Goal: Feedback & Contribution: Submit feedback/report problem

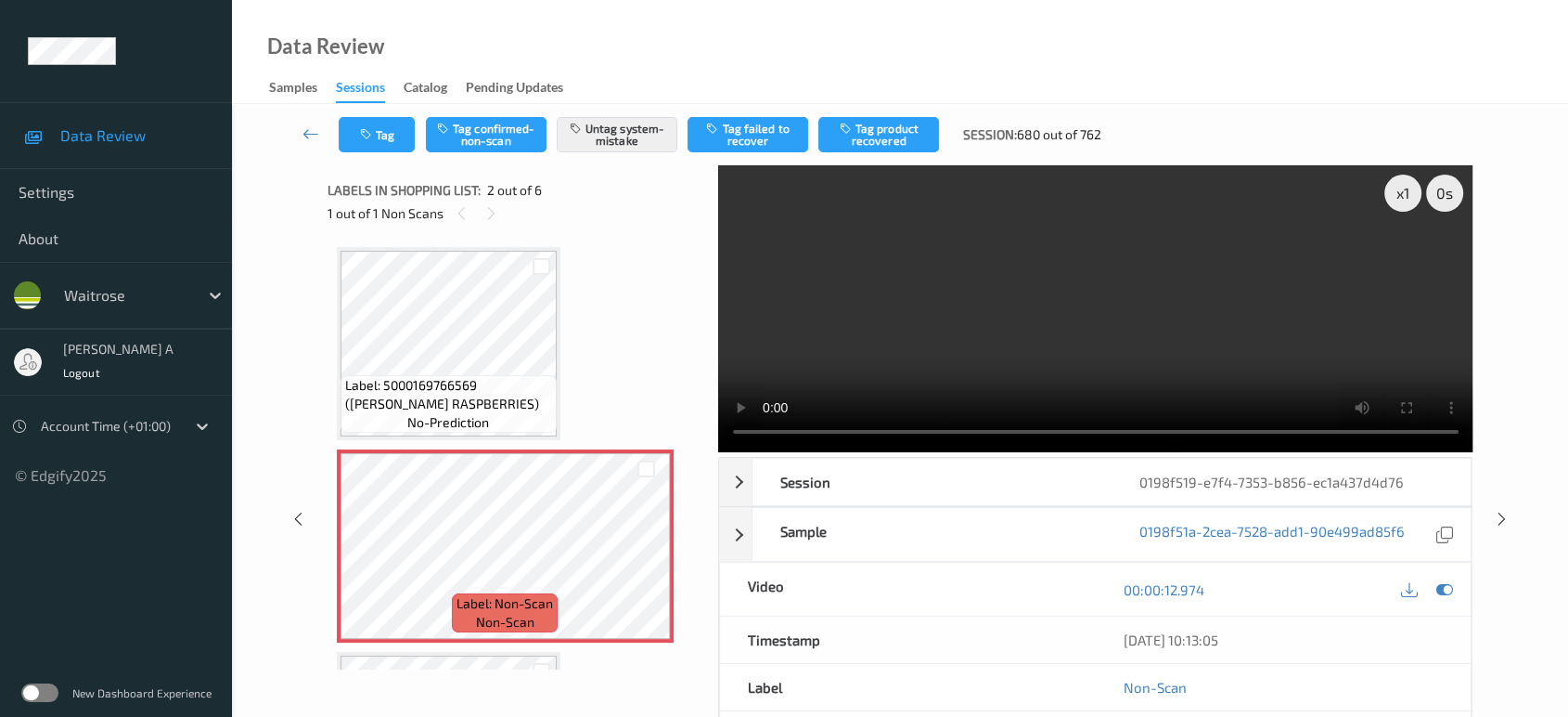
scroll to position [215, 0]
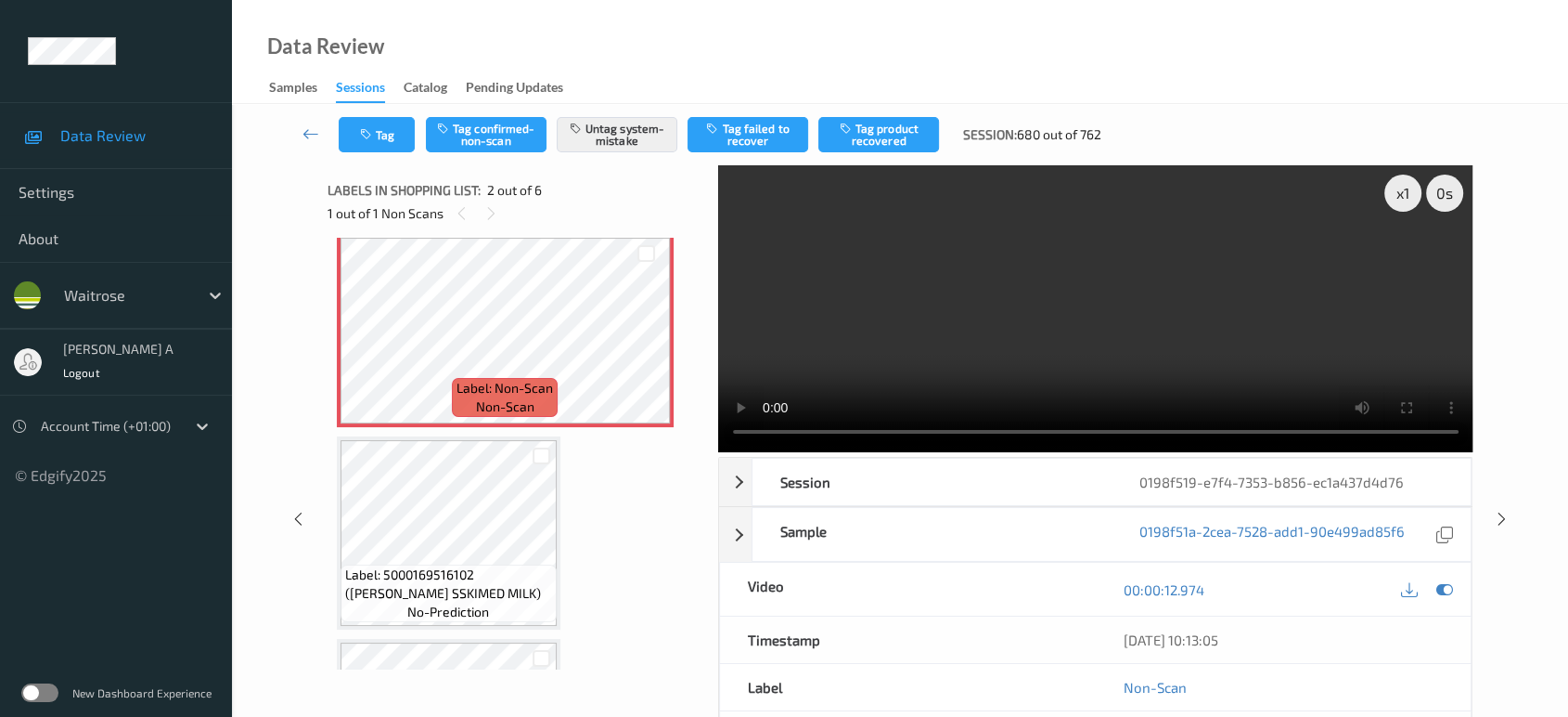
drag, startPoint x: 0, startPoint y: 0, endPoint x: 325, endPoint y: 1, distance: 325.0
click at [304, 131] on icon at bounding box center [311, 134] width 17 height 19
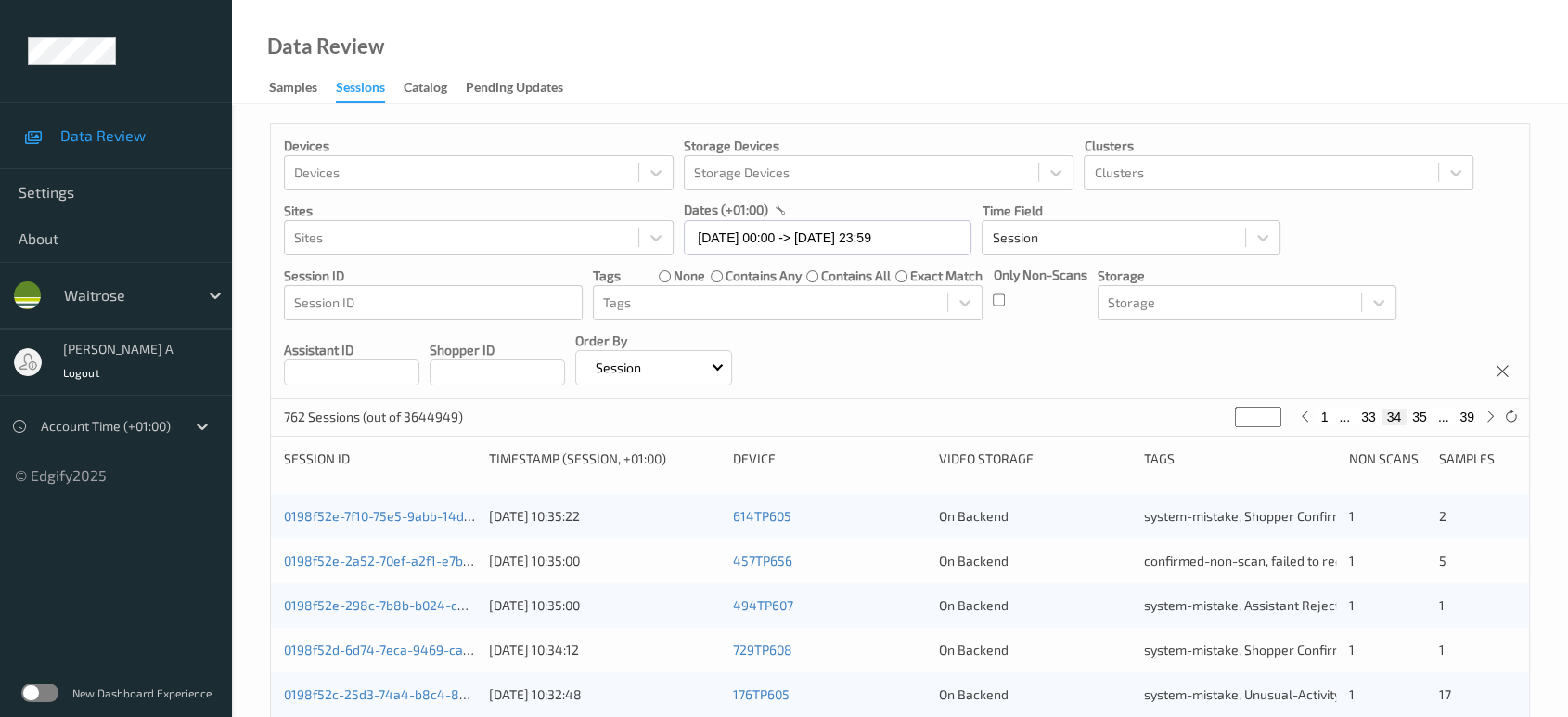
click at [1425, 418] on button "35" at bounding box center [1419, 417] width 26 height 17
type input "**"
click at [1423, 418] on button "36" at bounding box center [1419, 417] width 26 height 17
type input "**"
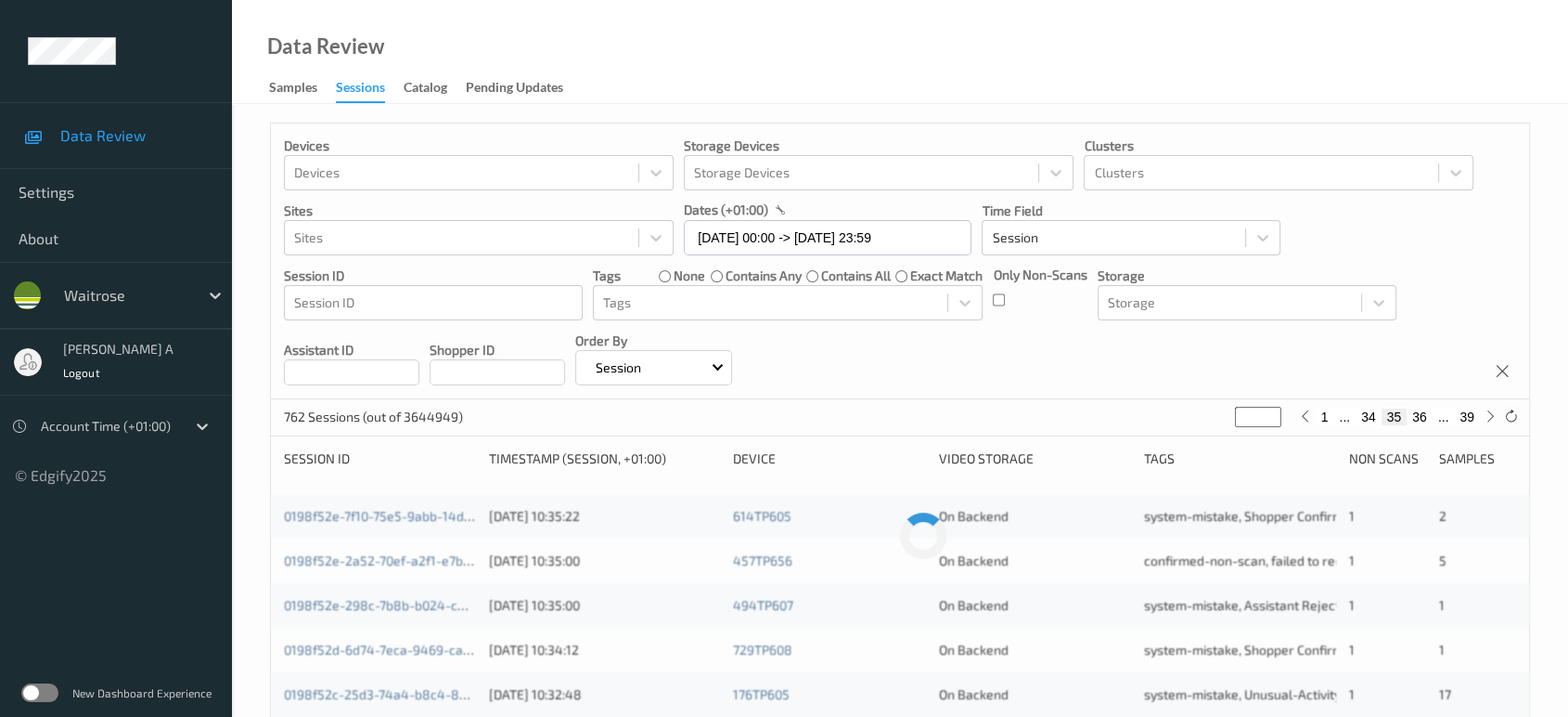
type input "**"
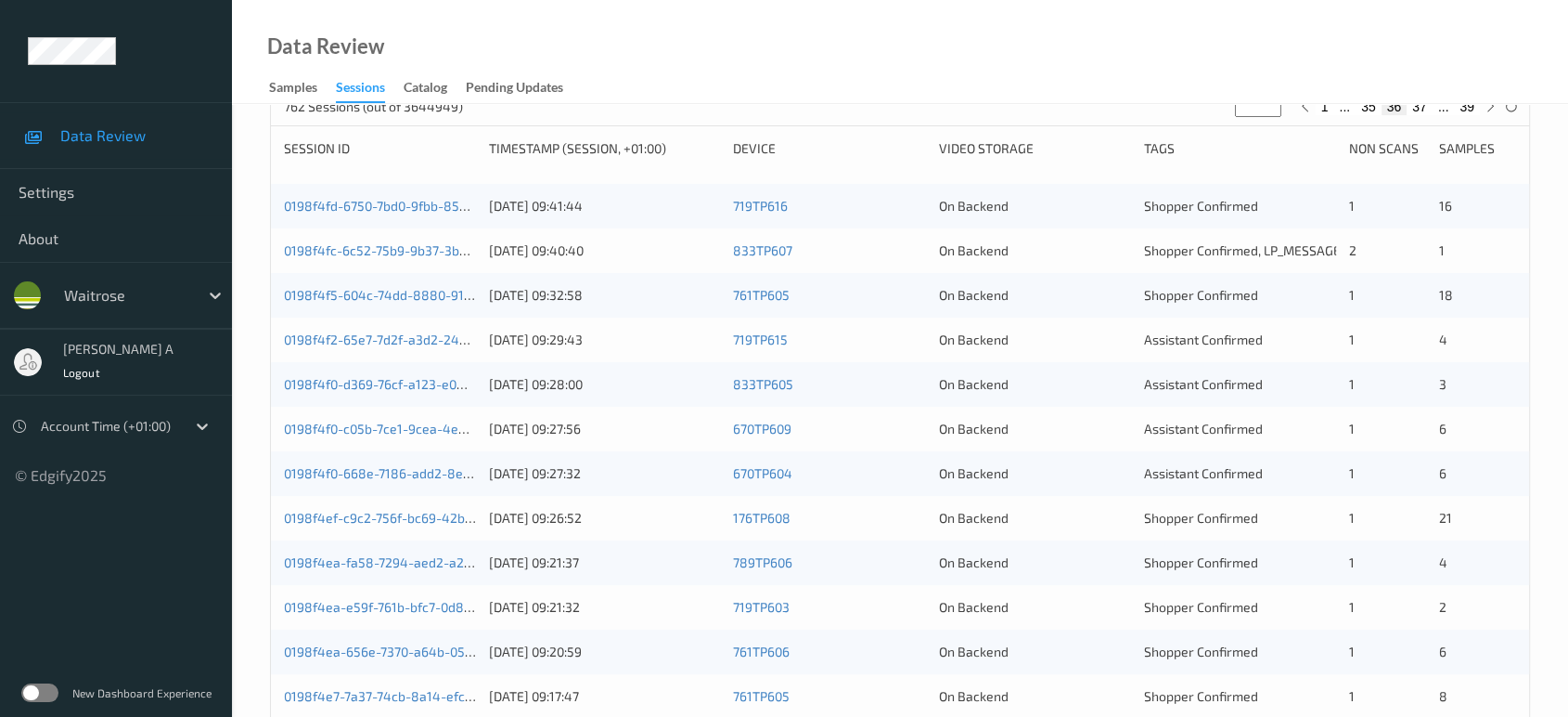
scroll to position [309, 0]
click at [396, 201] on link "0198f4fd-6750-7bd0-9fbb-852c9faa14e9" at bounding box center [406, 206] width 245 height 16
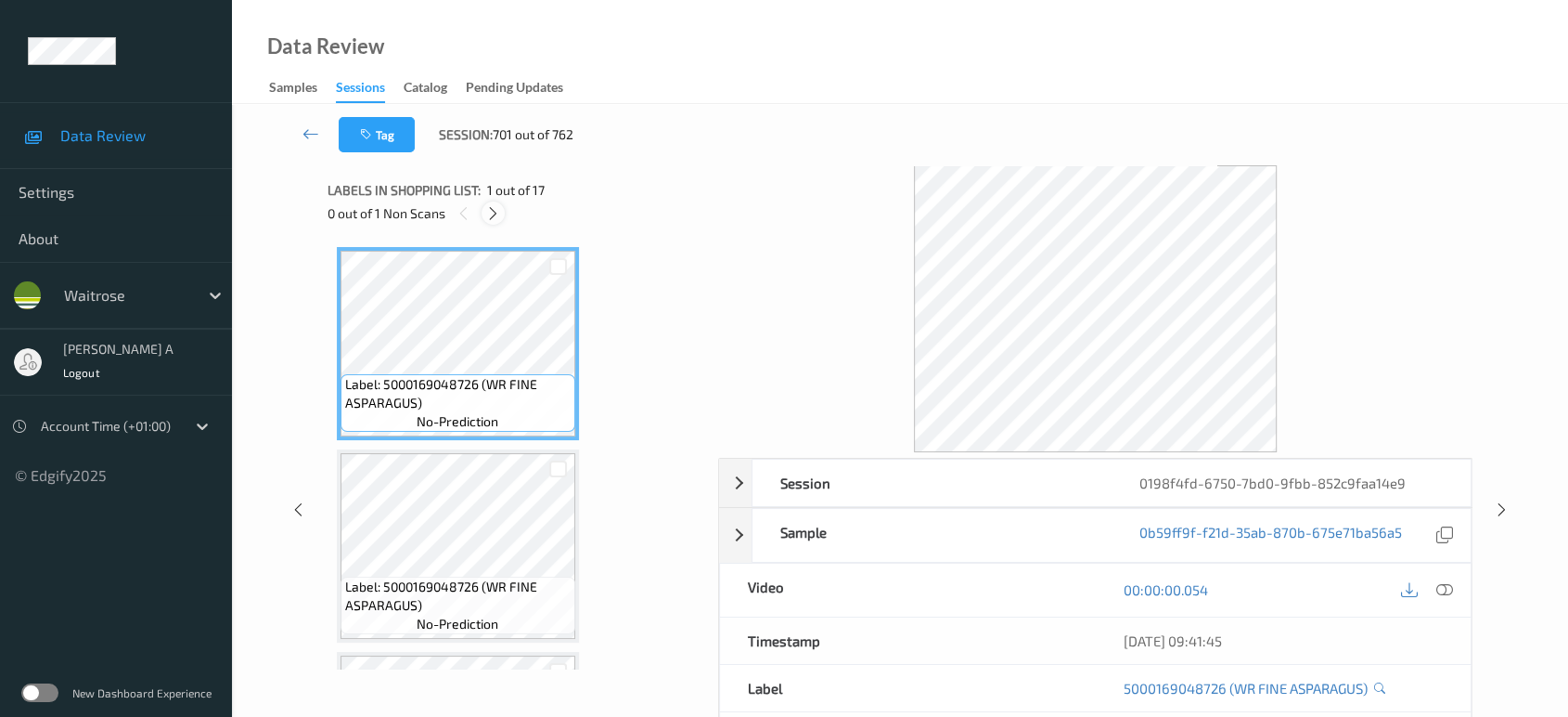
drag, startPoint x: 494, startPoint y: 213, endPoint x: 495, endPoint y: 222, distance: 9.1
click at [494, 213] on icon at bounding box center [492, 213] width 16 height 17
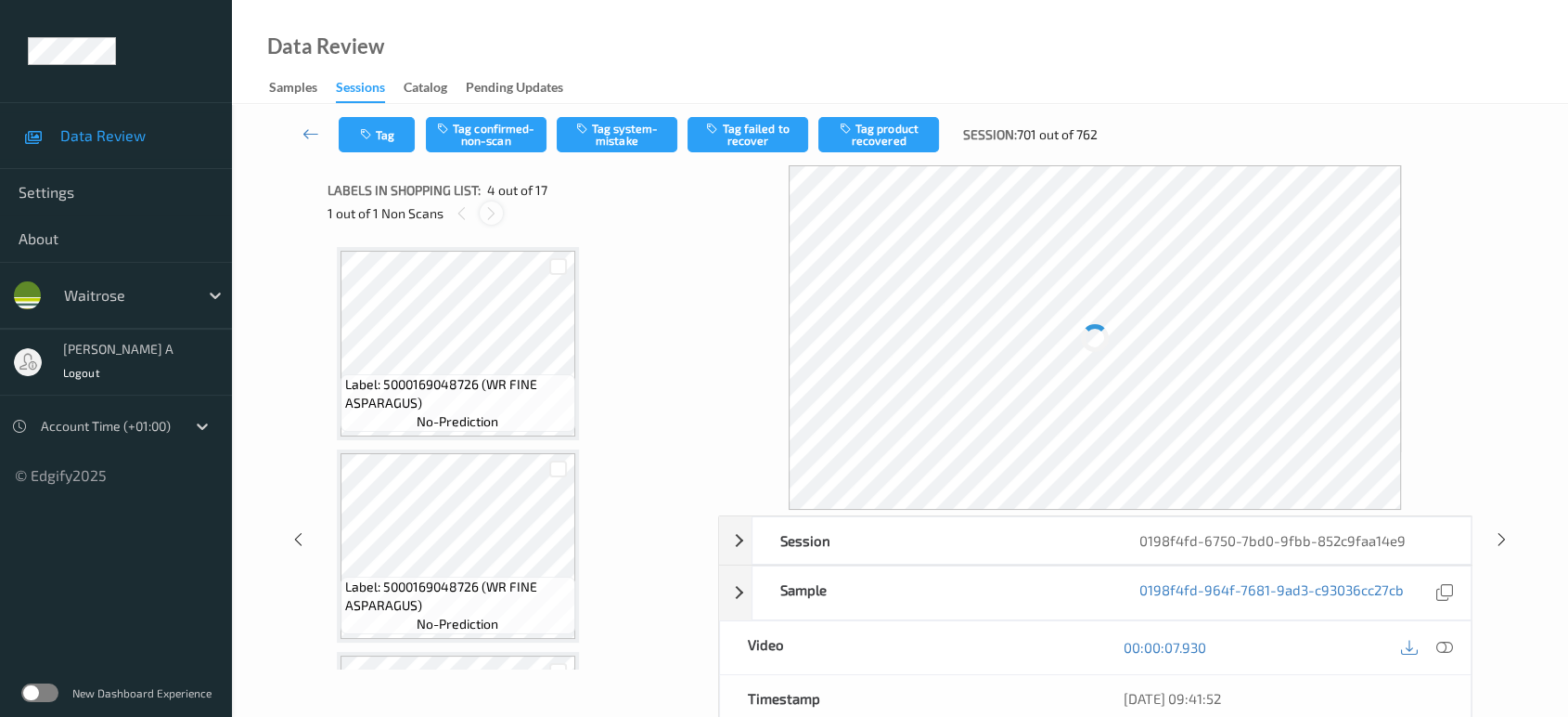
scroll to position [412, 0]
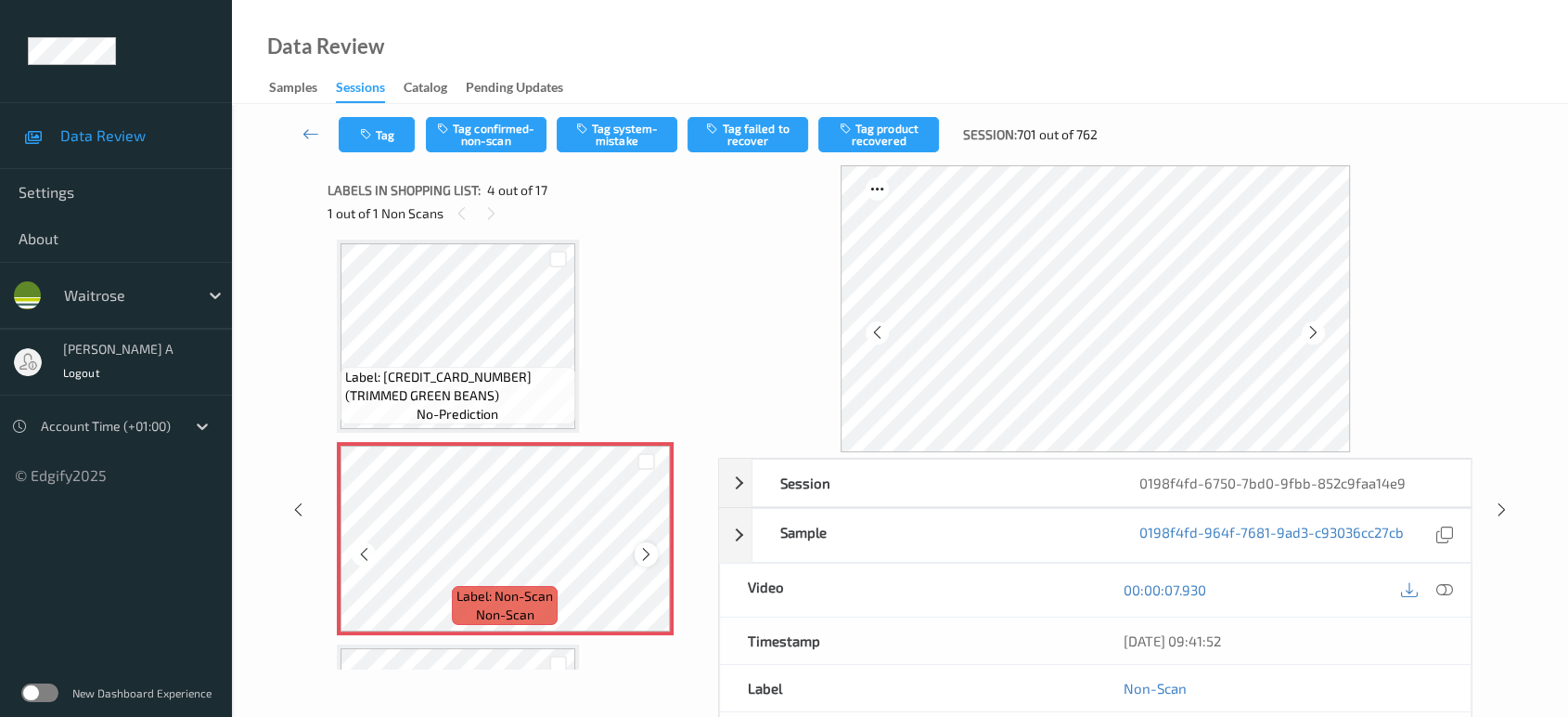
click at [646, 550] on icon at bounding box center [646, 554] width 16 height 17
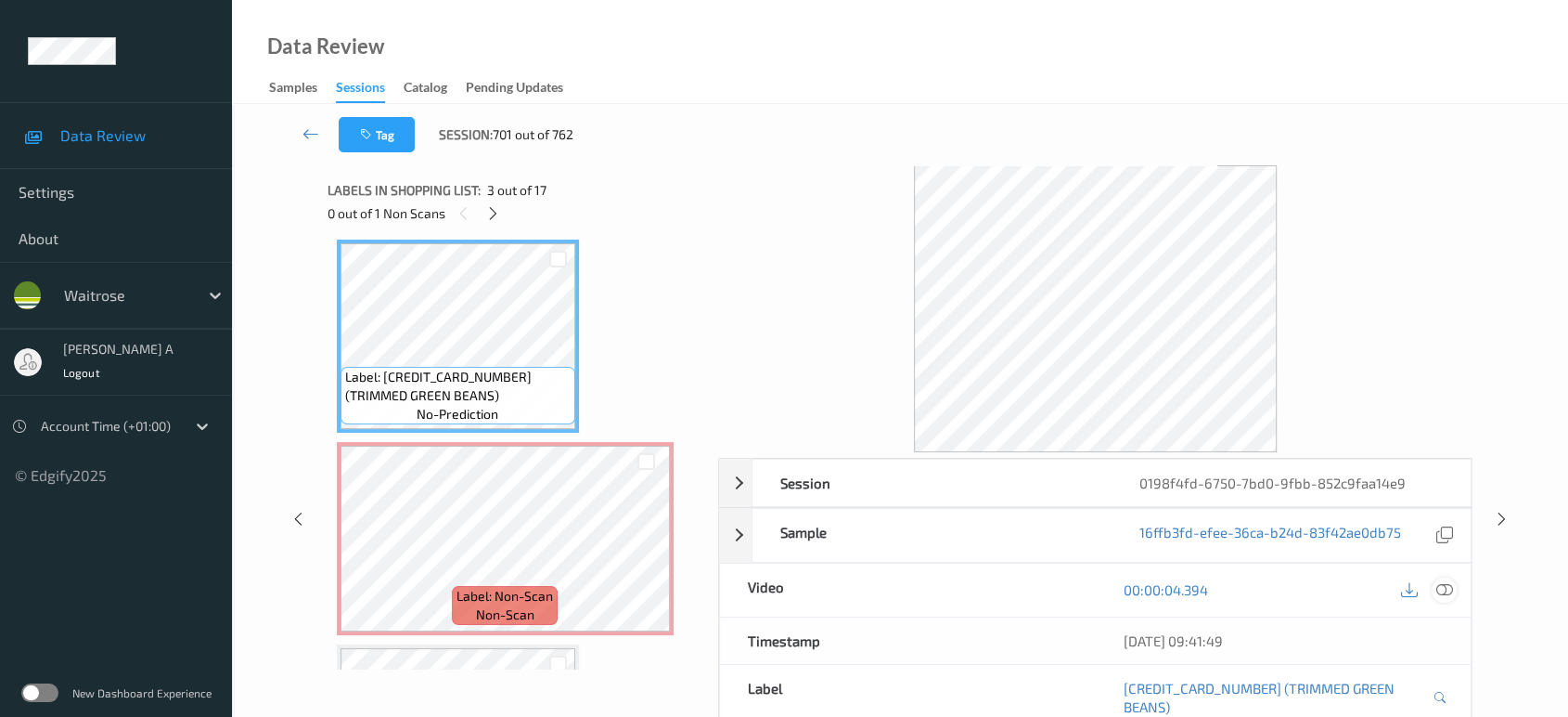
click at [1447, 588] on icon at bounding box center [1445, 590] width 17 height 17
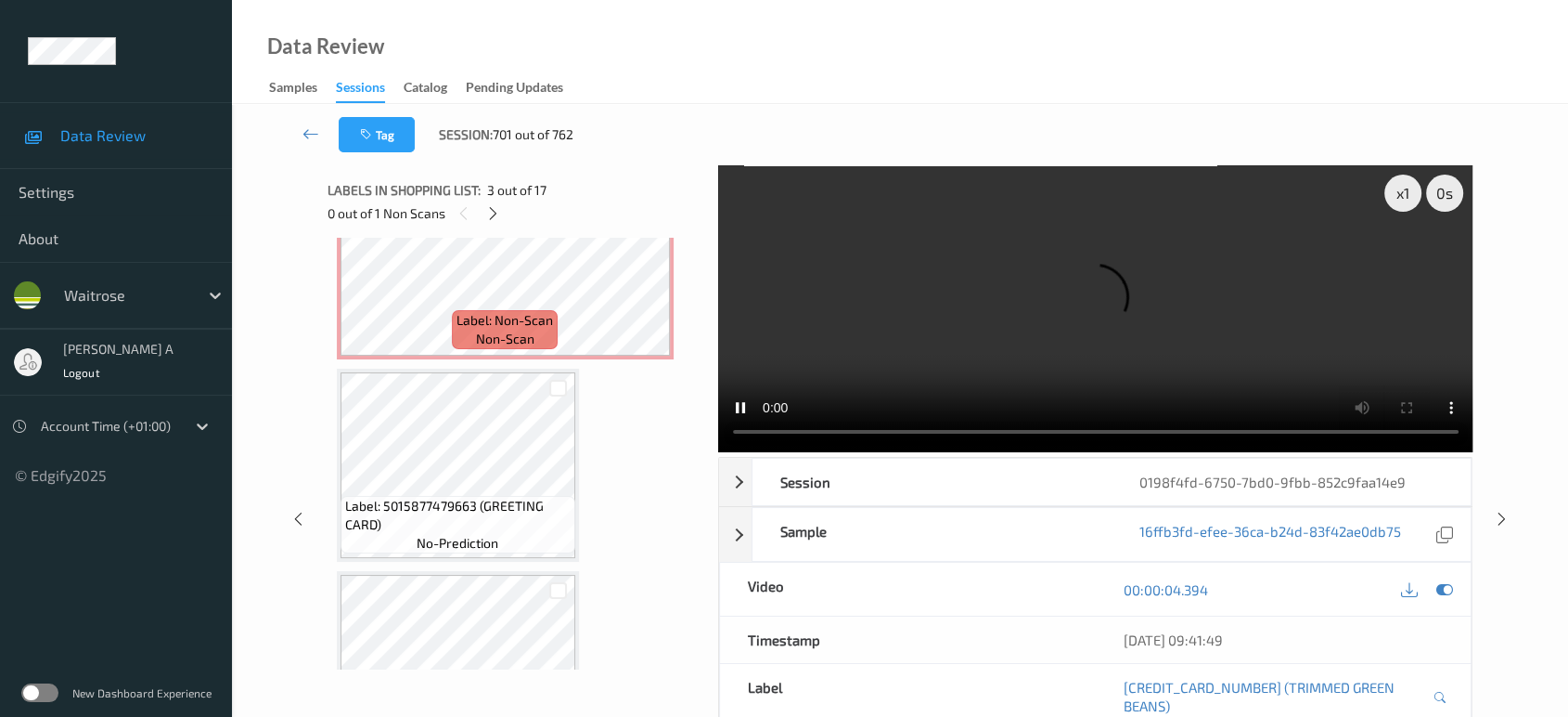
scroll to position [618, 0]
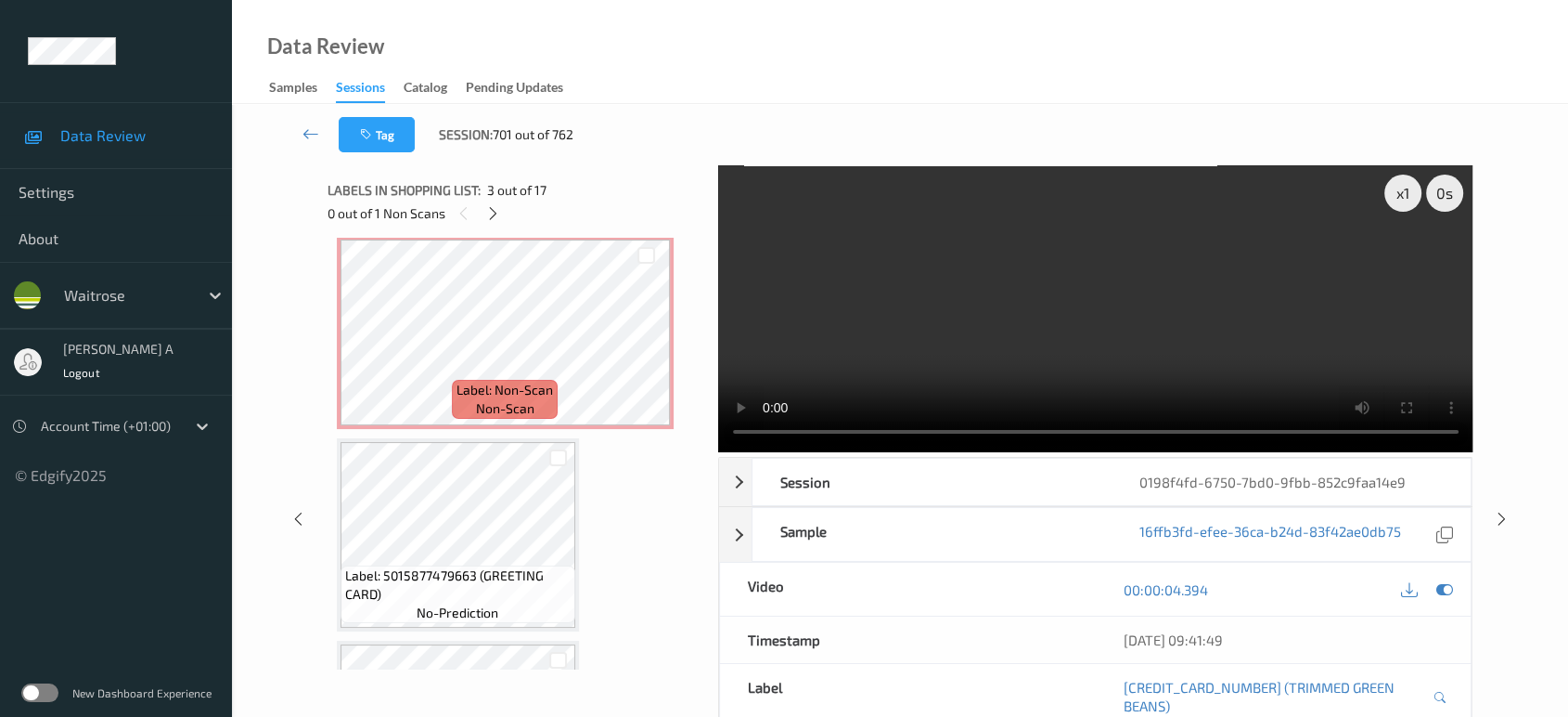
click at [1047, 336] on video at bounding box center [1096, 308] width 755 height 287
click at [648, 344] on icon at bounding box center [646, 348] width 16 height 17
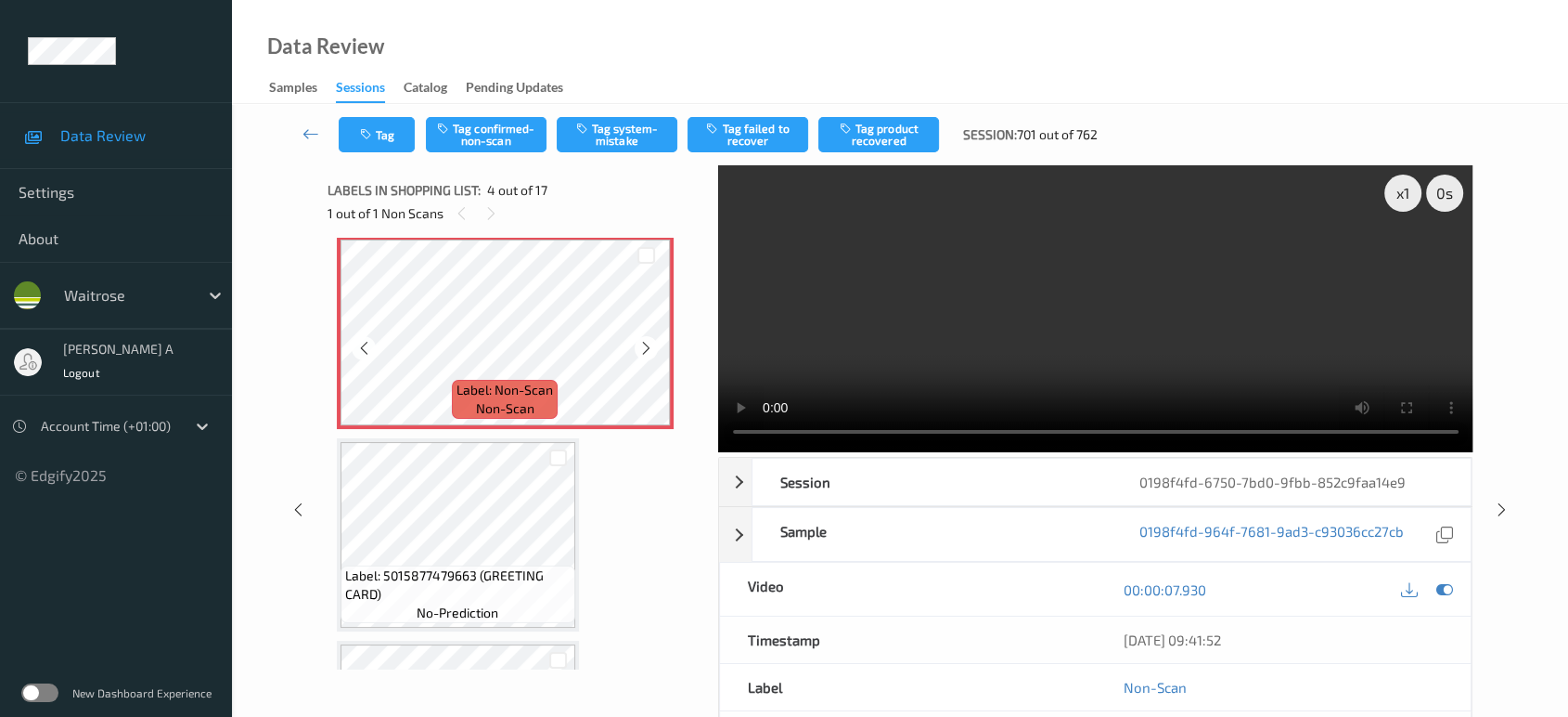
click at [648, 344] on icon at bounding box center [646, 348] width 16 height 17
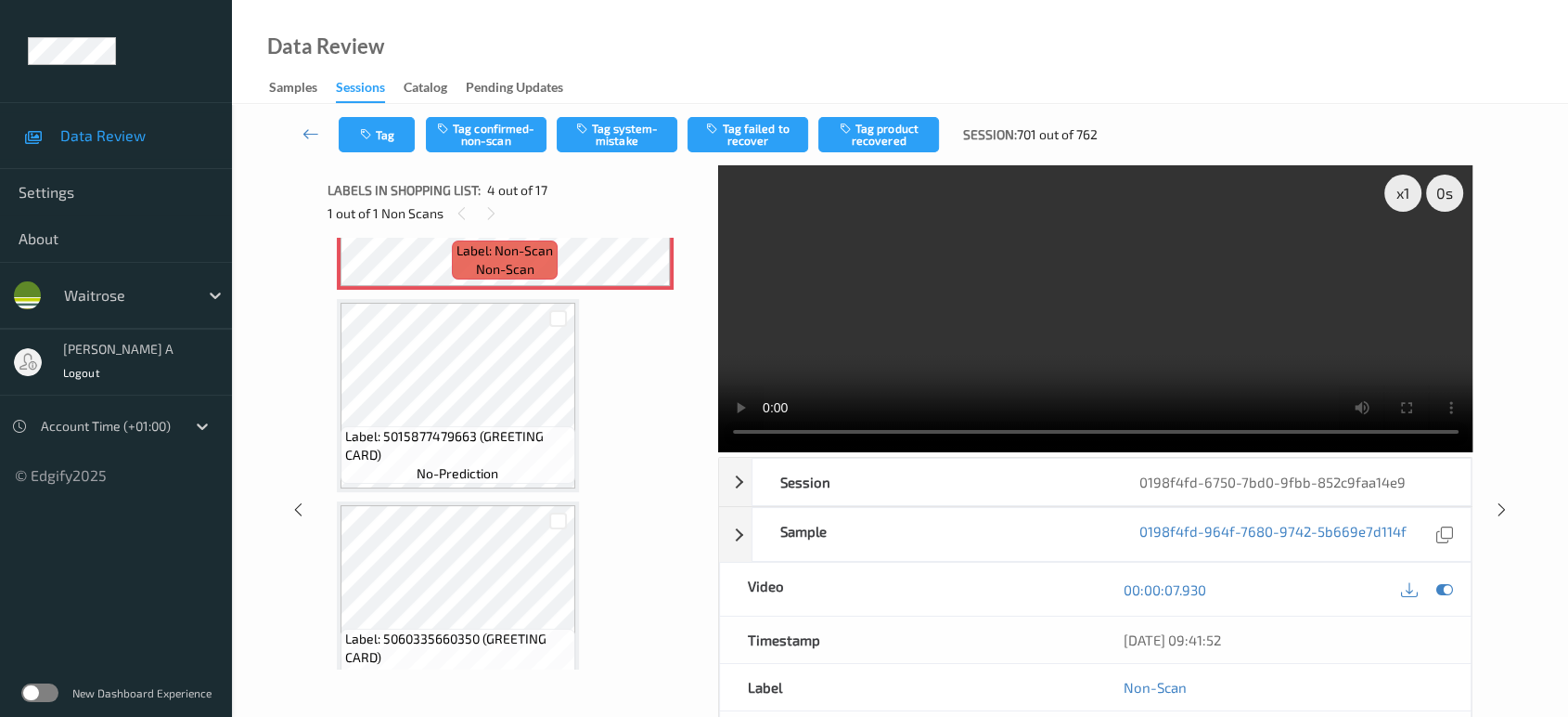
scroll to position [825, 0]
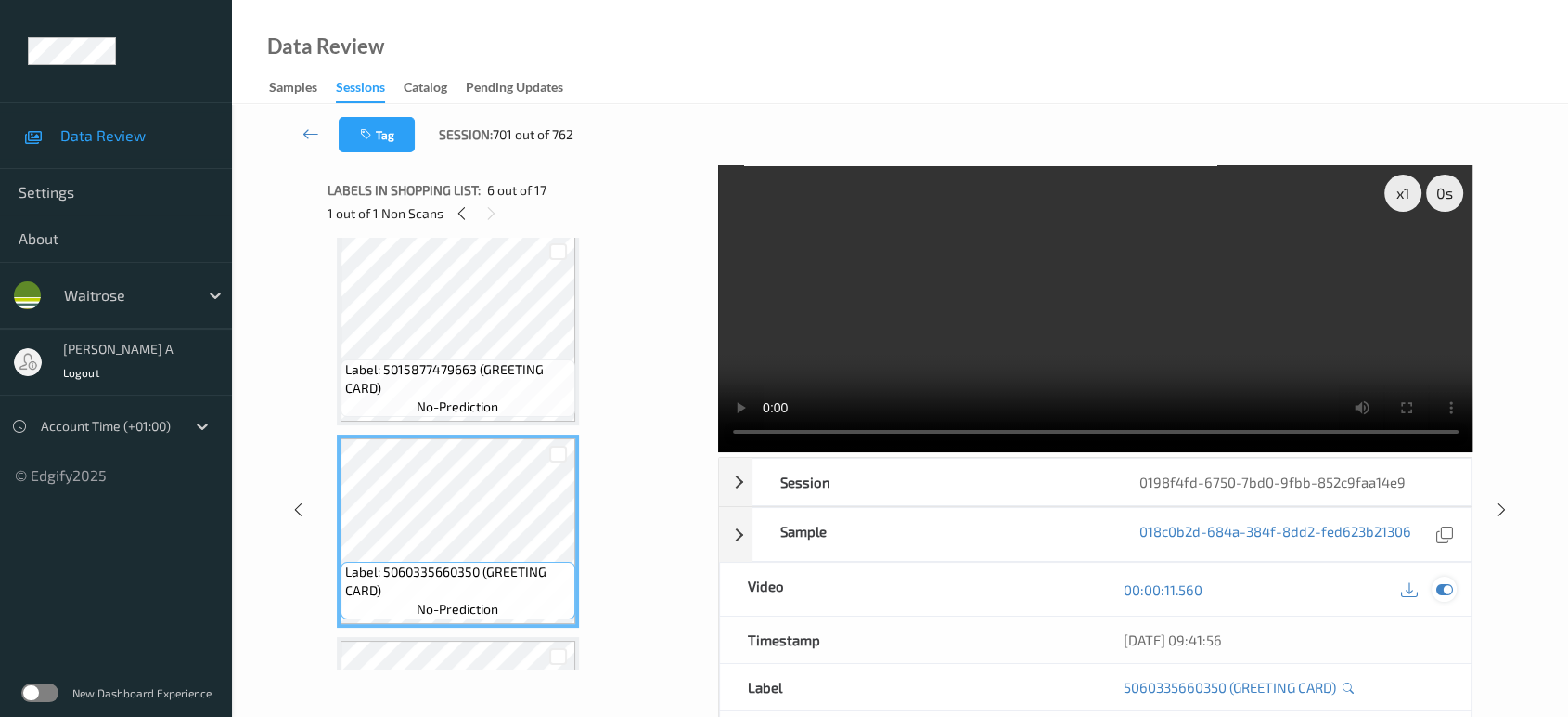
click at [1449, 586] on icon at bounding box center [1445, 590] width 17 height 17
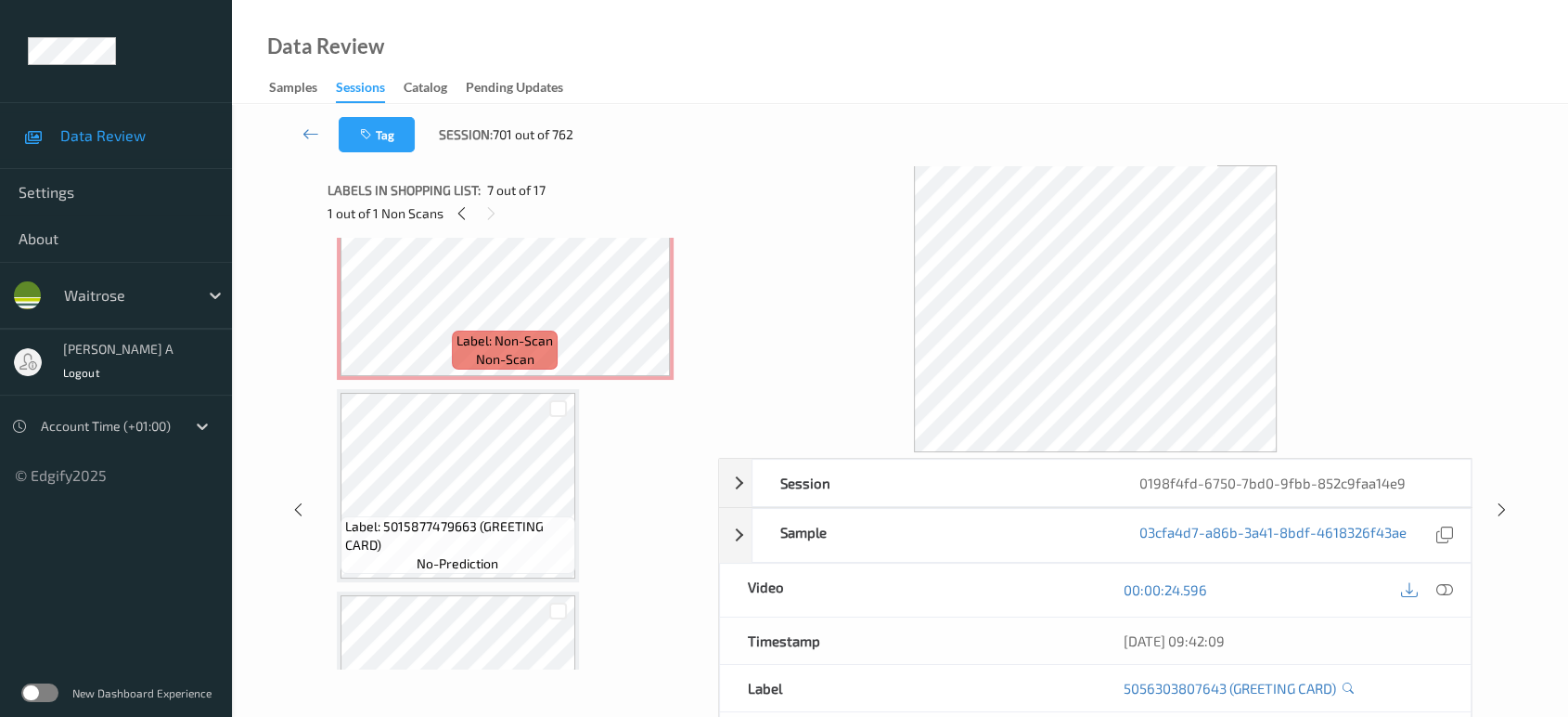
scroll to position [618, 0]
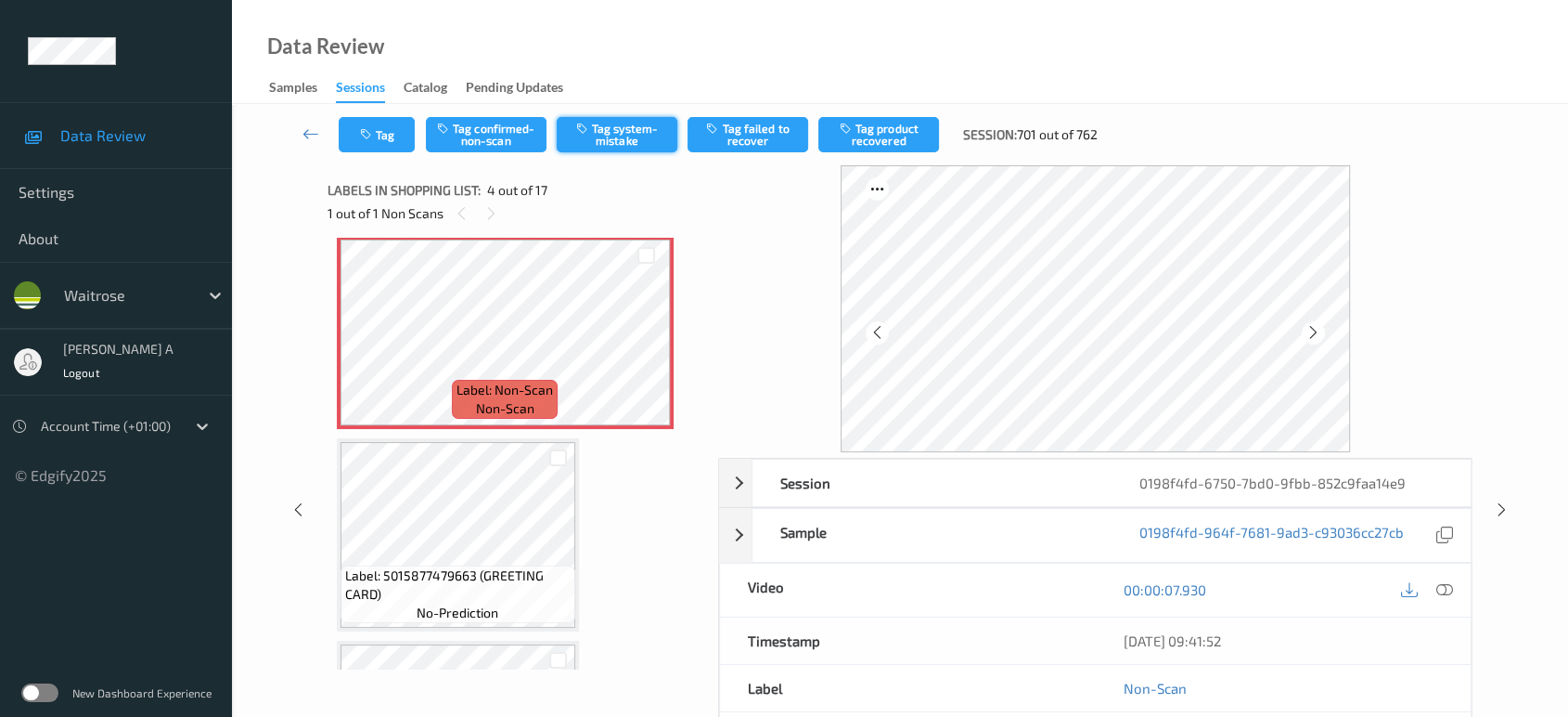
click at [610, 132] on button "Tag system-mistake" at bounding box center [617, 135] width 121 height 36
click at [371, 140] on icon "button" at bounding box center [367, 135] width 16 height 13
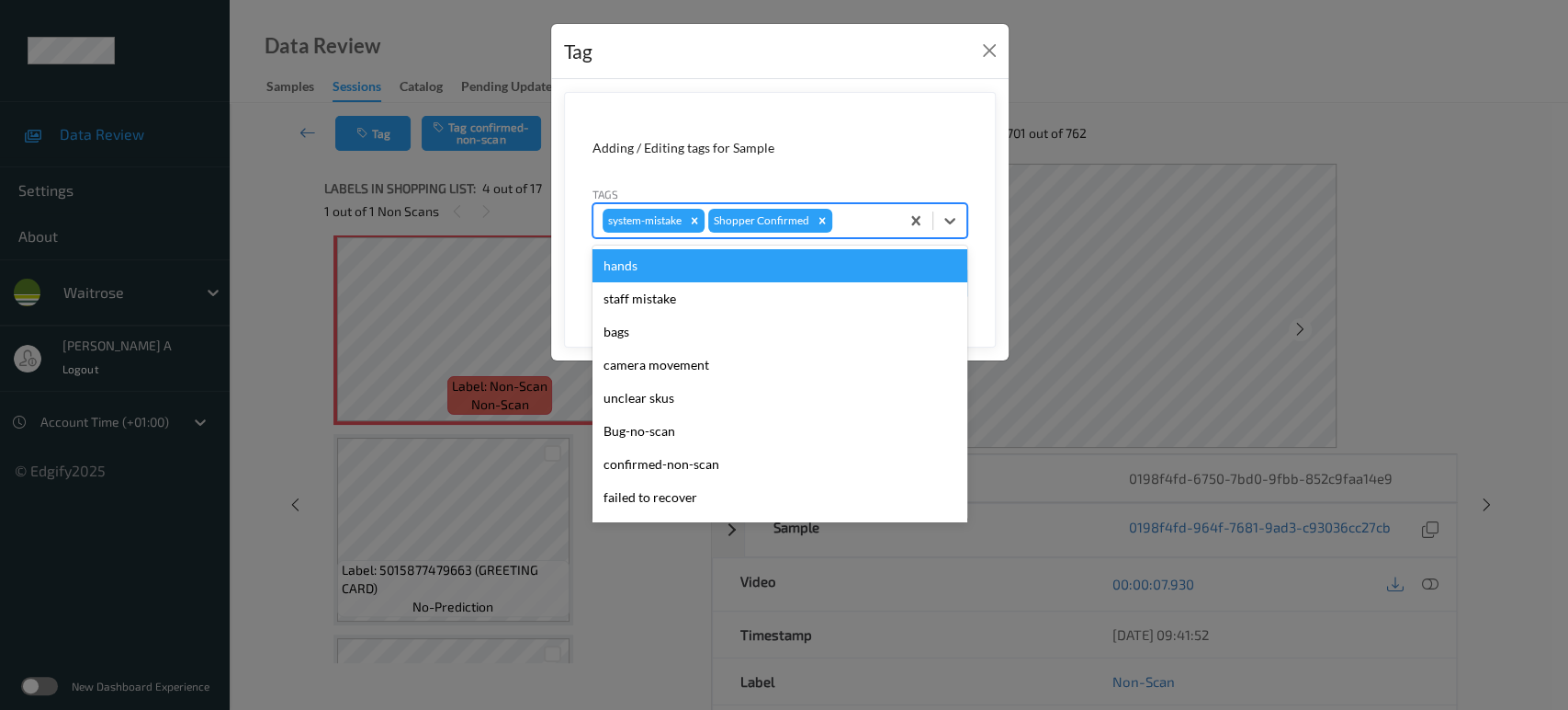
click at [870, 216] on div at bounding box center [863, 220] width 55 height 22
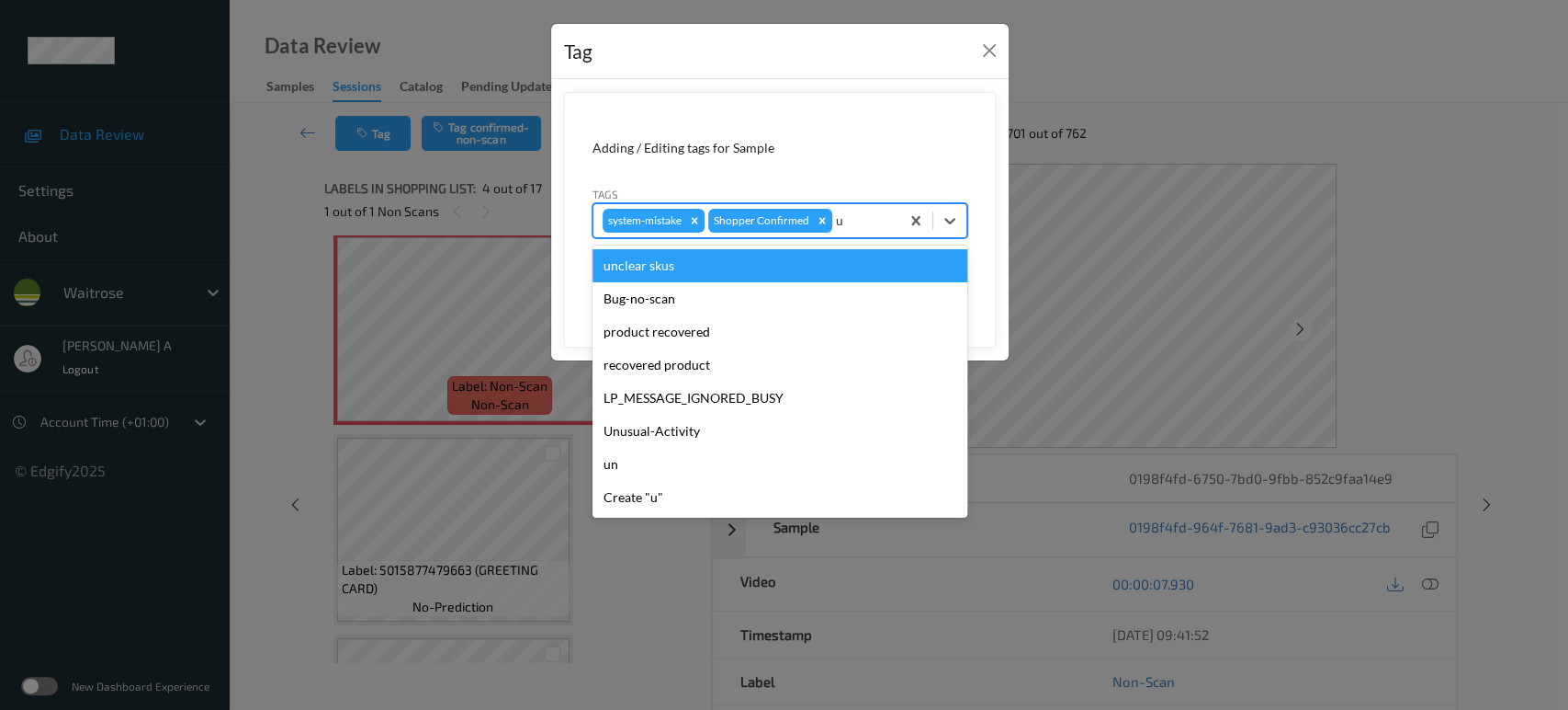
type input "un"
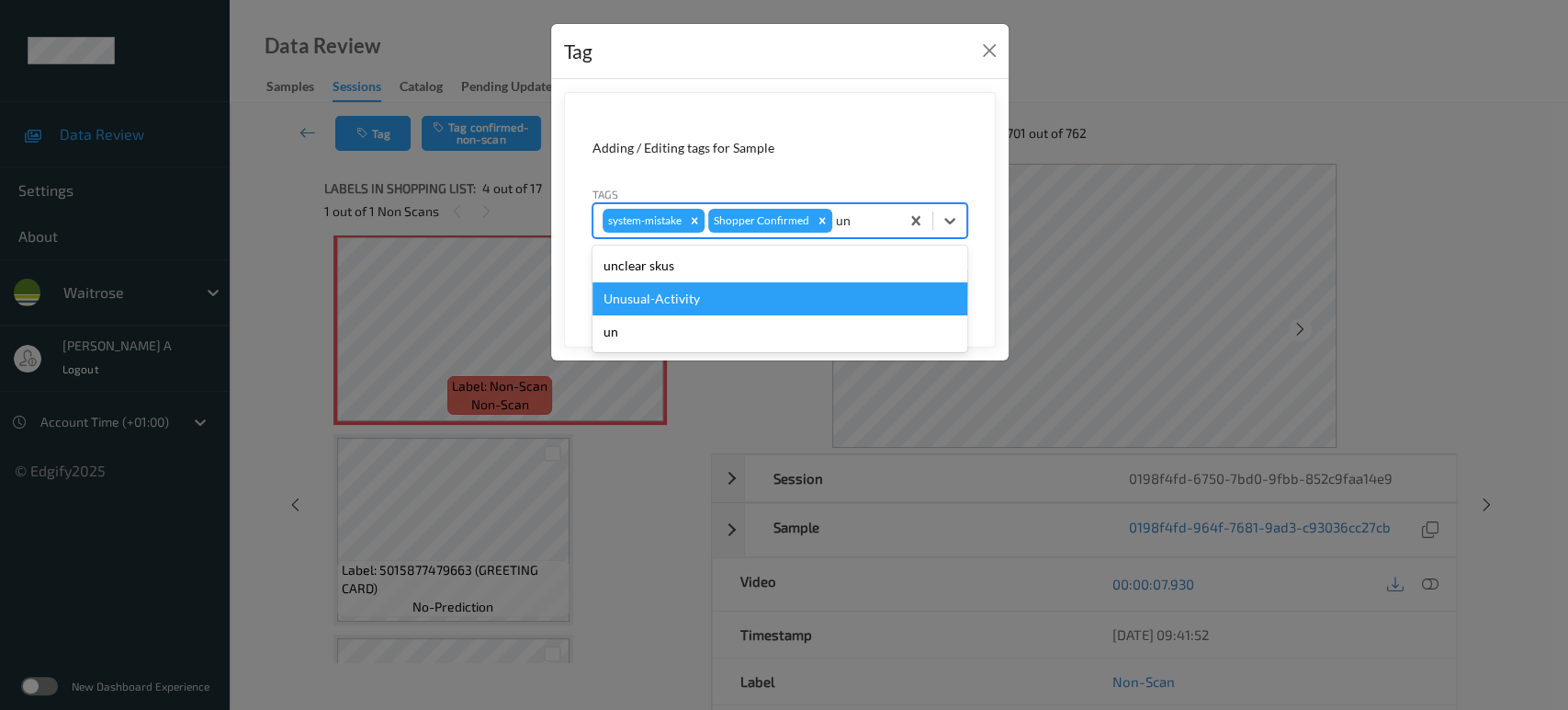
click at [796, 298] on div "Unusual-Activity" at bounding box center [779, 299] width 375 height 33
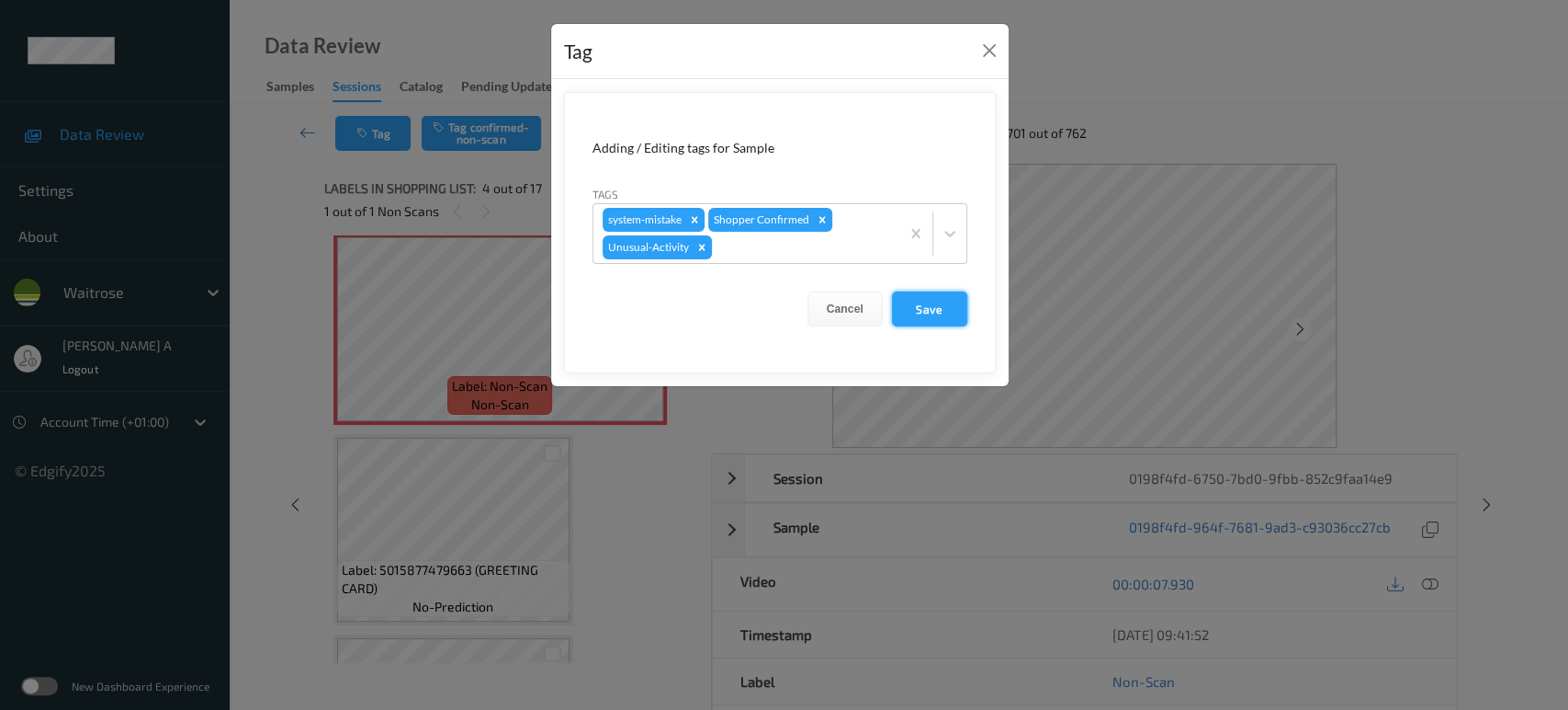
click at [931, 305] on button "Save" at bounding box center [929, 309] width 75 height 35
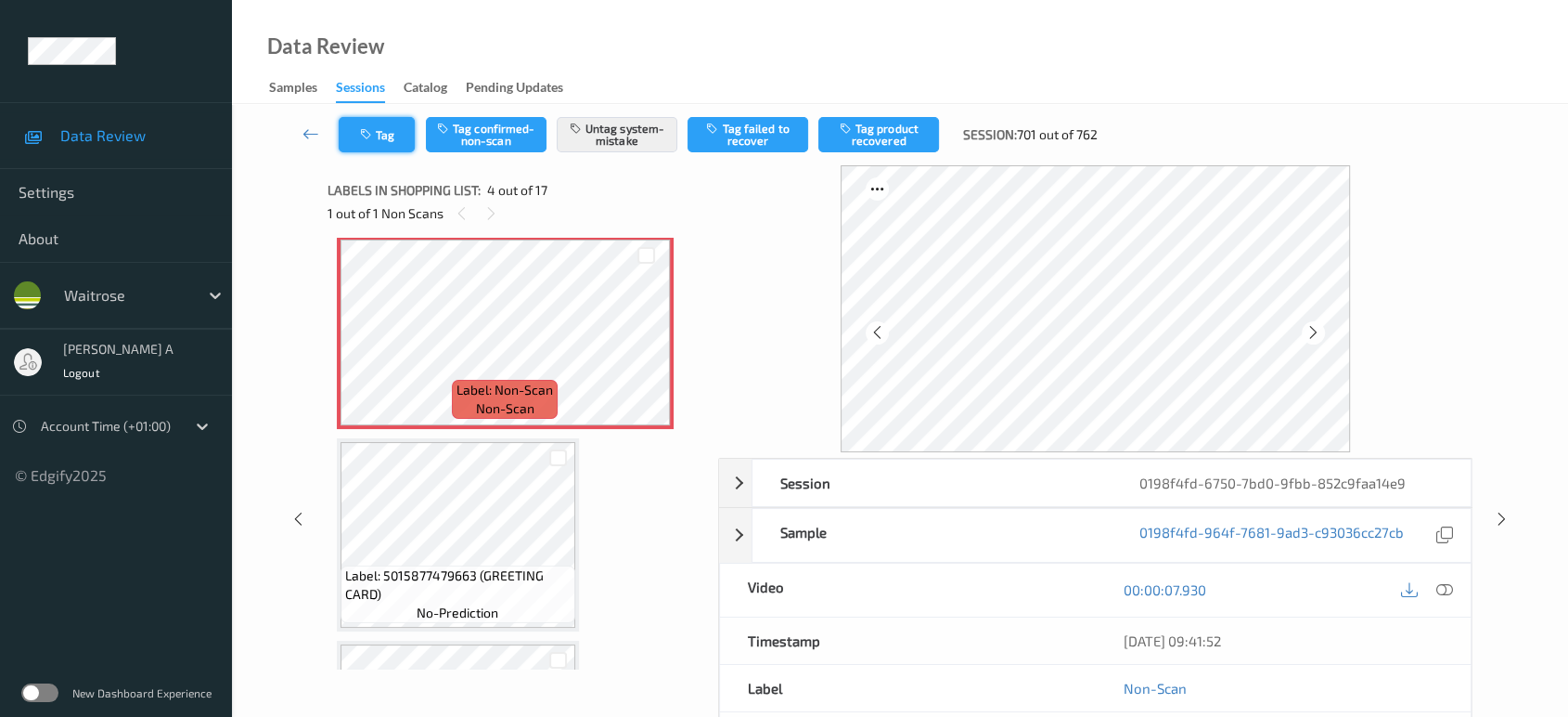
click at [393, 138] on button "Tag" at bounding box center [376, 135] width 76 height 36
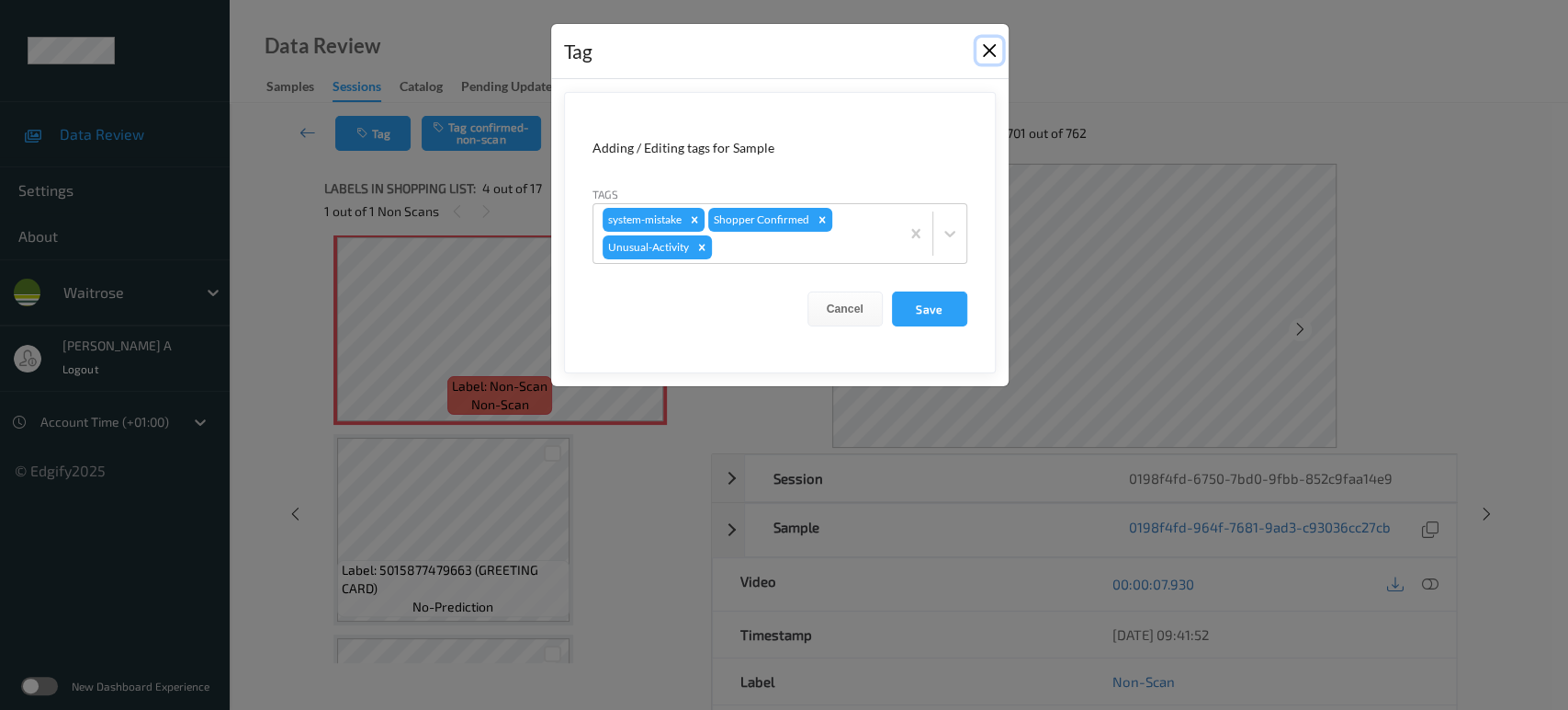
click at [985, 57] on button "Close" at bounding box center [989, 51] width 26 height 26
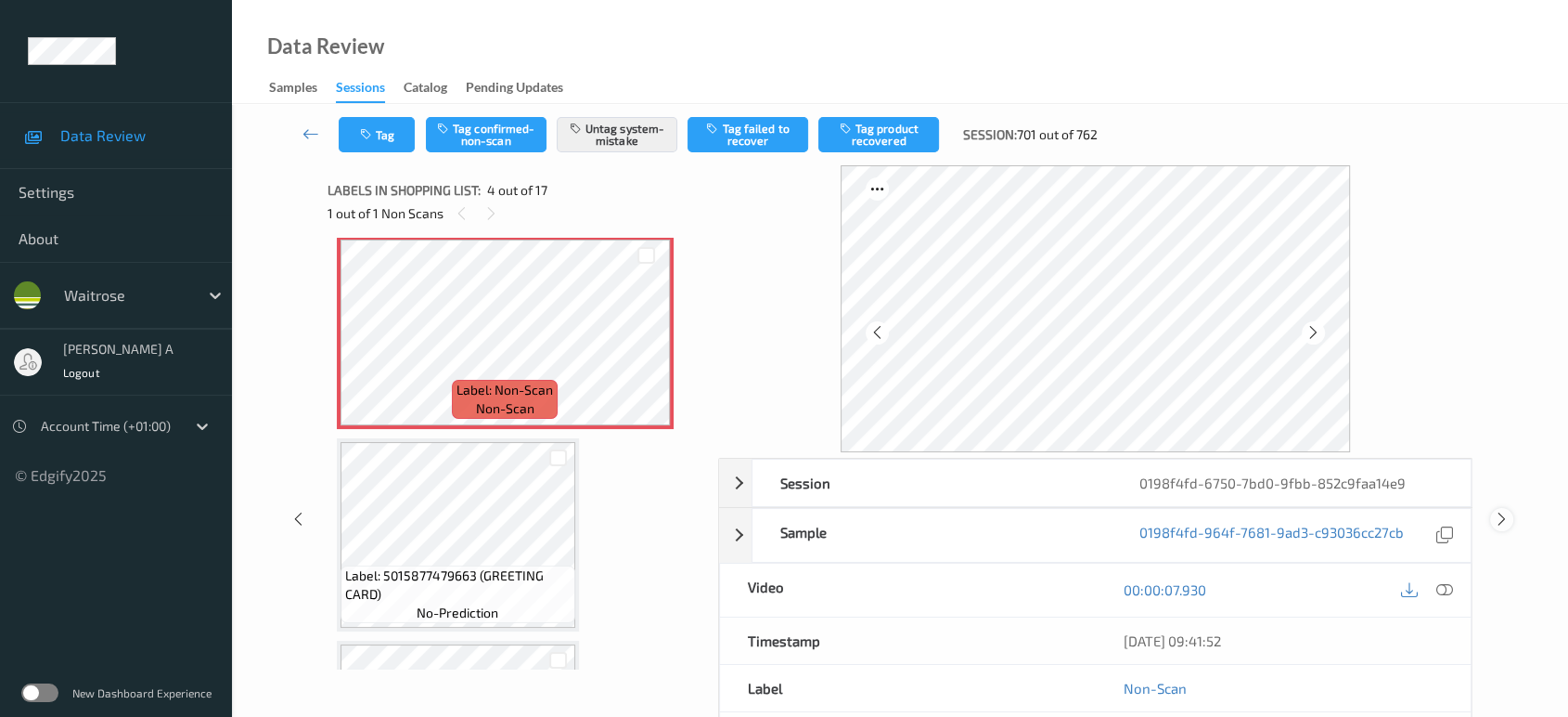
click at [1501, 520] on icon at bounding box center [1502, 519] width 16 height 17
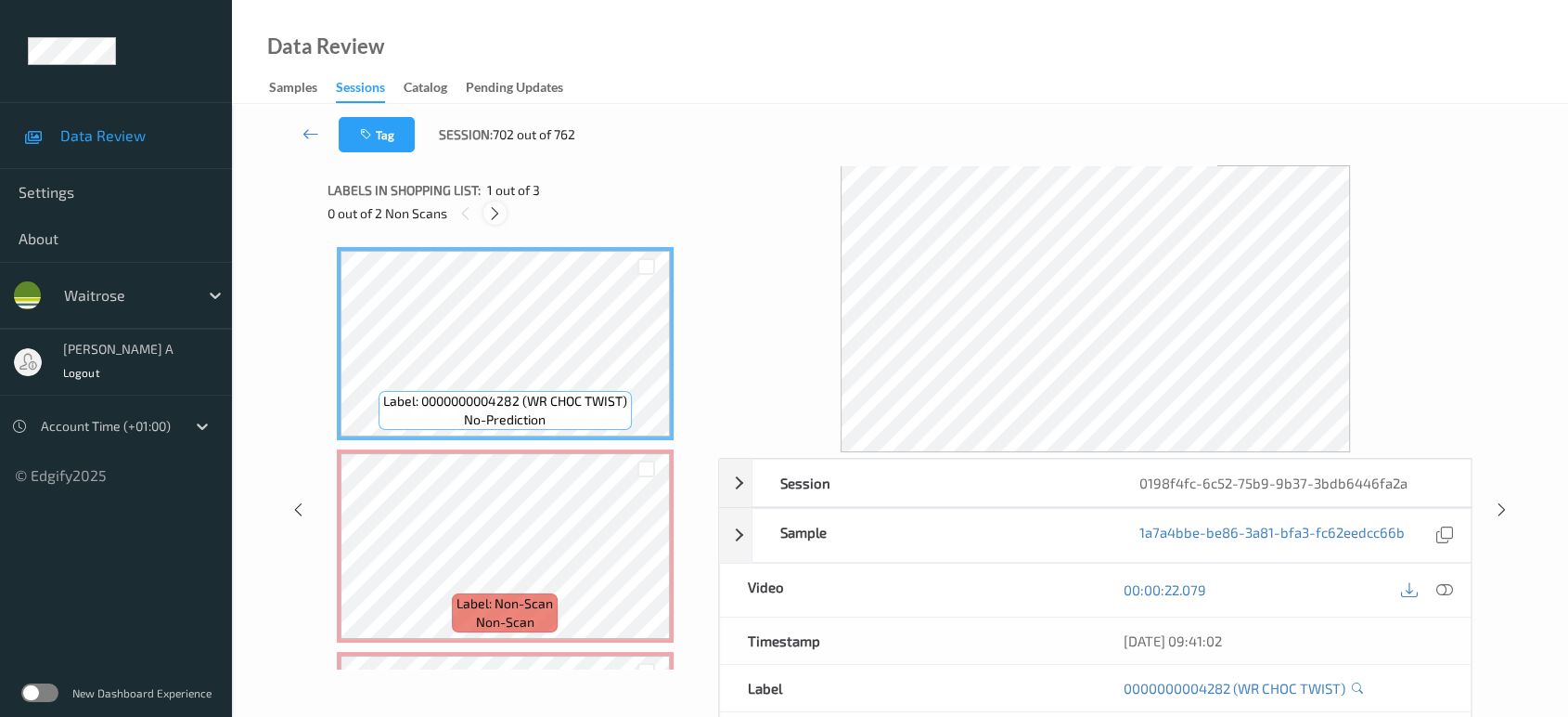
click at [495, 220] on icon at bounding box center [494, 213] width 16 height 17
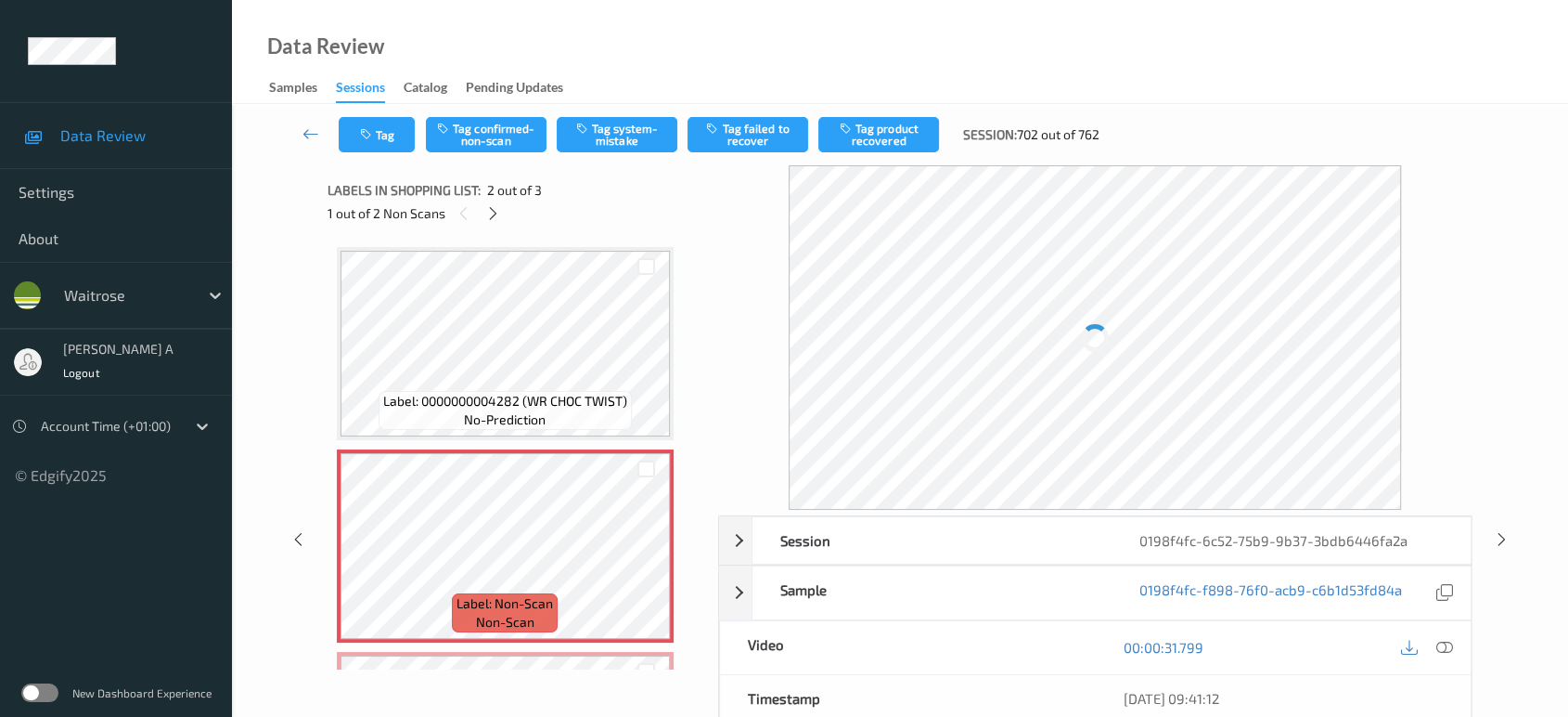
scroll to position [8, 0]
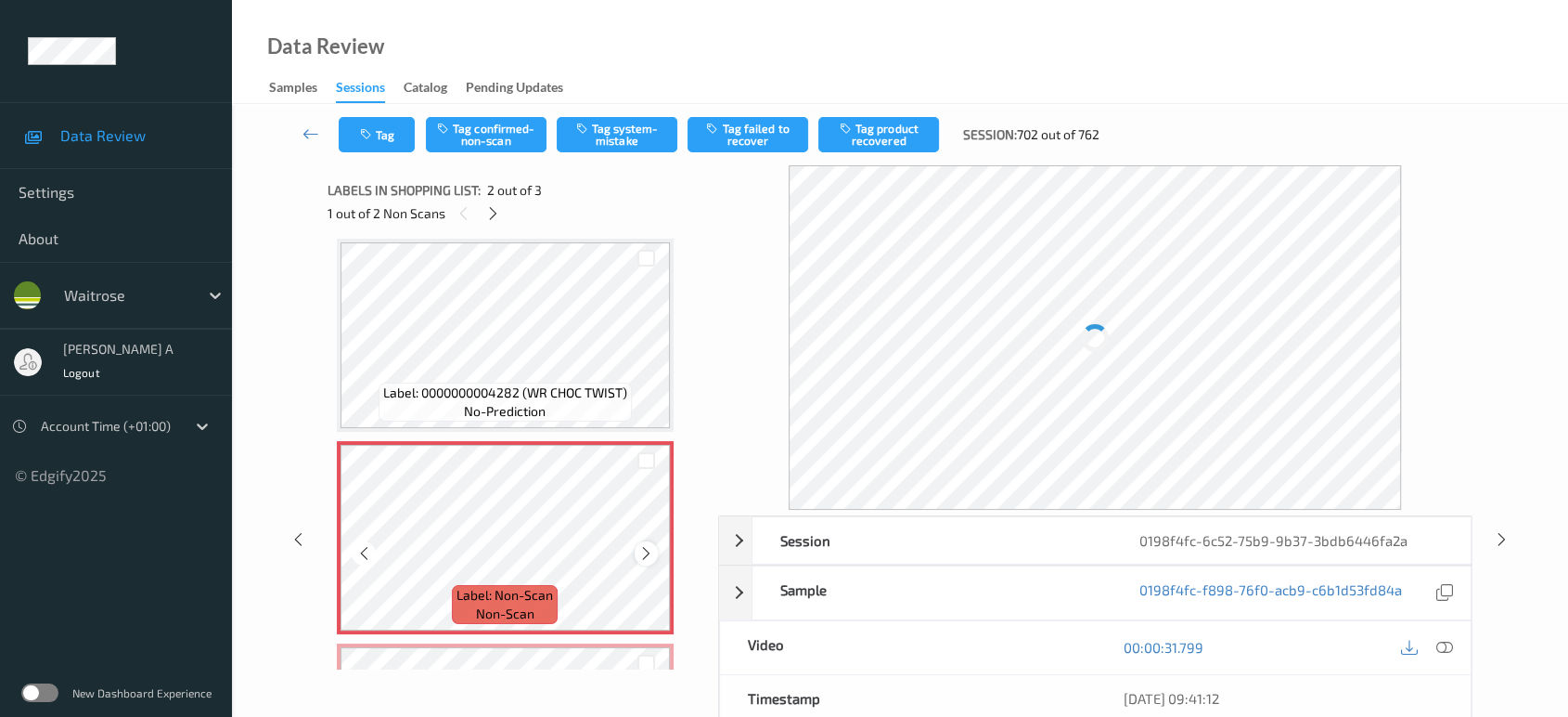
click at [649, 548] on icon at bounding box center [646, 553] width 16 height 17
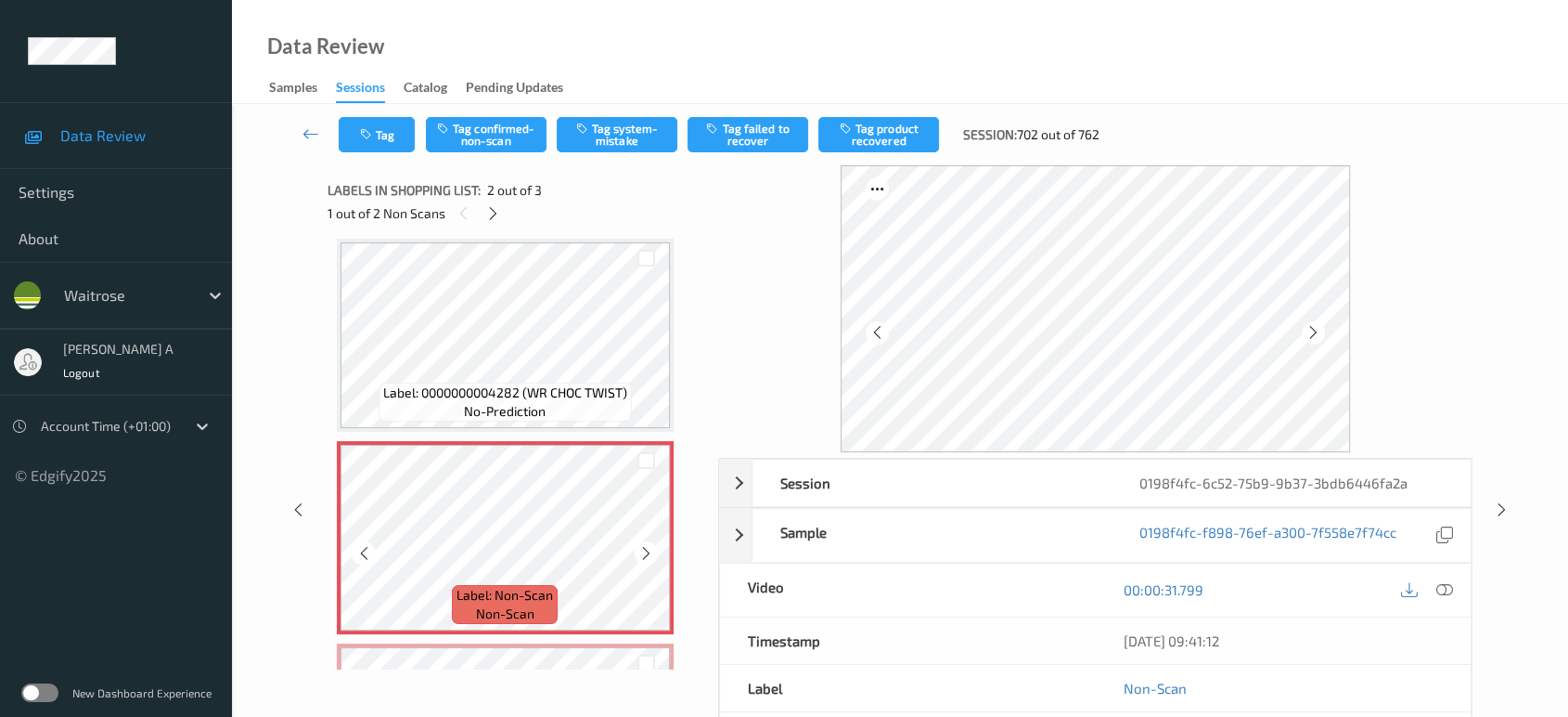
click at [649, 548] on icon at bounding box center [646, 553] width 16 height 17
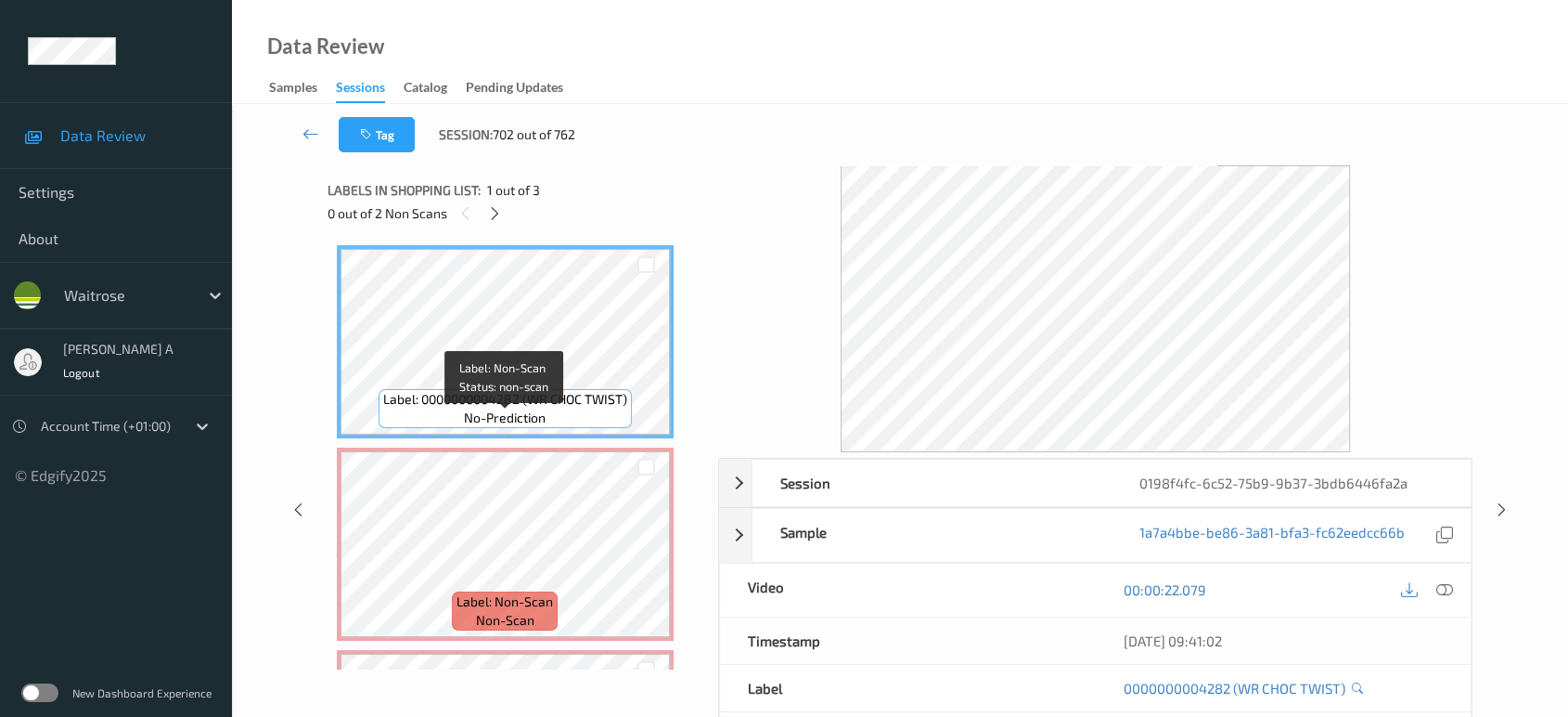
scroll to position [0, 0]
drag, startPoint x: 1439, startPoint y: 584, endPoint x: 1425, endPoint y: 574, distance: 17.2
click at [1439, 584] on icon at bounding box center [1445, 590] width 17 height 17
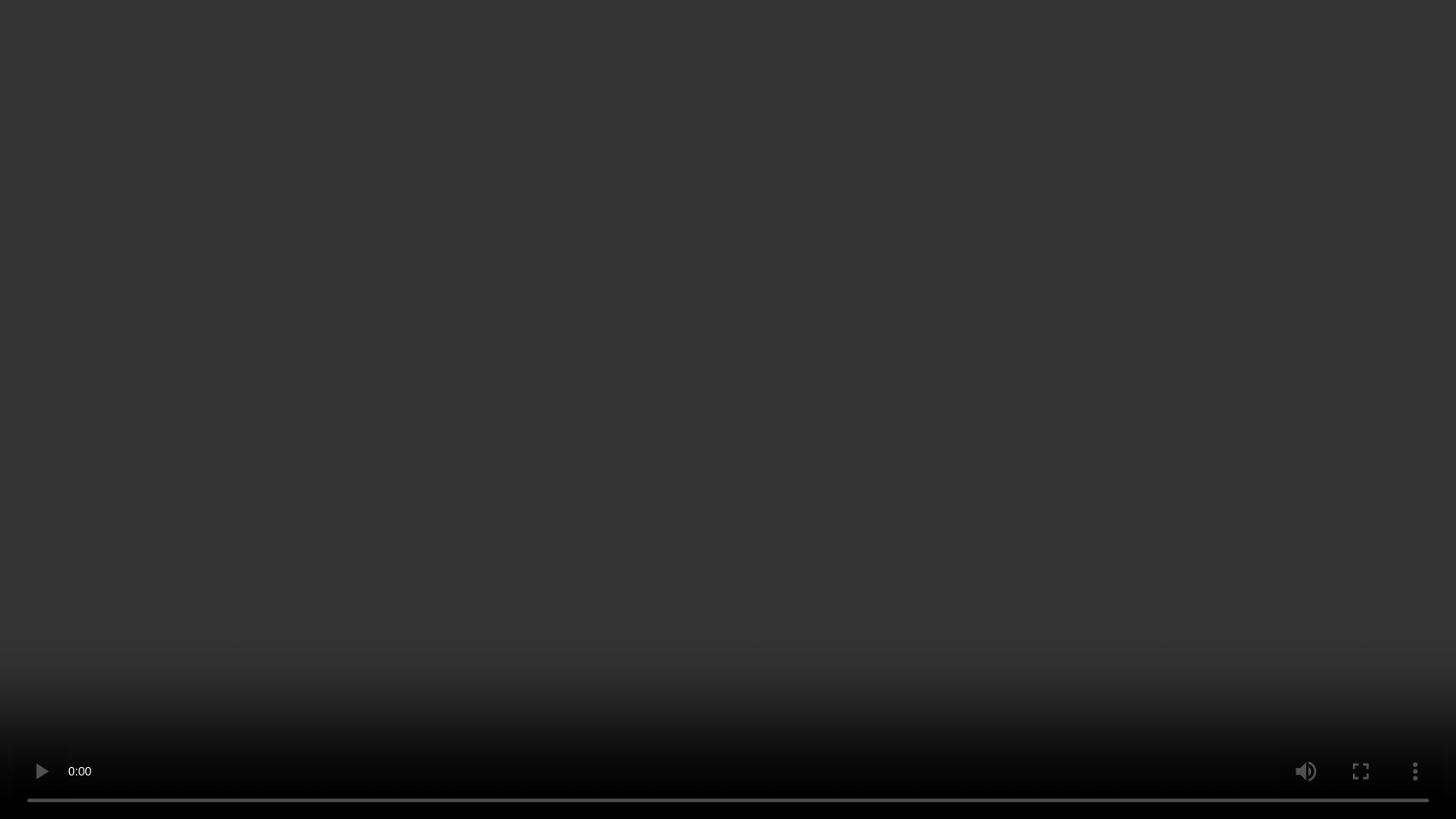
click at [946, 455] on video at bounding box center [728, 409] width 1456 height 819
click at [720, 388] on video at bounding box center [728, 409] width 1456 height 819
click at [882, 504] on video at bounding box center [728, 409] width 1456 height 819
click at [664, 526] on video at bounding box center [728, 409] width 1456 height 819
click at [637, 296] on video at bounding box center [728, 409] width 1456 height 819
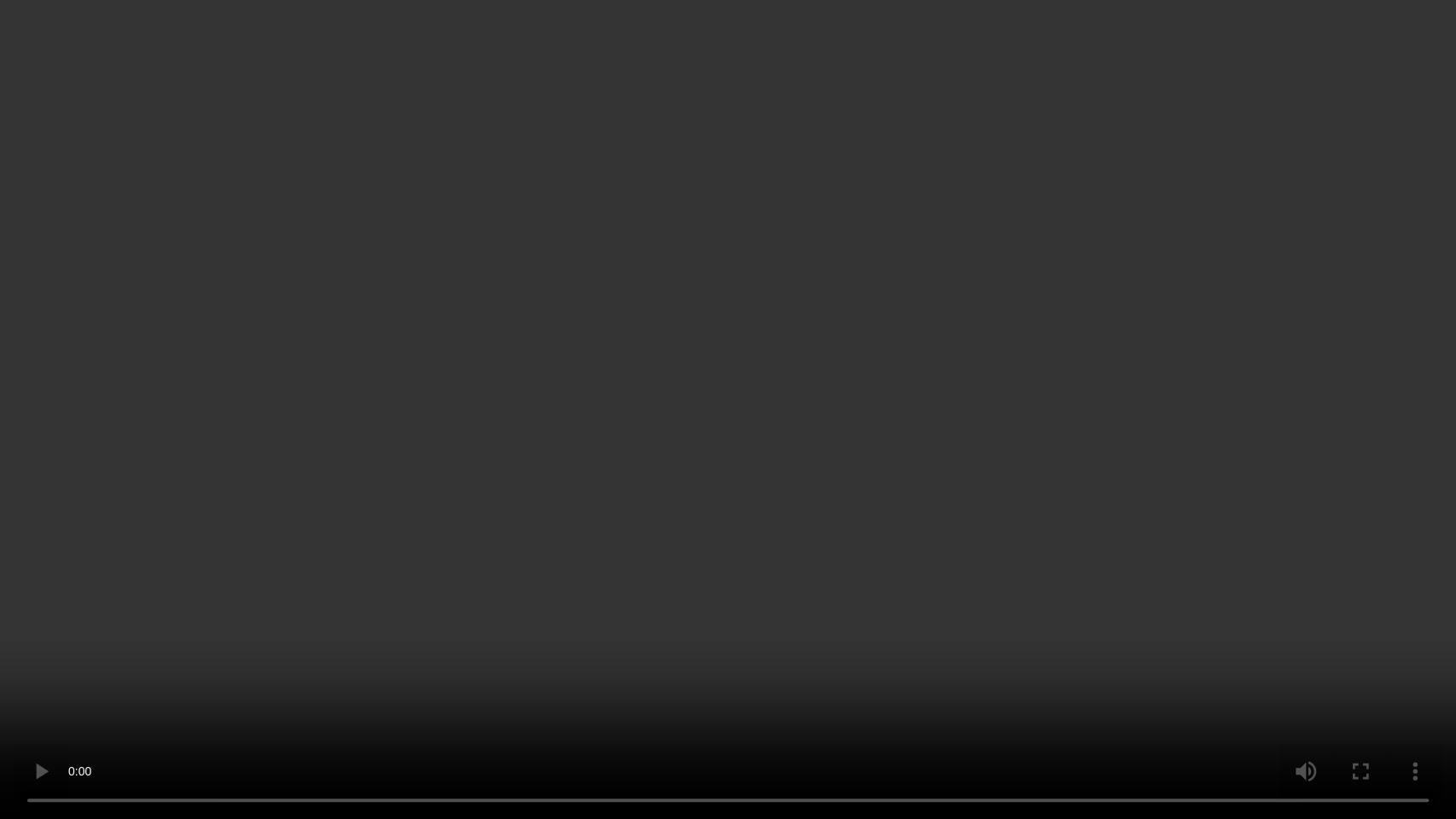
click at [675, 415] on video at bounding box center [728, 409] width 1456 height 819
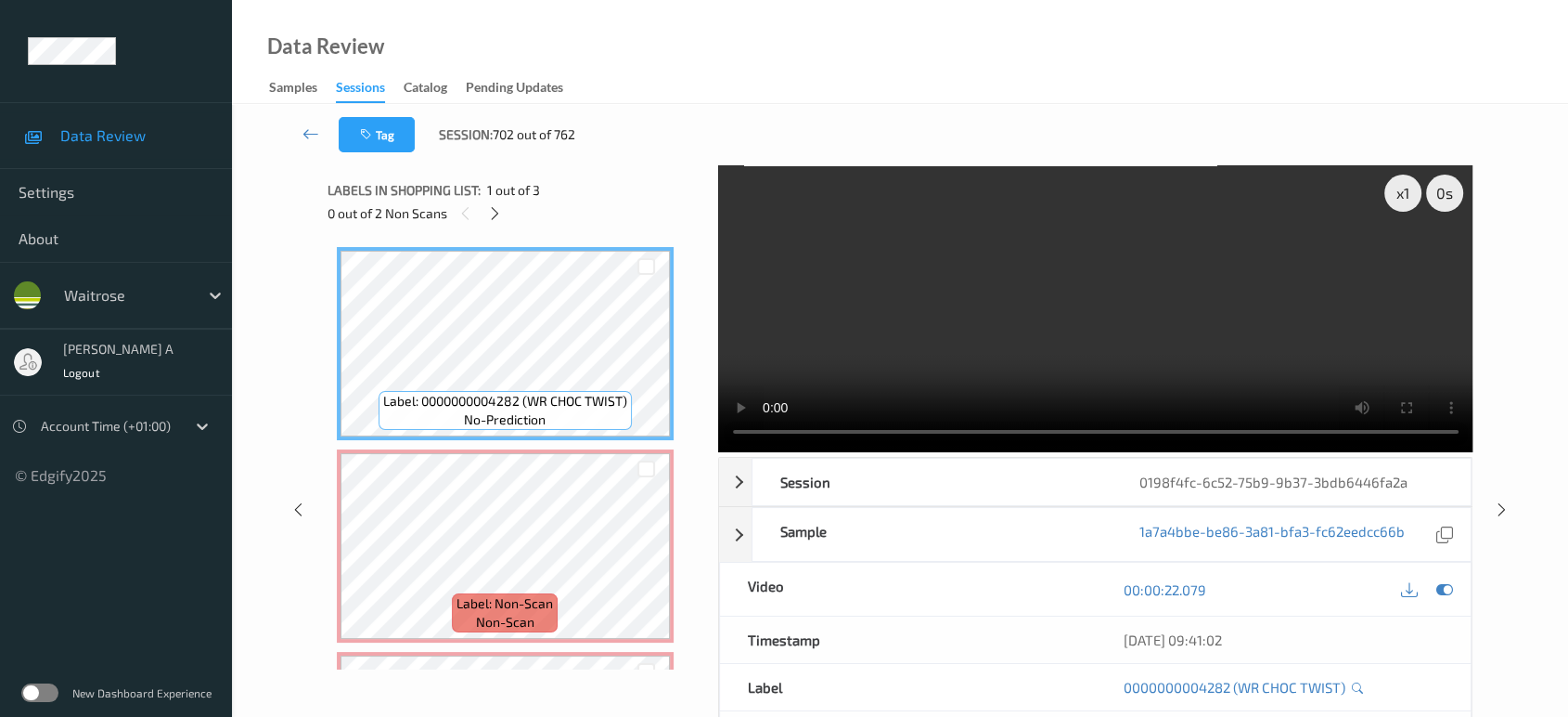
click at [997, 270] on video at bounding box center [1096, 308] width 755 height 287
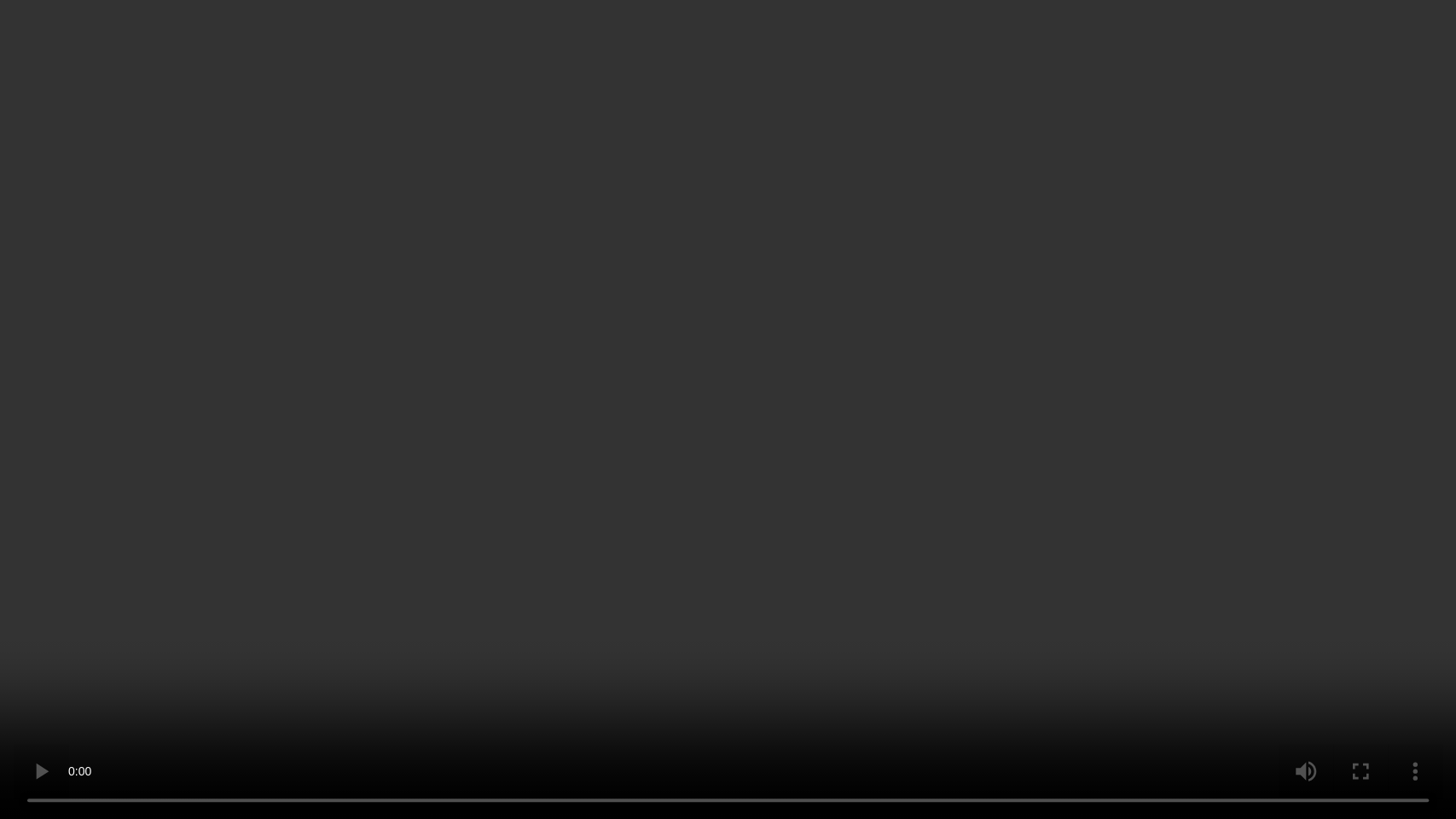
click at [675, 450] on video at bounding box center [728, 409] width 1456 height 819
click at [953, 419] on video at bounding box center [728, 409] width 1456 height 819
click at [599, 441] on video at bounding box center [728, 409] width 1456 height 819
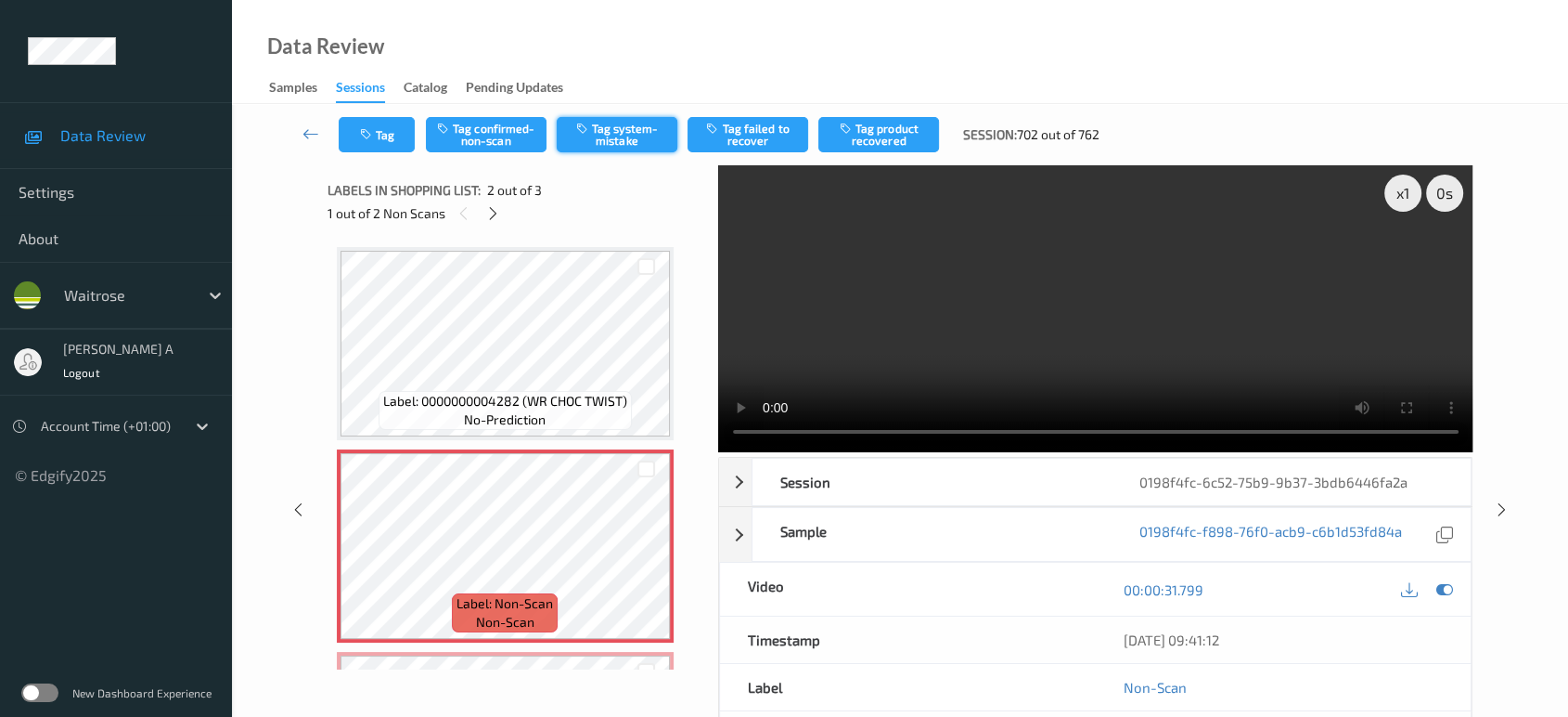
click at [581, 134] on icon "button" at bounding box center [584, 128] width 16 height 13
click at [392, 139] on button "Tag" at bounding box center [376, 135] width 76 height 36
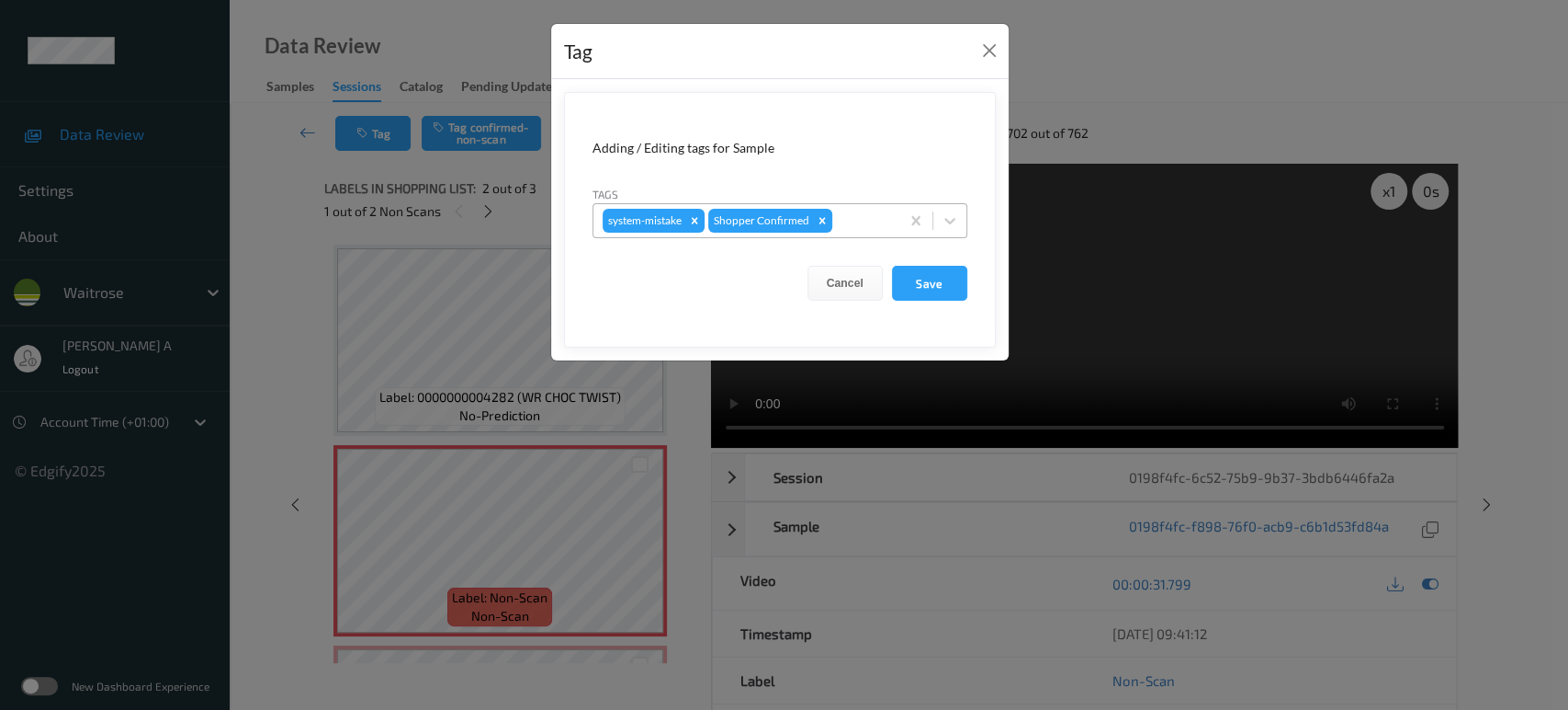
click at [874, 218] on div at bounding box center [863, 220] width 55 height 22
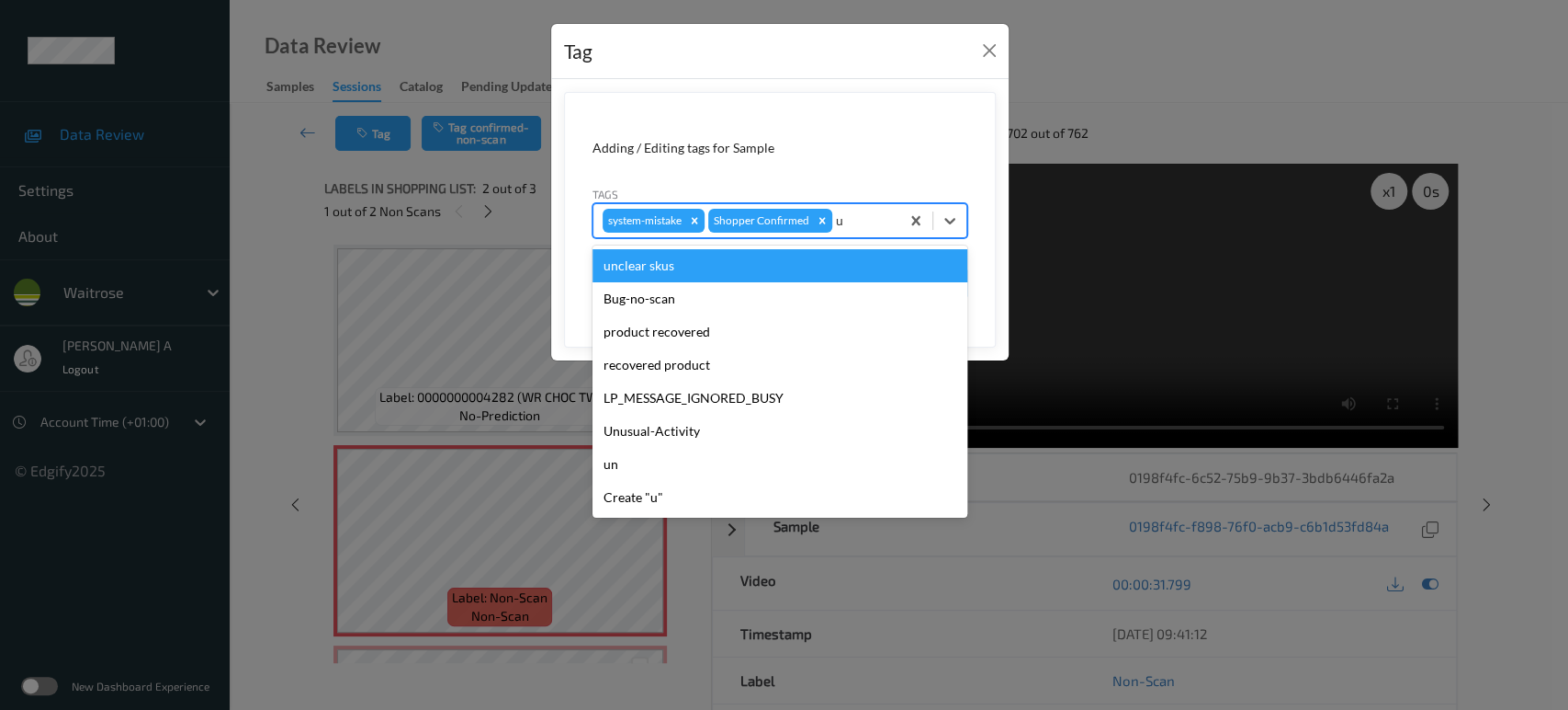
type input "un"
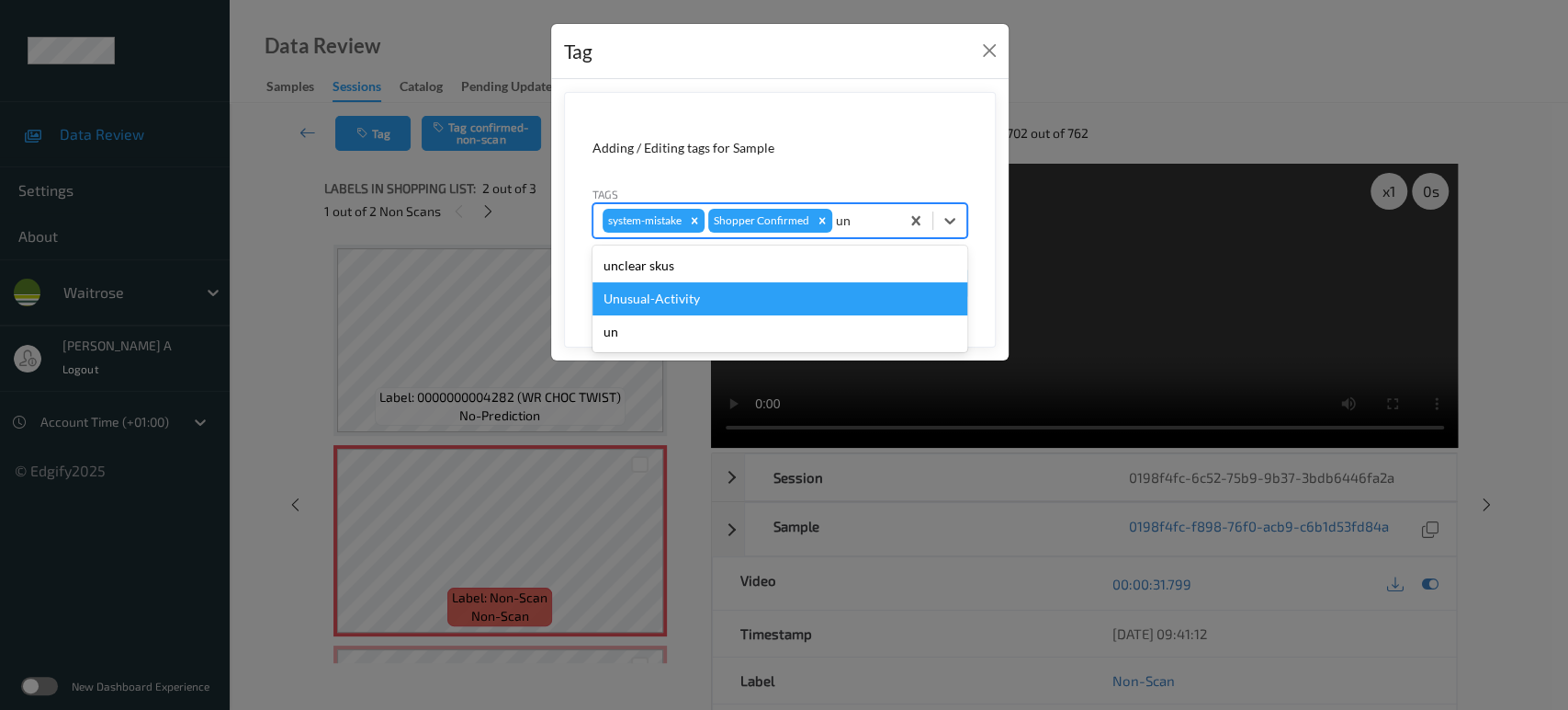
click at [729, 293] on div "Unusual-Activity" at bounding box center [779, 299] width 375 height 33
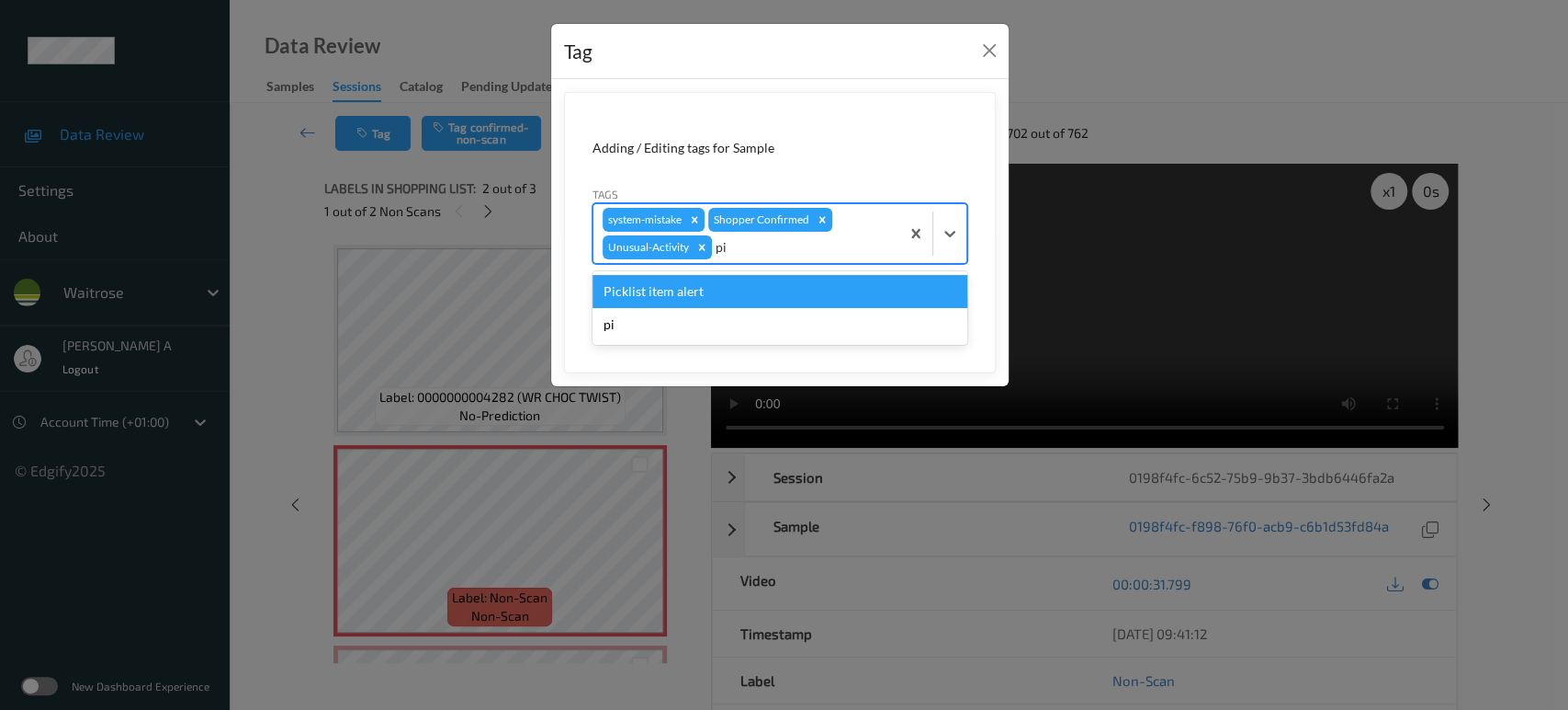
type input "pic"
click at [729, 293] on div "Picklist item alert" at bounding box center [779, 292] width 375 height 33
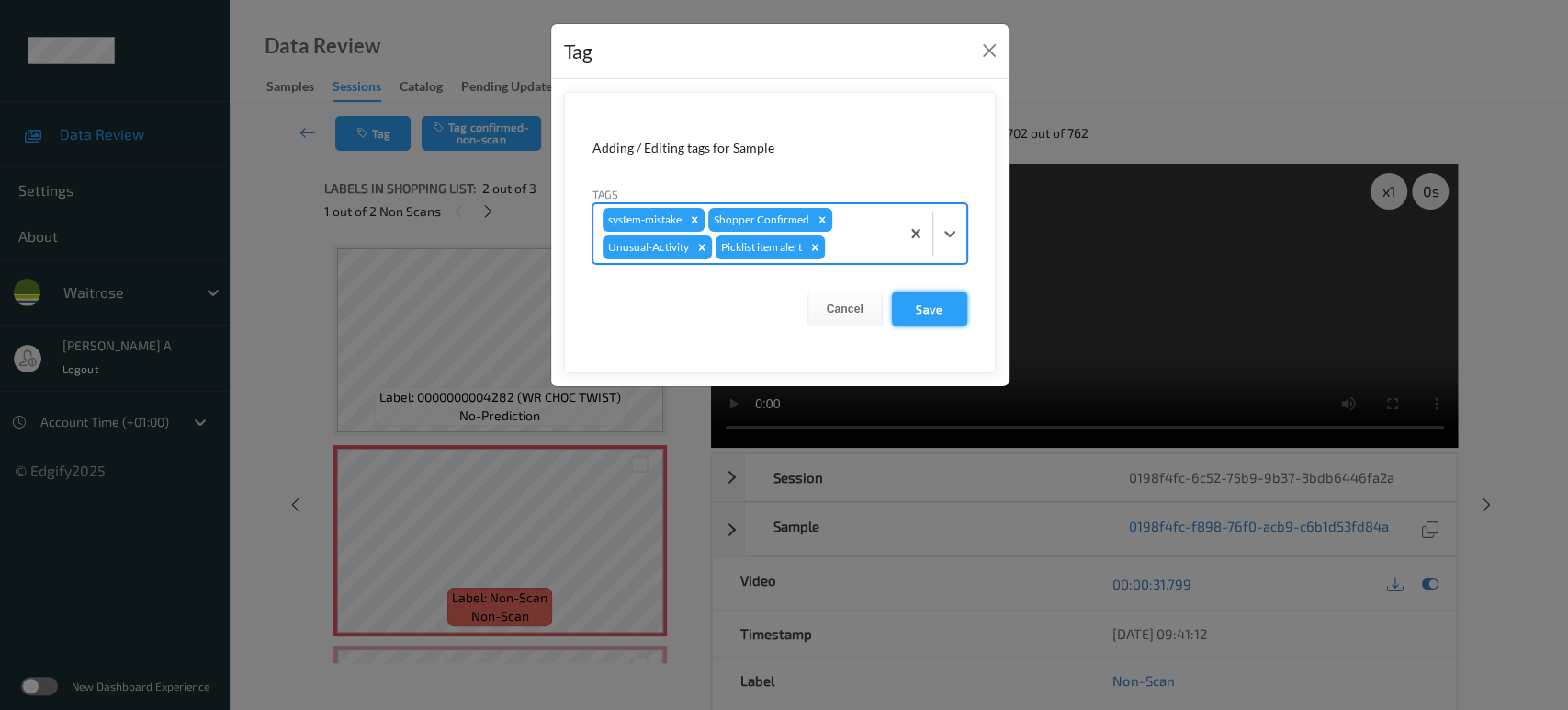
click at [967, 308] on button "Save" at bounding box center [929, 309] width 75 height 35
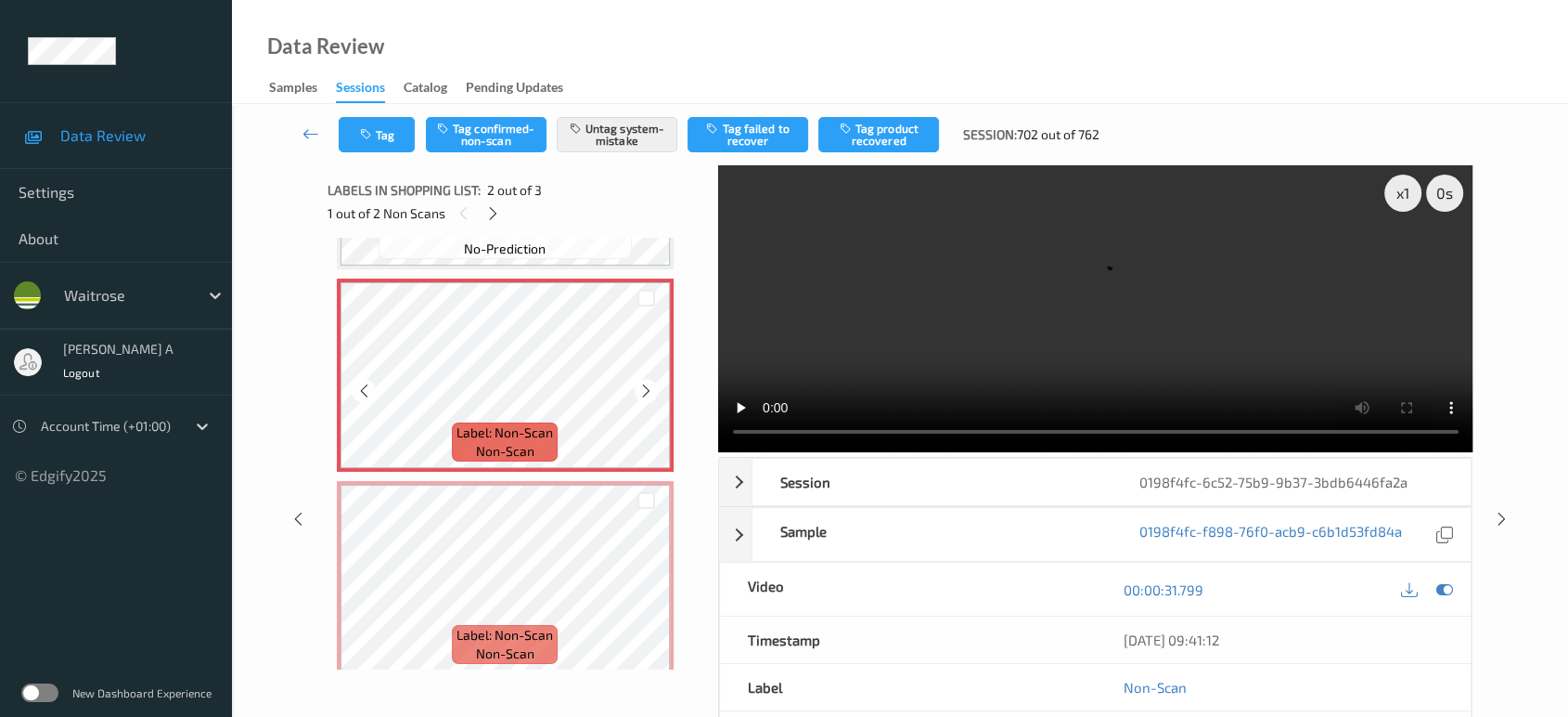
scroll to position [181, 0]
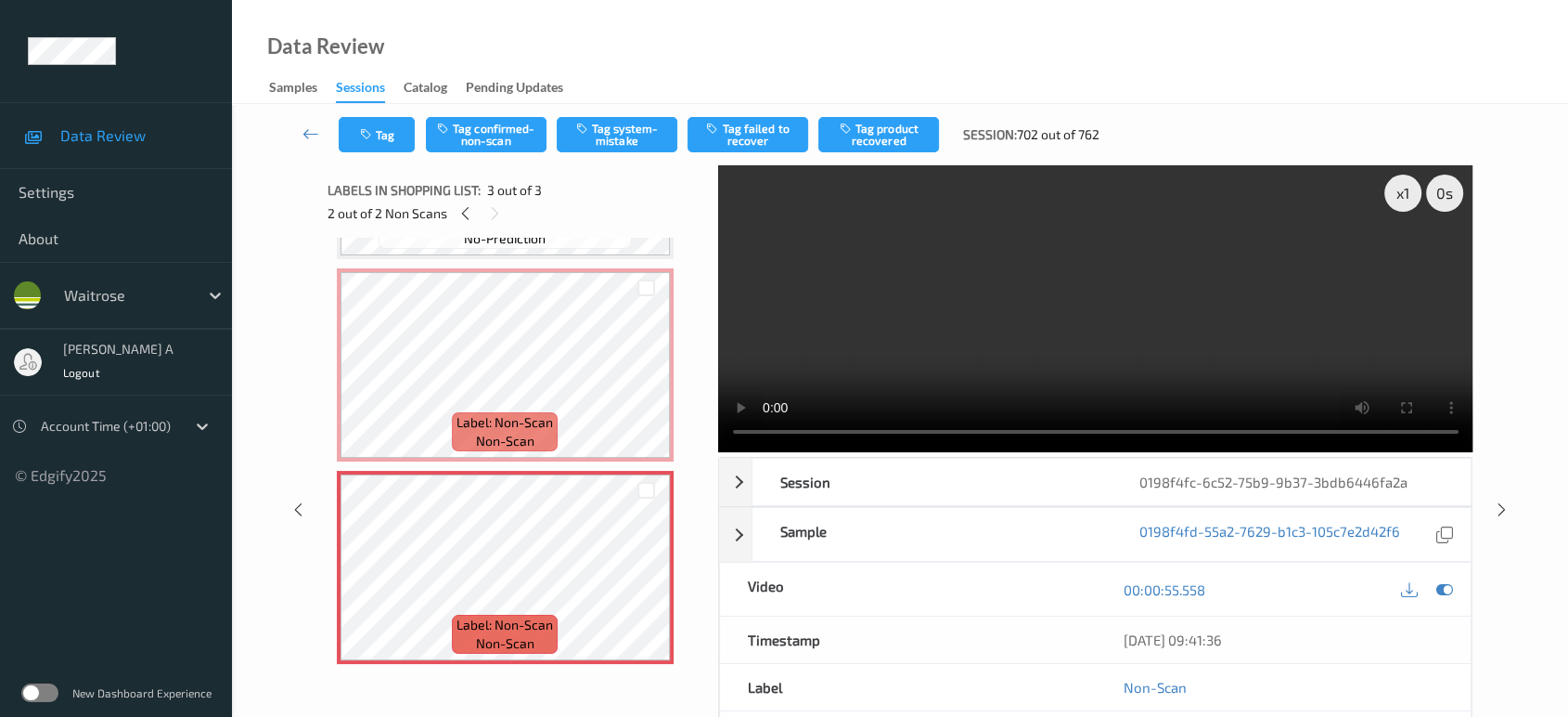
click at [619, 152] on div "Tag Tag confirmed-non-scan Tag system-mistake Tag failed to recover Tag product…" at bounding box center [900, 135] width 1260 height 62
click at [625, 129] on button "Tag system-mistake" at bounding box center [617, 135] width 121 height 36
click at [406, 139] on button "Tag" at bounding box center [376, 135] width 76 height 36
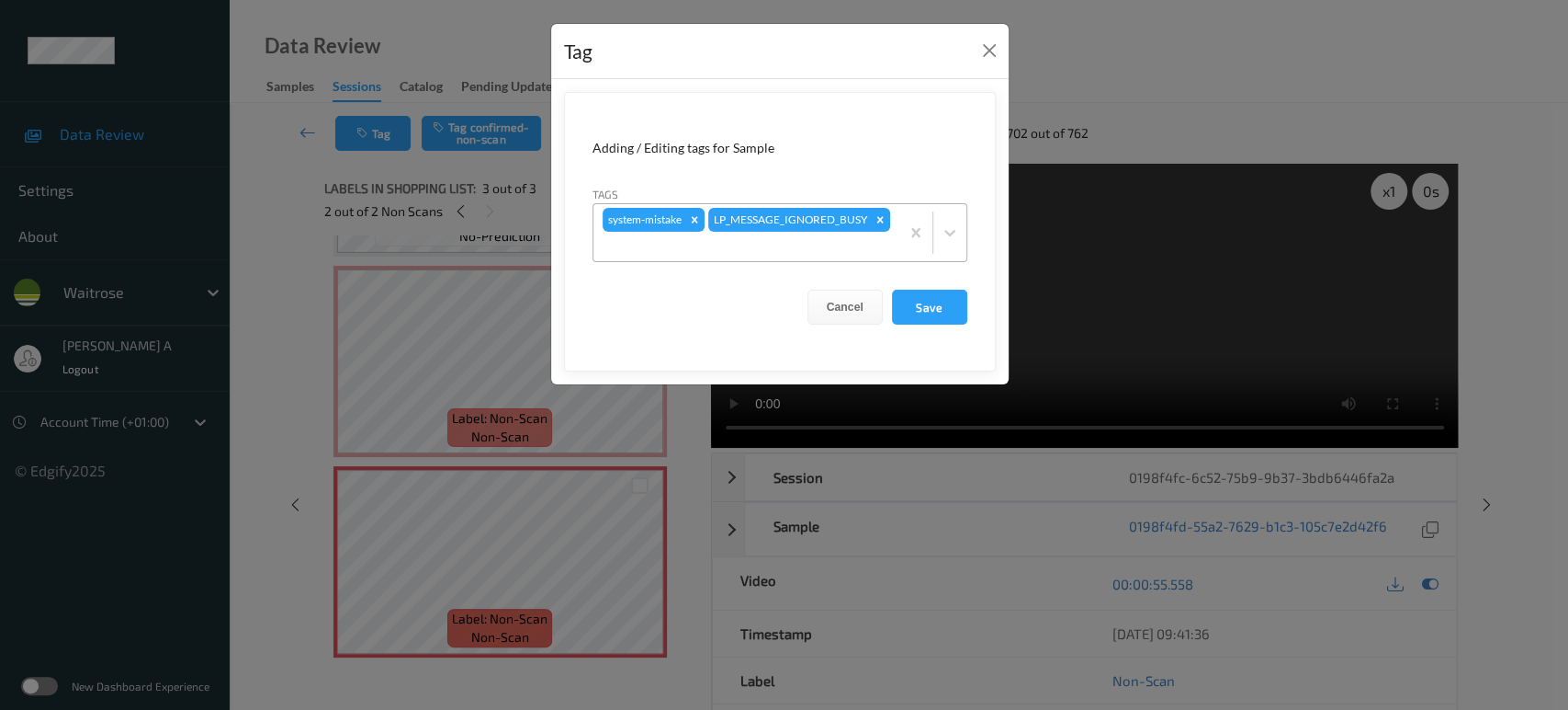
click at [834, 247] on div at bounding box center [746, 246] width 288 height 22
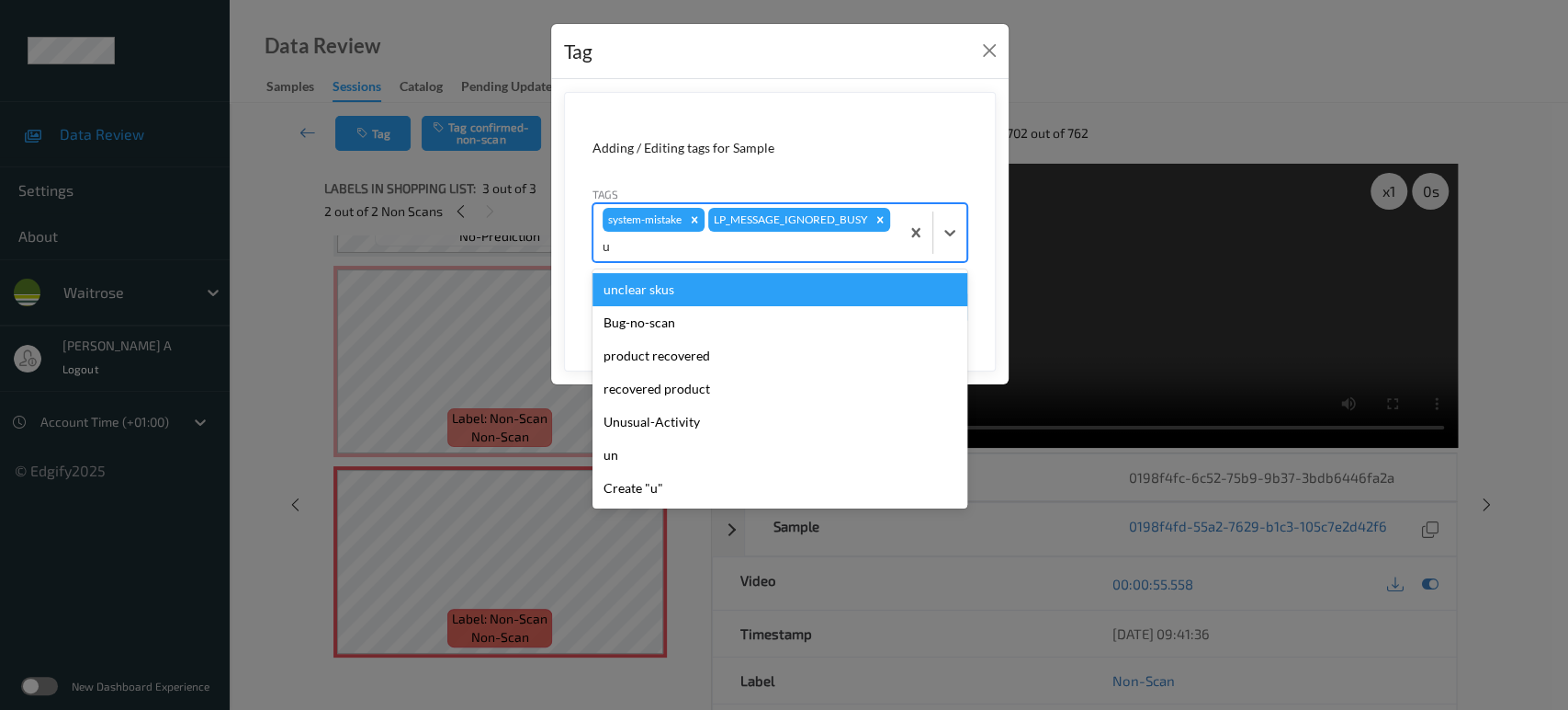
type input "un"
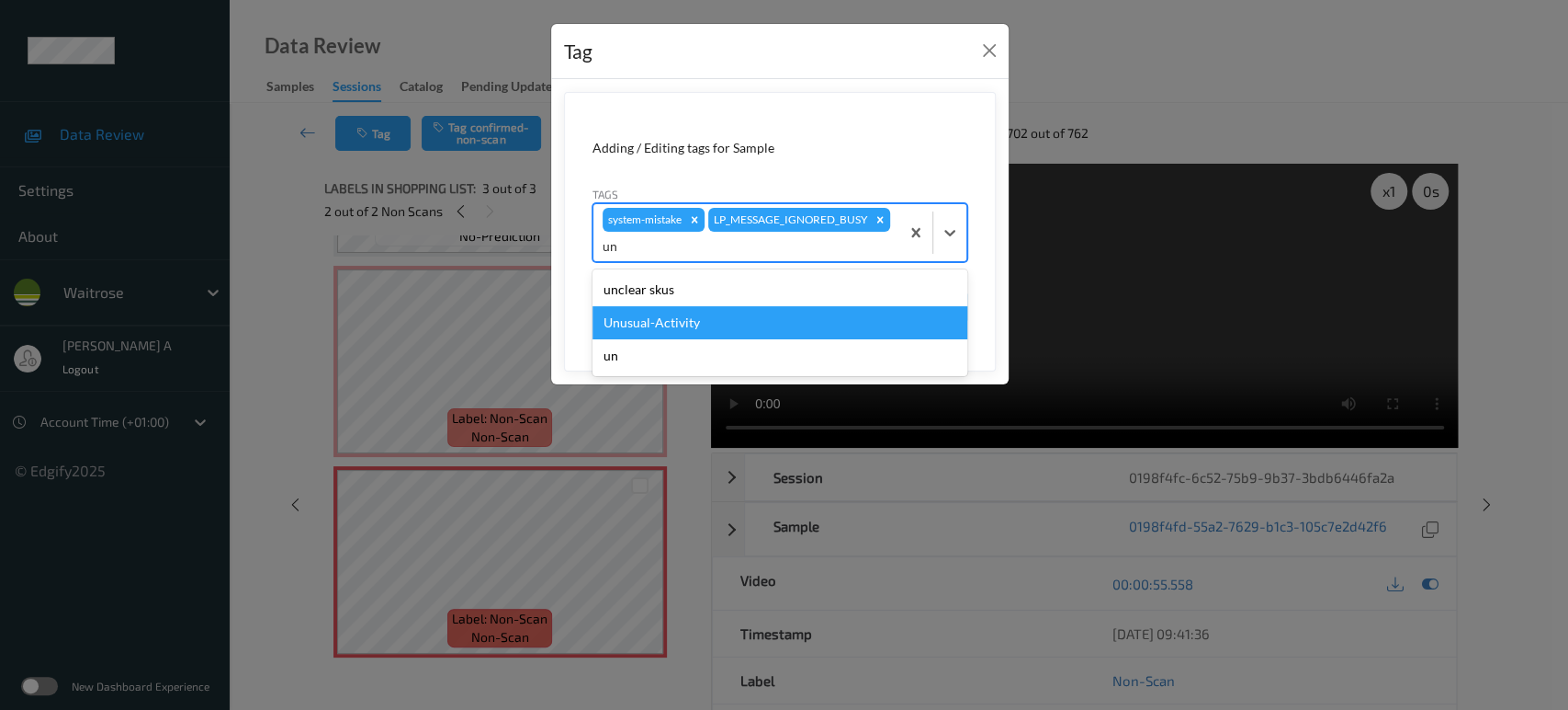
click at [729, 325] on div "Unusual-Activity" at bounding box center [779, 323] width 375 height 33
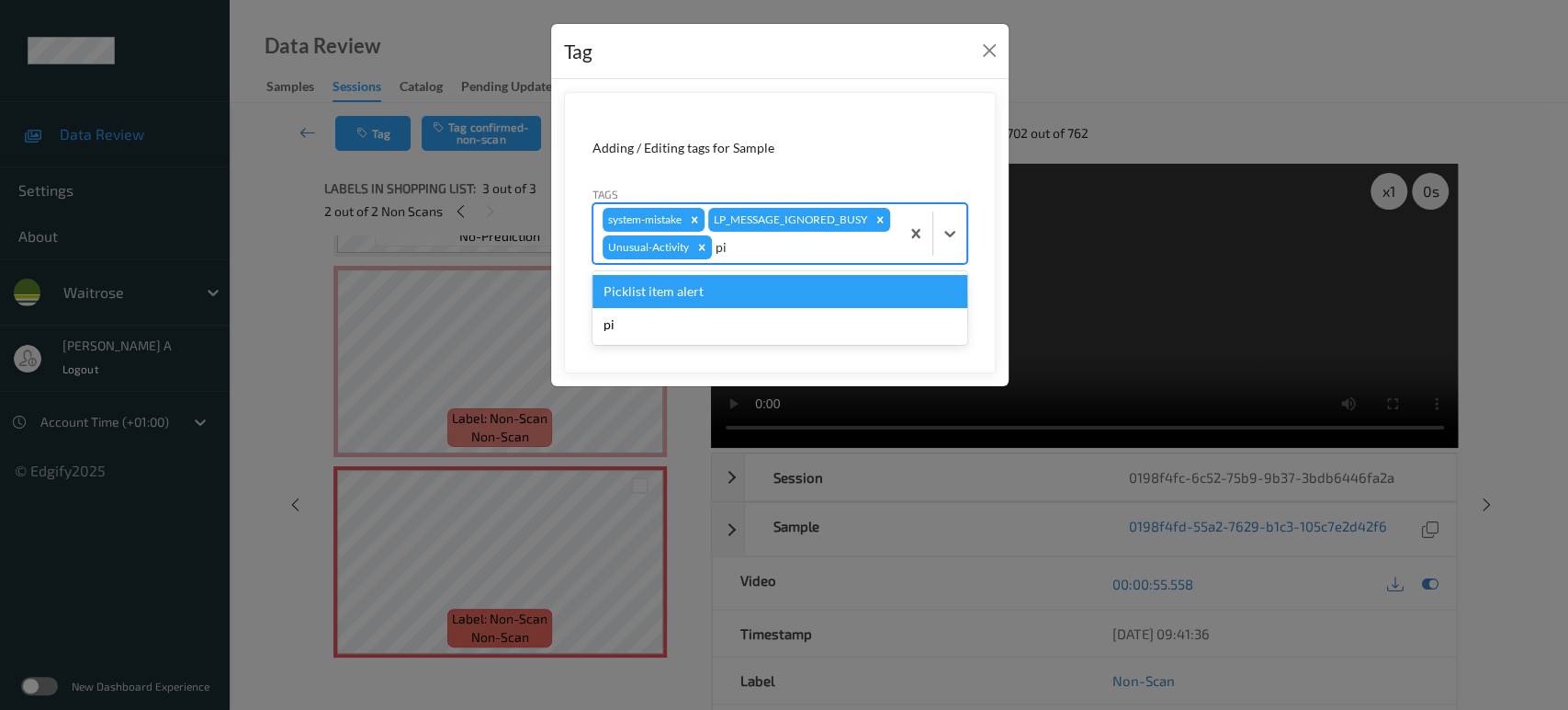
type input "pic"
click at [746, 293] on div "Picklist item alert" at bounding box center [779, 292] width 375 height 33
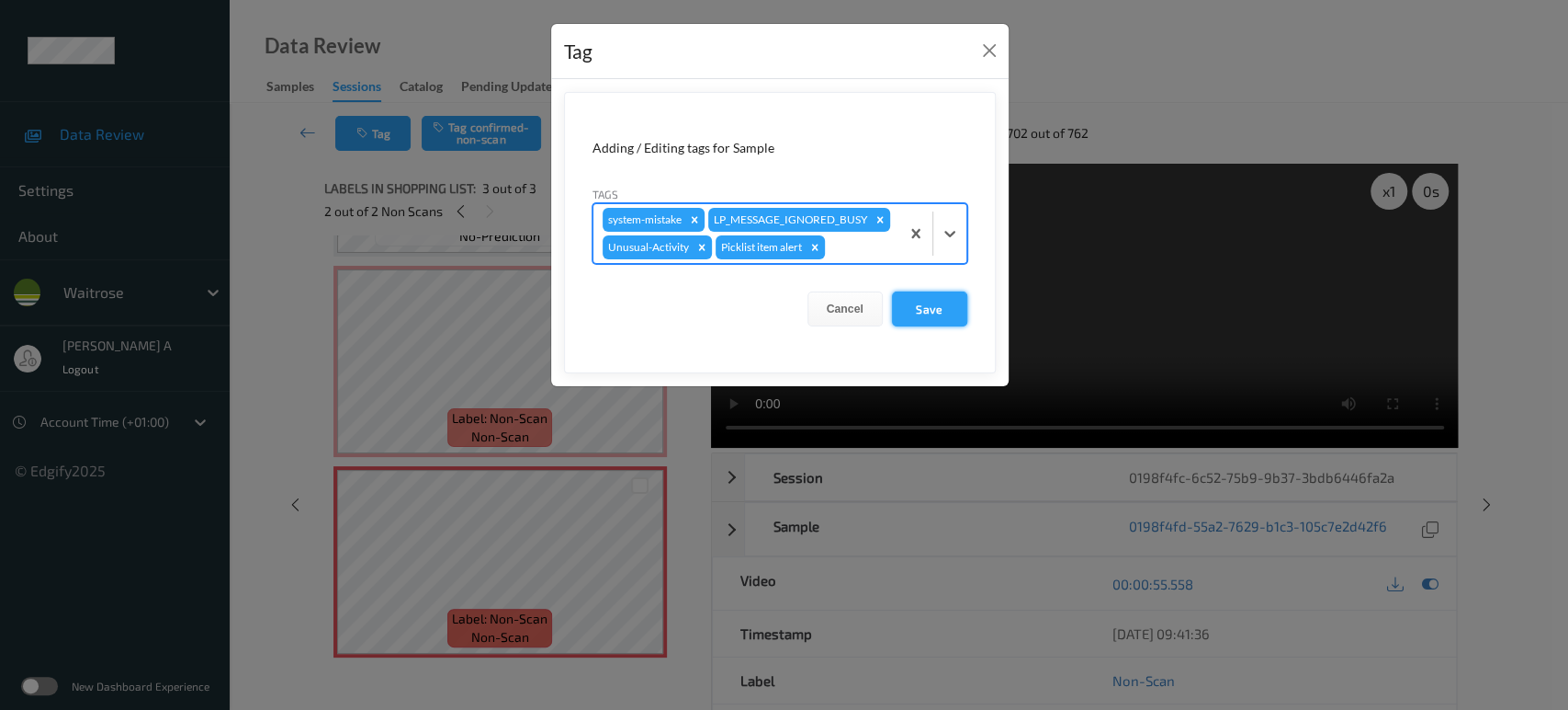
click at [941, 318] on button "Save" at bounding box center [929, 309] width 75 height 35
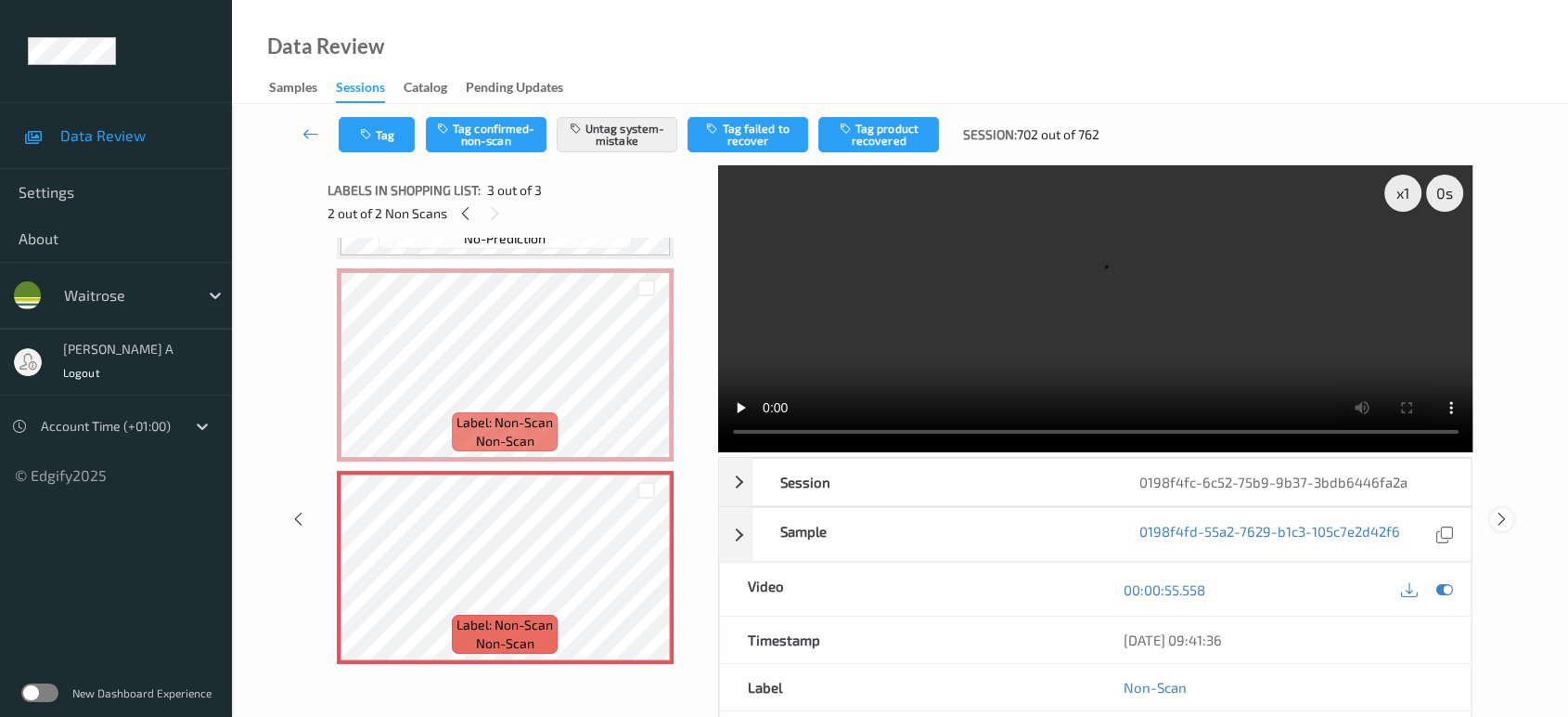
click at [1503, 510] on icon at bounding box center [1502, 519] width 16 height 17
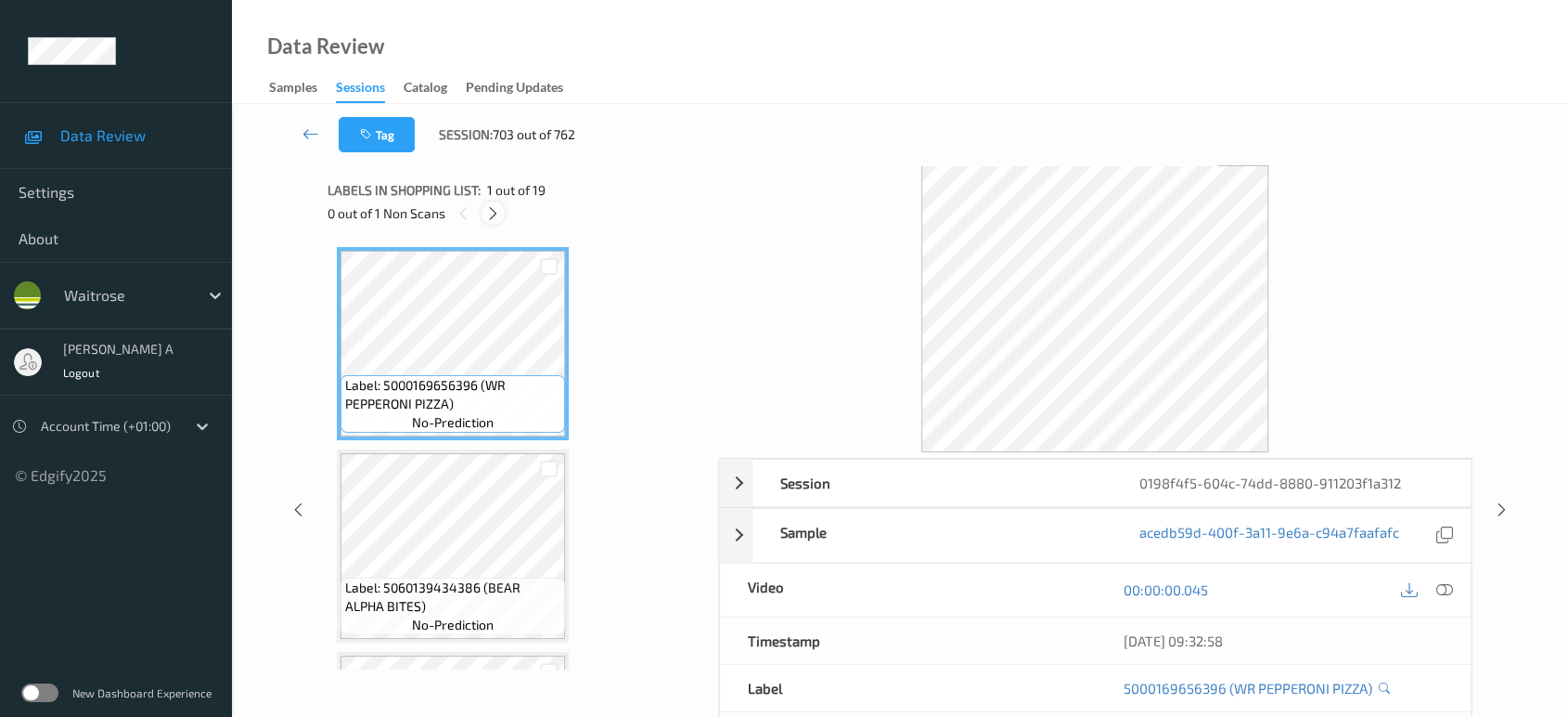
click at [495, 208] on icon at bounding box center [492, 213] width 16 height 17
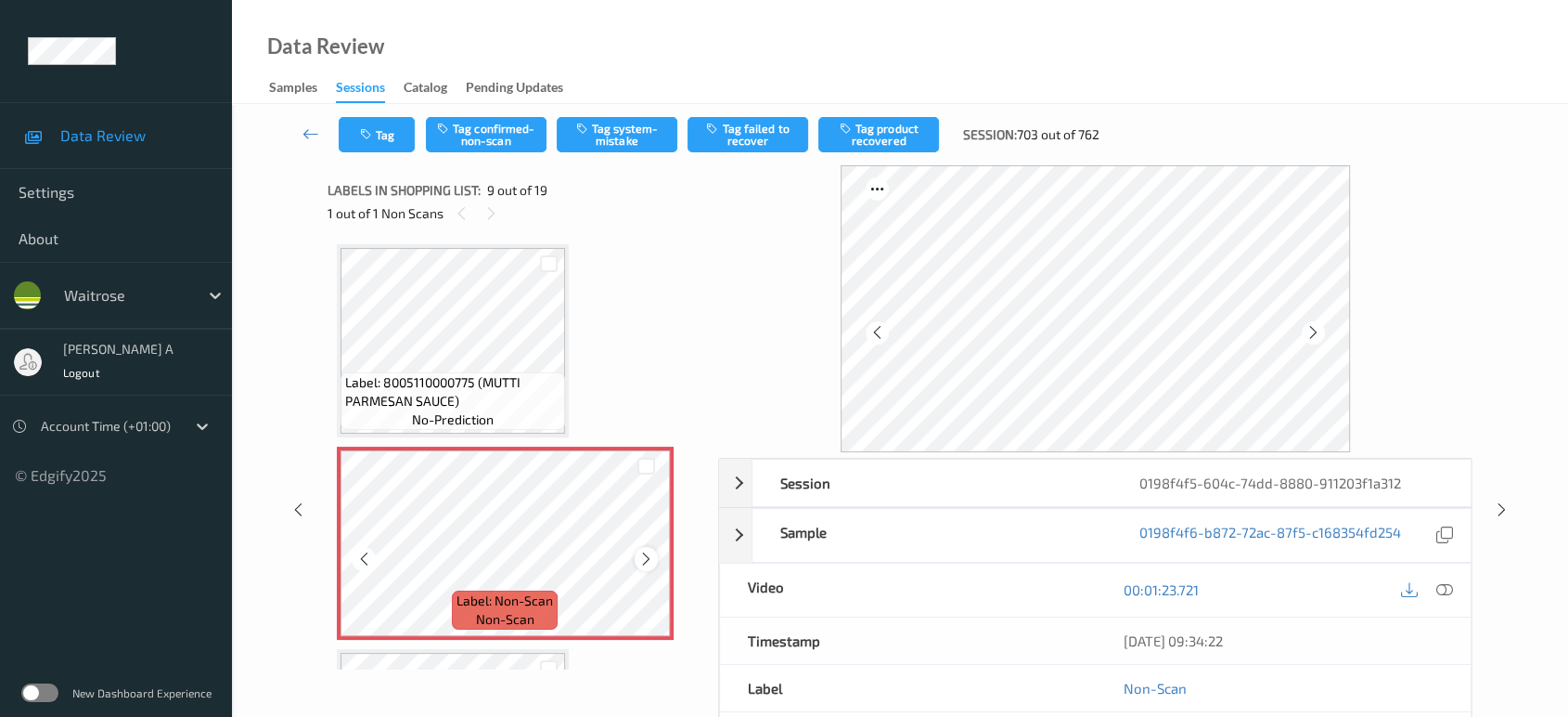
click at [645, 551] on icon at bounding box center [646, 559] width 16 height 17
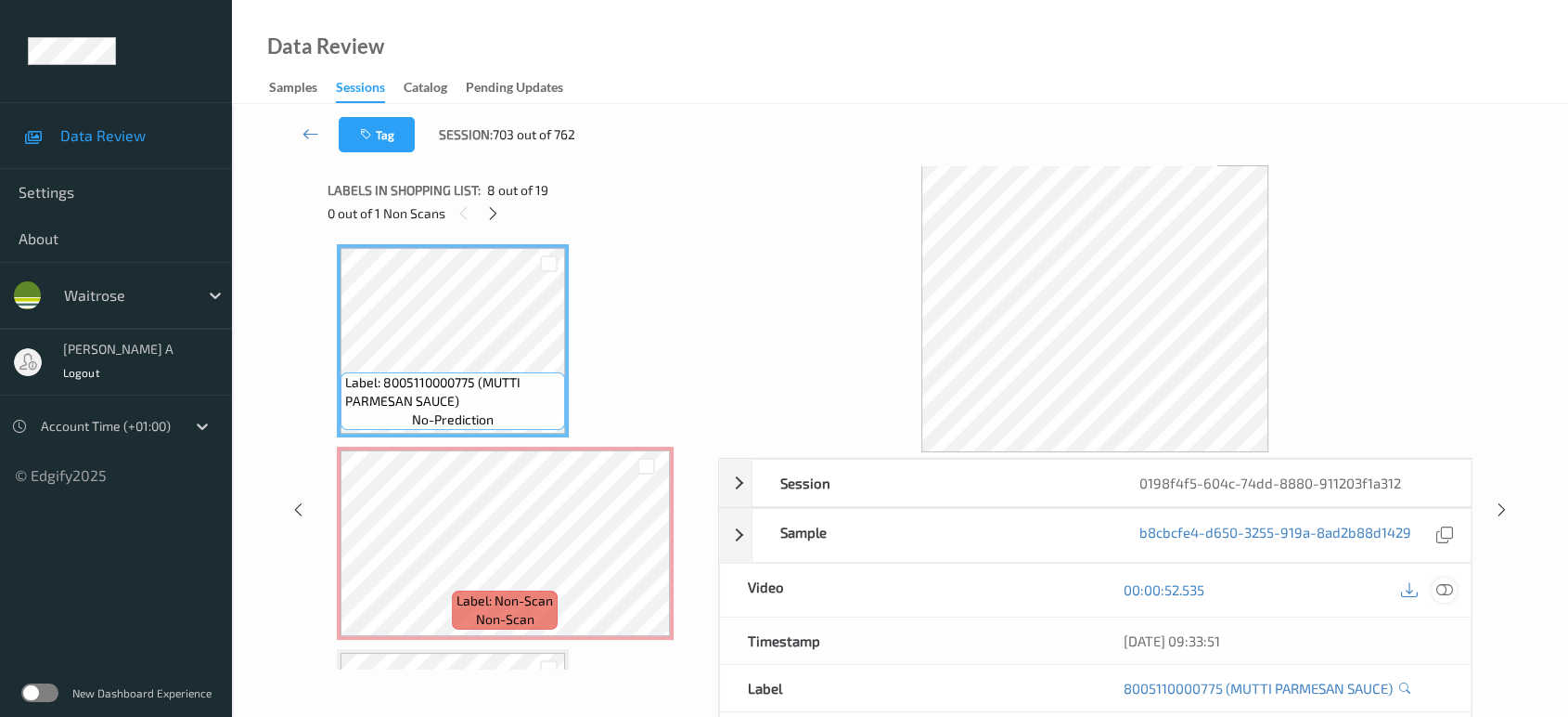
click at [1436, 586] on icon at bounding box center [1445, 590] width 17 height 17
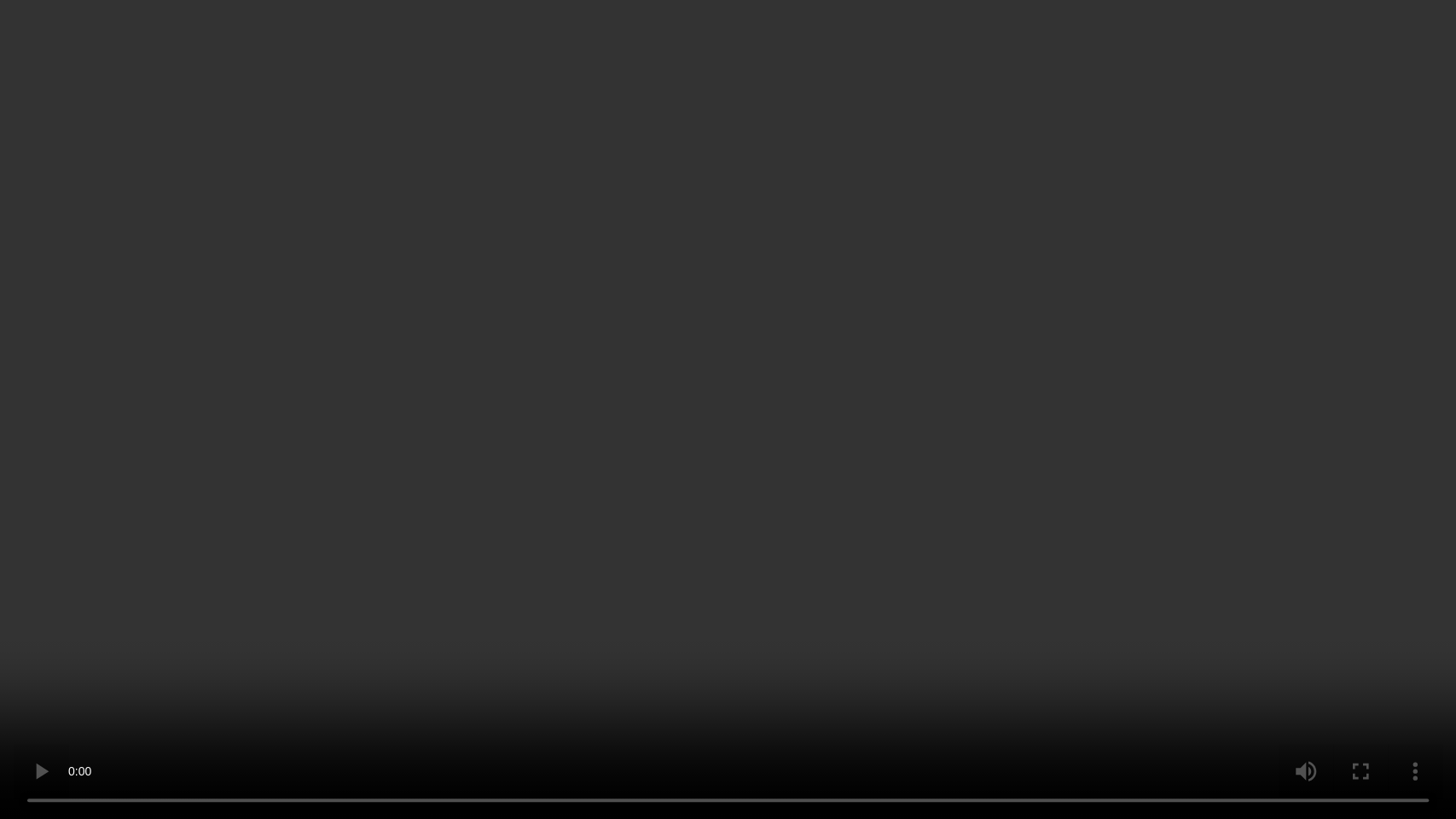
click at [825, 416] on video at bounding box center [728, 409] width 1456 height 819
click at [839, 409] on video at bounding box center [728, 409] width 1456 height 819
click at [652, 241] on video at bounding box center [728, 409] width 1456 height 819
click at [611, 439] on video at bounding box center [728, 409] width 1456 height 819
click at [566, 523] on video at bounding box center [728, 409] width 1456 height 819
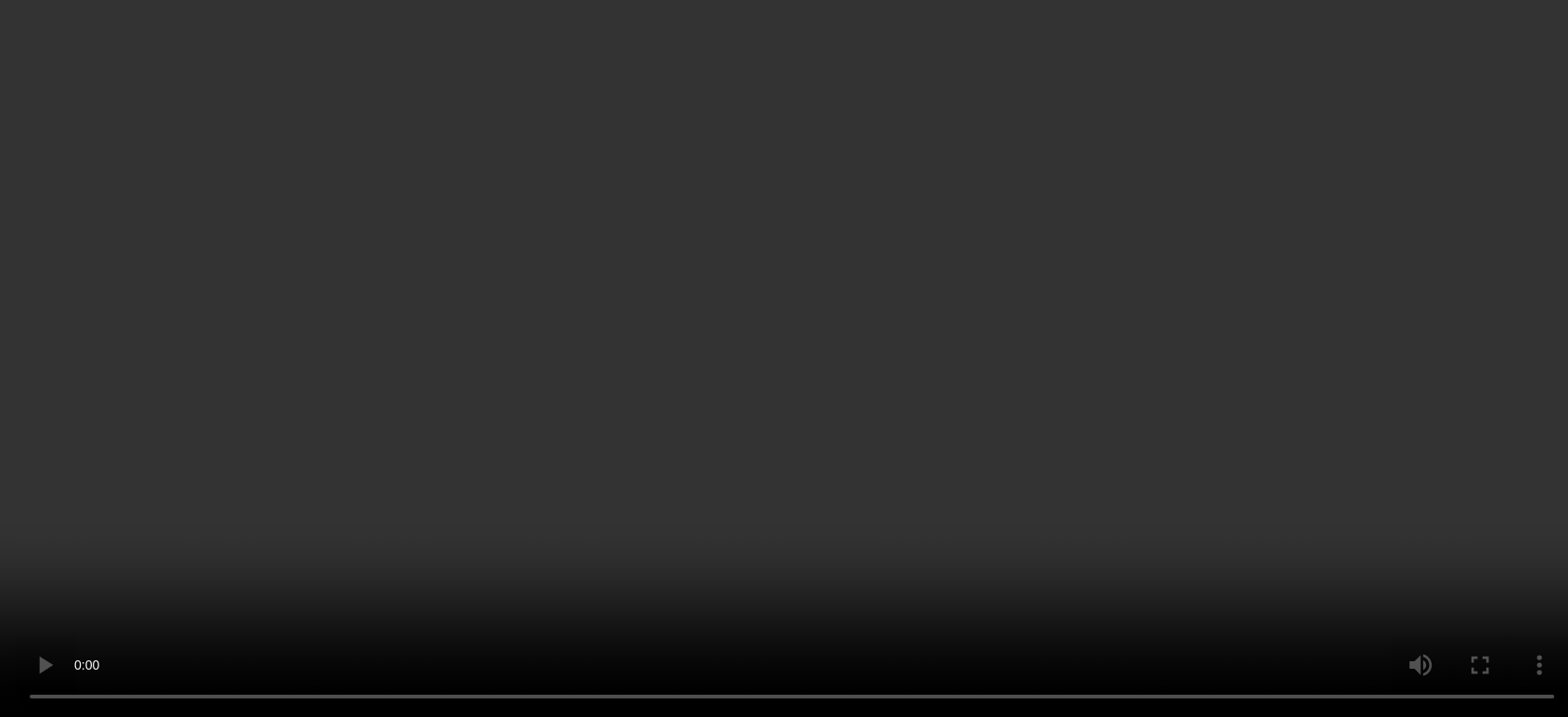
scroll to position [1522, 0]
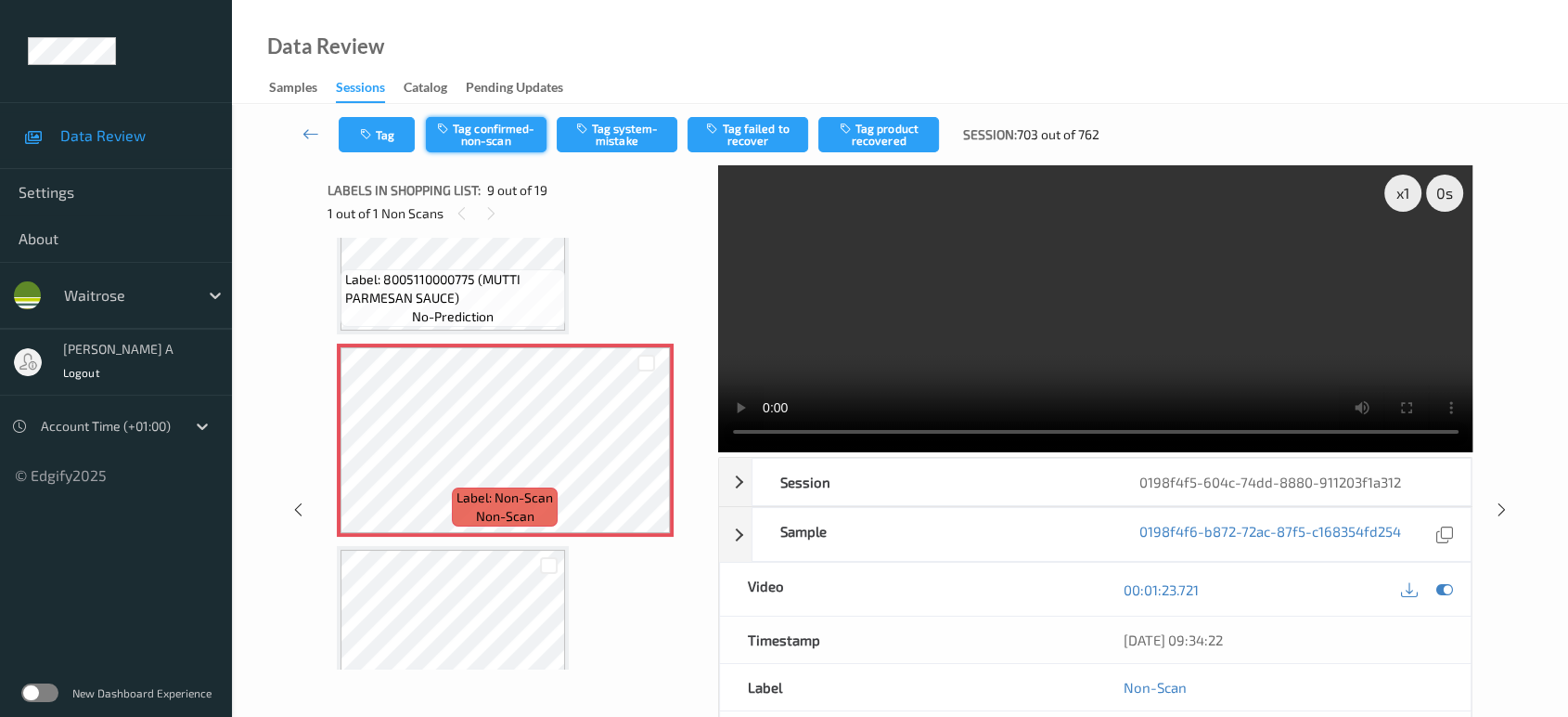
click at [522, 146] on button "Tag confirmed-non-scan" at bounding box center [486, 135] width 121 height 36
click at [522, 146] on button "Untag confirmed-non-scan" at bounding box center [486, 135] width 121 height 36
click at [610, 147] on button "Tag system-mistake" at bounding box center [617, 135] width 121 height 36
click at [393, 135] on button "Tag" at bounding box center [376, 135] width 76 height 36
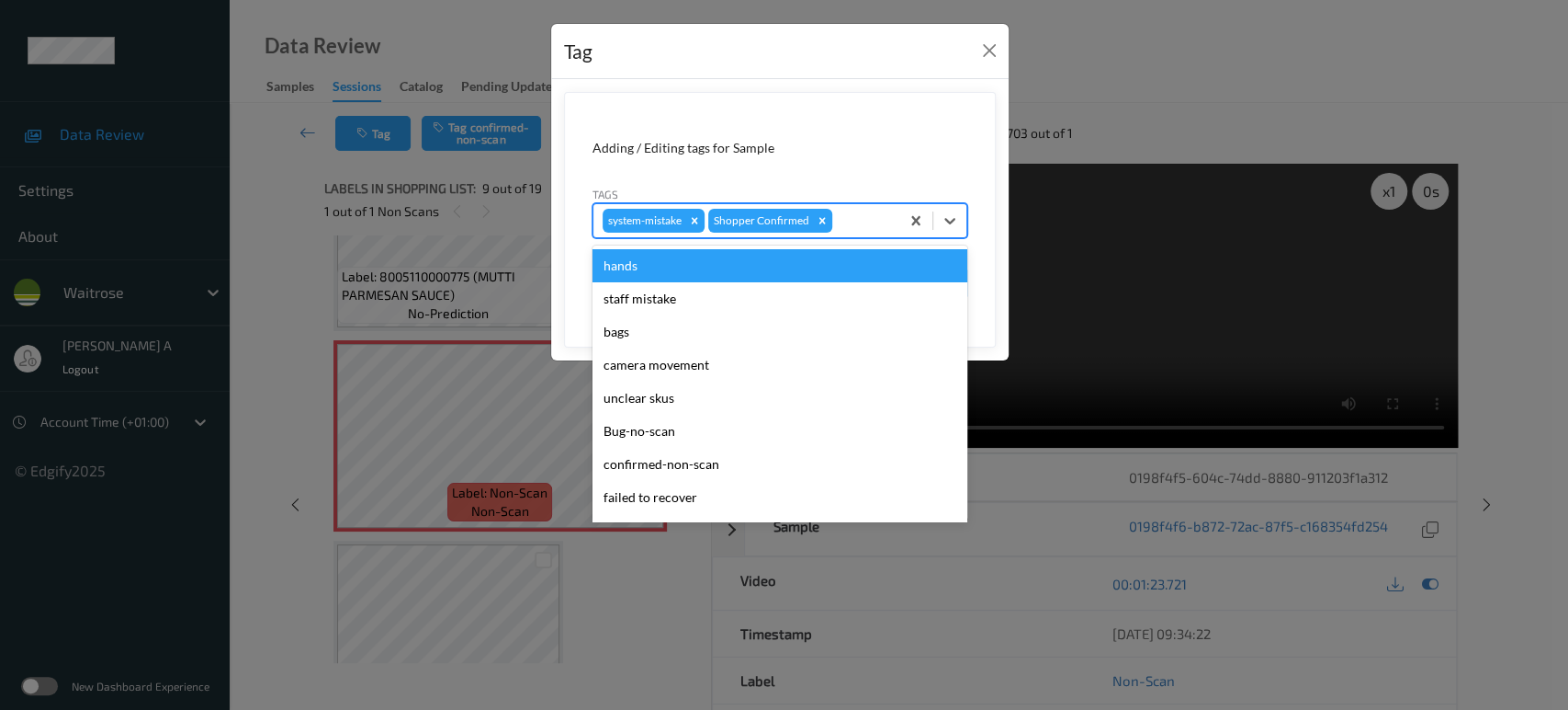
click at [852, 230] on div at bounding box center [863, 220] width 55 height 22
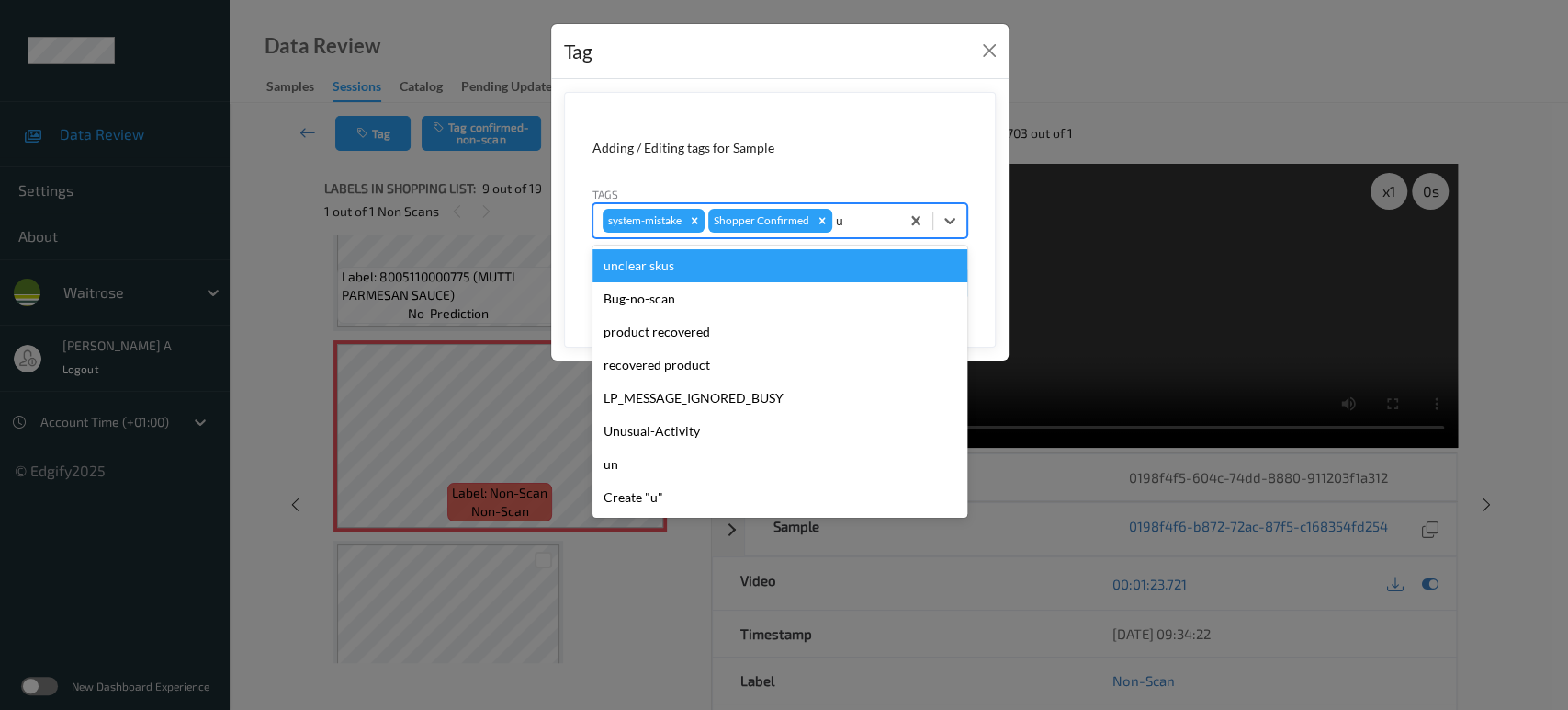
type input "un"
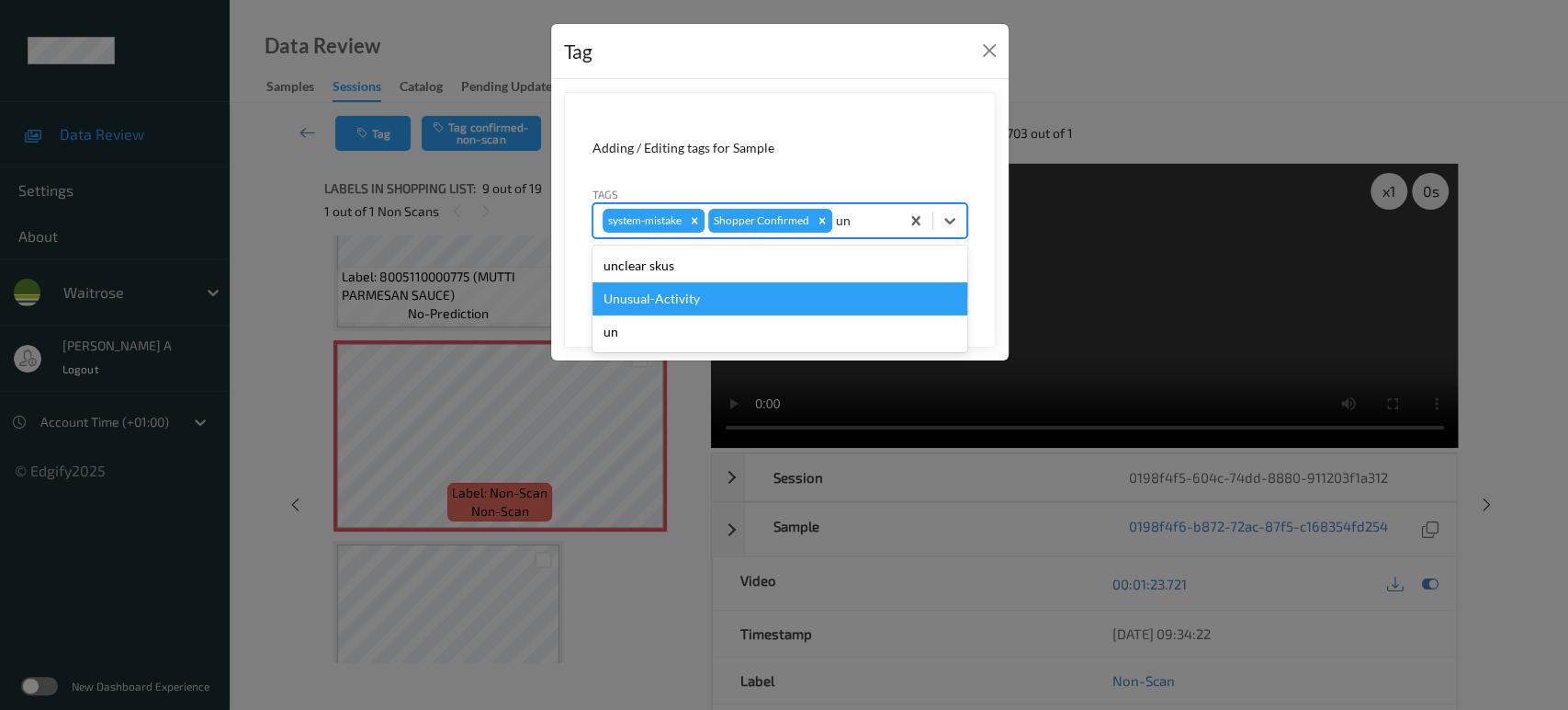
click at [727, 286] on div "Unusual-Activity" at bounding box center [779, 299] width 375 height 33
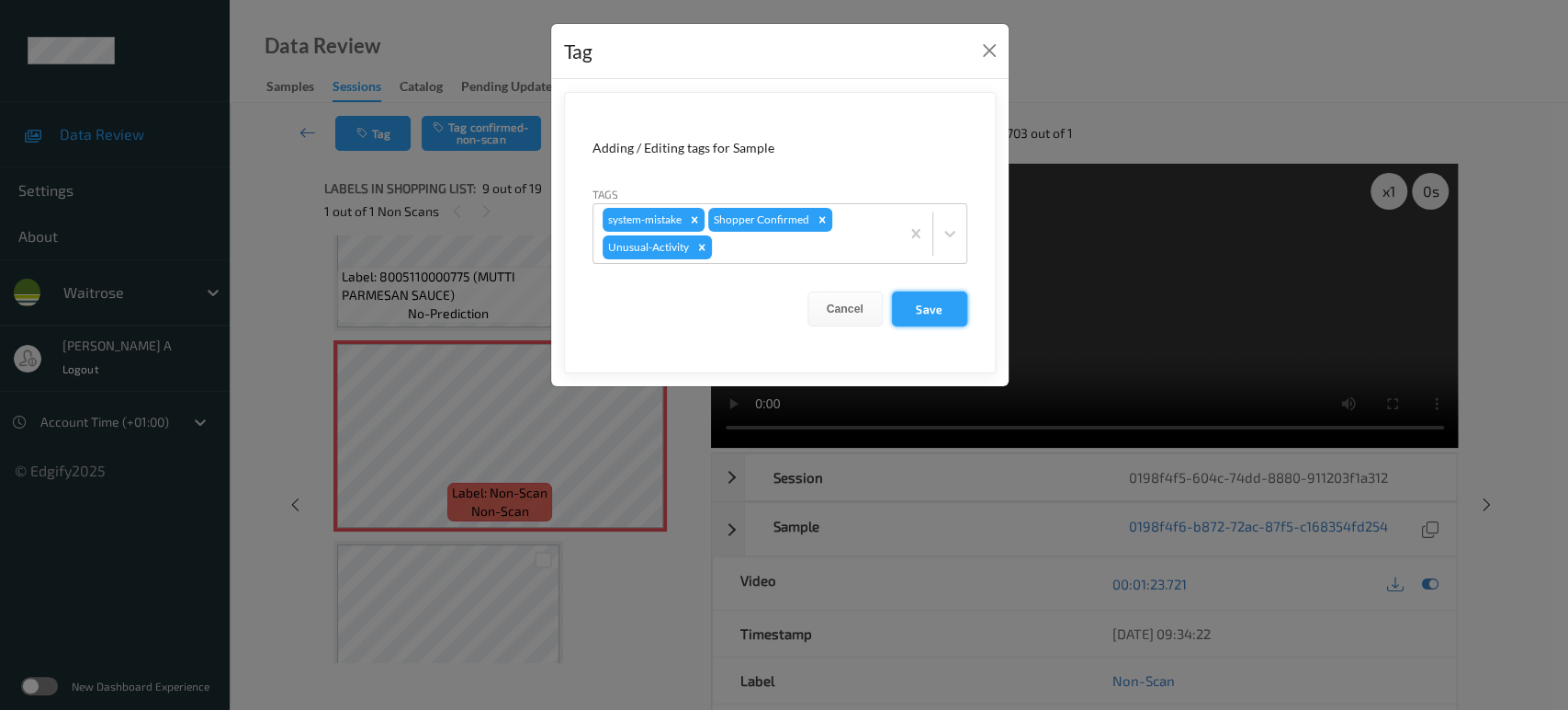
click at [945, 307] on button "Save" at bounding box center [929, 309] width 75 height 35
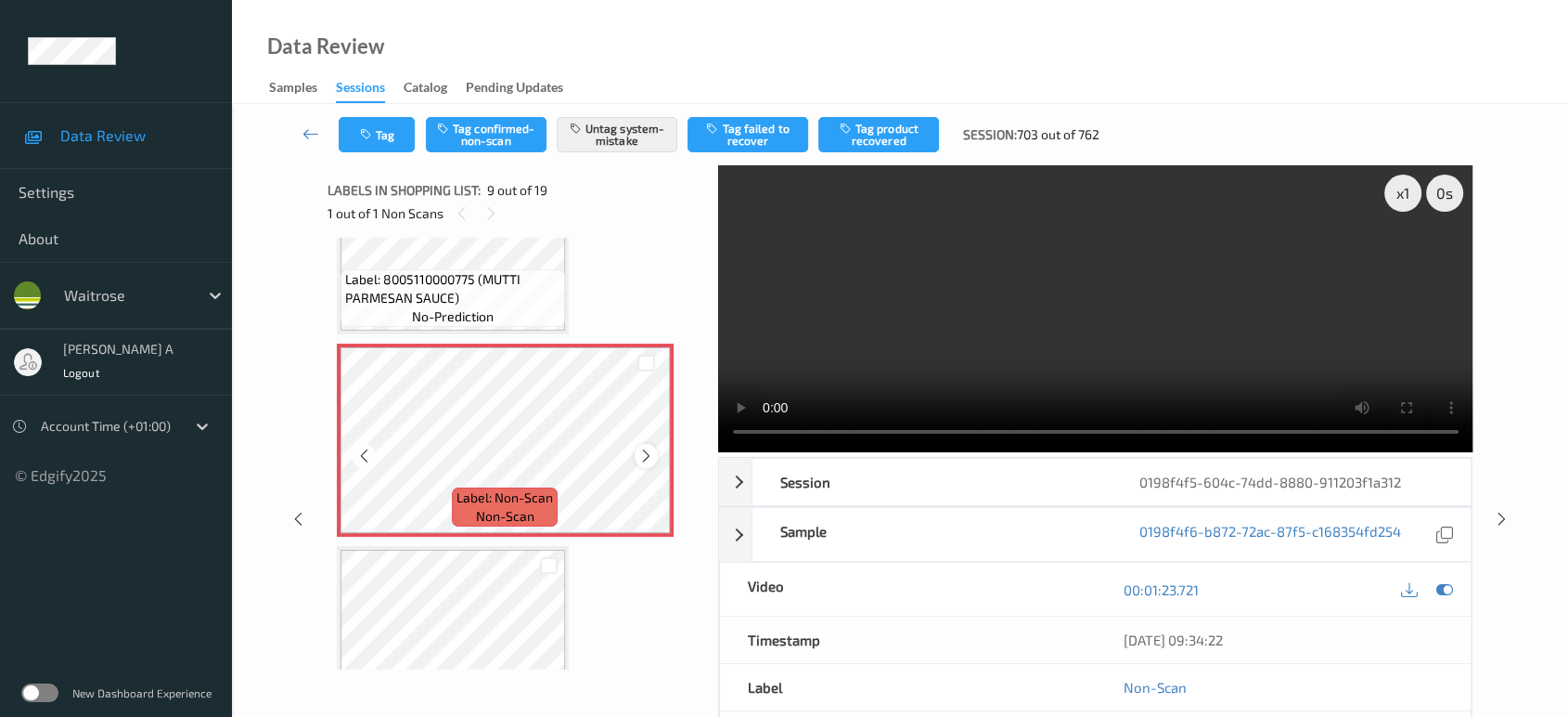
click at [652, 452] on icon at bounding box center [646, 456] width 16 height 17
drag, startPoint x: 1502, startPoint y: 446, endPoint x: 1500, endPoint y: 386, distance: 60.0
click at [1502, 510] on icon at bounding box center [1502, 519] width 16 height 17
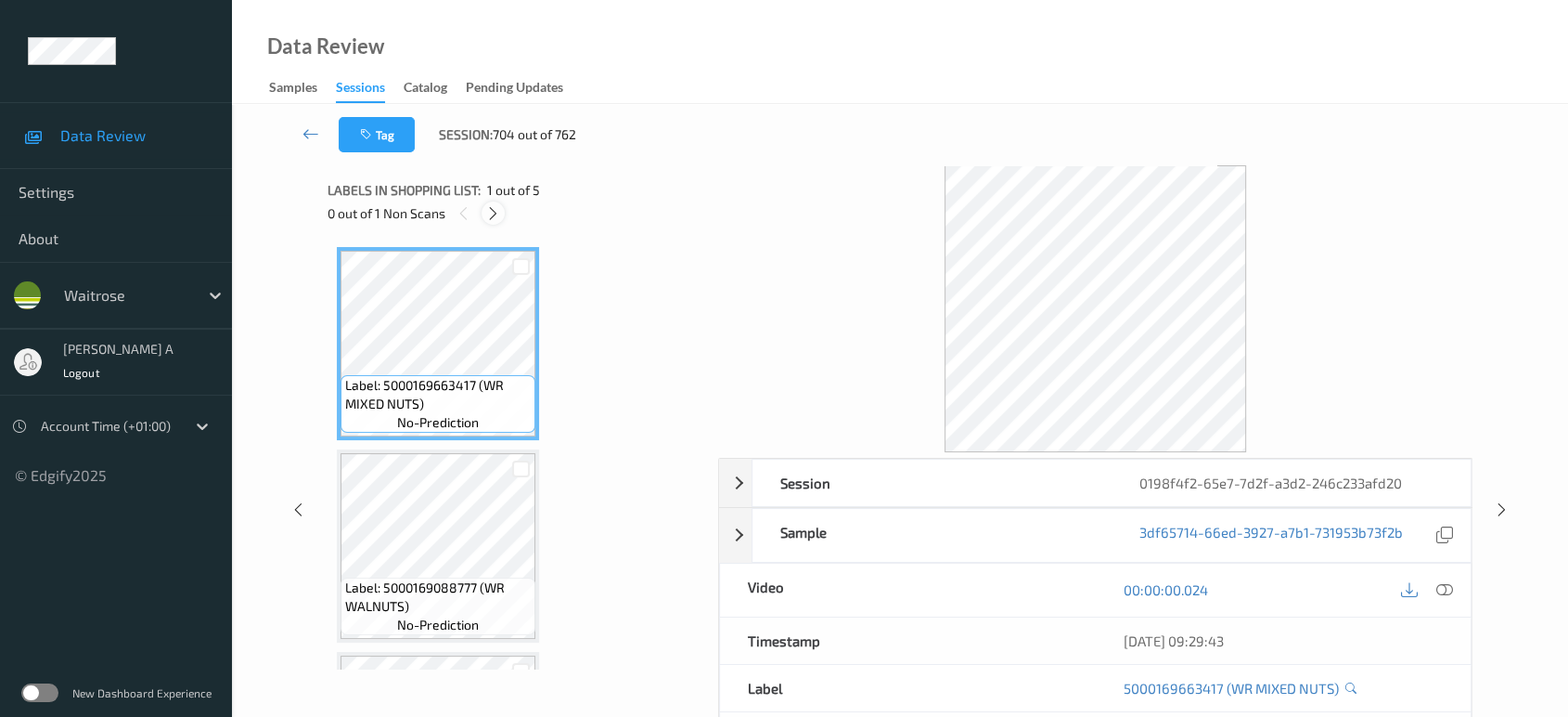
click at [492, 214] on icon at bounding box center [492, 213] width 16 height 17
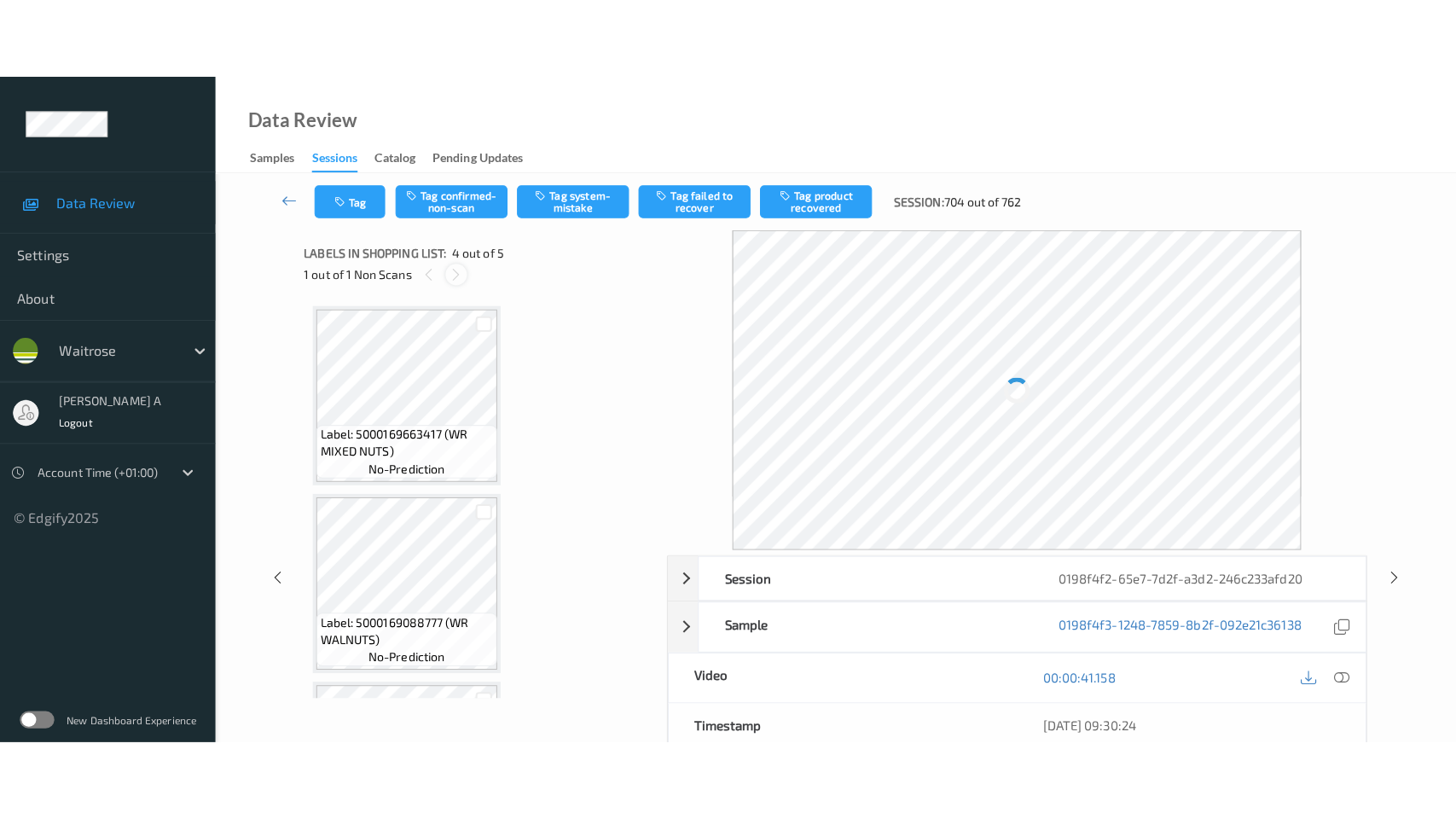
scroll to position [379, 0]
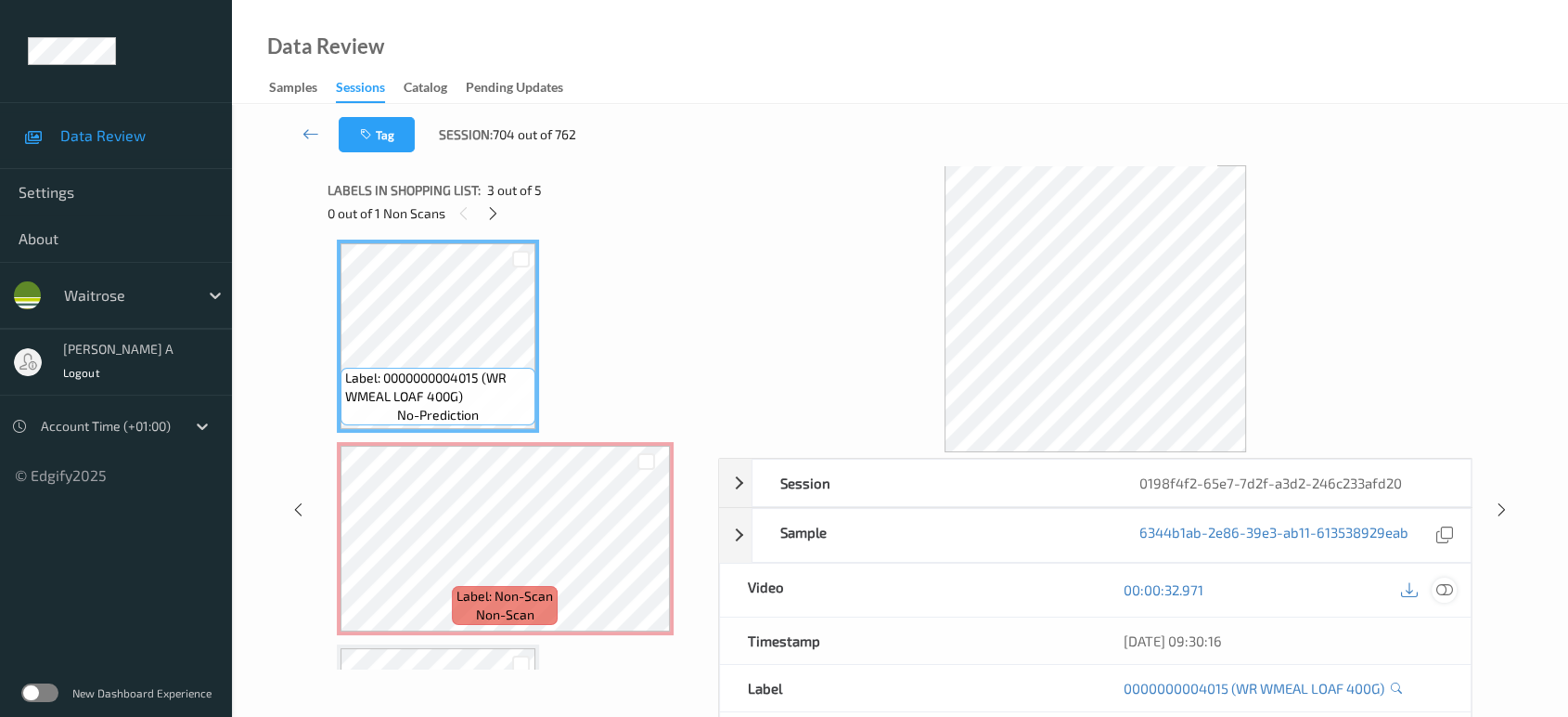
click at [1440, 591] on icon at bounding box center [1445, 590] width 17 height 17
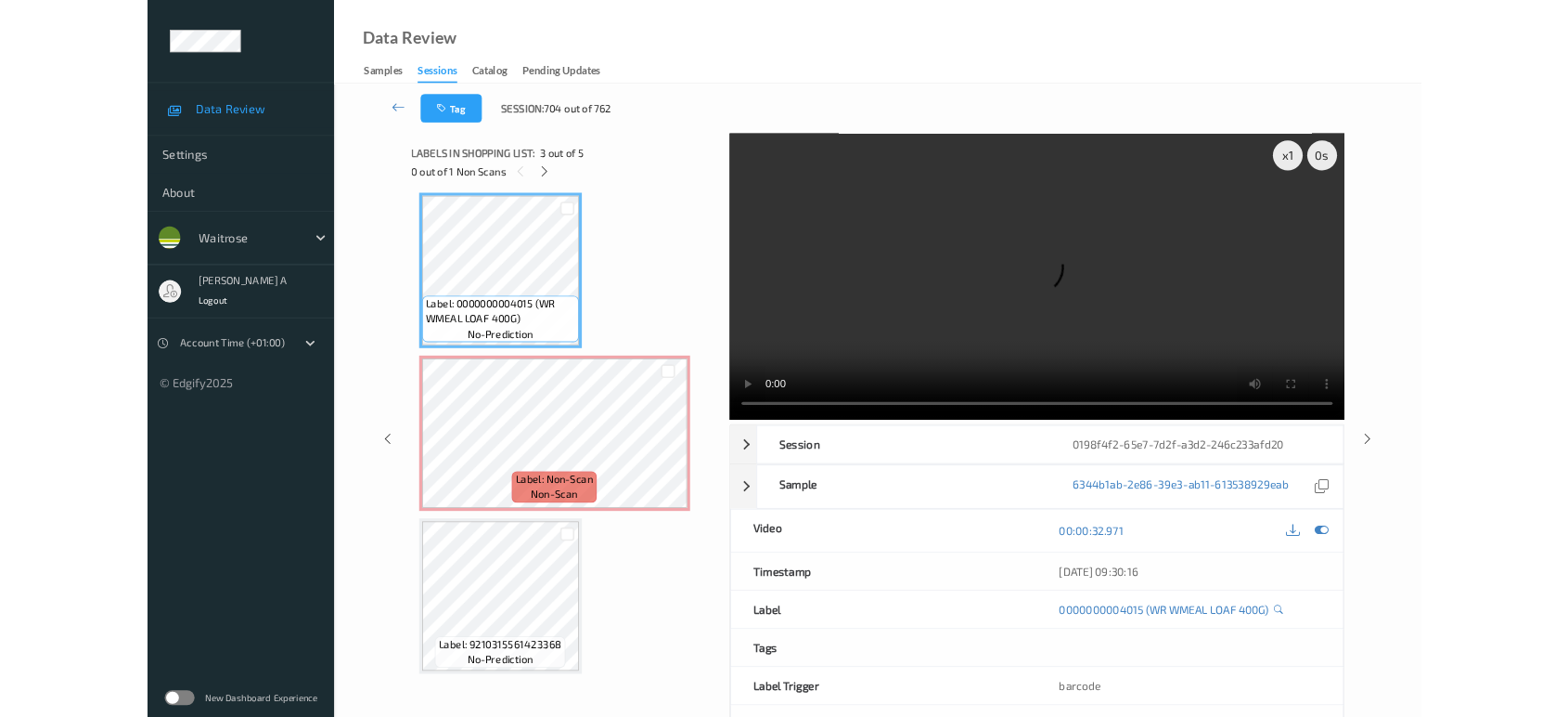
scroll to position [410, 0]
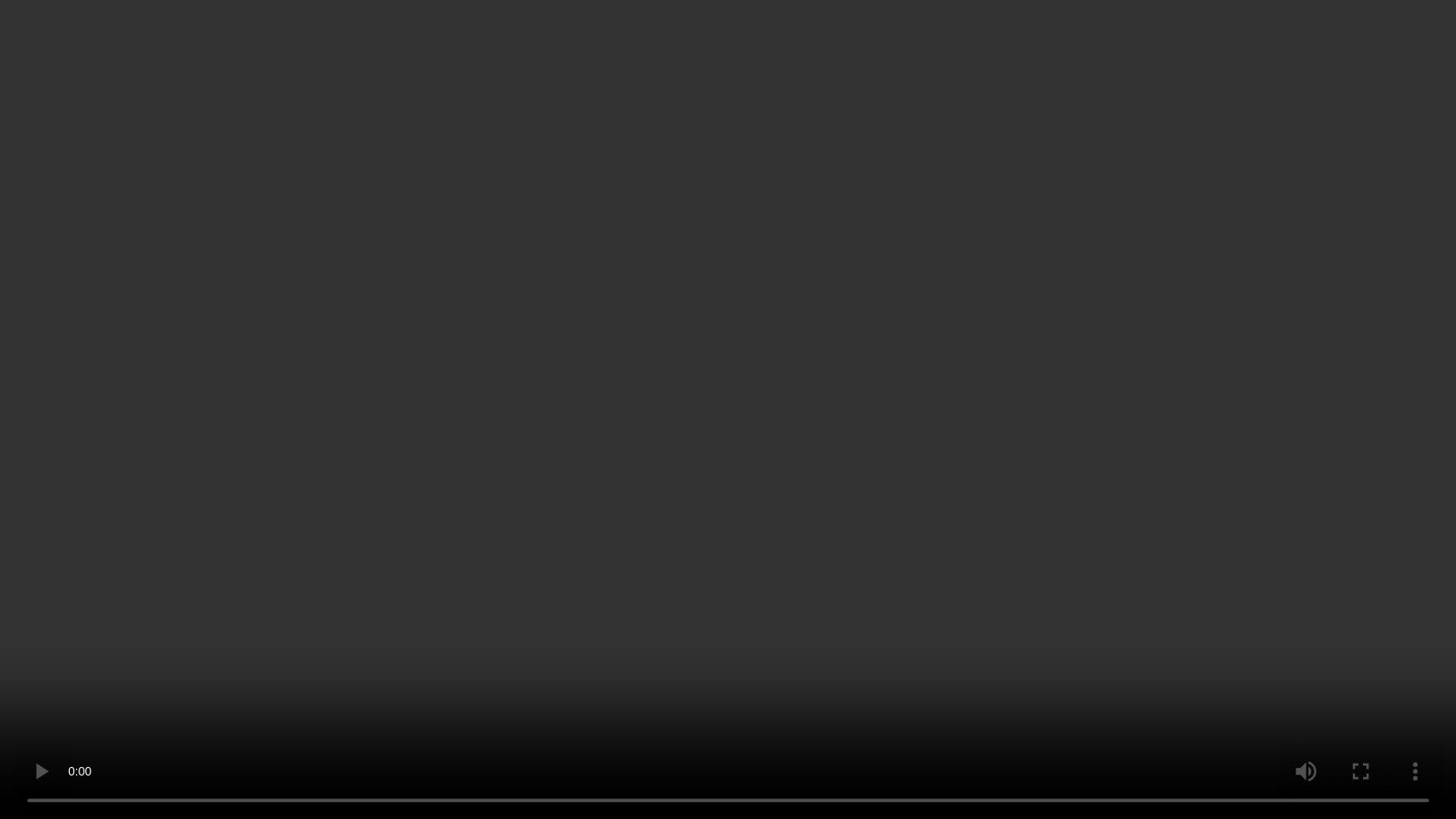
click at [805, 485] on video at bounding box center [728, 409] width 1456 height 819
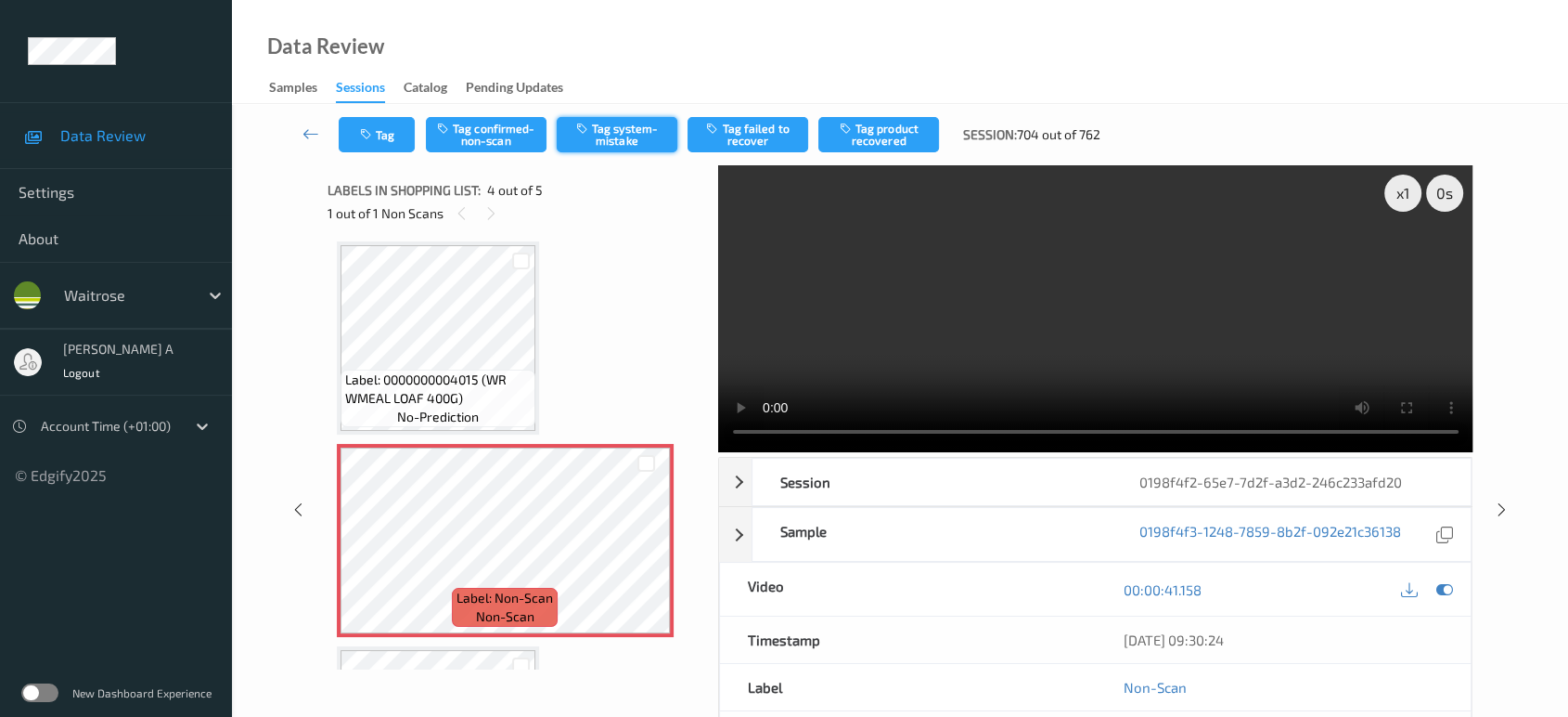
click at [635, 139] on button "Tag system-mistake" at bounding box center [617, 135] width 121 height 36
click at [372, 124] on button "Tag" at bounding box center [376, 135] width 76 height 36
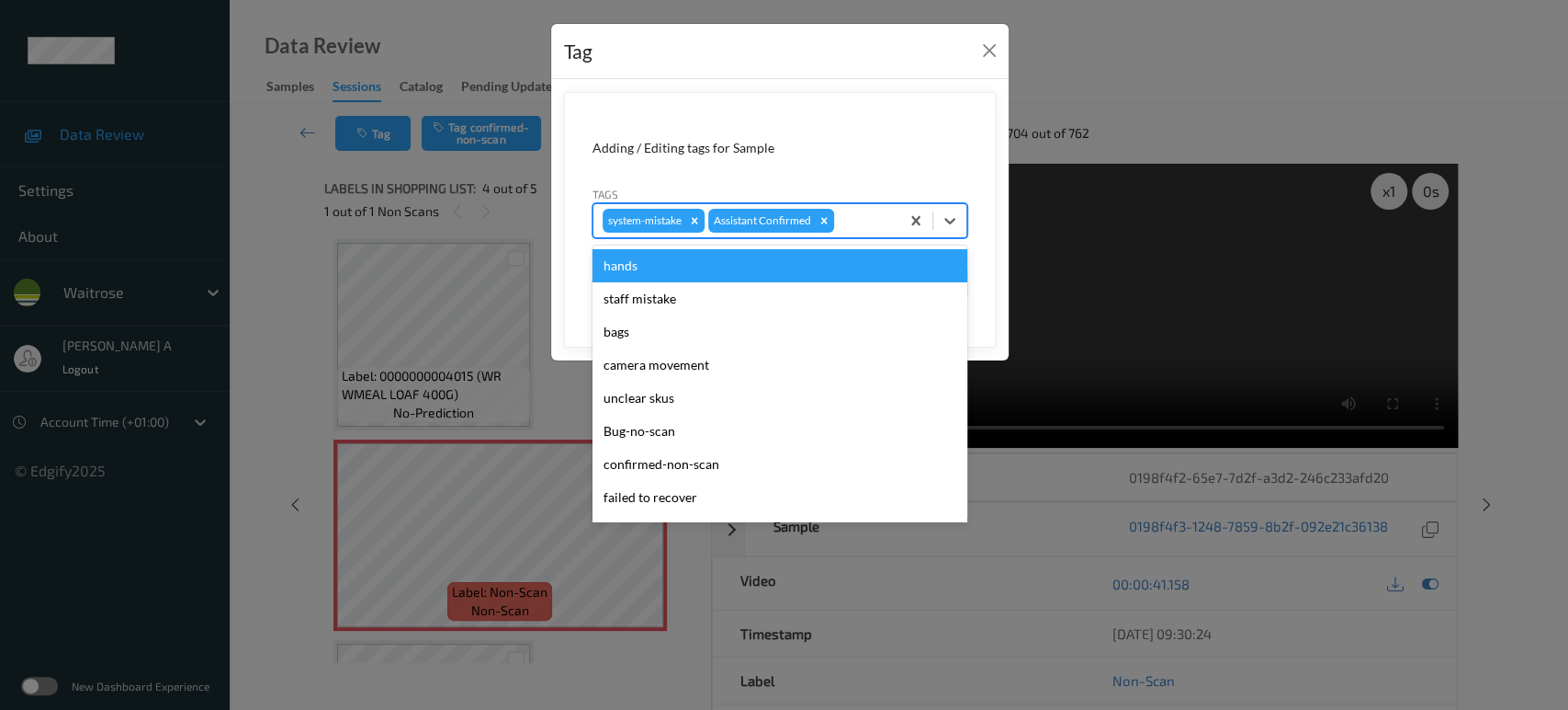
click at [863, 233] on div "system-mistake Assistant Confirmed" at bounding box center [746, 220] width 306 height 31
type input "un"
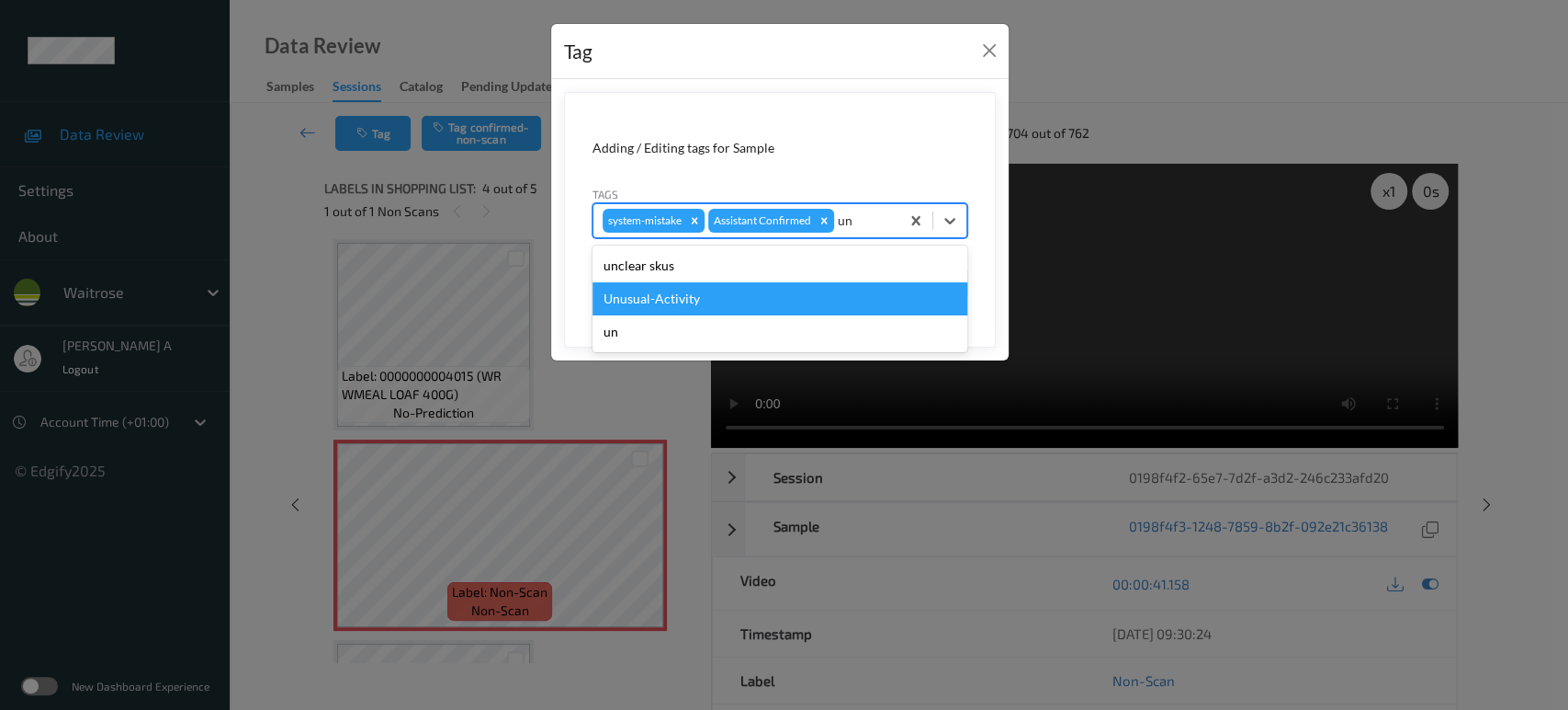
click at [767, 298] on div "Unusual-Activity" at bounding box center [779, 299] width 375 height 33
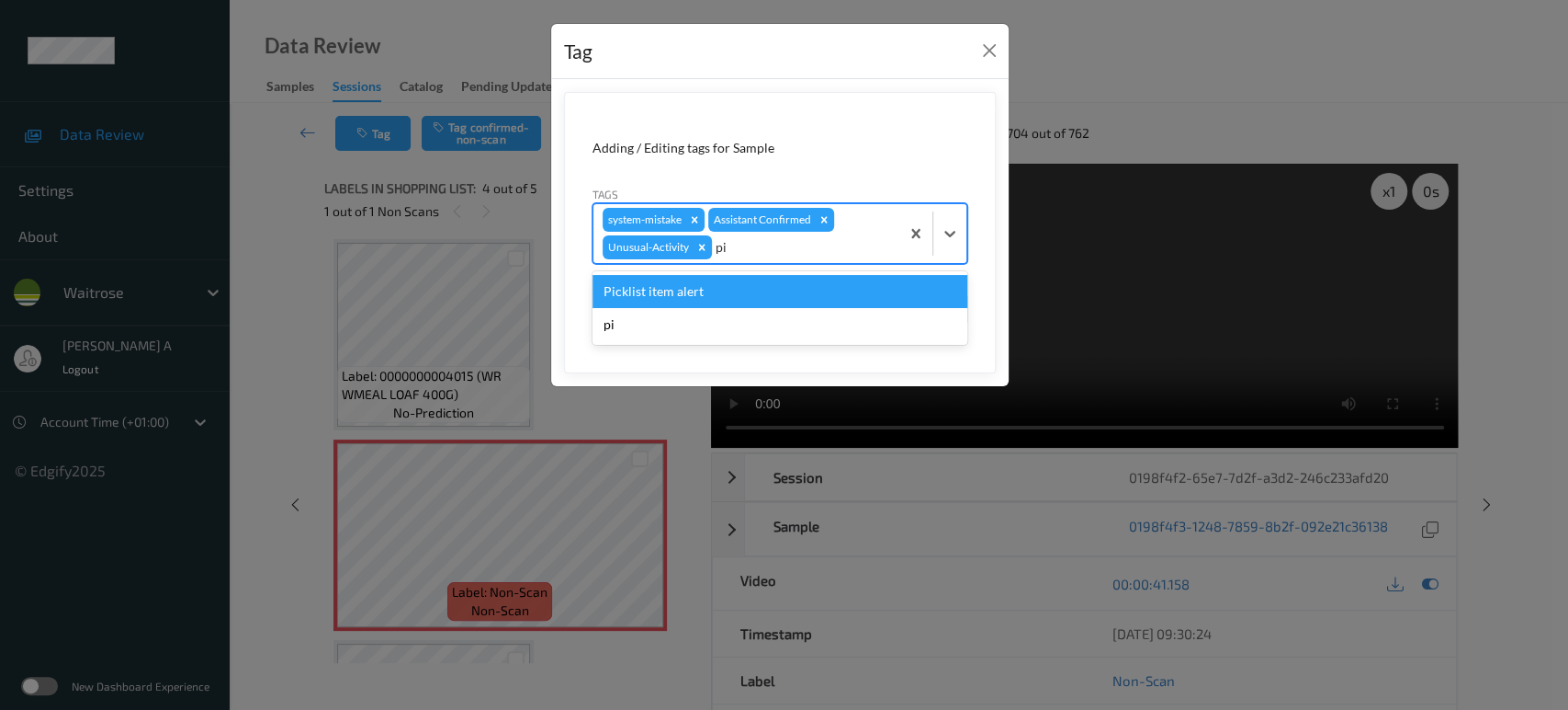
type input "pic"
click at [767, 298] on div "Picklist item alert" at bounding box center [779, 292] width 375 height 33
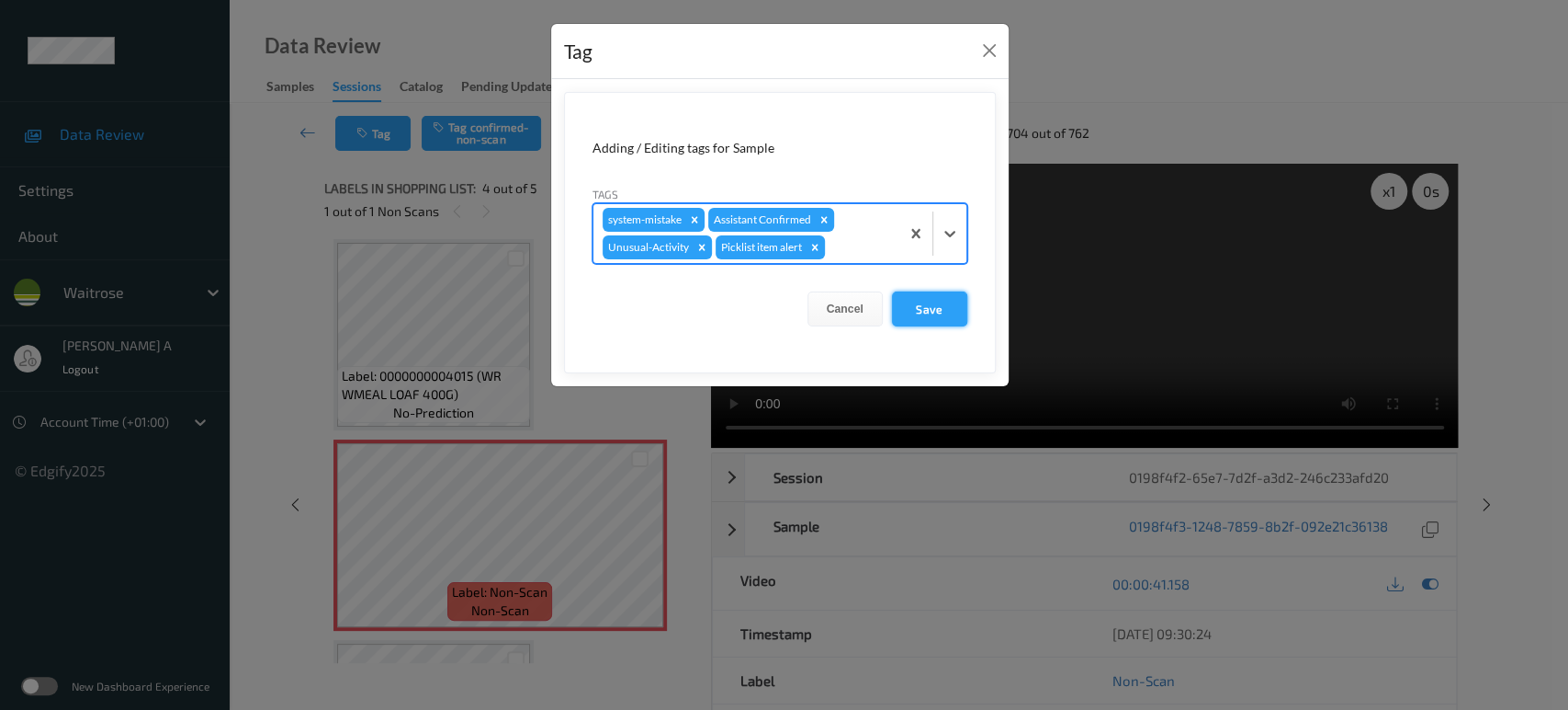
click at [933, 320] on button "Save" at bounding box center [929, 309] width 75 height 35
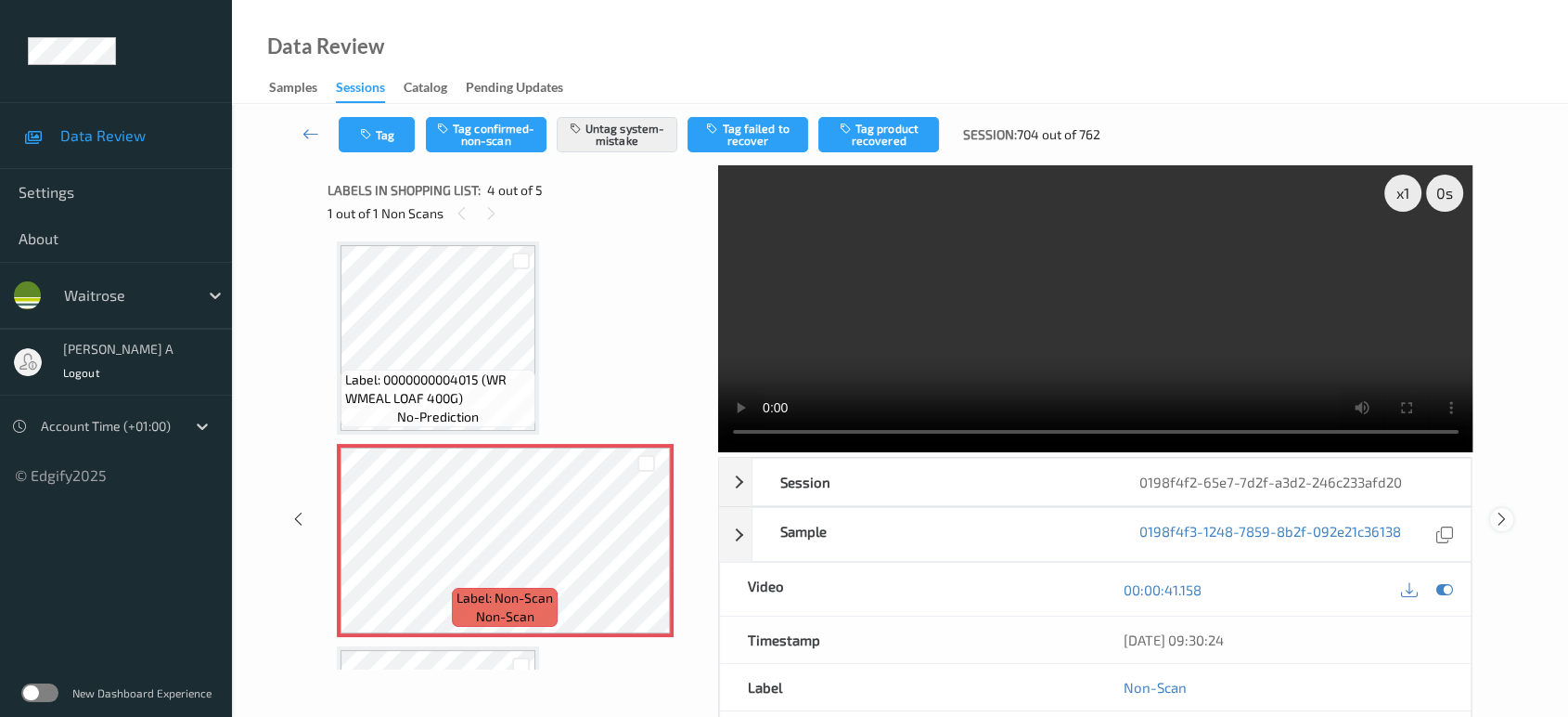
click at [1502, 510] on icon at bounding box center [1502, 519] width 16 height 17
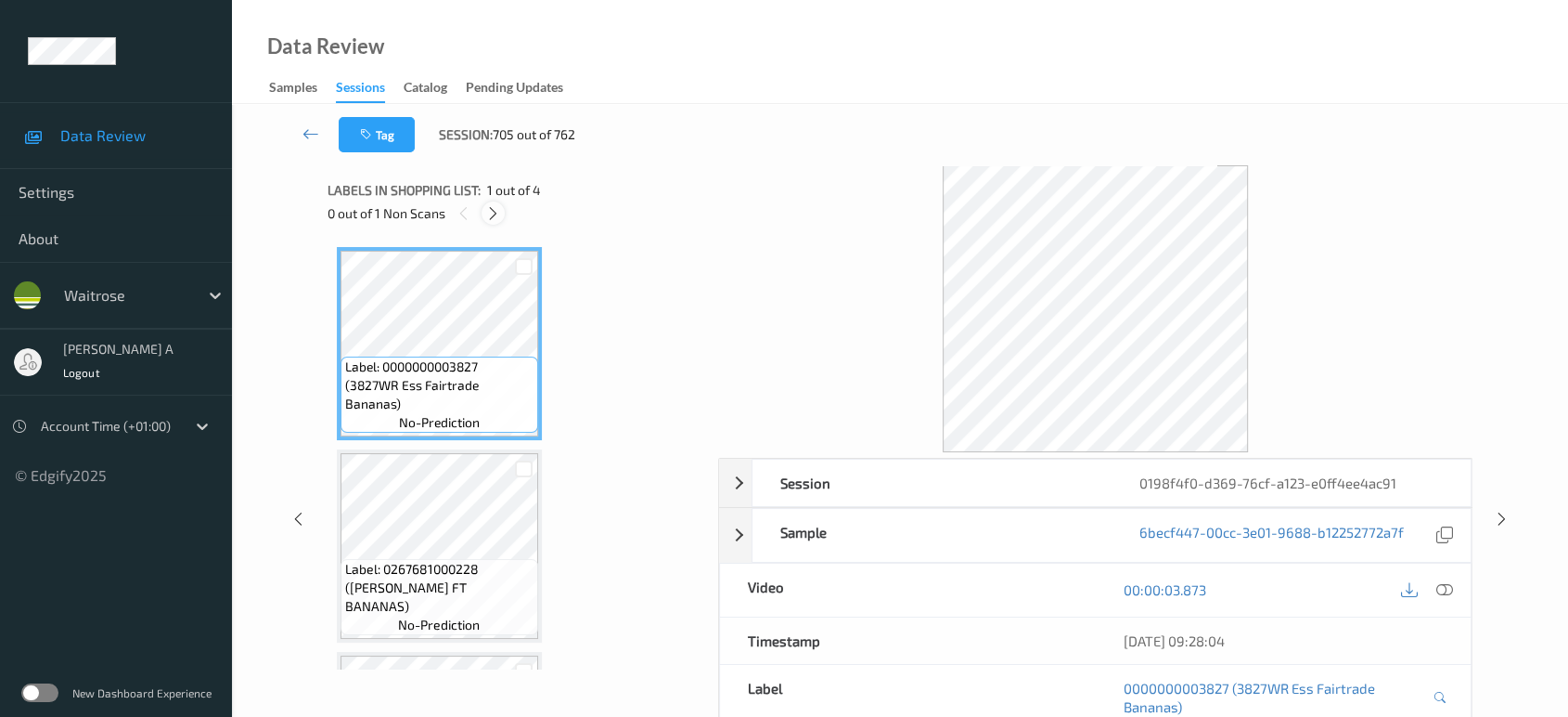
click at [497, 215] on icon at bounding box center [492, 213] width 16 height 17
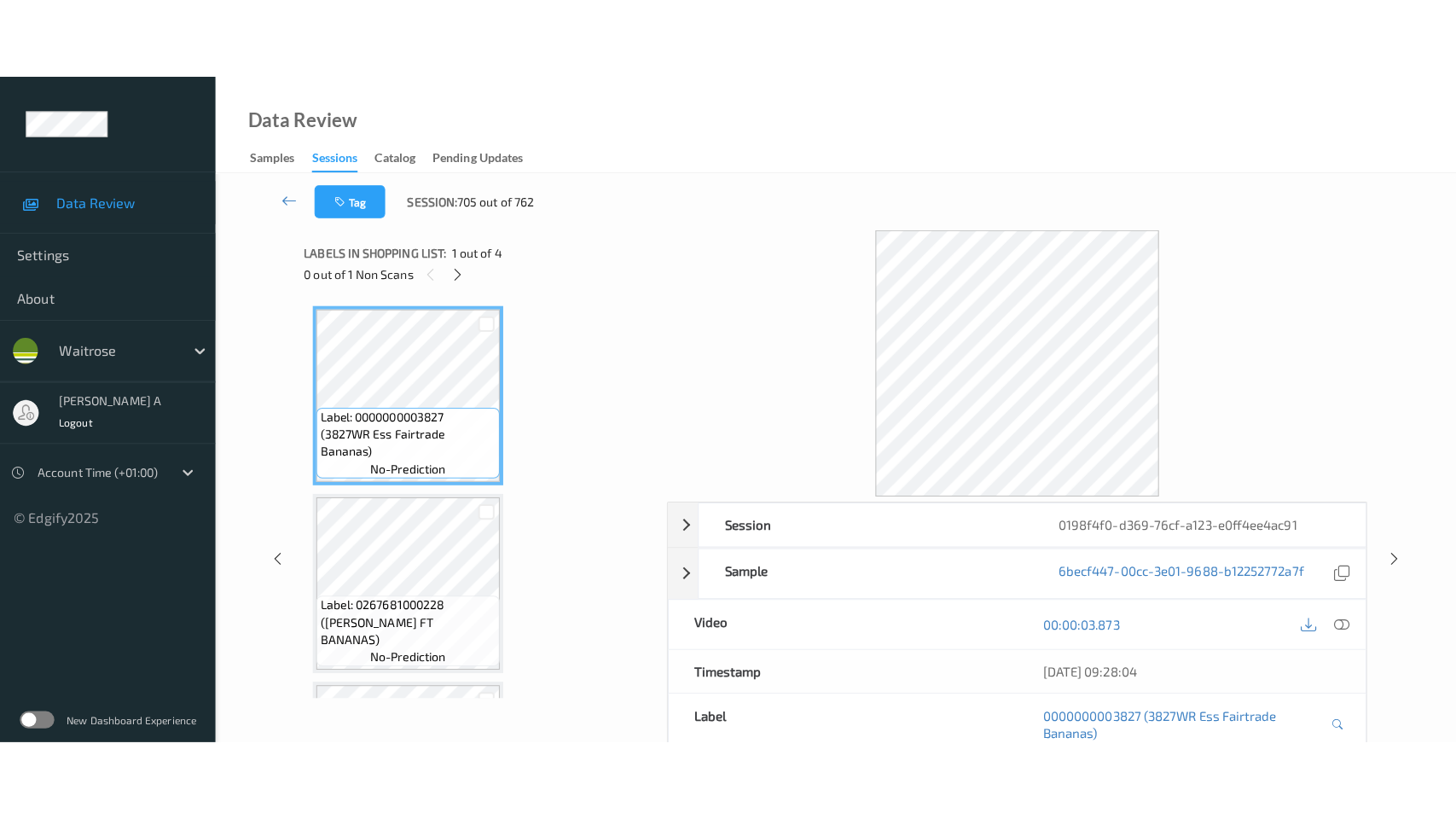
scroll to position [351, 0]
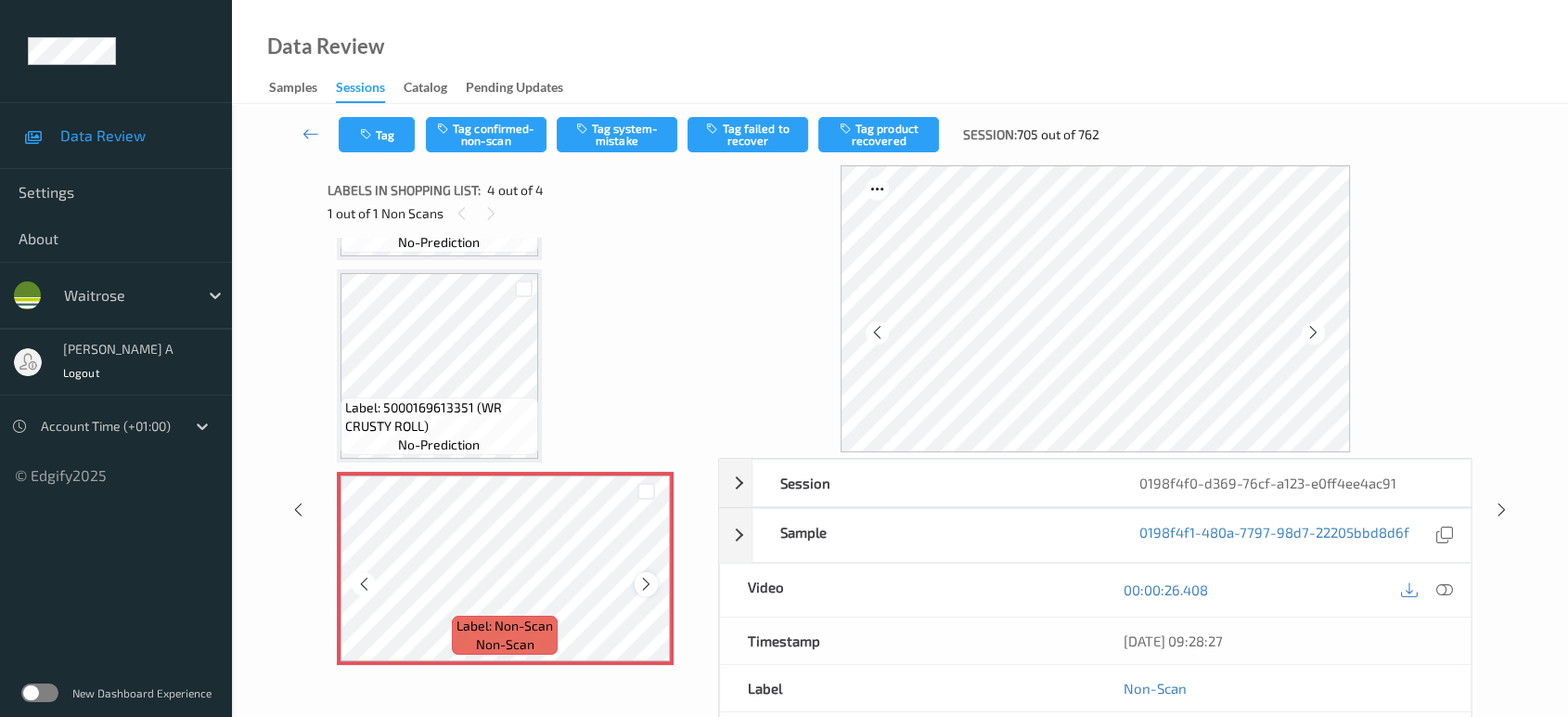
click at [648, 581] on icon at bounding box center [646, 584] width 16 height 17
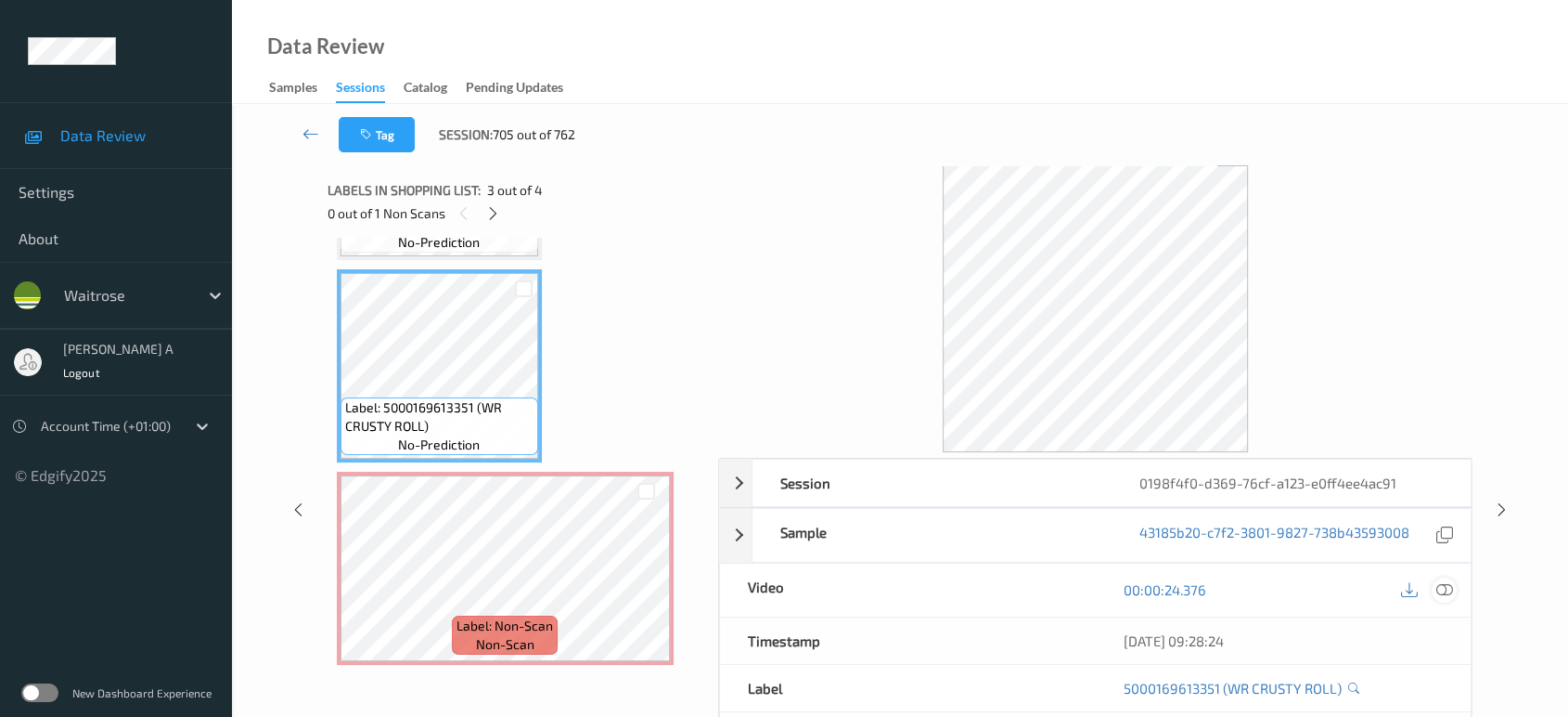
click at [1447, 581] on icon at bounding box center [1445, 590] width 17 height 17
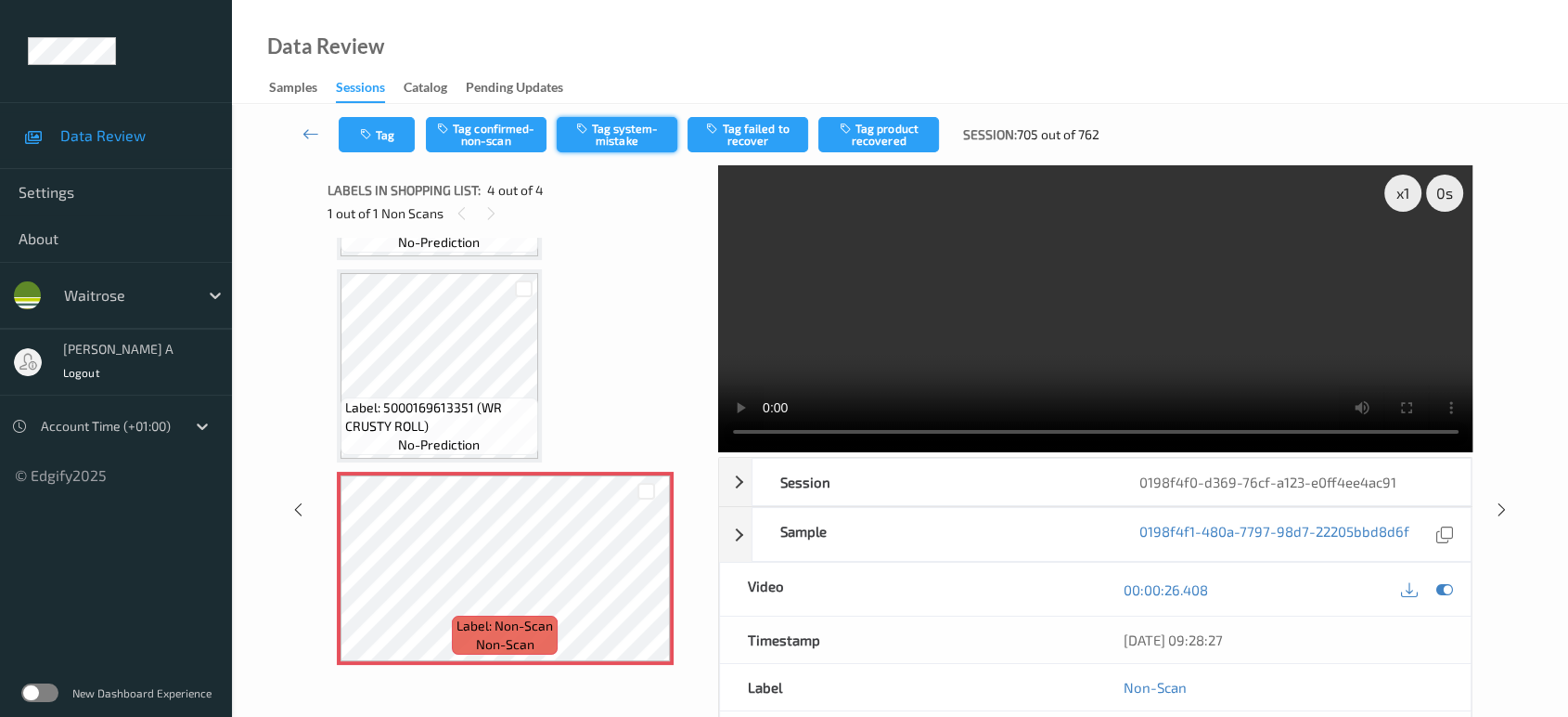
click at [617, 145] on button "Tag system-mistake" at bounding box center [617, 135] width 121 height 36
click at [357, 139] on button "Tag" at bounding box center [376, 135] width 76 height 36
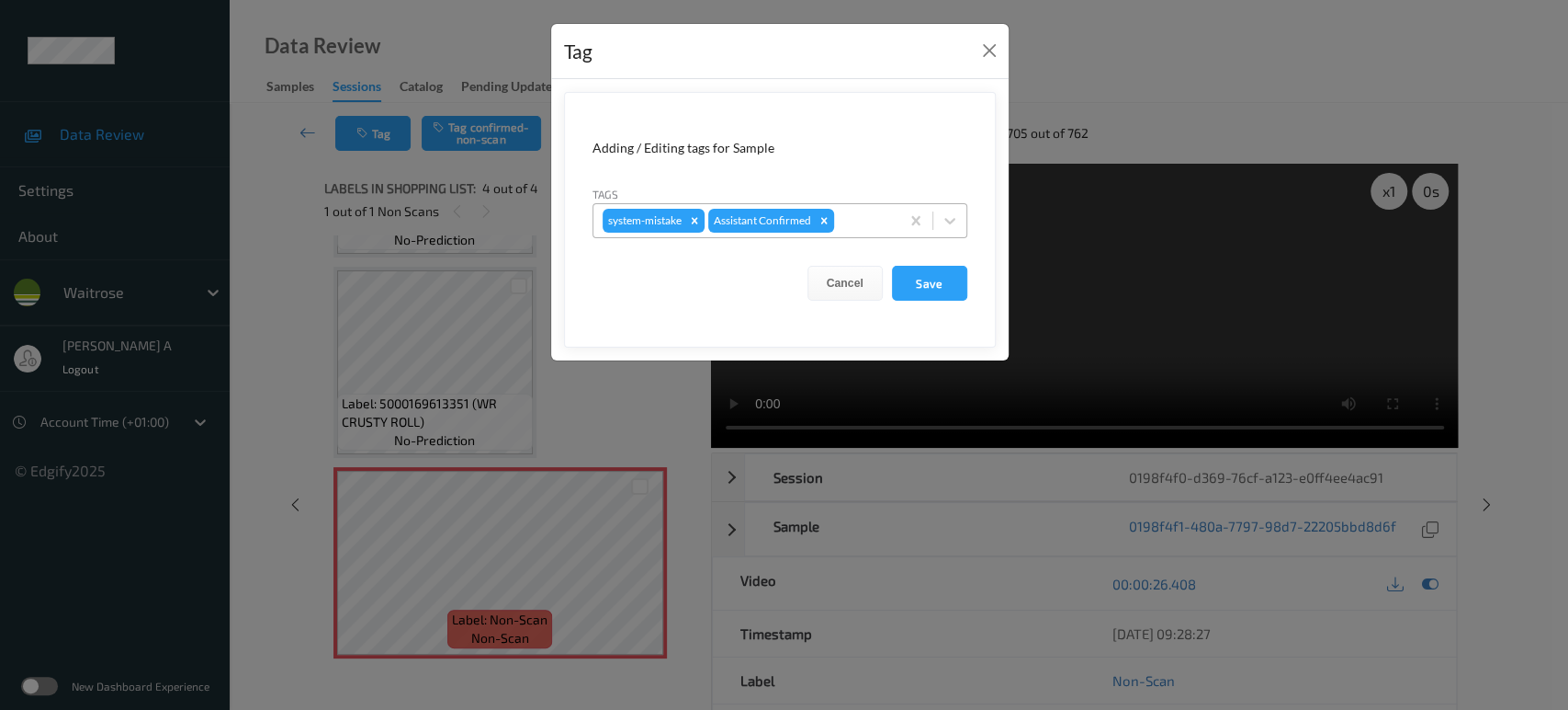
click at [880, 230] on div at bounding box center [864, 220] width 53 height 22
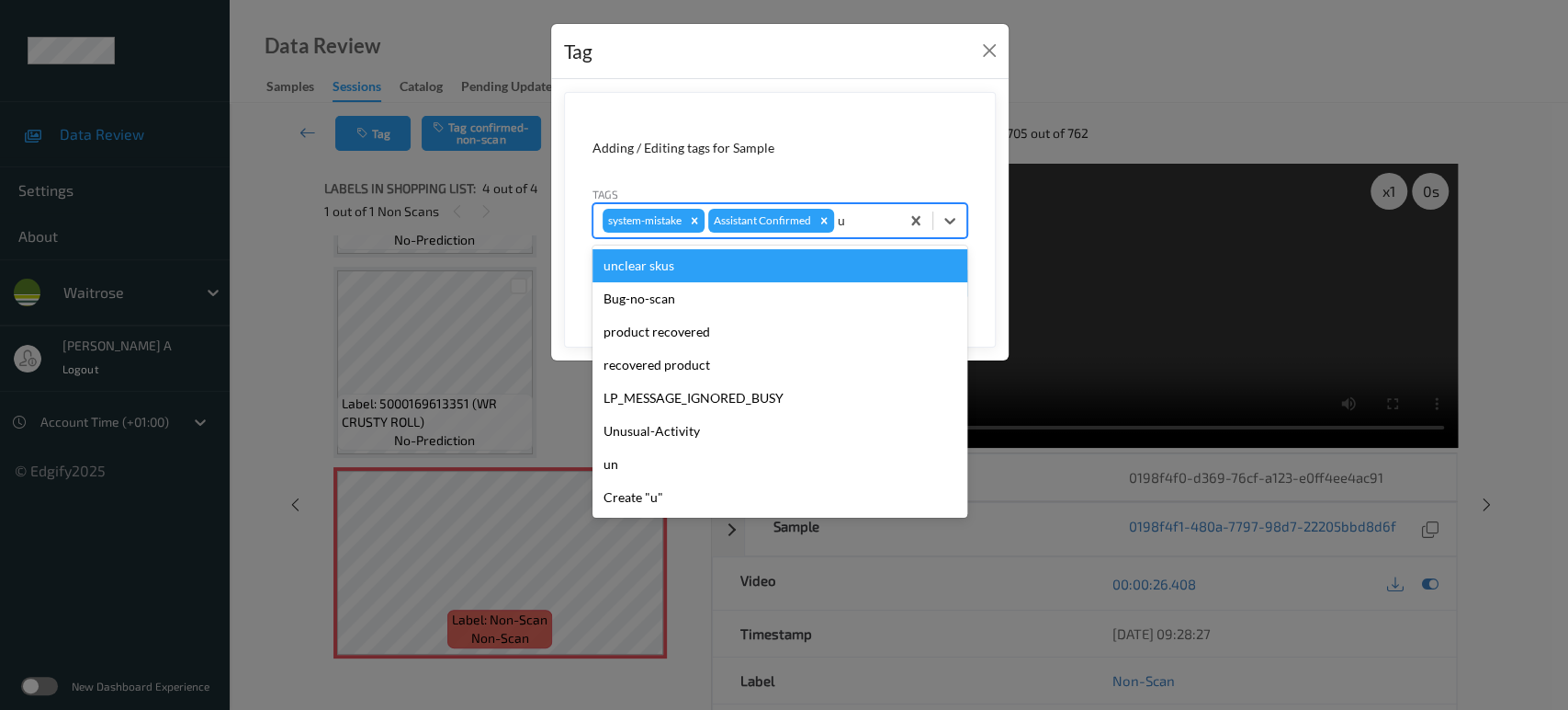
type input "un"
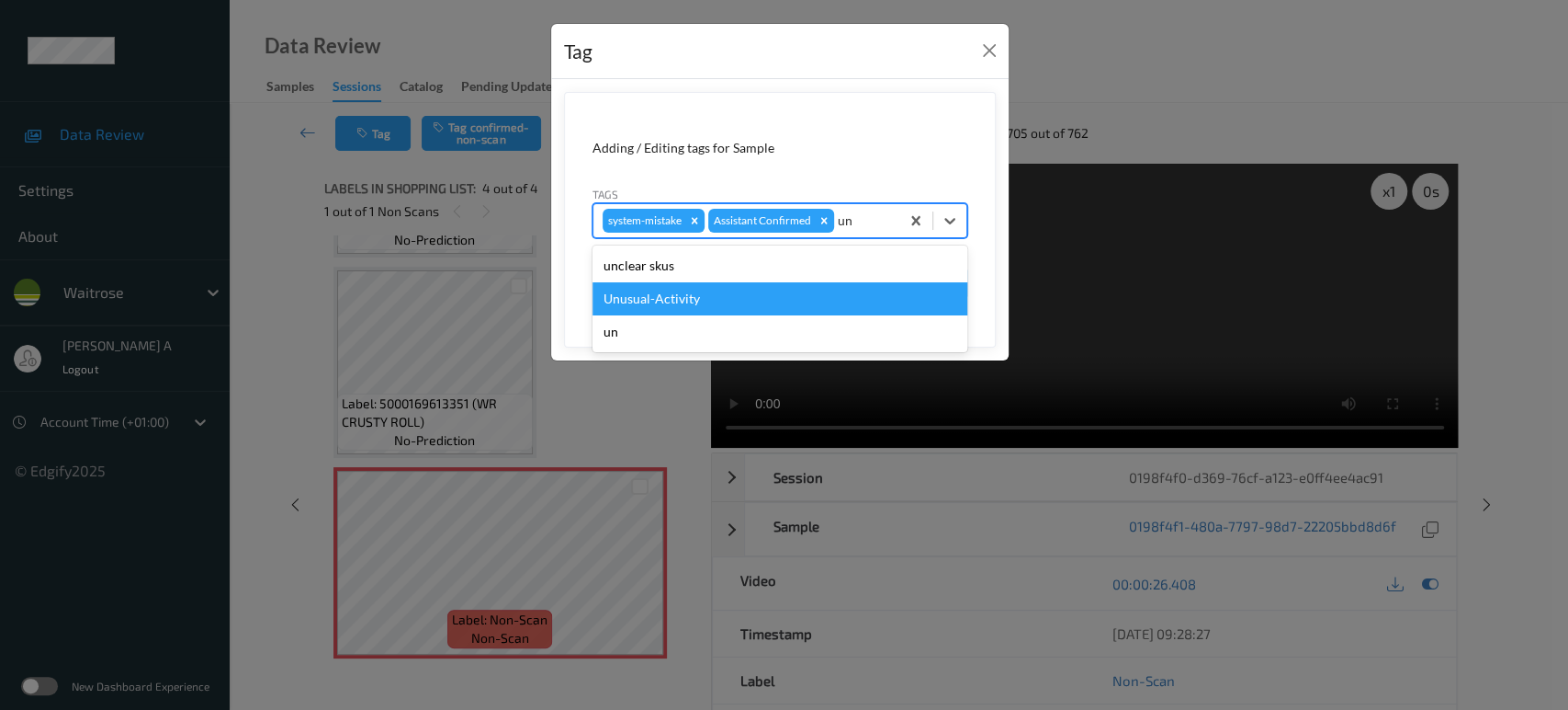
click at [744, 301] on div "Unusual-Activity" at bounding box center [779, 299] width 375 height 33
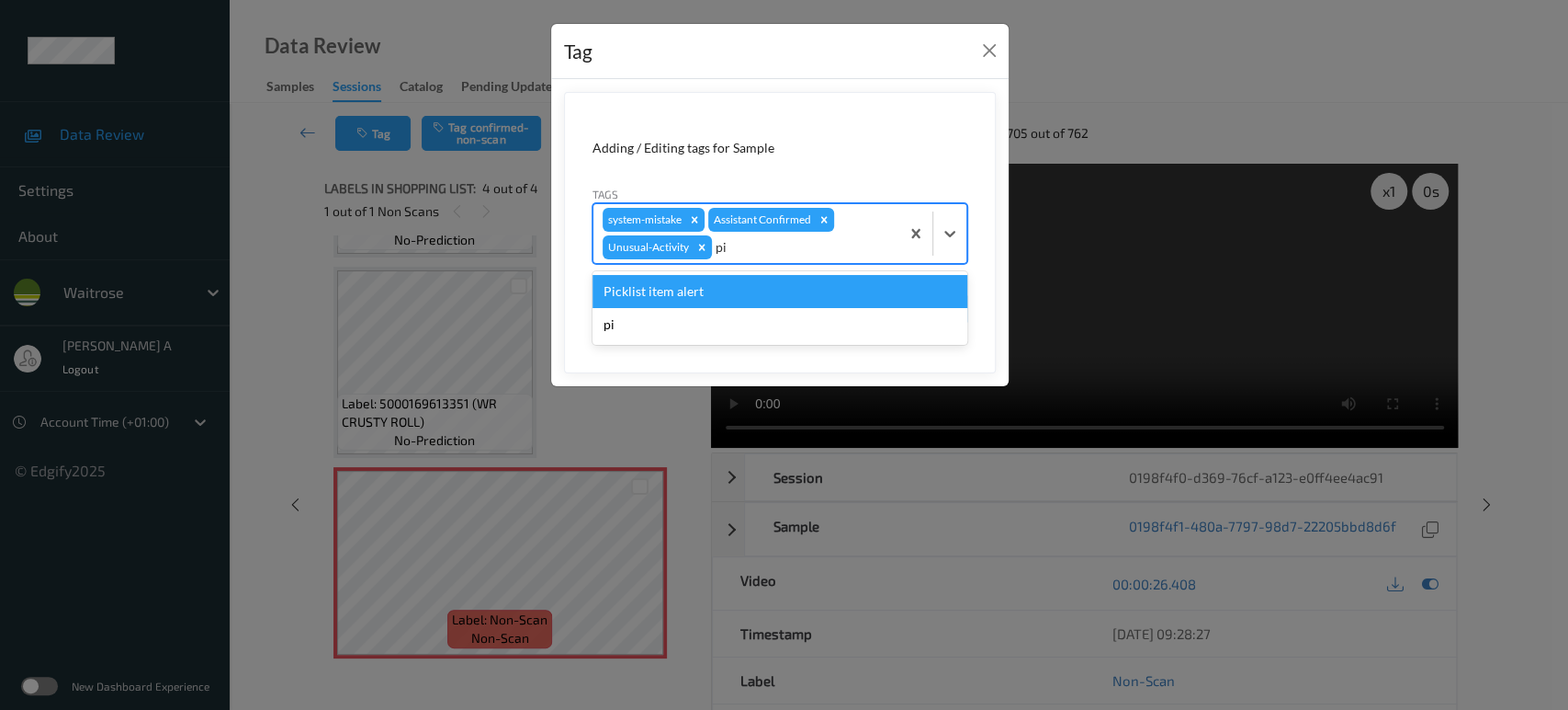
type input "pic"
click at [747, 301] on div "Picklist item alert" at bounding box center [779, 292] width 375 height 33
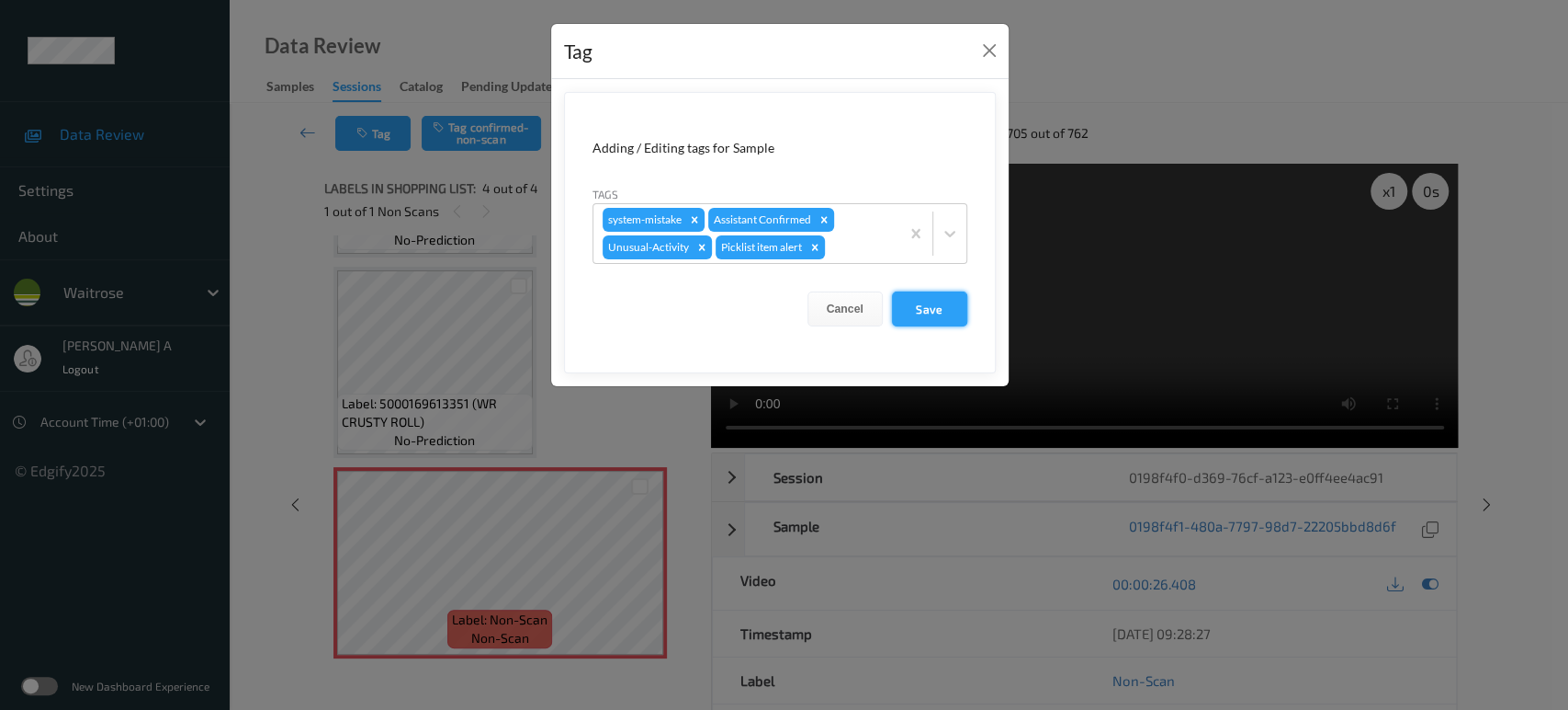
click at [925, 314] on button "Save" at bounding box center [929, 309] width 75 height 35
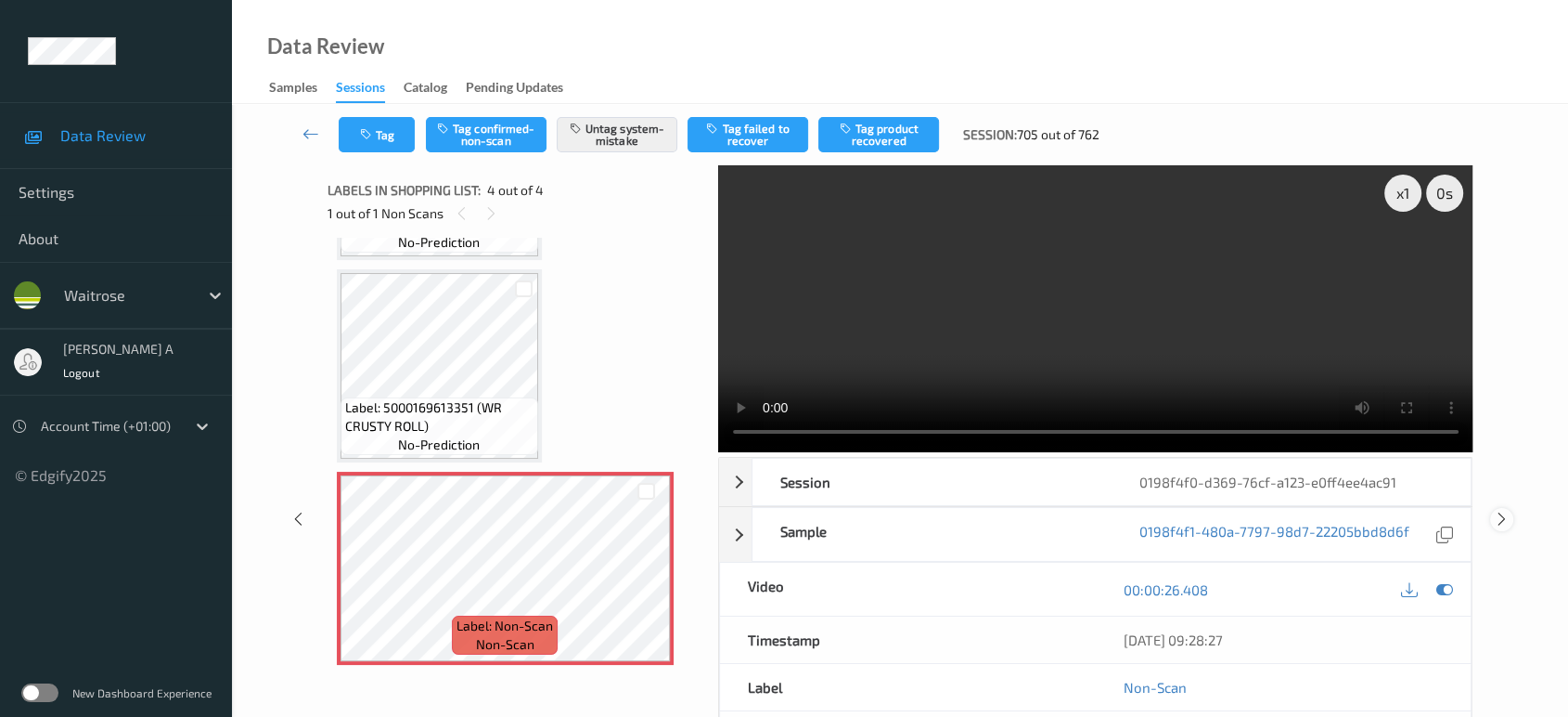
click at [1506, 510] on icon at bounding box center [1502, 519] width 16 height 17
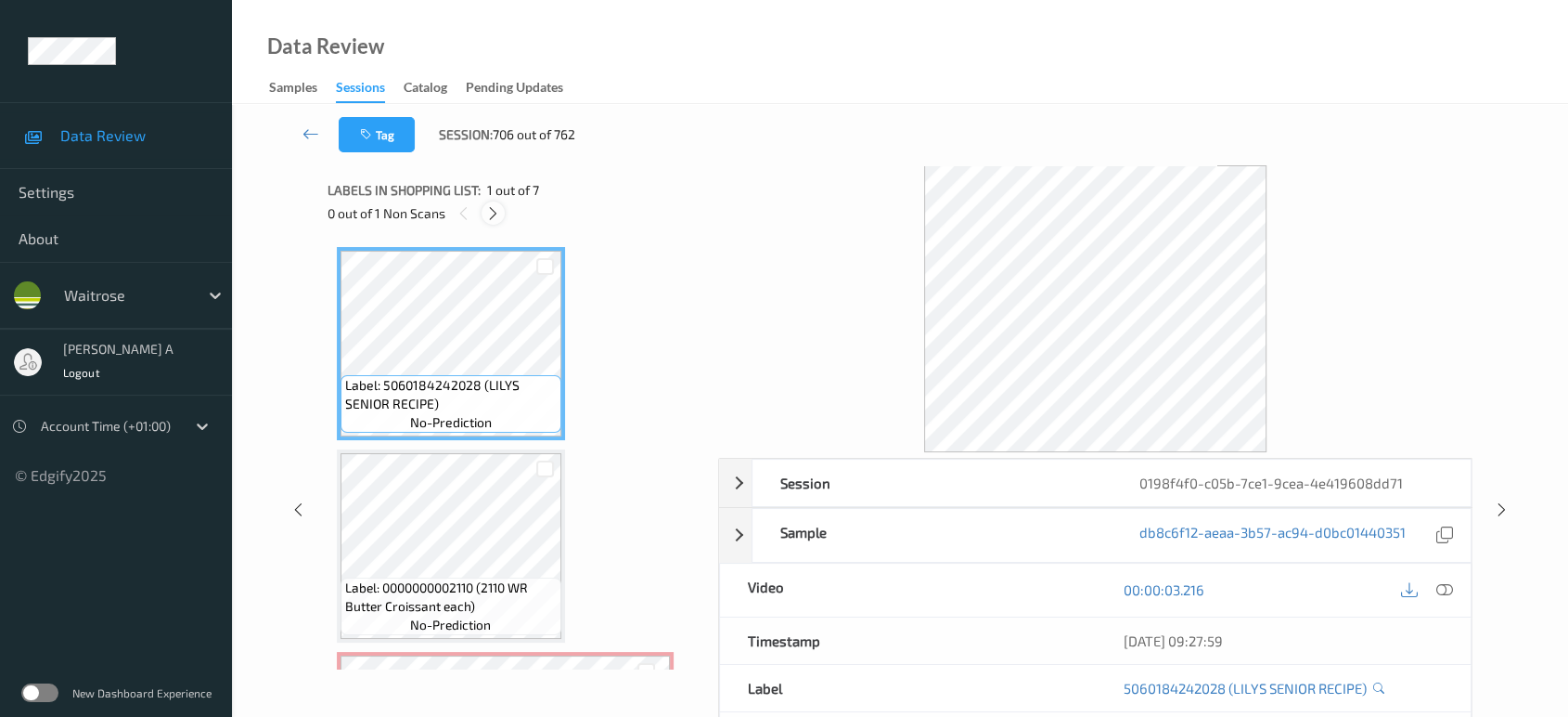
click at [496, 212] on icon at bounding box center [492, 213] width 16 height 17
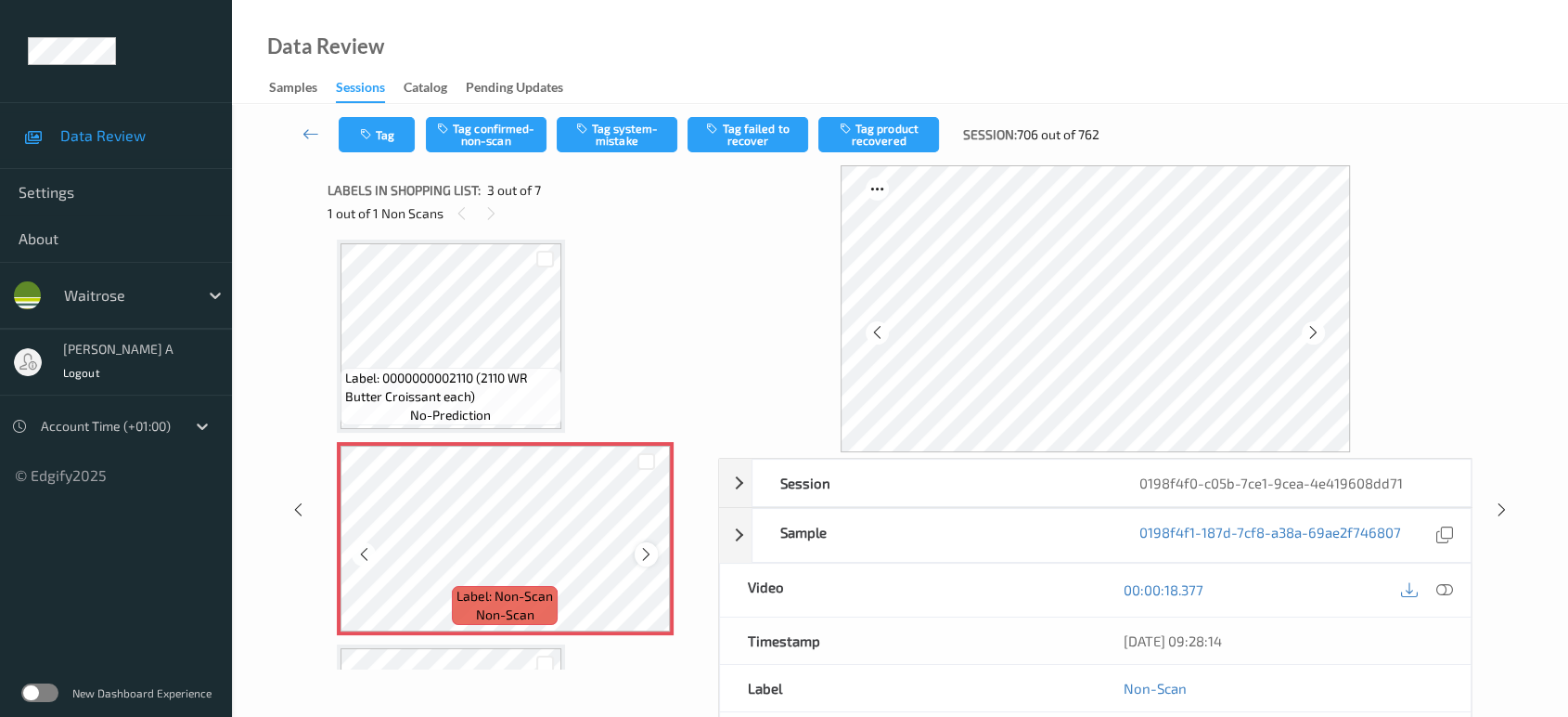
click at [642, 560] on div at bounding box center [646, 553] width 23 height 23
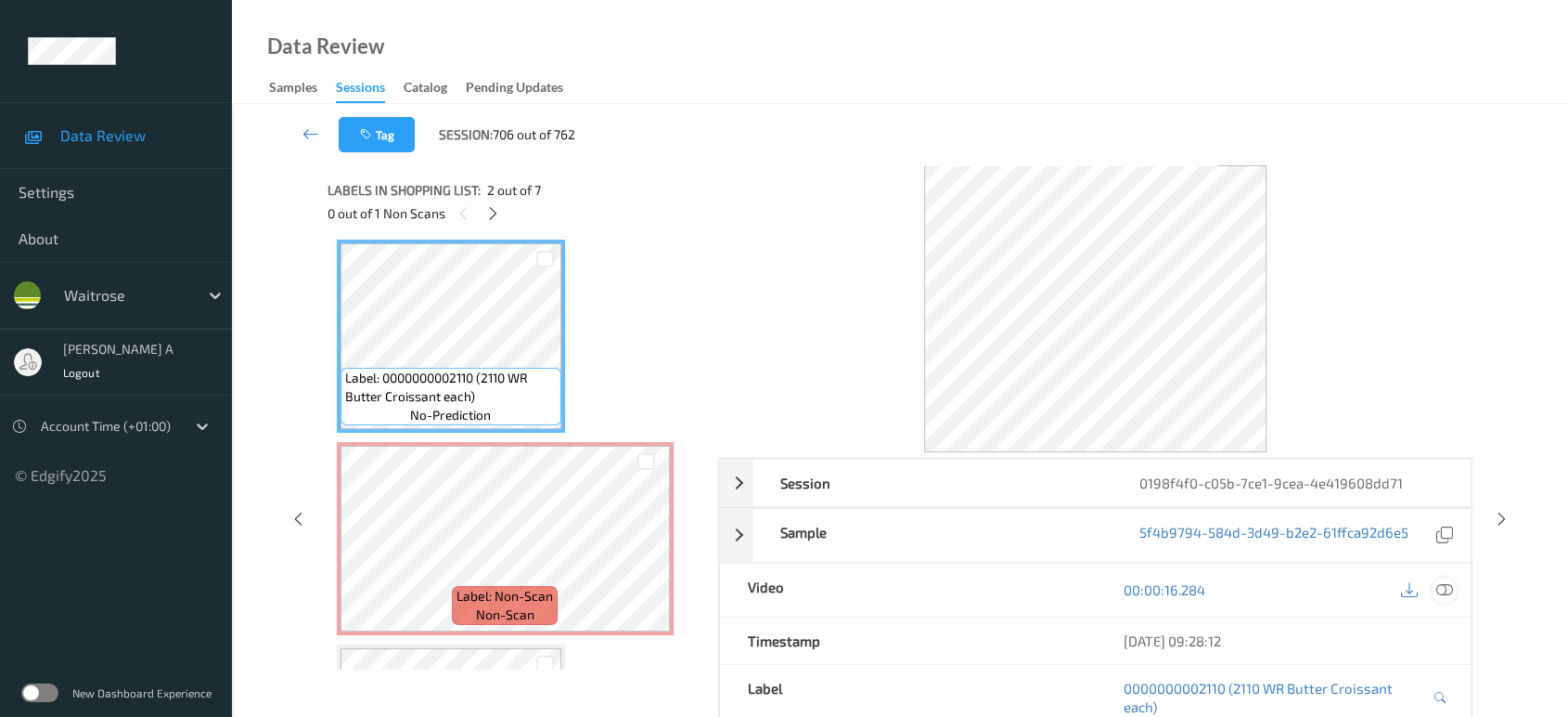
click at [1440, 586] on icon at bounding box center [1445, 590] width 17 height 17
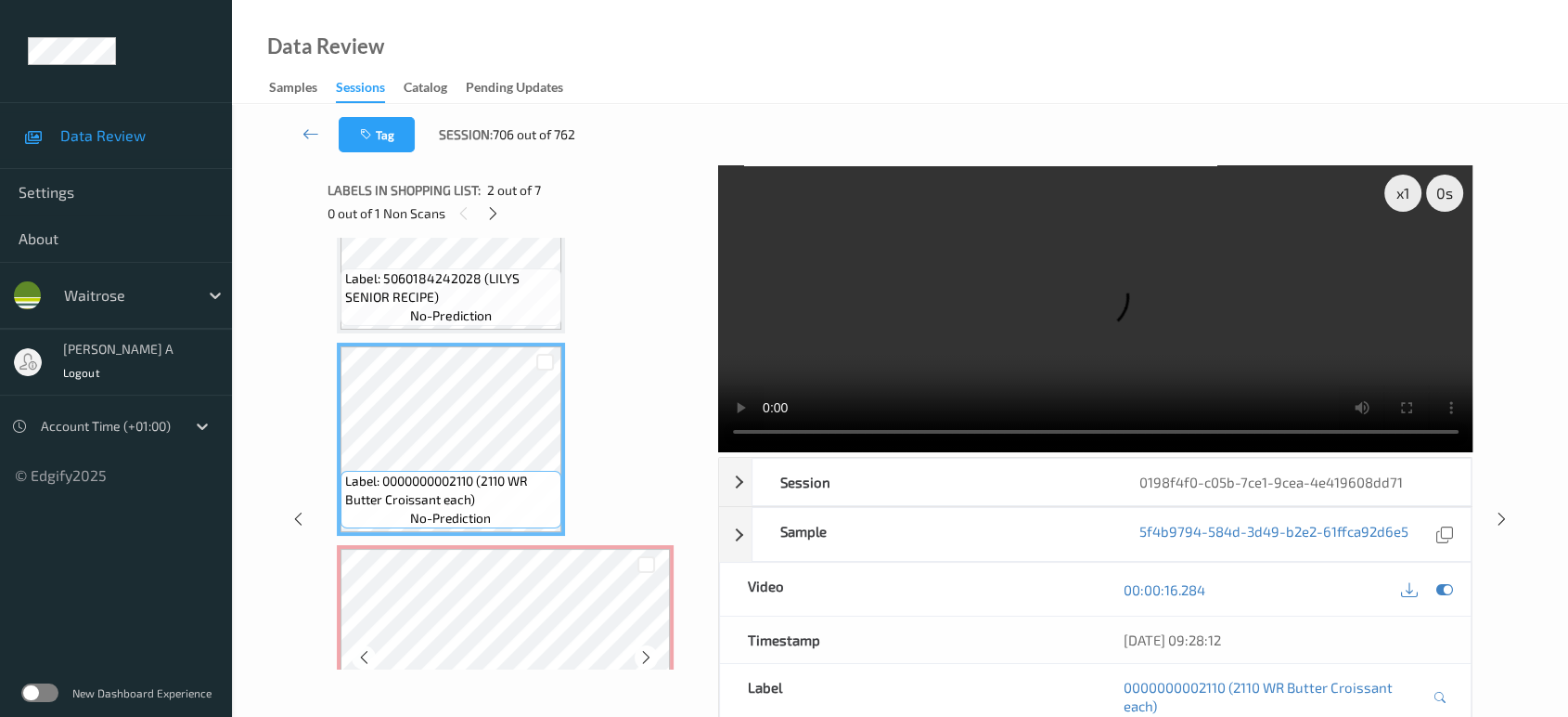
scroll to position [4, 0]
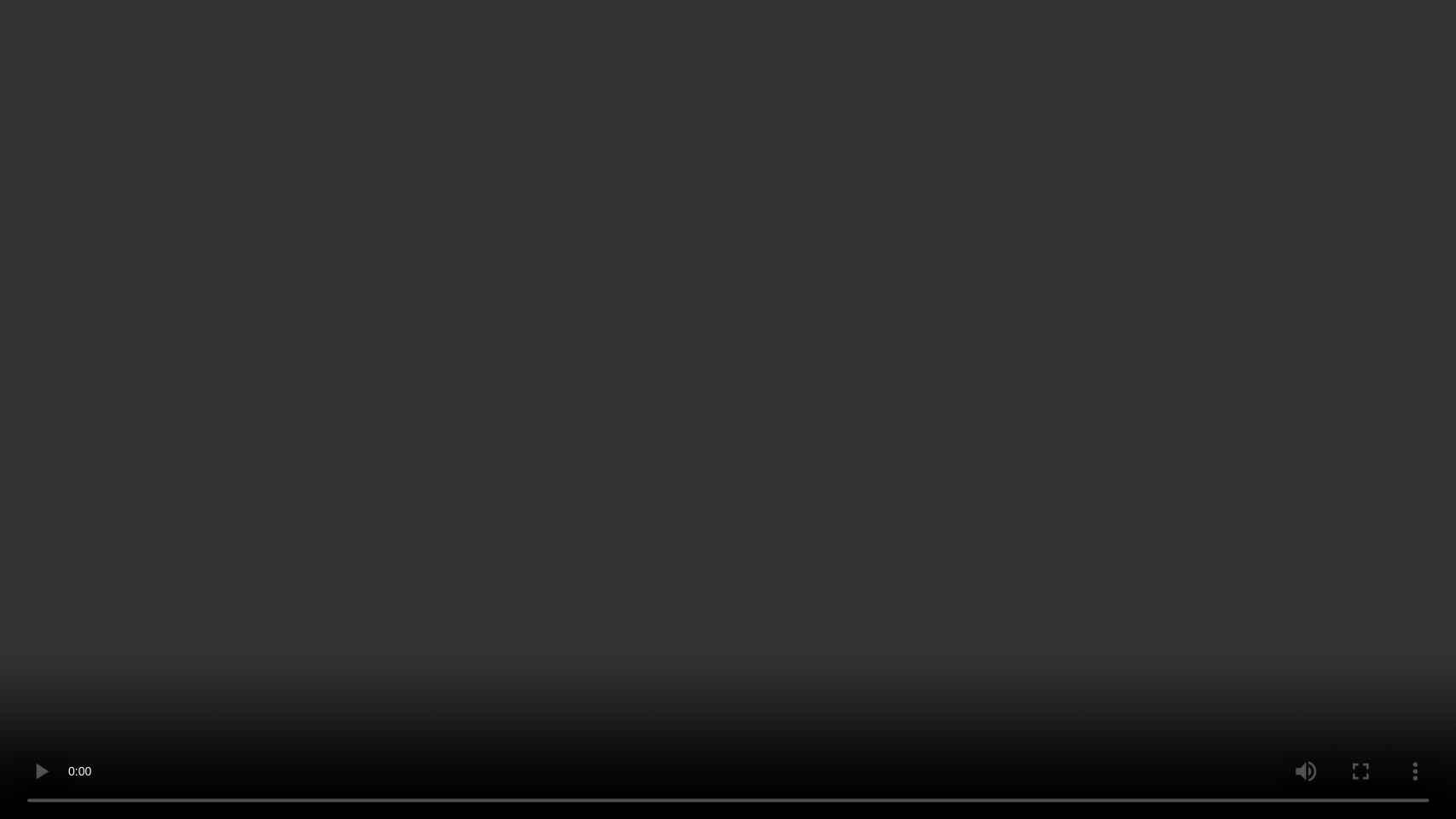
click at [684, 316] on video at bounding box center [728, 409] width 1456 height 819
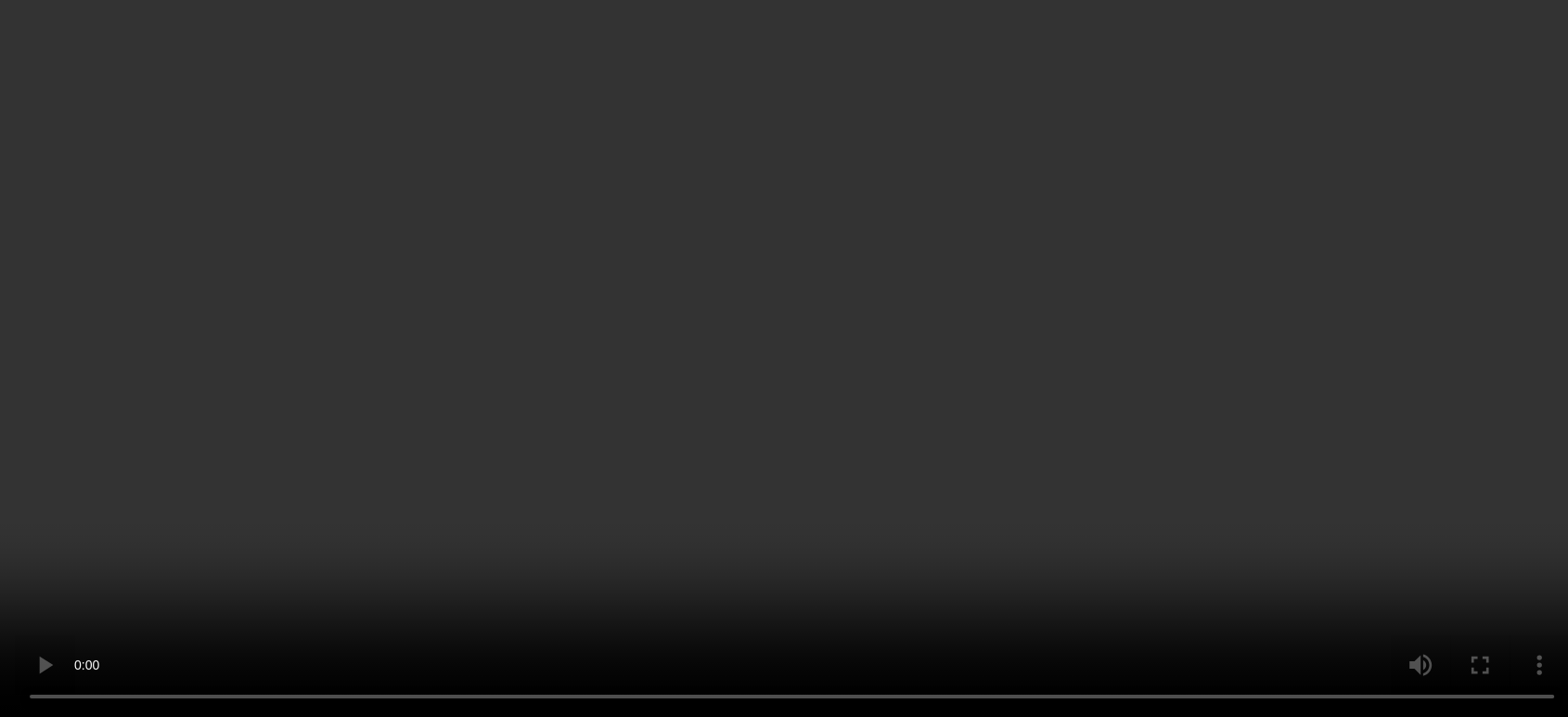
scroll to position [209, 0]
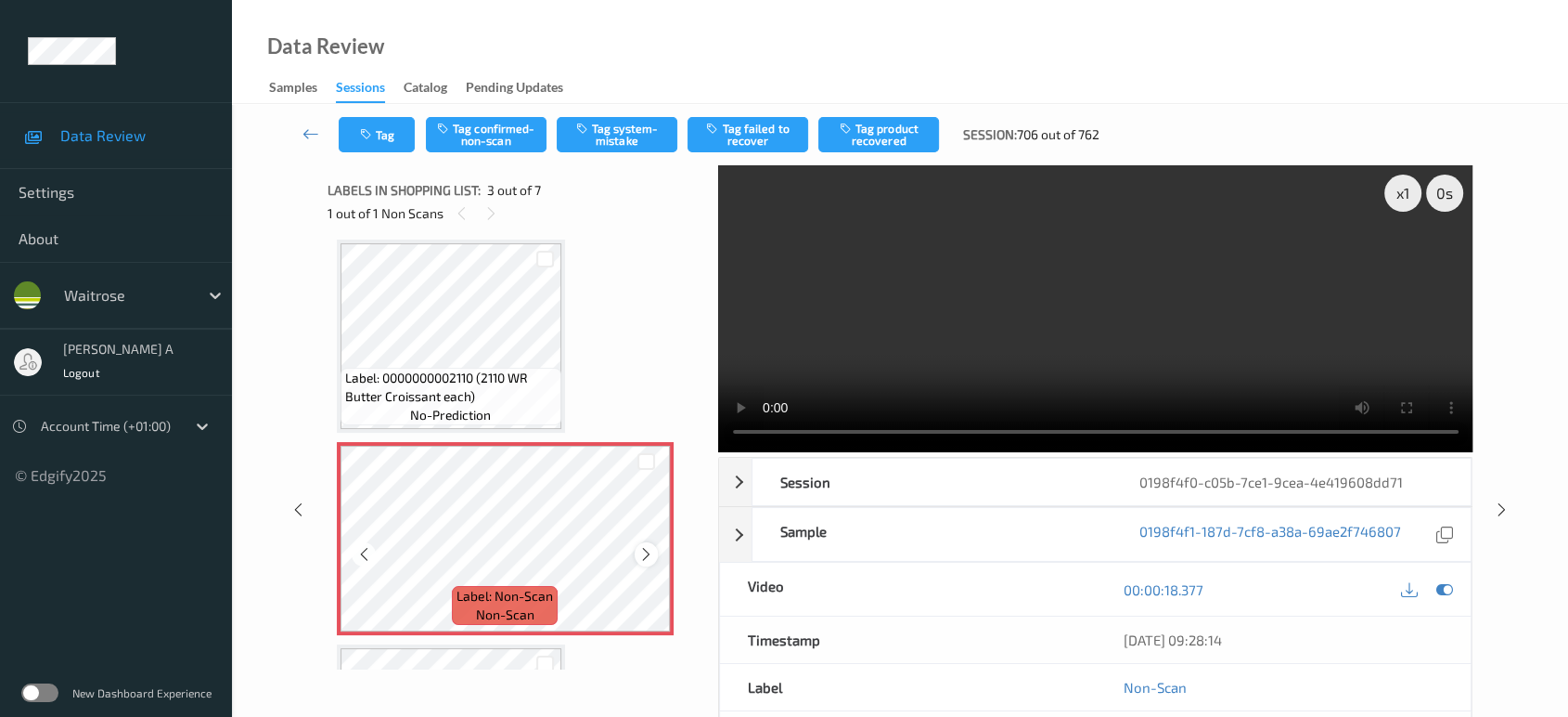
click at [649, 555] on icon at bounding box center [646, 554] width 16 height 17
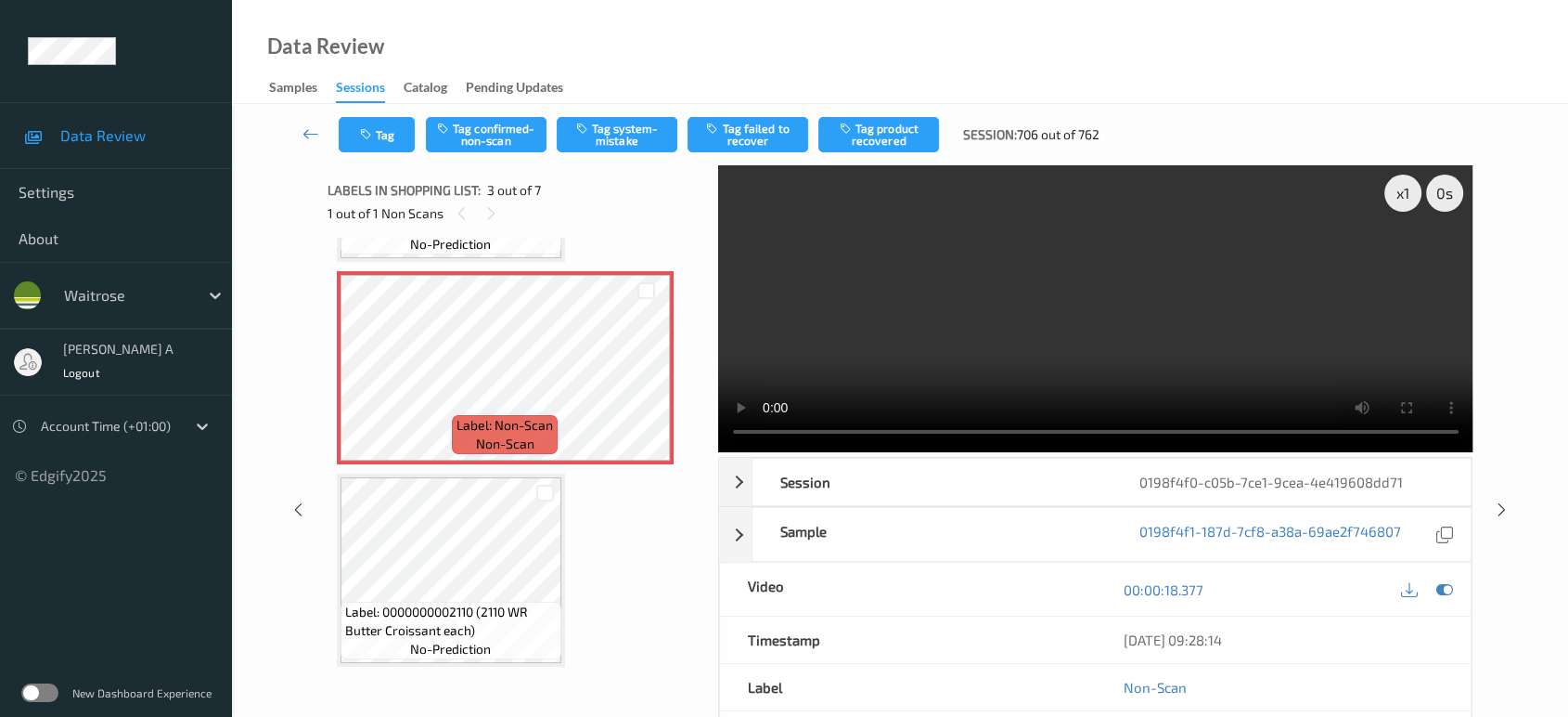
scroll to position [313, 0]
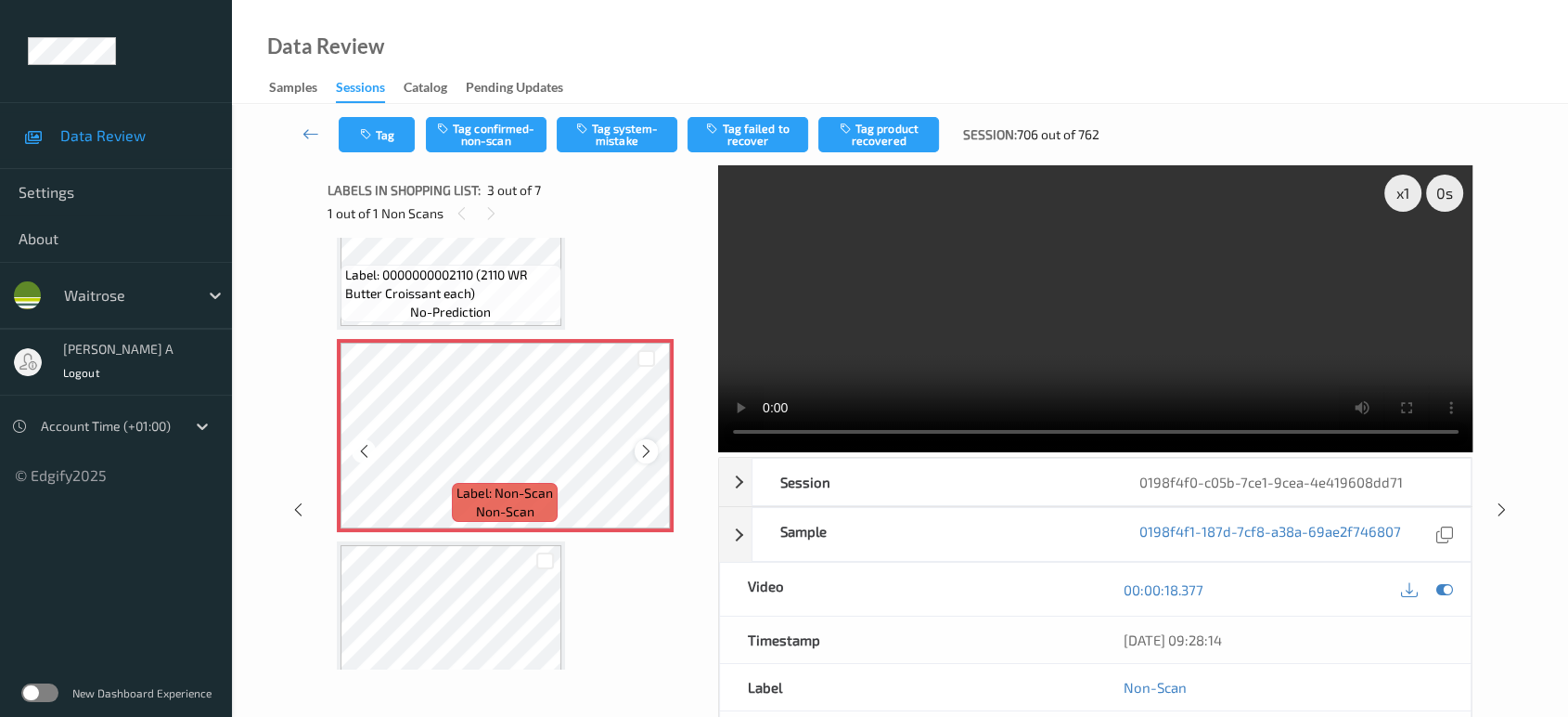
click at [649, 449] on icon at bounding box center [646, 452] width 16 height 17
click at [616, 131] on button "Tag system-mistake" at bounding box center [617, 135] width 121 height 36
click at [368, 139] on icon "button" at bounding box center [367, 135] width 16 height 13
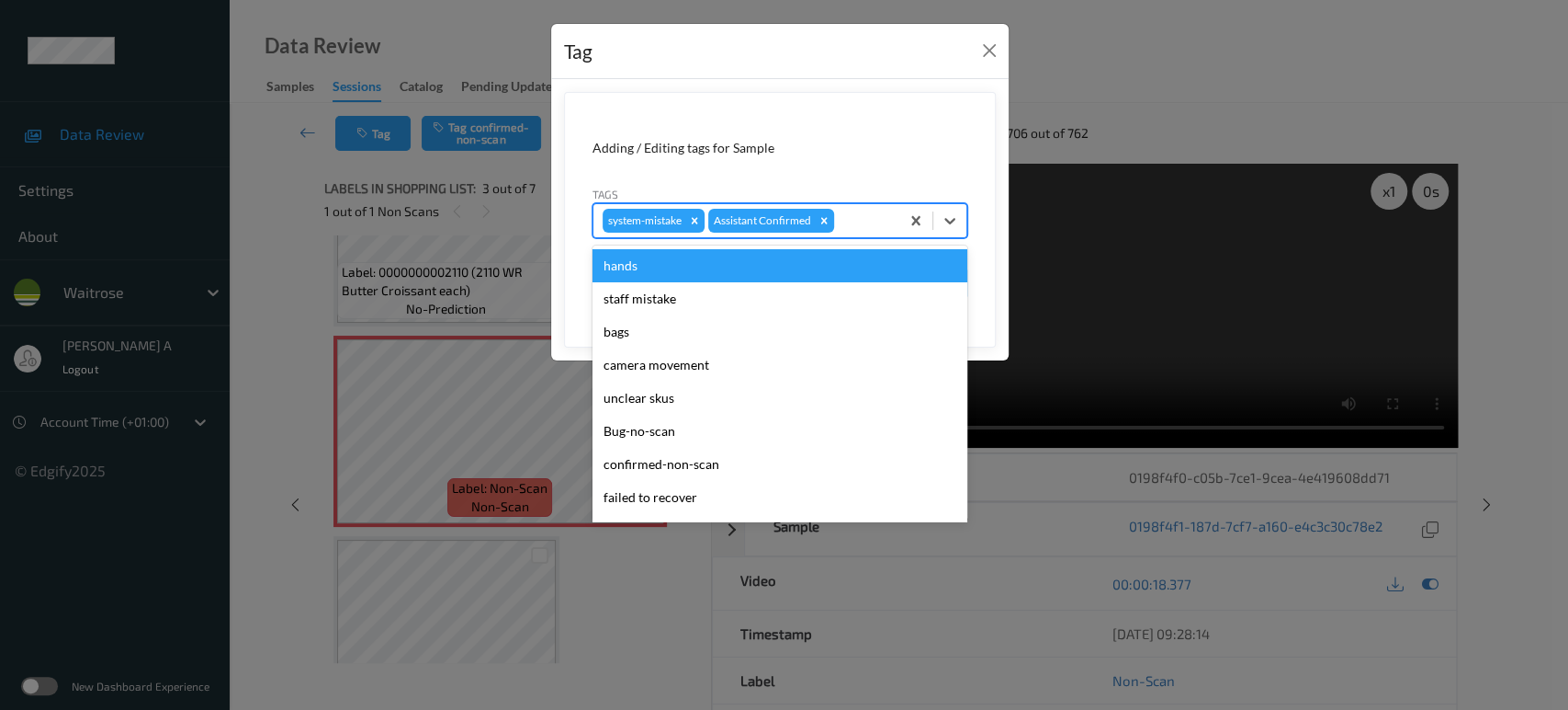
click at [862, 226] on div at bounding box center [864, 220] width 53 height 22
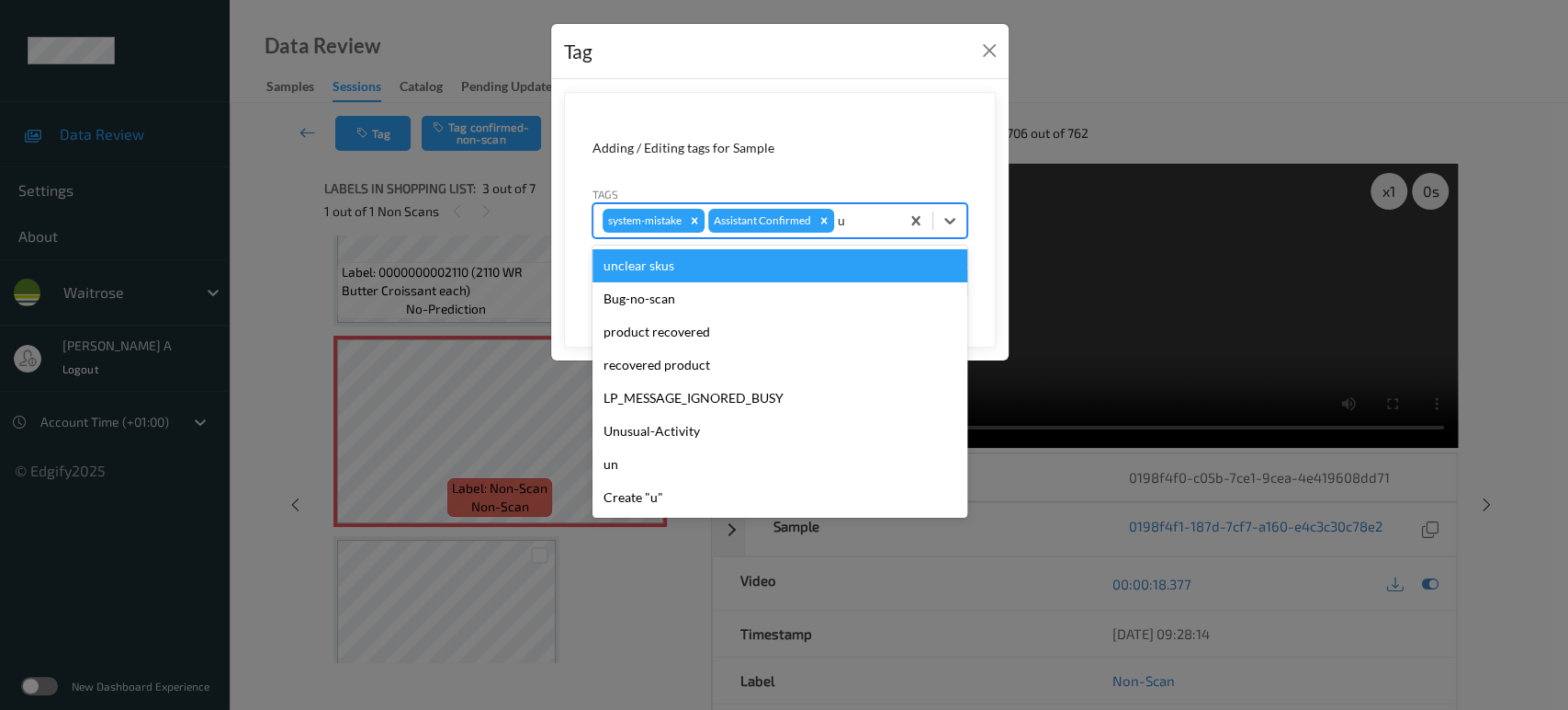
type input "un"
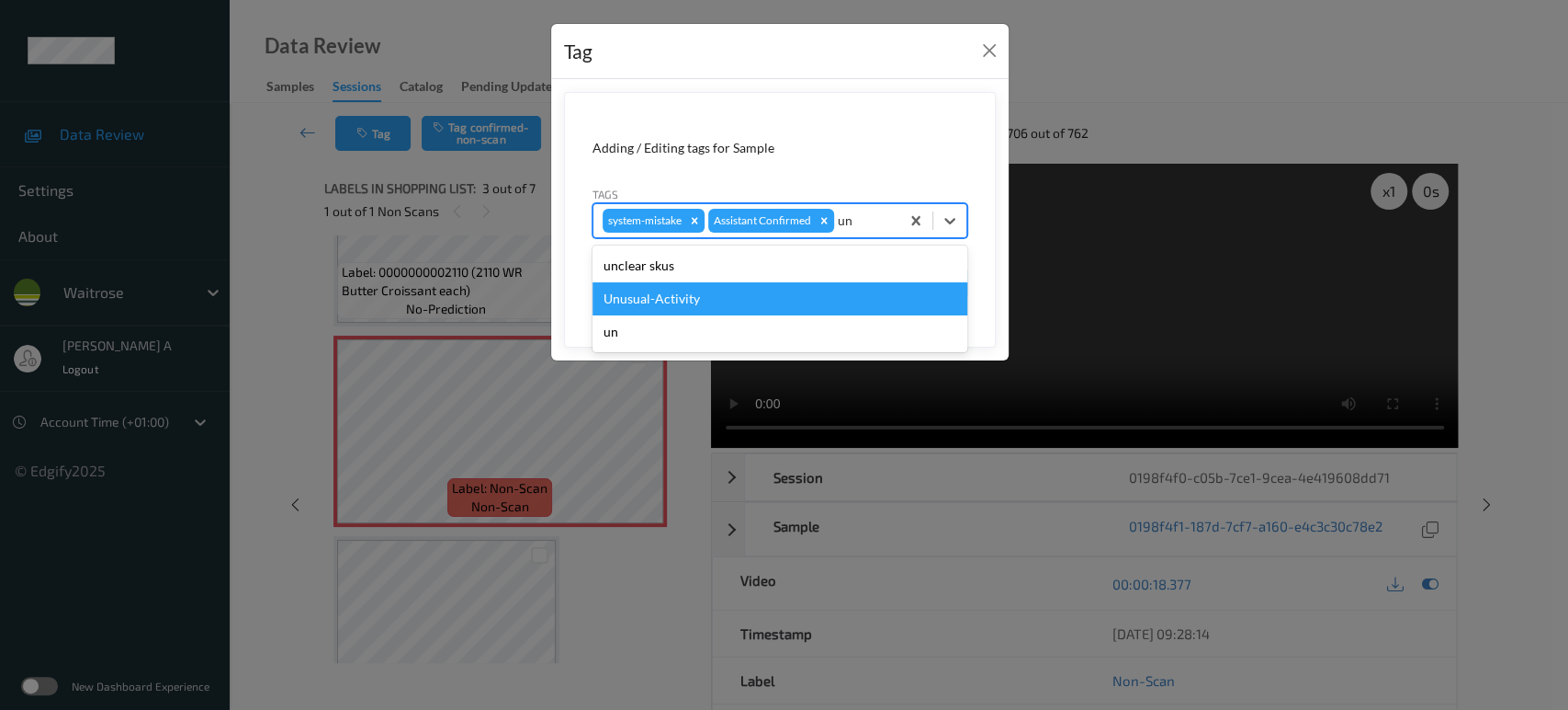
click at [686, 300] on div "Unusual-Activity" at bounding box center [779, 299] width 375 height 33
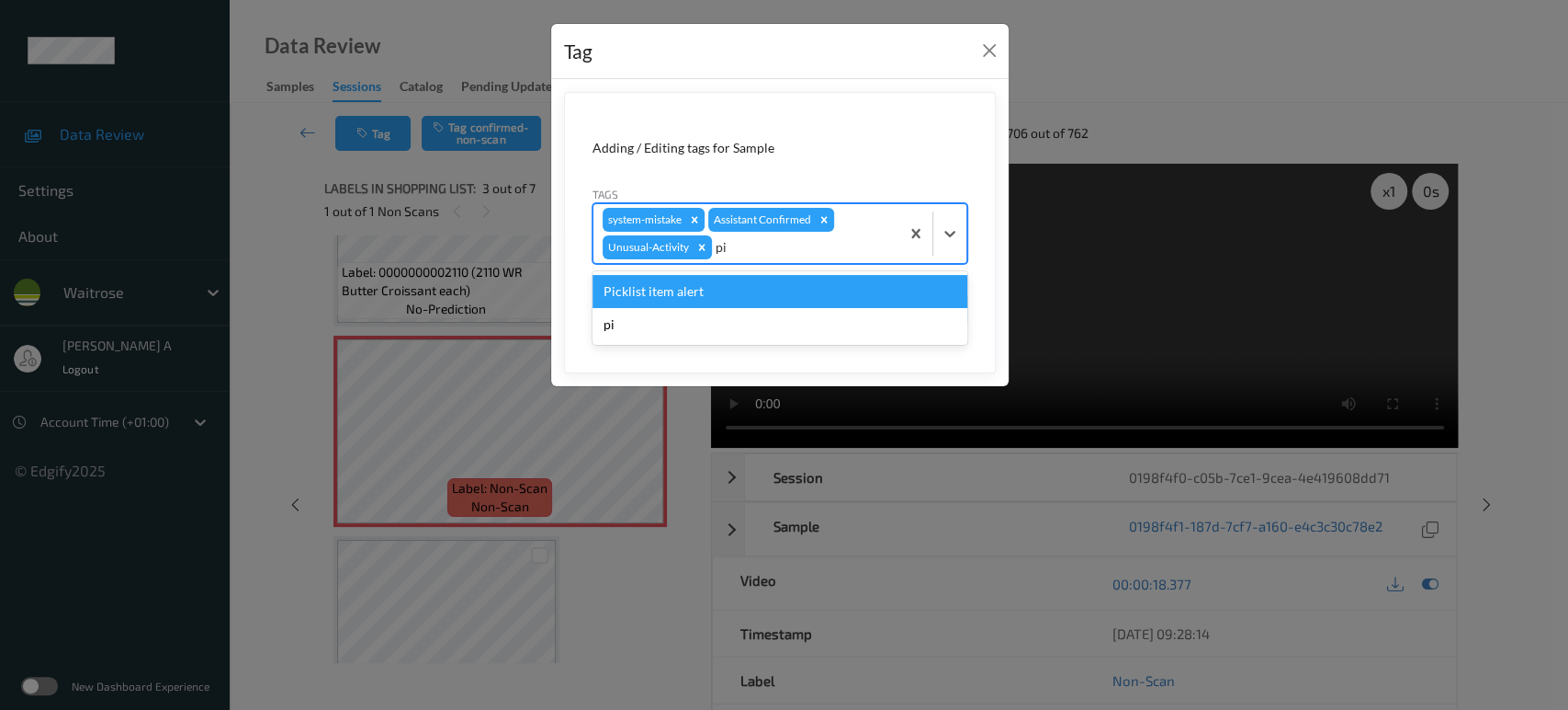
type input "pic"
click at [686, 300] on div "Picklist item alert" at bounding box center [779, 292] width 375 height 33
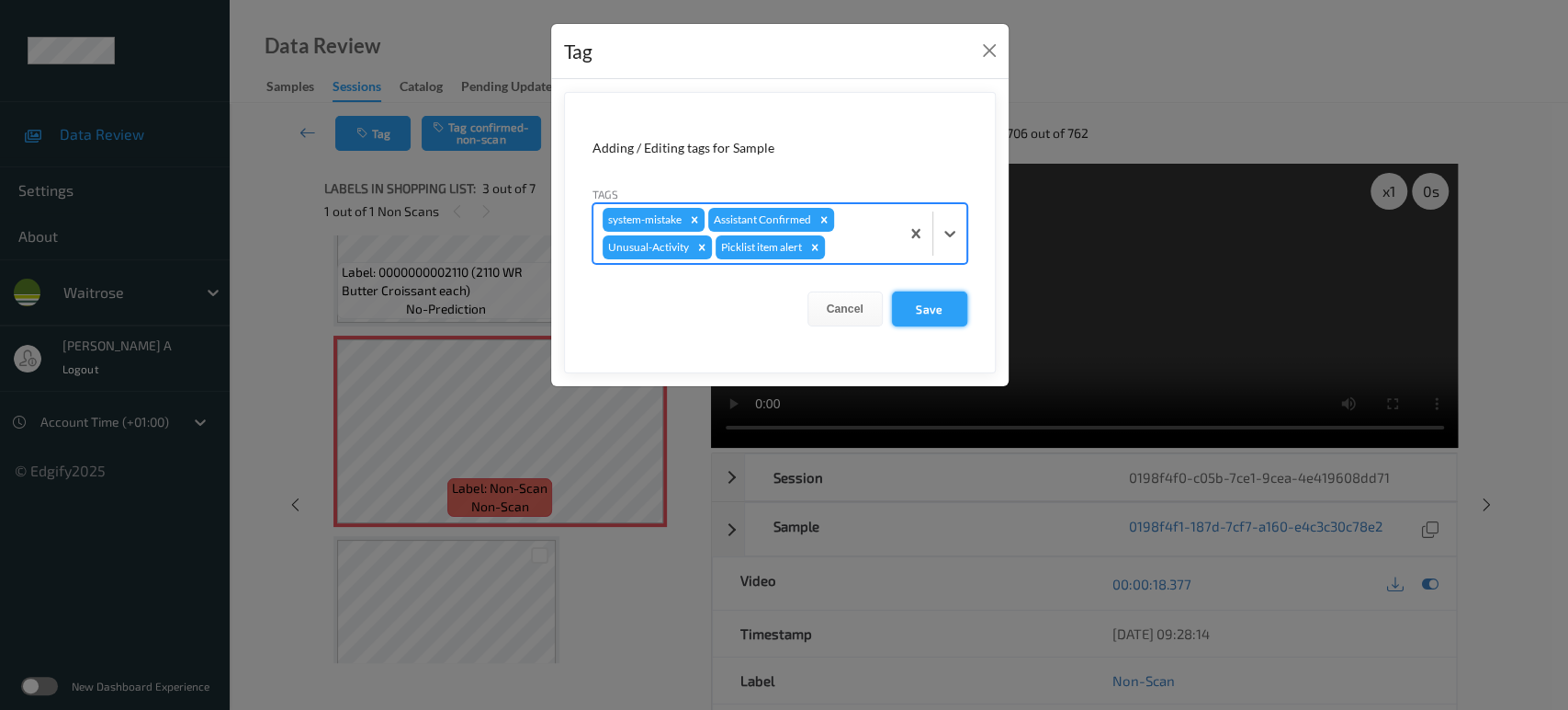
click at [941, 321] on button "Save" at bounding box center [929, 309] width 75 height 35
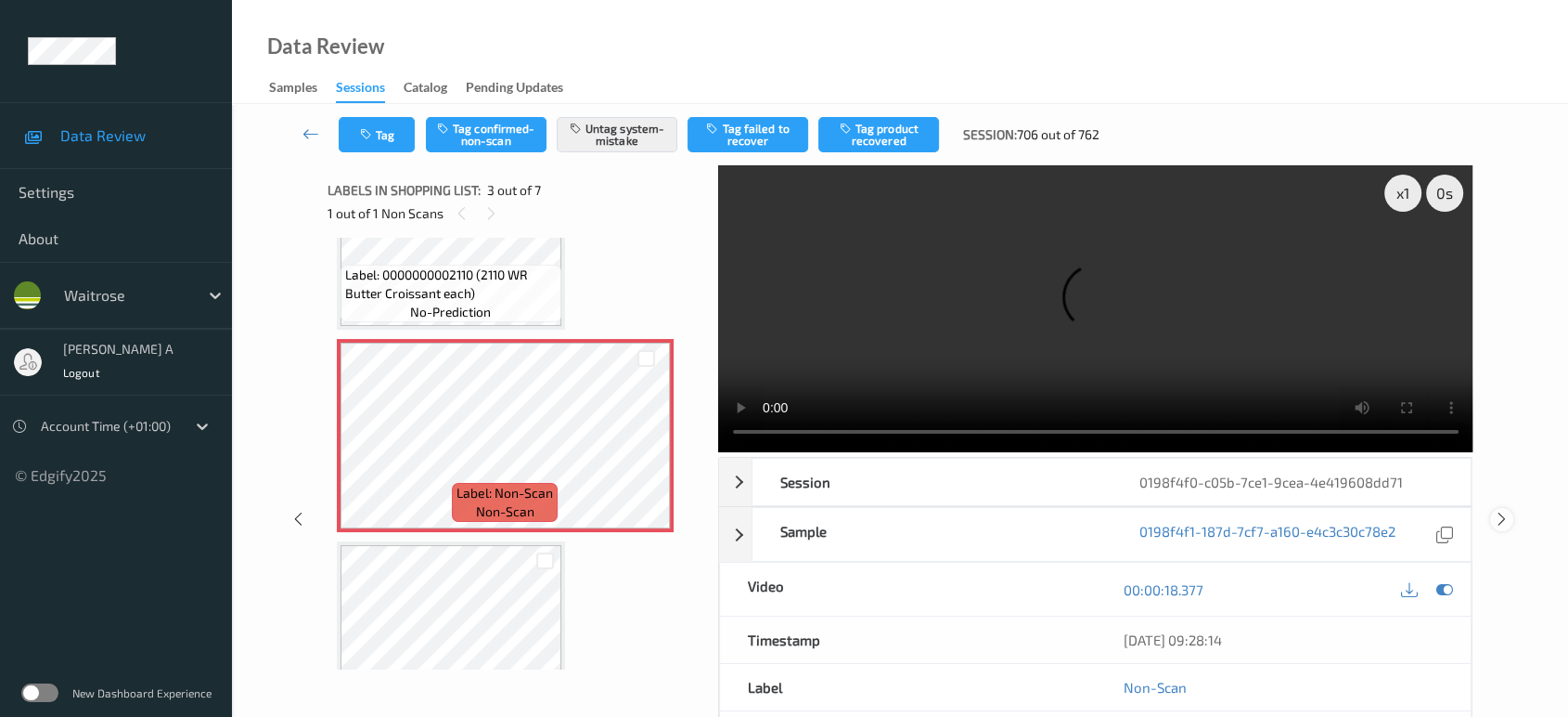
click at [1507, 510] on icon at bounding box center [1502, 519] width 16 height 17
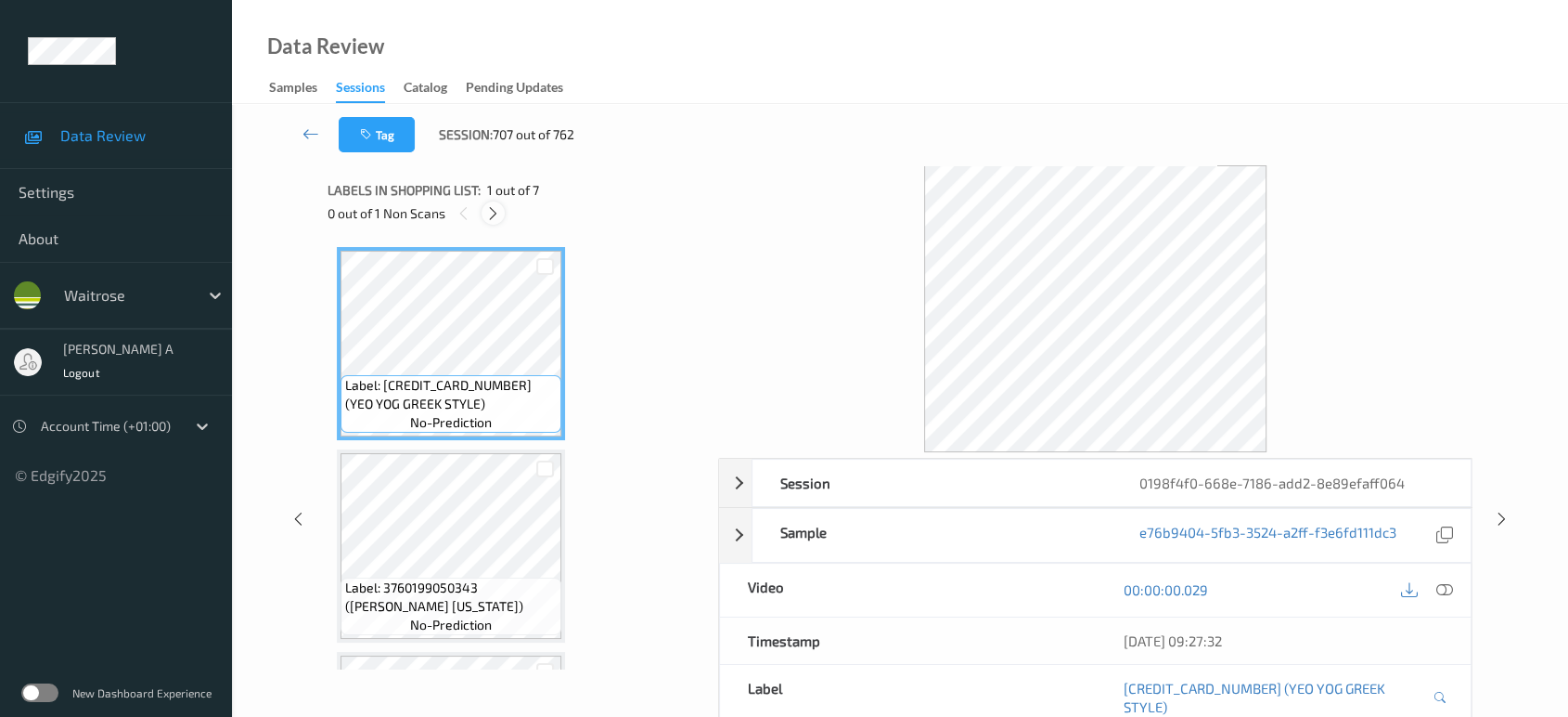
click at [490, 222] on div at bounding box center [492, 212] width 23 height 23
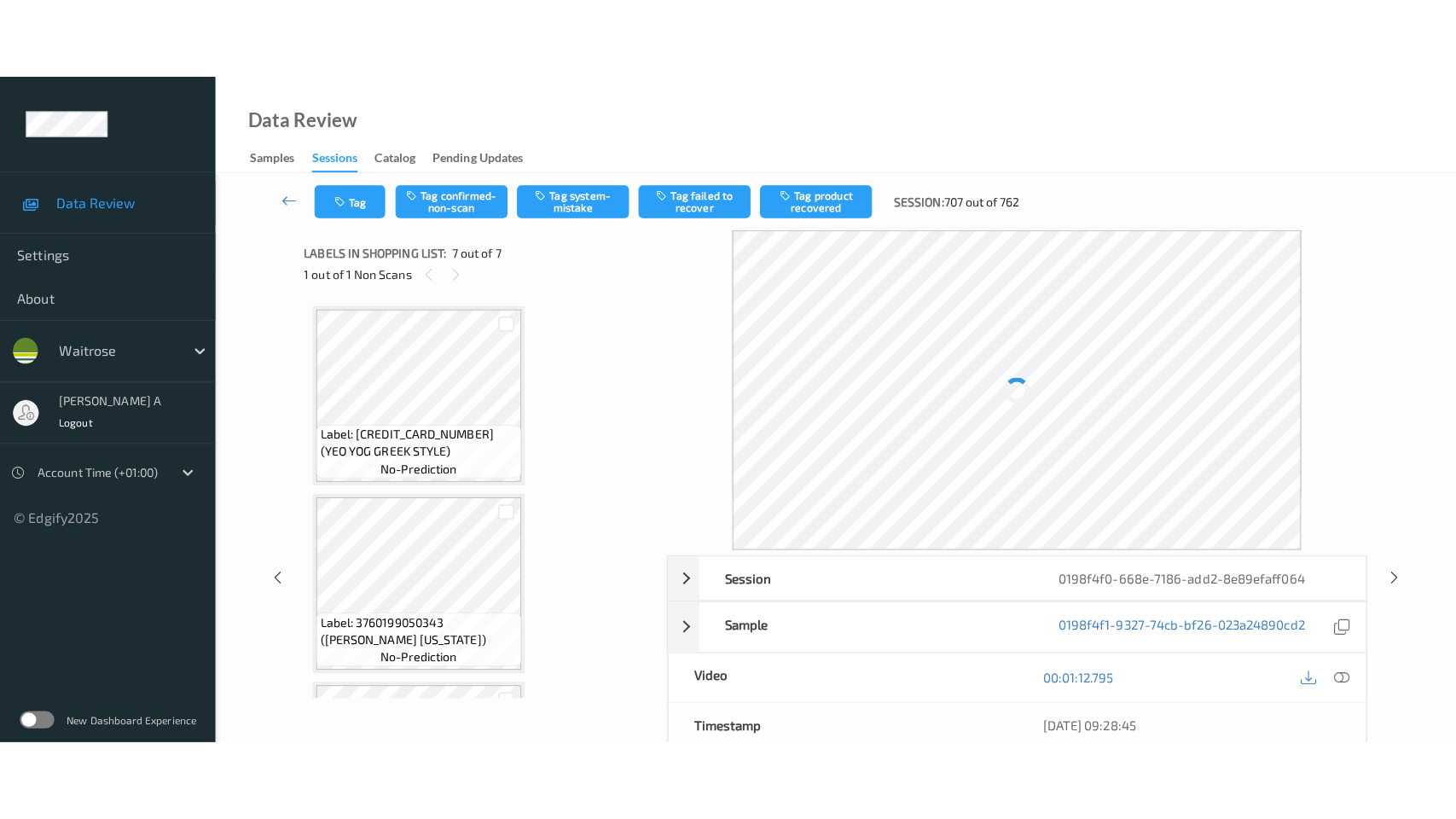
scroll to position [908, 0]
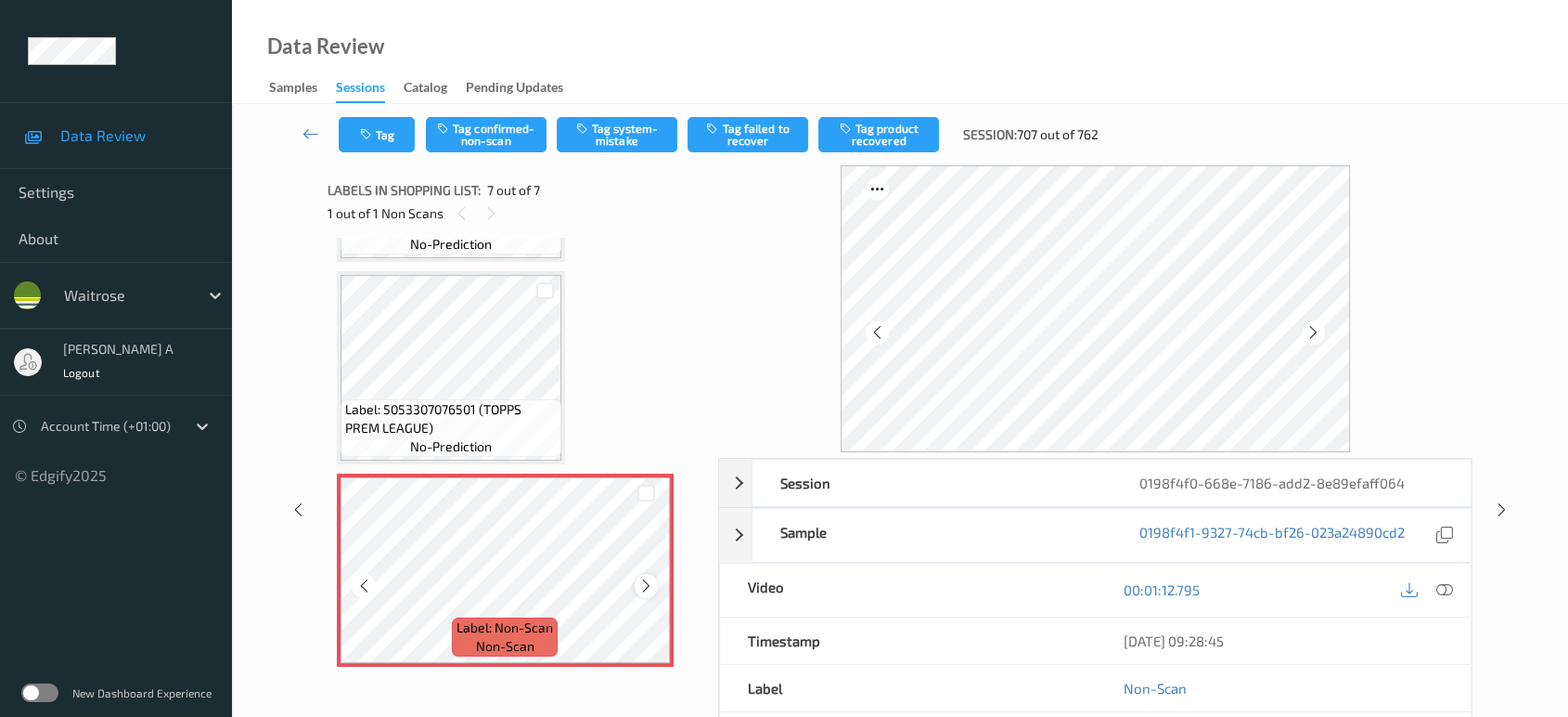
click at [645, 586] on icon at bounding box center [646, 586] width 16 height 17
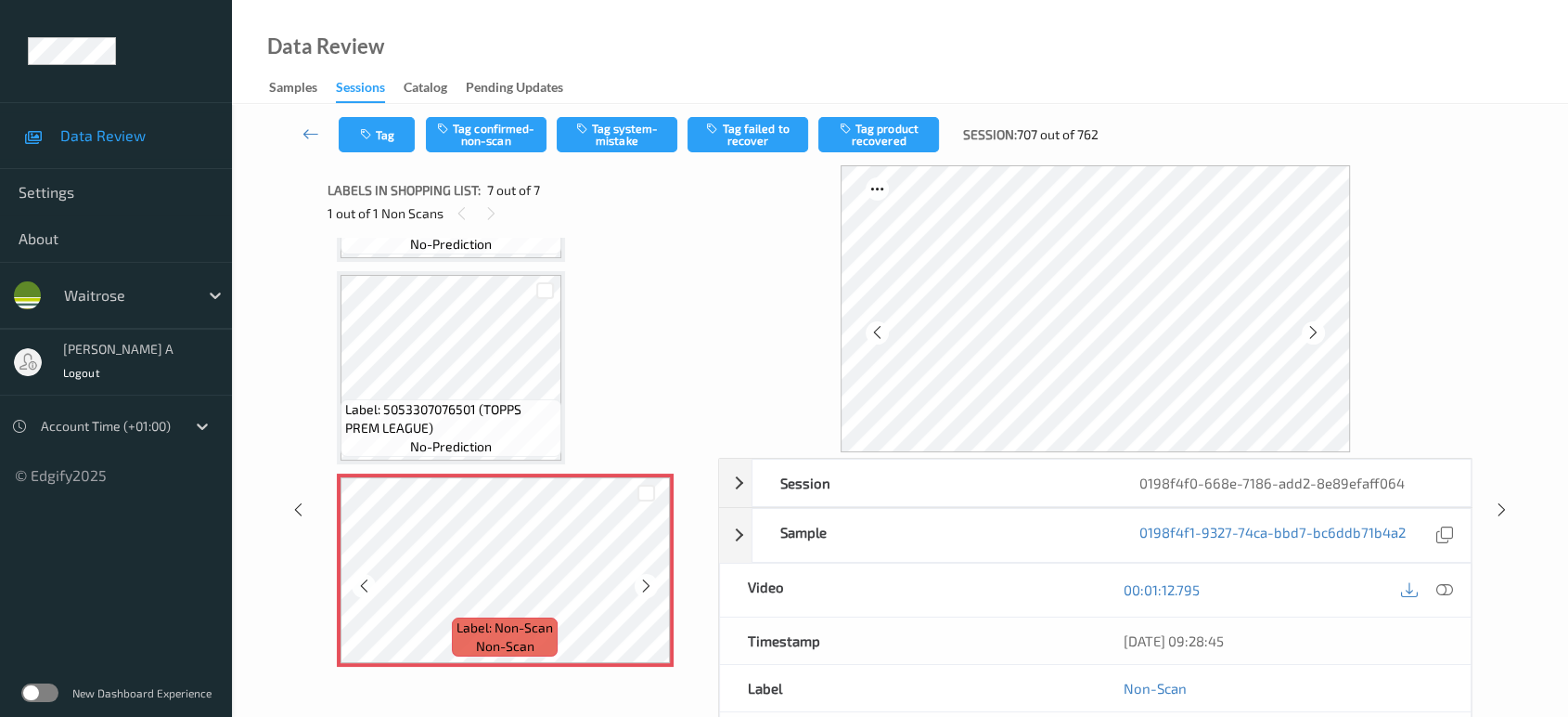
click at [645, 586] on icon at bounding box center [646, 586] width 16 height 17
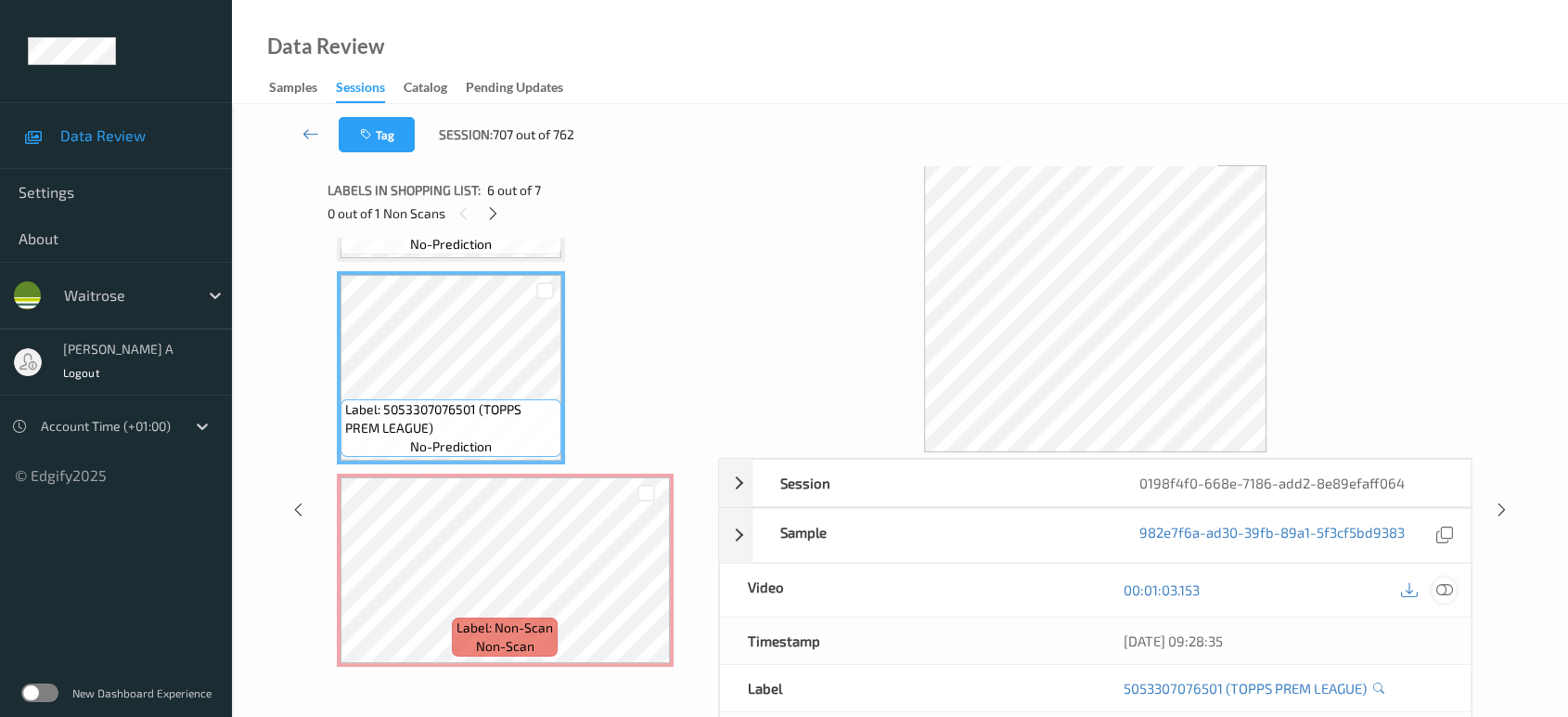
click at [1440, 592] on icon at bounding box center [1445, 590] width 17 height 17
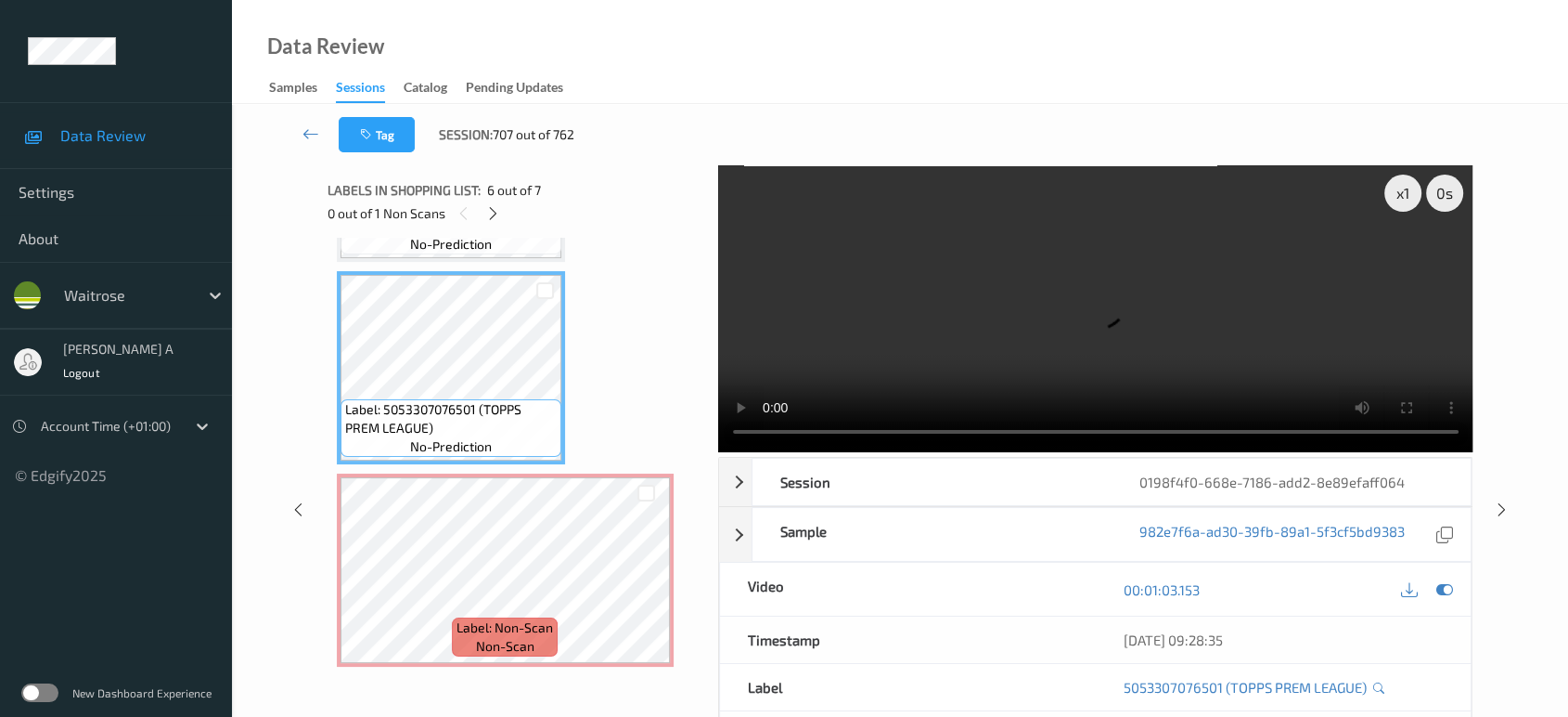
scroll to position [813, 0]
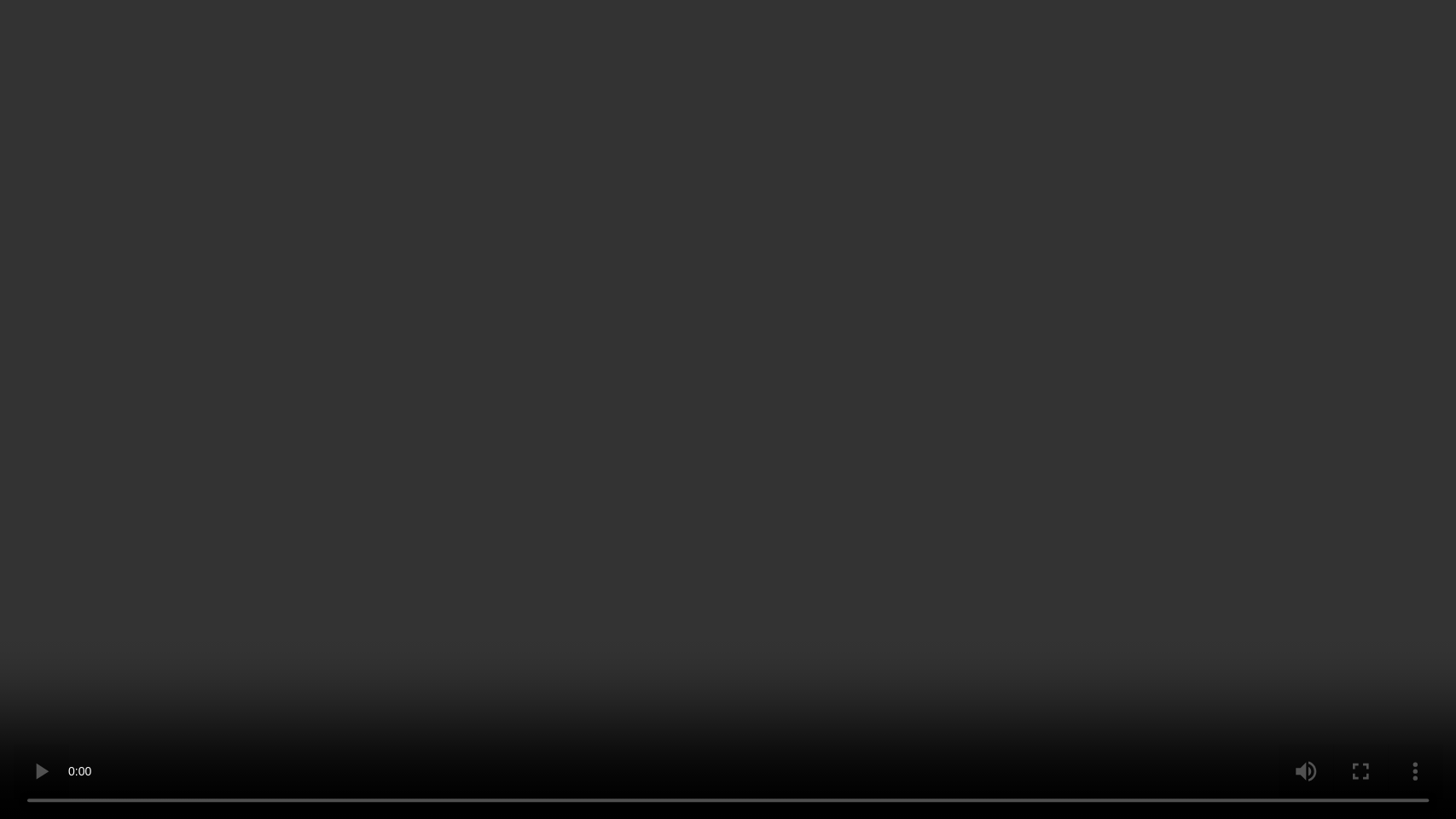
click at [778, 382] on video at bounding box center [728, 409] width 1456 height 819
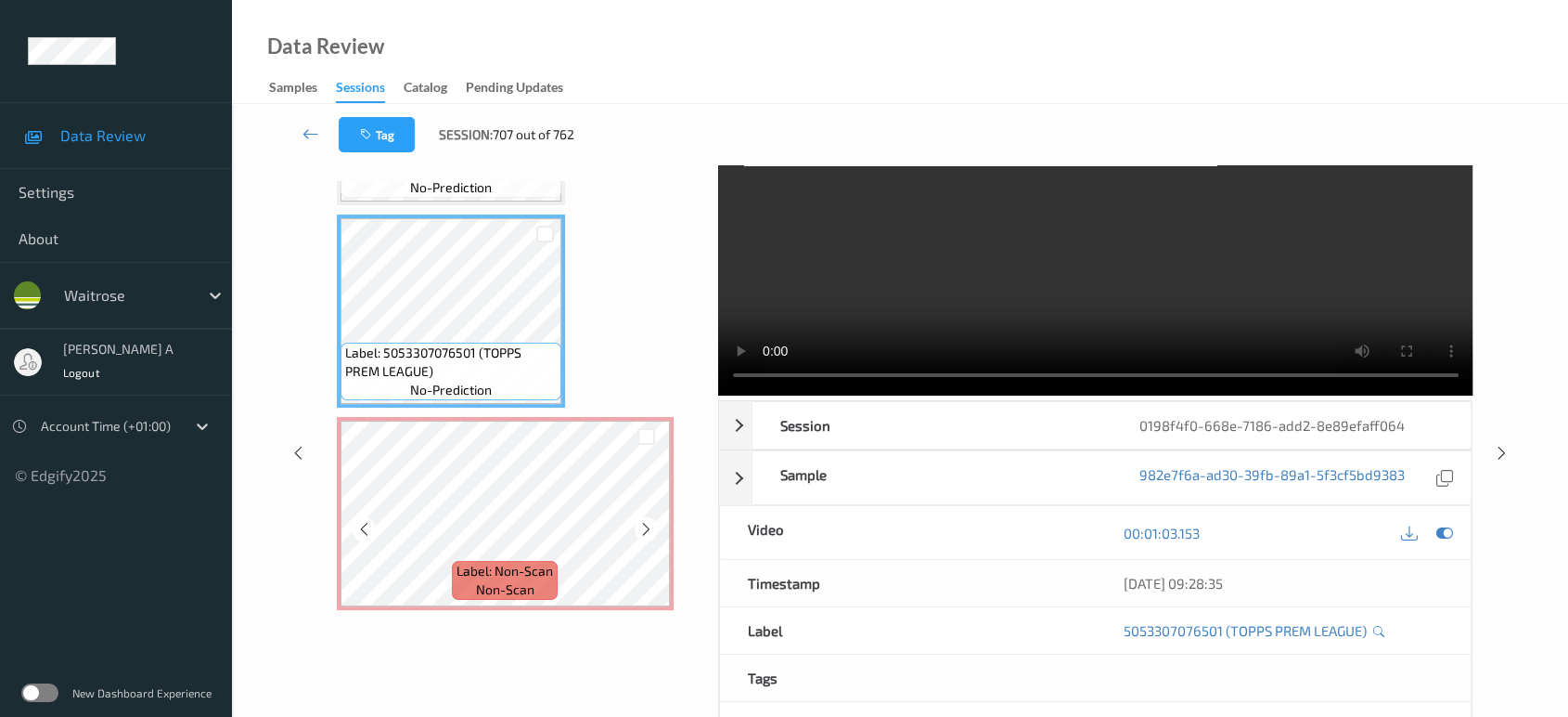
scroll to position [103, 0]
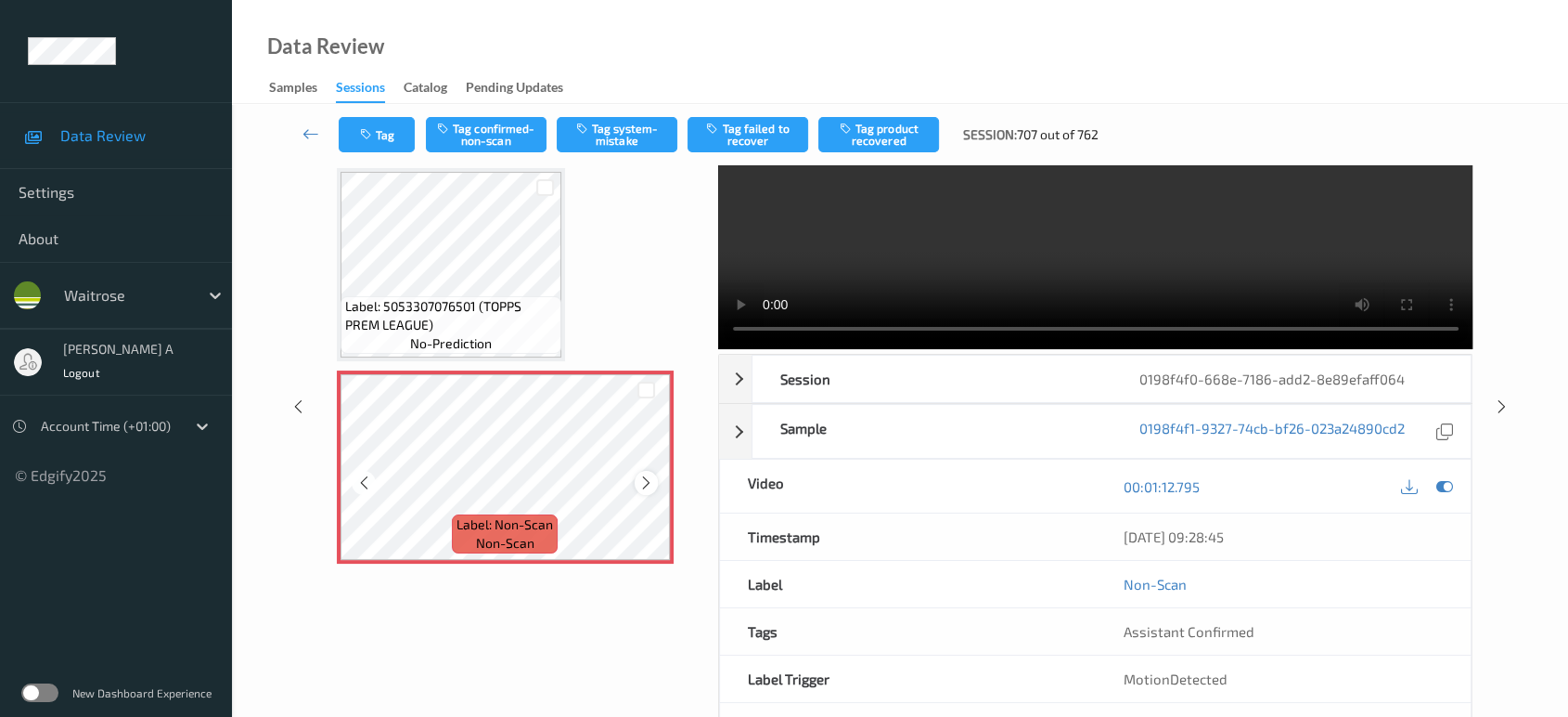
click at [643, 478] on icon at bounding box center [646, 482] width 16 height 17
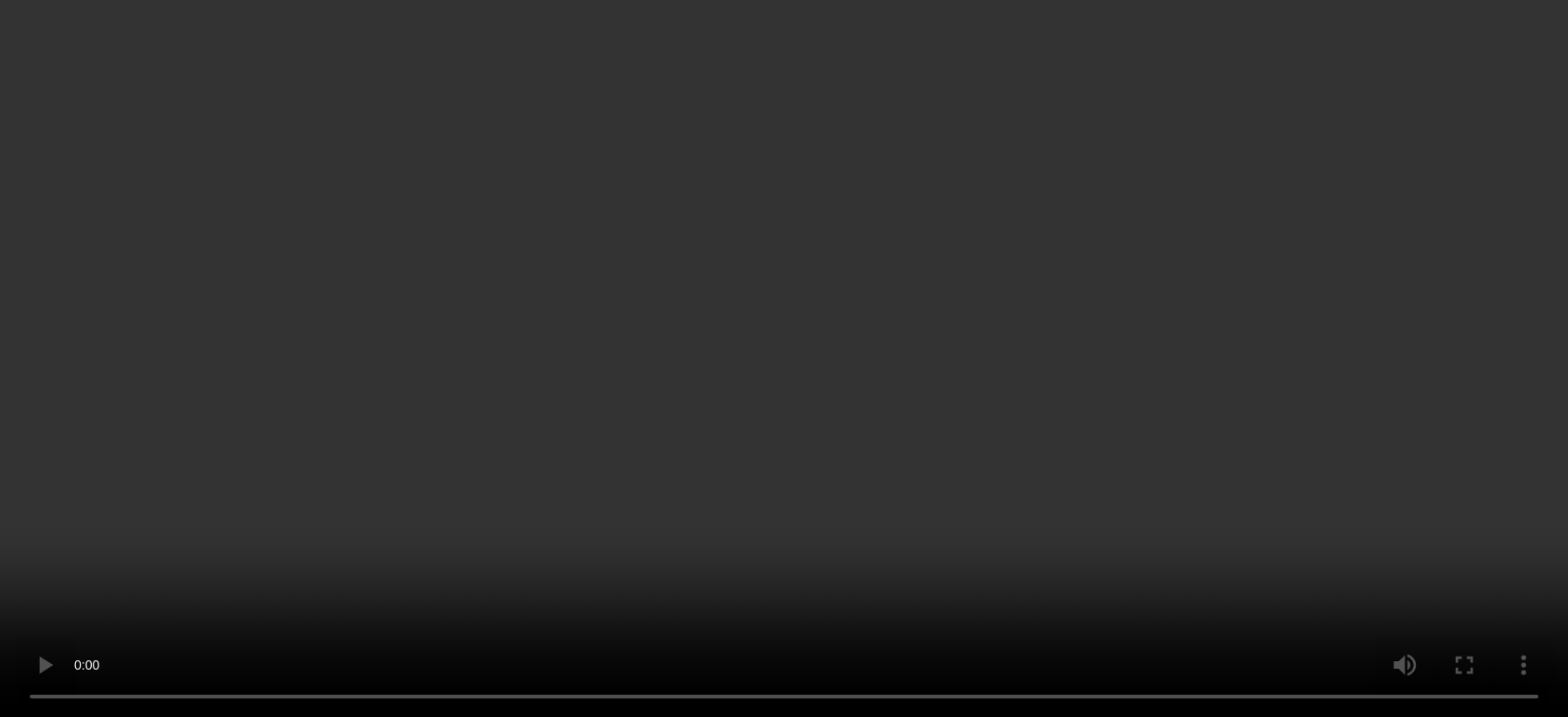
scroll to position [813, 0]
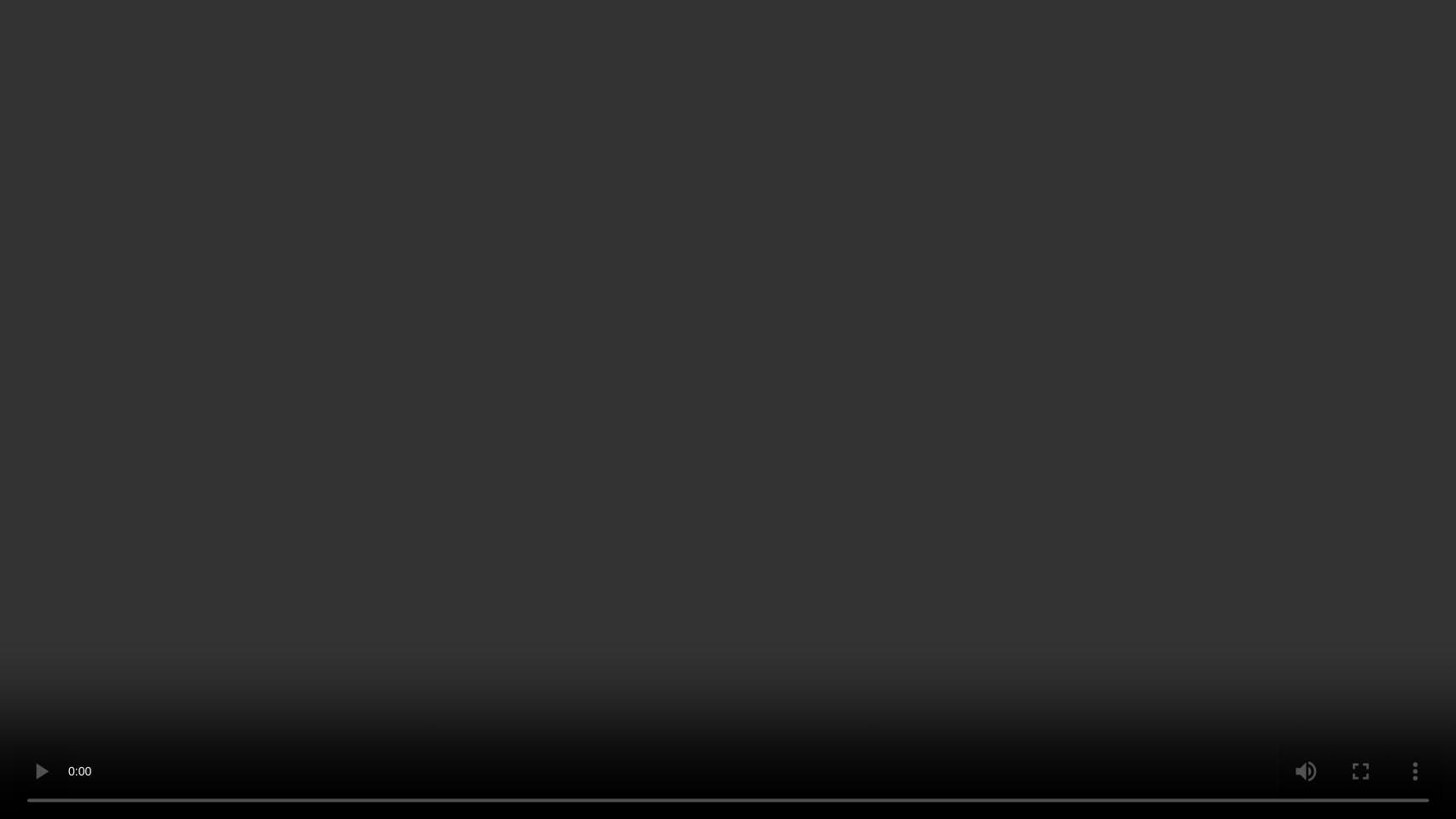
click at [850, 355] on video at bounding box center [728, 409] width 1456 height 819
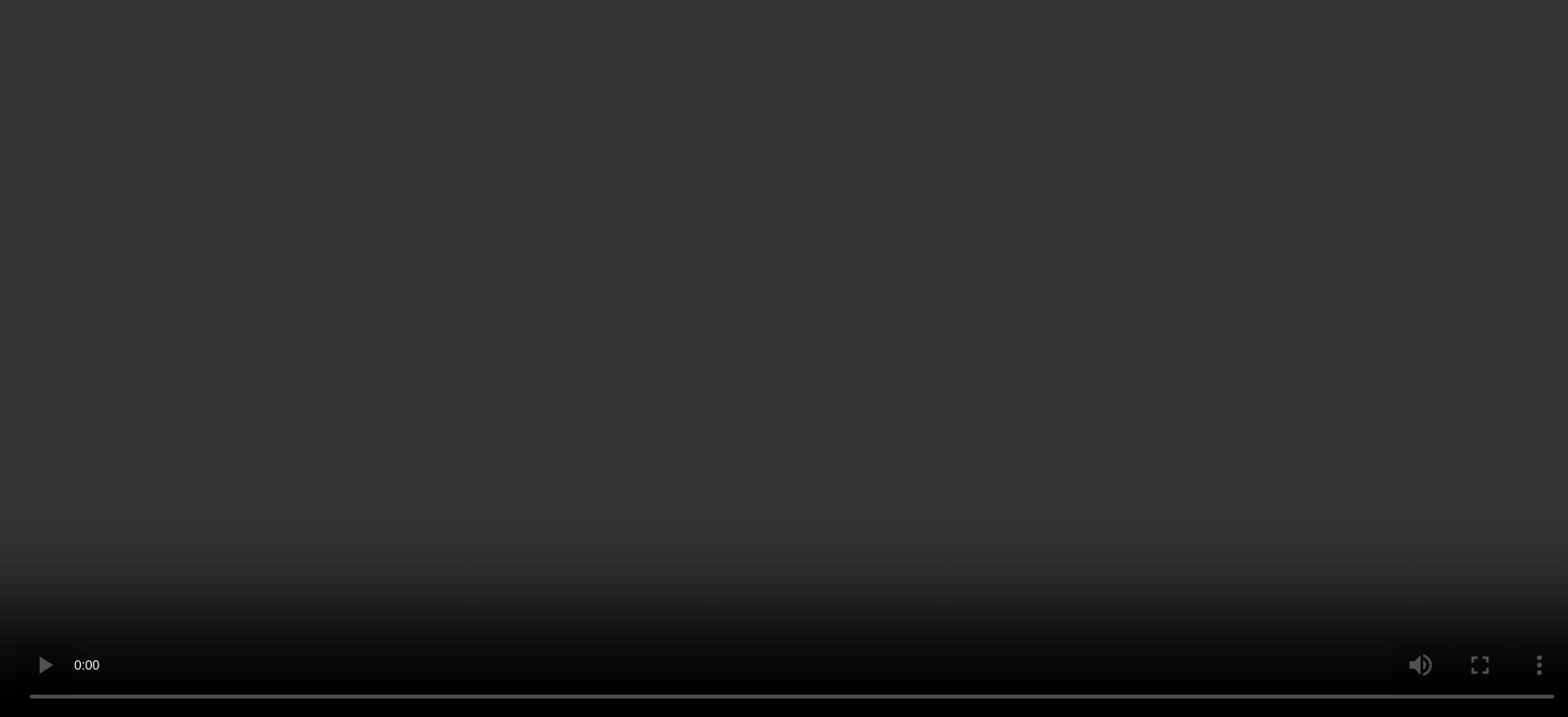
scroll to position [987, 0]
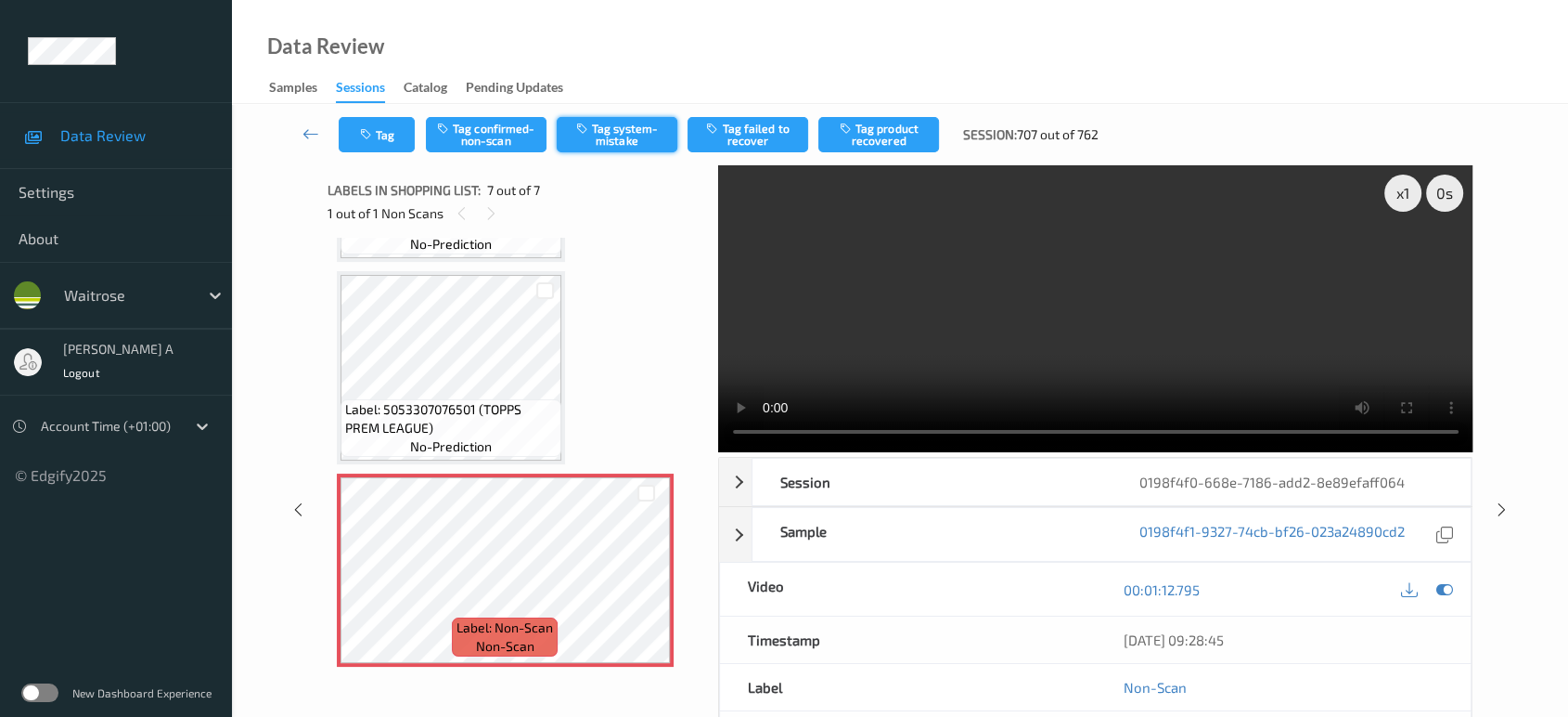
click at [607, 144] on button "Tag system-mistake" at bounding box center [617, 135] width 121 height 36
click at [378, 133] on button "Tag" at bounding box center [376, 135] width 76 height 36
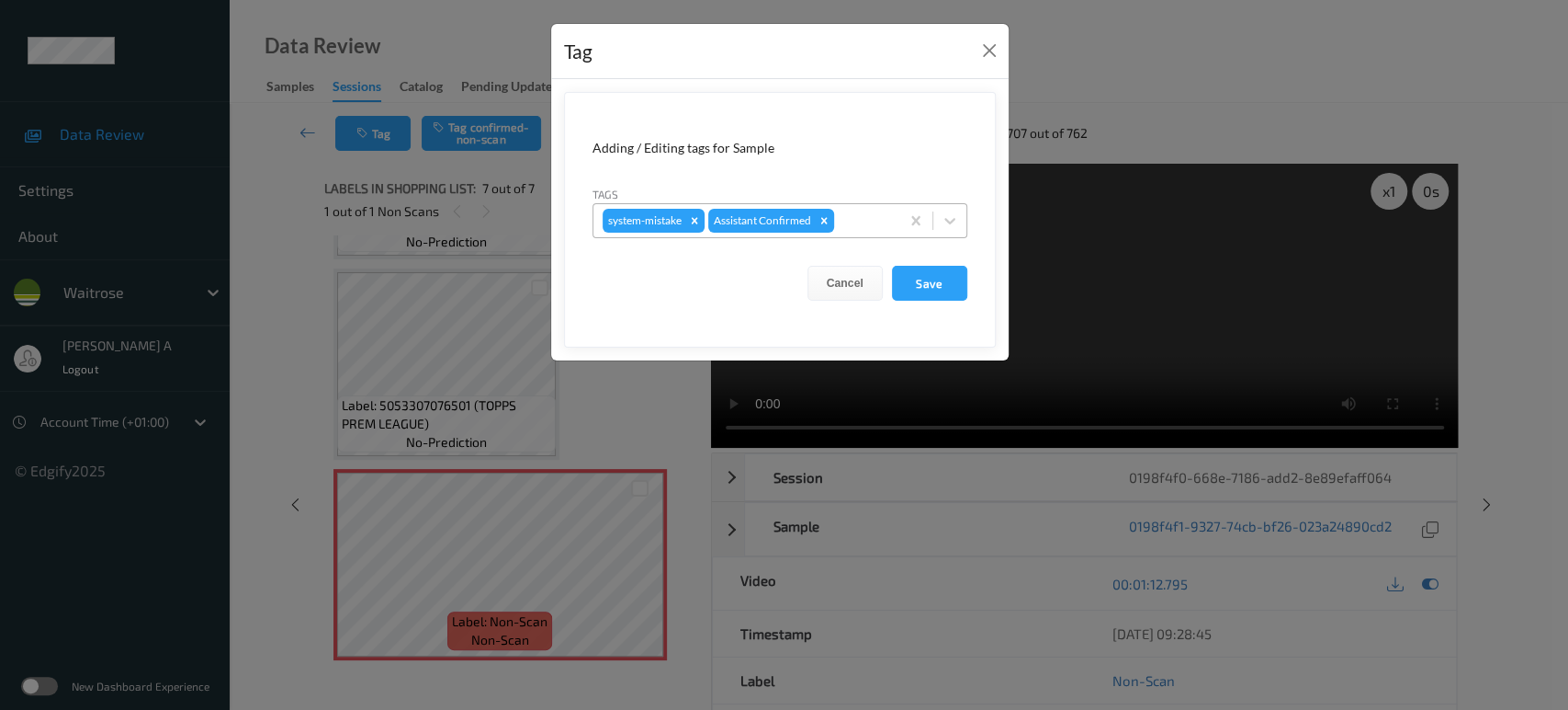
click at [879, 225] on div at bounding box center [864, 220] width 53 height 22
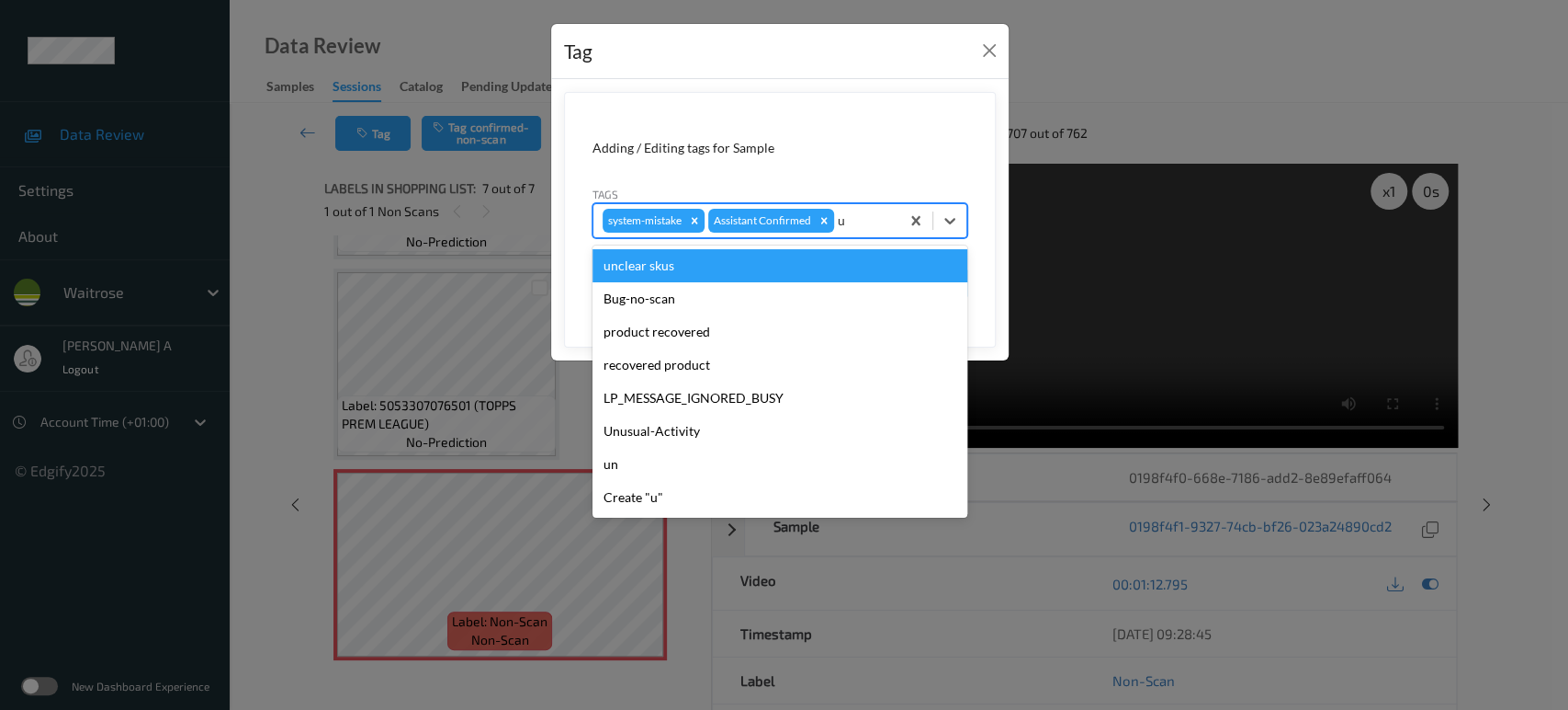
type input "un"
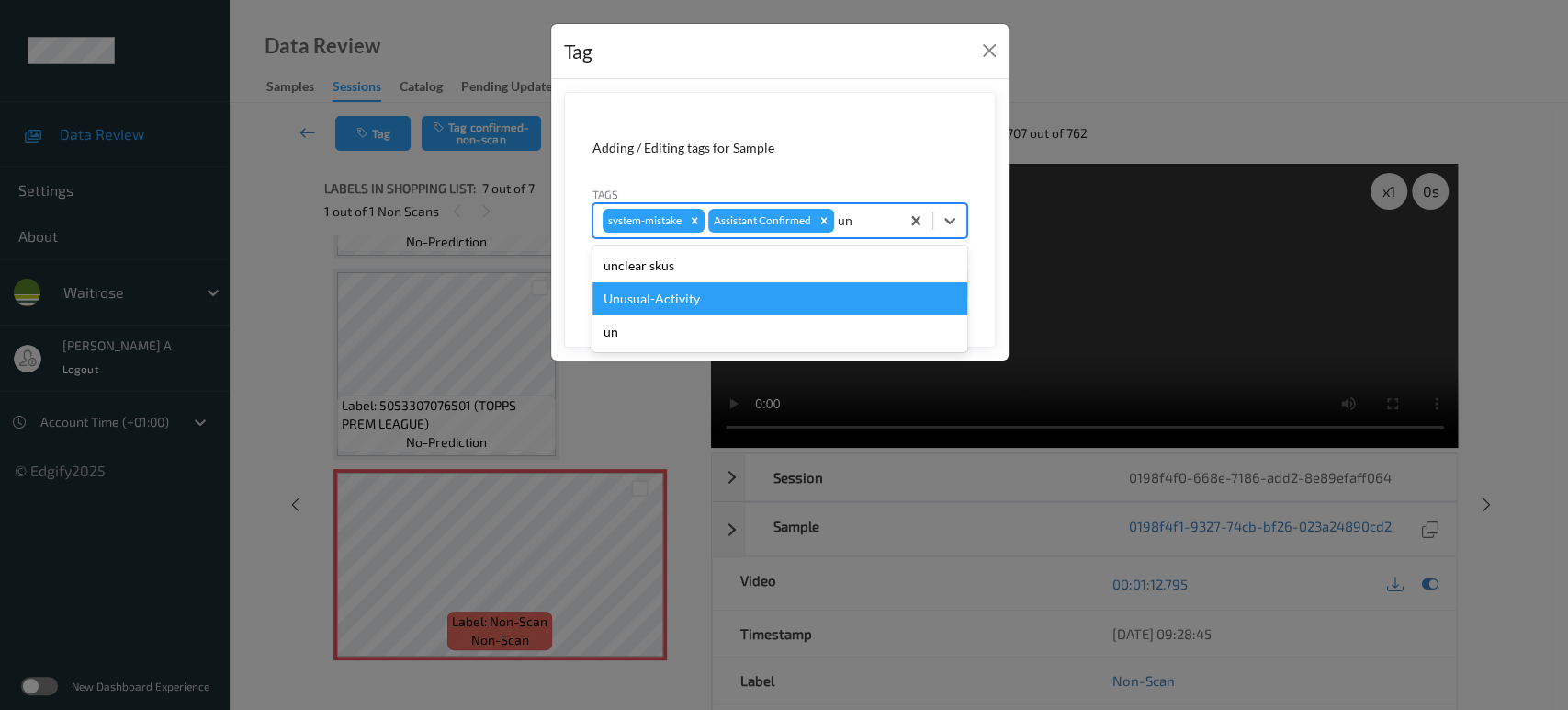
click at [682, 293] on div "Unusual-Activity" at bounding box center [779, 299] width 375 height 33
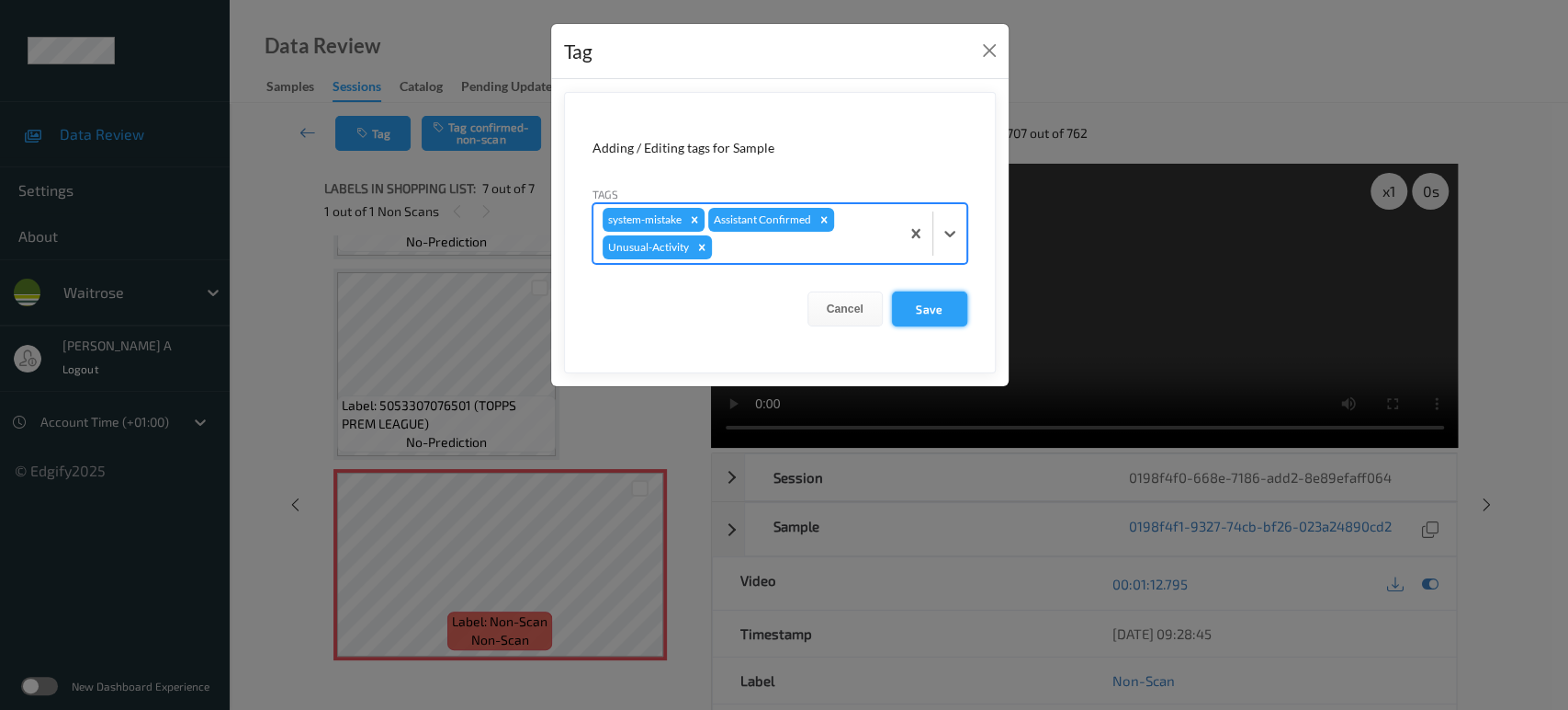
click at [932, 305] on button "Save" at bounding box center [929, 309] width 75 height 35
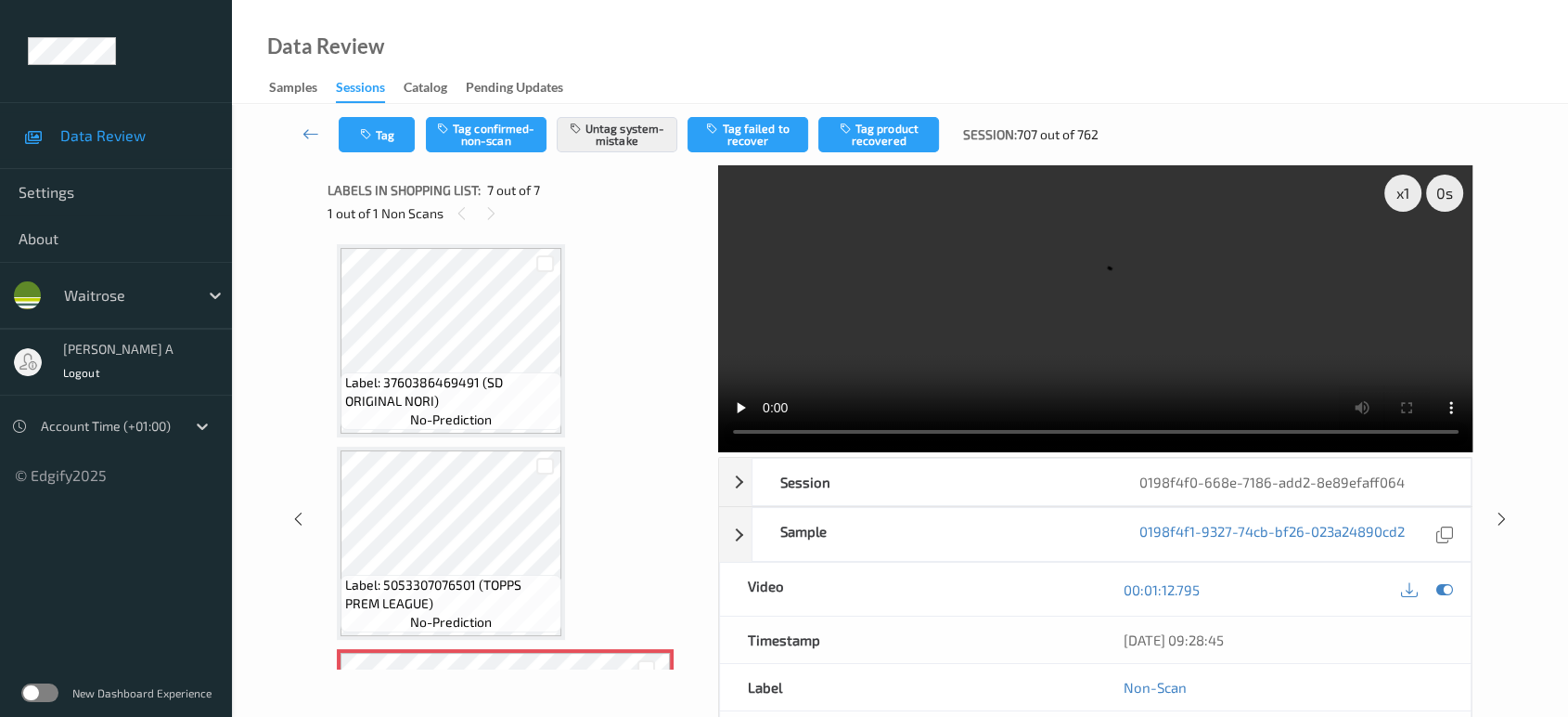
scroll to position [781, 0]
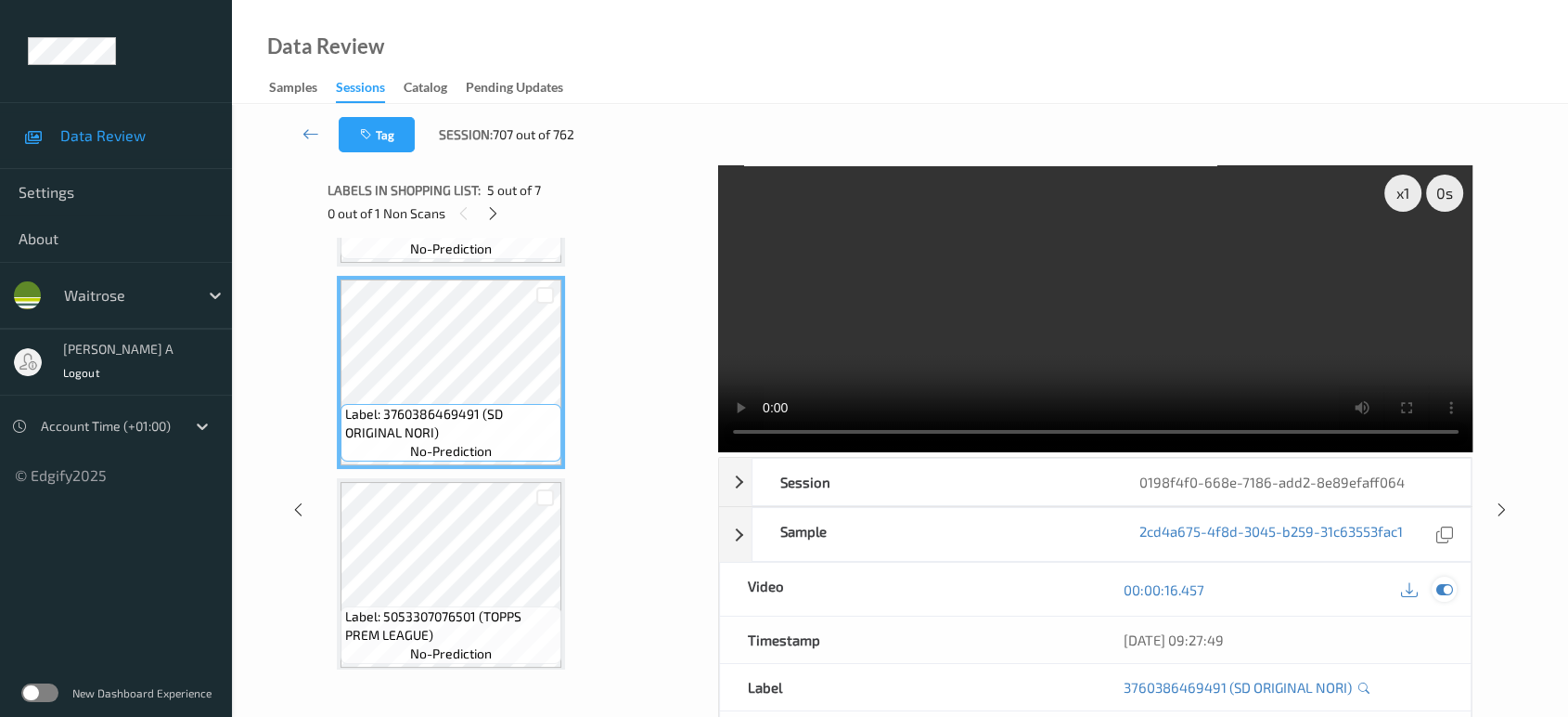
click at [1453, 594] on div at bounding box center [1444, 589] width 25 height 25
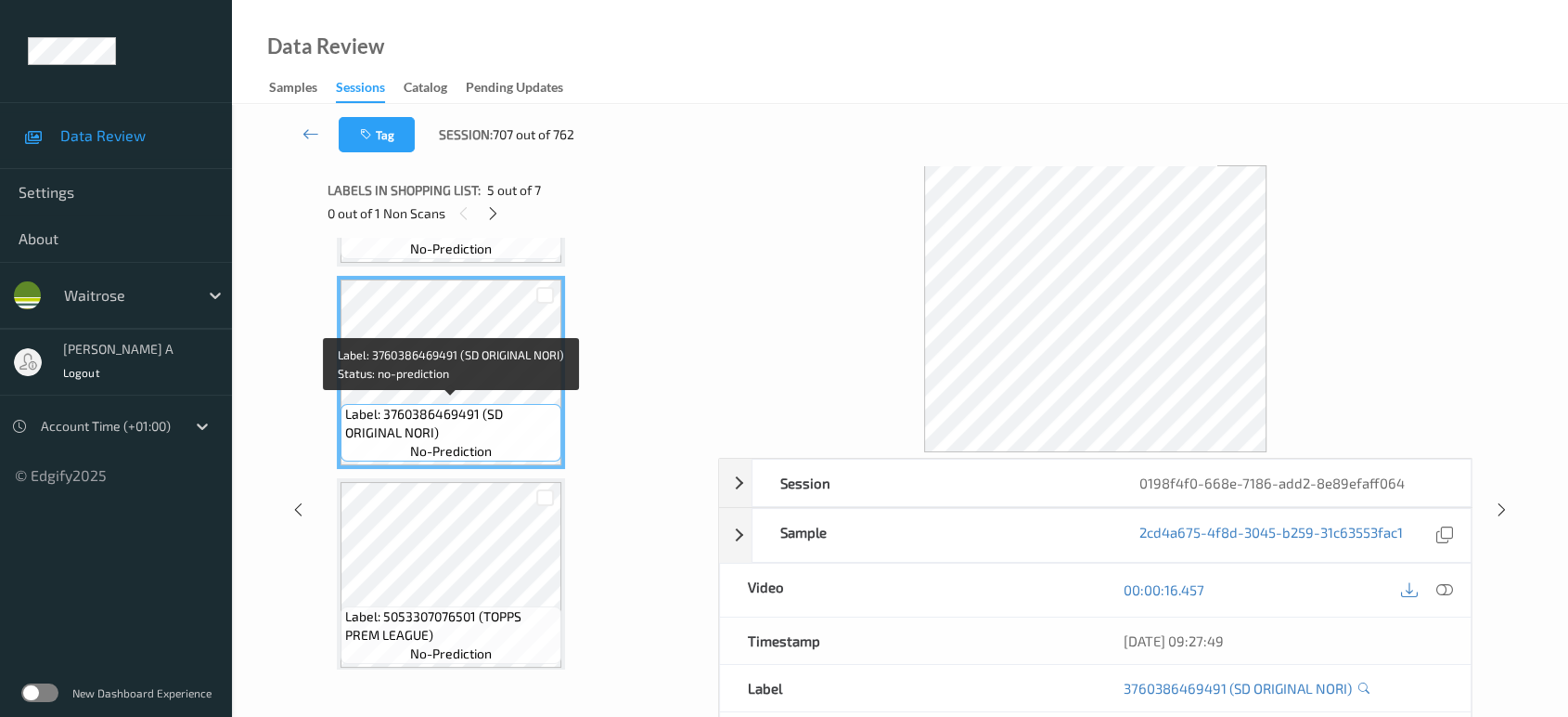
scroll to position [678, 0]
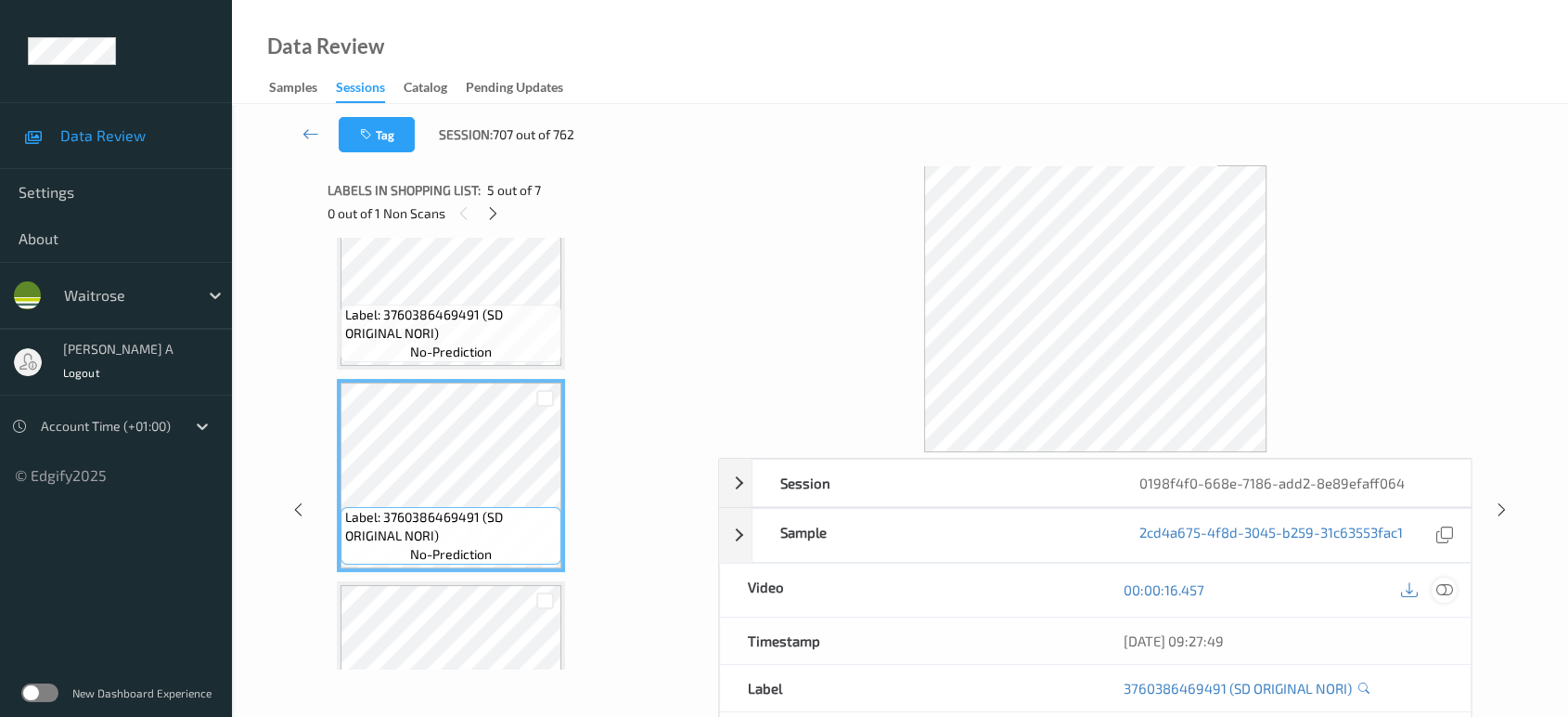
click at [1447, 592] on icon at bounding box center [1445, 590] width 17 height 17
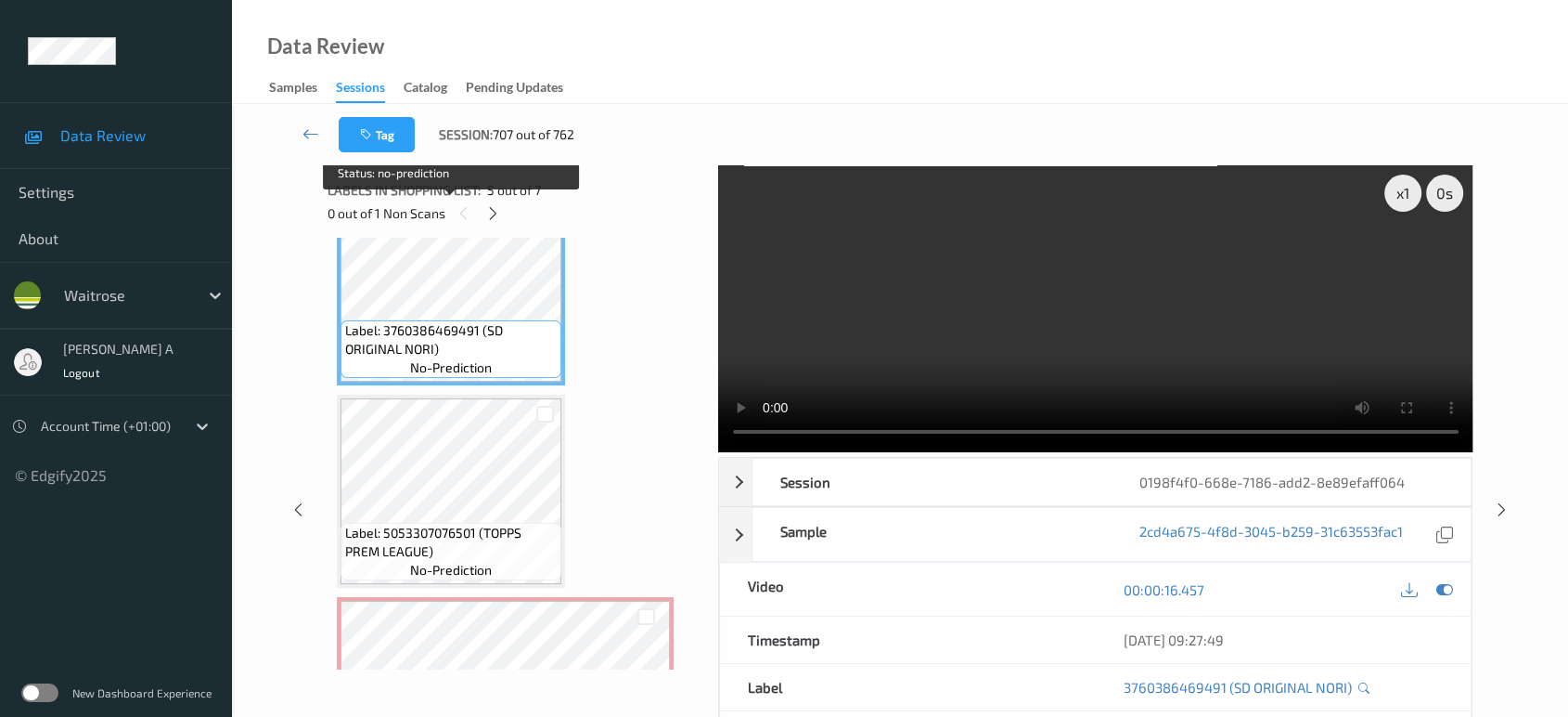
scroll to position [987, 0]
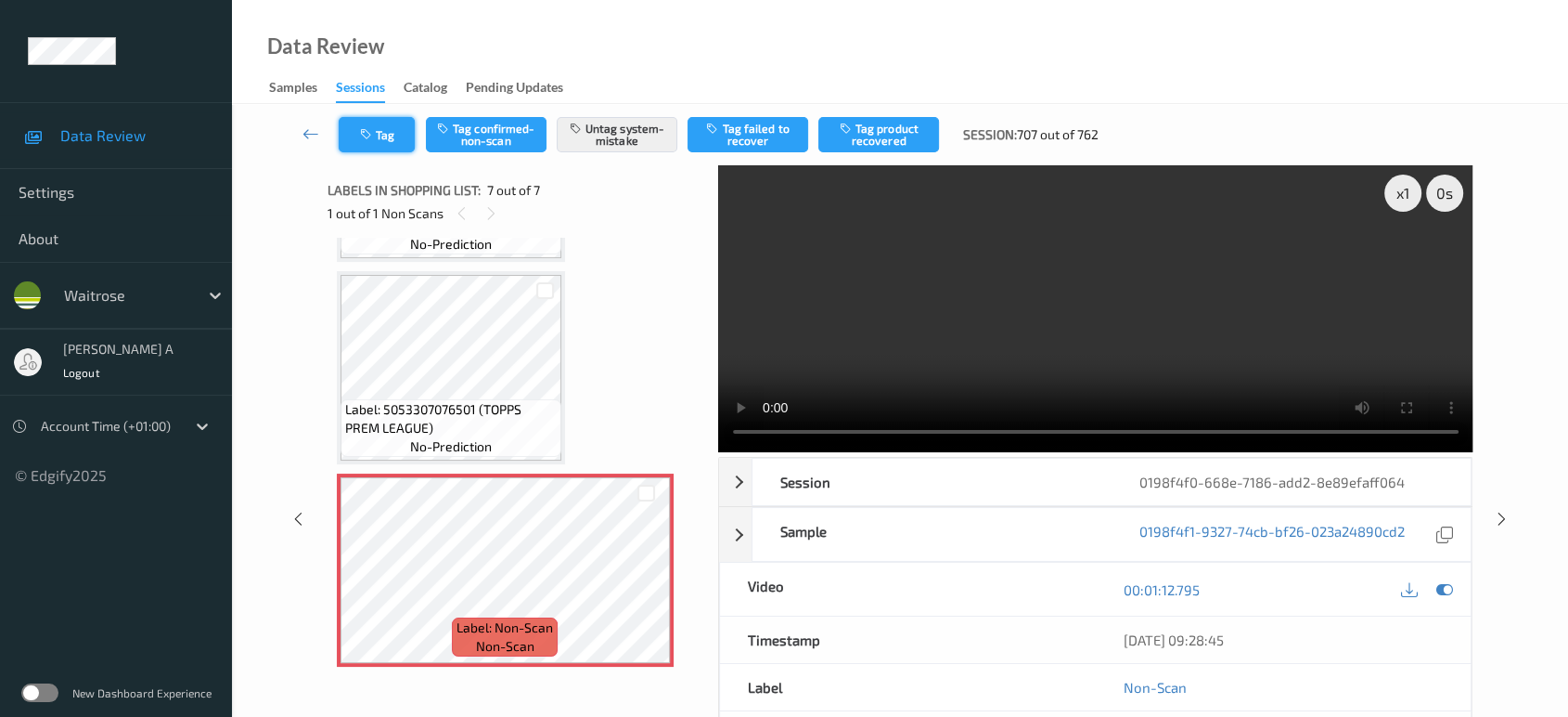
click at [397, 138] on button "Tag" at bounding box center [376, 135] width 76 height 36
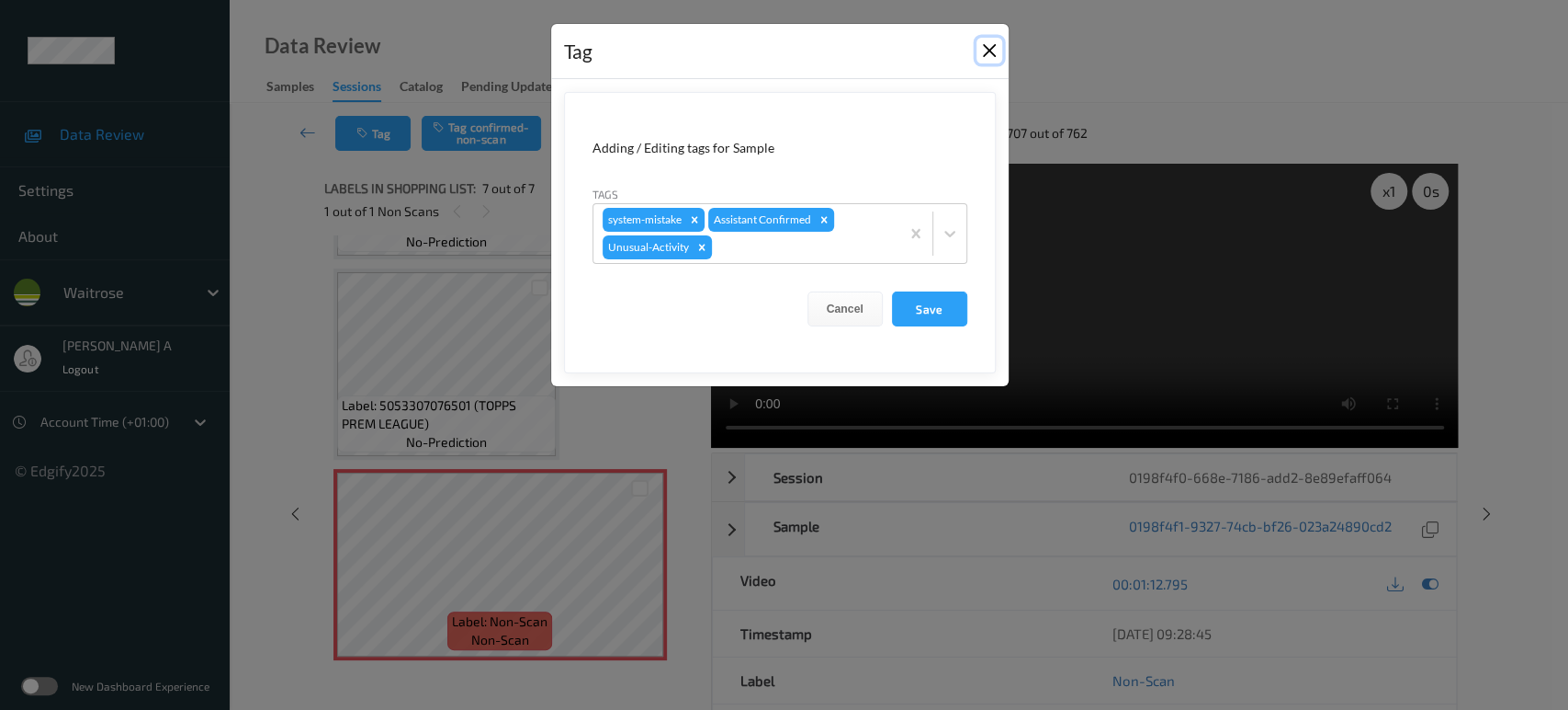
click at [994, 50] on button "Close" at bounding box center [989, 51] width 26 height 26
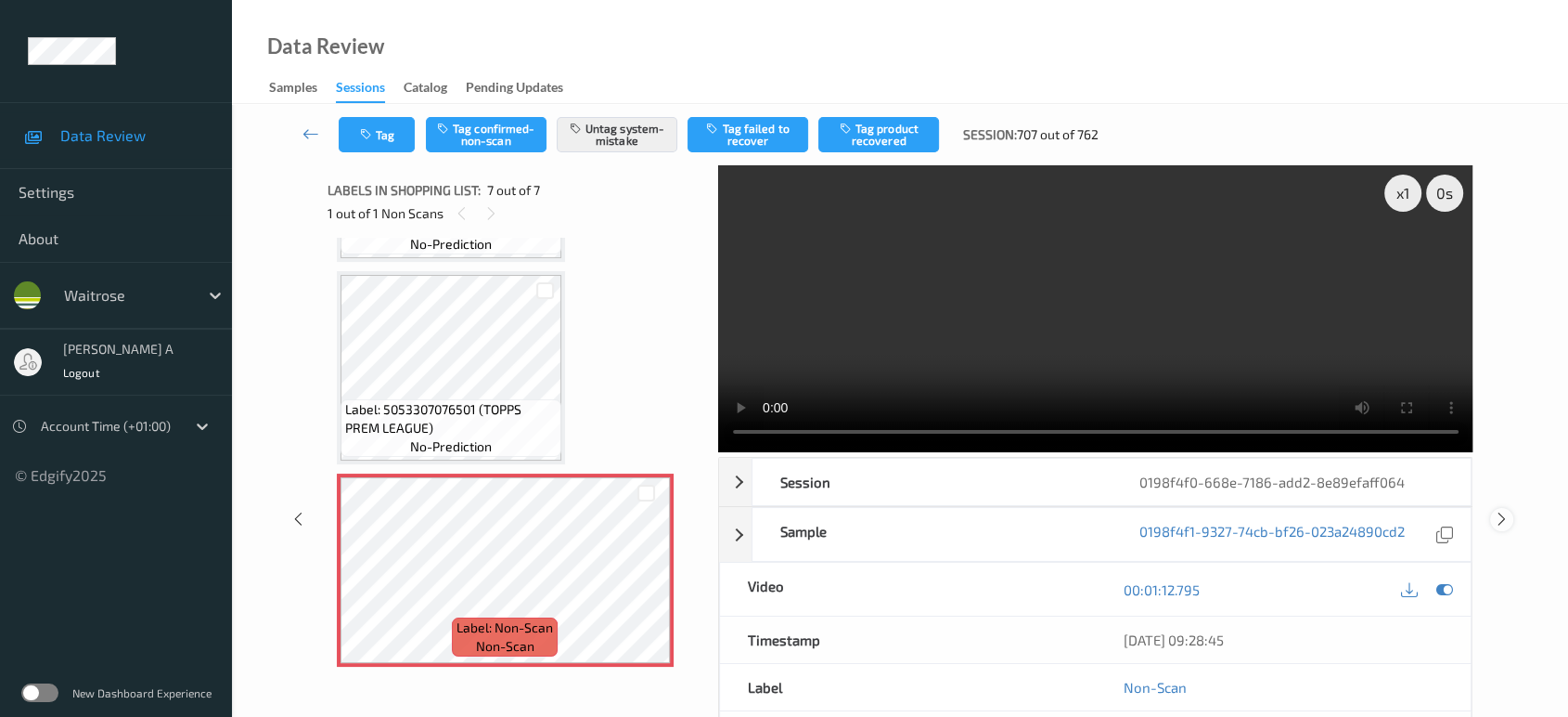
click at [1500, 519] on icon at bounding box center [1502, 519] width 16 height 17
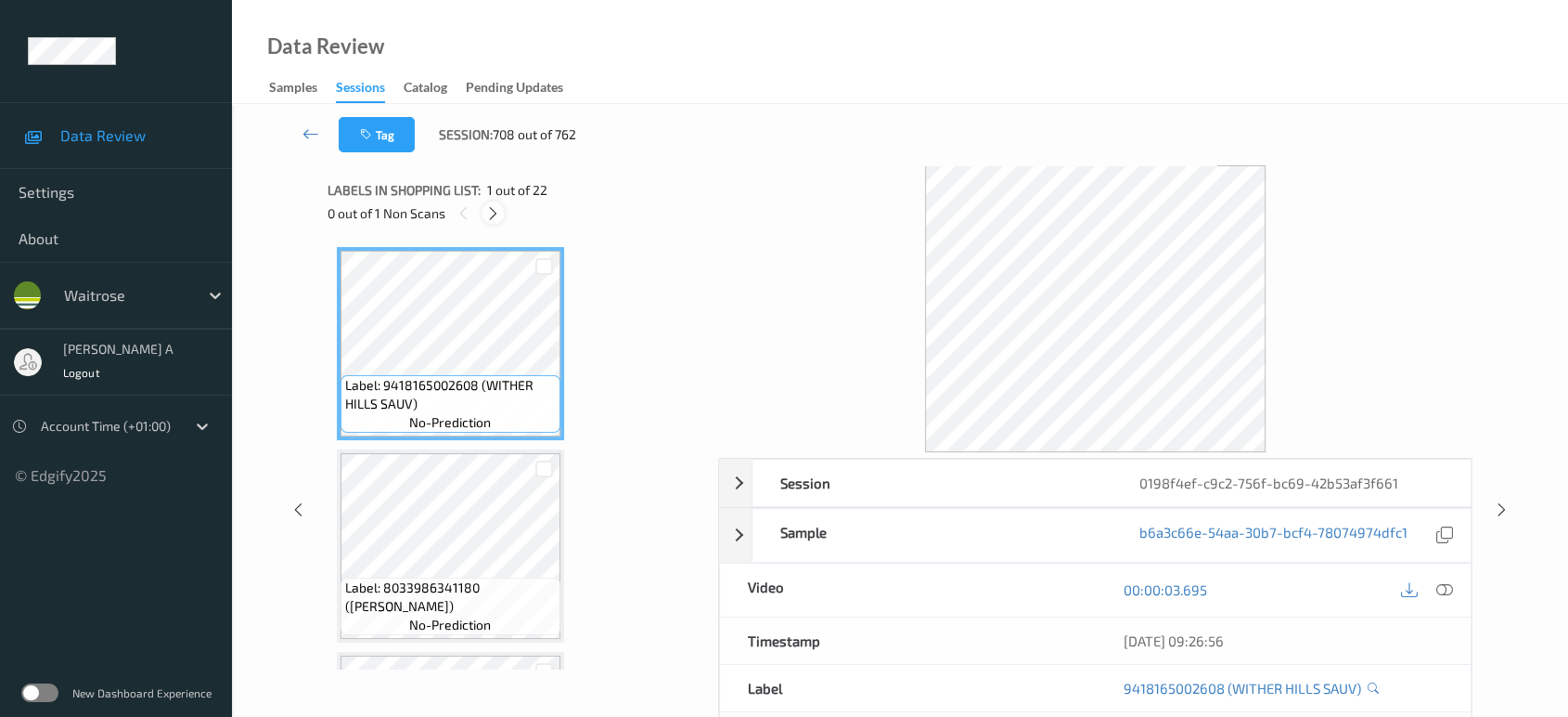
click at [482, 210] on div at bounding box center [492, 212] width 23 height 23
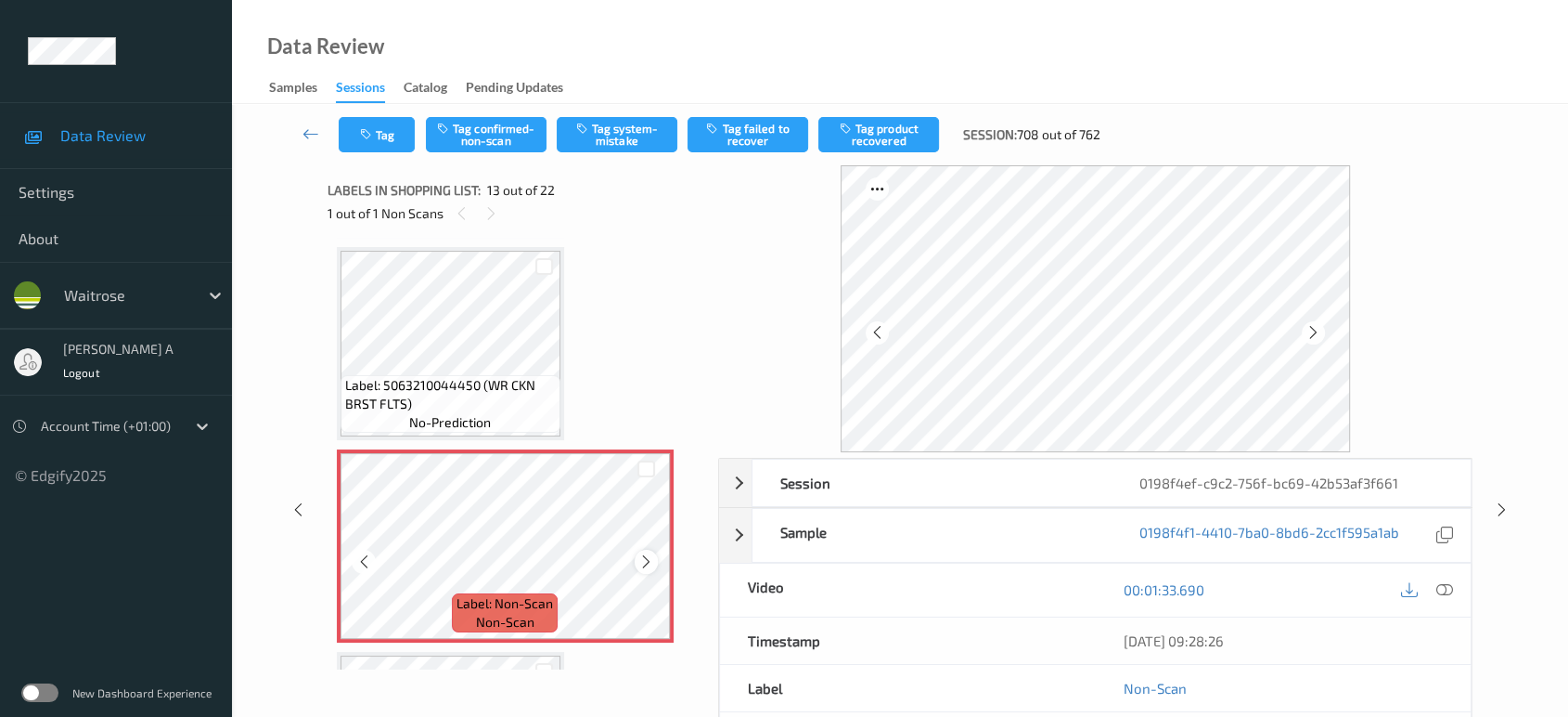
click at [648, 553] on icon at bounding box center [646, 562] width 16 height 17
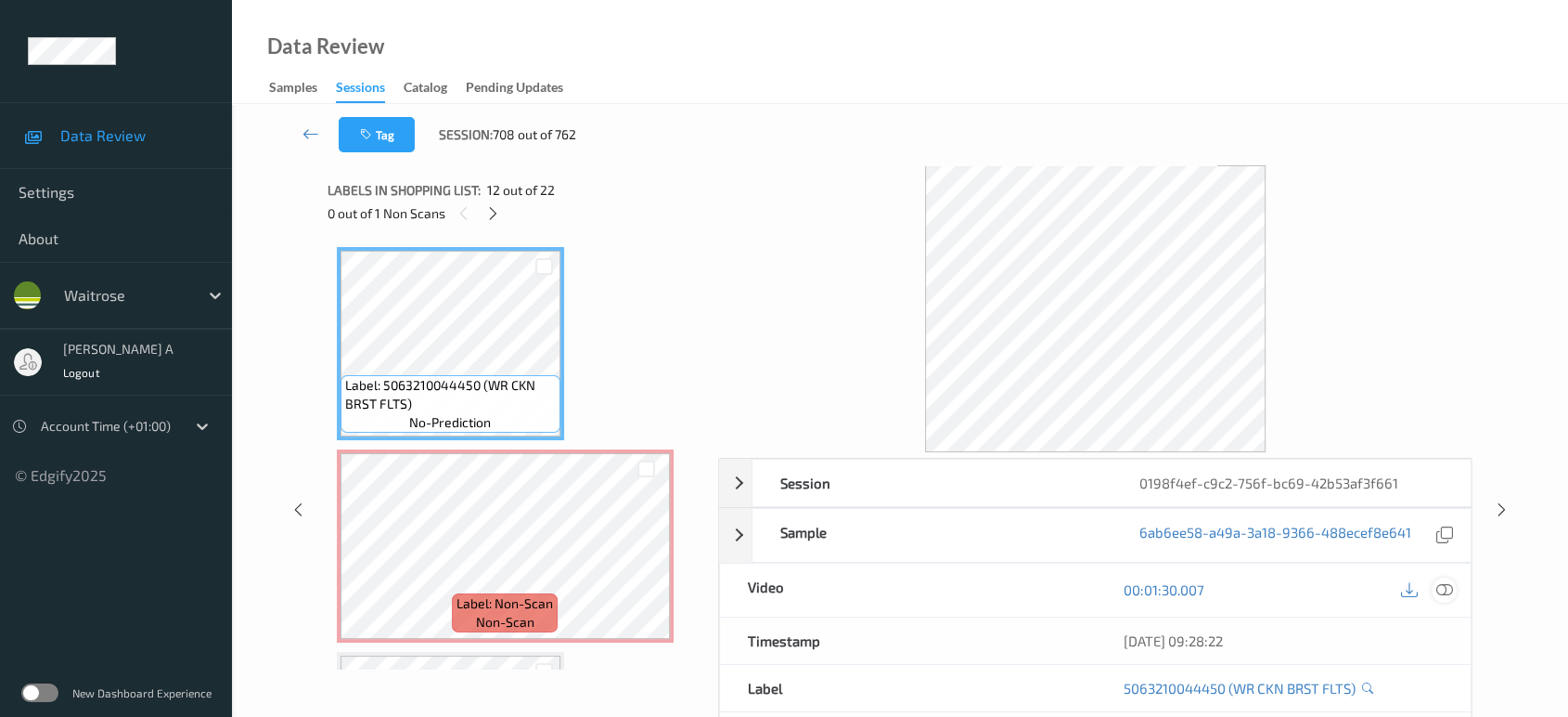
click at [1439, 590] on icon at bounding box center [1445, 590] width 17 height 17
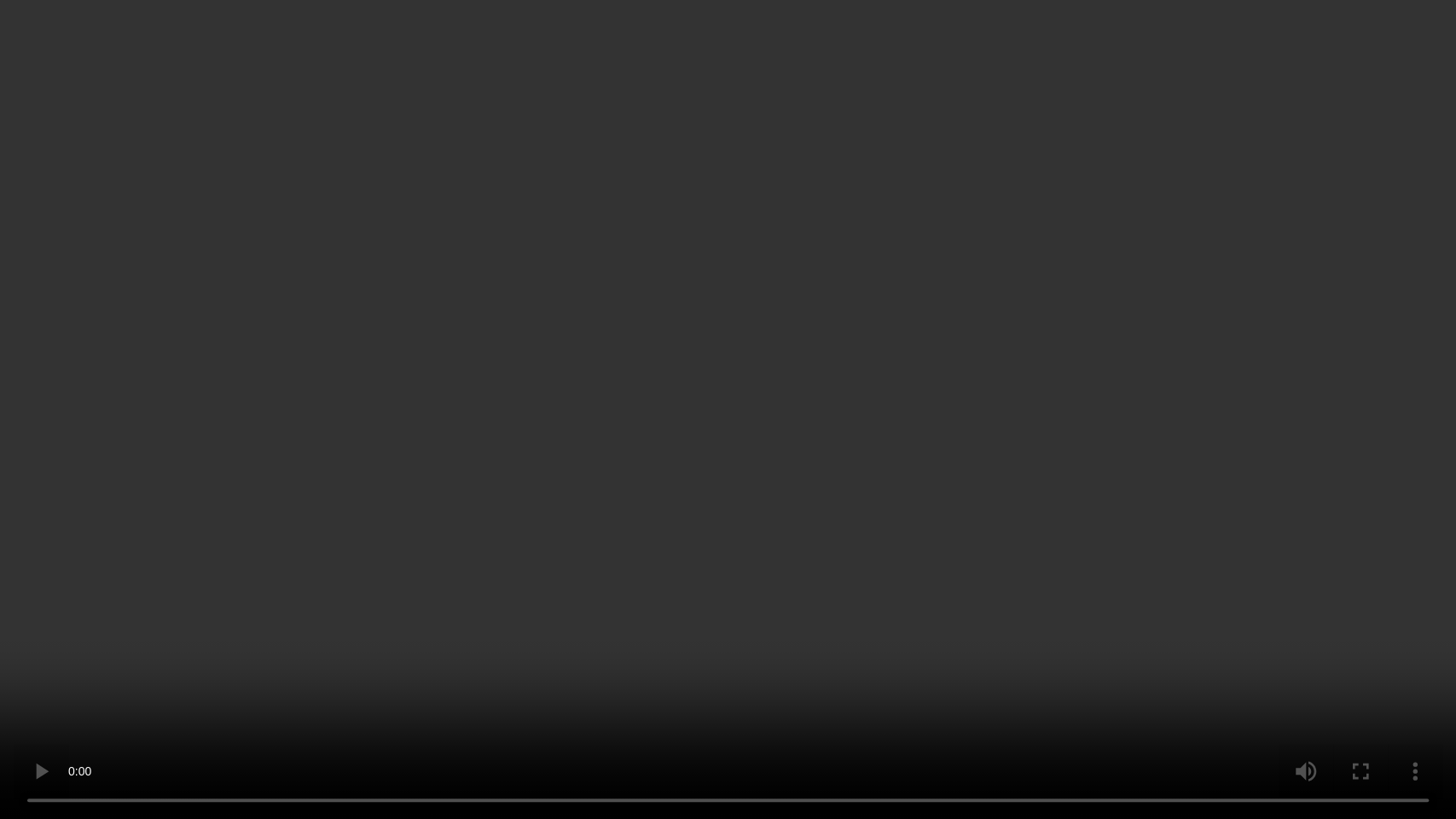
click at [782, 501] on video at bounding box center [728, 409] width 1456 height 819
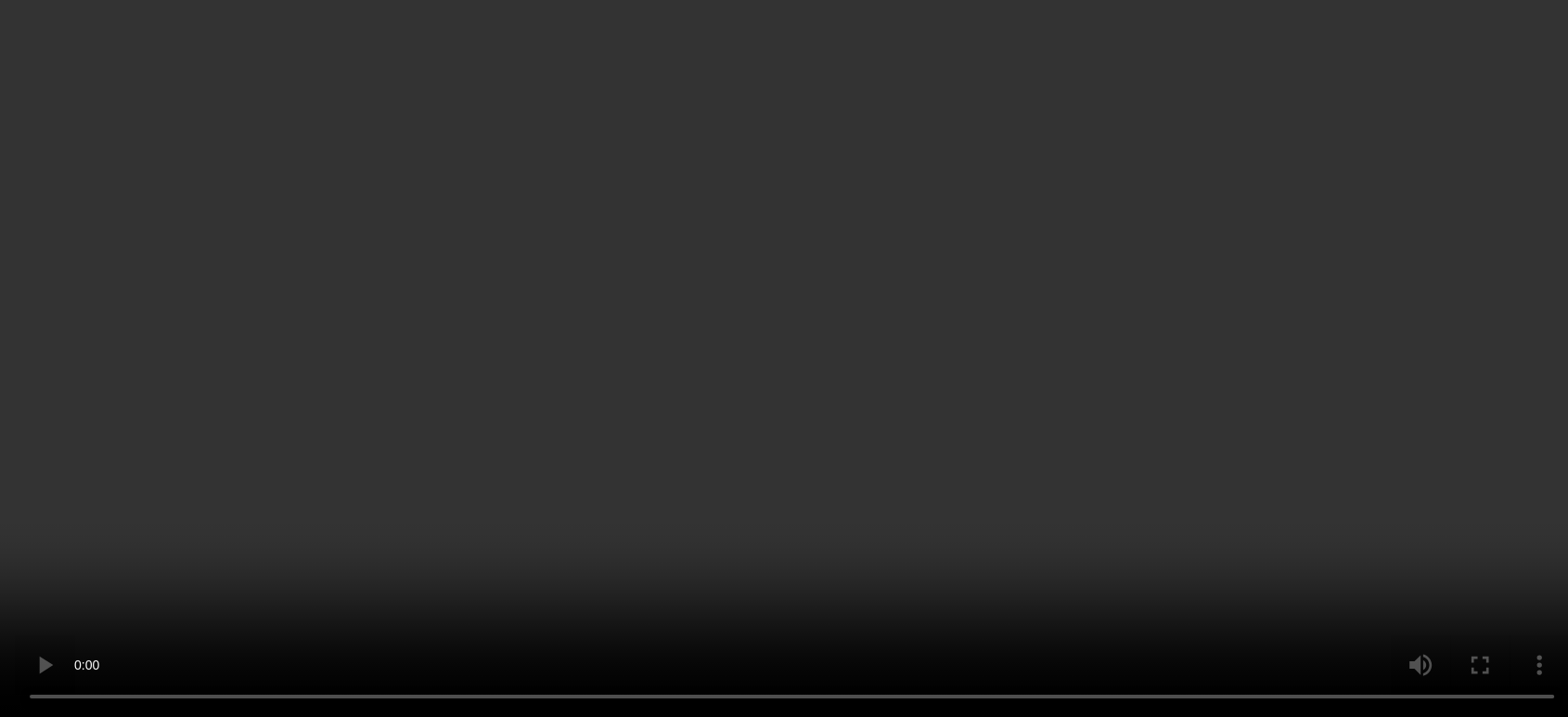
scroll to position [2329, 0]
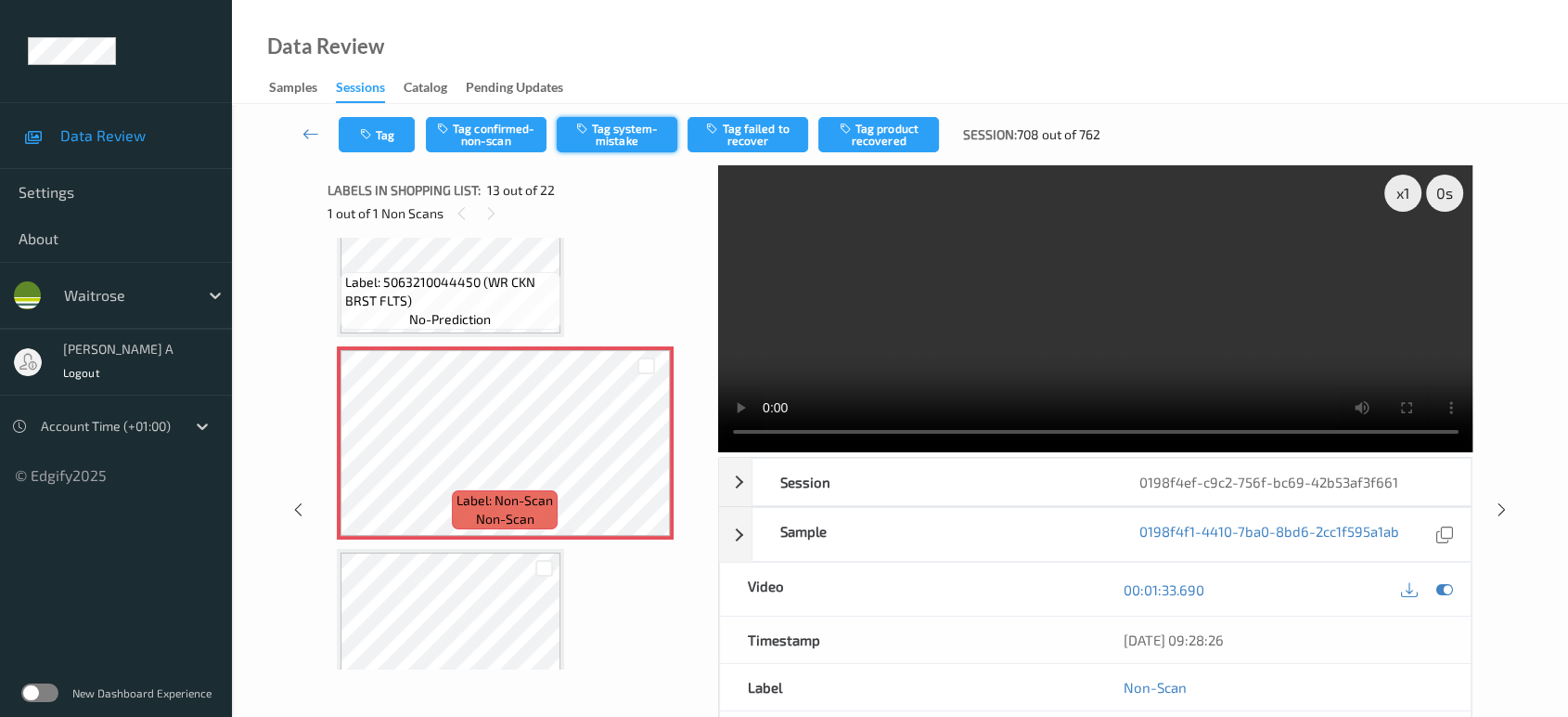
click at [612, 128] on button "Tag system-mistake" at bounding box center [617, 135] width 121 height 36
click at [377, 138] on button "Tag" at bounding box center [376, 135] width 76 height 36
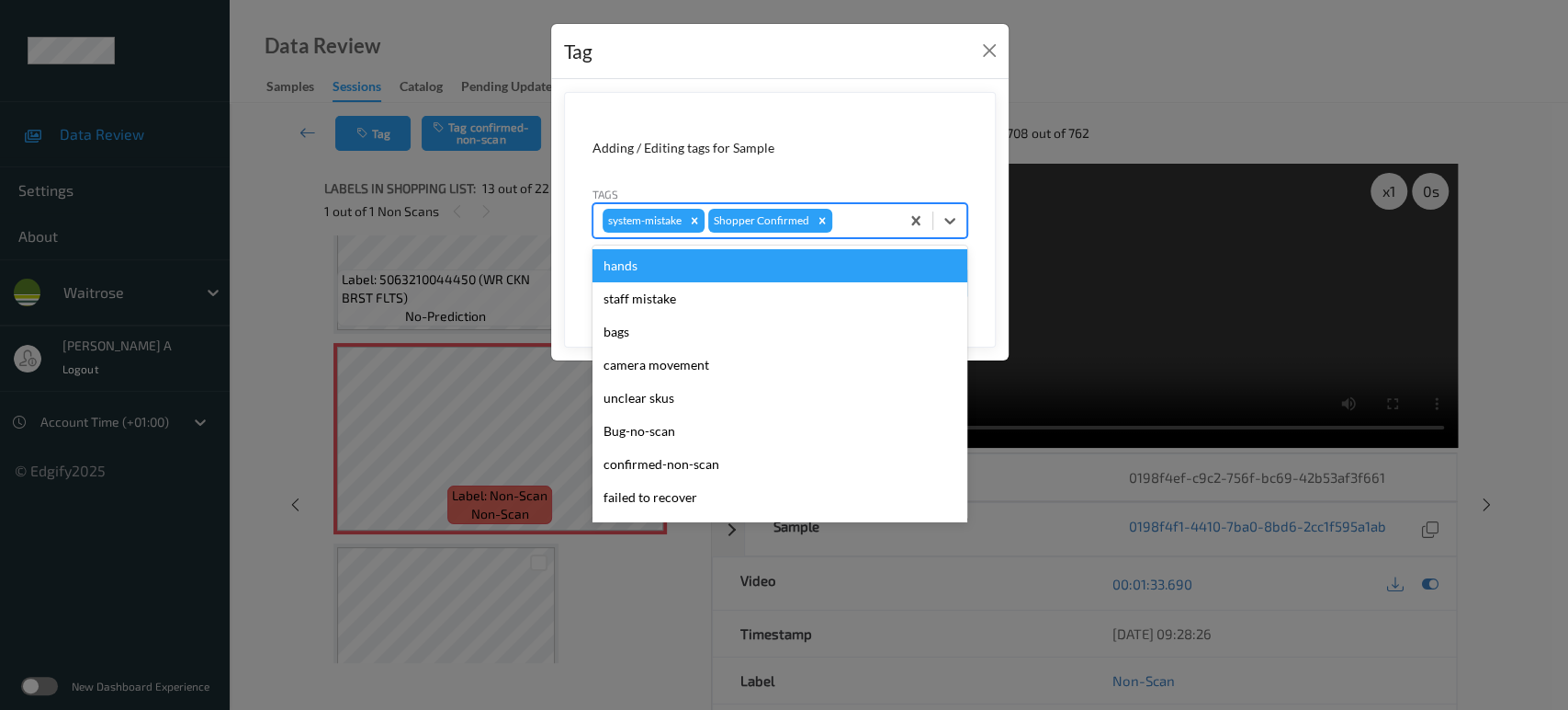
click at [873, 218] on div at bounding box center [863, 220] width 55 height 22
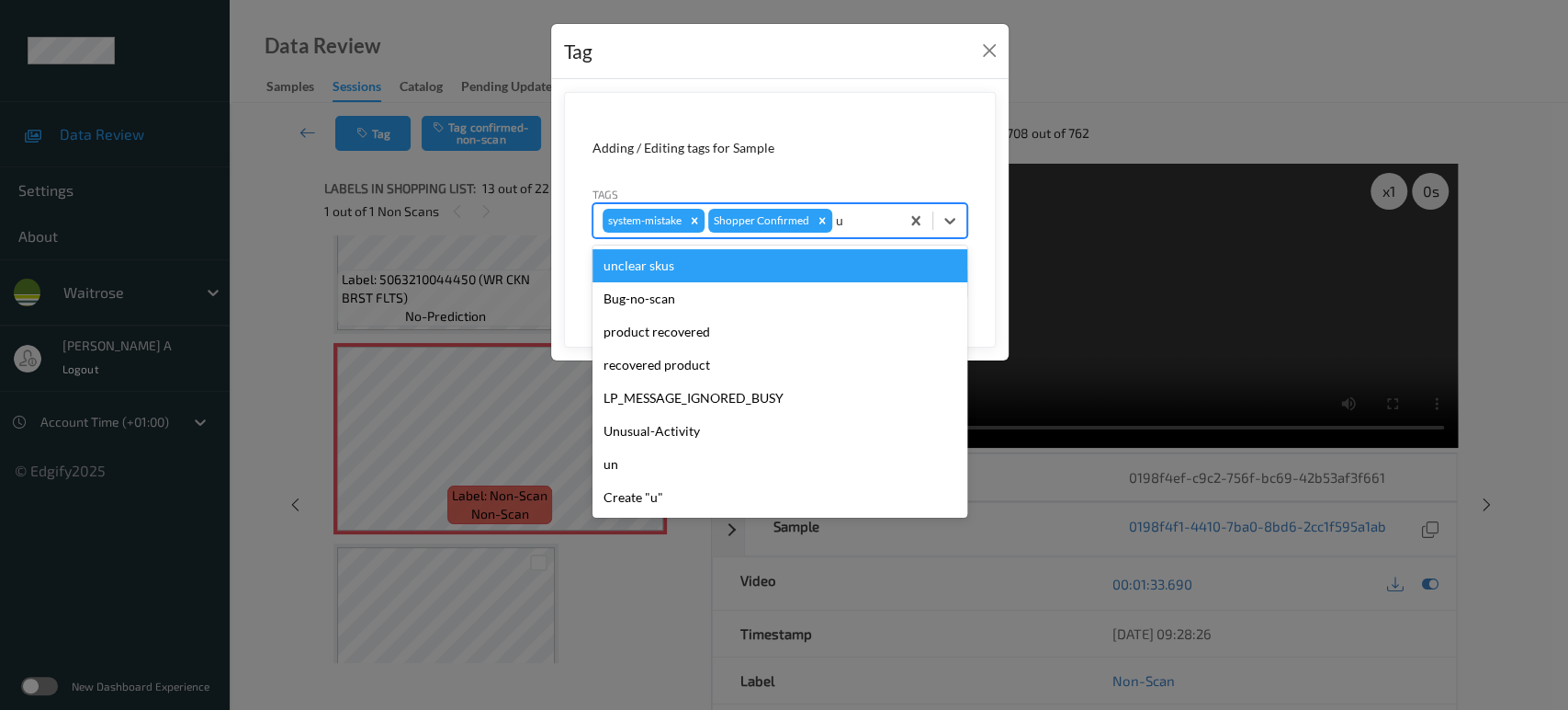
type input "un"
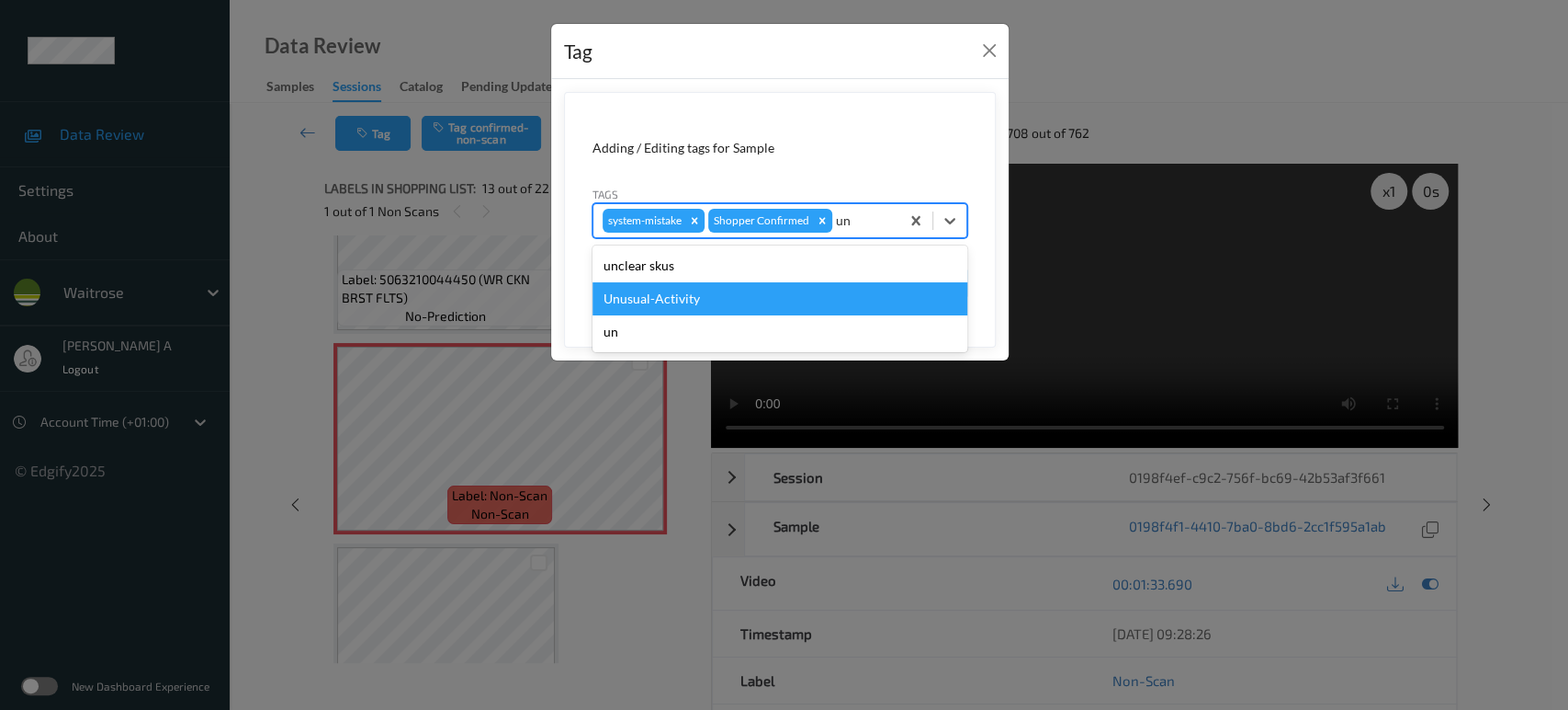
click at [694, 287] on div "Unusual-Activity" at bounding box center [779, 299] width 375 height 33
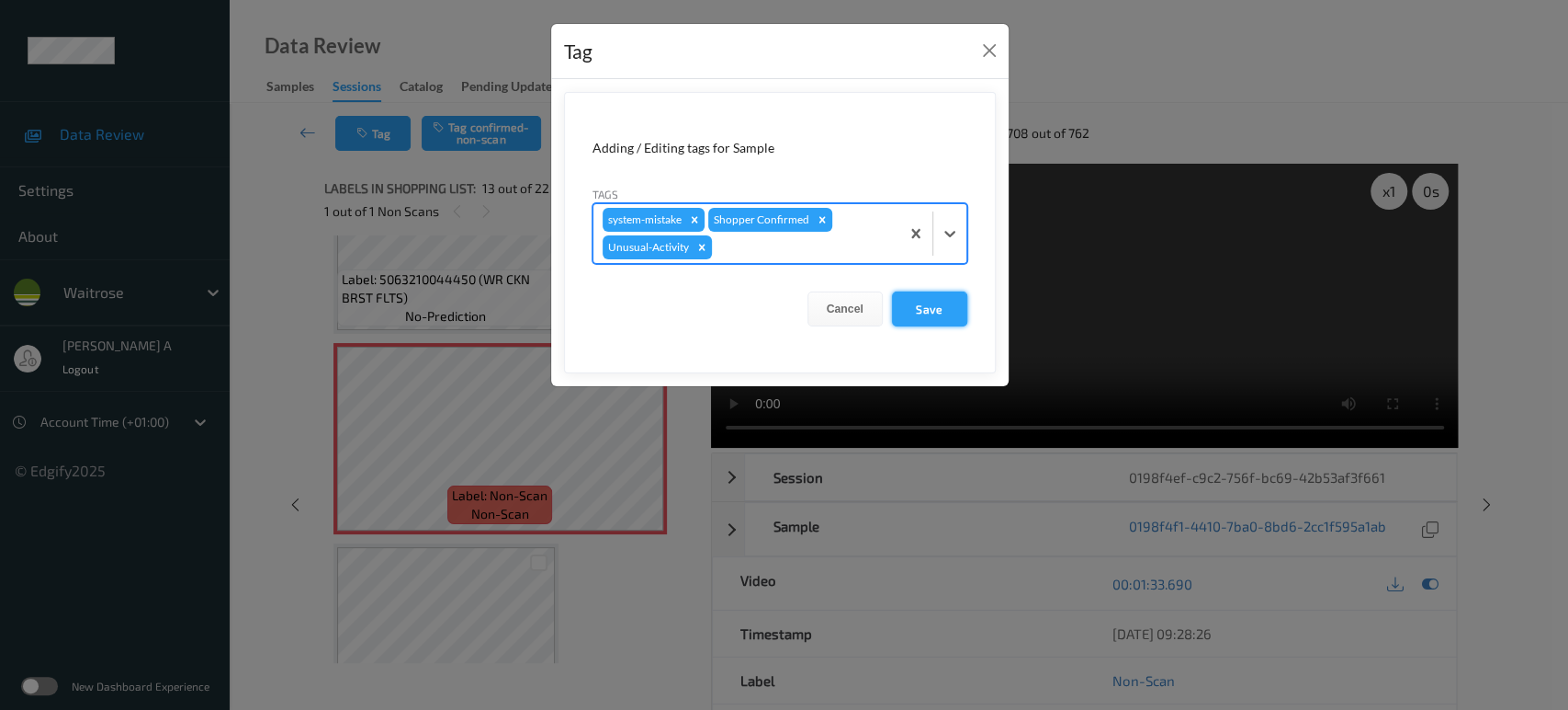
click at [911, 305] on button "Save" at bounding box center [929, 309] width 75 height 35
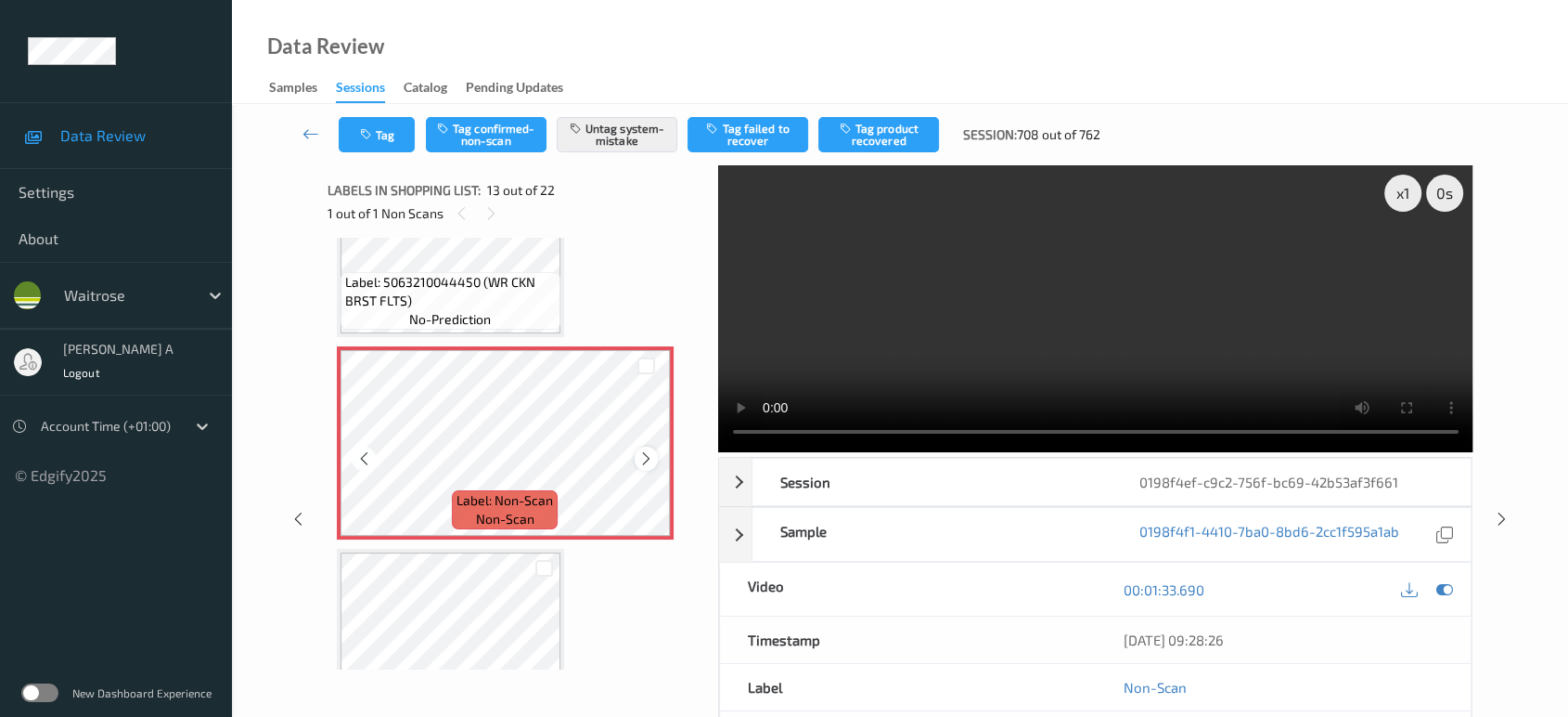
click at [644, 452] on icon at bounding box center [646, 459] width 16 height 17
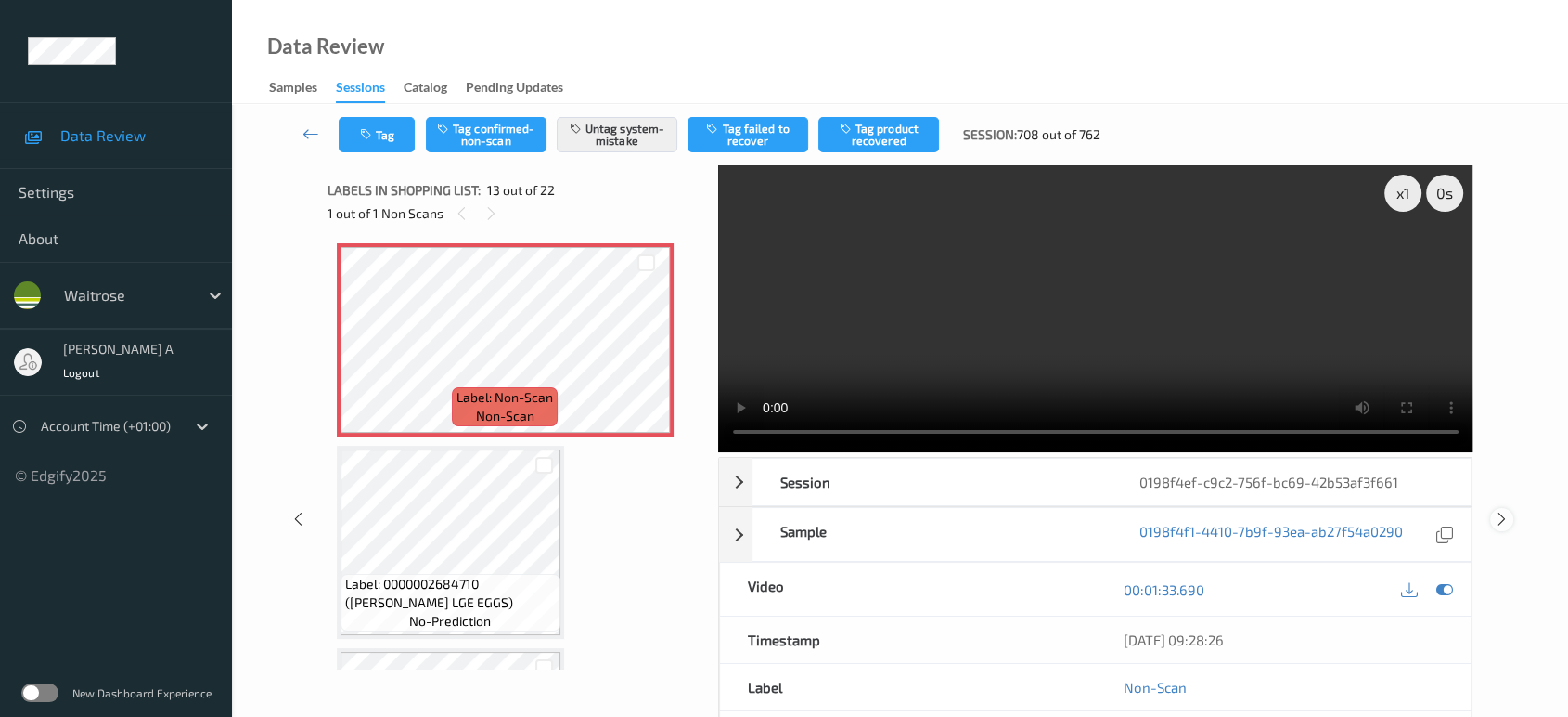
click at [1499, 522] on icon at bounding box center [1502, 519] width 16 height 17
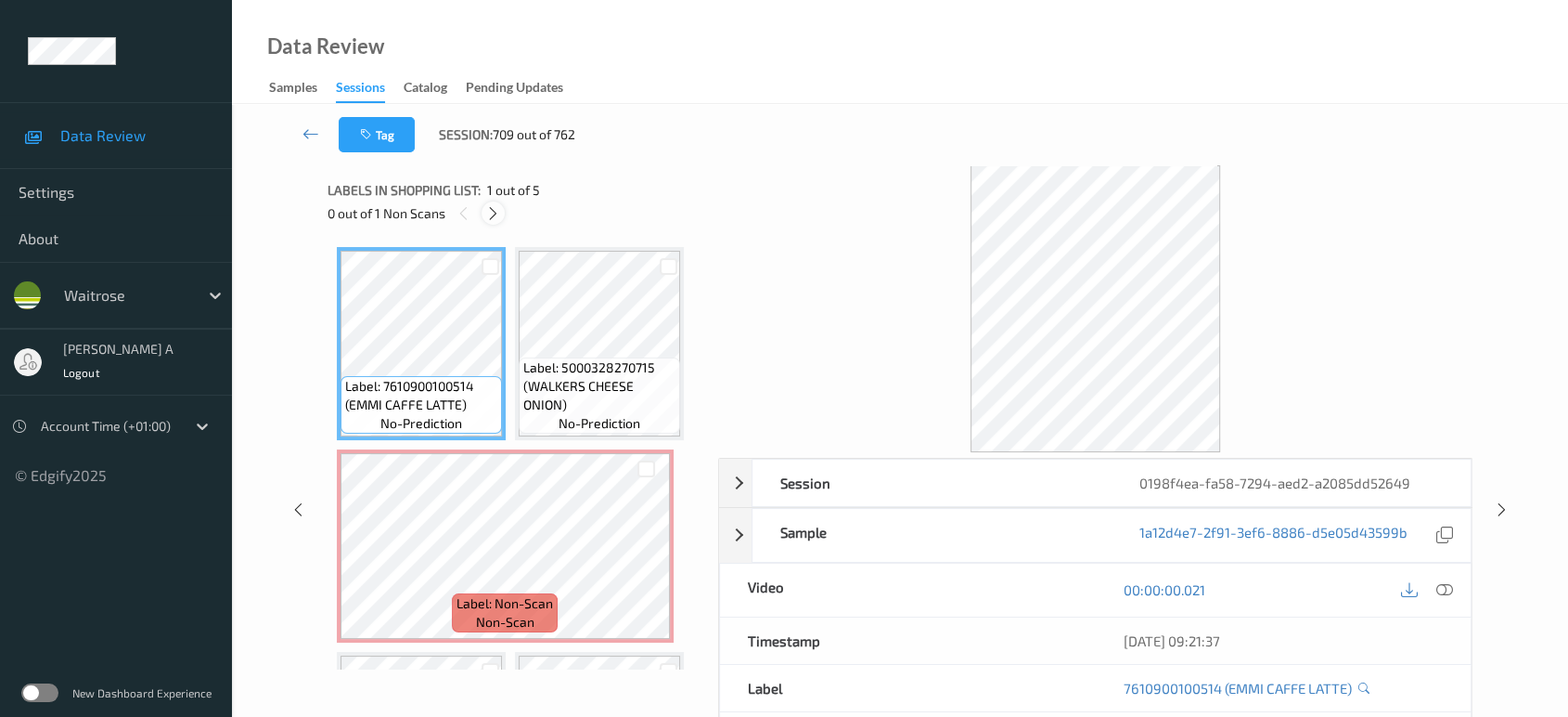
click at [499, 208] on icon at bounding box center [492, 213] width 16 height 17
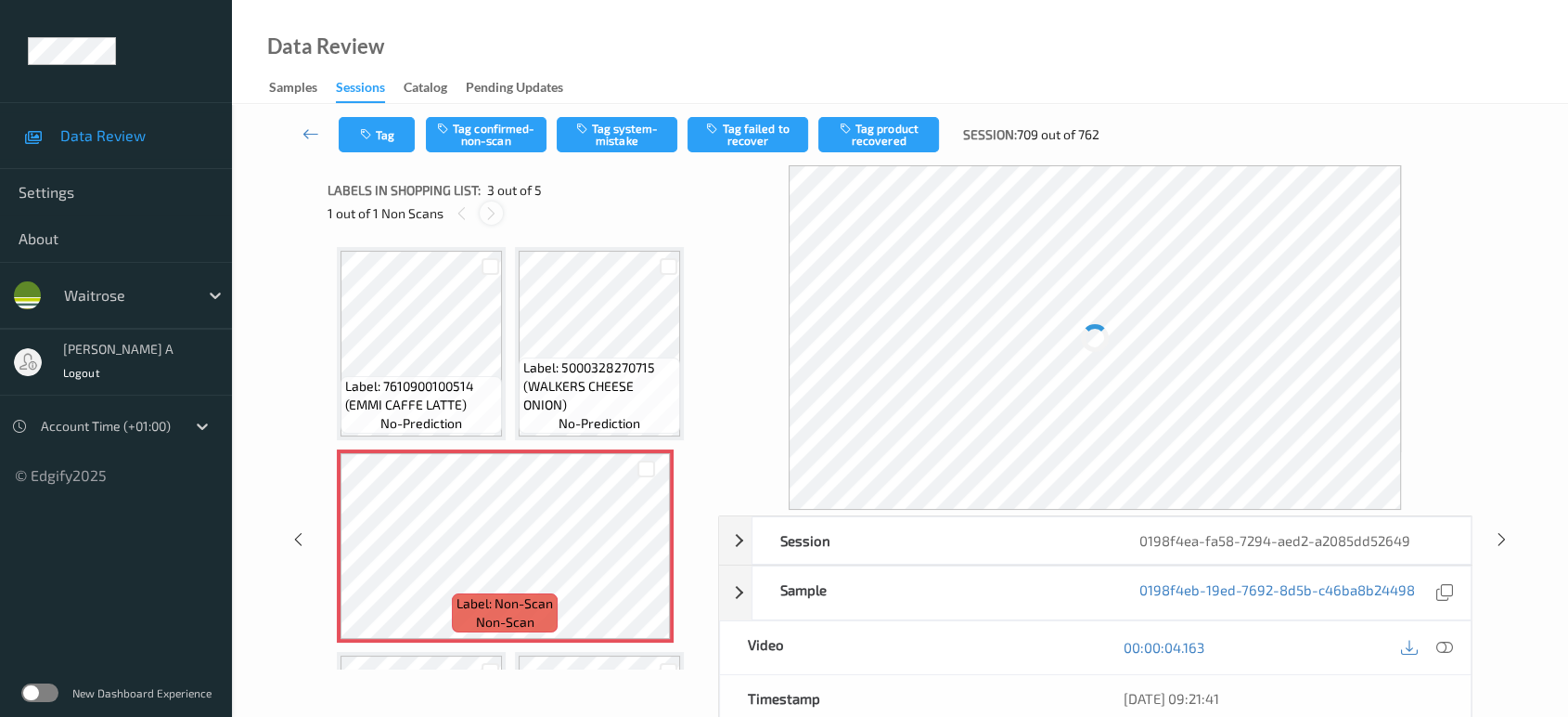
scroll to position [8, 0]
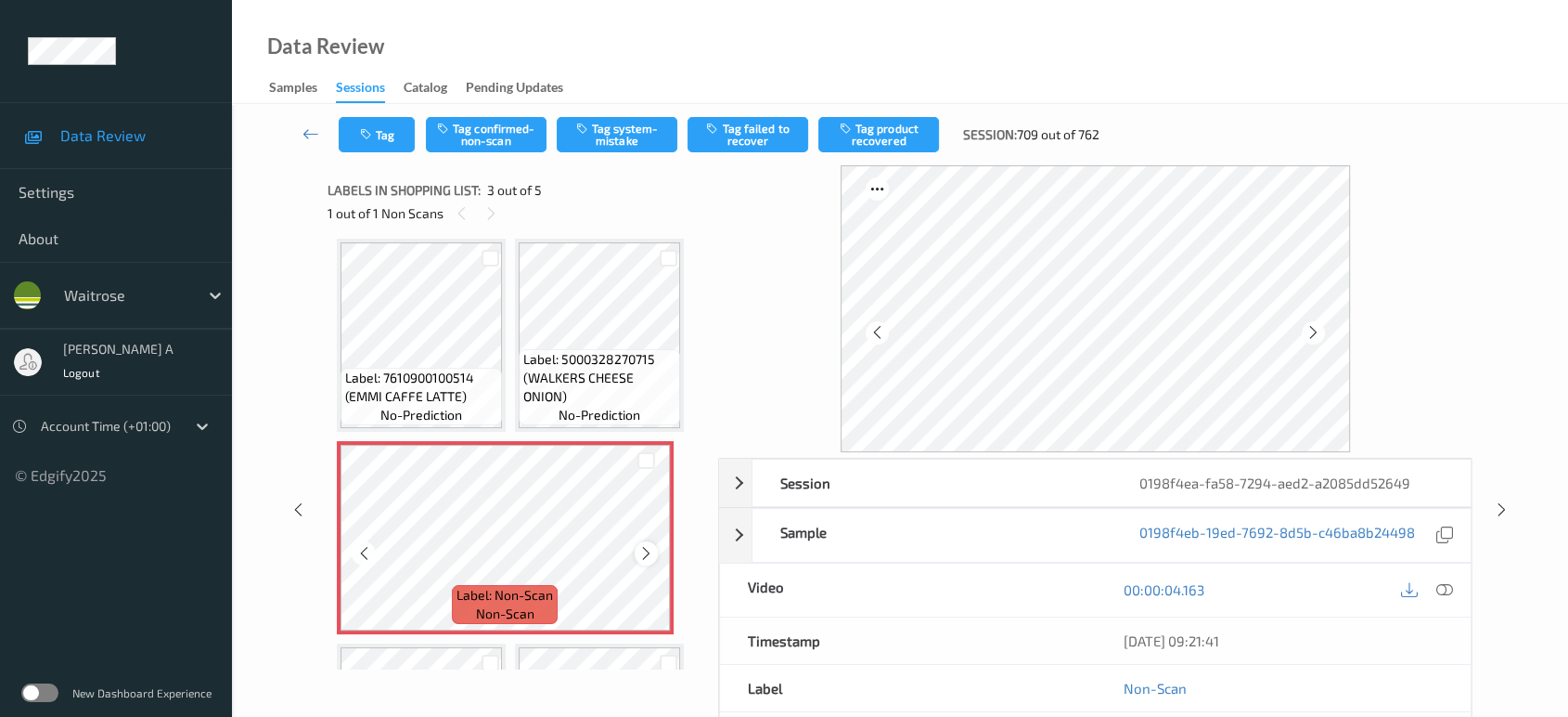
click at [653, 553] on icon at bounding box center [646, 553] width 16 height 17
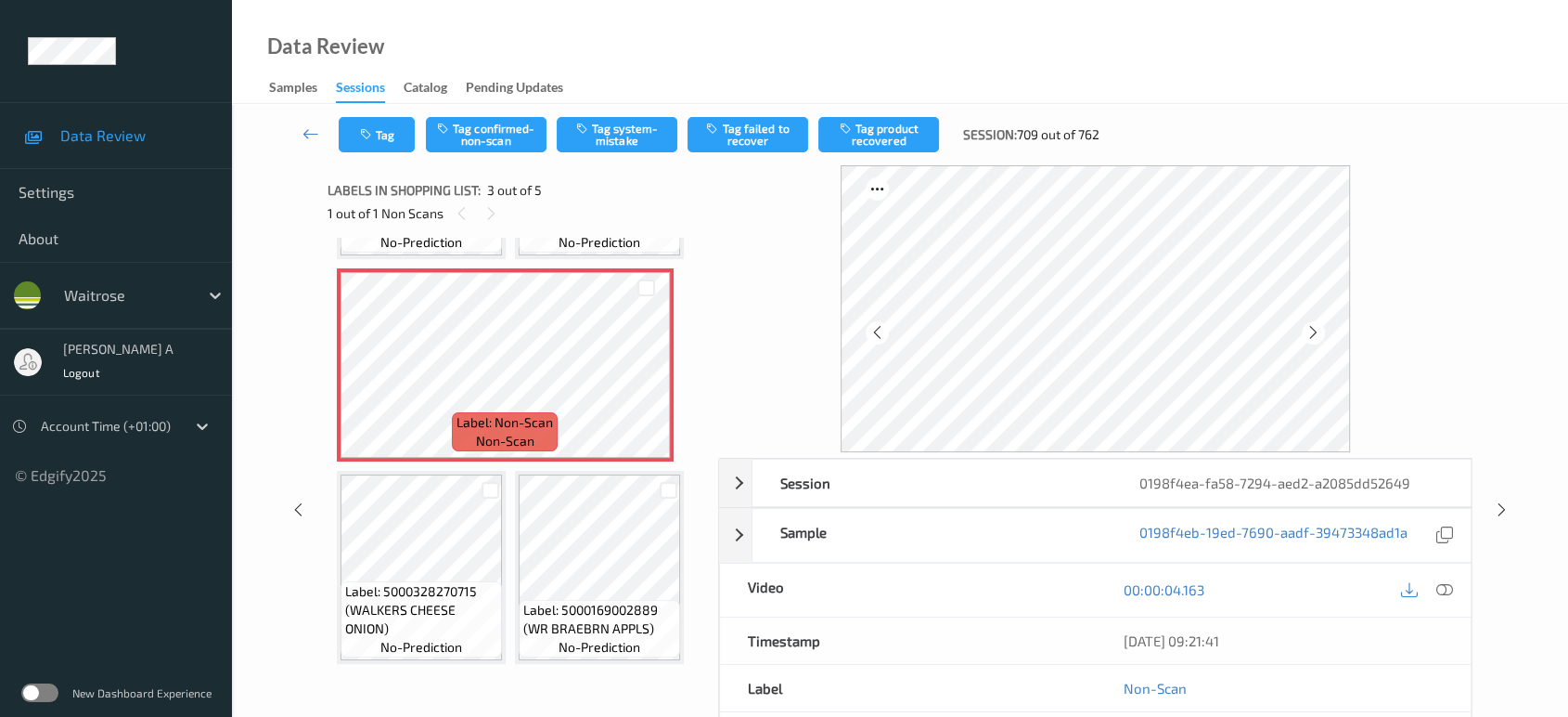
scroll to position [0, 0]
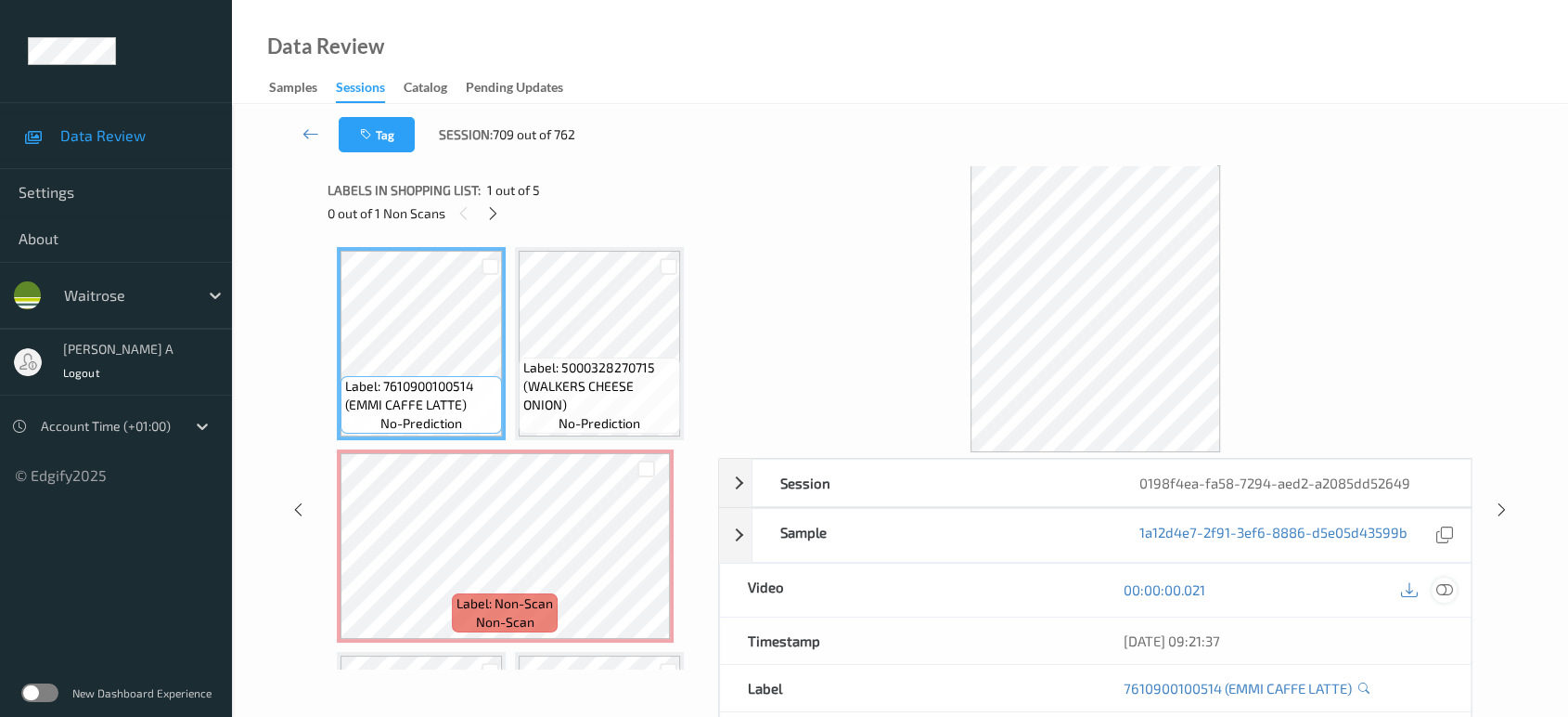
click at [1444, 585] on icon at bounding box center [1445, 590] width 17 height 17
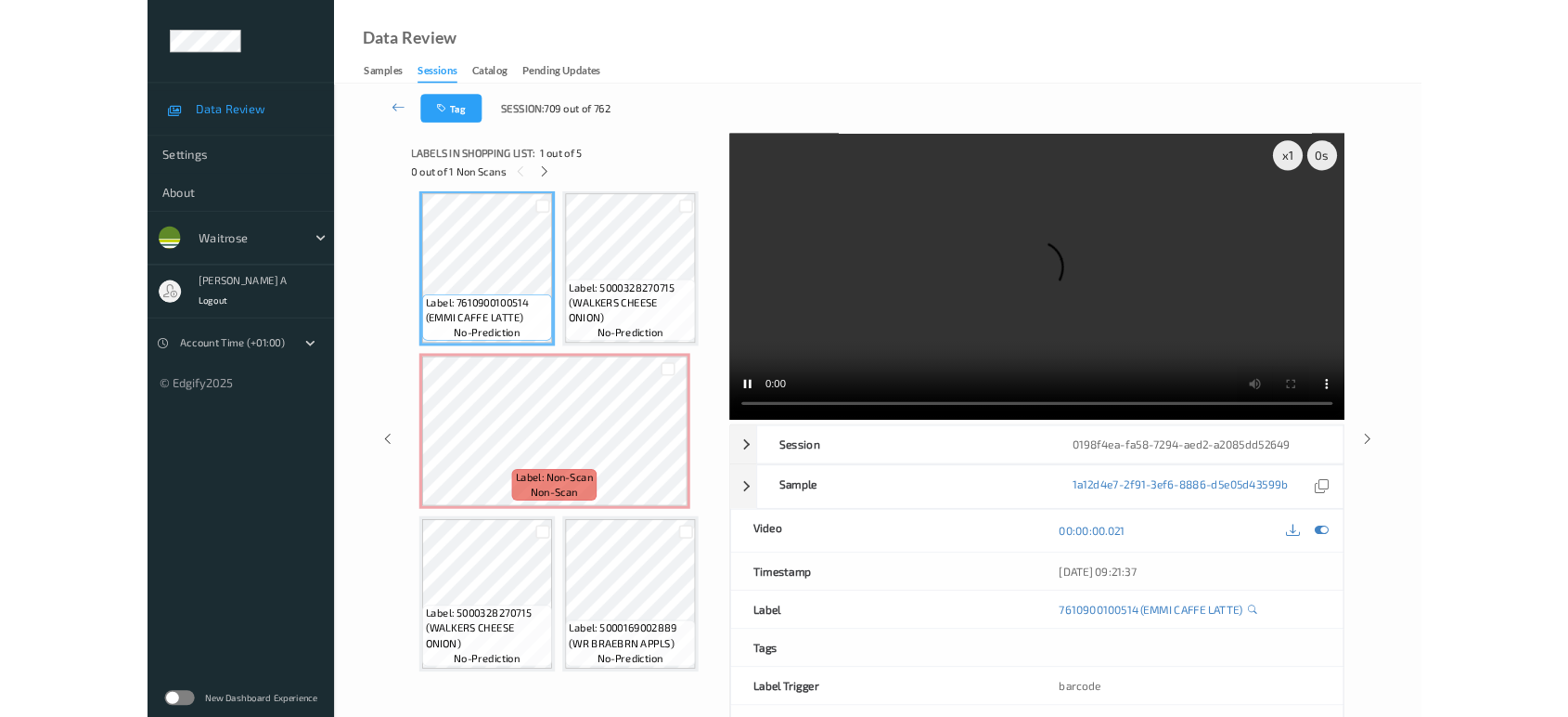
scroll to position [7, 0]
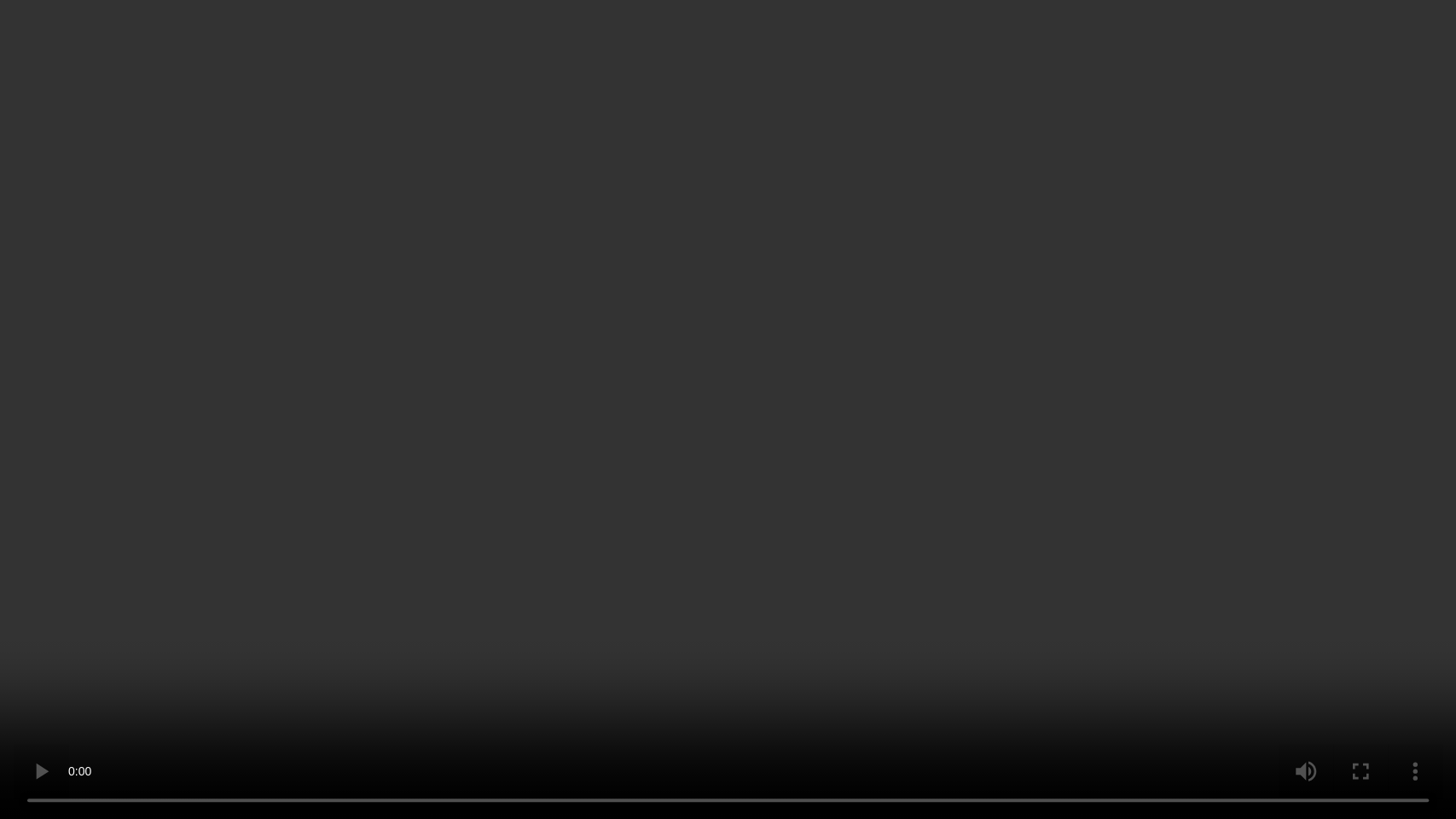
click at [948, 436] on video at bounding box center [728, 409] width 1456 height 819
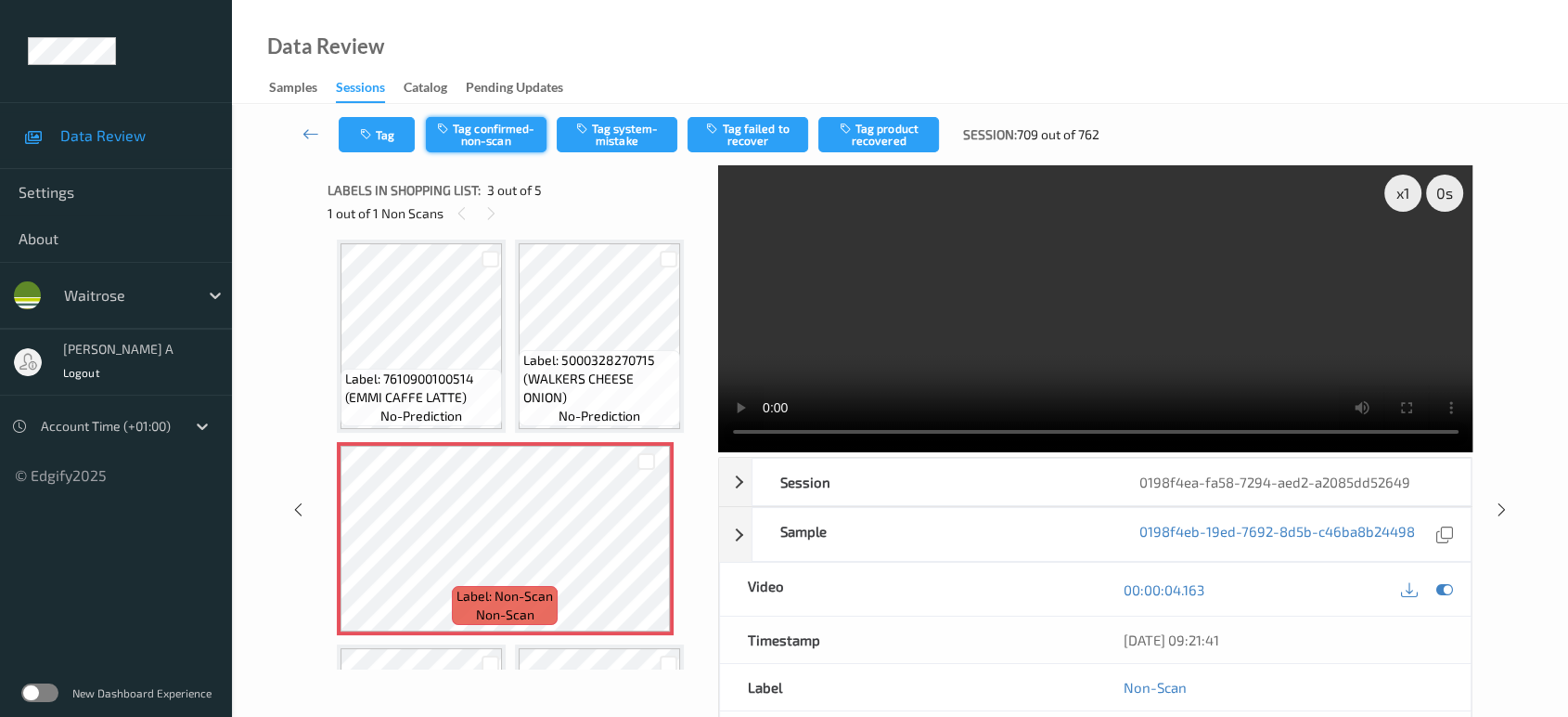
click at [527, 137] on button "Tag confirmed-non-scan" at bounding box center [486, 135] width 121 height 36
click at [872, 132] on button "Tag product recovered" at bounding box center [878, 135] width 121 height 36
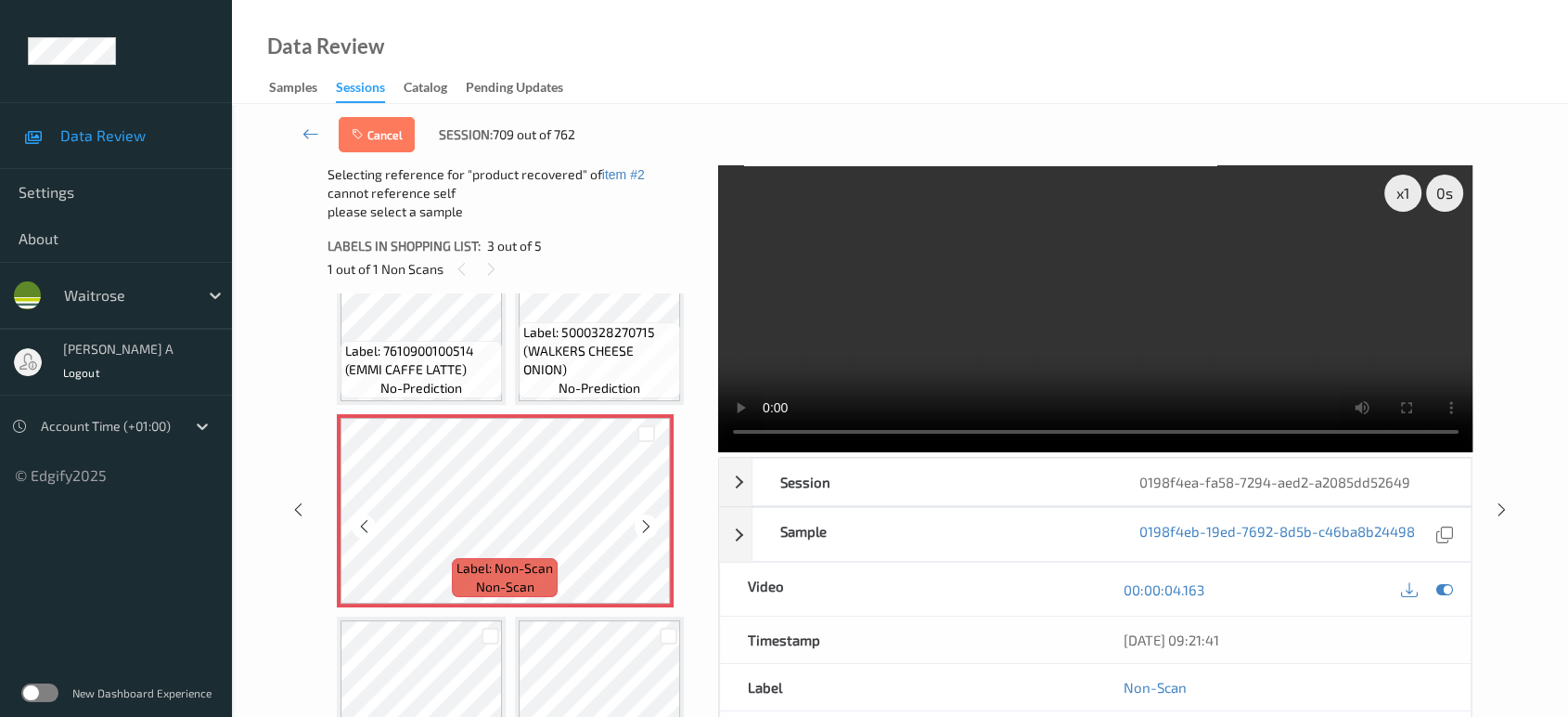
scroll to position [181, 0]
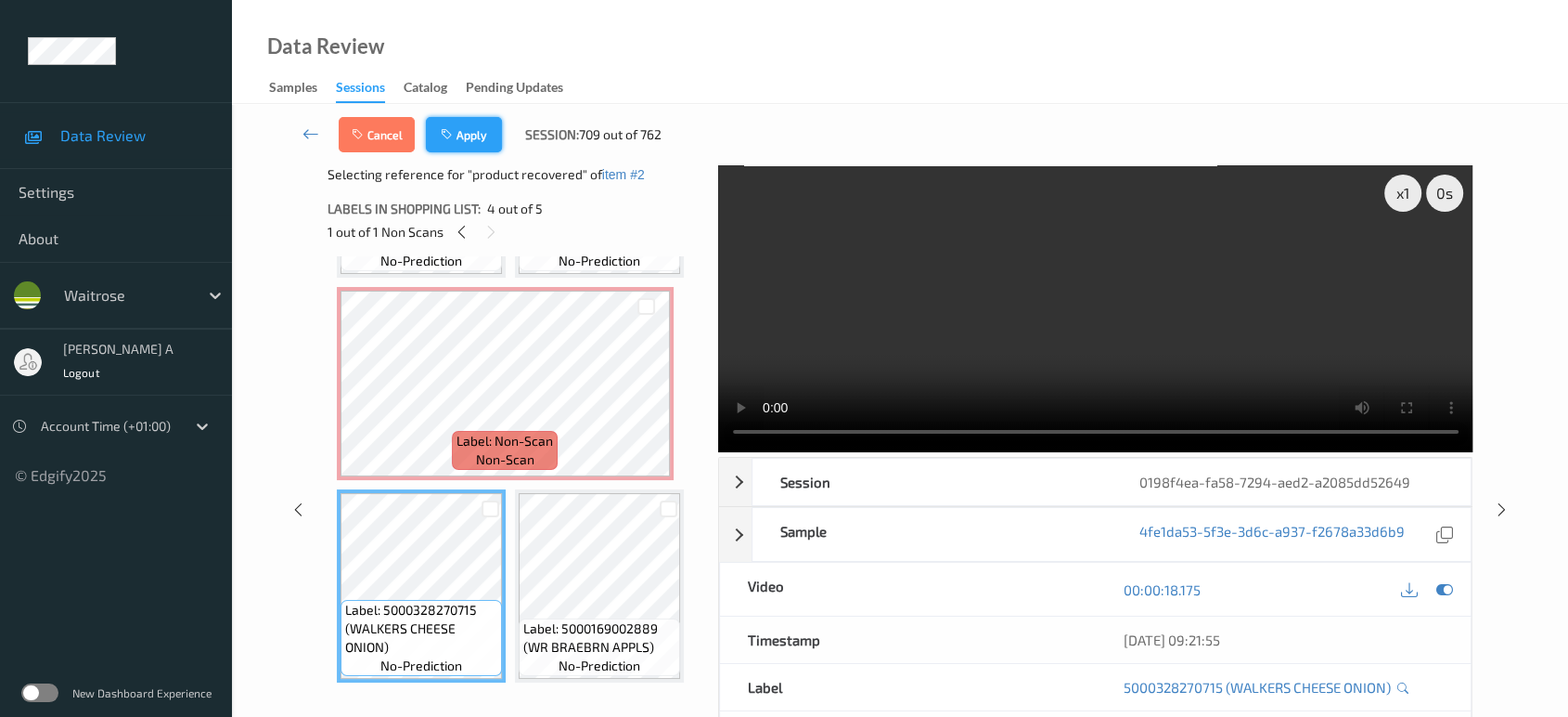
click at [487, 138] on button "Apply" at bounding box center [463, 135] width 76 height 36
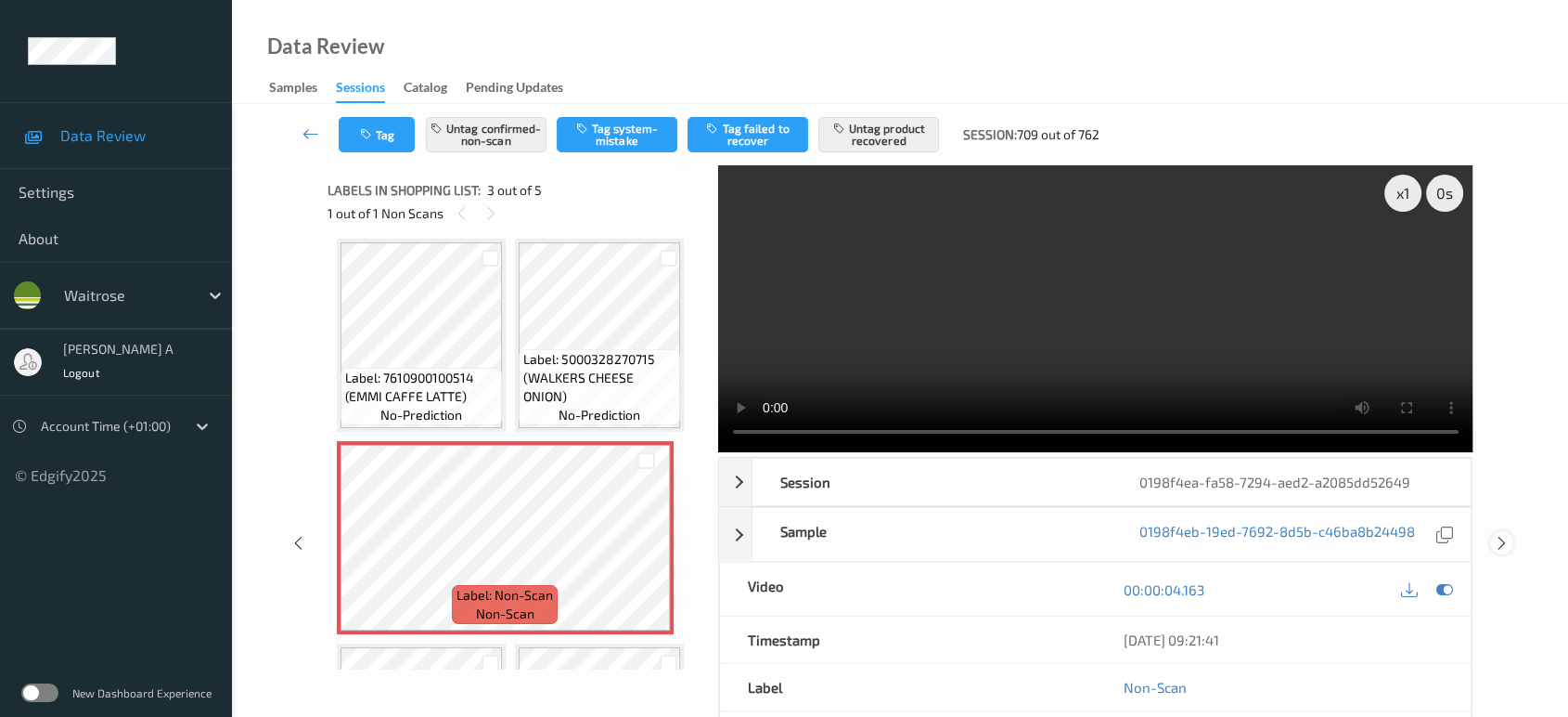
click at [1497, 535] on icon at bounding box center [1502, 543] width 16 height 17
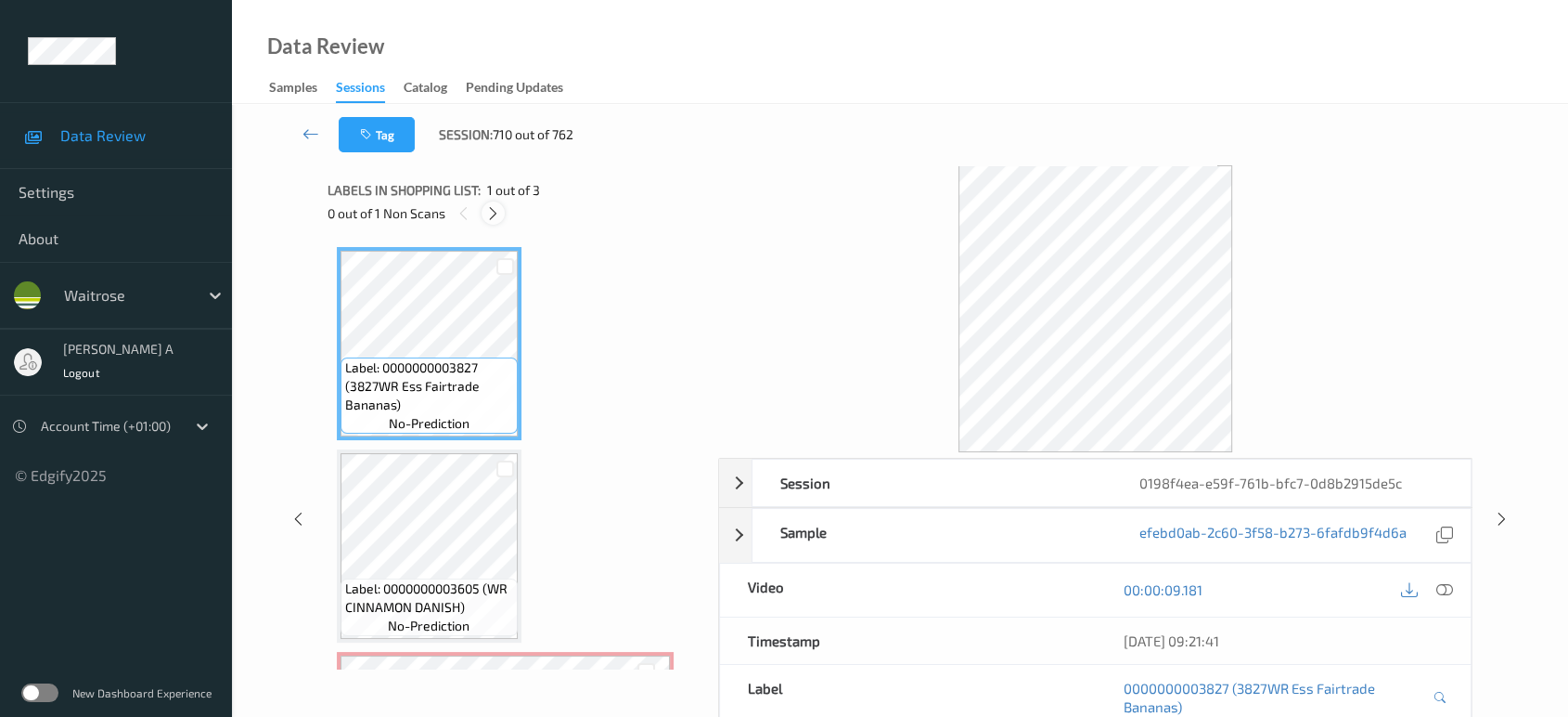
click at [497, 207] on icon at bounding box center [492, 213] width 16 height 17
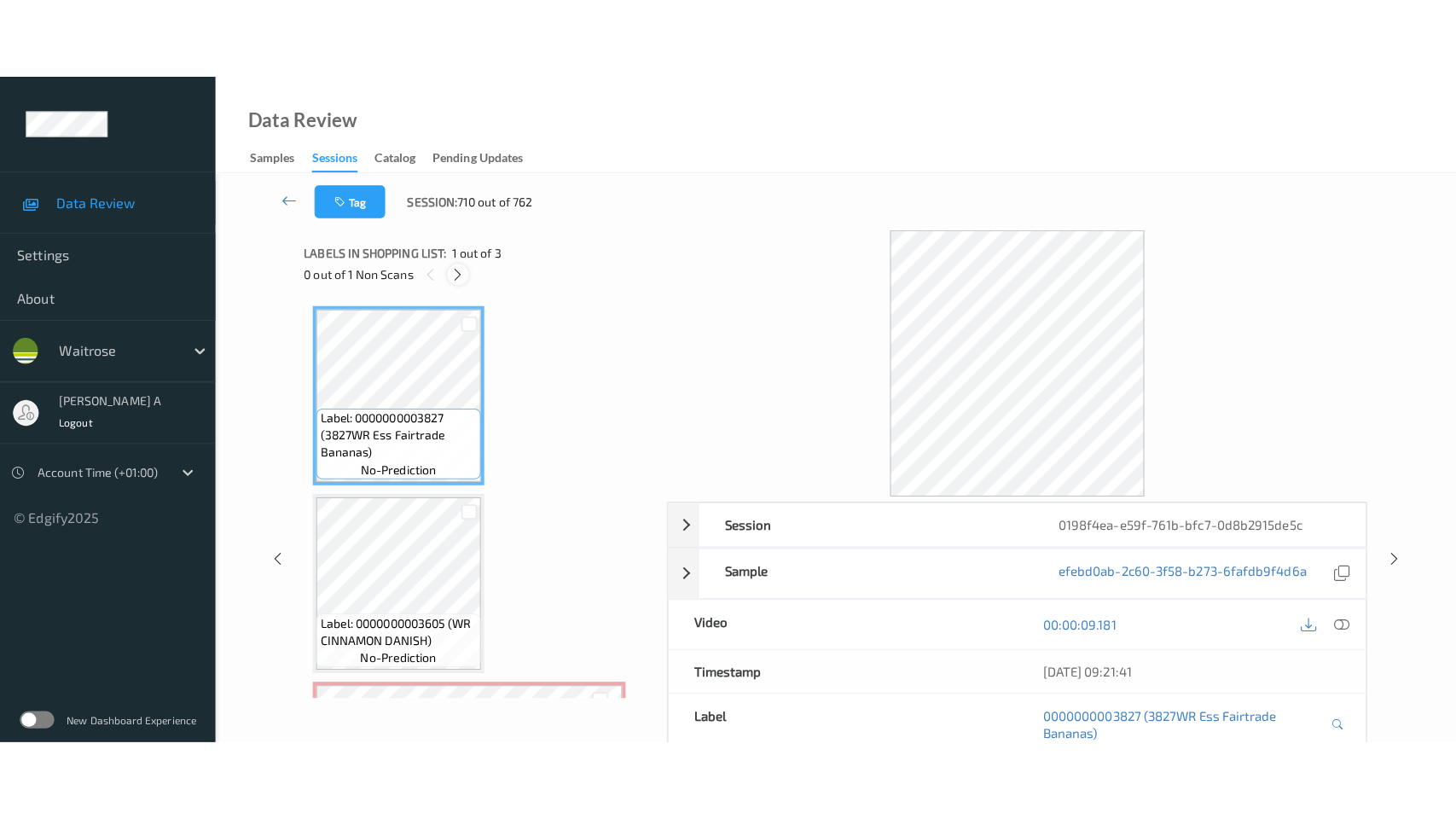
scroll to position [167, 0]
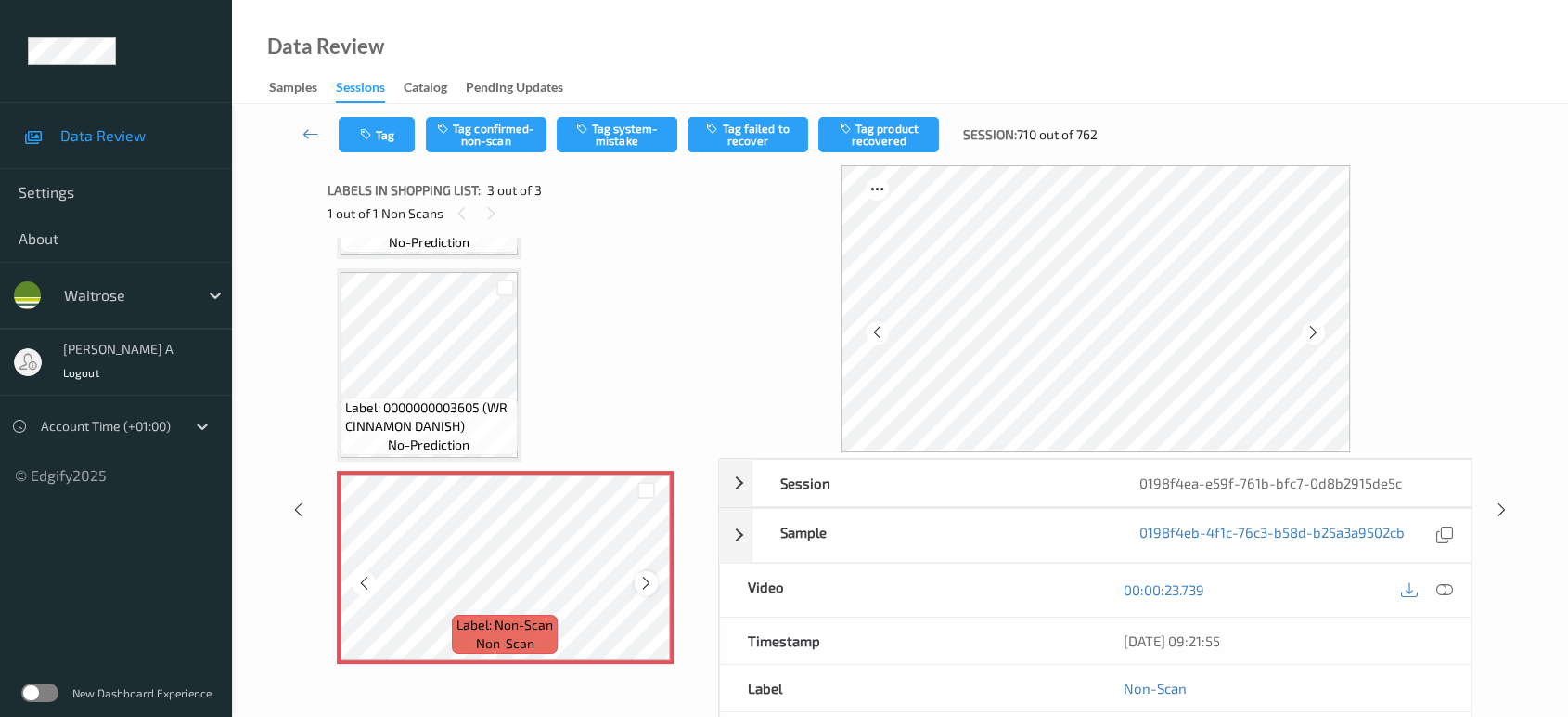
click at [647, 581] on icon at bounding box center [646, 583] width 16 height 17
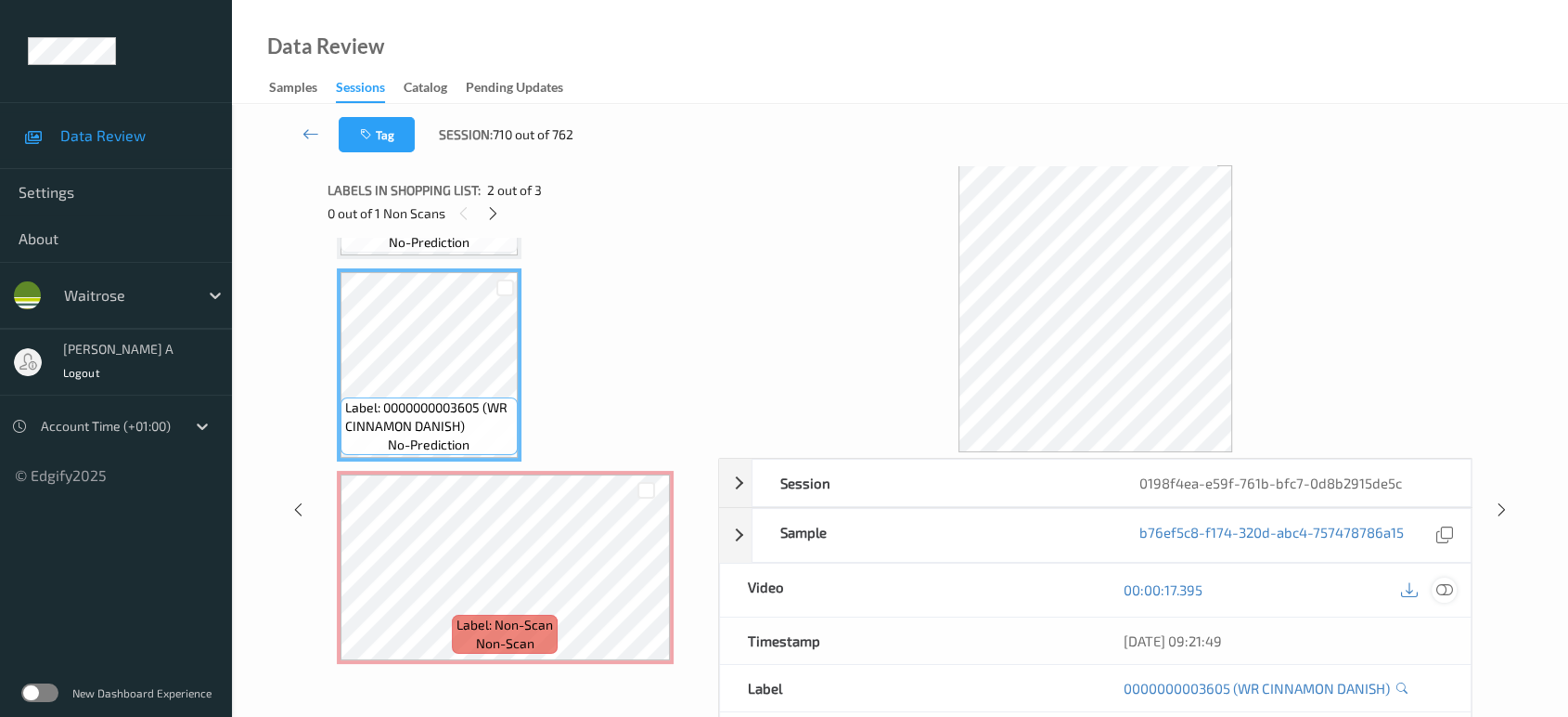
click at [1441, 593] on icon at bounding box center [1445, 590] width 17 height 17
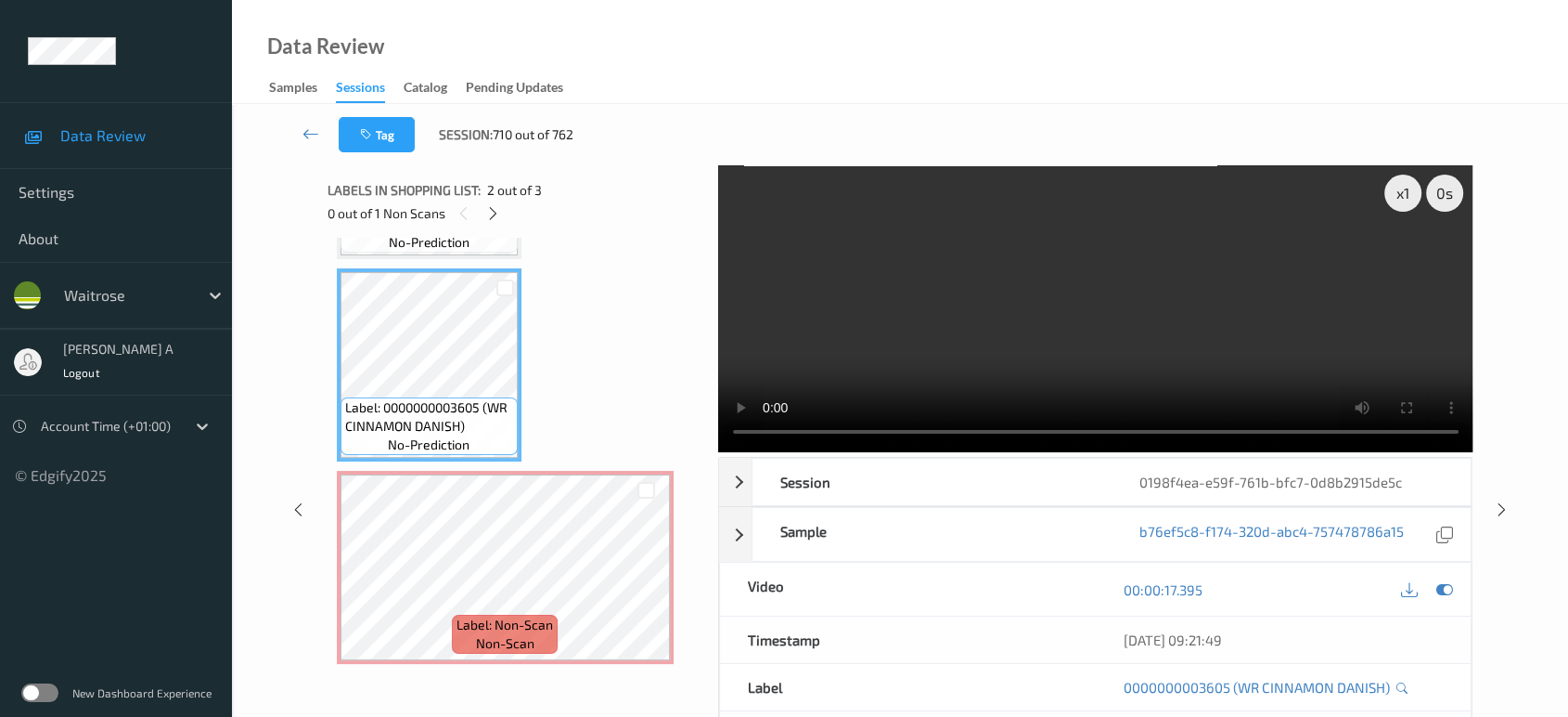
scroll to position [7, 0]
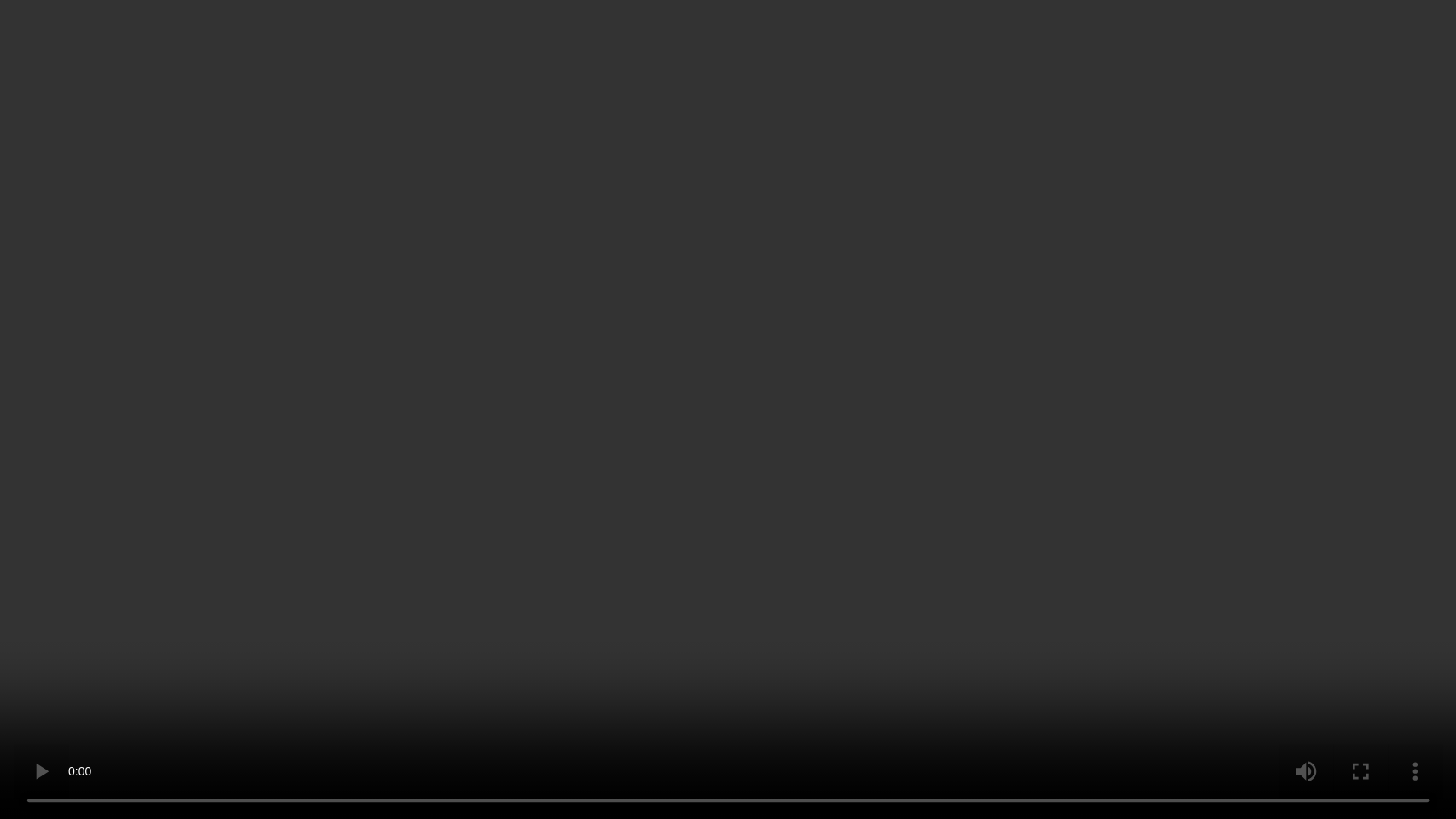
click at [617, 533] on video at bounding box center [728, 409] width 1456 height 819
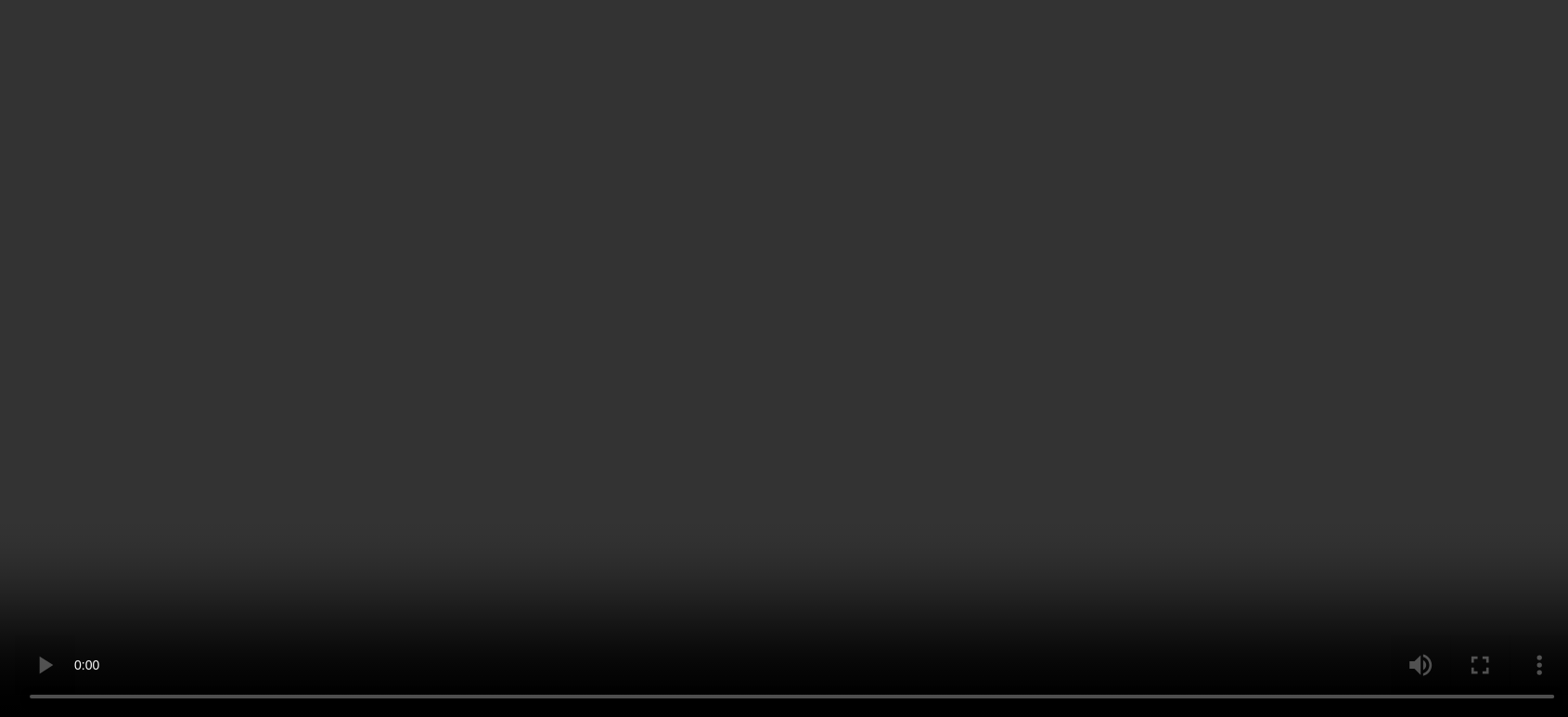
scroll to position [181, 0]
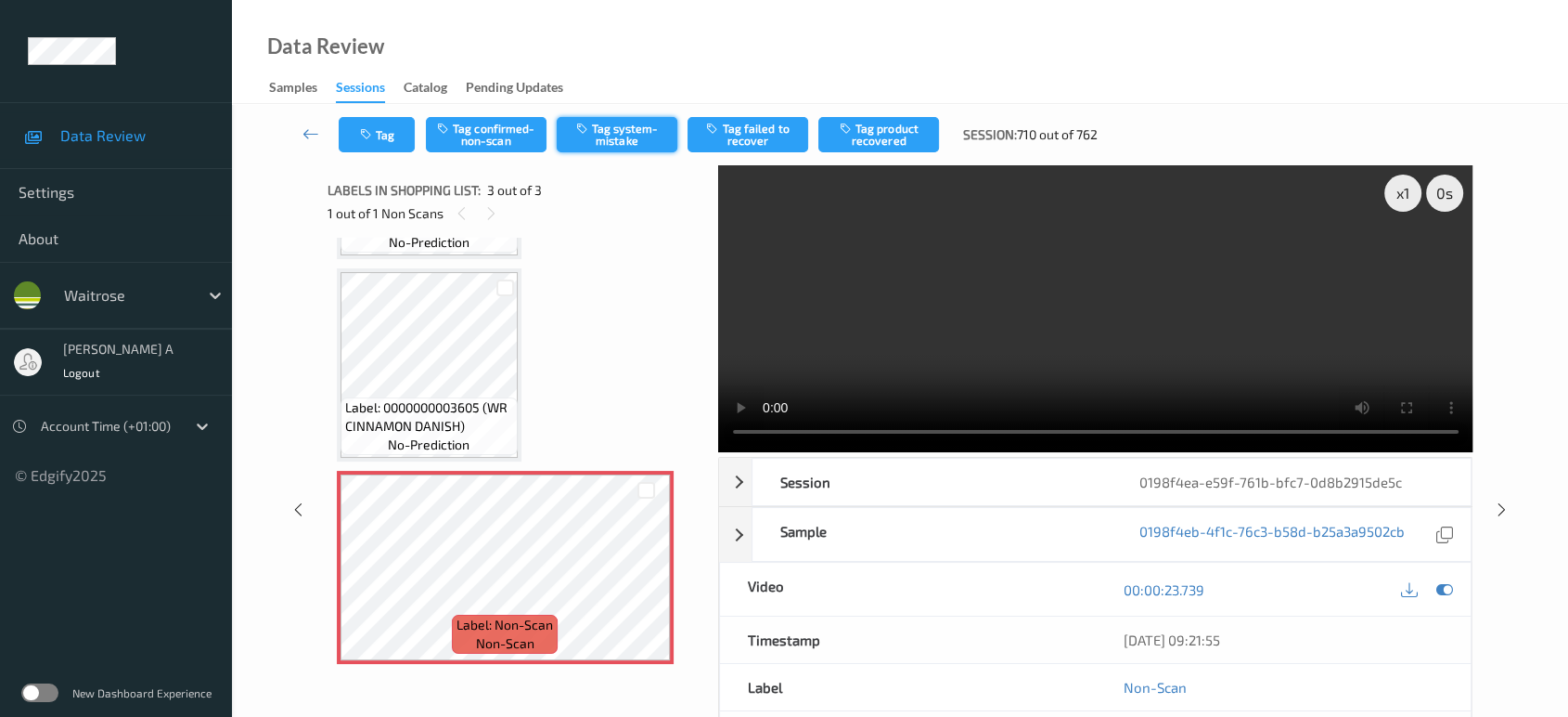
click at [620, 128] on button "Tag system-mistake" at bounding box center [617, 135] width 121 height 36
click at [367, 139] on icon "button" at bounding box center [367, 135] width 16 height 13
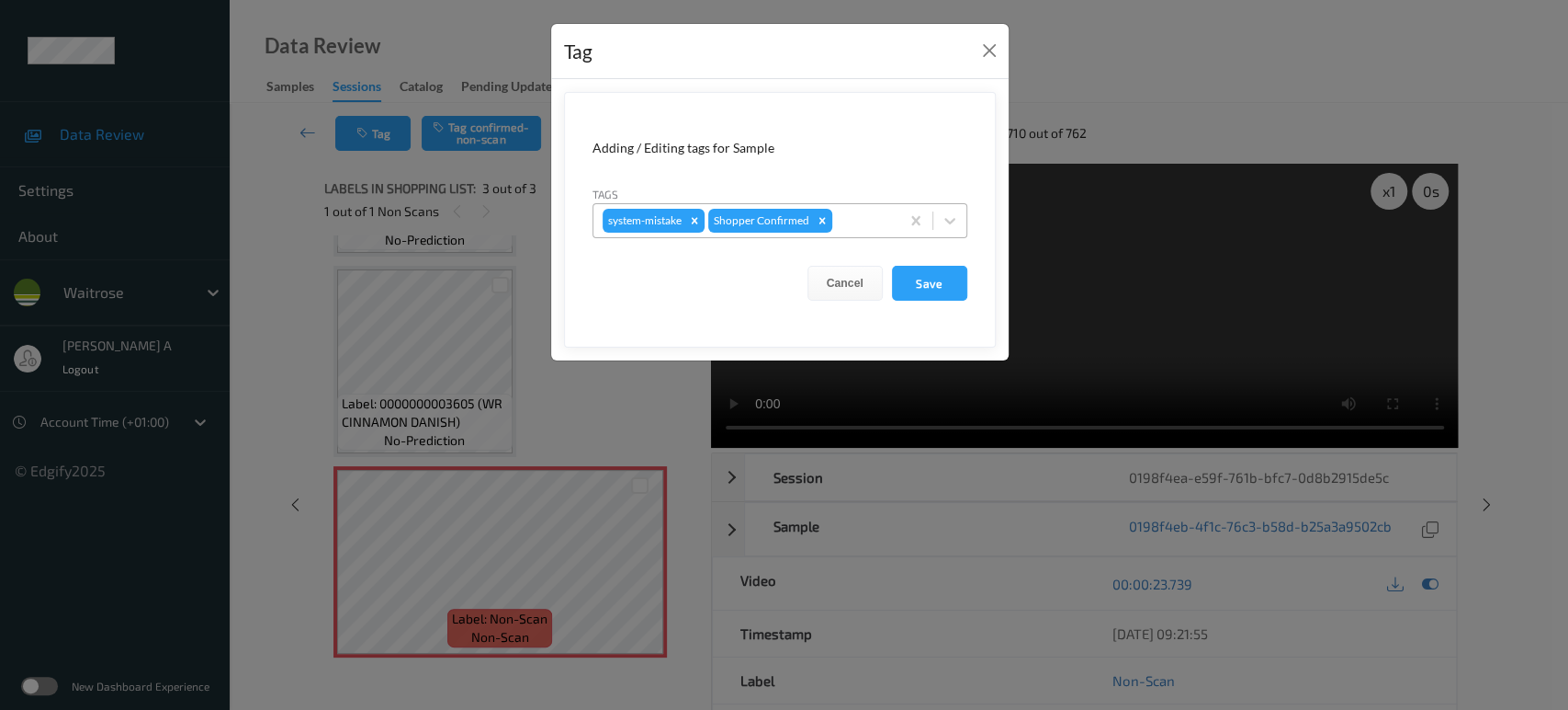
click at [877, 226] on div at bounding box center [863, 220] width 55 height 22
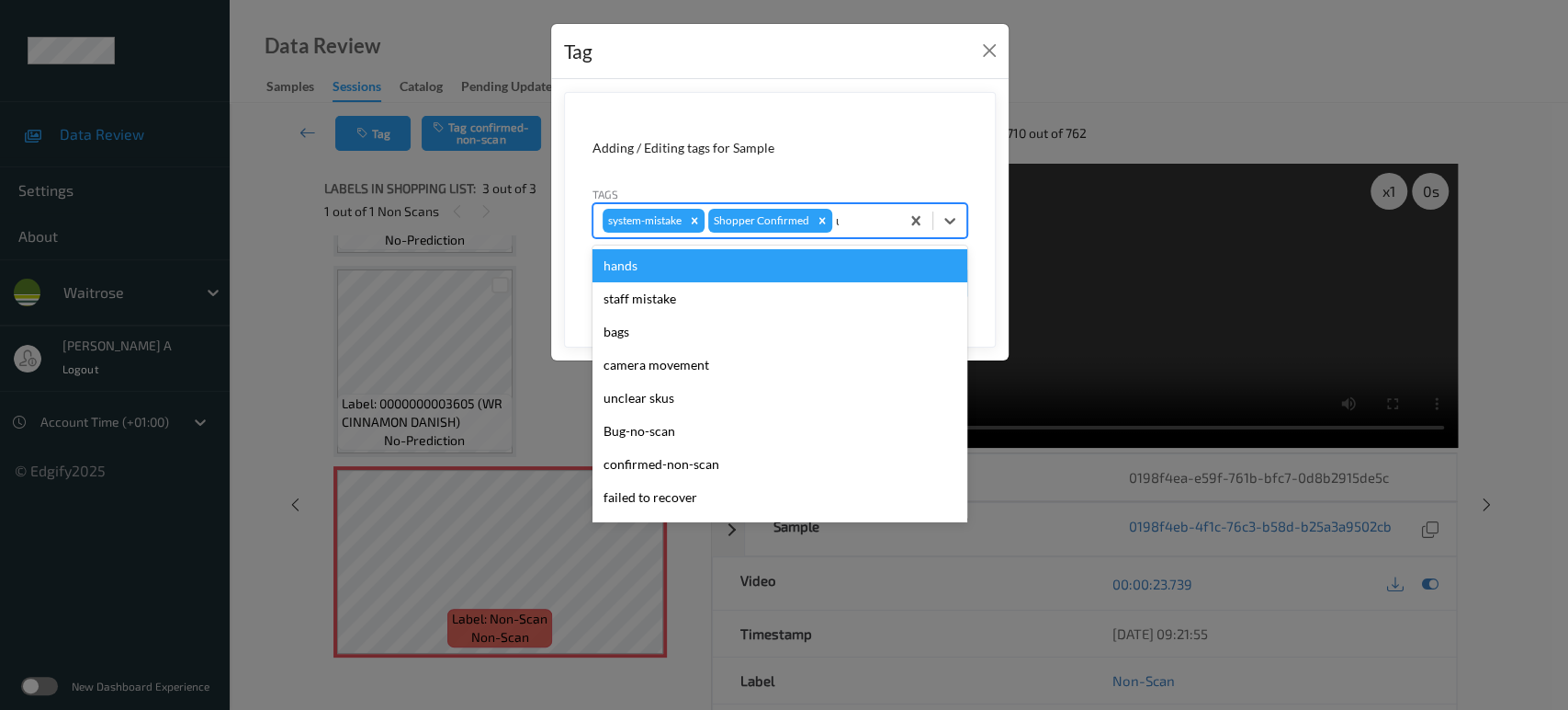
type input "un"
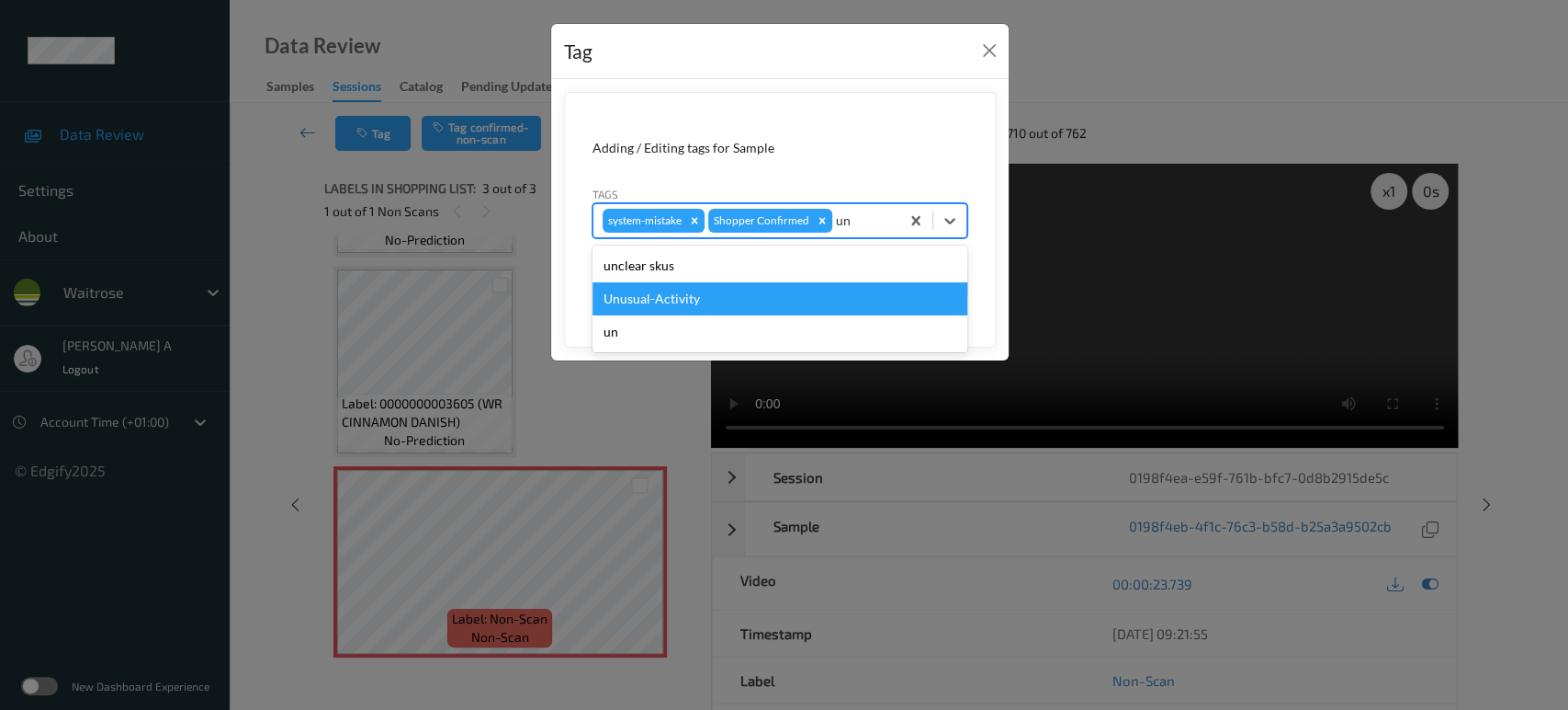
click at [762, 289] on div "Unusual-Activity" at bounding box center [779, 299] width 375 height 33
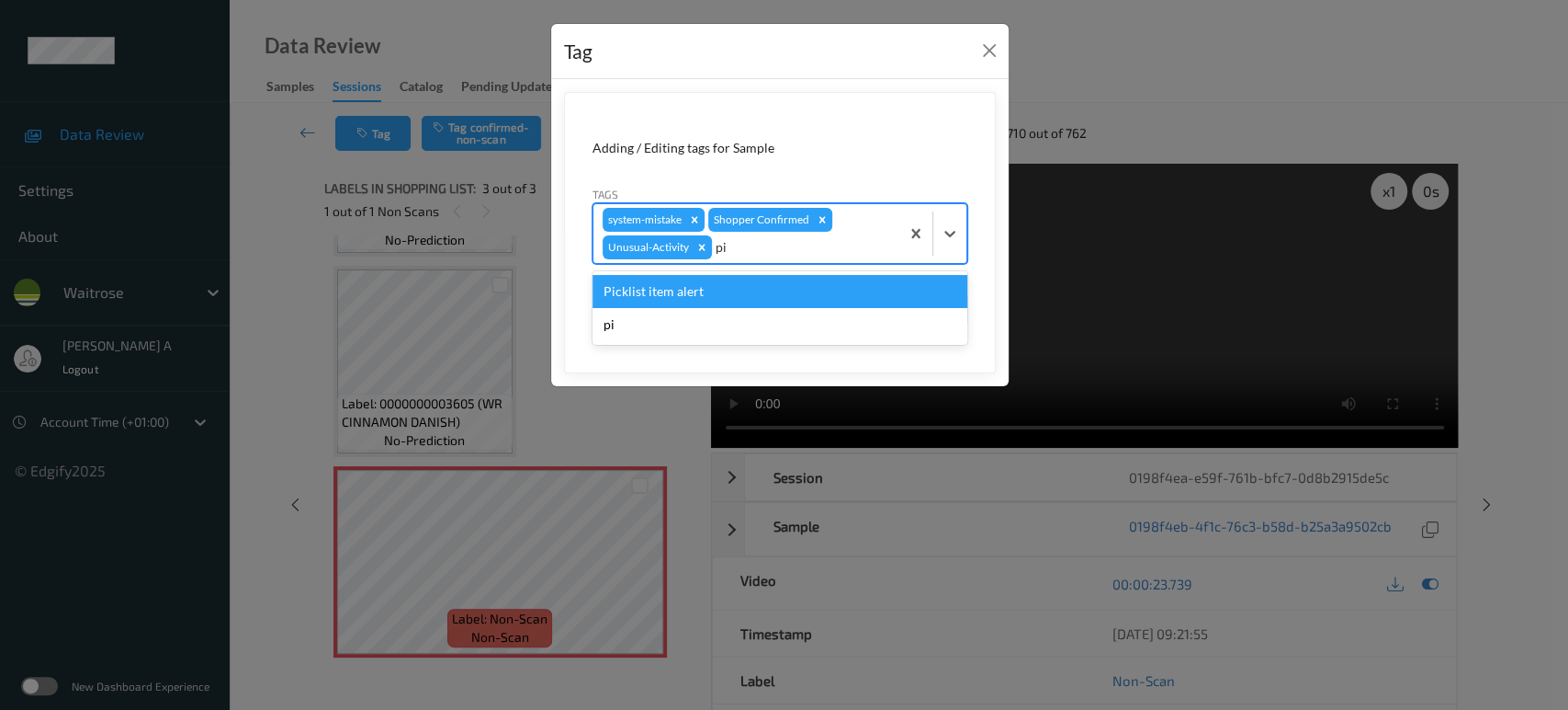
type input "pic"
click at [762, 289] on div "Picklist item alert" at bounding box center [779, 292] width 375 height 33
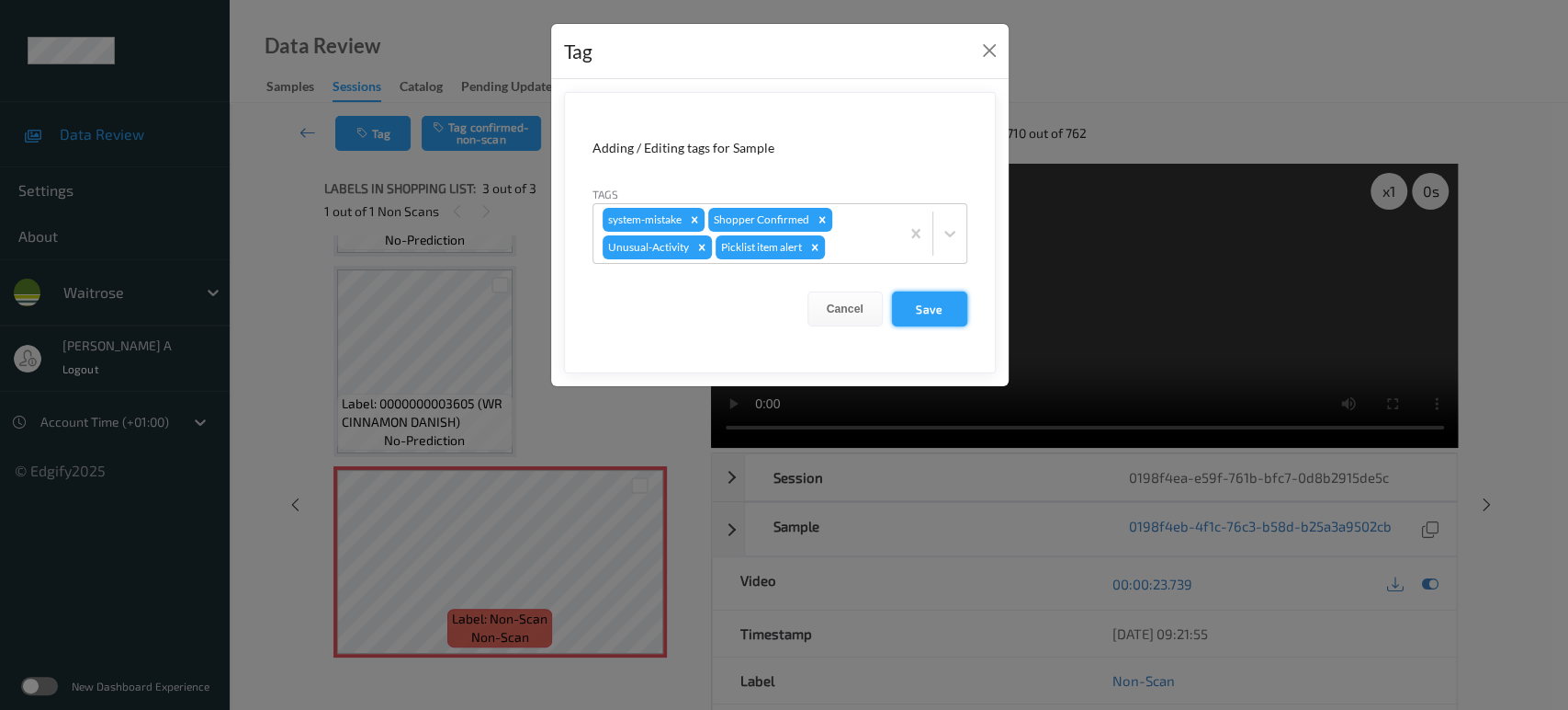
click at [944, 300] on button "Save" at bounding box center [929, 309] width 75 height 35
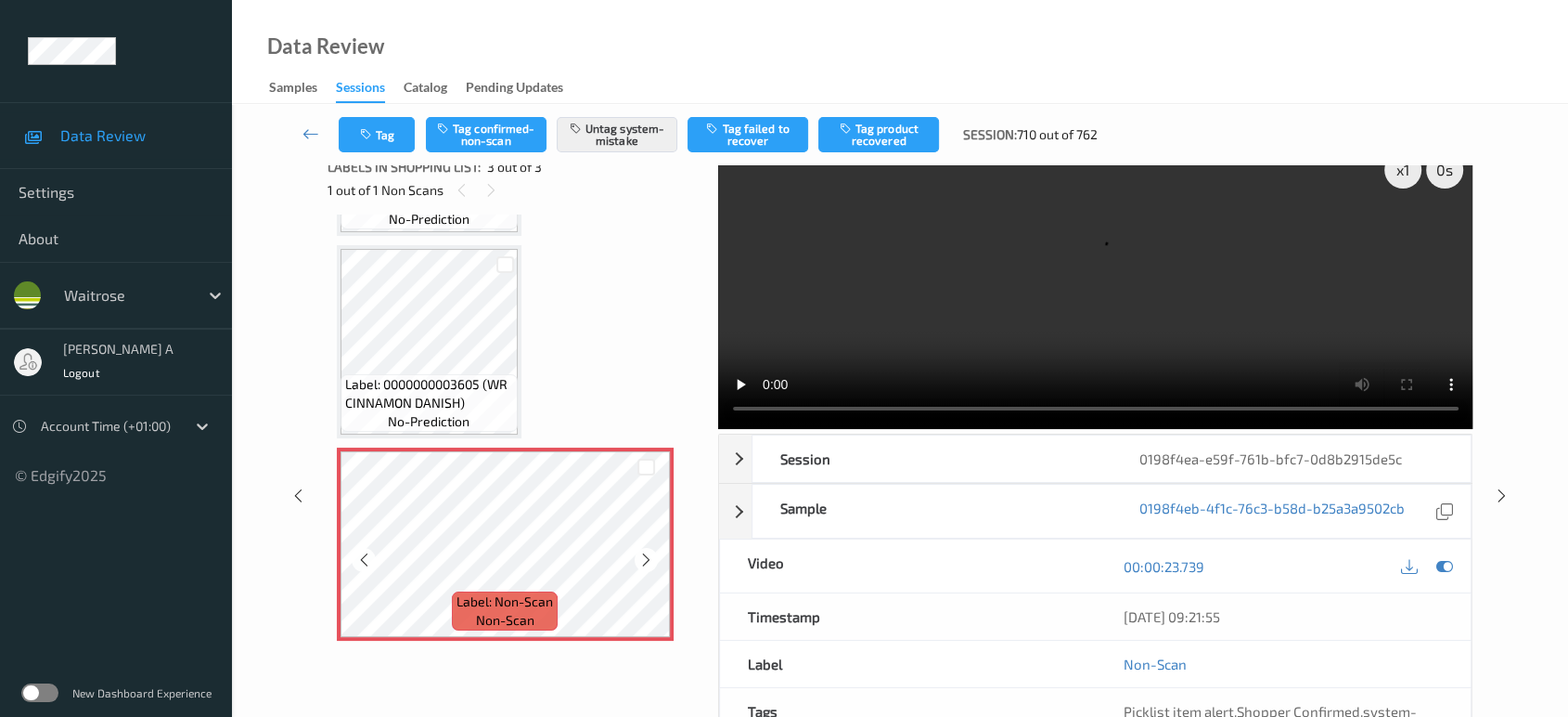
scroll to position [45, 0]
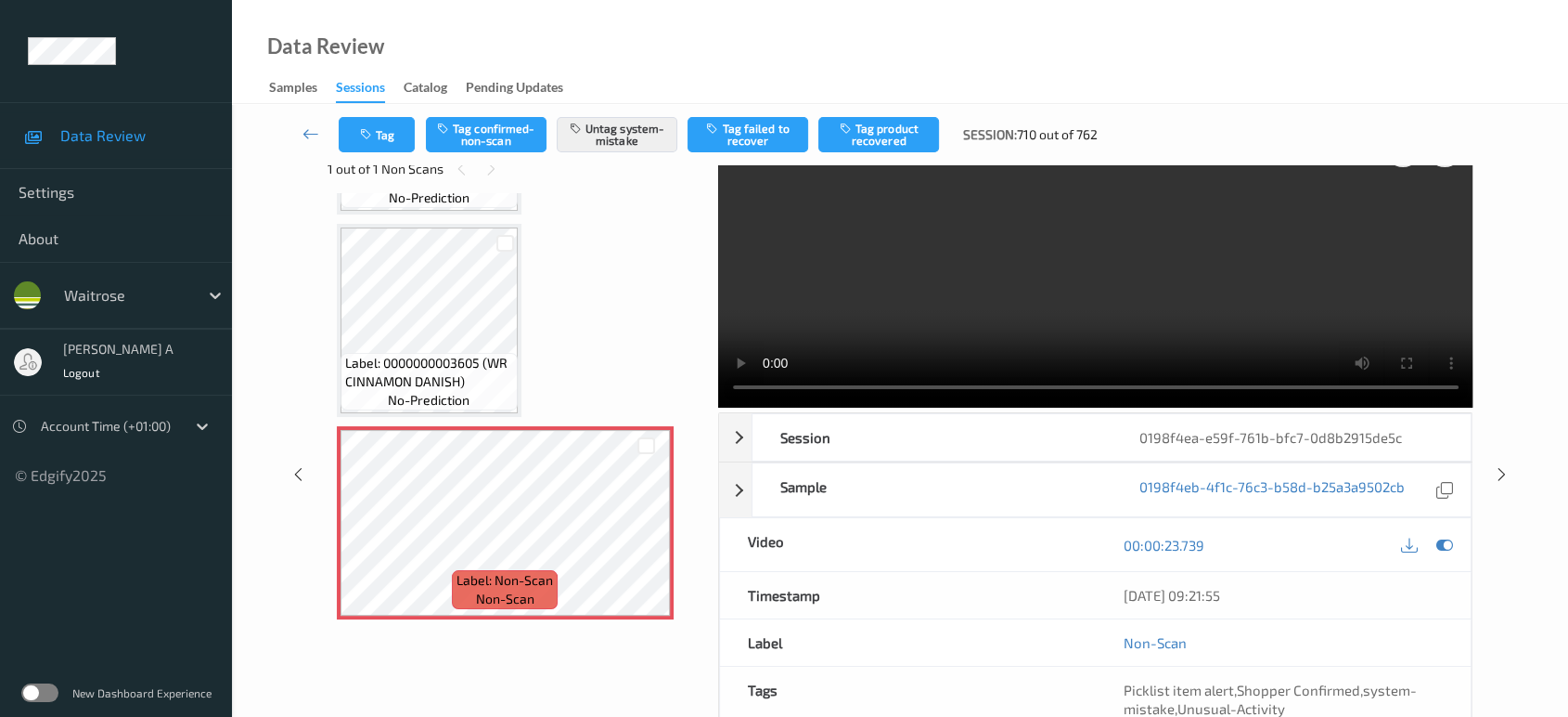
drag, startPoint x: 1501, startPoint y: 398, endPoint x: 1475, endPoint y: 371, distance: 37.5
click at [1501, 466] on icon at bounding box center [1502, 474] width 16 height 17
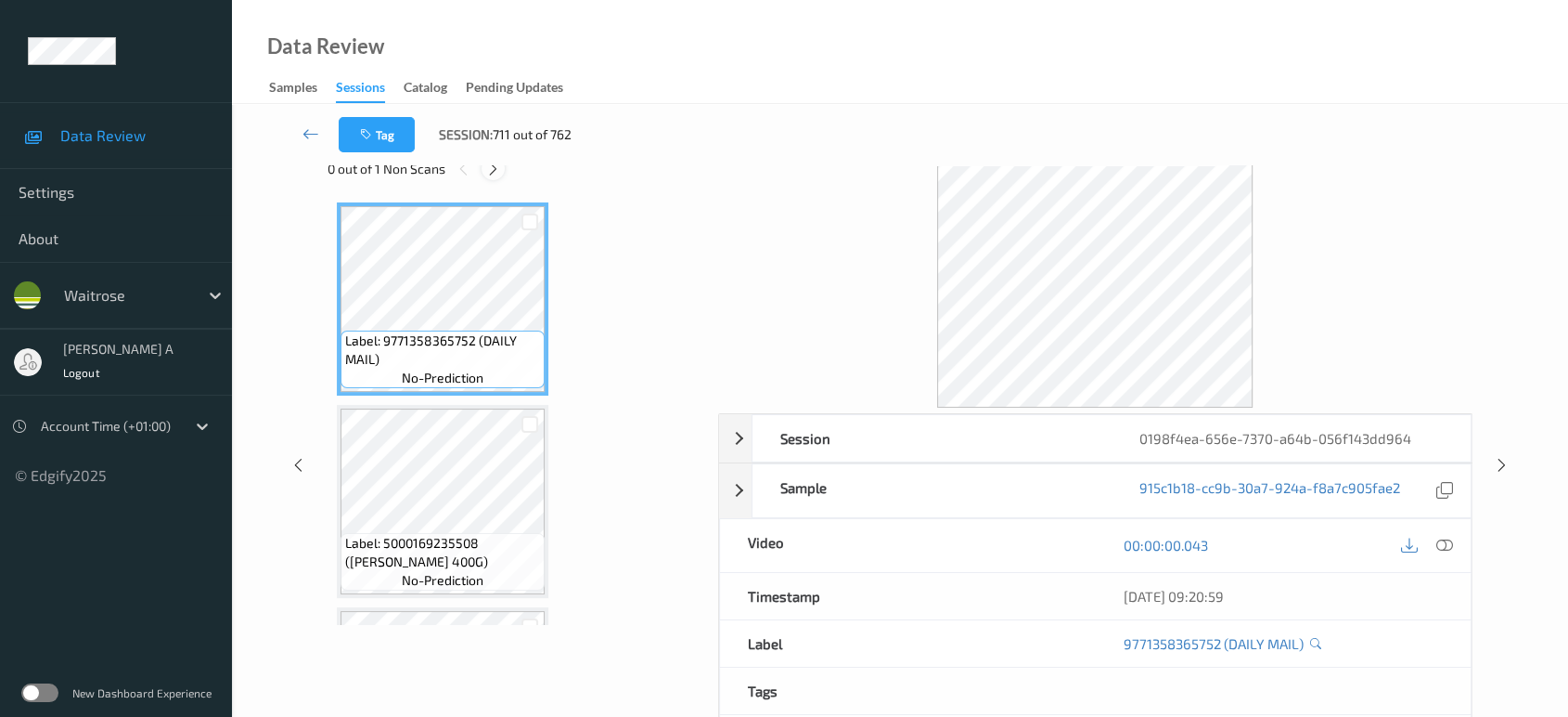
click at [492, 169] on icon at bounding box center [492, 169] width 16 height 17
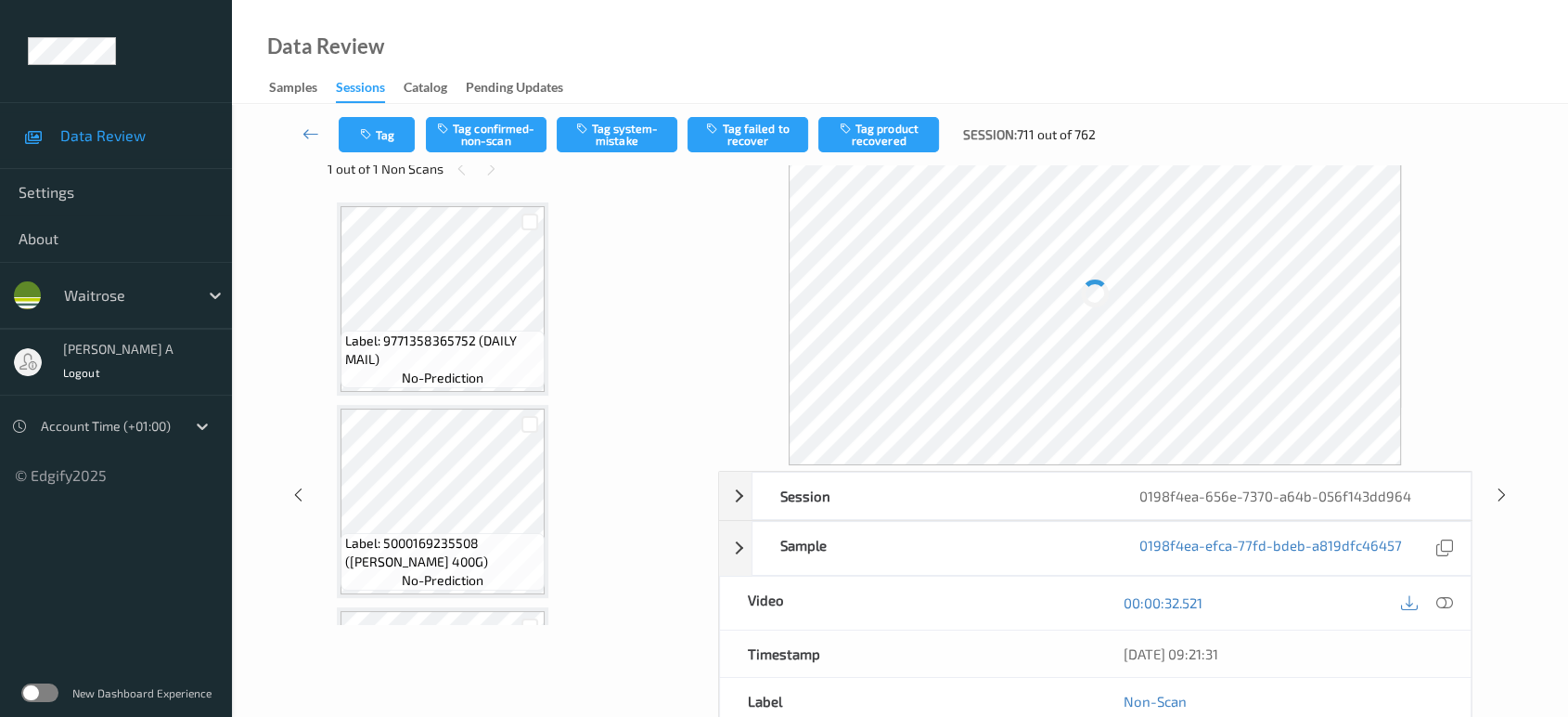
scroll to position [613, 0]
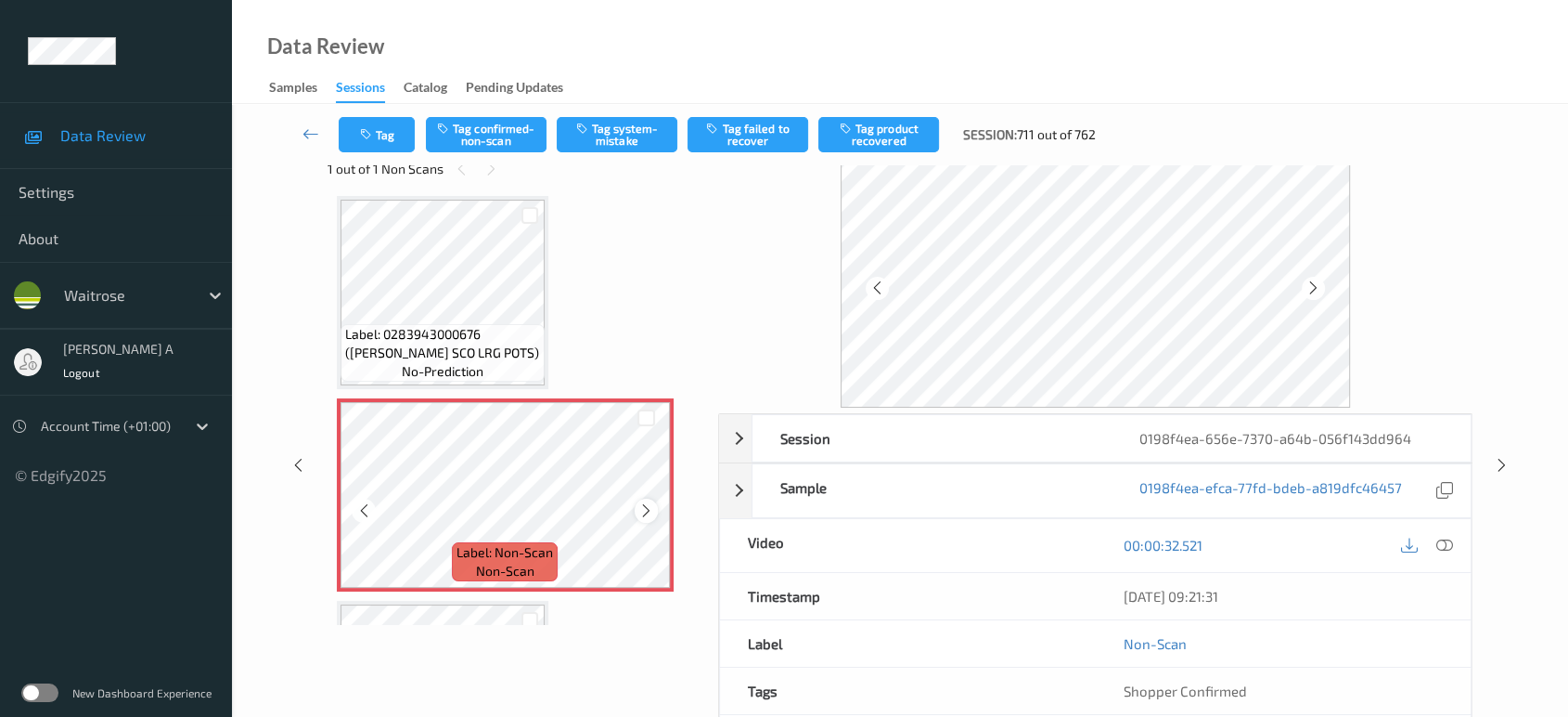
click at [638, 502] on icon at bounding box center [646, 510] width 16 height 17
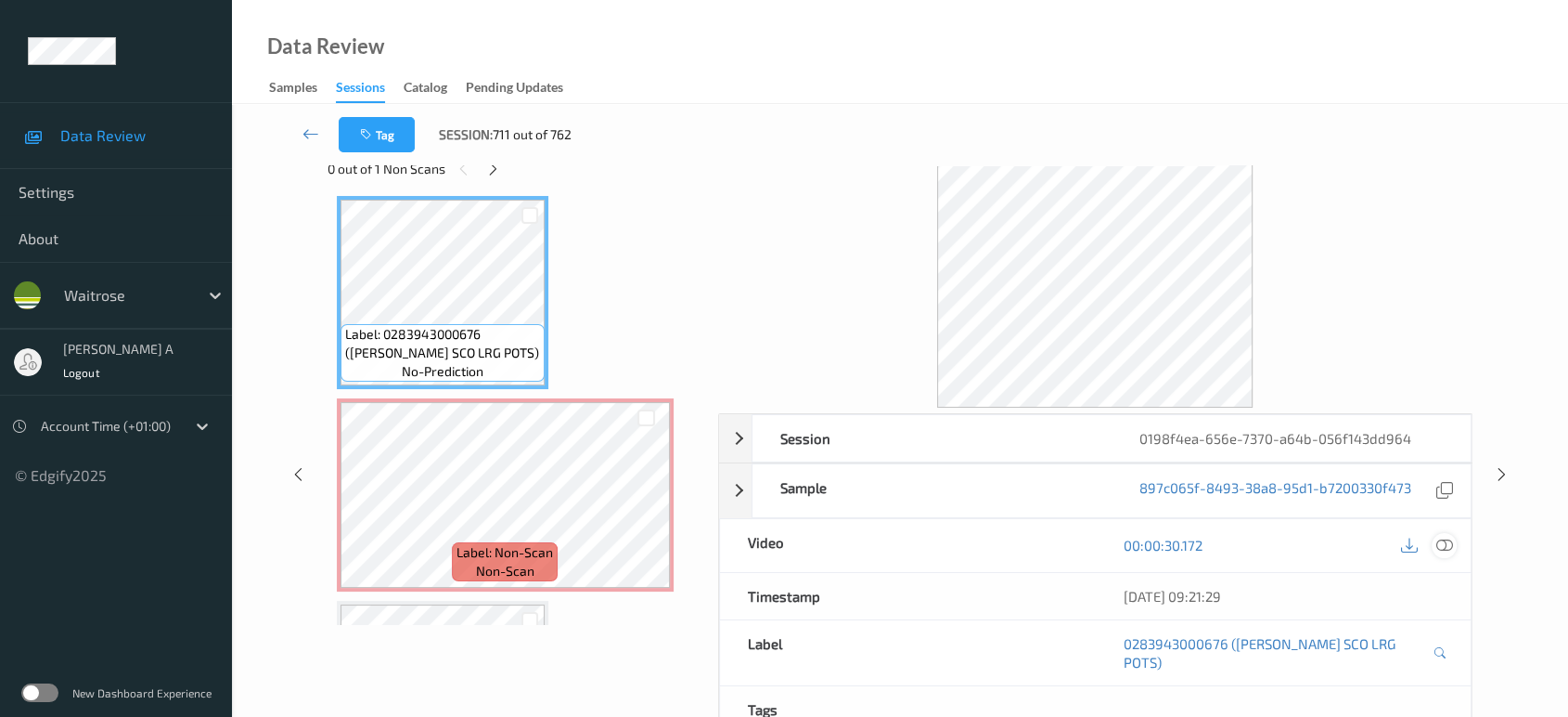
click at [1447, 543] on icon at bounding box center [1445, 545] width 17 height 17
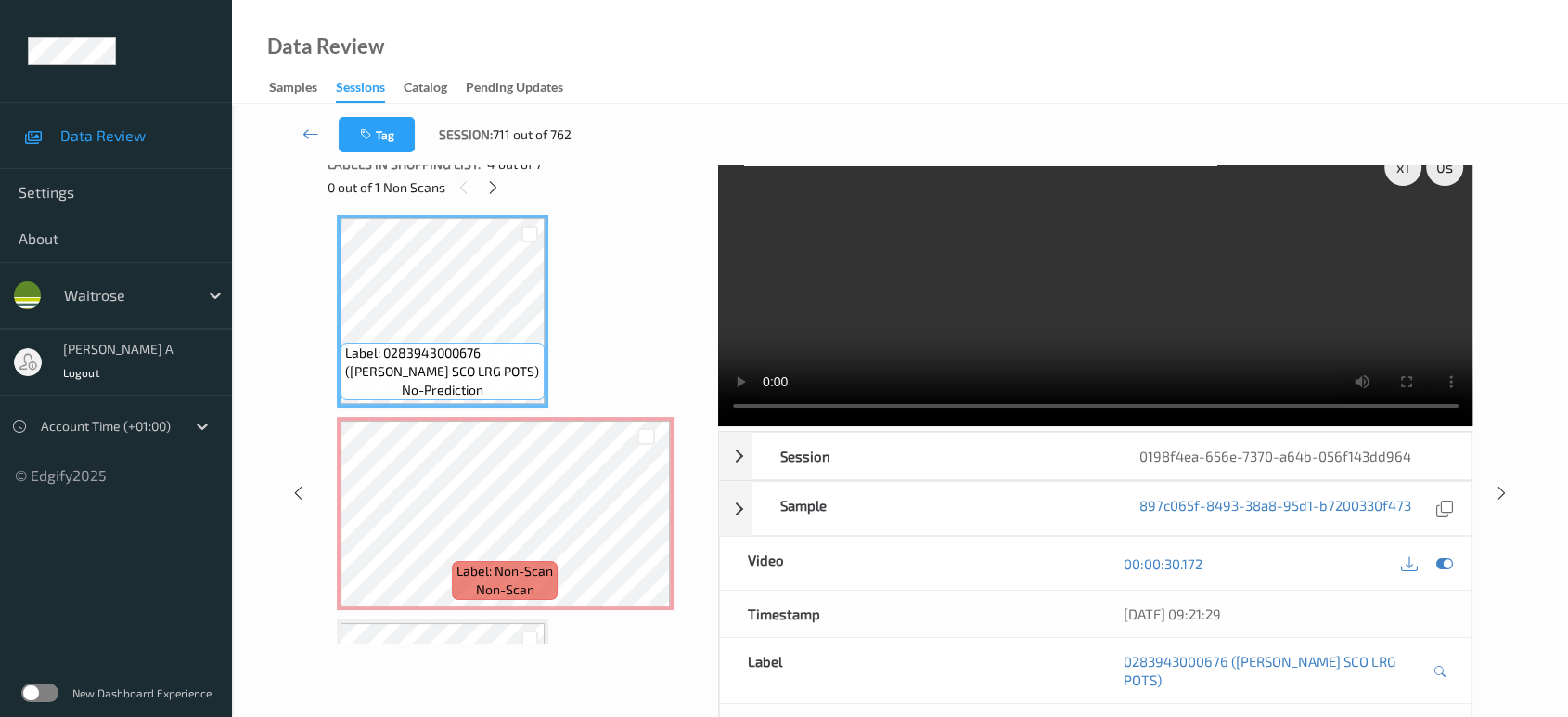
click at [881, 324] on video at bounding box center [1096, 282] width 755 height 287
click at [646, 521] on icon at bounding box center [646, 529] width 16 height 17
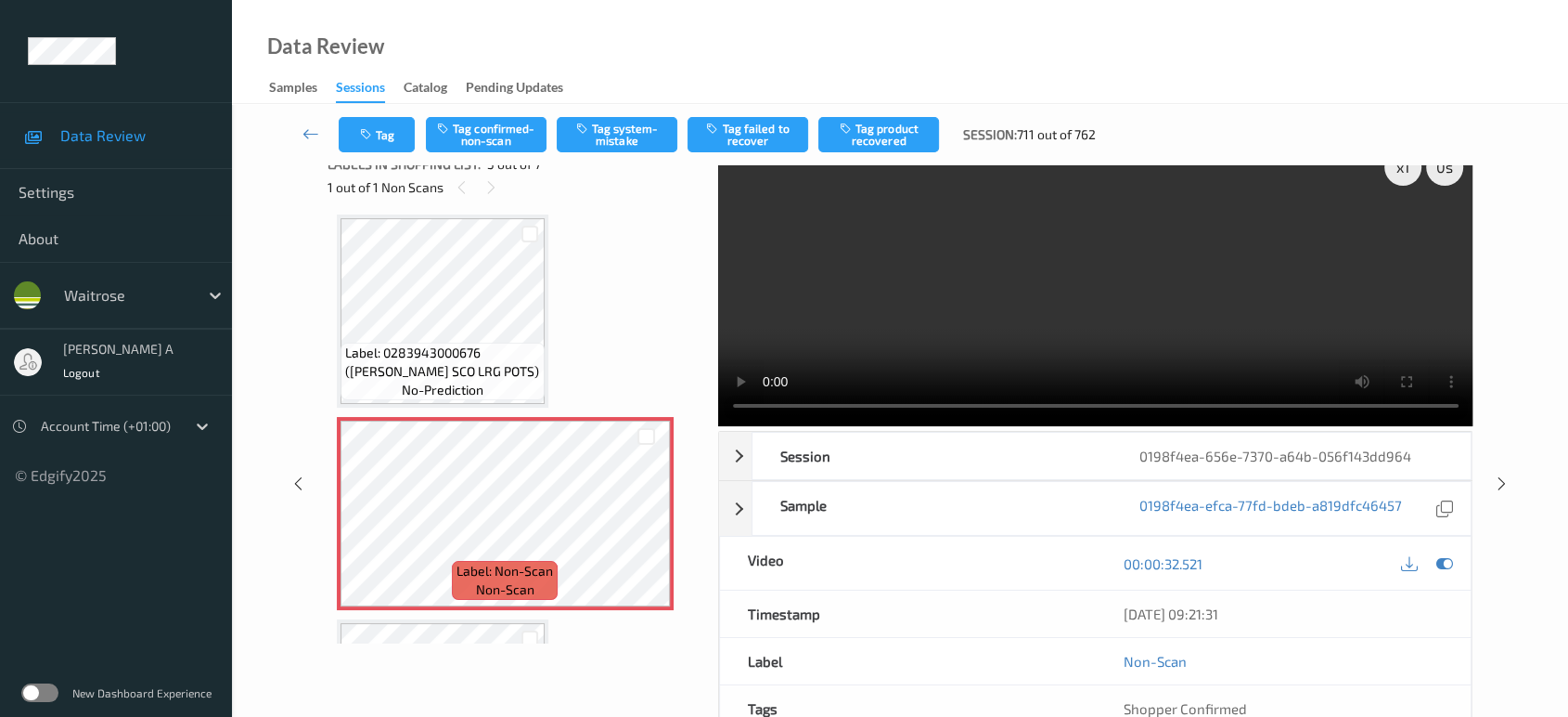
scroll to position [0, 0]
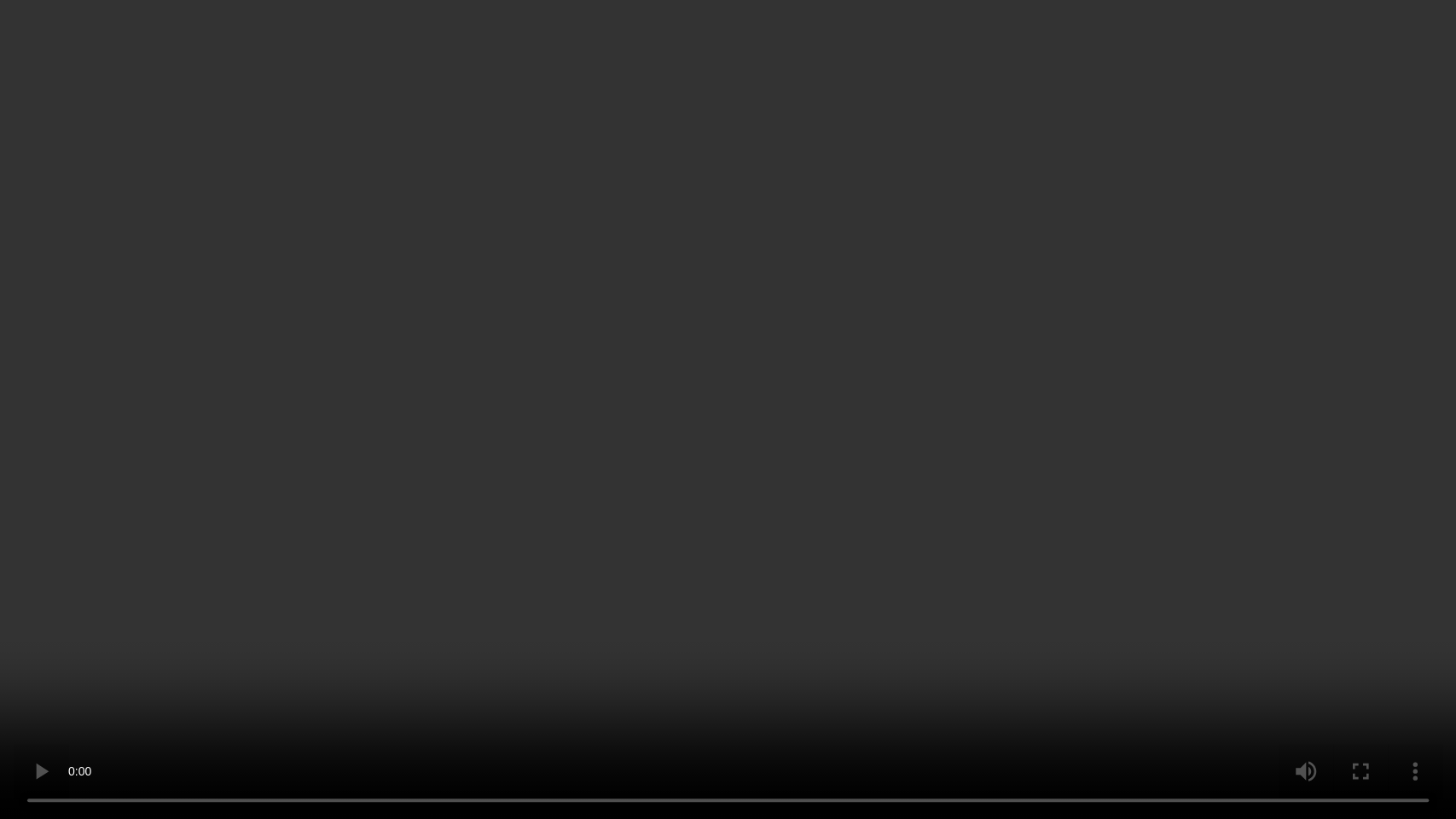
click at [779, 623] on video at bounding box center [728, 409] width 1456 height 819
click at [832, 431] on video at bounding box center [728, 409] width 1456 height 819
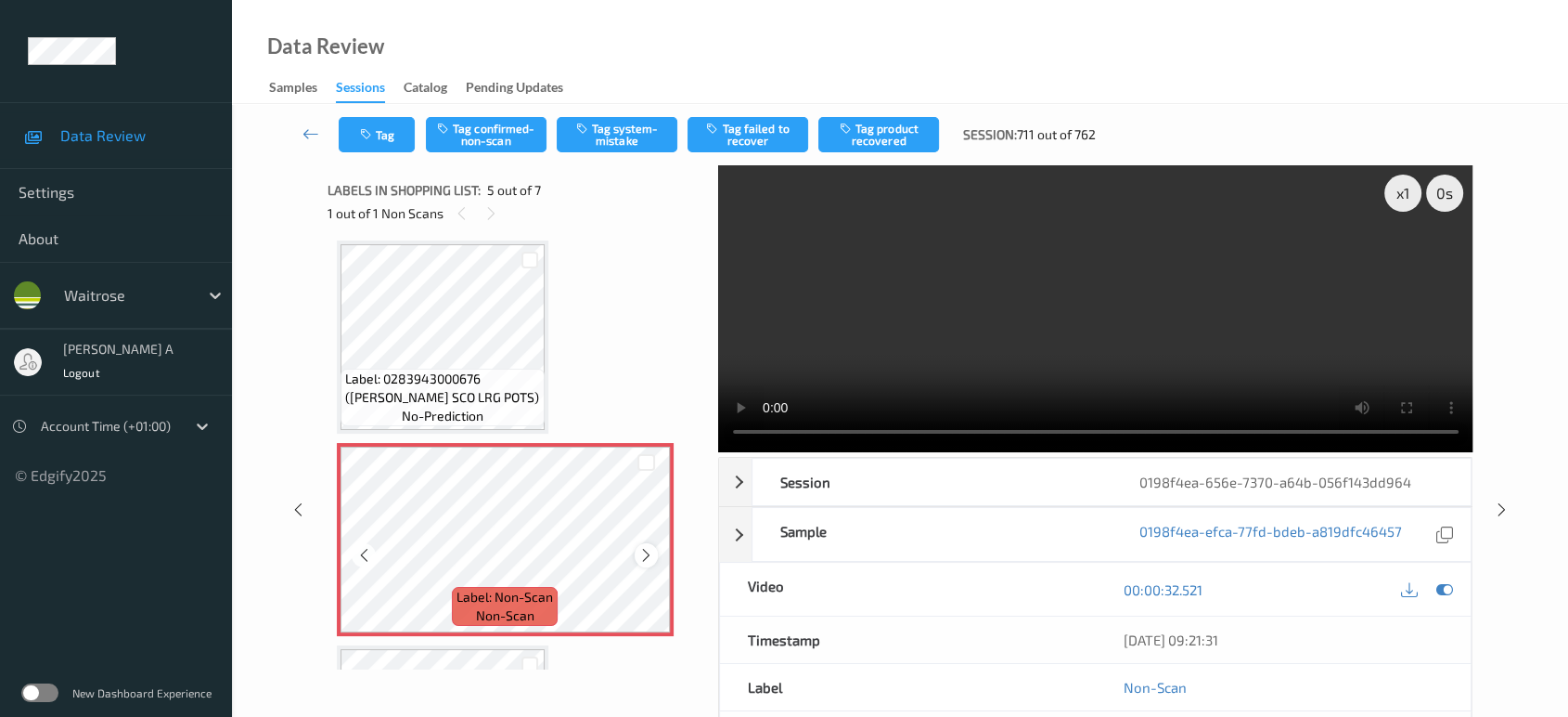
click at [649, 556] on icon at bounding box center [646, 555] width 16 height 17
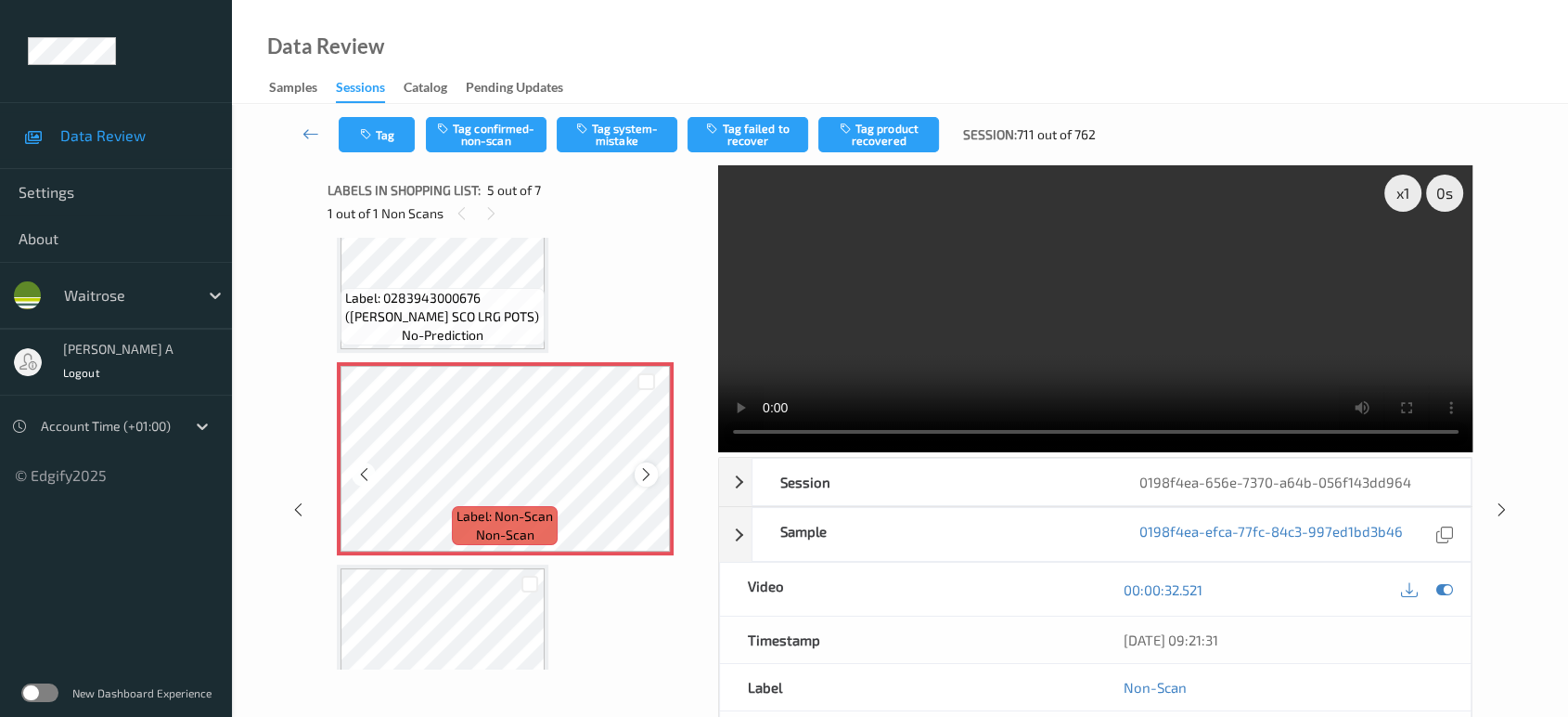
scroll to position [820, 0]
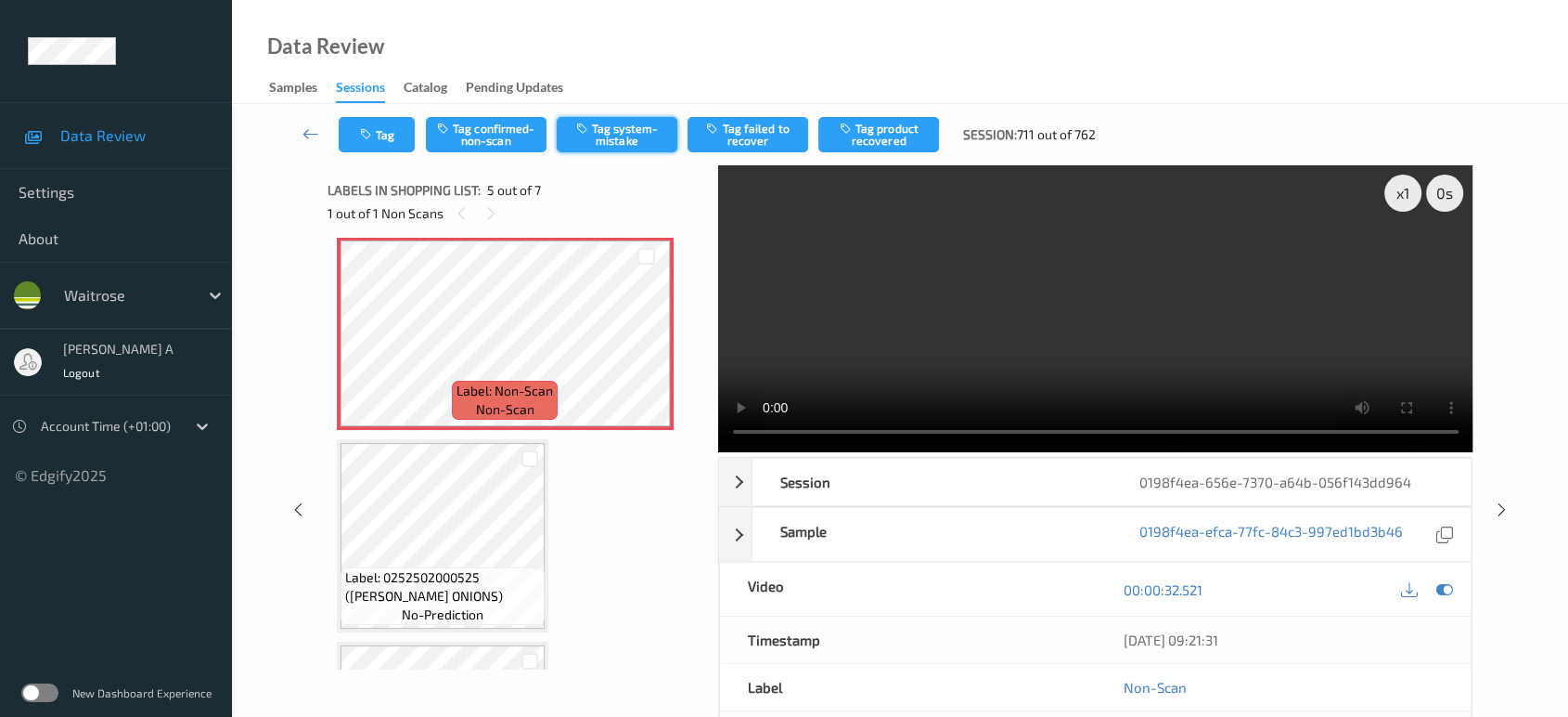
click at [626, 134] on button "Tag system-mistake" at bounding box center [617, 135] width 121 height 36
click at [363, 136] on icon "button" at bounding box center [367, 135] width 16 height 13
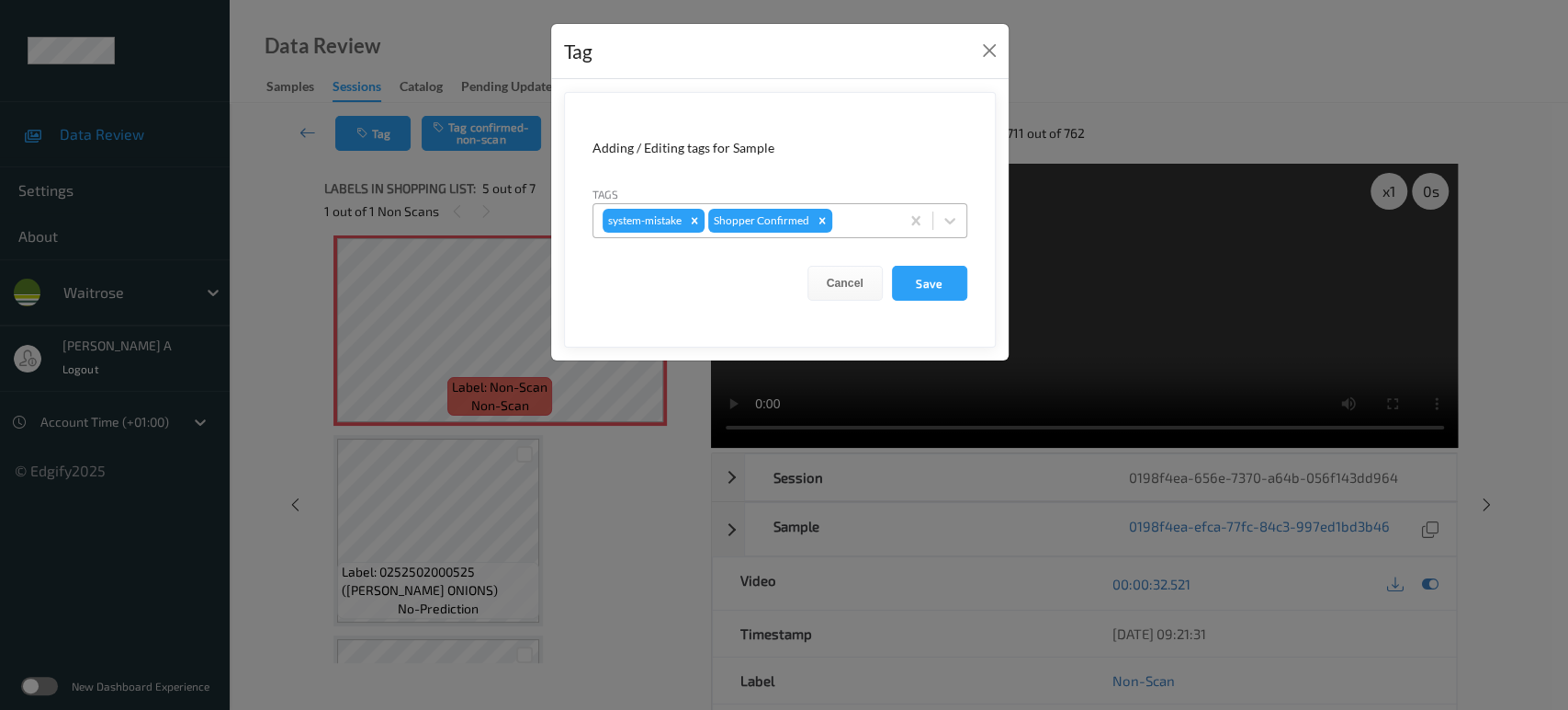
click at [844, 223] on div at bounding box center [863, 220] width 55 height 22
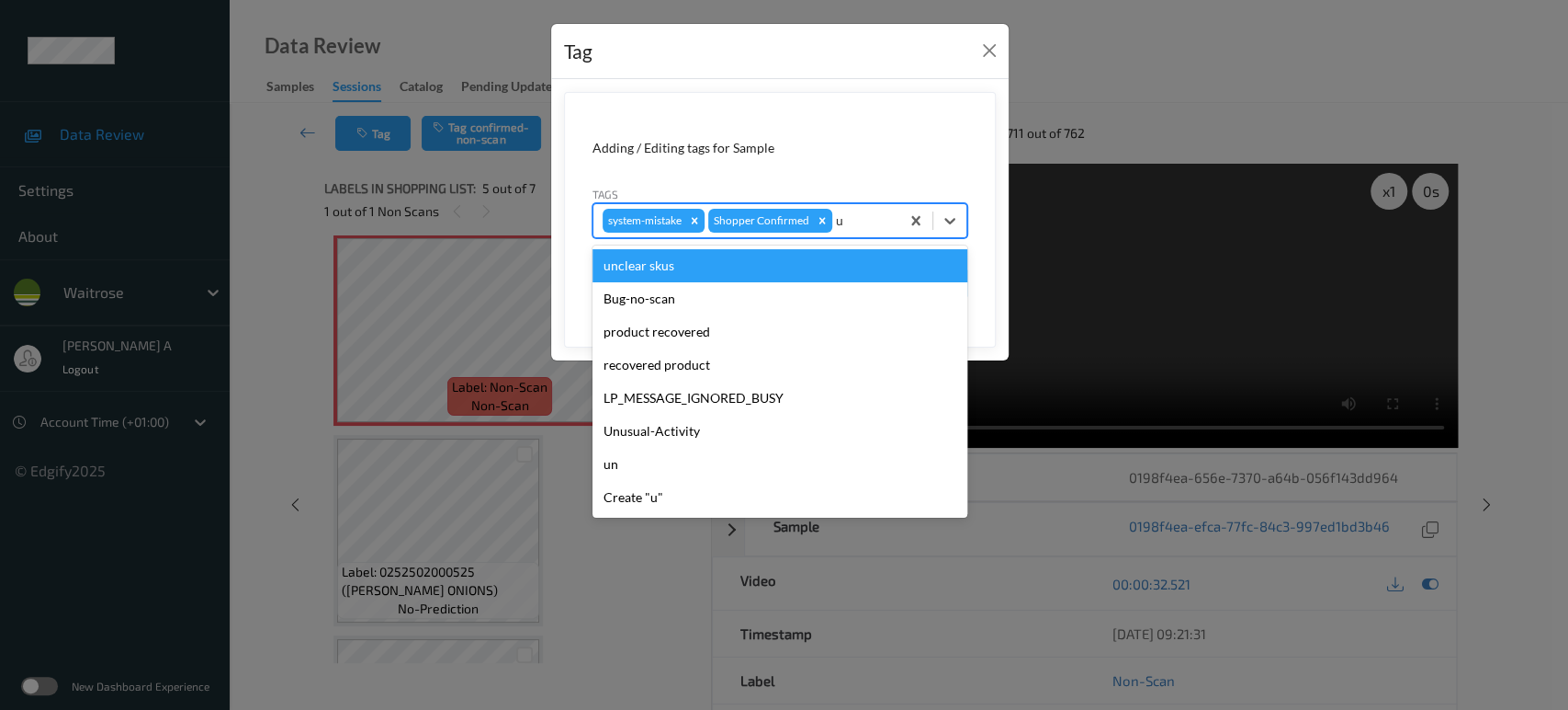
type input "un"
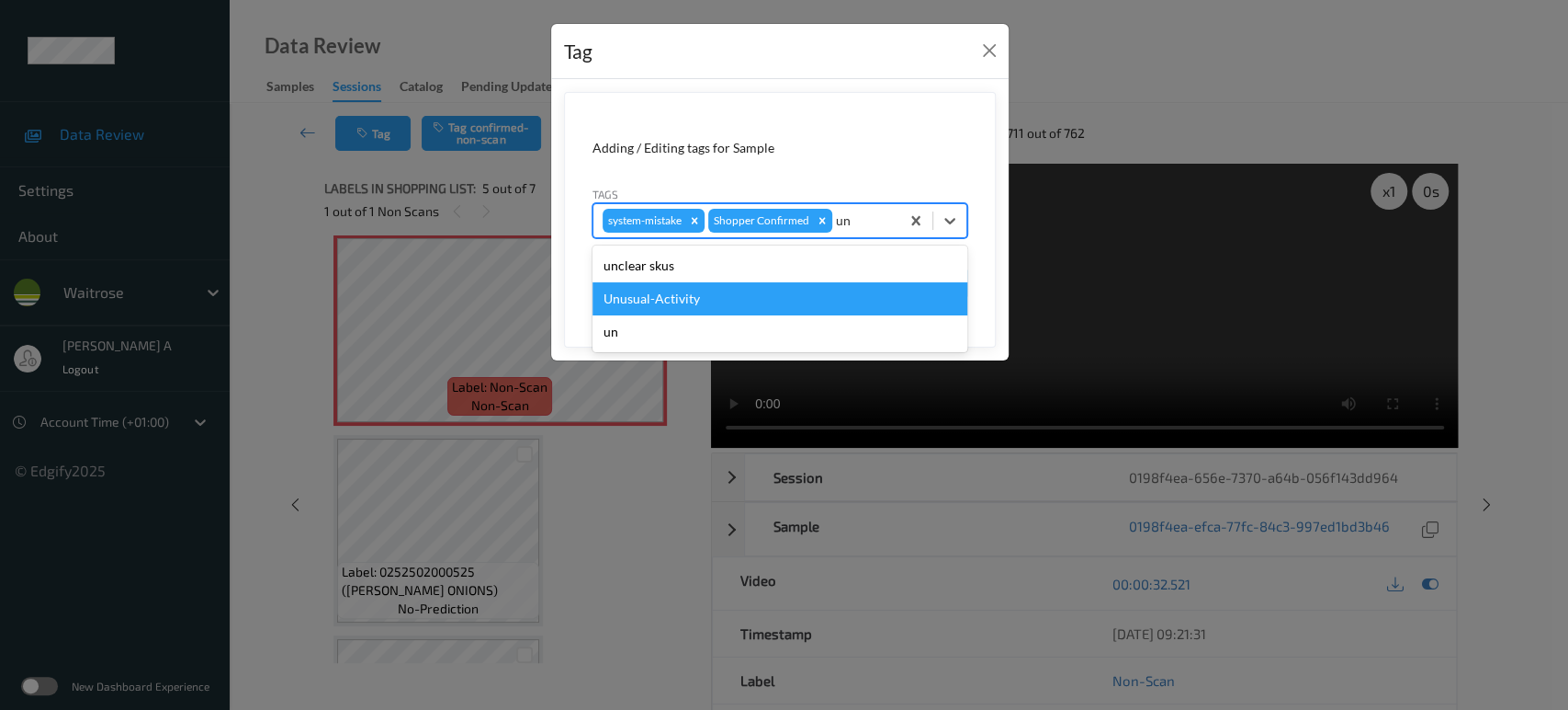
click at [764, 293] on div "Unusual-Activity" at bounding box center [779, 299] width 375 height 33
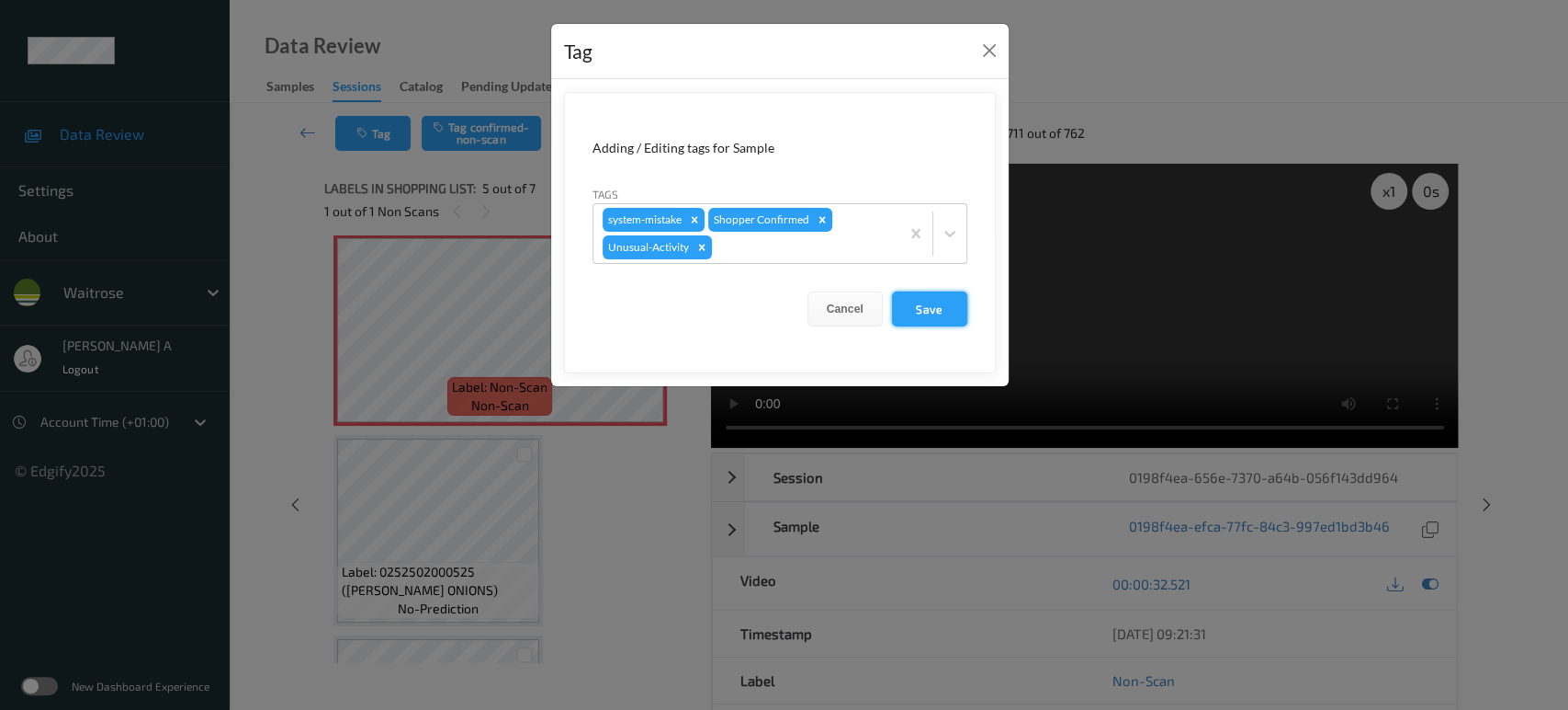
click at [915, 306] on button "Save" at bounding box center [929, 309] width 75 height 35
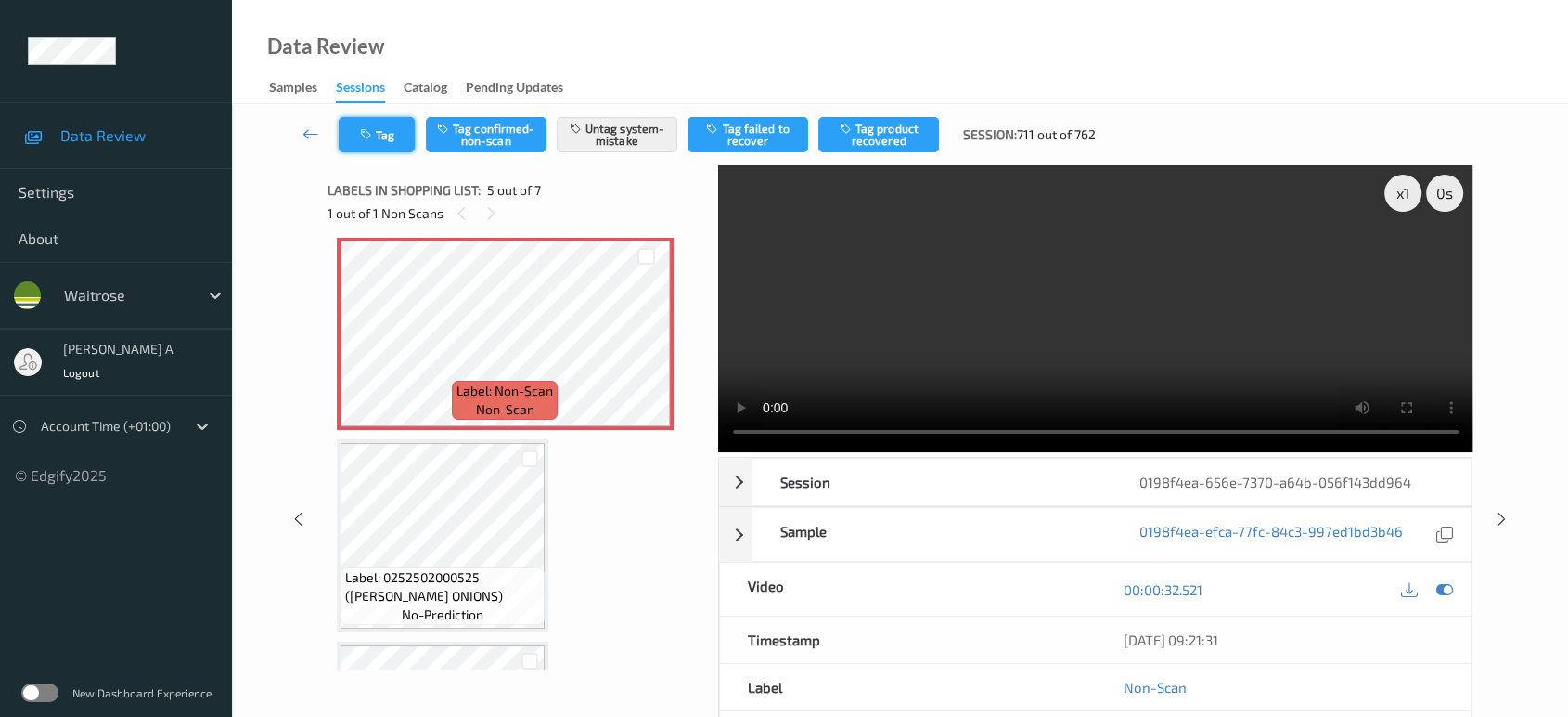
click at [382, 147] on button "Tag" at bounding box center [376, 135] width 76 height 36
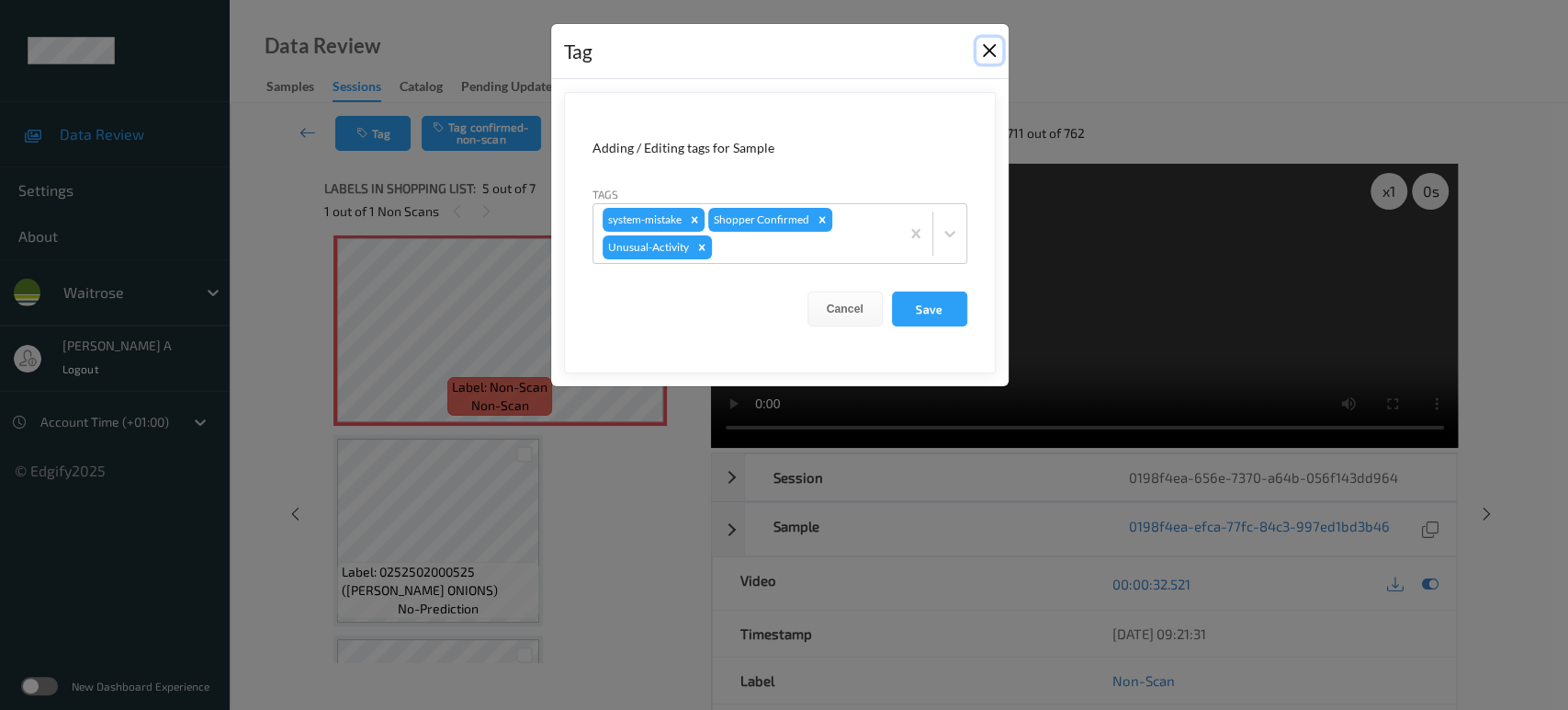
click at [987, 62] on button "Close" at bounding box center [989, 51] width 26 height 26
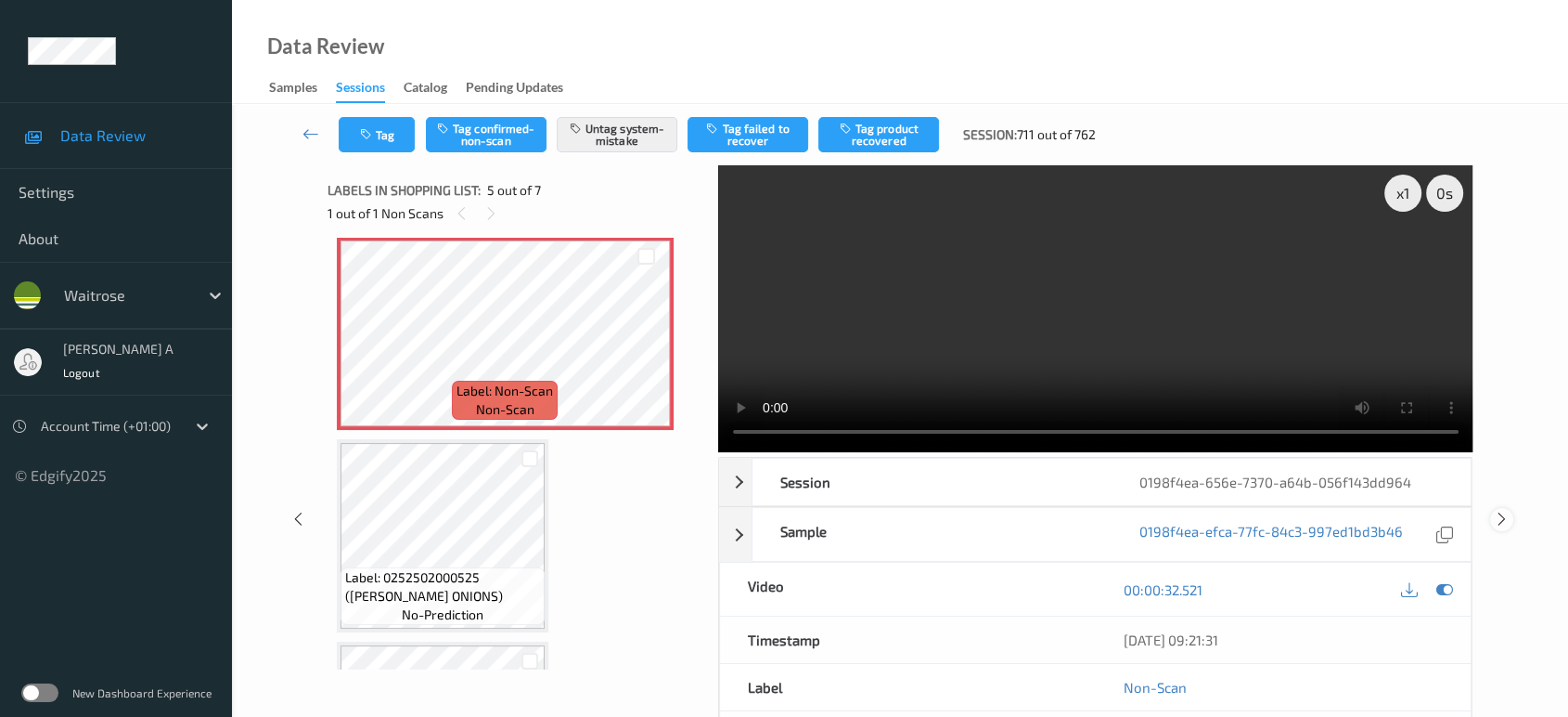
click at [1505, 525] on icon at bounding box center [1502, 519] width 16 height 17
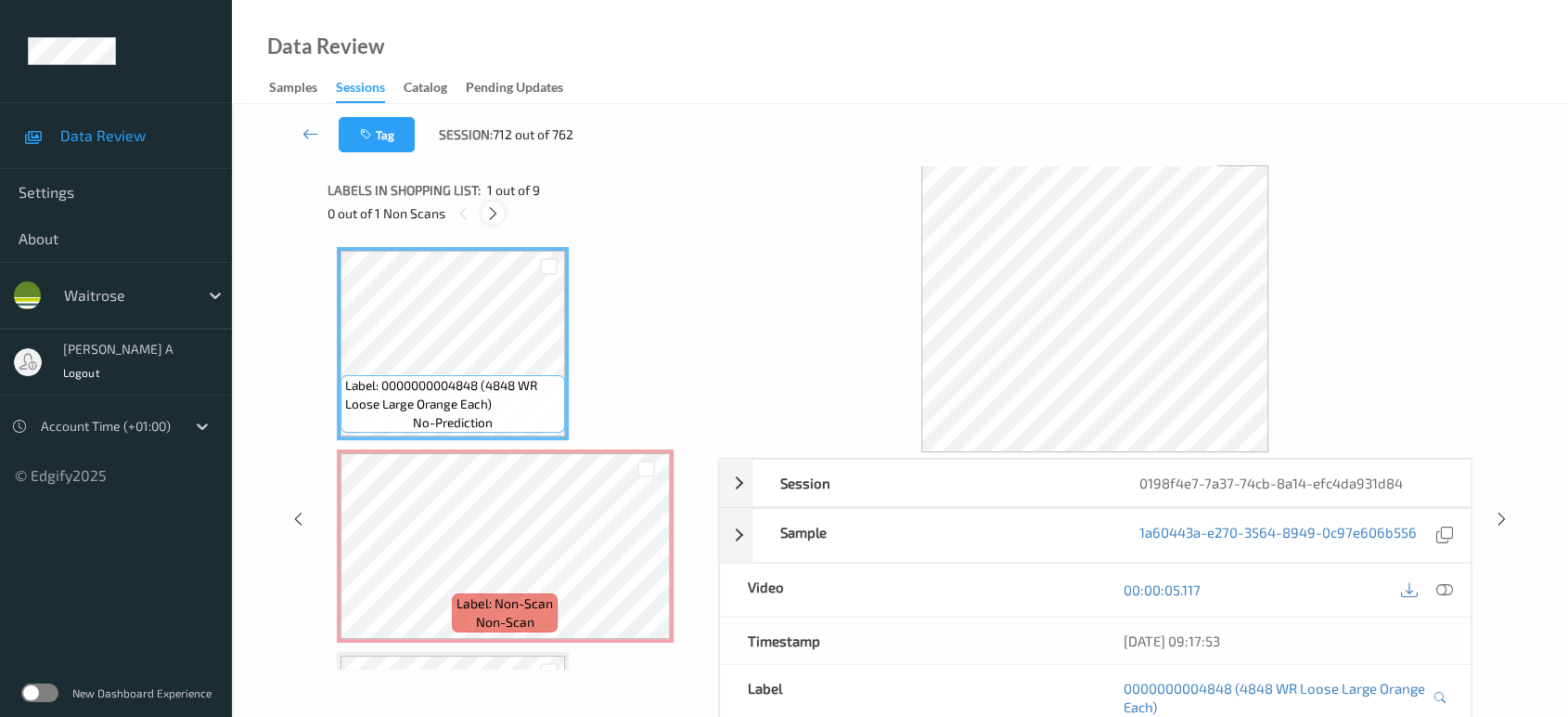
click at [482, 213] on div at bounding box center [492, 212] width 23 height 23
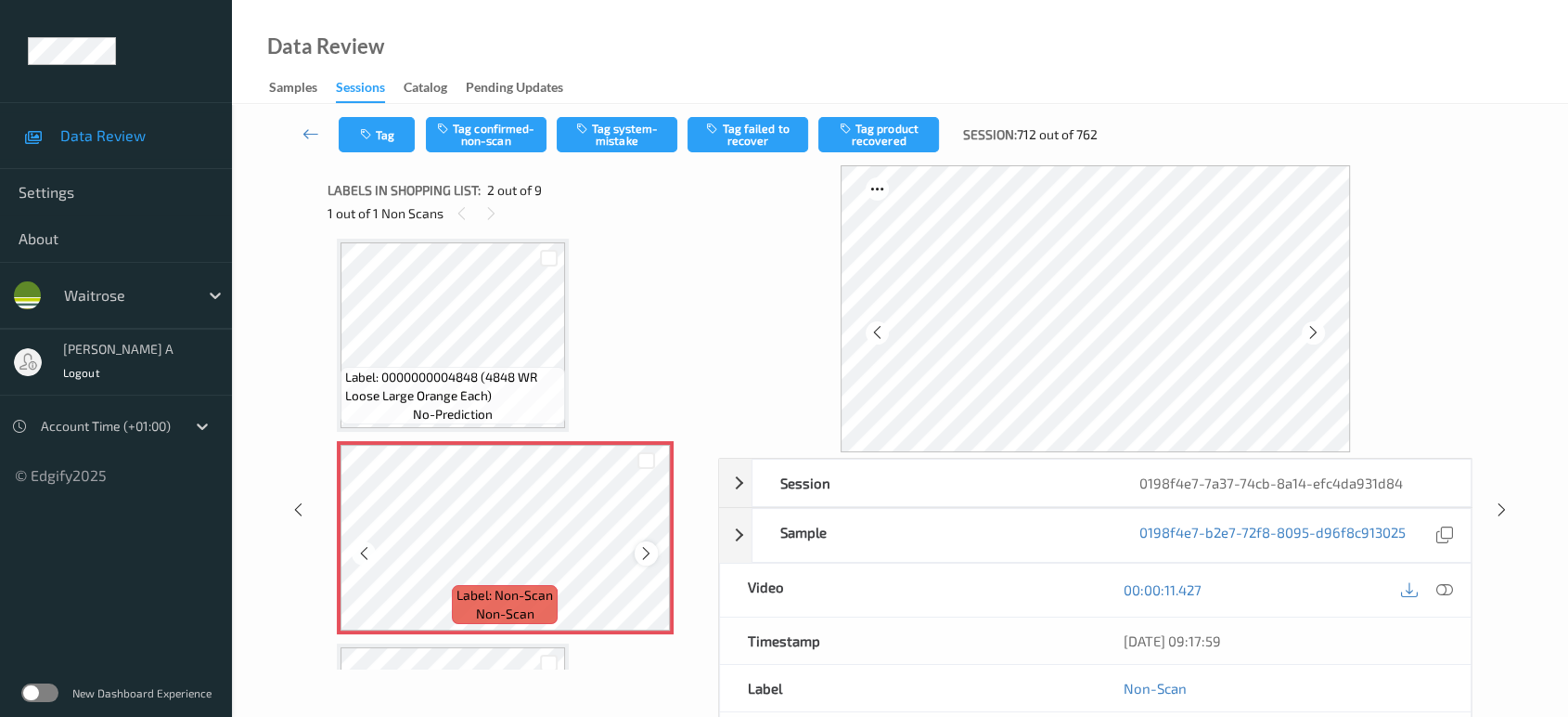
click at [651, 547] on icon at bounding box center [646, 553] width 16 height 17
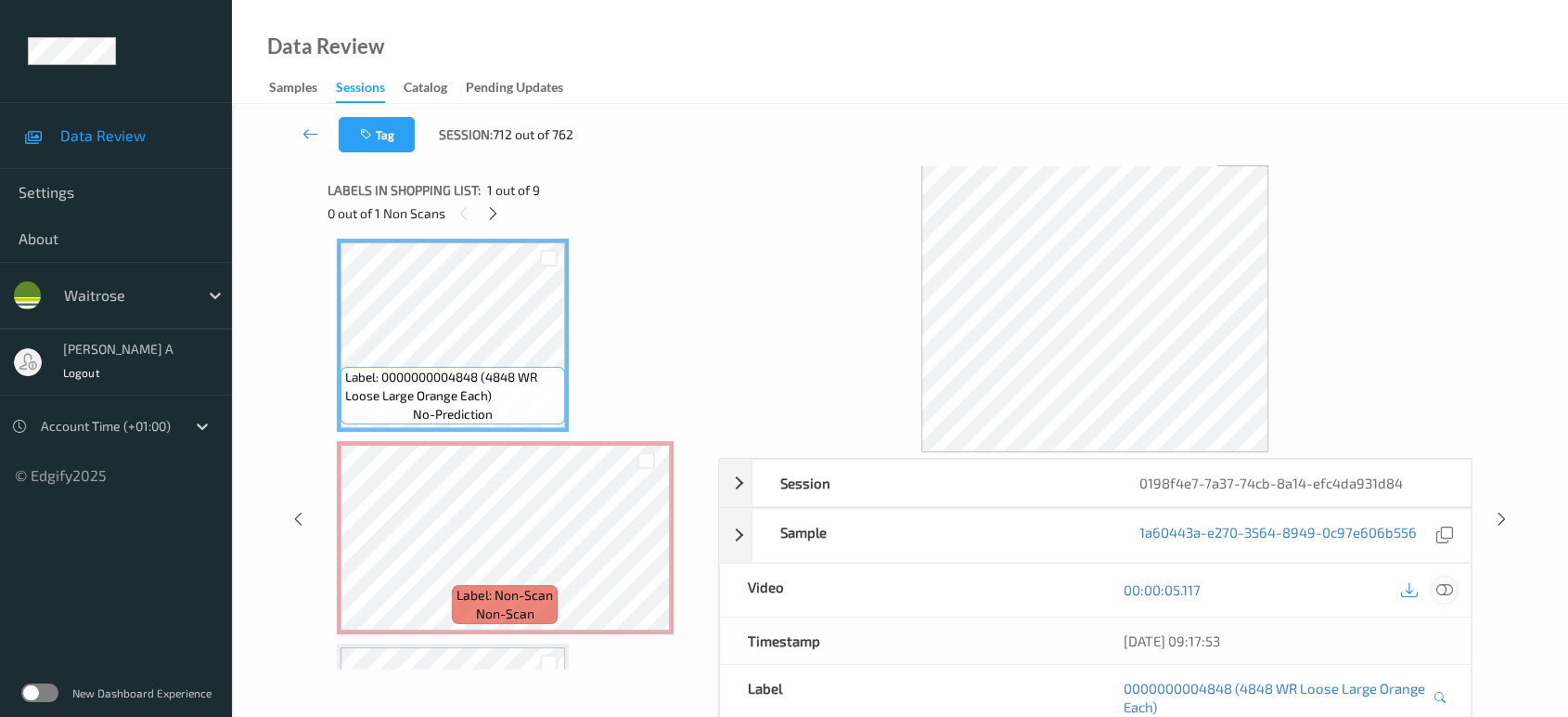
click at [1451, 592] on icon at bounding box center [1445, 590] width 17 height 17
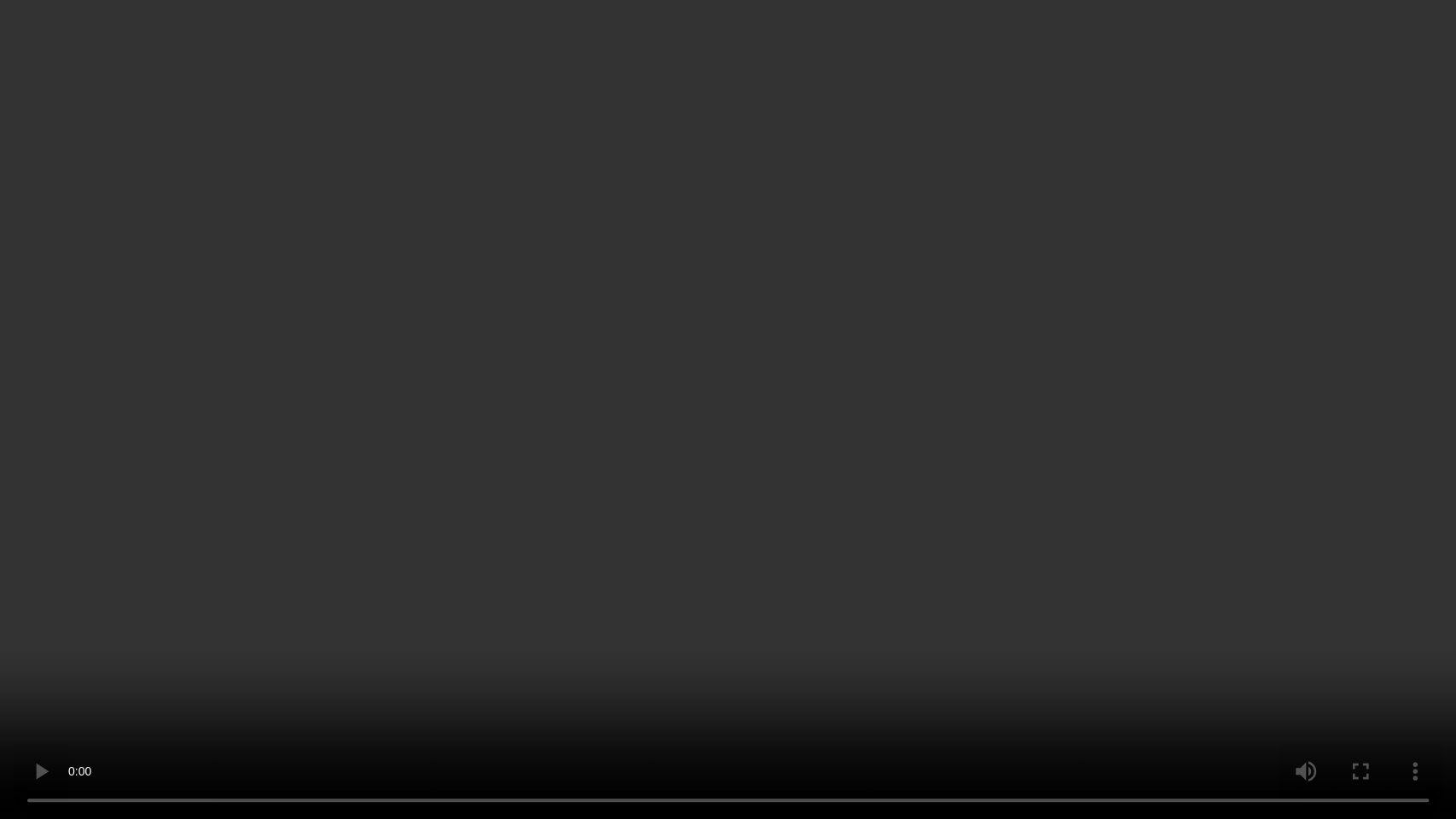
click at [662, 393] on video at bounding box center [728, 409] width 1456 height 819
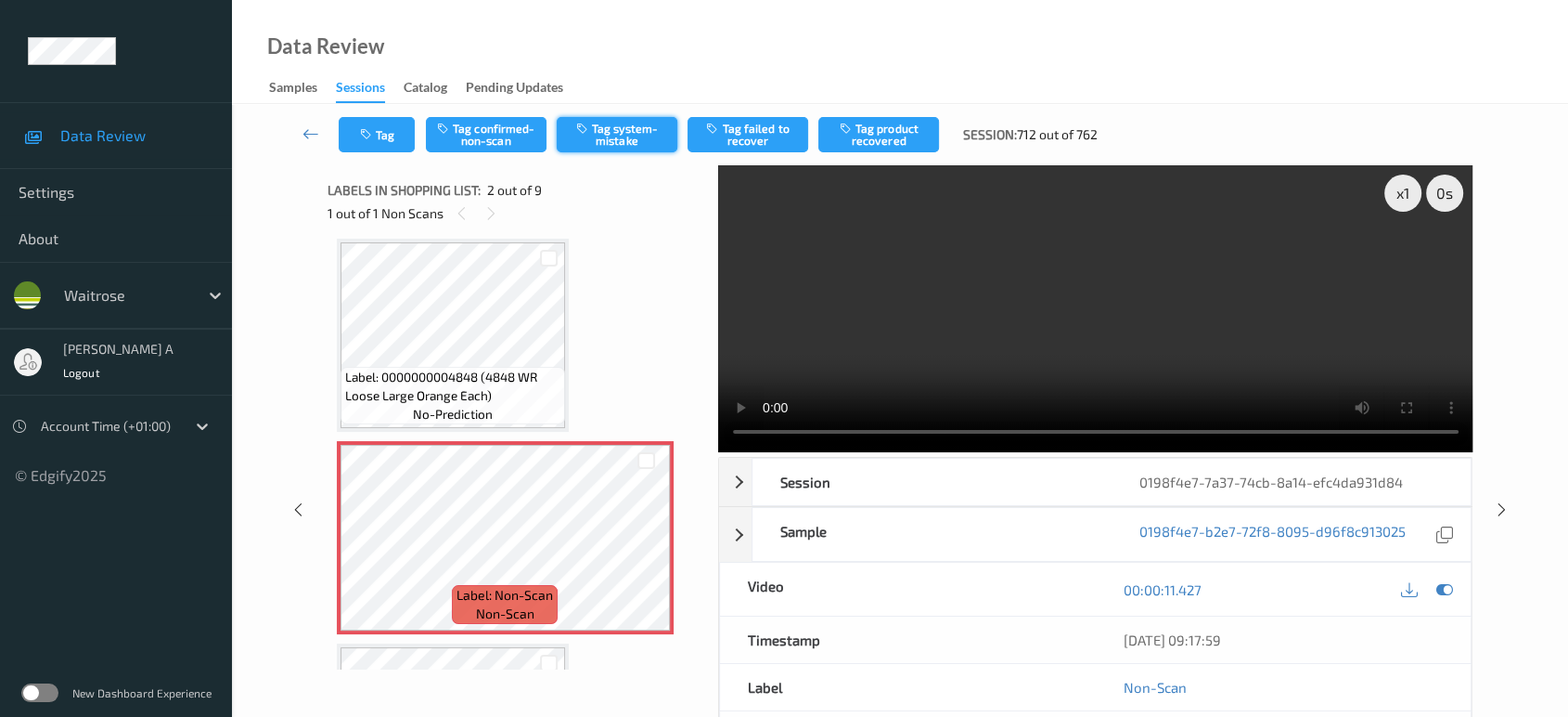
click at [609, 138] on button "Tag system-mistake" at bounding box center [617, 135] width 121 height 36
click at [384, 144] on button "Tag" at bounding box center [376, 135] width 76 height 36
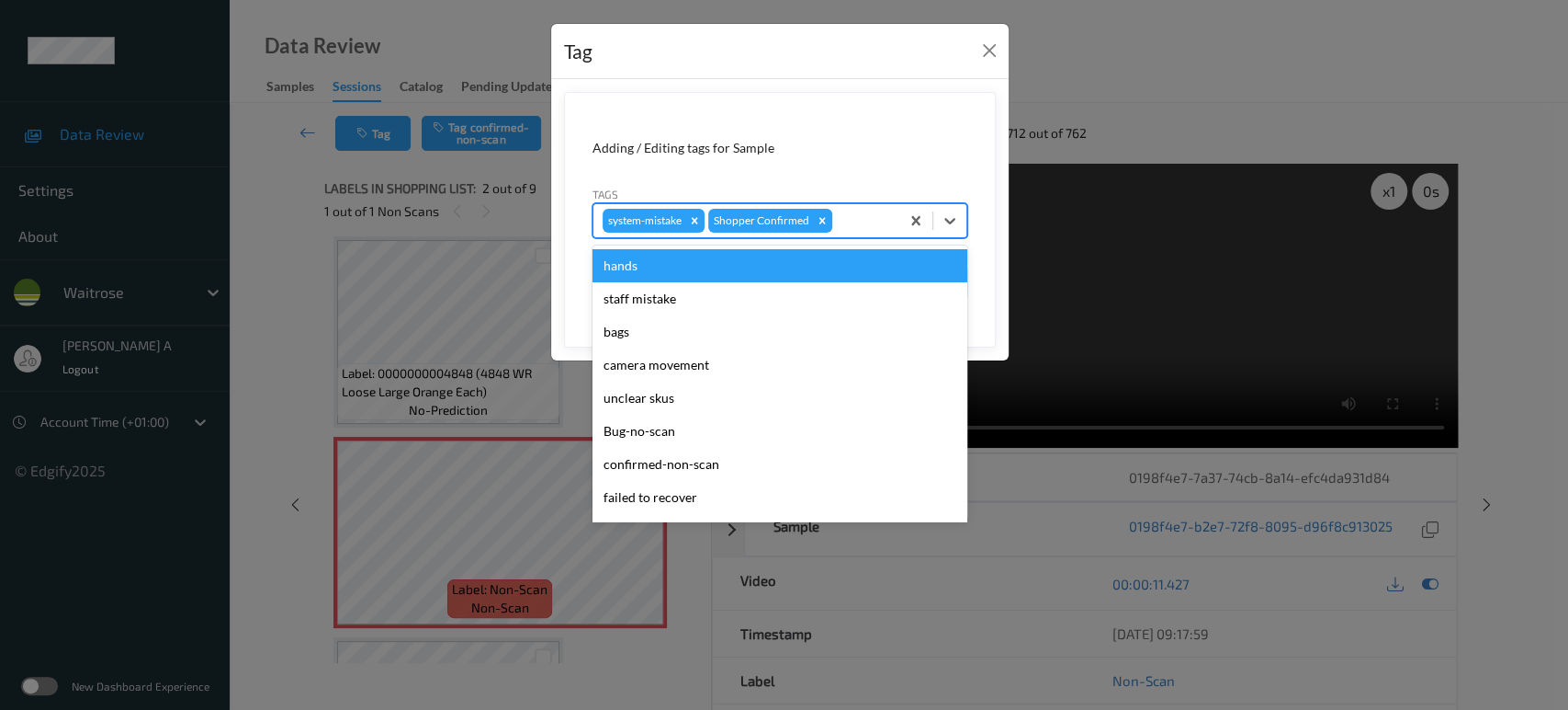
click at [846, 226] on div at bounding box center [863, 220] width 55 height 22
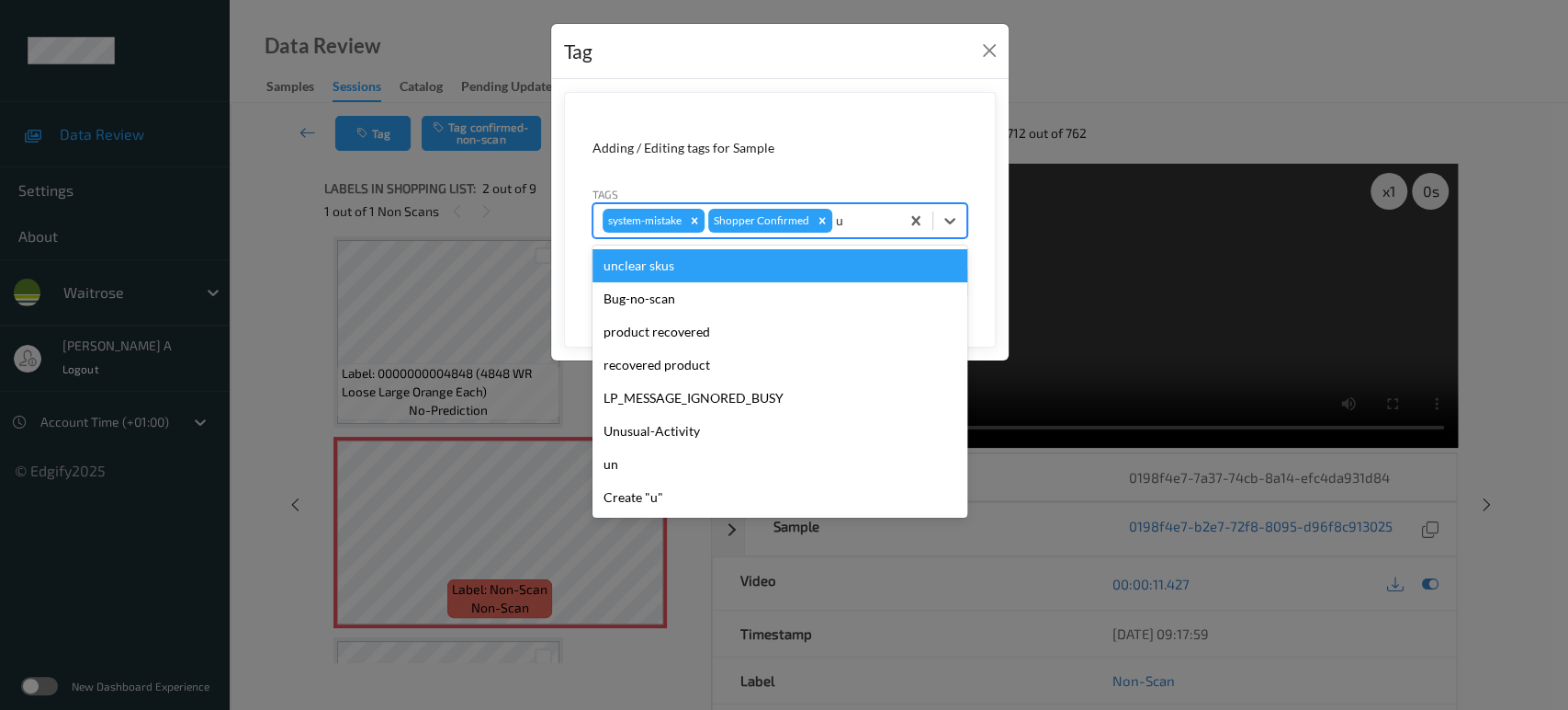
type input "un"
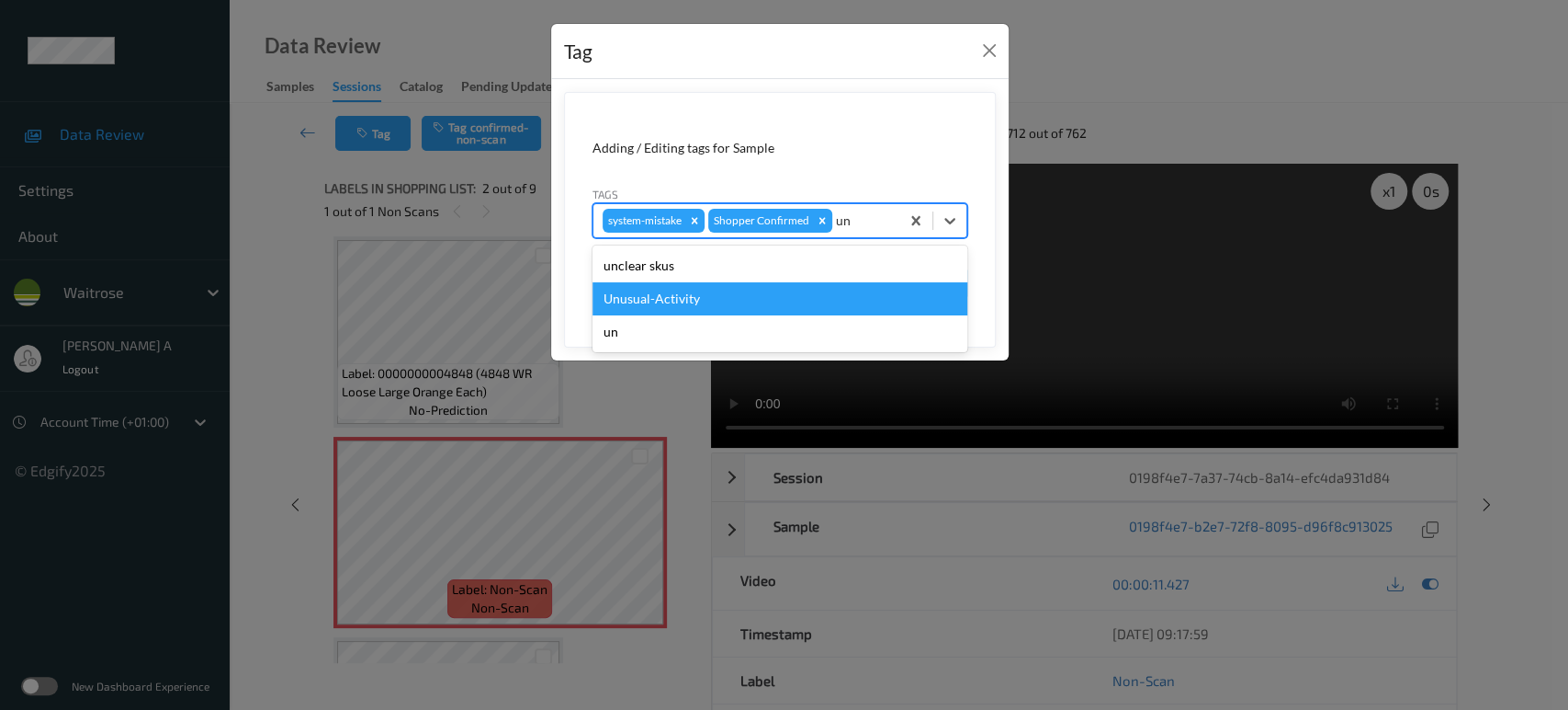
click at [737, 305] on div "Unusual-Activity" at bounding box center [779, 299] width 375 height 33
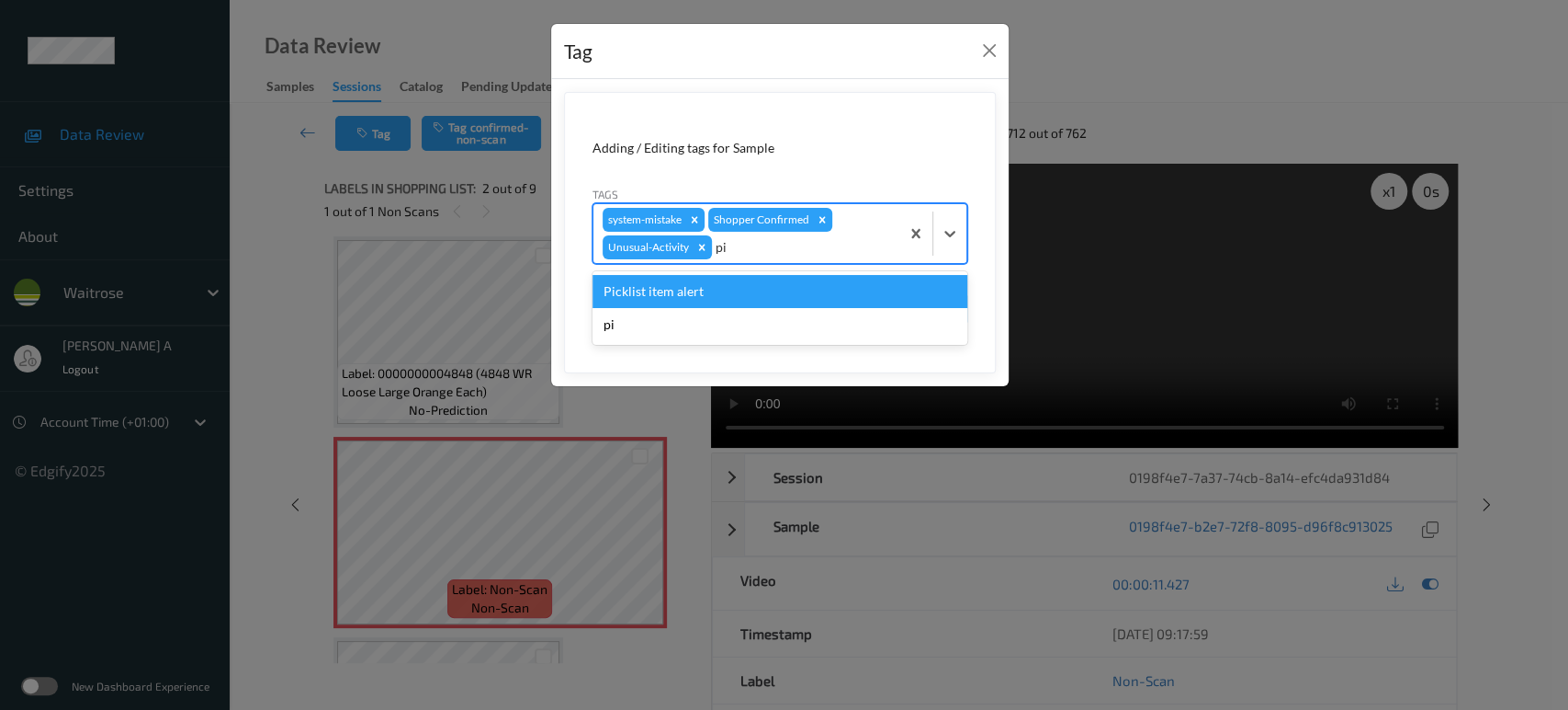
type input "pic"
click at [759, 292] on div "Picklist item alert" at bounding box center [779, 292] width 375 height 33
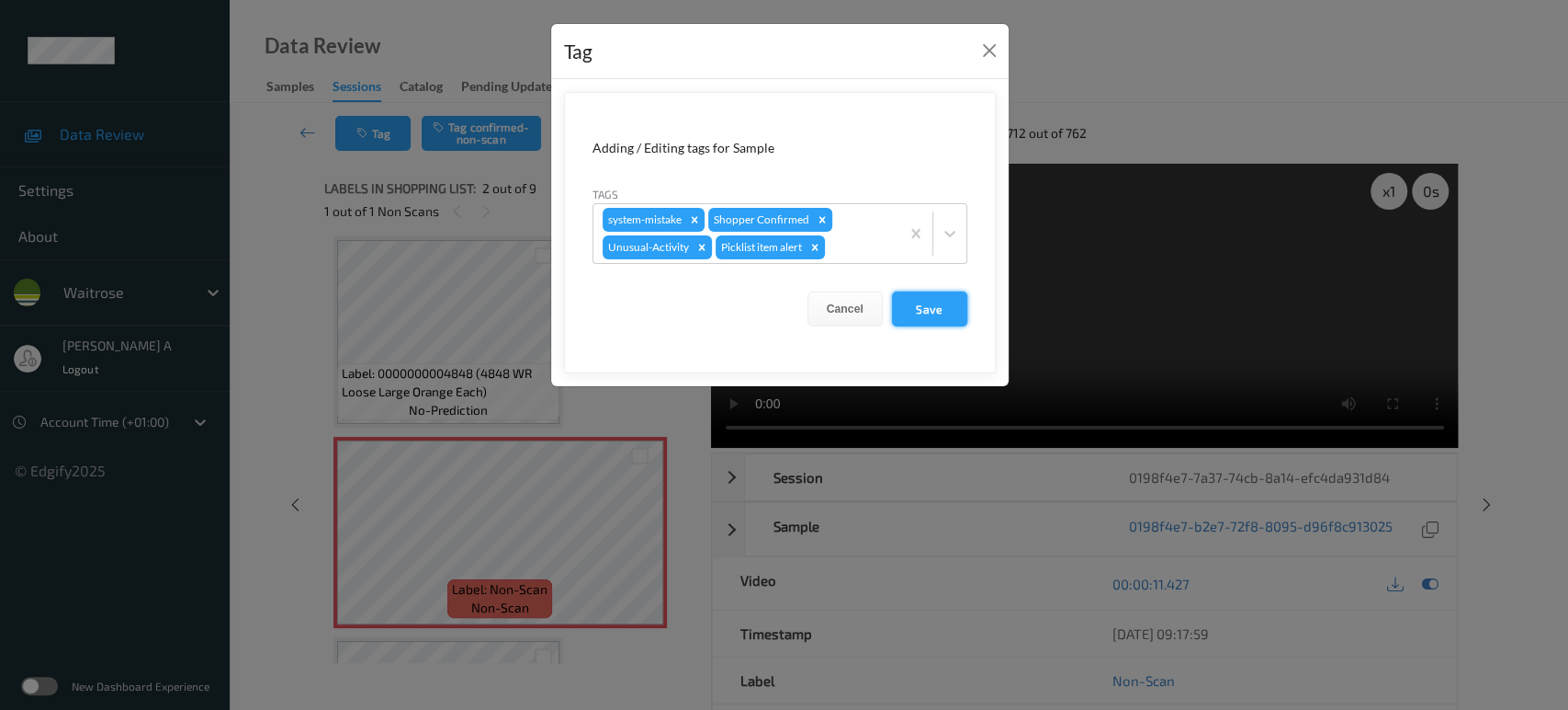
click at [944, 312] on button "Save" at bounding box center [929, 309] width 75 height 35
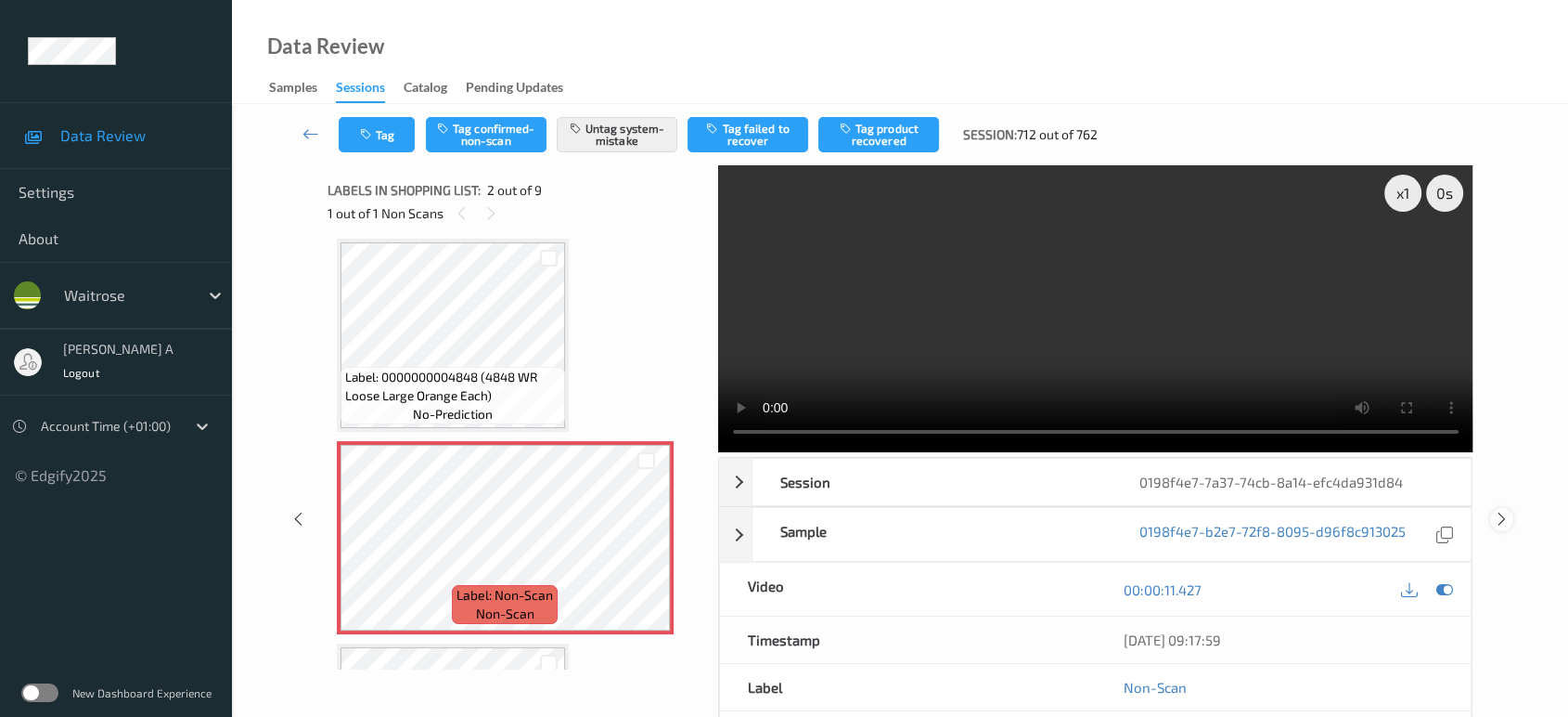
click at [1502, 510] on icon at bounding box center [1502, 519] width 16 height 17
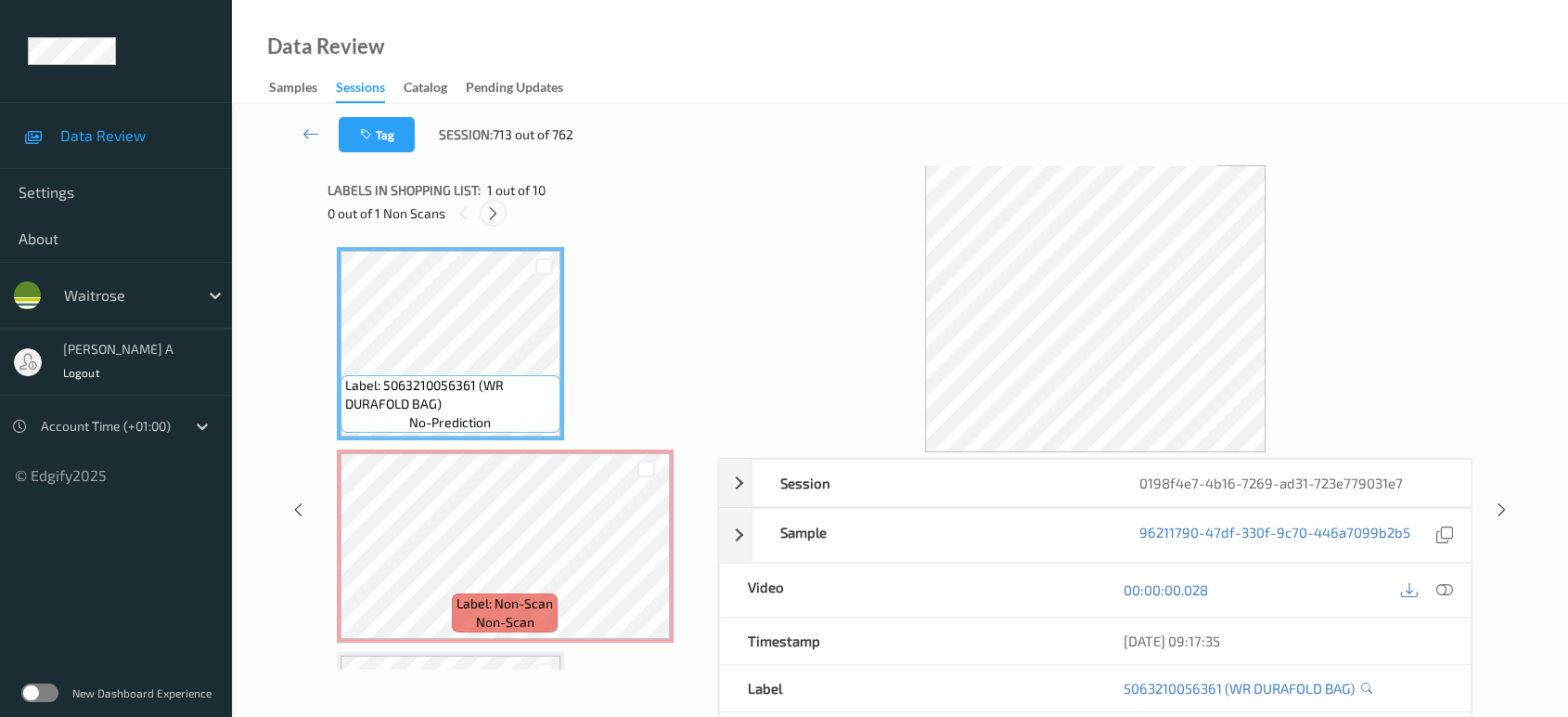
drag, startPoint x: 487, startPoint y: 210, endPoint x: 489, endPoint y: 222, distance: 12.2
click at [487, 210] on icon at bounding box center [492, 213] width 16 height 17
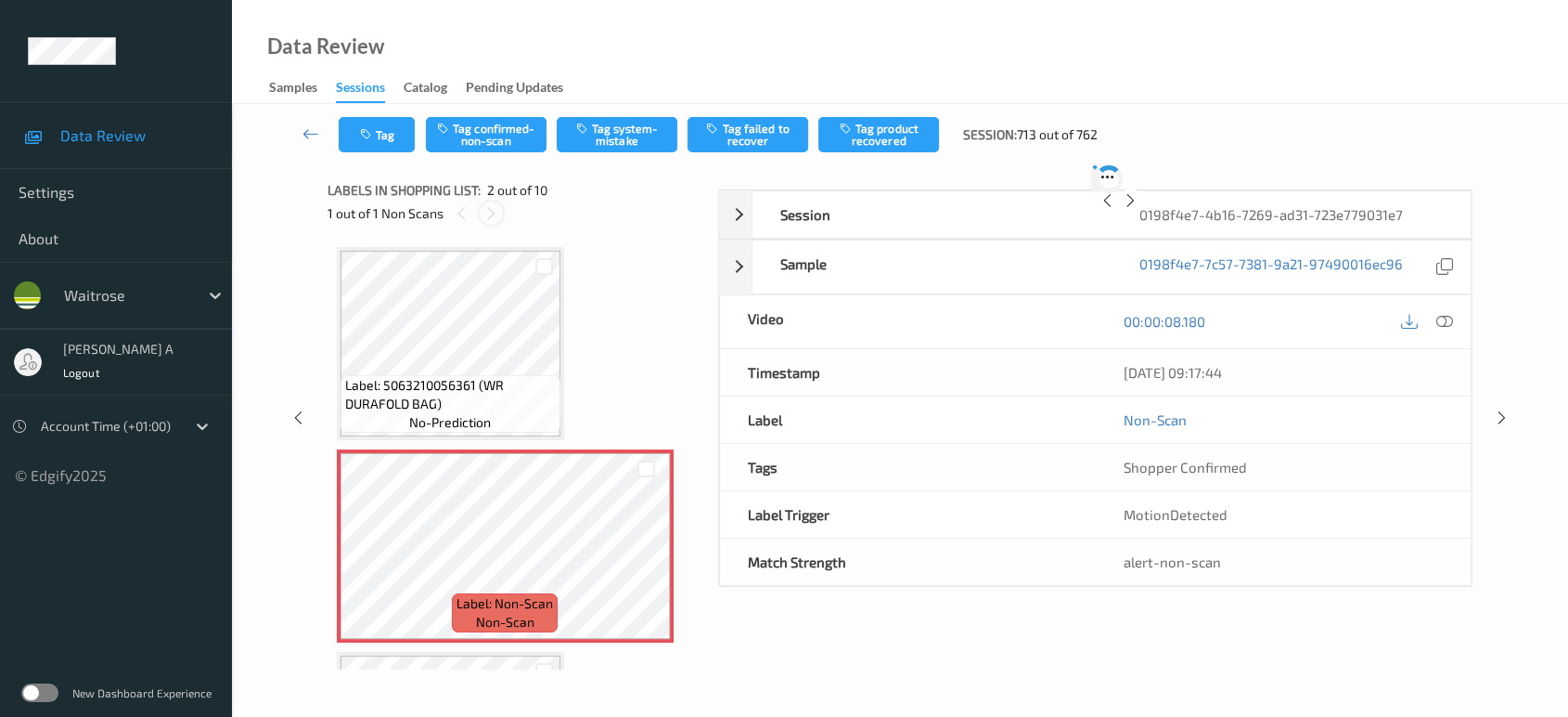
scroll to position [8, 0]
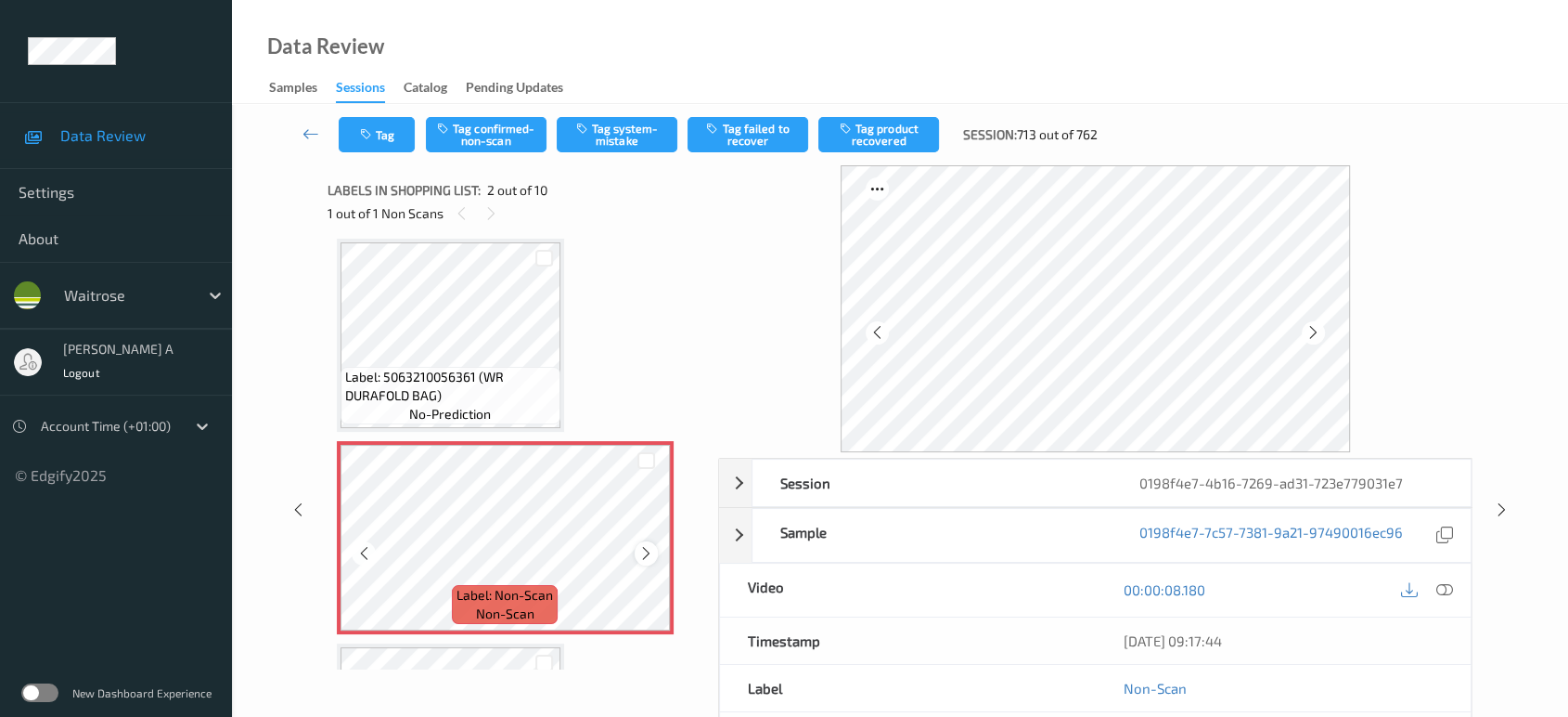
click at [653, 555] on icon at bounding box center [646, 553] width 16 height 17
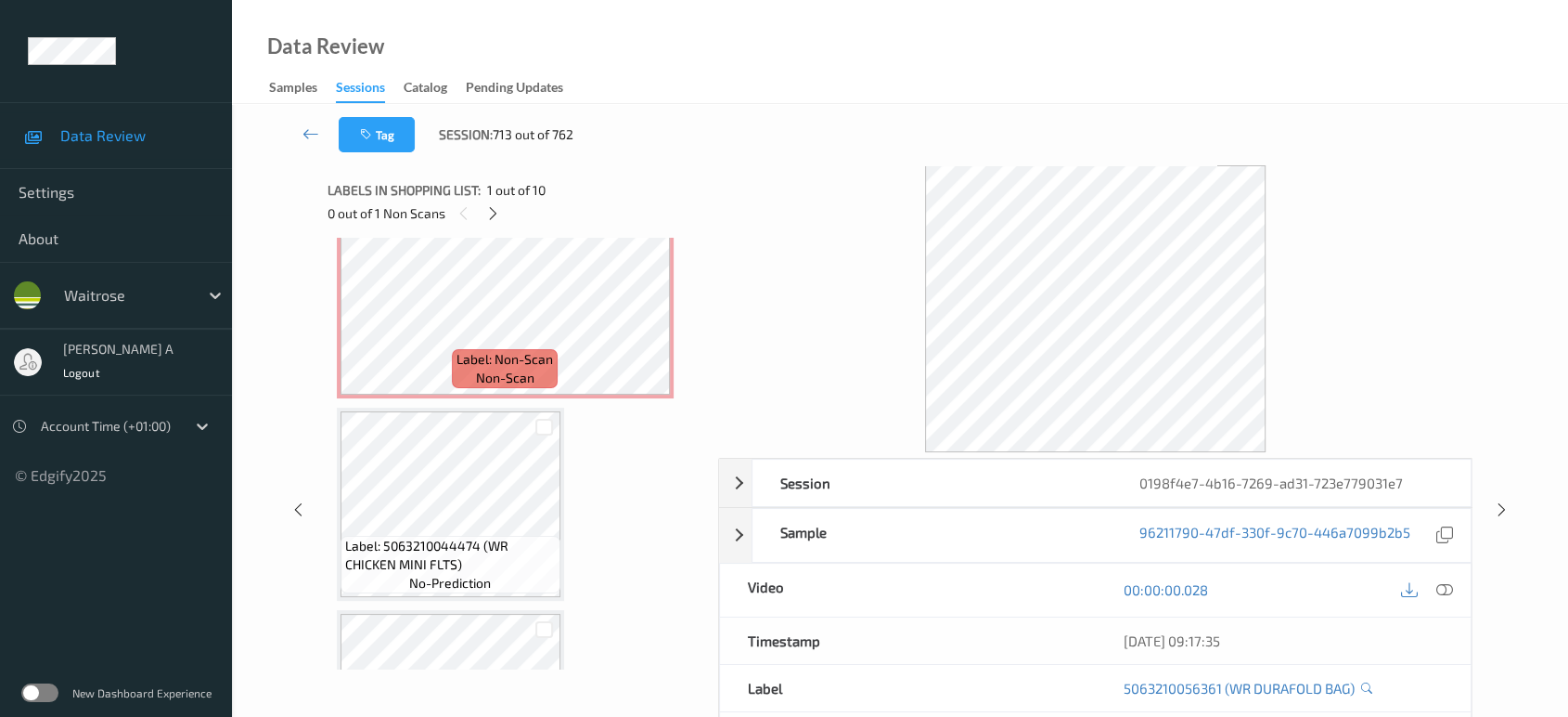
scroll to position [0, 0]
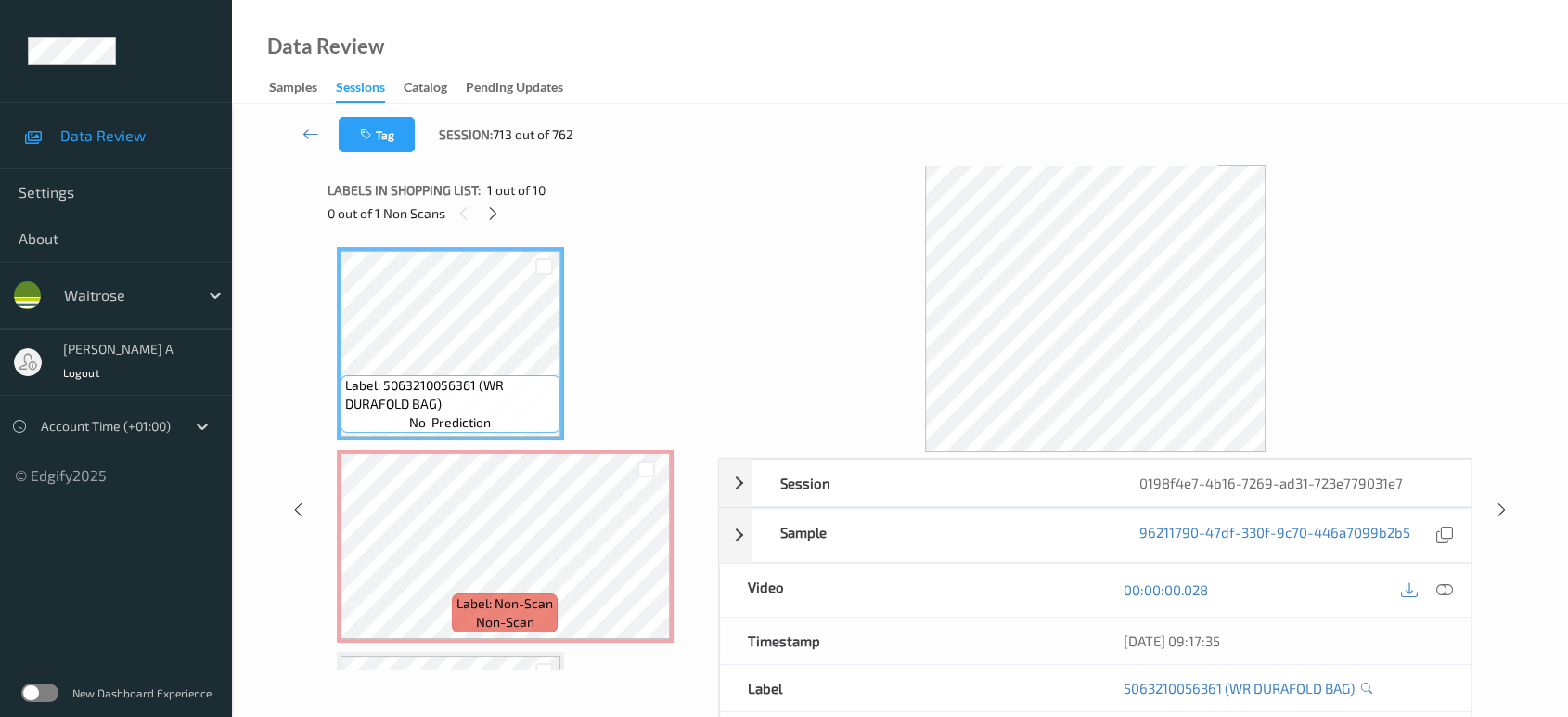
drag, startPoint x: 1446, startPoint y: 595, endPoint x: 1435, endPoint y: 589, distance: 12.5
click at [1446, 595] on icon at bounding box center [1445, 590] width 17 height 17
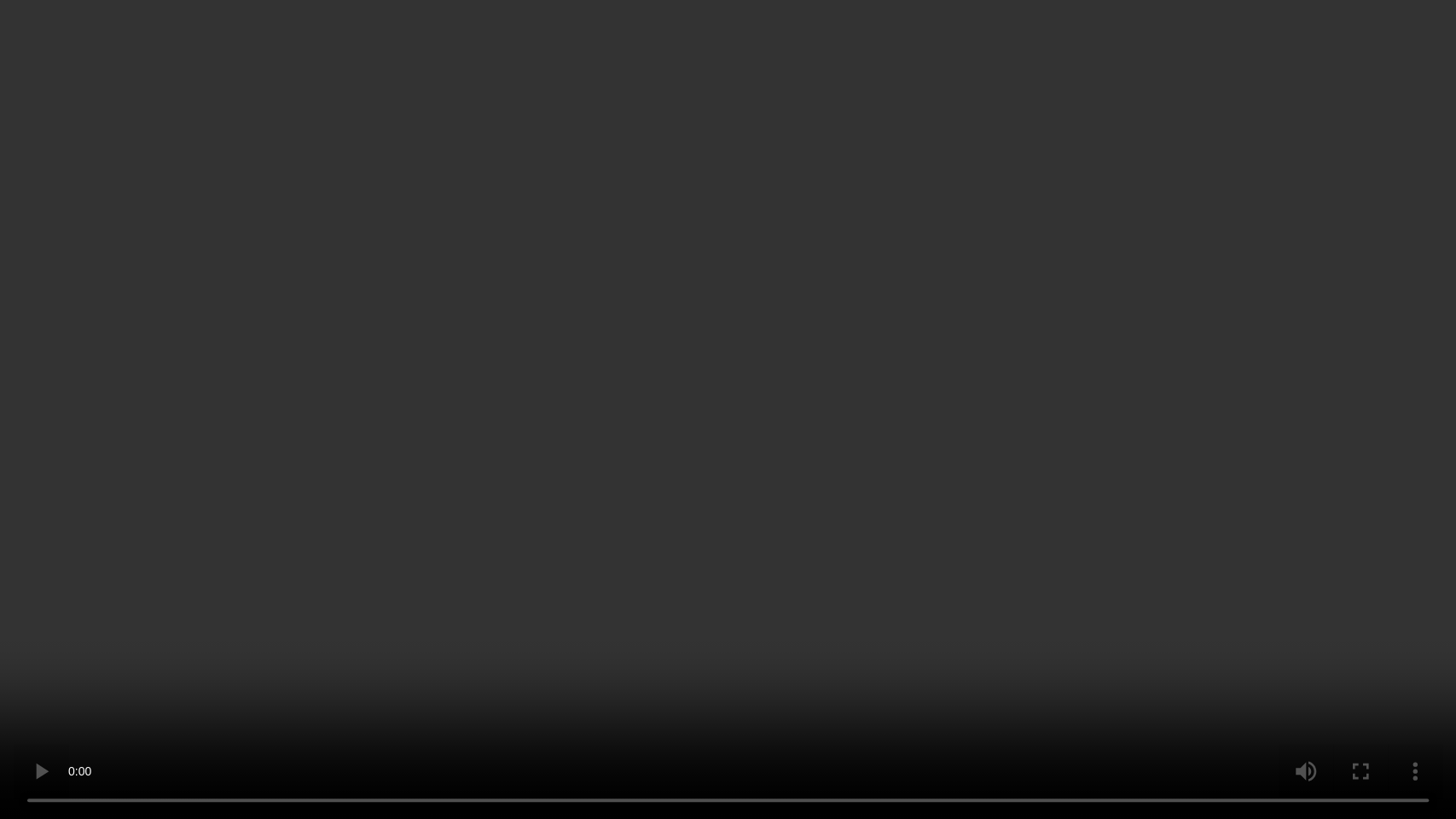
click at [735, 409] on video at bounding box center [728, 409] width 1456 height 819
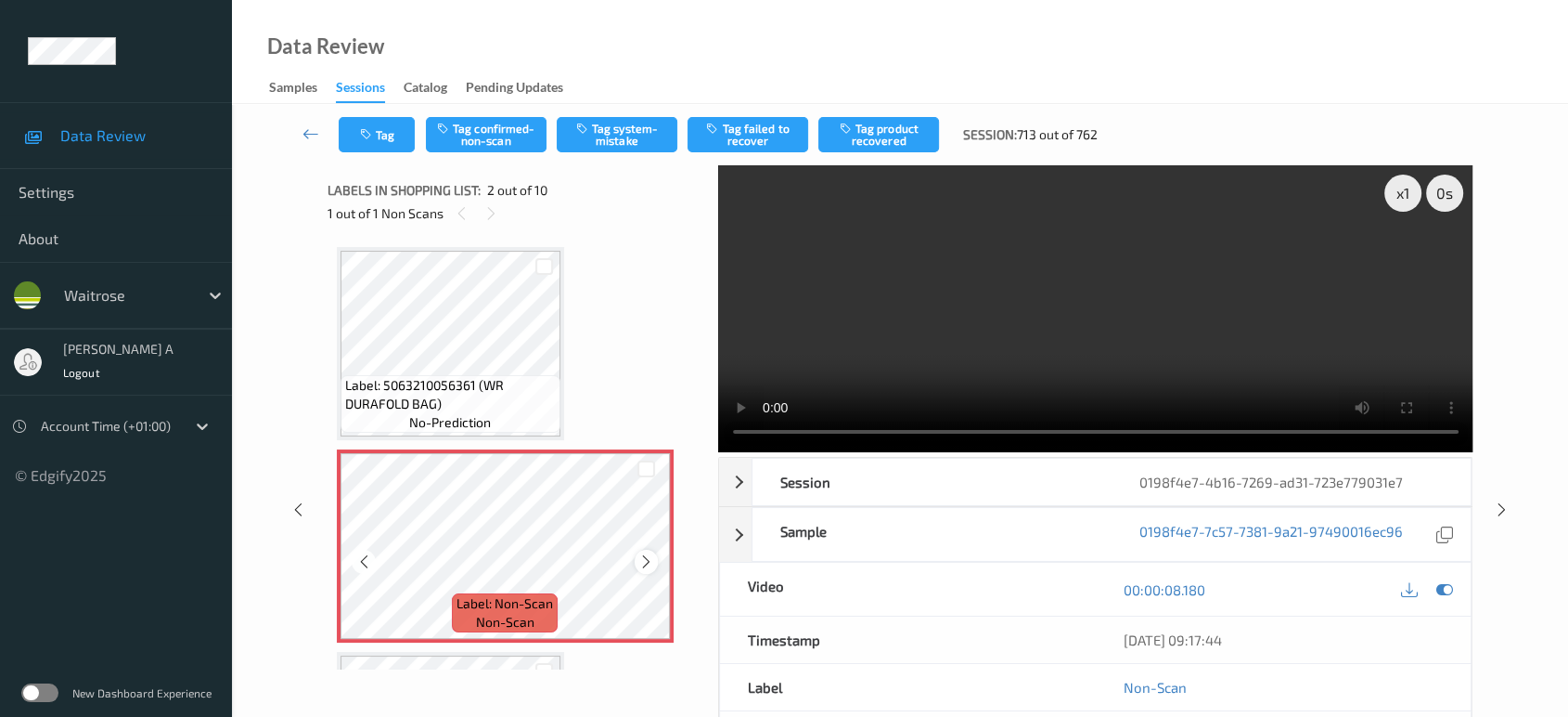
click at [650, 564] on icon at bounding box center [646, 562] width 16 height 17
click at [508, 144] on button "Tag confirmed-non-scan" at bounding box center [486, 135] width 121 height 36
click at [790, 135] on button "Tag failed to recover" at bounding box center [748, 135] width 121 height 36
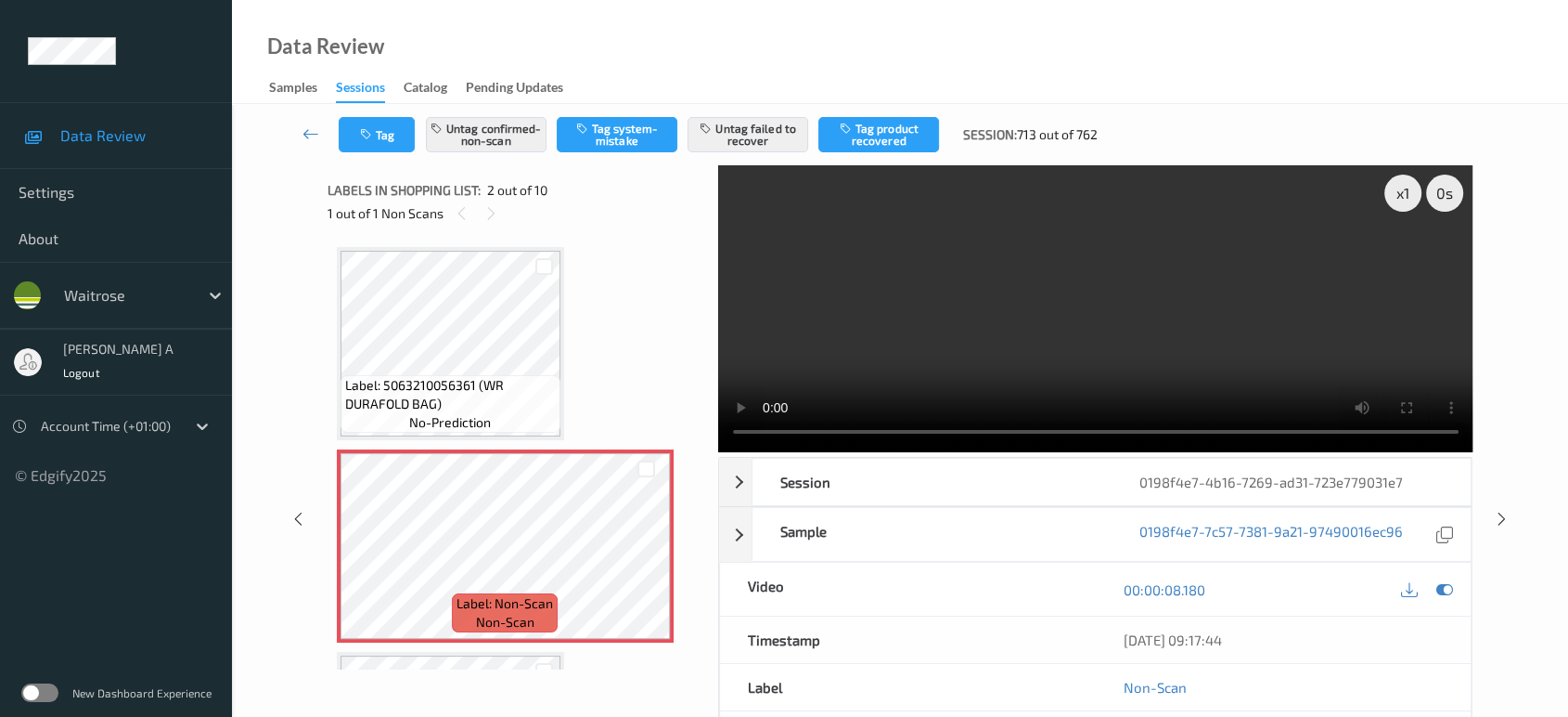
drag, startPoint x: 1508, startPoint y: 441, endPoint x: 879, endPoint y: 48, distance: 741.7
click at [1508, 508] on div at bounding box center [1502, 519] width 23 height 23
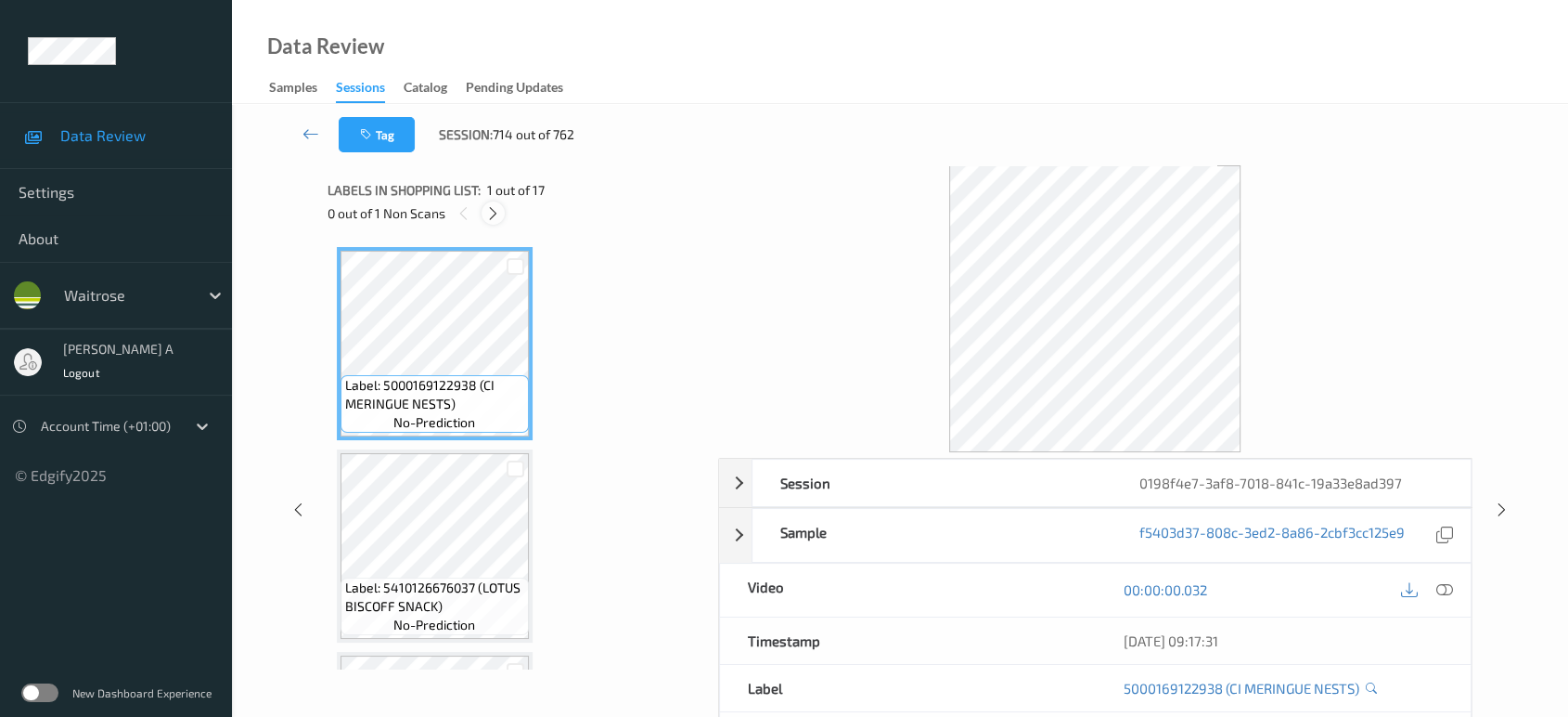
click at [502, 217] on div at bounding box center [492, 212] width 23 height 23
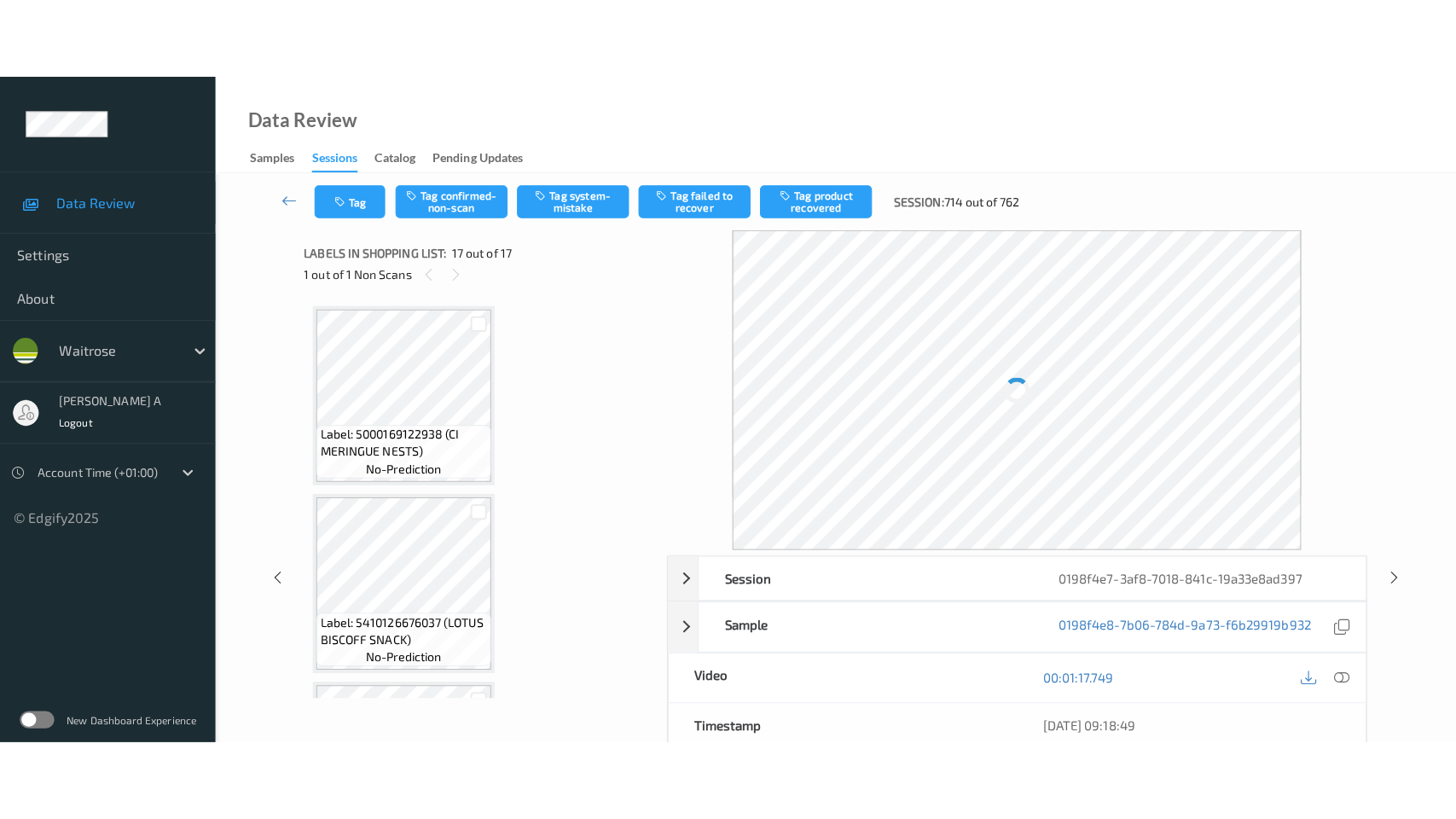
scroll to position [2760, 0]
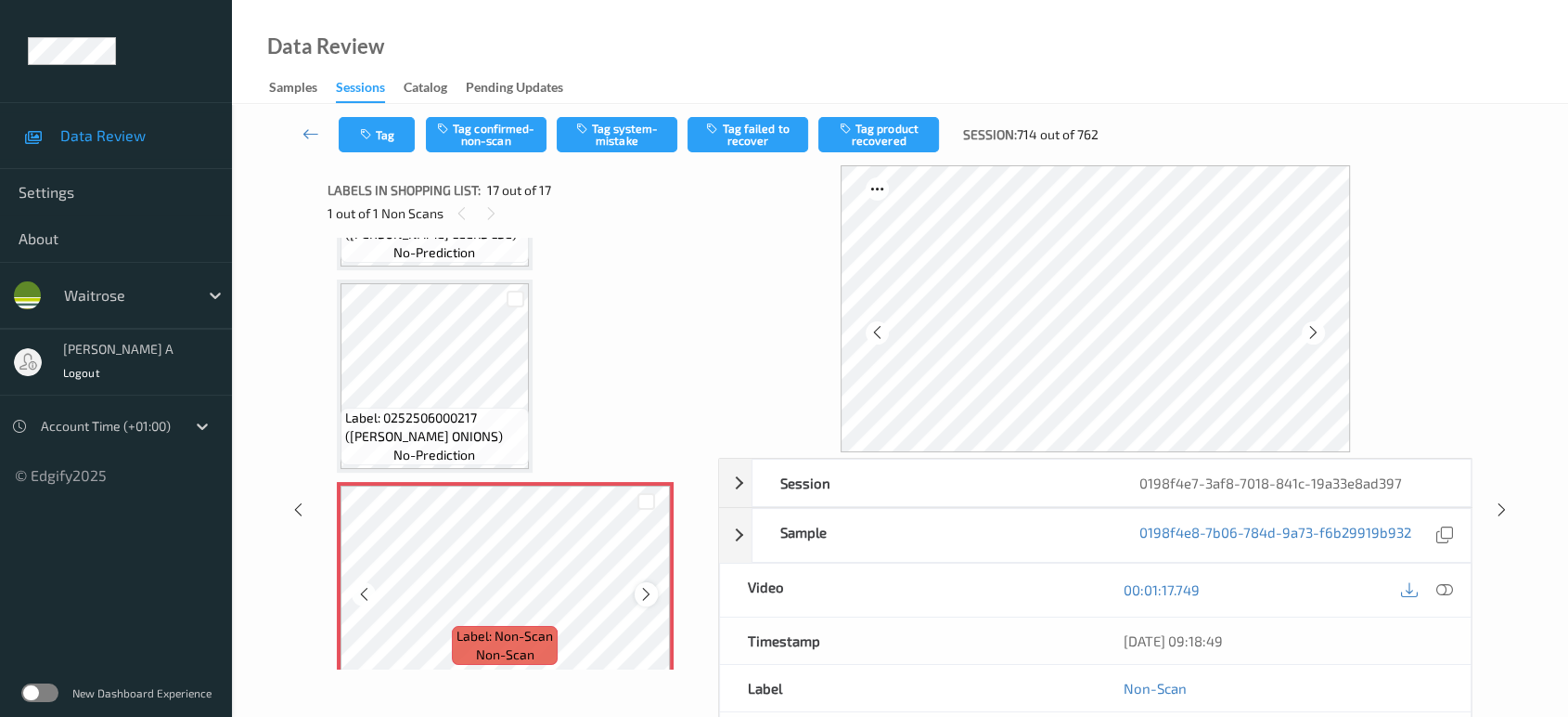
click at [645, 586] on icon at bounding box center [646, 595] width 16 height 17
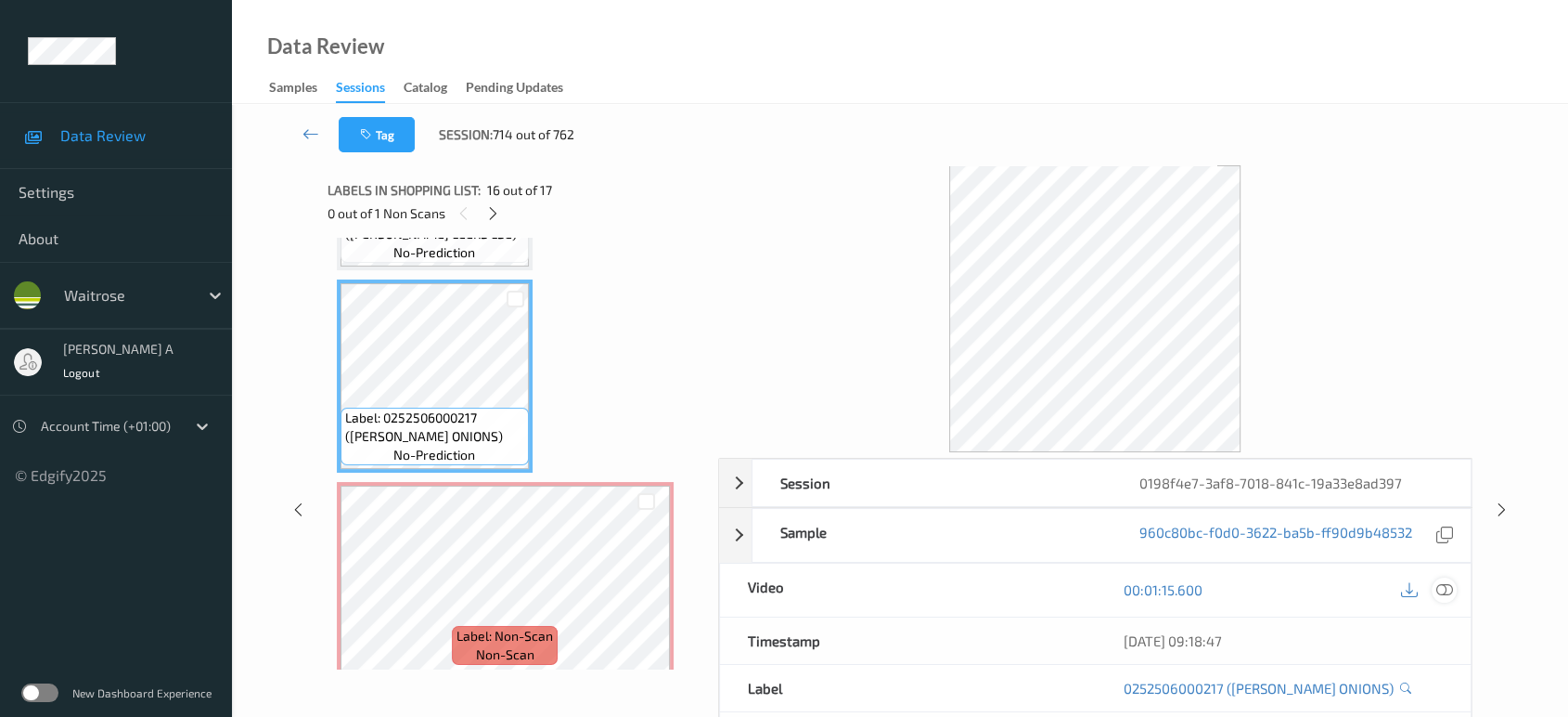
click at [1452, 591] on icon at bounding box center [1445, 590] width 17 height 17
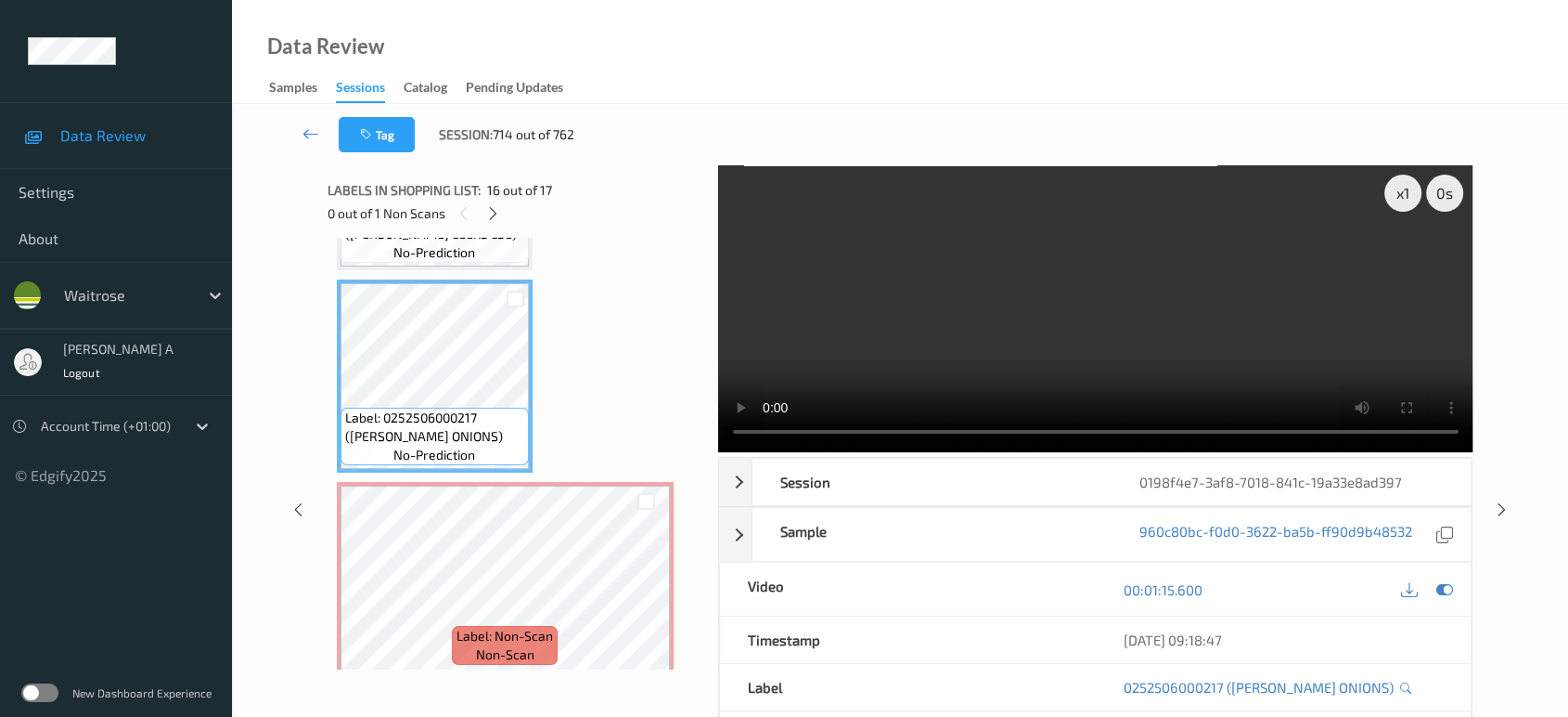
scroll to position [2829, 0]
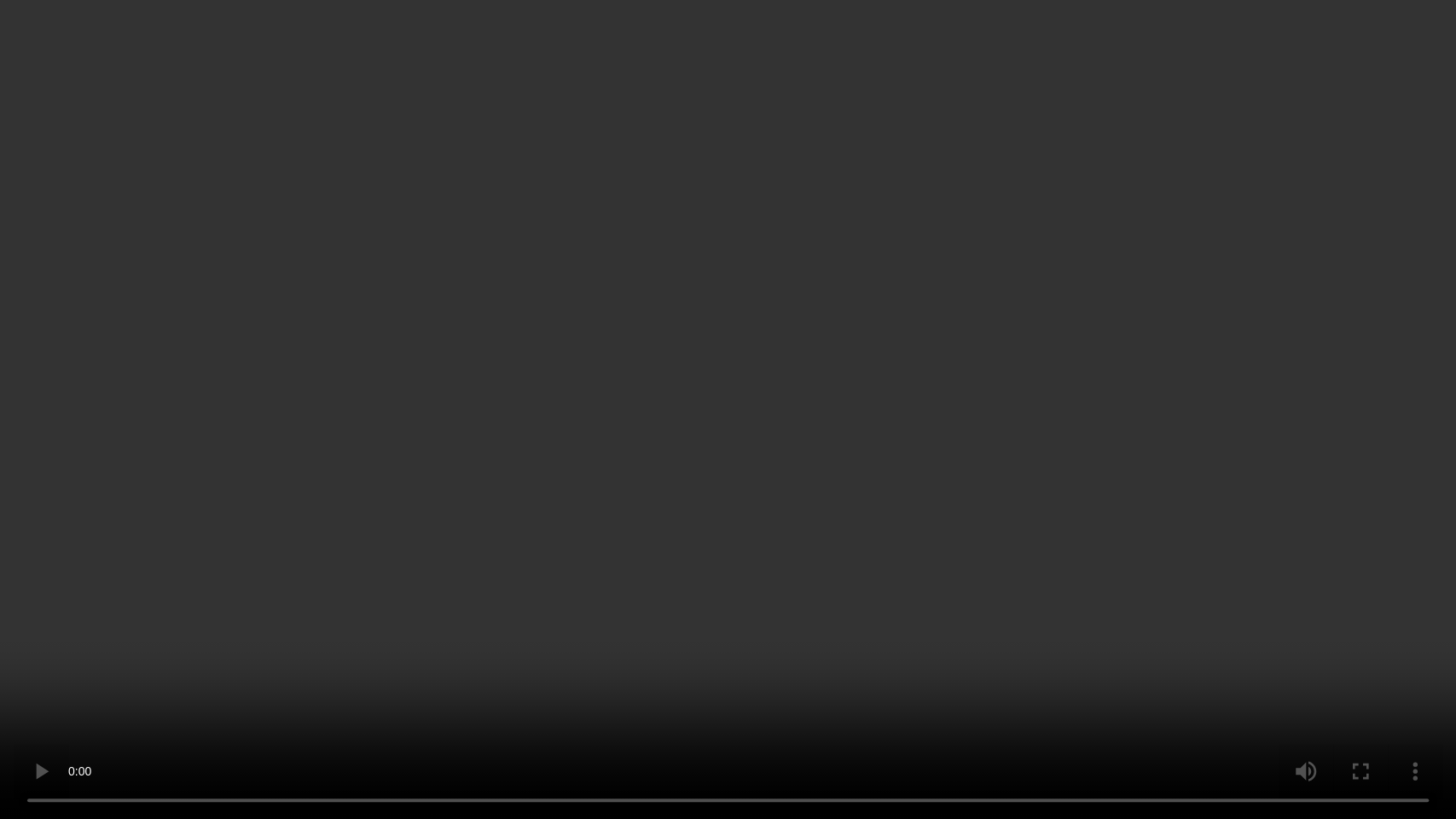
click at [778, 274] on video at bounding box center [728, 409] width 1456 height 819
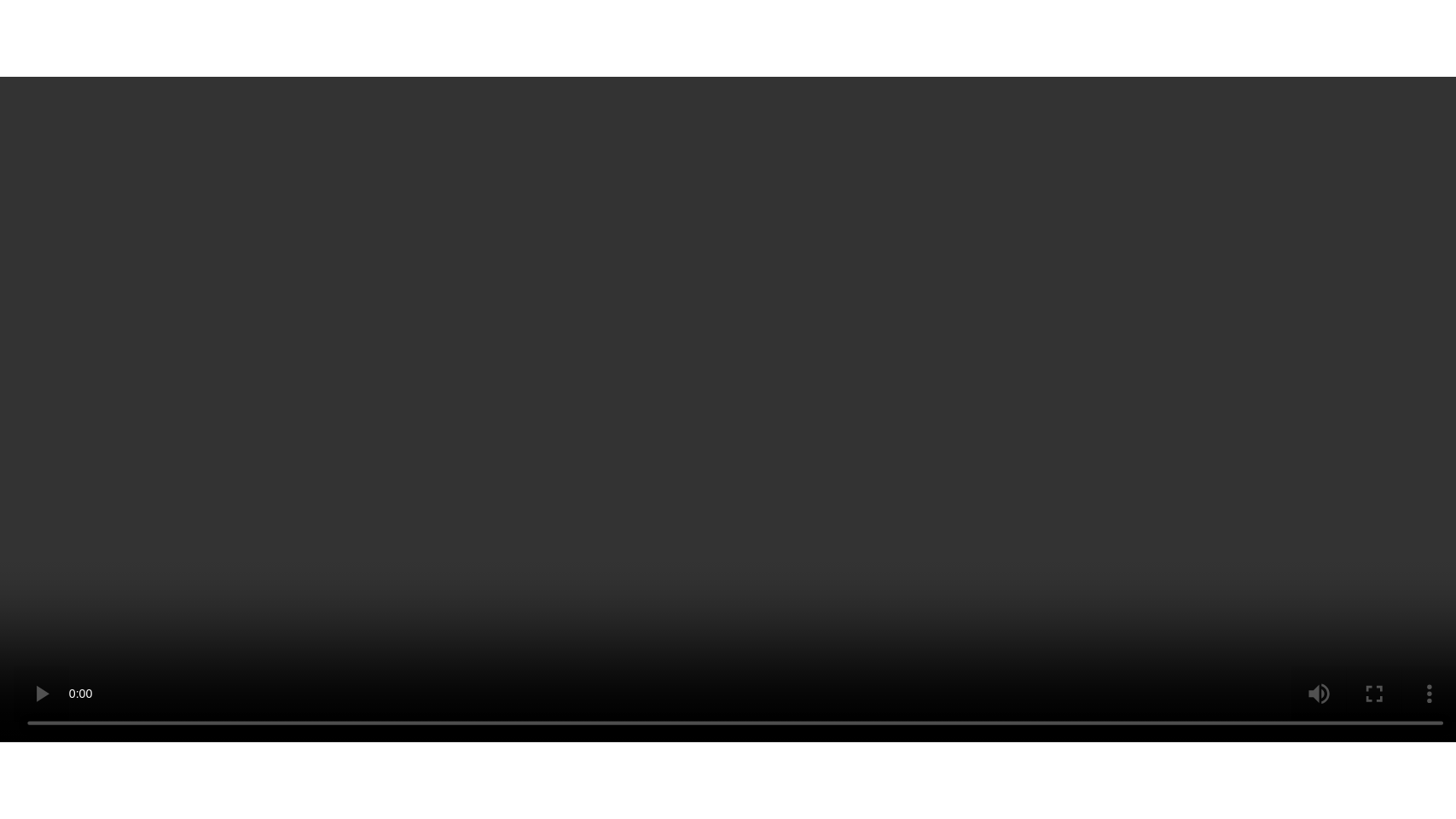
scroll to position [2760, 0]
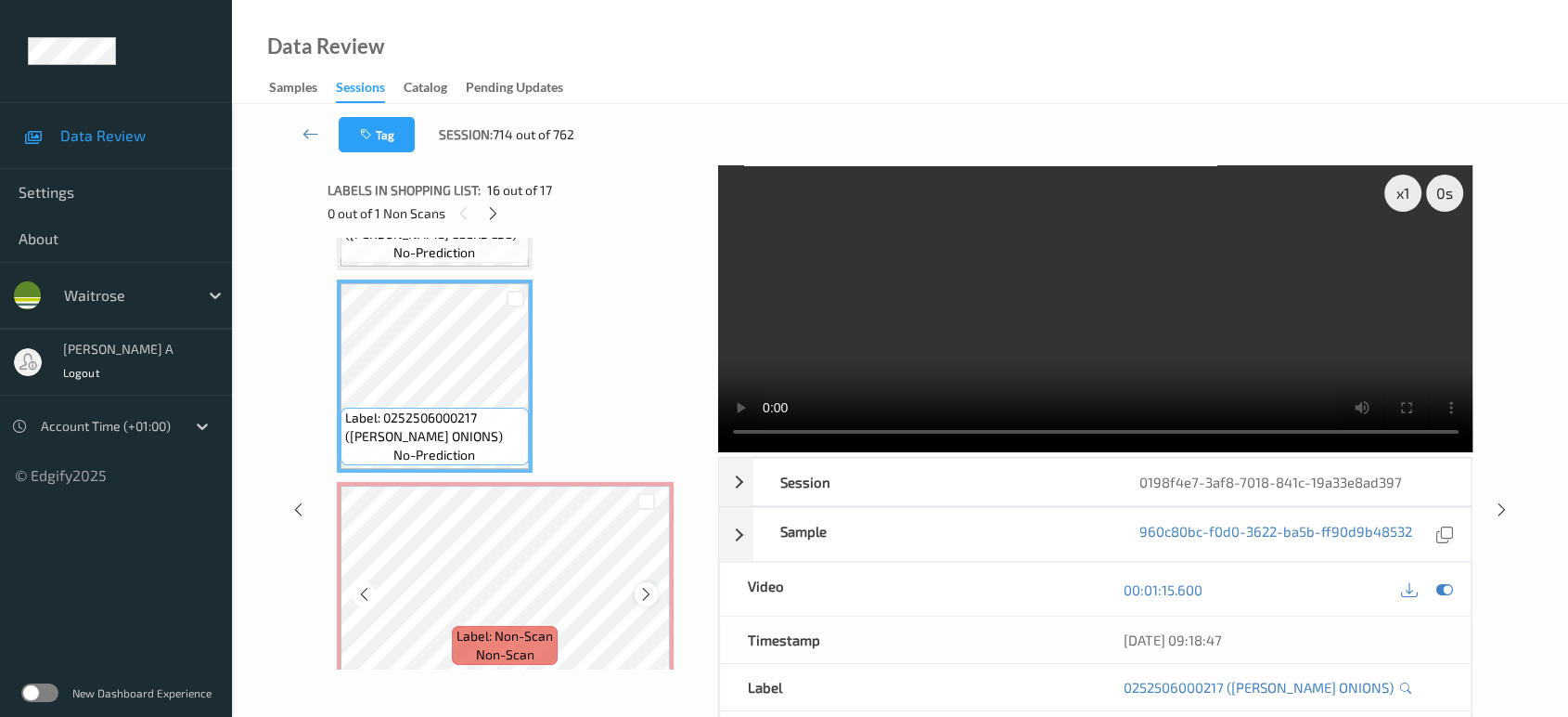
click at [646, 586] on icon at bounding box center [646, 595] width 16 height 17
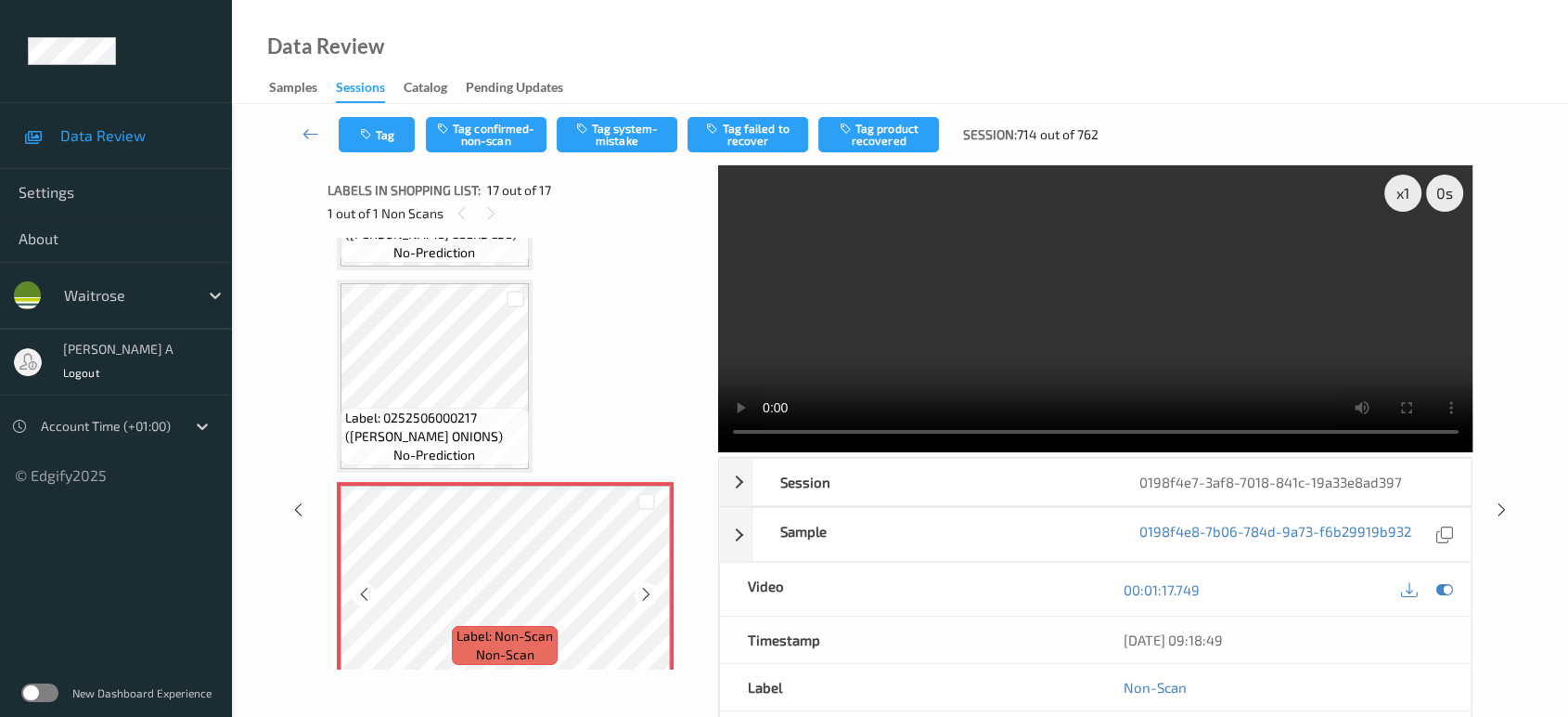
click at [646, 586] on icon at bounding box center [646, 595] width 16 height 17
click at [1437, 584] on icon at bounding box center [1445, 590] width 17 height 17
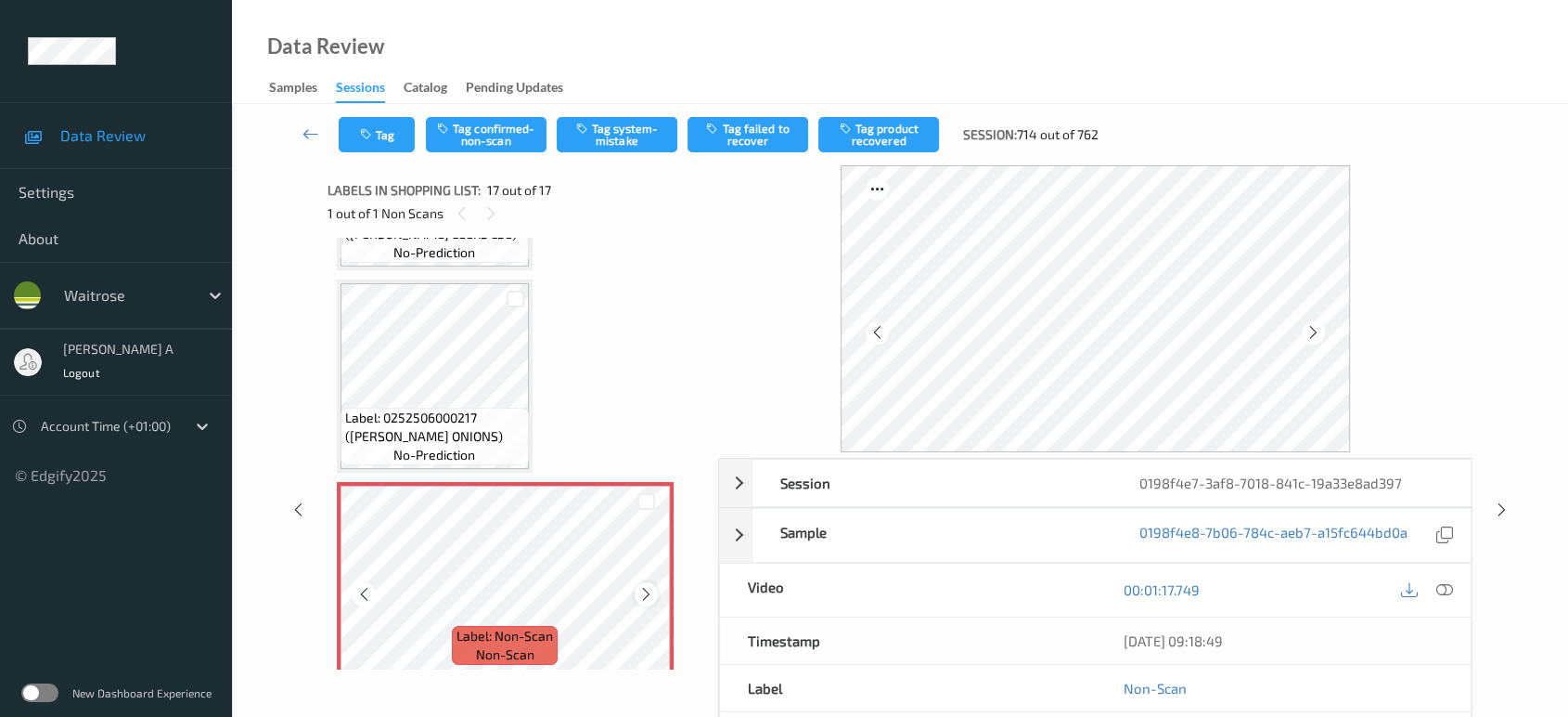
click at [634, 582] on div at bounding box center [646, 594] width 23 height 23
click at [361, 586] on icon at bounding box center [363, 595] width 16 height 17
click at [1441, 587] on icon at bounding box center [1445, 590] width 17 height 17
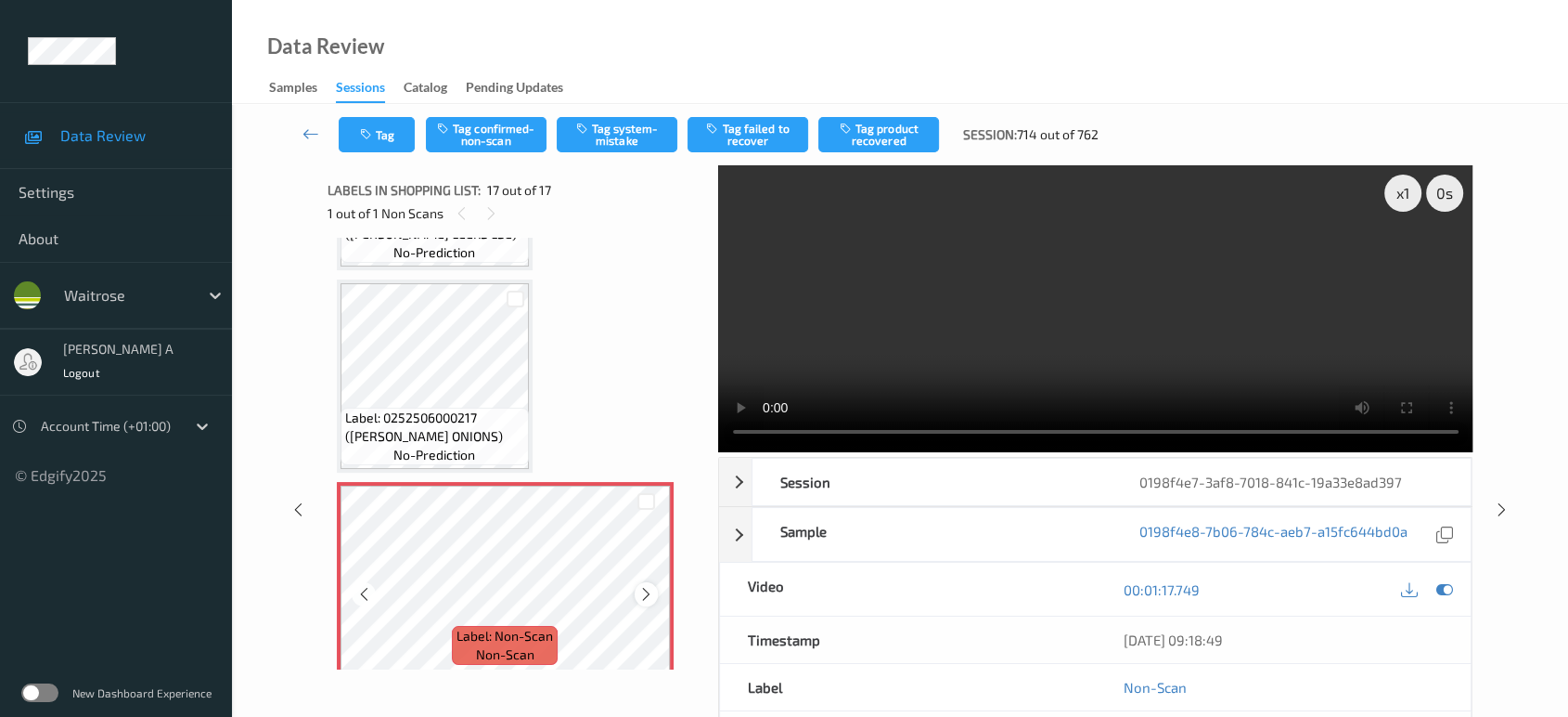
click at [644, 586] on icon at bounding box center [646, 595] width 16 height 17
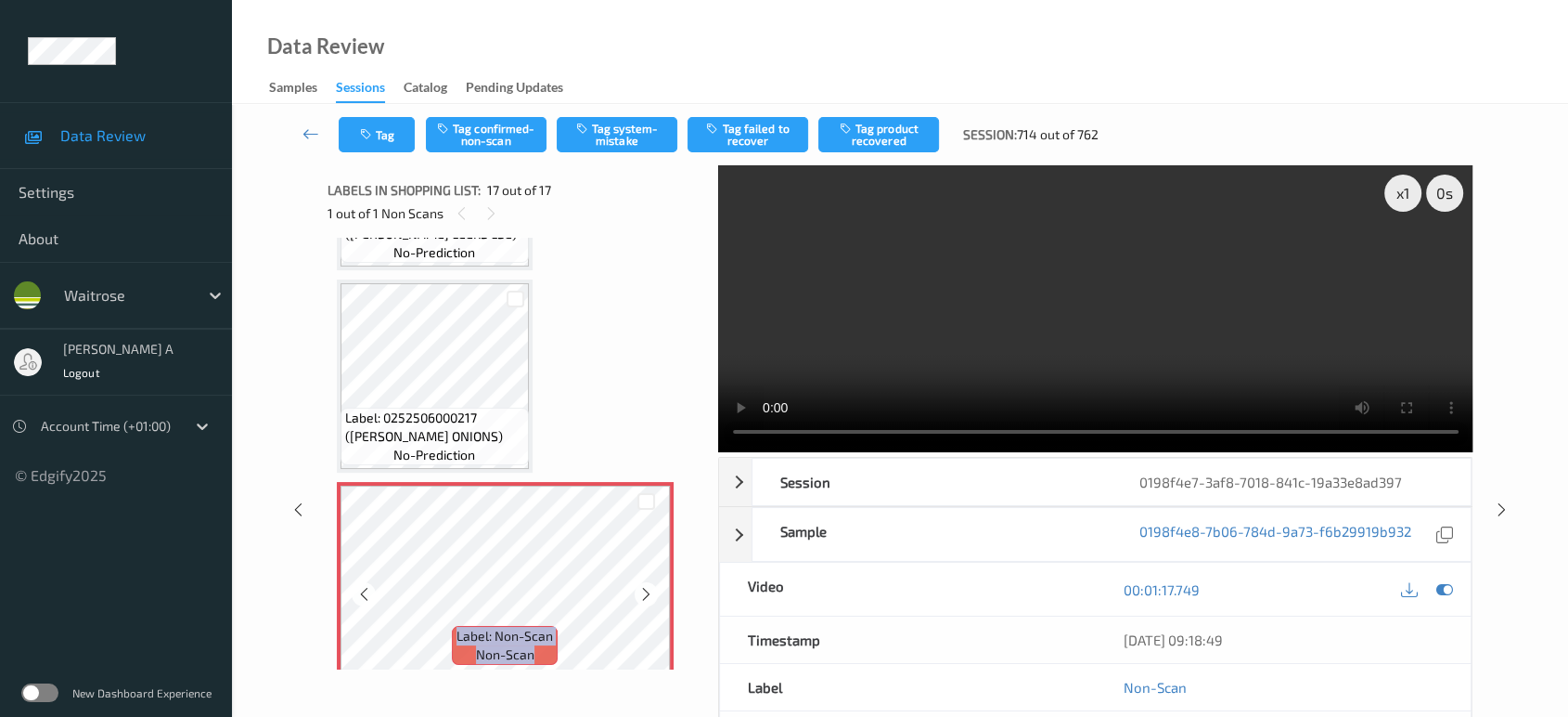
click at [644, 586] on icon at bounding box center [646, 595] width 16 height 17
click at [648, 586] on icon at bounding box center [646, 595] width 16 height 17
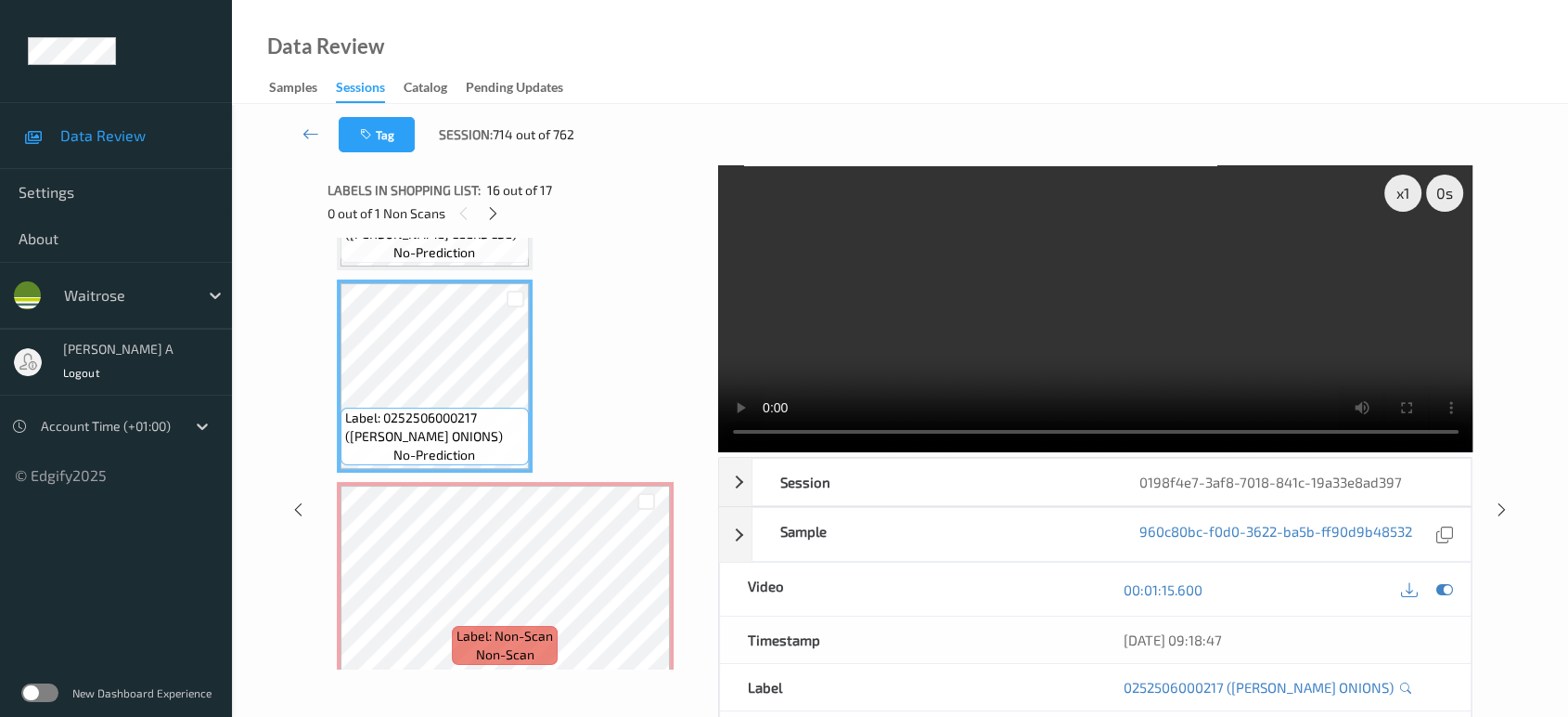
scroll to position [2829, 0]
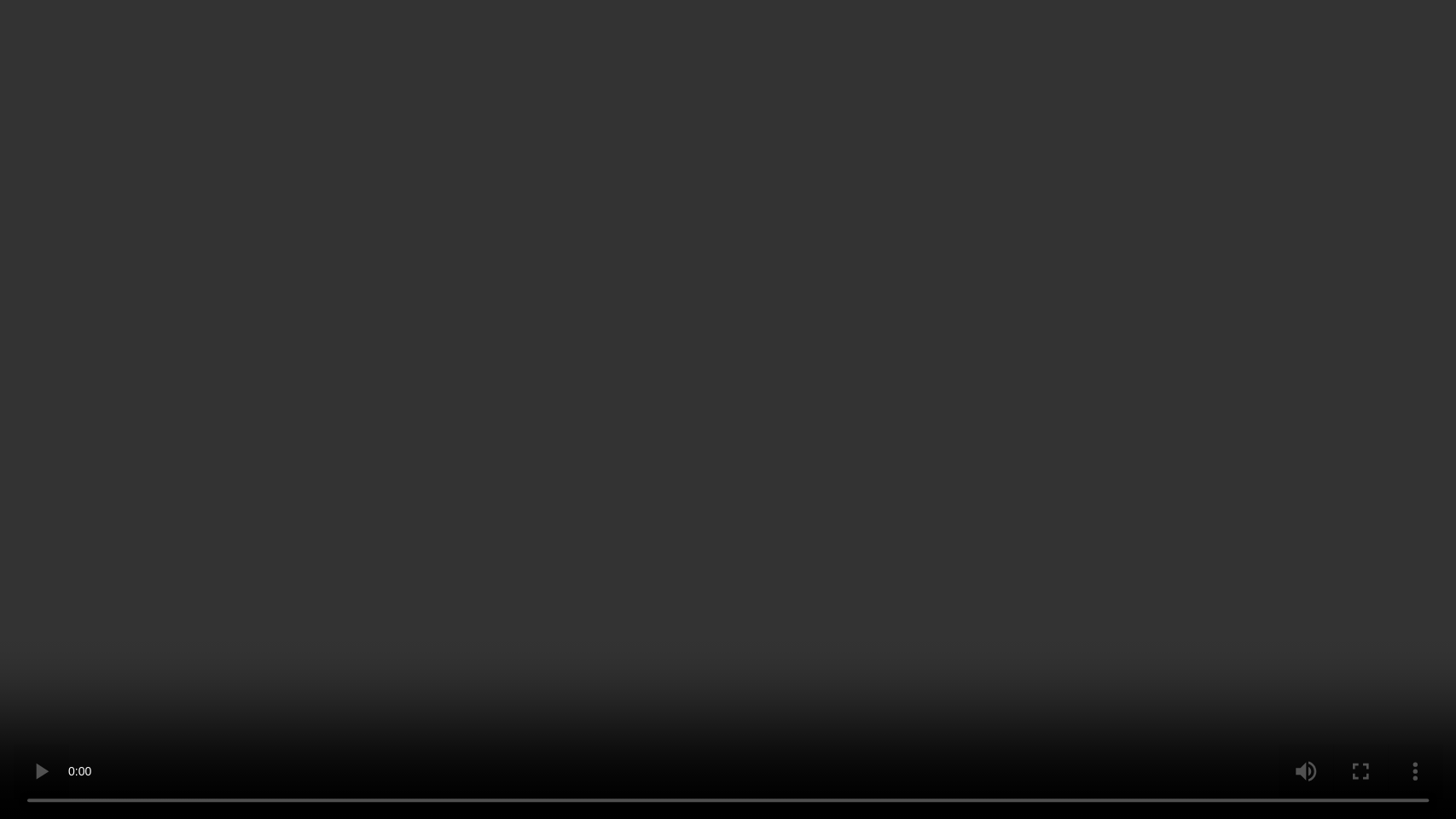
click at [800, 470] on video at bounding box center [728, 409] width 1456 height 819
click at [767, 492] on video at bounding box center [728, 409] width 1456 height 819
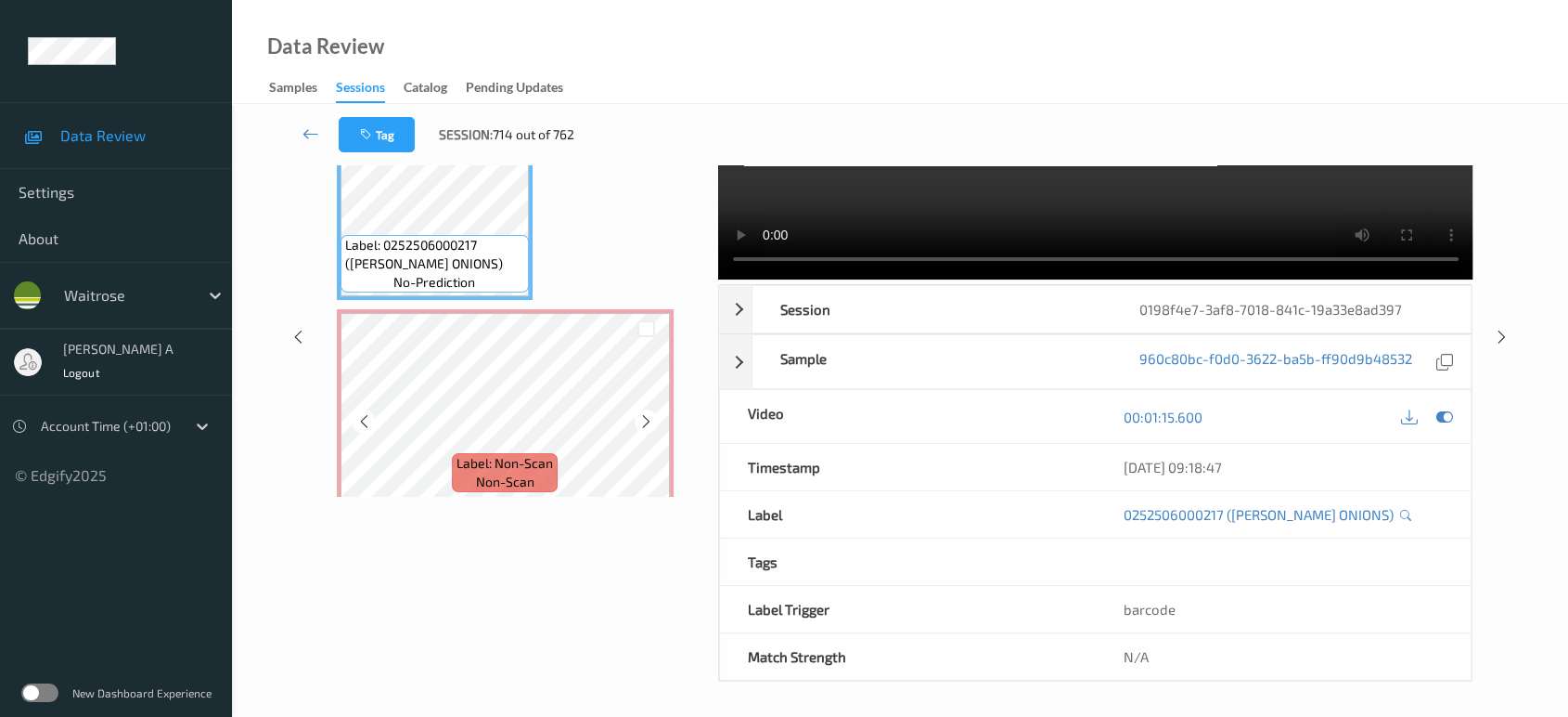
scroll to position [174, 0]
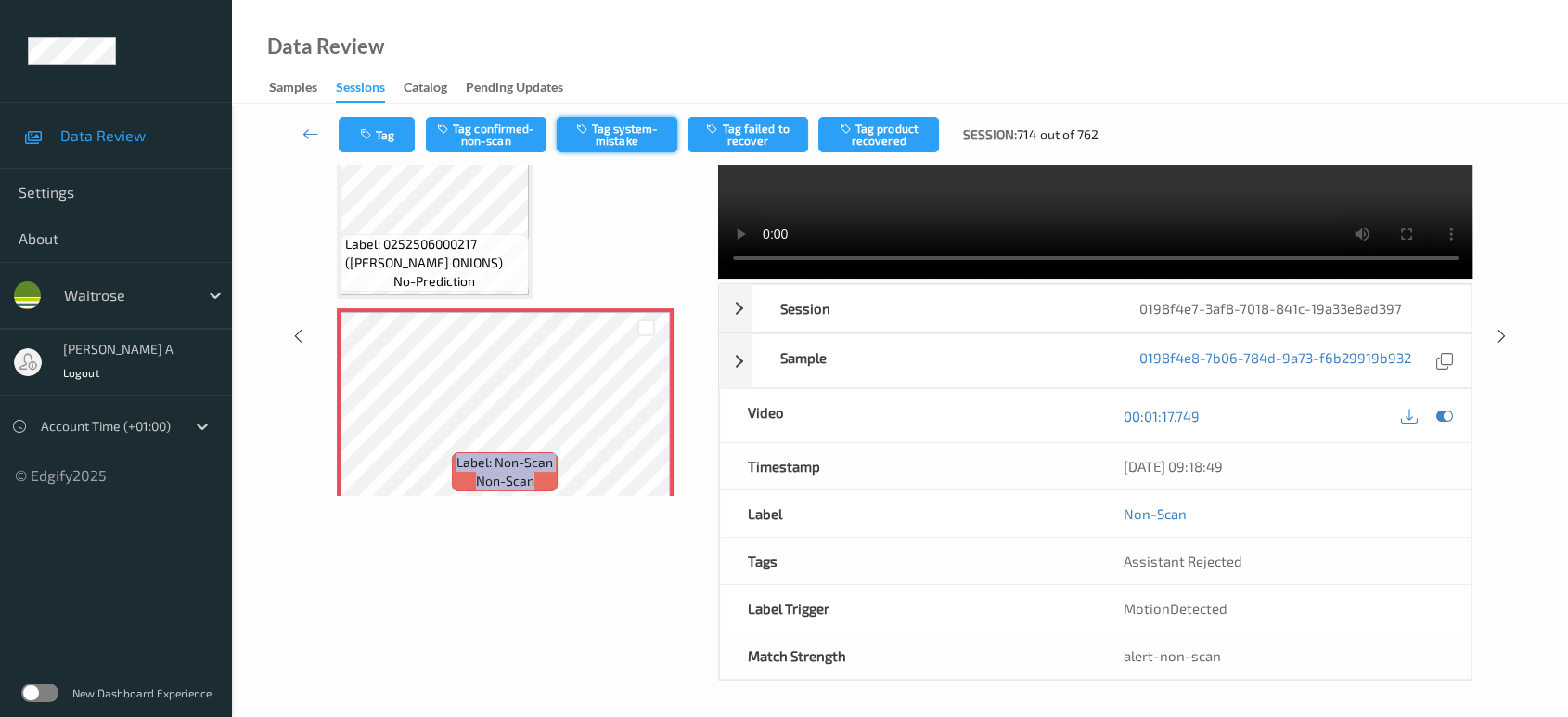
click at [647, 135] on button "Tag system-mistake" at bounding box center [617, 135] width 121 height 36
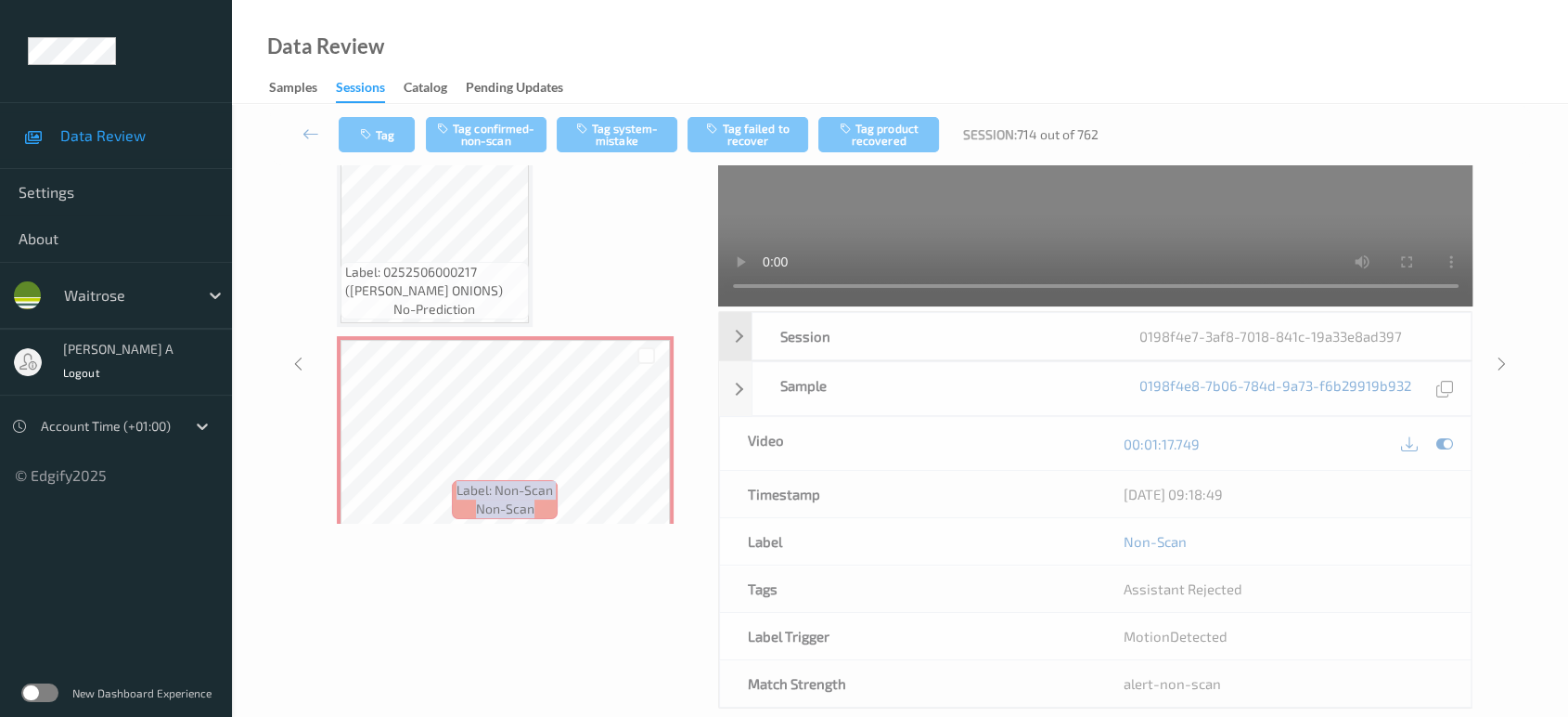
scroll to position [26, 0]
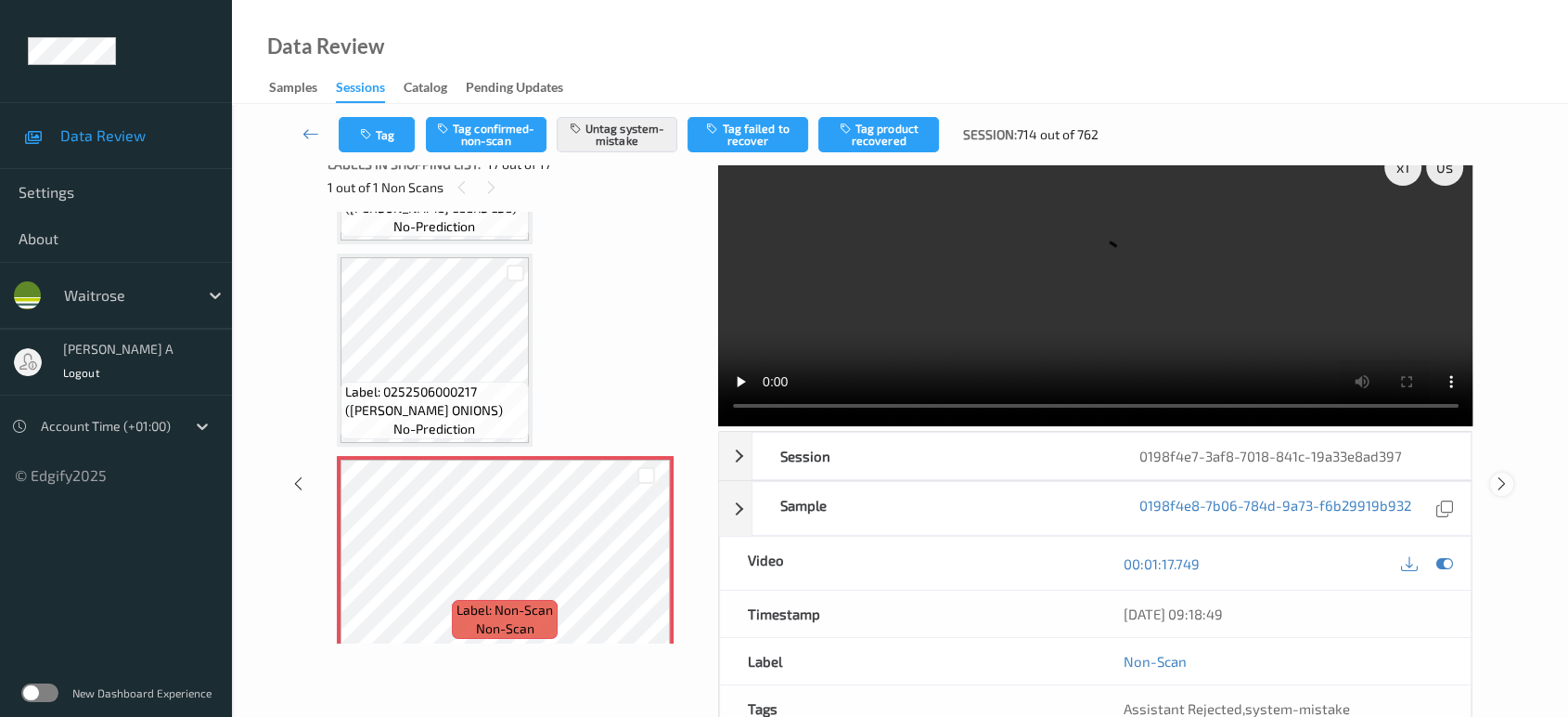
click at [1503, 475] on icon at bounding box center [1502, 483] width 16 height 17
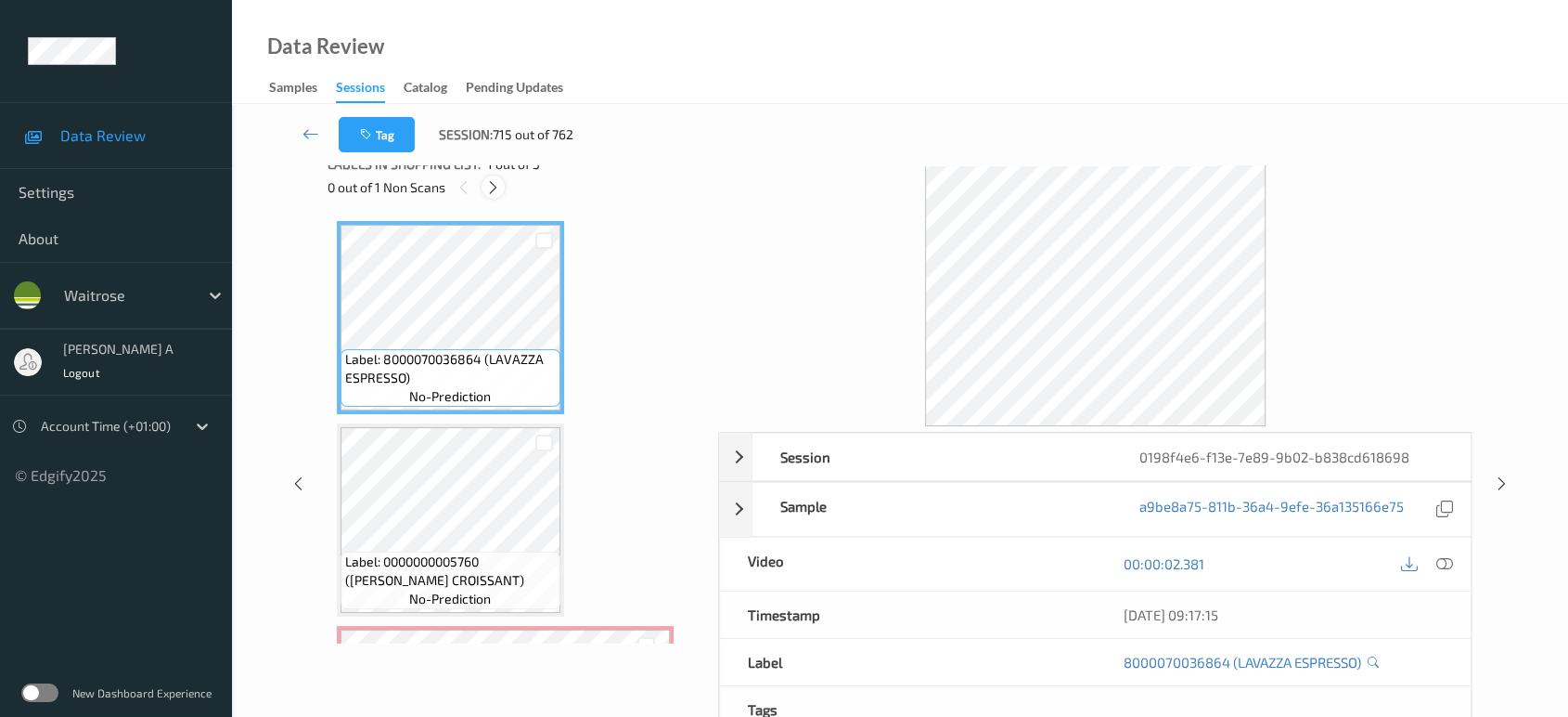
click at [493, 185] on icon at bounding box center [492, 188] width 16 height 17
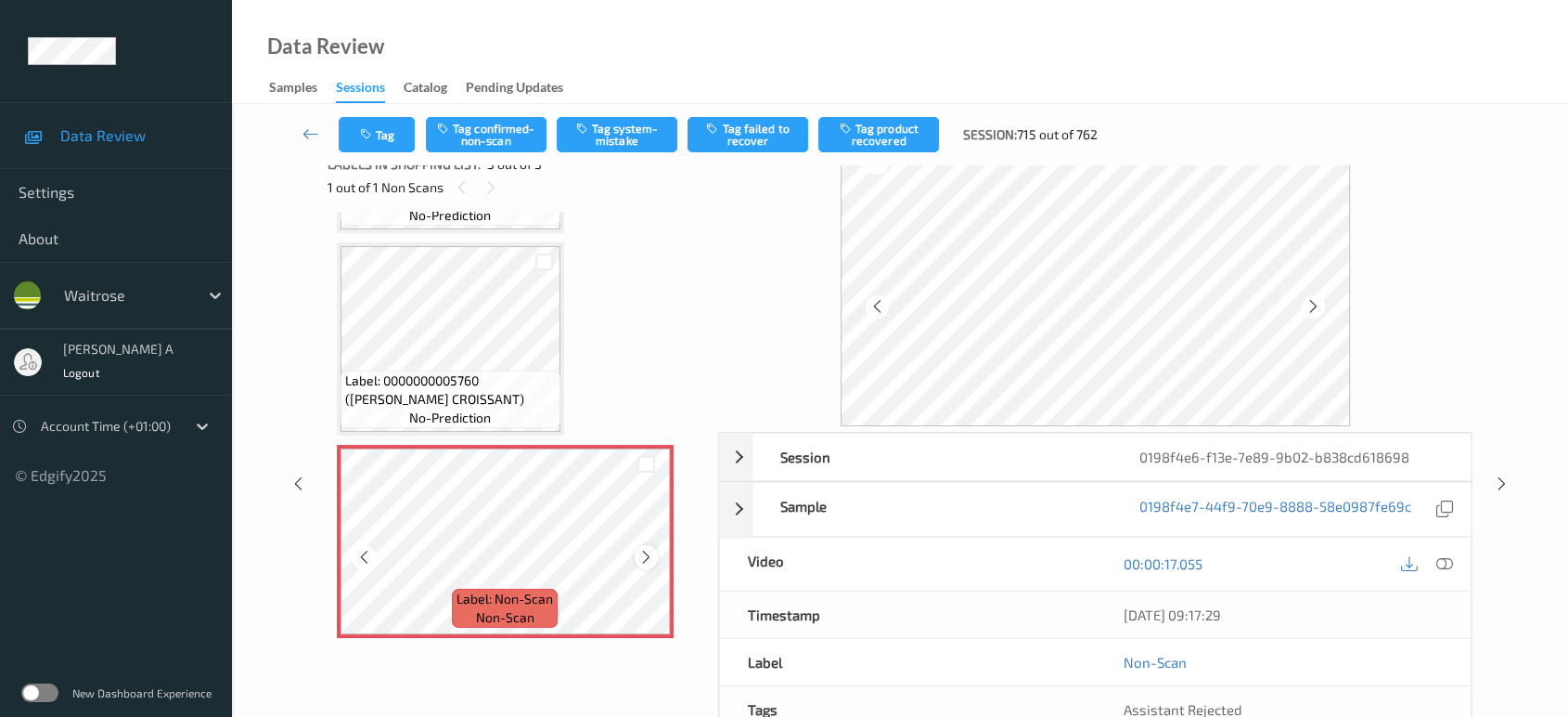
click at [648, 555] on icon at bounding box center [646, 557] width 16 height 17
click at [638, 552] on icon at bounding box center [646, 557] width 16 height 17
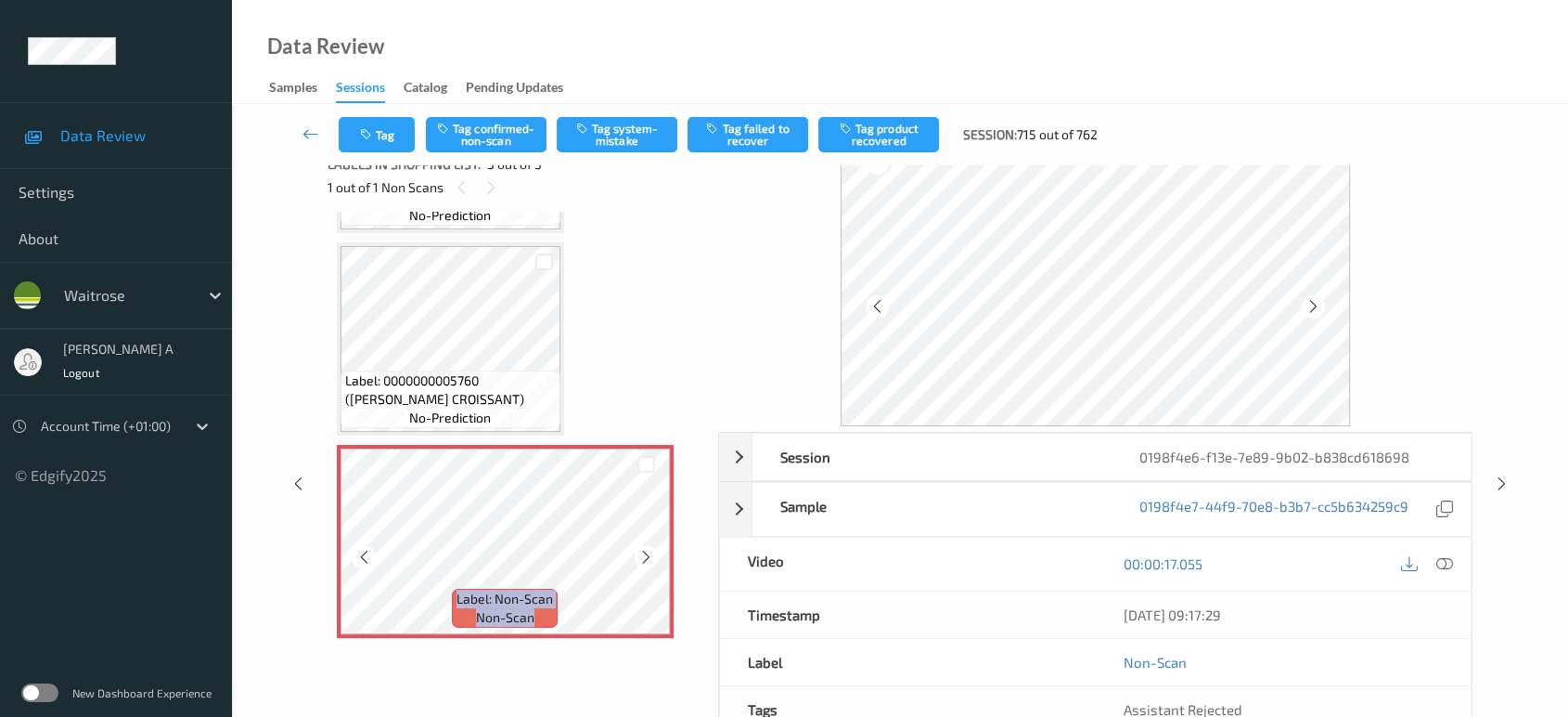
click at [638, 552] on icon at bounding box center [646, 557] width 16 height 17
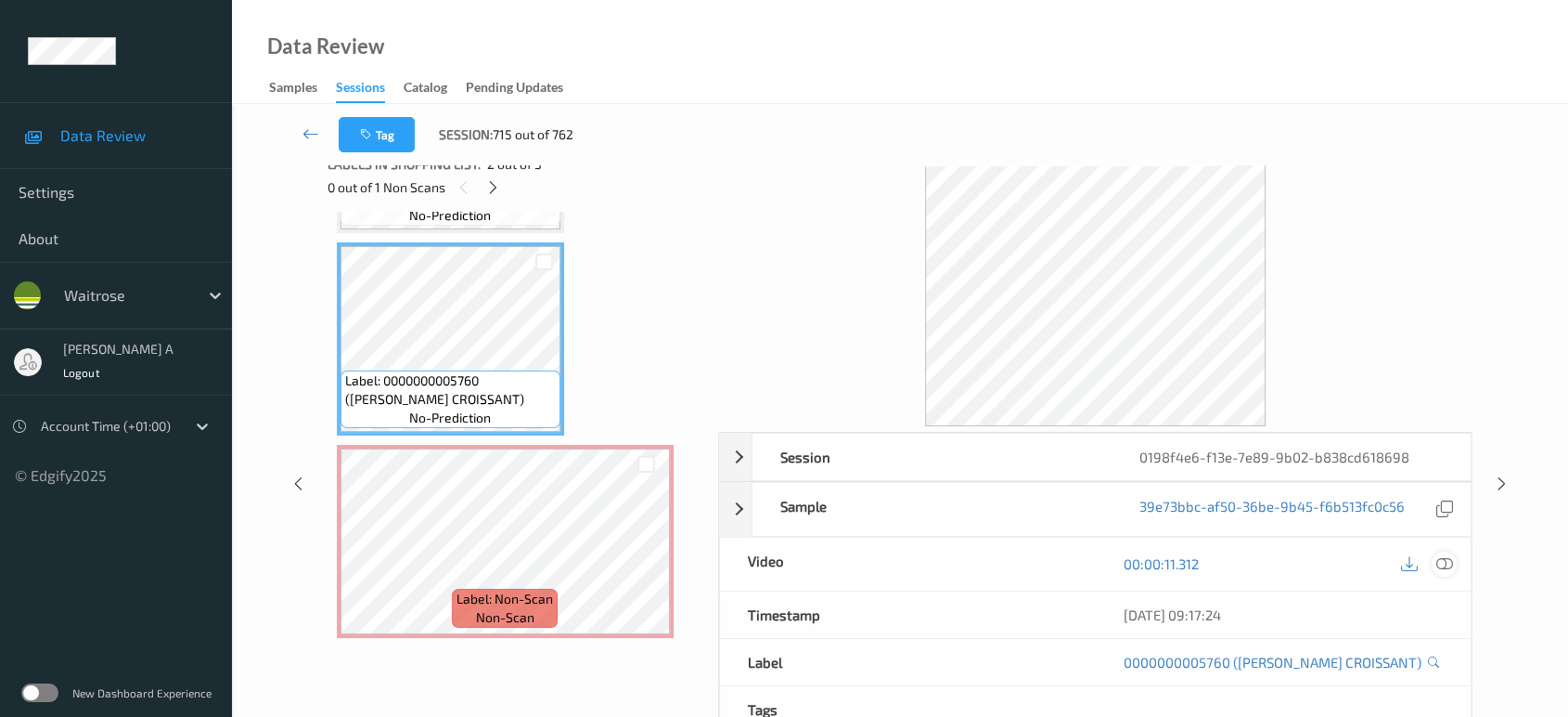
click at [1445, 555] on icon at bounding box center [1445, 564] width 17 height 17
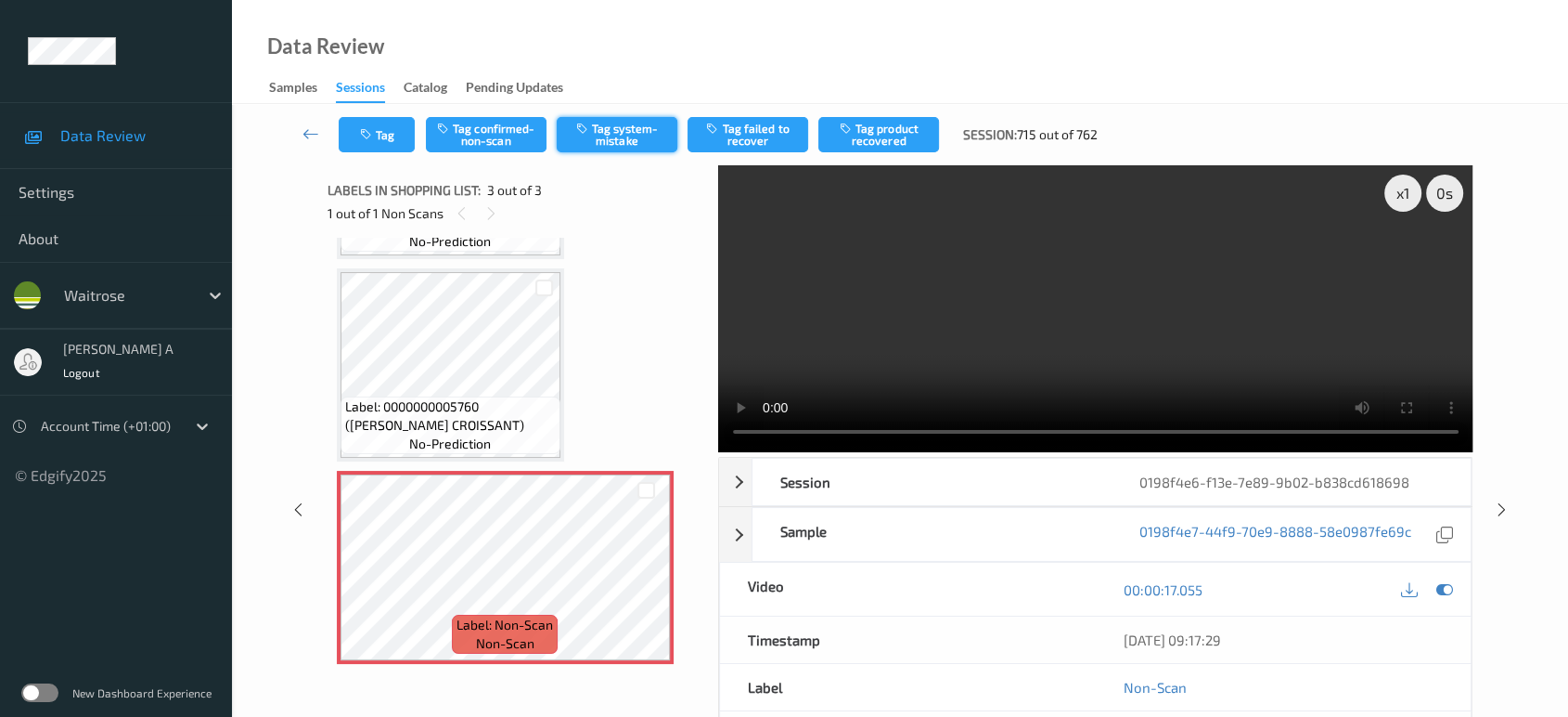
click at [633, 132] on button "Tag system-mistake" at bounding box center [617, 135] width 121 height 36
click at [378, 130] on button "Tag" at bounding box center [376, 135] width 76 height 36
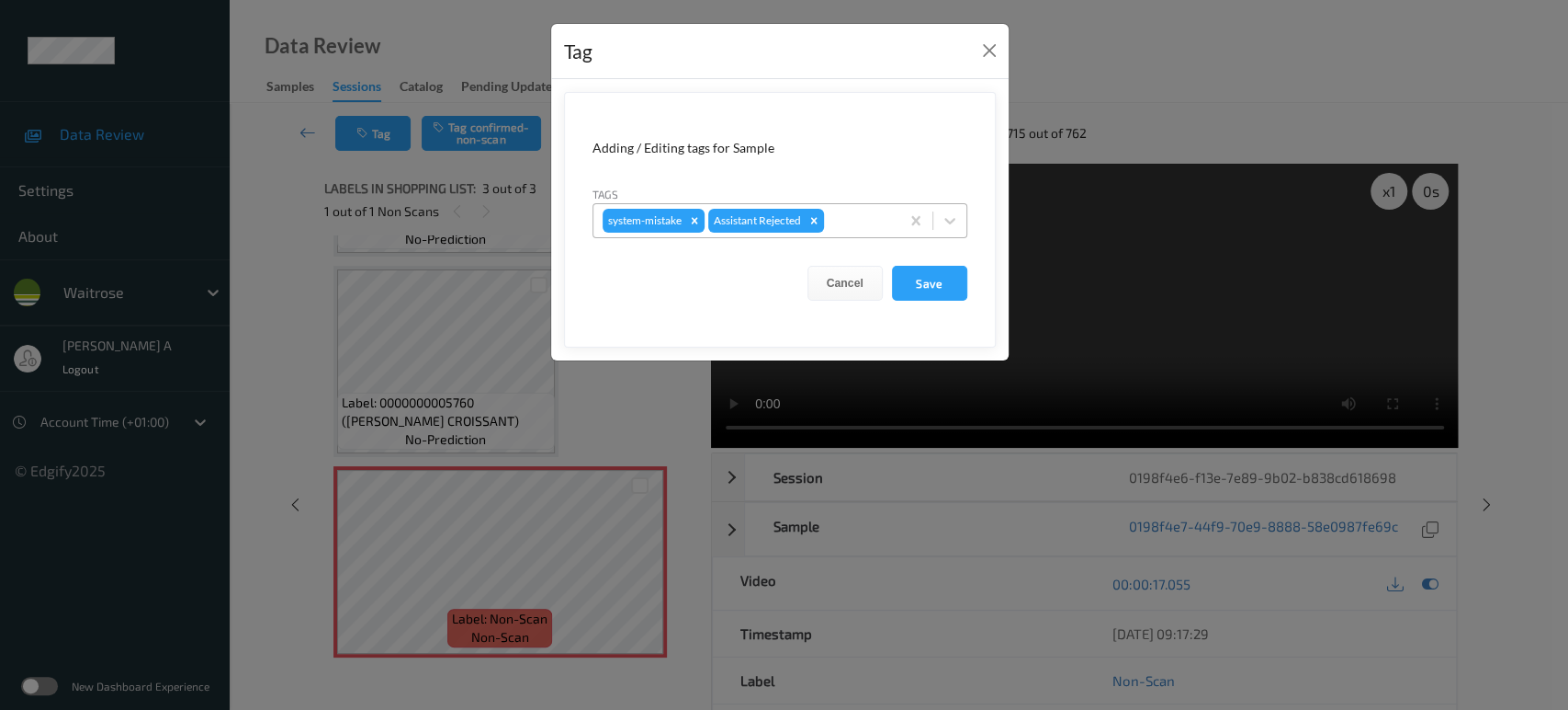
click at [849, 211] on div at bounding box center [859, 220] width 63 height 22
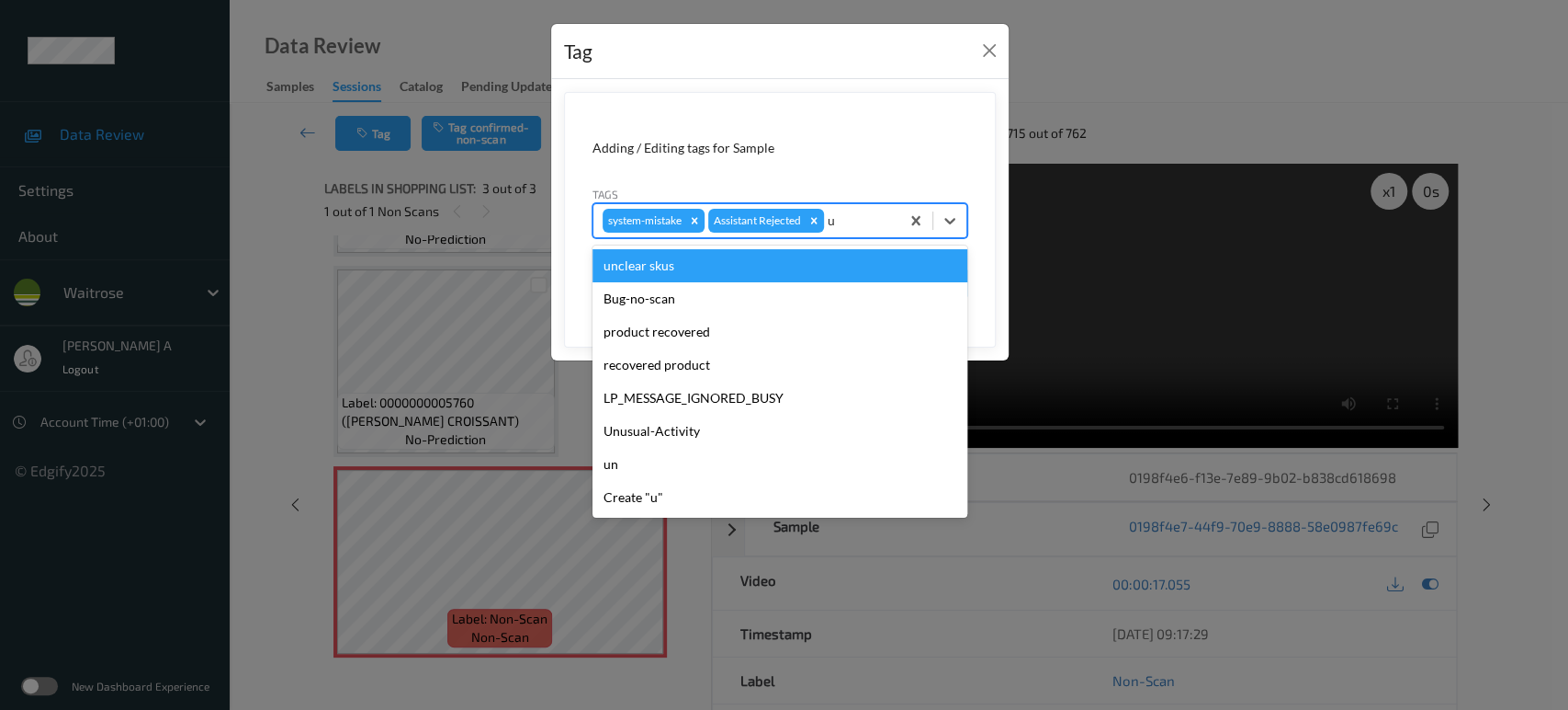
type input "un"
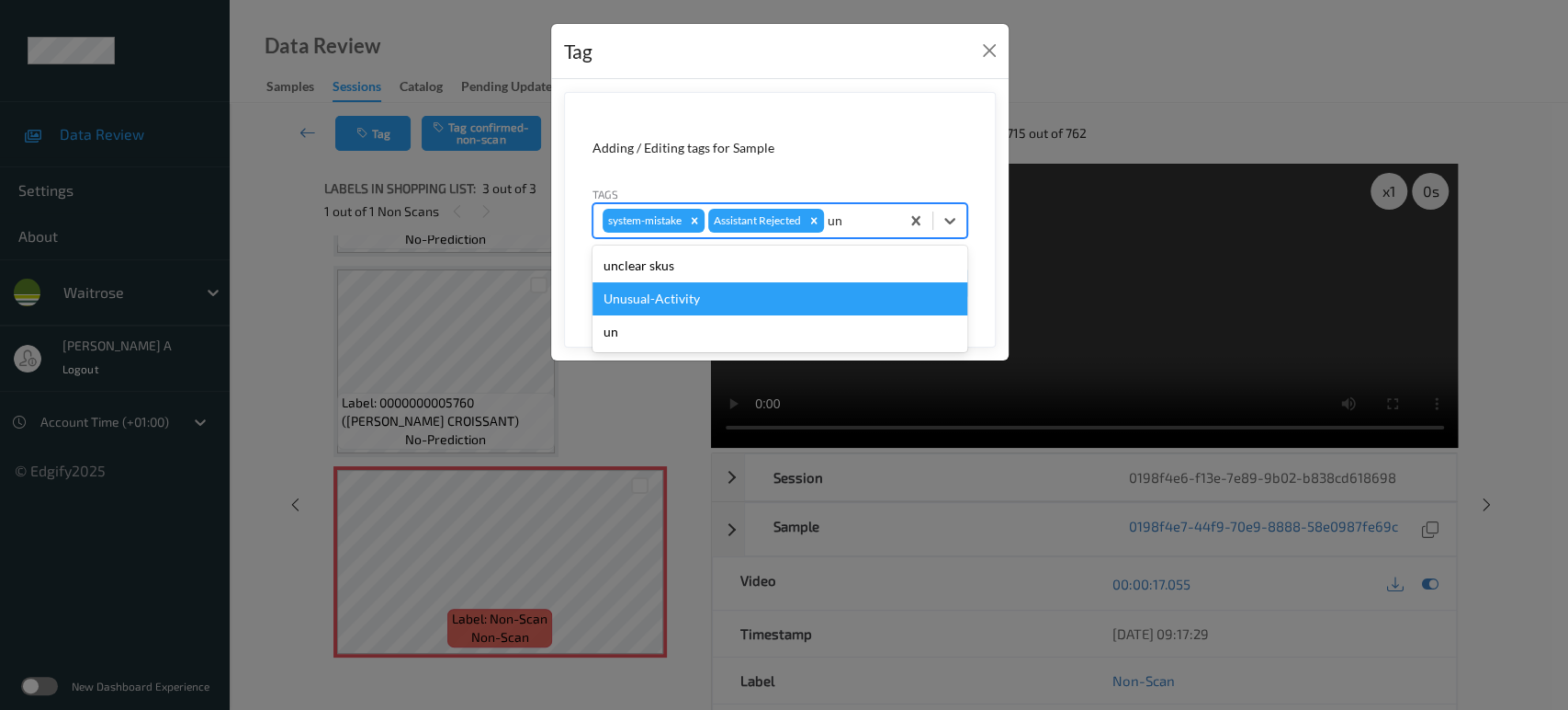
click at [749, 302] on div "Unusual-Activity" at bounding box center [779, 299] width 375 height 33
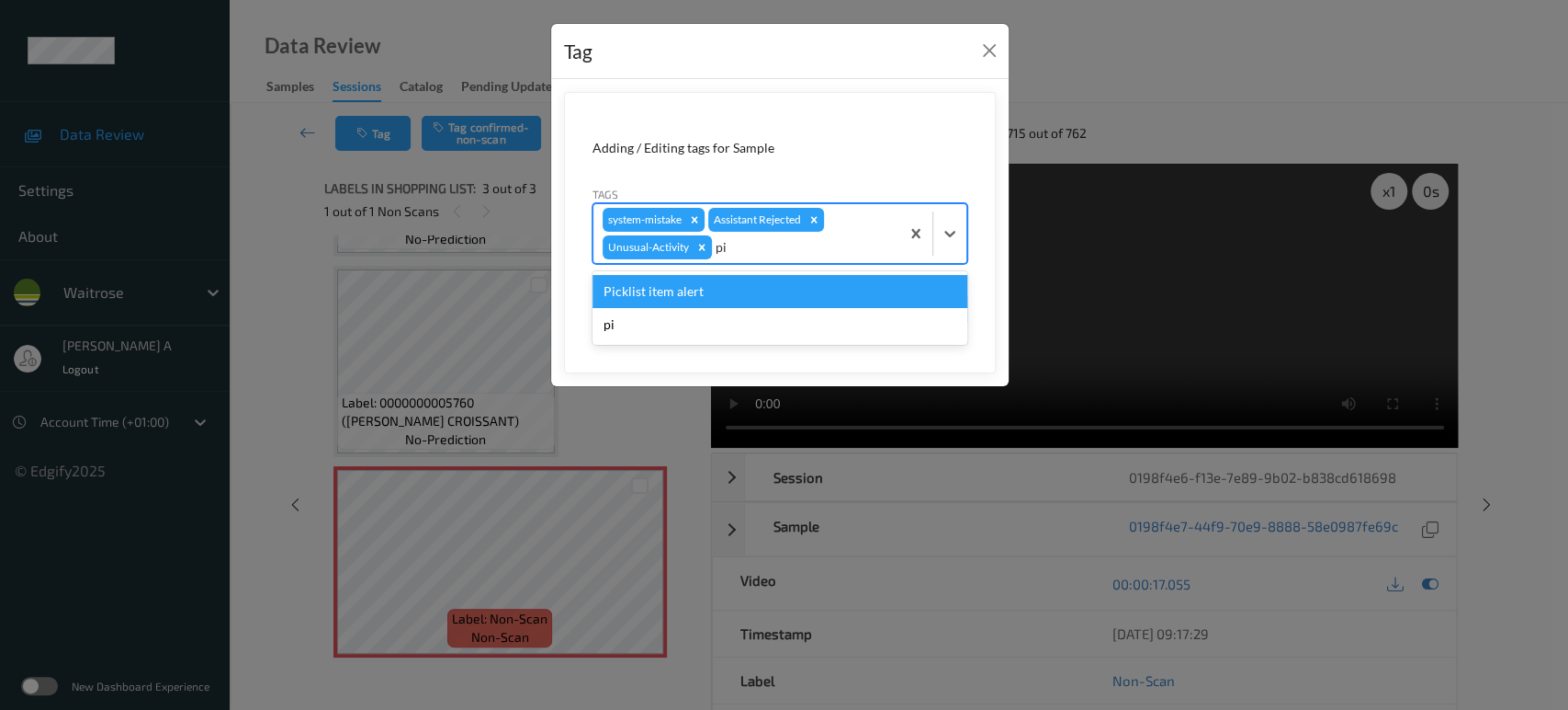
type input "pic"
click at [749, 294] on div "Picklist item alert" at bounding box center [779, 292] width 375 height 33
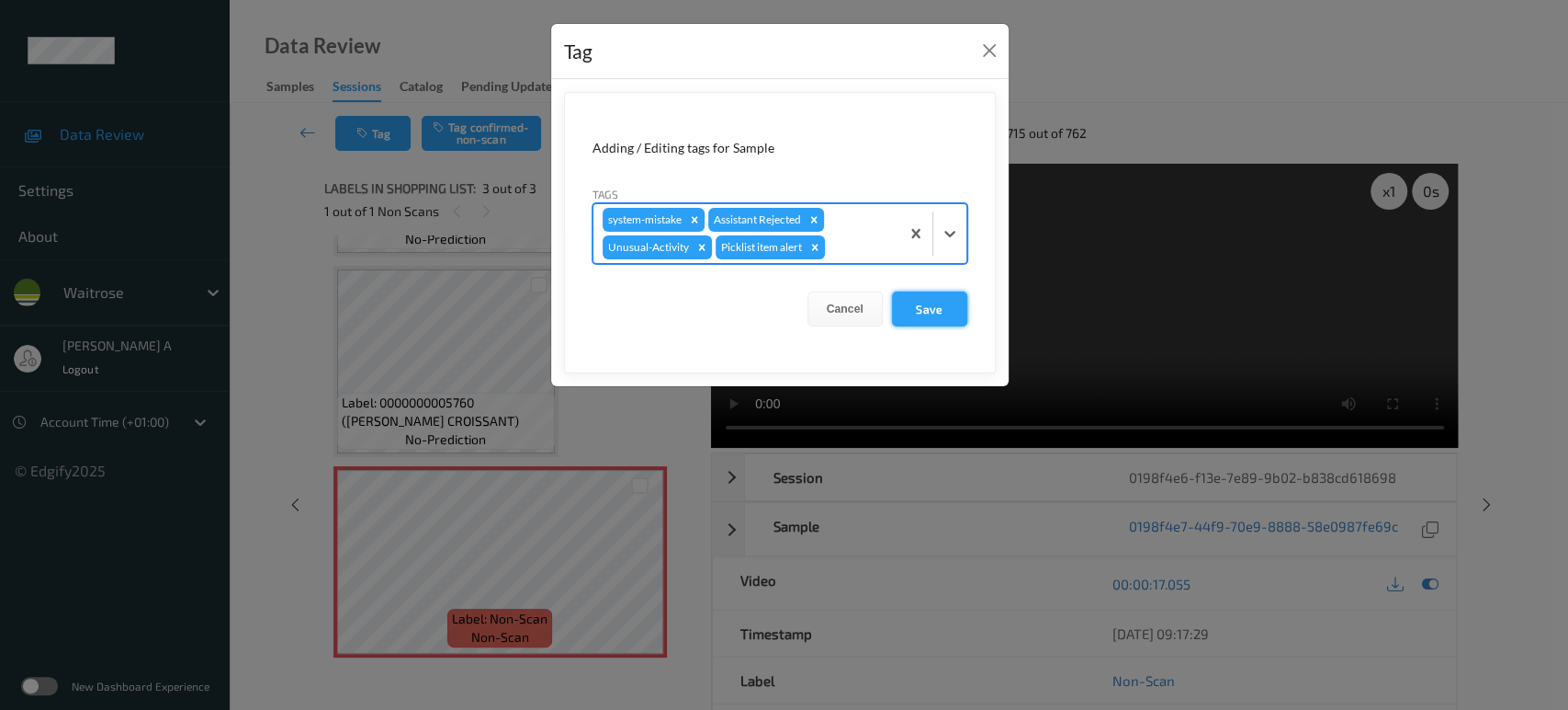
click at [932, 307] on button "Save" at bounding box center [929, 309] width 75 height 35
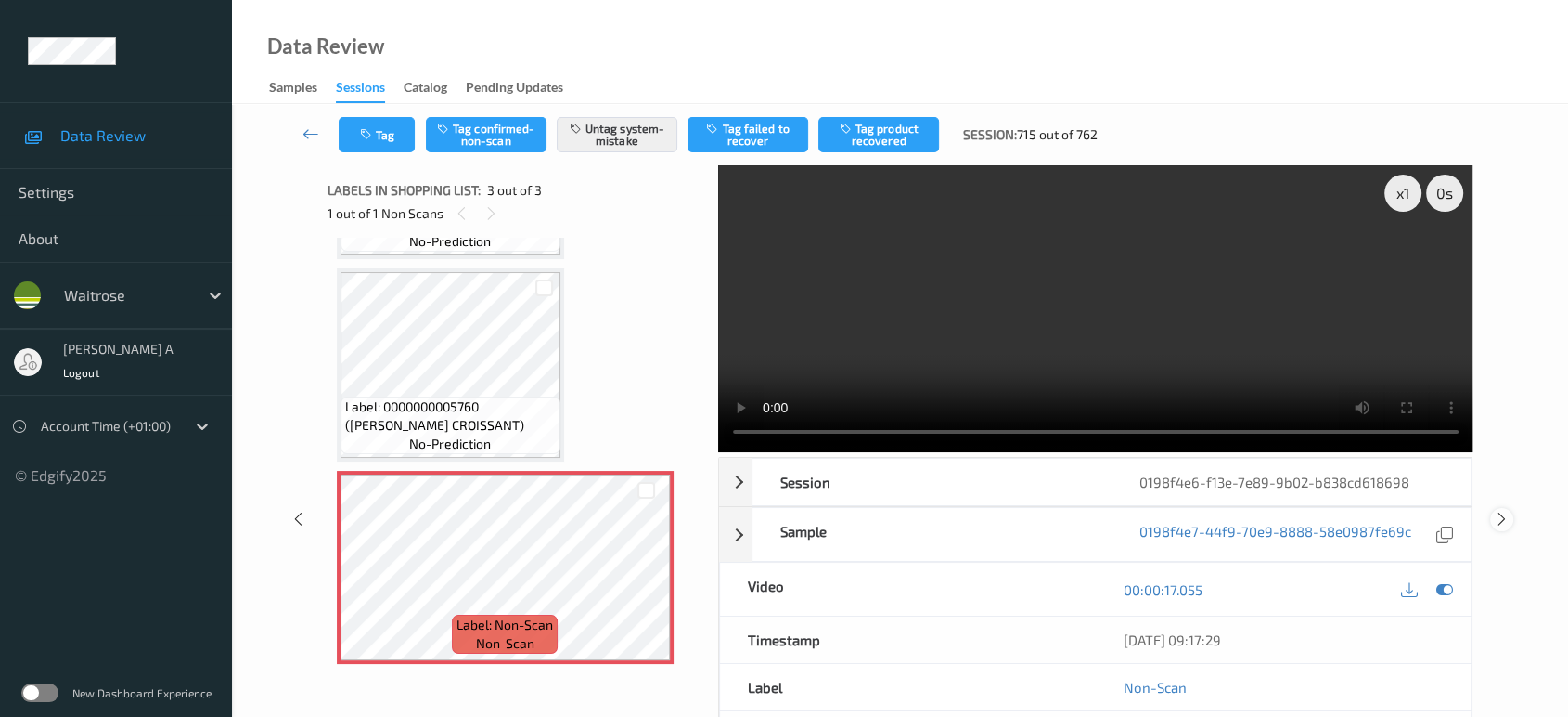
click at [1499, 510] on icon at bounding box center [1502, 519] width 16 height 17
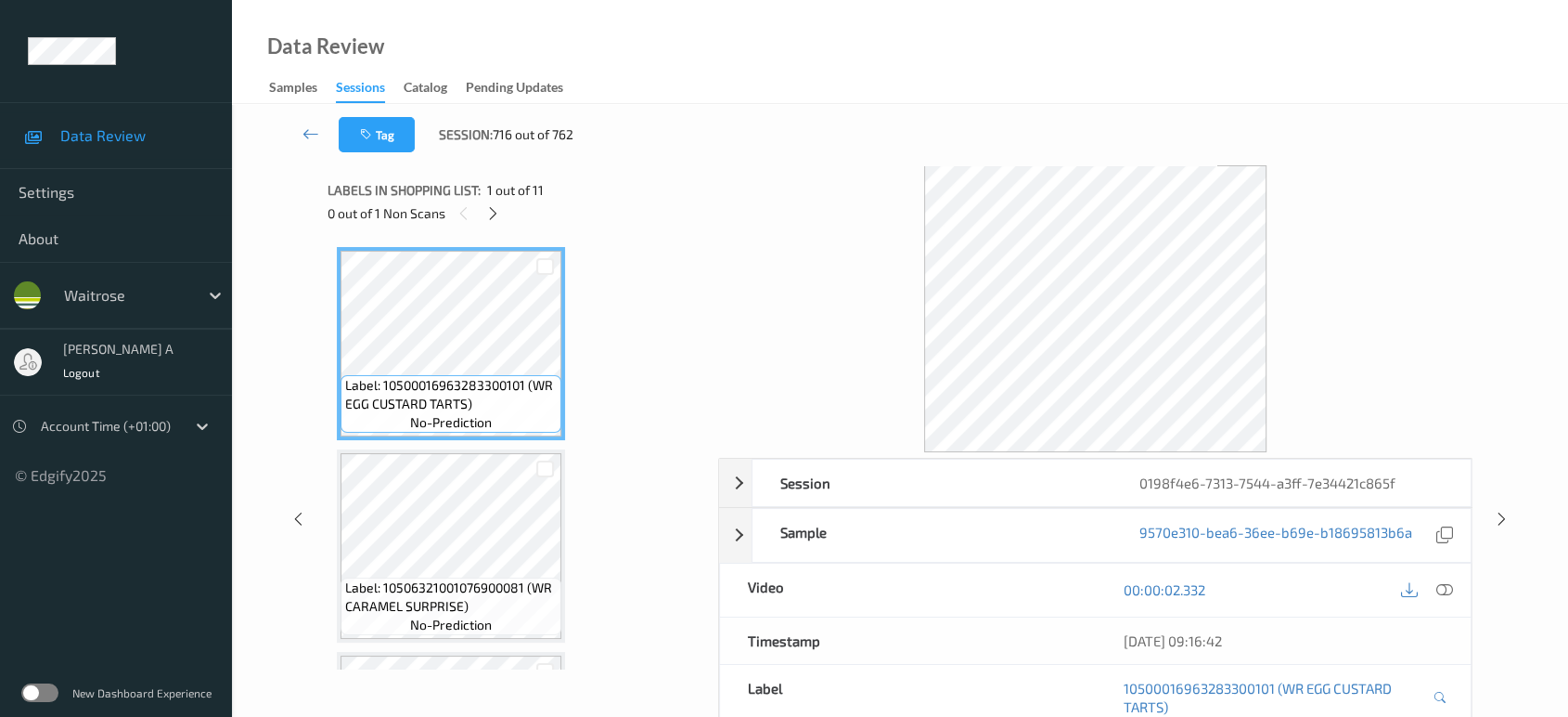
click at [508, 214] on div "0 out of 1 Non Scans" at bounding box center [517, 212] width 378 height 23
click at [497, 221] on icon at bounding box center [492, 213] width 16 height 17
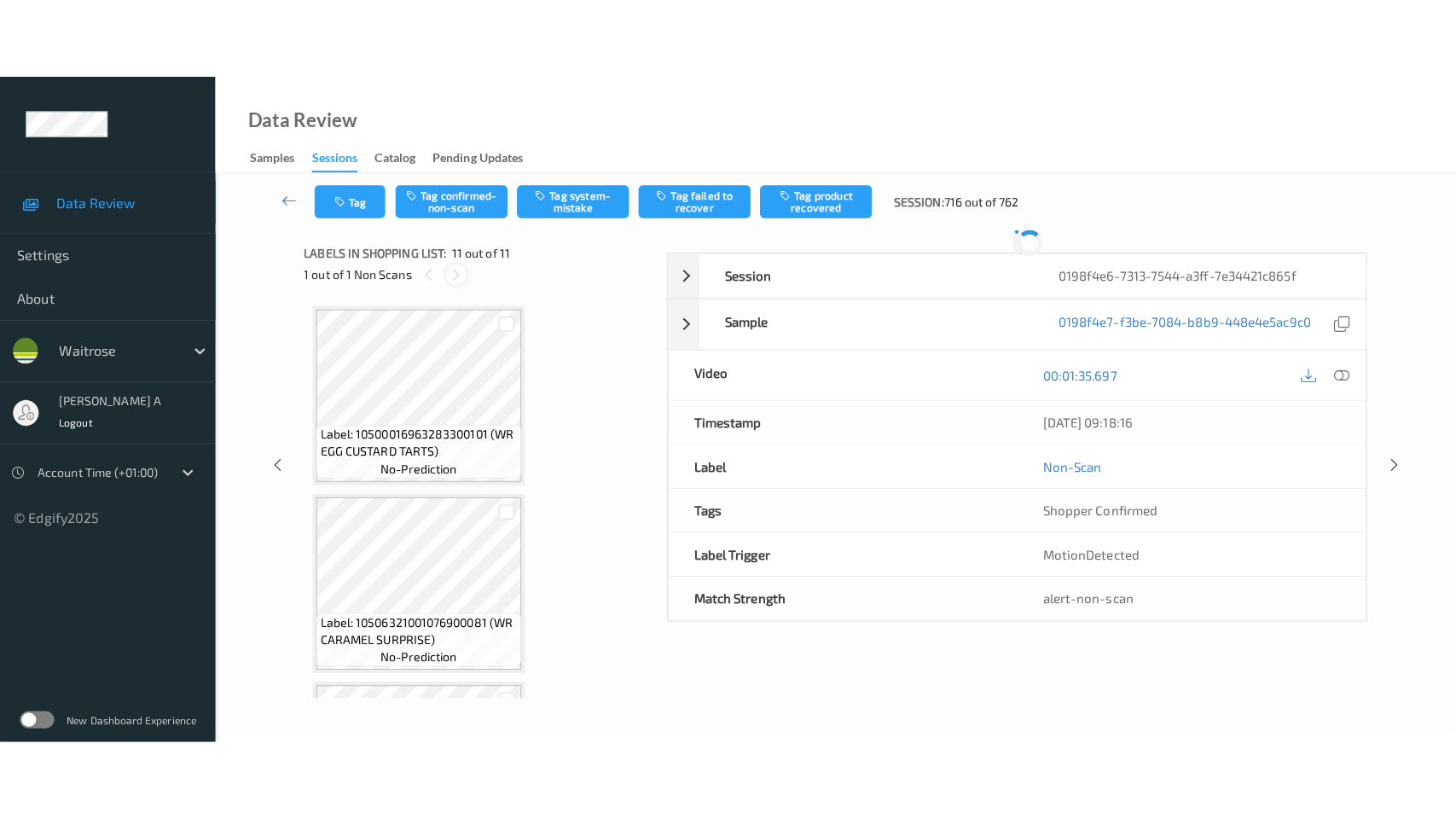
scroll to position [1648, 0]
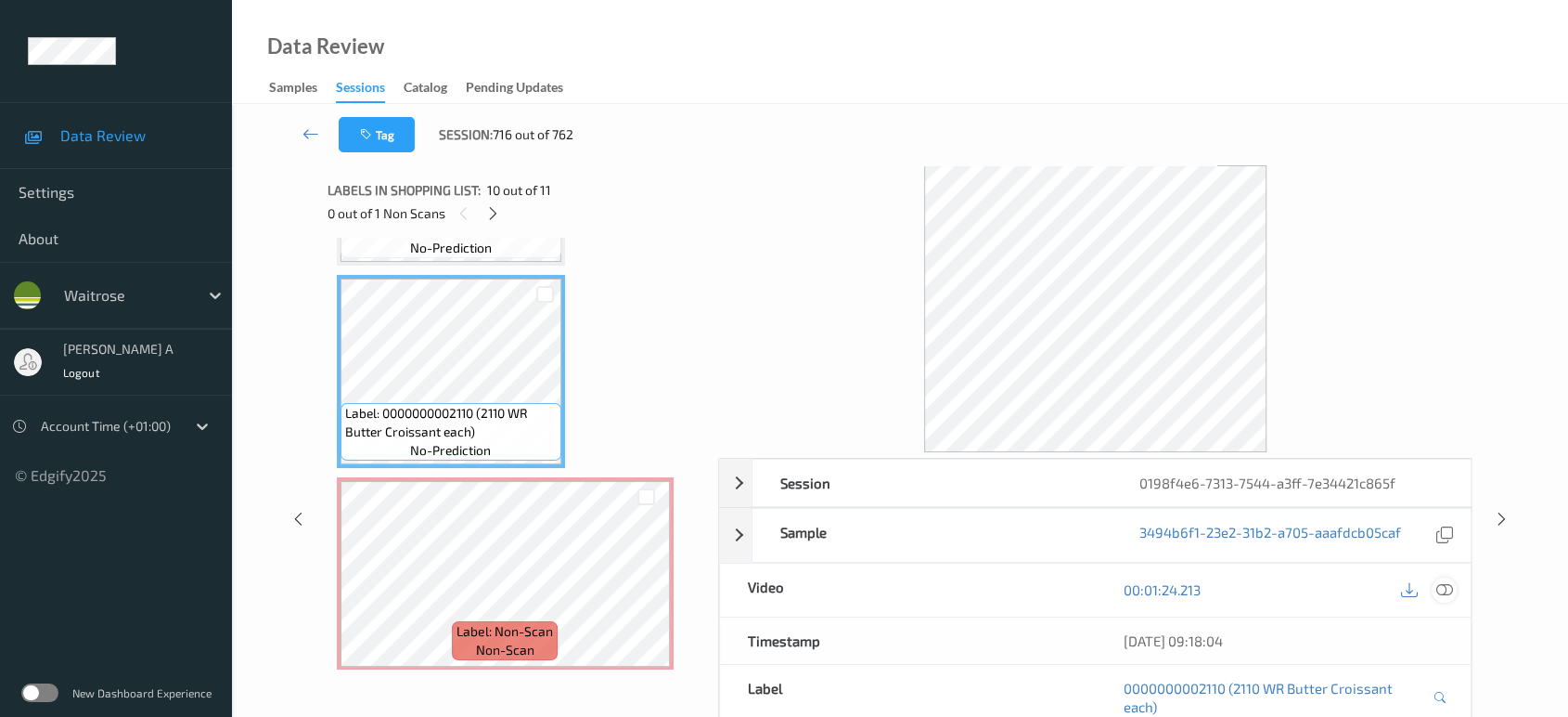
click at [1443, 592] on icon at bounding box center [1445, 590] width 17 height 17
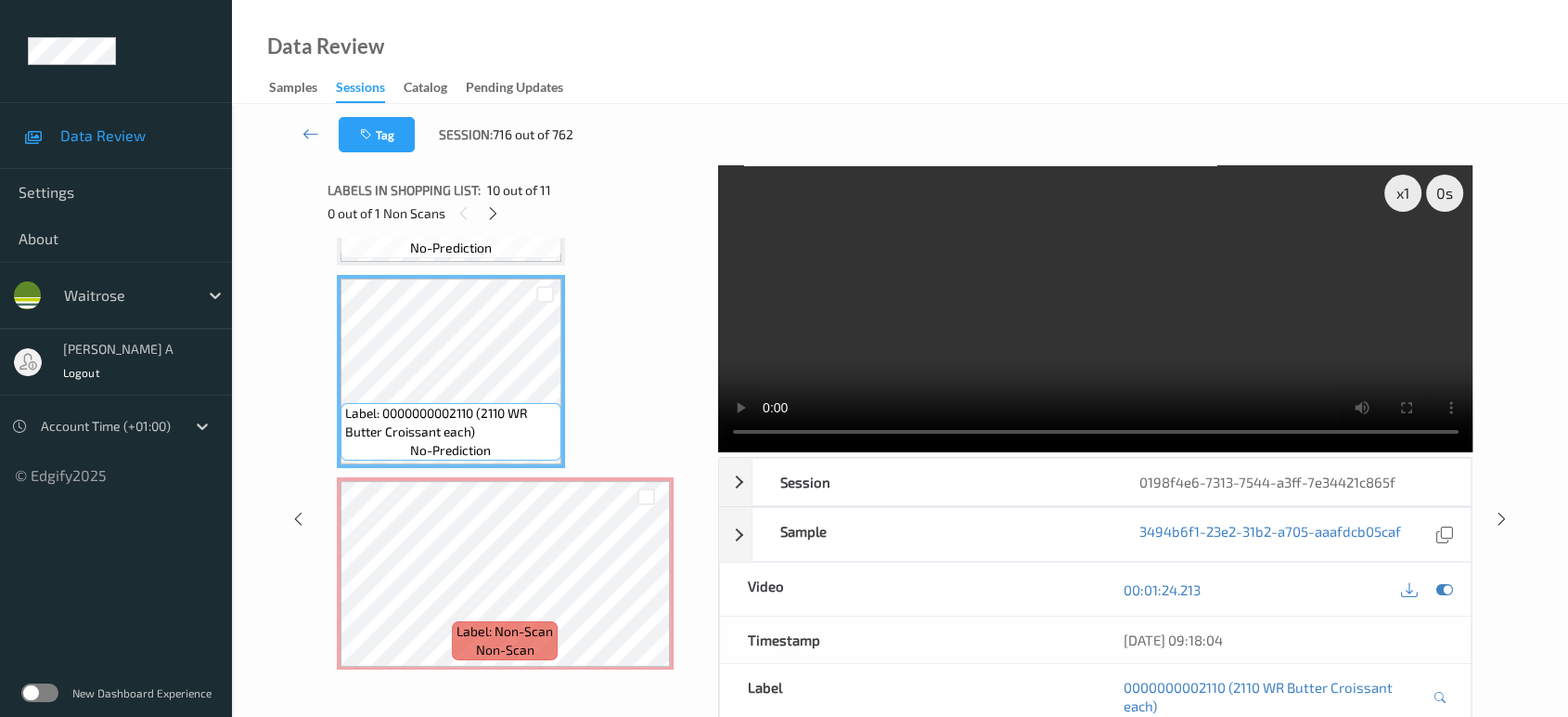
scroll to position [1619, 0]
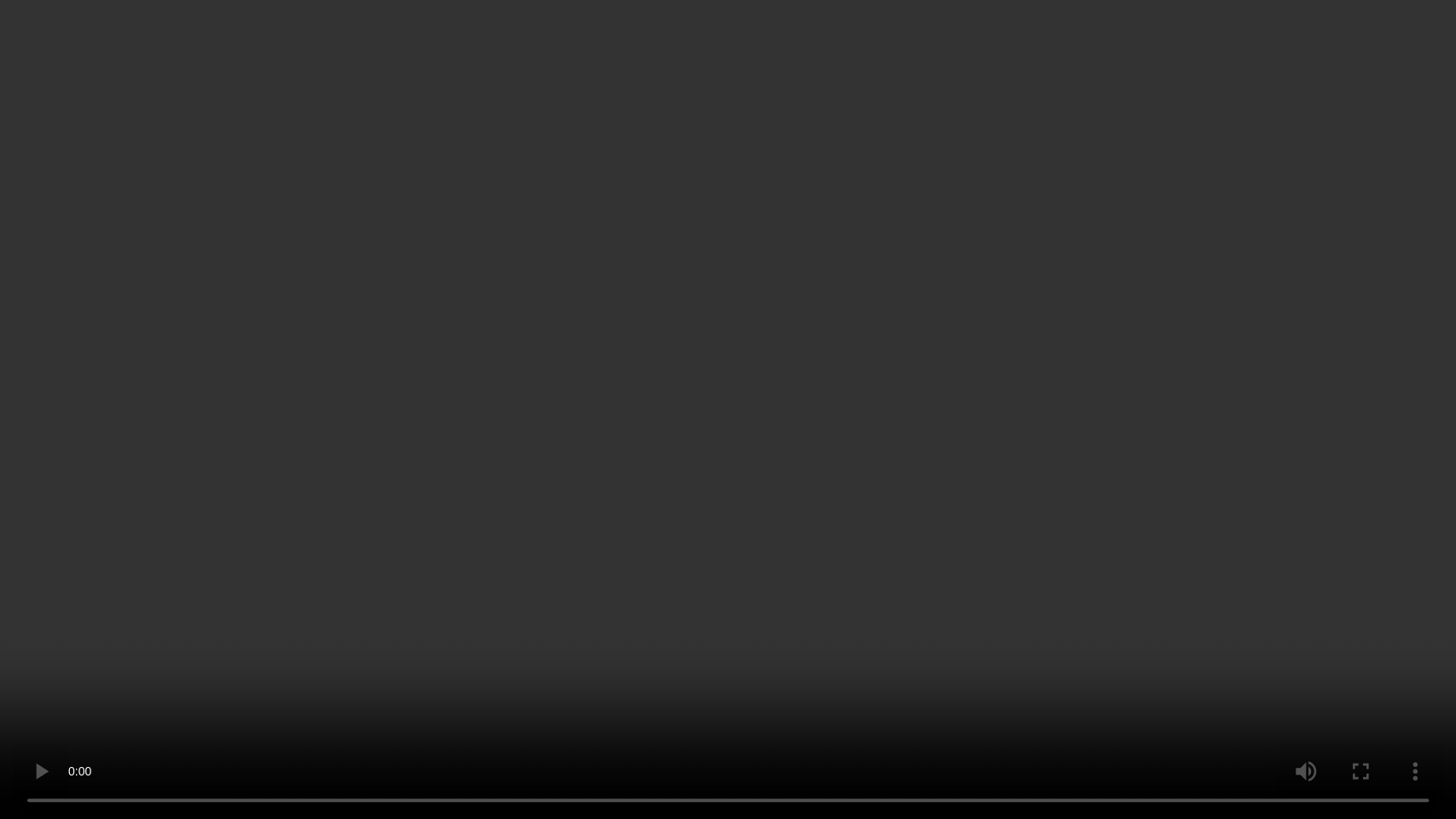
click at [759, 371] on video at bounding box center [728, 409] width 1456 height 819
click at [773, 412] on video at bounding box center [728, 409] width 1456 height 819
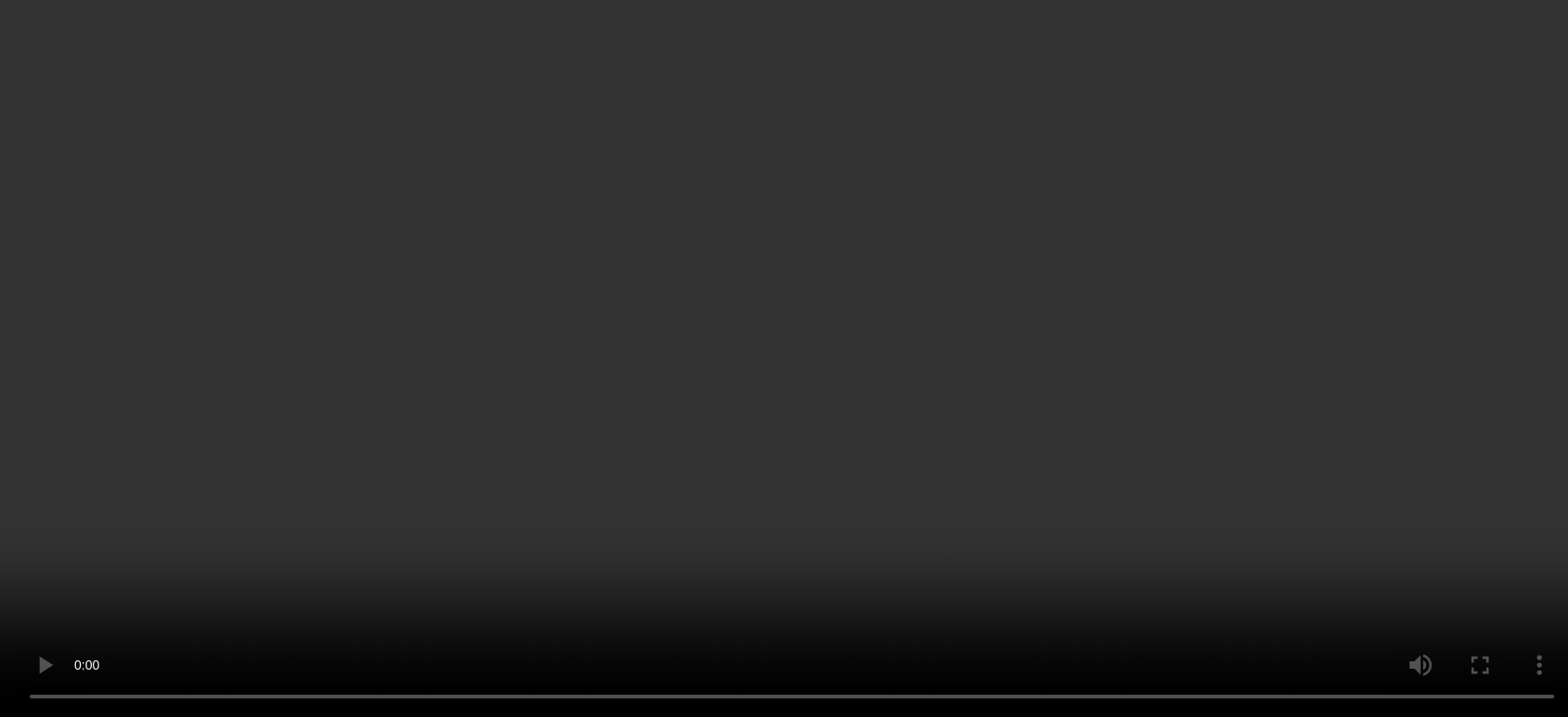
scroll to position [1793, 0]
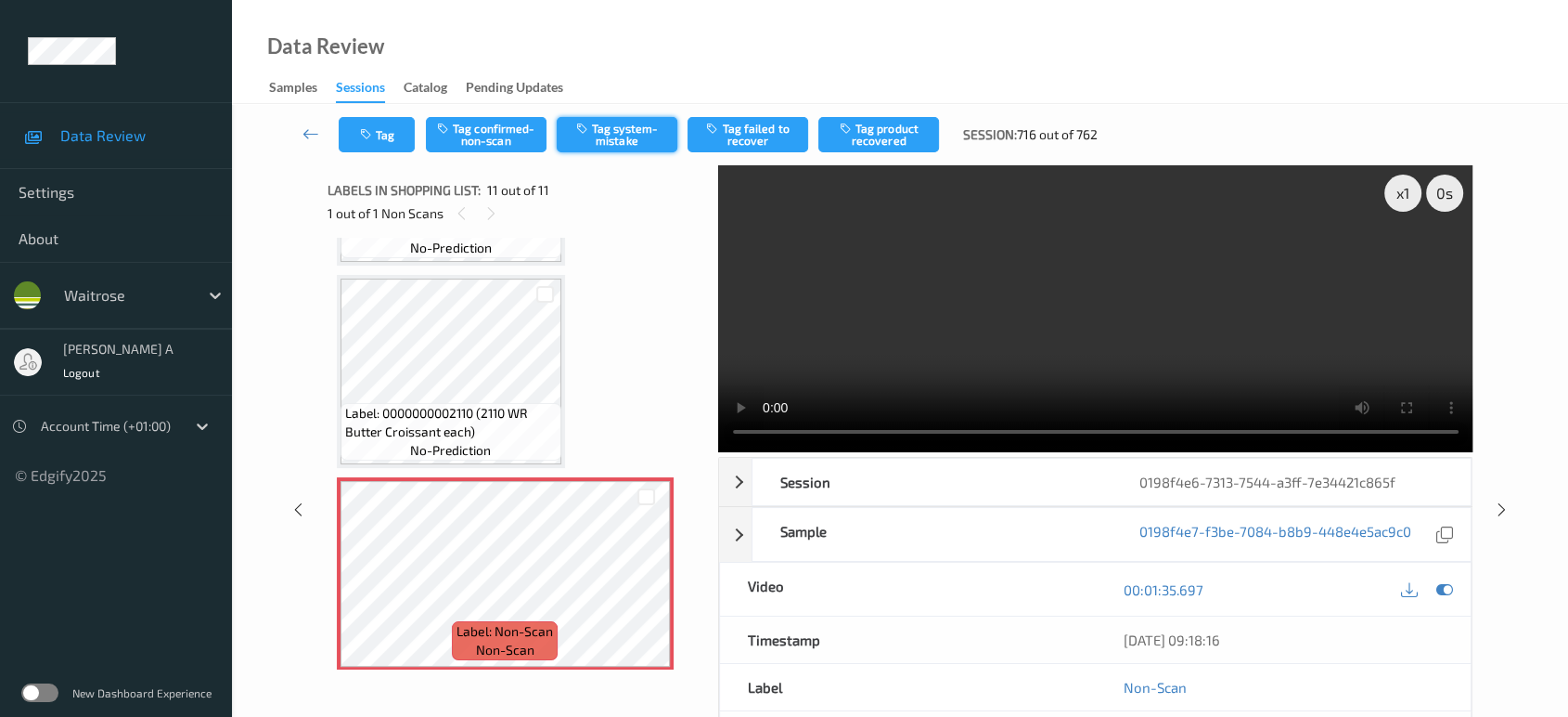
click at [612, 137] on button "Tag system-mistake" at bounding box center [617, 135] width 121 height 36
click at [388, 140] on button "Tag" at bounding box center [376, 135] width 76 height 36
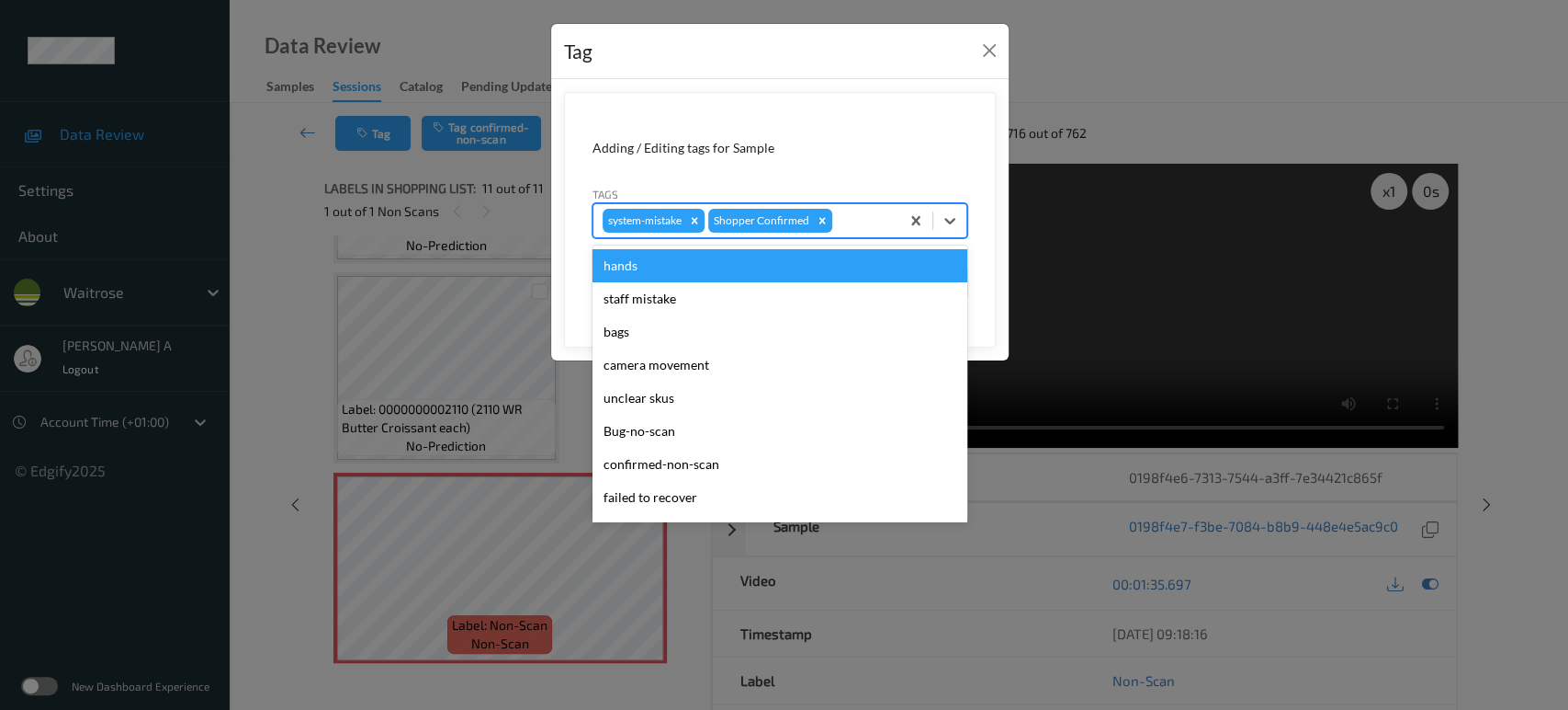
click at [852, 218] on div at bounding box center [863, 220] width 55 height 22
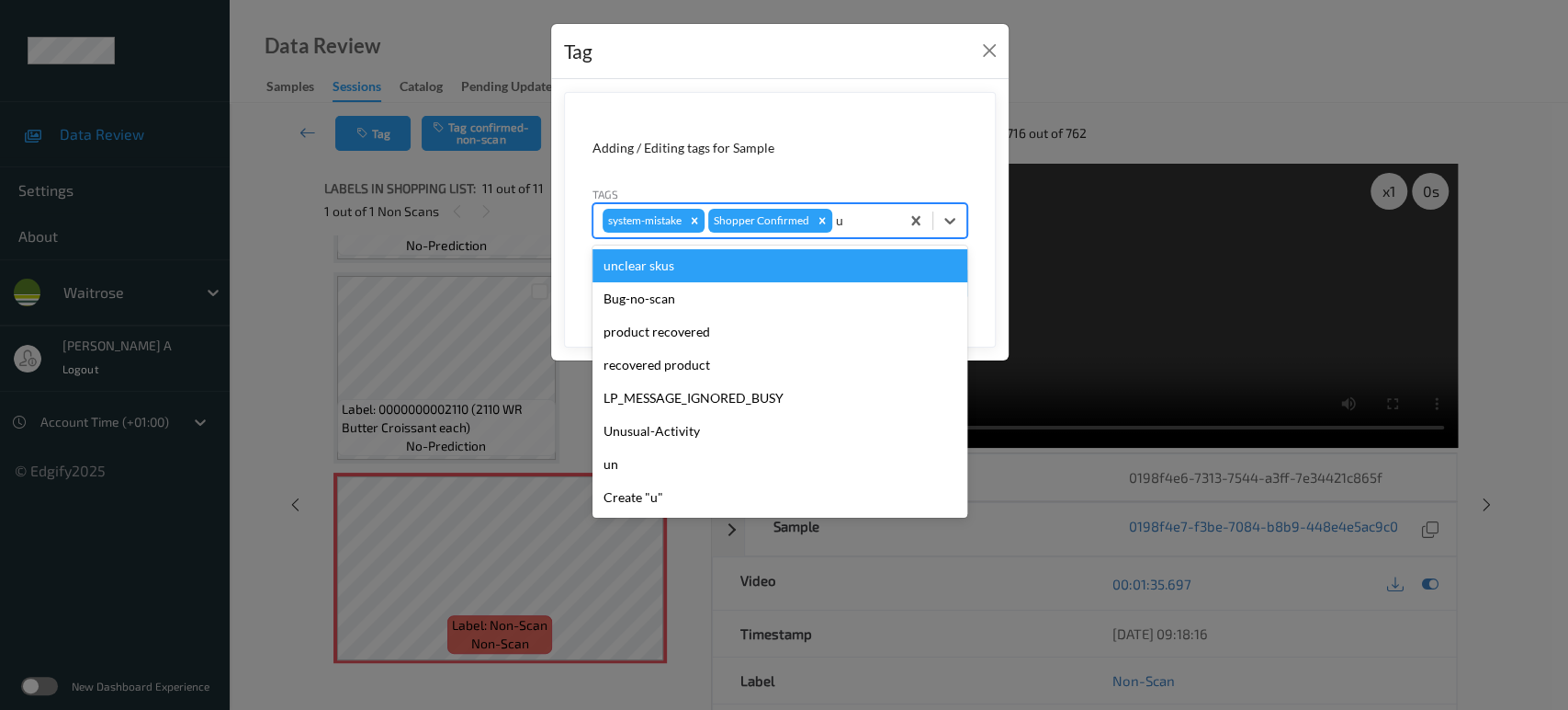
type input "un"
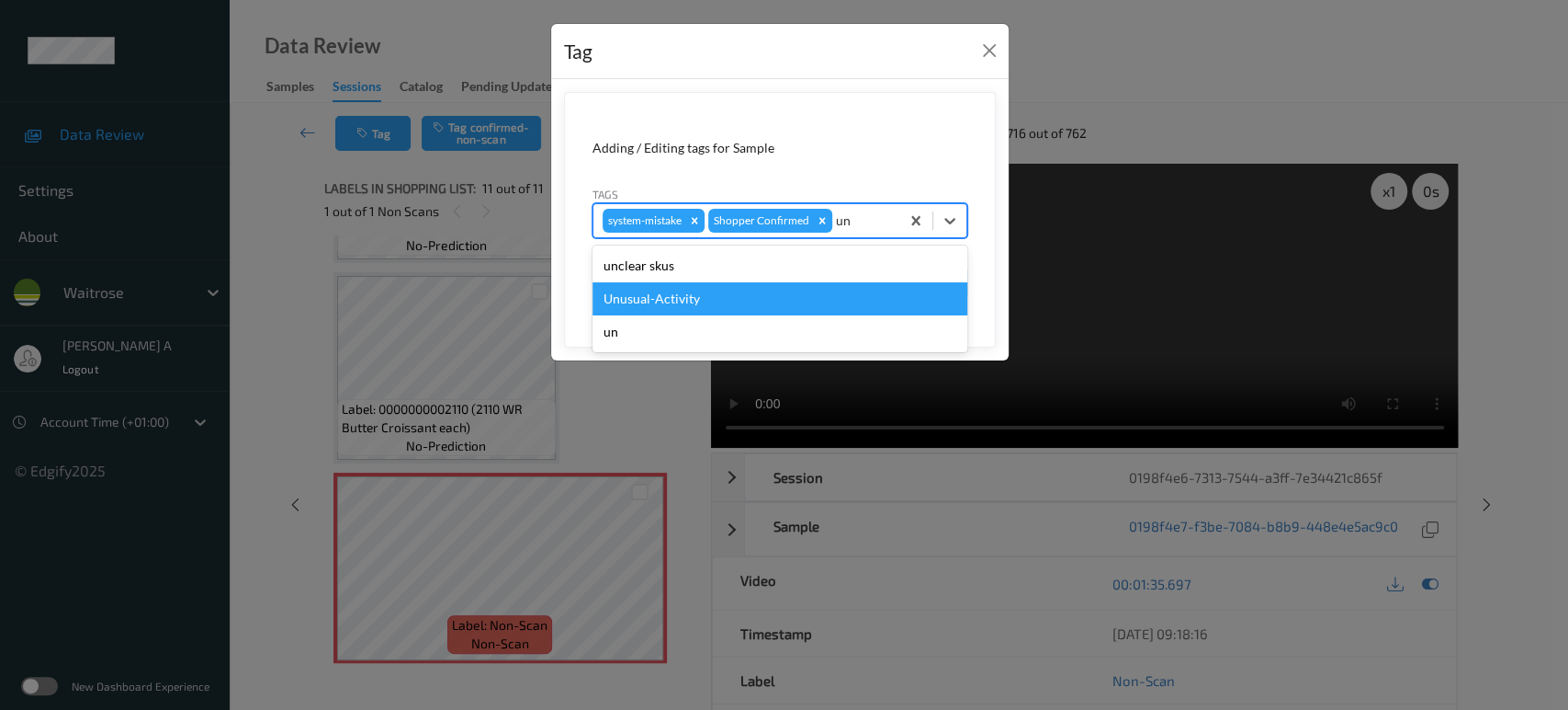
click at [738, 286] on div "Unusual-Activity" at bounding box center [779, 299] width 375 height 33
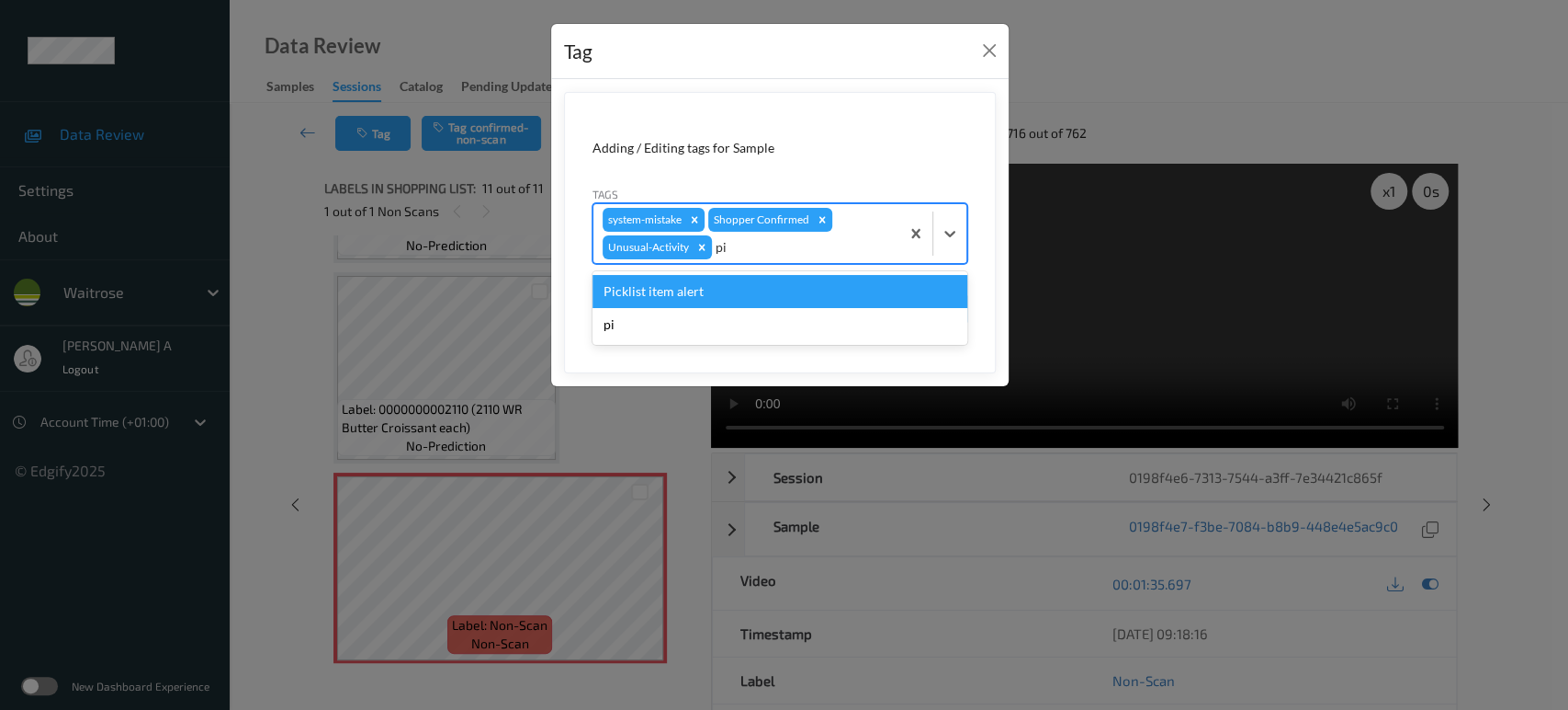
type input "pic"
click at [738, 286] on div "Picklist item alert" at bounding box center [779, 292] width 375 height 33
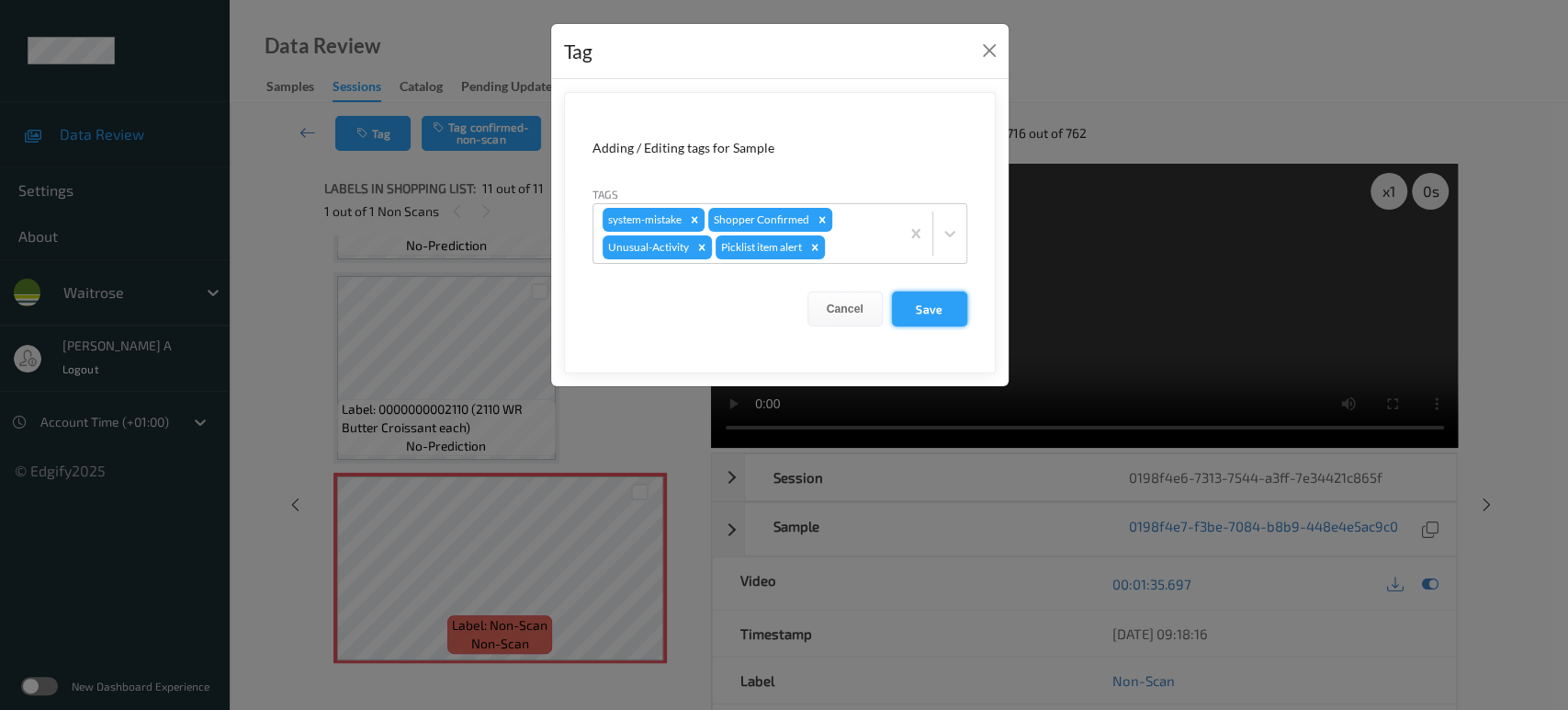
click at [948, 322] on button "Save" at bounding box center [929, 309] width 75 height 35
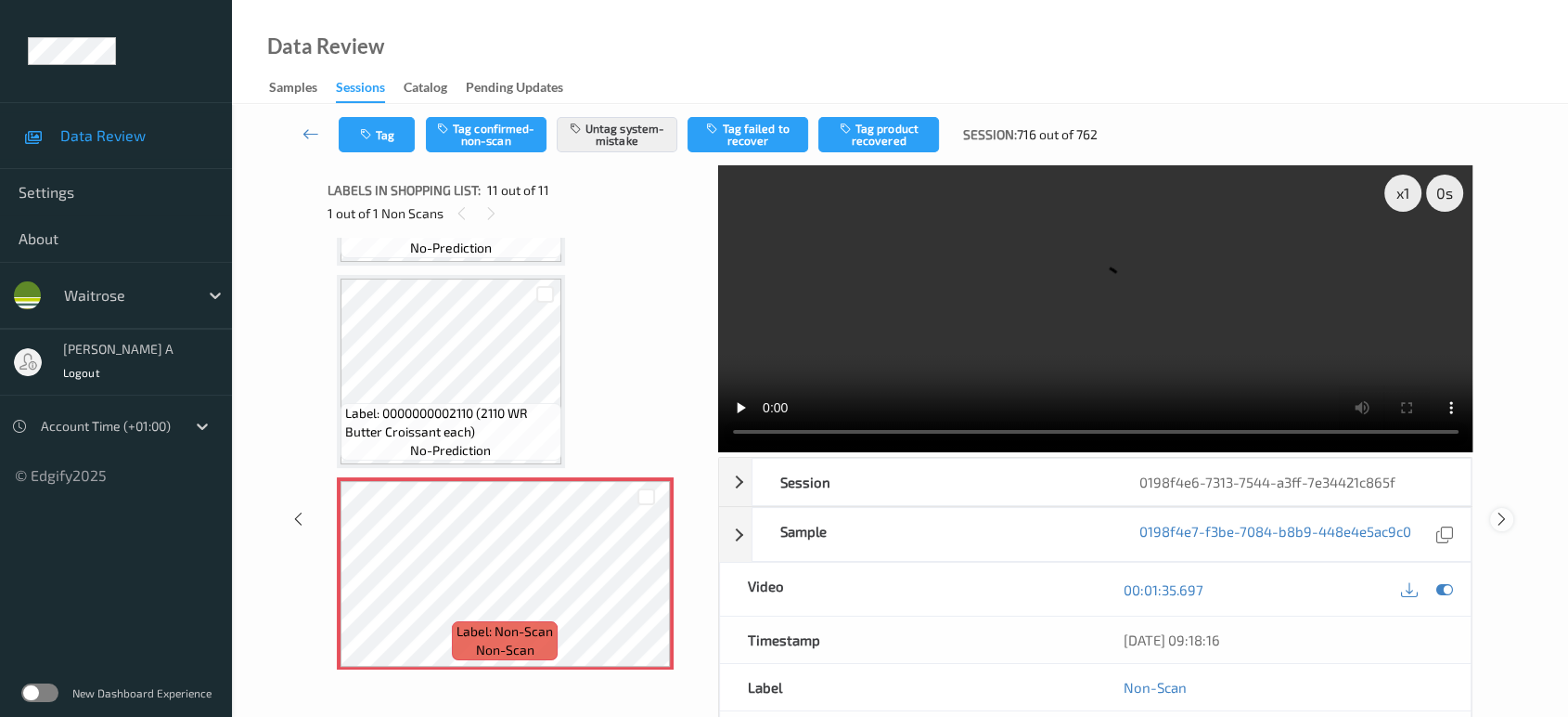
click at [1500, 510] on icon at bounding box center [1502, 519] width 16 height 17
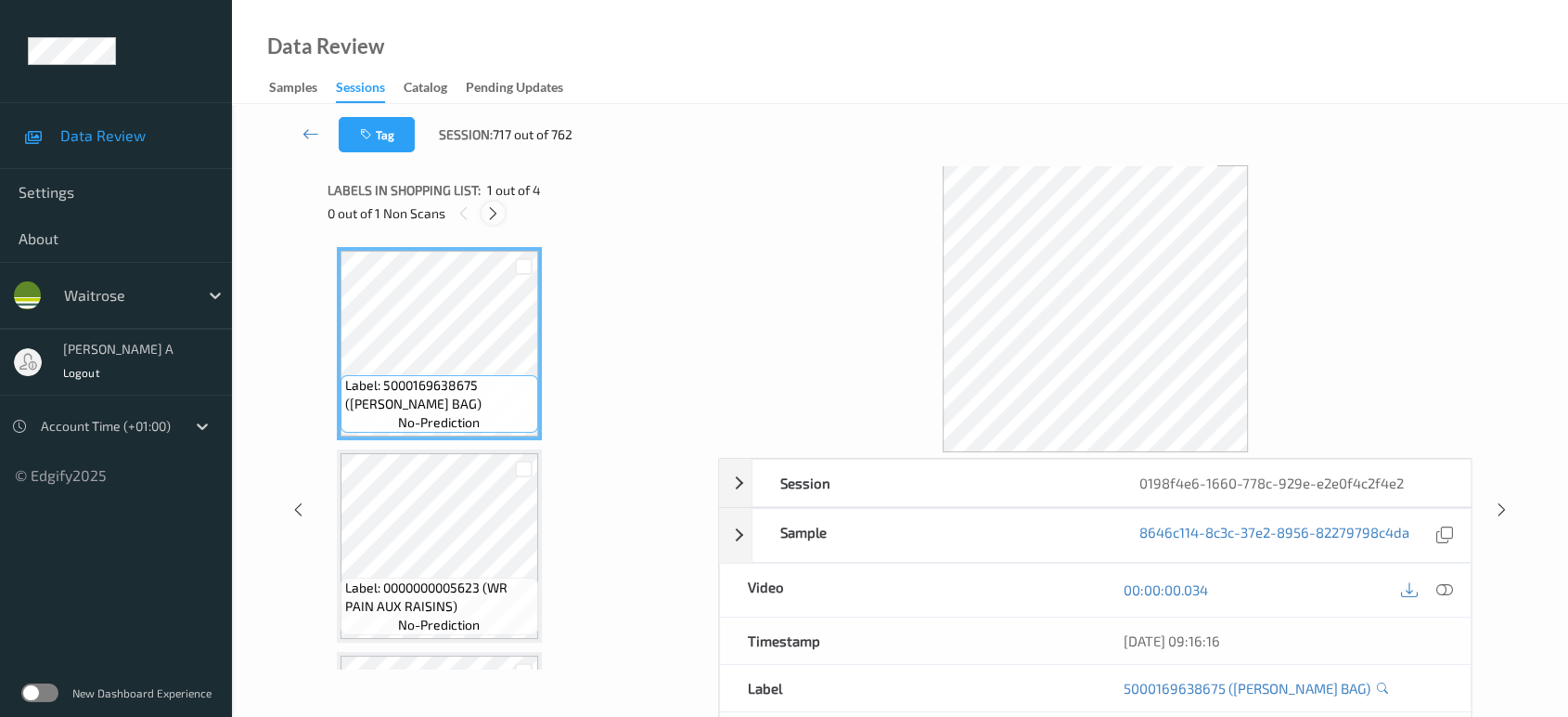
click at [497, 217] on div at bounding box center [492, 212] width 23 height 23
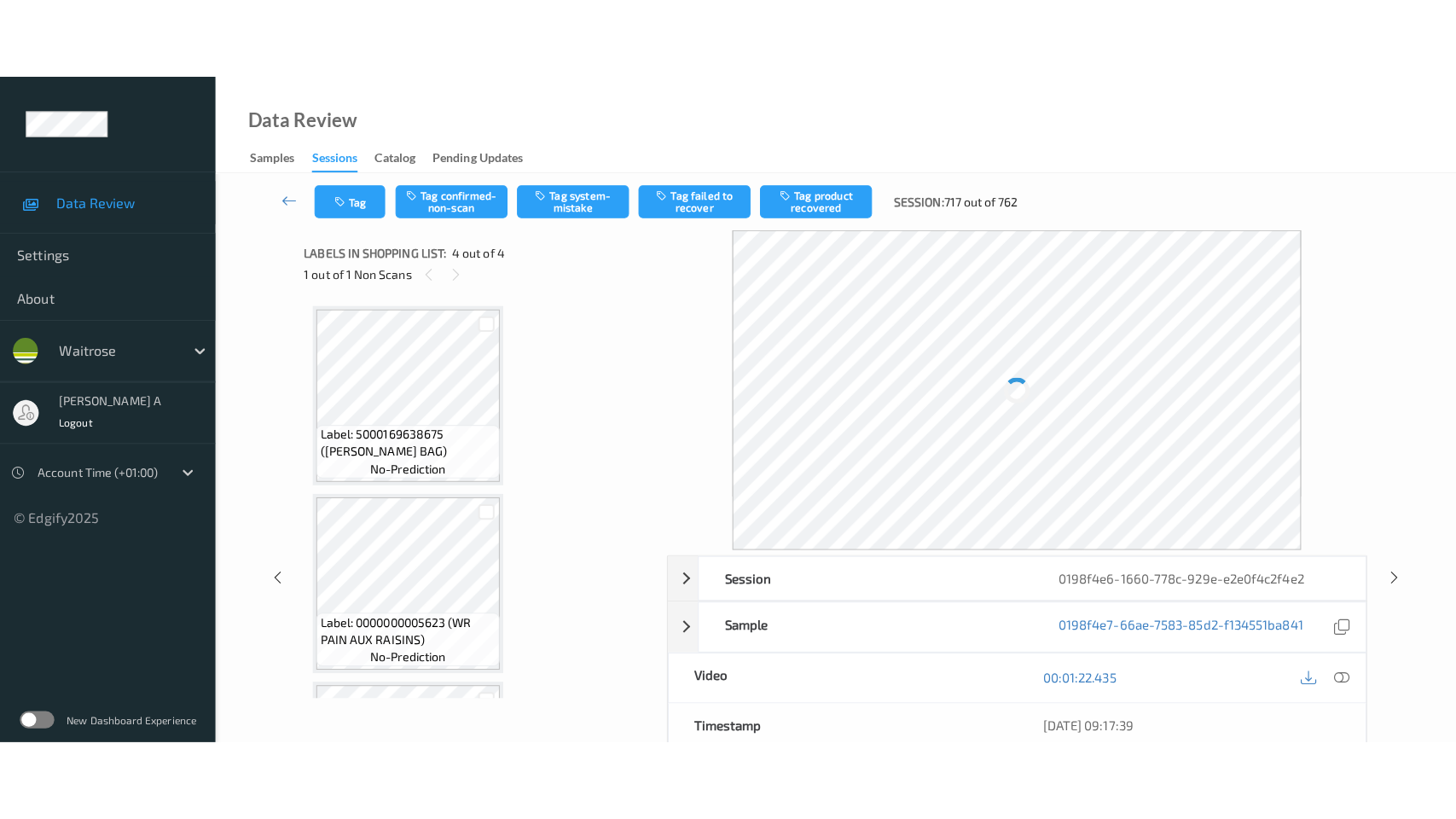
scroll to position [351, 0]
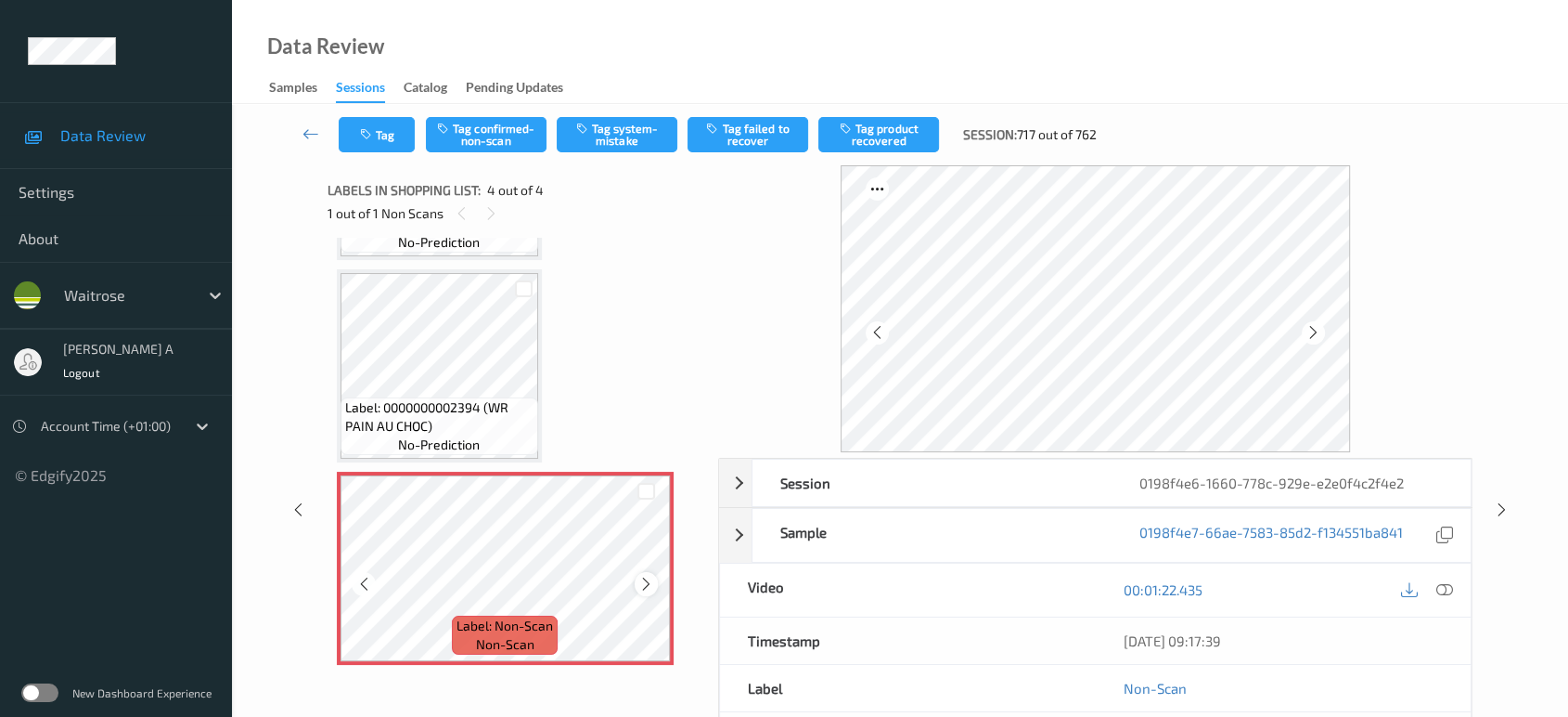
click at [646, 585] on icon at bounding box center [646, 584] width 16 height 17
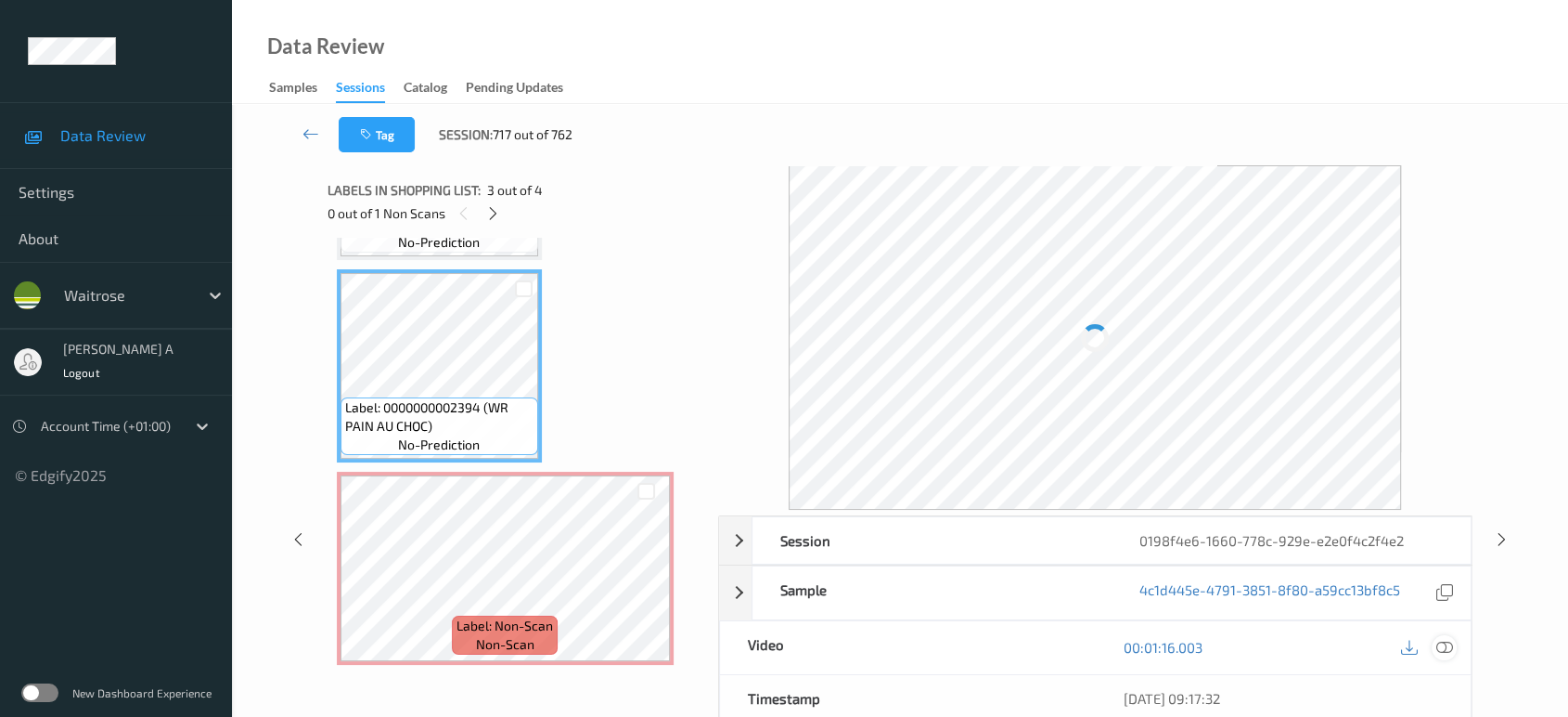
click at [1446, 636] on div at bounding box center [1444, 647] width 25 height 25
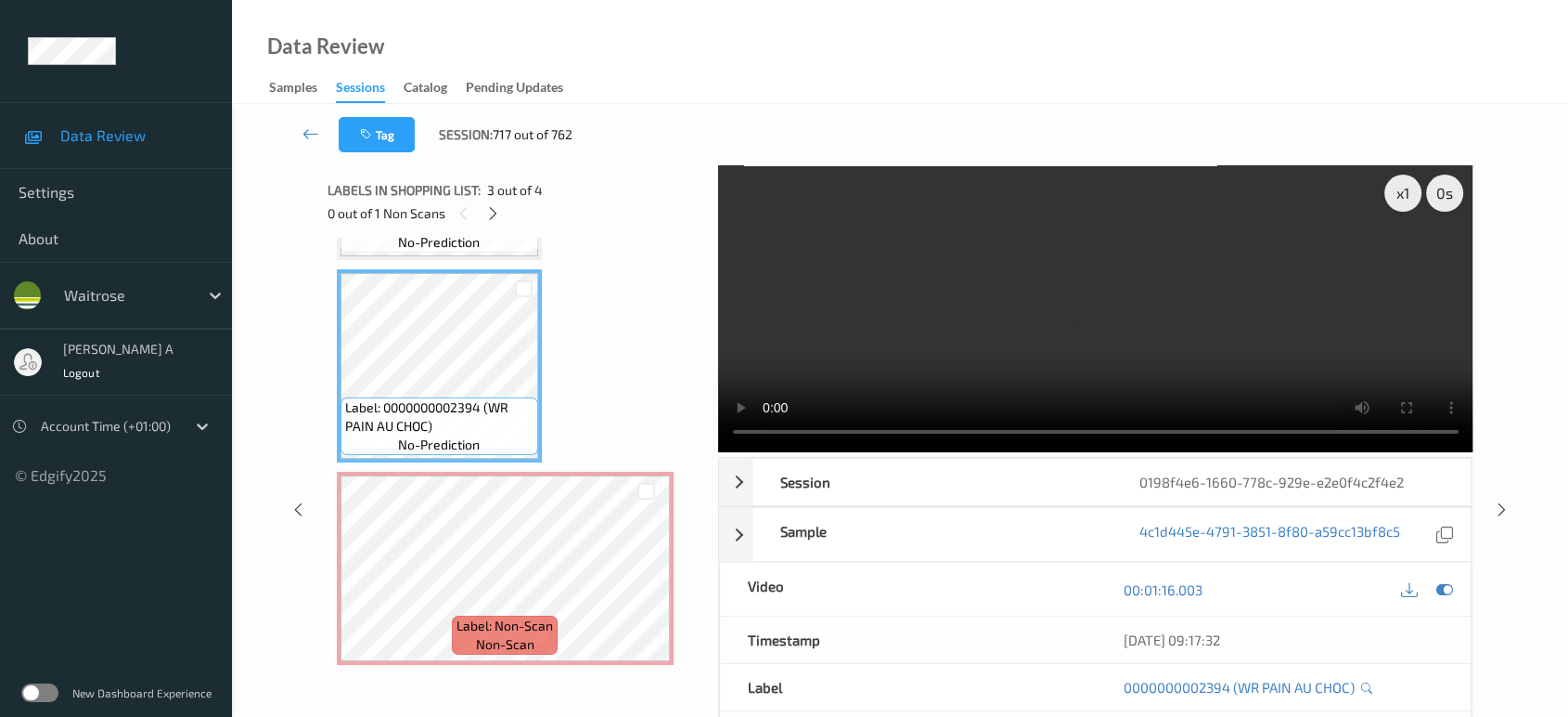
scroll to position [208, 0]
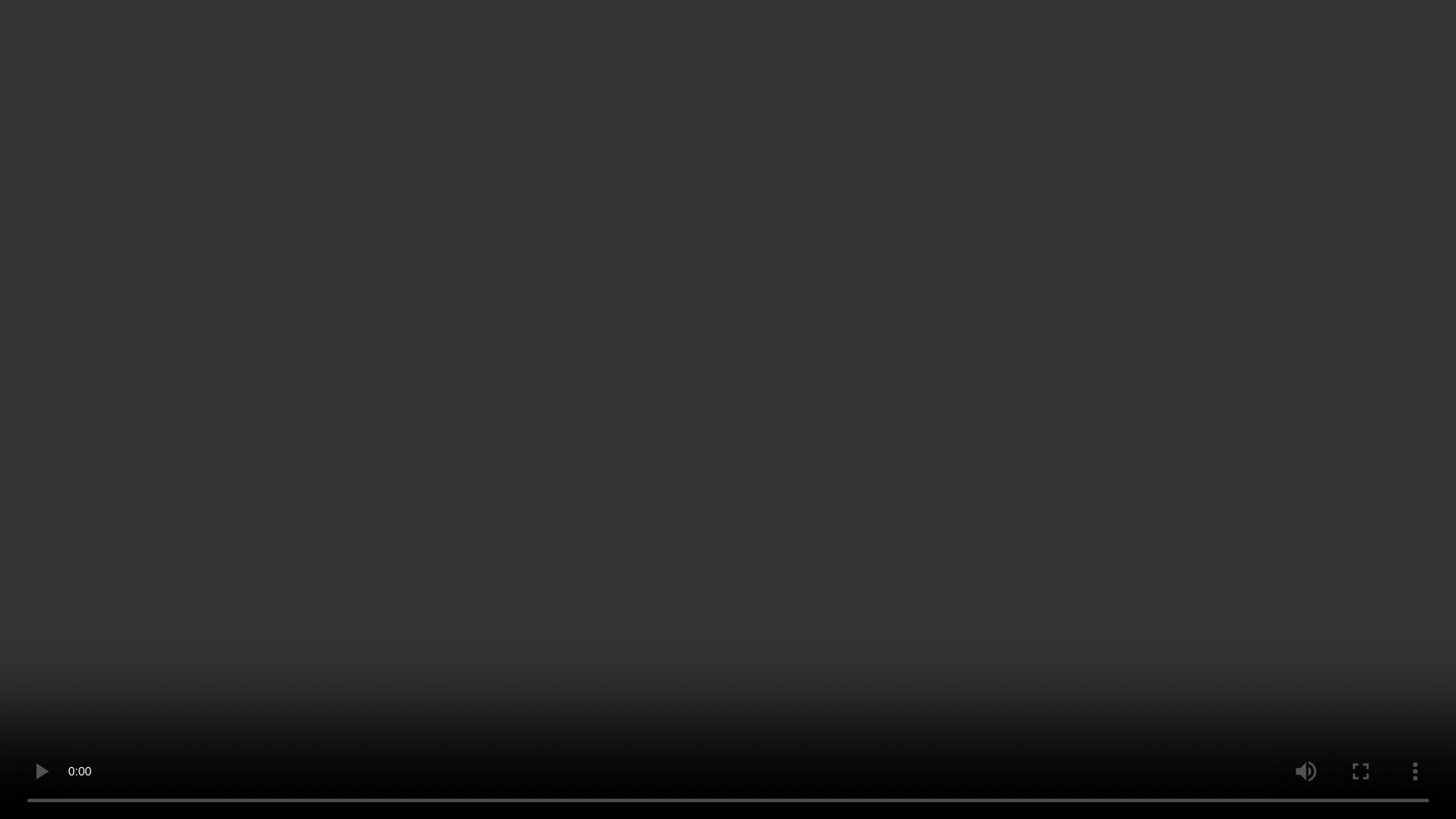
click at [1009, 492] on video at bounding box center [728, 409] width 1456 height 819
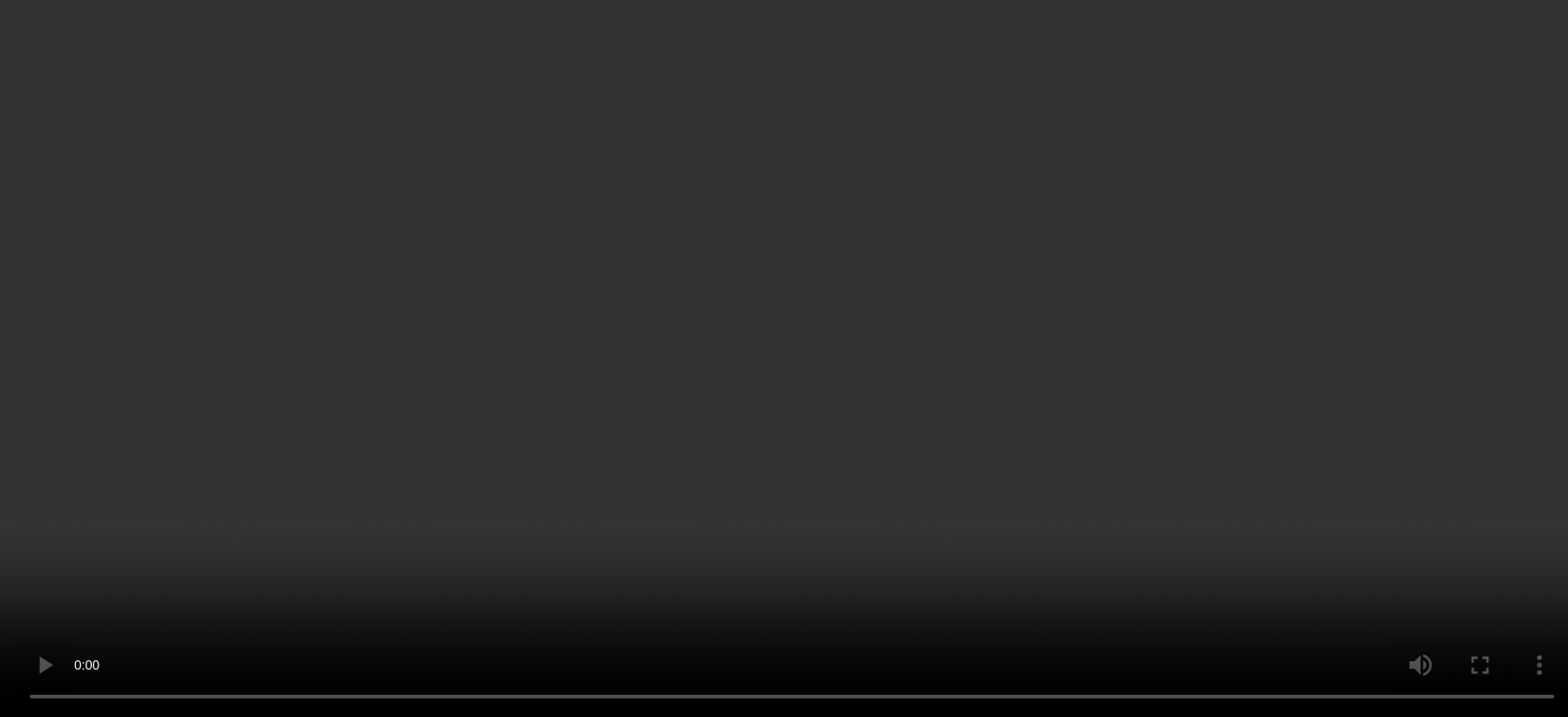
scroll to position [382, 0]
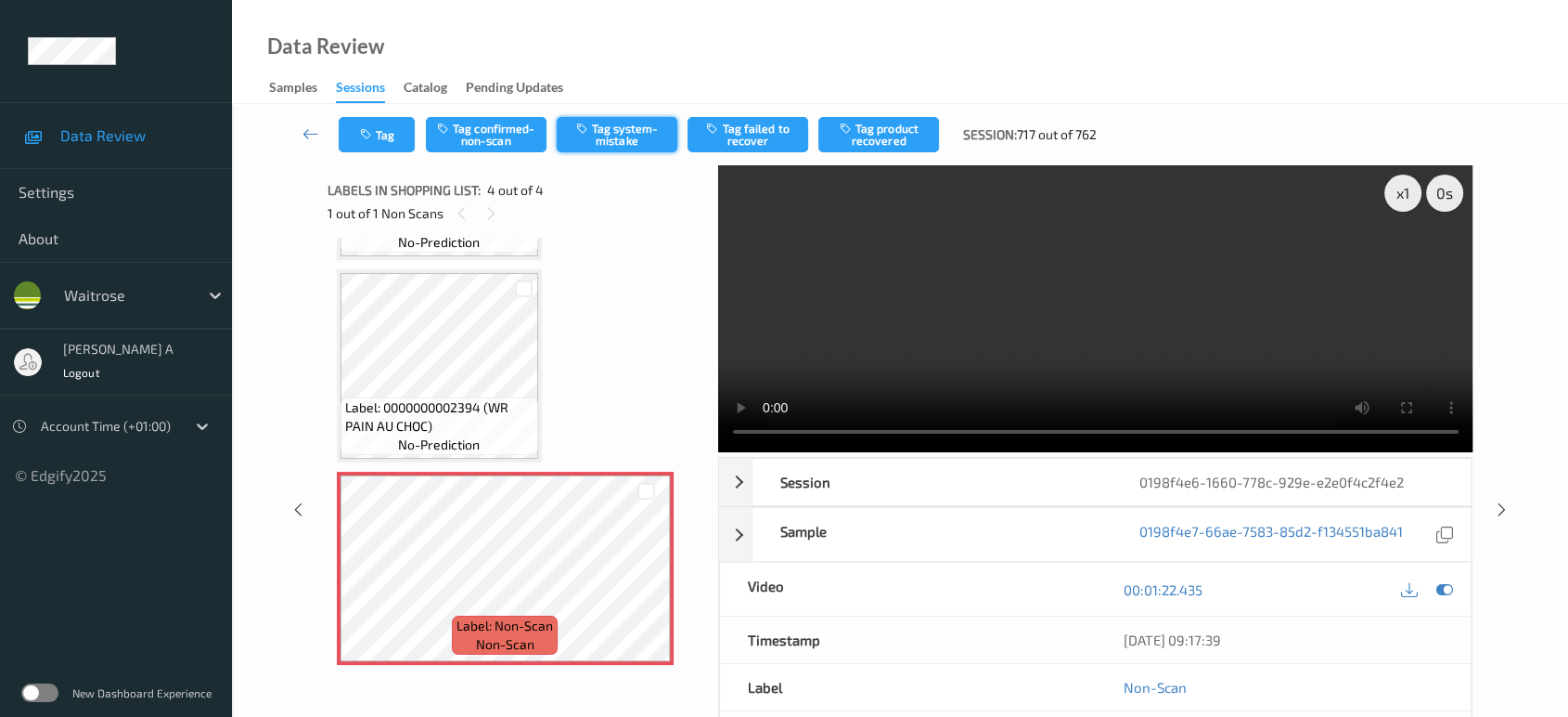
click at [620, 140] on button "Tag system-mistake" at bounding box center [617, 135] width 121 height 36
click at [384, 141] on button "Tag" at bounding box center [376, 135] width 76 height 36
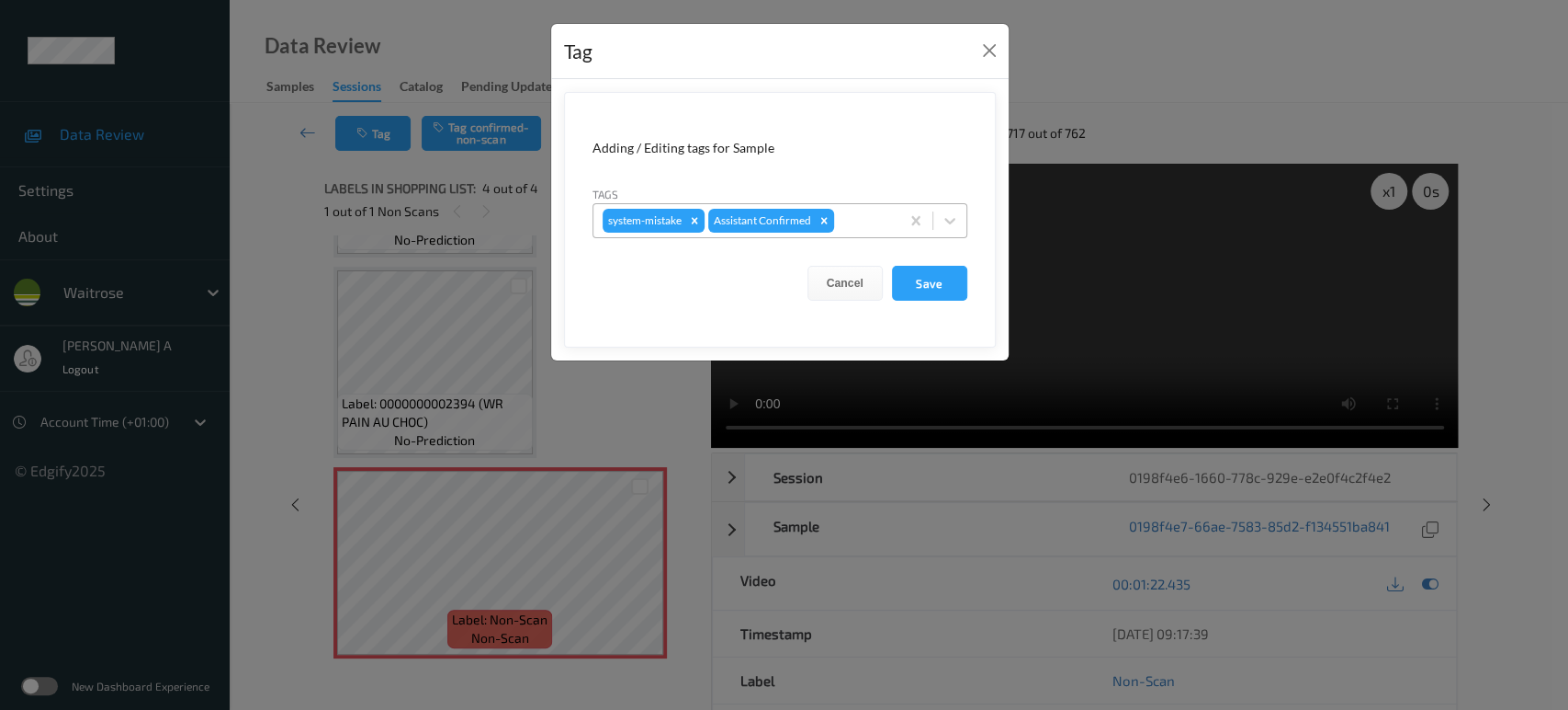
click at [887, 211] on div at bounding box center [864, 220] width 53 height 22
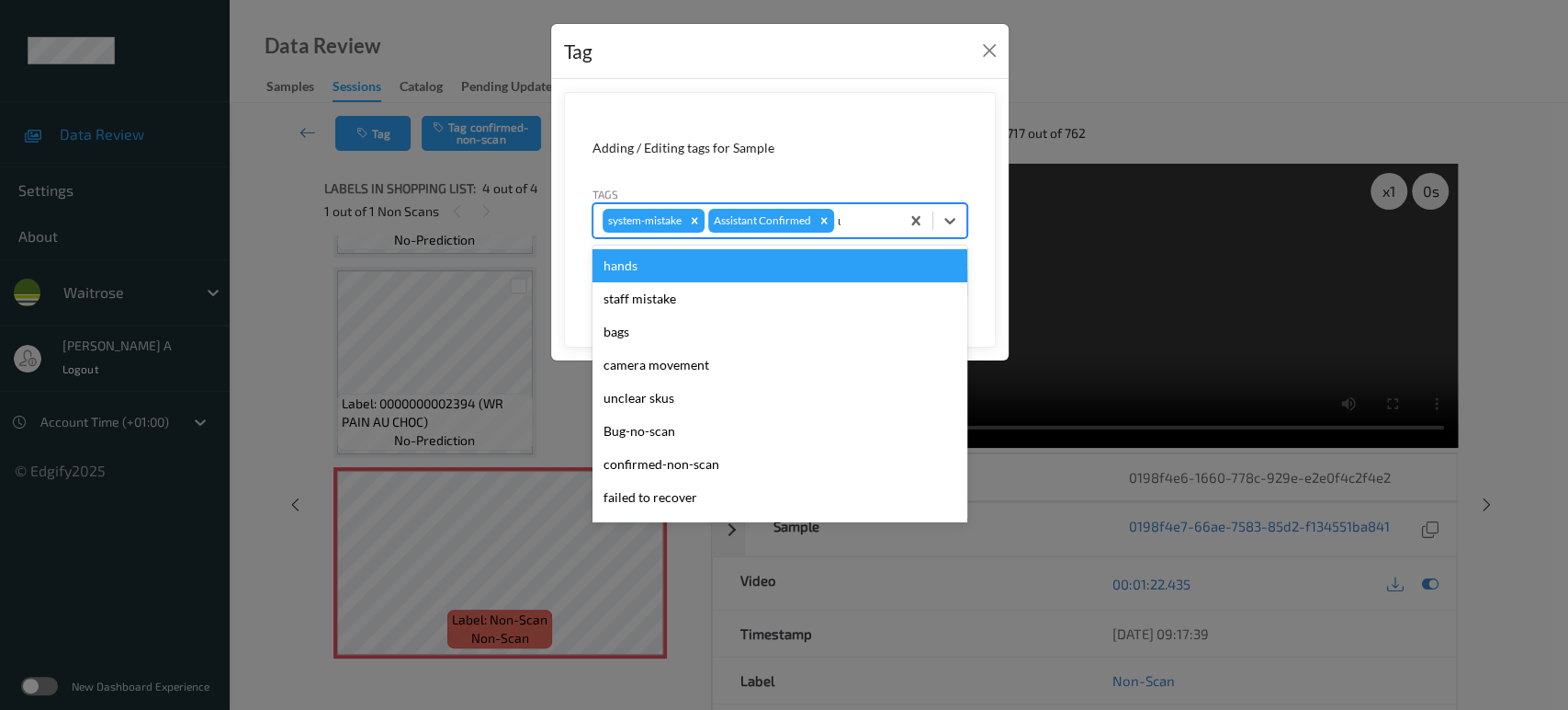
type input "un"
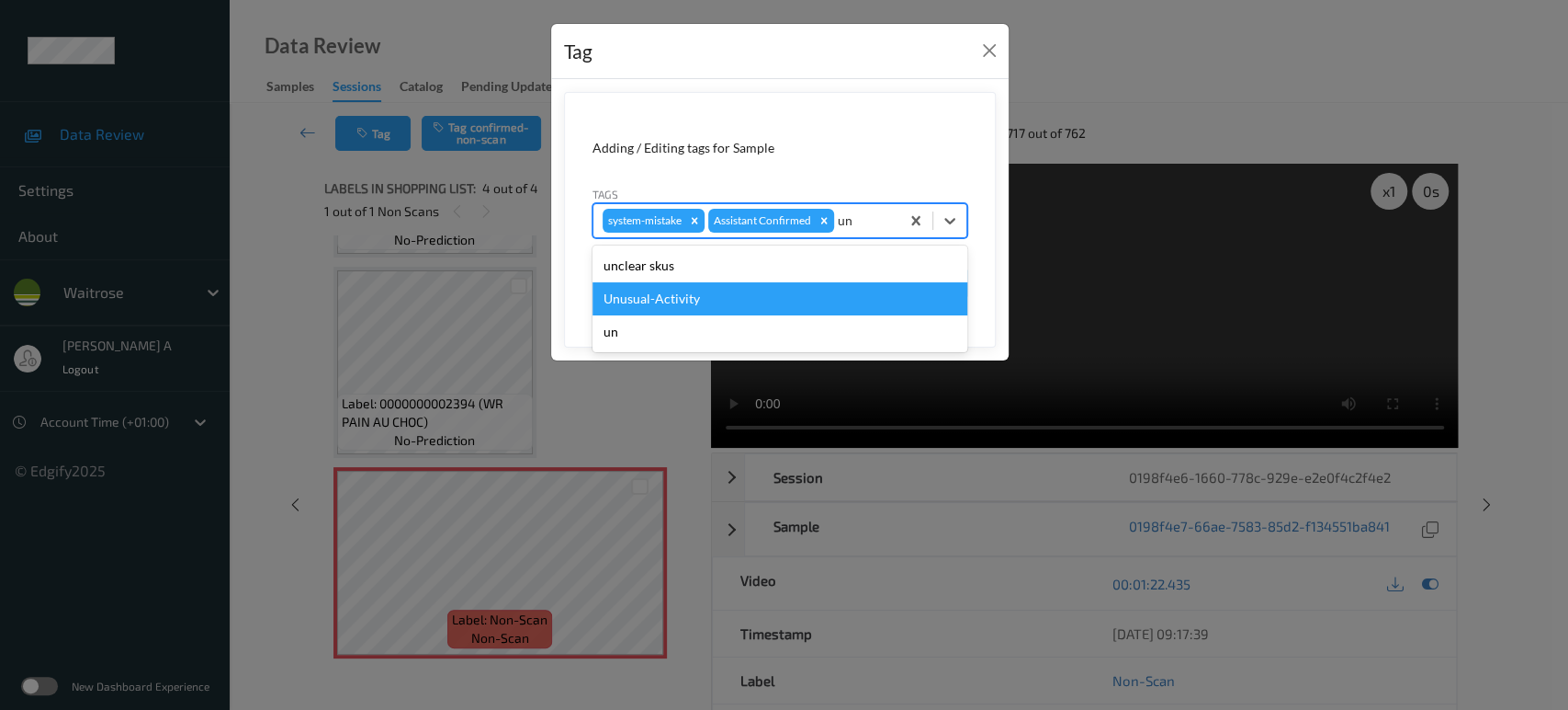
click at [632, 285] on div "Unusual-Activity" at bounding box center [779, 299] width 375 height 33
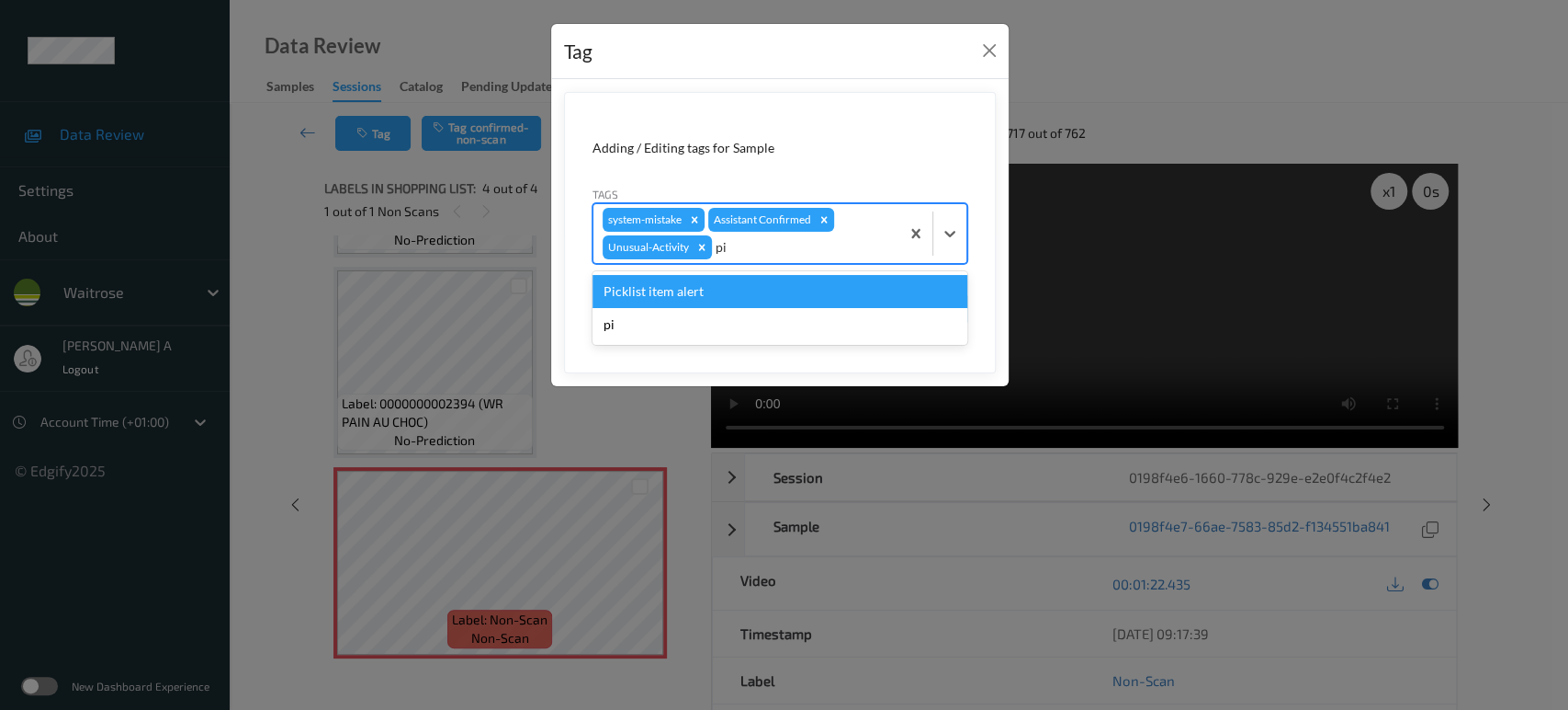
type input "pic"
click at [632, 285] on div "Picklist item alert" at bounding box center [779, 292] width 375 height 33
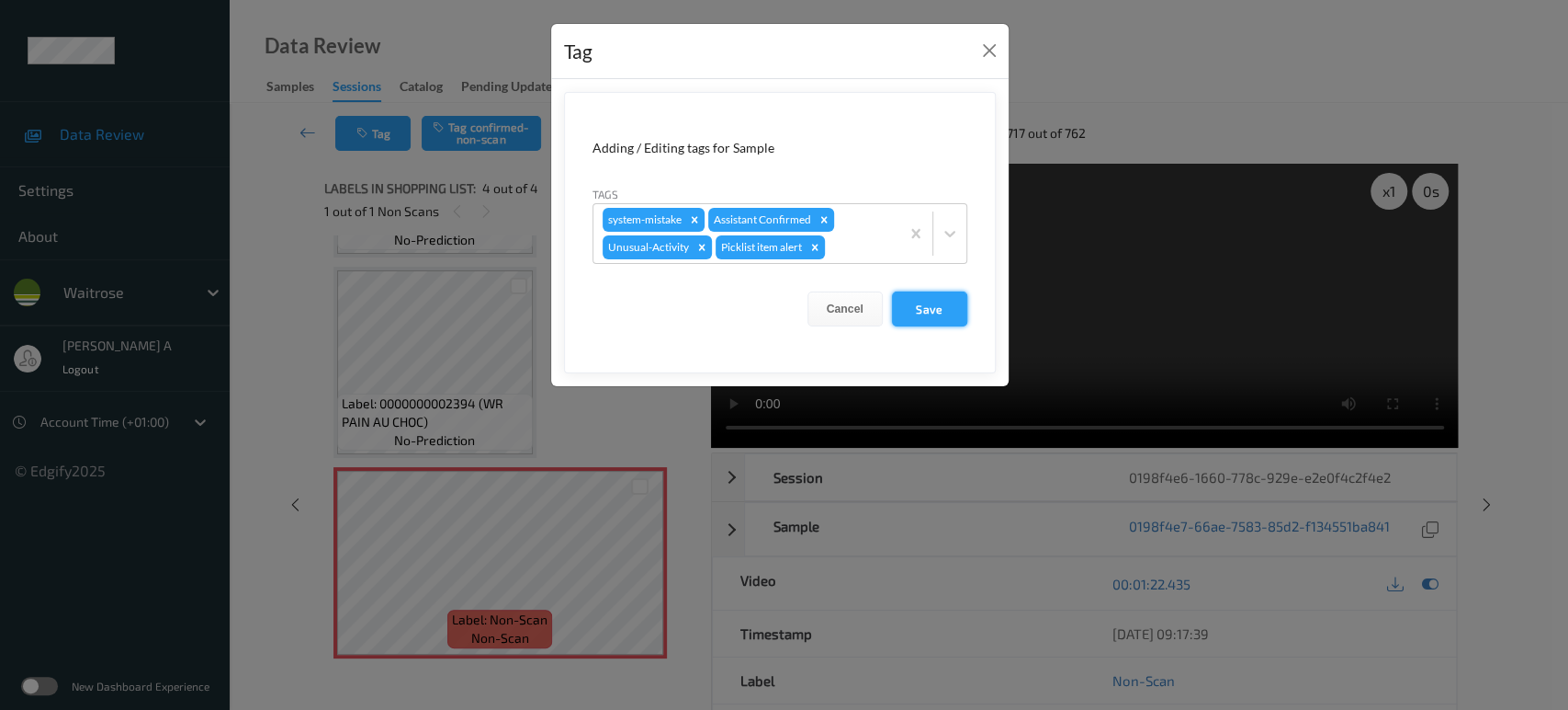
click at [941, 309] on button "Save" at bounding box center [929, 309] width 75 height 35
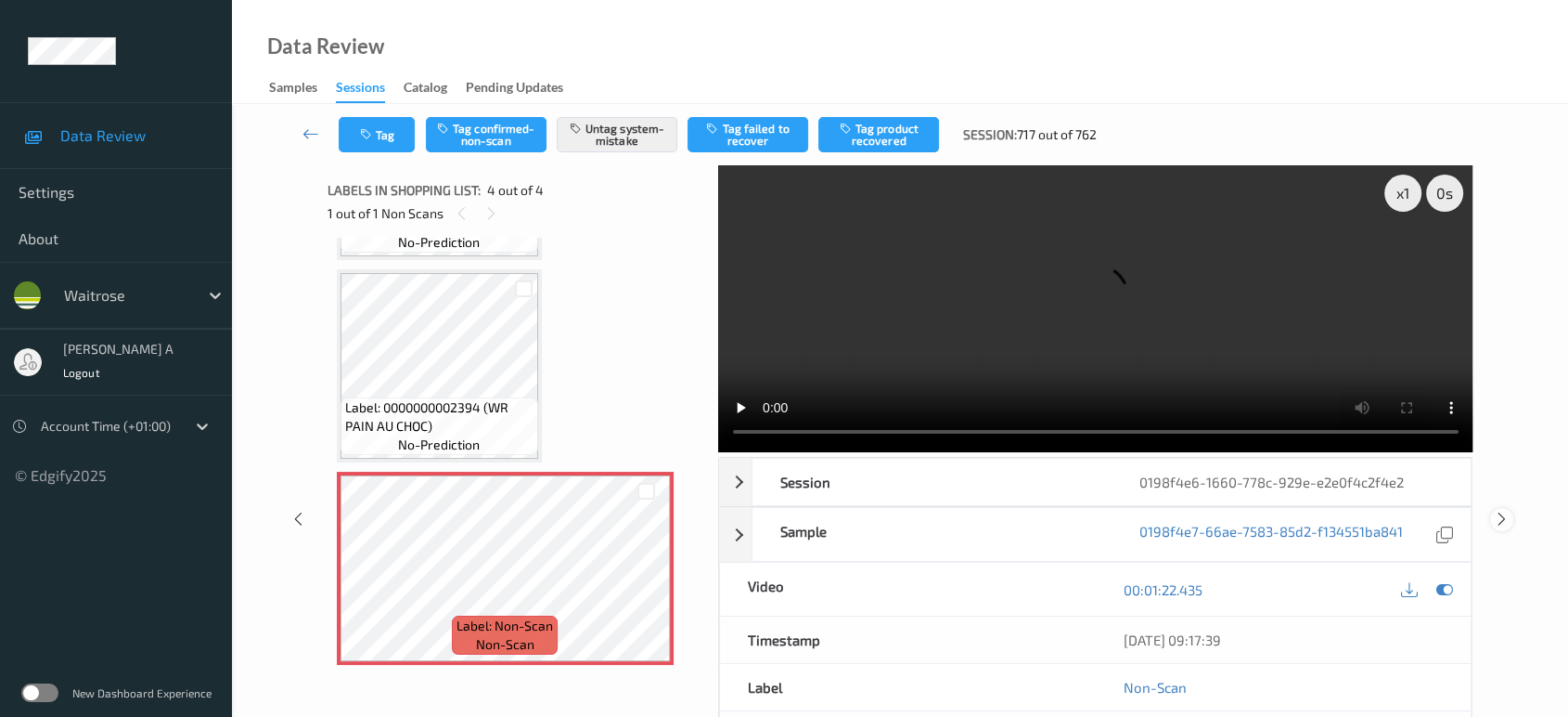
click at [1500, 510] on icon at bounding box center [1502, 519] width 16 height 17
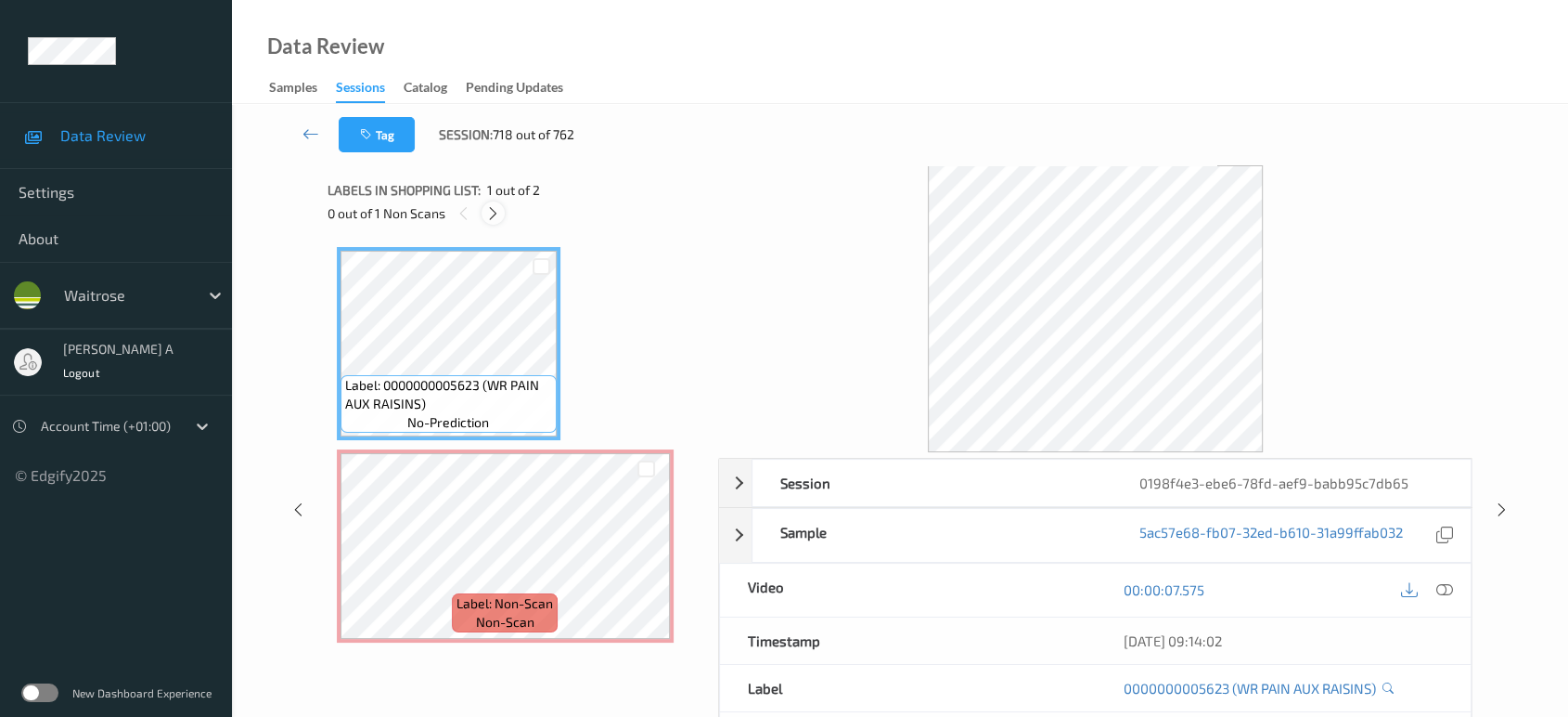
click at [492, 218] on icon at bounding box center [492, 213] width 16 height 17
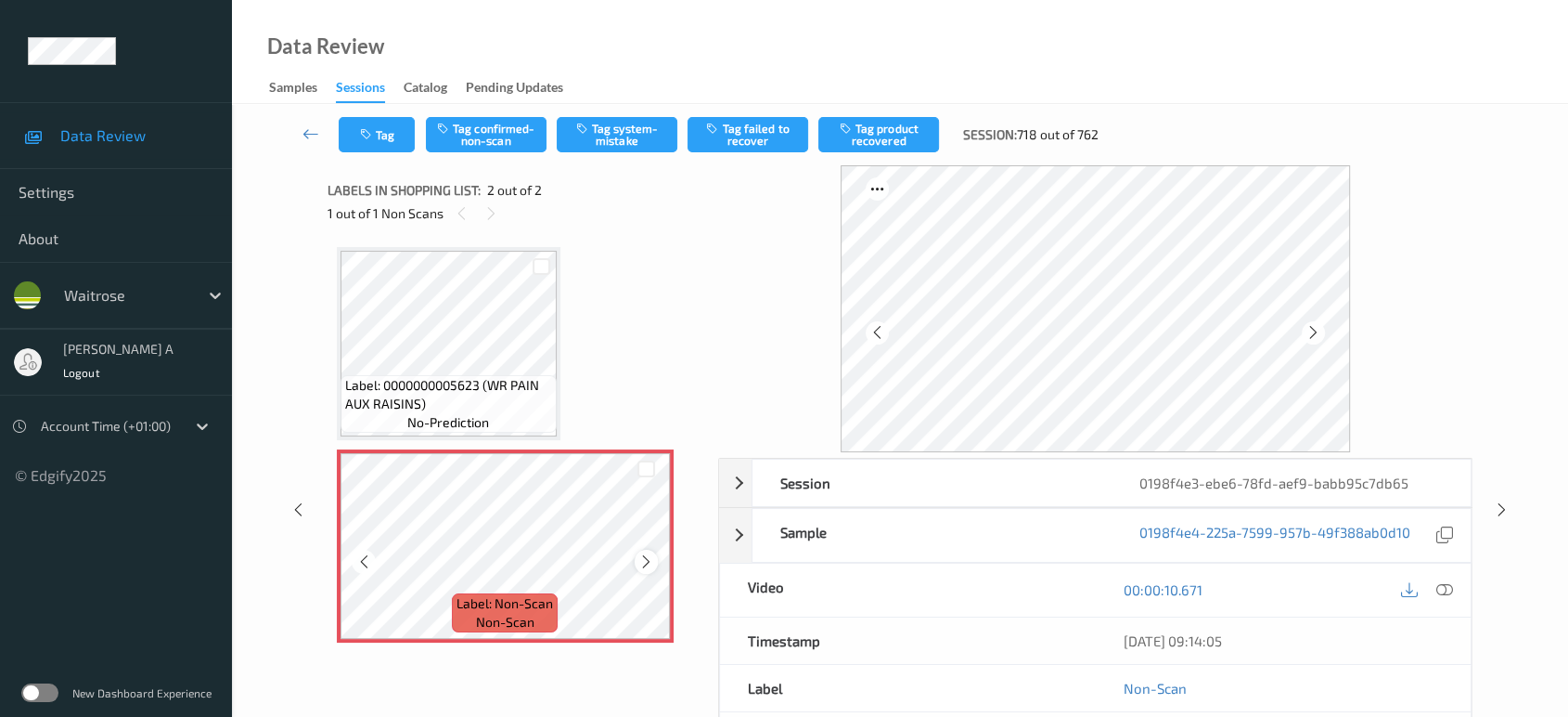
click at [639, 562] on icon at bounding box center [646, 562] width 16 height 17
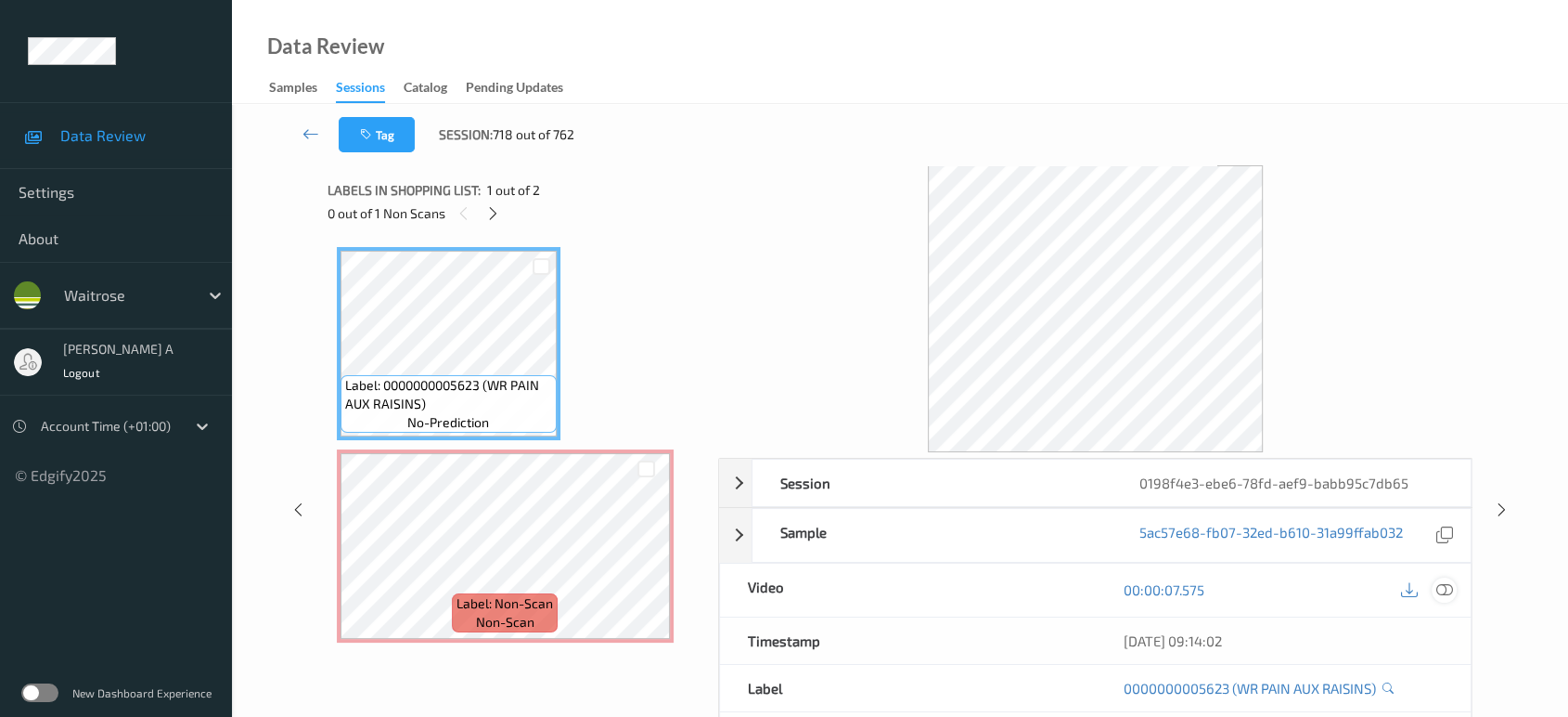
click at [1453, 585] on div at bounding box center [1444, 590] width 25 height 25
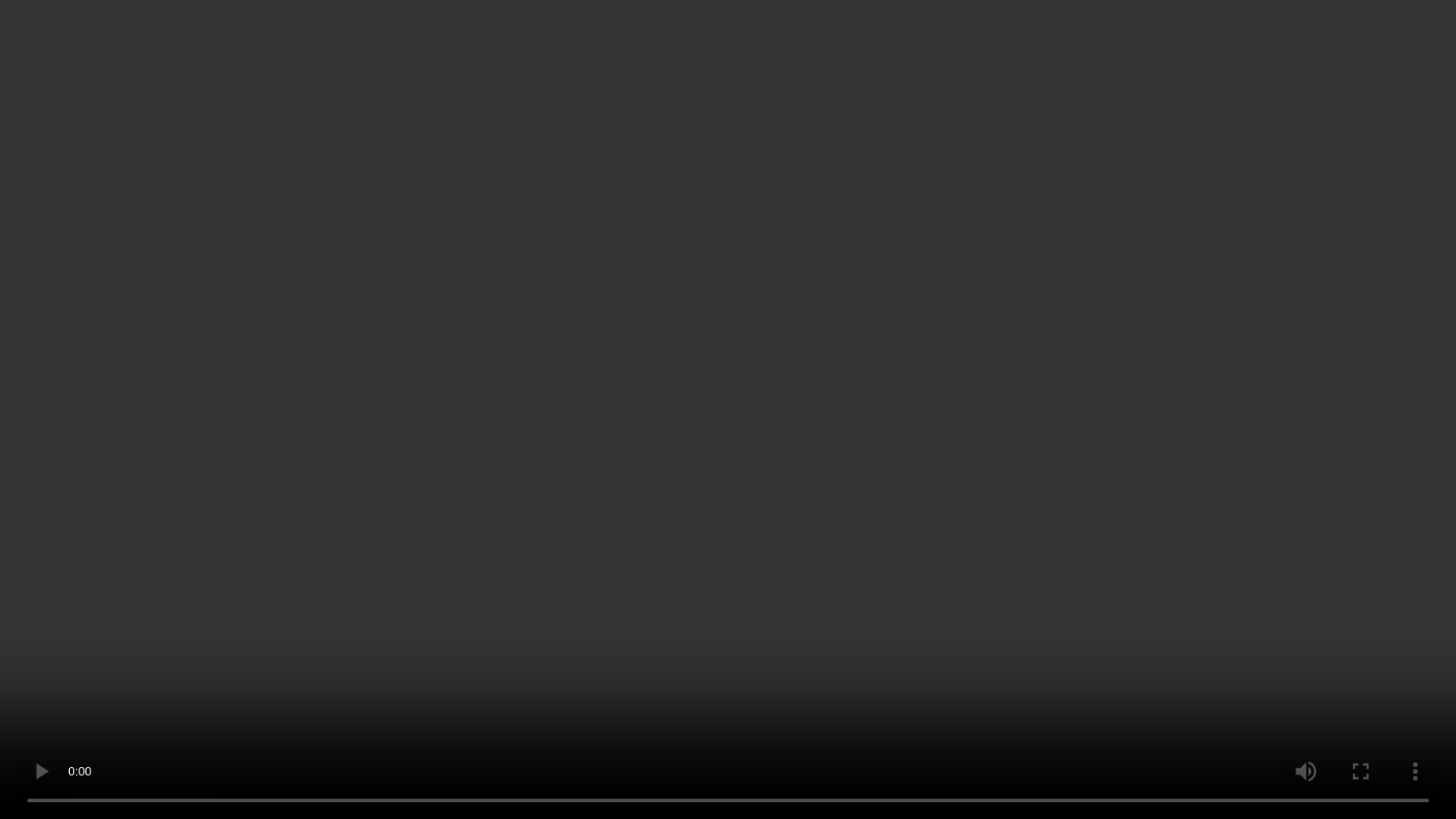
click at [681, 341] on video at bounding box center [728, 409] width 1456 height 819
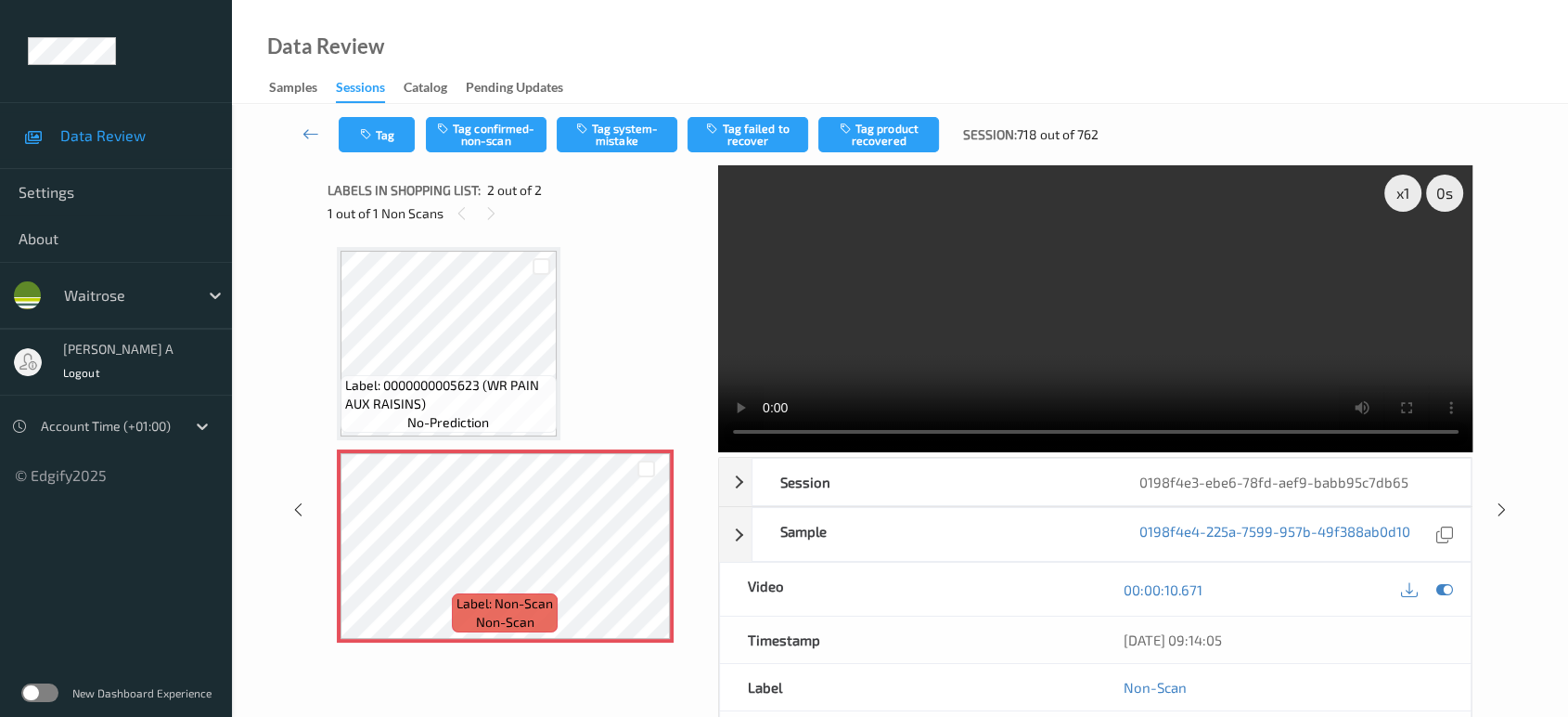
click at [621, 114] on div "Tag Tag confirmed-non-scan Tag system-mistake Tag failed to recover Tag product…" at bounding box center [900, 135] width 1260 height 62
click at [621, 127] on button "Tag system-mistake" at bounding box center [617, 135] width 121 height 36
click at [393, 144] on button "Tag" at bounding box center [376, 135] width 76 height 36
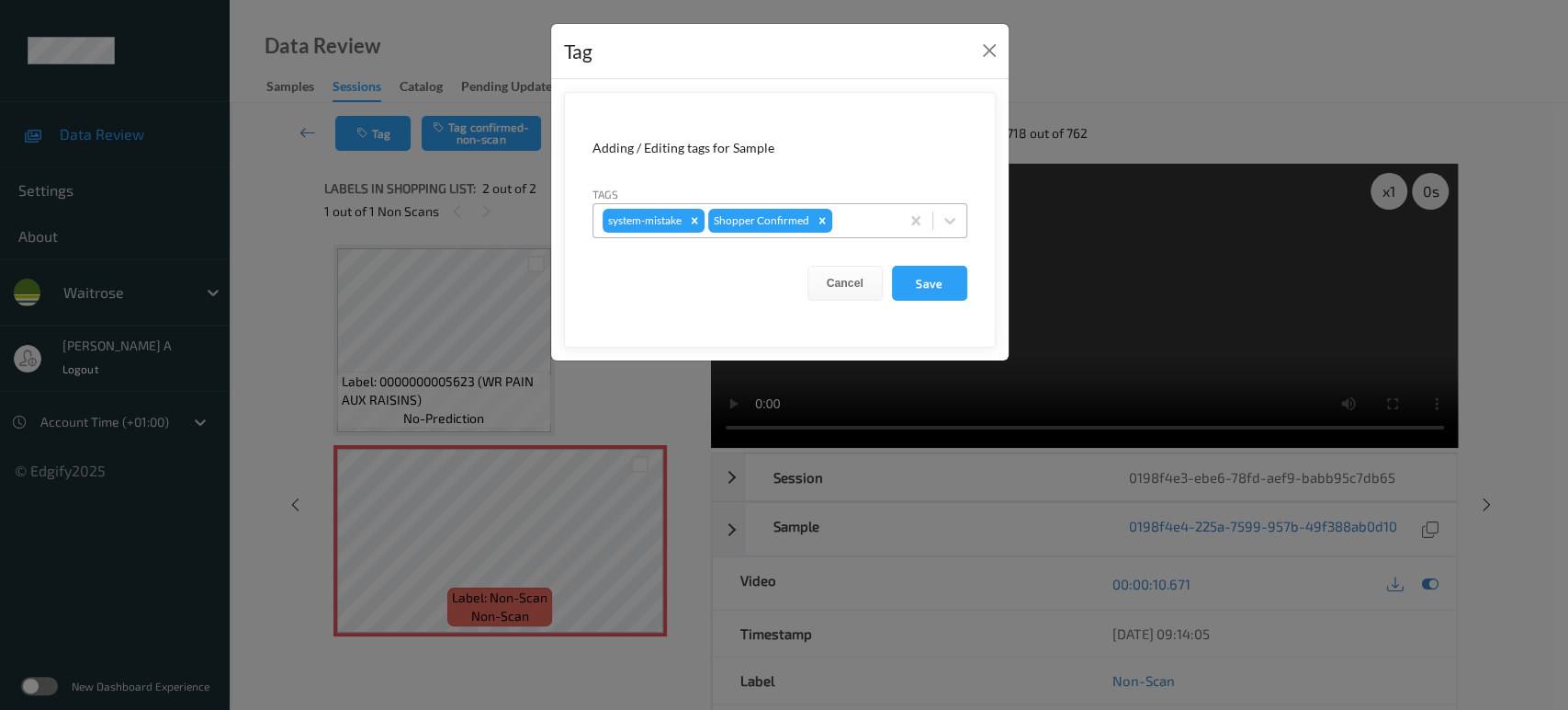
click at [849, 221] on div at bounding box center [863, 220] width 55 height 22
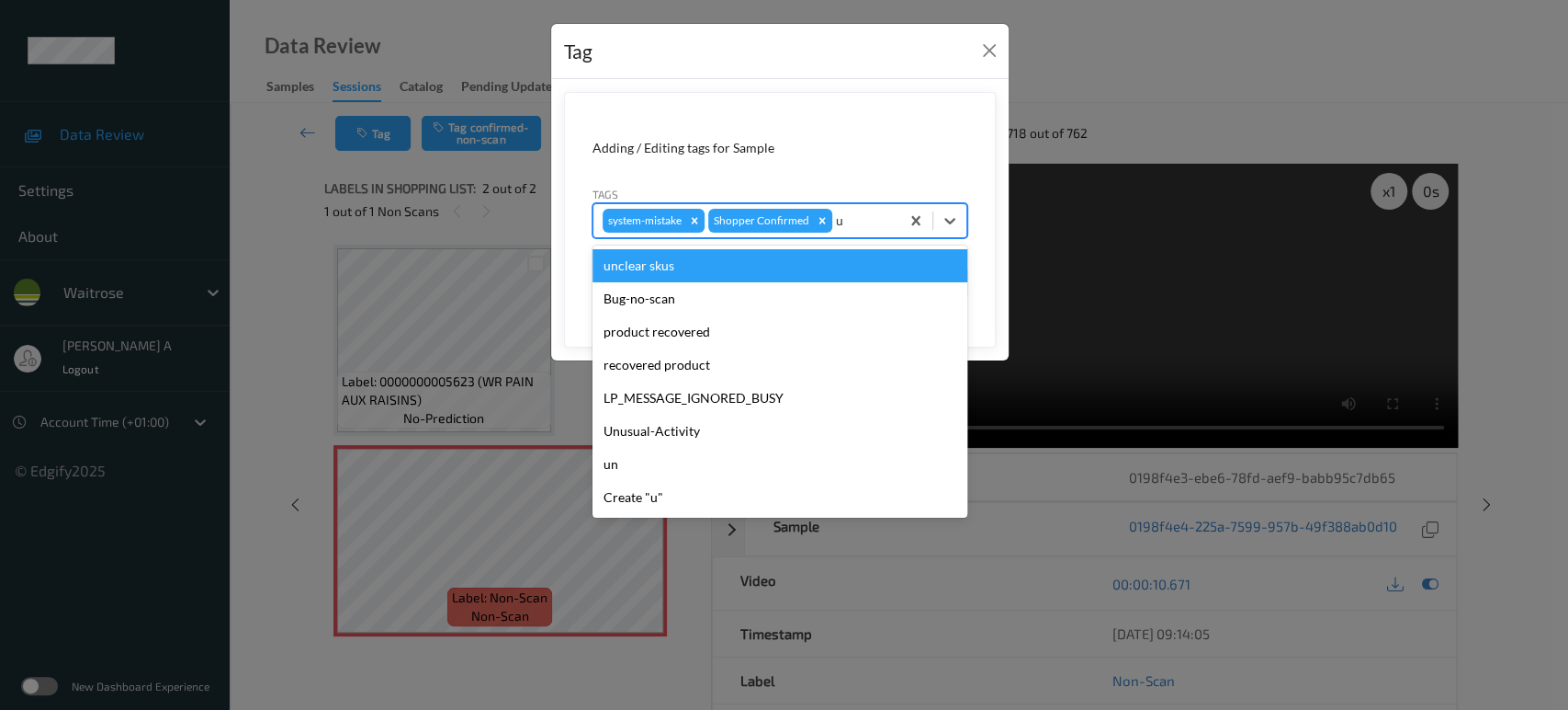
type input "un"
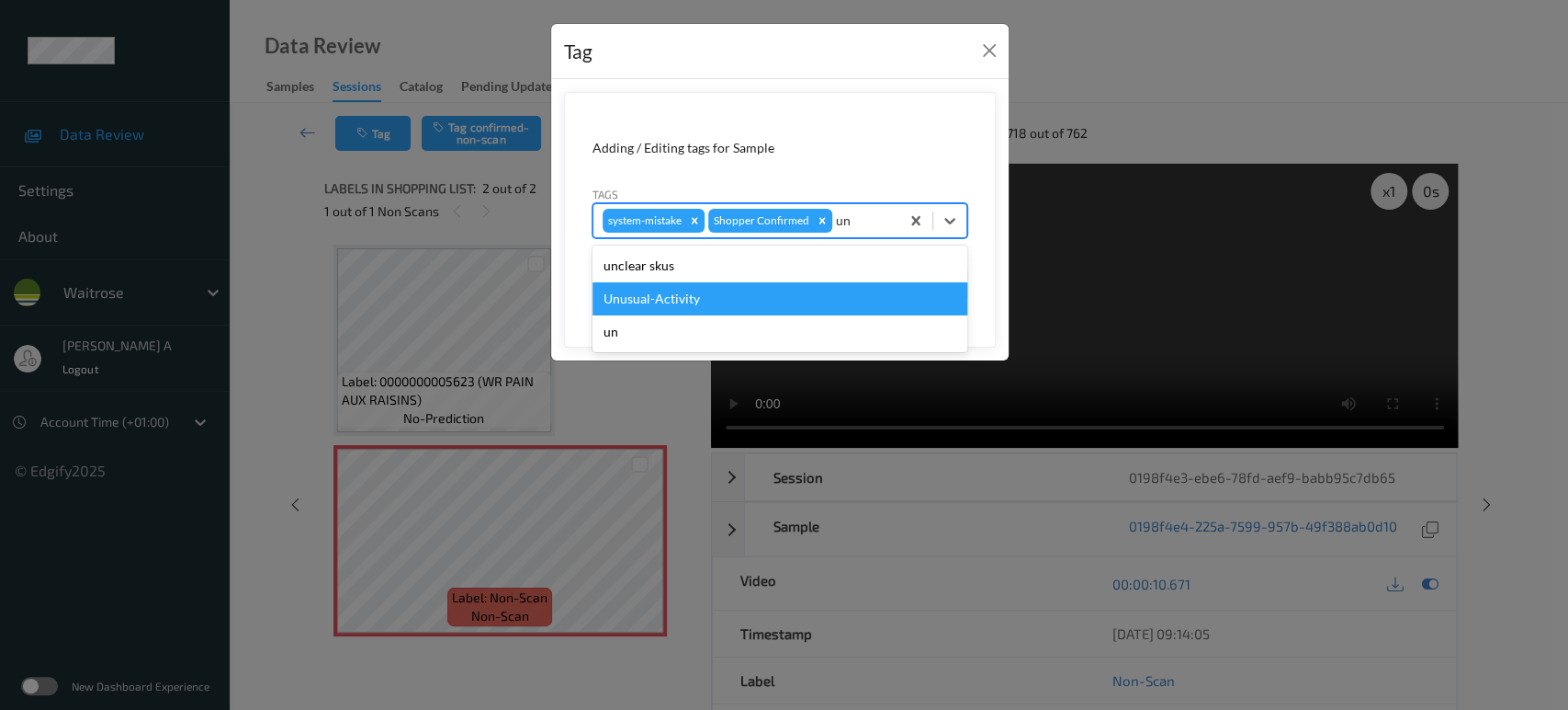
click at [774, 289] on div "Unusual-Activity" at bounding box center [779, 299] width 375 height 33
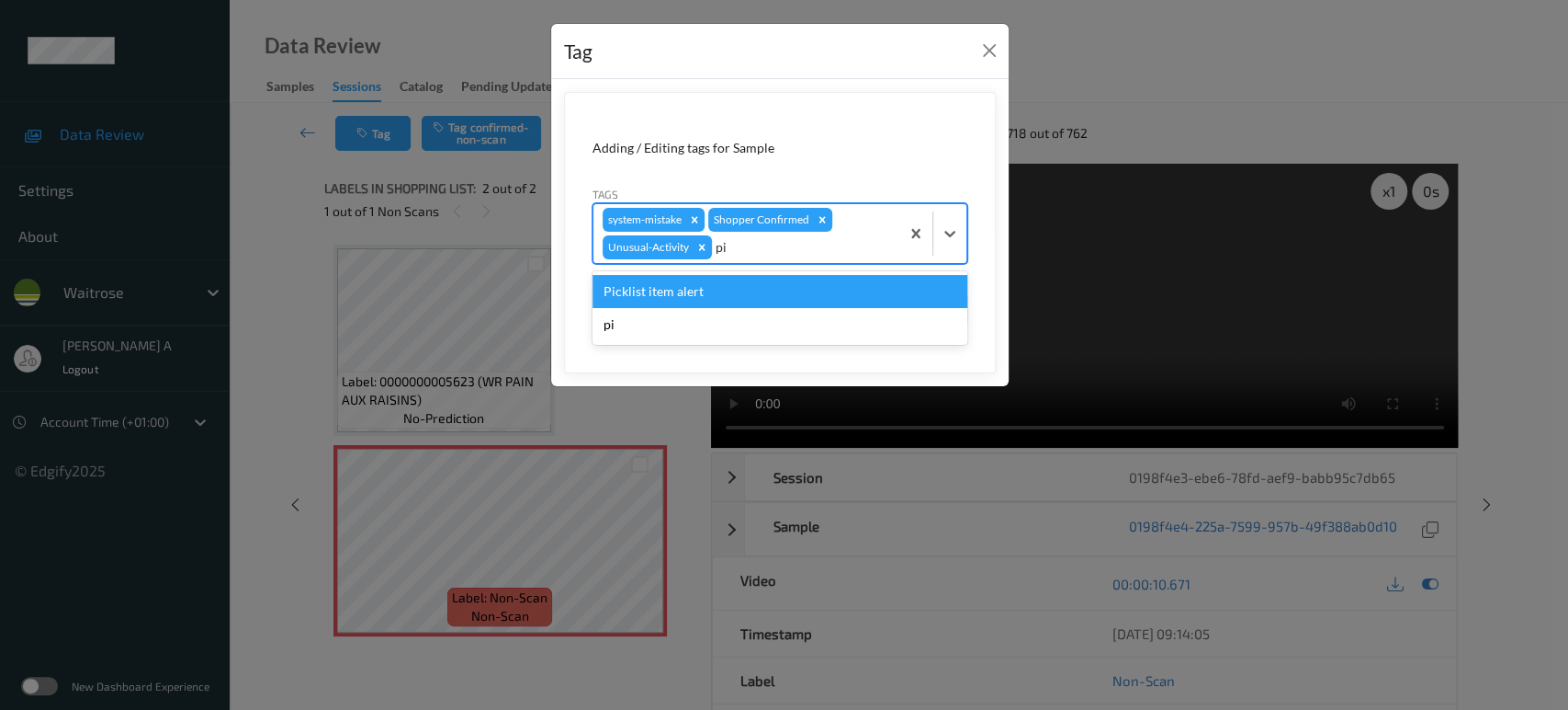
type input "pic"
click at [774, 289] on div "Picklist item alert" at bounding box center [779, 292] width 375 height 33
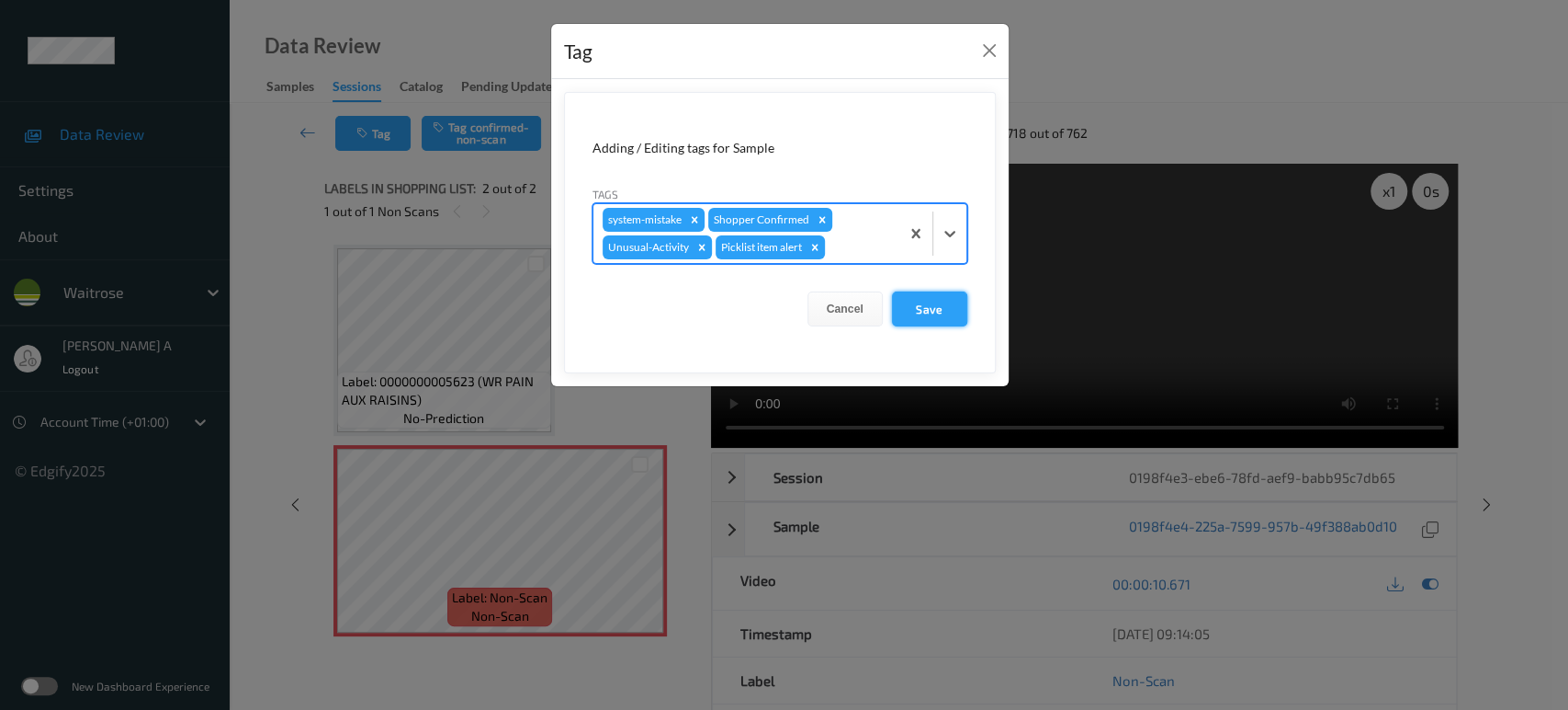
click at [915, 315] on button "Save" at bounding box center [929, 309] width 75 height 35
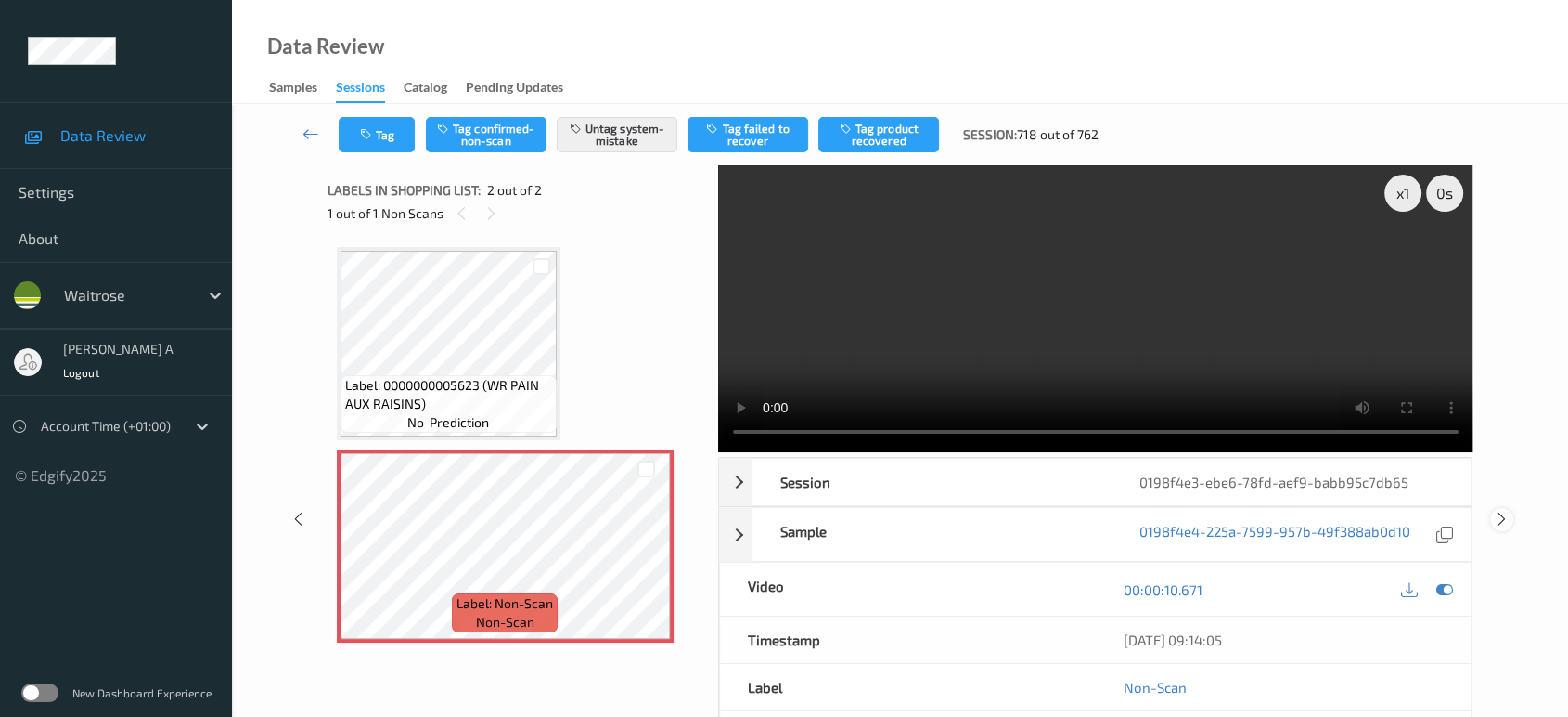
click at [1496, 510] on icon at bounding box center [1502, 519] width 16 height 17
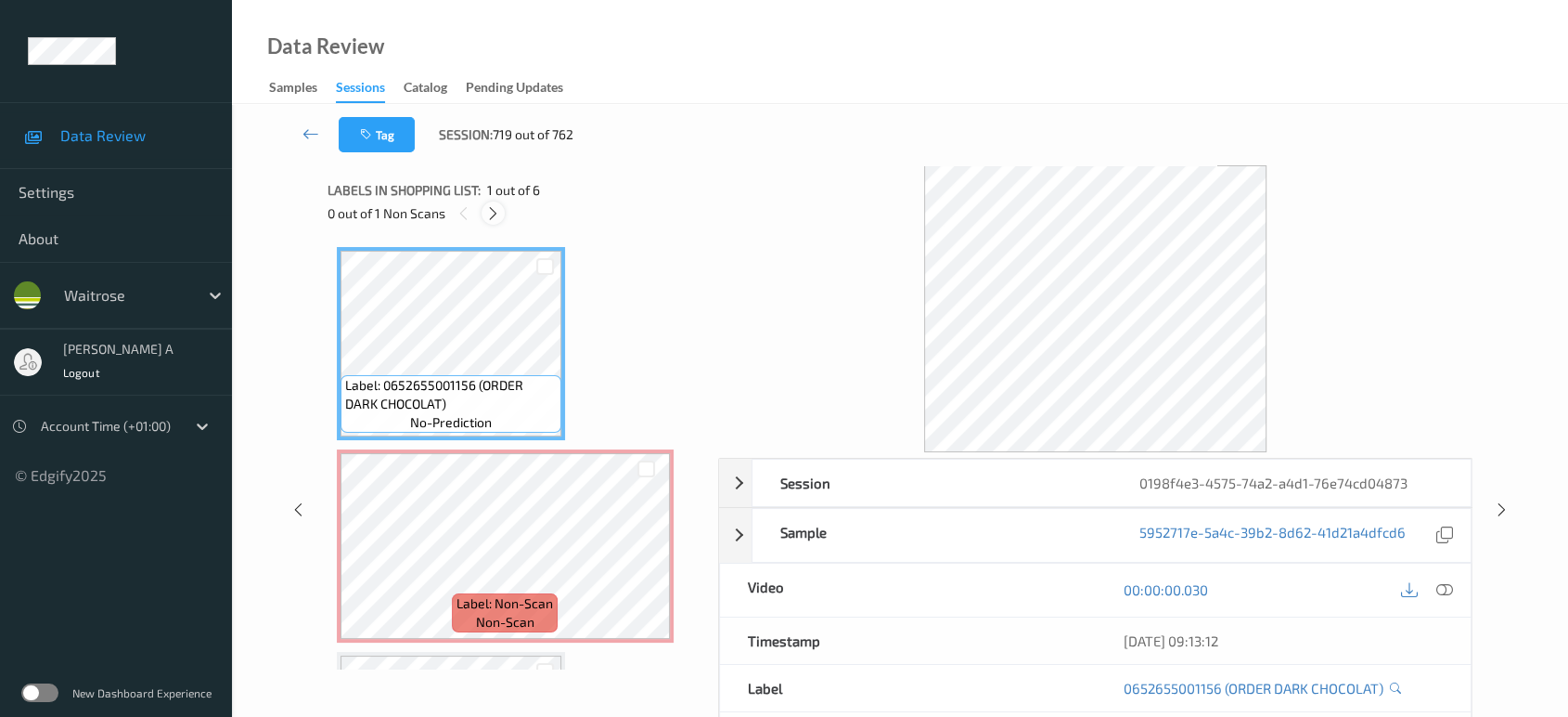
click at [492, 221] on icon at bounding box center [492, 213] width 16 height 17
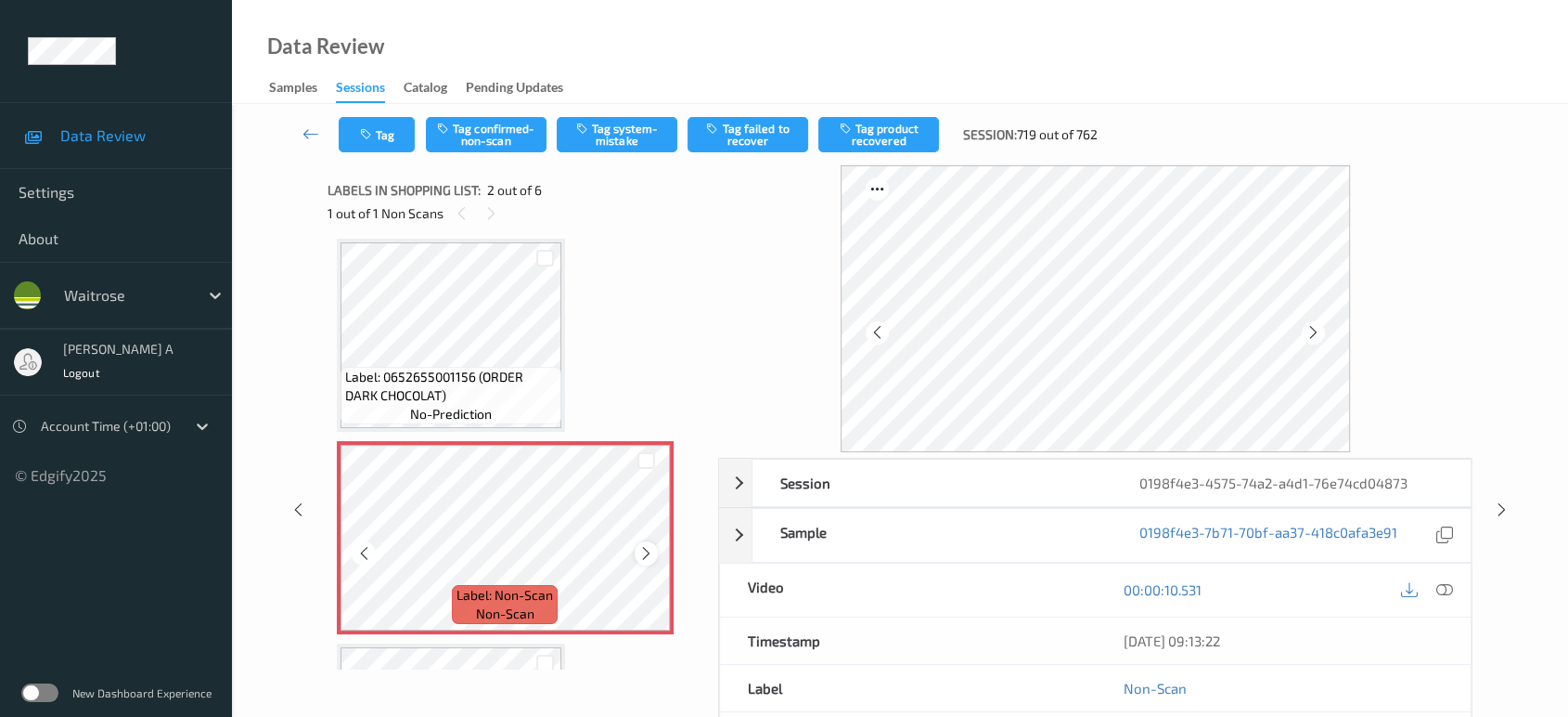
click at [646, 559] on icon at bounding box center [646, 553] width 16 height 17
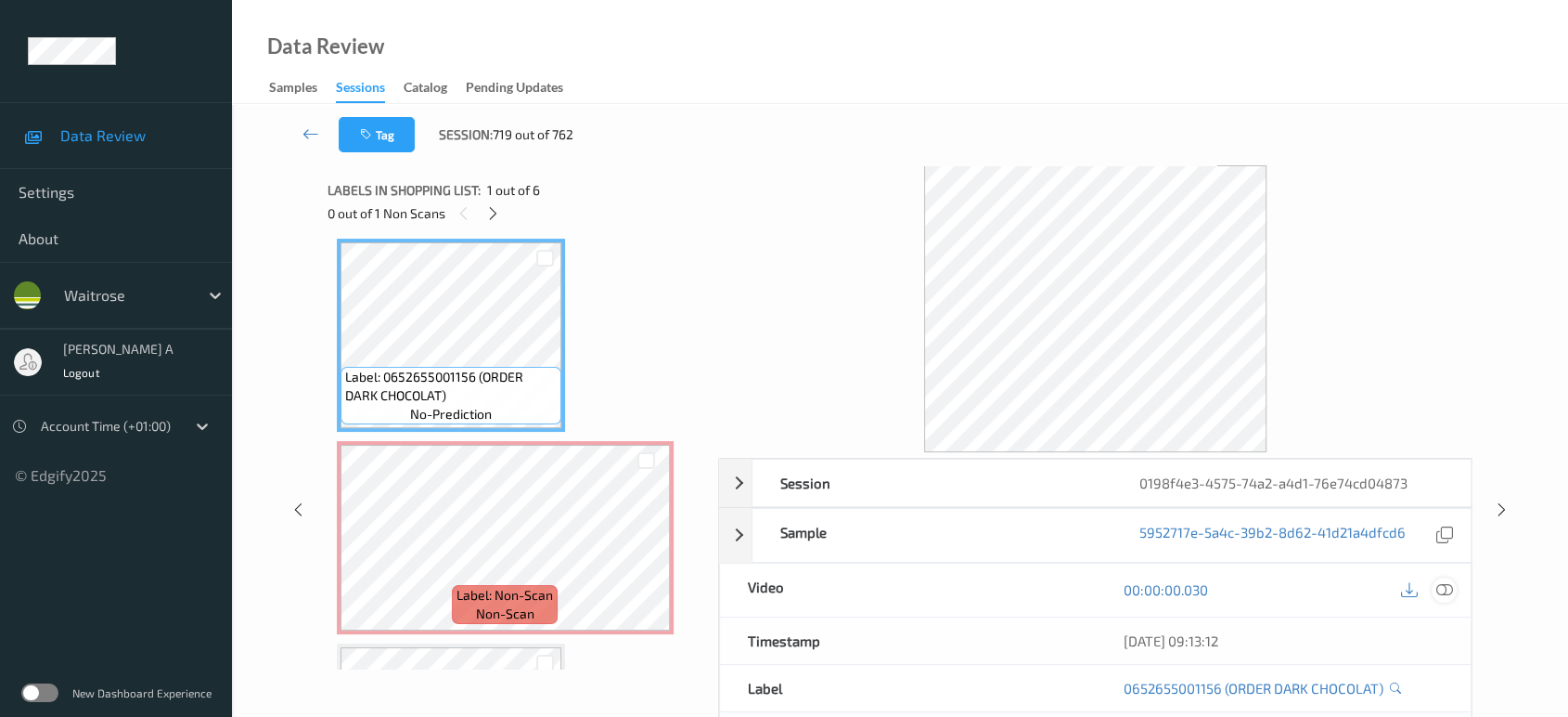
click at [1451, 590] on icon at bounding box center [1445, 590] width 17 height 17
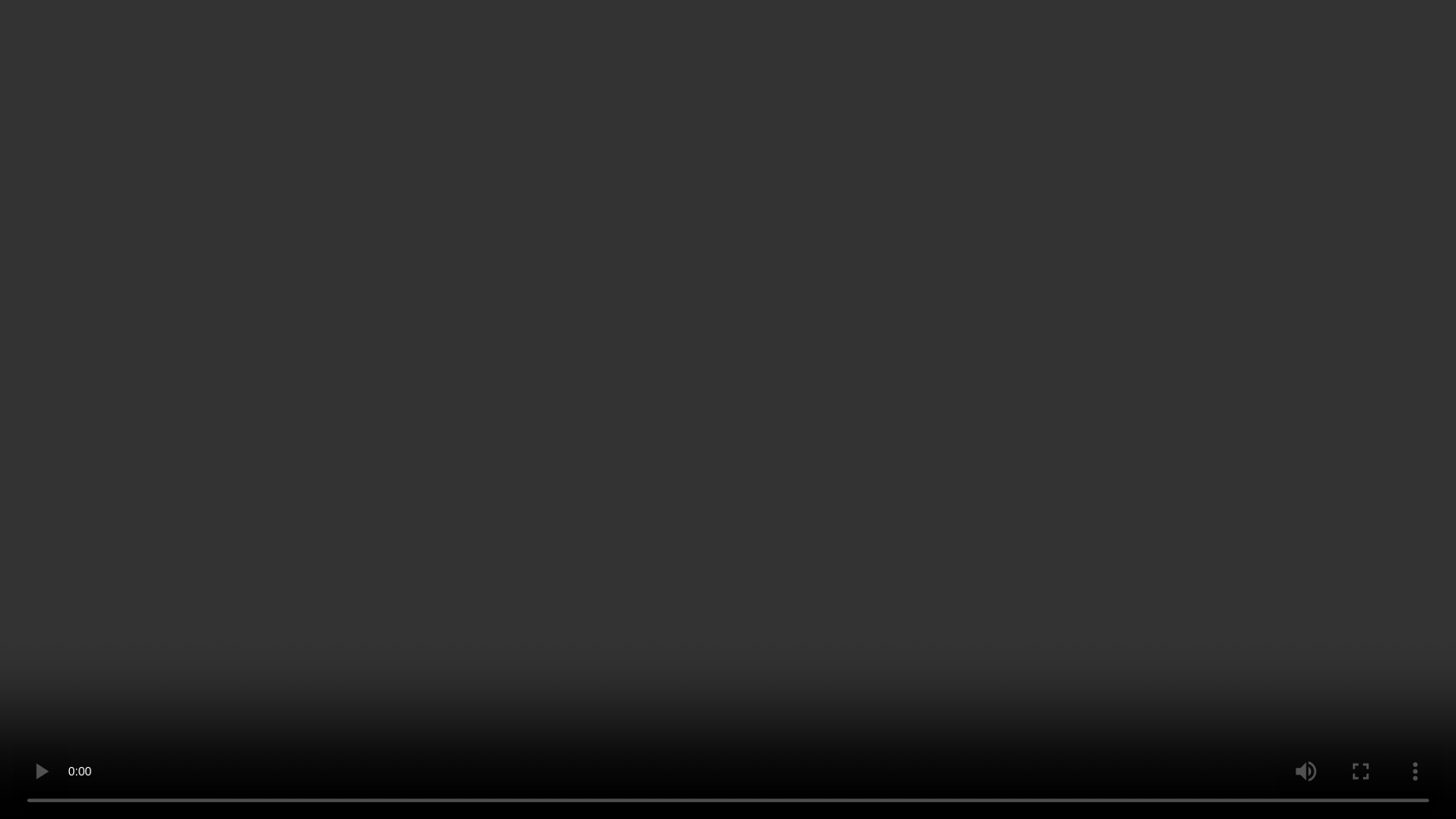
click at [982, 452] on video at bounding box center [728, 409] width 1456 height 819
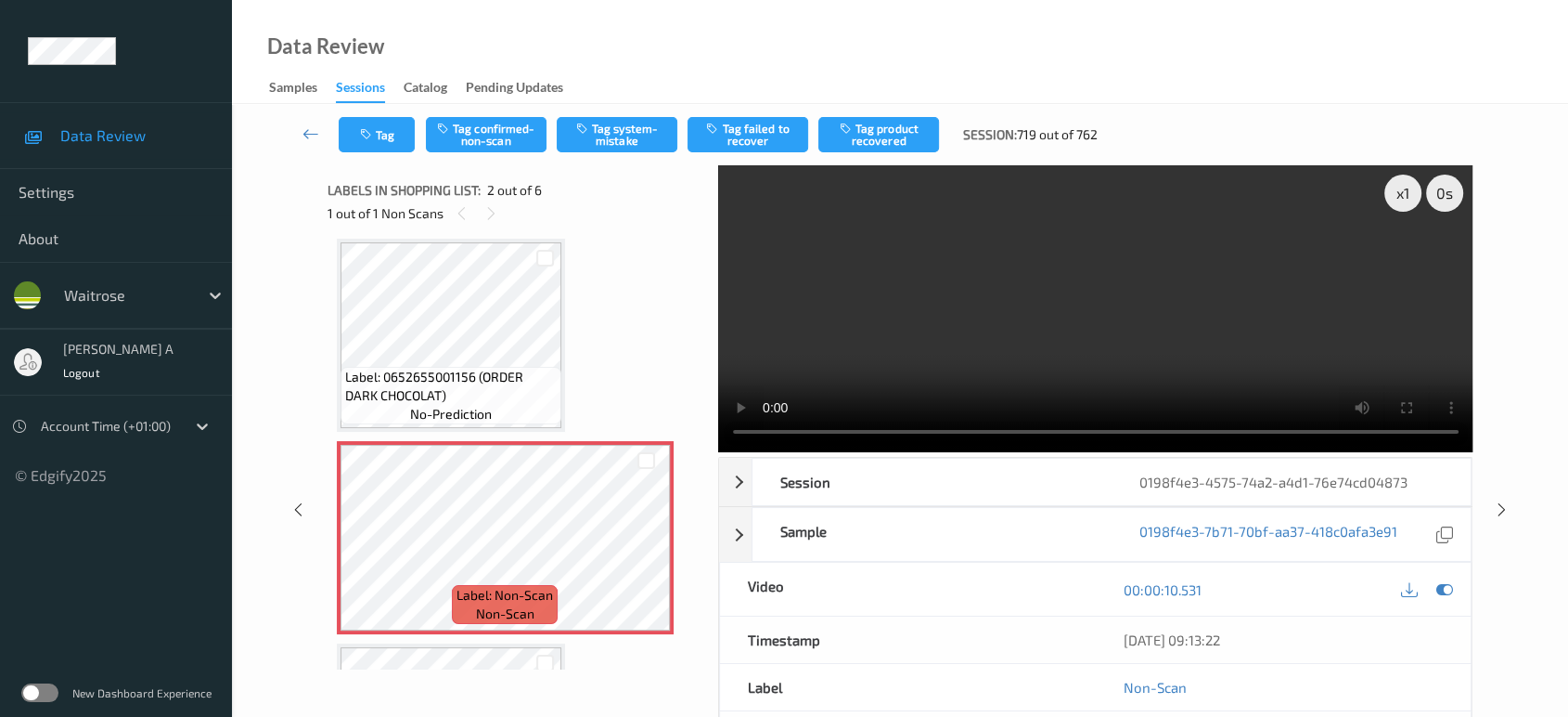
click at [607, 155] on div "Tag Tag confirmed-non-scan Tag system-mistake Tag failed to recover Tag product…" at bounding box center [900, 135] width 1260 height 62
click at [617, 143] on button "Tag system-mistake" at bounding box center [617, 135] width 121 height 36
click at [371, 139] on icon "button" at bounding box center [367, 135] width 16 height 13
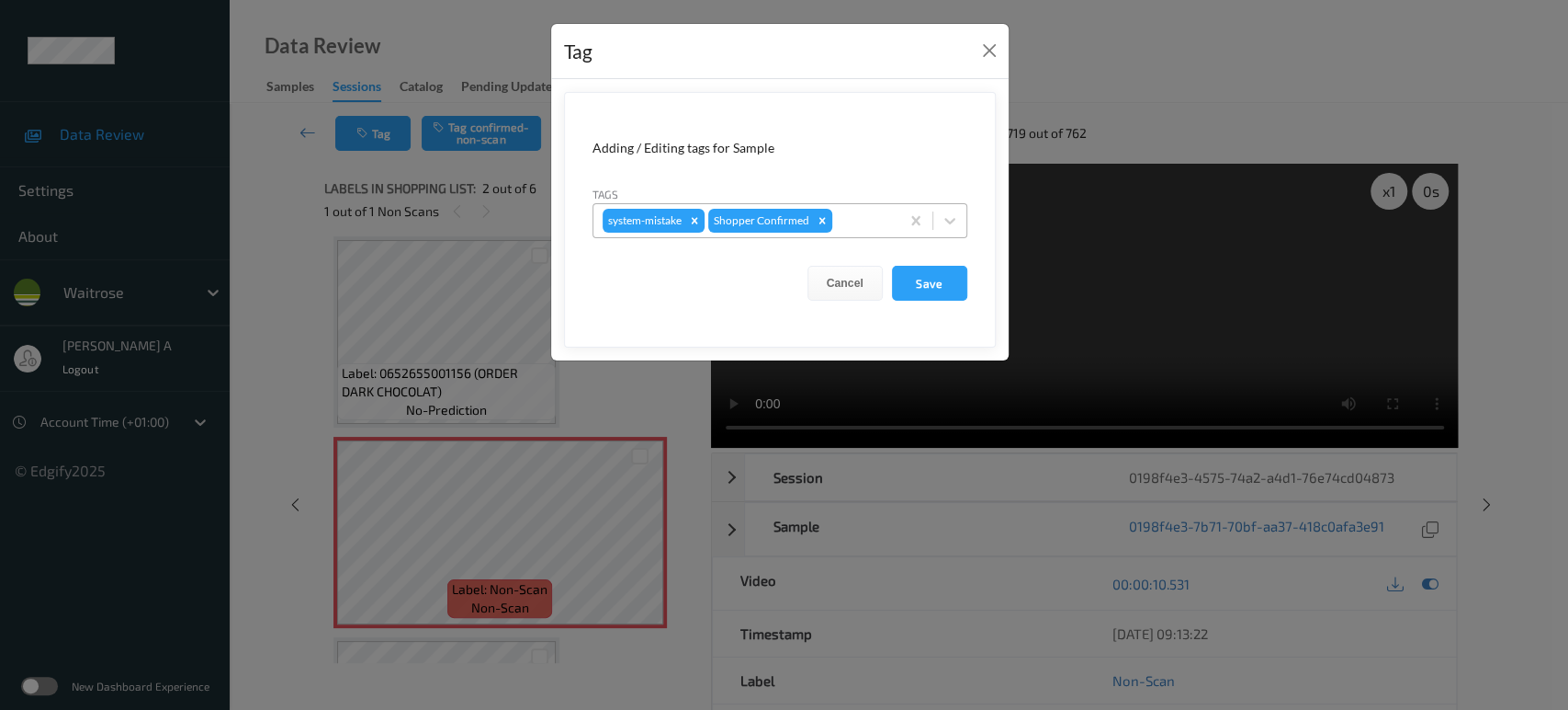
click at [869, 225] on div at bounding box center [863, 220] width 55 height 22
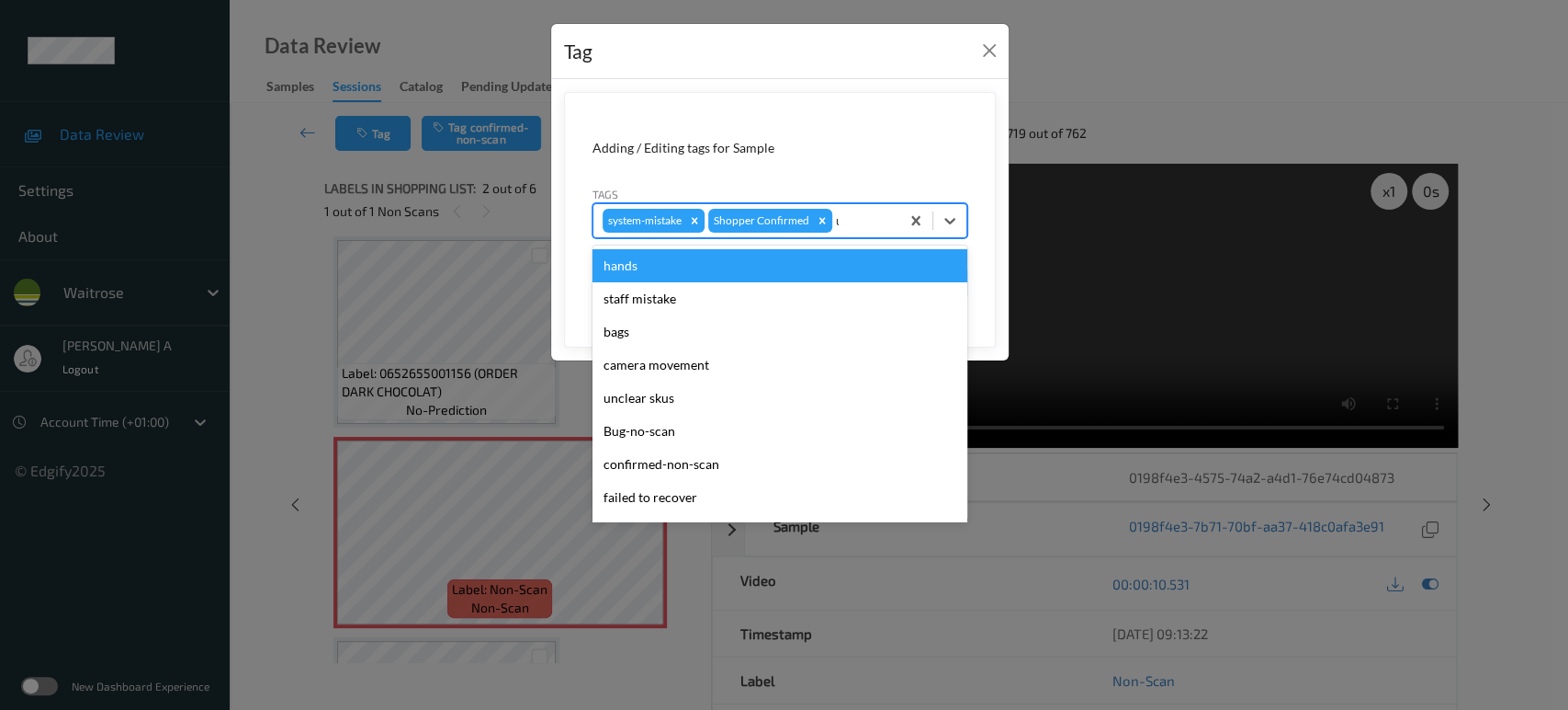
type input "un"
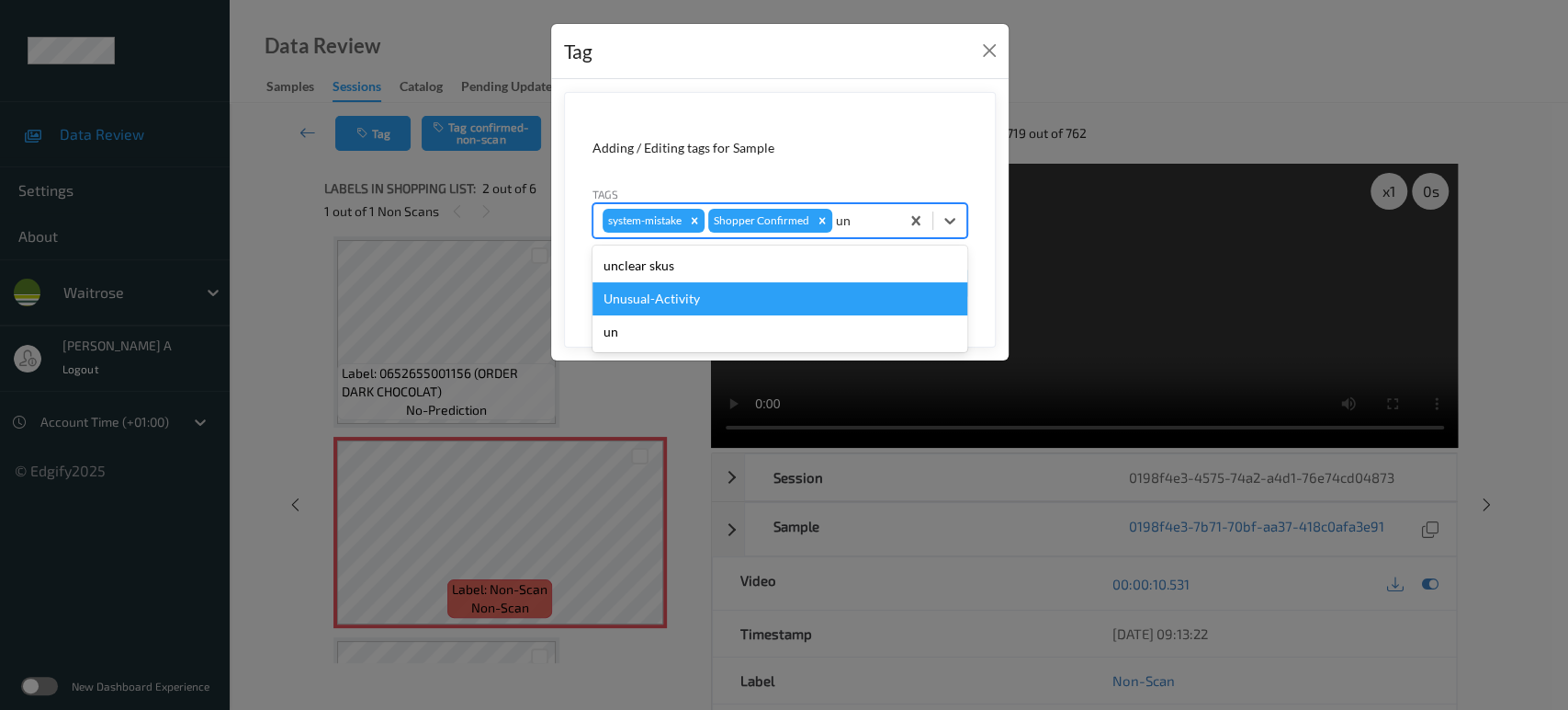
click at [760, 299] on div "Unusual-Activity" at bounding box center [779, 299] width 375 height 33
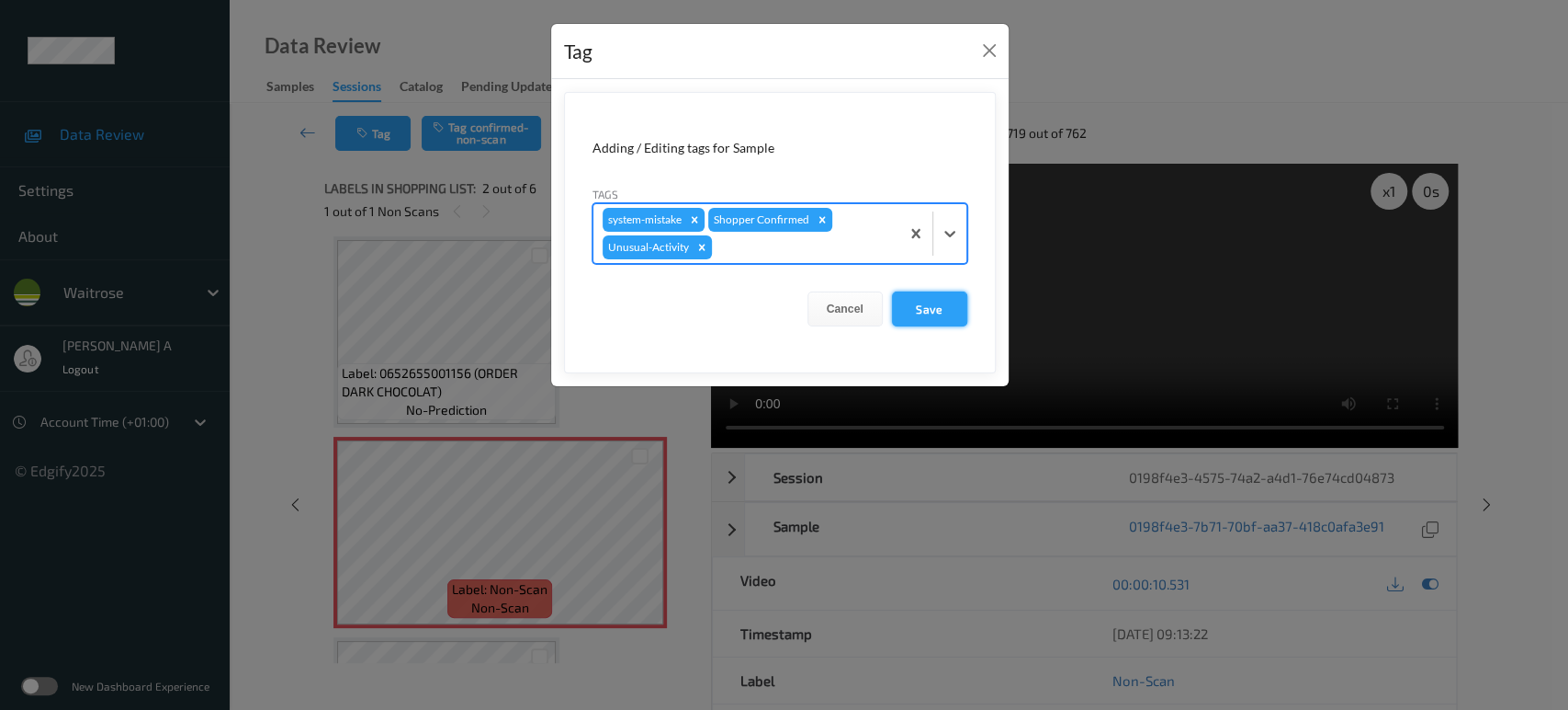
click at [905, 303] on button "Save" at bounding box center [929, 309] width 75 height 35
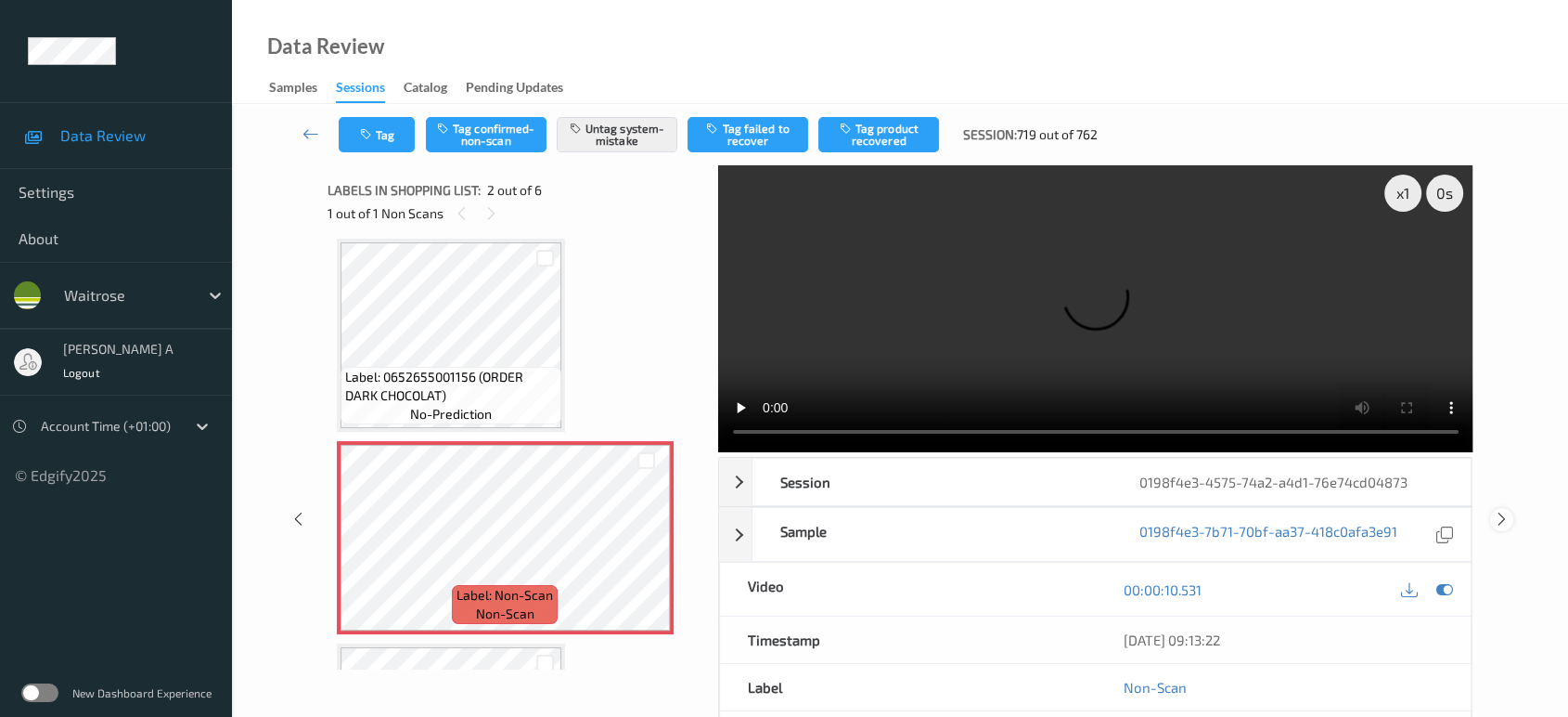
click at [1506, 510] on icon at bounding box center [1502, 519] width 16 height 17
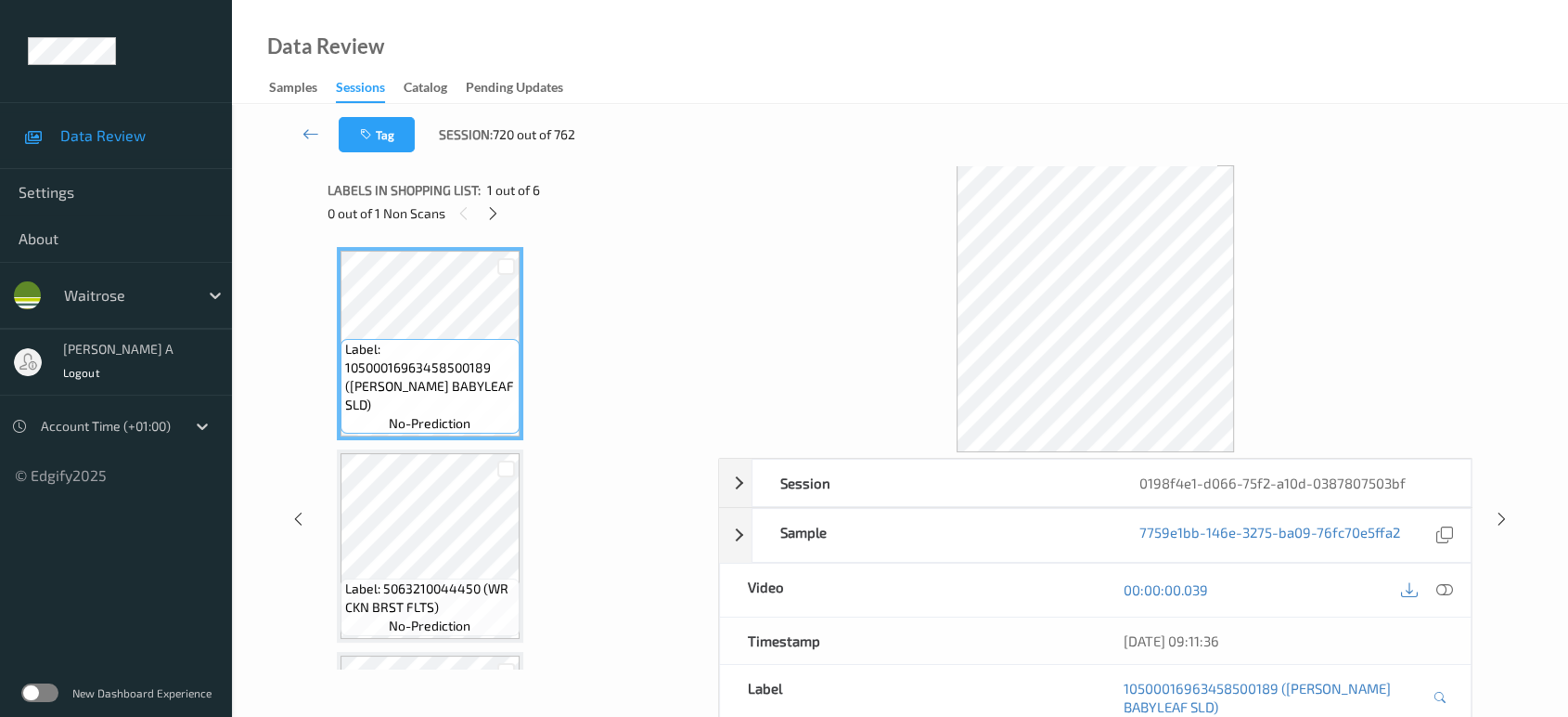
click at [498, 217] on icon at bounding box center [492, 213] width 16 height 17
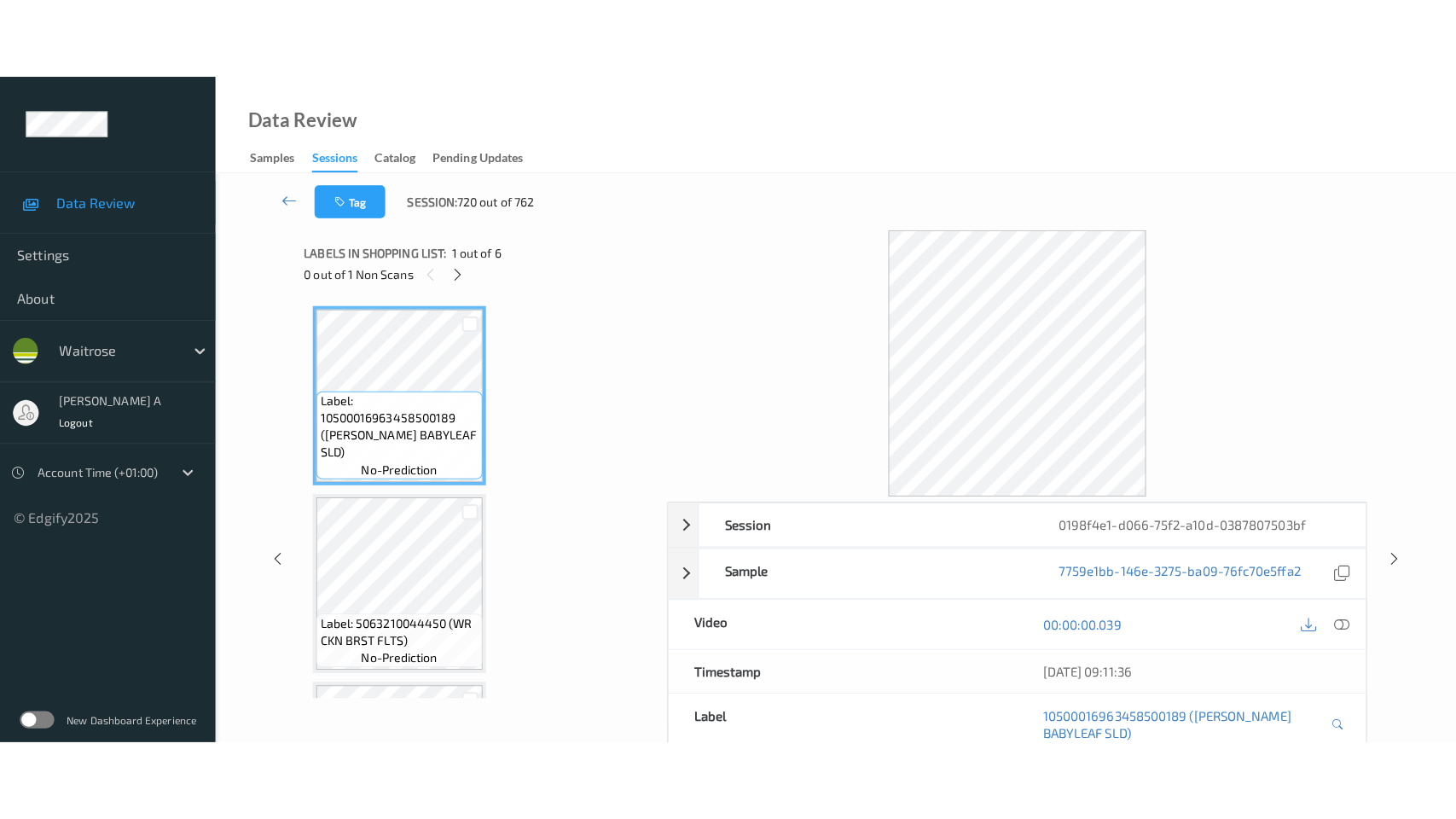
scroll to position [723, 0]
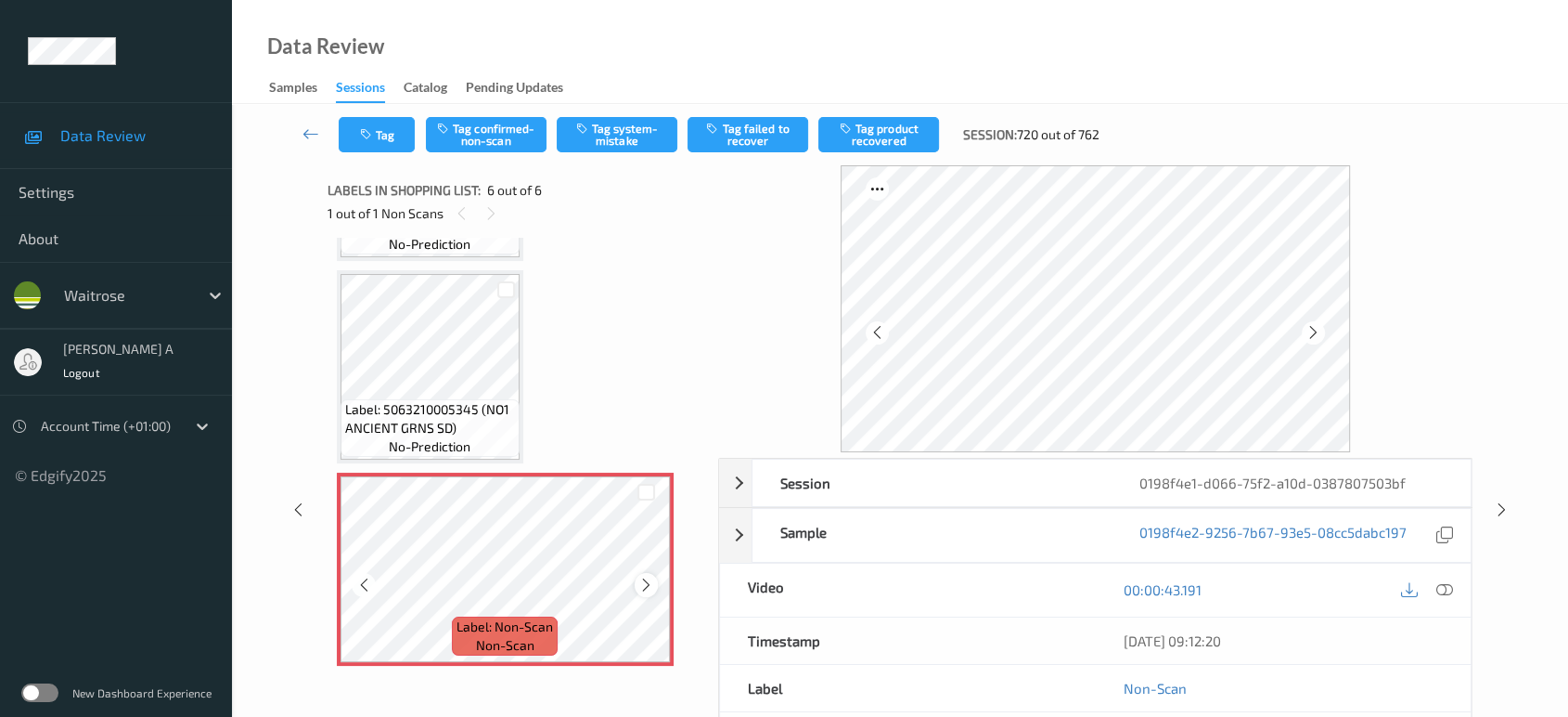
click at [647, 580] on icon at bounding box center [646, 585] width 16 height 17
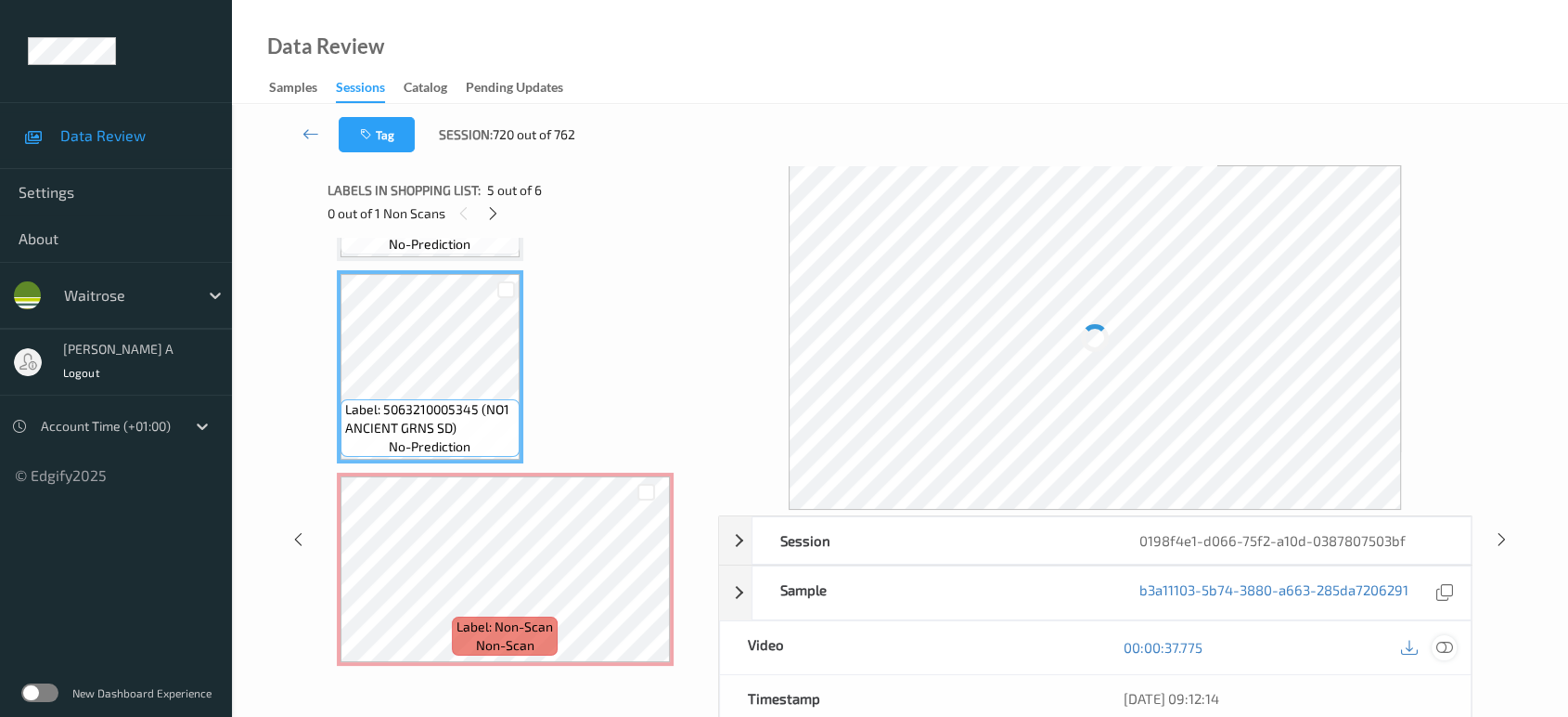
click at [1449, 638] on icon at bounding box center [1445, 647] width 17 height 17
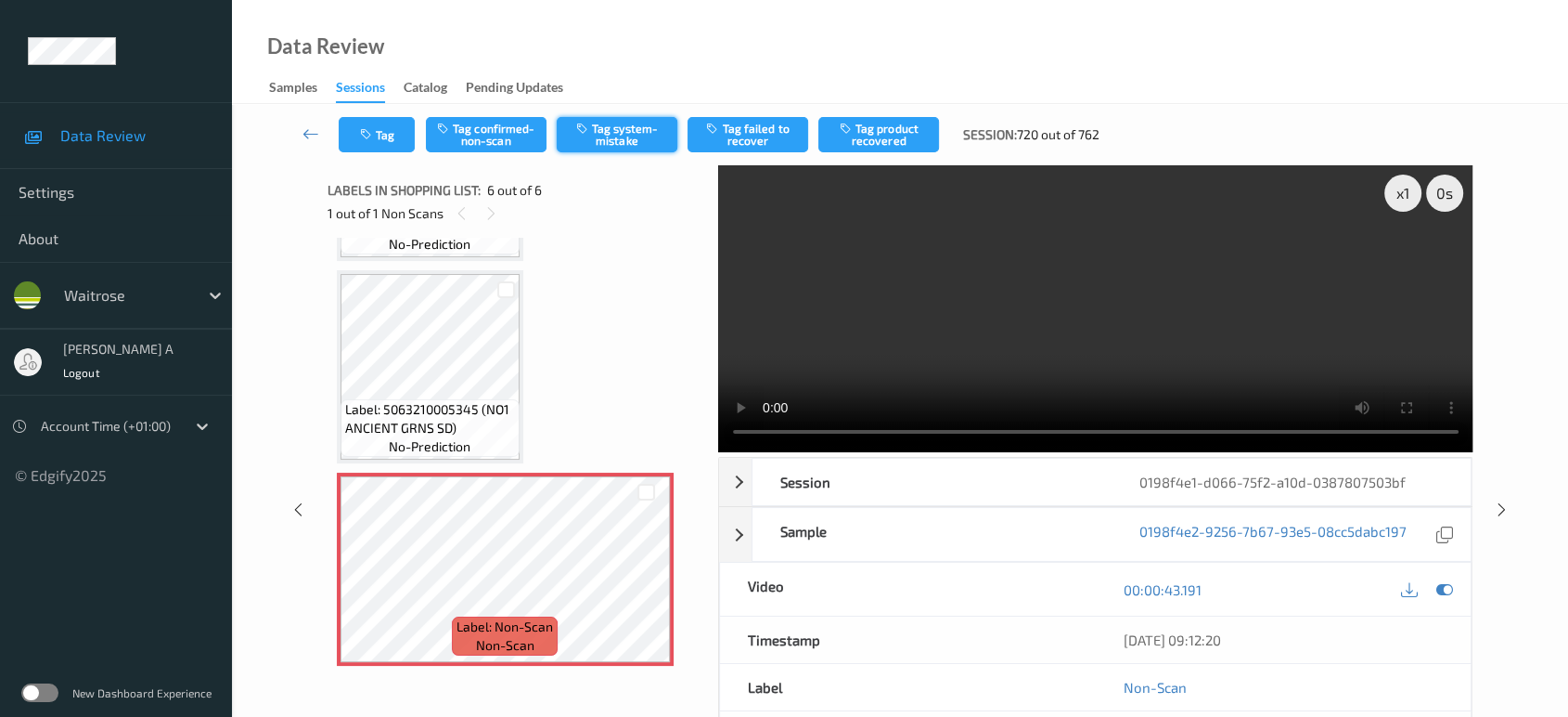
click at [600, 147] on button "Tag system-mistake" at bounding box center [617, 135] width 121 height 36
click at [373, 137] on icon "button" at bounding box center [367, 135] width 16 height 13
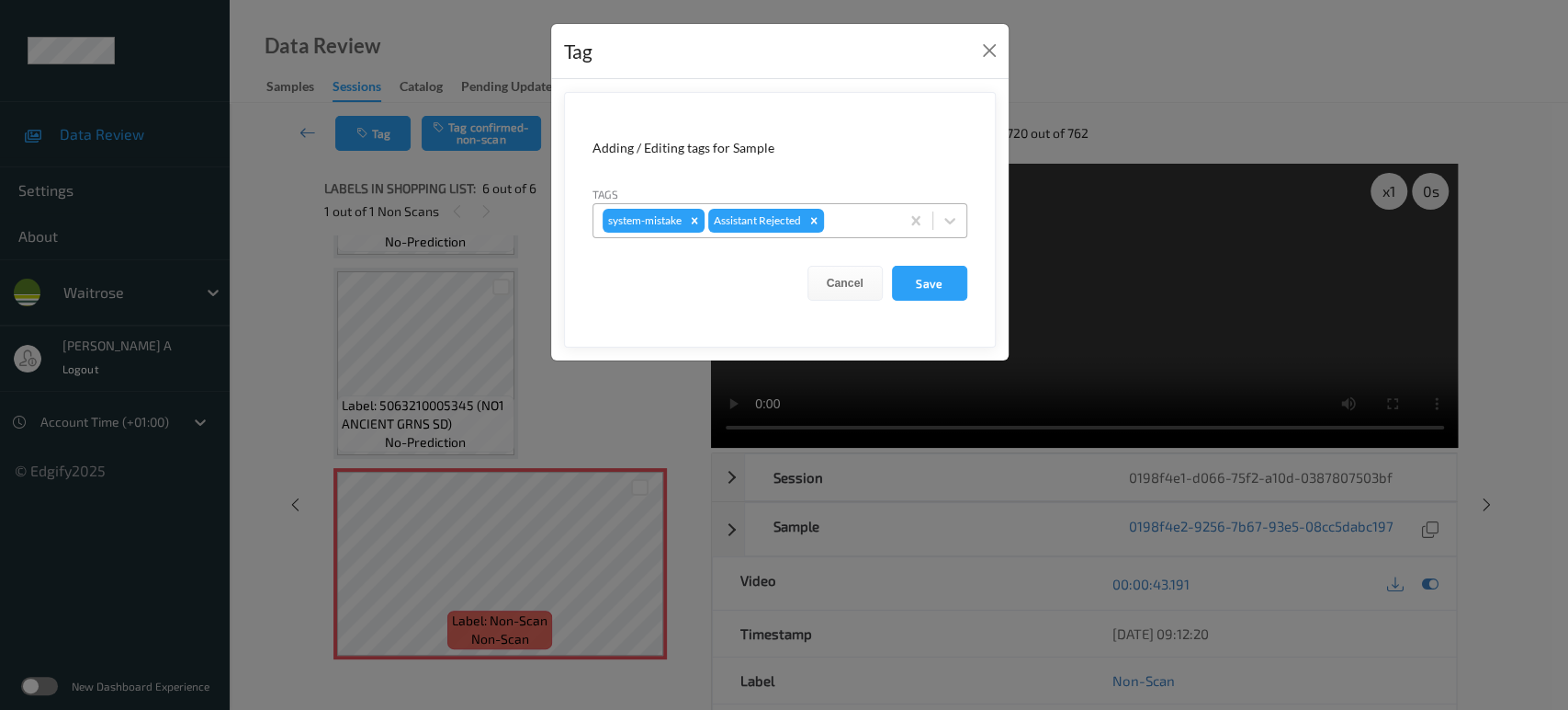
click at [870, 215] on div at bounding box center [859, 220] width 63 height 22
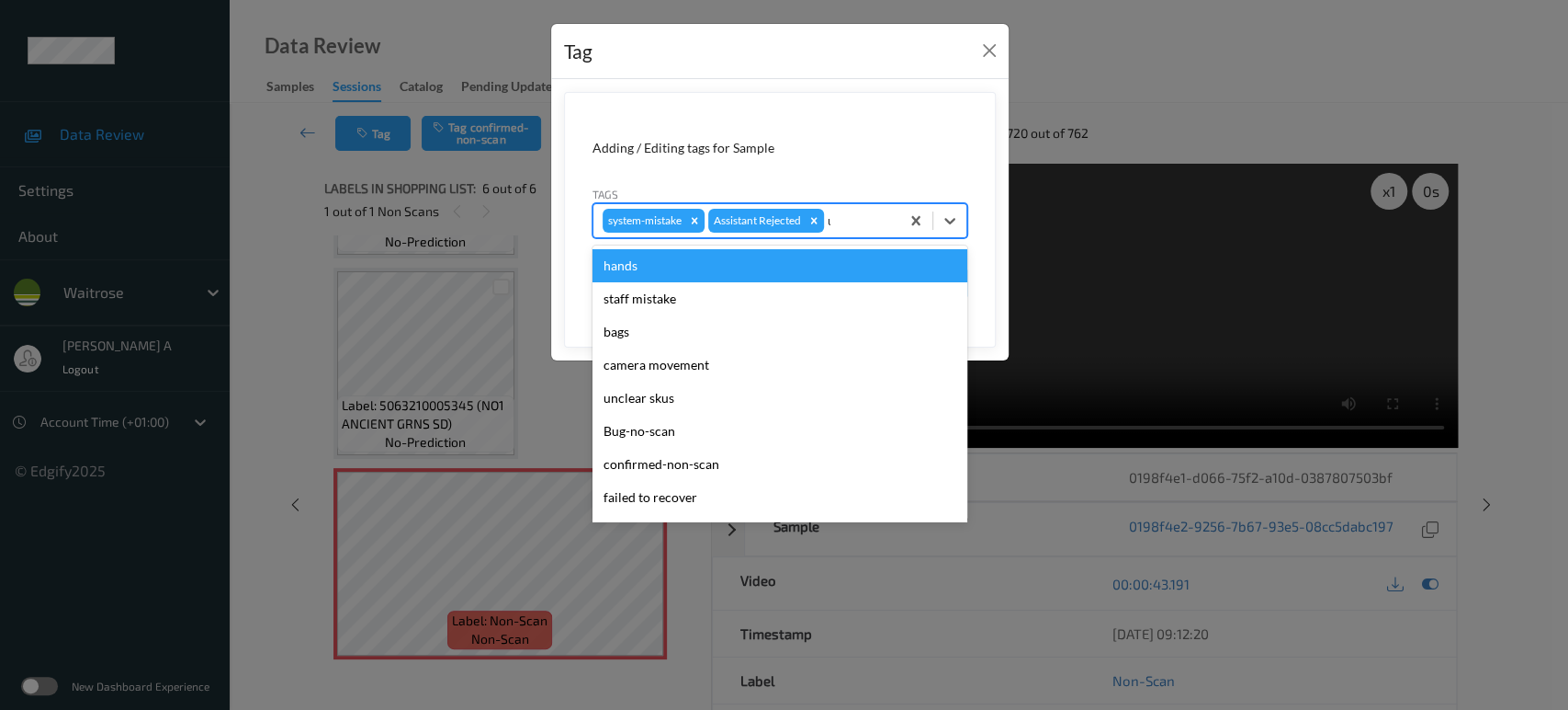
type input "un"
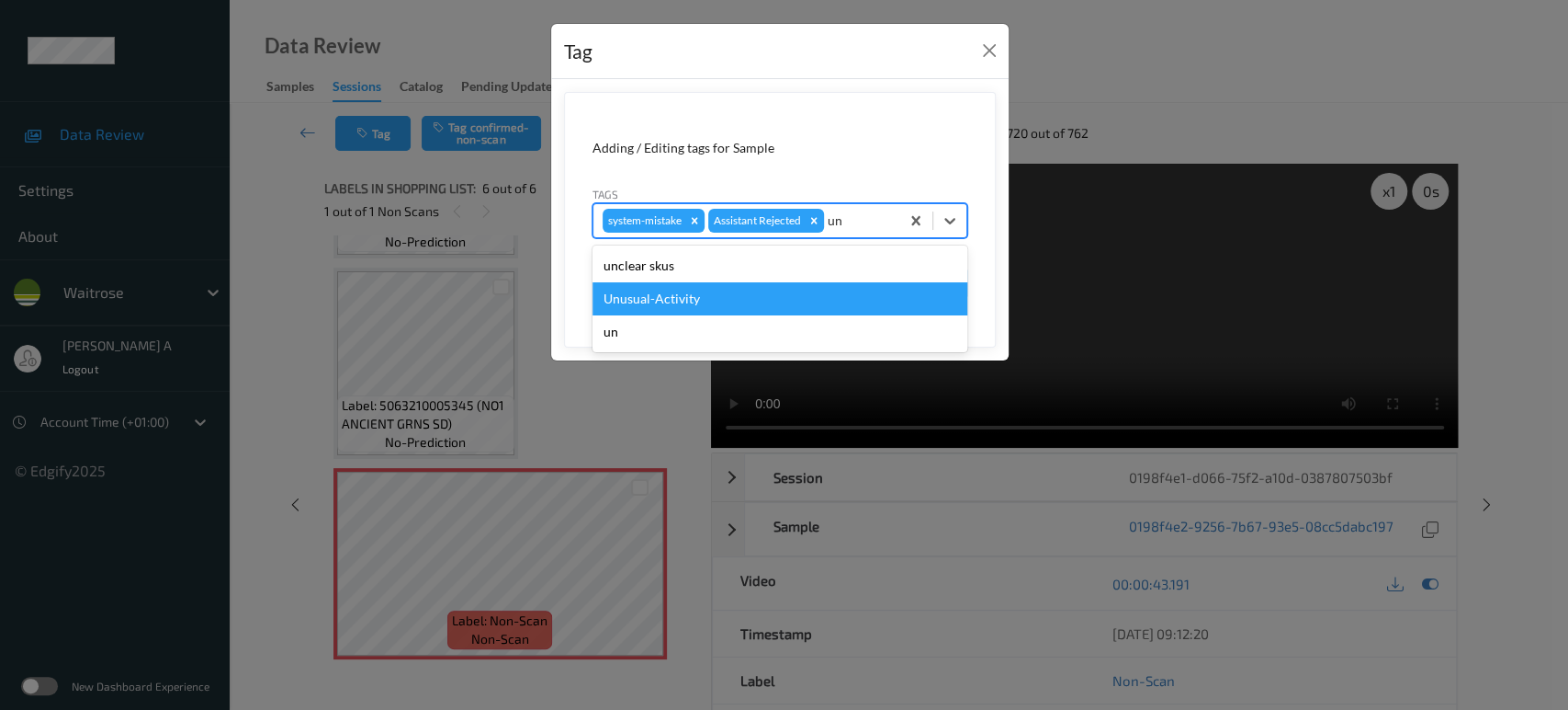
click at [762, 300] on div "Unusual-Activity" at bounding box center [779, 299] width 375 height 33
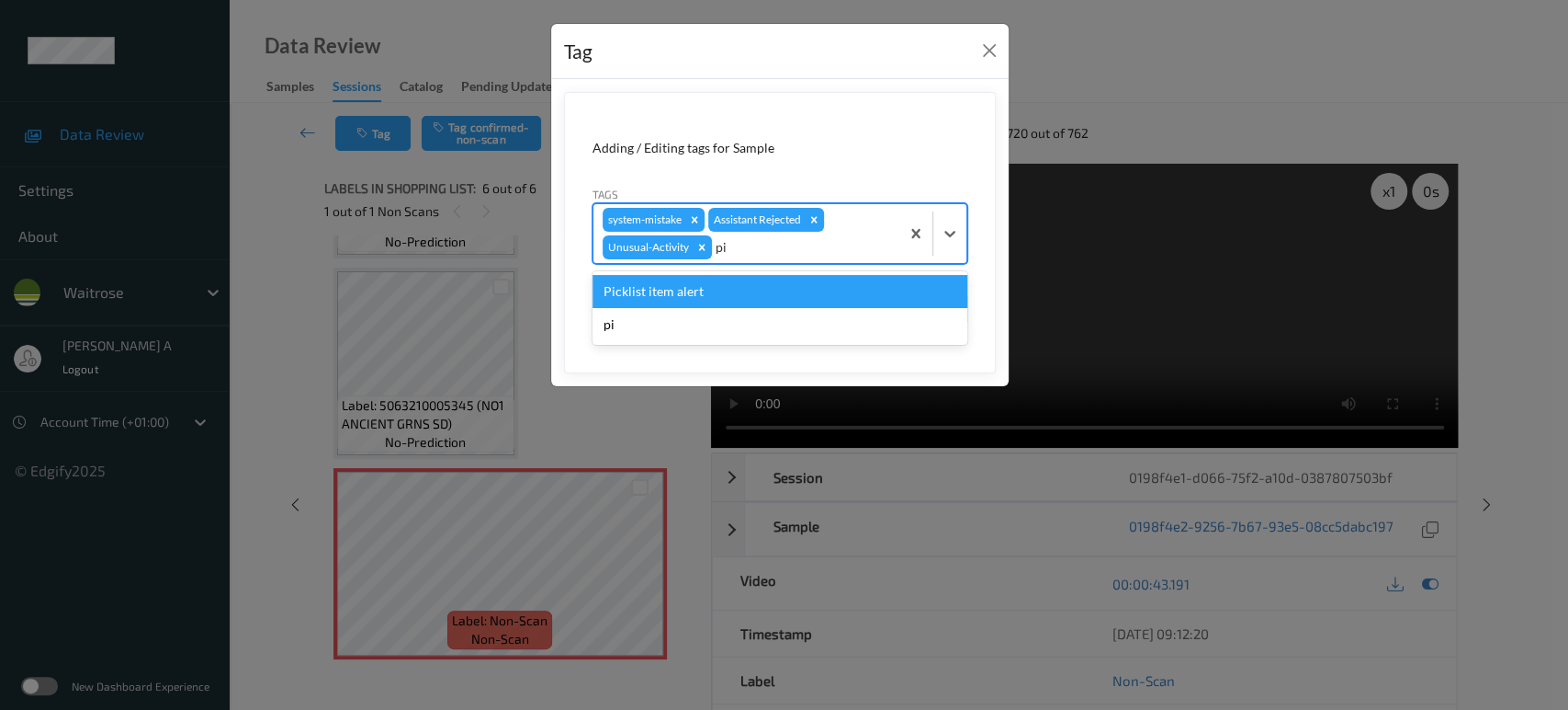
type input "pic"
click at [762, 300] on div "Picklist item alert" at bounding box center [779, 292] width 375 height 33
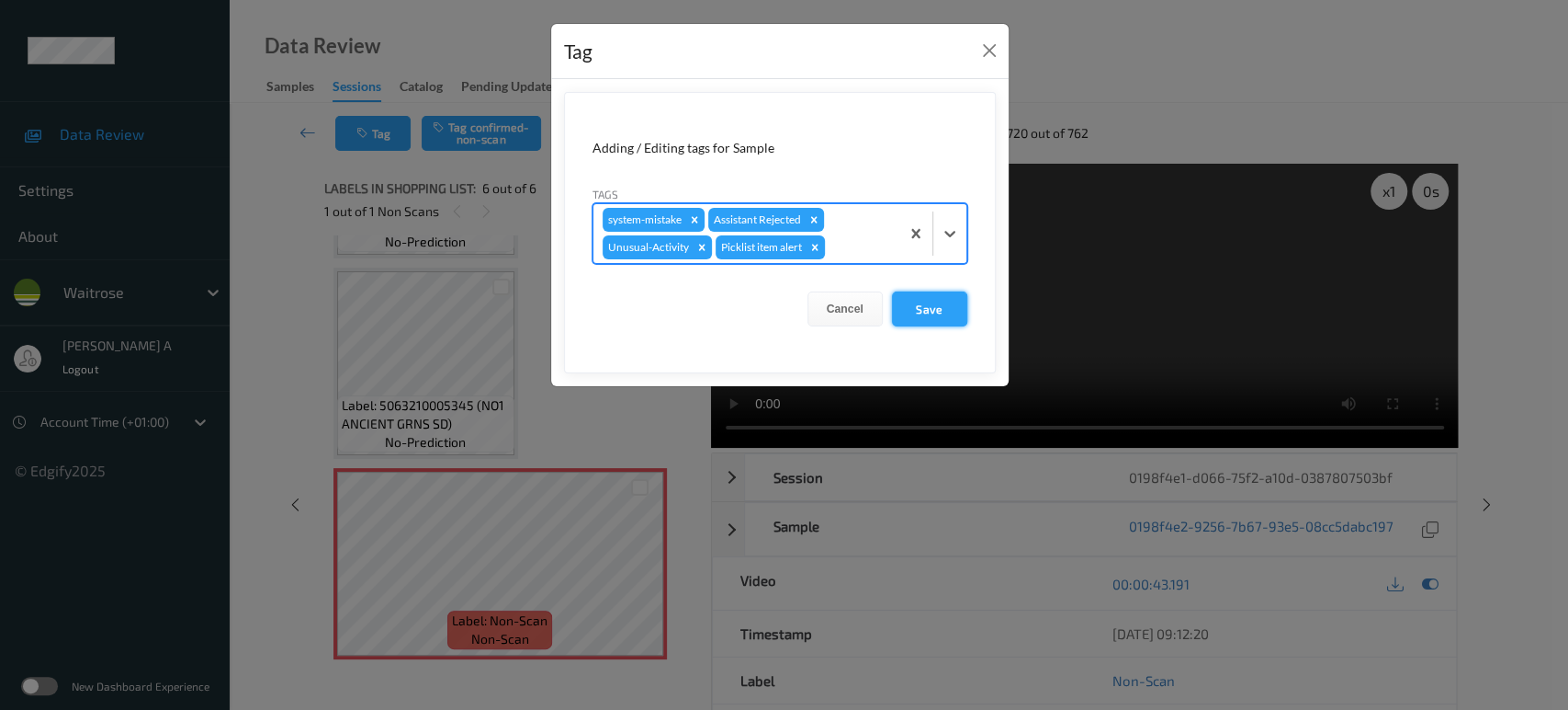
click at [905, 307] on button "Save" at bounding box center [929, 309] width 75 height 35
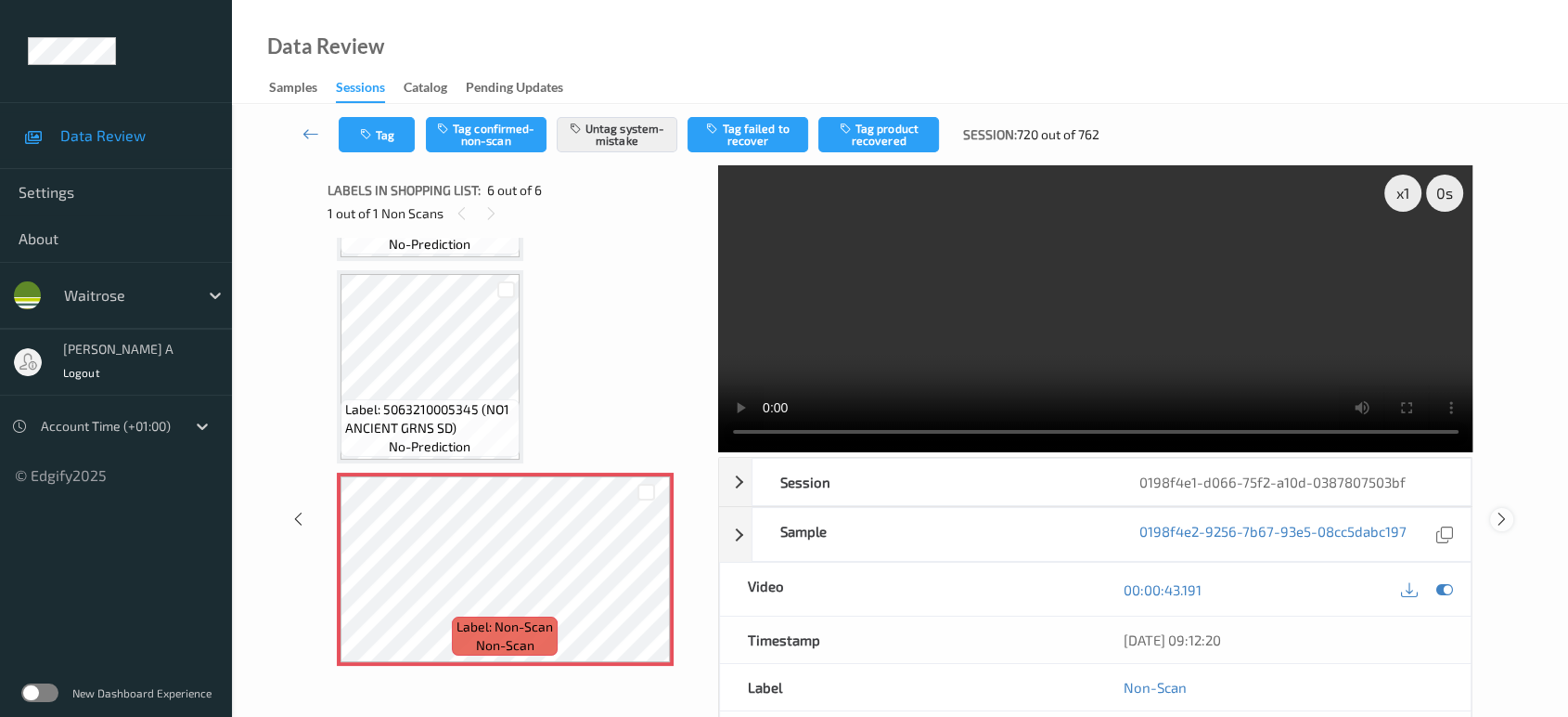
click at [1502, 510] on icon at bounding box center [1502, 519] width 16 height 17
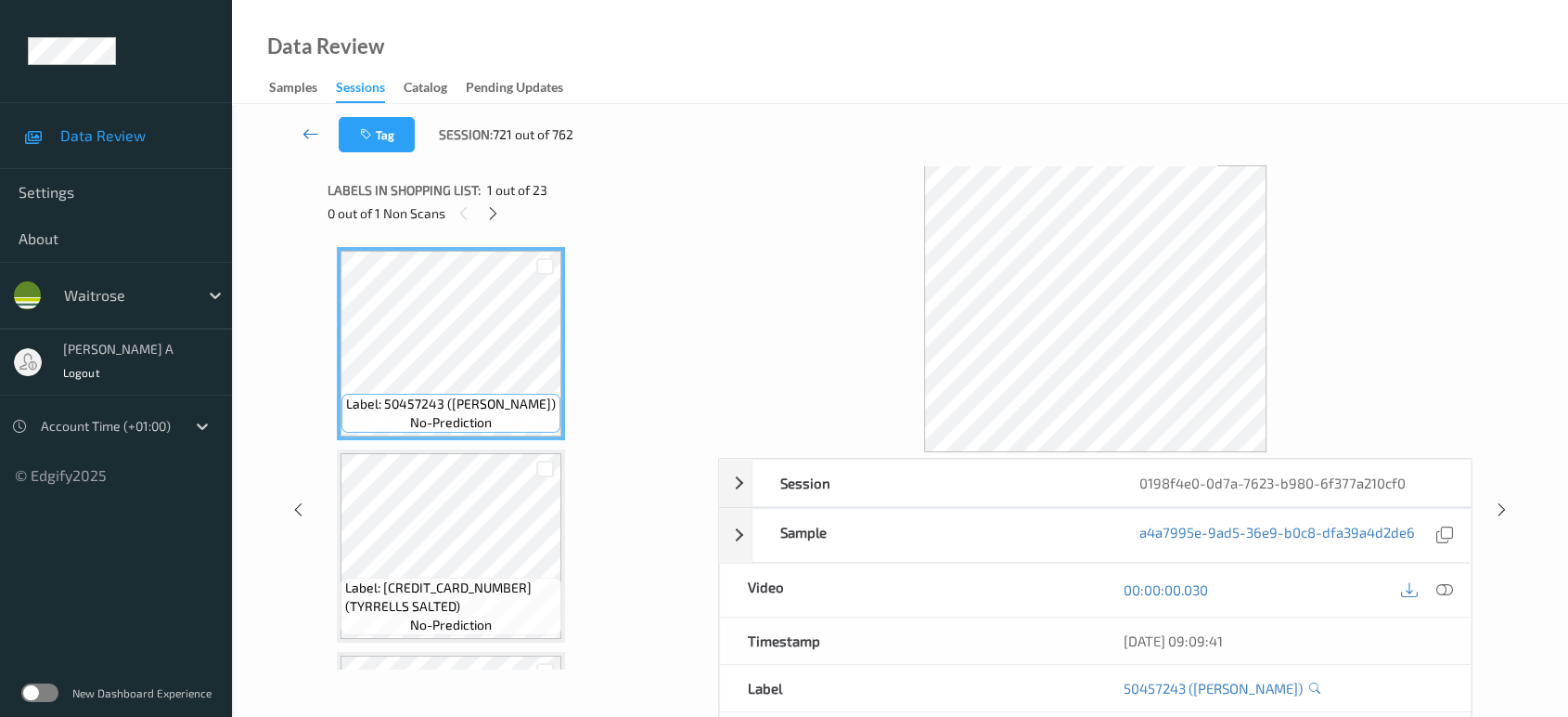
click at [303, 129] on icon at bounding box center [311, 134] width 17 height 19
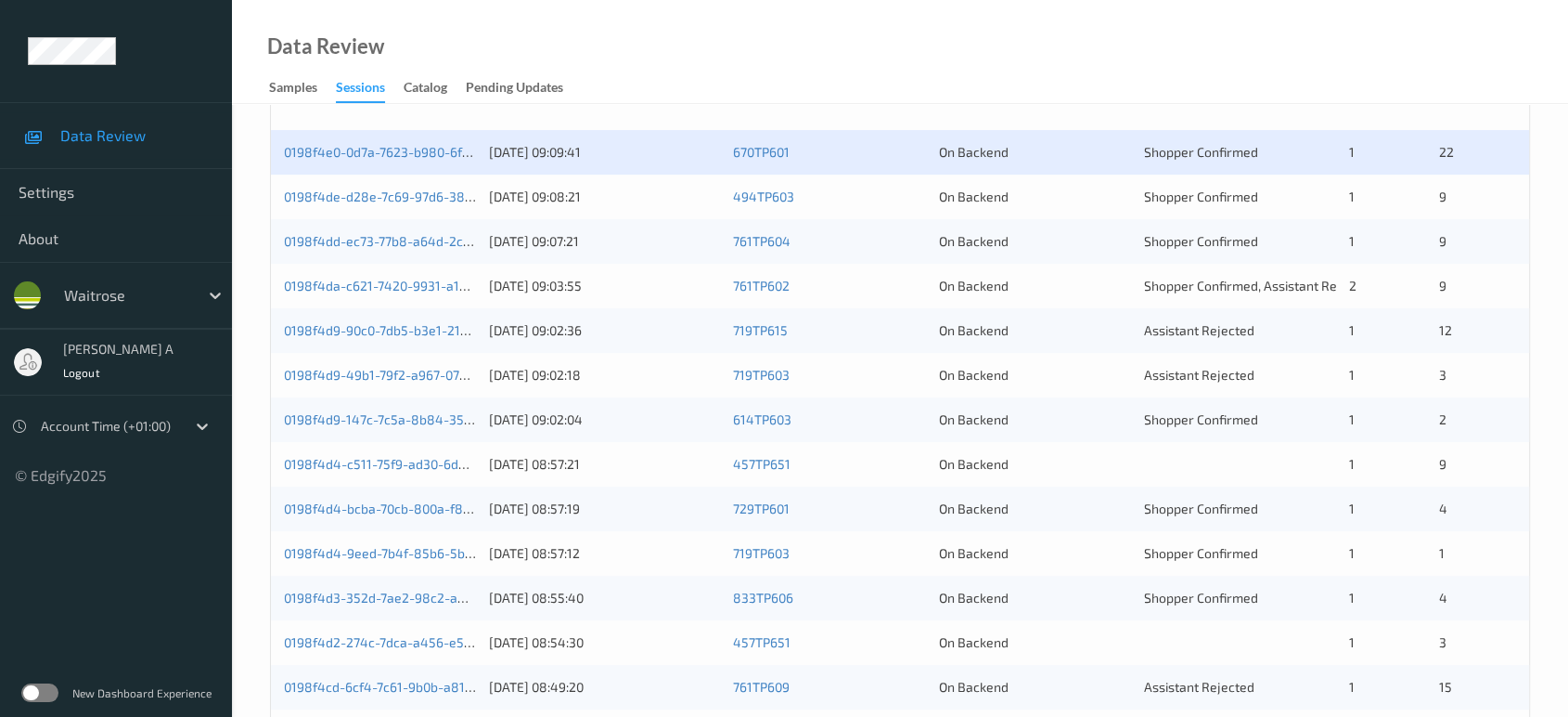
scroll to position [227, 0]
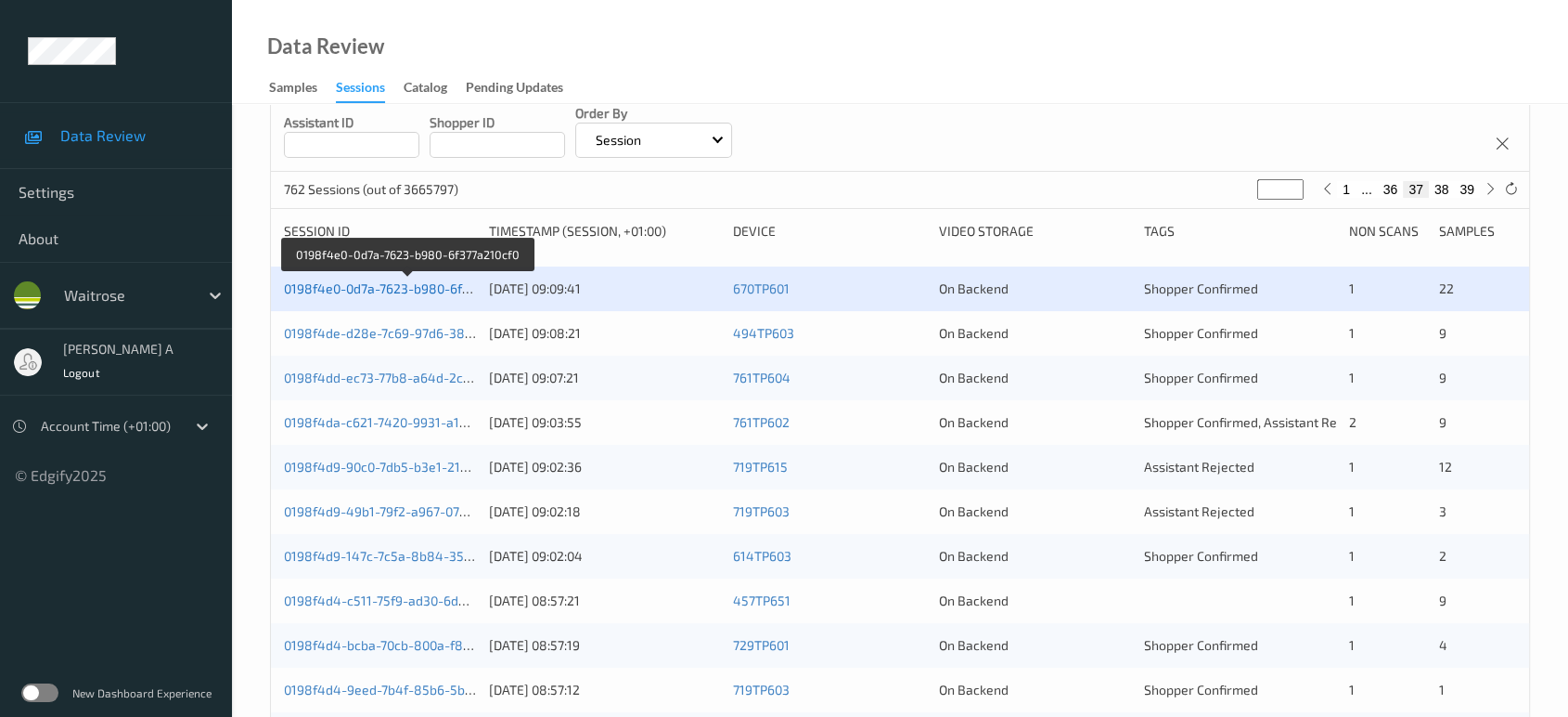
click at [378, 289] on link "0198f4e0-0d7a-7623-b980-6f377a210cf0" at bounding box center [406, 288] width 245 height 16
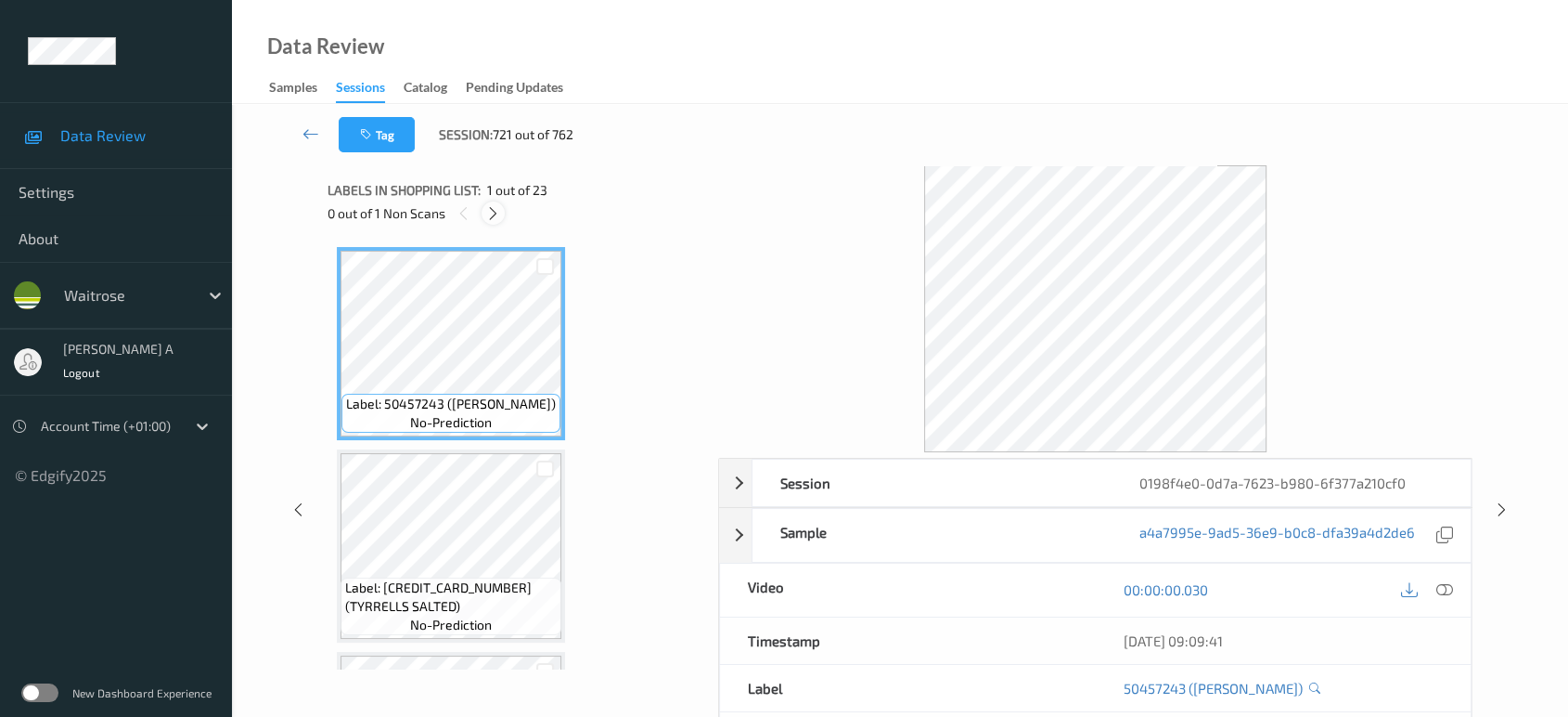
click at [496, 211] on icon at bounding box center [492, 213] width 16 height 17
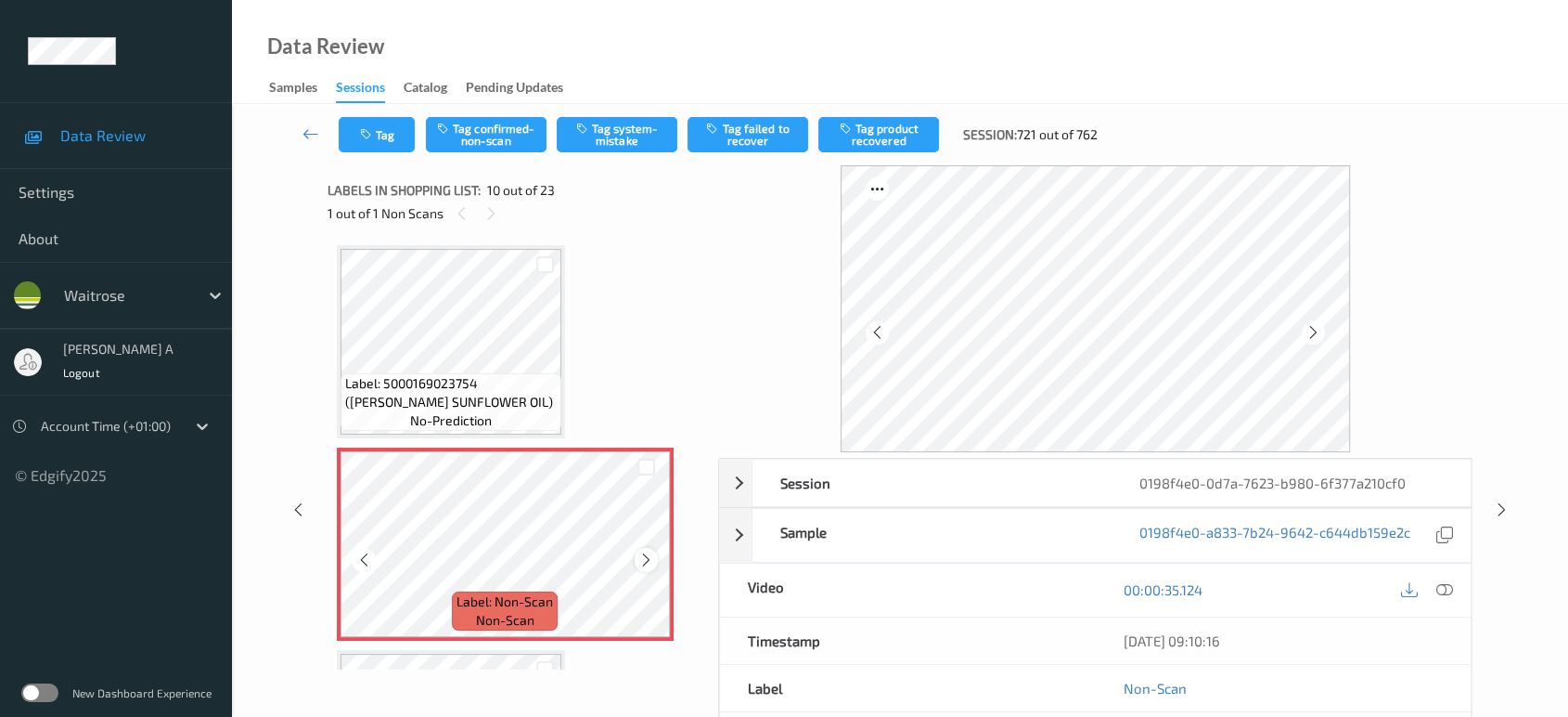
click at [648, 552] on icon at bounding box center [646, 560] width 16 height 17
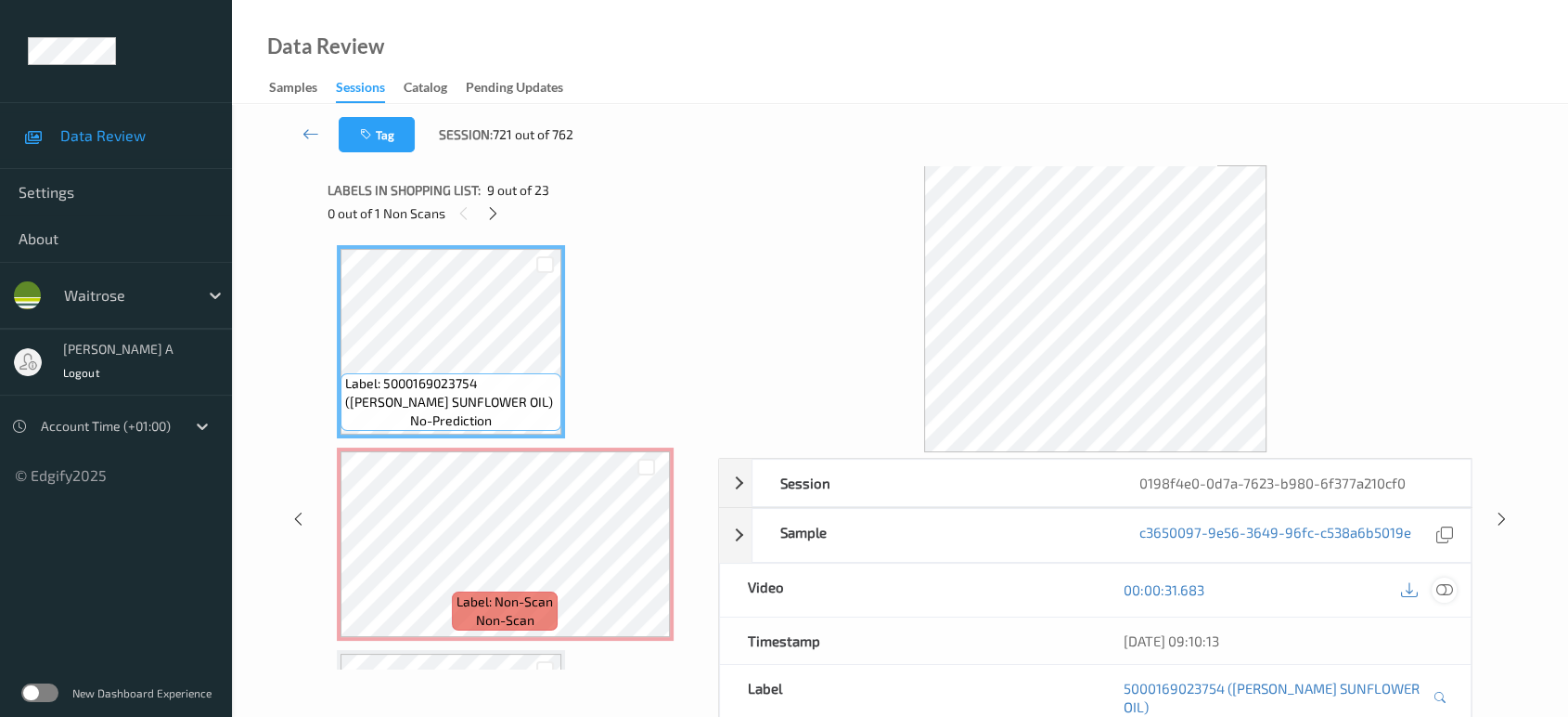
click at [1447, 589] on icon at bounding box center [1445, 590] width 17 height 17
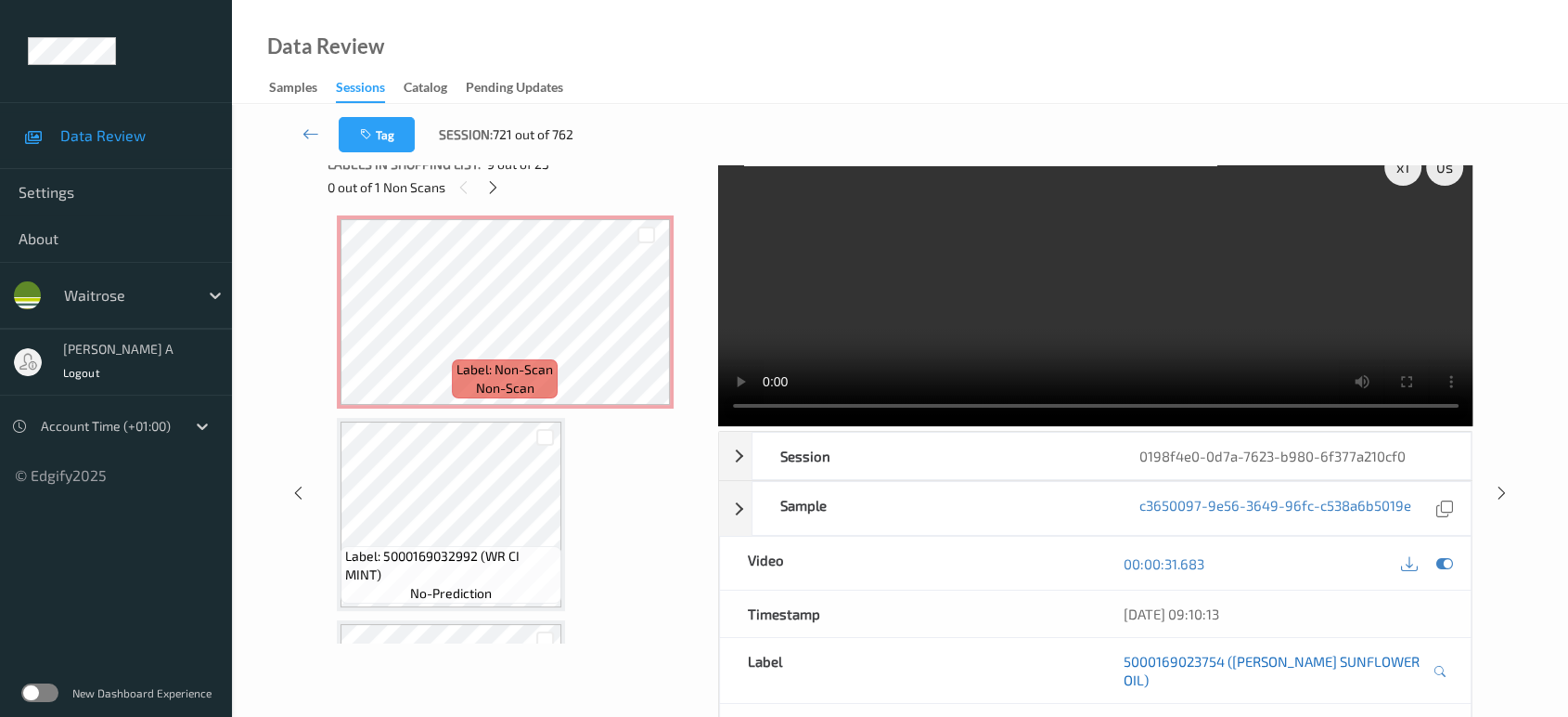
scroll to position [0, 0]
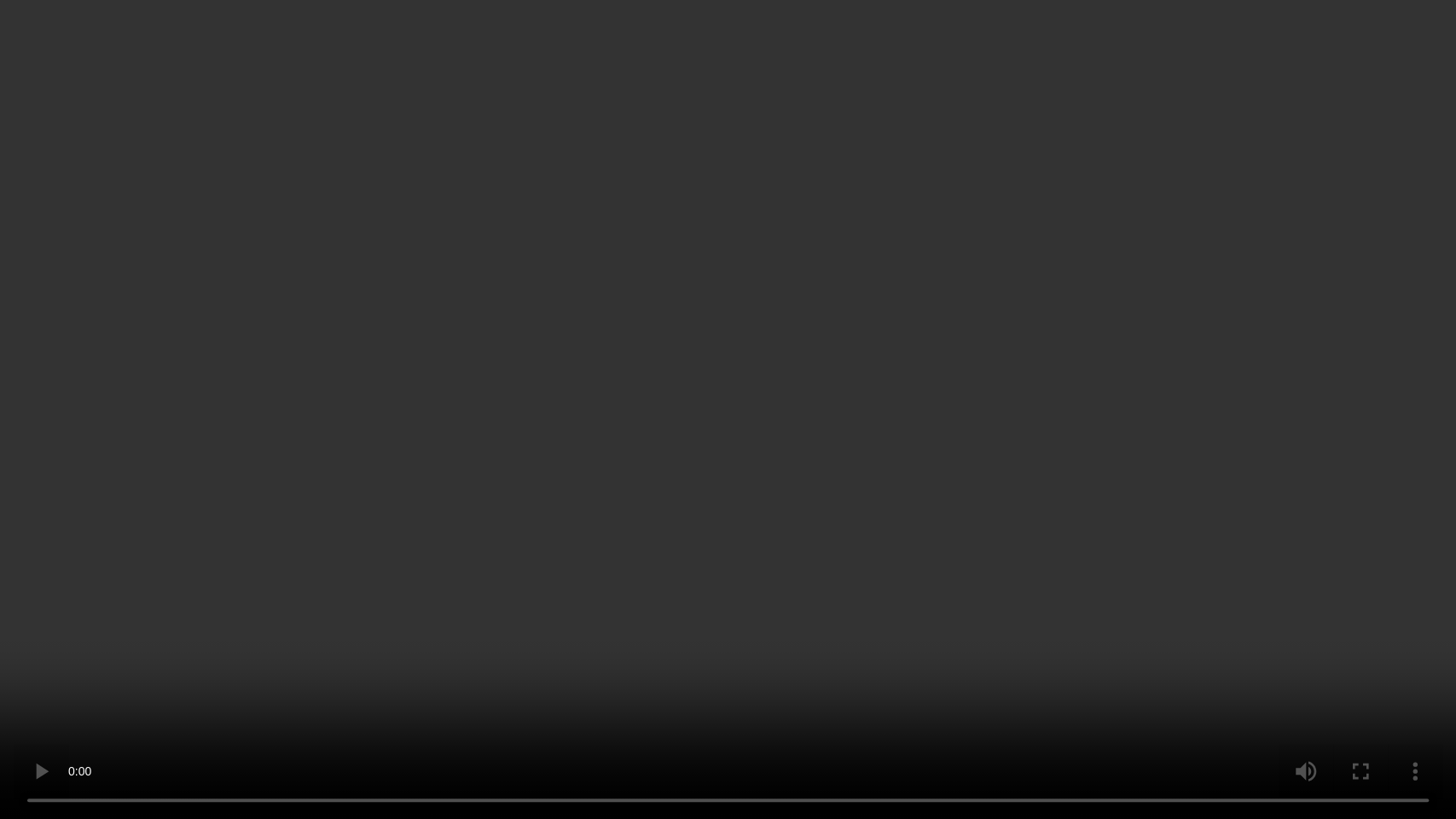
click at [603, 419] on video at bounding box center [728, 409] width 1456 height 819
click at [710, 503] on video at bounding box center [728, 409] width 1456 height 819
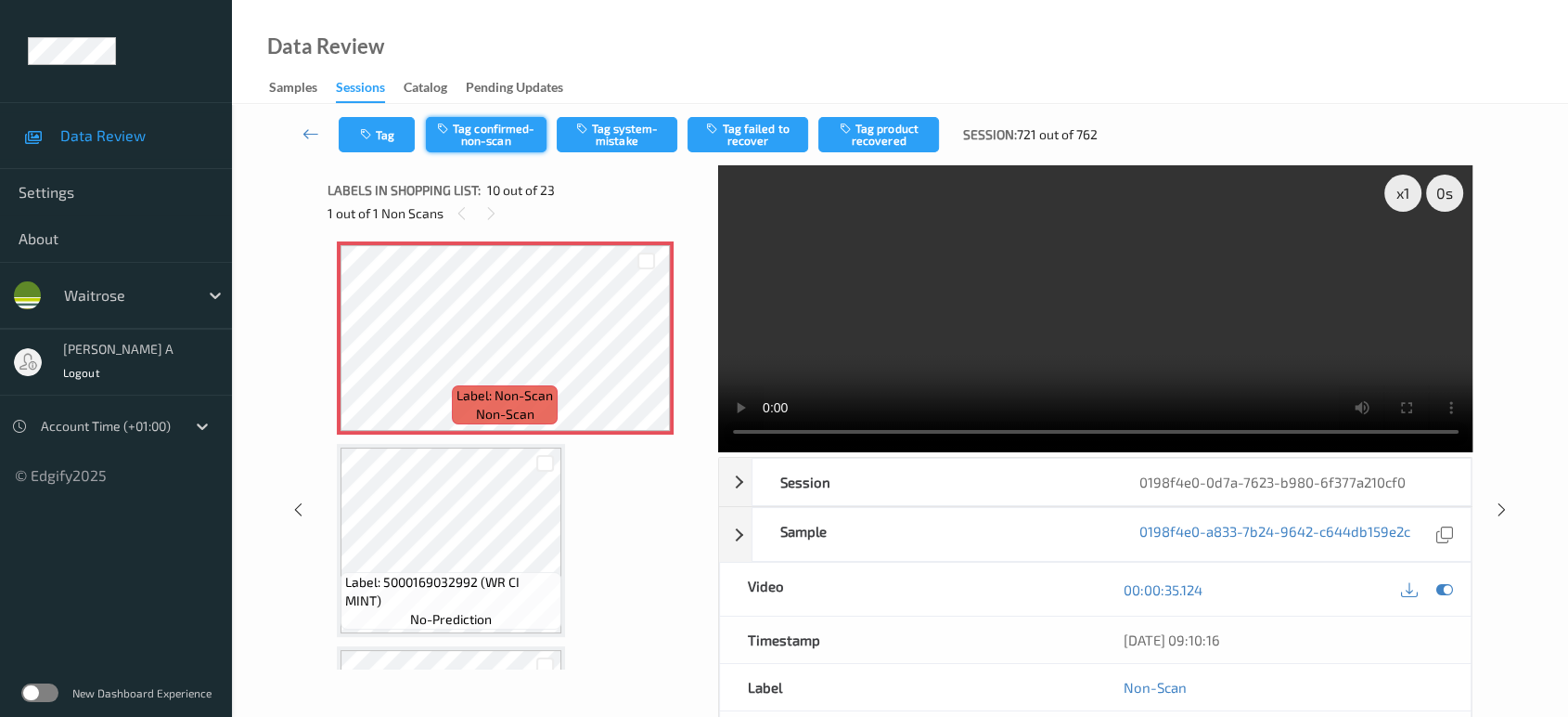
click at [509, 146] on button "Tag confirmed-non-scan" at bounding box center [486, 135] width 121 height 36
click at [737, 147] on button "Tag failed to recover" at bounding box center [748, 135] width 121 height 36
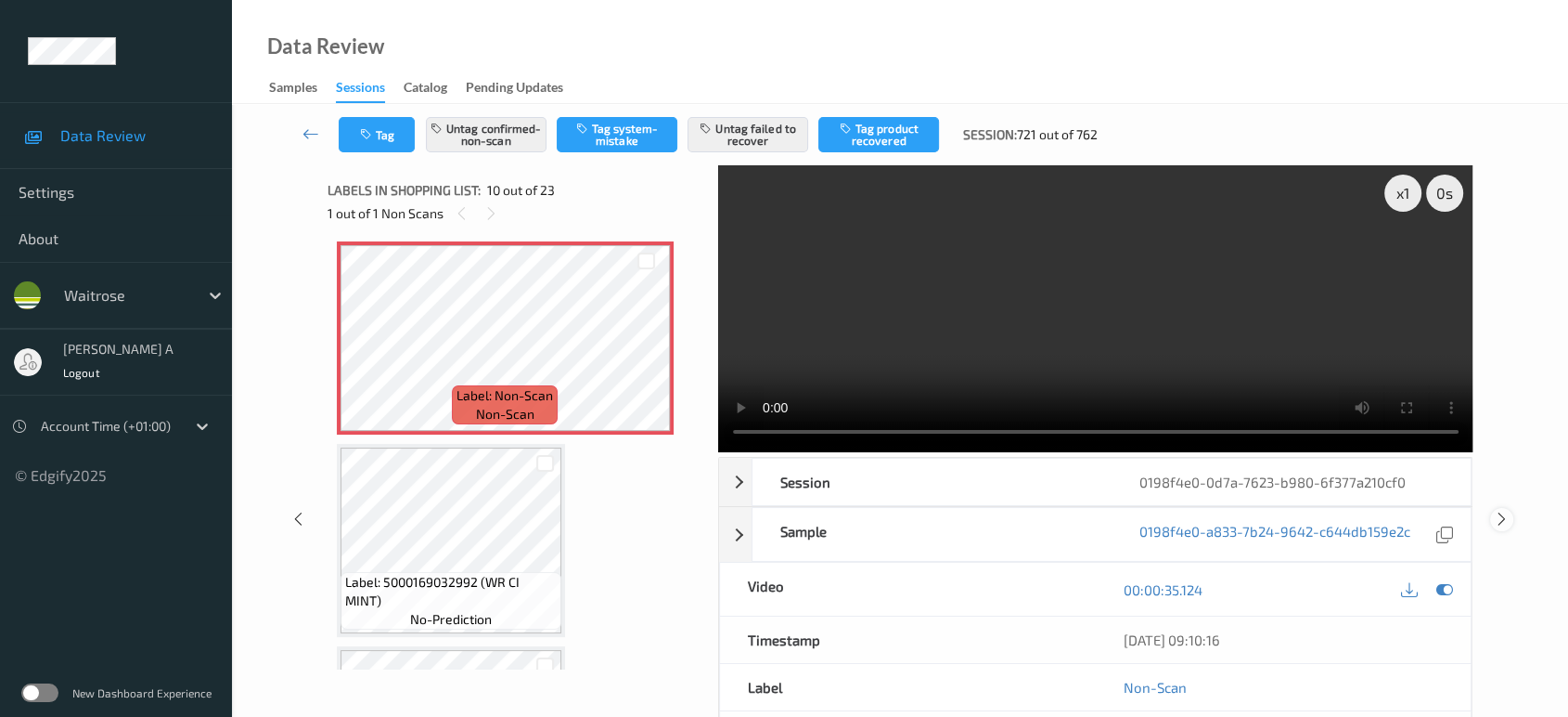
click at [1503, 510] on icon at bounding box center [1502, 519] width 16 height 17
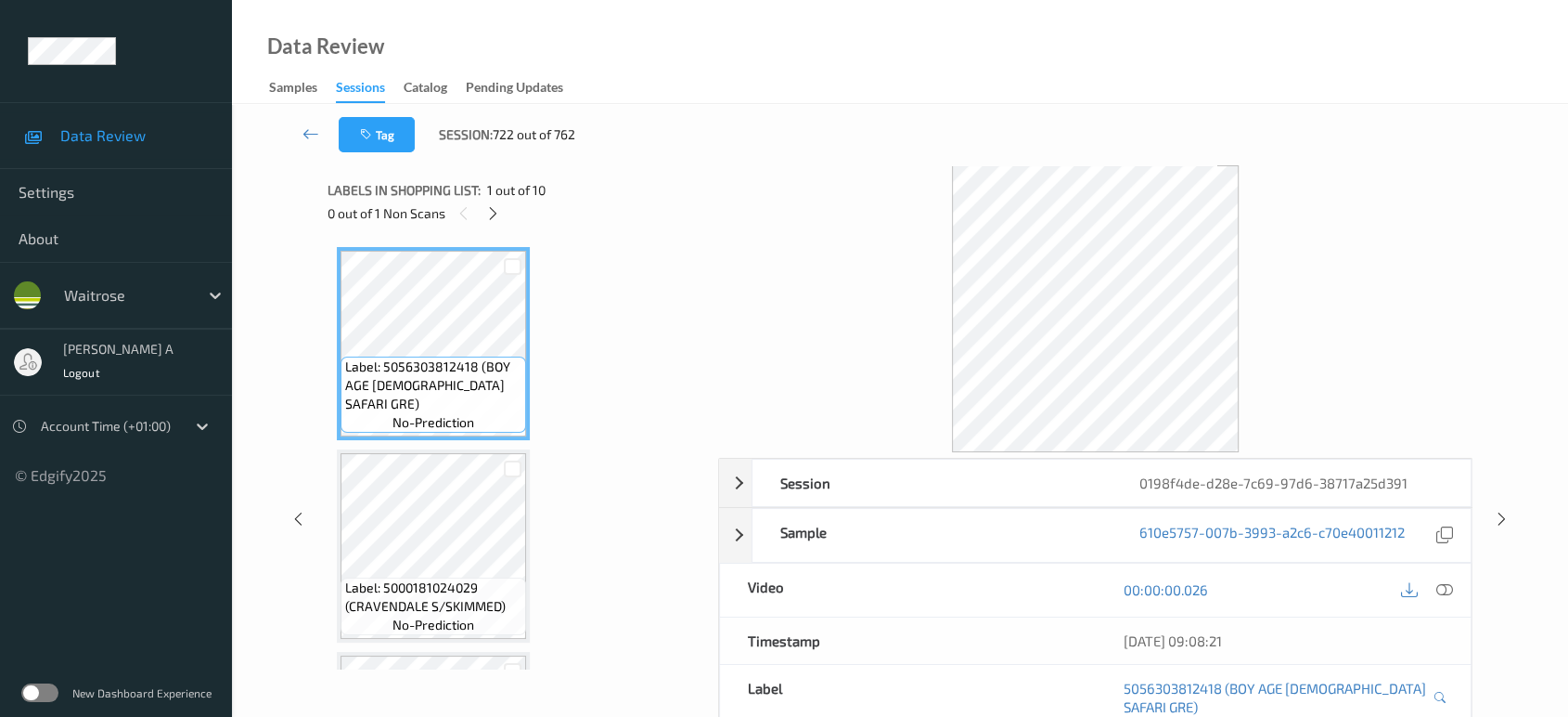
drag, startPoint x: 501, startPoint y: 217, endPoint x: 512, endPoint y: 261, distance: 45.4
click at [501, 218] on div at bounding box center [492, 212] width 23 height 23
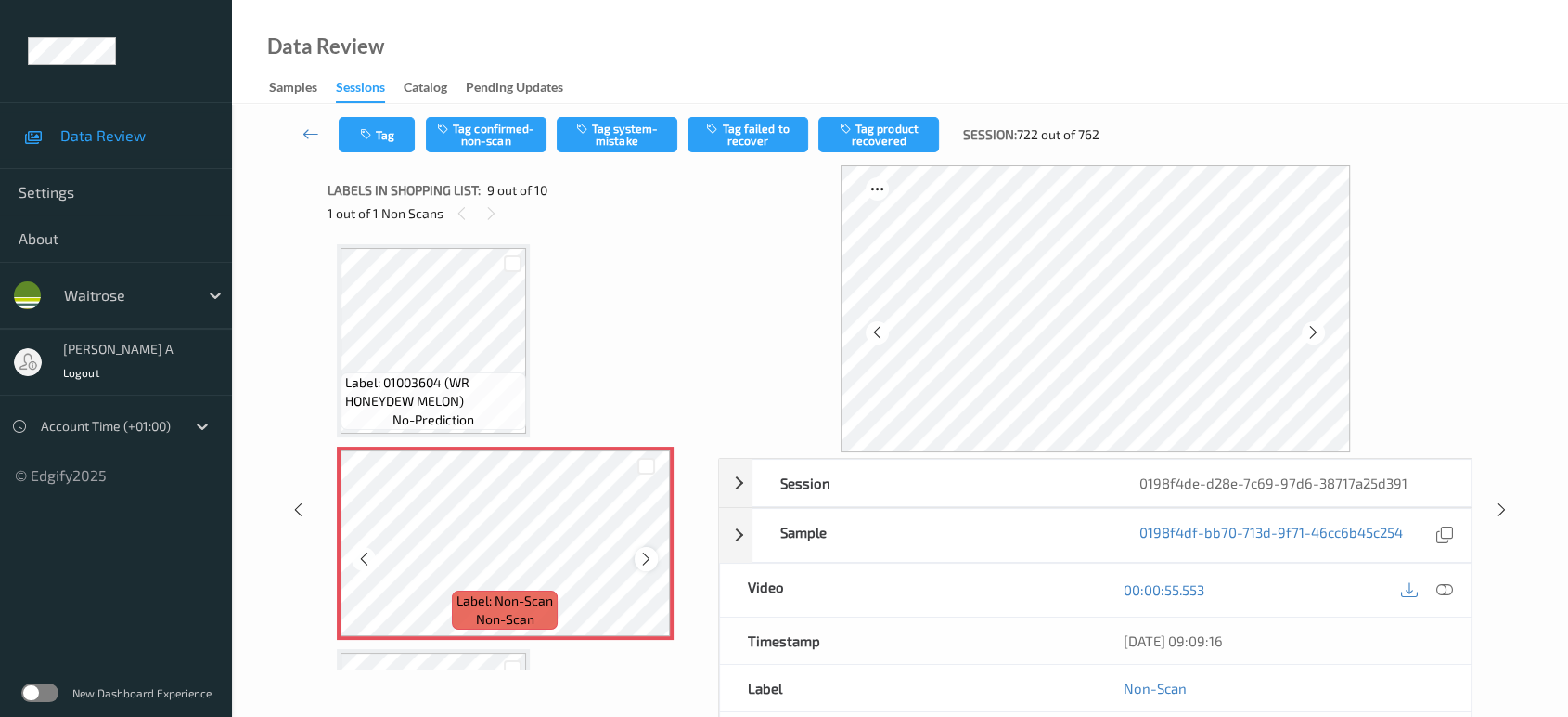
click at [647, 553] on icon at bounding box center [646, 559] width 16 height 17
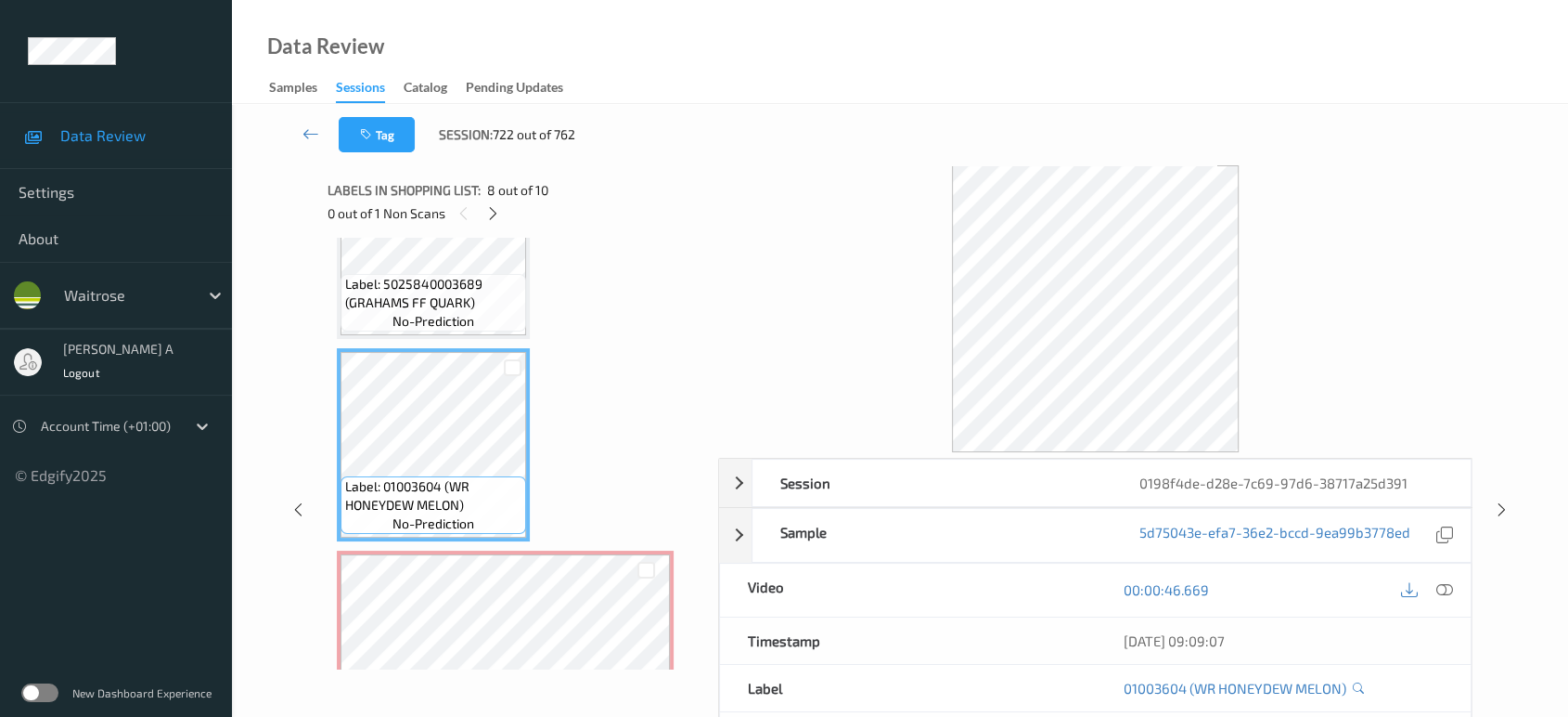
scroll to position [1283, 0]
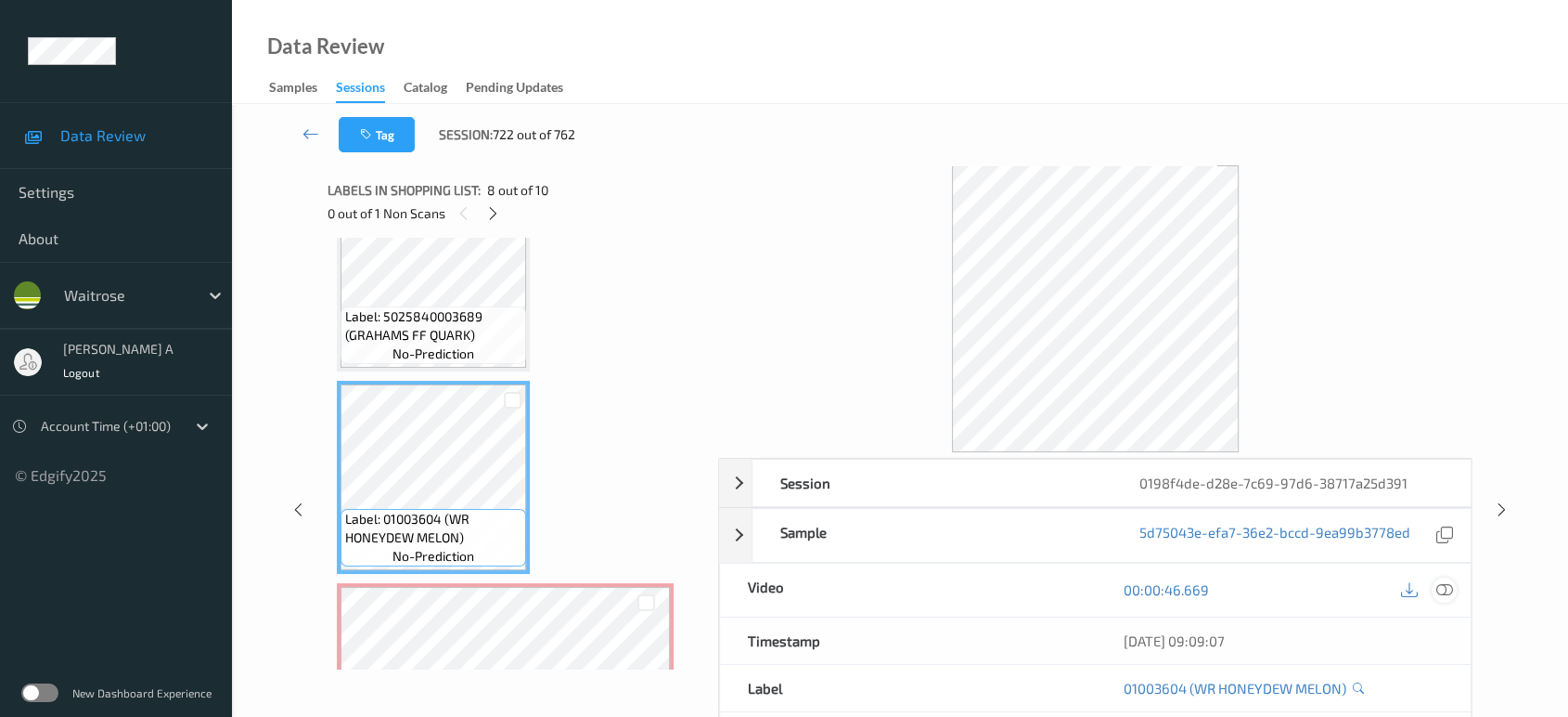
click at [1432, 590] on div at bounding box center [1444, 590] width 25 height 25
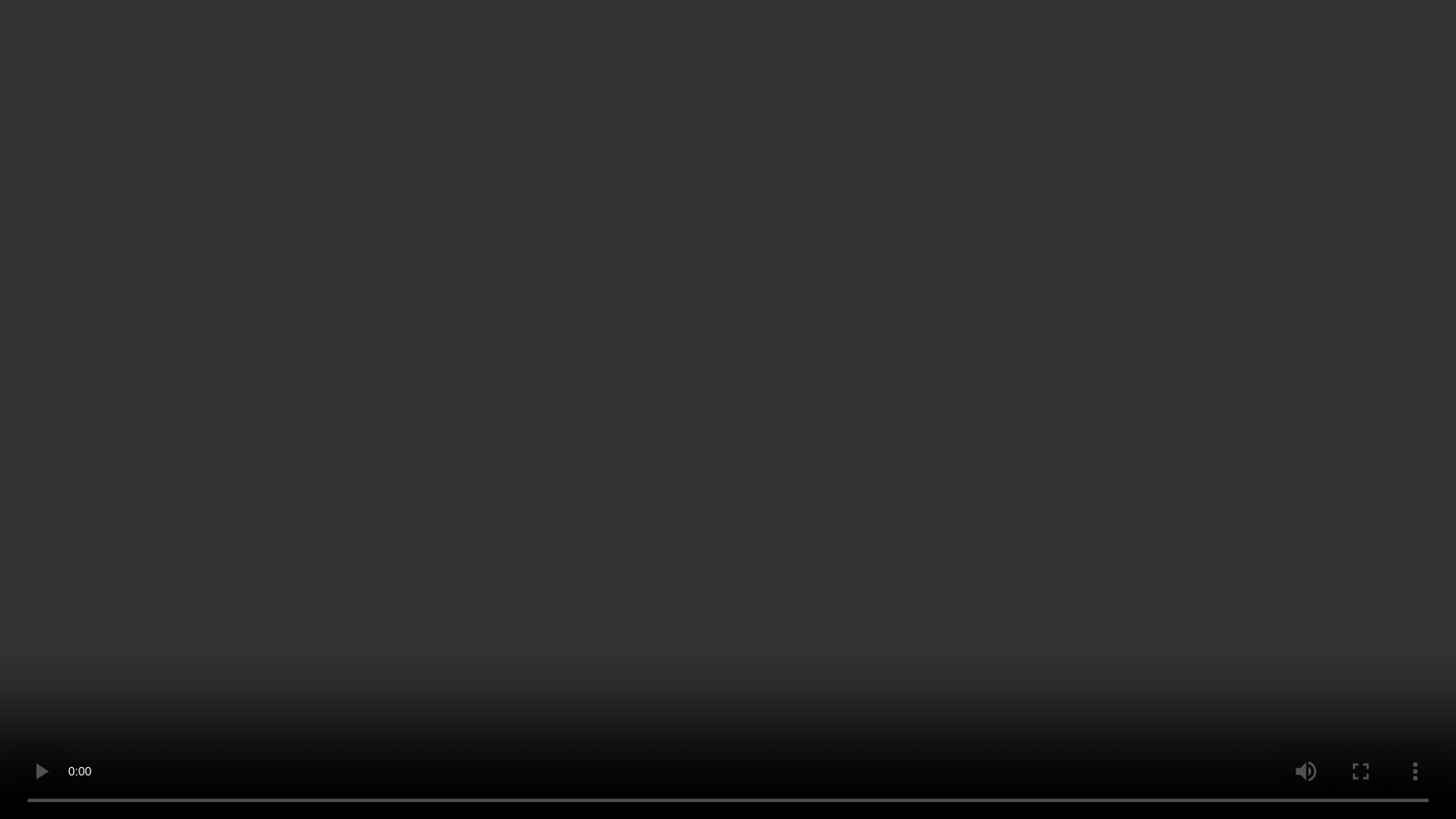
click at [846, 341] on video at bounding box center [728, 409] width 1456 height 819
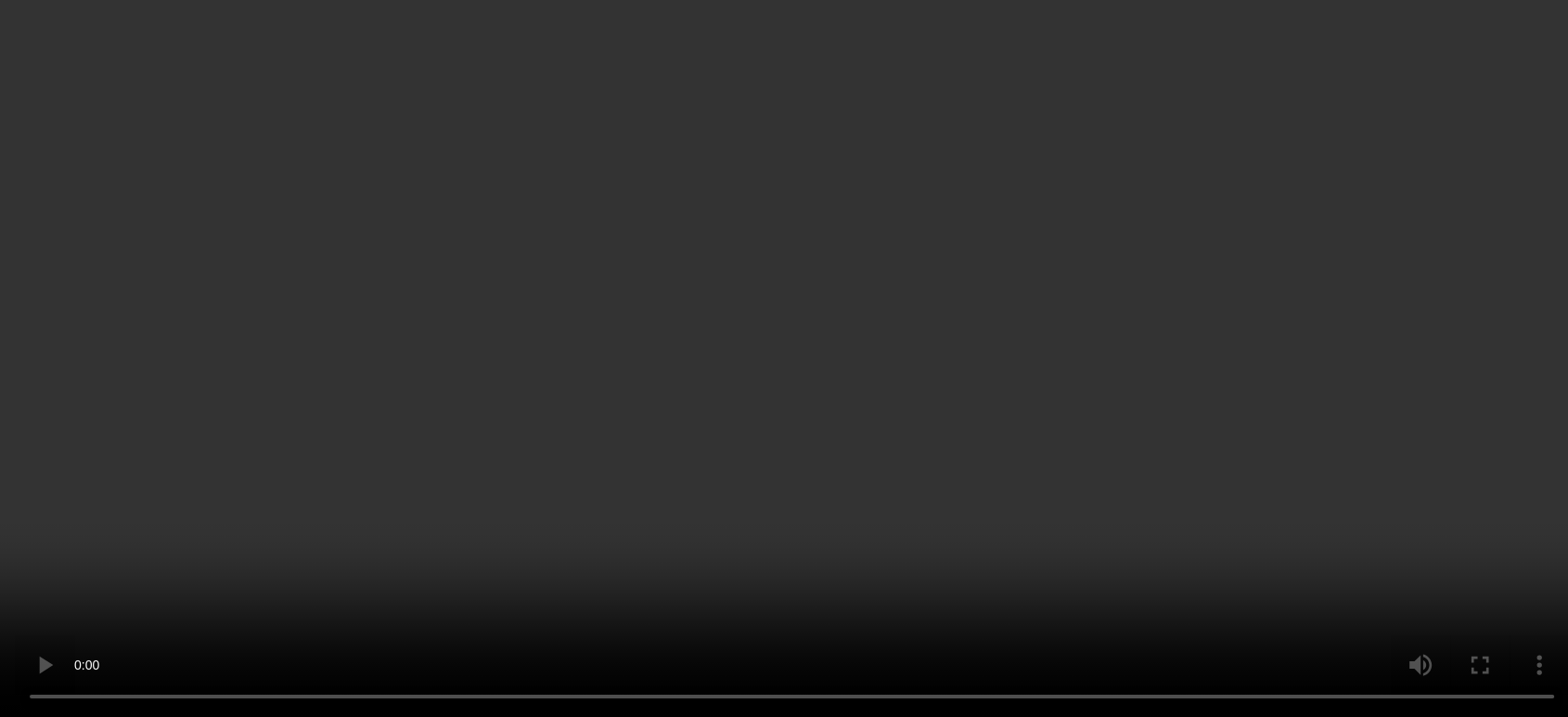
scroll to position [1489, 0]
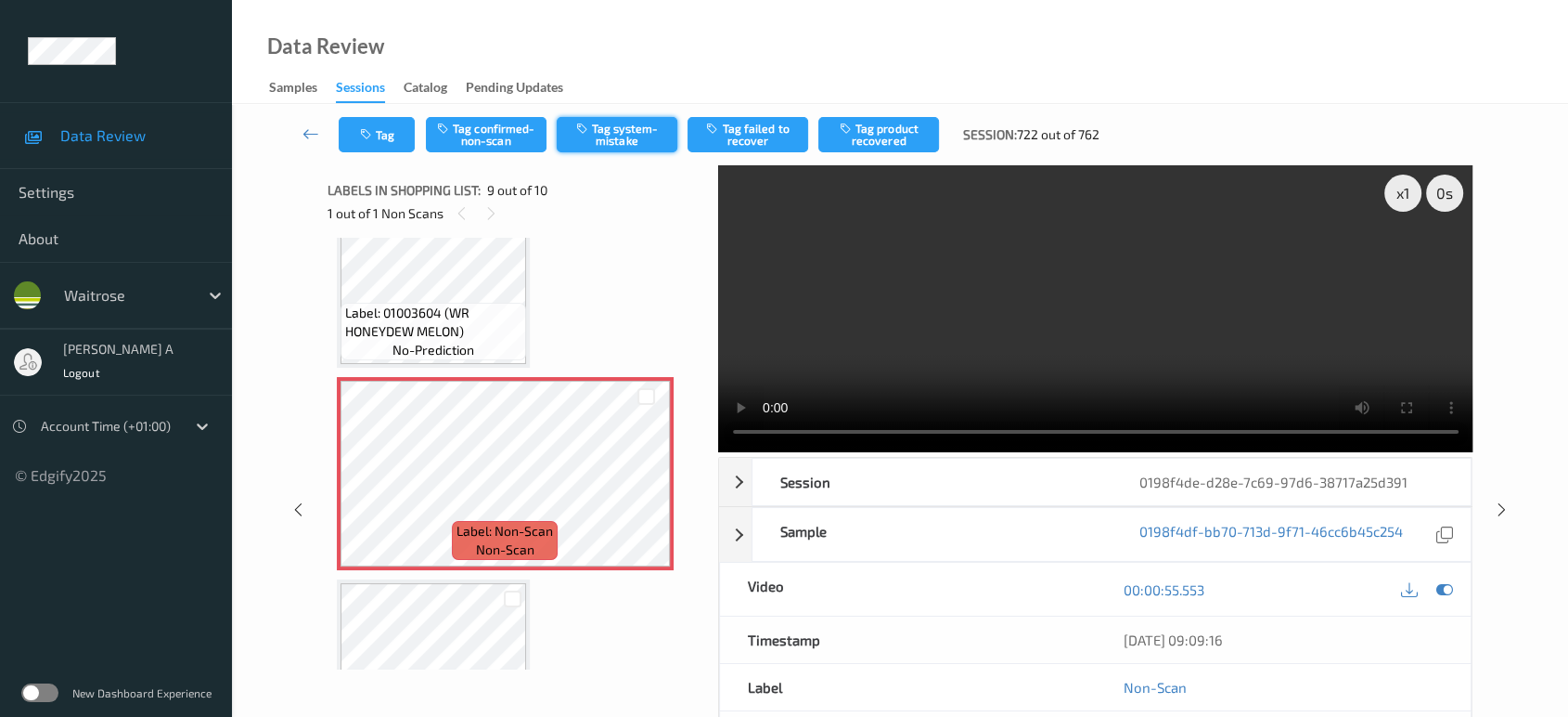
click at [623, 132] on button "Tag system-mistake" at bounding box center [617, 135] width 121 height 36
click at [364, 139] on icon "button" at bounding box center [367, 135] width 16 height 13
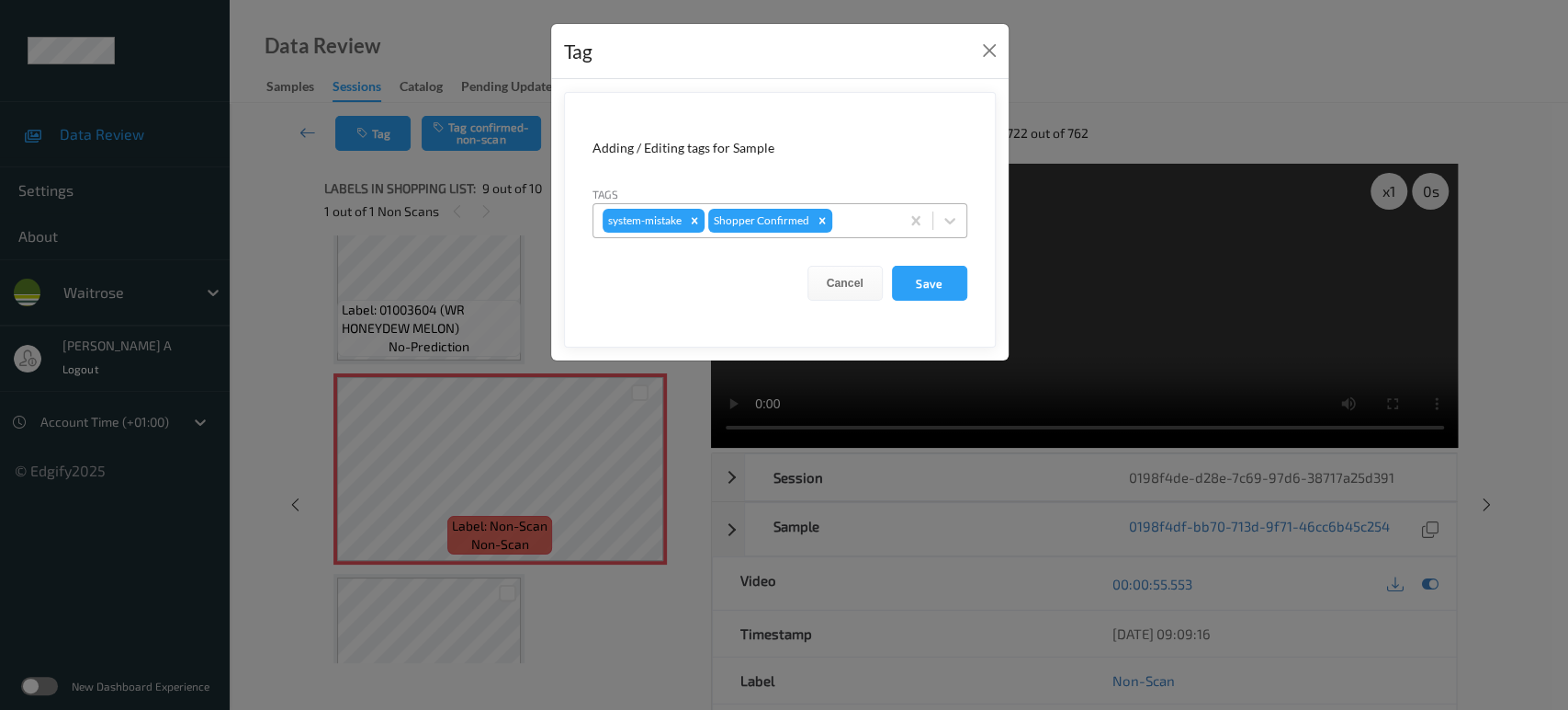
click at [858, 223] on div at bounding box center [863, 220] width 55 height 22
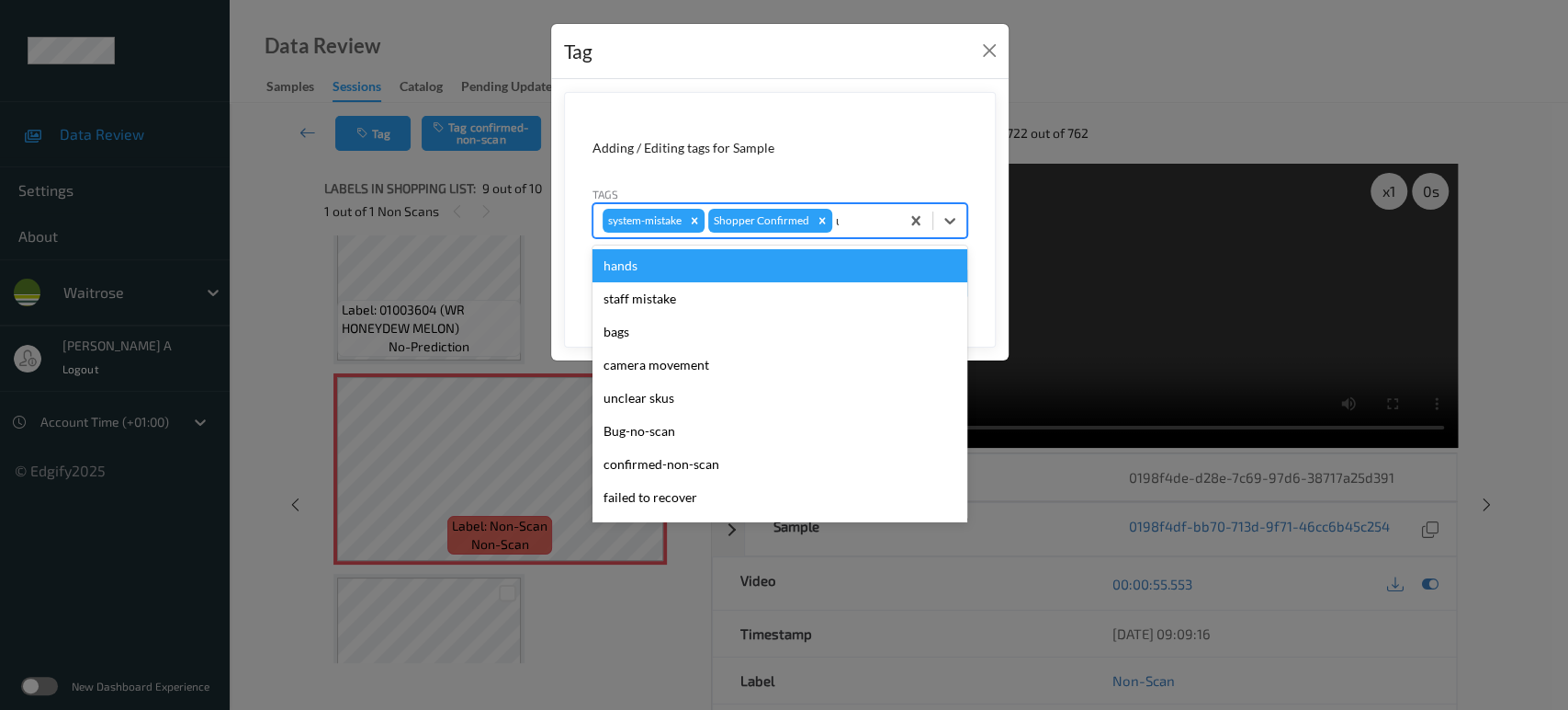
type input "un"
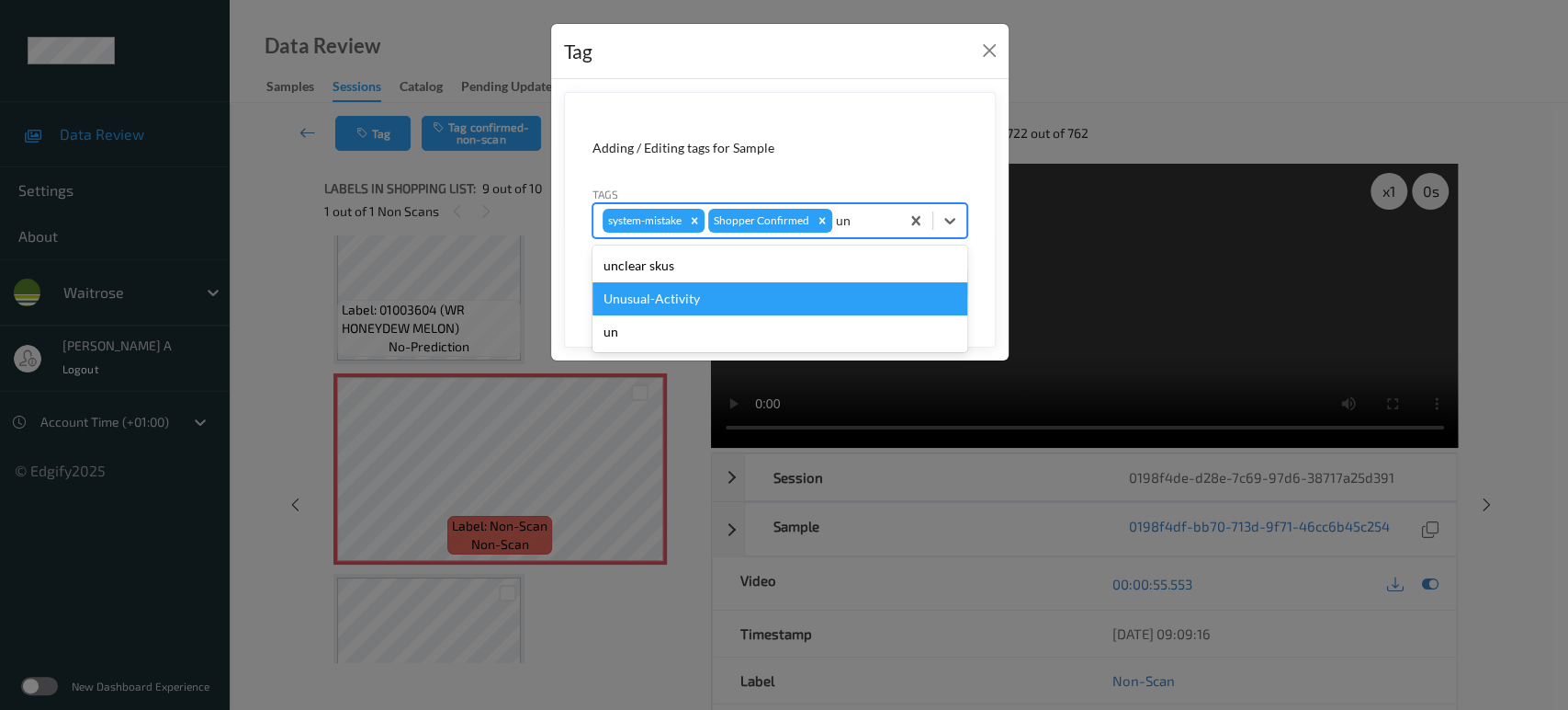
click at [741, 293] on div "Unusual-Activity" at bounding box center [779, 299] width 375 height 33
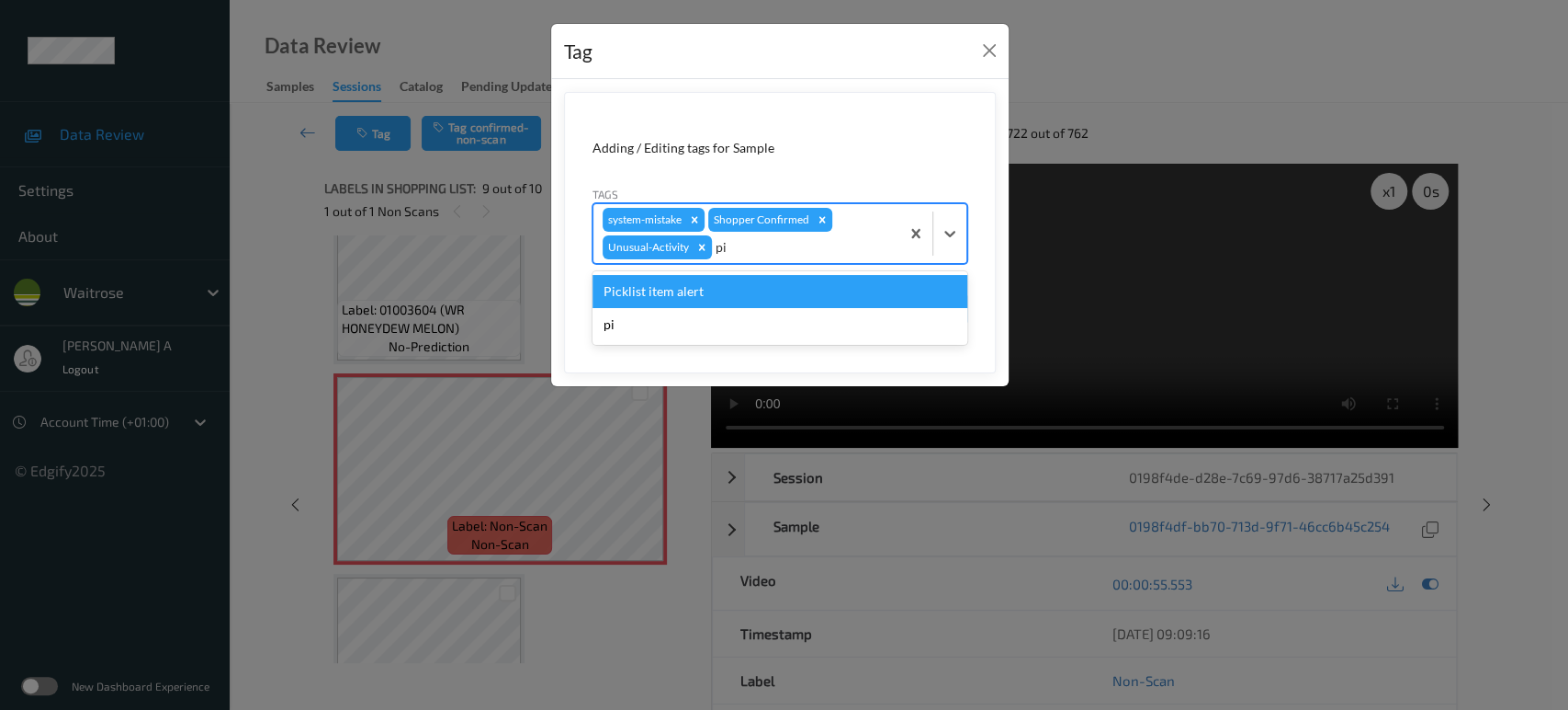
type input "pic"
click at [741, 293] on div "Picklist item alert" at bounding box center [779, 292] width 375 height 33
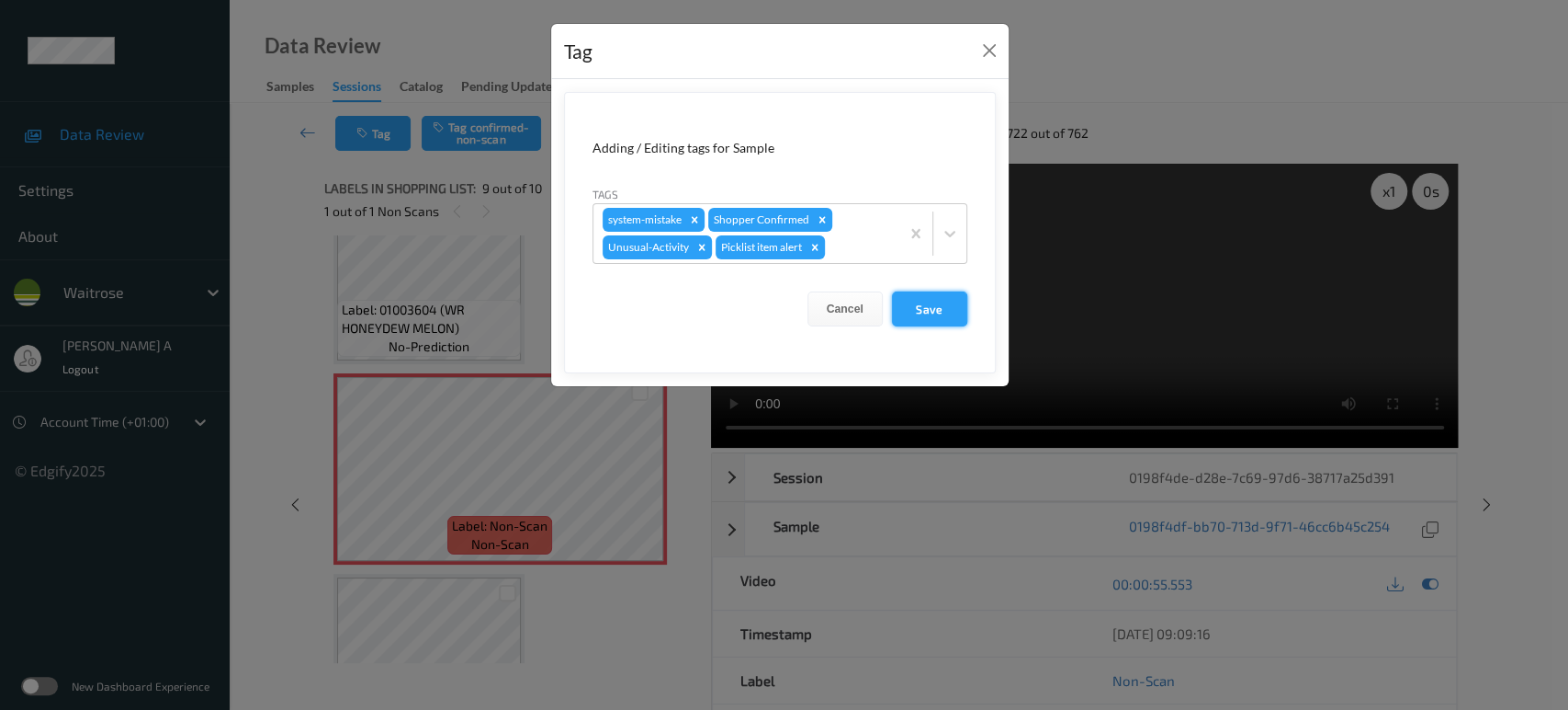
click at [914, 305] on button "Save" at bounding box center [929, 309] width 75 height 35
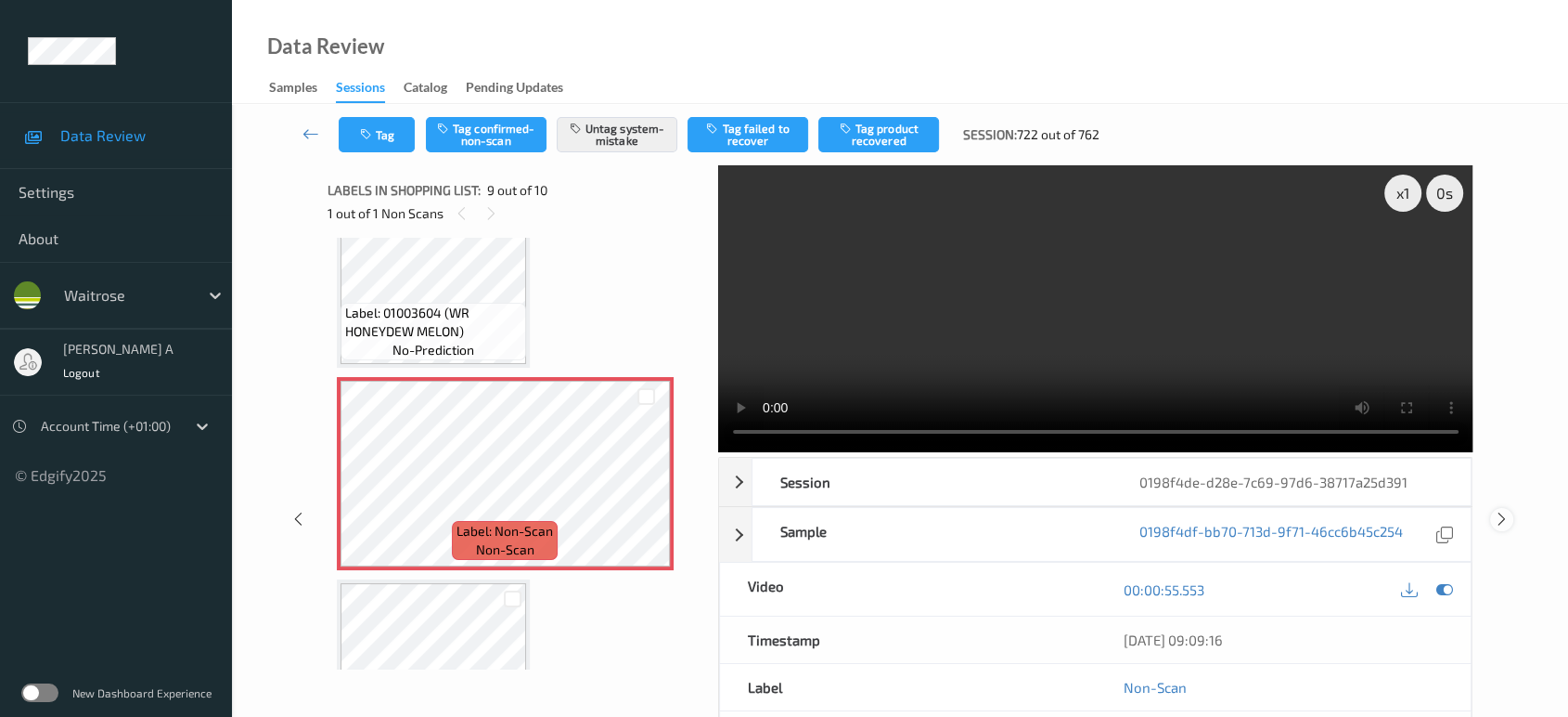
click at [1502, 510] on icon at bounding box center [1502, 519] width 16 height 17
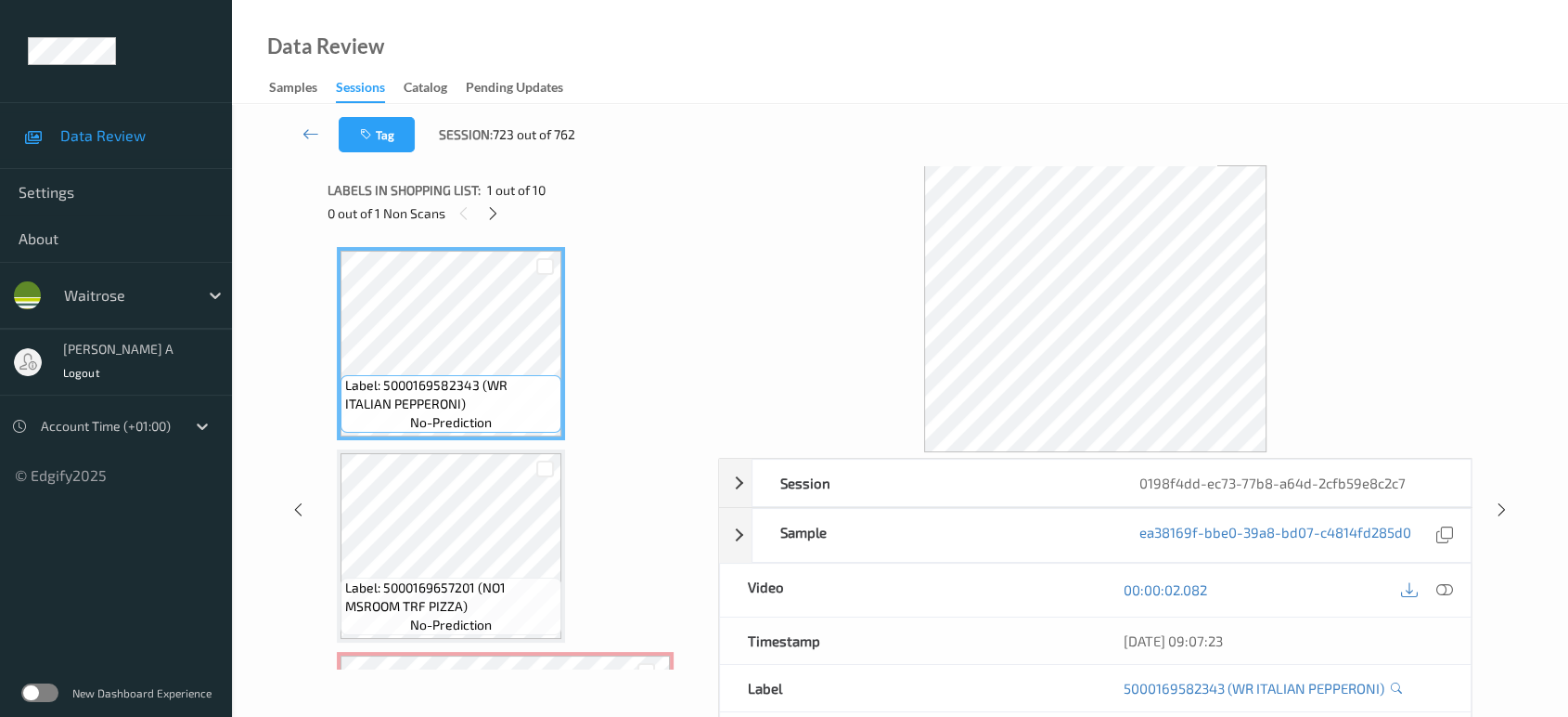
click at [488, 221] on icon at bounding box center [492, 213] width 16 height 17
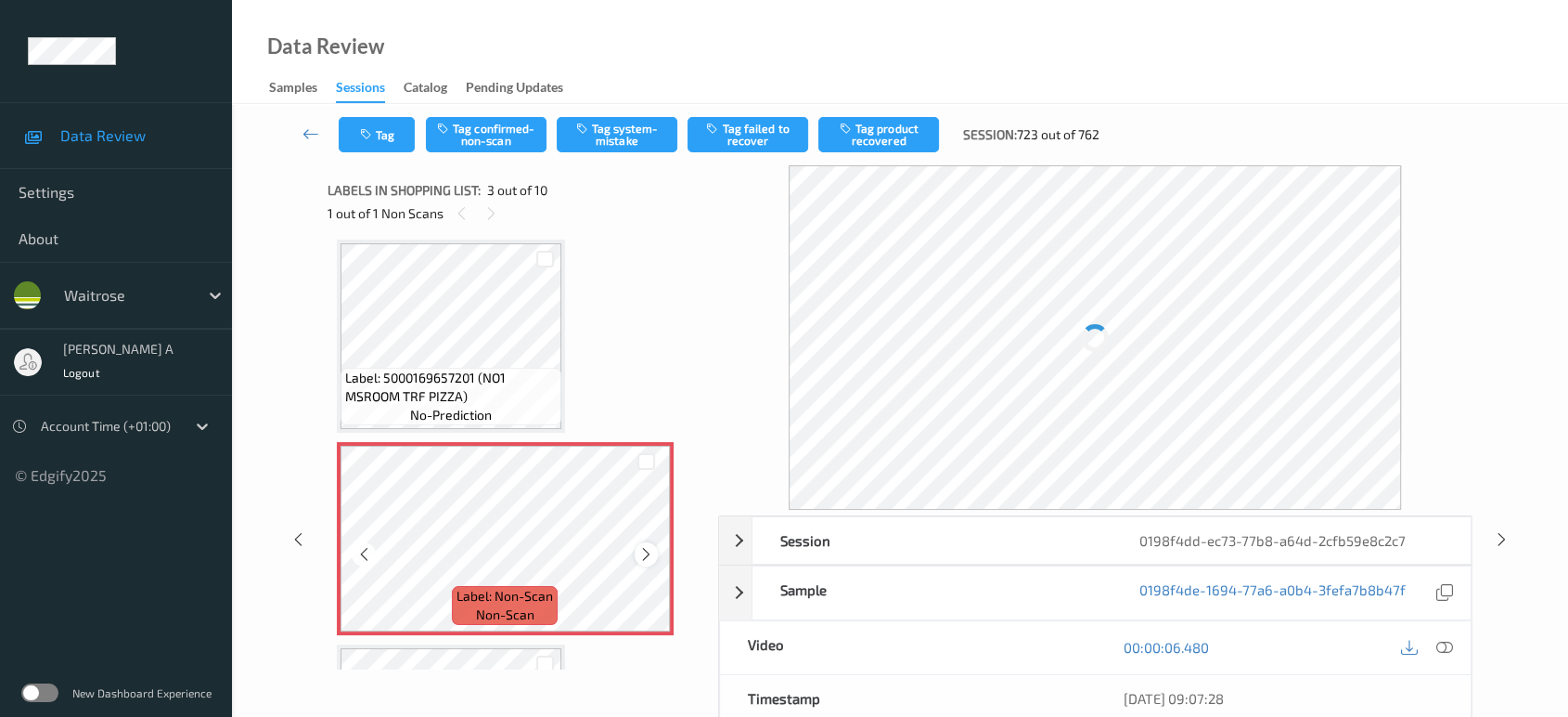
click at [651, 553] on icon at bounding box center [646, 554] width 16 height 17
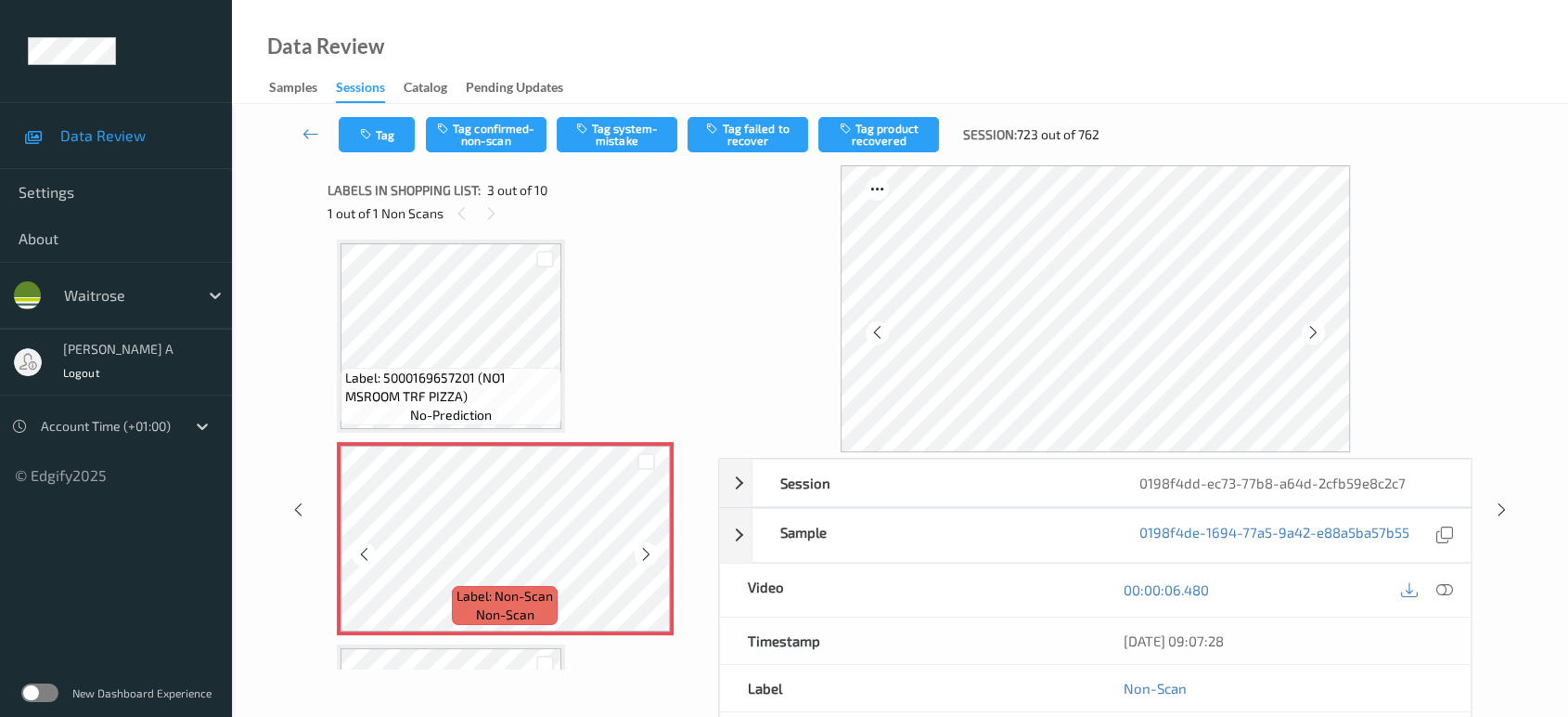
click at [651, 553] on icon at bounding box center [646, 554] width 16 height 17
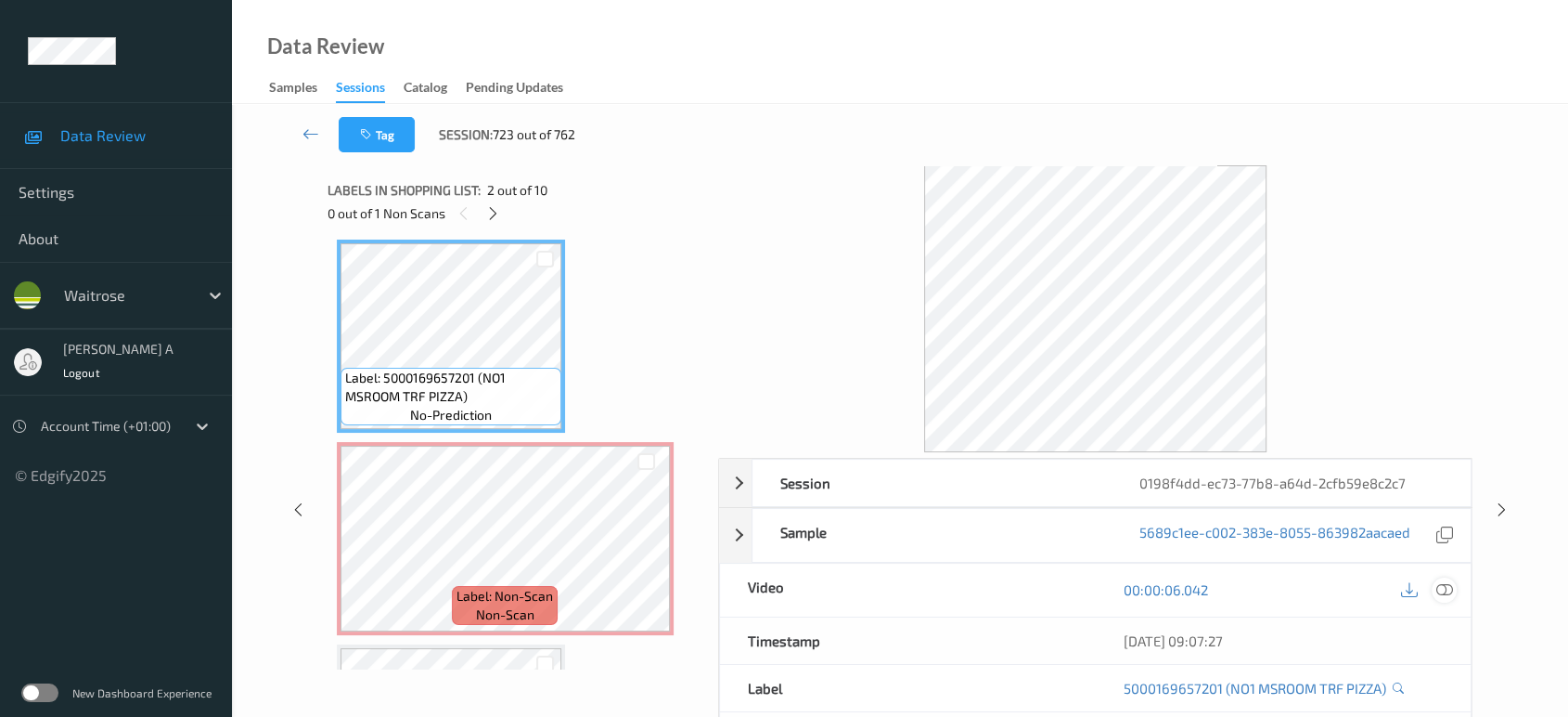
click at [1447, 591] on icon at bounding box center [1445, 590] width 17 height 17
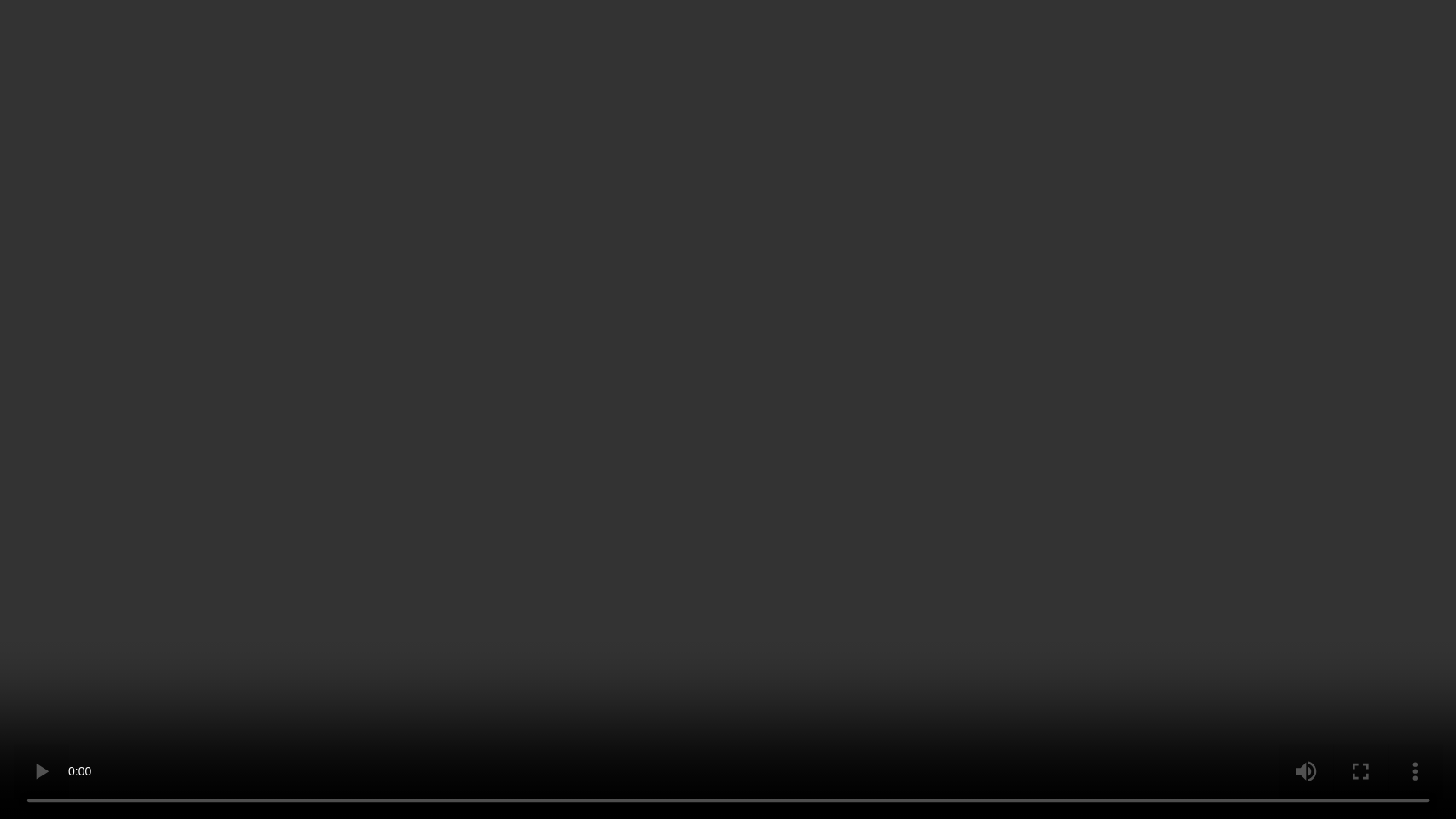
click at [740, 480] on video at bounding box center [728, 409] width 1456 height 819
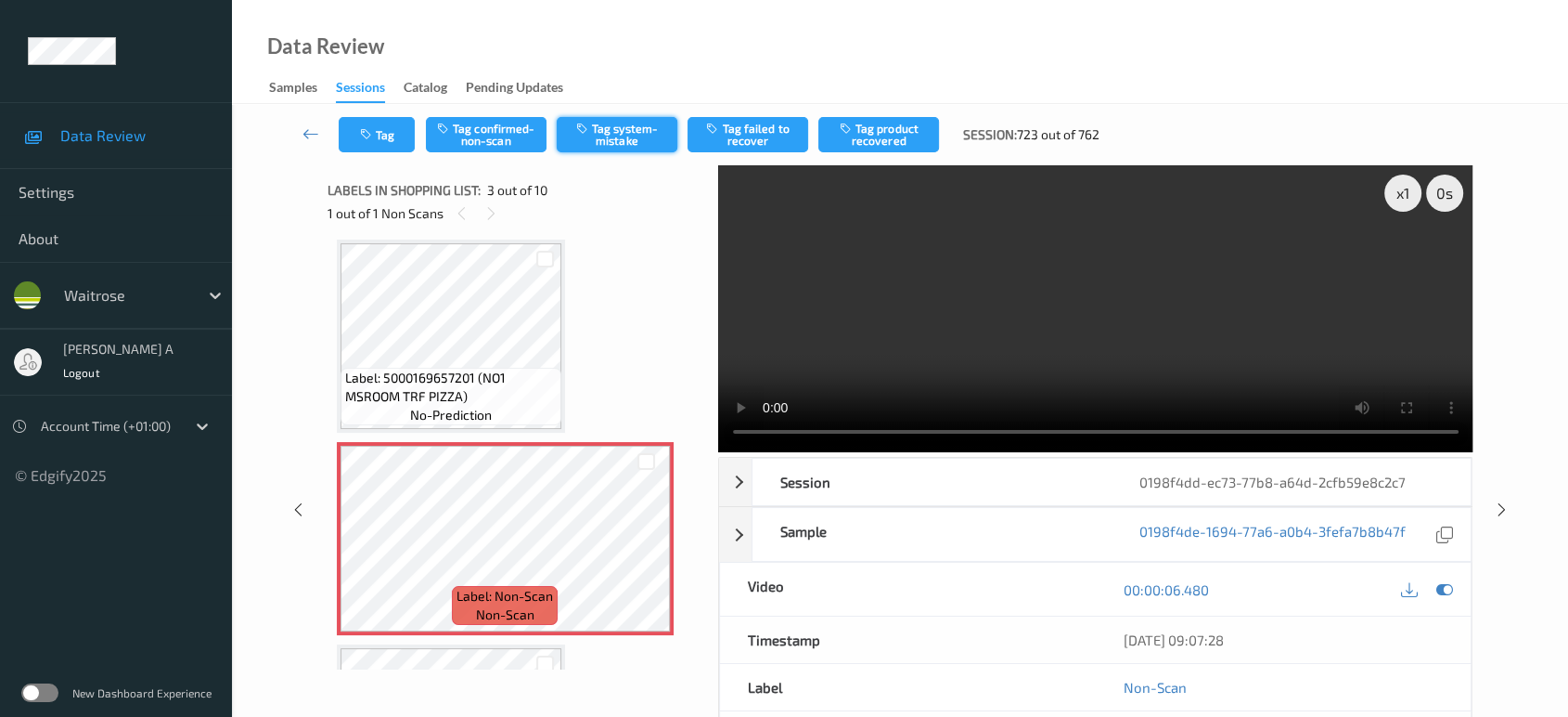
click at [622, 128] on button "Tag system-mistake" at bounding box center [617, 135] width 121 height 36
click at [1507, 501] on icon at bounding box center [1502, 509] width 16 height 17
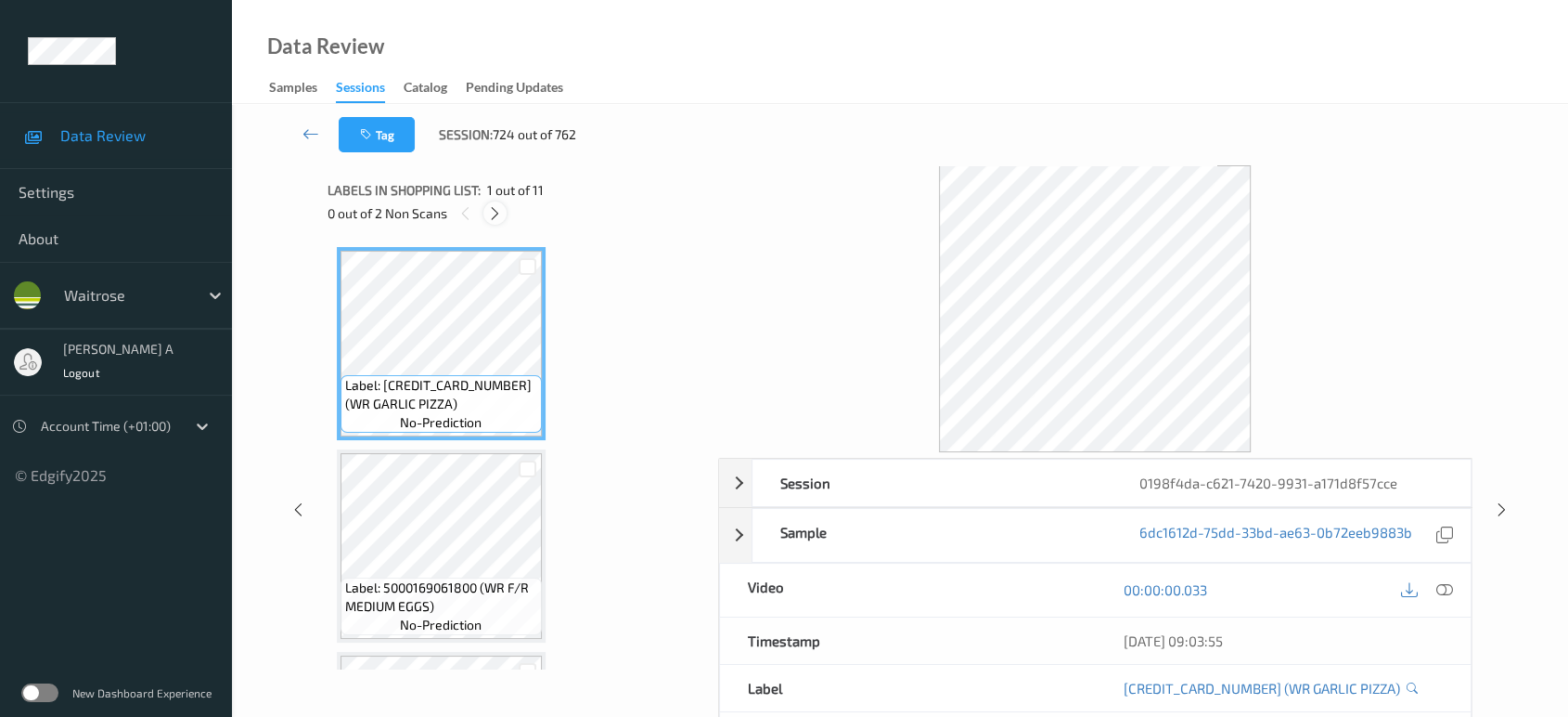
click at [488, 203] on div at bounding box center [494, 212] width 23 height 23
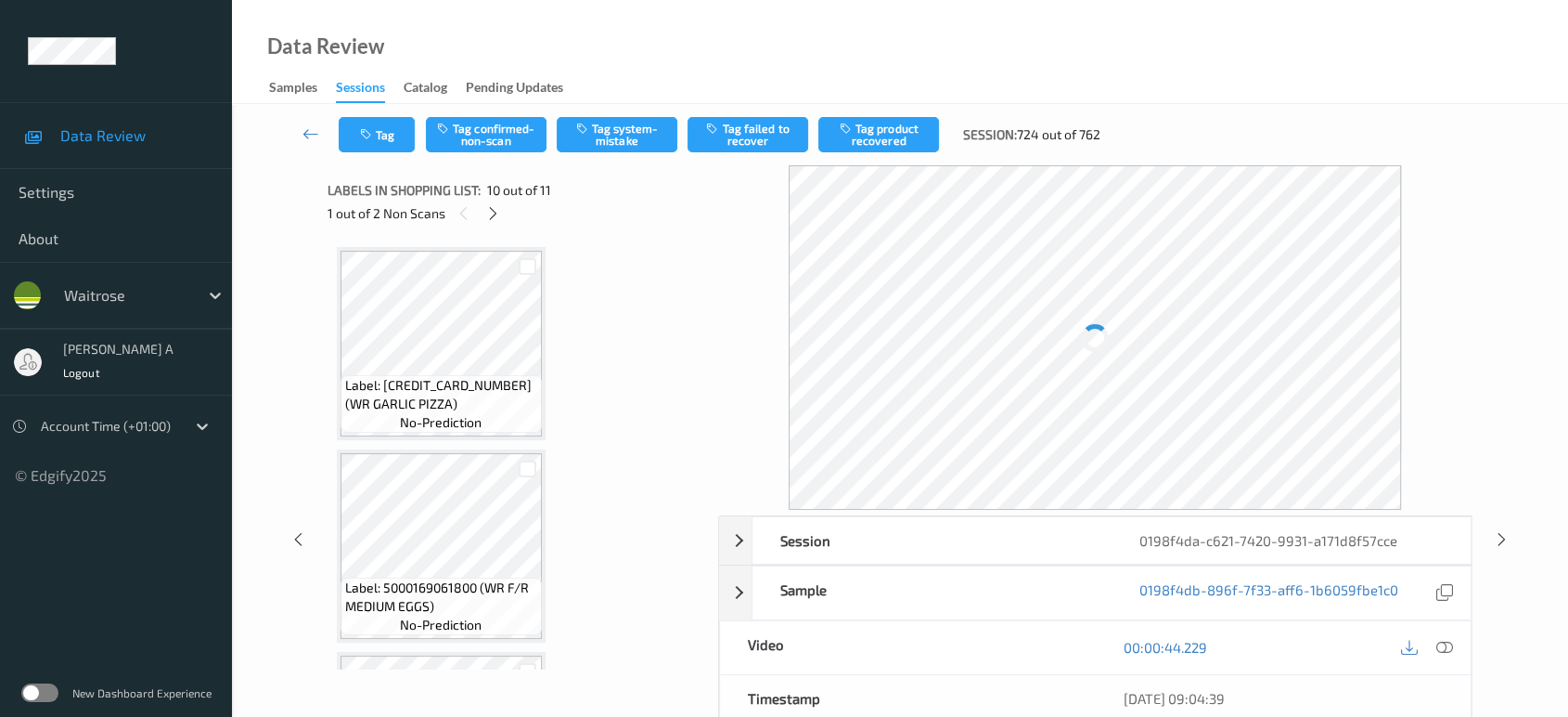
scroll to position [1621, 0]
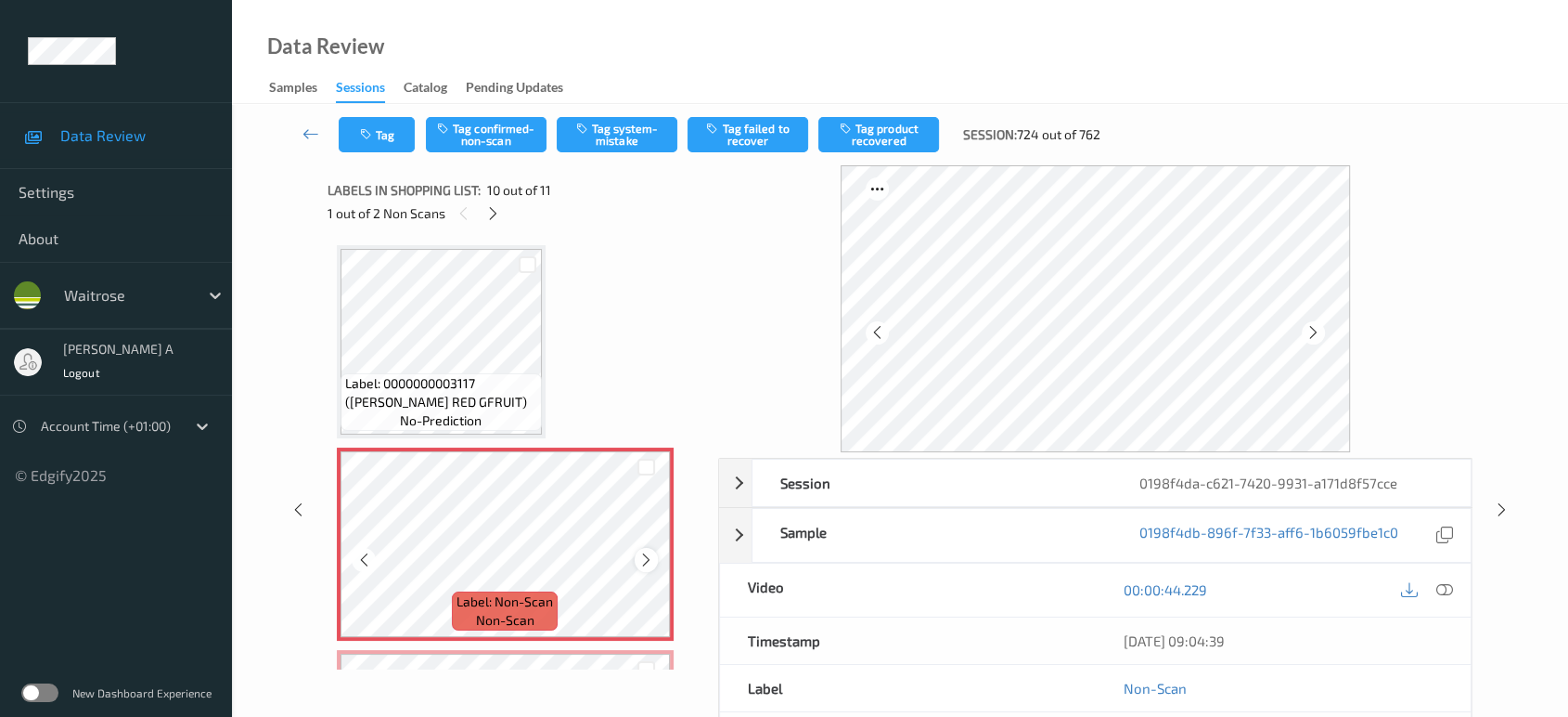
click at [642, 552] on icon at bounding box center [646, 560] width 16 height 17
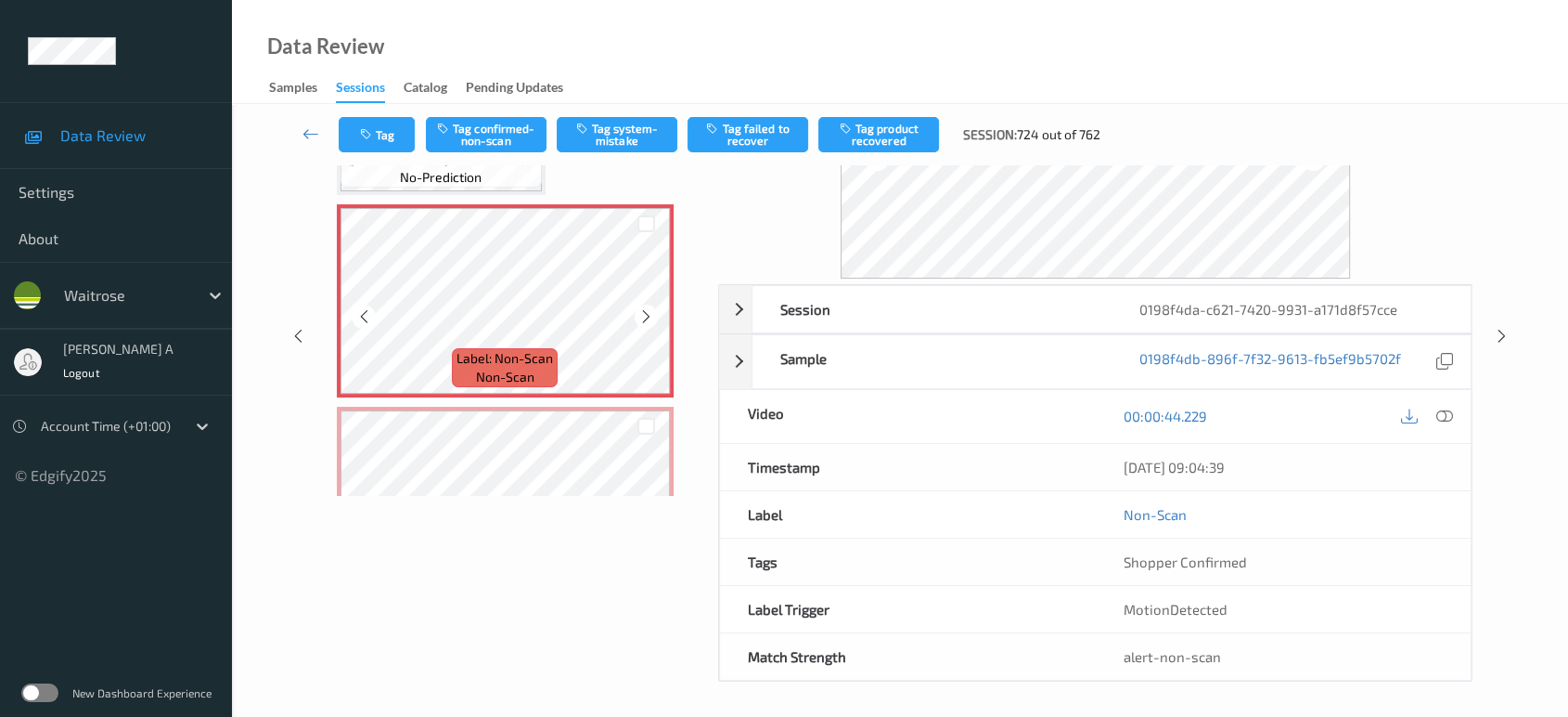
scroll to position [1381, 0]
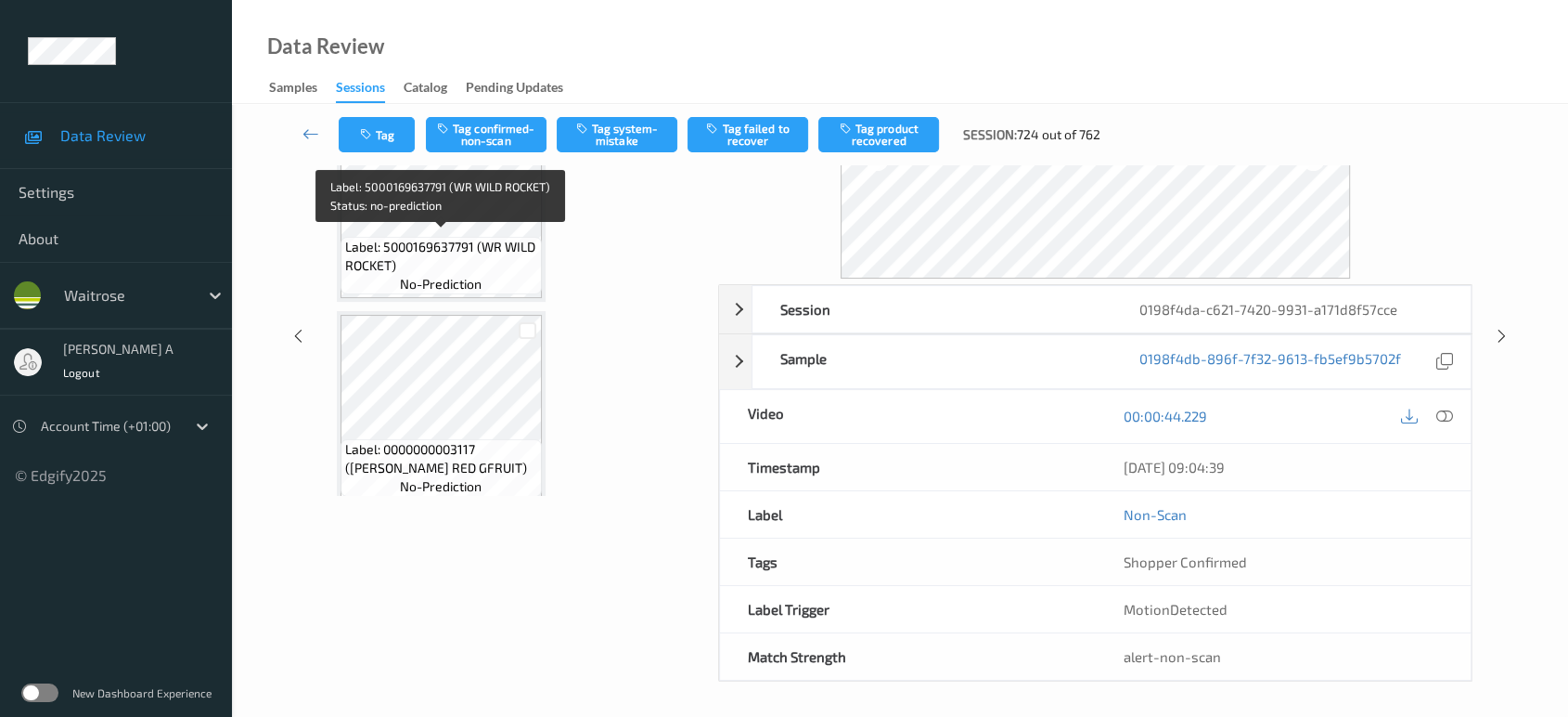
click at [469, 244] on span "Label: 5000169637791 (WR WILD ROCKET)" at bounding box center [441, 256] width 192 height 37
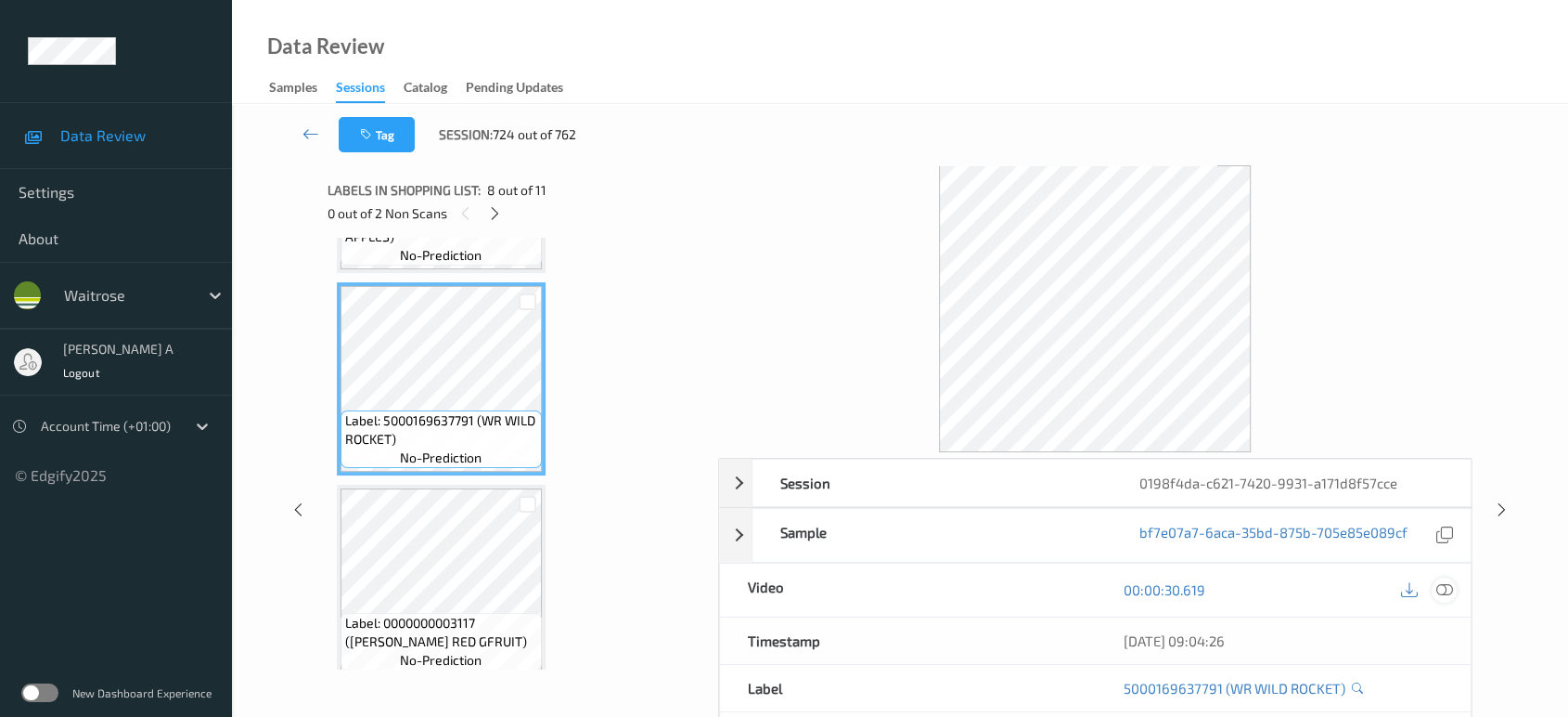
click at [1440, 585] on icon at bounding box center [1445, 590] width 17 height 17
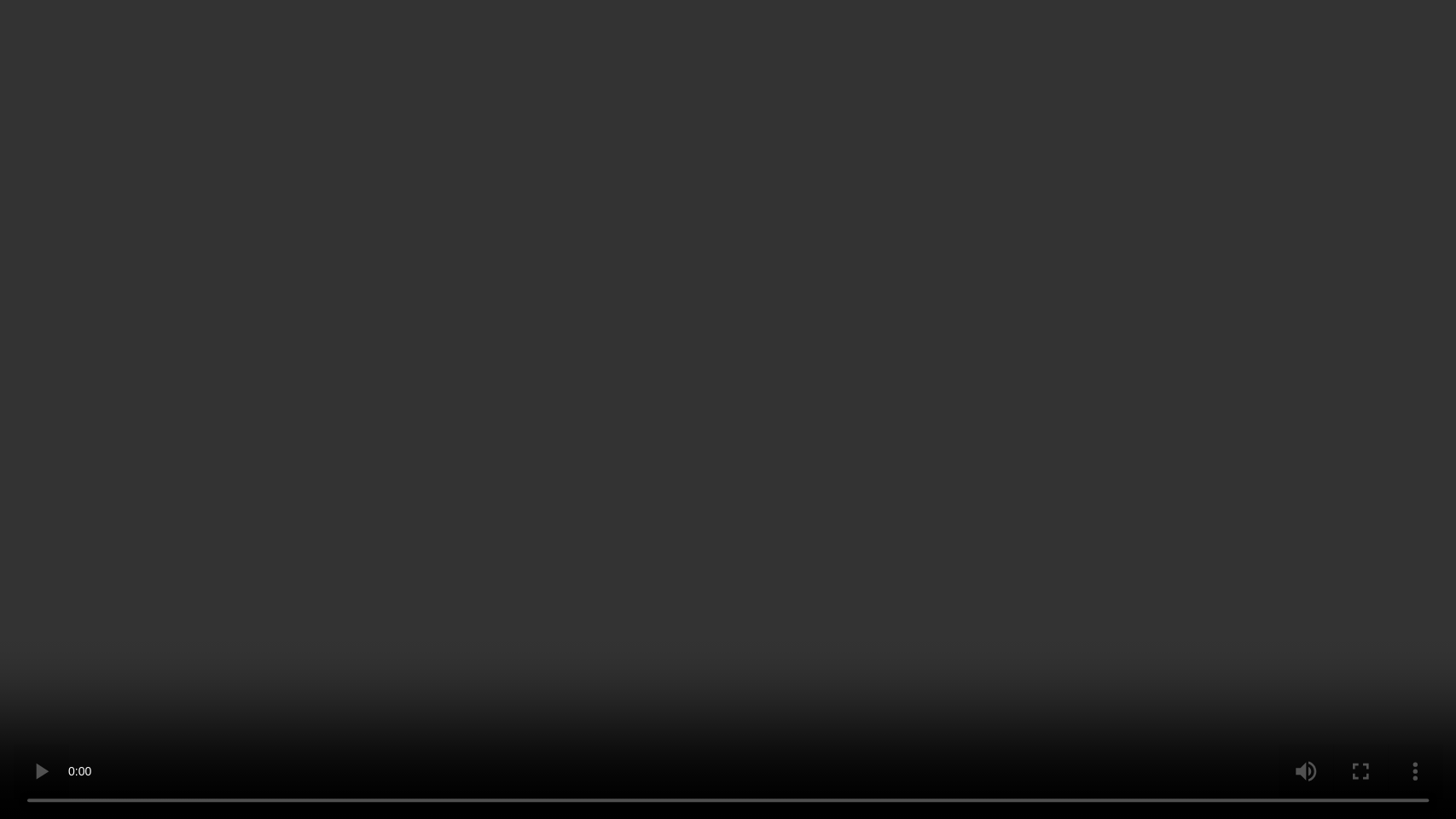
click at [867, 458] on video at bounding box center [728, 409] width 1456 height 819
click at [721, 396] on video at bounding box center [728, 409] width 1456 height 819
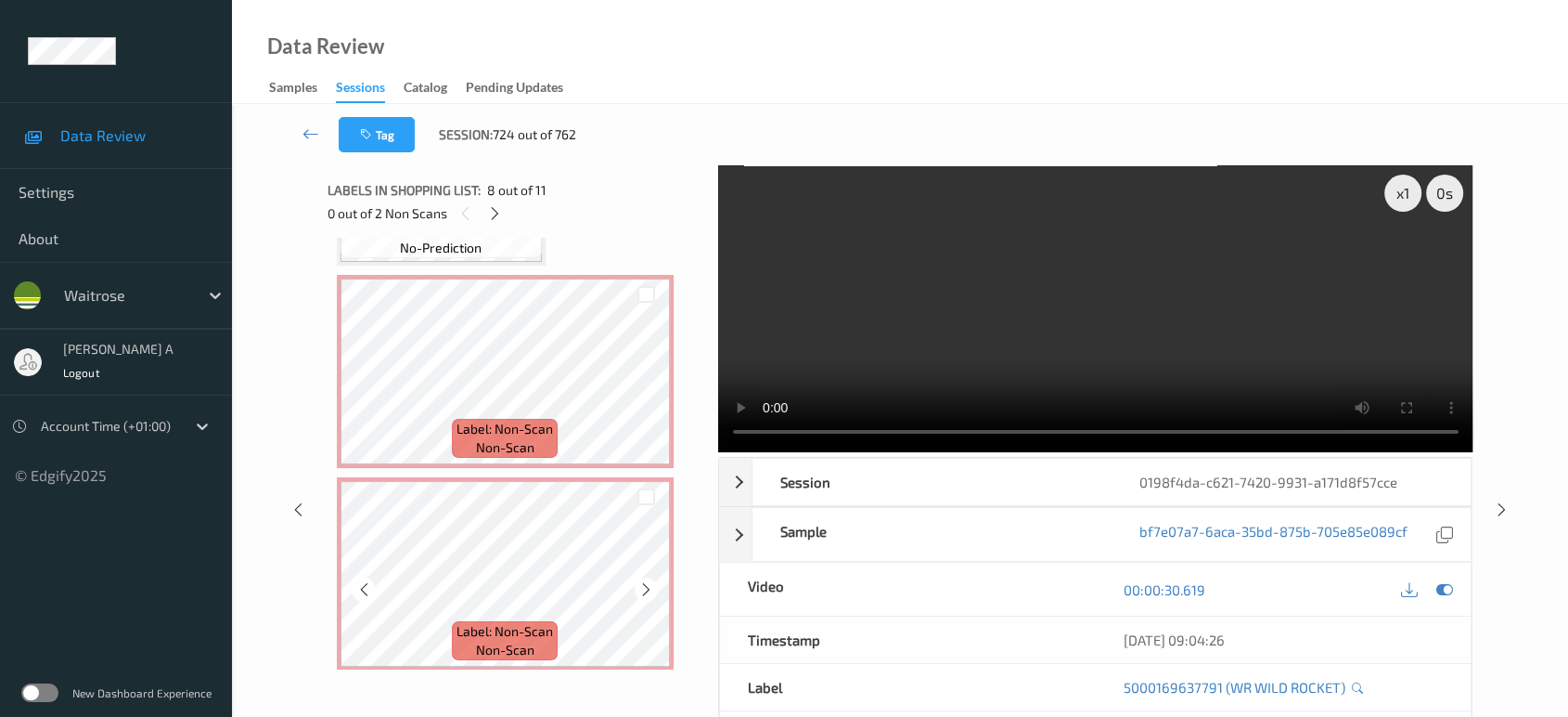
scroll to position [174, 0]
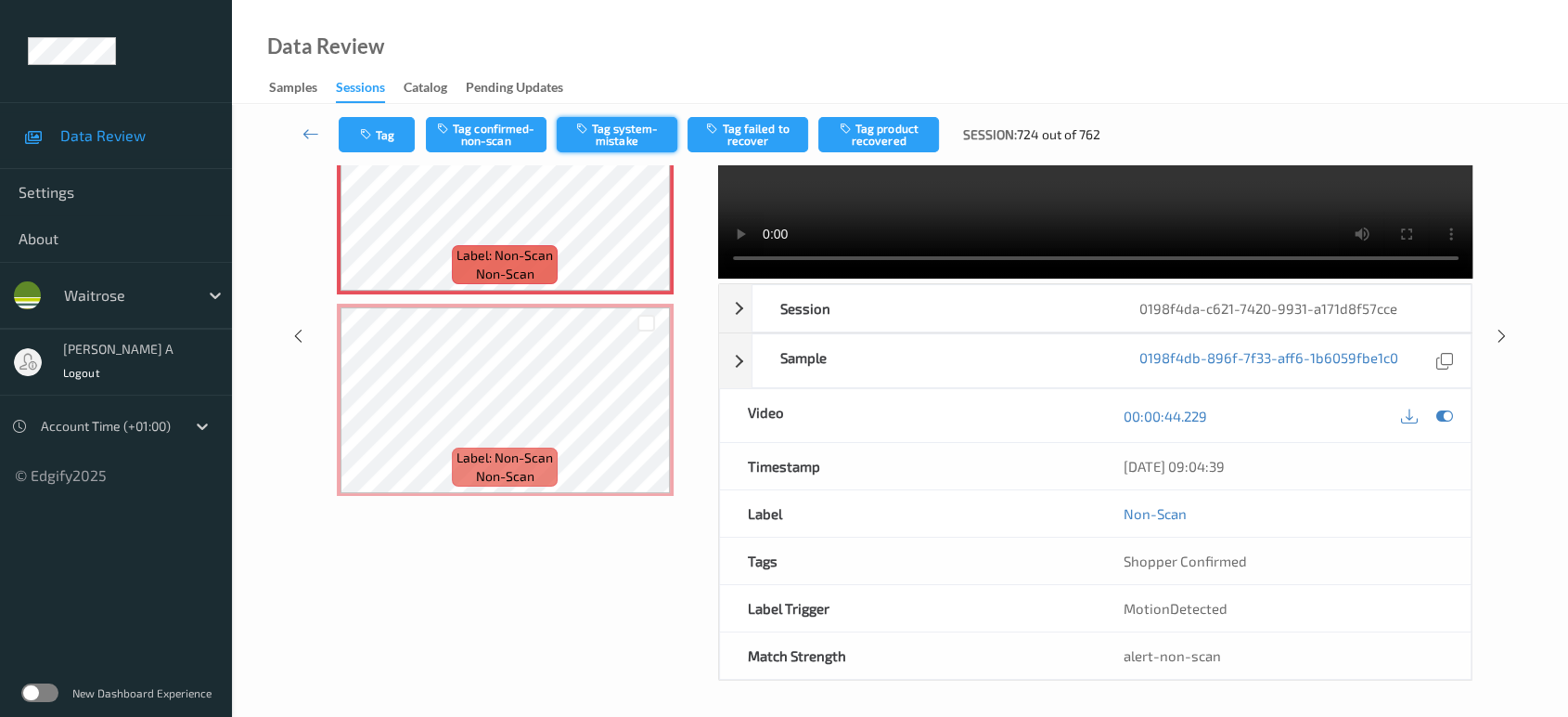
click at [606, 137] on button "Tag system-mistake" at bounding box center [617, 135] width 121 height 36
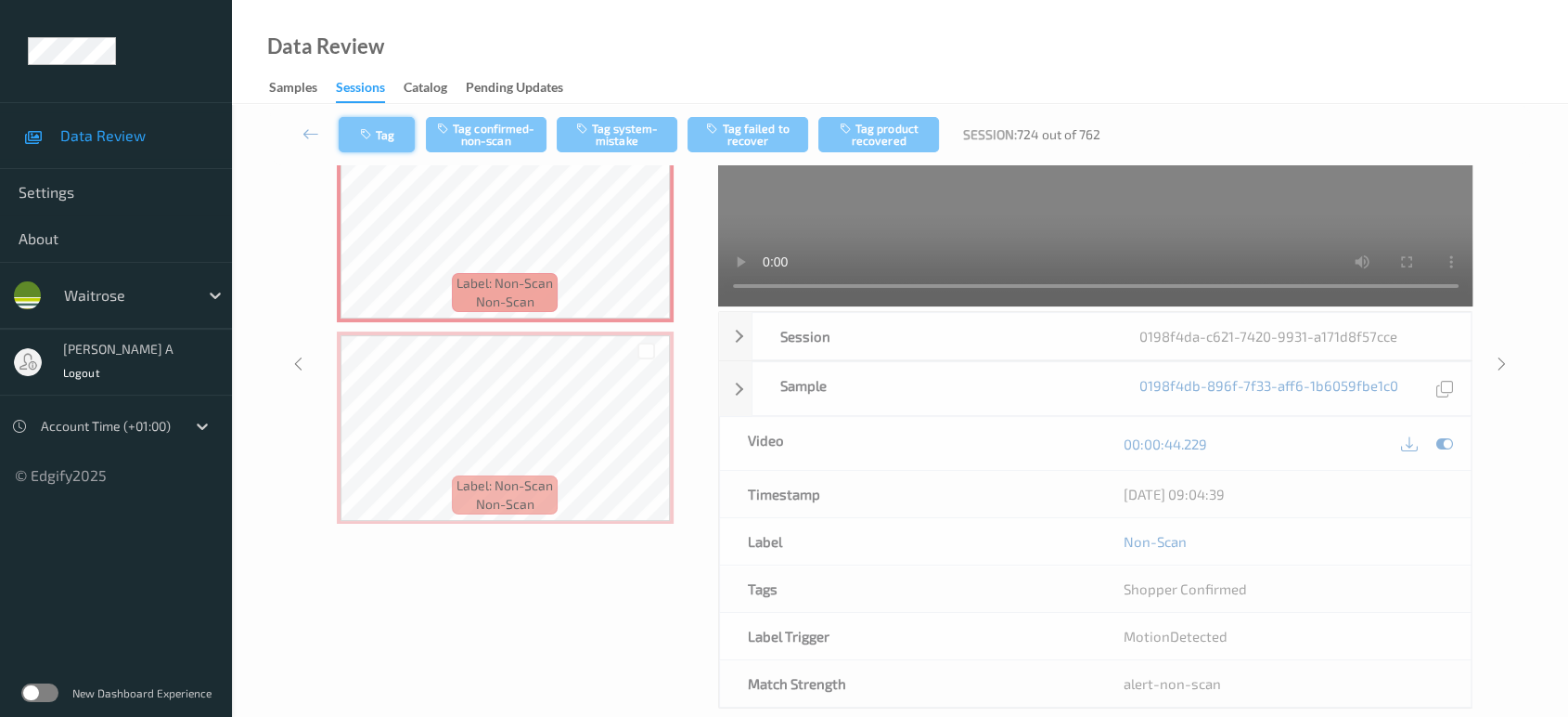
scroll to position [26, 0]
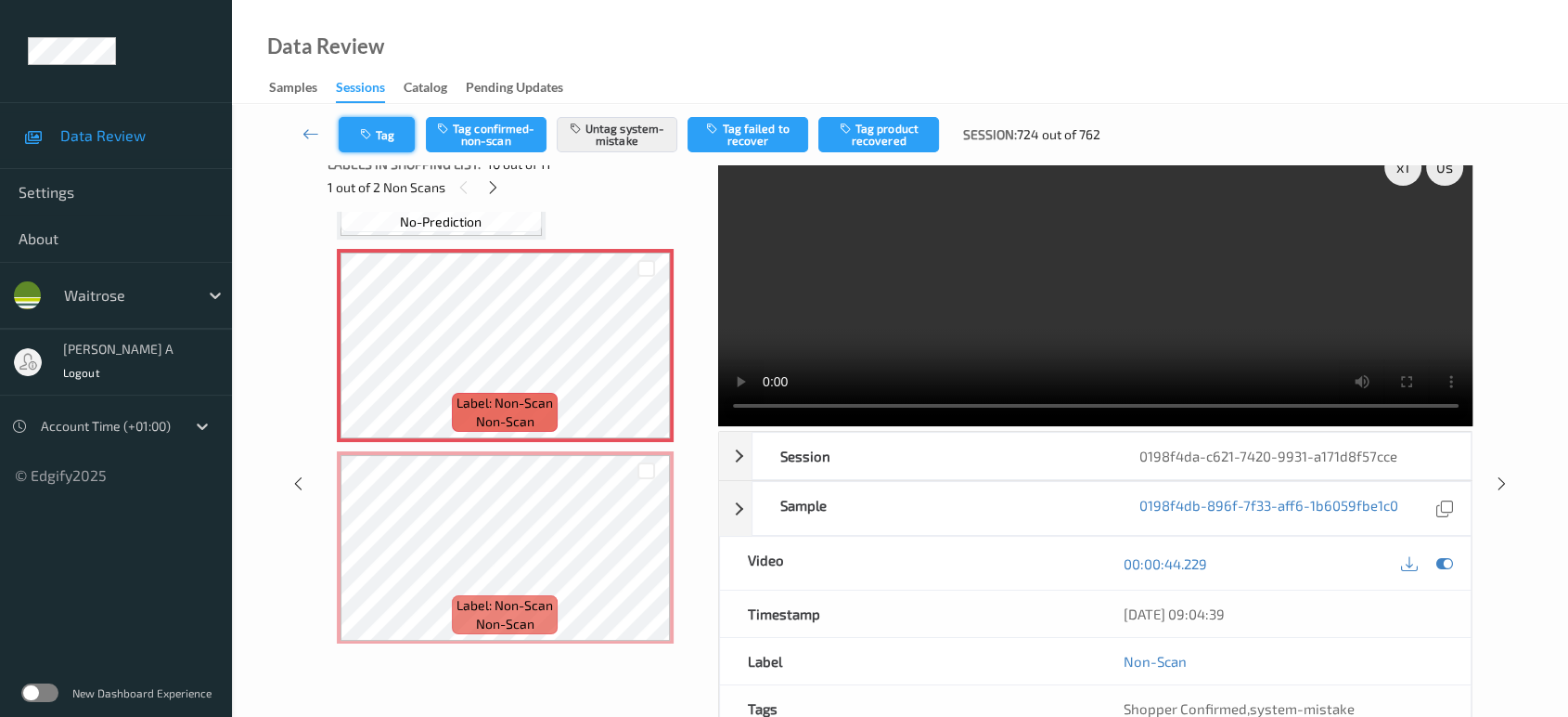
click at [362, 131] on icon "button" at bounding box center [367, 135] width 16 height 13
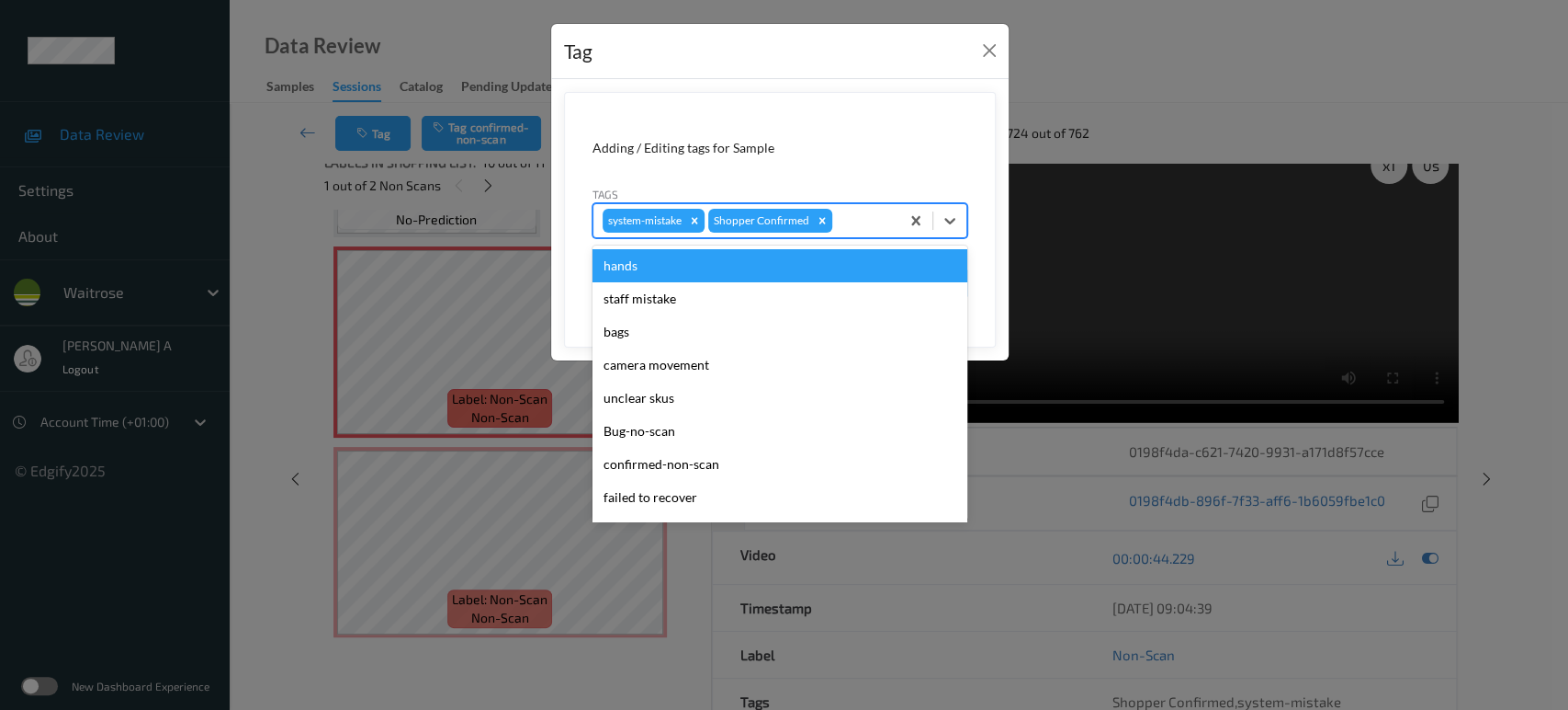
click at [855, 226] on div at bounding box center [863, 220] width 55 height 22
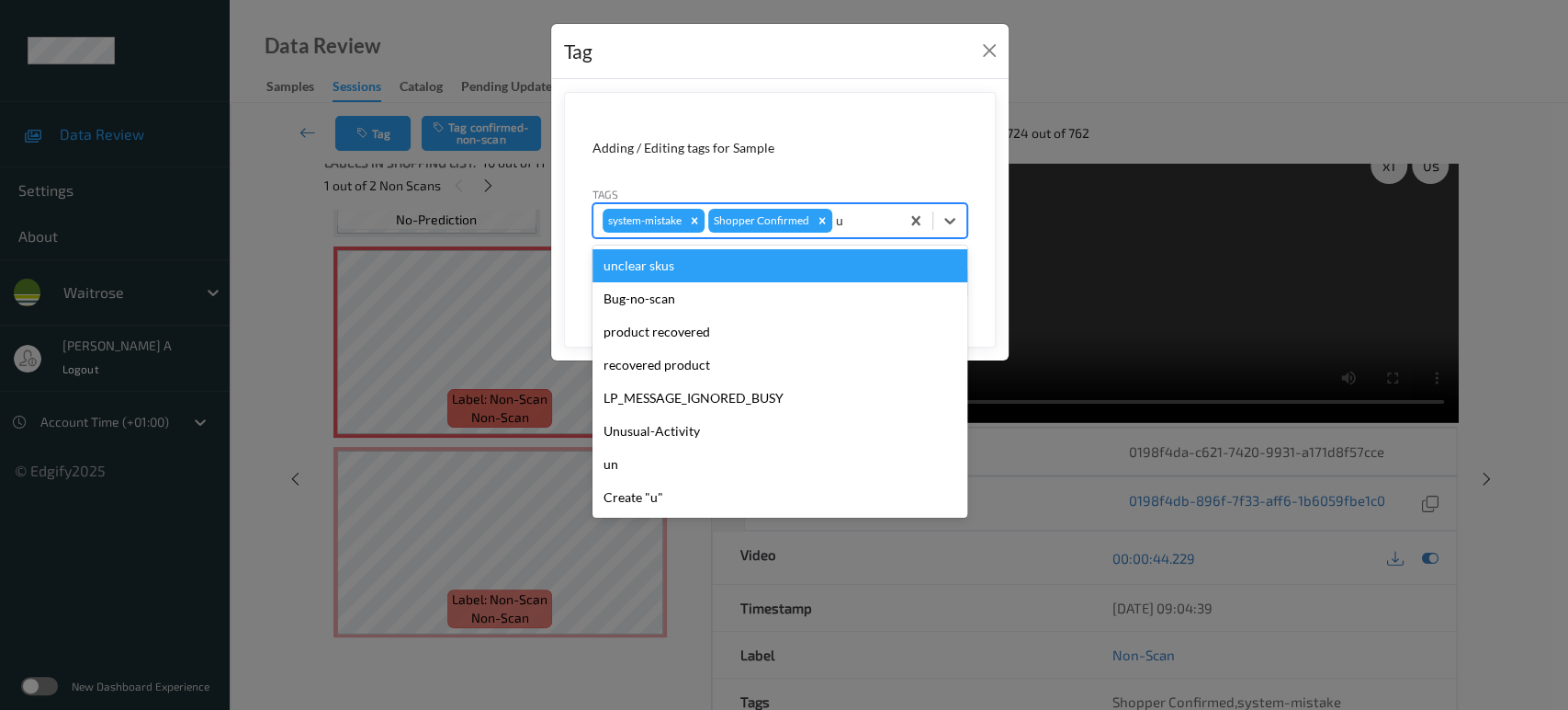
type input "un"
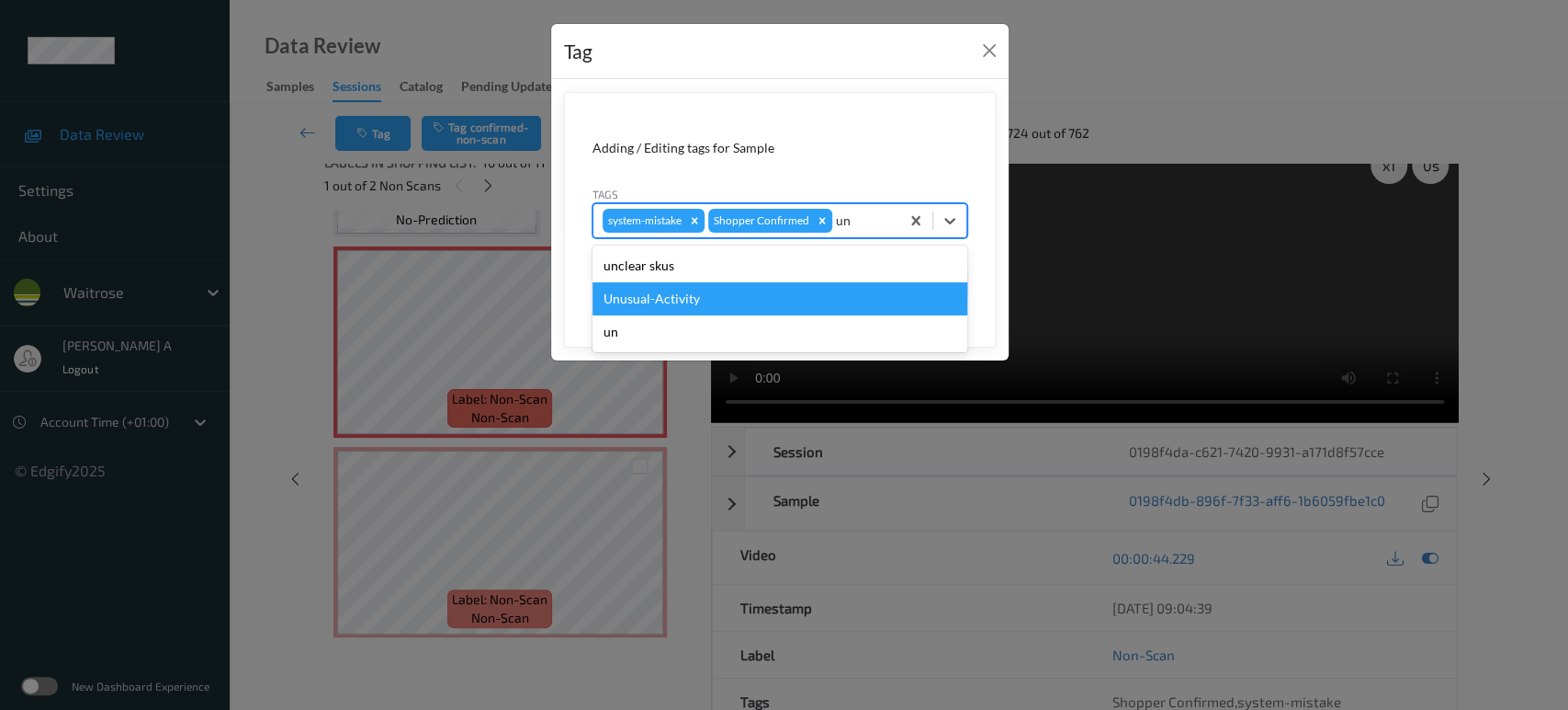
click at [792, 291] on div "Unusual-Activity" at bounding box center [779, 299] width 375 height 33
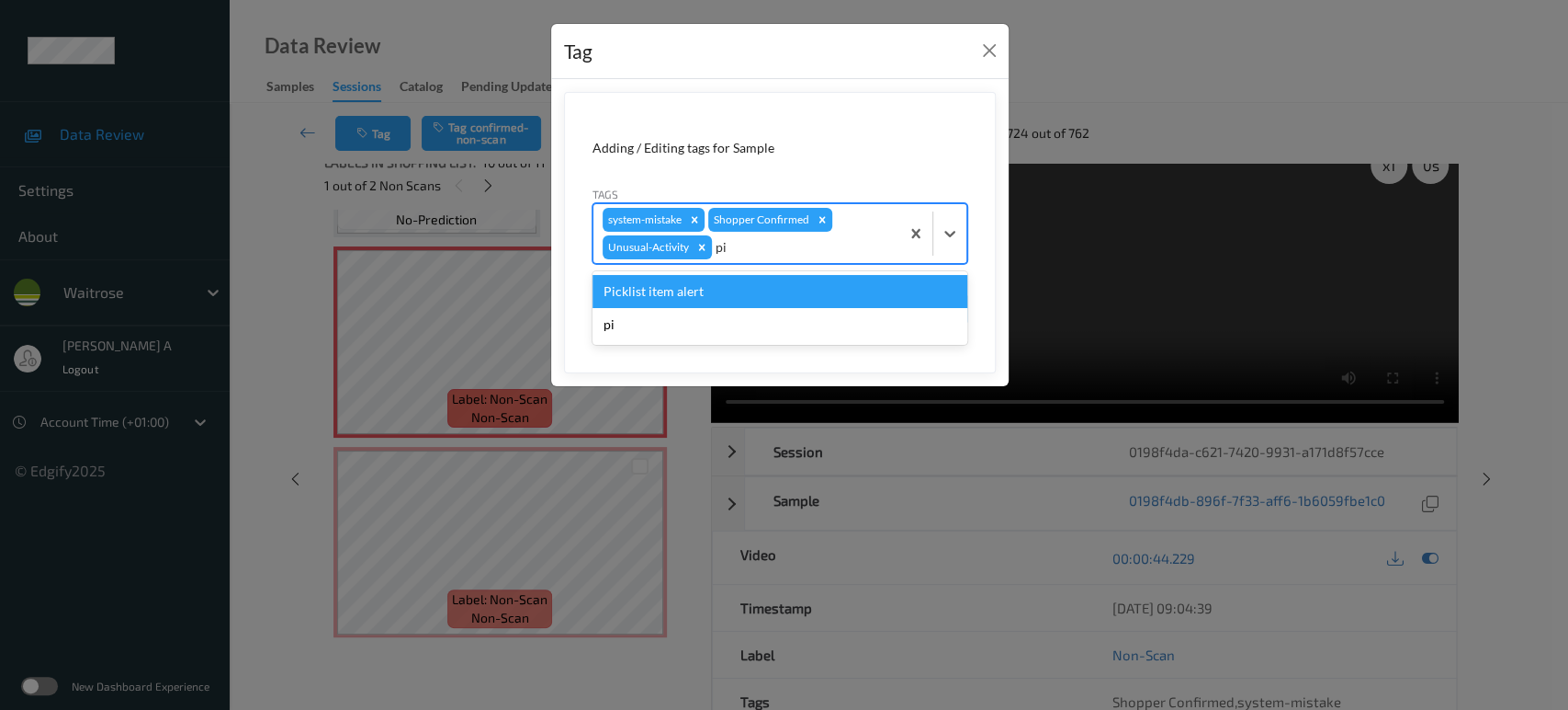
type input "pic"
click at [792, 291] on div "Picklist item alert" at bounding box center [779, 292] width 375 height 33
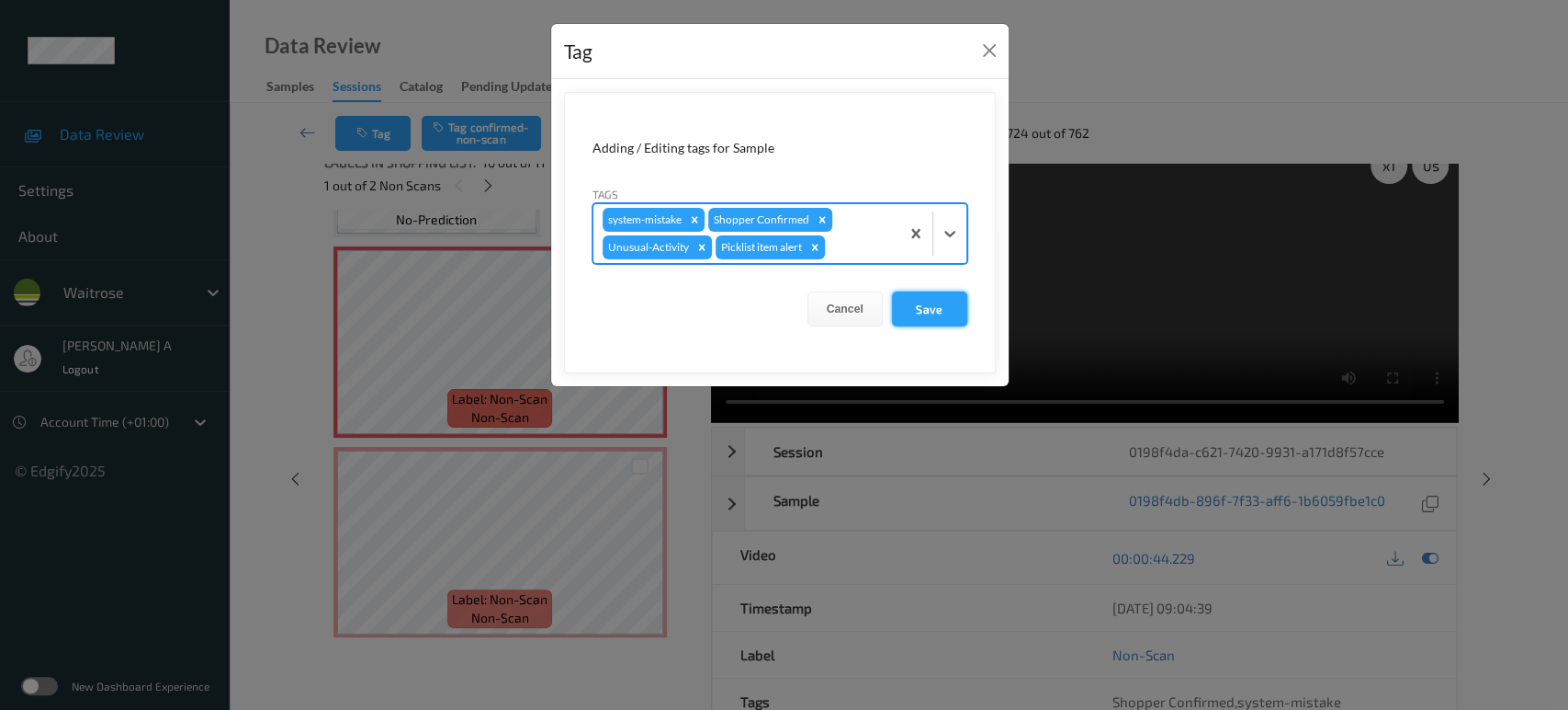
click at [933, 306] on button "Save" at bounding box center [929, 309] width 75 height 35
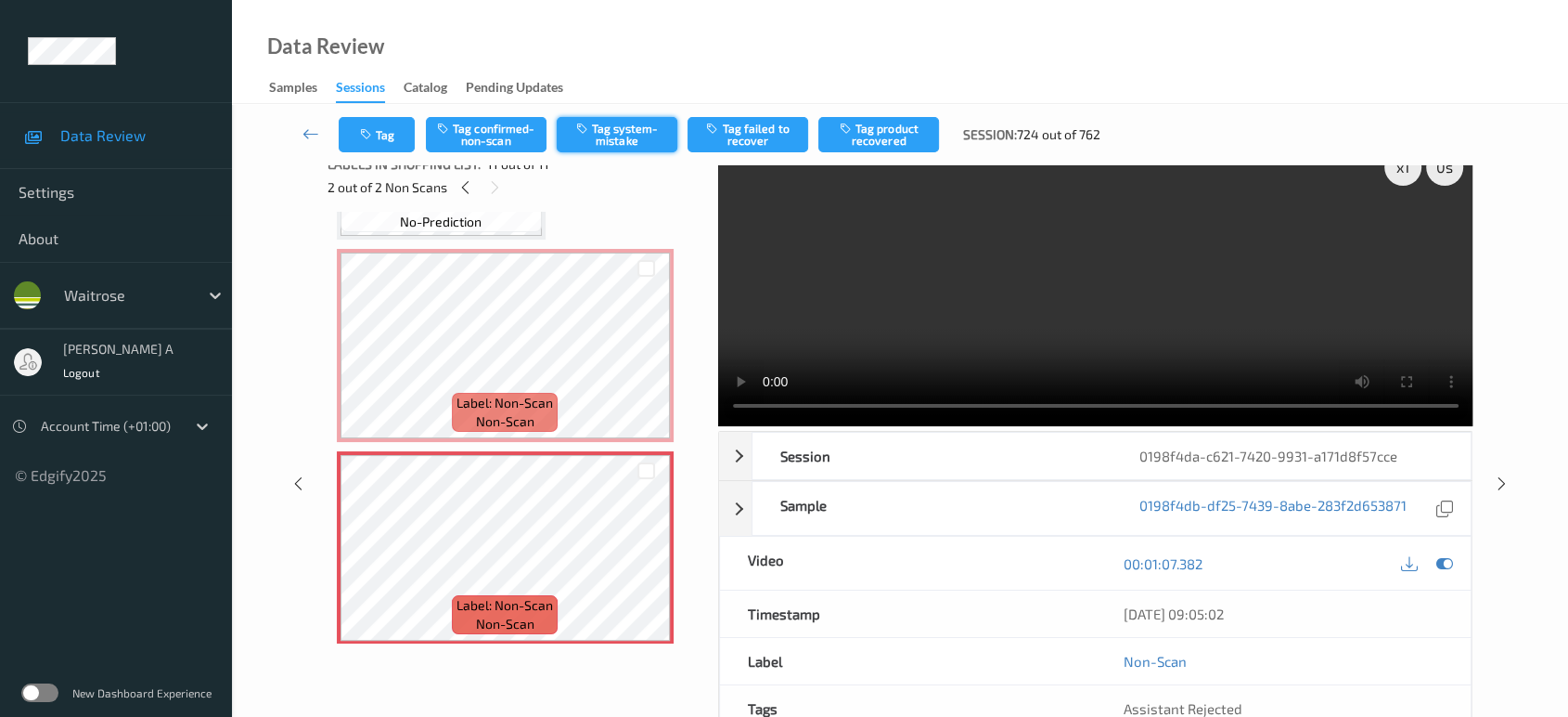
click at [631, 150] on button "Tag system-mistake" at bounding box center [617, 135] width 121 height 36
click at [363, 120] on button "Tag" at bounding box center [376, 135] width 76 height 36
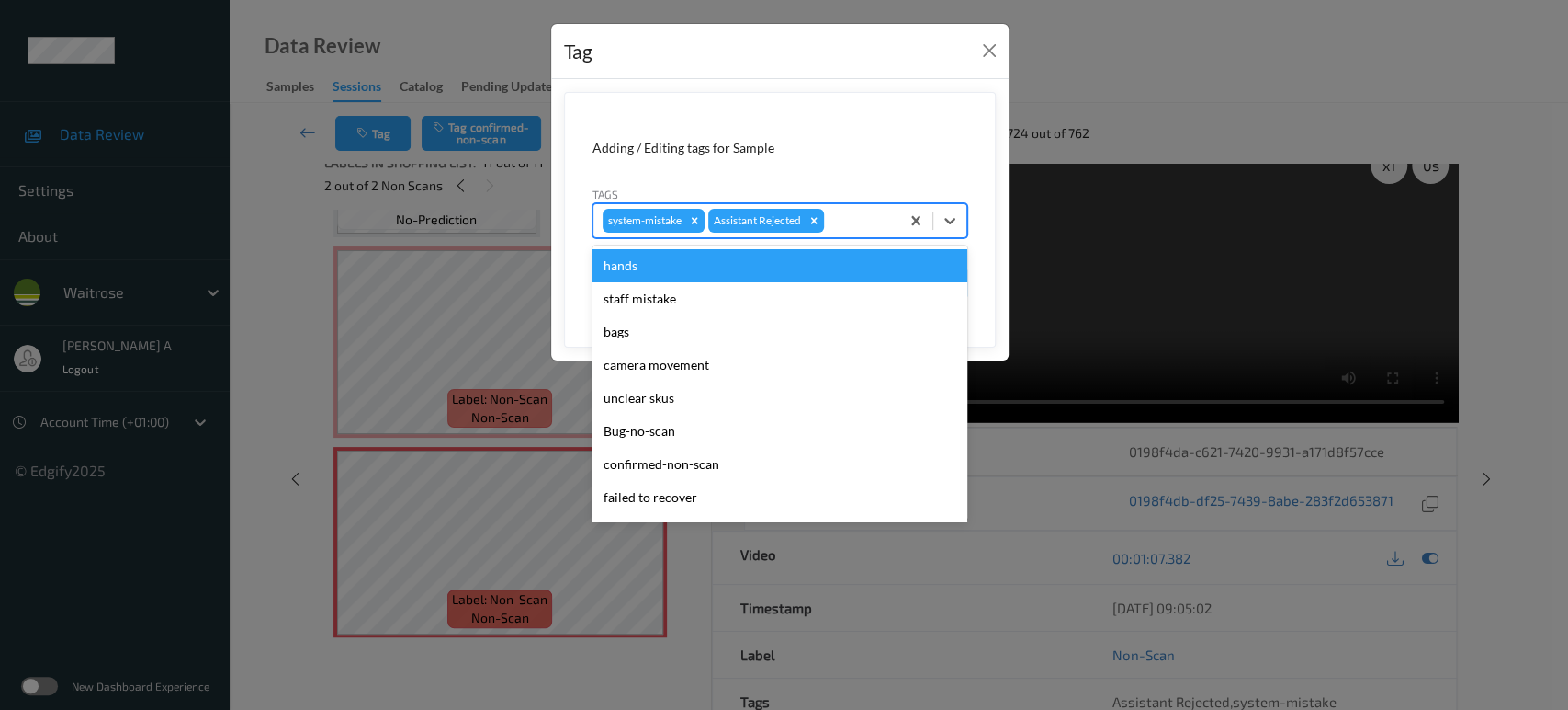
click at [858, 216] on div at bounding box center [859, 220] width 63 height 22
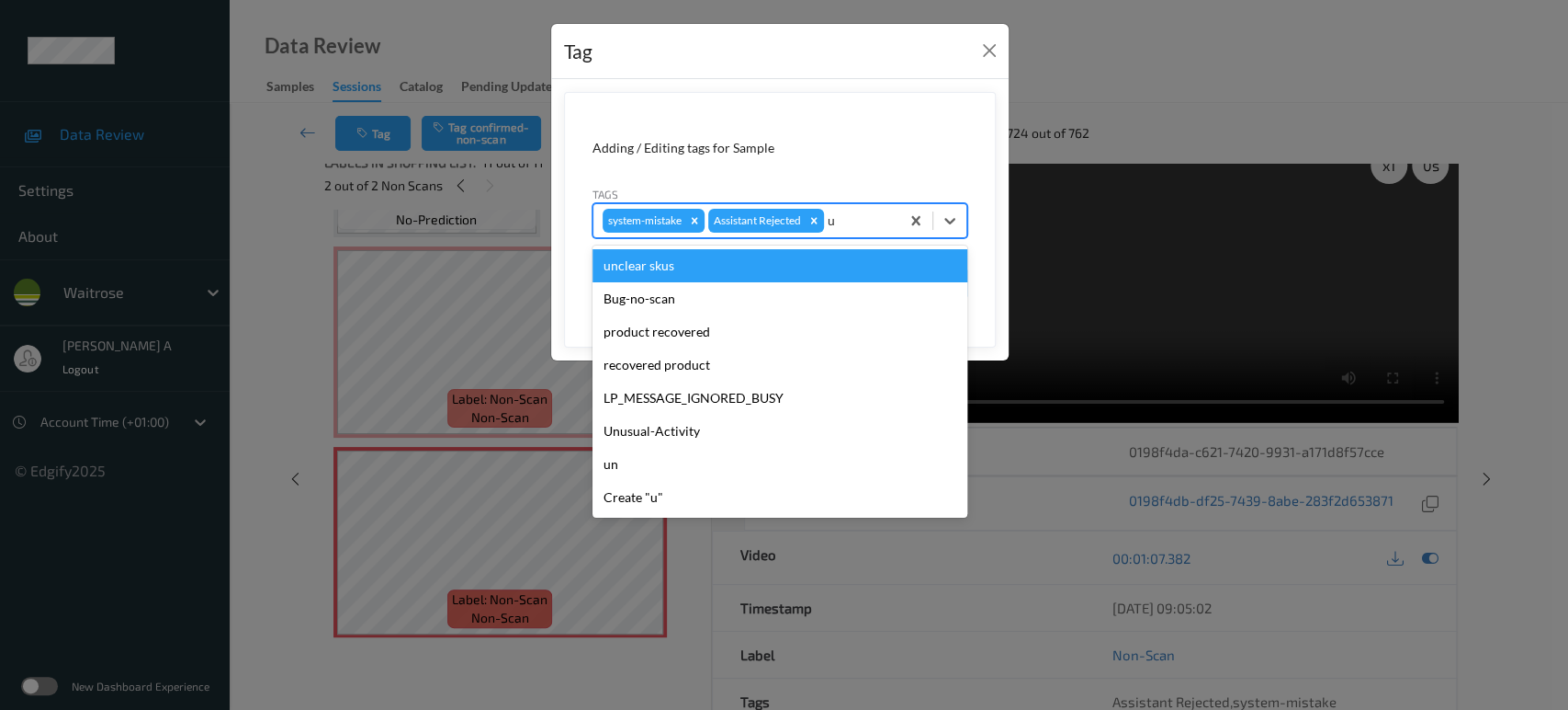
type input "un"
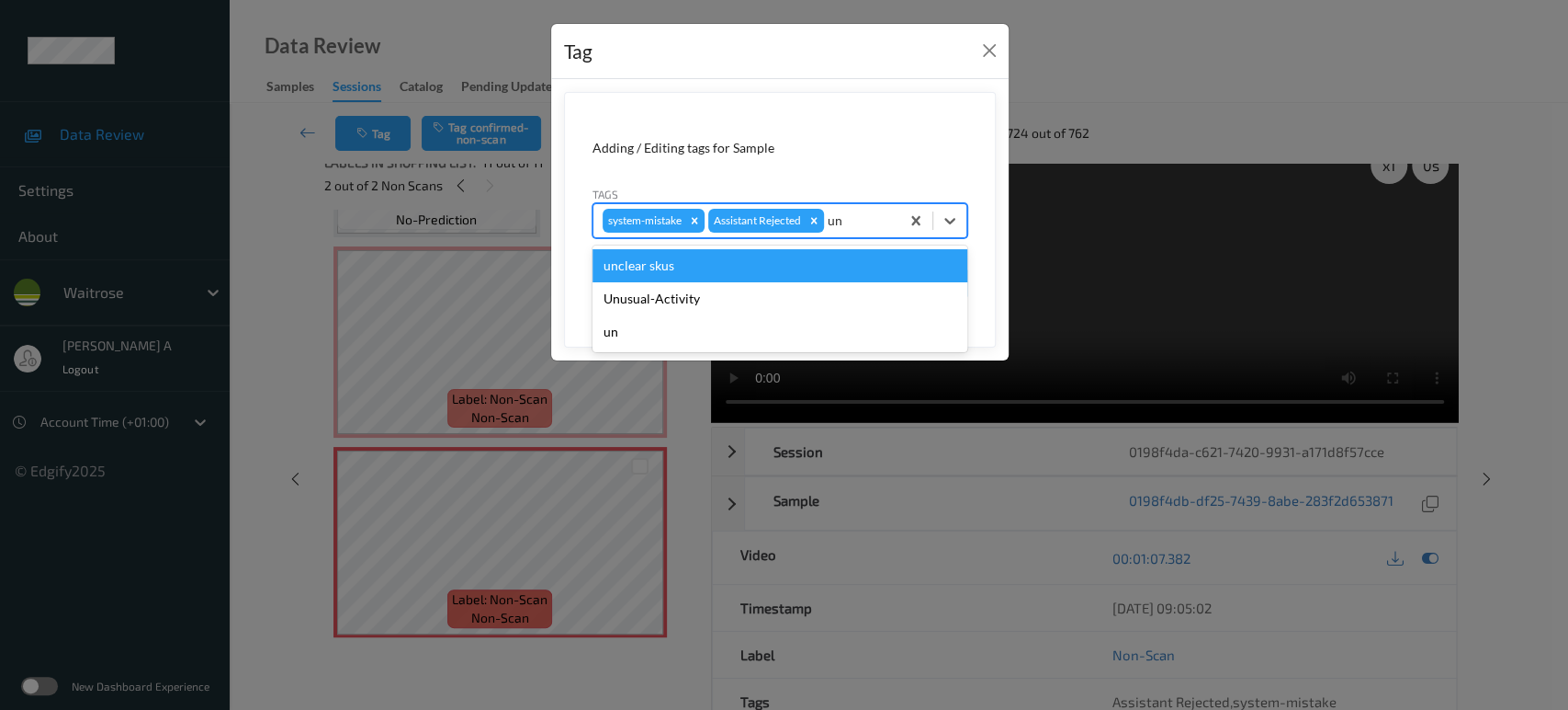
click at [694, 280] on div "unclear skus" at bounding box center [779, 266] width 375 height 33
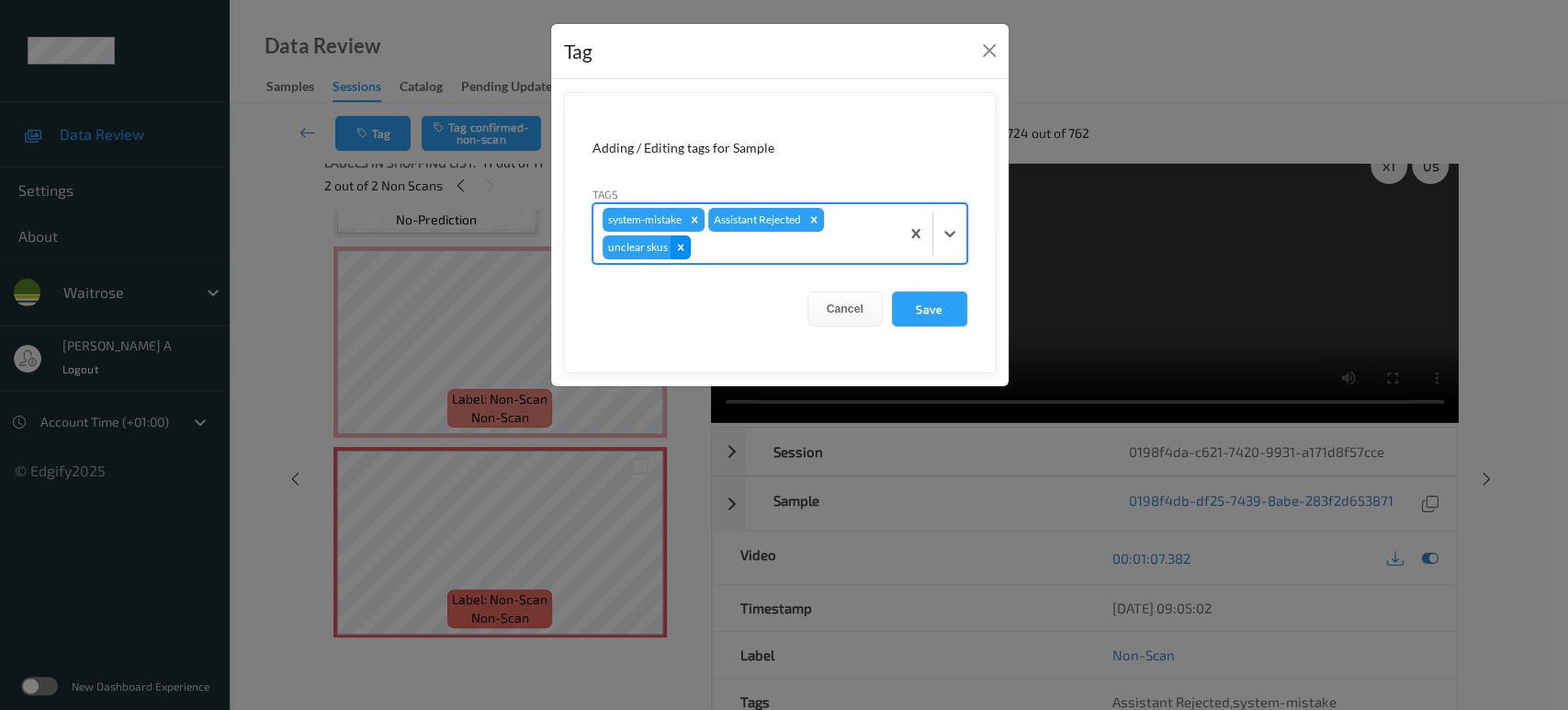
click at [671, 248] on div "Remove unclear skus" at bounding box center [681, 247] width 20 height 24
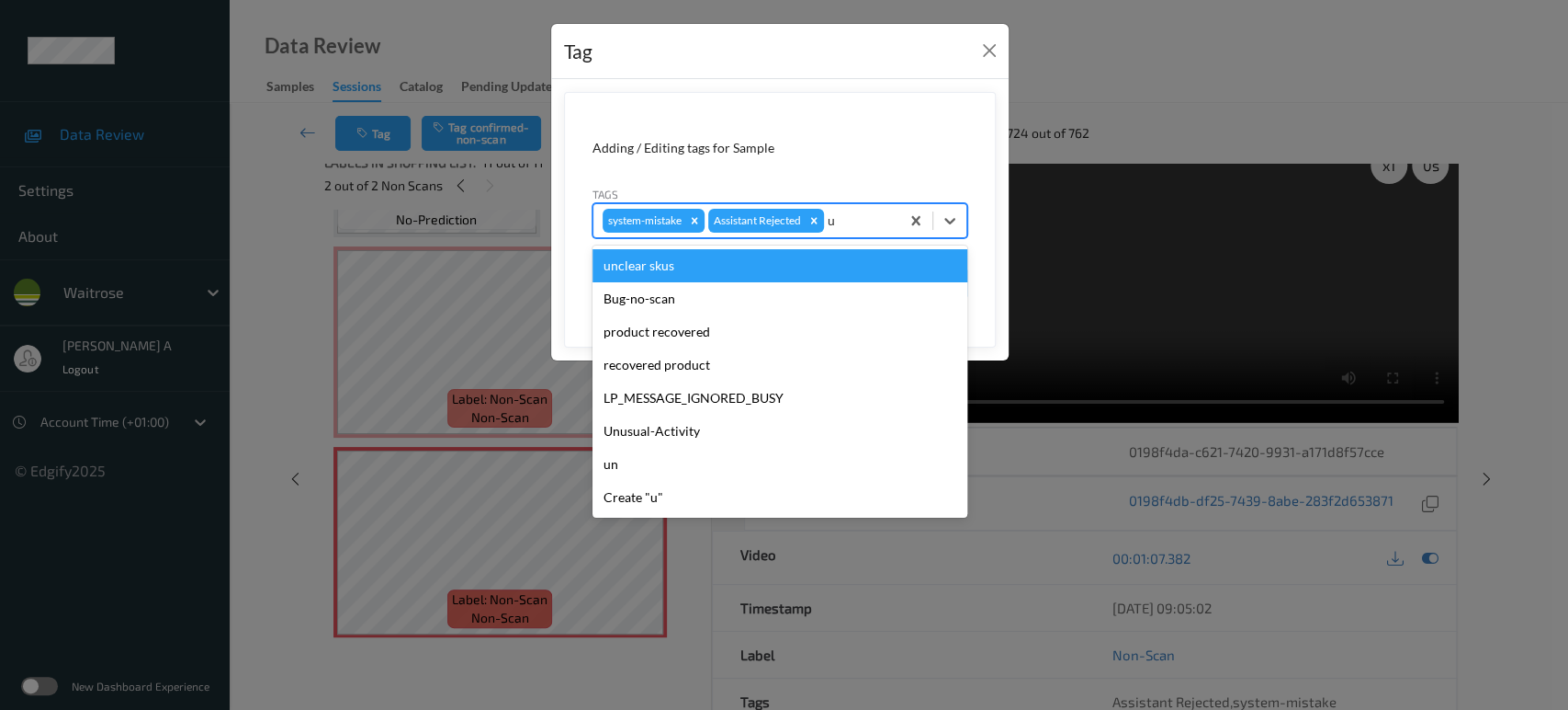
type input "un"
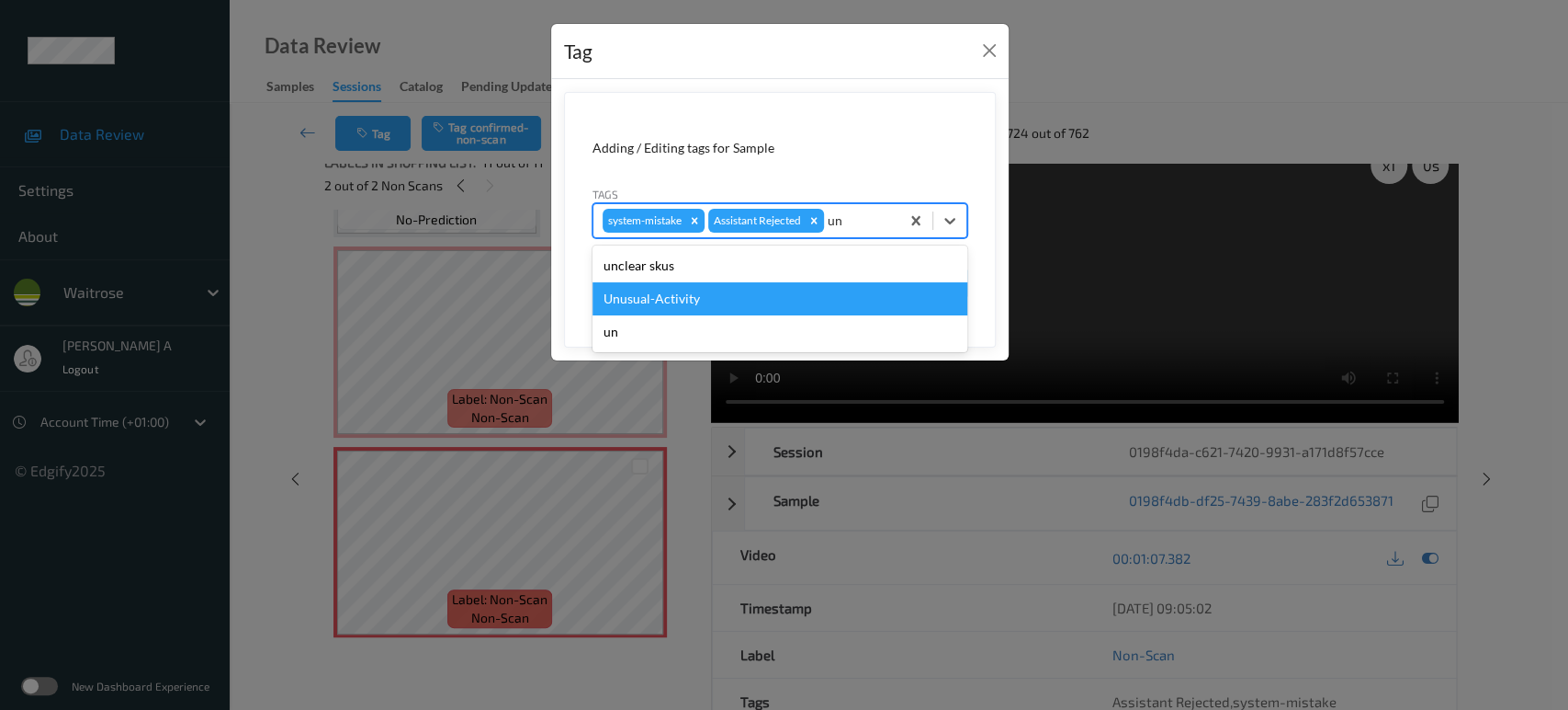
click at [770, 290] on div "Unusual-Activity" at bounding box center [779, 299] width 375 height 33
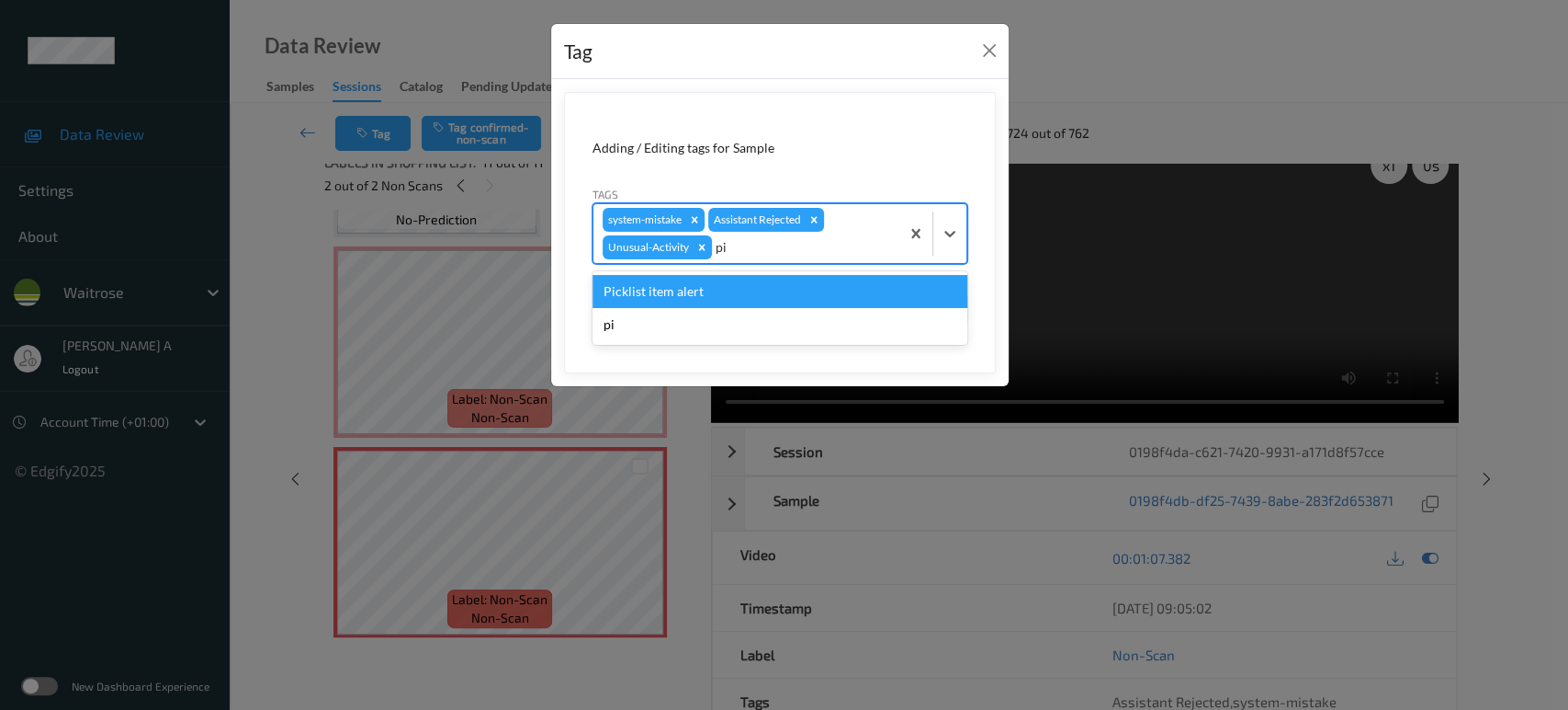
type input "pic"
click at [770, 290] on div "Picklist item alert" at bounding box center [779, 292] width 375 height 33
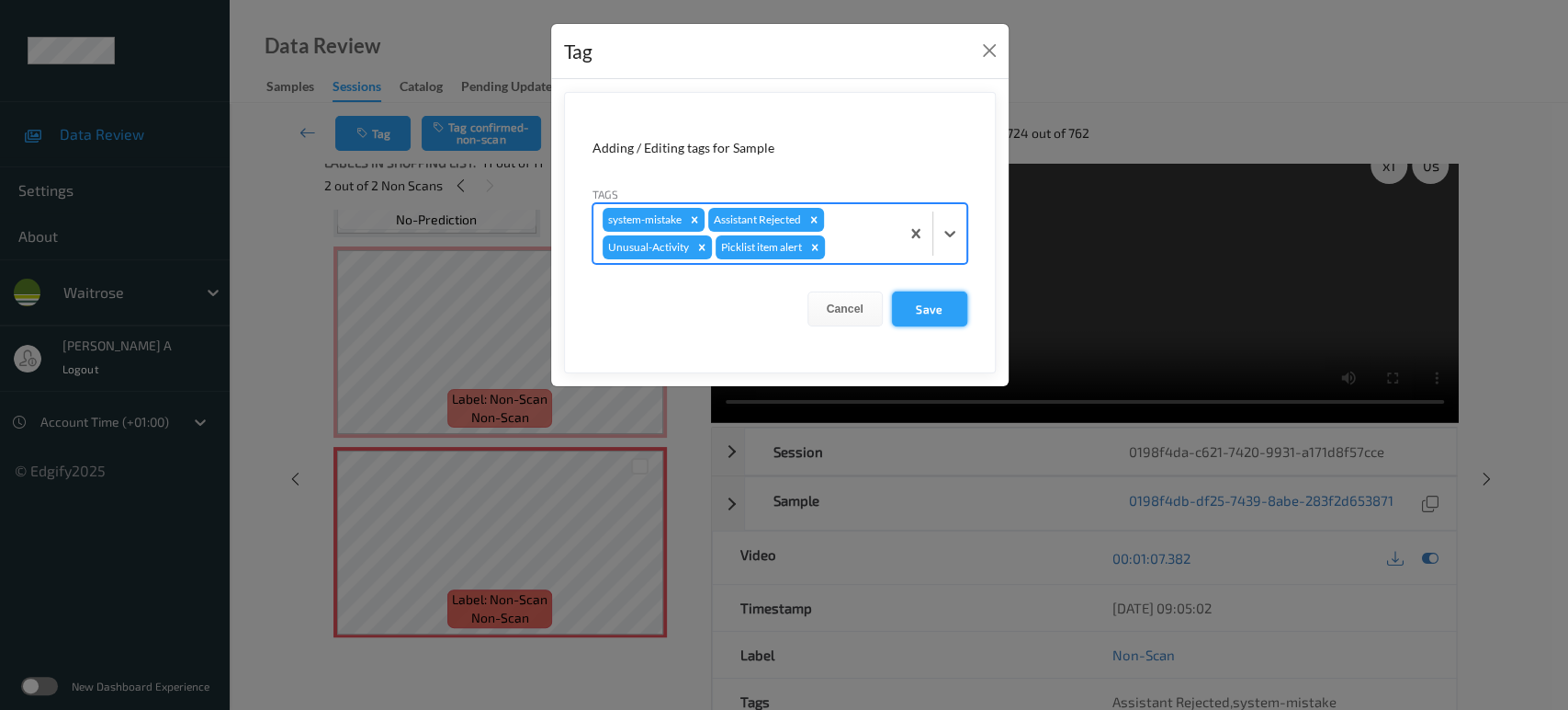
click at [955, 311] on button "Save" at bounding box center [929, 309] width 75 height 35
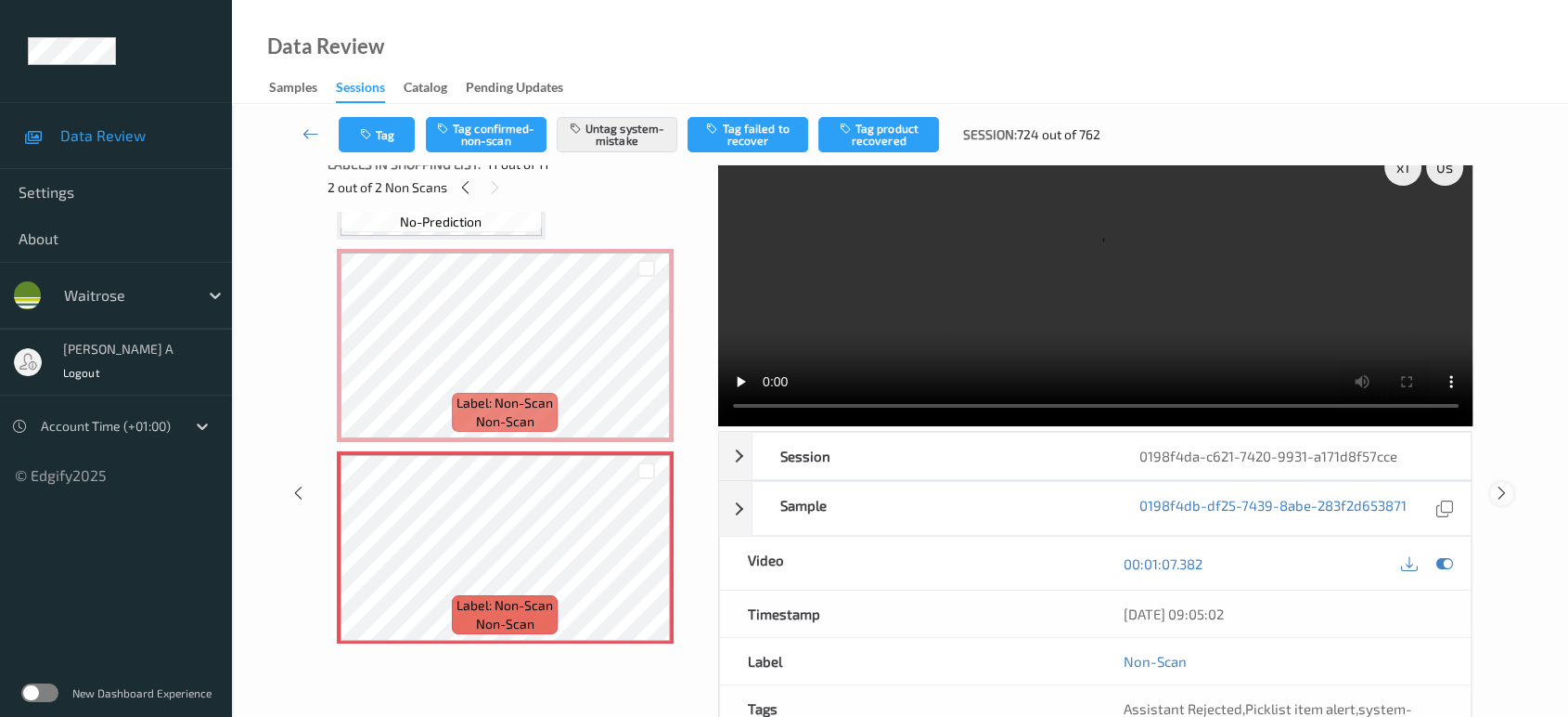
click at [1504, 484] on icon at bounding box center [1502, 493] width 16 height 17
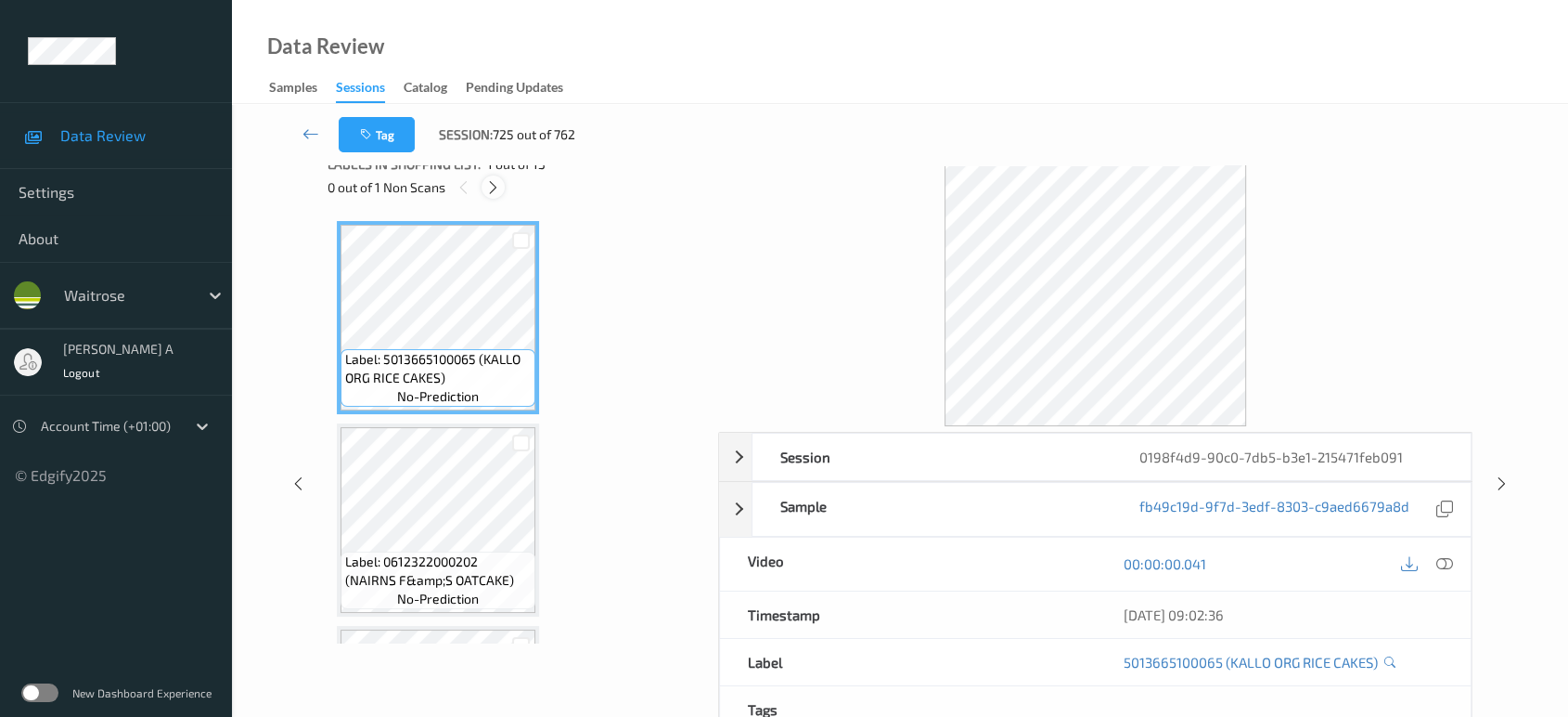
click at [489, 186] on icon at bounding box center [492, 188] width 16 height 17
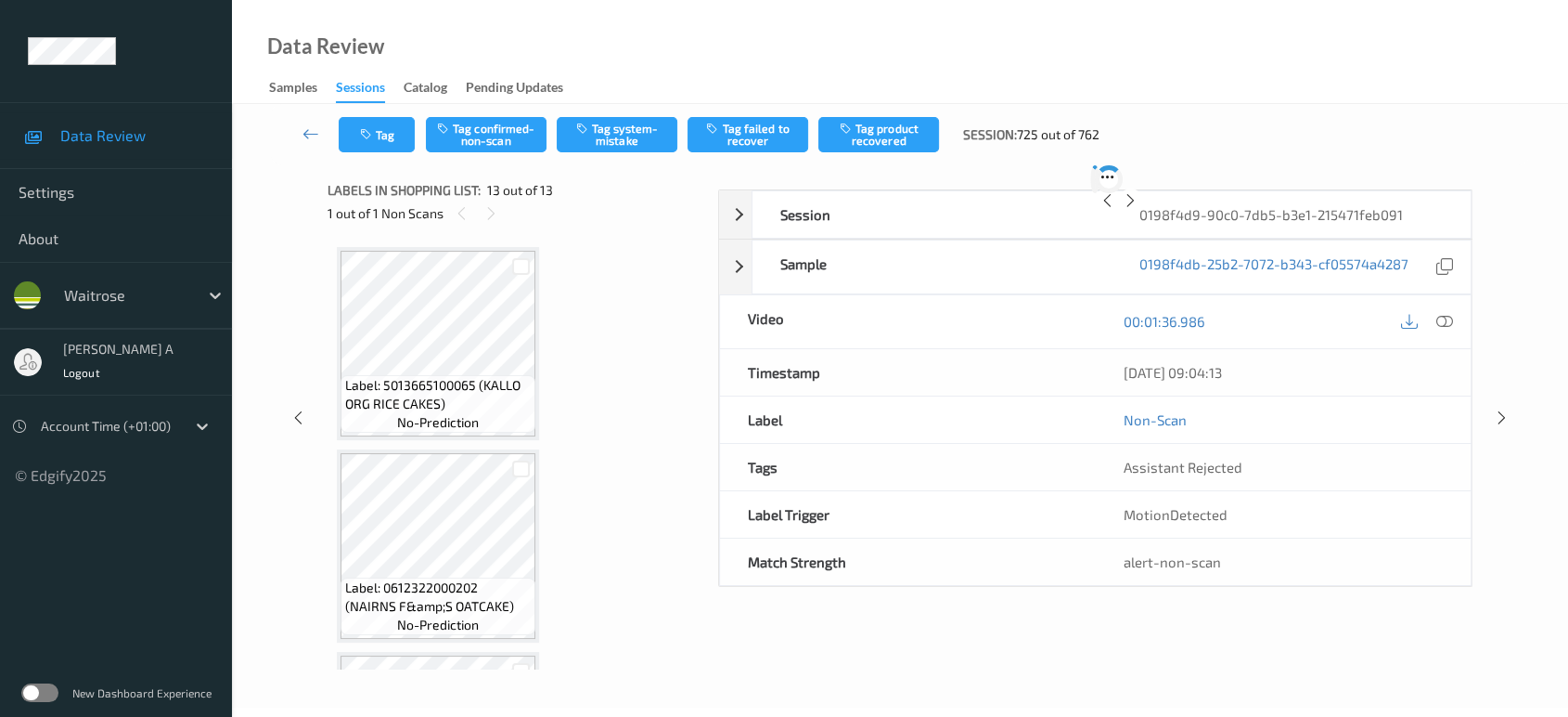
scroll to position [2197, 0]
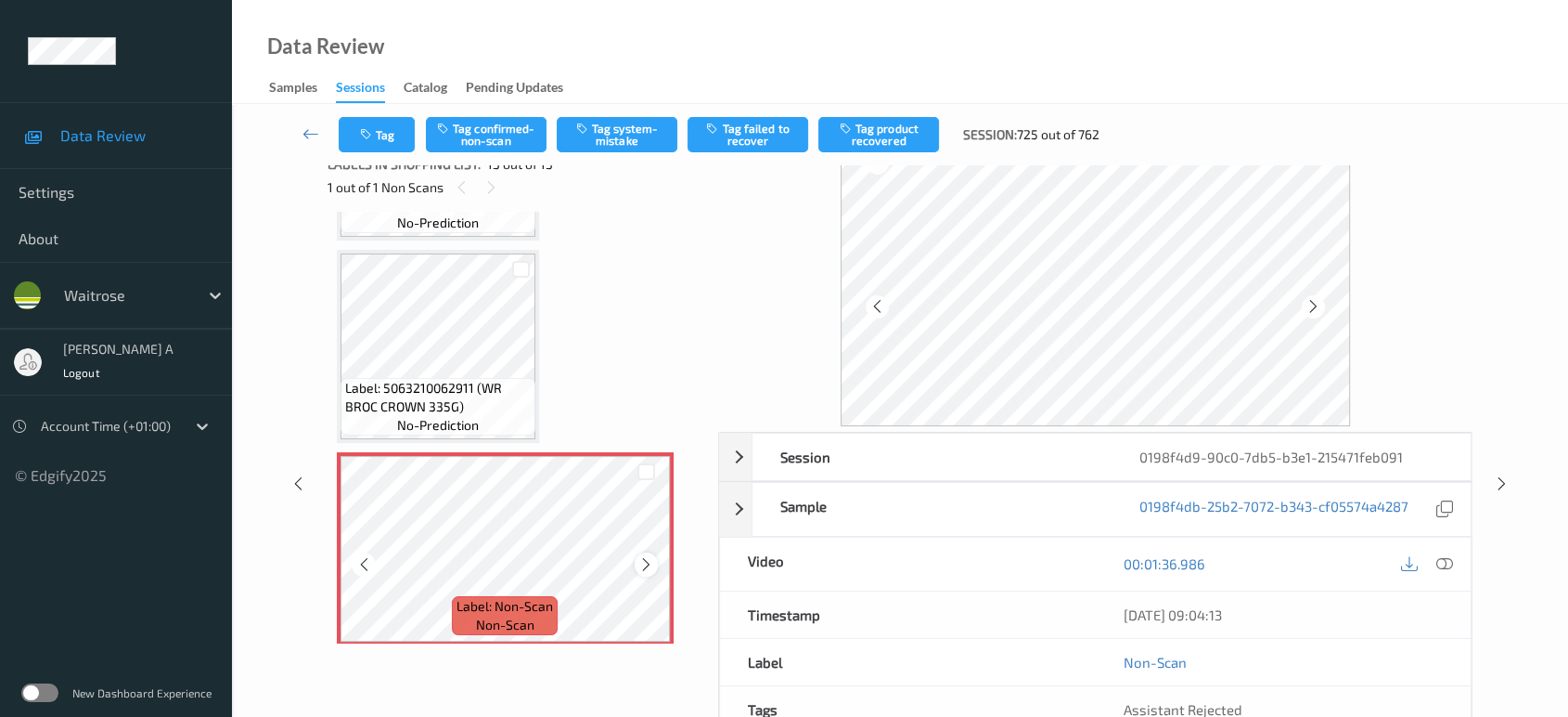
click at [644, 556] on icon at bounding box center [646, 565] width 16 height 17
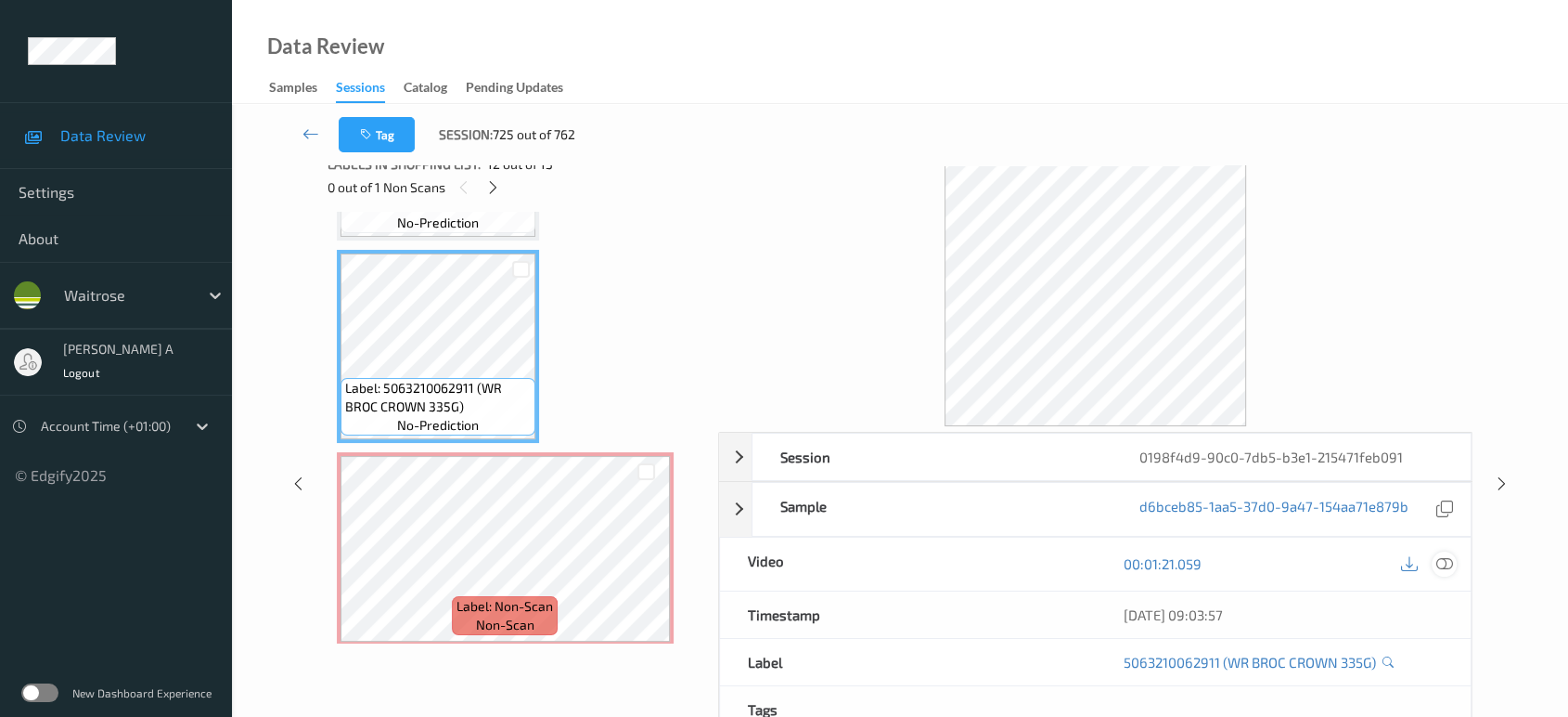
click at [1436, 563] on icon at bounding box center [1445, 564] width 17 height 17
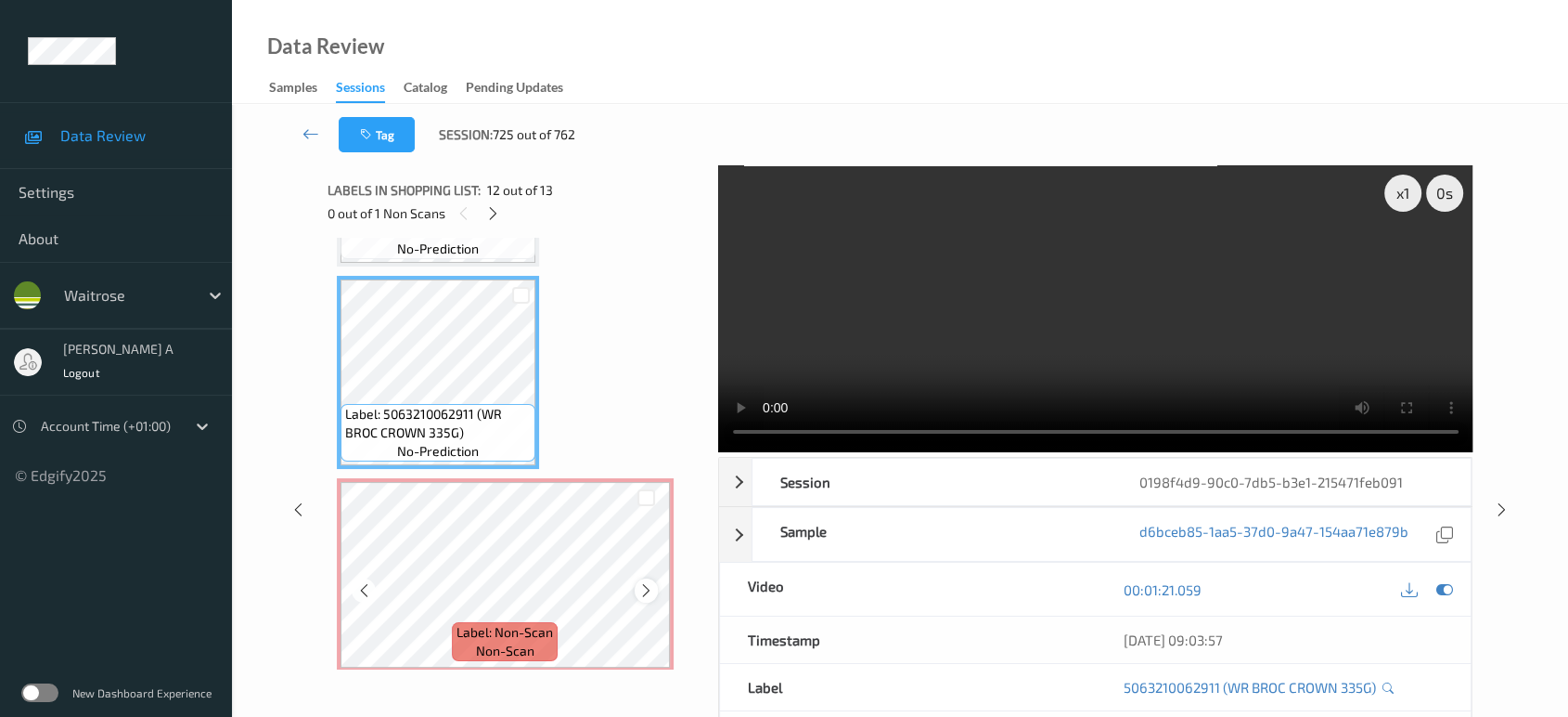
click at [638, 582] on icon at bounding box center [646, 591] width 16 height 17
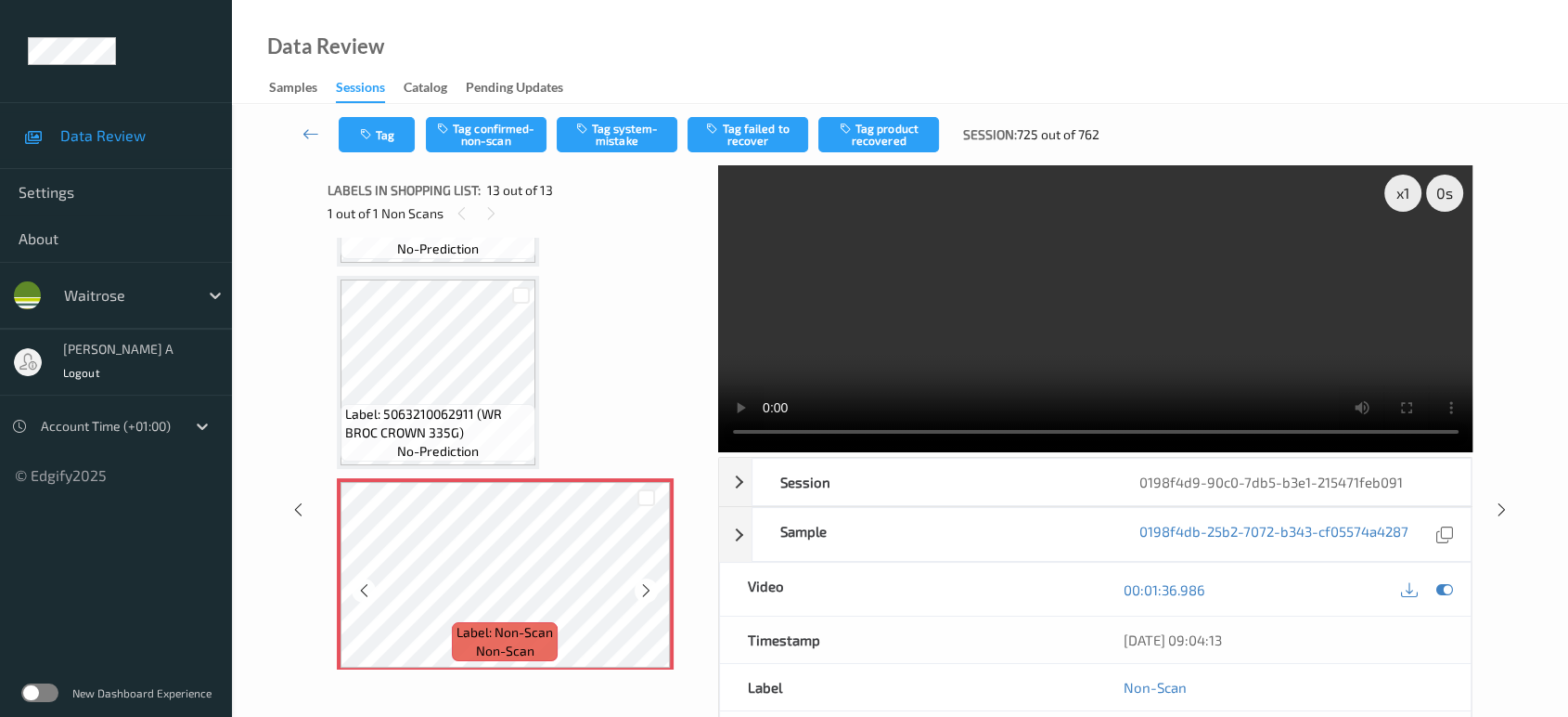
click at [638, 582] on icon at bounding box center [646, 591] width 16 height 17
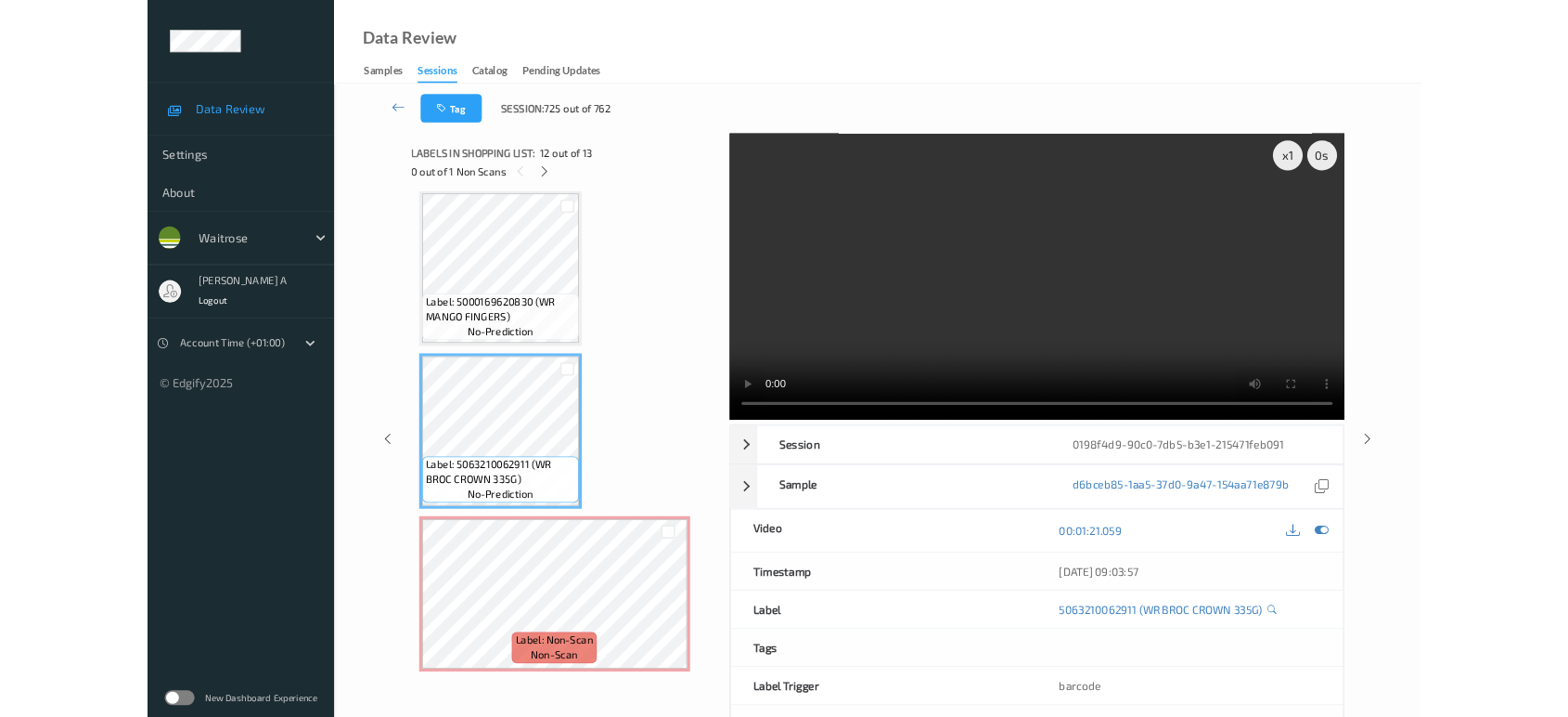
scroll to position [2023, 0]
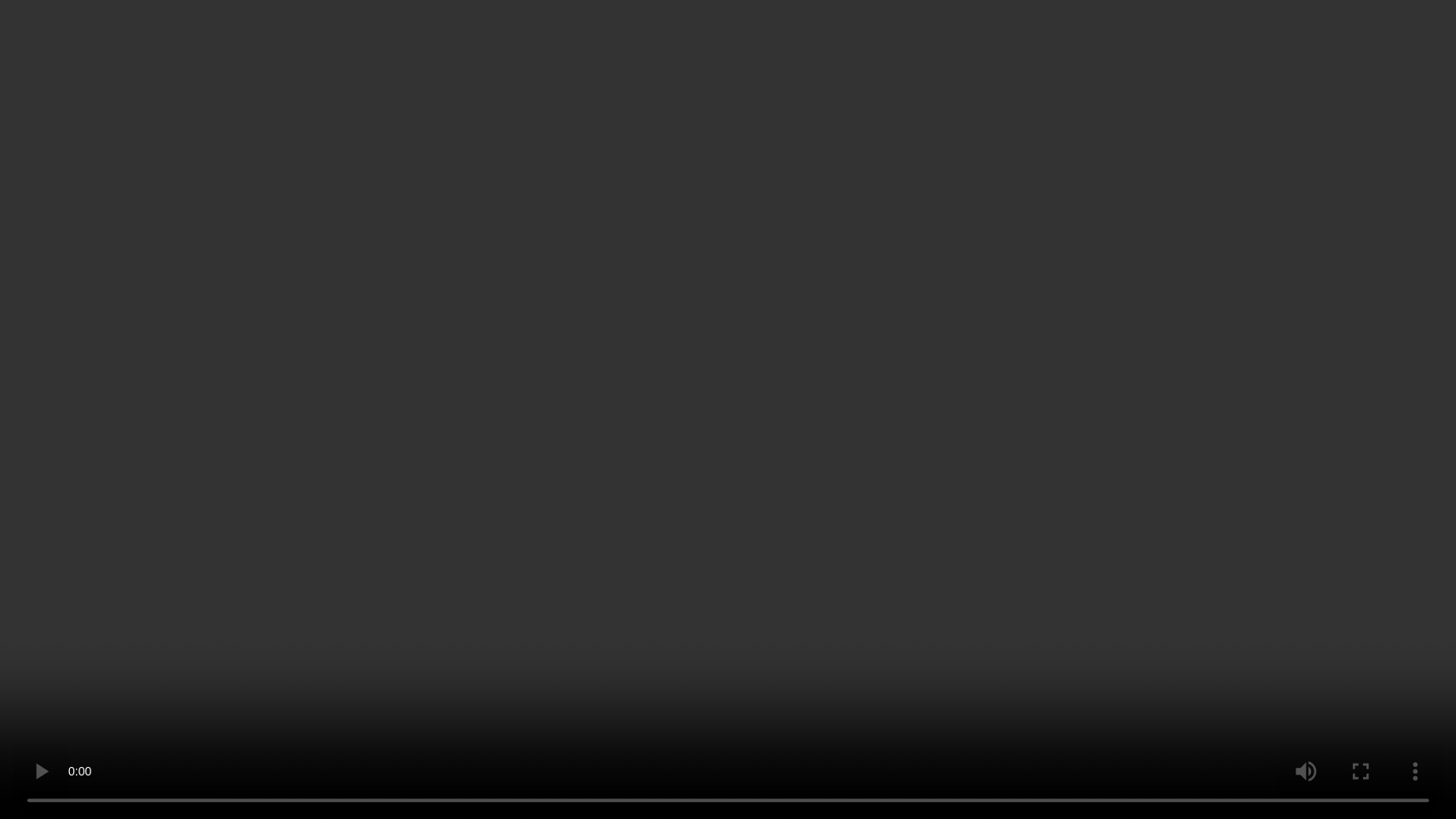
click at [783, 453] on video at bounding box center [728, 409] width 1456 height 819
click at [969, 352] on video at bounding box center [728, 409] width 1456 height 819
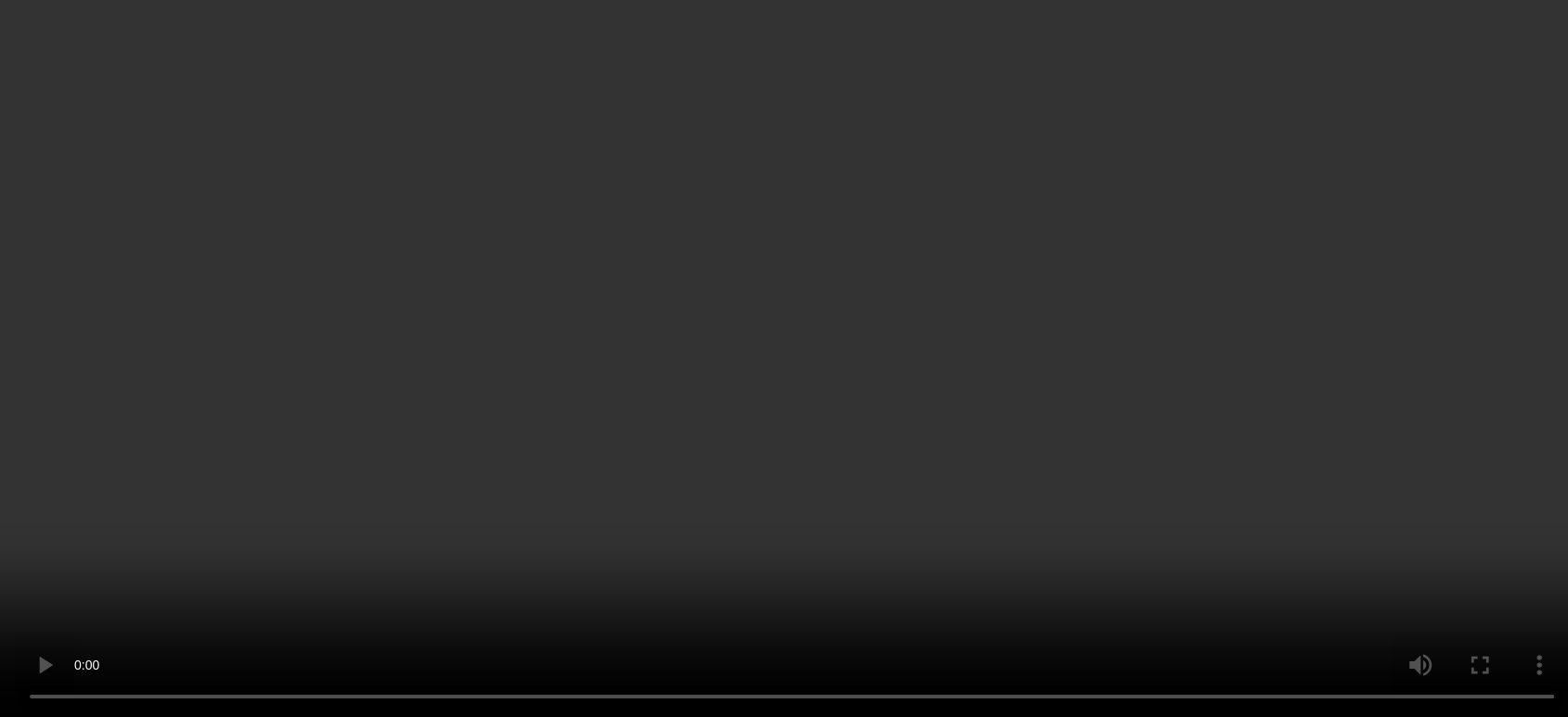
scroll to position [2197, 0]
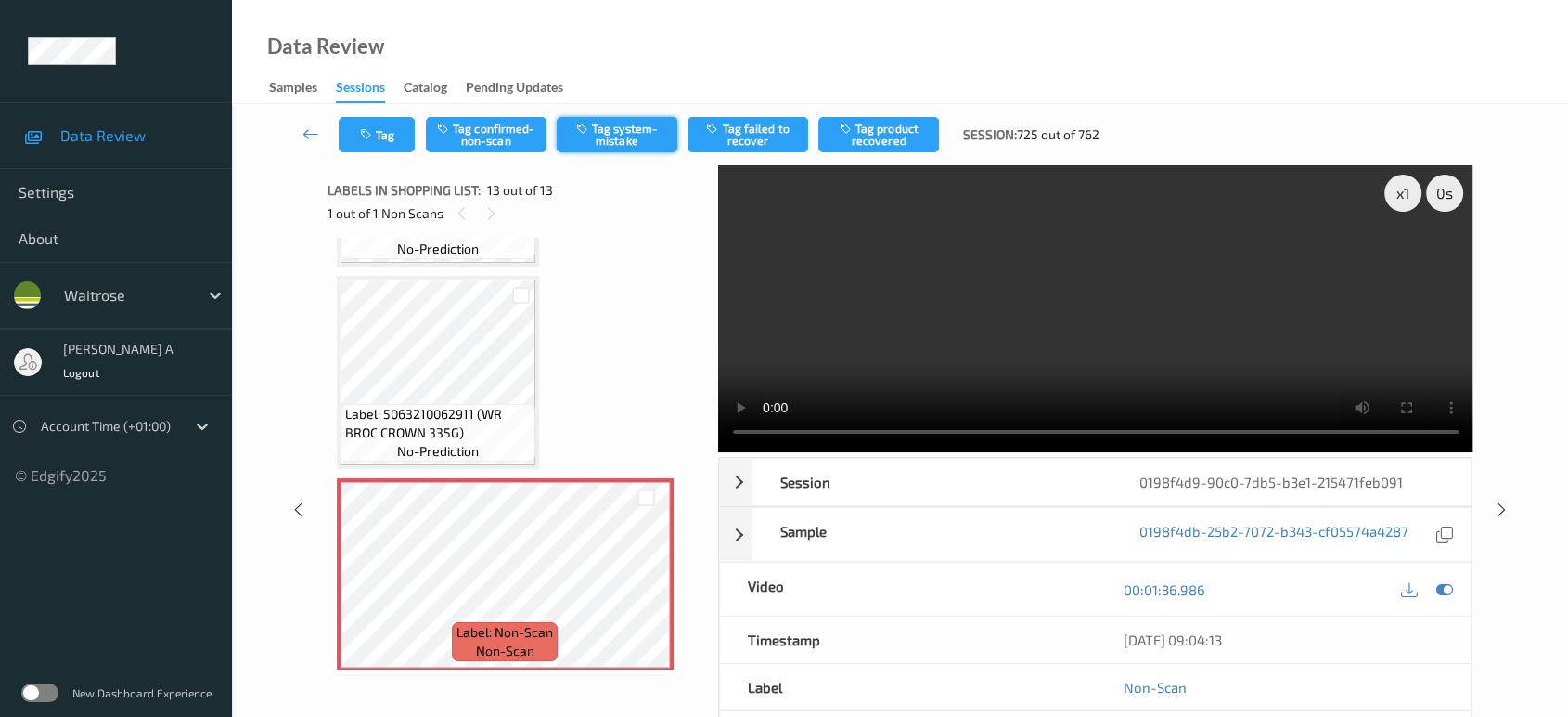
click at [612, 137] on button "Tag system-mistake" at bounding box center [617, 135] width 121 height 36
click at [365, 137] on icon "button" at bounding box center [367, 135] width 16 height 13
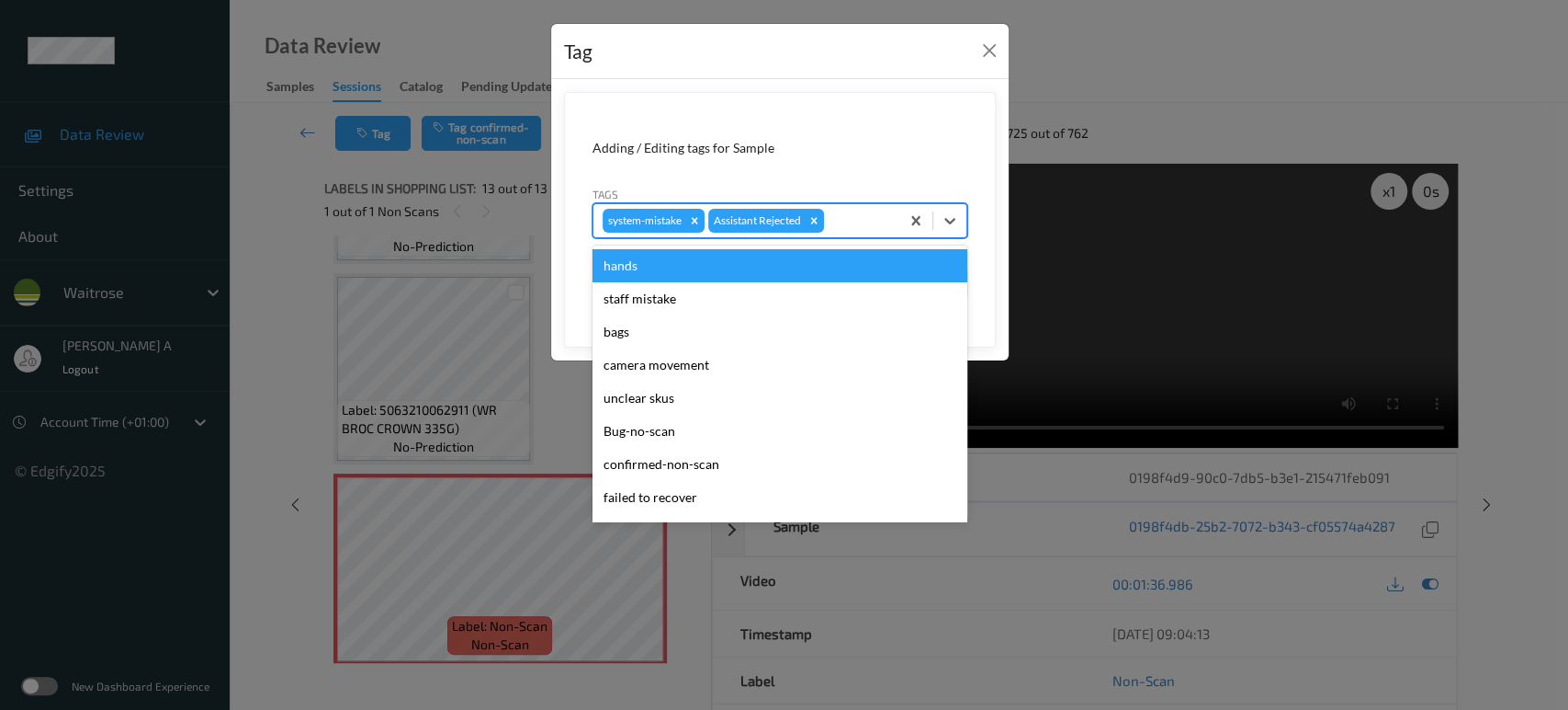
click at [854, 226] on div at bounding box center [859, 220] width 63 height 22
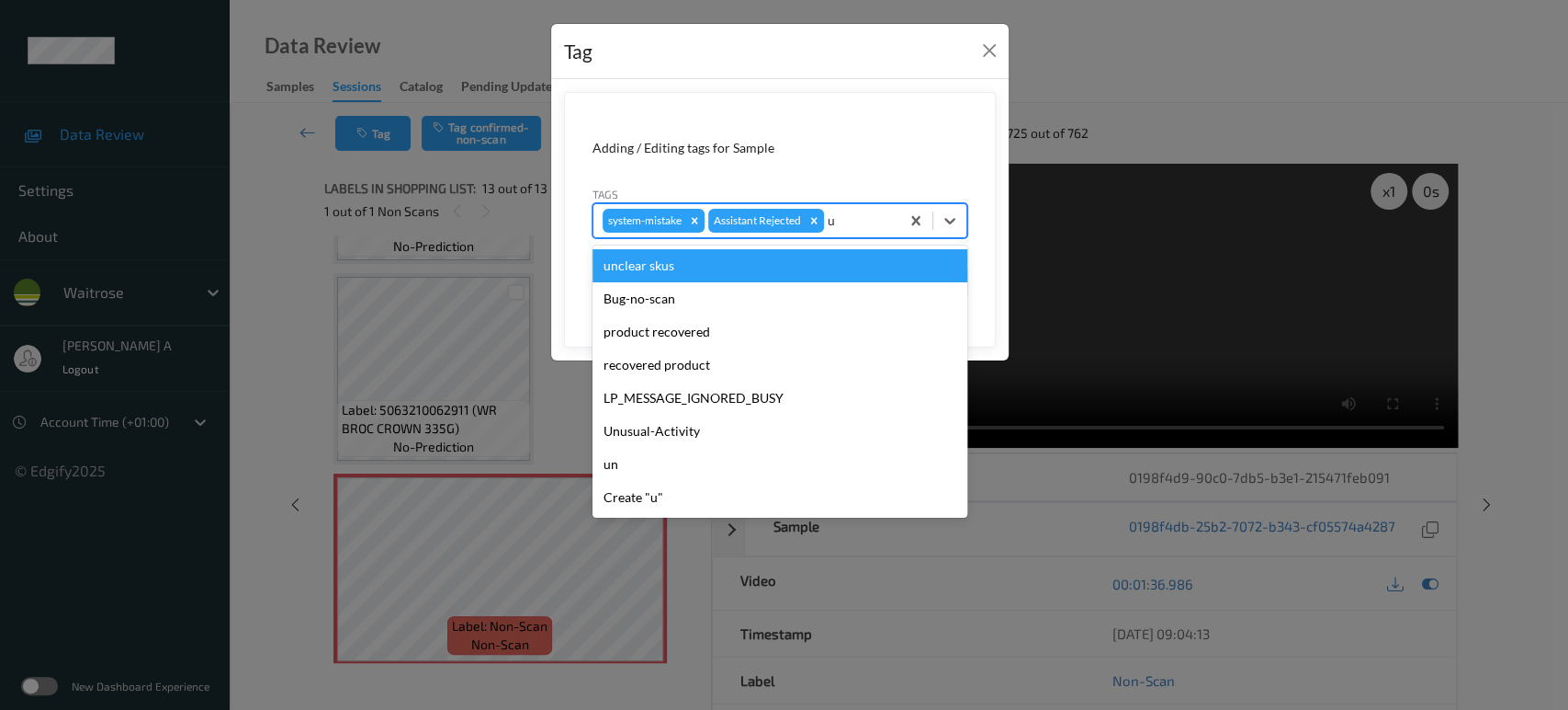
type input "un"
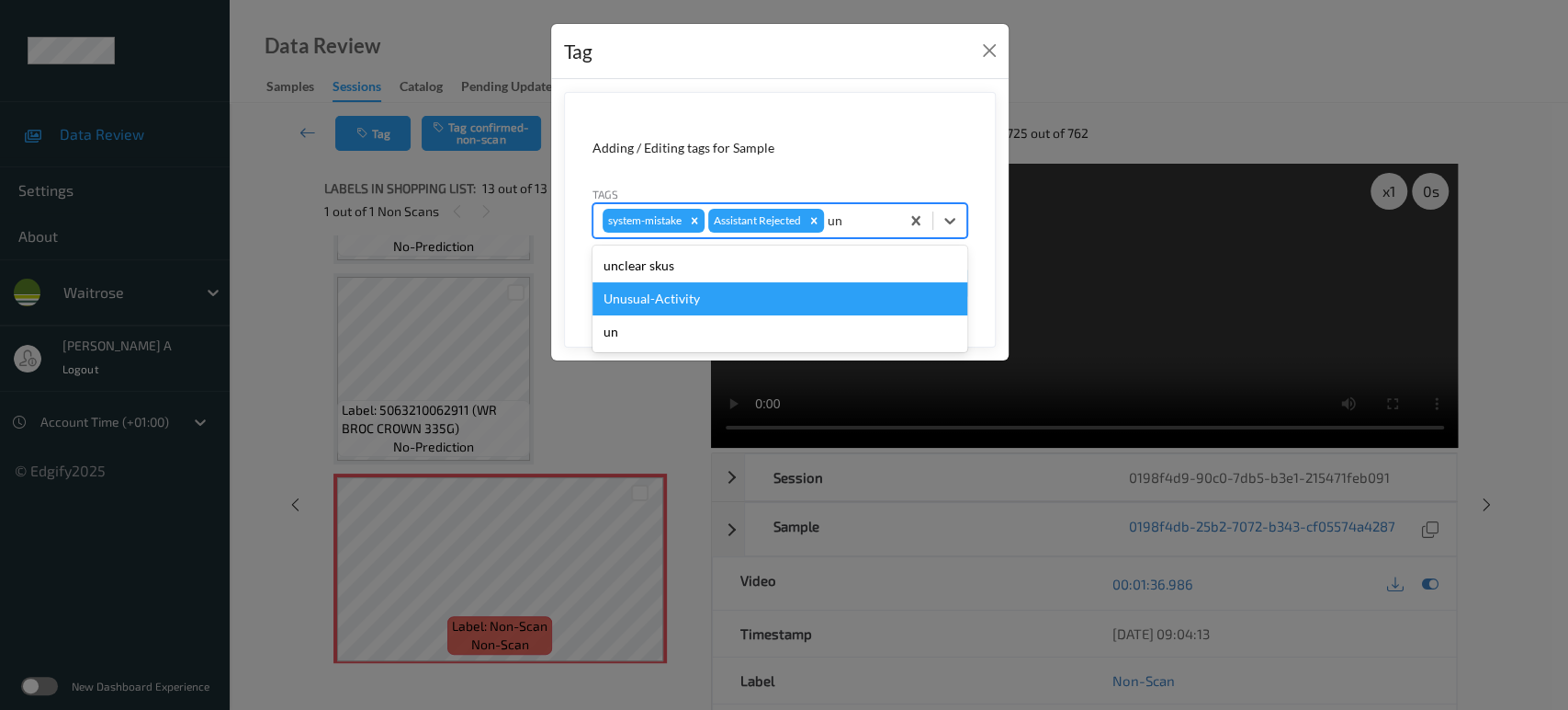
click at [698, 302] on div "Unusual-Activity" at bounding box center [779, 299] width 375 height 33
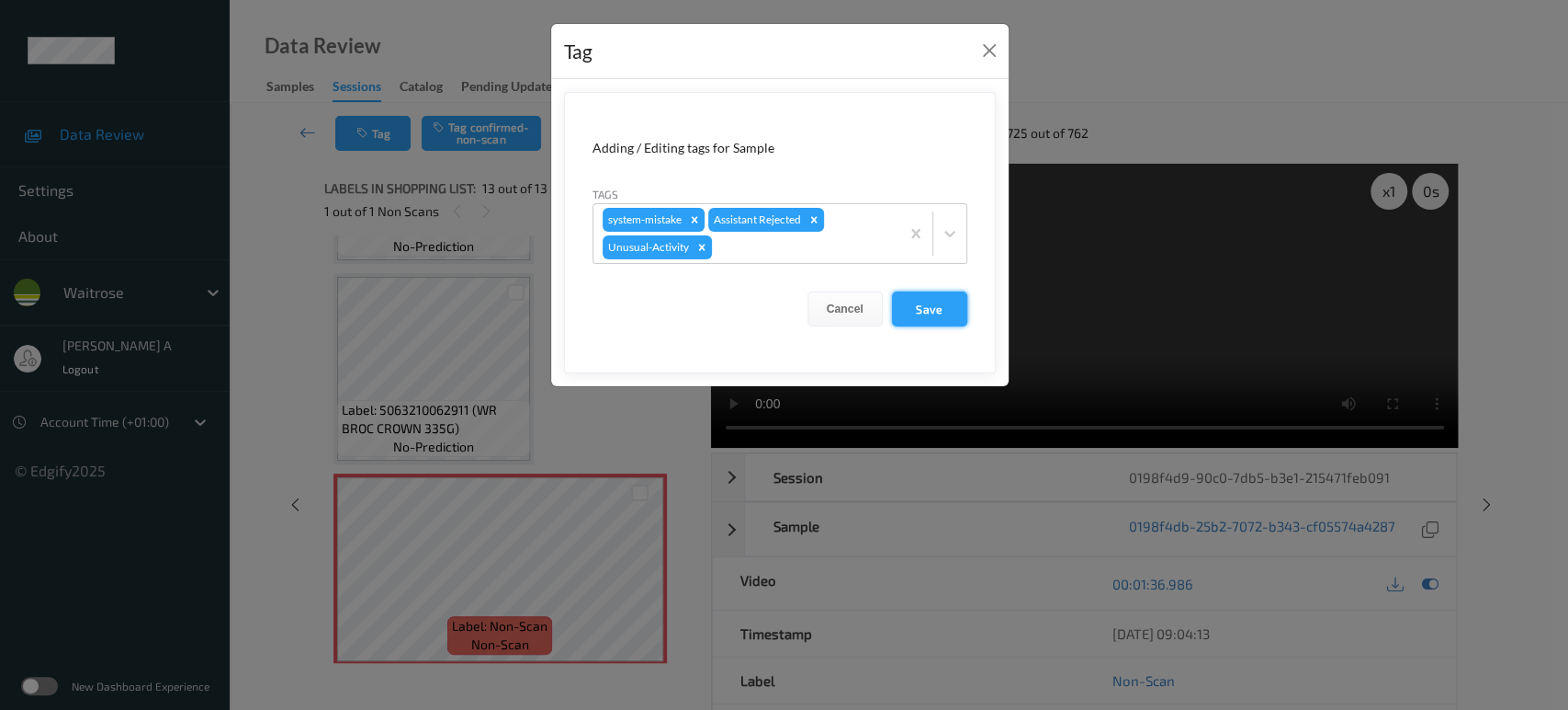
click at [929, 302] on button "Save" at bounding box center [929, 309] width 75 height 35
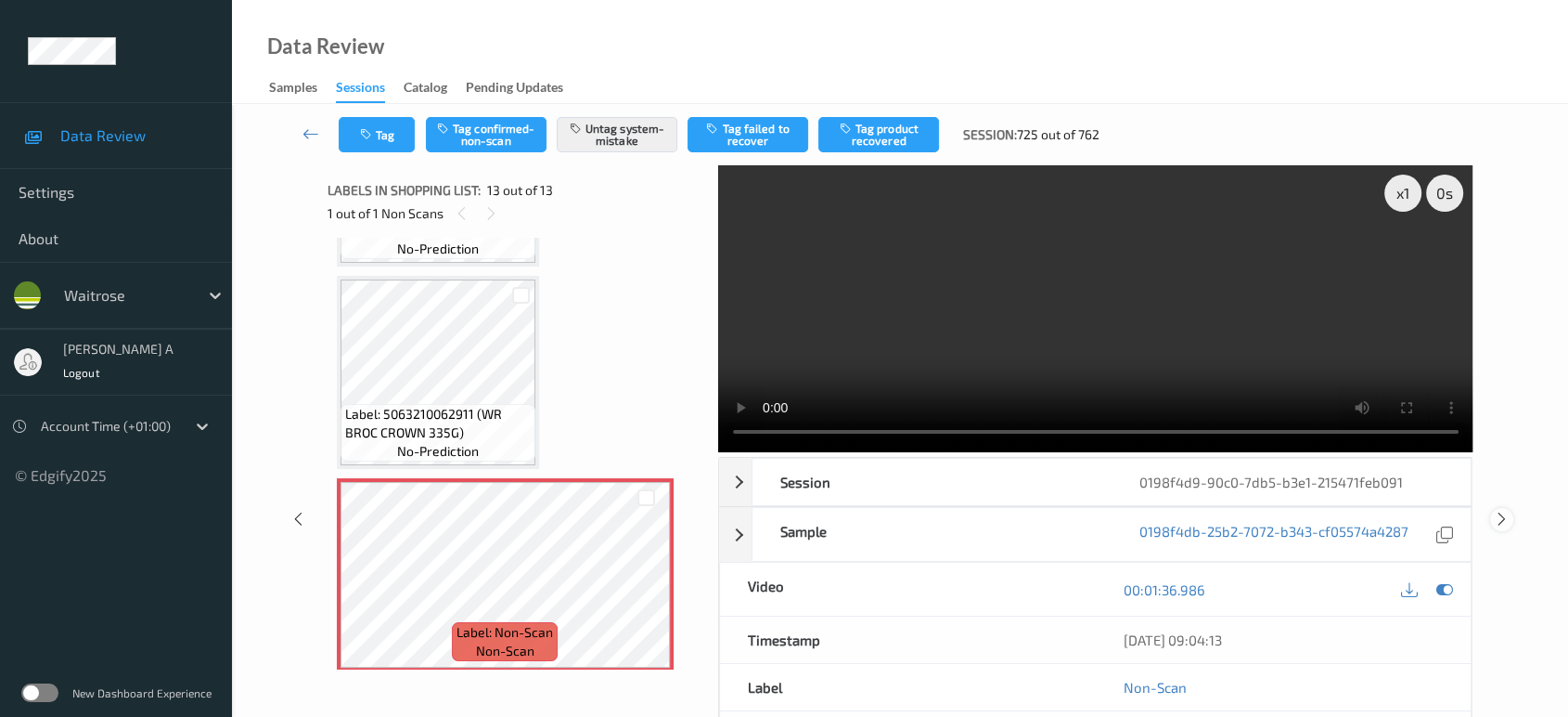
click at [1507, 510] on icon at bounding box center [1502, 519] width 16 height 17
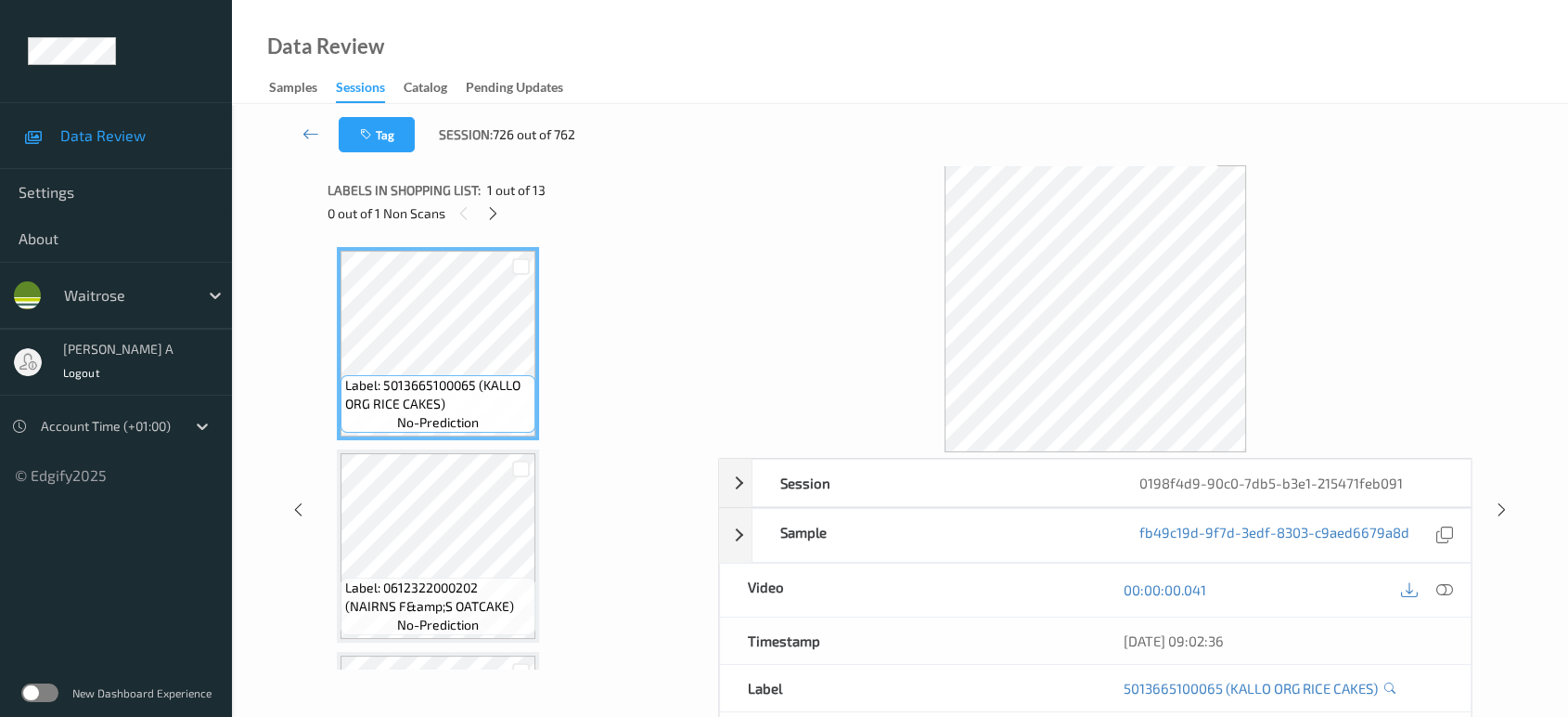
drag, startPoint x: 496, startPoint y: 219, endPoint x: 491, endPoint y: 238, distance: 19.6
click at [496, 219] on icon at bounding box center [492, 213] width 16 height 17
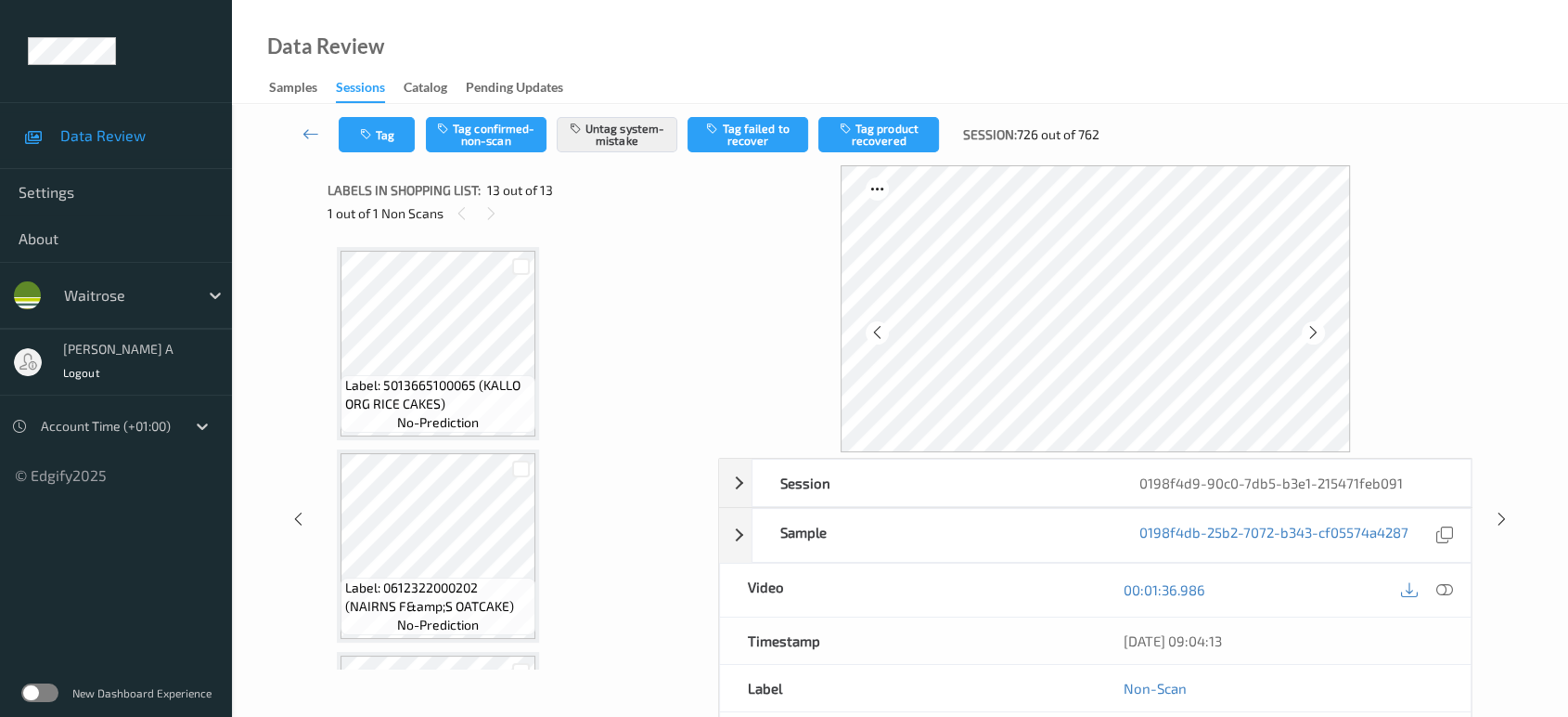
scroll to position [2197, 0]
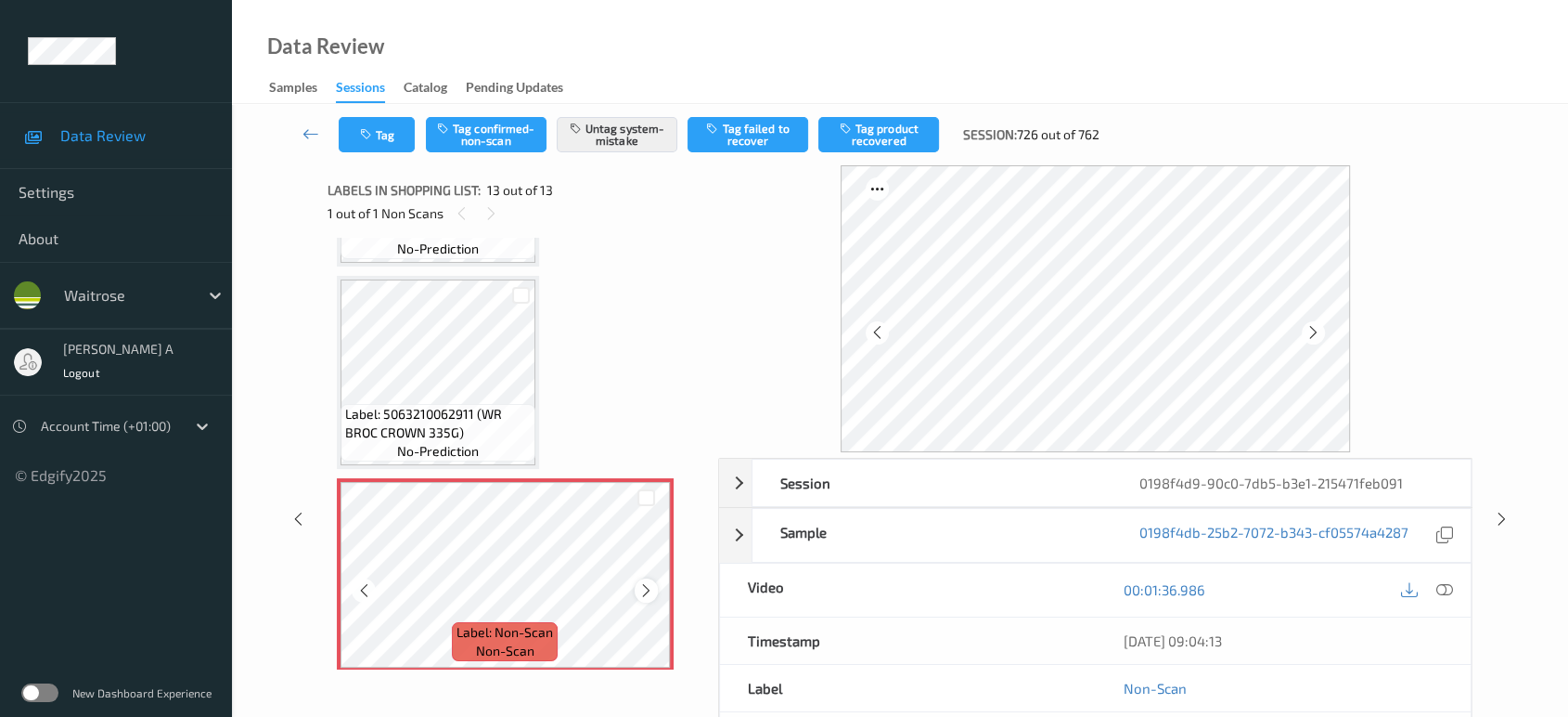
click at [649, 585] on icon at bounding box center [646, 591] width 16 height 17
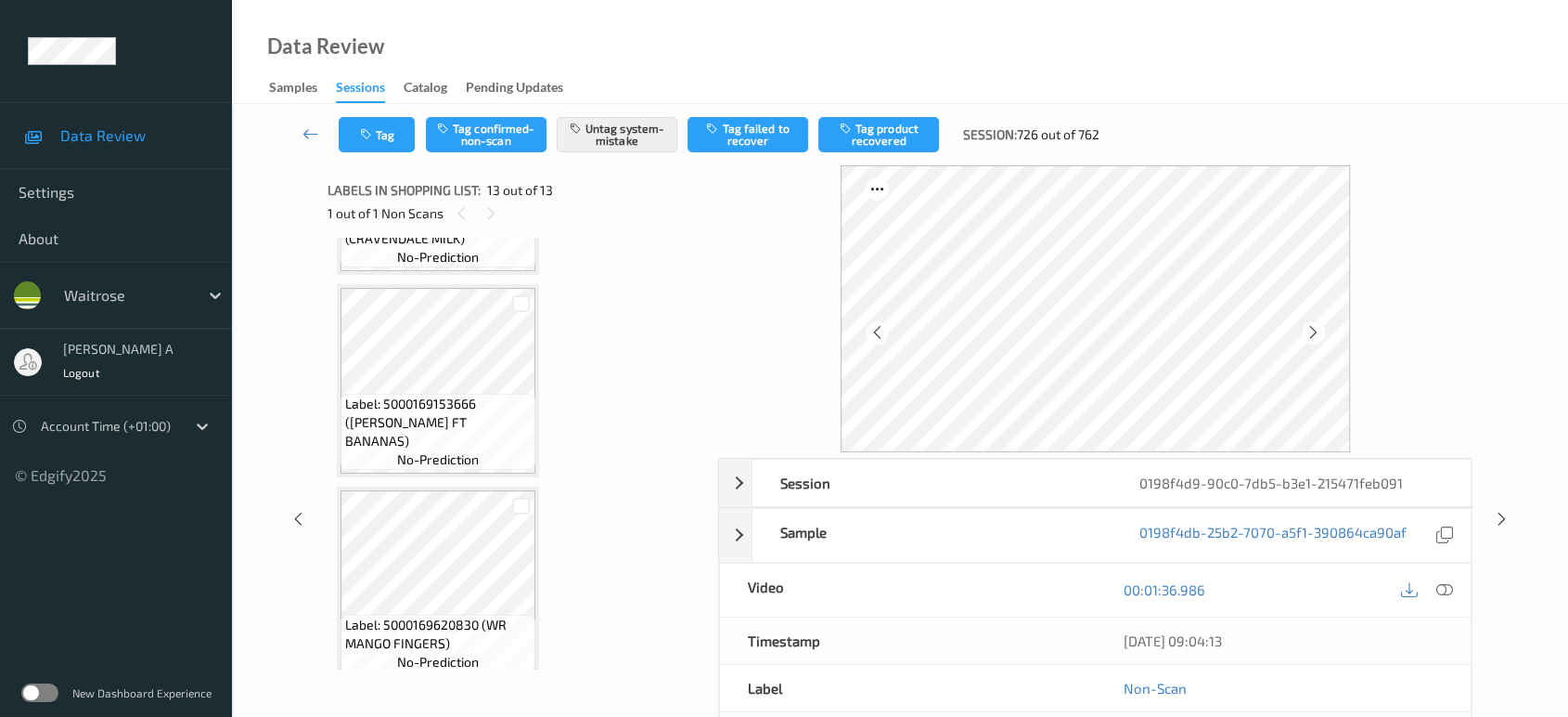
scroll to position [1269, 0]
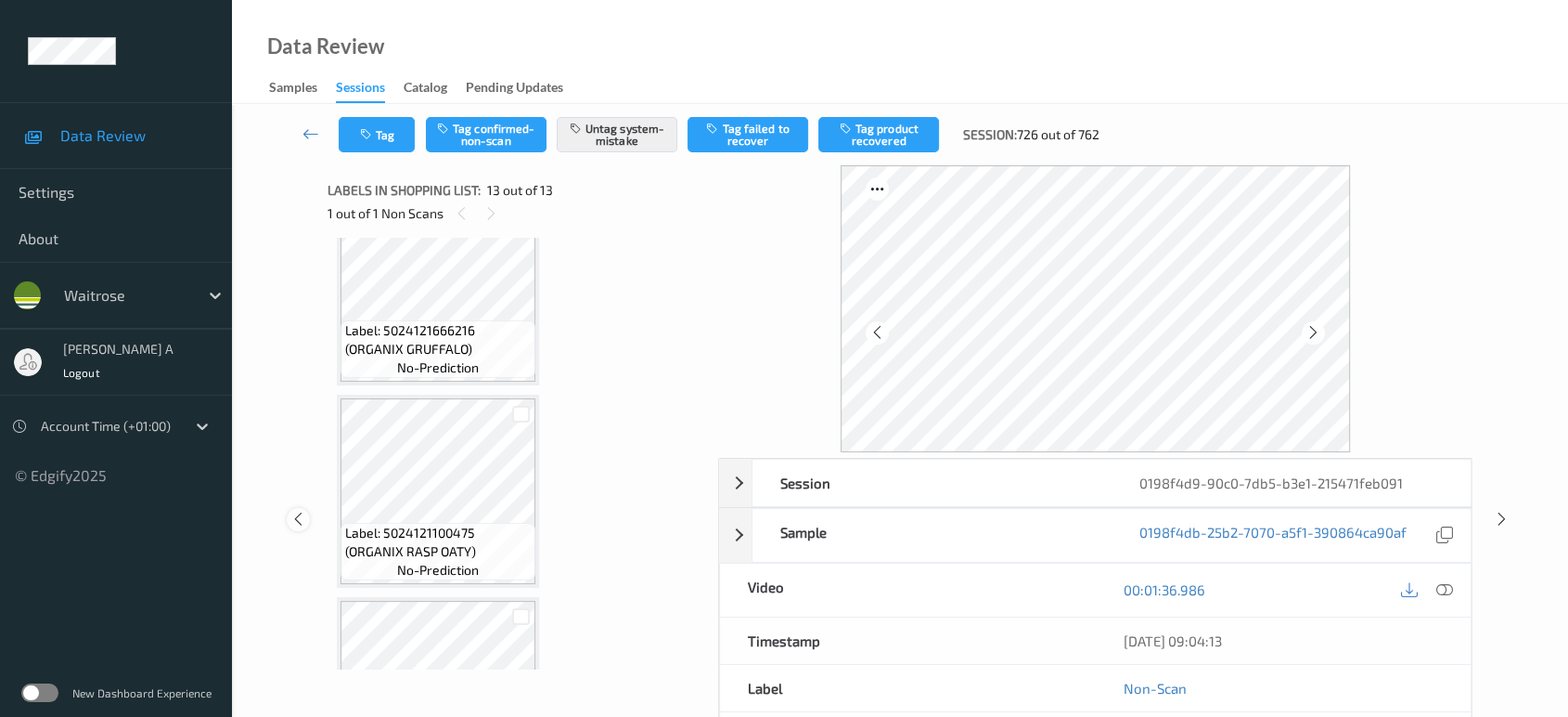
click at [302, 520] on icon at bounding box center [298, 519] width 16 height 17
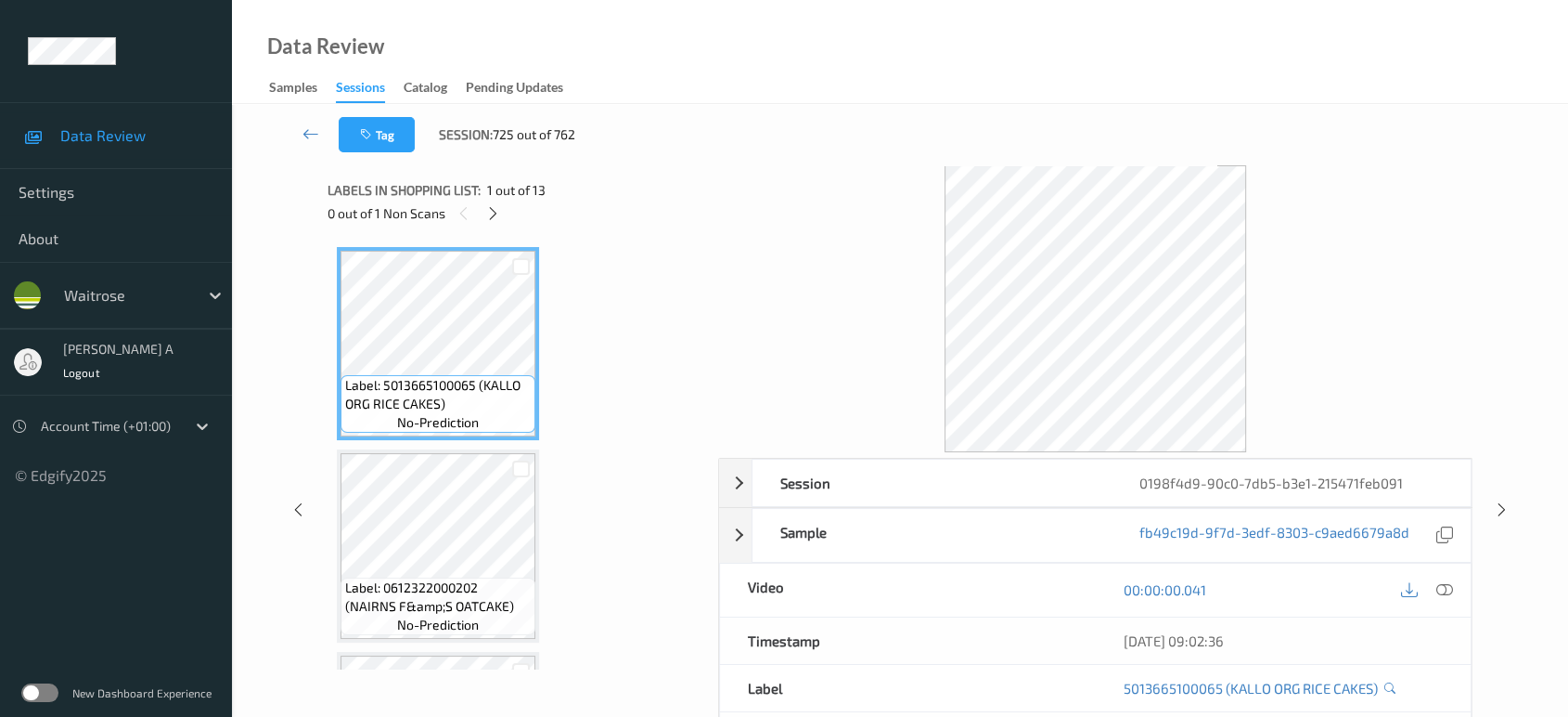
click at [1505, 506] on icon at bounding box center [1502, 509] width 16 height 17
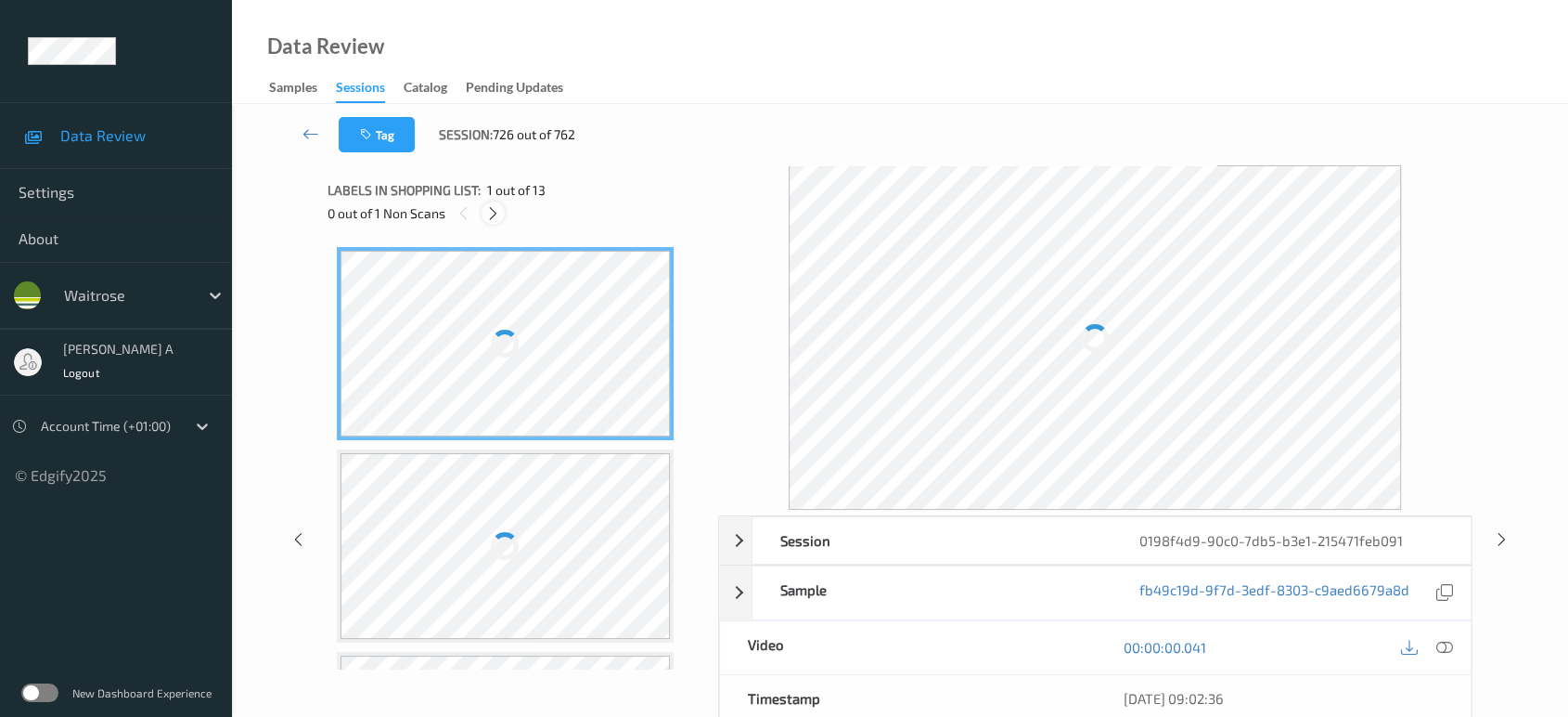
click at [493, 211] on icon at bounding box center [492, 213] width 16 height 17
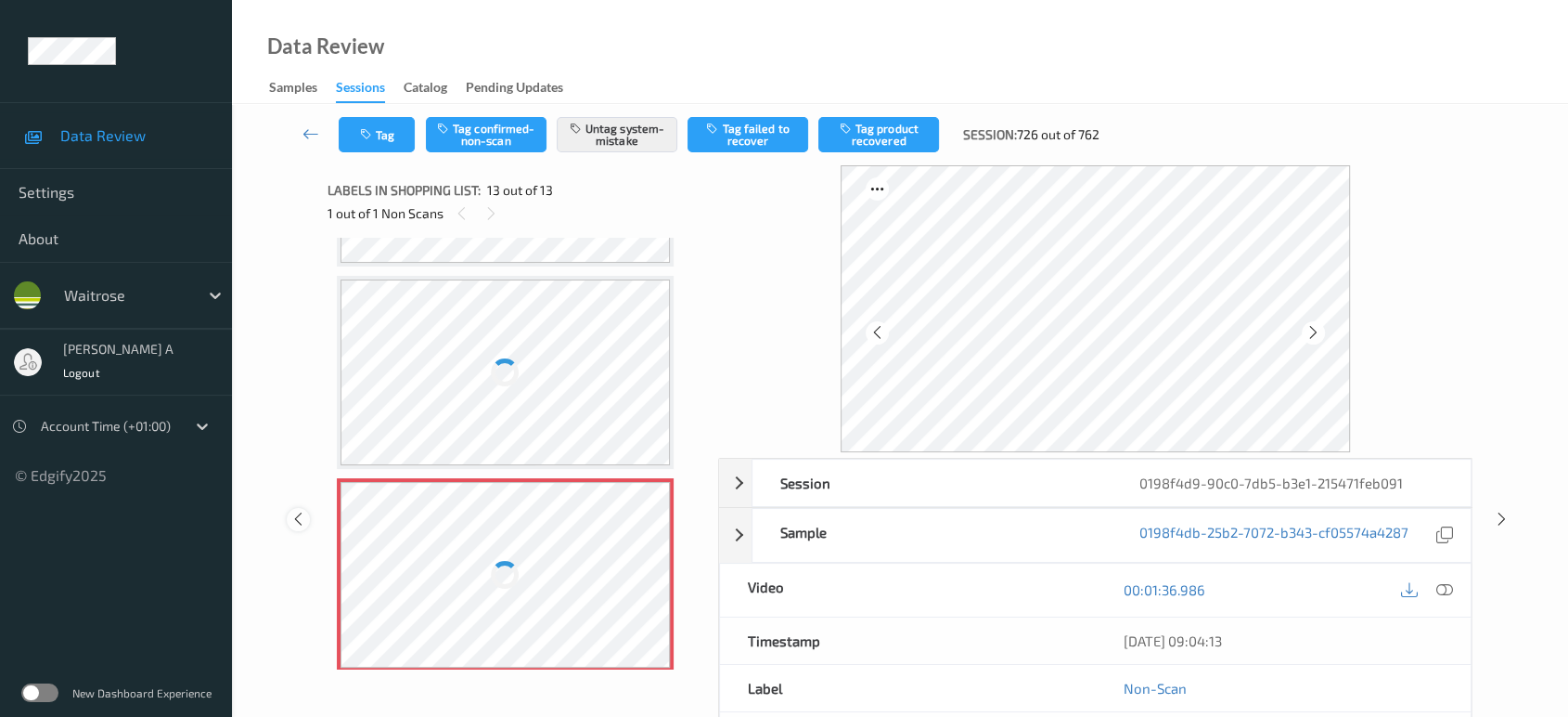
click at [304, 518] on icon at bounding box center [298, 519] width 16 height 17
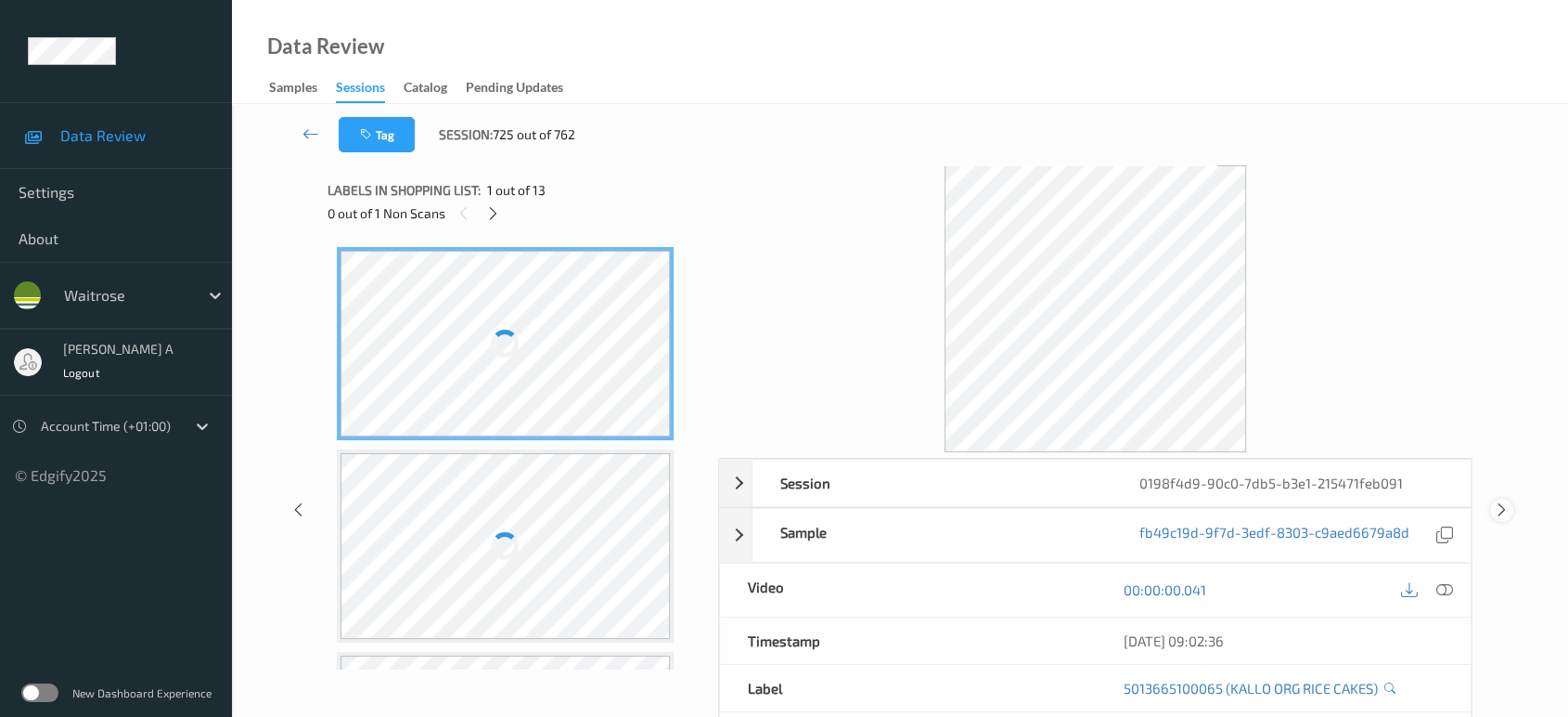
click at [1495, 503] on icon at bounding box center [1502, 509] width 16 height 17
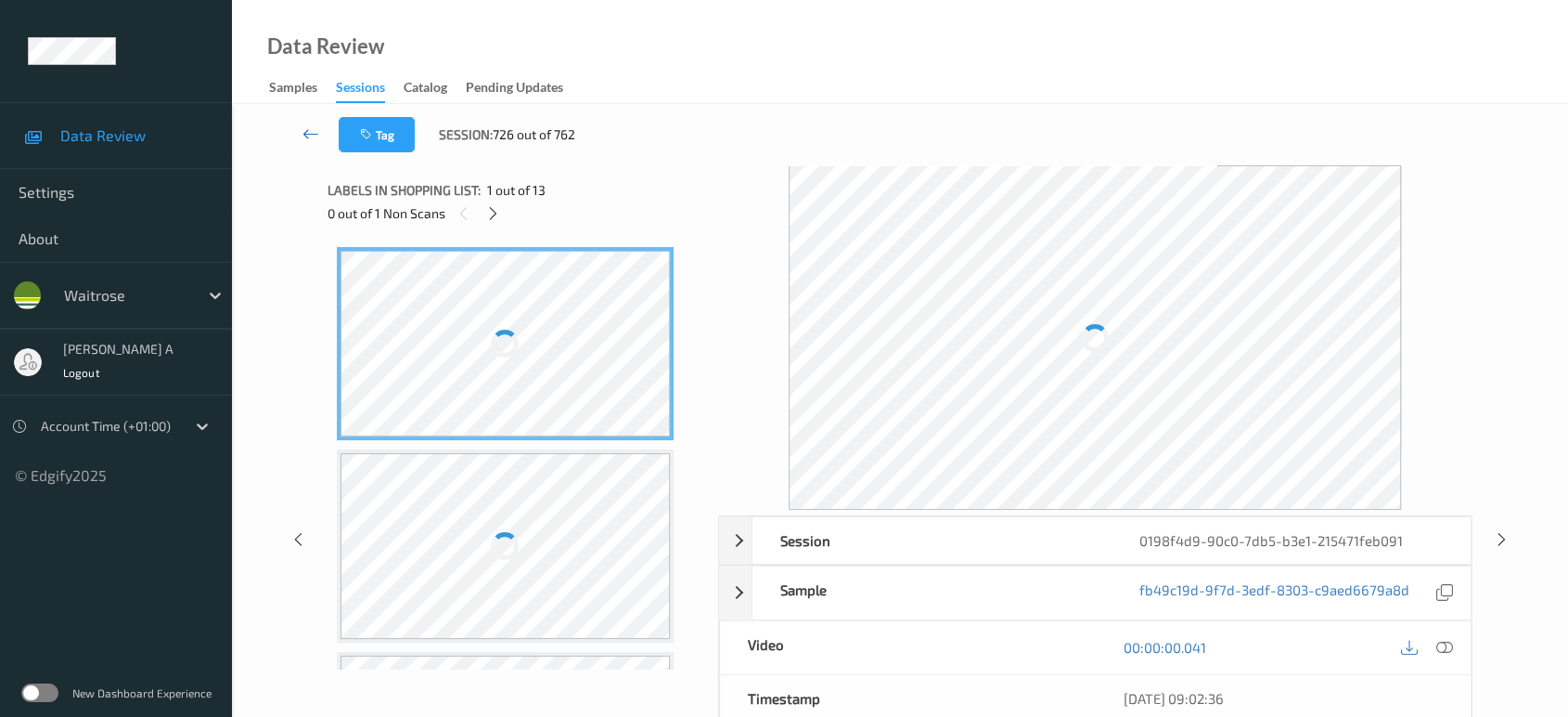
click at [319, 133] on icon at bounding box center [311, 134] width 17 height 19
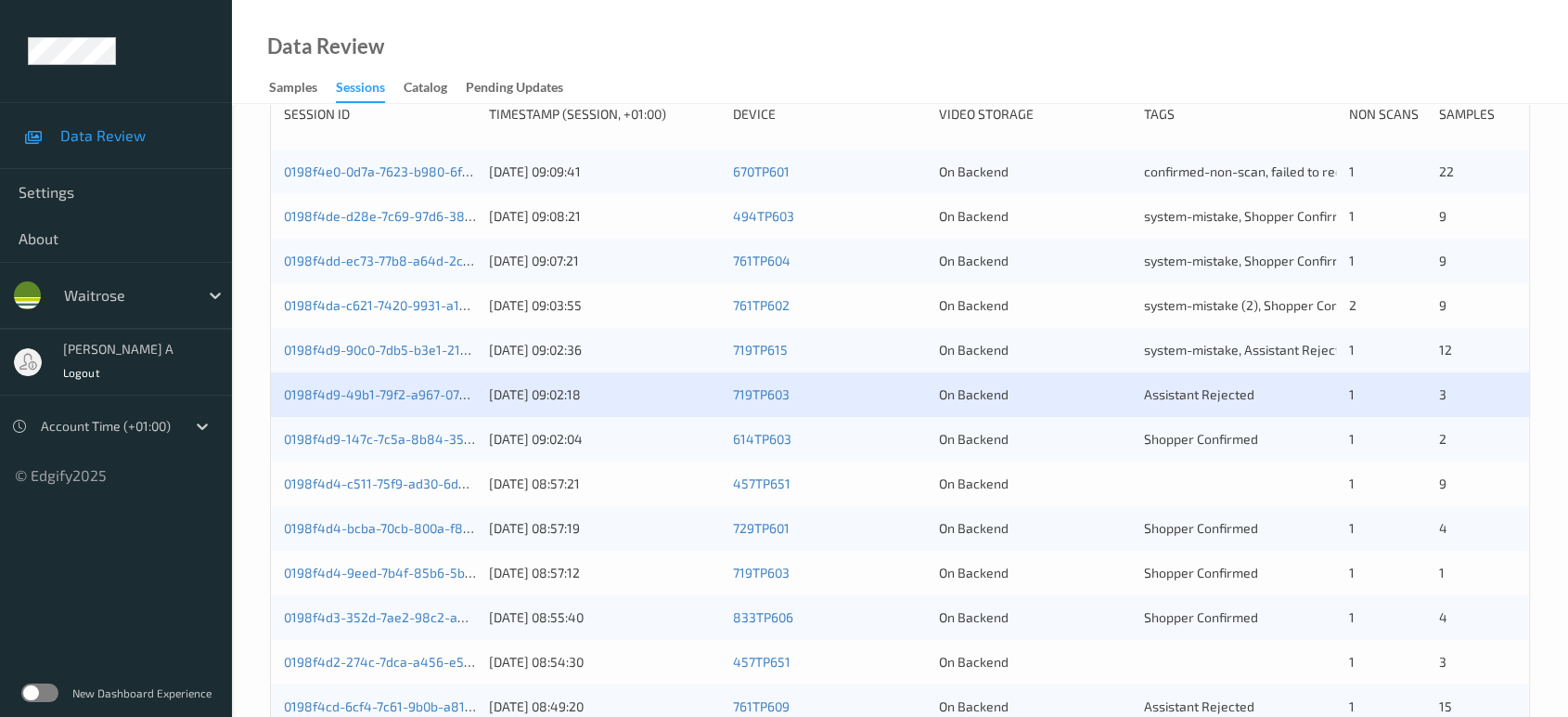
scroll to position [515, 0]
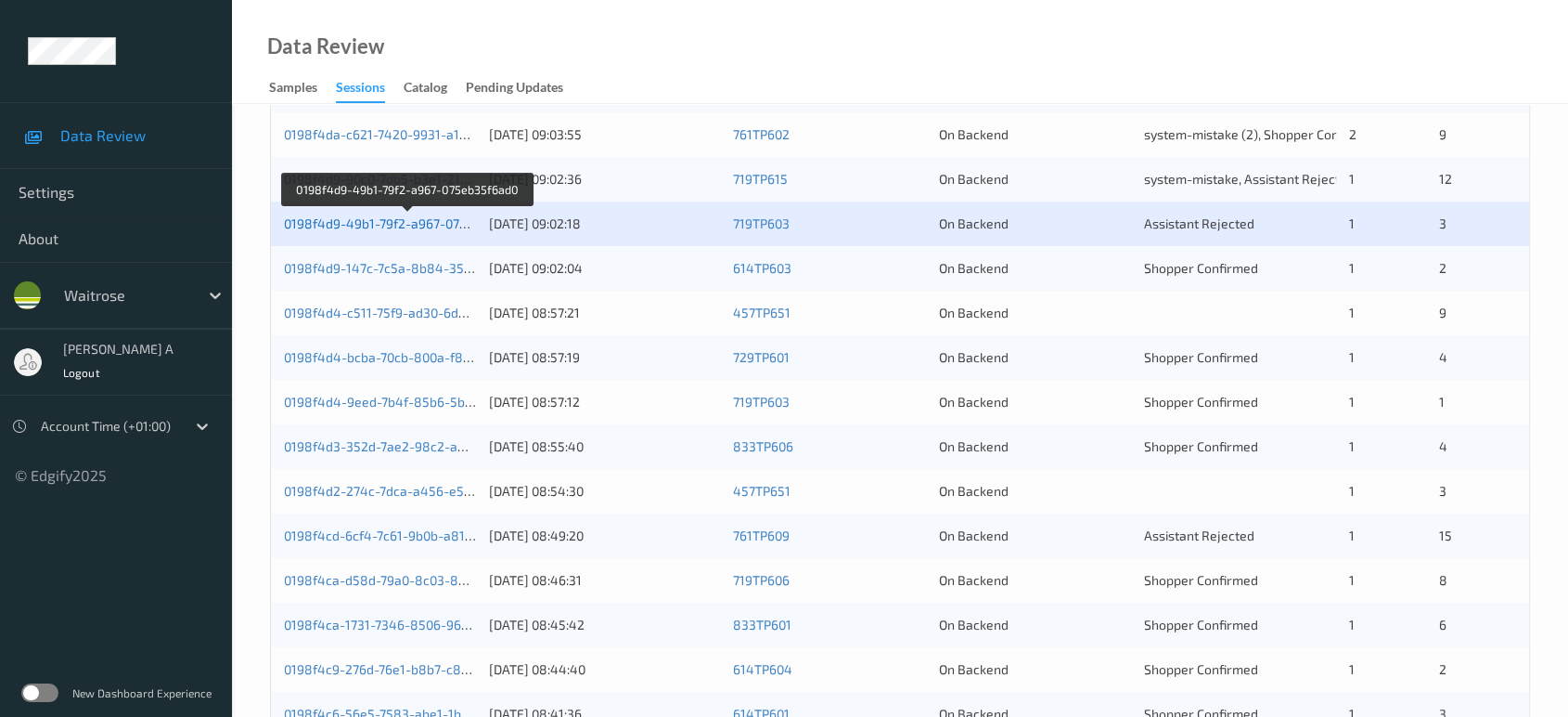
click at [410, 225] on link "0198f4d9-49b1-79f2-a967-075eb35f6ad0" at bounding box center [407, 222] width 247 height 16
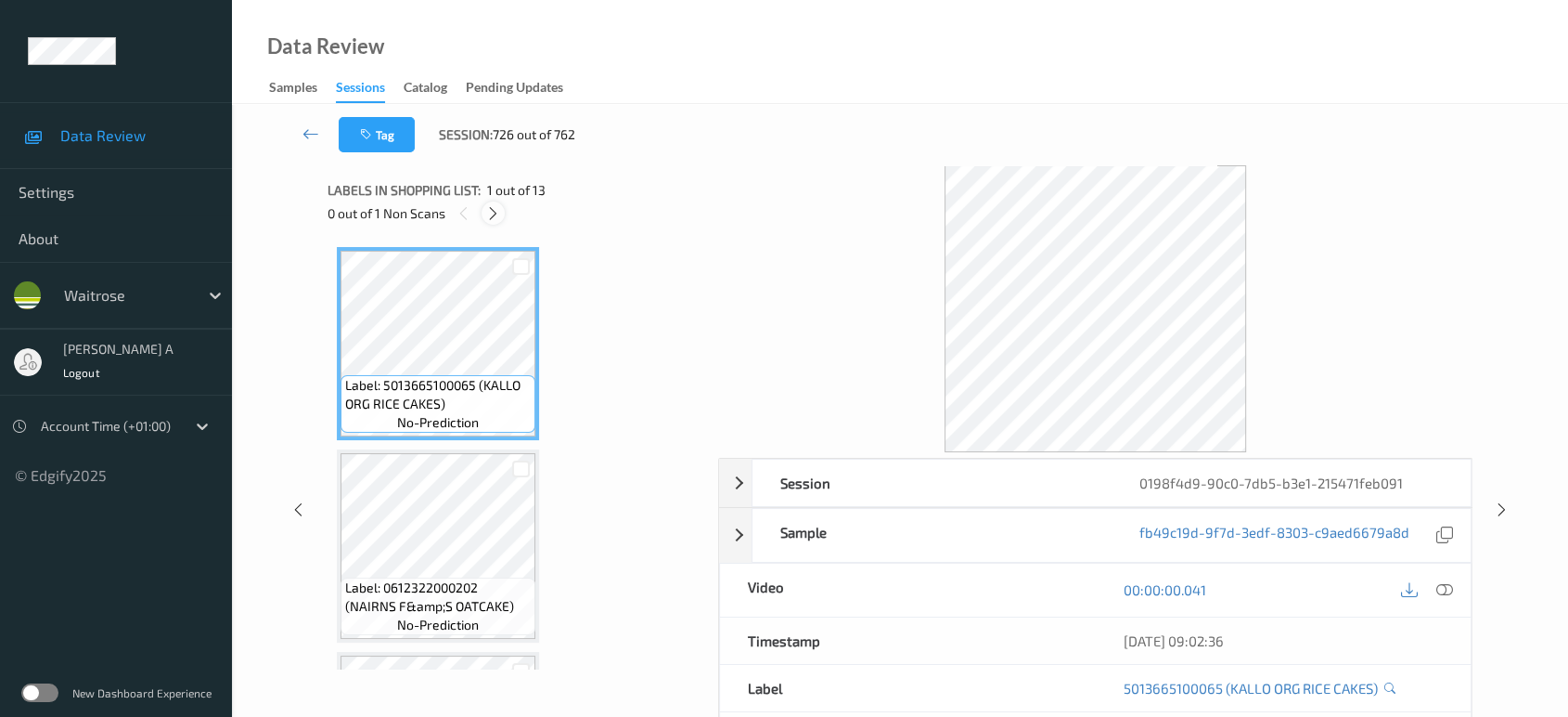
click at [501, 213] on div at bounding box center [492, 212] width 23 height 23
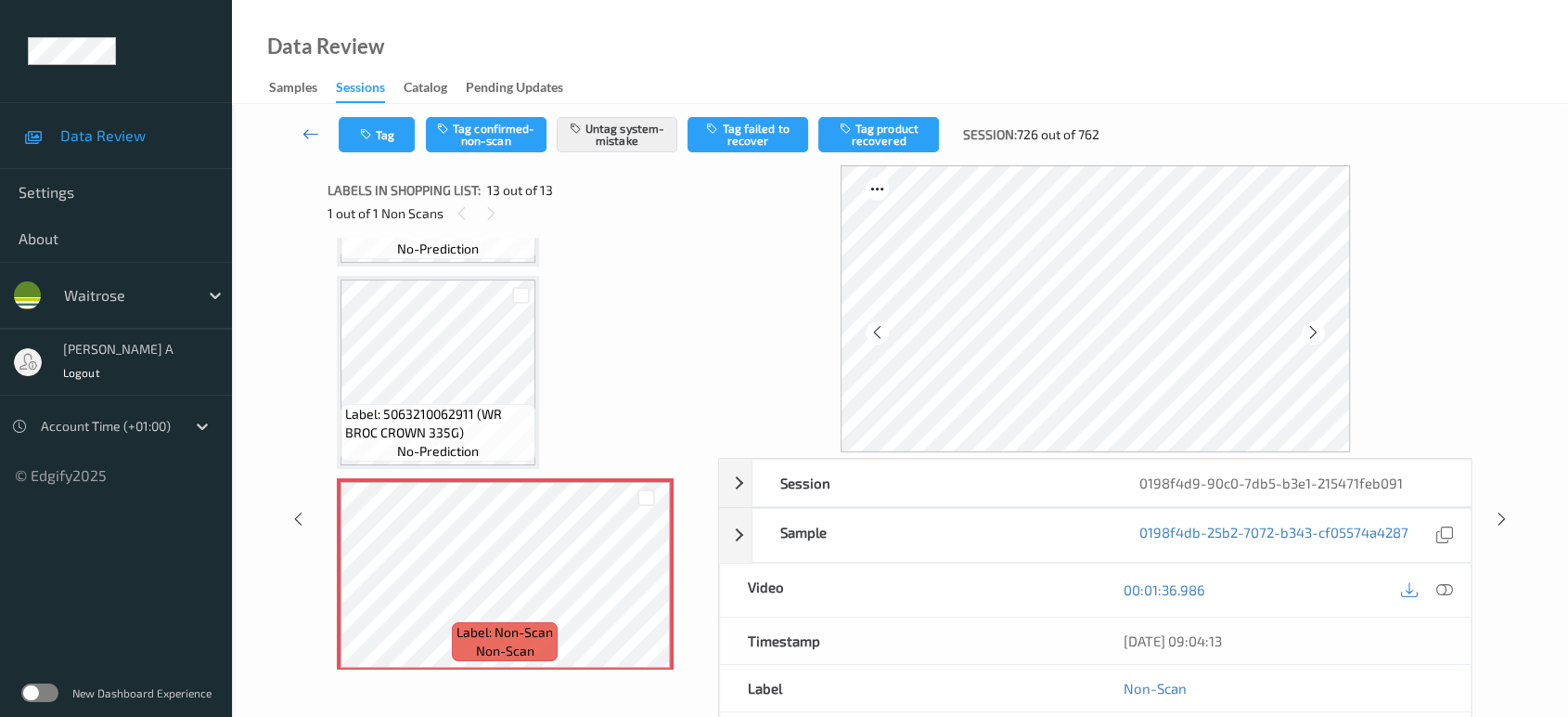
click at [309, 132] on icon at bounding box center [311, 134] width 17 height 19
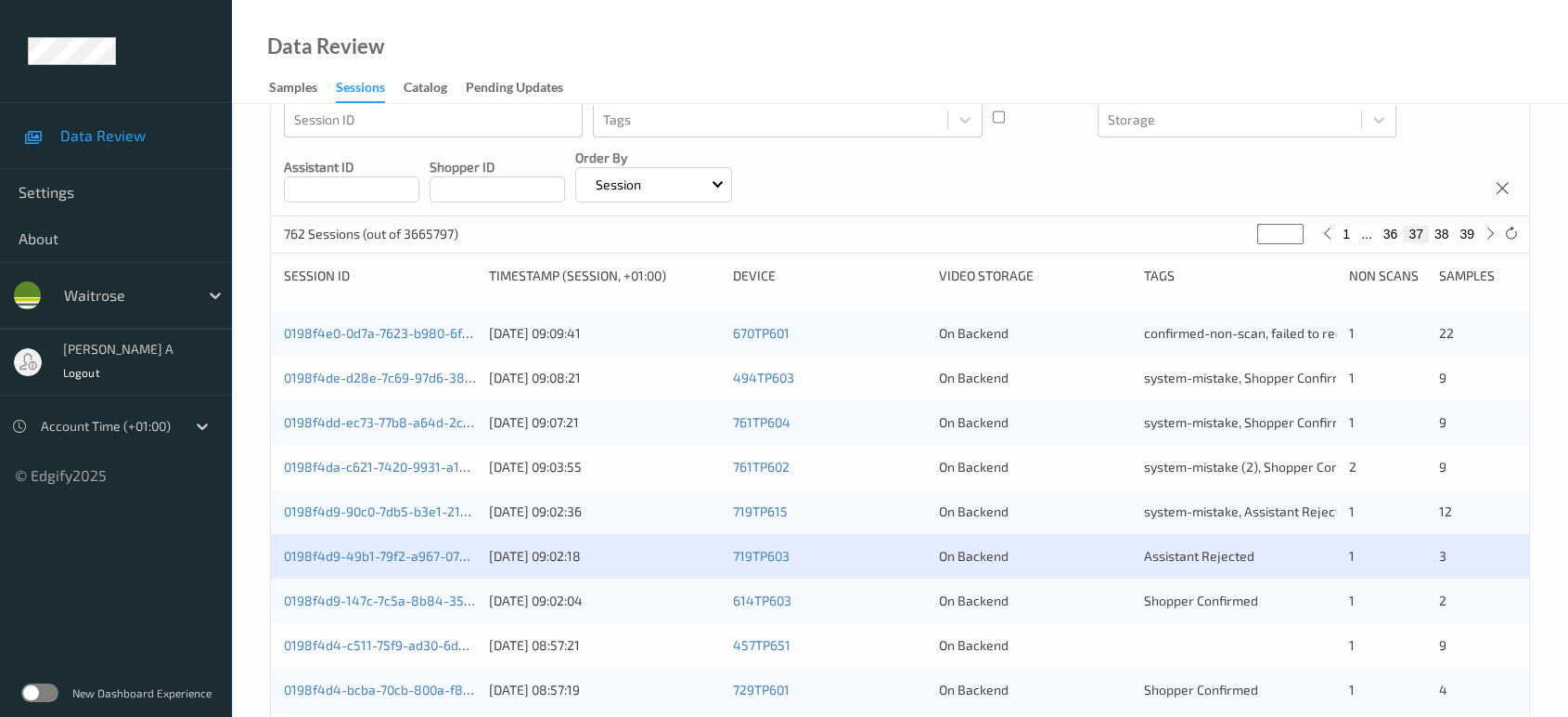
scroll to position [206, 0]
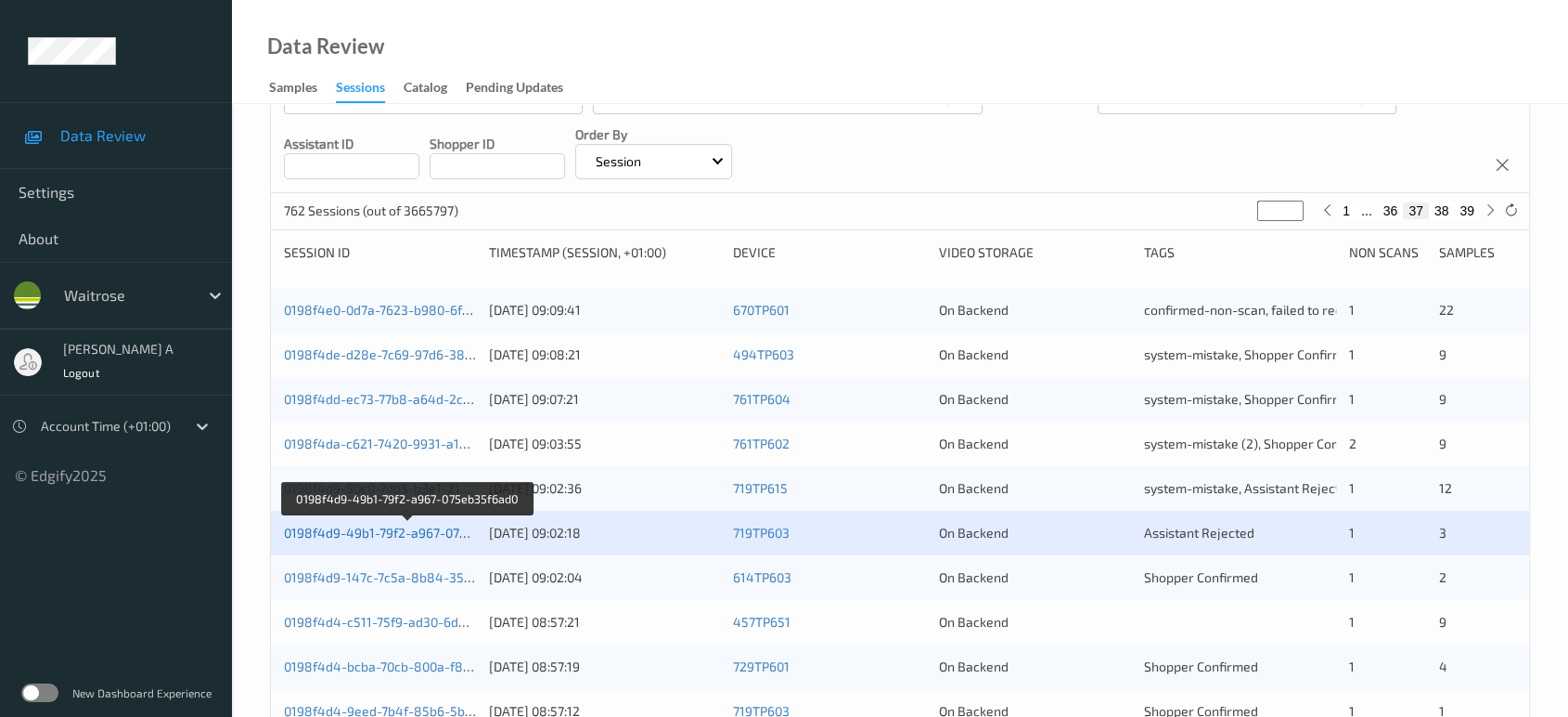
click at [383, 537] on link "0198f4d9-49b1-79f2-a967-075eb35f6ad0" at bounding box center [407, 532] width 247 height 16
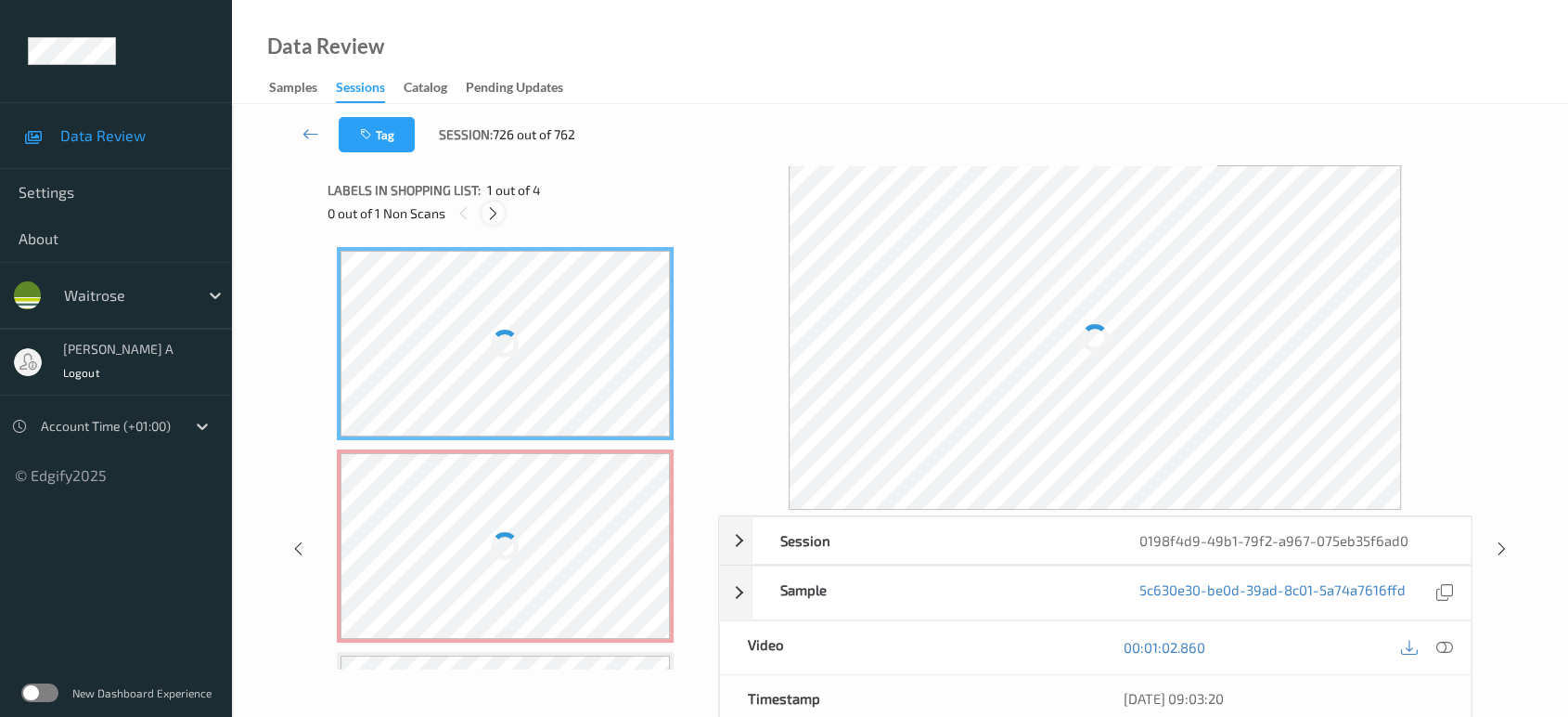
click at [497, 209] on icon at bounding box center [492, 213] width 16 height 17
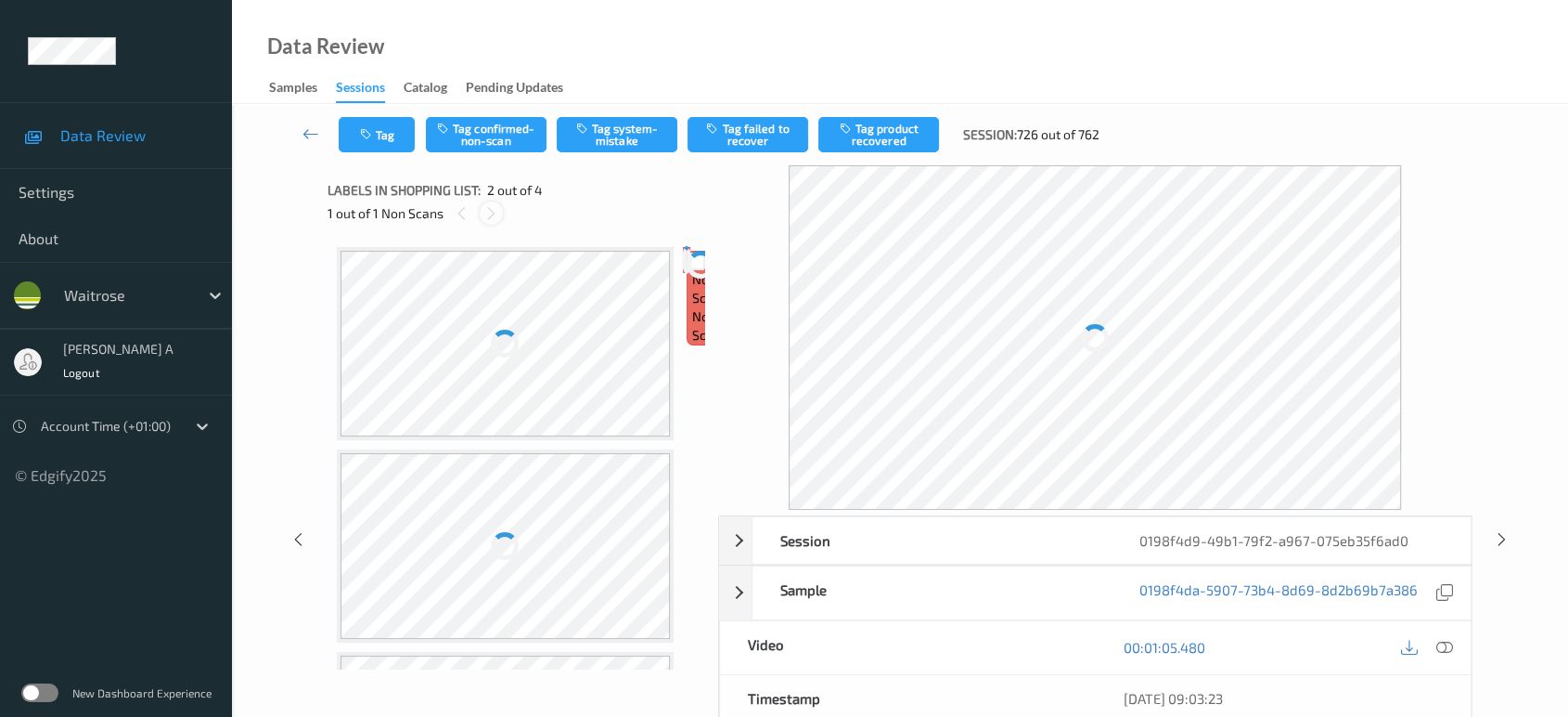
scroll to position [8, 0]
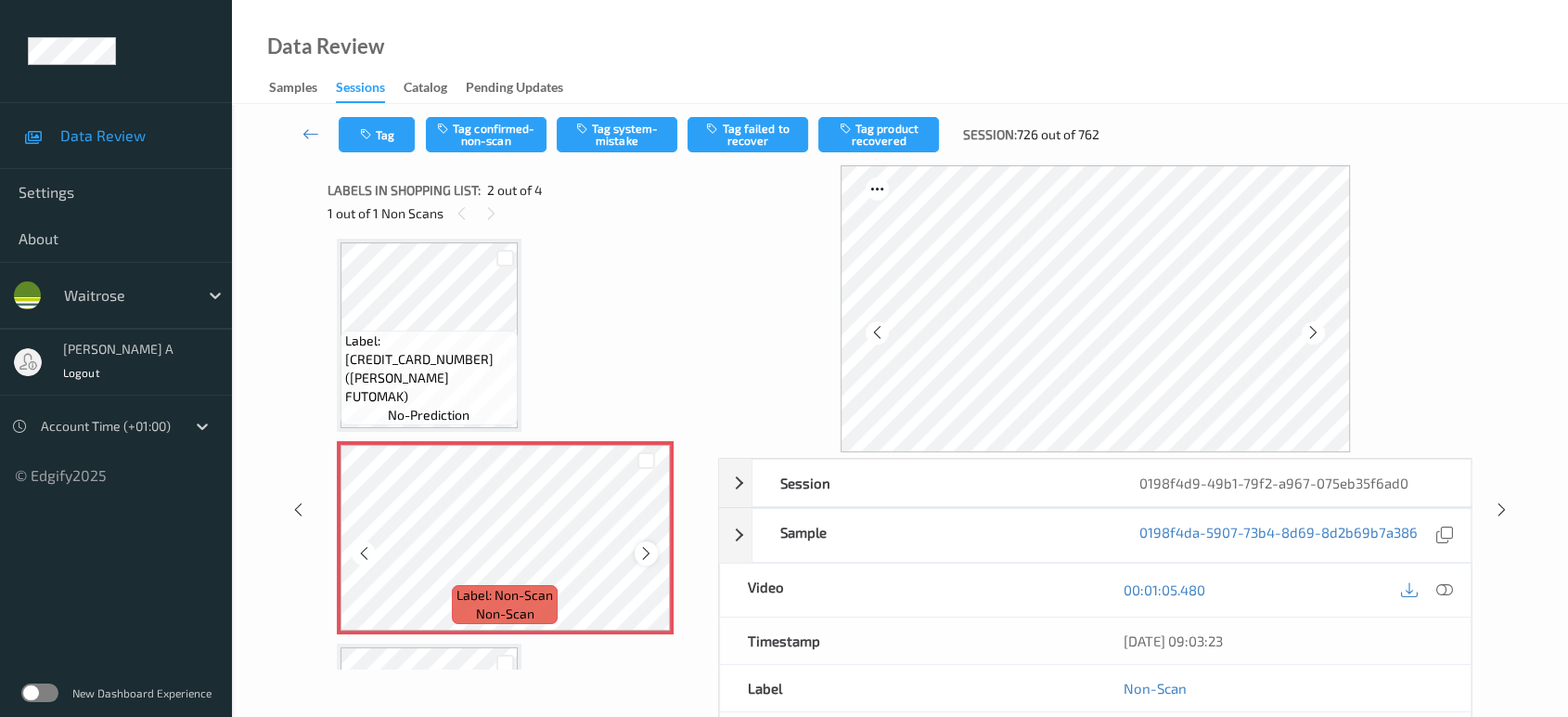
click at [638, 550] on icon at bounding box center [646, 553] width 16 height 17
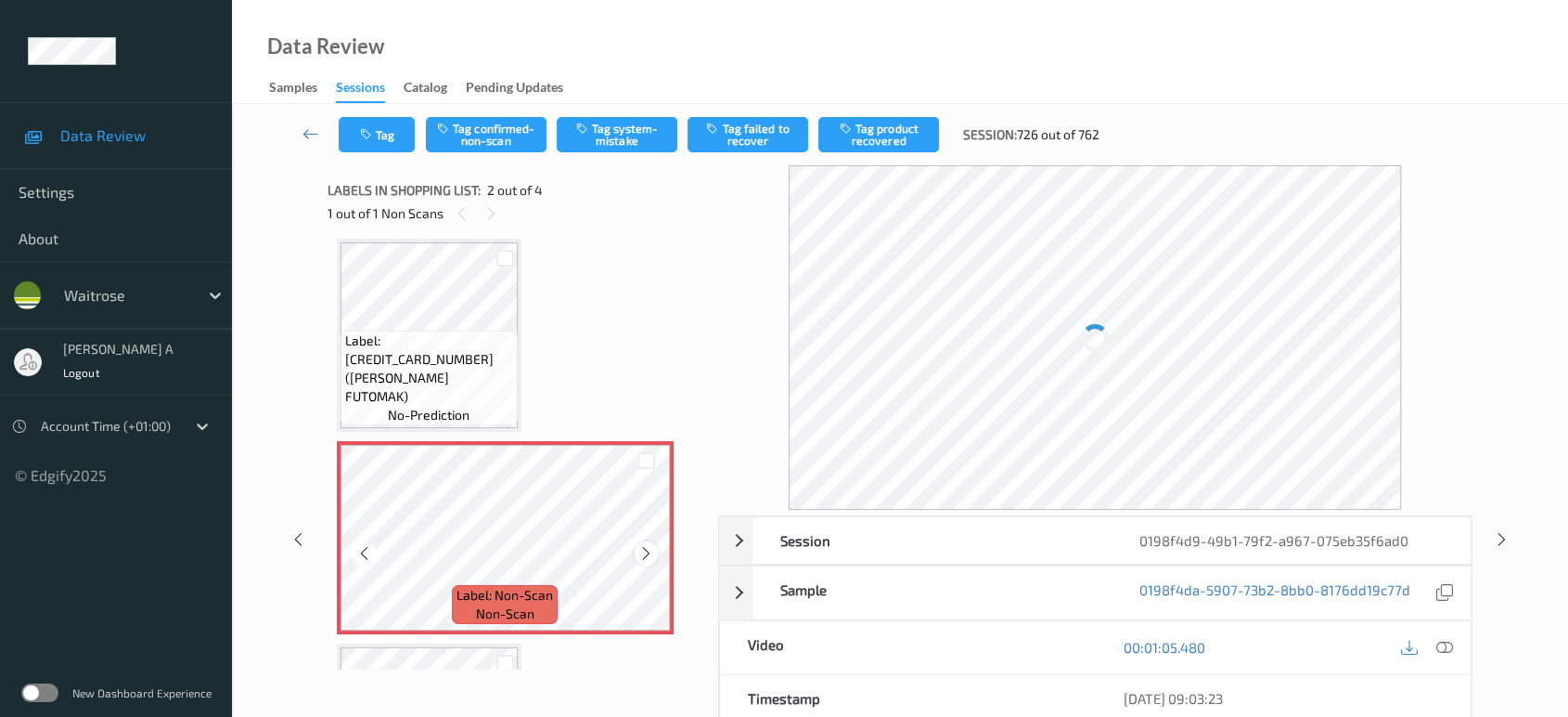
click at [639, 551] on icon at bounding box center [646, 553] width 16 height 17
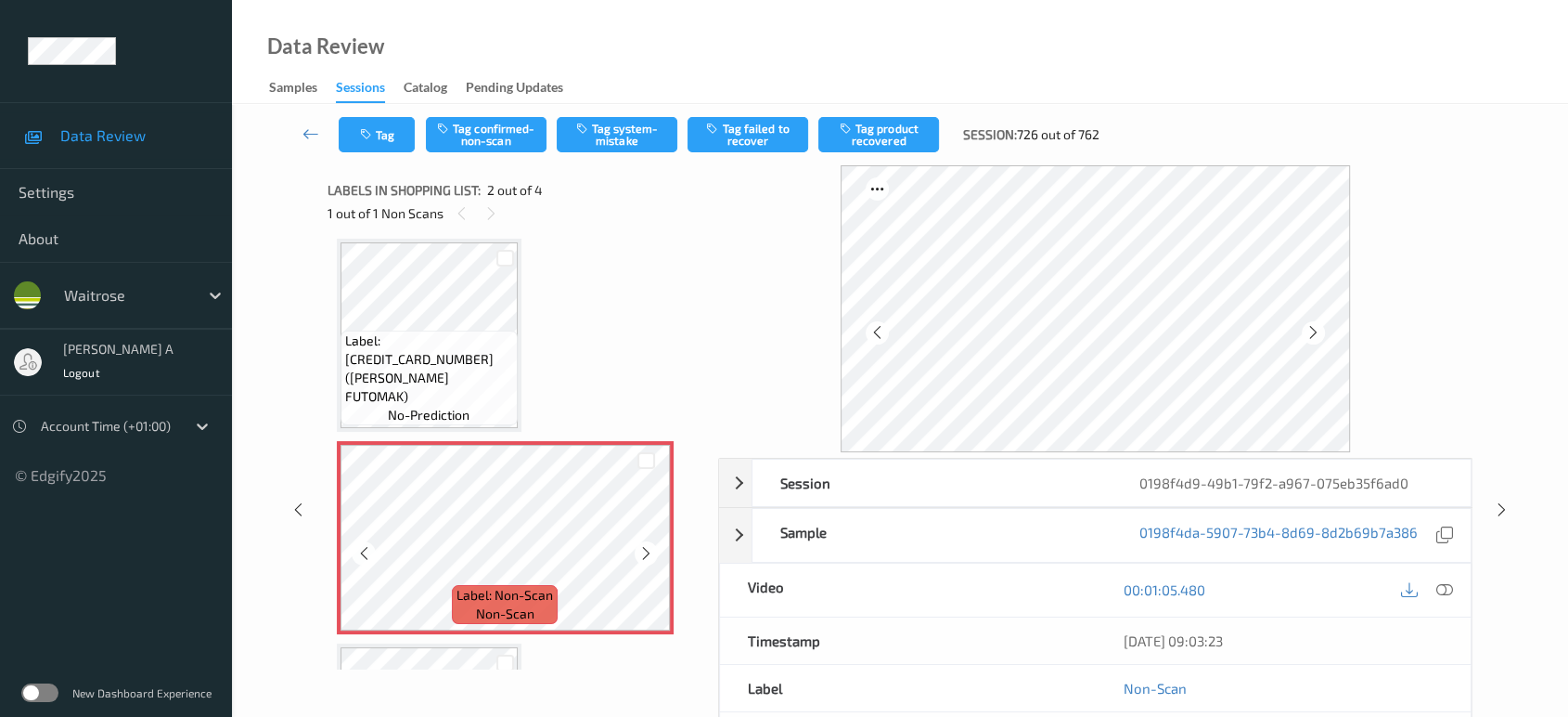
click at [639, 551] on icon at bounding box center [646, 553] width 16 height 17
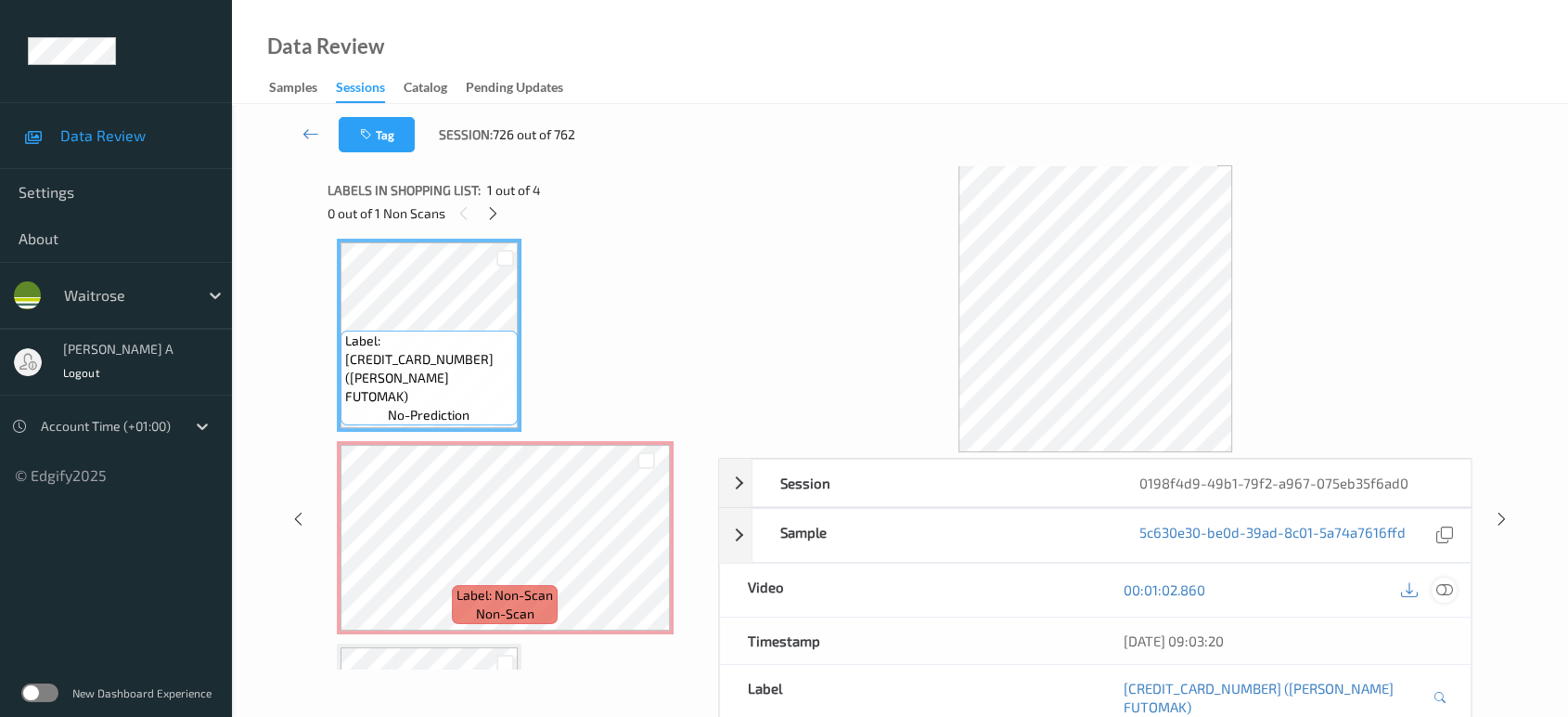
click at [1445, 588] on icon at bounding box center [1445, 590] width 17 height 17
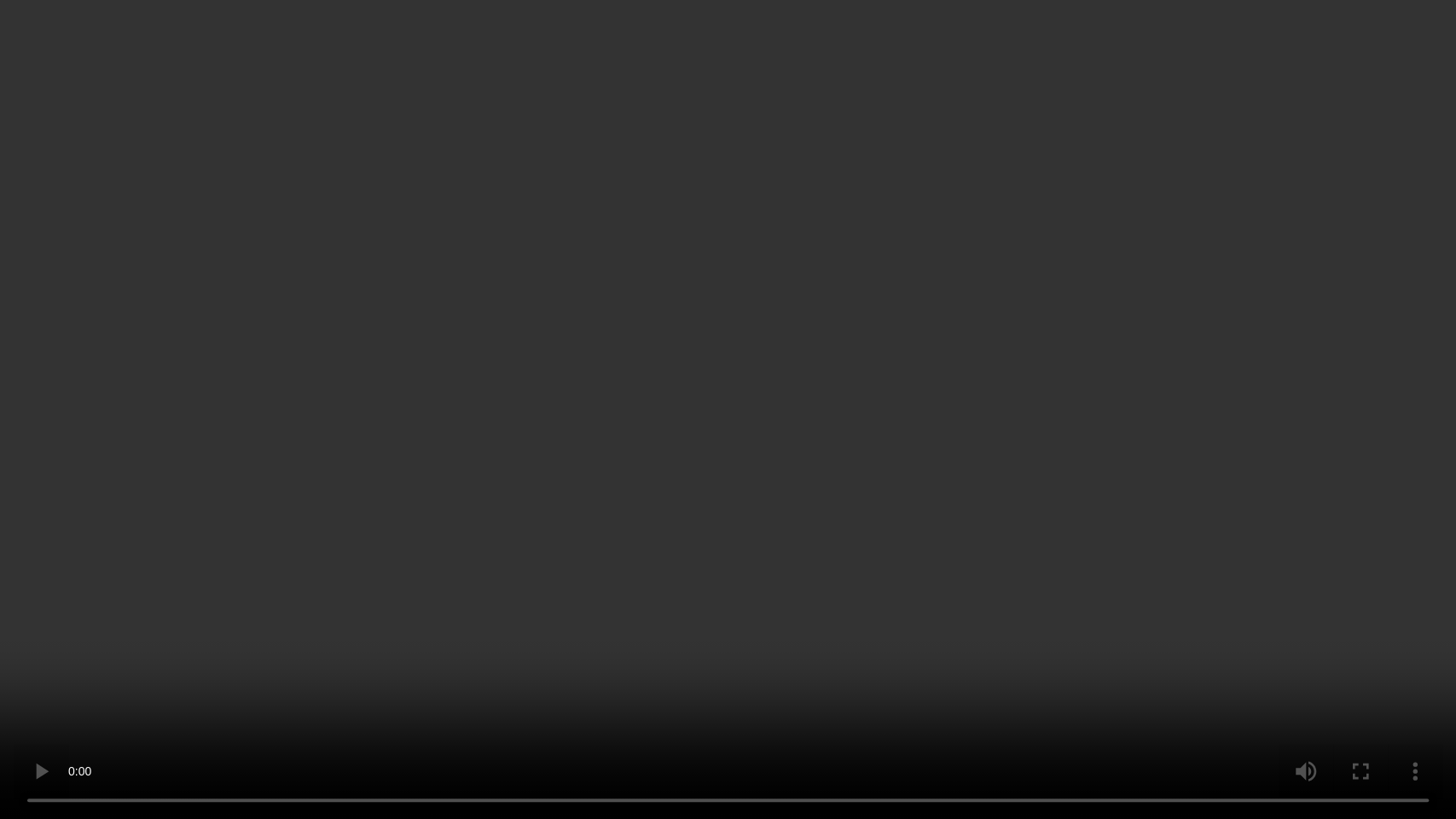
click at [780, 567] on video at bounding box center [728, 409] width 1456 height 819
click at [918, 382] on video at bounding box center [728, 409] width 1456 height 819
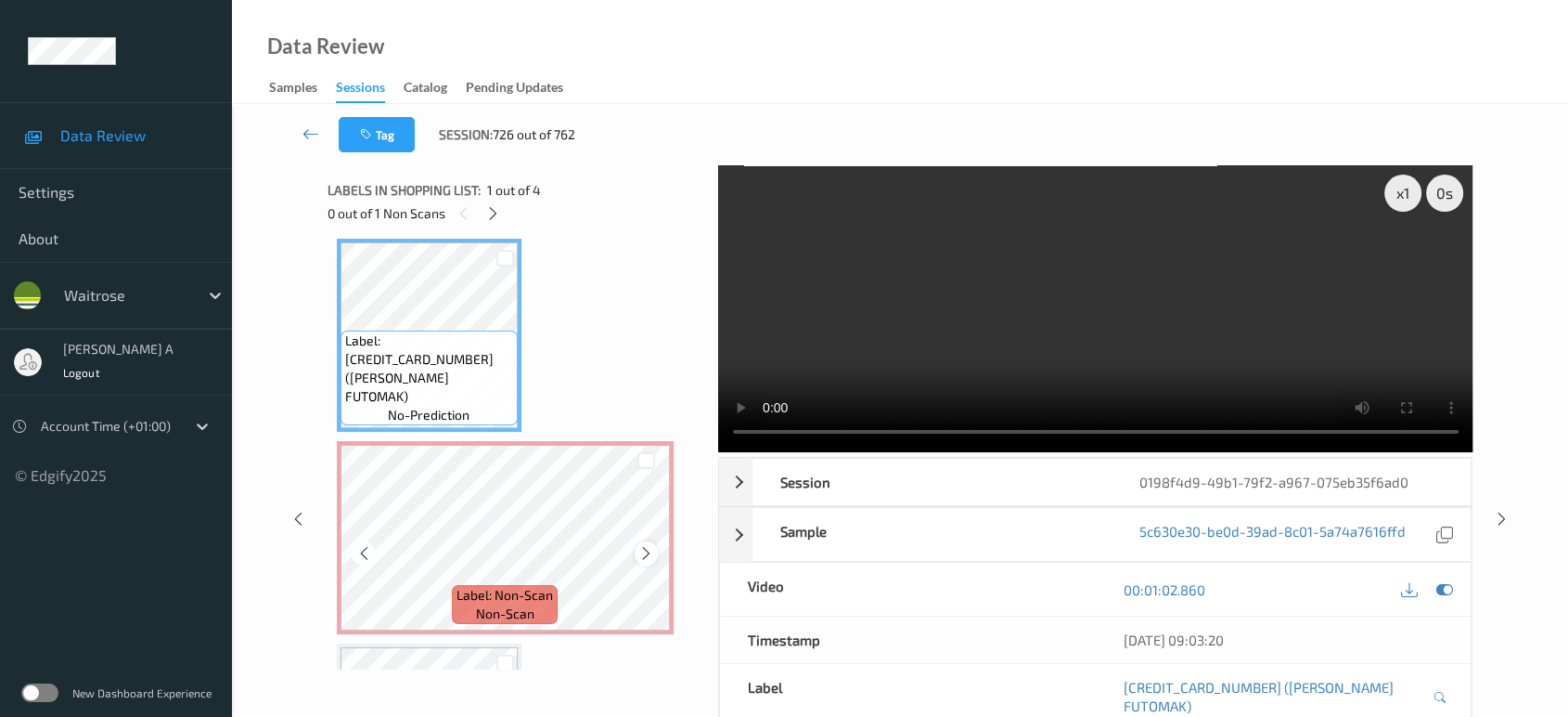
click at [655, 545] on div at bounding box center [646, 552] width 23 height 23
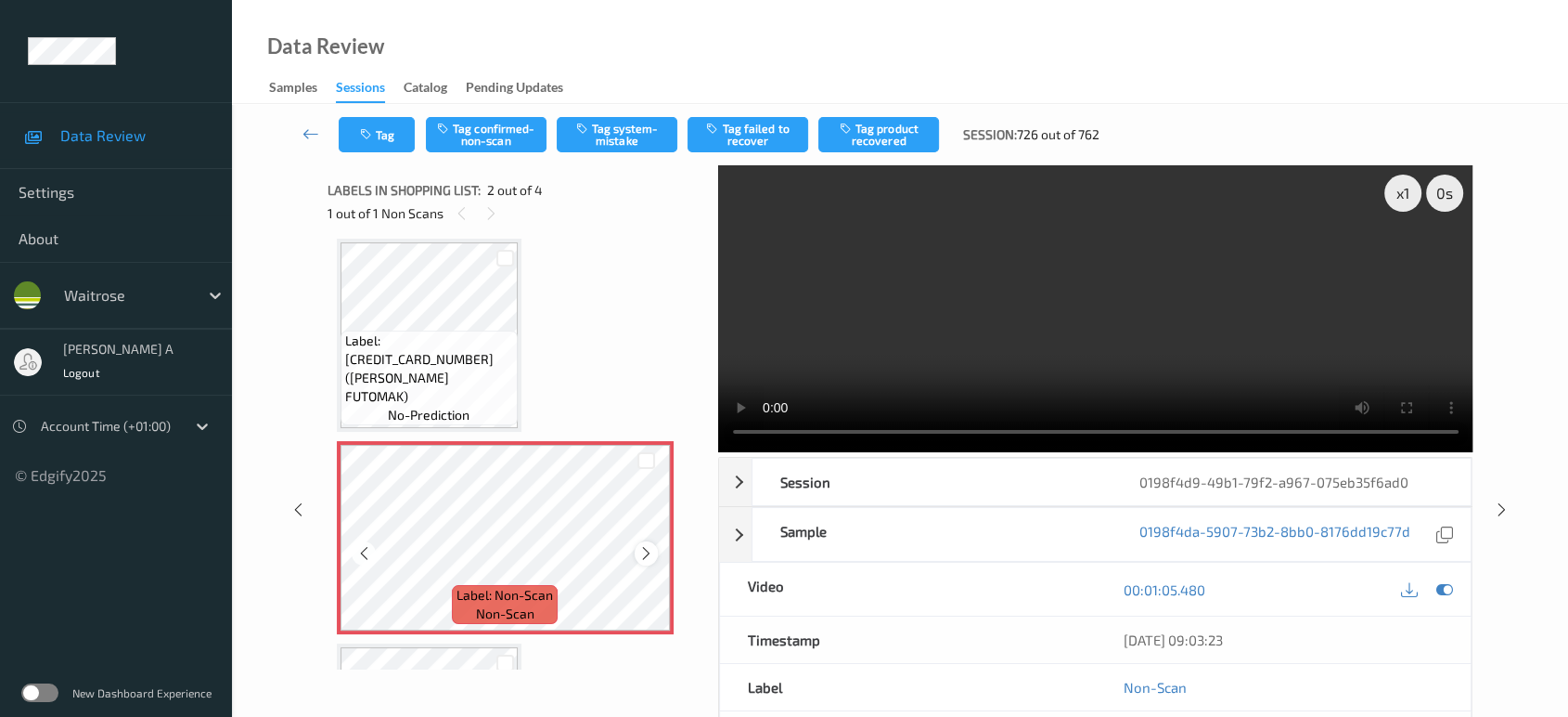
click at [653, 547] on icon at bounding box center [646, 553] width 16 height 17
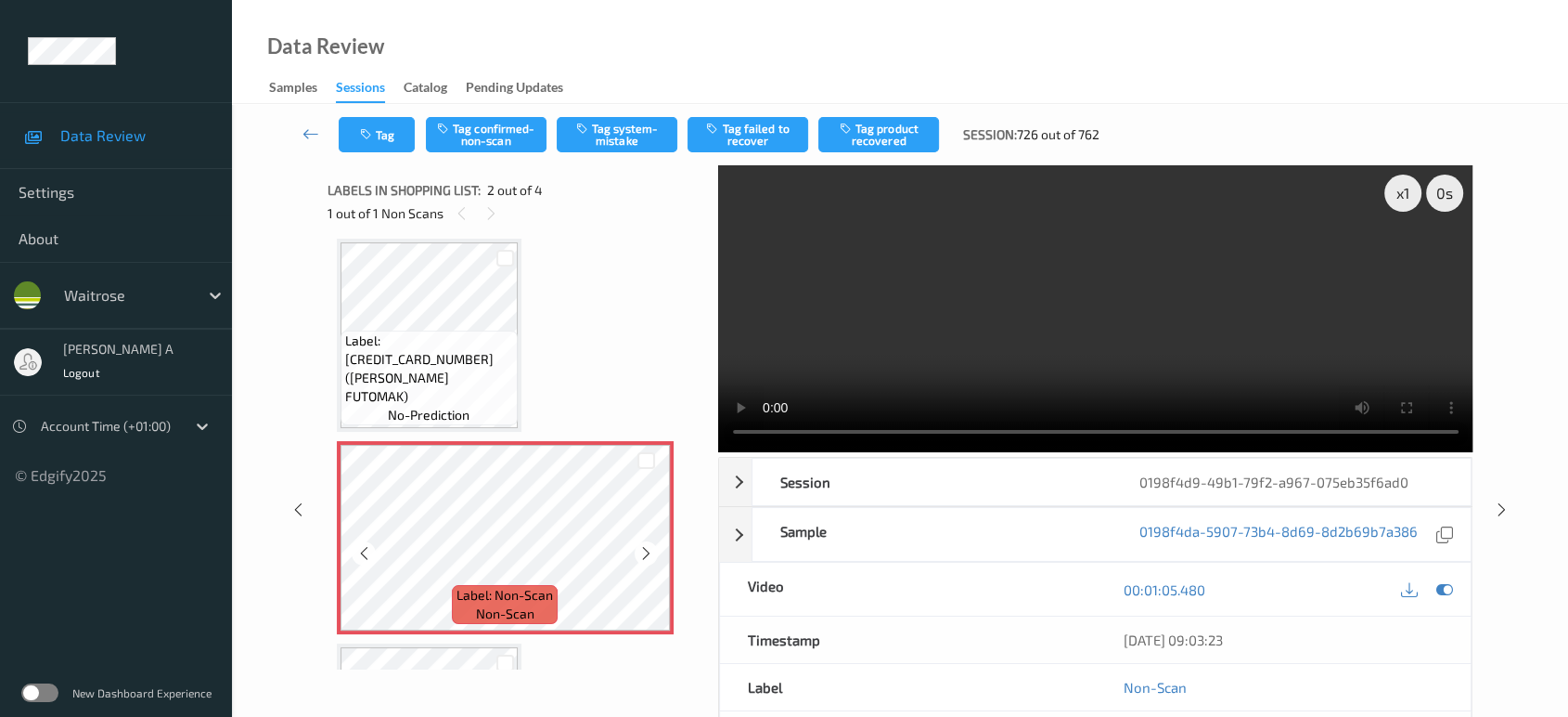
click at [653, 547] on icon at bounding box center [646, 553] width 16 height 17
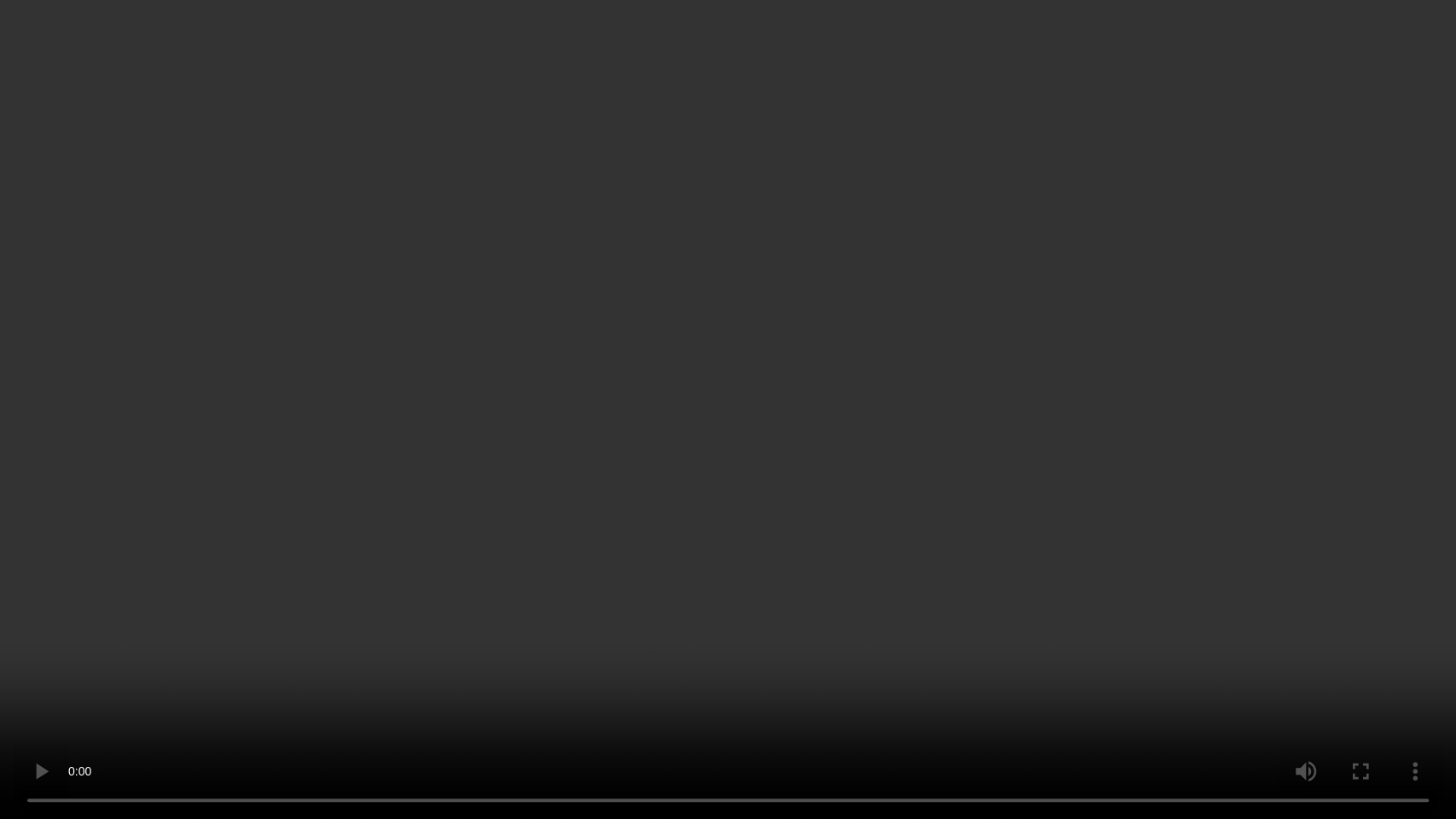
click at [941, 433] on video at bounding box center [728, 409] width 1456 height 819
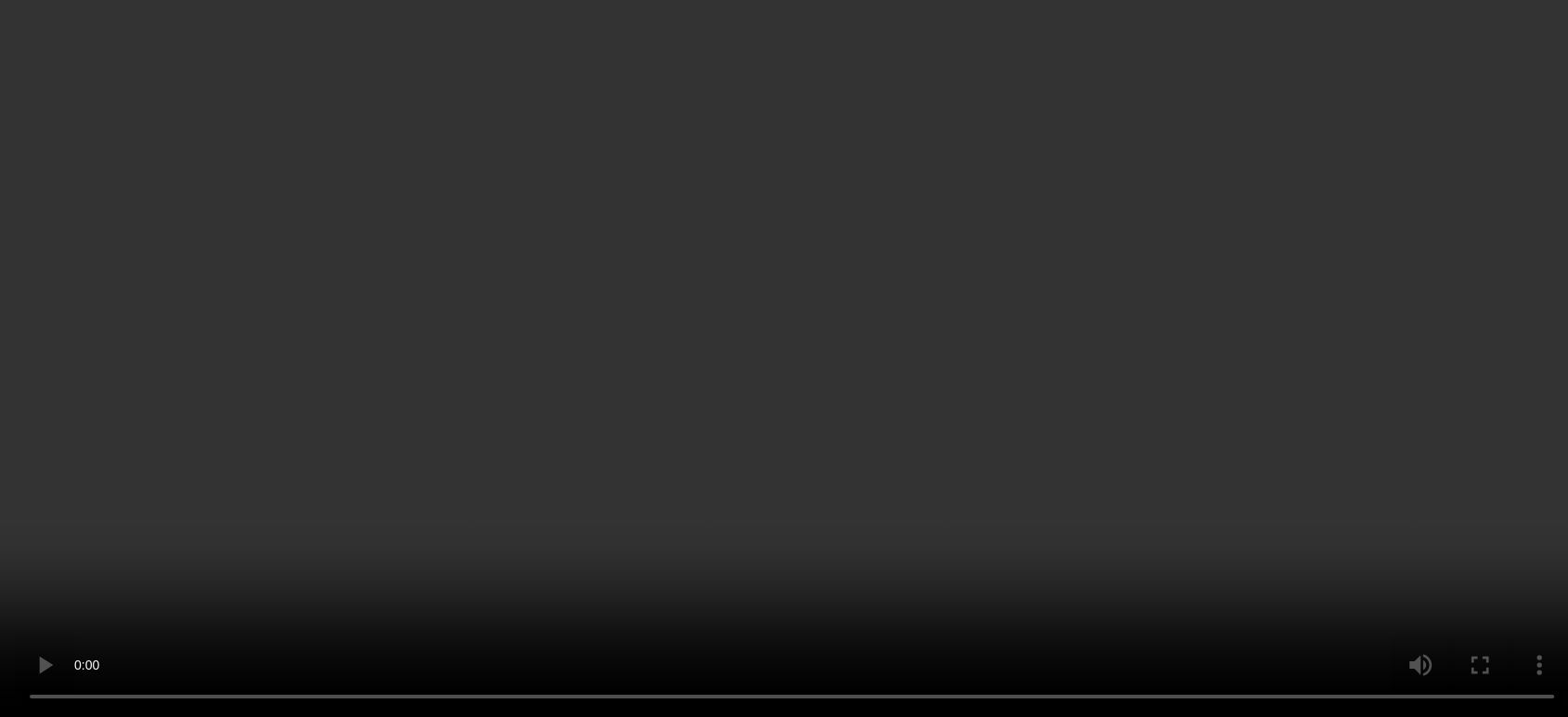
scroll to position [0, 0]
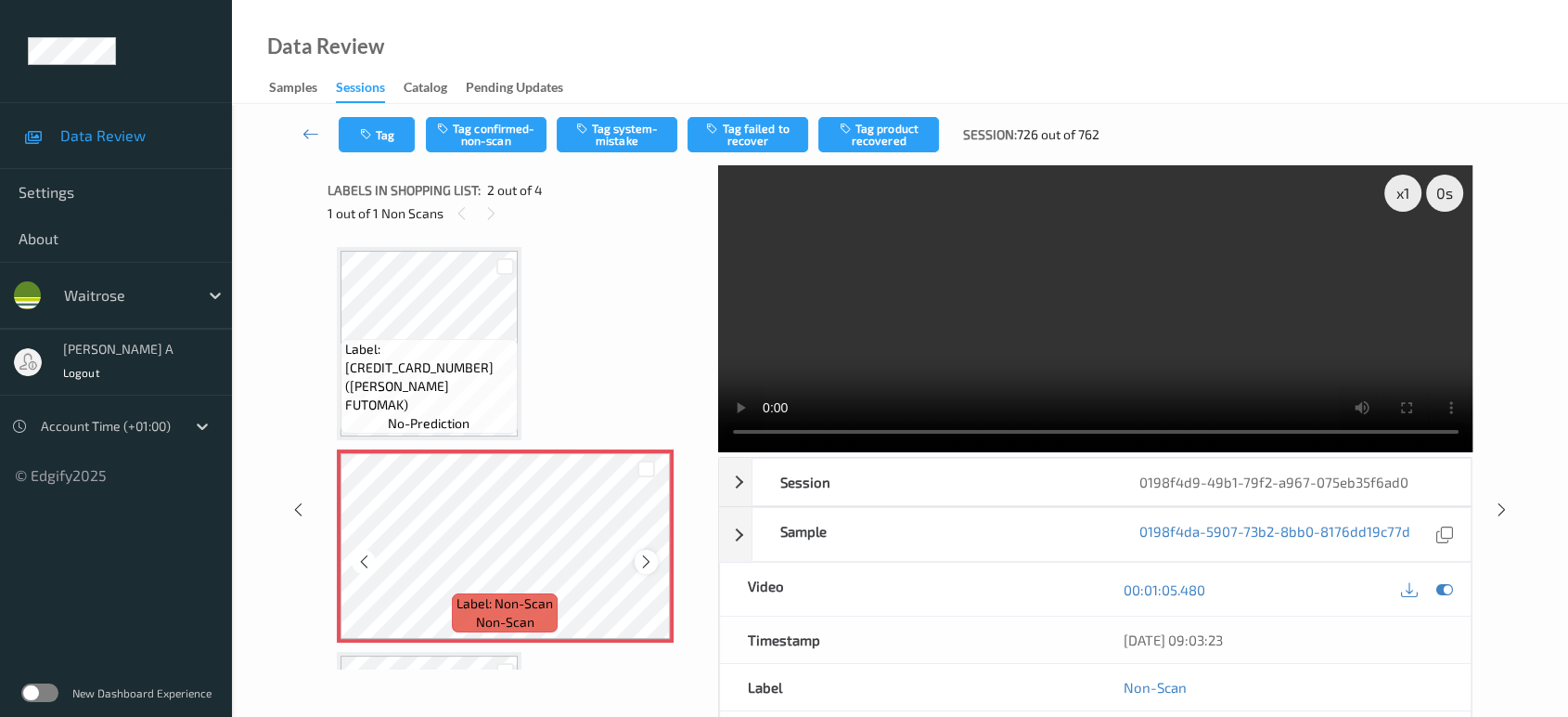
click at [648, 562] on icon at bounding box center [646, 562] width 16 height 17
click at [639, 132] on button "Tag system-mistake" at bounding box center [617, 135] width 121 height 36
click at [364, 134] on icon "button" at bounding box center [367, 135] width 16 height 13
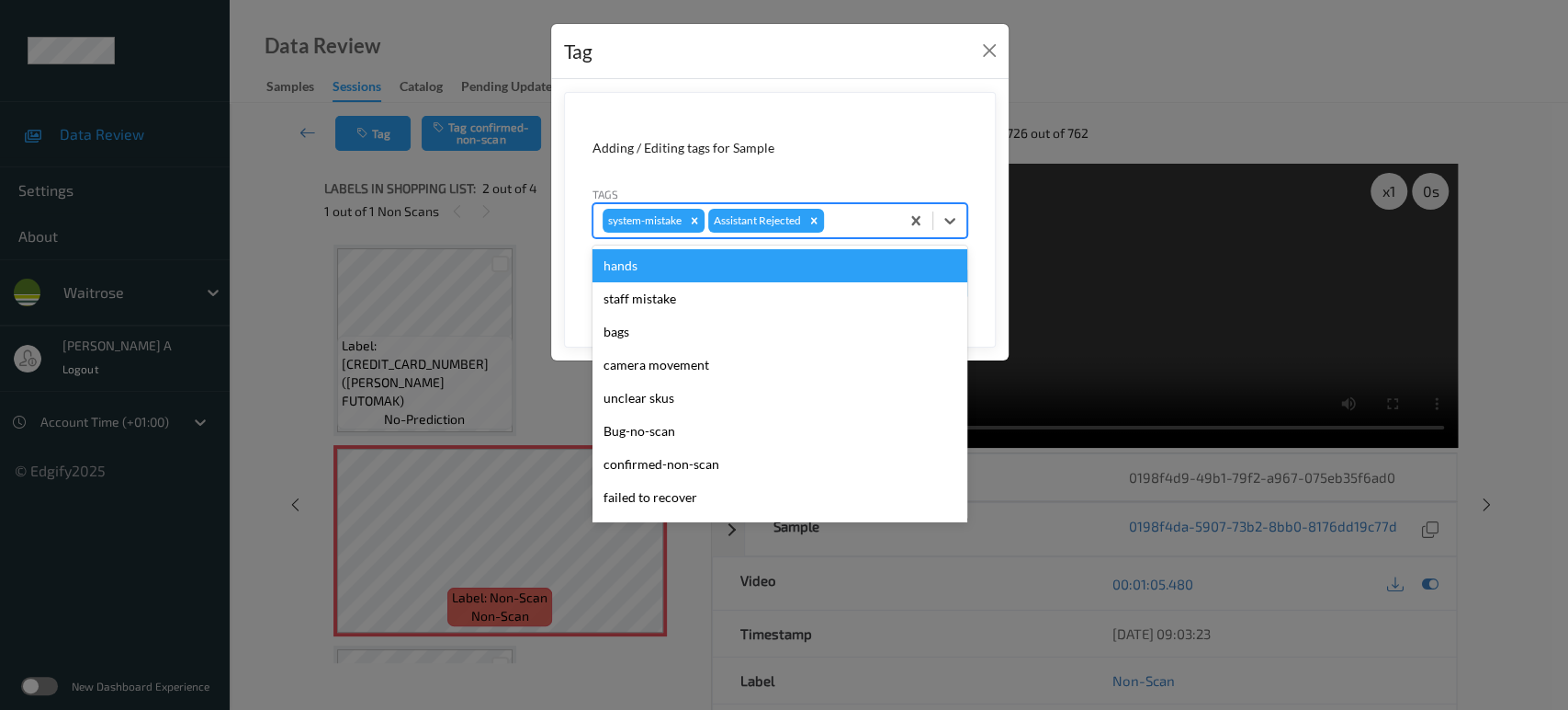
click at [849, 224] on div at bounding box center [859, 220] width 63 height 22
type input "un"
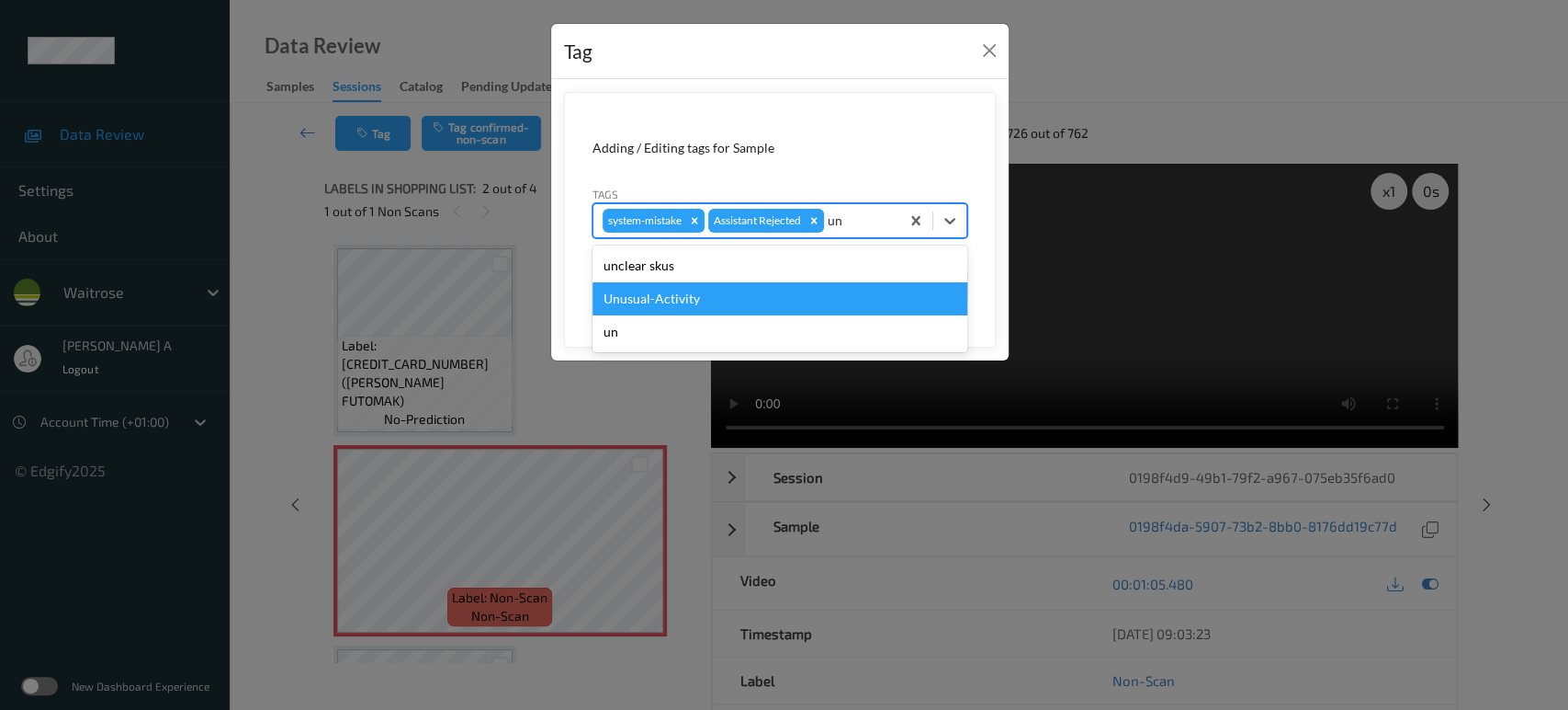
click at [784, 288] on div "Unusual-Activity" at bounding box center [779, 299] width 375 height 33
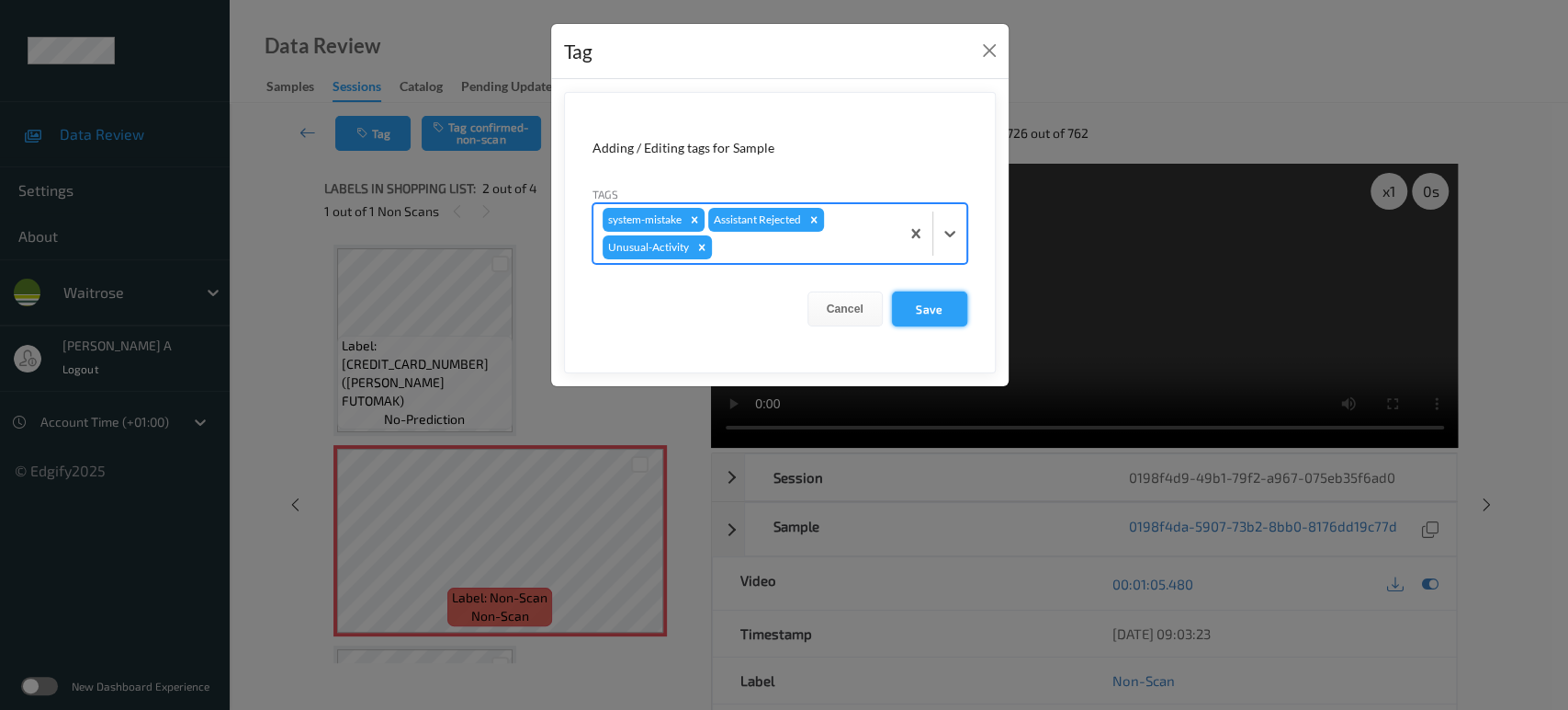
click at [920, 306] on button "Save" at bounding box center [929, 309] width 75 height 35
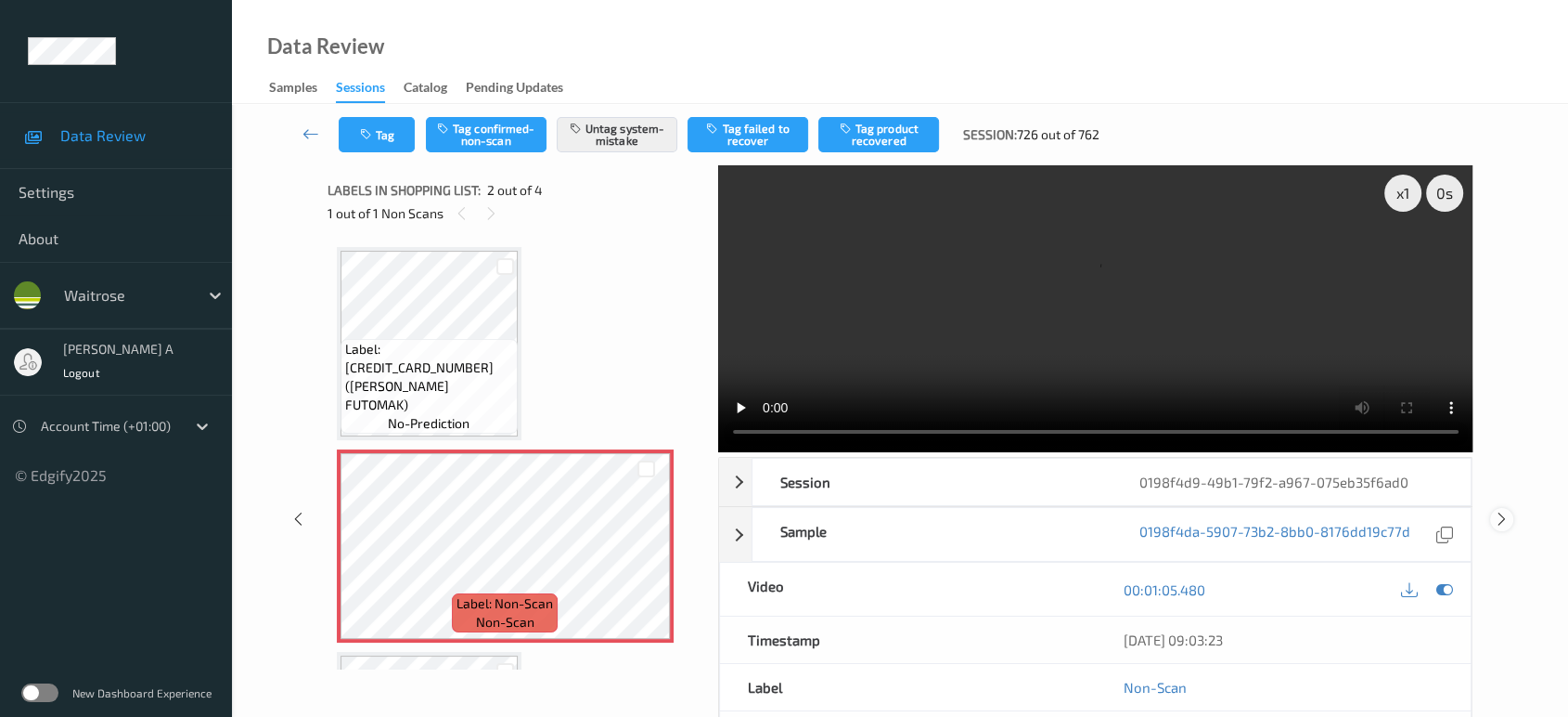
click at [1502, 510] on icon at bounding box center [1502, 519] width 16 height 17
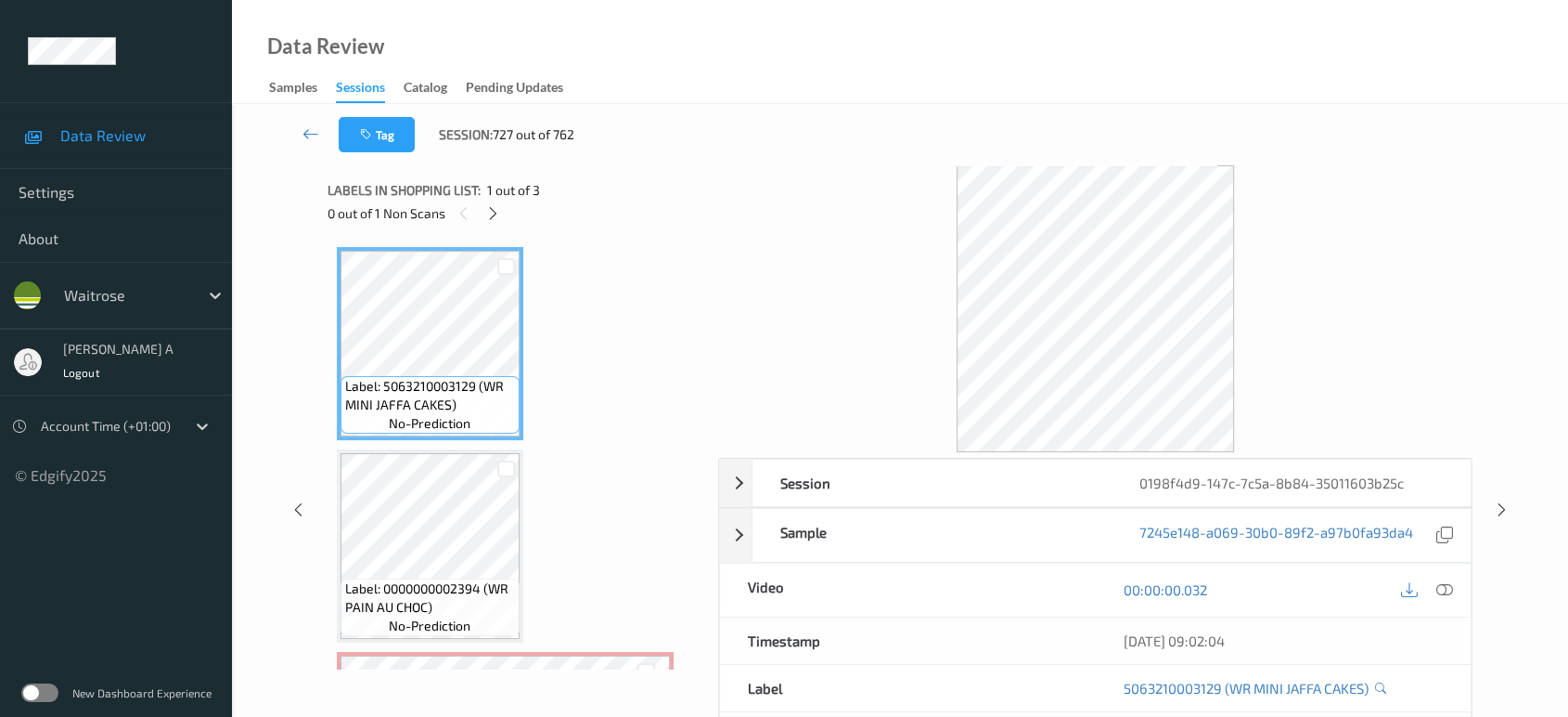
drag, startPoint x: 494, startPoint y: 215, endPoint x: 490, endPoint y: 255, distance: 40.2
click at [495, 215] on icon at bounding box center [492, 213] width 16 height 17
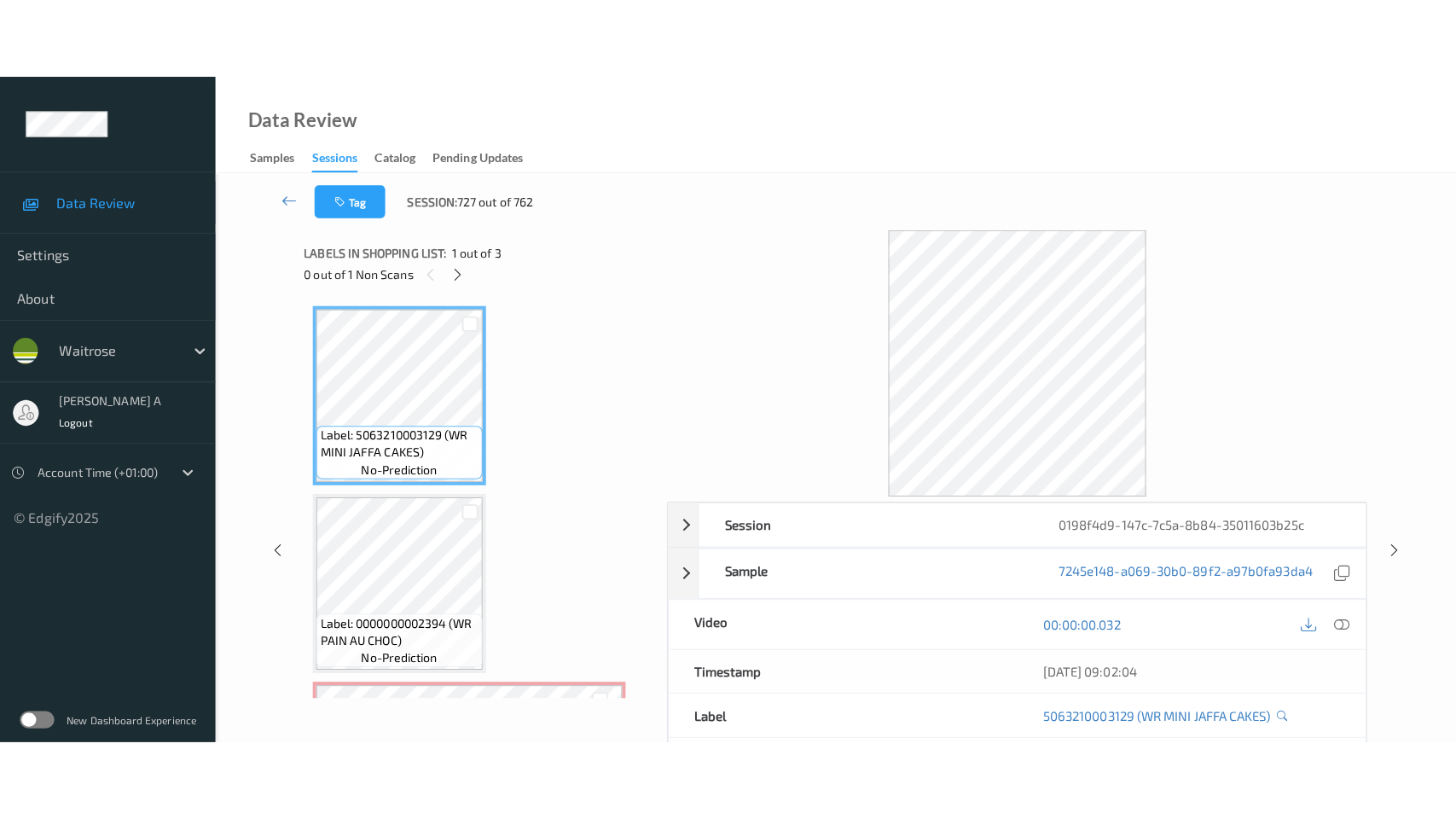
scroll to position [167, 0]
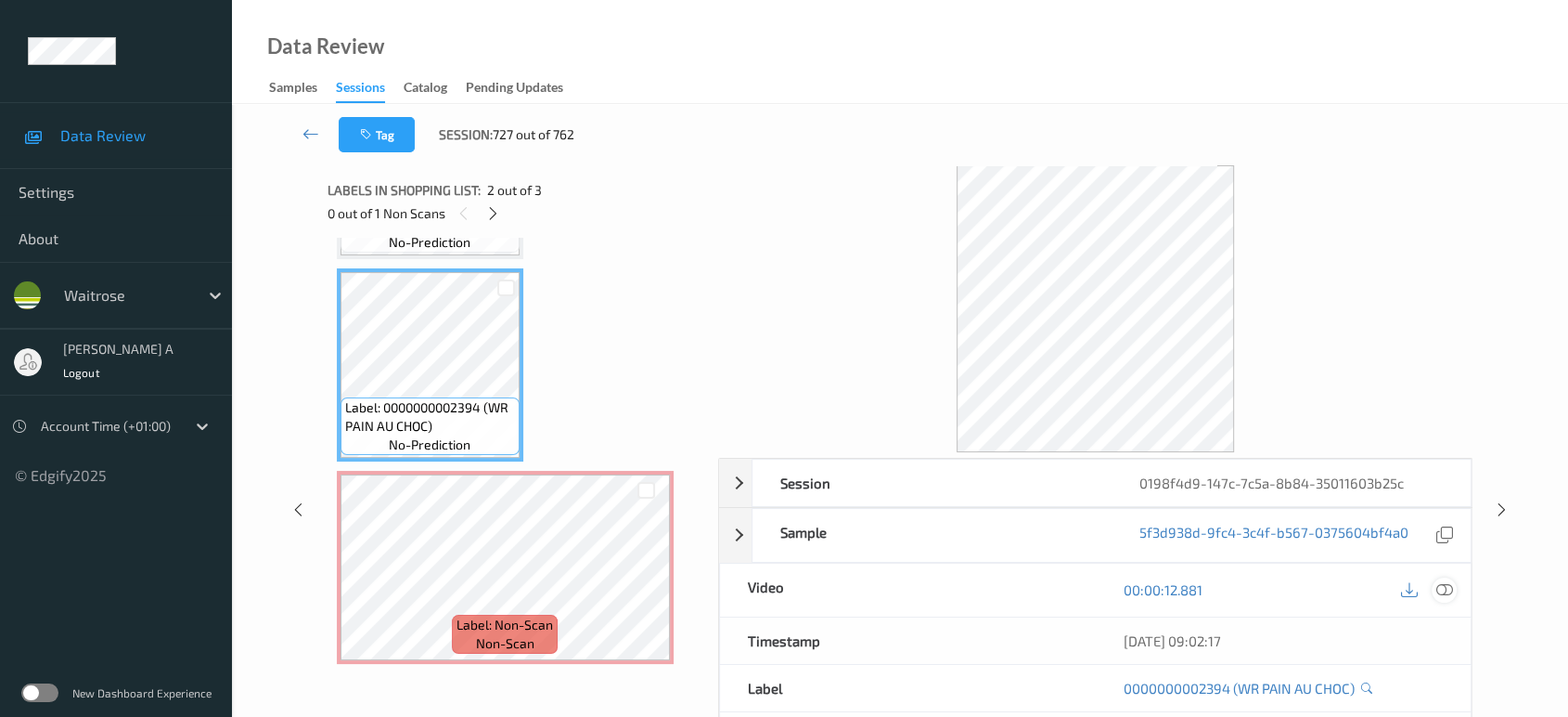
click at [1444, 592] on icon at bounding box center [1445, 590] width 17 height 17
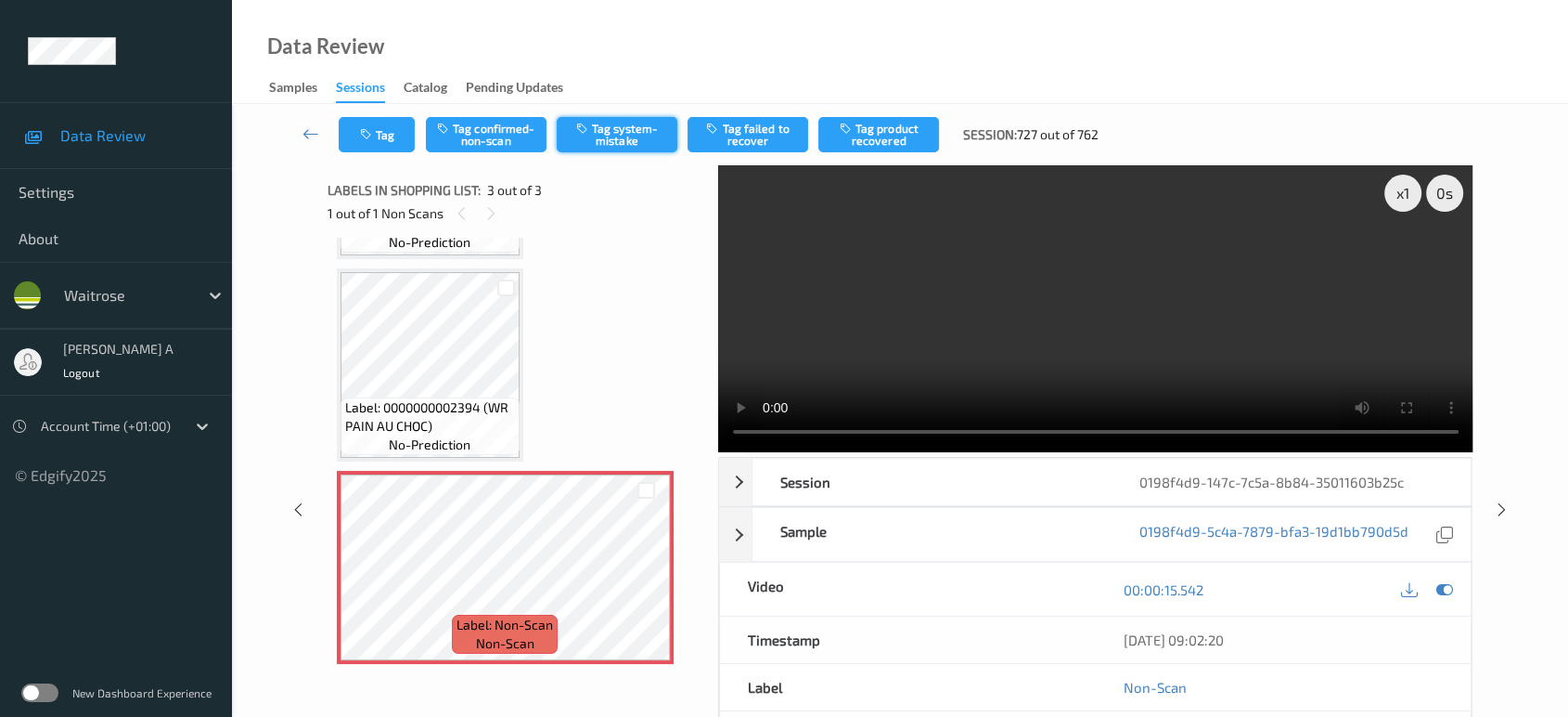
click at [590, 140] on button "Tag system-mistake" at bounding box center [617, 135] width 121 height 36
click at [356, 146] on button "Tag" at bounding box center [376, 135] width 76 height 36
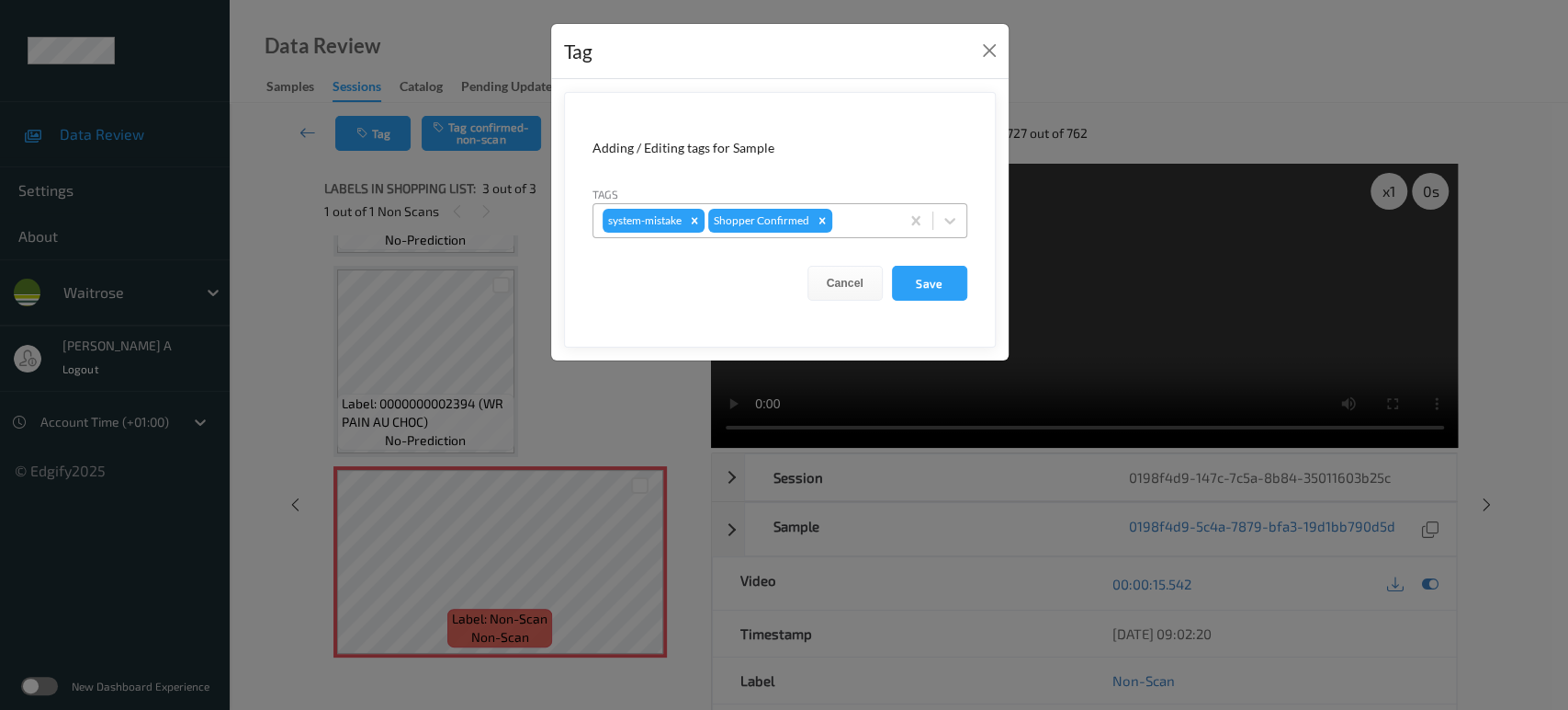
click at [864, 218] on div at bounding box center [863, 220] width 55 height 22
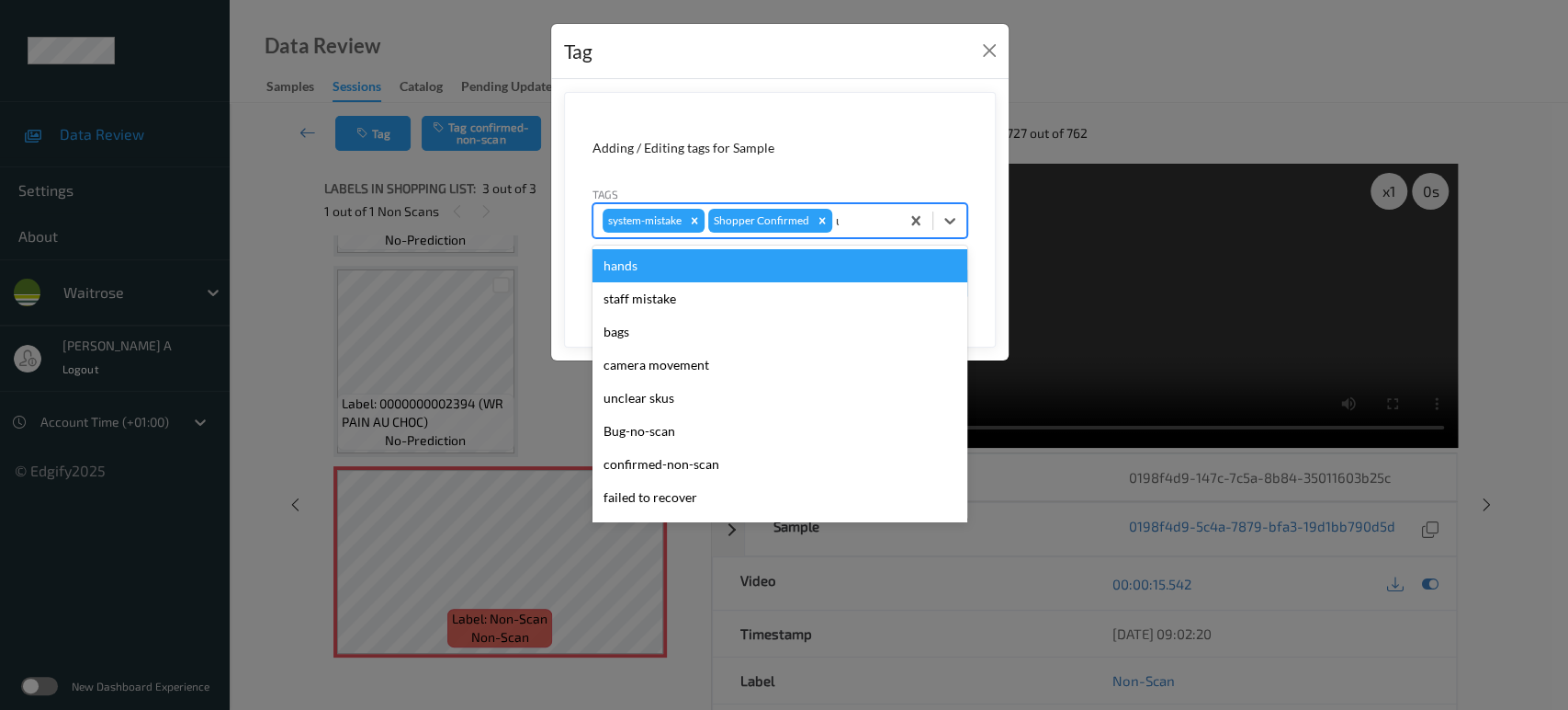
type input "un"
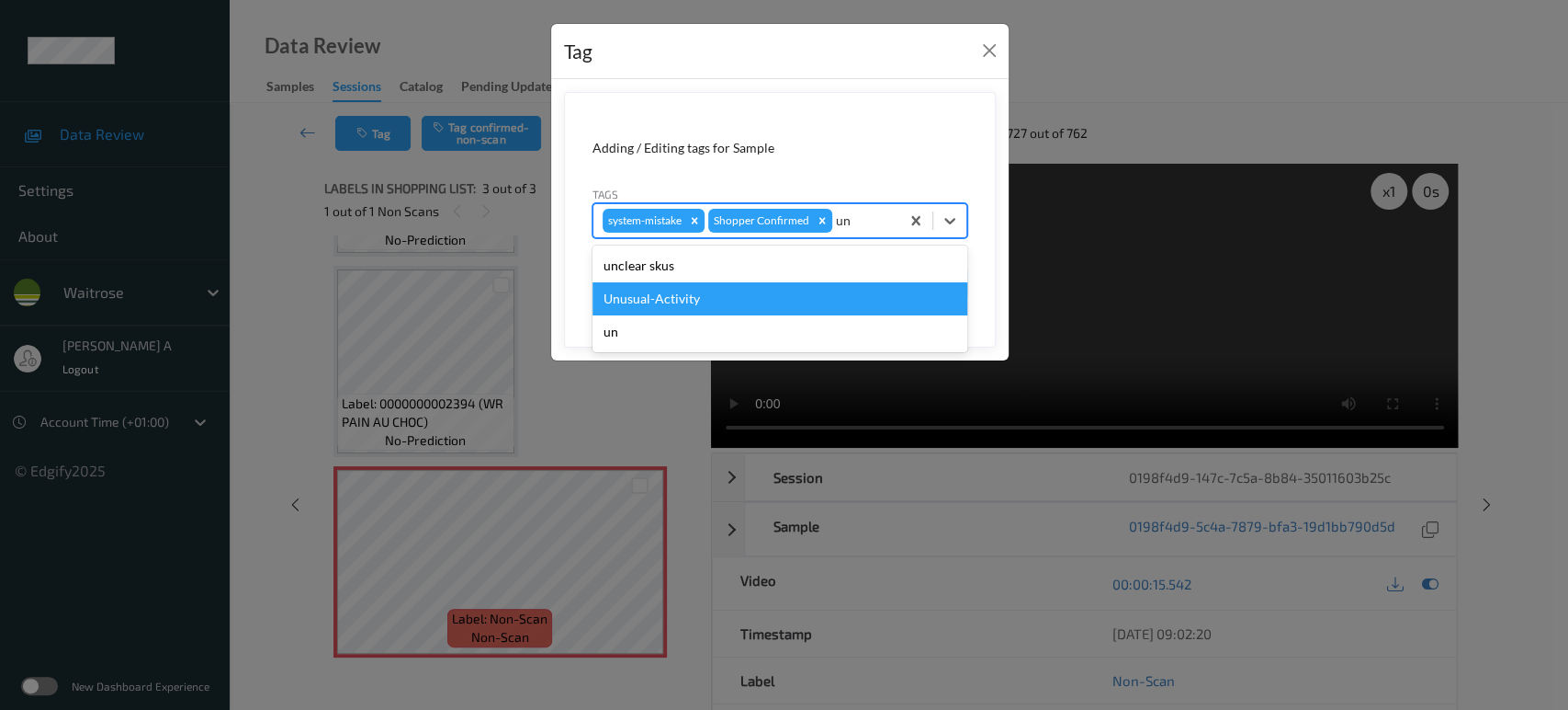
click at [746, 301] on div "Unusual-Activity" at bounding box center [779, 299] width 375 height 33
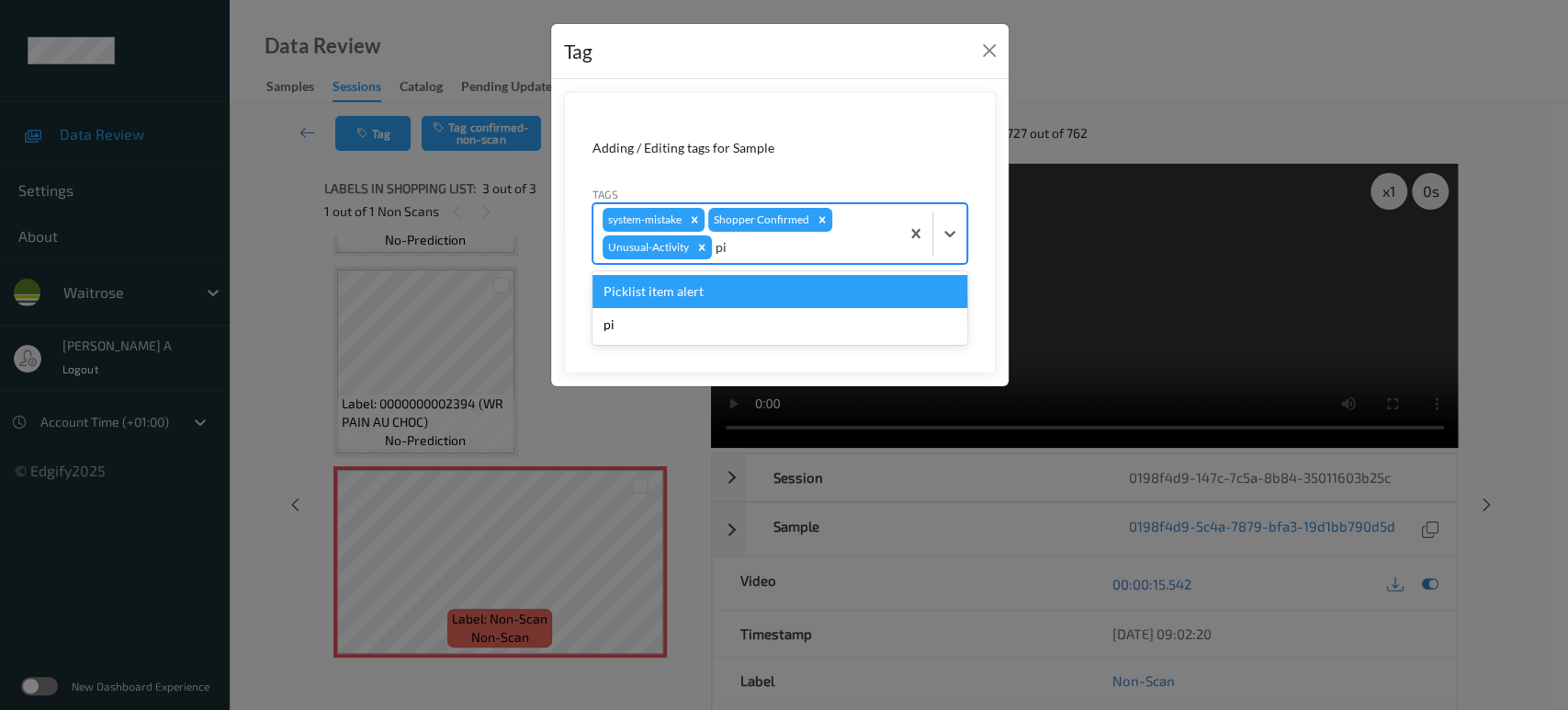
type input "pic"
click at [758, 293] on div "Picklist item alert" at bounding box center [779, 292] width 375 height 33
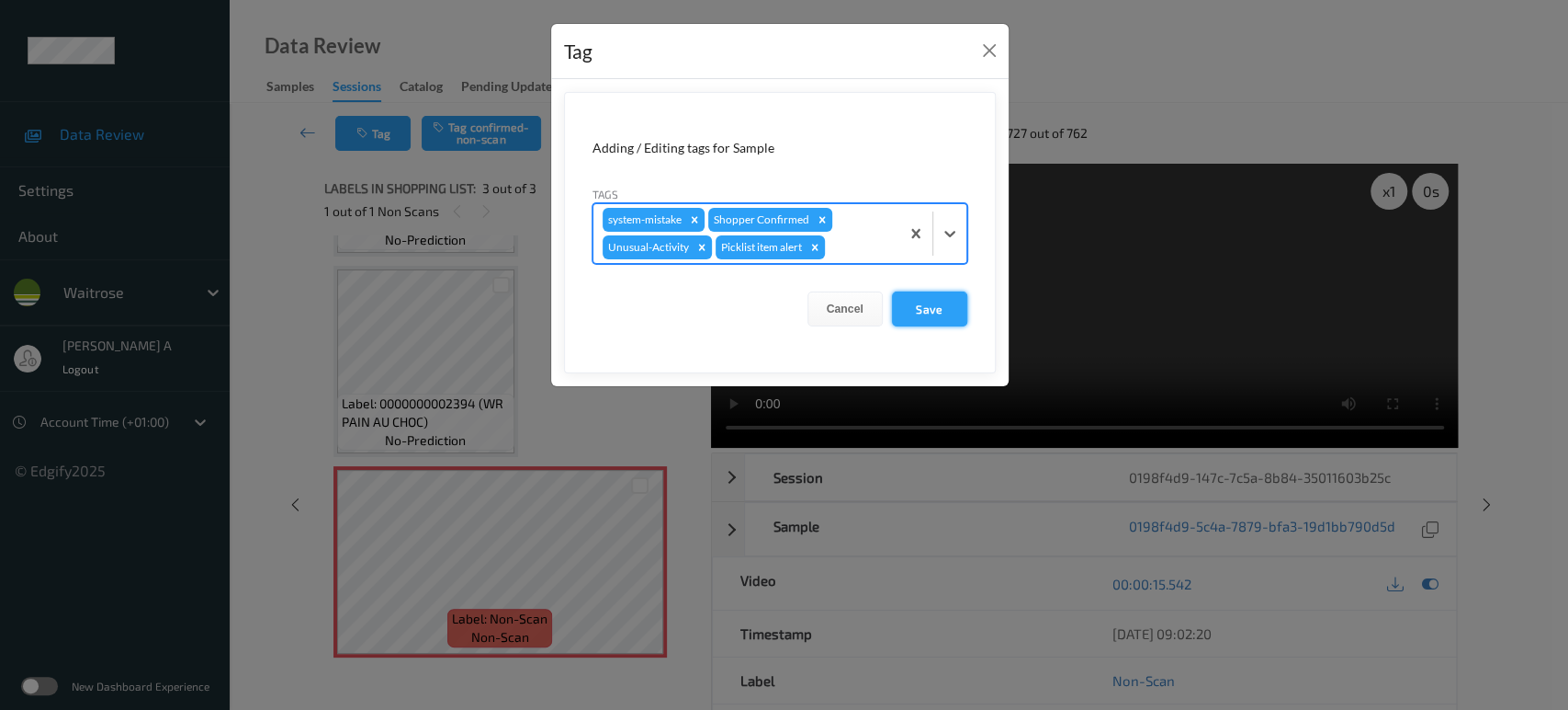
click at [935, 316] on button "Save" at bounding box center [929, 309] width 75 height 35
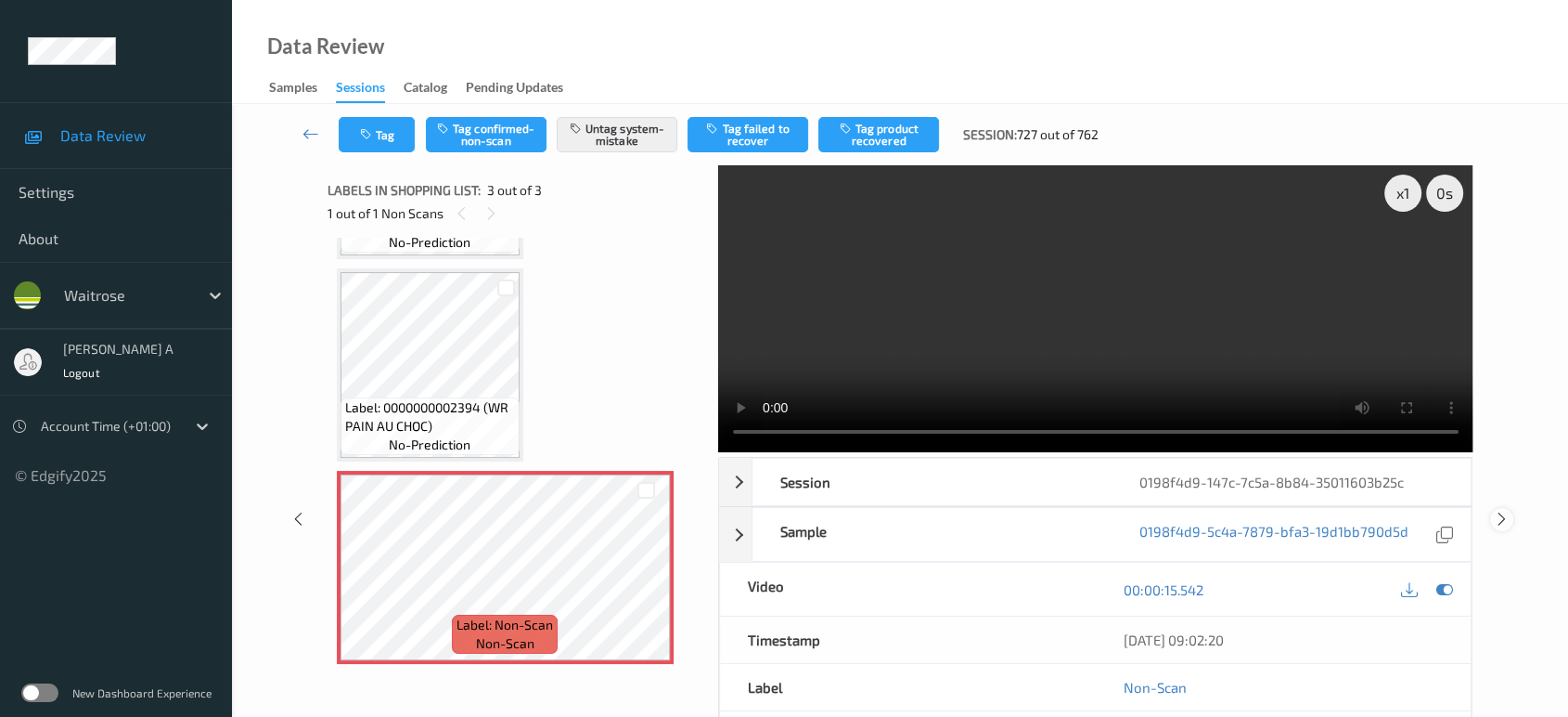
click at [1507, 510] on icon at bounding box center [1502, 519] width 16 height 17
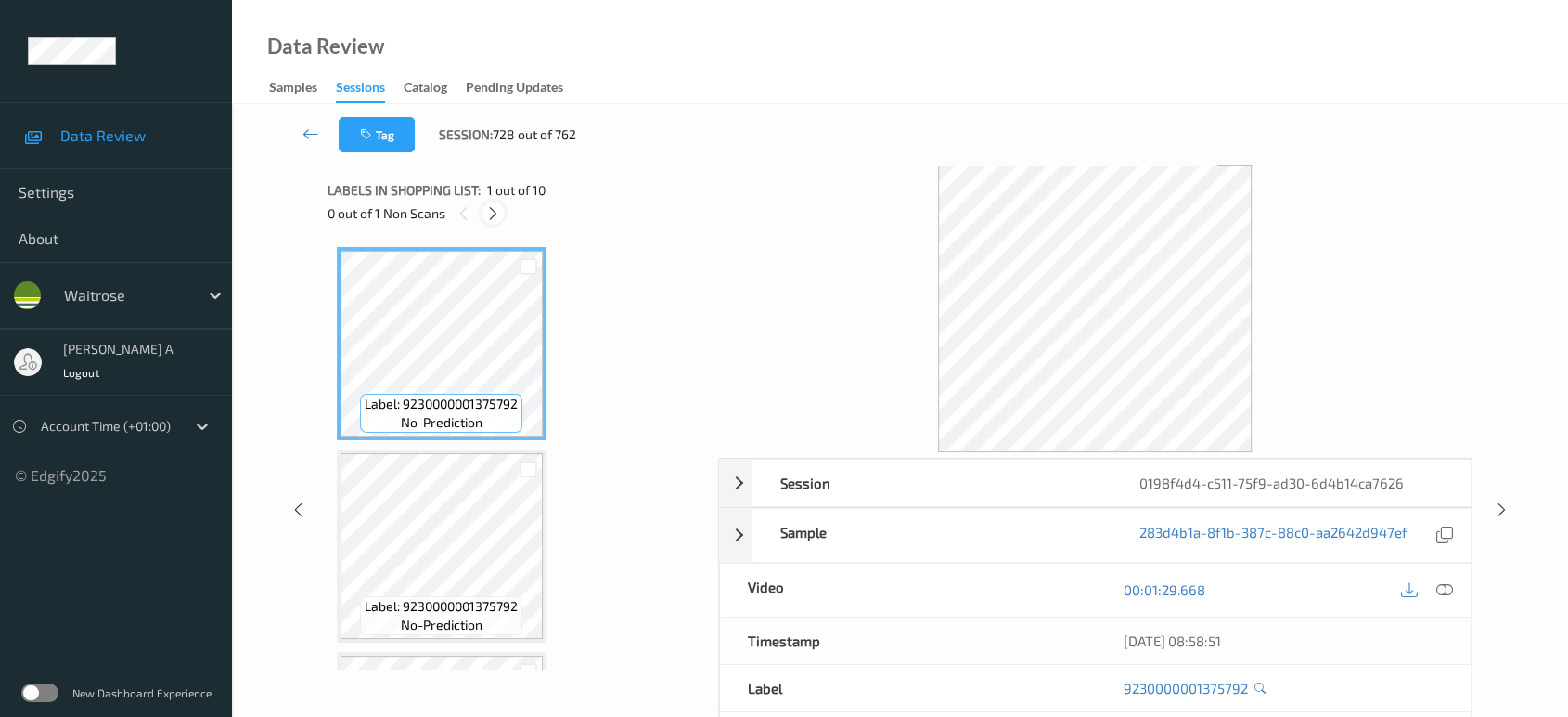
click at [484, 206] on div at bounding box center [492, 212] width 23 height 23
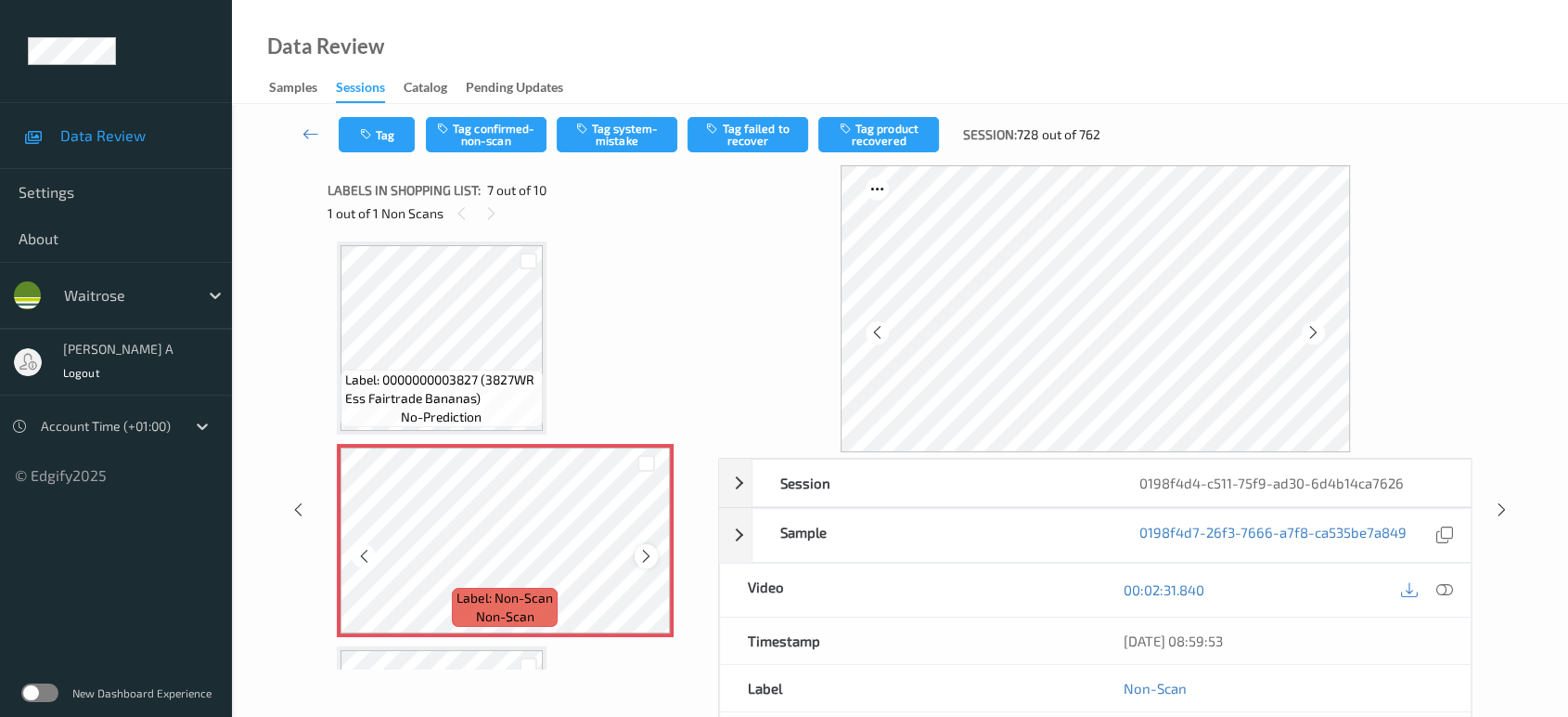
click at [646, 555] on icon at bounding box center [646, 556] width 16 height 17
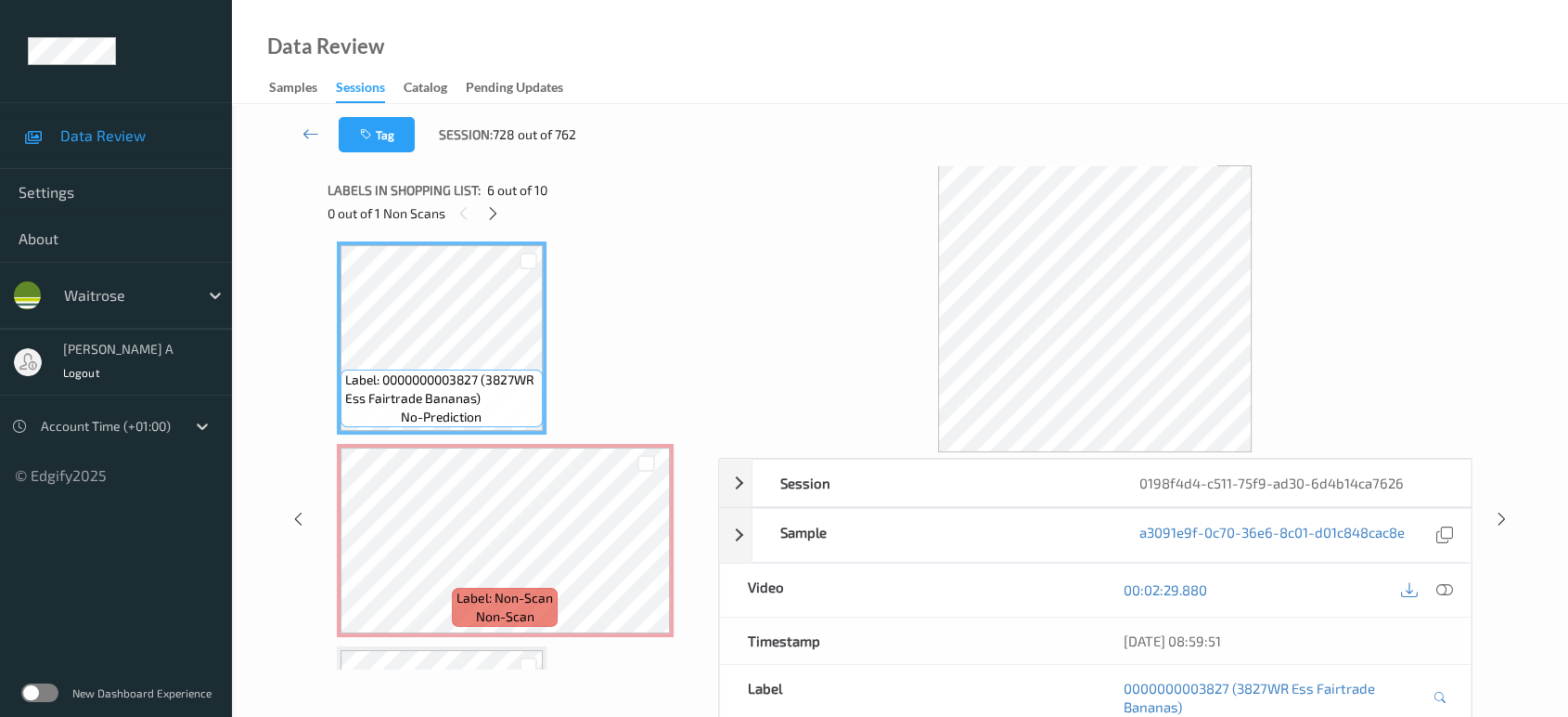
click at [1440, 591] on icon at bounding box center [1445, 590] width 17 height 17
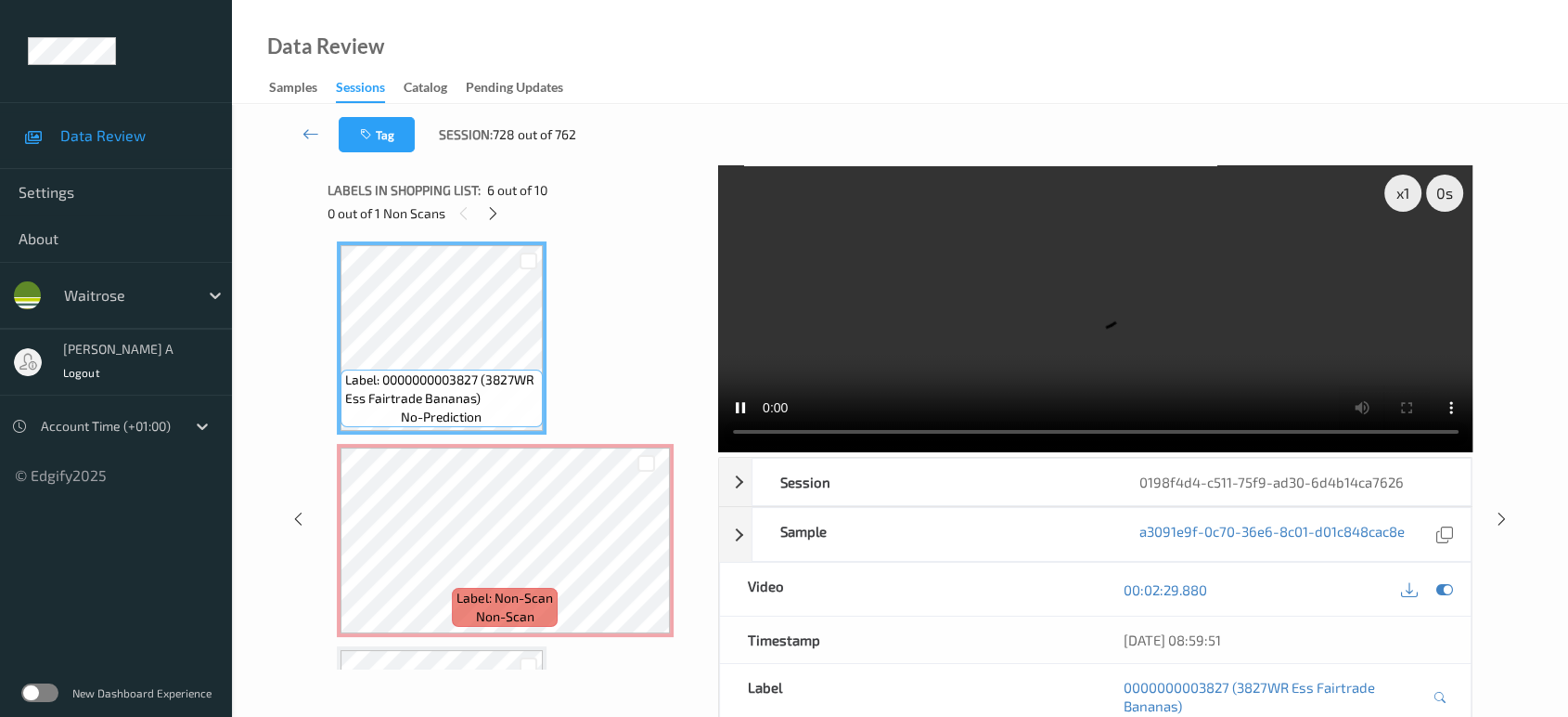
scroll to position [913, 0]
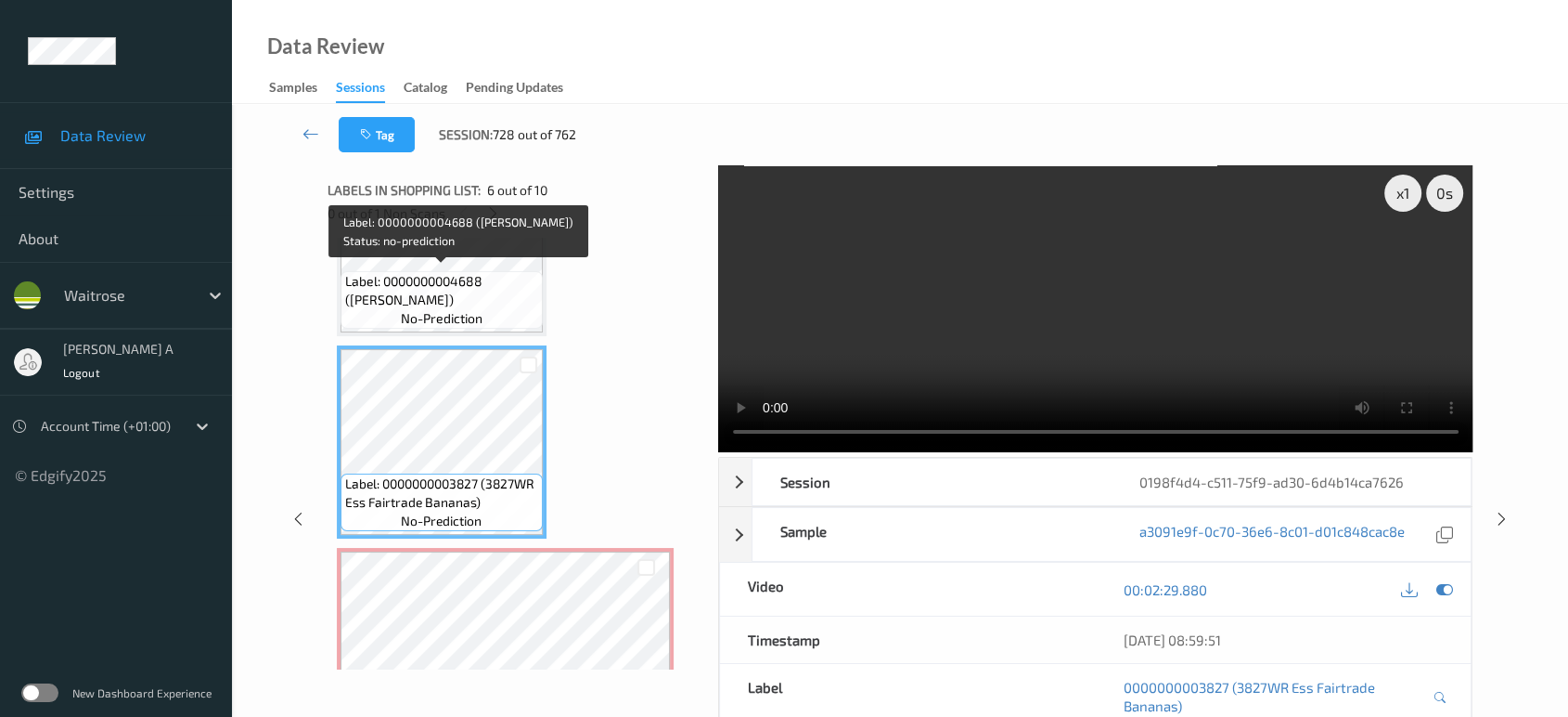
click at [423, 278] on span "Label: 0000000004688 ([PERSON_NAME])" at bounding box center [441, 291] width 193 height 37
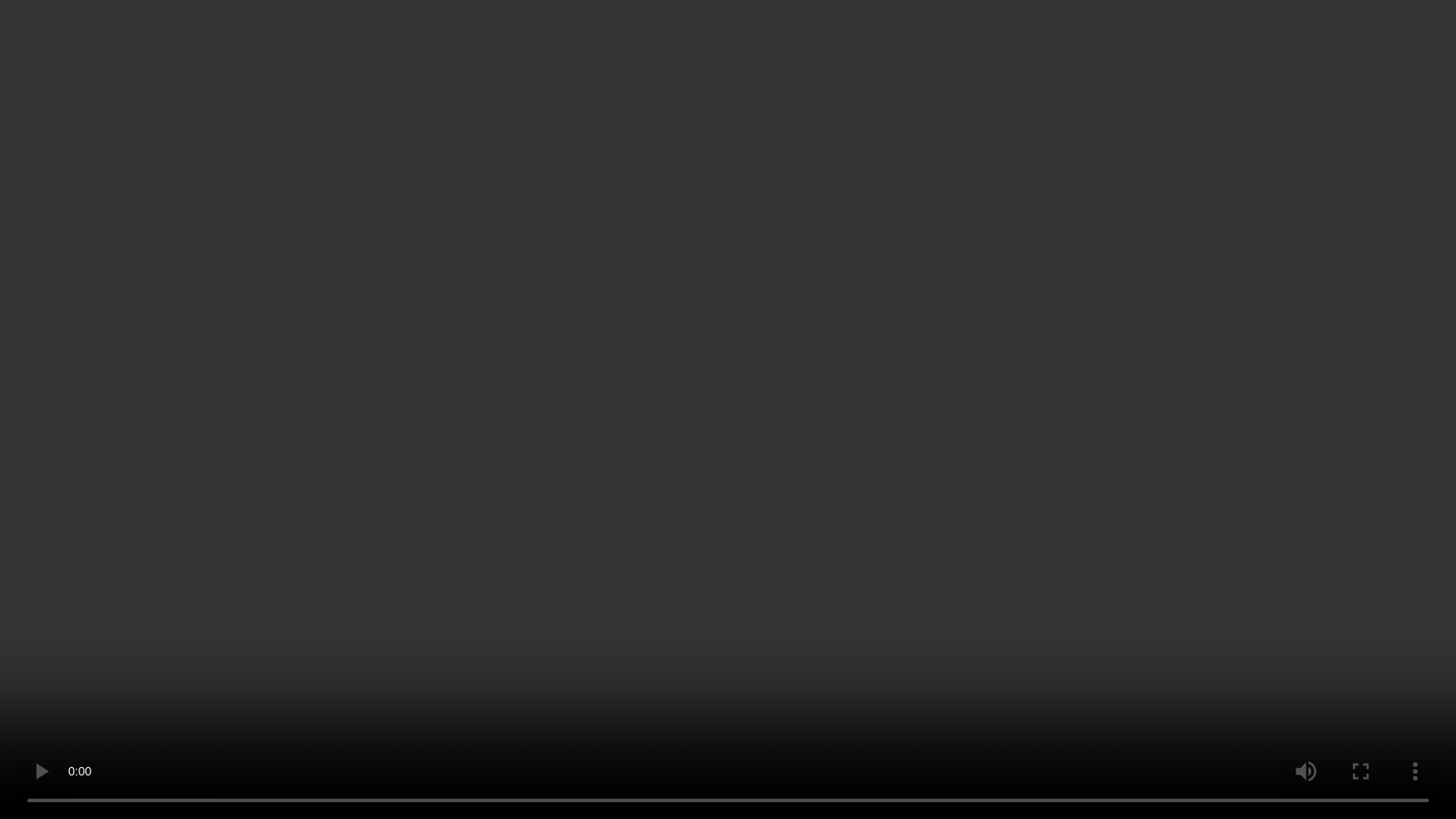
click at [618, 493] on video at bounding box center [728, 409] width 1456 height 819
click at [704, 415] on video at bounding box center [728, 409] width 1456 height 819
click at [744, 458] on video at bounding box center [728, 409] width 1456 height 819
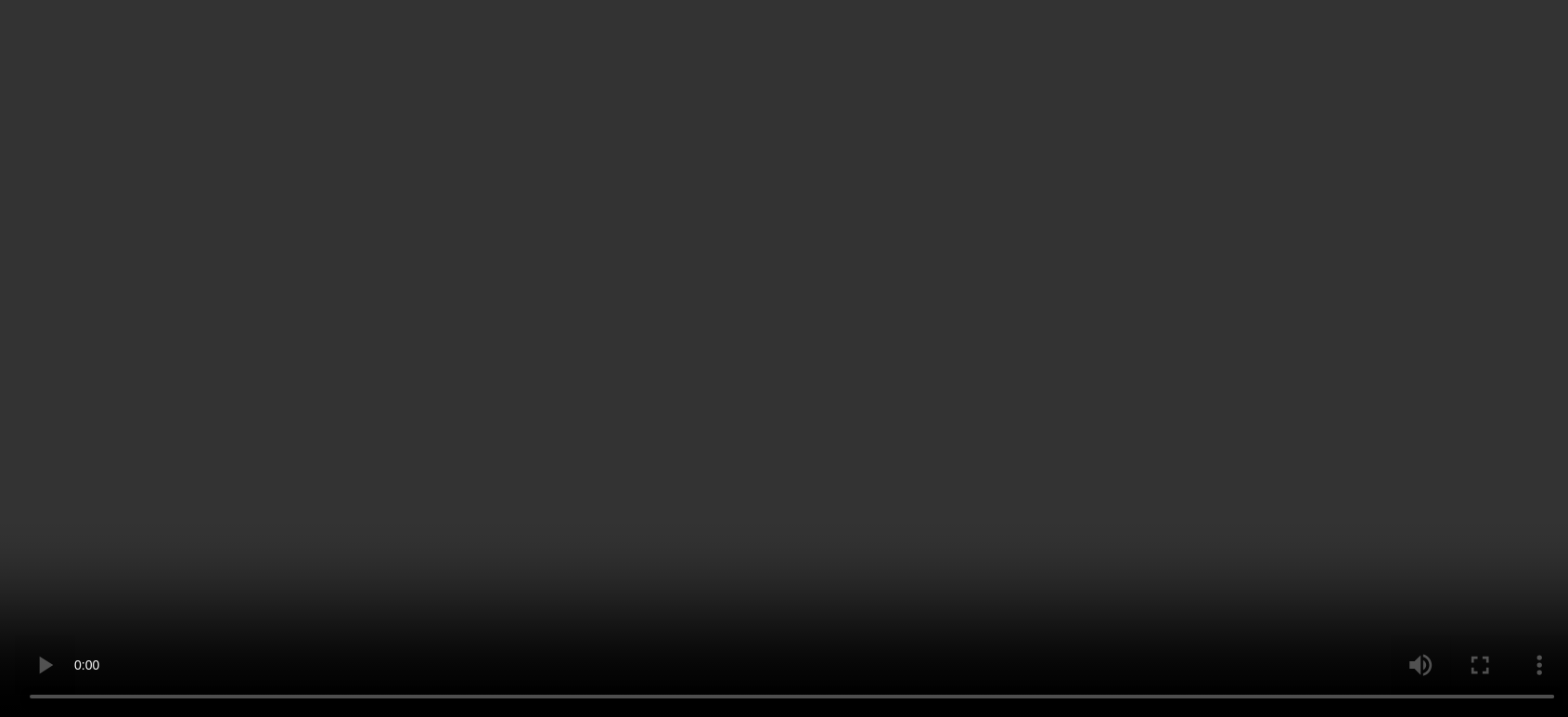
scroll to position [1120, 0]
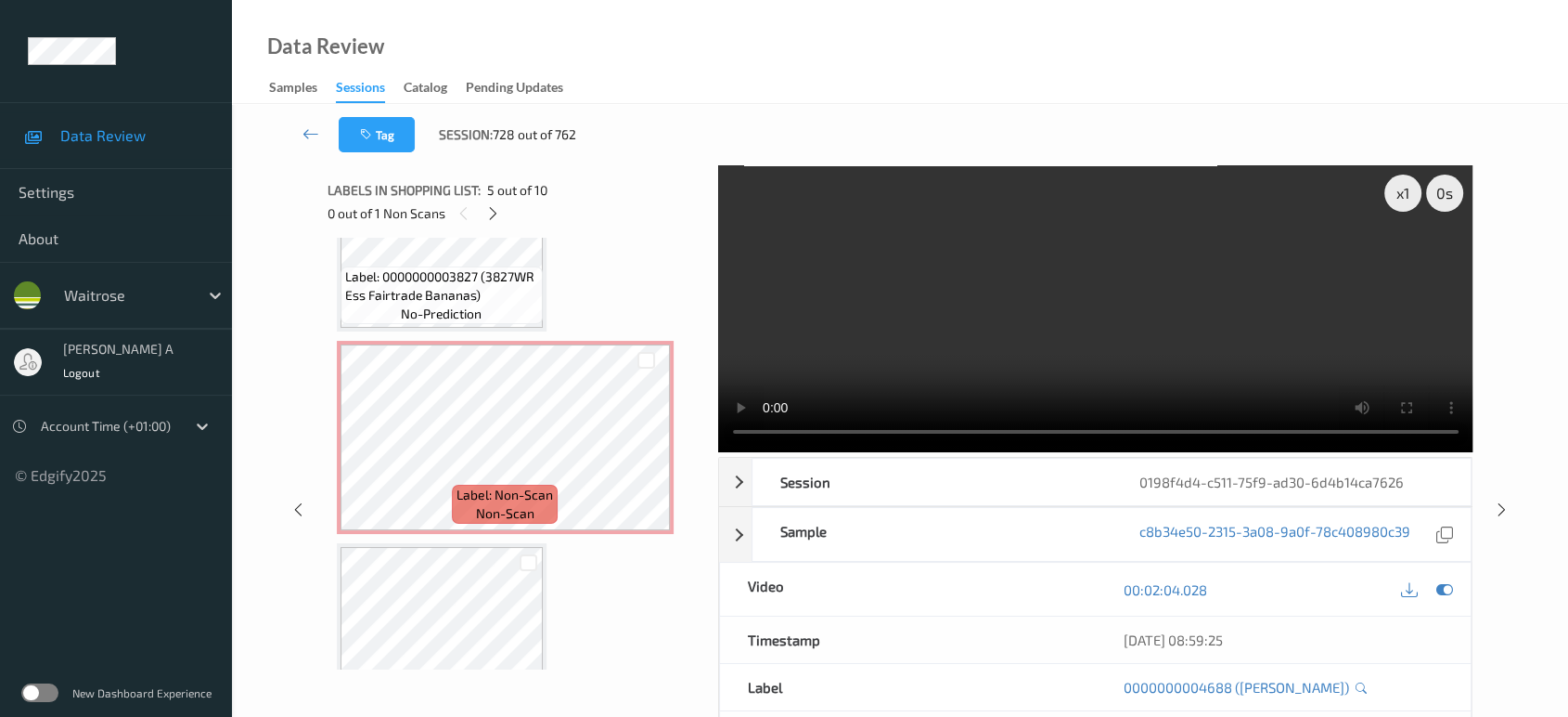
click at [834, 50] on div "Data Review Samples Sessions Catalog Pending Updates" at bounding box center [900, 51] width 1336 height 104
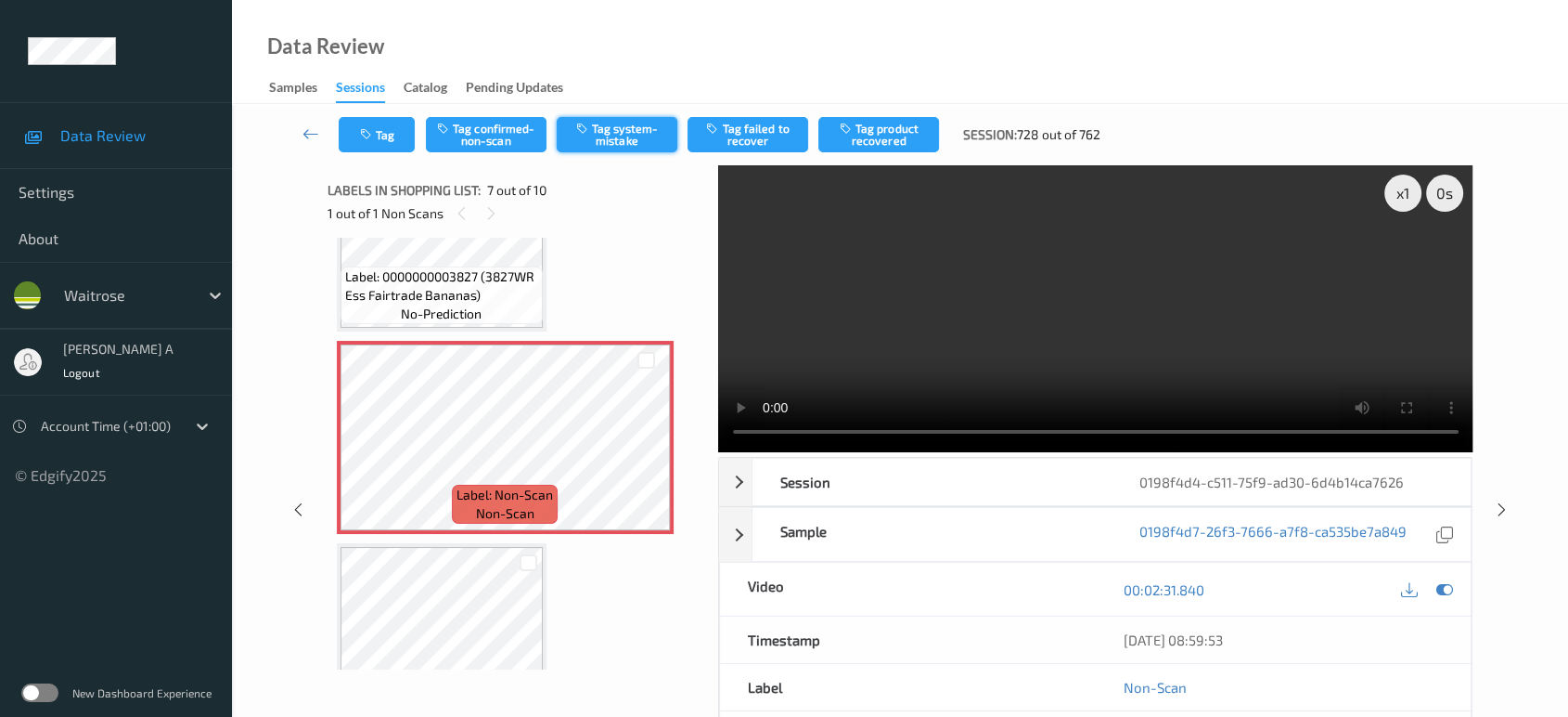
click at [611, 137] on button "Tag system-mistake" at bounding box center [617, 135] width 121 height 36
click at [385, 140] on button "Tag" at bounding box center [376, 135] width 76 height 36
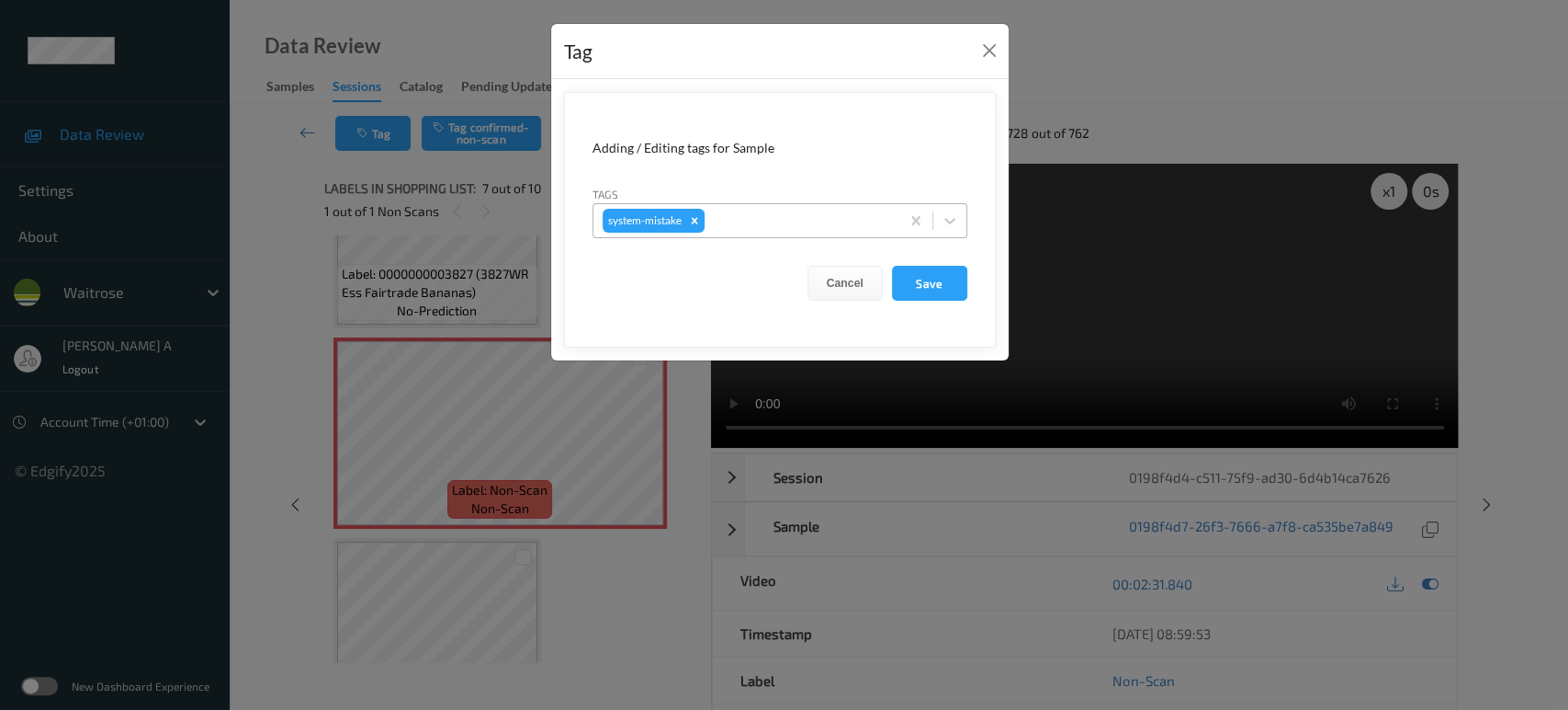
click at [841, 218] on div at bounding box center [799, 220] width 182 height 22
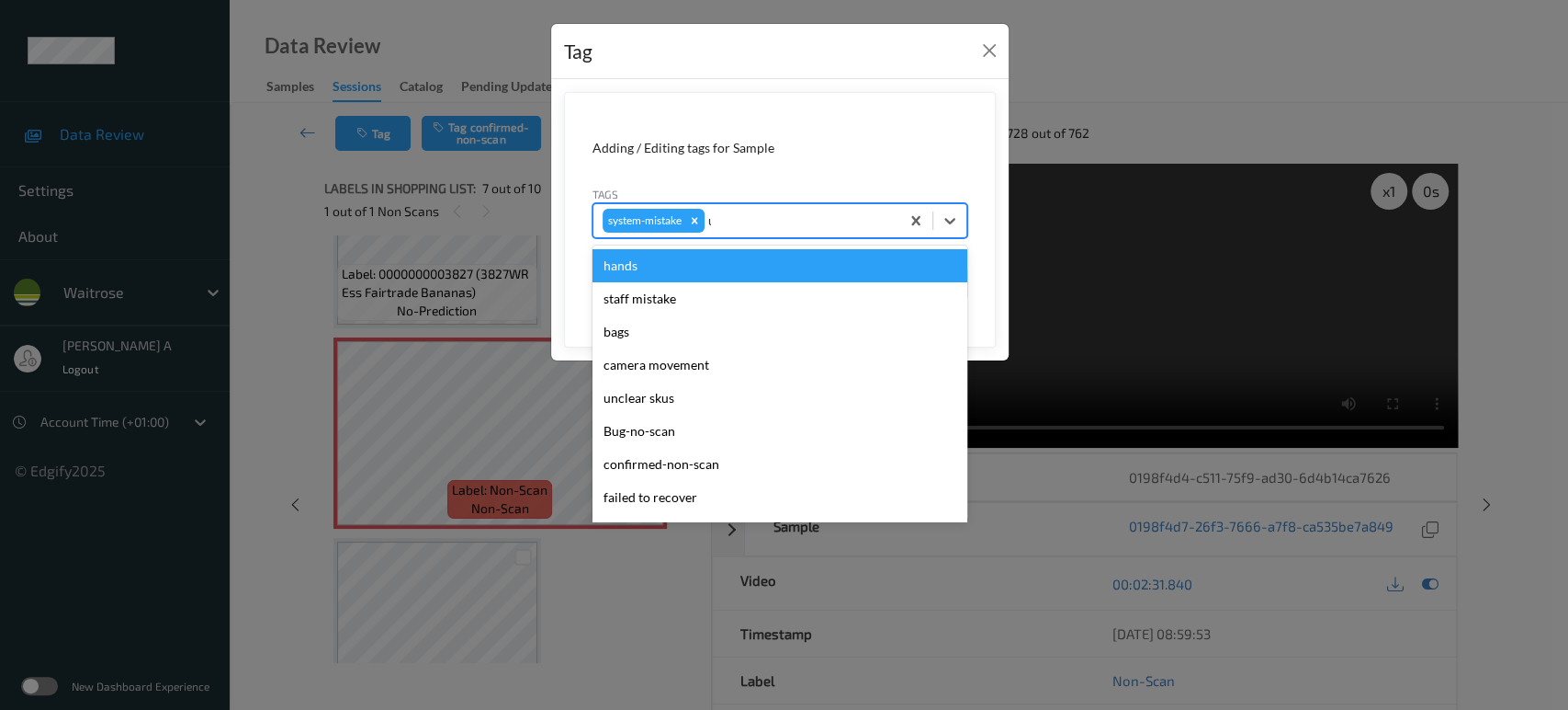
type input "un"
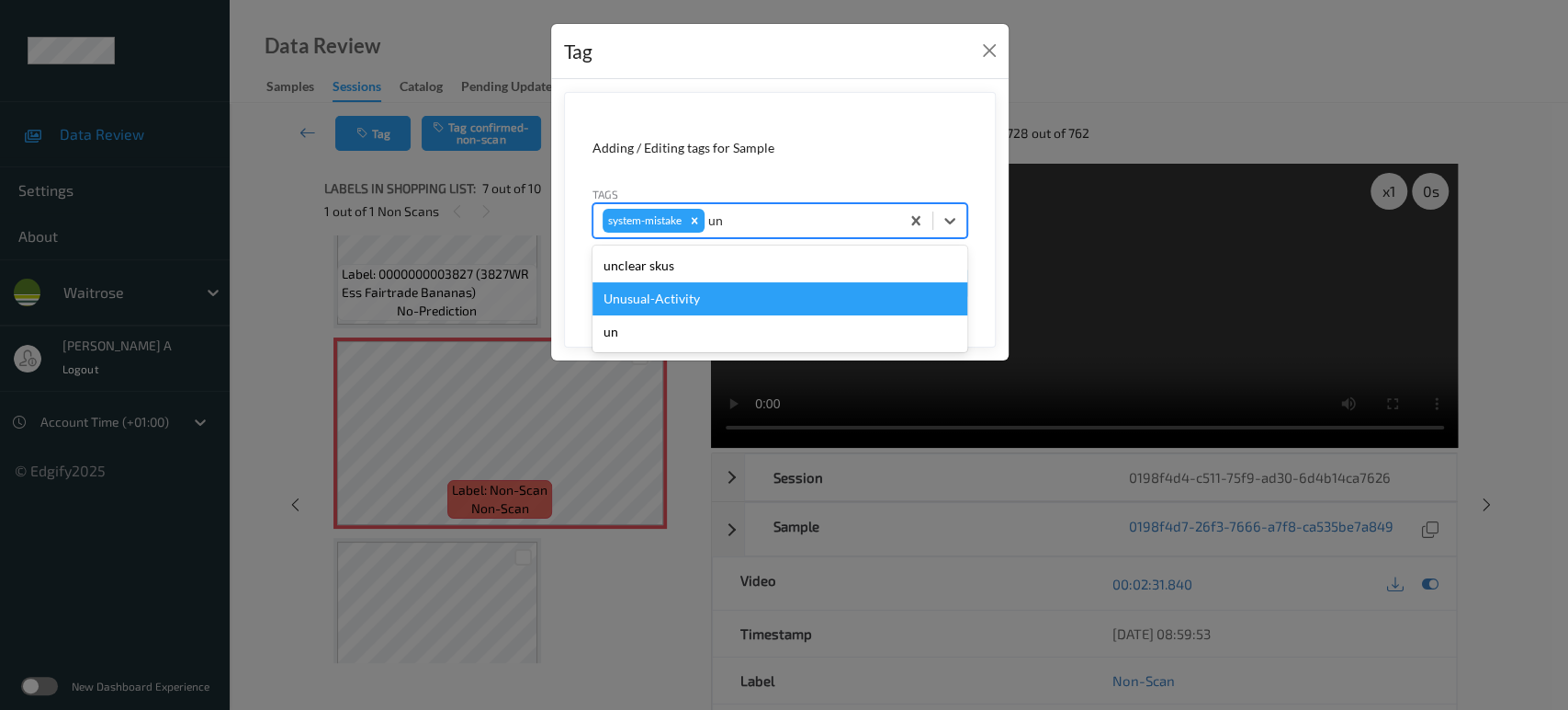
click at [706, 290] on div "Unusual-Activity" at bounding box center [779, 299] width 375 height 33
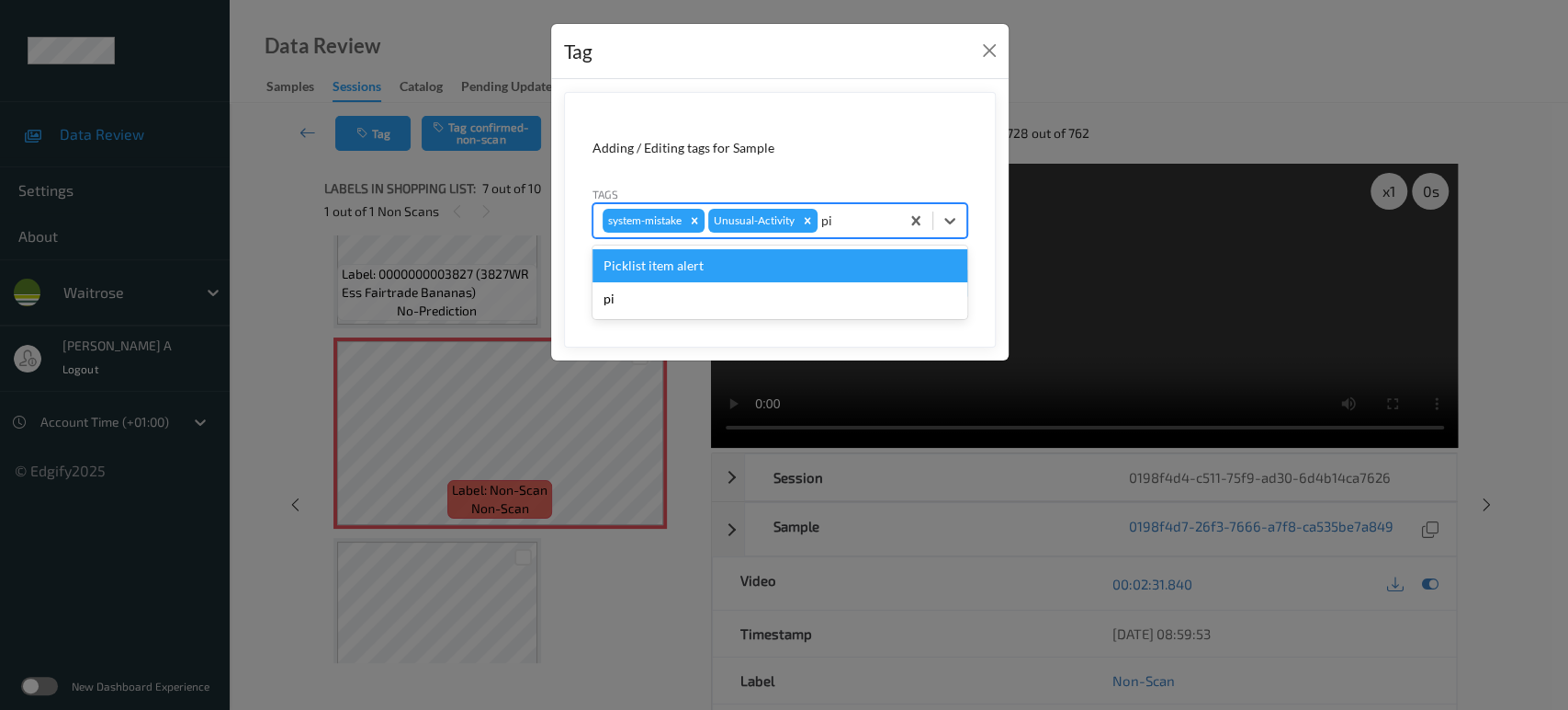
type input "pic"
click at [721, 276] on div "Picklist item alert" at bounding box center [779, 266] width 375 height 33
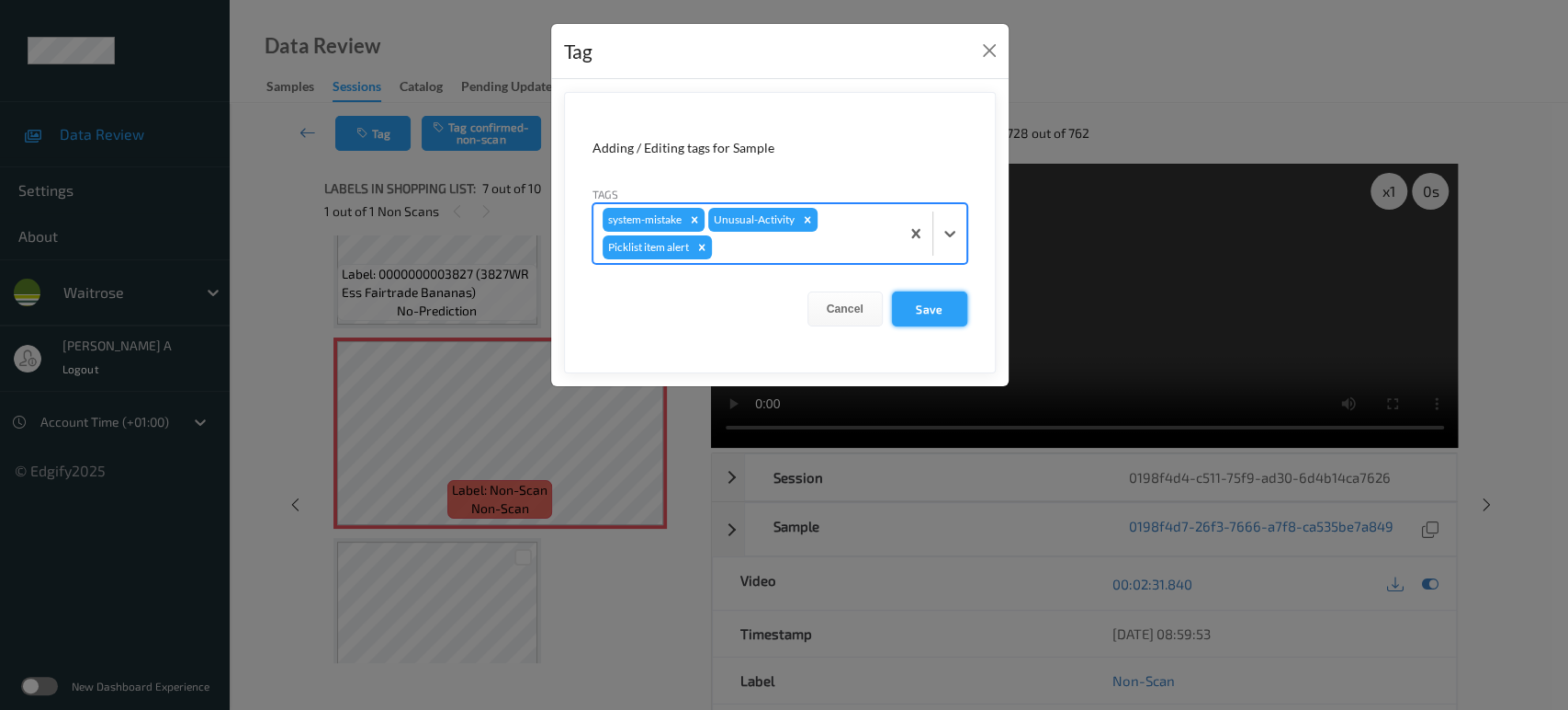
click at [929, 307] on button "Save" at bounding box center [929, 309] width 75 height 35
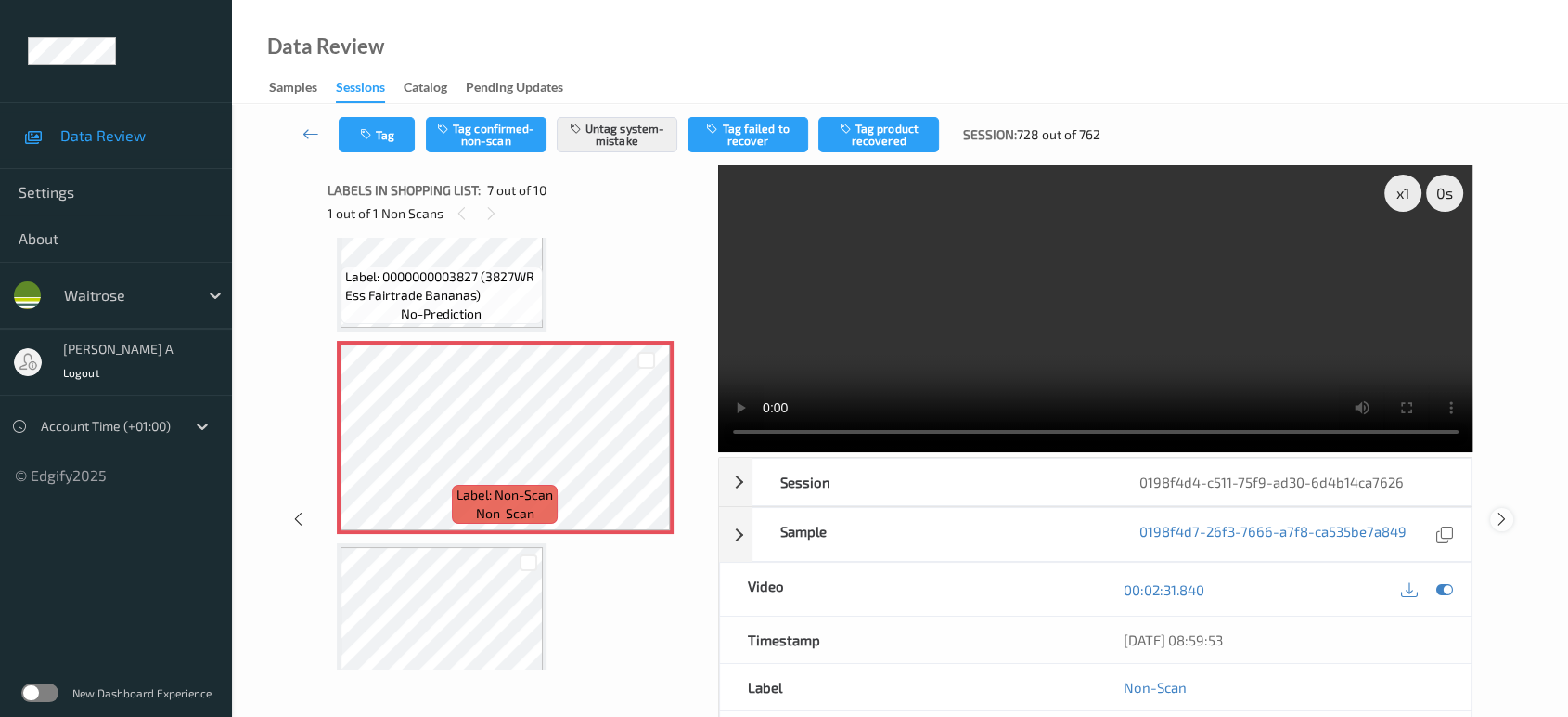
click at [1497, 510] on icon at bounding box center [1502, 519] width 16 height 17
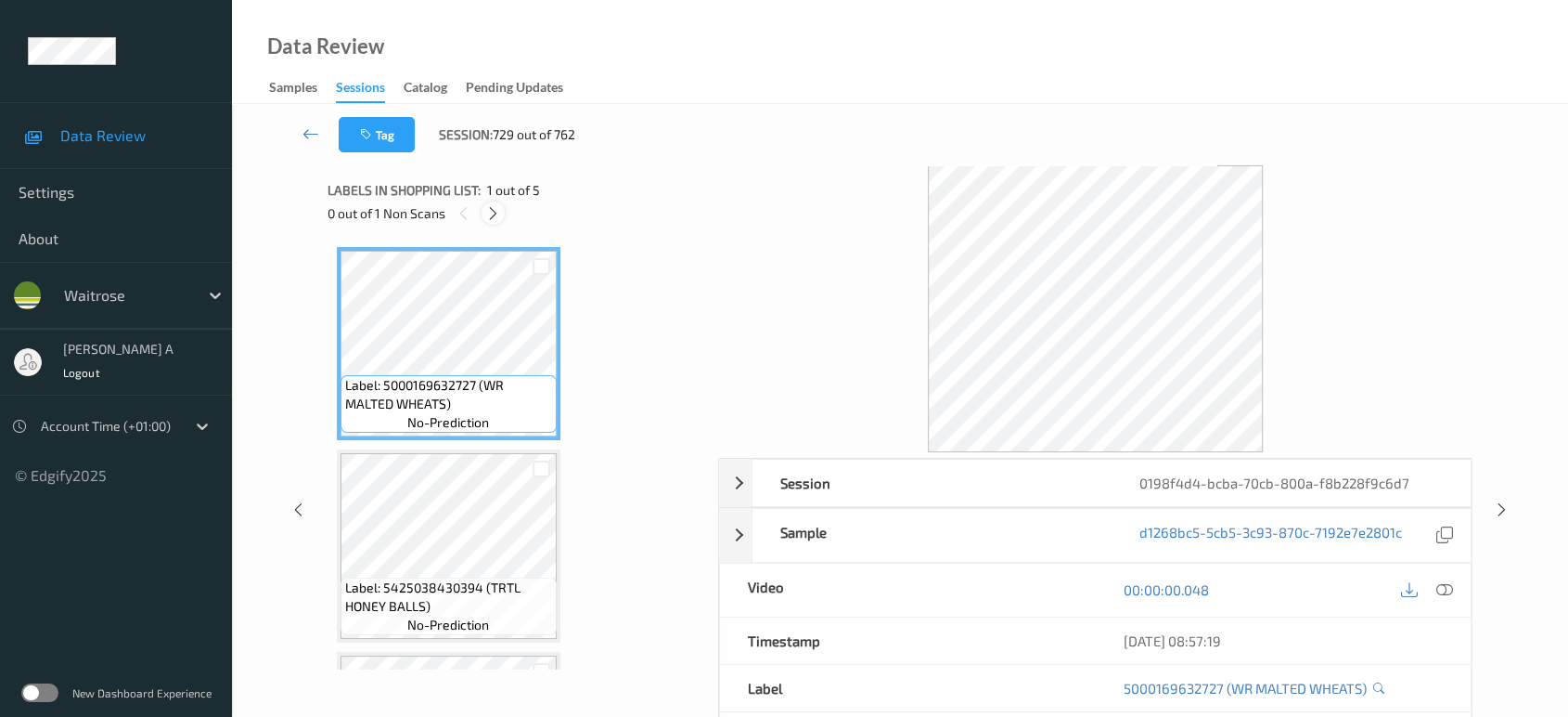
click at [492, 214] on icon at bounding box center [492, 213] width 16 height 17
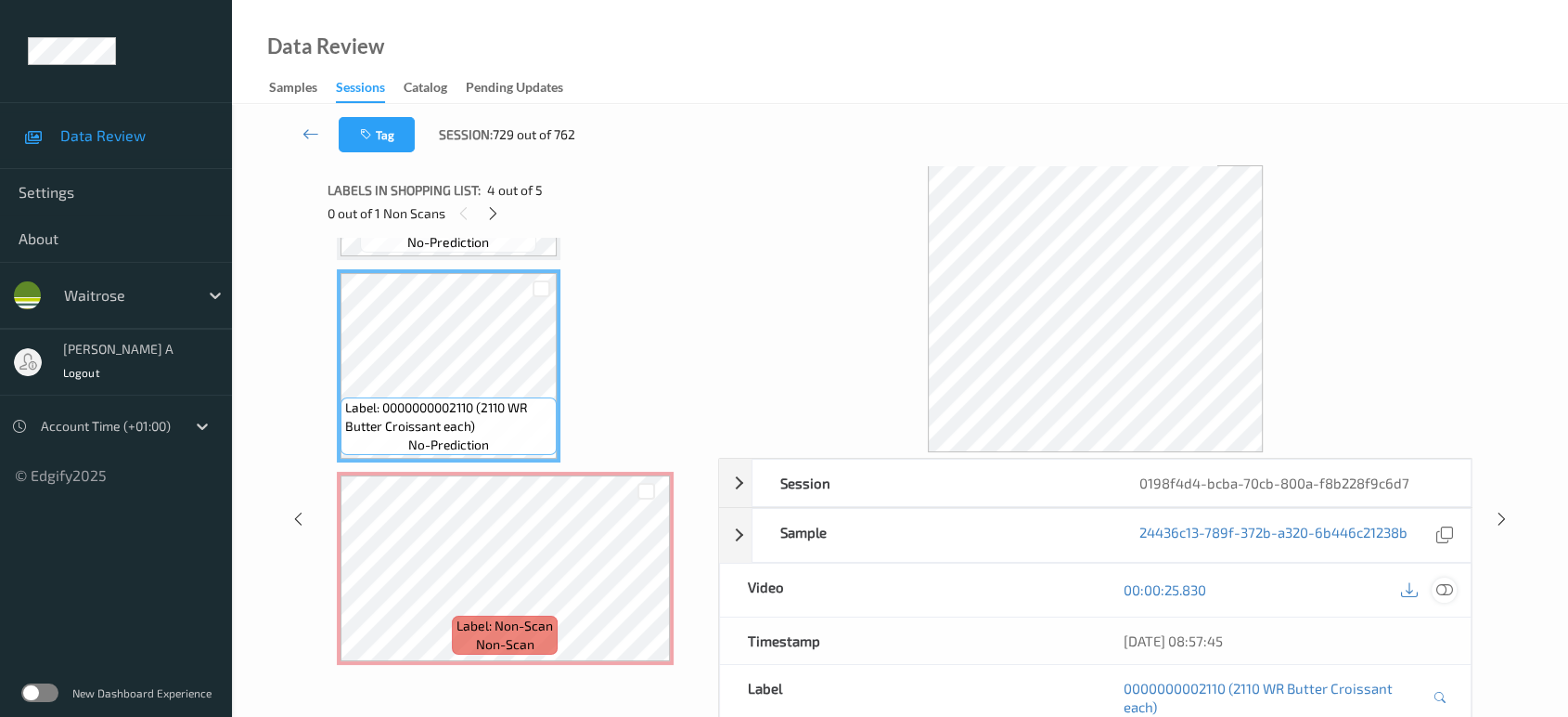
click at [1438, 584] on icon at bounding box center [1445, 590] width 17 height 17
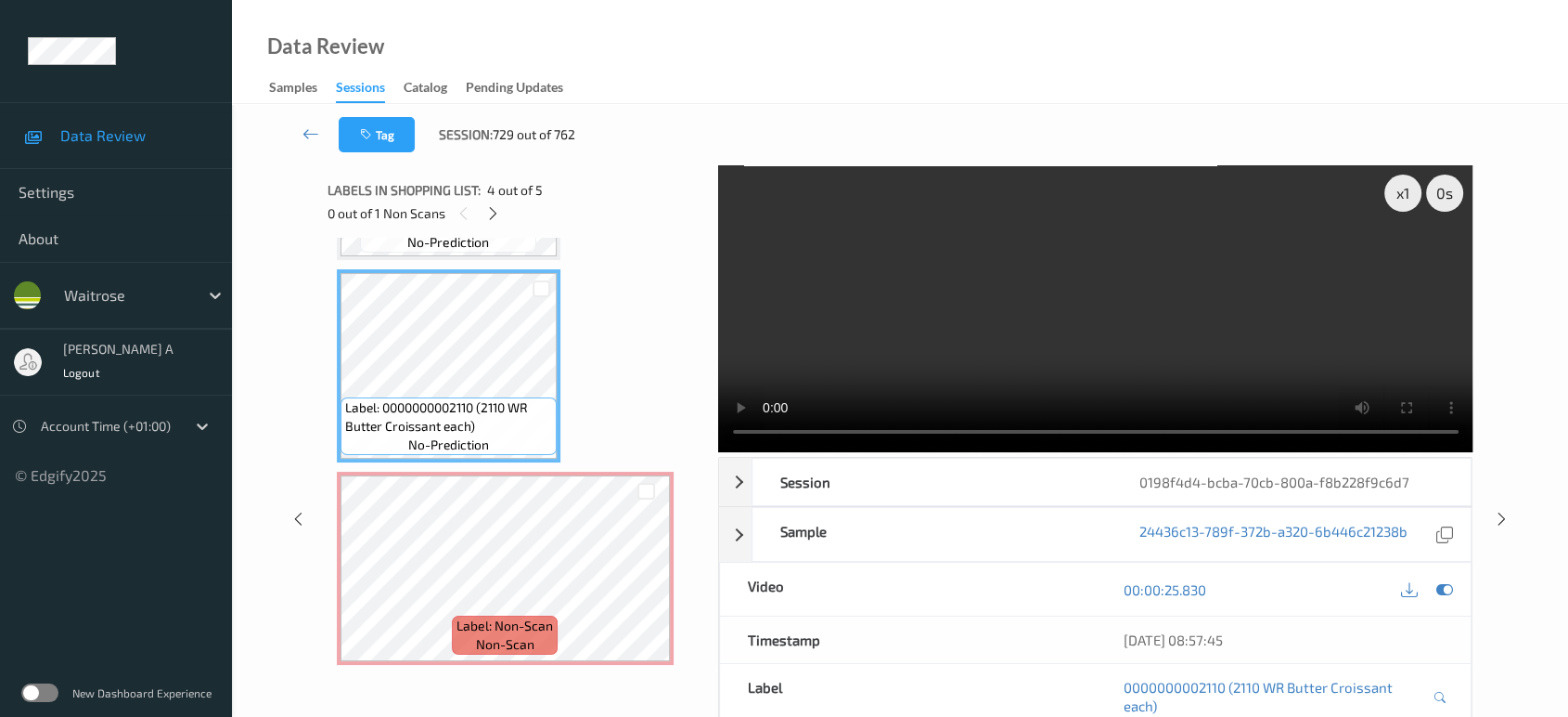
scroll to position [410, 0]
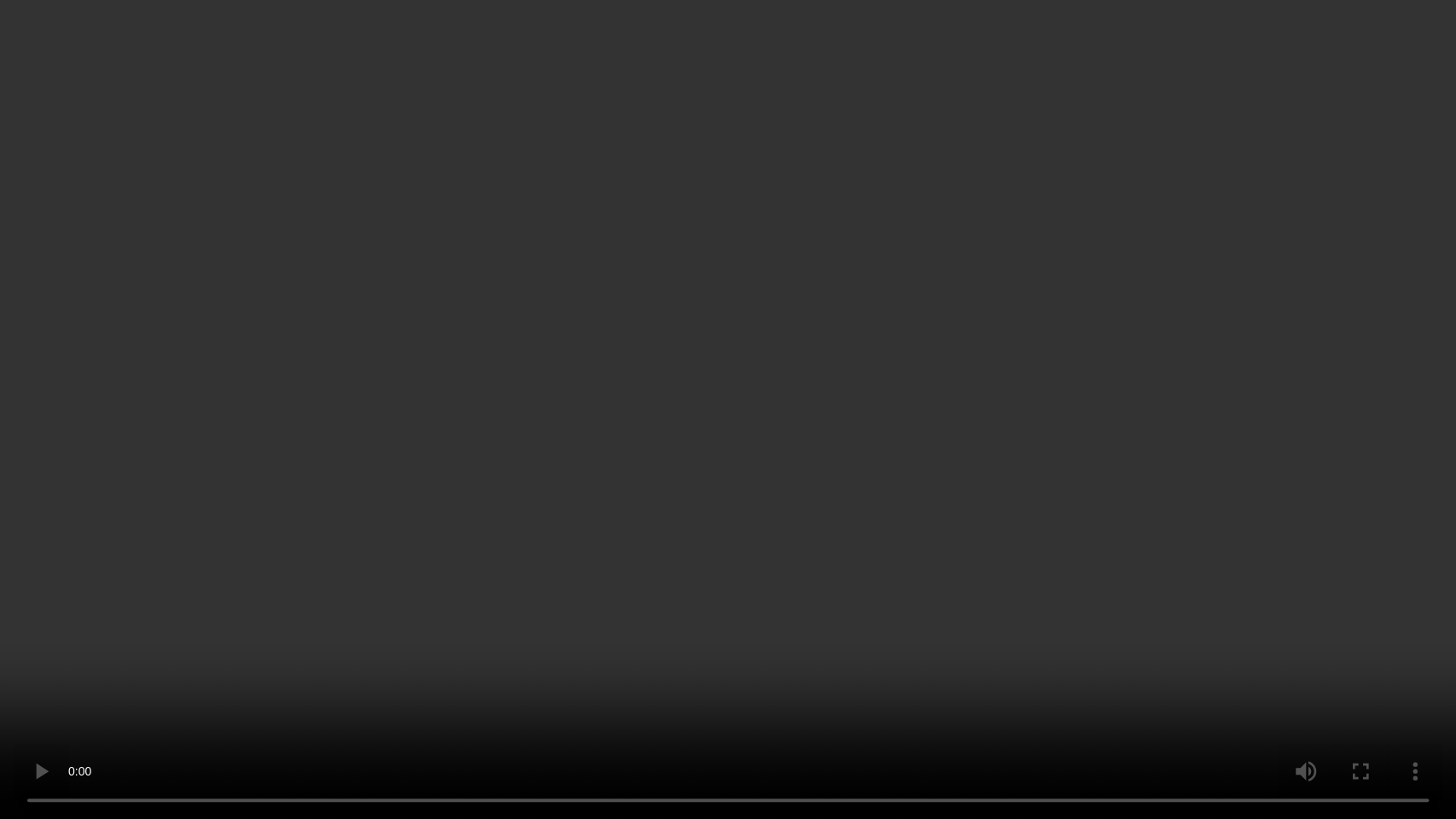
click at [925, 458] on video at bounding box center [728, 409] width 1456 height 819
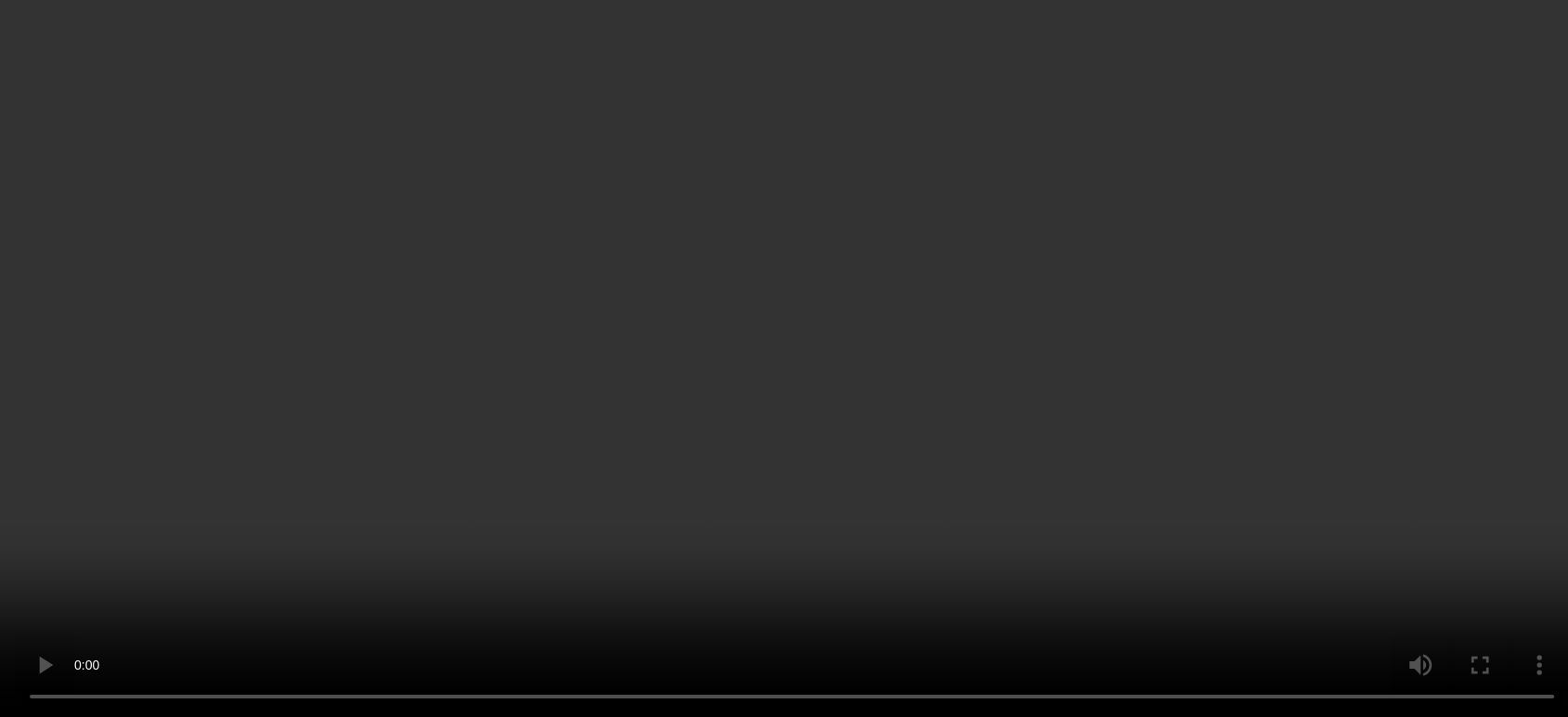
scroll to position [585, 0]
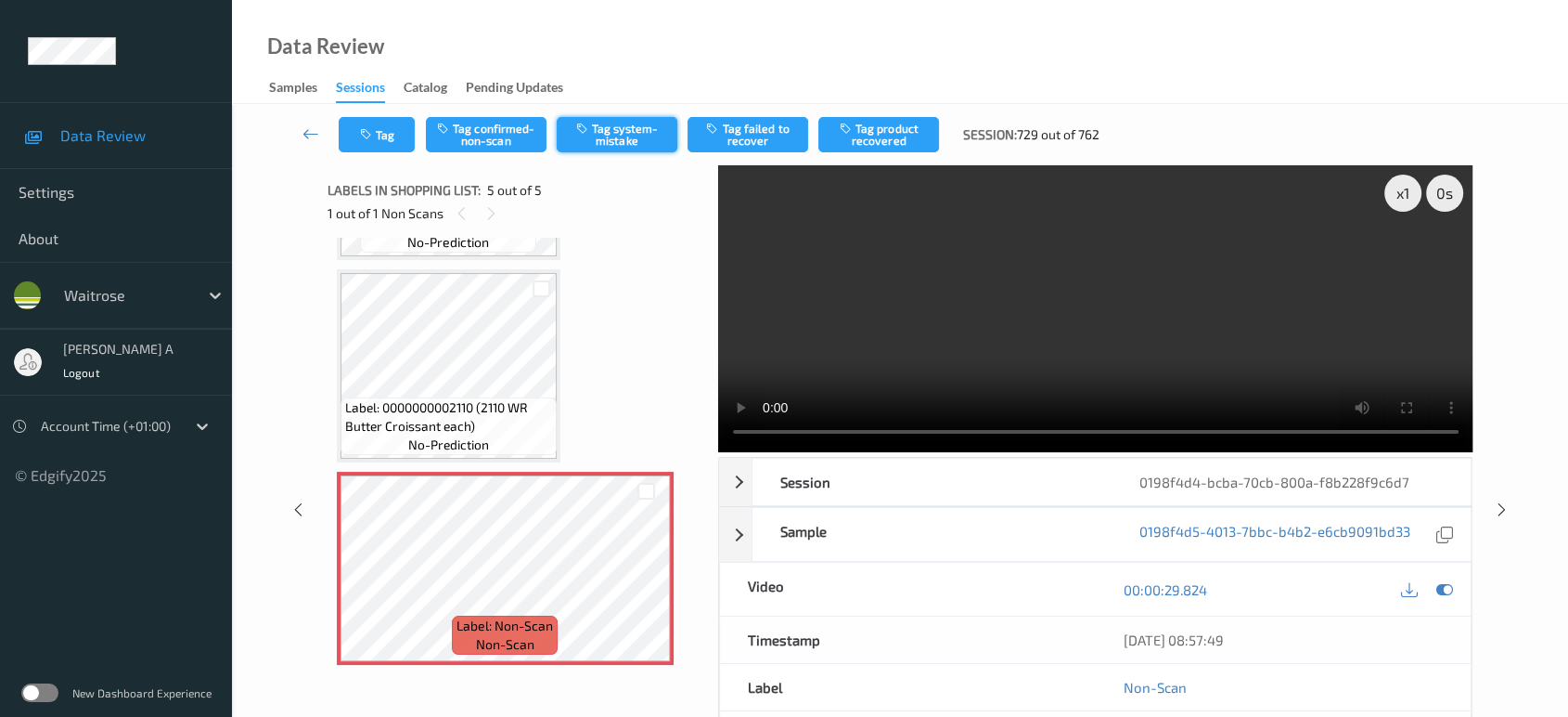
click at [628, 129] on button "Tag system-mistake" at bounding box center [617, 135] width 121 height 36
click at [376, 136] on button "Tag" at bounding box center [376, 135] width 76 height 36
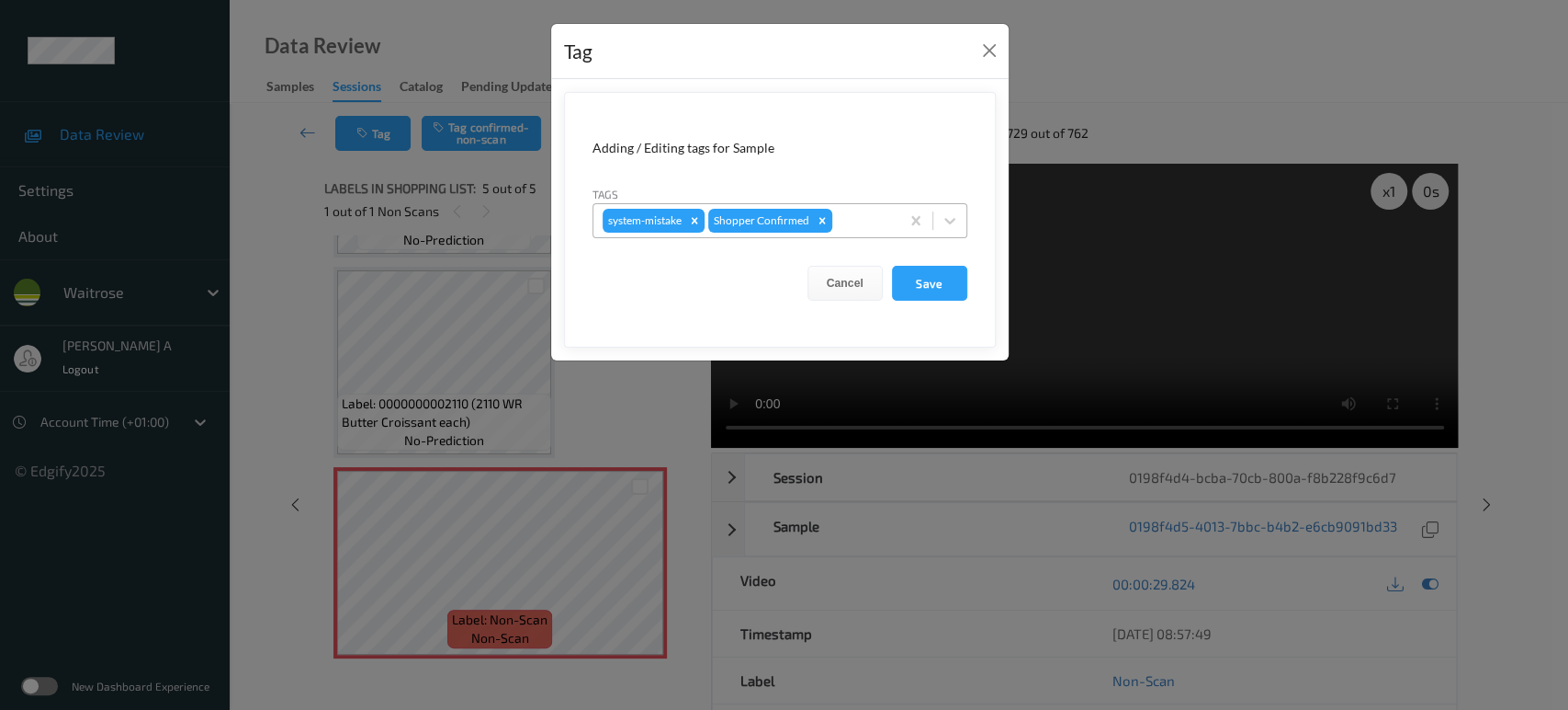
click at [844, 214] on div at bounding box center [863, 220] width 55 height 22
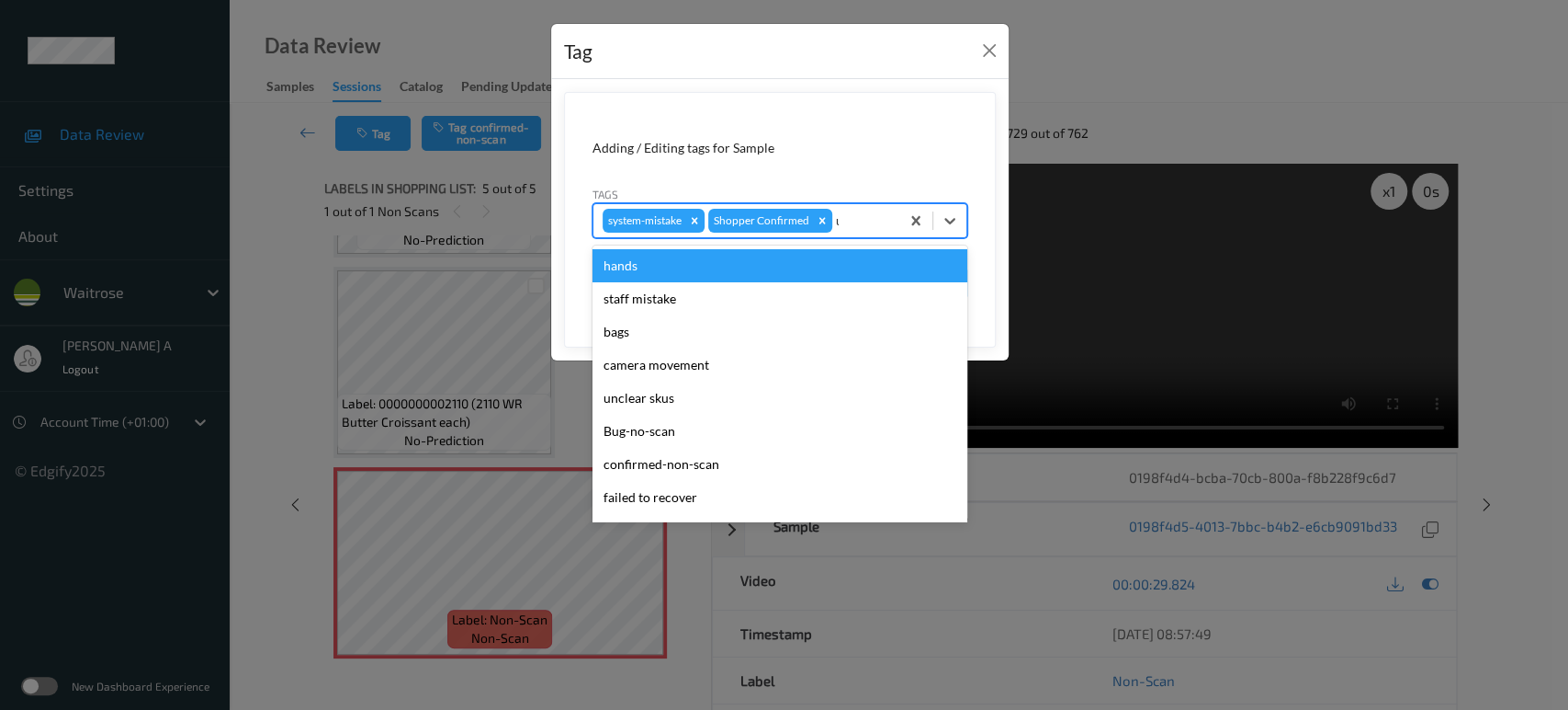
type input "un"
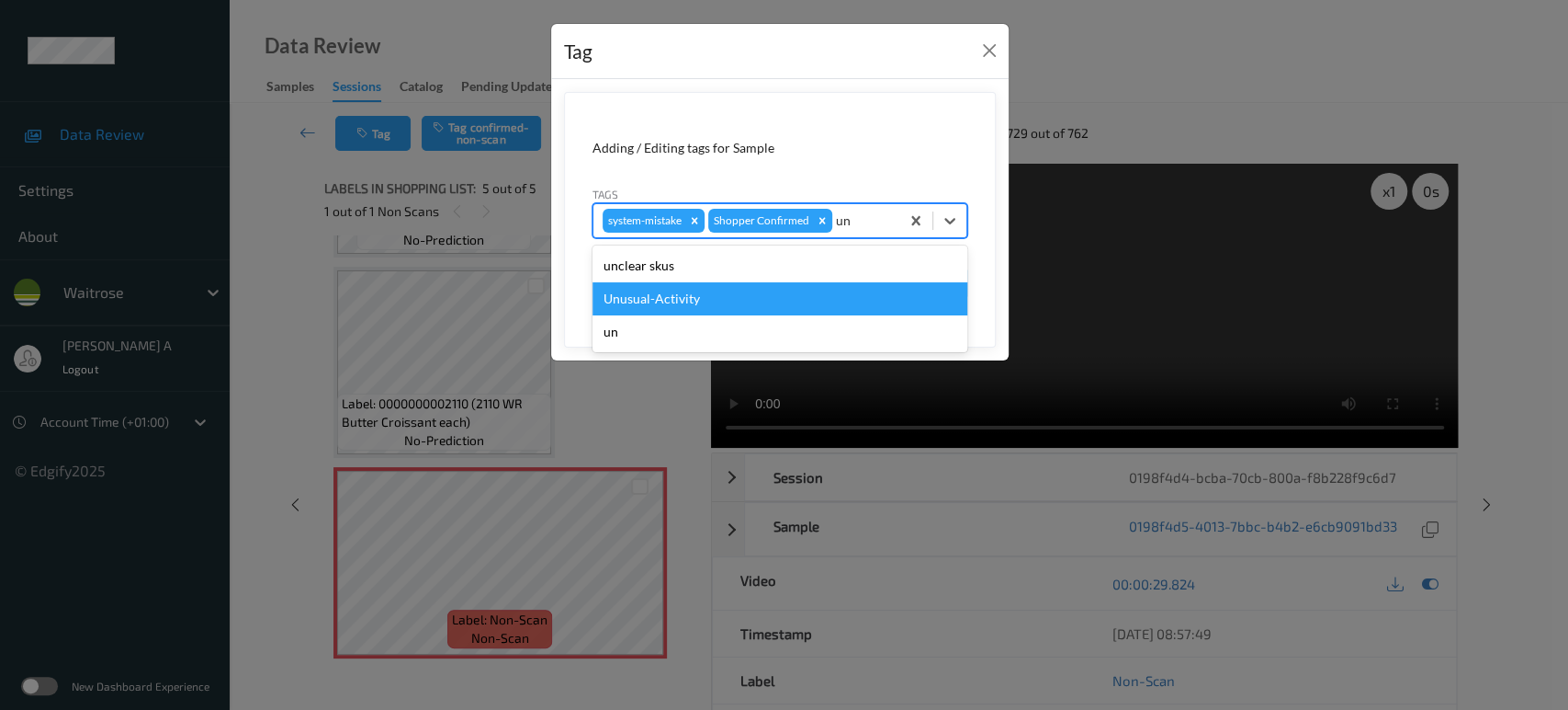
click at [764, 297] on div "Unusual-Activity" at bounding box center [779, 299] width 375 height 33
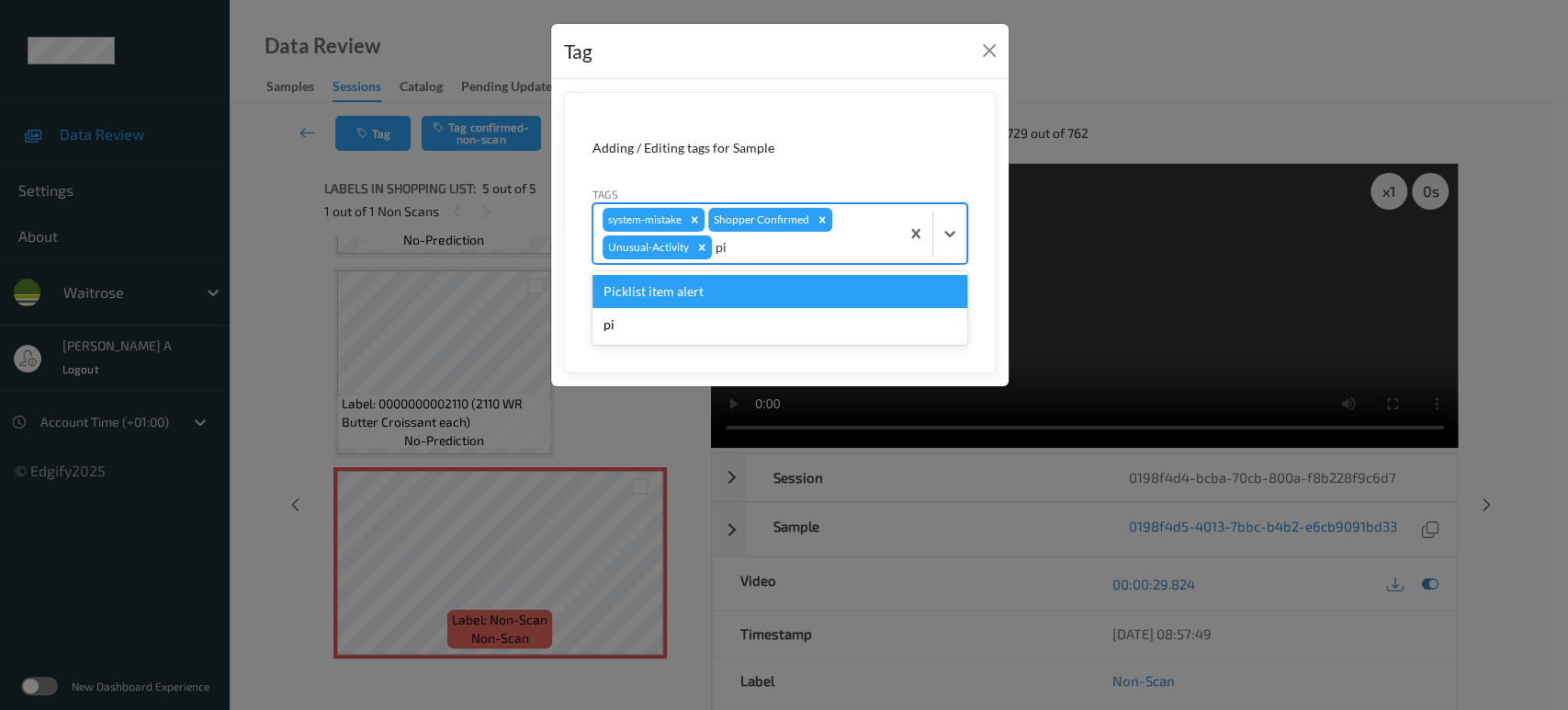
type input "pic"
click at [764, 297] on div "Picklist item alert" at bounding box center [779, 292] width 375 height 33
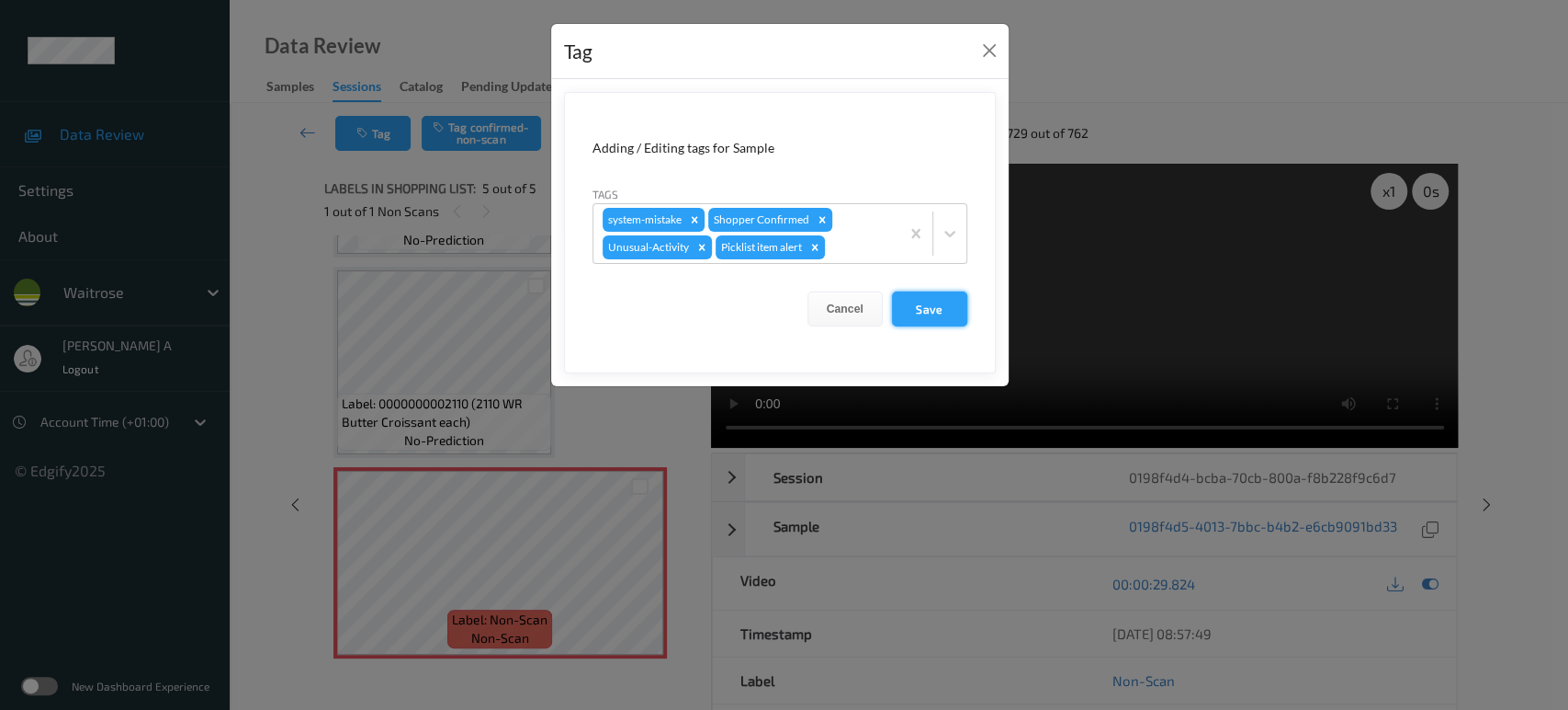
click at [946, 313] on button "Save" at bounding box center [929, 309] width 75 height 35
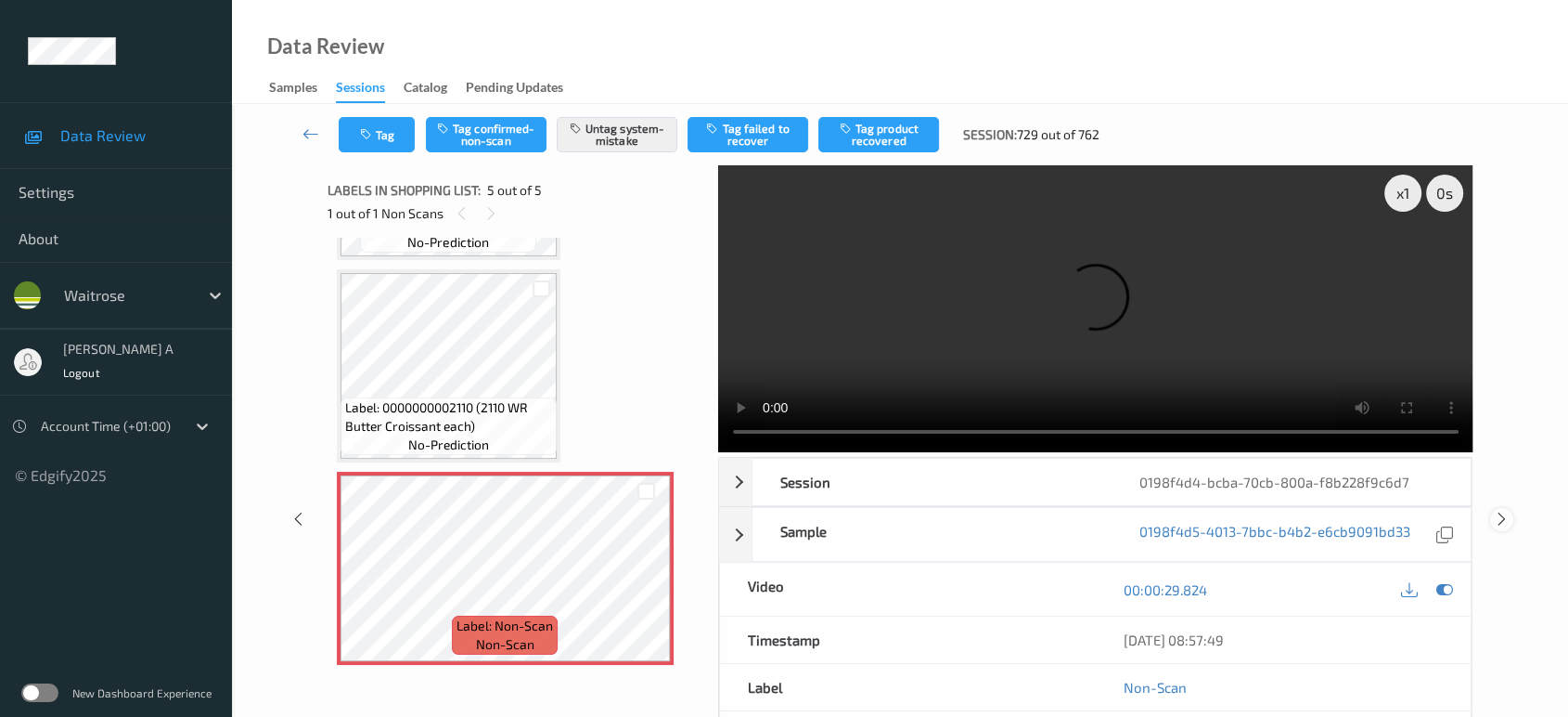
click at [1500, 510] on icon at bounding box center [1502, 519] width 16 height 17
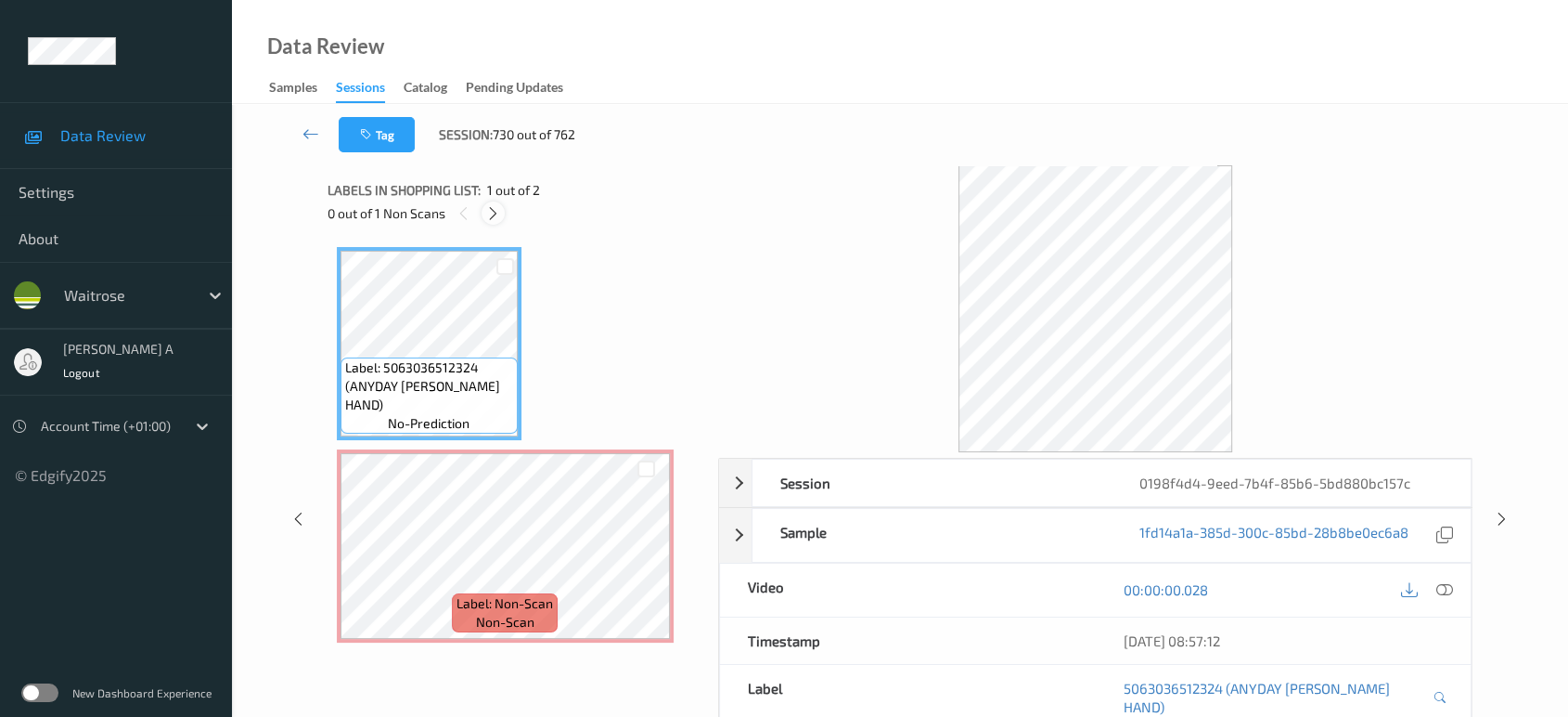
click at [490, 213] on icon at bounding box center [492, 213] width 16 height 17
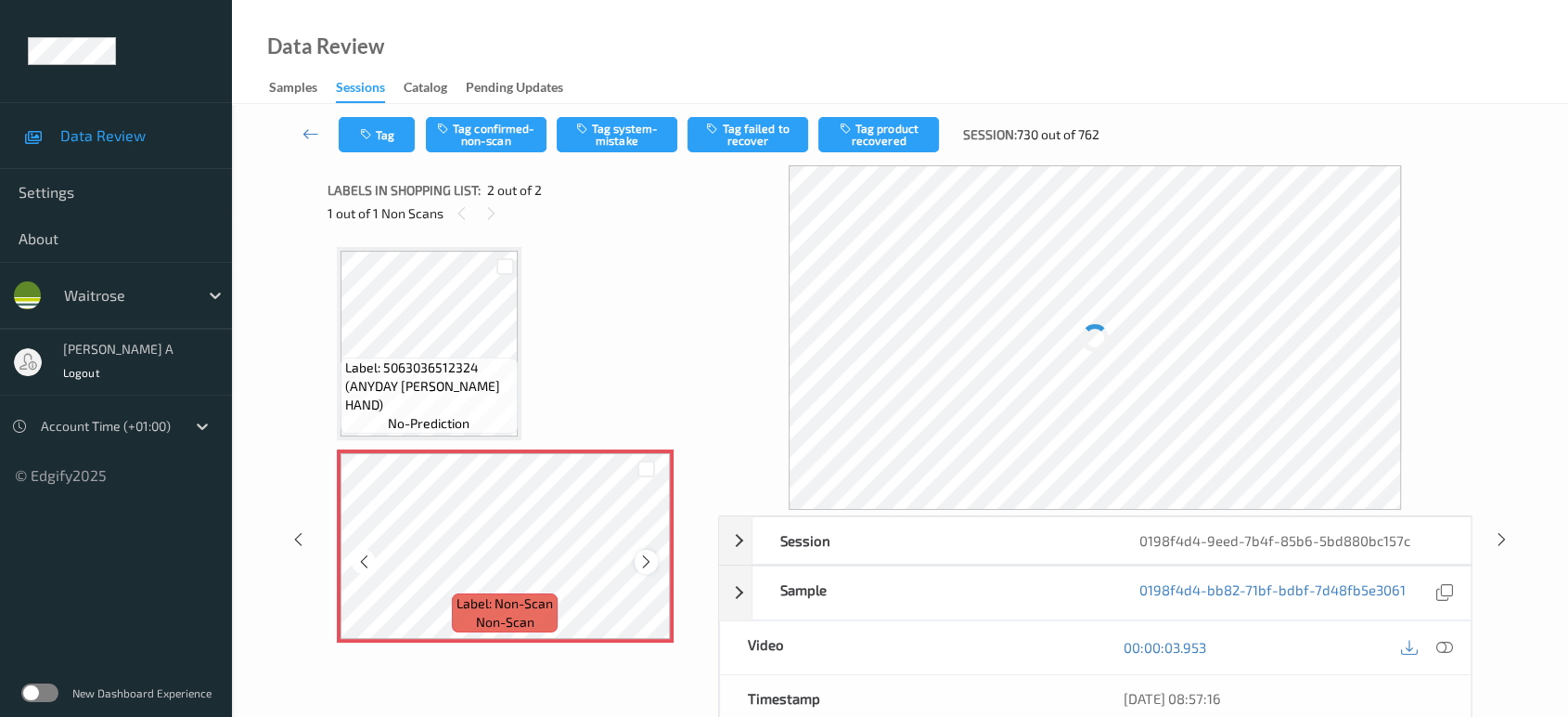
click at [638, 562] on icon at bounding box center [646, 562] width 16 height 17
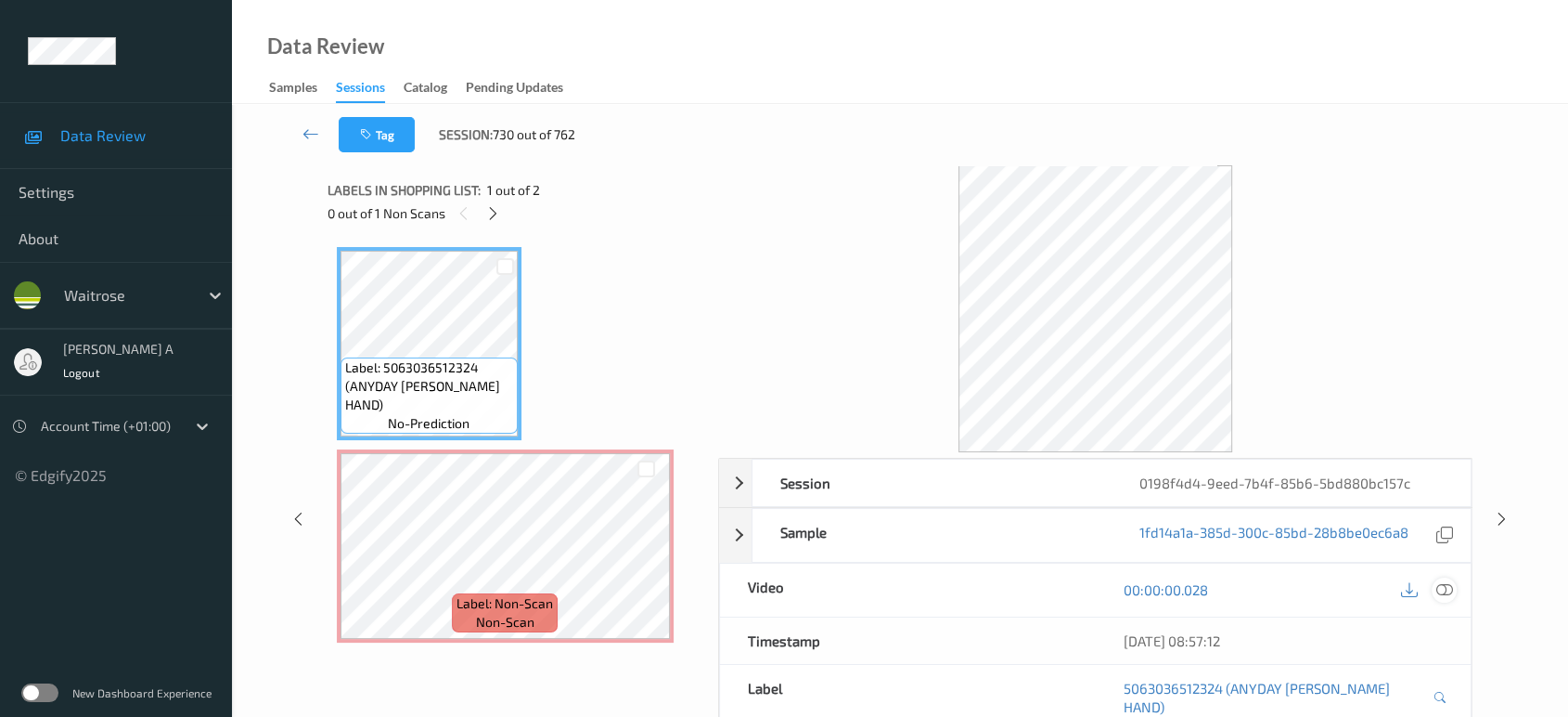
click at [1443, 590] on icon at bounding box center [1445, 590] width 17 height 17
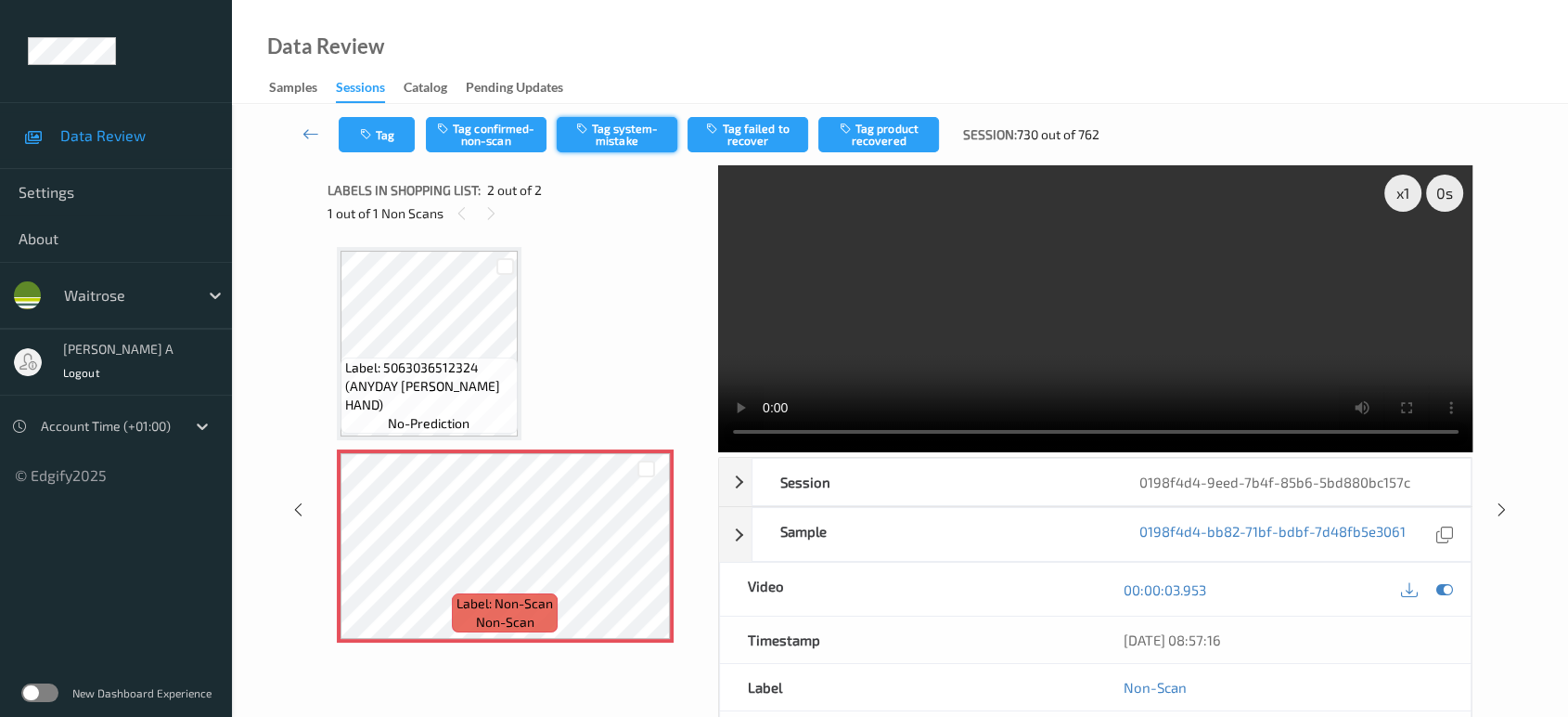
click at [608, 125] on button "Tag system-mistake" at bounding box center [617, 135] width 121 height 36
click at [379, 134] on button "Tag" at bounding box center [376, 135] width 76 height 36
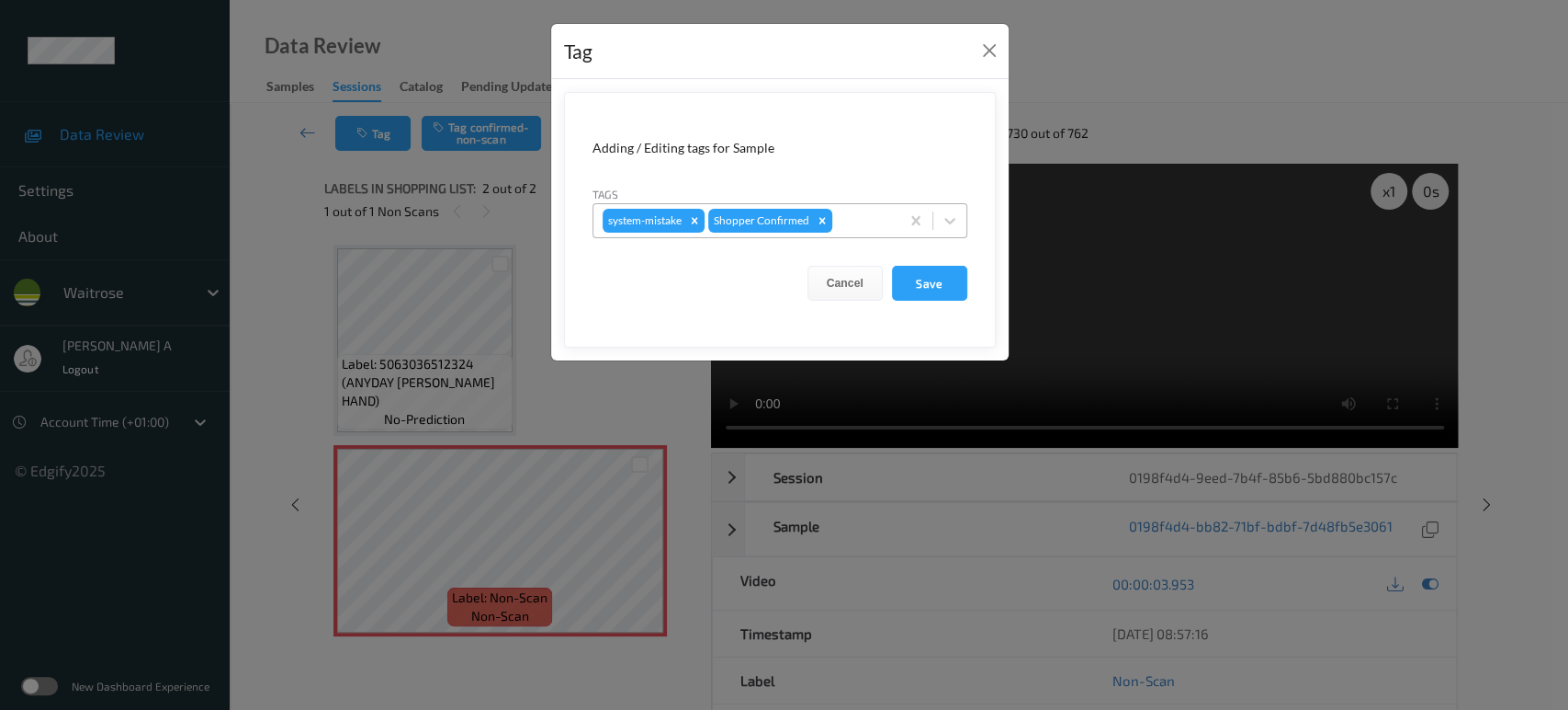
click at [861, 218] on div at bounding box center [863, 220] width 55 height 22
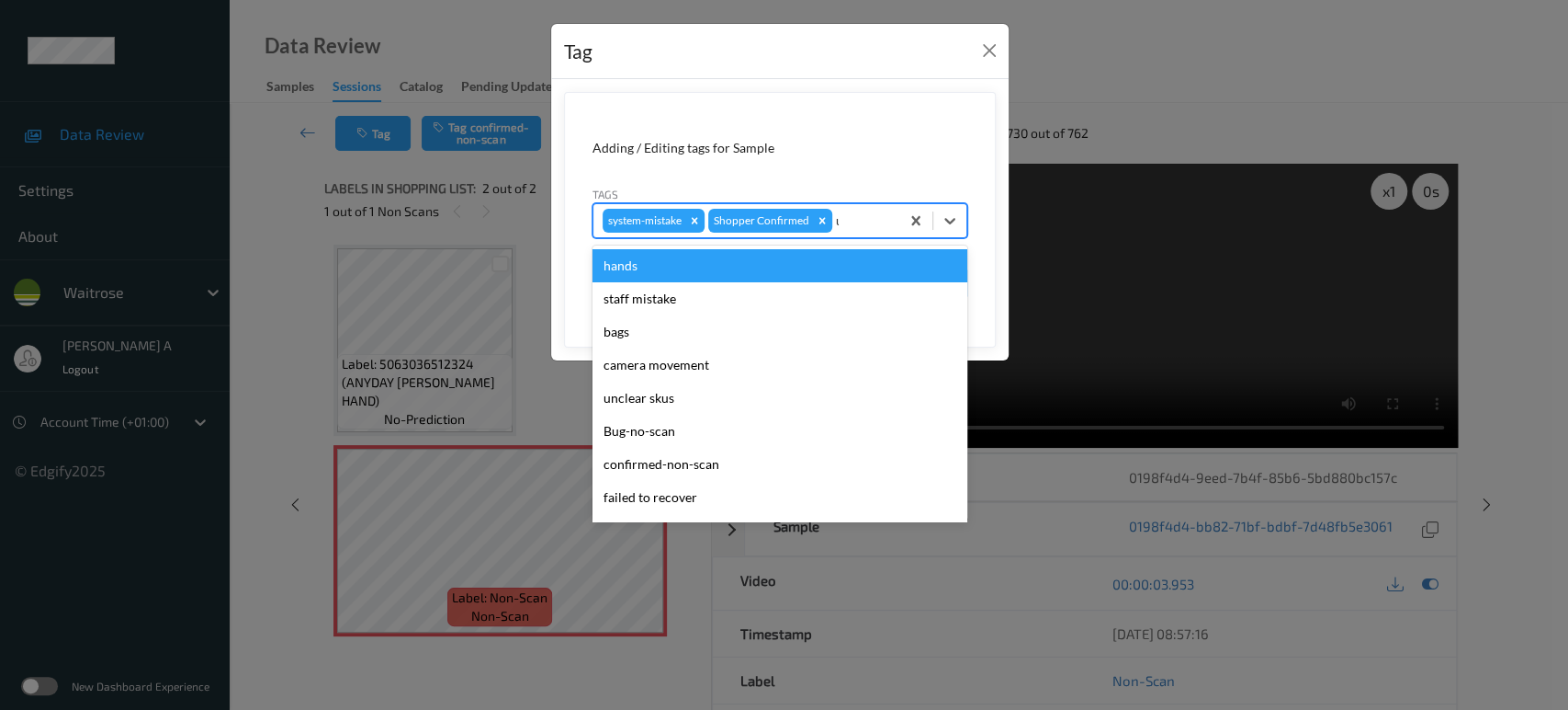
type input "un"
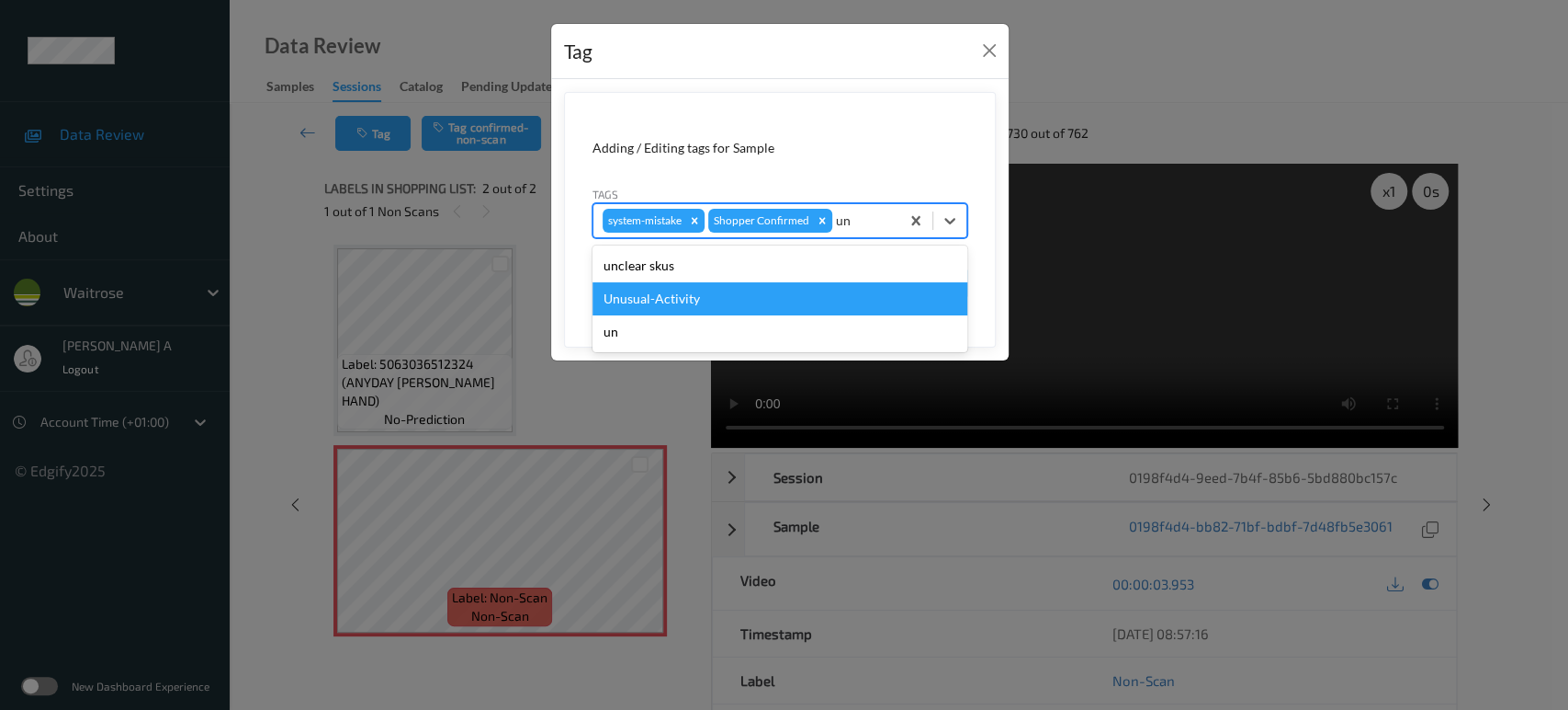
click at [734, 296] on div "Unusual-Activity" at bounding box center [779, 299] width 375 height 33
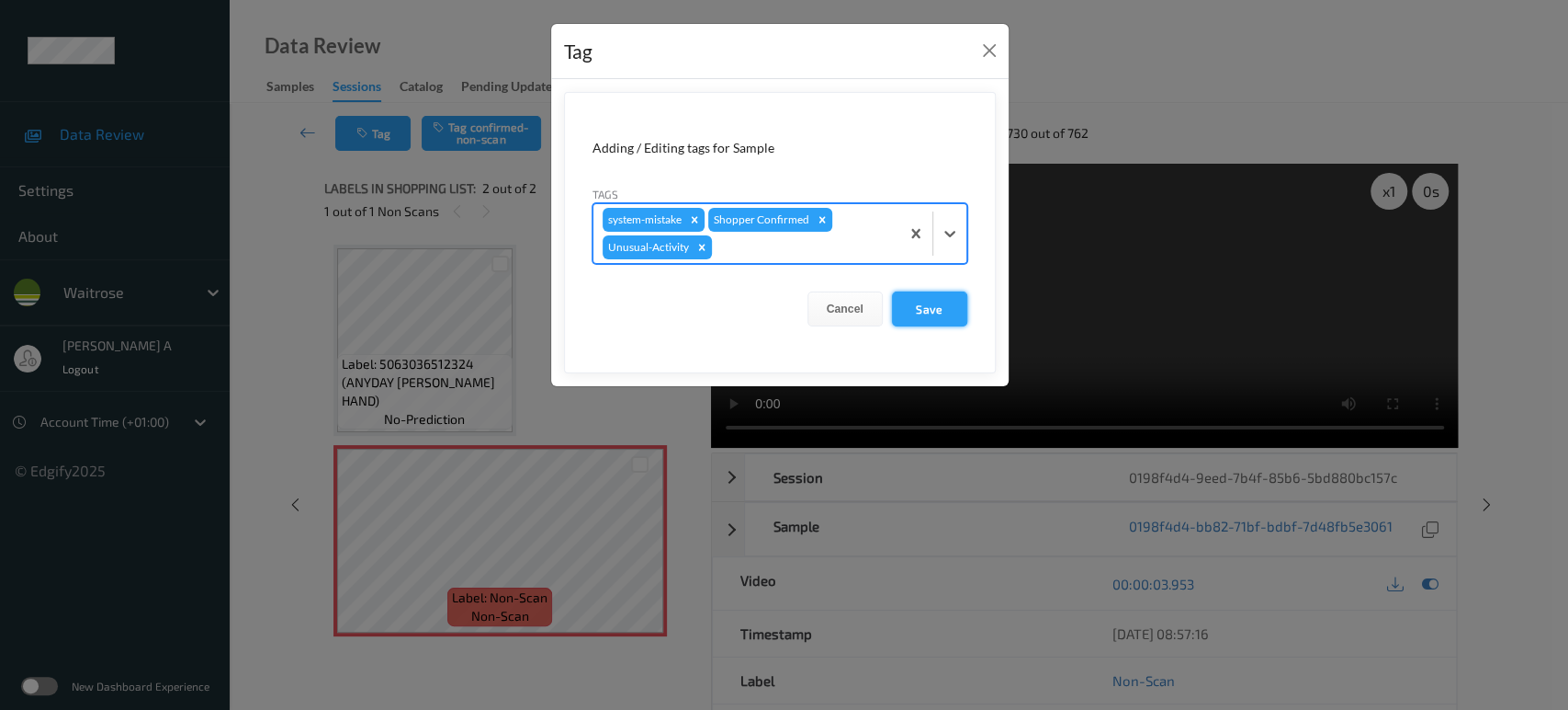
click at [948, 310] on button "Save" at bounding box center [929, 309] width 75 height 35
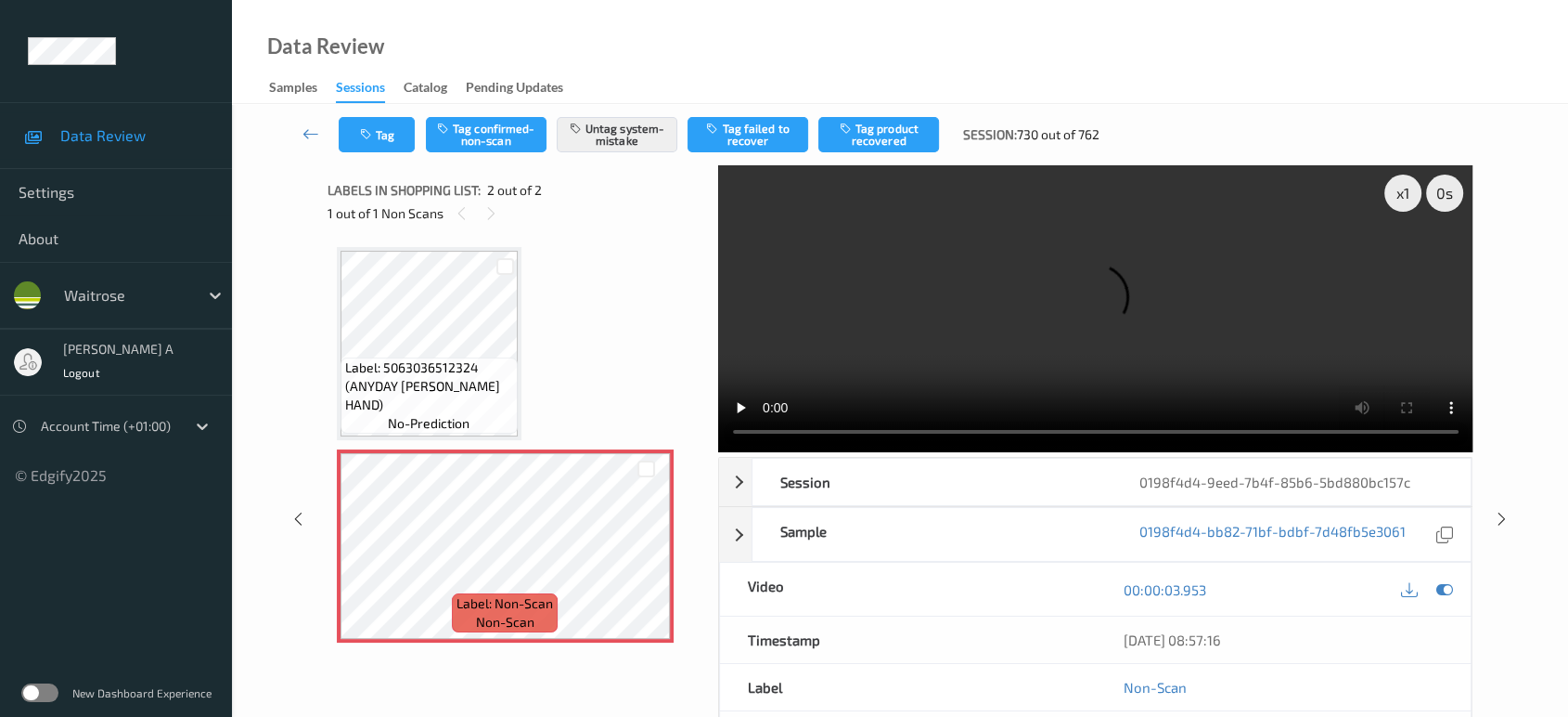
drag, startPoint x: 1501, startPoint y: 444, endPoint x: 1480, endPoint y: 422, distance: 30.4
click at [1501, 510] on icon at bounding box center [1502, 519] width 16 height 17
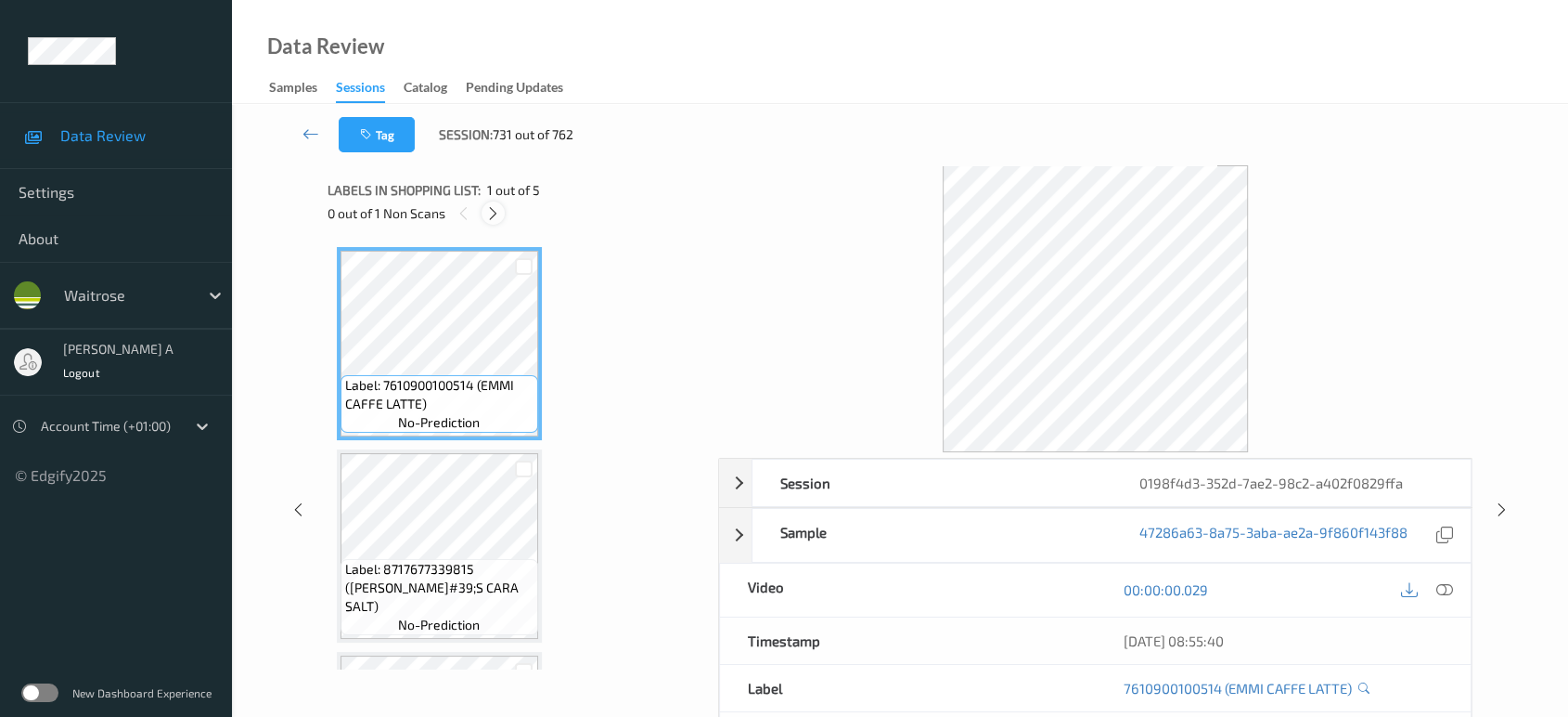
click at [495, 221] on div at bounding box center [492, 212] width 23 height 23
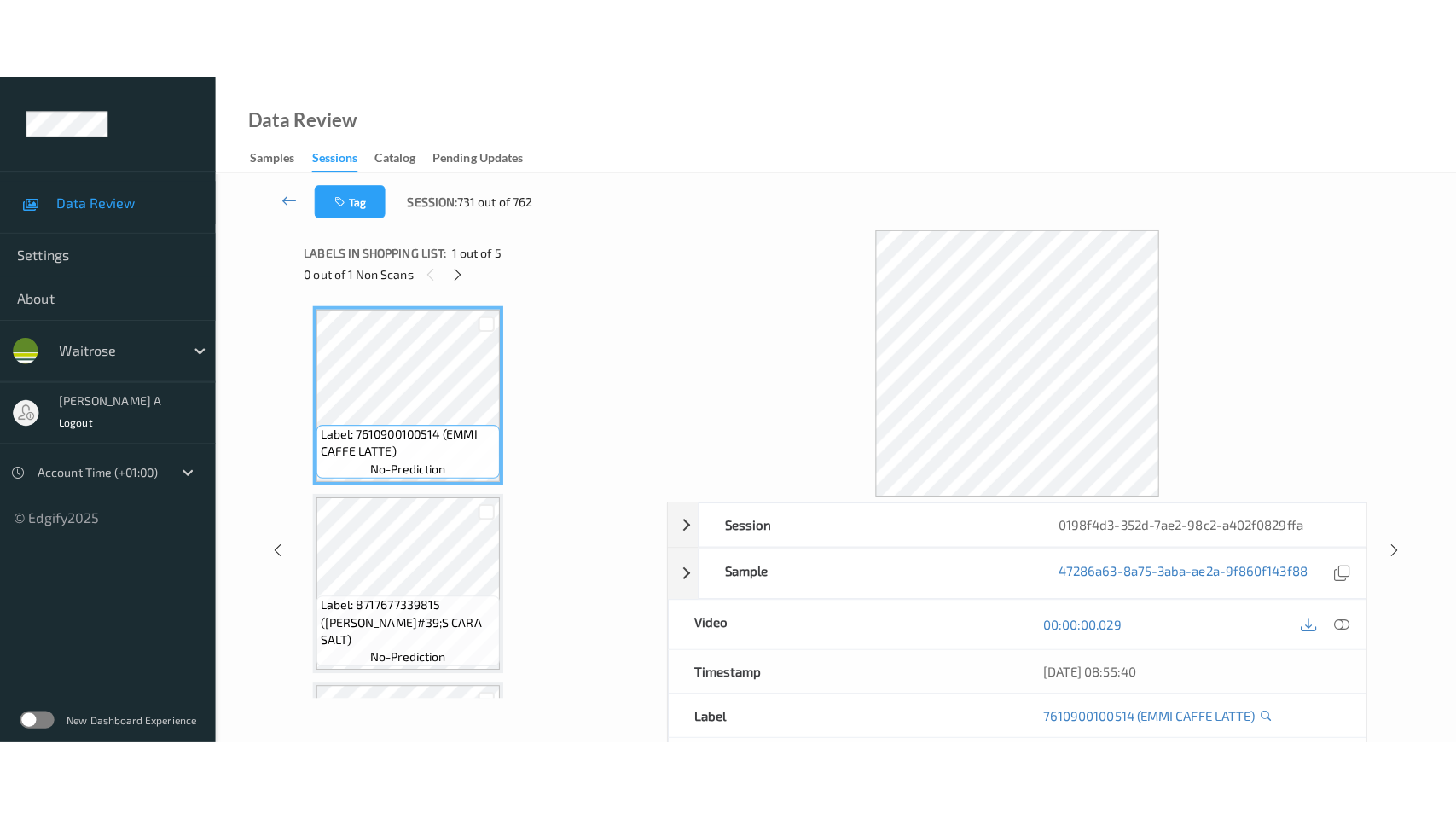
scroll to position [538, 0]
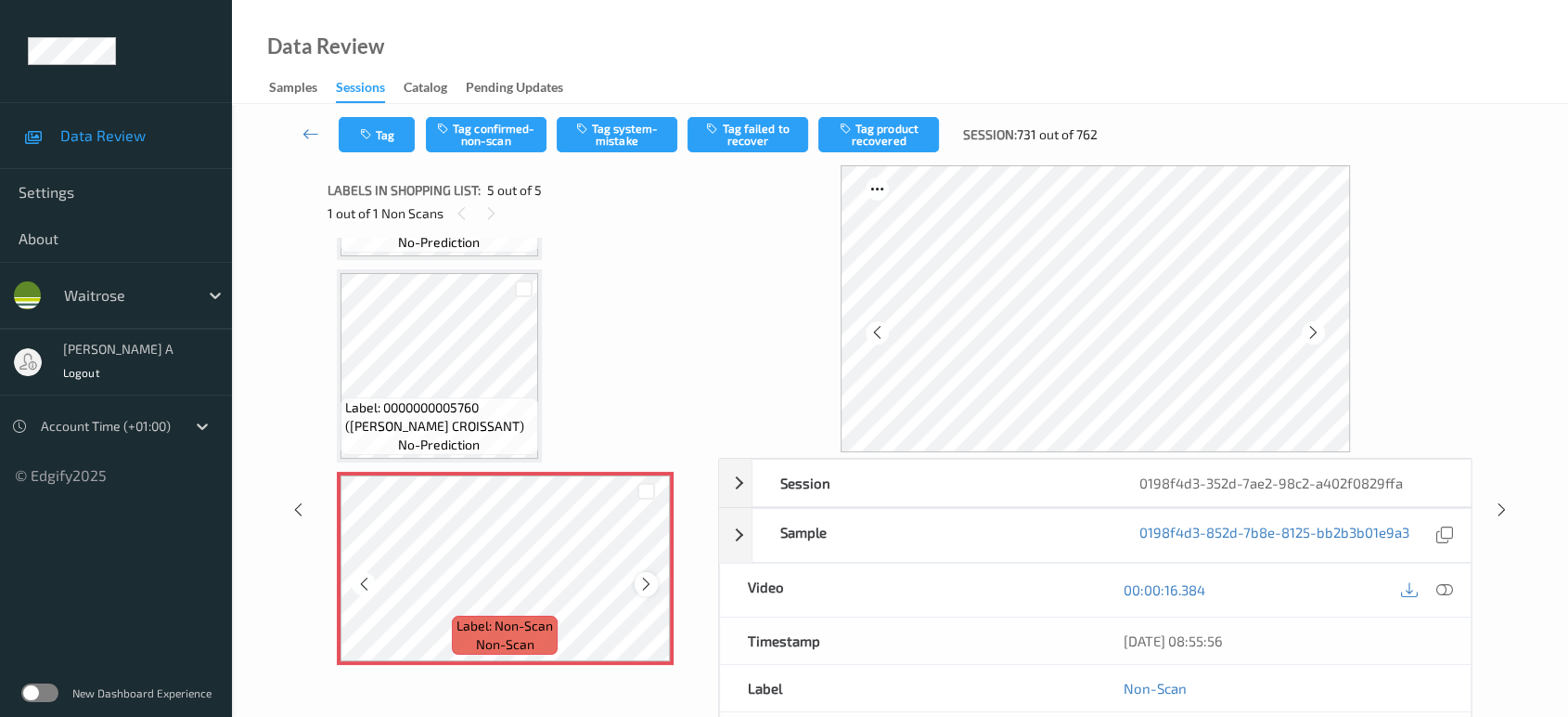
click at [638, 584] on icon at bounding box center [646, 584] width 16 height 17
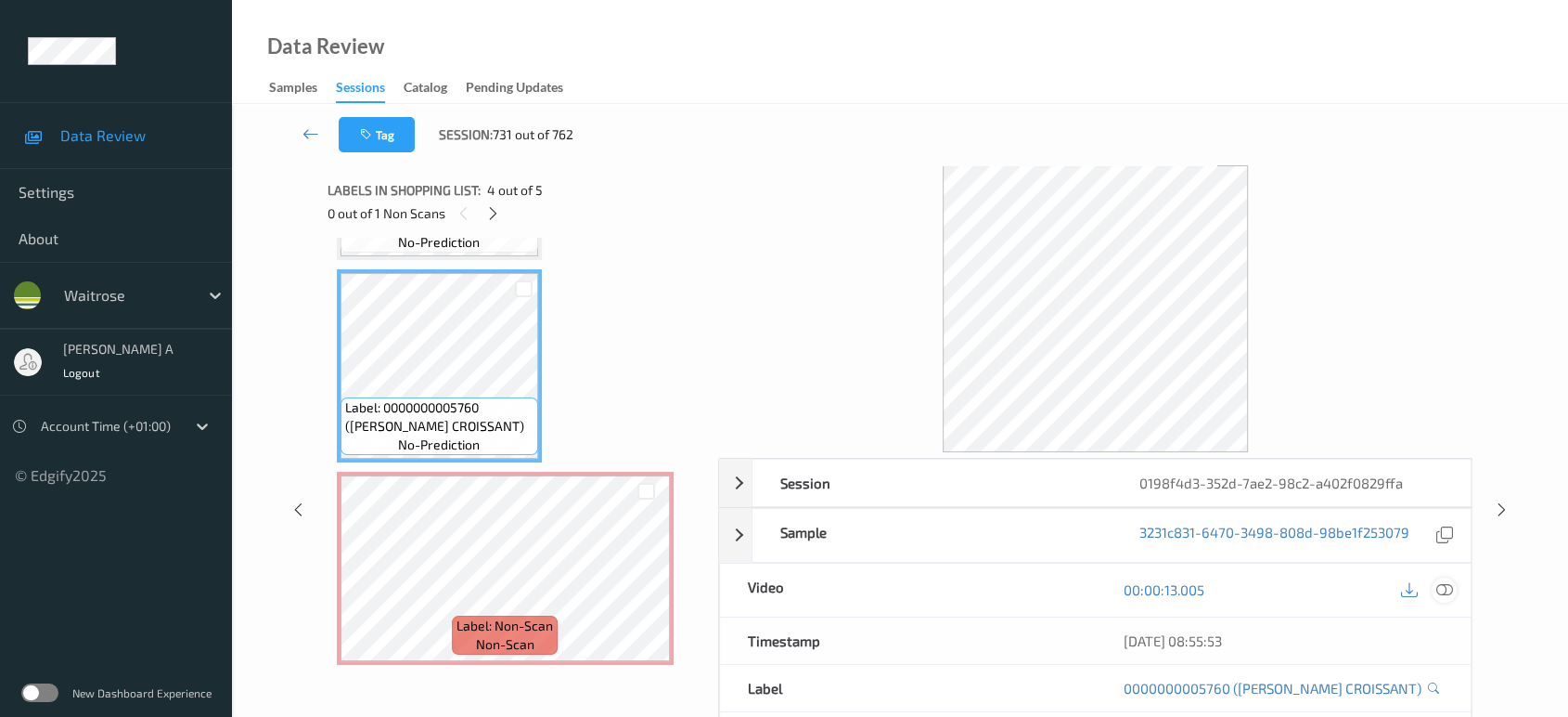
click at [1447, 584] on icon at bounding box center [1445, 590] width 17 height 17
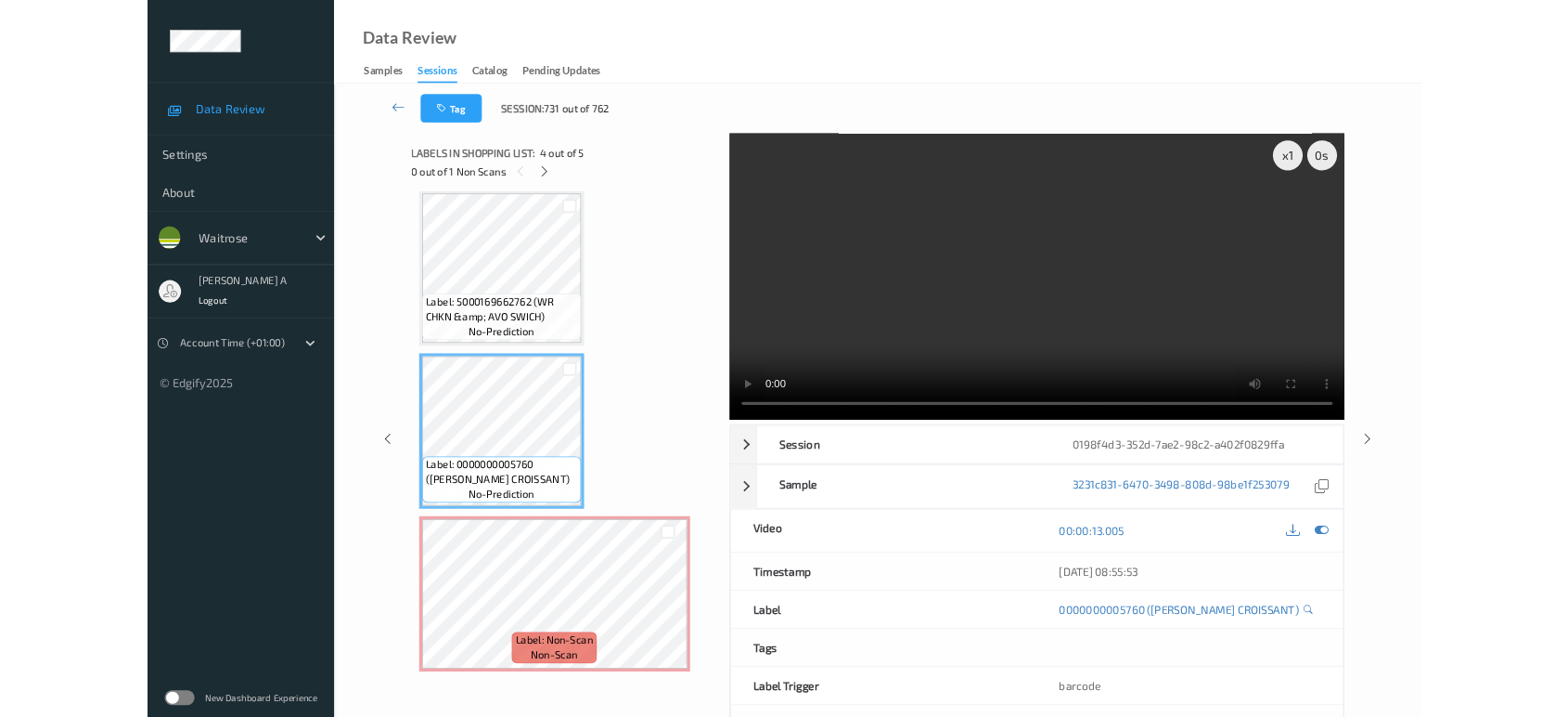
scroll to position [410, 0]
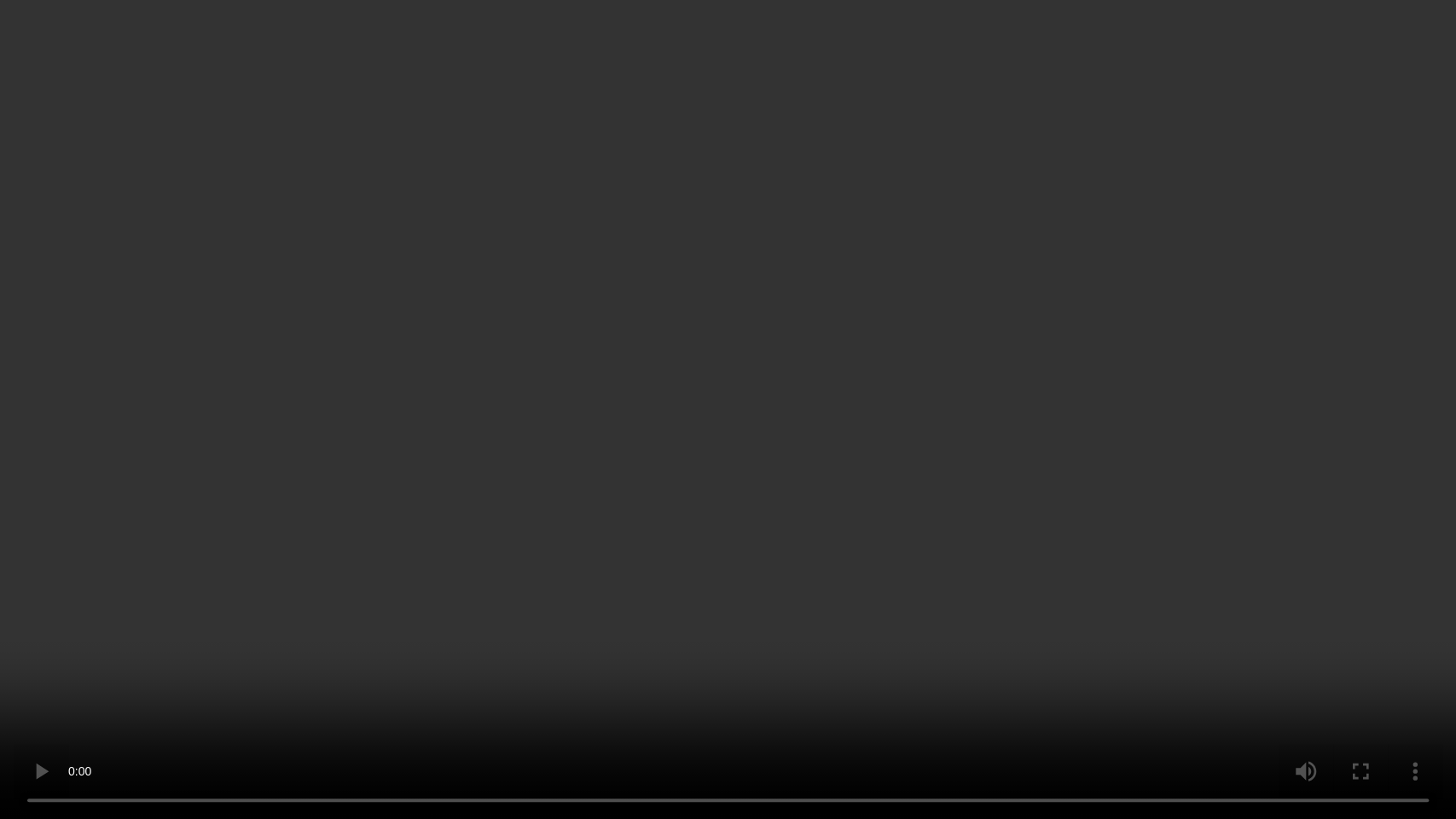
click at [831, 401] on video at bounding box center [728, 409] width 1456 height 819
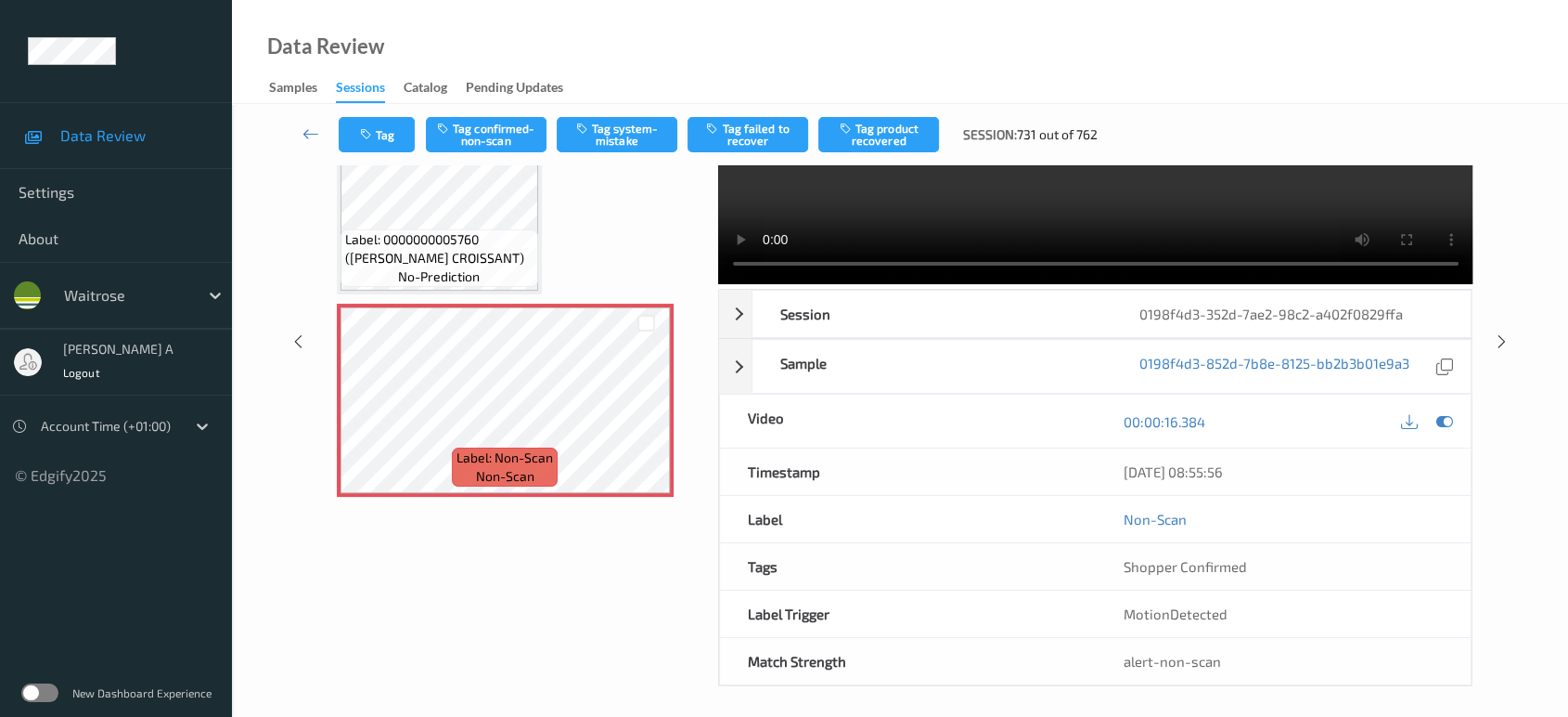
scroll to position [174, 0]
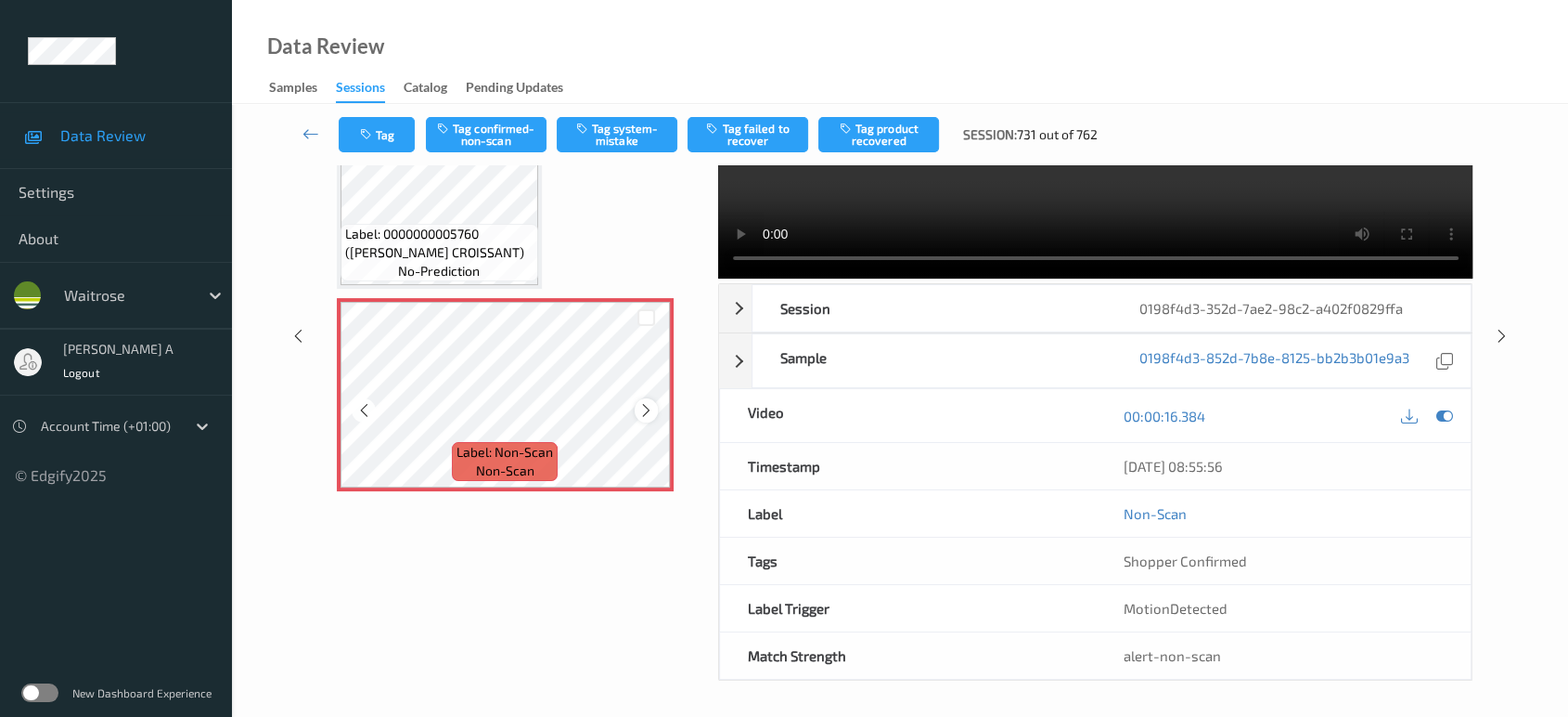
click at [651, 409] on icon at bounding box center [646, 410] width 16 height 17
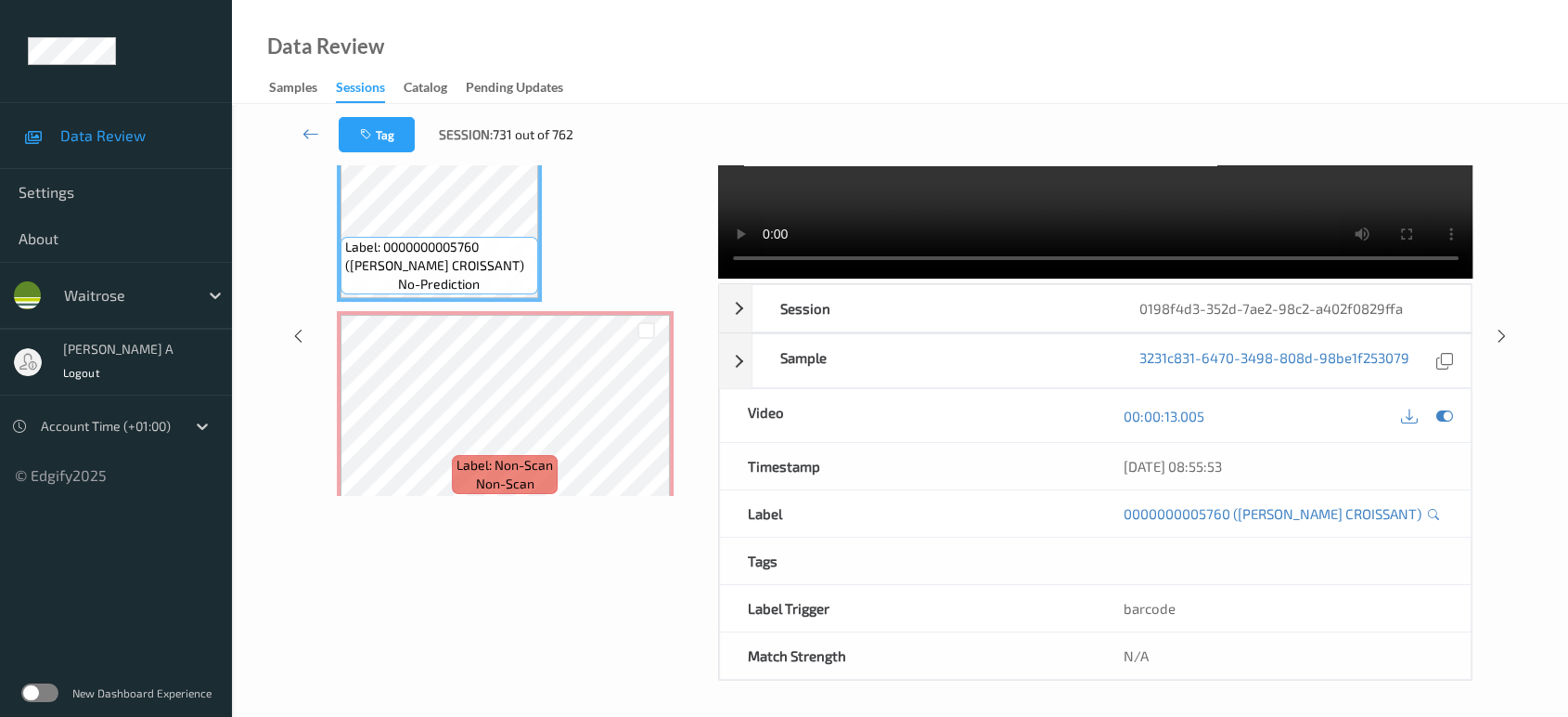
scroll to position [585, 0]
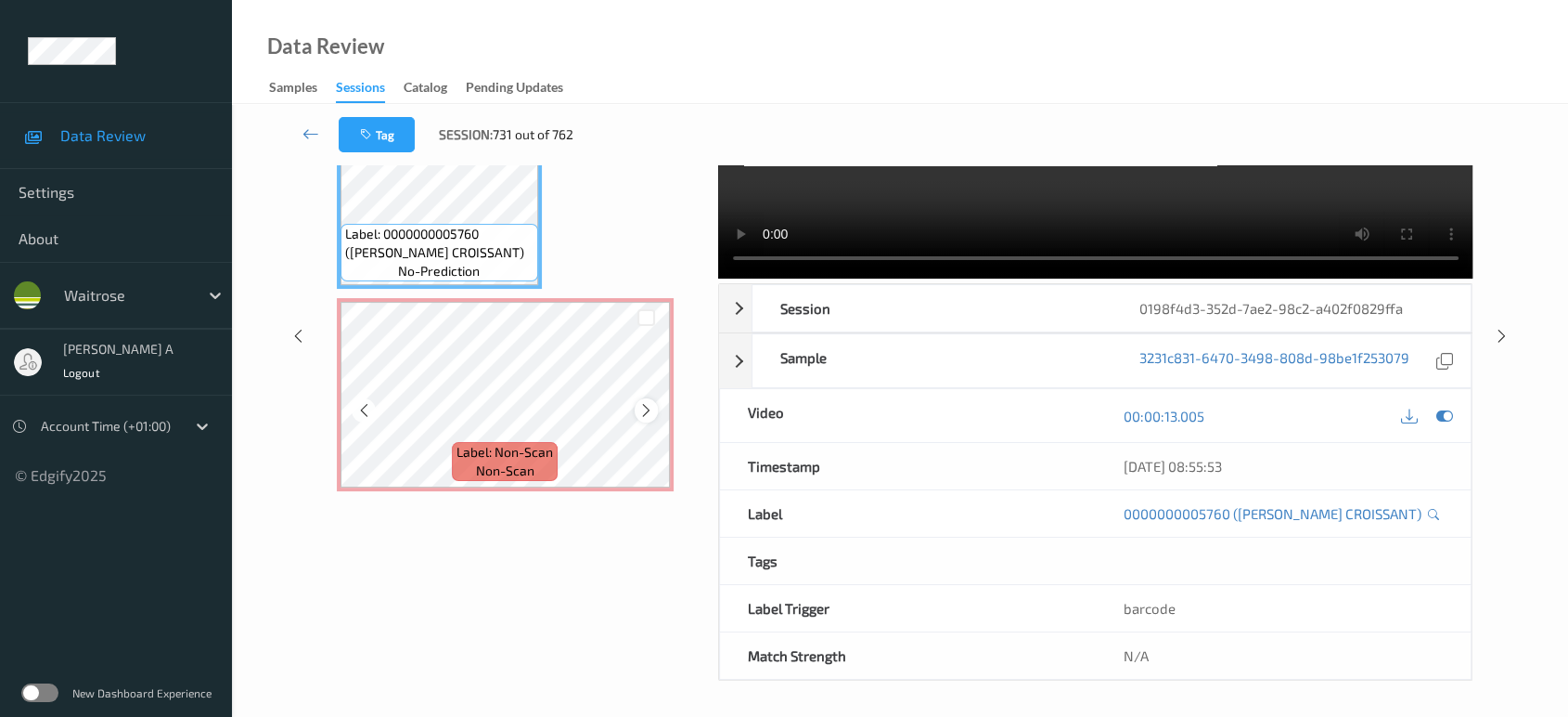
click at [654, 401] on div at bounding box center [646, 409] width 23 height 23
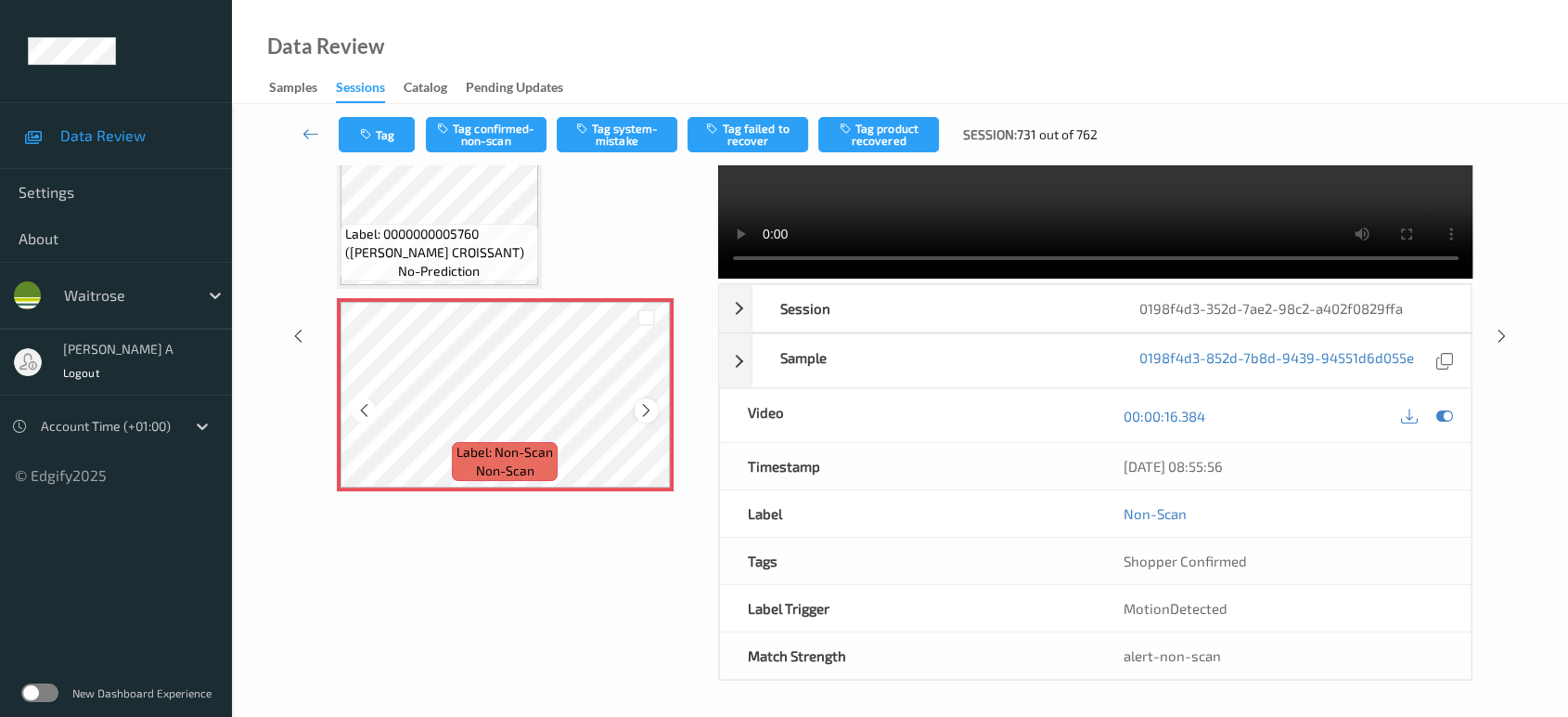
click at [651, 406] on icon at bounding box center [646, 410] width 16 height 17
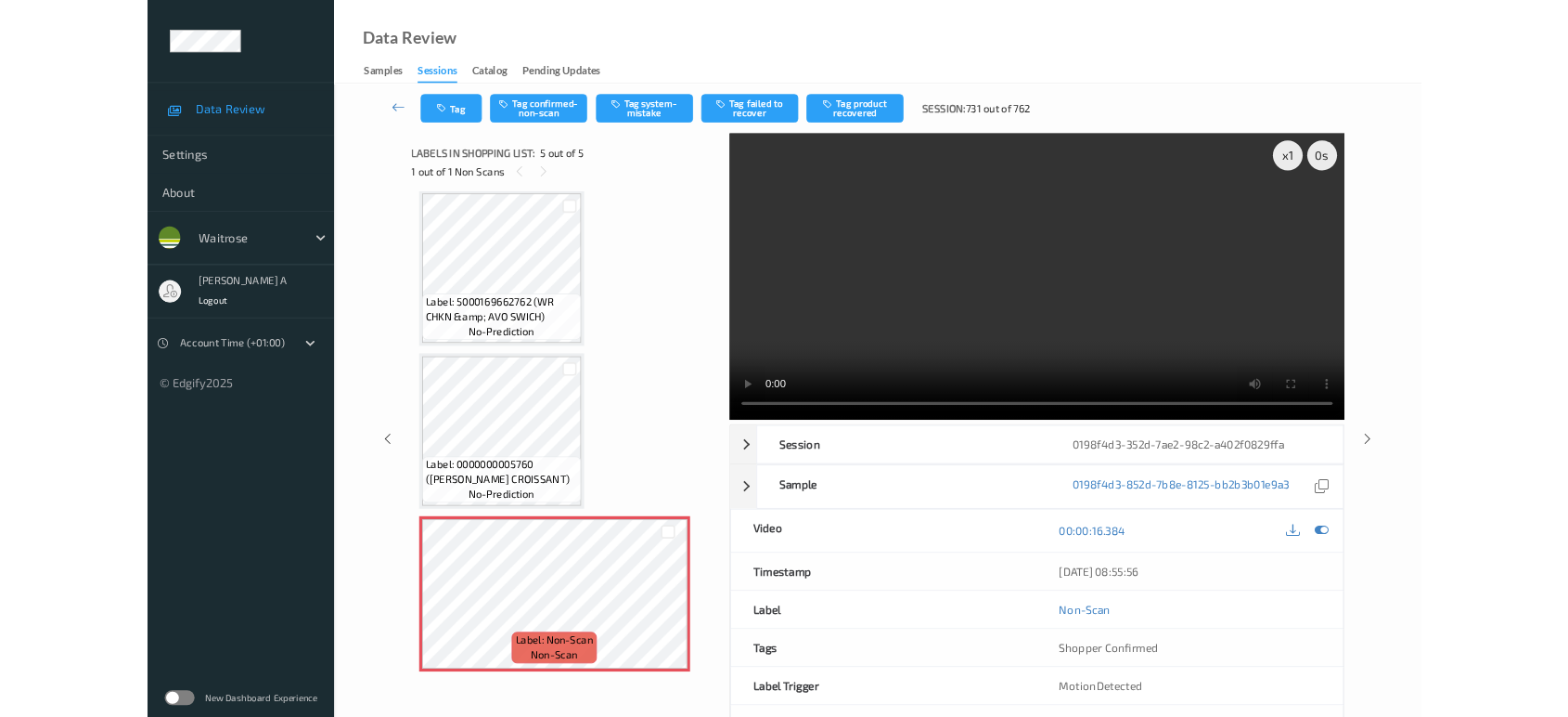
scroll to position [410, 0]
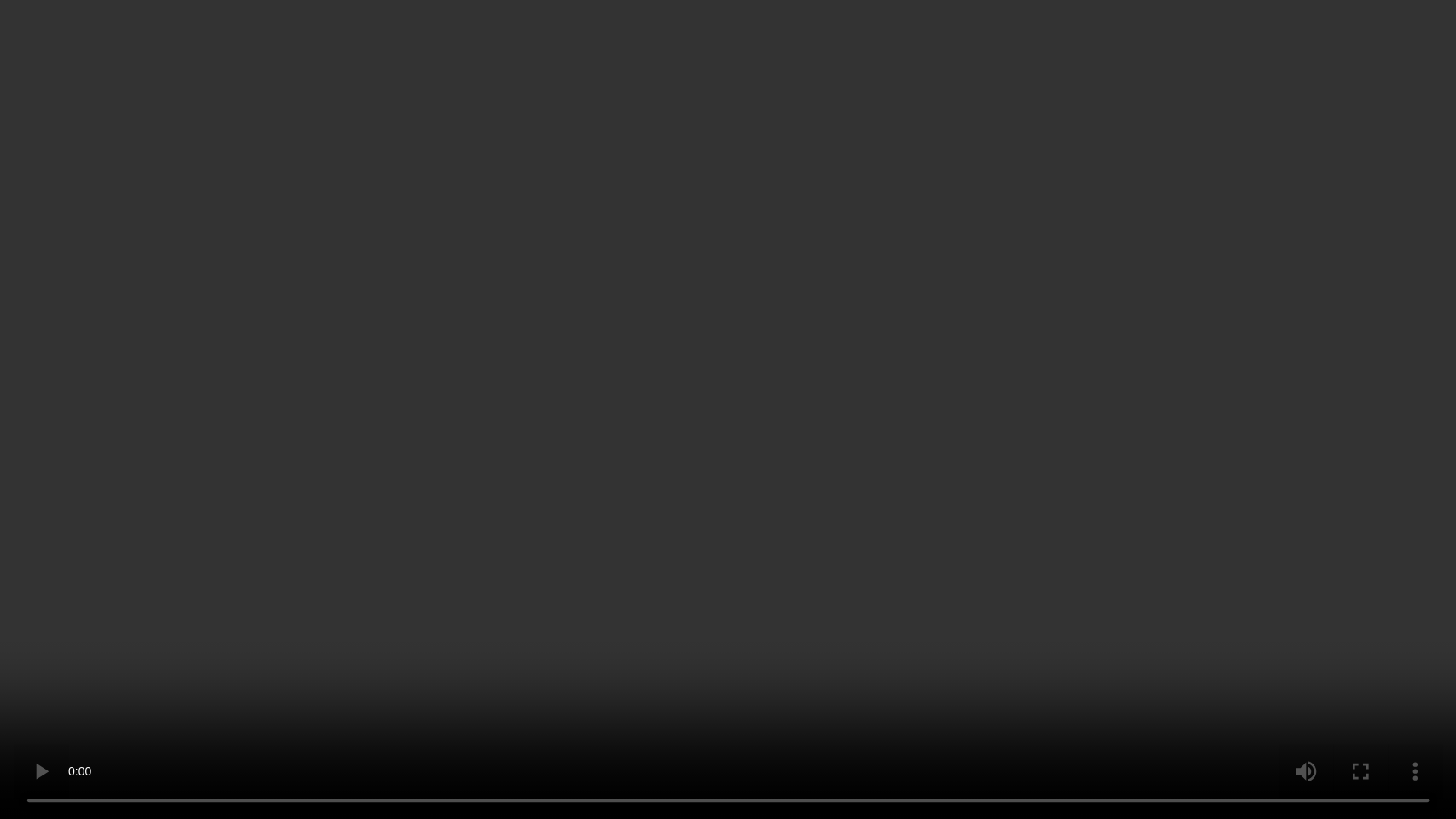
click at [828, 430] on video at bounding box center [728, 409] width 1456 height 819
click at [791, 480] on video at bounding box center [728, 409] width 1456 height 819
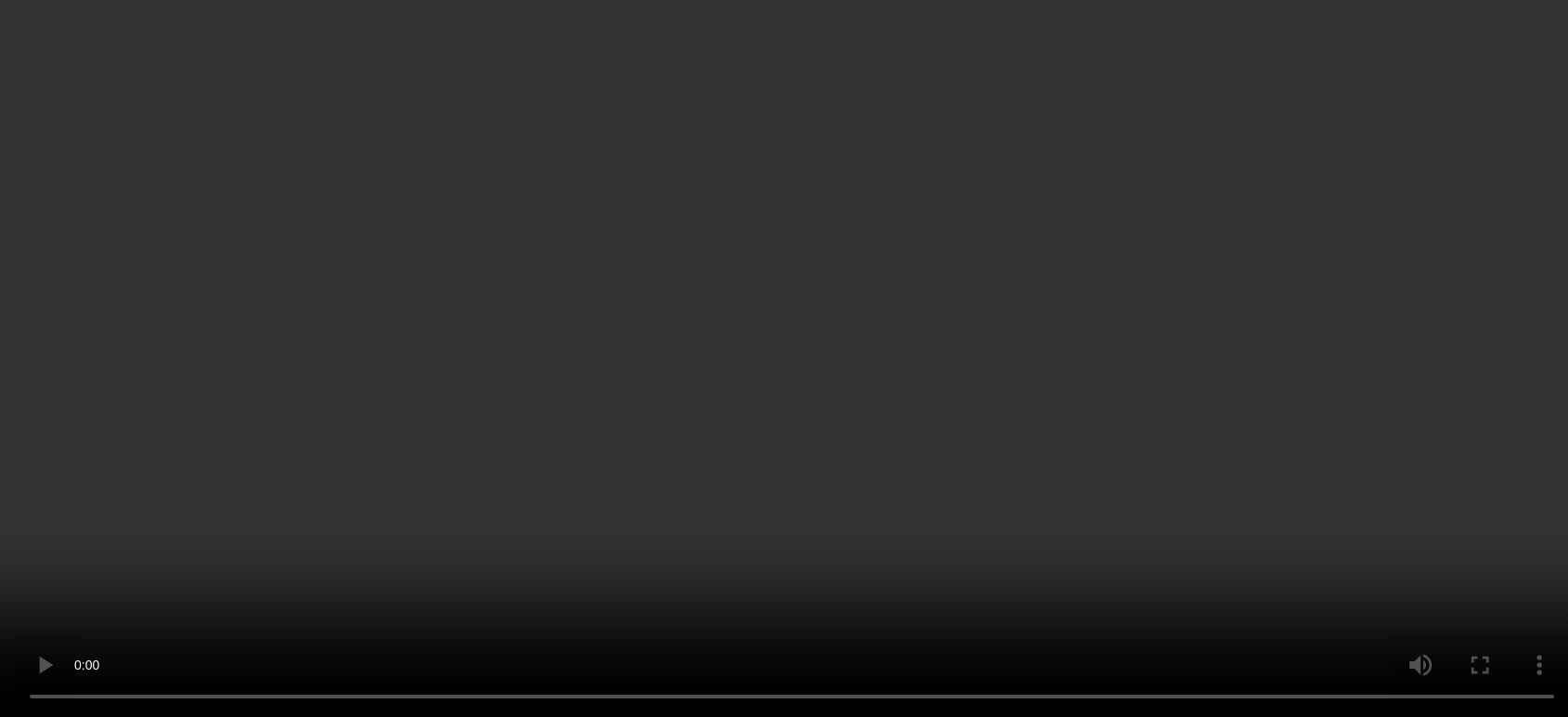
scroll to position [585, 0]
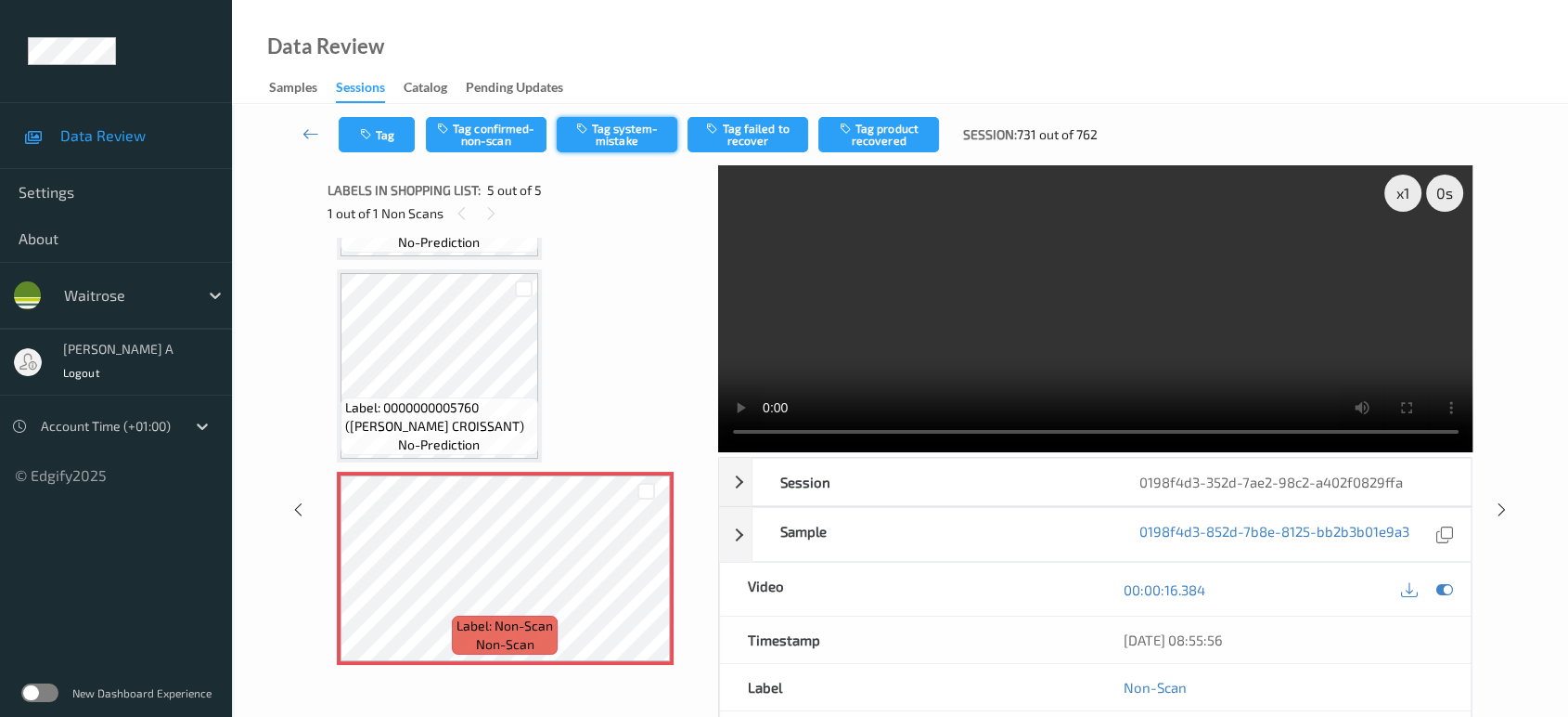
click at [631, 138] on button "Tag system-mistake" at bounding box center [617, 135] width 121 height 36
click at [363, 149] on button "Tag" at bounding box center [376, 135] width 76 height 36
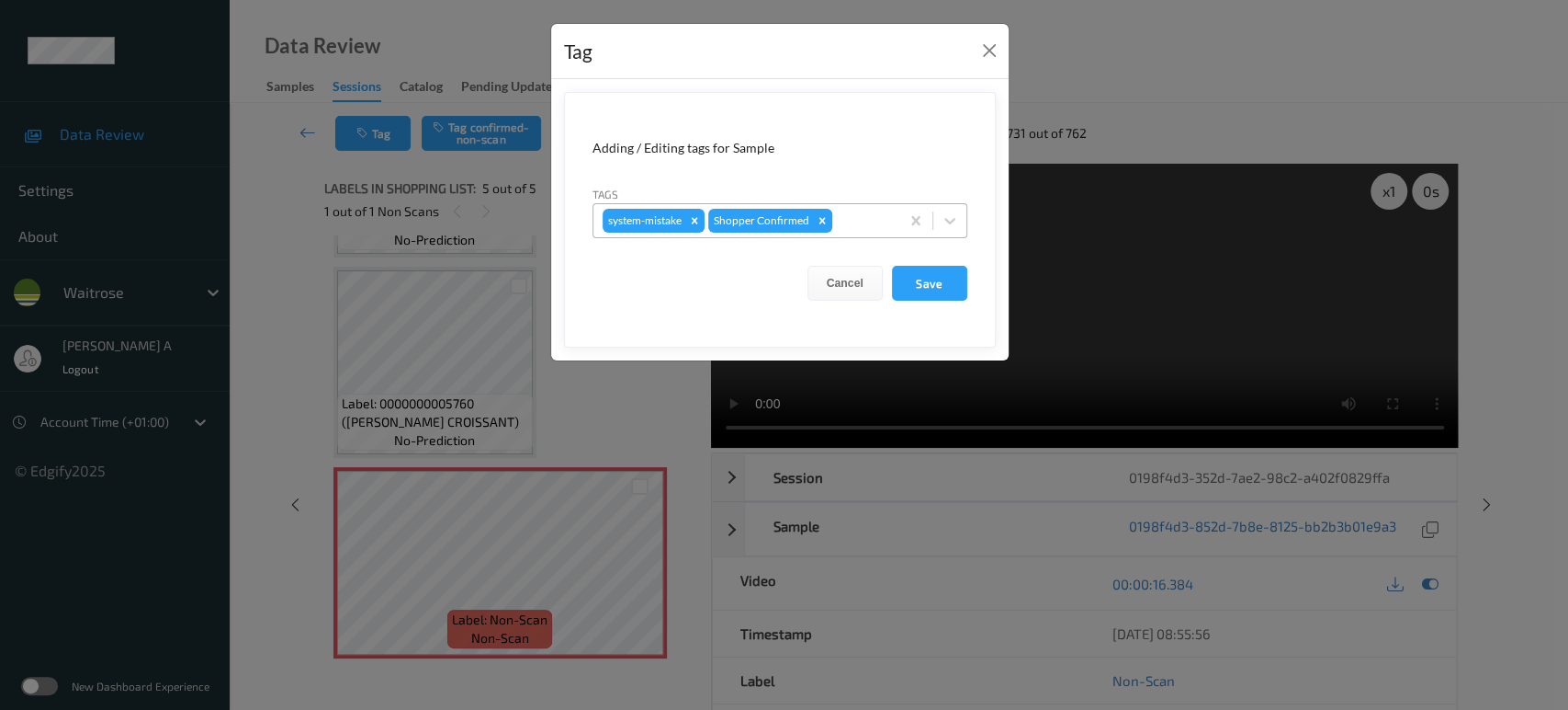
click at [859, 205] on div "system-mistake Shopper Confirmed" at bounding box center [746, 220] width 306 height 31
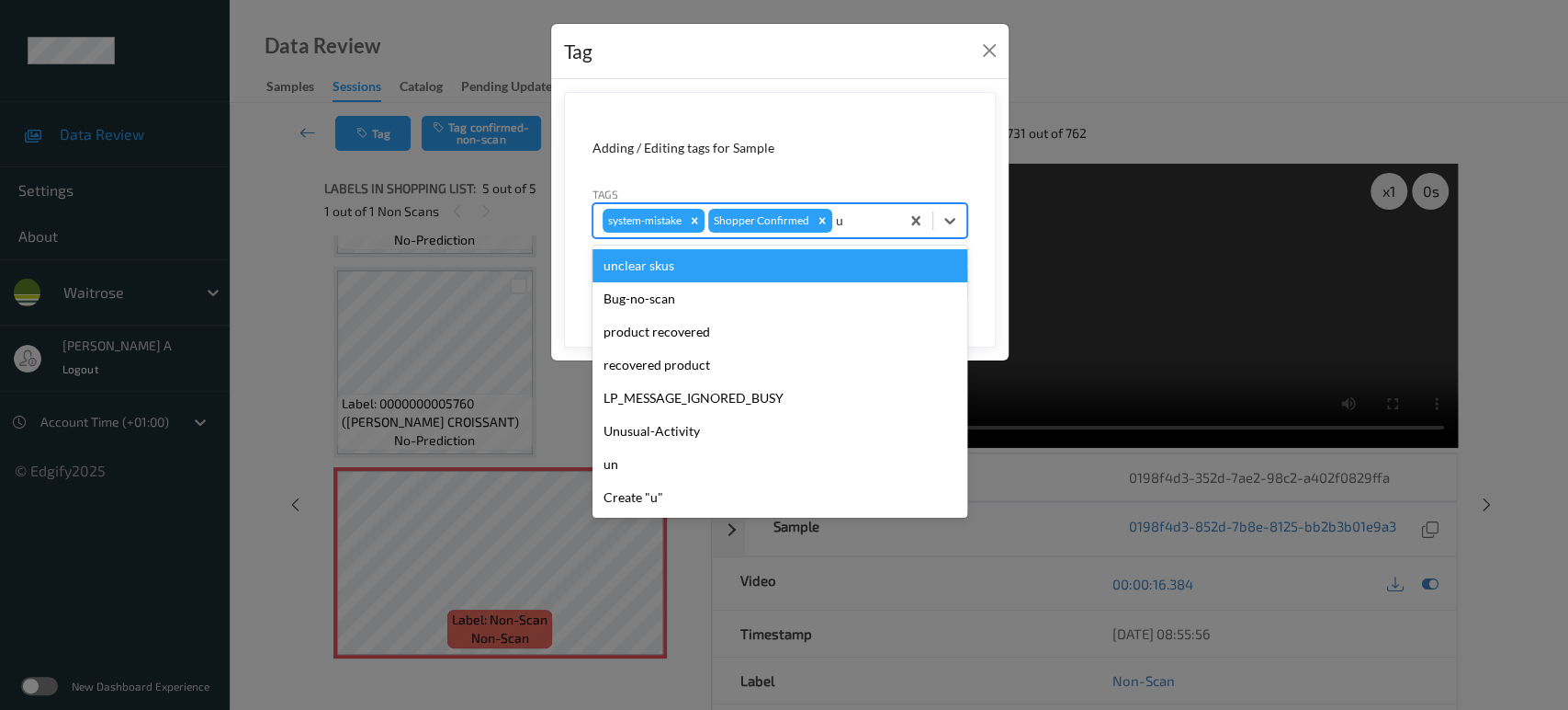
type input "un"
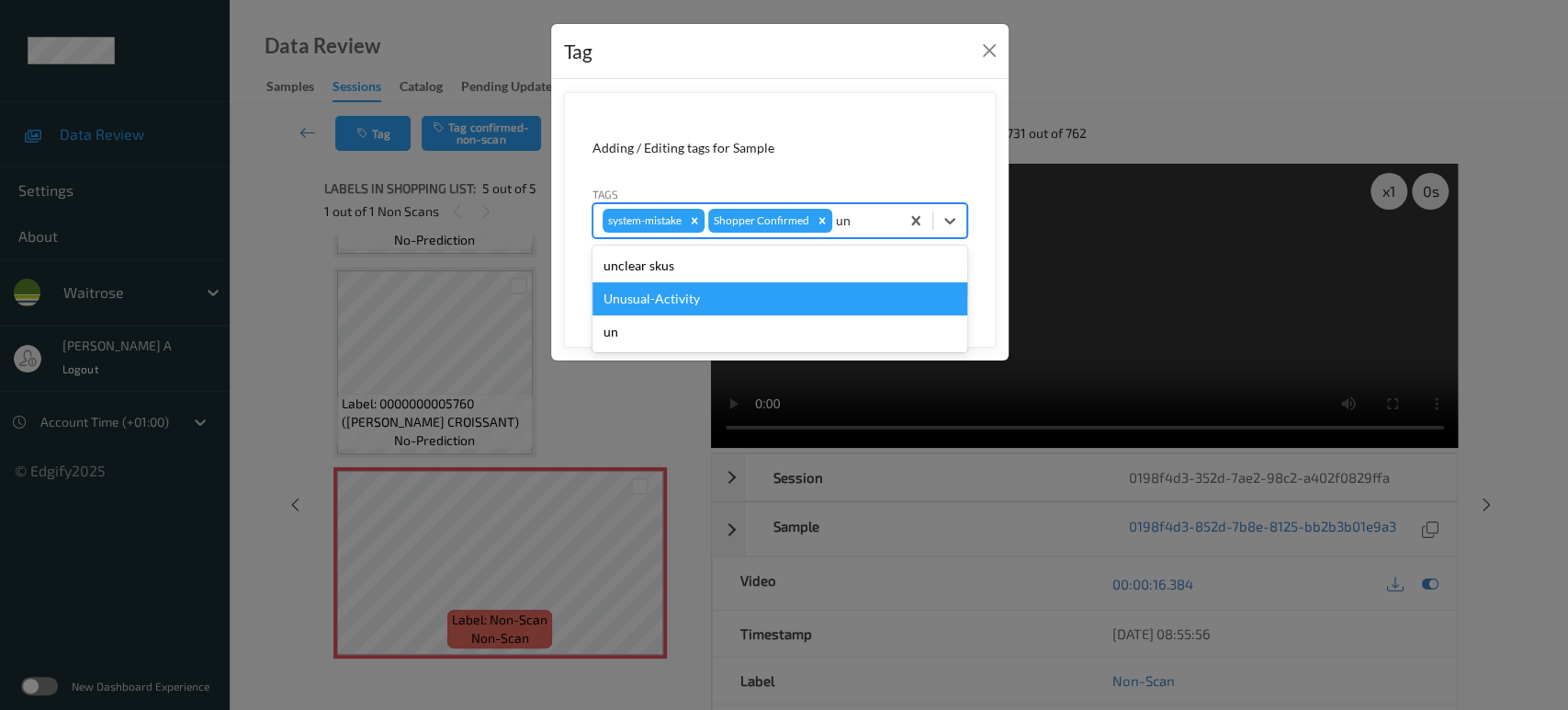
click at [719, 294] on div "Unusual-Activity" at bounding box center [779, 299] width 375 height 33
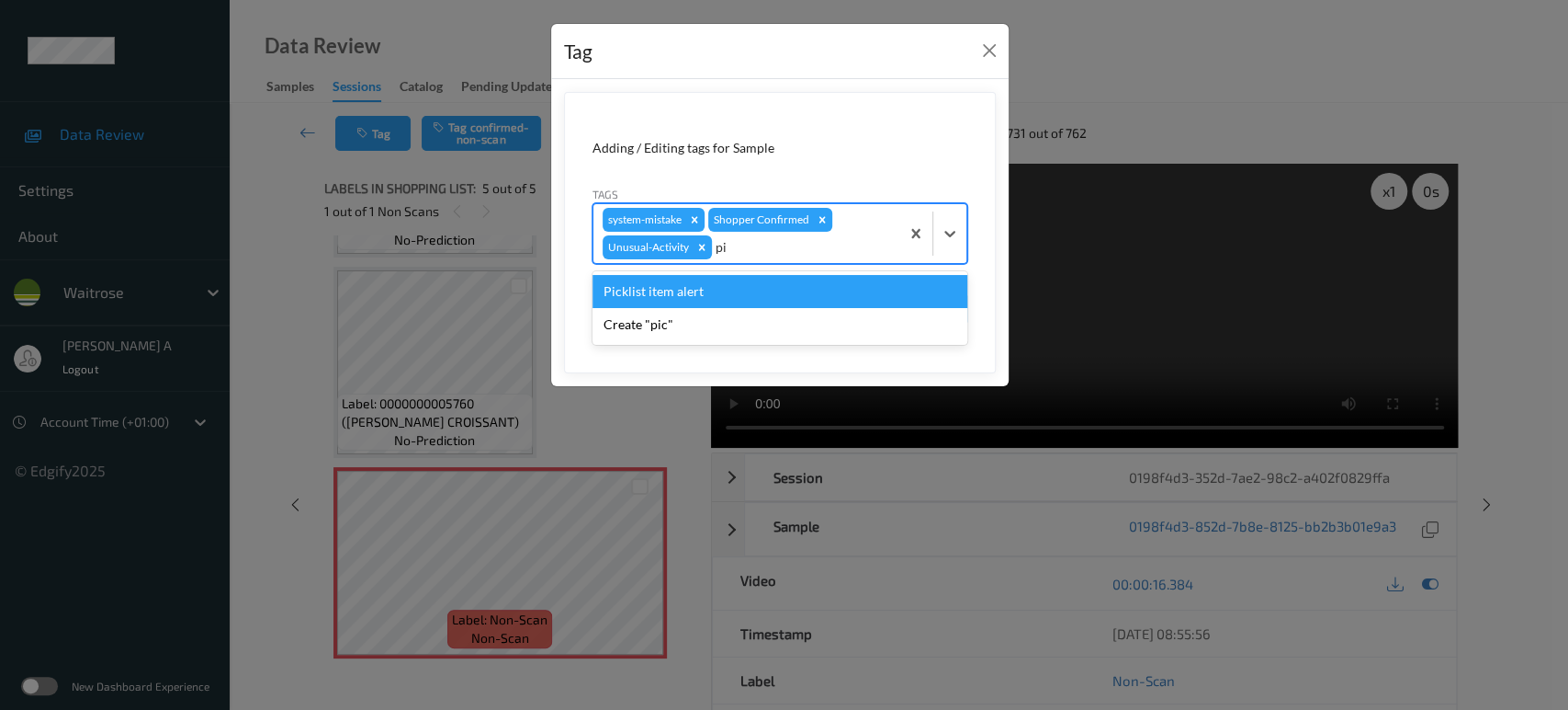
type input "pic"
click at [719, 294] on div "Picklist item alert" at bounding box center [779, 292] width 375 height 33
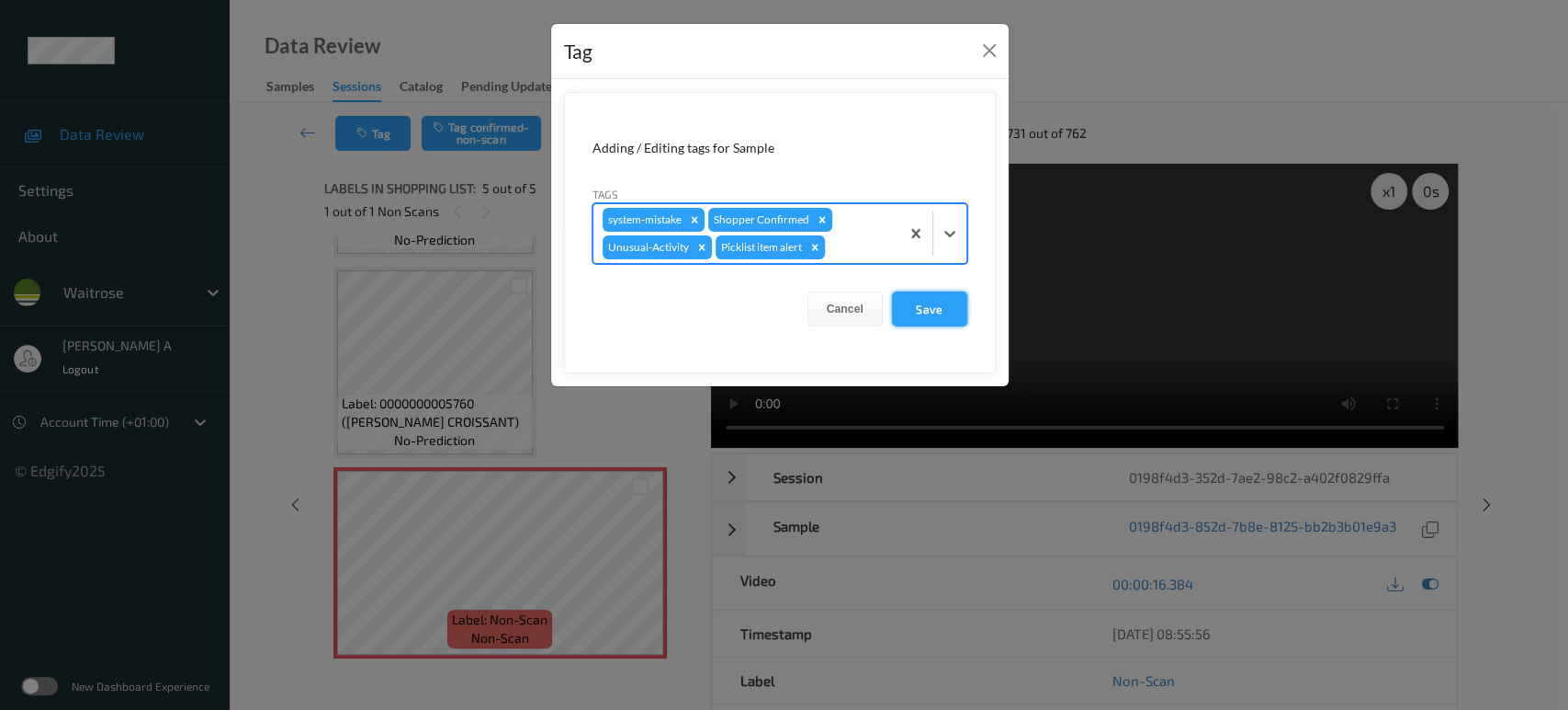
click at [929, 313] on button "Save" at bounding box center [929, 309] width 75 height 35
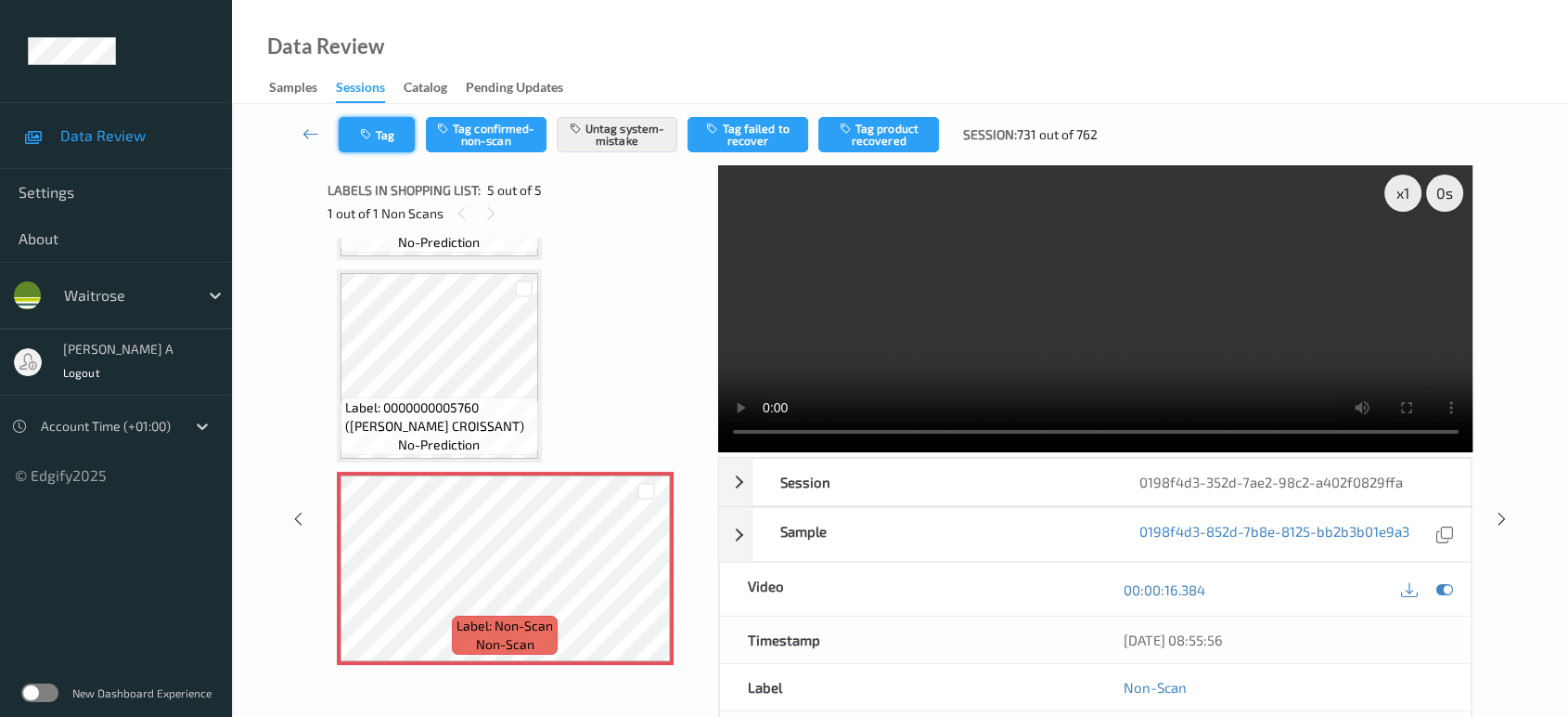
click at [365, 137] on icon "button" at bounding box center [367, 135] width 16 height 13
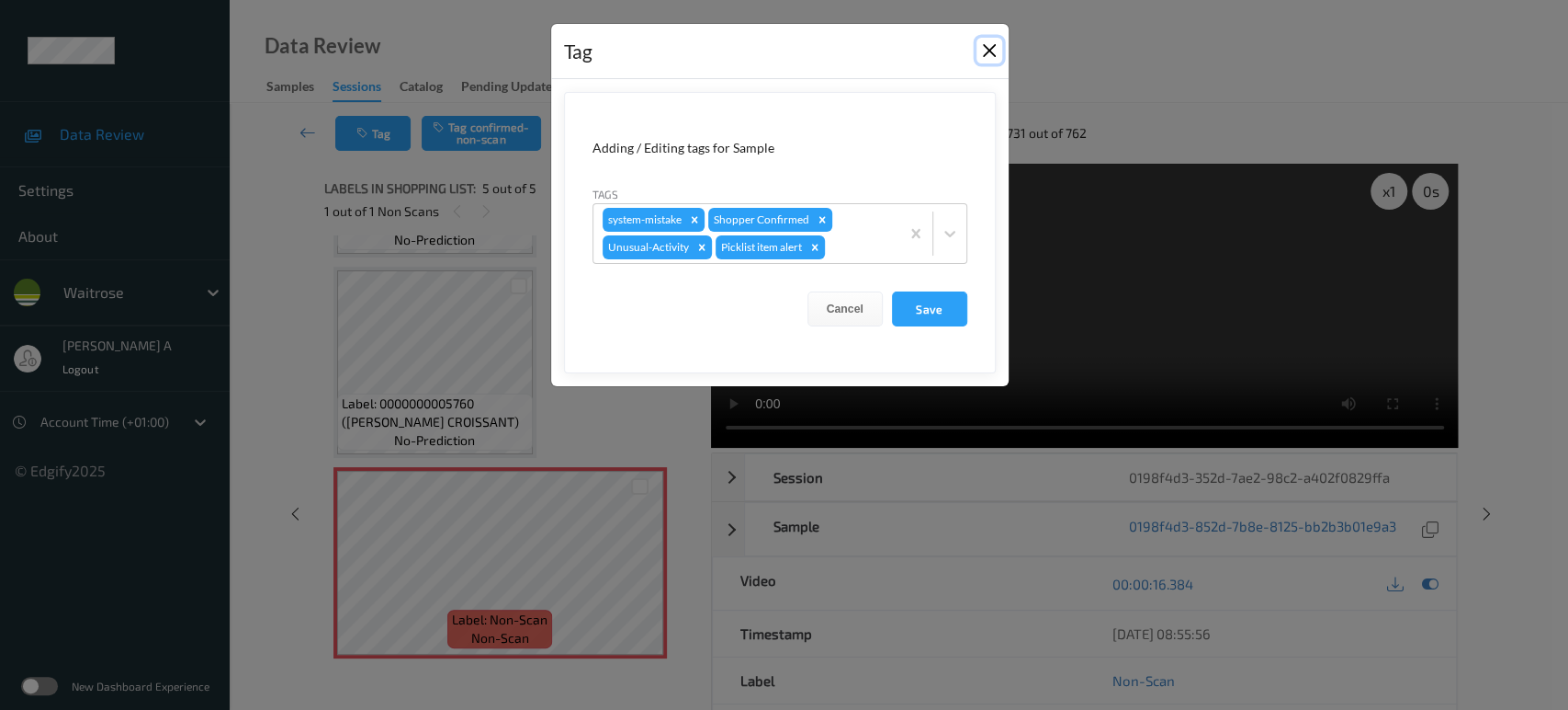
click at [991, 52] on button "Close" at bounding box center [989, 51] width 26 height 26
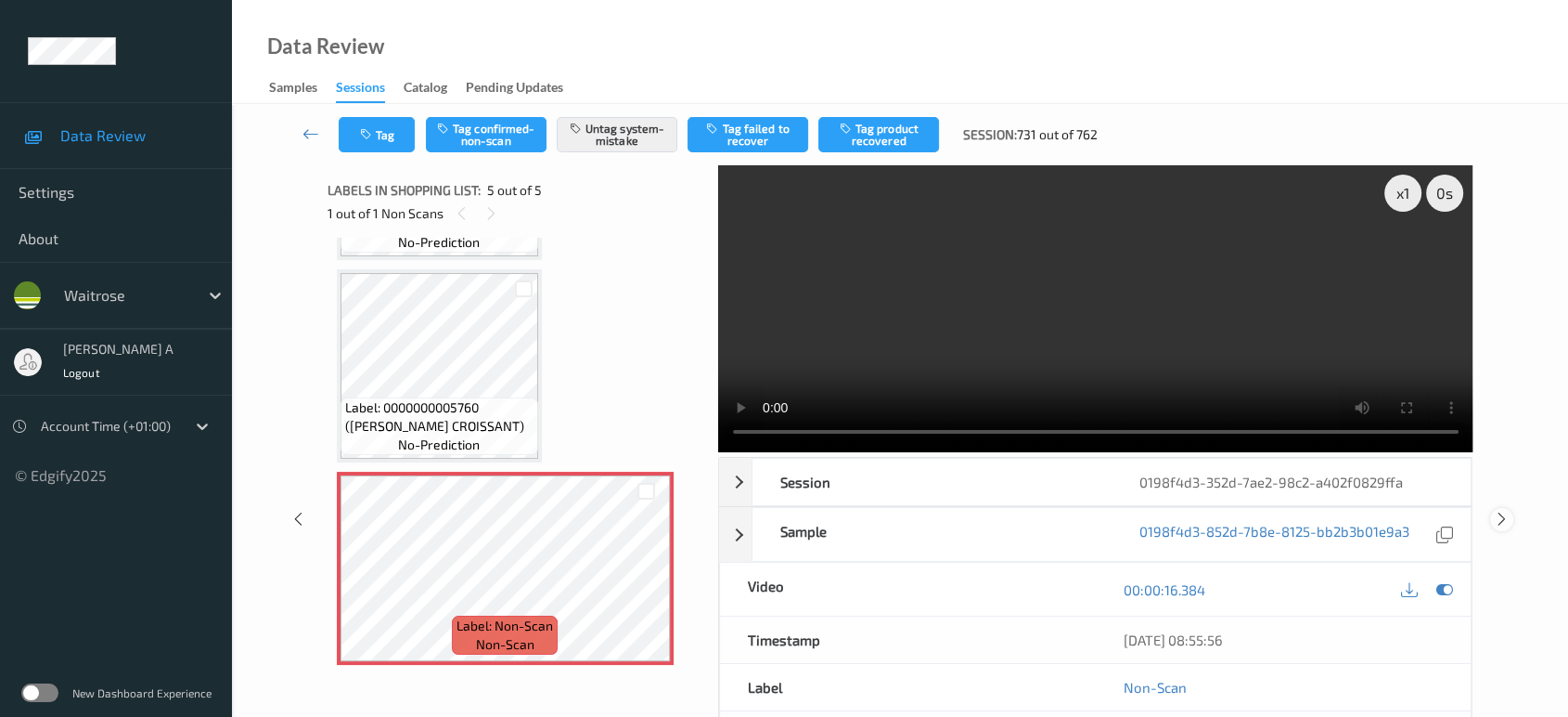
click at [1500, 518] on icon at bounding box center [1502, 519] width 16 height 17
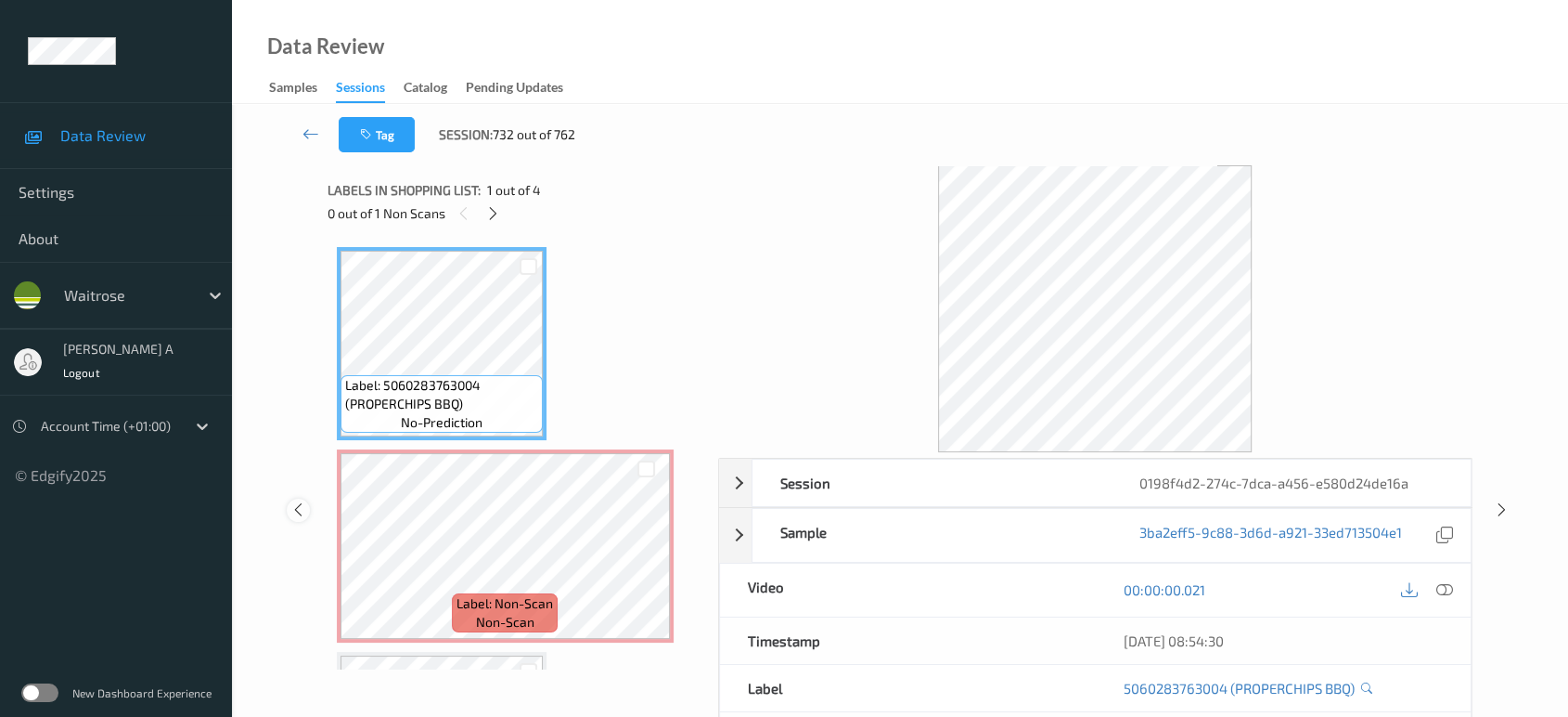
click at [303, 509] on icon at bounding box center [298, 509] width 16 height 17
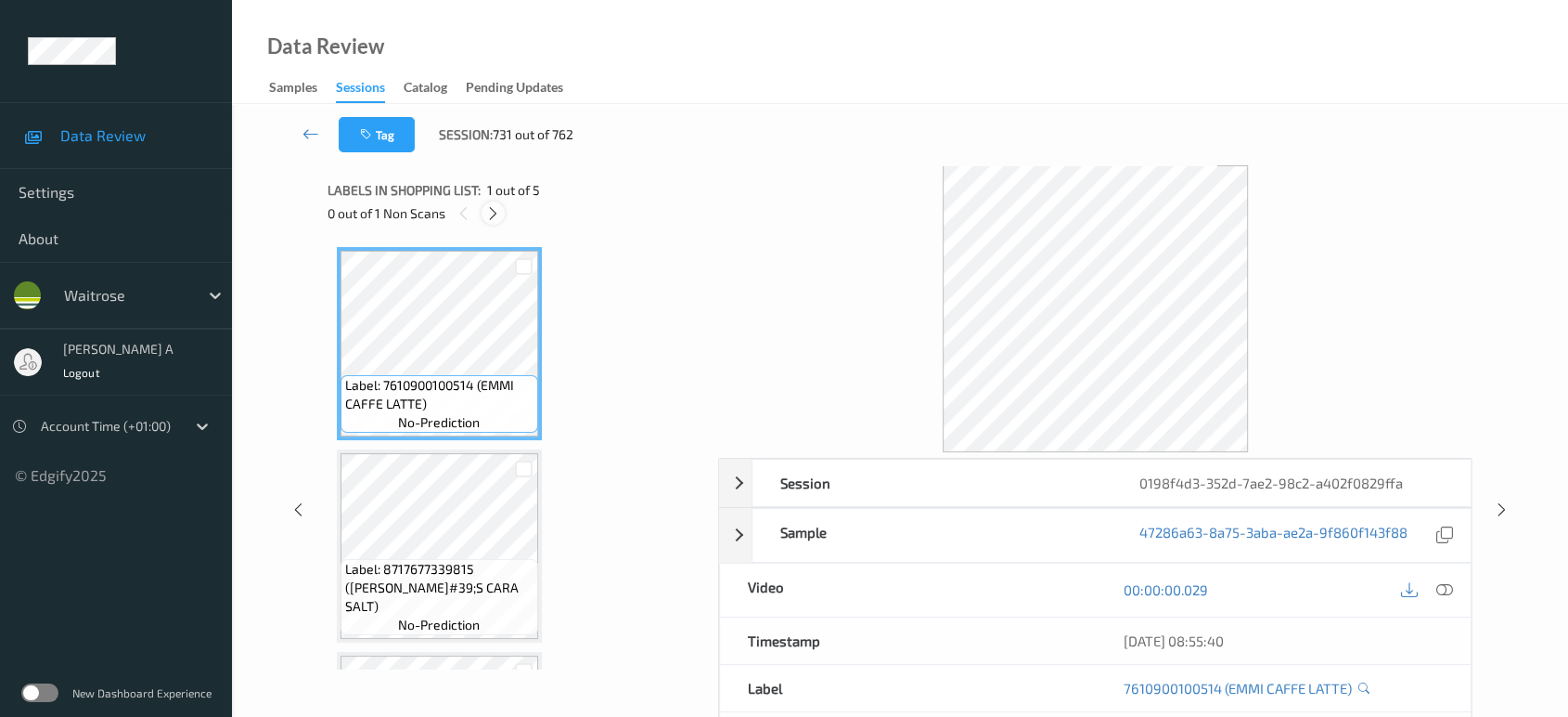
click at [497, 214] on icon at bounding box center [492, 213] width 16 height 17
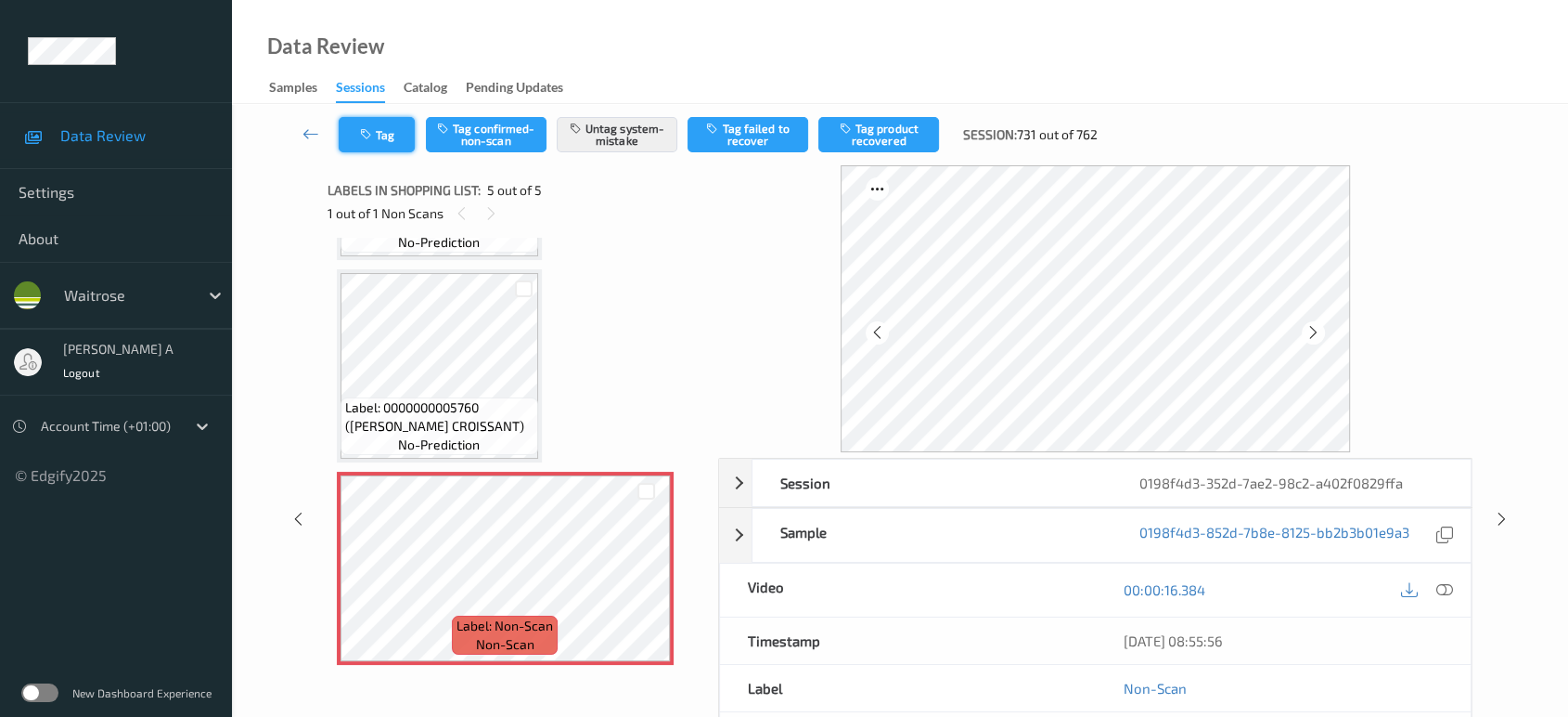
click at [412, 137] on button "Tag" at bounding box center [376, 135] width 76 height 36
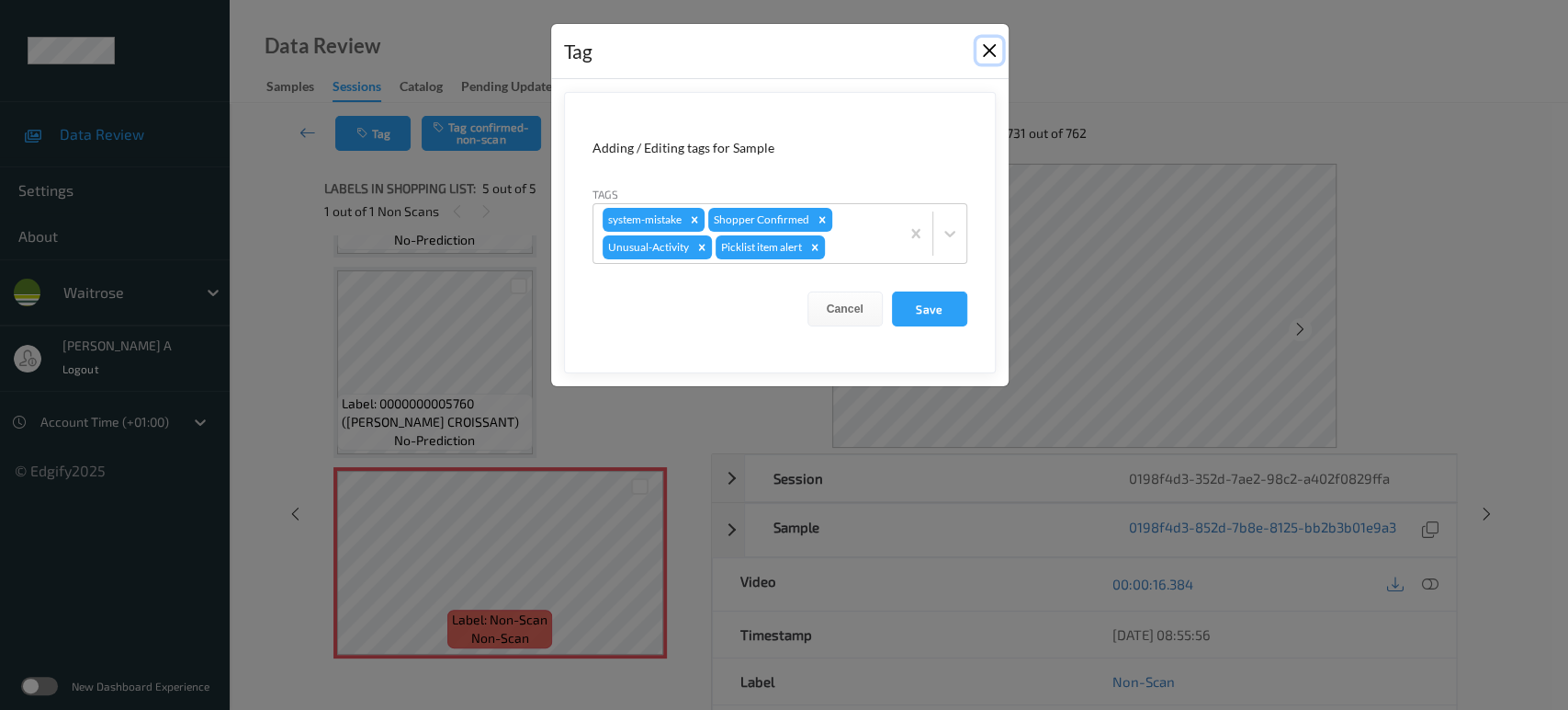
click at [994, 47] on button "Close" at bounding box center [989, 51] width 26 height 26
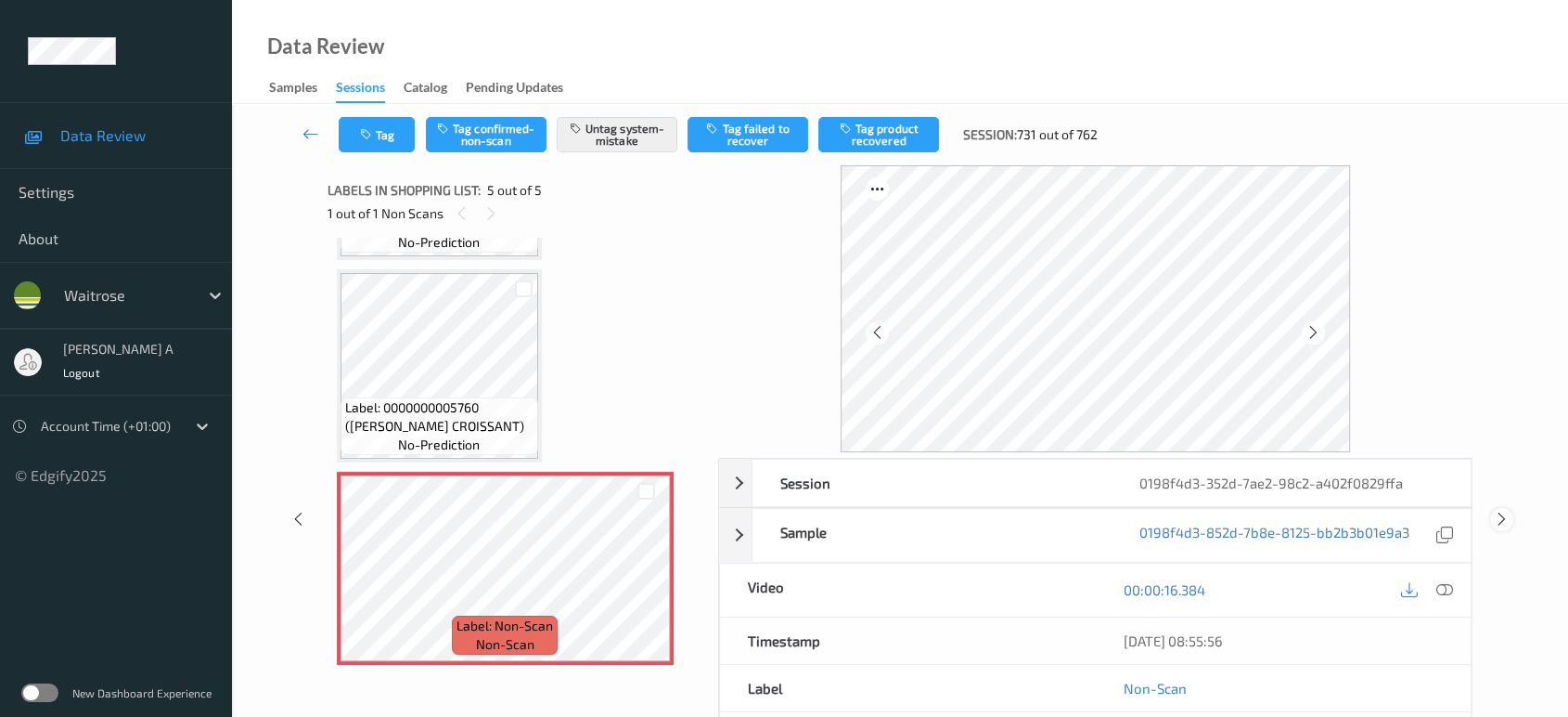
click at [1495, 519] on icon at bounding box center [1502, 519] width 16 height 17
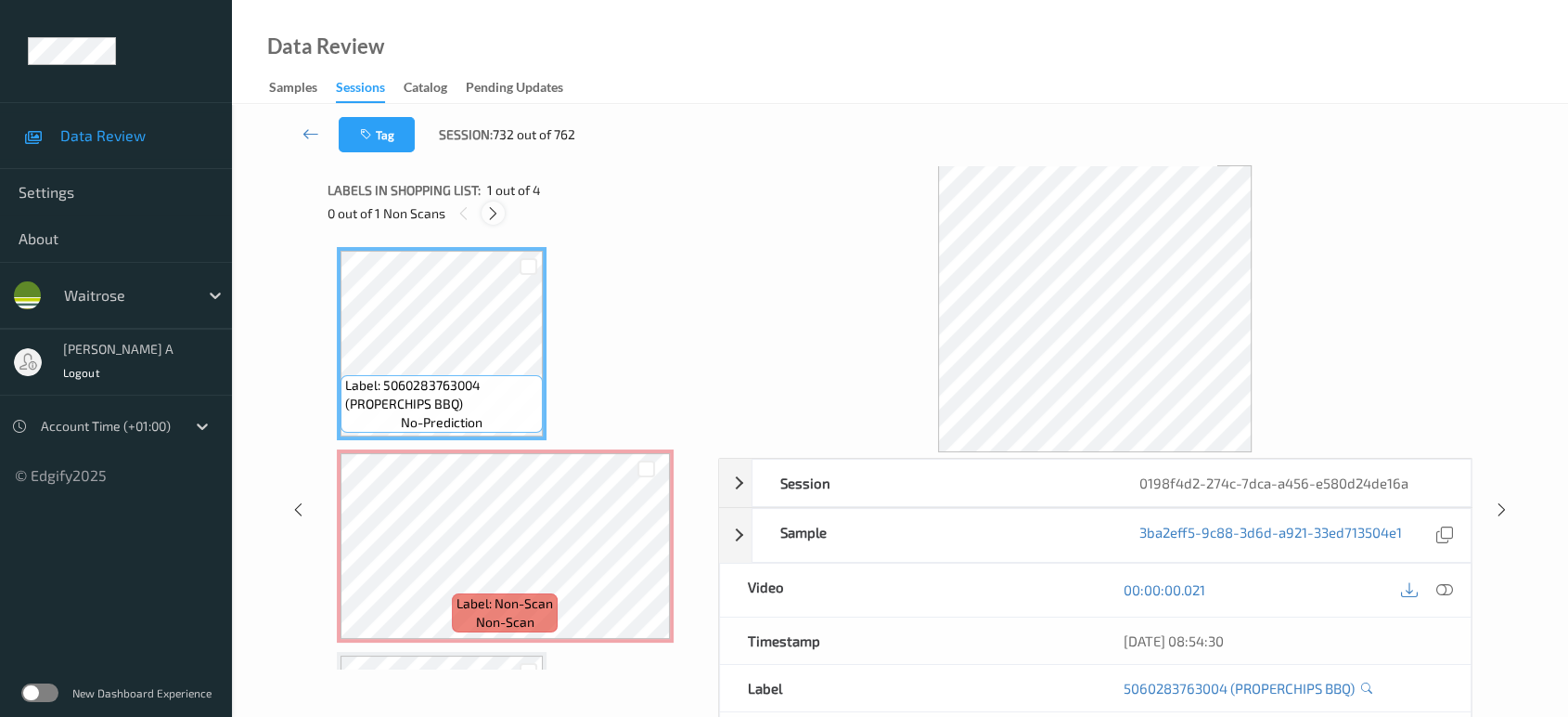
click at [494, 216] on icon at bounding box center [492, 213] width 16 height 17
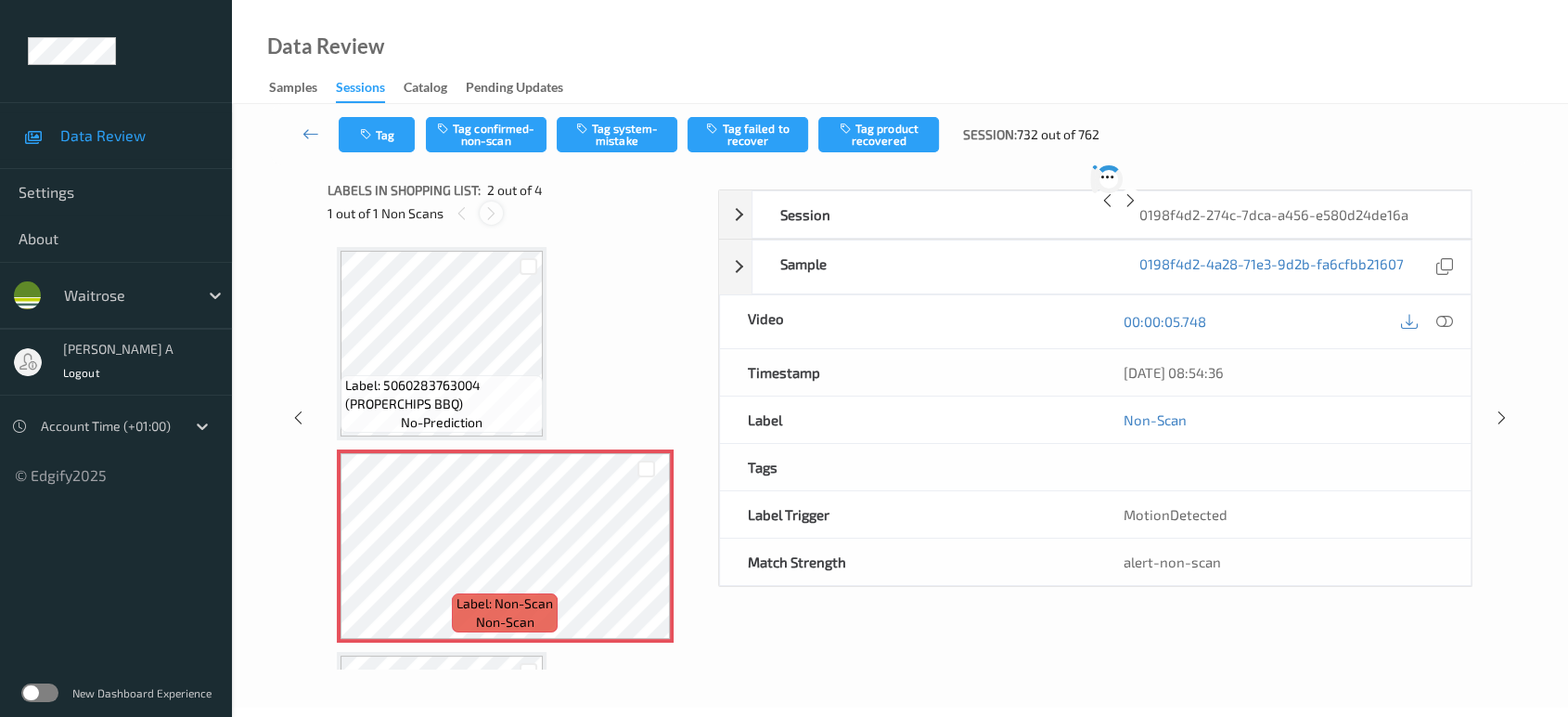
scroll to position [8, 0]
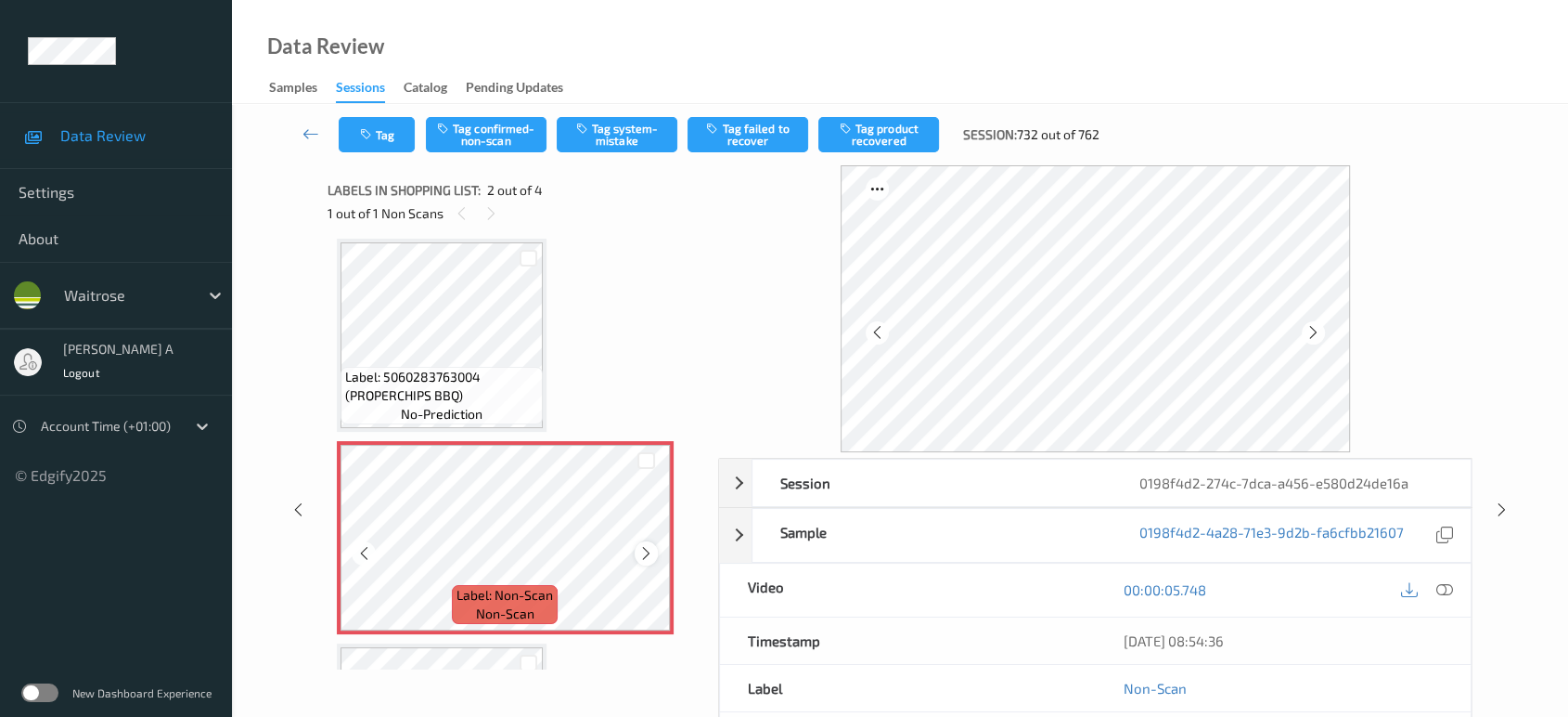
click at [646, 551] on icon at bounding box center [646, 553] width 16 height 17
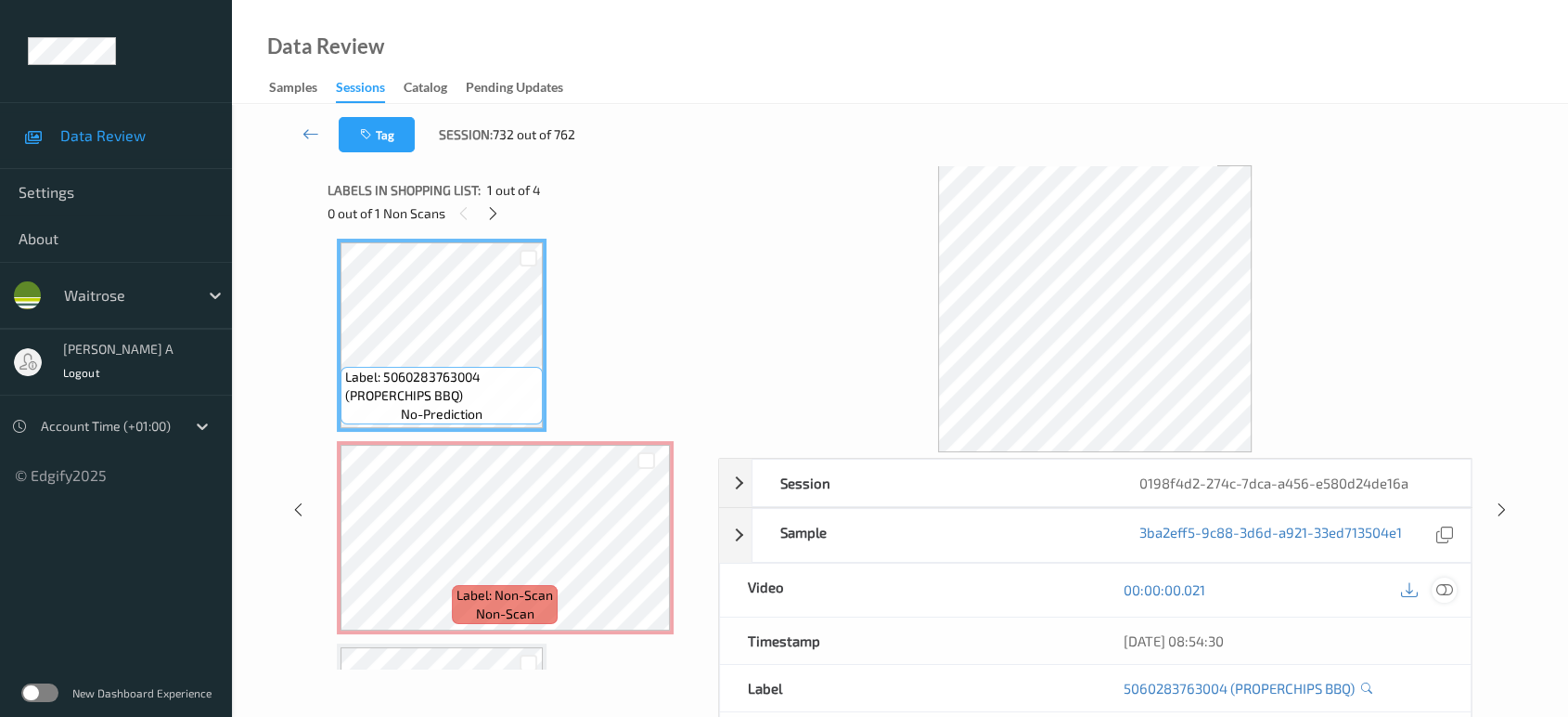
click at [1439, 579] on div at bounding box center [1444, 590] width 25 height 25
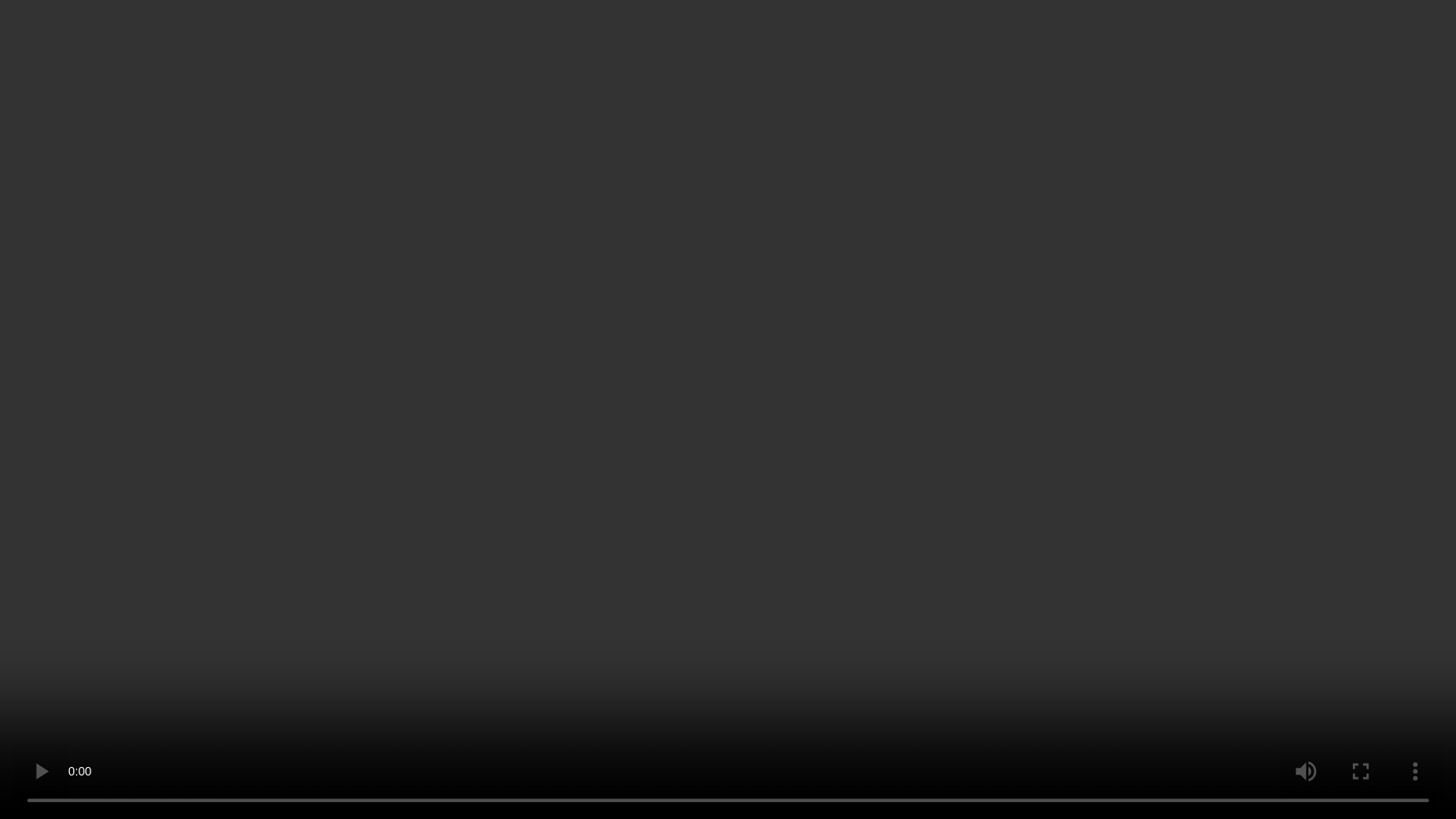
click at [1124, 614] on video at bounding box center [728, 409] width 1456 height 819
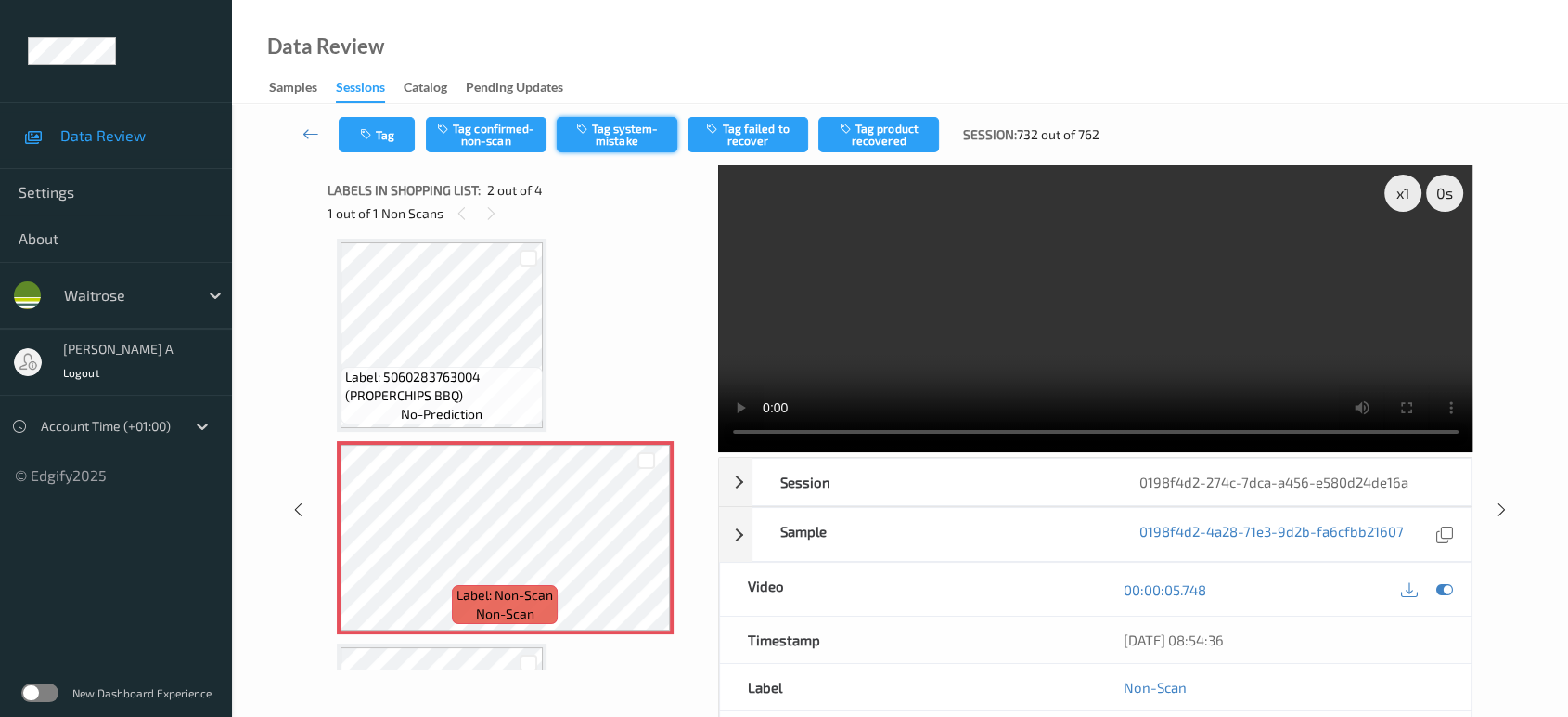
click at [628, 137] on button "Tag system-mistake" at bounding box center [617, 135] width 121 height 36
click at [393, 151] on button "Tag" at bounding box center [376, 135] width 76 height 36
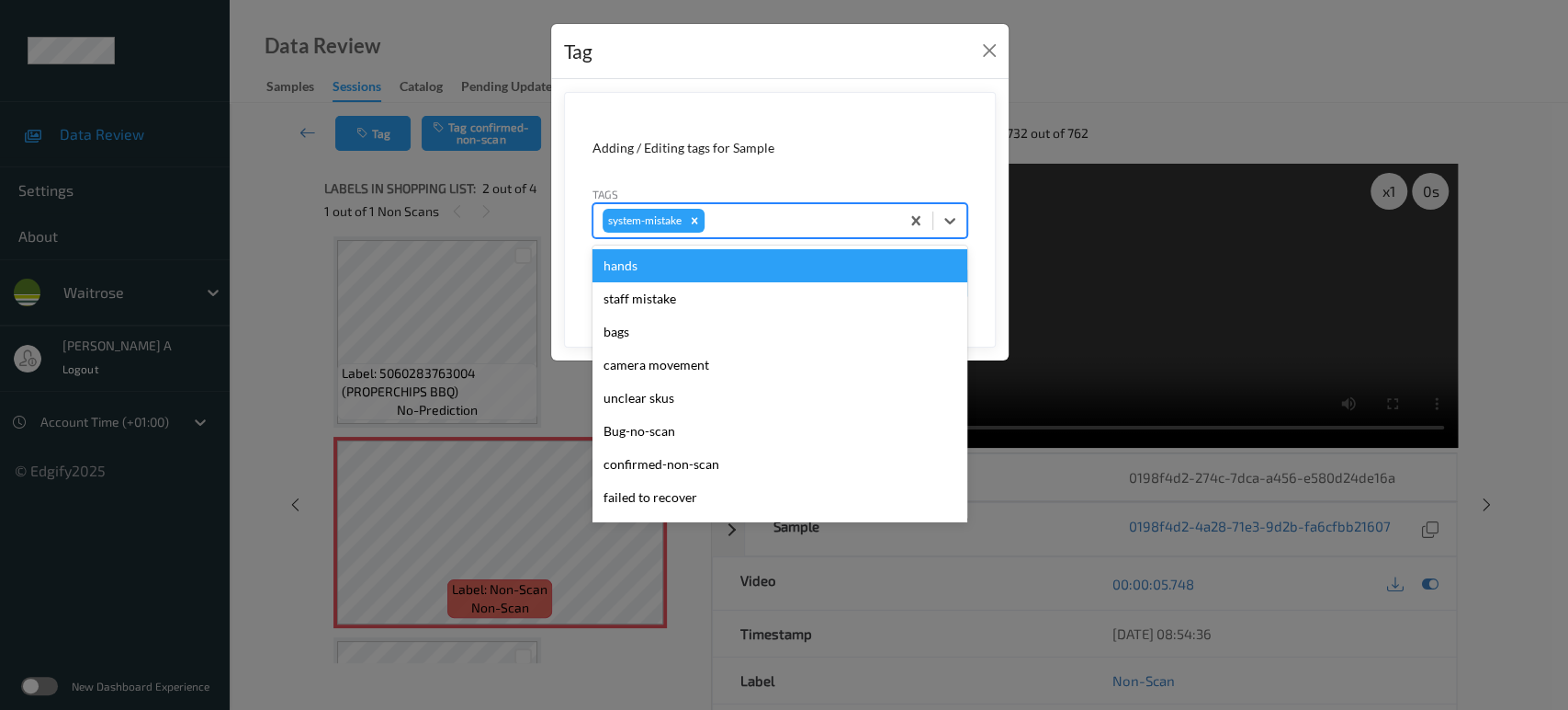
click at [750, 227] on div at bounding box center [799, 220] width 182 height 22
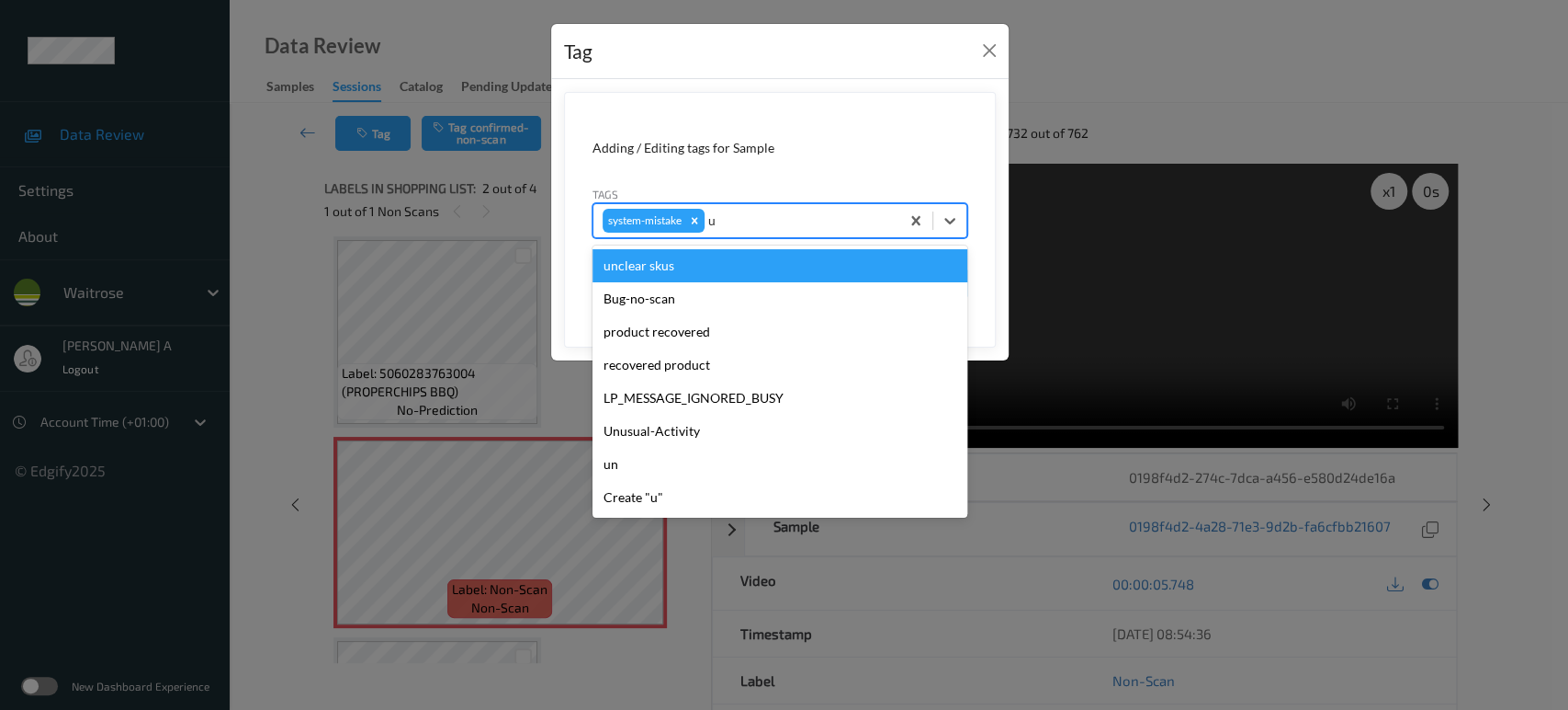
type input "un"
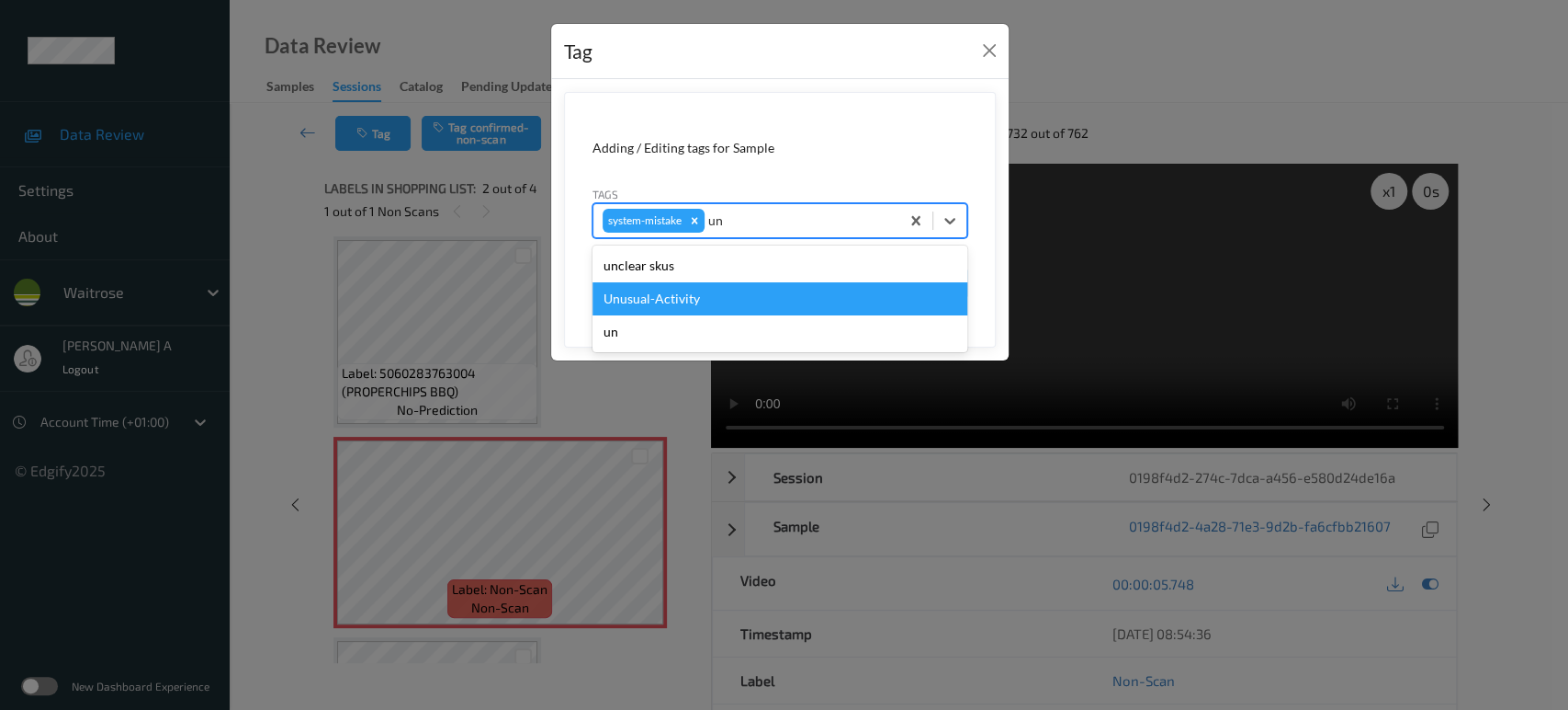
click at [677, 285] on div "Unusual-Activity" at bounding box center [779, 299] width 375 height 33
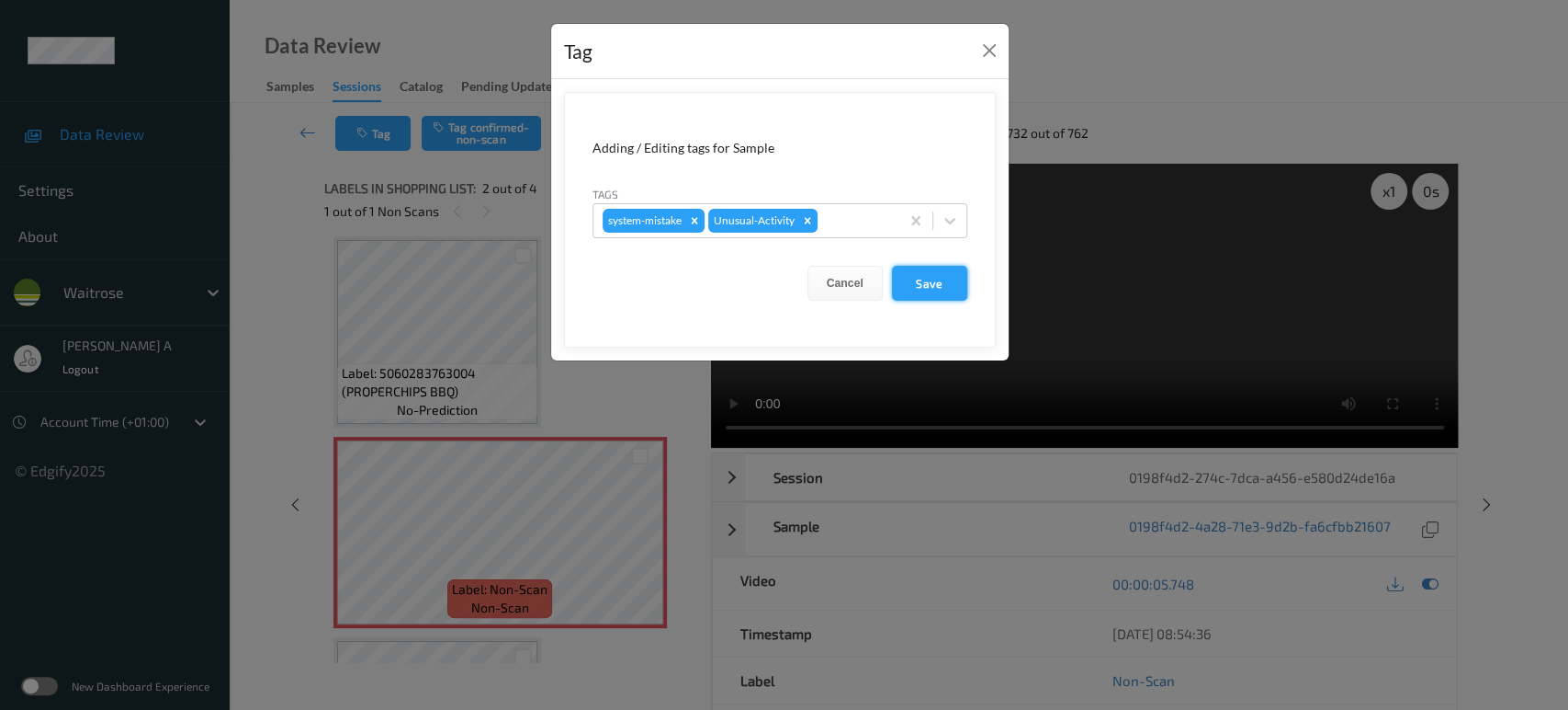
click at [946, 296] on button "Save" at bounding box center [929, 283] width 75 height 35
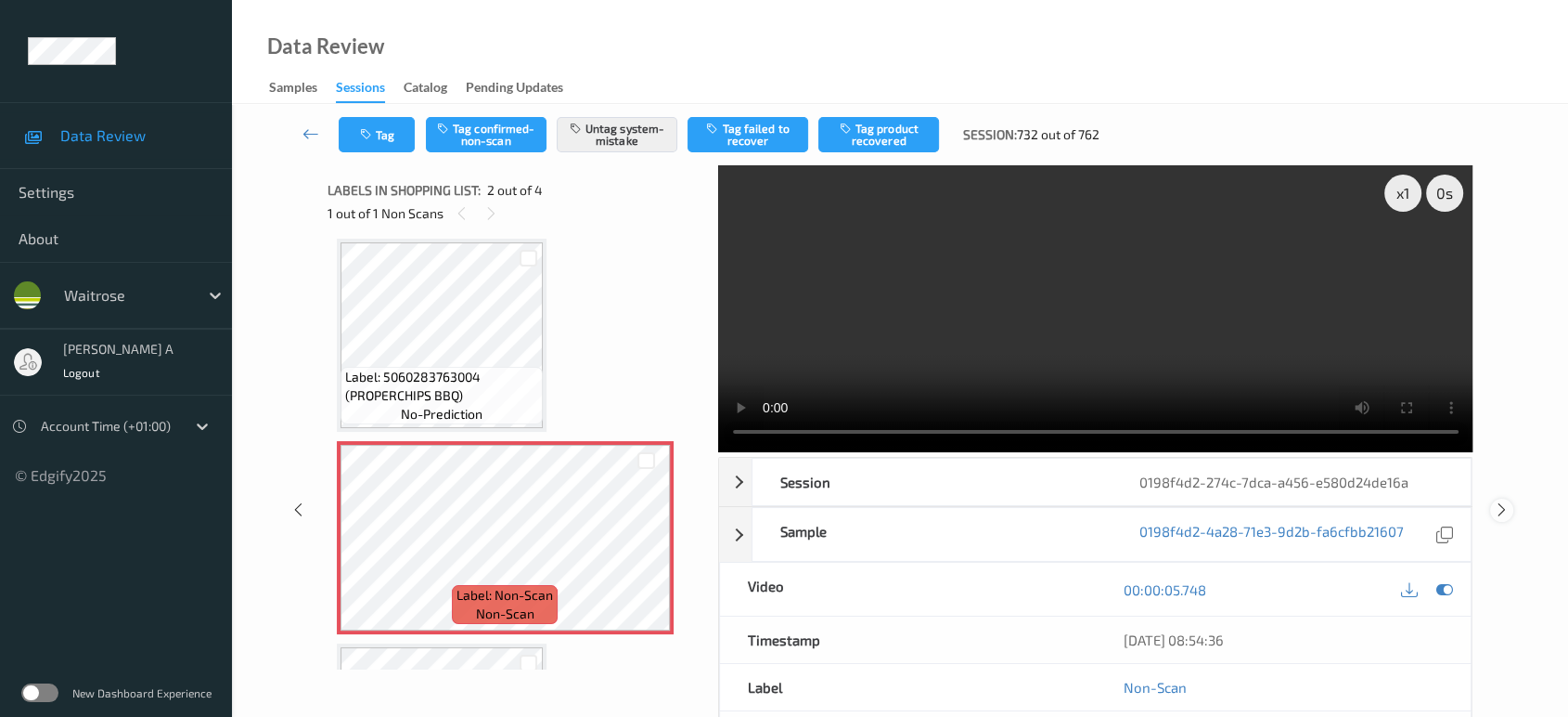
click at [1507, 501] on icon at bounding box center [1502, 509] width 16 height 17
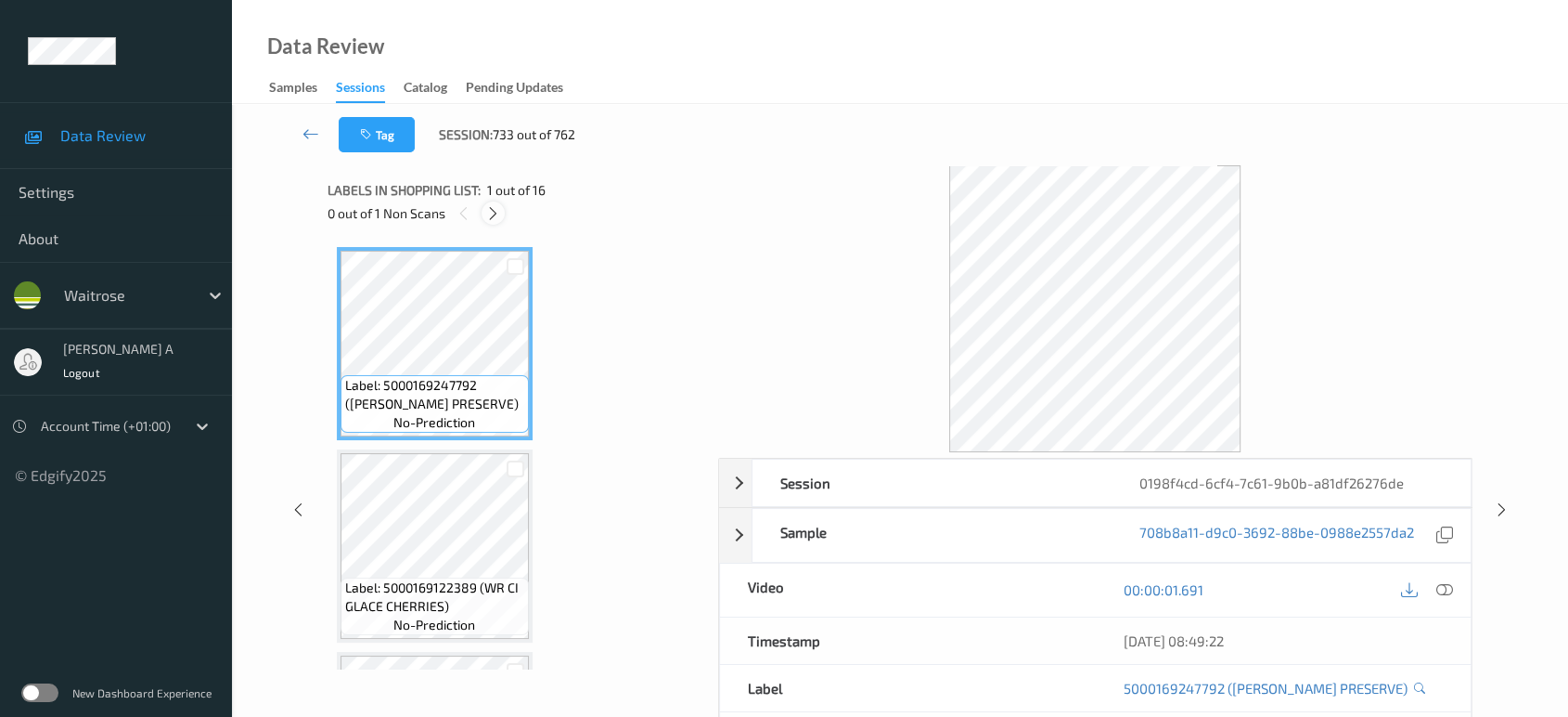
click at [491, 211] on icon at bounding box center [492, 213] width 16 height 17
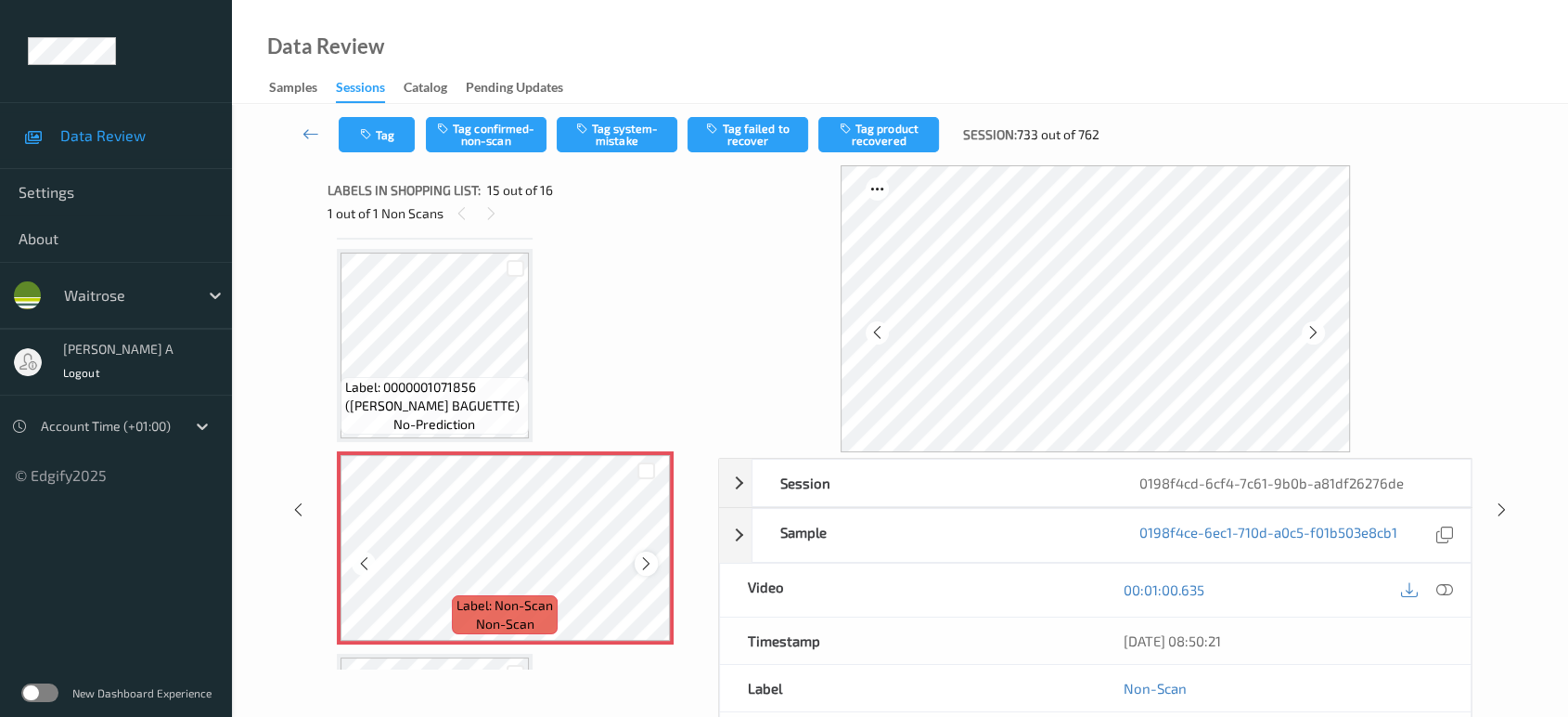
click at [647, 555] on icon at bounding box center [646, 564] width 16 height 17
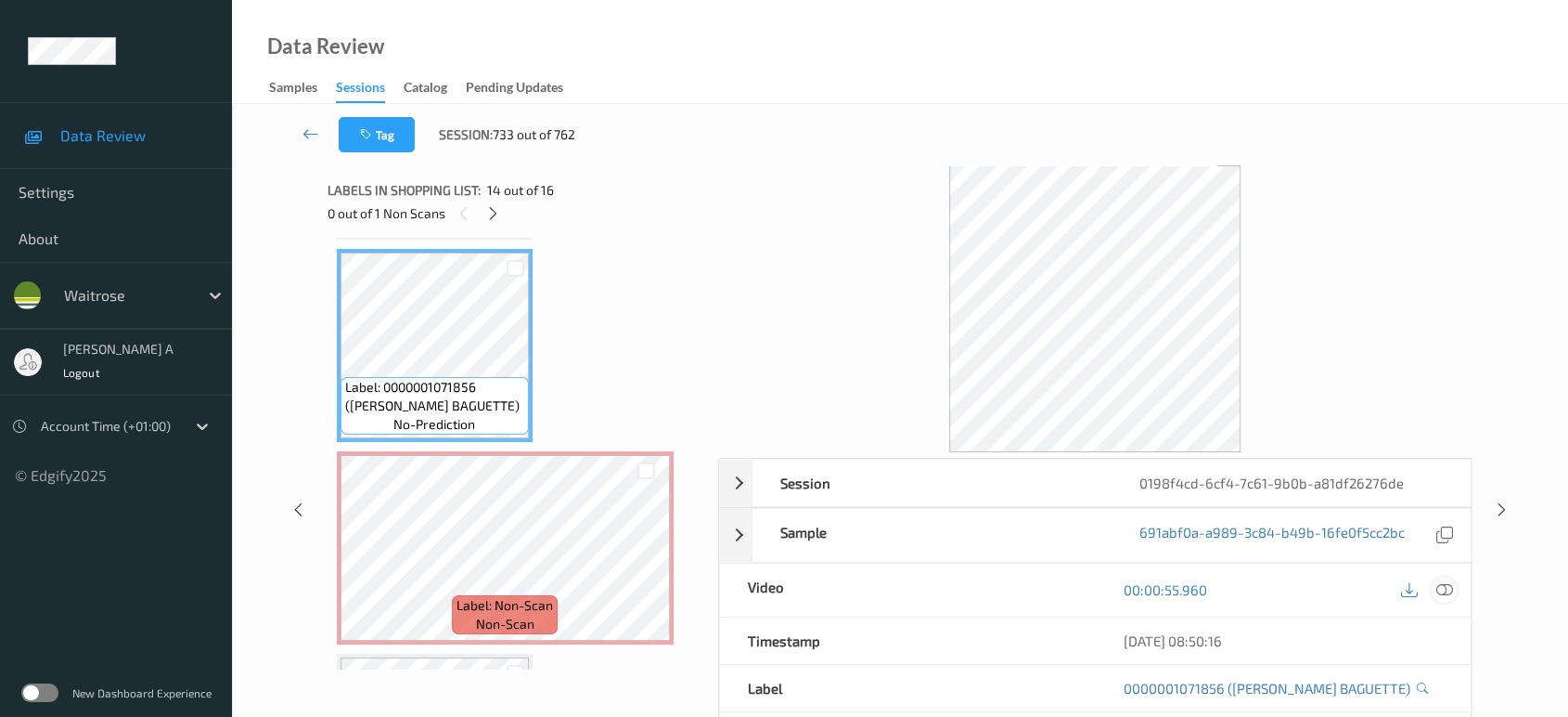
click at [1447, 592] on icon at bounding box center [1445, 590] width 17 height 17
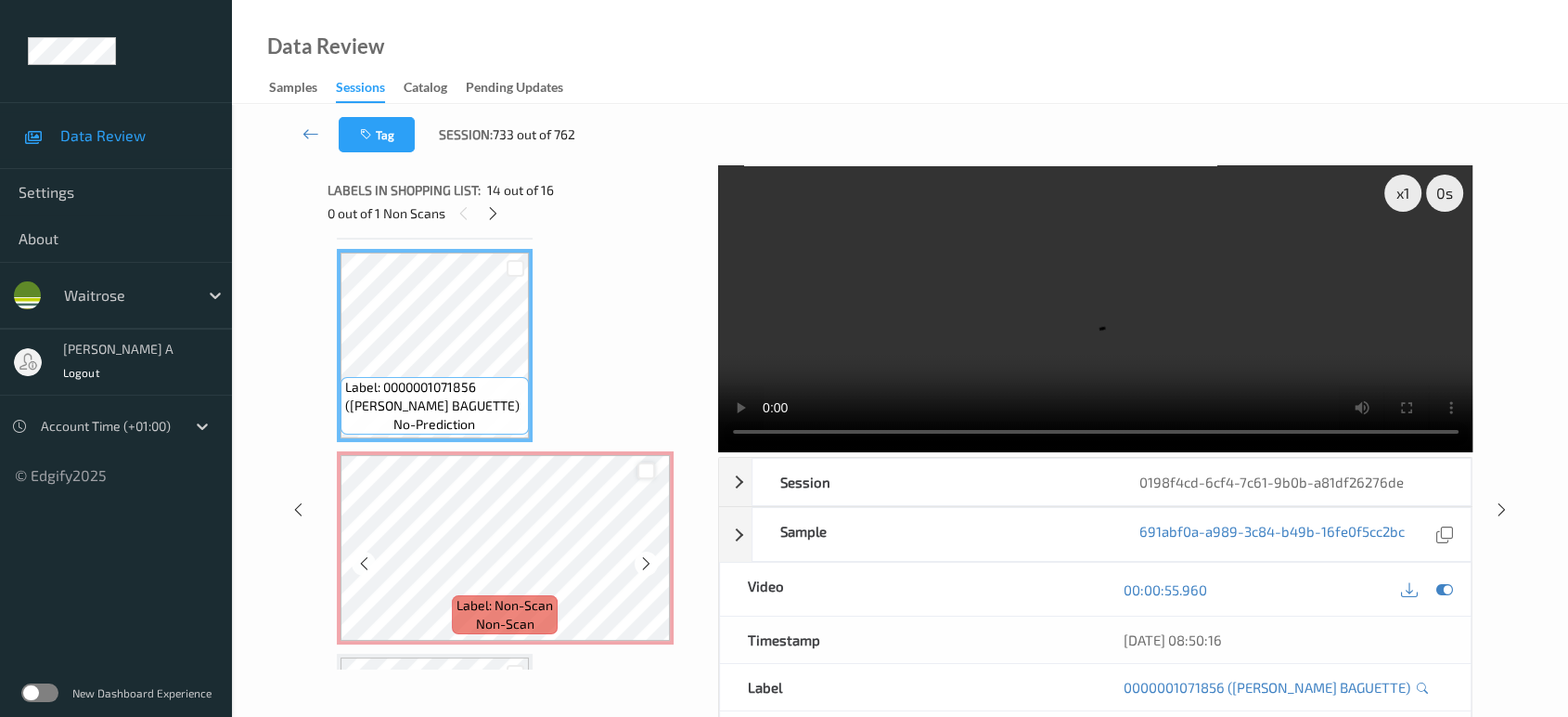
scroll to position [2525, 0]
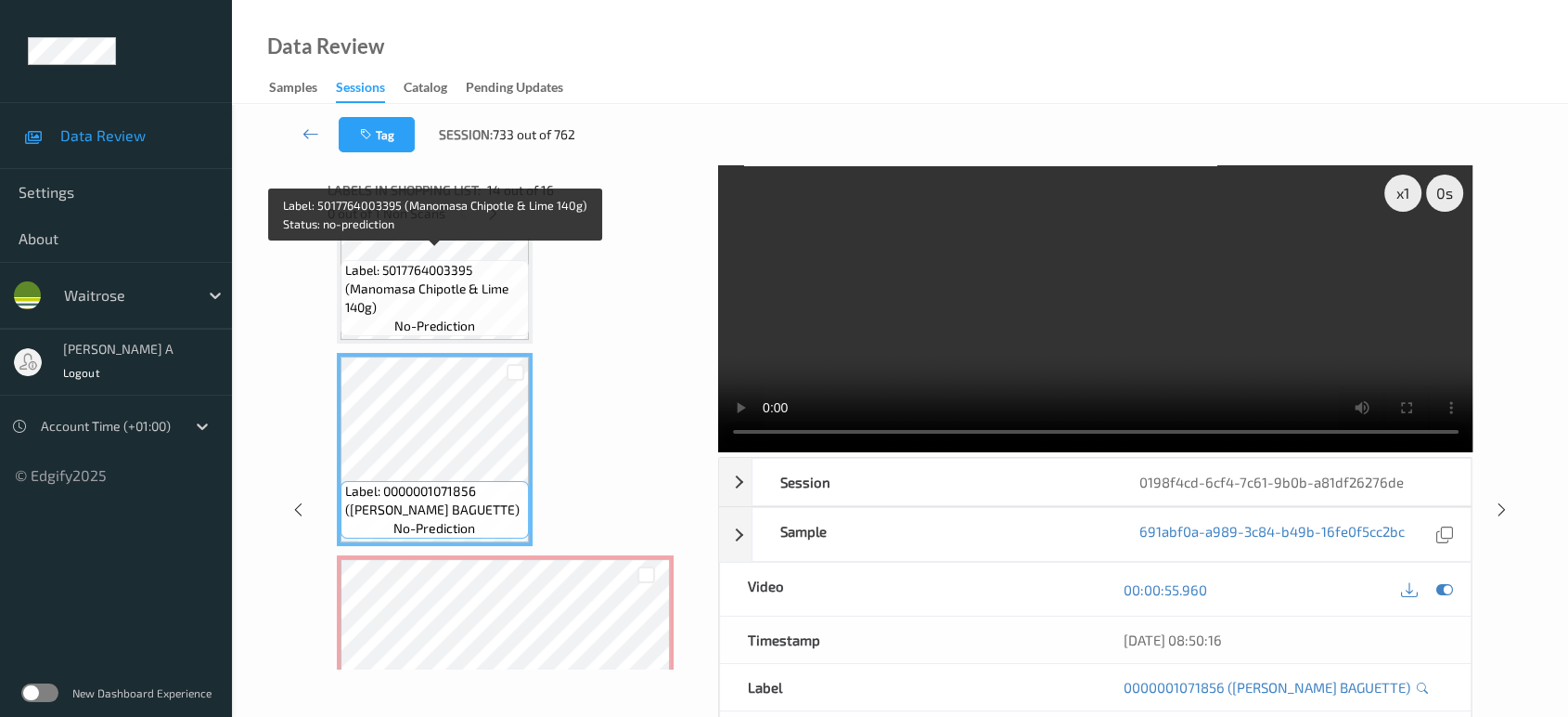
click at [473, 317] on span "no-prediction" at bounding box center [435, 326] width 80 height 19
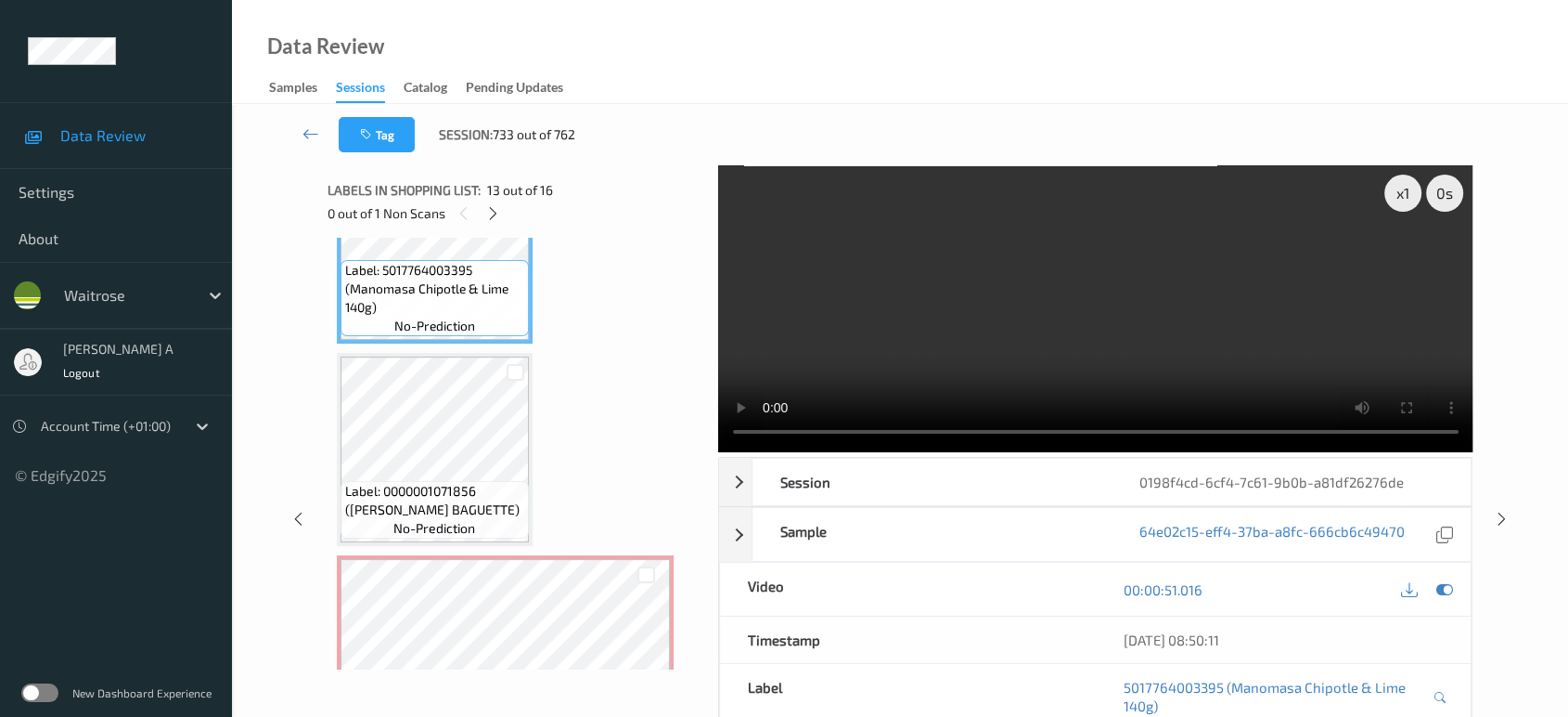
click at [858, 346] on video at bounding box center [1096, 308] width 755 height 287
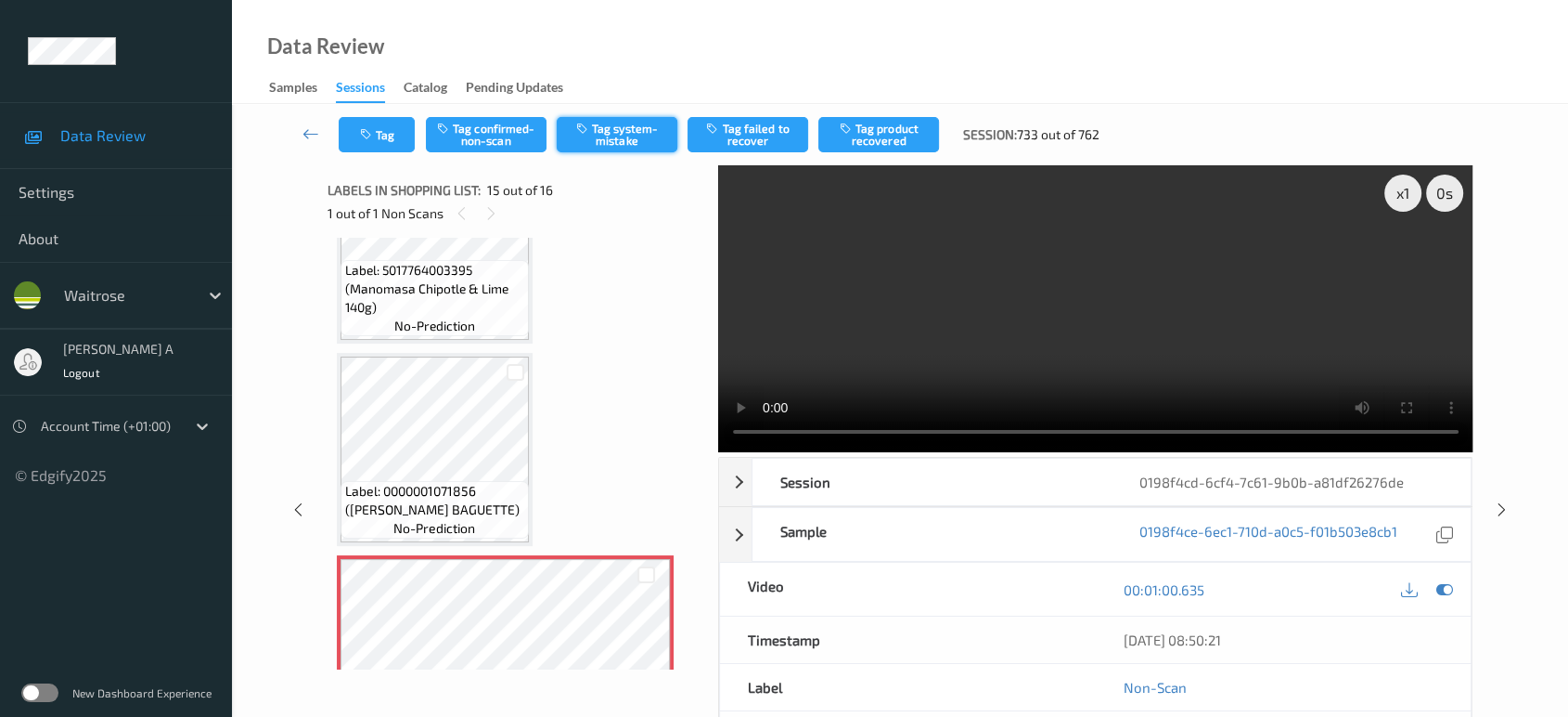
click at [594, 133] on button "Tag system-mistake" at bounding box center [617, 135] width 121 height 36
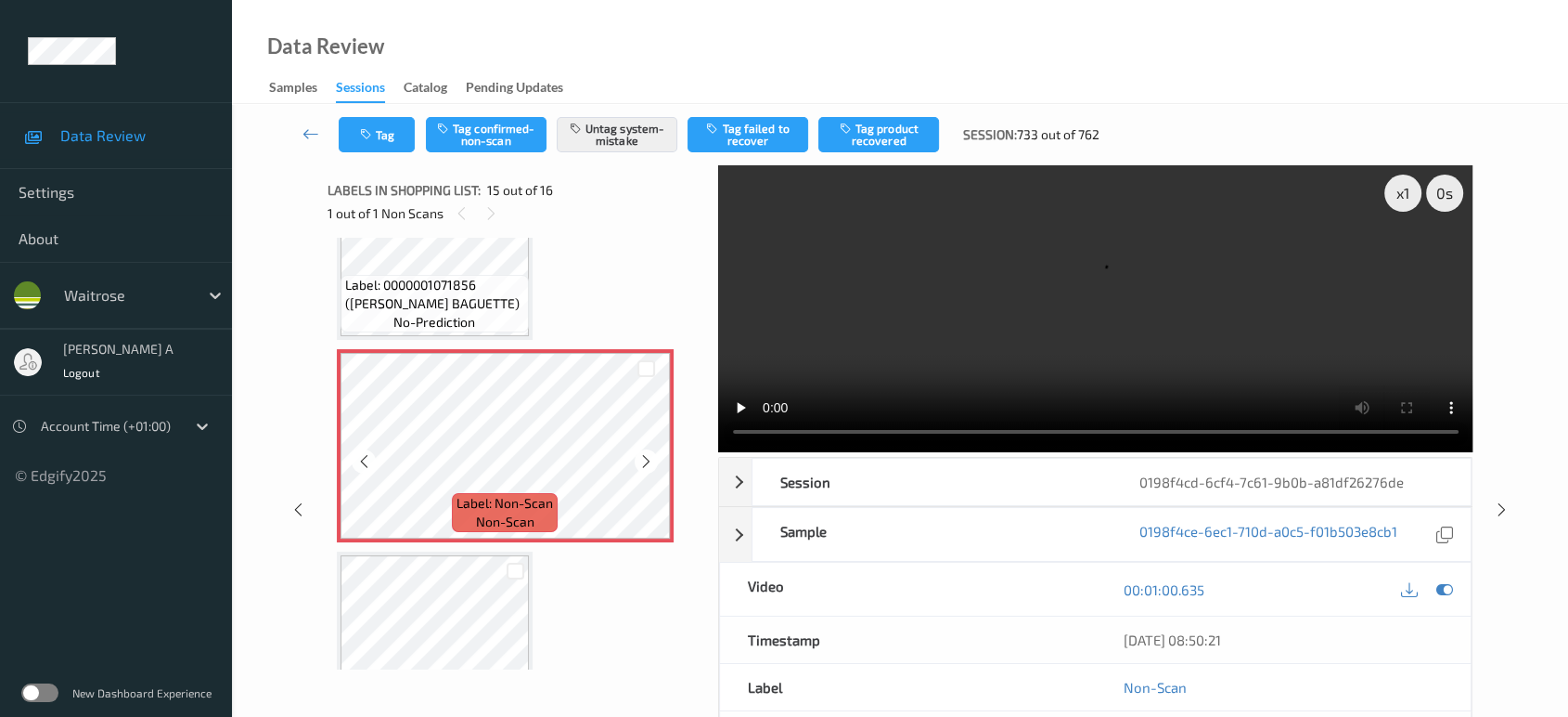
scroll to position [2732, 0]
click at [402, 132] on button "Tag" at bounding box center [376, 135] width 76 height 36
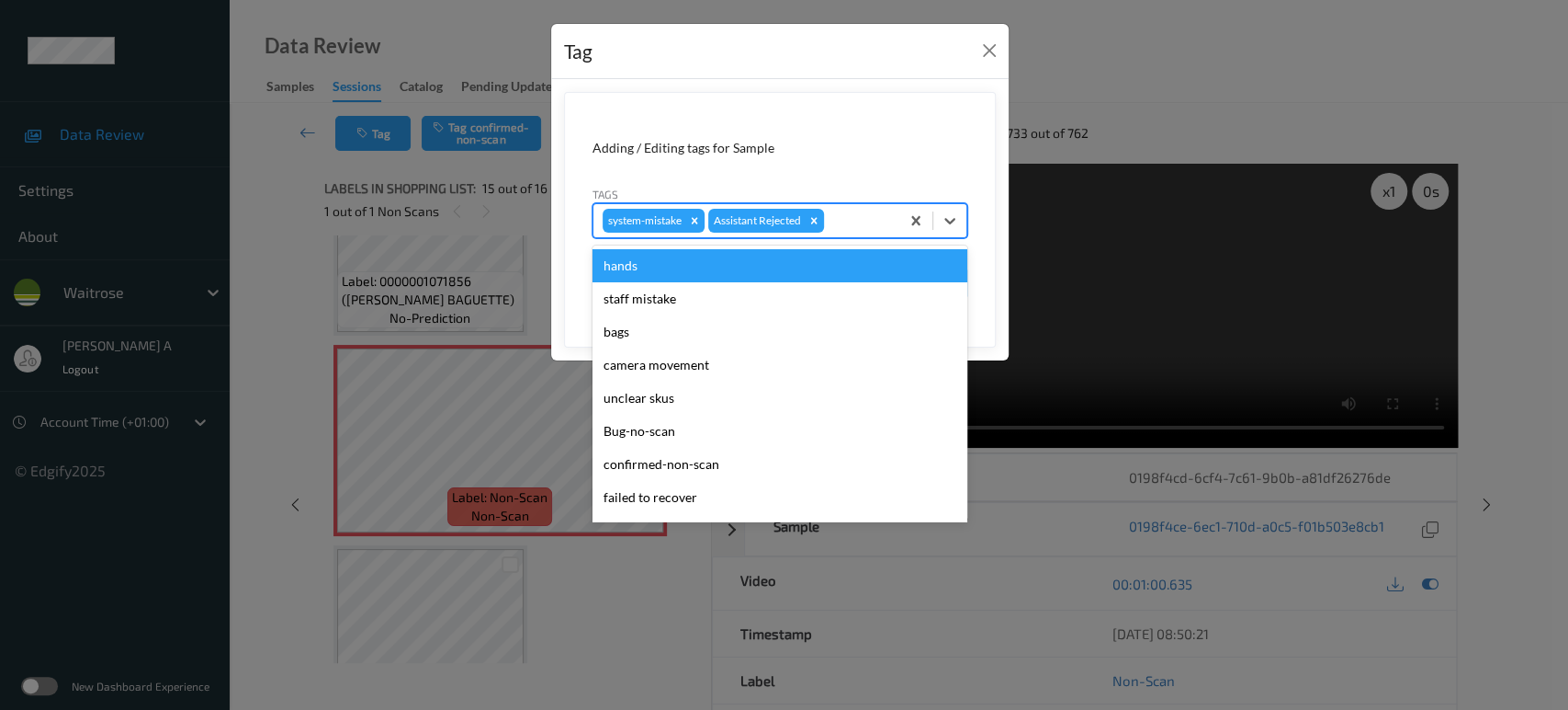
click at [861, 223] on div at bounding box center [859, 220] width 63 height 22
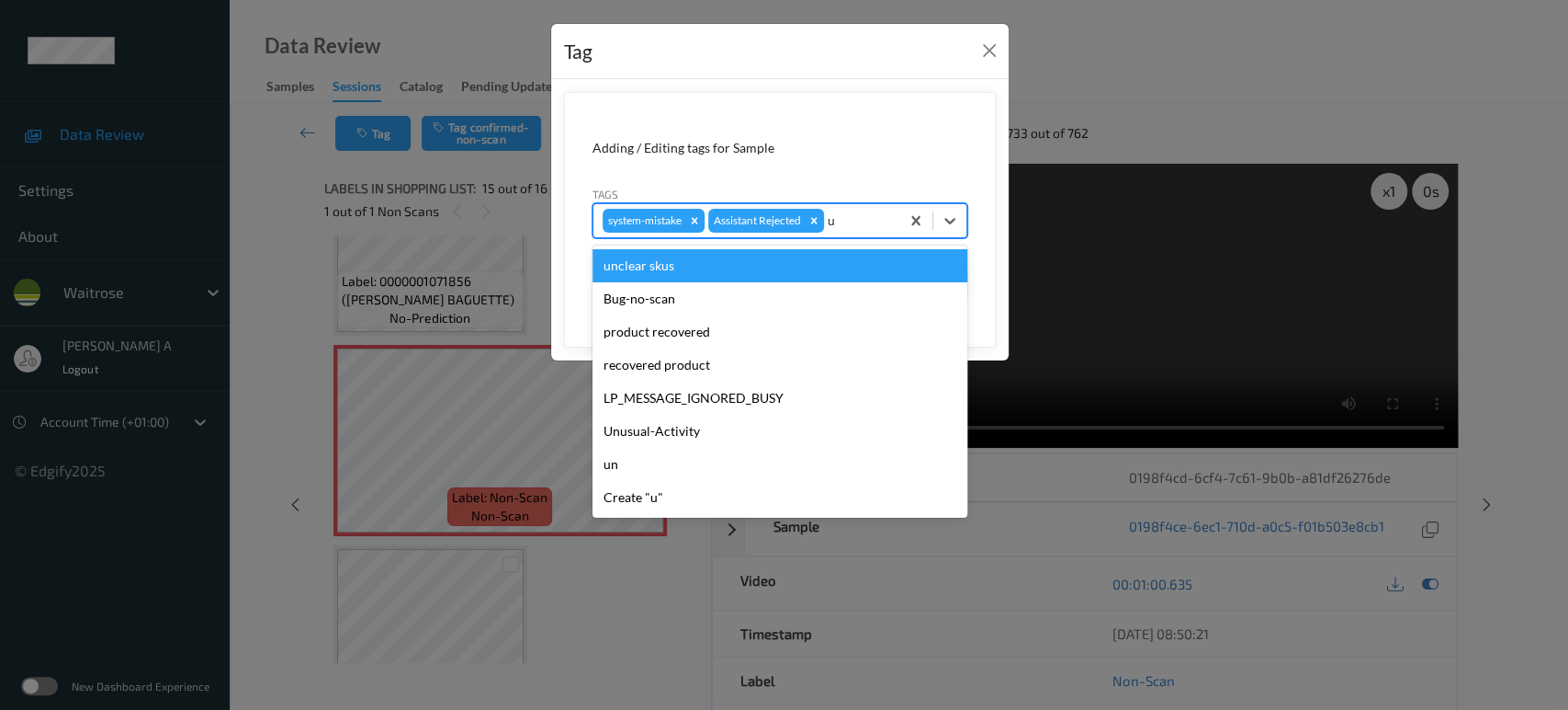
type input "un"
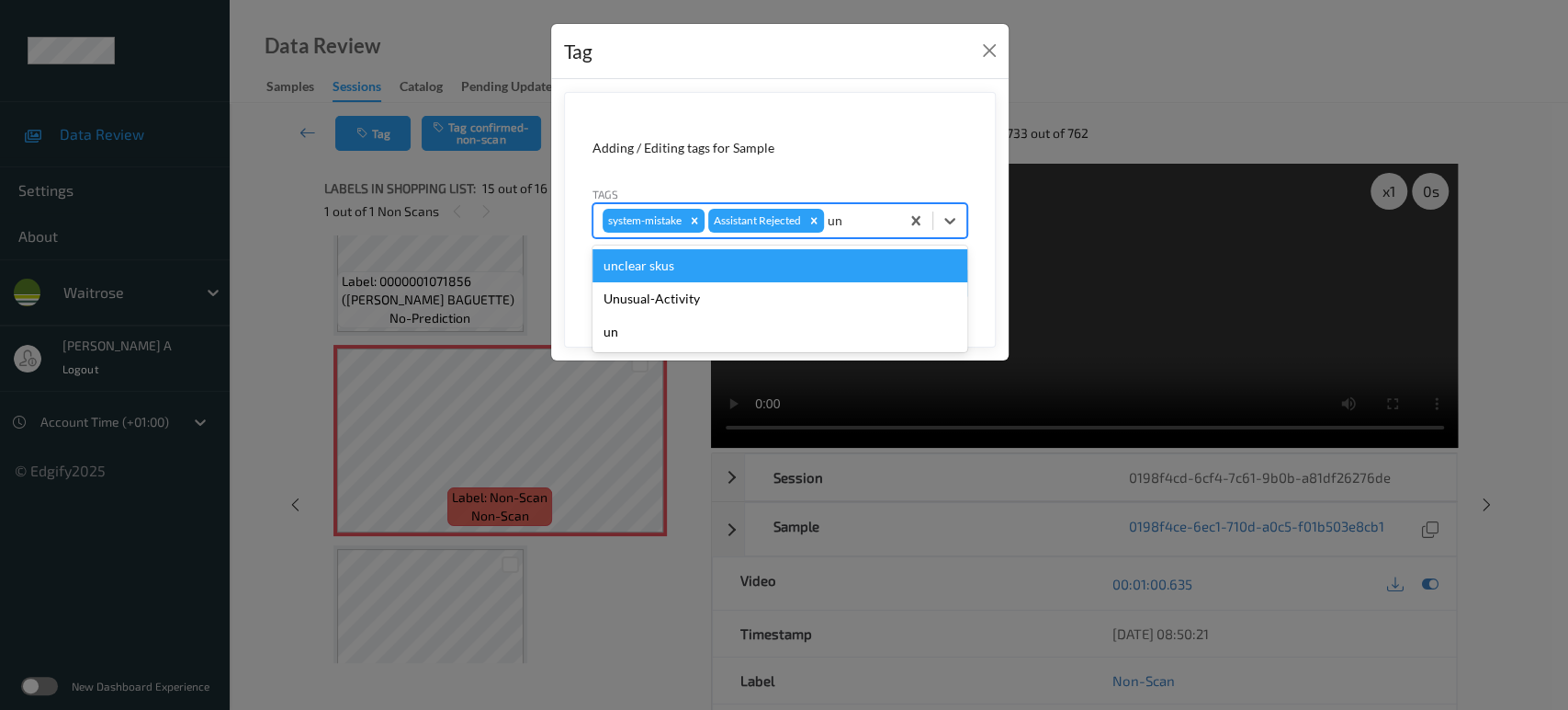
click at [713, 290] on div "Unusual-Activity" at bounding box center [779, 299] width 375 height 33
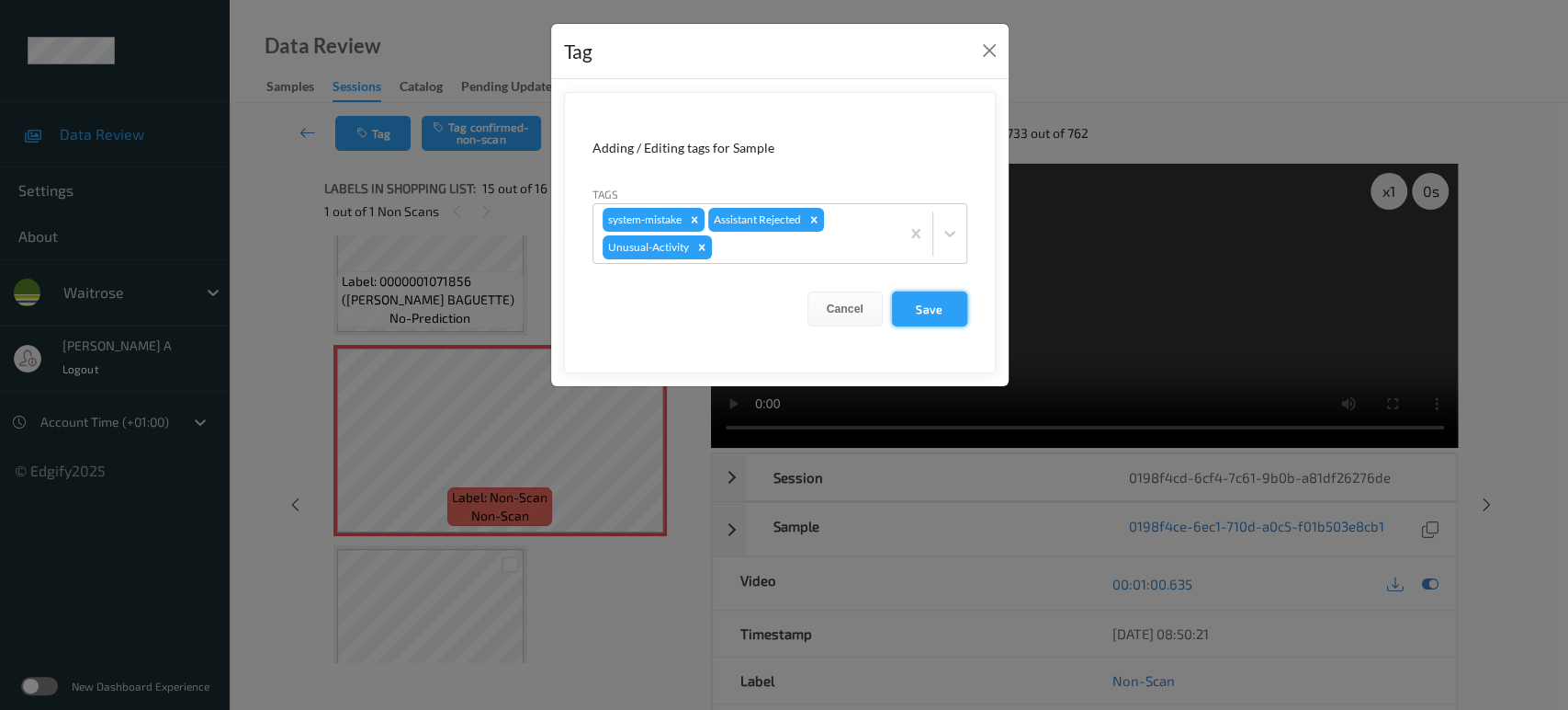
click at [931, 302] on button "Save" at bounding box center [929, 309] width 75 height 35
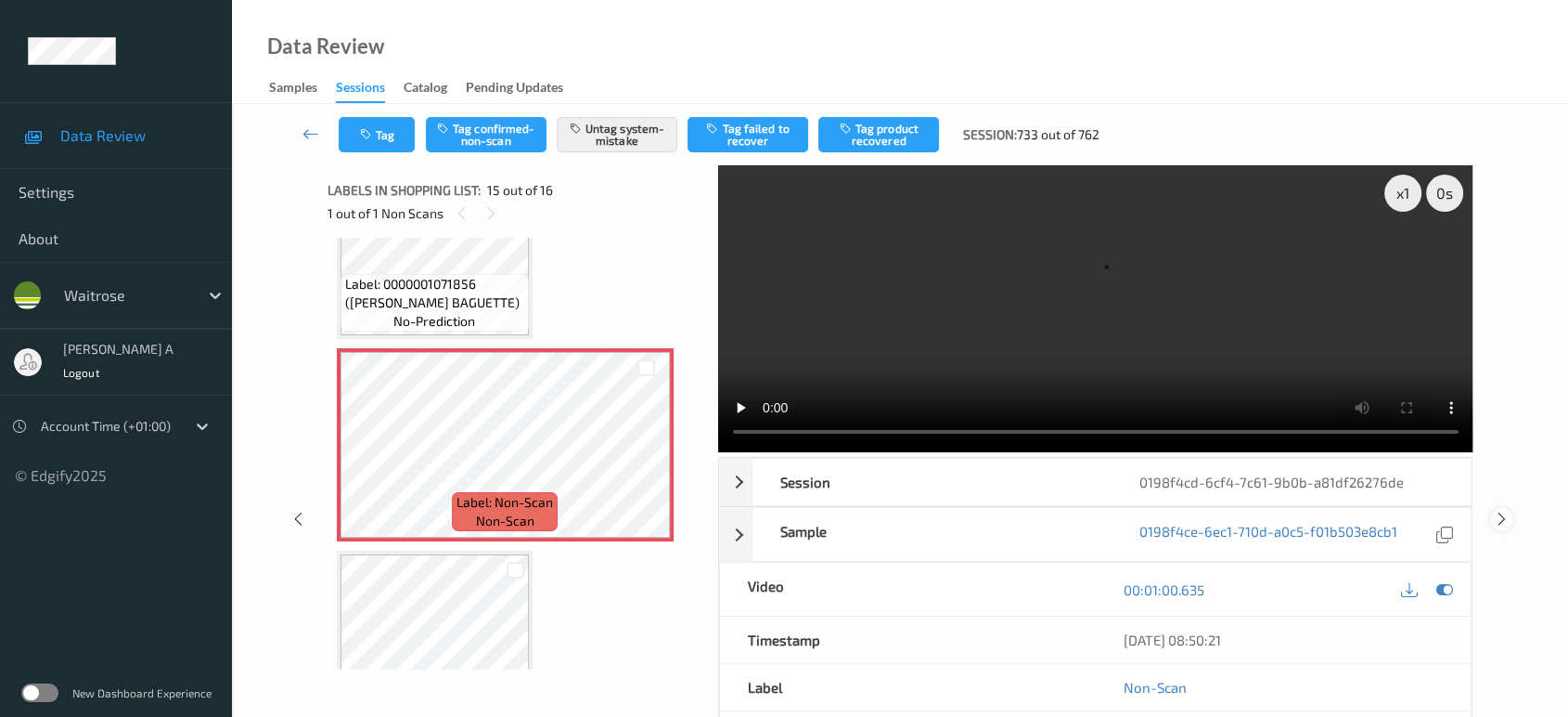
click at [1496, 510] on icon at bounding box center [1502, 519] width 16 height 17
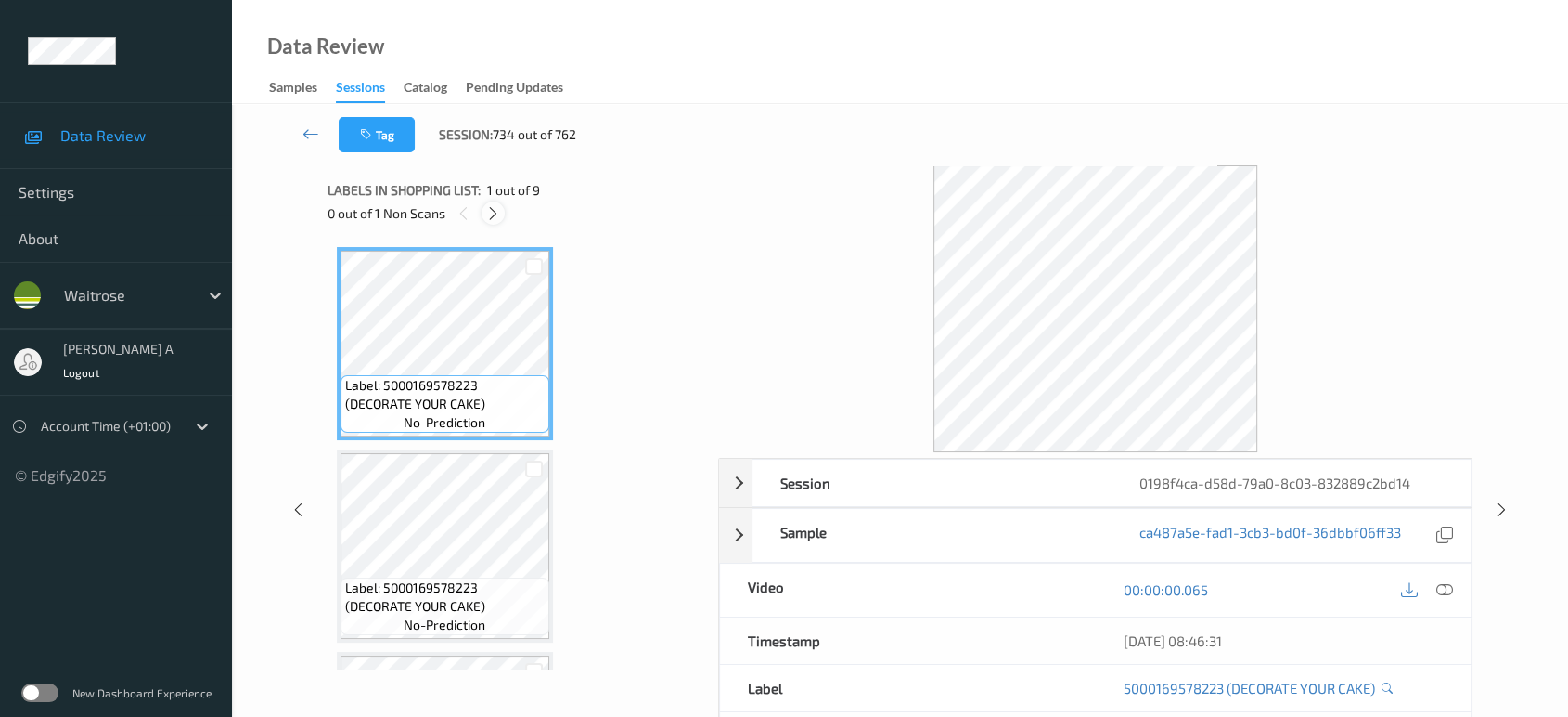
click at [497, 215] on icon at bounding box center [492, 213] width 16 height 17
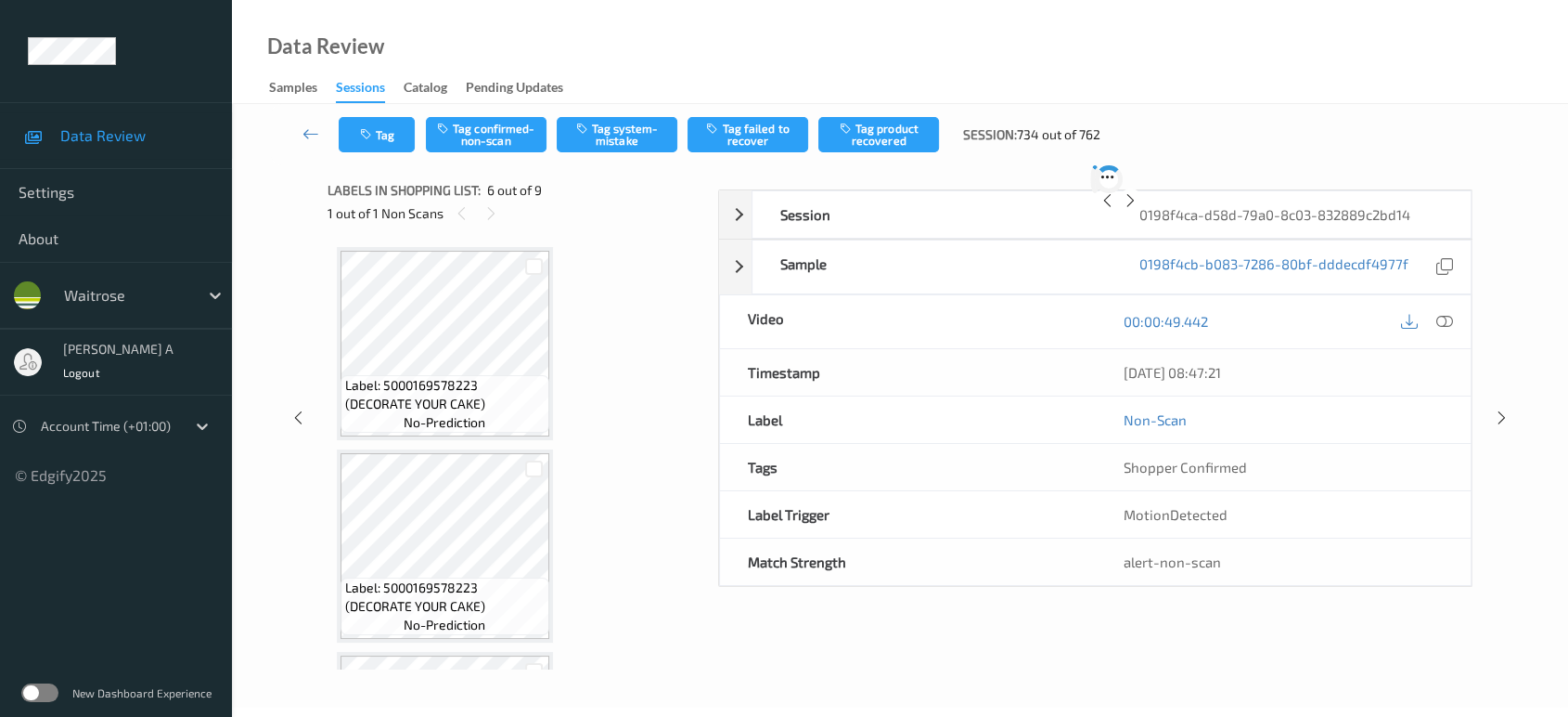
scroll to position [815, 0]
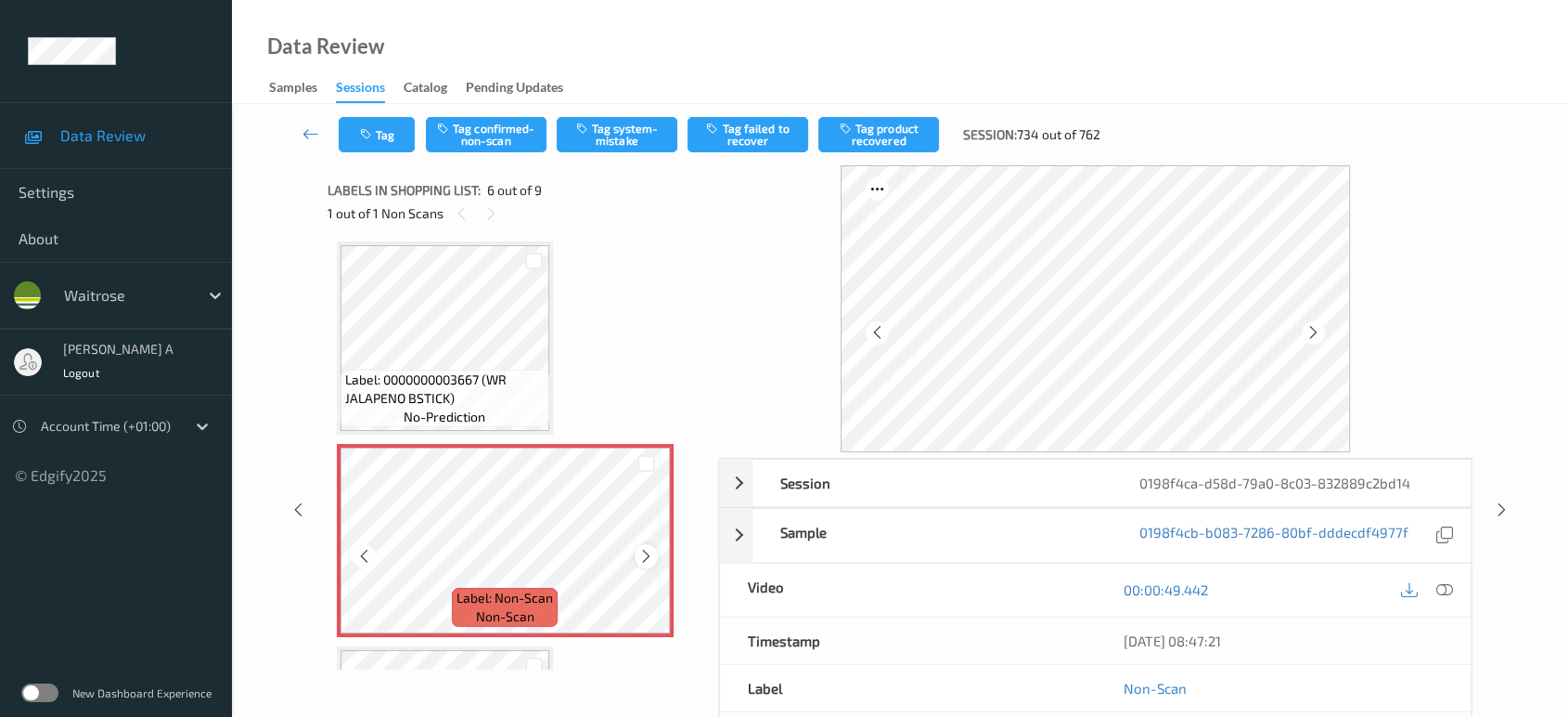
click at [638, 553] on icon at bounding box center [646, 556] width 16 height 17
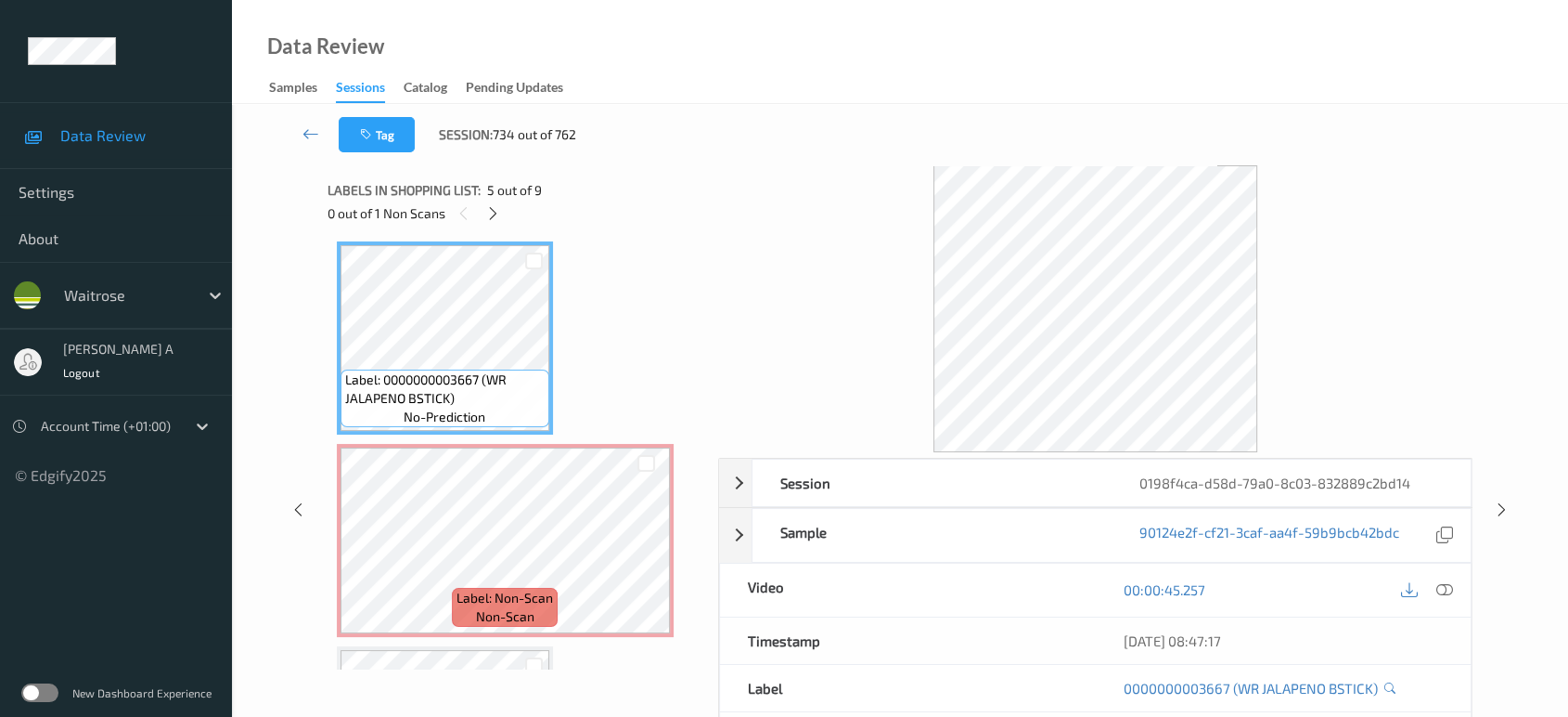
drag, startPoint x: 1436, startPoint y: 586, endPoint x: 1304, endPoint y: 472, distance: 174.4
click at [1436, 586] on icon at bounding box center [1445, 590] width 17 height 17
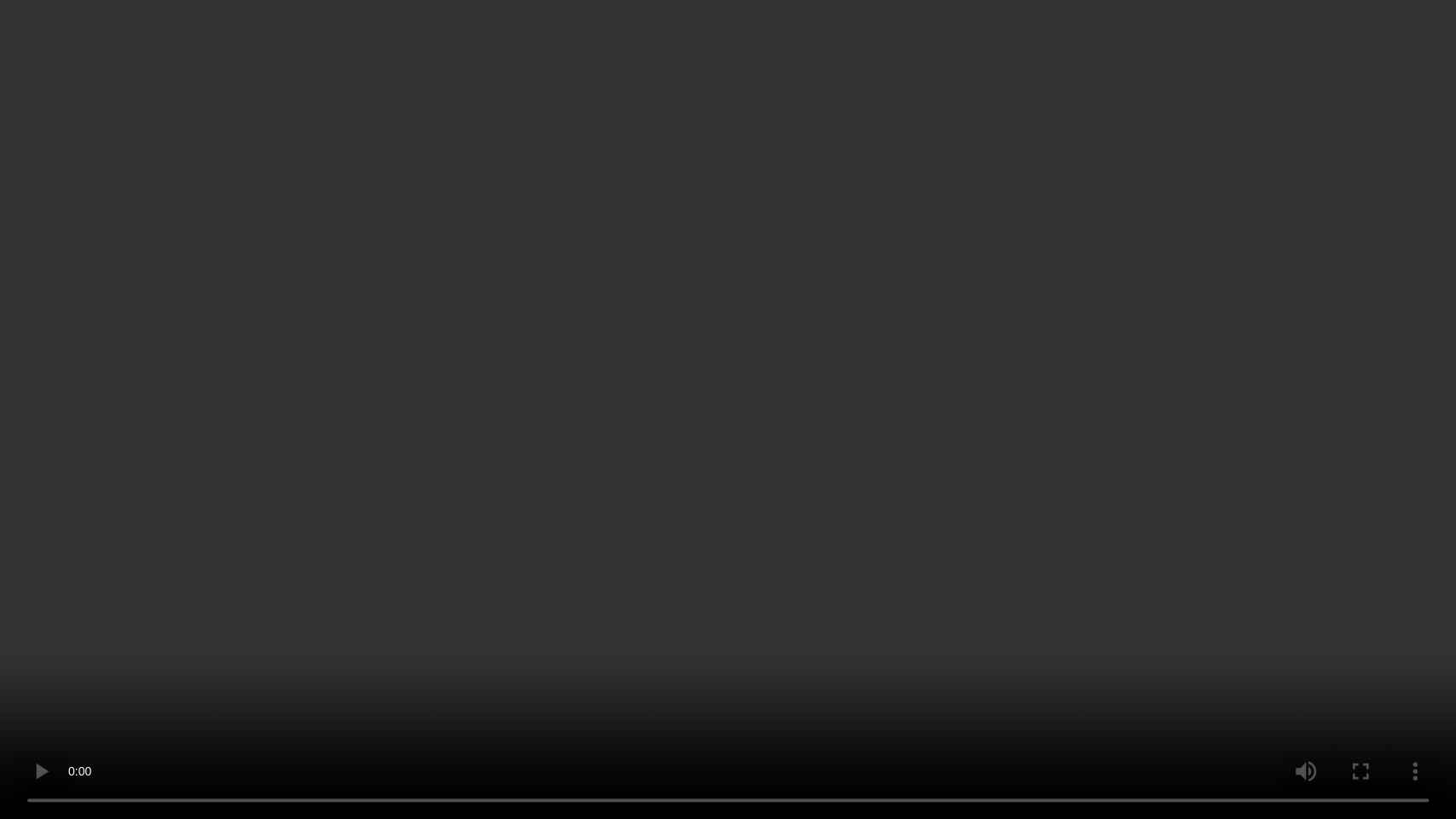
click at [867, 378] on video at bounding box center [728, 409] width 1456 height 819
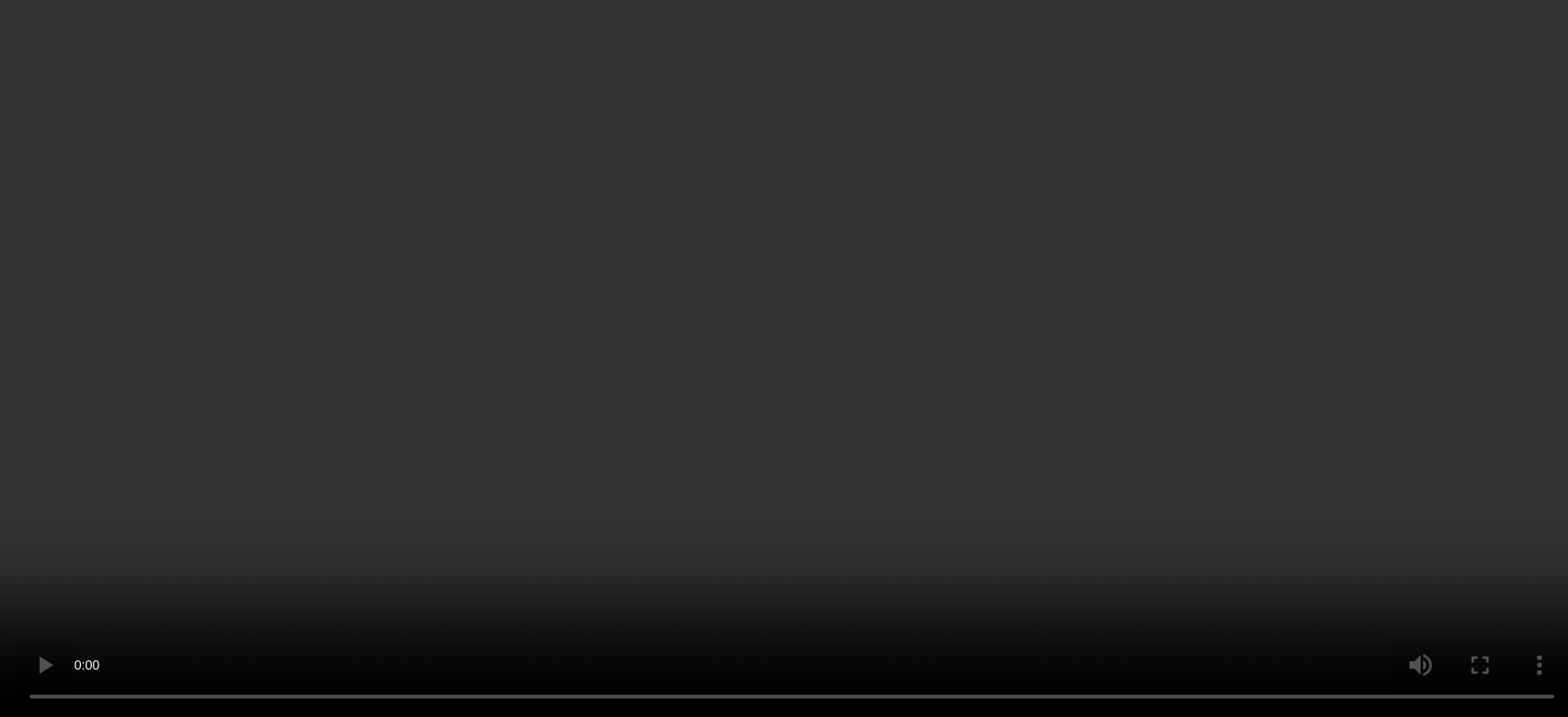
scroll to position [918, 0]
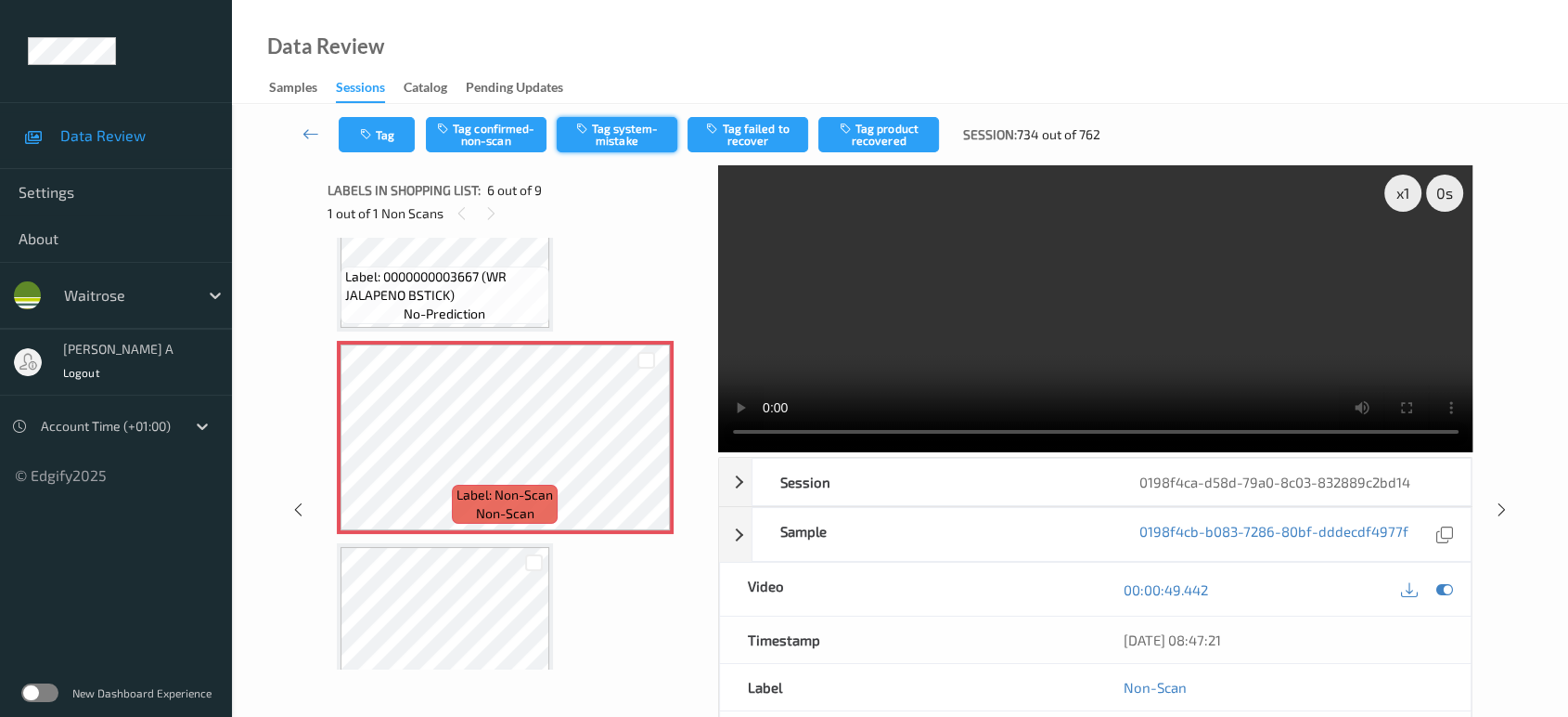
click at [609, 125] on button "Tag system-mistake" at bounding box center [617, 135] width 121 height 36
click at [396, 133] on button "Tag" at bounding box center [376, 135] width 76 height 36
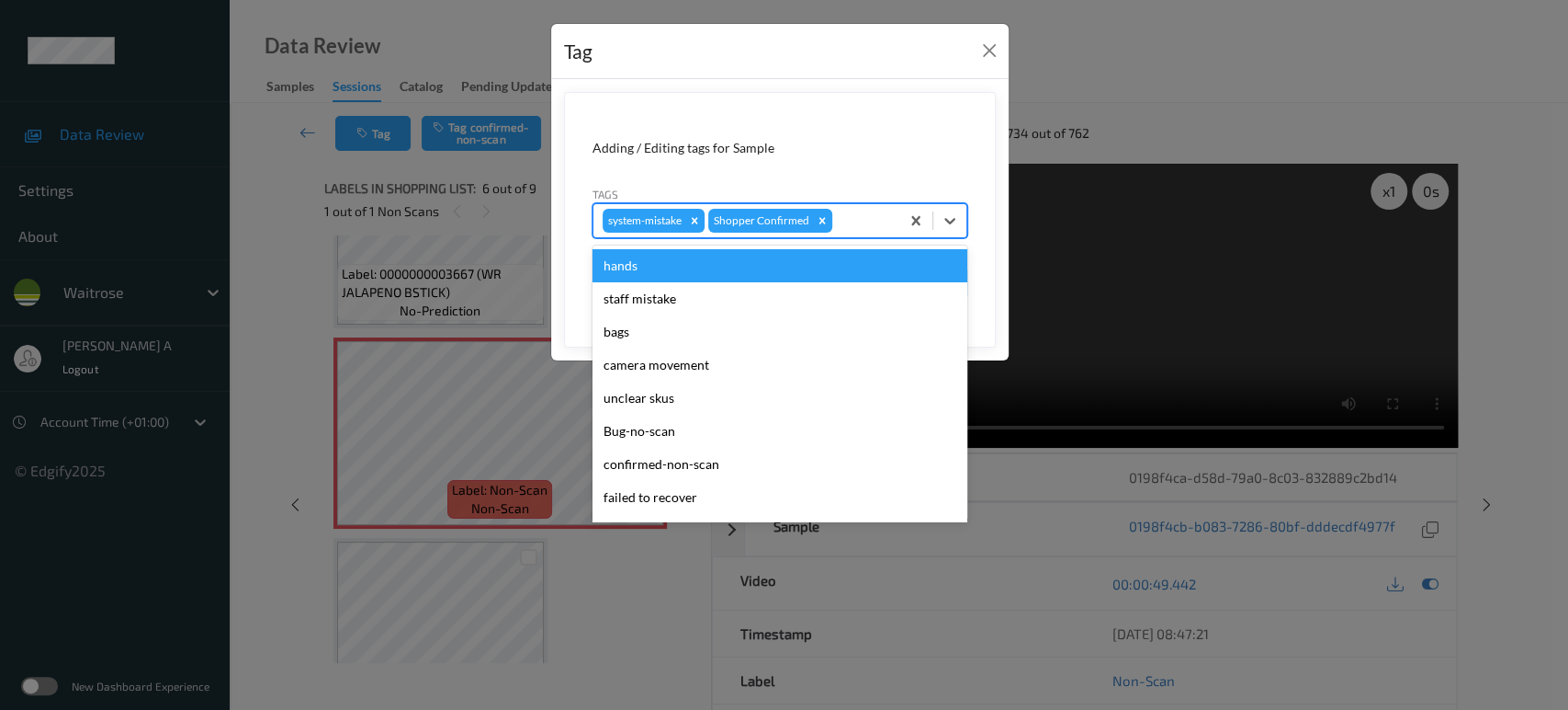
click at [846, 222] on div at bounding box center [863, 220] width 55 height 22
type input "un"
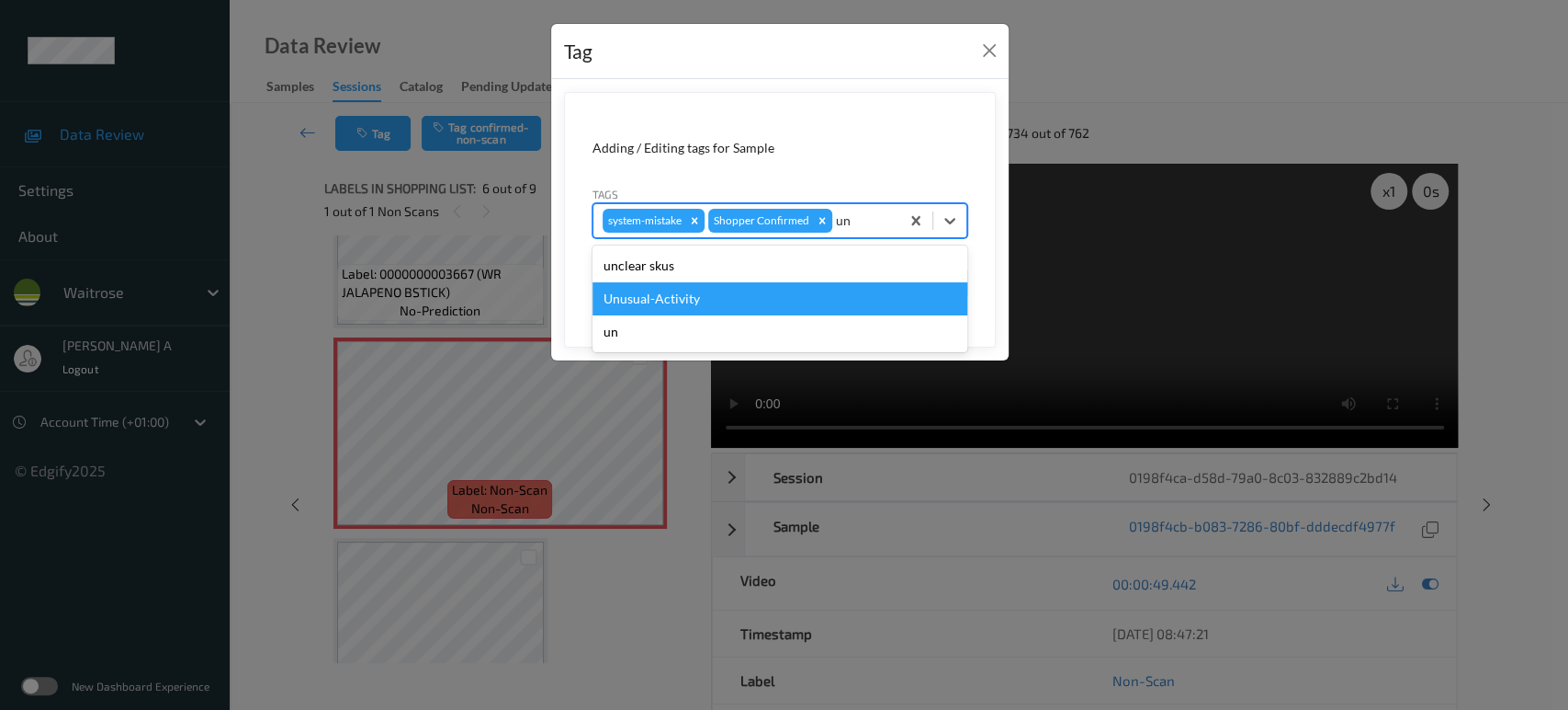
click at [745, 287] on div "Unusual-Activity" at bounding box center [779, 299] width 375 height 33
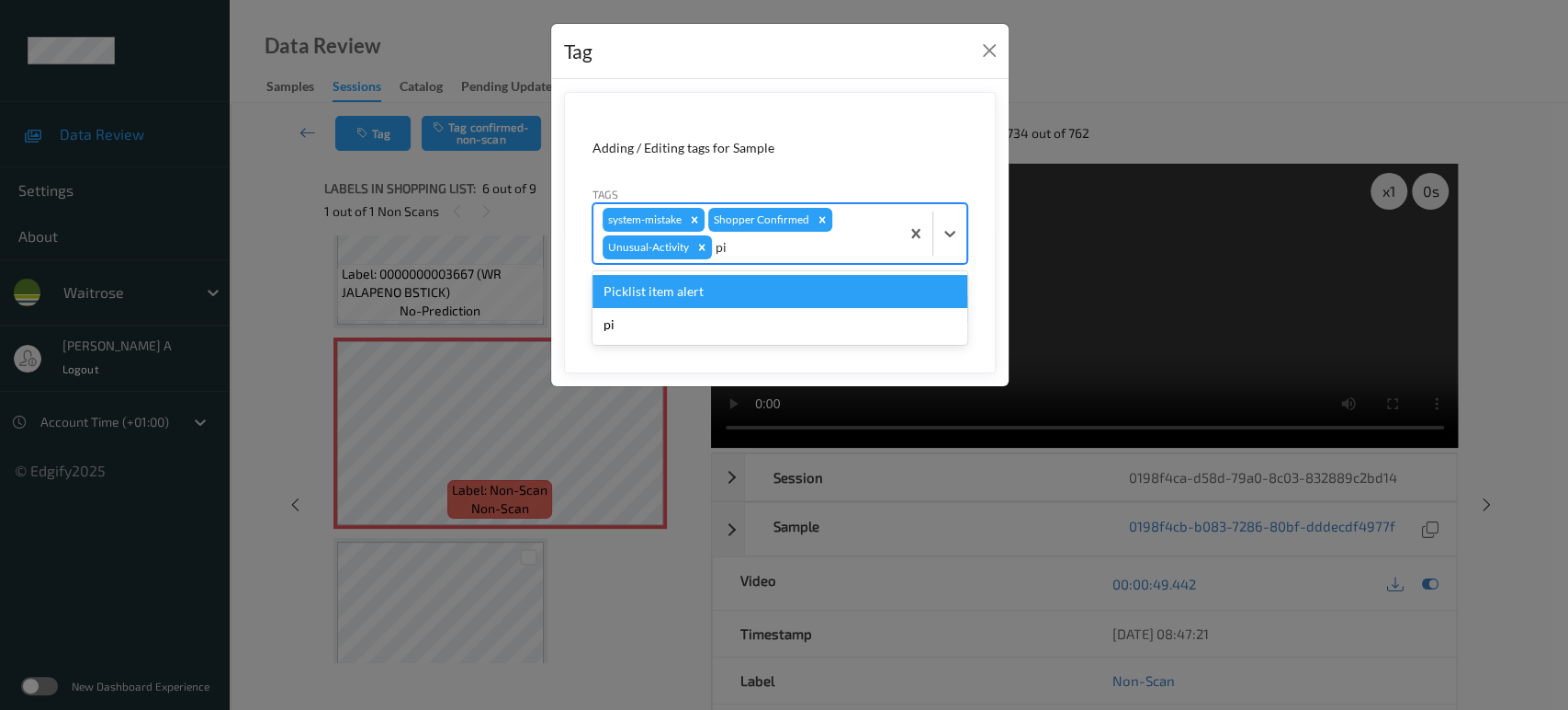
type input "pic"
click at [745, 287] on div "Picklist item alert" at bounding box center [779, 292] width 375 height 33
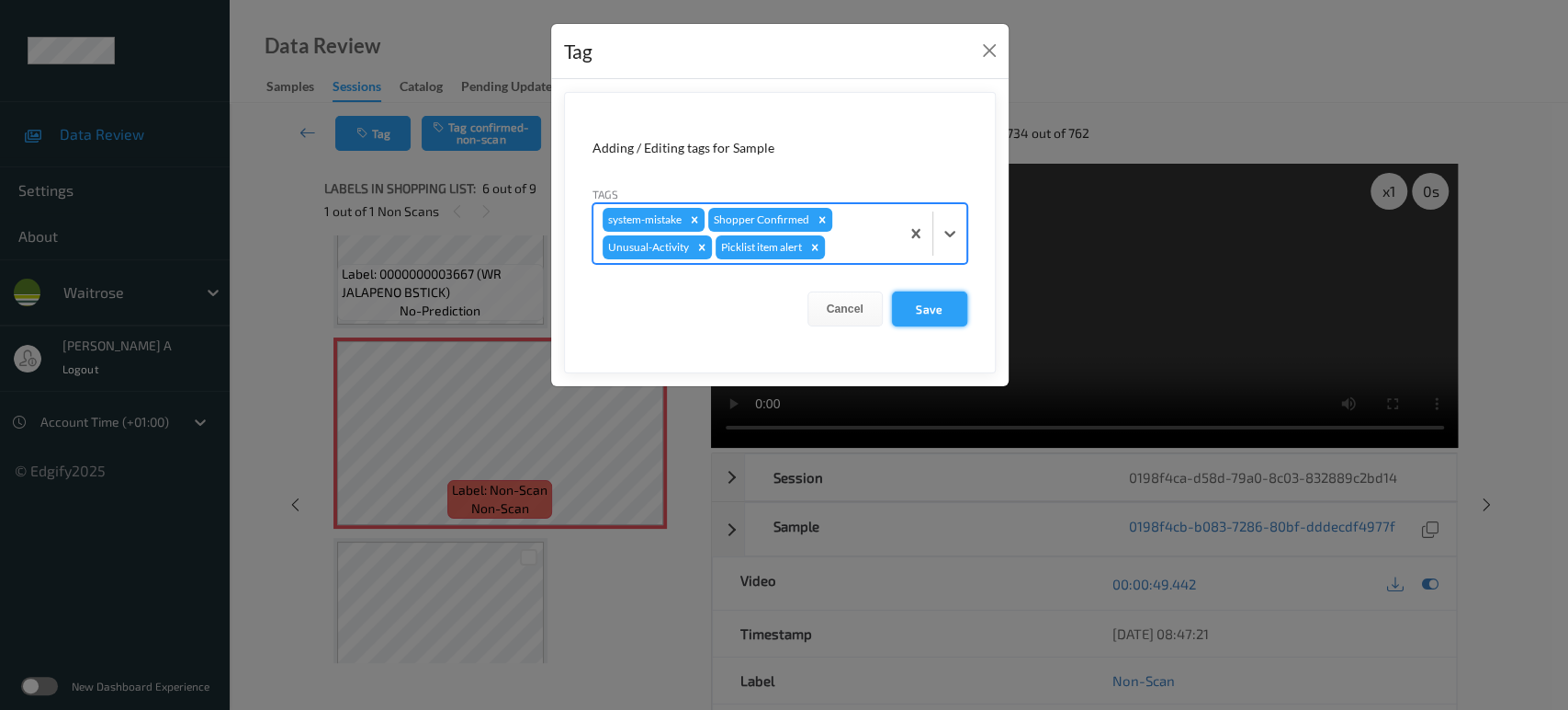
click at [935, 318] on button "Save" at bounding box center [929, 309] width 75 height 35
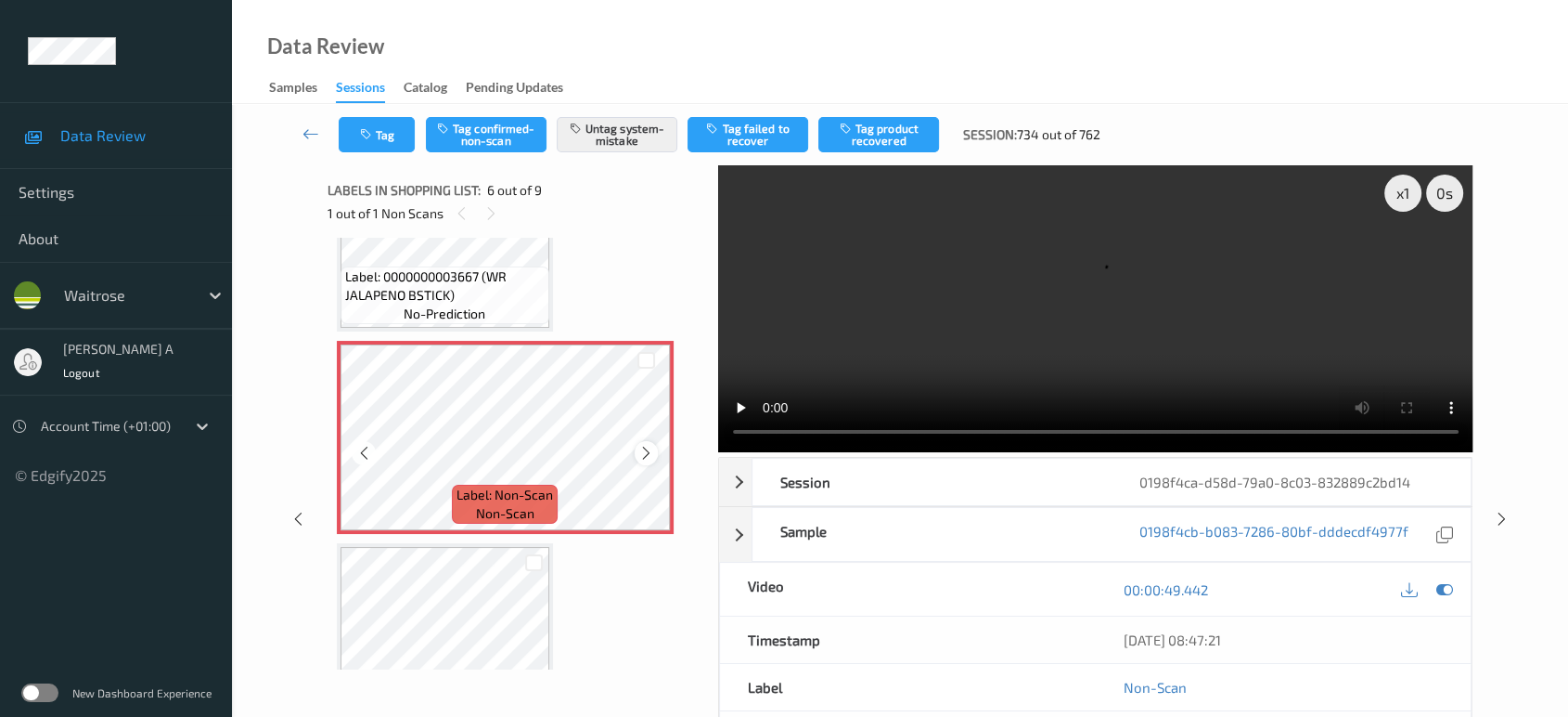
click at [643, 441] on div at bounding box center [646, 452] width 23 height 23
click at [642, 445] on icon at bounding box center [646, 453] width 16 height 17
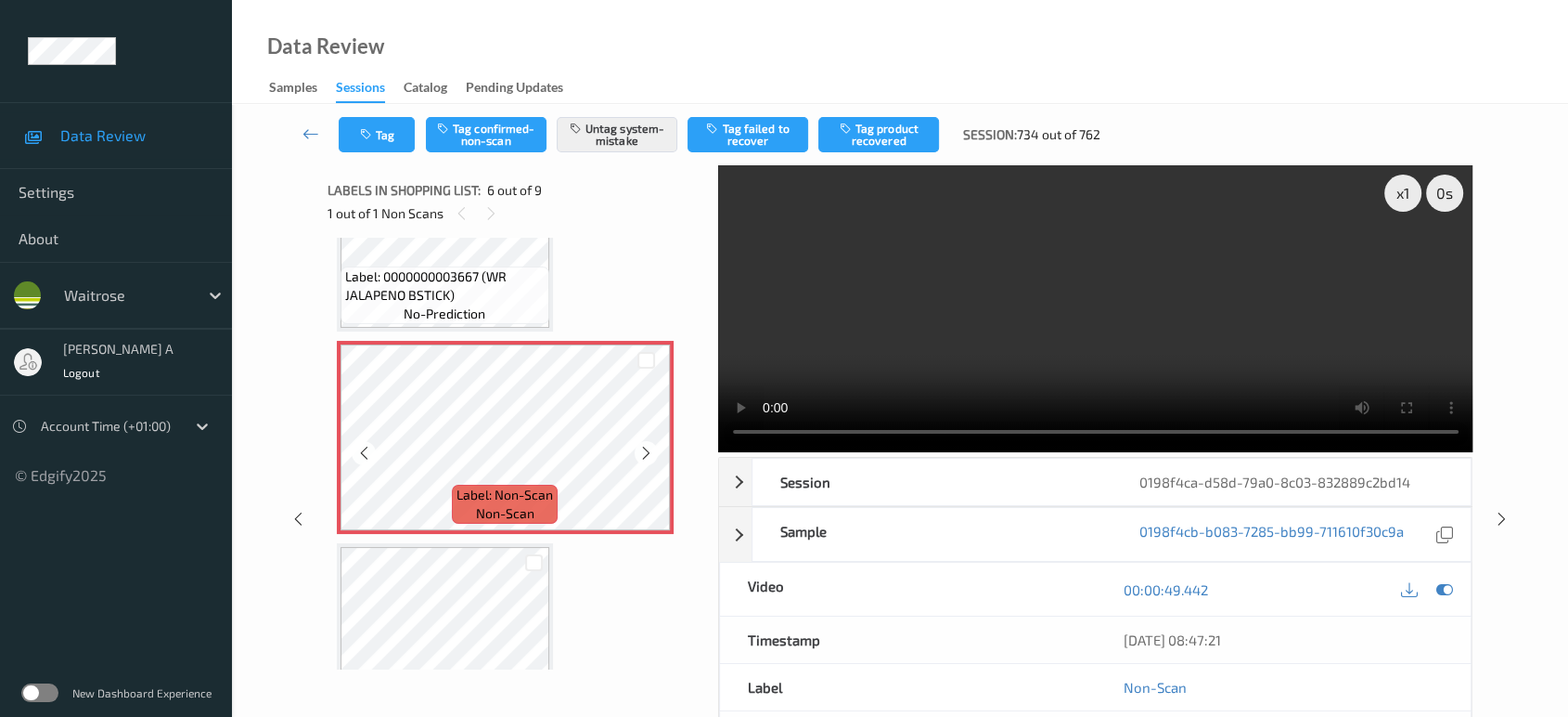
click at [642, 445] on icon at bounding box center [646, 453] width 16 height 17
click at [405, 142] on button "Tag" at bounding box center [376, 135] width 76 height 36
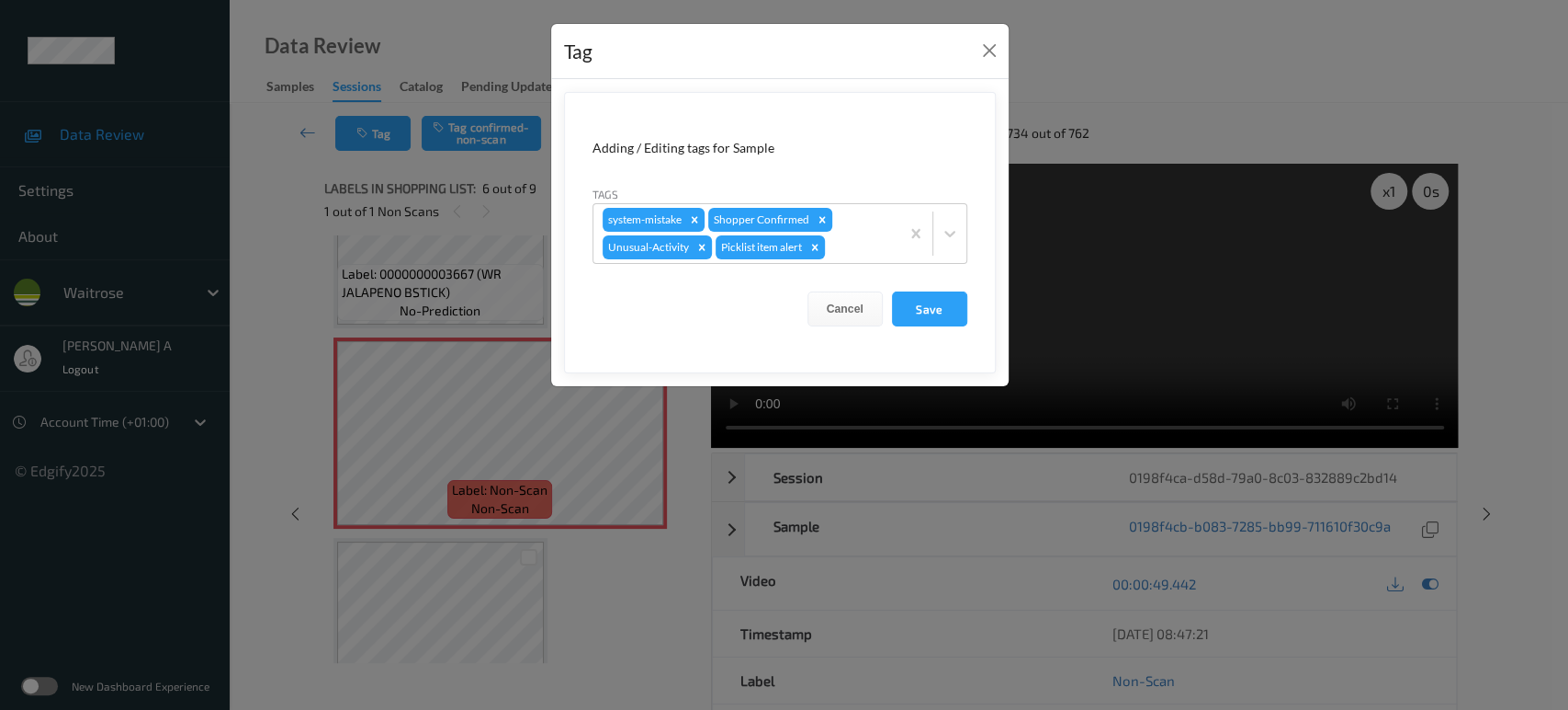
click at [1002, 46] on div "Tag" at bounding box center [780, 52] width 457 height 56
click at [994, 52] on button "Close" at bounding box center [989, 51] width 26 height 26
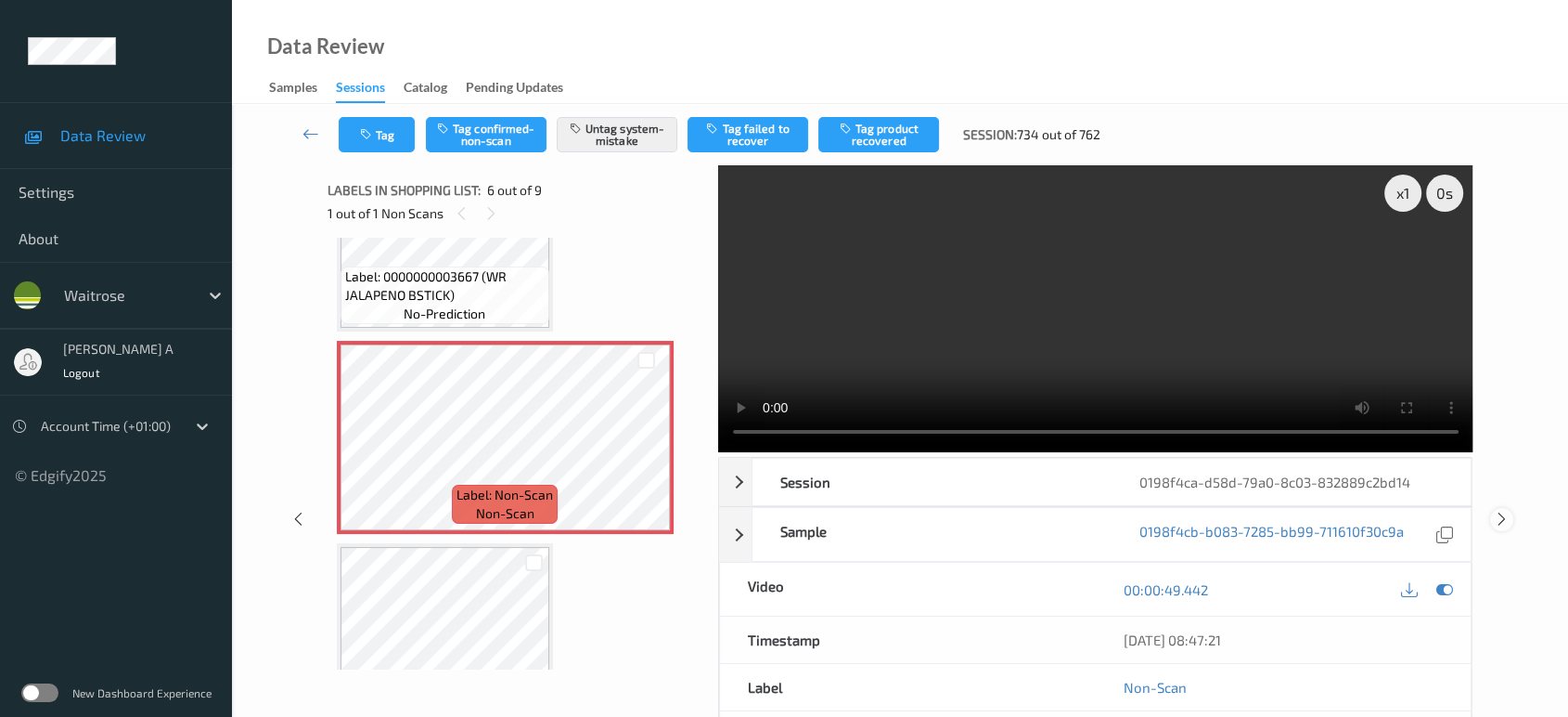
click at [1505, 518] on icon at bounding box center [1502, 519] width 16 height 17
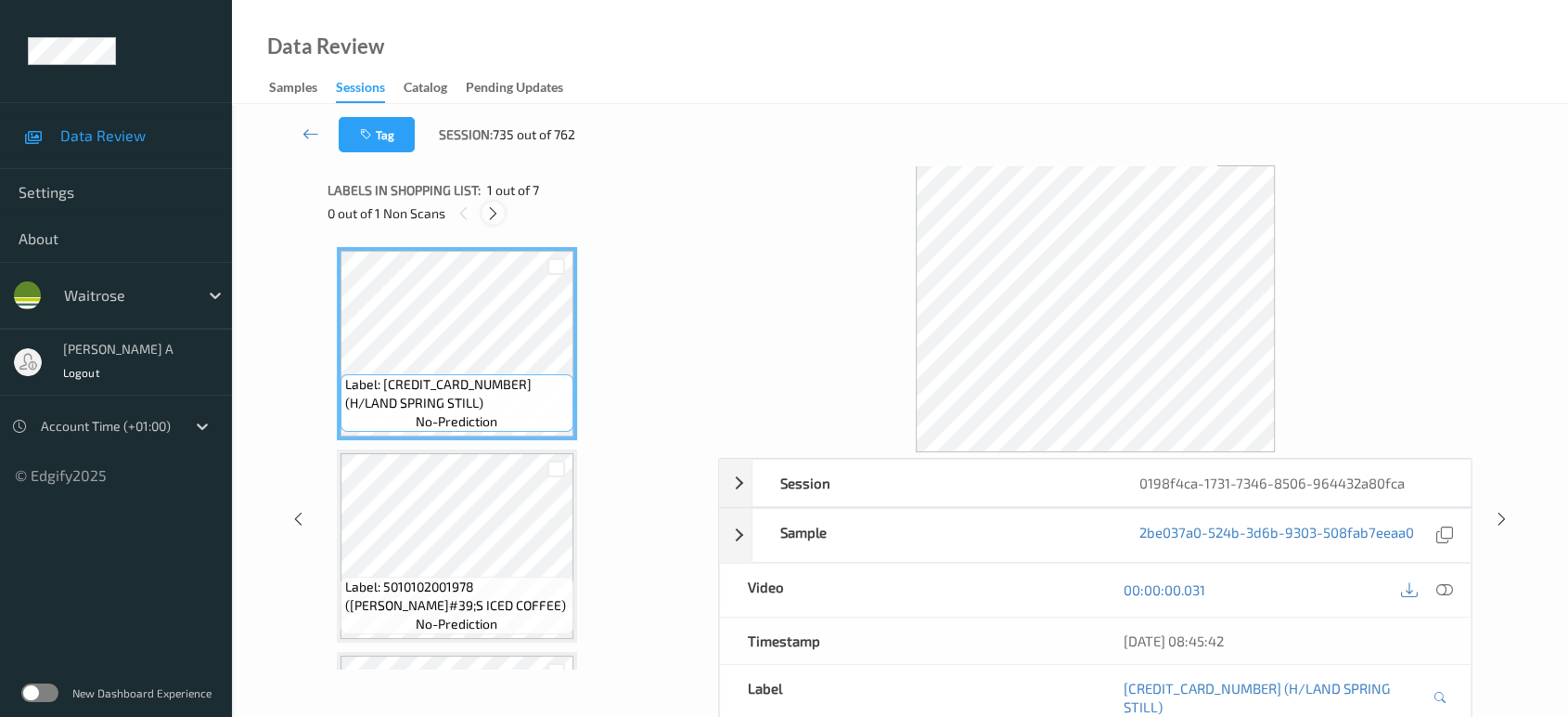
click at [497, 219] on icon at bounding box center [492, 213] width 16 height 17
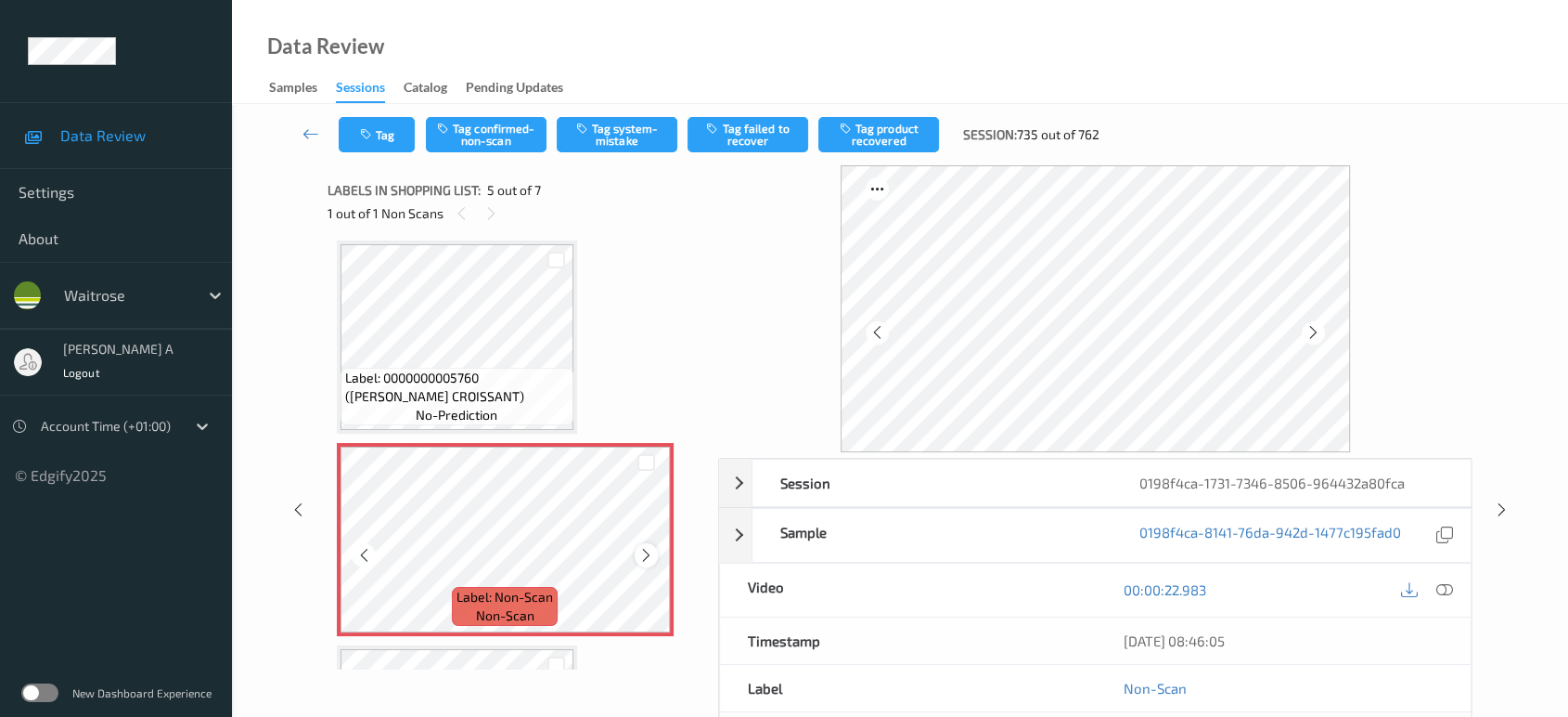
click at [641, 555] on icon at bounding box center [646, 555] width 16 height 17
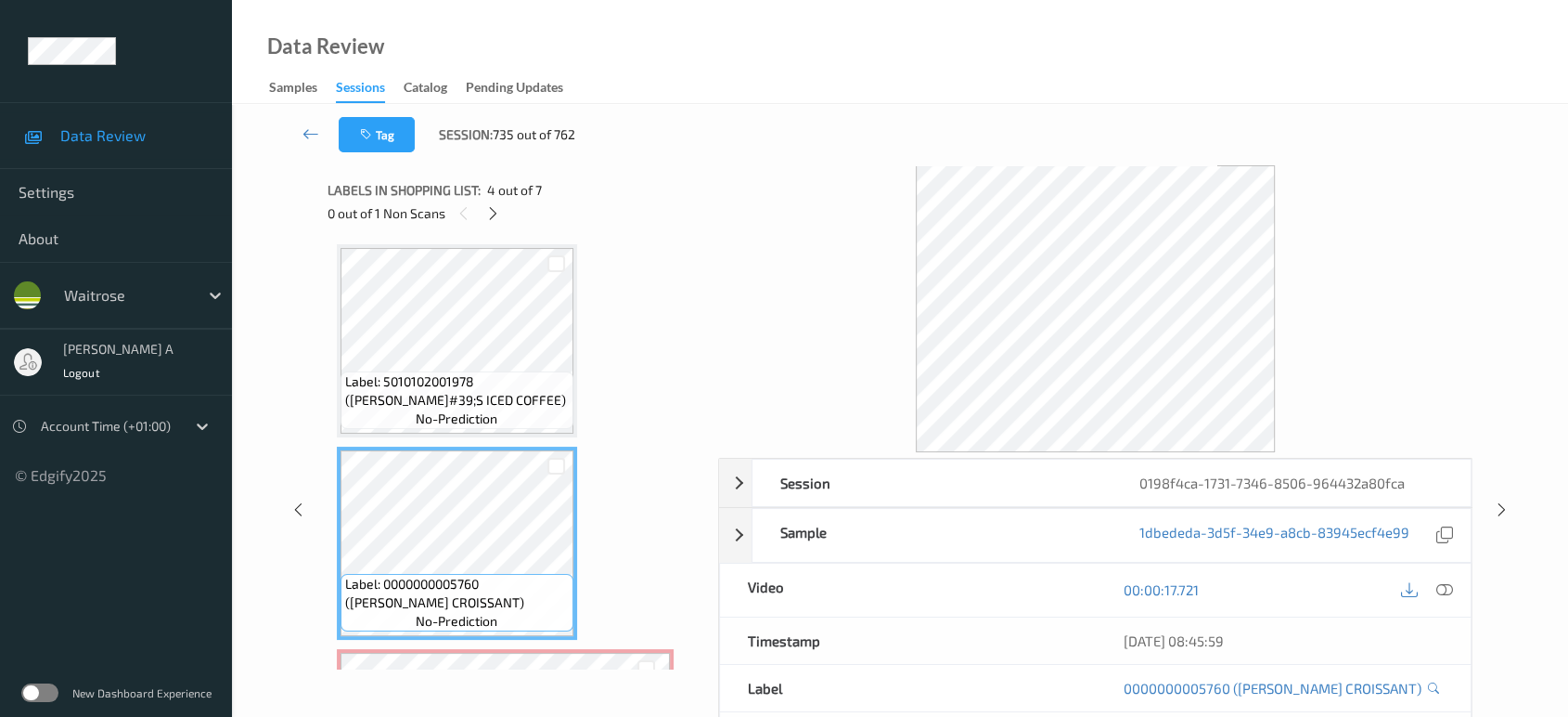
scroll to position [305, 0]
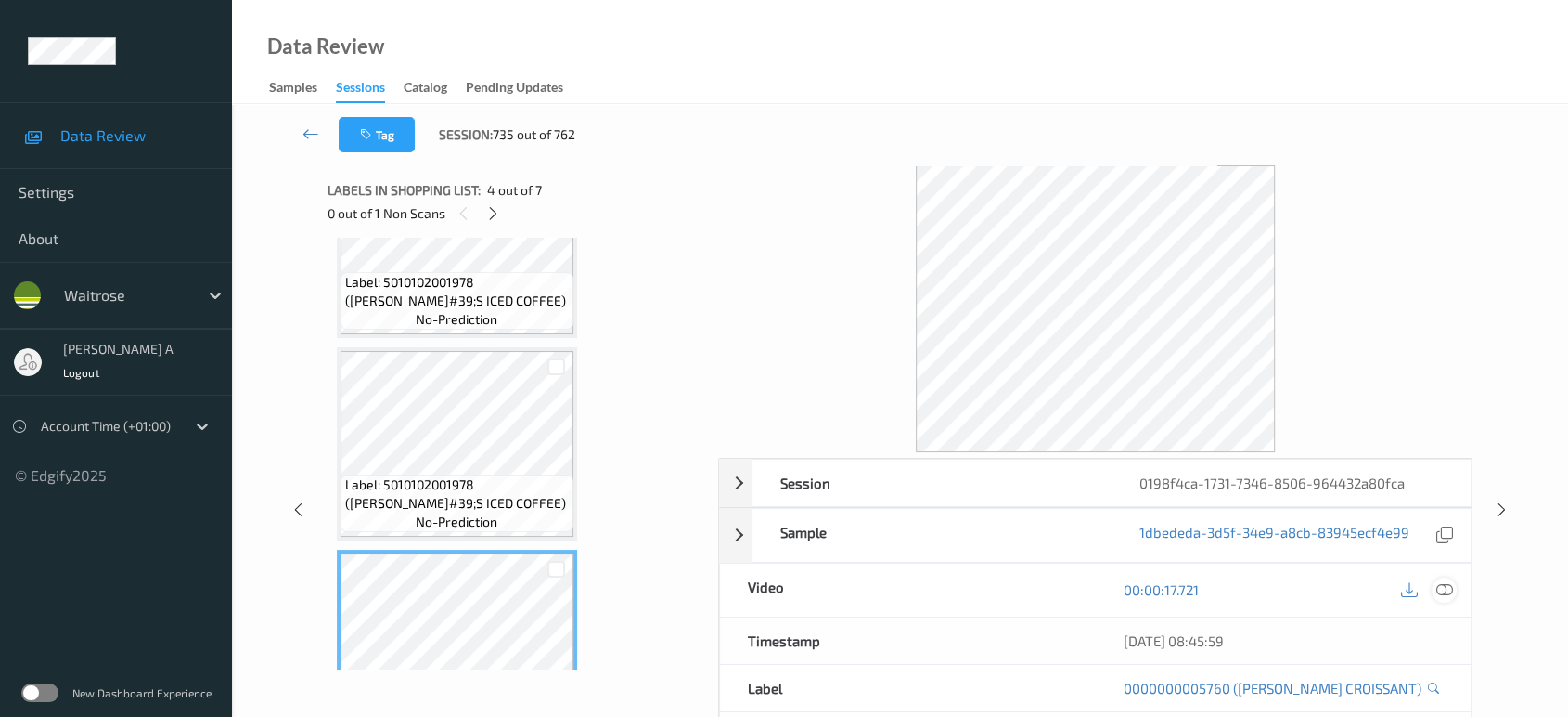
click at [1445, 591] on icon at bounding box center [1445, 590] width 17 height 17
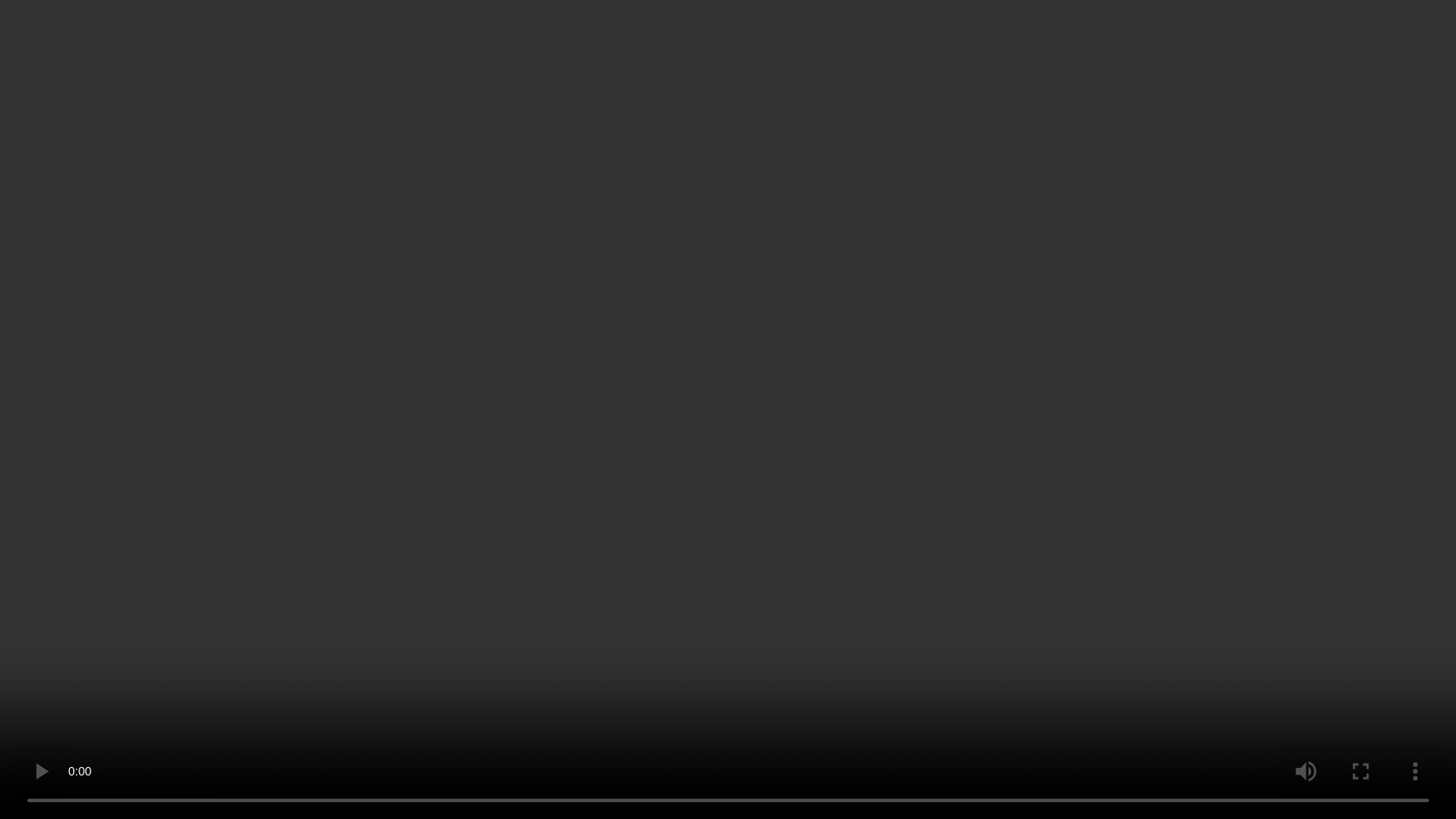
click at [761, 587] on video at bounding box center [728, 409] width 1456 height 819
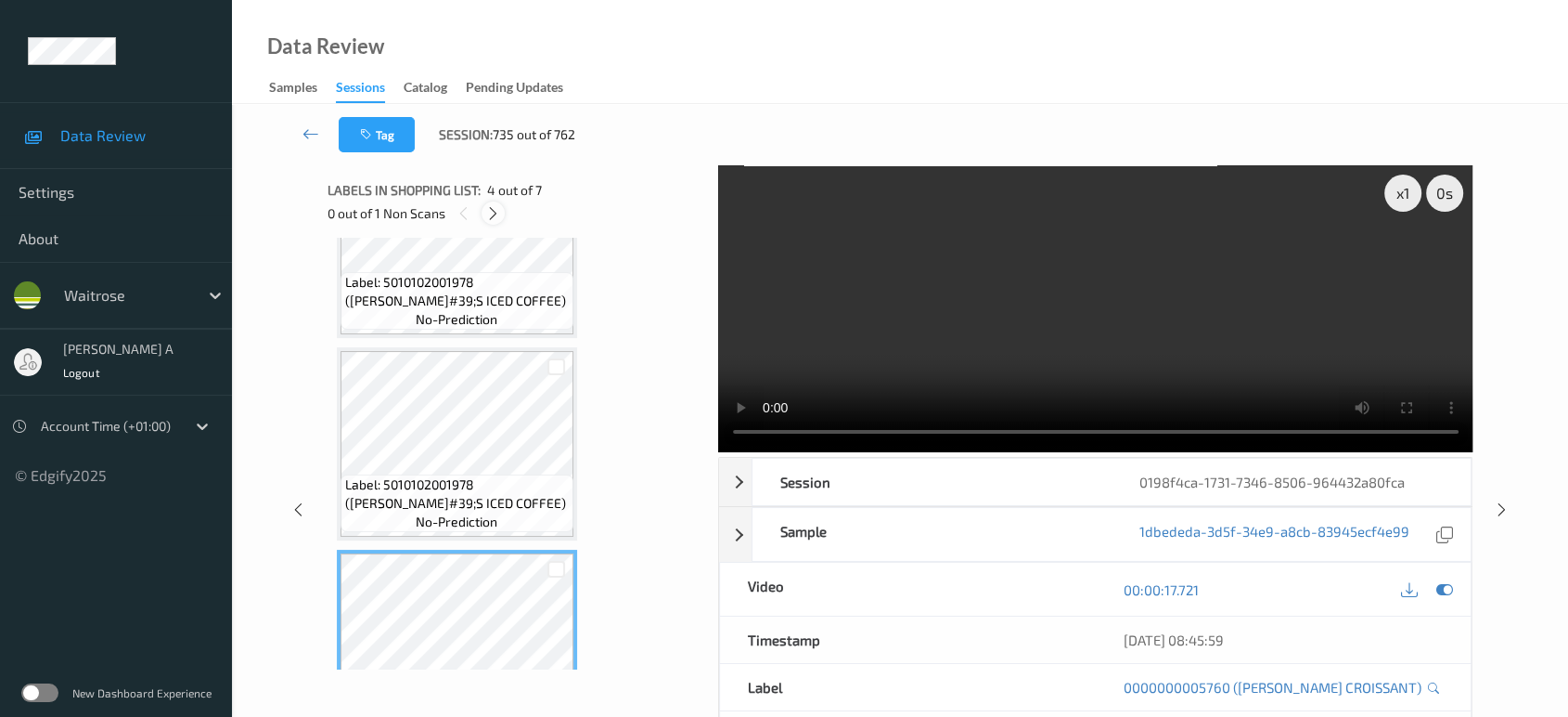
click at [490, 210] on icon at bounding box center [492, 213] width 16 height 17
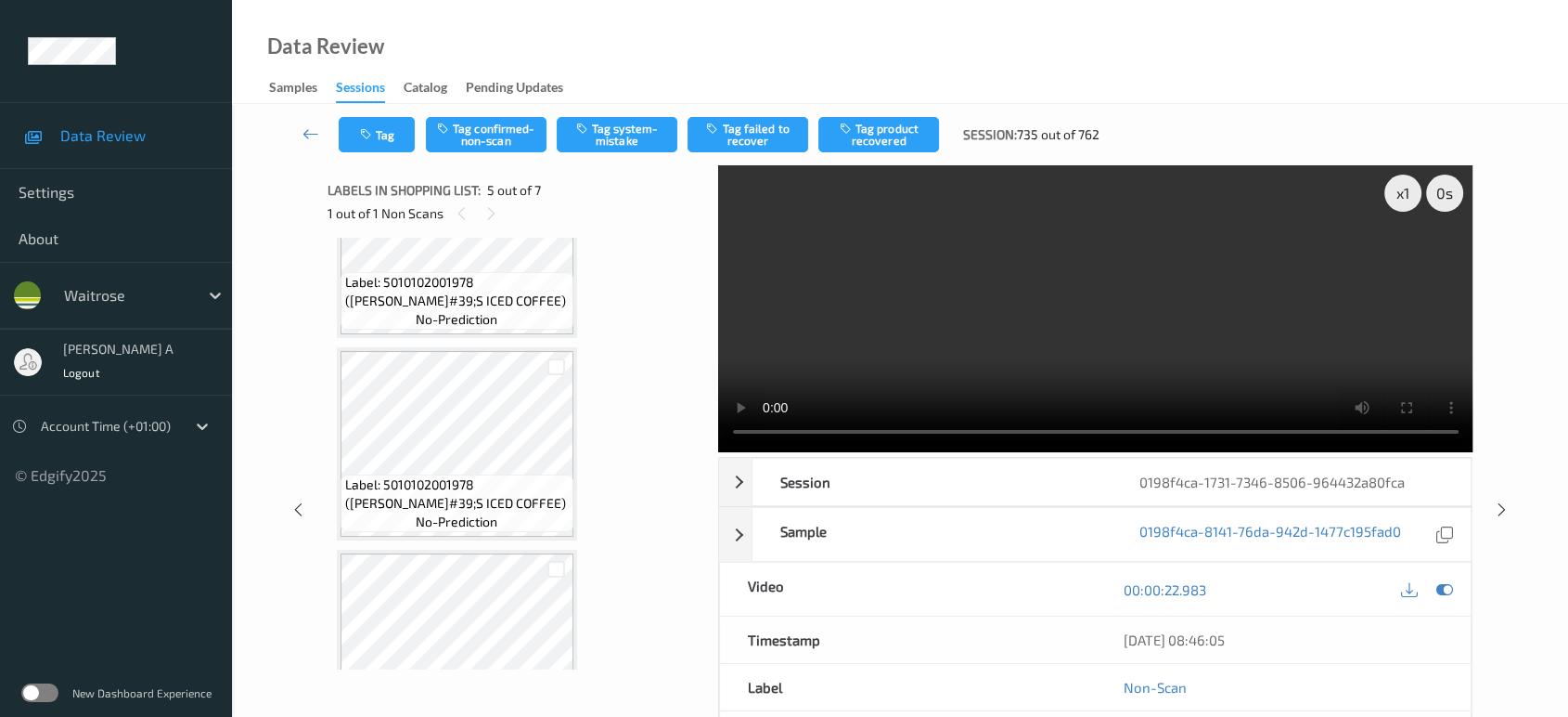
scroll to position [613, 0]
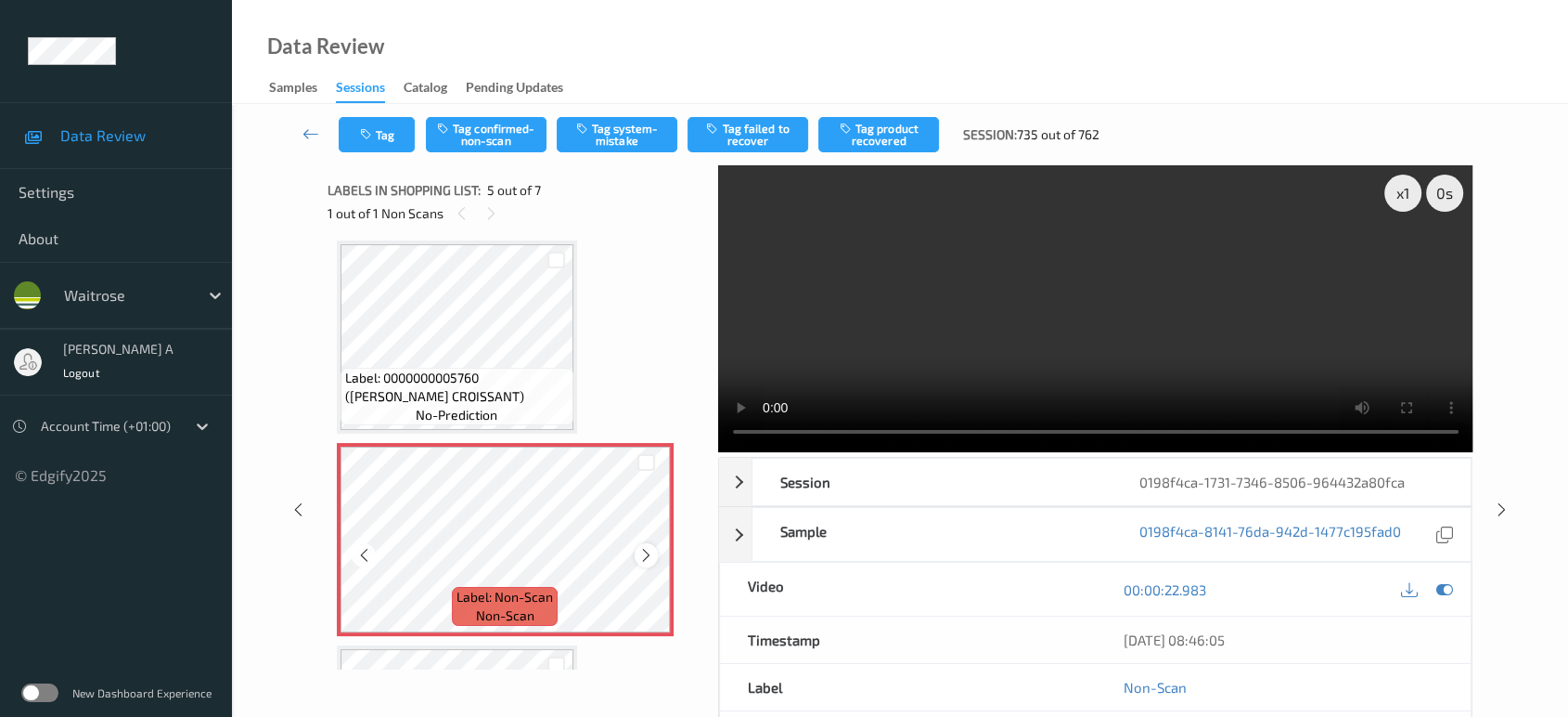
click at [641, 554] on icon at bounding box center [646, 555] width 16 height 17
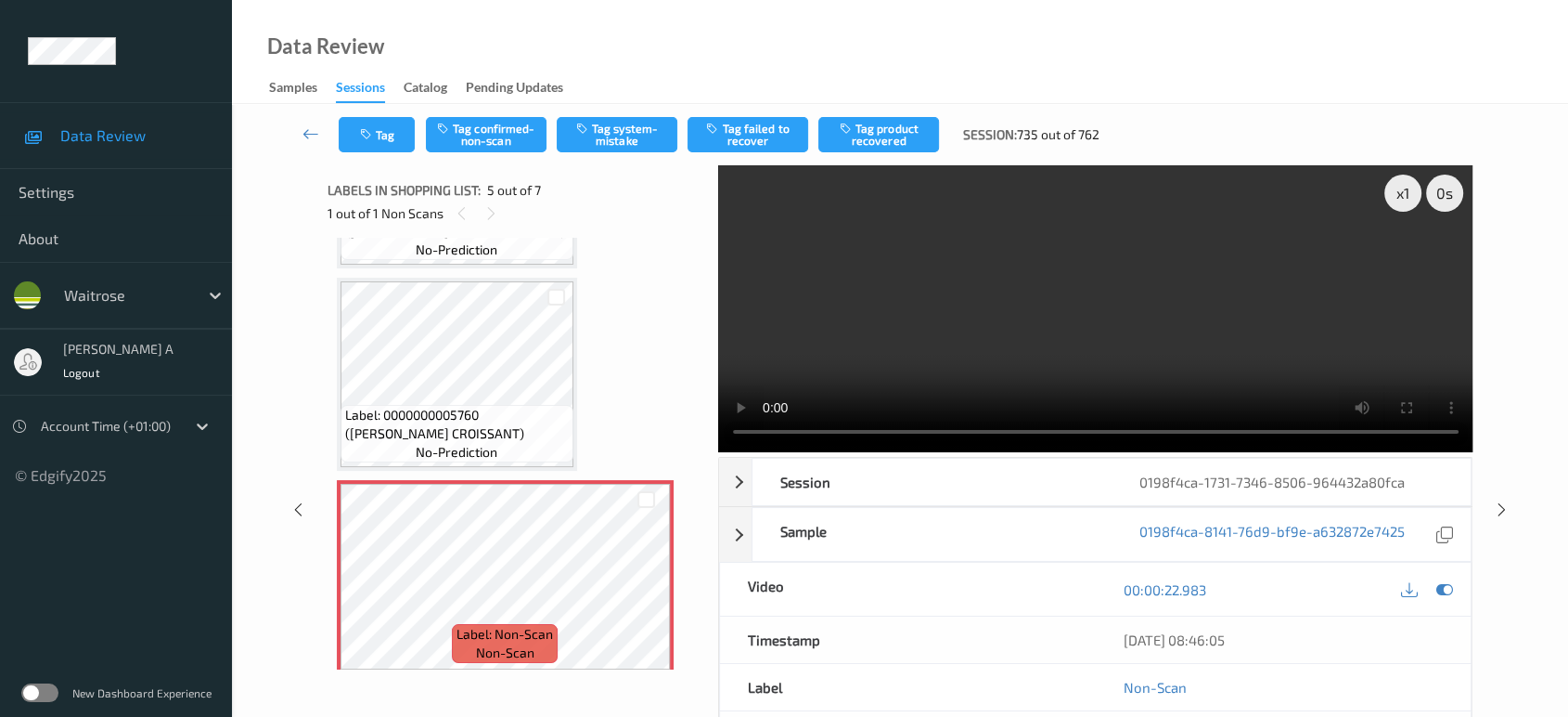
scroll to position [575, 0]
click at [604, 142] on button "Tag system-mistake" at bounding box center [617, 135] width 121 height 36
click at [378, 137] on button "Tag" at bounding box center [376, 135] width 76 height 36
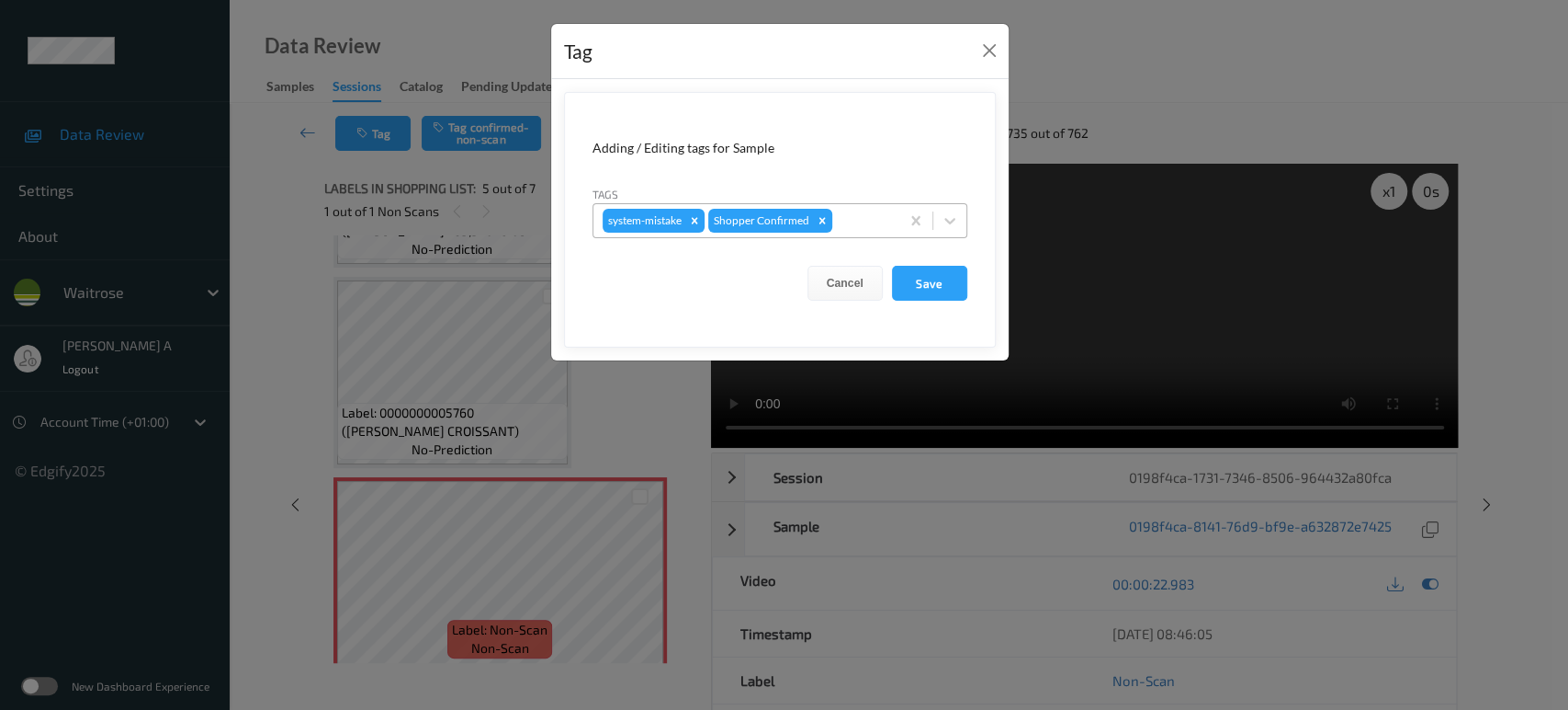
click at [852, 221] on div at bounding box center [863, 220] width 55 height 22
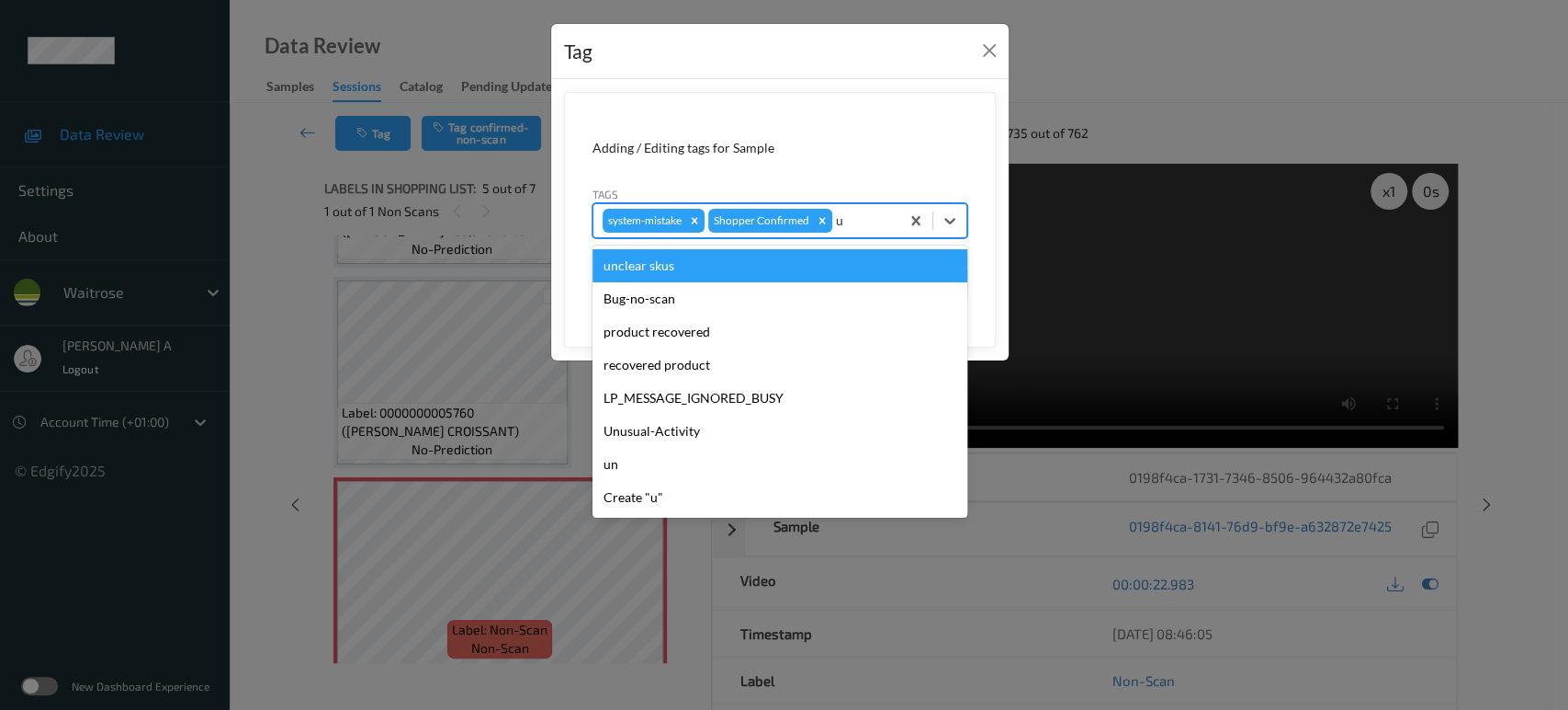
type input "un"
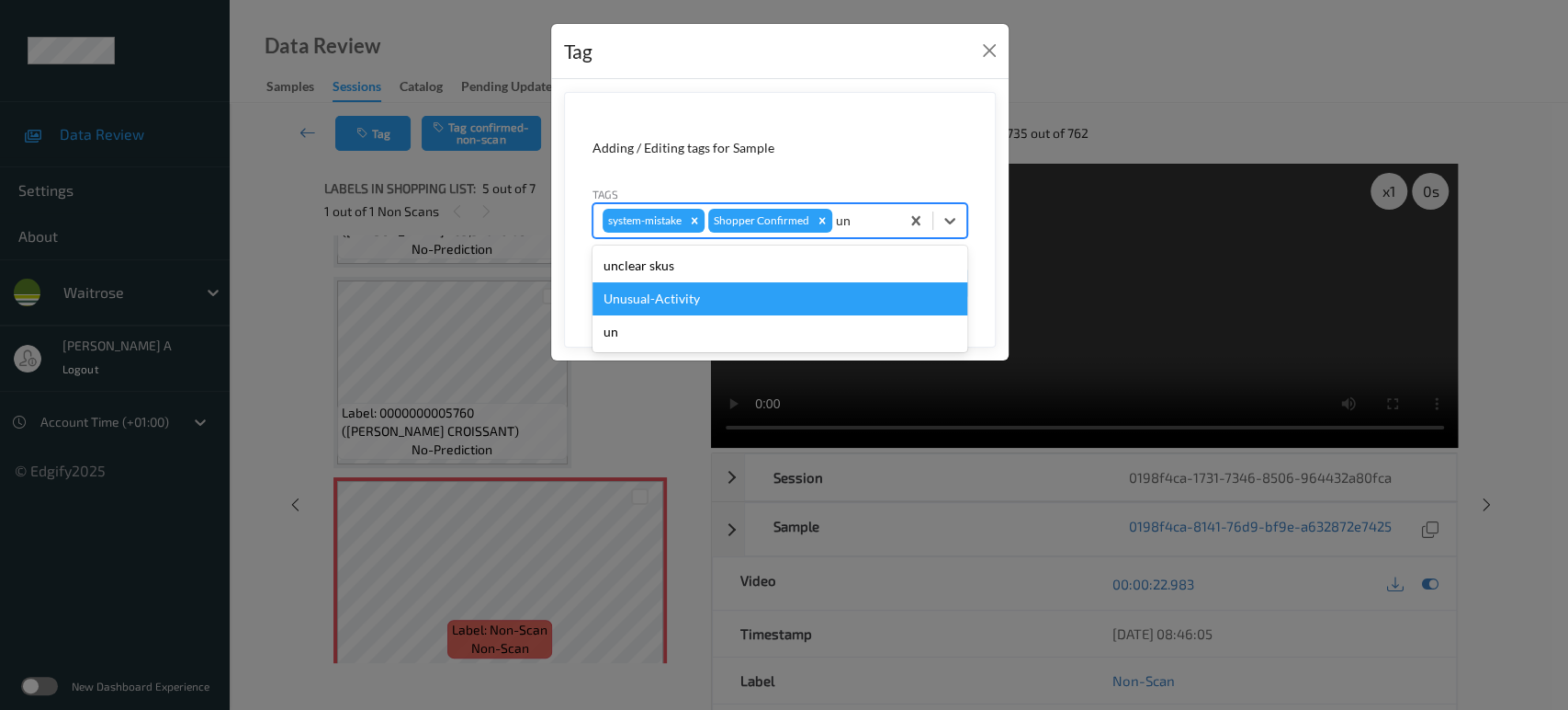
click at [707, 302] on div "Unusual-Activity" at bounding box center [779, 299] width 375 height 33
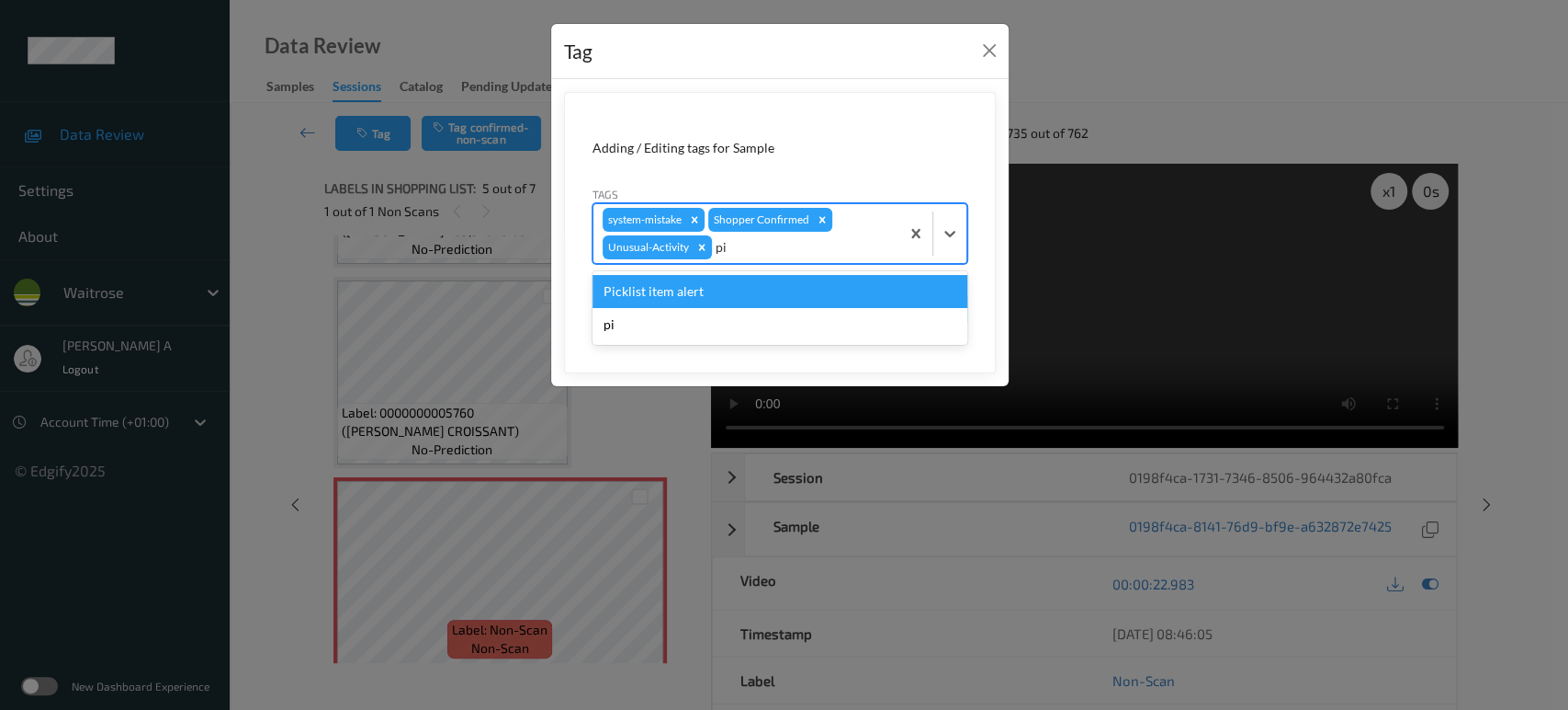
type input "pic"
click at [711, 302] on div "Picklist item alert" at bounding box center [779, 292] width 375 height 33
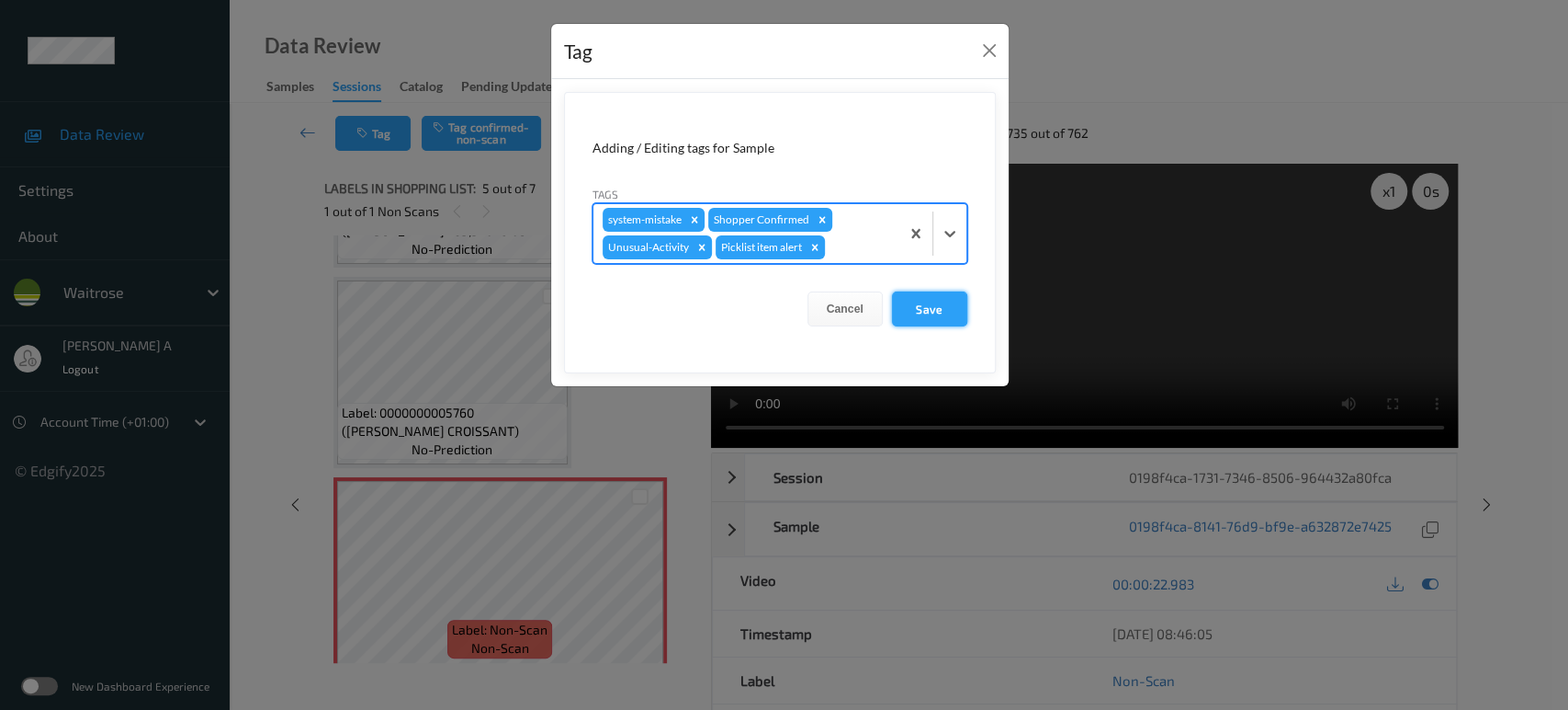
click at [924, 315] on button "Save" at bounding box center [929, 309] width 75 height 35
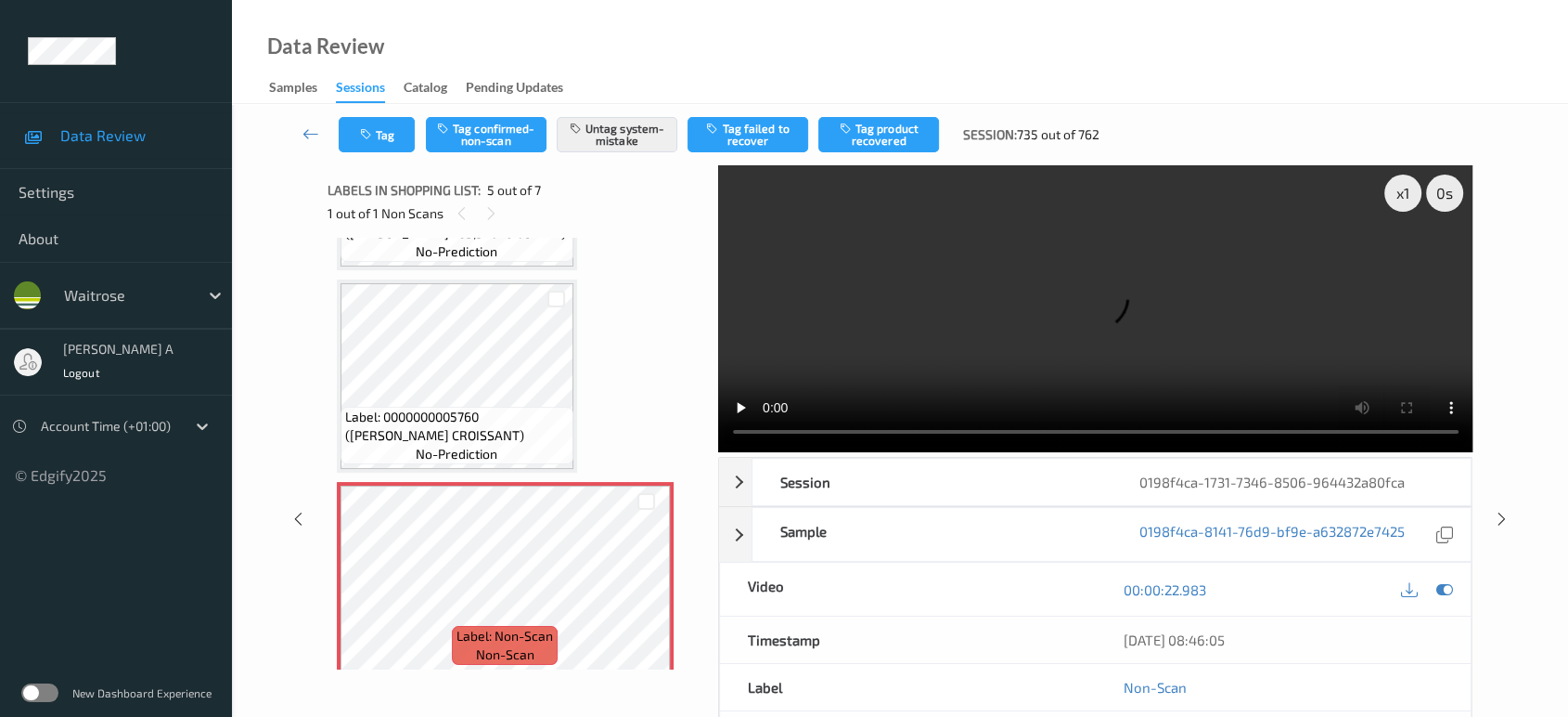
drag, startPoint x: 1502, startPoint y: 445, endPoint x: 1483, endPoint y: 409, distance: 40.7
click at [1502, 510] on icon at bounding box center [1502, 519] width 16 height 17
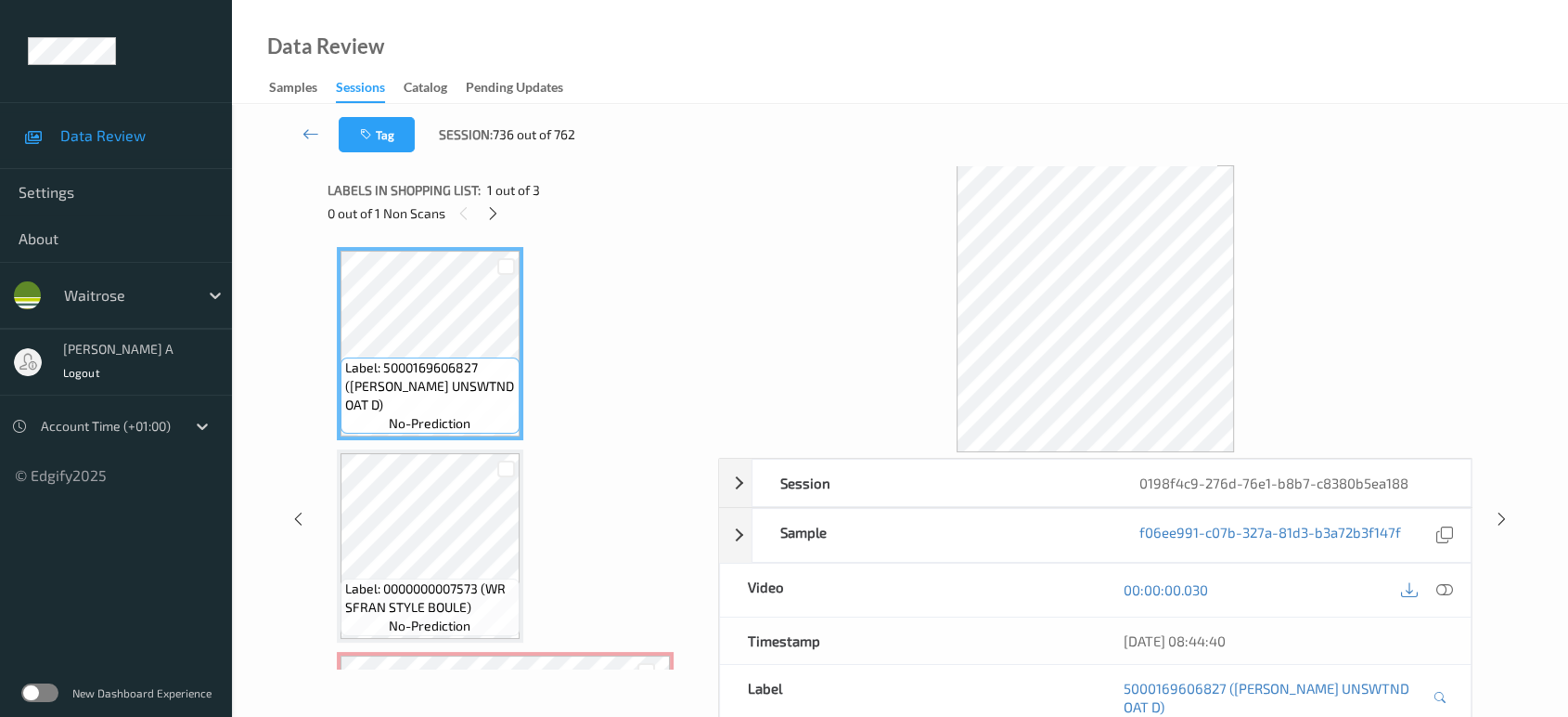
drag, startPoint x: 492, startPoint y: 214, endPoint x: 531, endPoint y: 293, distance: 88.1
click at [492, 214] on icon at bounding box center [492, 213] width 16 height 17
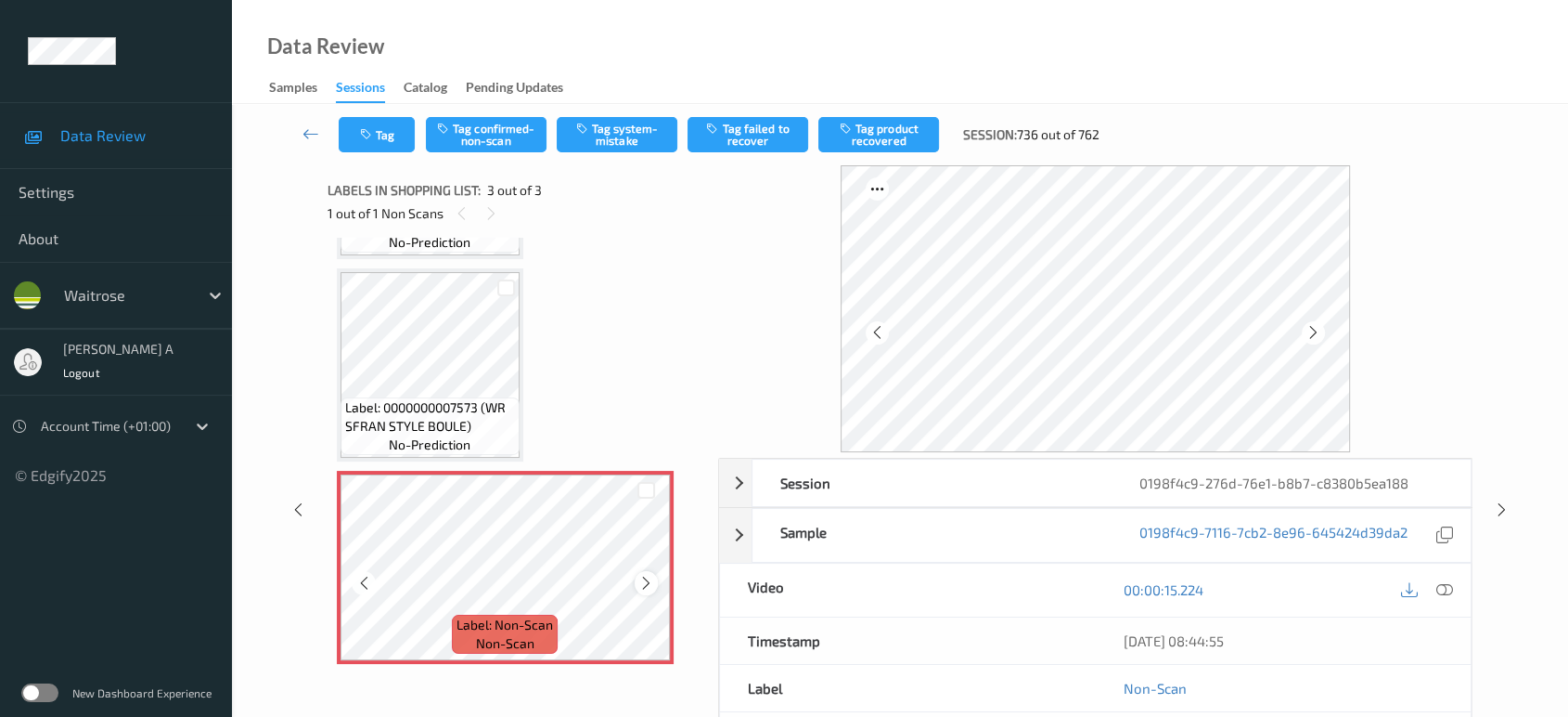
click at [646, 580] on icon at bounding box center [646, 583] width 16 height 17
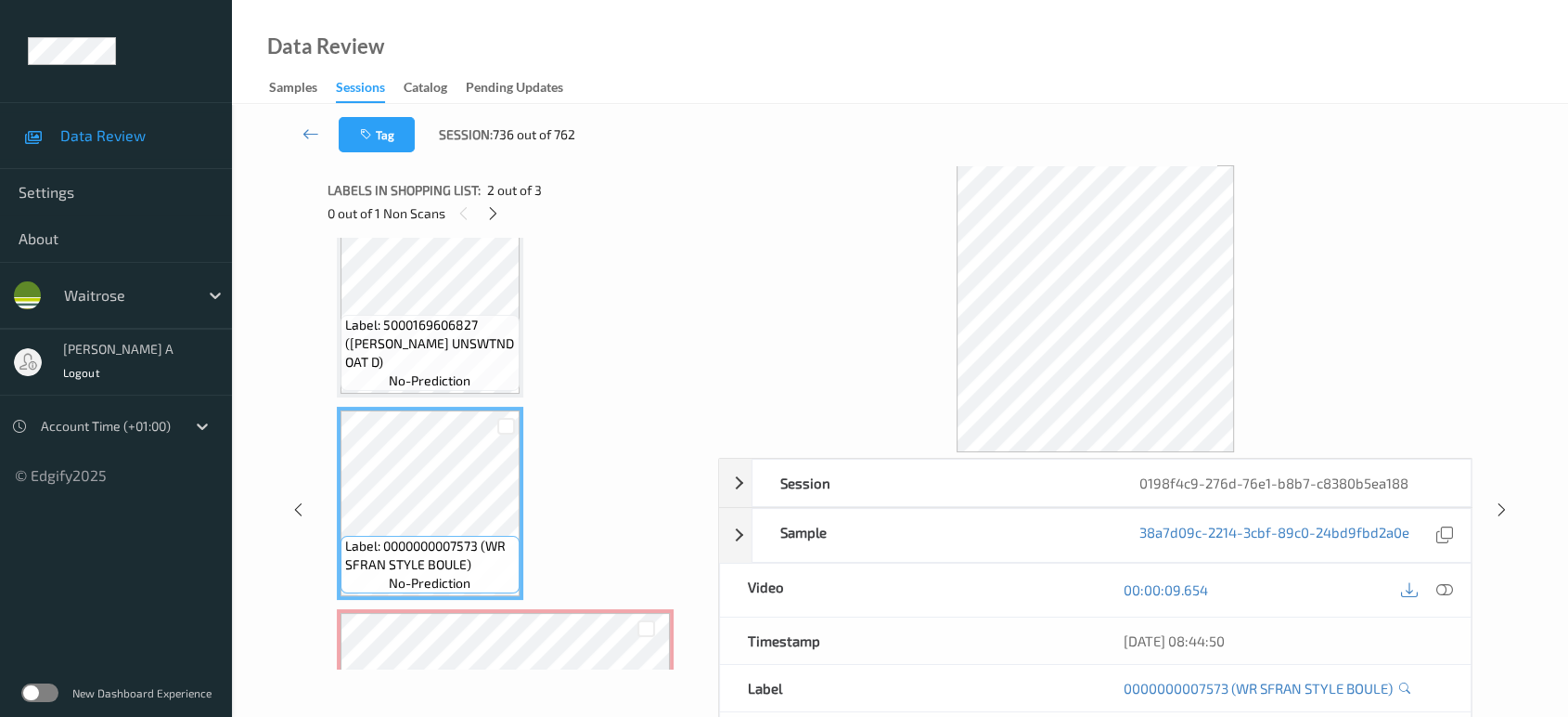
scroll to position [0, 0]
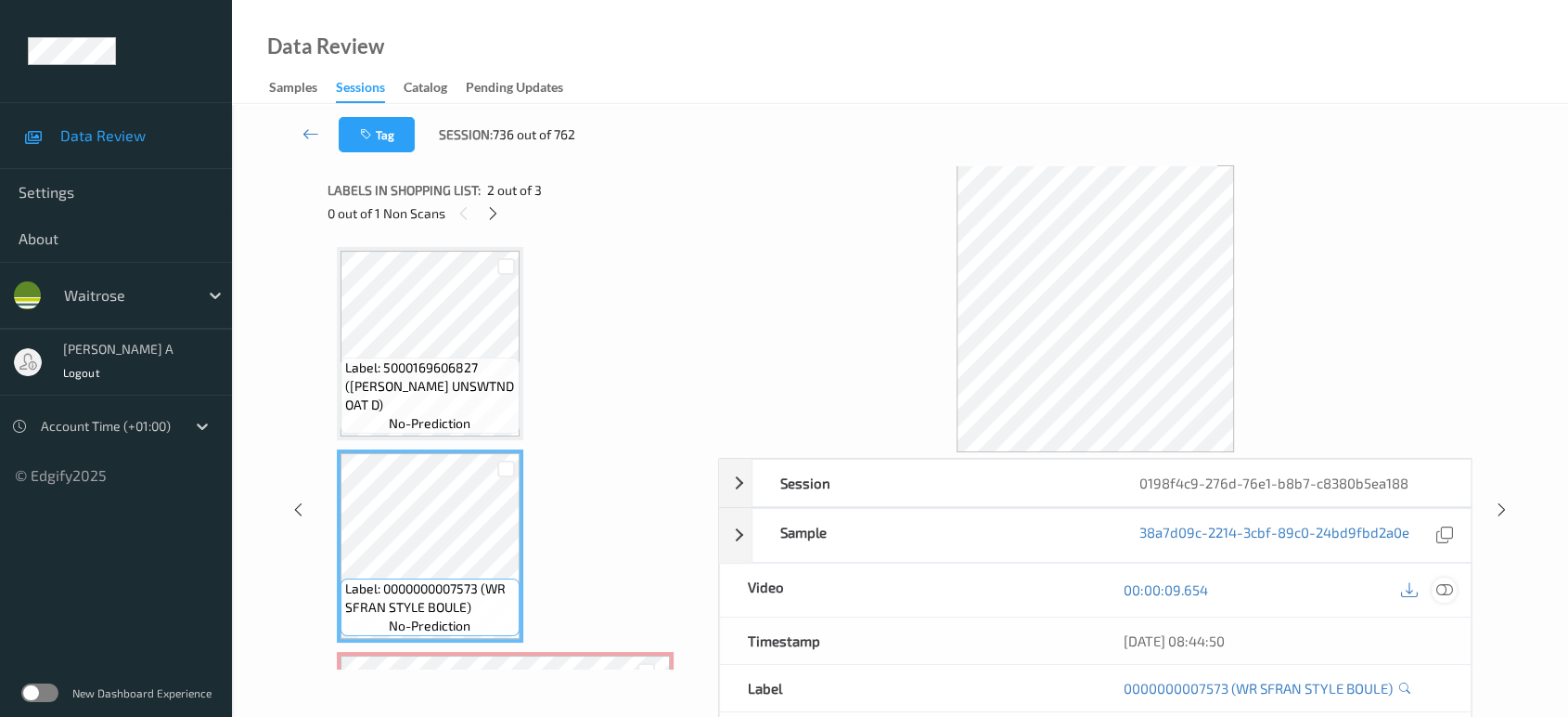
click at [1447, 592] on icon at bounding box center [1445, 590] width 17 height 17
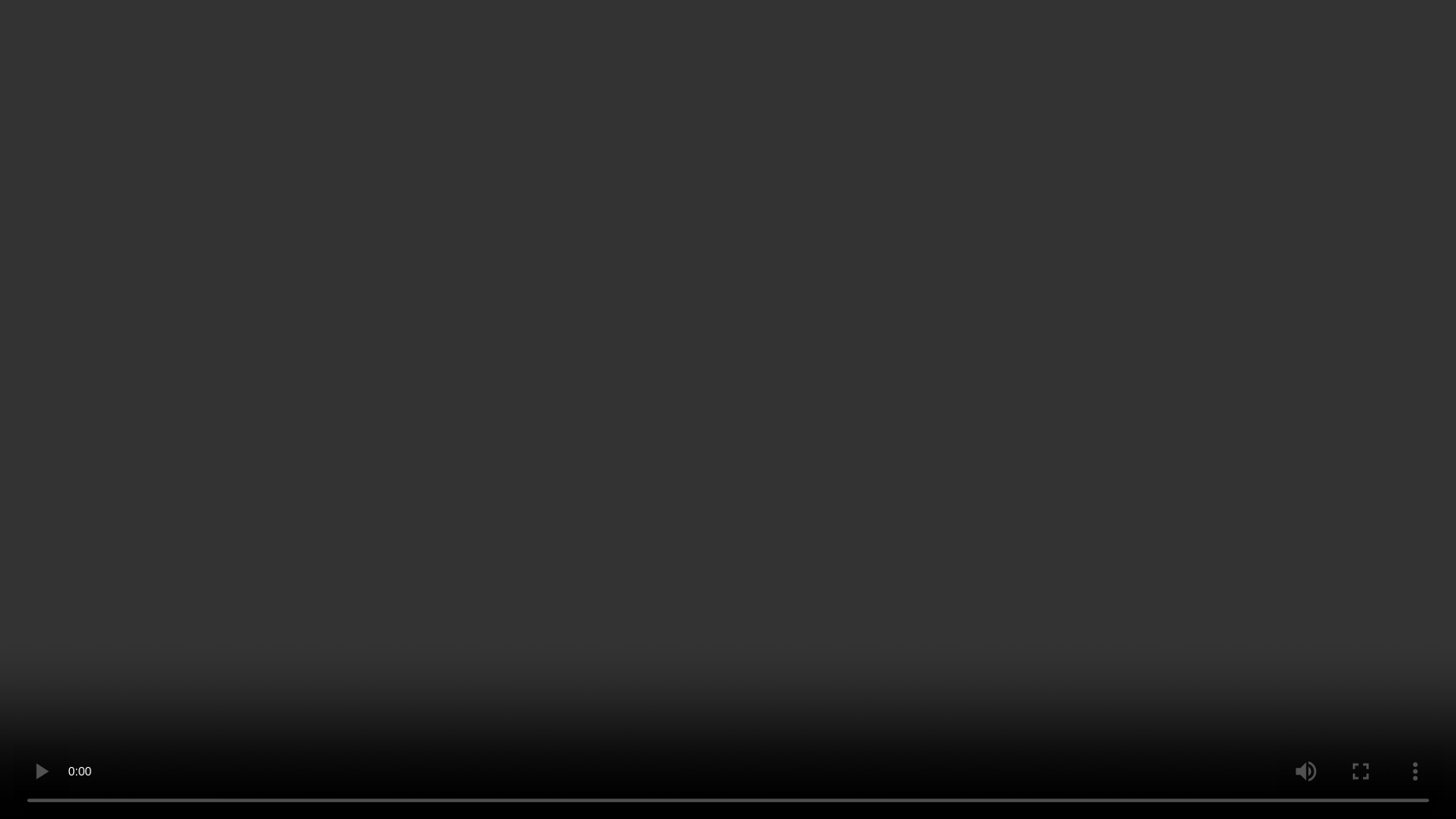
click at [691, 503] on video at bounding box center [728, 409] width 1456 height 819
drag, startPoint x: 691, startPoint y: 503, endPoint x: 679, endPoint y: 517, distance: 18.4
click at [691, 503] on video at bounding box center [728, 409] width 1456 height 819
click at [745, 452] on video at bounding box center [728, 409] width 1456 height 819
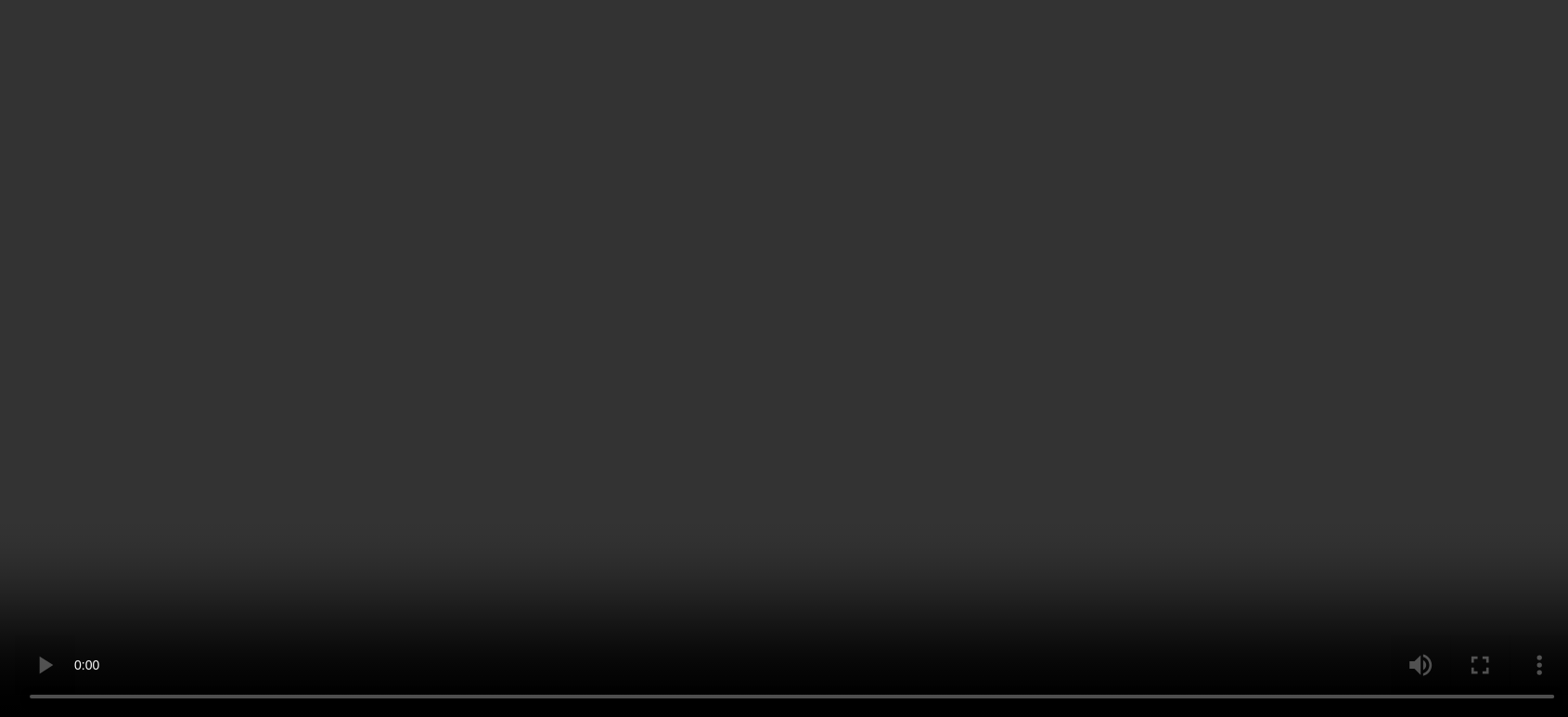
scroll to position [181, 0]
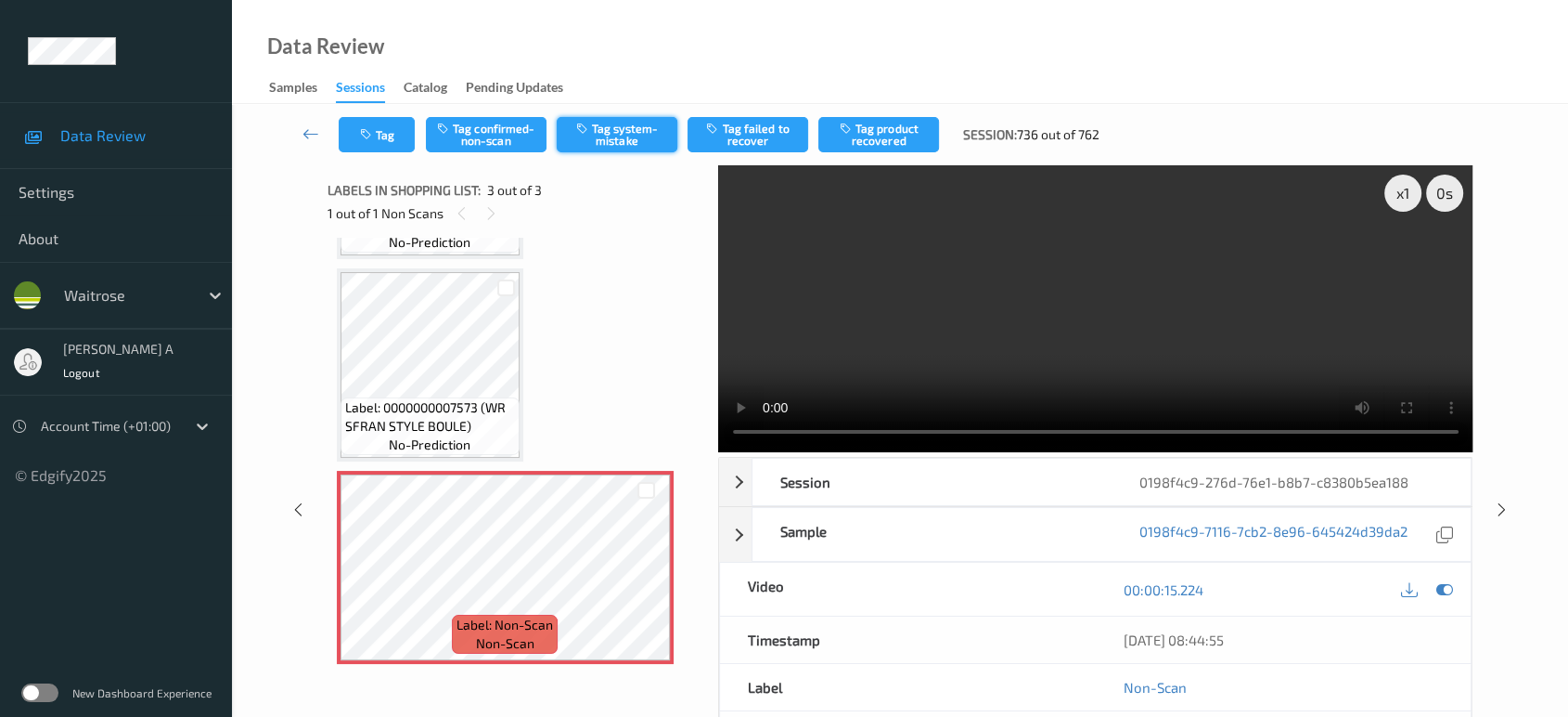
click at [637, 146] on button "Tag system-mistake" at bounding box center [617, 135] width 121 height 36
click at [378, 140] on button "Tag" at bounding box center [376, 135] width 76 height 36
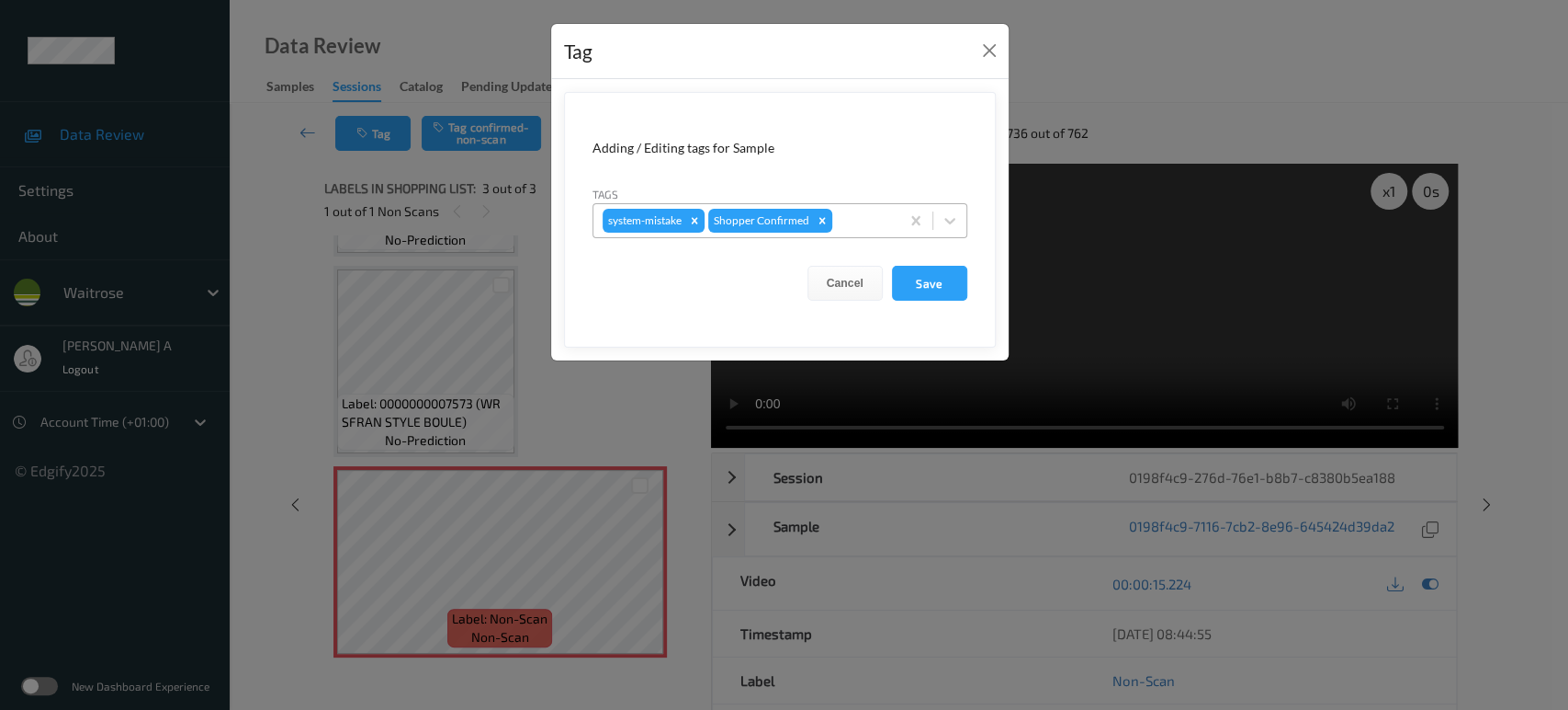
click at [865, 211] on div at bounding box center [863, 220] width 55 height 22
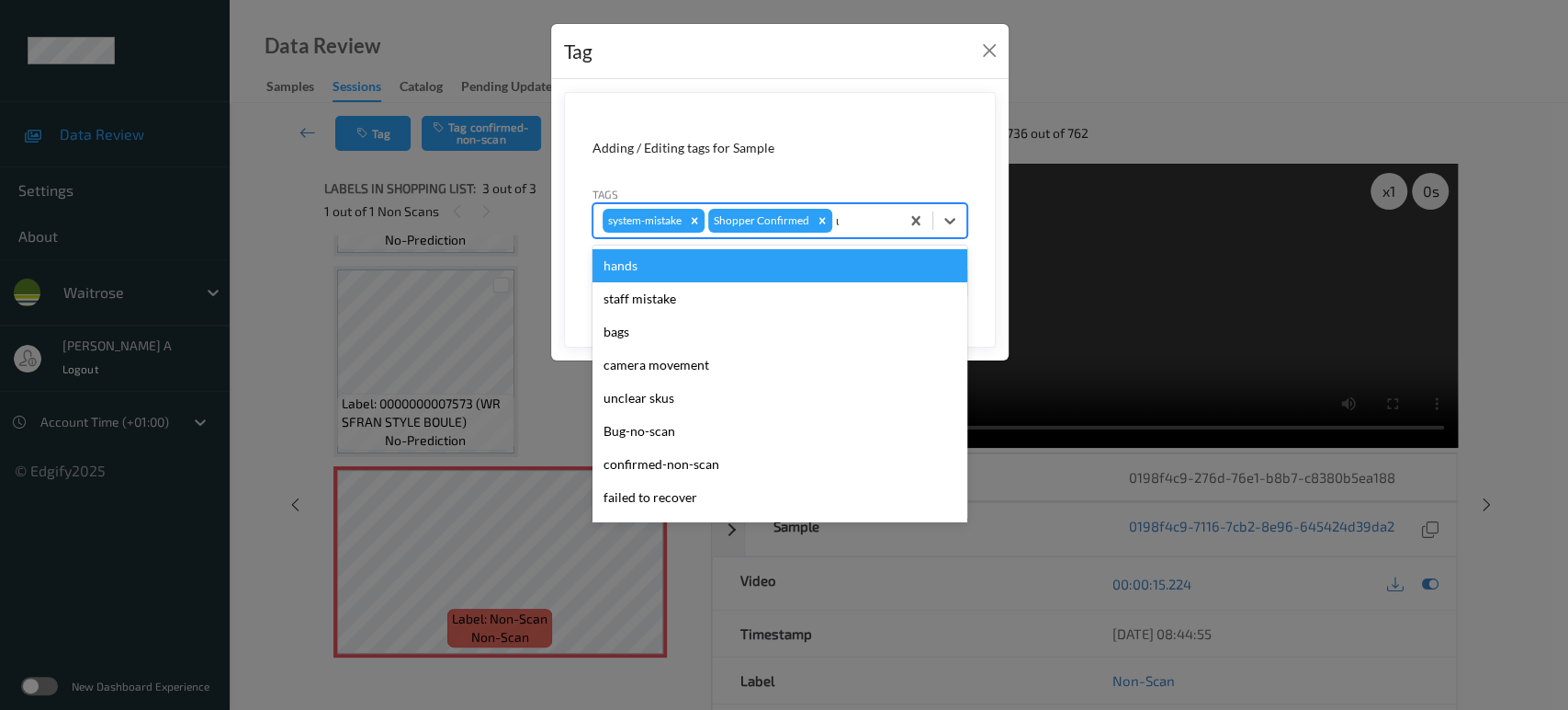
type input "un"
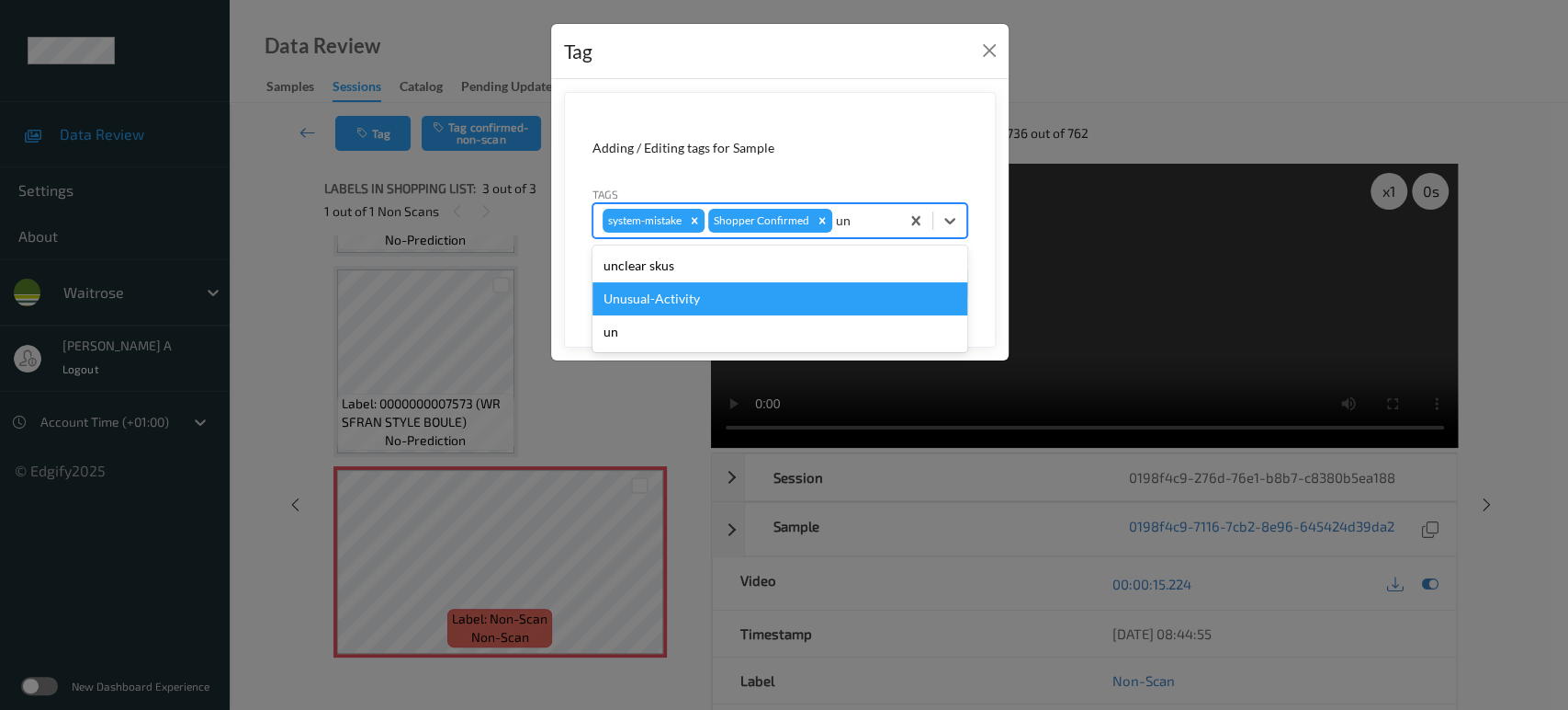
click at [732, 286] on div "Unusual-Activity" at bounding box center [779, 299] width 375 height 33
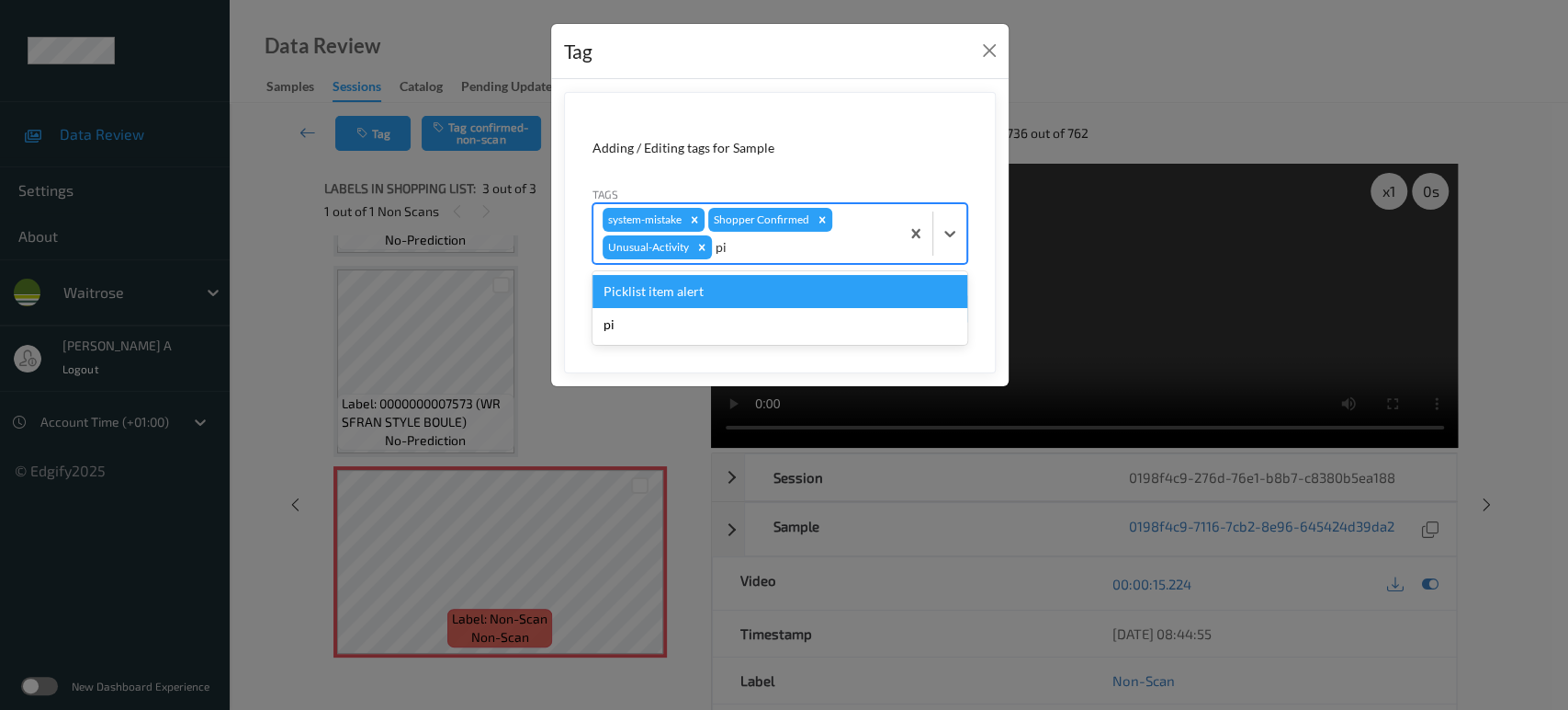
type input "pic"
click at [732, 286] on div "Picklist item alert" at bounding box center [779, 292] width 375 height 33
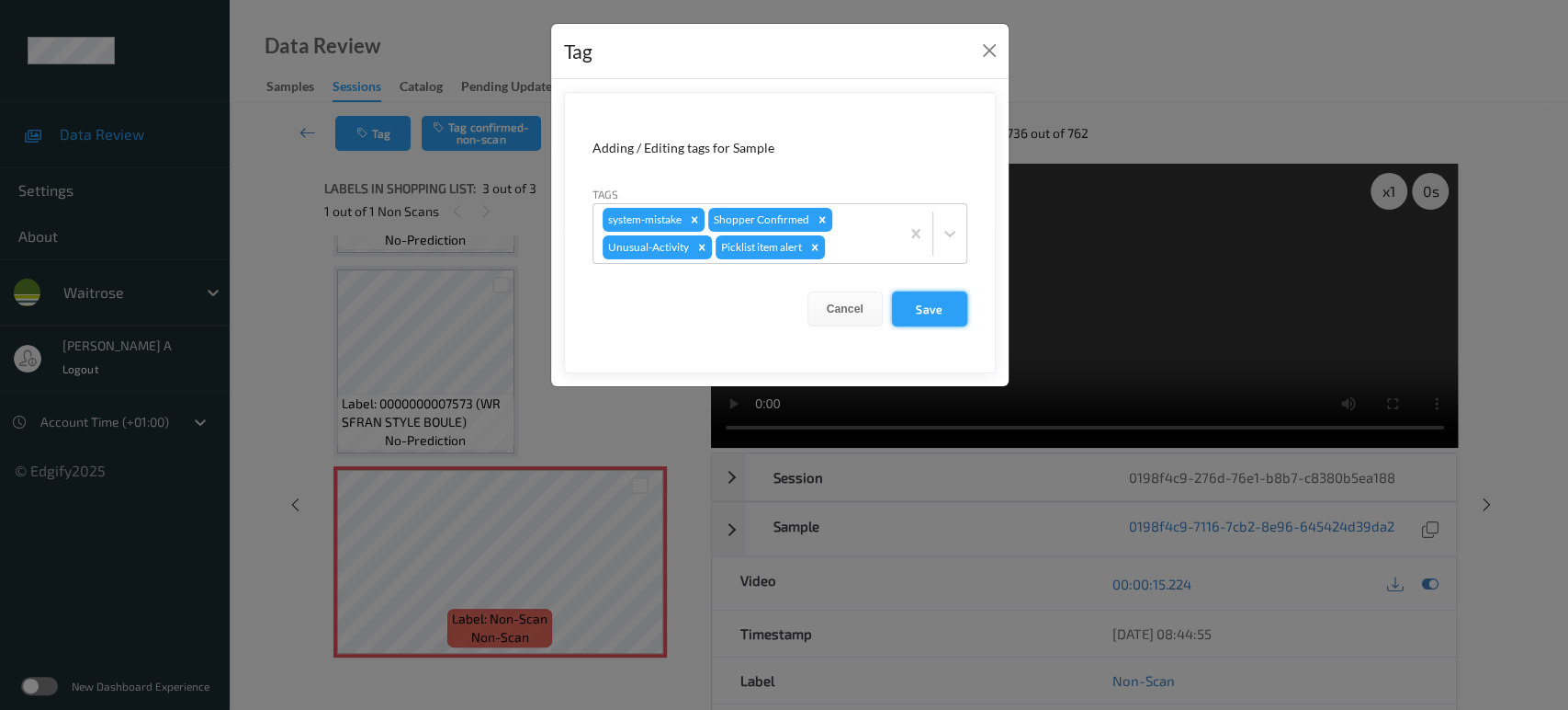
click at [919, 307] on button "Save" at bounding box center [929, 309] width 75 height 35
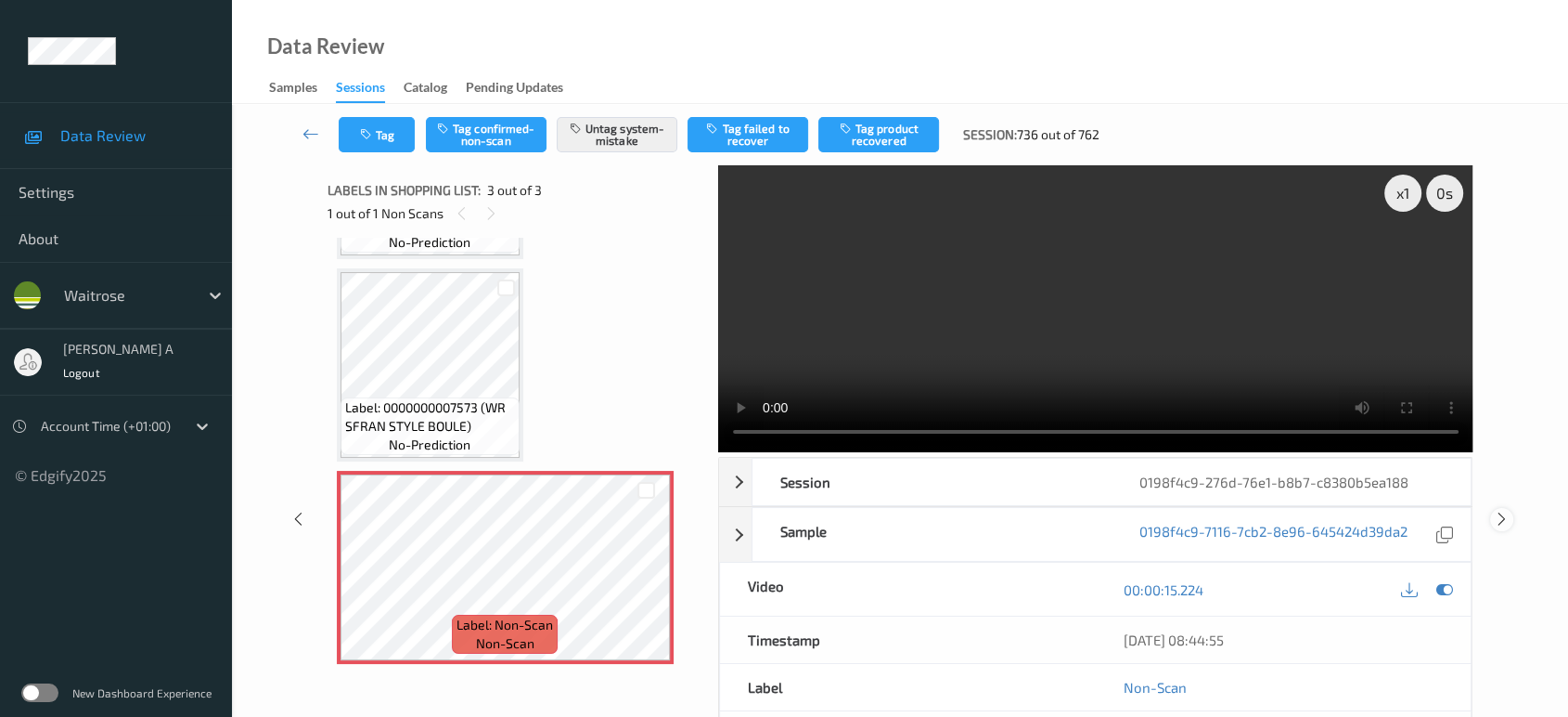
click at [1500, 510] on icon at bounding box center [1502, 519] width 16 height 17
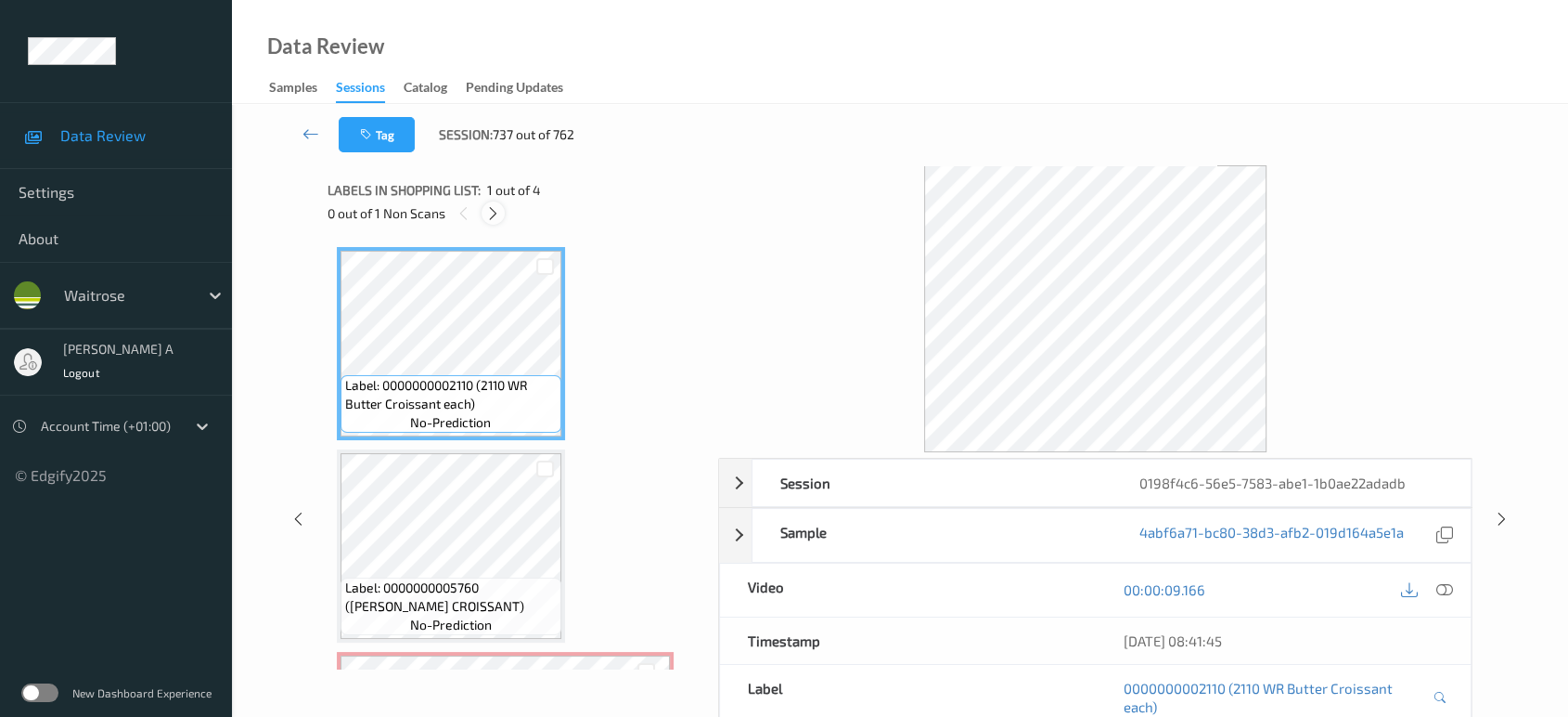
click at [500, 216] on icon at bounding box center [492, 213] width 16 height 17
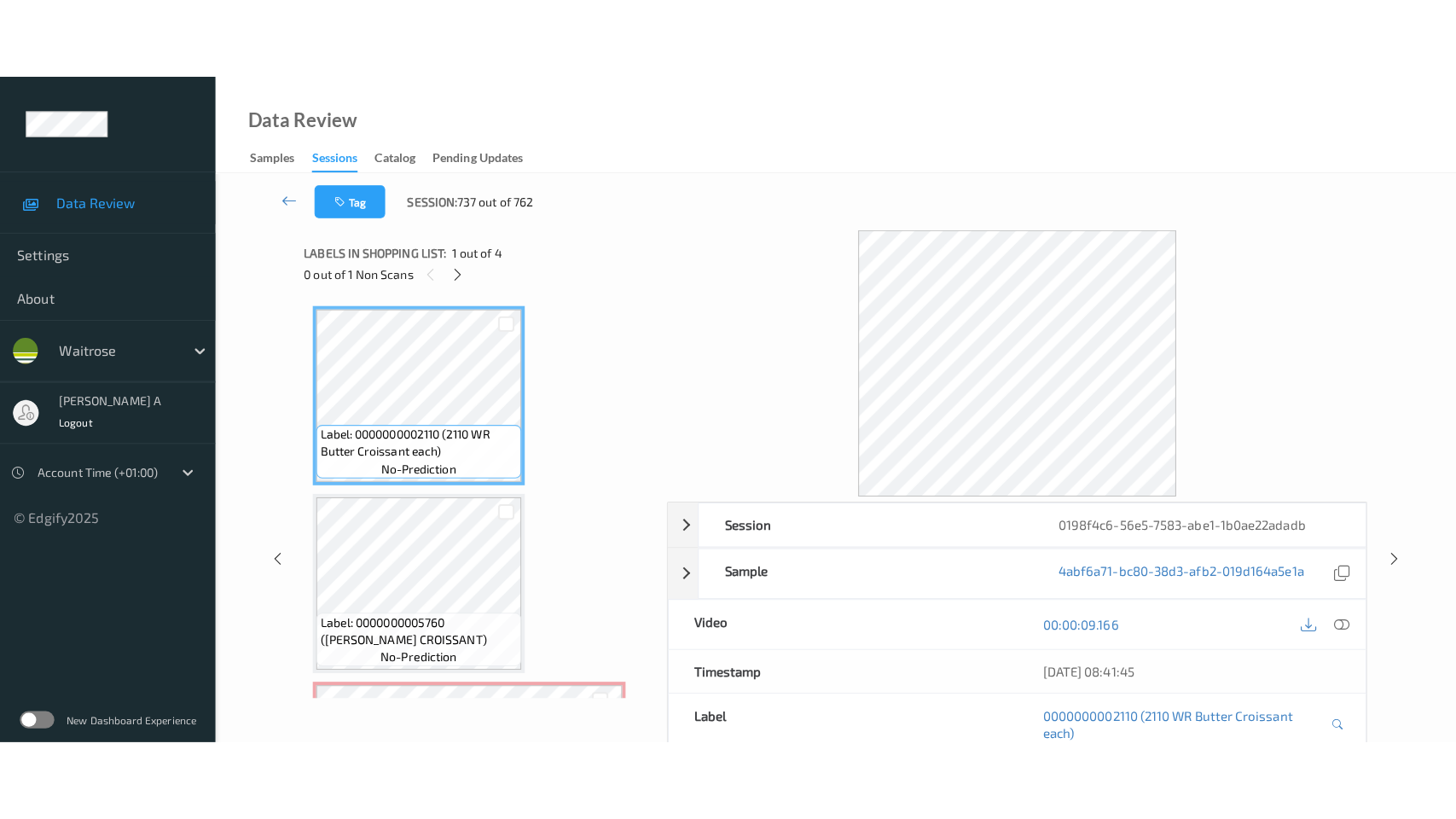
scroll to position [193, 0]
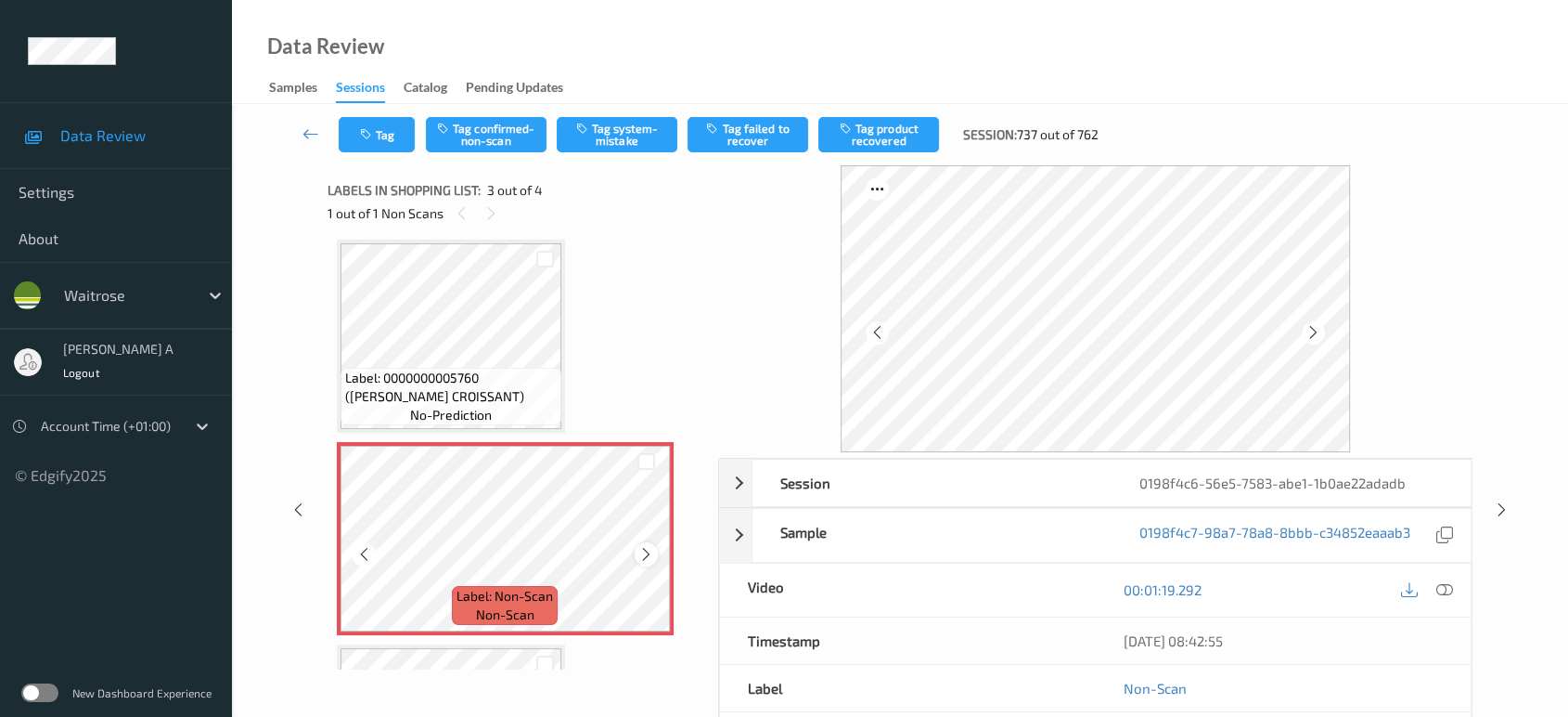
click at [641, 555] on icon at bounding box center [646, 554] width 16 height 17
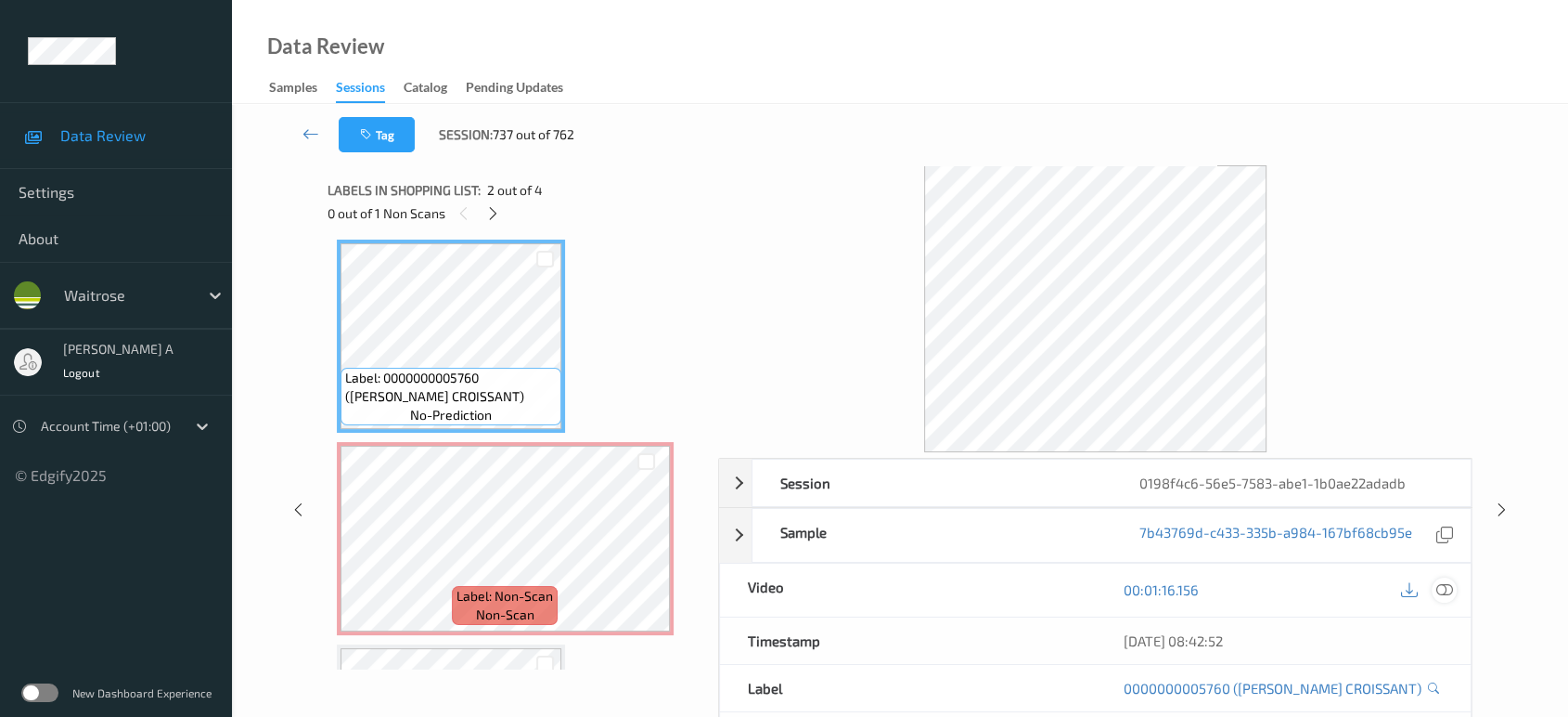
click at [1437, 581] on icon at bounding box center [1445, 590] width 17 height 17
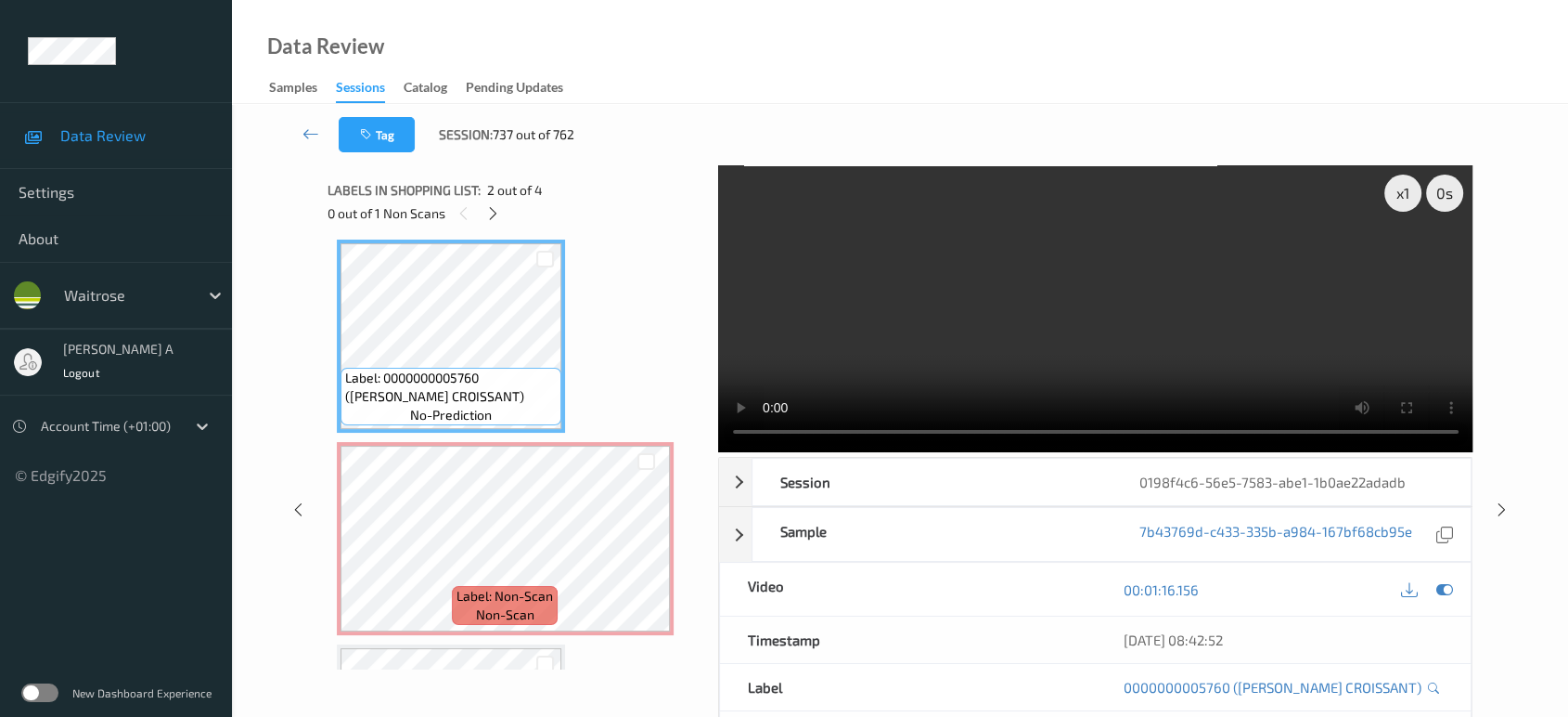
scroll to position [208, 0]
click at [892, 359] on video at bounding box center [1096, 308] width 755 height 287
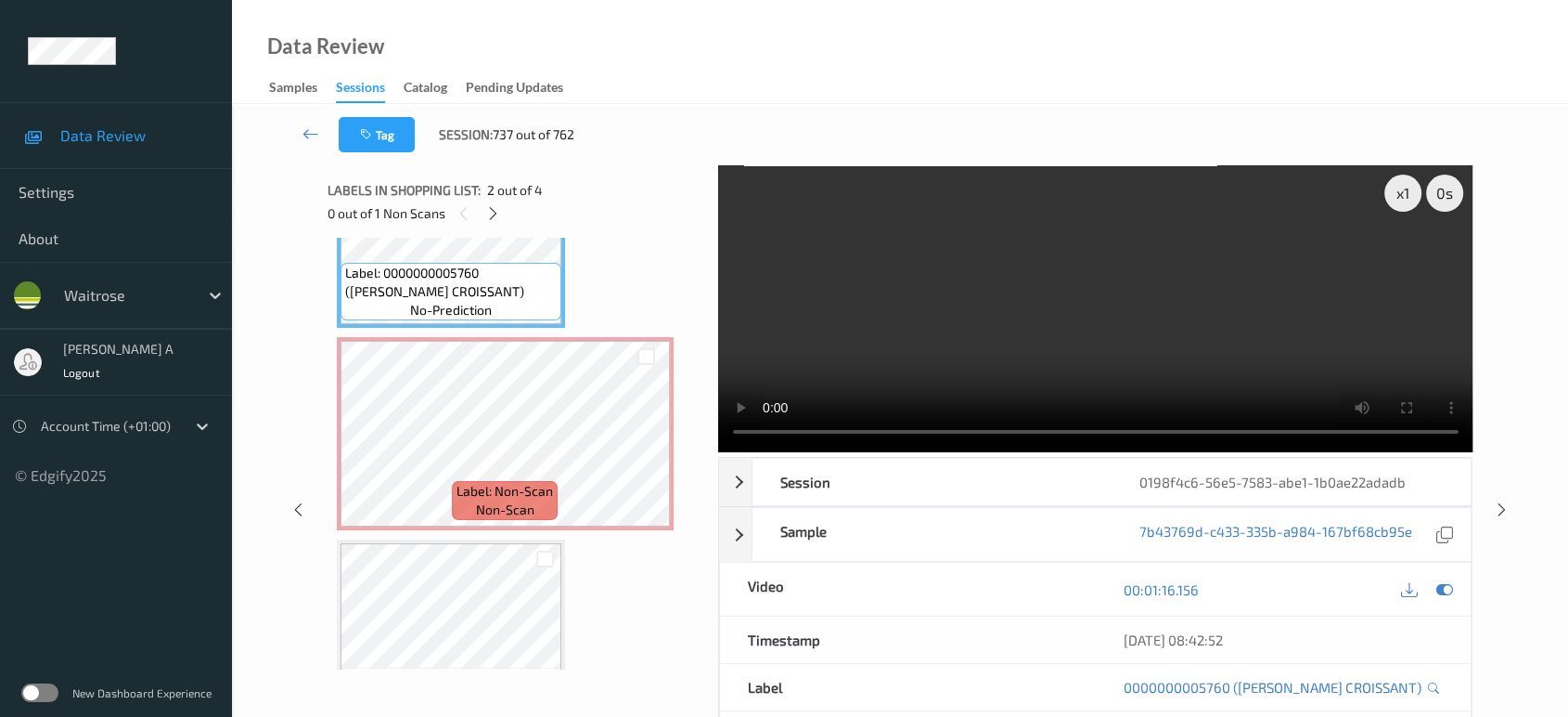
scroll to position [382, 0]
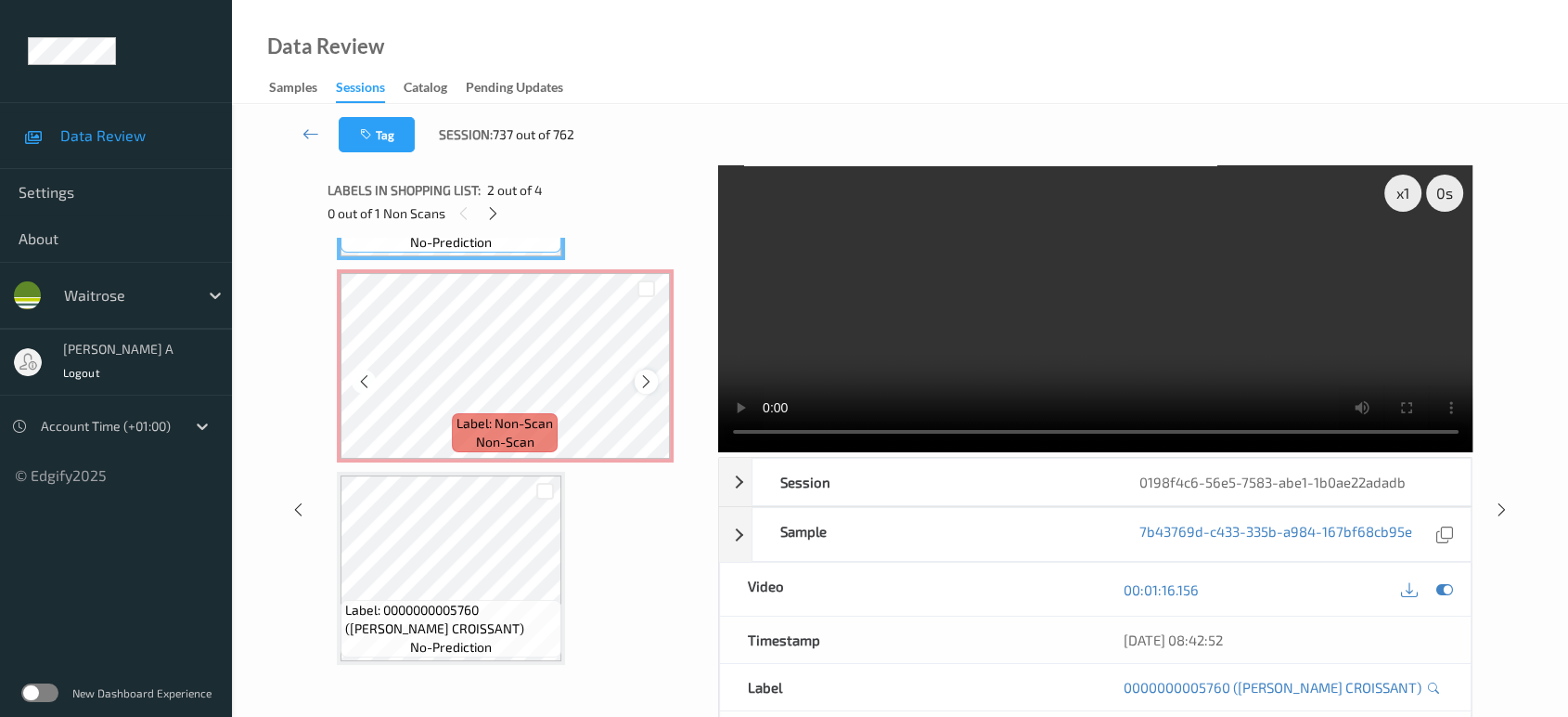
click at [638, 380] on icon at bounding box center [646, 381] width 16 height 17
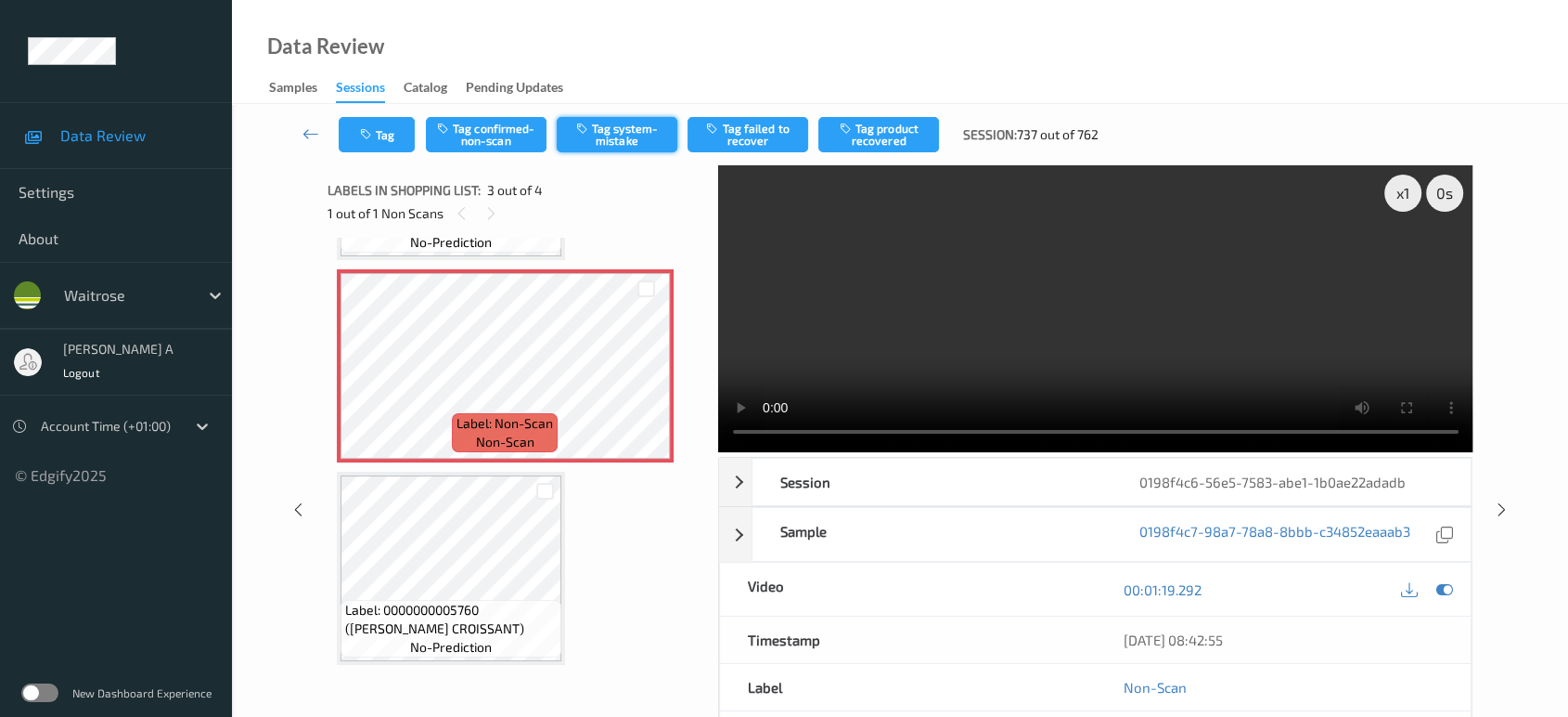
click at [630, 132] on button "Tag system-mistake" at bounding box center [617, 135] width 121 height 36
click at [363, 145] on button "Tag" at bounding box center [376, 135] width 76 height 36
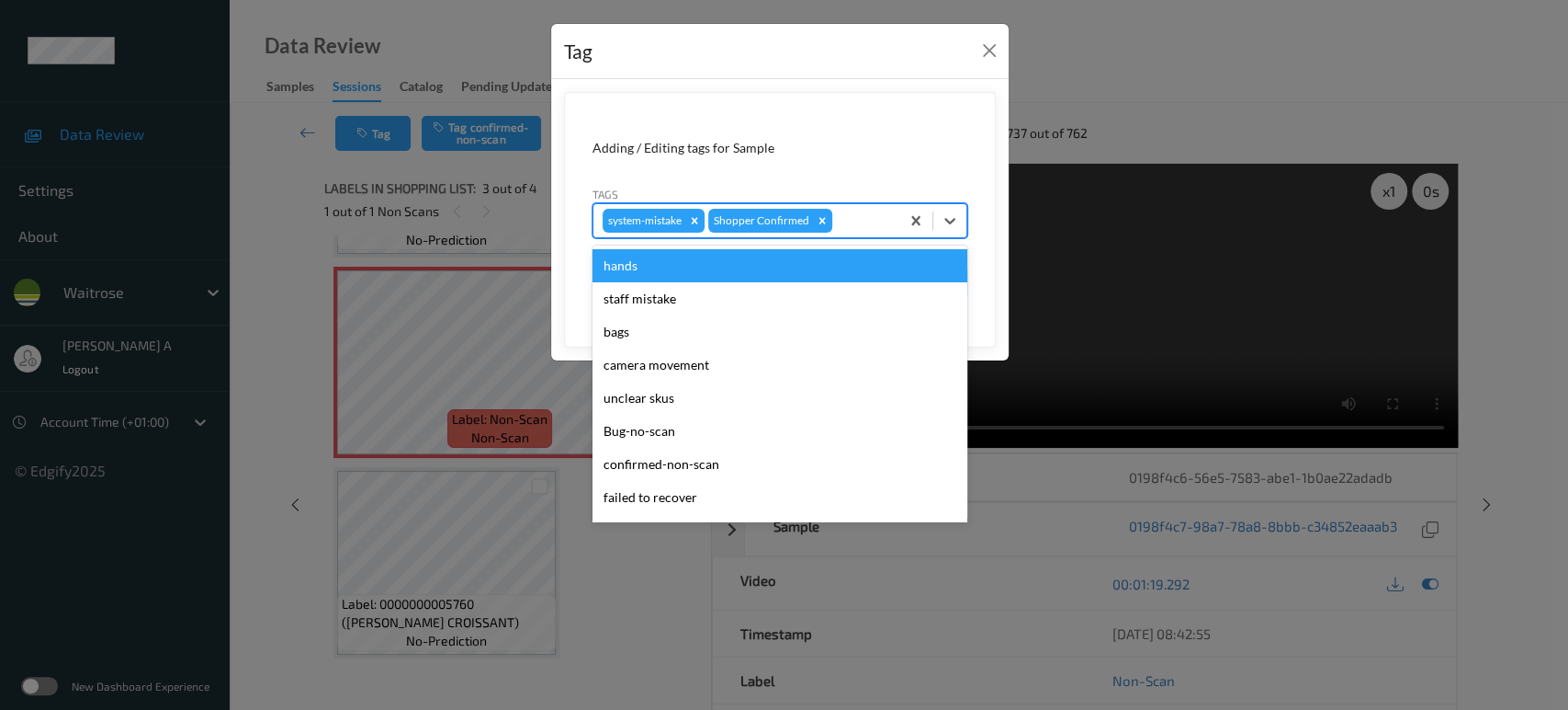
click at [858, 214] on div at bounding box center [863, 220] width 55 height 22
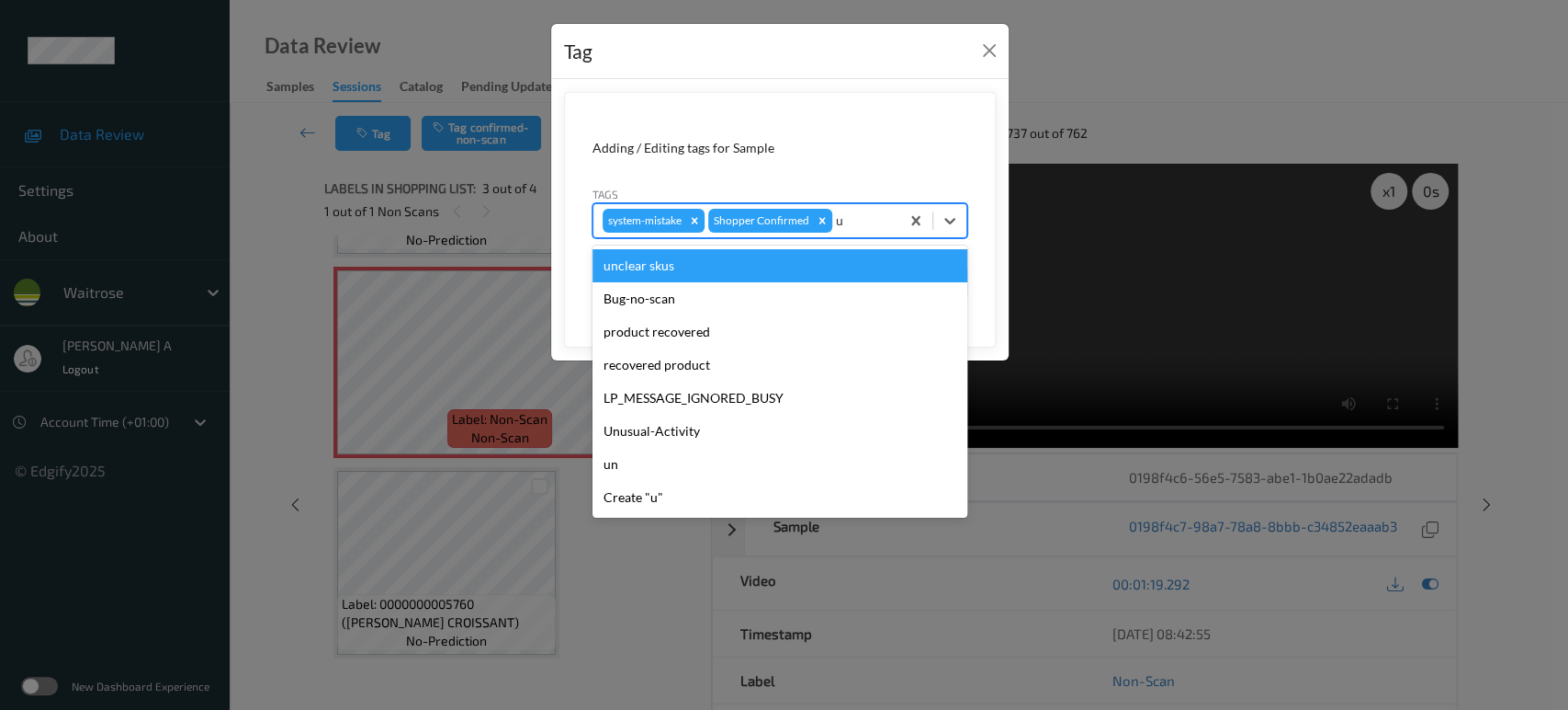
type input "un"
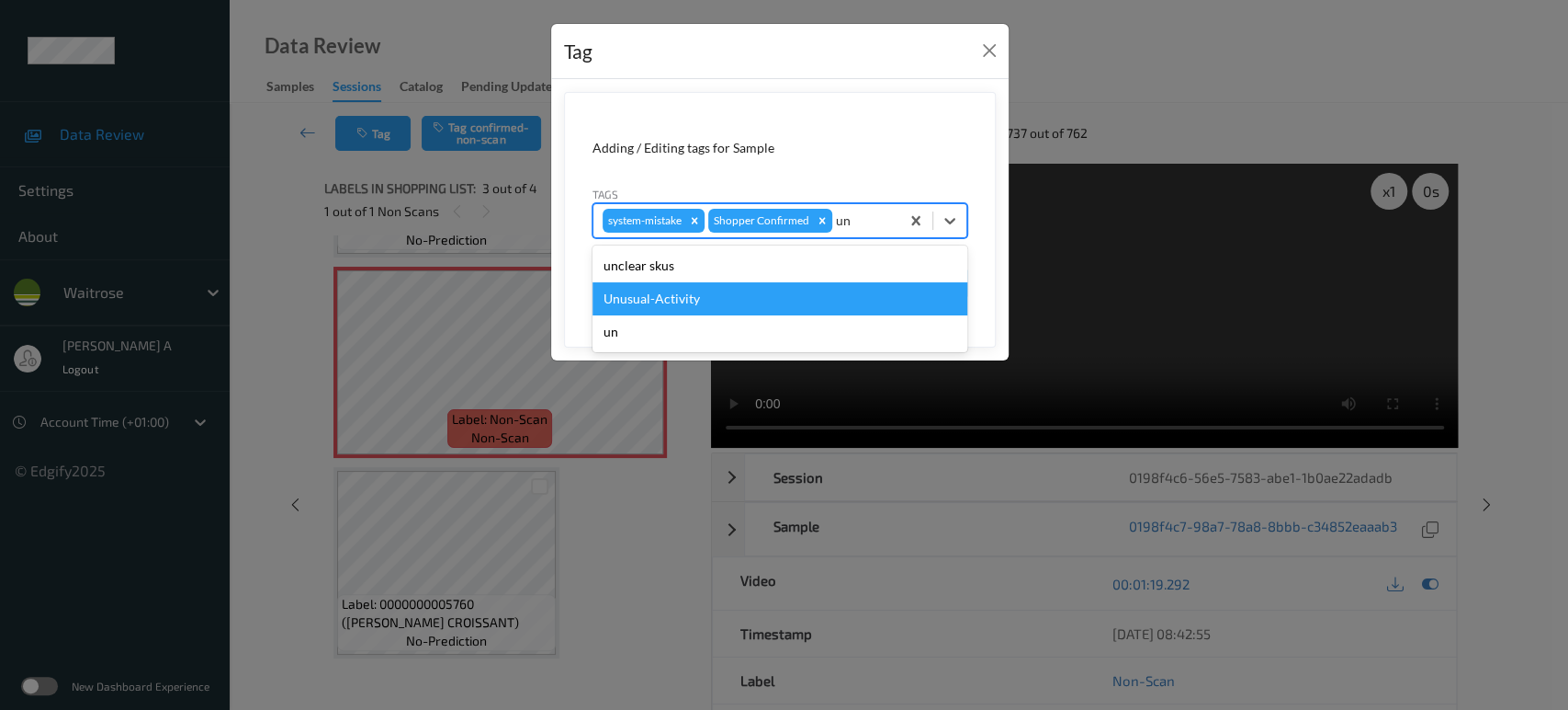
click at [676, 292] on div "Unusual-Activity" at bounding box center [779, 299] width 375 height 33
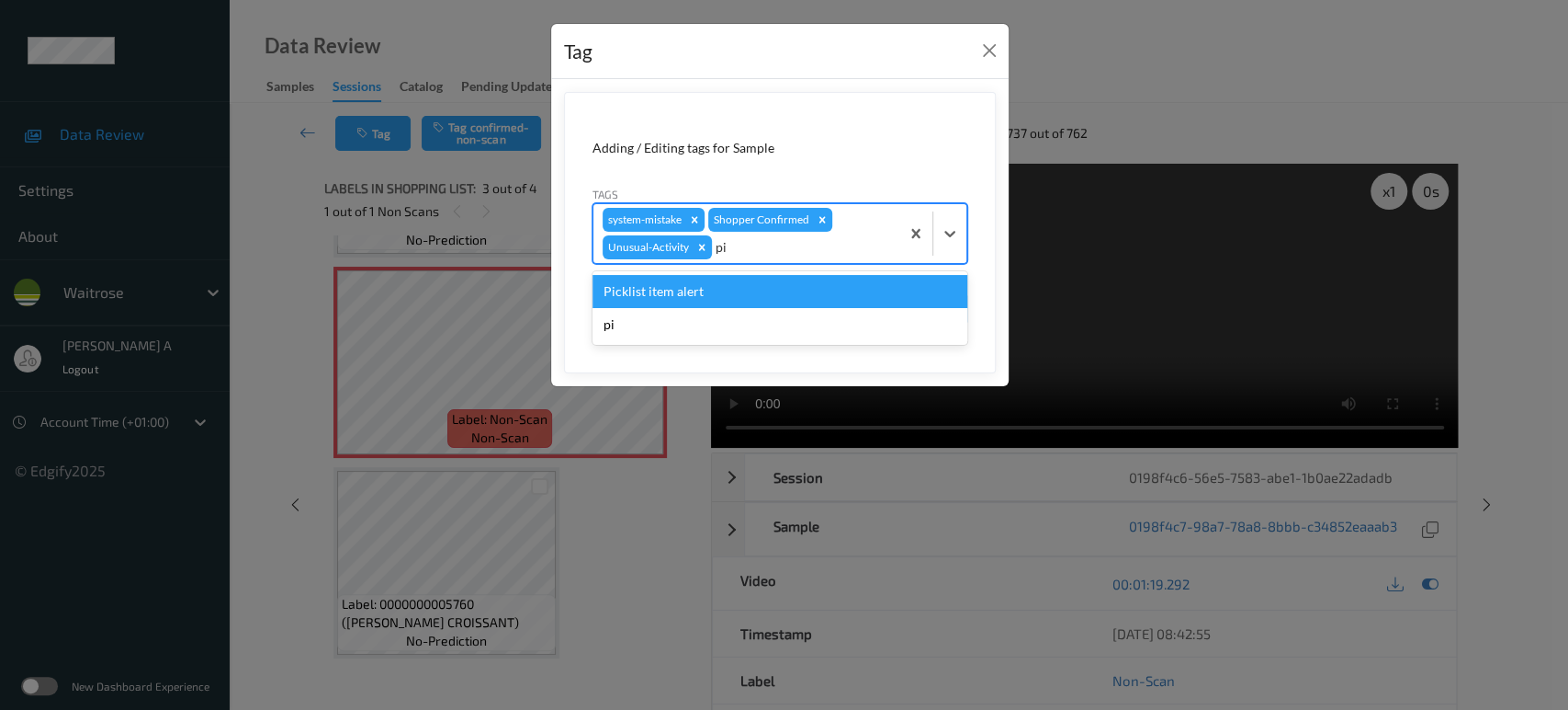
type input "pic"
click at [676, 292] on div "Picklist item alert" at bounding box center [779, 292] width 375 height 33
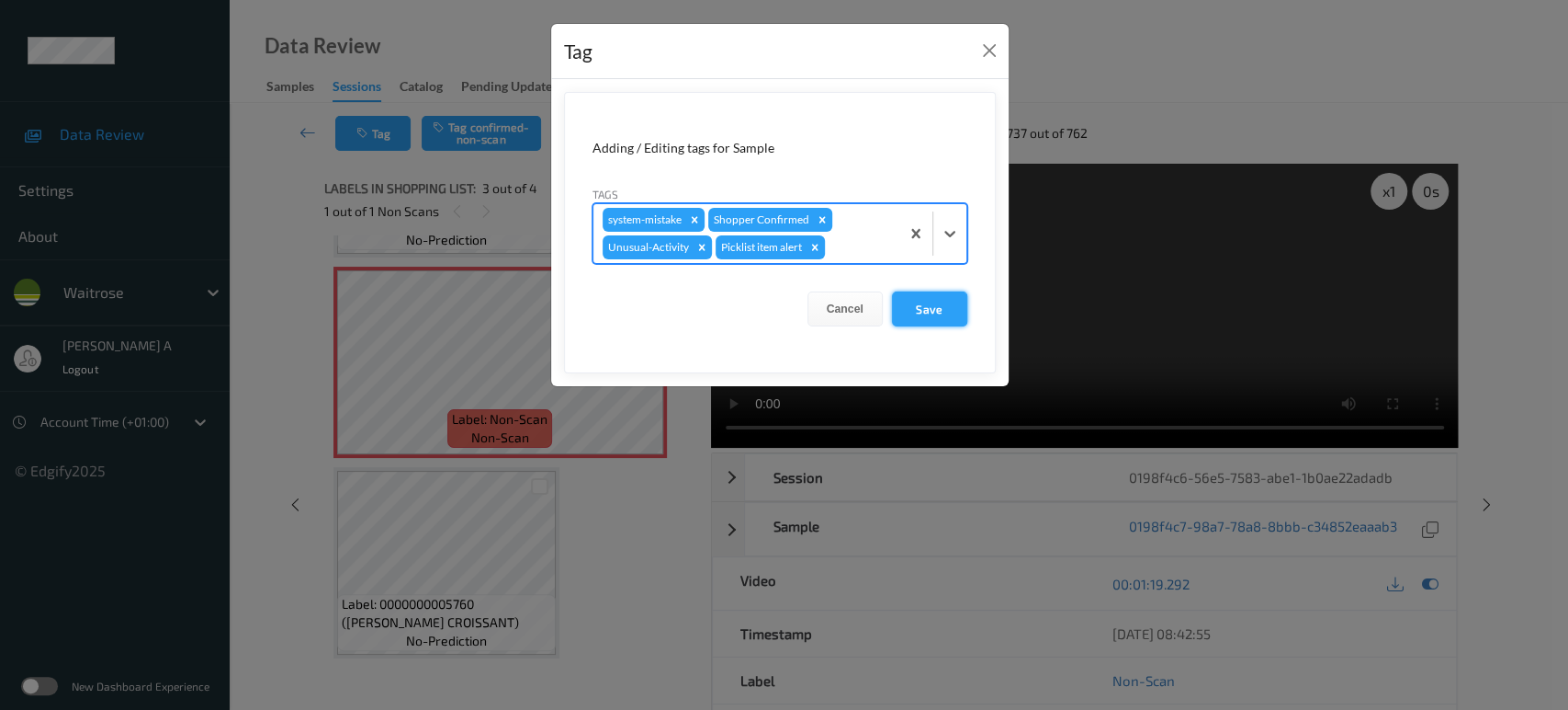
click at [921, 300] on button "Save" at bounding box center [929, 309] width 75 height 35
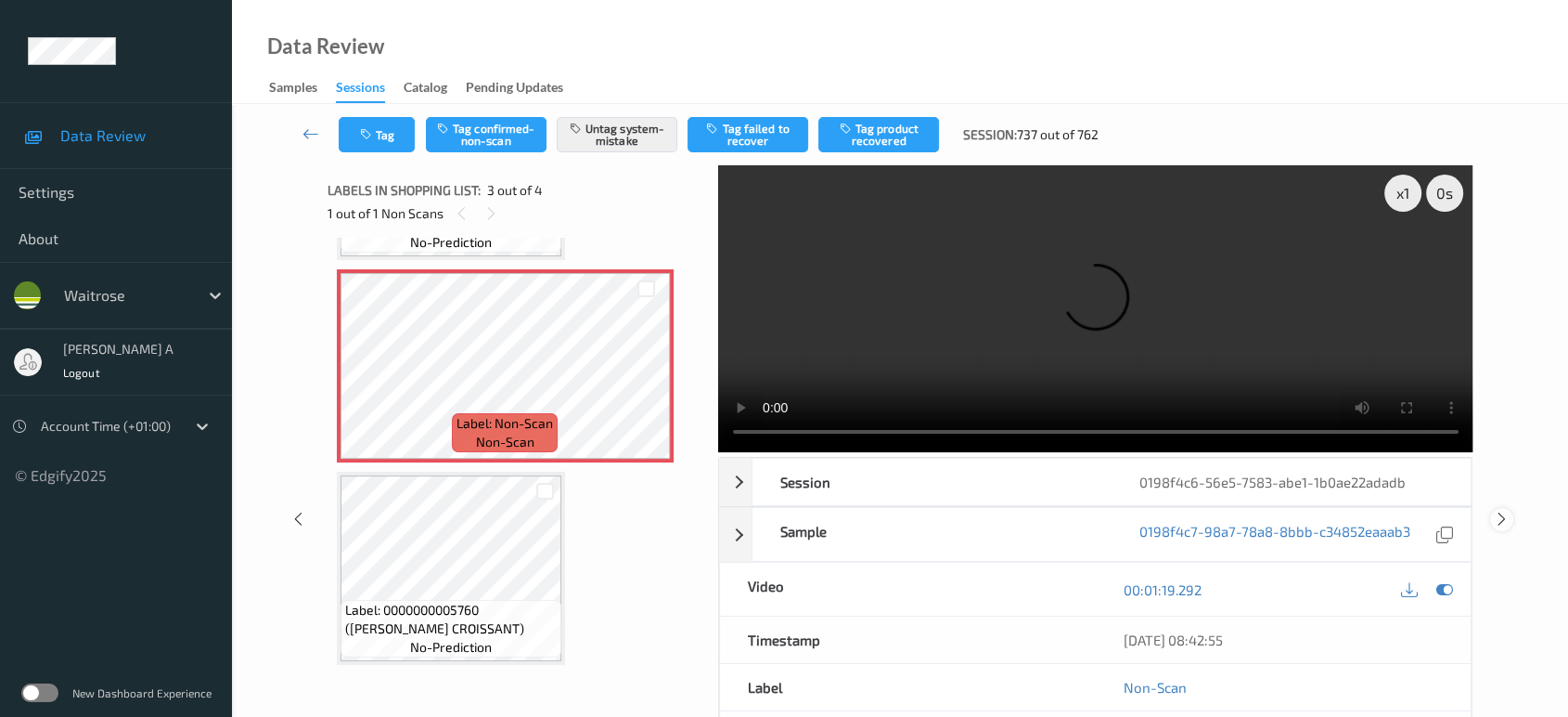
click at [1499, 510] on icon at bounding box center [1502, 519] width 16 height 17
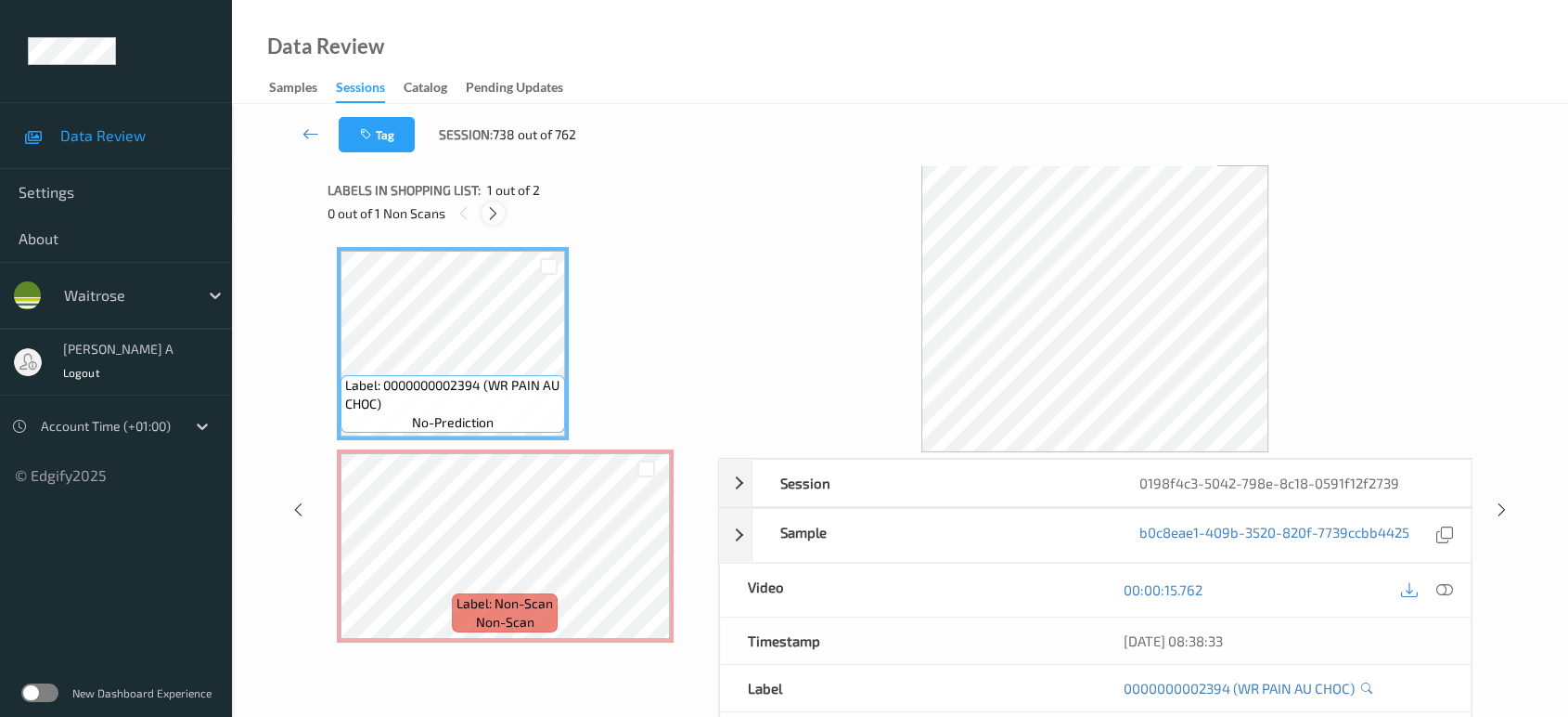
click at [491, 208] on icon at bounding box center [492, 213] width 16 height 17
click at [1457, 590] on div "00:00:15.762" at bounding box center [1283, 590] width 376 height 53
drag, startPoint x: 1436, startPoint y: 588, endPoint x: 1323, endPoint y: 504, distance: 140.8
click at [1436, 588] on icon at bounding box center [1445, 590] width 17 height 17
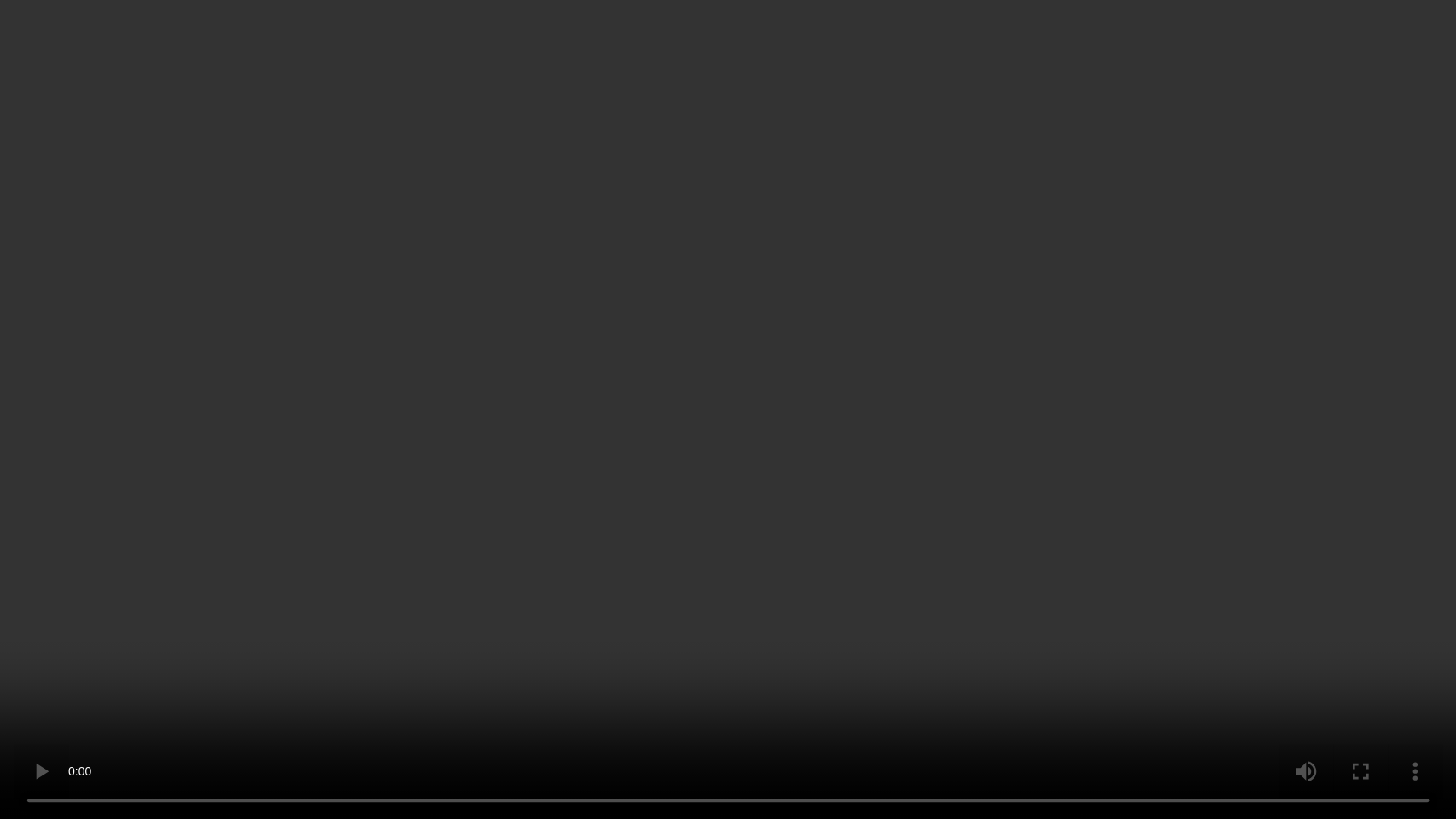
click at [733, 423] on video at bounding box center [728, 409] width 1456 height 819
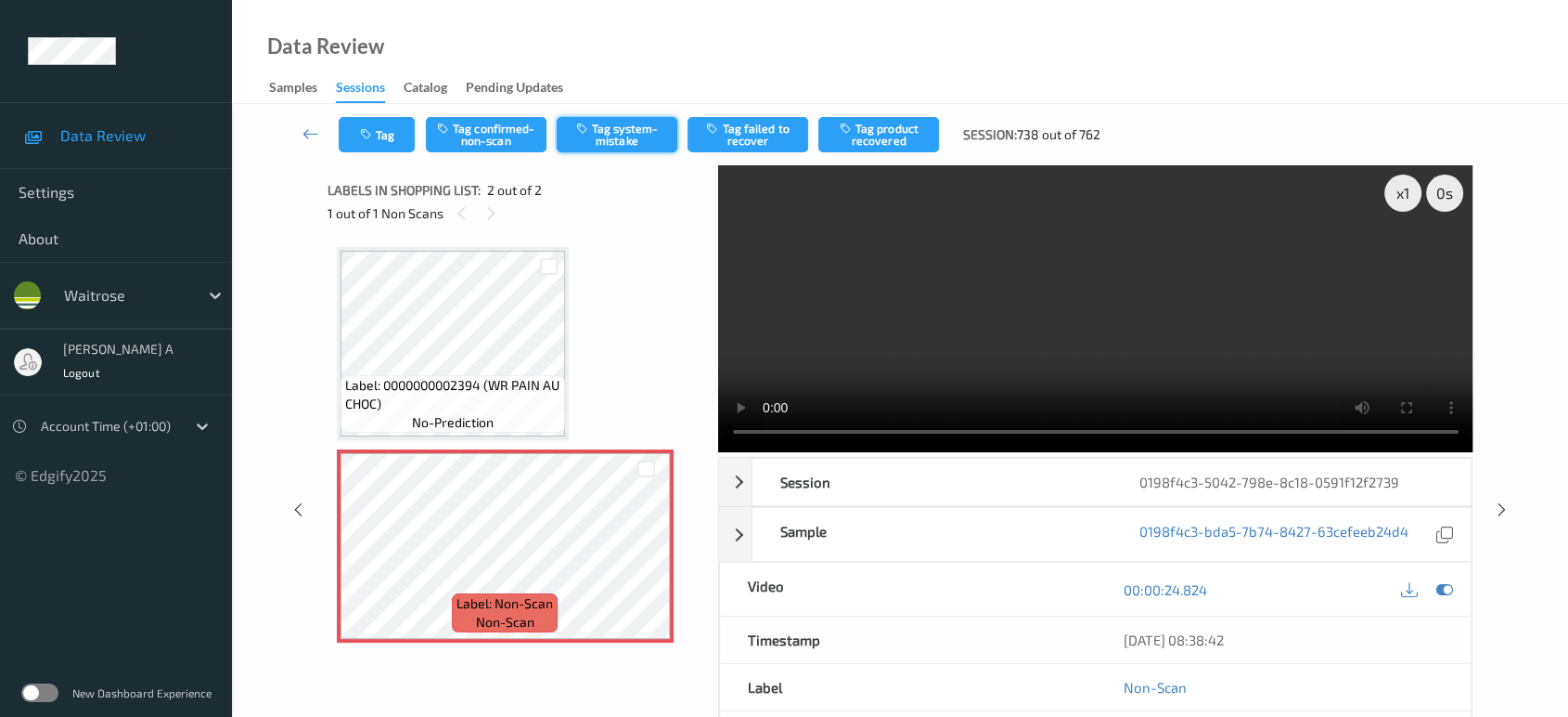
click at [621, 128] on button "Tag system-mistake" at bounding box center [617, 135] width 121 height 36
click at [392, 131] on button "Tag" at bounding box center [376, 135] width 76 height 36
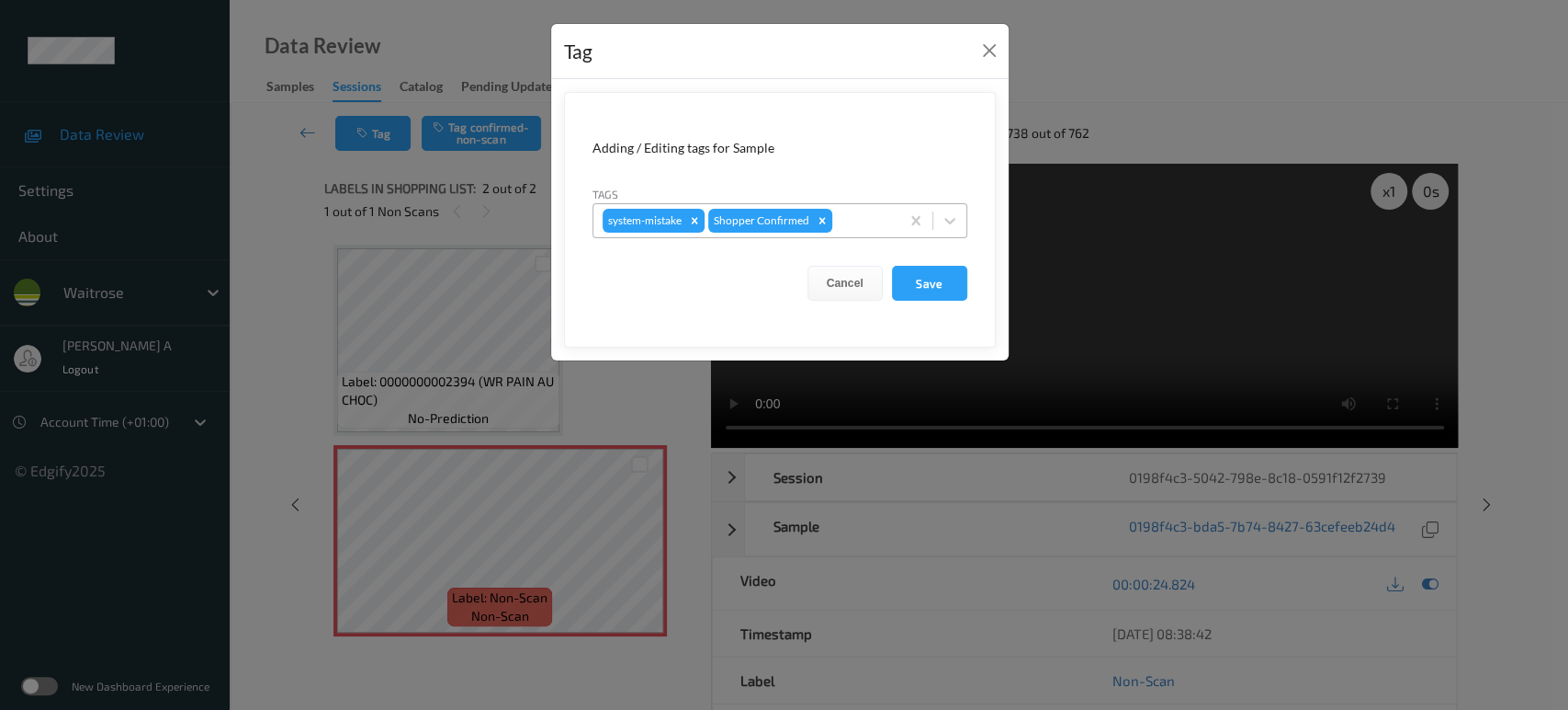
click at [882, 218] on div at bounding box center [863, 220] width 55 height 22
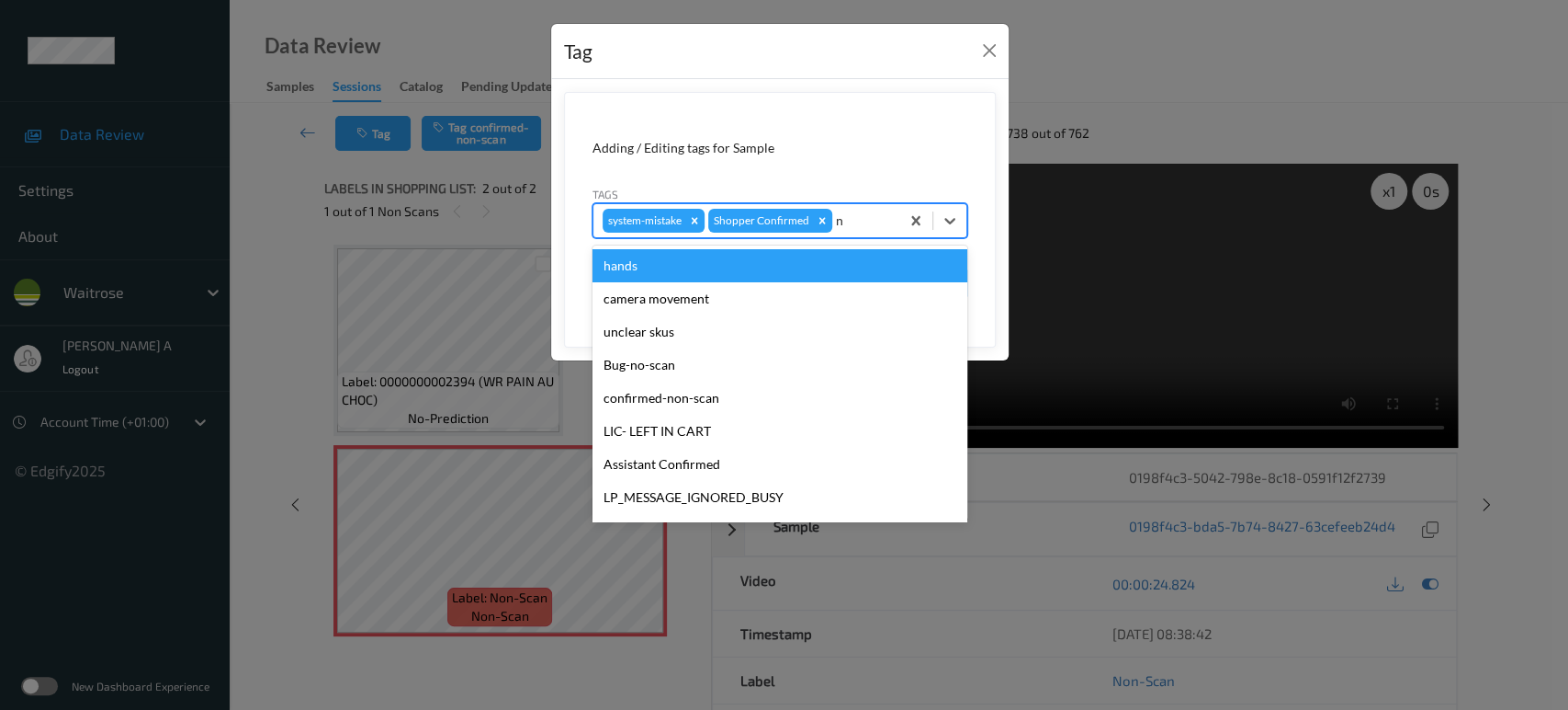
type input "nu"
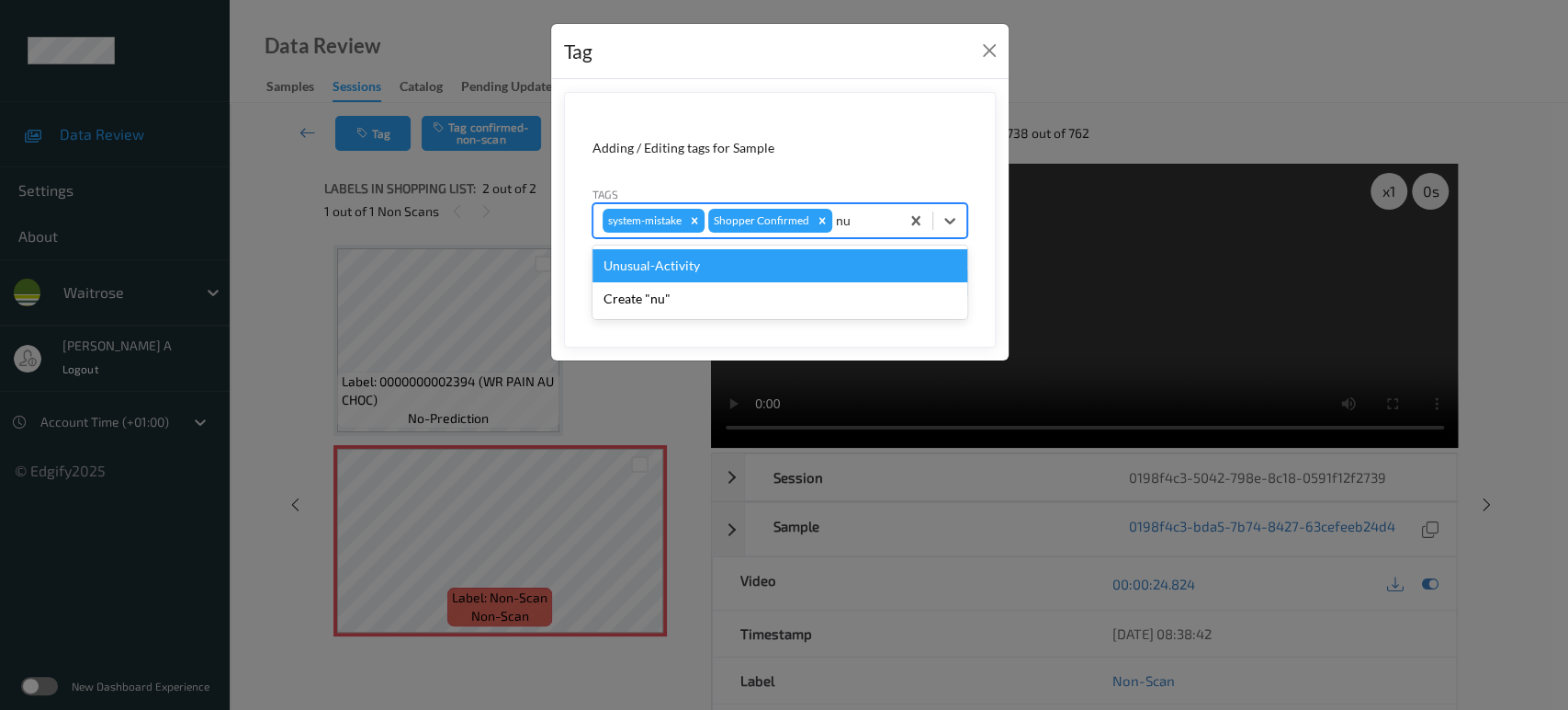
click at [684, 272] on div "Unusual-Activity" at bounding box center [779, 266] width 375 height 33
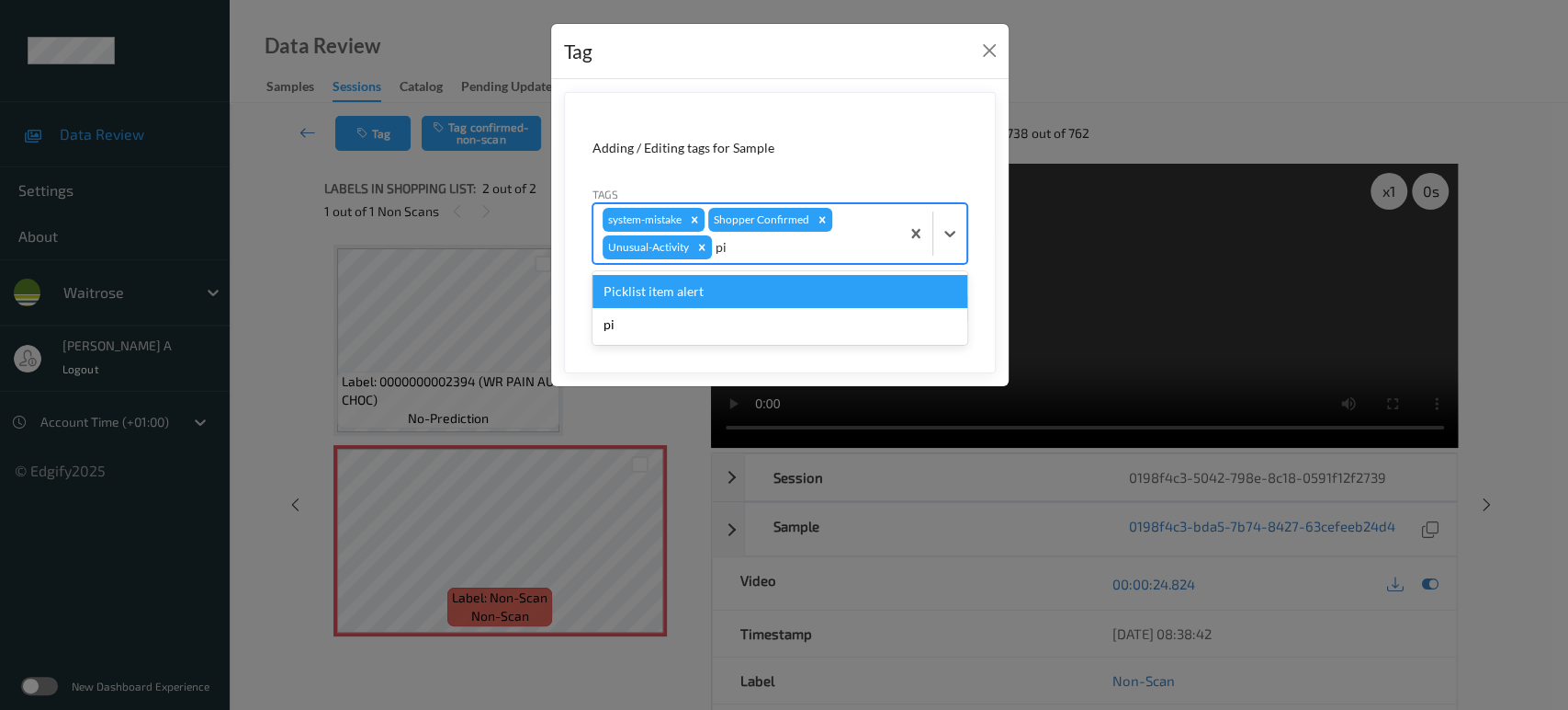
type input "pic"
click at [673, 283] on div "Picklist item alert" at bounding box center [779, 292] width 375 height 33
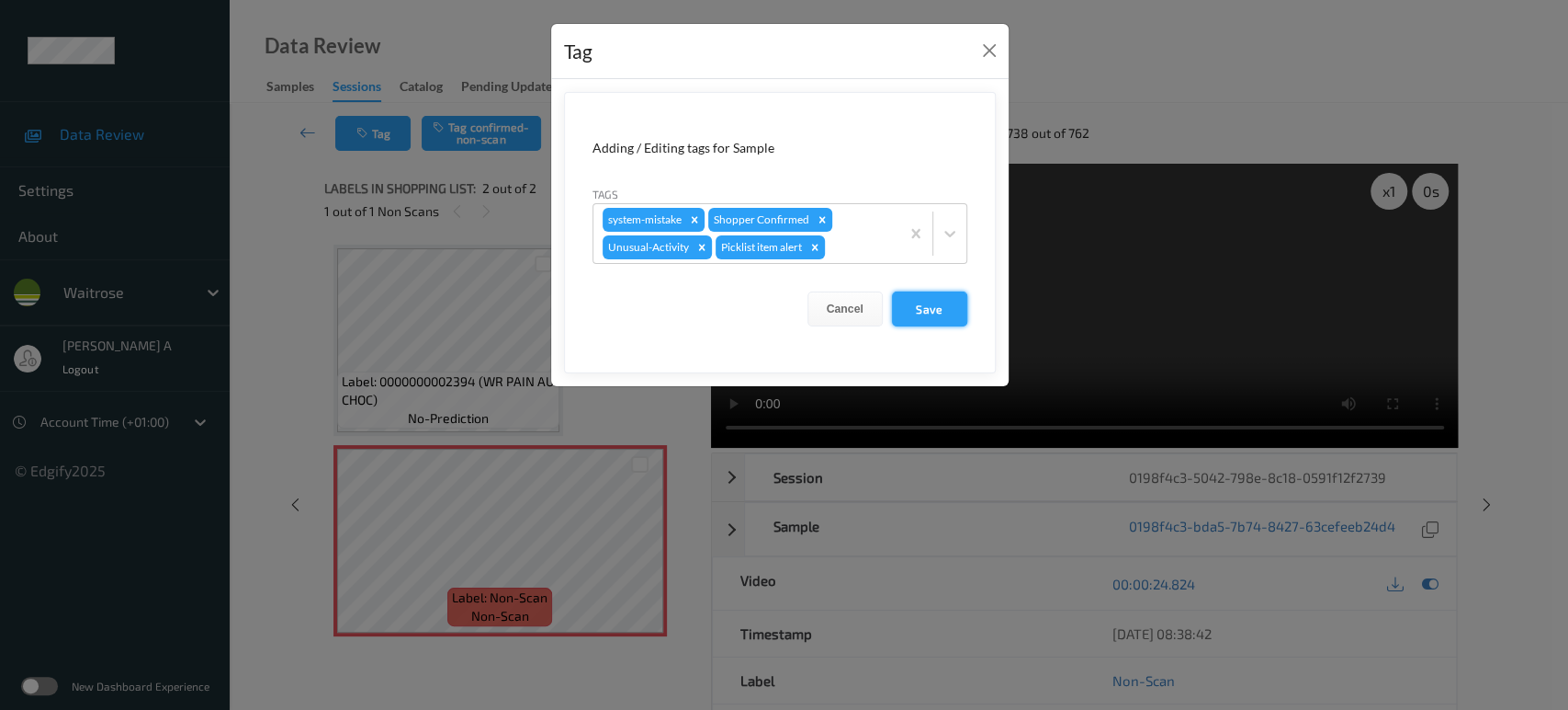
click at [923, 309] on button "Save" at bounding box center [929, 309] width 75 height 35
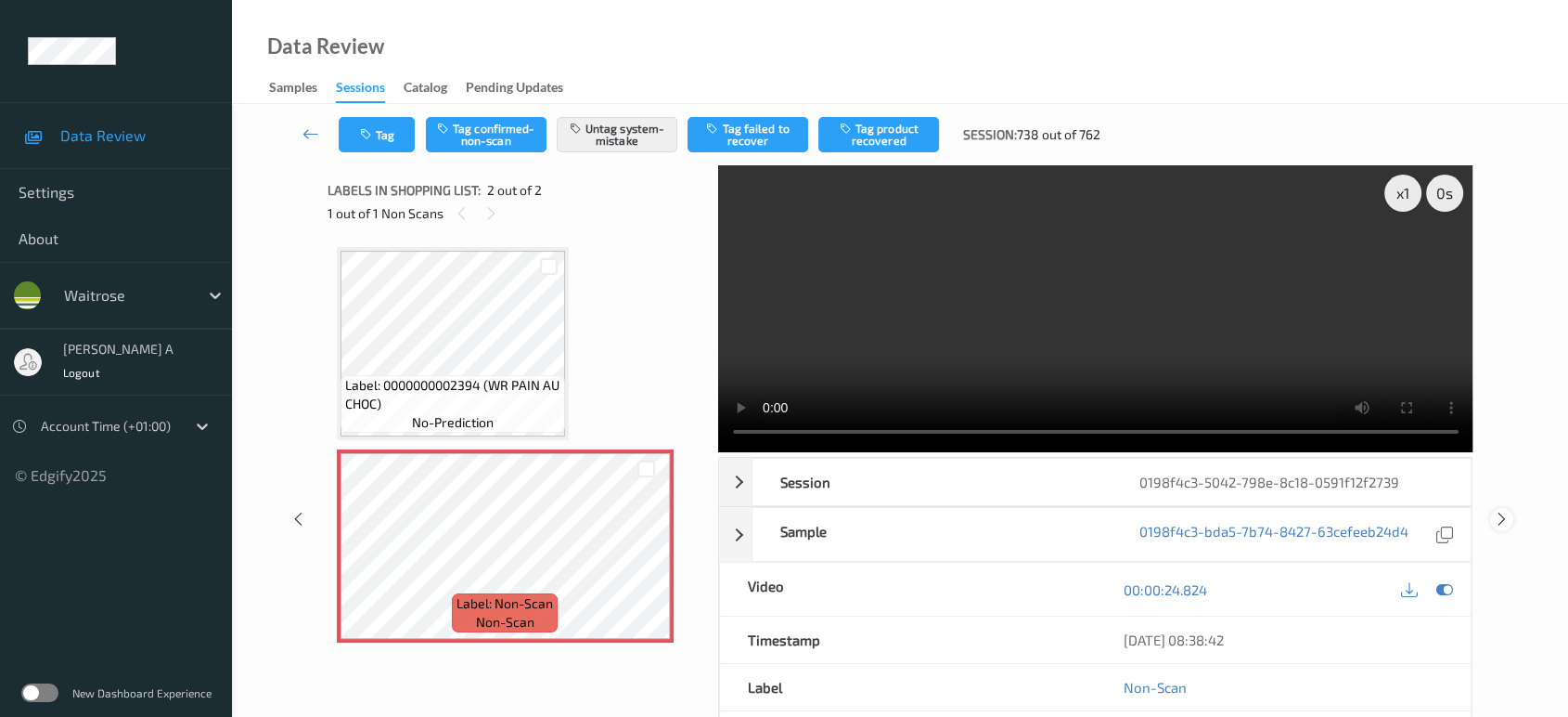
click at [1505, 510] on icon at bounding box center [1502, 519] width 16 height 17
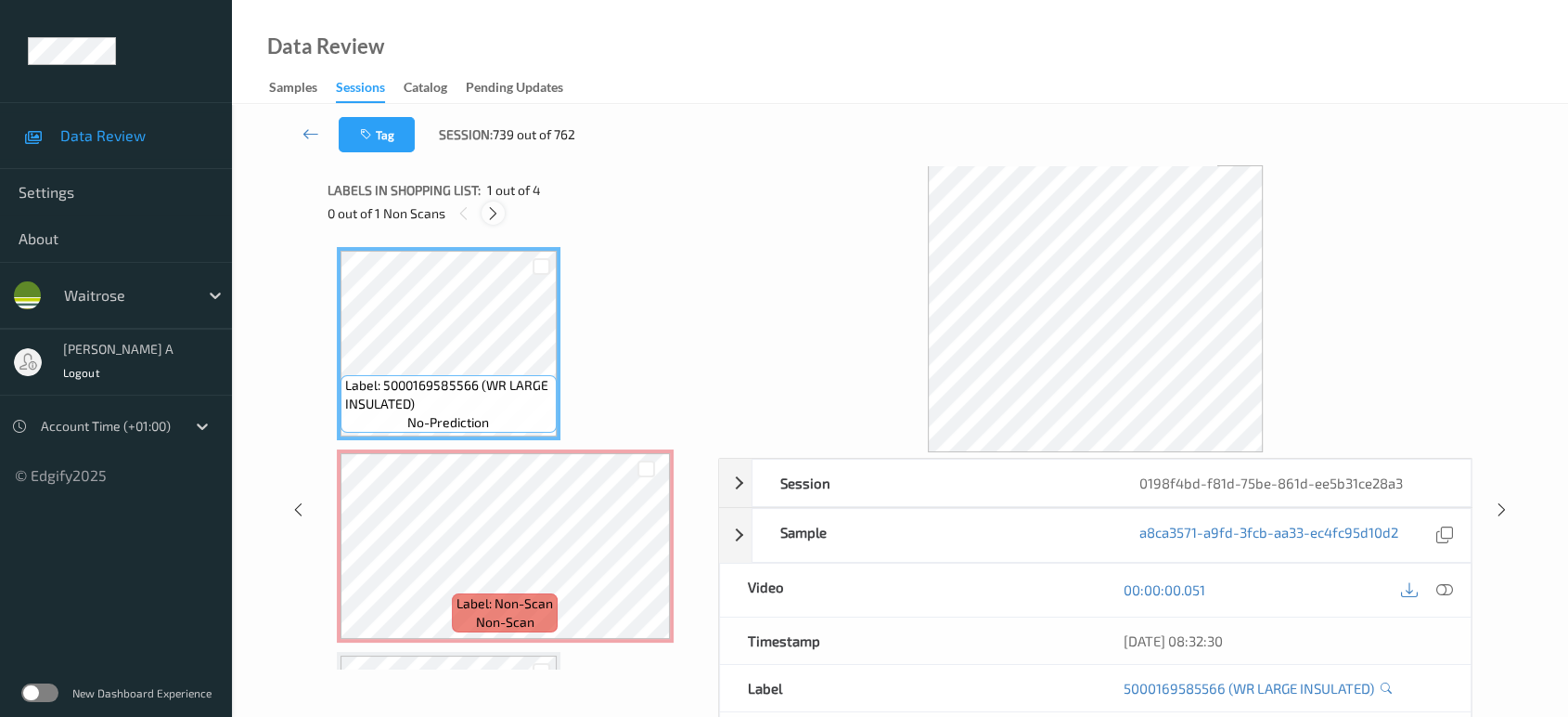
click at [497, 206] on icon at bounding box center [492, 213] width 16 height 17
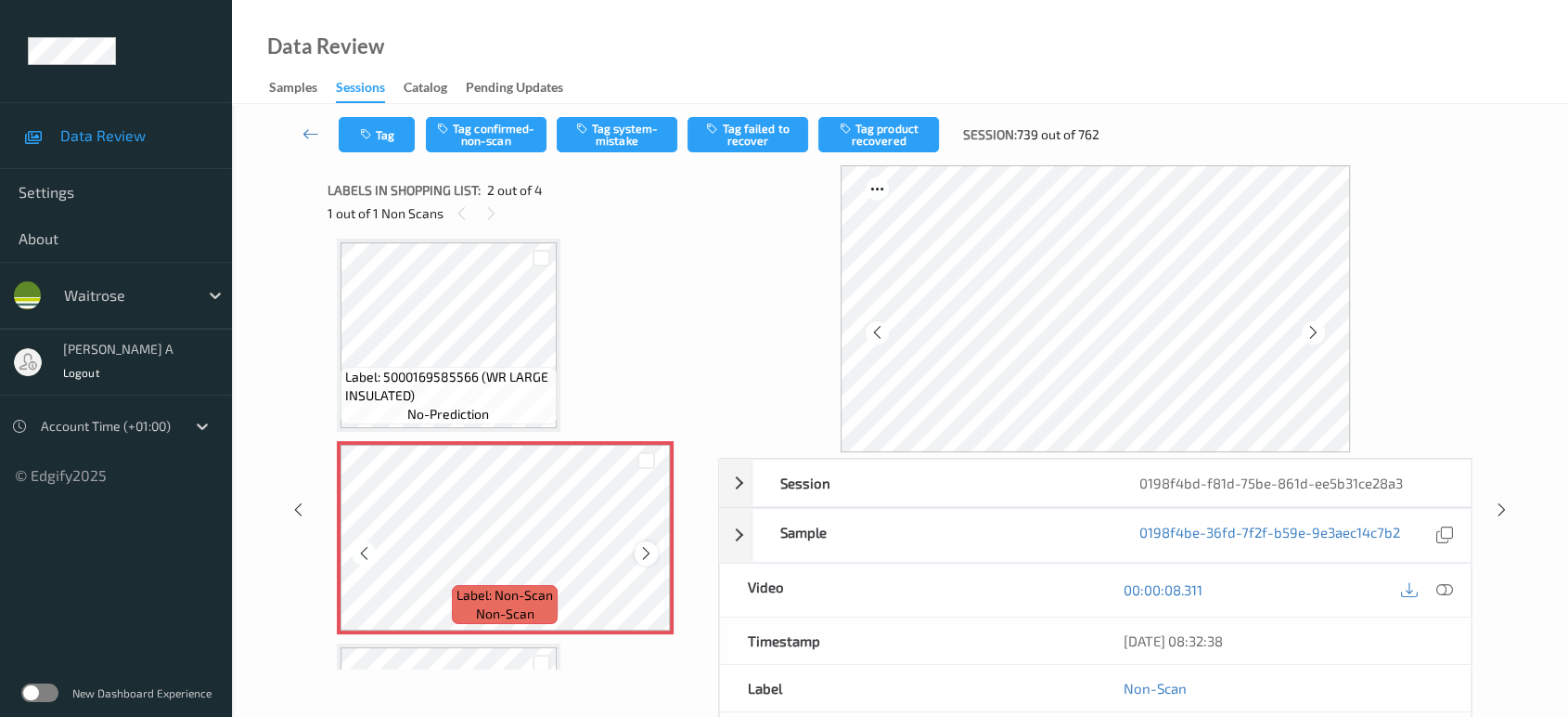
click at [644, 553] on icon at bounding box center [646, 553] width 16 height 17
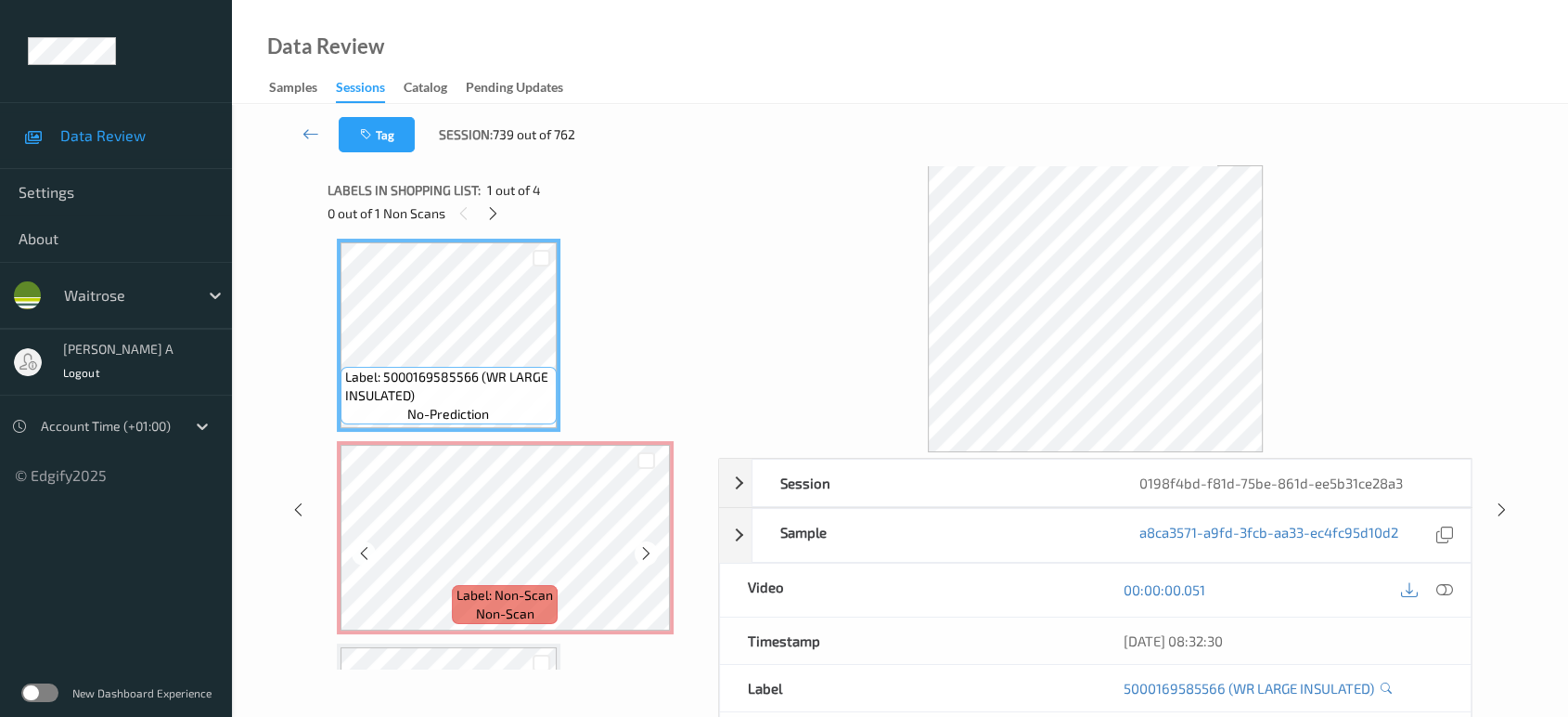
scroll to position [0, 0]
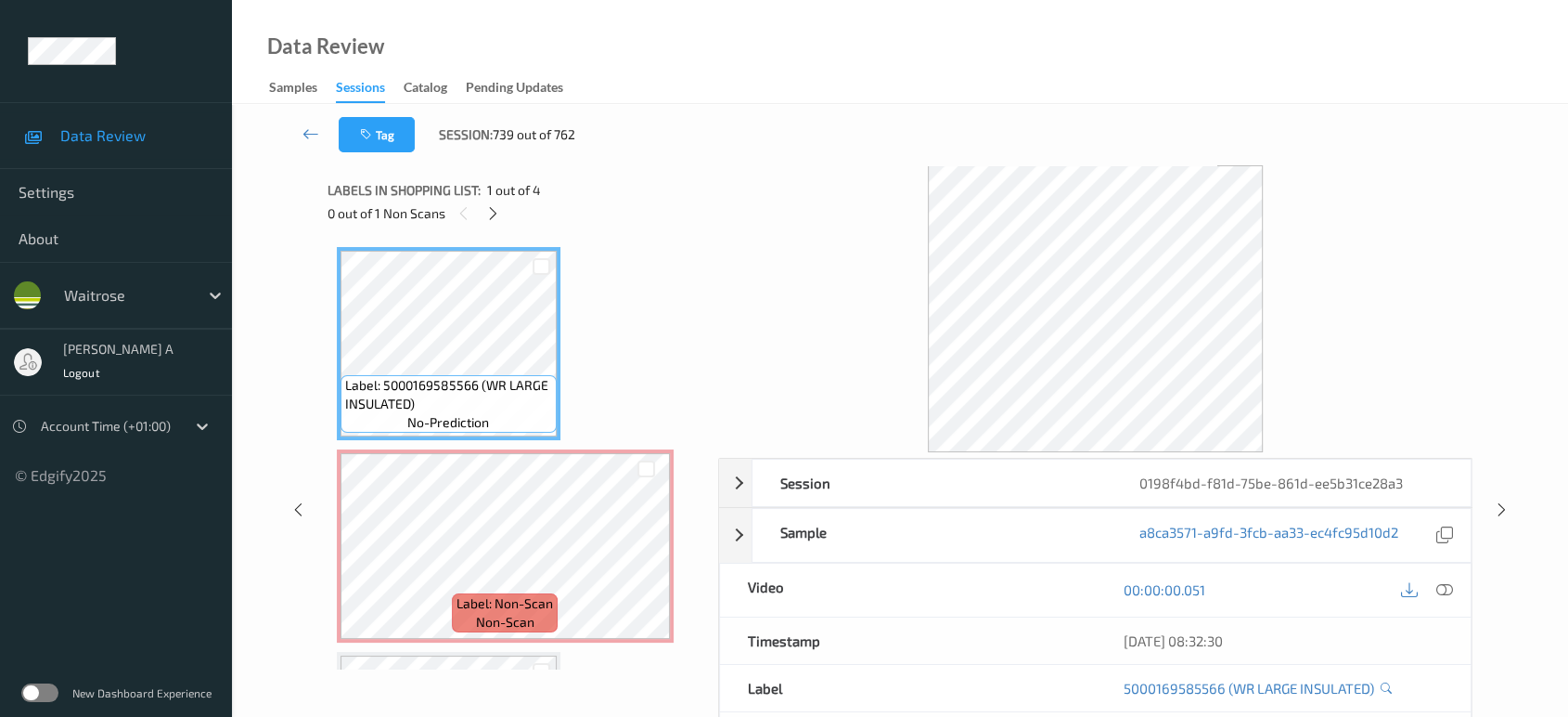
click at [1437, 590] on icon at bounding box center [1445, 590] width 17 height 17
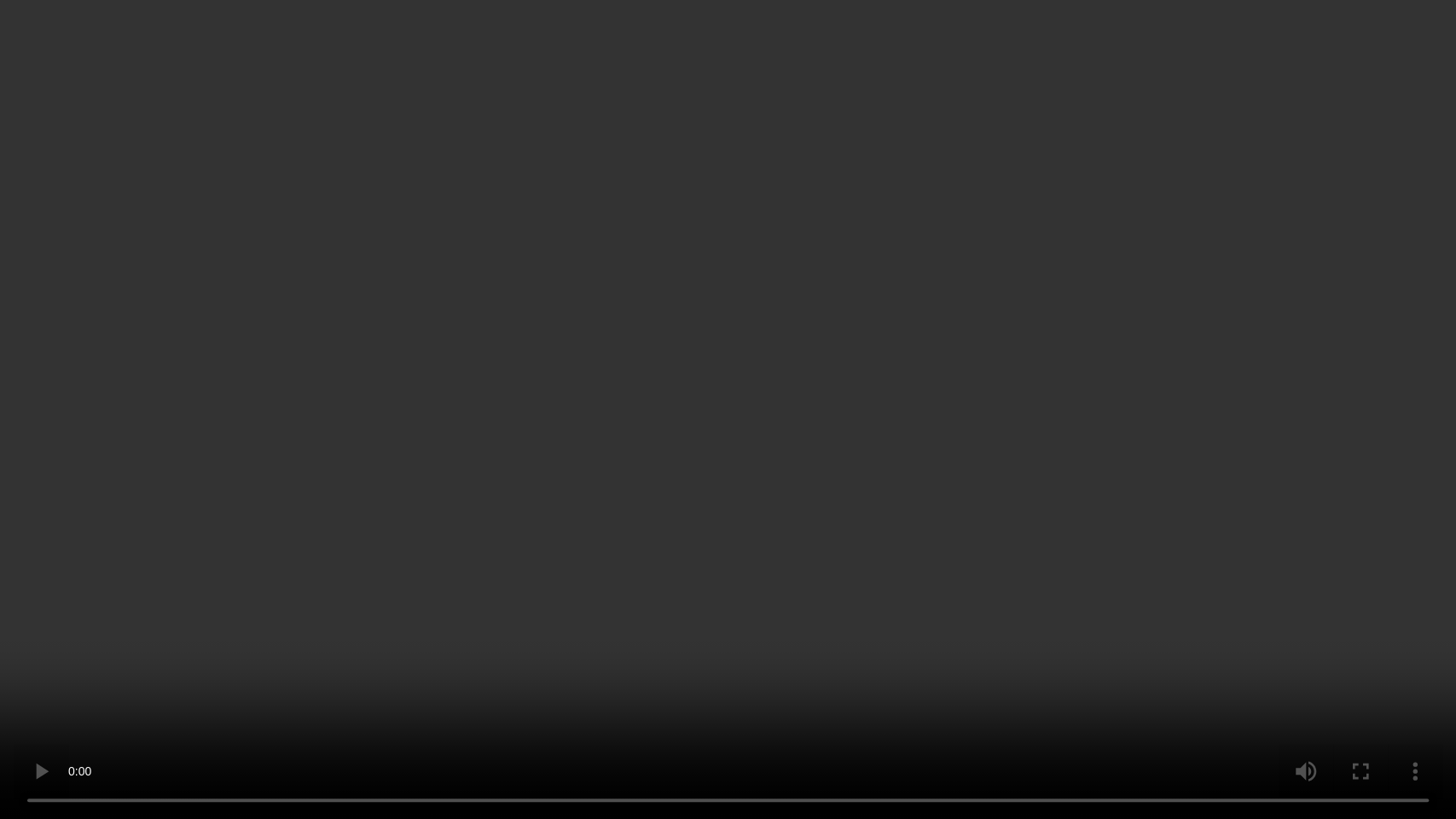
click at [671, 392] on video at bounding box center [728, 409] width 1456 height 819
click at [825, 423] on video at bounding box center [728, 409] width 1456 height 819
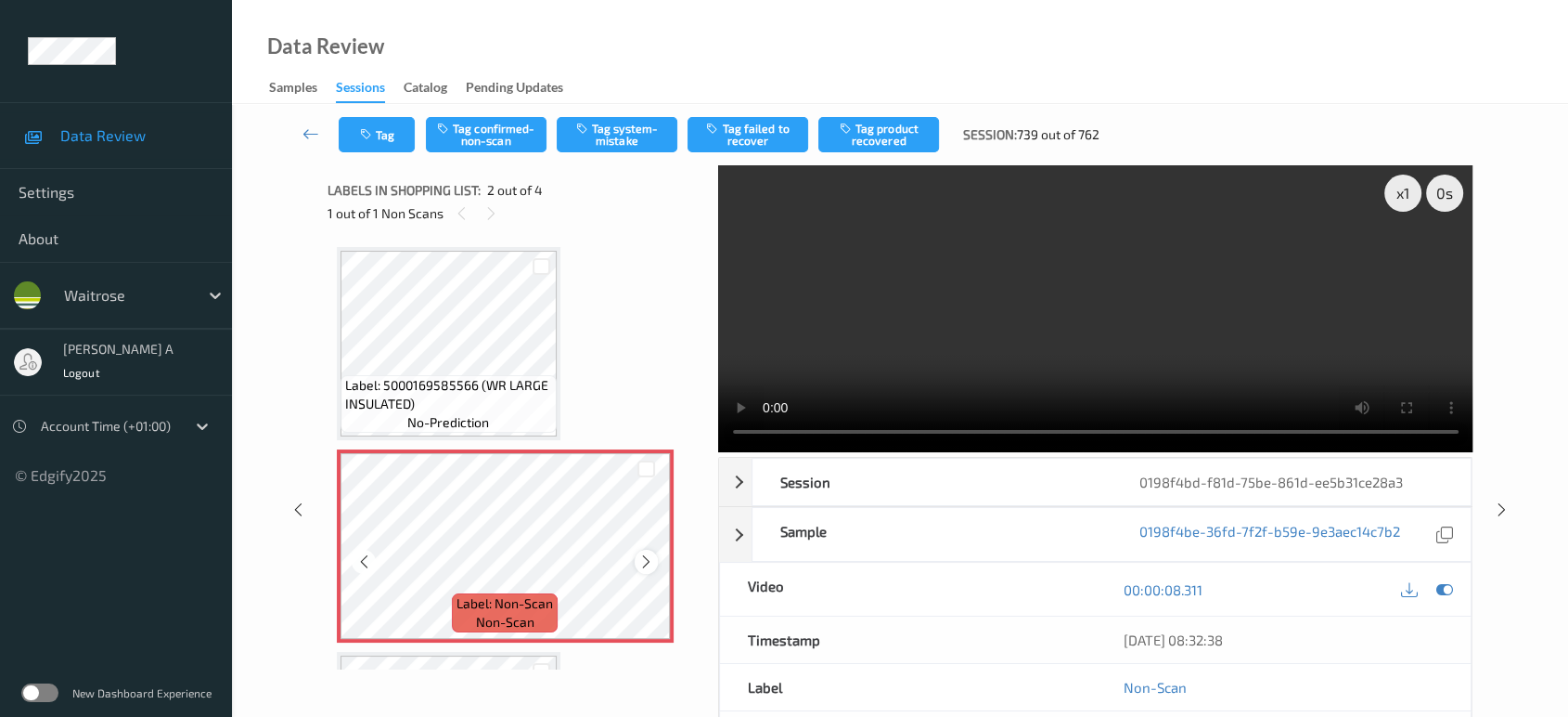
click at [649, 562] on icon at bounding box center [646, 562] width 16 height 17
click at [595, 140] on button "Tag system-mistake" at bounding box center [617, 135] width 121 height 36
click at [1500, 515] on icon at bounding box center [1502, 509] width 16 height 17
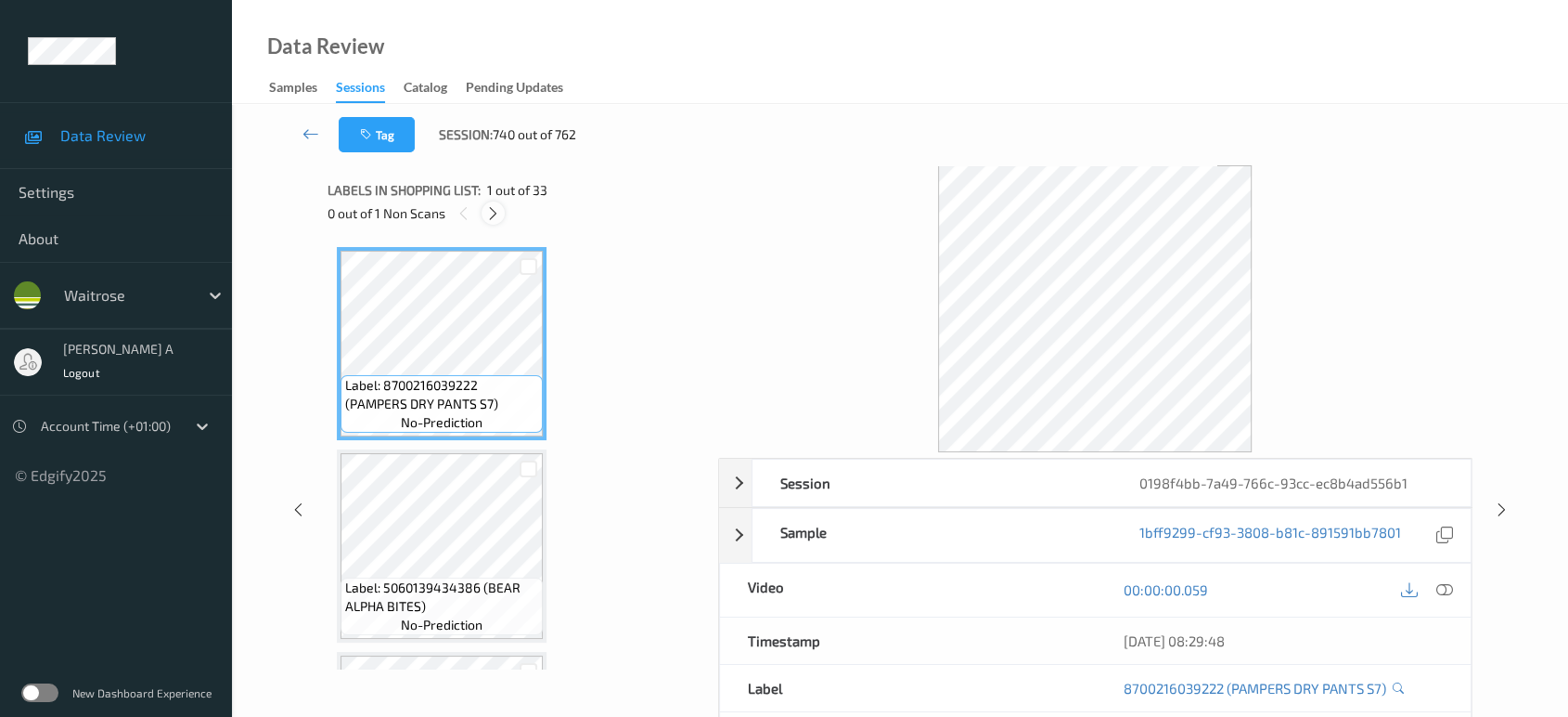
click at [497, 221] on div at bounding box center [492, 212] width 23 height 23
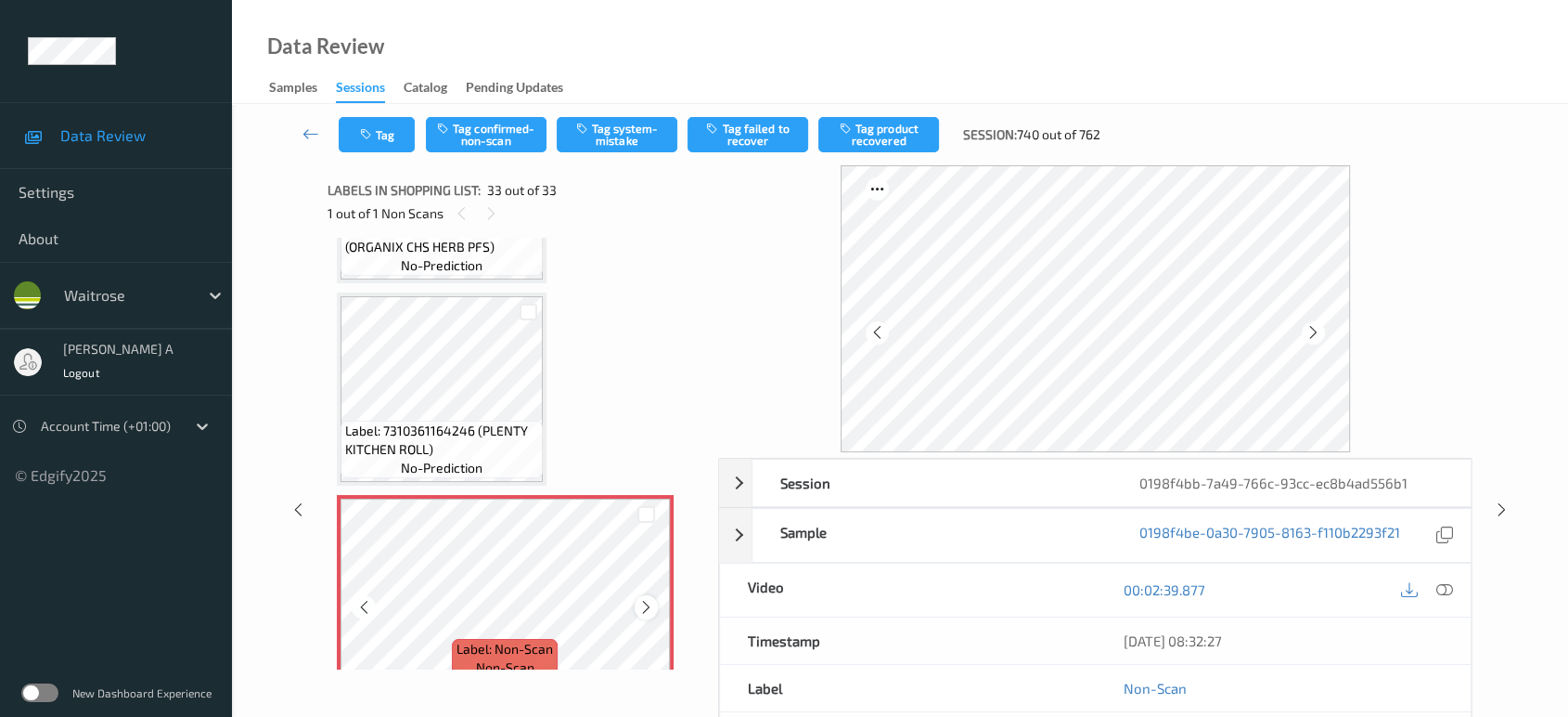
click at [651, 598] on icon at bounding box center [646, 607] width 16 height 17
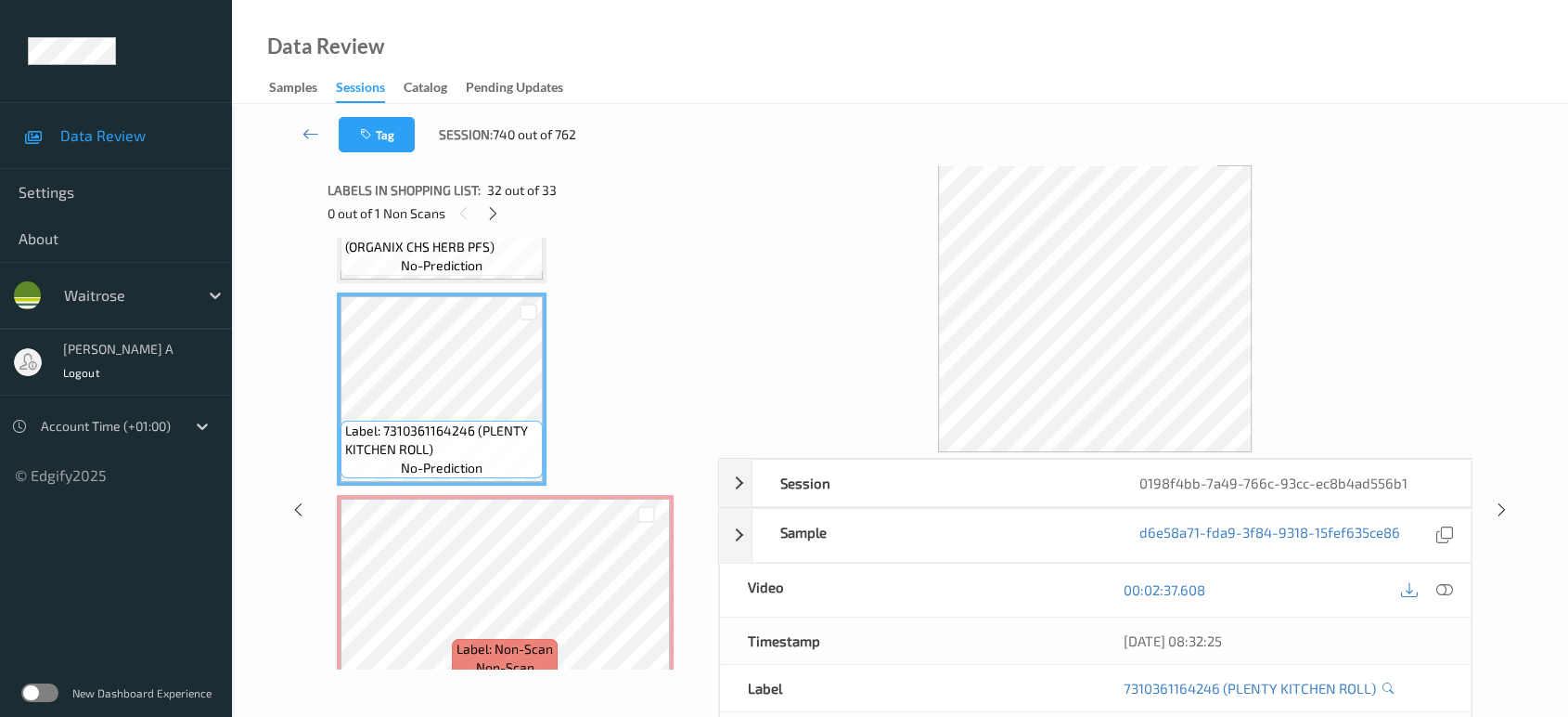
scroll to position [6021, 0]
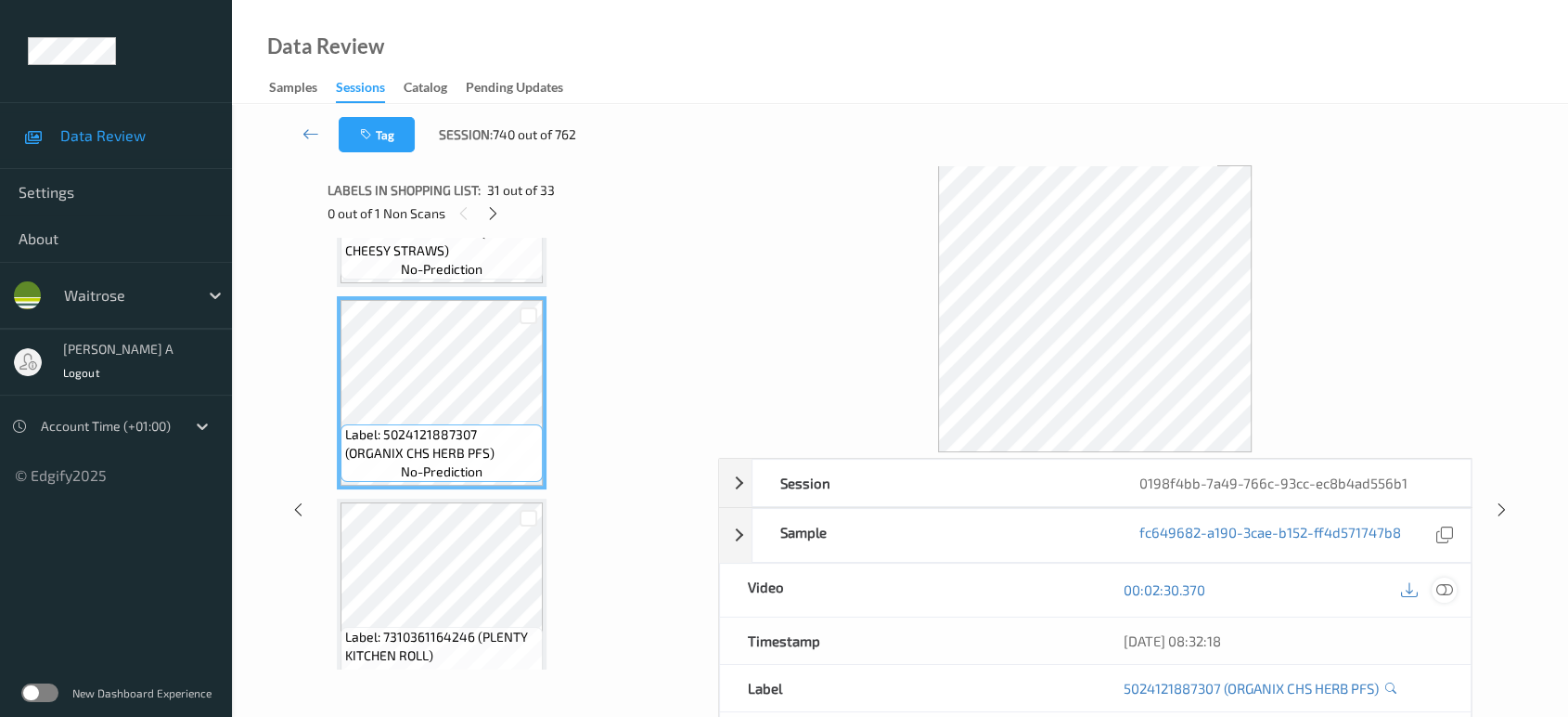
click at [1440, 590] on icon at bounding box center [1445, 590] width 17 height 17
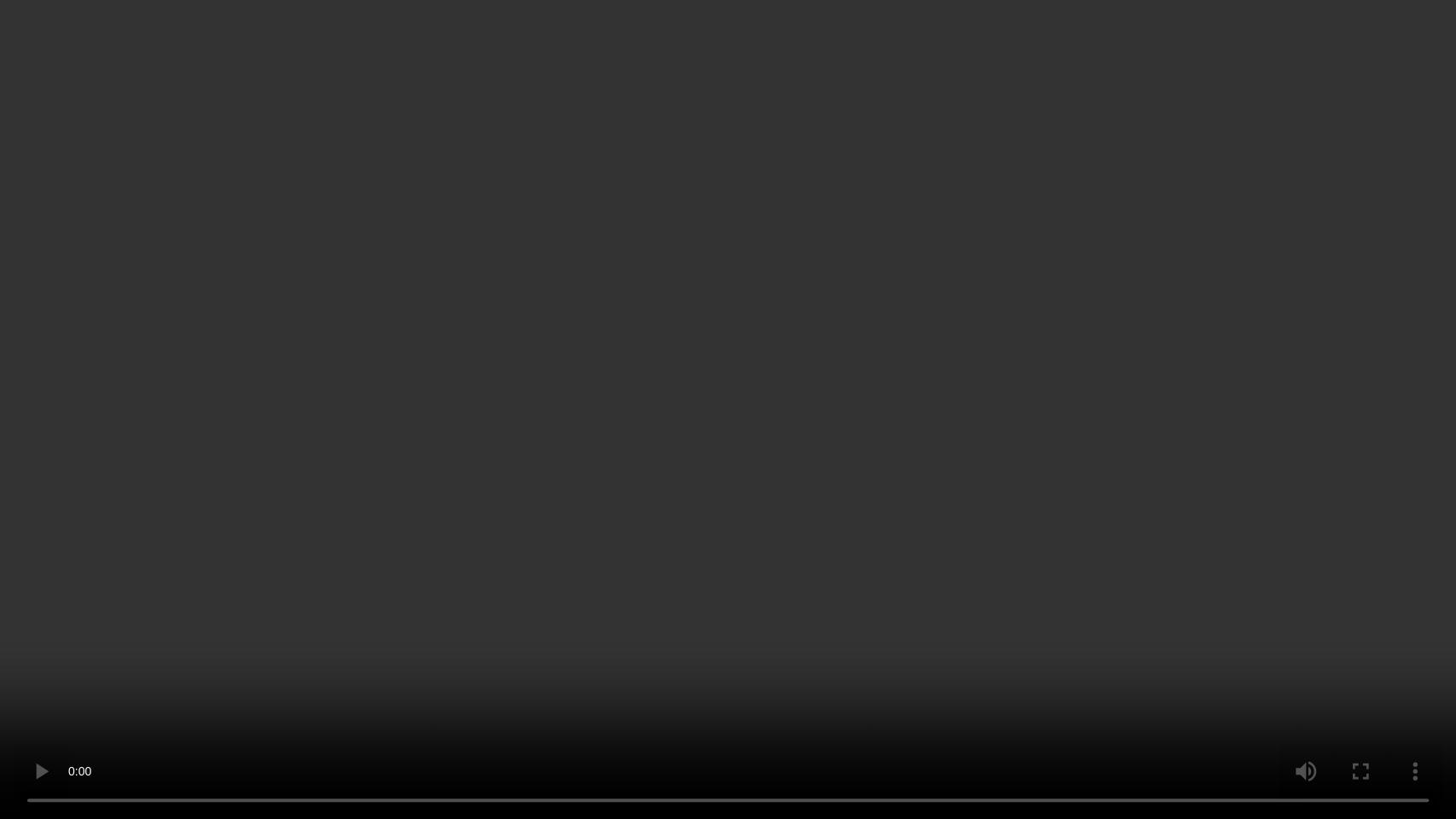
click at [606, 465] on video at bounding box center [728, 409] width 1456 height 819
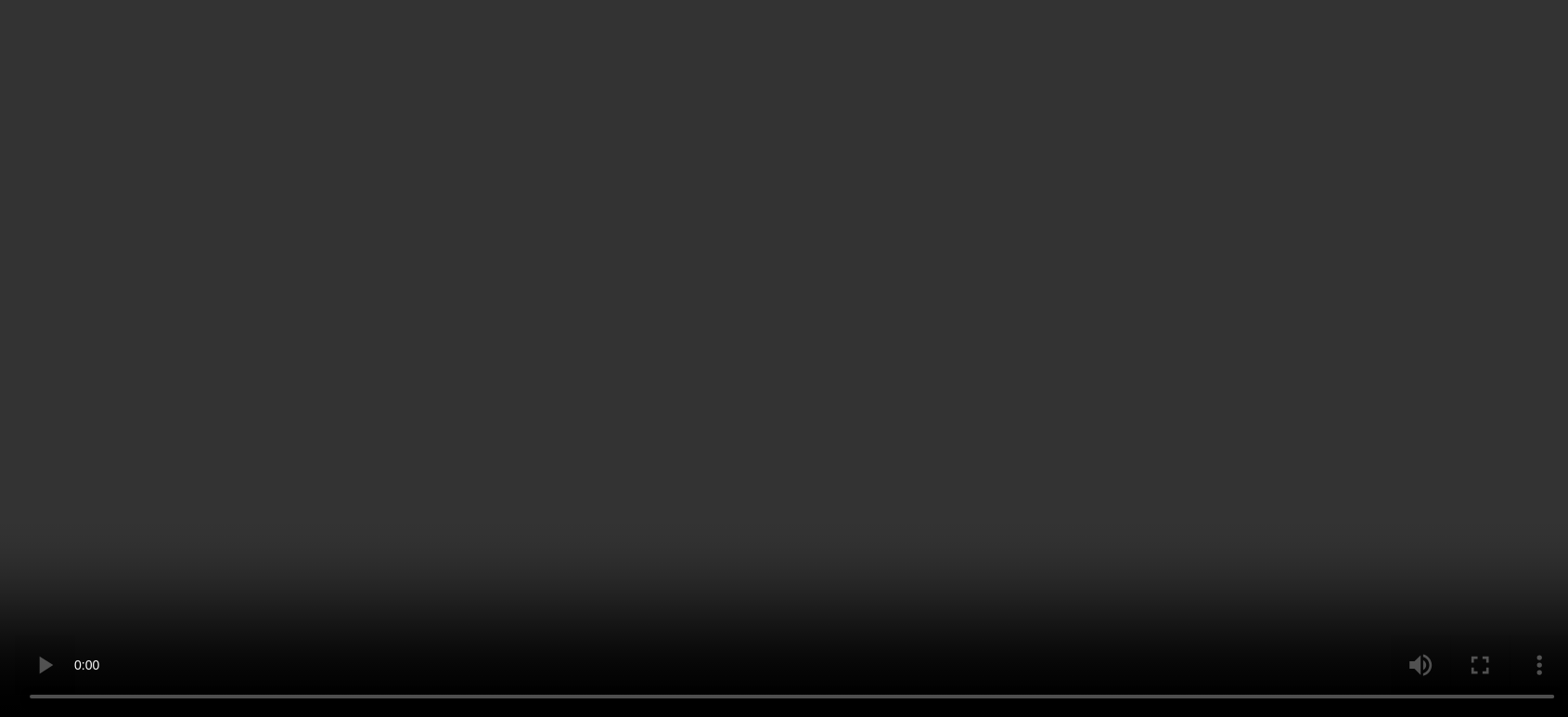
scroll to position [6228, 0]
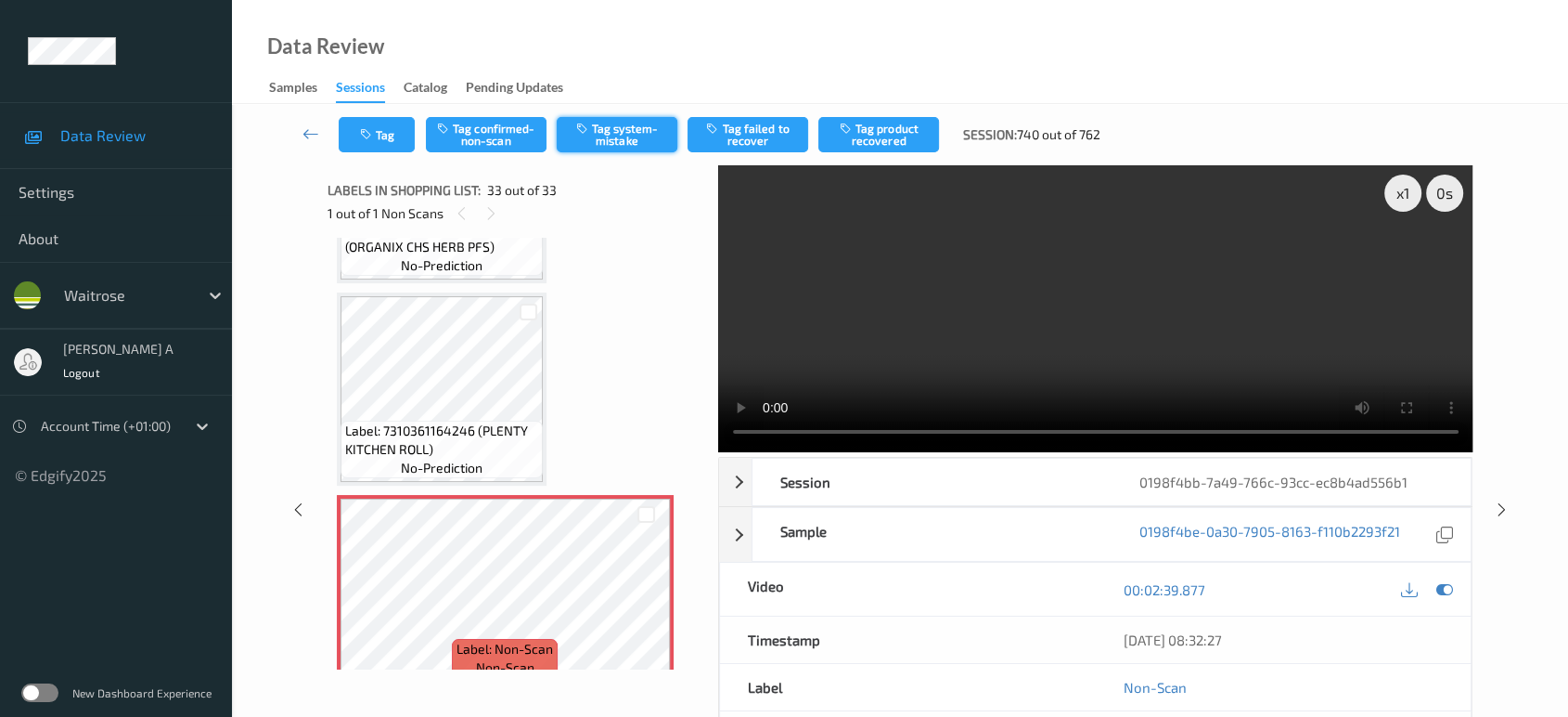
click at [581, 128] on icon "button" at bounding box center [584, 128] width 16 height 13
click at [393, 136] on button "Tag" at bounding box center [376, 135] width 76 height 36
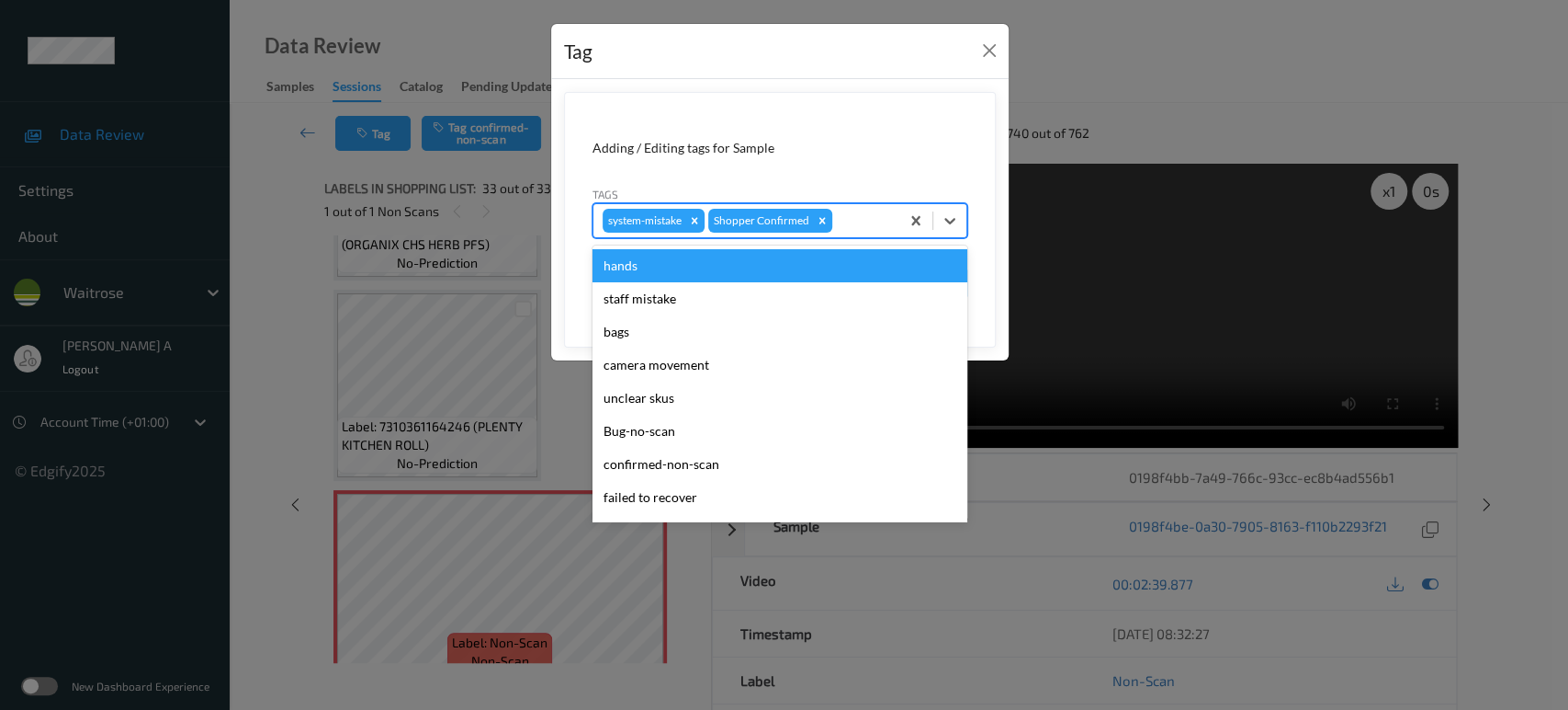
click at [868, 219] on div at bounding box center [863, 220] width 55 height 22
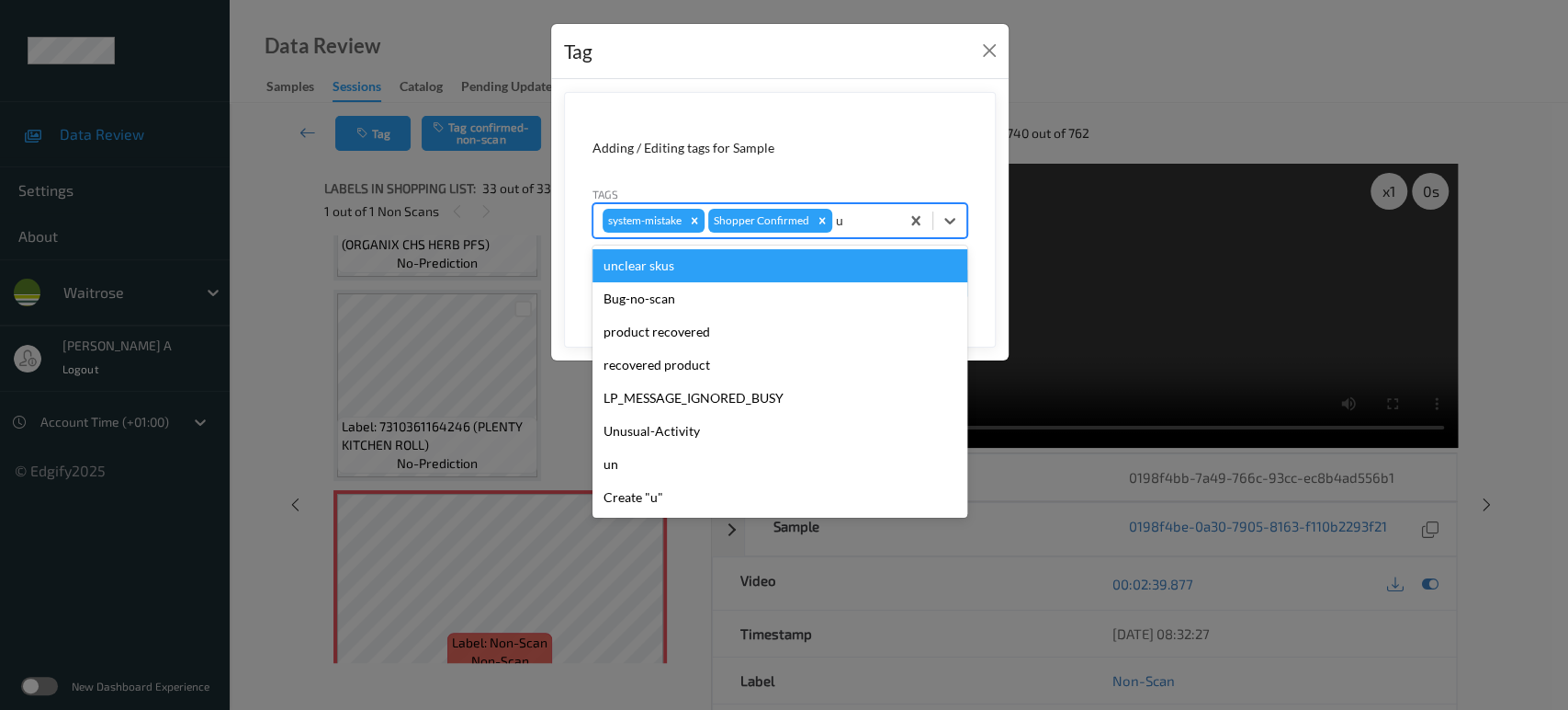
type input "un"
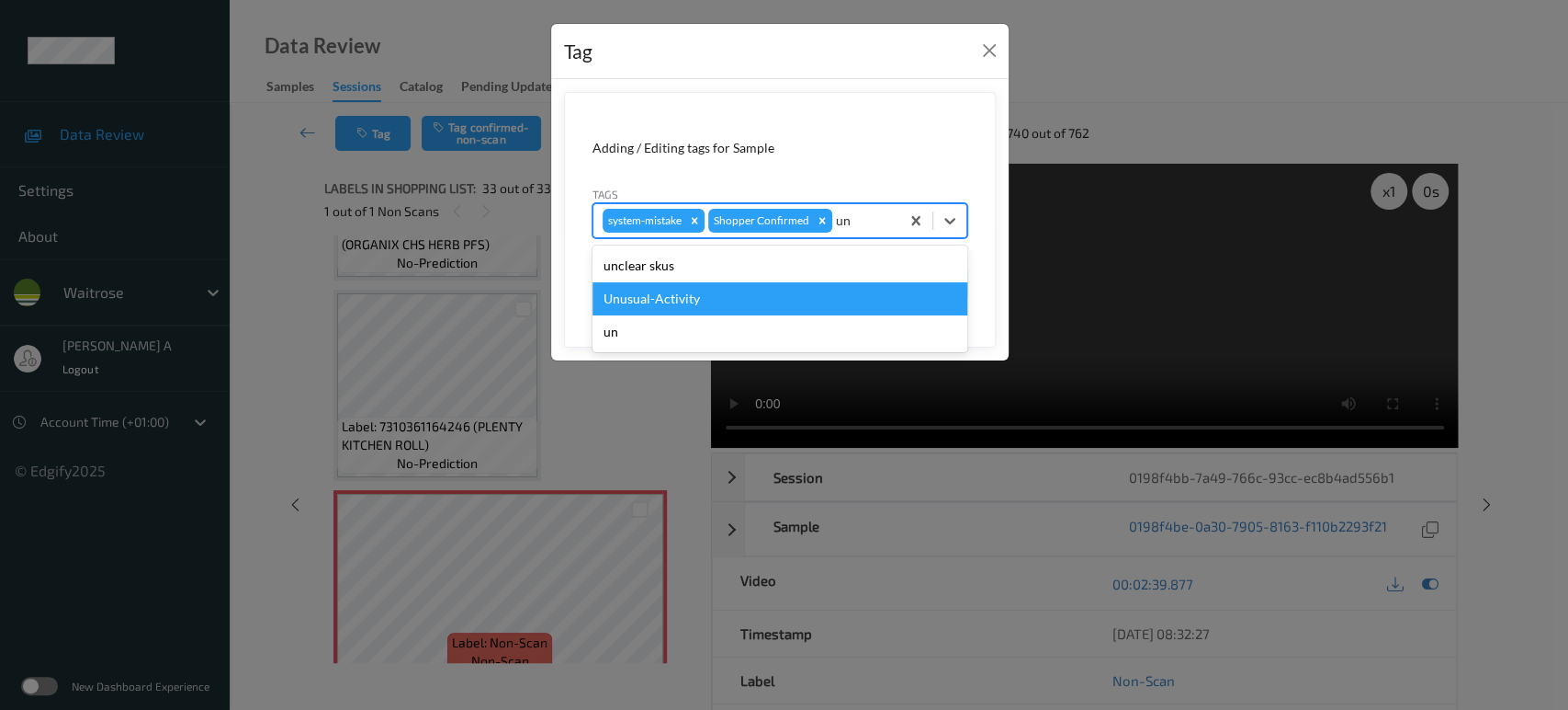
click at [703, 300] on div "Unusual-Activity" at bounding box center [779, 299] width 375 height 33
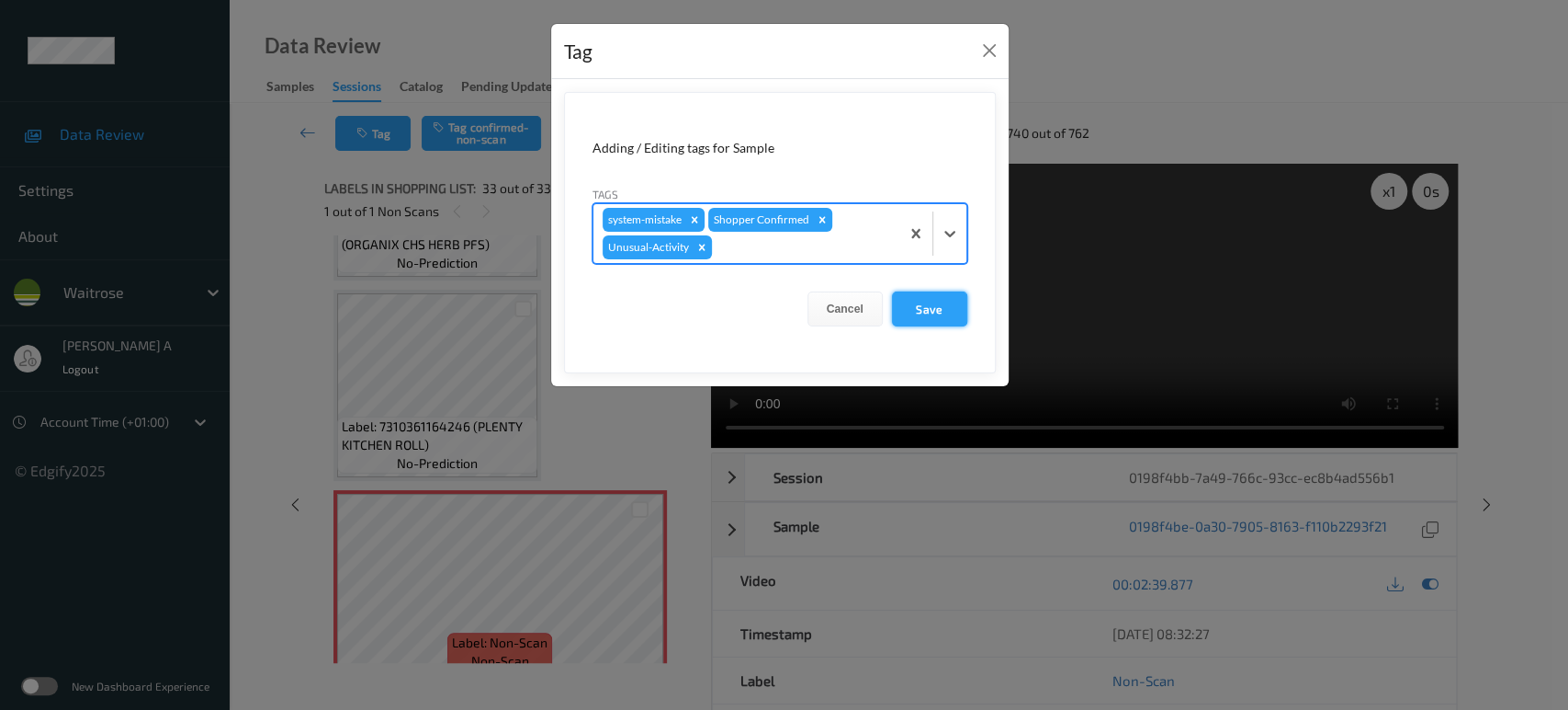
click at [909, 309] on button "Save" at bounding box center [929, 309] width 75 height 35
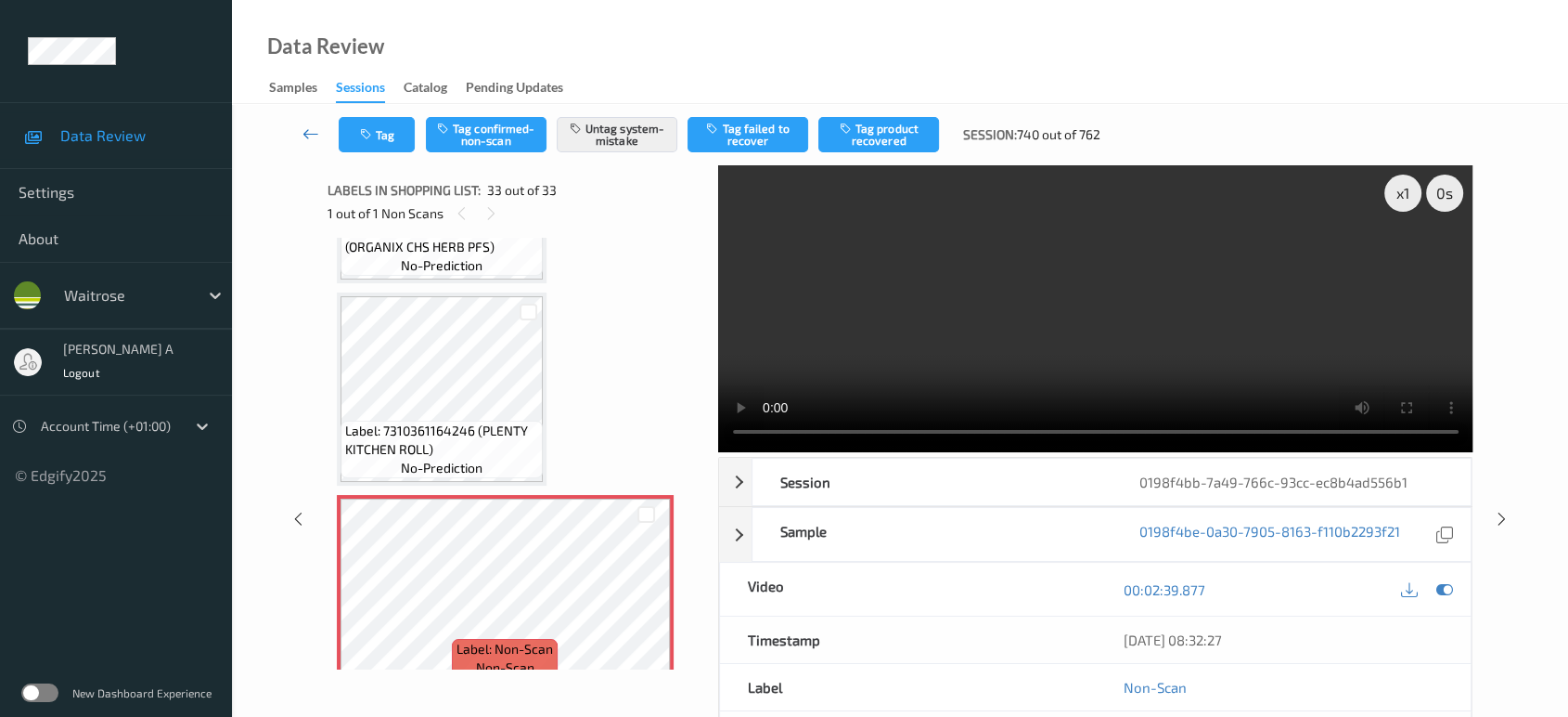
click at [311, 129] on icon at bounding box center [311, 134] width 17 height 19
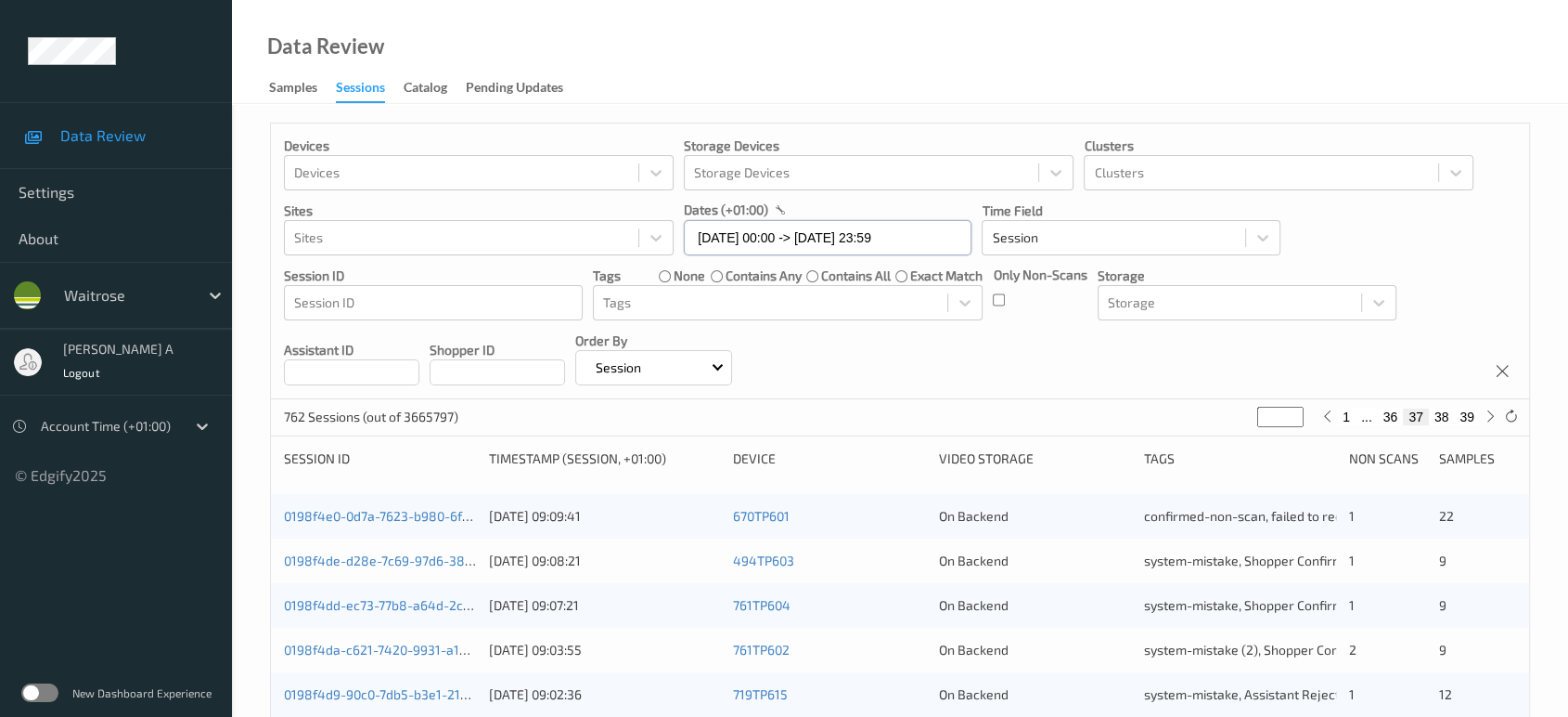
click at [928, 237] on input "[DATE] 00:00 -> [DATE] 23:59" at bounding box center [828, 237] width 288 height 36
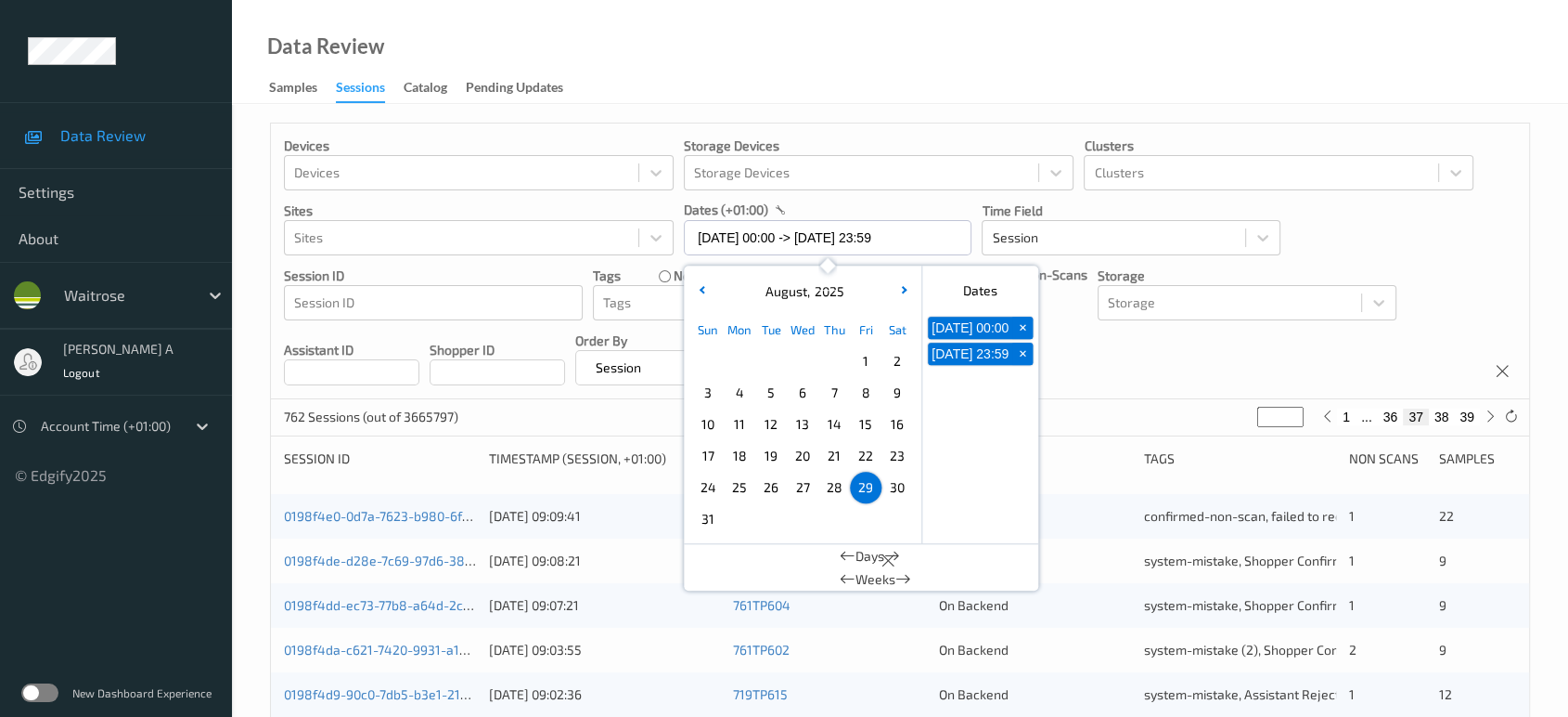
click at [901, 487] on span "30" at bounding box center [897, 487] width 26 height 26
type input "[DATE] 00:00"
type input "*"
click at [901, 487] on span "30" at bounding box center [897, 487] width 26 height 26
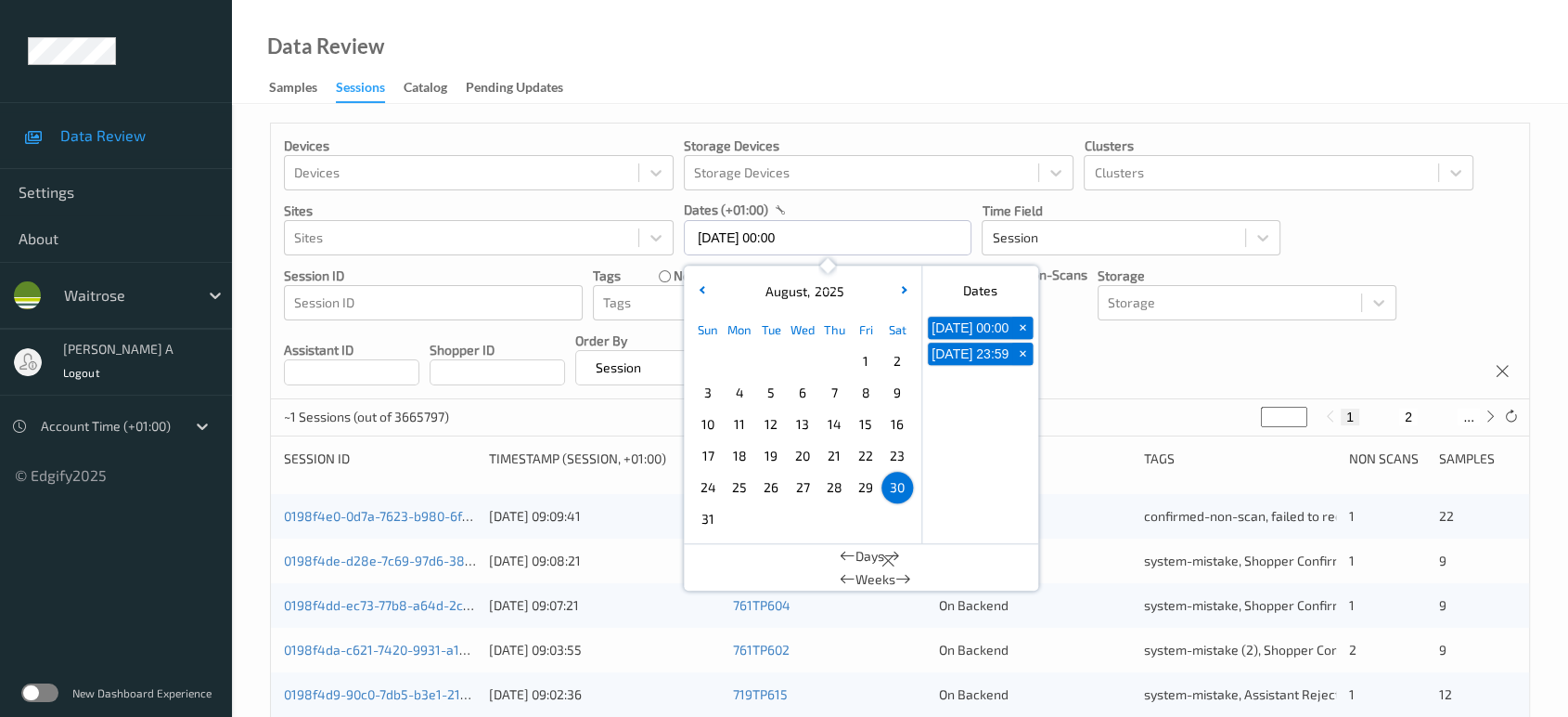
type input "[DATE] 00:00 -> [DATE] 23:59"
click at [1113, 376] on div "Devices Devices Storage Devices Storage Devices Clusters Clusters Sites Sites d…" at bounding box center [900, 261] width 1258 height 276
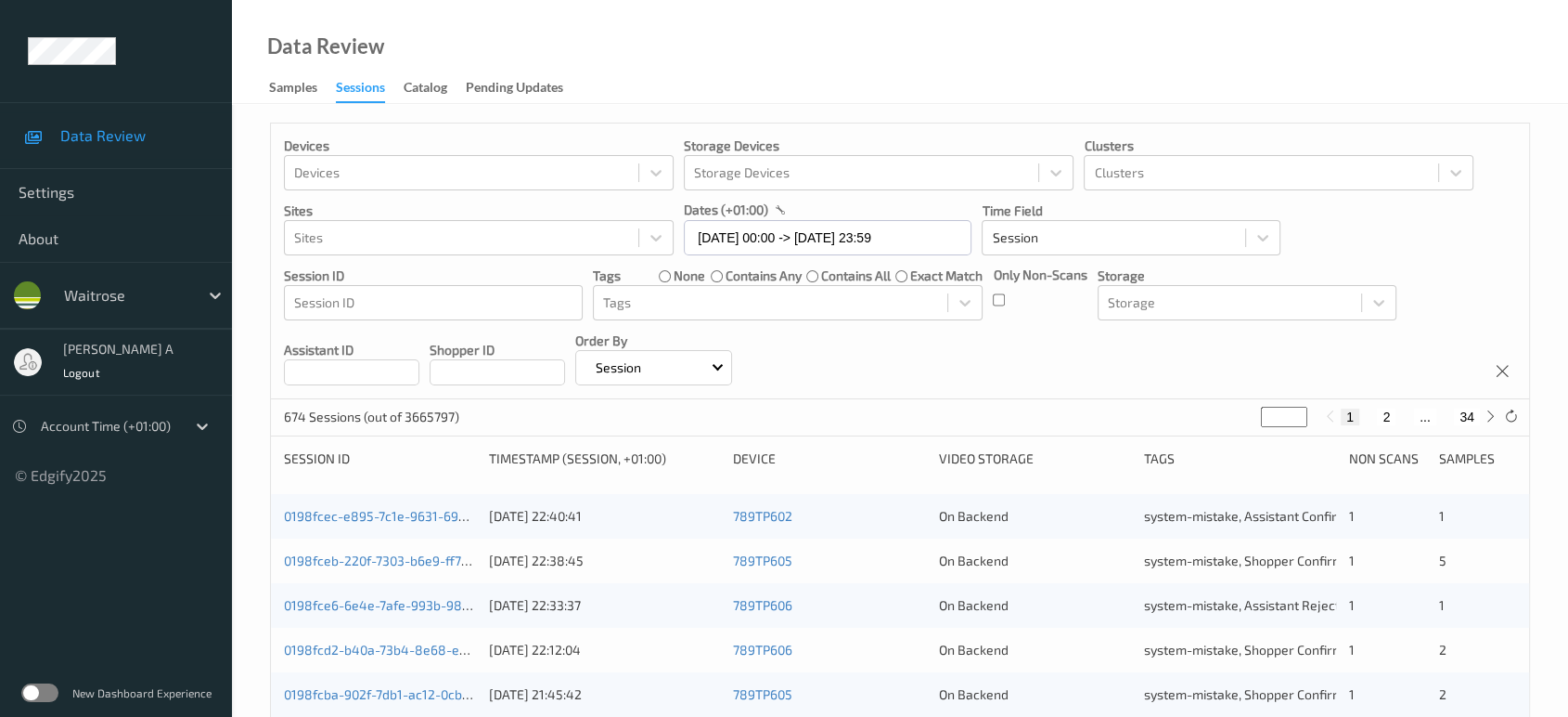
click at [1385, 411] on button "2" at bounding box center [1386, 417] width 19 height 17
type input "*"
click at [1395, 412] on button "3" at bounding box center [1404, 417] width 19 height 17
type input "*"
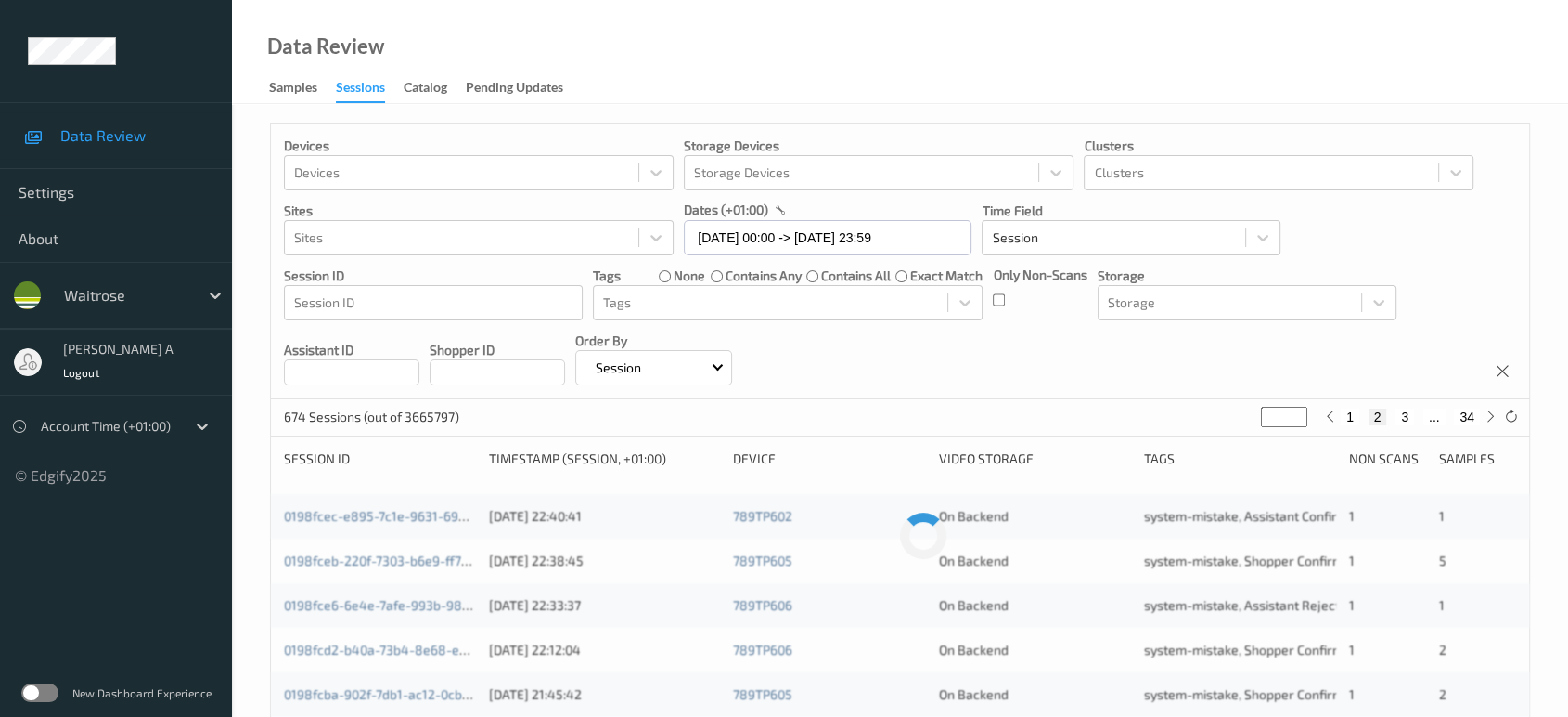
type input "*"
click at [1414, 414] on button "4" at bounding box center [1416, 417] width 19 height 17
type input "*"
click at [1420, 417] on button "5" at bounding box center [1423, 417] width 19 height 17
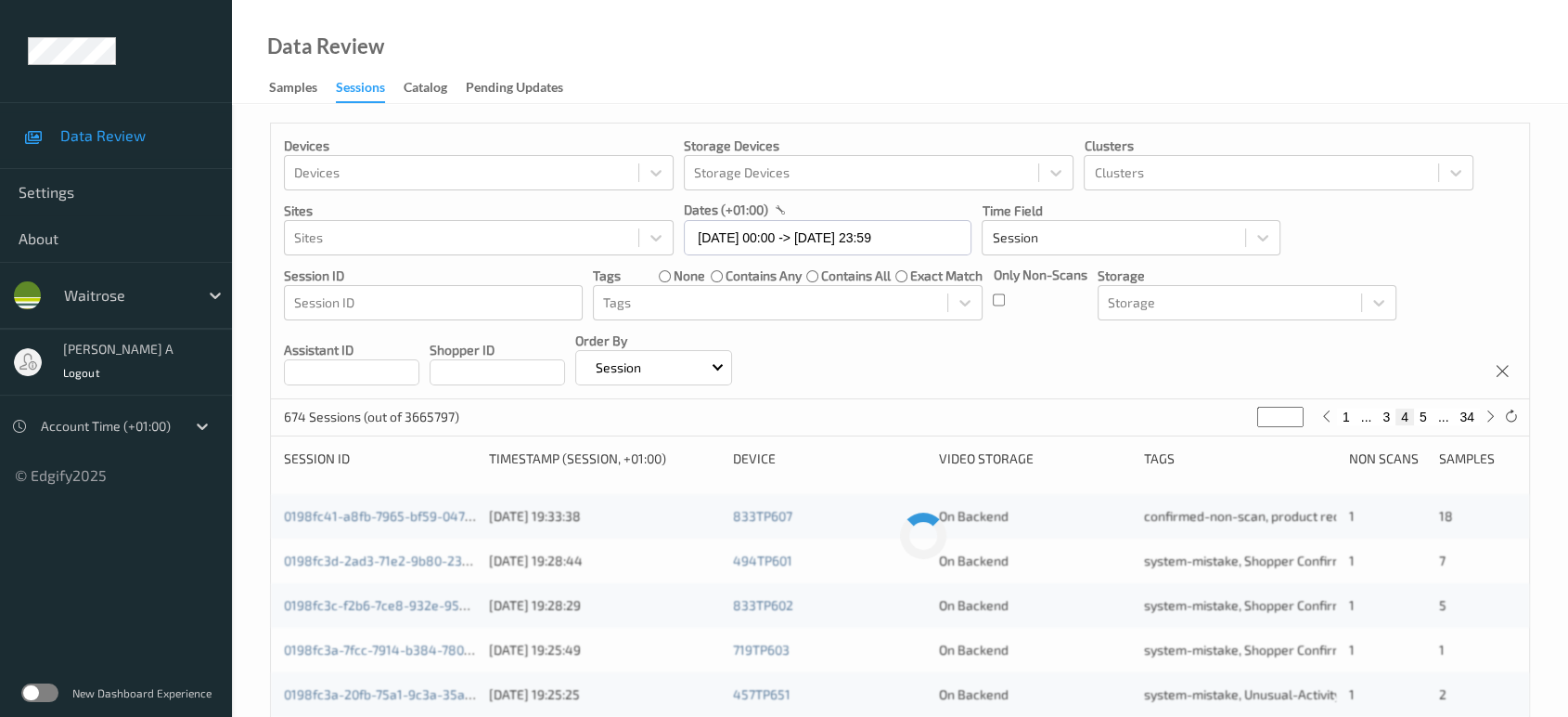
type input "*"
click at [1426, 417] on button "6" at bounding box center [1423, 417] width 19 height 17
type input "*"
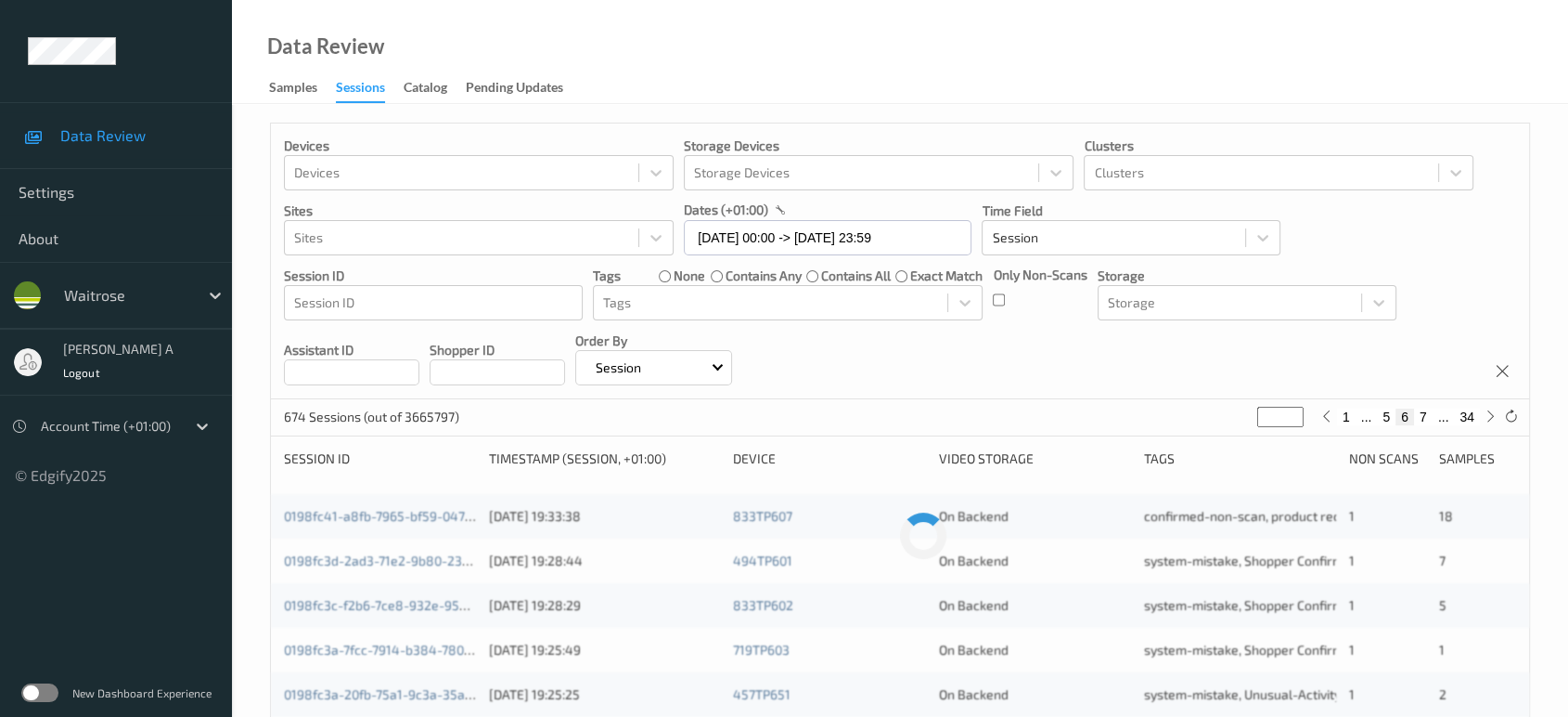
click at [1426, 417] on button "7" at bounding box center [1423, 417] width 19 height 17
type input "*"
click at [1426, 417] on button "8" at bounding box center [1423, 417] width 19 height 17
type input "*"
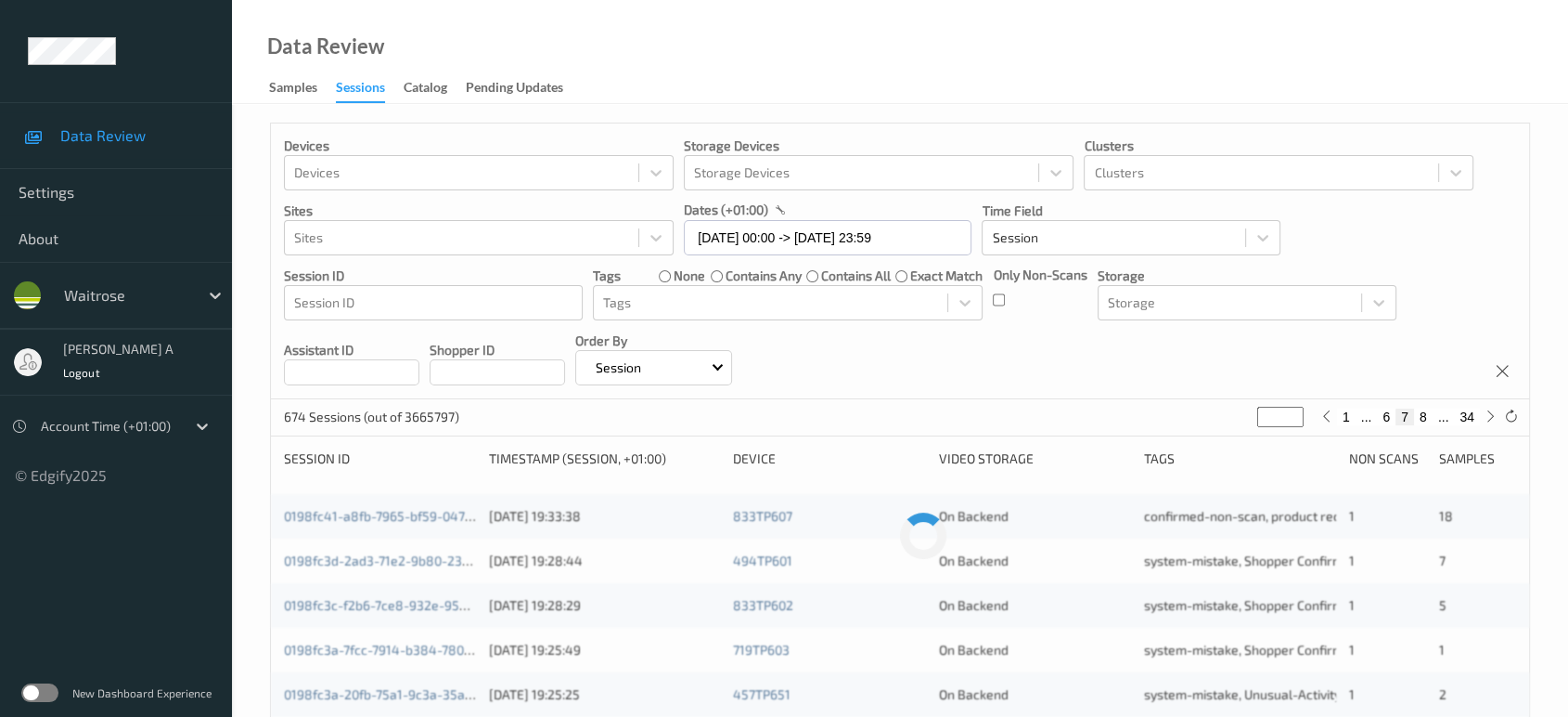
type input "*"
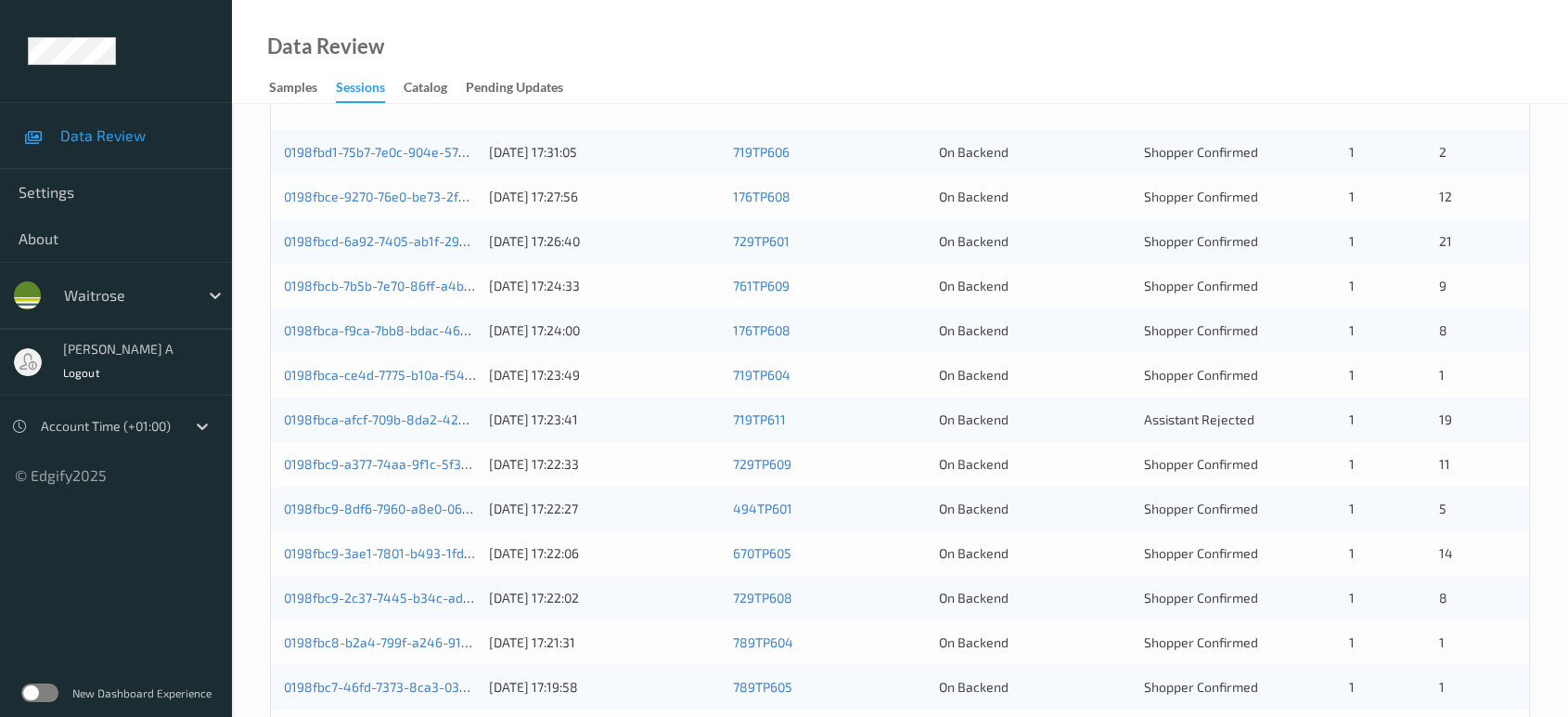
scroll to position [330, 0]
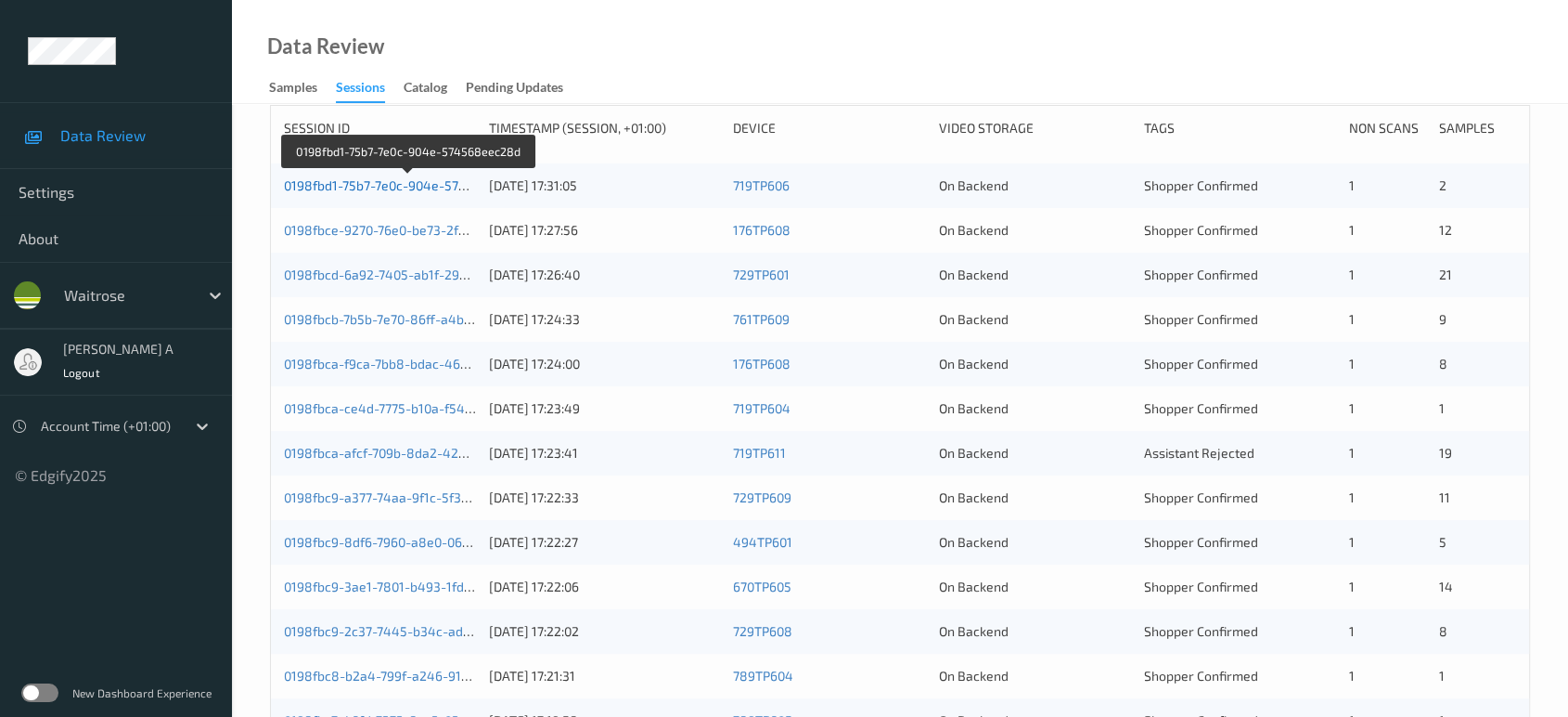
click at [406, 189] on link "0198fbd1-75b7-7e0c-904e-574568eec28d" at bounding box center [409, 185] width 250 height 16
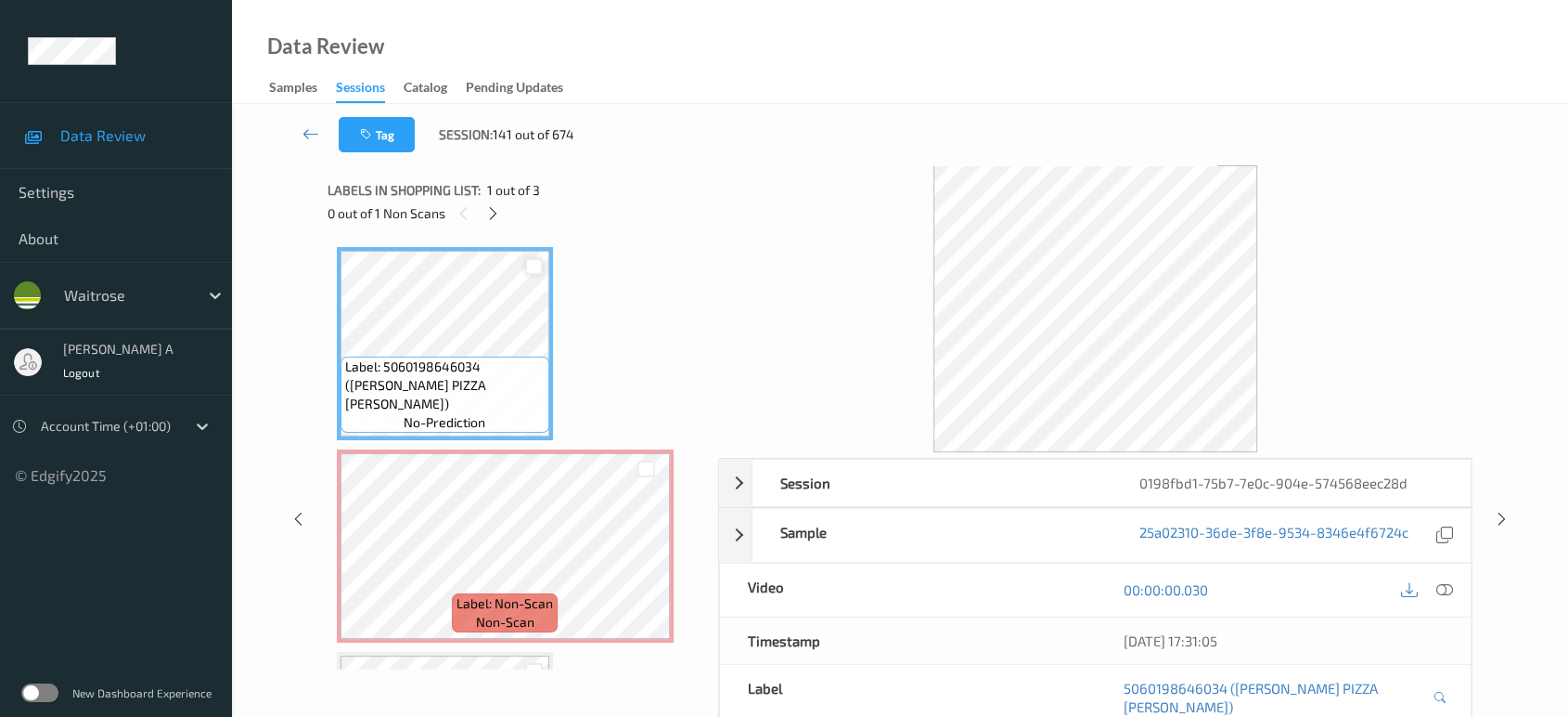
drag, startPoint x: 502, startPoint y: 213, endPoint x: 525, endPoint y: 253, distance: 46.1
click at [502, 213] on div at bounding box center [492, 212] width 23 height 23
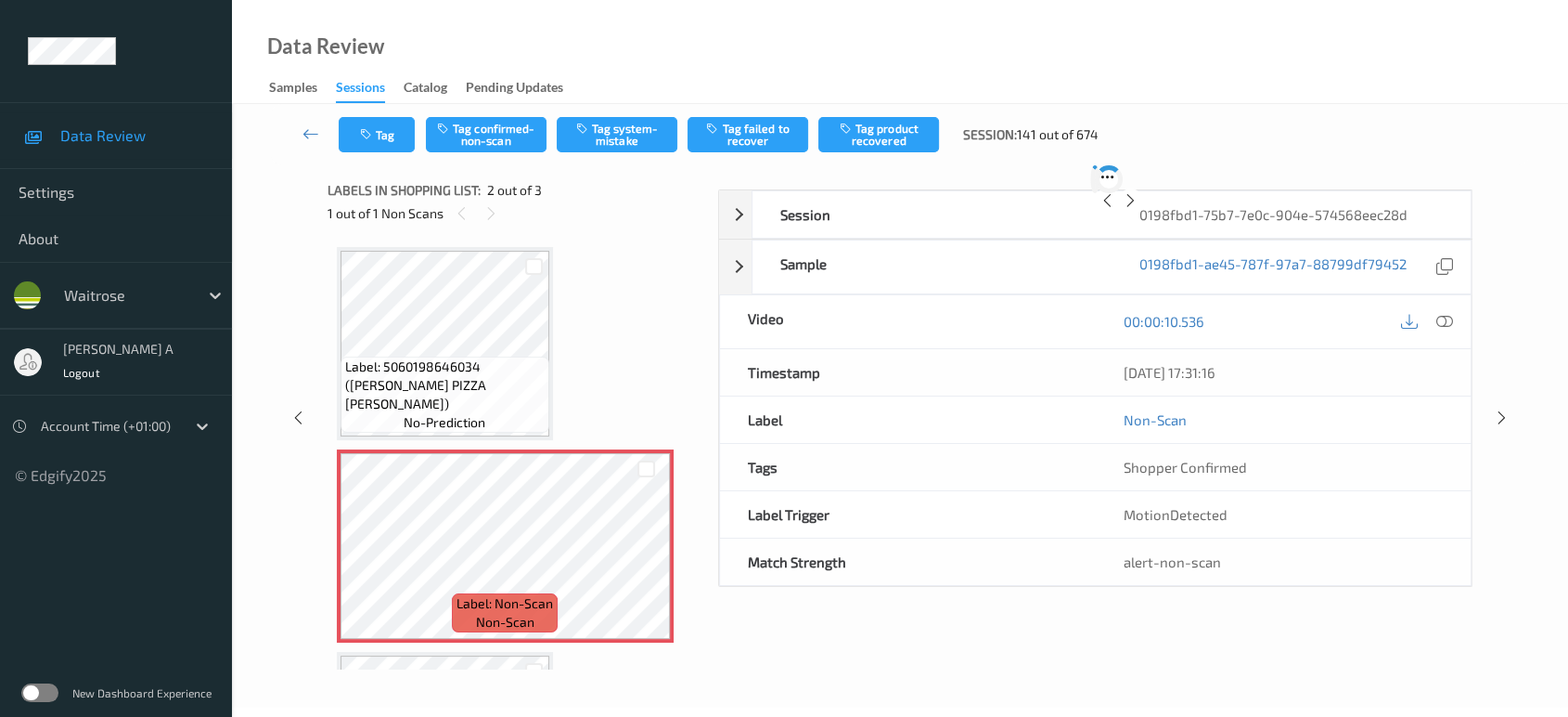
scroll to position [8, 0]
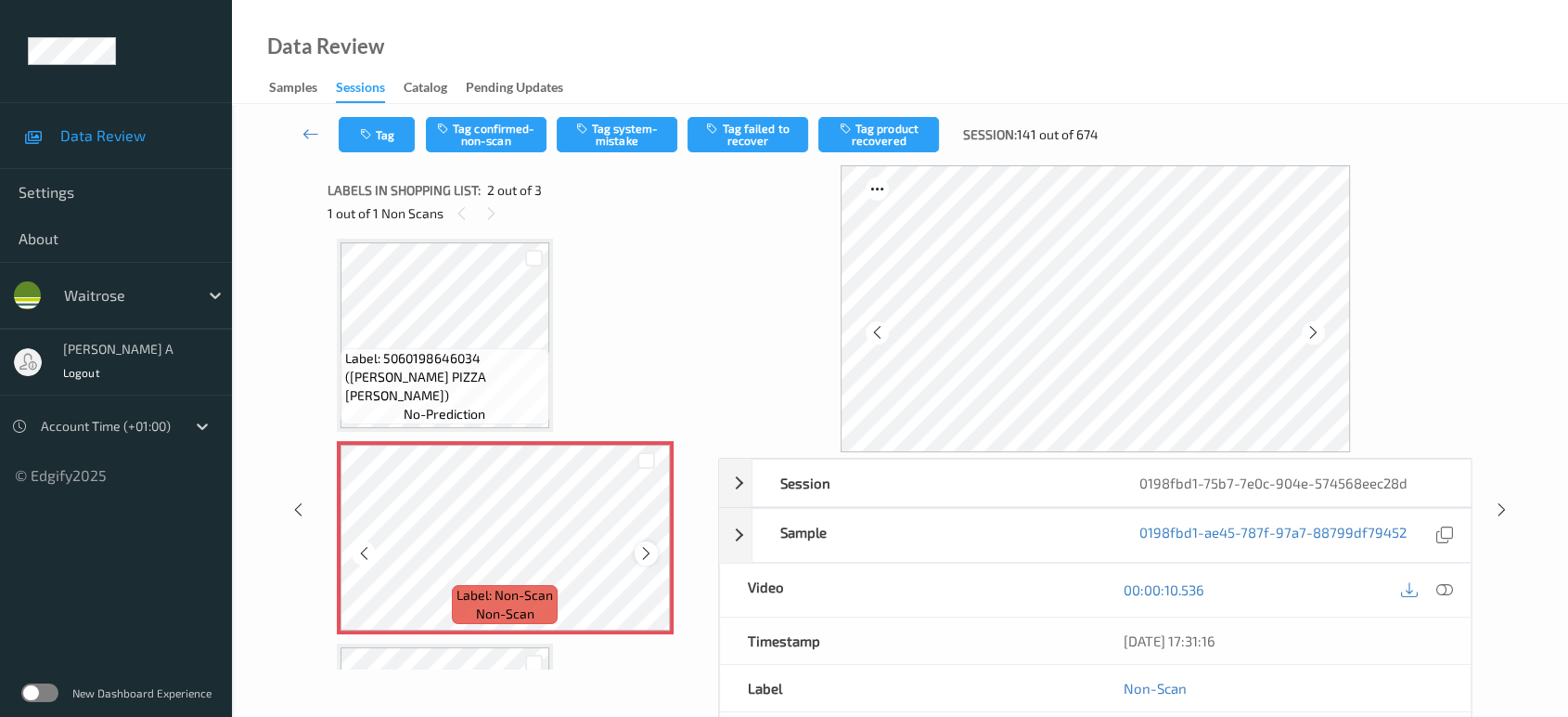
click at [641, 553] on icon at bounding box center [646, 553] width 16 height 17
click at [641, 552] on icon at bounding box center [646, 553] width 16 height 17
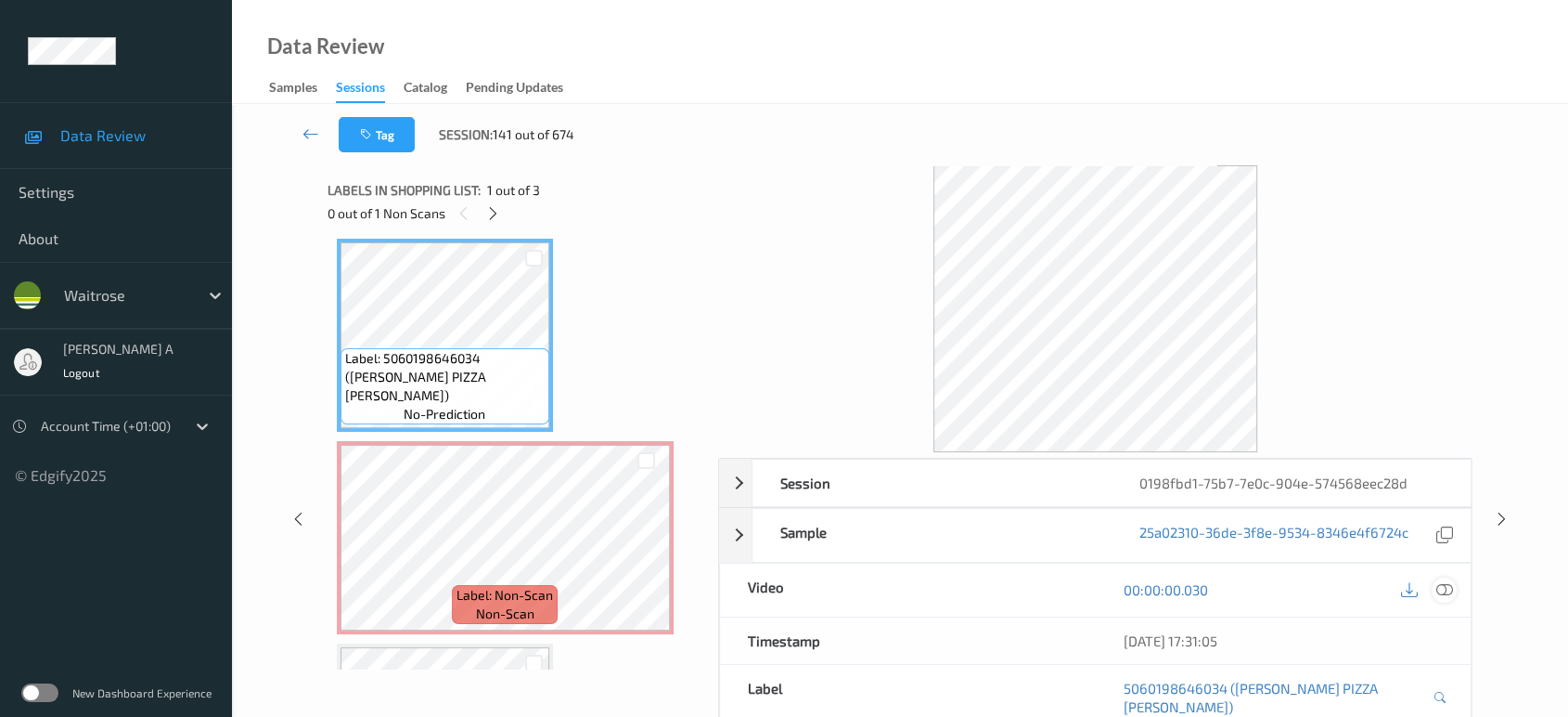
click at [1452, 587] on icon at bounding box center [1445, 590] width 17 height 17
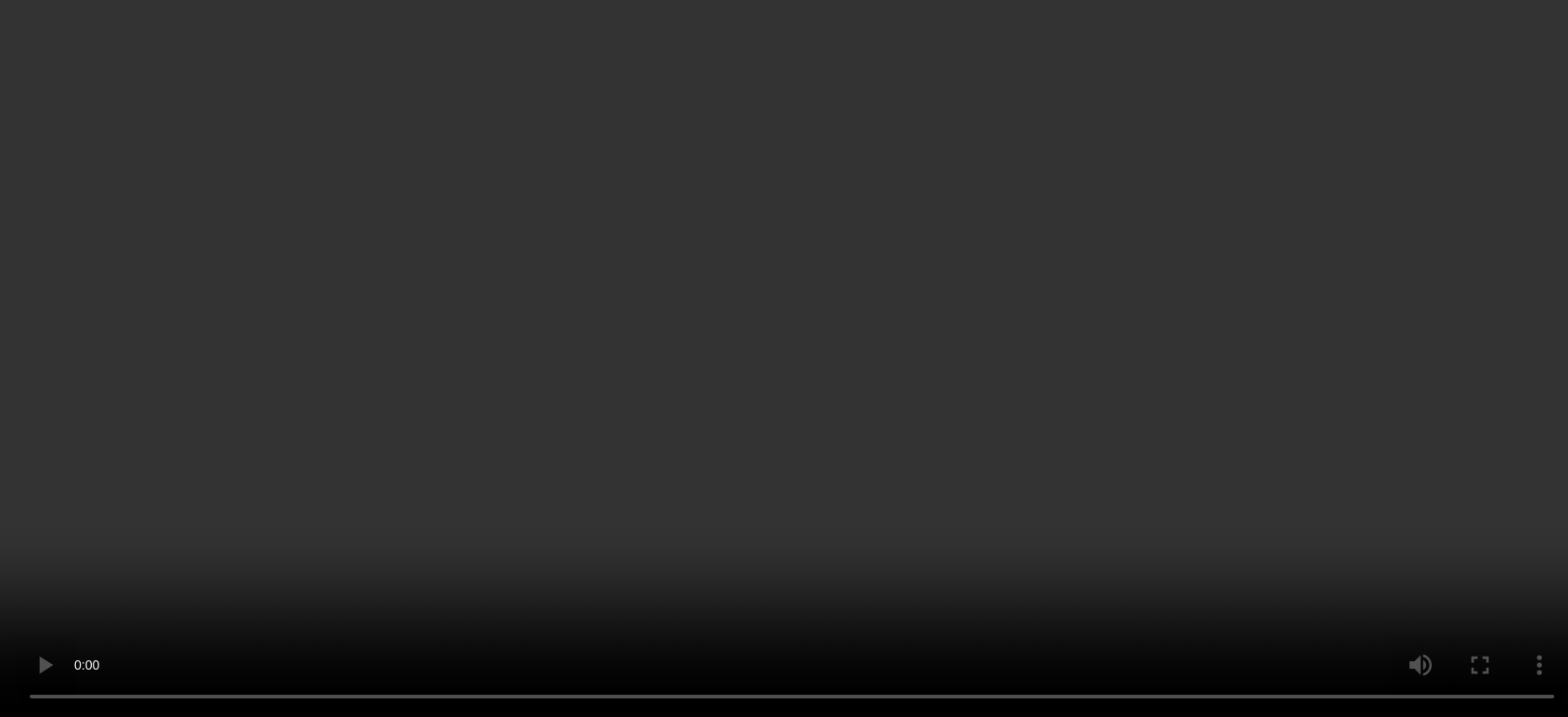
scroll to position [181, 0]
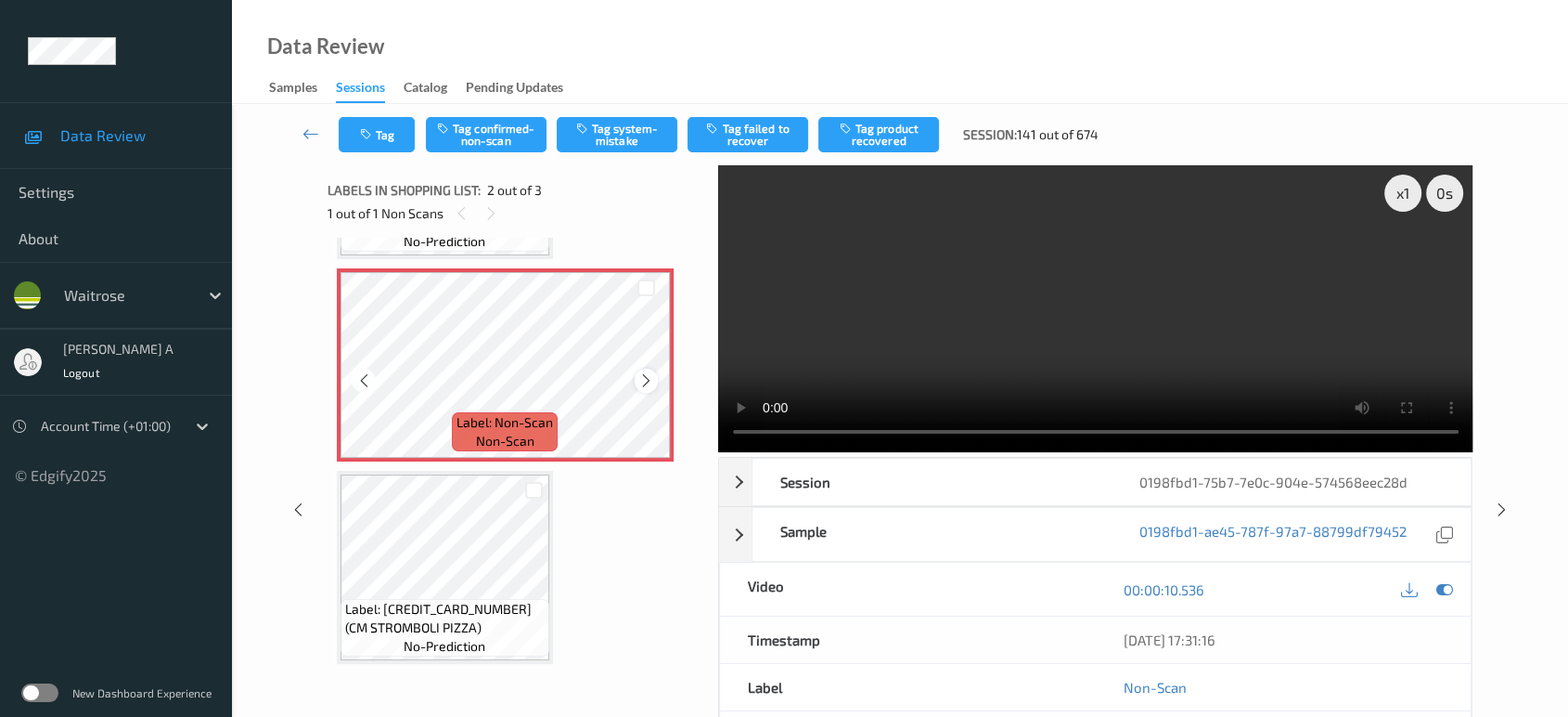
click at [651, 380] on icon at bounding box center [646, 380] width 16 height 17
click at [606, 142] on button "Tag system-mistake" at bounding box center [617, 135] width 121 height 36
click at [396, 142] on button "Tag" at bounding box center [376, 135] width 76 height 36
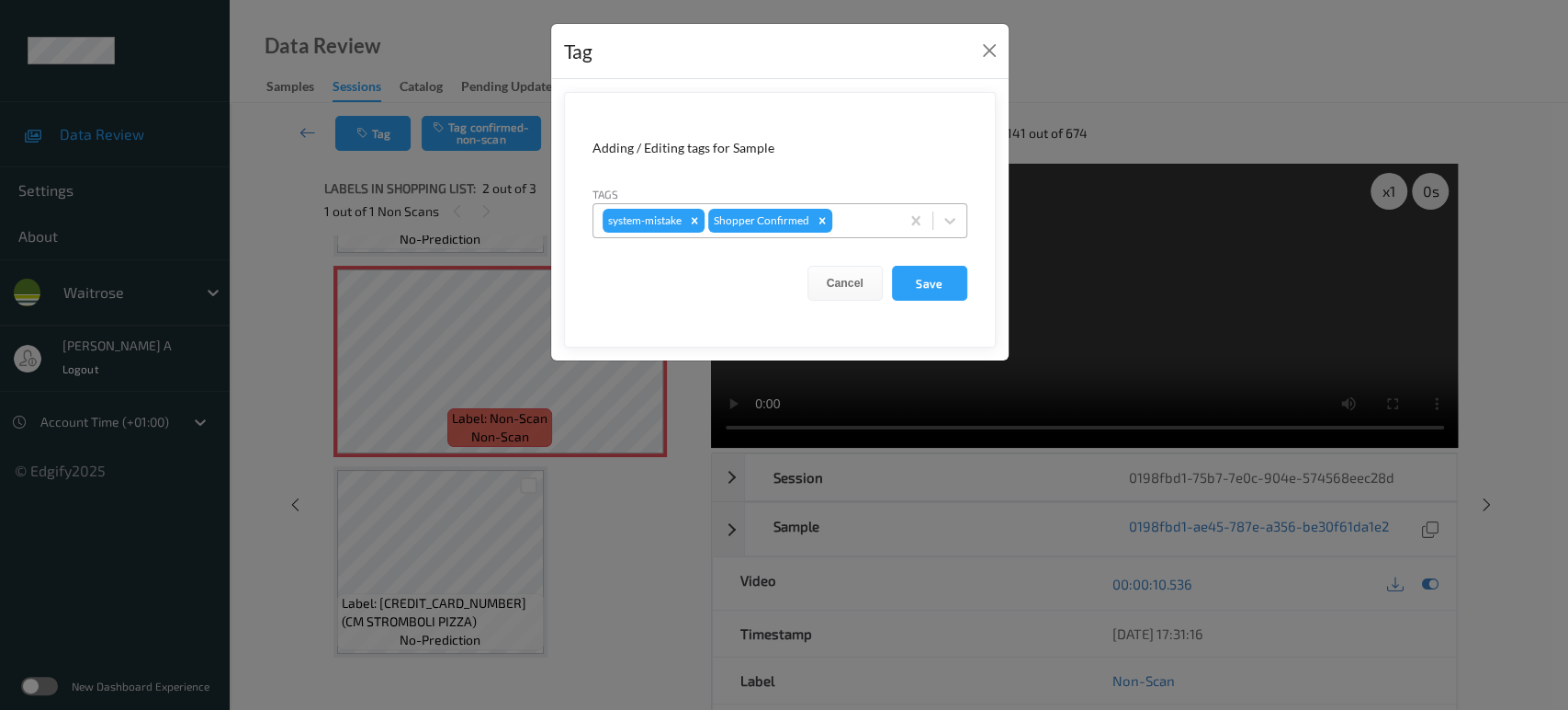
click at [883, 218] on div at bounding box center [863, 220] width 55 height 22
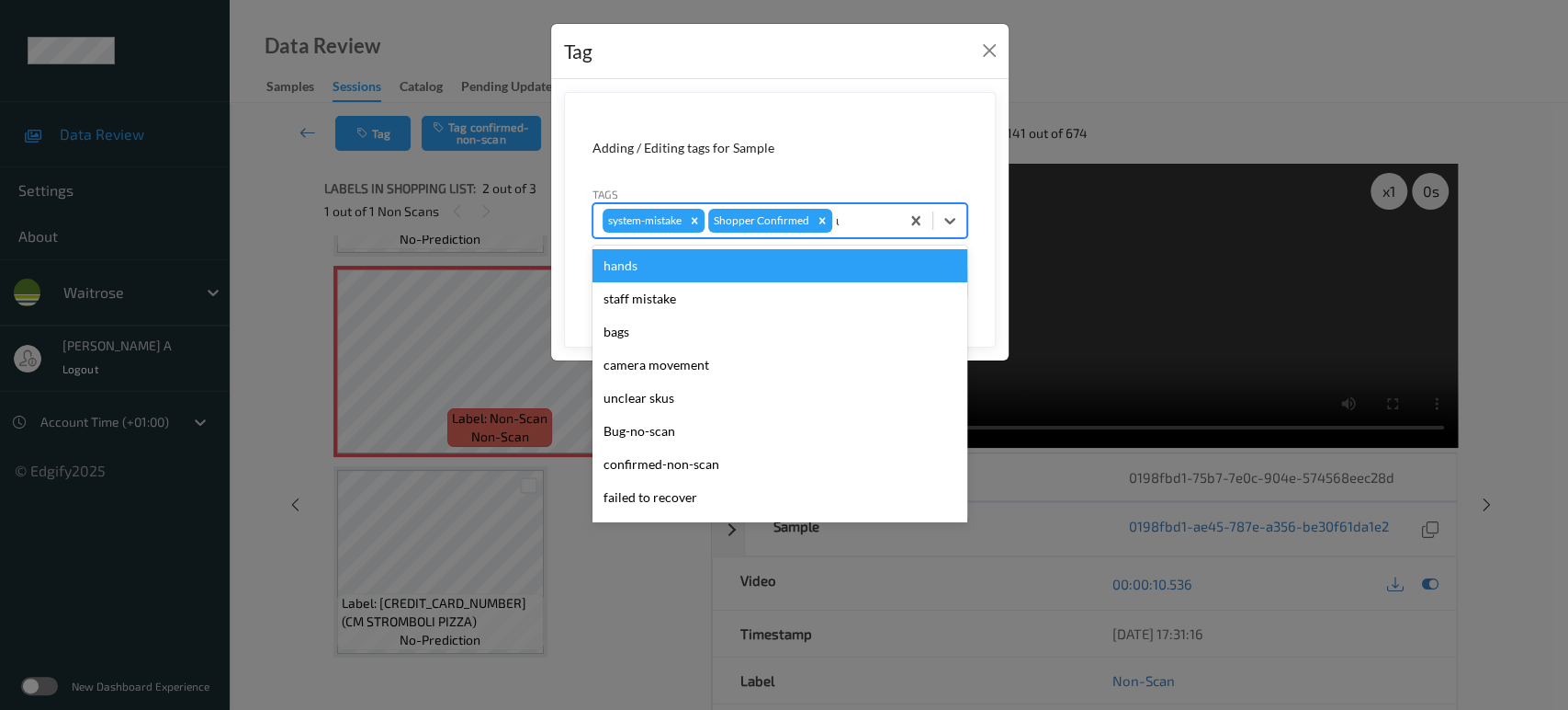
type input "un"
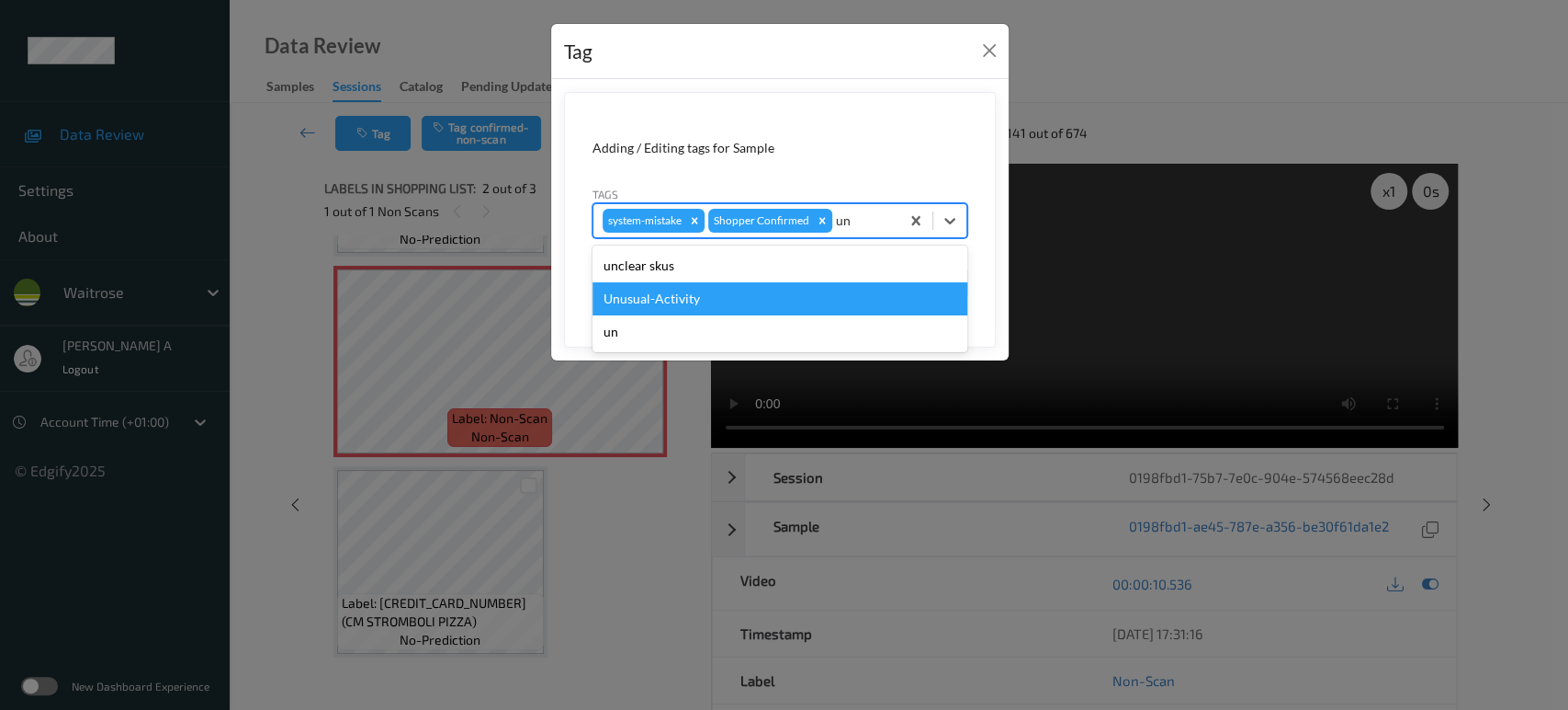
click at [712, 293] on div "Unusual-Activity" at bounding box center [779, 299] width 375 height 33
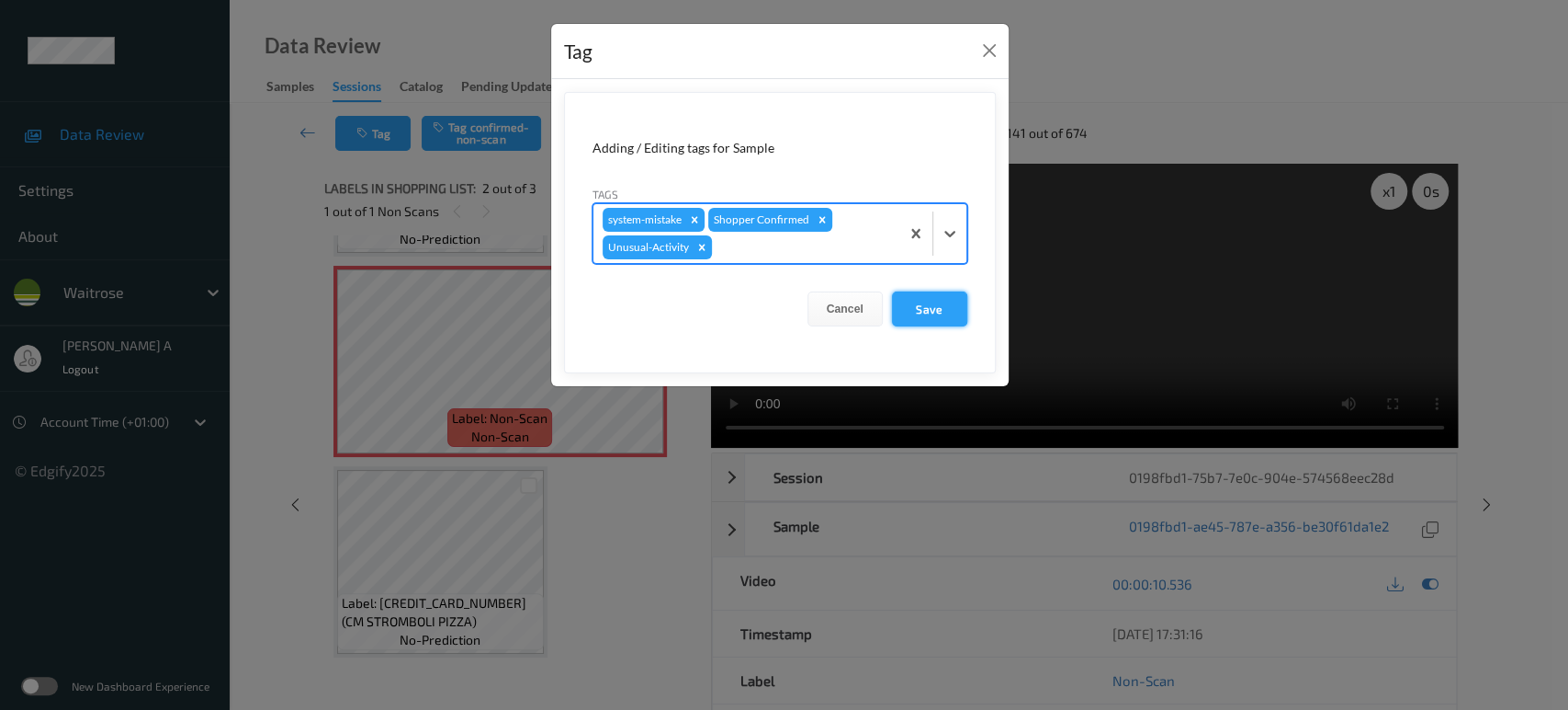
click at [931, 294] on button "Save" at bounding box center [929, 309] width 75 height 35
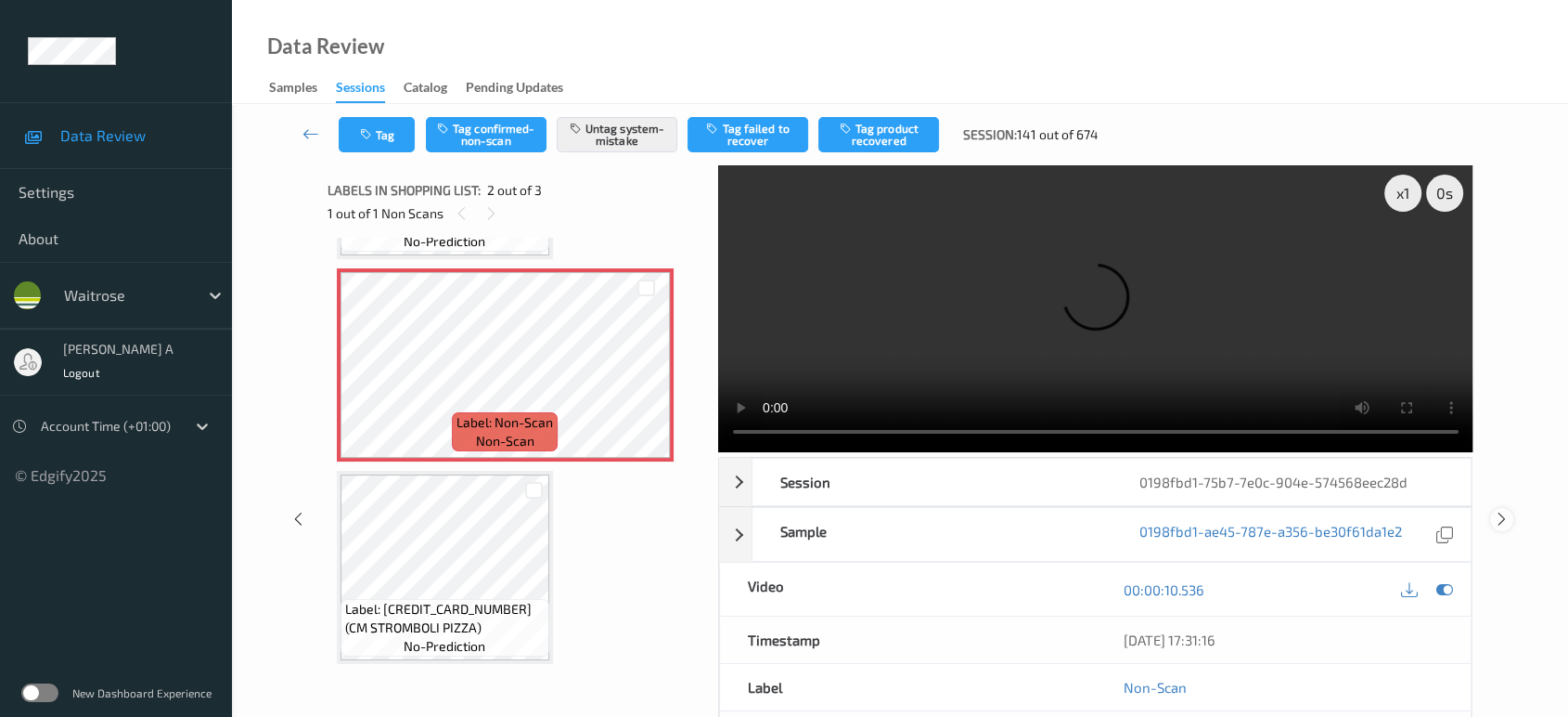
click at [1499, 510] on icon at bounding box center [1502, 519] width 16 height 17
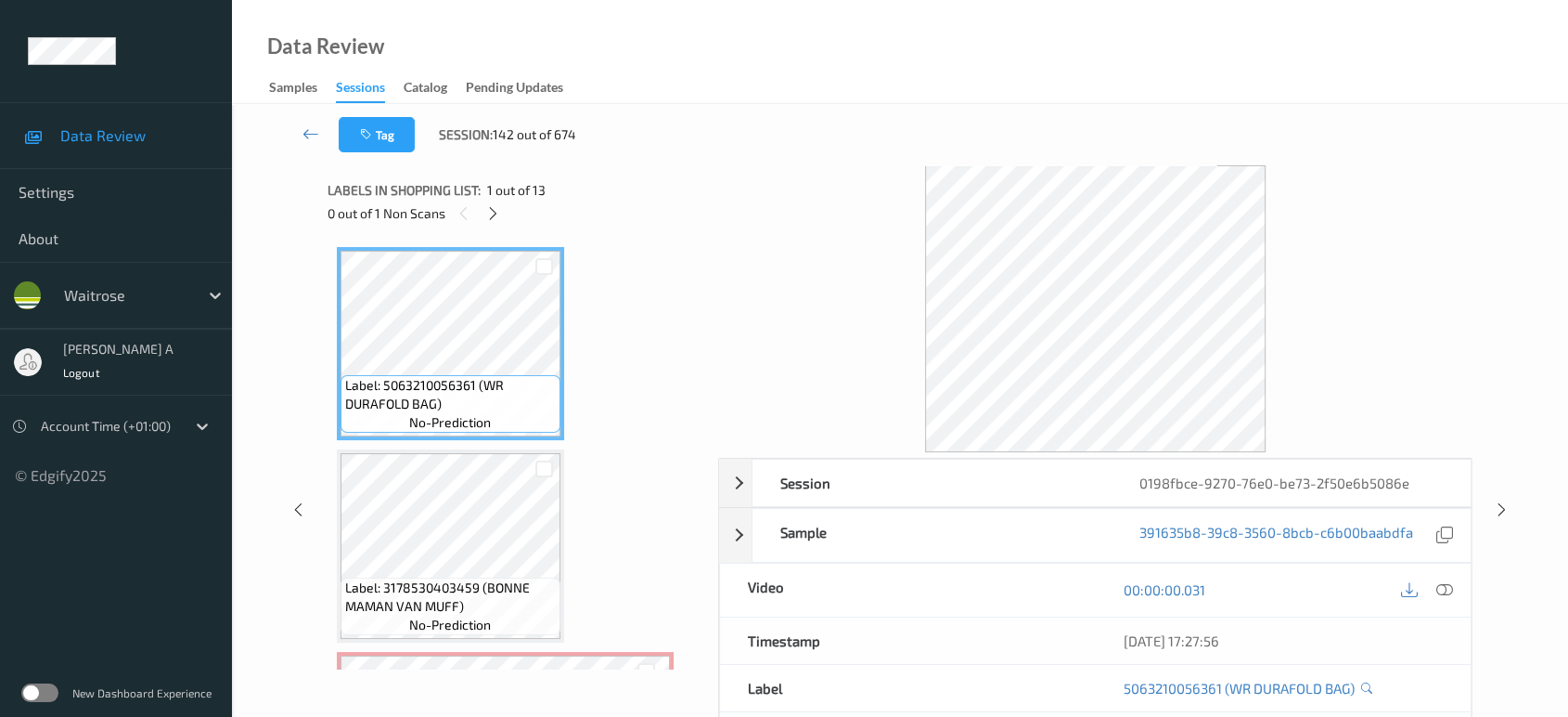
drag, startPoint x: 492, startPoint y: 209, endPoint x: 505, endPoint y: 233, distance: 27.3
click at [492, 209] on icon at bounding box center [492, 213] width 16 height 17
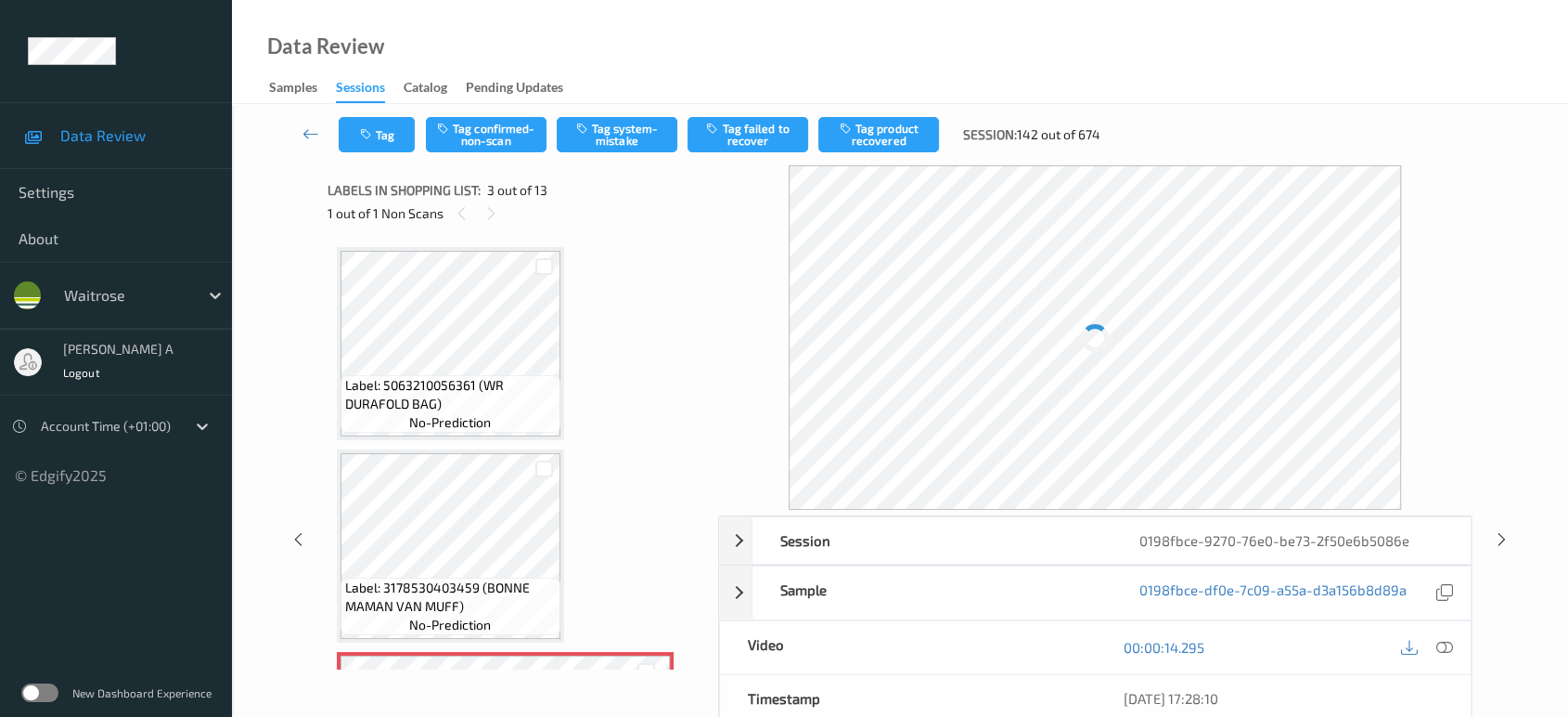
scroll to position [209, 0]
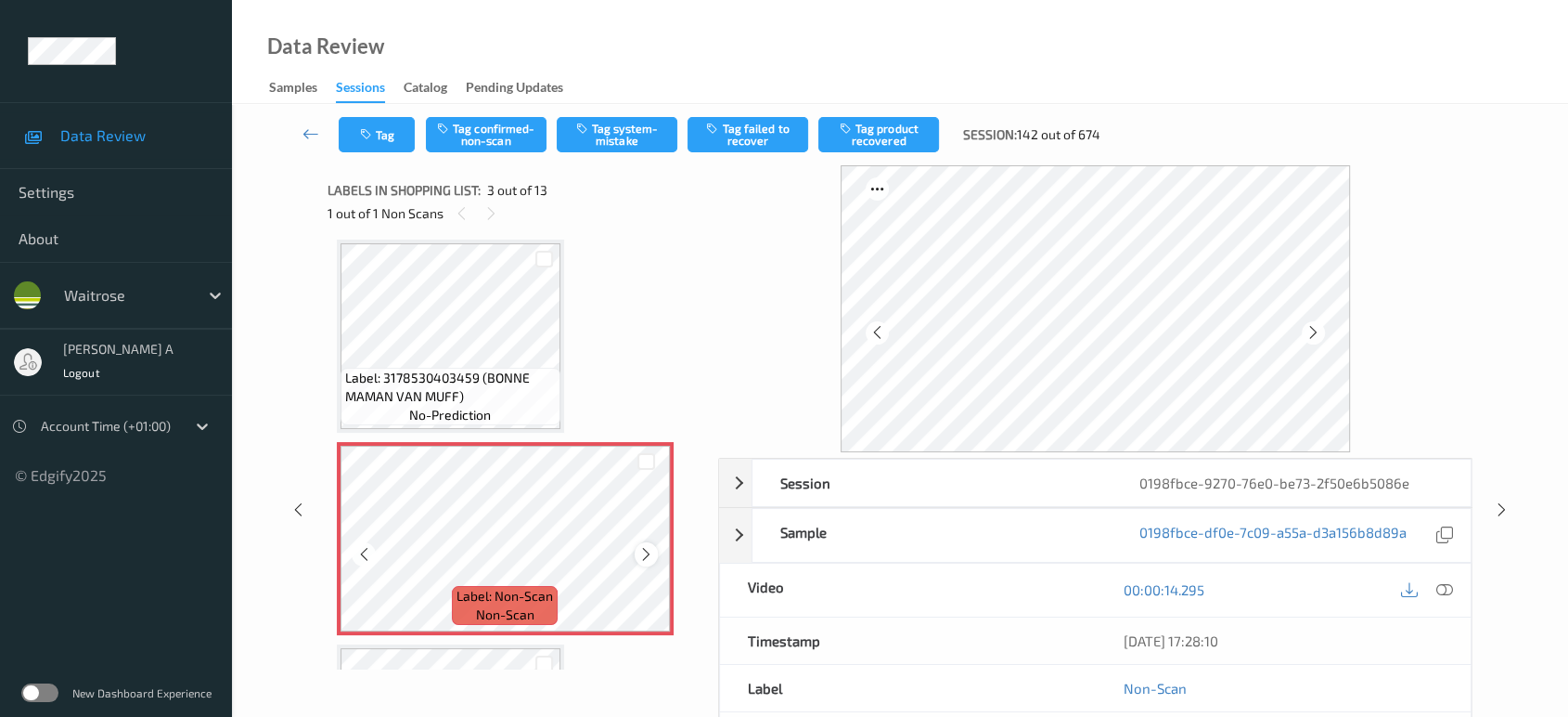
click at [646, 550] on icon at bounding box center [646, 554] width 16 height 17
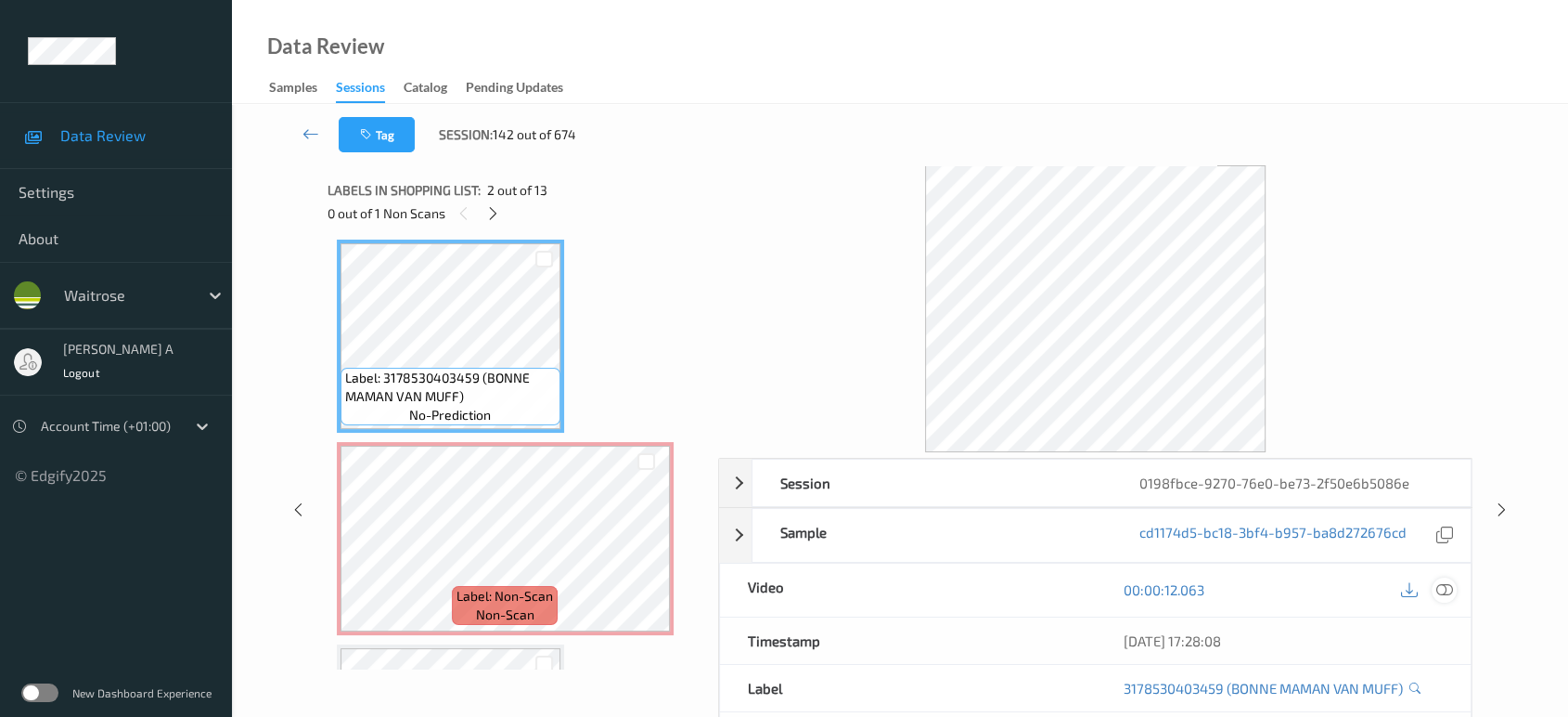
click at [1444, 581] on icon at bounding box center [1445, 590] width 17 height 17
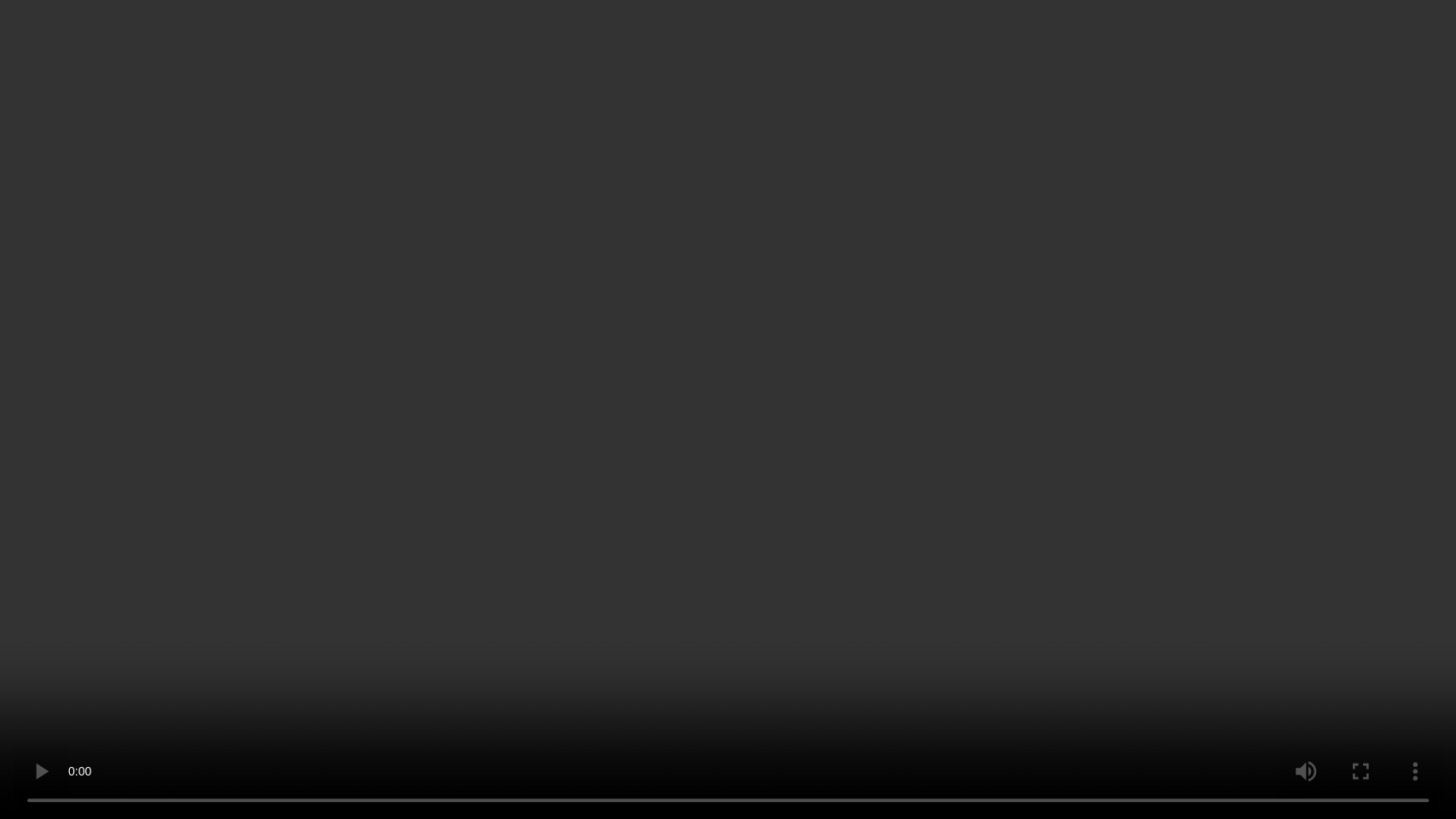
click at [810, 461] on video at bounding box center [728, 409] width 1456 height 819
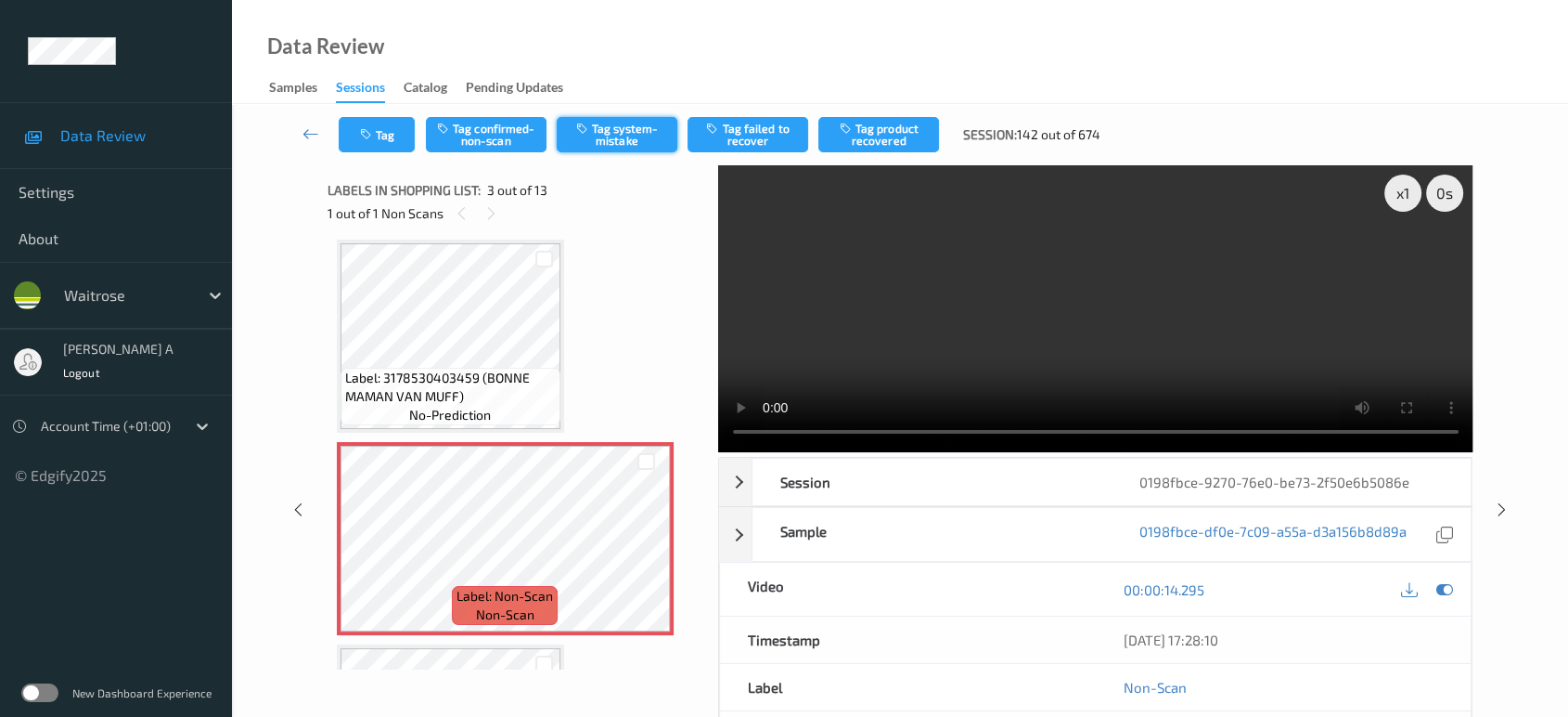
click at [602, 134] on button "Tag system-mistake" at bounding box center [617, 135] width 121 height 36
click at [378, 139] on button "Tag" at bounding box center [376, 135] width 76 height 36
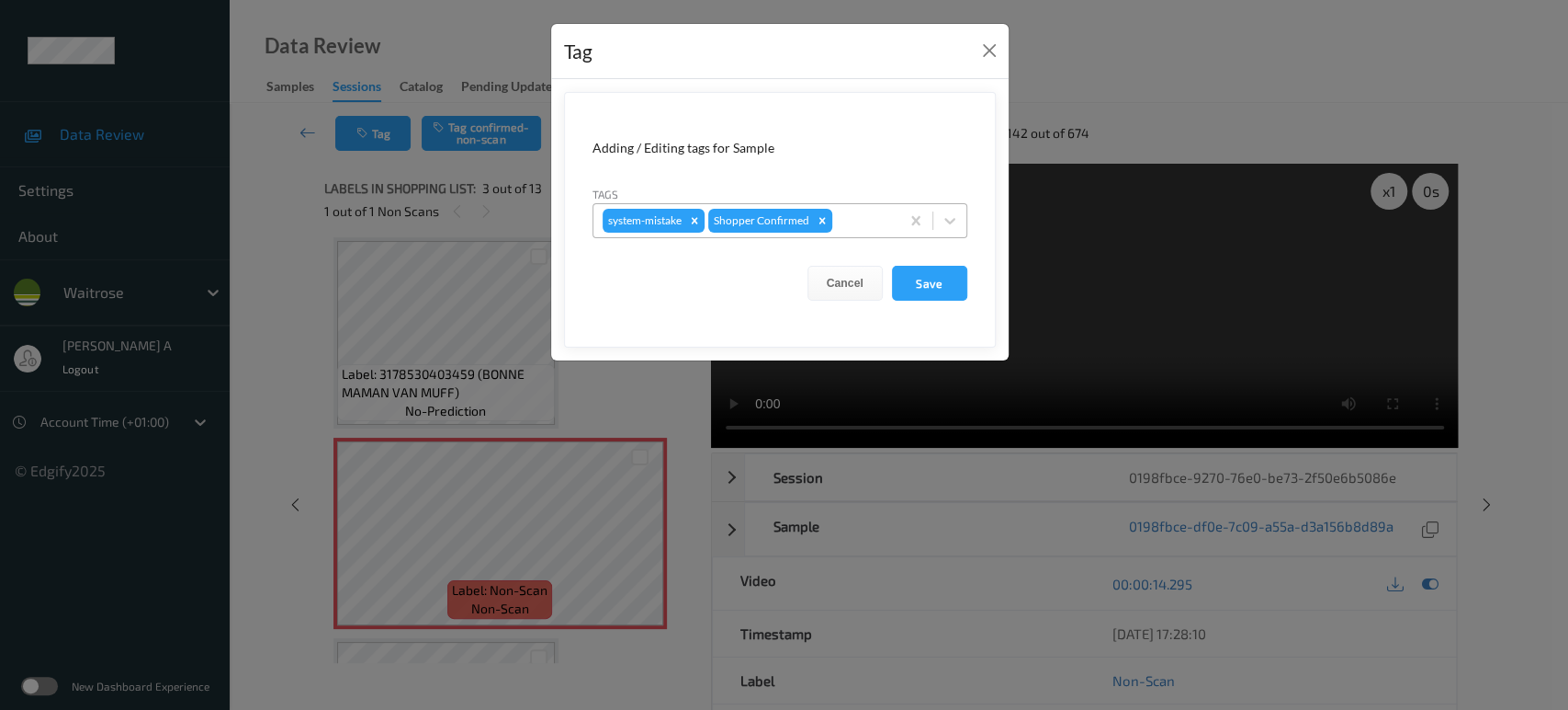
click at [862, 224] on div at bounding box center [863, 220] width 55 height 22
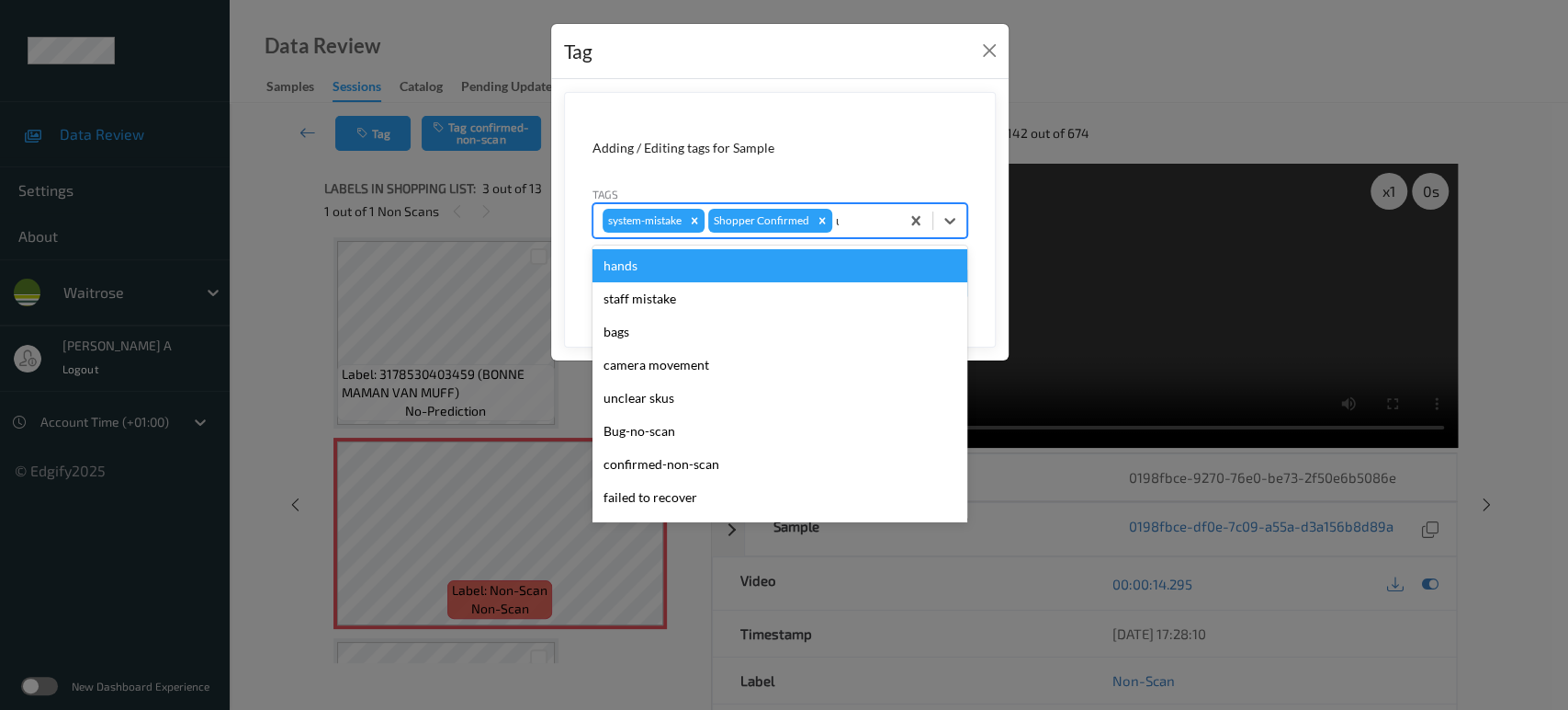
type input "un"
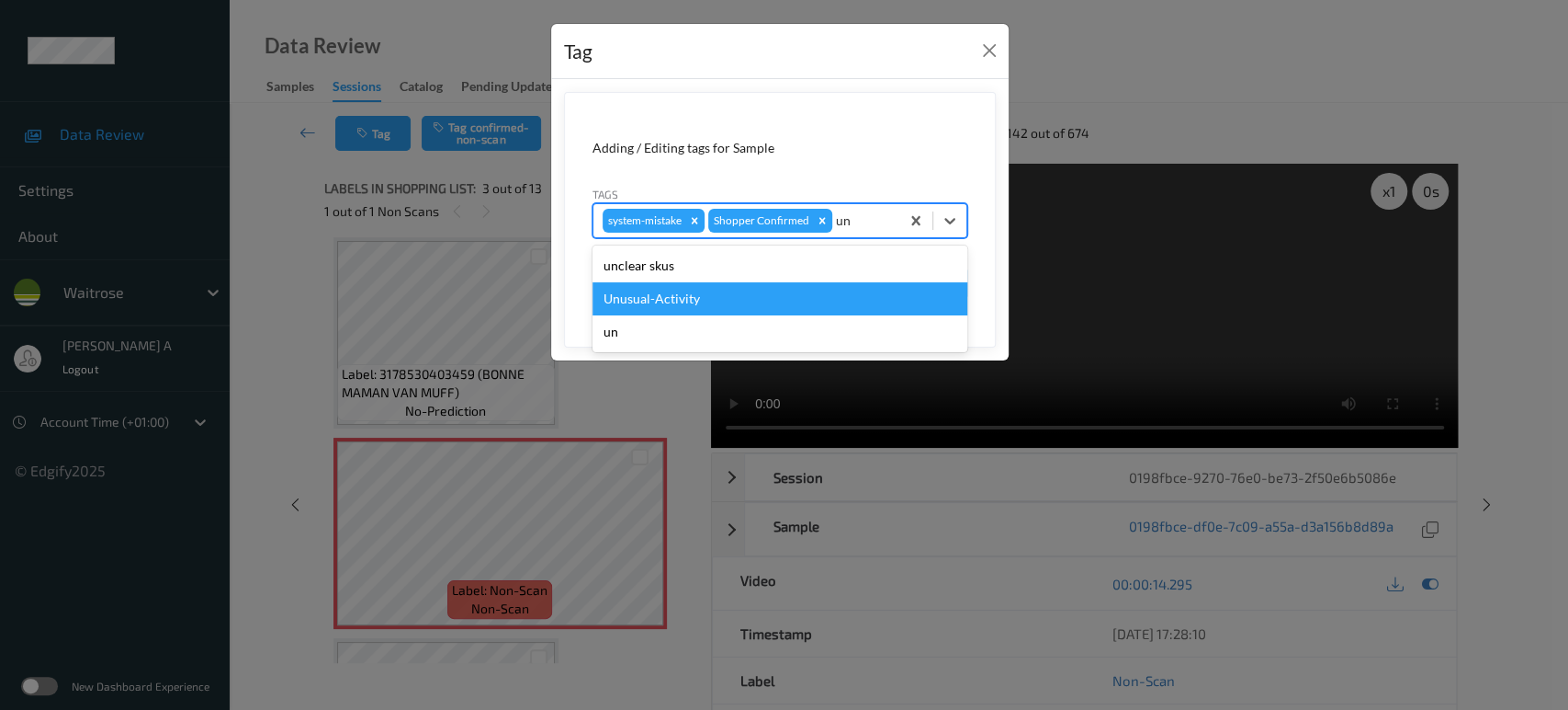
click at [782, 285] on div "Unusual-Activity" at bounding box center [779, 299] width 375 height 33
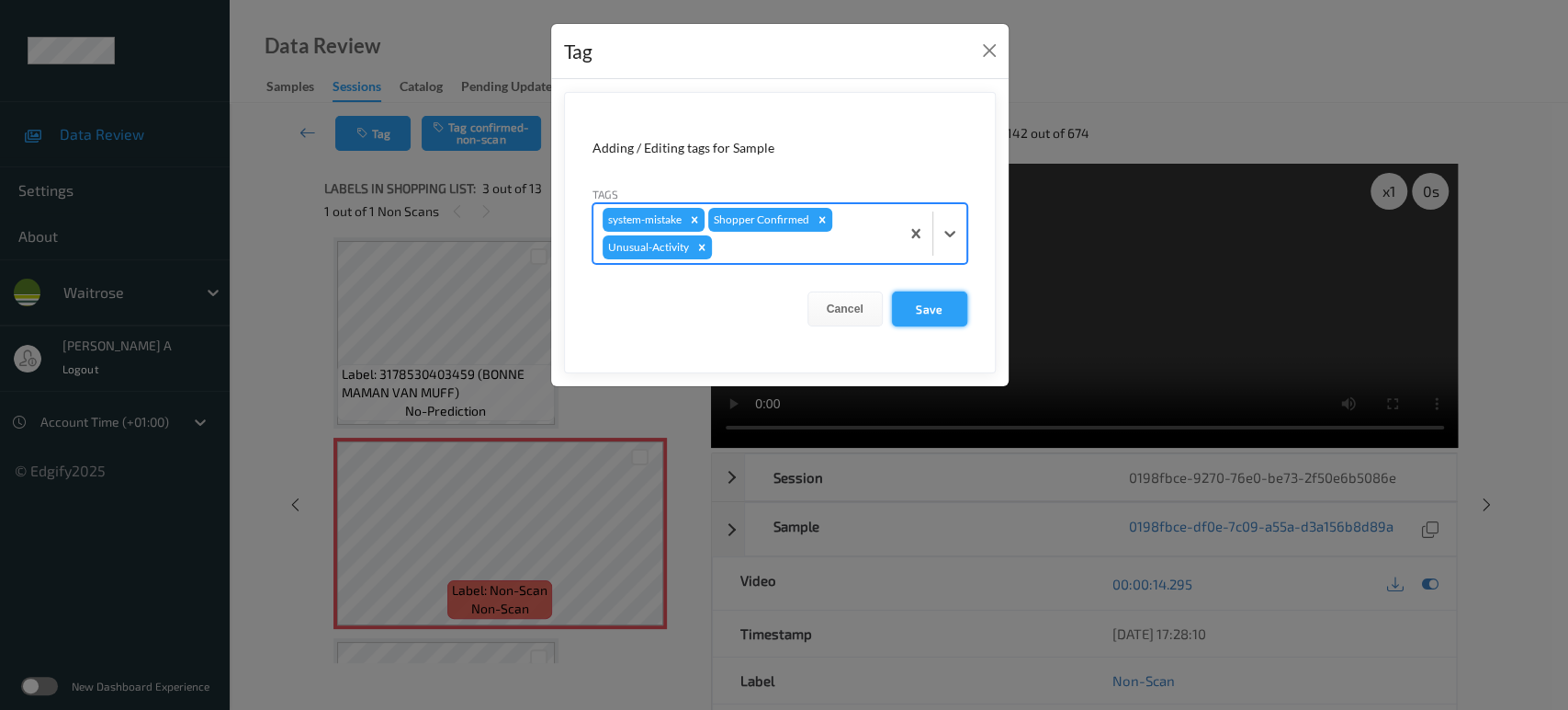
click at [910, 315] on button "Save" at bounding box center [929, 309] width 75 height 35
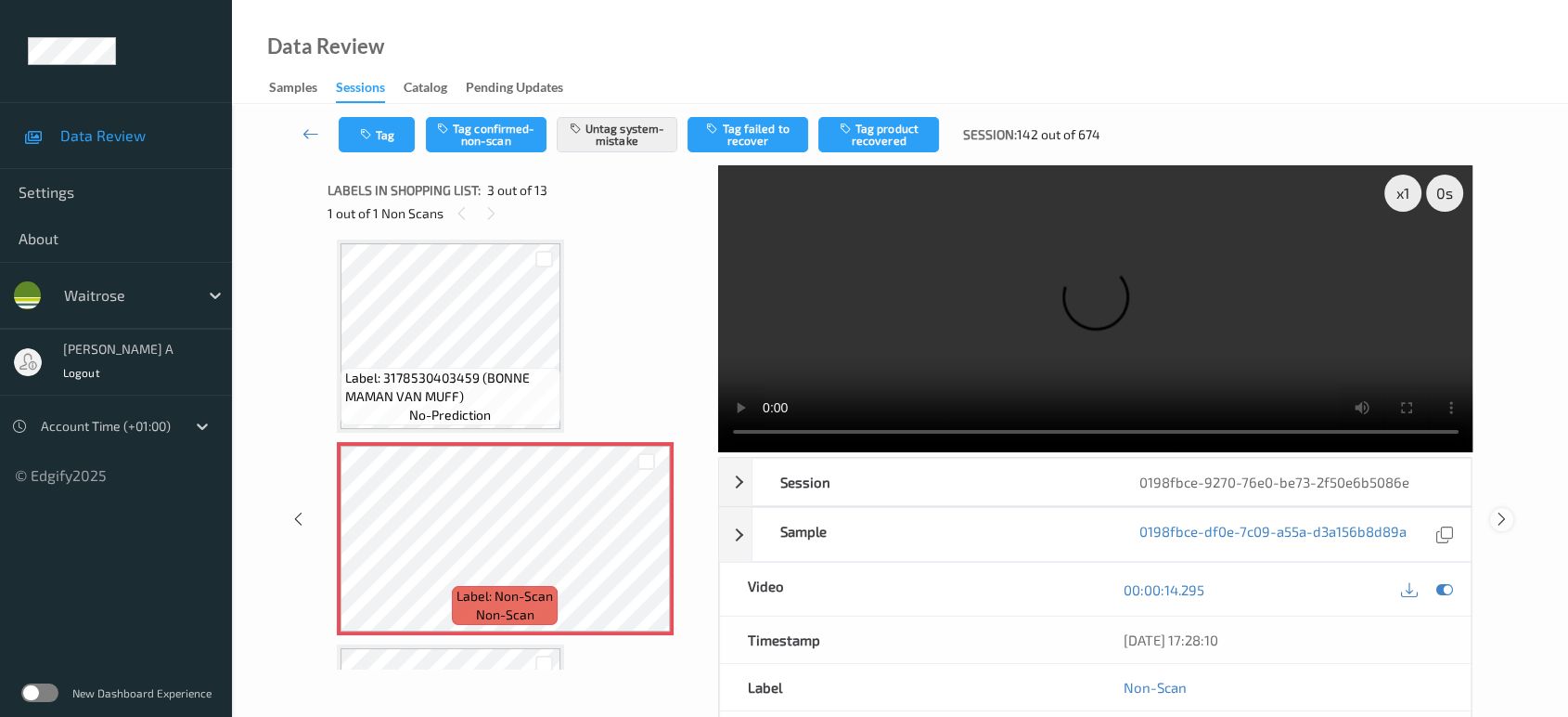
click at [1504, 510] on icon at bounding box center [1502, 519] width 16 height 17
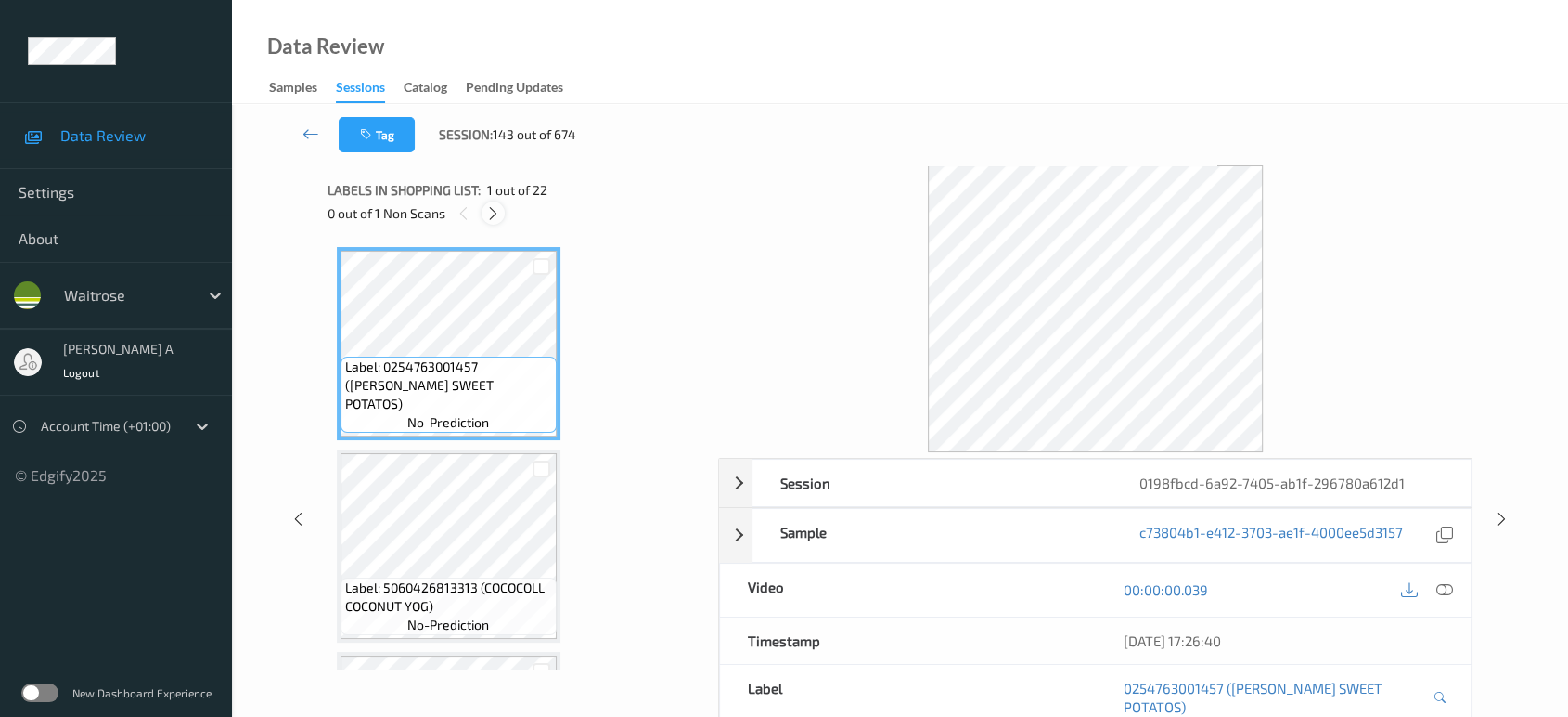
click at [493, 213] on icon at bounding box center [492, 213] width 16 height 17
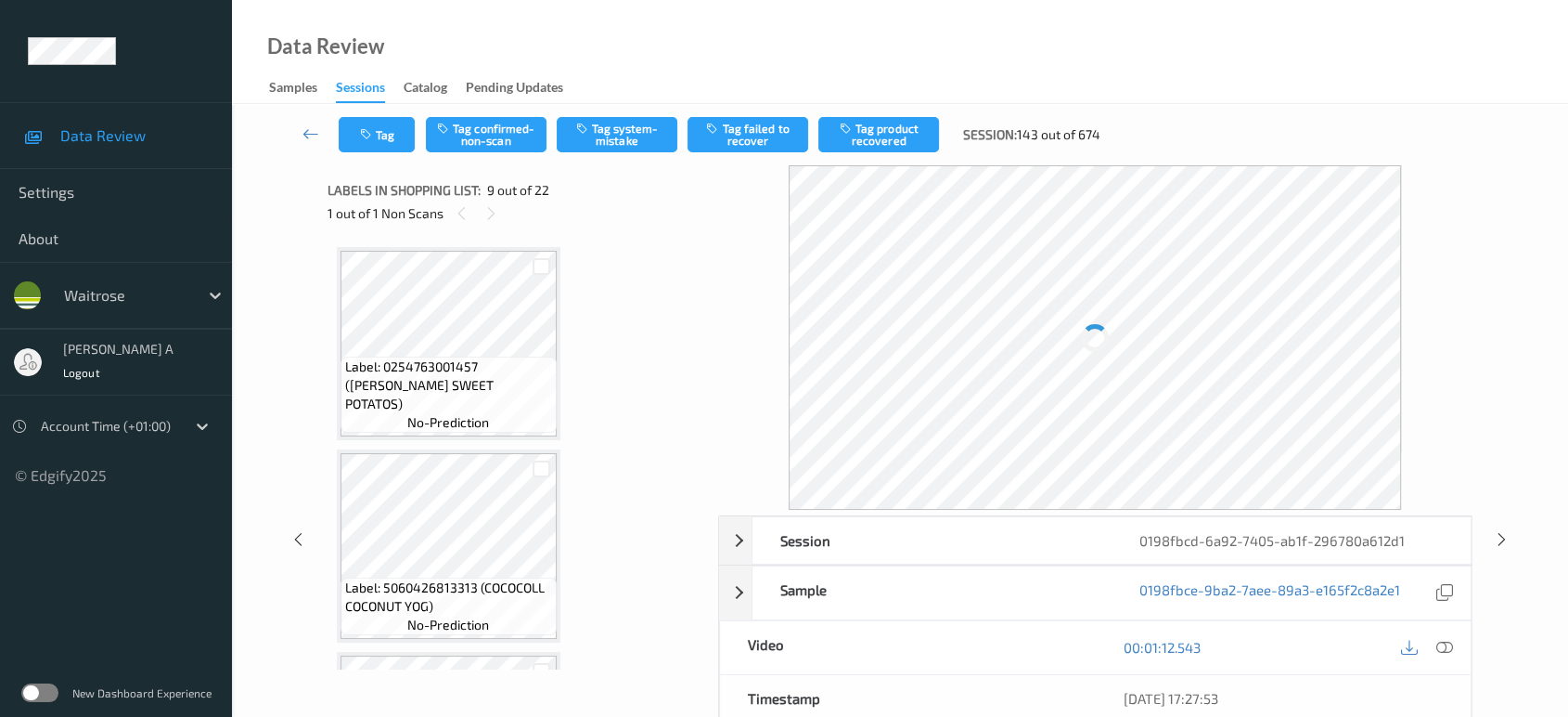
scroll to position [1419, 0]
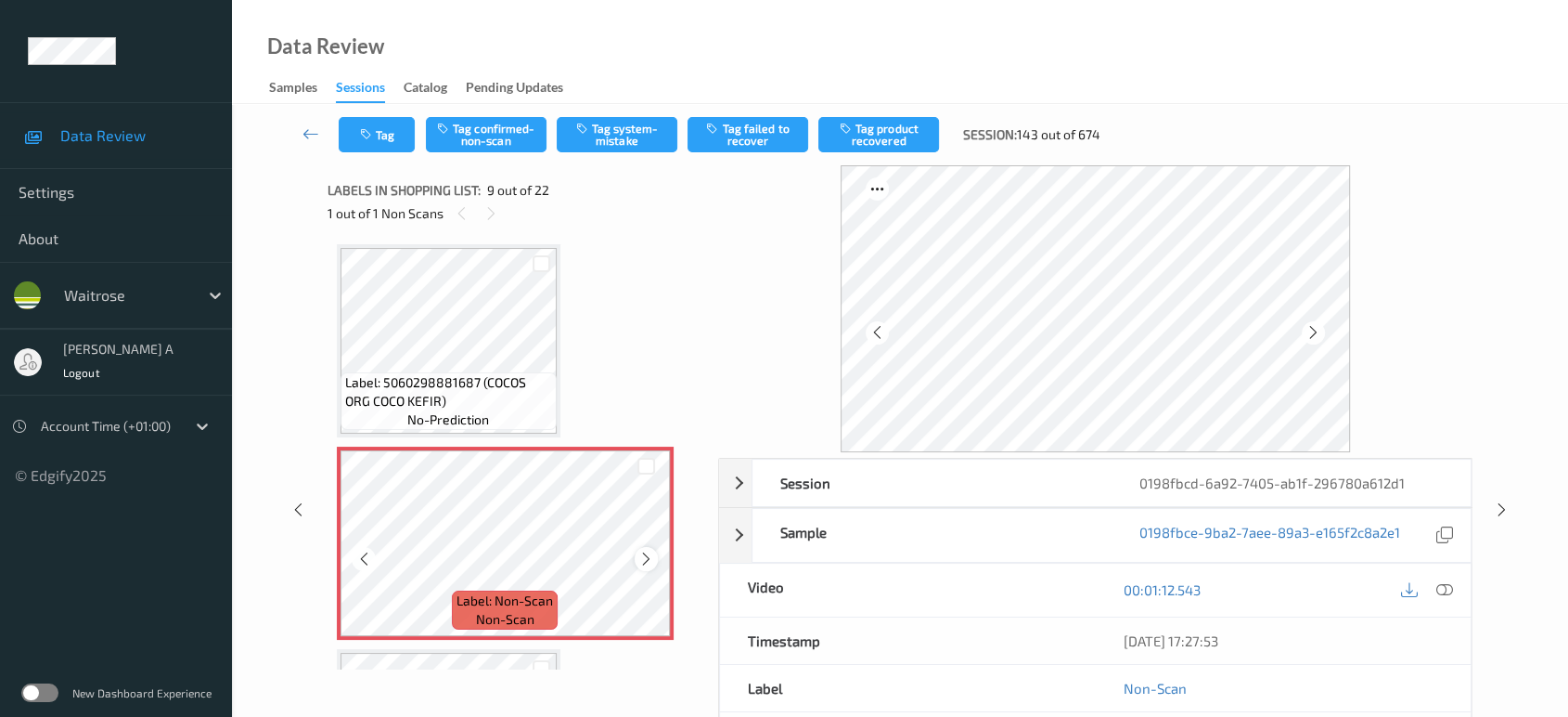
click at [641, 551] on icon at bounding box center [646, 559] width 16 height 17
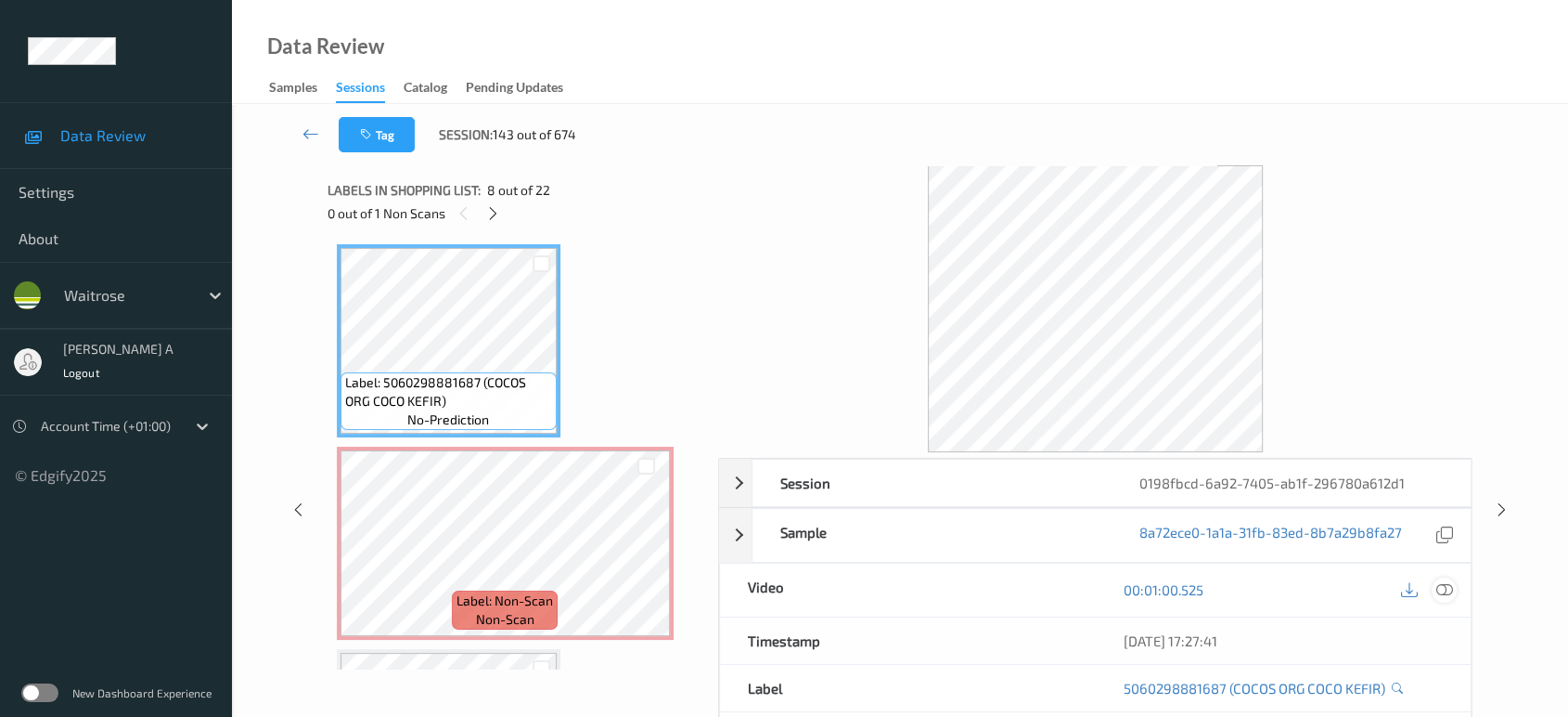
click at [1449, 584] on icon at bounding box center [1445, 590] width 17 height 17
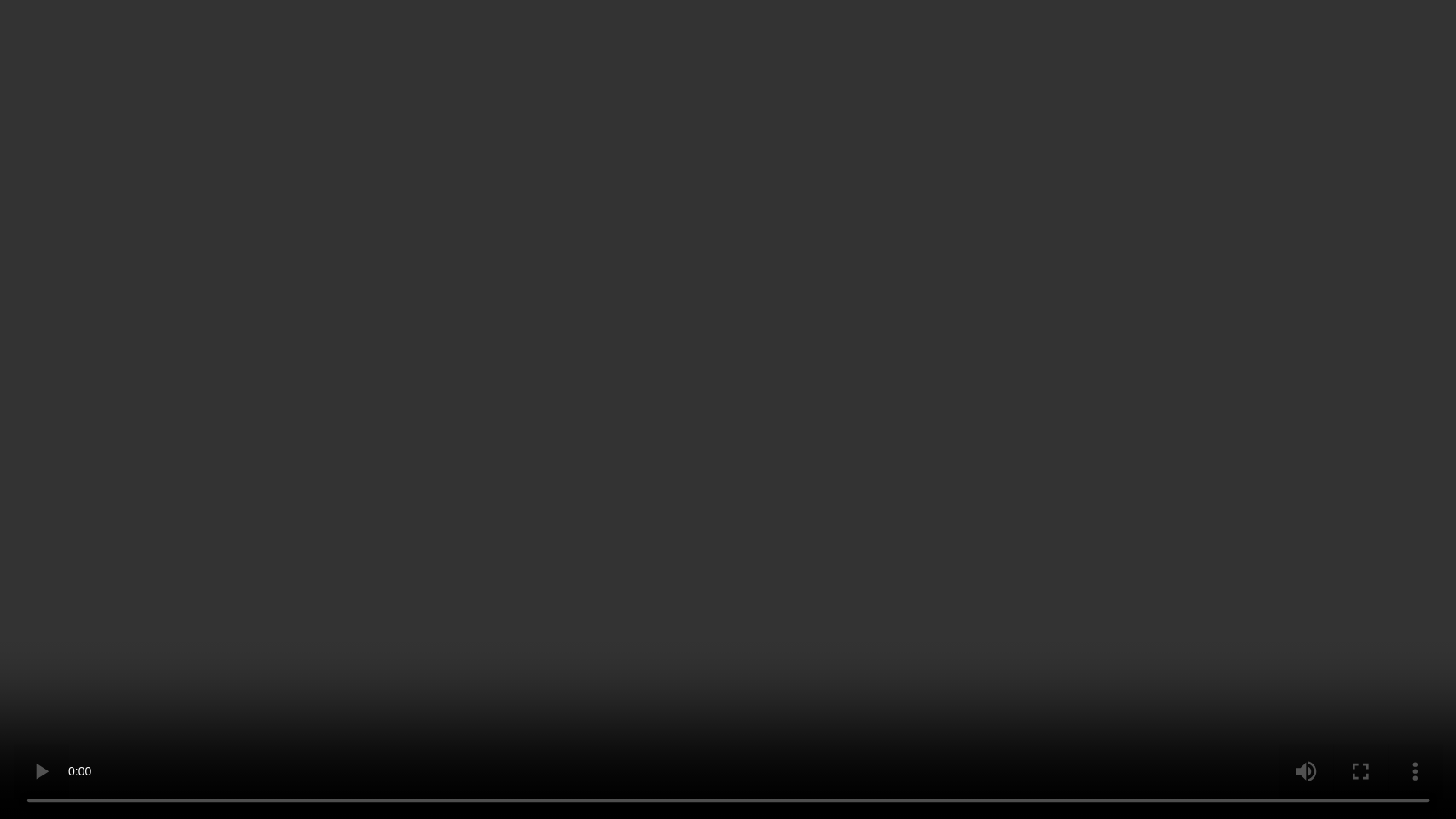
click at [925, 388] on video at bounding box center [728, 409] width 1456 height 819
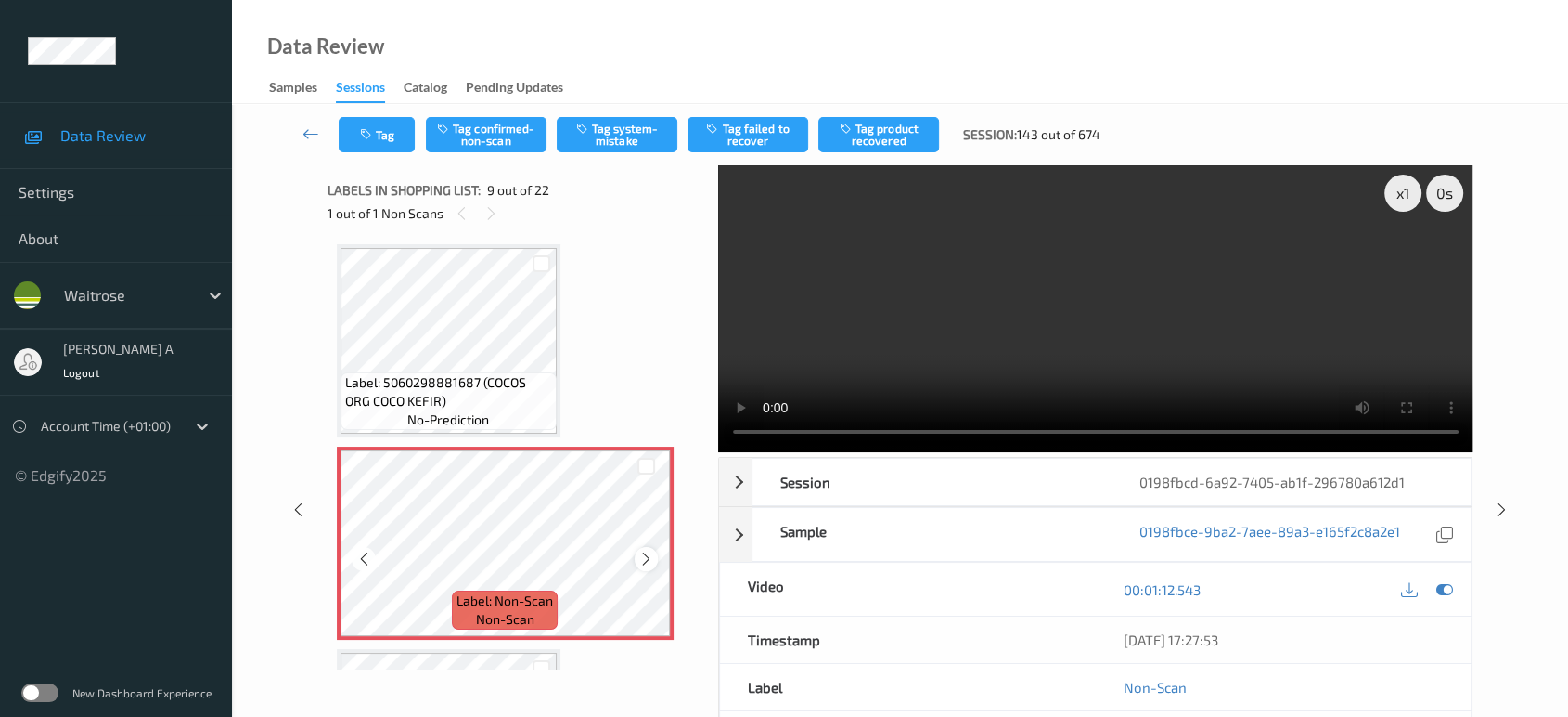
click at [642, 551] on icon at bounding box center [646, 559] width 16 height 17
click at [620, 144] on button "Tag system-mistake" at bounding box center [617, 135] width 121 height 36
click at [392, 139] on button "Tag" at bounding box center [376, 135] width 76 height 36
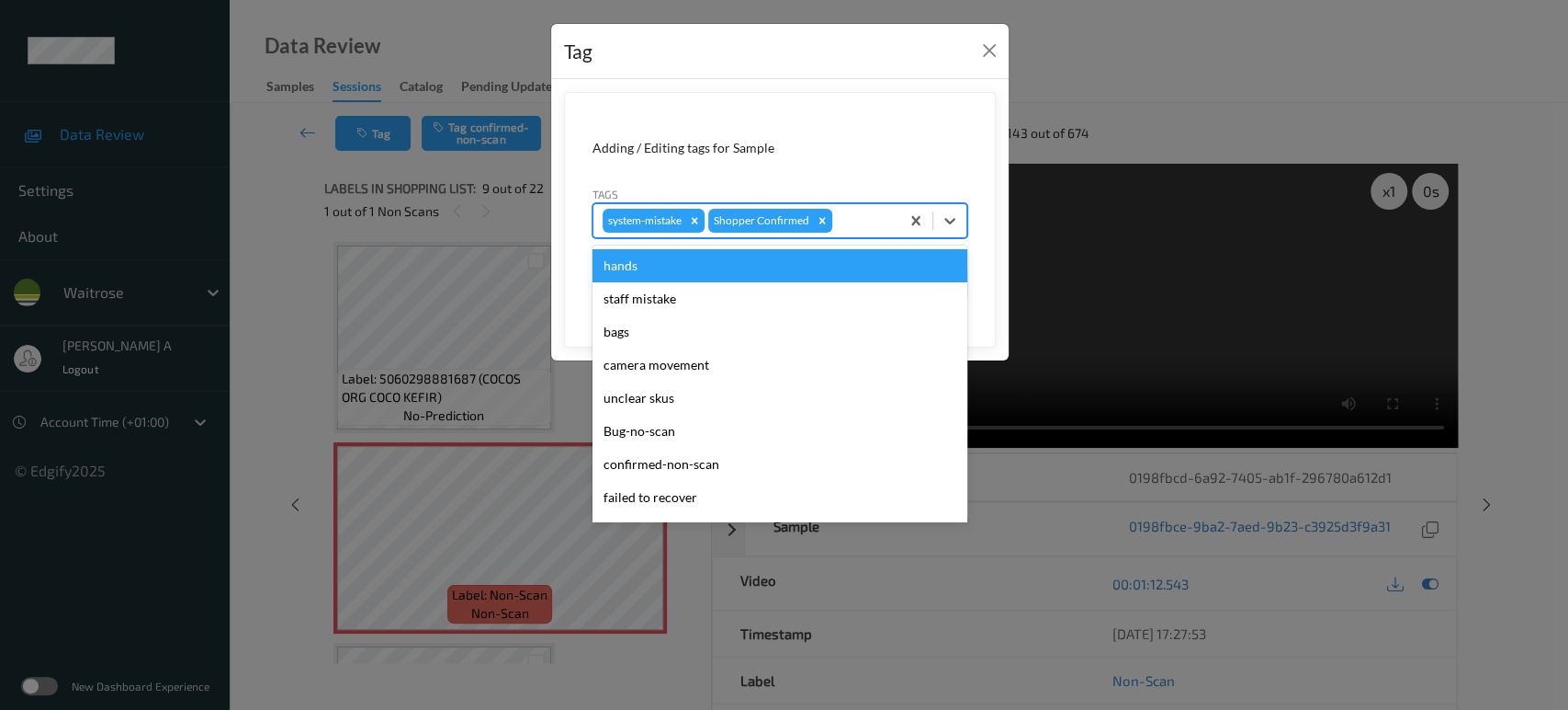
click at [865, 224] on div at bounding box center [863, 220] width 55 height 22
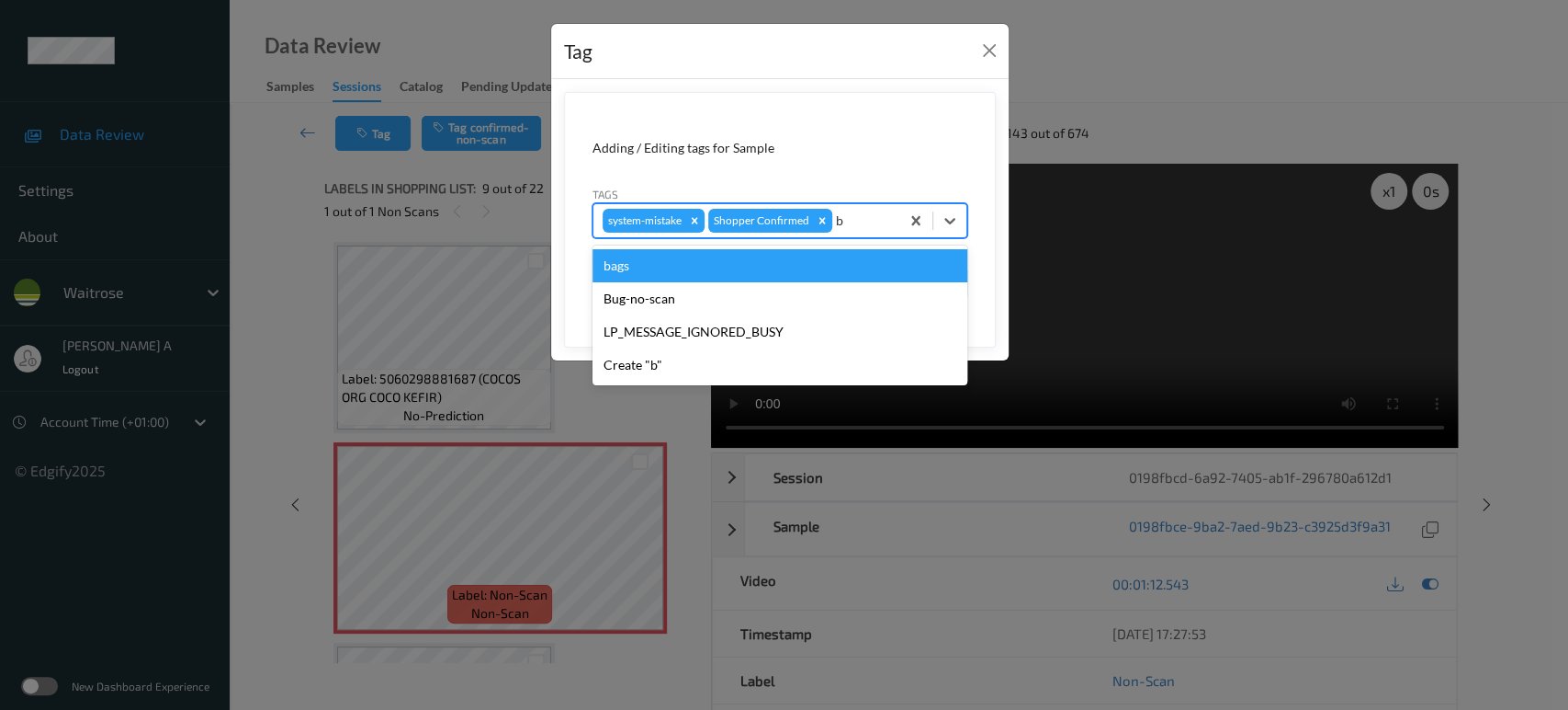
type input "ba"
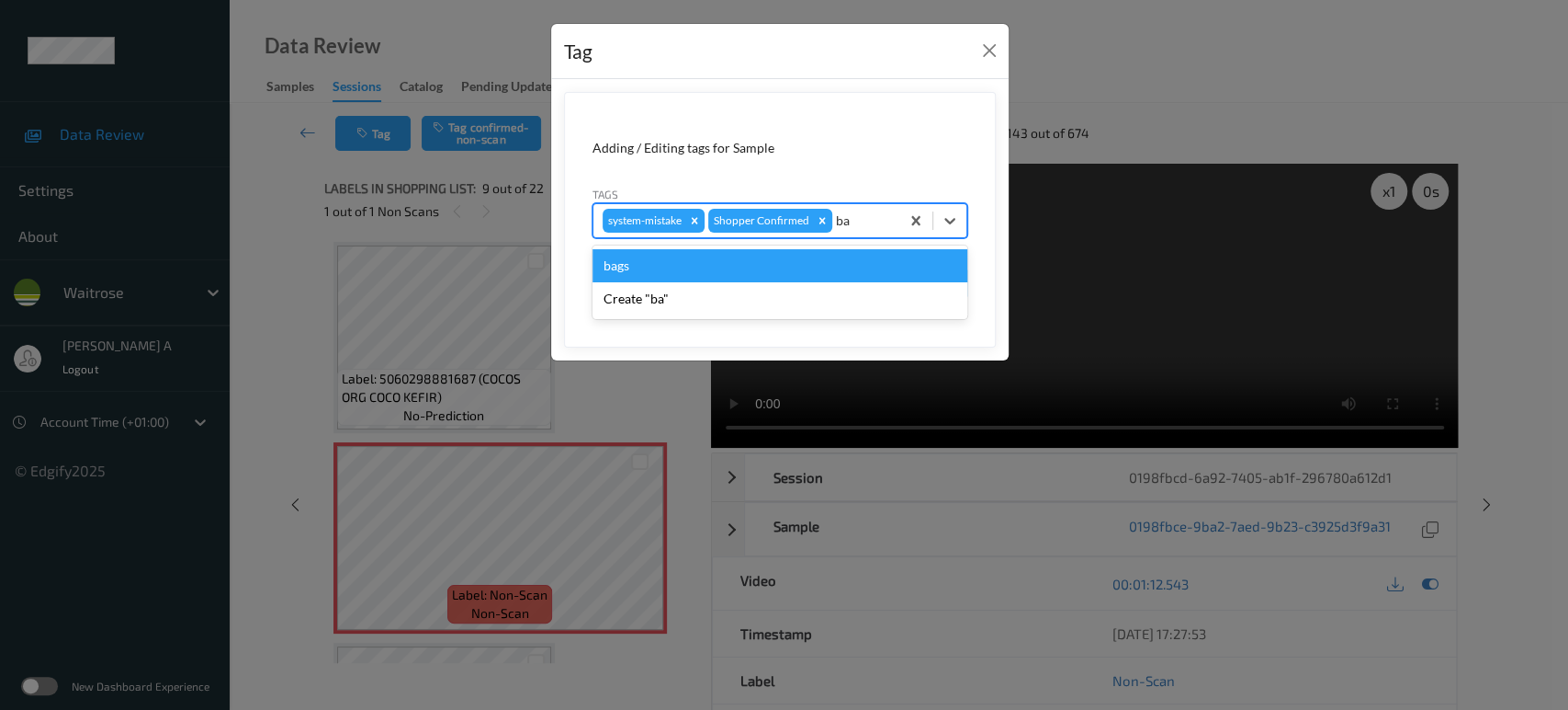
click at [786, 263] on div "bags" at bounding box center [779, 266] width 375 height 33
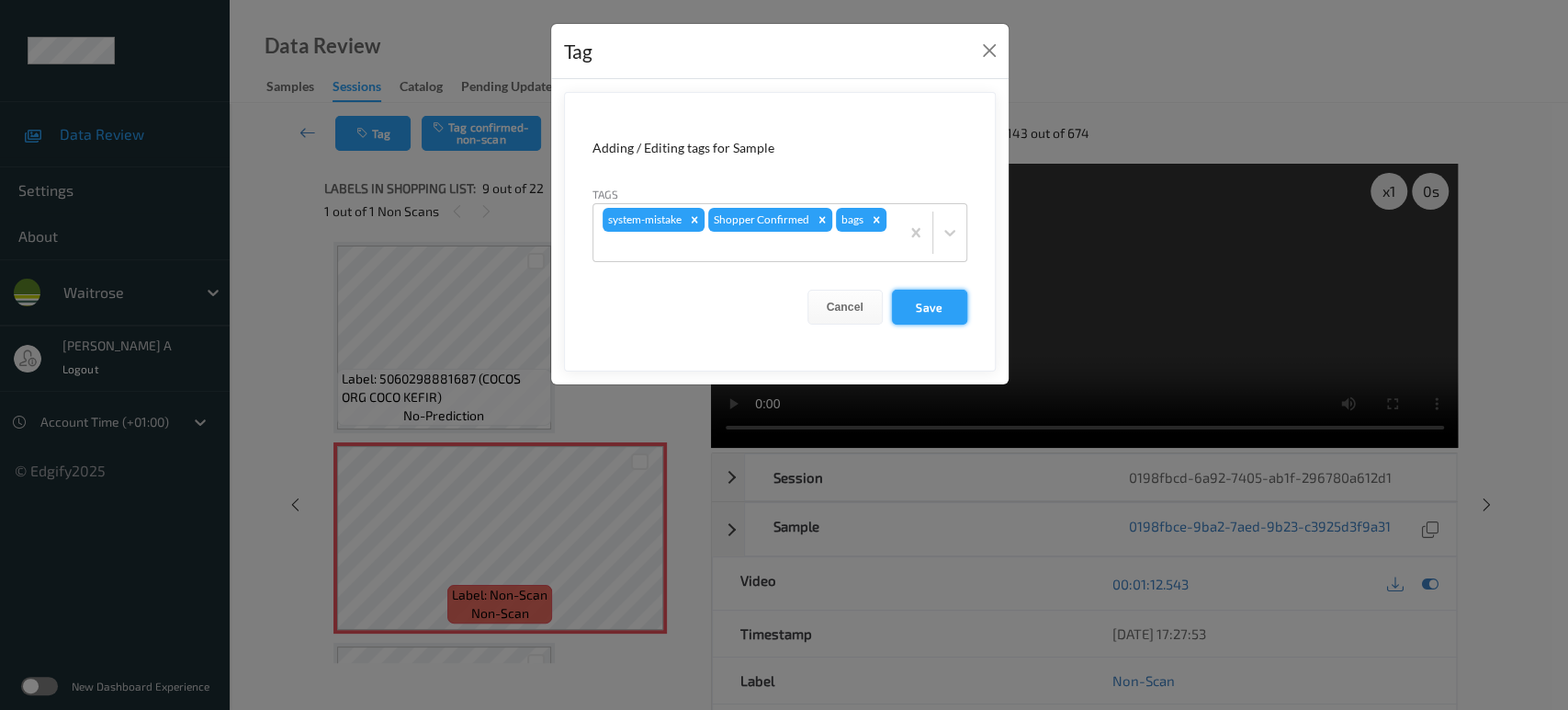
click at [938, 302] on button "Save" at bounding box center [929, 307] width 75 height 35
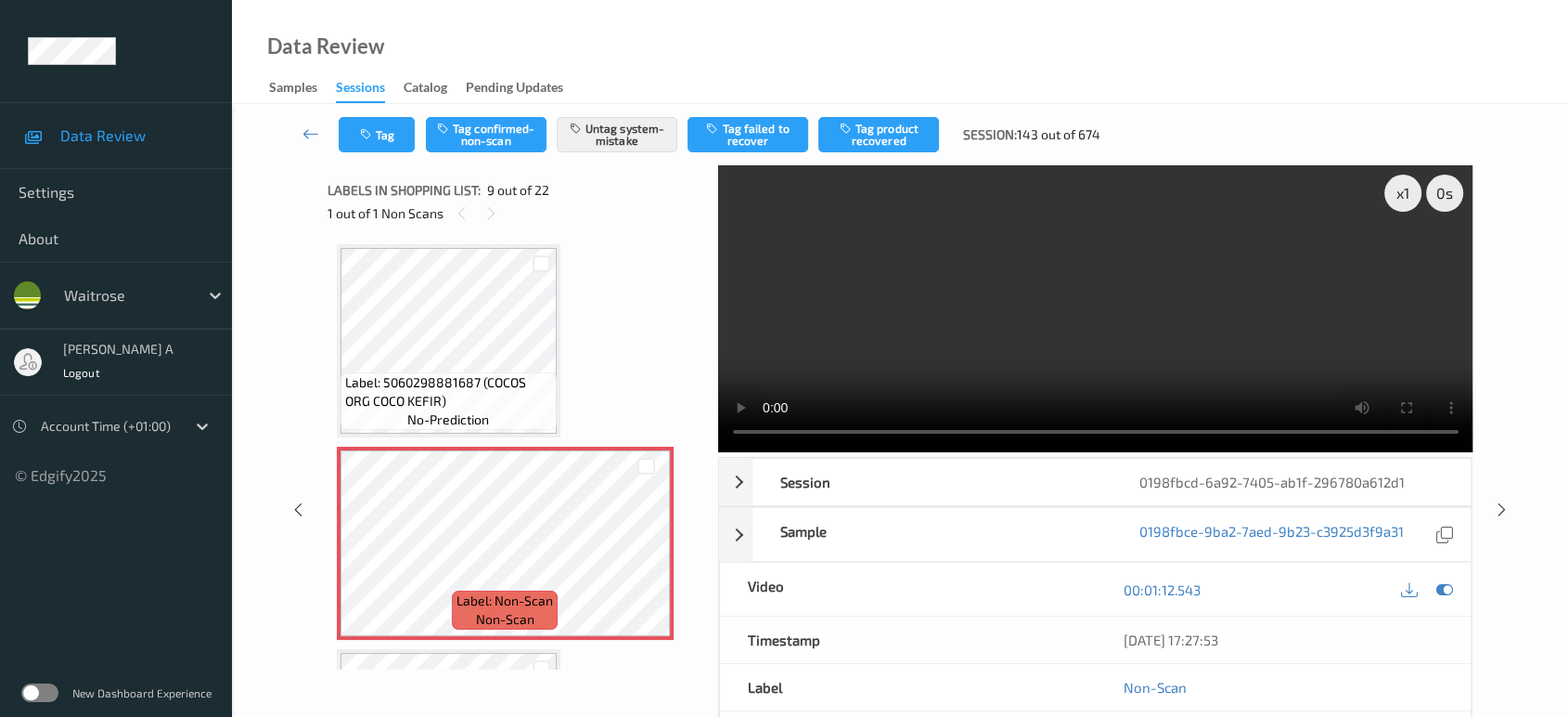
click at [374, 154] on div "Tag Tag confirmed-non-scan Untag system-mistake Tag failed to recover Tag produ…" at bounding box center [900, 135] width 1260 height 62
click at [374, 148] on button "Tag" at bounding box center [376, 135] width 76 height 36
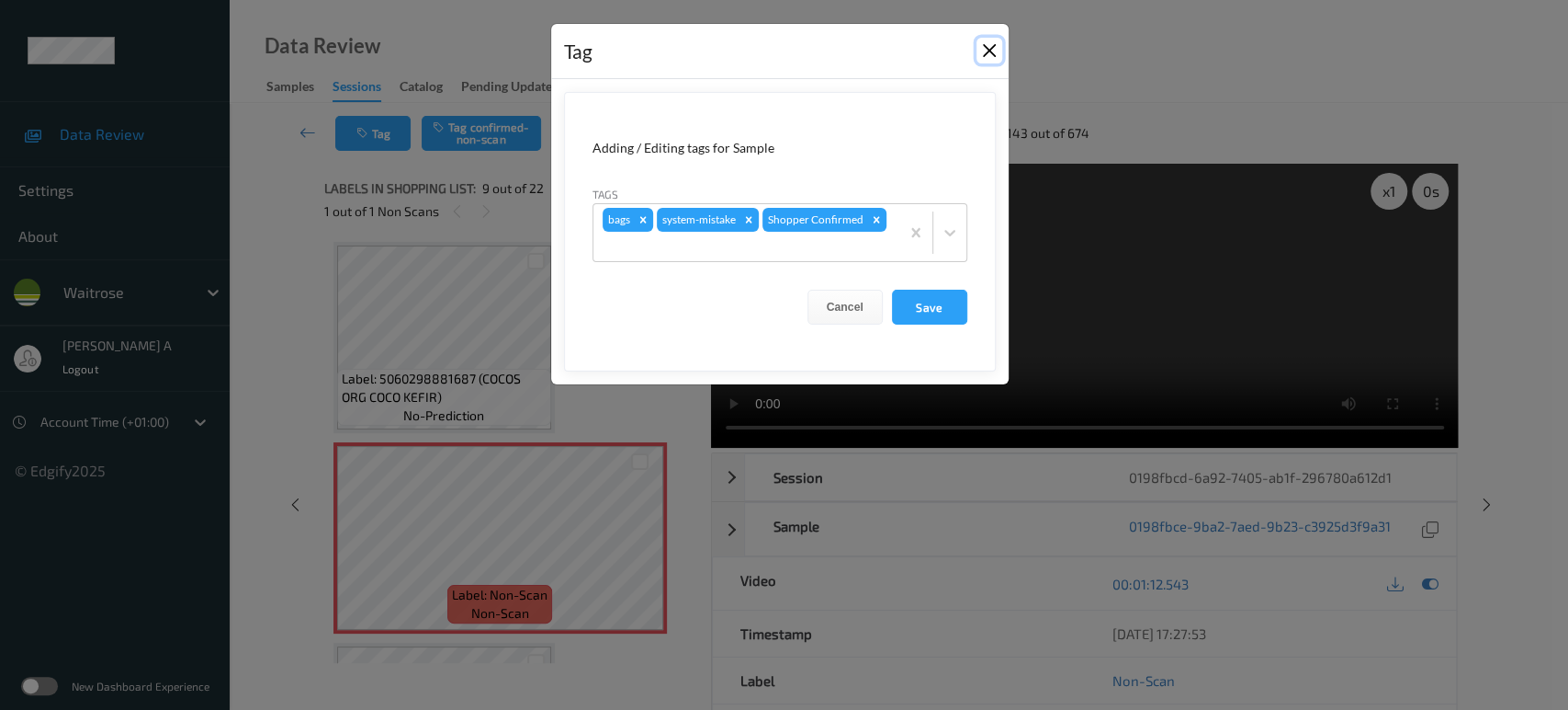
click at [991, 54] on button "Close" at bounding box center [989, 51] width 26 height 26
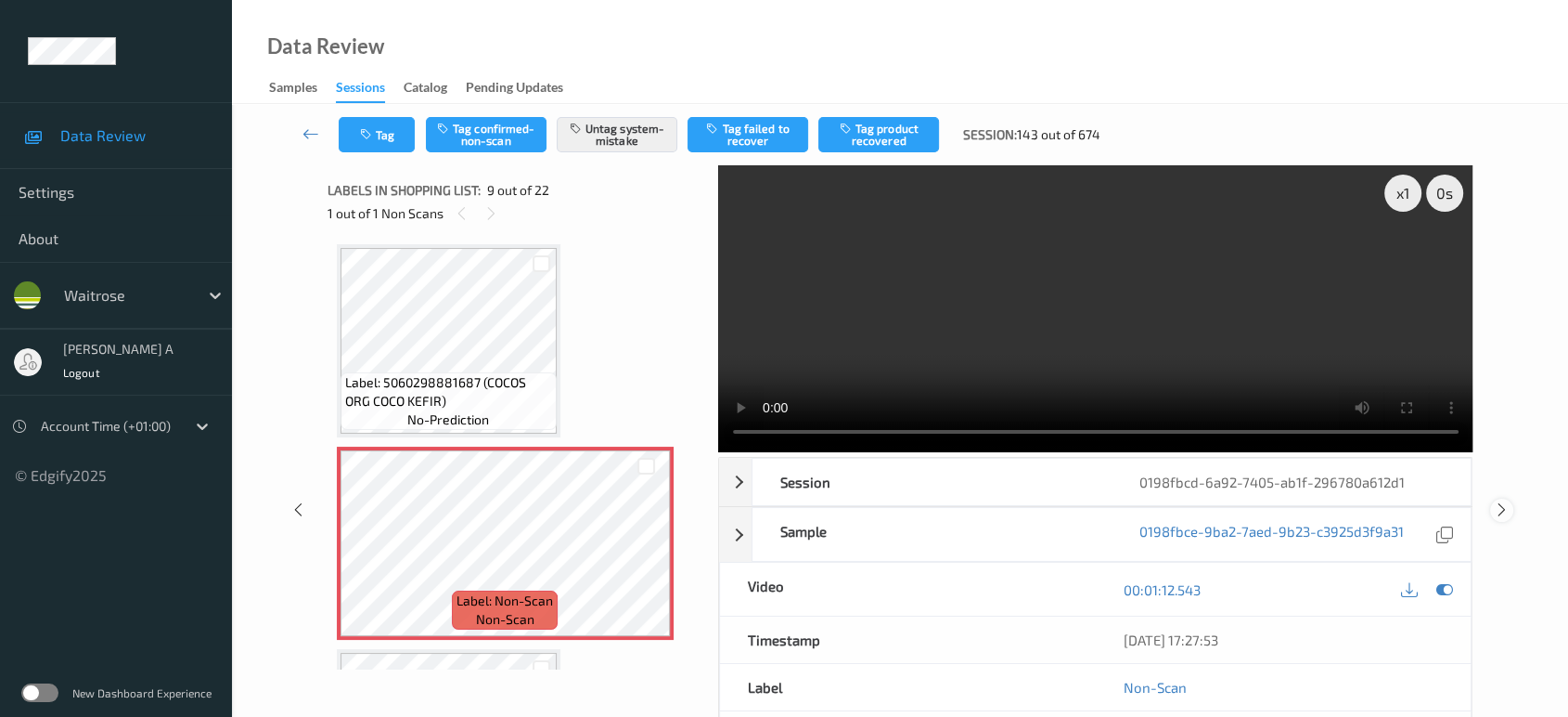
click at [1507, 509] on icon at bounding box center [1502, 509] width 16 height 17
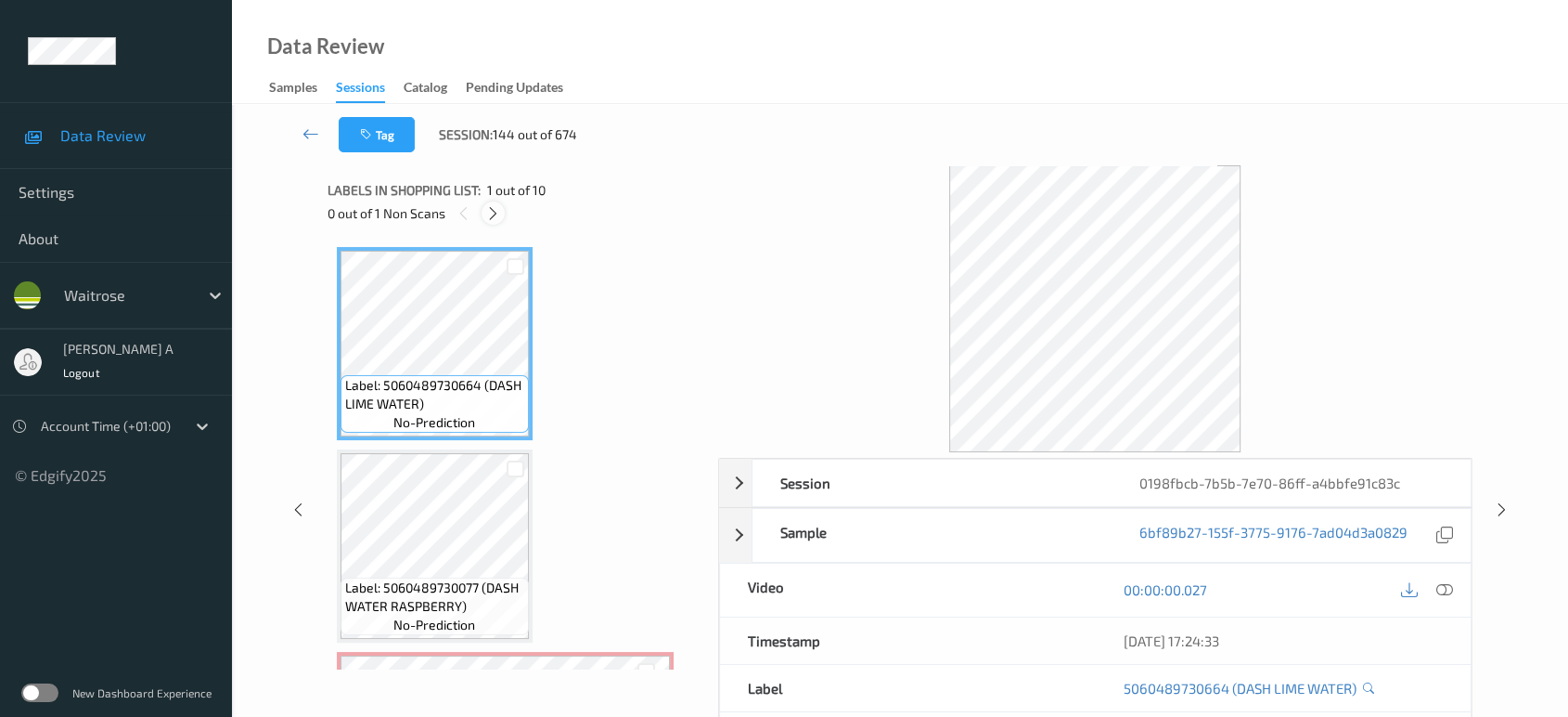
click at [492, 208] on icon at bounding box center [492, 213] width 16 height 17
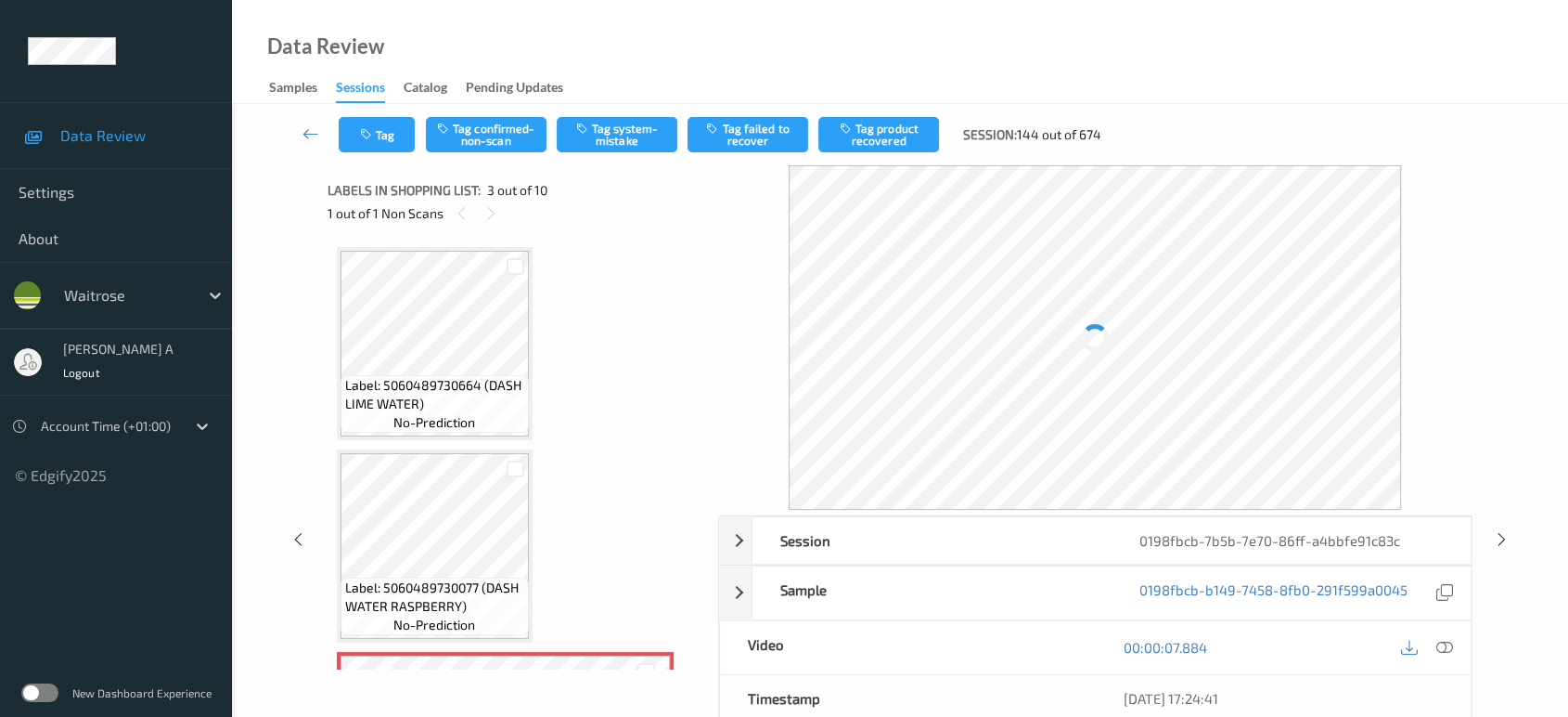
scroll to position [209, 0]
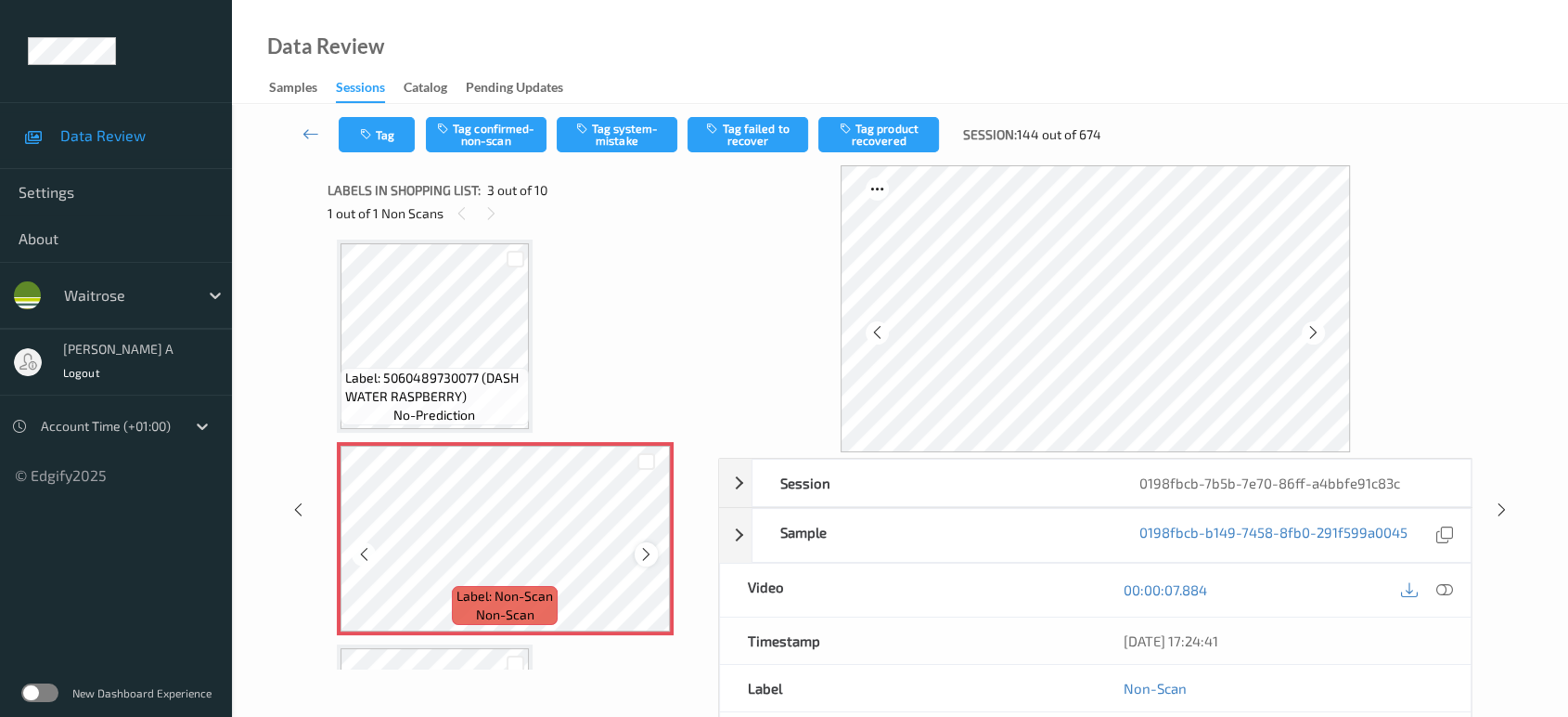
click at [644, 558] on icon at bounding box center [646, 554] width 16 height 17
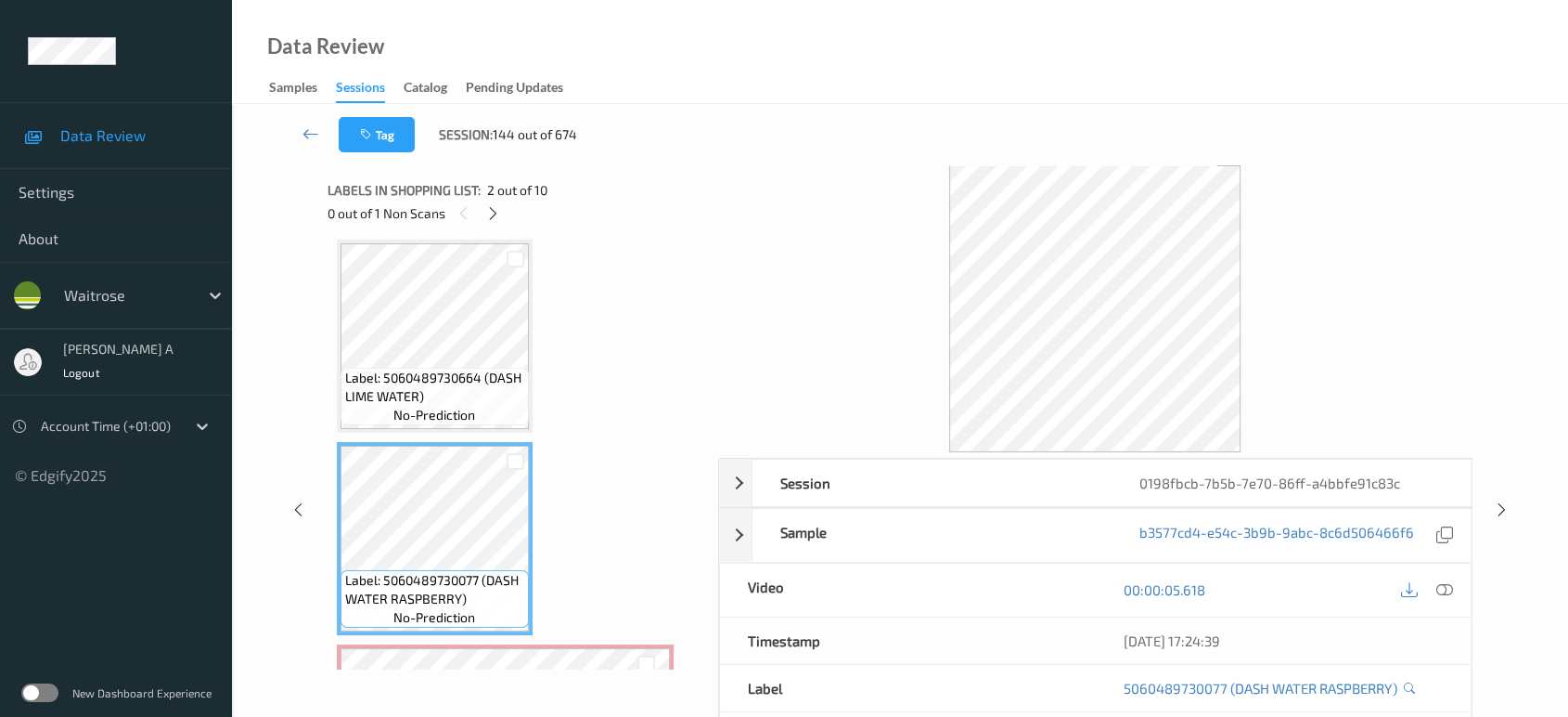
scroll to position [4, 0]
click at [1443, 594] on icon at bounding box center [1445, 590] width 17 height 17
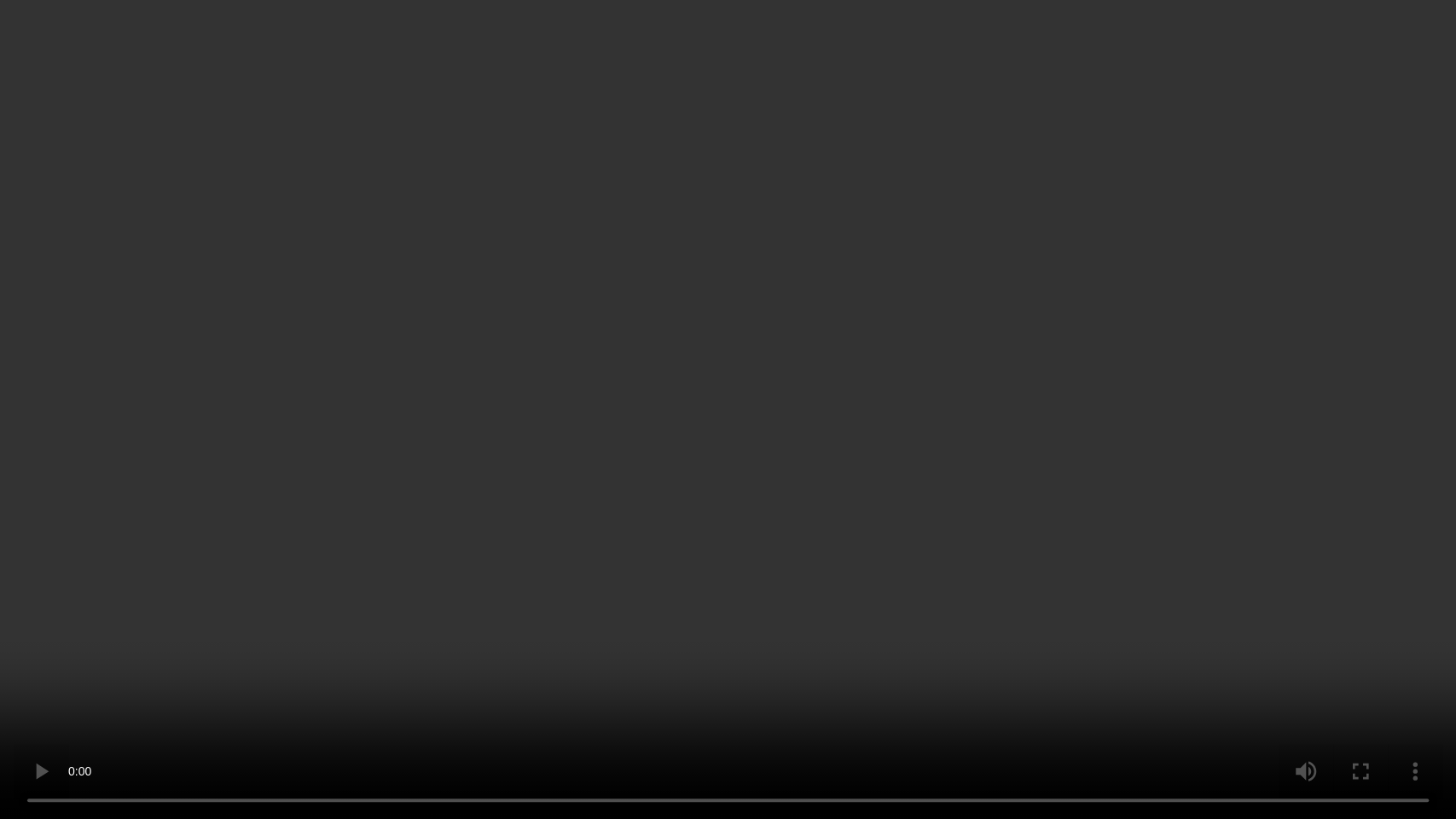
click at [759, 422] on video at bounding box center [728, 409] width 1456 height 819
click at [752, 510] on video at bounding box center [728, 409] width 1456 height 819
click at [679, 365] on video at bounding box center [728, 409] width 1456 height 819
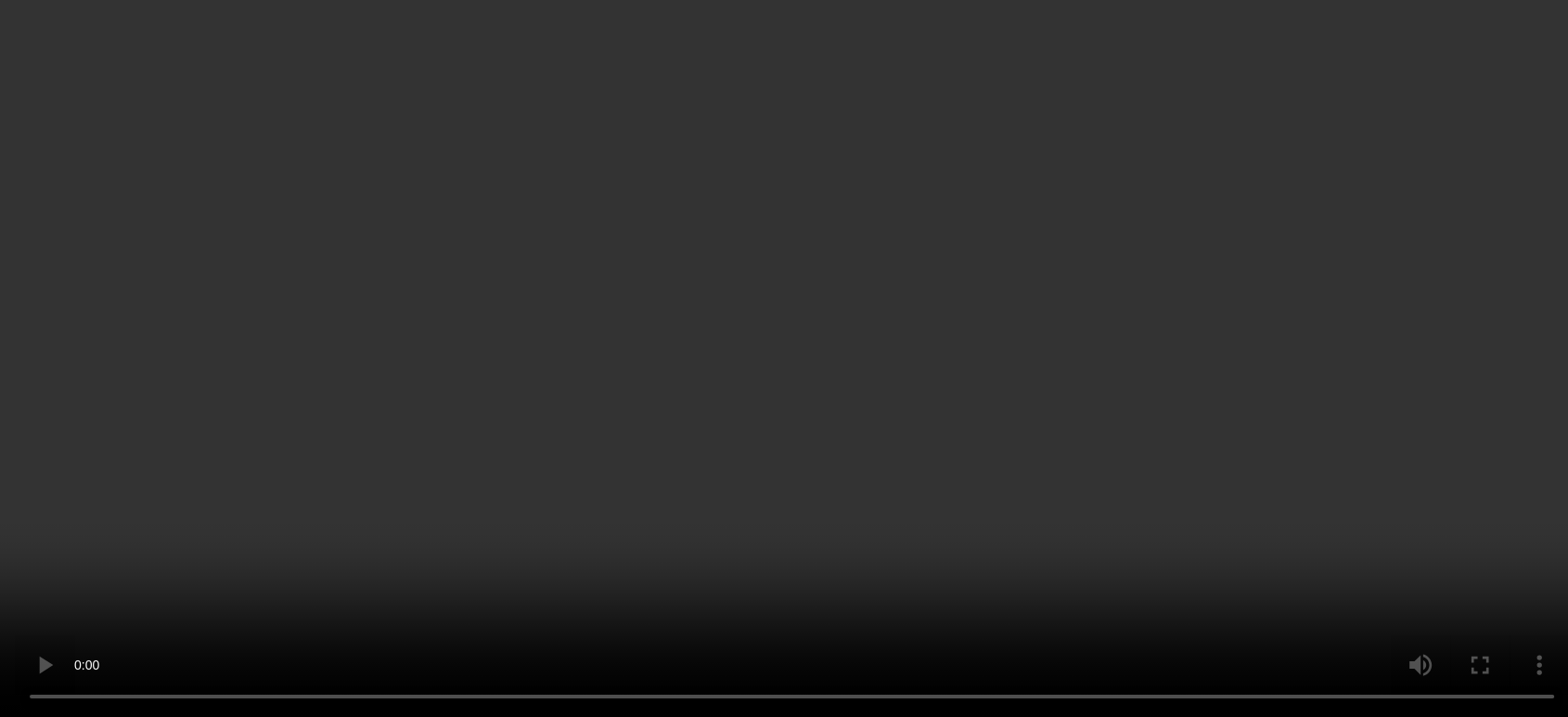
scroll to position [416, 0]
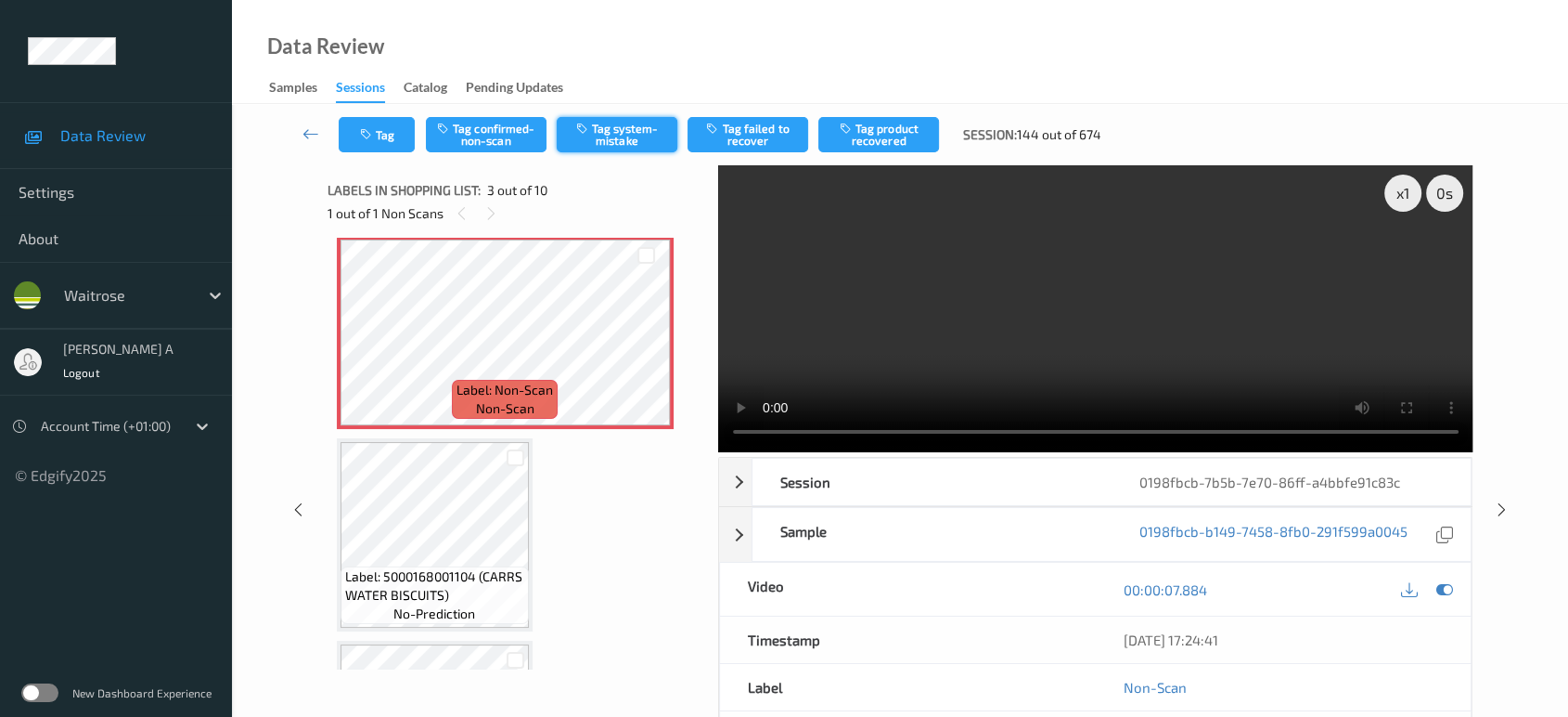
click at [590, 147] on button "Tag system-mistake" at bounding box center [617, 135] width 121 height 36
drag, startPoint x: 1501, startPoint y: 428, endPoint x: 1056, endPoint y: 7, distance: 612.6
click at [1501, 501] on icon at bounding box center [1502, 509] width 16 height 17
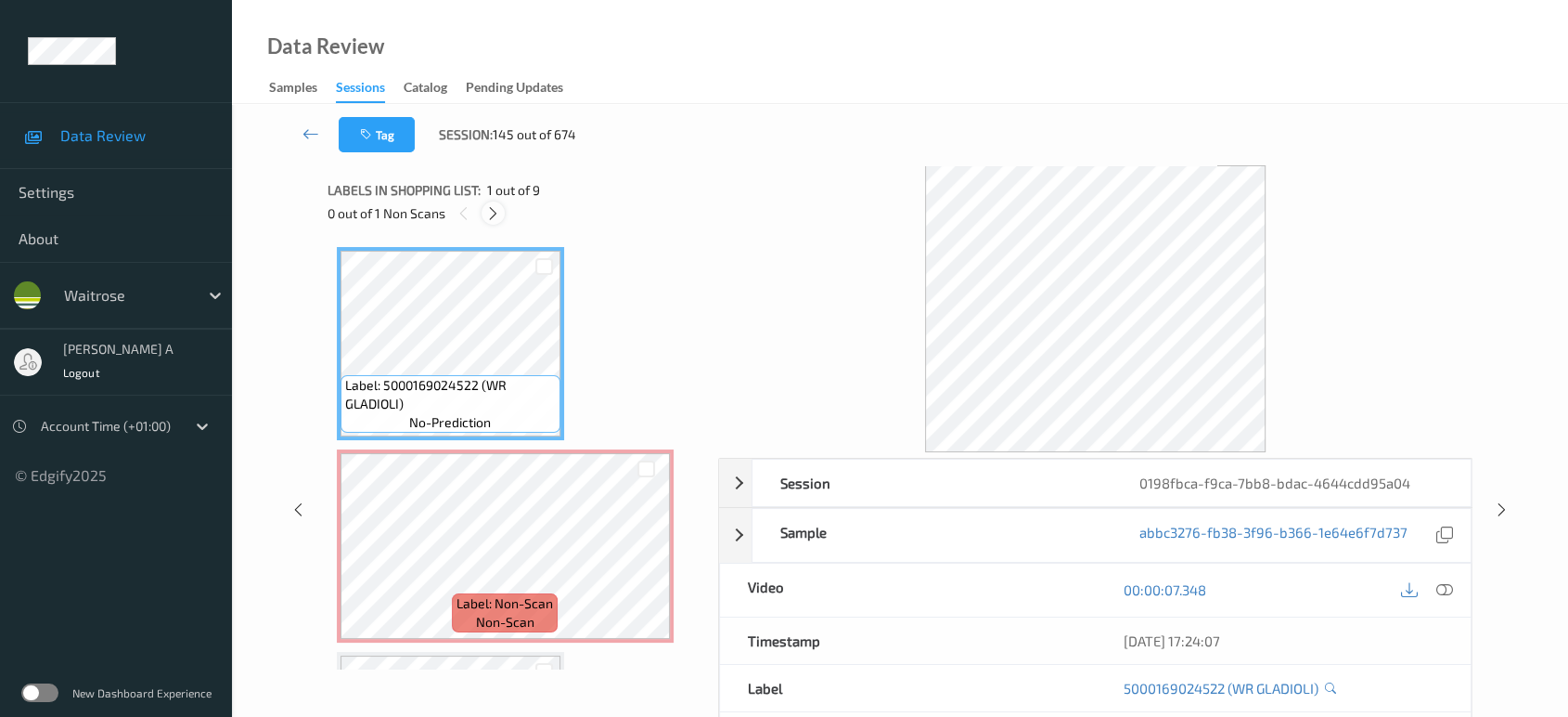
click at [496, 217] on icon at bounding box center [492, 213] width 16 height 17
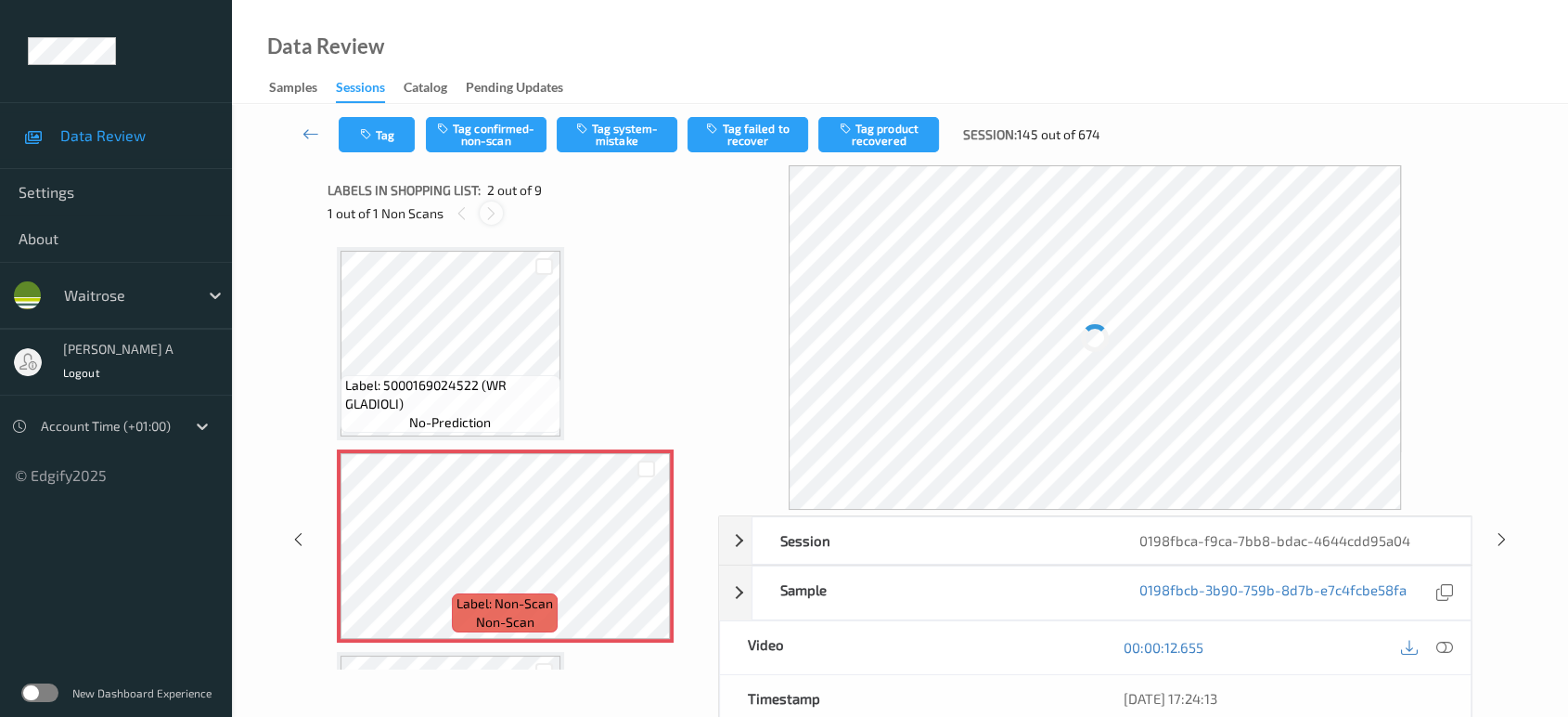
scroll to position [8, 0]
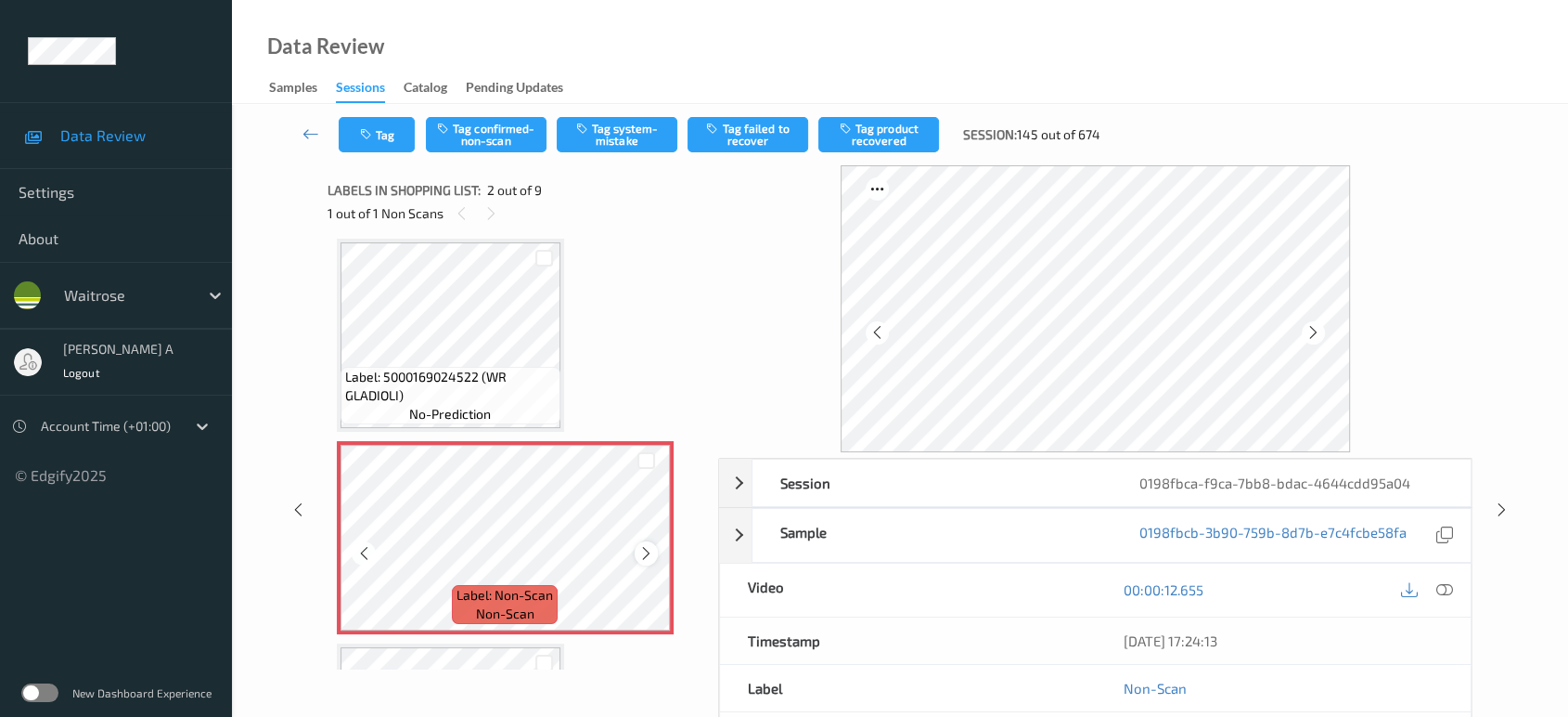
click at [649, 552] on icon at bounding box center [646, 553] width 16 height 17
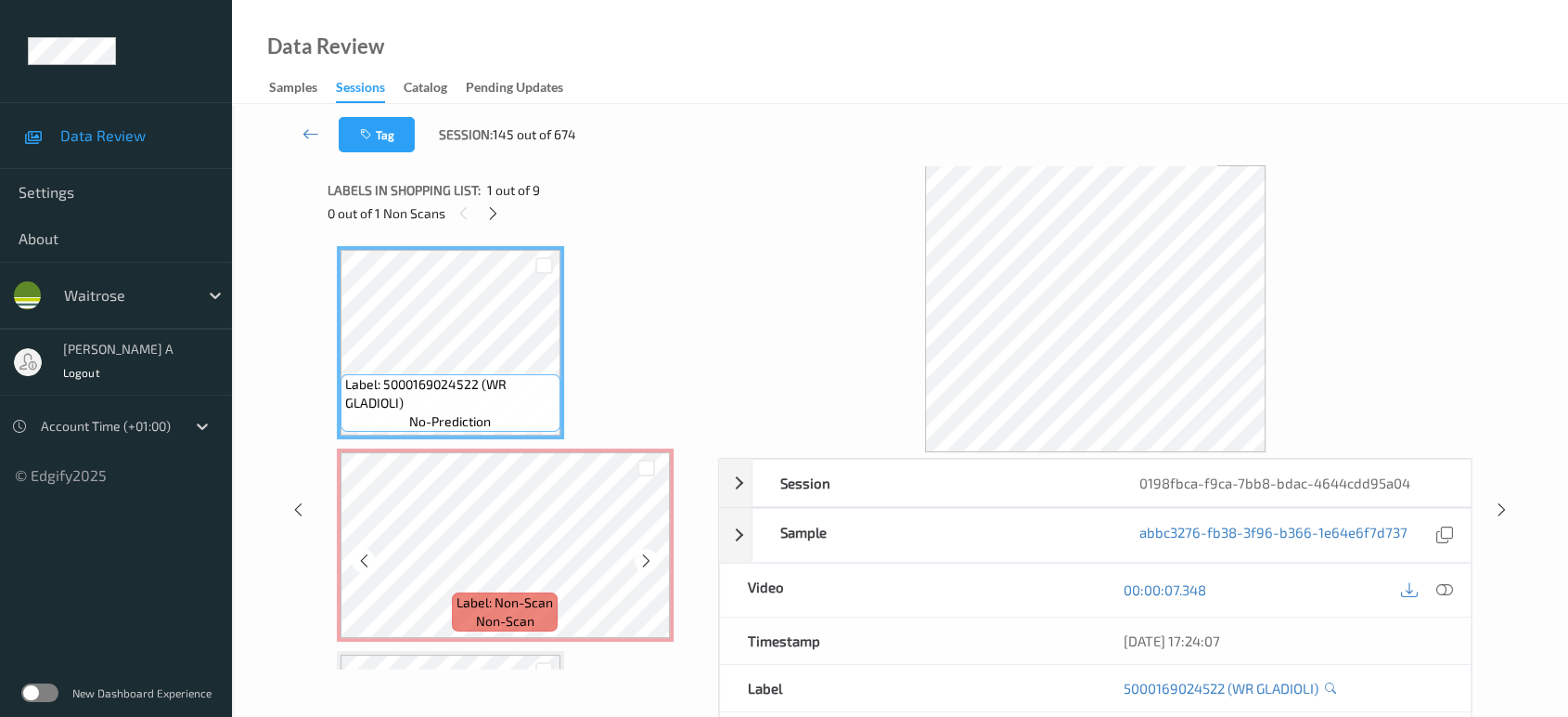
scroll to position [0, 0]
click at [1443, 591] on icon at bounding box center [1445, 590] width 17 height 17
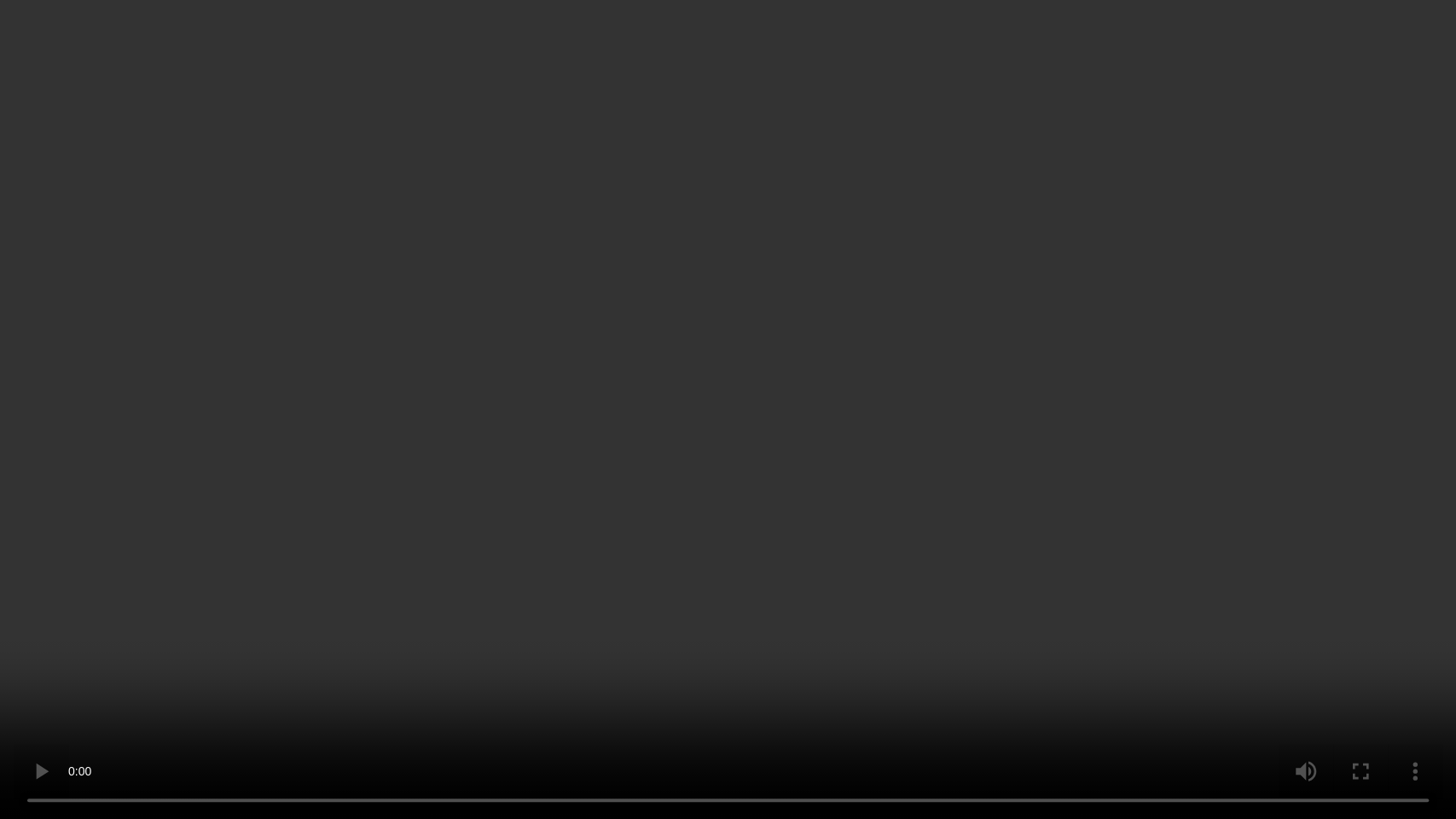
click at [790, 380] on video at bounding box center [728, 409] width 1456 height 819
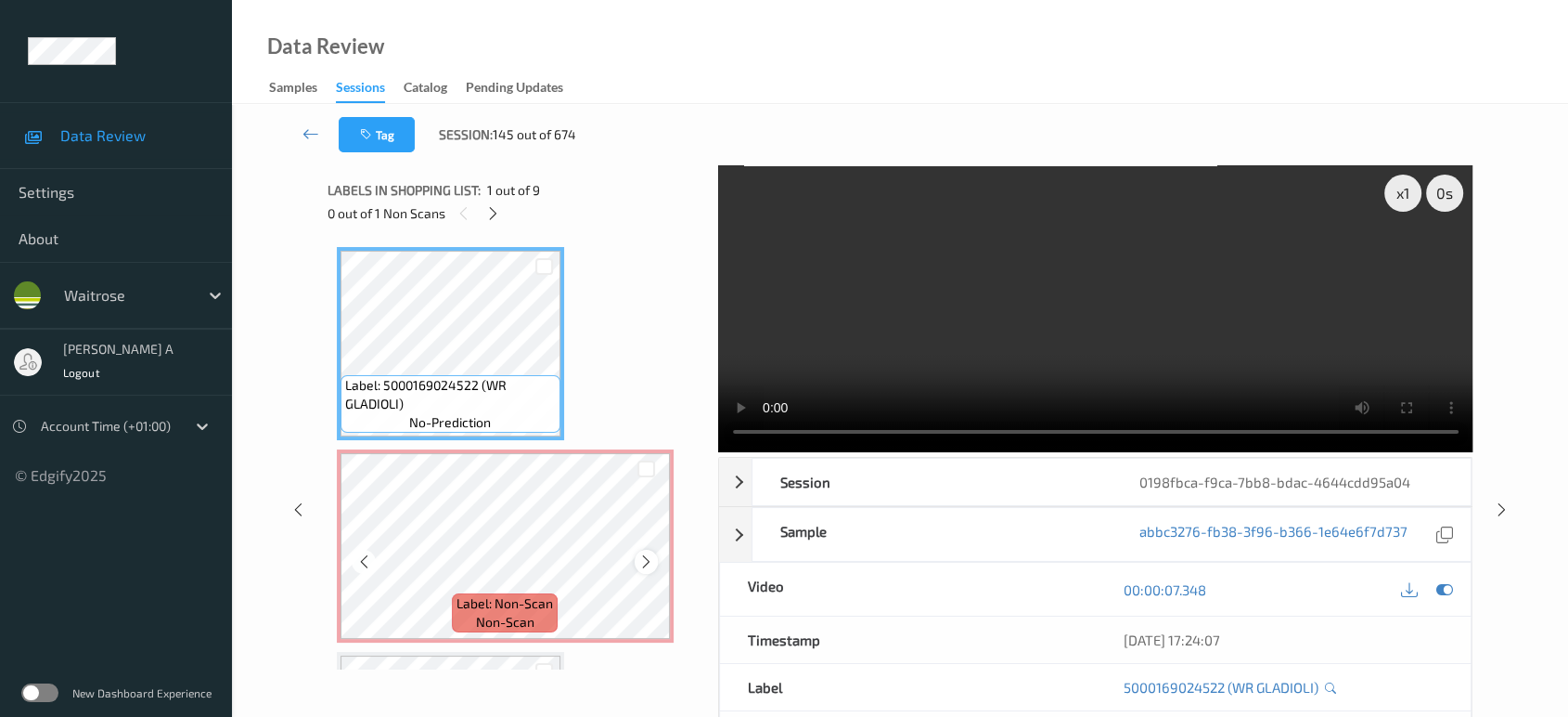
click at [647, 558] on icon at bounding box center [646, 562] width 16 height 17
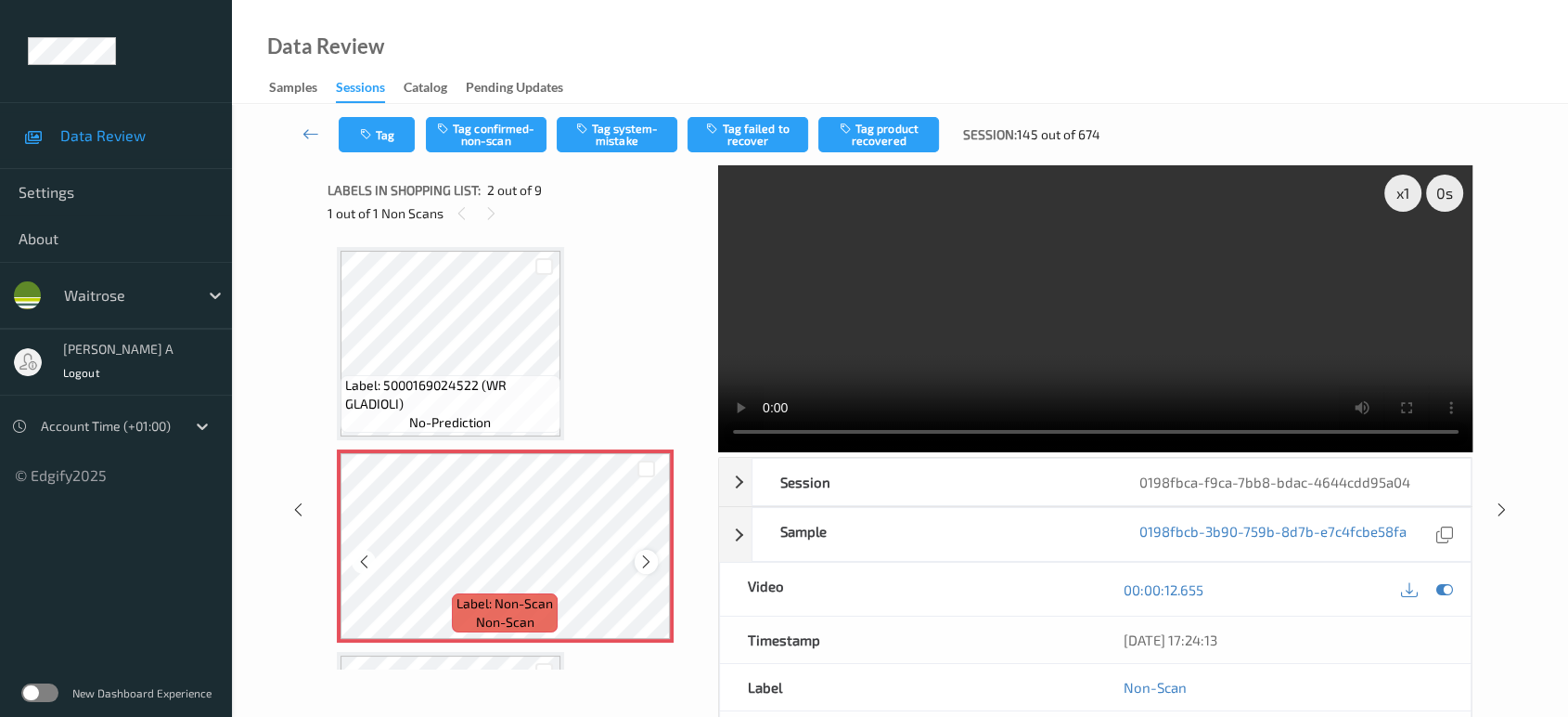
click at [647, 559] on icon at bounding box center [646, 562] width 16 height 17
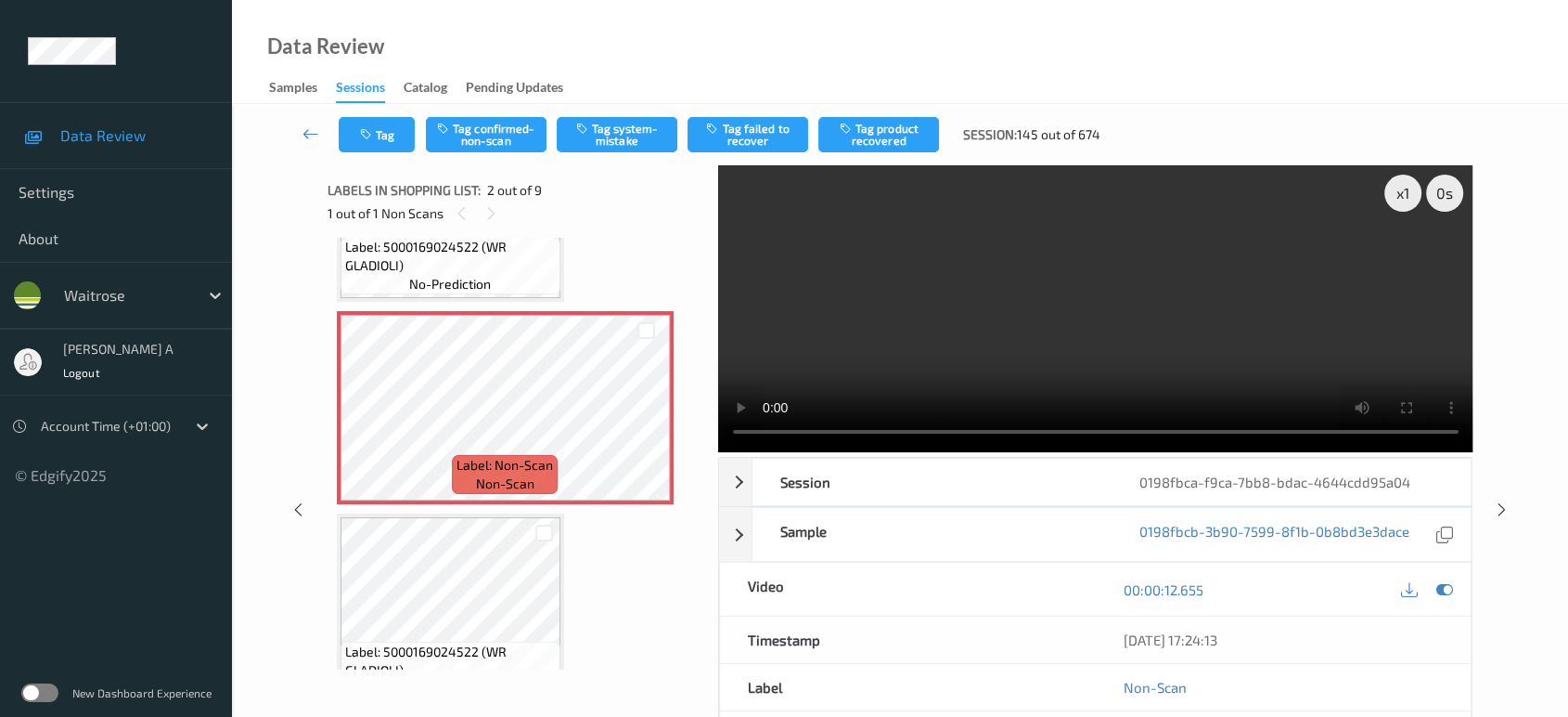
scroll to position [103, 0]
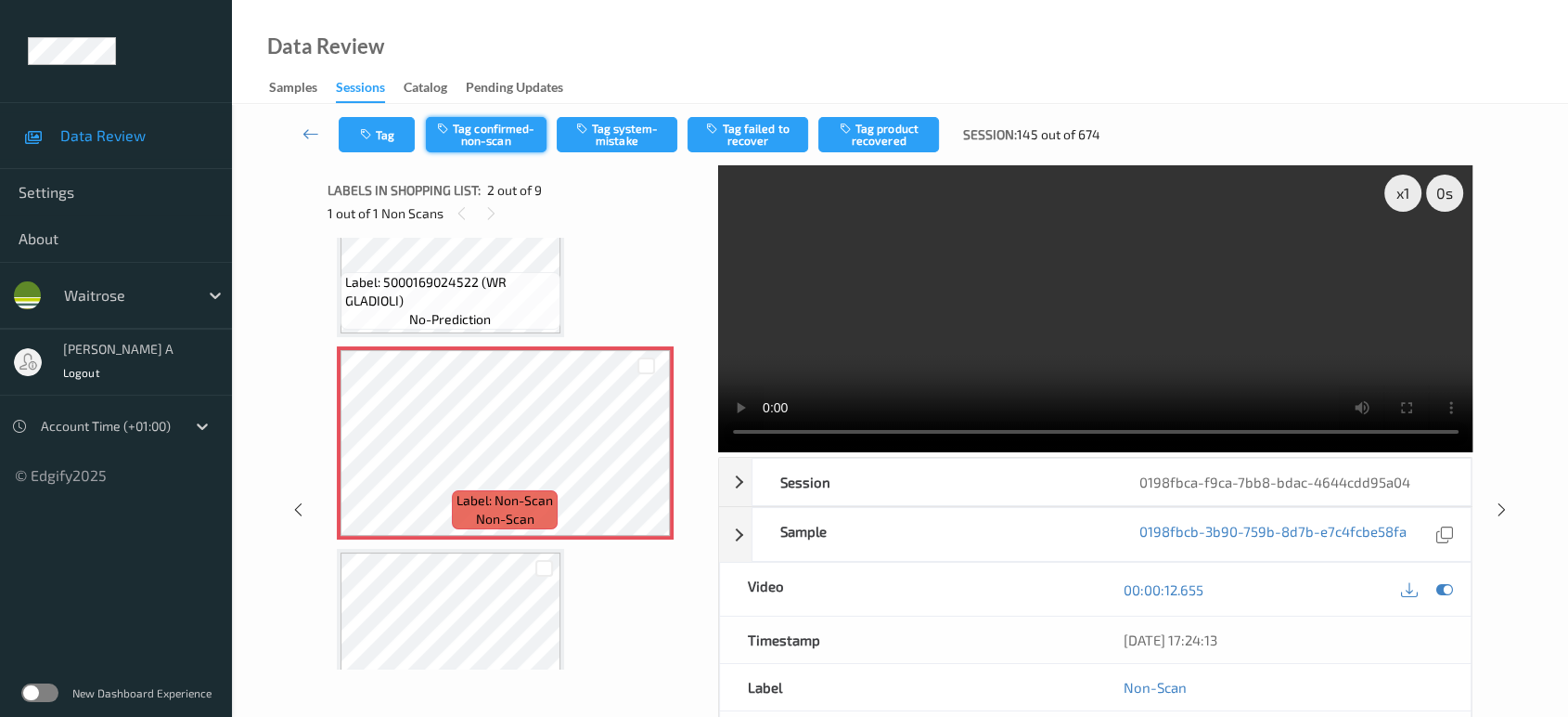
click at [512, 134] on button "Tag confirmed-non-scan" at bounding box center [486, 135] width 121 height 36
click at [881, 143] on button "Tag product recovered" at bounding box center [878, 135] width 121 height 36
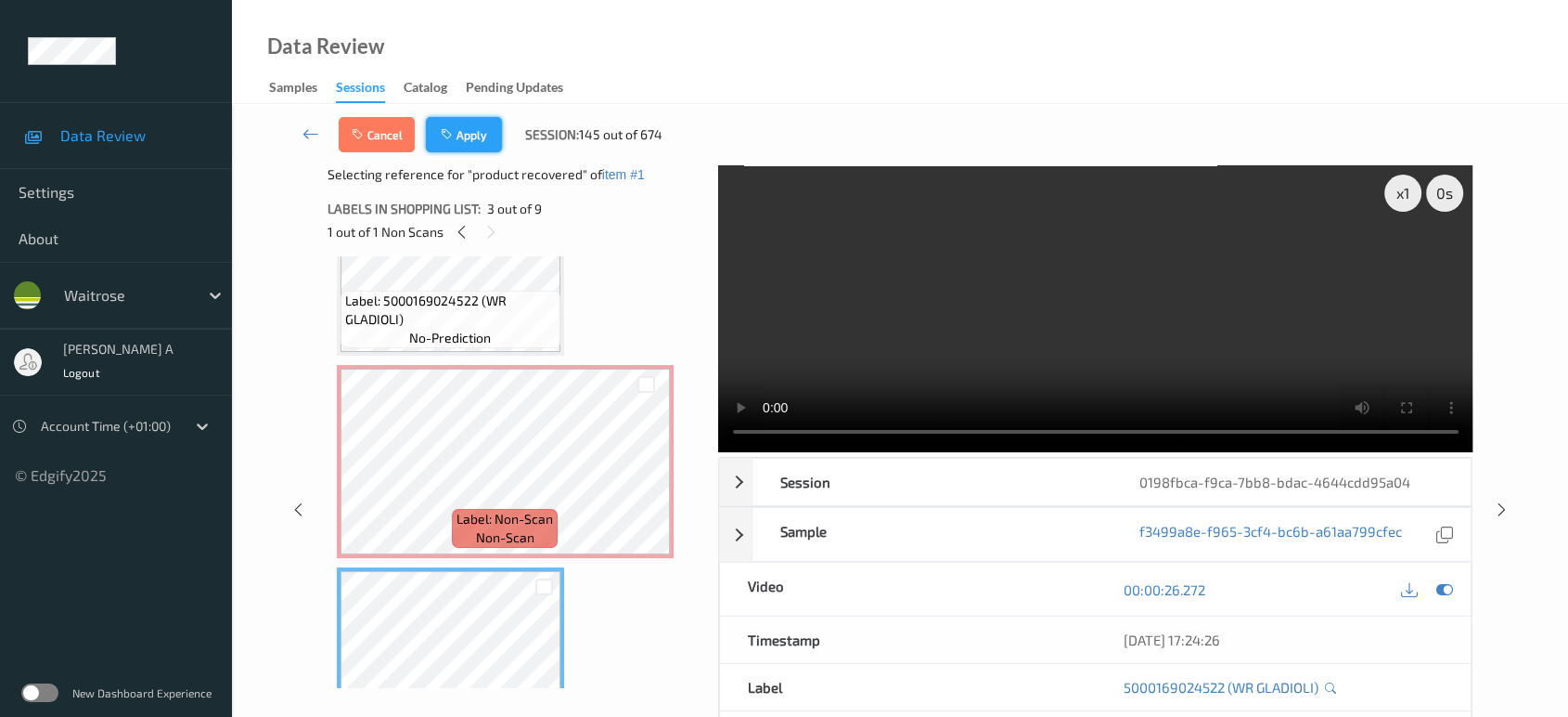
click at [473, 139] on button "Apply" at bounding box center [463, 135] width 76 height 36
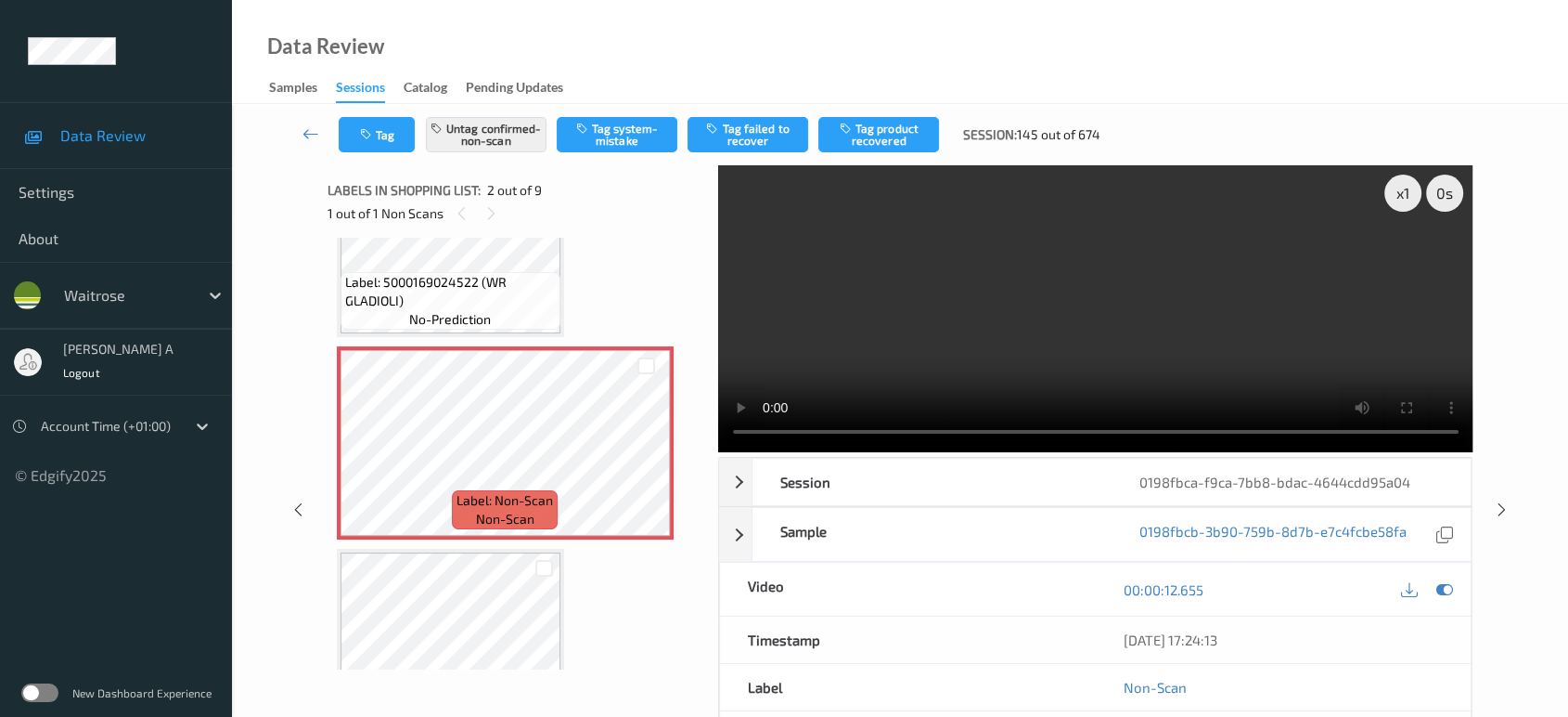
scroll to position [8, 0]
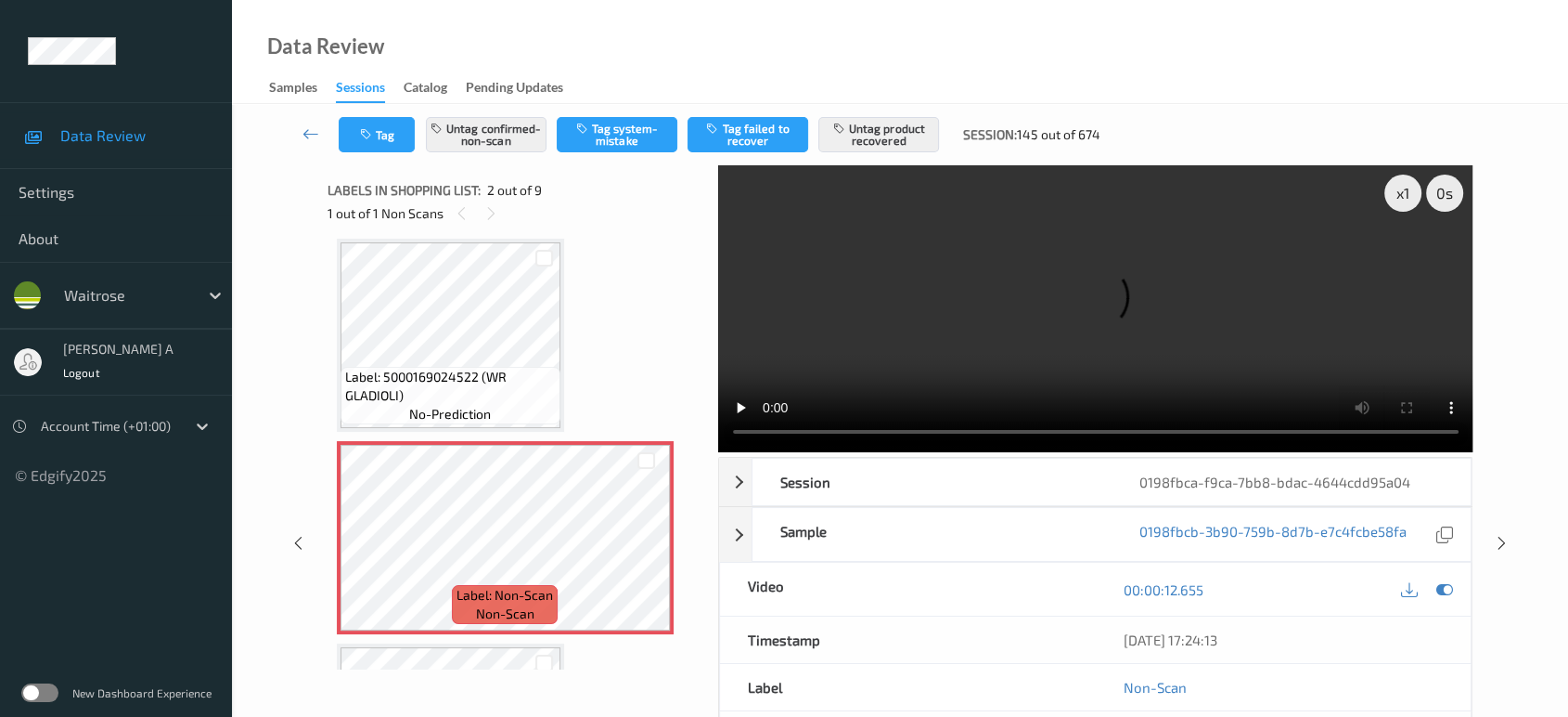
drag, startPoint x: 1497, startPoint y: 469, endPoint x: 1487, endPoint y: 424, distance: 46.1
click at [1498, 535] on icon at bounding box center [1502, 543] width 16 height 17
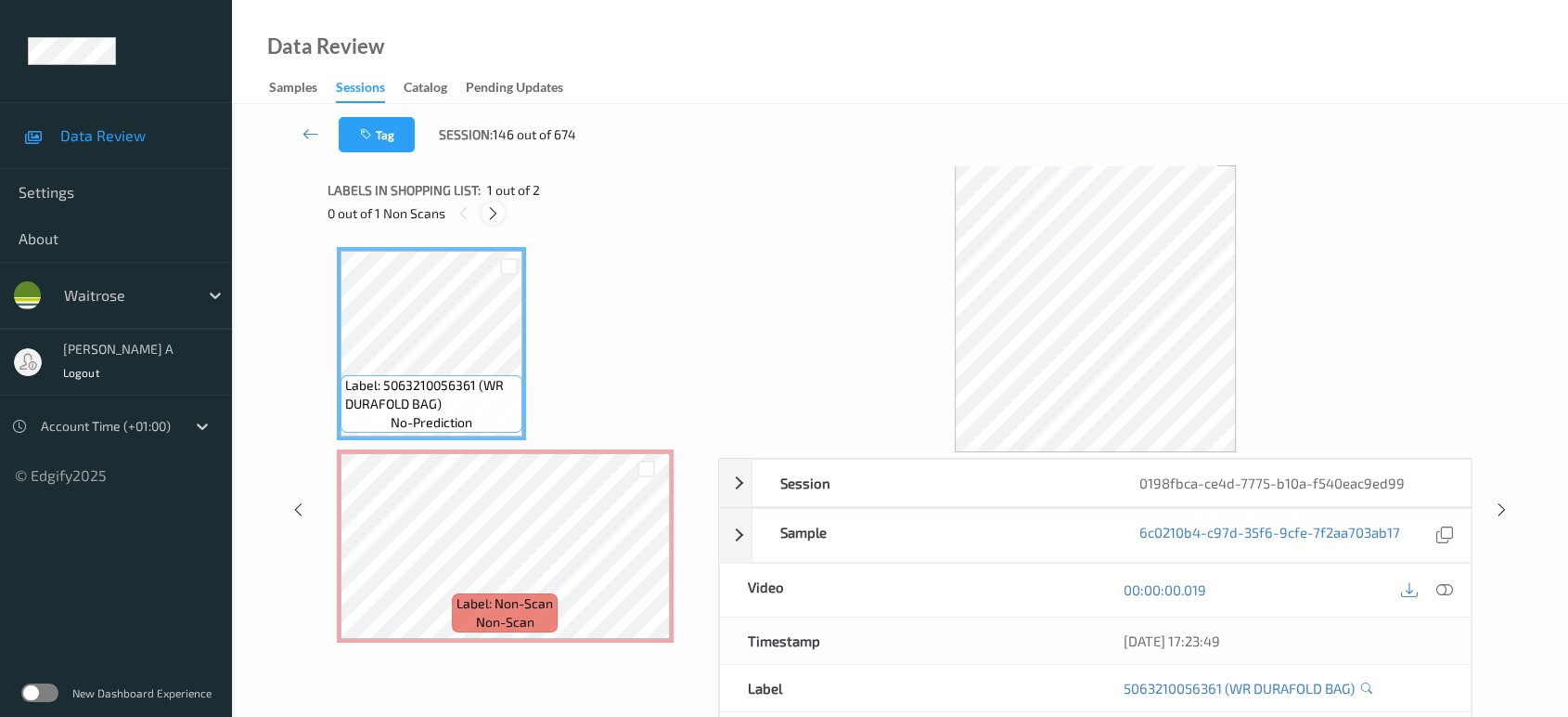
click at [496, 212] on icon at bounding box center [492, 213] width 16 height 17
click at [1446, 591] on icon at bounding box center [1445, 590] width 17 height 17
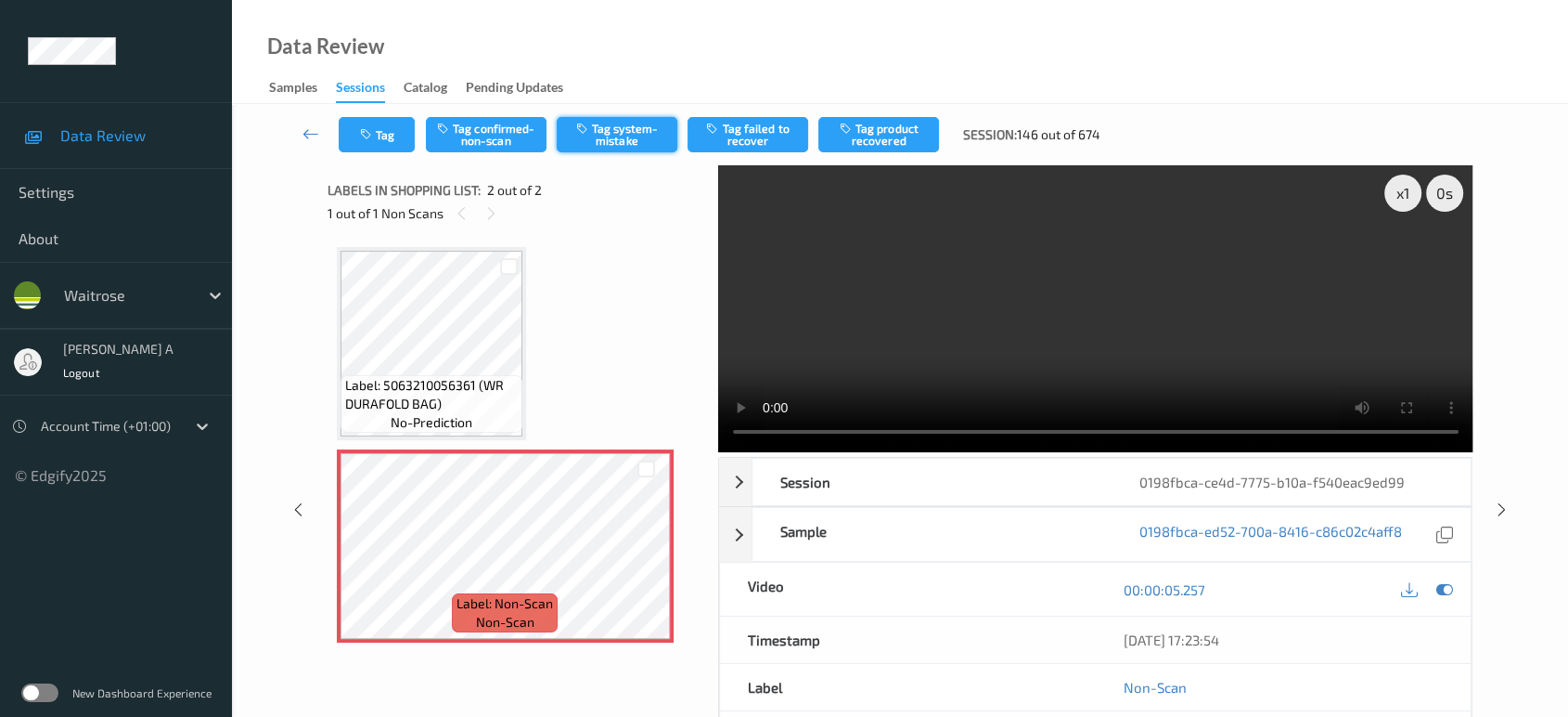
click at [616, 135] on button "Tag system-mistake" at bounding box center [617, 135] width 121 height 36
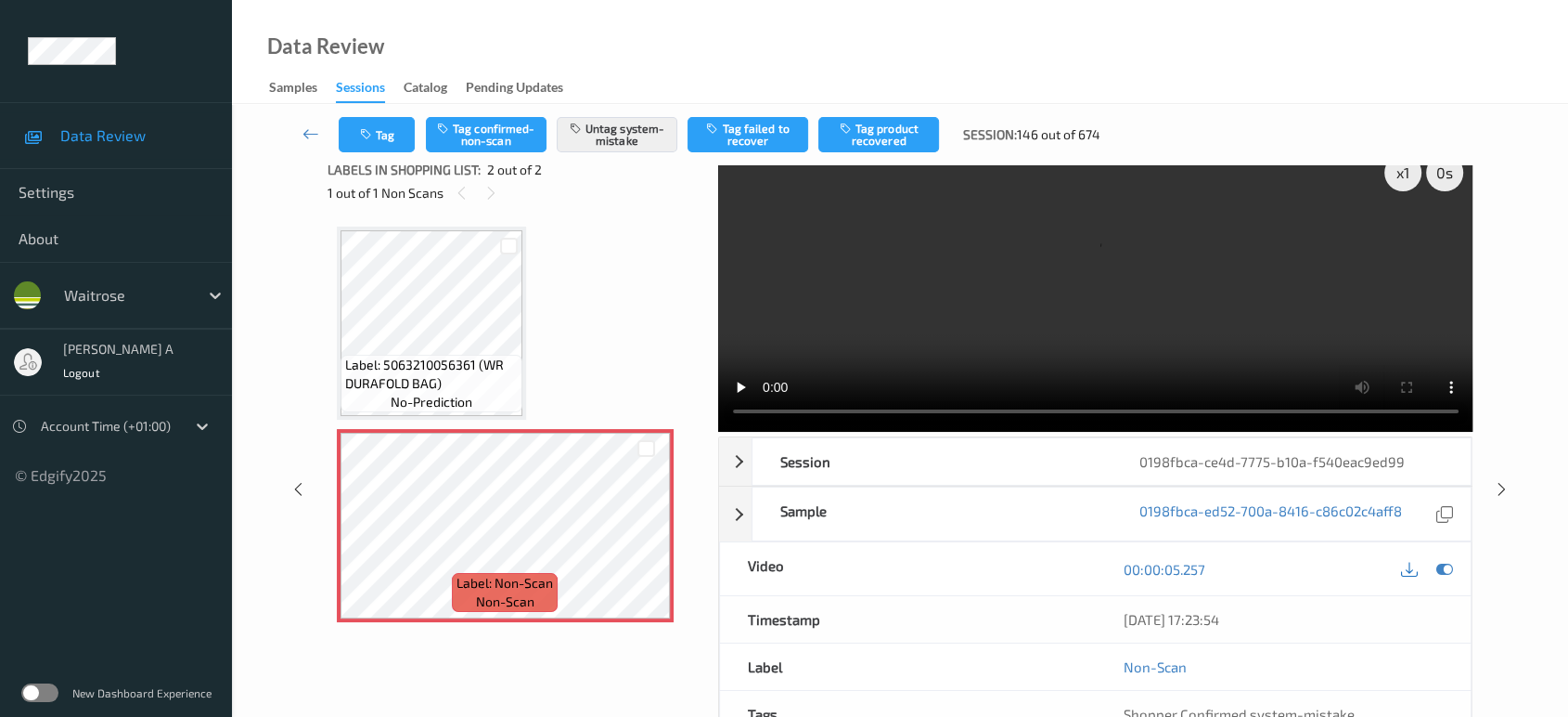
scroll to position [26, 0]
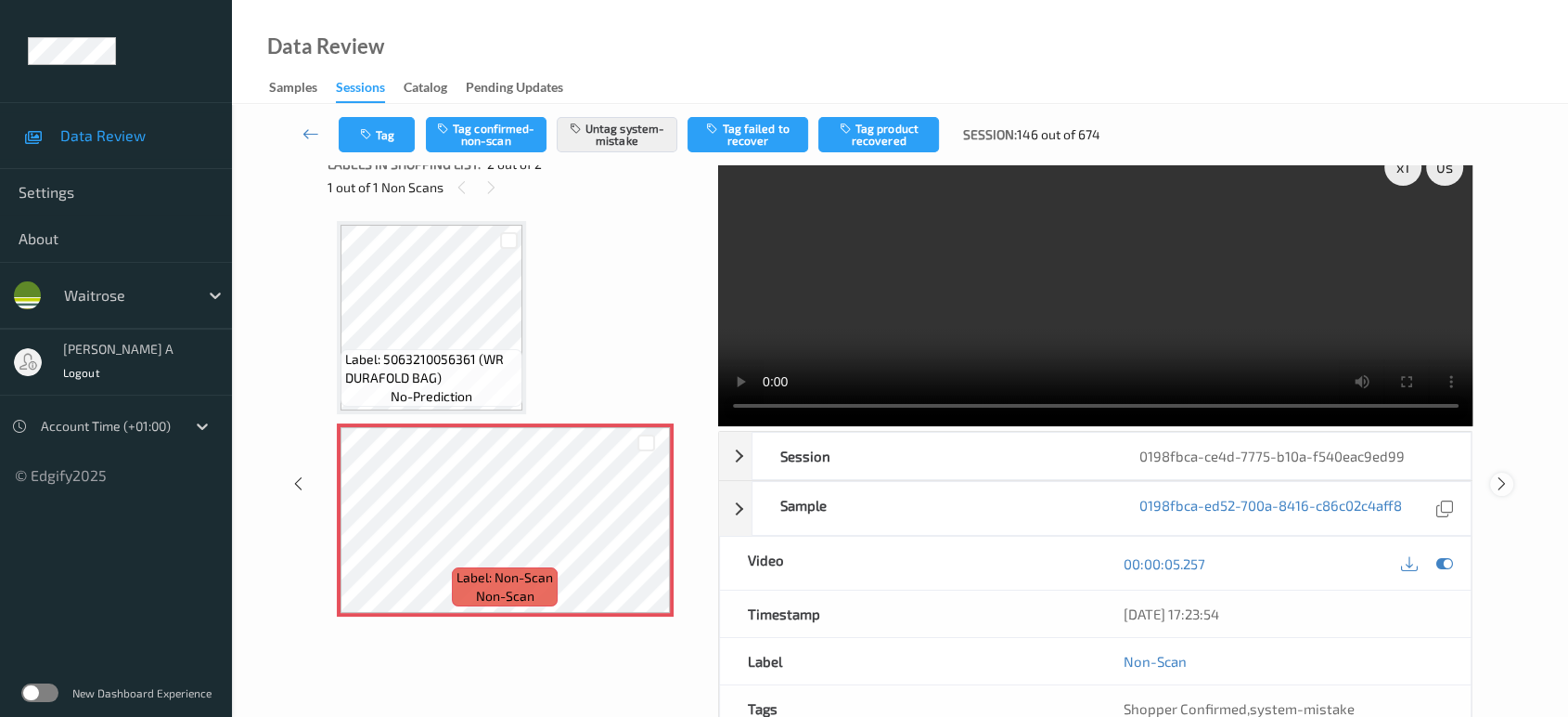
click at [1500, 475] on icon at bounding box center [1502, 483] width 16 height 17
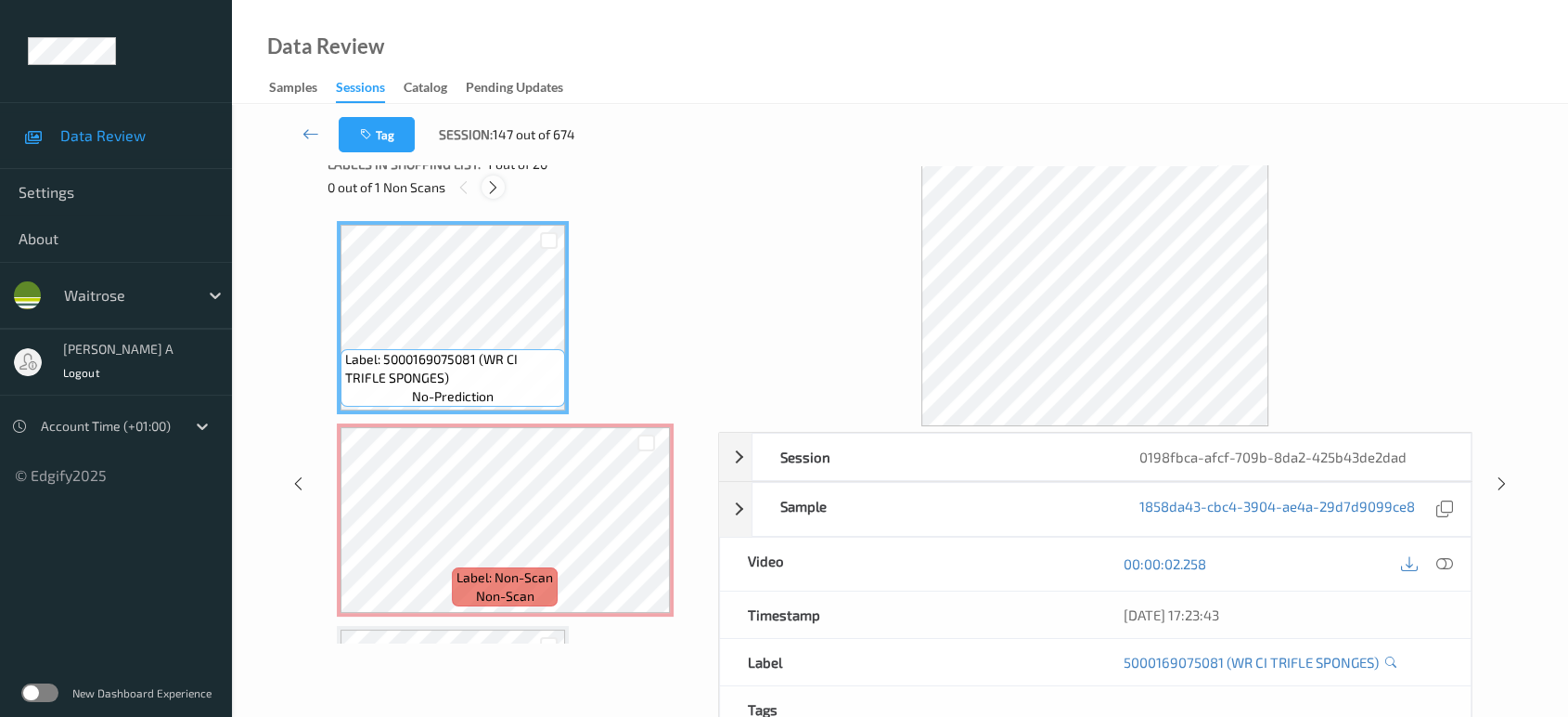
click at [497, 188] on icon at bounding box center [492, 188] width 16 height 17
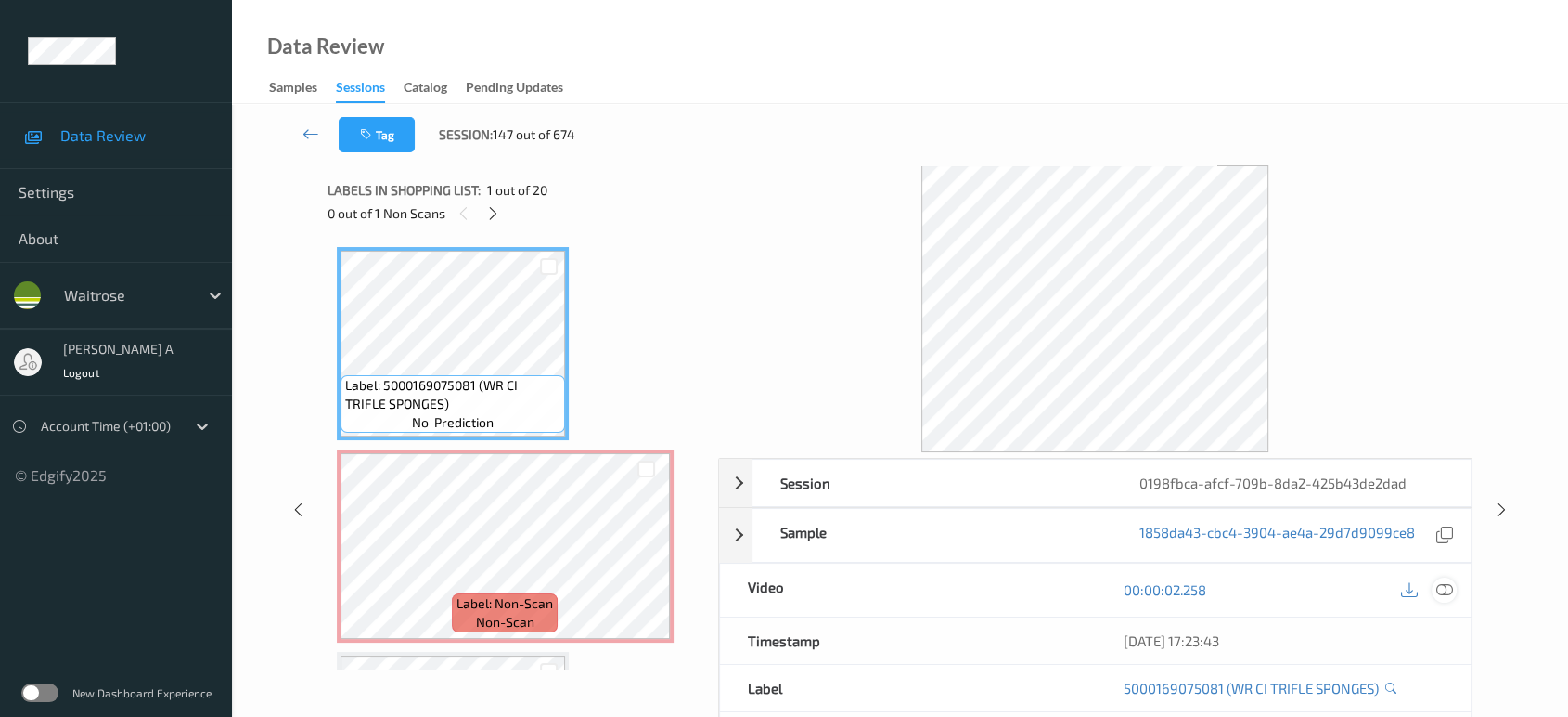
click at [1447, 593] on icon at bounding box center [1445, 590] width 17 height 17
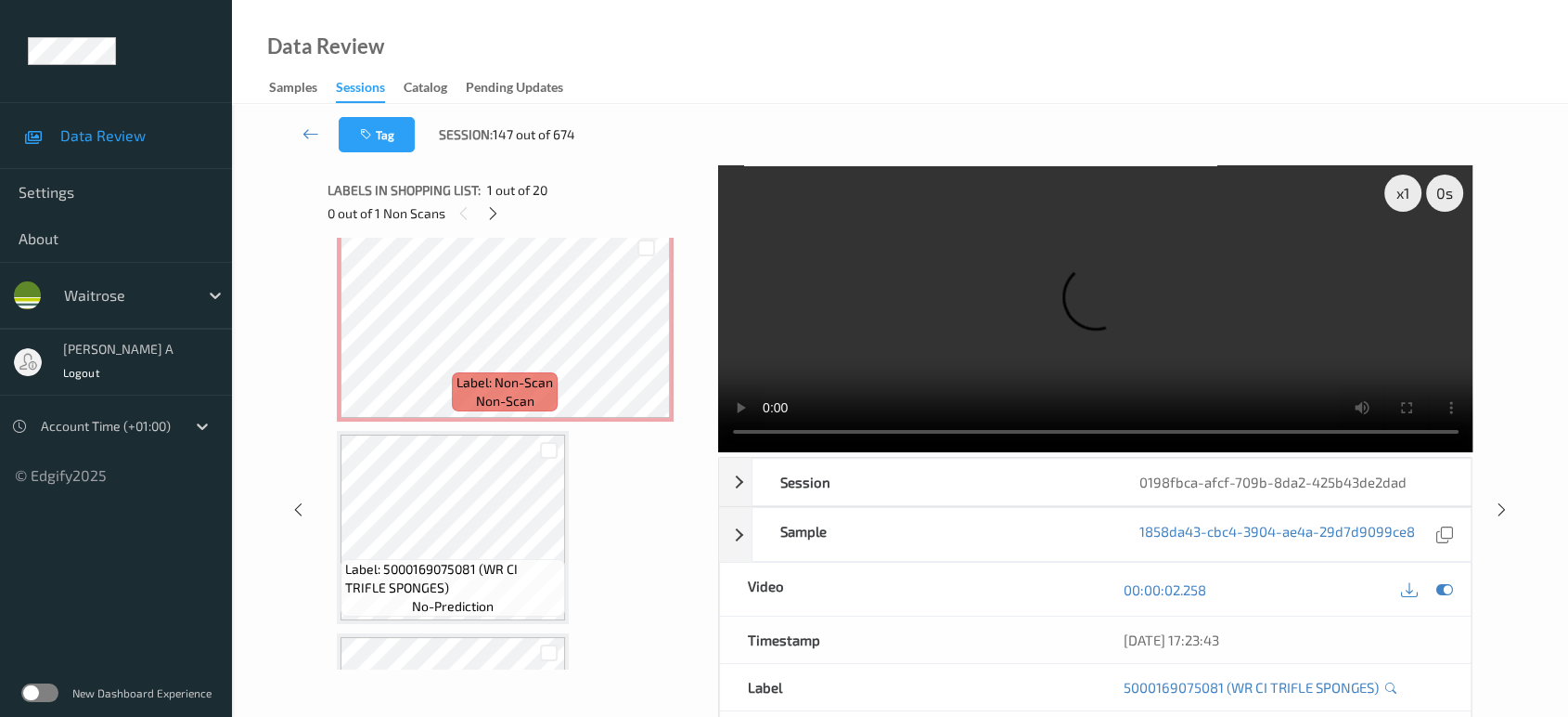
scroll to position [103, 0]
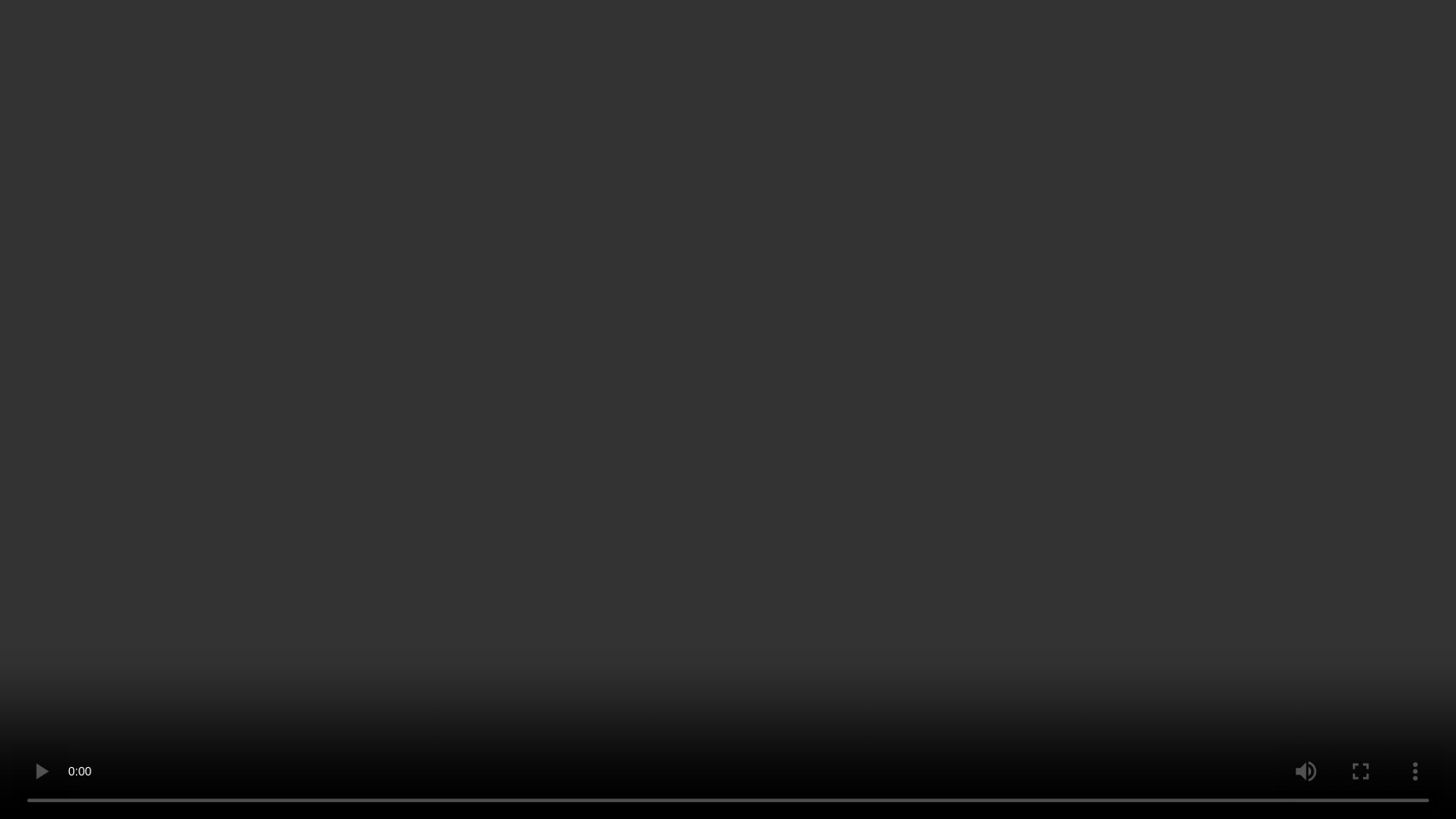
click at [829, 474] on video at bounding box center [728, 409] width 1456 height 819
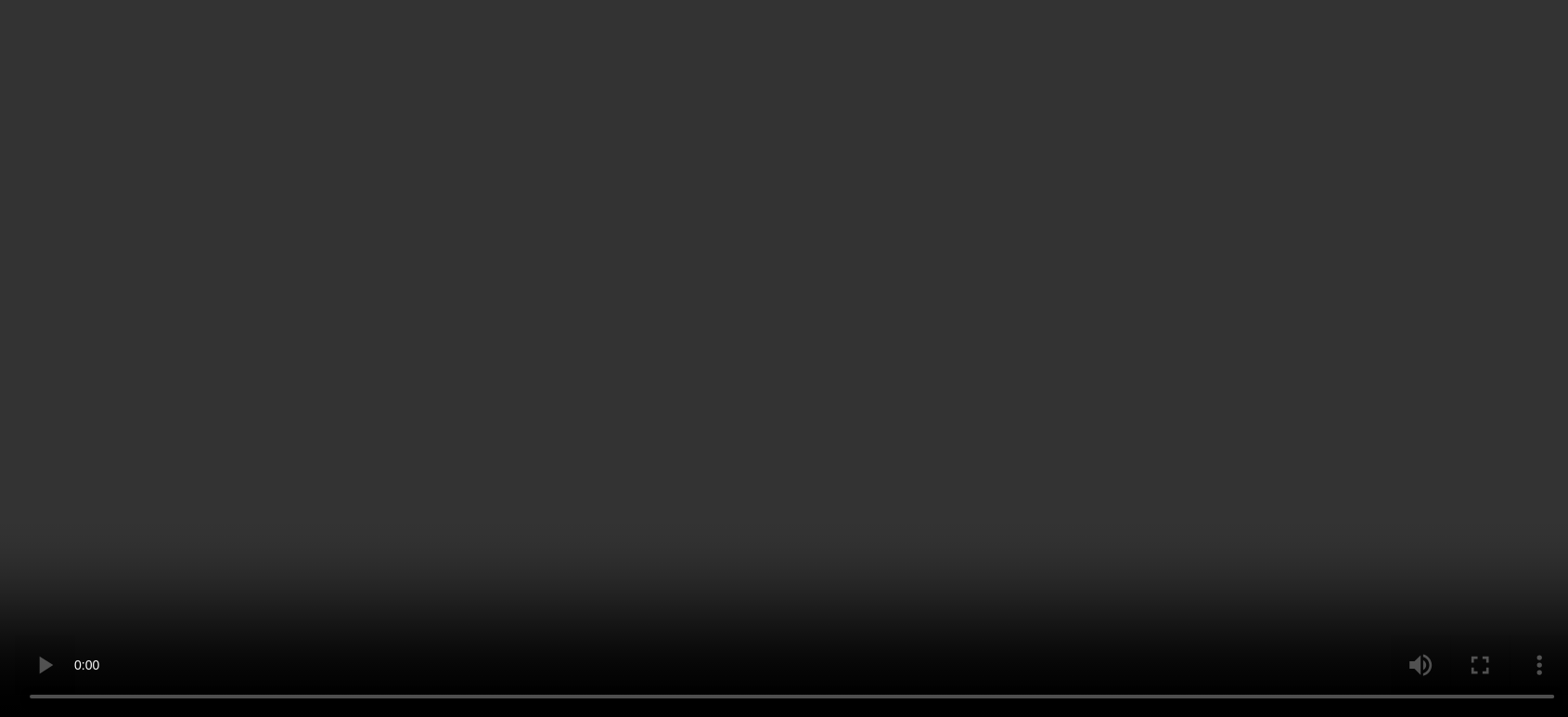
scroll to position [0, 0]
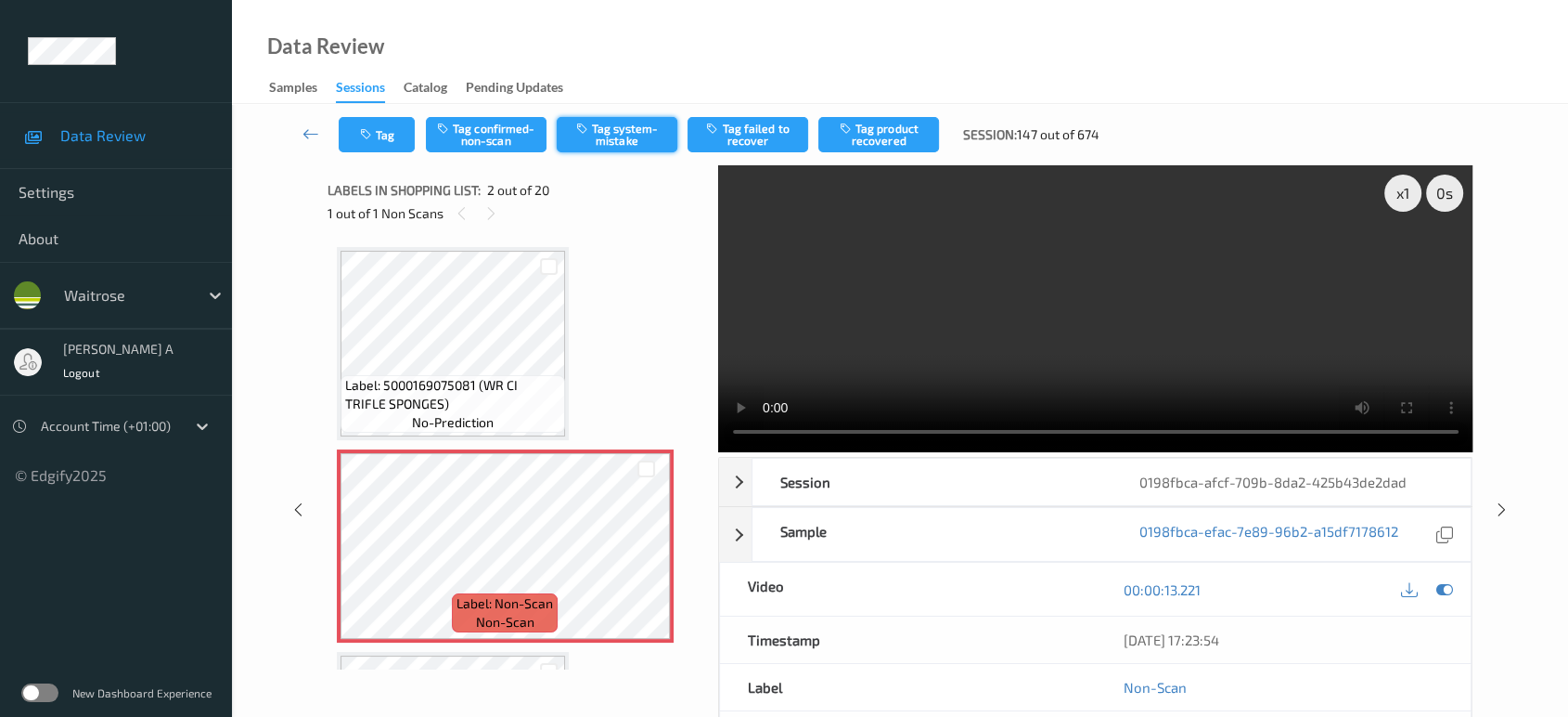
click at [630, 136] on button "Tag system-mistake" at bounding box center [617, 135] width 121 height 36
click at [393, 141] on button "Tag" at bounding box center [376, 135] width 76 height 36
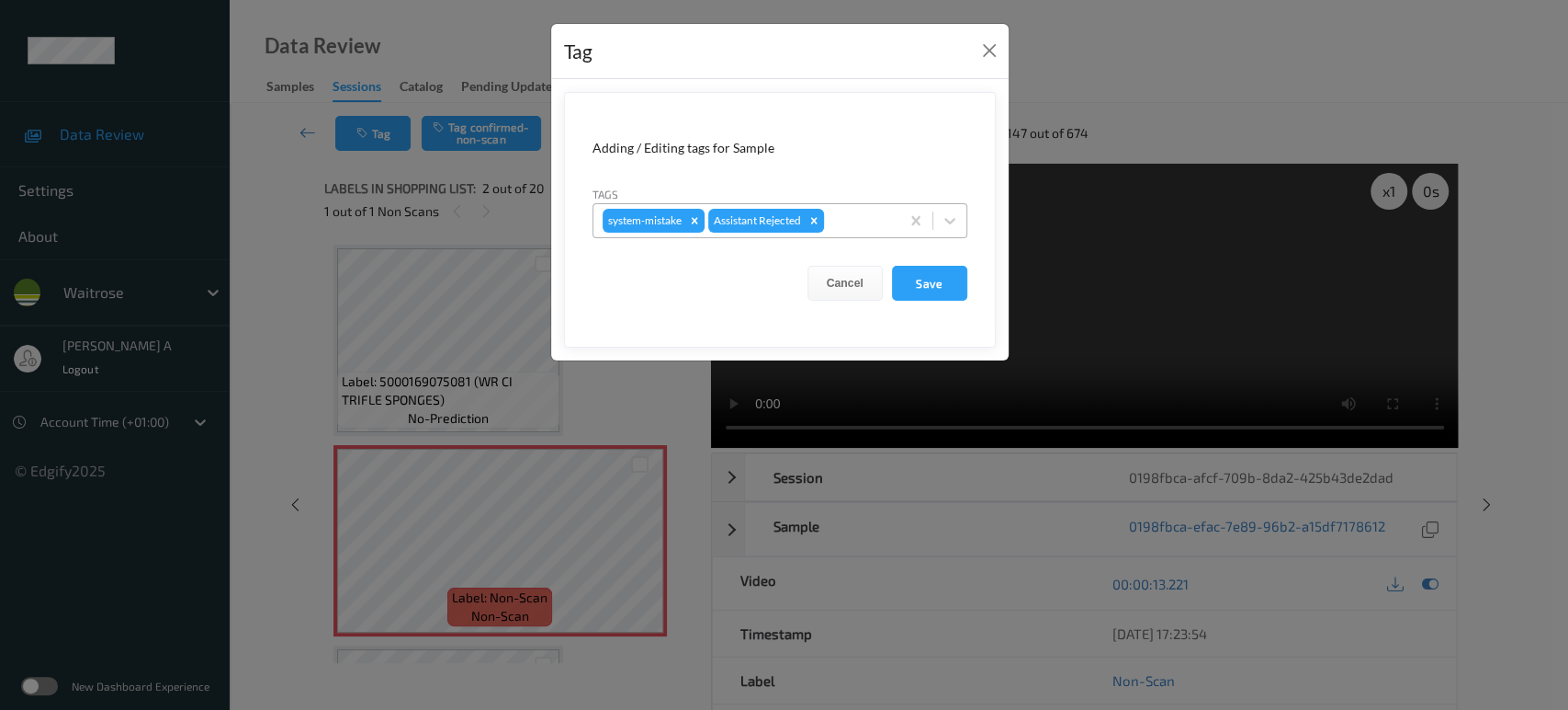
click at [858, 226] on div at bounding box center [859, 220] width 63 height 22
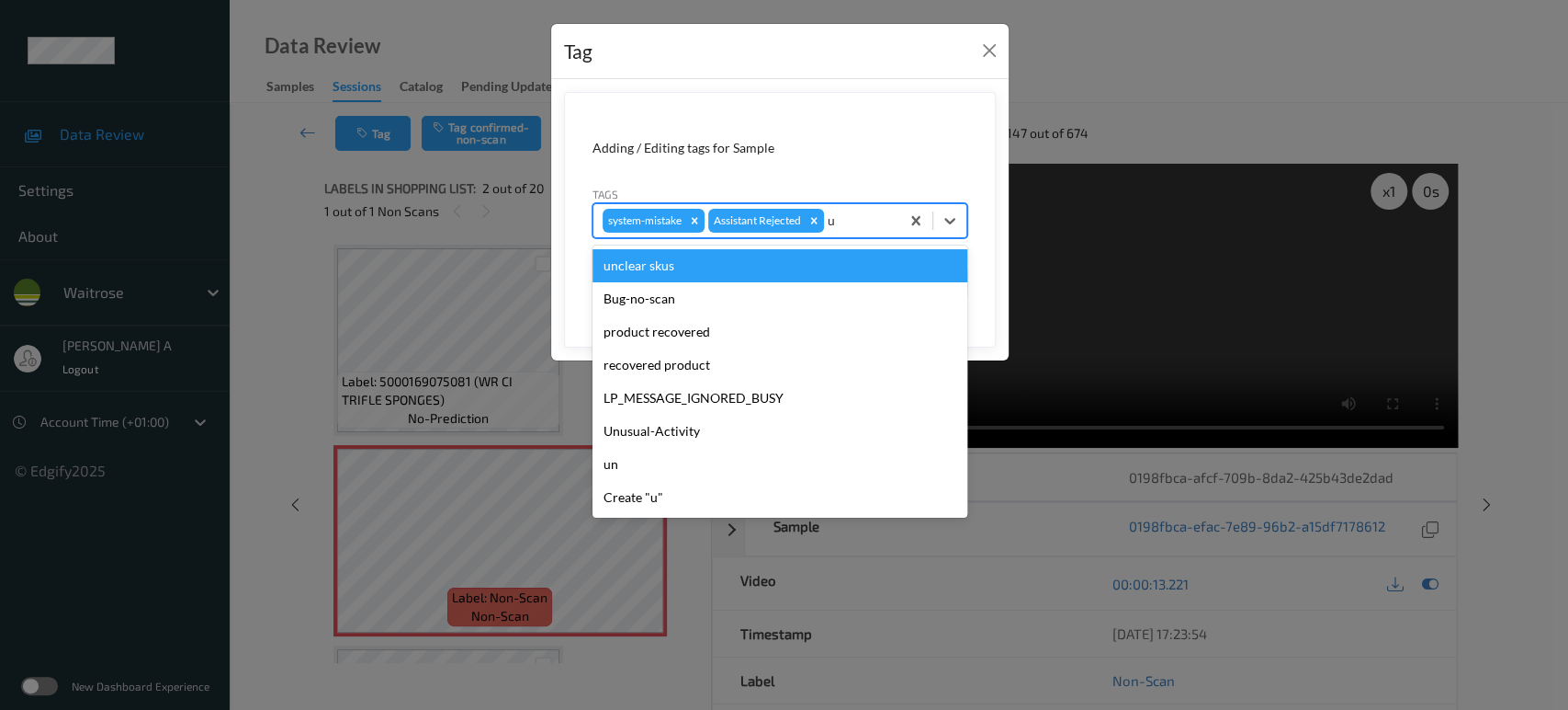
type input "un"
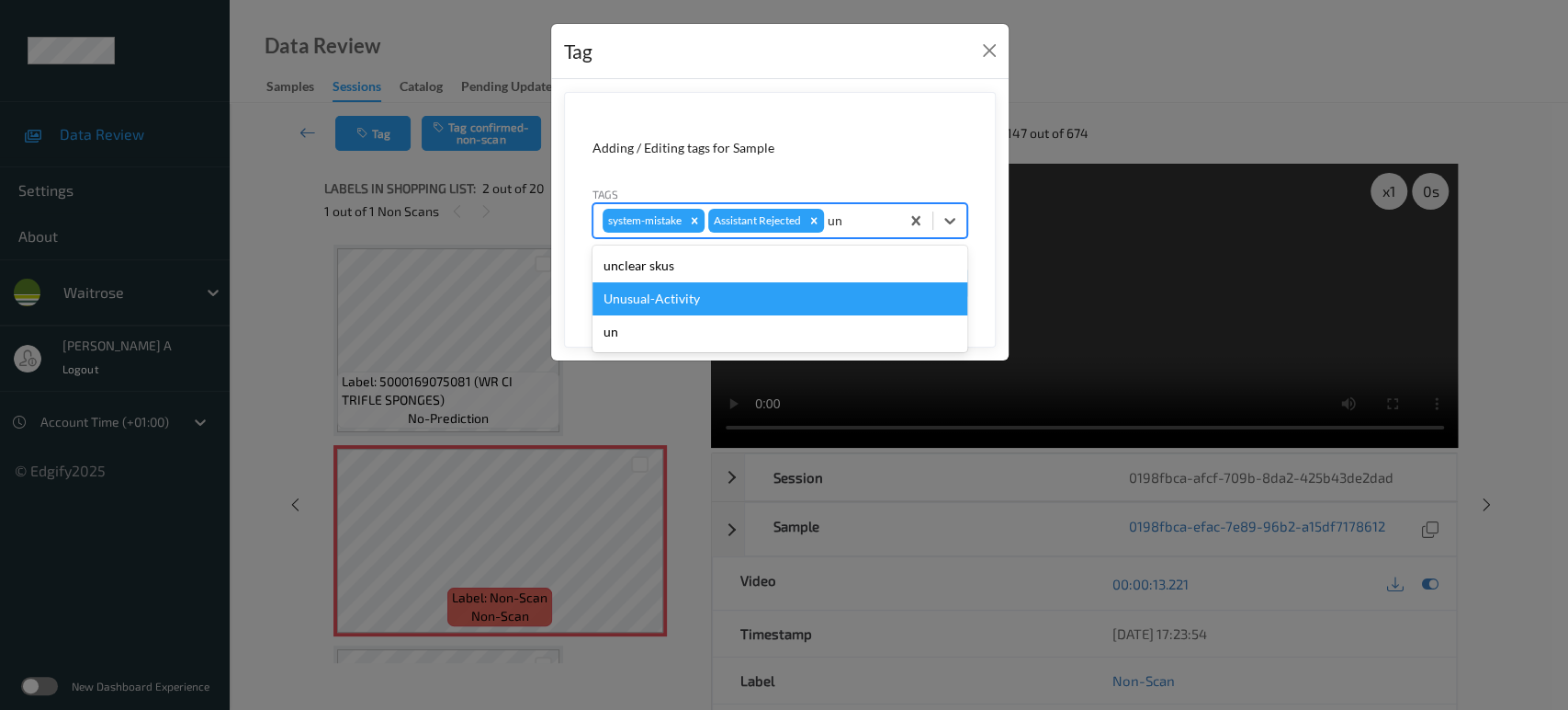
click at [744, 294] on div "Unusual-Activity" at bounding box center [779, 299] width 375 height 33
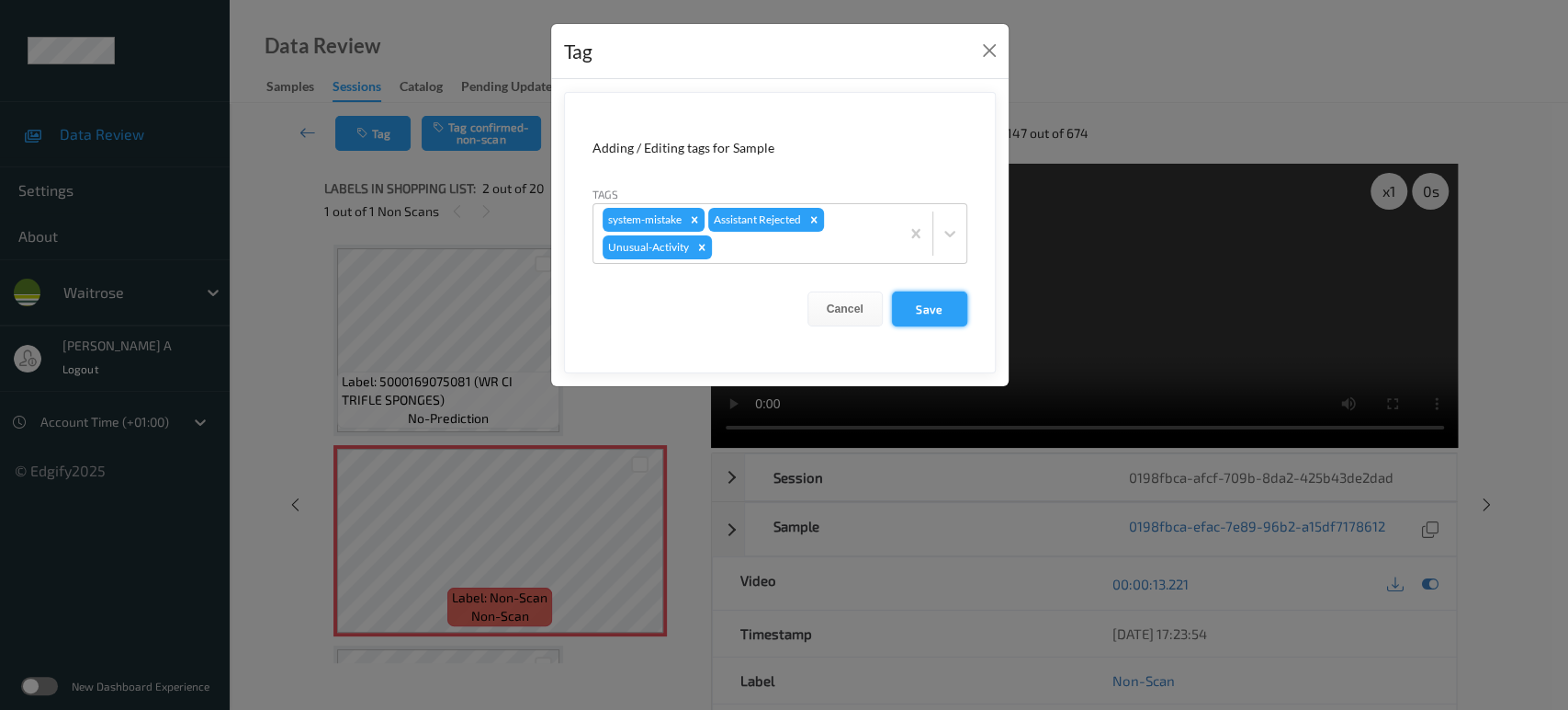
click at [940, 320] on button "Save" at bounding box center [929, 309] width 75 height 35
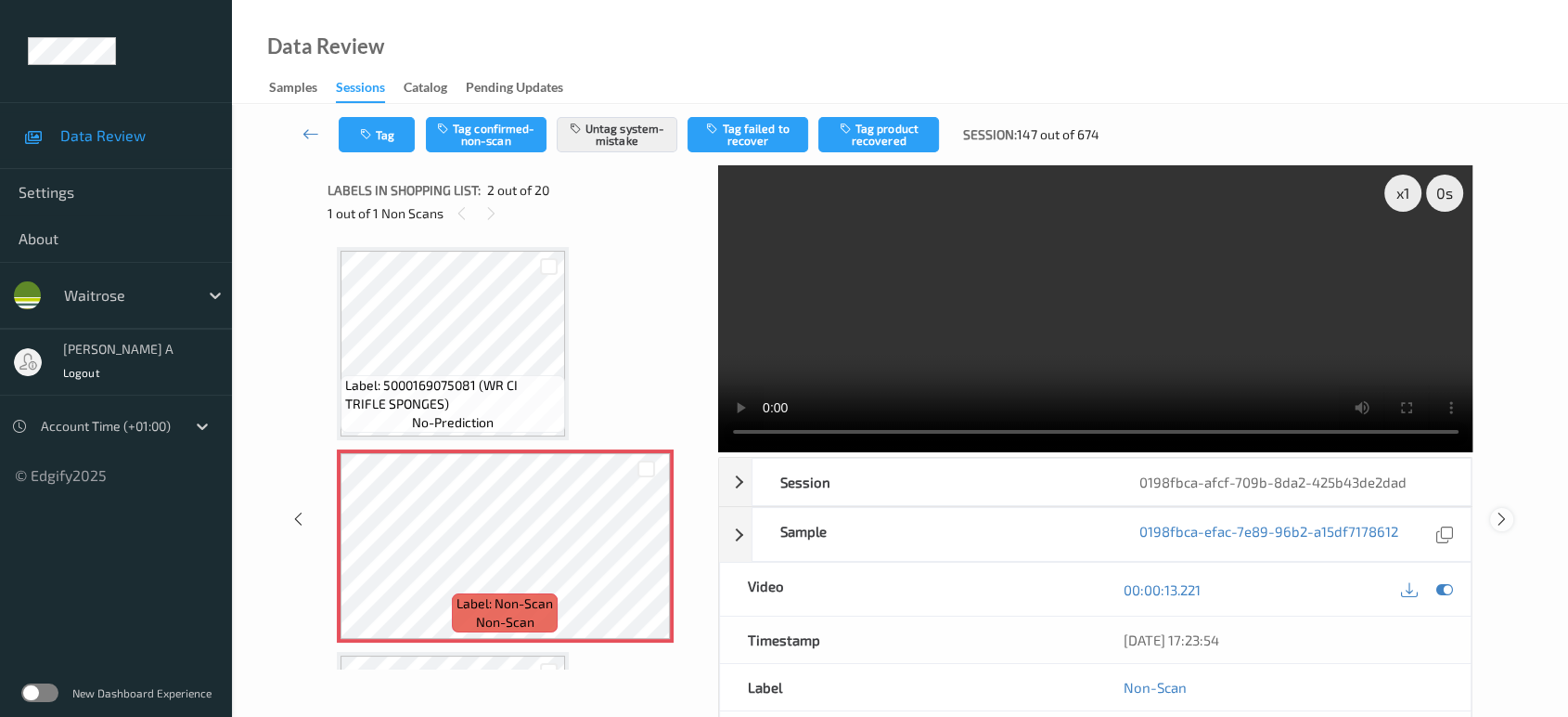
click at [1507, 510] on icon at bounding box center [1502, 519] width 16 height 17
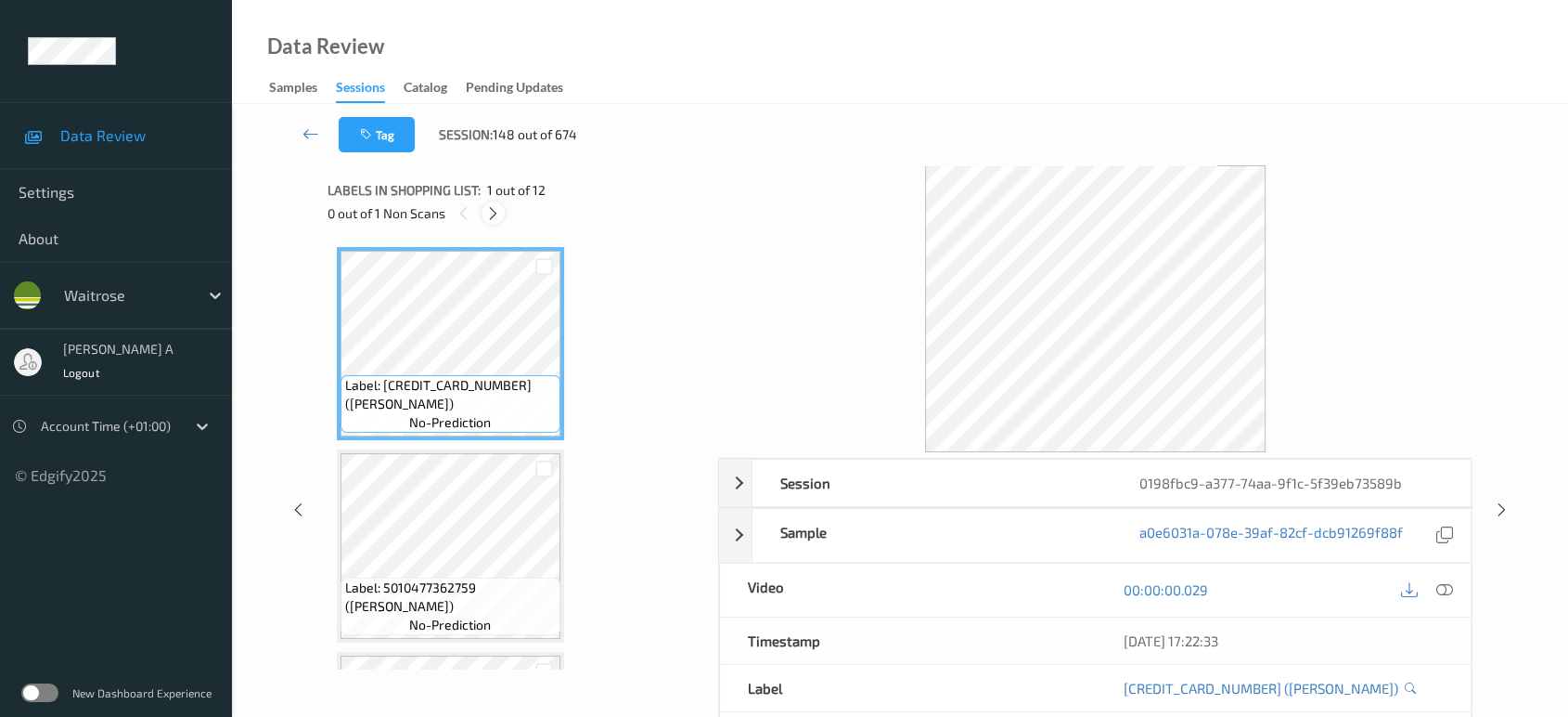
click at [501, 216] on div at bounding box center [492, 212] width 23 height 23
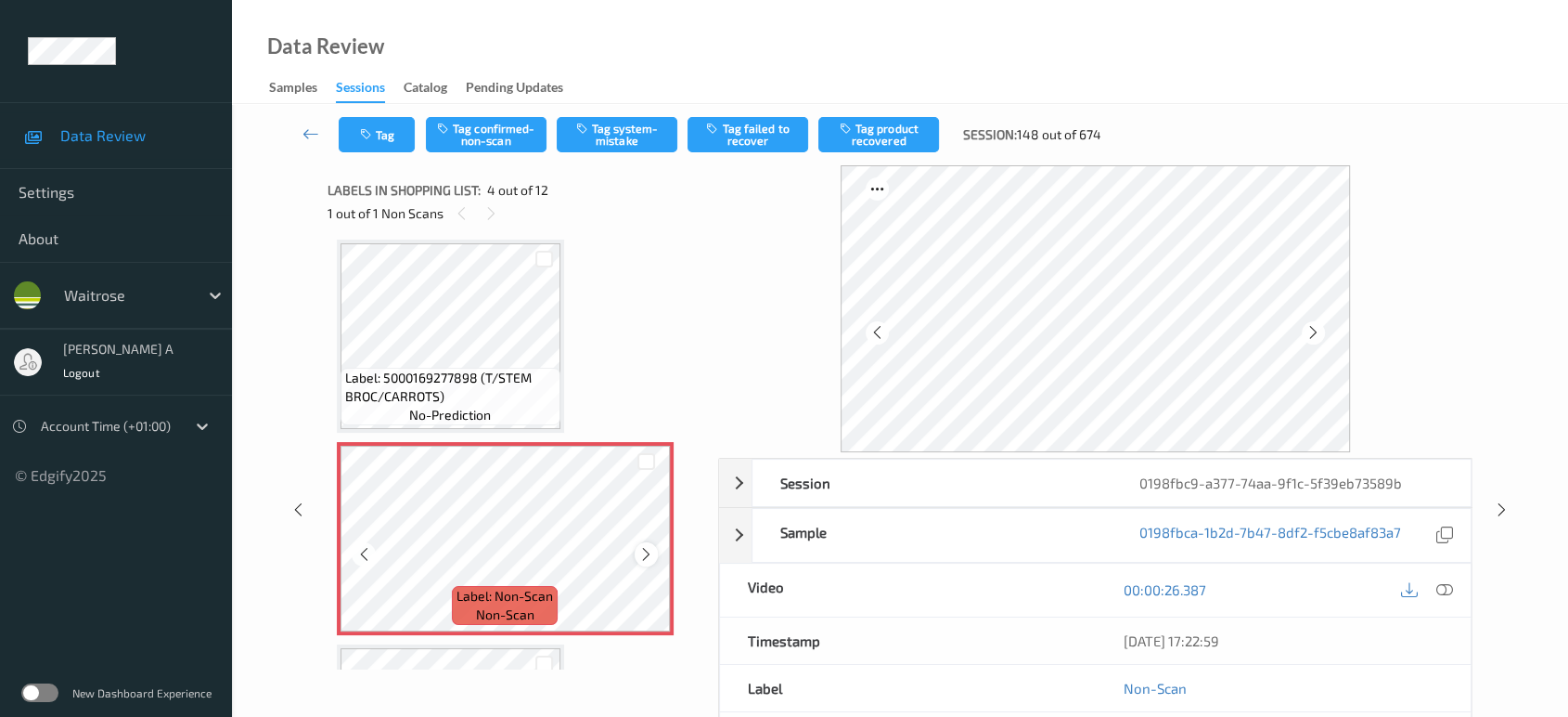
click at [647, 552] on icon at bounding box center [646, 554] width 16 height 17
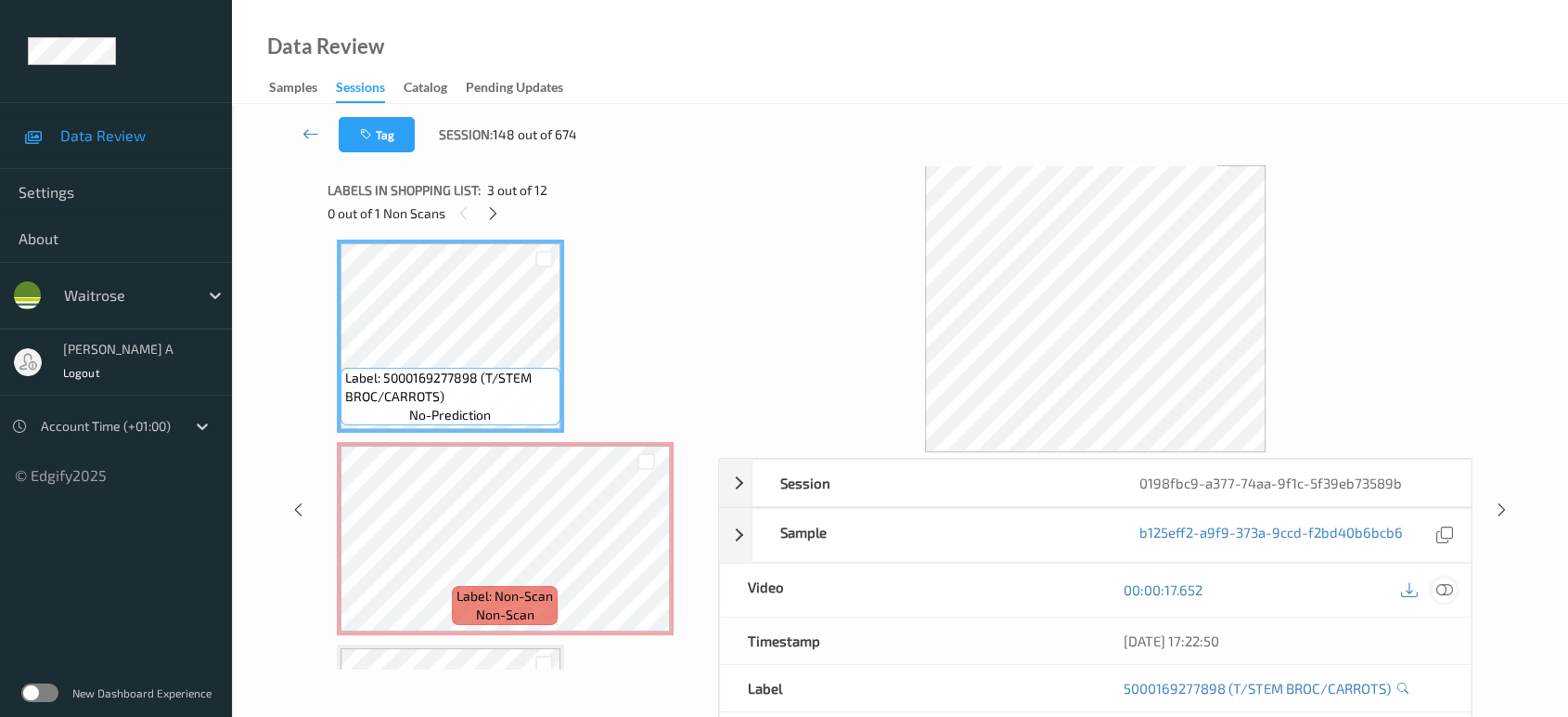
click at [1438, 587] on icon at bounding box center [1445, 590] width 17 height 17
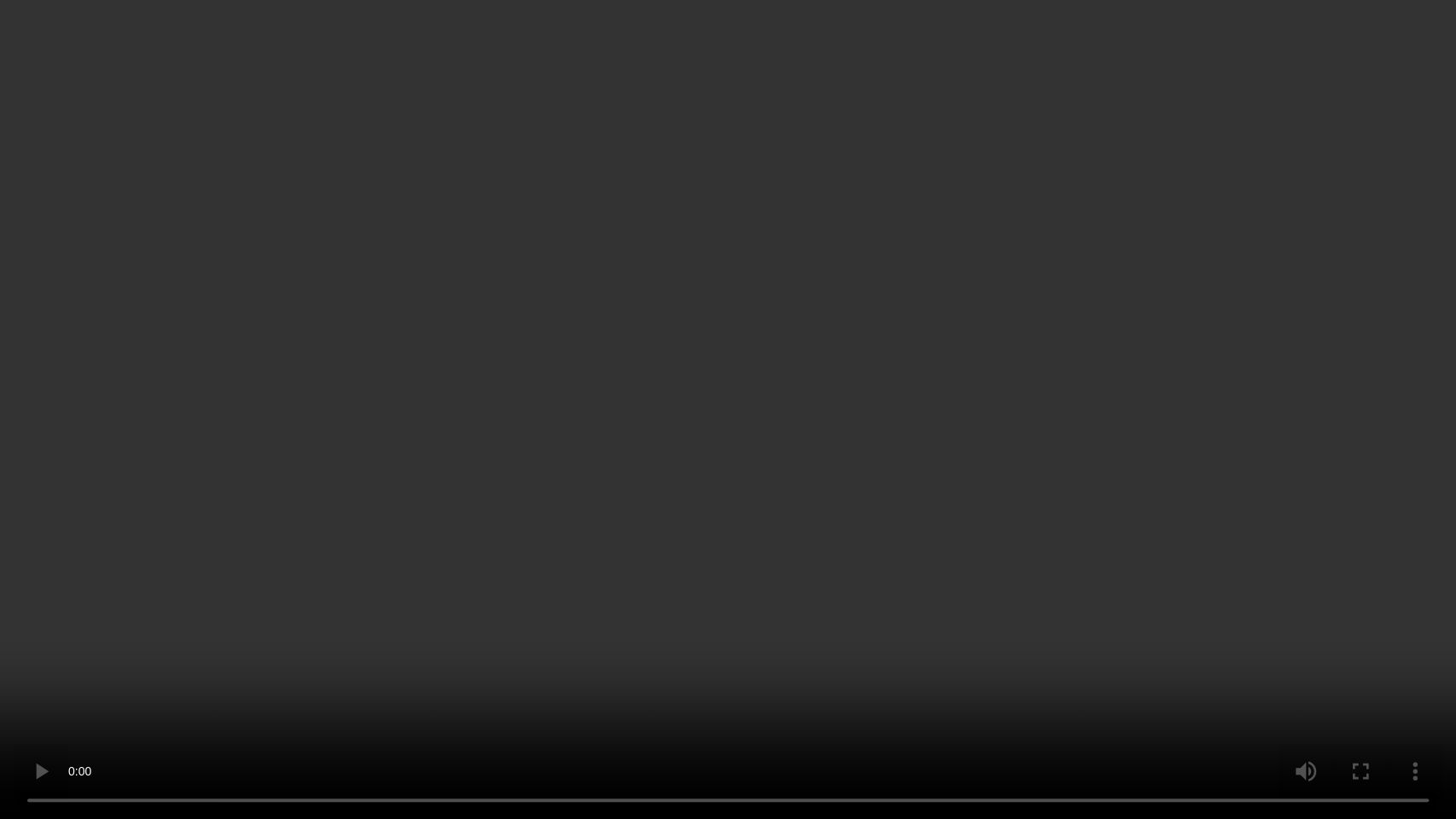
click at [622, 517] on video at bounding box center [728, 409] width 1456 height 819
click at [645, 525] on video at bounding box center [728, 409] width 1456 height 819
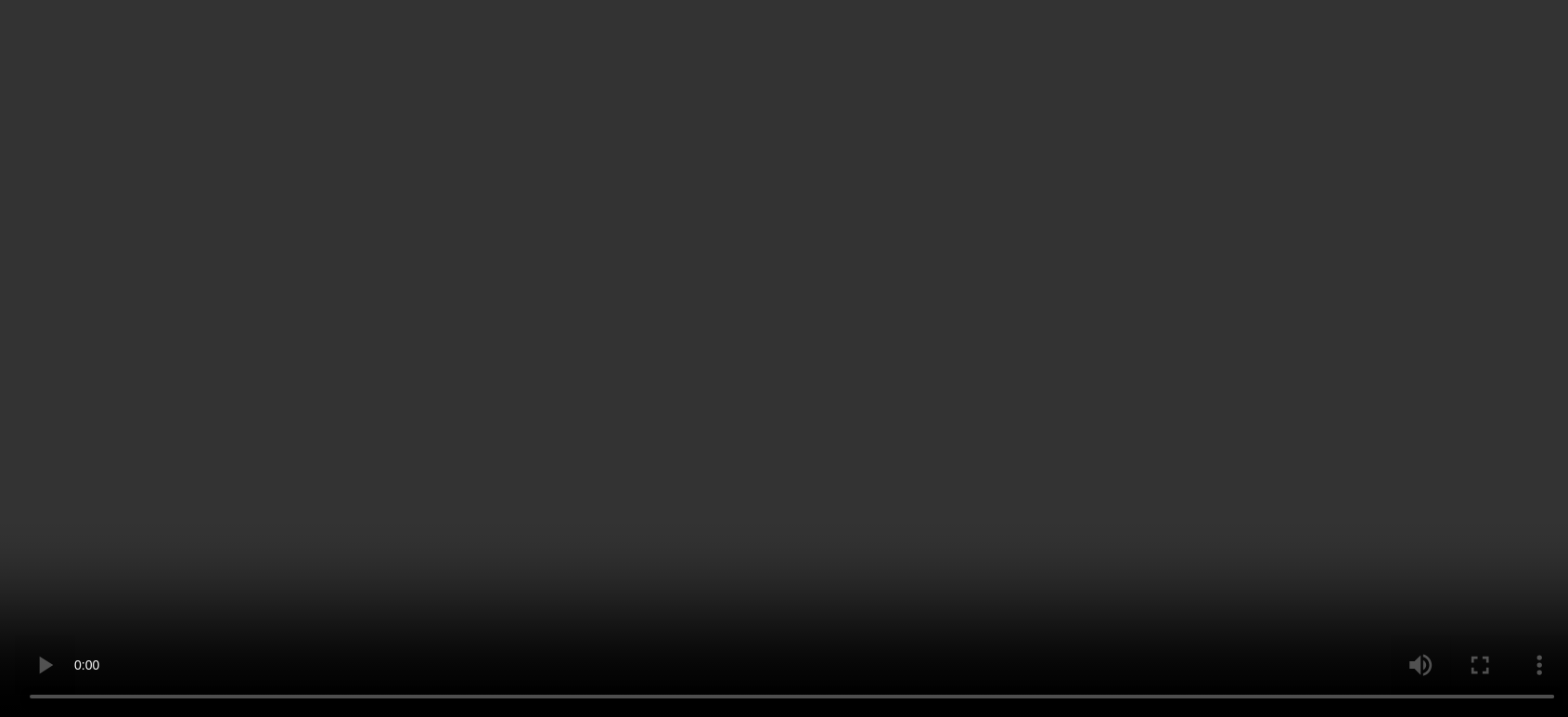
scroll to position [515, 0]
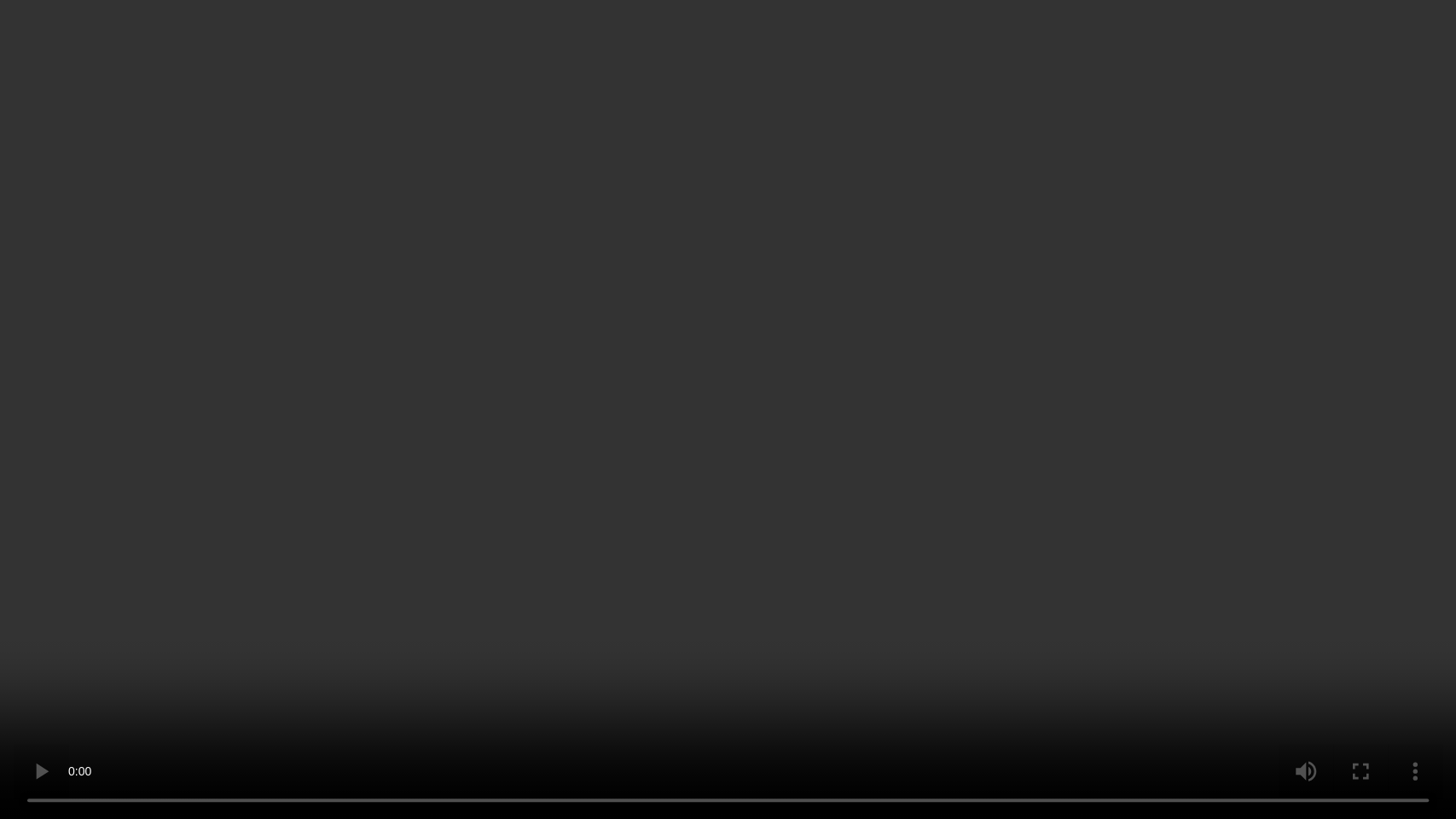
click at [730, 388] on video at bounding box center [728, 409] width 1456 height 819
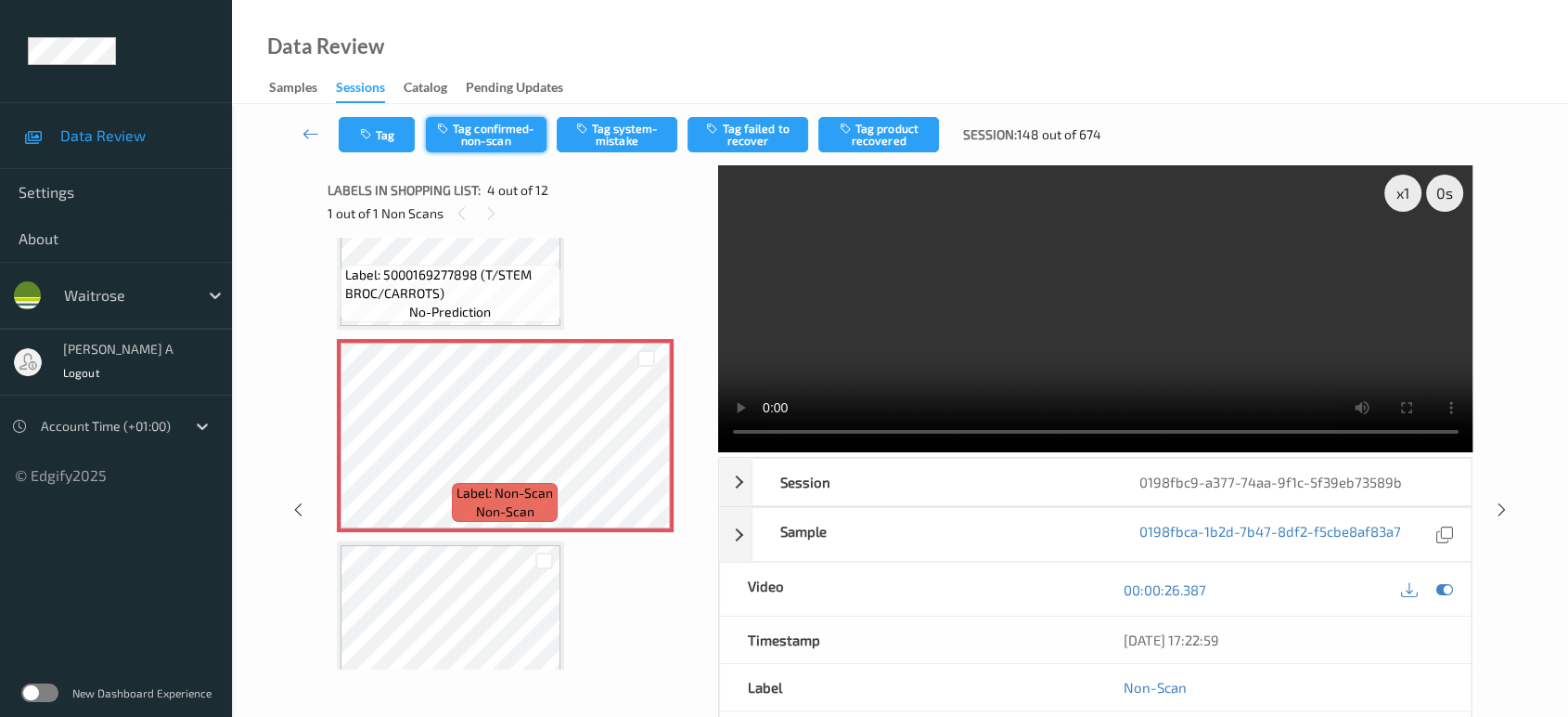
click at [513, 146] on button "Tag confirmed-non-scan" at bounding box center [486, 135] width 121 height 36
drag, startPoint x: 891, startPoint y: 139, endPoint x: 861, endPoint y: 170, distance: 43.1
click at [891, 139] on button "Tag product recovered" at bounding box center [878, 135] width 121 height 36
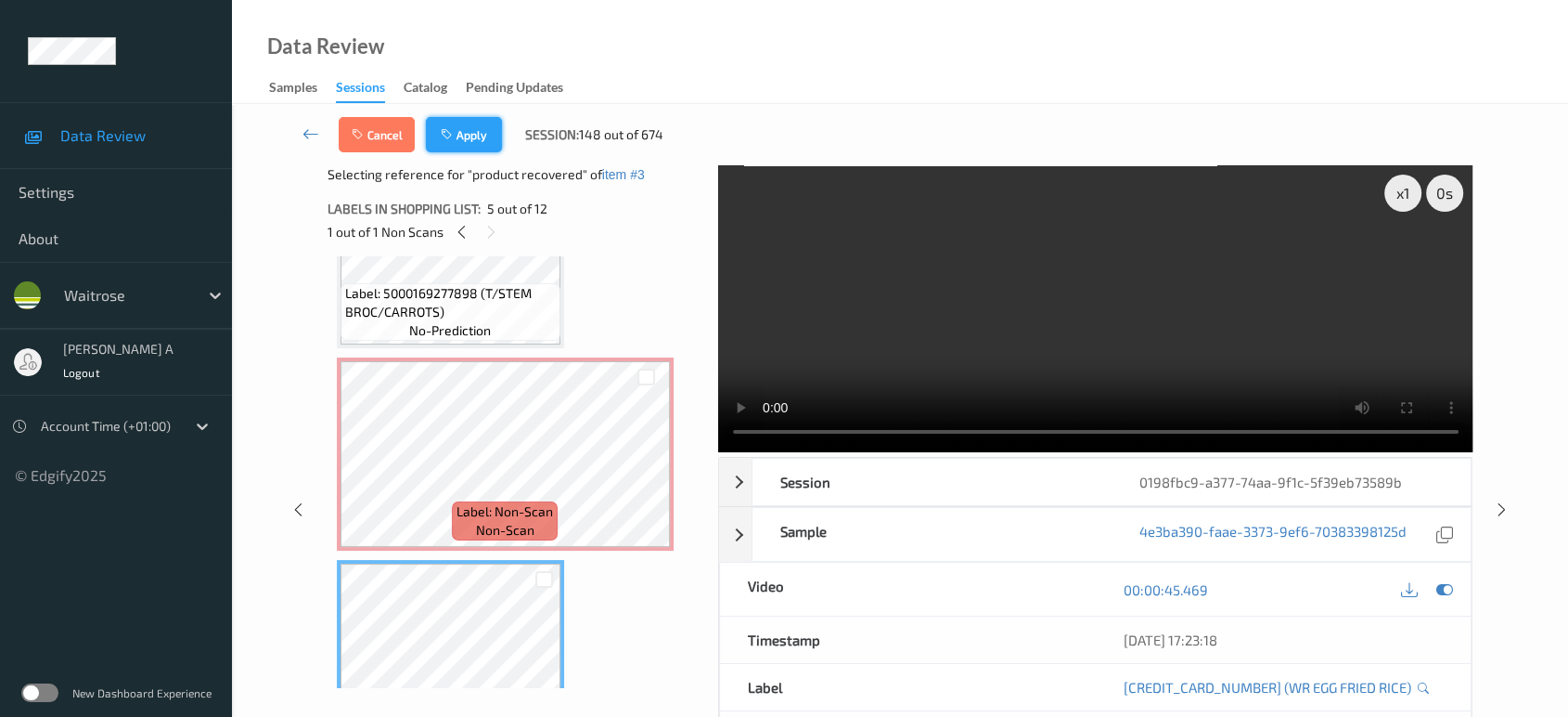
click at [464, 149] on button "Apply" at bounding box center [463, 135] width 76 height 36
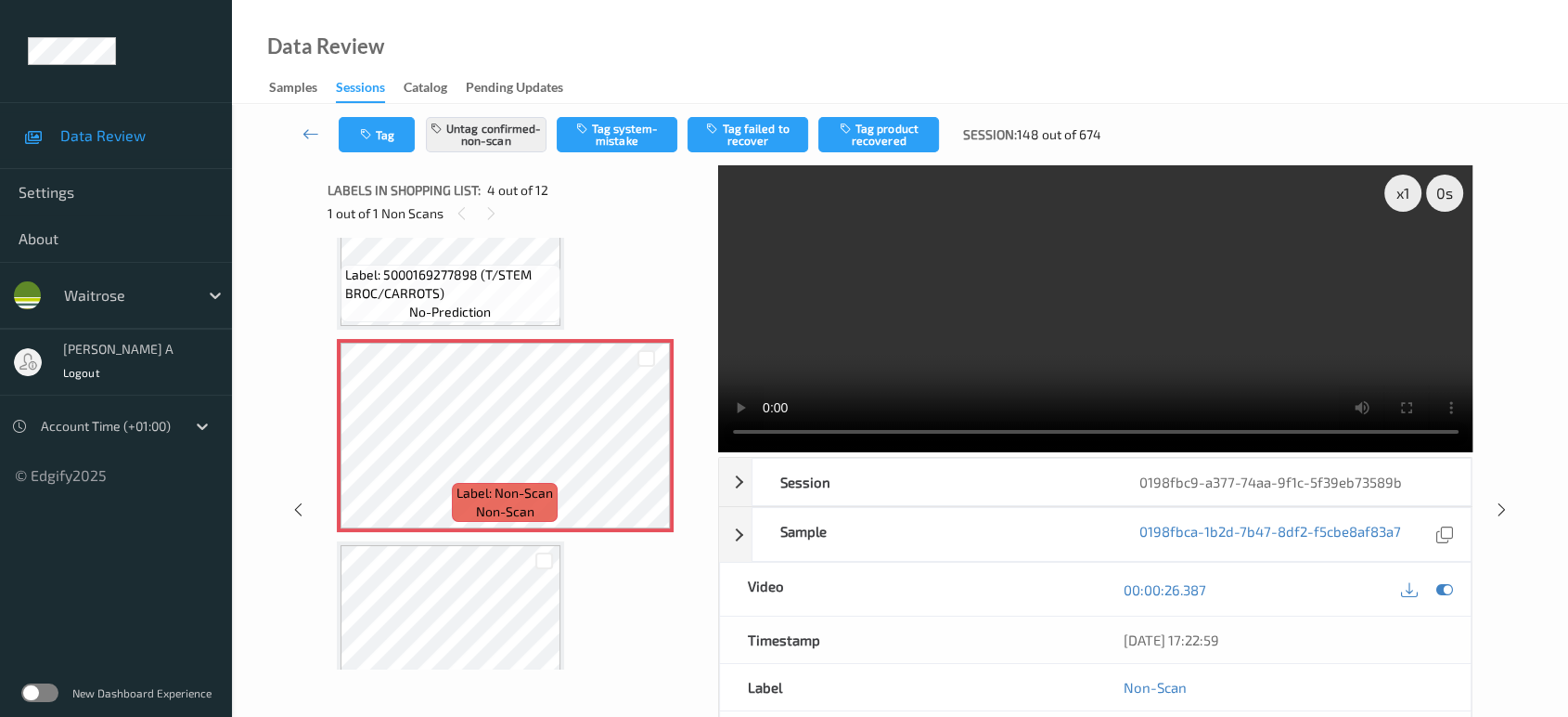
scroll to position [412, 0]
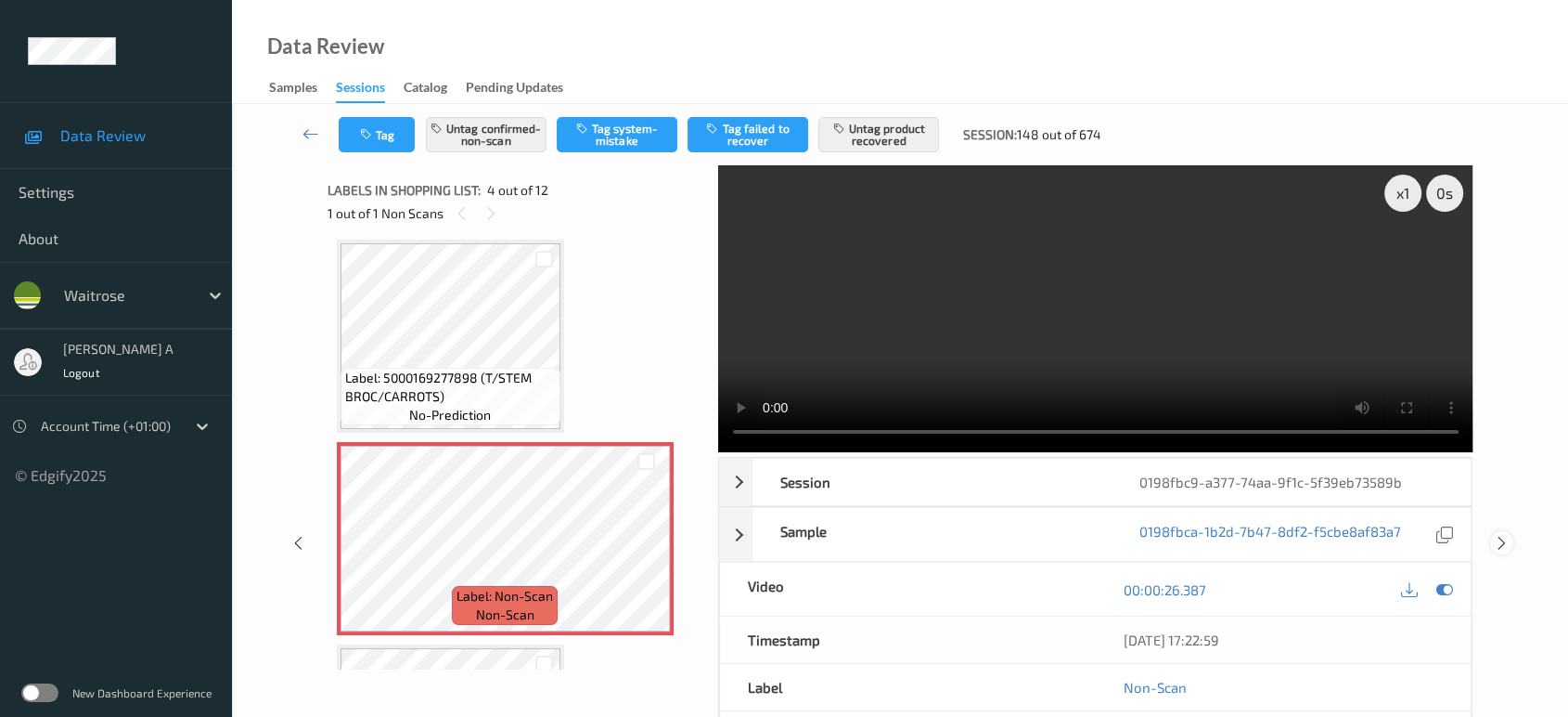
click at [1500, 535] on icon at bounding box center [1502, 543] width 16 height 17
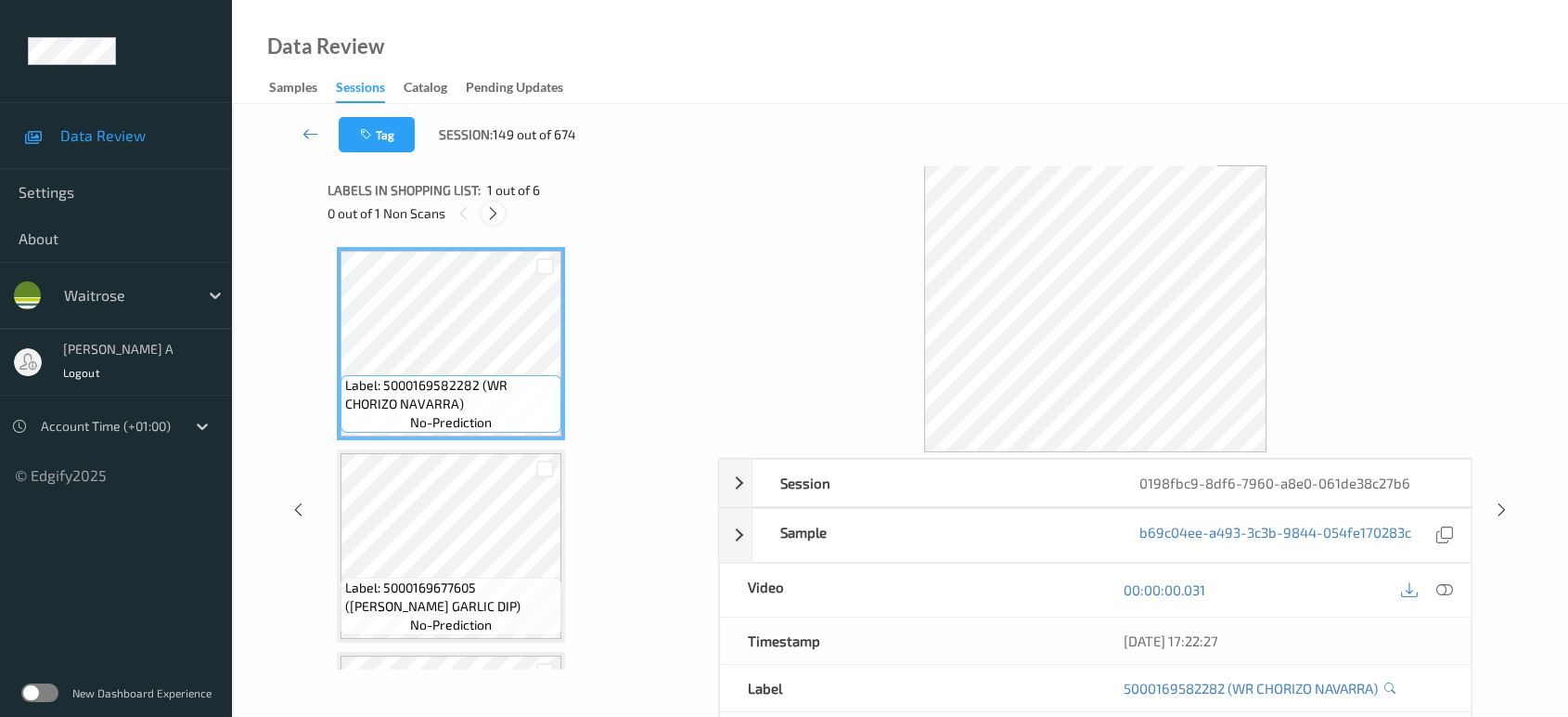
click at [497, 215] on icon at bounding box center [492, 213] width 16 height 17
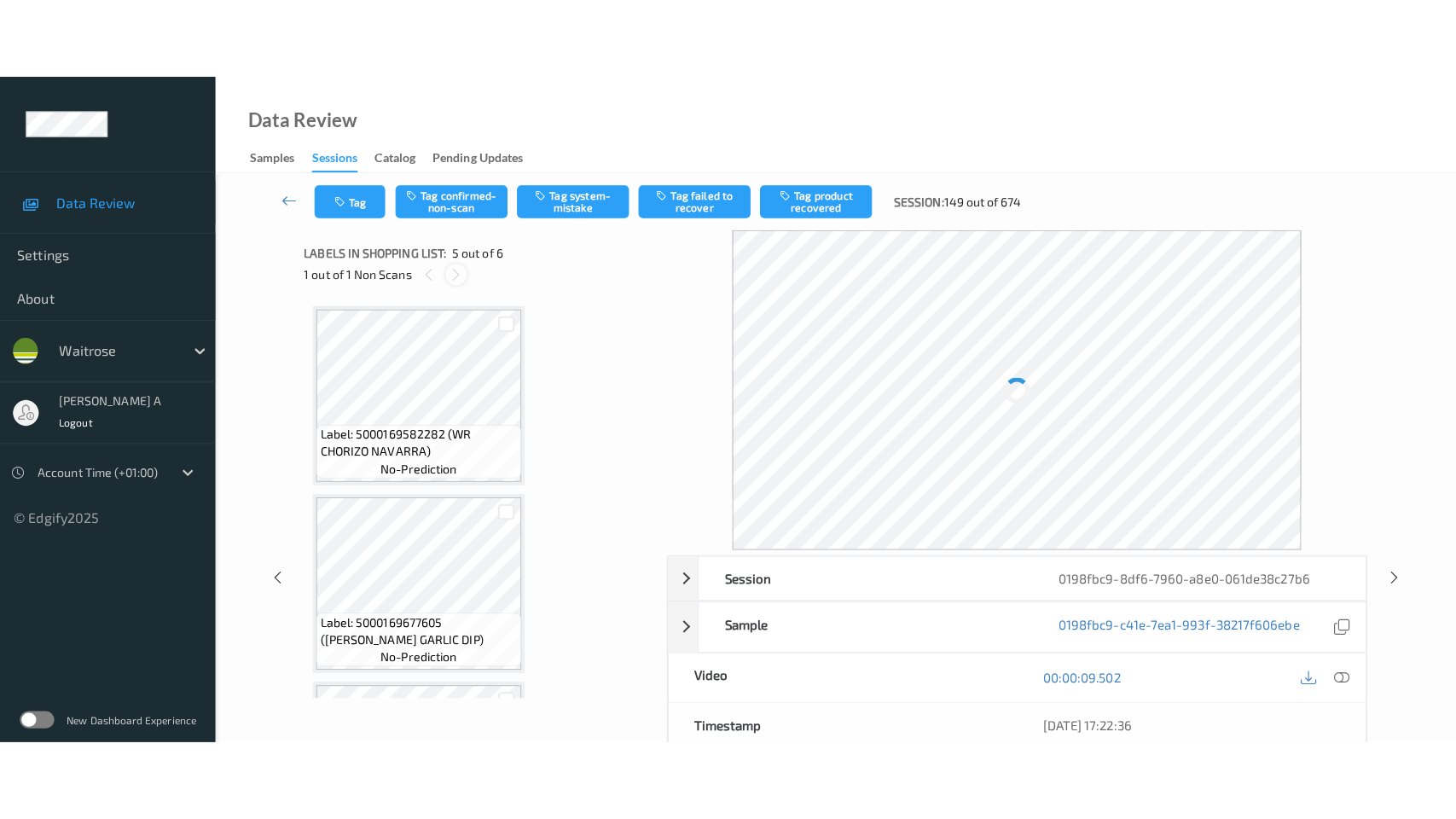
scroll to position [564, 0]
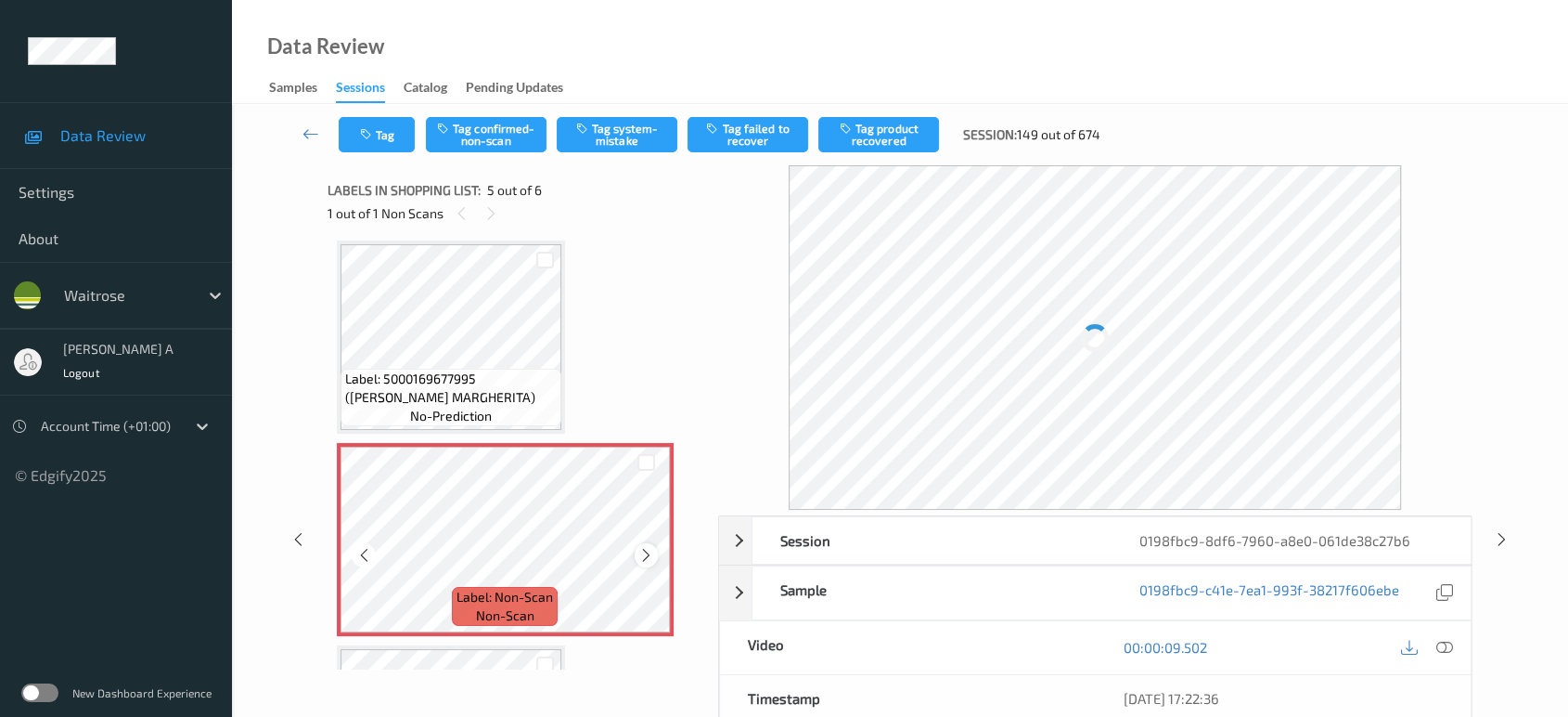
click at [646, 547] on icon at bounding box center [646, 555] width 16 height 17
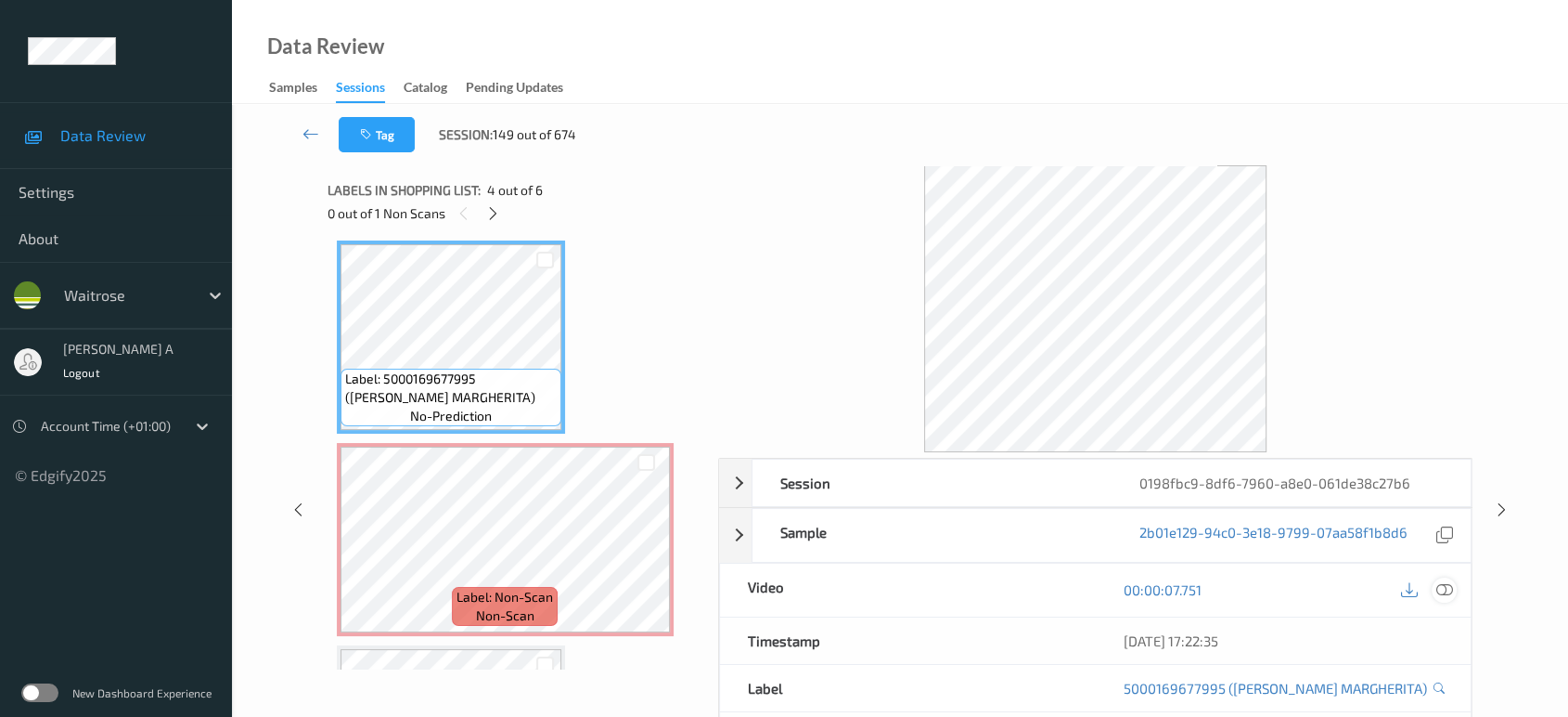
click at [1447, 588] on icon at bounding box center [1445, 590] width 17 height 17
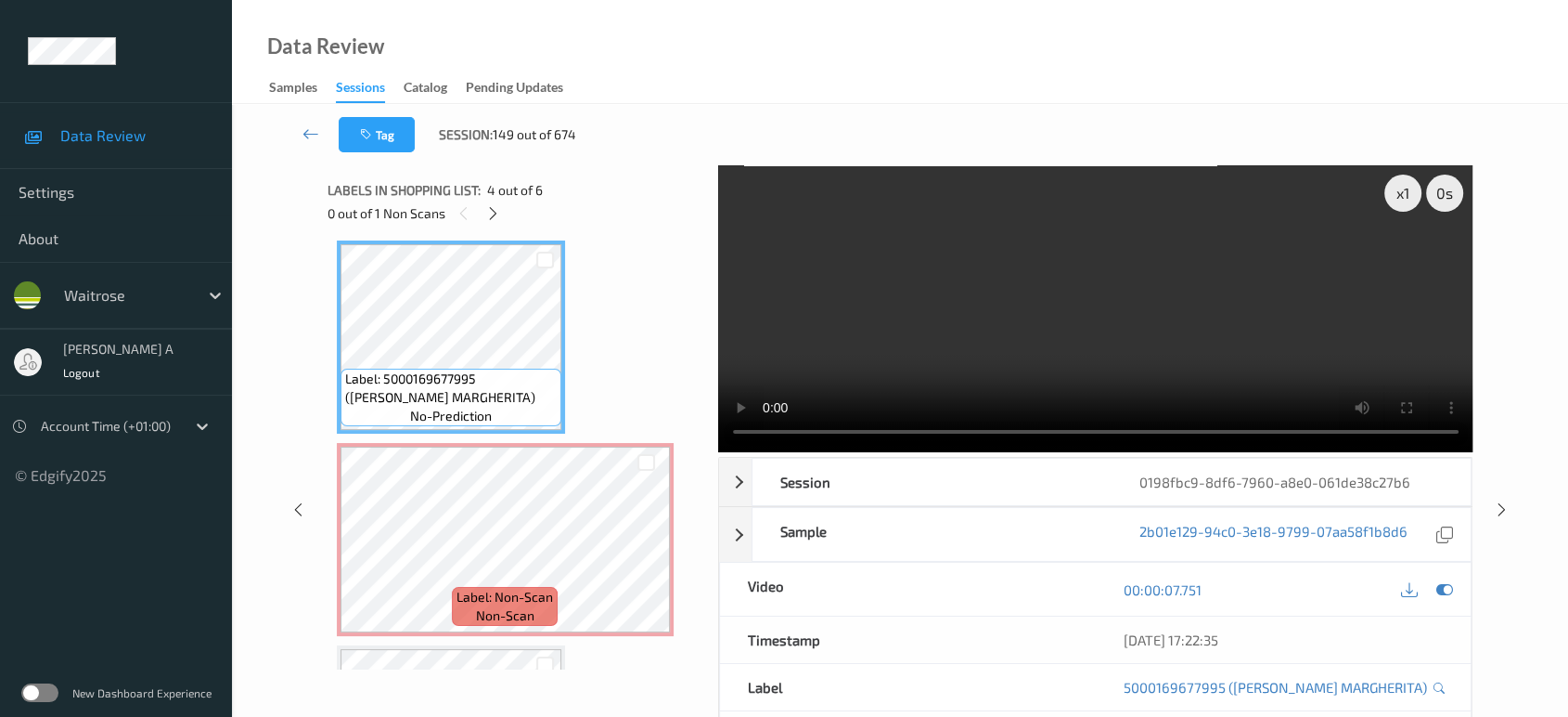
scroll to position [611, 0]
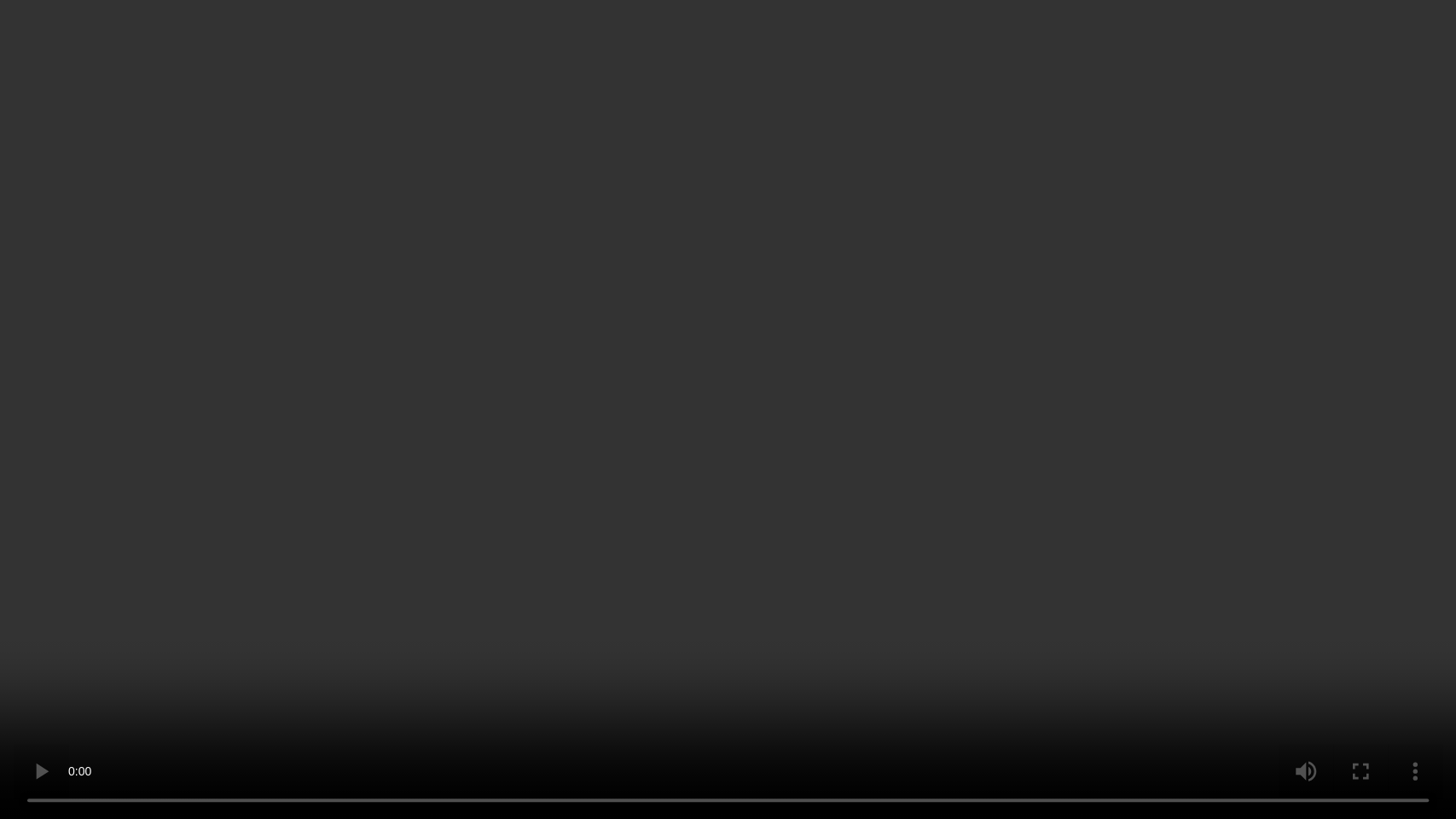
click at [582, 444] on video at bounding box center [728, 409] width 1456 height 819
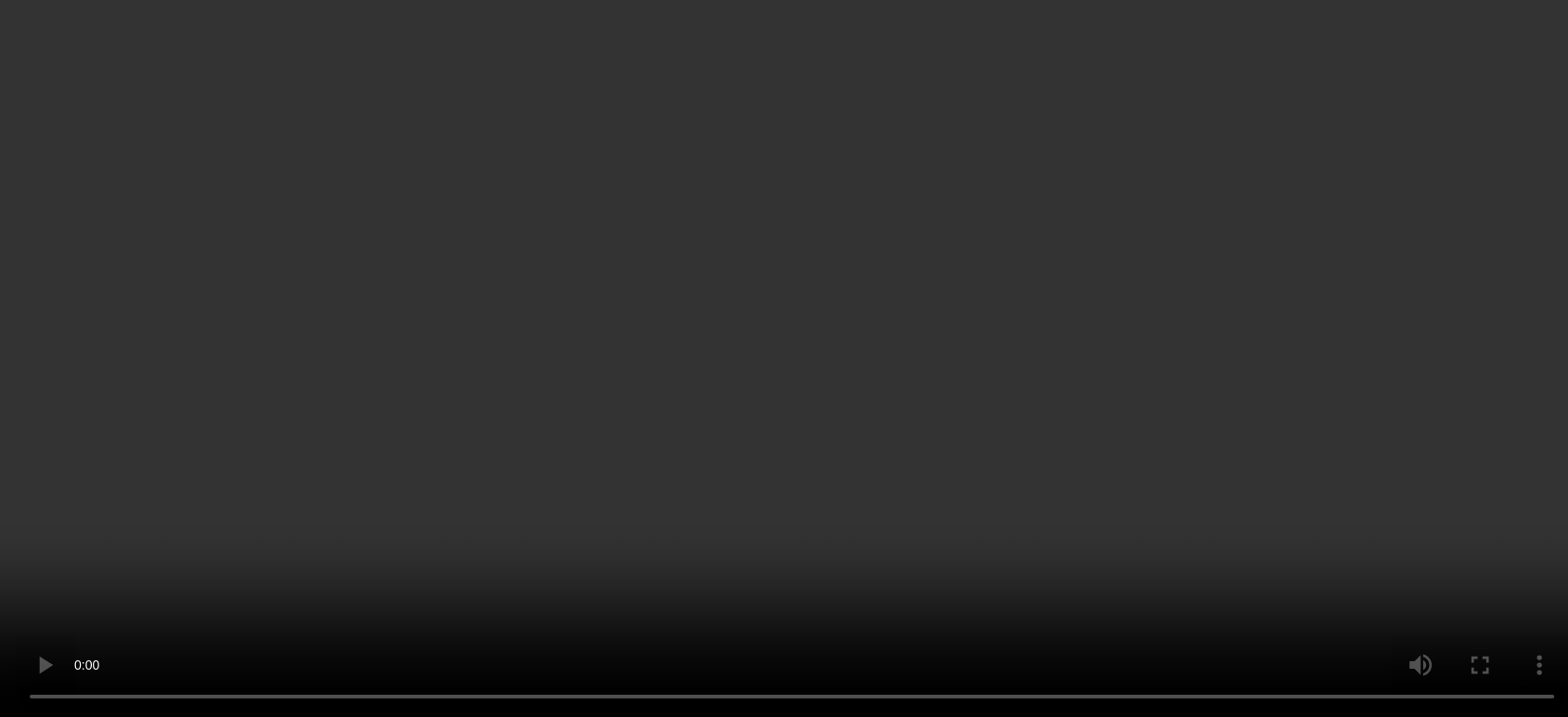
scroll to position [0, 0]
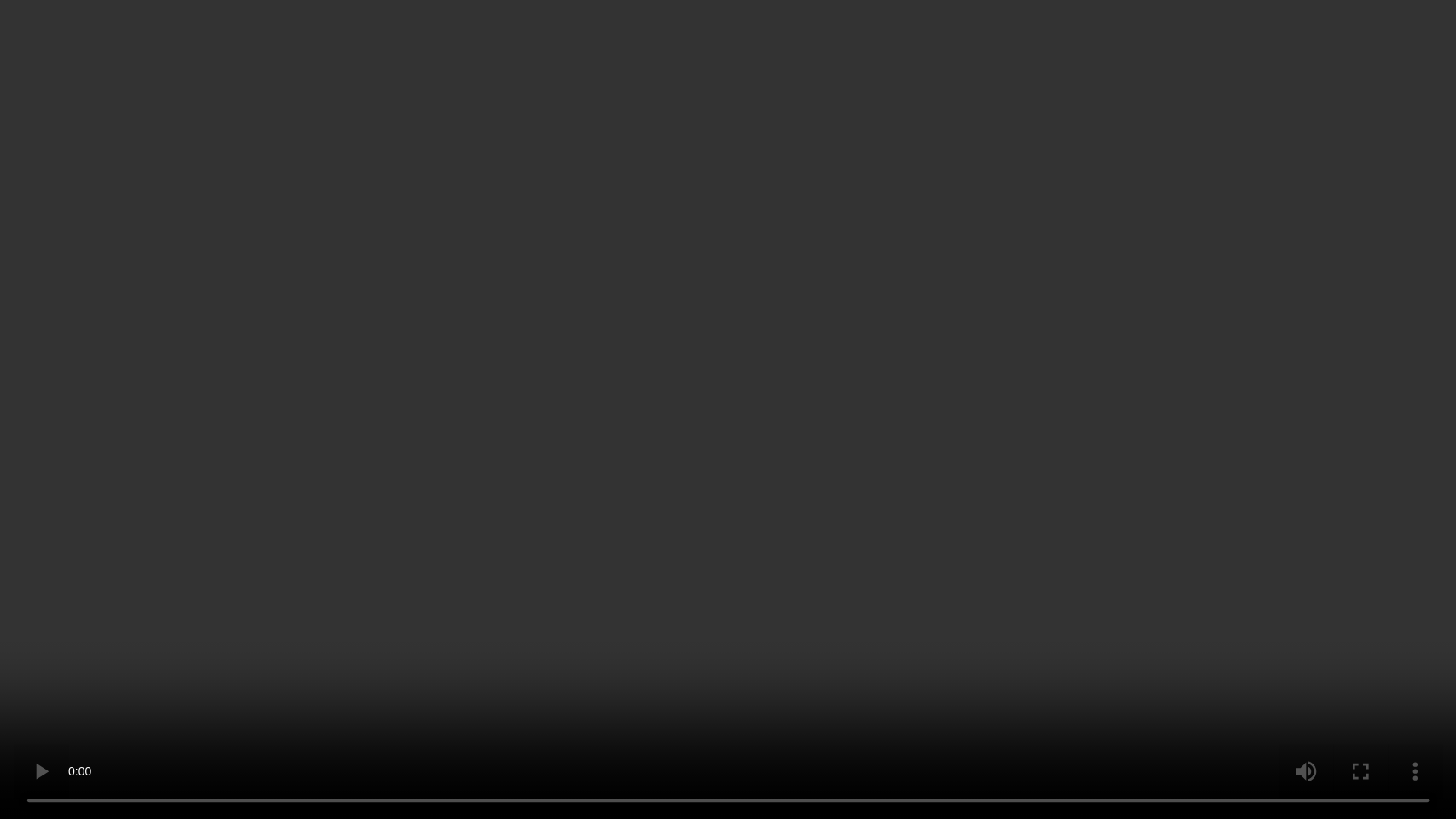
click at [716, 480] on video at bounding box center [728, 409] width 1456 height 819
click at [876, 431] on video at bounding box center [728, 409] width 1456 height 819
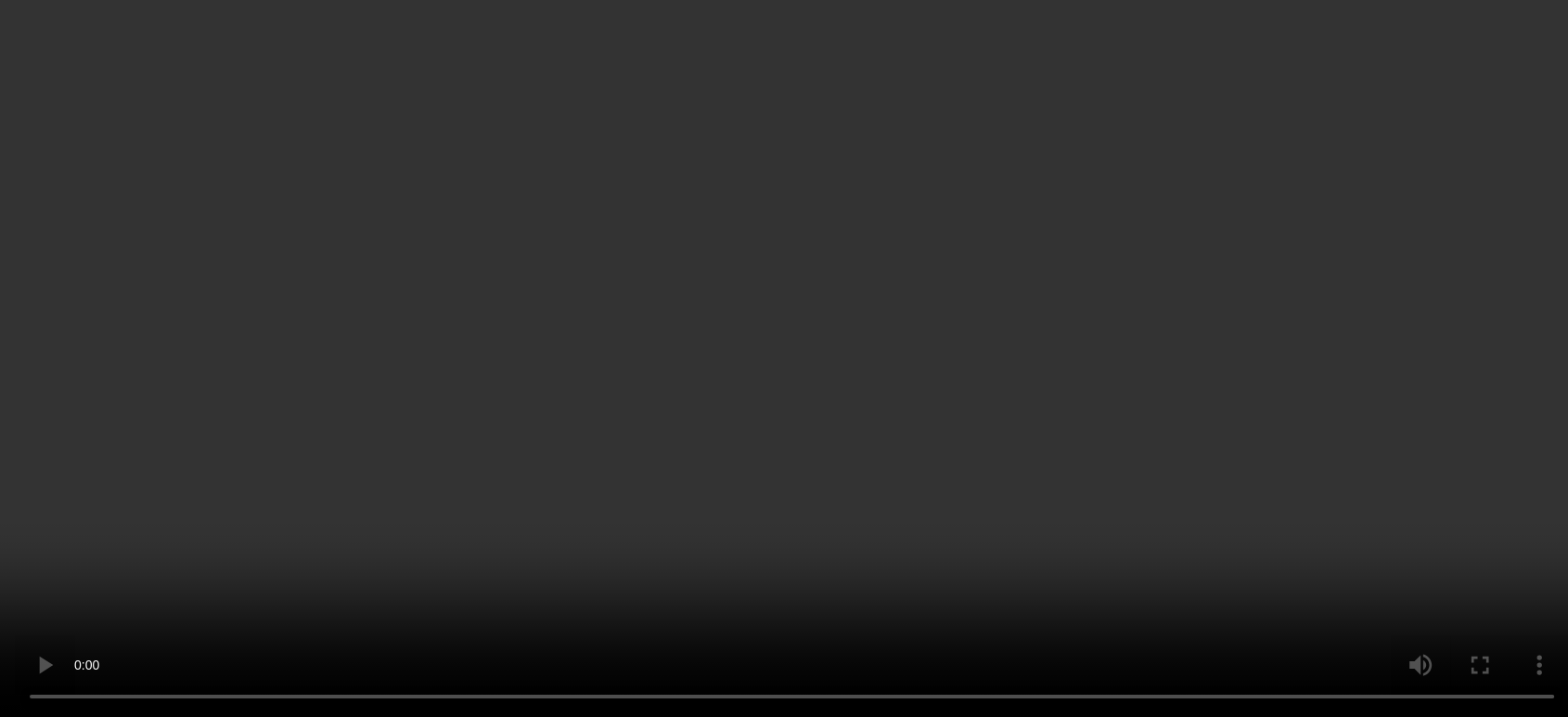
scroll to position [721, 0]
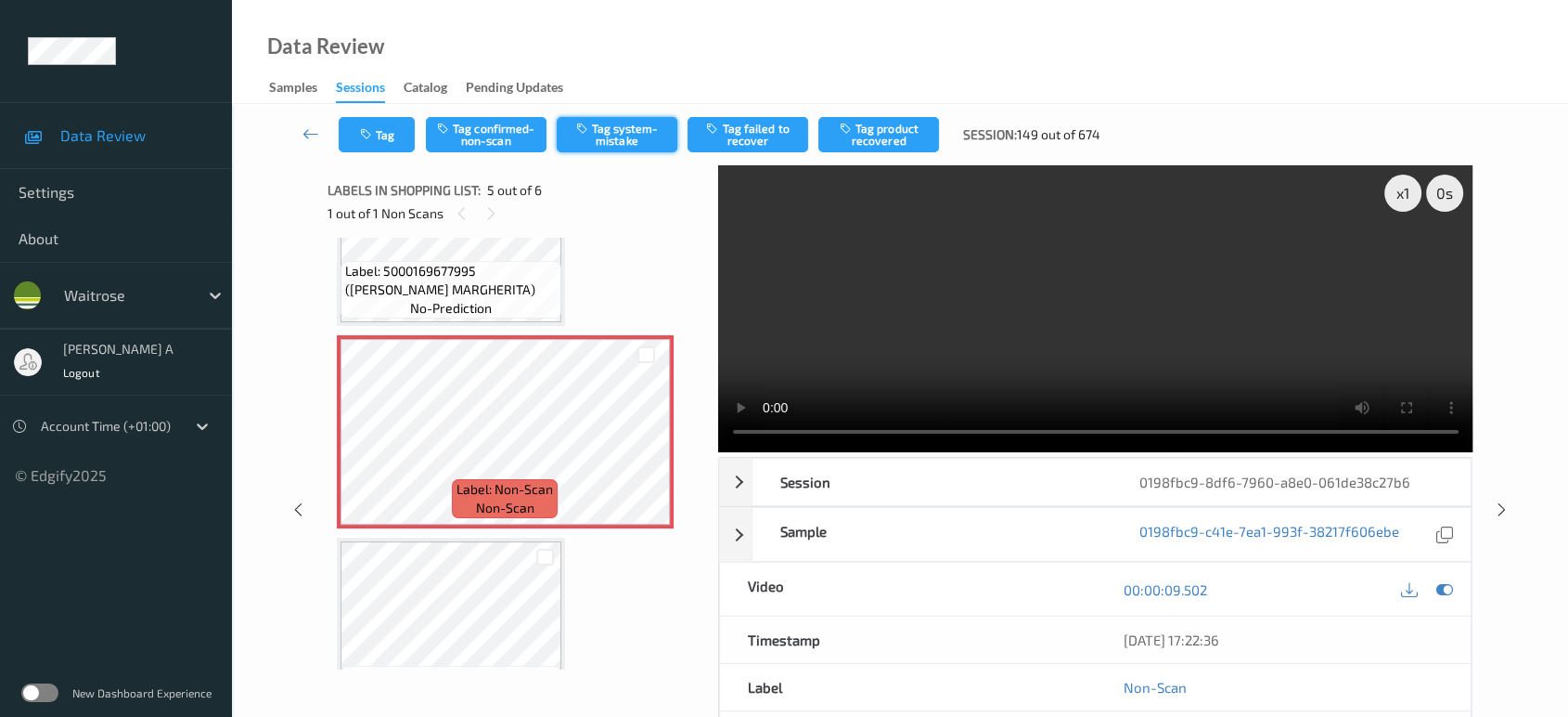
click at [608, 129] on button "Tag system-mistake" at bounding box center [617, 135] width 121 height 36
click at [390, 135] on button "Tag" at bounding box center [376, 135] width 76 height 36
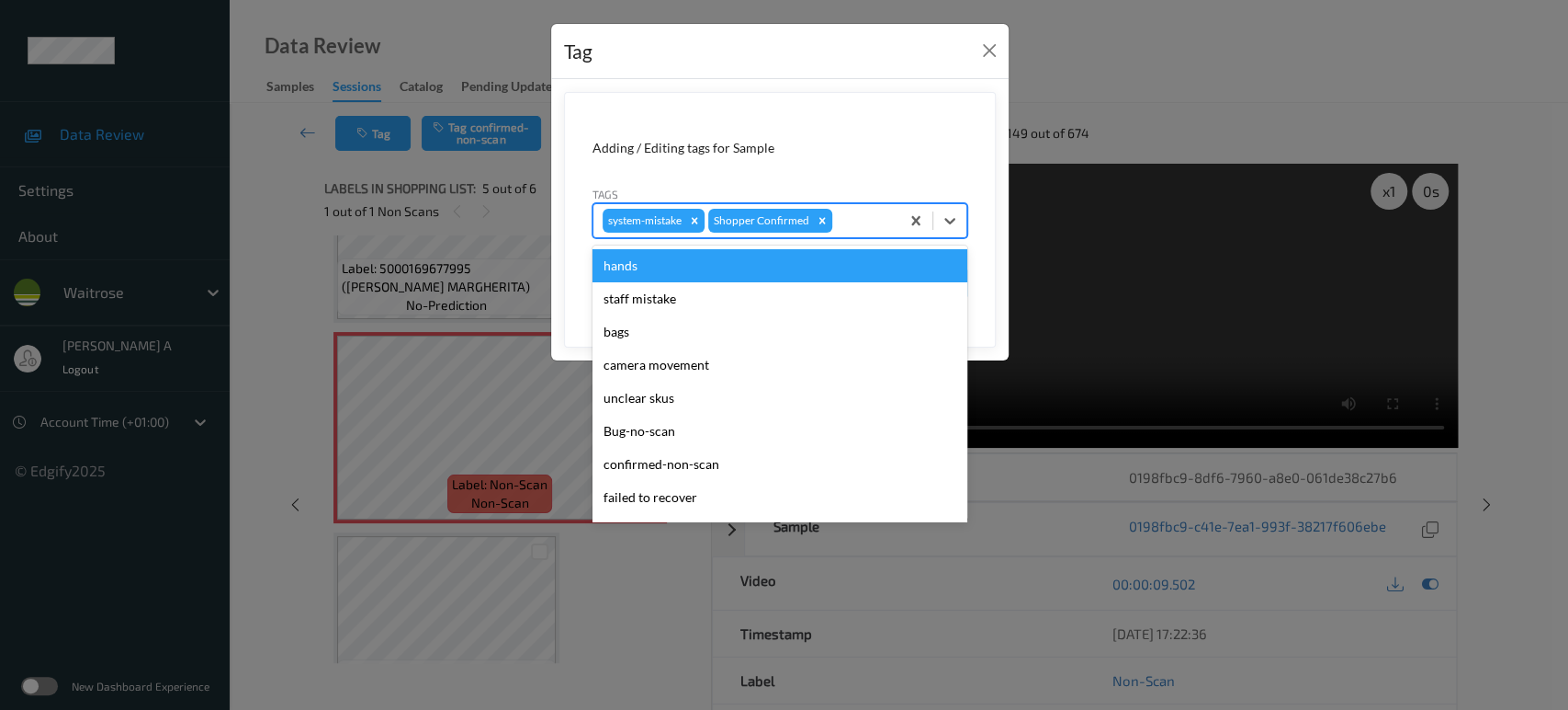
click at [856, 218] on div at bounding box center [863, 220] width 55 height 22
type input "un"
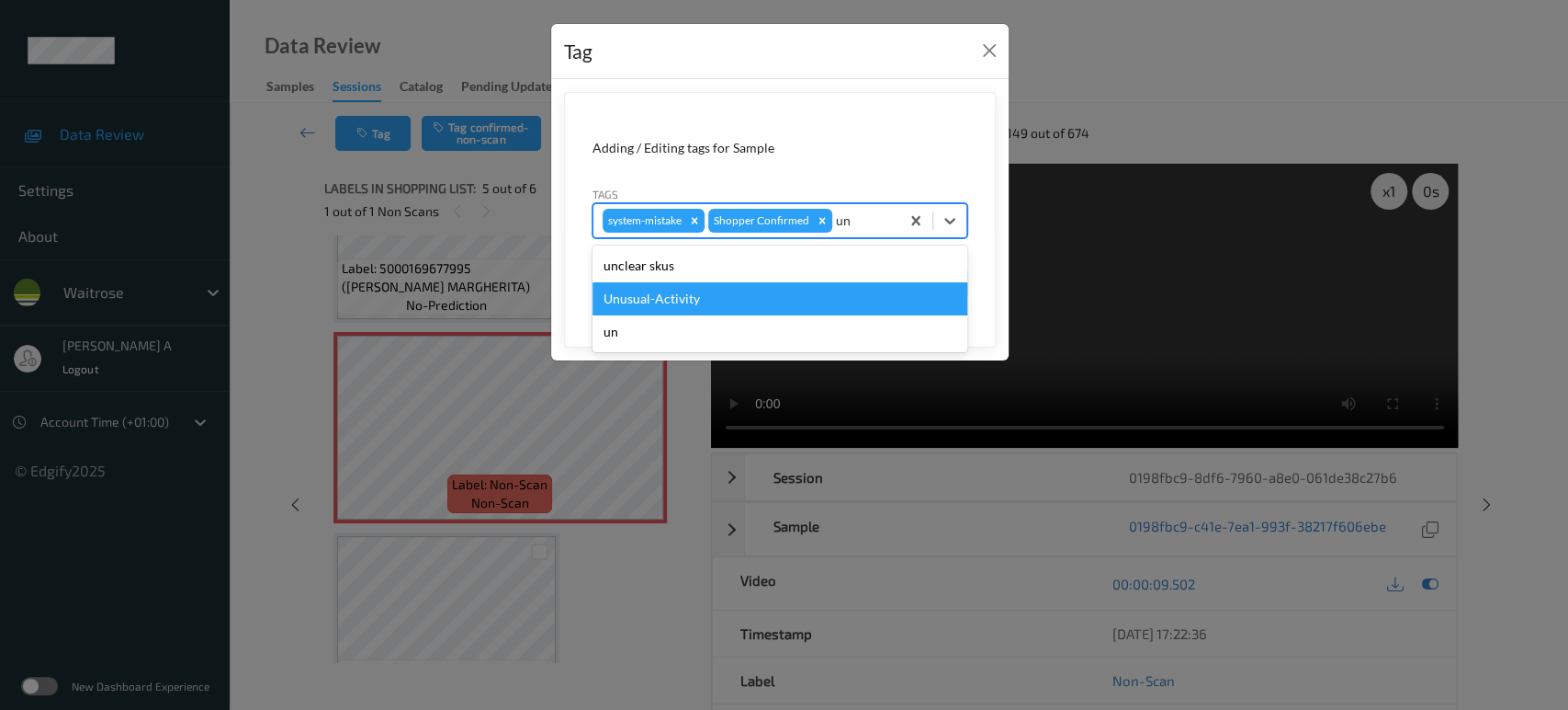
click at [728, 308] on div "Unusual-Activity" at bounding box center [779, 299] width 375 height 33
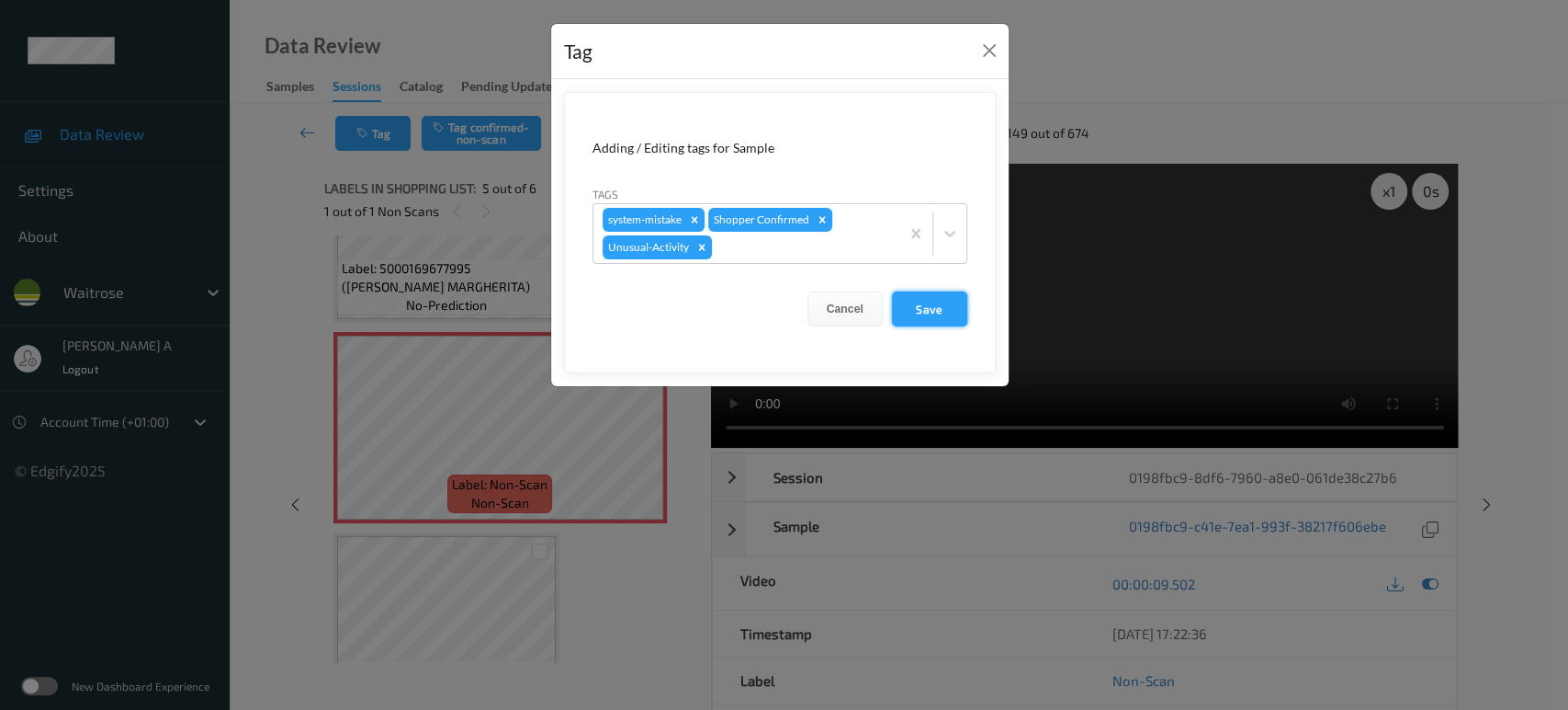
click at [951, 309] on button "Save" at bounding box center [929, 309] width 75 height 35
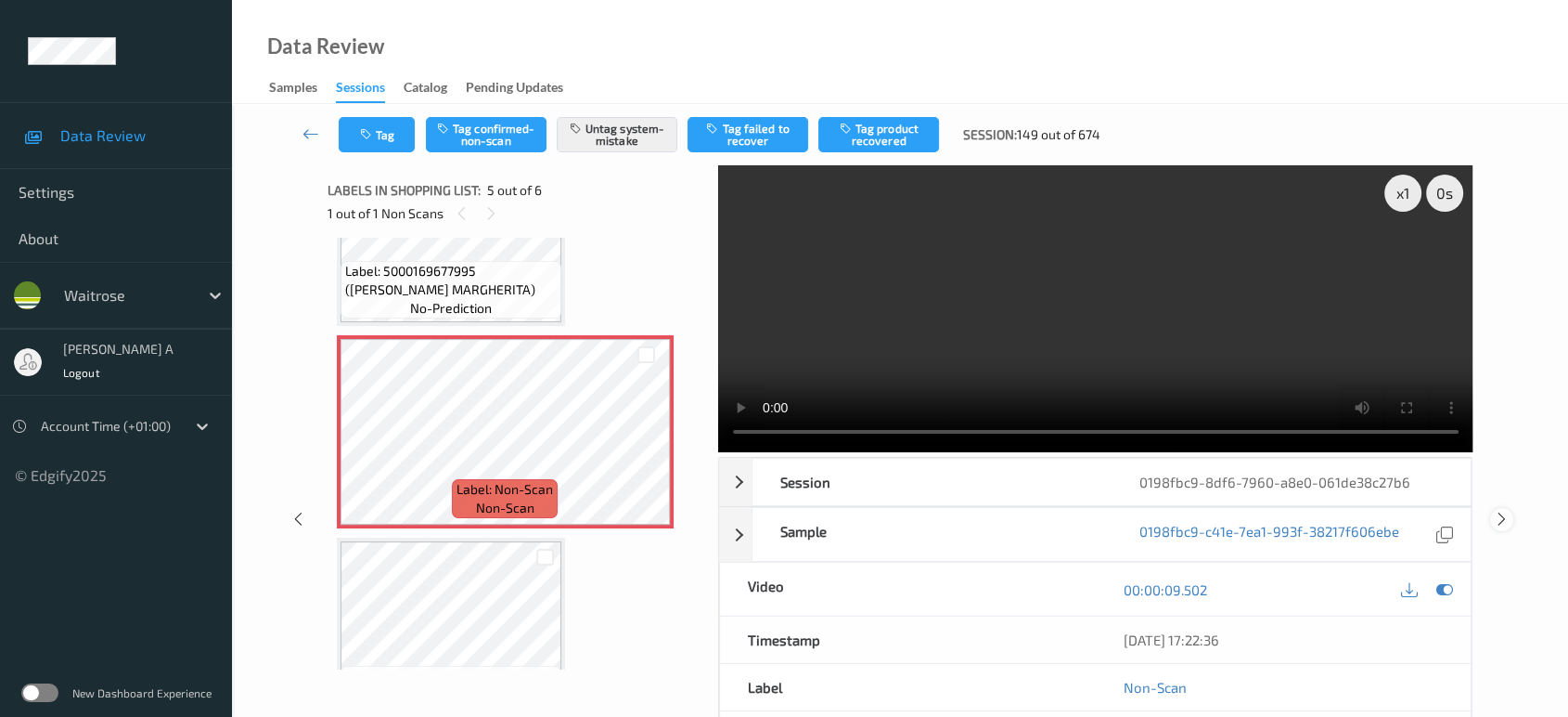
click at [1501, 510] on icon at bounding box center [1502, 519] width 16 height 17
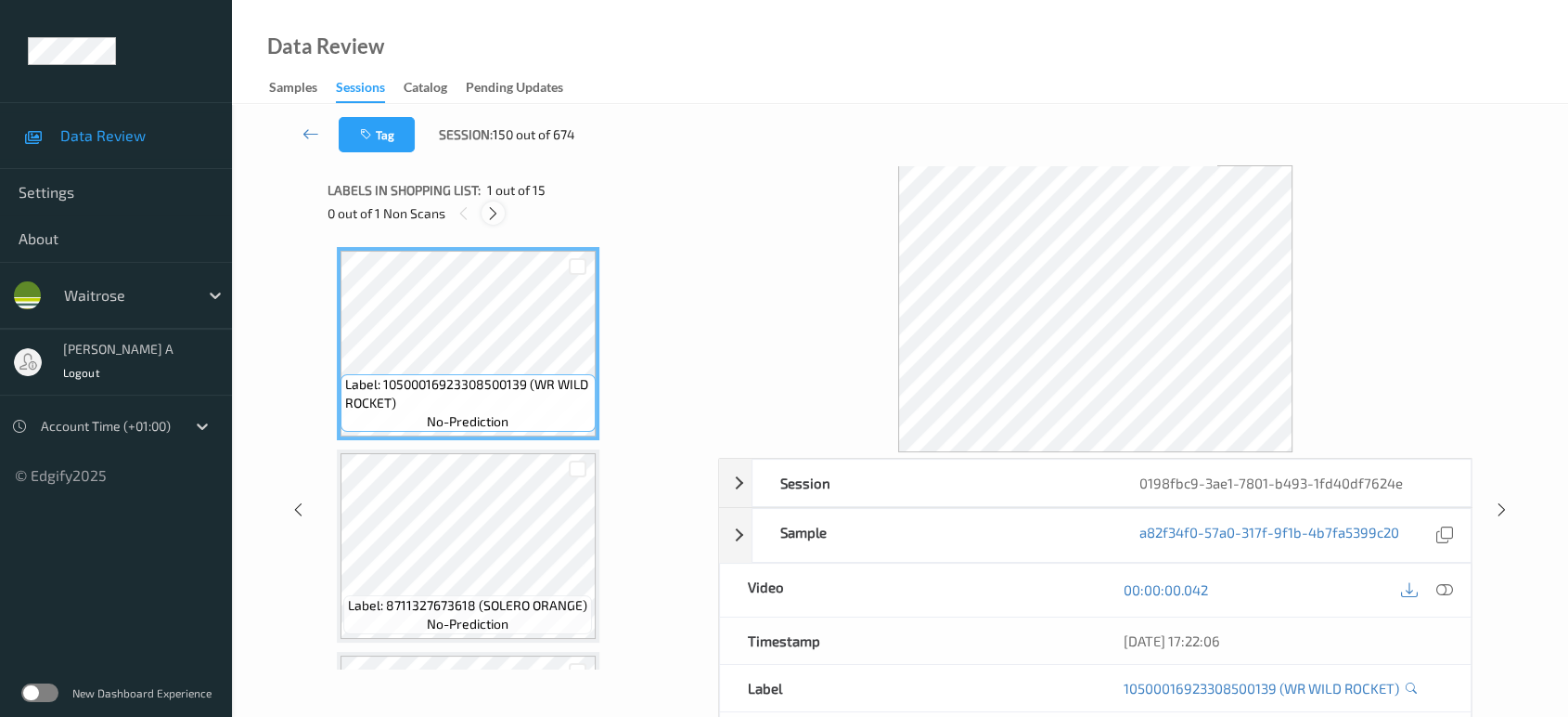
click at [501, 218] on div at bounding box center [492, 212] width 23 height 23
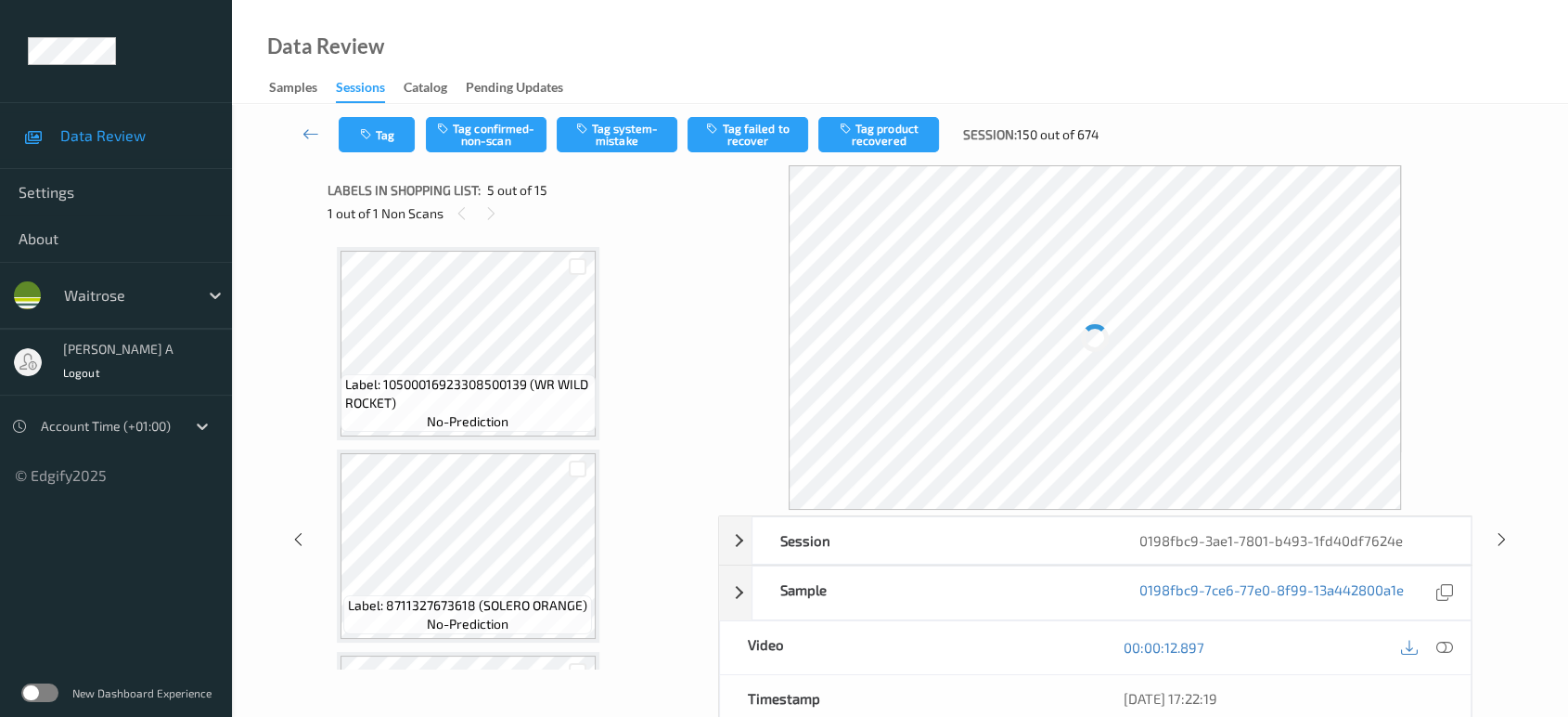
scroll to position [613, 0]
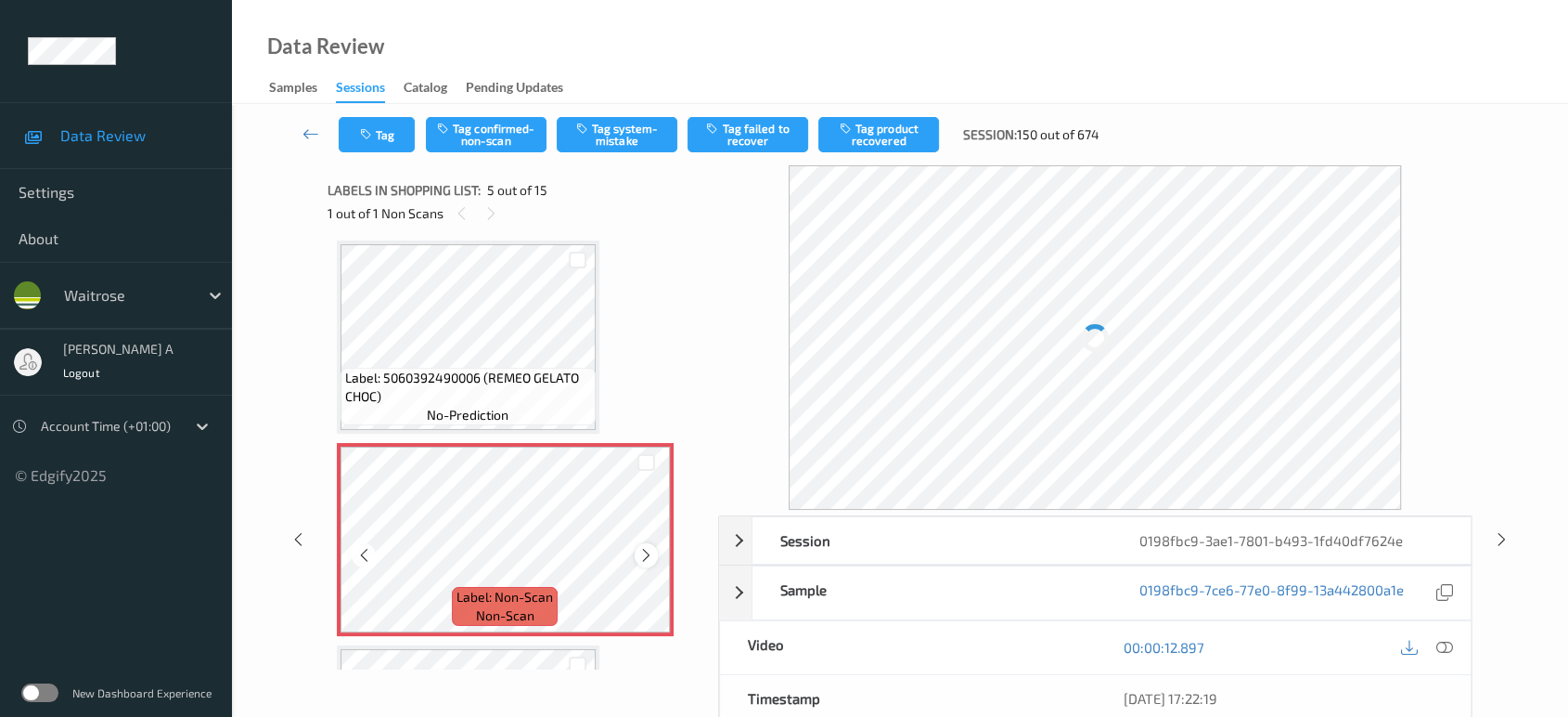
click at [653, 550] on icon at bounding box center [646, 555] width 16 height 17
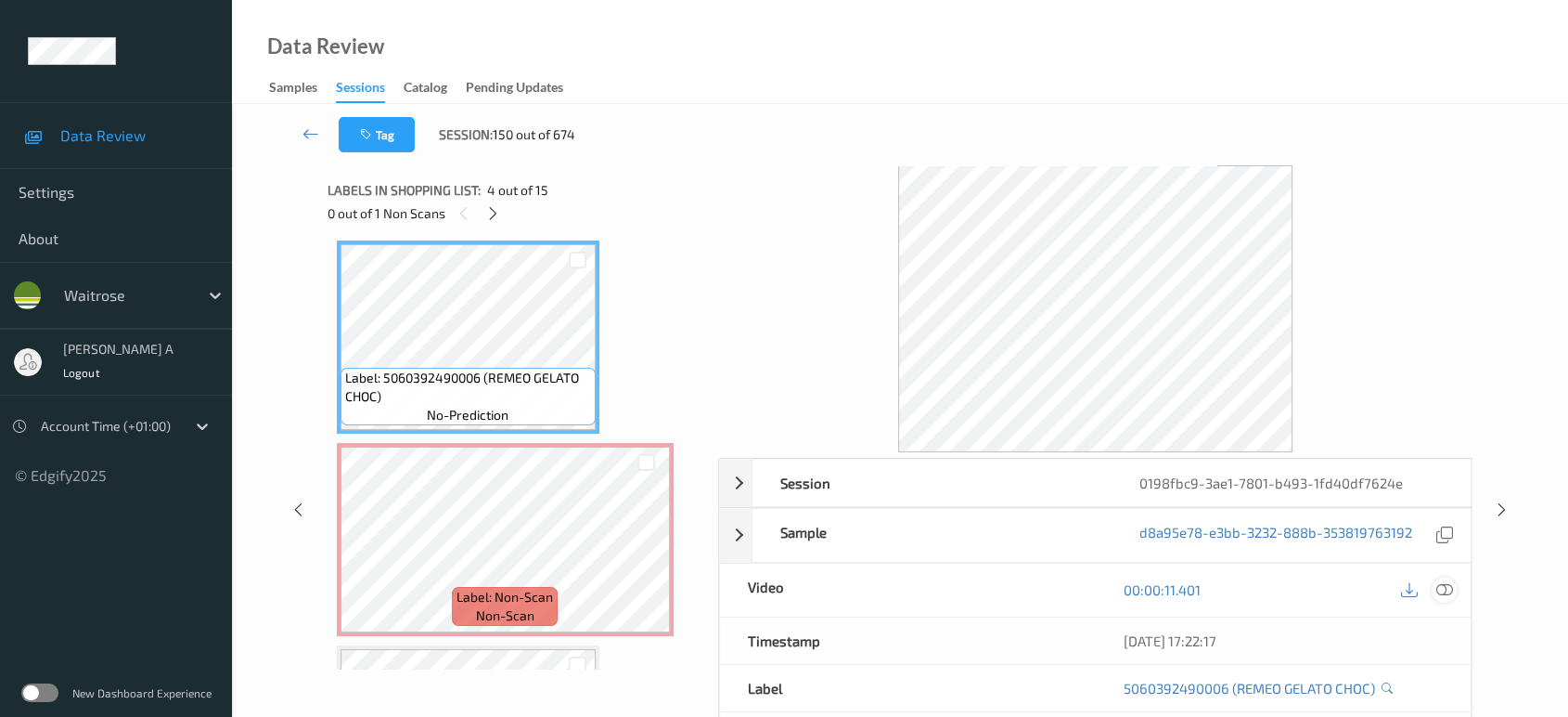
click at [1446, 642] on div "Session 0198fbc9-3ae1-7801-b493-1fd40df7624e Session ID 0198fbc9-3ae1-7801-b493…" at bounding box center [1096, 656] width 755 height 397
click at [1433, 578] on div at bounding box center [1426, 590] width 61 height 25
click at [1451, 597] on div at bounding box center [1444, 590] width 25 height 25
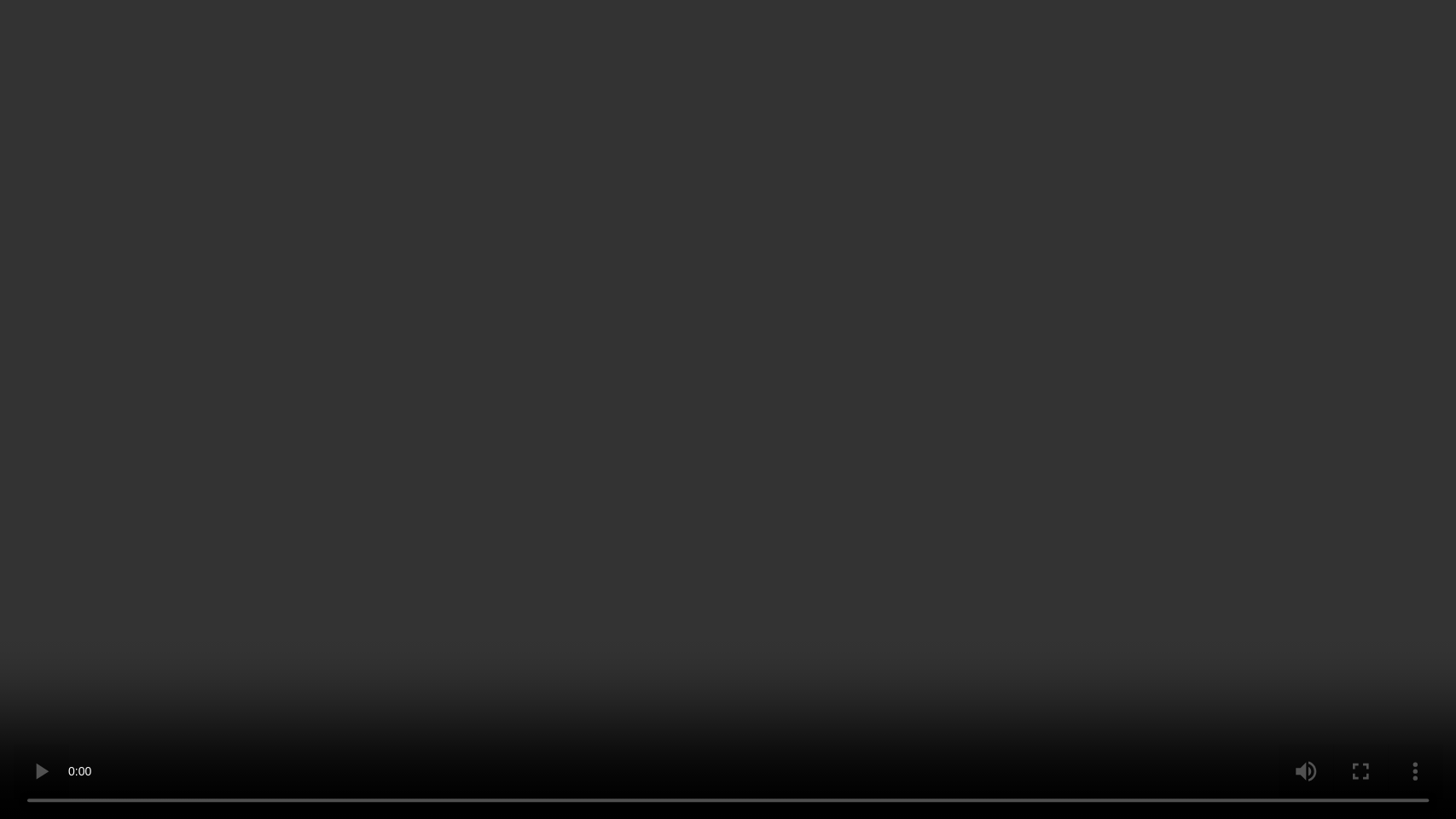
click at [728, 385] on video at bounding box center [728, 409] width 1456 height 819
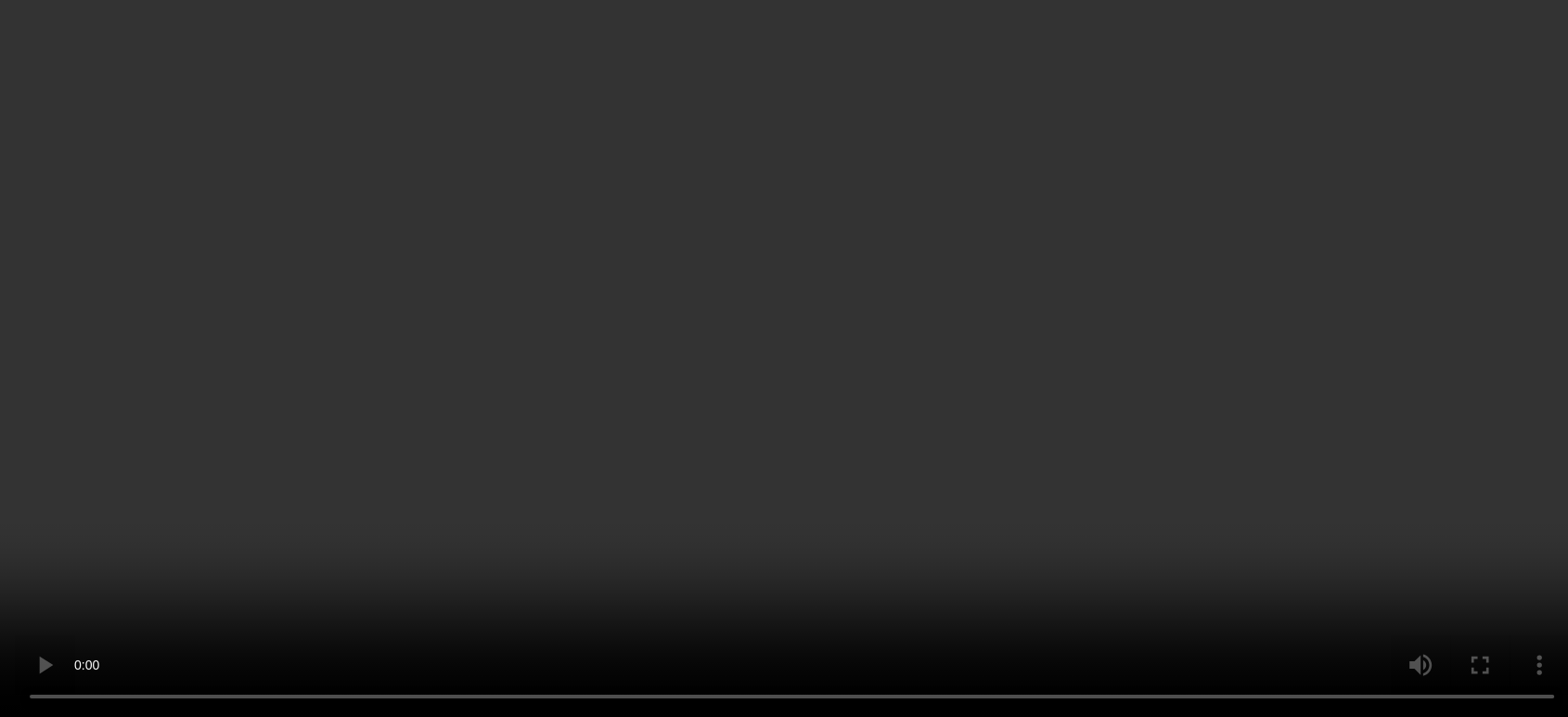
scroll to position [717, 0]
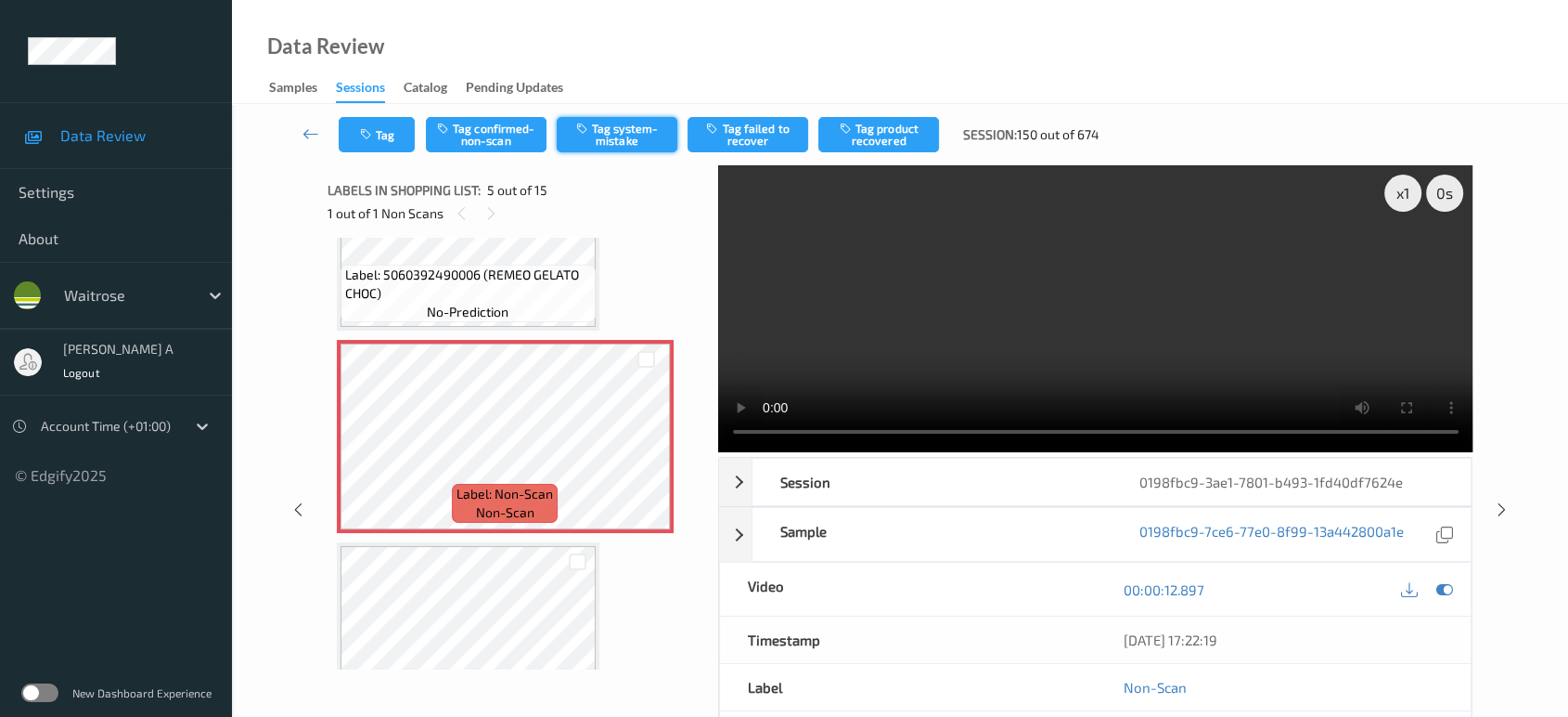
click at [590, 147] on button "Tag system-mistake" at bounding box center [617, 135] width 121 height 36
click at [1498, 501] on icon at bounding box center [1502, 509] width 16 height 17
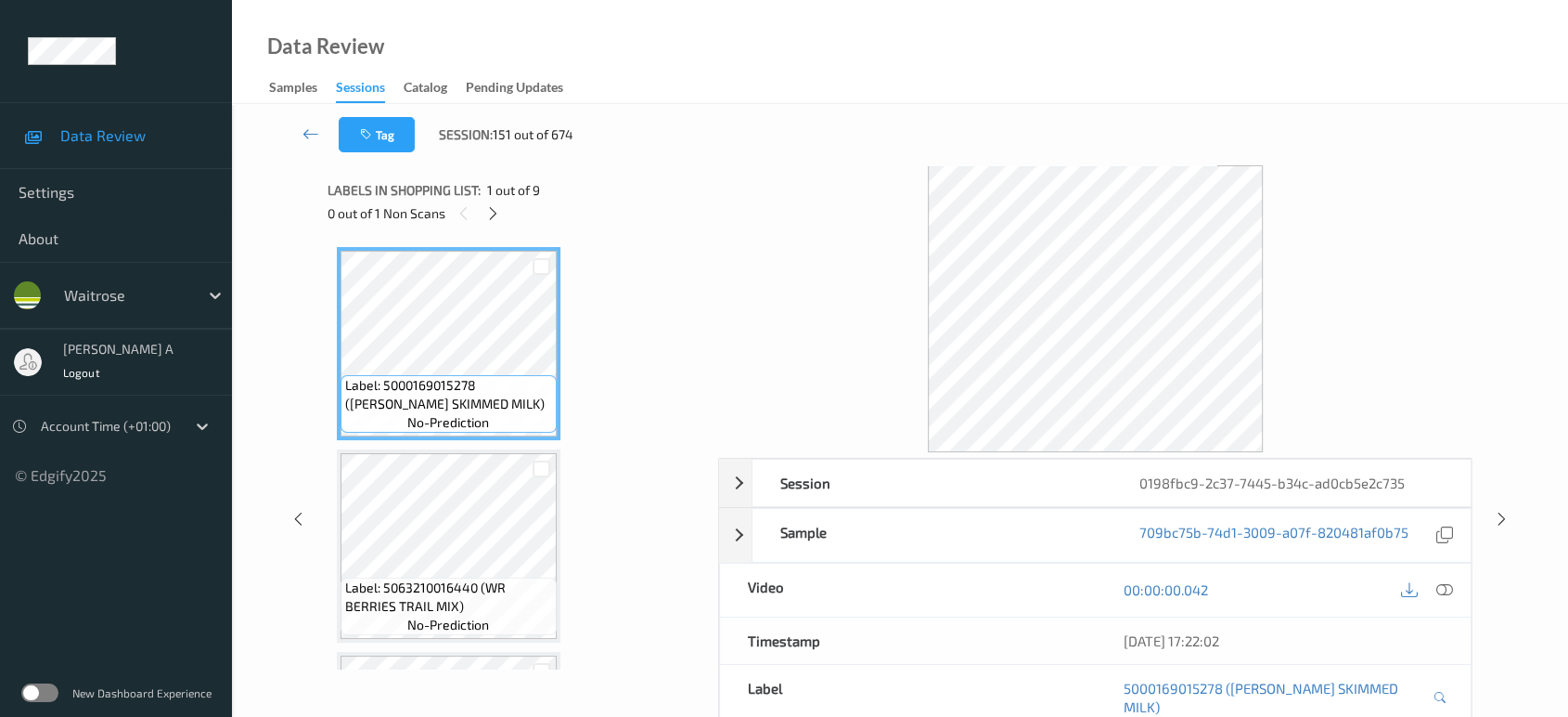
drag, startPoint x: 490, startPoint y: 214, endPoint x: 499, endPoint y: 227, distance: 15.8
click at [490, 214] on icon at bounding box center [492, 213] width 16 height 17
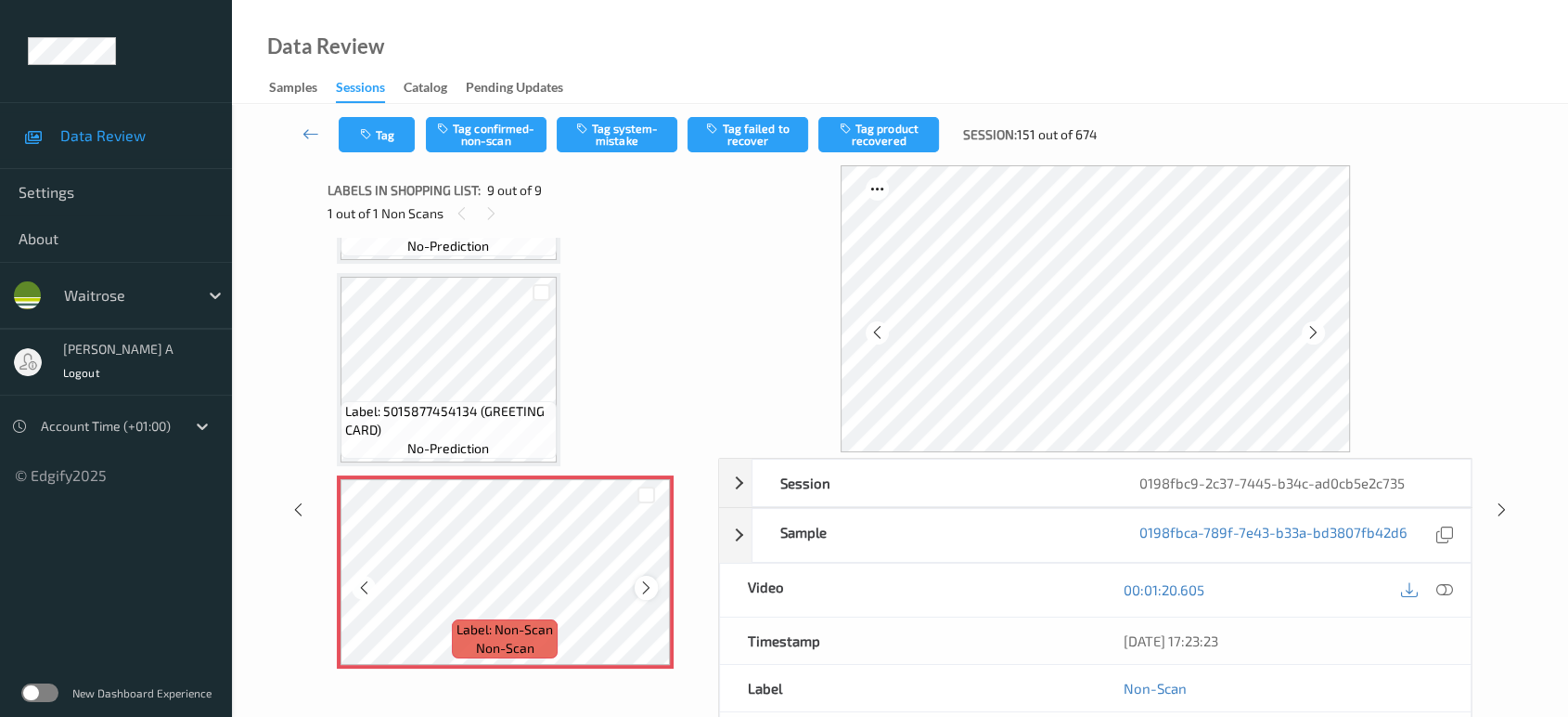
click at [649, 580] on icon at bounding box center [646, 588] width 16 height 17
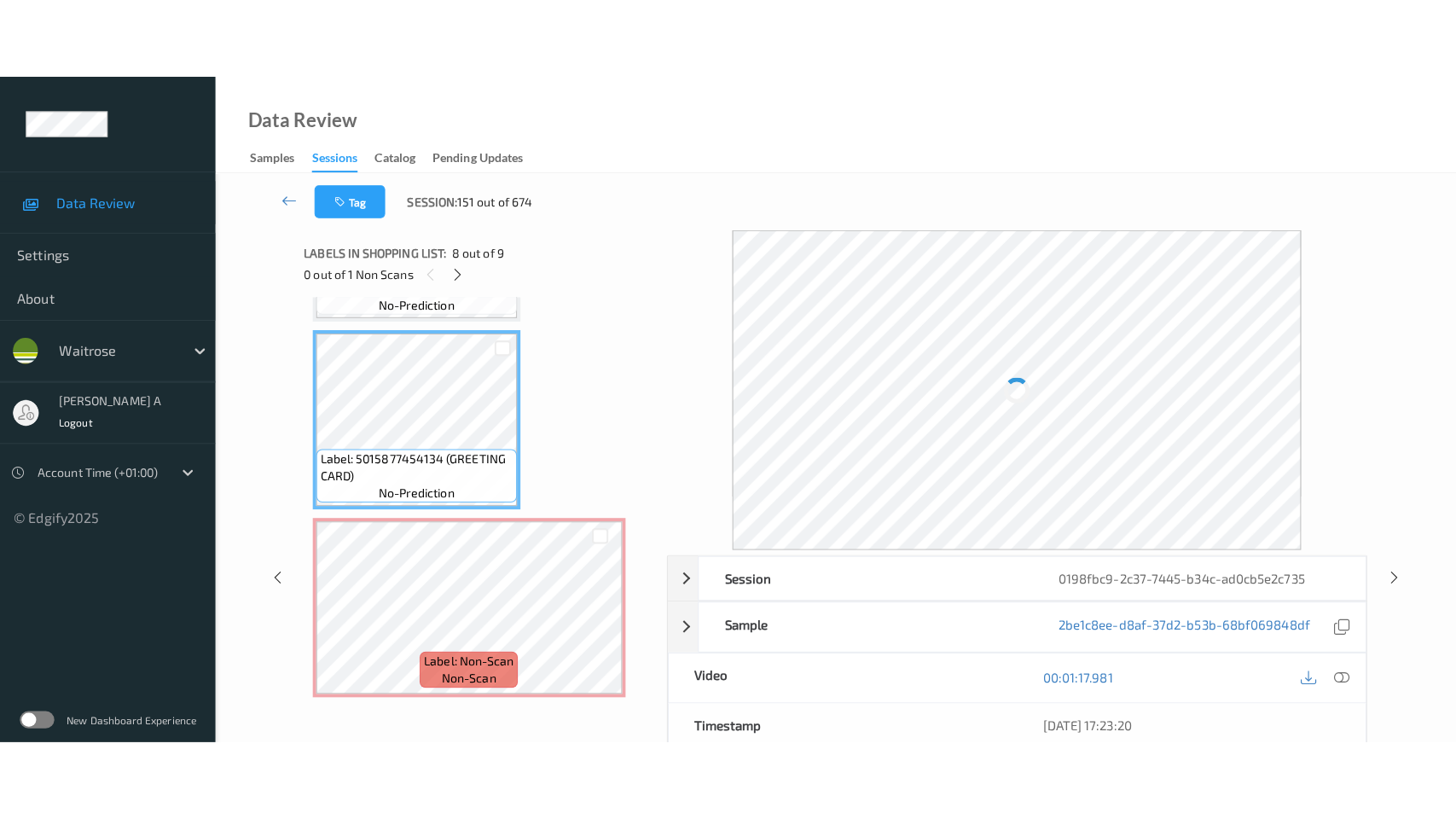
scroll to position [1183, 0]
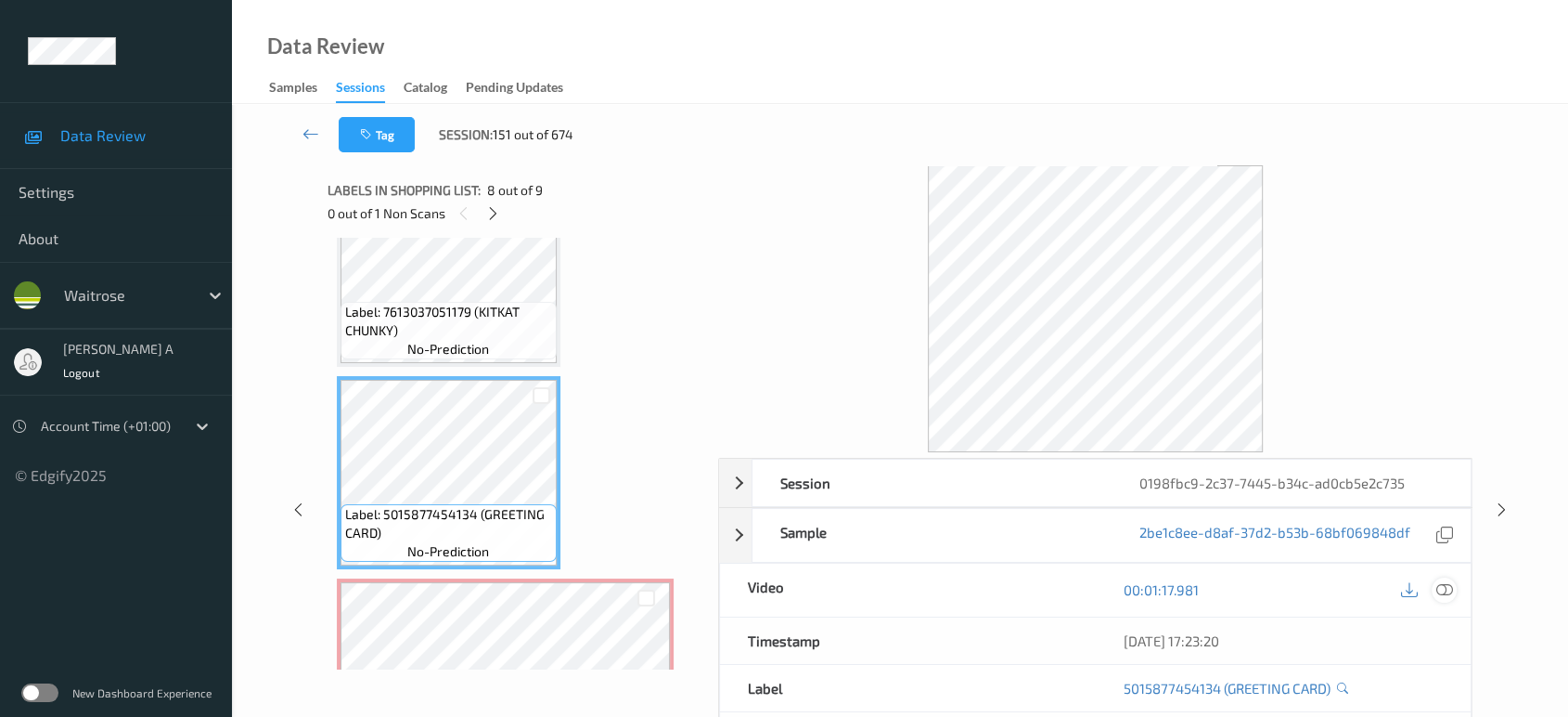
click at [1445, 585] on icon at bounding box center [1445, 590] width 17 height 17
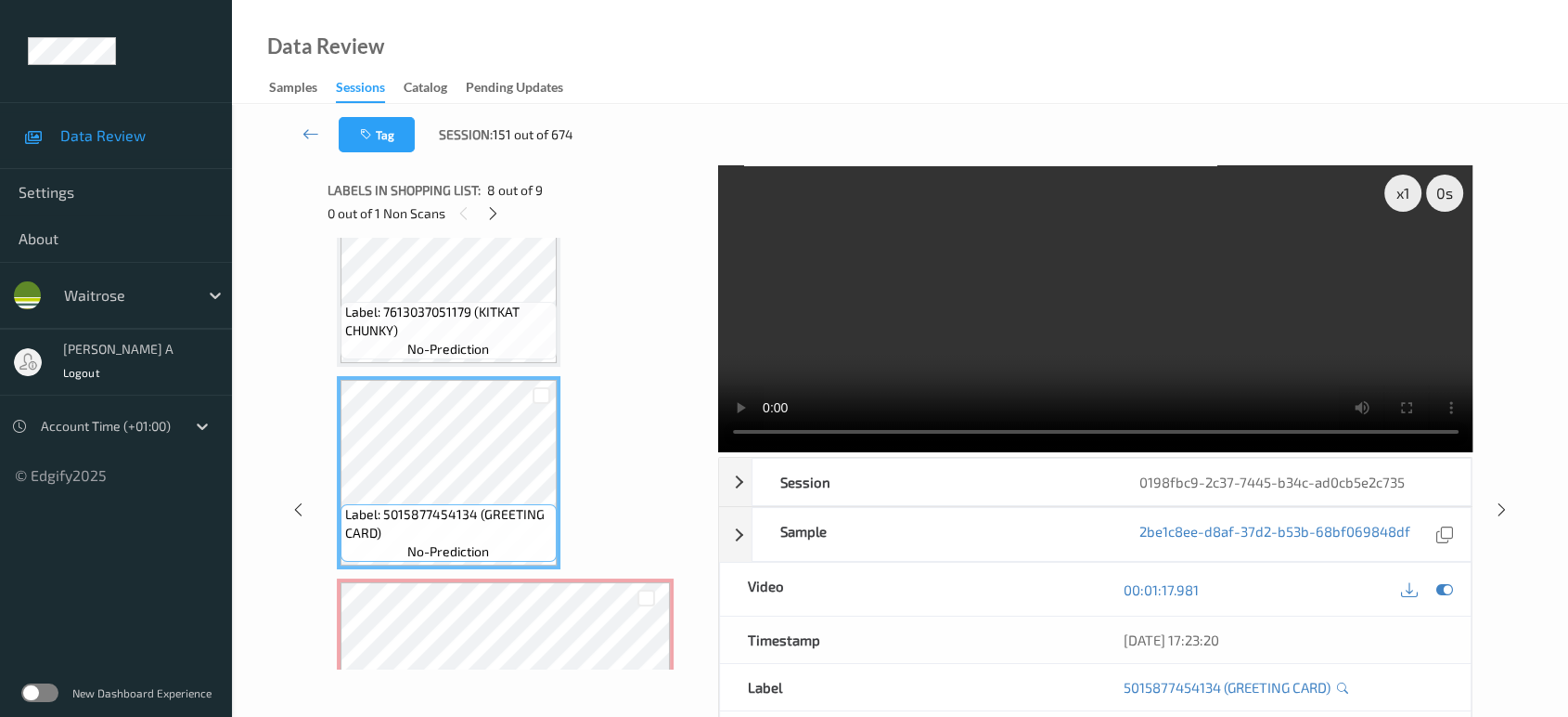
scroll to position [1217, 0]
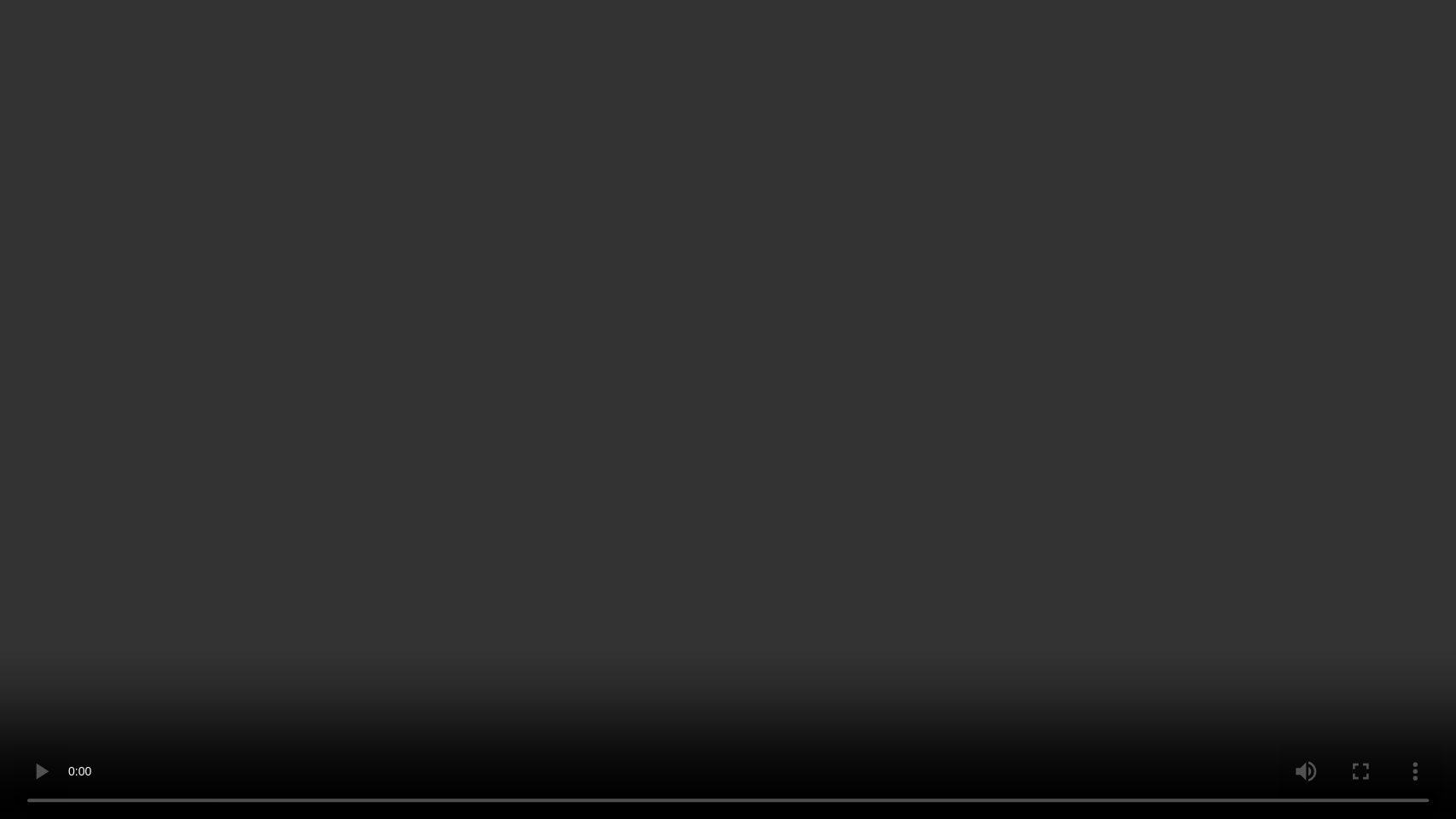
click at [802, 366] on video at bounding box center [728, 409] width 1456 height 819
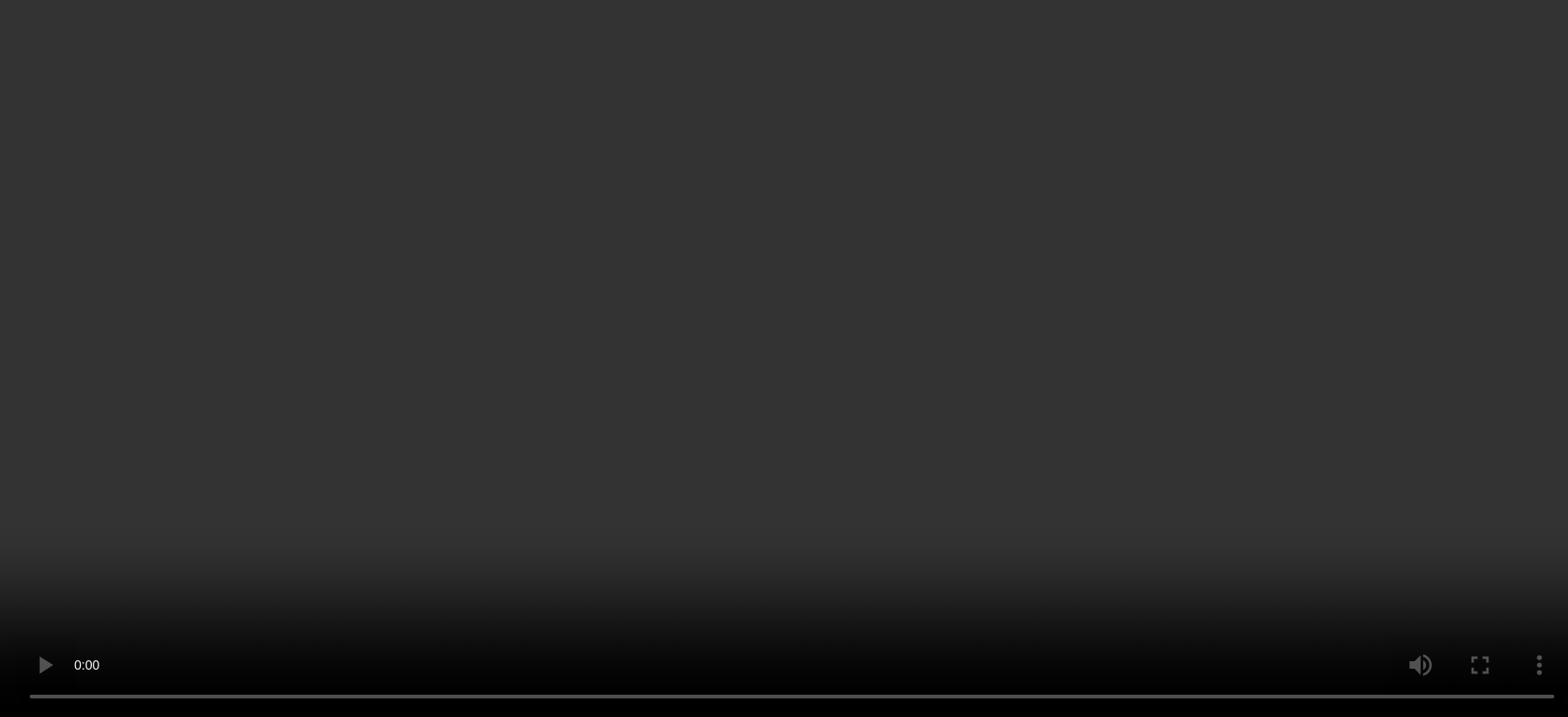
scroll to position [1390, 0]
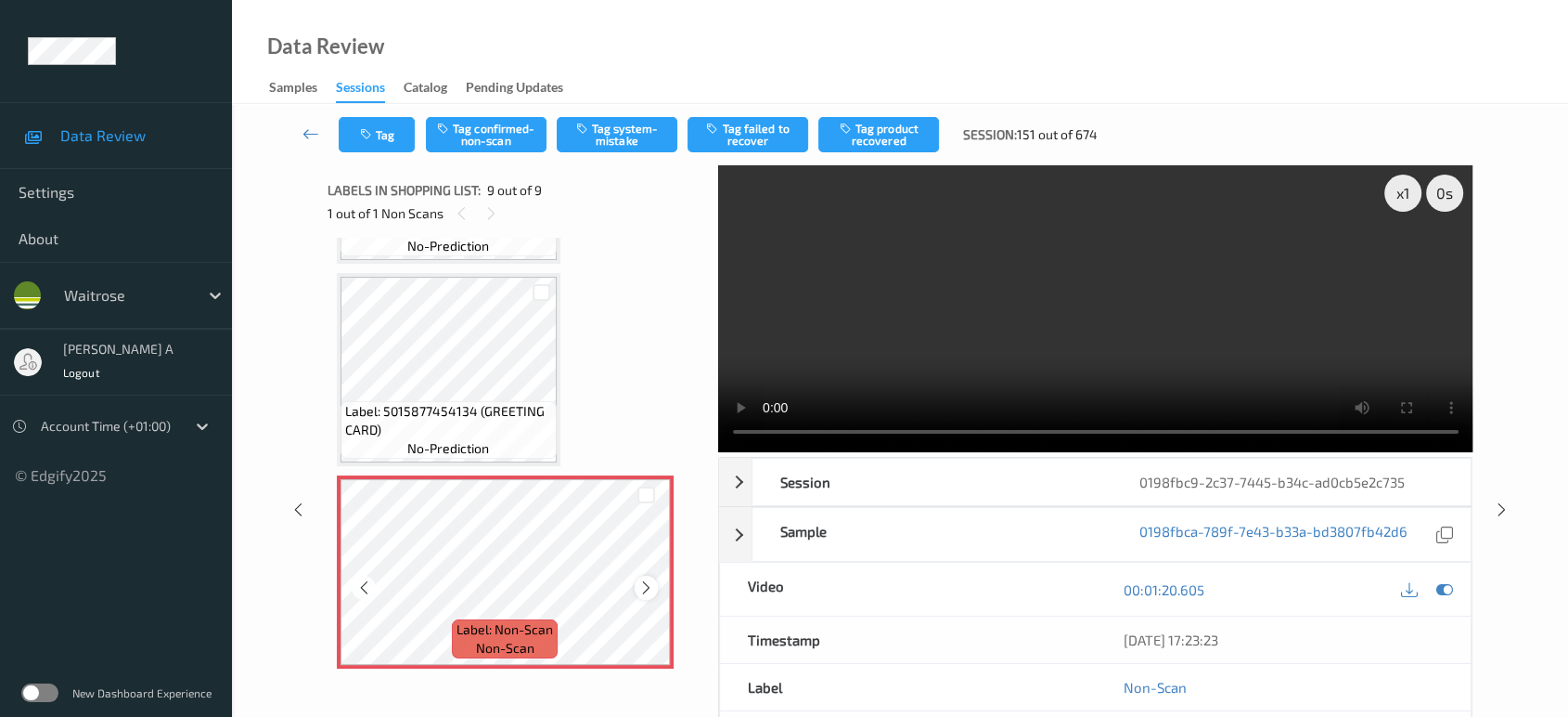
click at [648, 582] on icon at bounding box center [646, 588] width 16 height 17
click at [623, 132] on button "Tag system-mistake" at bounding box center [617, 135] width 121 height 36
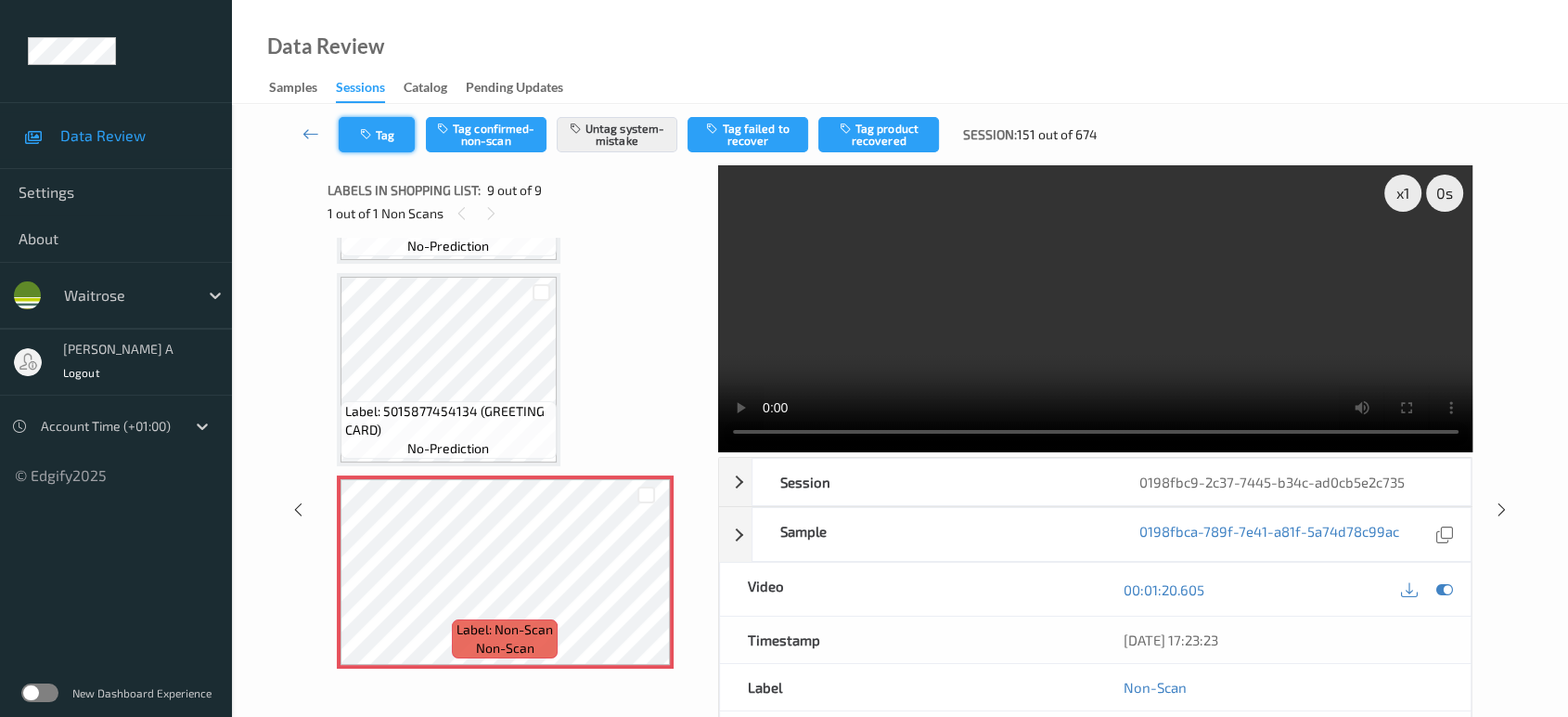
click at [345, 131] on button "Tag" at bounding box center [376, 135] width 76 height 36
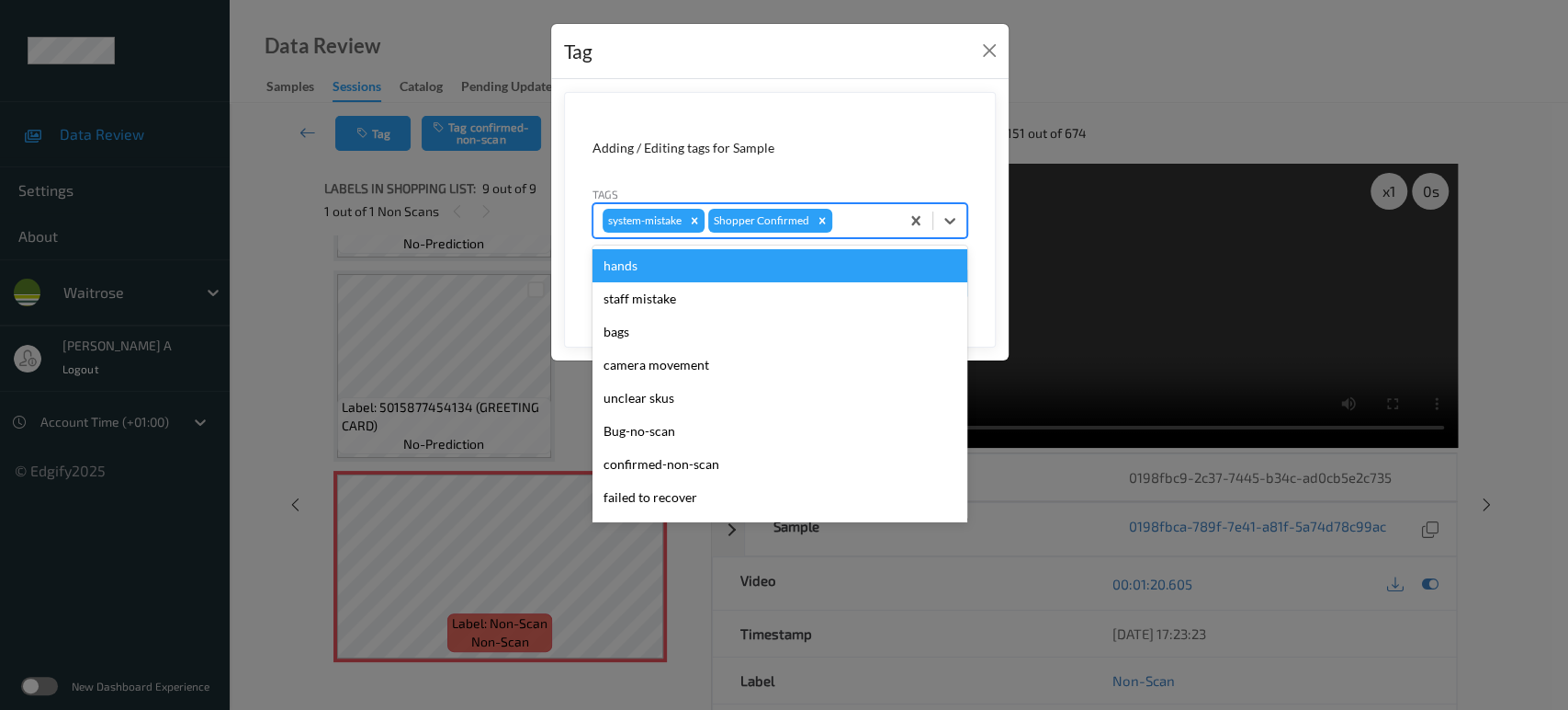
click at [853, 215] on div at bounding box center [863, 220] width 55 height 22
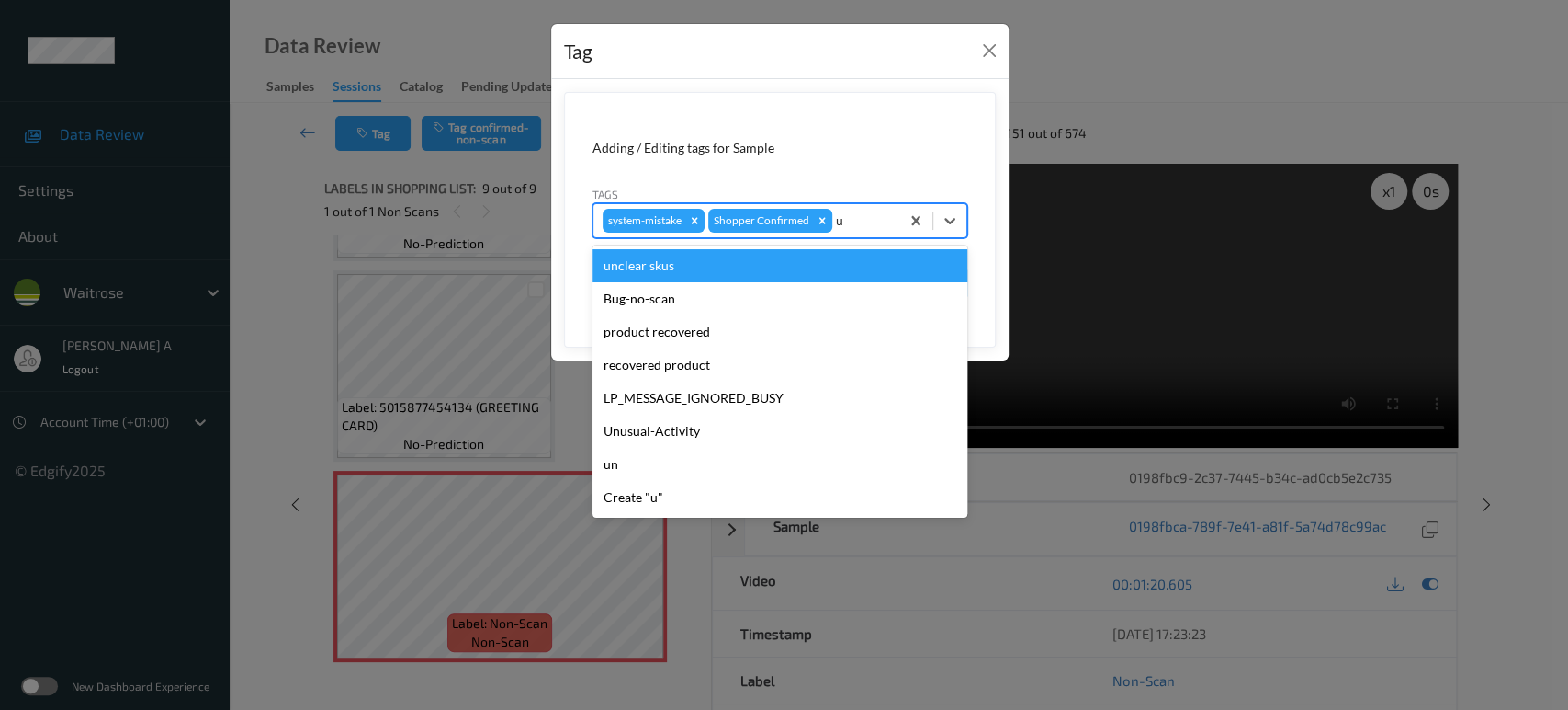
type input "un"
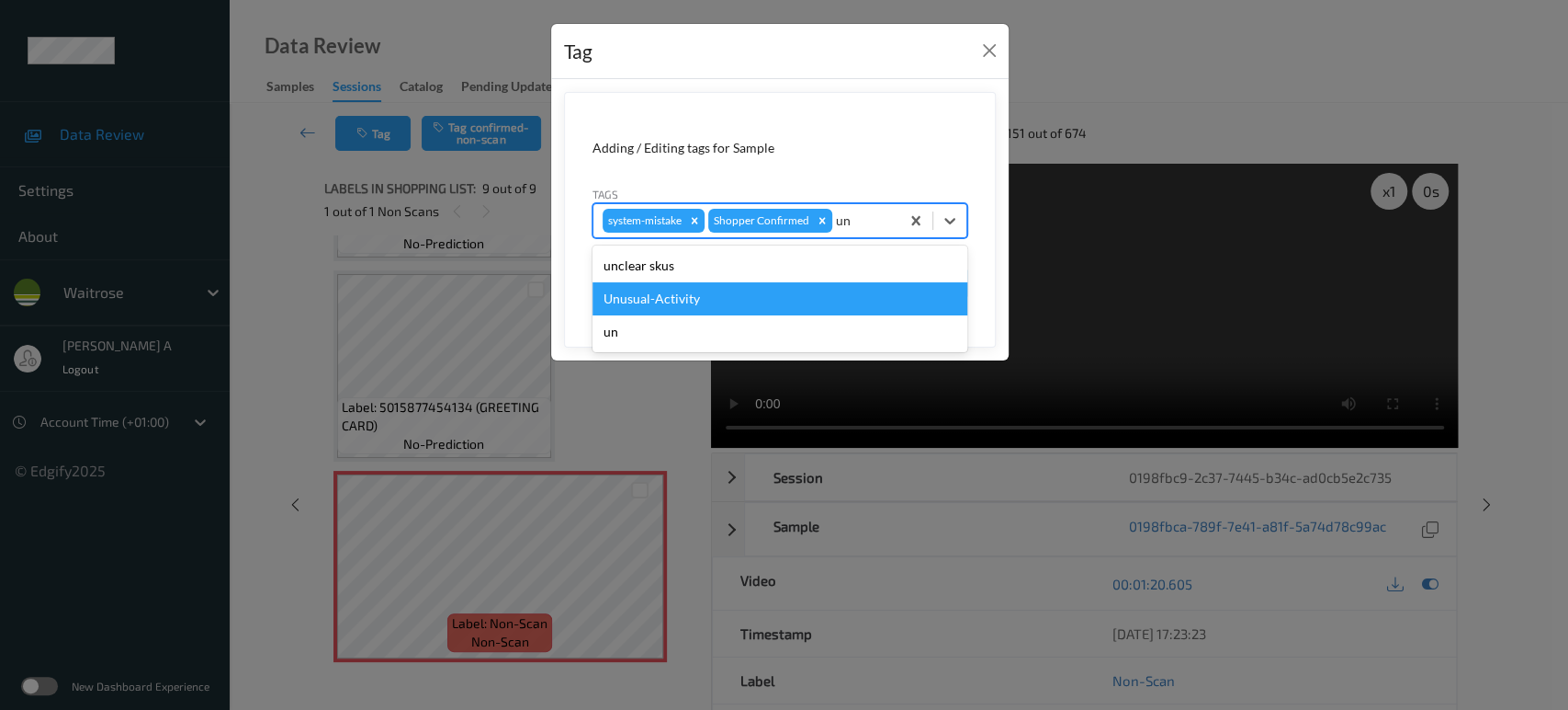
click at [659, 292] on div "Unusual-Activity" at bounding box center [779, 299] width 375 height 33
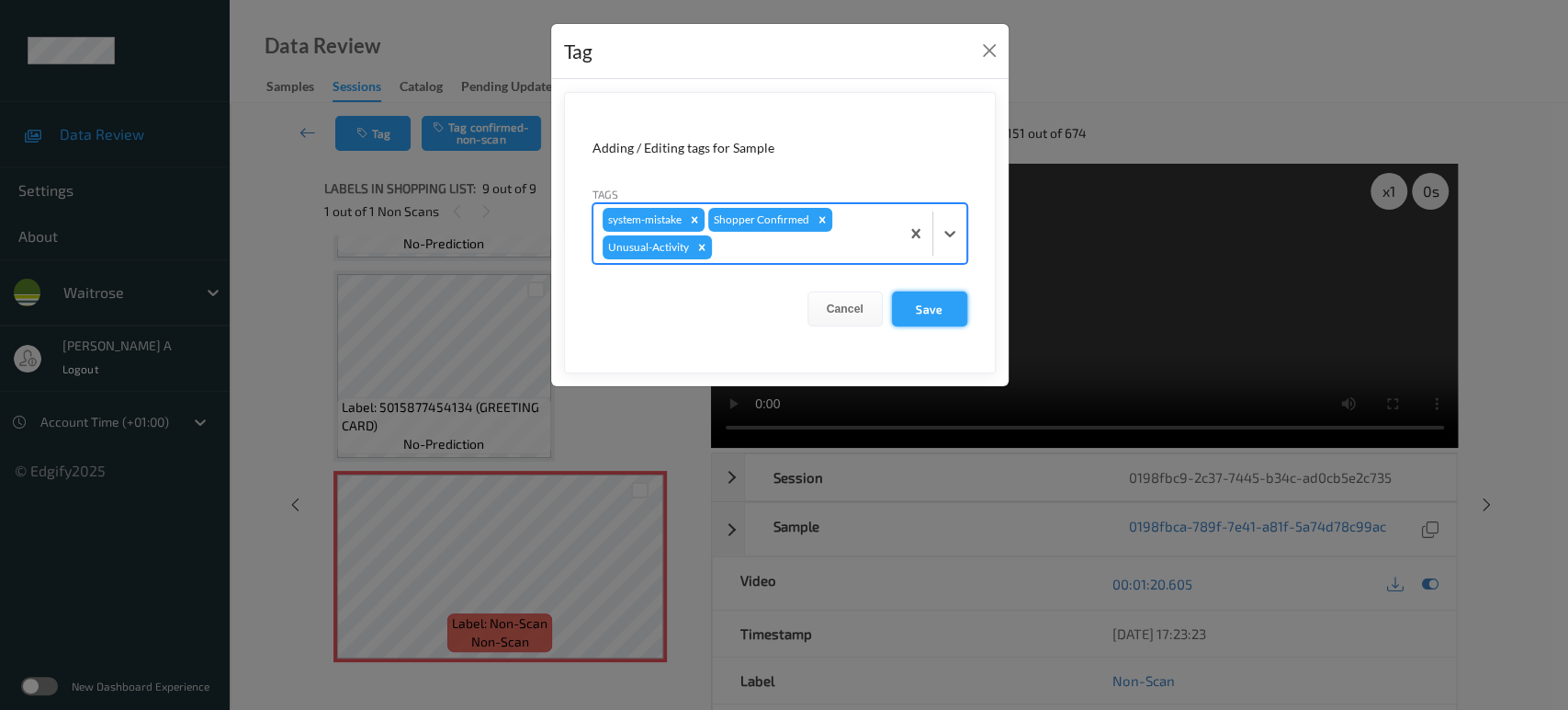
click at [921, 309] on button "Save" at bounding box center [929, 309] width 75 height 35
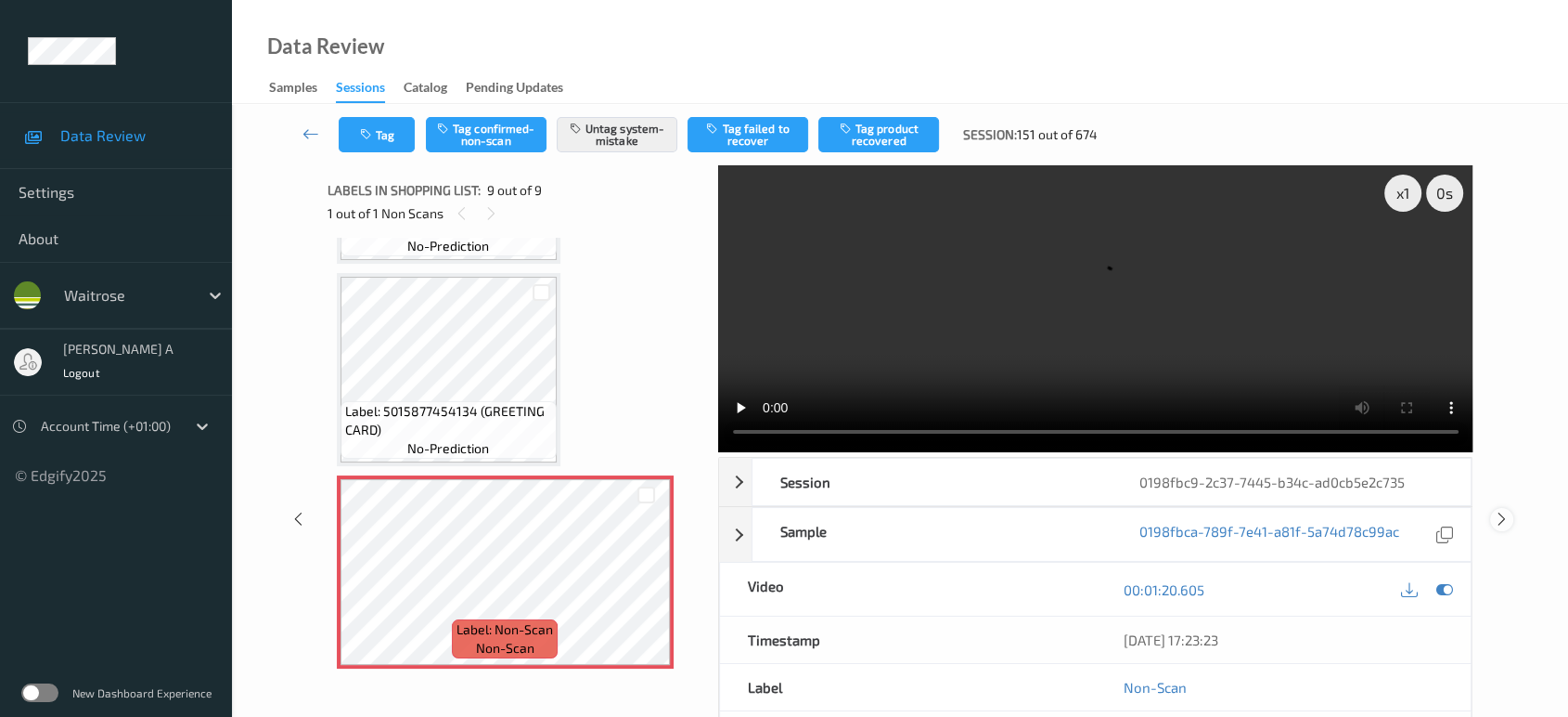
click at [1496, 510] on icon at bounding box center [1502, 519] width 16 height 17
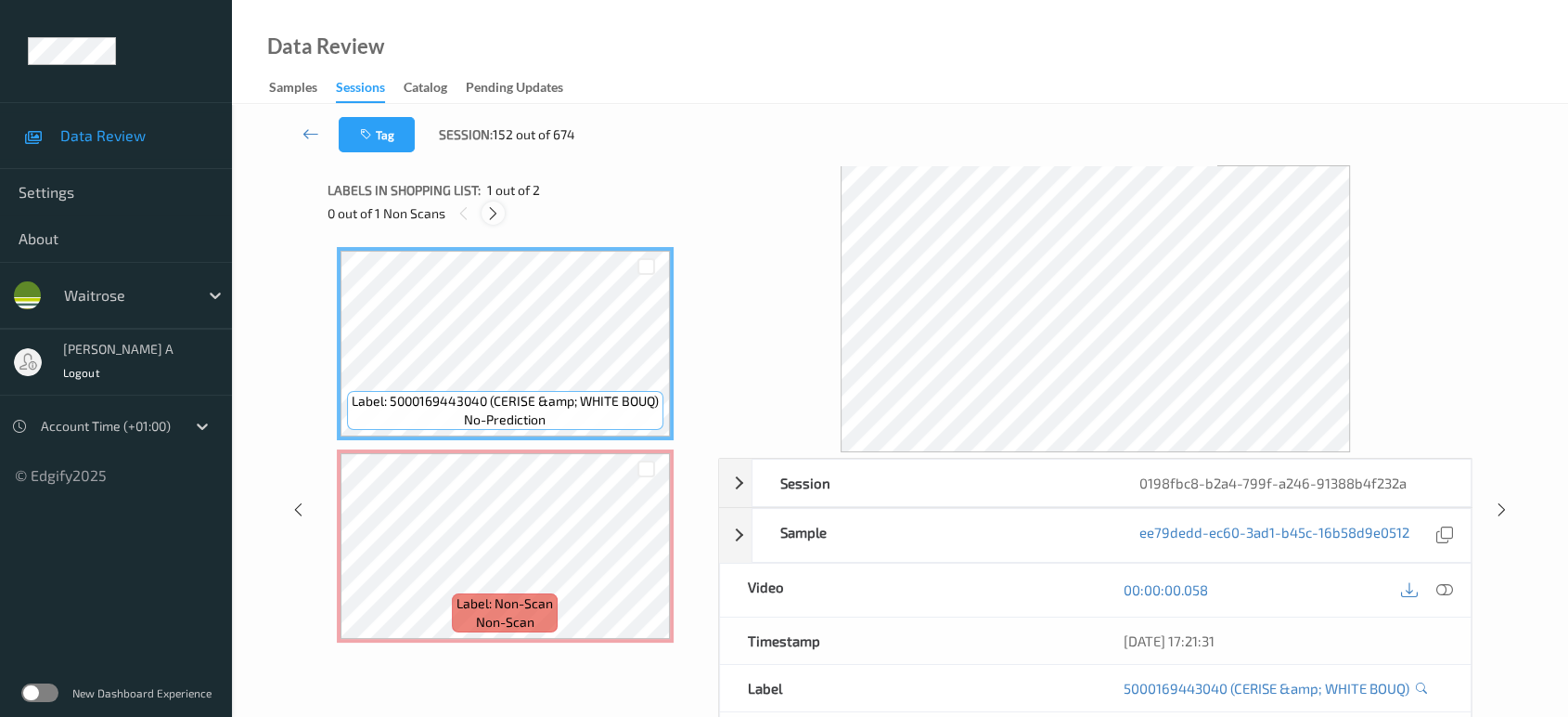
click at [498, 216] on icon at bounding box center [492, 213] width 16 height 17
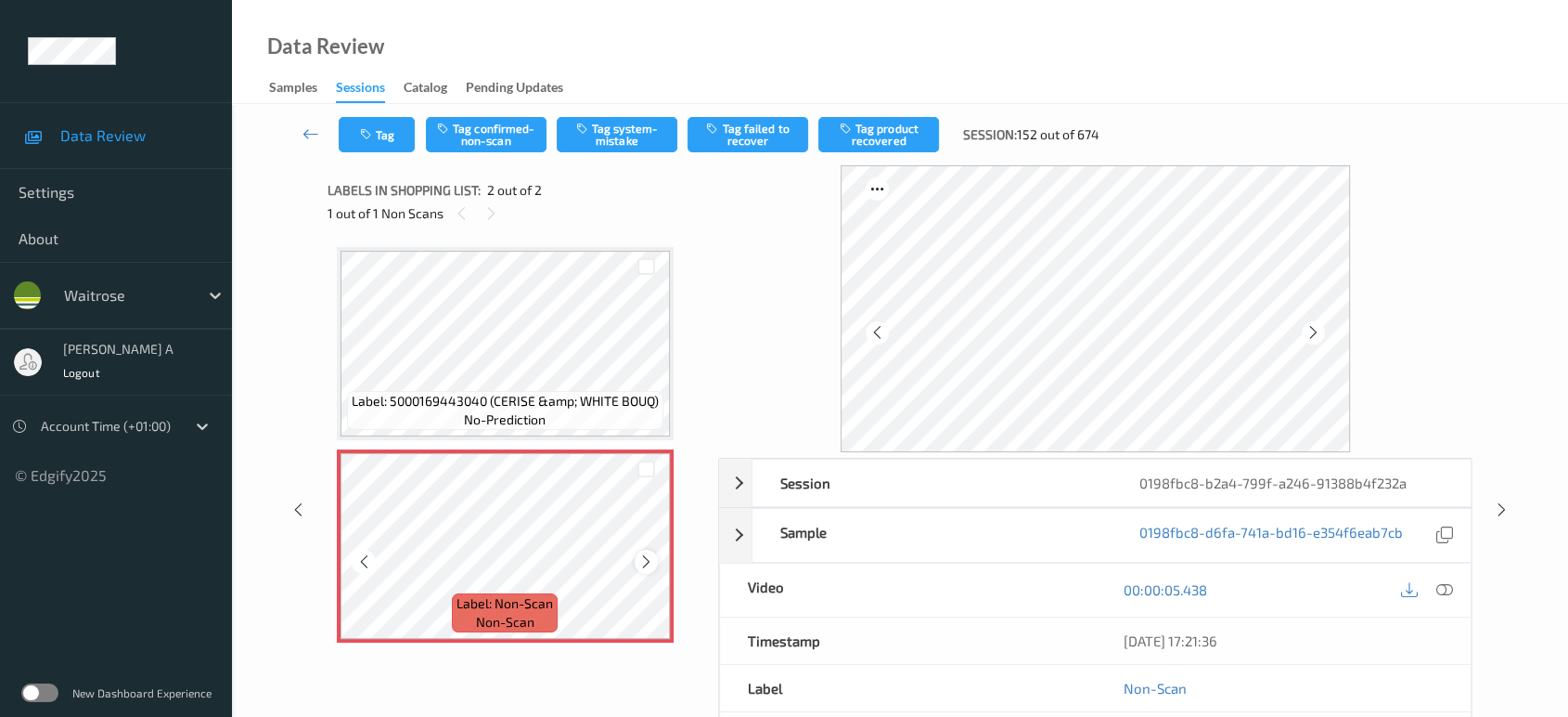
click at [644, 558] on icon at bounding box center [646, 562] width 16 height 17
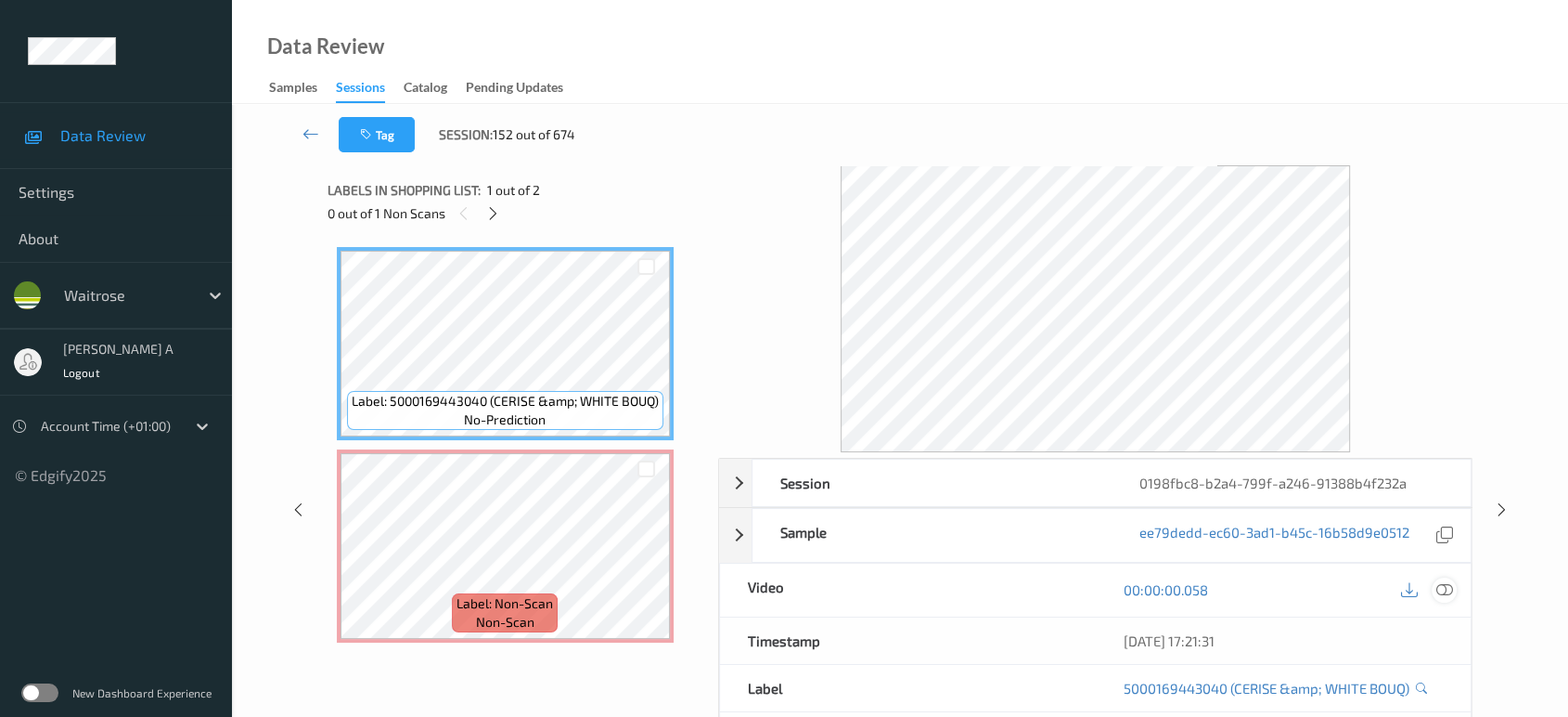
click at [1445, 592] on icon at bounding box center [1445, 590] width 17 height 17
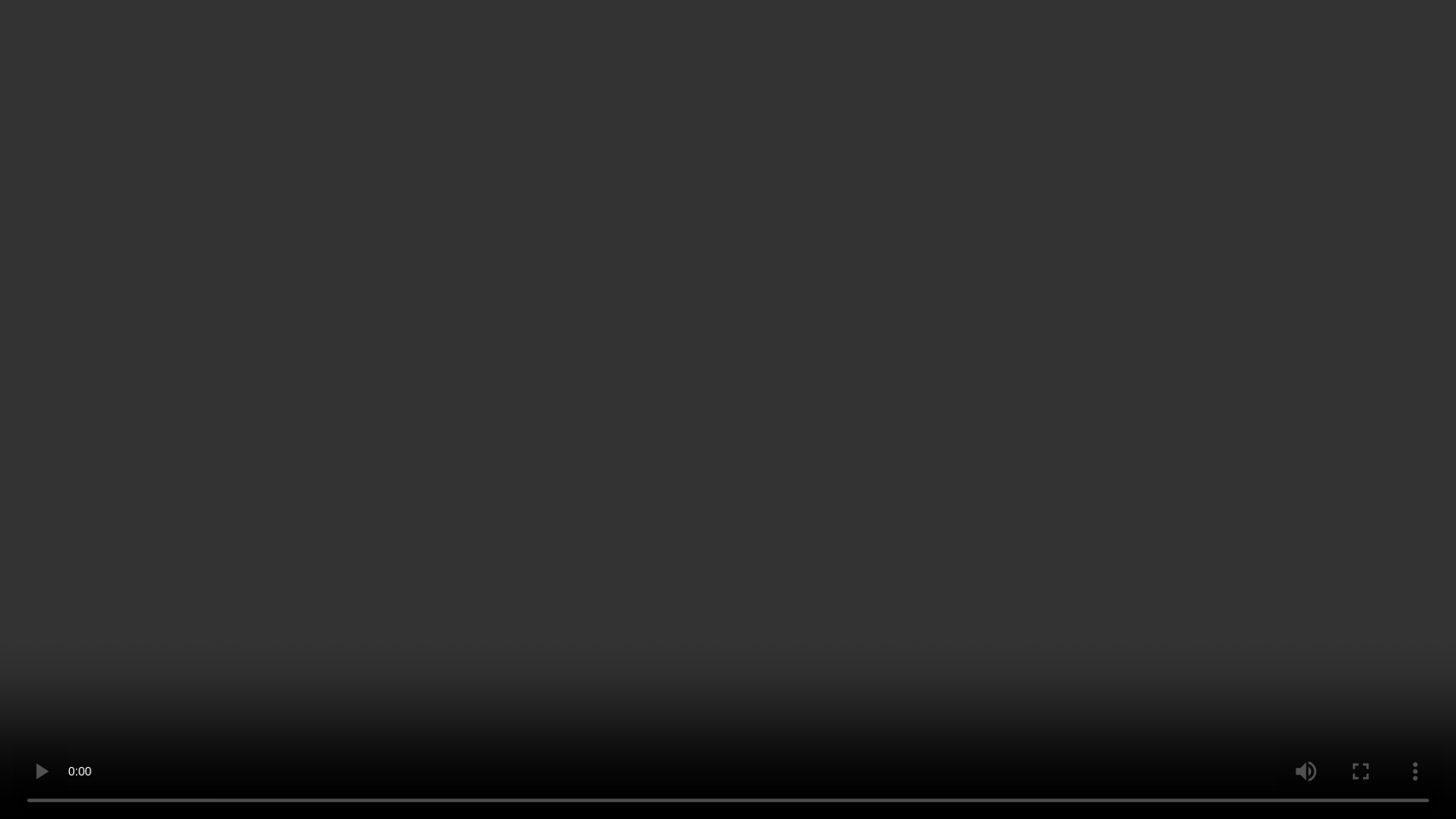
click at [666, 436] on video at bounding box center [728, 409] width 1456 height 819
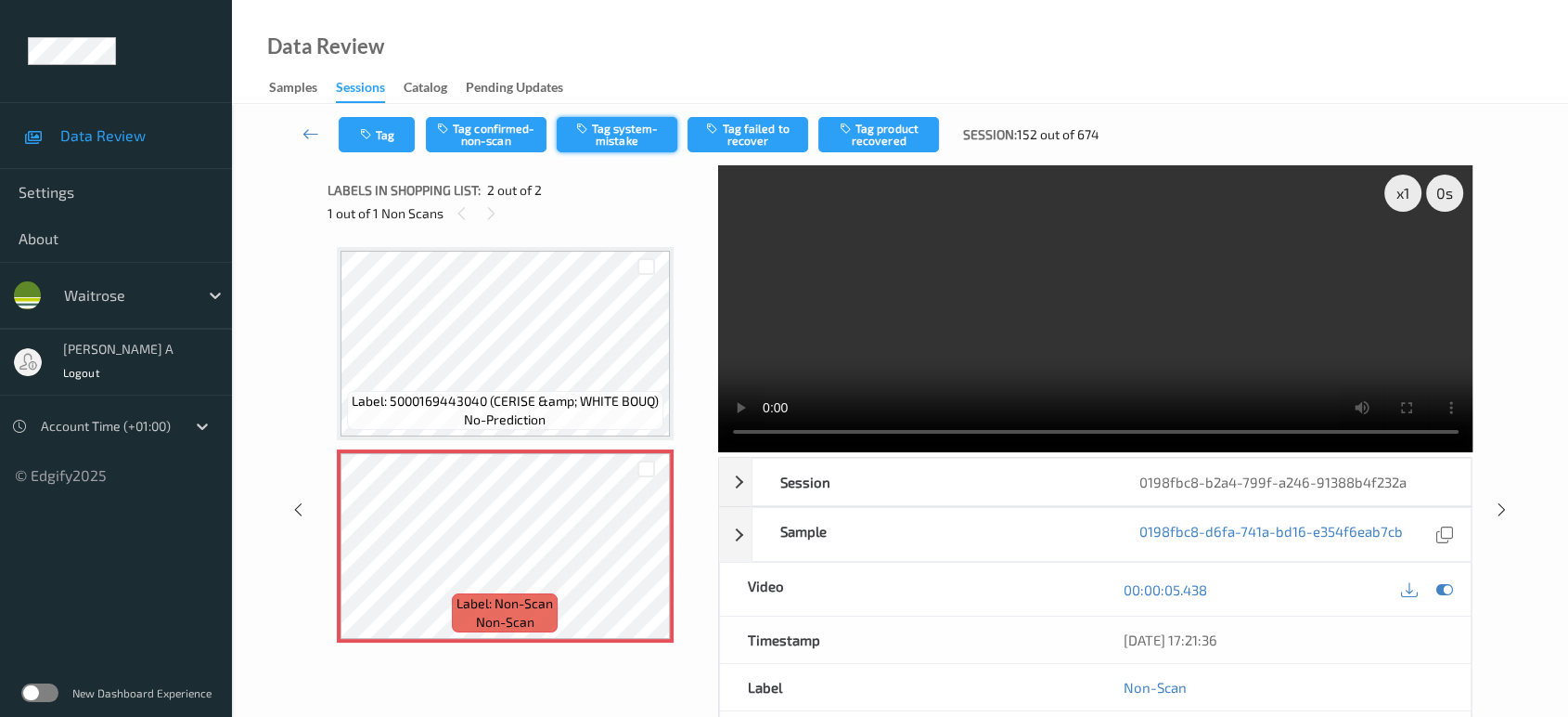
click at [627, 140] on button "Tag system-mistake" at bounding box center [617, 135] width 121 height 36
click at [397, 137] on button "Tag" at bounding box center [376, 135] width 76 height 36
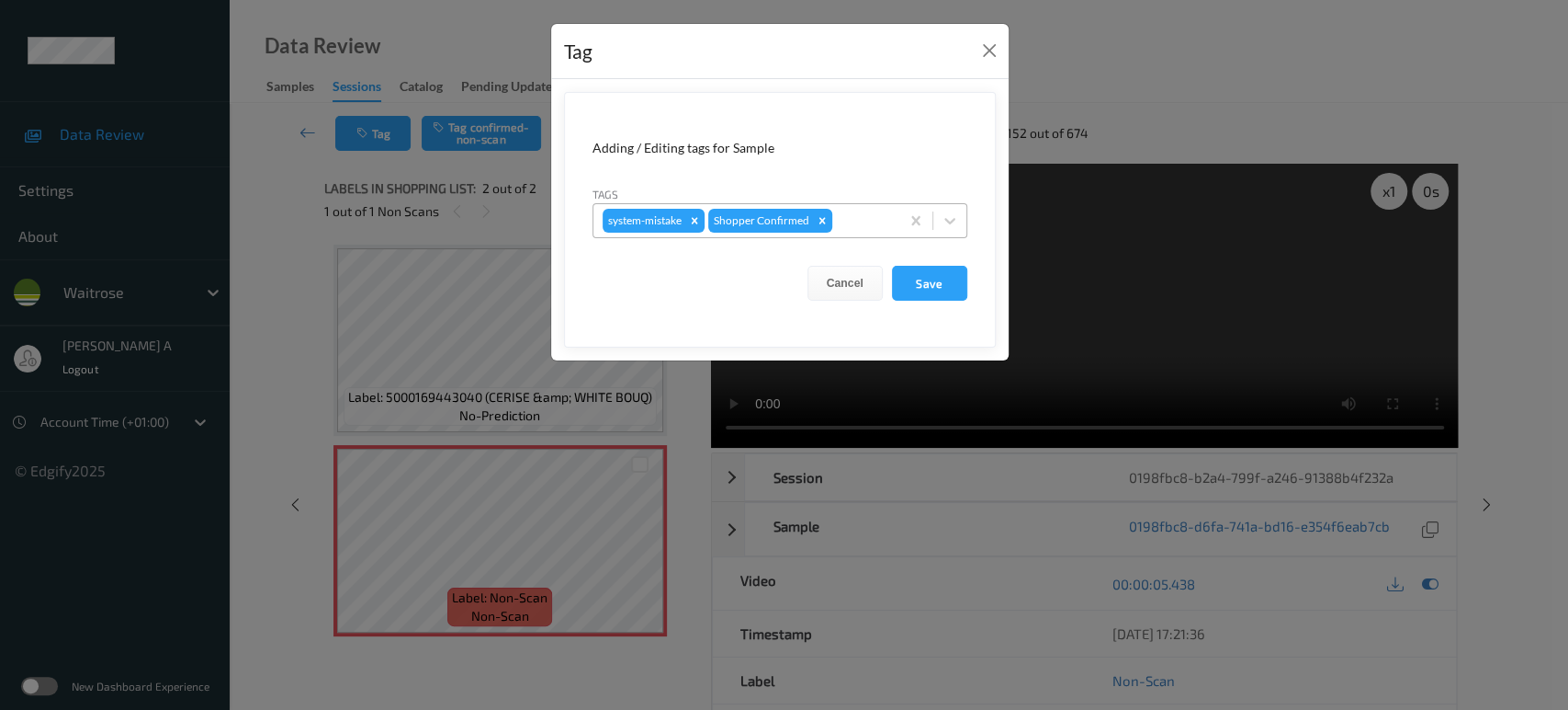
click at [868, 217] on div at bounding box center [863, 220] width 55 height 22
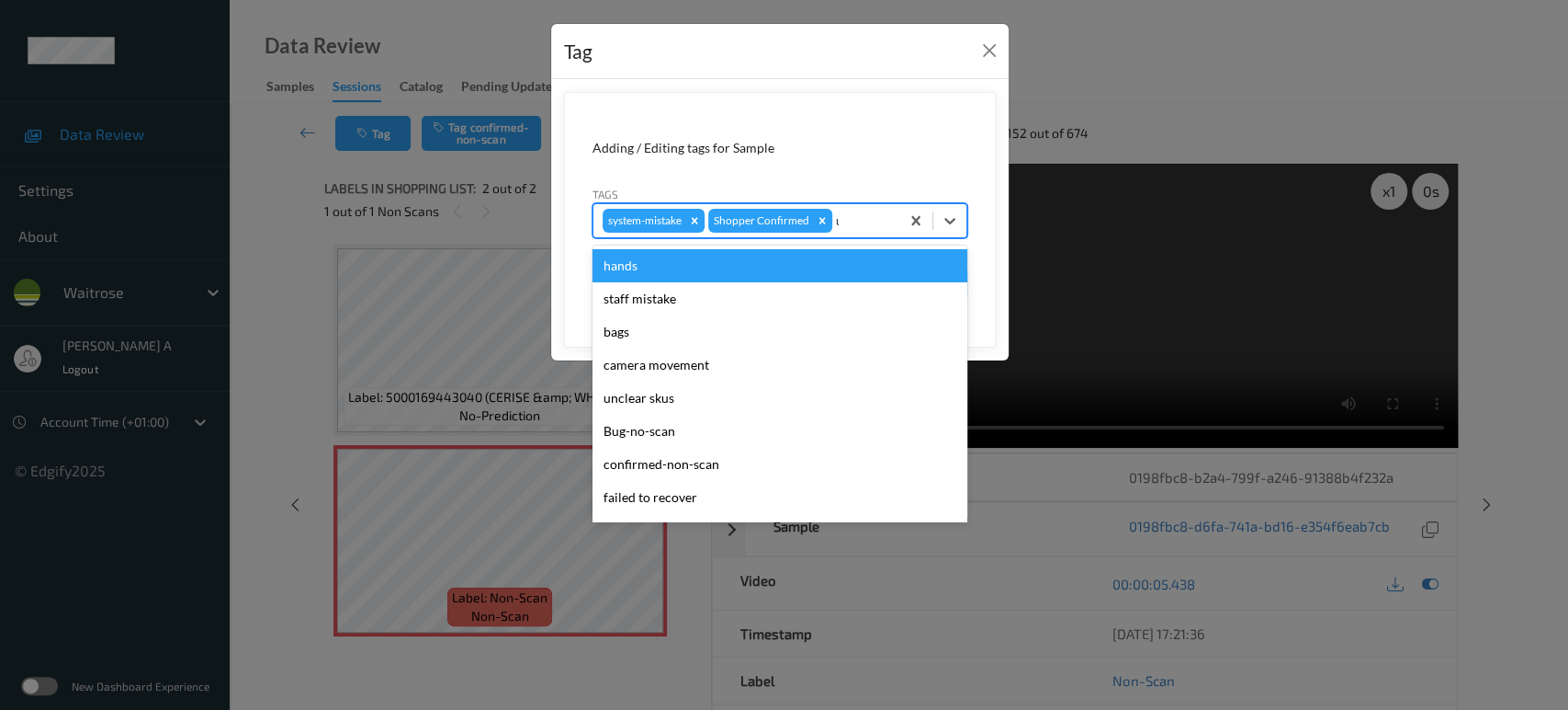
type input "un"
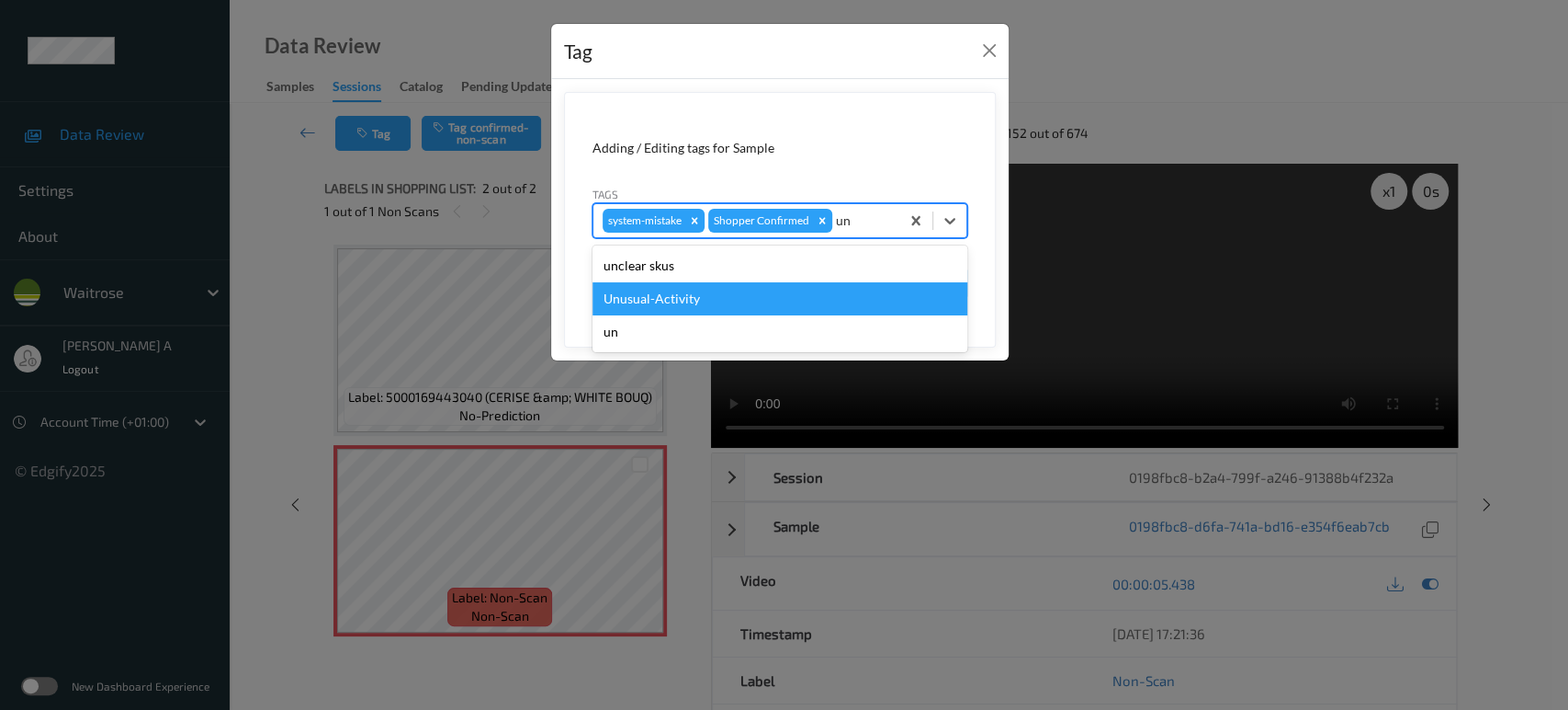
click at [805, 284] on div "Unusual-Activity" at bounding box center [779, 299] width 375 height 33
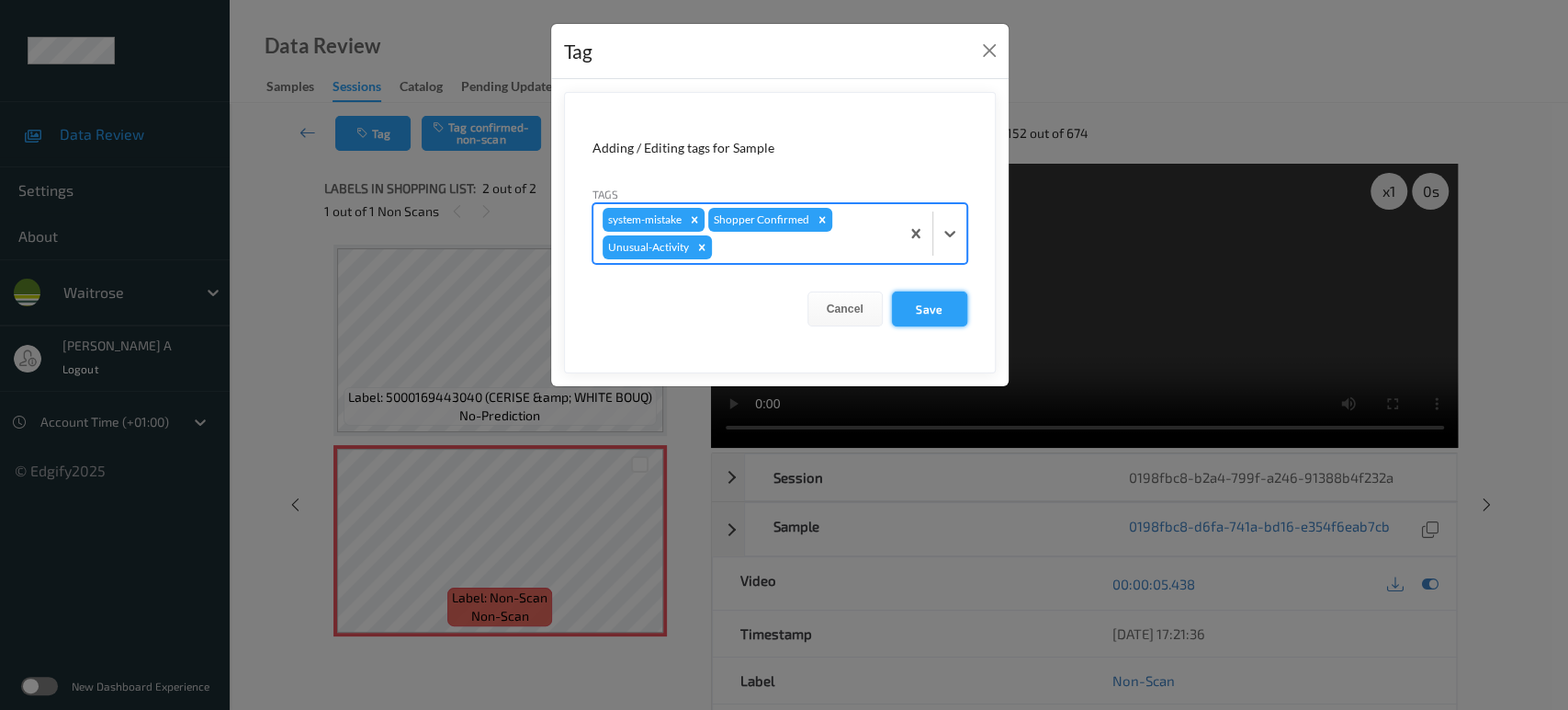
click at [928, 315] on button "Save" at bounding box center [929, 309] width 75 height 35
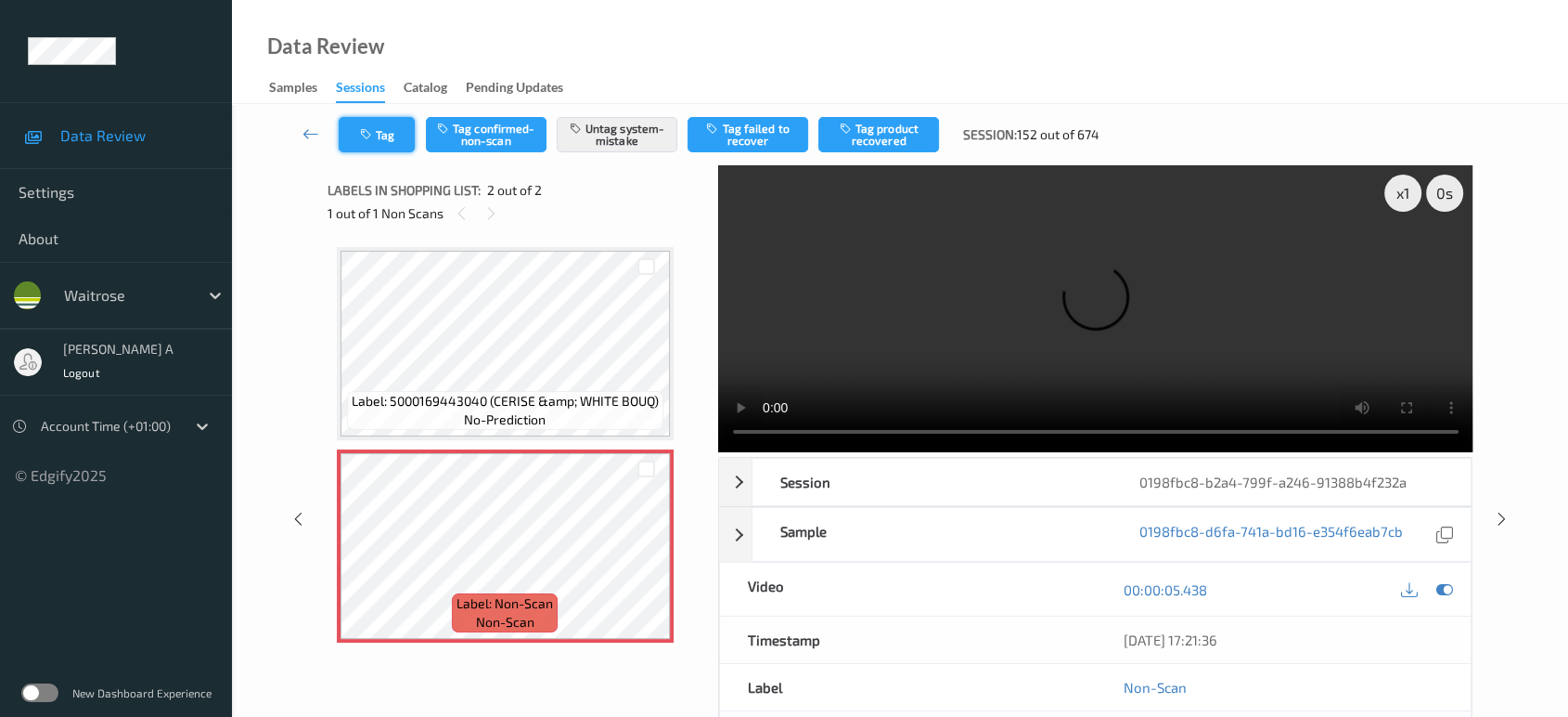
click at [378, 131] on button "Tag" at bounding box center [376, 135] width 76 height 36
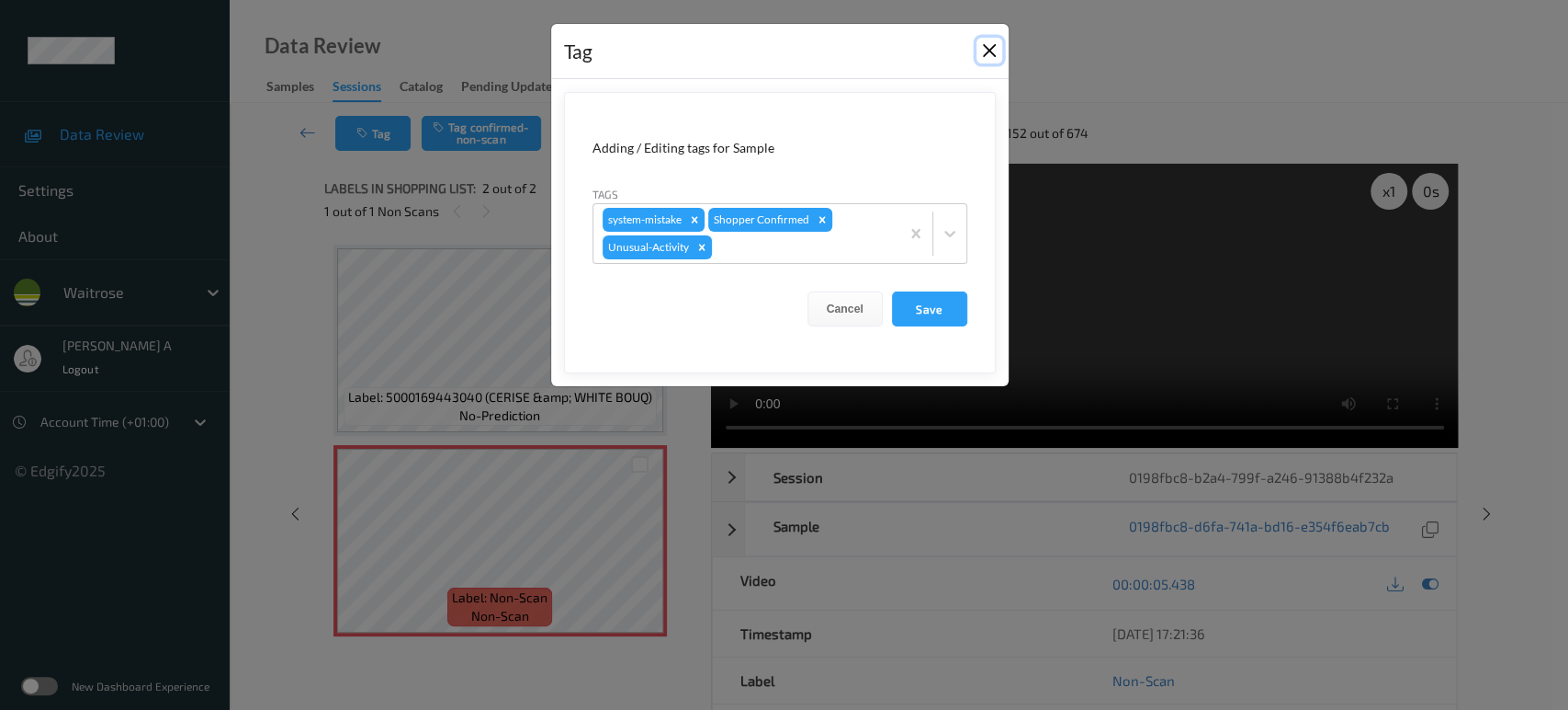
click at [997, 57] on button "Close" at bounding box center [989, 51] width 26 height 26
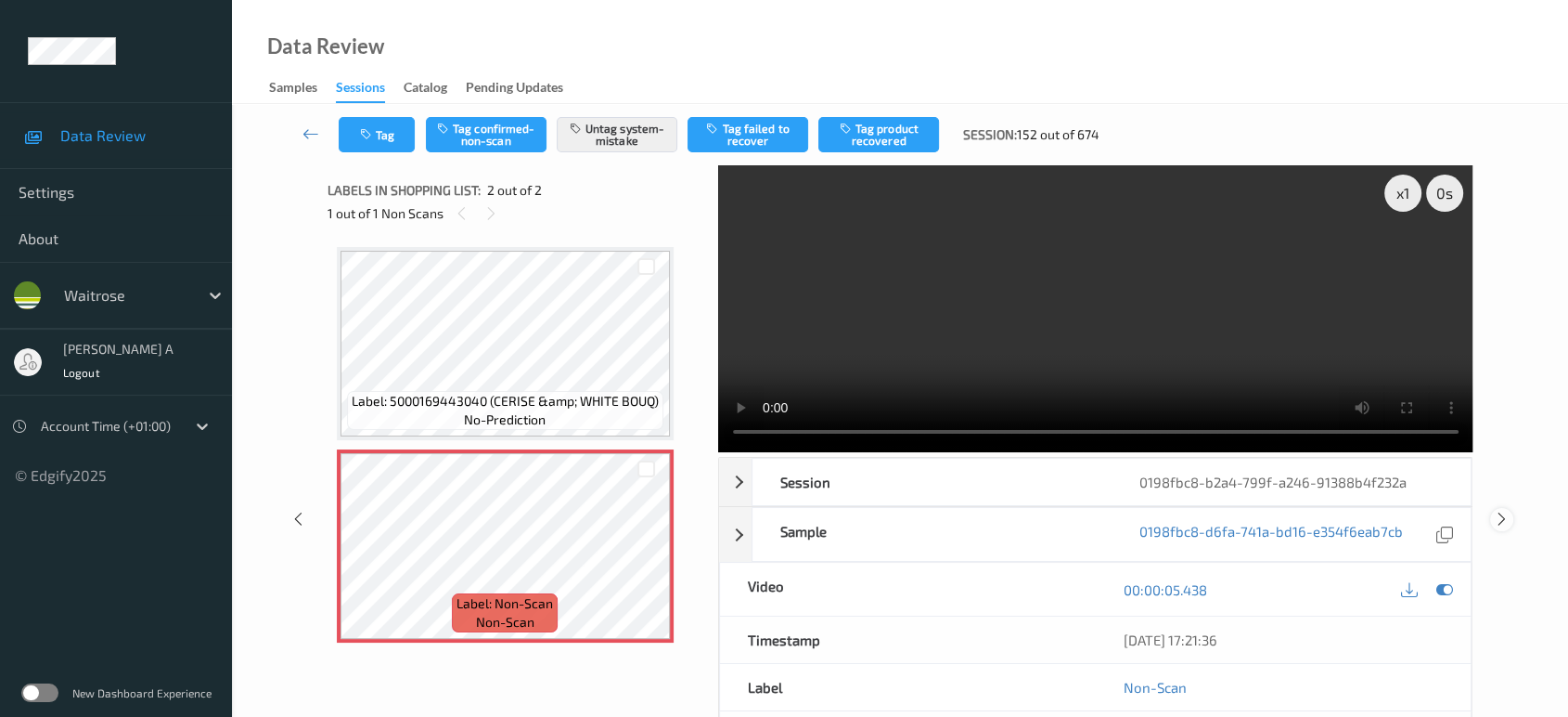
click at [1500, 515] on icon at bounding box center [1502, 519] width 16 height 17
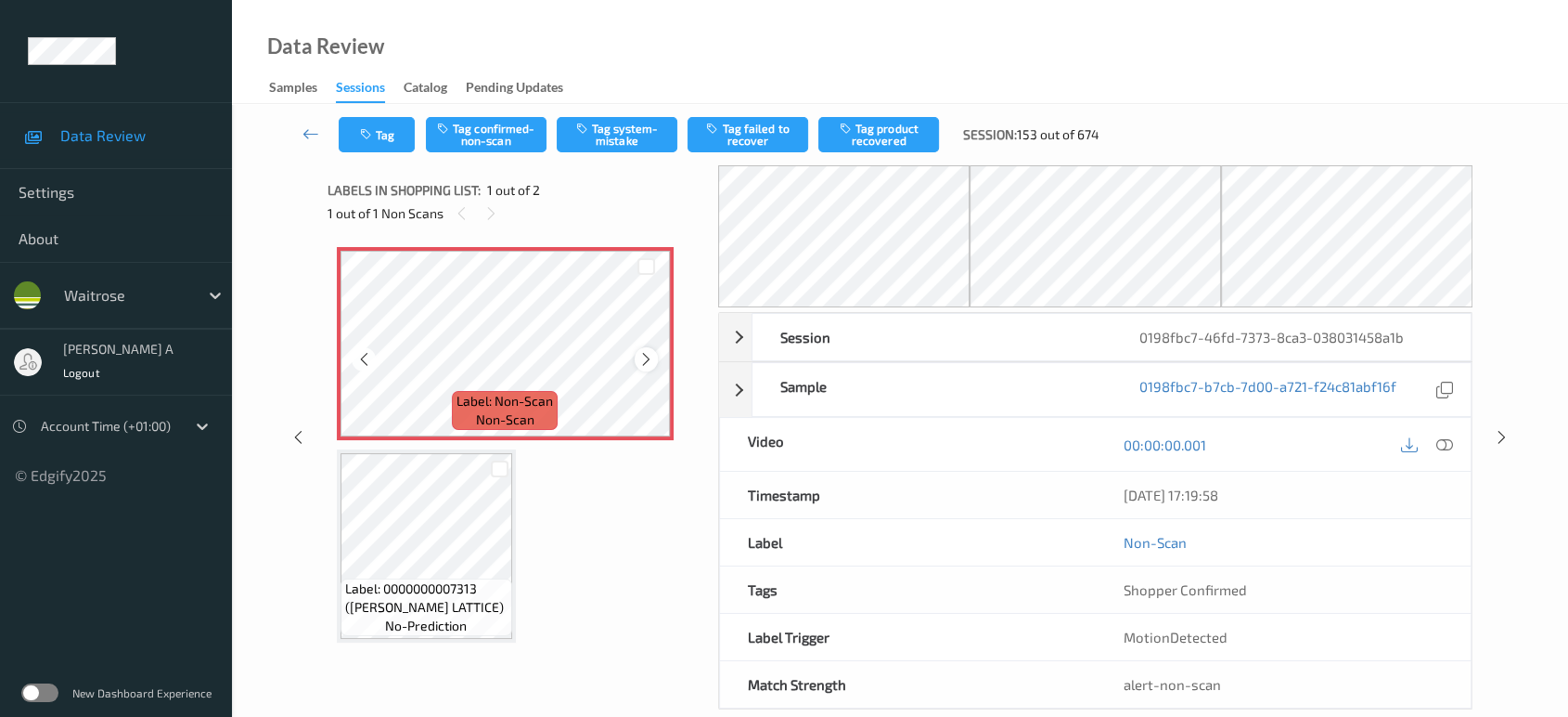
click at [653, 358] on icon at bounding box center [646, 359] width 16 height 17
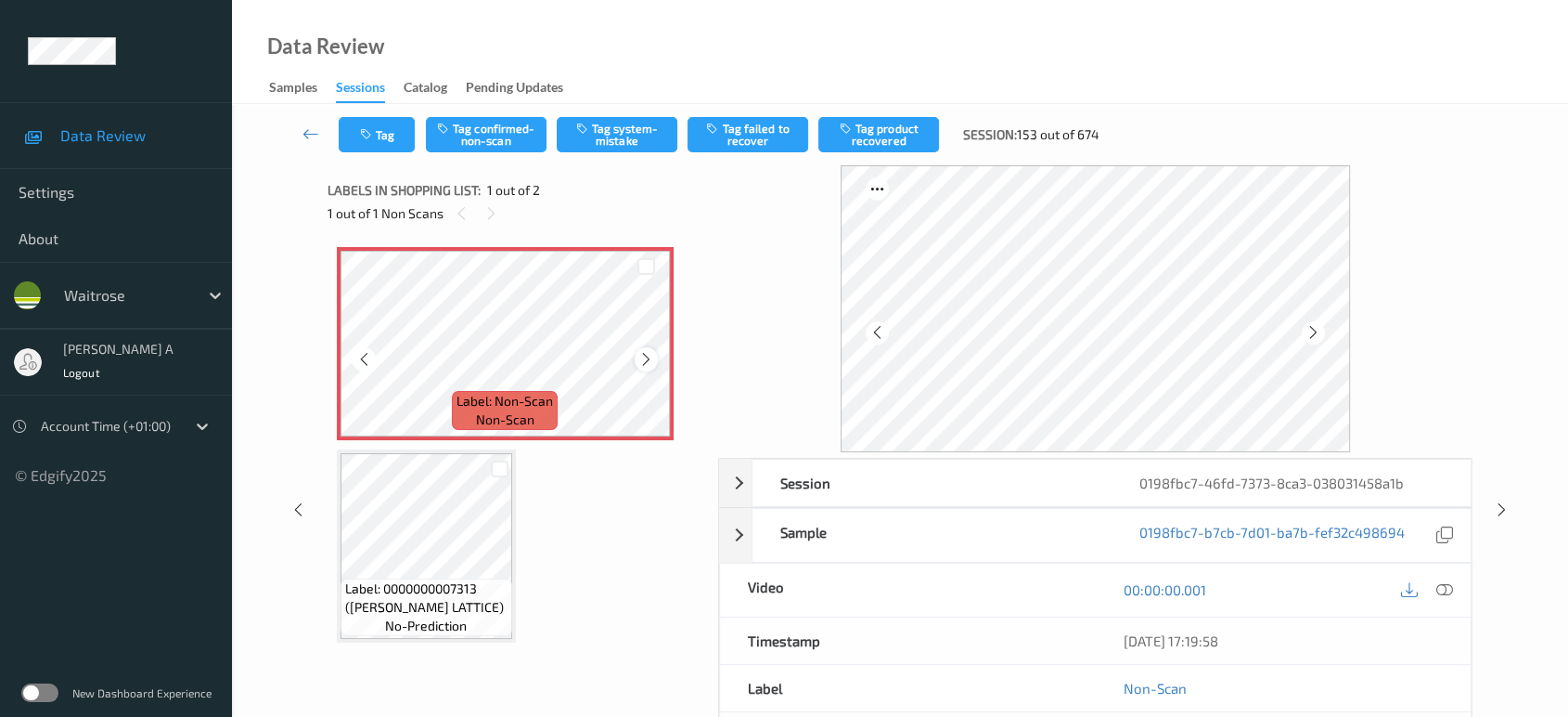
click at [646, 360] on icon at bounding box center [646, 359] width 16 height 17
click at [642, 361] on icon at bounding box center [646, 359] width 16 height 17
click at [1447, 588] on icon at bounding box center [1445, 590] width 17 height 17
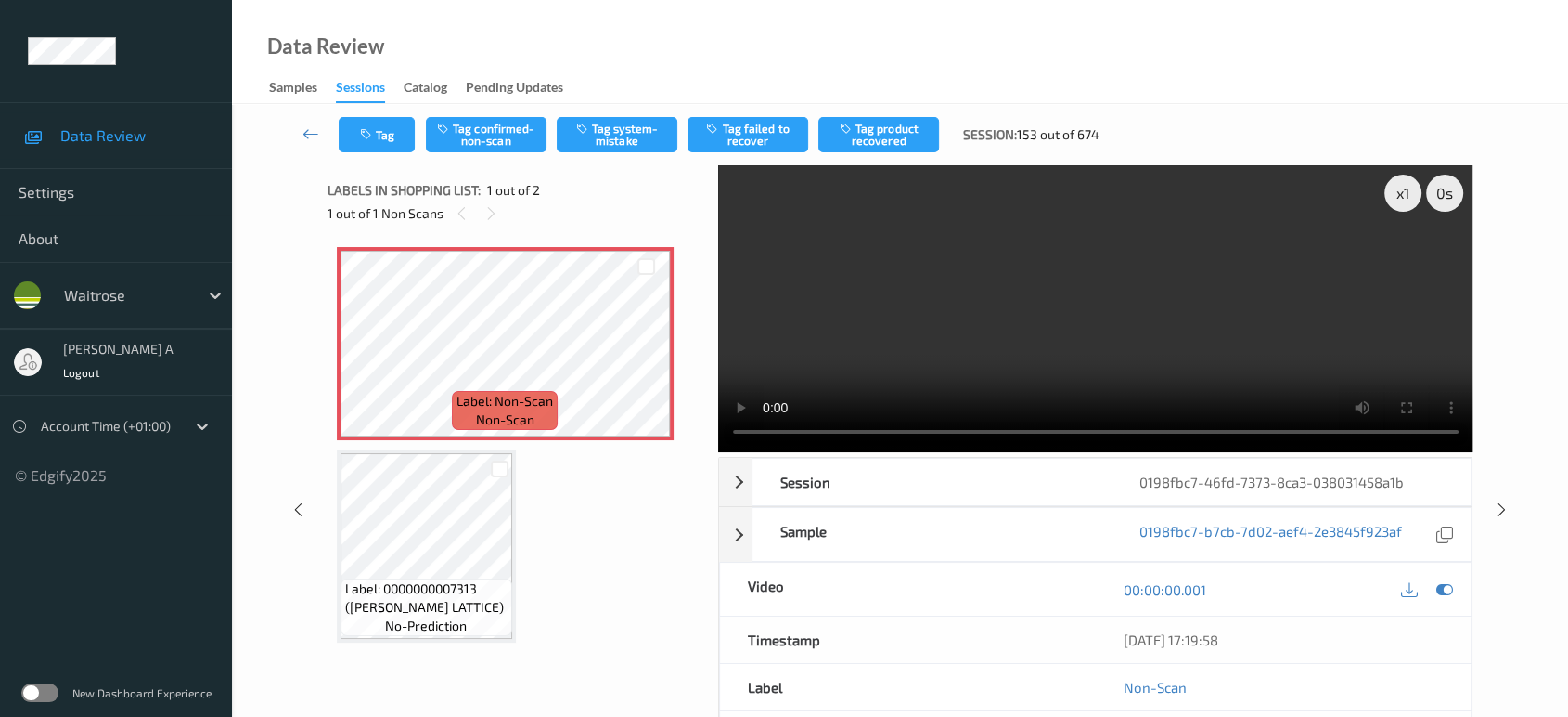
click at [1340, 251] on video at bounding box center [1096, 308] width 755 height 287
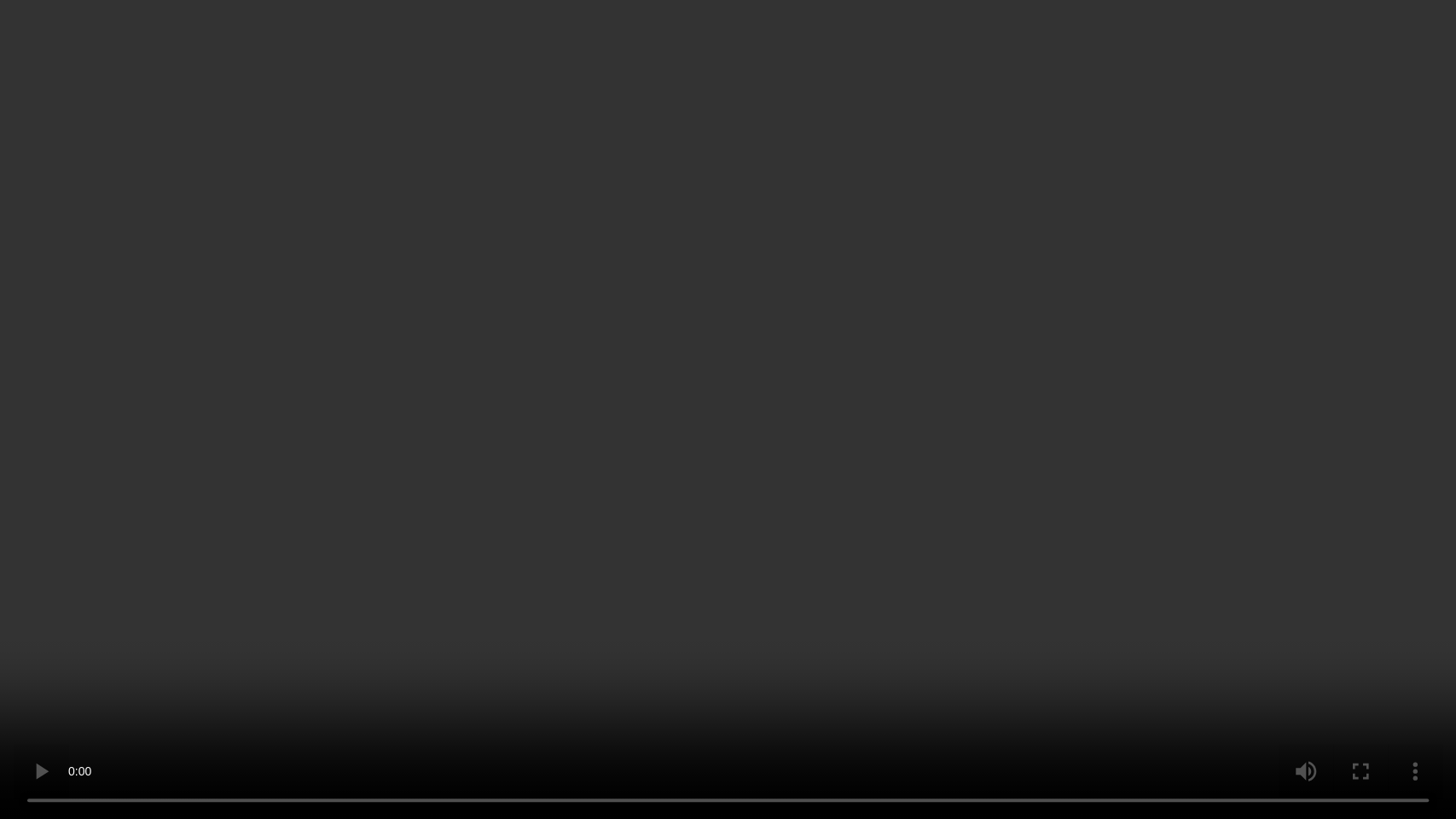
click at [1033, 488] on video at bounding box center [728, 409] width 1456 height 819
click at [754, 499] on video at bounding box center [728, 409] width 1456 height 819
click at [870, 502] on video at bounding box center [728, 409] width 1456 height 819
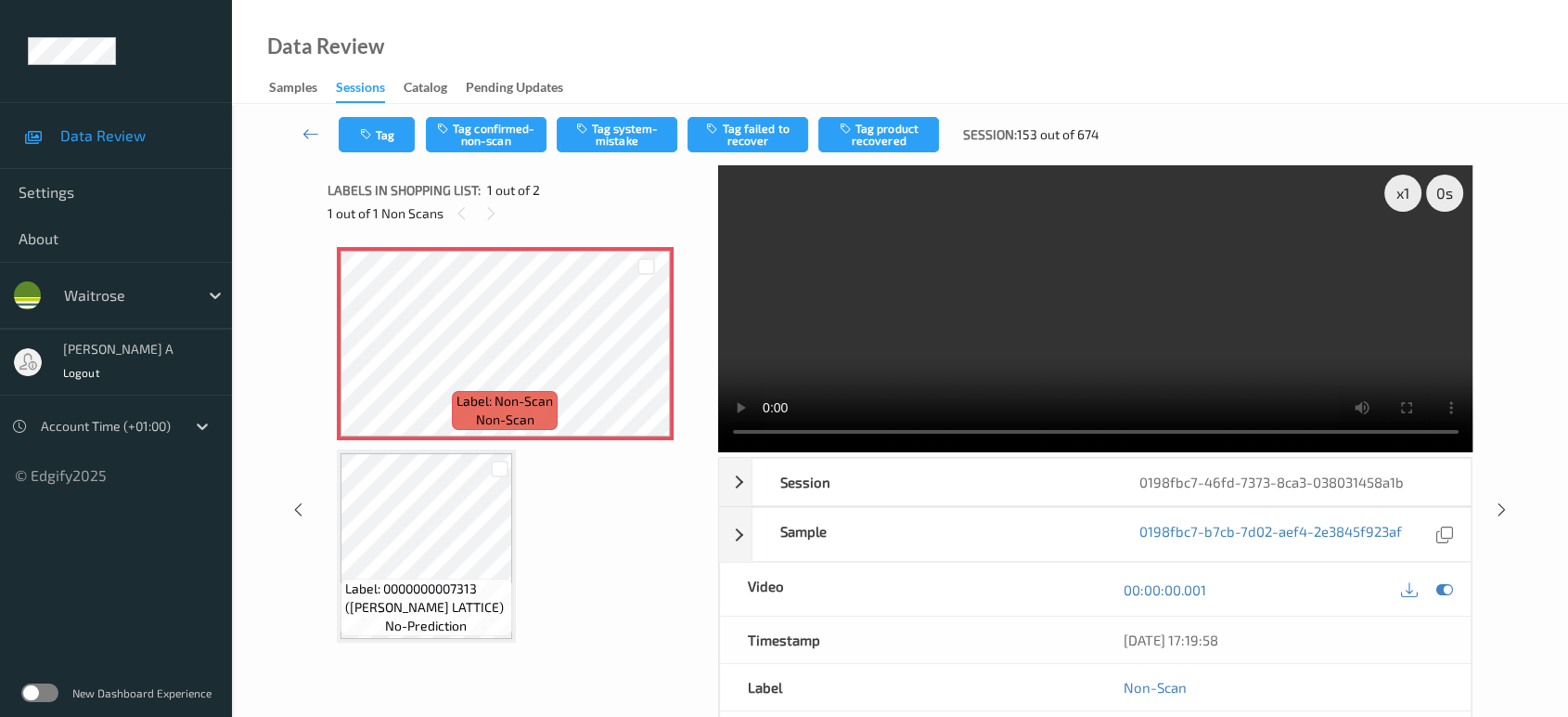
click at [1125, 349] on video at bounding box center [1096, 308] width 755 height 287
click at [612, 141] on button "Tag system-mistake" at bounding box center [617, 135] width 121 height 36
click at [346, 132] on button "Tag" at bounding box center [376, 135] width 76 height 36
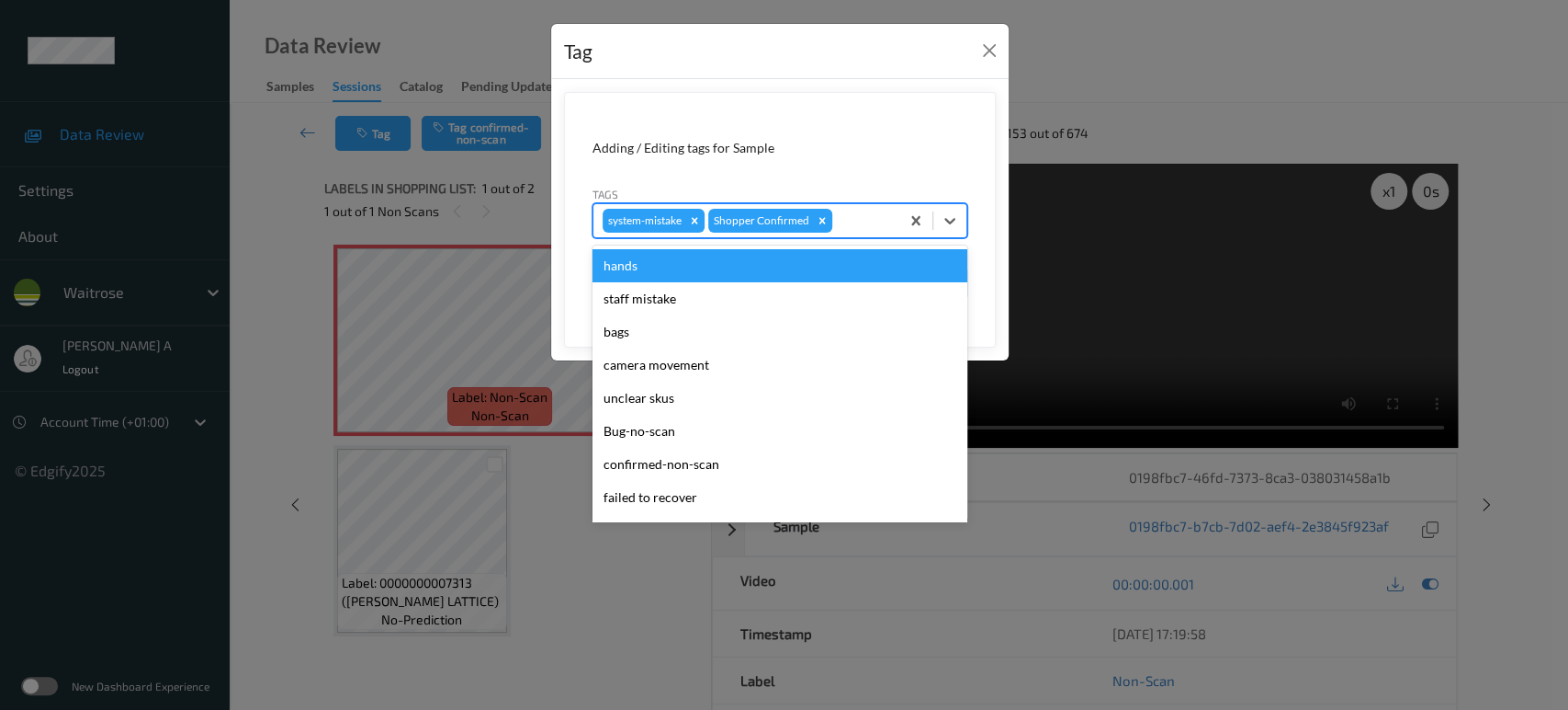
click at [860, 218] on div at bounding box center [863, 220] width 55 height 22
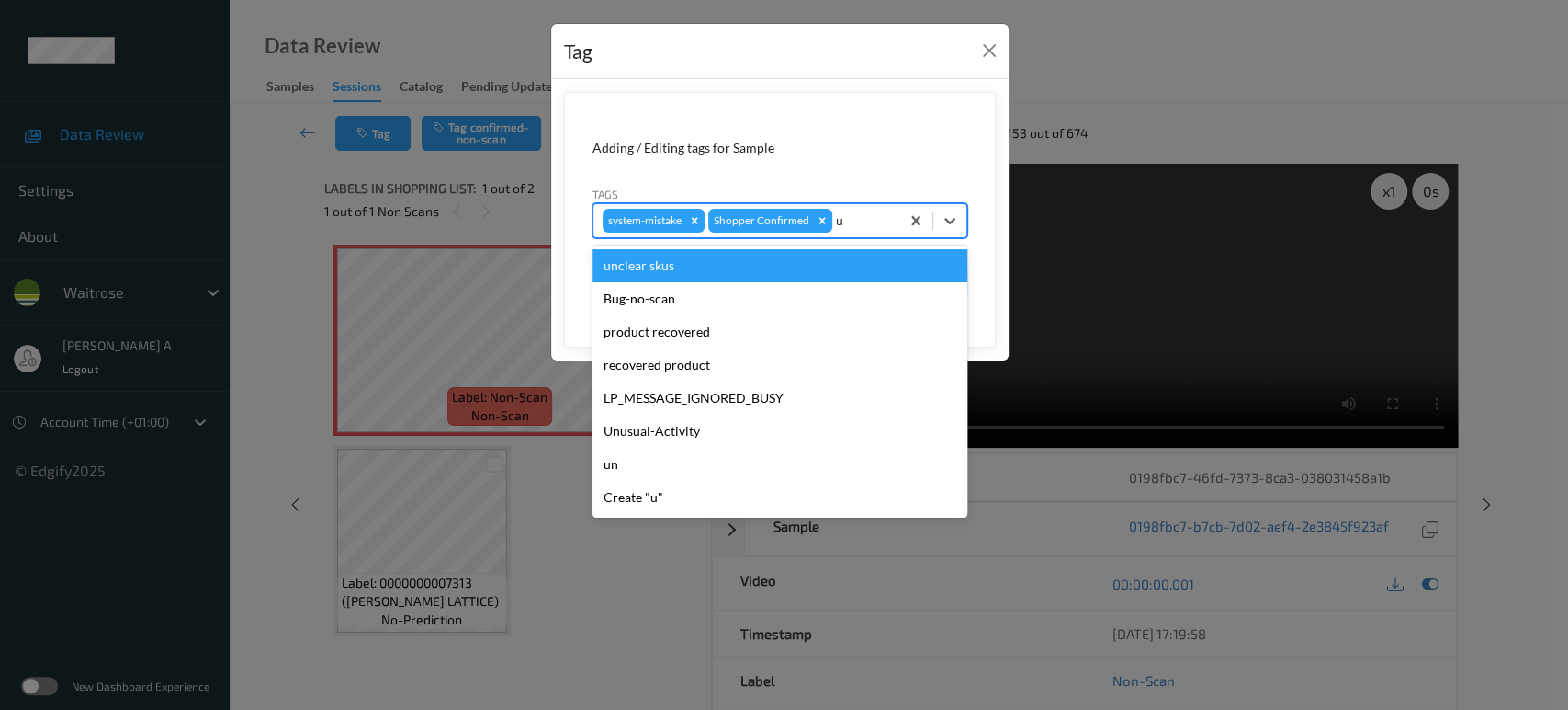
type input "un"
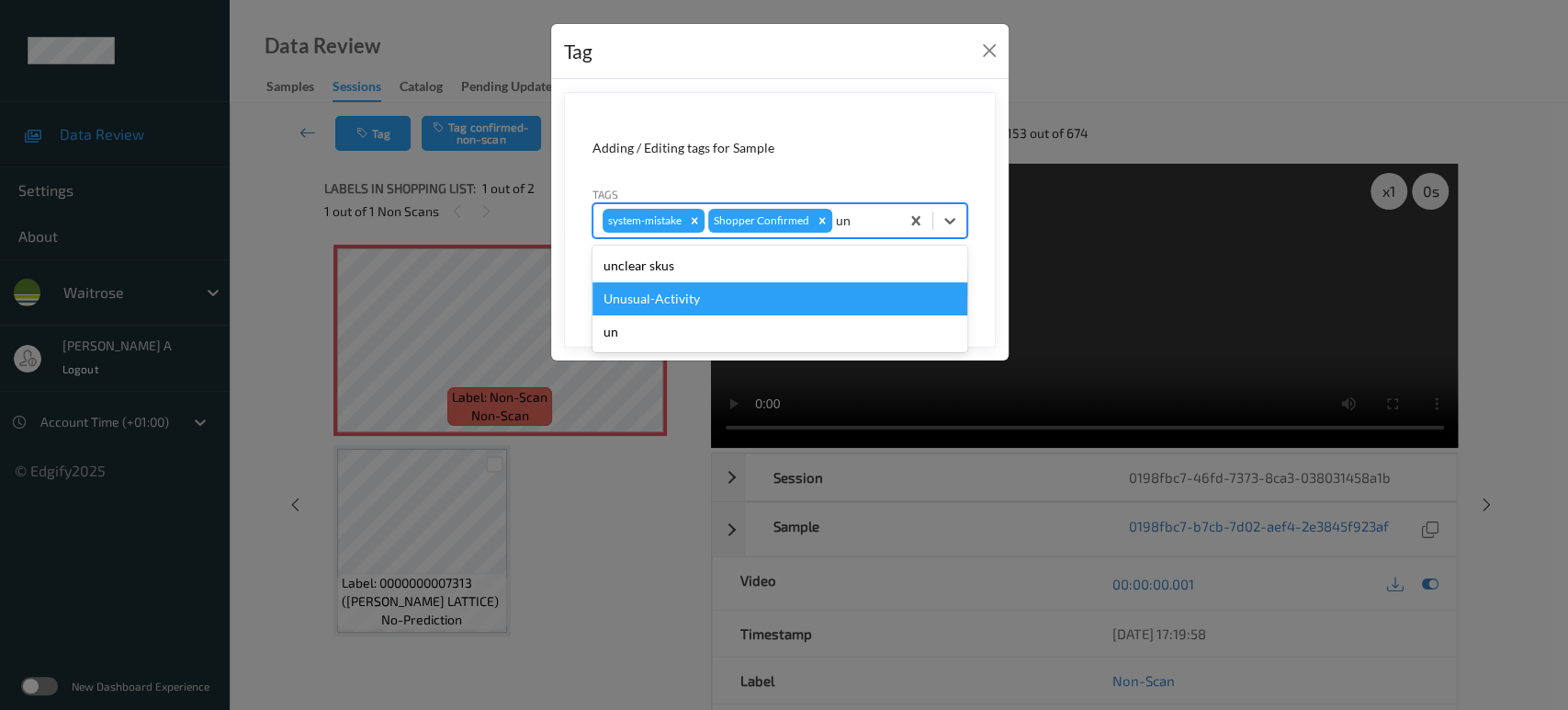
click at [728, 293] on div "Unusual-Activity" at bounding box center [779, 299] width 375 height 33
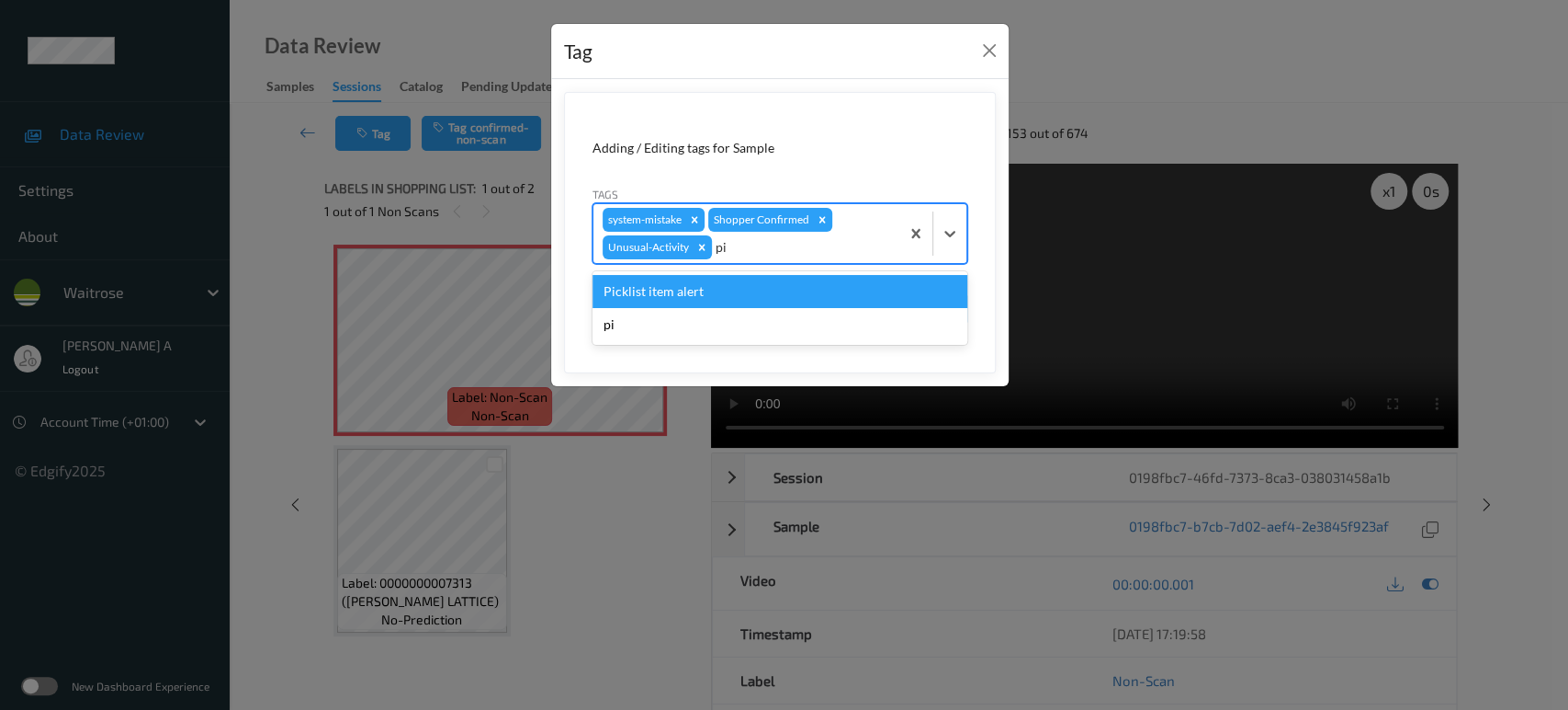
type input "pic"
click at [728, 293] on div "Picklist item alert" at bounding box center [779, 292] width 375 height 33
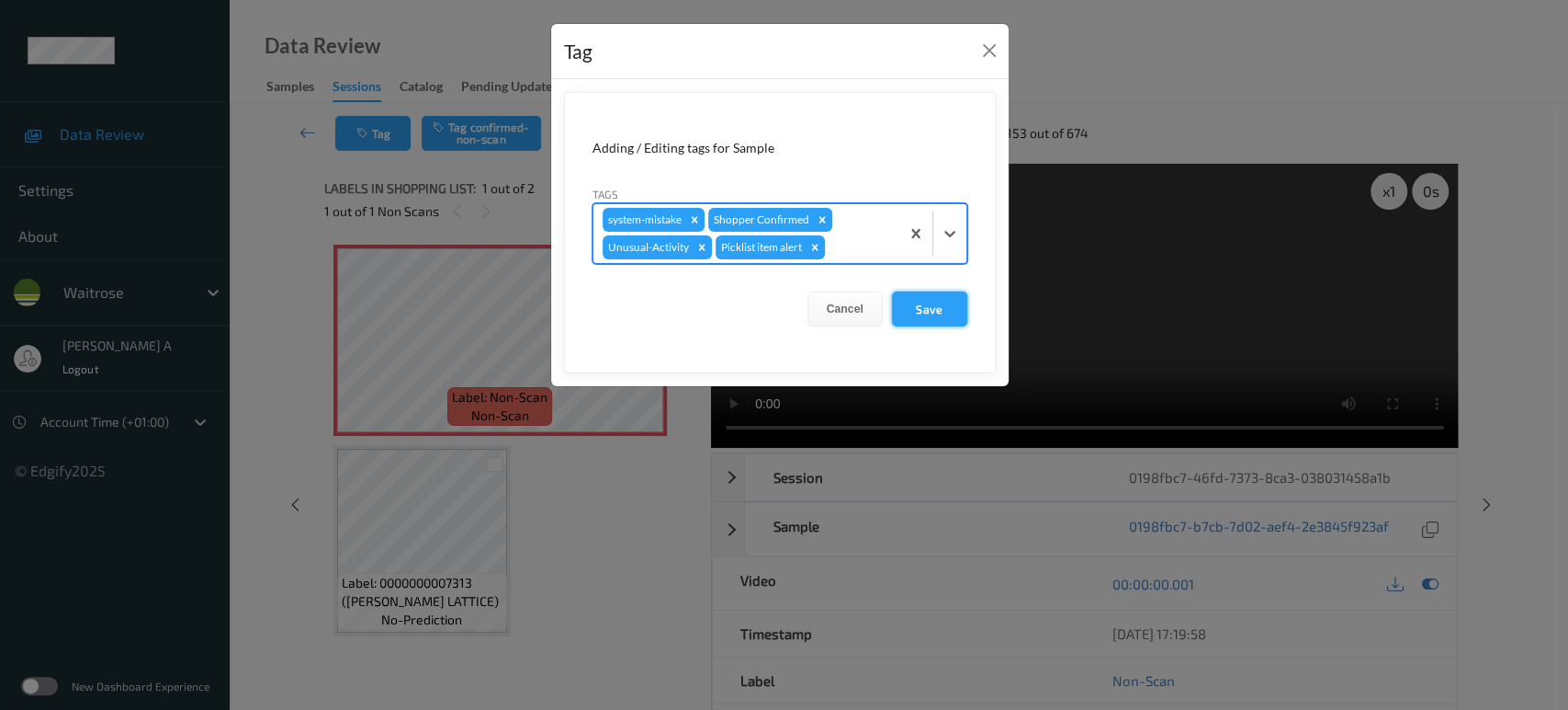
click at [942, 306] on button "Save" at bounding box center [929, 309] width 75 height 35
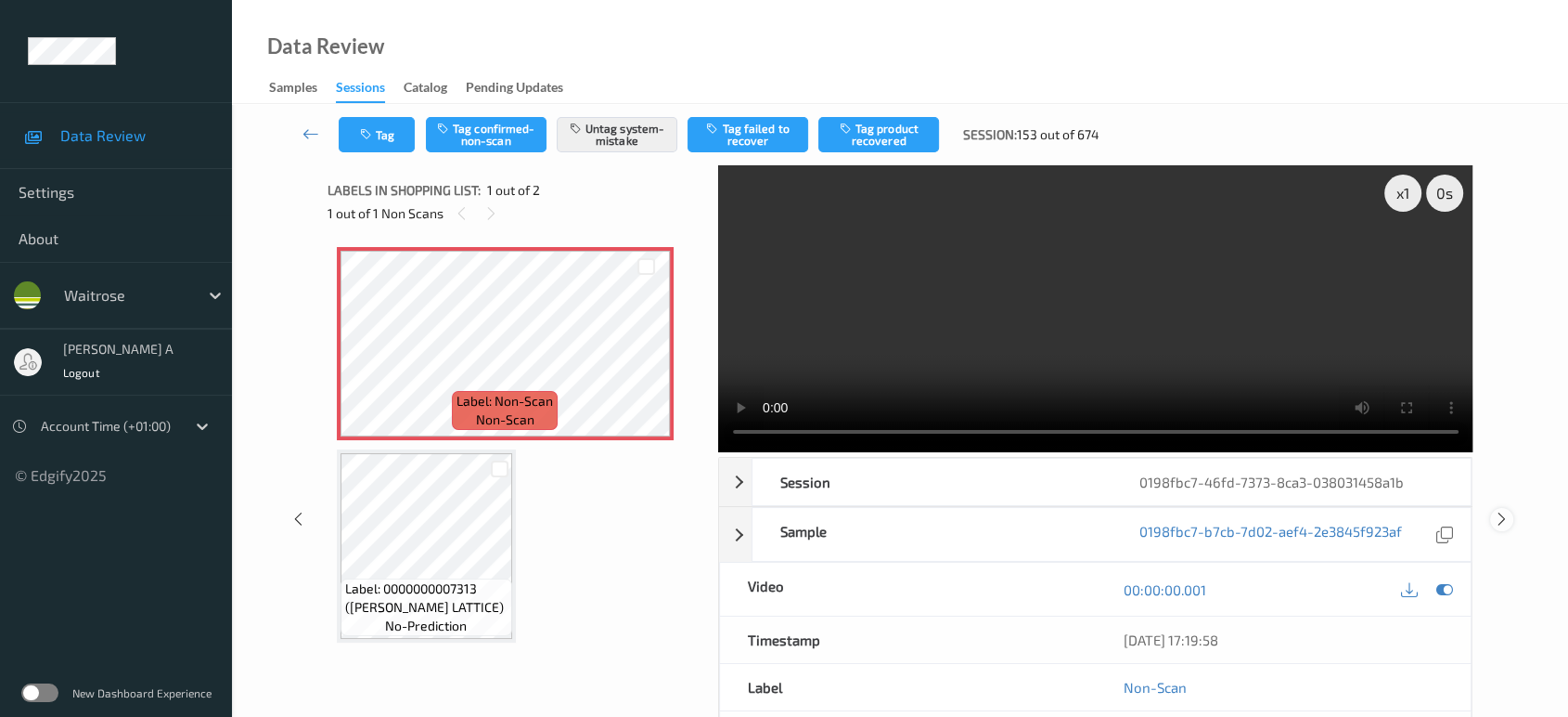
click at [1496, 510] on icon at bounding box center [1502, 519] width 16 height 17
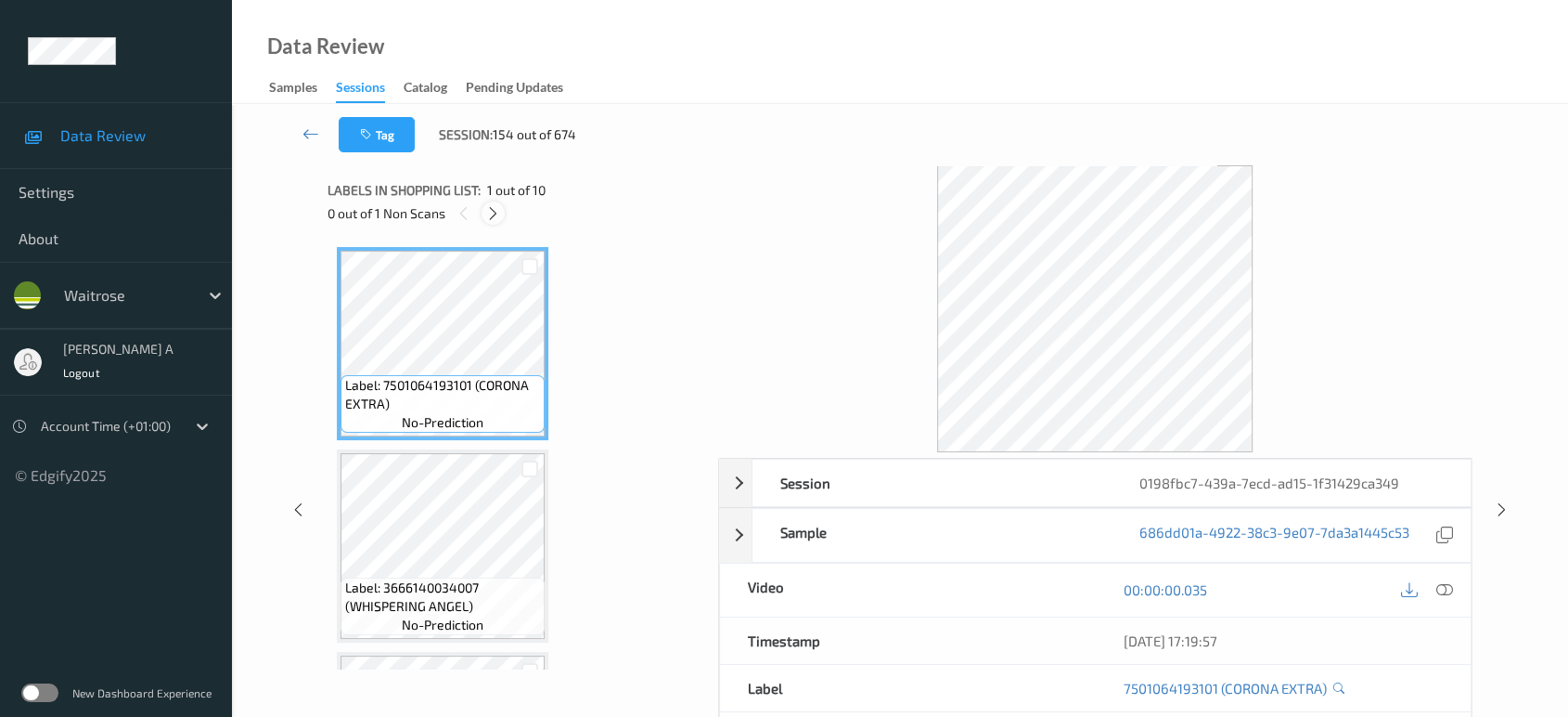
click at [489, 217] on icon at bounding box center [492, 213] width 16 height 17
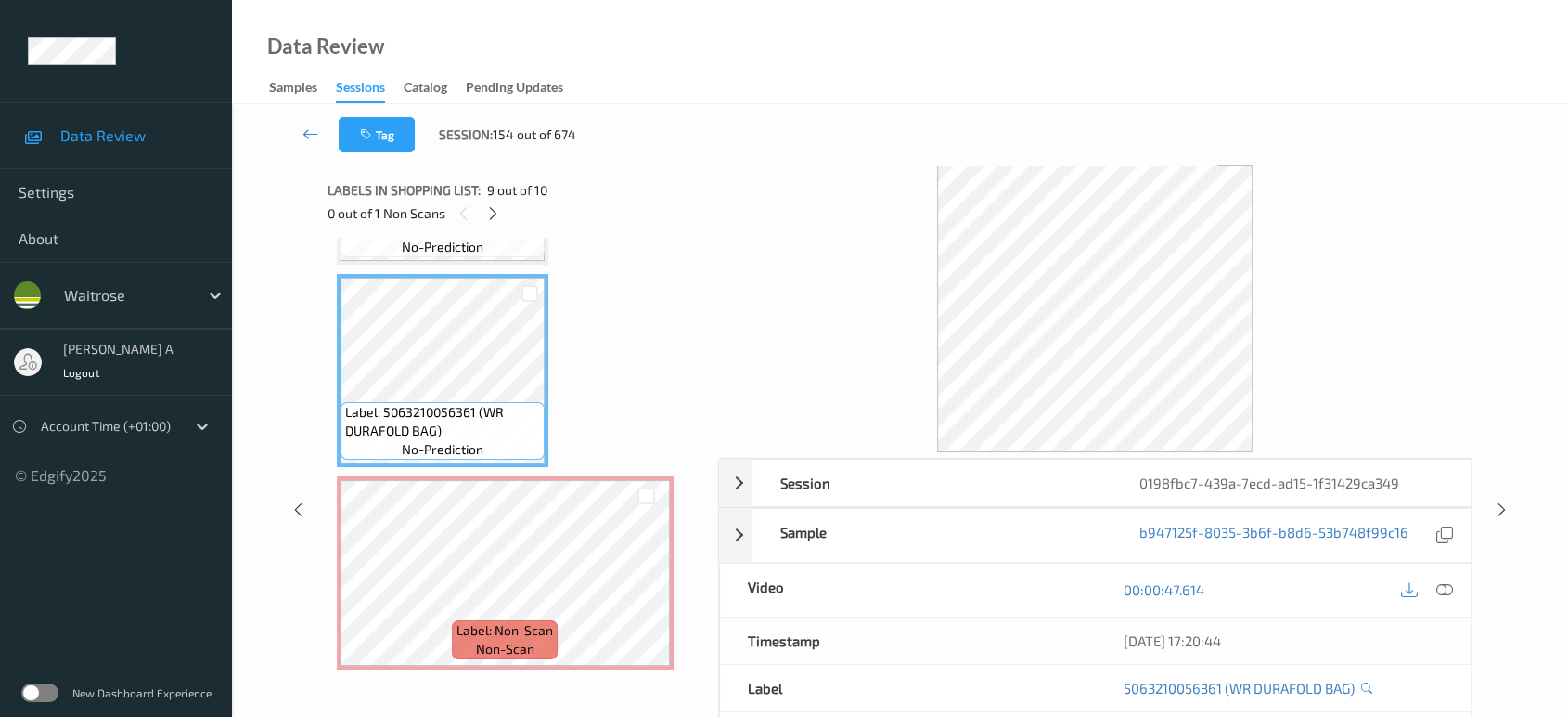
drag, startPoint x: 1447, startPoint y: 594, endPoint x: 1332, endPoint y: 520, distance: 136.8
click at [1447, 594] on icon at bounding box center [1445, 590] width 17 height 17
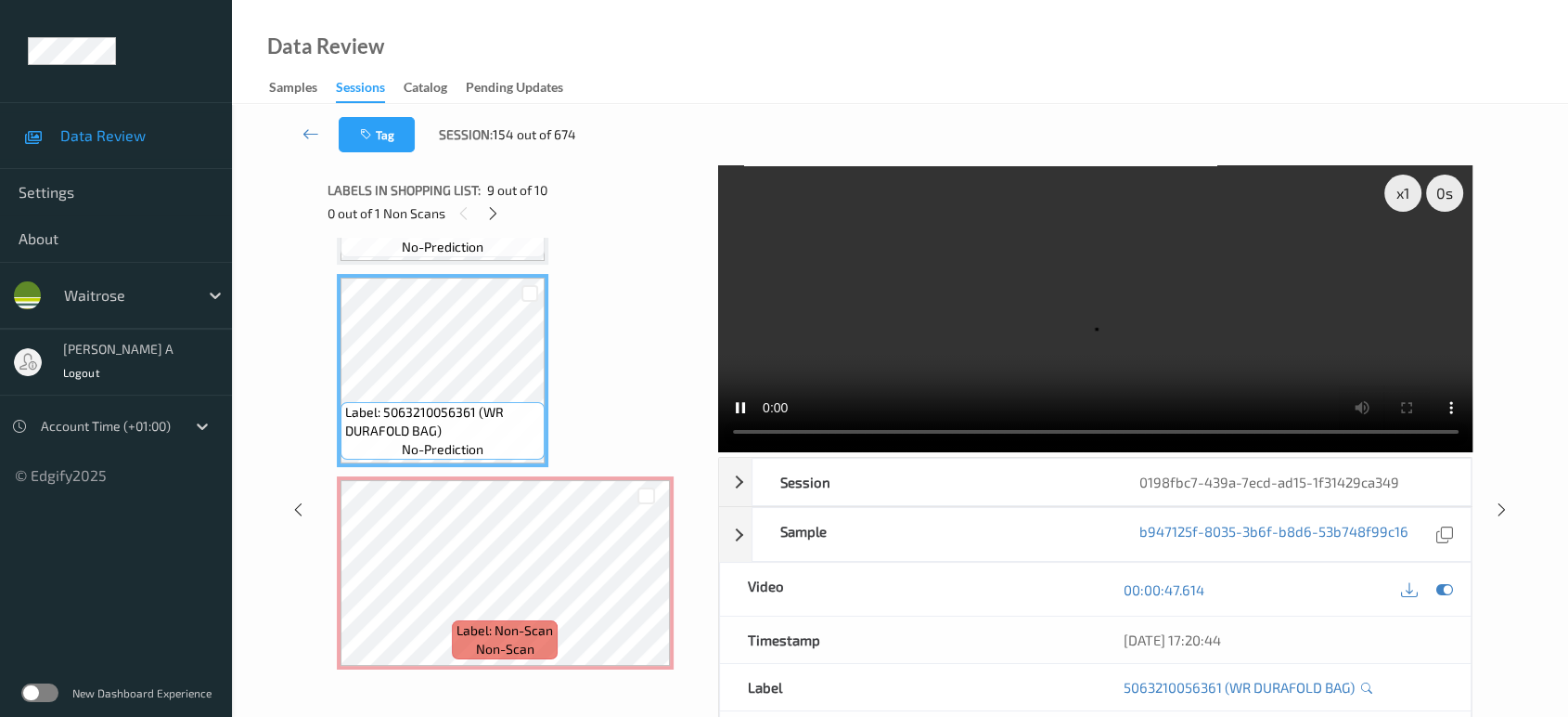
scroll to position [1418, 0]
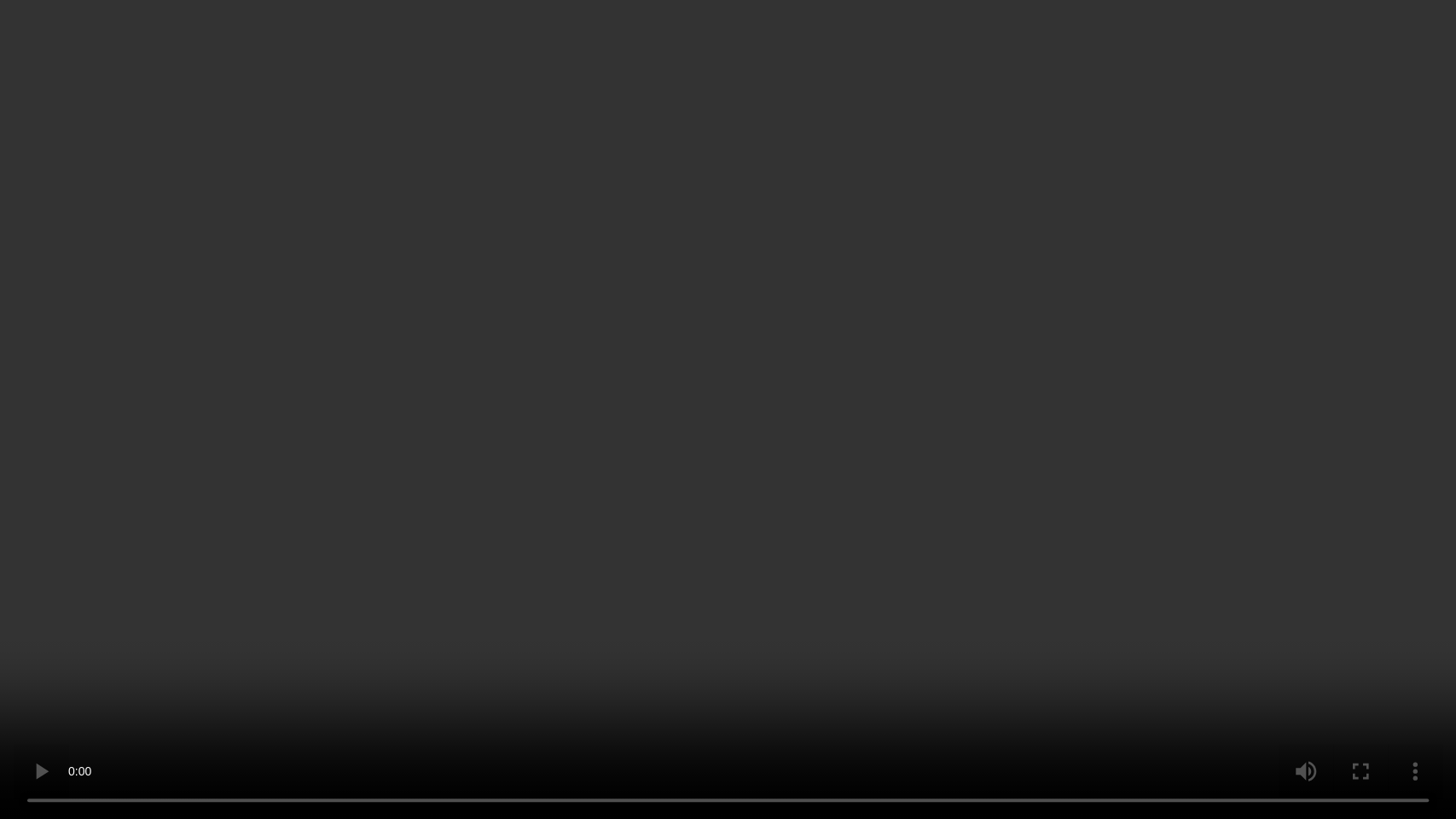
click at [742, 463] on video at bounding box center [728, 409] width 1456 height 819
click at [706, 396] on video at bounding box center [728, 409] width 1456 height 819
click at [845, 432] on video at bounding box center [728, 409] width 1456 height 819
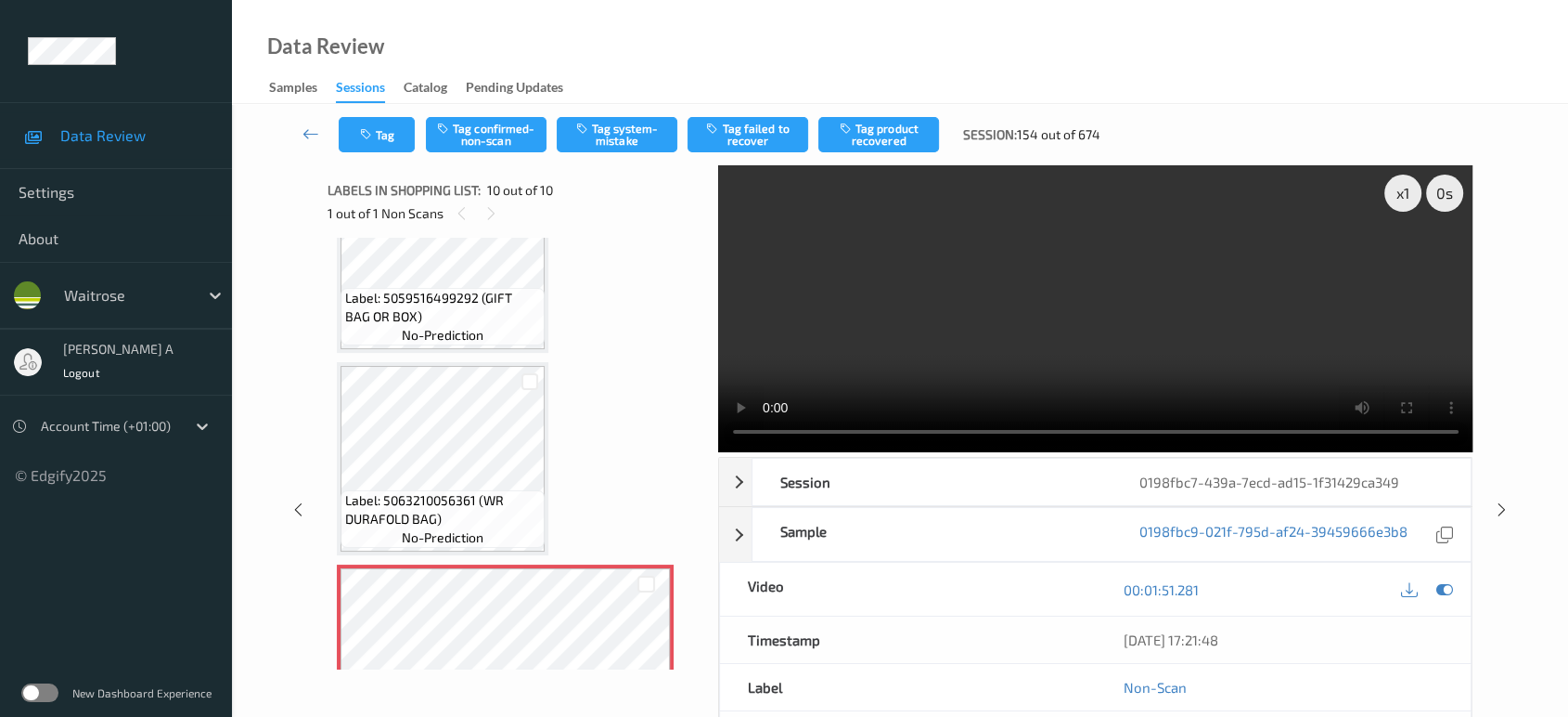
scroll to position [1592, 0]
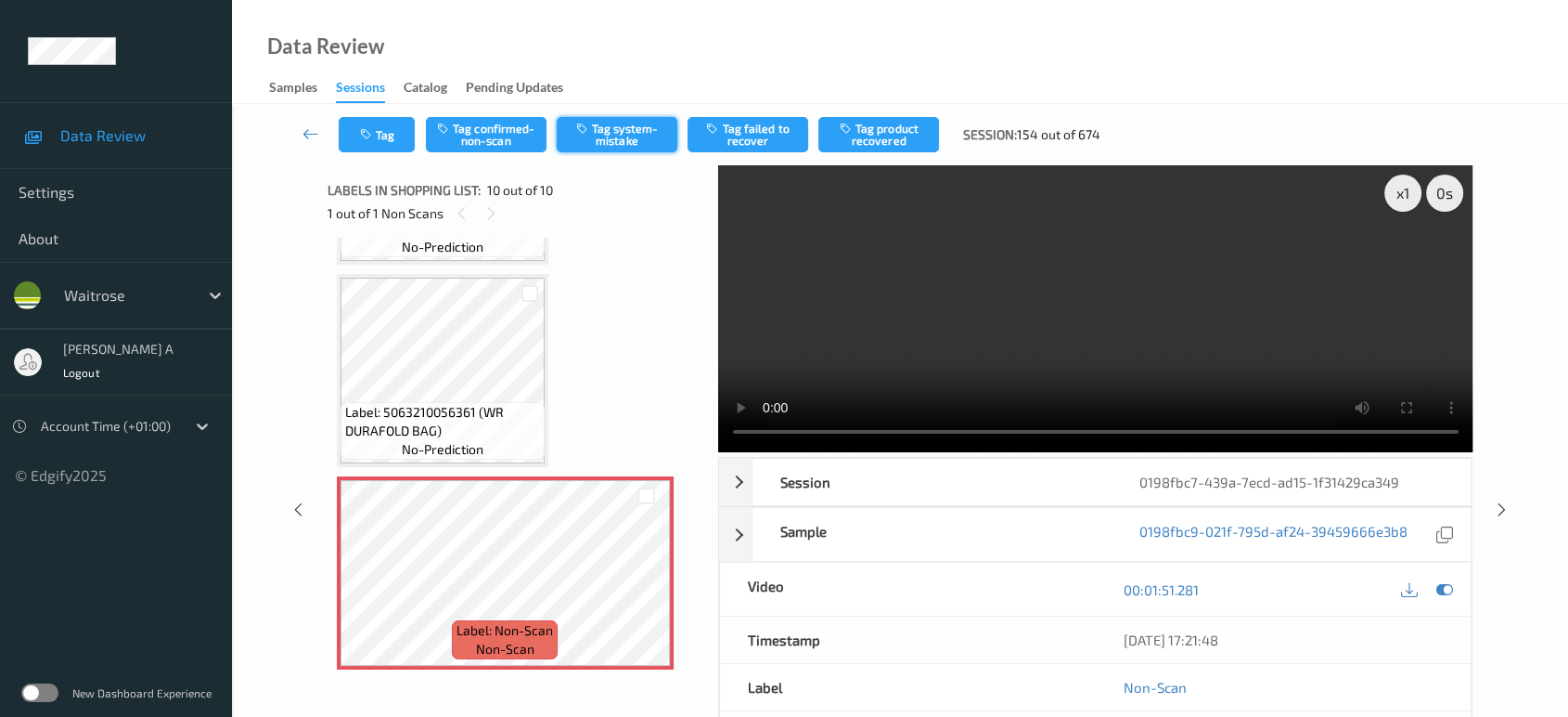
click at [629, 139] on button "Tag system-mistake" at bounding box center [617, 135] width 121 height 36
click at [1501, 501] on icon at bounding box center [1502, 509] width 16 height 17
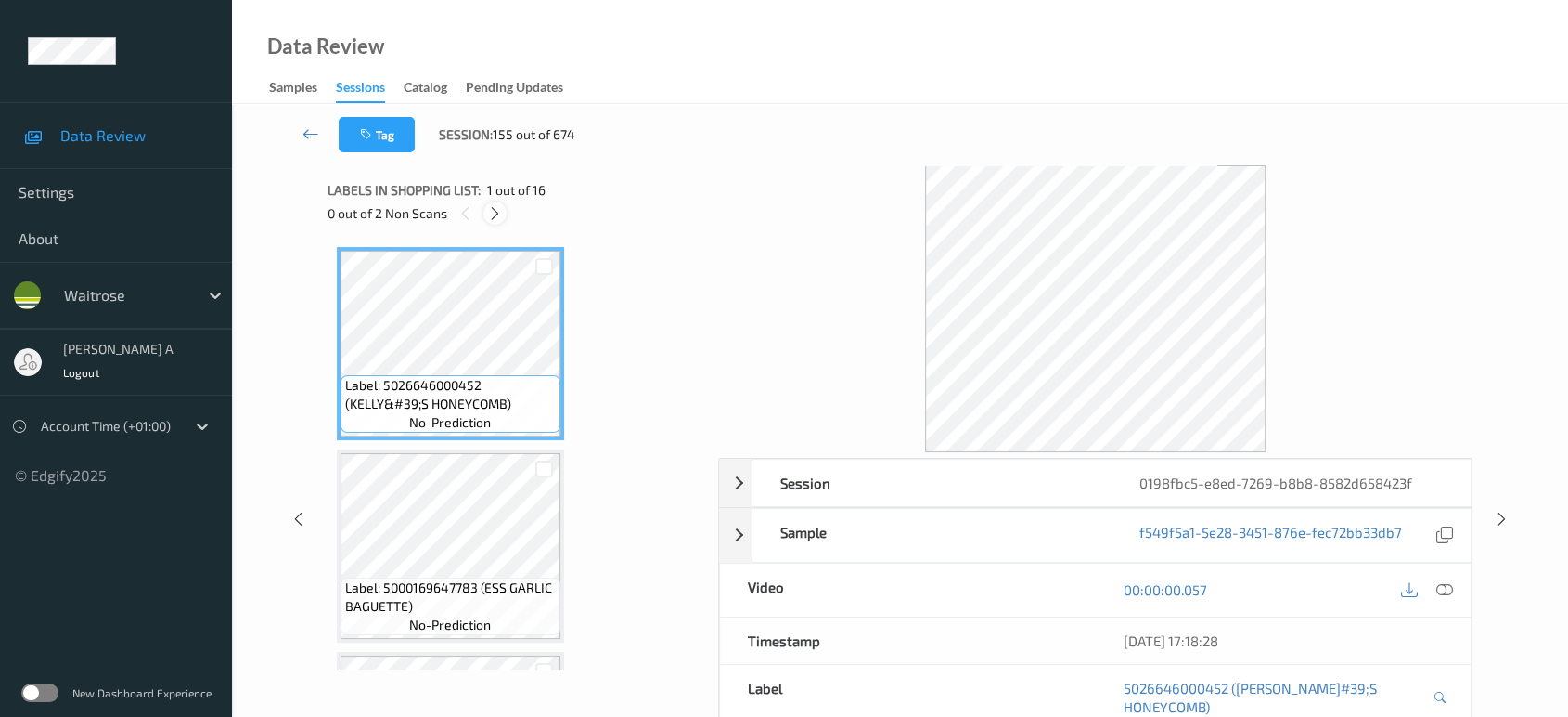
click at [503, 213] on icon at bounding box center [494, 213] width 16 height 17
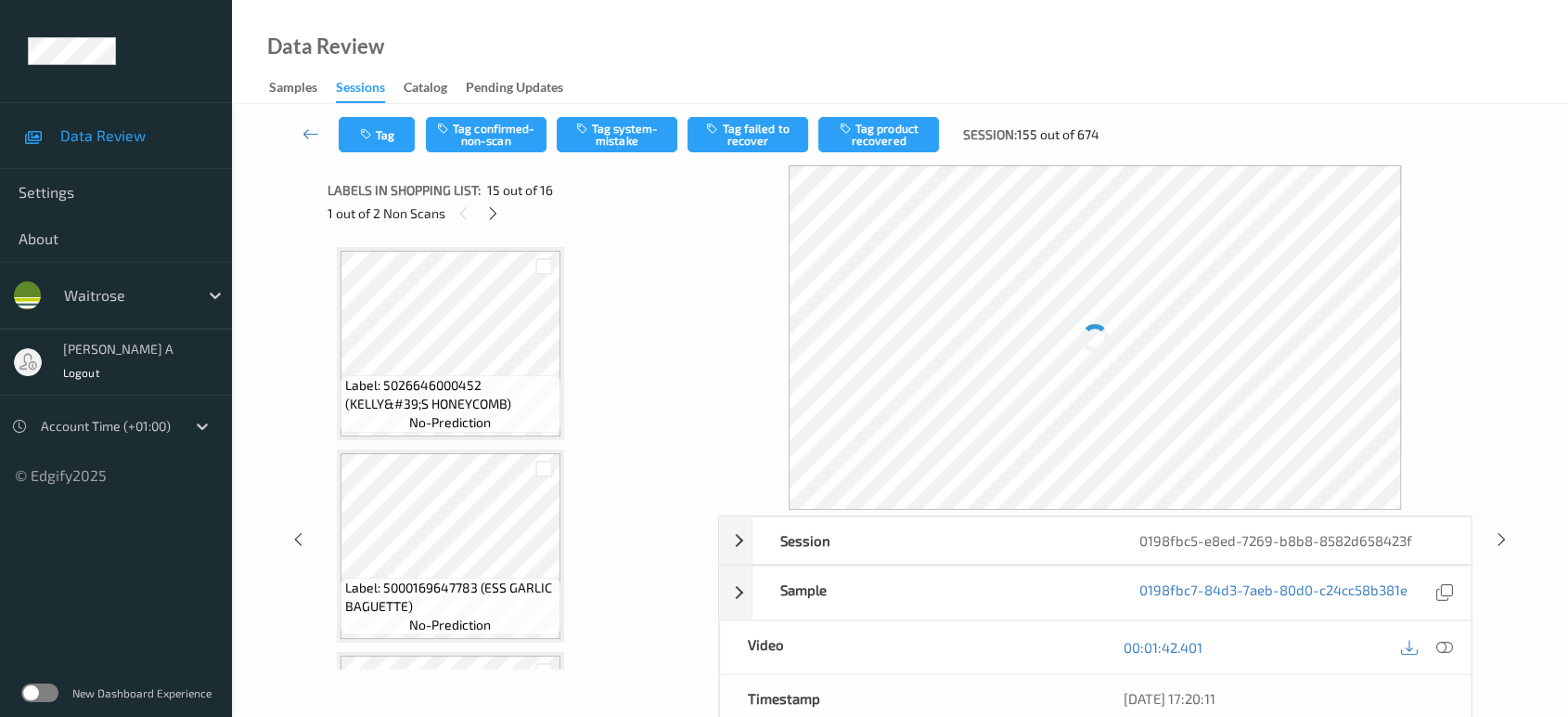
scroll to position [2629, 0]
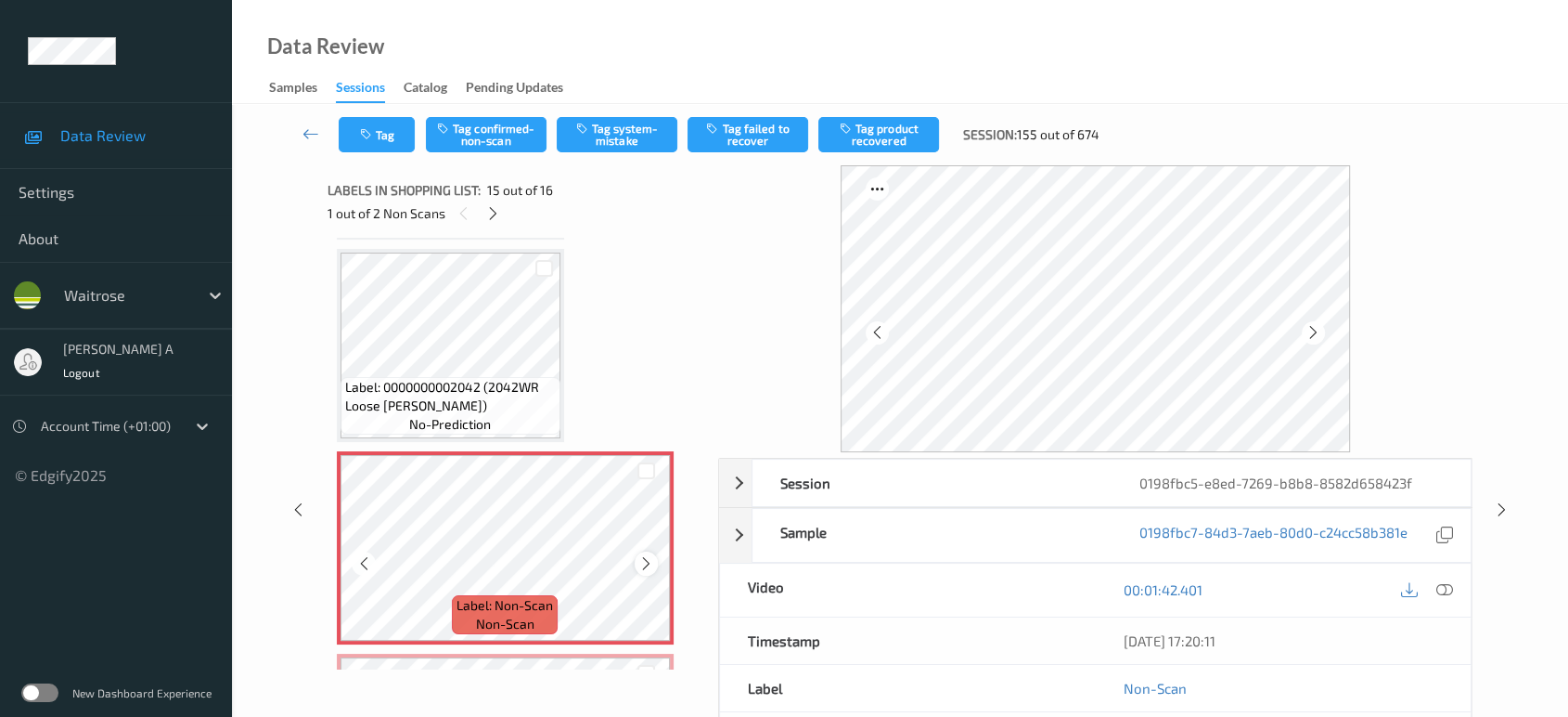
click at [646, 555] on icon at bounding box center [646, 564] width 16 height 17
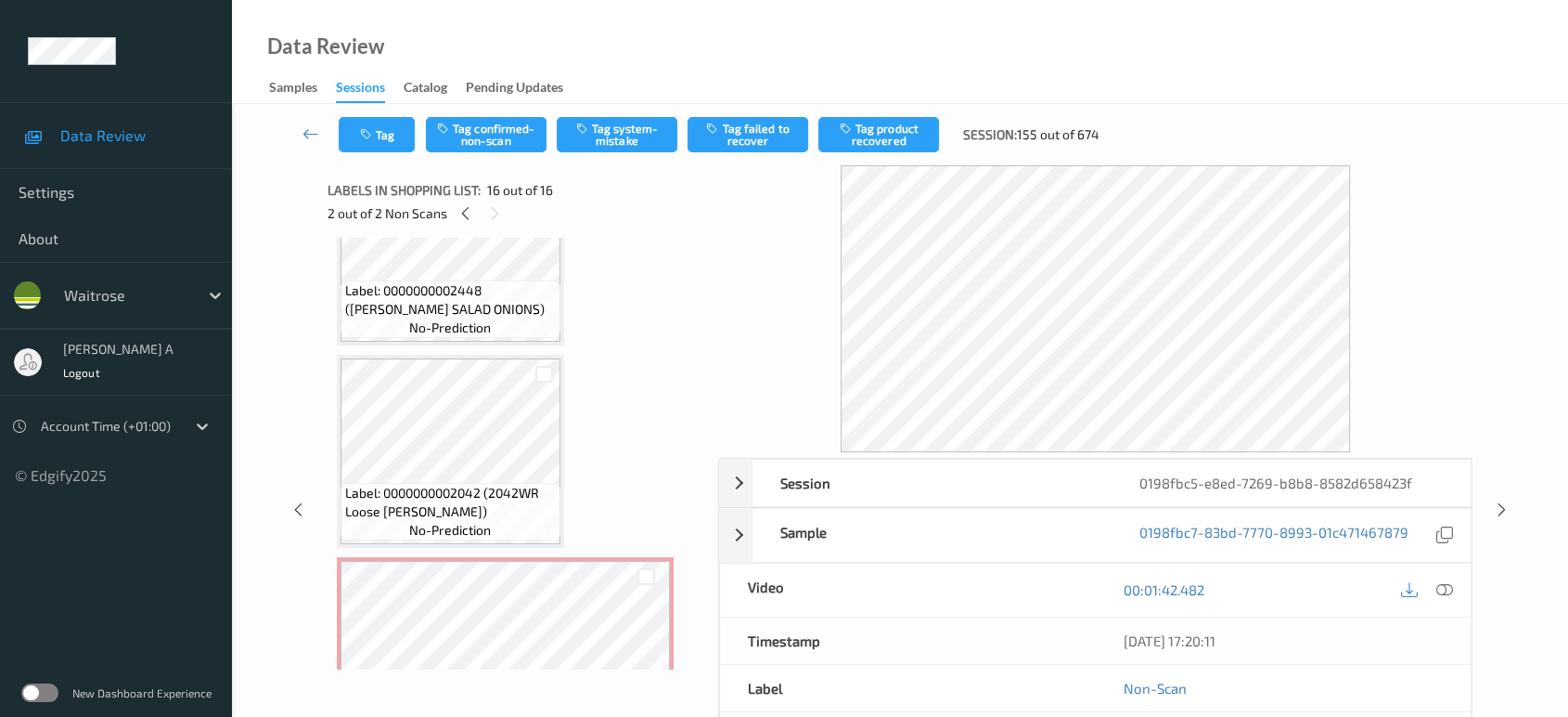
scroll to position [2492, 0]
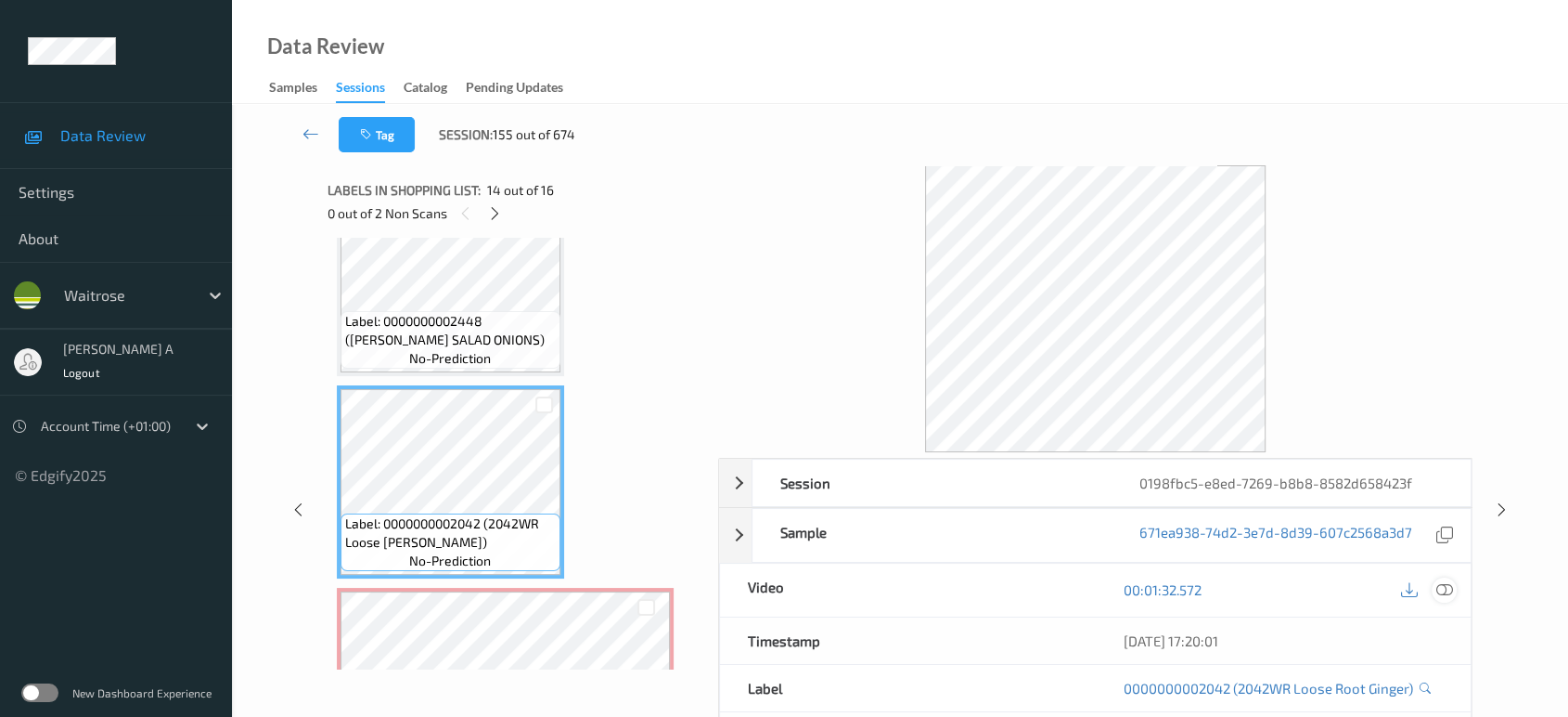
click at [1440, 581] on icon at bounding box center [1445, 590] width 17 height 17
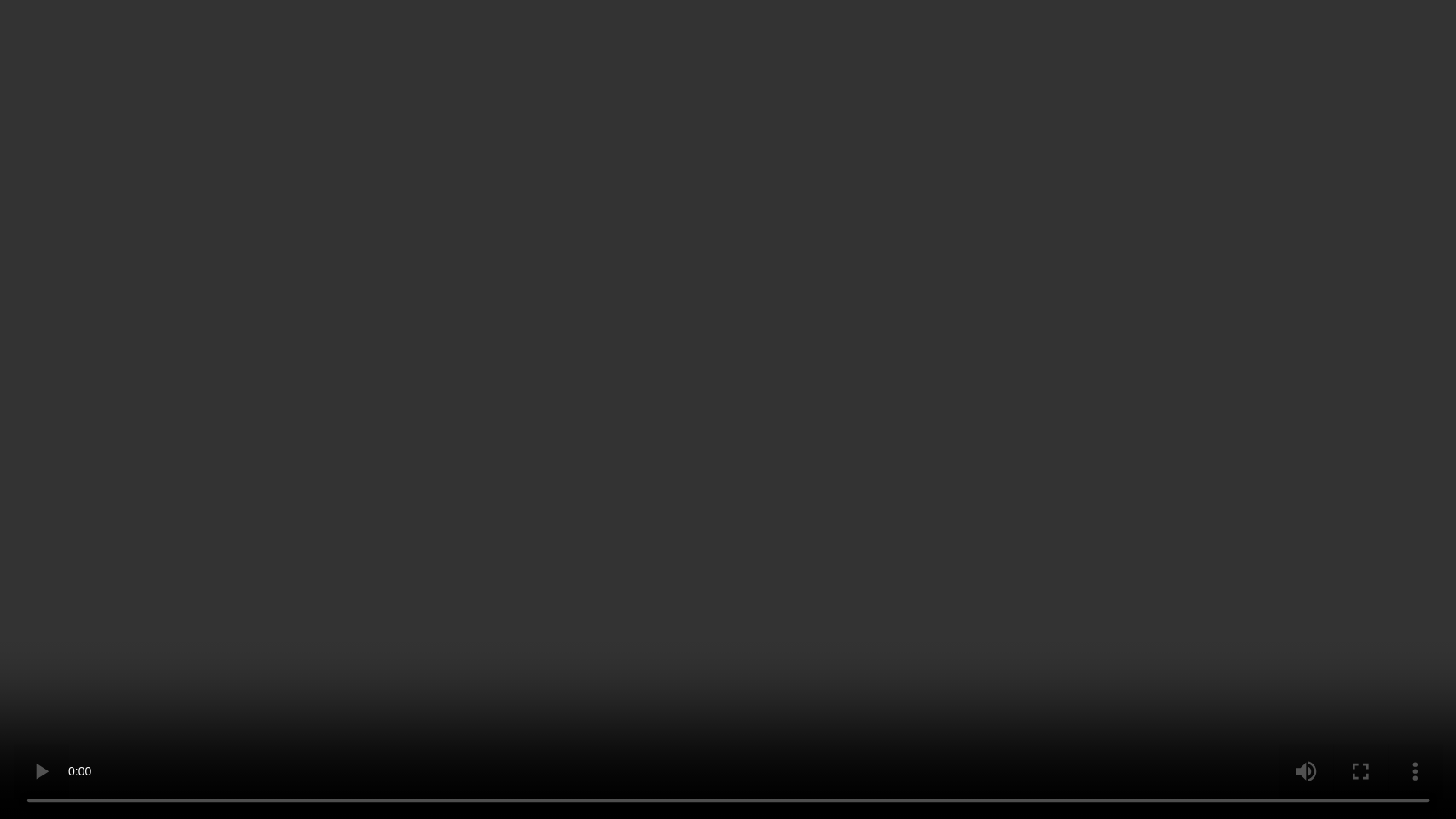
click at [737, 585] on video at bounding box center [728, 409] width 1456 height 819
click at [451, 364] on video at bounding box center [728, 409] width 1456 height 819
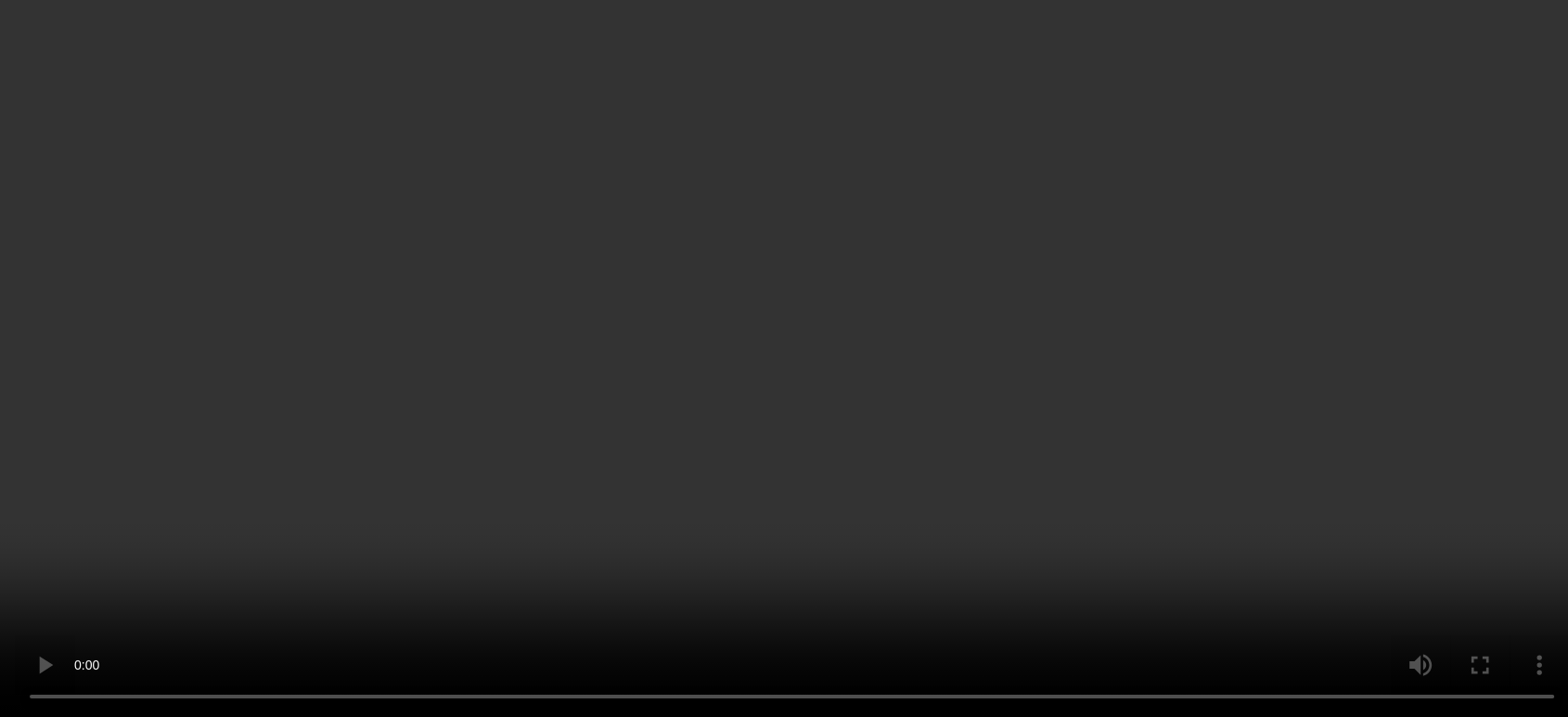
scroll to position [2801, 0]
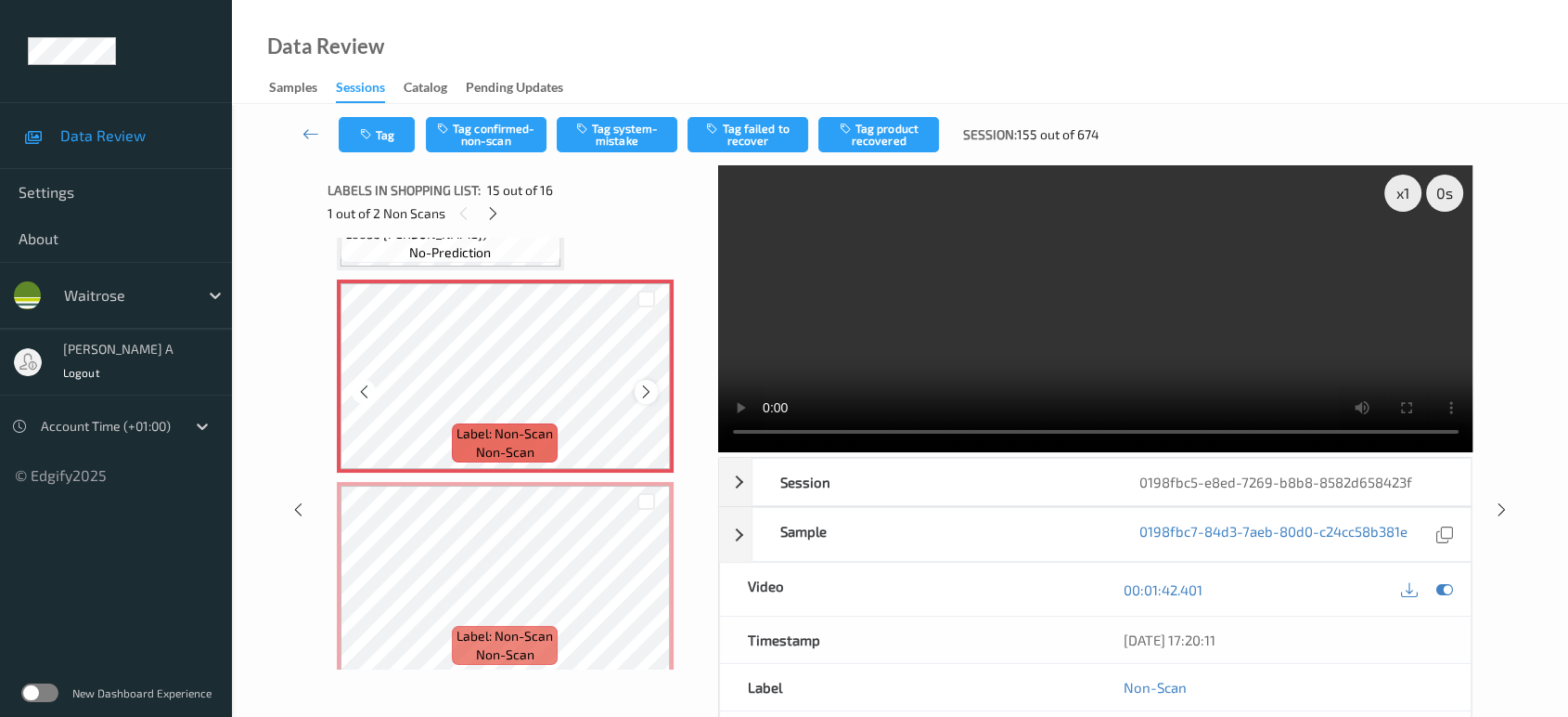
click at [646, 386] on icon at bounding box center [646, 392] width 16 height 17
click at [652, 384] on icon at bounding box center [646, 392] width 16 height 17
click at [1455, 589] on div at bounding box center [1444, 589] width 25 height 25
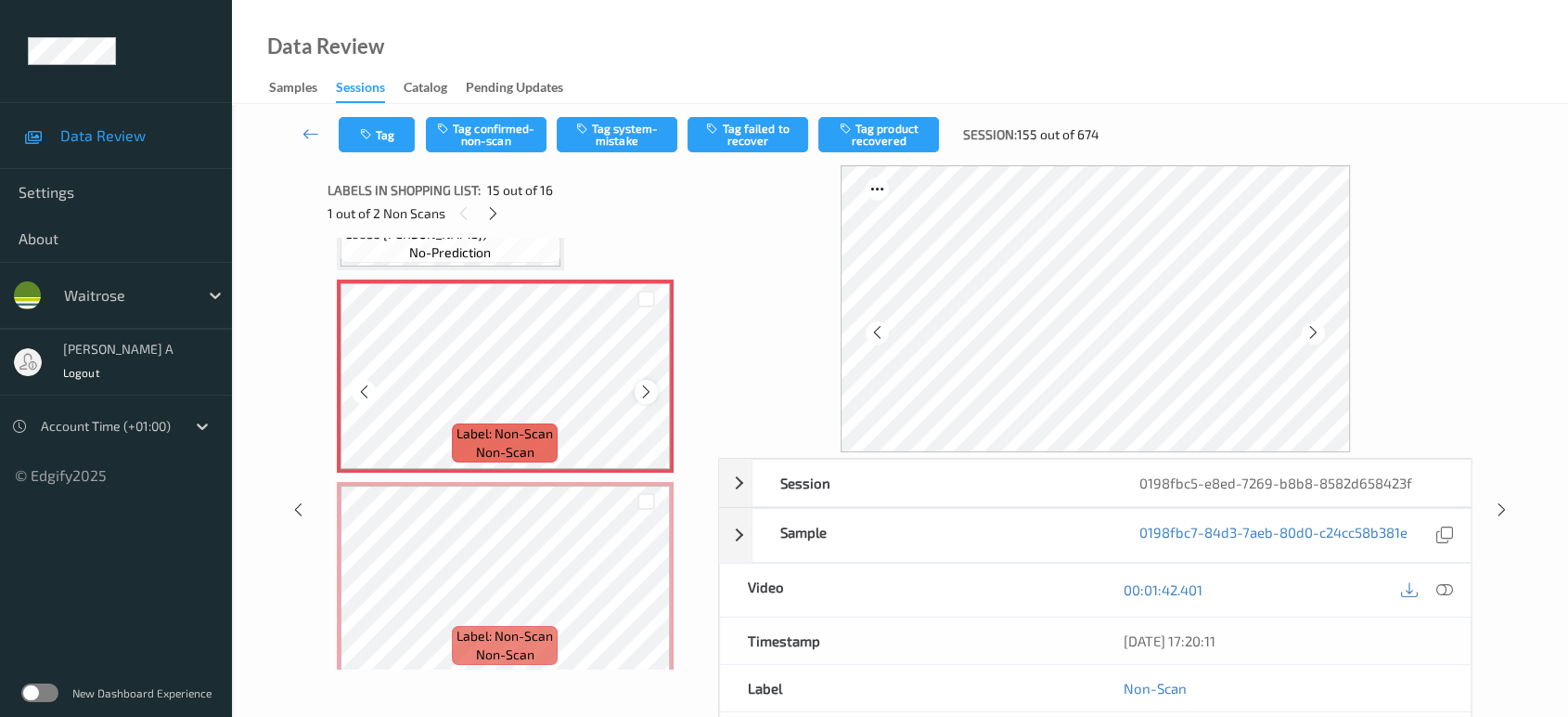
click at [655, 382] on div at bounding box center [646, 391] width 23 height 23
click at [605, 144] on button "Tag system-mistake" at bounding box center [617, 135] width 121 height 36
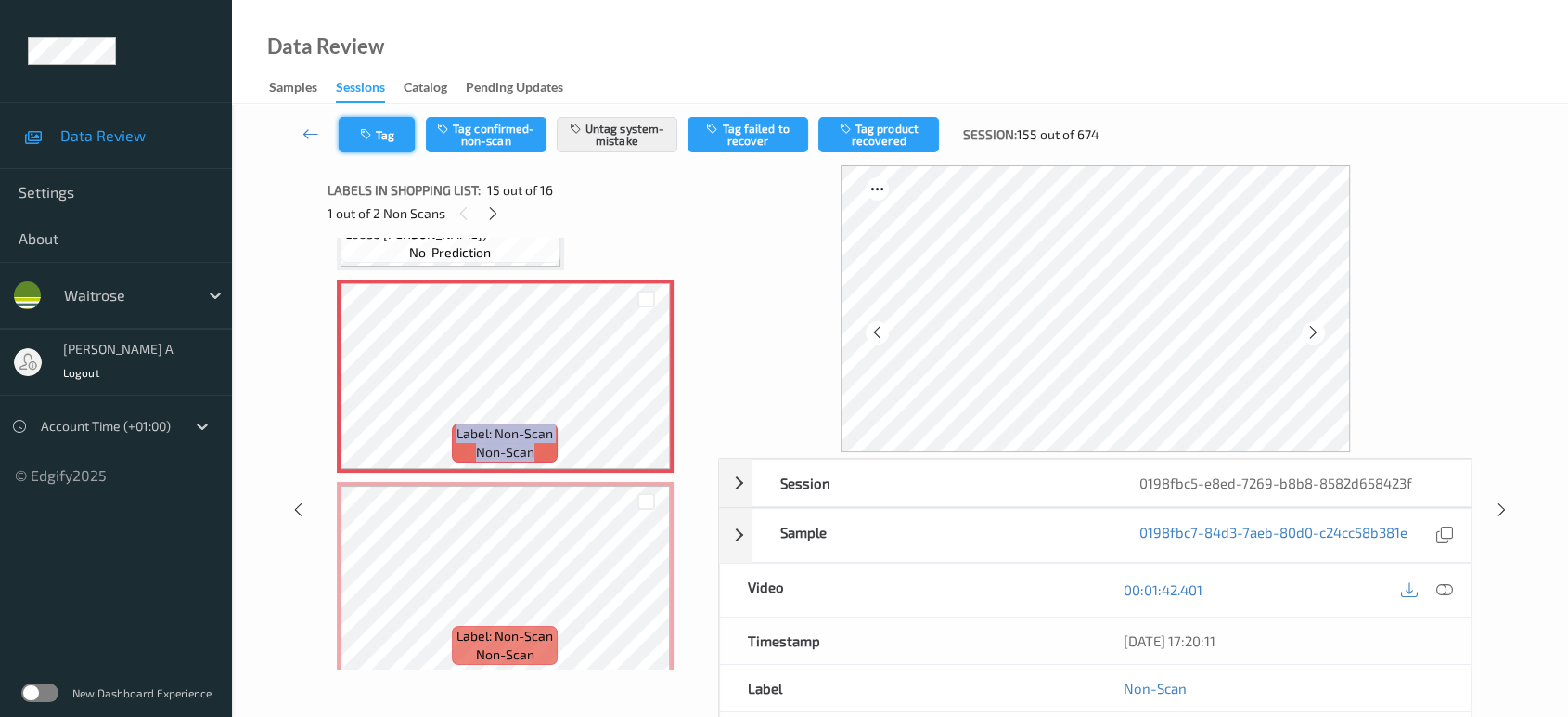
click at [377, 135] on button "Tag" at bounding box center [376, 135] width 76 height 36
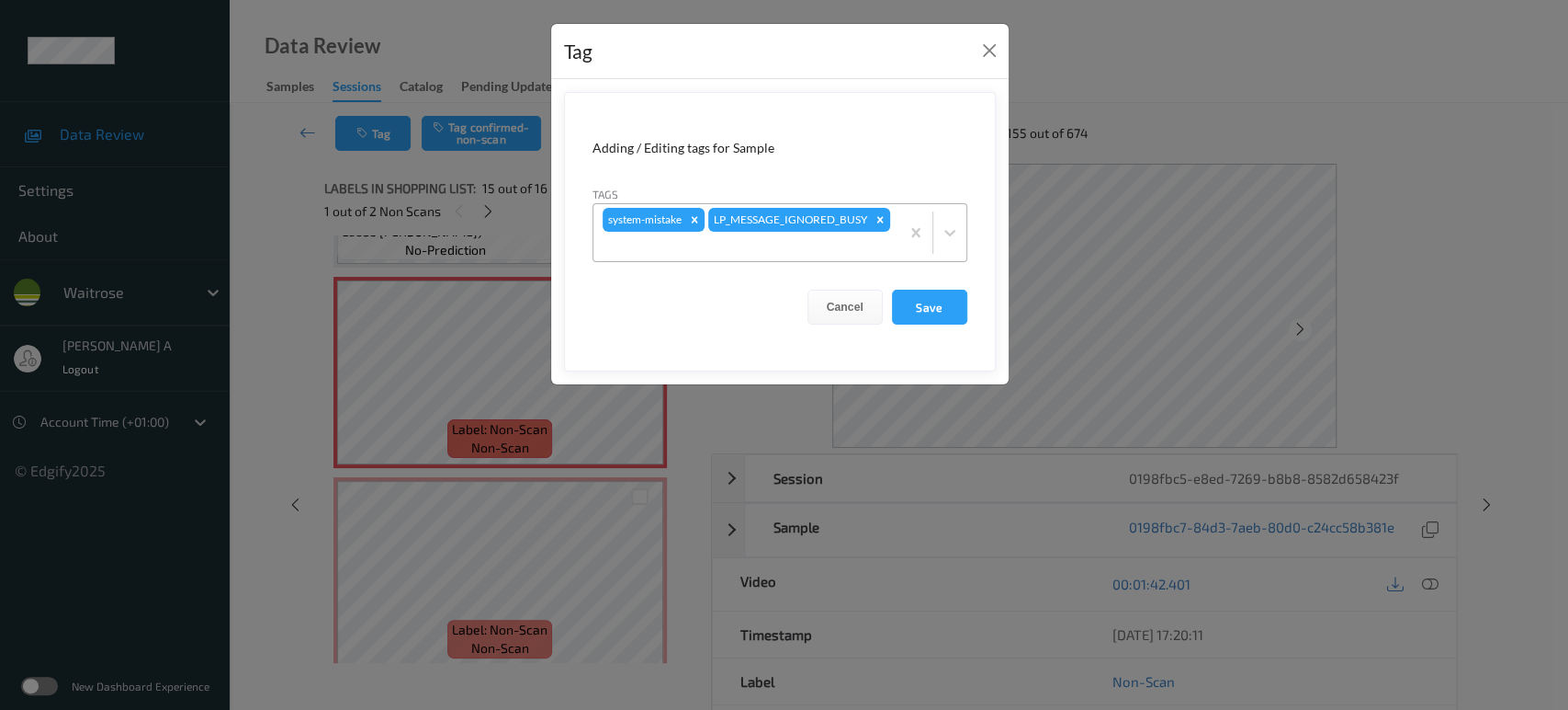
click at [794, 251] on div at bounding box center [746, 246] width 288 height 22
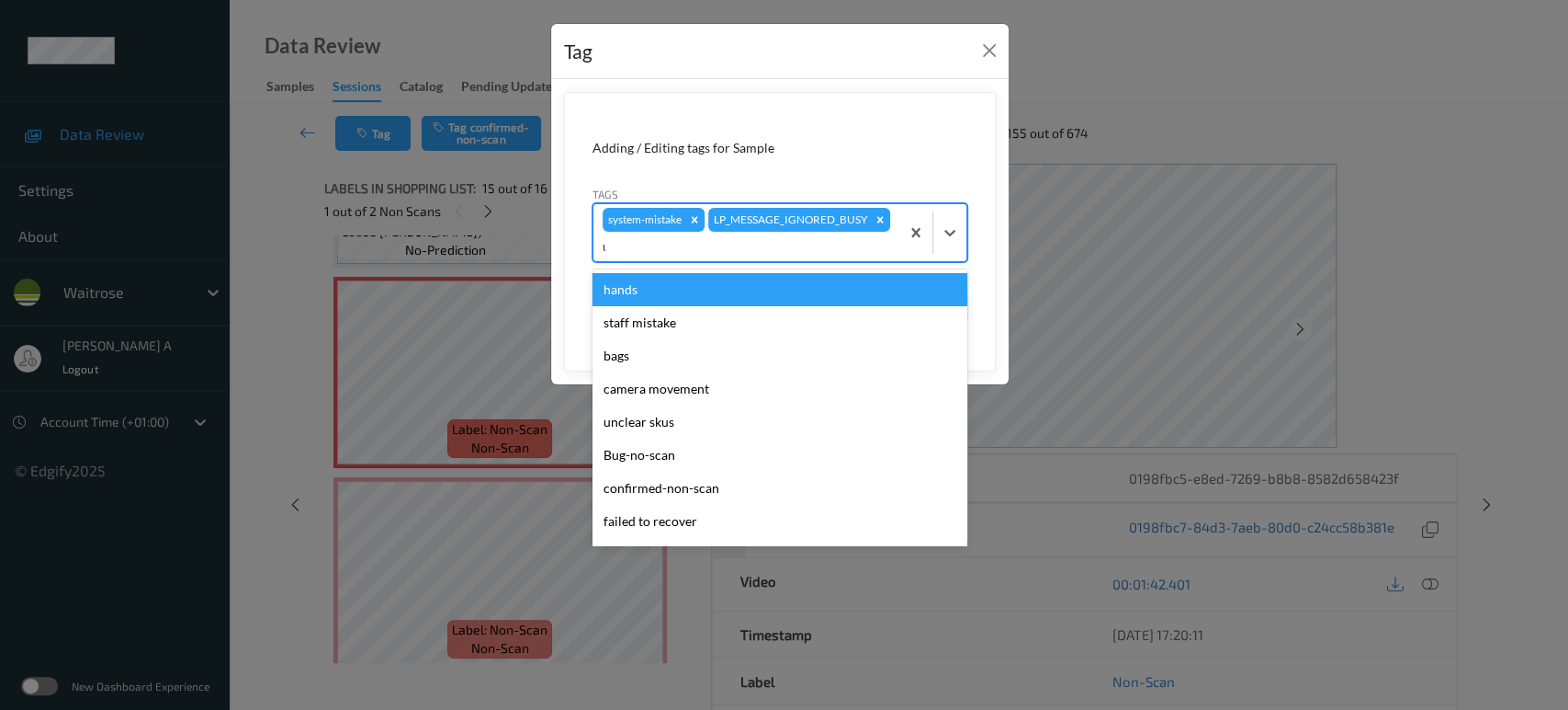
type input "un"
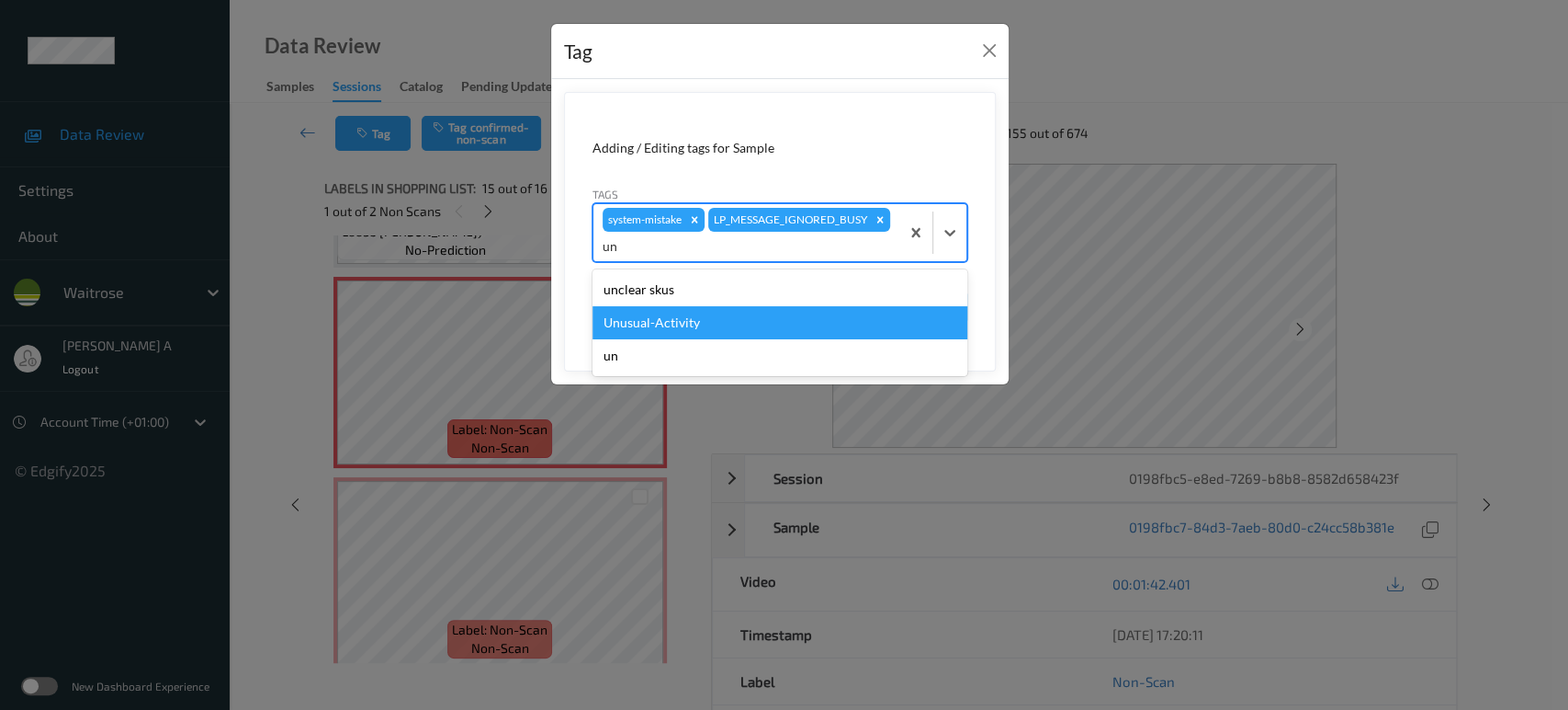
click at [723, 319] on div "Unusual-Activity" at bounding box center [779, 323] width 375 height 33
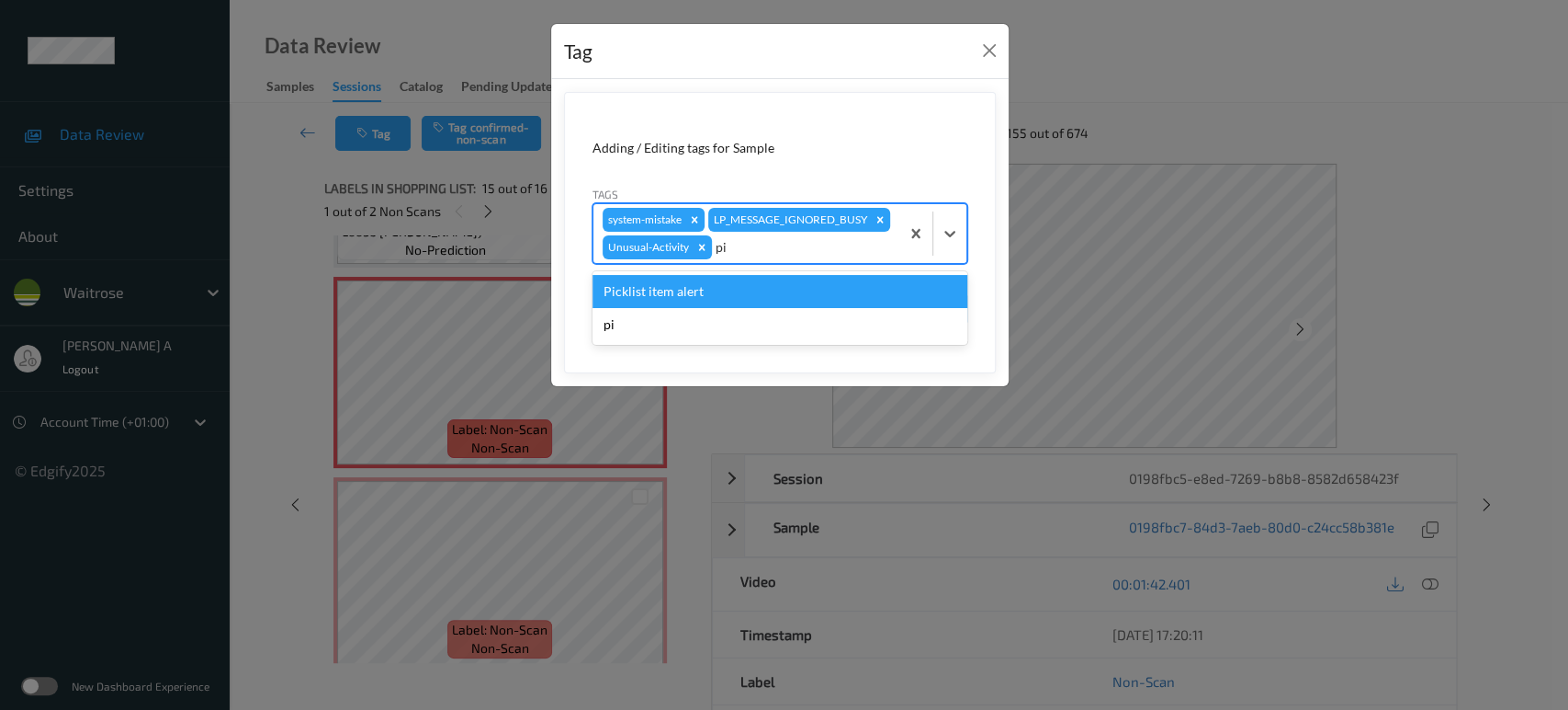
type input "pic"
click at [735, 293] on div "Picklist item alert" at bounding box center [779, 292] width 375 height 33
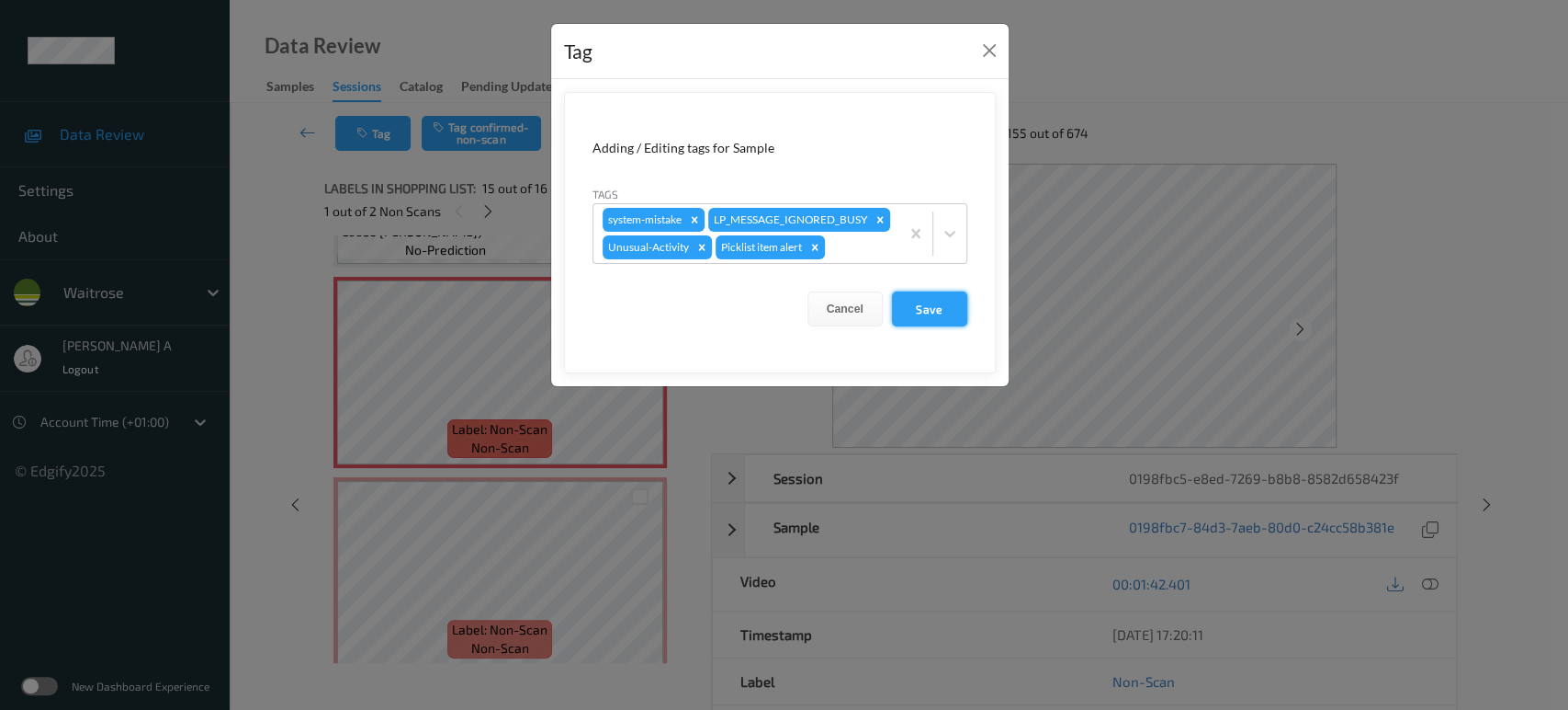
click at [914, 315] on button "Save" at bounding box center [929, 309] width 75 height 35
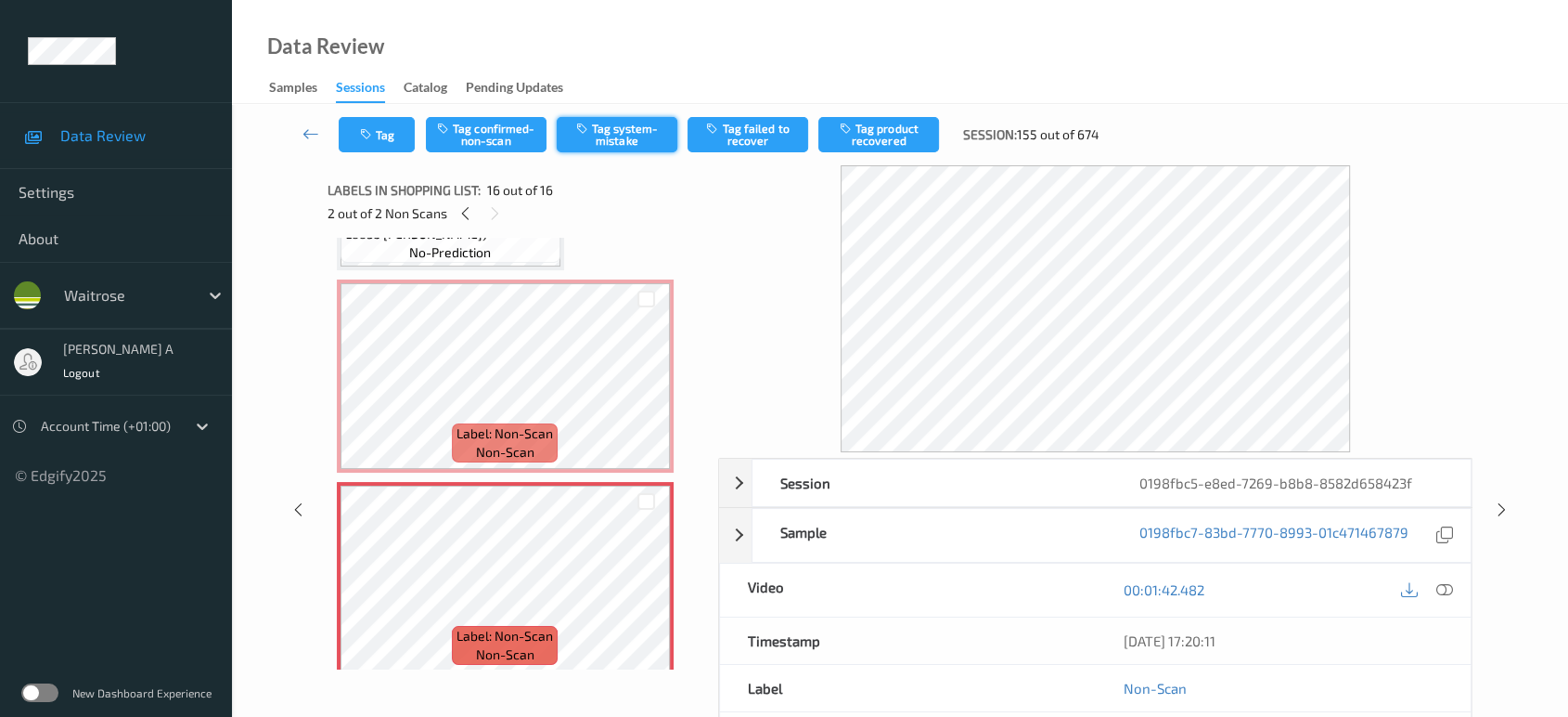
click at [592, 139] on button "Tag system-mistake" at bounding box center [617, 135] width 121 height 36
click at [360, 132] on icon "button" at bounding box center [367, 135] width 16 height 13
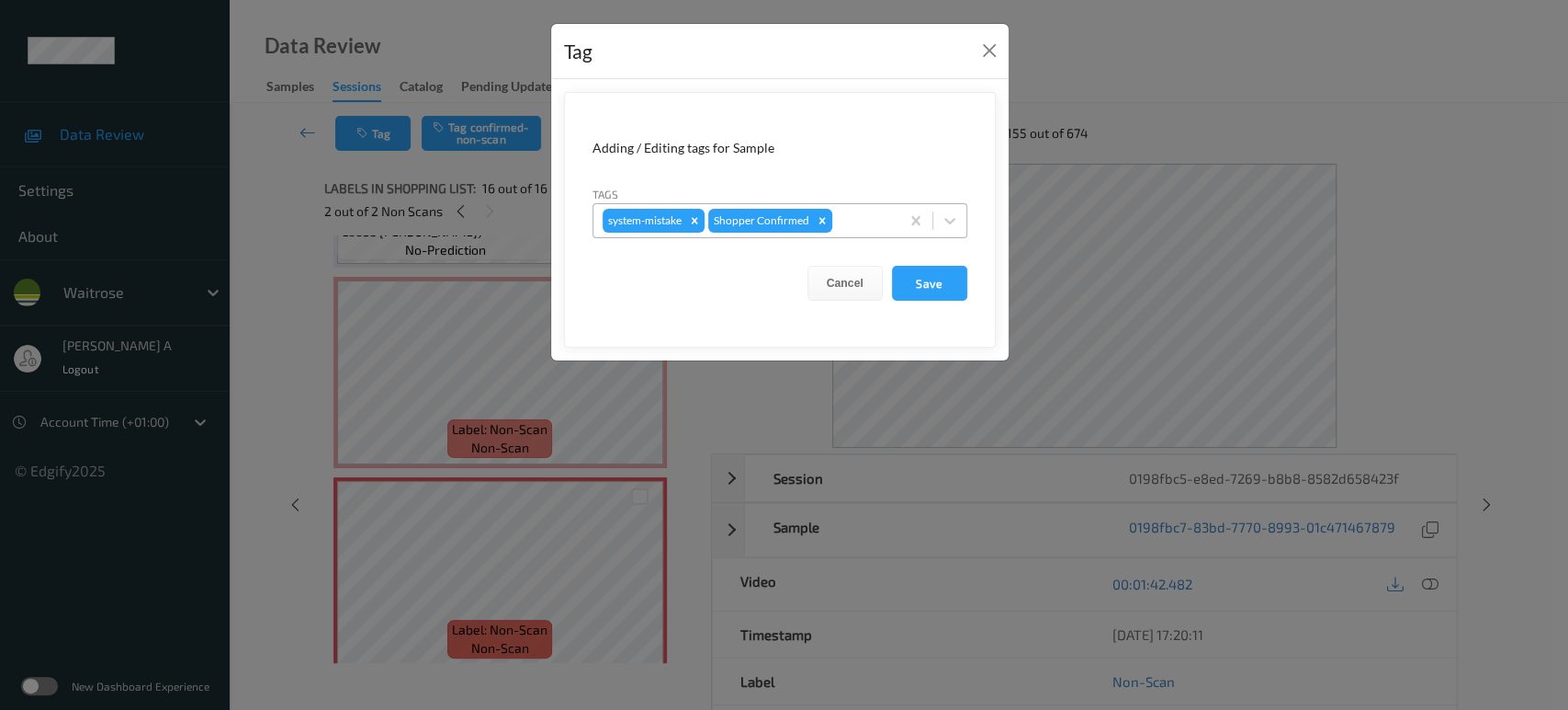
click at [845, 220] on div at bounding box center [863, 220] width 55 height 22
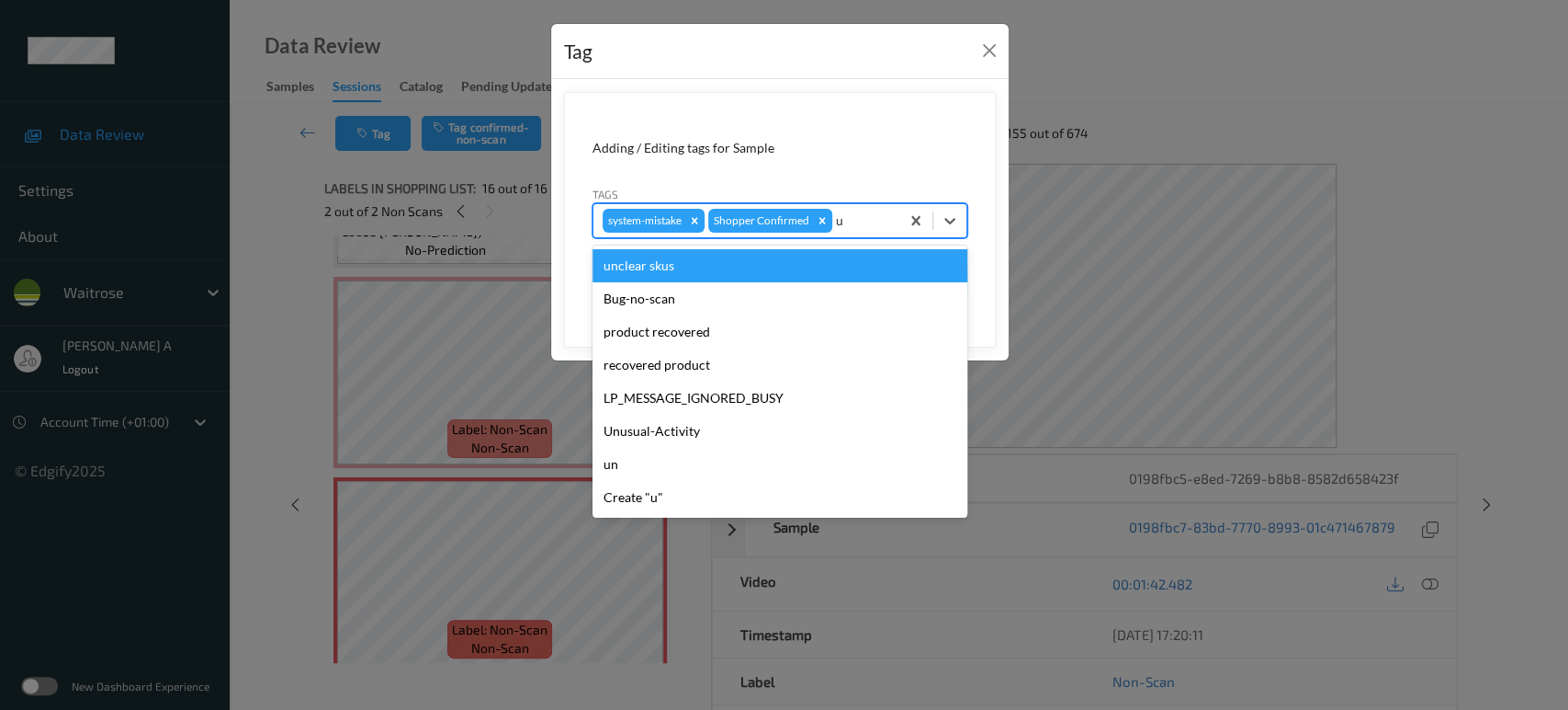
type input "un"
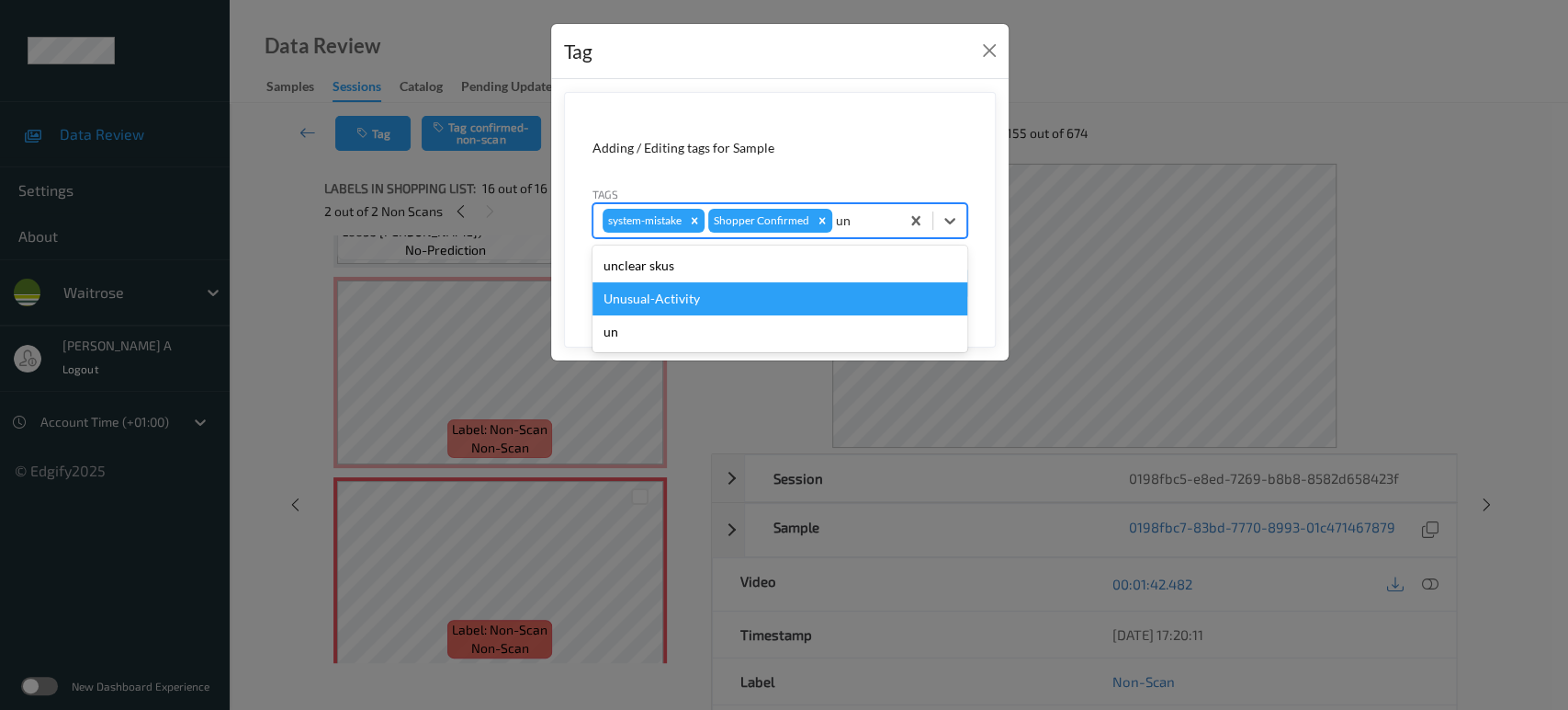
click at [759, 293] on div "Unusual-Activity" at bounding box center [779, 299] width 375 height 33
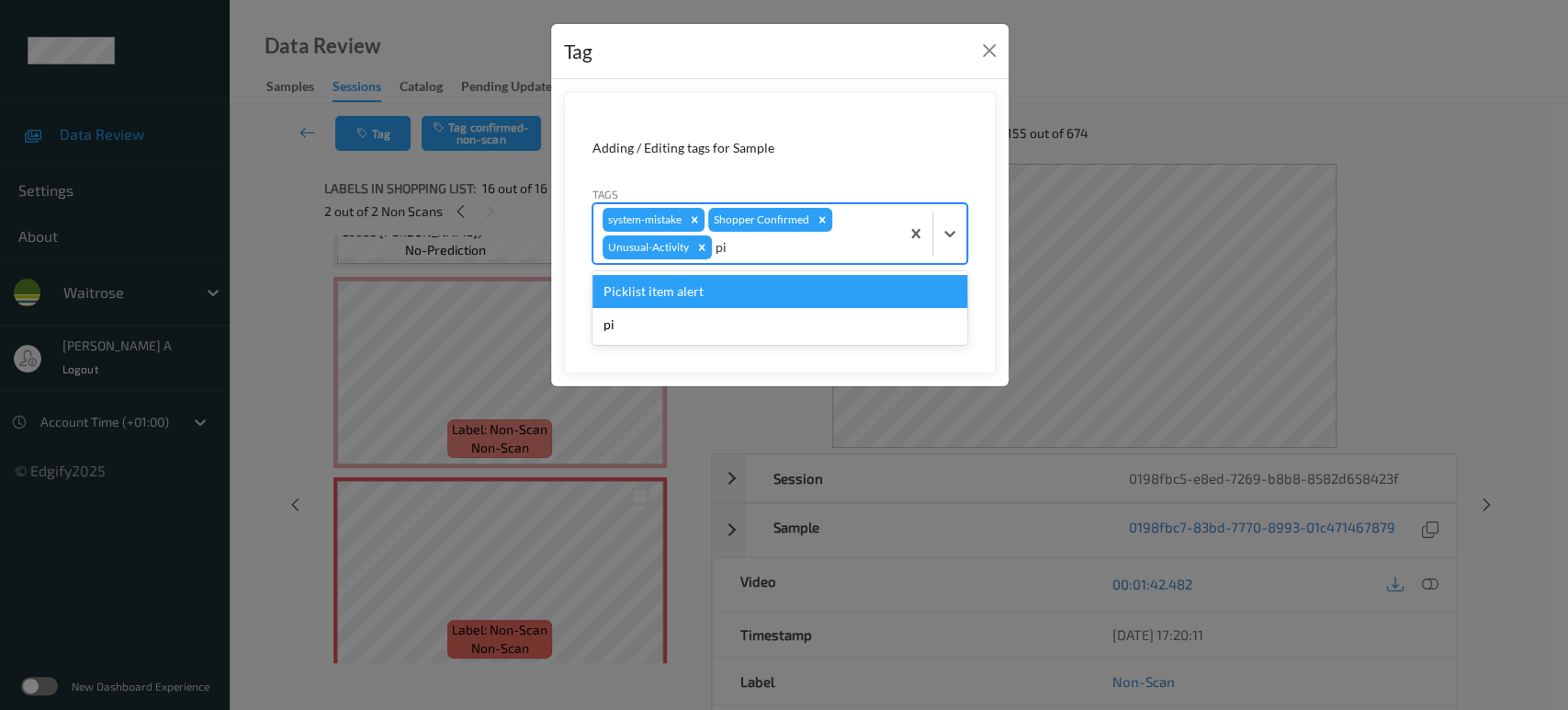
type input "pic"
click at [759, 293] on div "Picklist item alert" at bounding box center [779, 292] width 375 height 33
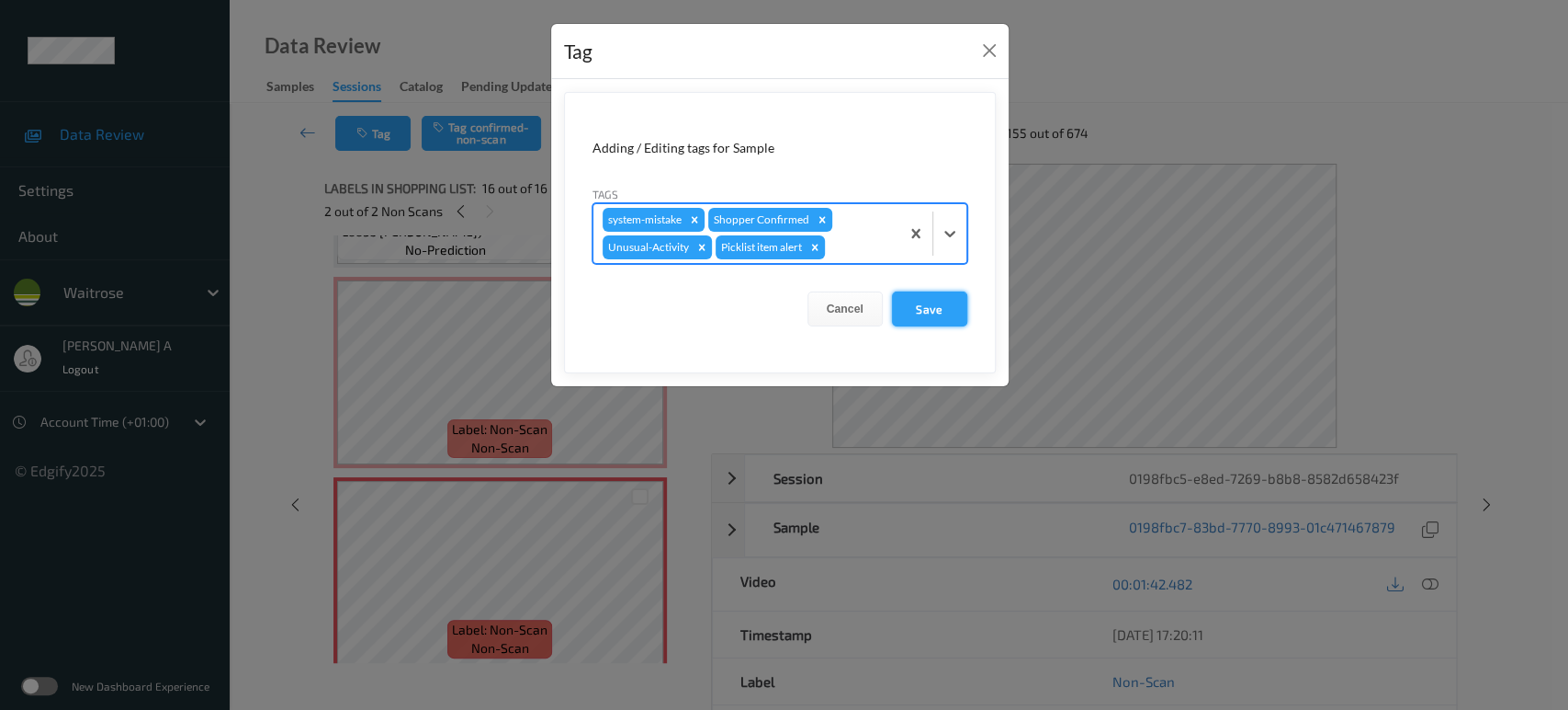
click at [928, 305] on button "Save" at bounding box center [929, 309] width 75 height 35
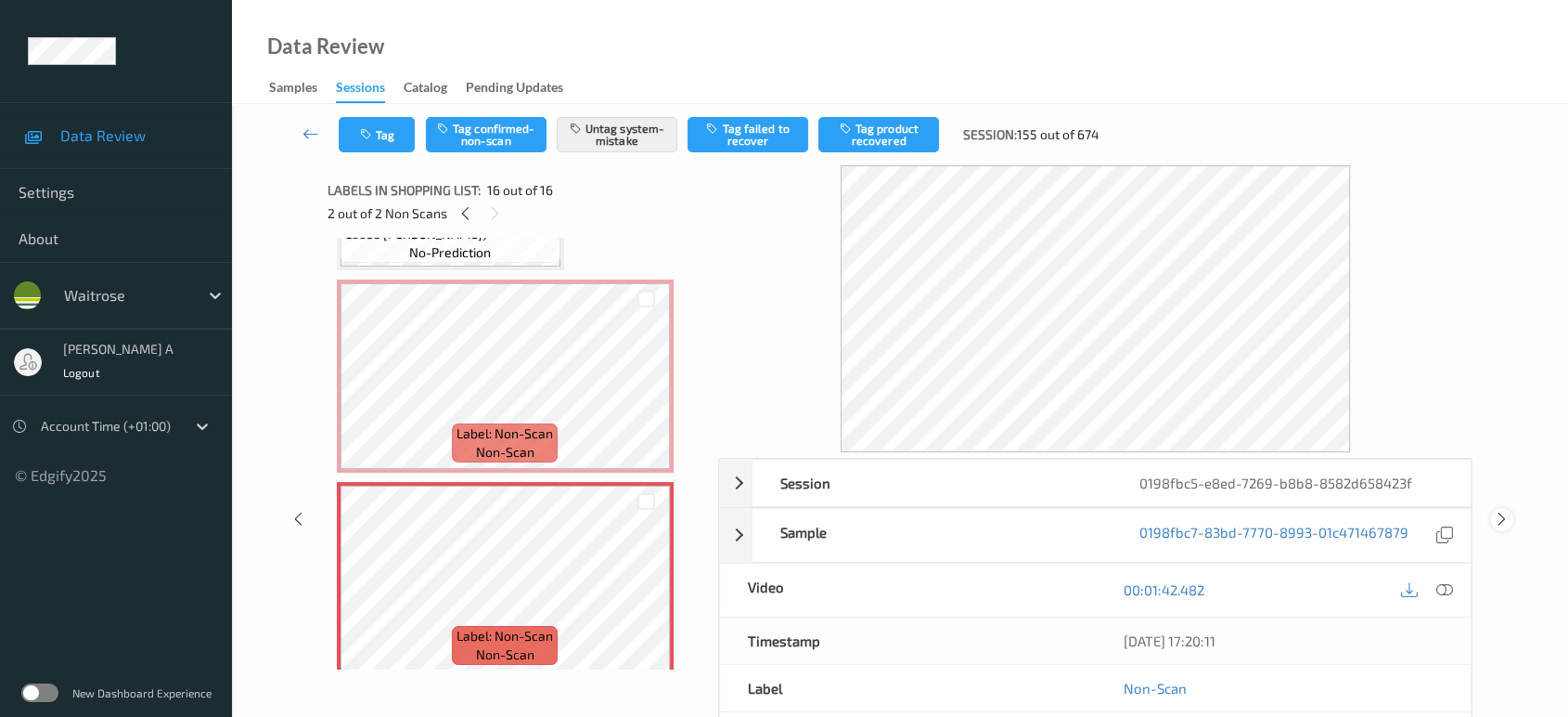
click at [1504, 518] on icon at bounding box center [1502, 519] width 16 height 17
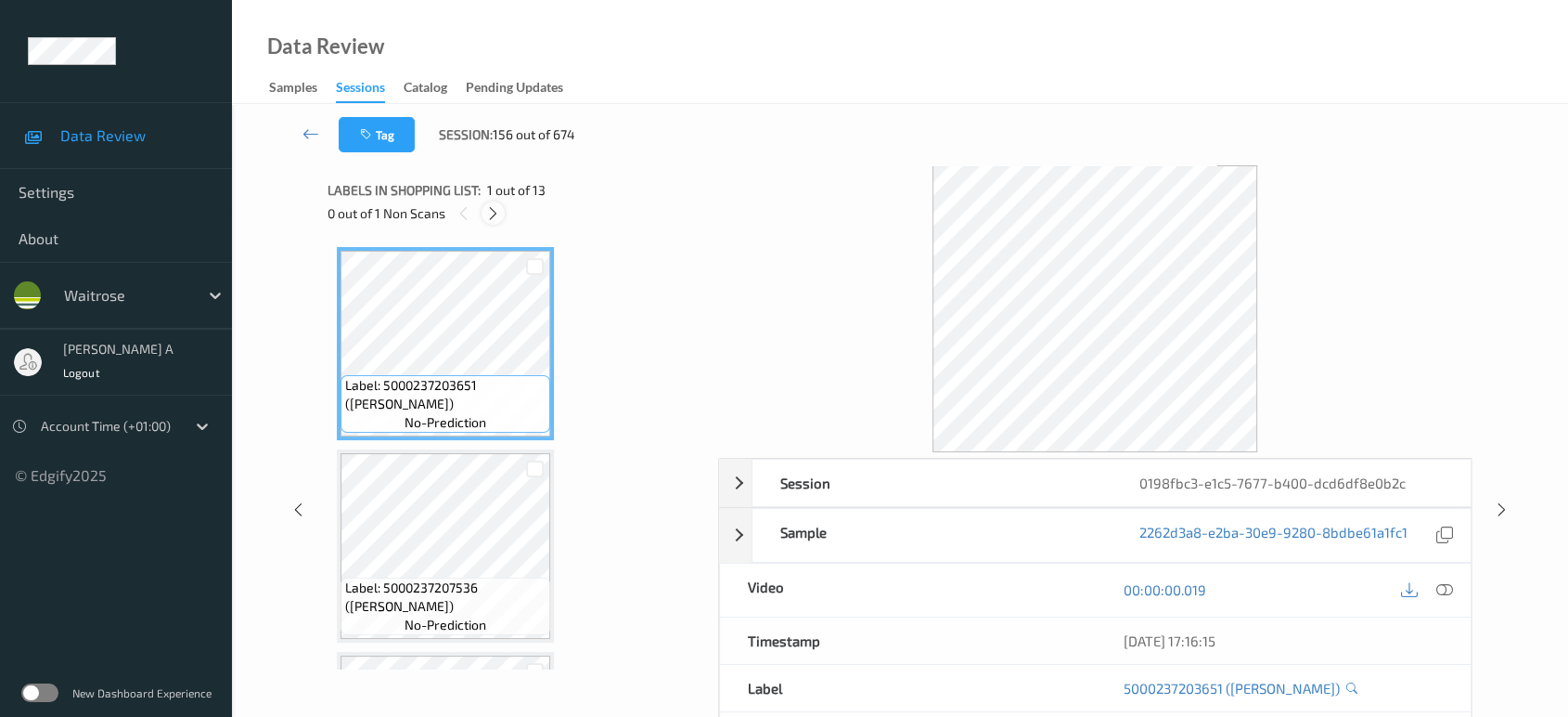
click at [490, 220] on icon at bounding box center [492, 213] width 16 height 17
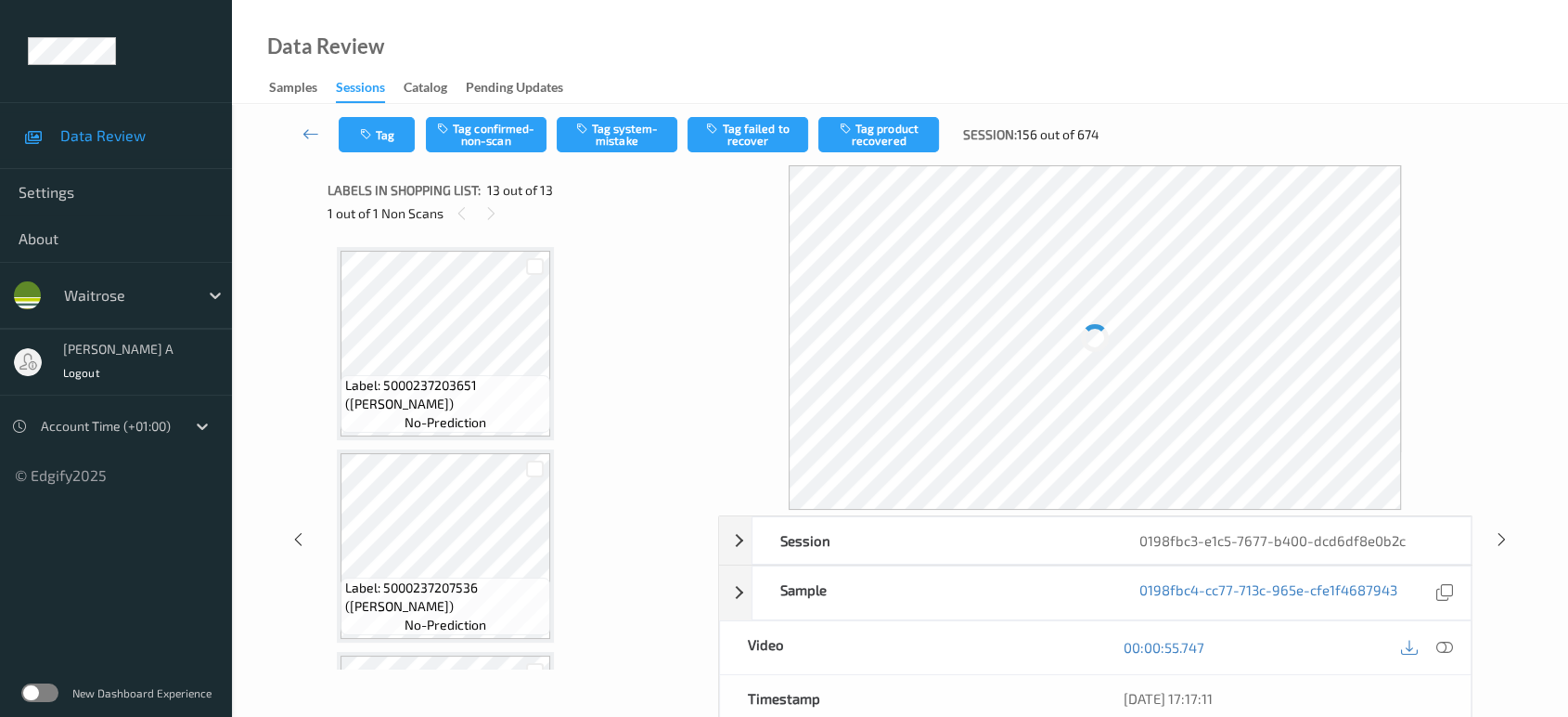
scroll to position [2197, 0]
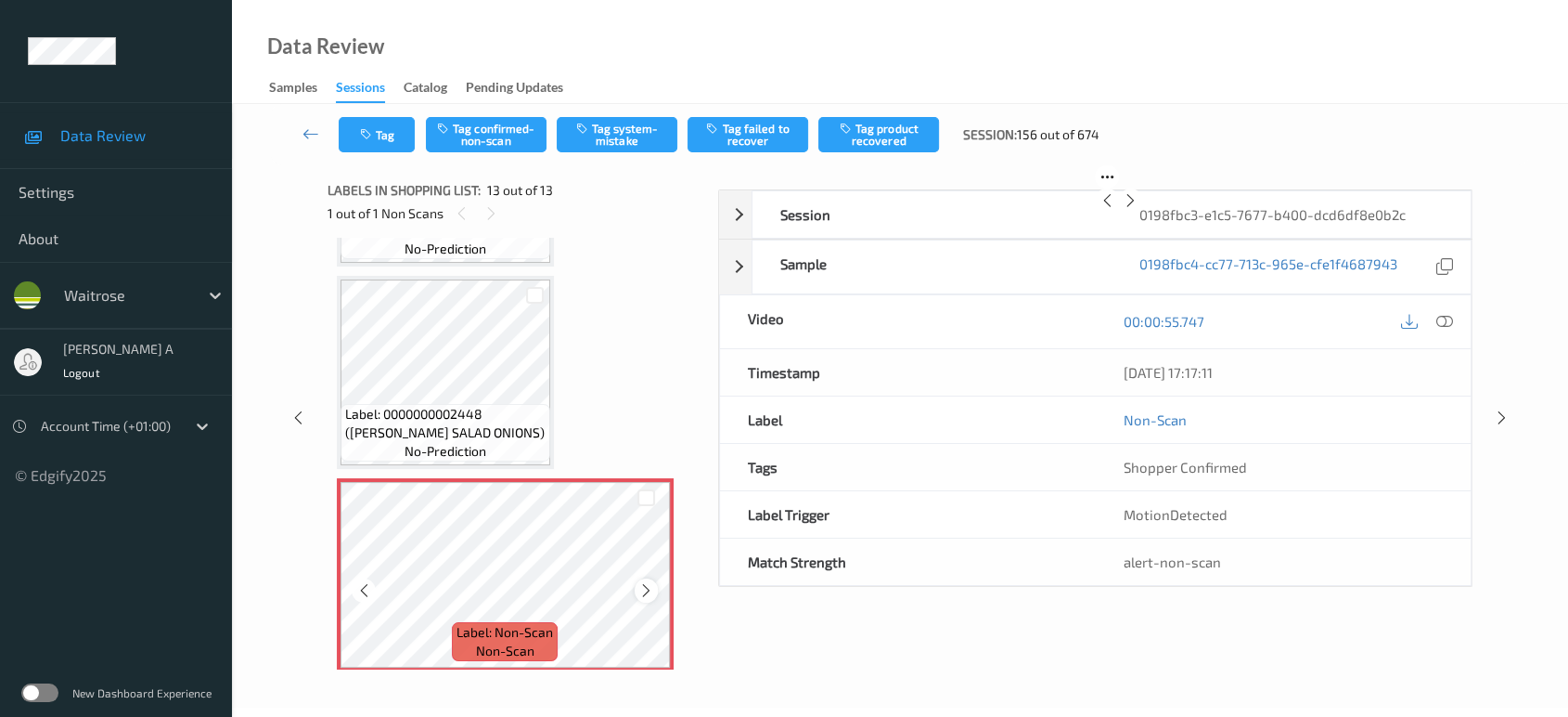
click at [646, 582] on icon at bounding box center [646, 591] width 16 height 17
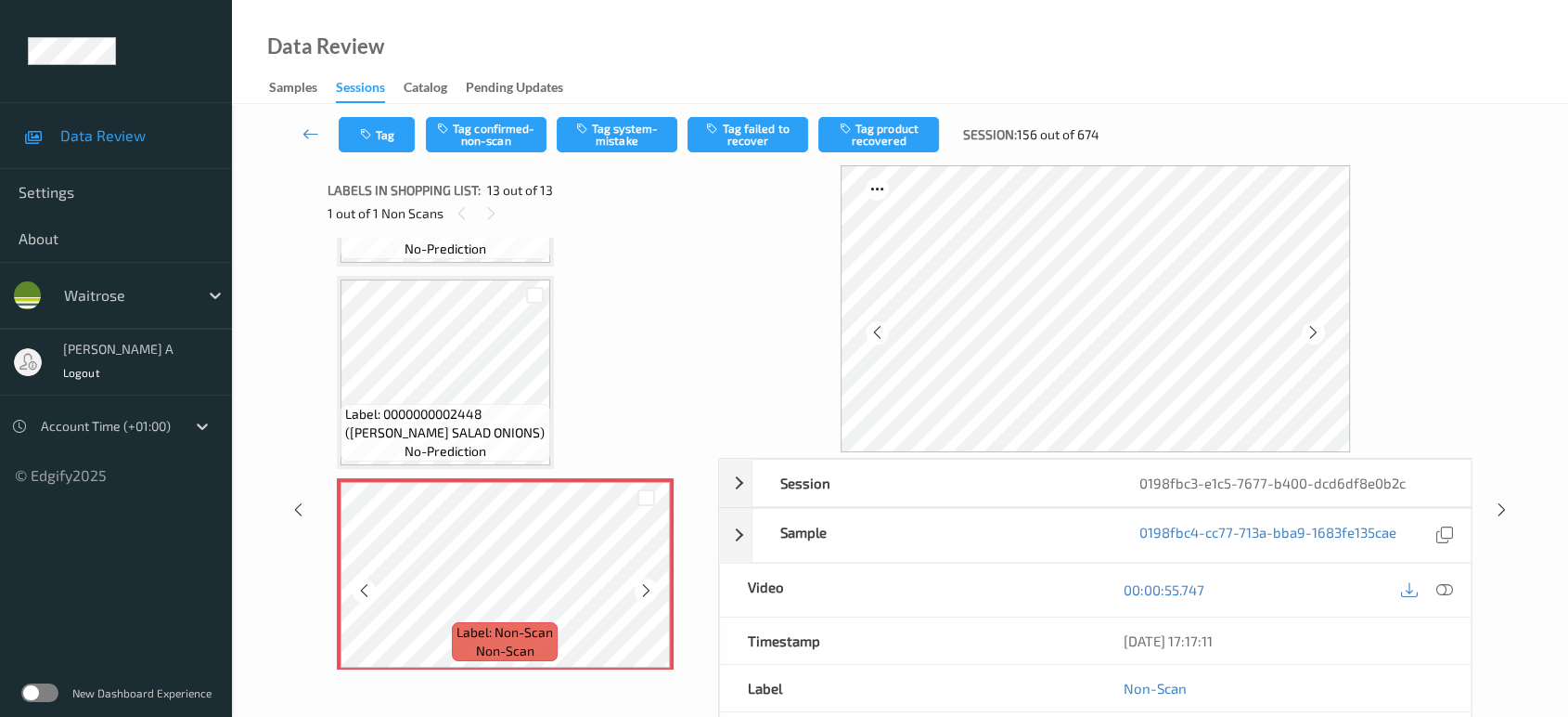
click at [646, 582] on icon at bounding box center [646, 591] width 16 height 17
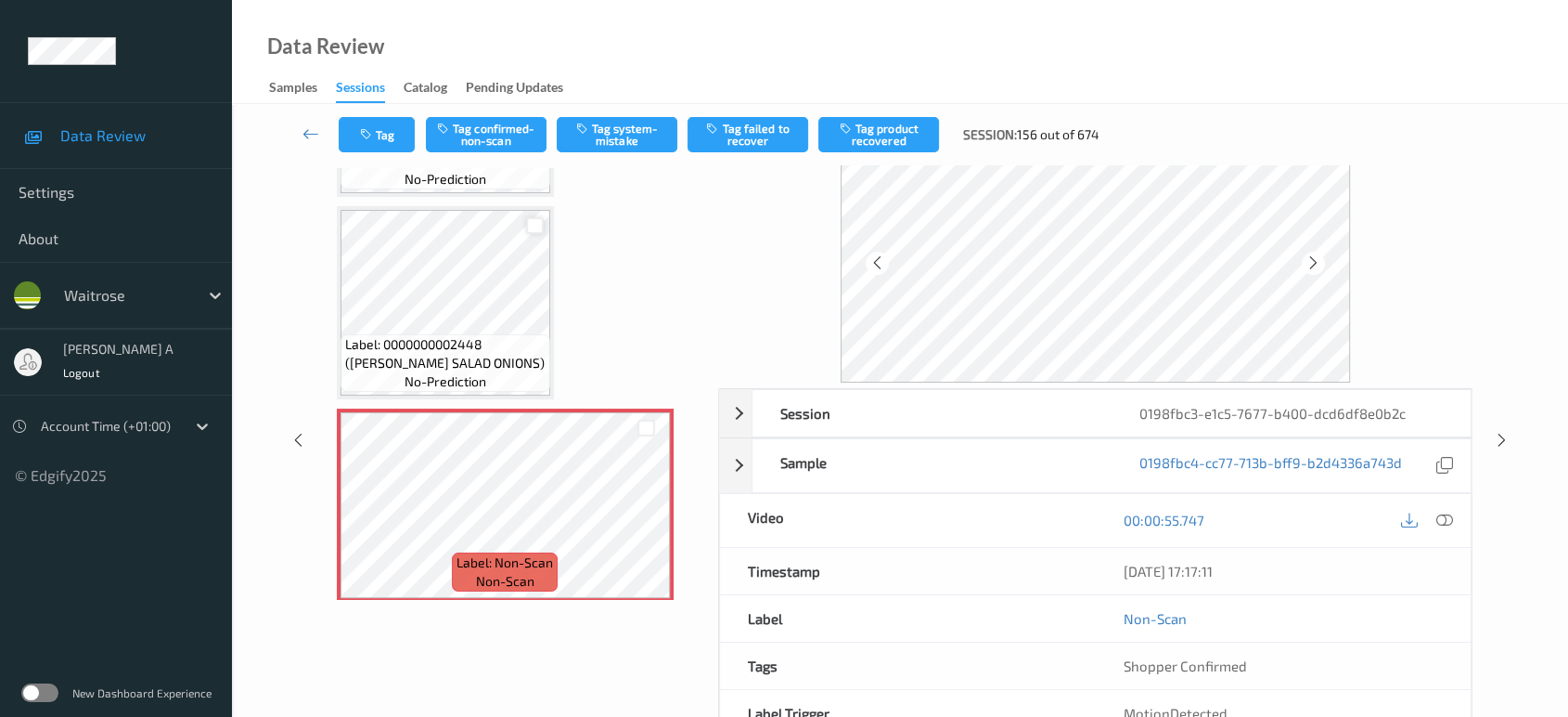
scroll to position [103, 0]
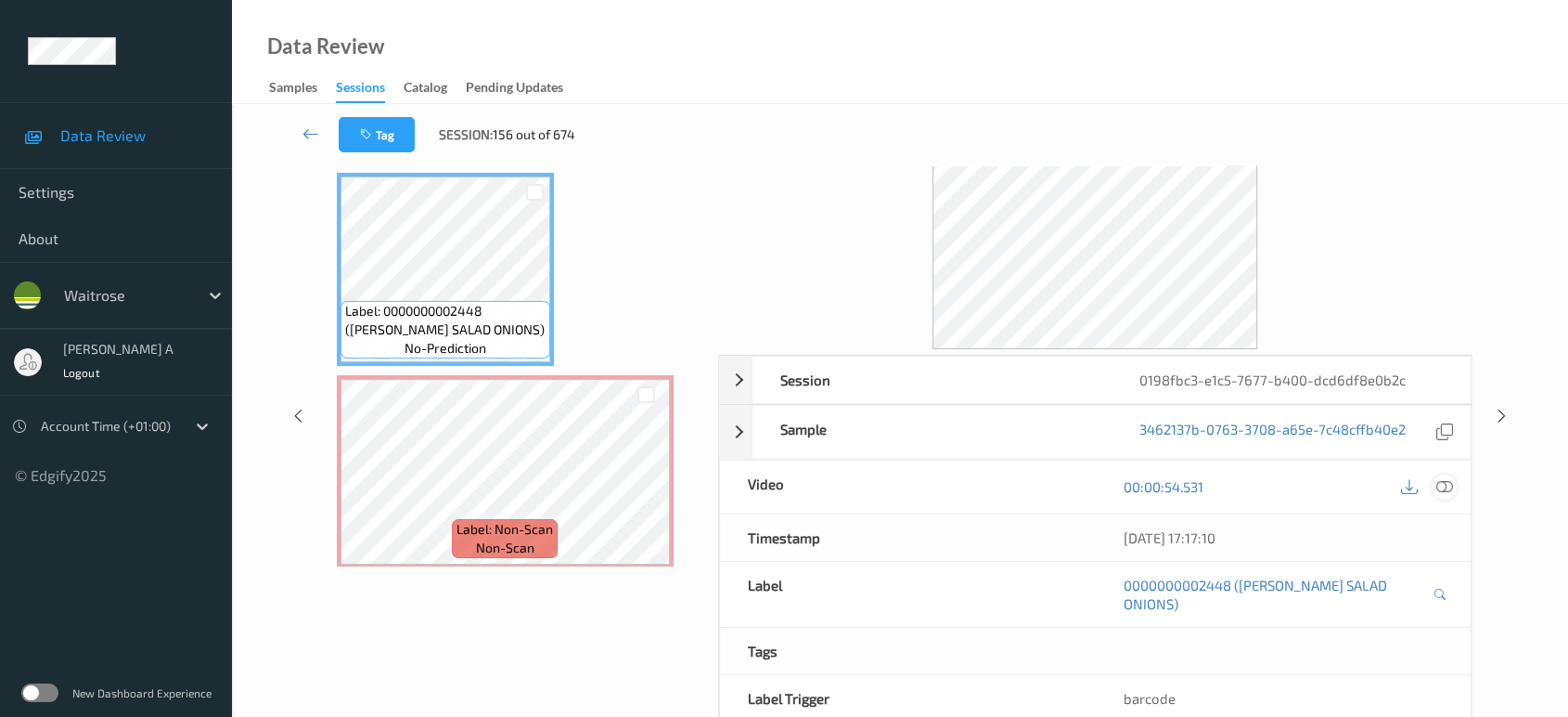
click at [1446, 484] on icon at bounding box center [1445, 486] width 17 height 17
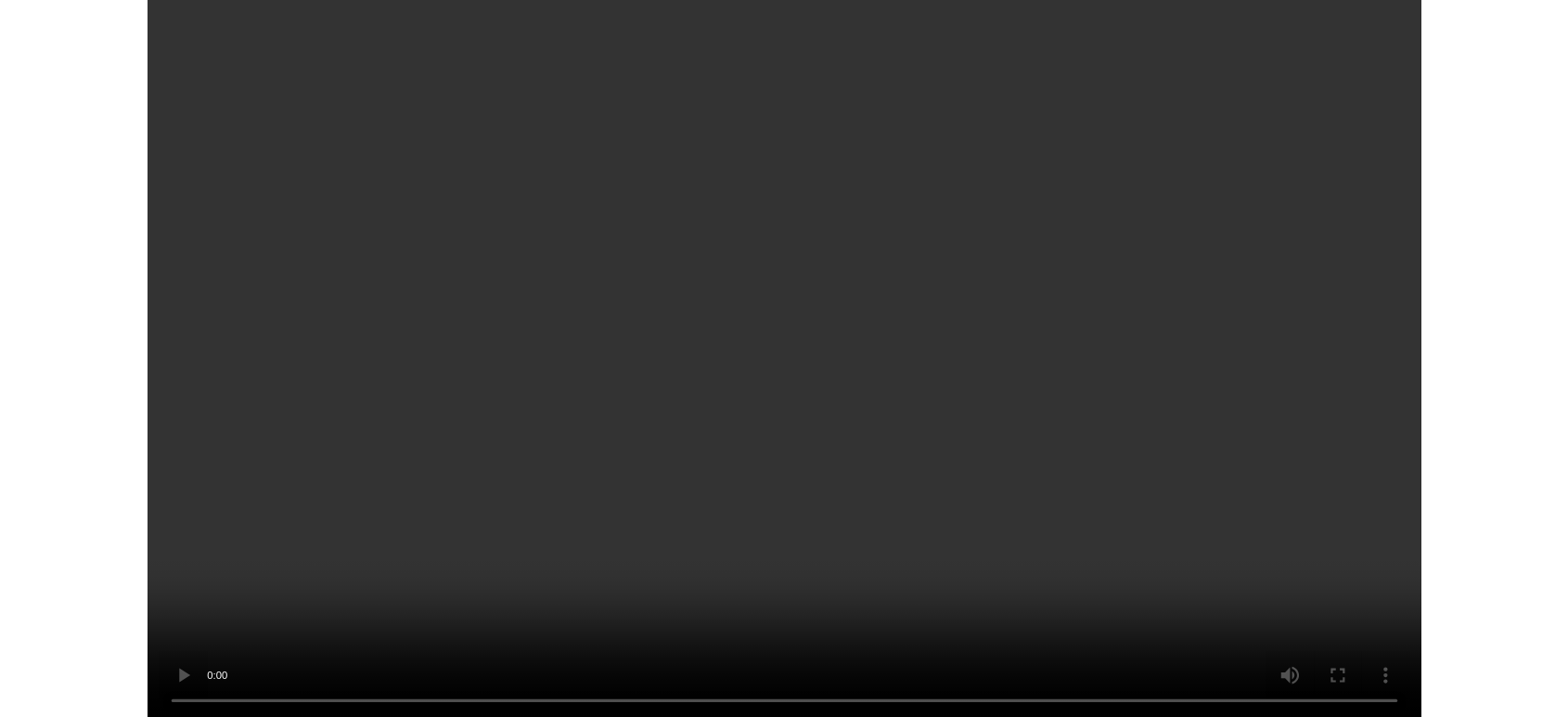
scroll to position [2023, 0]
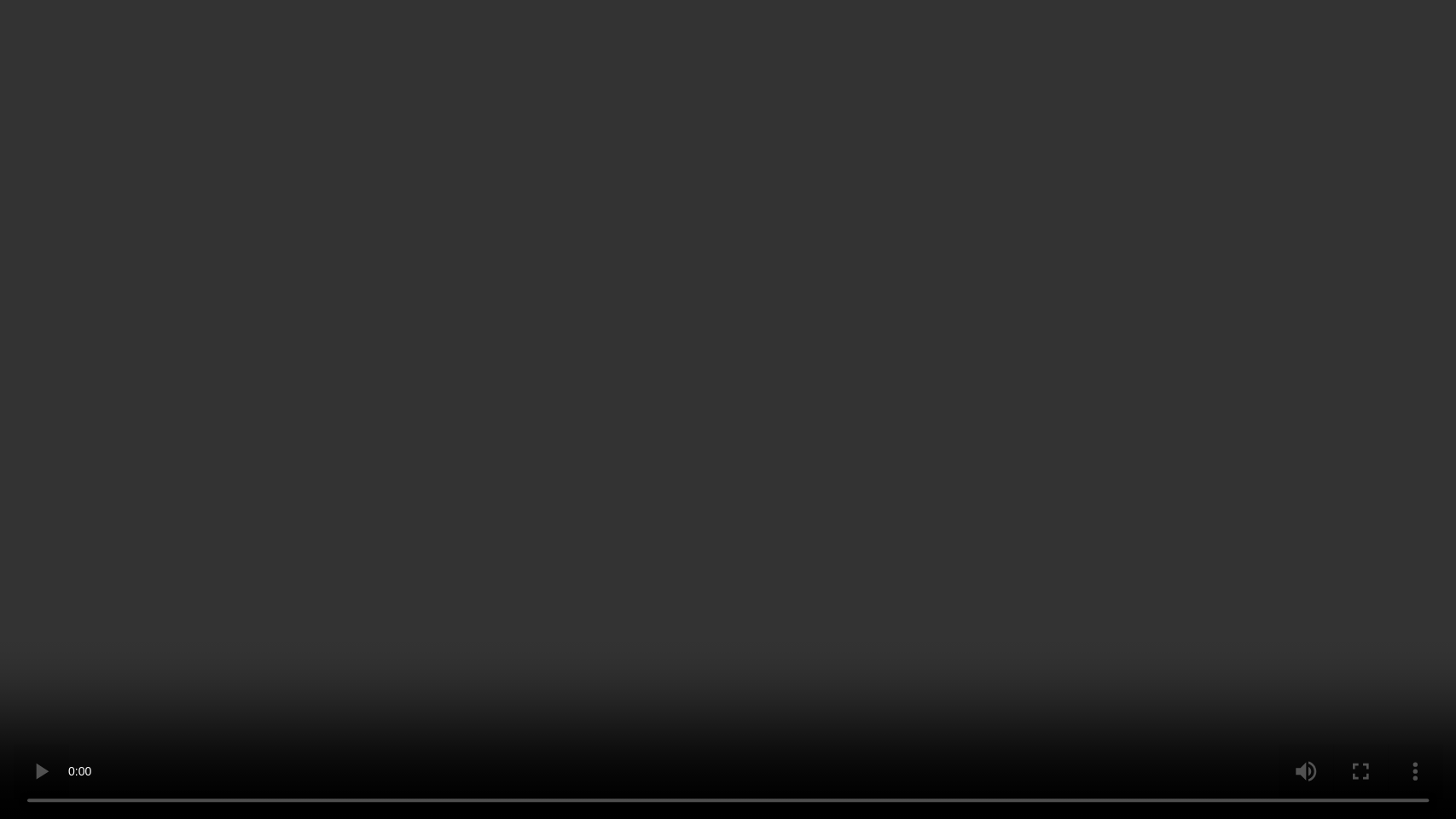
click at [653, 498] on video at bounding box center [728, 409] width 1456 height 819
click at [916, 492] on video at bounding box center [728, 409] width 1456 height 819
click at [880, 336] on video at bounding box center [728, 409] width 1456 height 819
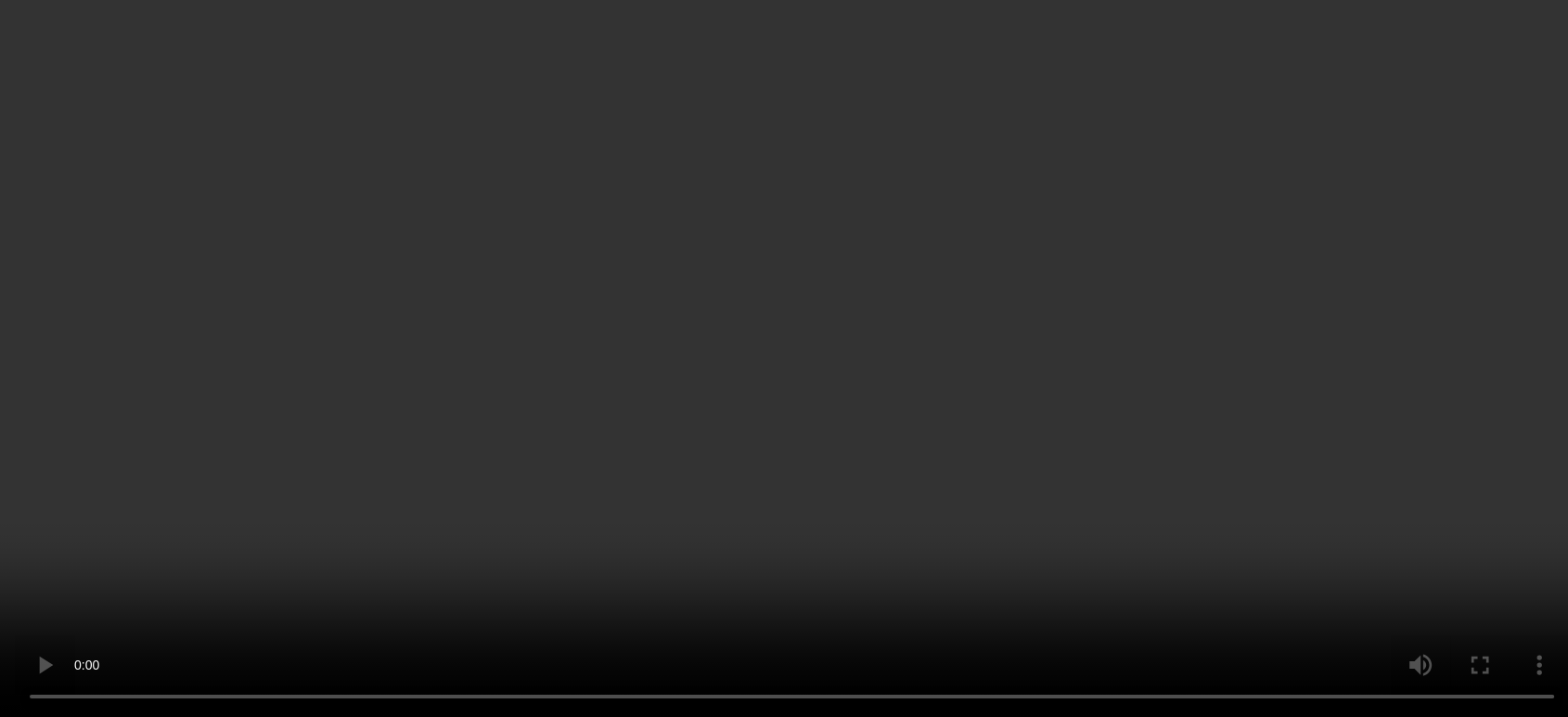
scroll to position [2197, 0]
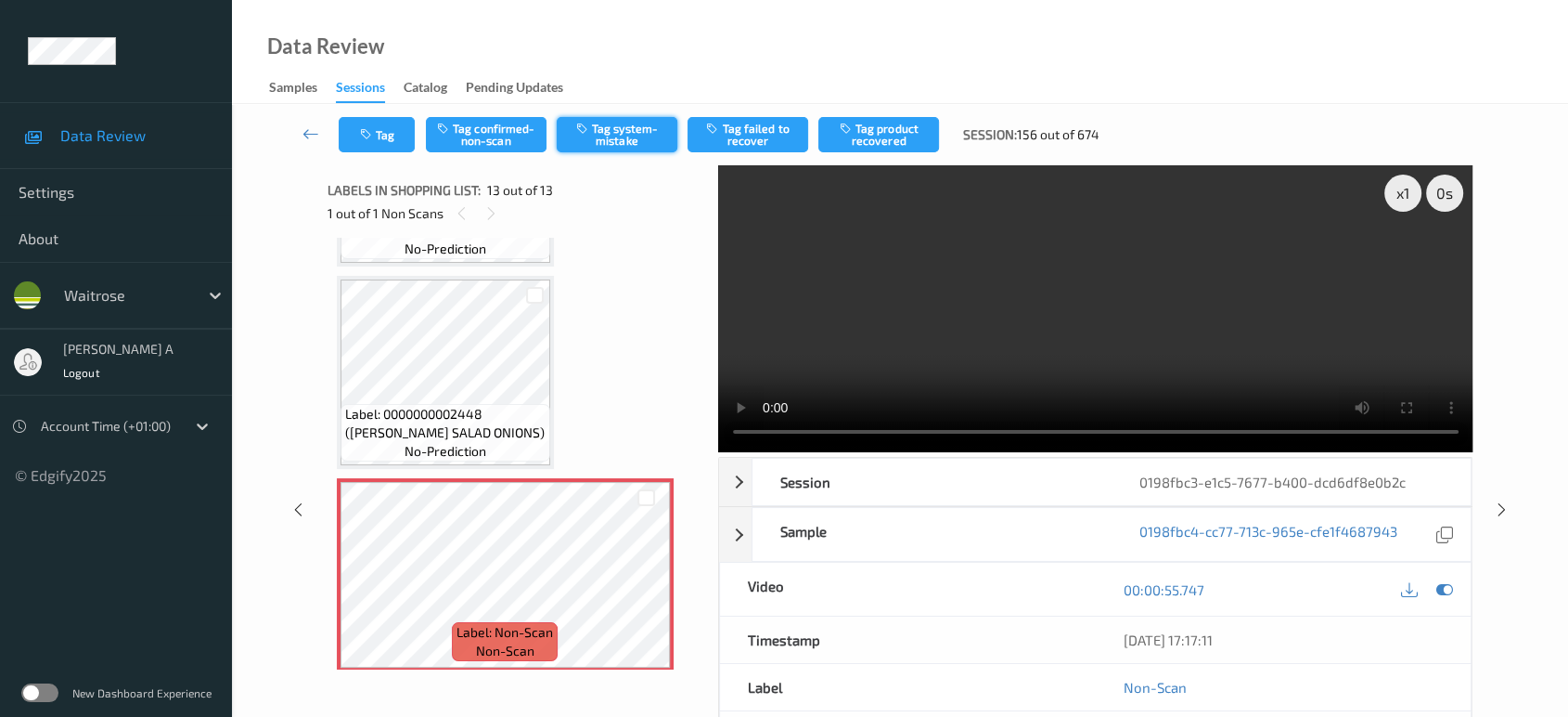
click at [604, 133] on button "Tag system-mistake" at bounding box center [617, 135] width 121 height 36
click at [379, 139] on button "Tag" at bounding box center [376, 135] width 76 height 36
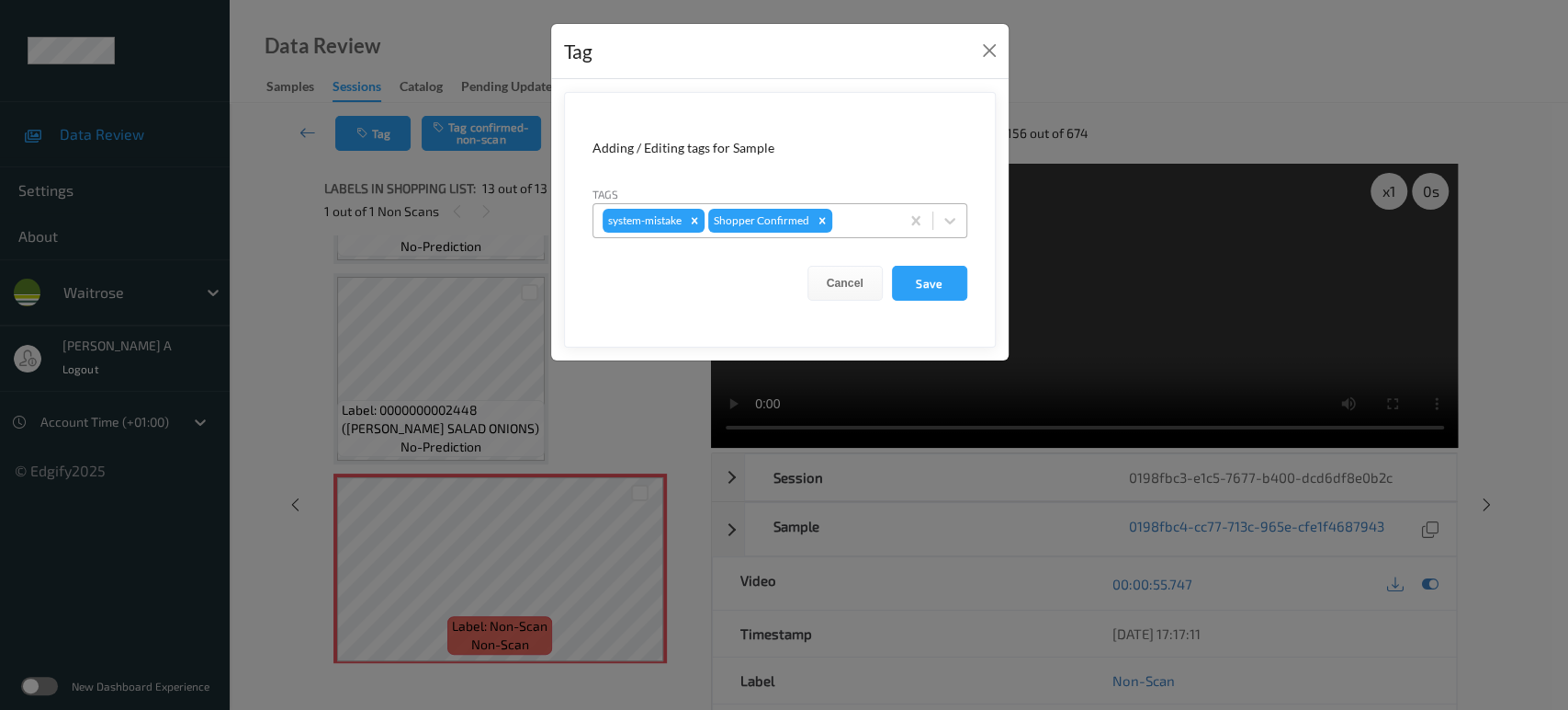
click at [870, 218] on div at bounding box center [863, 220] width 55 height 22
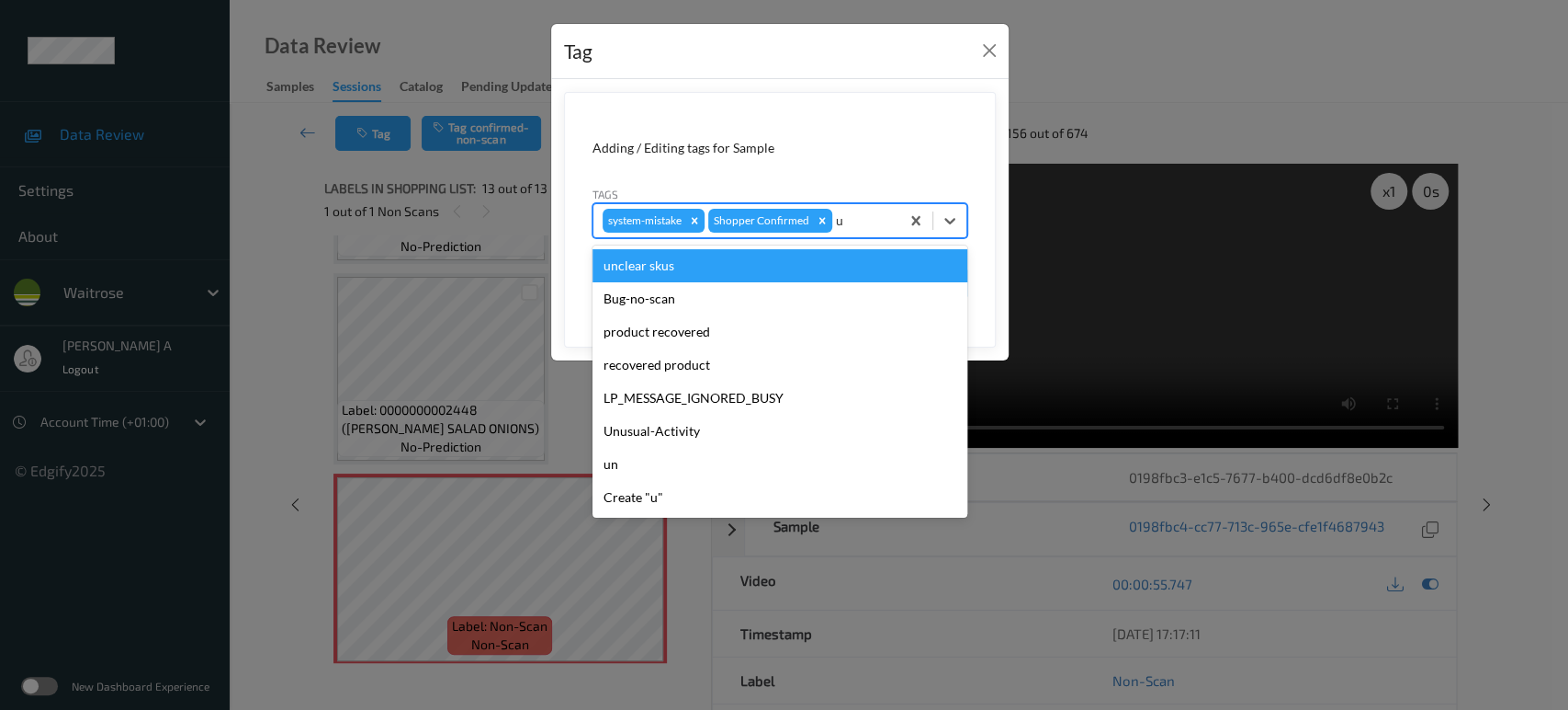
type input "un"
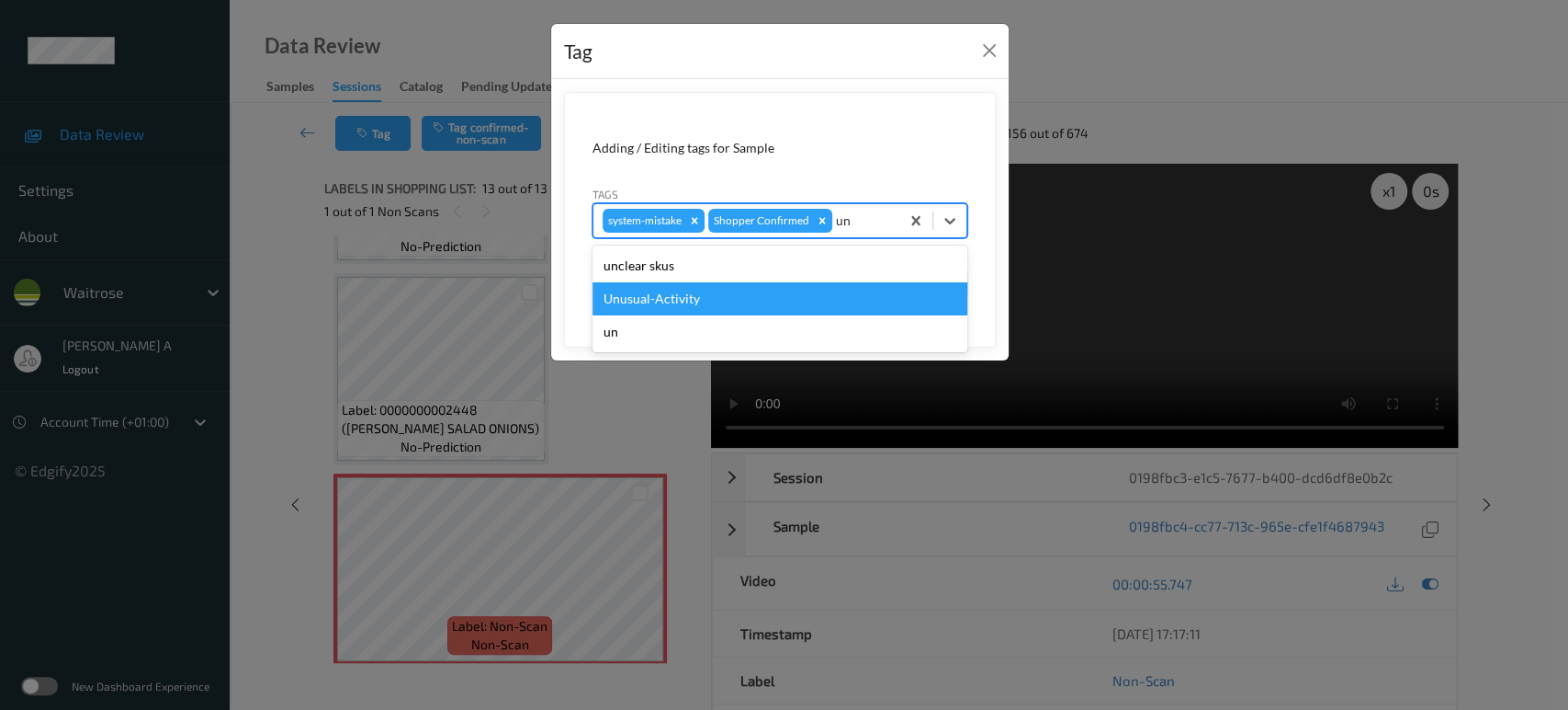
click at [784, 300] on div "Unusual-Activity" at bounding box center [779, 299] width 375 height 33
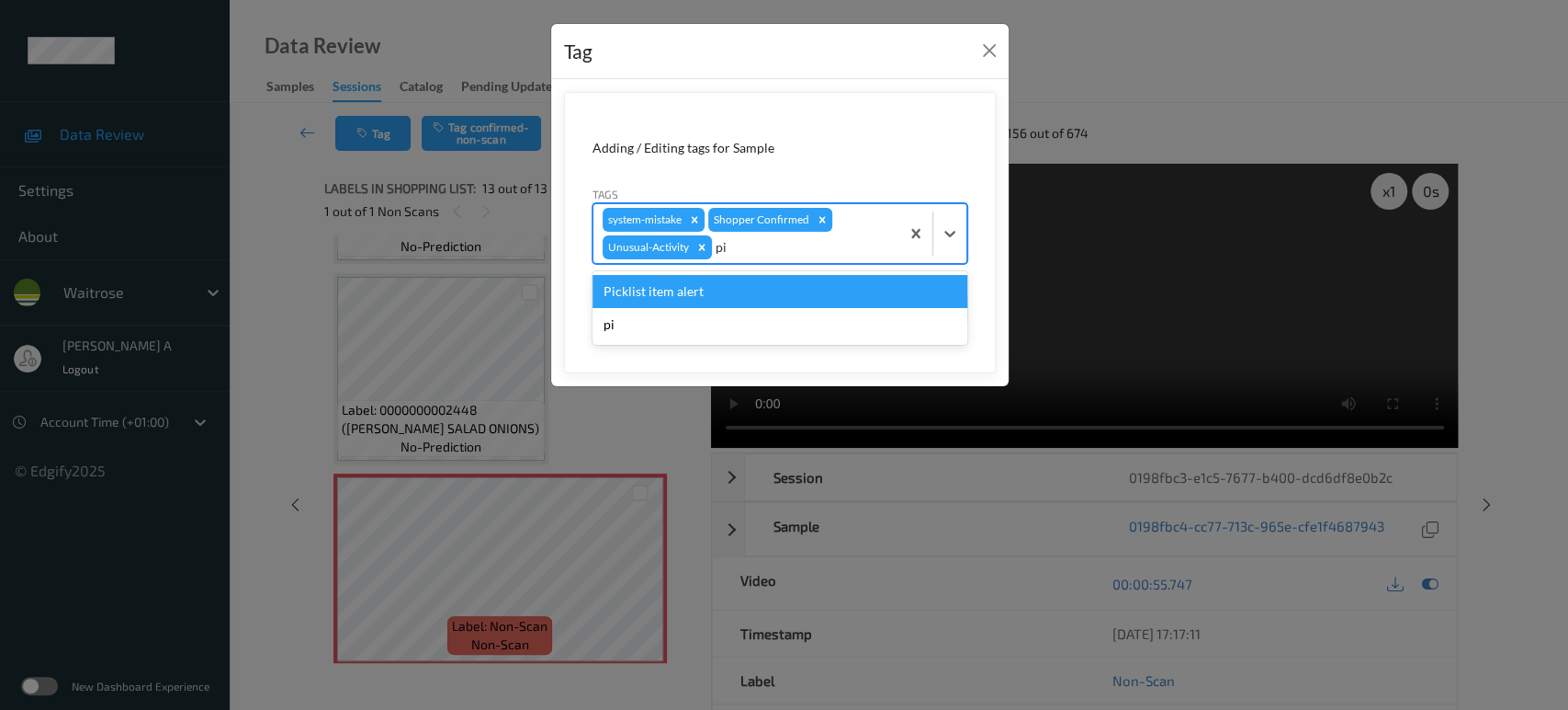
type input "pic"
click at [784, 300] on div "Picklist item alert" at bounding box center [779, 292] width 375 height 33
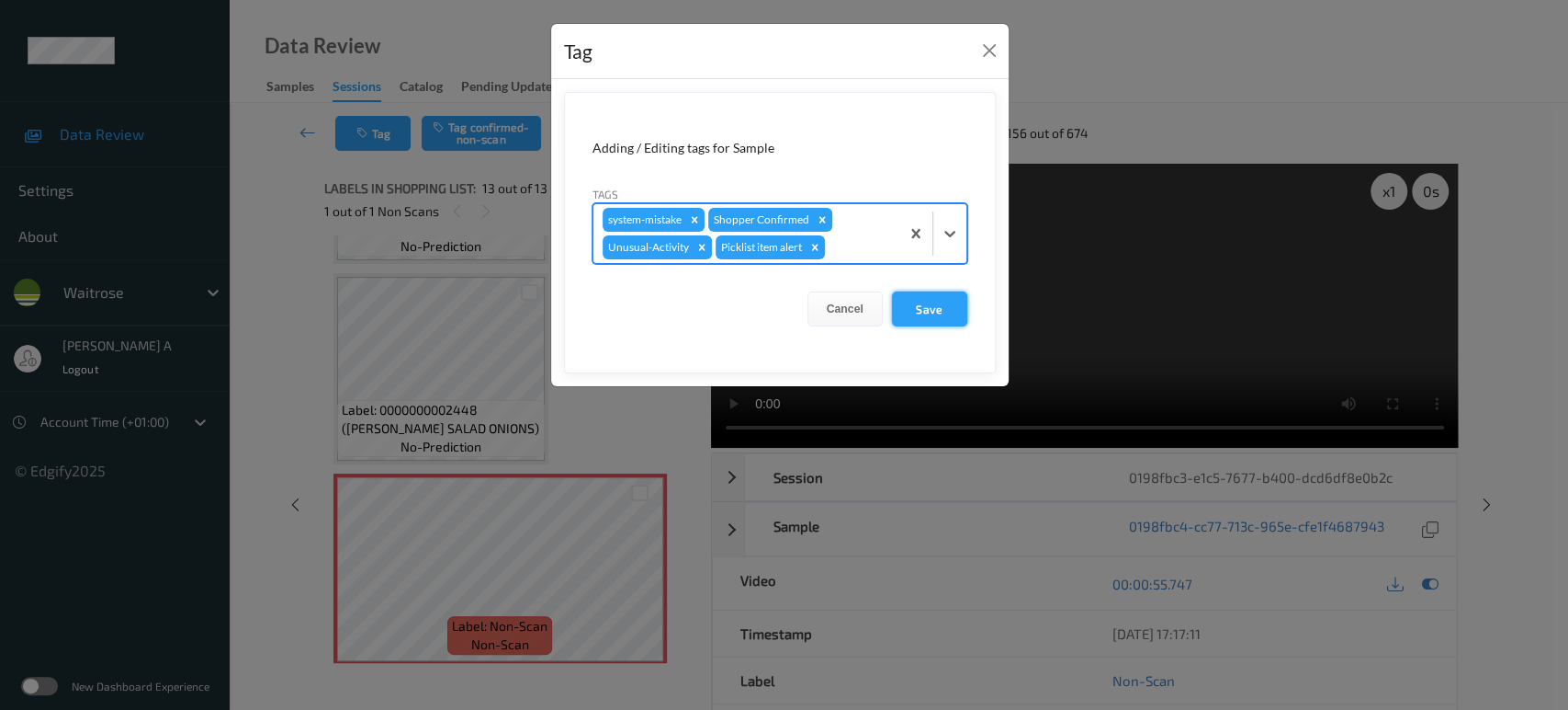
click at [926, 315] on button "Save" at bounding box center [929, 309] width 75 height 35
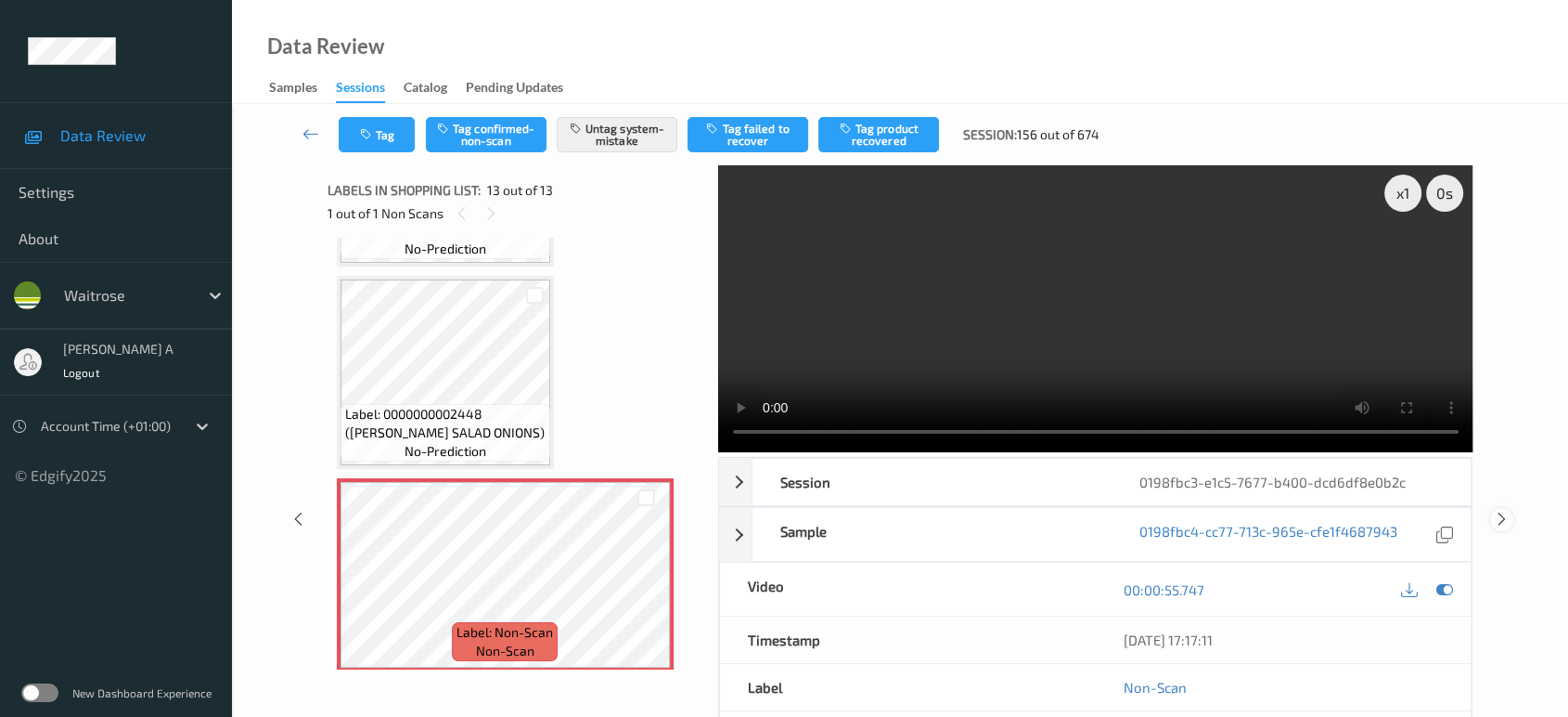
click at [1504, 510] on icon at bounding box center [1502, 519] width 16 height 17
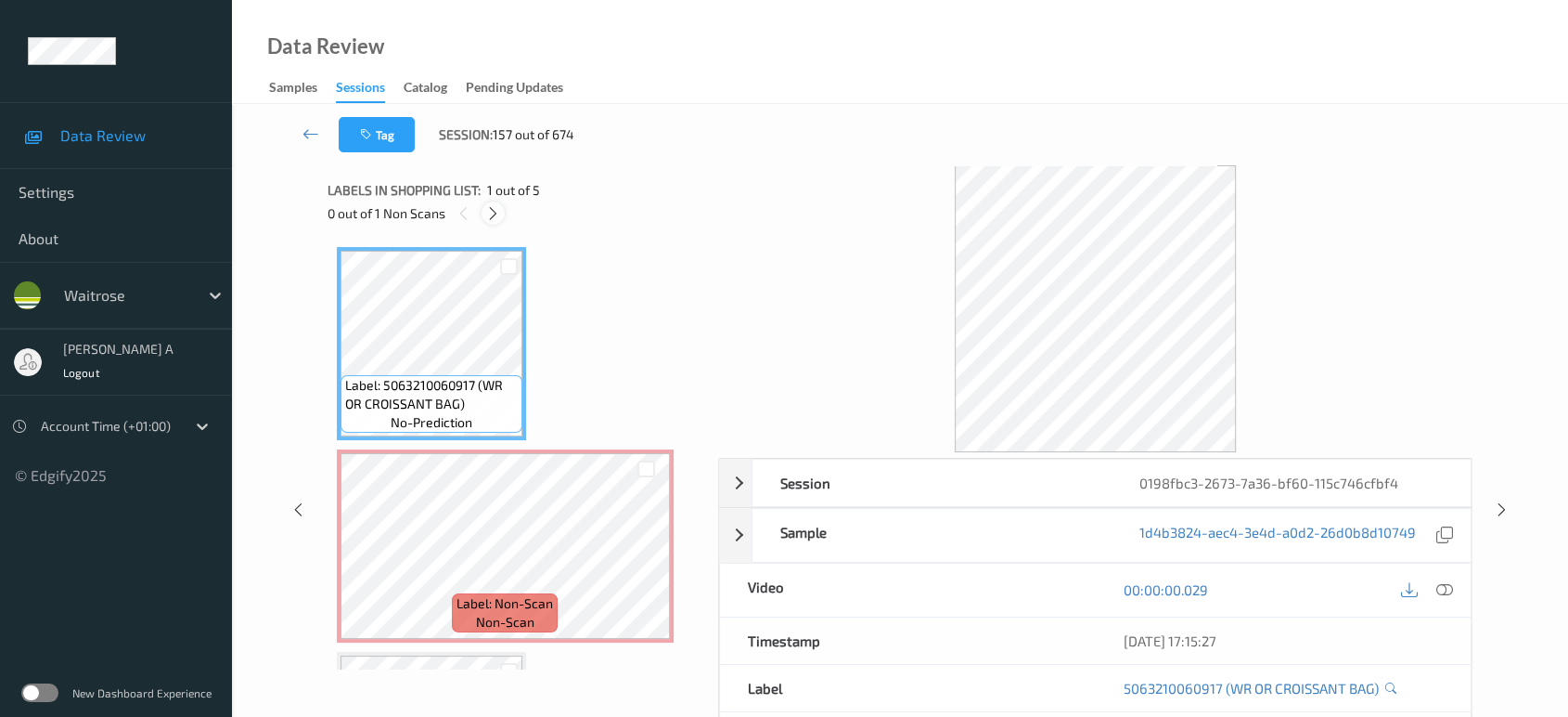
click at [486, 214] on icon at bounding box center [492, 213] width 16 height 17
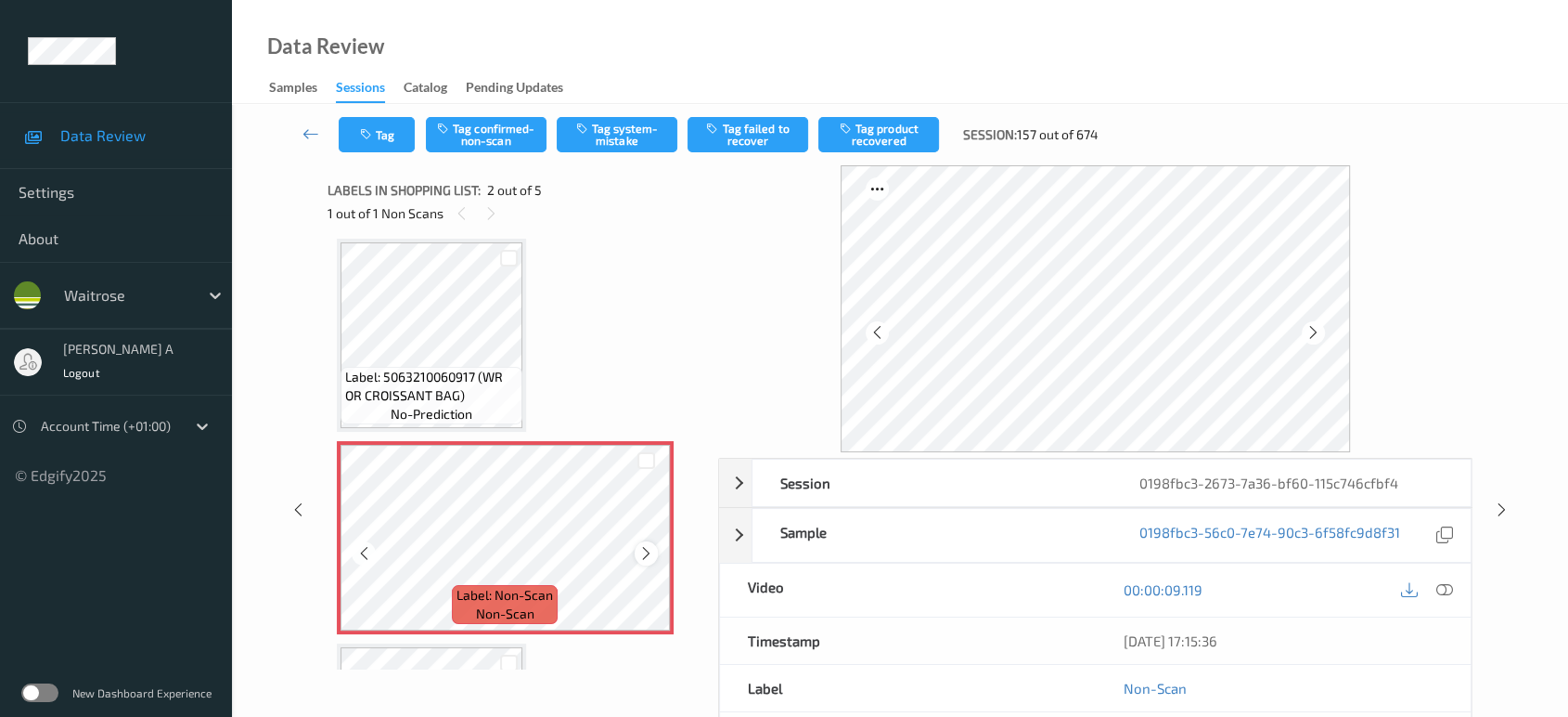
click at [647, 556] on icon at bounding box center [646, 553] width 16 height 17
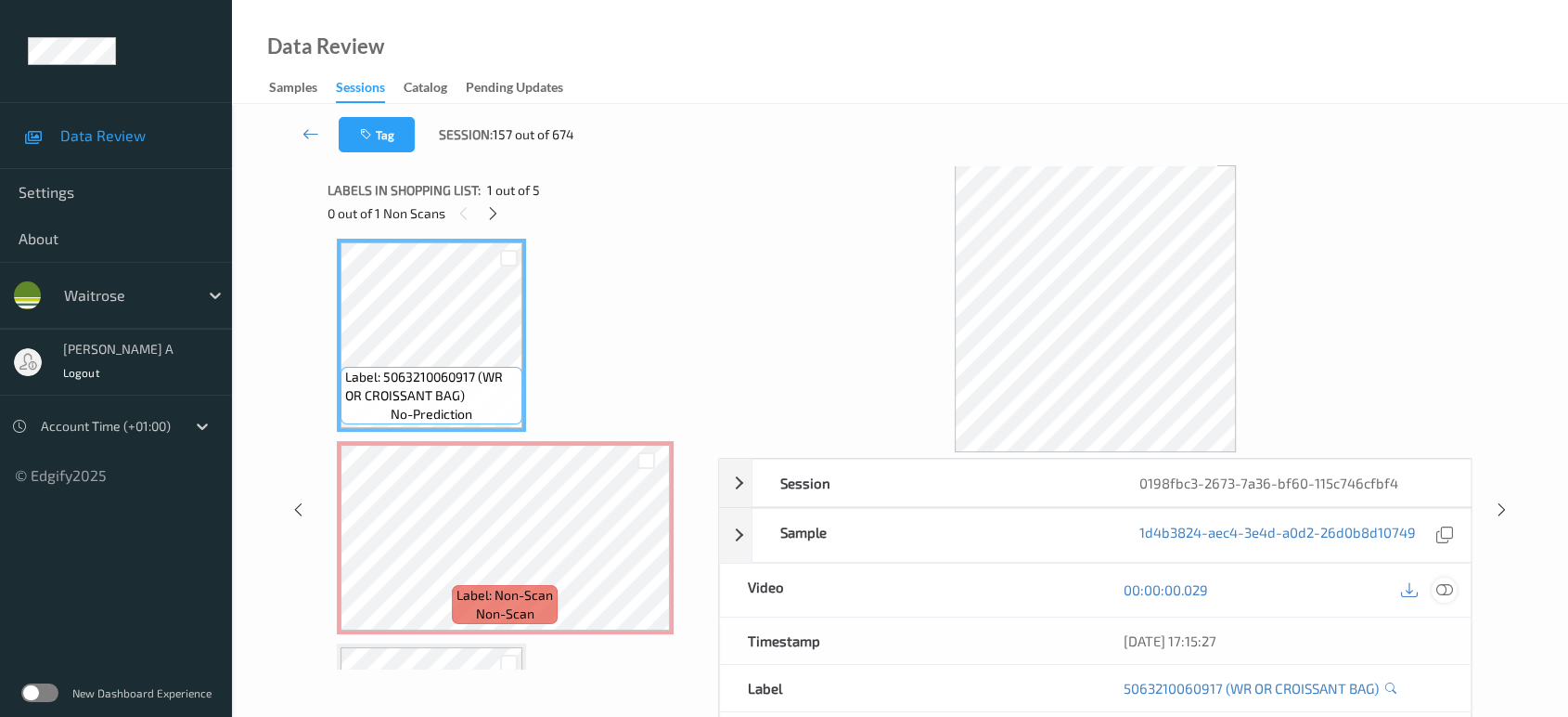
click at [1449, 591] on icon at bounding box center [1445, 590] width 17 height 17
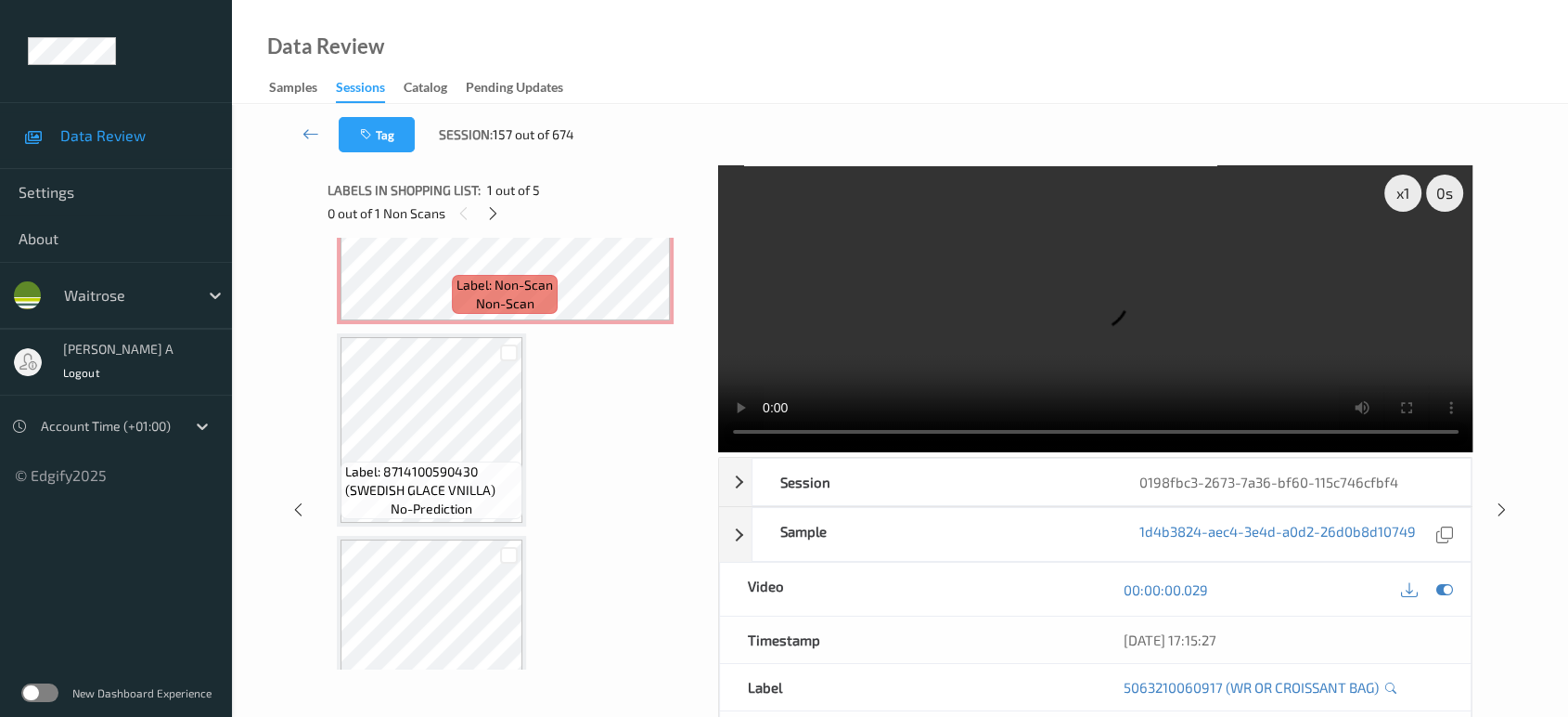
scroll to position [215, 0]
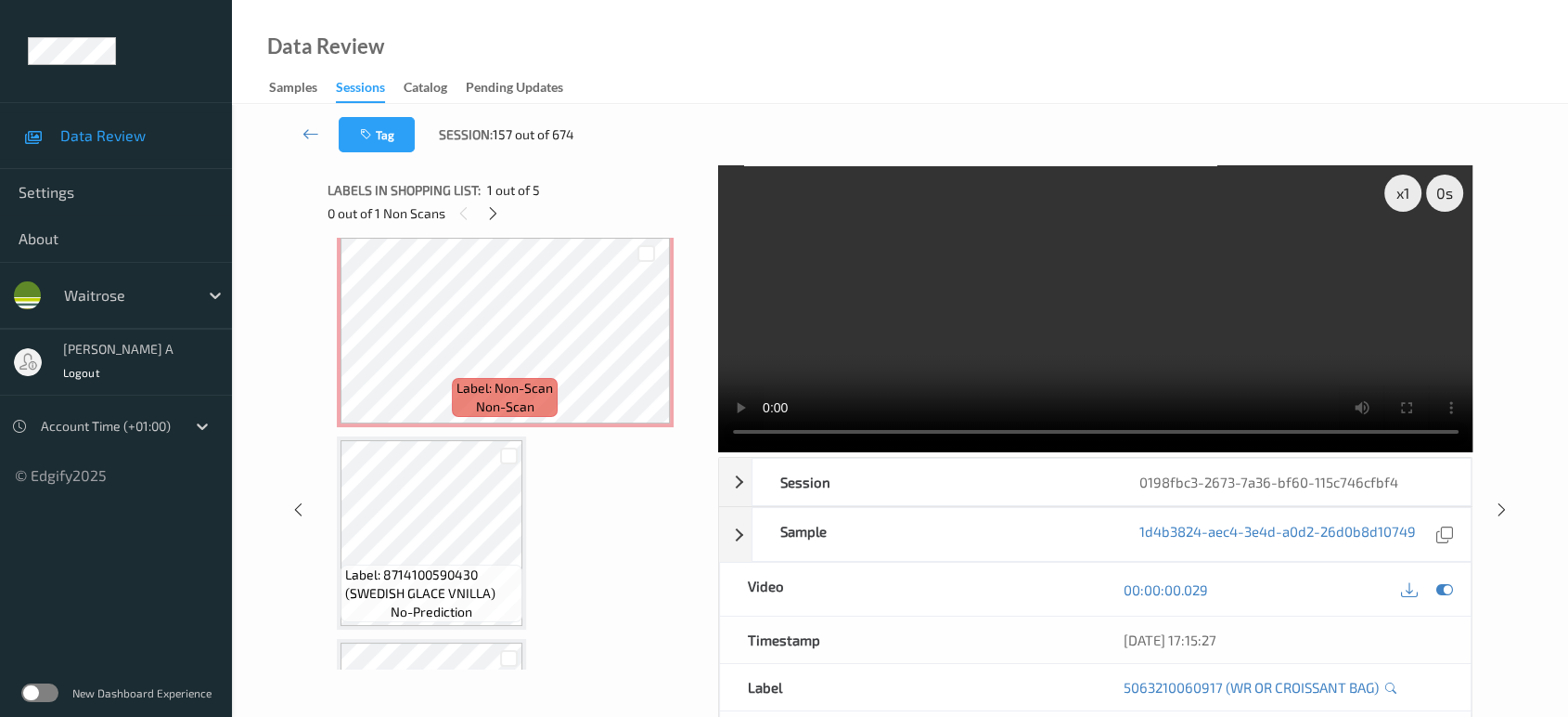
click at [1382, 242] on video at bounding box center [1096, 308] width 755 height 287
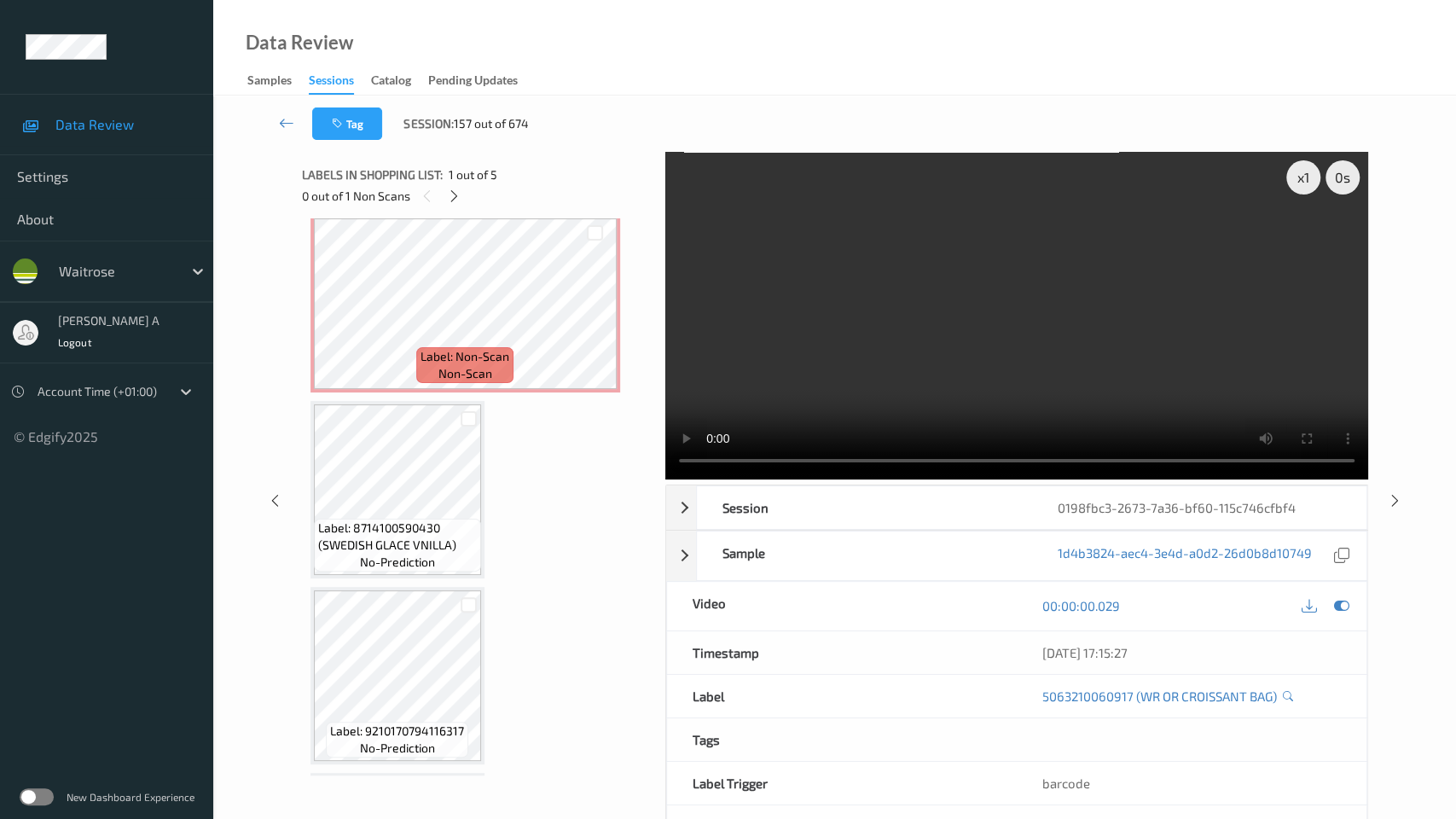
click at [946, 409] on video at bounding box center [1016, 315] width 703 height 327
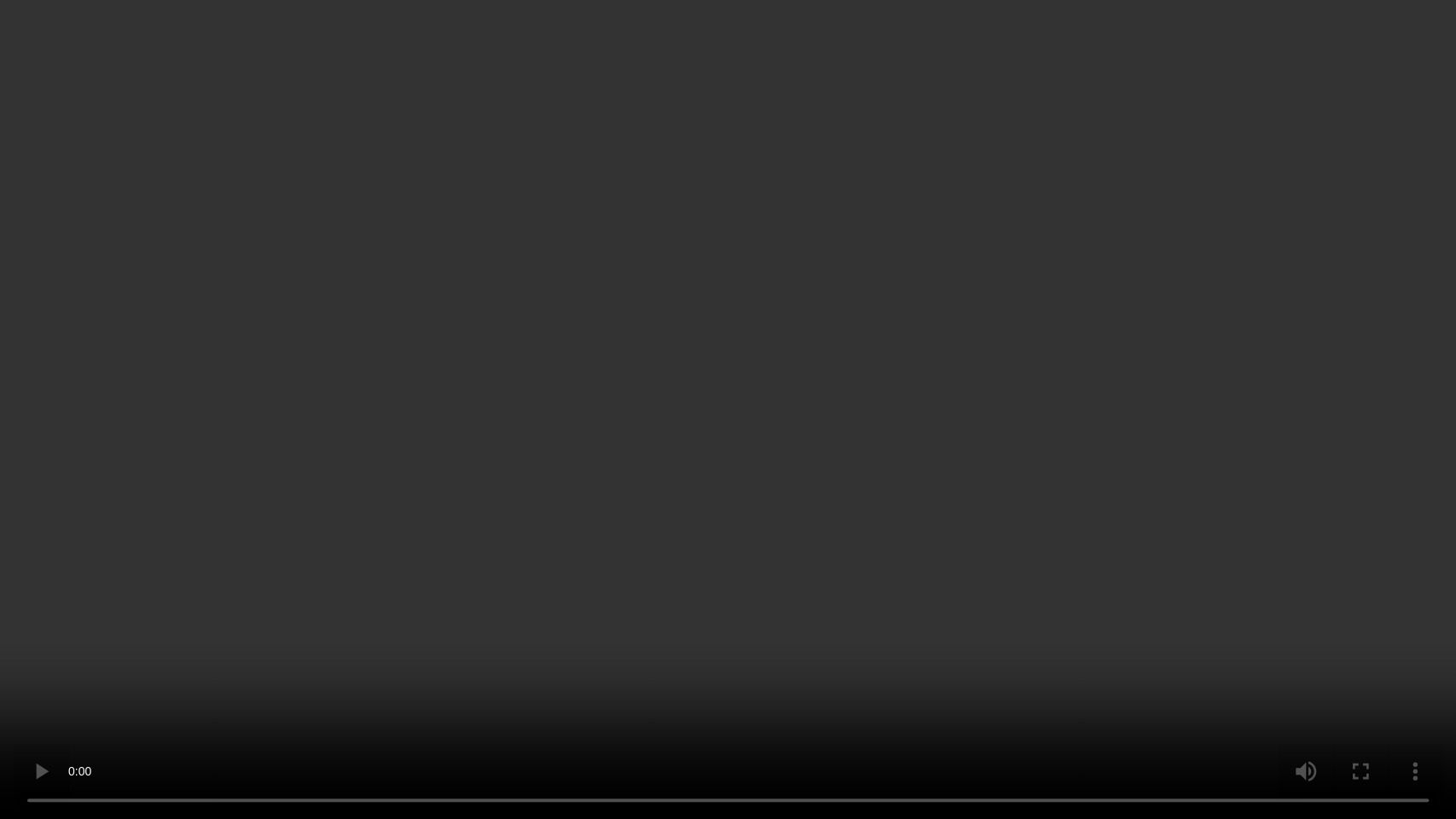
click at [927, 658] on video at bounding box center [728, 409] width 1456 height 819
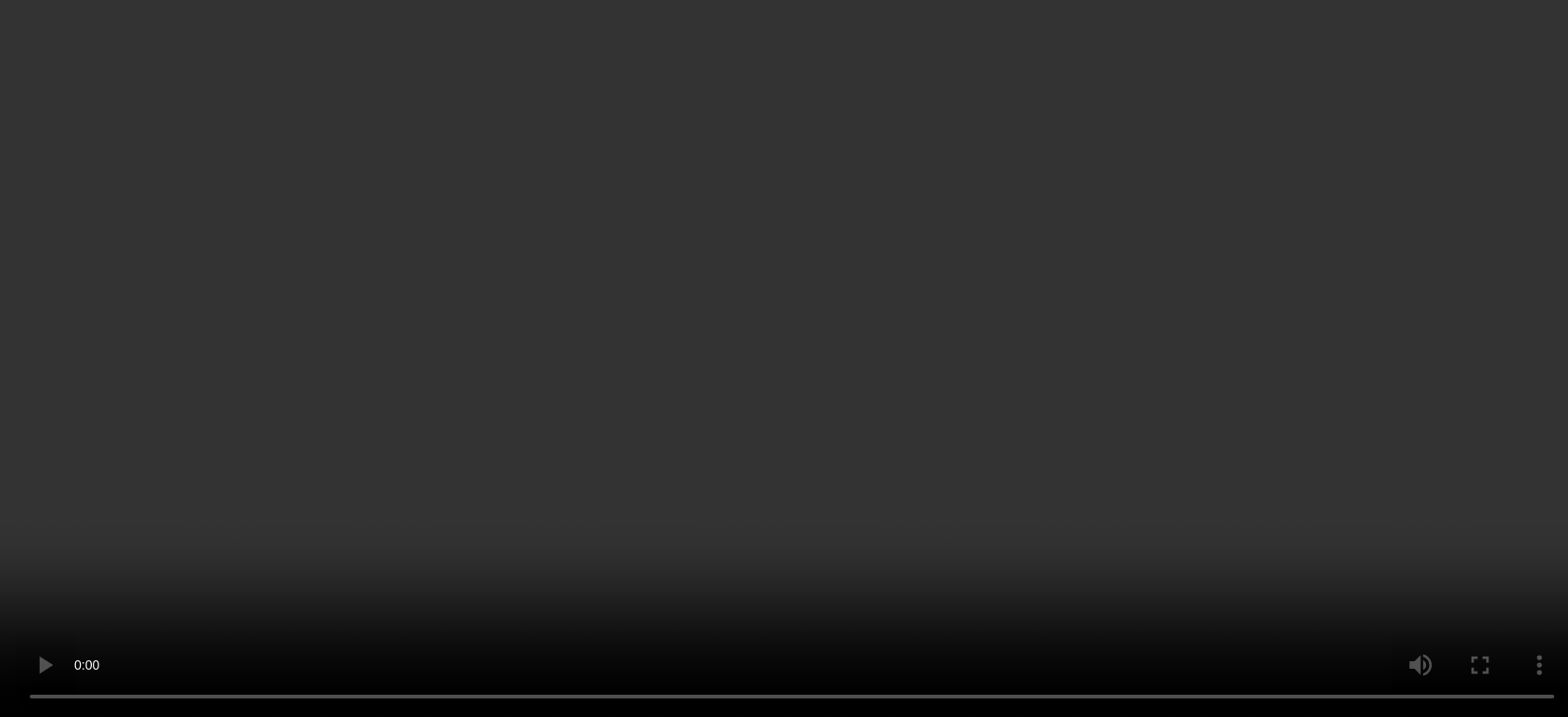
scroll to position [103, 0]
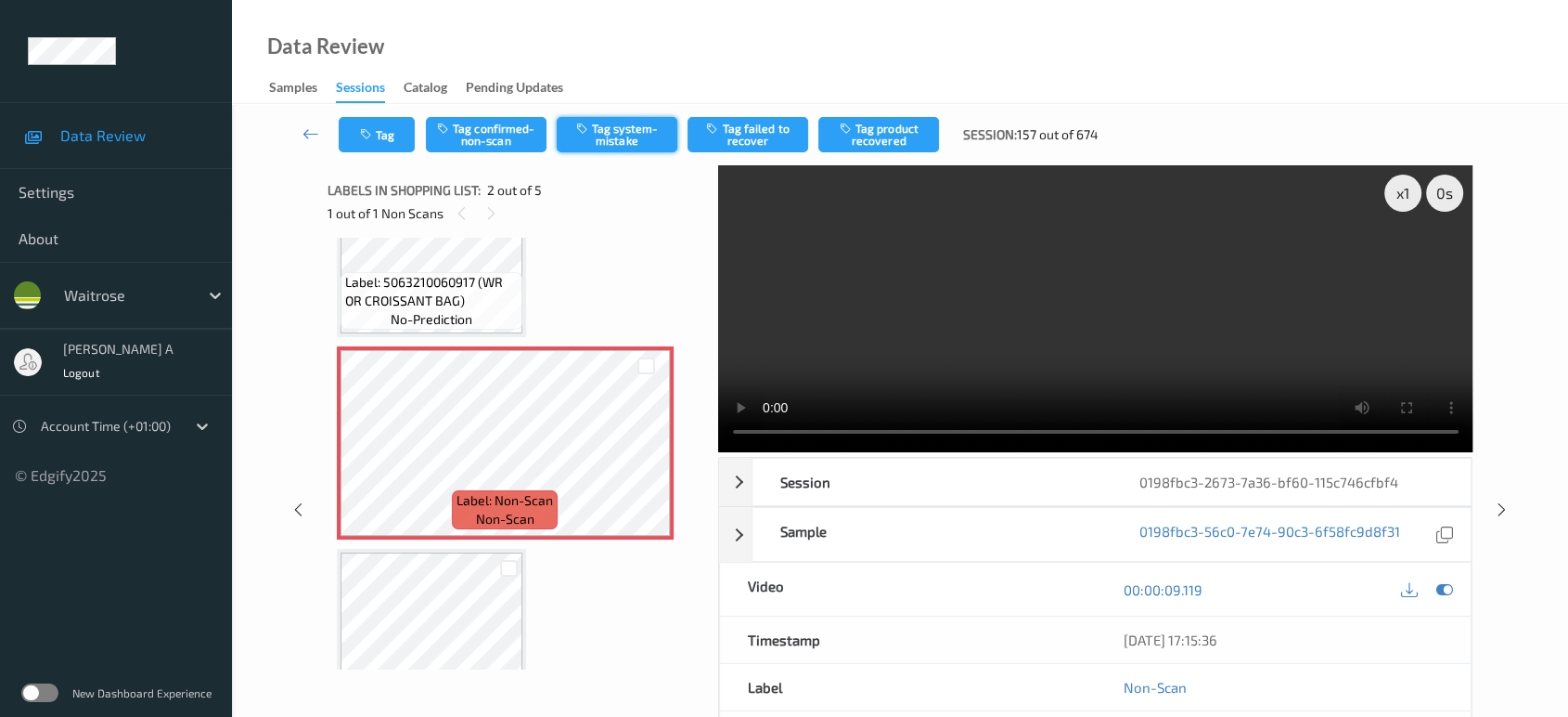
click at [587, 127] on icon "button" at bounding box center [584, 128] width 16 height 13
click at [399, 132] on button "Tag" at bounding box center [376, 135] width 76 height 36
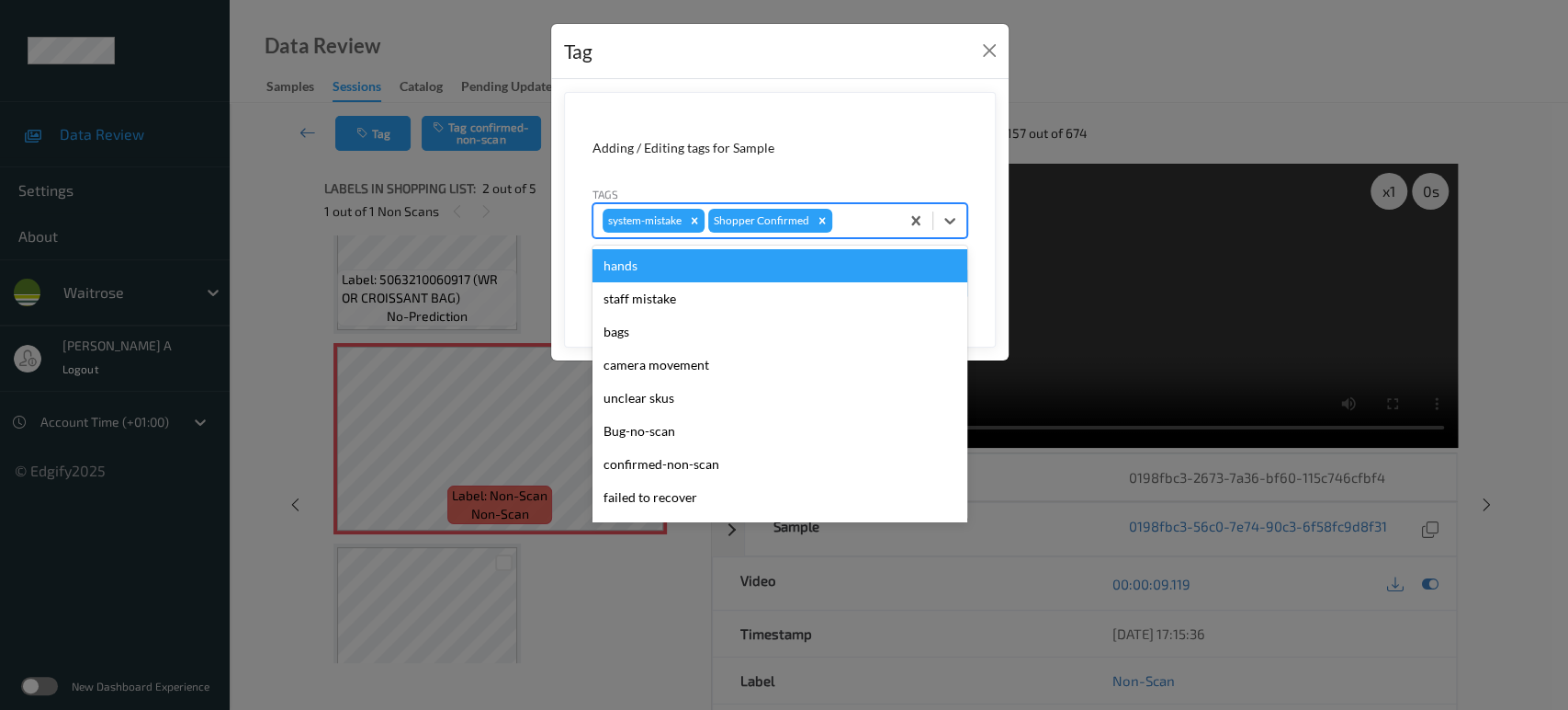
click at [851, 210] on div at bounding box center [863, 220] width 55 height 22
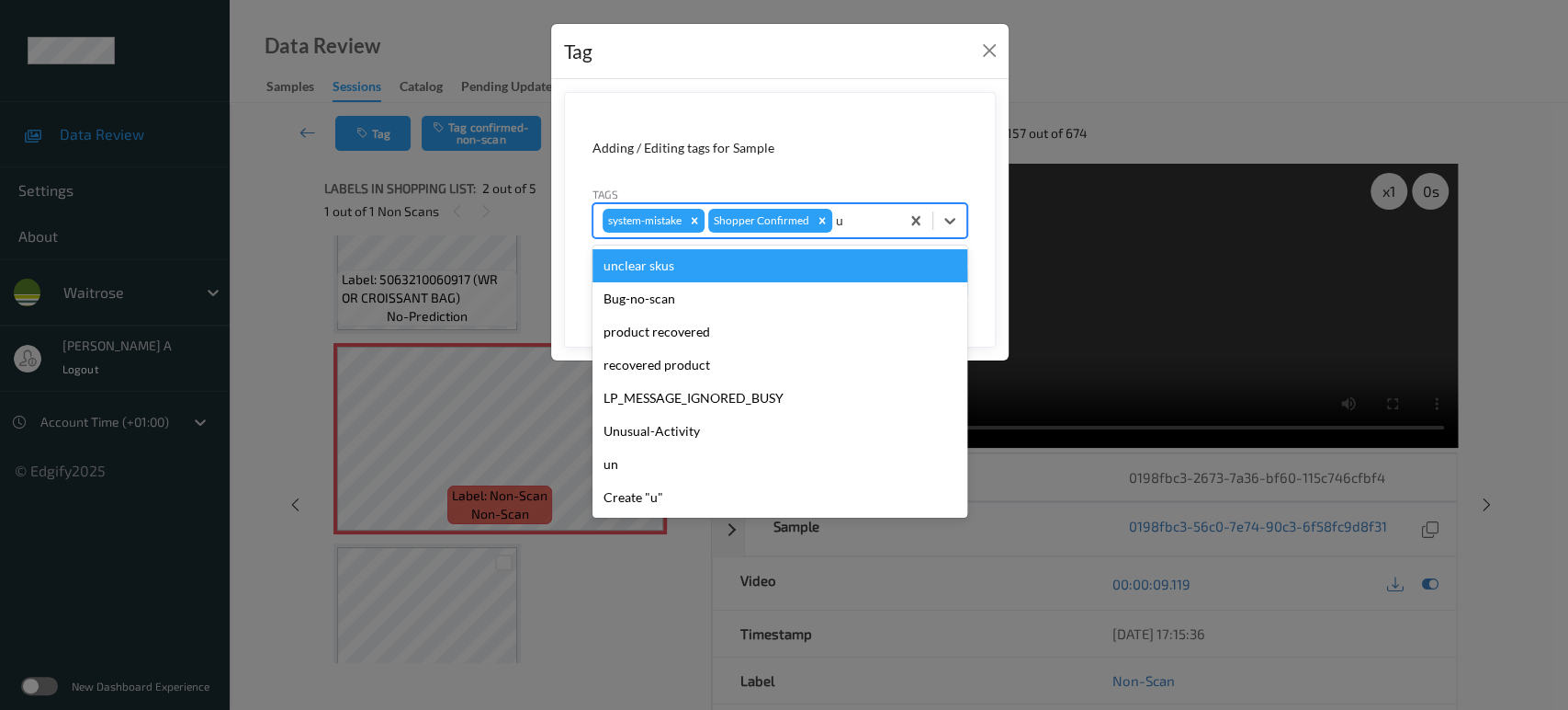
type input "un"
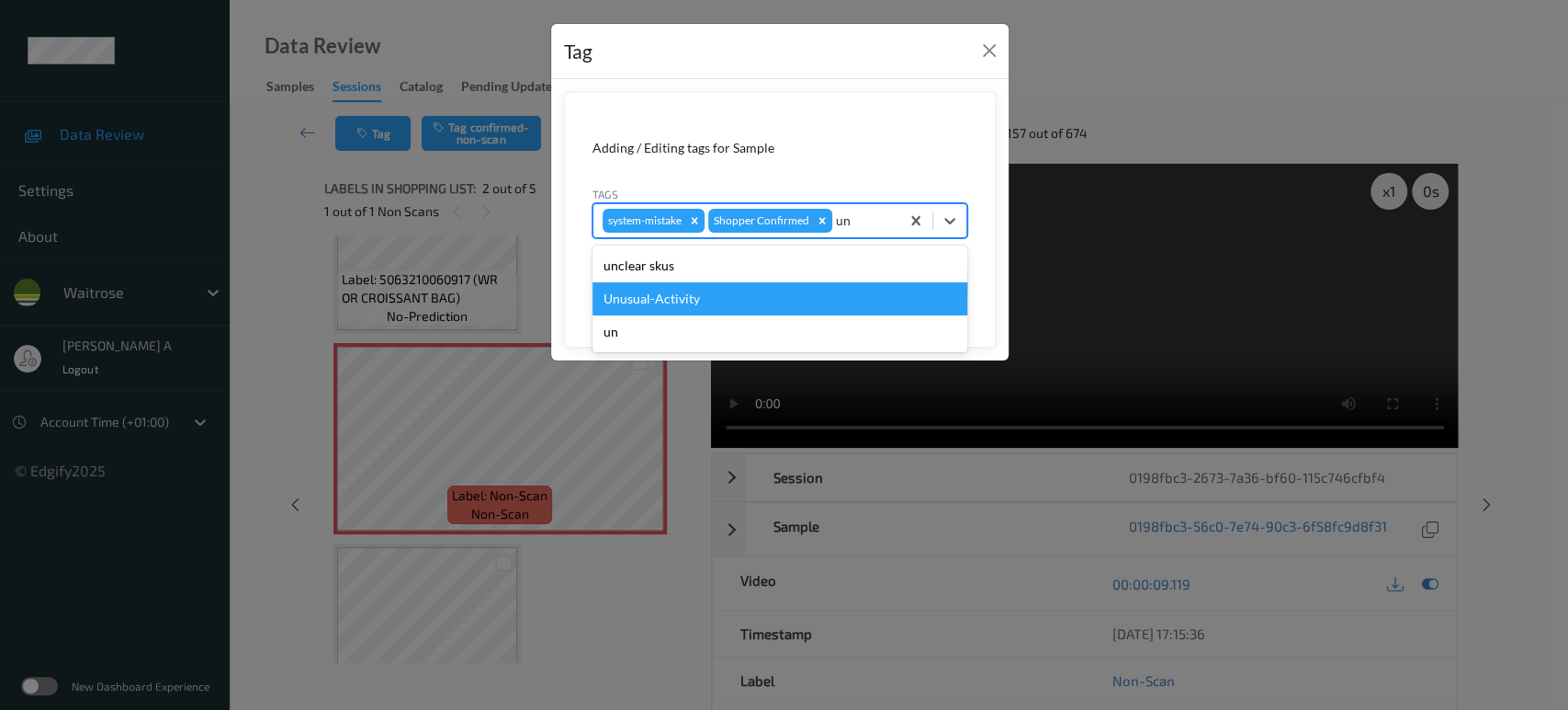
click at [720, 292] on div "Unusual-Activity" at bounding box center [779, 299] width 375 height 33
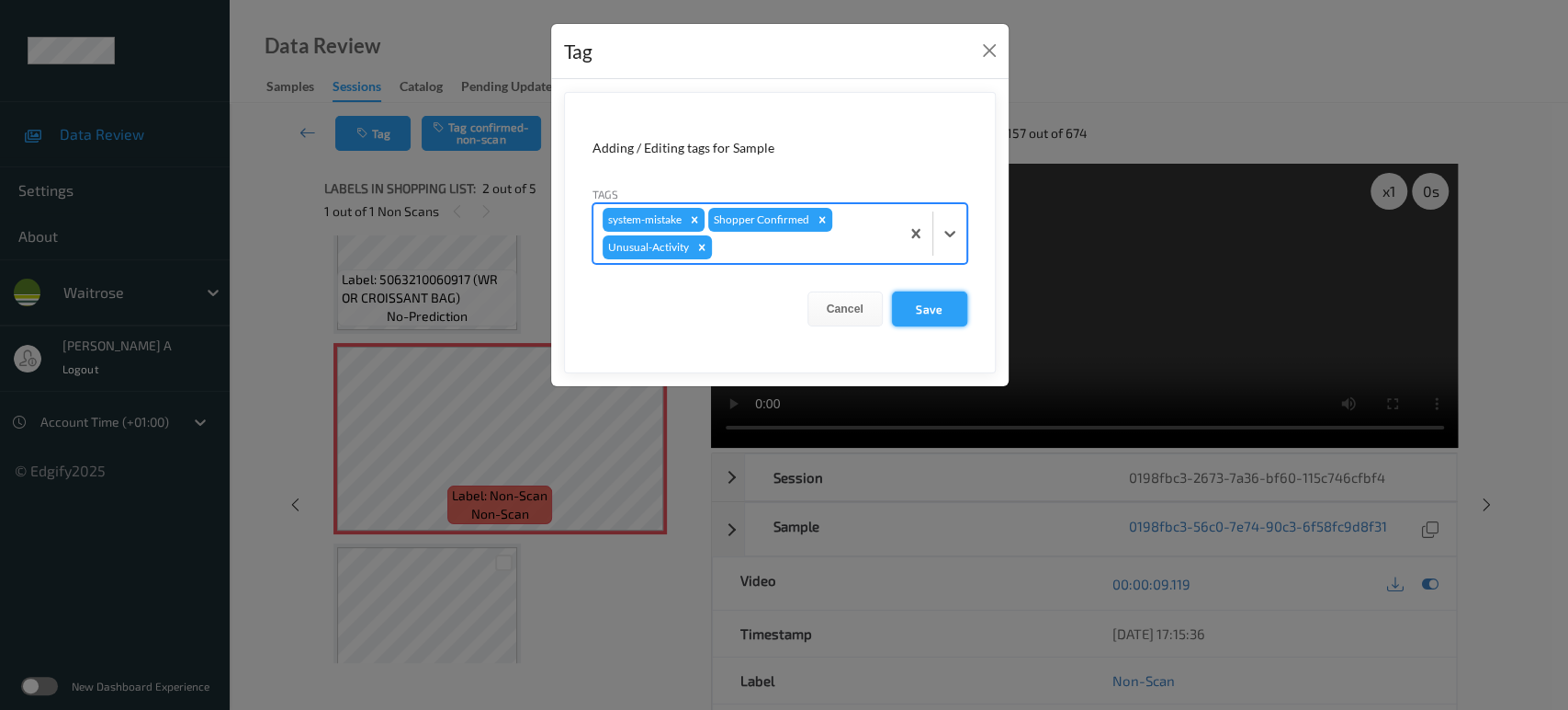
click at [942, 303] on button "Save" at bounding box center [929, 309] width 75 height 35
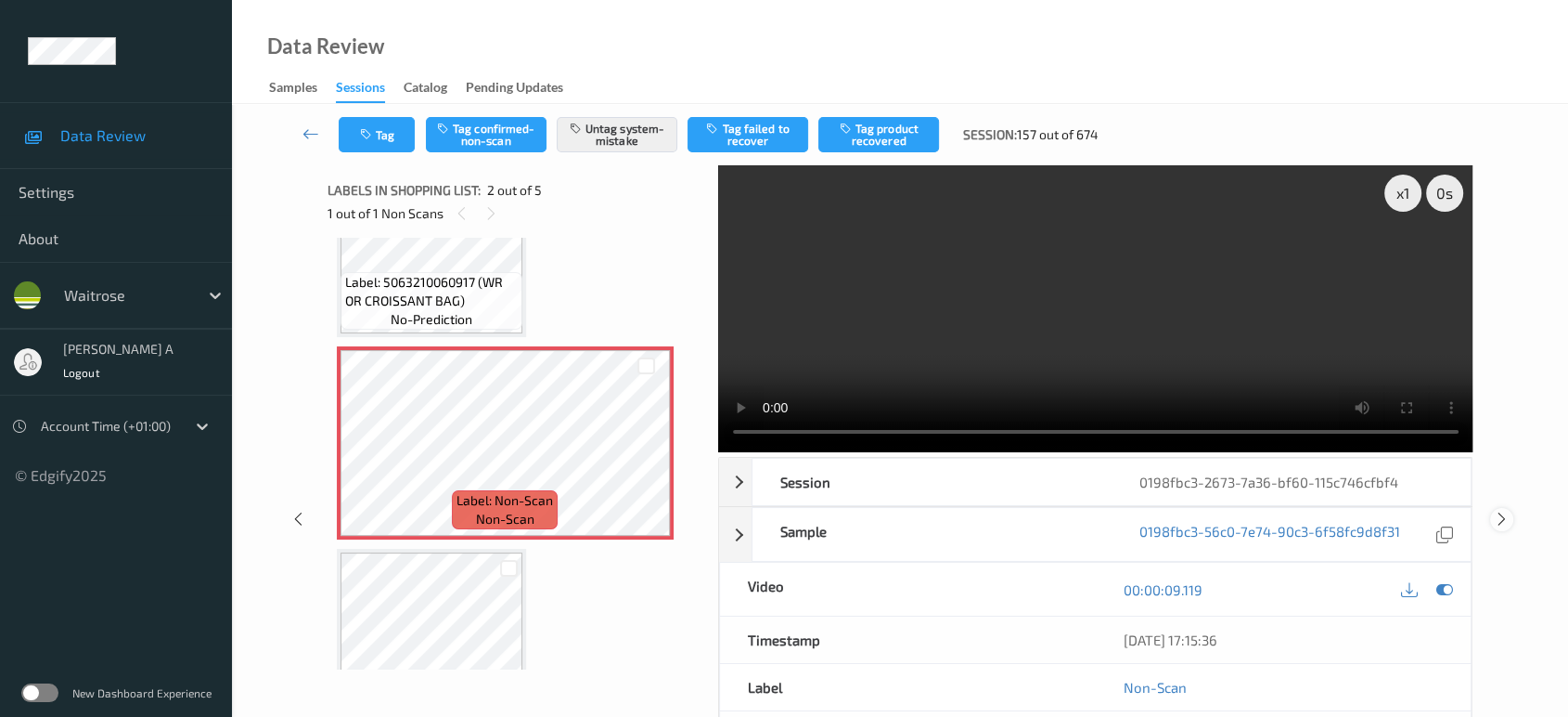
click at [1496, 510] on icon at bounding box center [1502, 519] width 16 height 17
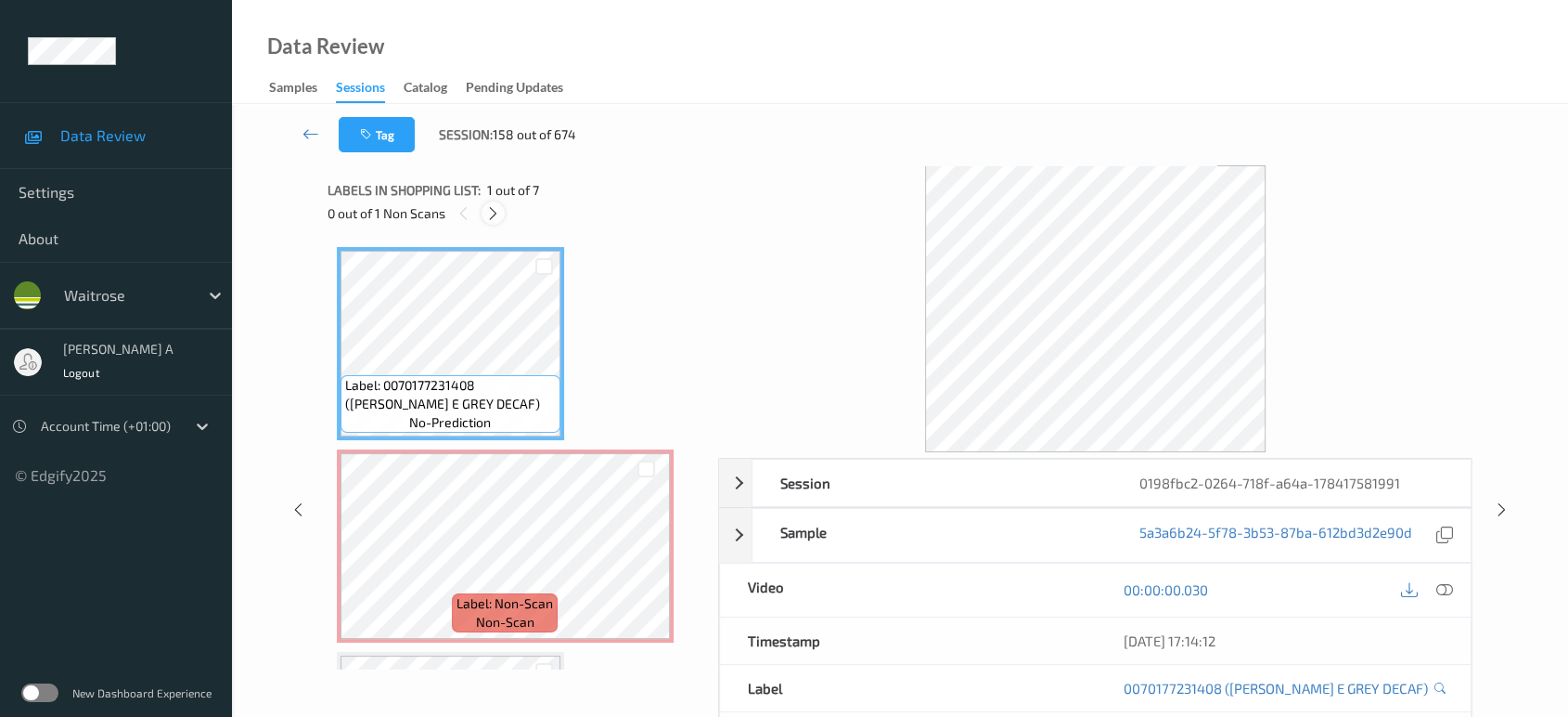
click at [488, 203] on div at bounding box center [492, 212] width 23 height 23
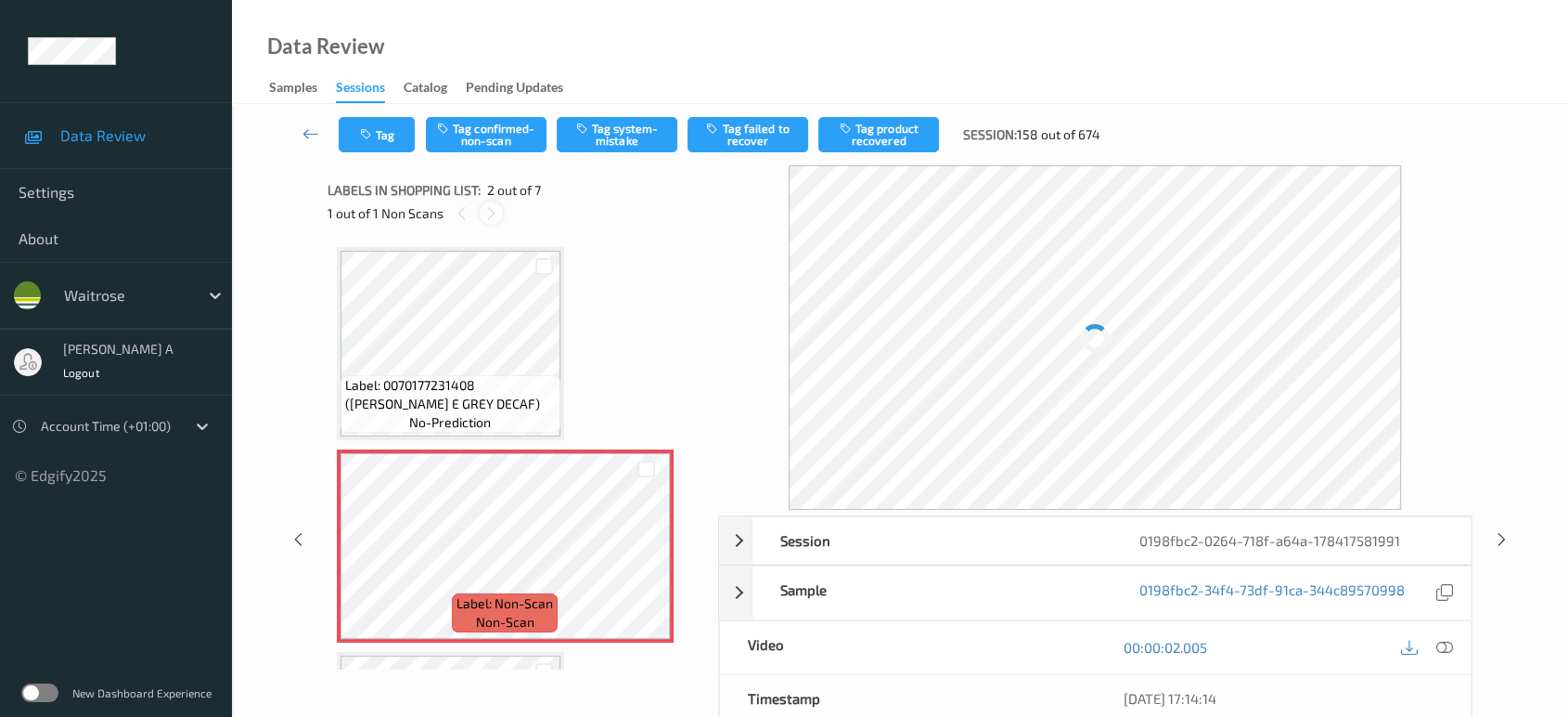
scroll to position [8, 0]
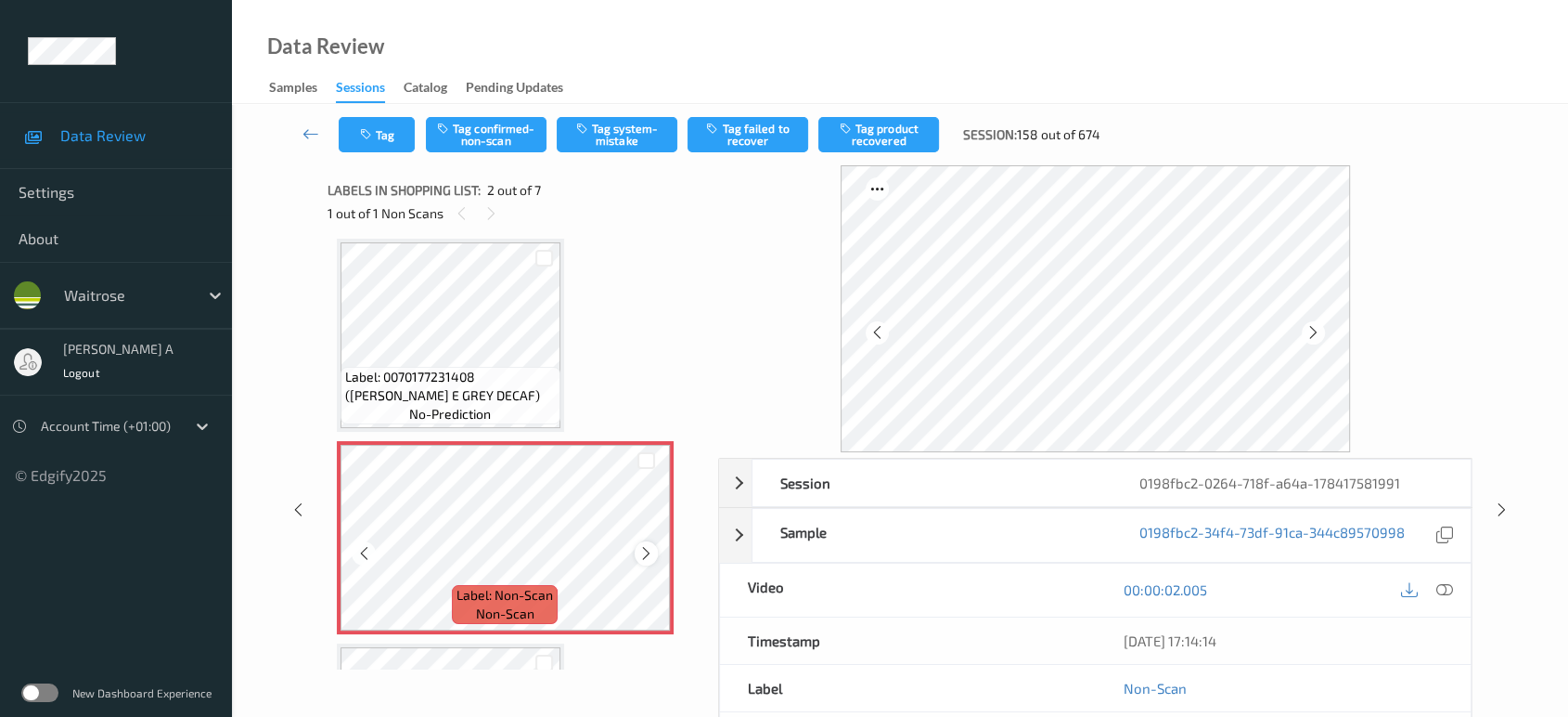
click at [645, 554] on icon at bounding box center [646, 553] width 16 height 17
click at [641, 553] on icon at bounding box center [646, 553] width 16 height 17
click at [640, 553] on icon at bounding box center [646, 553] width 16 height 17
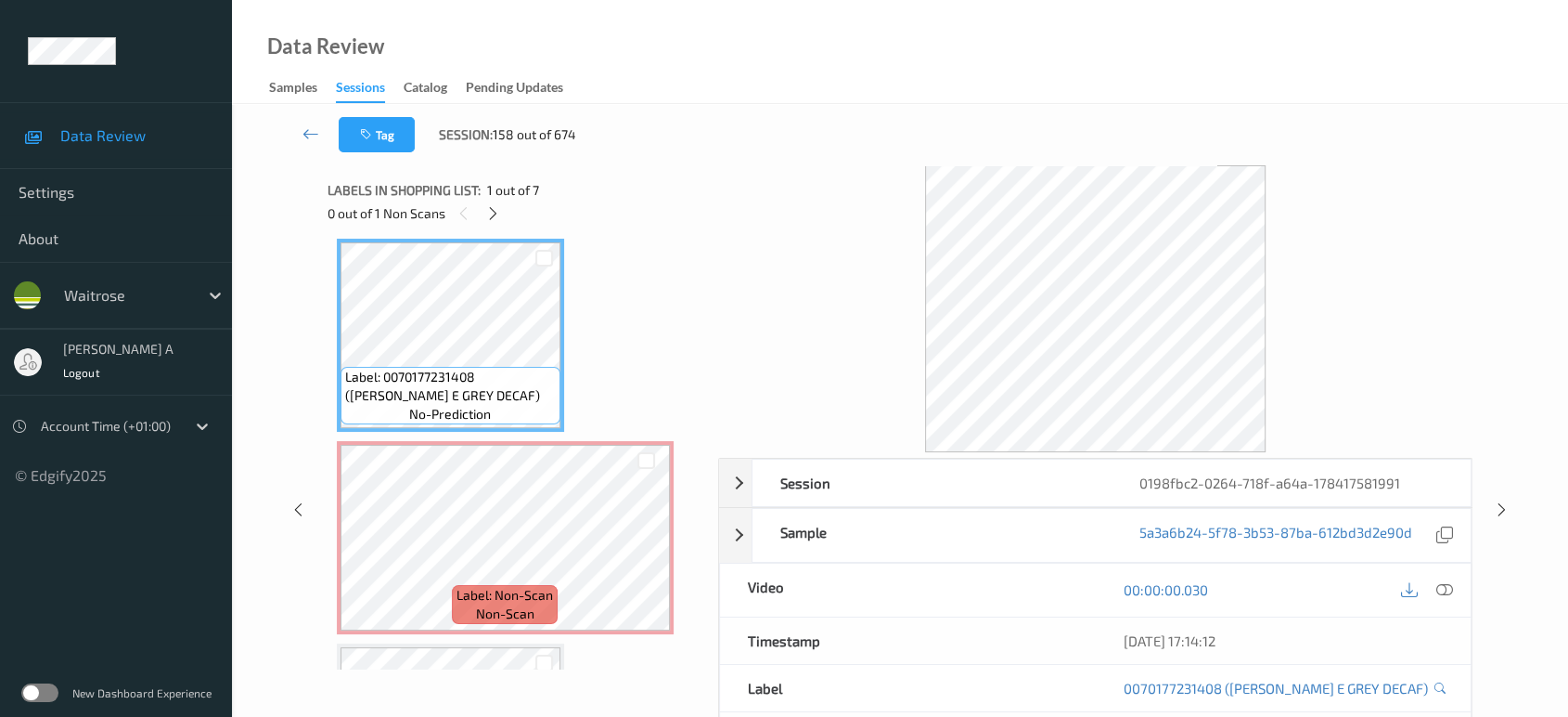
click at [1442, 581] on icon at bounding box center [1445, 590] width 17 height 17
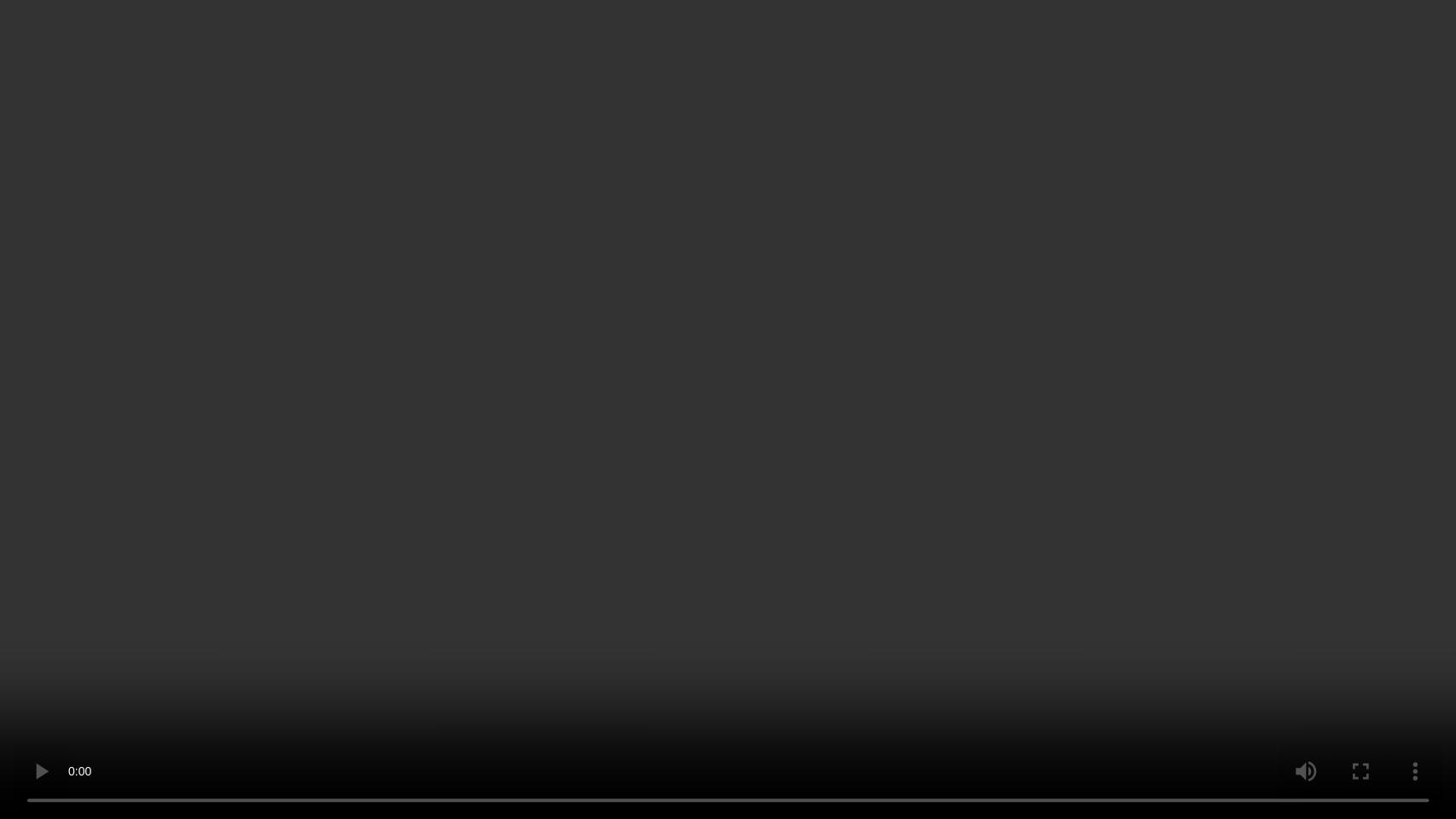
click at [642, 309] on video at bounding box center [728, 409] width 1456 height 819
click at [491, 533] on video at bounding box center [728, 409] width 1456 height 819
click at [404, 535] on video at bounding box center [728, 409] width 1456 height 819
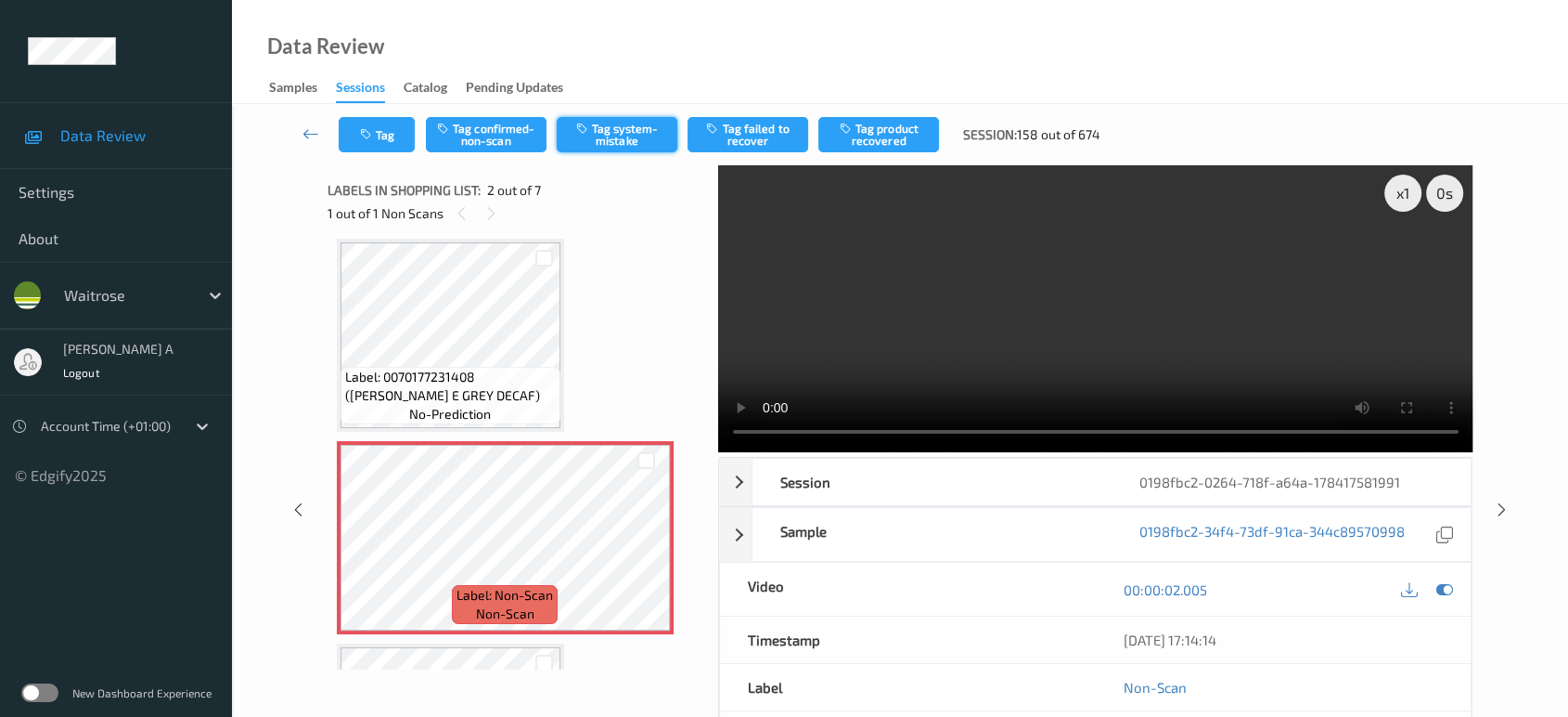
click at [638, 146] on button "Tag system-mistake" at bounding box center [617, 135] width 121 height 36
click at [372, 137] on icon "button" at bounding box center [367, 135] width 16 height 13
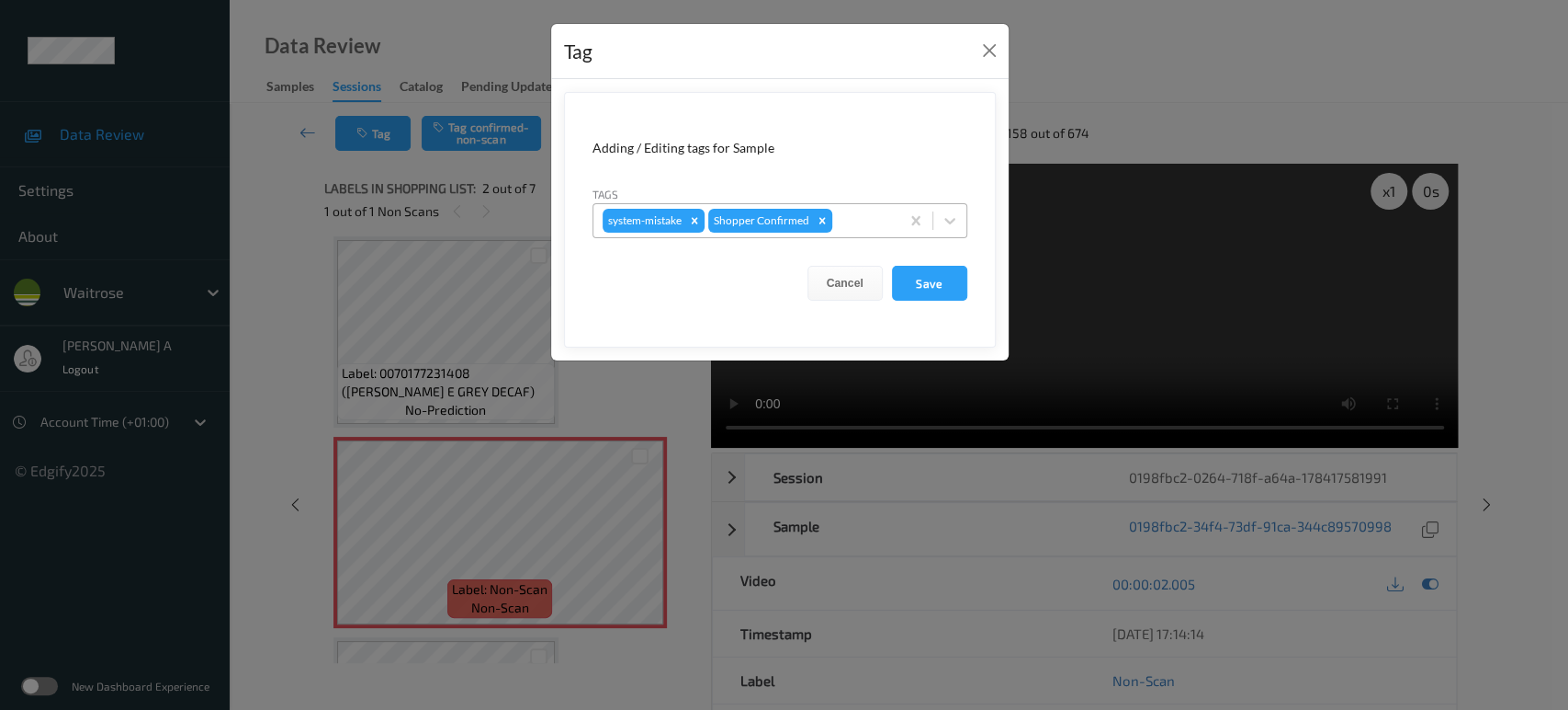
click at [879, 226] on div at bounding box center [863, 220] width 55 height 22
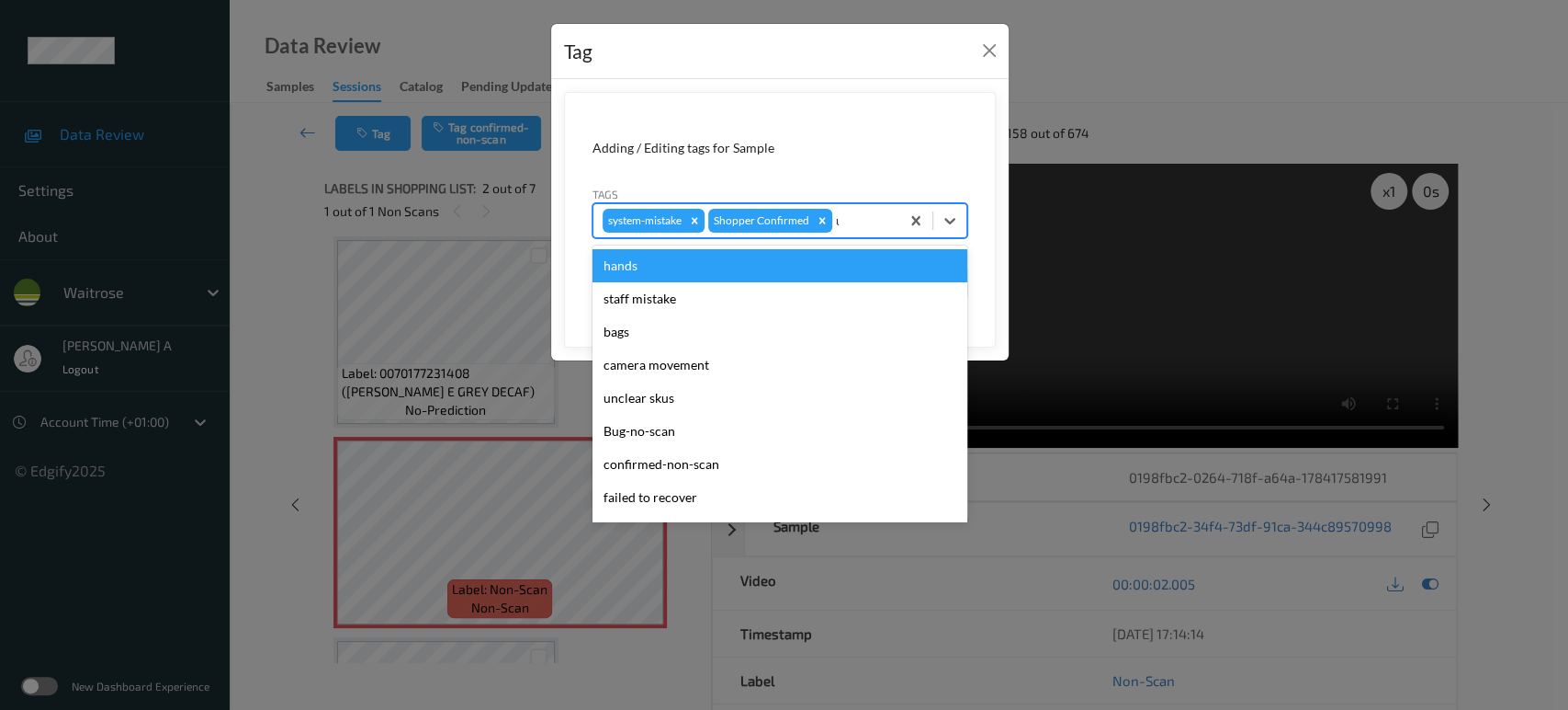
type input "un"
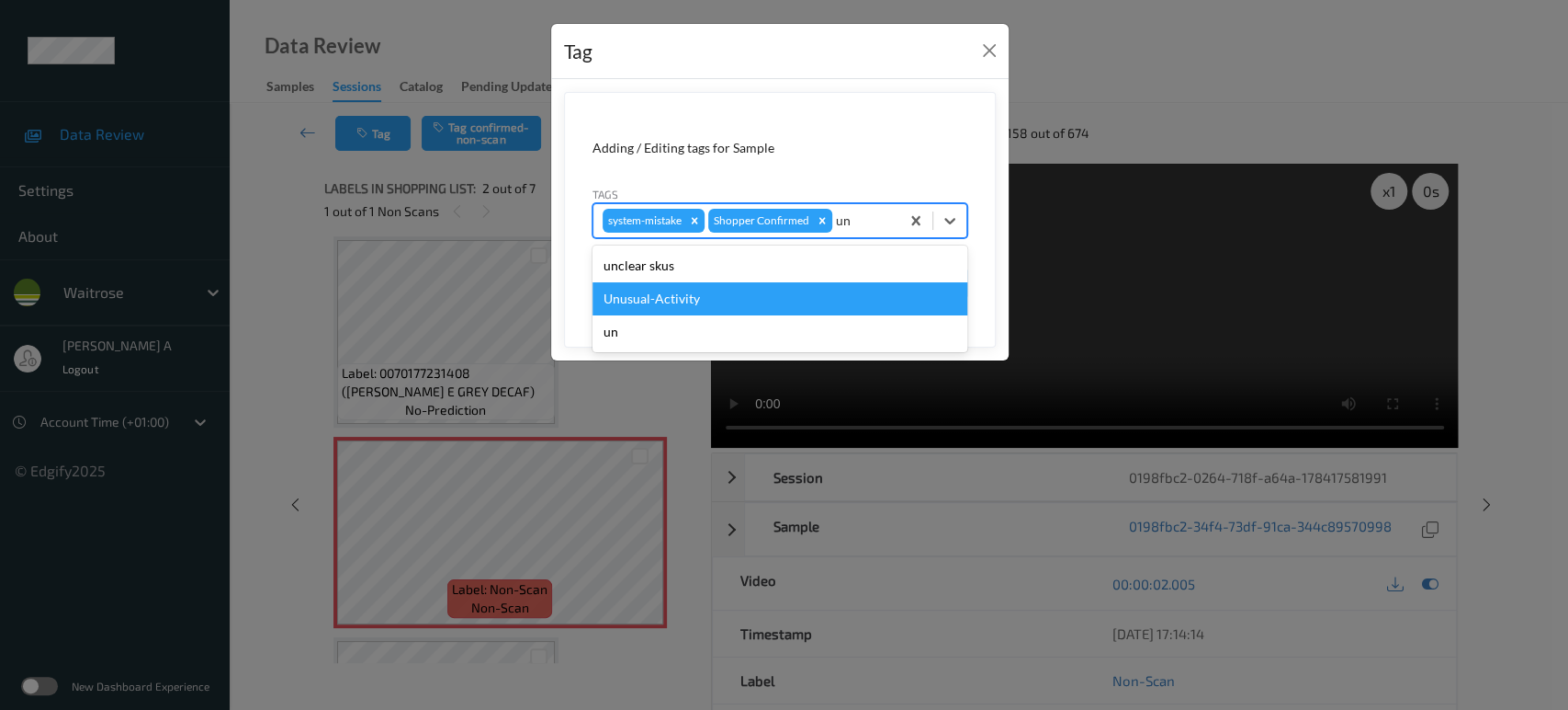
click at [741, 303] on div "Unusual-Activity" at bounding box center [779, 299] width 375 height 33
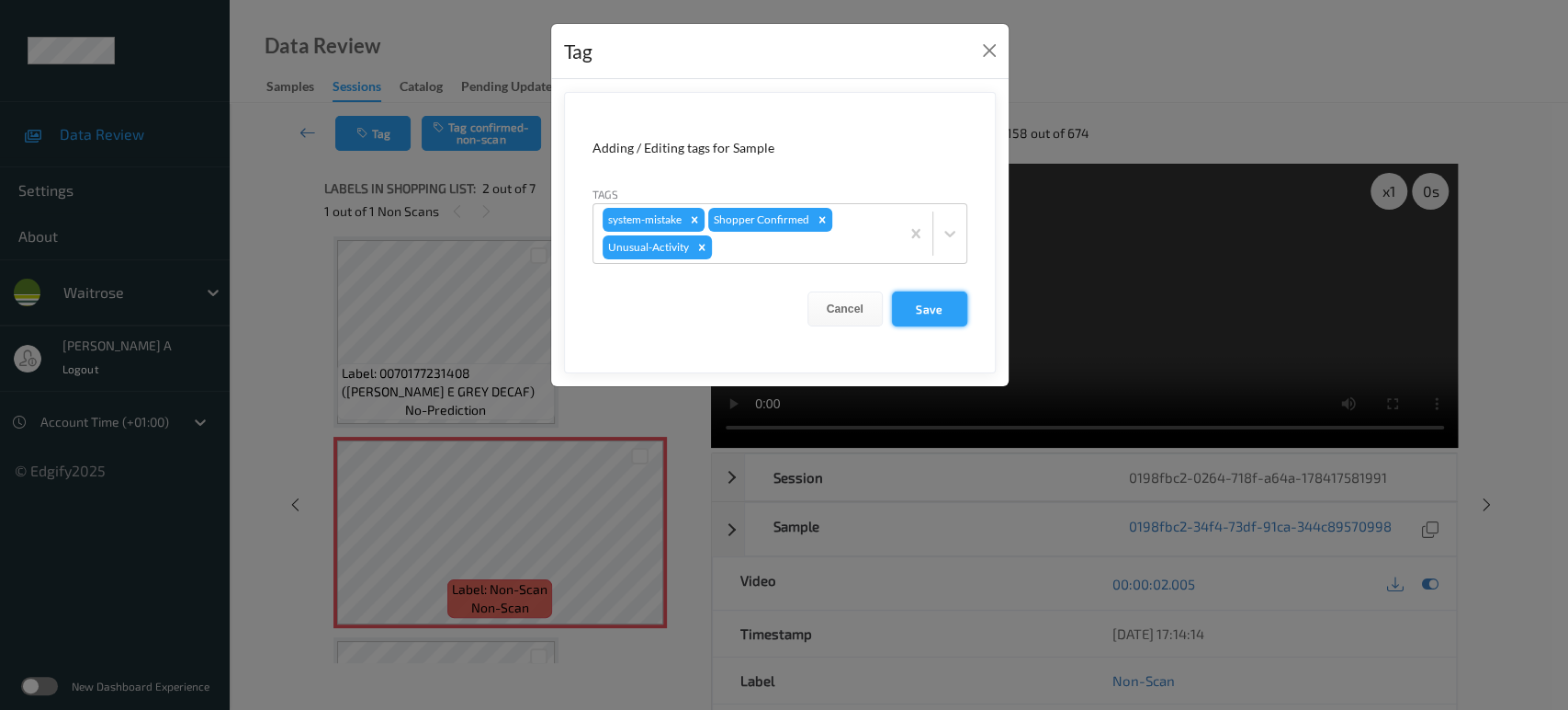
click at [939, 311] on button "Save" at bounding box center [929, 309] width 75 height 35
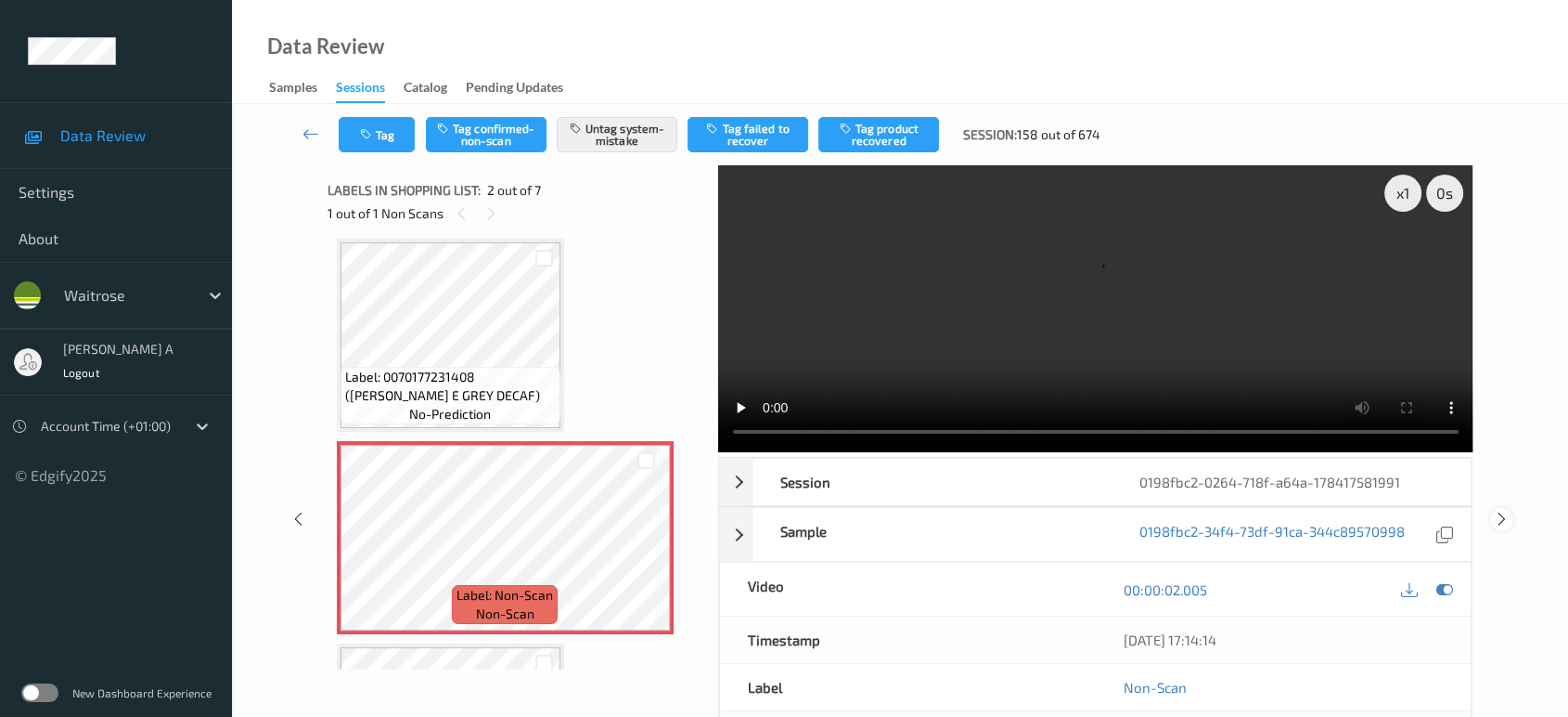
click at [1500, 510] on icon at bounding box center [1502, 519] width 16 height 17
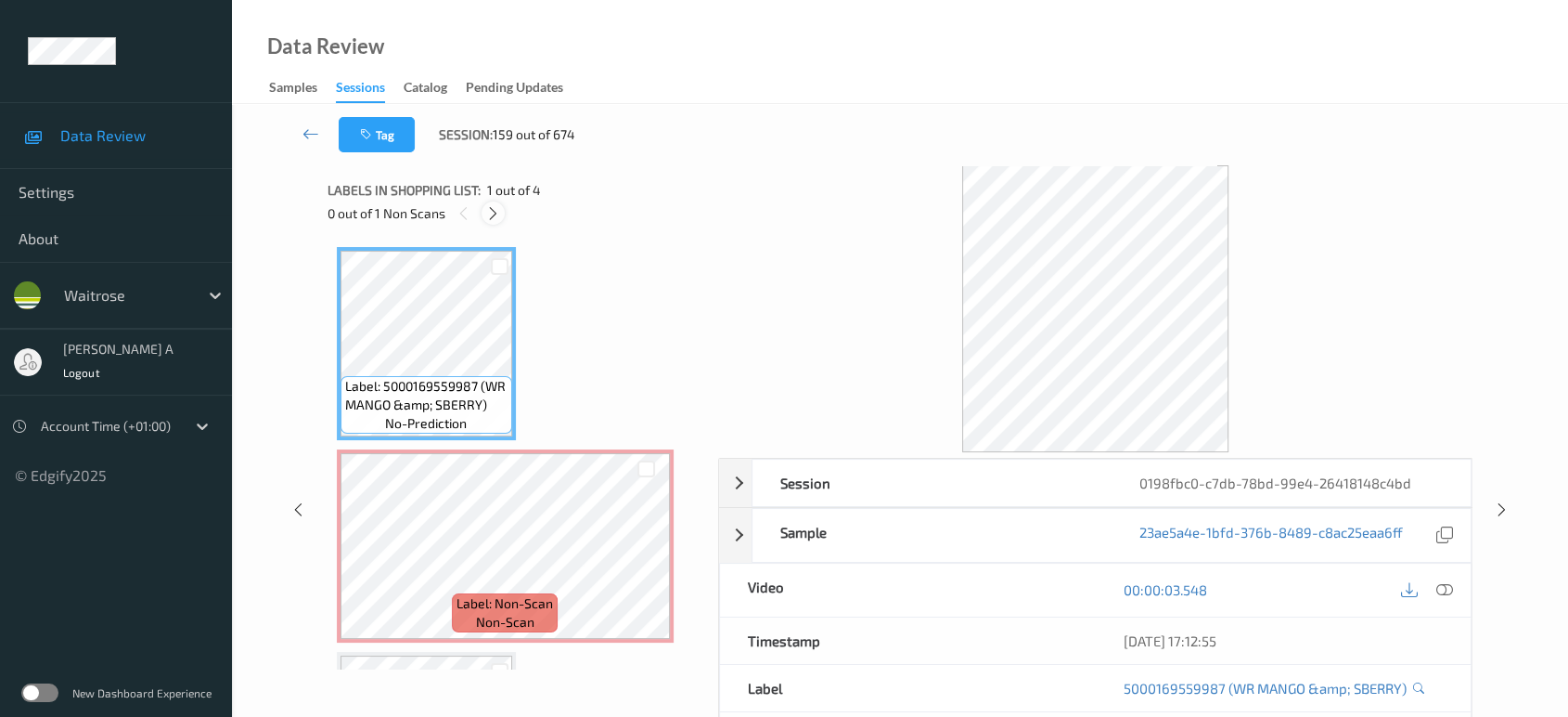
click at [492, 208] on icon at bounding box center [492, 213] width 16 height 17
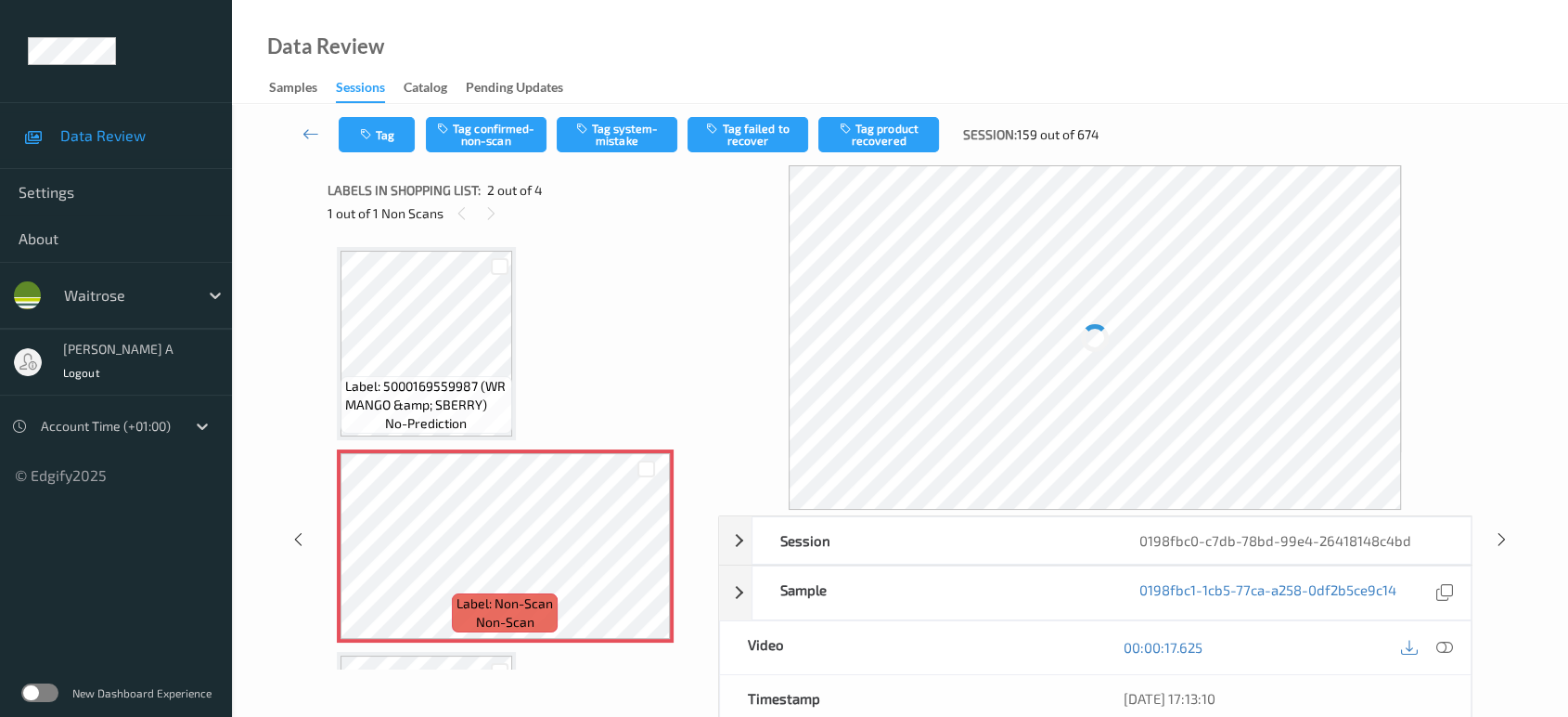
scroll to position [8, 0]
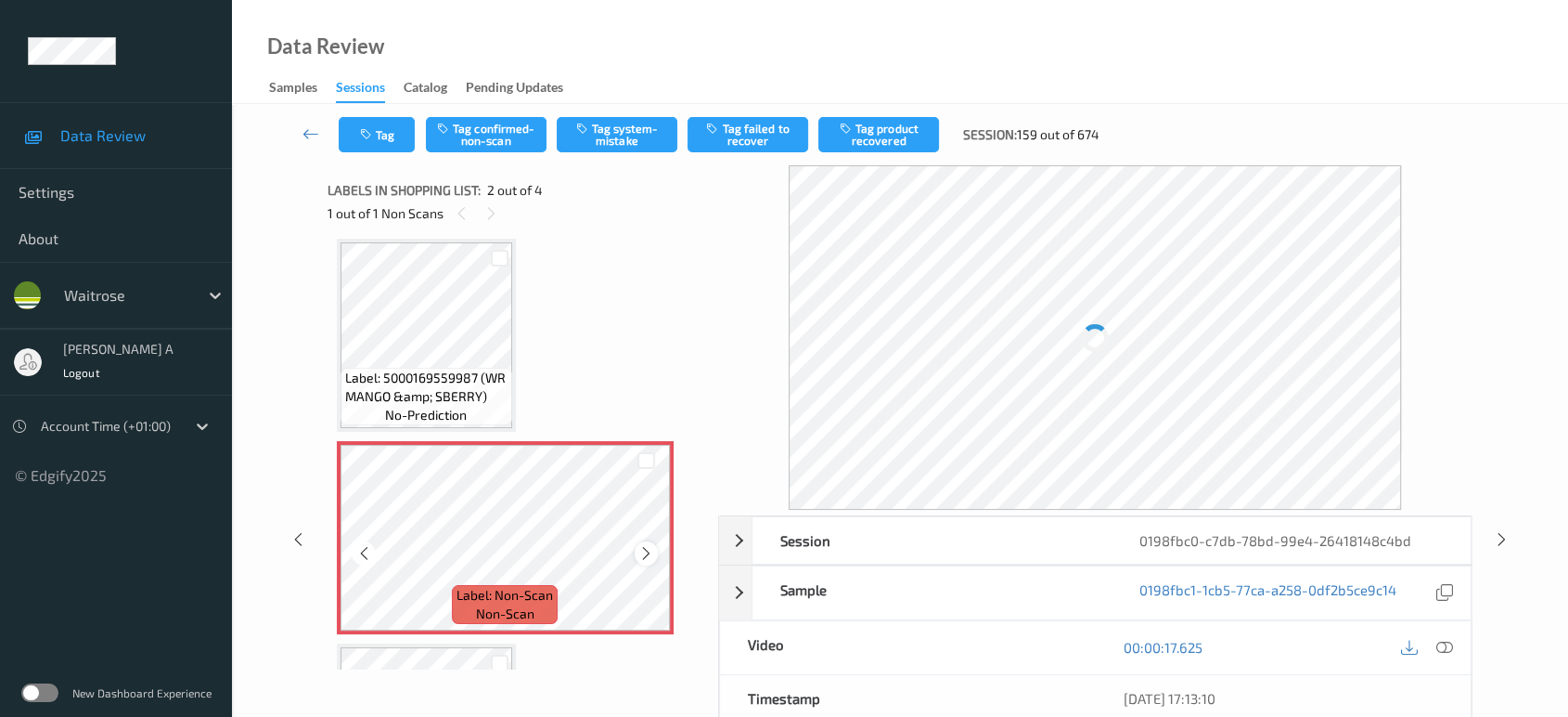
click at [648, 556] on icon at bounding box center [646, 553] width 16 height 17
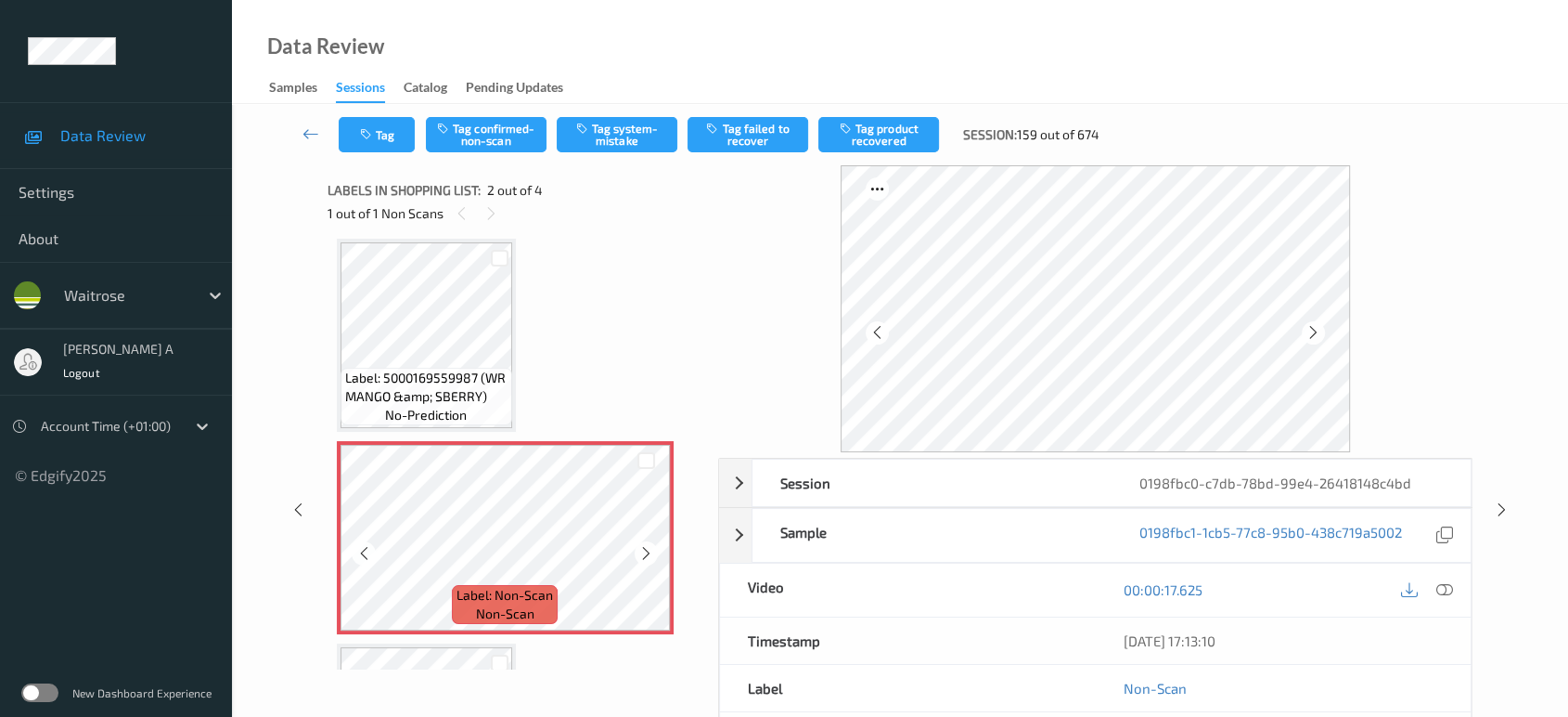
click at [648, 556] on icon at bounding box center [646, 553] width 16 height 17
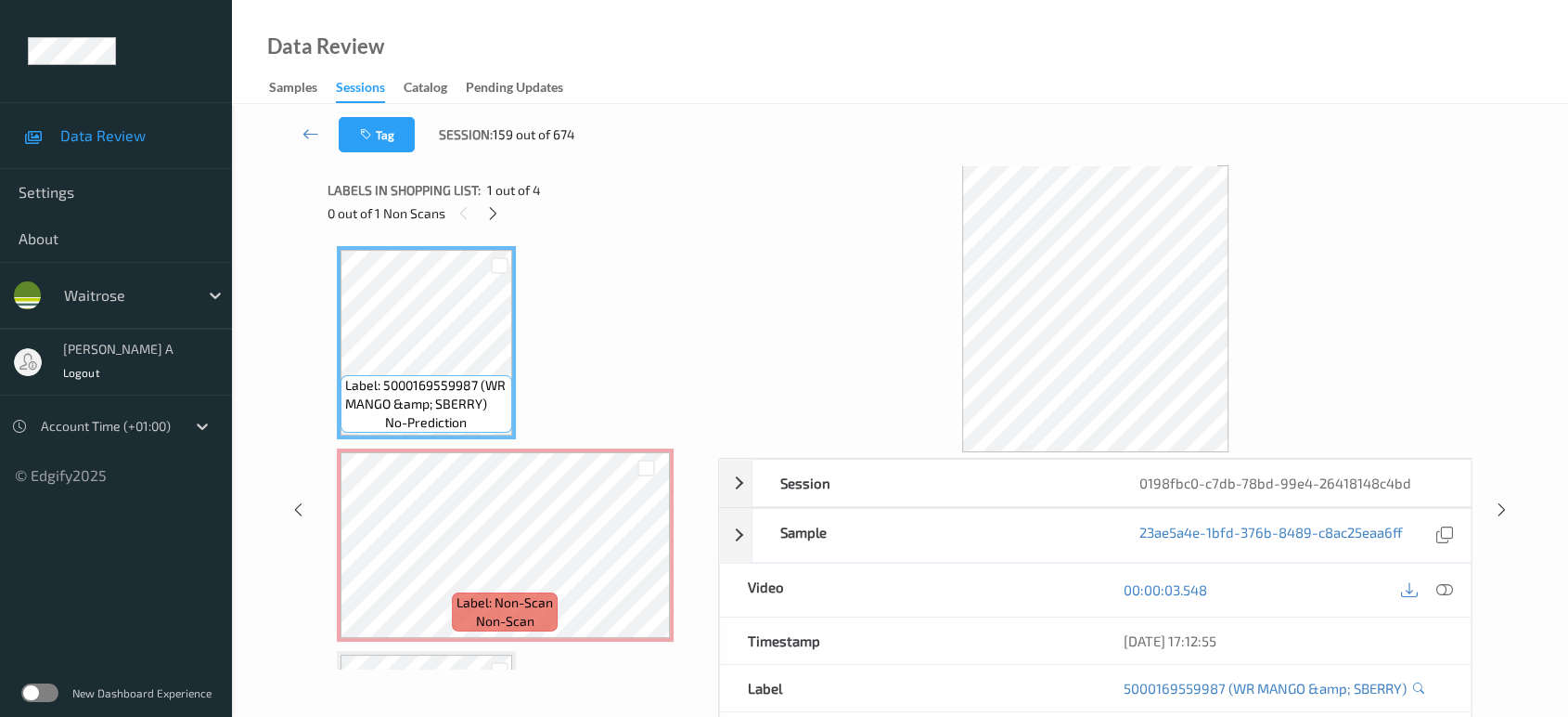
scroll to position [0, 0]
click at [1448, 588] on icon at bounding box center [1445, 590] width 17 height 17
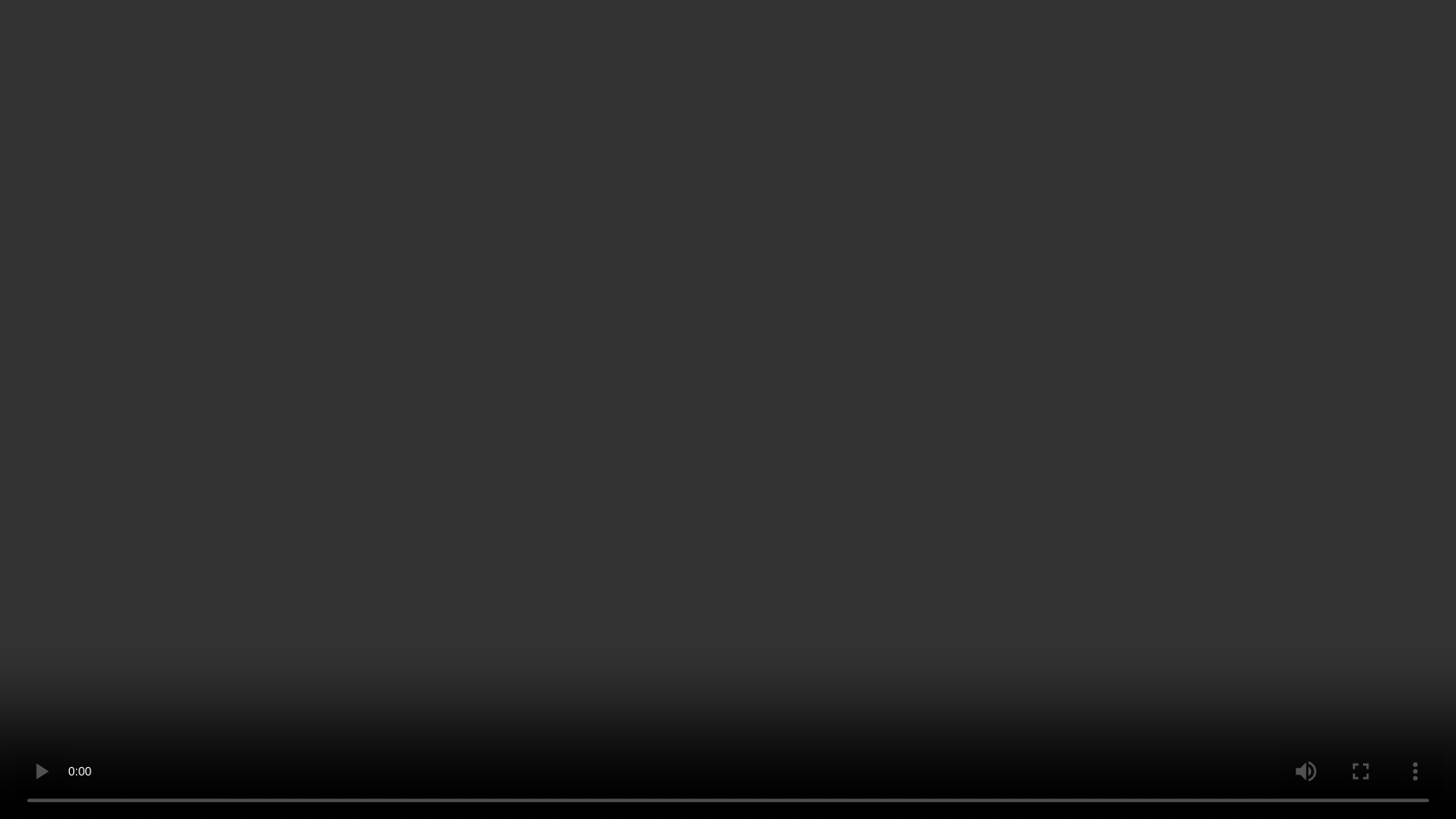
click at [751, 403] on video at bounding box center [728, 409] width 1456 height 819
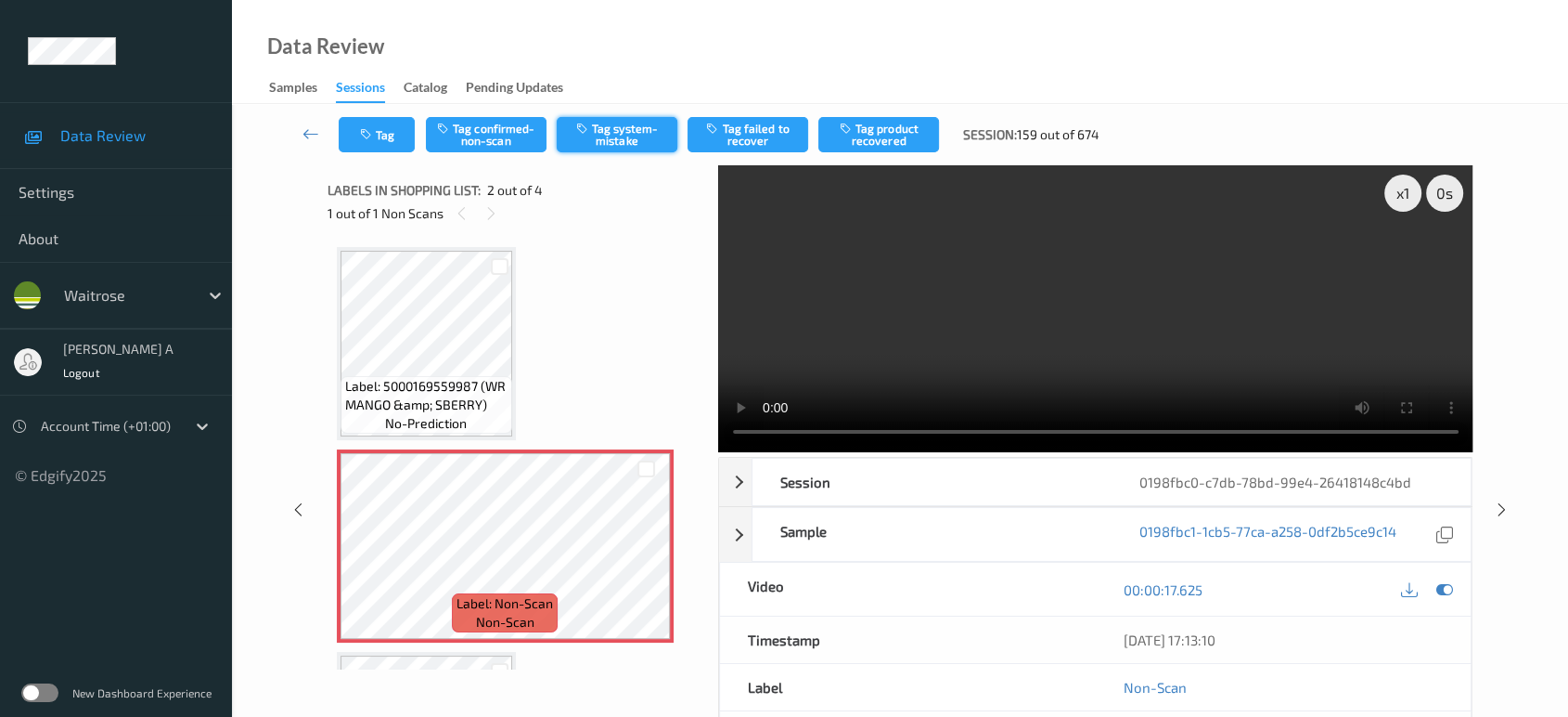
click at [639, 147] on button "Tag system-mistake" at bounding box center [617, 135] width 121 height 36
click at [366, 124] on button "Tag" at bounding box center [376, 135] width 76 height 36
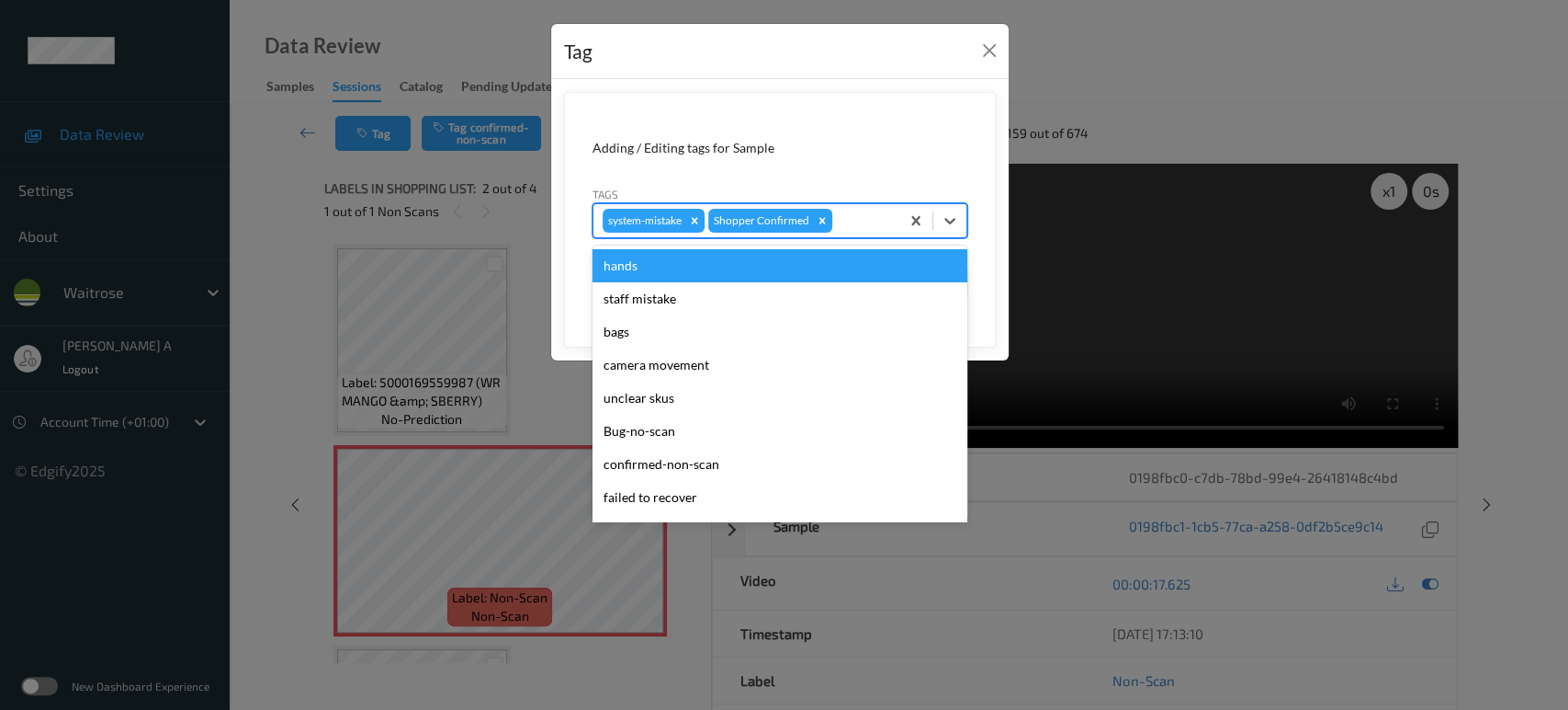
click at [860, 219] on div at bounding box center [863, 220] width 55 height 22
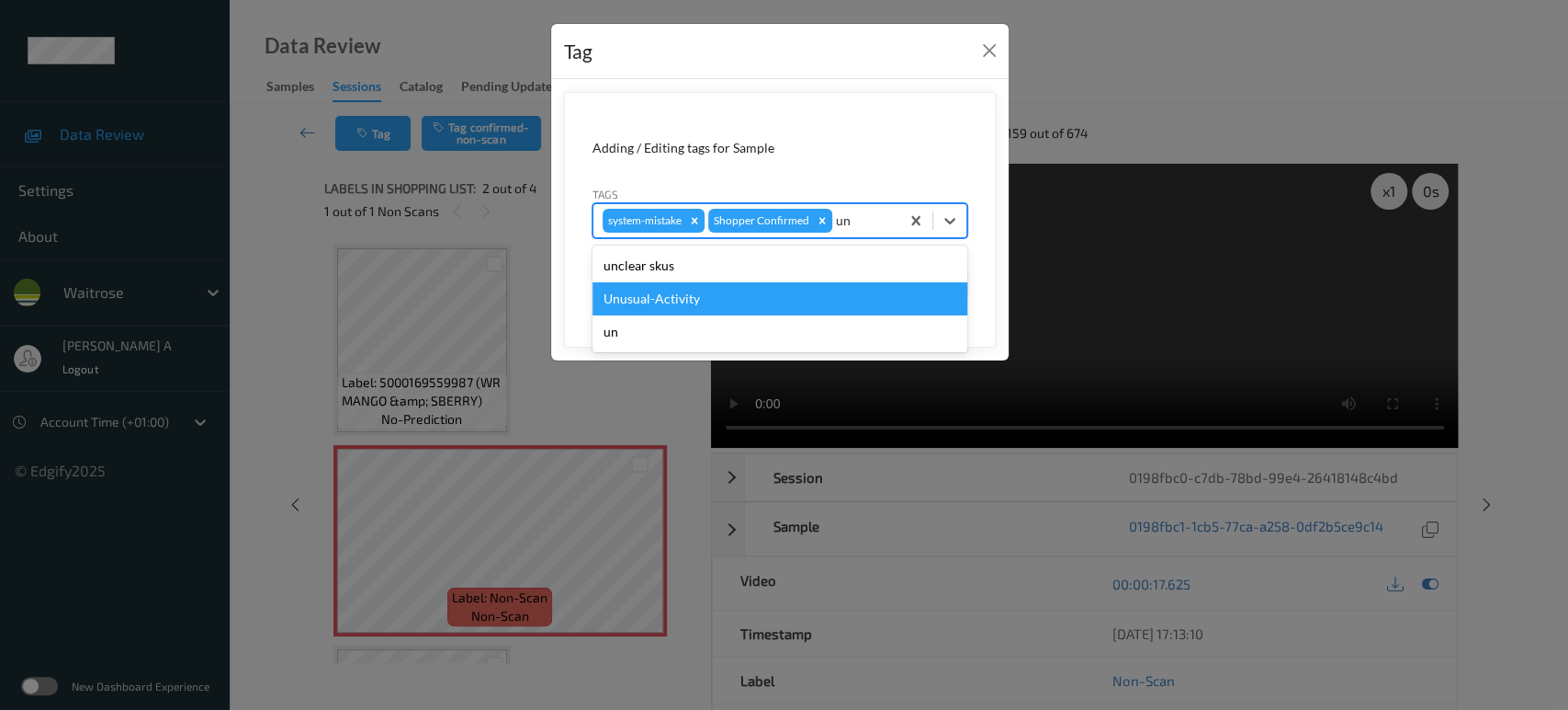
click at [745, 293] on div "Unusual-Activity" at bounding box center [779, 299] width 375 height 33
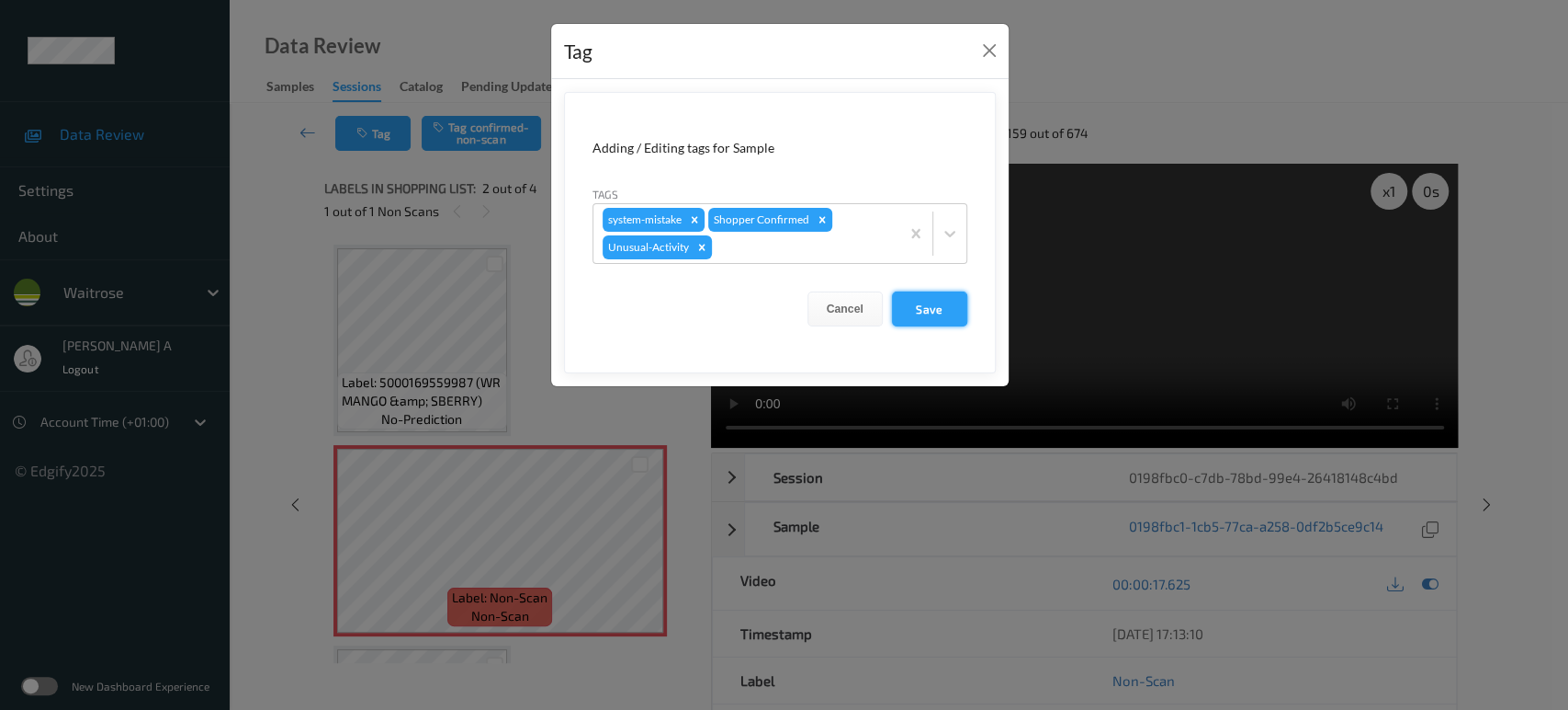
click at [925, 315] on button "Save" at bounding box center [929, 309] width 75 height 35
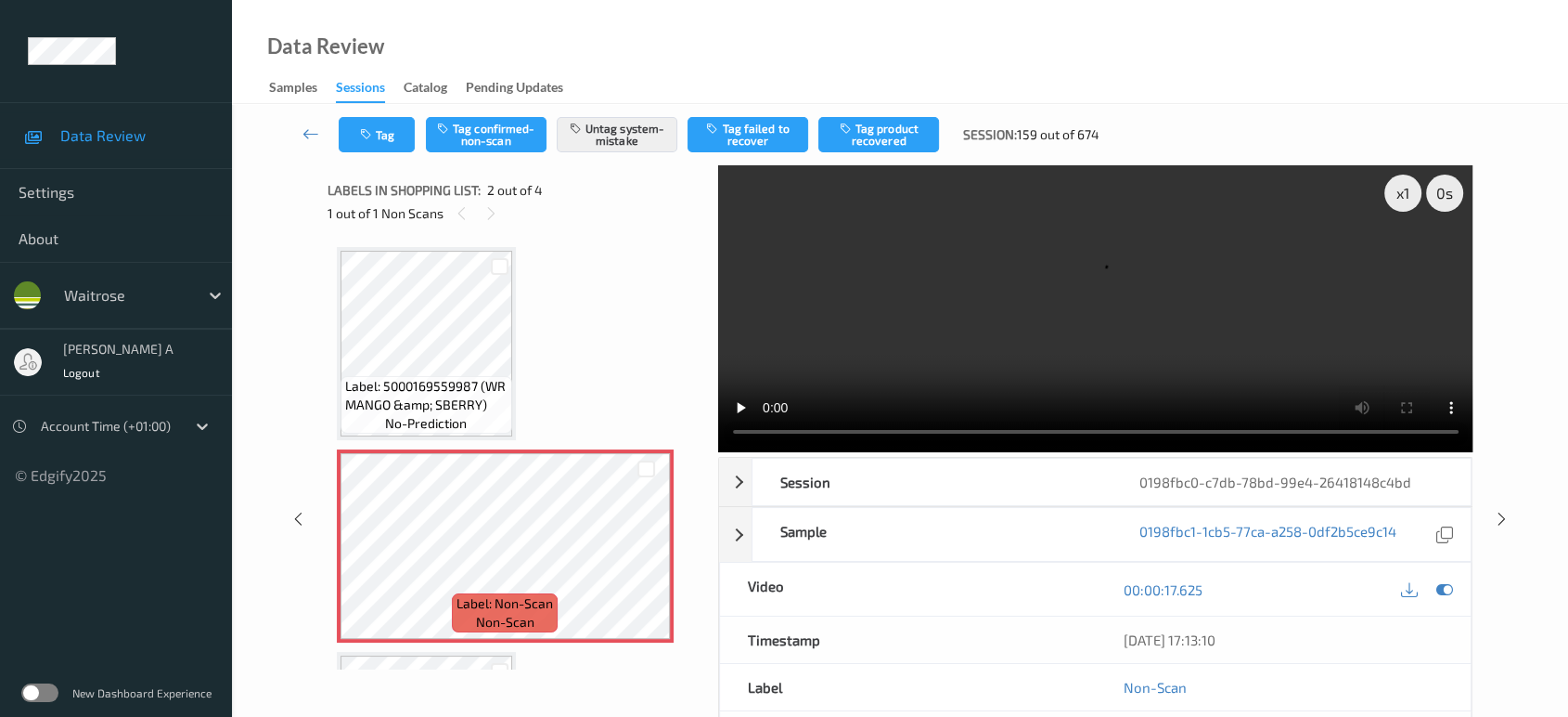
drag, startPoint x: 1506, startPoint y: 444, endPoint x: 1500, endPoint y: 432, distance: 13.4
click at [1506, 510] on icon at bounding box center [1502, 519] width 16 height 17
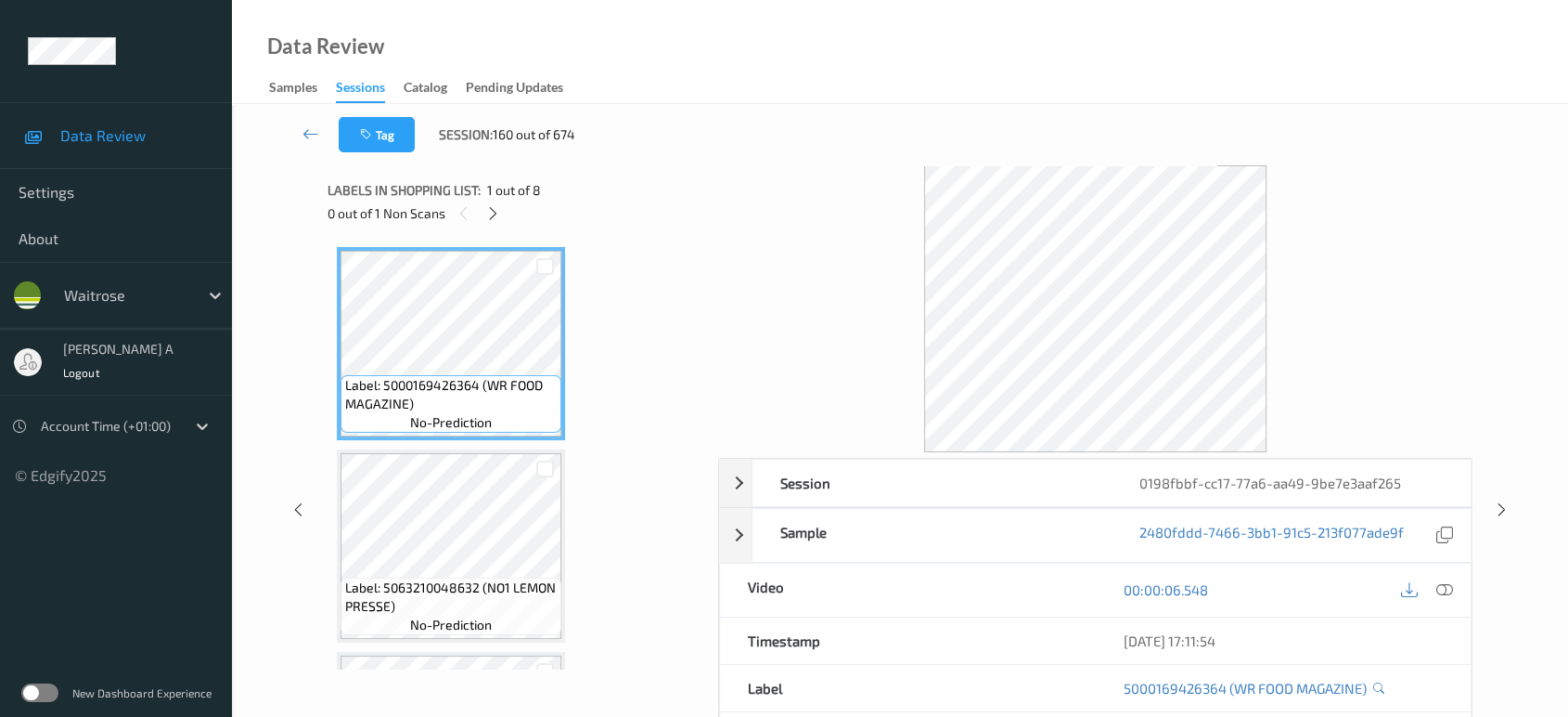
drag, startPoint x: 493, startPoint y: 208, endPoint x: 499, endPoint y: 233, distance: 25.7
click at [493, 208] on icon at bounding box center [492, 213] width 16 height 17
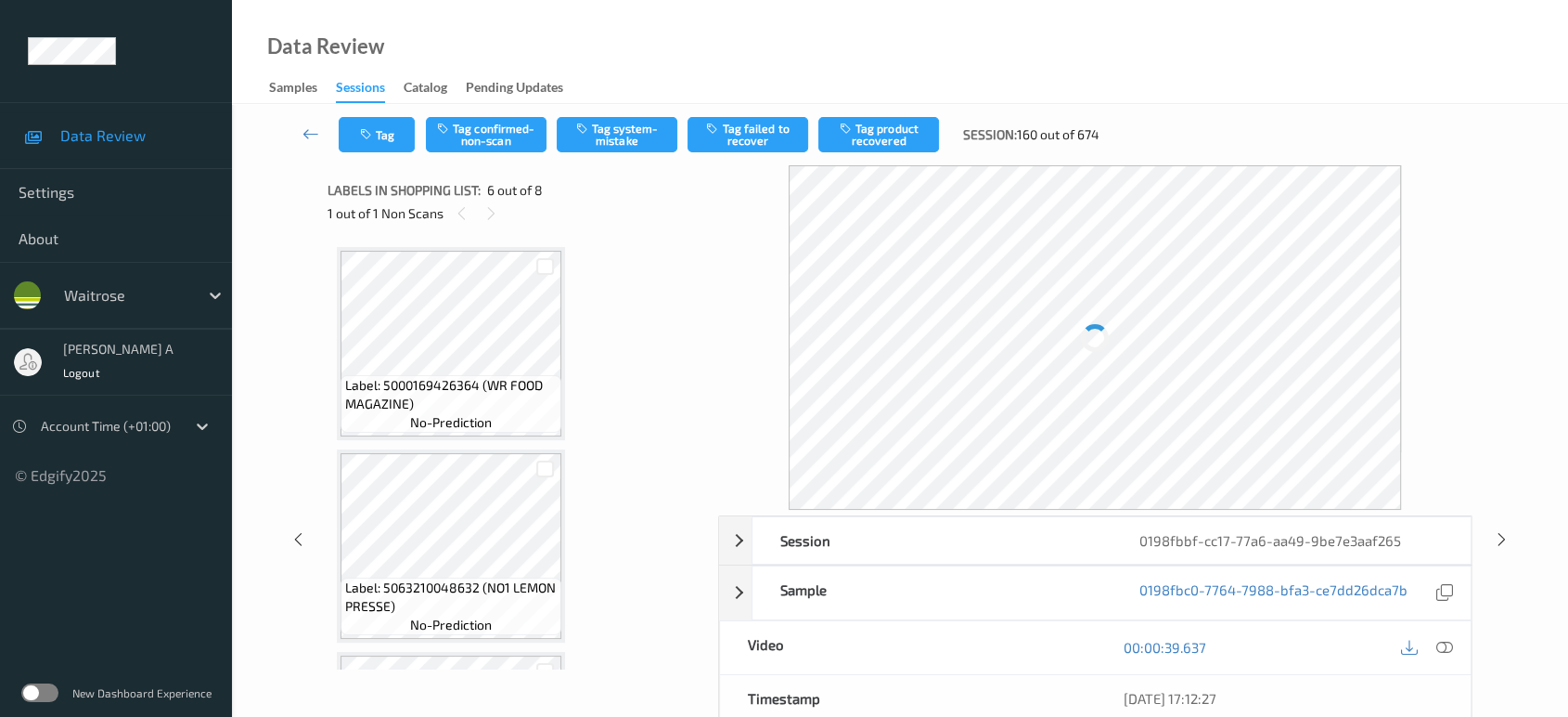
scroll to position [815, 0]
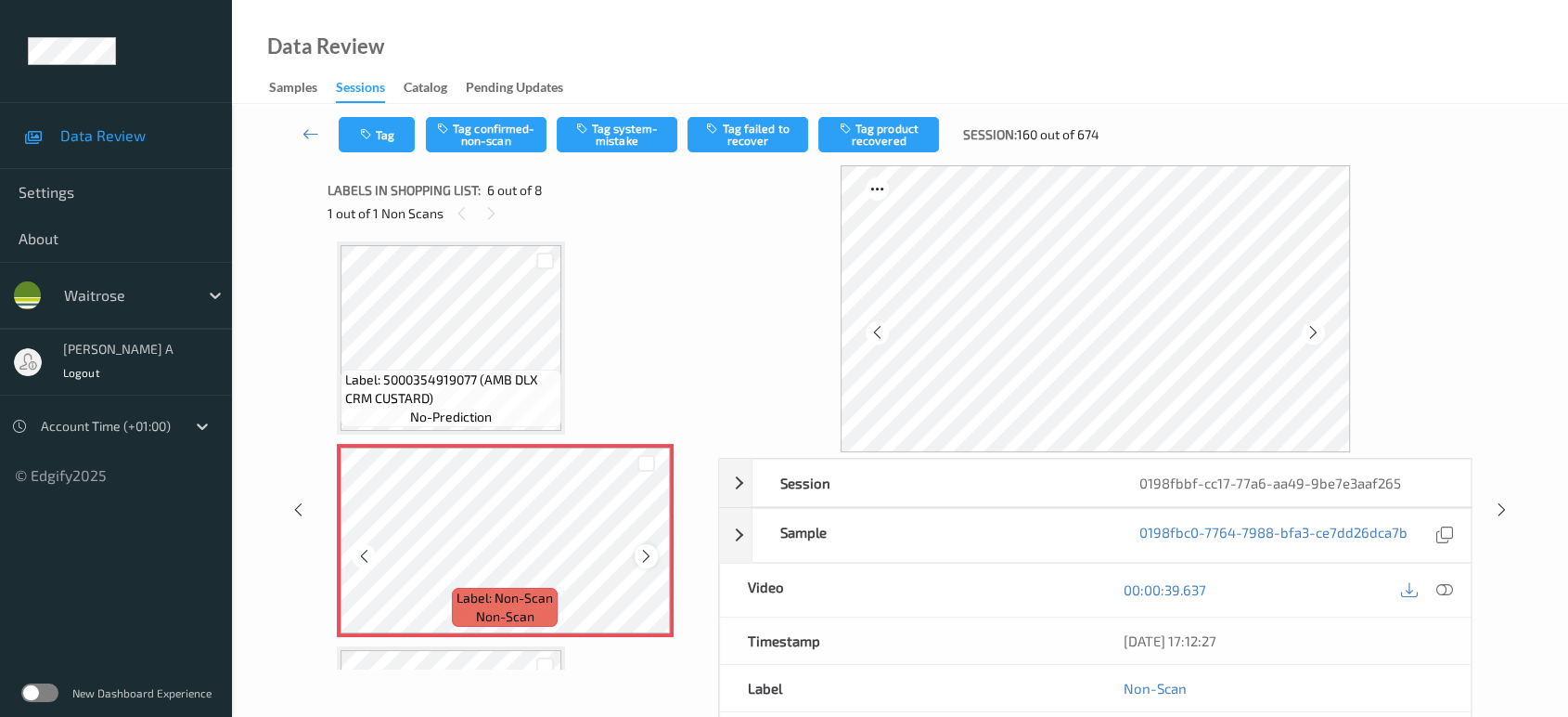
click at [640, 548] on icon at bounding box center [646, 556] width 16 height 17
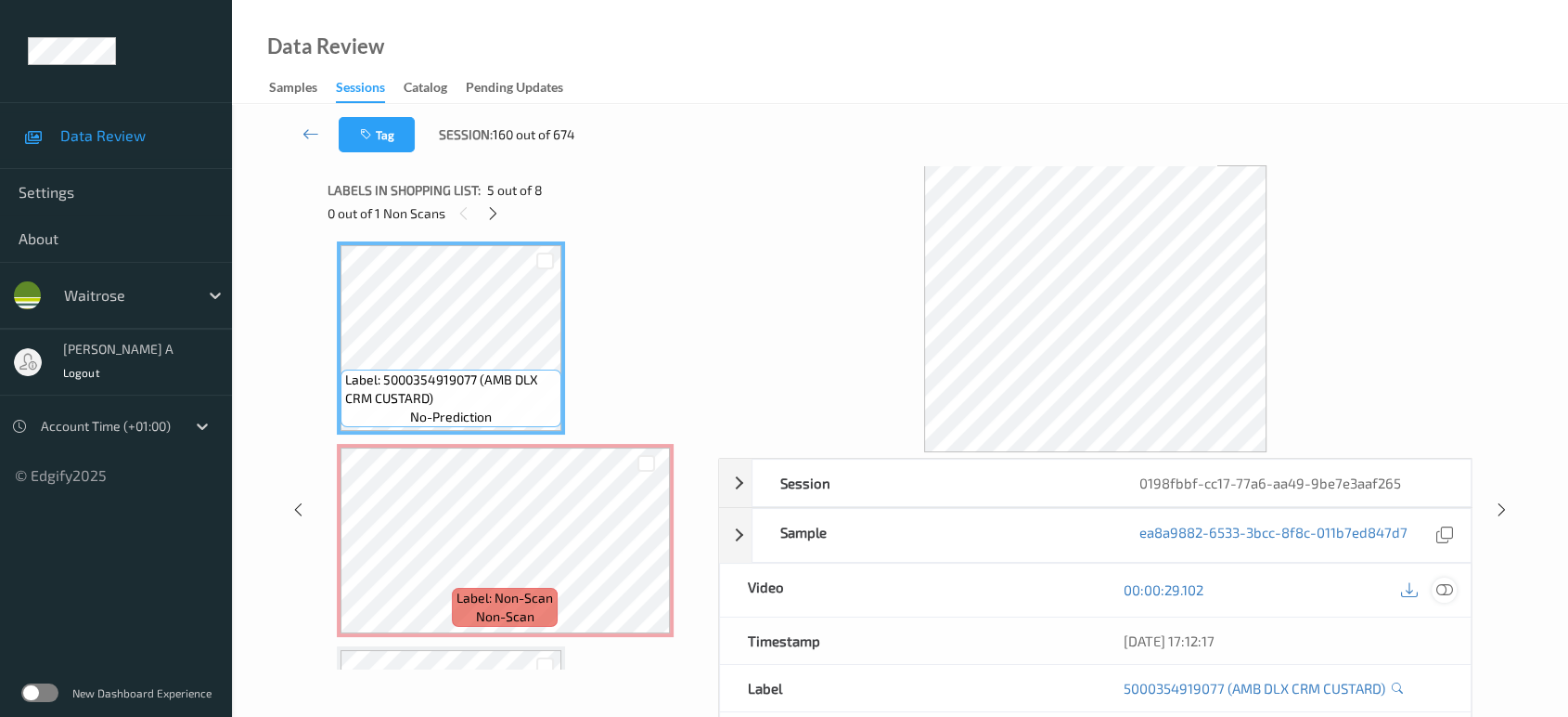
click at [1447, 586] on icon at bounding box center [1445, 590] width 17 height 17
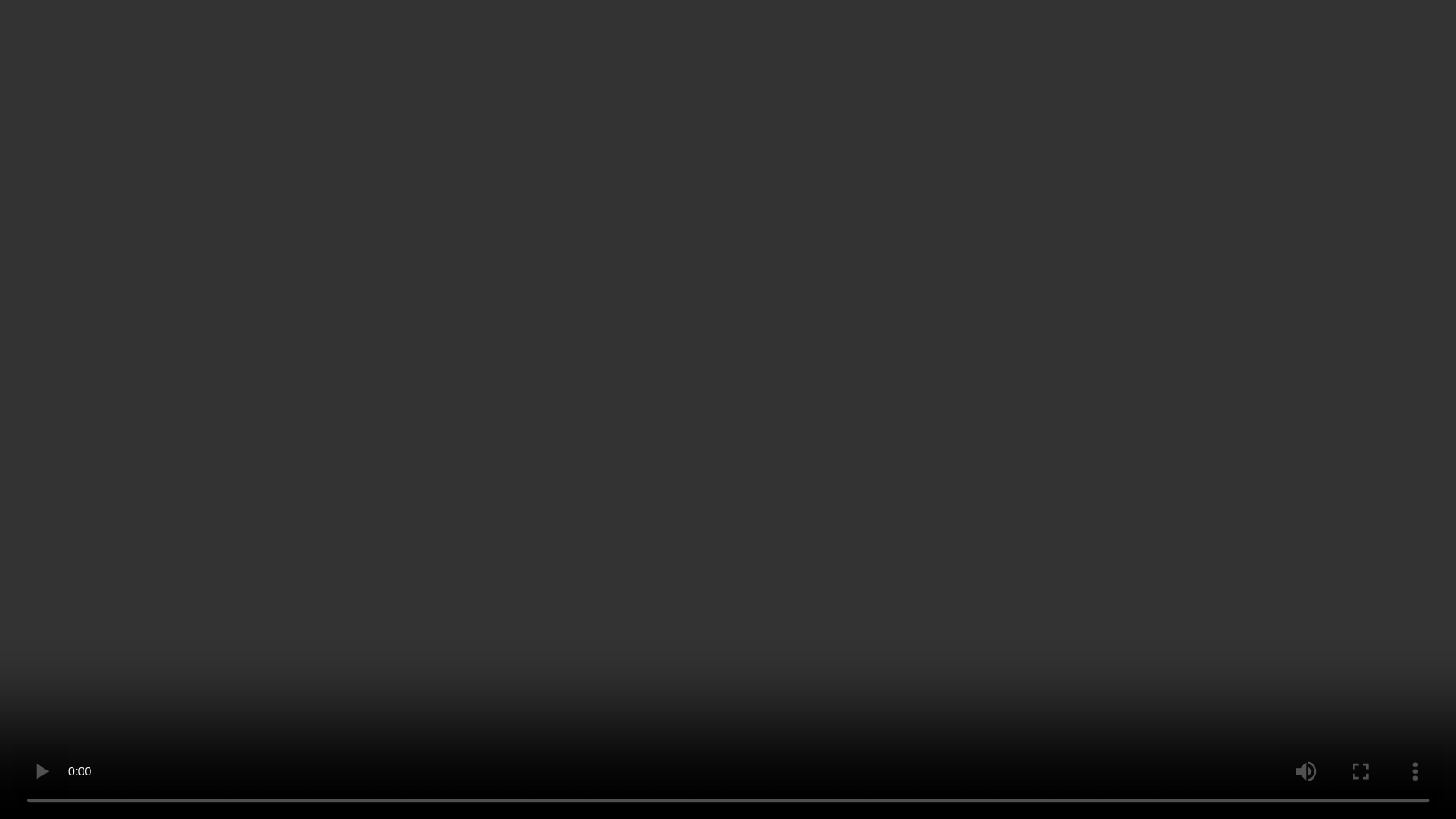
click at [828, 488] on video at bounding box center [728, 409] width 1456 height 819
click at [889, 492] on video at bounding box center [728, 409] width 1456 height 819
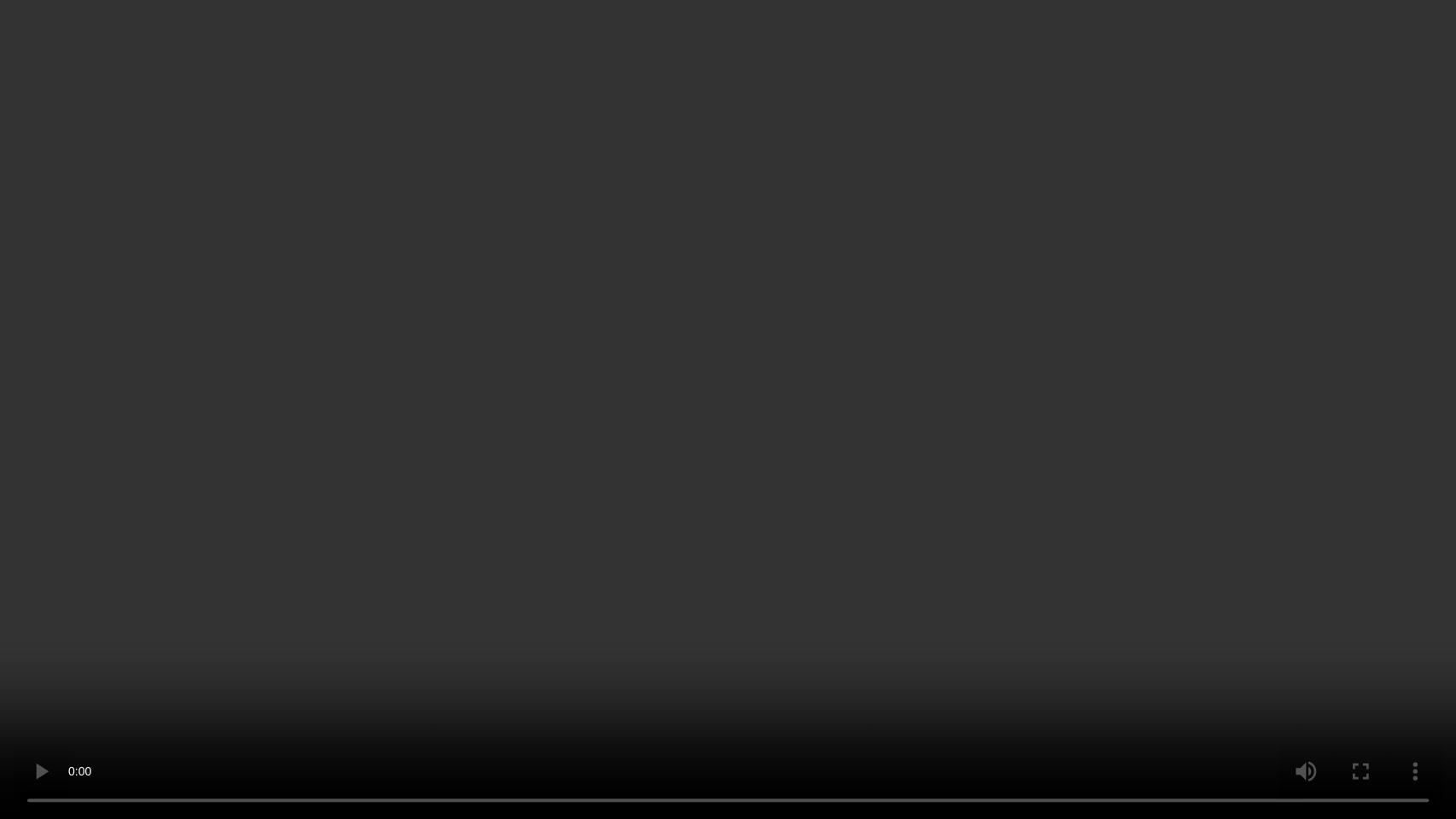
click at [783, 499] on video at bounding box center [728, 409] width 1456 height 819
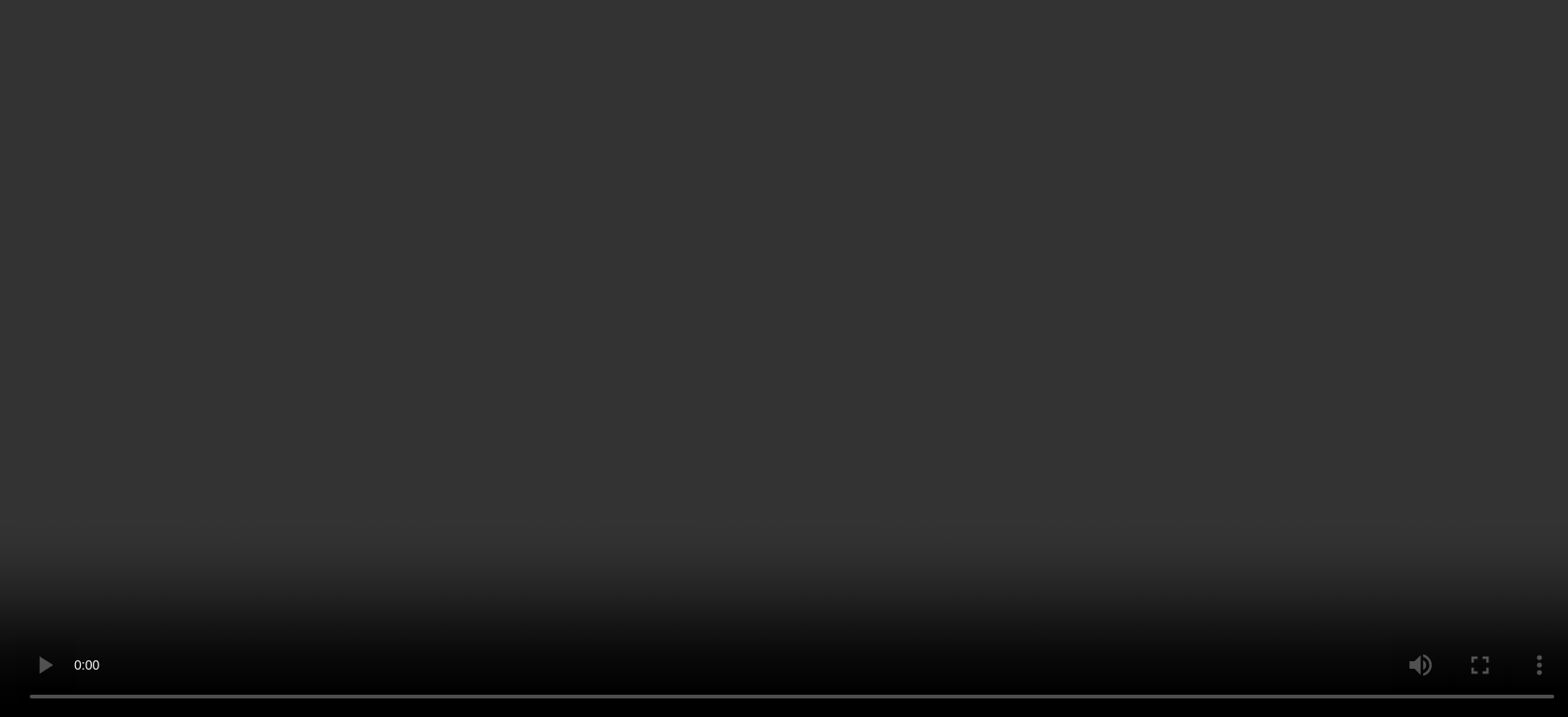
scroll to position [776, 0]
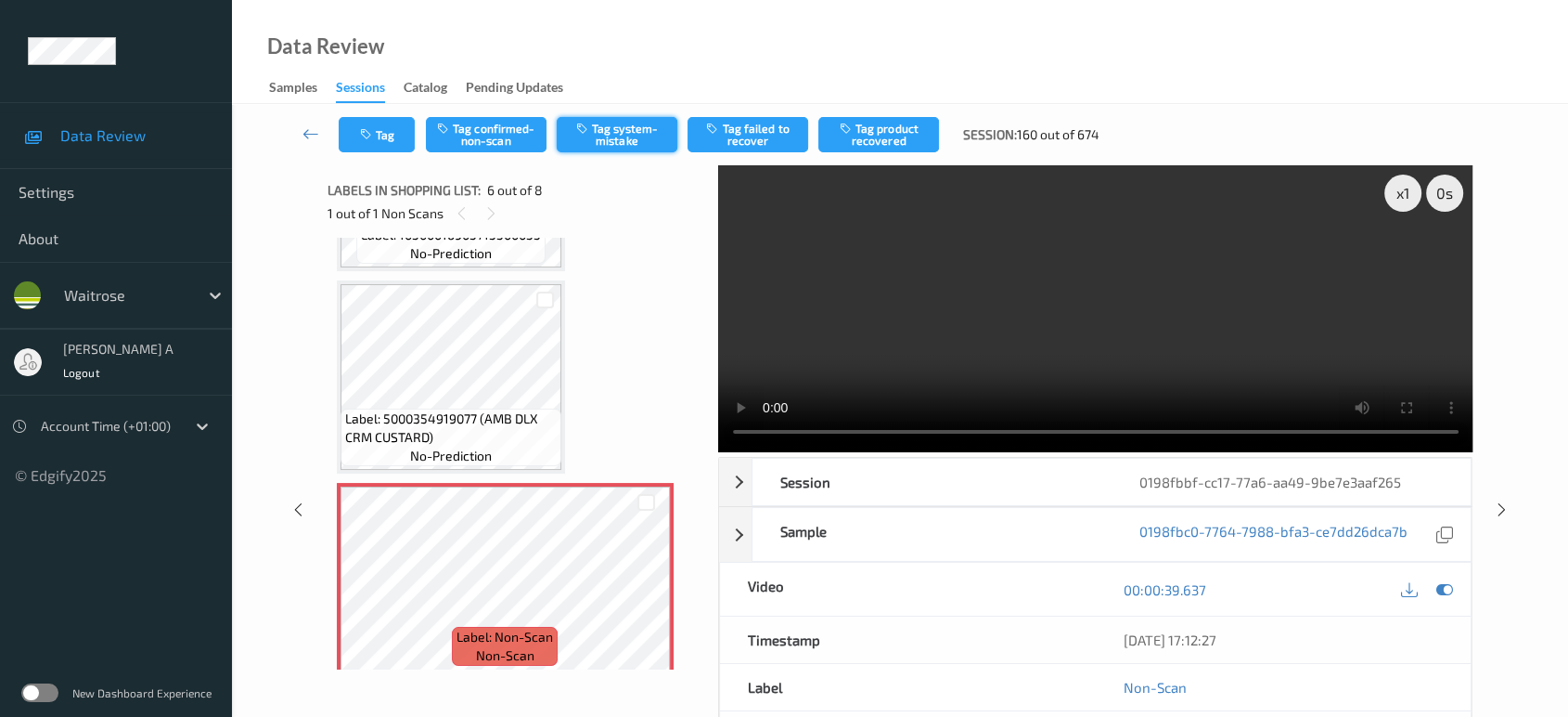
click at [617, 141] on button "Tag system-mistake" at bounding box center [617, 135] width 121 height 36
click at [617, 141] on button "Untag system-mistake" at bounding box center [617, 135] width 121 height 36
click at [495, 132] on button "Tag confirmed-non-scan" at bounding box center [486, 135] width 121 height 36
click at [874, 149] on button "Tag product recovered" at bounding box center [878, 135] width 121 height 36
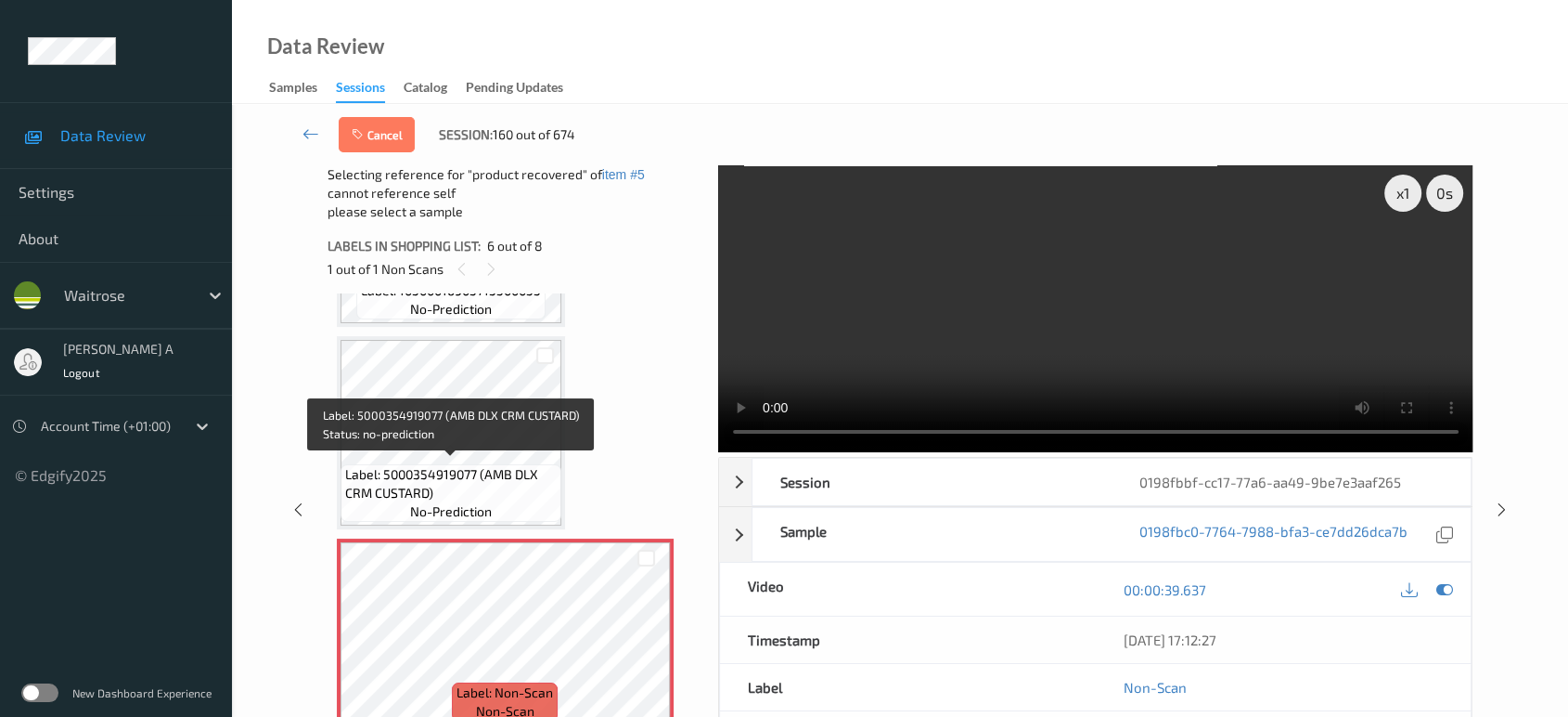
scroll to position [982, 0]
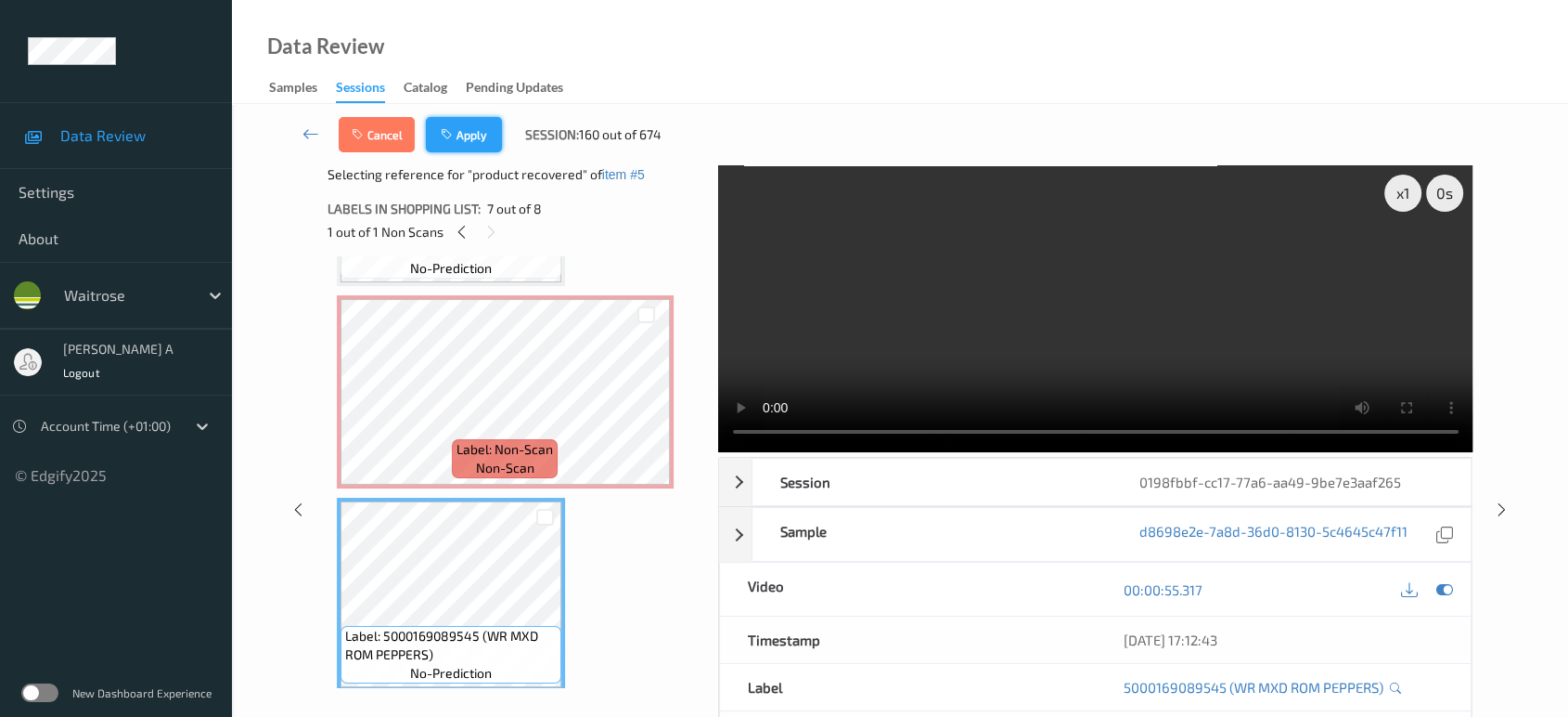
click at [482, 133] on button "Apply" at bounding box center [463, 135] width 76 height 36
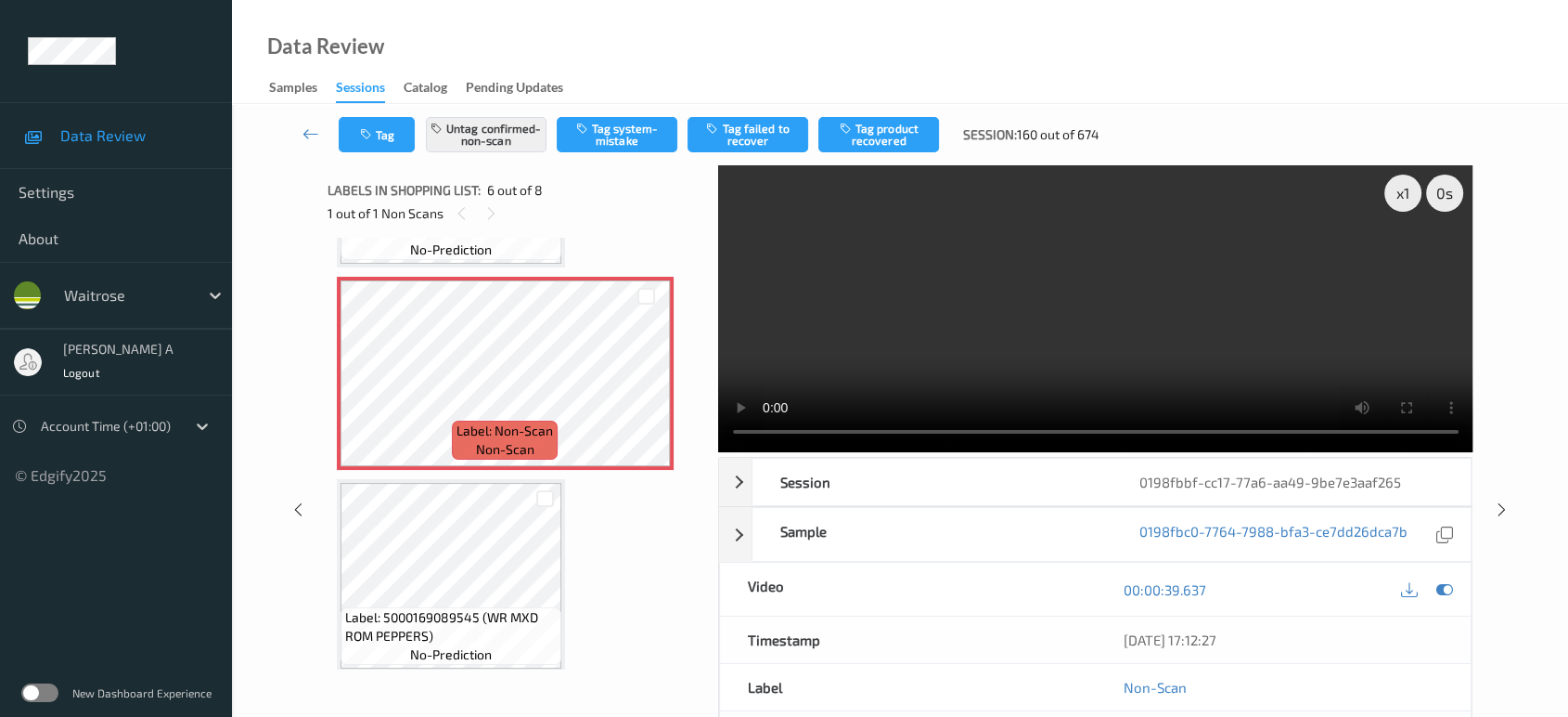
scroll to position [815, 0]
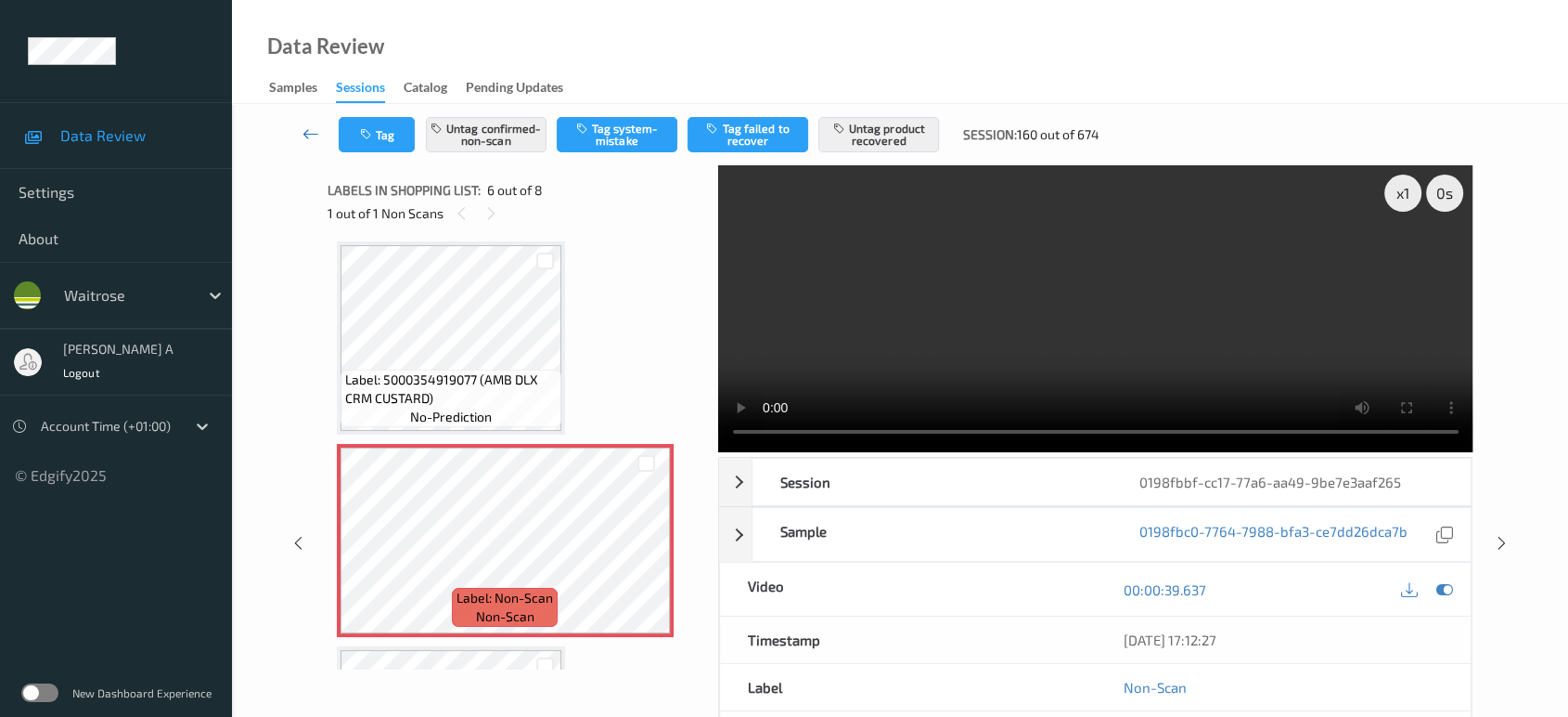
click at [310, 136] on icon at bounding box center [311, 134] width 17 height 19
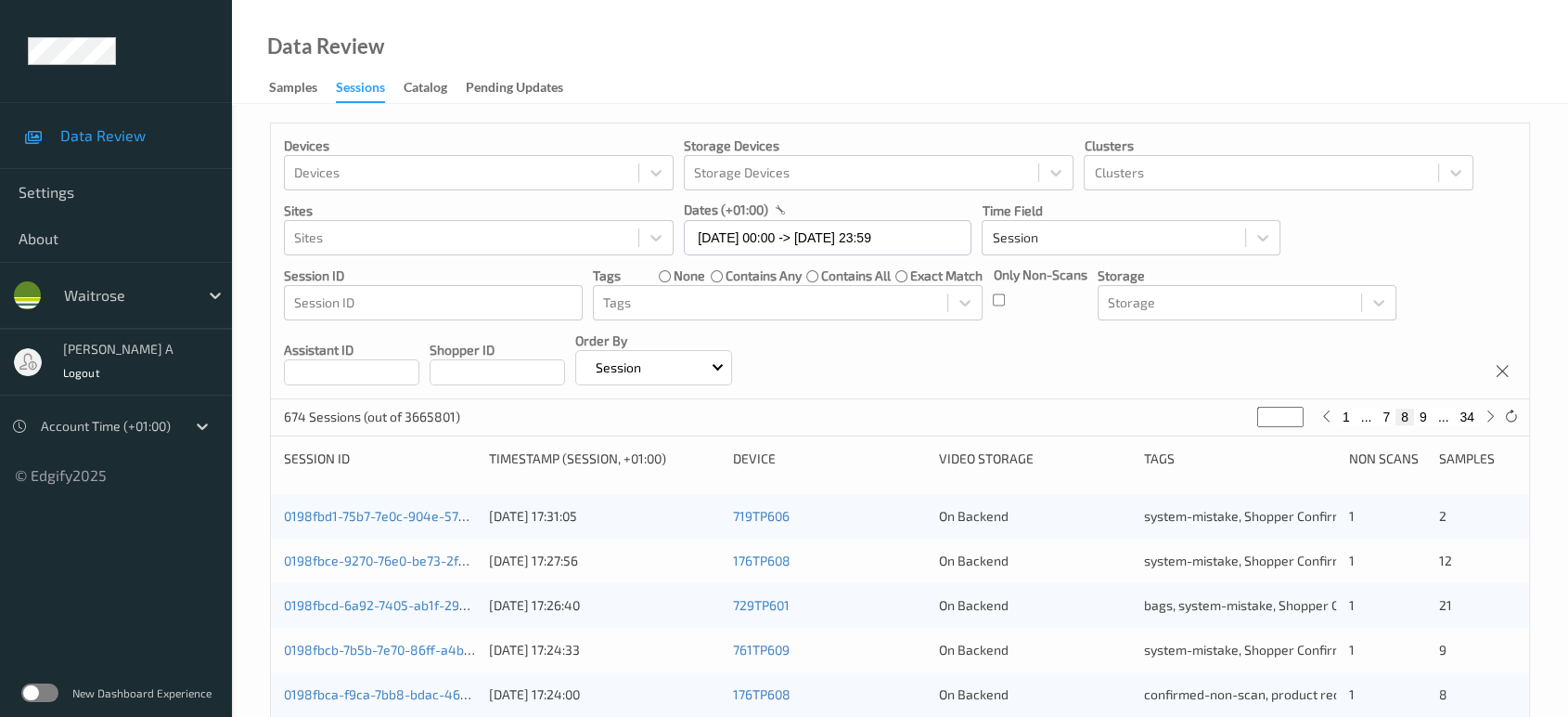
click at [1420, 422] on button "9" at bounding box center [1423, 417] width 19 height 17
type input "*"
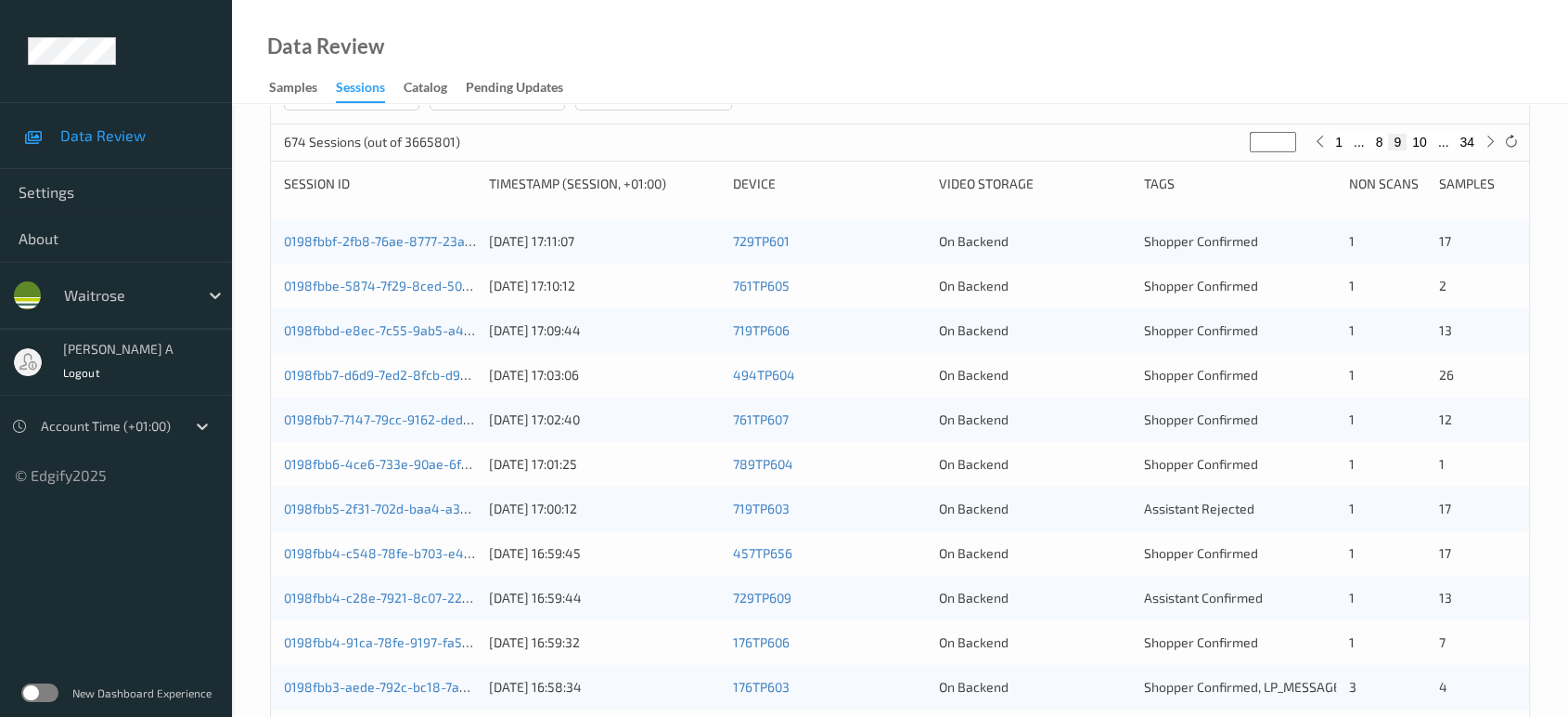
scroll to position [206, 0]
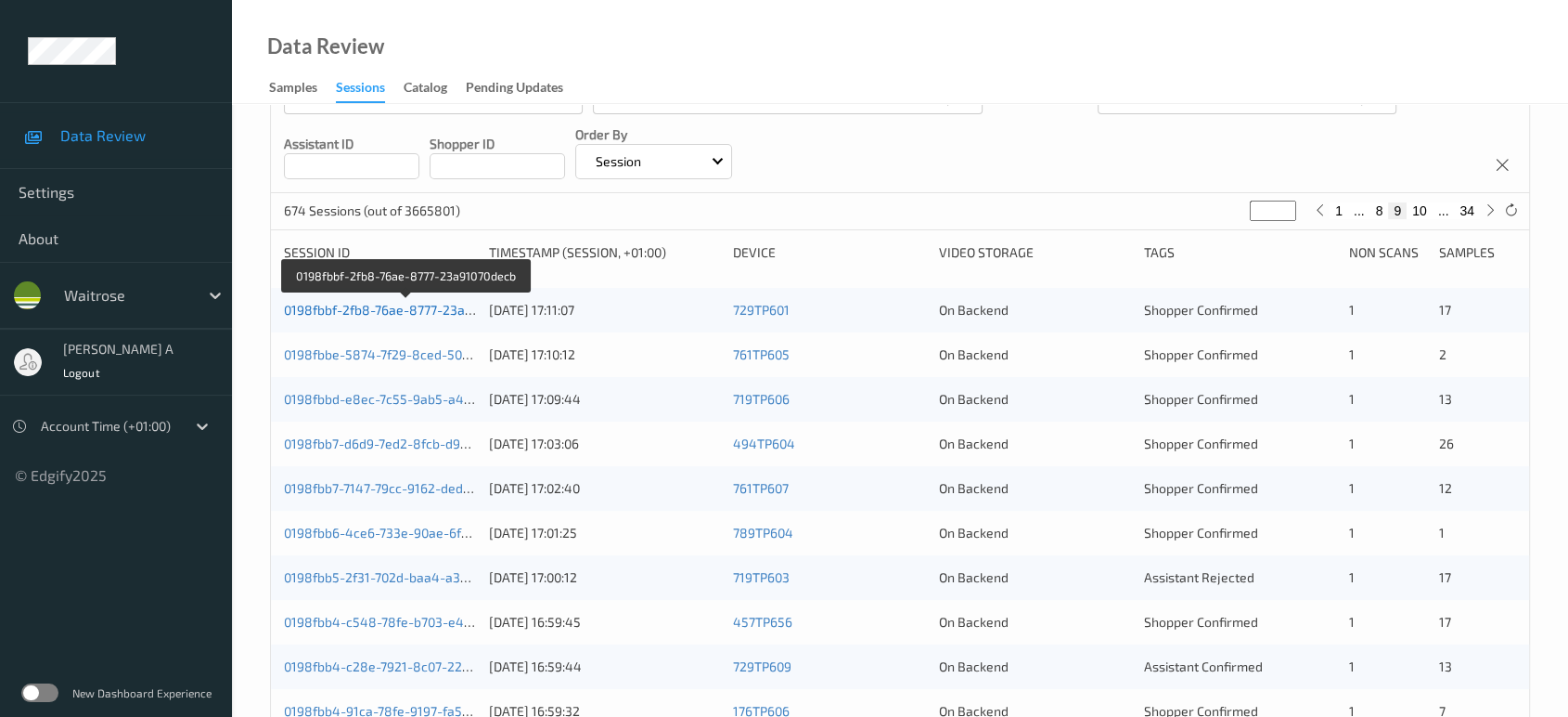
click at [425, 312] on link "0198fbbf-2fb8-76ae-8777-23a91070decb" at bounding box center [406, 309] width 244 height 16
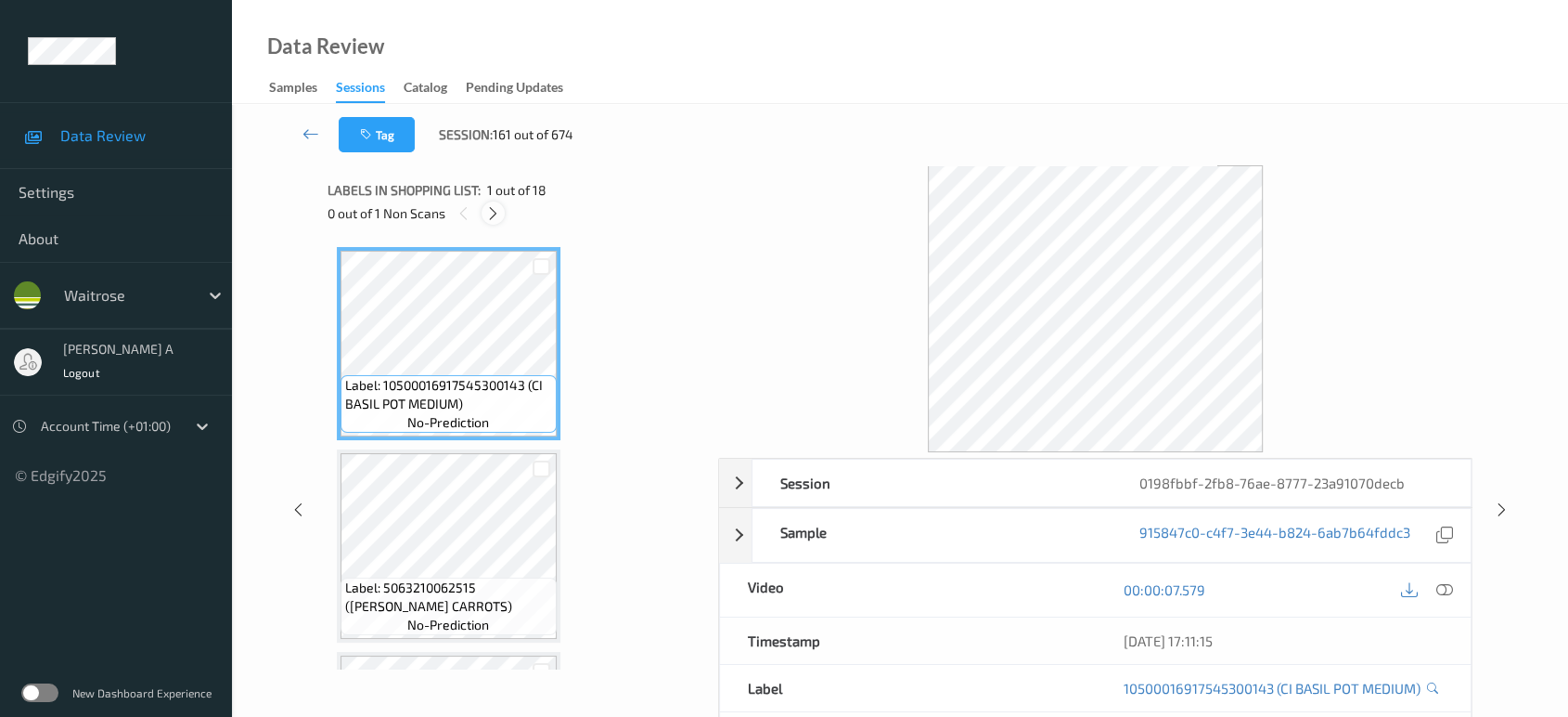
click at [489, 209] on icon at bounding box center [492, 213] width 16 height 17
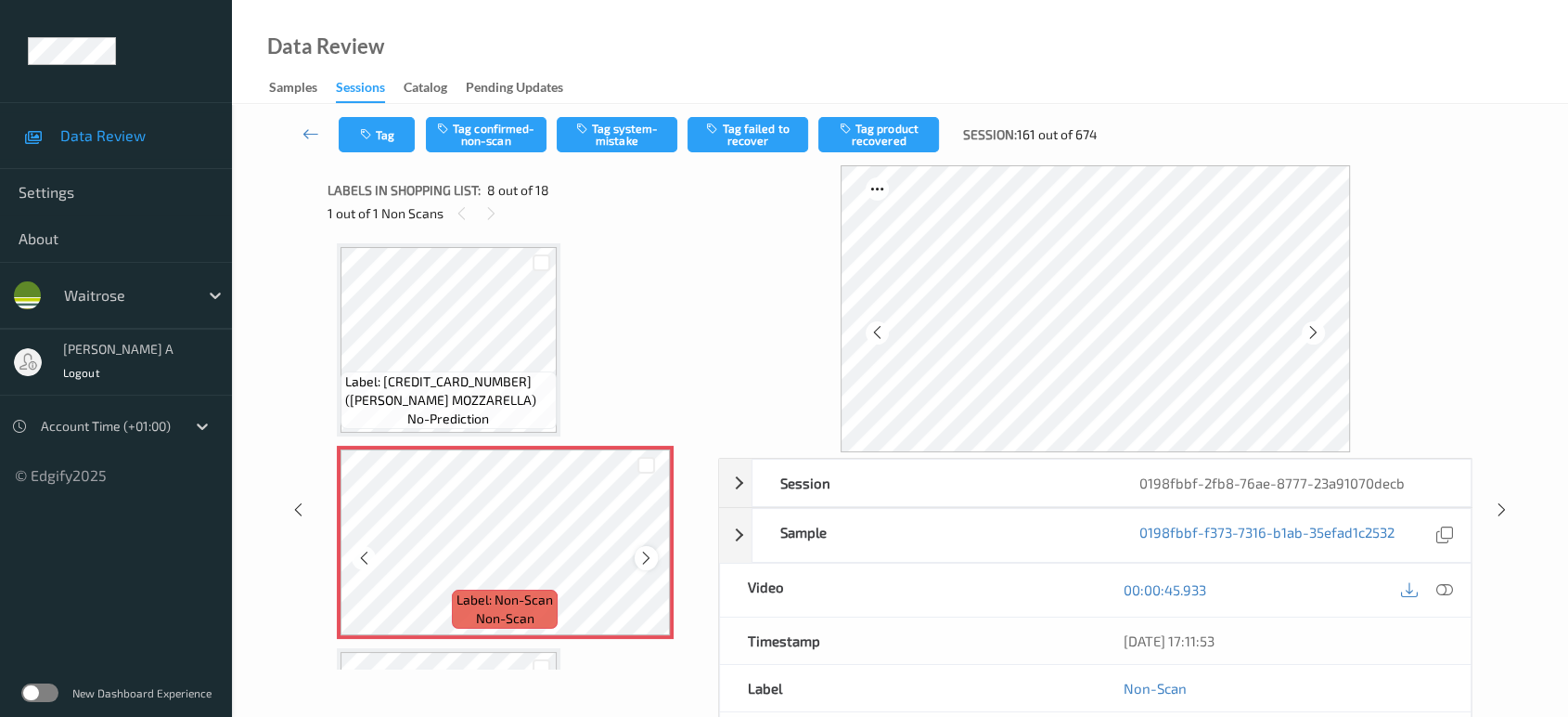
click at [648, 559] on div at bounding box center [646, 557] width 23 height 23
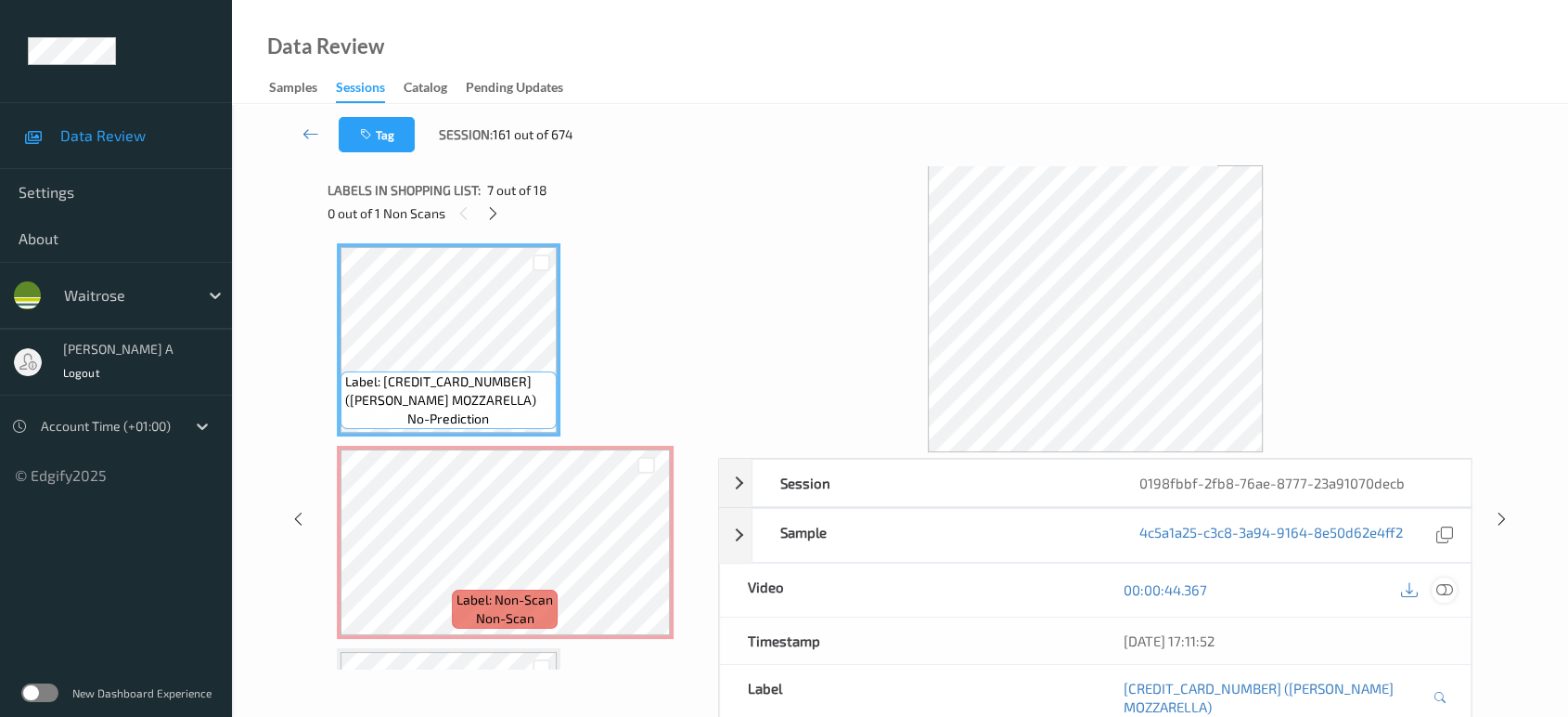
click at [1448, 585] on icon at bounding box center [1445, 590] width 17 height 17
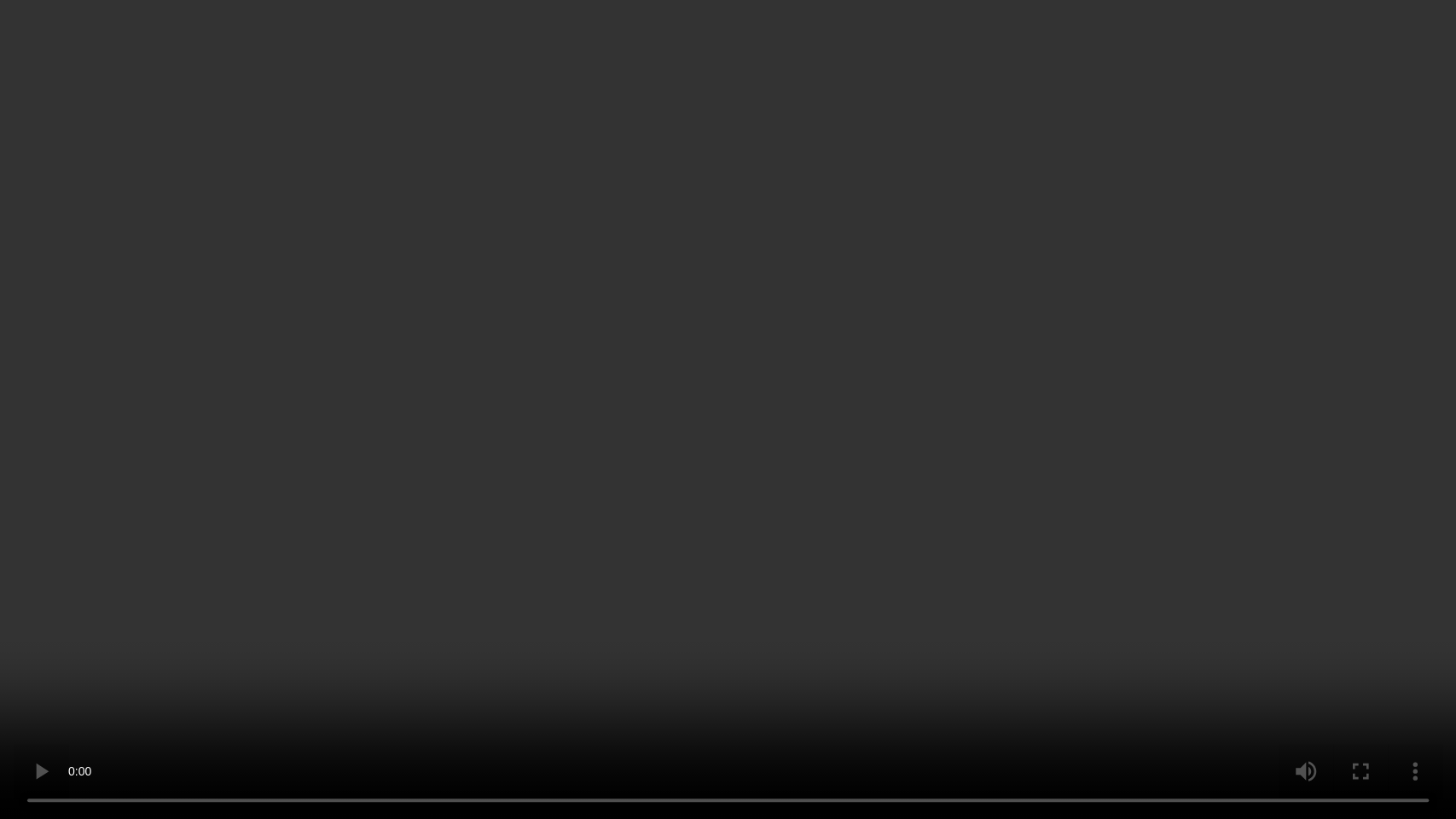
drag, startPoint x: 507, startPoint y: 406, endPoint x: 542, endPoint y: 372, distance: 48.8
click at [507, 406] on video at bounding box center [728, 409] width 1456 height 819
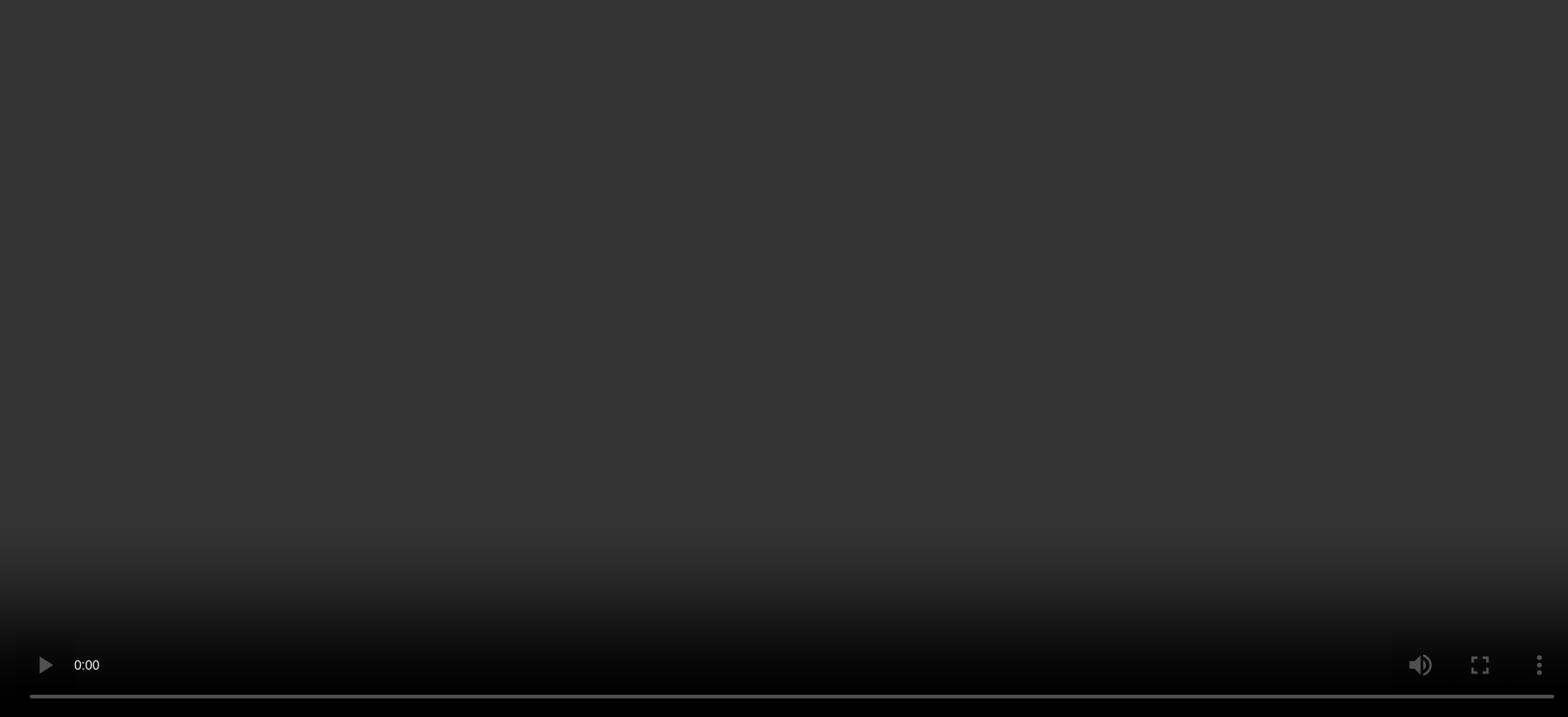
scroll to position [1322, 0]
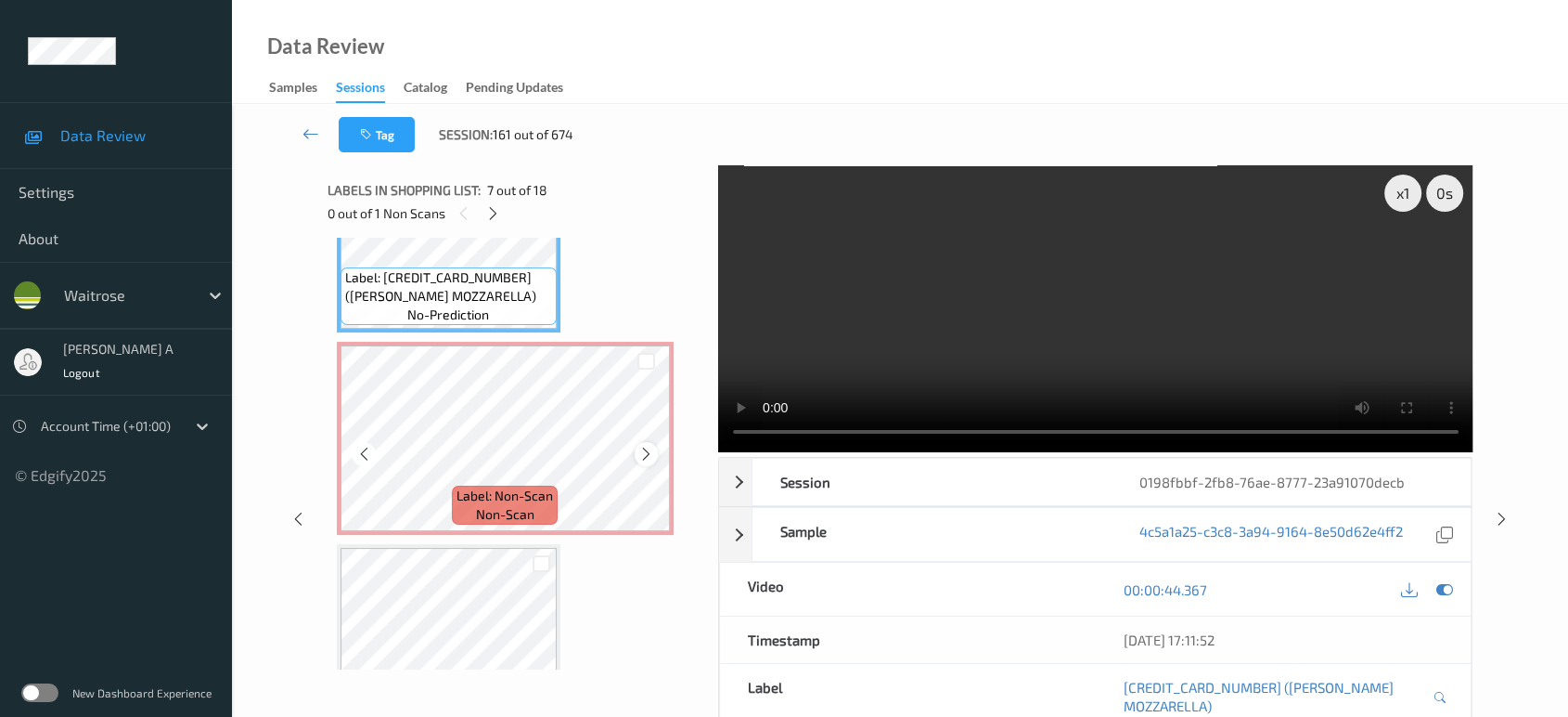
click at [652, 446] on icon at bounding box center [646, 454] width 16 height 17
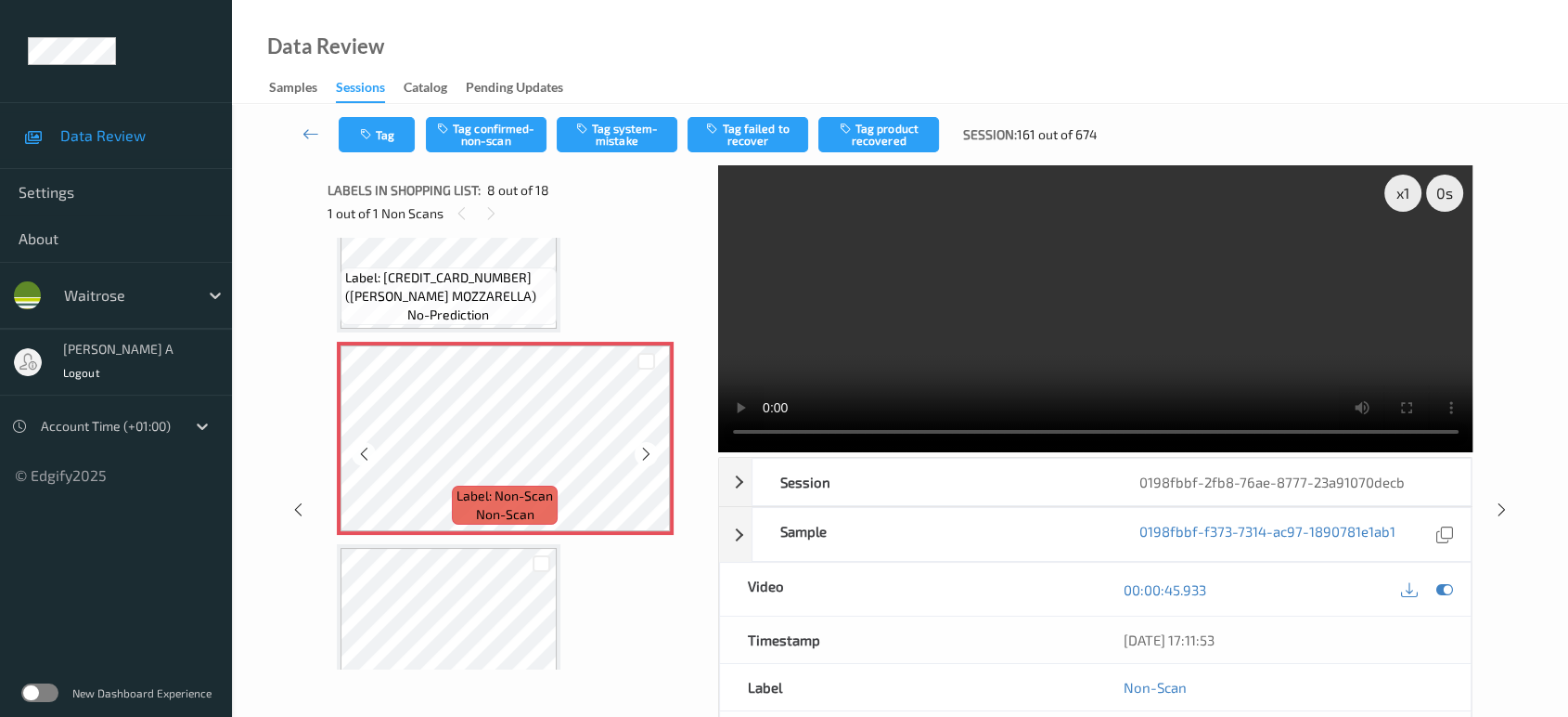
click at [652, 446] on icon at bounding box center [646, 454] width 16 height 17
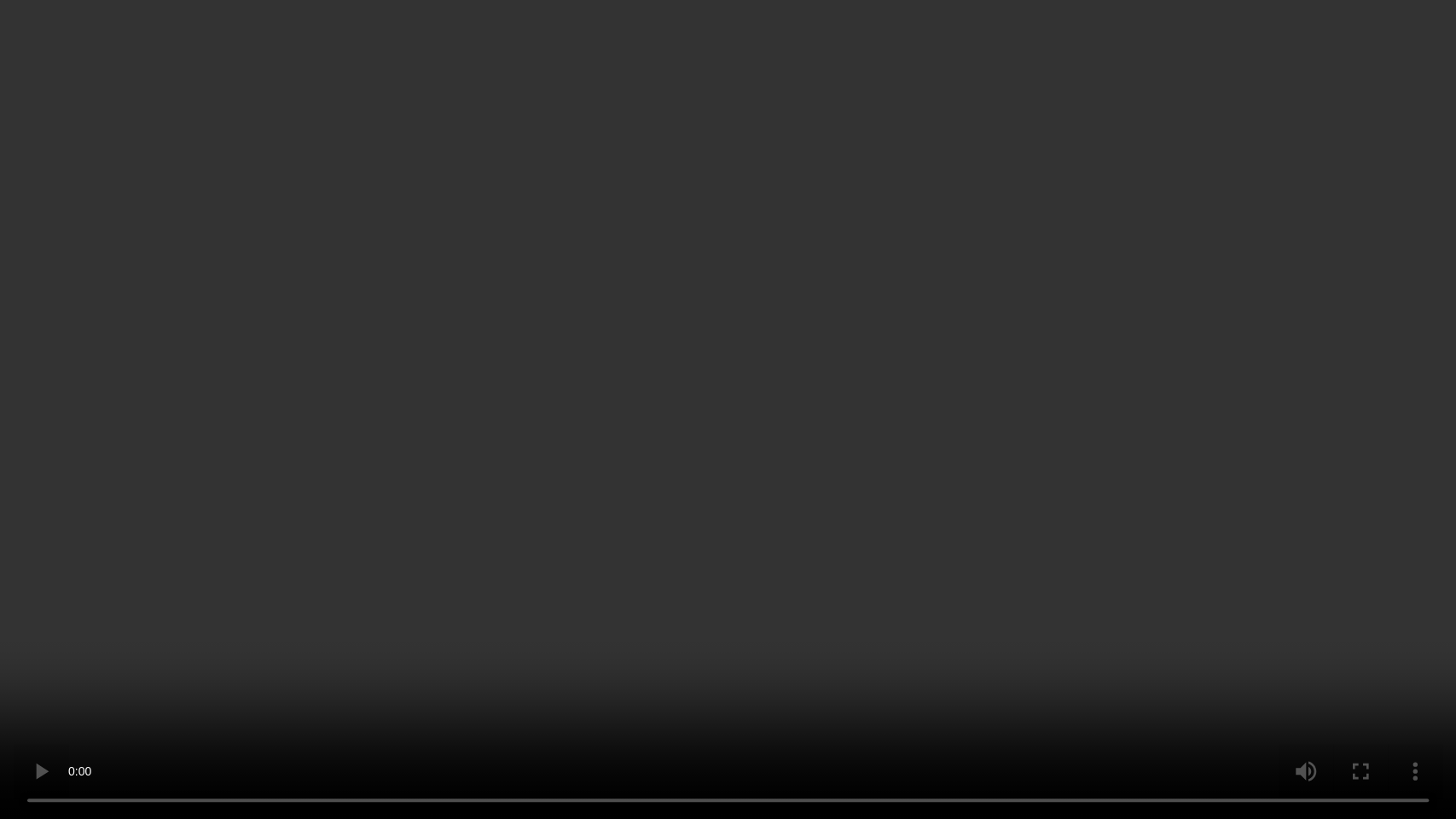
click at [887, 474] on video at bounding box center [728, 409] width 1456 height 819
click at [653, 568] on video at bounding box center [728, 409] width 1456 height 819
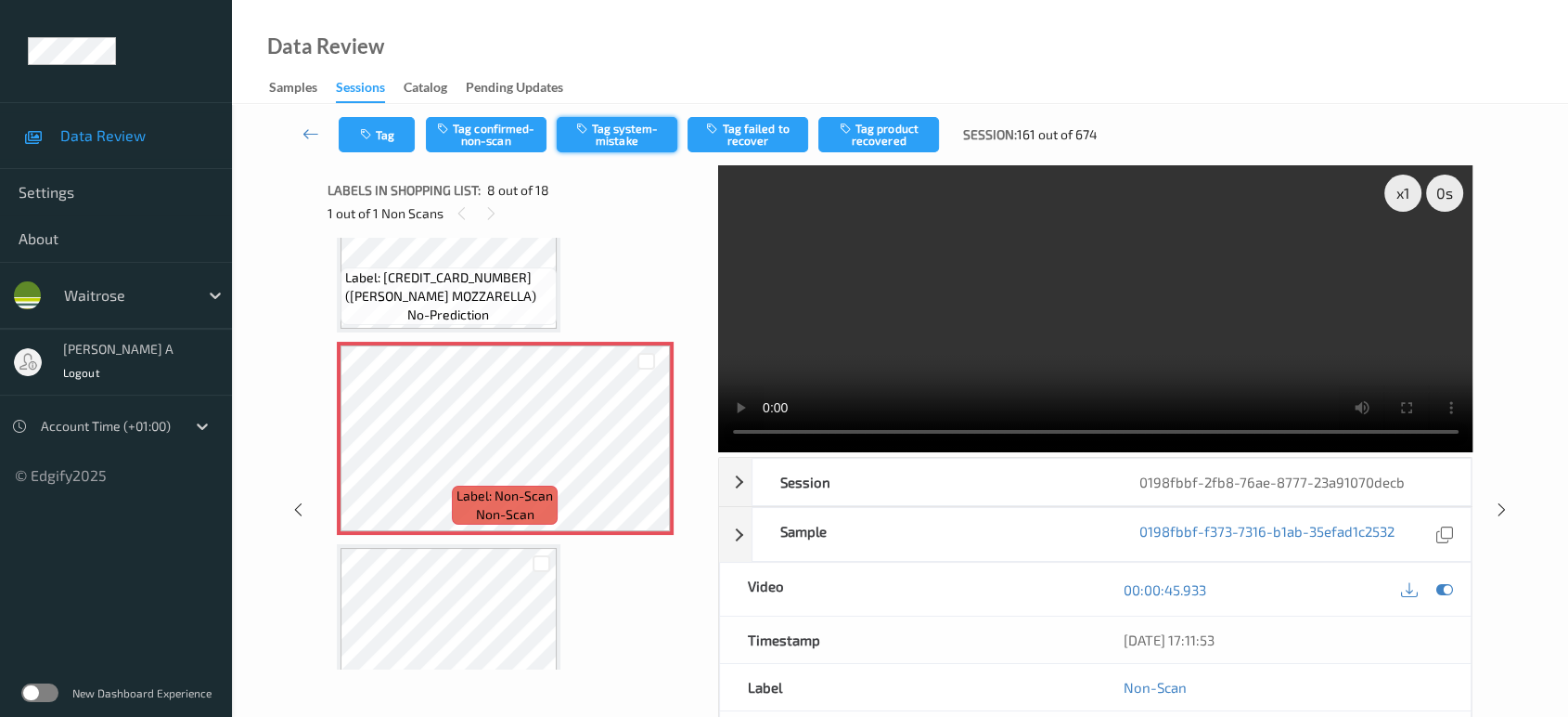
click at [607, 135] on button "Tag system-mistake" at bounding box center [617, 135] width 121 height 36
click at [382, 132] on button "Tag" at bounding box center [376, 135] width 76 height 36
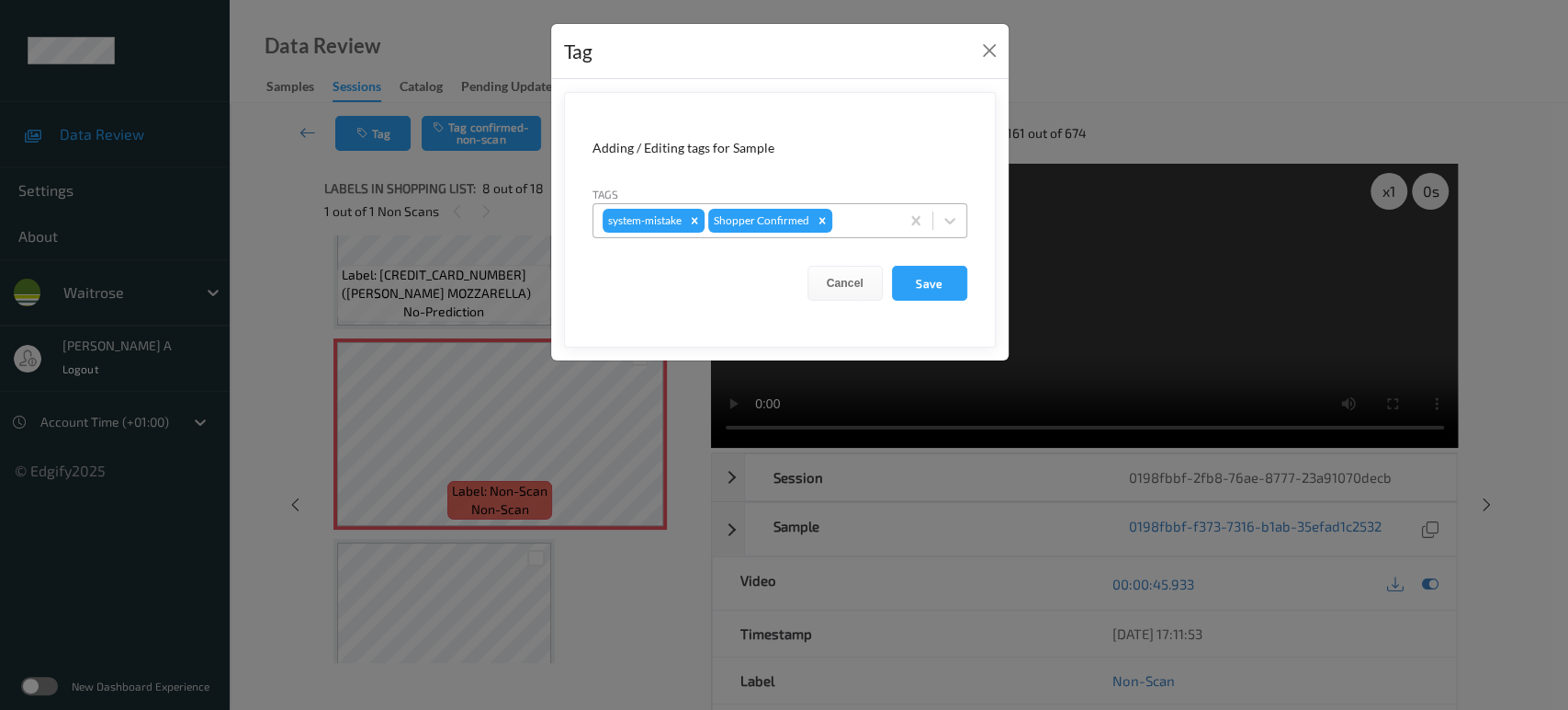
click at [871, 209] on div at bounding box center [863, 220] width 55 height 22
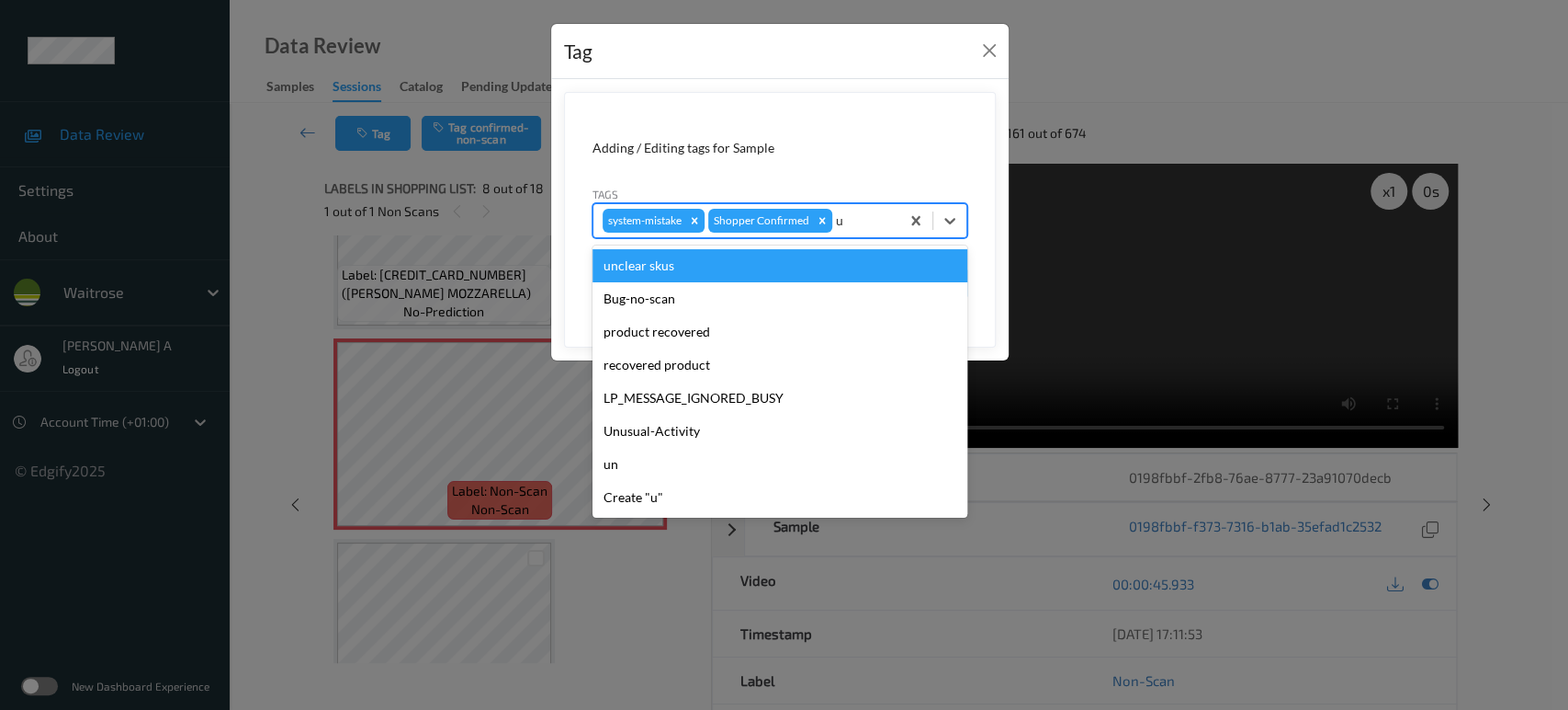
type input "un"
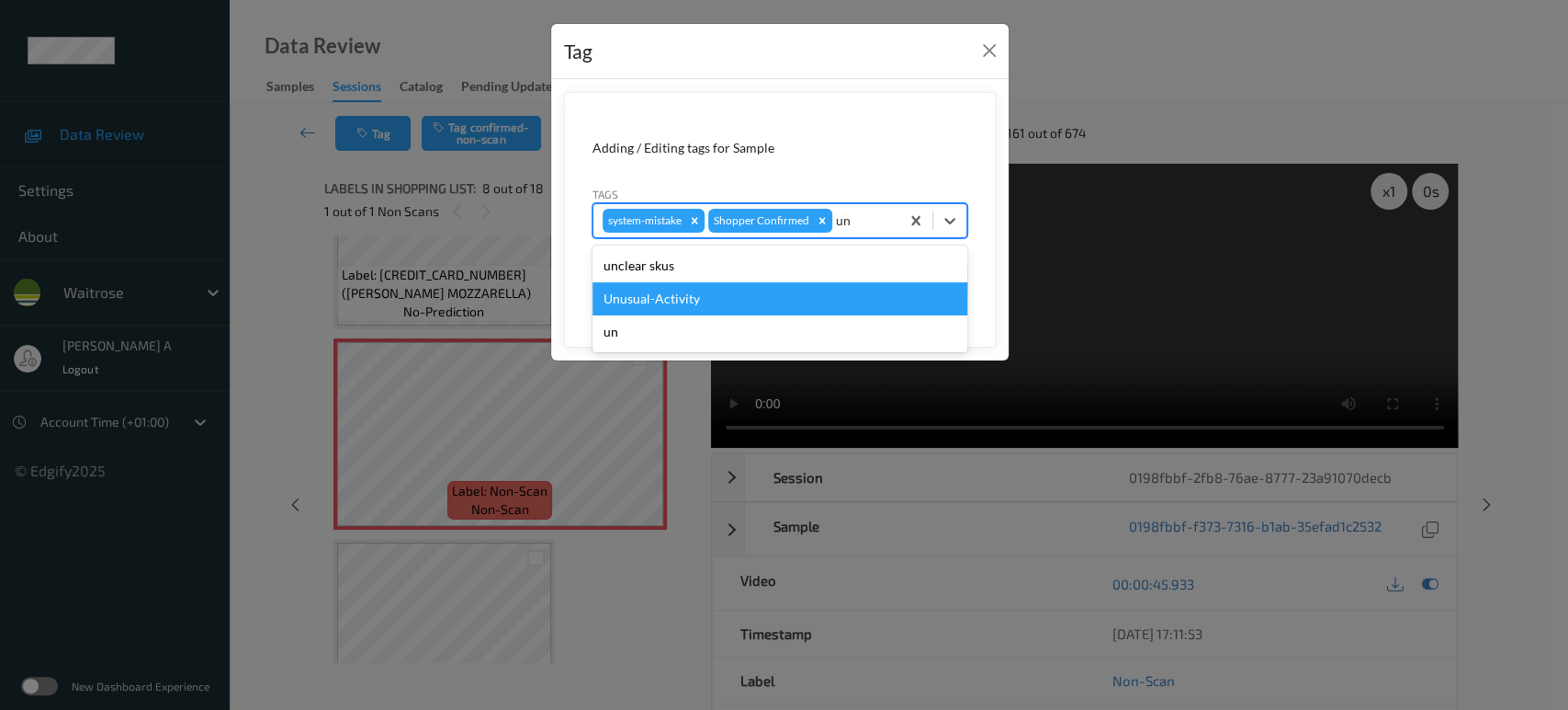
click at [715, 296] on div "Unusual-Activity" at bounding box center [779, 299] width 375 height 33
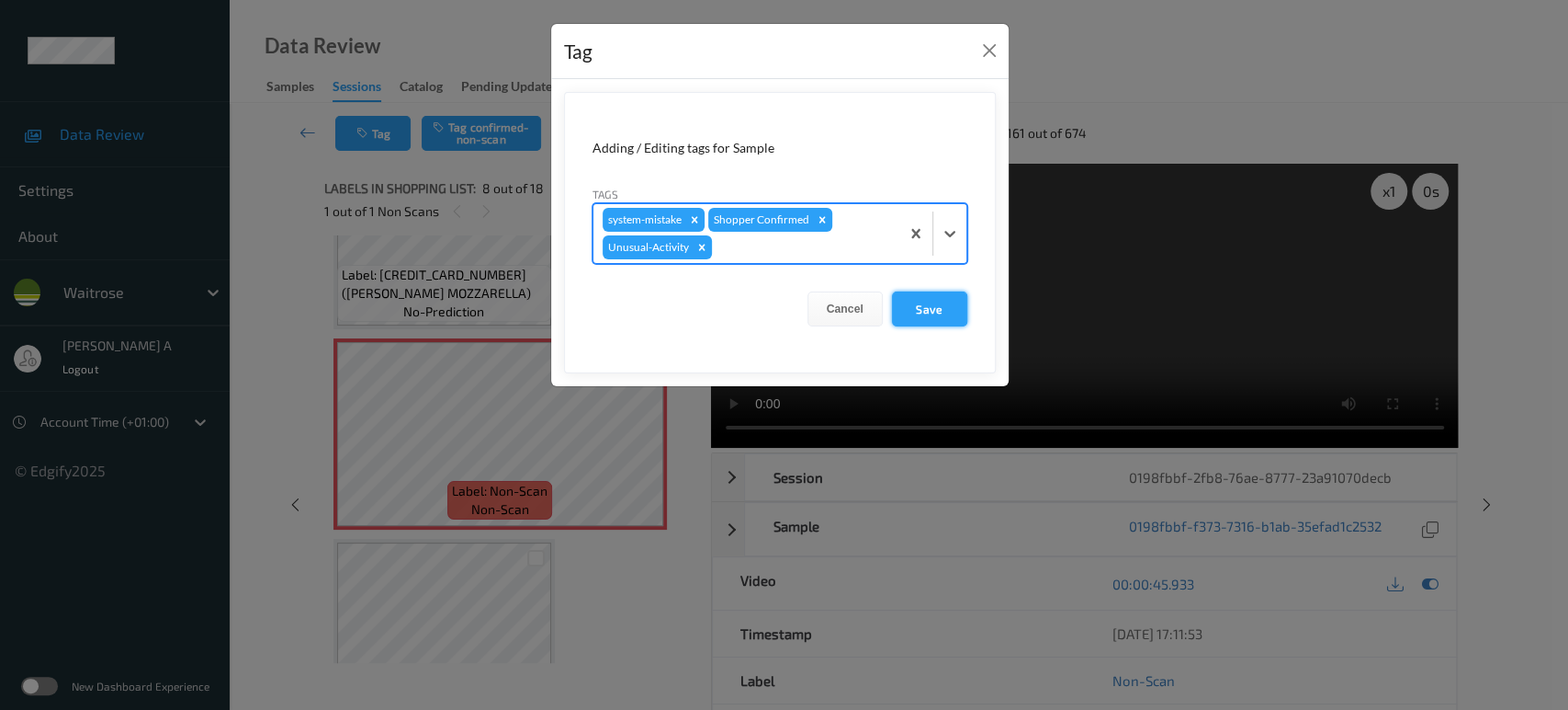
click at [918, 307] on button "Save" at bounding box center [929, 309] width 75 height 35
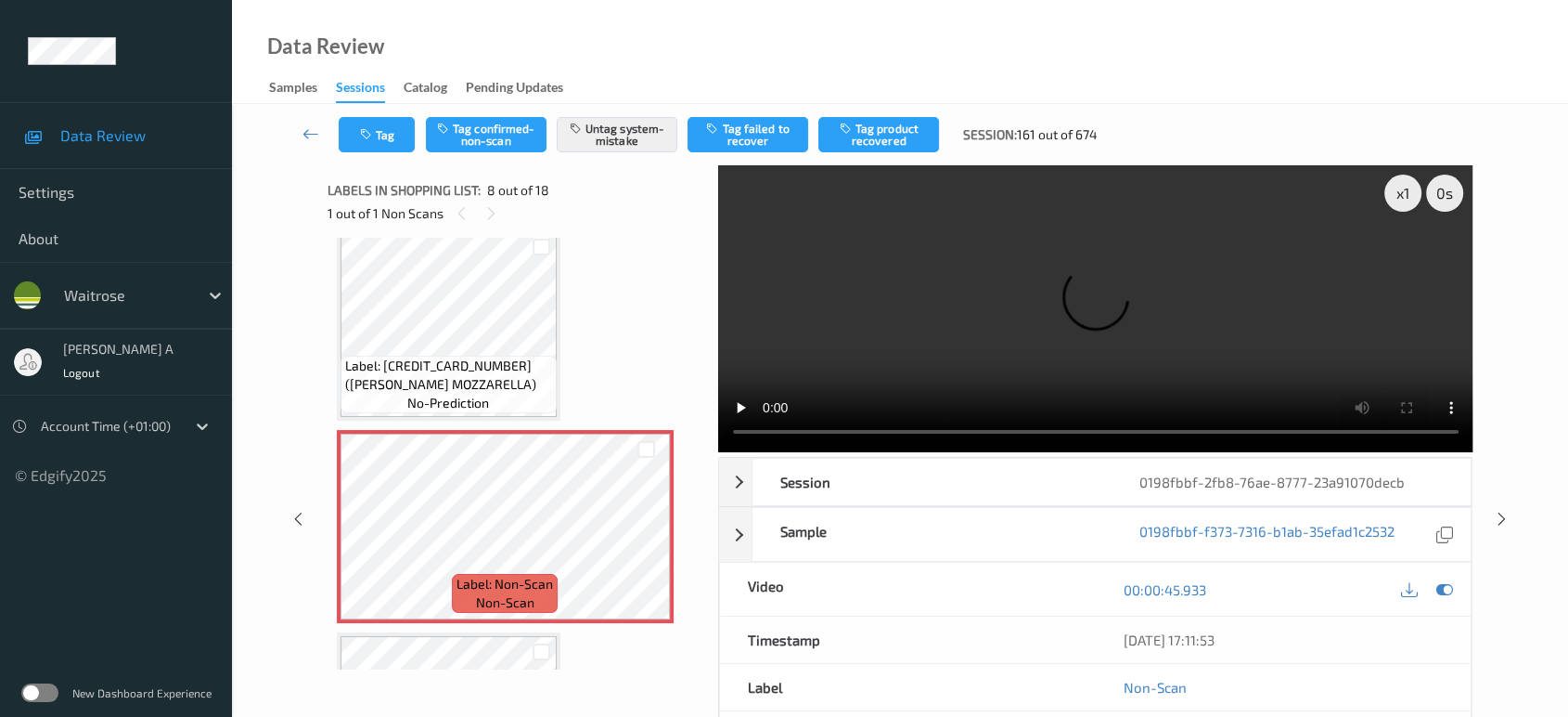
scroll to position [1218, 0]
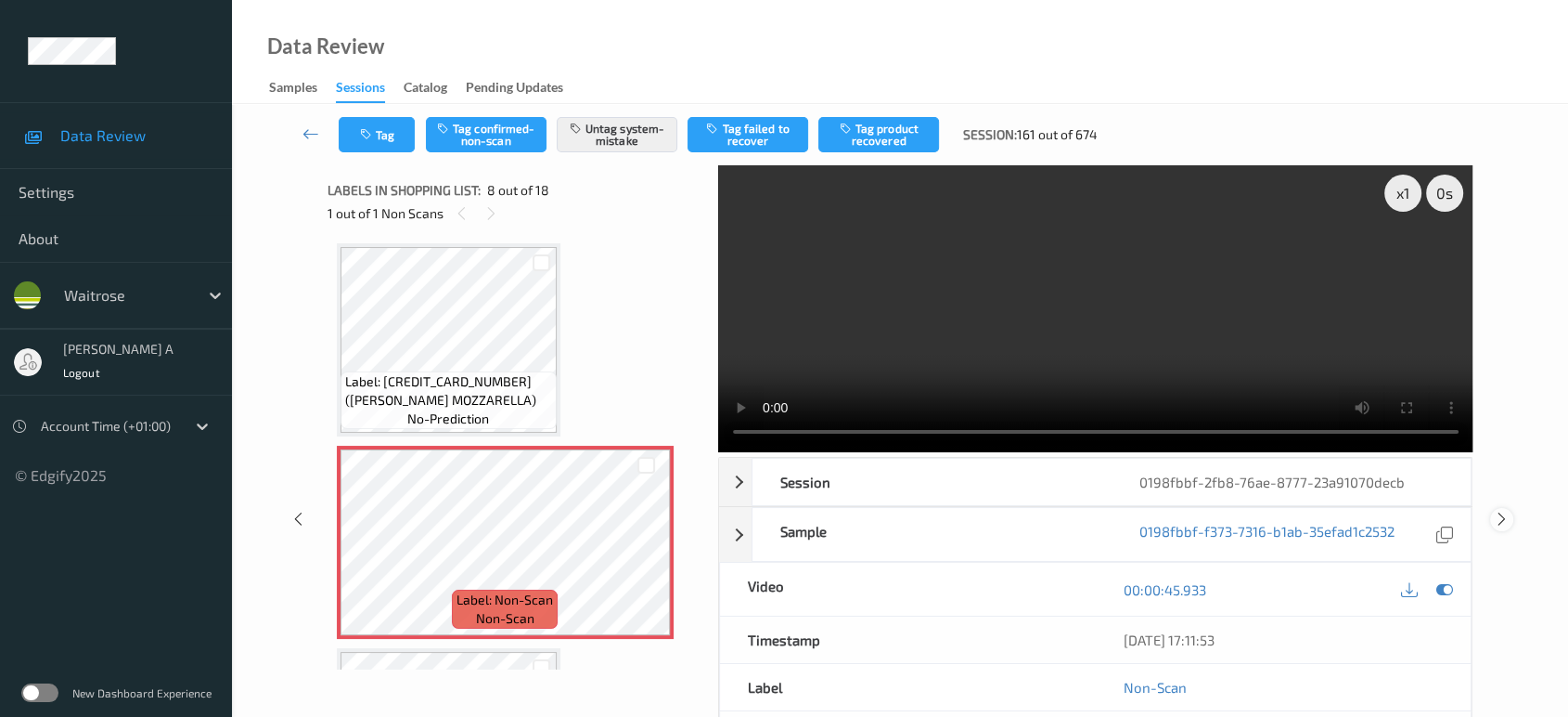
click at [1501, 510] on icon at bounding box center [1502, 519] width 16 height 17
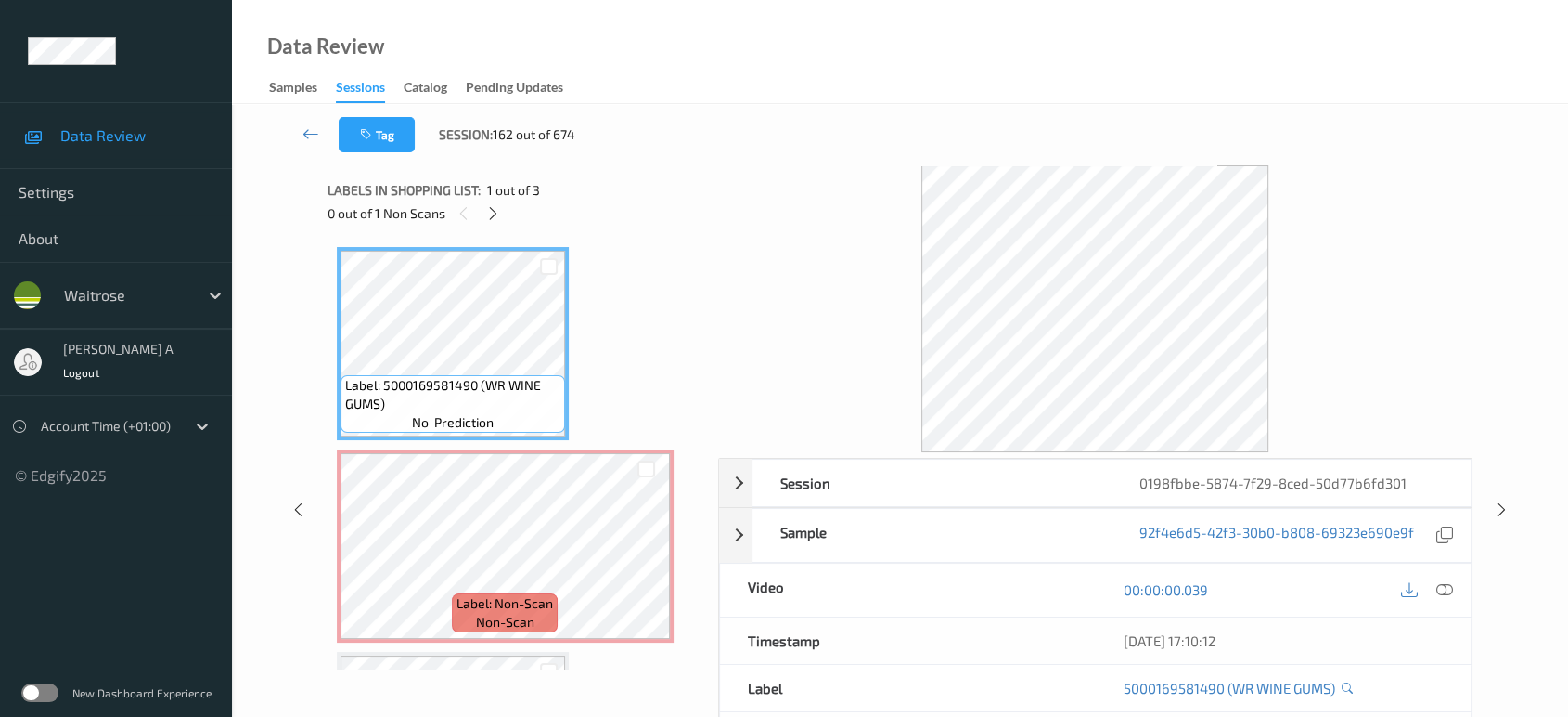
drag, startPoint x: 493, startPoint y: 208, endPoint x: 494, endPoint y: 185, distance: 23.0
click at [493, 208] on icon at bounding box center [492, 213] width 16 height 17
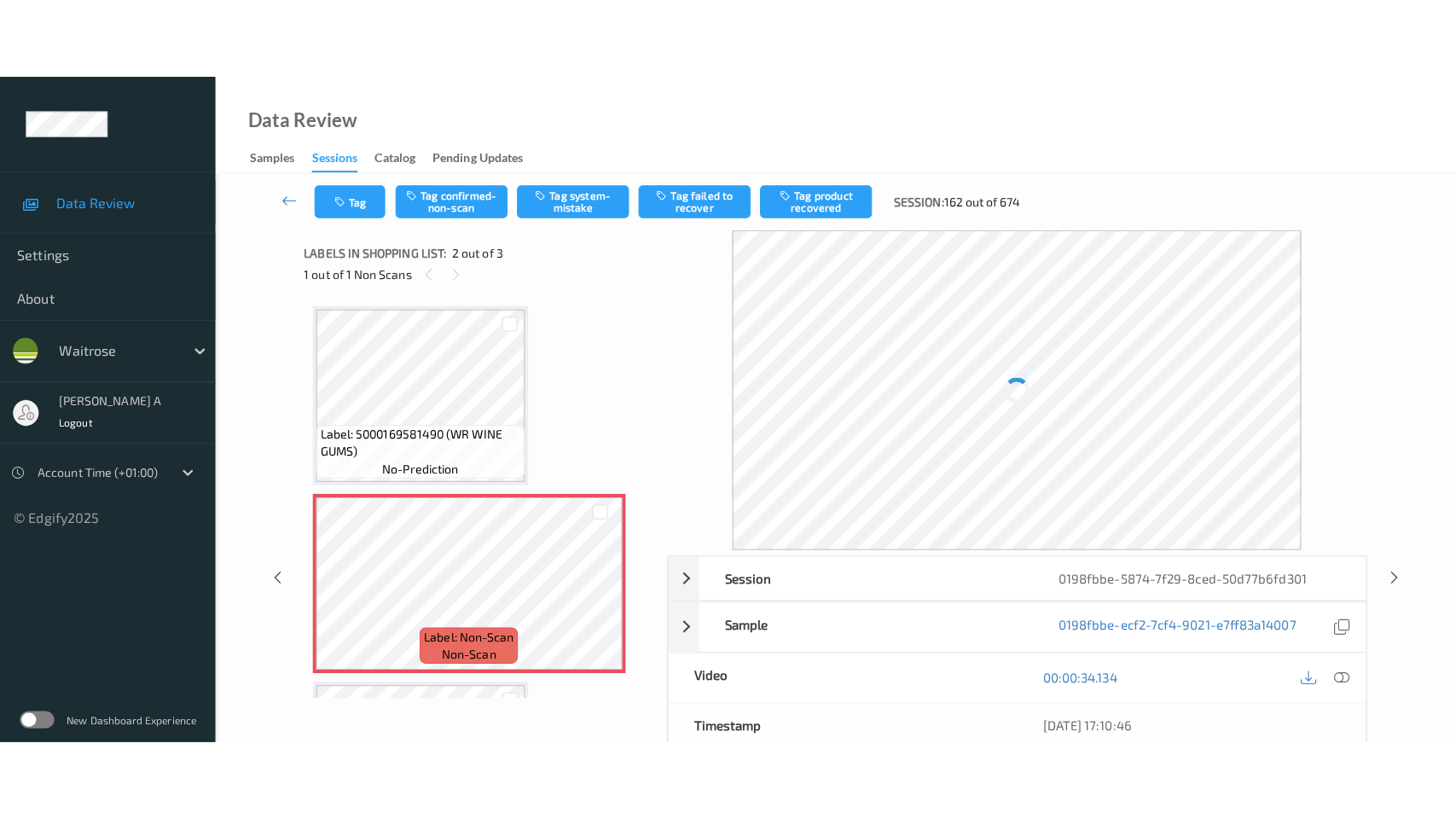
scroll to position [8, 0]
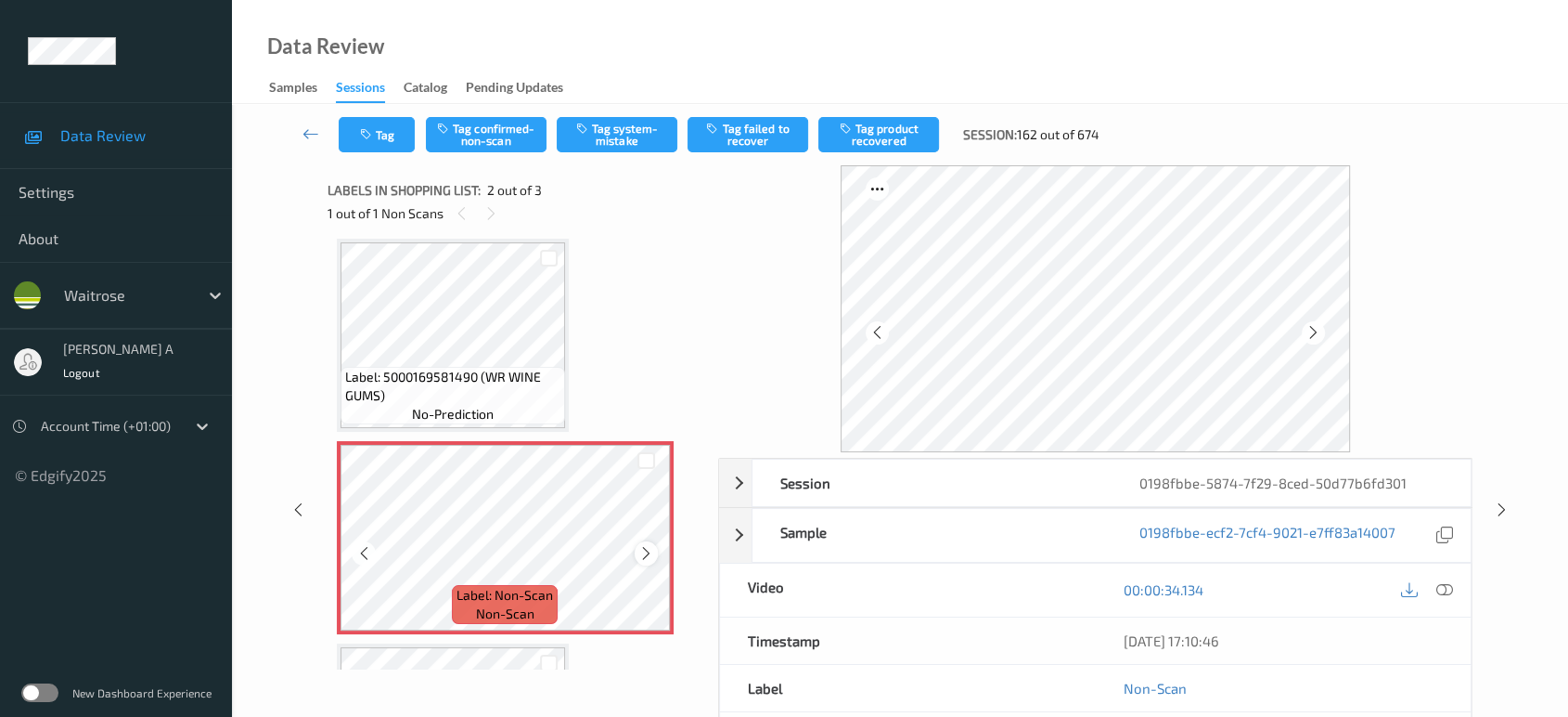
click at [654, 552] on div at bounding box center [646, 552] width 23 height 23
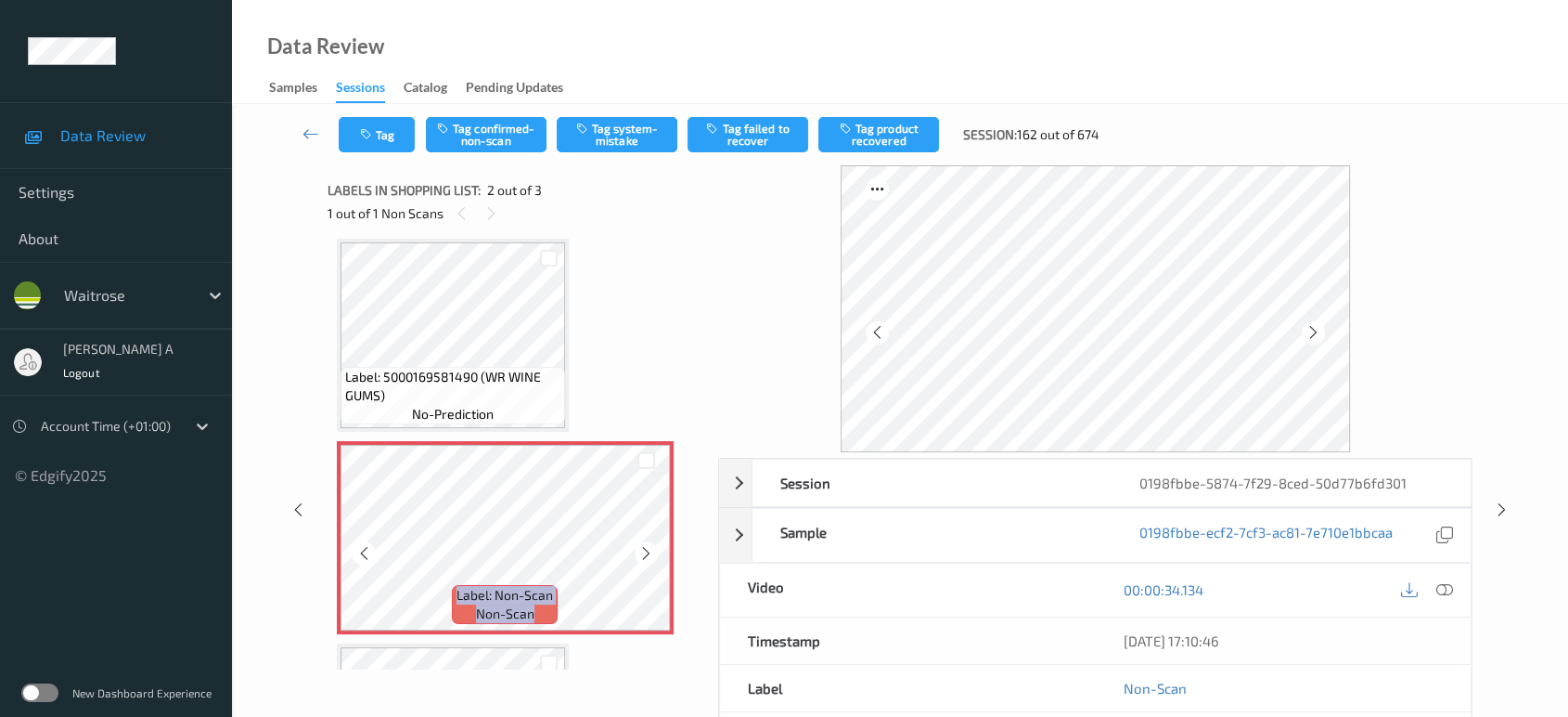
click at [654, 552] on div at bounding box center [646, 552] width 23 height 23
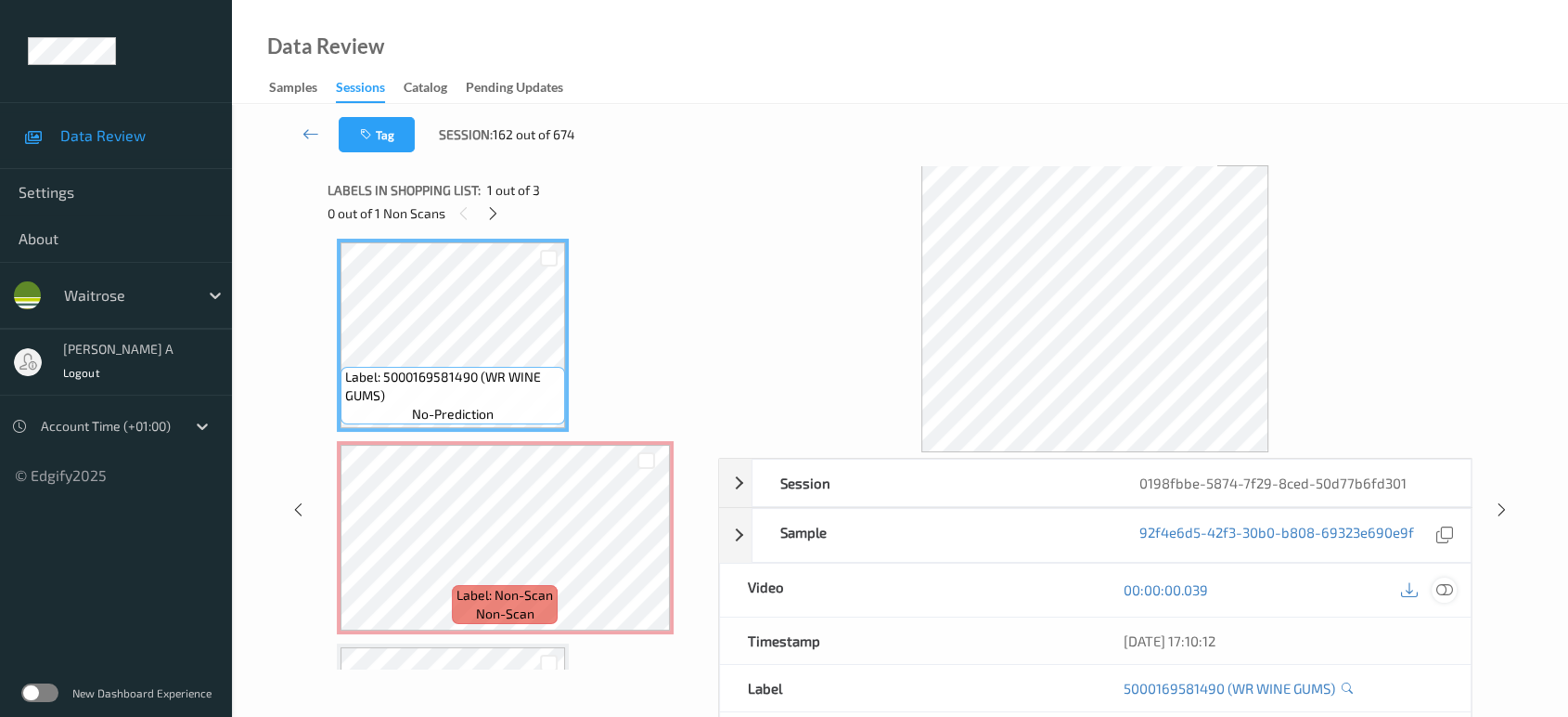
click at [1439, 588] on icon at bounding box center [1445, 590] width 17 height 17
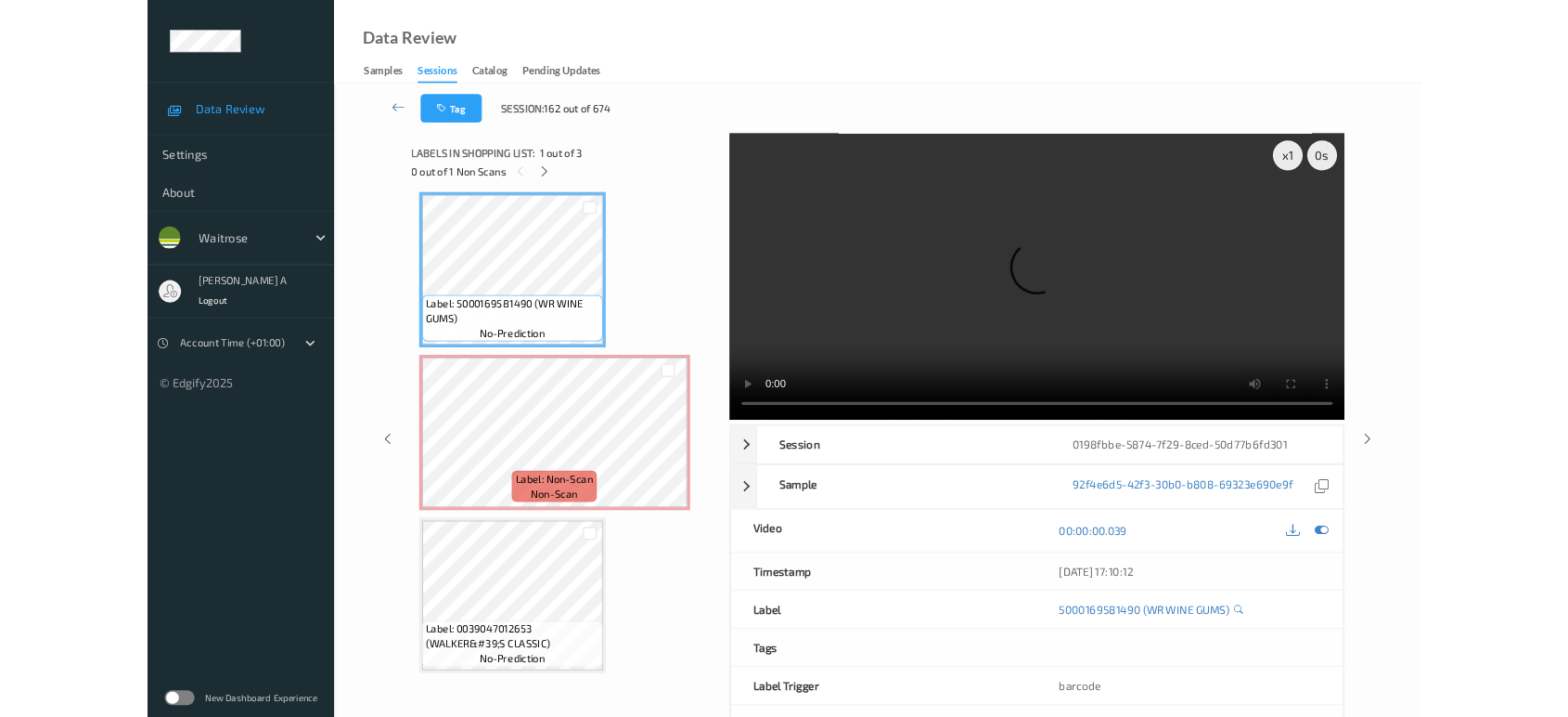
scroll to position [7, 0]
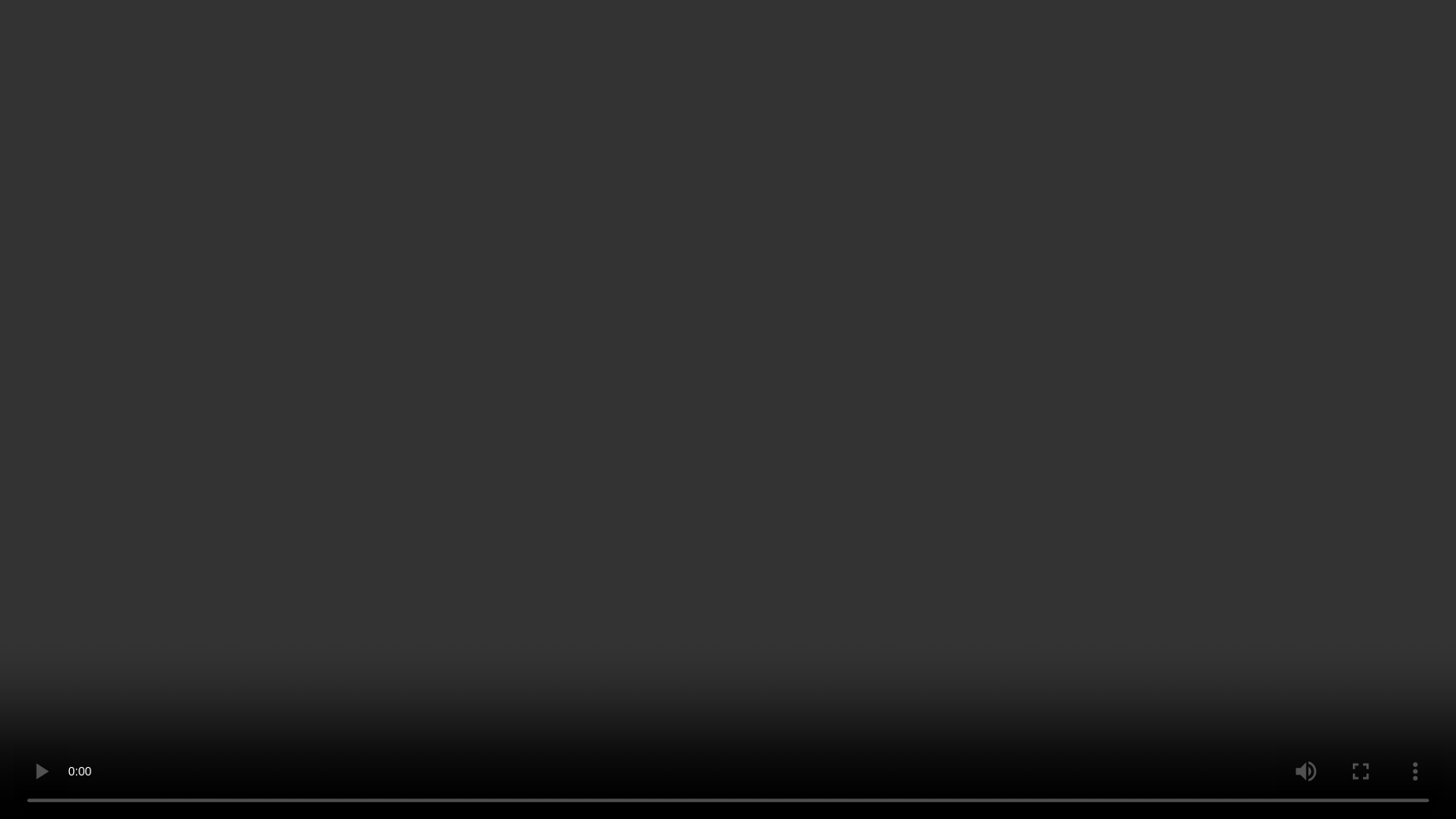
click at [661, 555] on video at bounding box center [728, 409] width 1456 height 819
click at [600, 569] on video at bounding box center [728, 409] width 1456 height 819
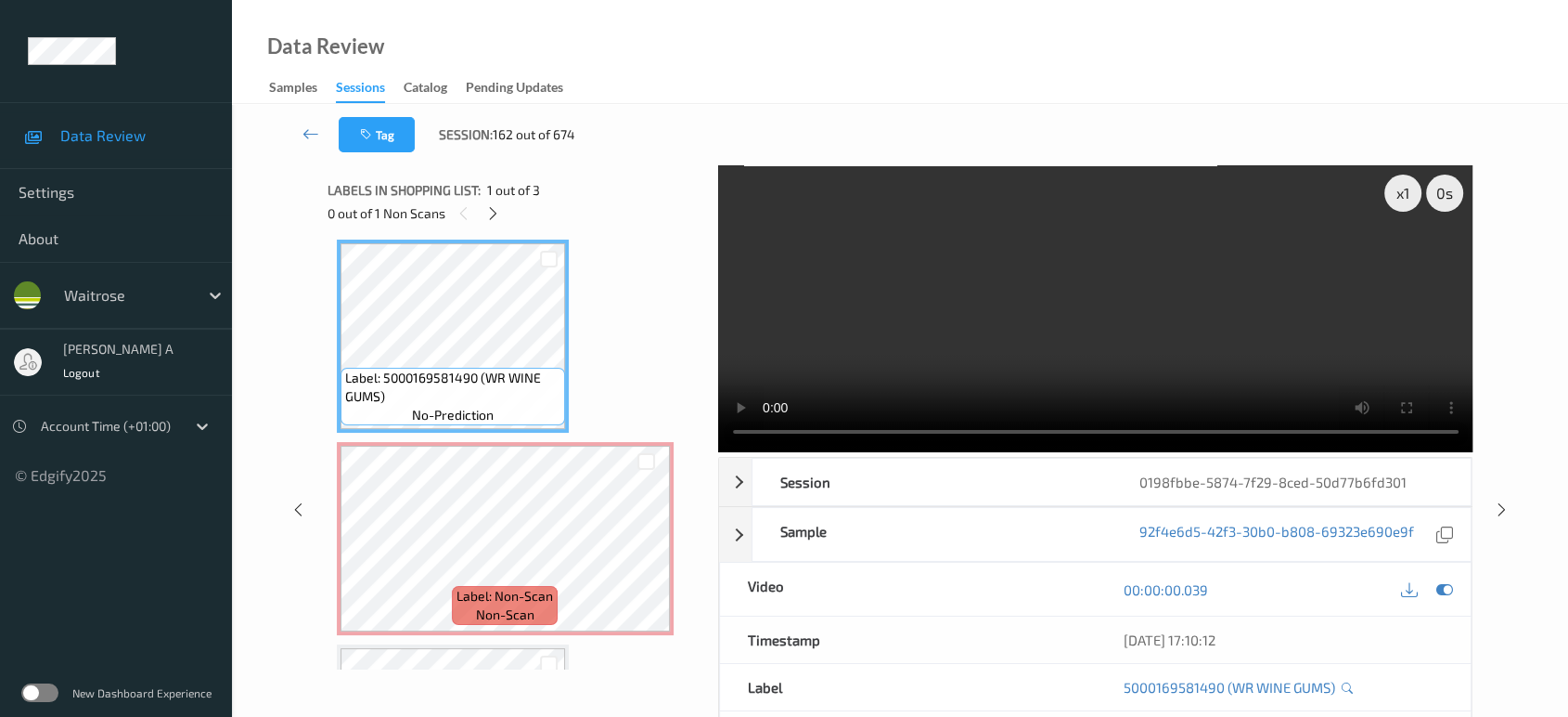
click at [1043, 280] on video at bounding box center [1096, 308] width 755 height 287
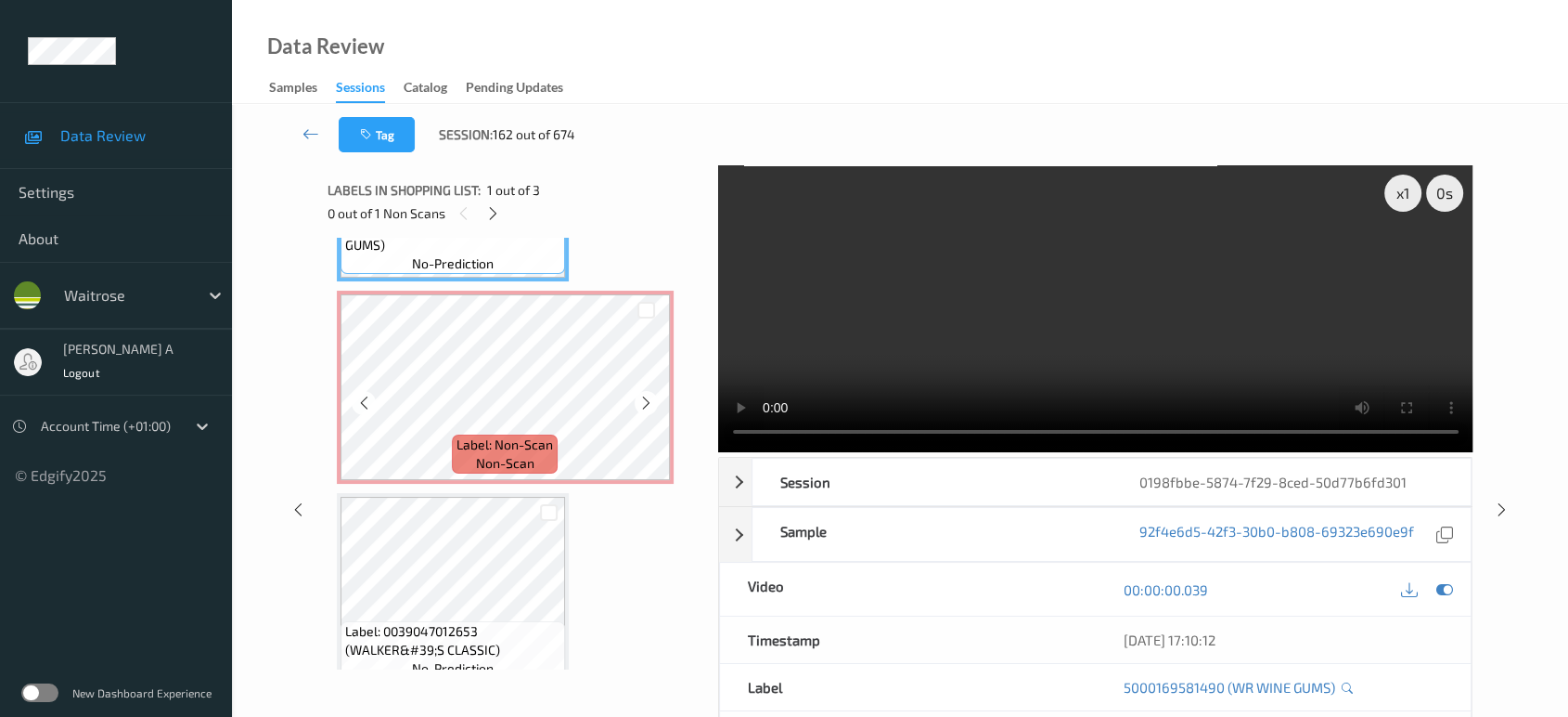
scroll to position [181, 0]
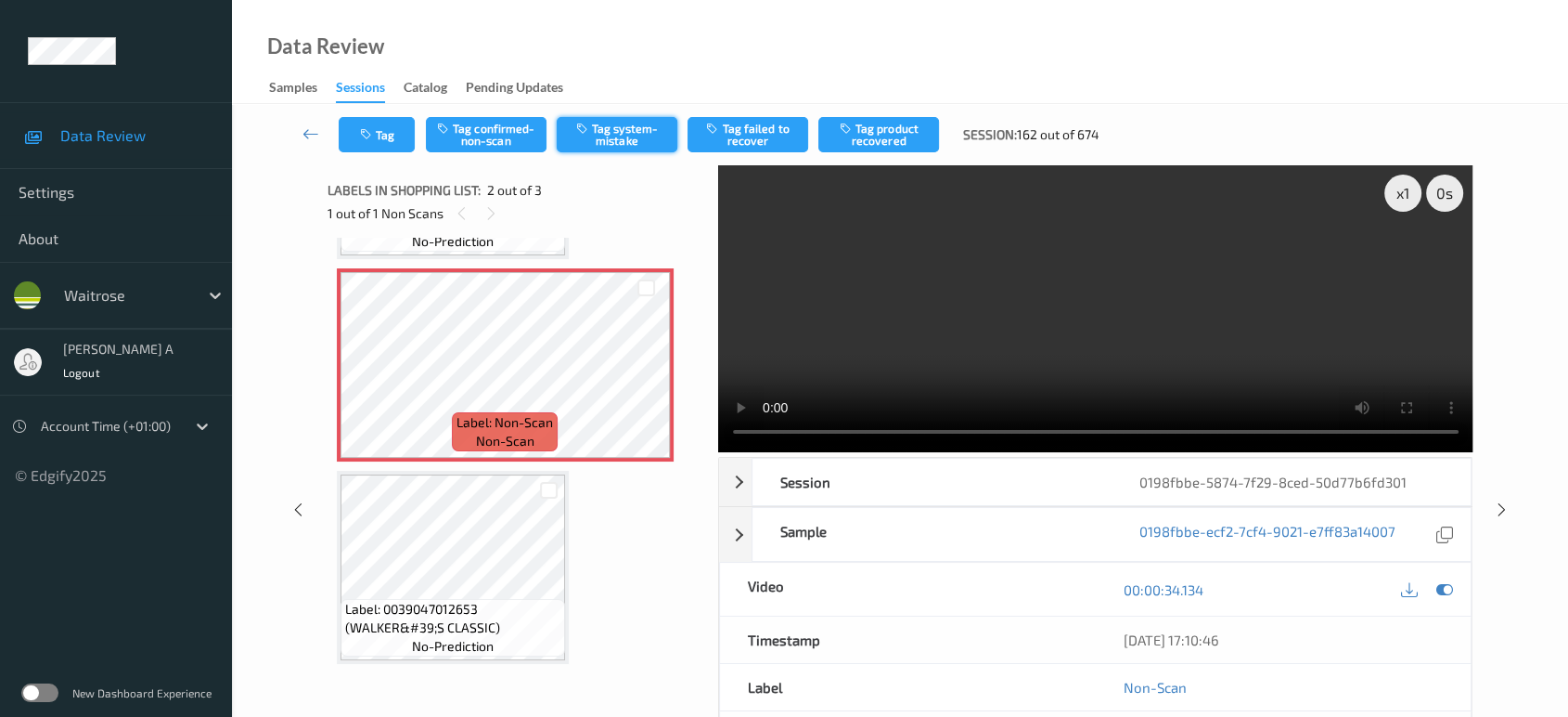
click at [587, 124] on icon "button" at bounding box center [584, 128] width 16 height 13
click at [391, 122] on button "Tag" at bounding box center [376, 135] width 76 height 36
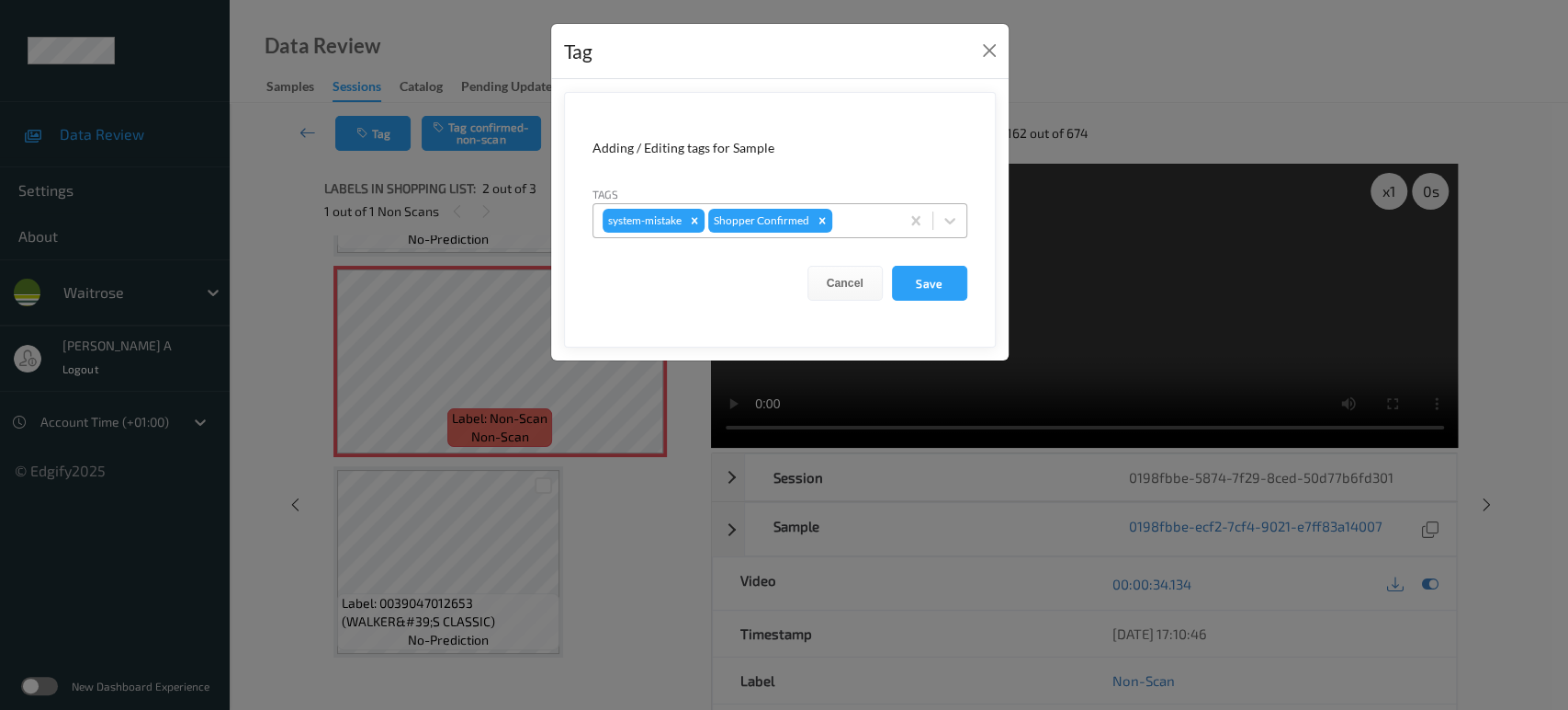
click at [867, 230] on div at bounding box center [863, 220] width 55 height 22
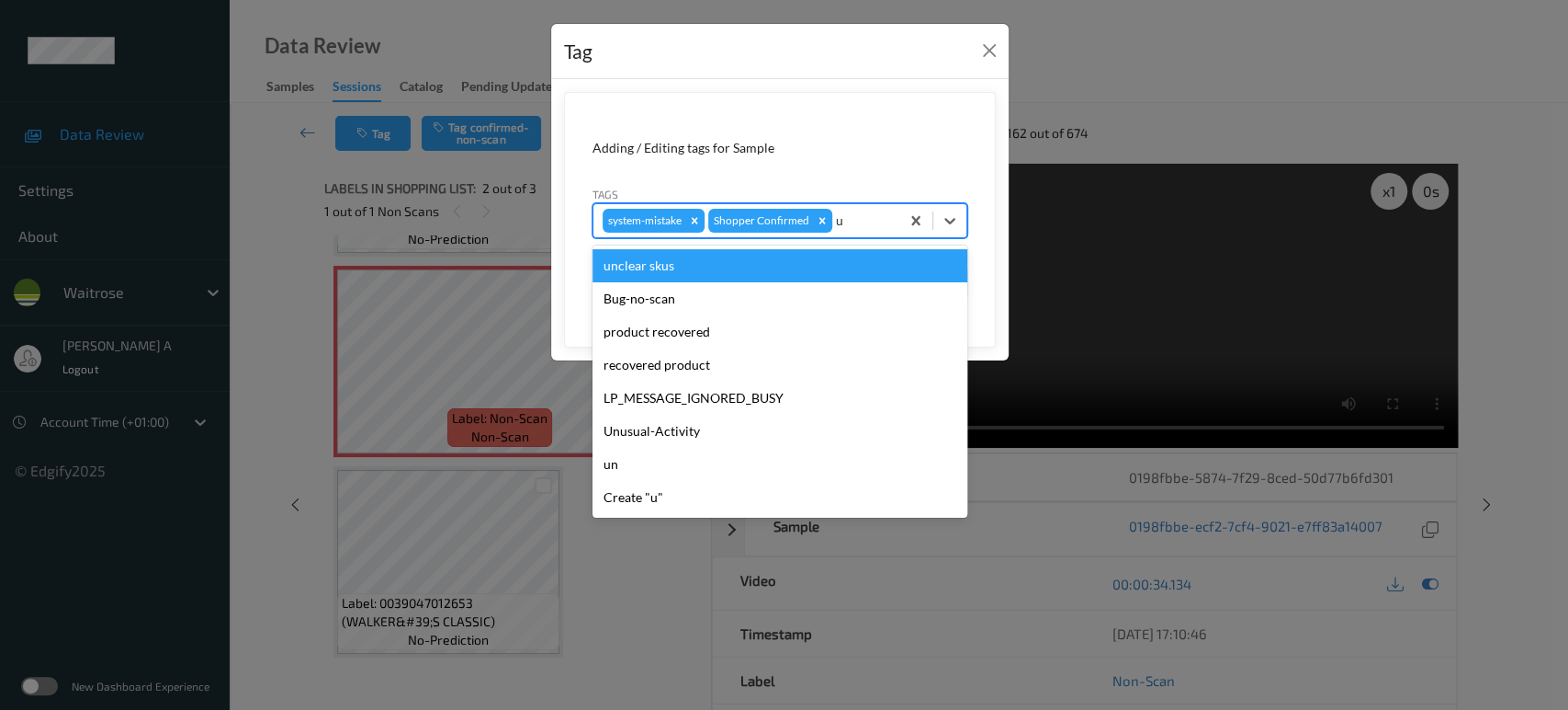
type input "un"
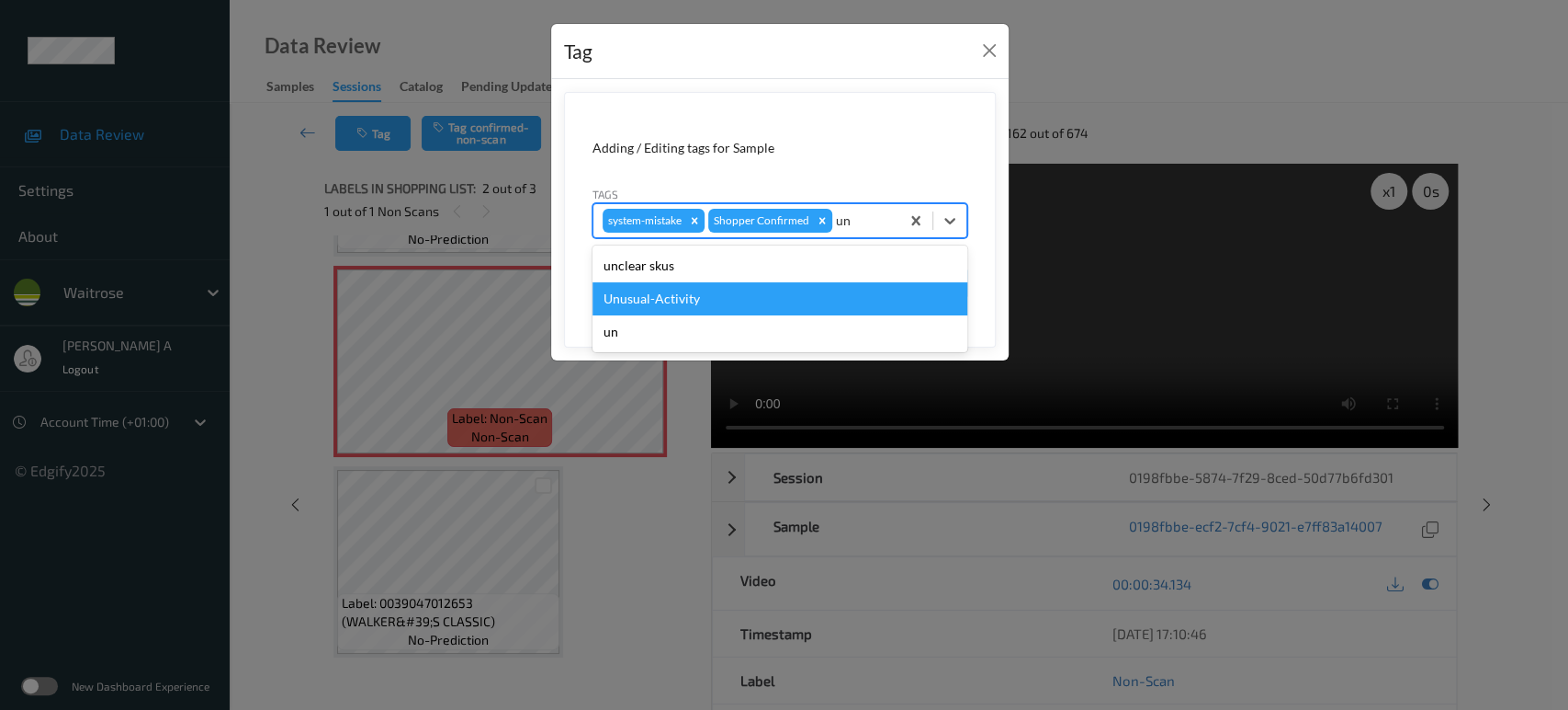
click at [774, 293] on div "Unusual-Activity" at bounding box center [779, 299] width 375 height 33
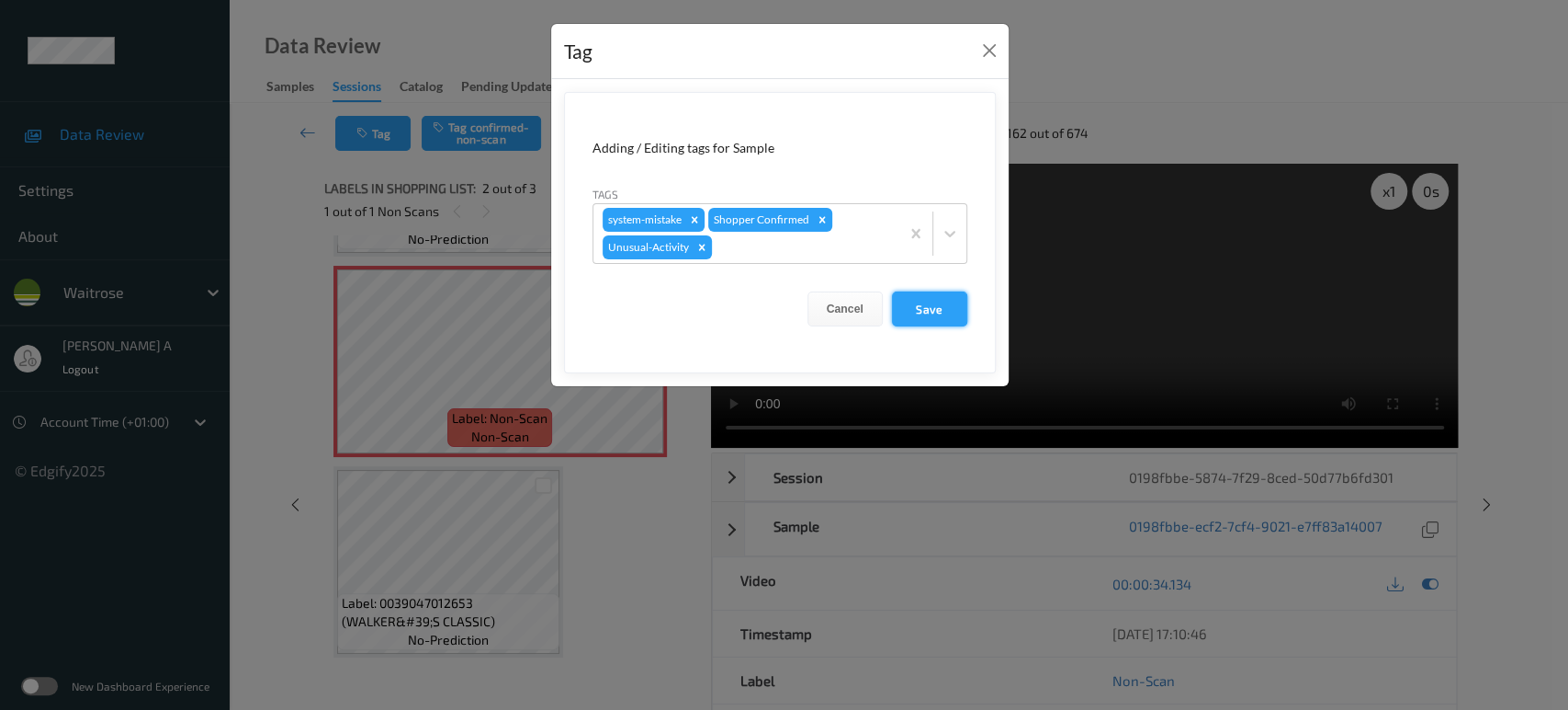
click at [913, 295] on button "Save" at bounding box center [929, 309] width 75 height 35
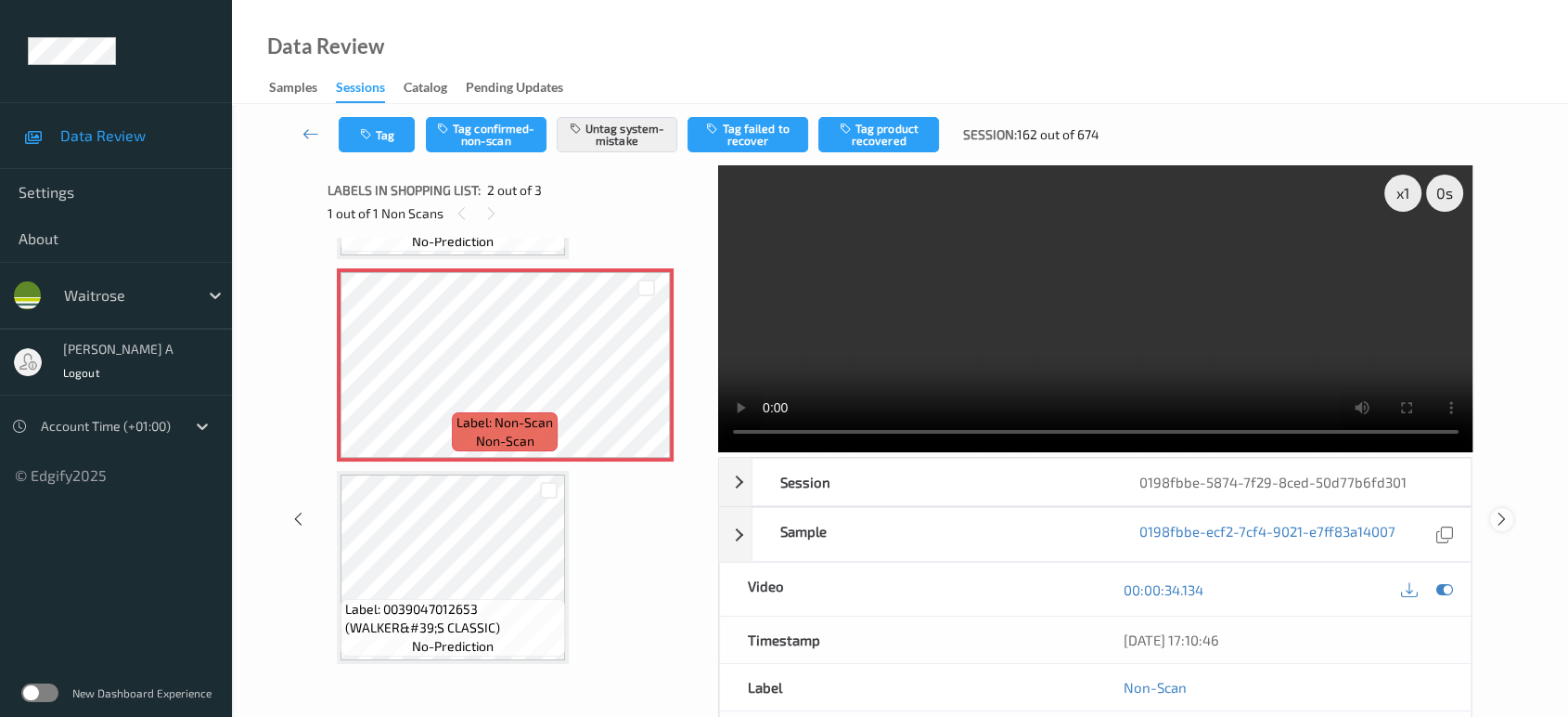
click at [1500, 510] on icon at bounding box center [1502, 519] width 16 height 17
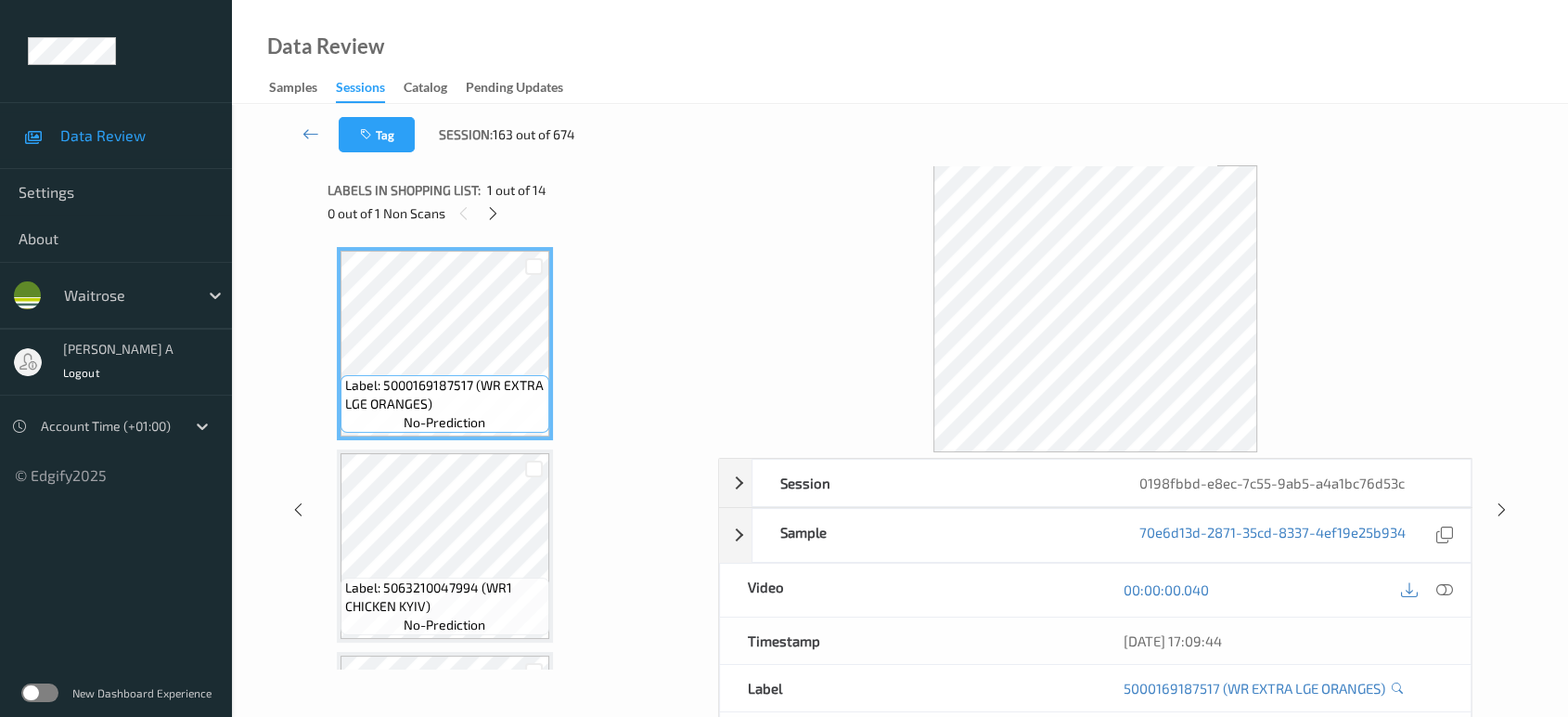
drag, startPoint x: 494, startPoint y: 215, endPoint x: 503, endPoint y: 236, distance: 22.8
click at [494, 215] on icon at bounding box center [492, 213] width 16 height 17
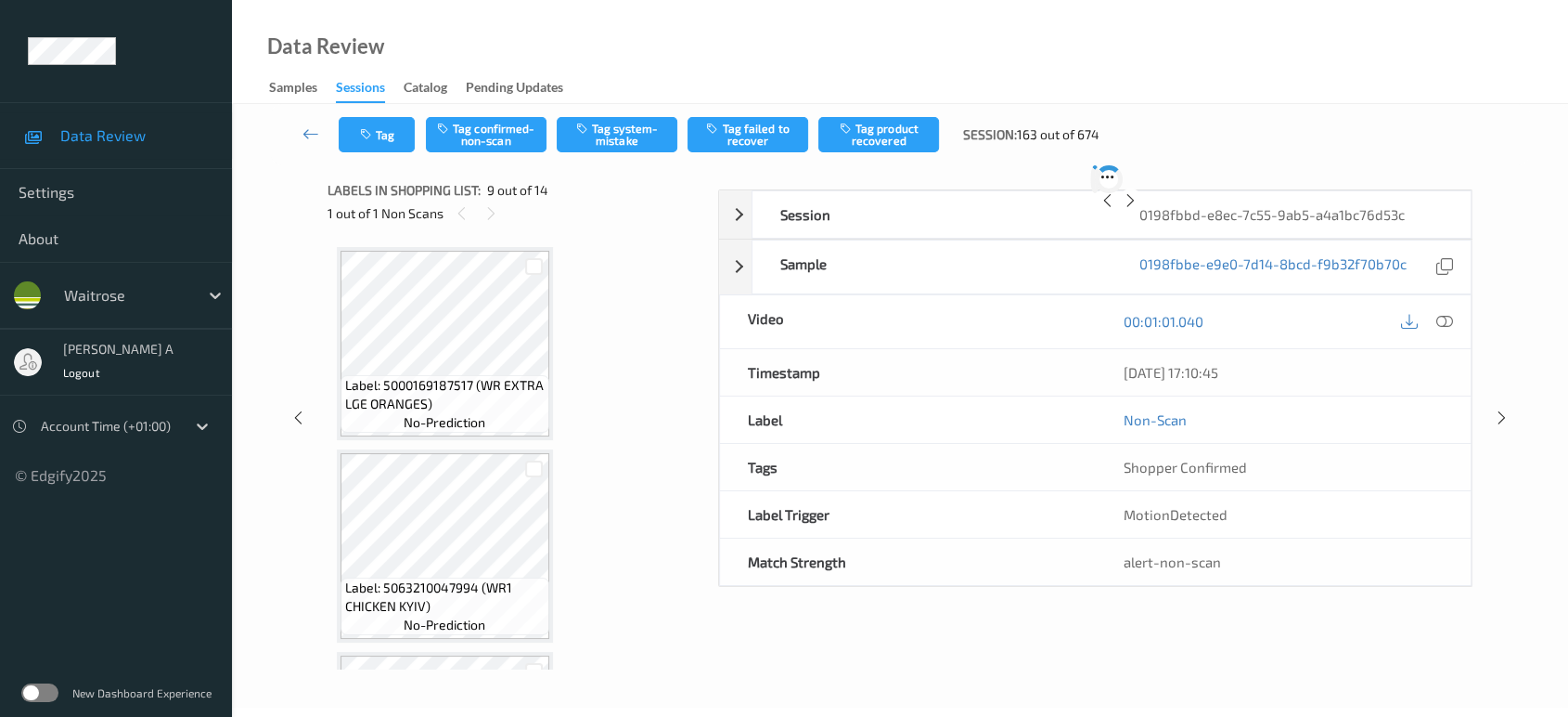
scroll to position [1419, 0]
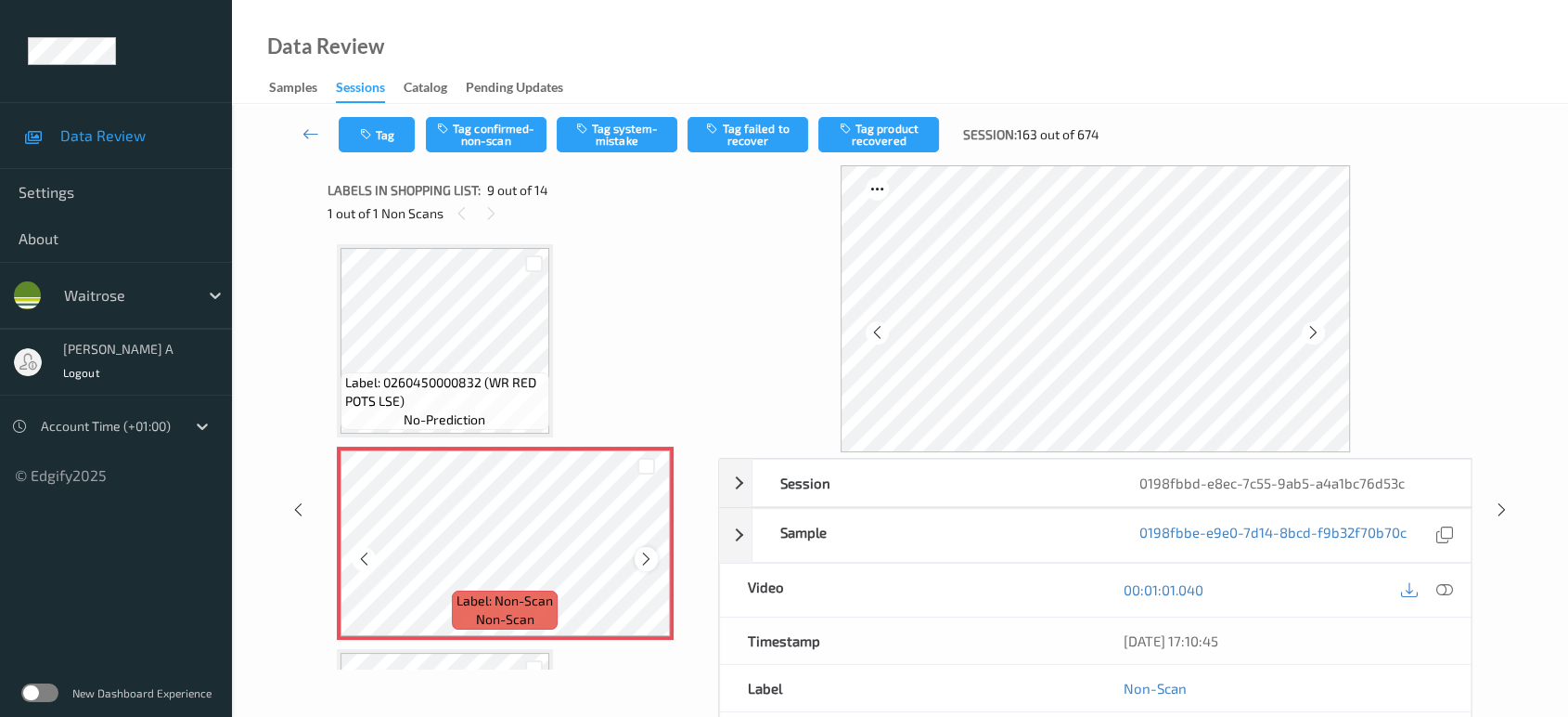
click at [650, 555] on icon at bounding box center [646, 559] width 16 height 17
click at [649, 555] on icon at bounding box center [646, 559] width 16 height 17
click at [1447, 588] on icon at bounding box center [1445, 590] width 17 height 17
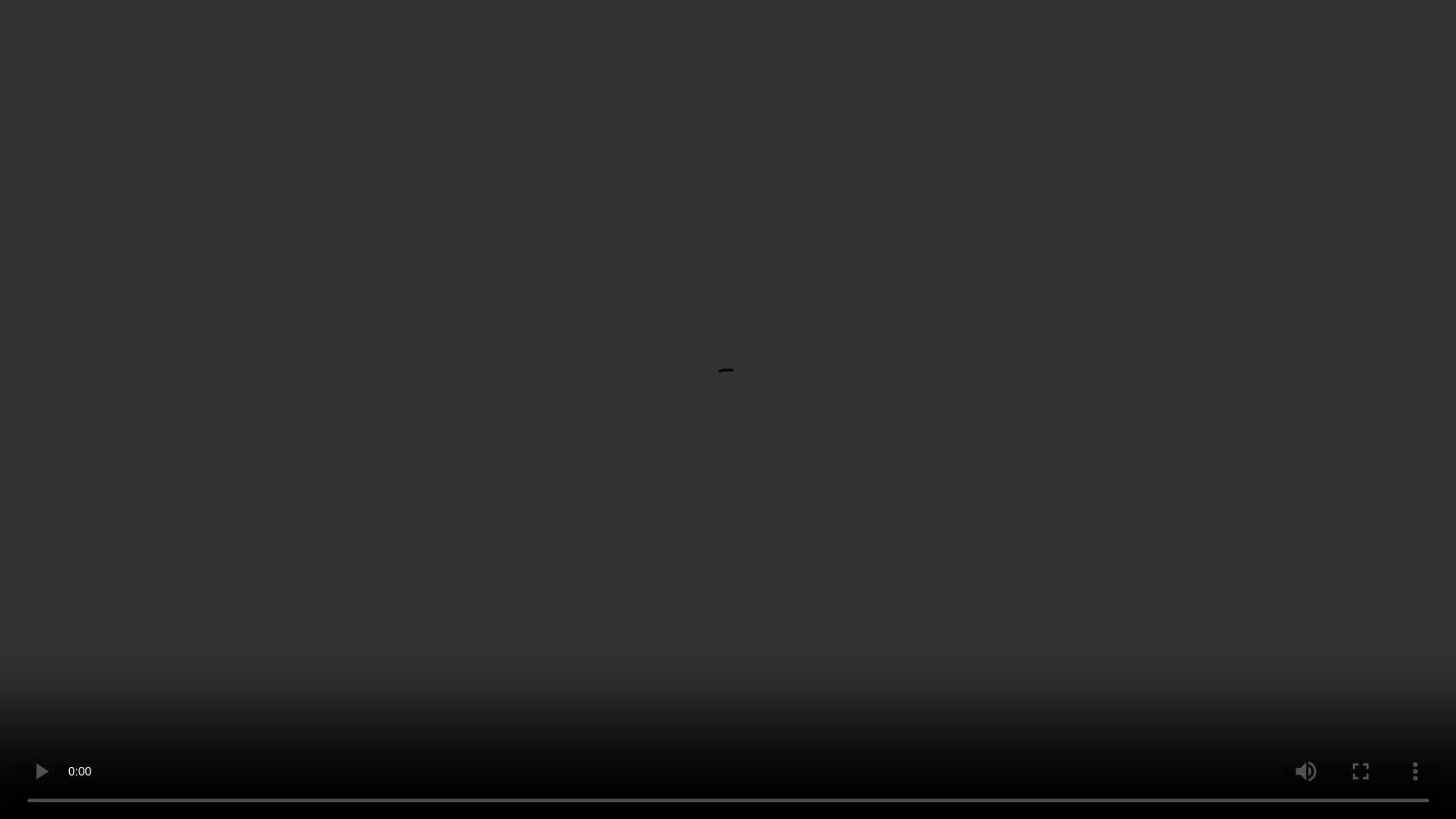
click at [773, 358] on video at bounding box center [728, 409] width 1456 height 819
click at [771, 358] on video at bounding box center [728, 409] width 1456 height 819
click at [732, 364] on video at bounding box center [728, 409] width 1456 height 819
click at [739, 420] on video at bounding box center [728, 409] width 1456 height 819
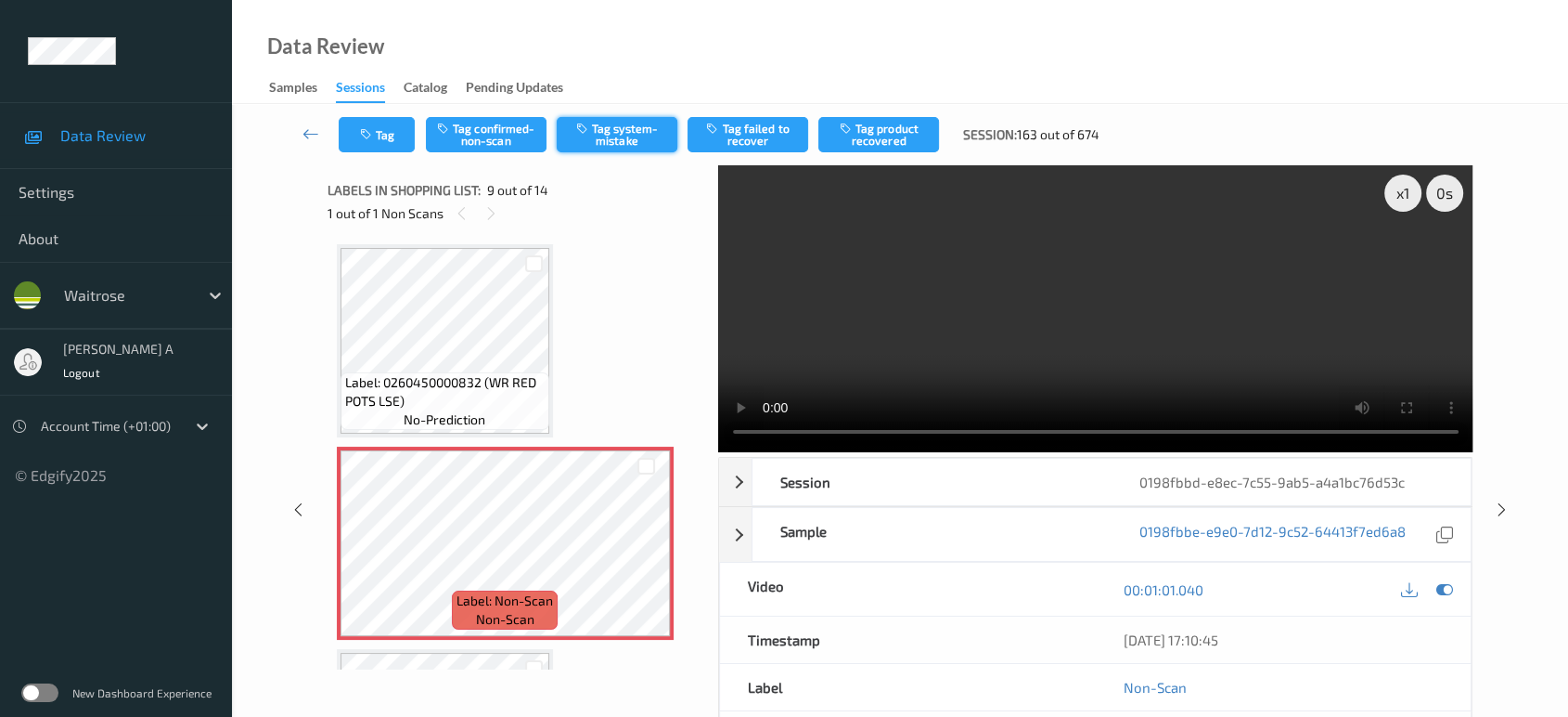
click at [593, 141] on button "Tag system-mistake" at bounding box center [617, 135] width 121 height 36
click at [386, 135] on button "Tag" at bounding box center [376, 135] width 76 height 36
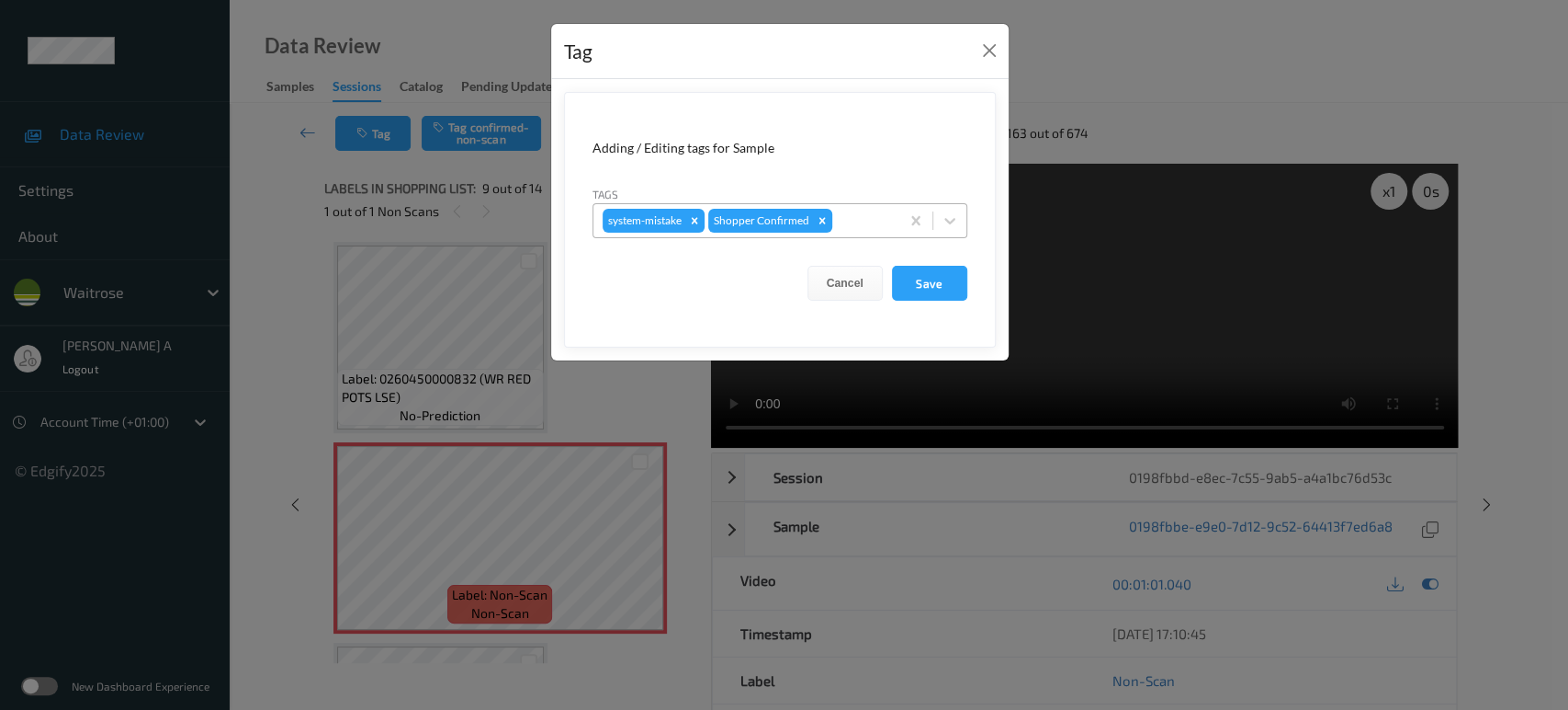
click at [858, 209] on div at bounding box center [863, 220] width 55 height 22
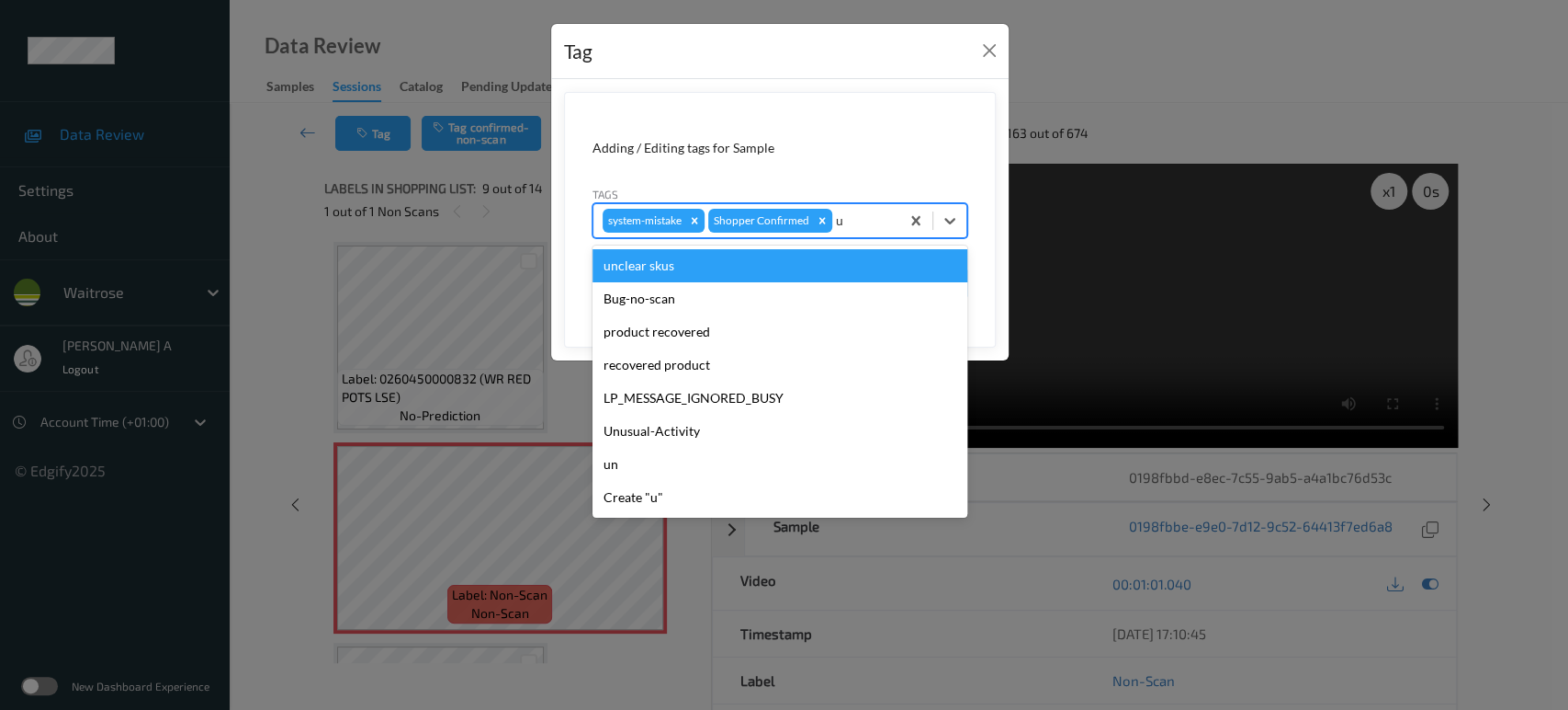
type input "un"
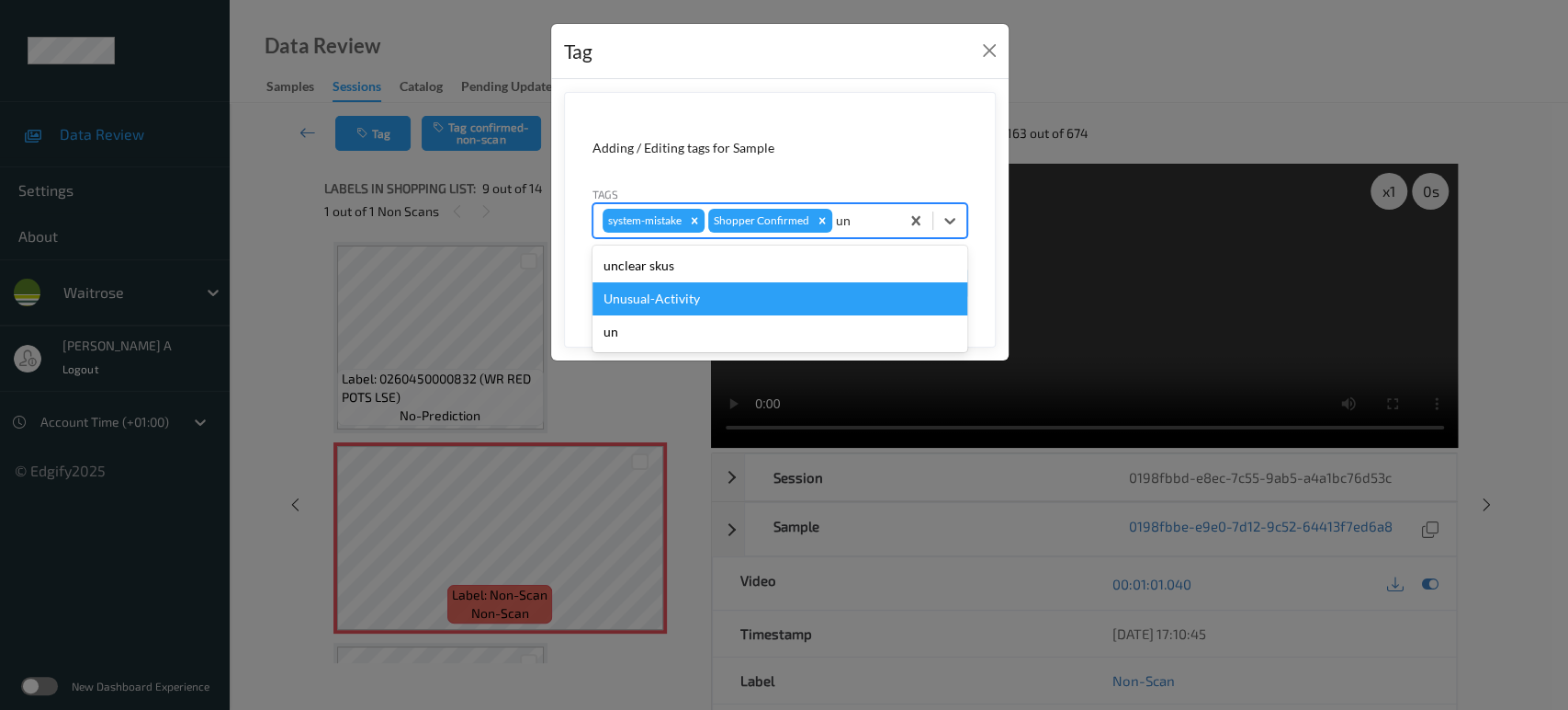
click at [760, 291] on div "Unusual-Activity" at bounding box center [779, 299] width 375 height 33
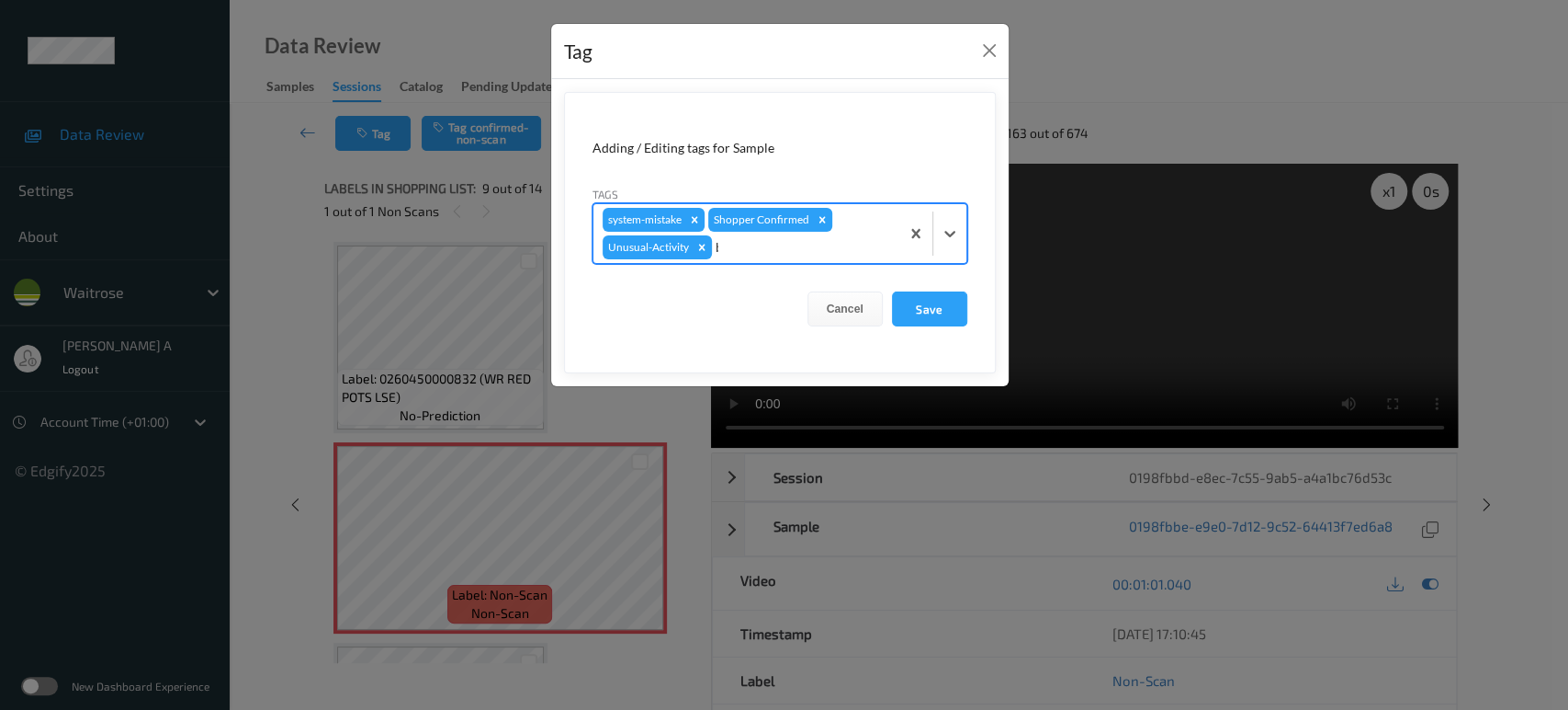
type input "ba"
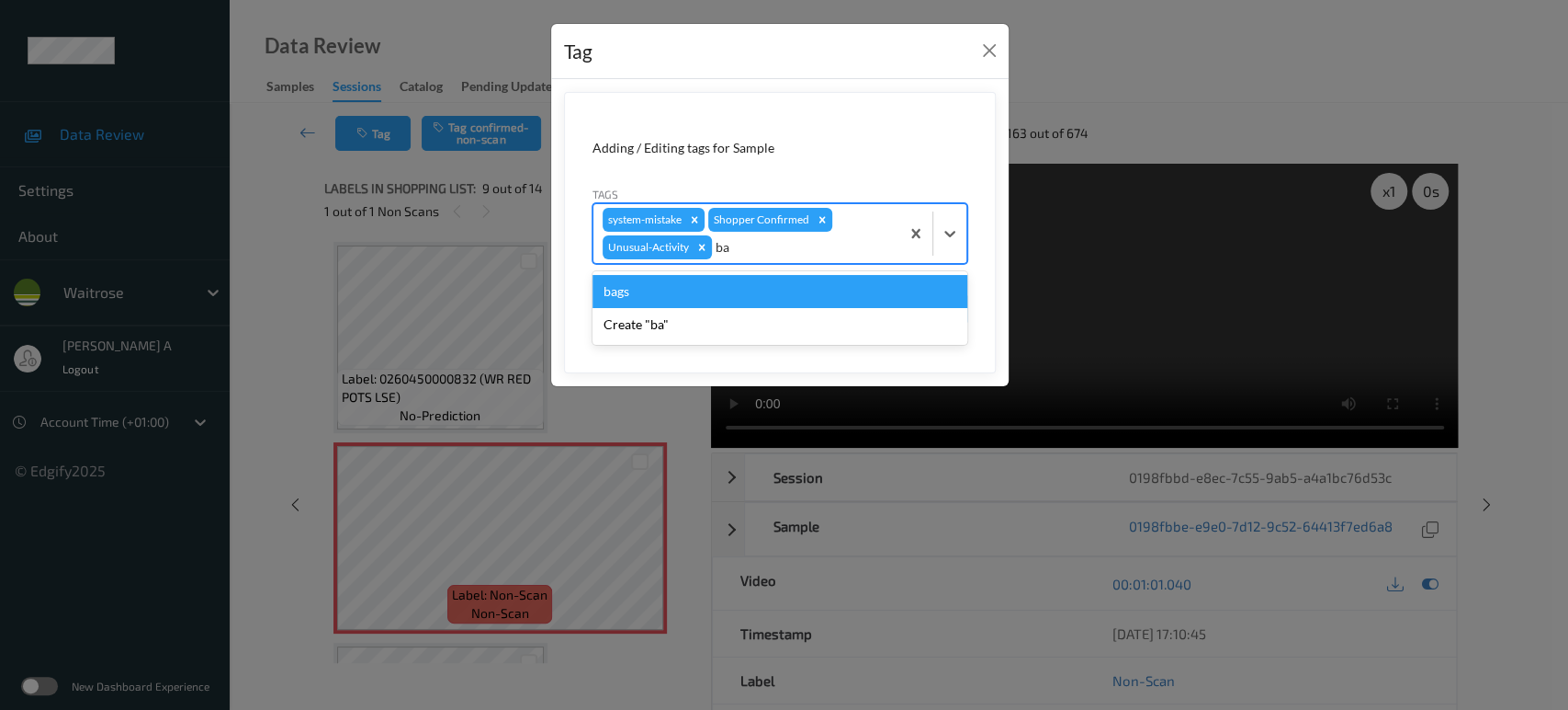
click at [760, 291] on div "bags" at bounding box center [779, 292] width 375 height 33
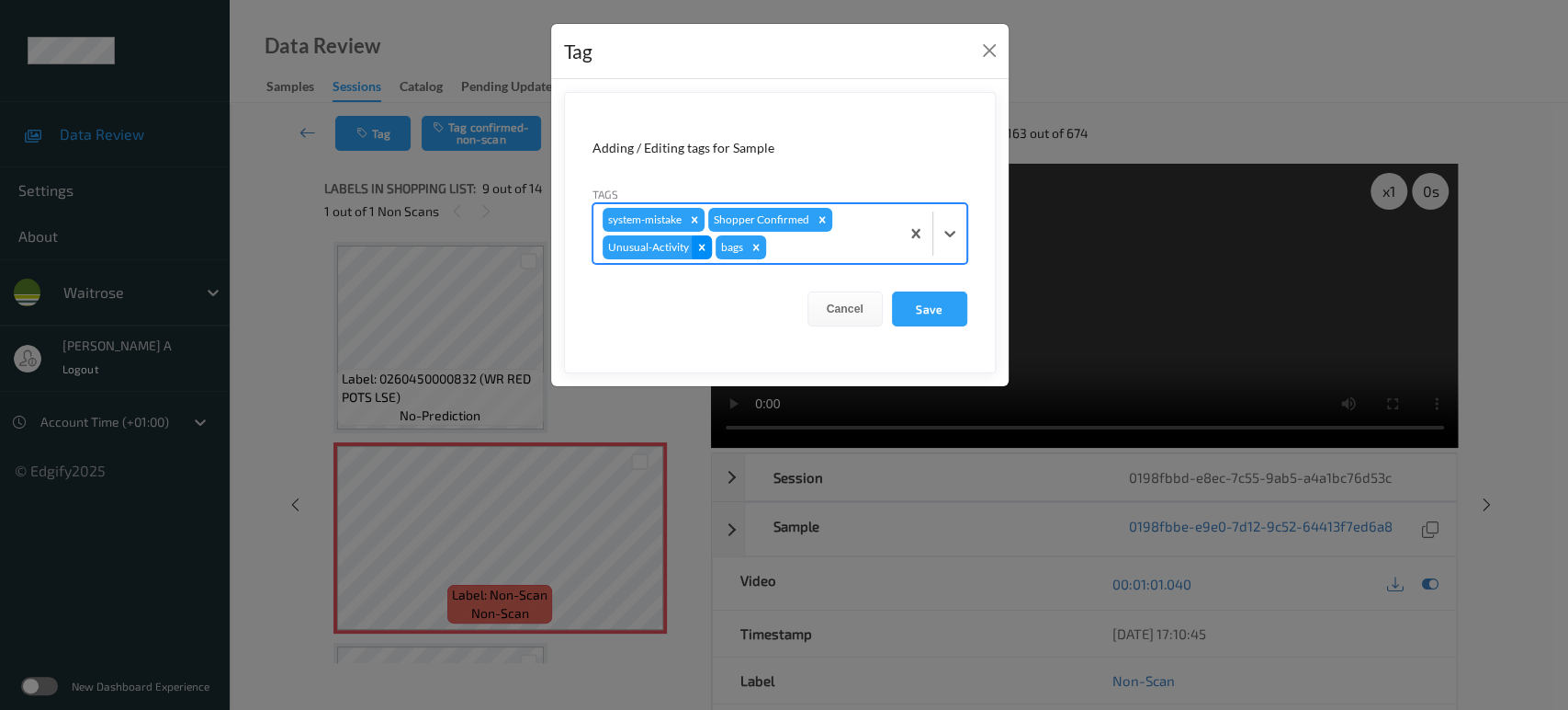
click at [703, 243] on icon "Remove Unusual-Activity" at bounding box center [701, 246] width 6 height 6
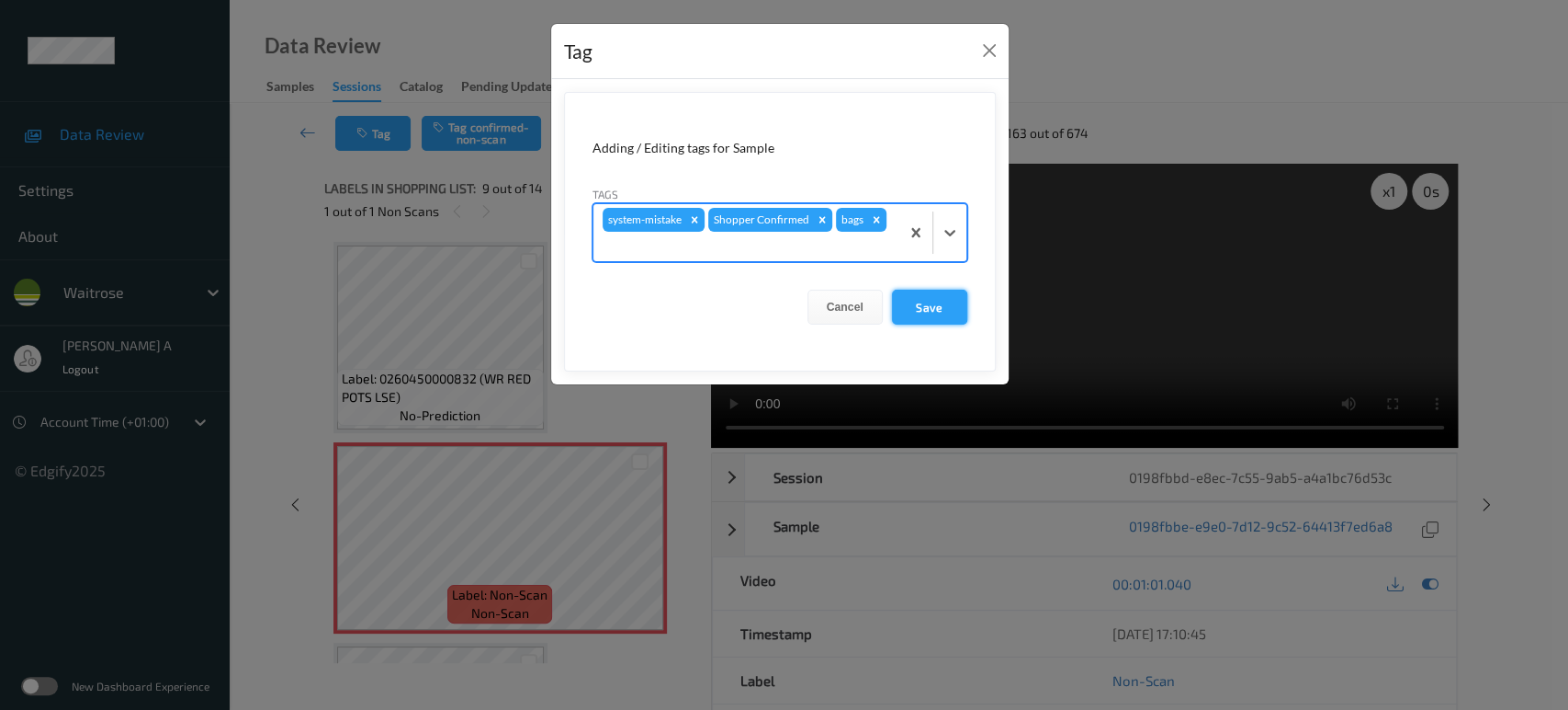
click at [941, 307] on button "Save" at bounding box center [929, 307] width 75 height 35
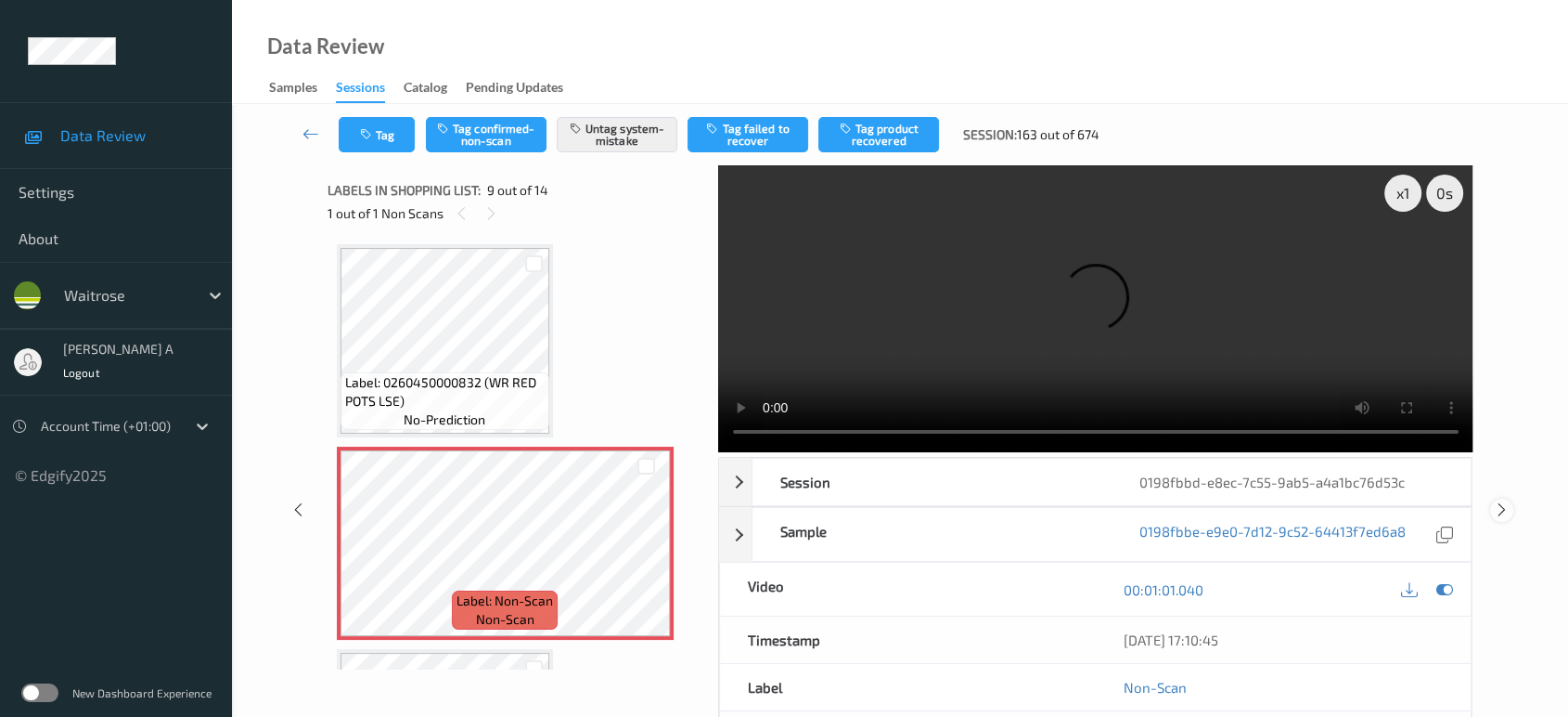
click at [1502, 501] on icon at bounding box center [1502, 509] width 16 height 17
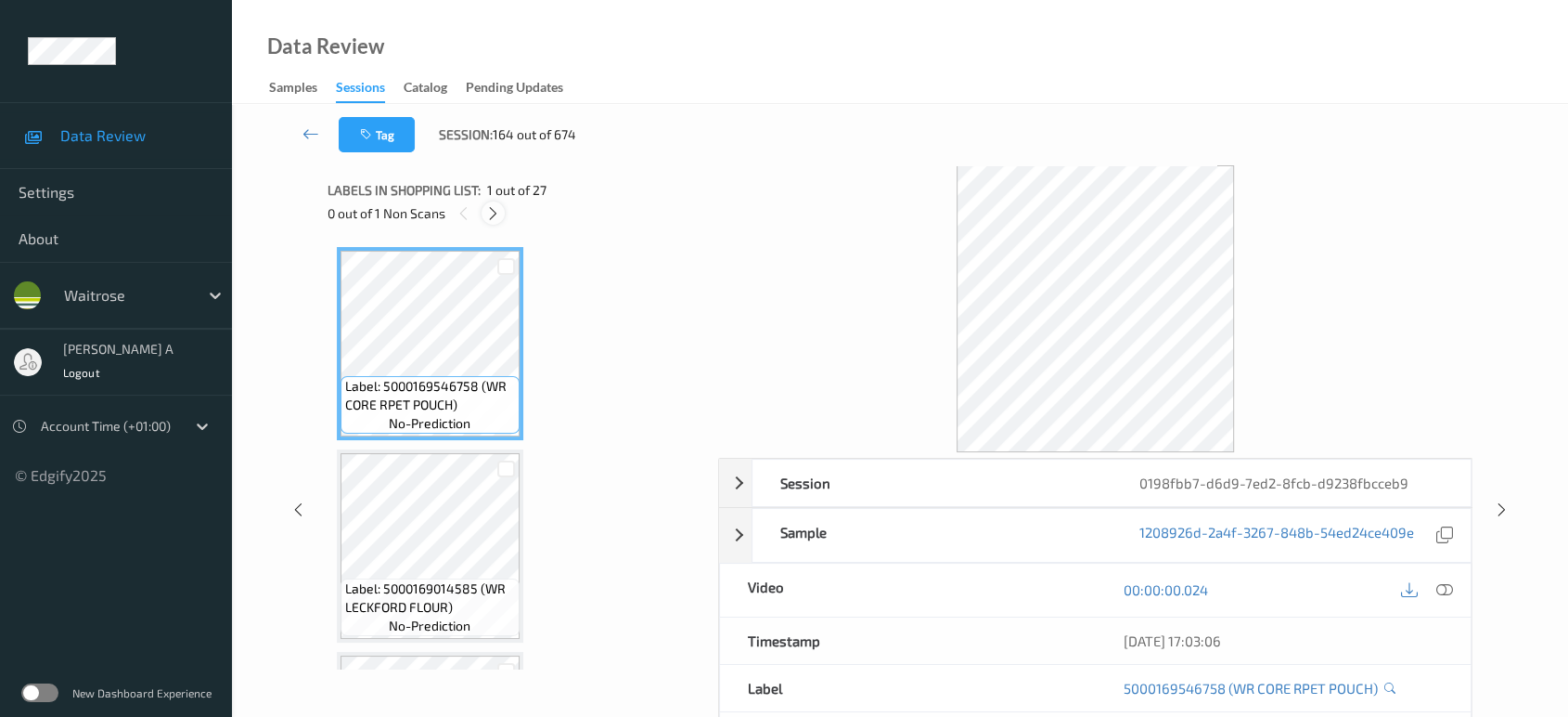
click at [489, 210] on icon at bounding box center [492, 213] width 16 height 17
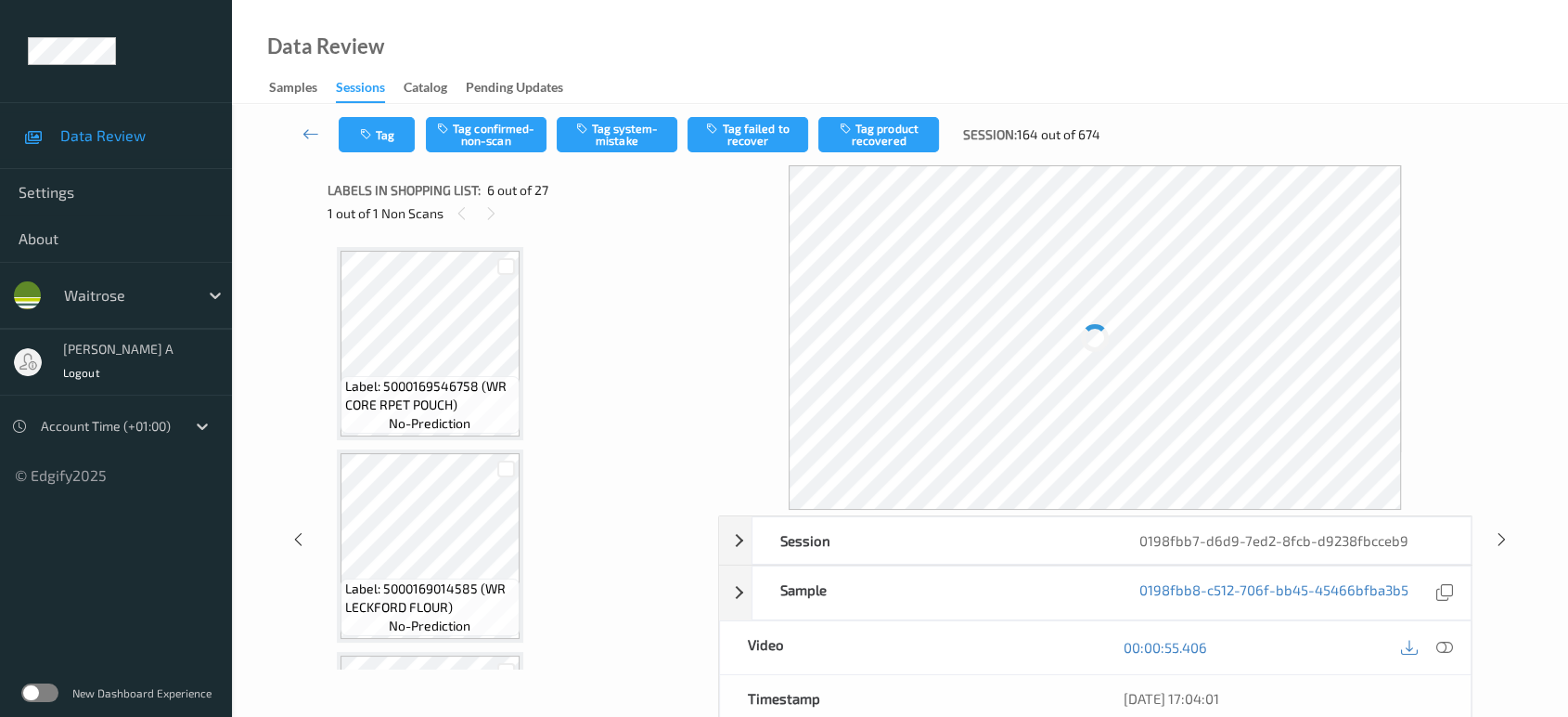
scroll to position [815, 0]
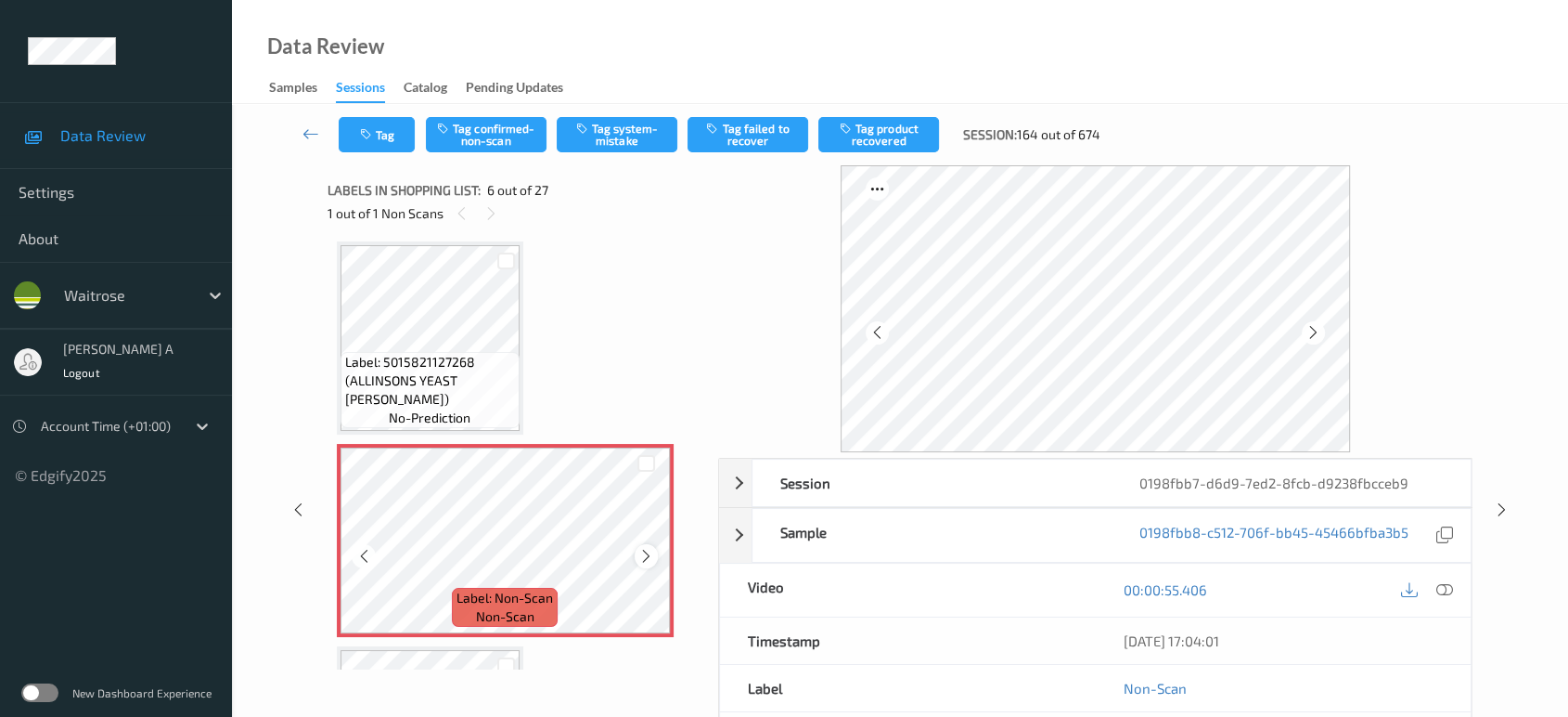
click at [644, 551] on icon at bounding box center [646, 556] width 16 height 17
click at [650, 550] on icon at bounding box center [646, 556] width 16 height 17
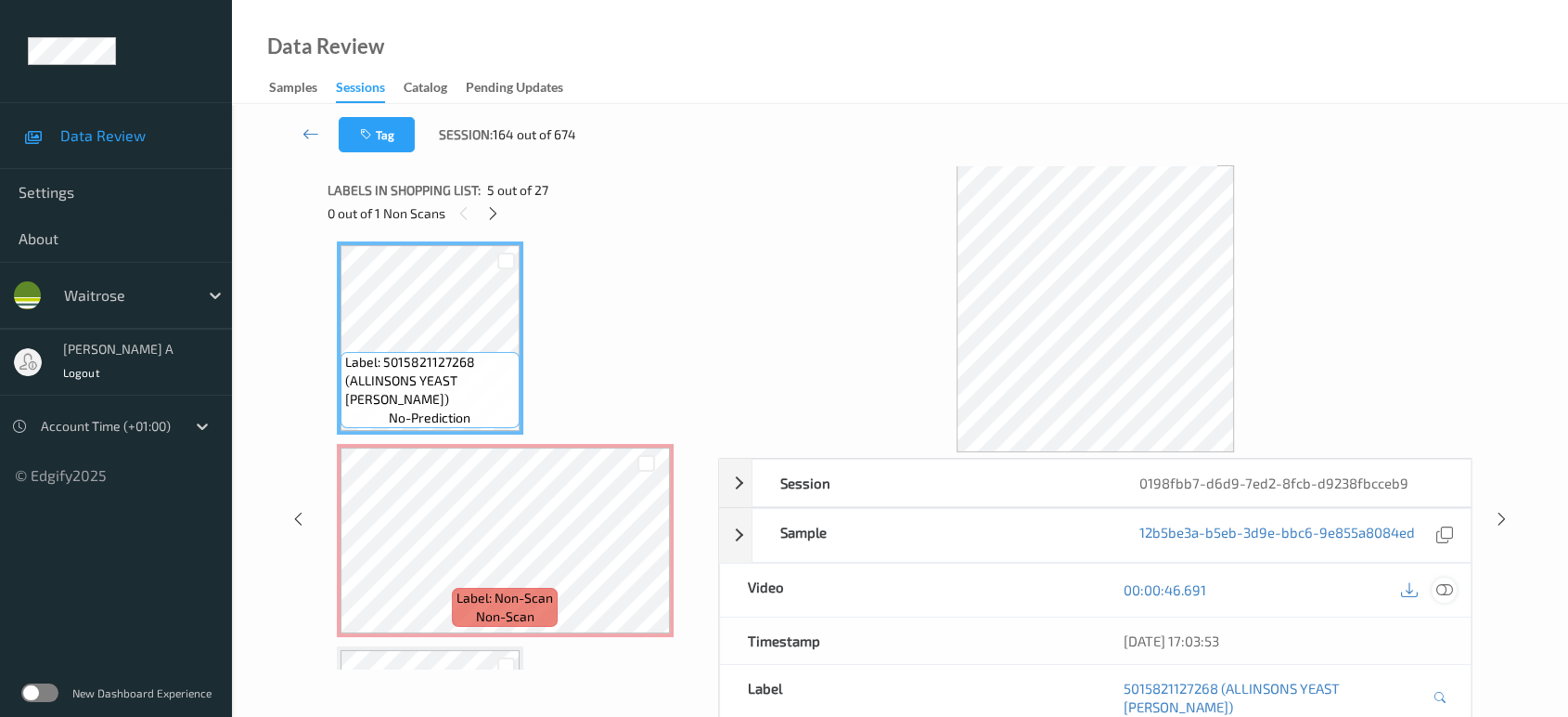
click at [1447, 582] on icon at bounding box center [1445, 590] width 17 height 17
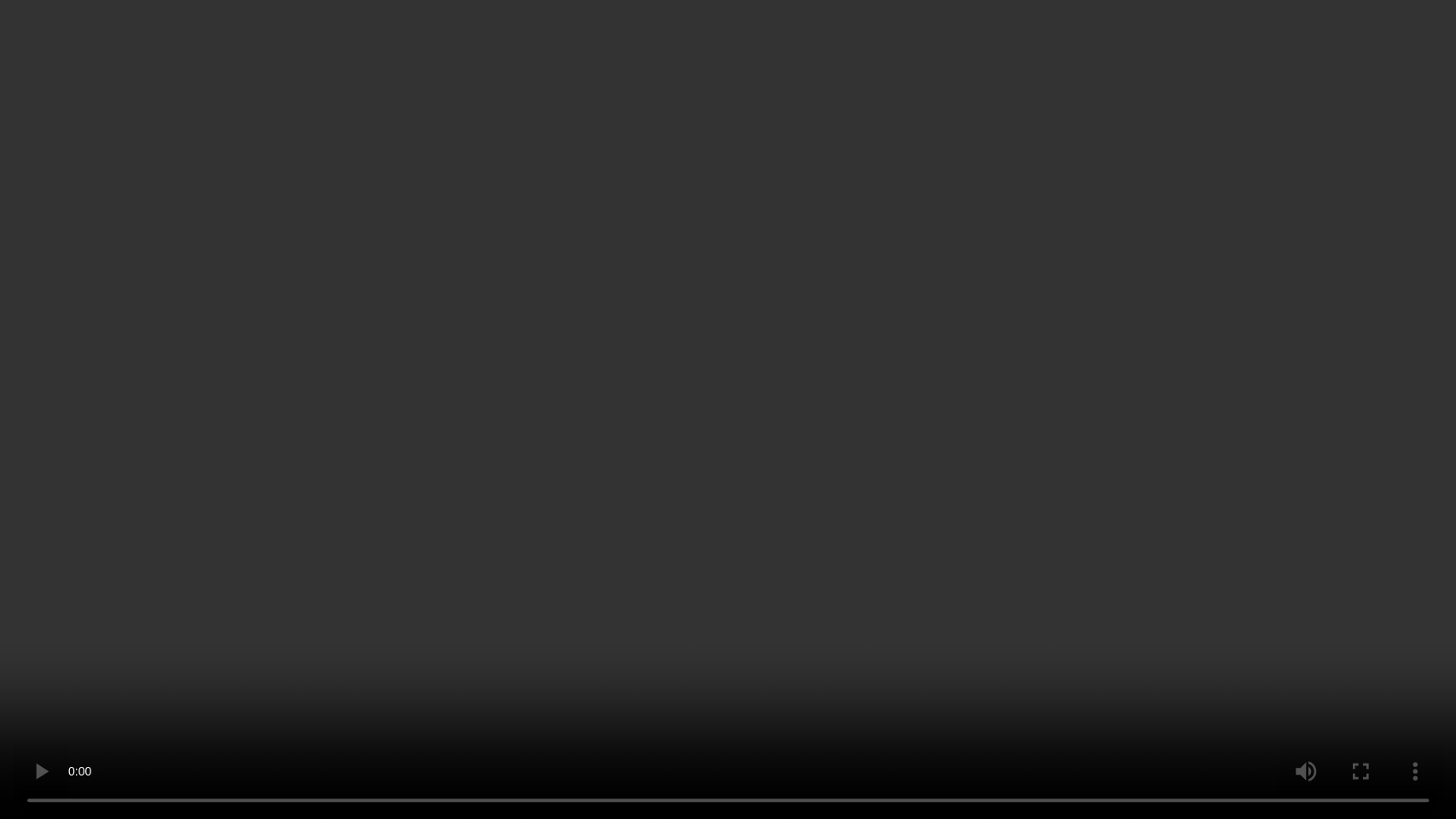
click at [864, 472] on video at bounding box center [728, 409] width 1456 height 819
click at [566, 376] on video at bounding box center [728, 409] width 1456 height 819
click at [693, 422] on video at bounding box center [728, 409] width 1456 height 819
click at [712, 536] on video at bounding box center [728, 409] width 1456 height 819
click at [776, 412] on video at bounding box center [728, 409] width 1456 height 819
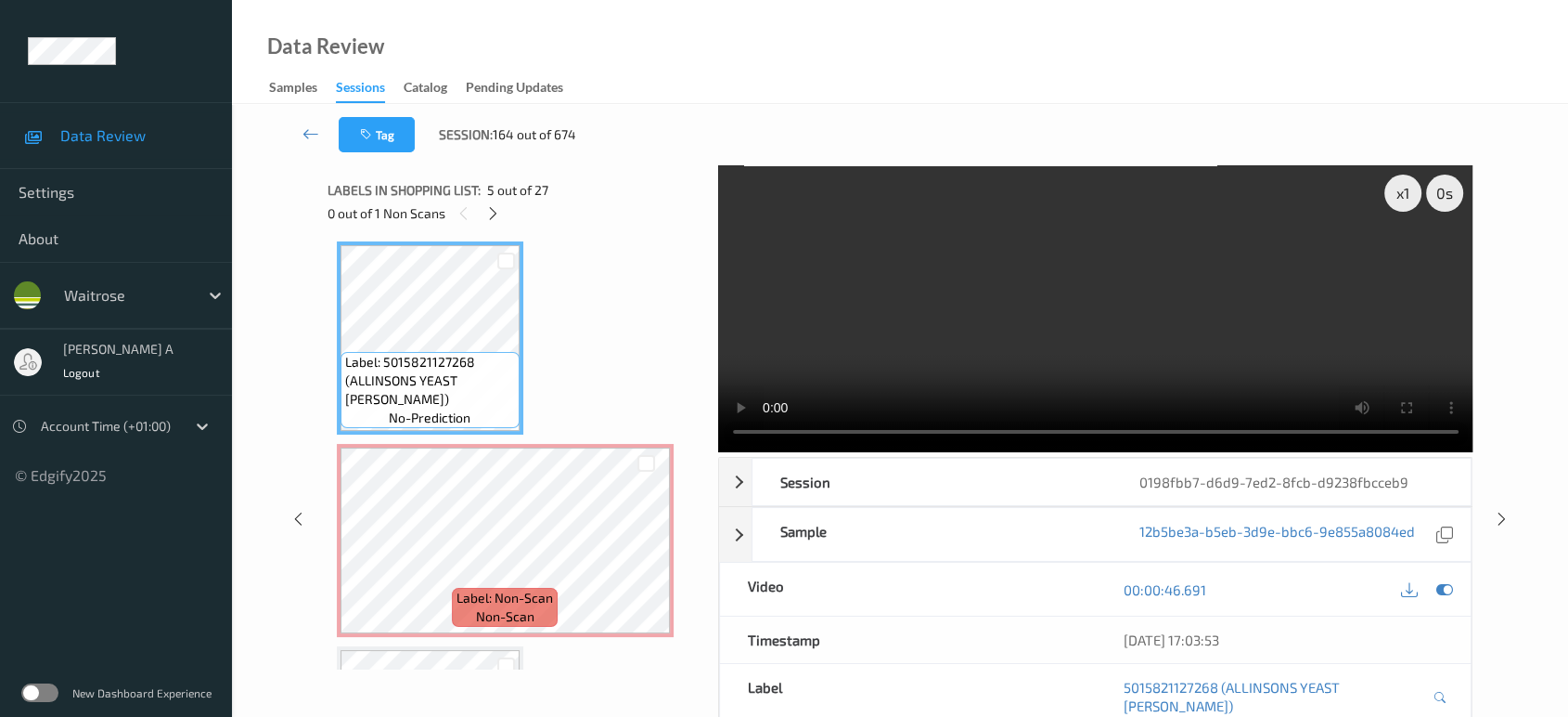
click at [1138, 308] on video at bounding box center [1096, 308] width 755 height 287
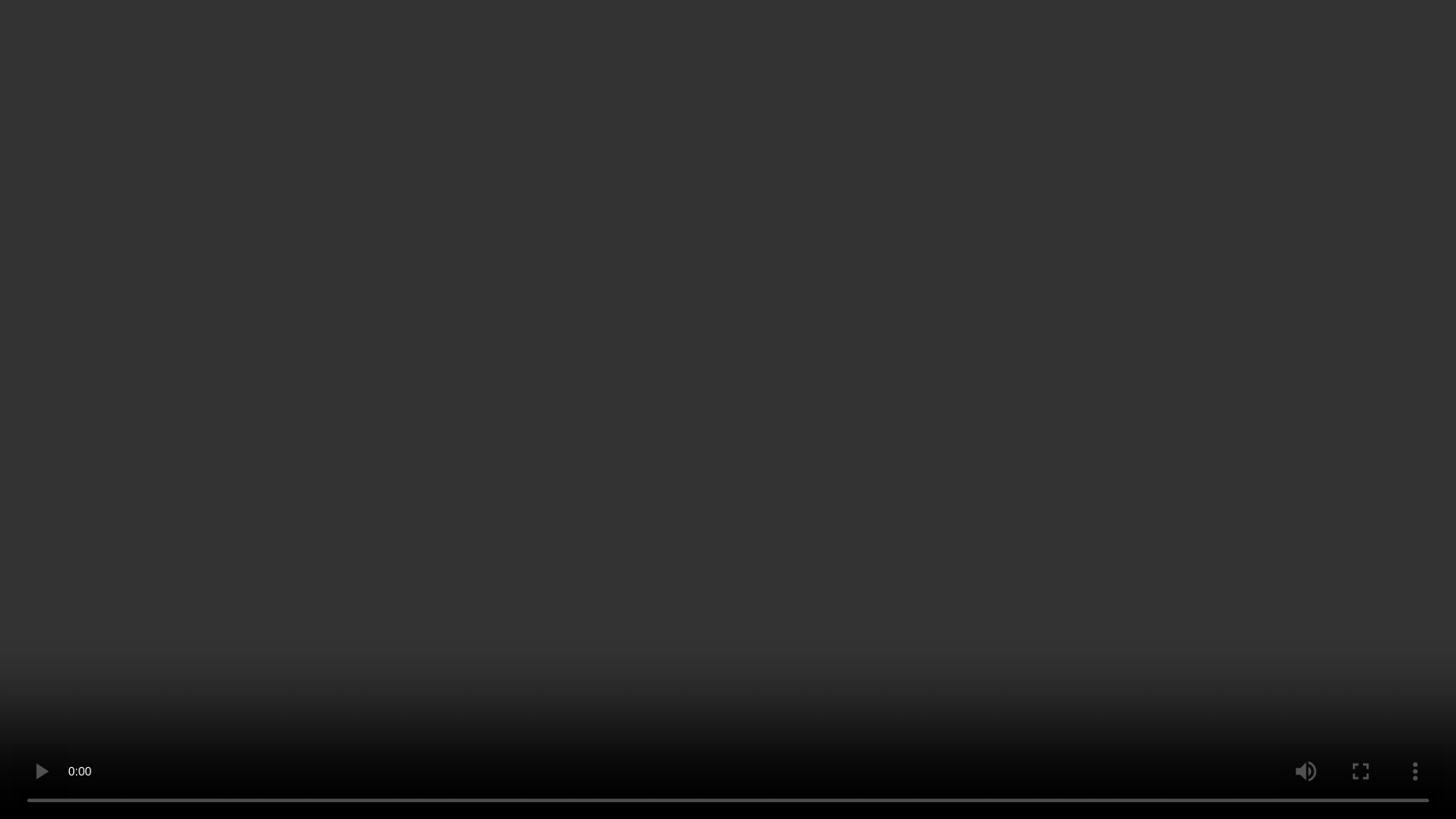
drag, startPoint x: 675, startPoint y: 413, endPoint x: 675, endPoint y: 342, distance: 71.0
click at [675, 413] on video at bounding box center [728, 409] width 1456 height 819
click at [972, 382] on video at bounding box center [728, 409] width 1456 height 819
click at [658, 464] on video at bounding box center [728, 409] width 1456 height 819
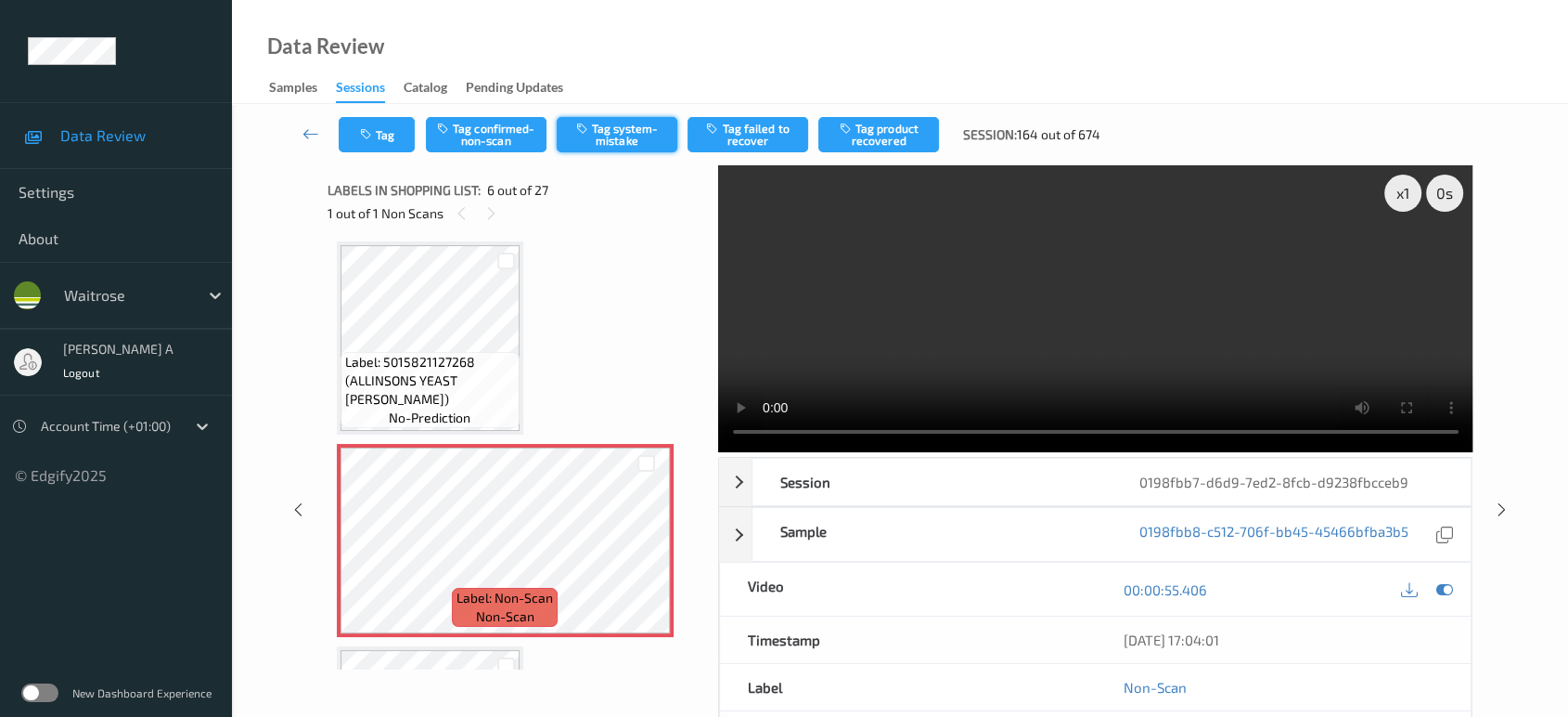
click at [619, 121] on button "Tag system-mistake" at bounding box center [617, 135] width 121 height 36
click at [378, 141] on button "Tag" at bounding box center [376, 135] width 76 height 36
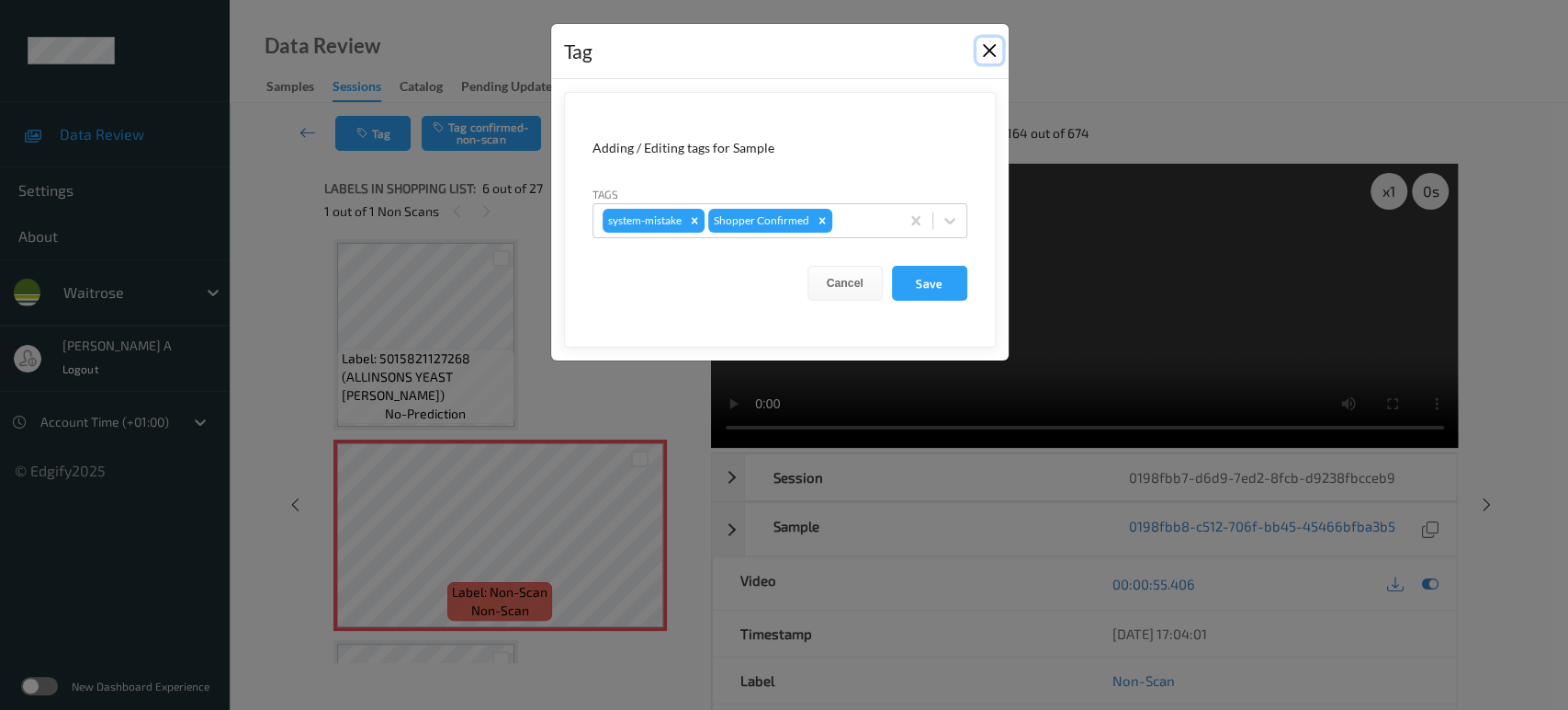
click at [991, 53] on button "Close" at bounding box center [989, 51] width 26 height 26
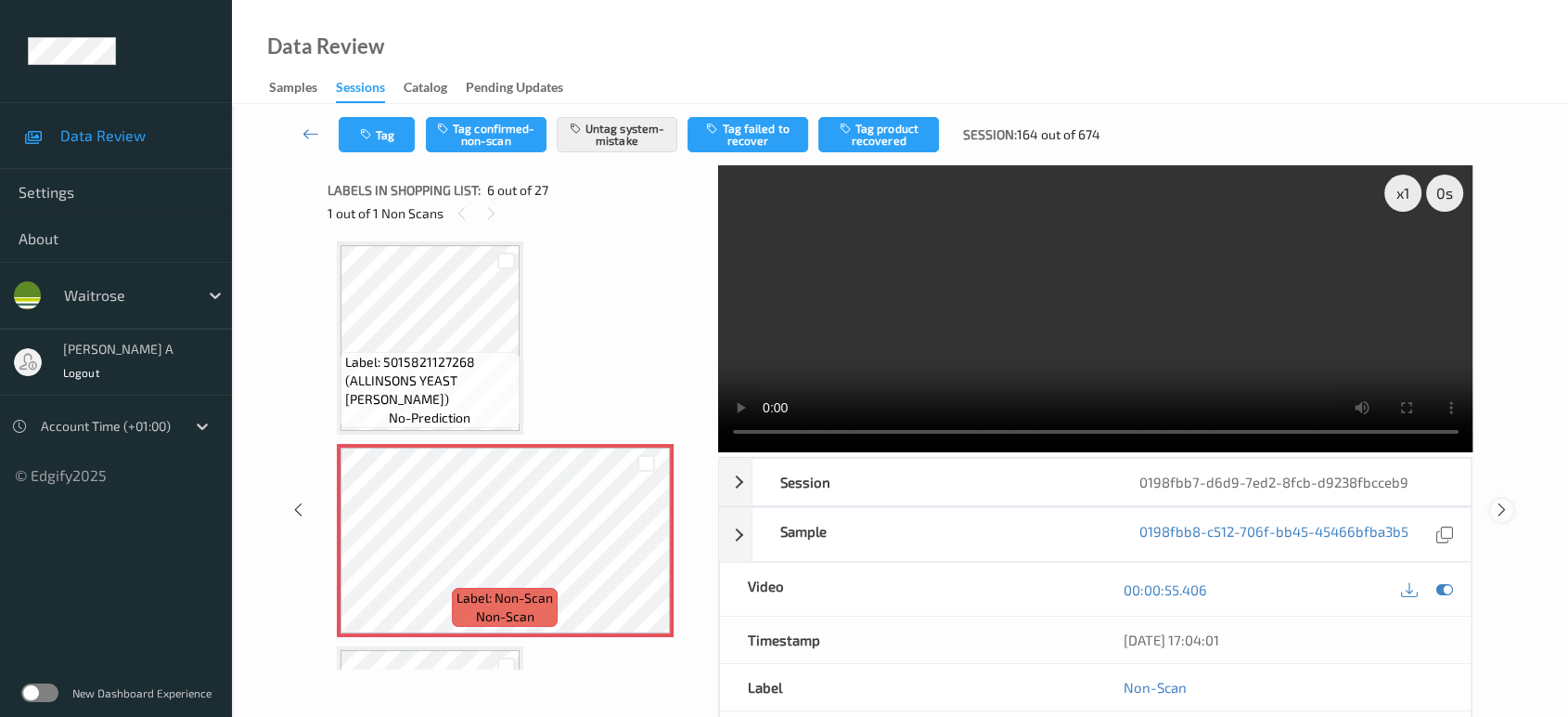
click at [1506, 506] on icon at bounding box center [1502, 509] width 16 height 17
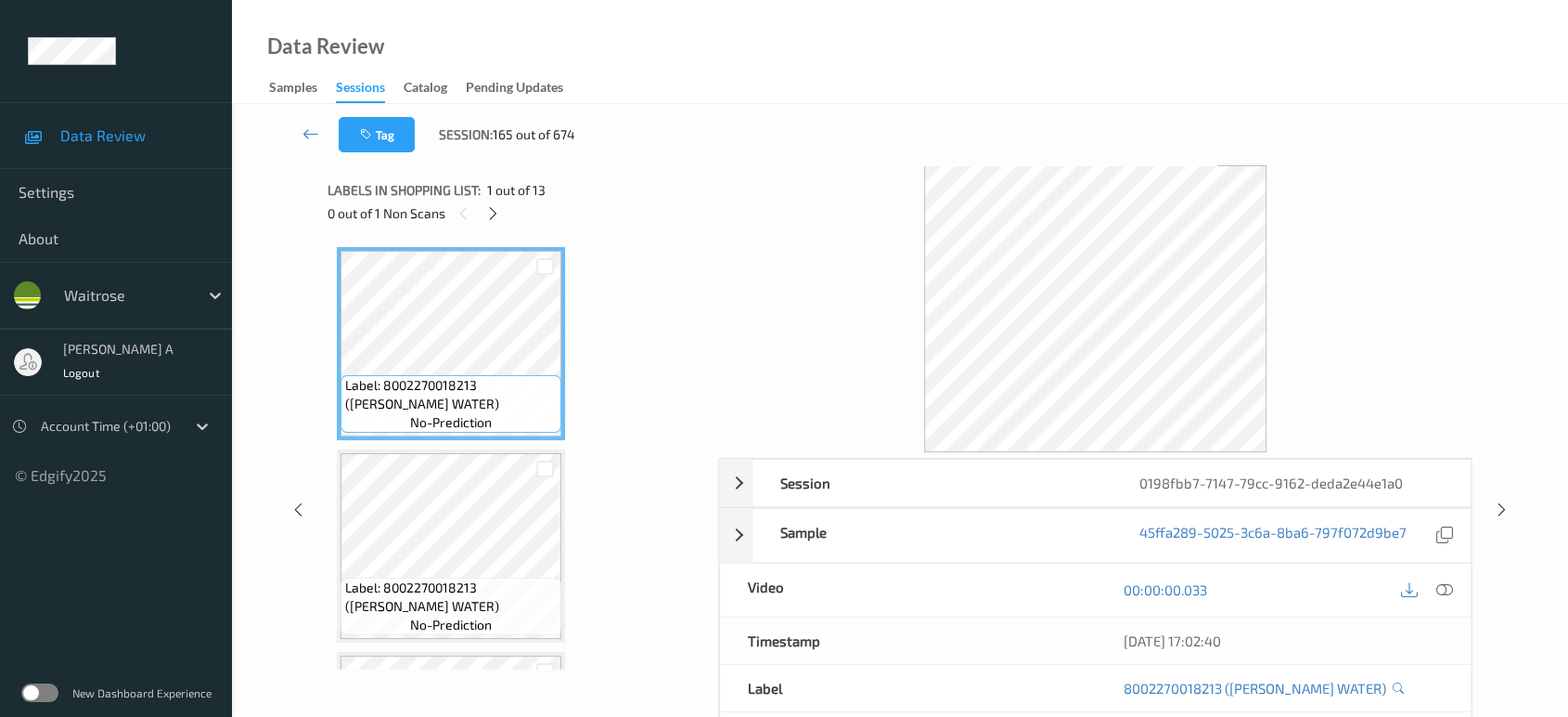
drag, startPoint x: 490, startPoint y: 207, endPoint x: 500, endPoint y: 222, distance: 18.0
click at [490, 207] on icon at bounding box center [492, 213] width 16 height 17
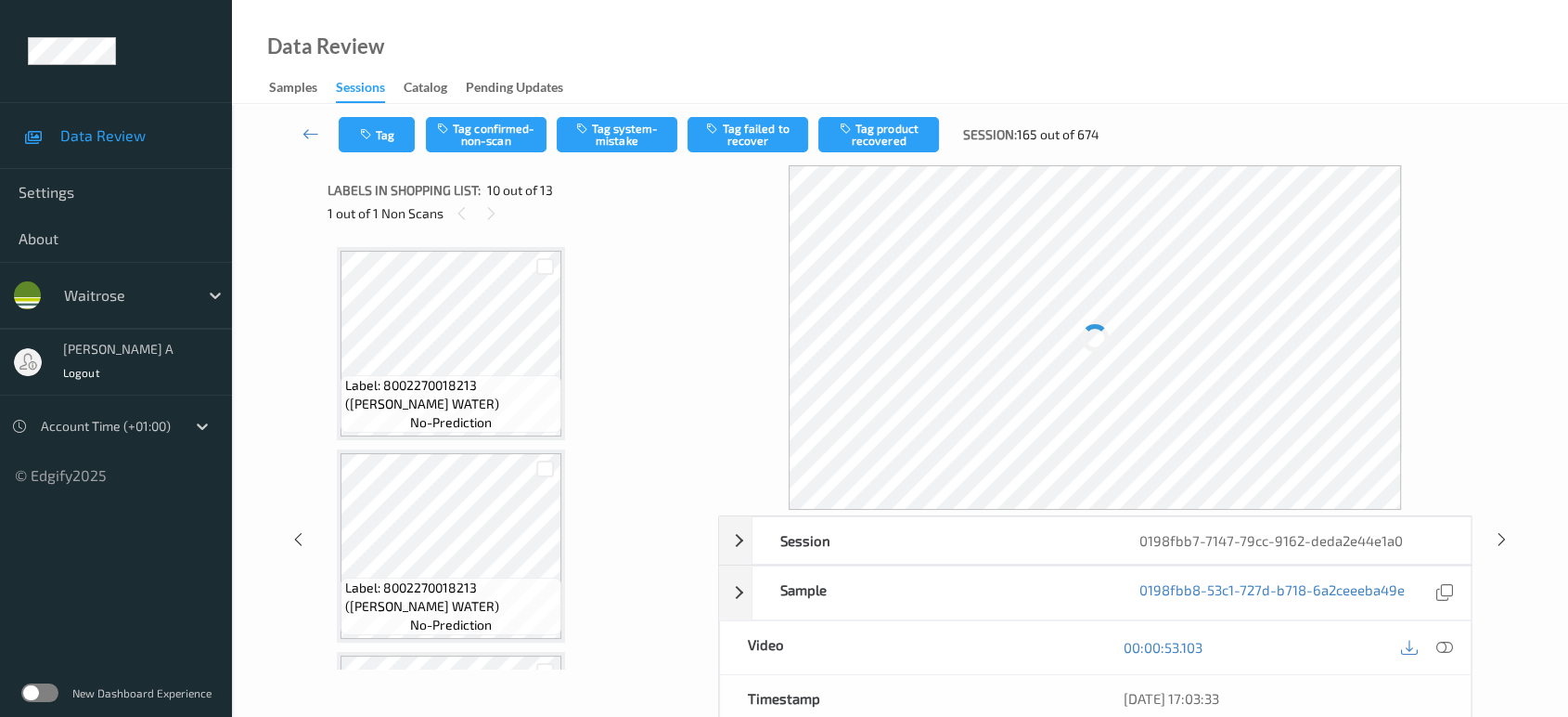
scroll to position [1621, 0]
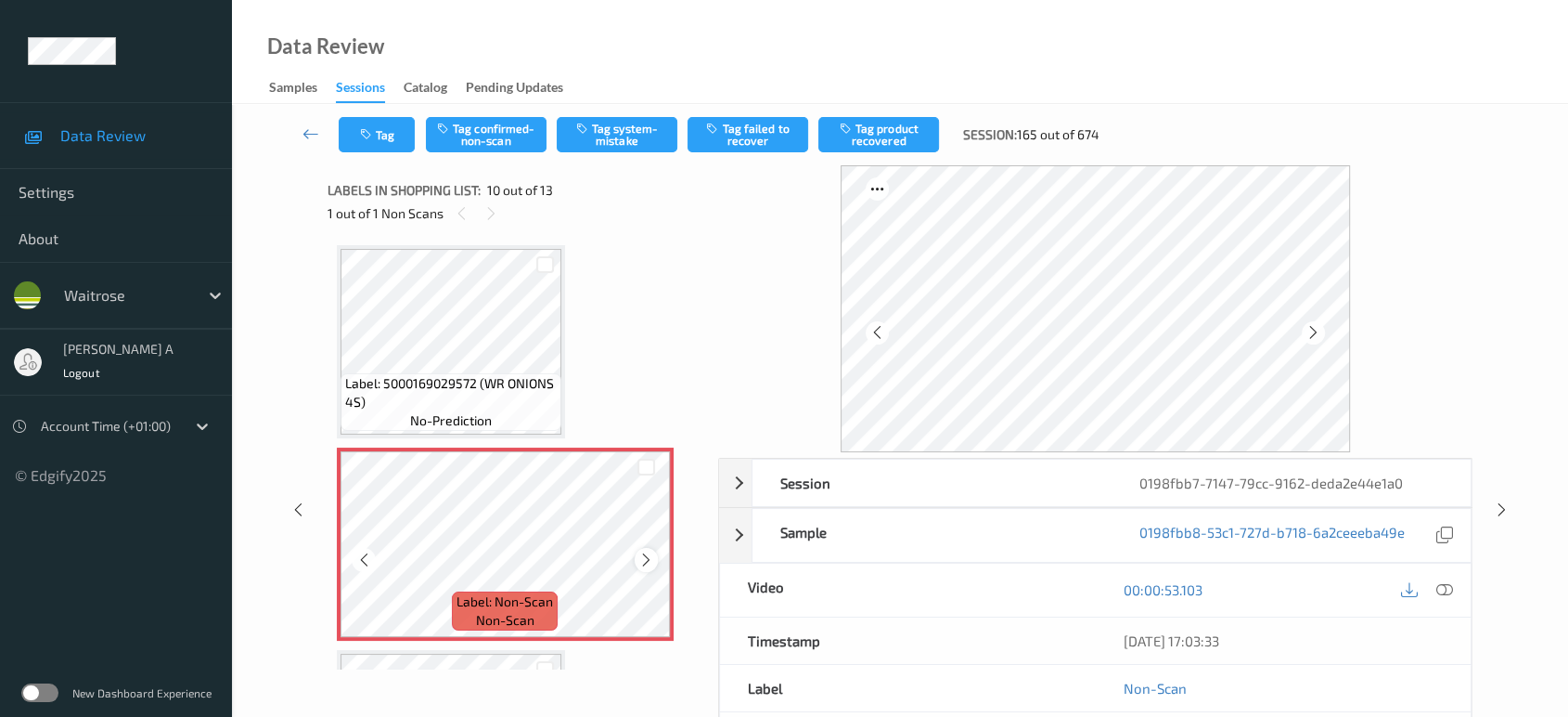
click at [649, 555] on icon at bounding box center [646, 560] width 16 height 17
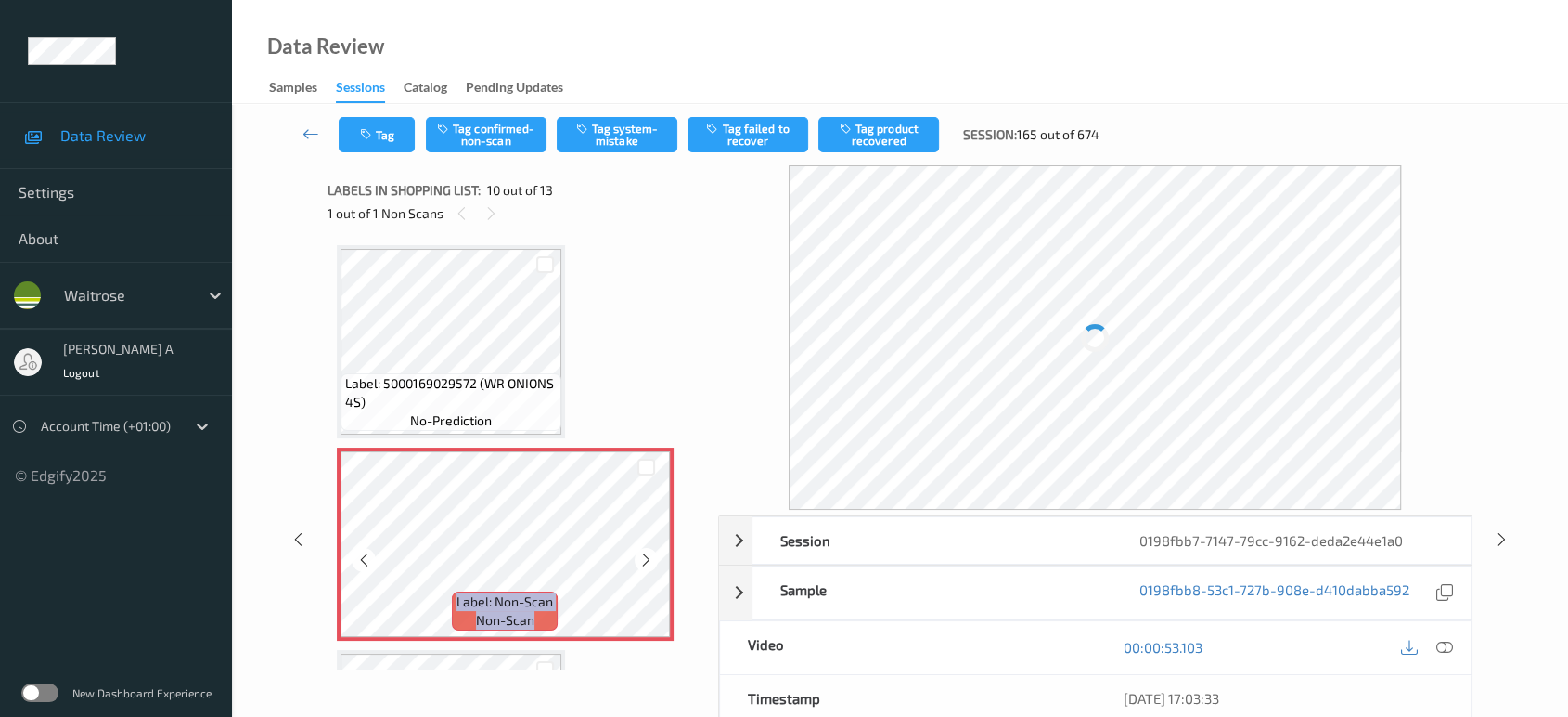
click at [649, 555] on icon at bounding box center [646, 560] width 16 height 17
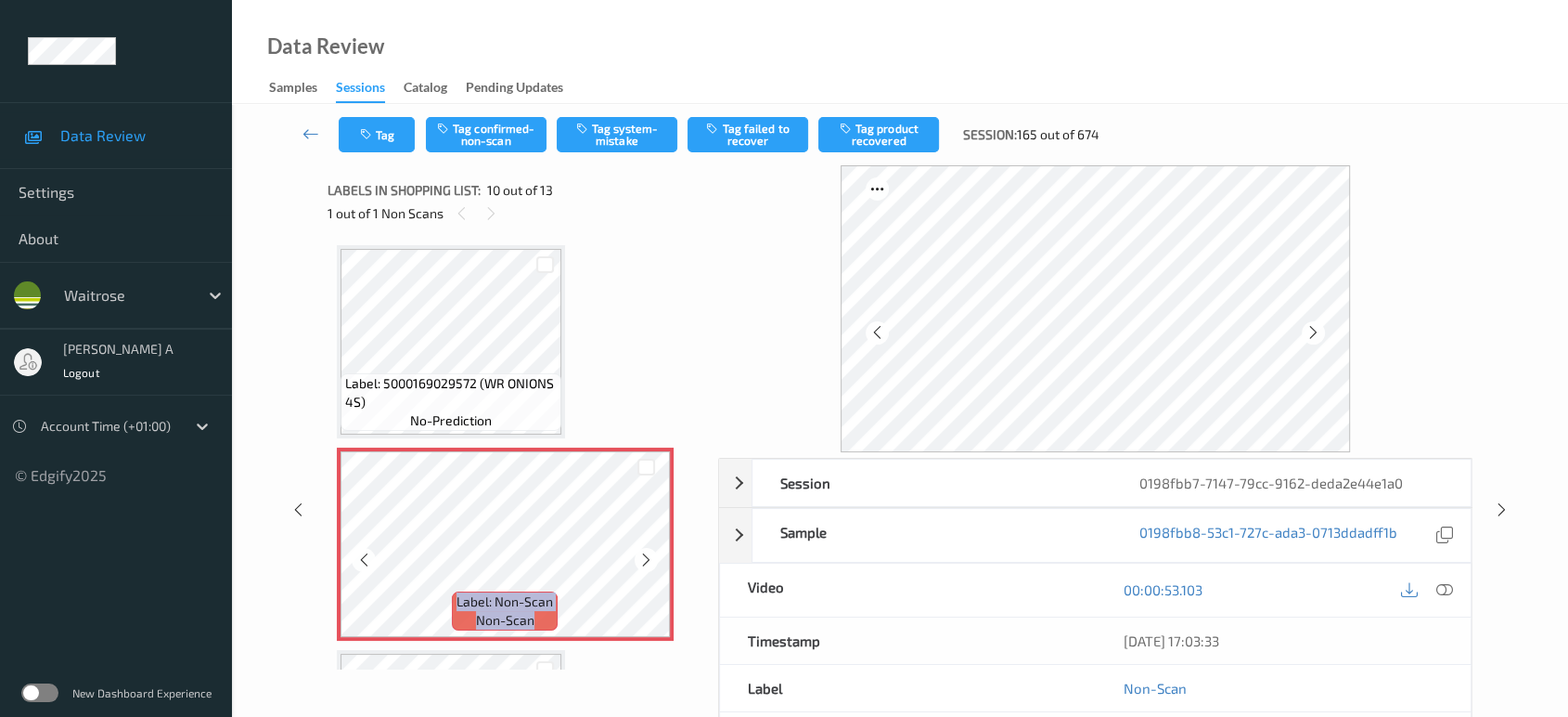
click at [649, 555] on icon at bounding box center [646, 560] width 16 height 17
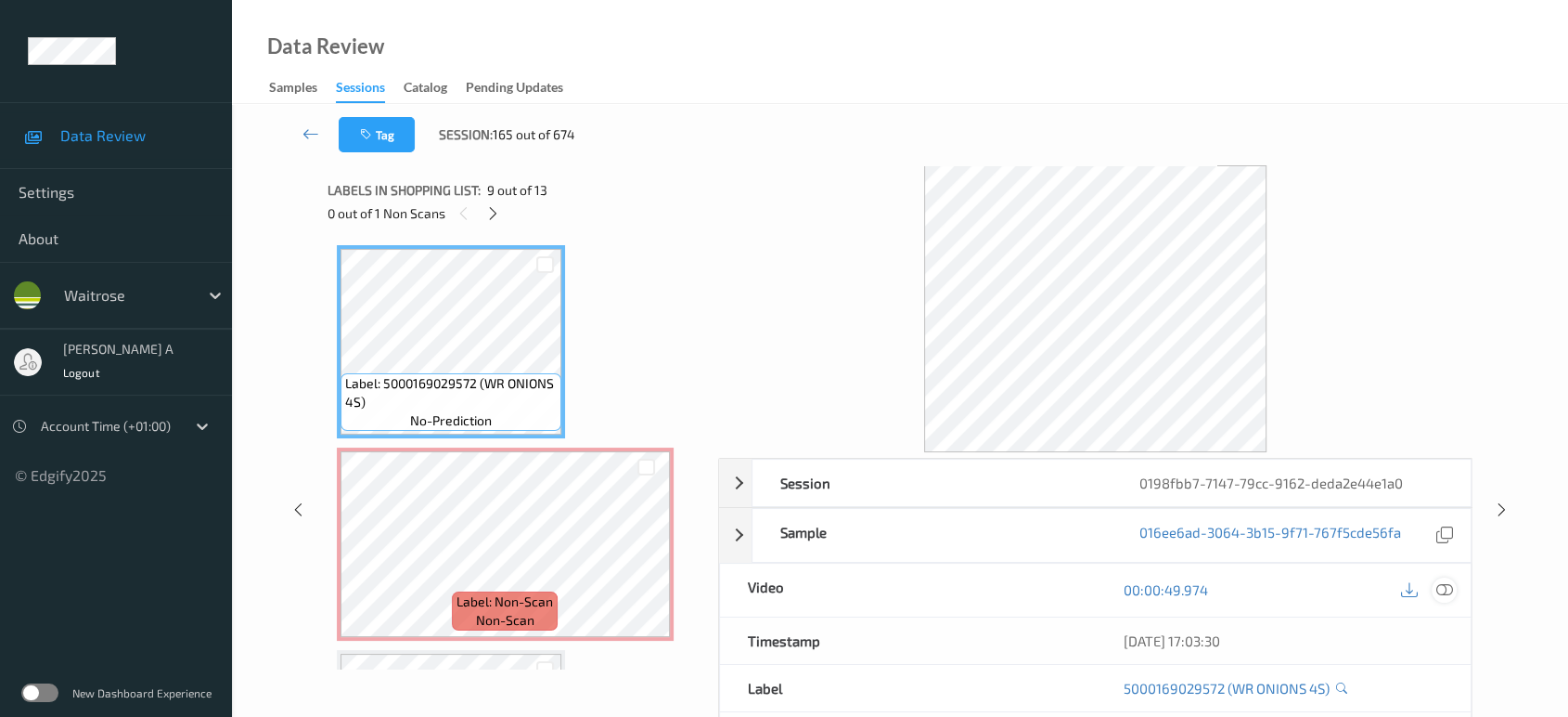
click at [1439, 585] on icon at bounding box center [1445, 590] width 17 height 17
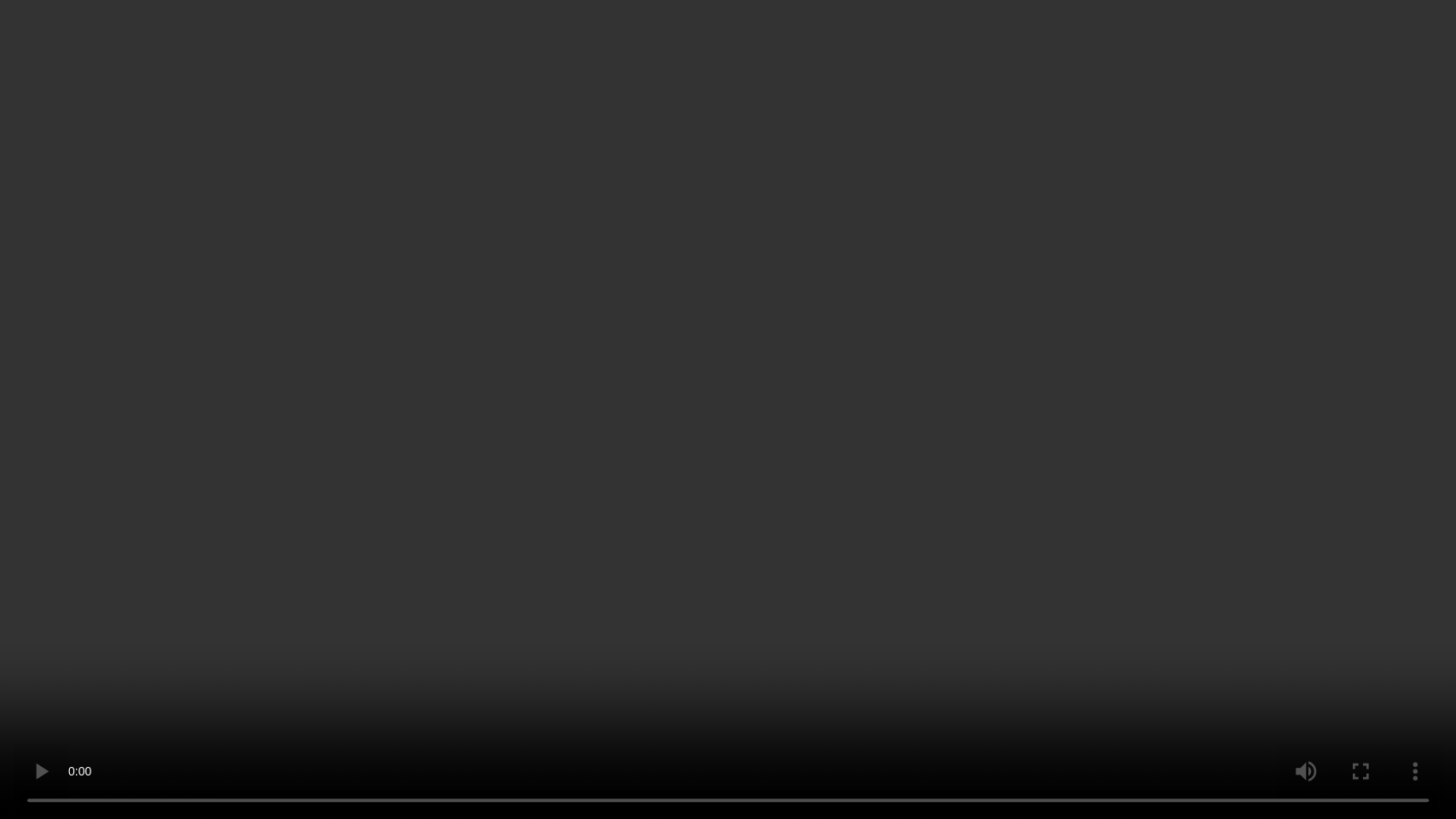
click at [668, 357] on video at bounding box center [728, 409] width 1456 height 819
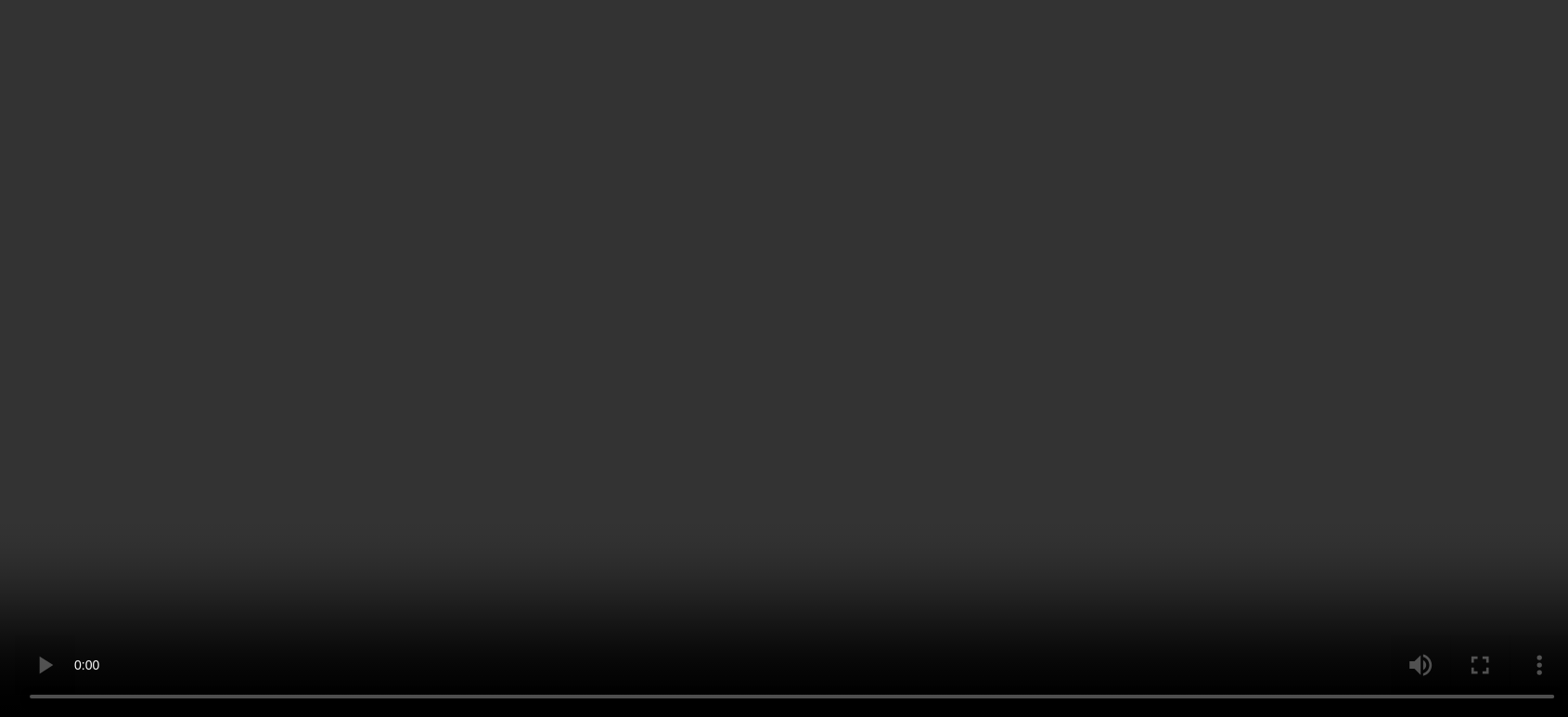
scroll to position [1930, 0]
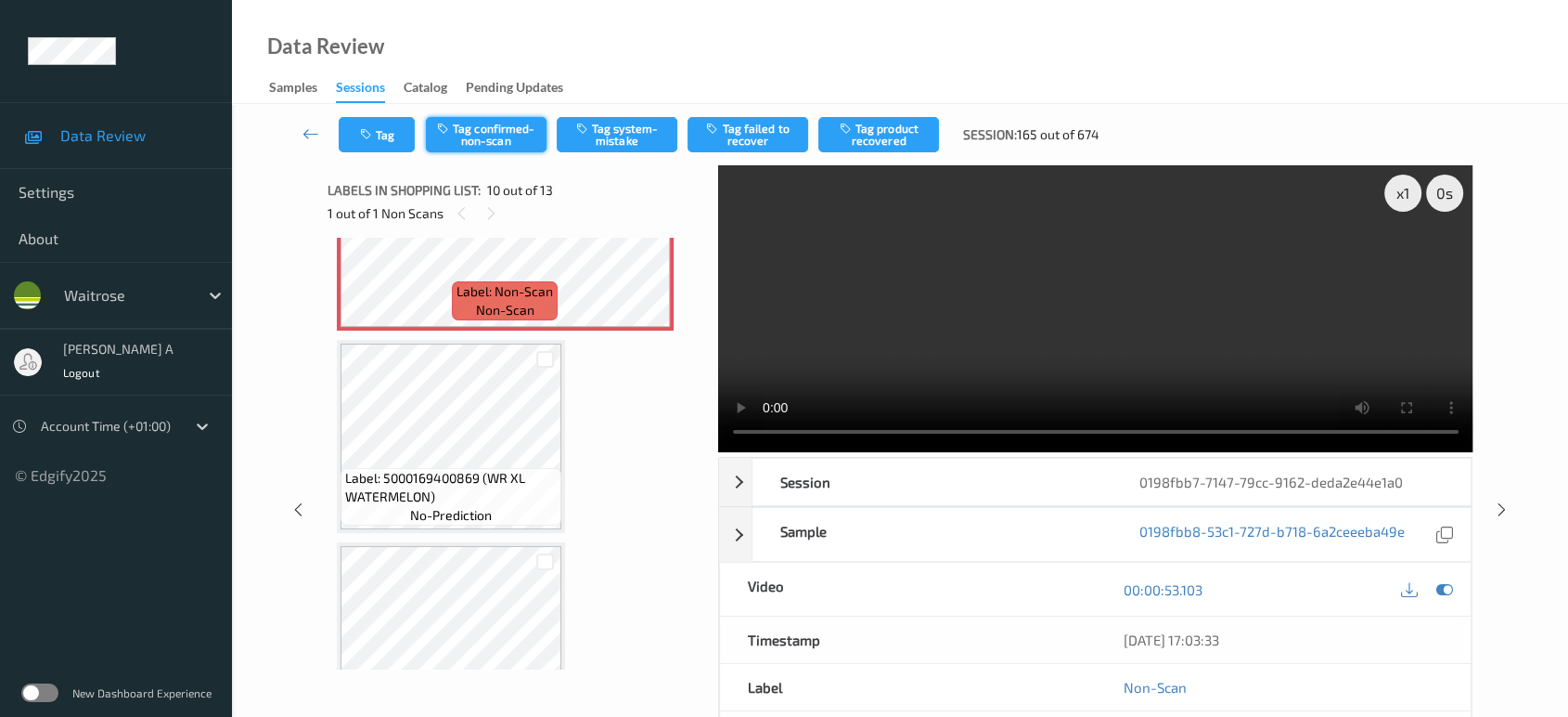
click at [472, 142] on button "Tag confirmed-non-scan" at bounding box center [486, 135] width 121 height 36
click at [892, 138] on button "Tag product recovered" at bounding box center [878, 135] width 121 height 36
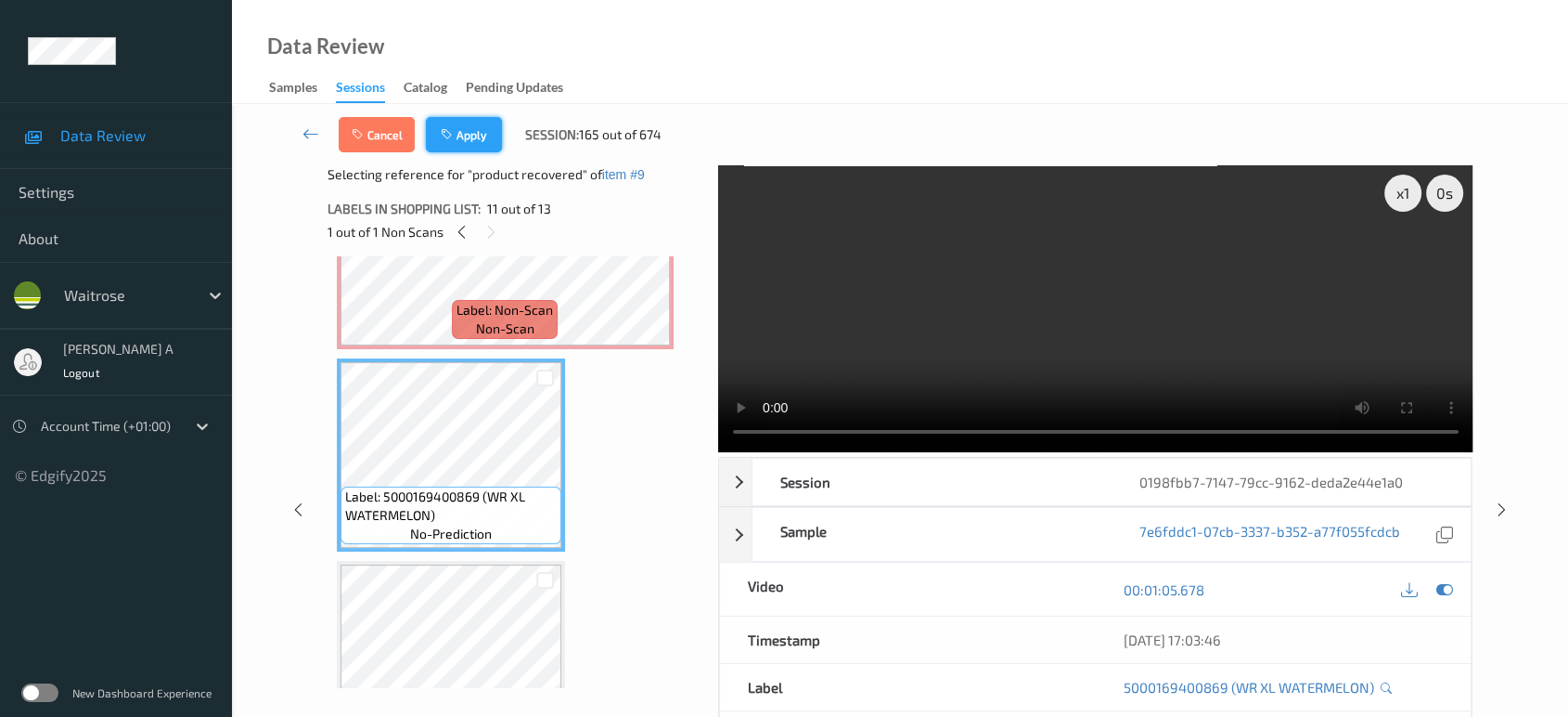
click at [473, 138] on button "Apply" at bounding box center [463, 135] width 76 height 36
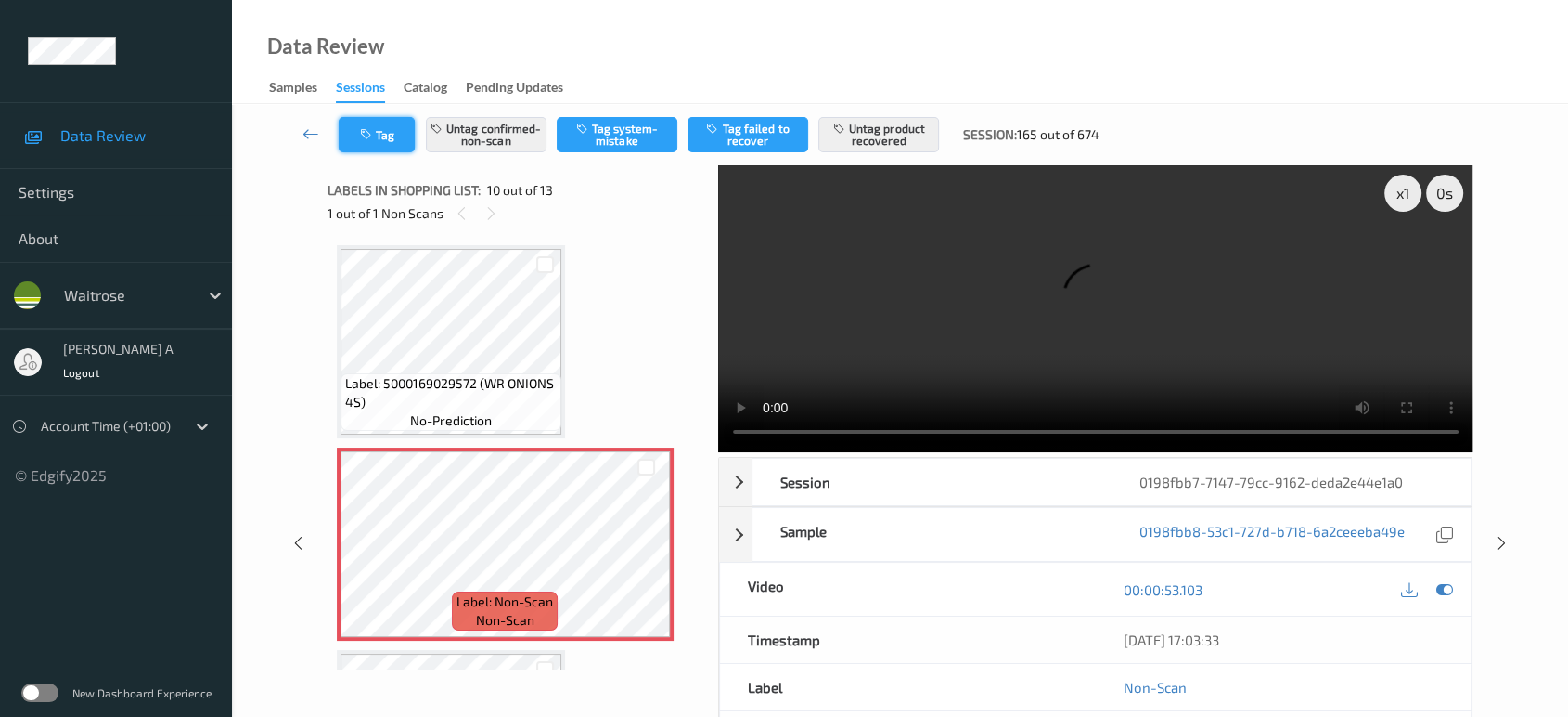
click at [408, 140] on button "Tag" at bounding box center [376, 135] width 76 height 36
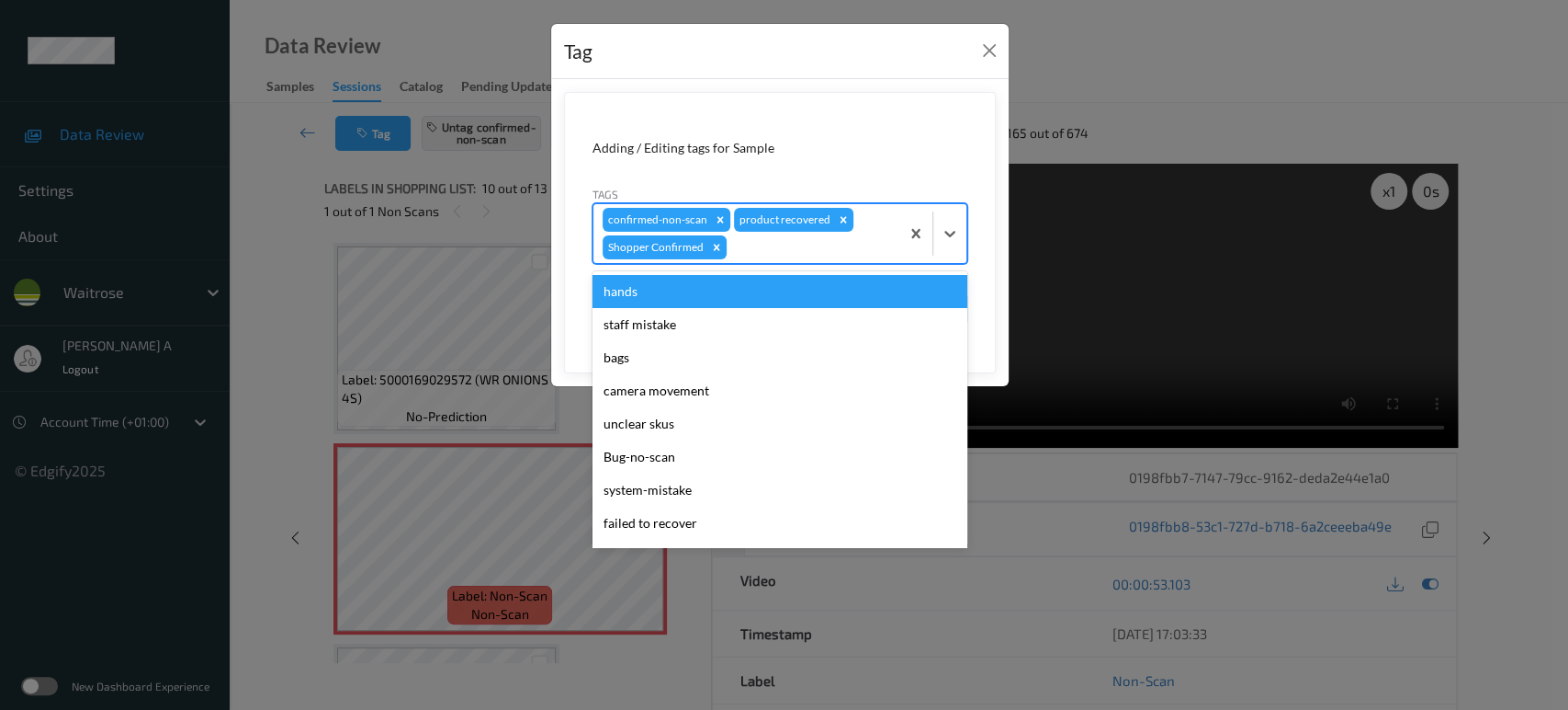
click at [798, 254] on div at bounding box center [809, 247] width 160 height 22
type input "un"
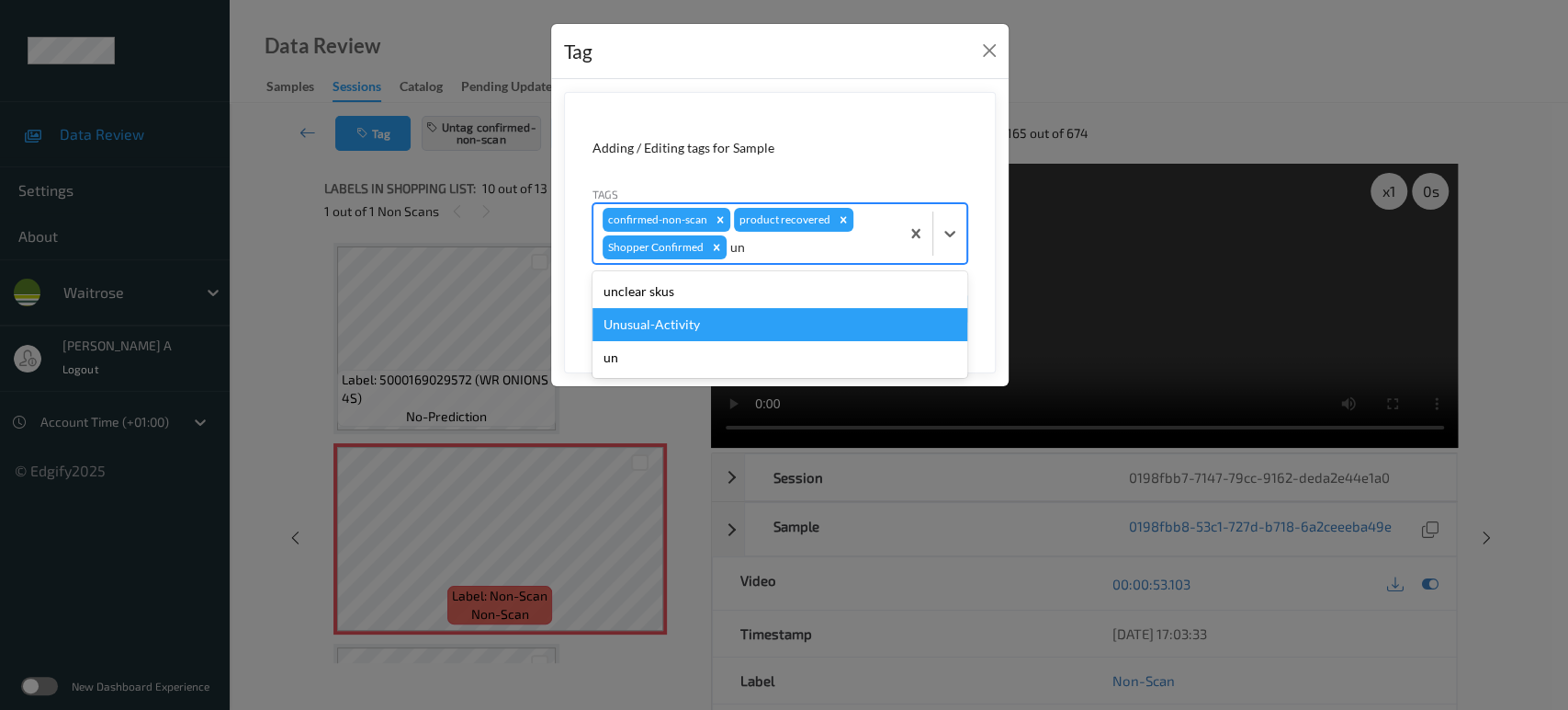
click at [746, 315] on div "Unusual-Activity" at bounding box center [779, 325] width 375 height 33
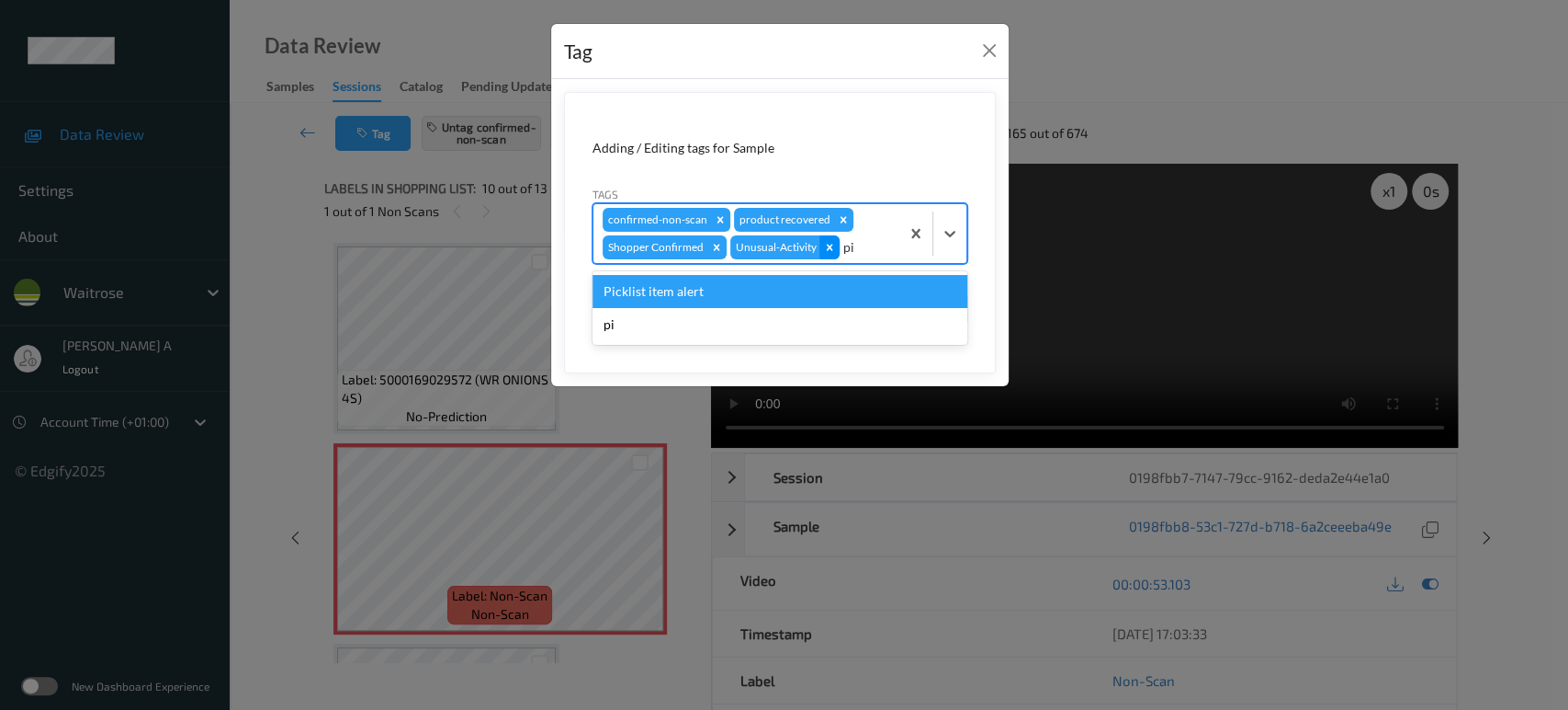
click at [831, 248] on icon "Remove Unusual-Activity" at bounding box center [830, 247] width 13 height 13
type input "p"
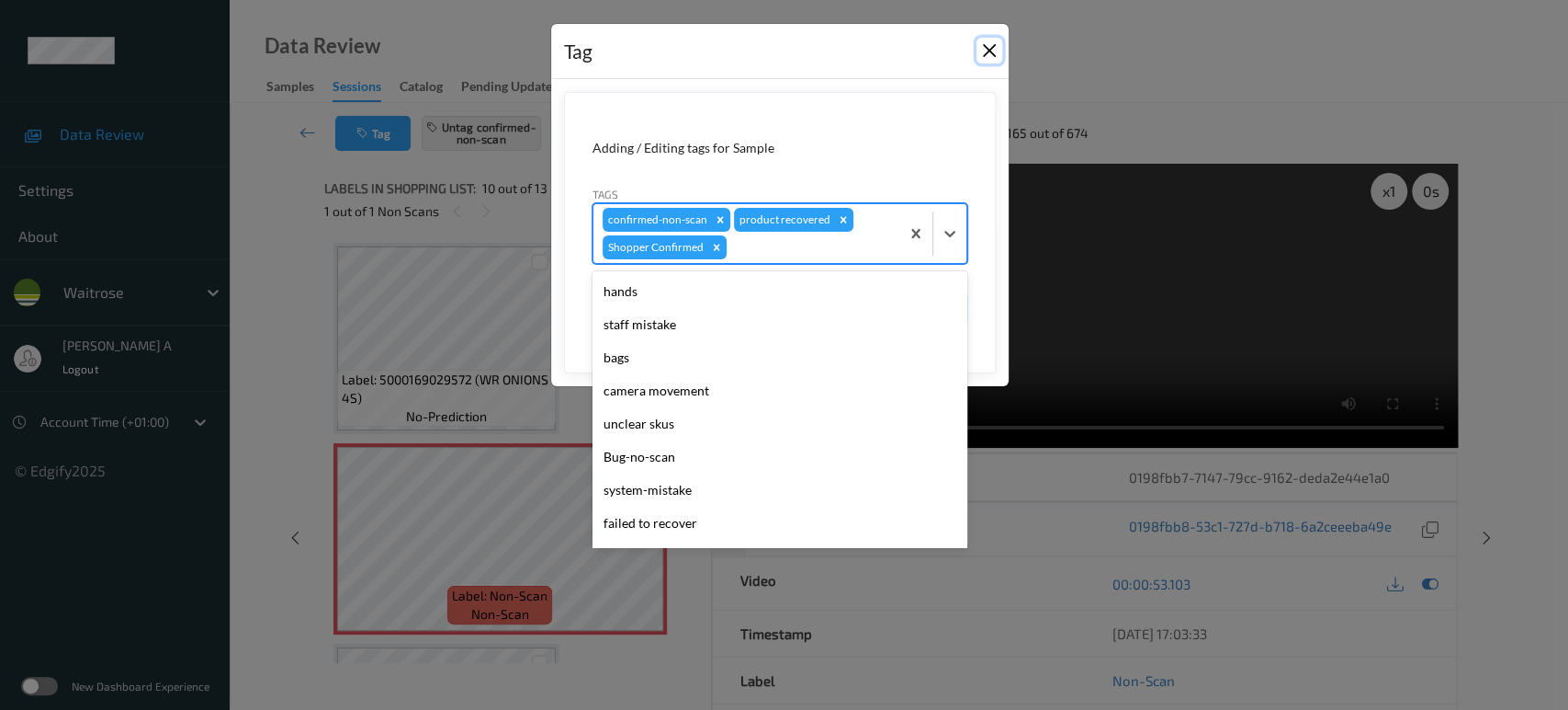
click at [995, 52] on button "Close" at bounding box center [989, 51] width 26 height 26
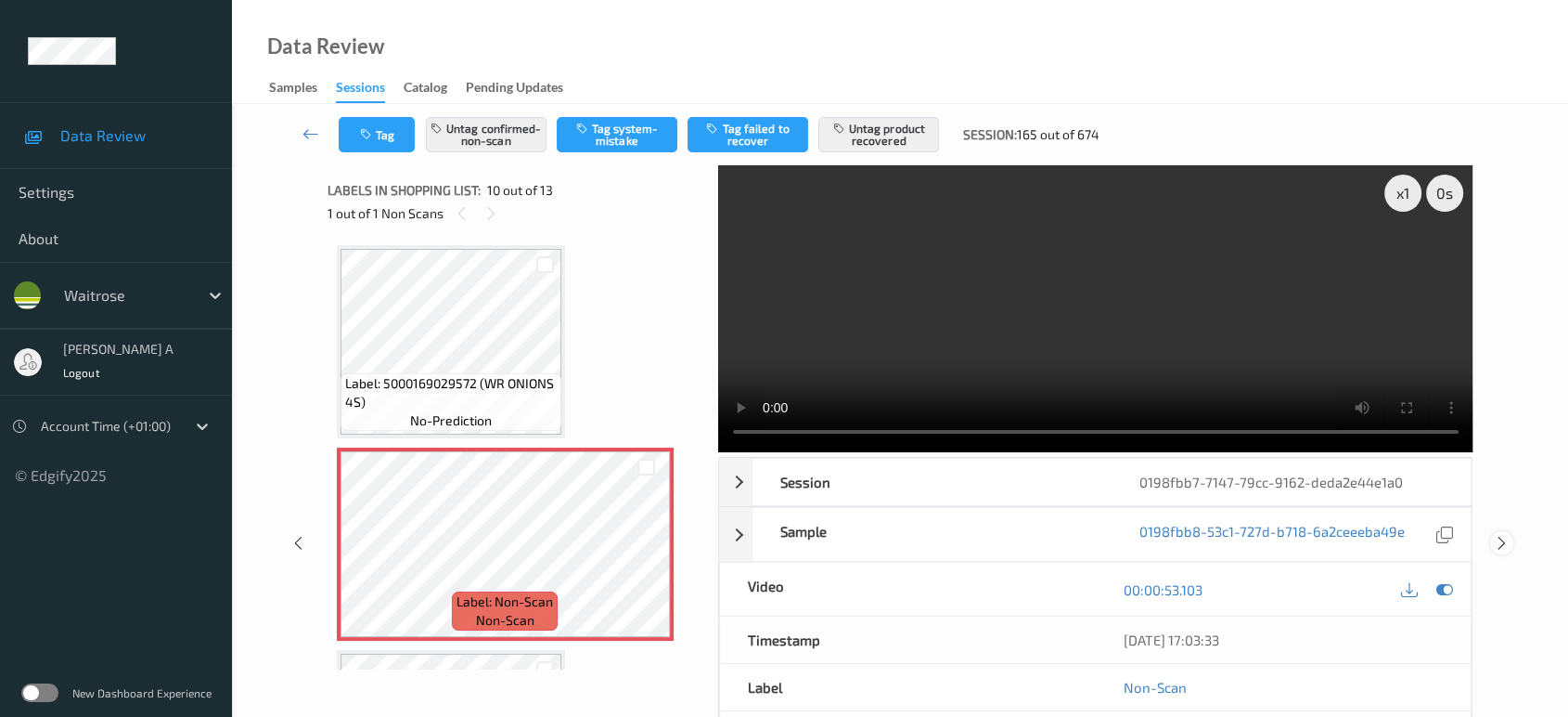
click at [1504, 538] on icon at bounding box center [1502, 543] width 16 height 17
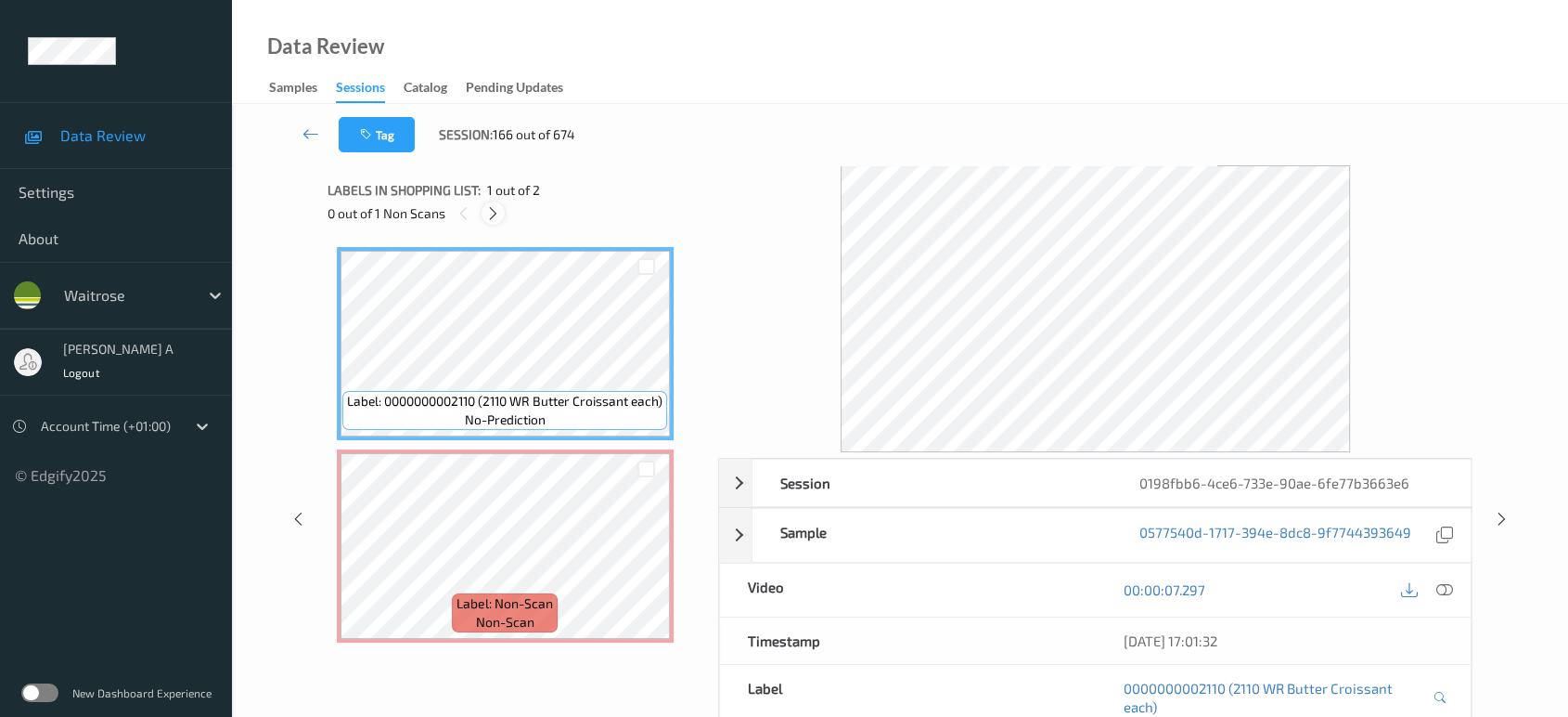
click at [499, 219] on icon at bounding box center [492, 213] width 16 height 17
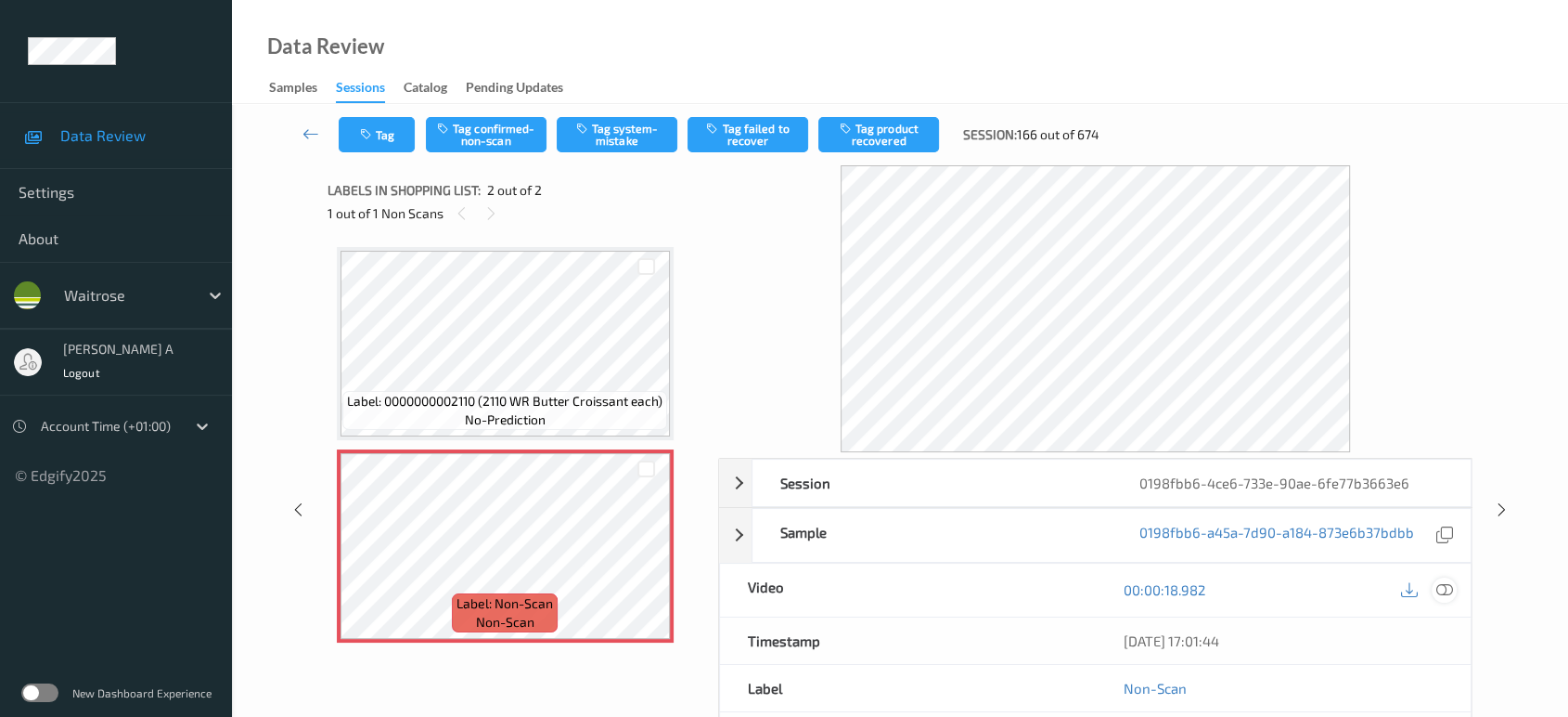
click at [1444, 590] on icon at bounding box center [1445, 590] width 17 height 17
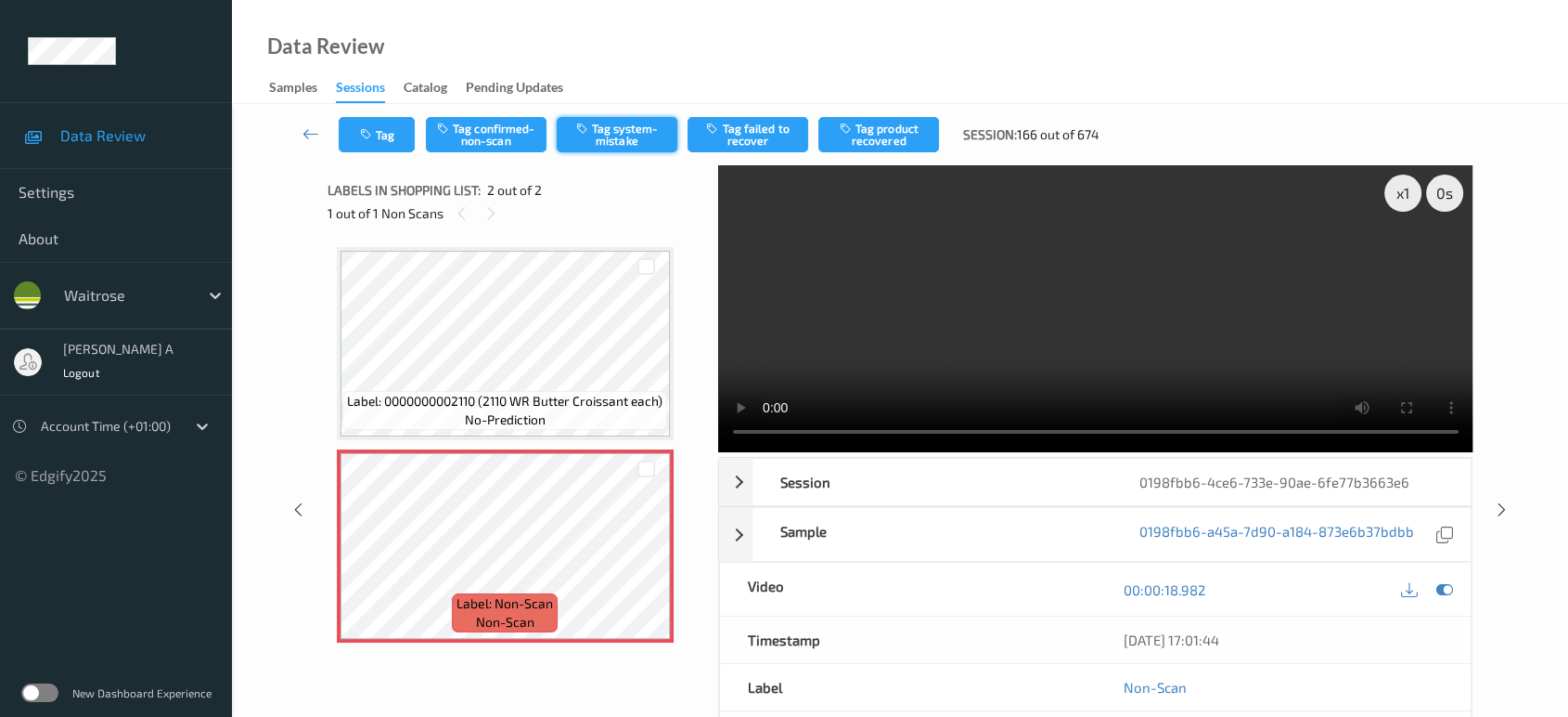
click at [660, 133] on button "Tag system-mistake" at bounding box center [617, 135] width 121 height 36
click at [406, 124] on button "Tag" at bounding box center [376, 135] width 76 height 36
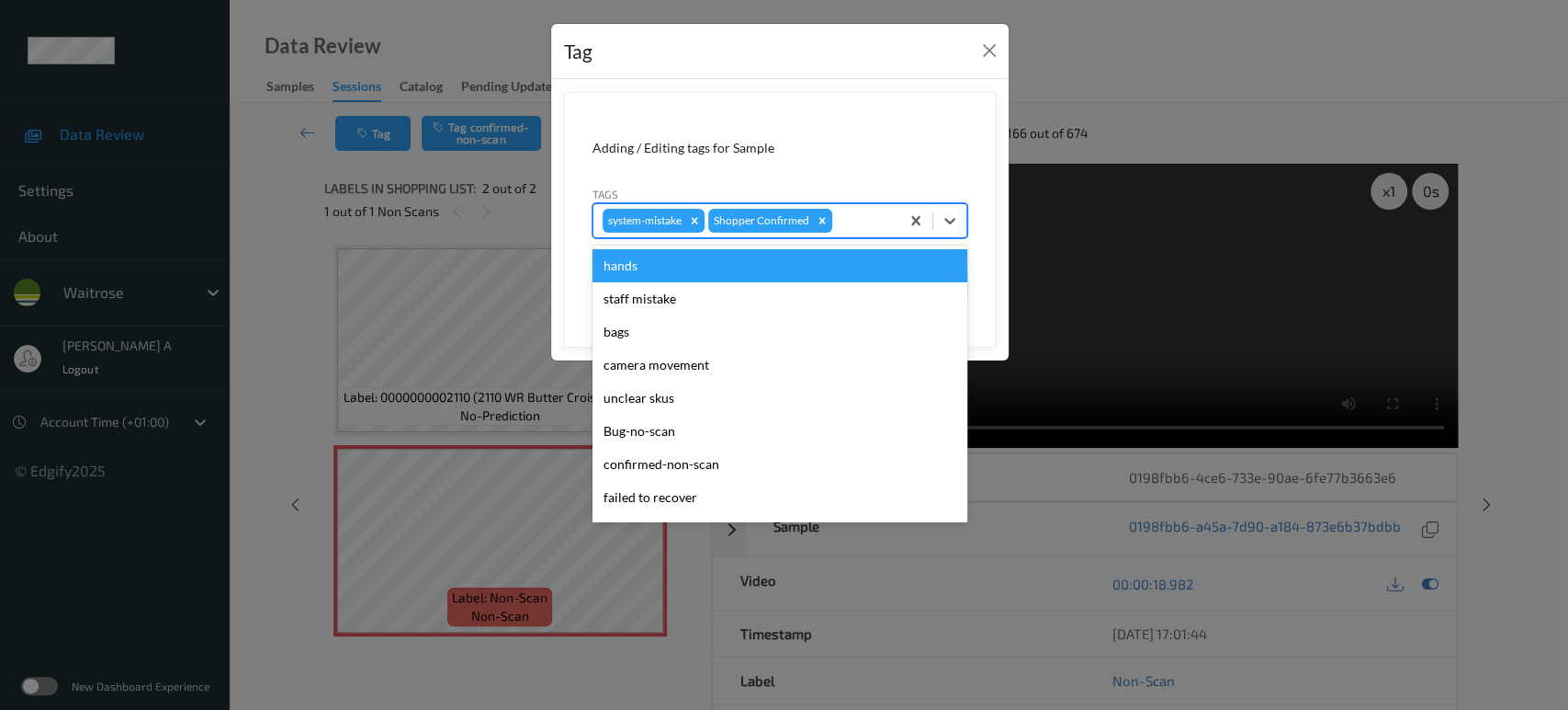
click at [858, 218] on div at bounding box center [863, 220] width 55 height 22
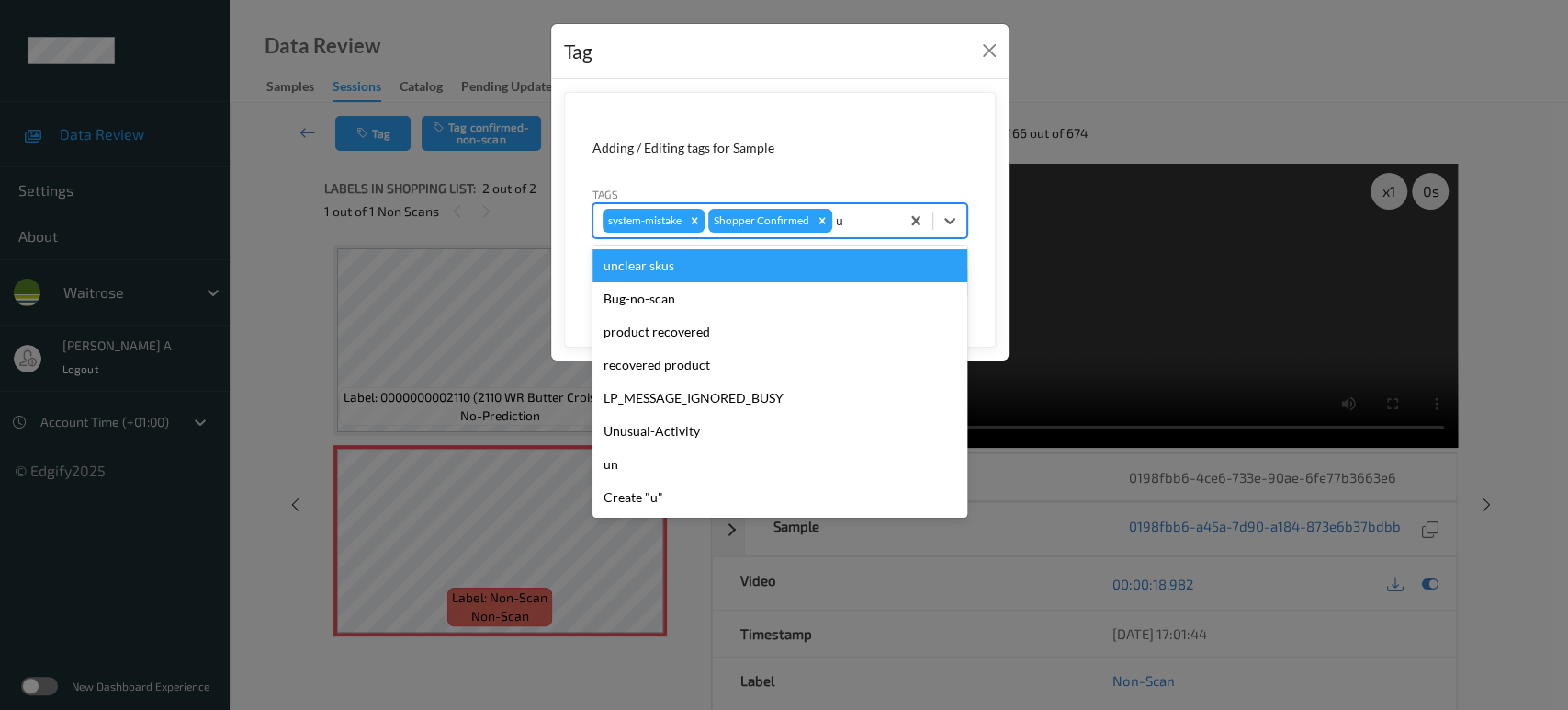
type input "un"
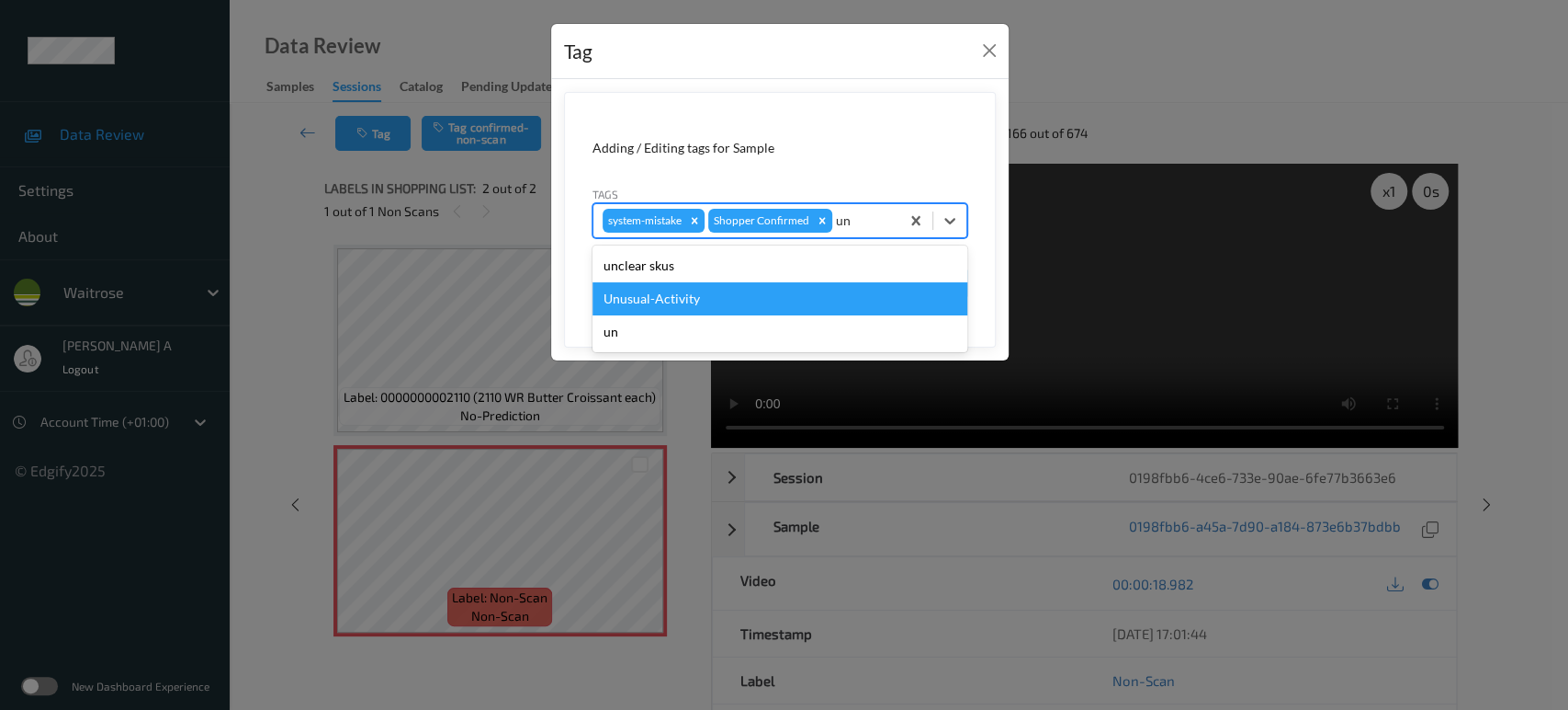
click at [723, 287] on div "Unusual-Activity" at bounding box center [779, 299] width 375 height 33
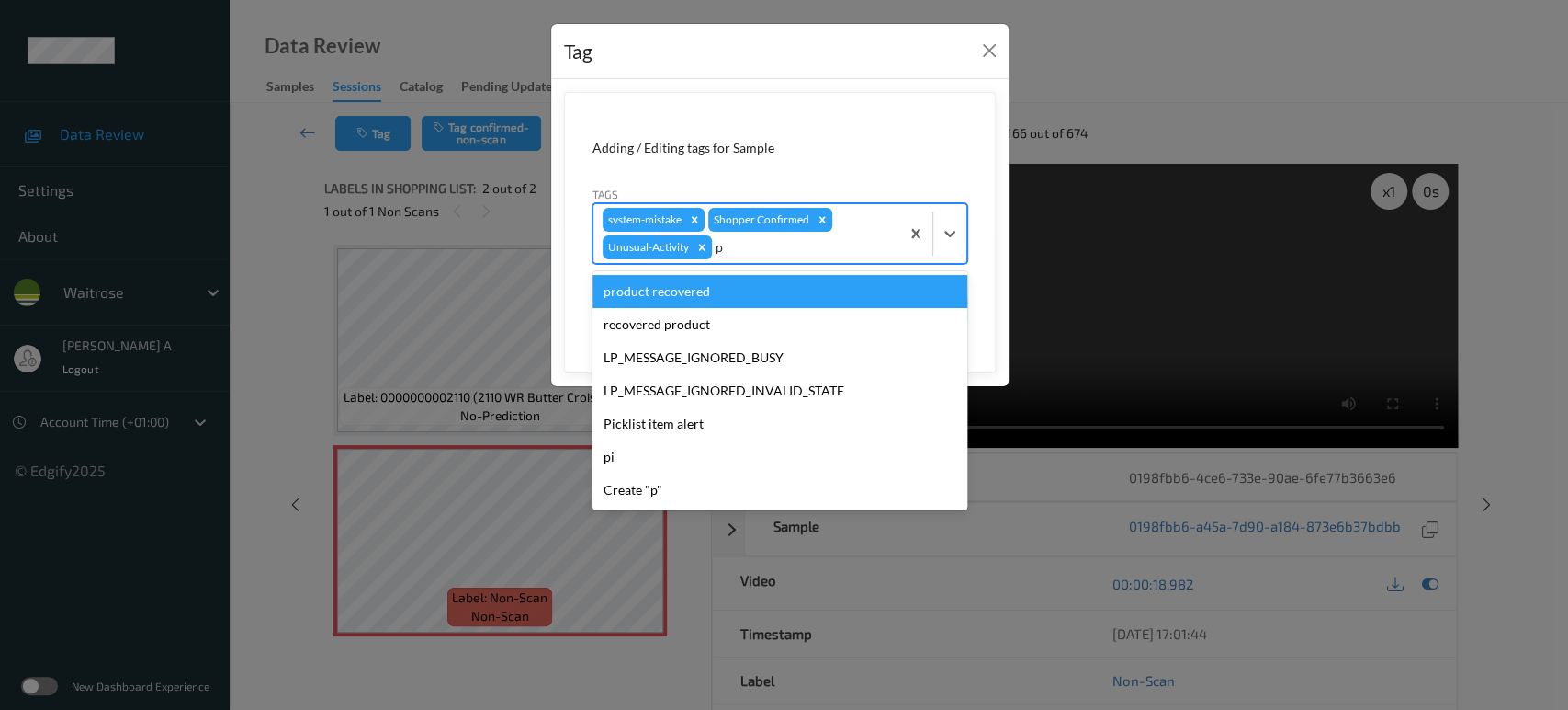
type input "pi"
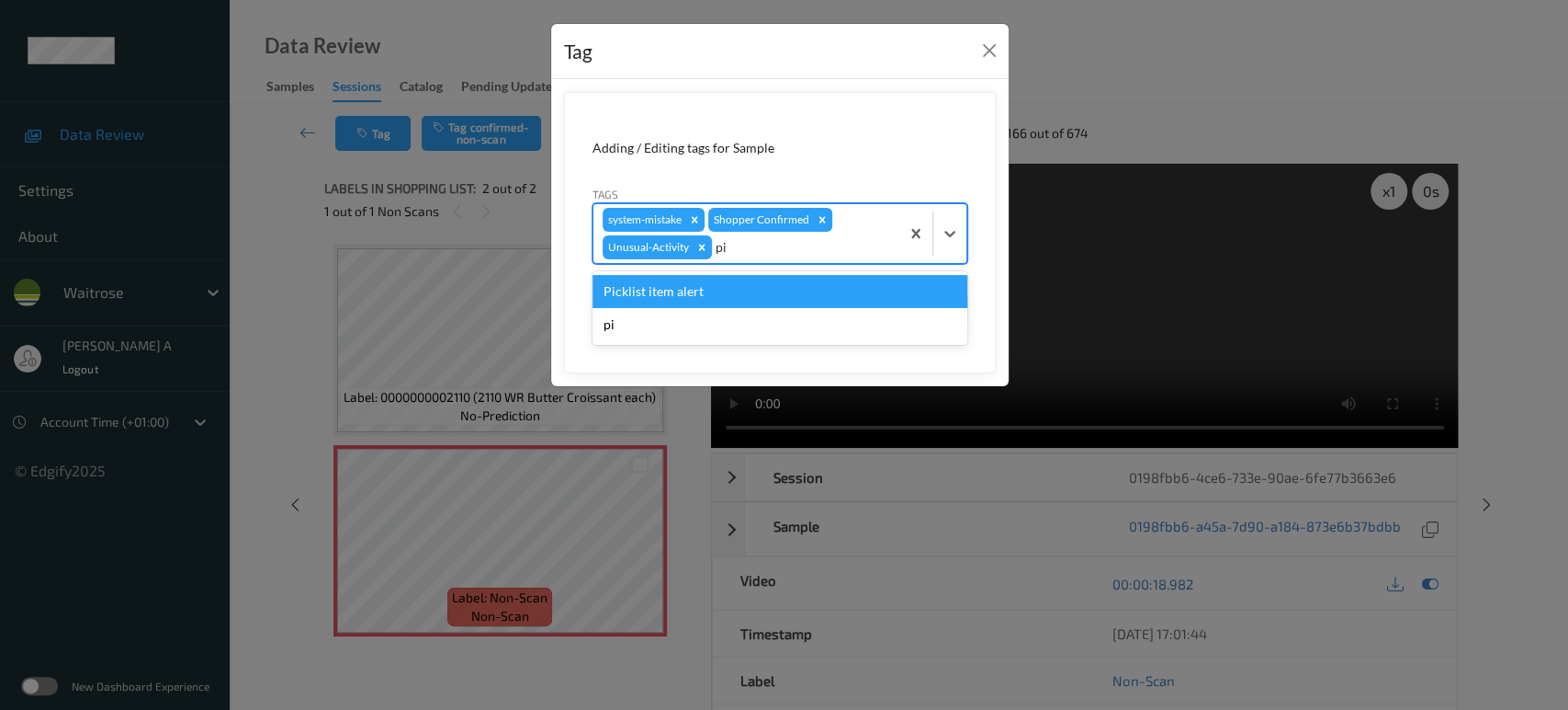
click at [723, 287] on div "Picklist item alert" at bounding box center [779, 292] width 375 height 33
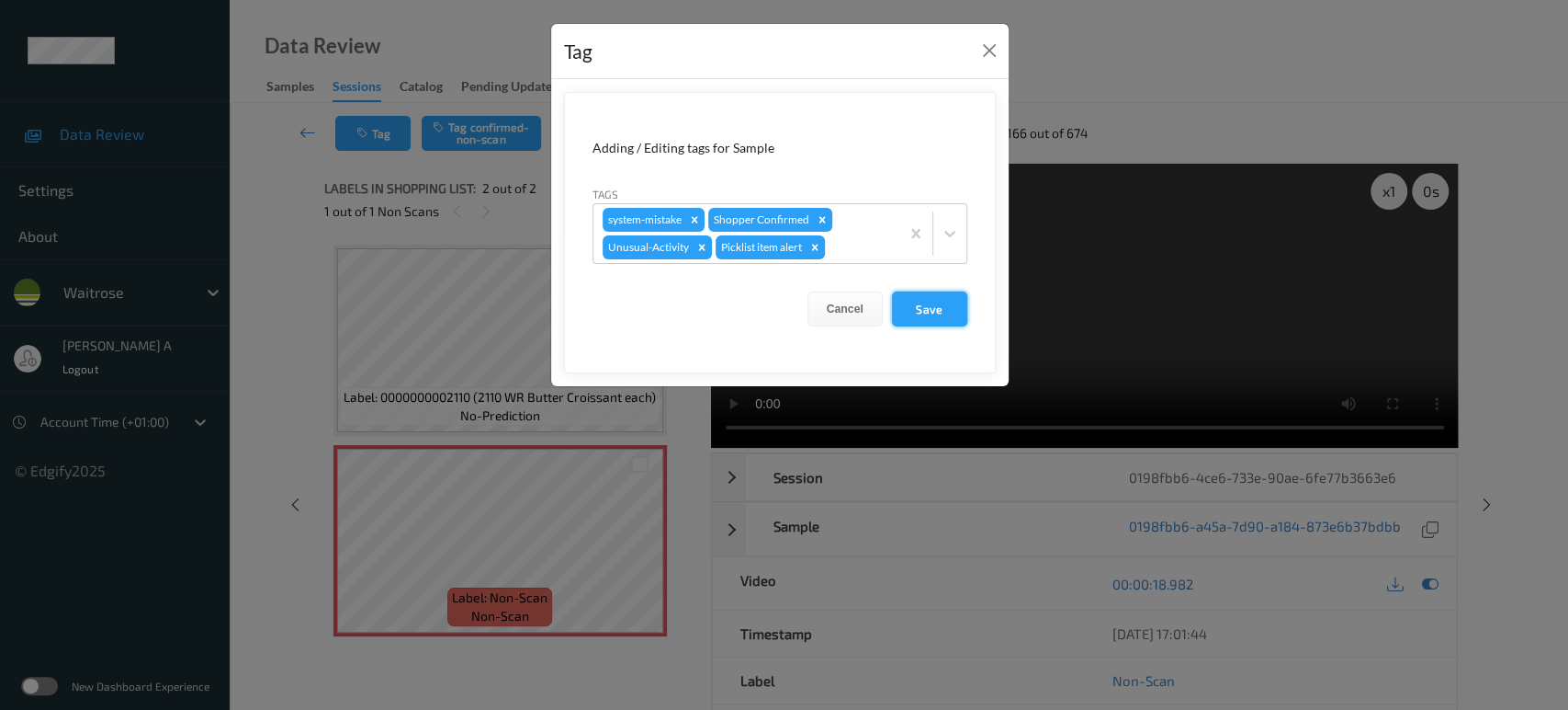
click at [911, 307] on button "Save" at bounding box center [929, 309] width 75 height 35
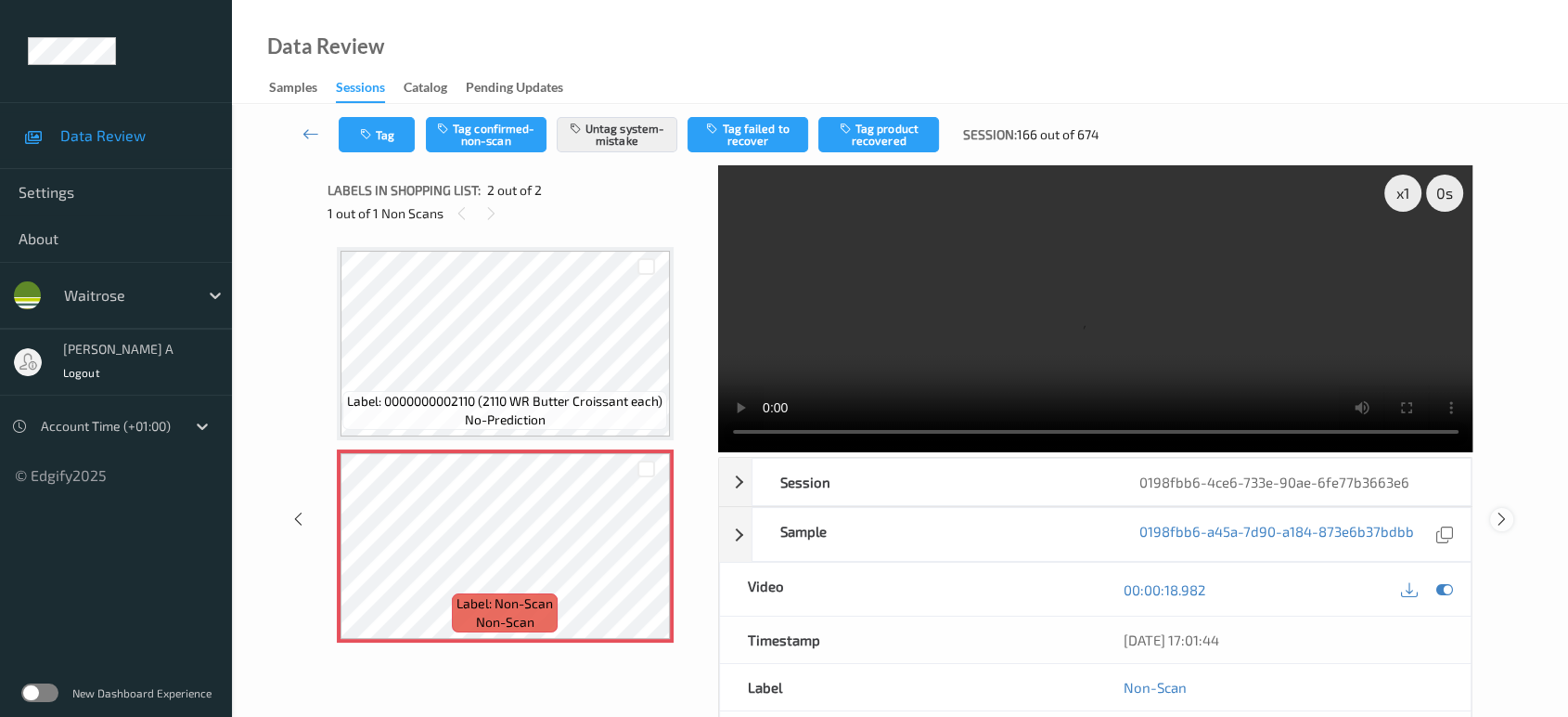
click at [1500, 510] on icon at bounding box center [1502, 519] width 16 height 17
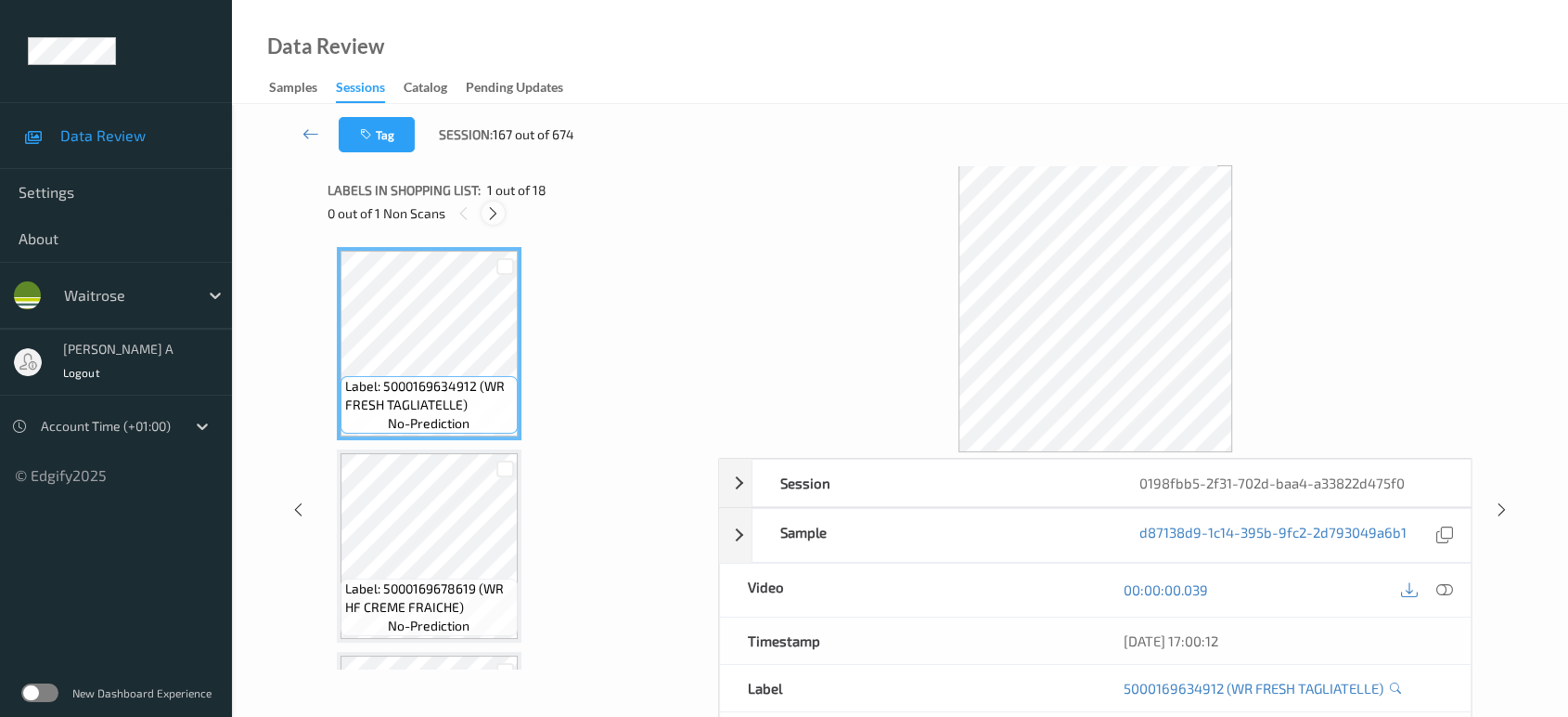
click at [485, 211] on icon at bounding box center [492, 213] width 16 height 17
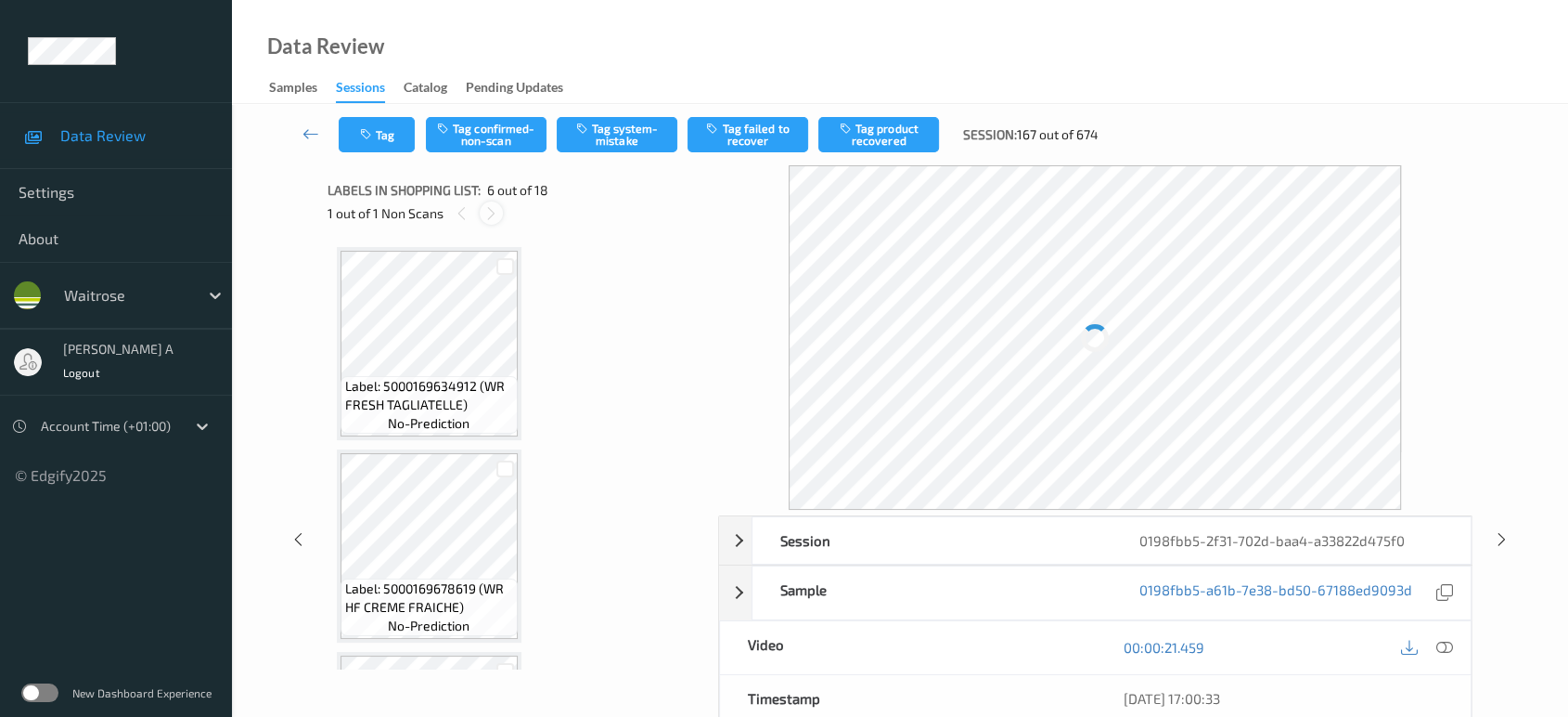
scroll to position [815, 0]
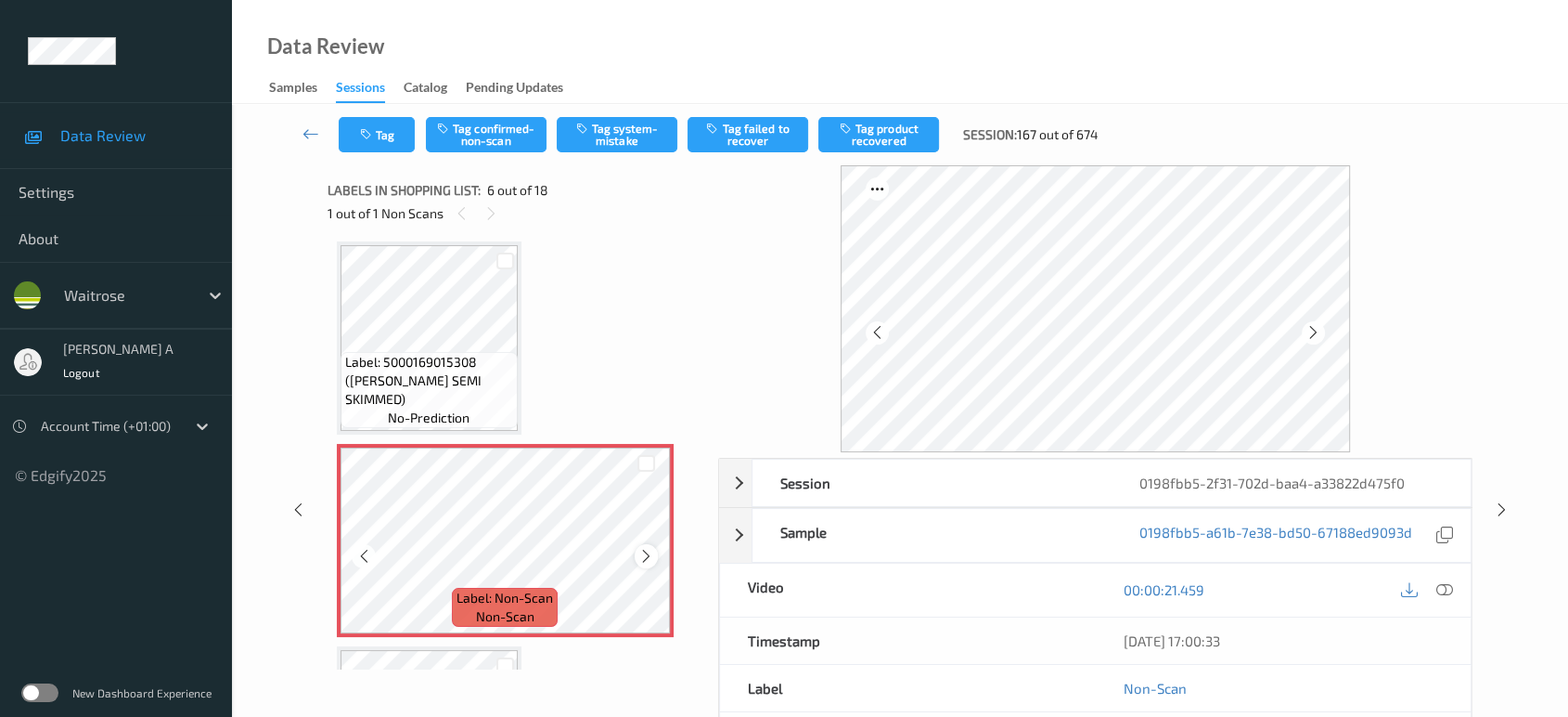
click at [643, 548] on icon at bounding box center [646, 556] width 16 height 17
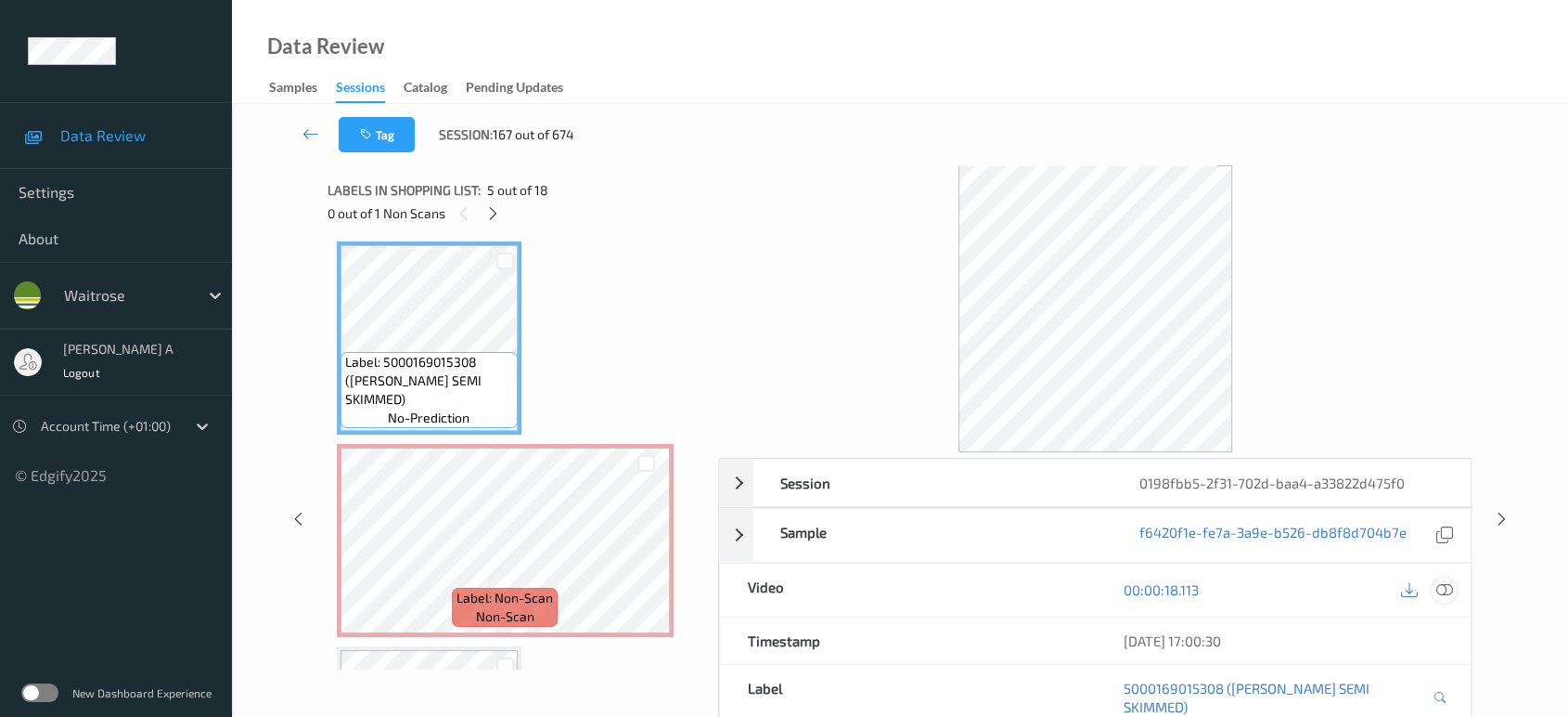
click at [1436, 588] on icon at bounding box center [1445, 590] width 17 height 17
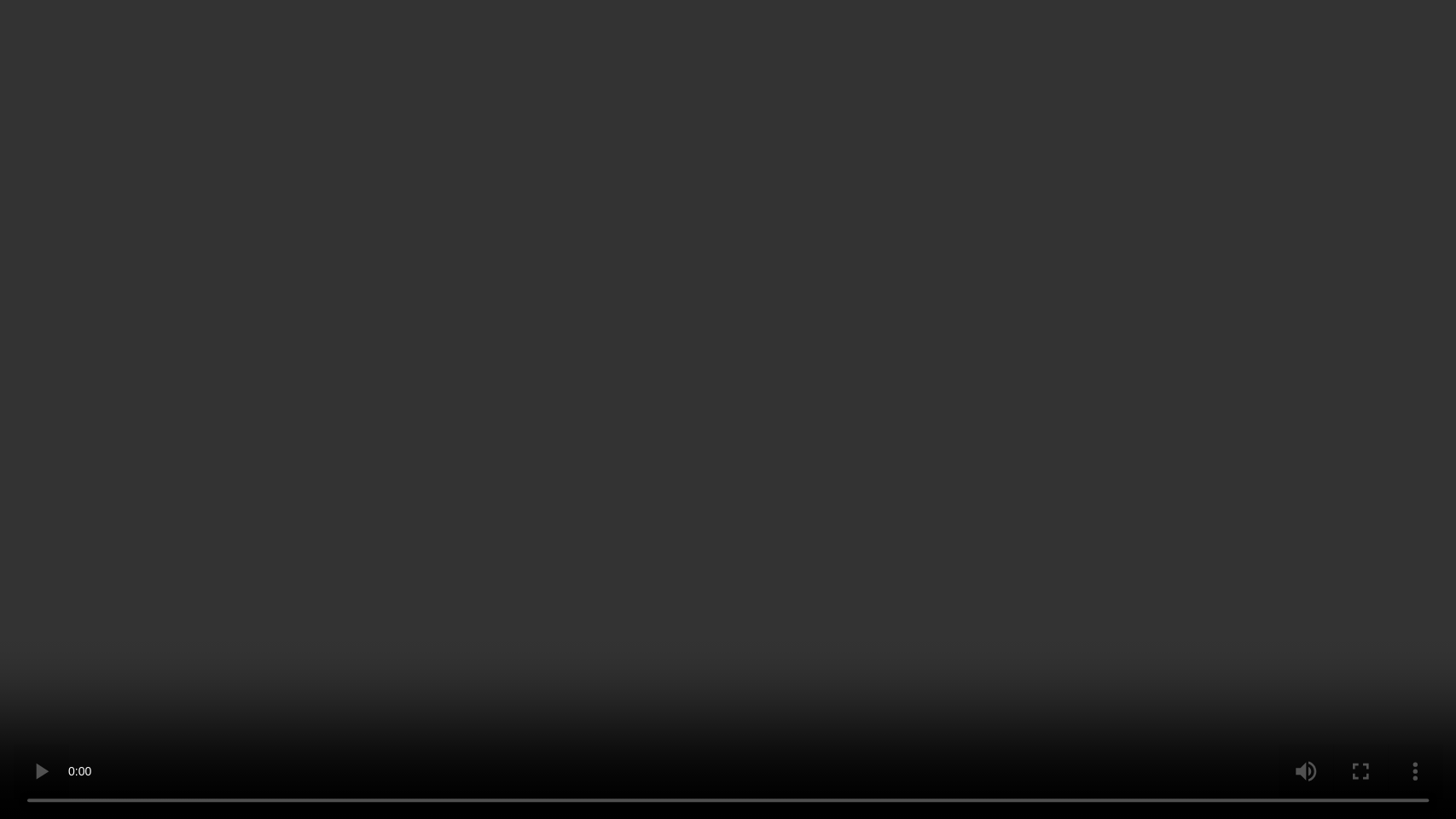
click at [723, 416] on video at bounding box center [728, 409] width 1456 height 819
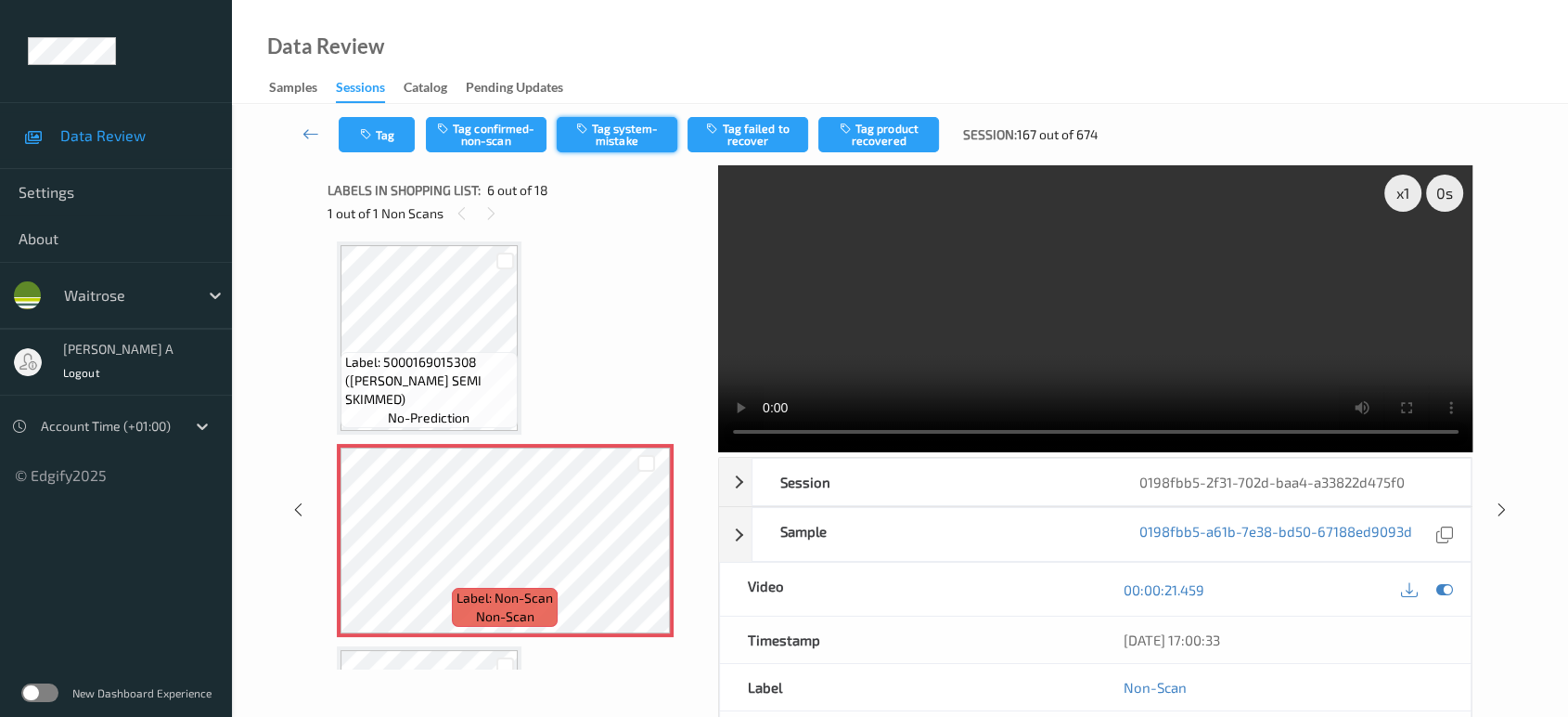
click at [596, 136] on button "Tag system-mistake" at bounding box center [617, 135] width 121 height 36
click at [399, 153] on div "Tag Tag confirmed-non-scan Untag system-mistake Tag failed to recover Tag produ…" at bounding box center [900, 135] width 1260 height 62
click at [393, 139] on button "Tag" at bounding box center [376, 135] width 76 height 36
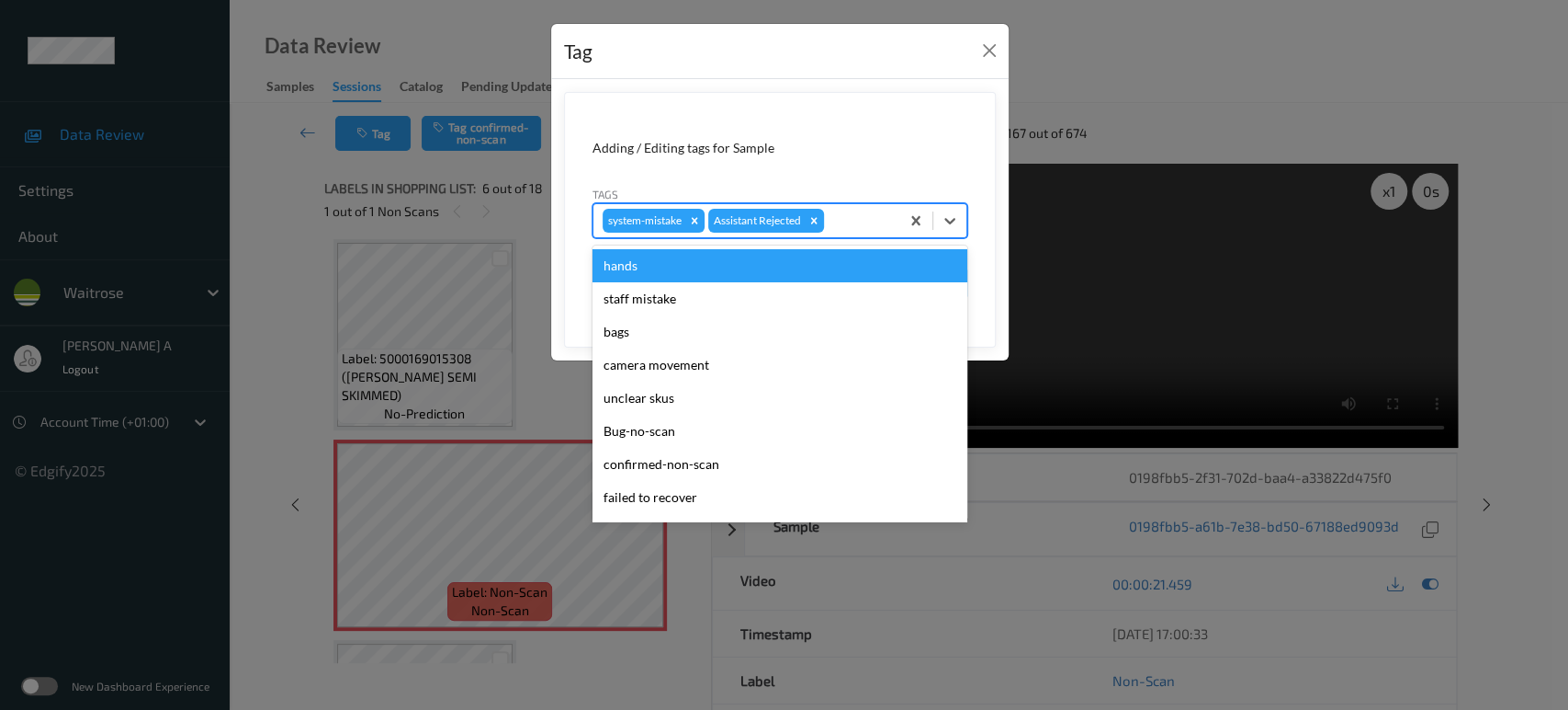
click at [856, 218] on div at bounding box center [859, 220] width 63 height 22
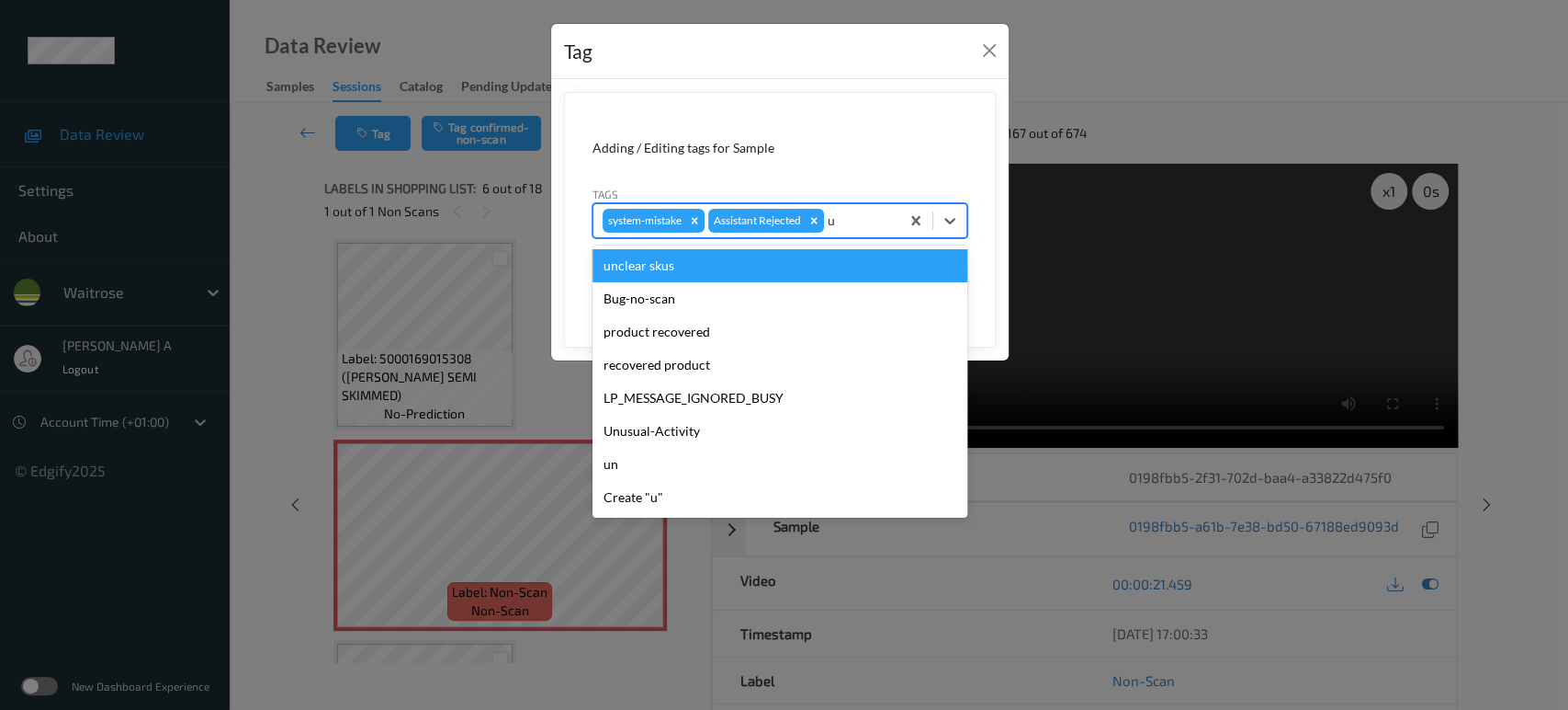
type input "un"
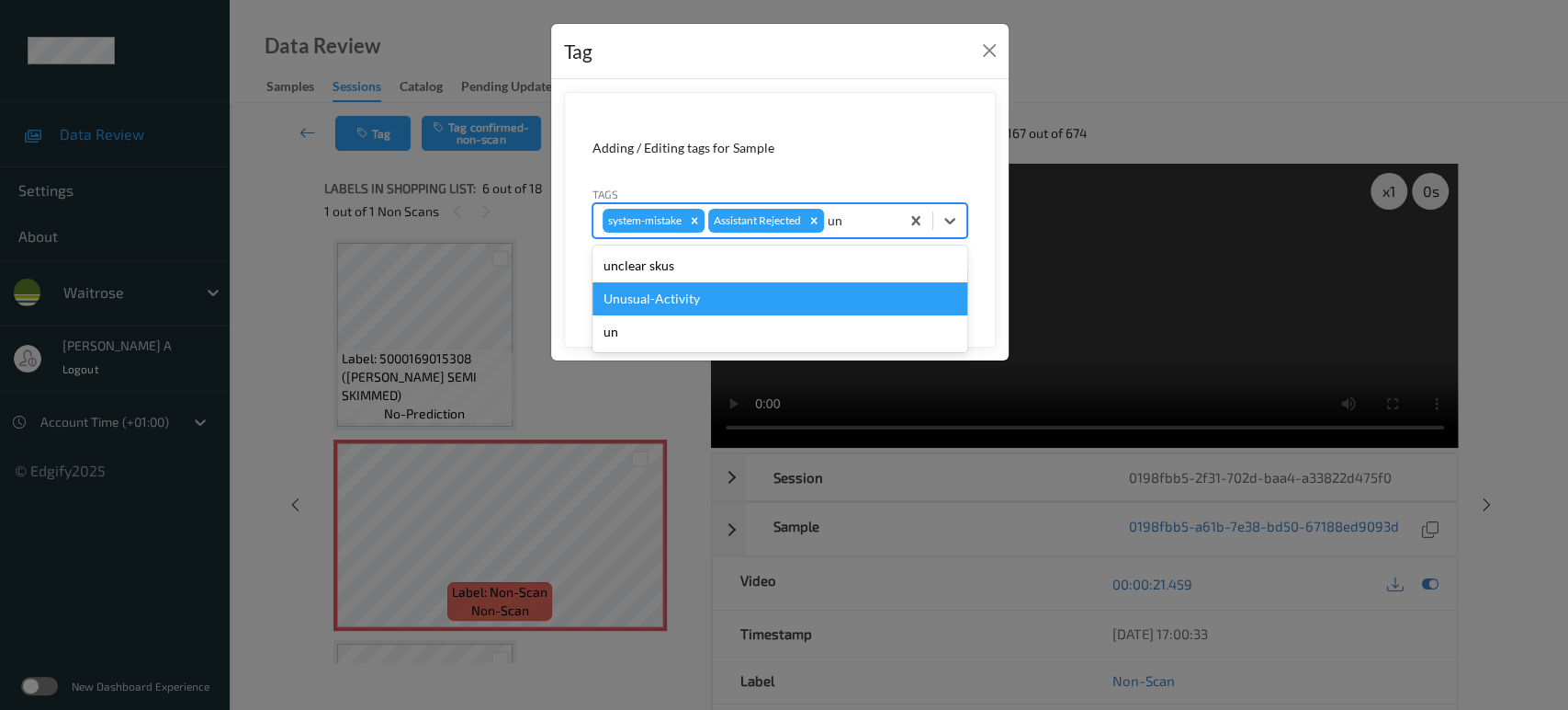
click at [669, 287] on div "Unusual-Activity" at bounding box center [779, 299] width 375 height 33
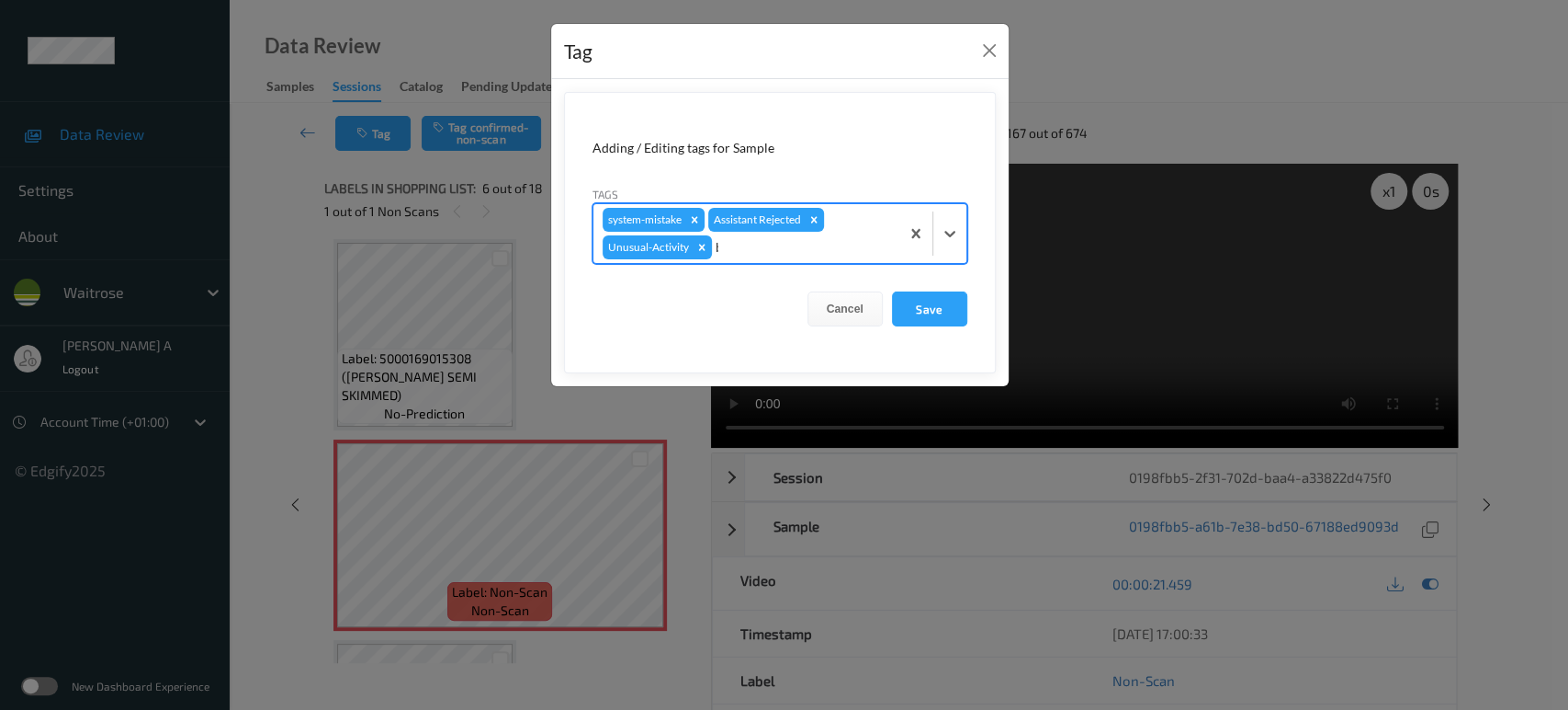
type input "ba"
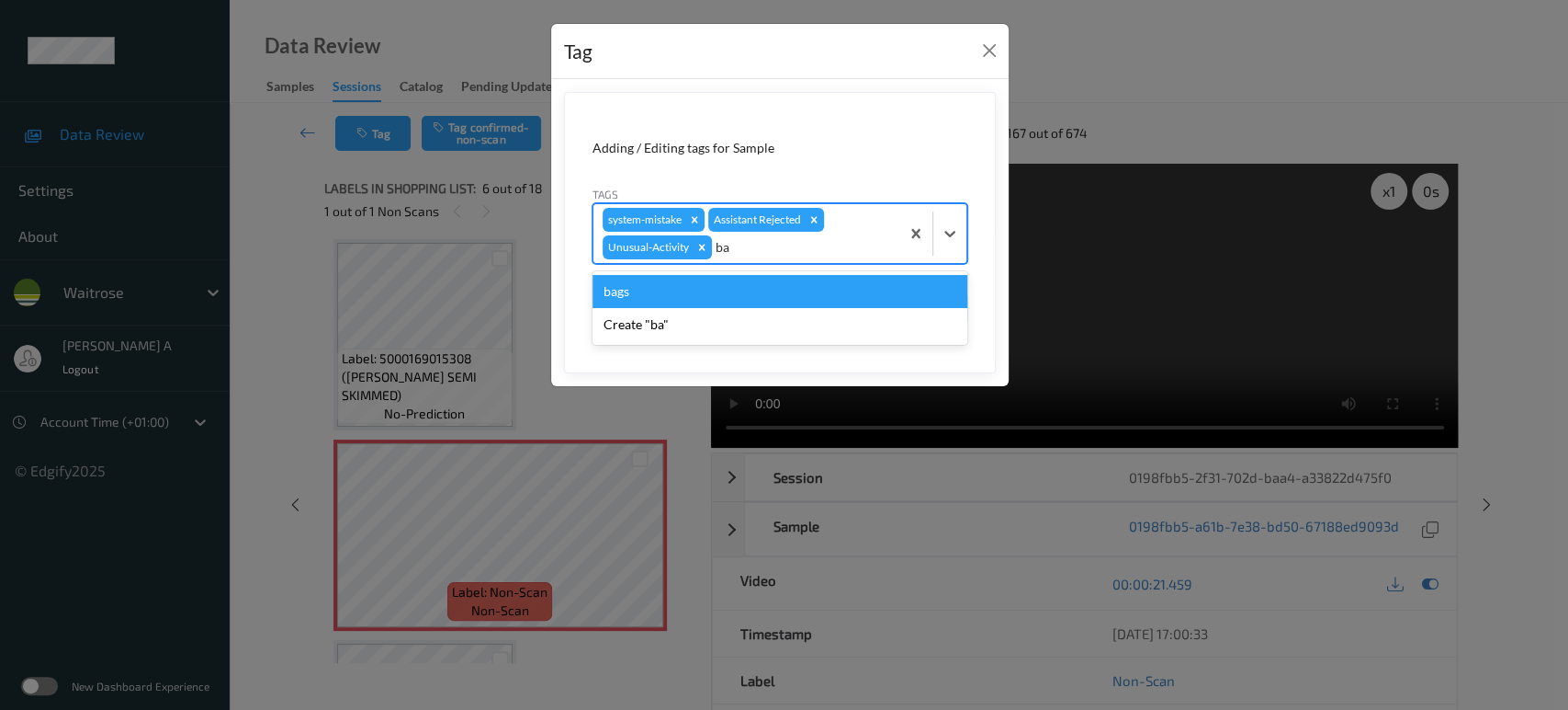
click at [669, 287] on div "bags" at bounding box center [779, 292] width 375 height 33
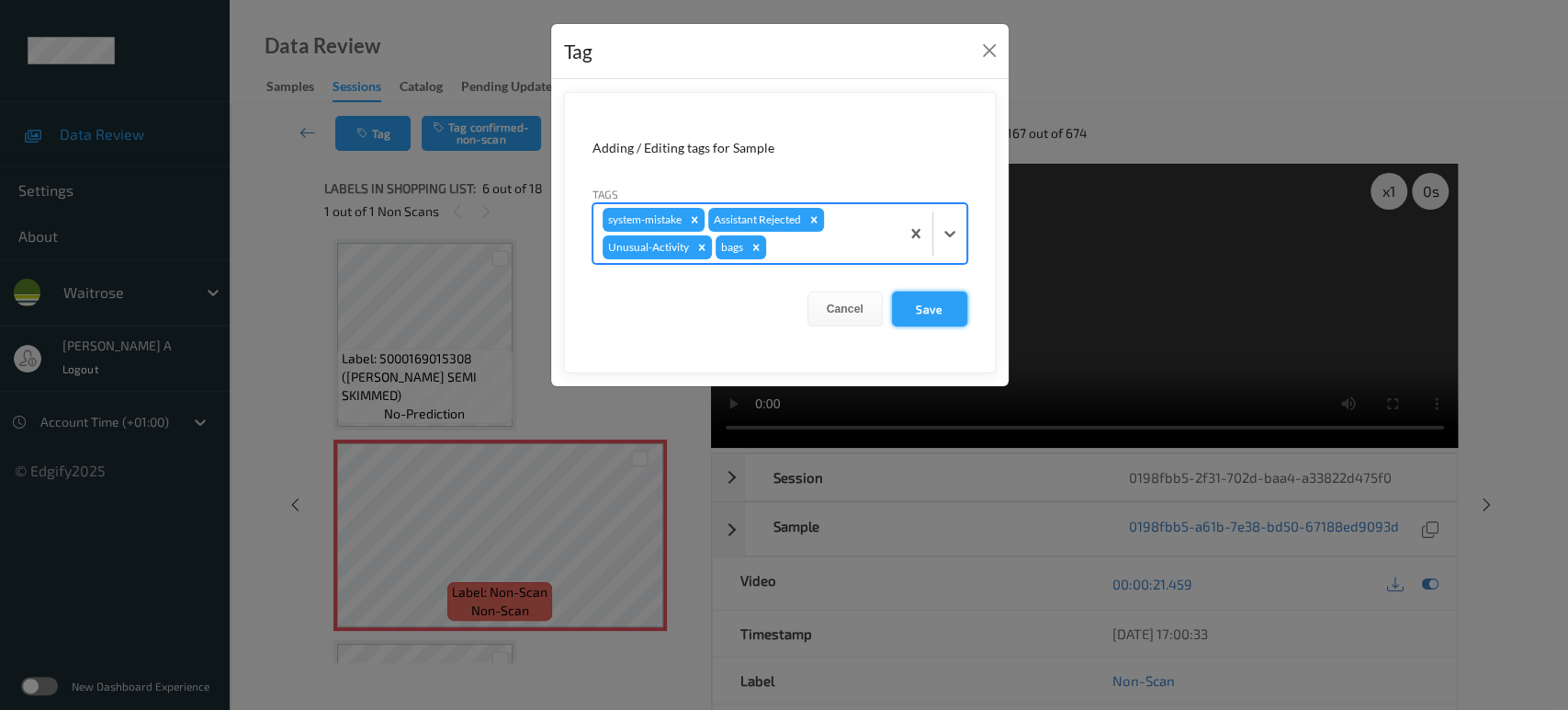
click at [921, 316] on button "Save" at bounding box center [929, 309] width 75 height 35
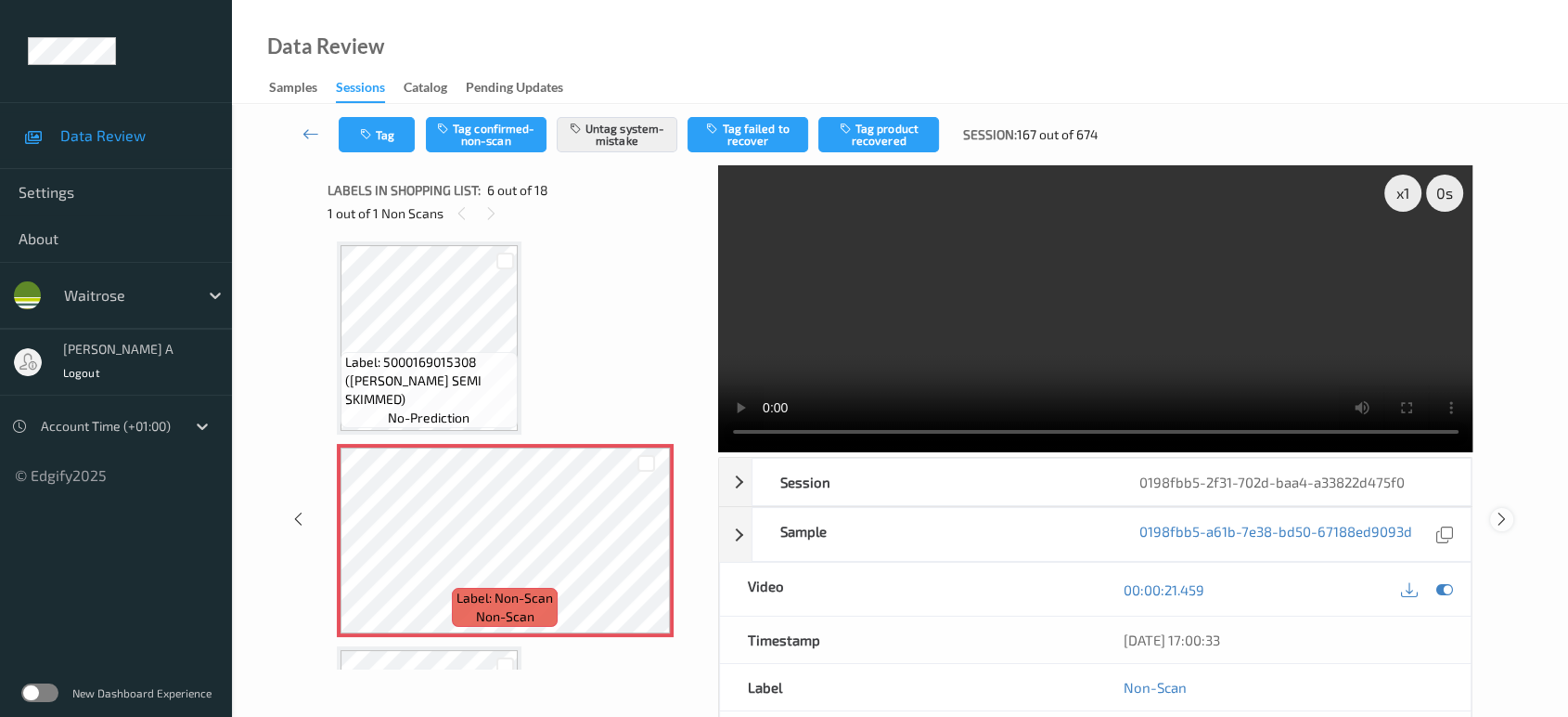
click at [1504, 515] on icon at bounding box center [1502, 519] width 16 height 17
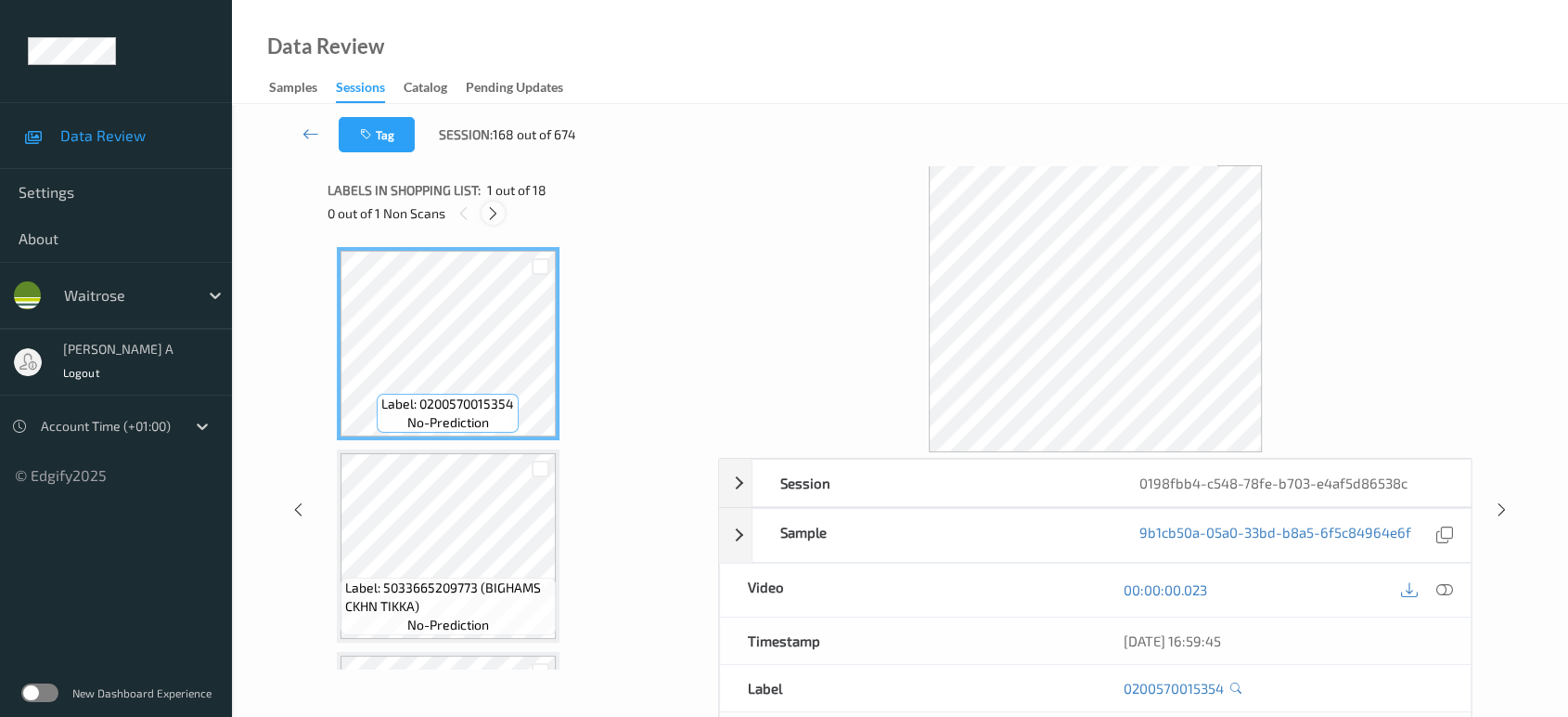
click at [497, 213] on icon at bounding box center [492, 213] width 16 height 17
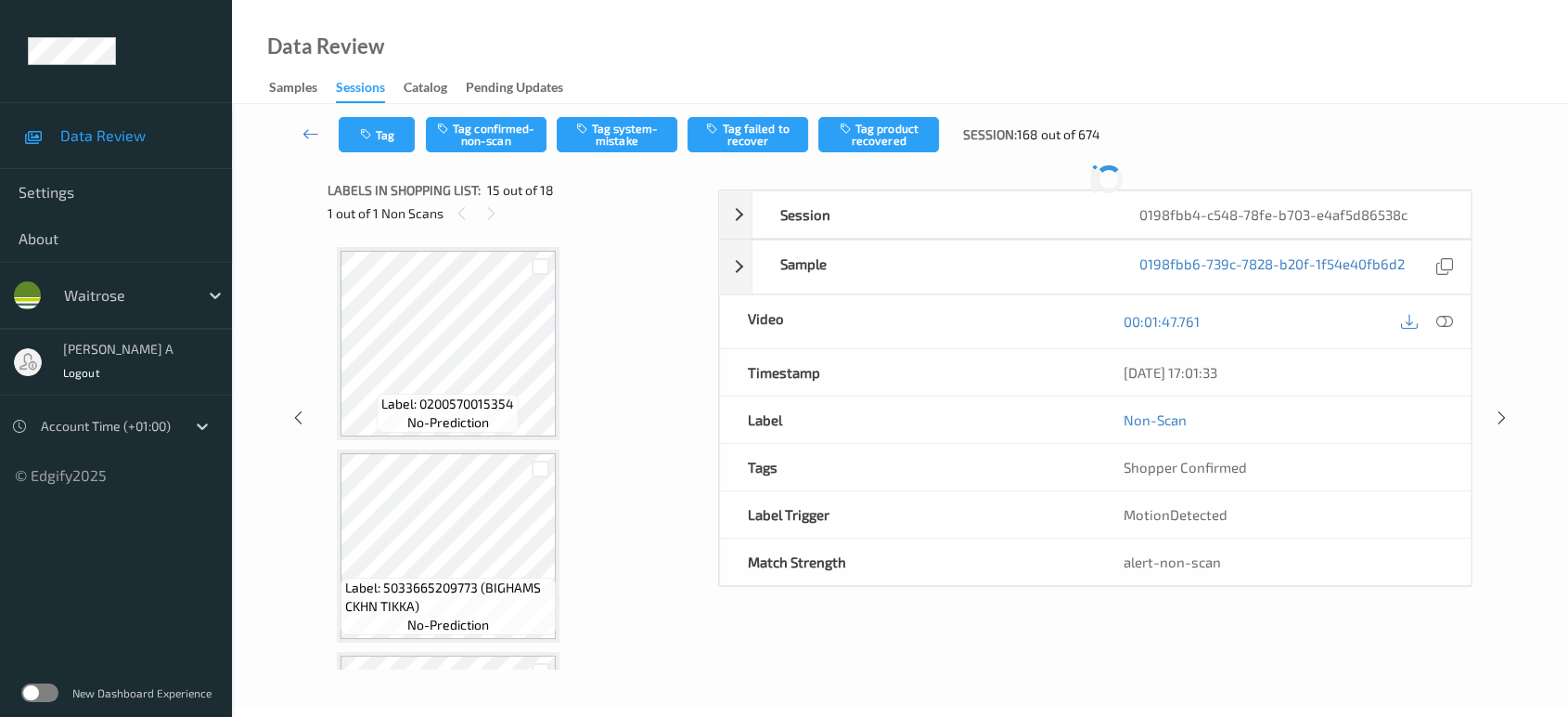
scroll to position [2629, 0]
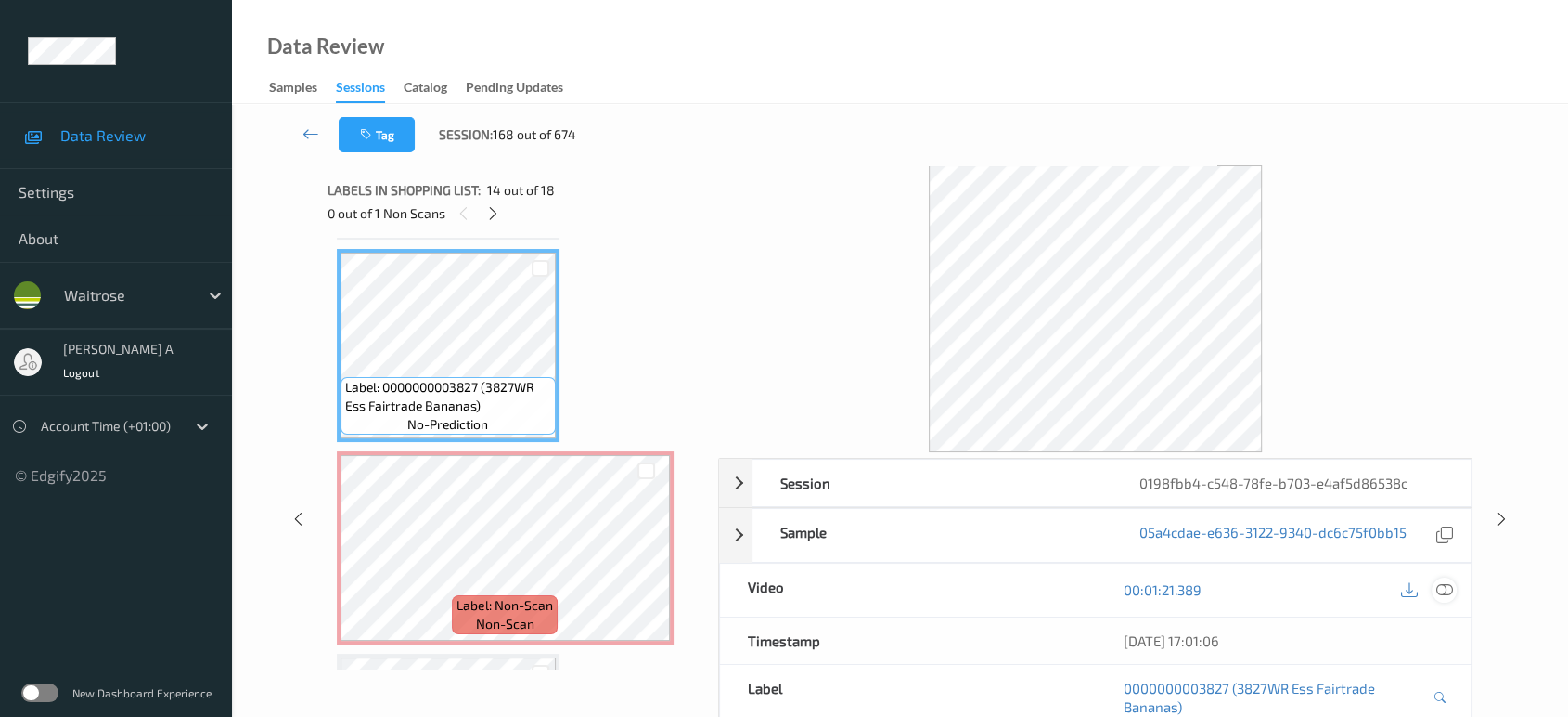
click at [1451, 590] on icon at bounding box center [1445, 590] width 17 height 17
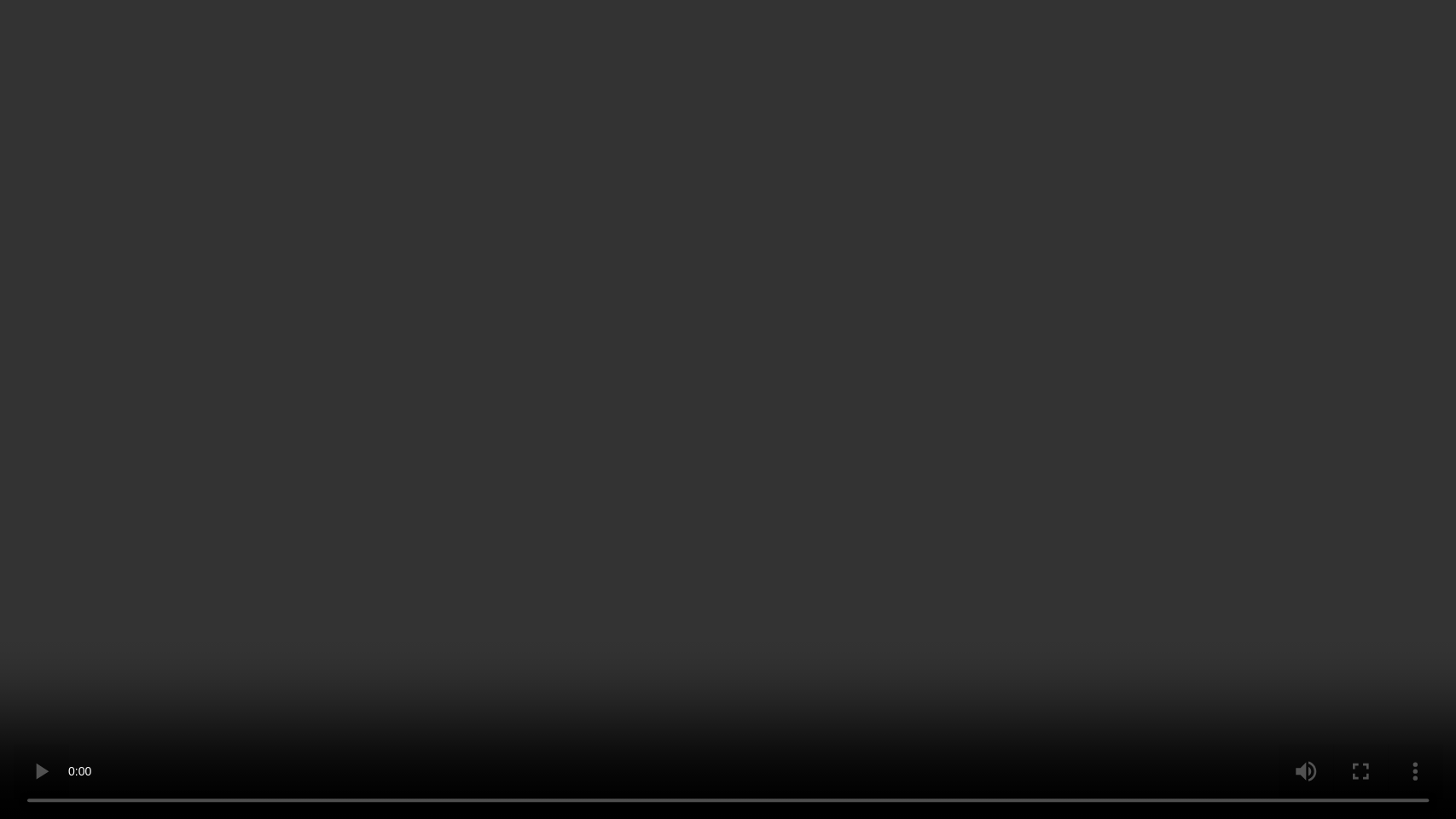
click at [836, 410] on video at bounding box center [728, 409] width 1456 height 819
click at [680, 478] on video at bounding box center [728, 409] width 1456 height 819
click at [846, 516] on video at bounding box center [728, 409] width 1456 height 819
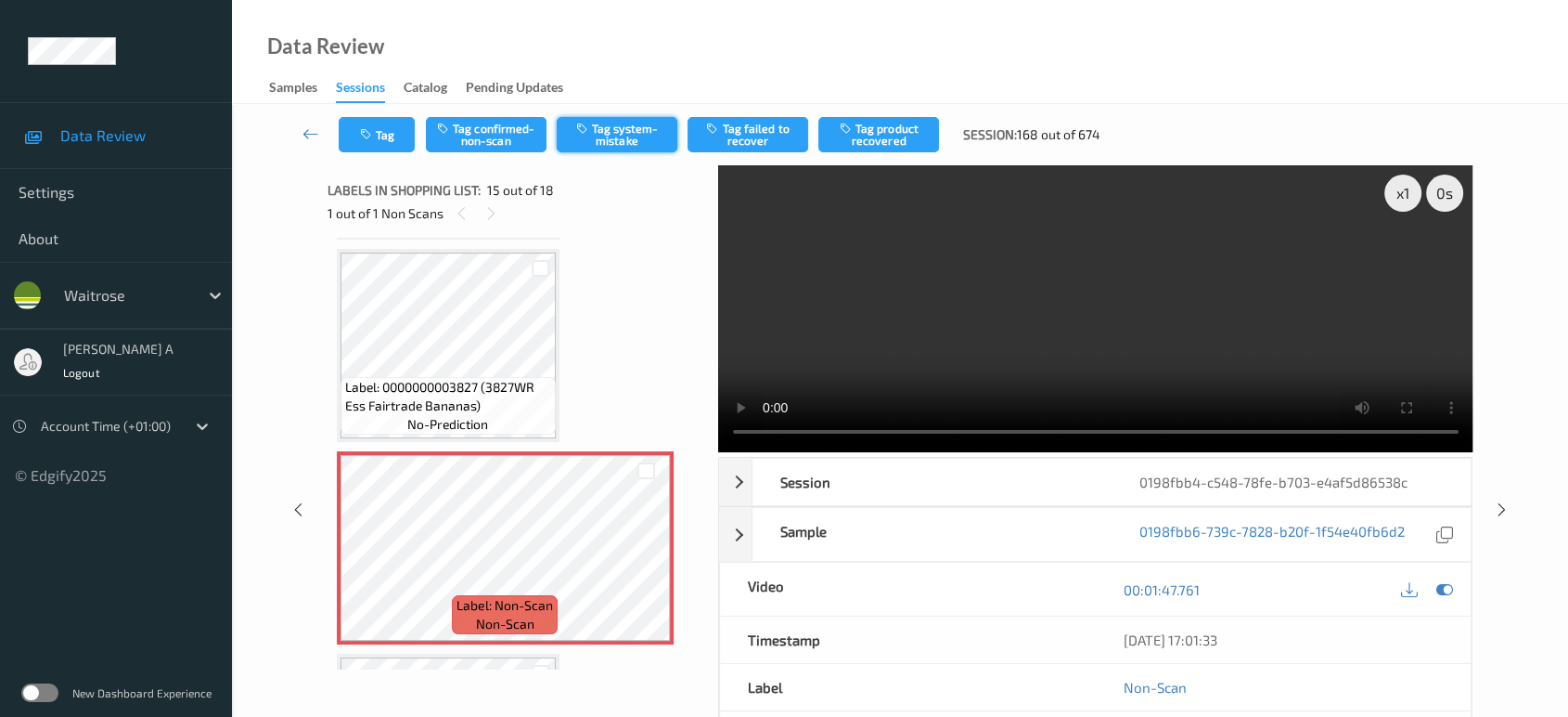
click at [598, 147] on button "Tag system-mistake" at bounding box center [617, 135] width 121 height 36
click at [384, 139] on button "Tag" at bounding box center [376, 135] width 76 height 36
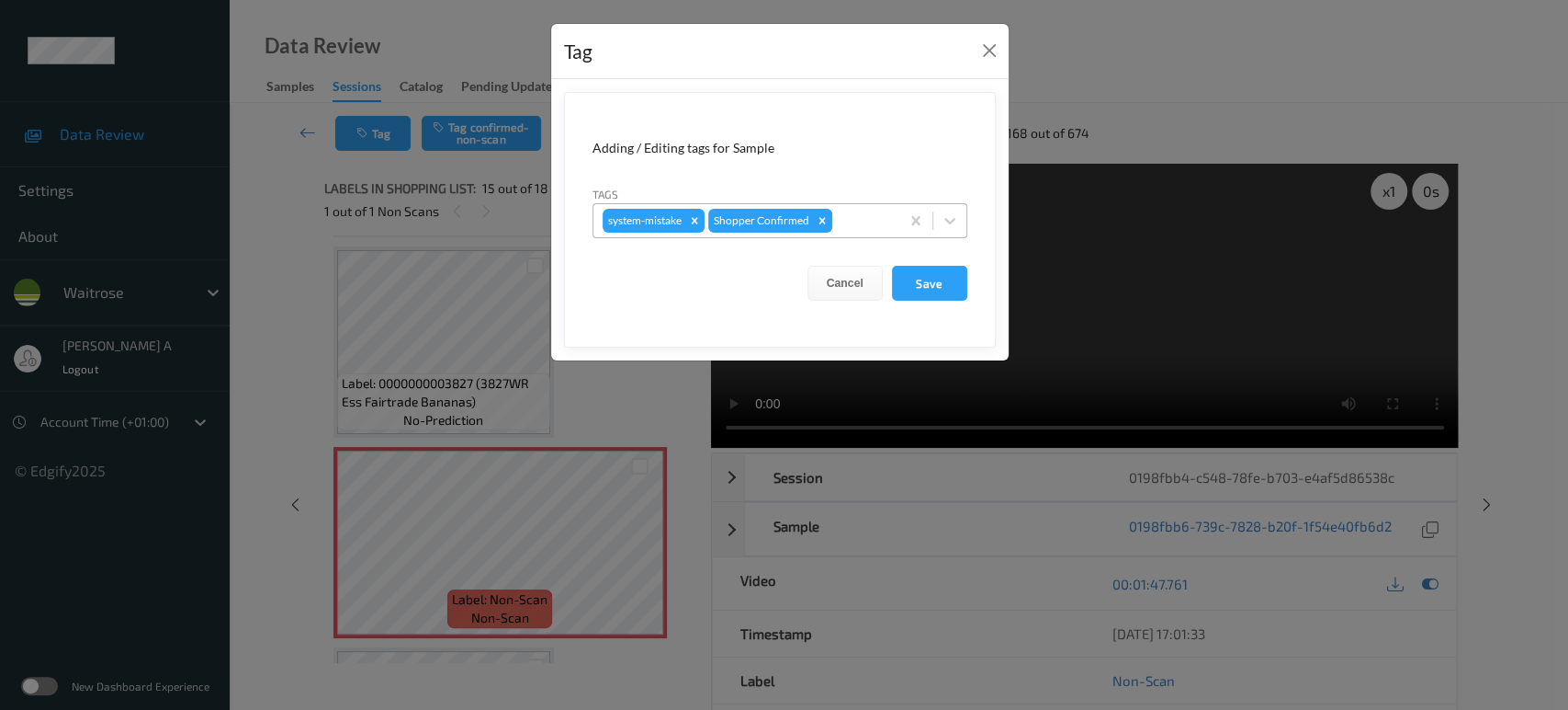
click at [870, 222] on div at bounding box center [863, 220] width 55 height 22
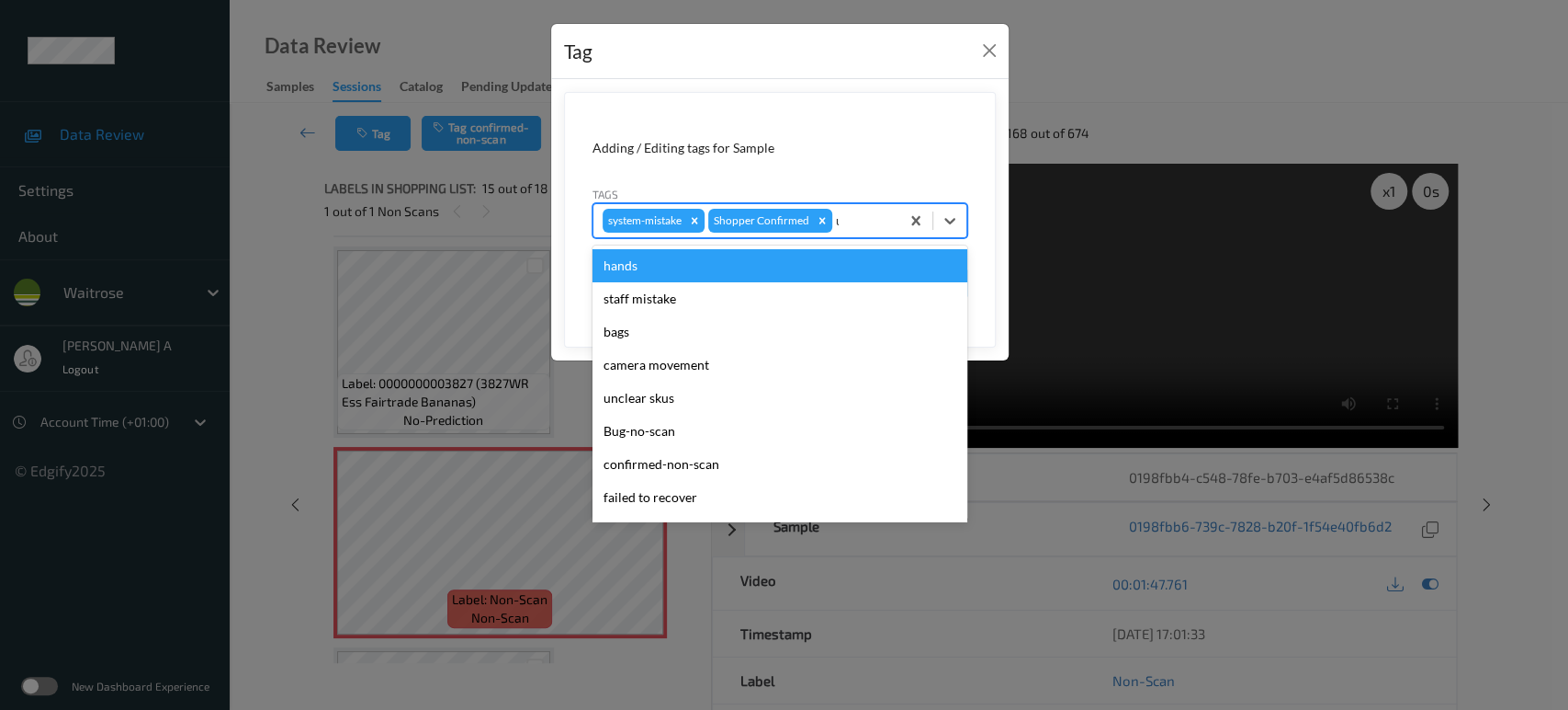
type input "un"
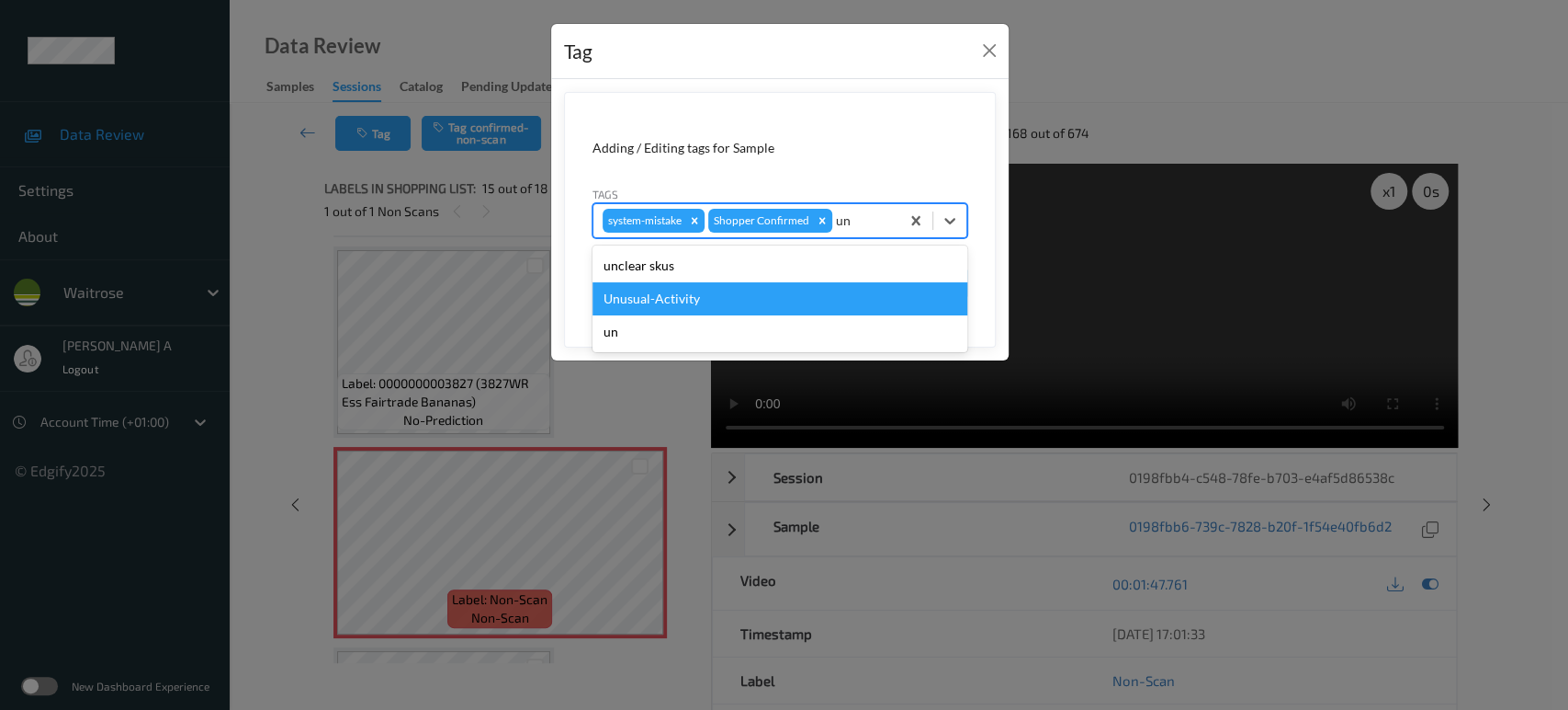
click at [710, 300] on div "Unusual-Activity" at bounding box center [779, 299] width 375 height 33
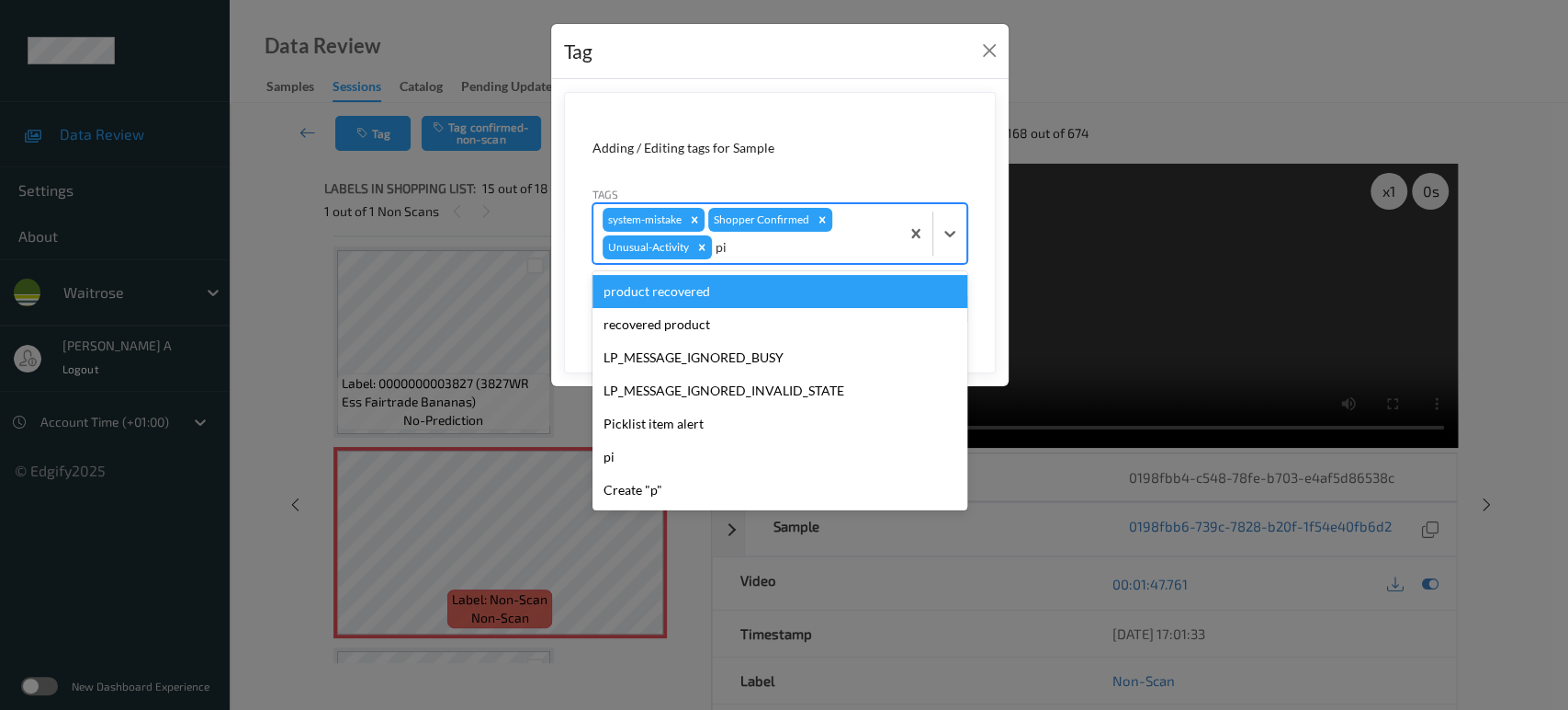
type input "pic"
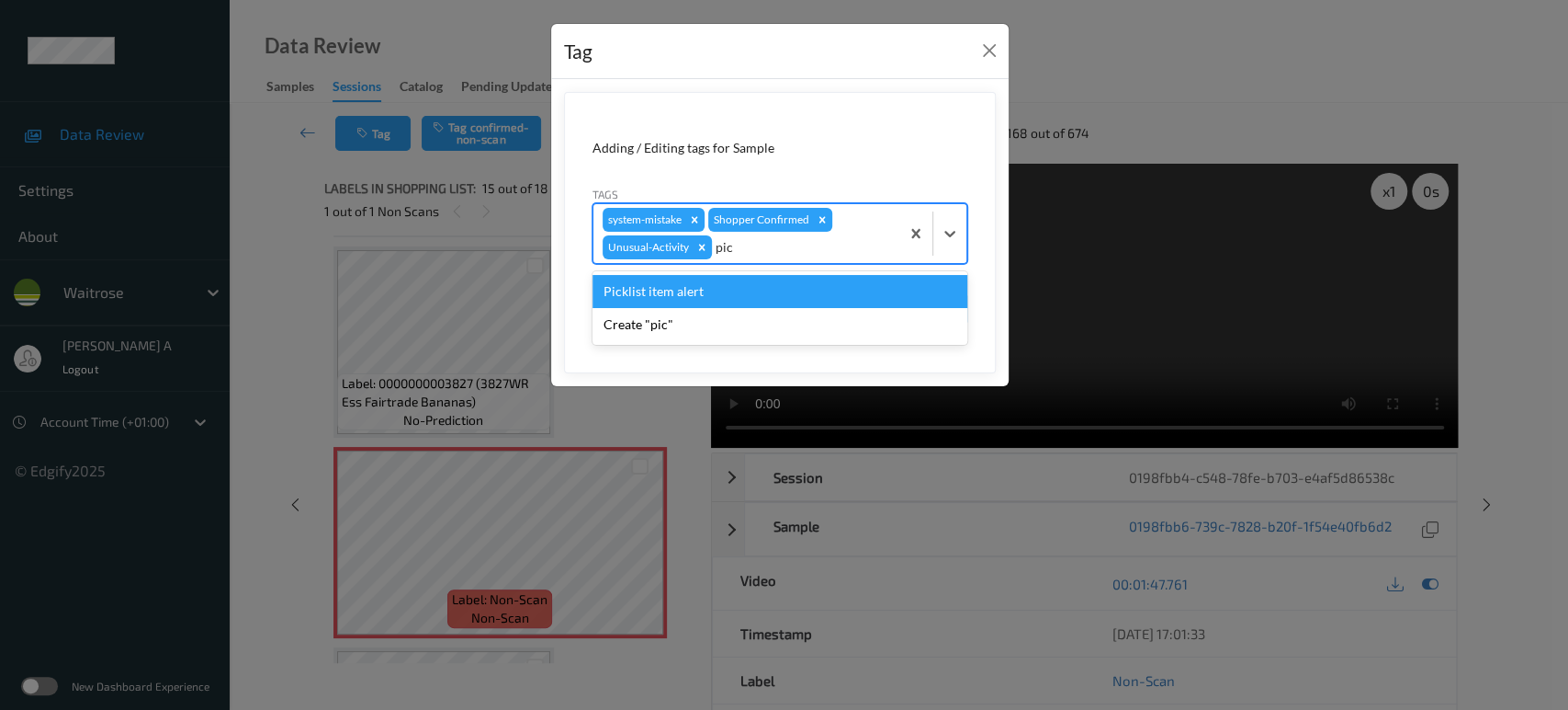
click at [710, 300] on div "Picklist item alert" at bounding box center [779, 292] width 375 height 33
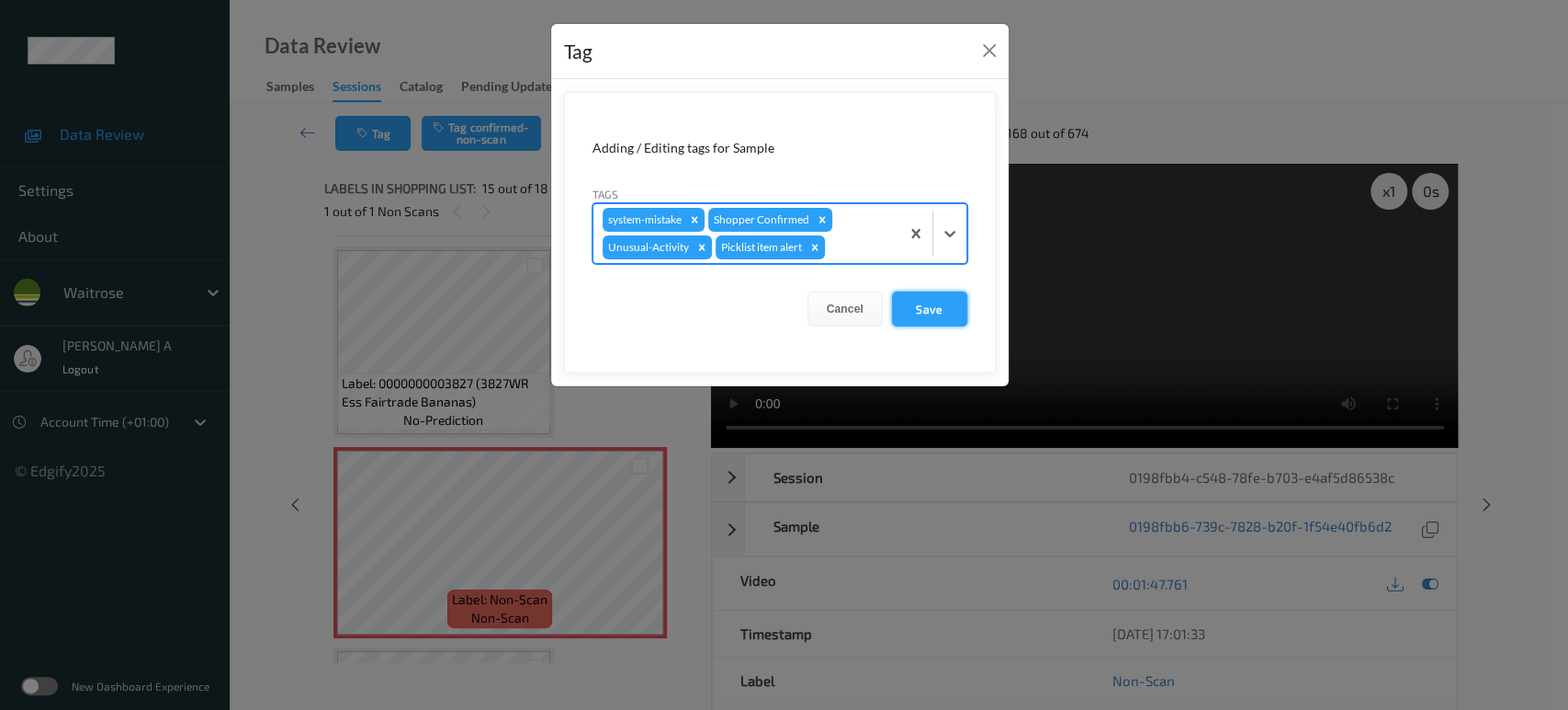
click at [949, 310] on button "Save" at bounding box center [929, 309] width 75 height 35
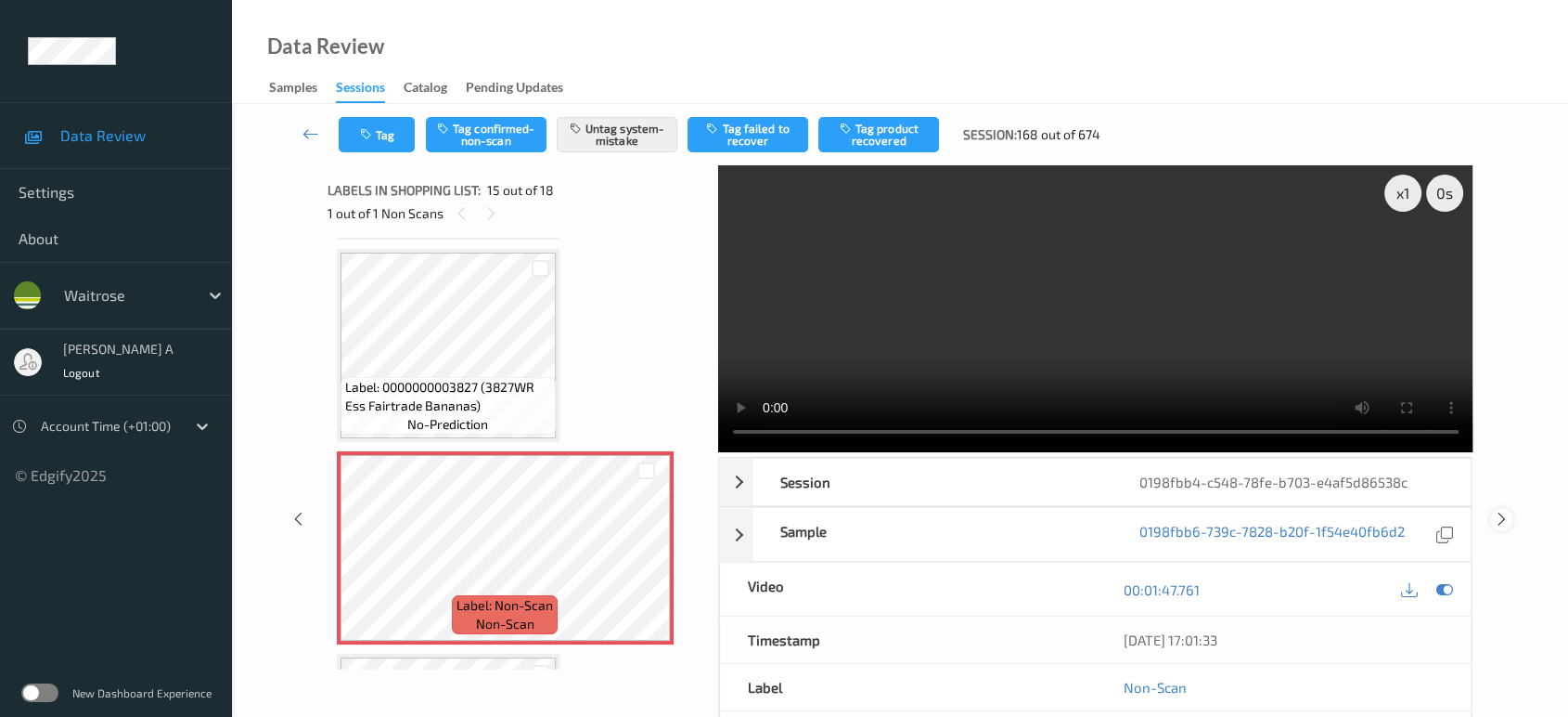
click at [1507, 521] on icon at bounding box center [1502, 519] width 16 height 17
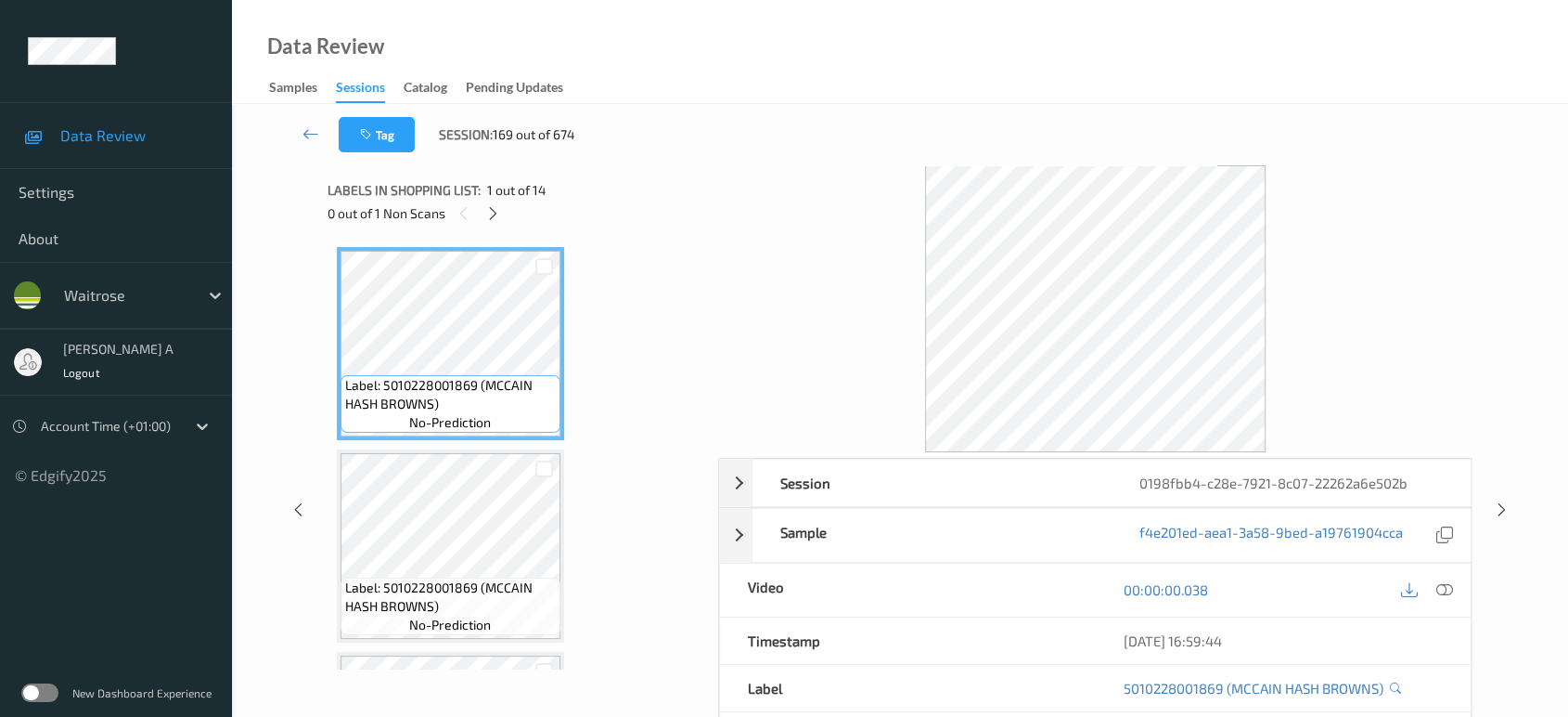
drag, startPoint x: 492, startPoint y: 207, endPoint x: 505, endPoint y: 228, distance: 24.7
click at [492, 207] on icon at bounding box center [492, 213] width 16 height 17
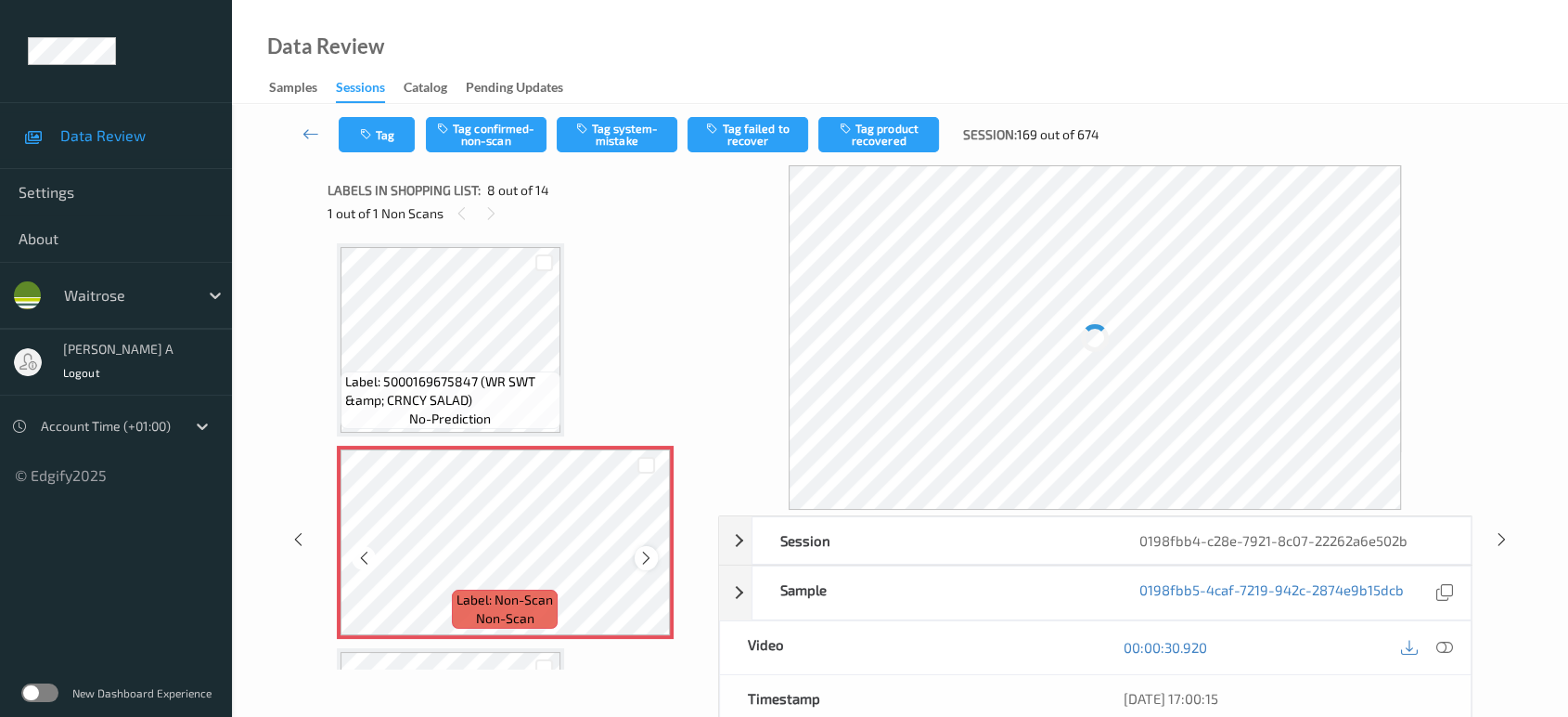
click at [646, 550] on icon at bounding box center [646, 558] width 16 height 17
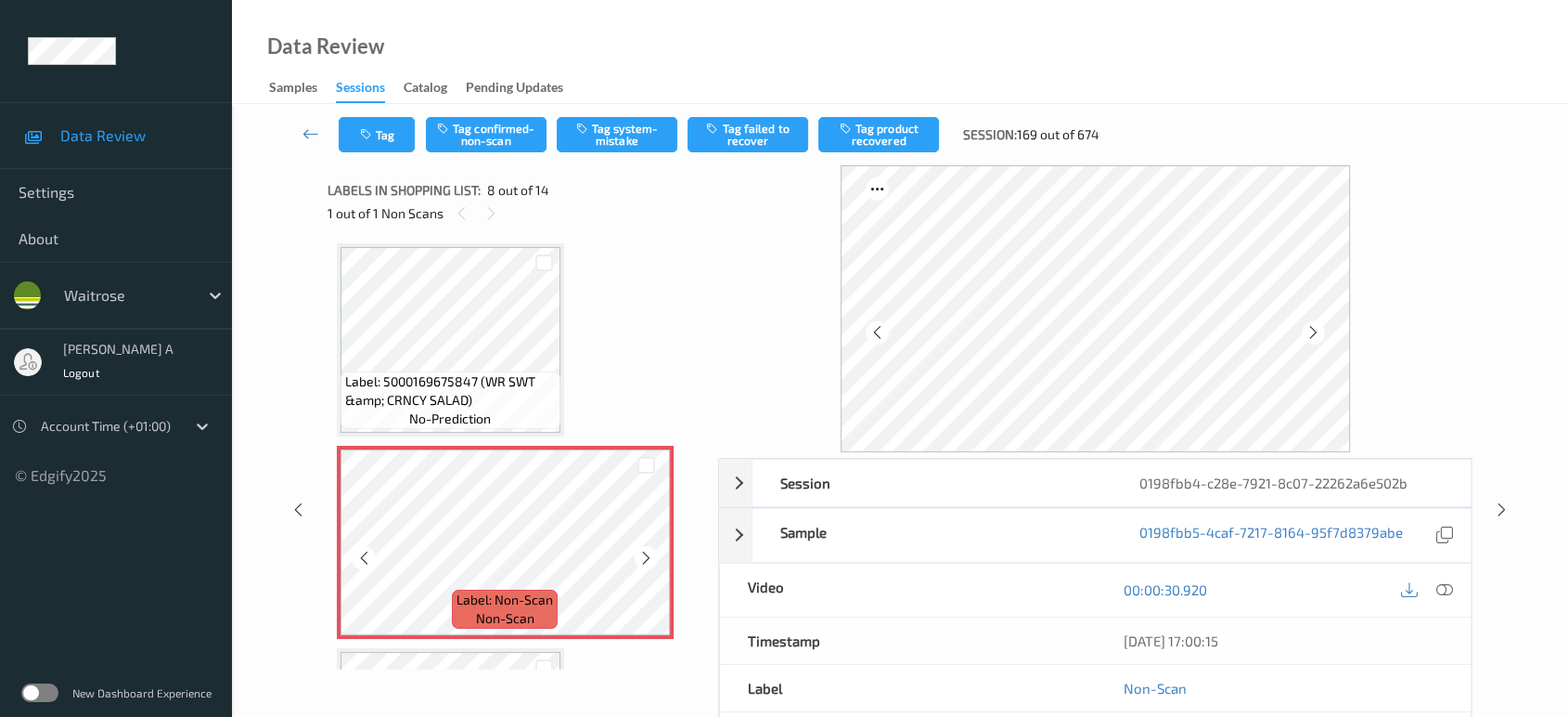
click at [646, 550] on icon at bounding box center [646, 558] width 16 height 17
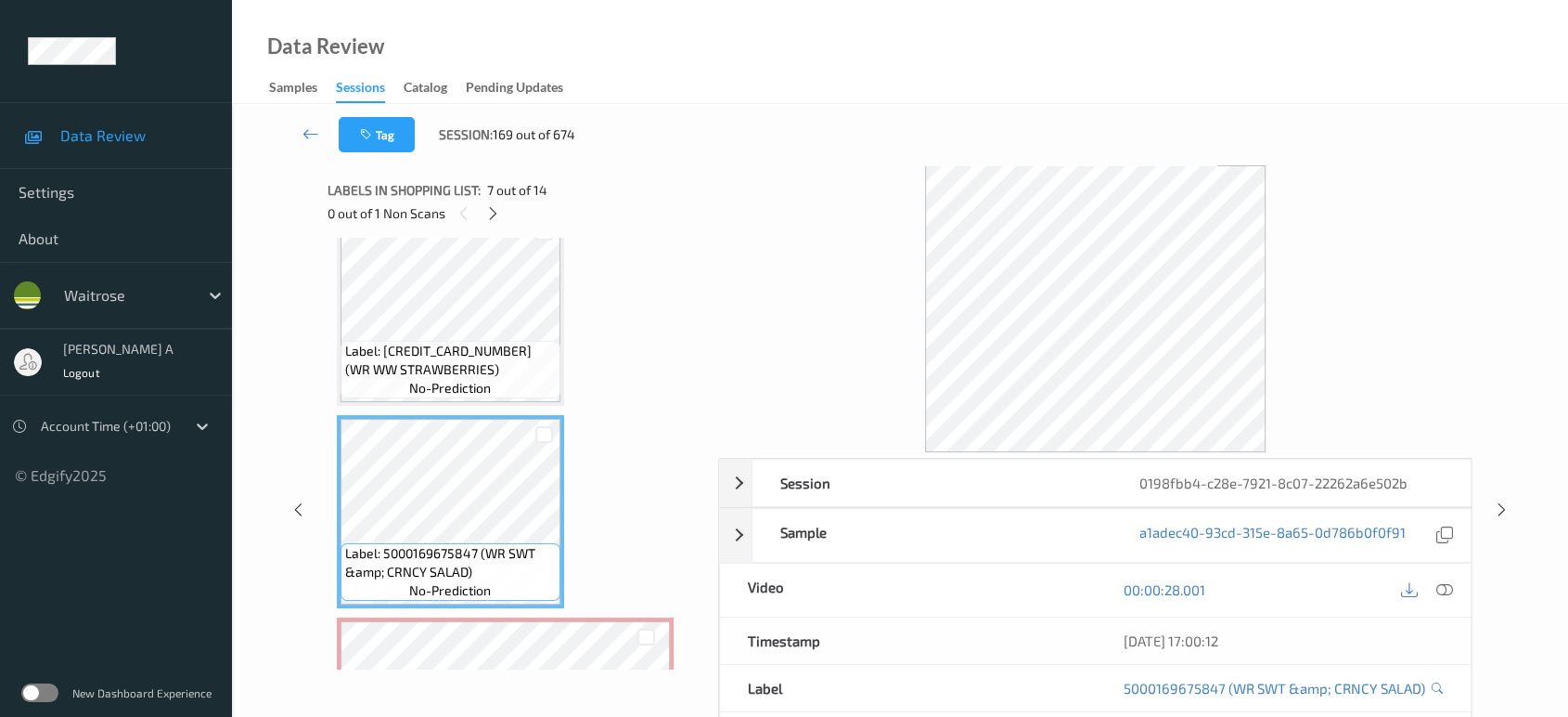
scroll to position [1160, 0]
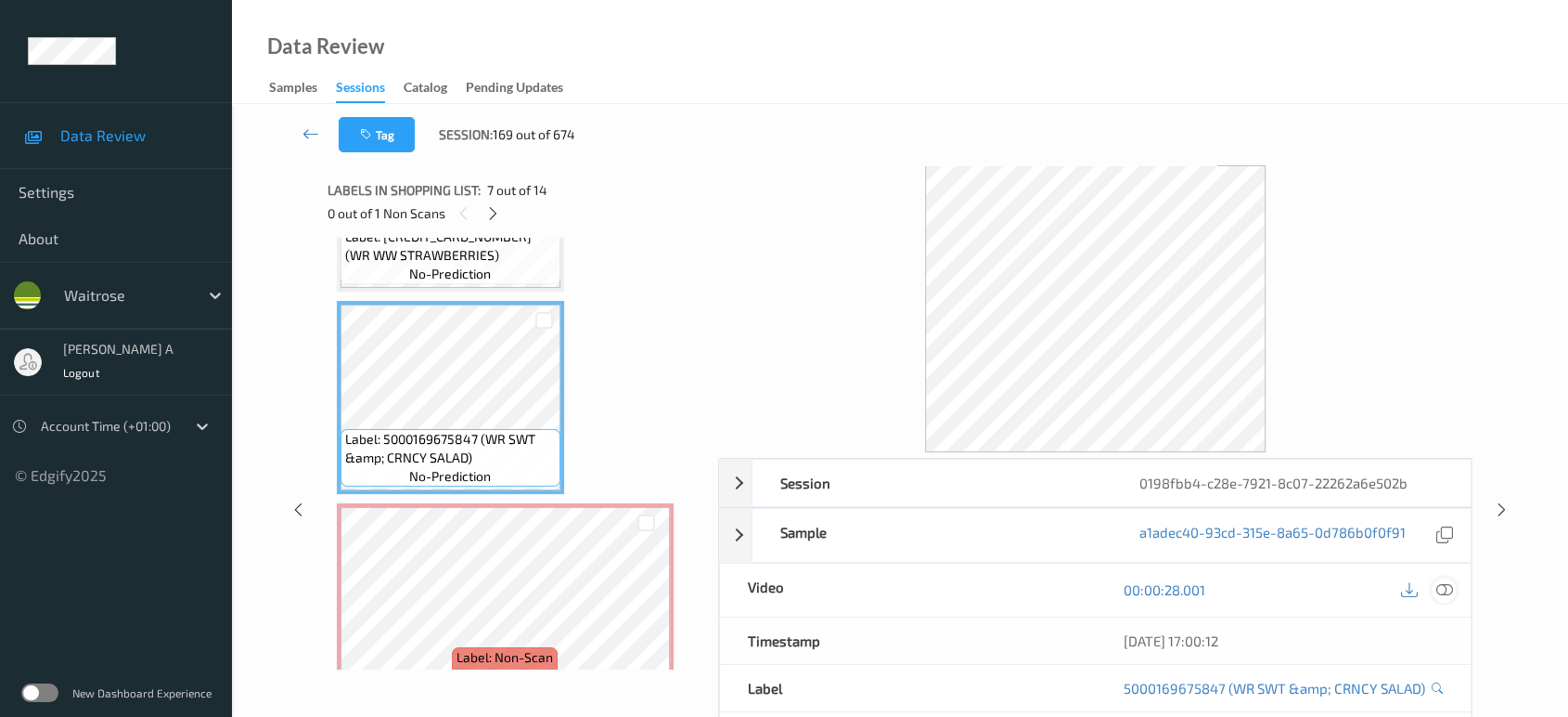
click at [1436, 593] on icon at bounding box center [1445, 590] width 17 height 17
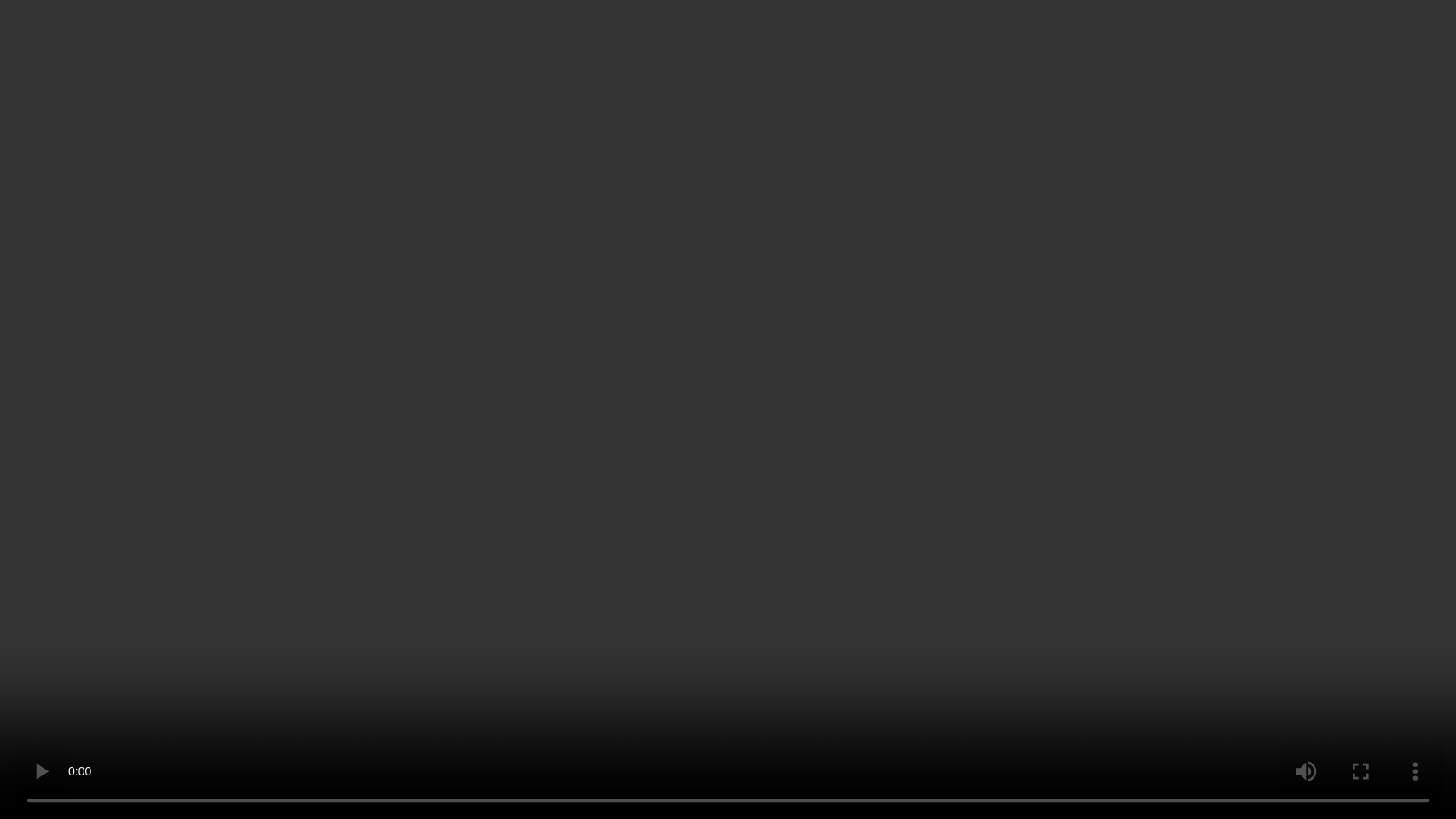
click at [893, 375] on video at bounding box center [728, 409] width 1456 height 819
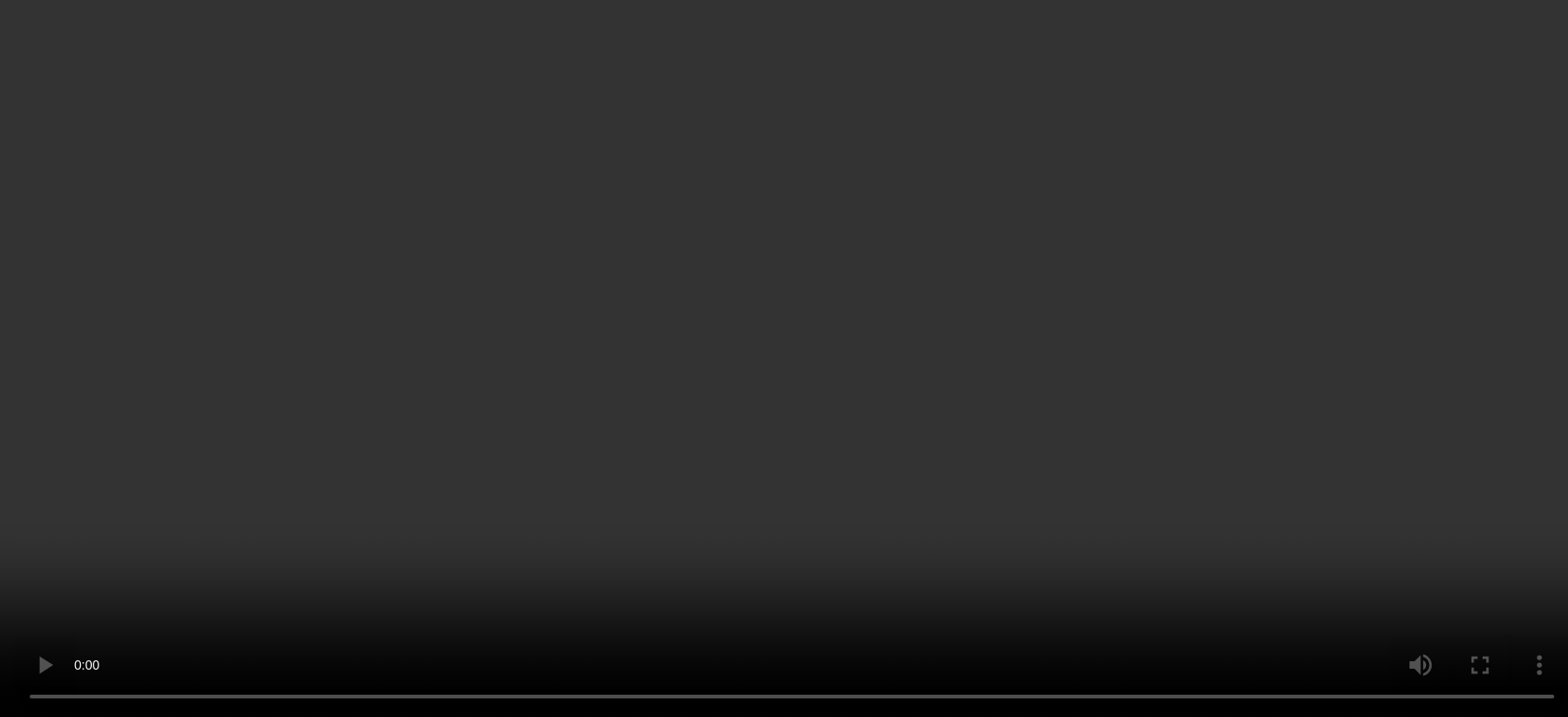
scroll to position [1470, 0]
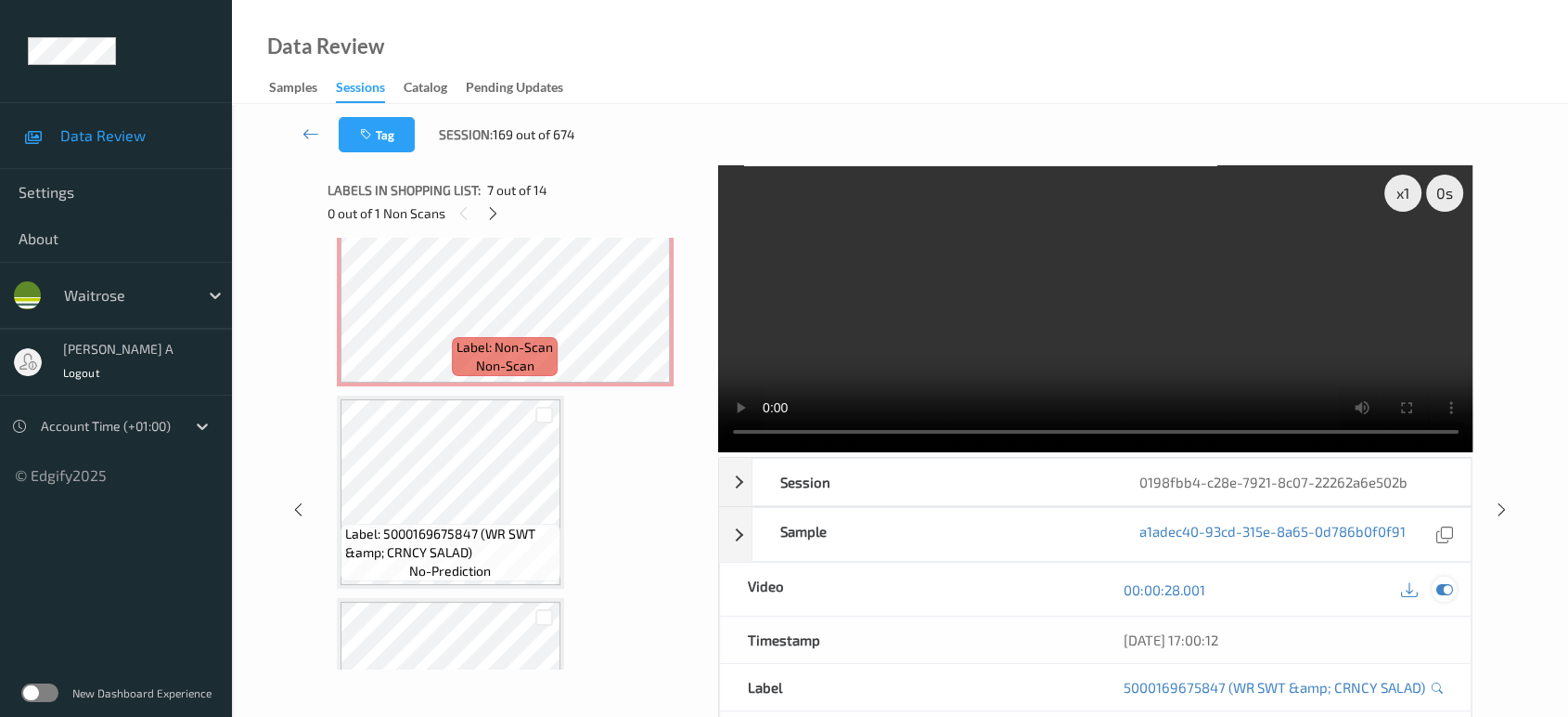
click at [1438, 592] on icon at bounding box center [1445, 590] width 17 height 17
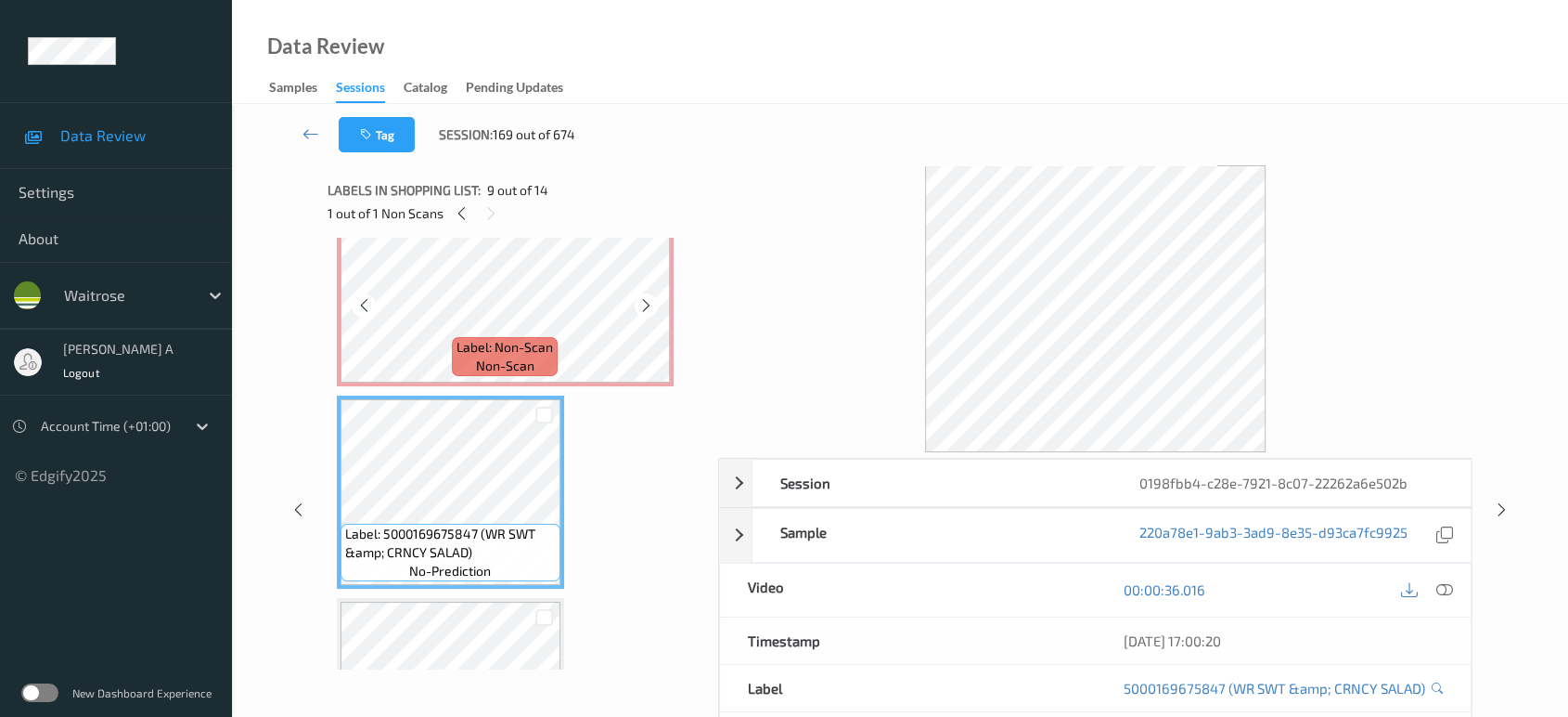
scroll to position [1367, 0]
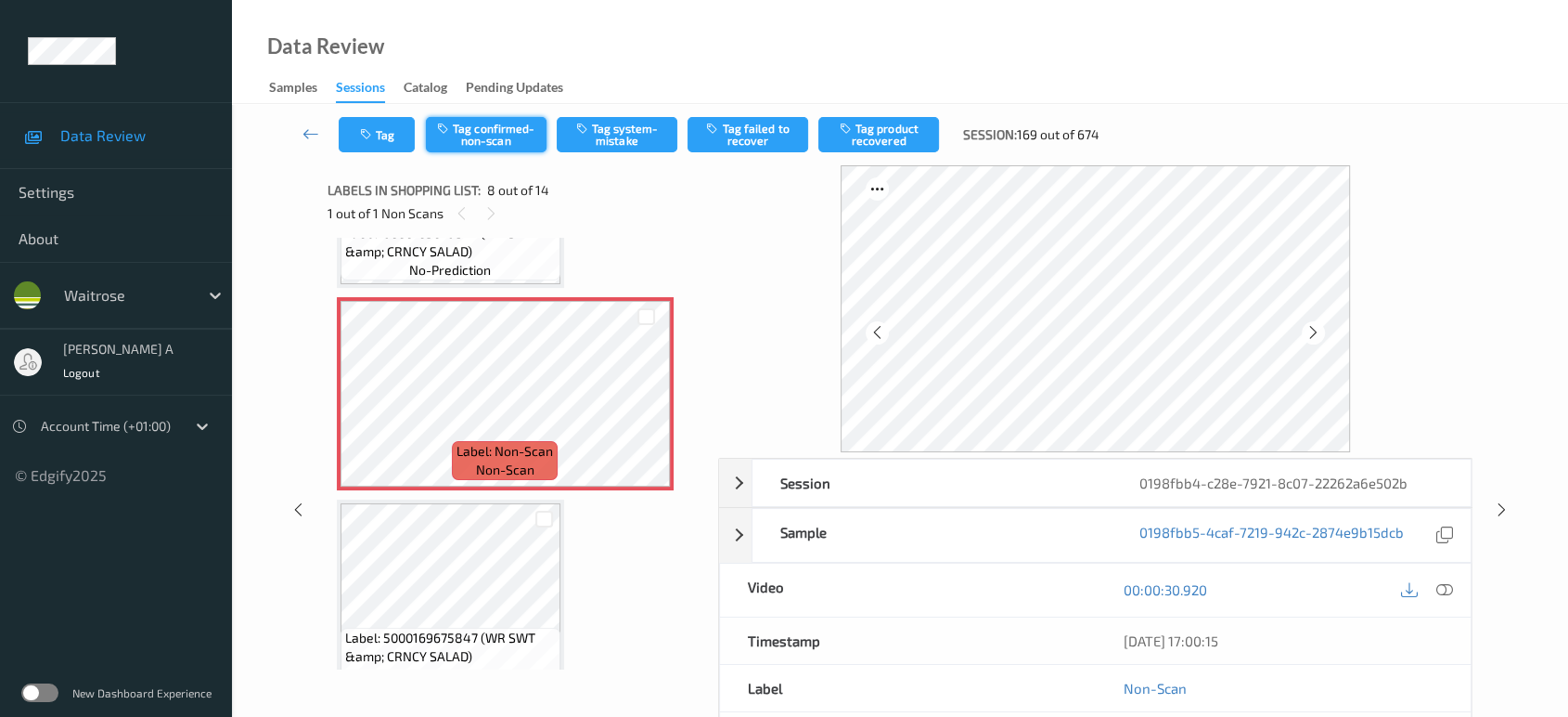
click at [490, 123] on button "Tag confirmed-non-scan" at bounding box center [486, 135] width 121 height 36
click at [890, 142] on button "Tag product recovered" at bounding box center [878, 135] width 121 height 36
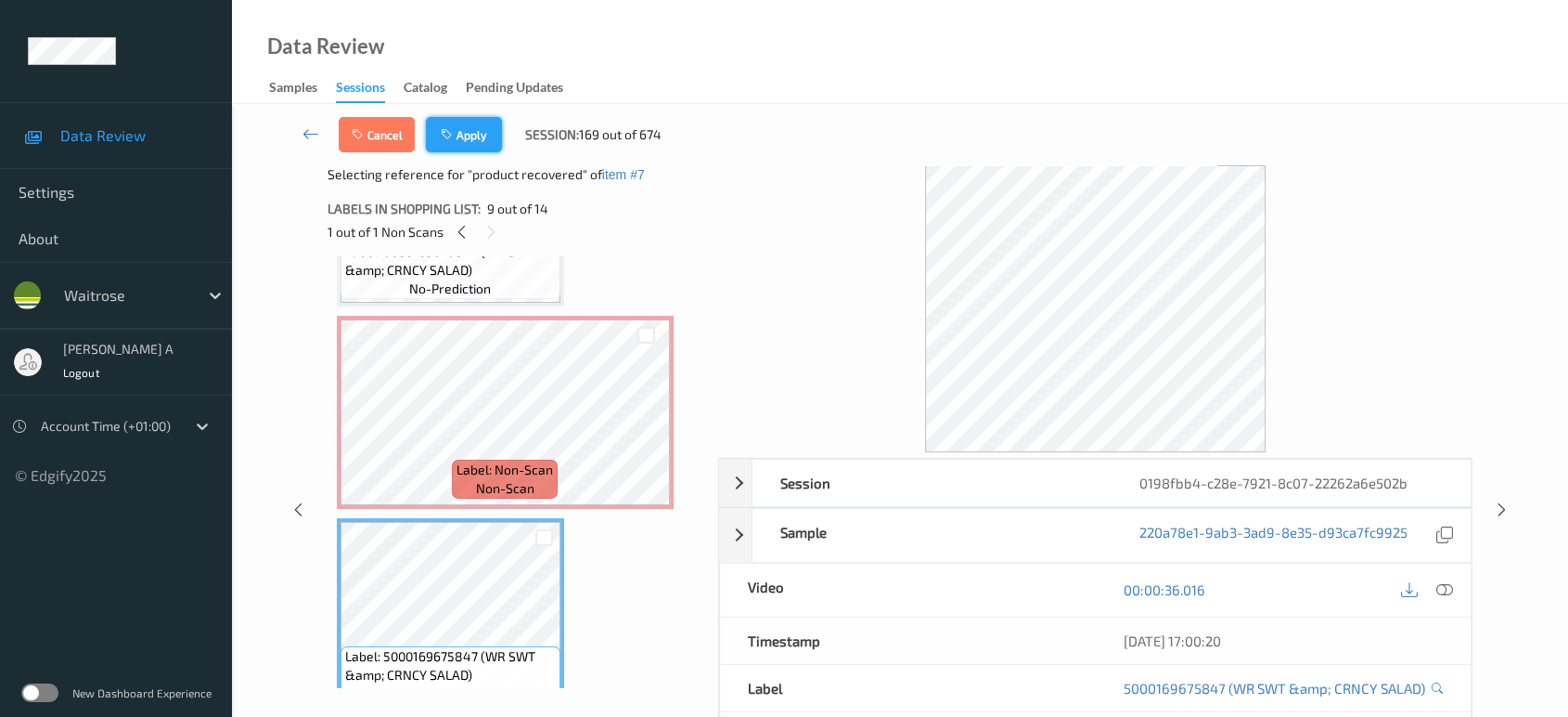
click at [474, 136] on button "Apply" at bounding box center [463, 135] width 76 height 36
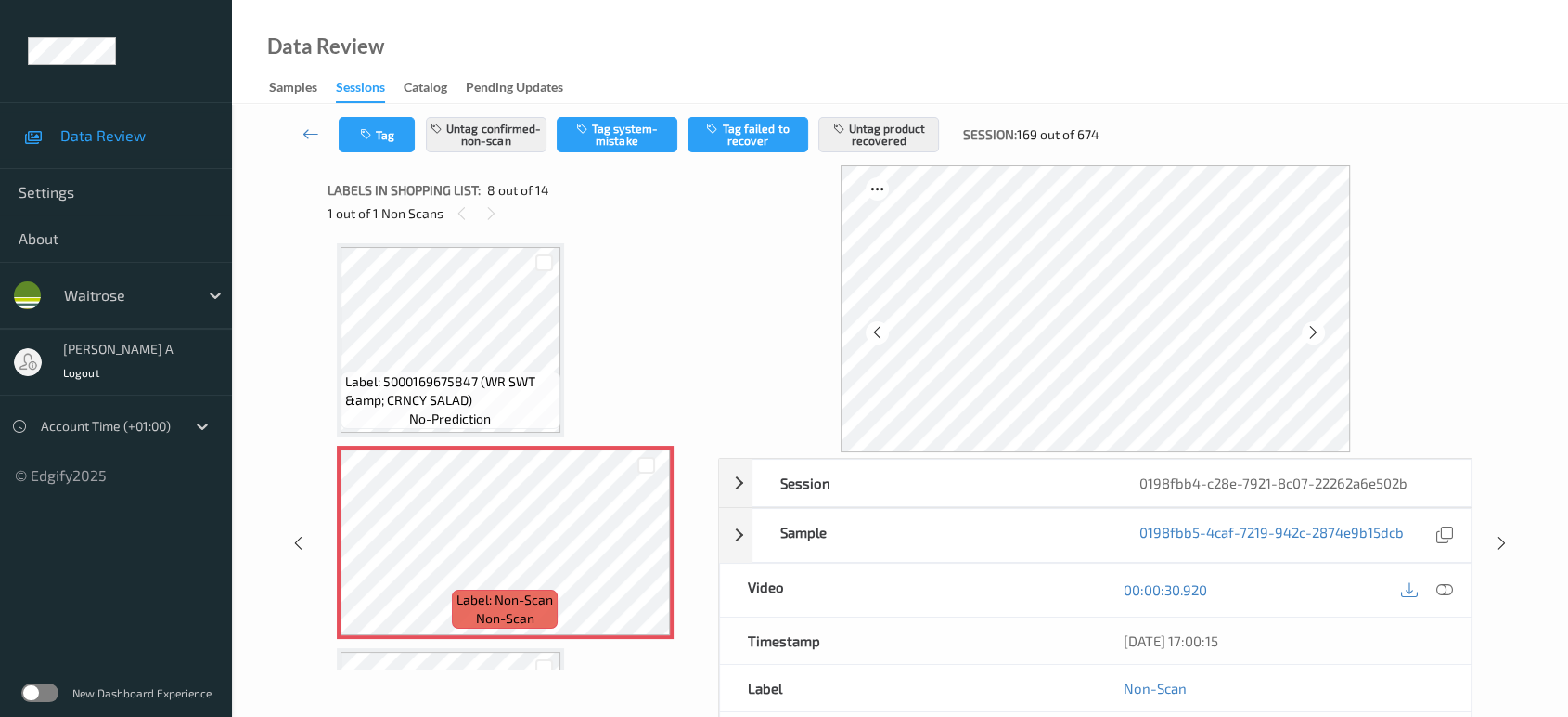
click at [1504, 541] on icon at bounding box center [1502, 543] width 16 height 17
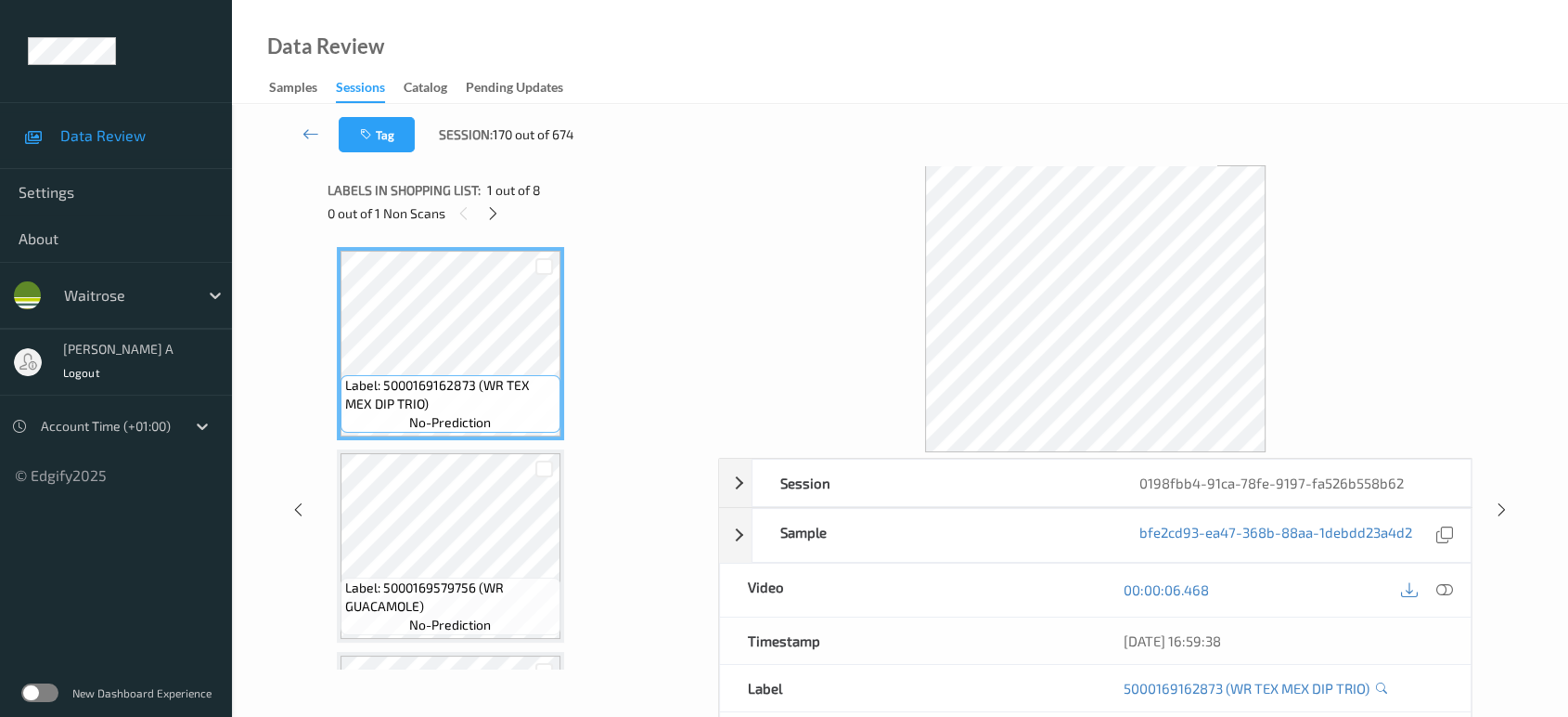
click at [505, 214] on div "0 out of 1 Non Scans" at bounding box center [517, 212] width 378 height 23
click at [492, 214] on icon at bounding box center [492, 213] width 16 height 17
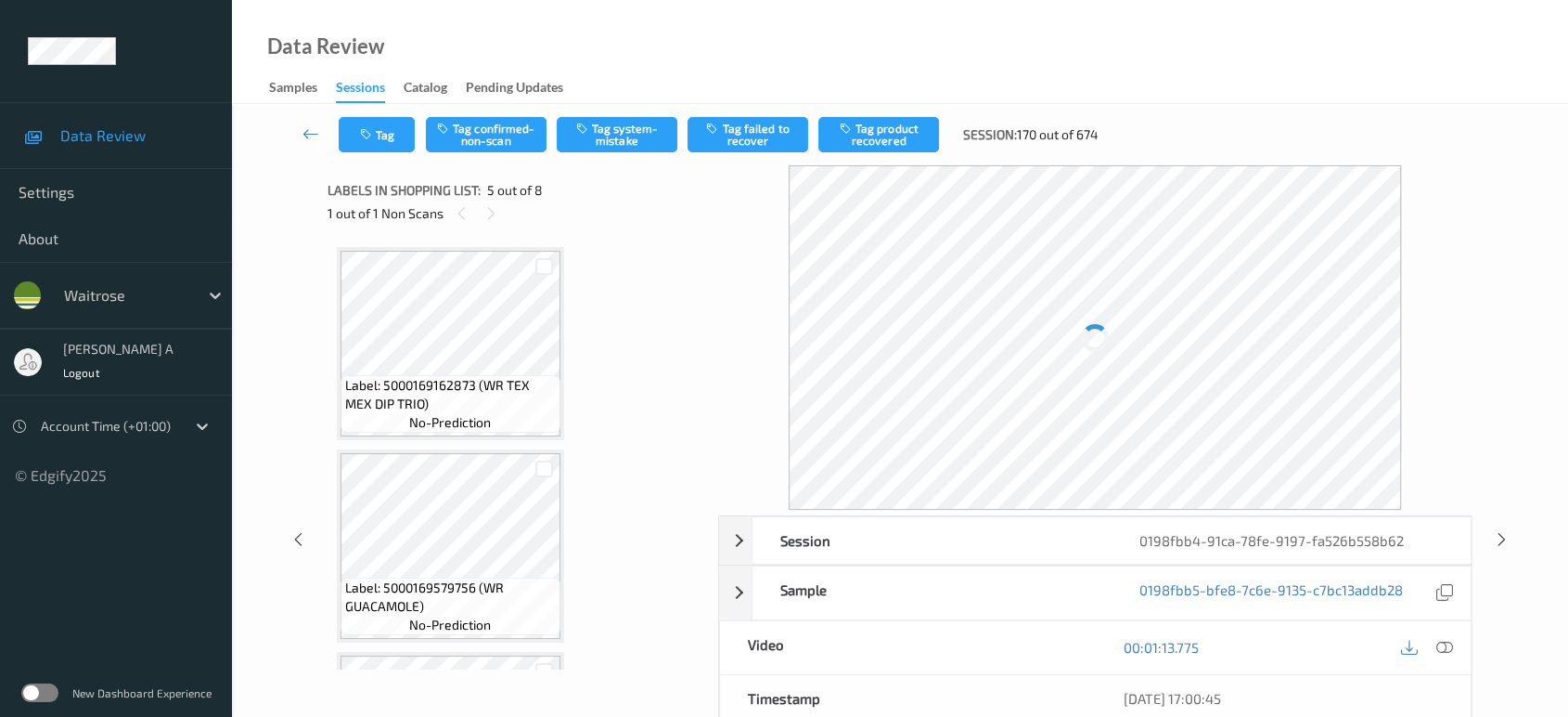
scroll to position [613, 0]
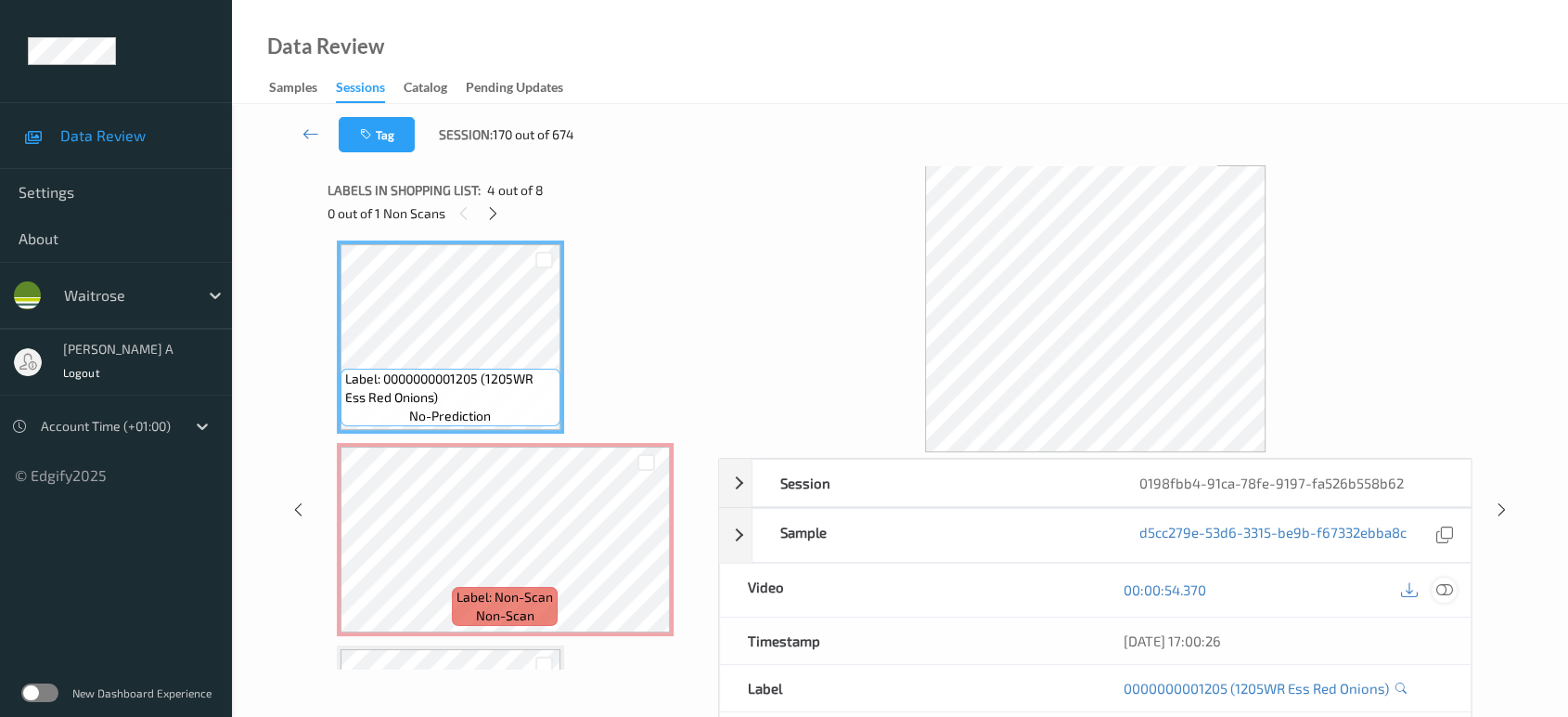
click at [1449, 592] on icon at bounding box center [1445, 590] width 17 height 17
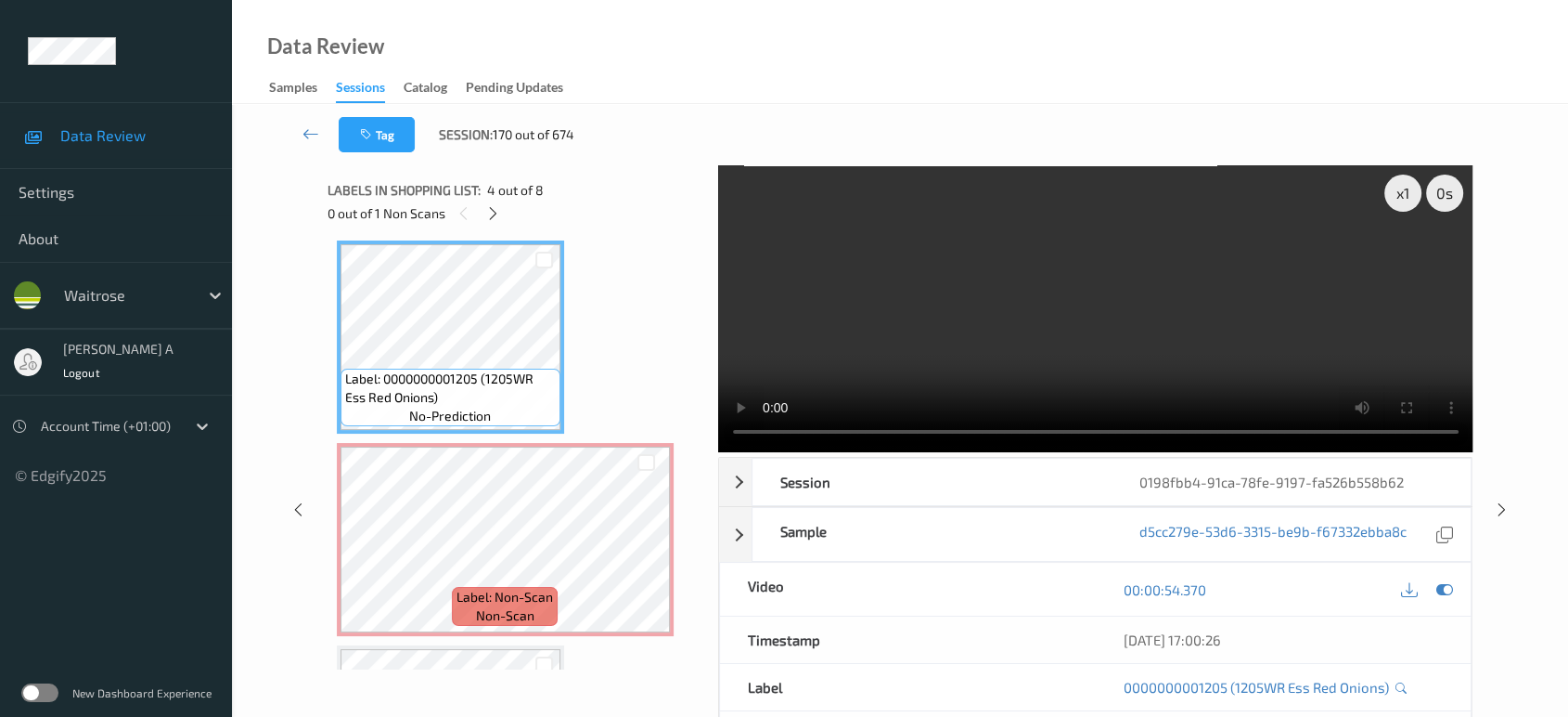
click at [1063, 343] on video at bounding box center [1096, 308] width 755 height 287
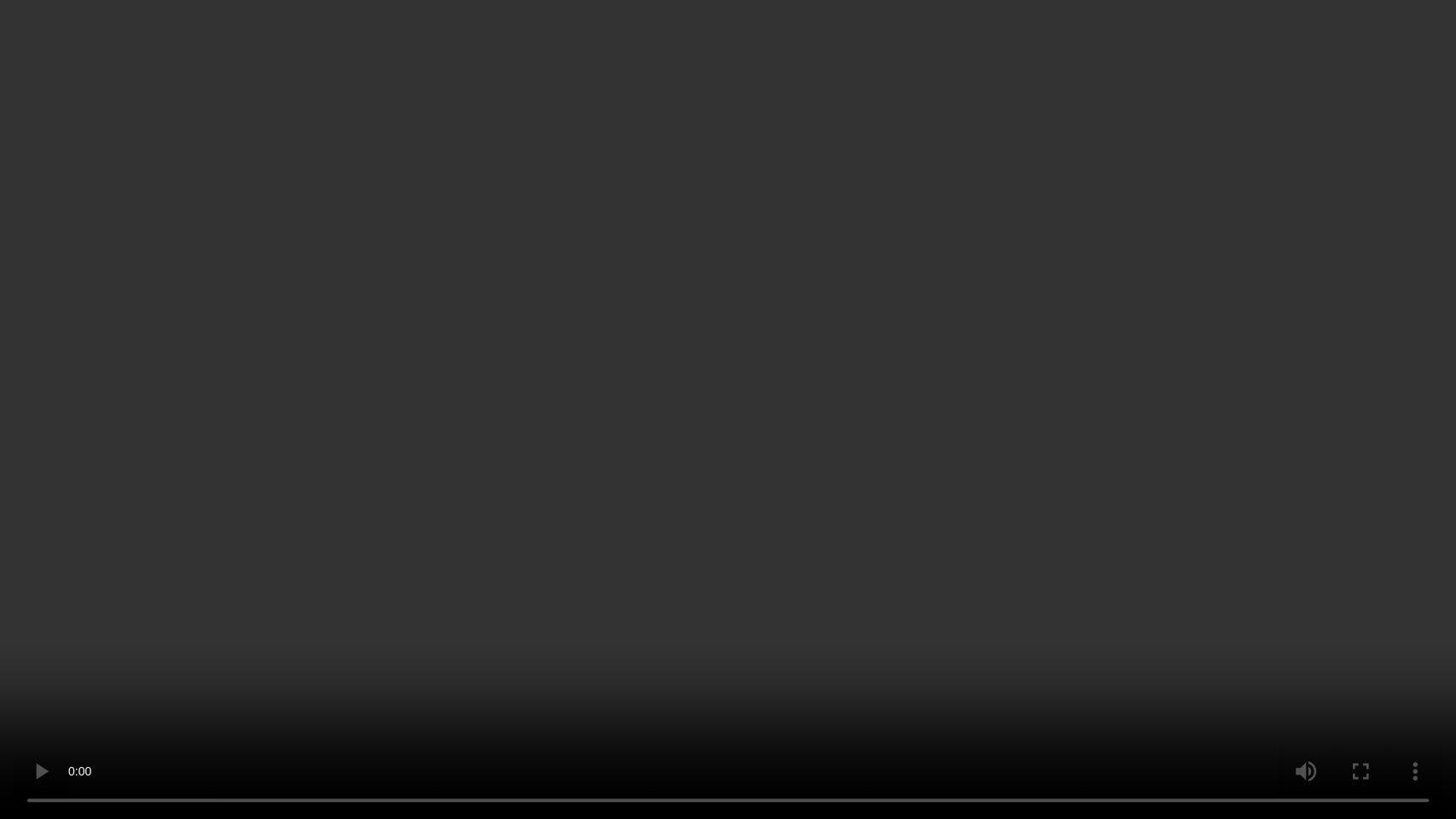
click at [778, 369] on video at bounding box center [728, 409] width 1456 height 819
click at [671, 382] on video at bounding box center [728, 409] width 1456 height 819
click at [789, 438] on video at bounding box center [728, 409] width 1456 height 819
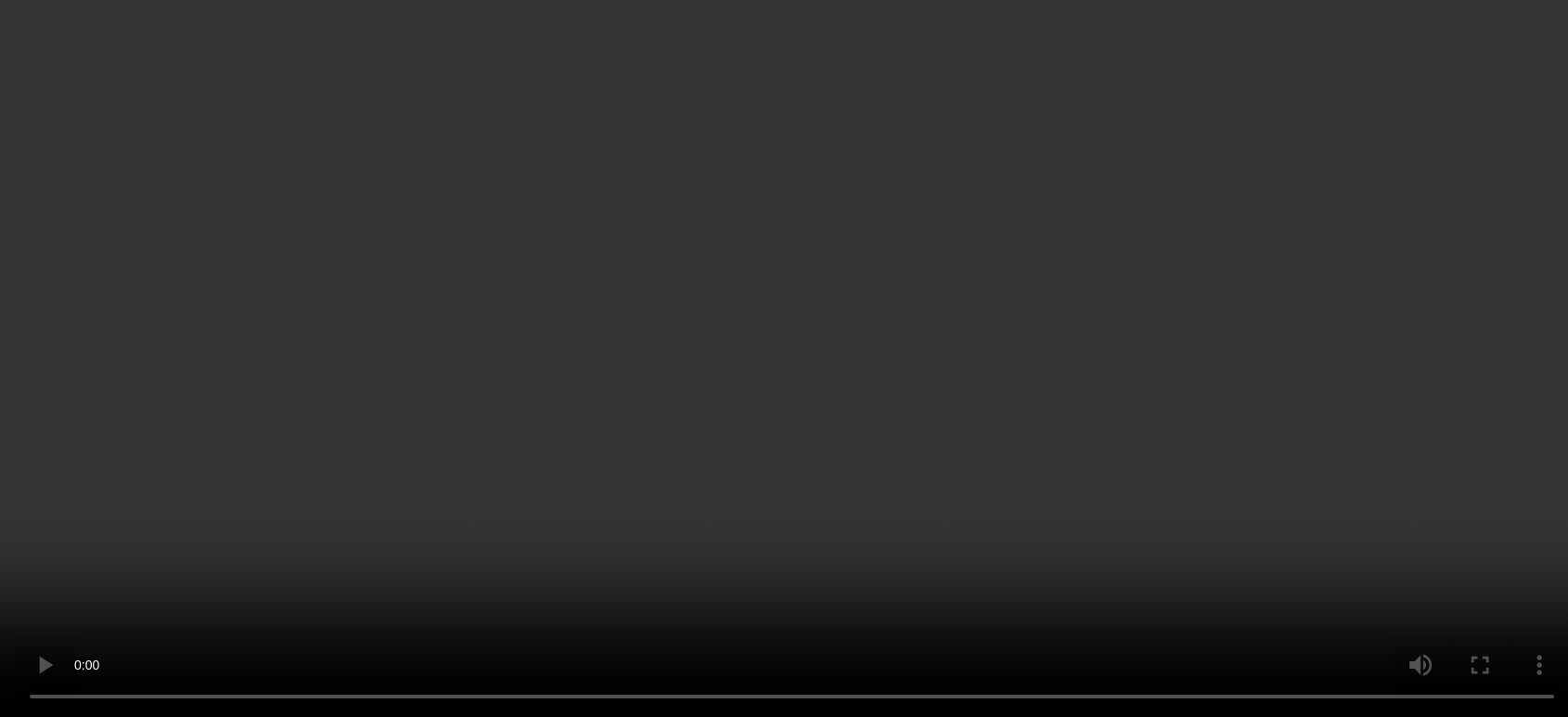
scroll to position [820, 0]
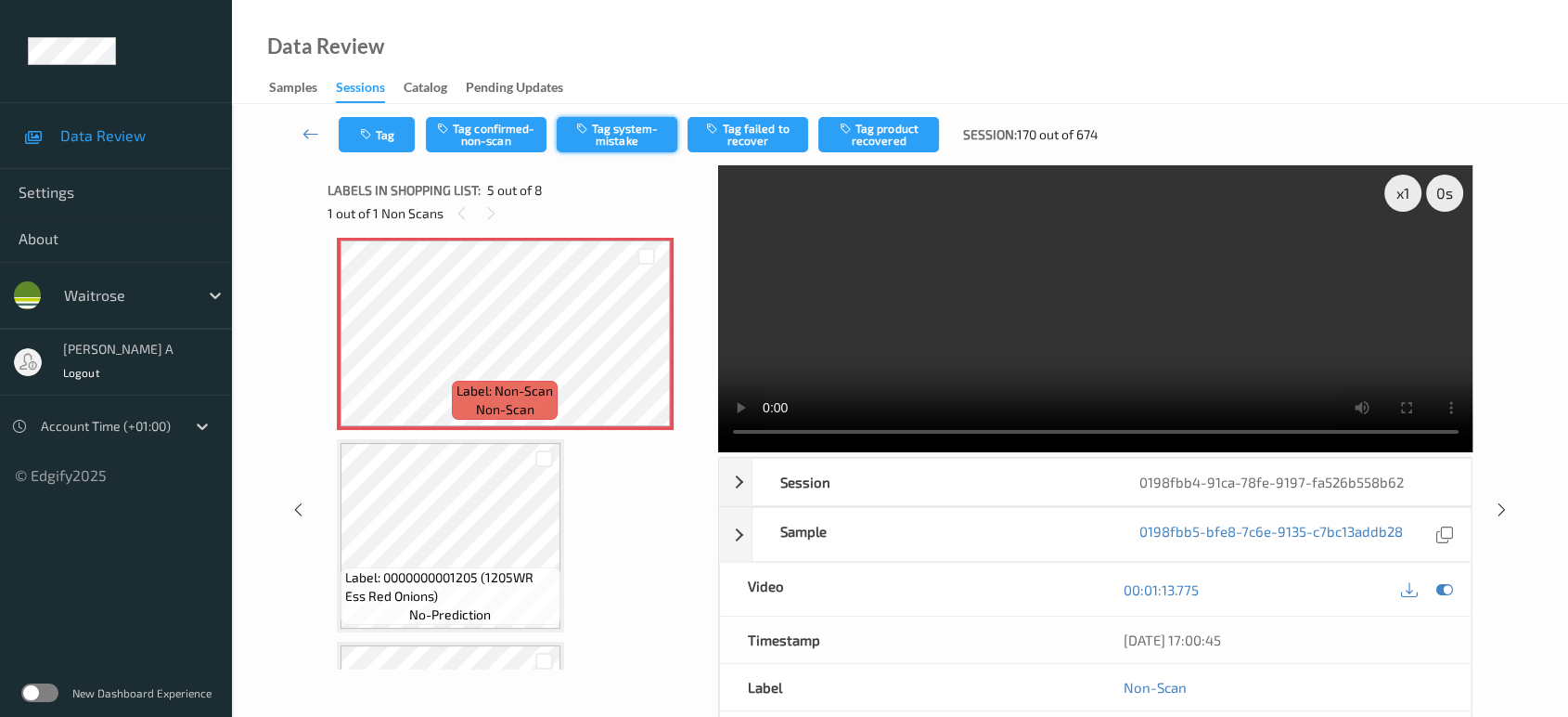
click at [632, 141] on button "Tag system-mistake" at bounding box center [617, 135] width 121 height 36
click at [1497, 507] on icon at bounding box center [1502, 509] width 16 height 17
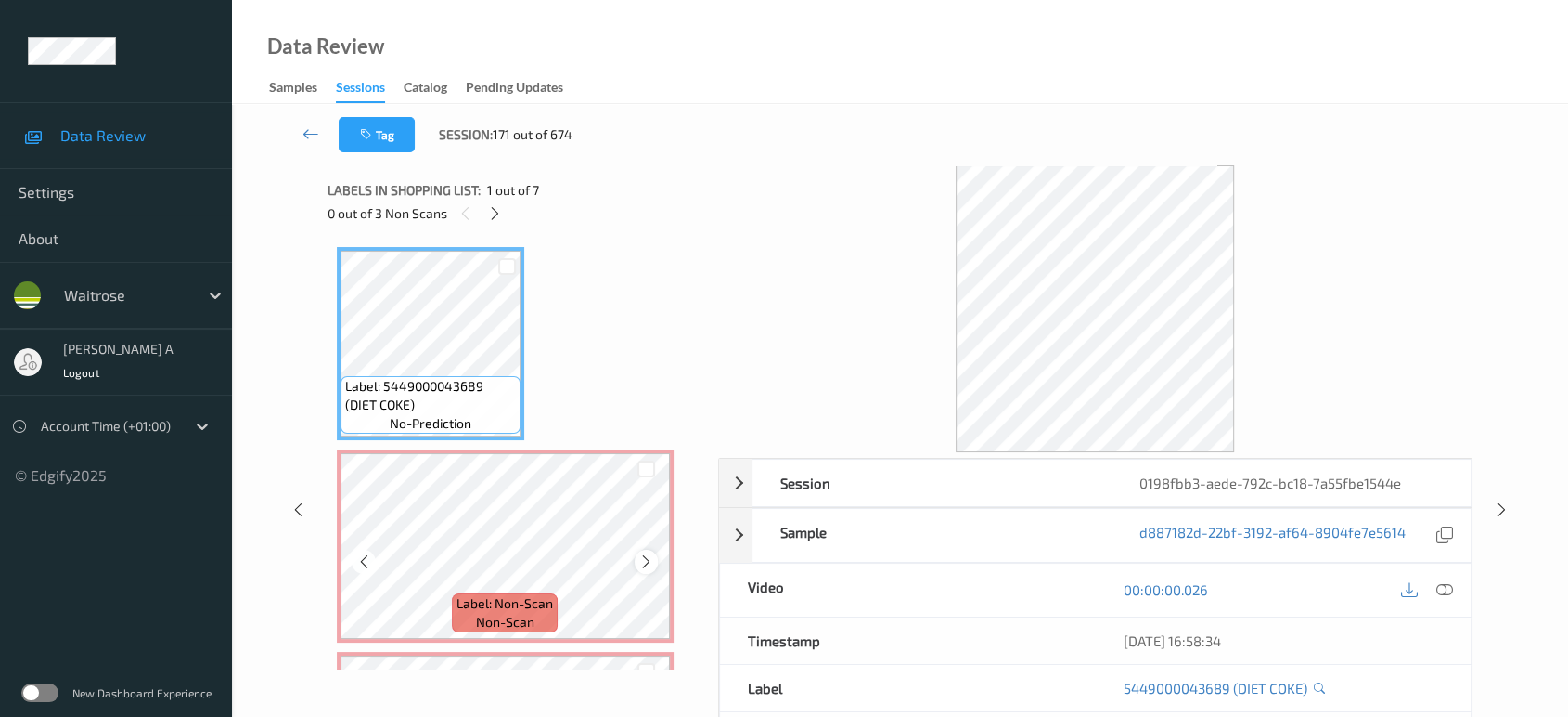
click at [646, 563] on icon at bounding box center [646, 562] width 16 height 17
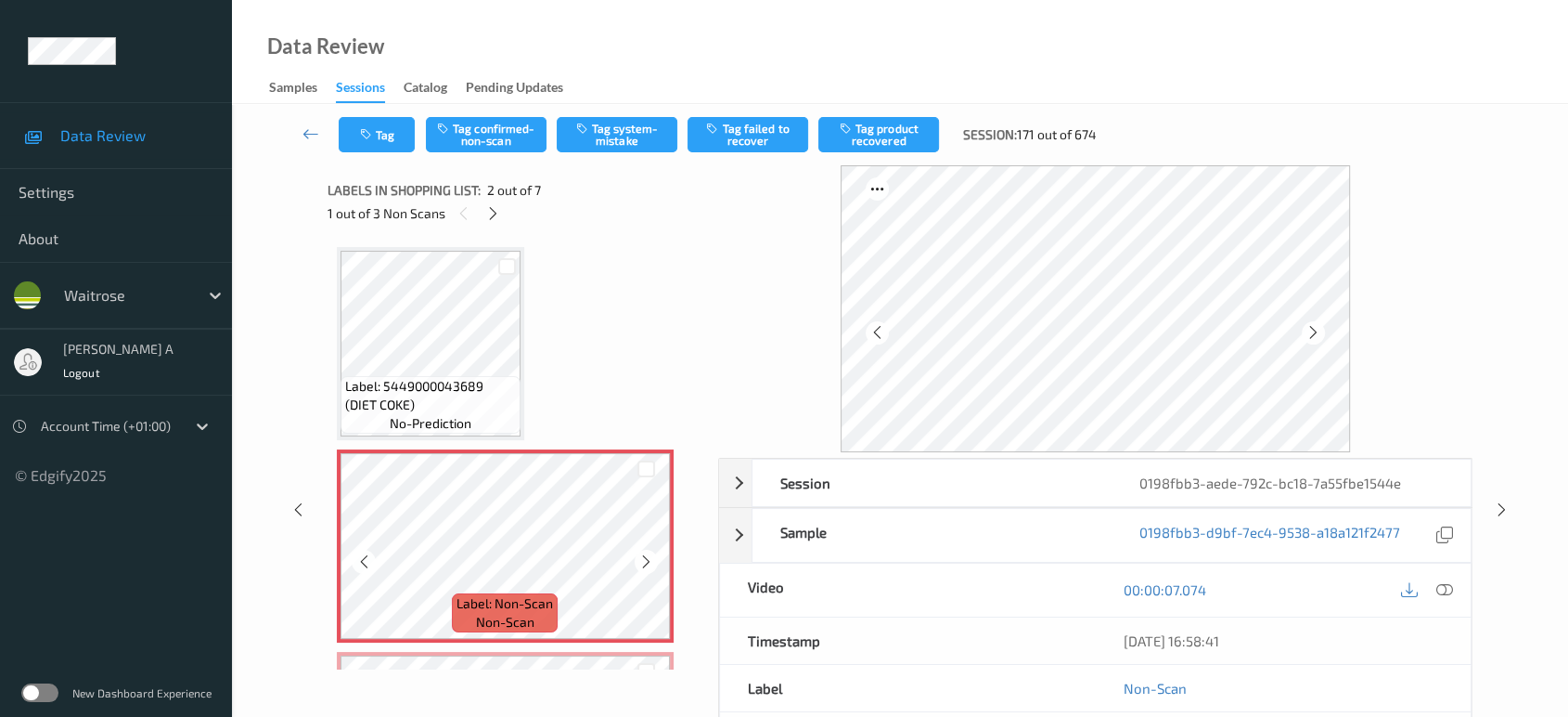
click at [646, 563] on icon at bounding box center [646, 562] width 16 height 17
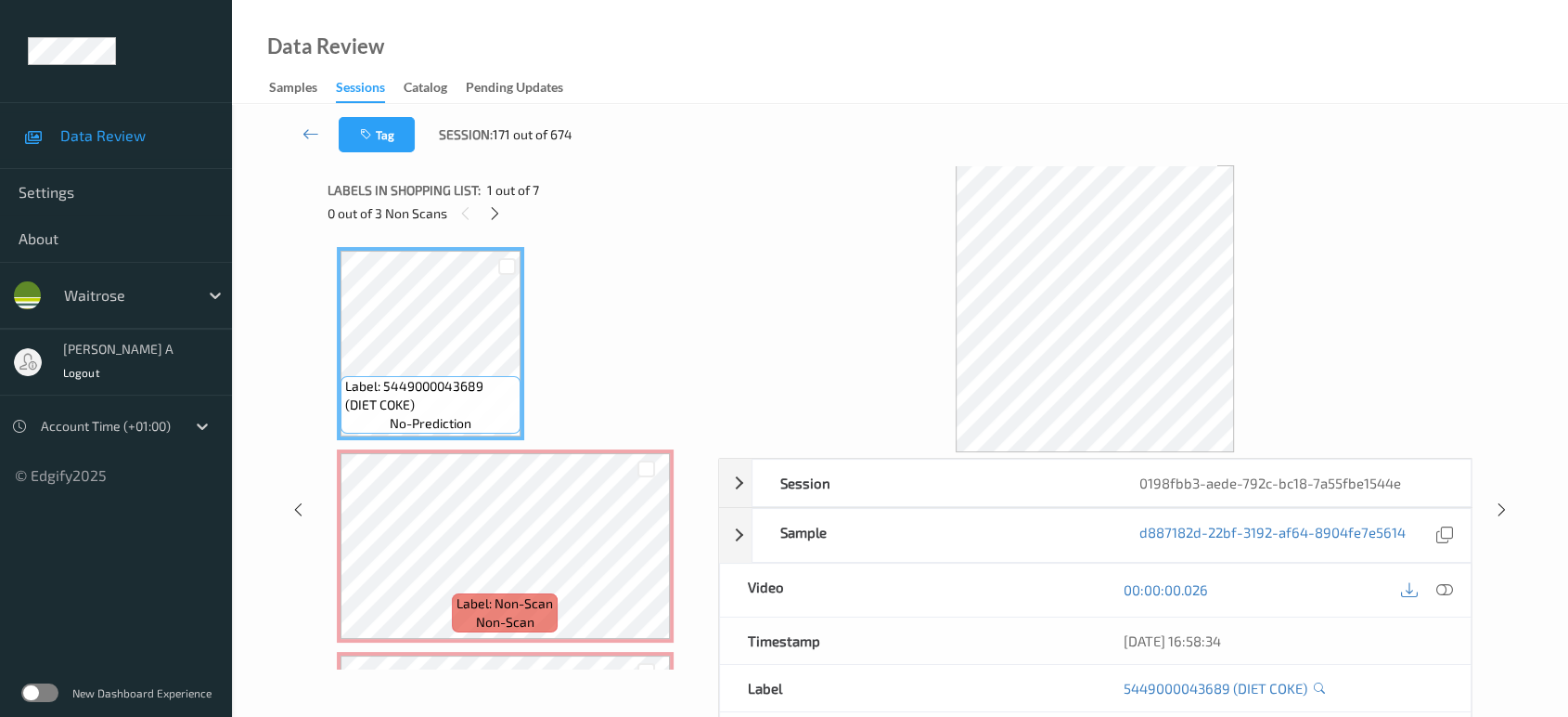
click at [1426, 588] on div at bounding box center [1426, 590] width 61 height 25
click at [1445, 585] on icon at bounding box center [1445, 590] width 17 height 17
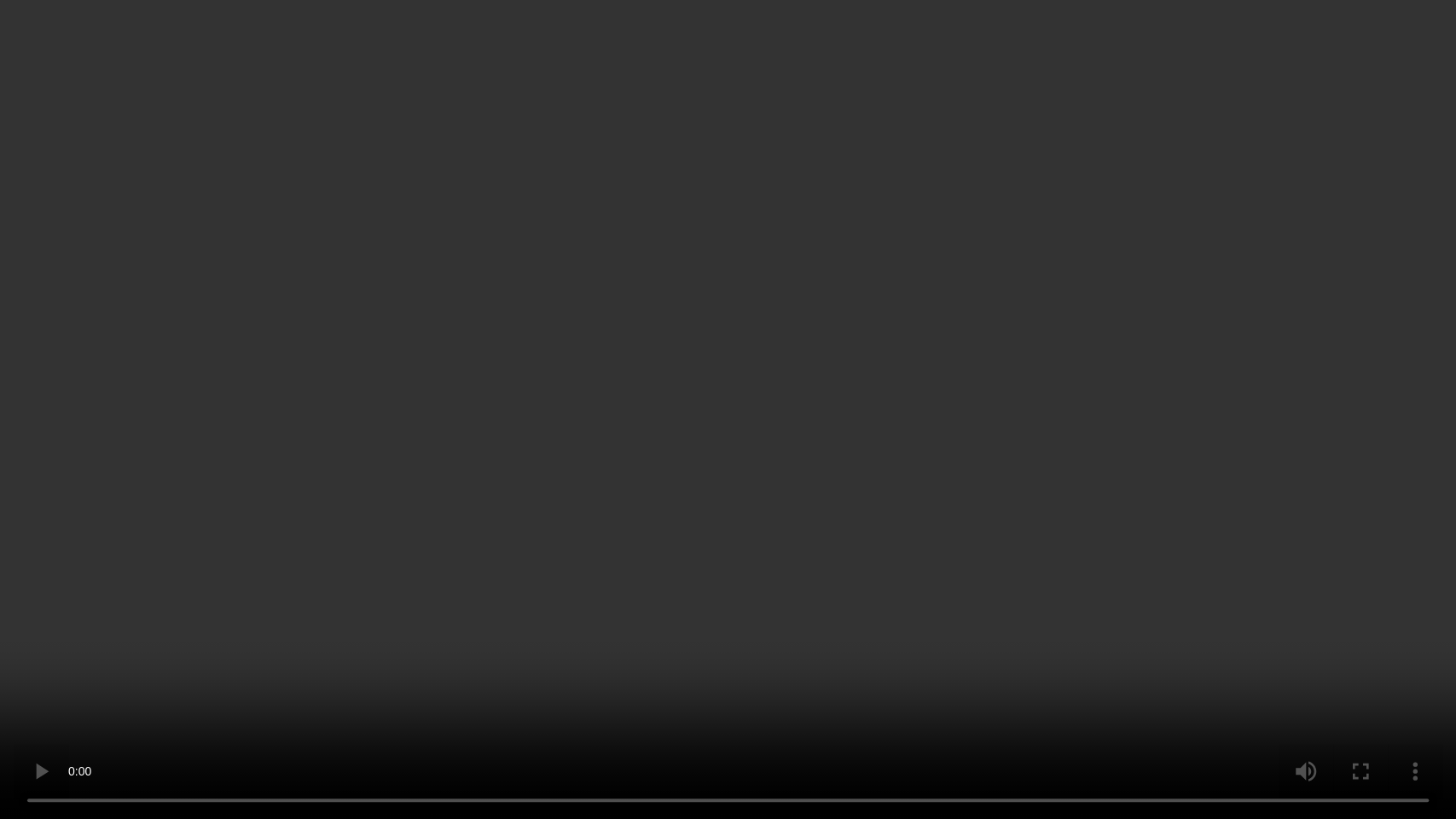
click at [672, 506] on video at bounding box center [728, 409] width 1456 height 819
drag, startPoint x: 539, startPoint y: 492, endPoint x: 547, endPoint y: 486, distance: 10.0
click at [539, 492] on video at bounding box center [728, 409] width 1456 height 819
click at [715, 366] on video at bounding box center [728, 409] width 1456 height 819
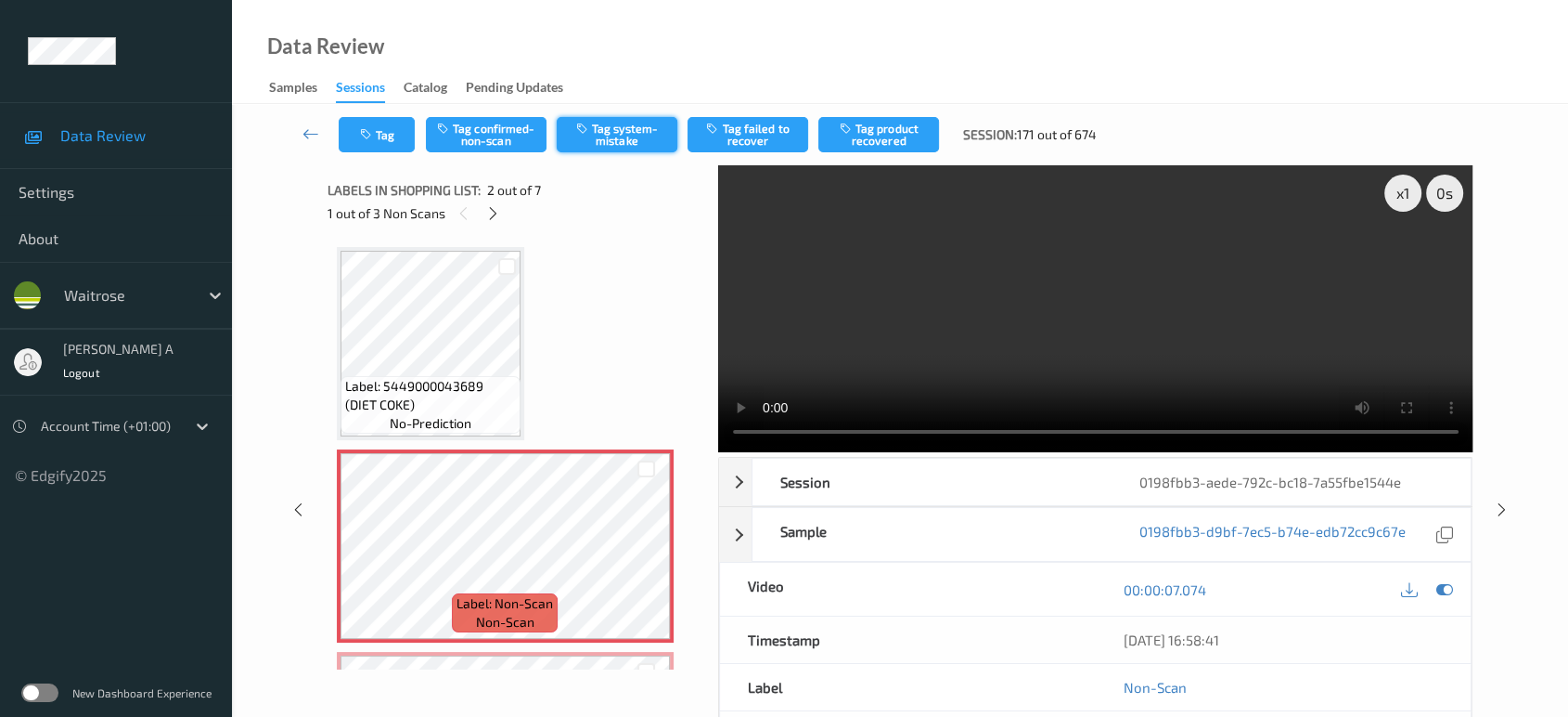
click at [629, 129] on button "Tag system-mistake" at bounding box center [617, 135] width 121 height 36
click at [378, 133] on button "Tag" at bounding box center [376, 135] width 76 height 36
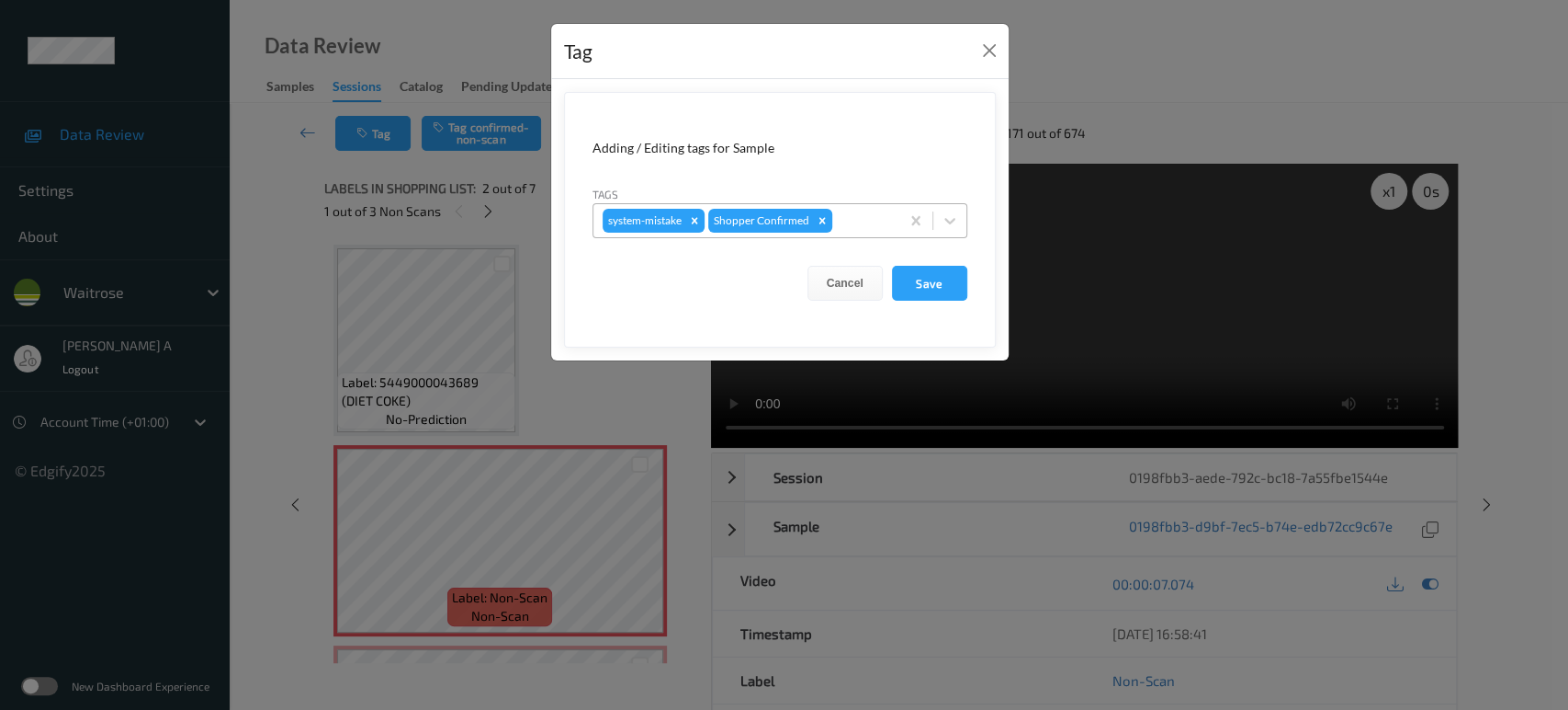
click at [863, 218] on div at bounding box center [863, 220] width 55 height 22
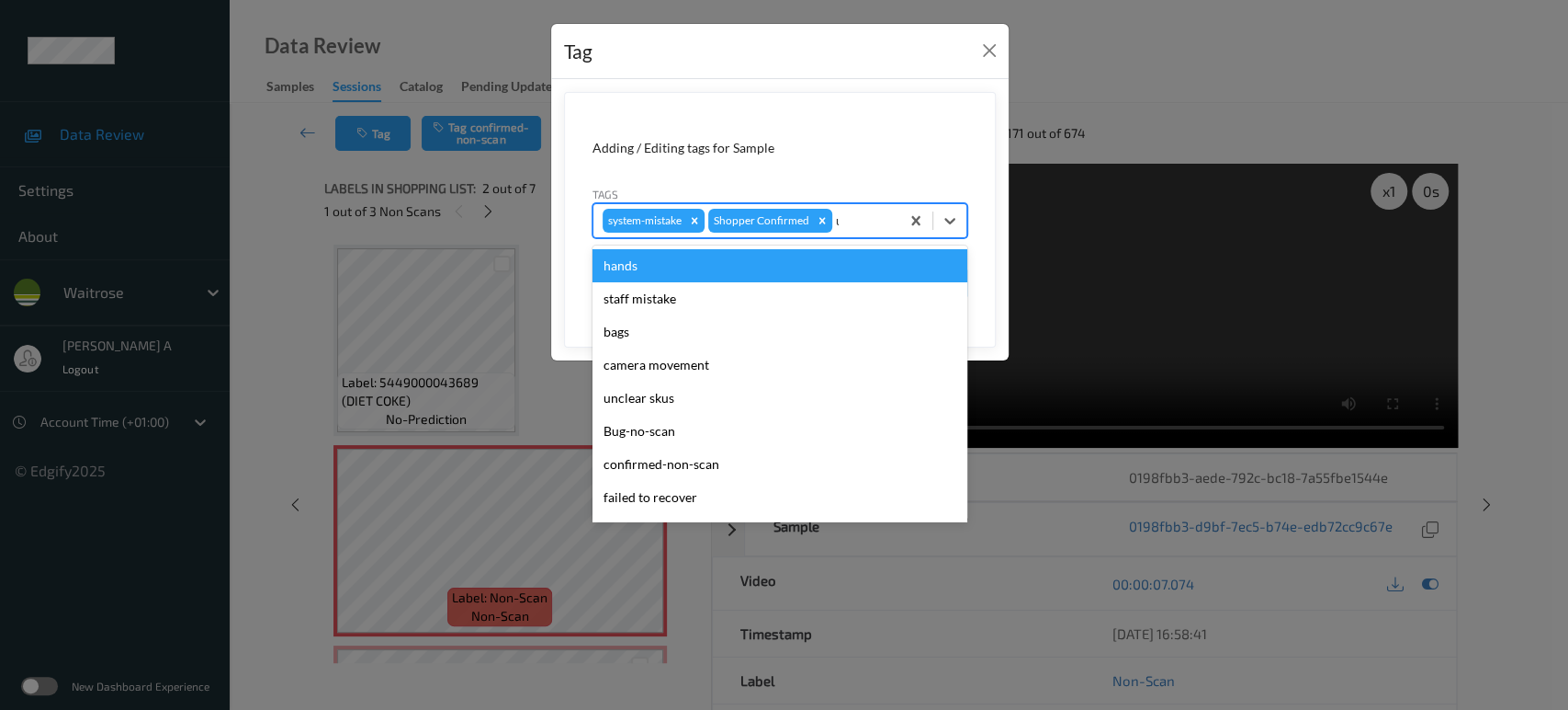
type input "un"
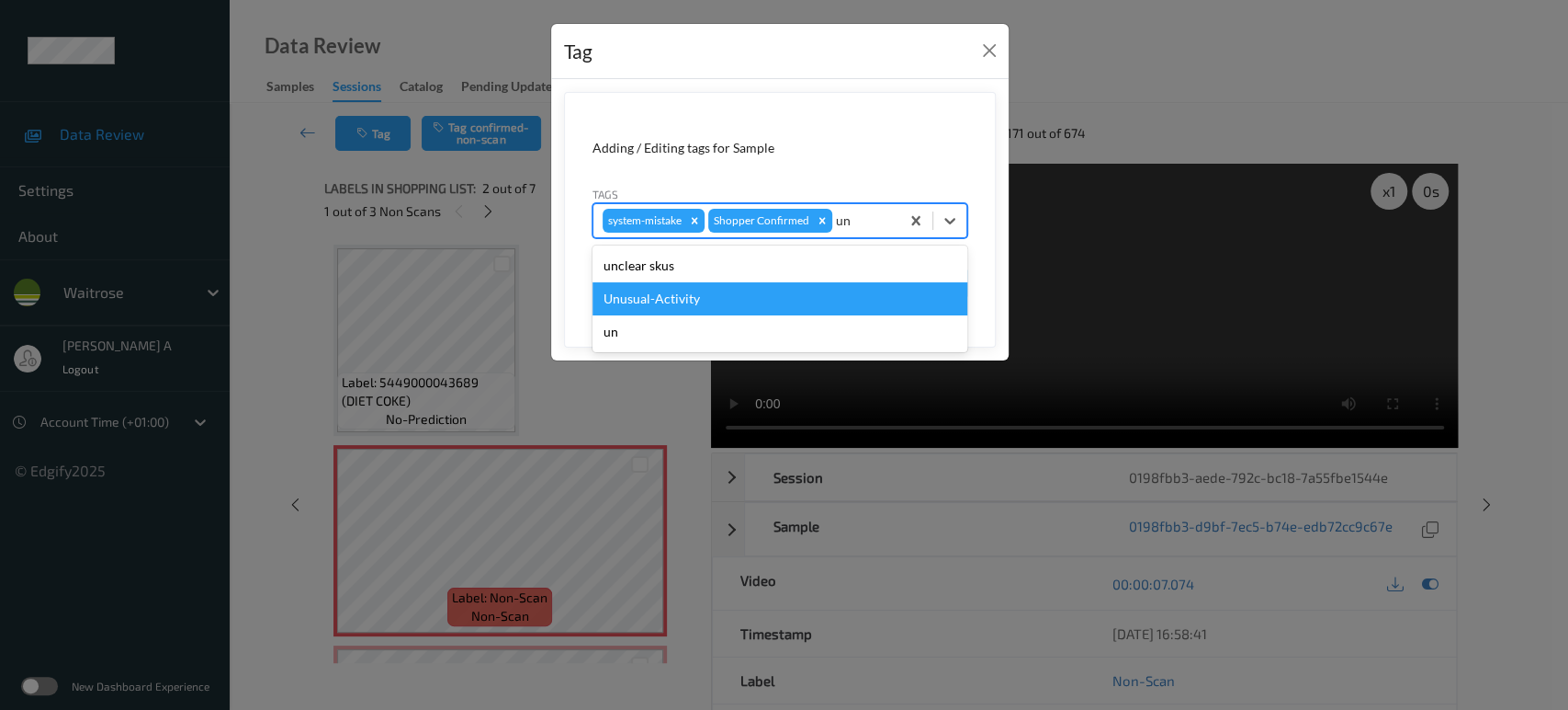
click at [740, 292] on div "Unusual-Activity" at bounding box center [779, 299] width 375 height 33
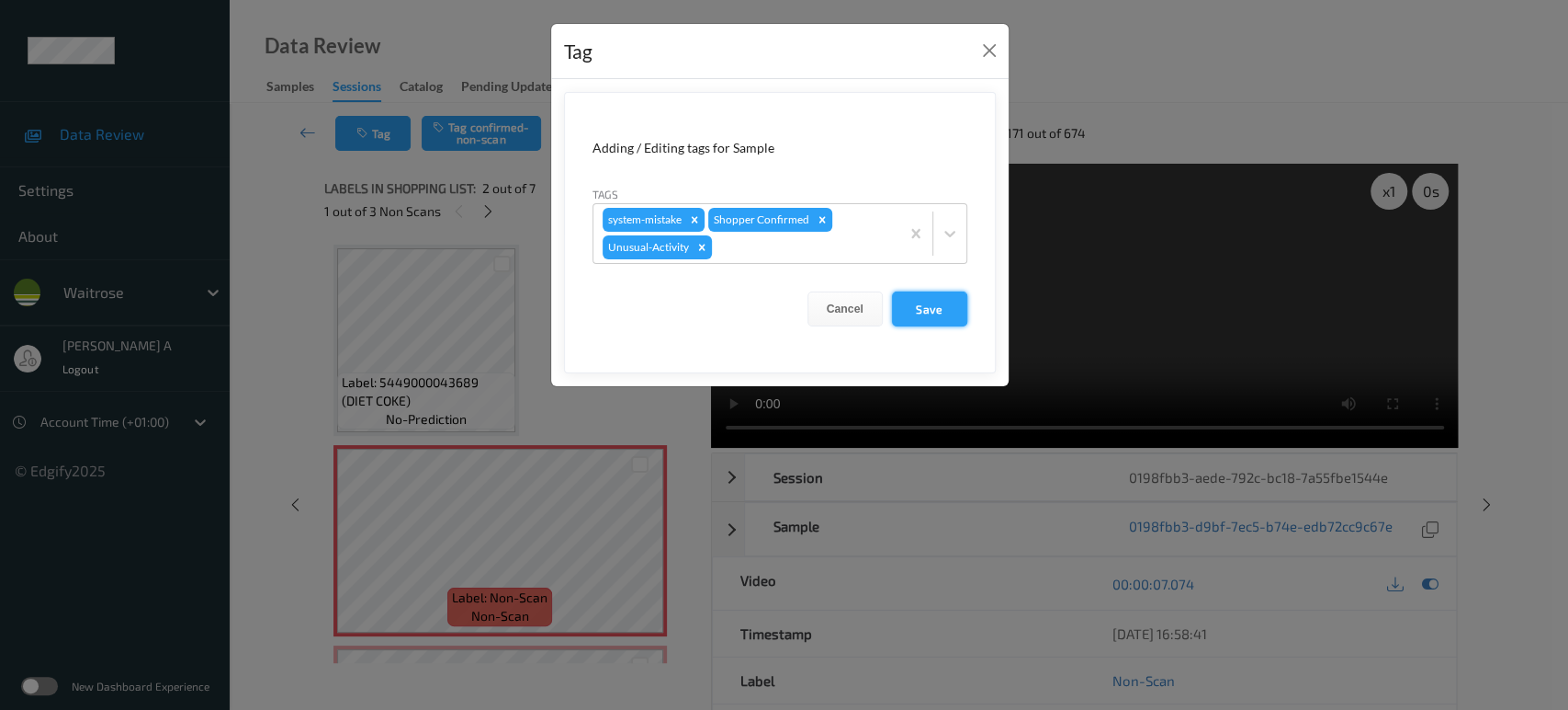
click at [948, 310] on button "Save" at bounding box center [929, 309] width 75 height 35
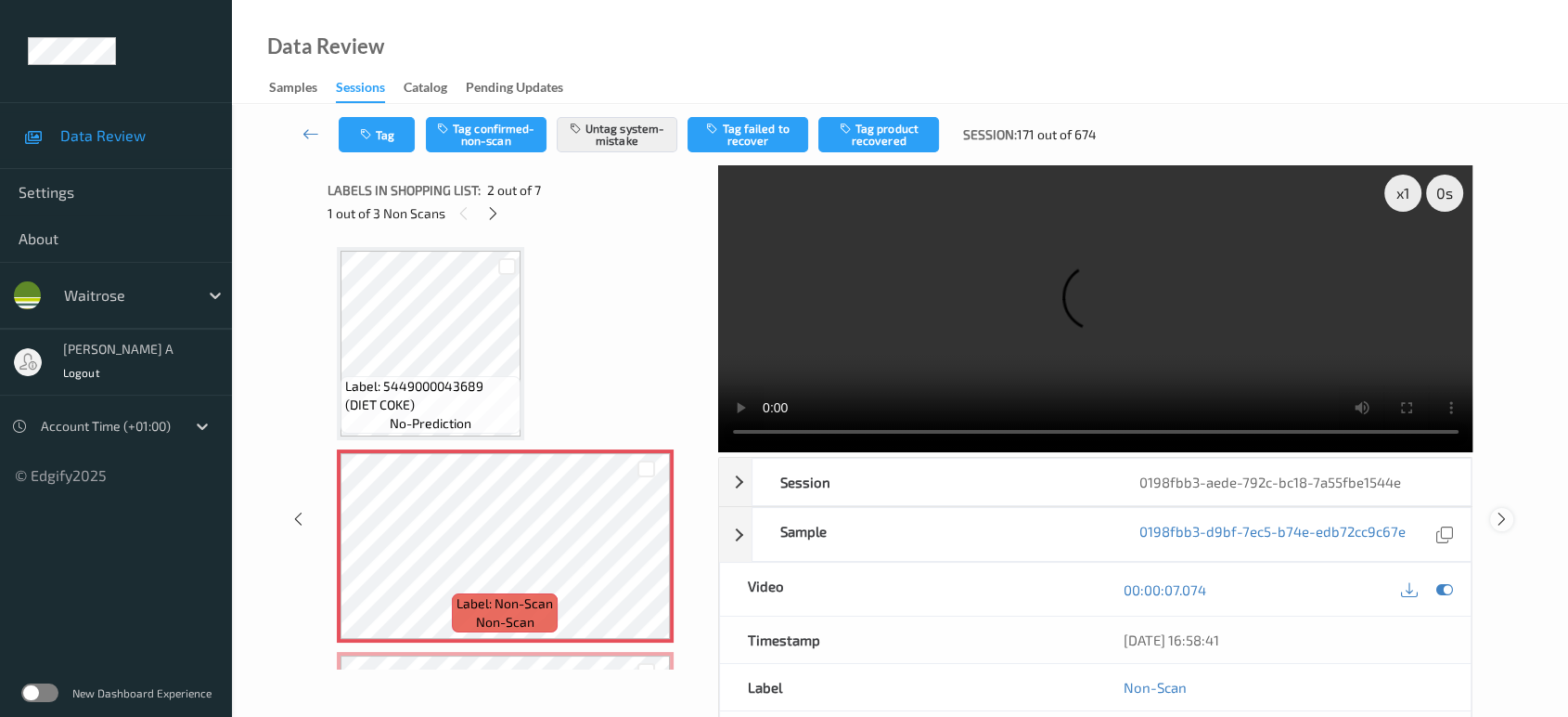
click at [1496, 510] on icon at bounding box center [1502, 519] width 16 height 17
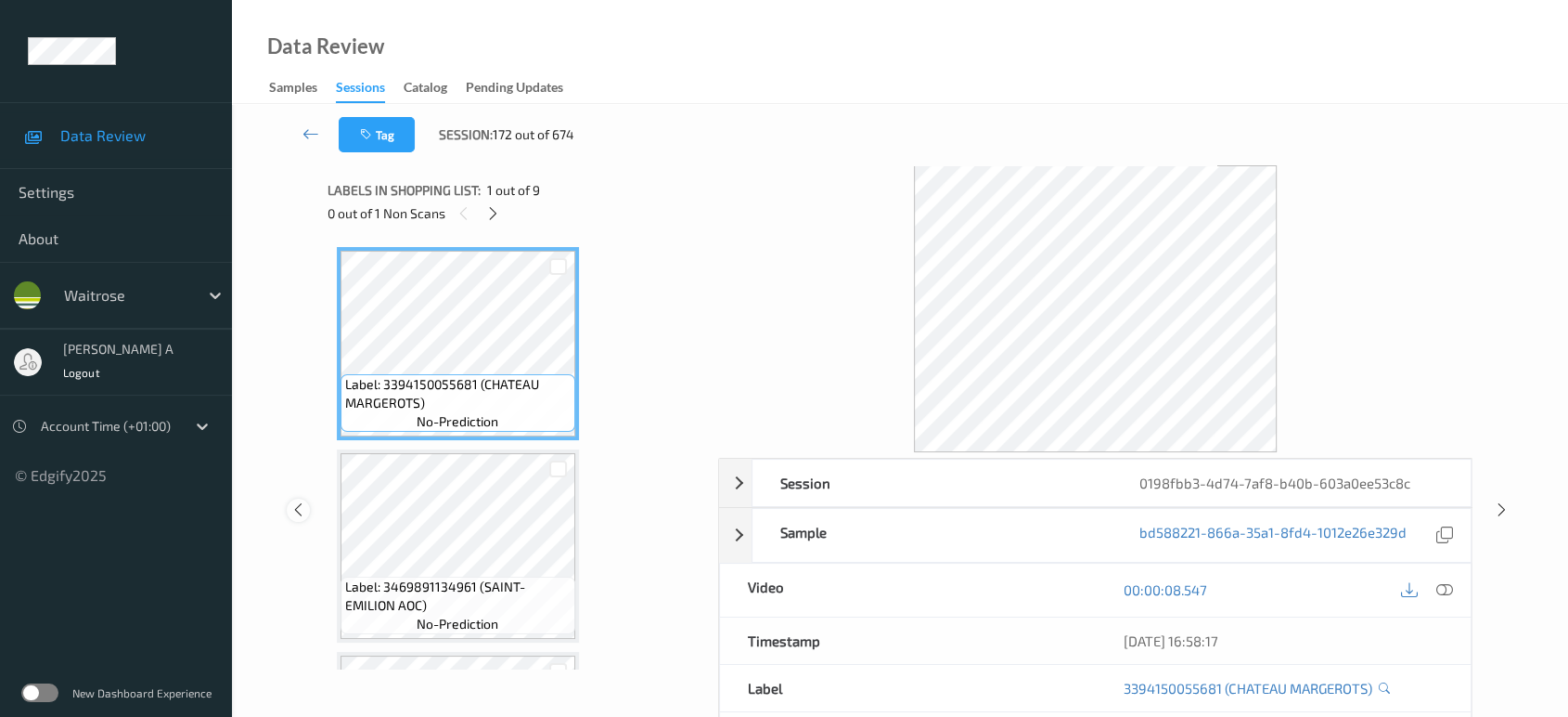
click at [303, 514] on icon at bounding box center [298, 509] width 16 height 17
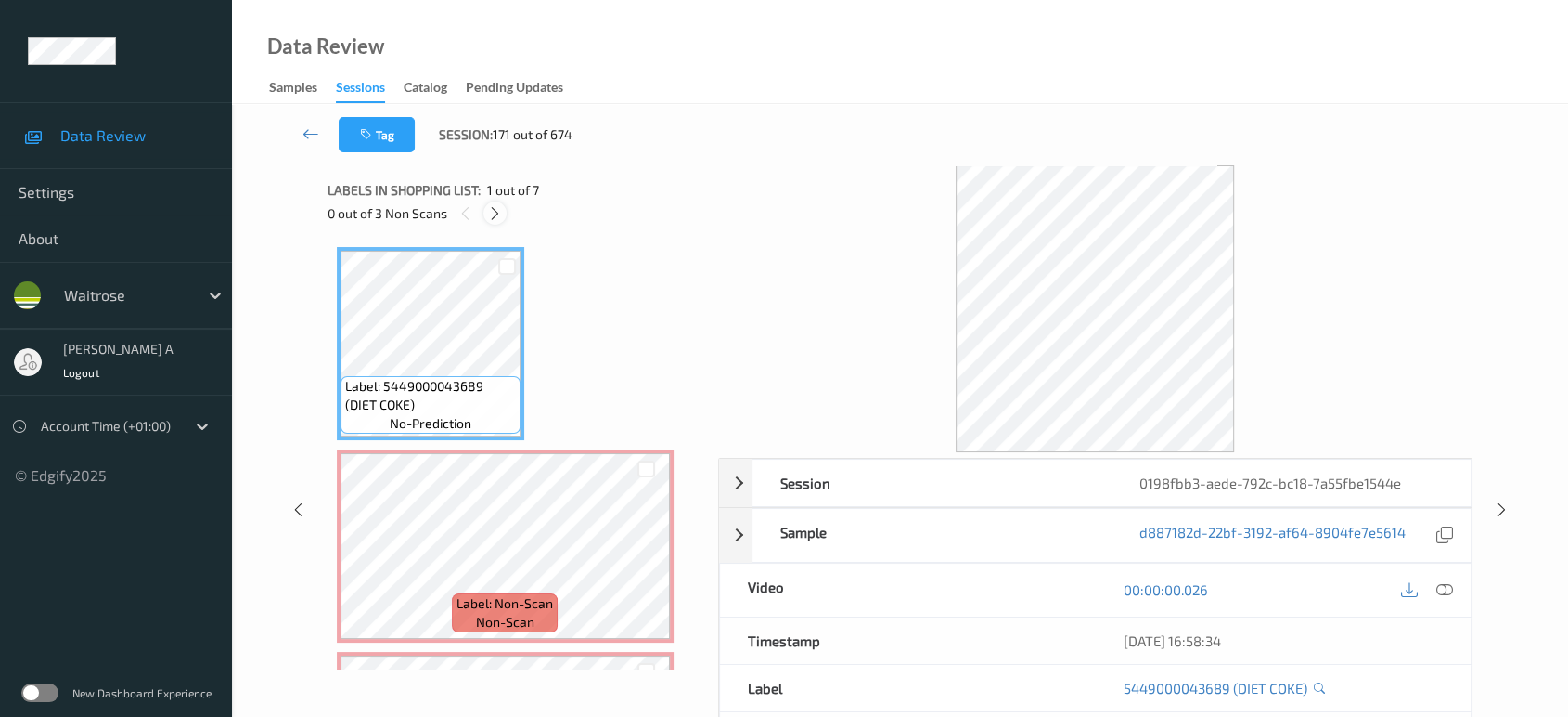
click at [492, 206] on icon at bounding box center [494, 213] width 16 height 17
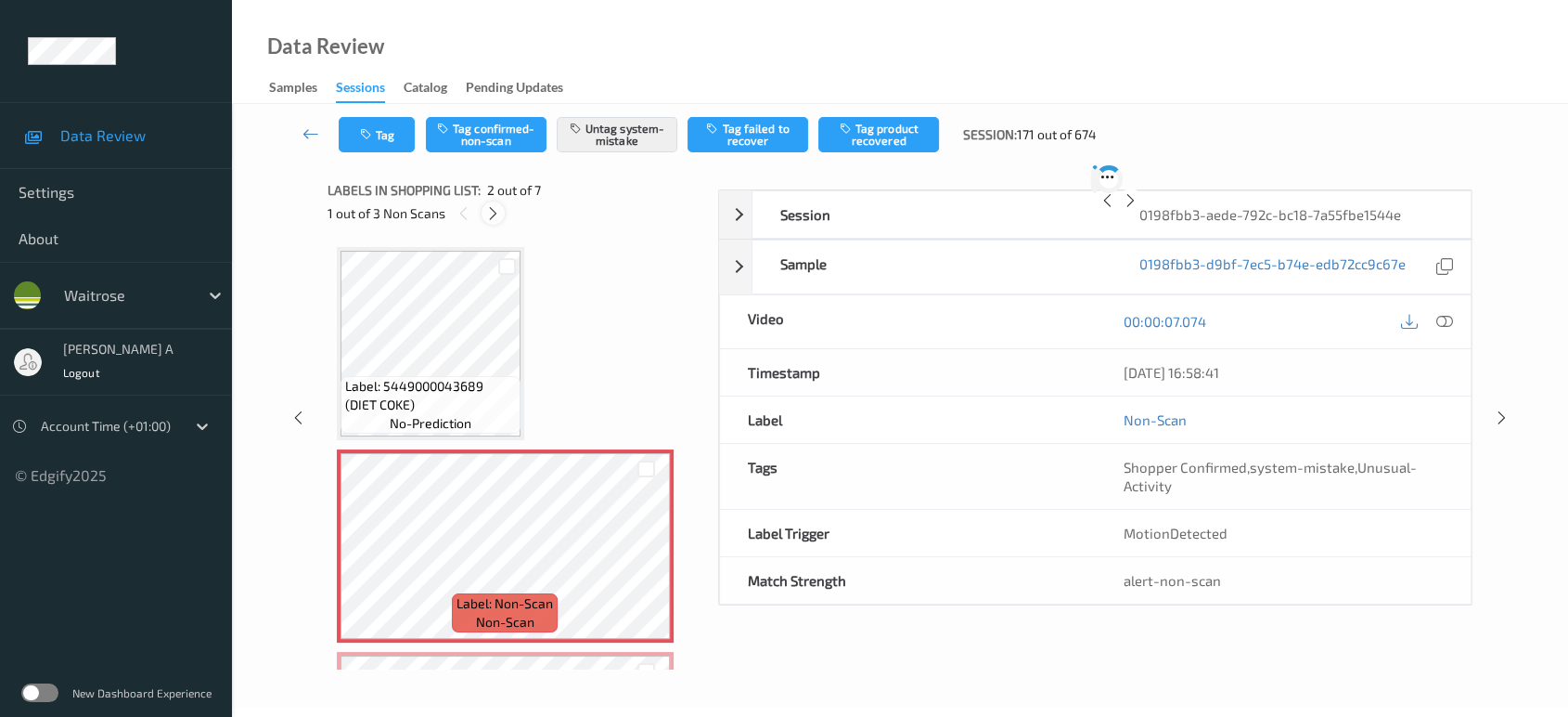
scroll to position [8, 0]
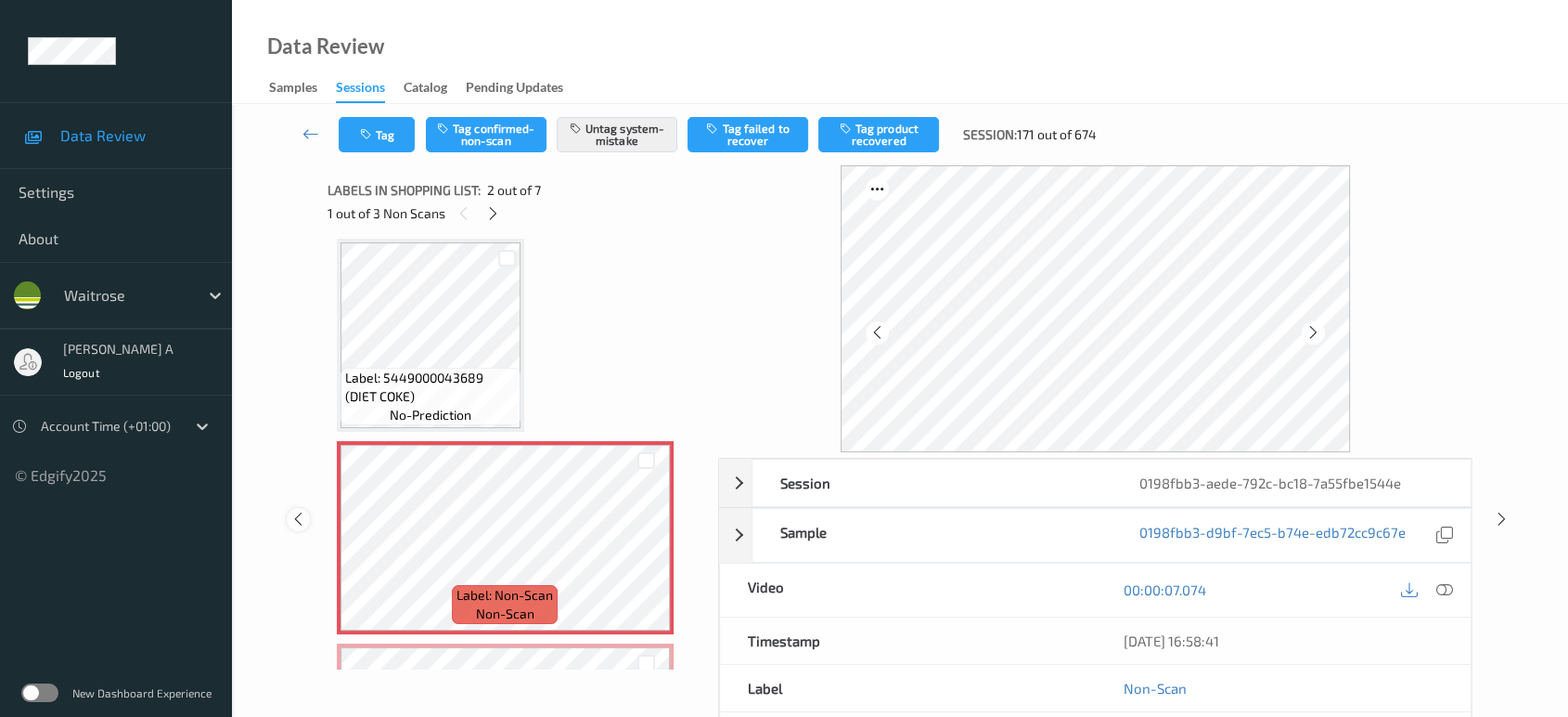
click at [296, 518] on icon at bounding box center [298, 519] width 16 height 17
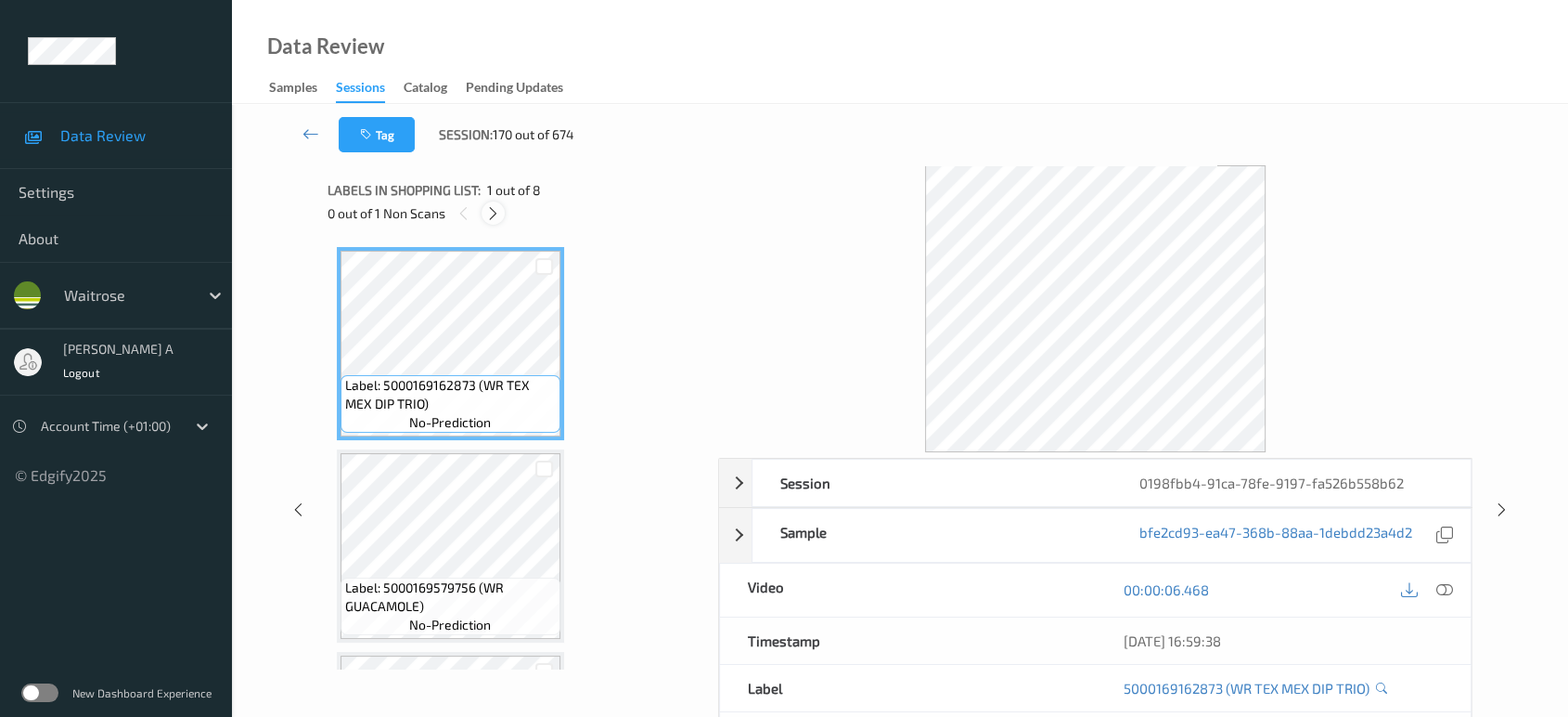
click at [493, 213] on icon at bounding box center [492, 213] width 16 height 17
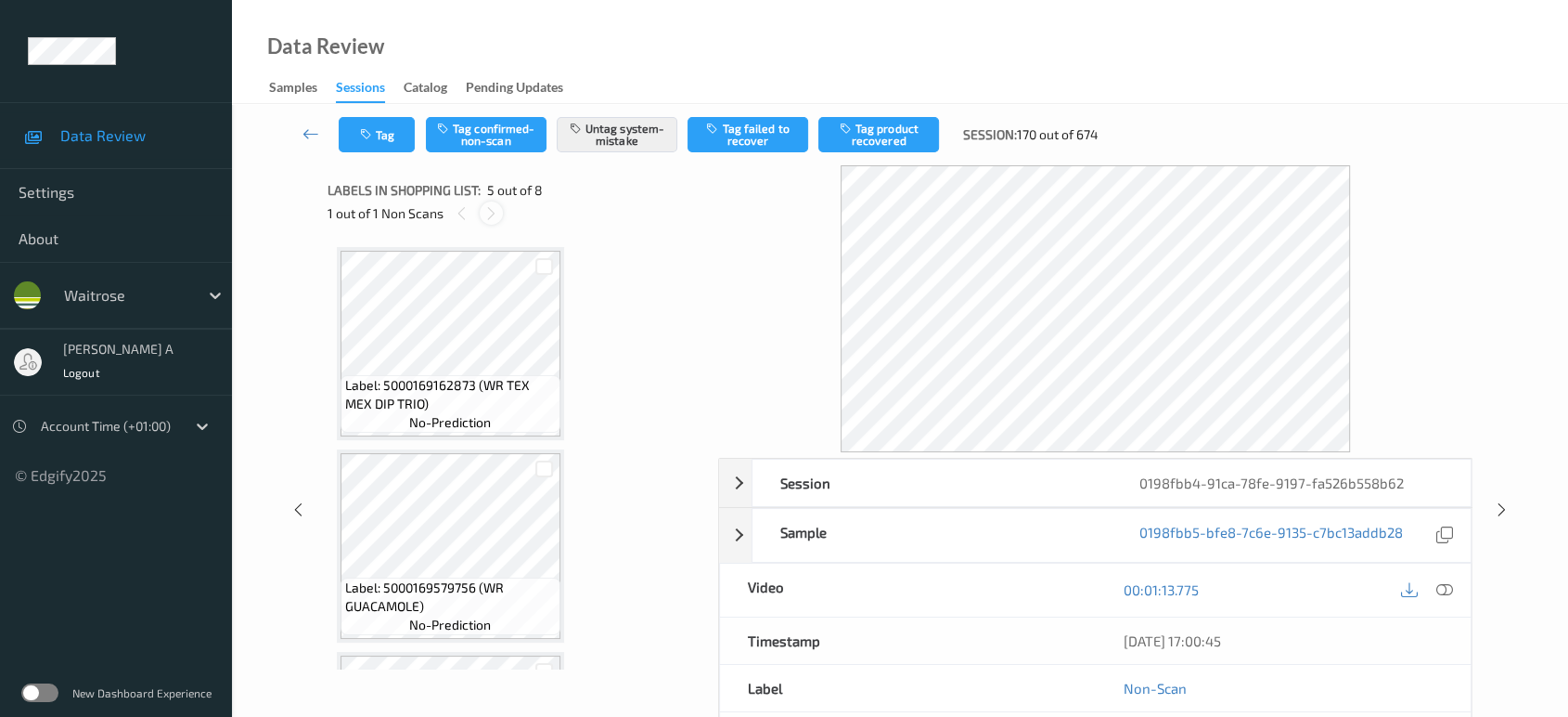
scroll to position [613, 0]
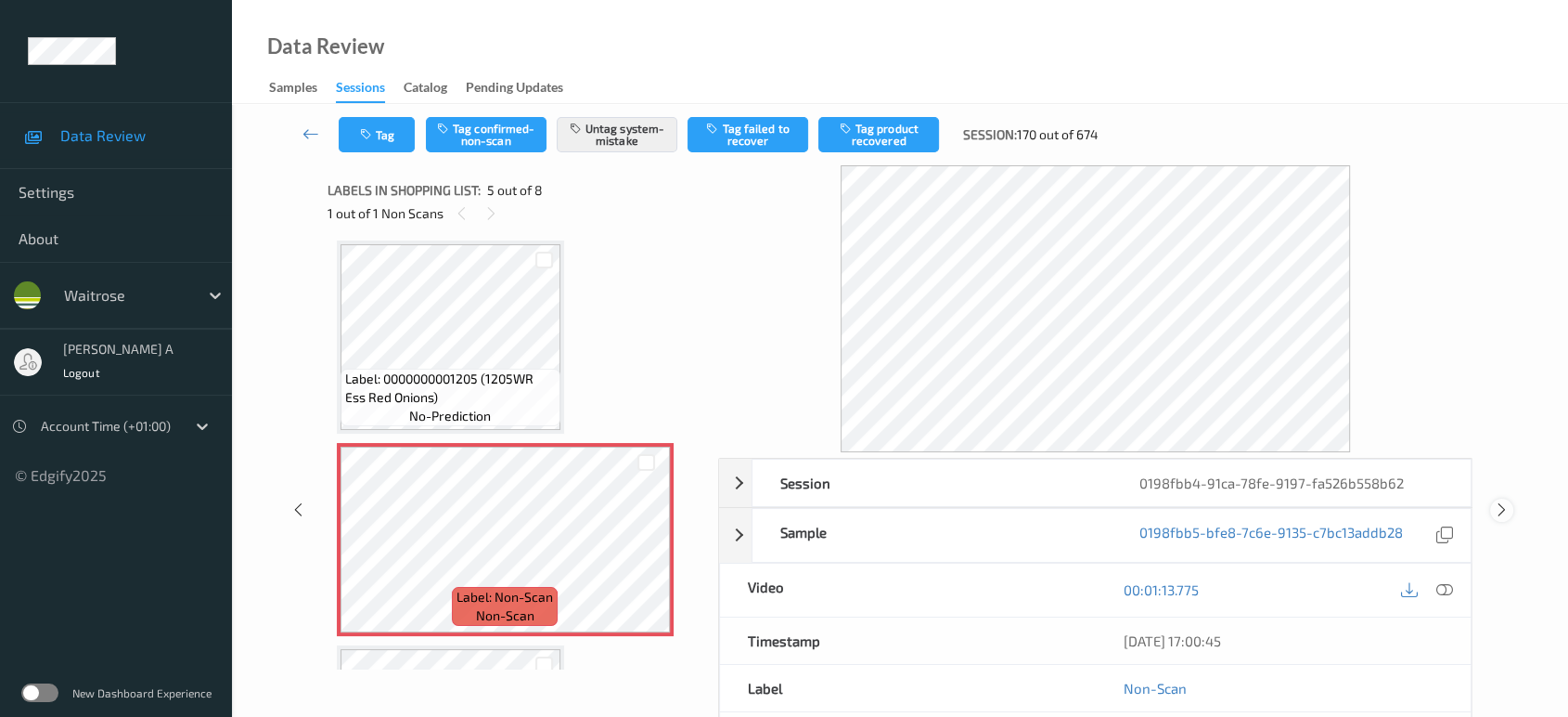
click at [1502, 503] on icon at bounding box center [1502, 509] width 16 height 17
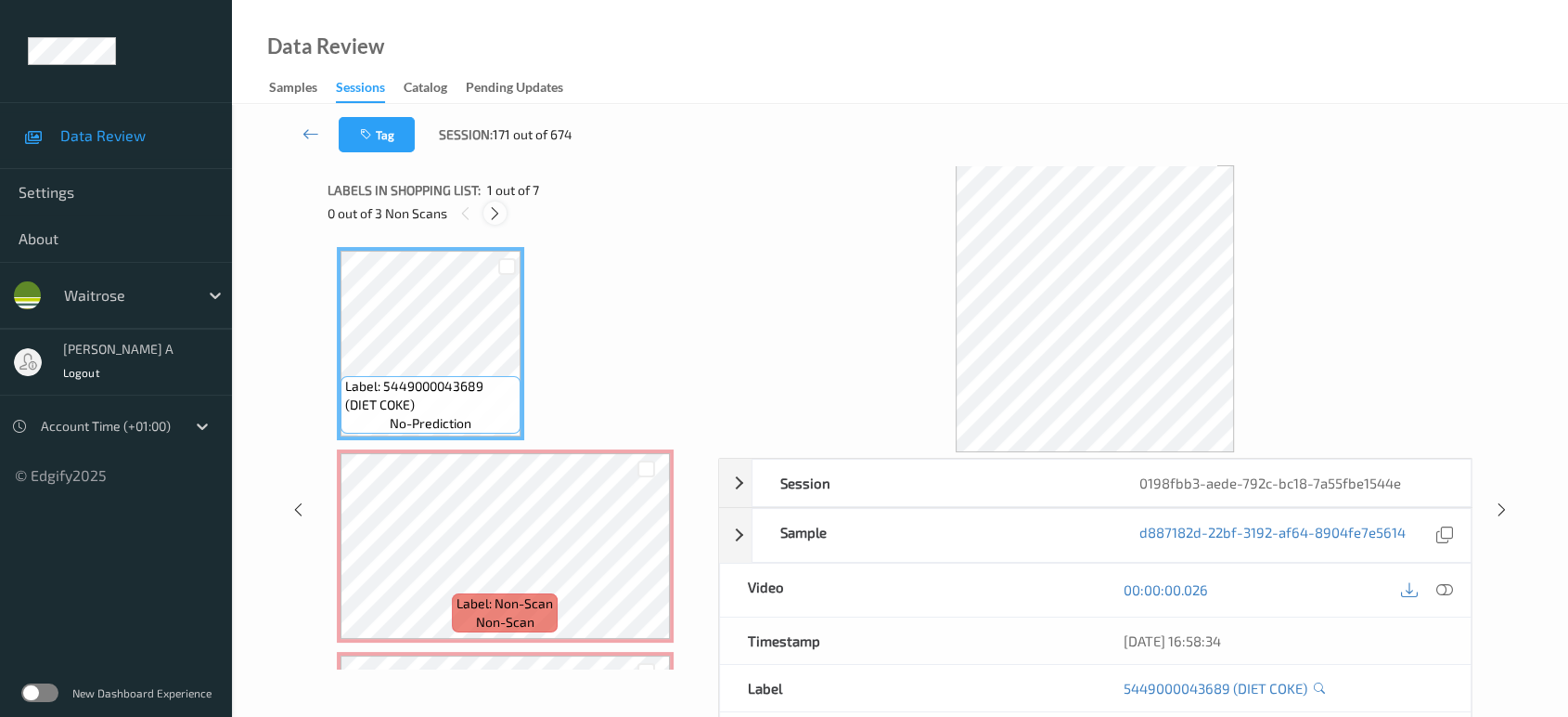
click at [499, 219] on icon at bounding box center [494, 213] width 16 height 17
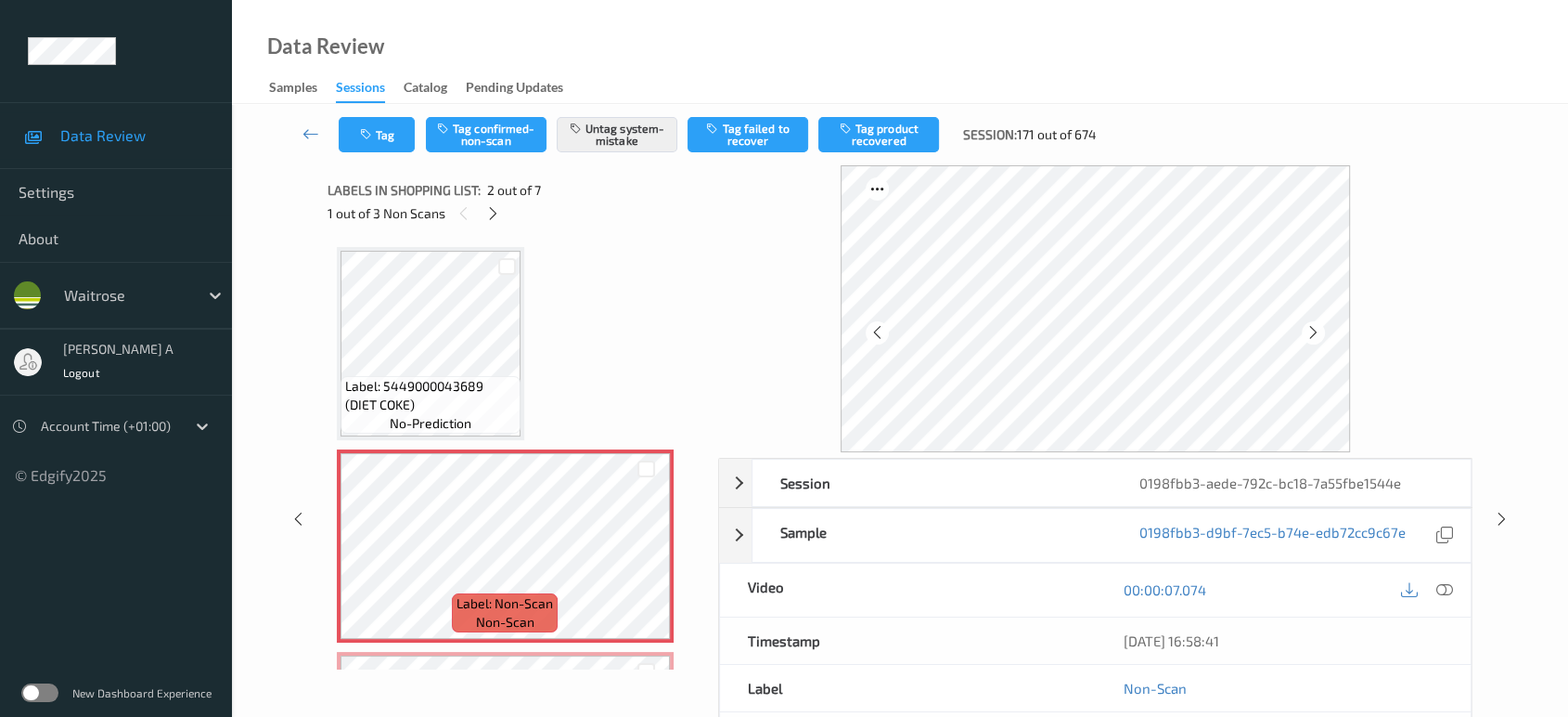
scroll to position [8, 0]
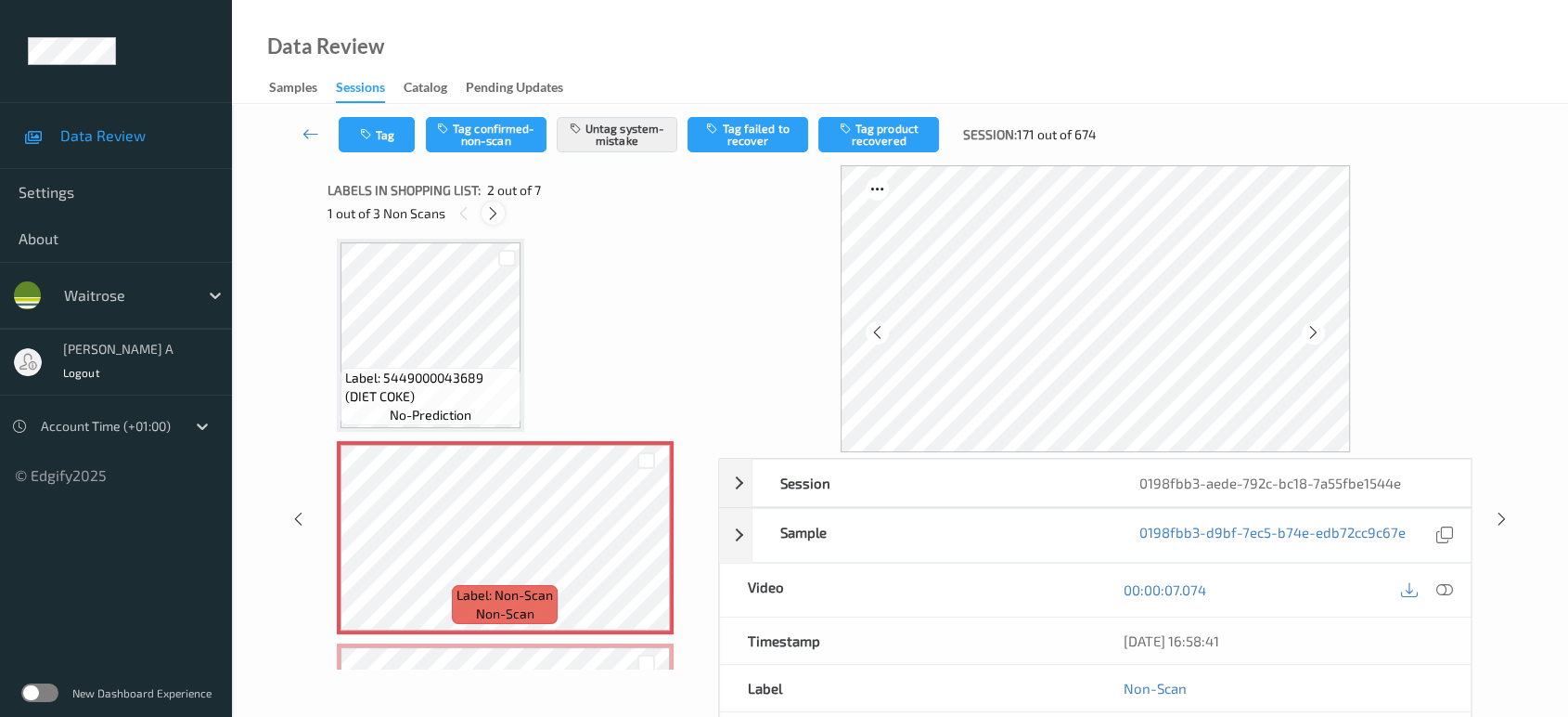
click at [487, 210] on icon at bounding box center [492, 213] width 16 height 17
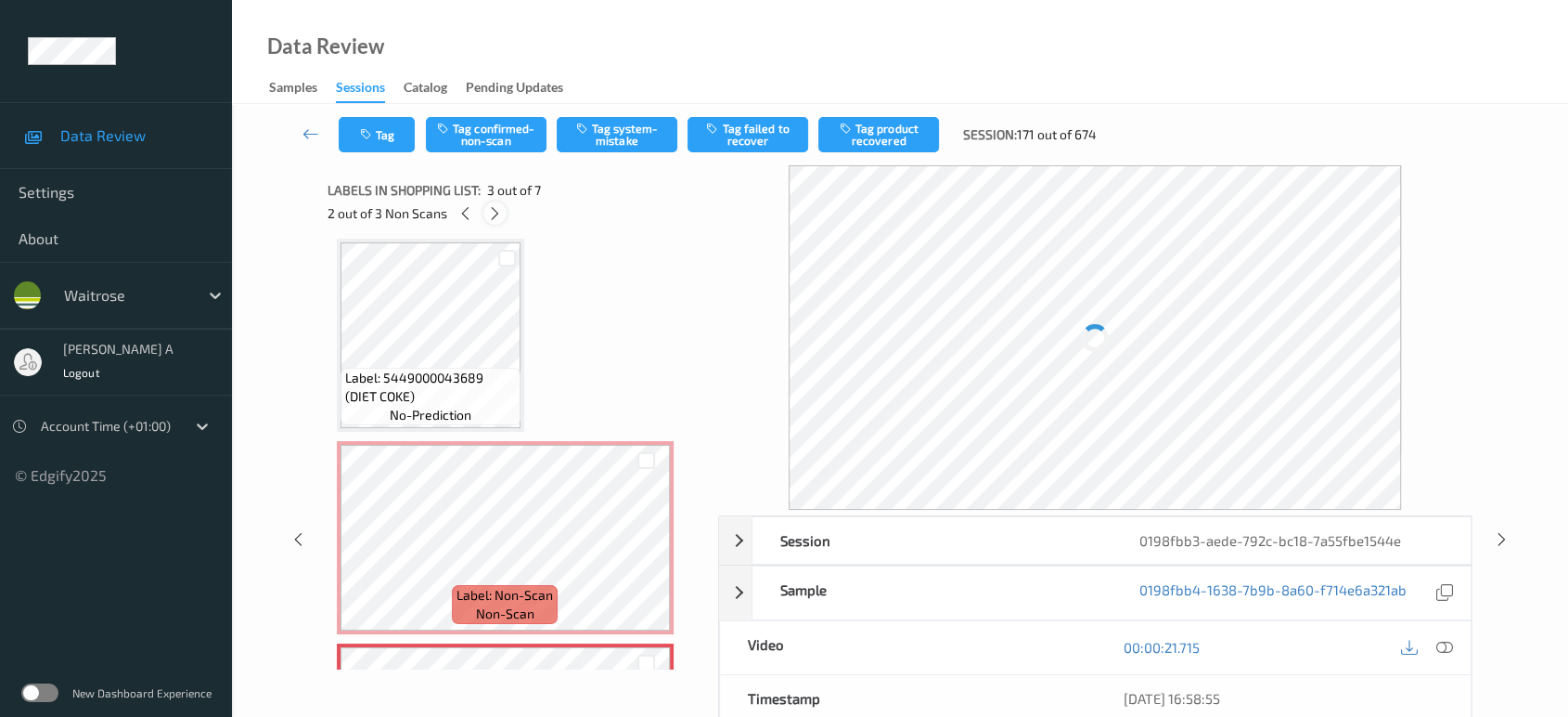
scroll to position [209, 0]
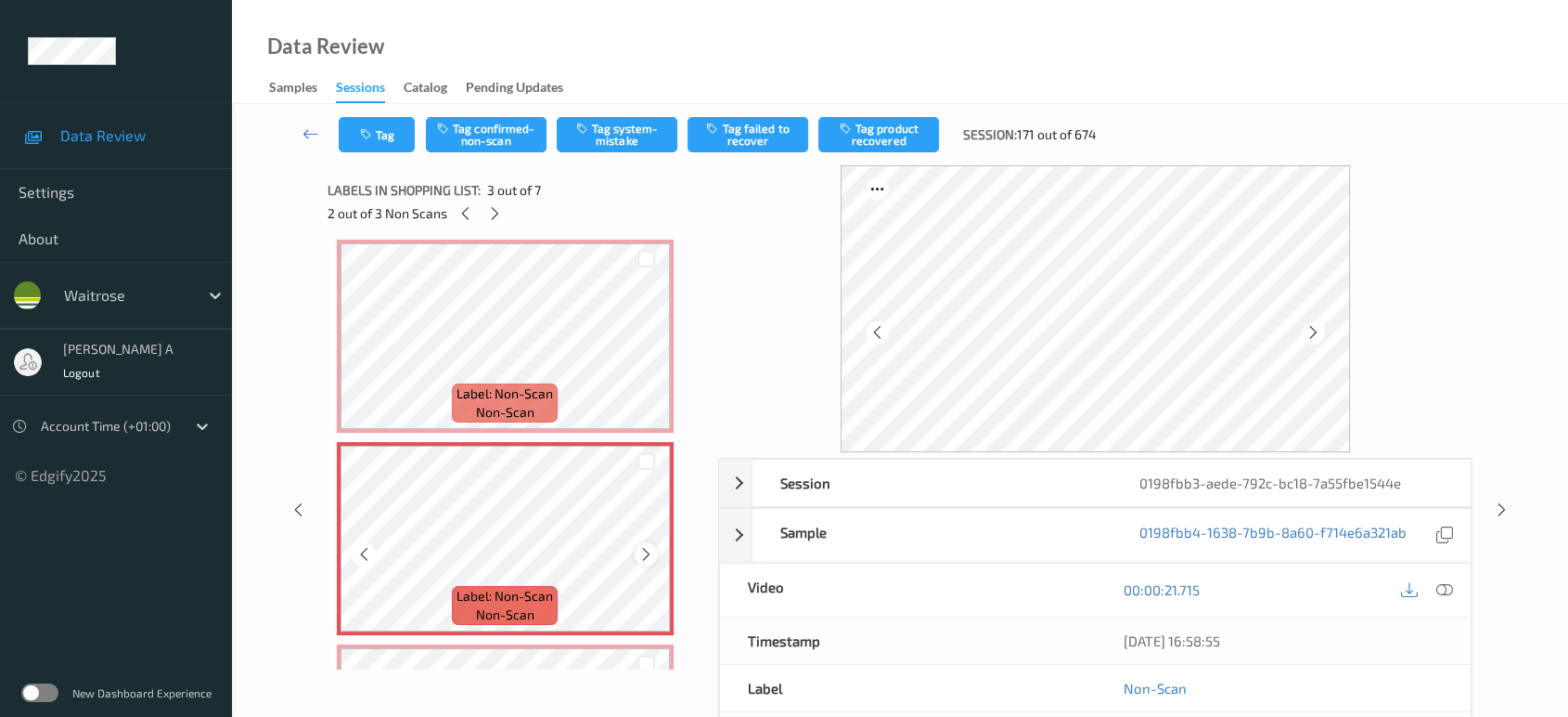
click at [649, 550] on icon at bounding box center [646, 554] width 16 height 17
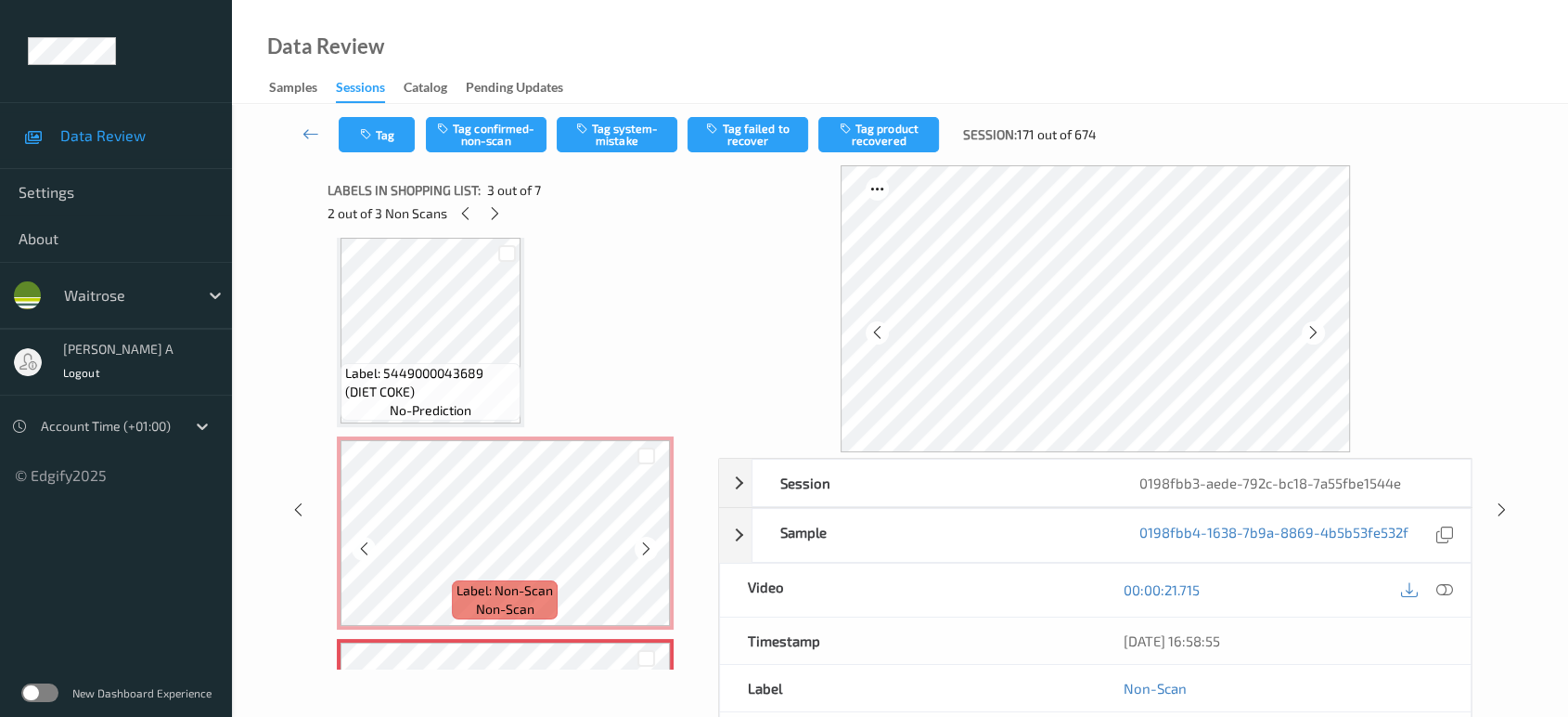
scroll to position [0, 0]
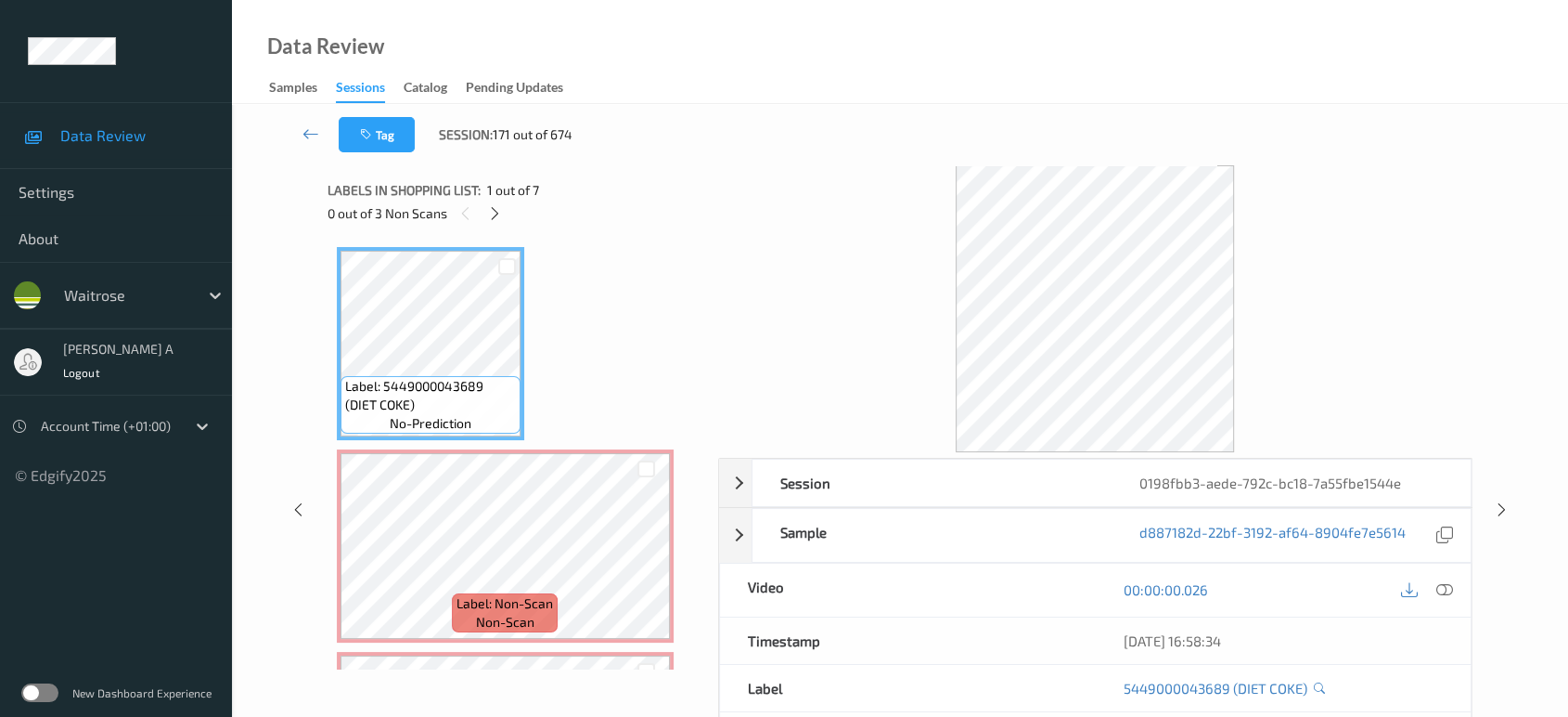
drag, startPoint x: 1447, startPoint y: 587, endPoint x: 1425, endPoint y: 564, distance: 31.8
click at [1447, 587] on icon at bounding box center [1445, 590] width 17 height 17
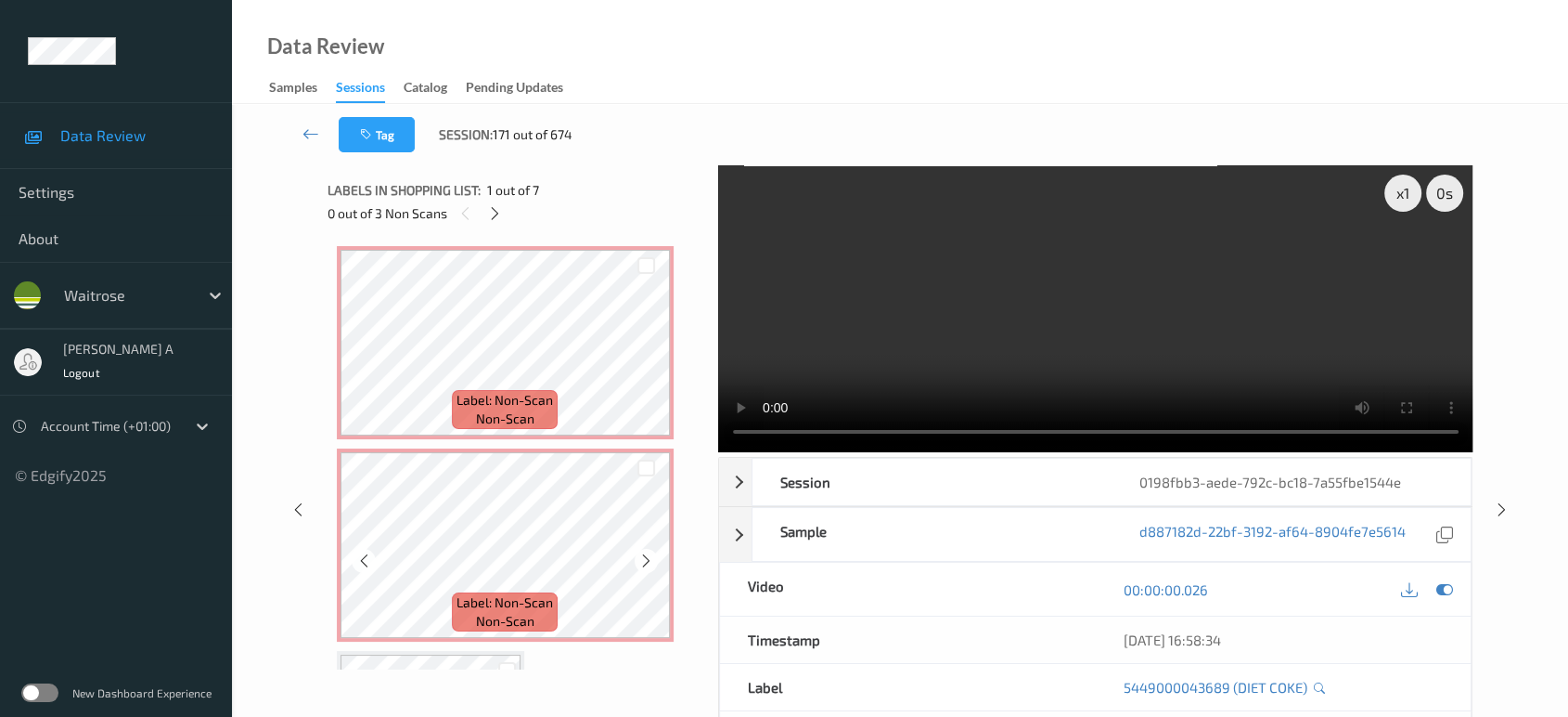
scroll to position [412, 0]
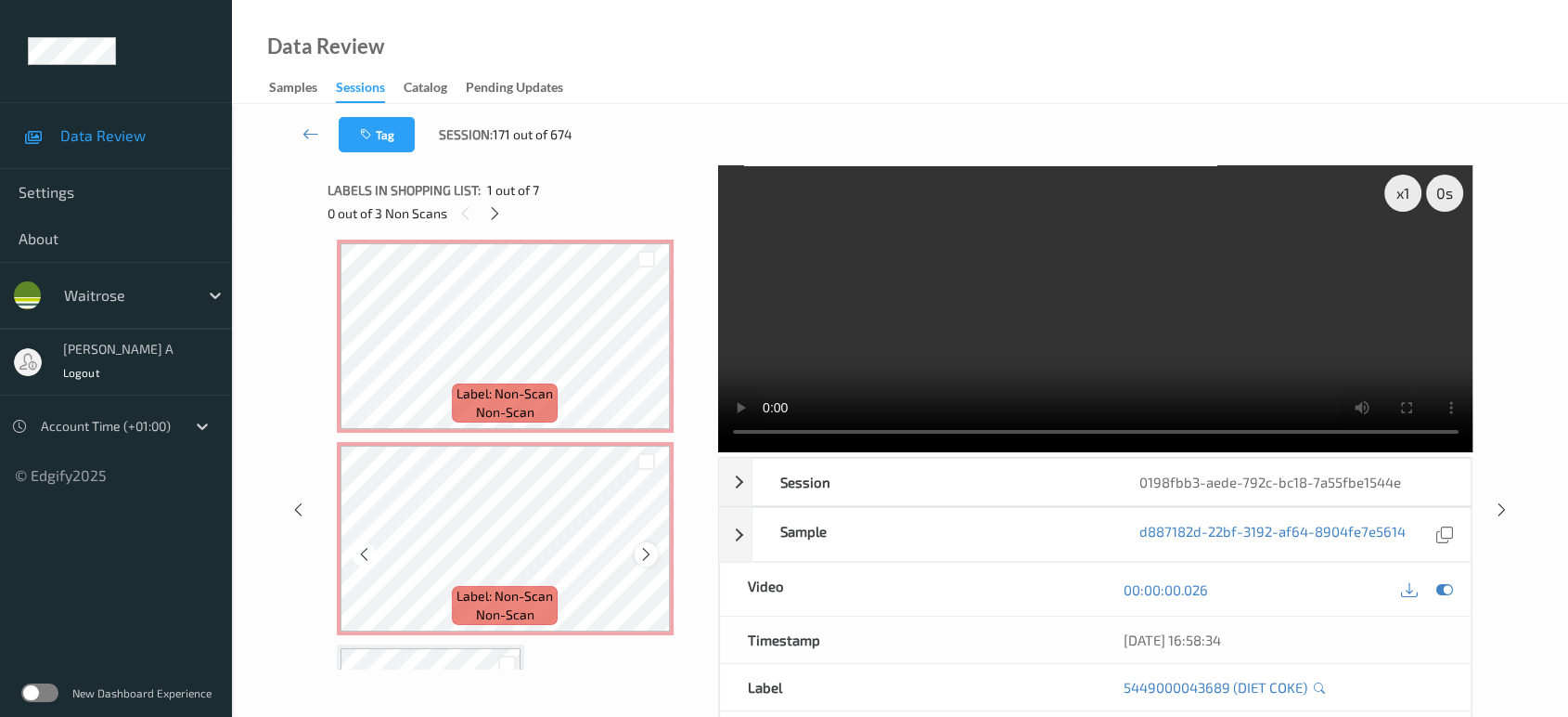
click at [642, 551] on icon at bounding box center [646, 554] width 16 height 17
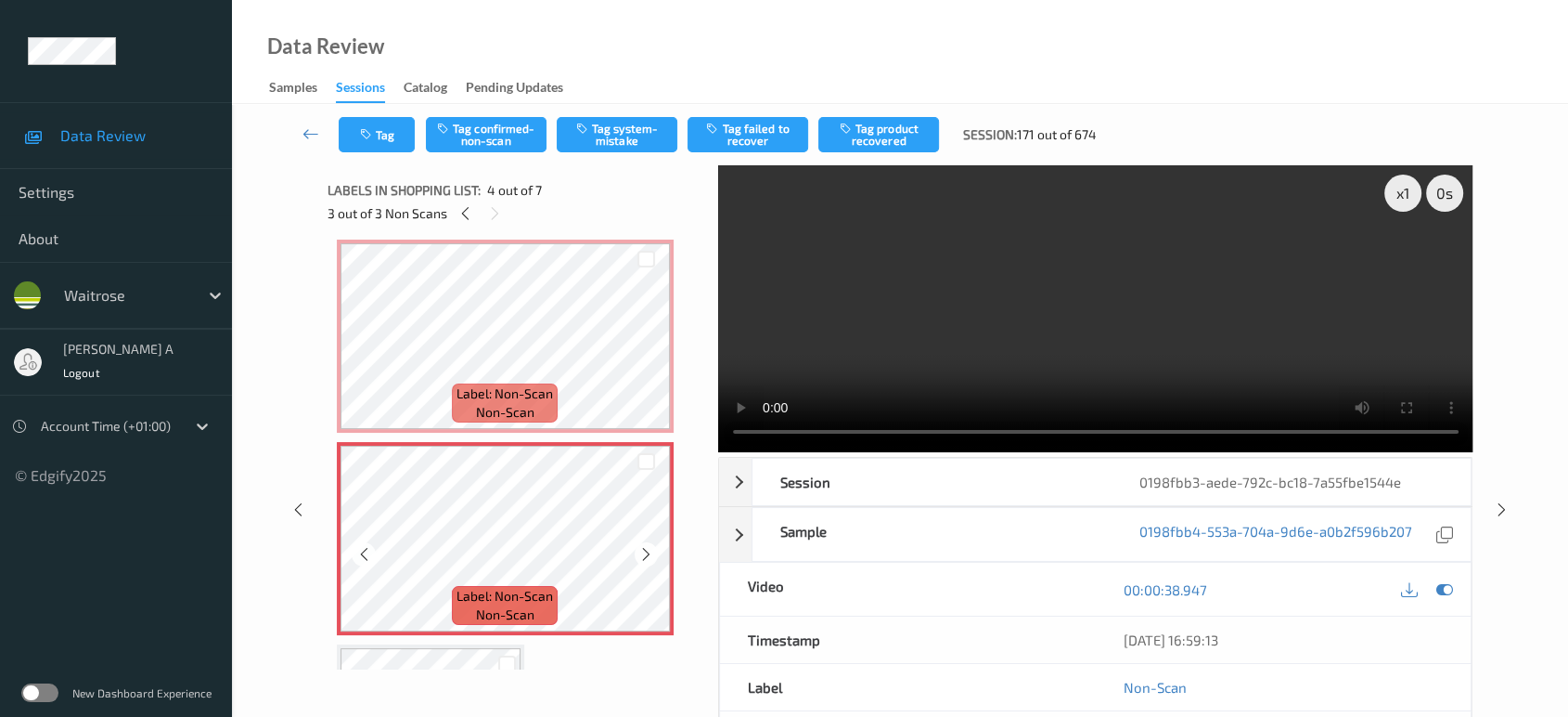
click at [642, 551] on icon at bounding box center [646, 554] width 16 height 17
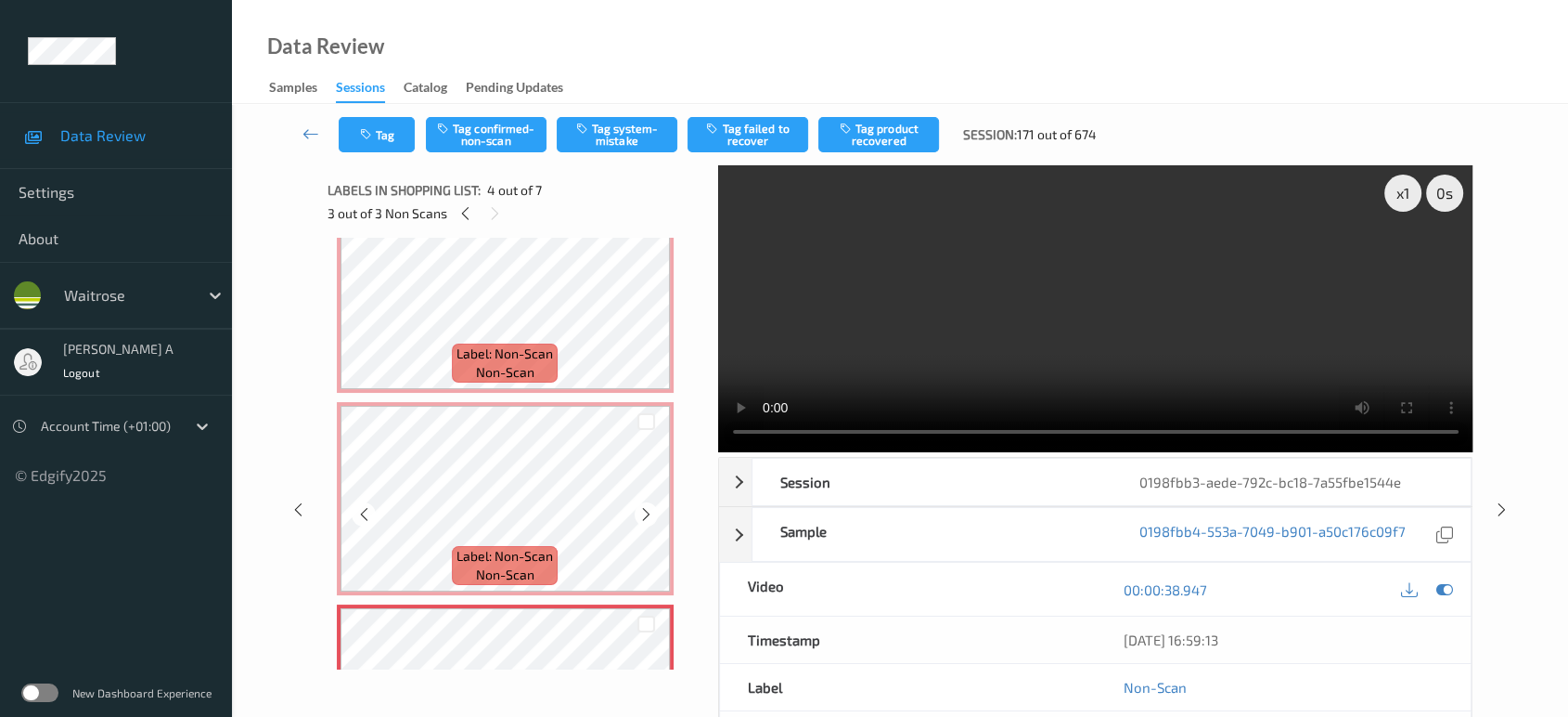
scroll to position [206, 0]
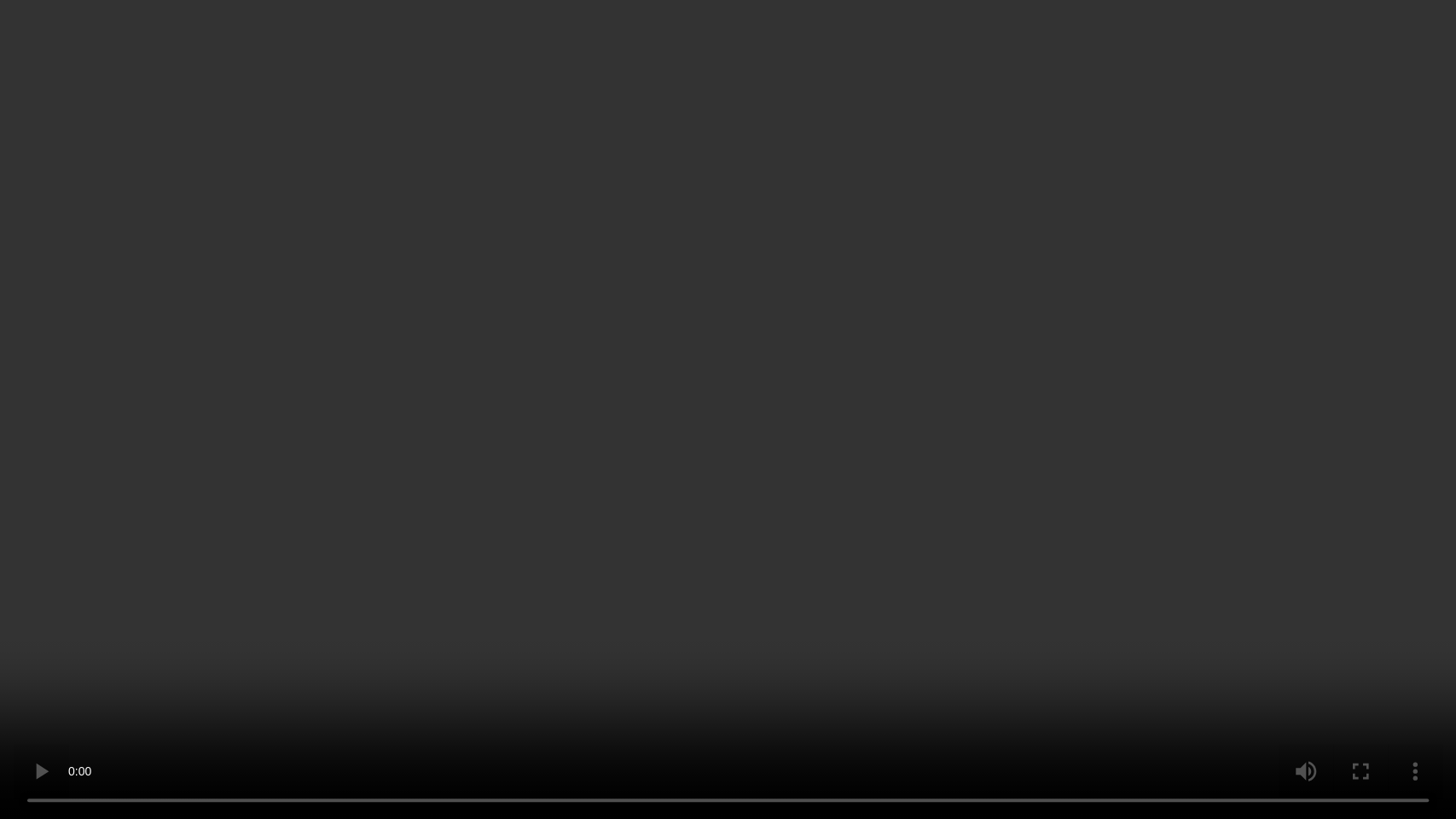
click at [600, 533] on video at bounding box center [728, 409] width 1456 height 819
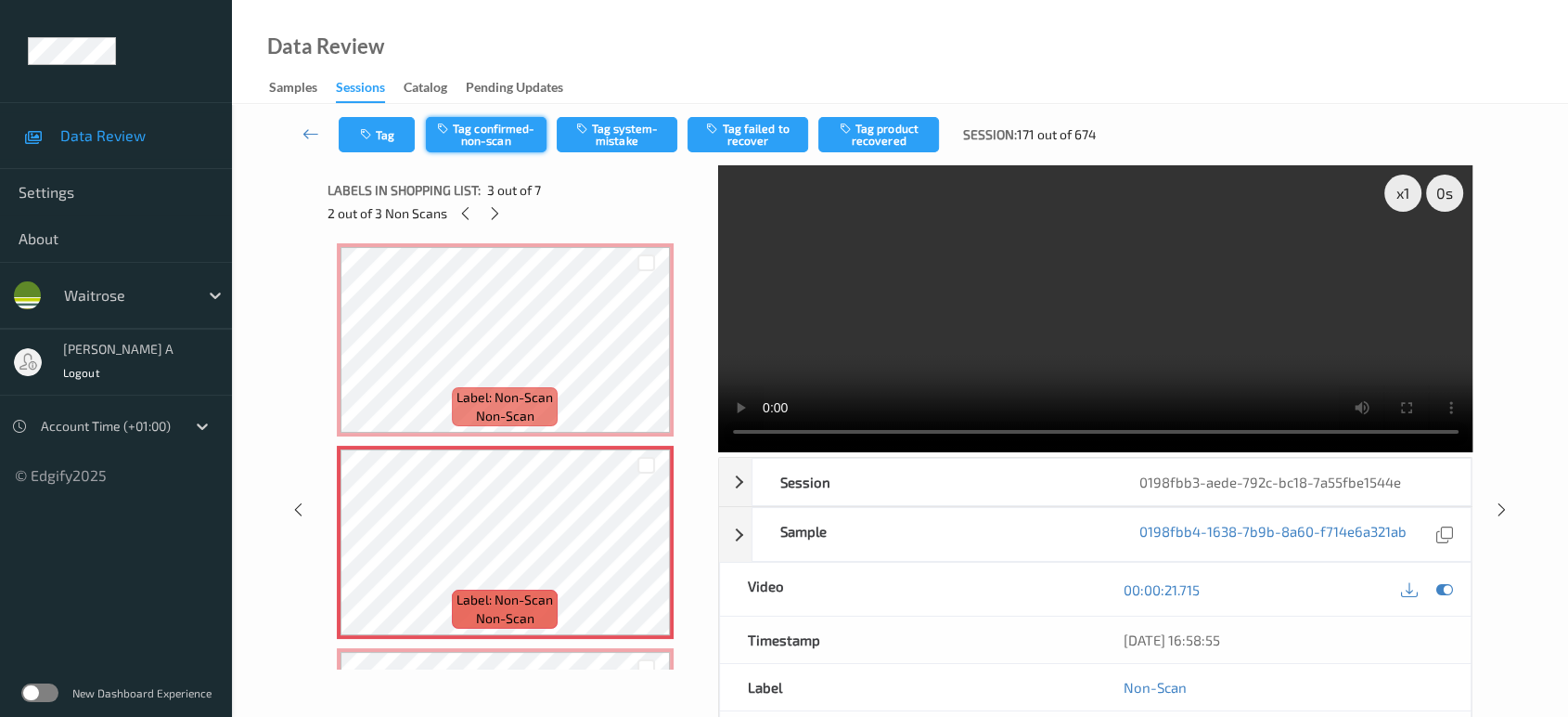
click at [484, 143] on button "Tag confirmed-non-scan" at bounding box center [486, 135] width 121 height 36
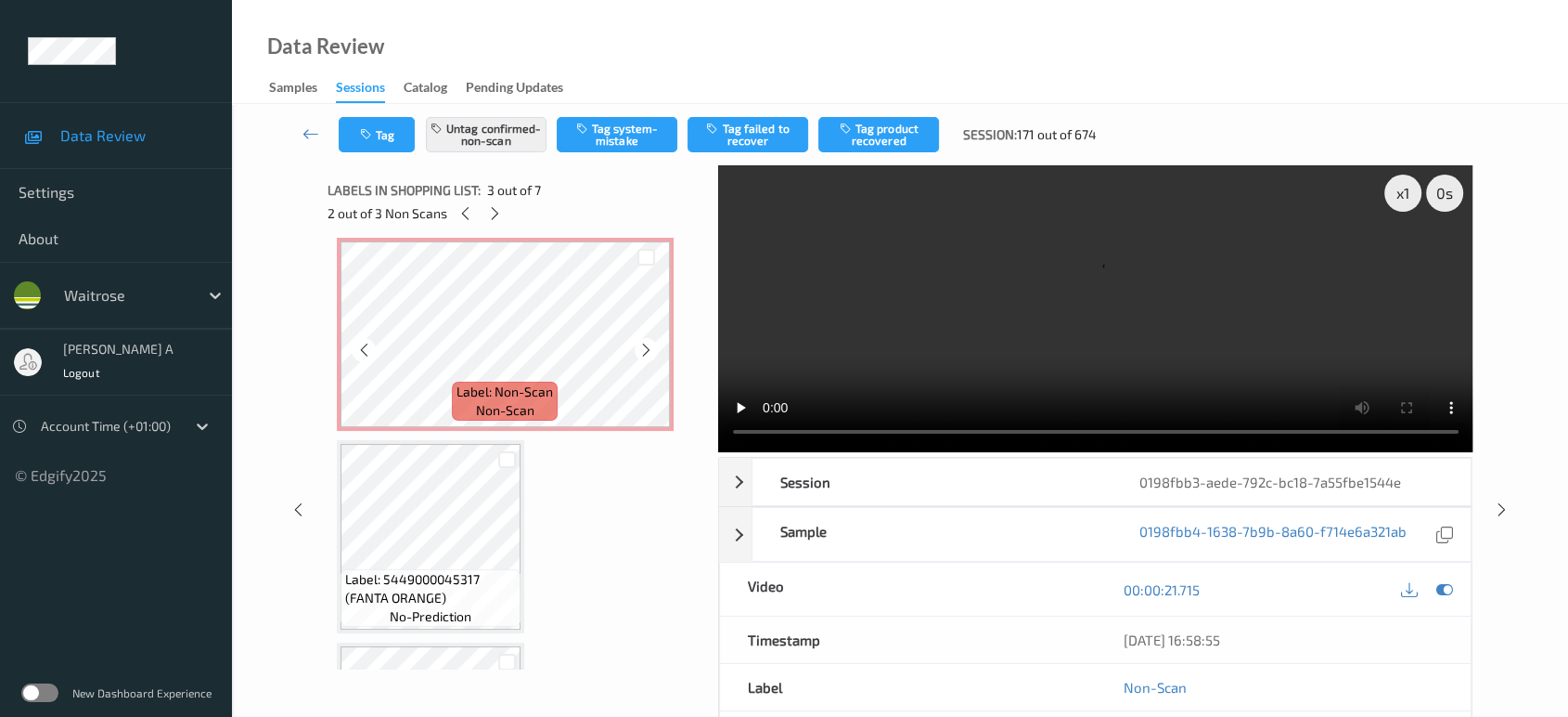
scroll to position [618, 0]
click at [859, 136] on button "Tag product recovered" at bounding box center [878, 135] width 121 height 36
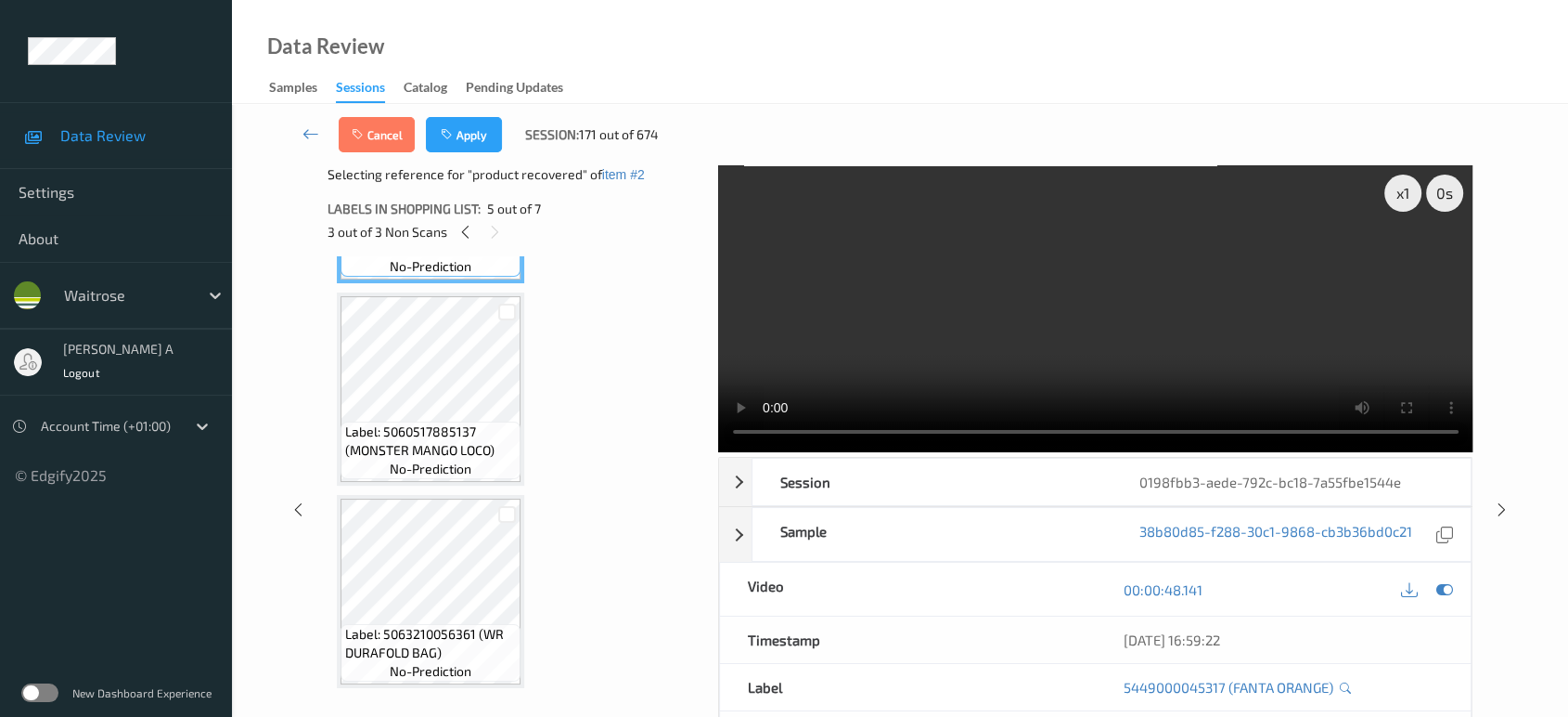
scroll to position [987, 0]
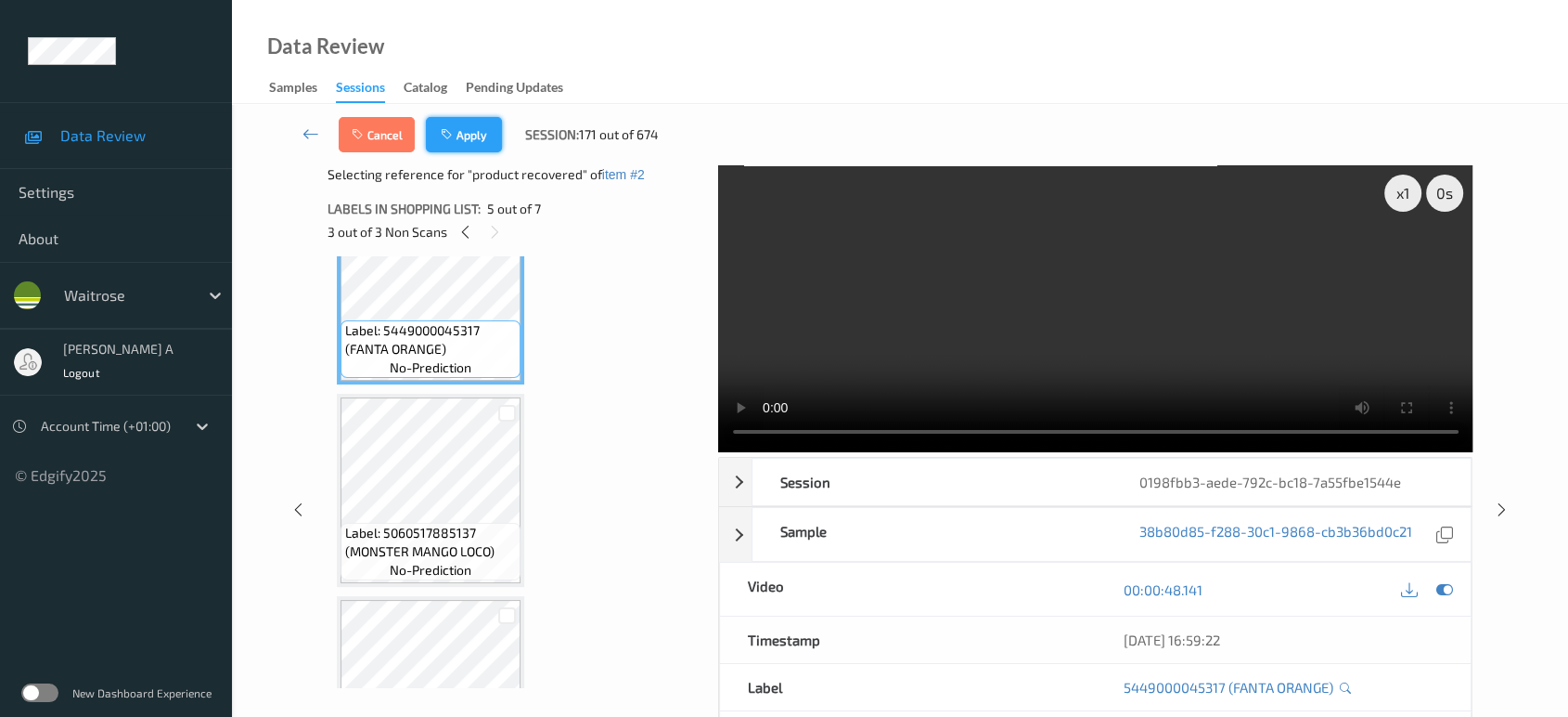
click at [465, 125] on button "Apply" at bounding box center [463, 135] width 76 height 36
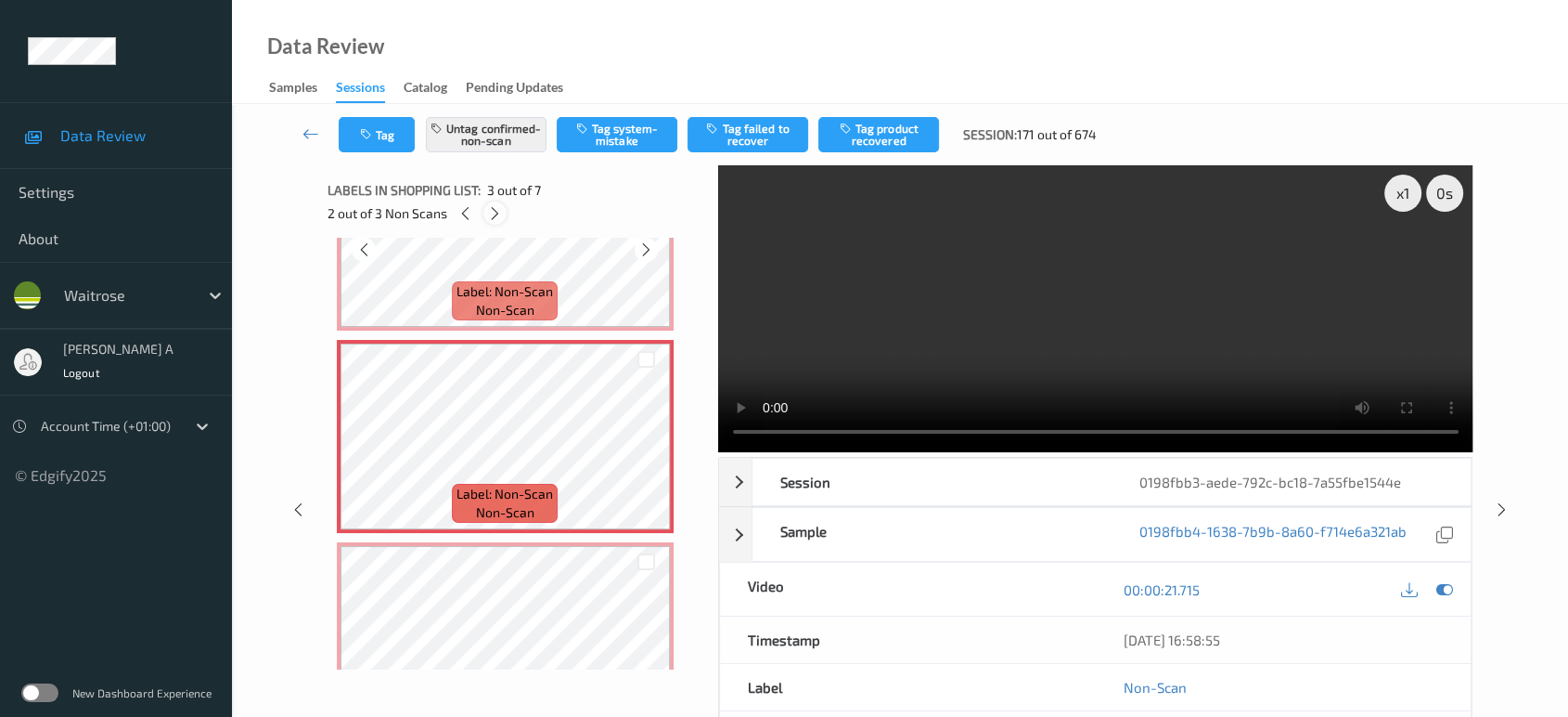
scroll to position [313, 0]
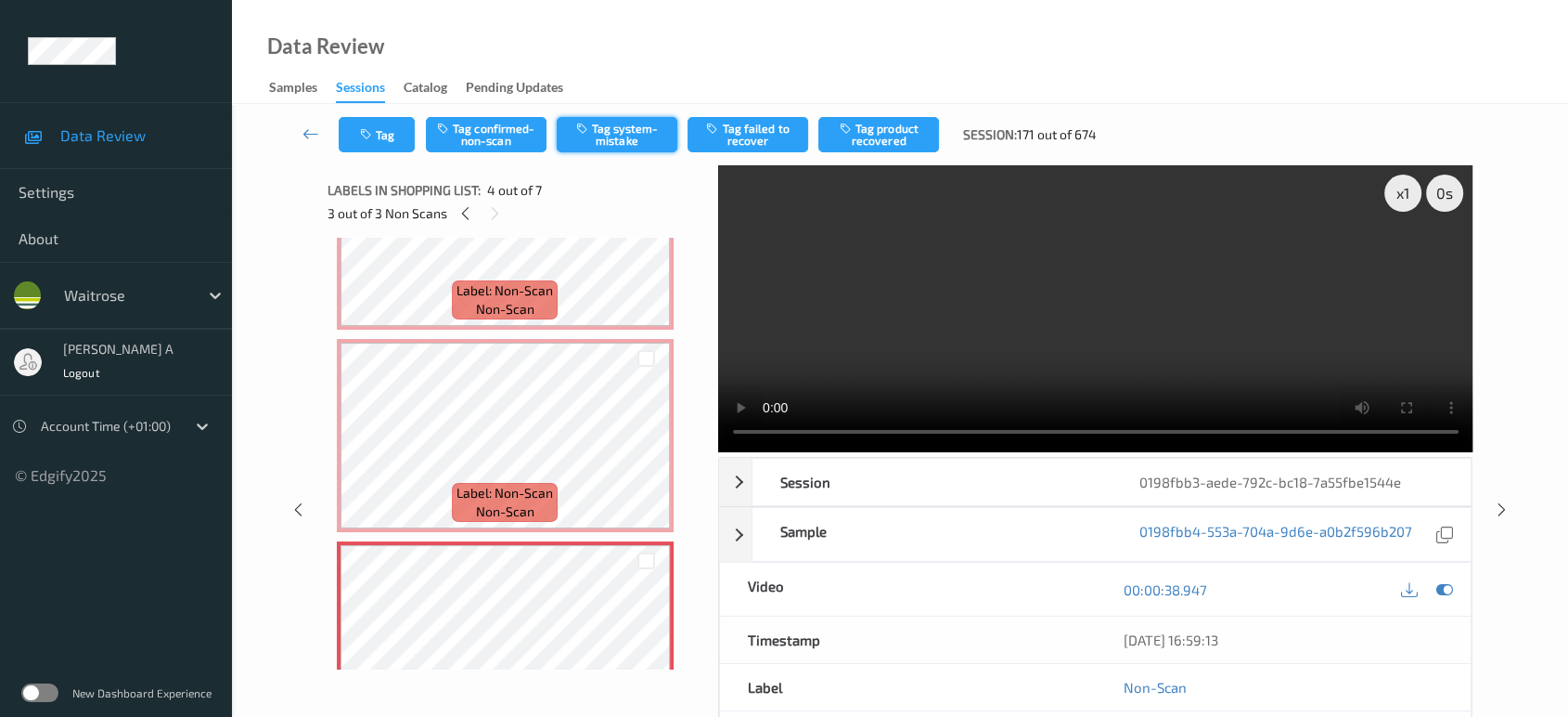
click at [592, 140] on button "Tag system-mistake" at bounding box center [617, 135] width 121 height 36
click at [391, 132] on button "Tag" at bounding box center [376, 135] width 76 height 36
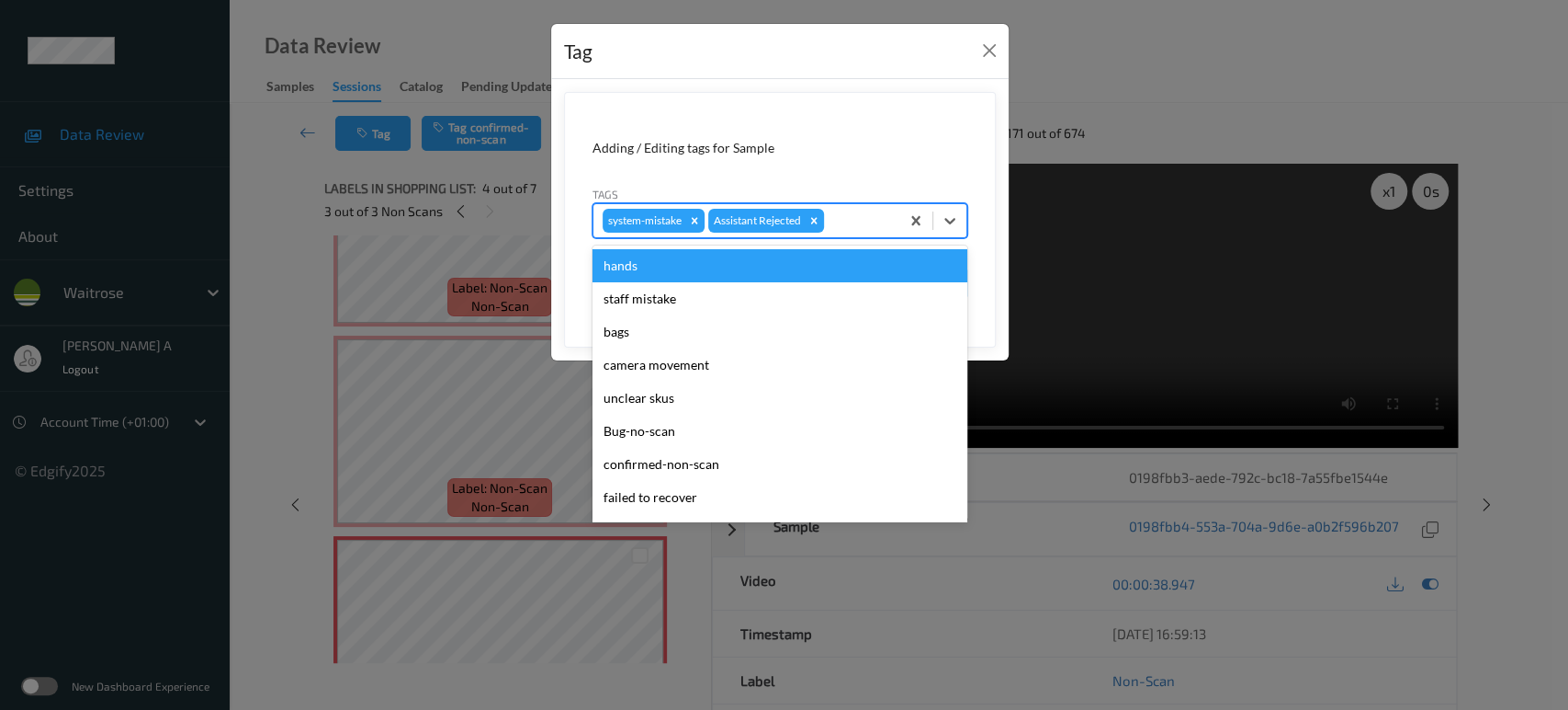
click at [888, 236] on div "system-mistake Assistant Rejected" at bounding box center [779, 220] width 375 height 35
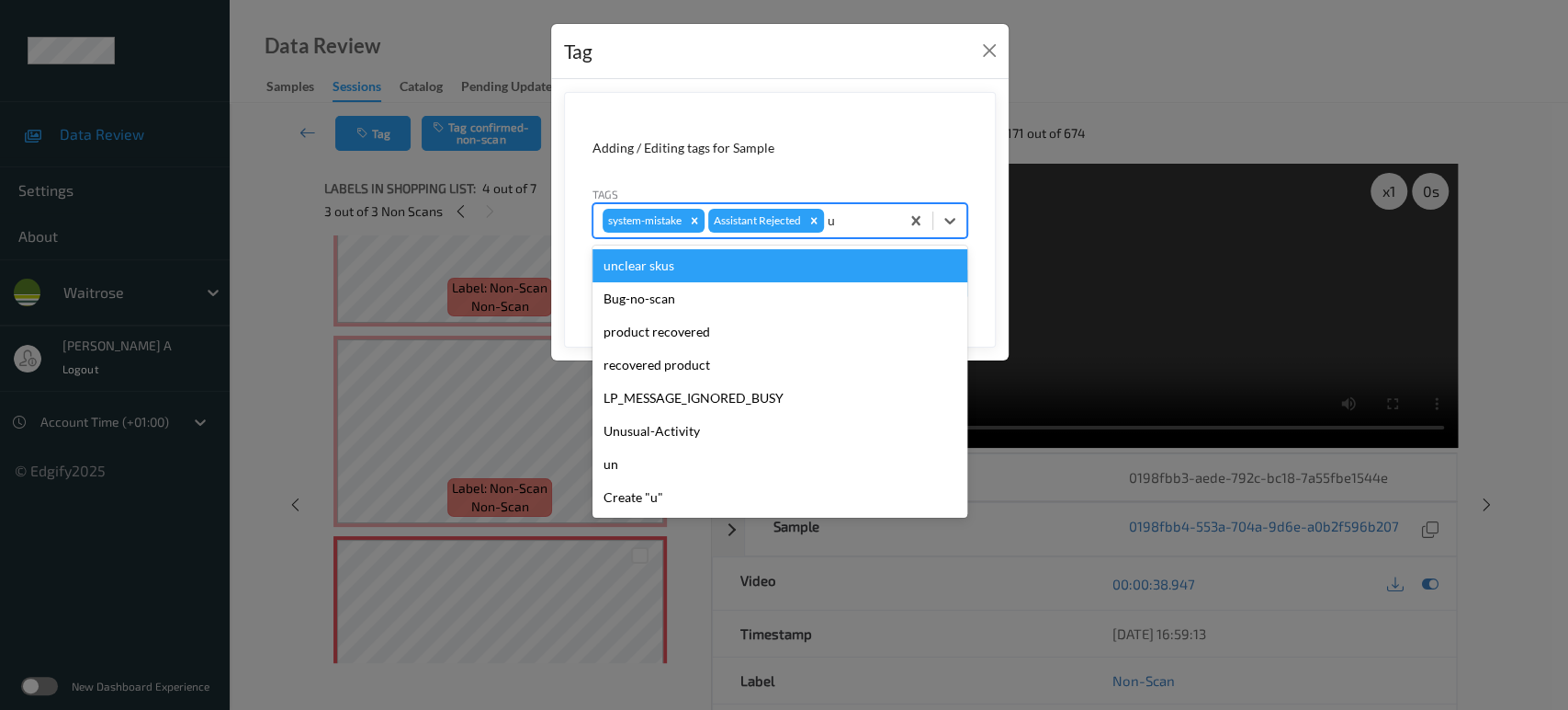
type input "un"
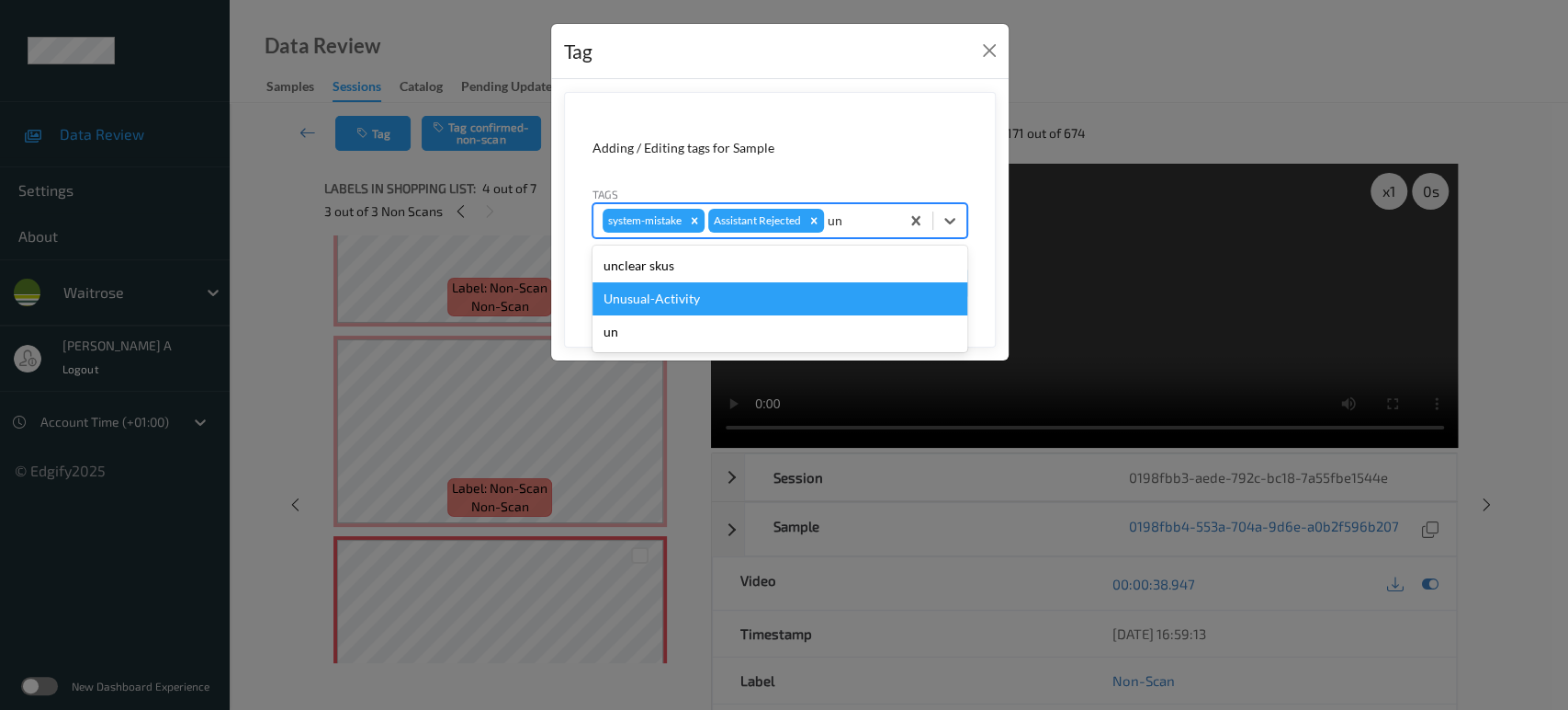
click at [726, 299] on div "Unusual-Activity" at bounding box center [779, 299] width 375 height 33
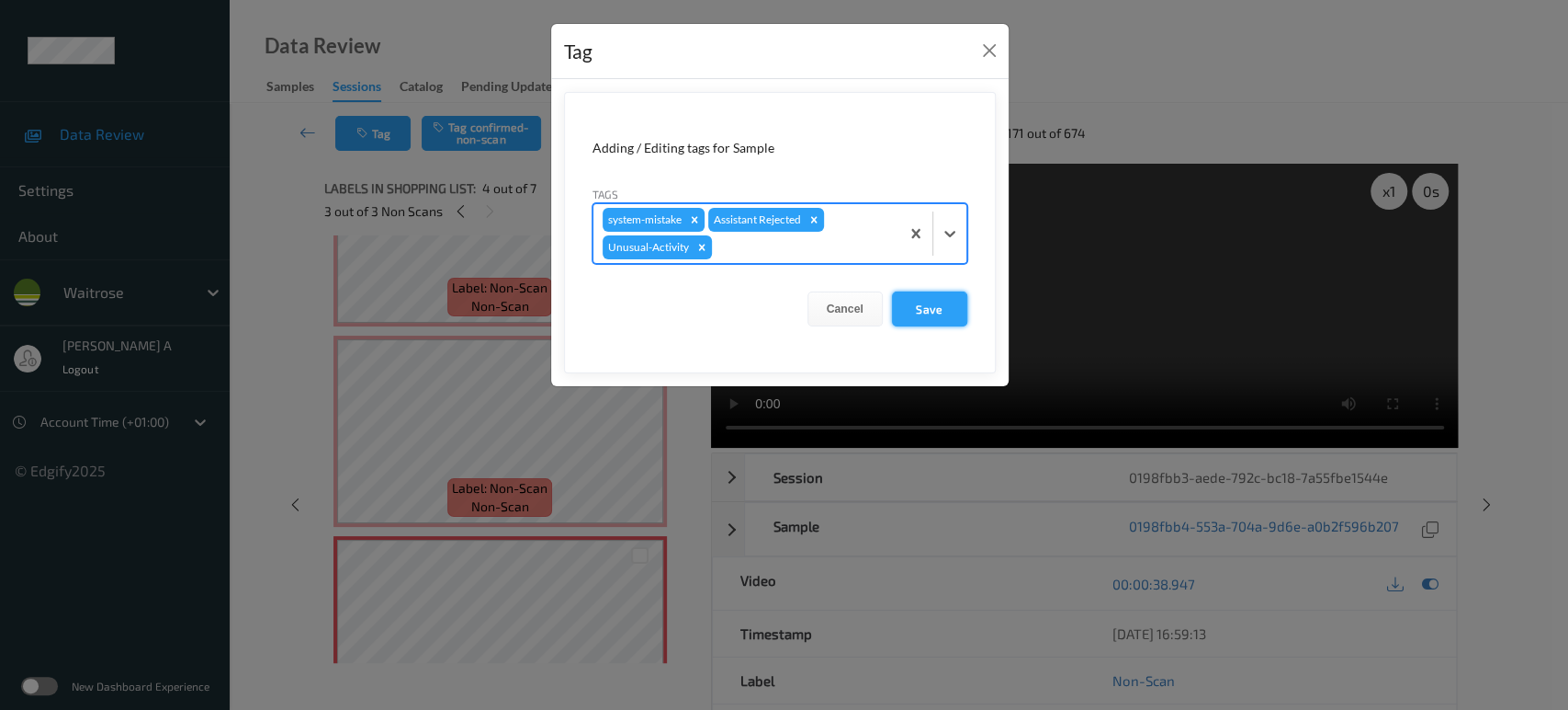
click at [938, 298] on button "Save" at bounding box center [929, 309] width 75 height 35
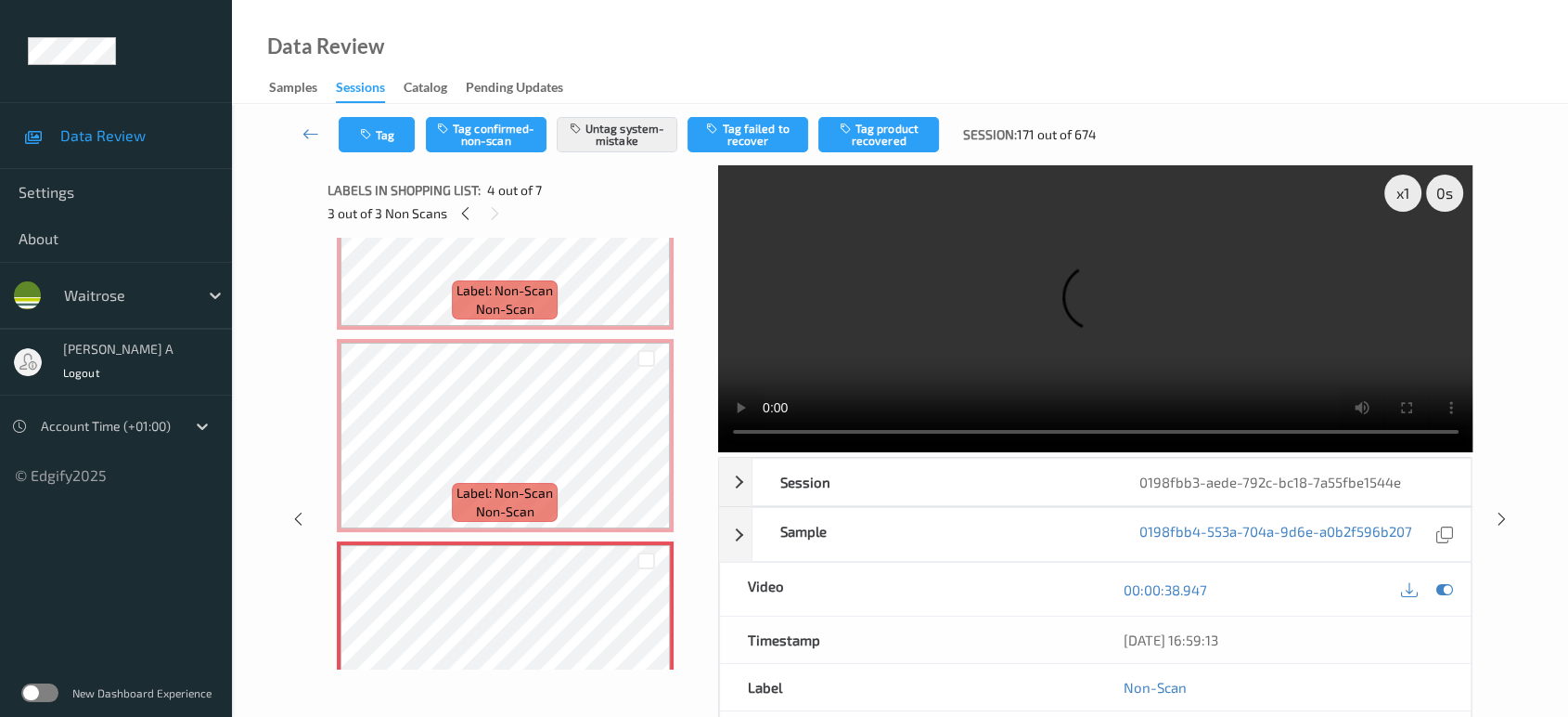
drag, startPoint x: 1504, startPoint y: 447, endPoint x: 1491, endPoint y: 427, distance: 23.9
click at [1504, 510] on icon at bounding box center [1502, 519] width 16 height 17
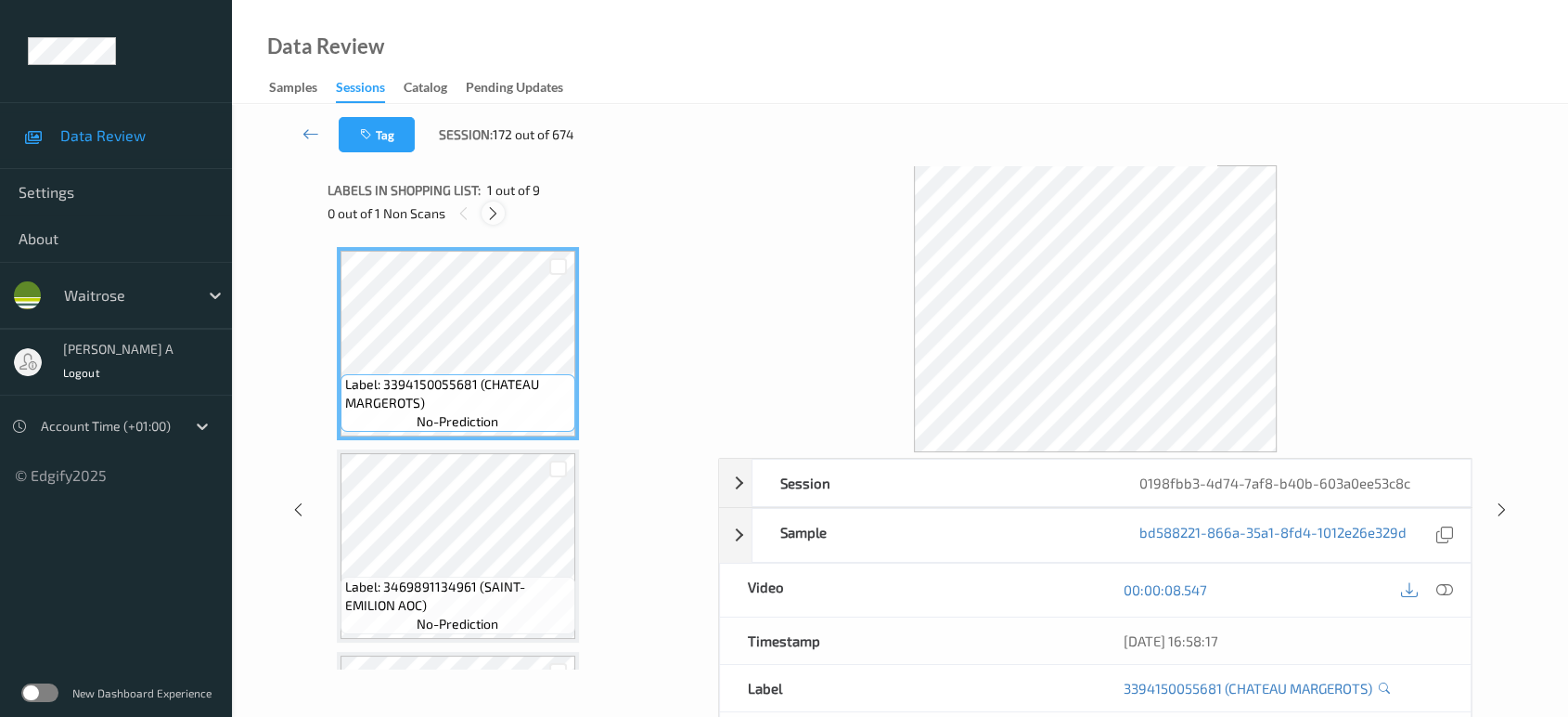
click at [492, 212] on icon at bounding box center [492, 213] width 16 height 17
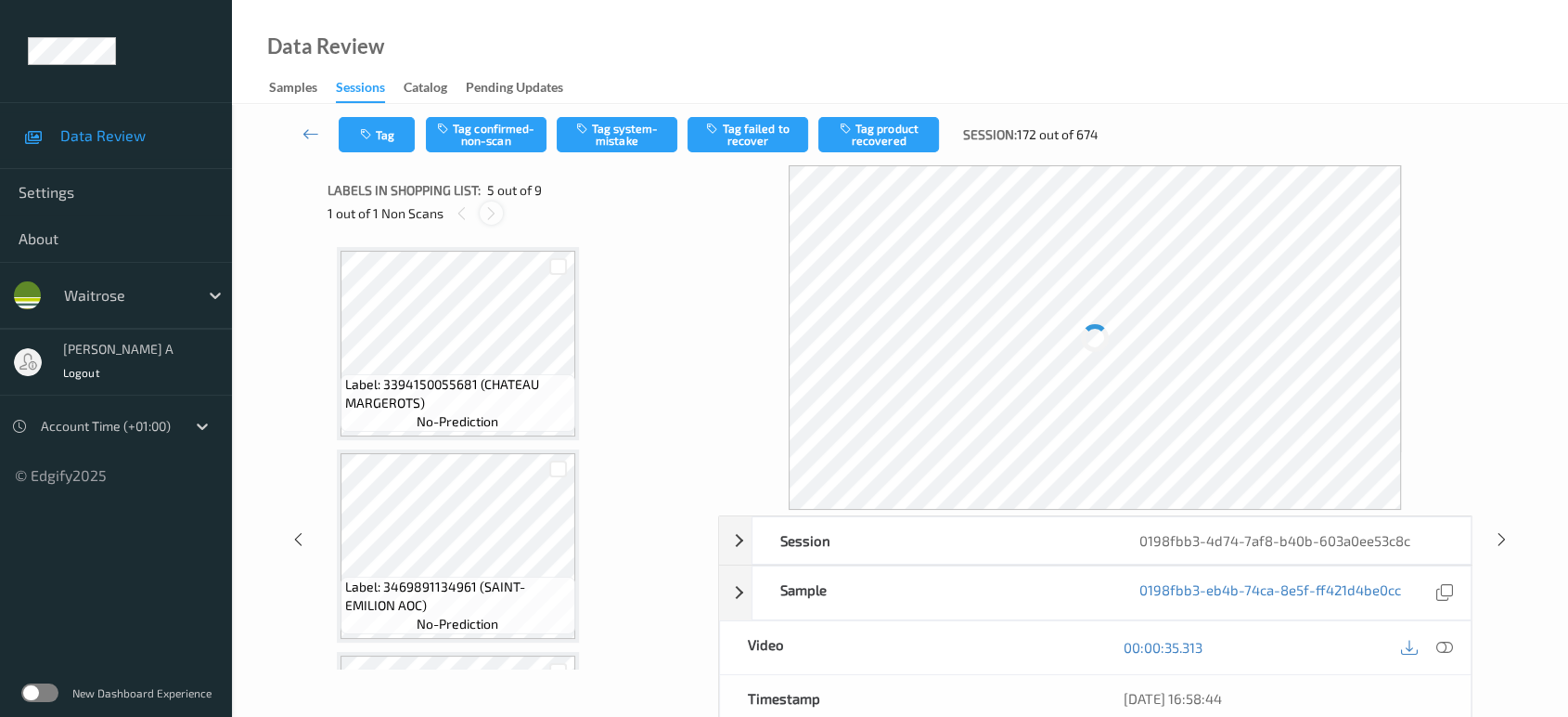
scroll to position [613, 0]
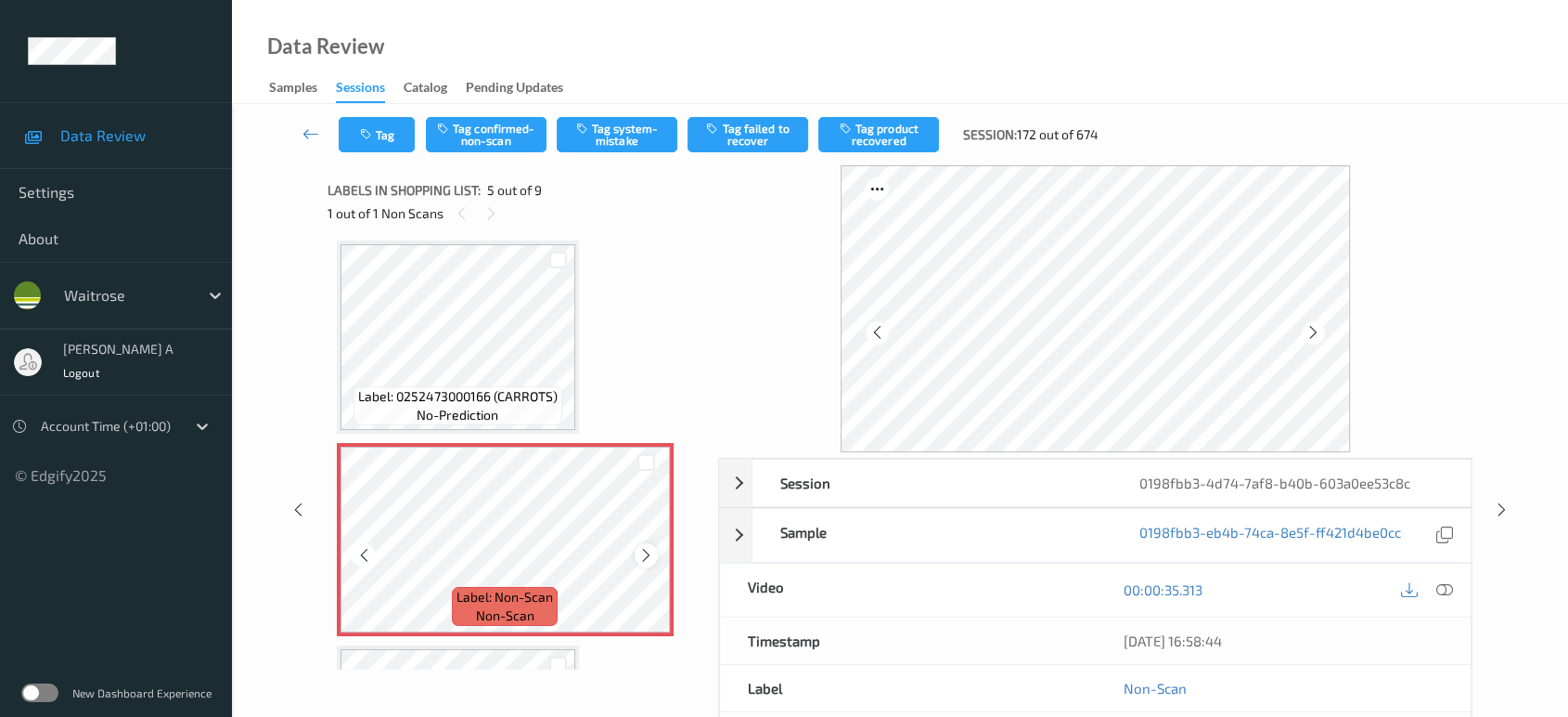
click at [646, 553] on icon at bounding box center [646, 555] width 16 height 17
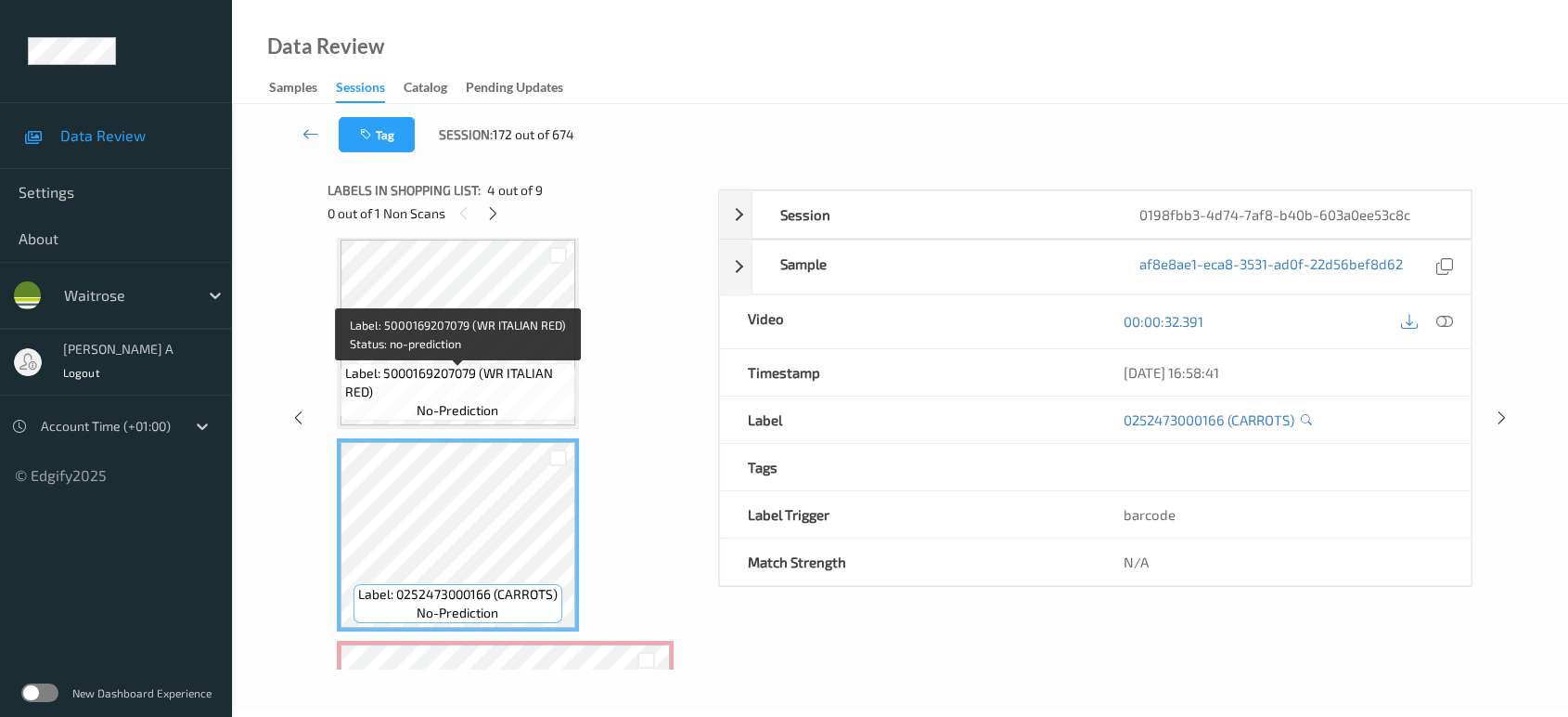
scroll to position [408, 0]
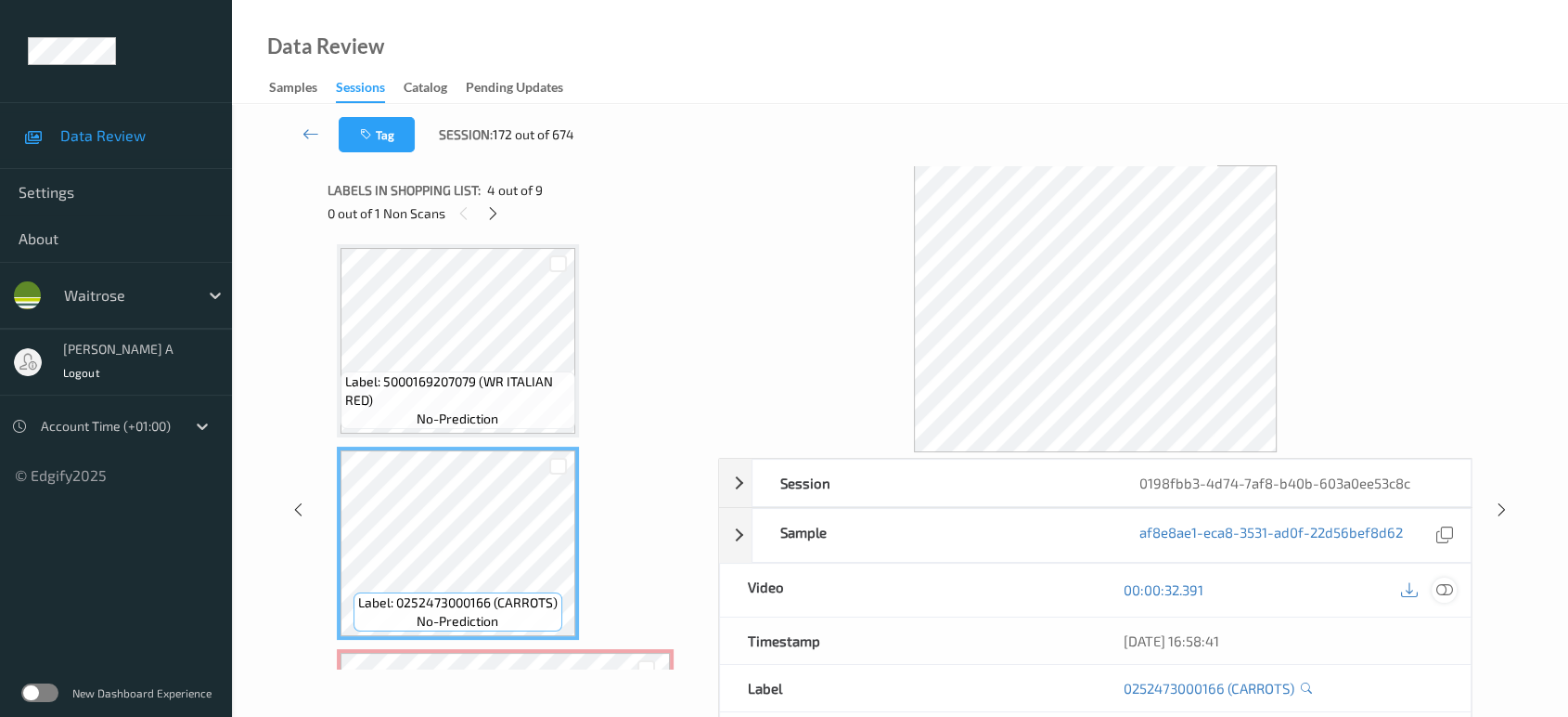
click at [1447, 588] on icon at bounding box center [1445, 590] width 17 height 17
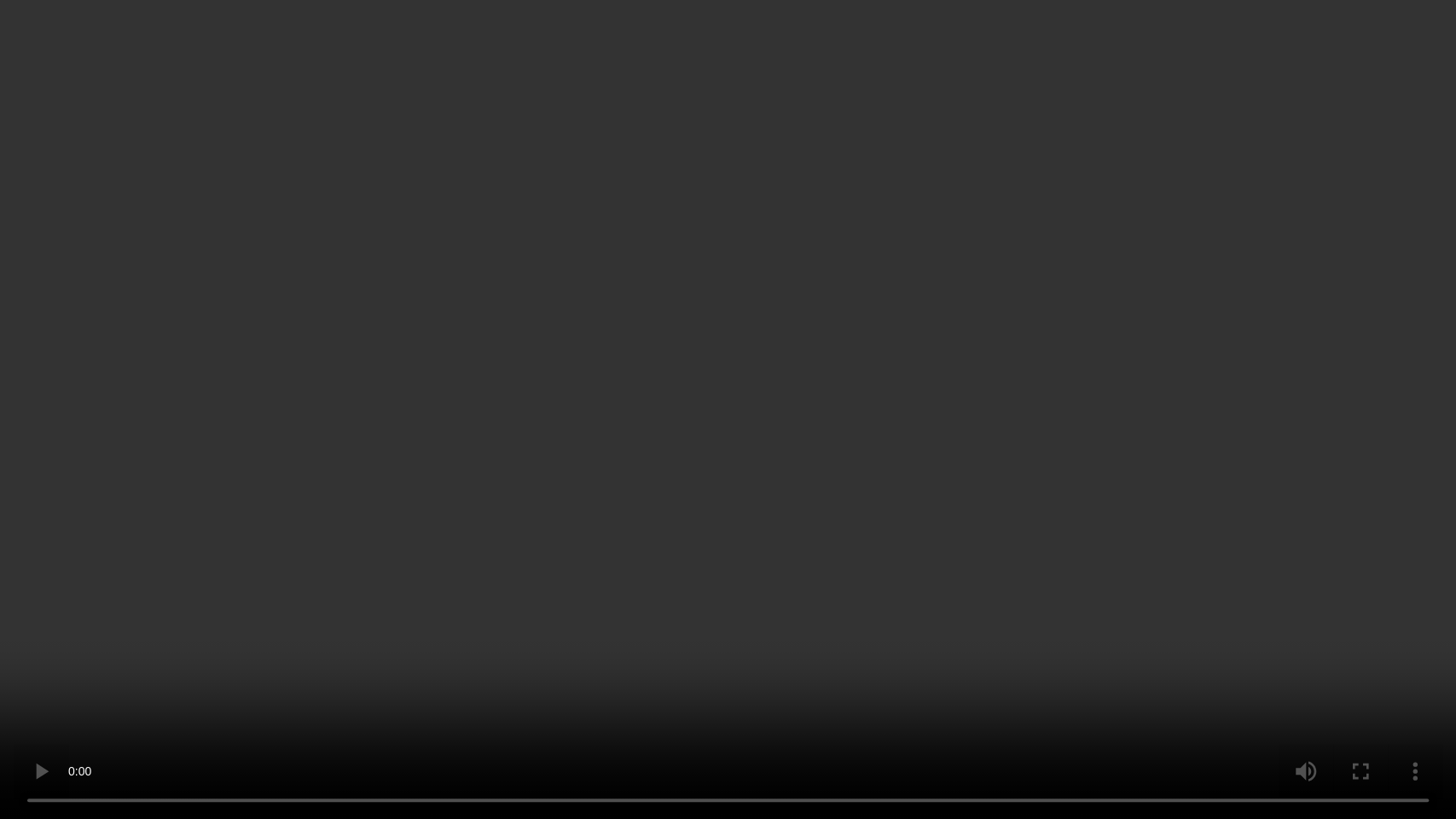
click at [899, 427] on video at bounding box center [728, 409] width 1456 height 819
click at [675, 482] on video at bounding box center [728, 409] width 1456 height 819
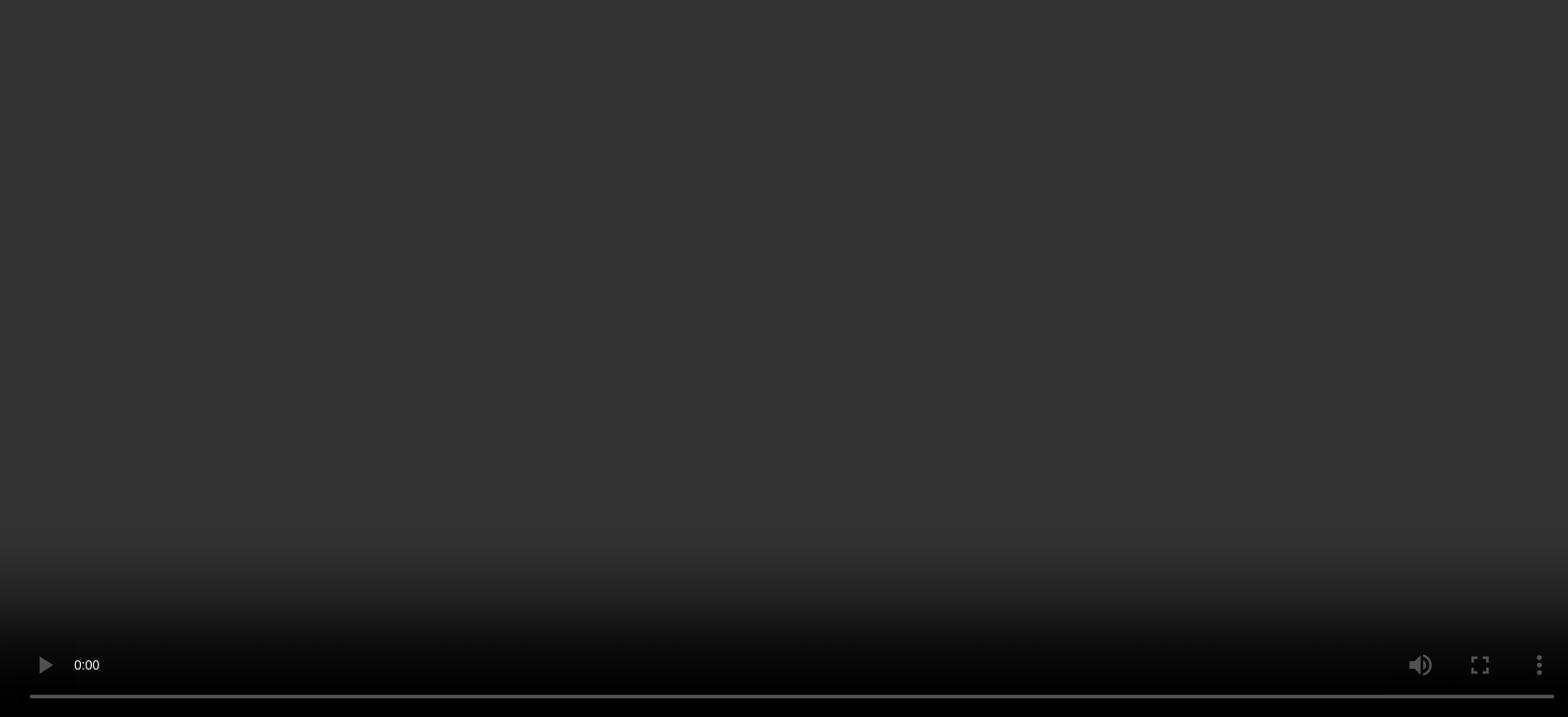
scroll to position [923, 0]
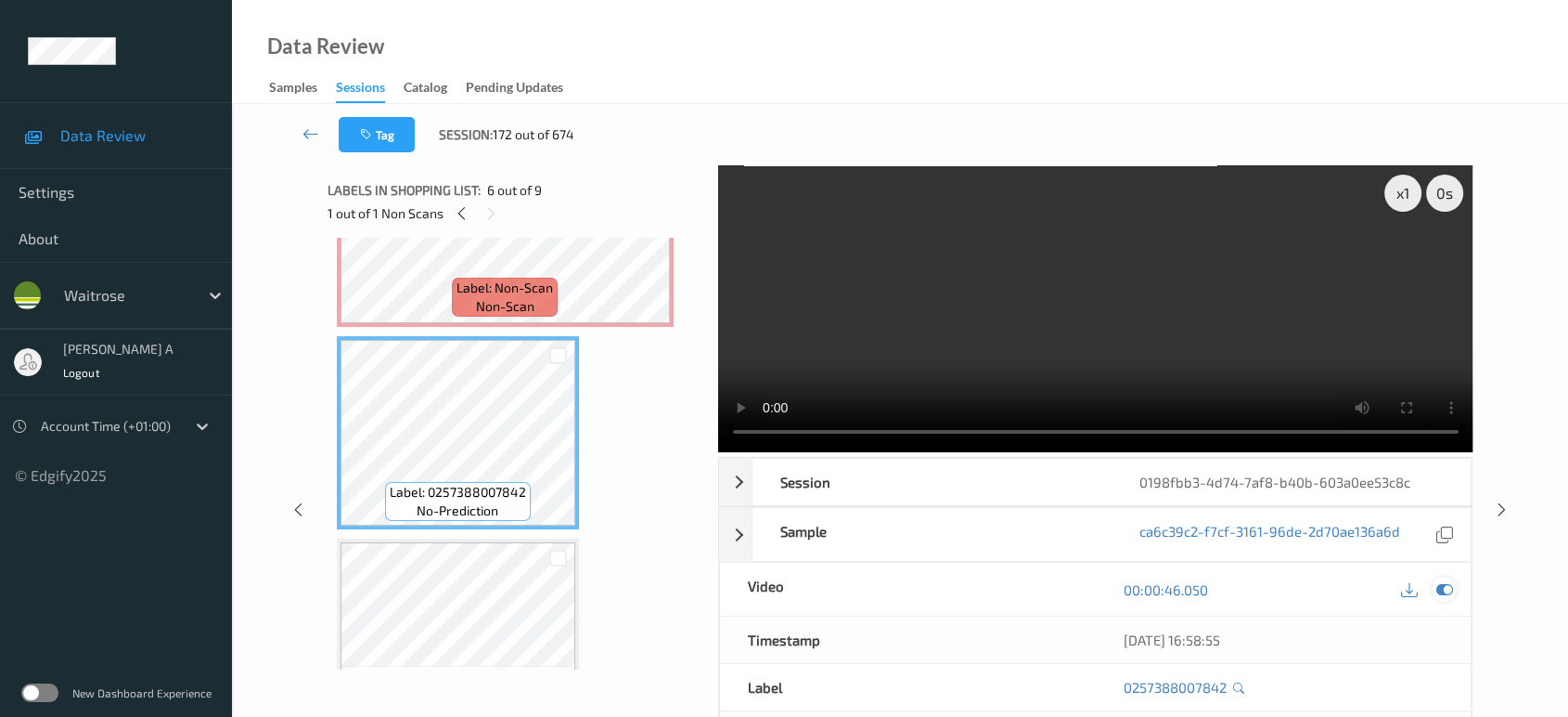
click at [1434, 590] on div at bounding box center [1444, 589] width 25 height 25
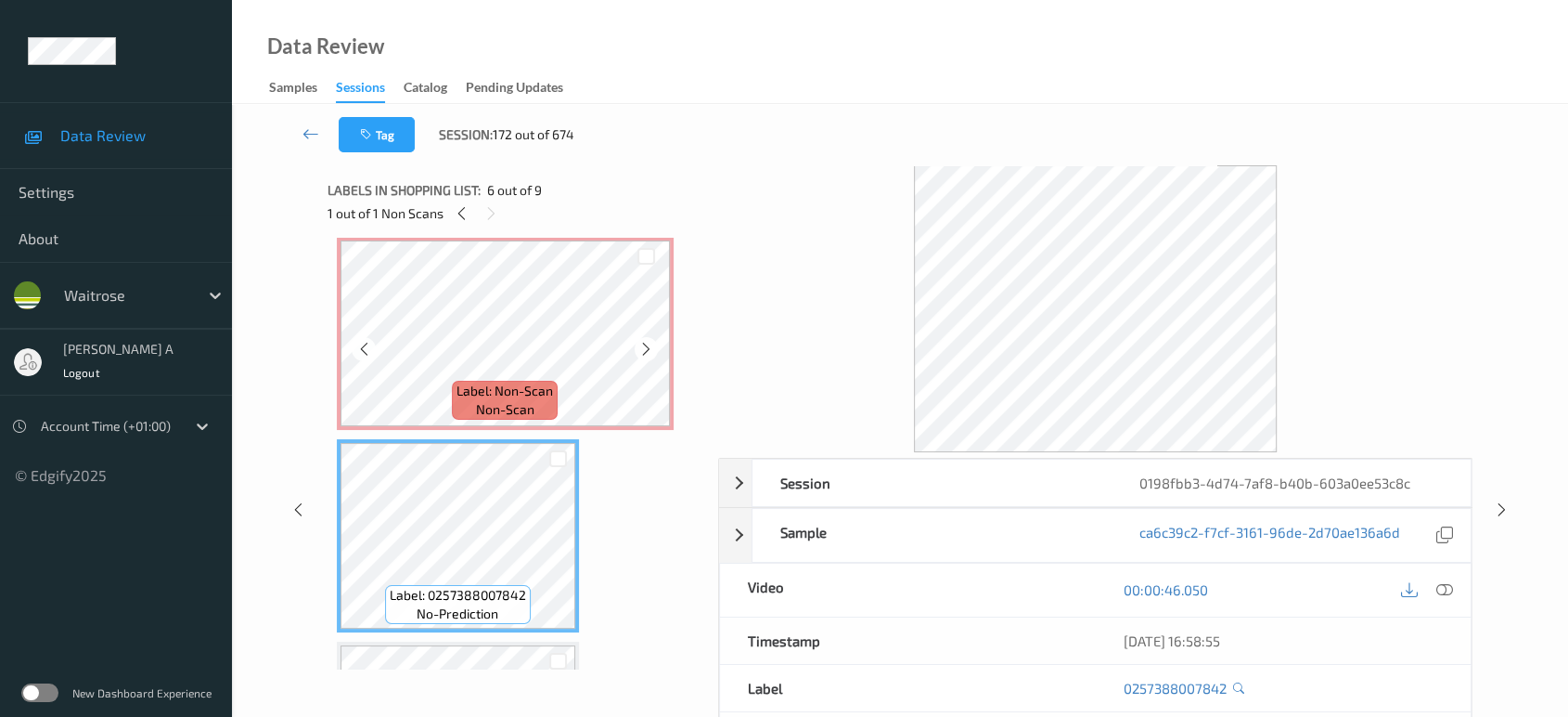
scroll to position [717, 0]
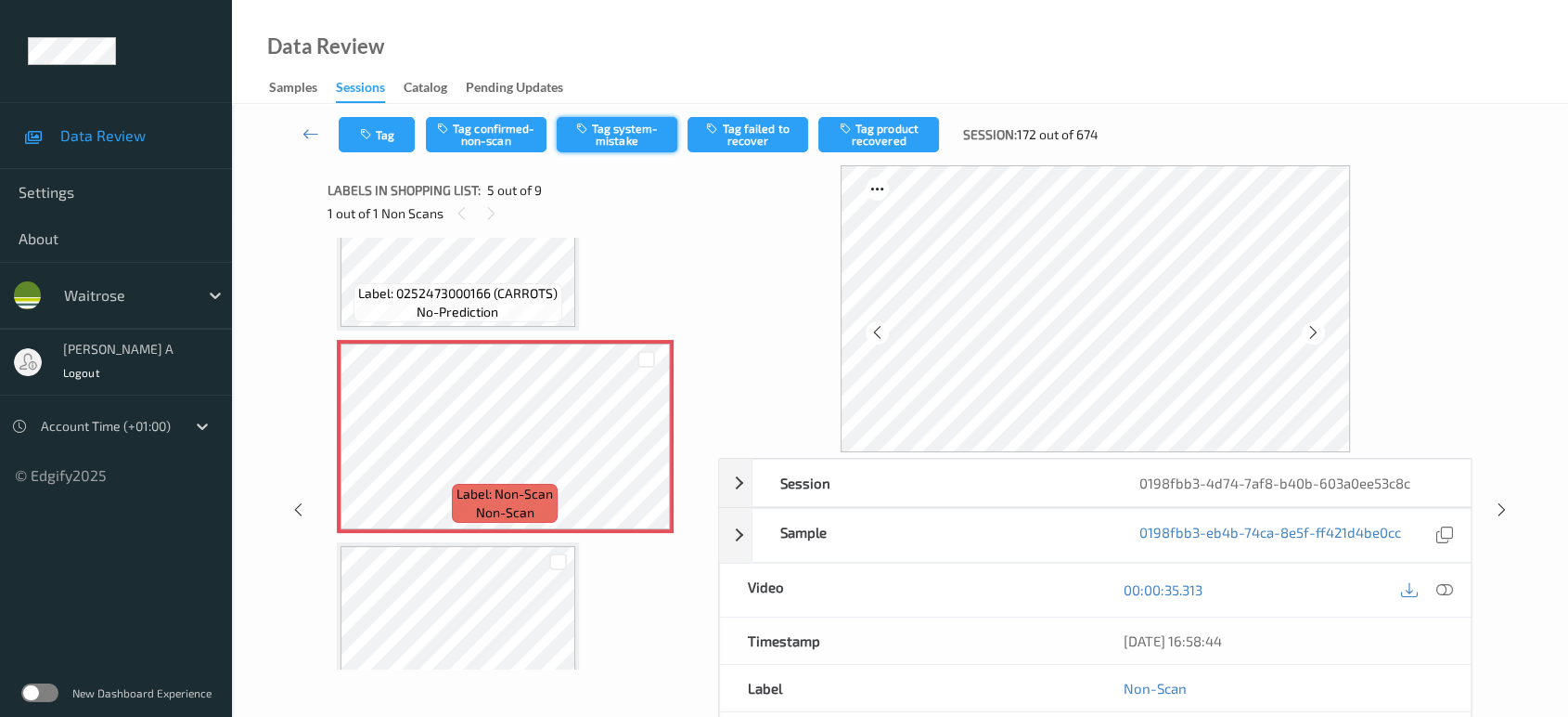
click at [621, 121] on button "Tag system-mistake" at bounding box center [617, 135] width 121 height 36
click at [380, 129] on button "Tag" at bounding box center [376, 135] width 76 height 36
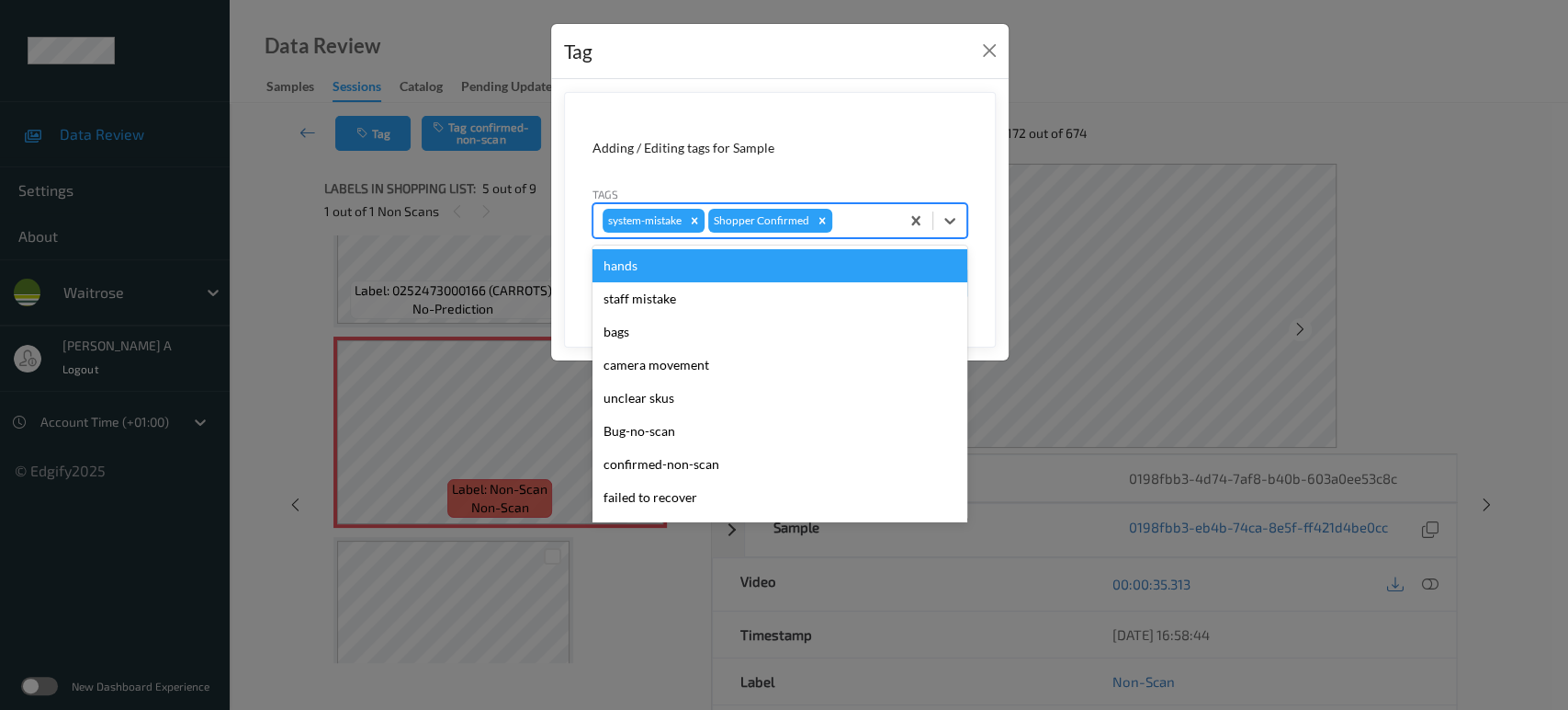
click at [867, 218] on div at bounding box center [863, 220] width 55 height 22
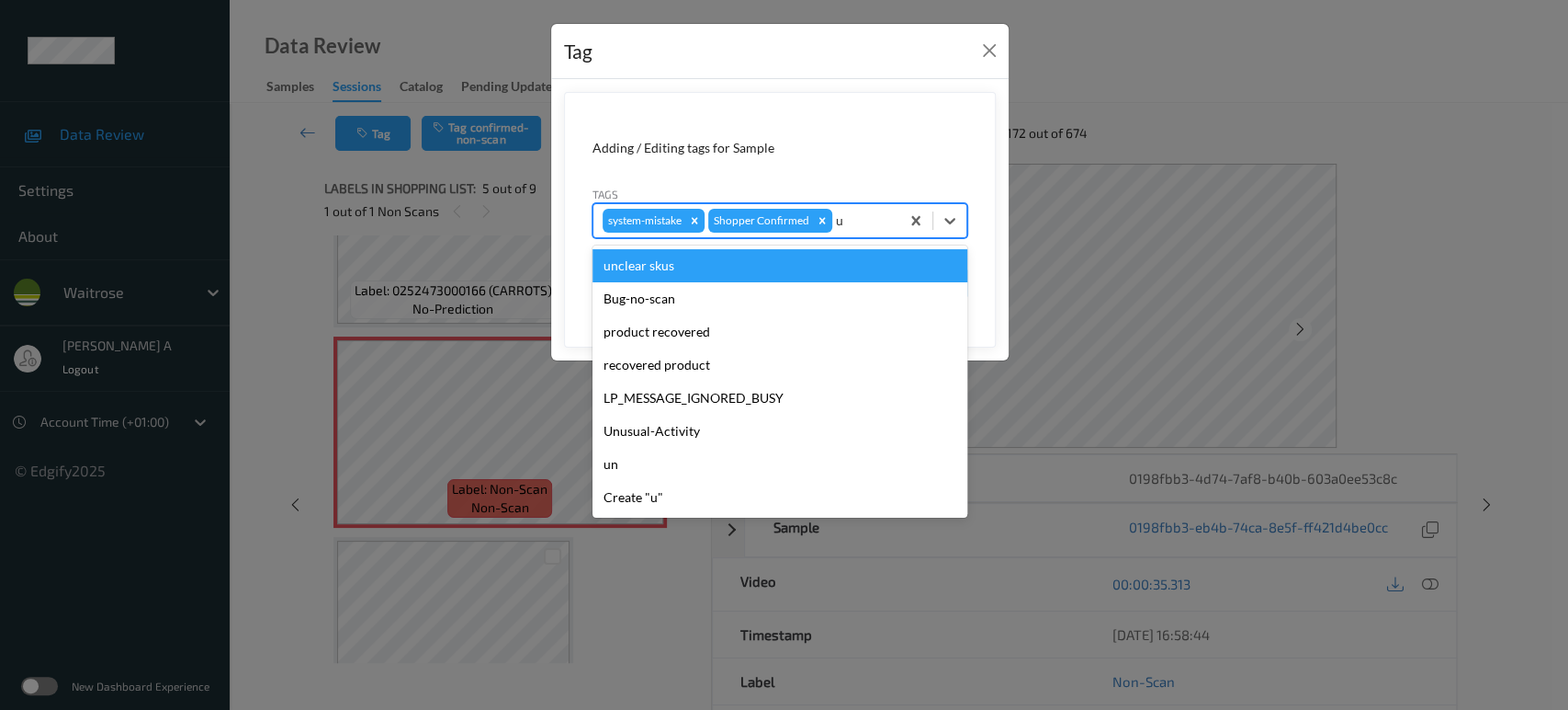
type input "un"
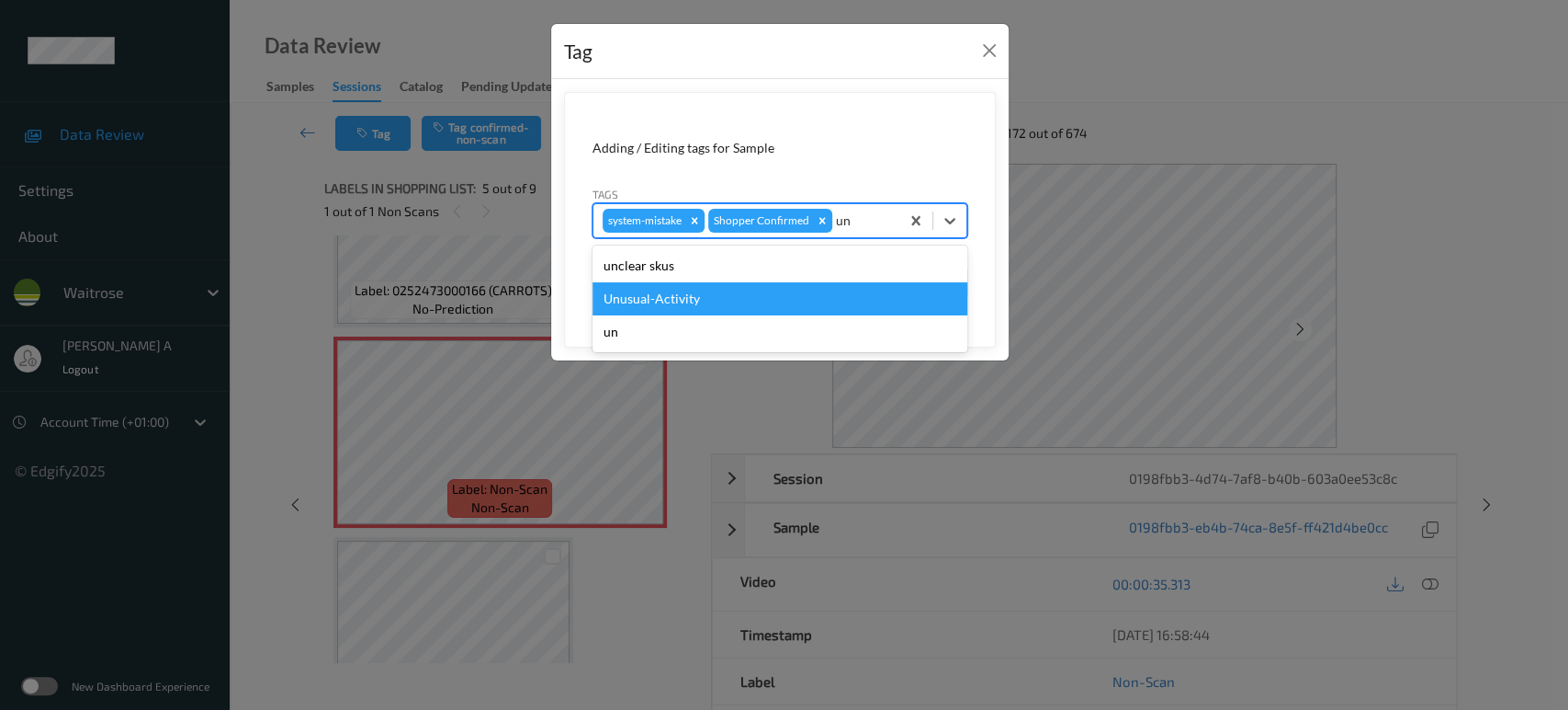
click at [759, 287] on div "Unusual-Activity" at bounding box center [779, 299] width 375 height 33
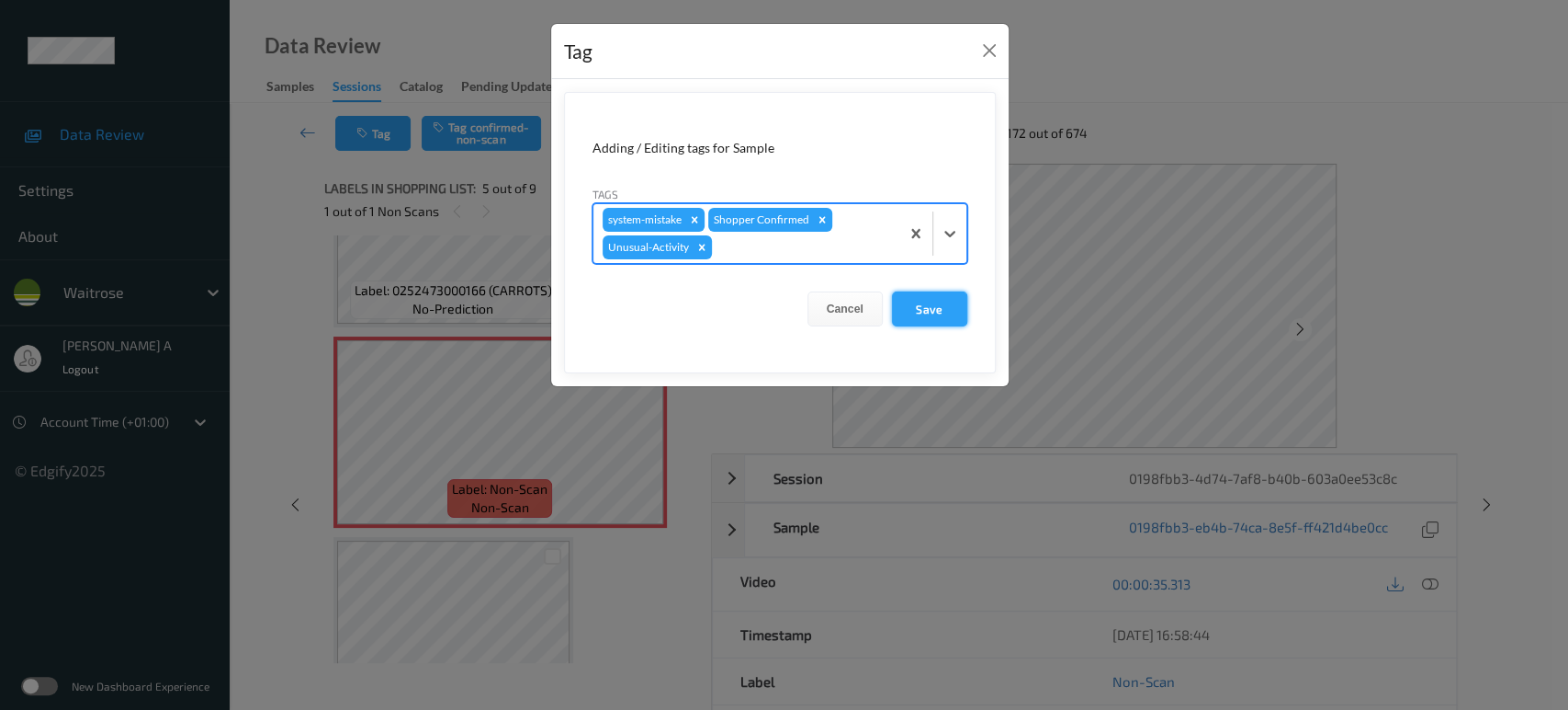
click at [921, 310] on button "Save" at bounding box center [929, 309] width 75 height 35
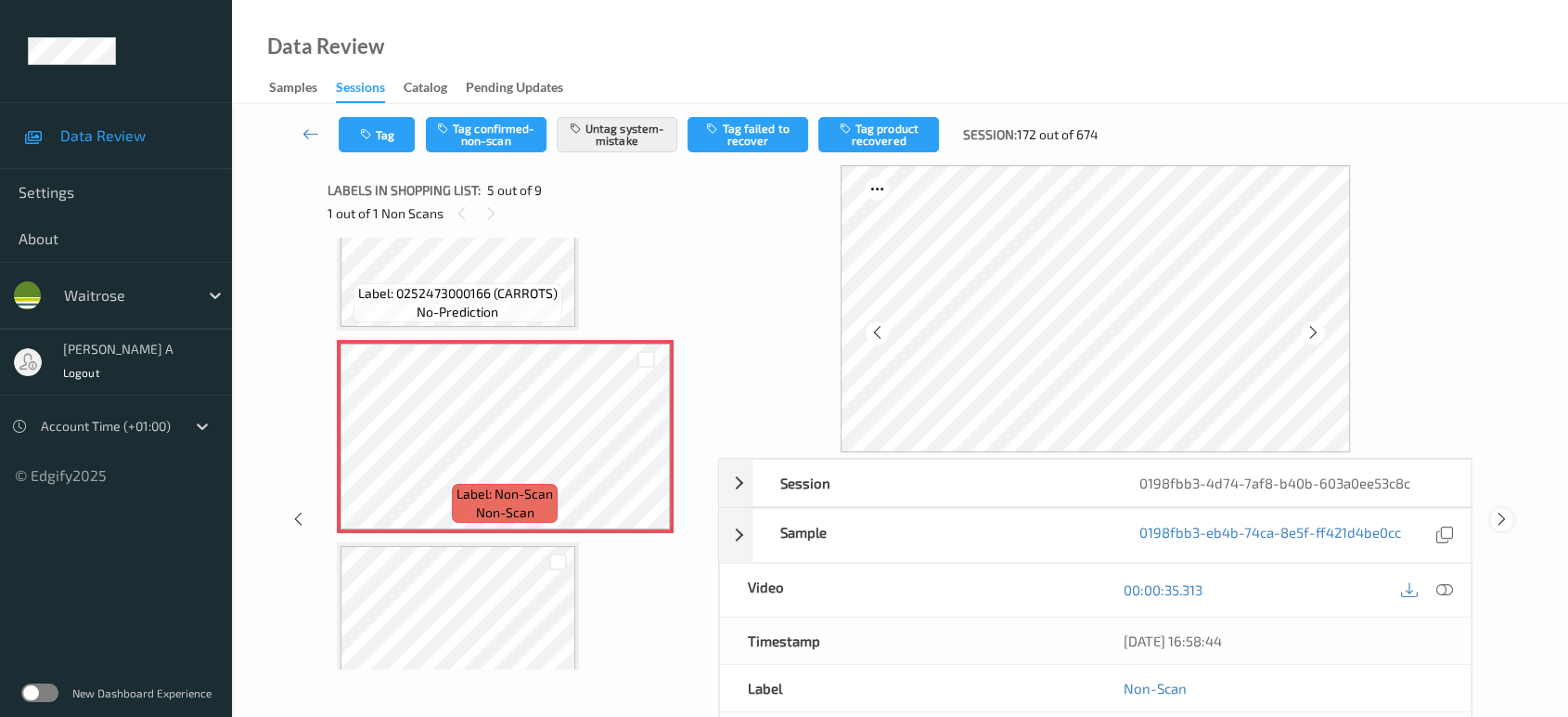
click at [1502, 519] on icon at bounding box center [1502, 519] width 16 height 17
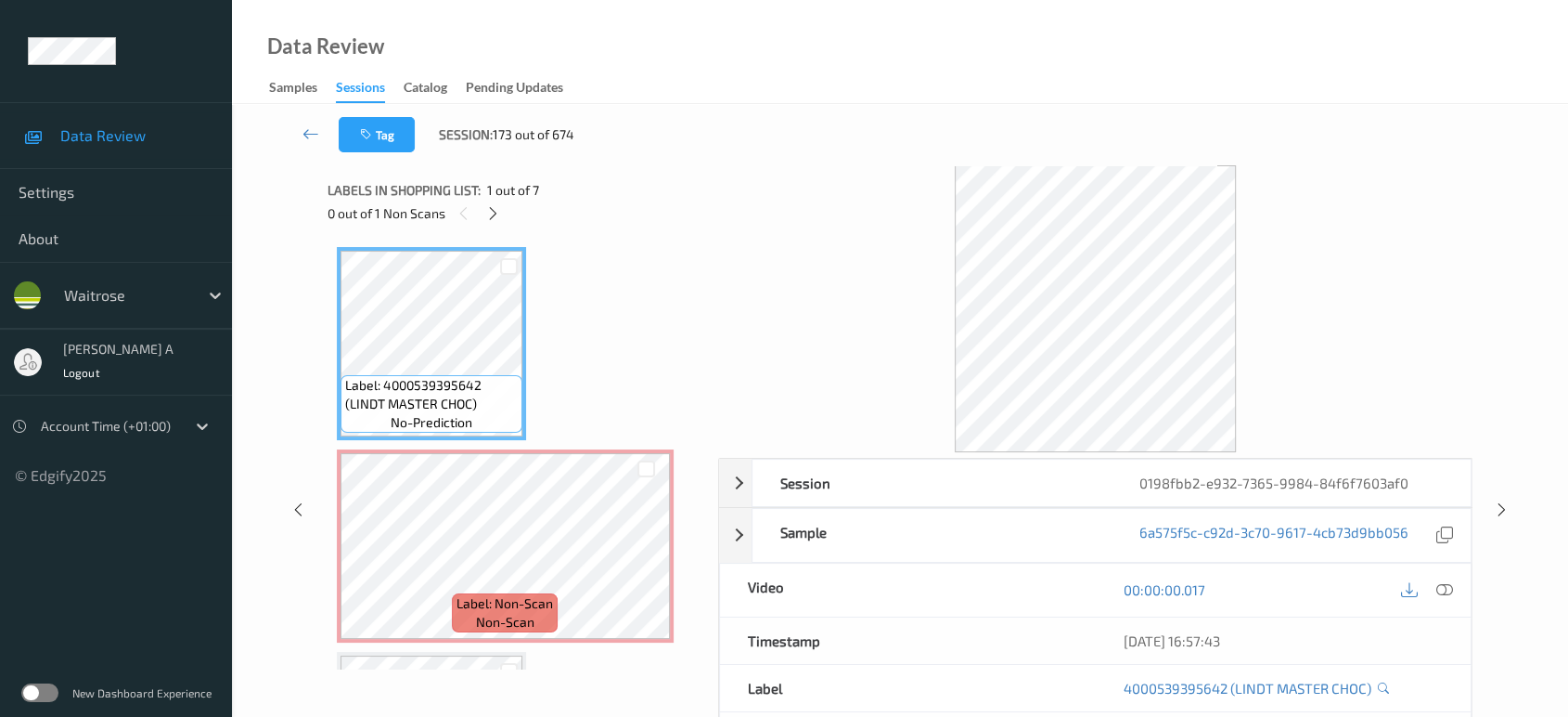
drag, startPoint x: 502, startPoint y: 221, endPoint x: 506, endPoint y: 234, distance: 13.6
click at [502, 221] on div "0 out of 1 Non Scans" at bounding box center [517, 212] width 378 height 23
click at [497, 214] on icon at bounding box center [492, 213] width 16 height 17
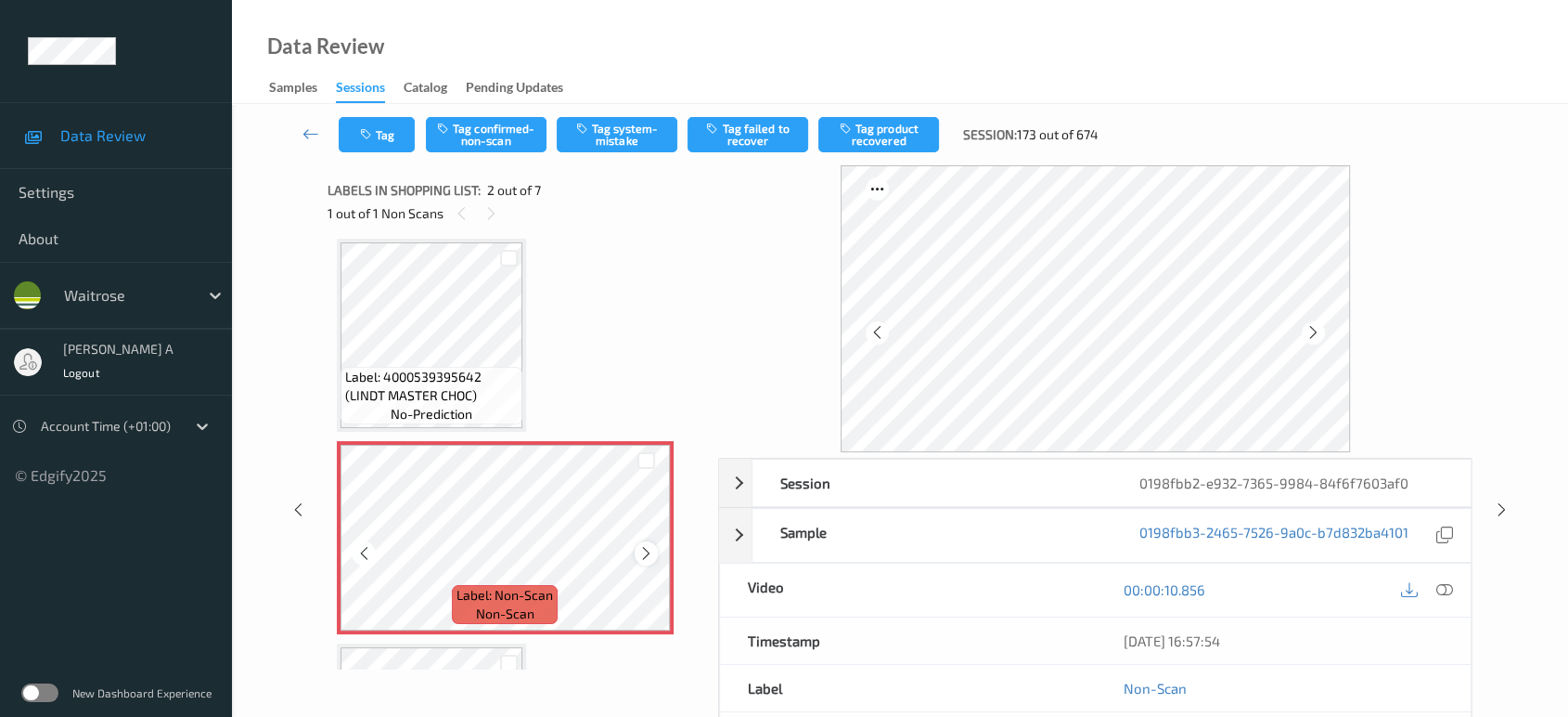
click at [647, 549] on icon at bounding box center [646, 553] width 16 height 17
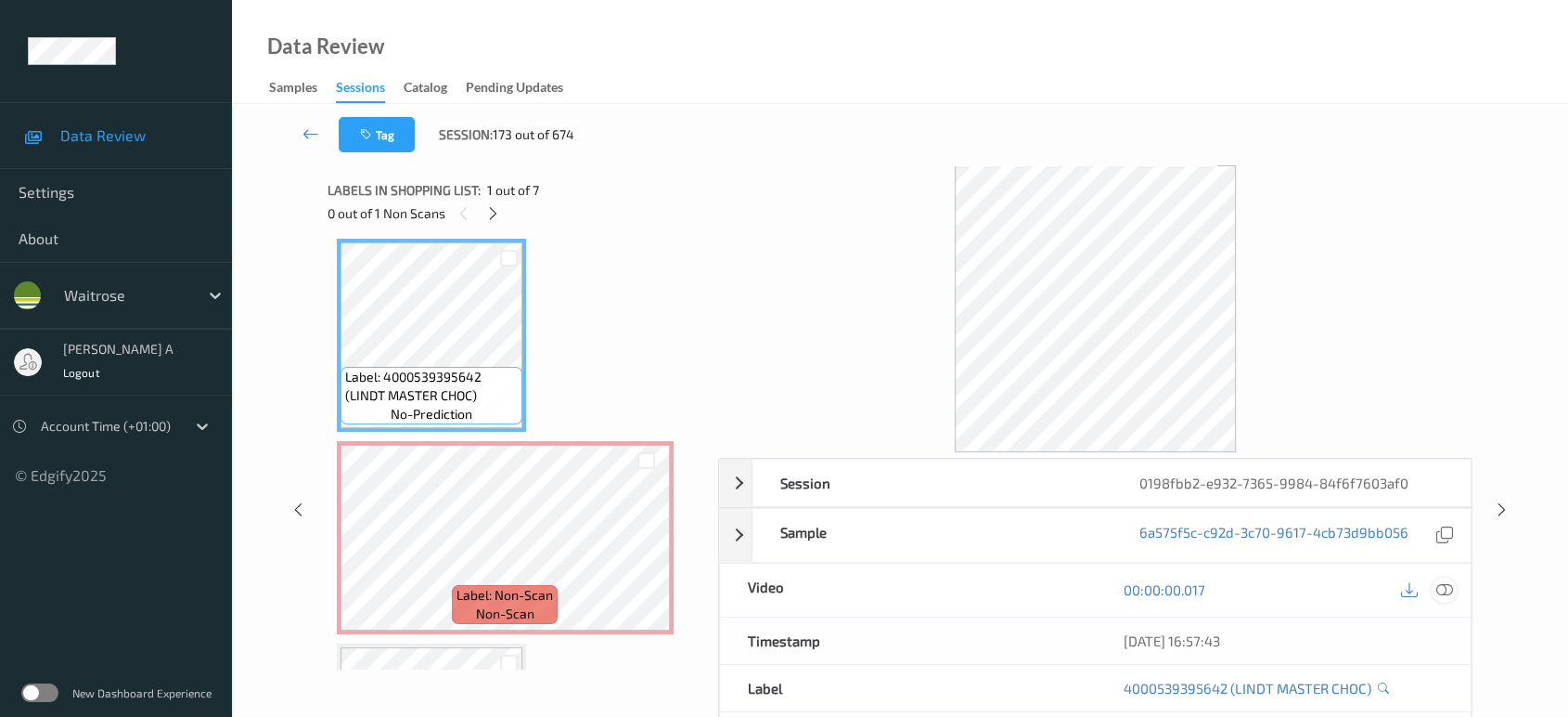
click at [1447, 591] on icon at bounding box center [1445, 590] width 17 height 17
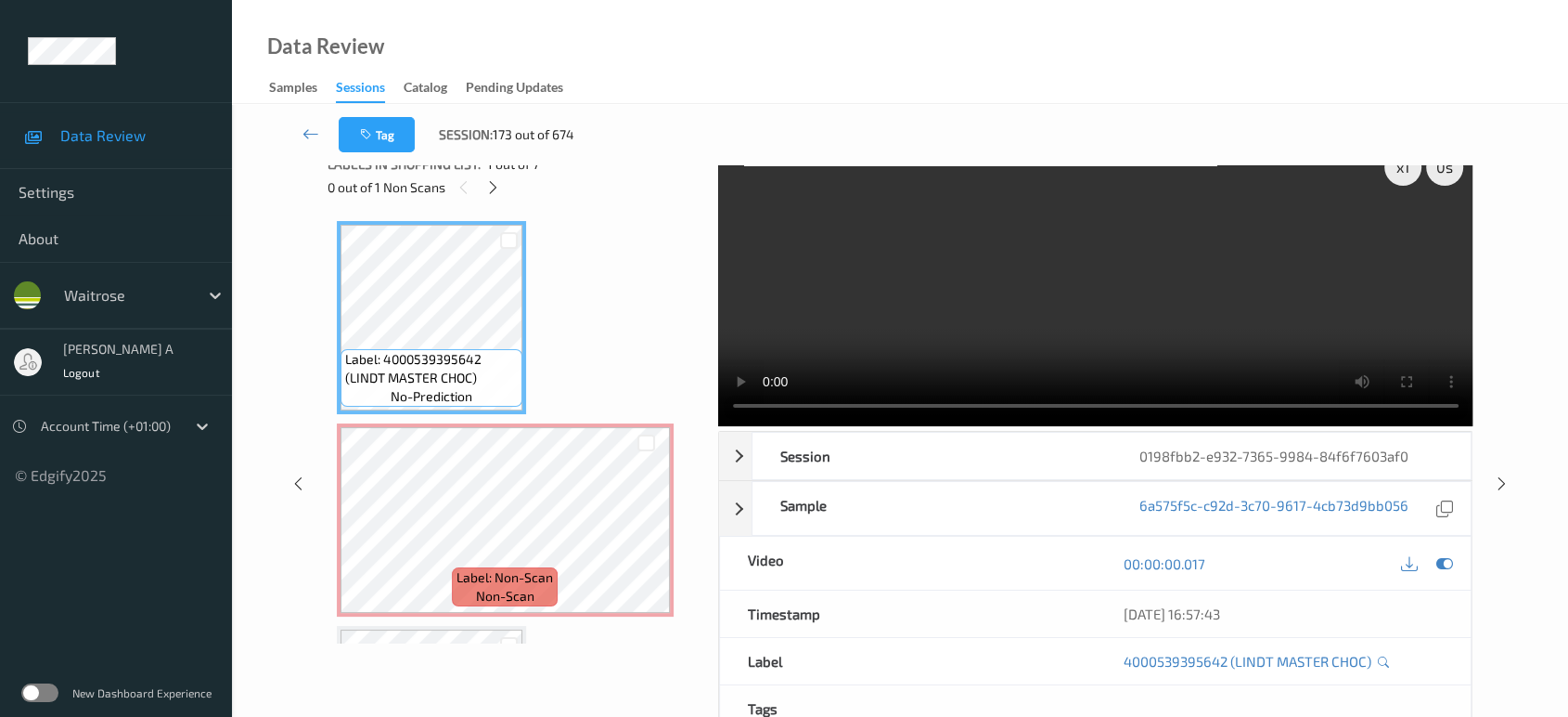
scroll to position [0, 0]
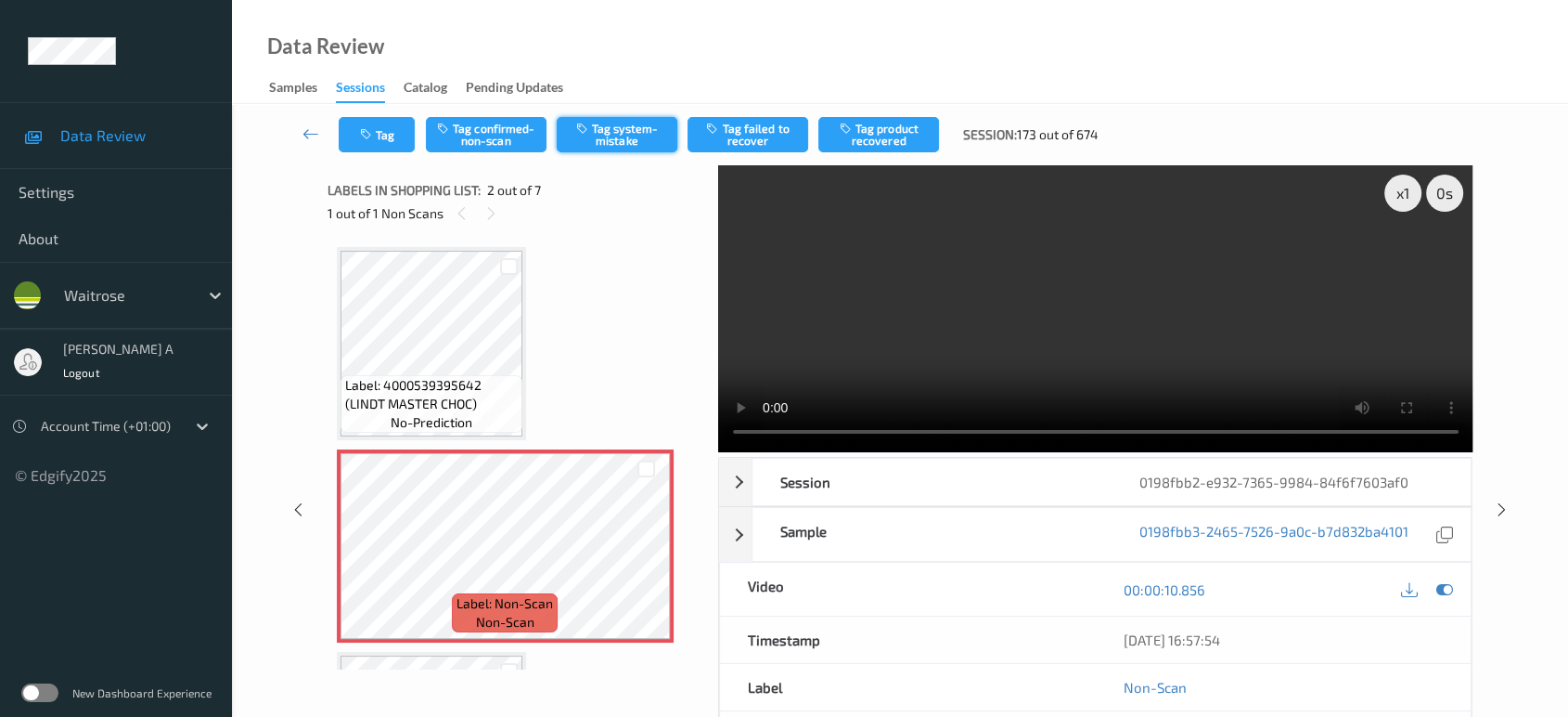
click at [611, 148] on button "Tag system-mistake" at bounding box center [617, 135] width 121 height 36
click at [354, 144] on button "Tag" at bounding box center [376, 135] width 76 height 36
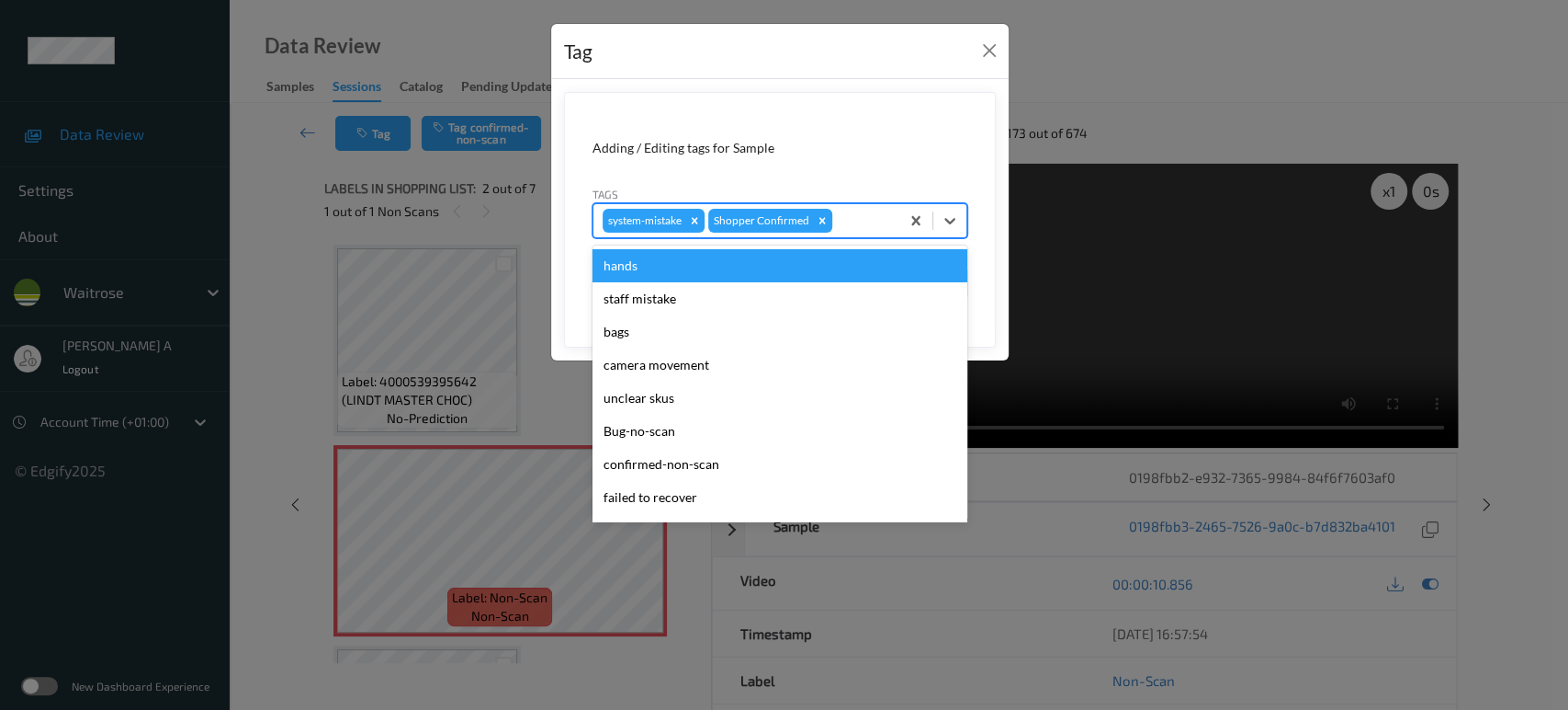
click at [872, 225] on div at bounding box center [863, 220] width 55 height 22
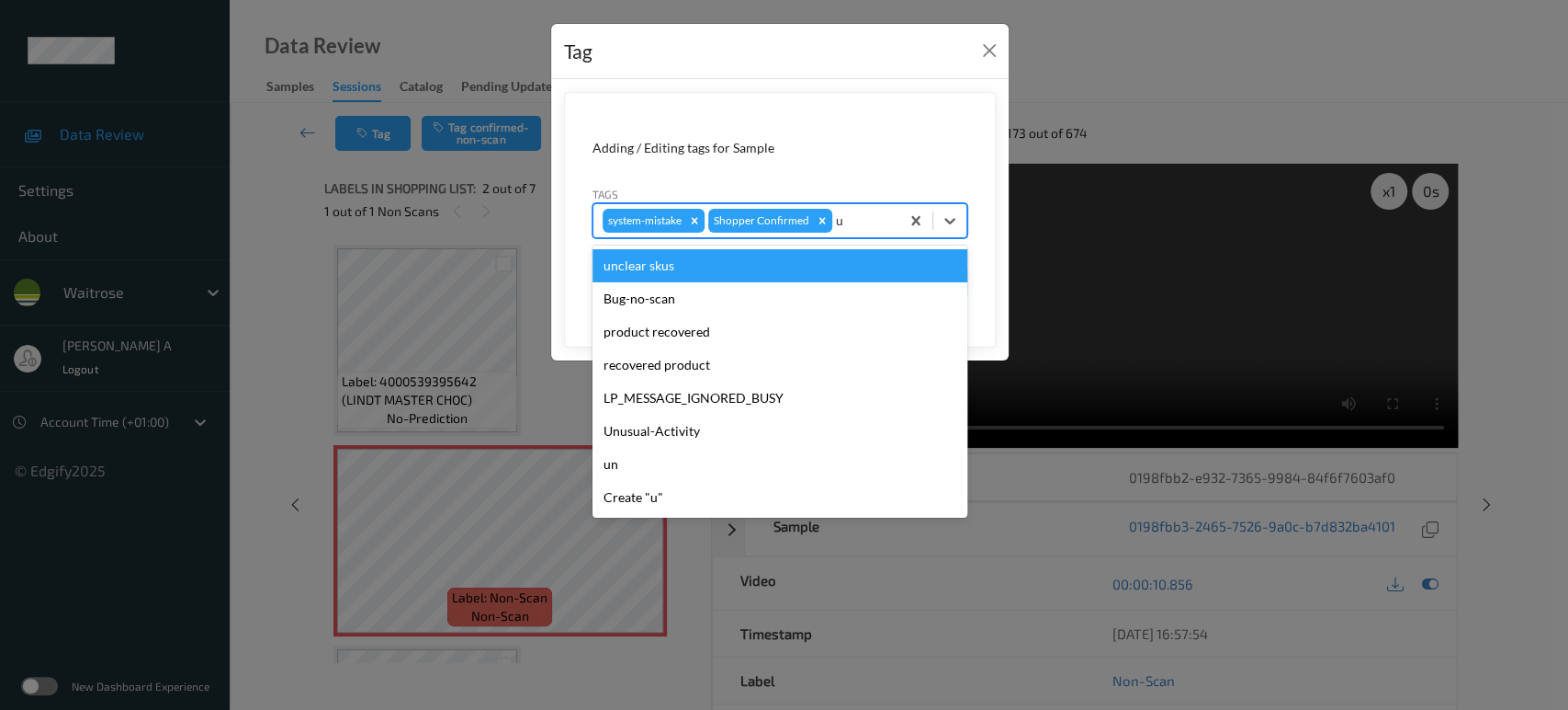
type input "un"
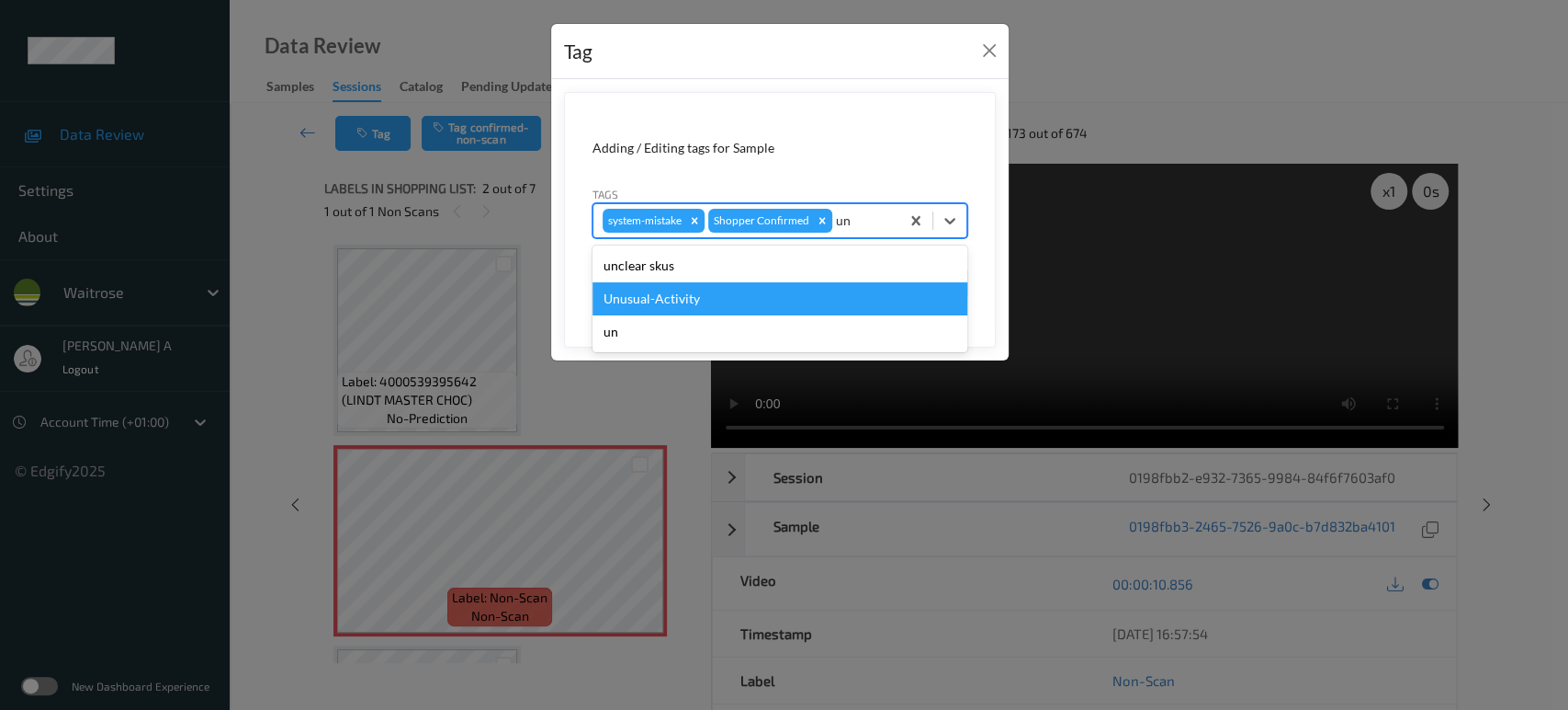
click at [722, 303] on div "Unusual-Activity" at bounding box center [779, 299] width 375 height 33
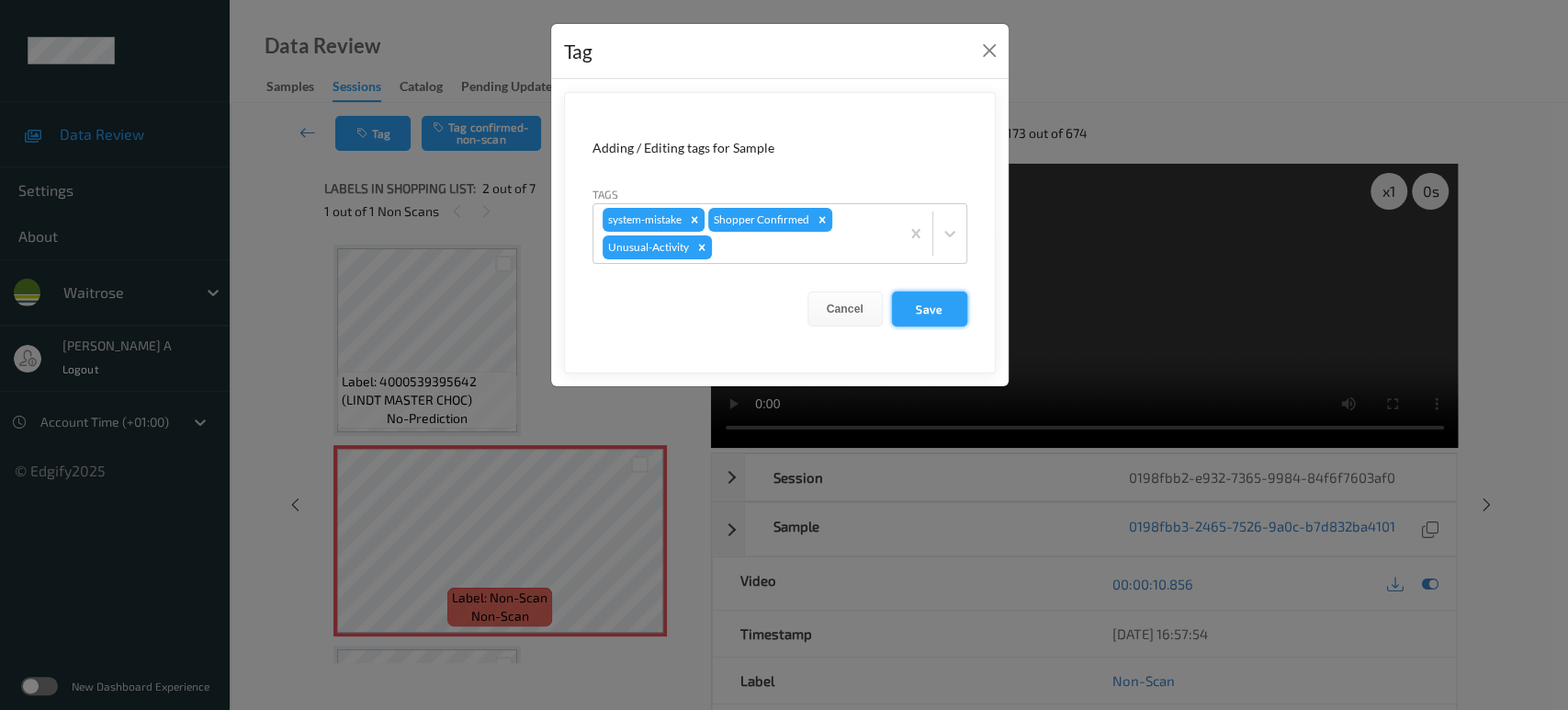
click at [964, 305] on button "Save" at bounding box center [929, 309] width 75 height 35
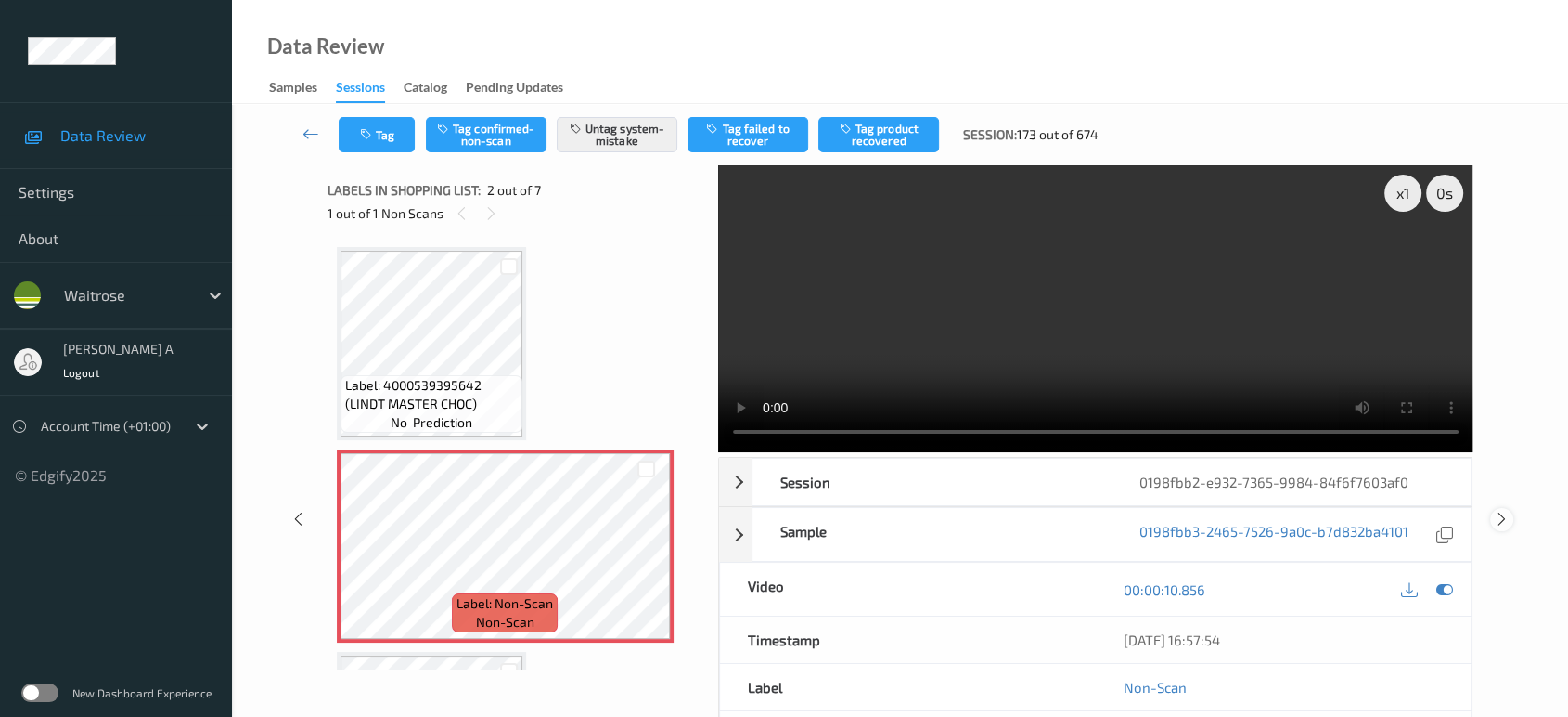
click at [1502, 510] on icon at bounding box center [1502, 519] width 16 height 17
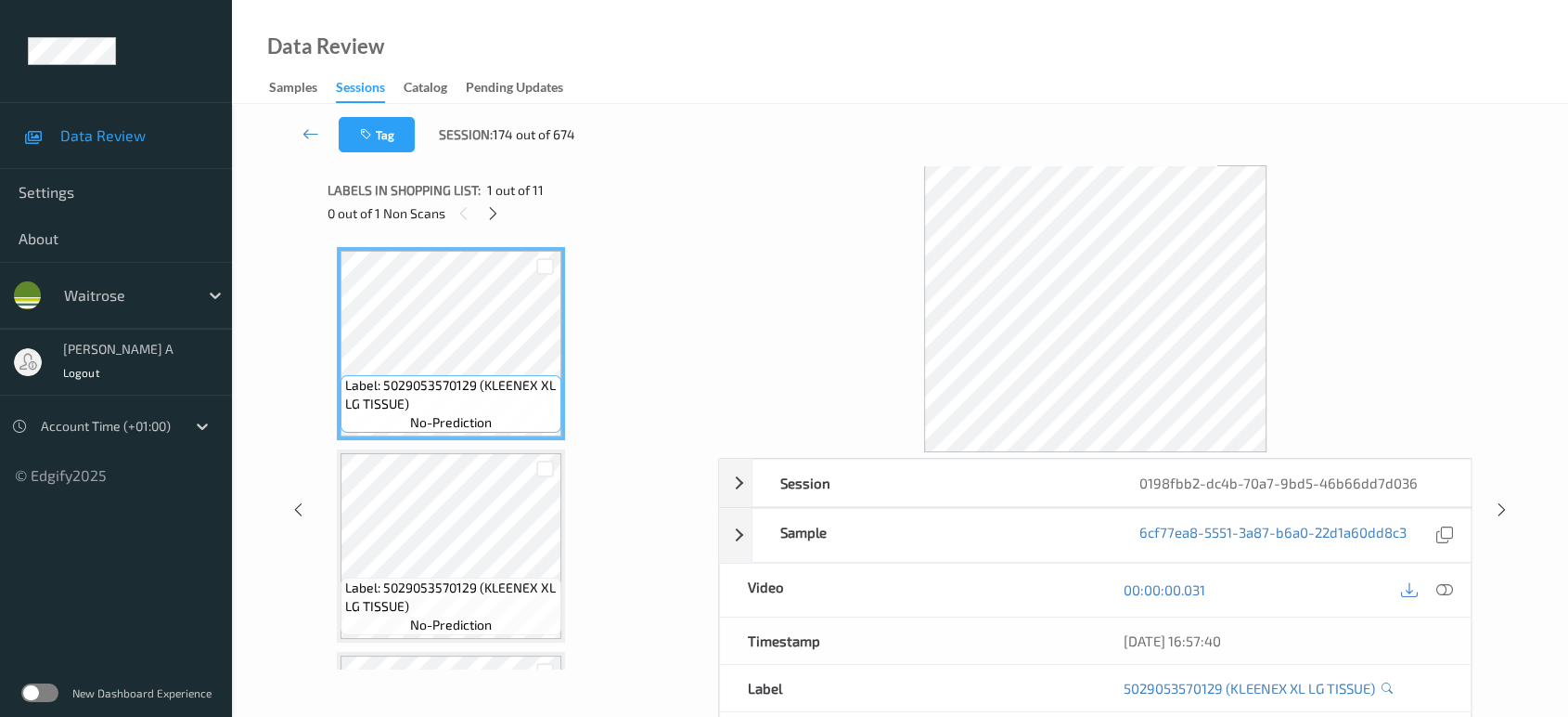
drag, startPoint x: 496, startPoint y: 204, endPoint x: 500, endPoint y: 238, distance: 34.2
click at [496, 205] on icon at bounding box center [492, 213] width 16 height 17
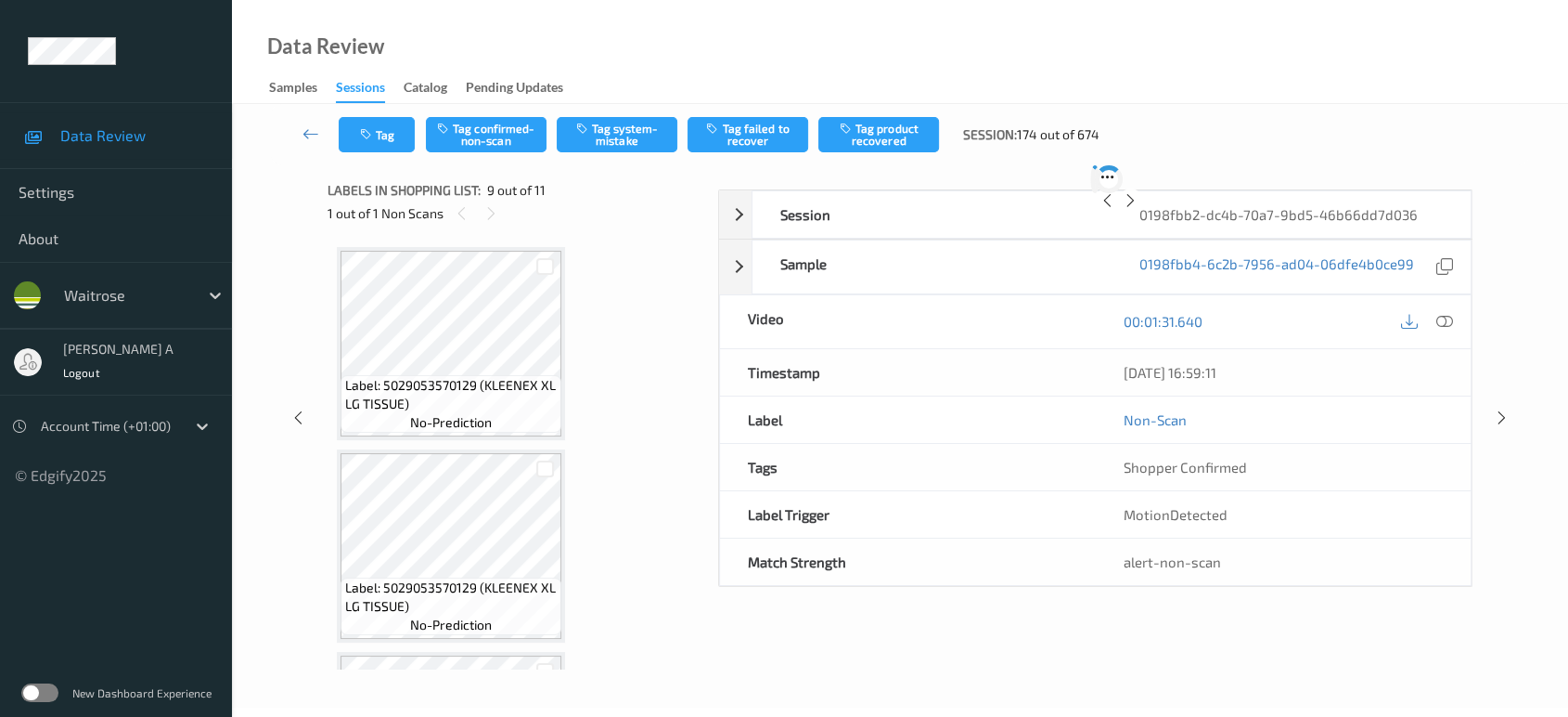
scroll to position [1419, 0]
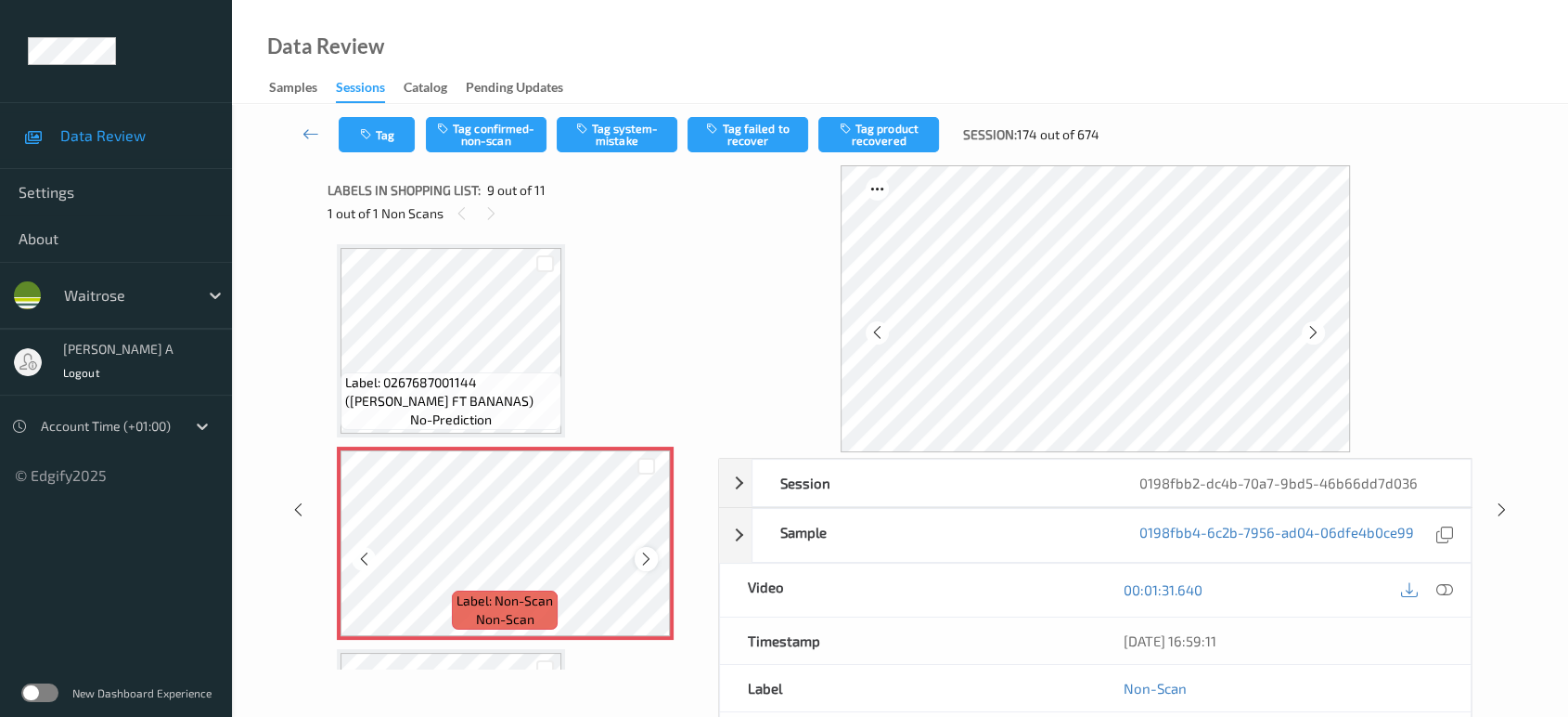
click at [638, 551] on icon at bounding box center [646, 559] width 16 height 17
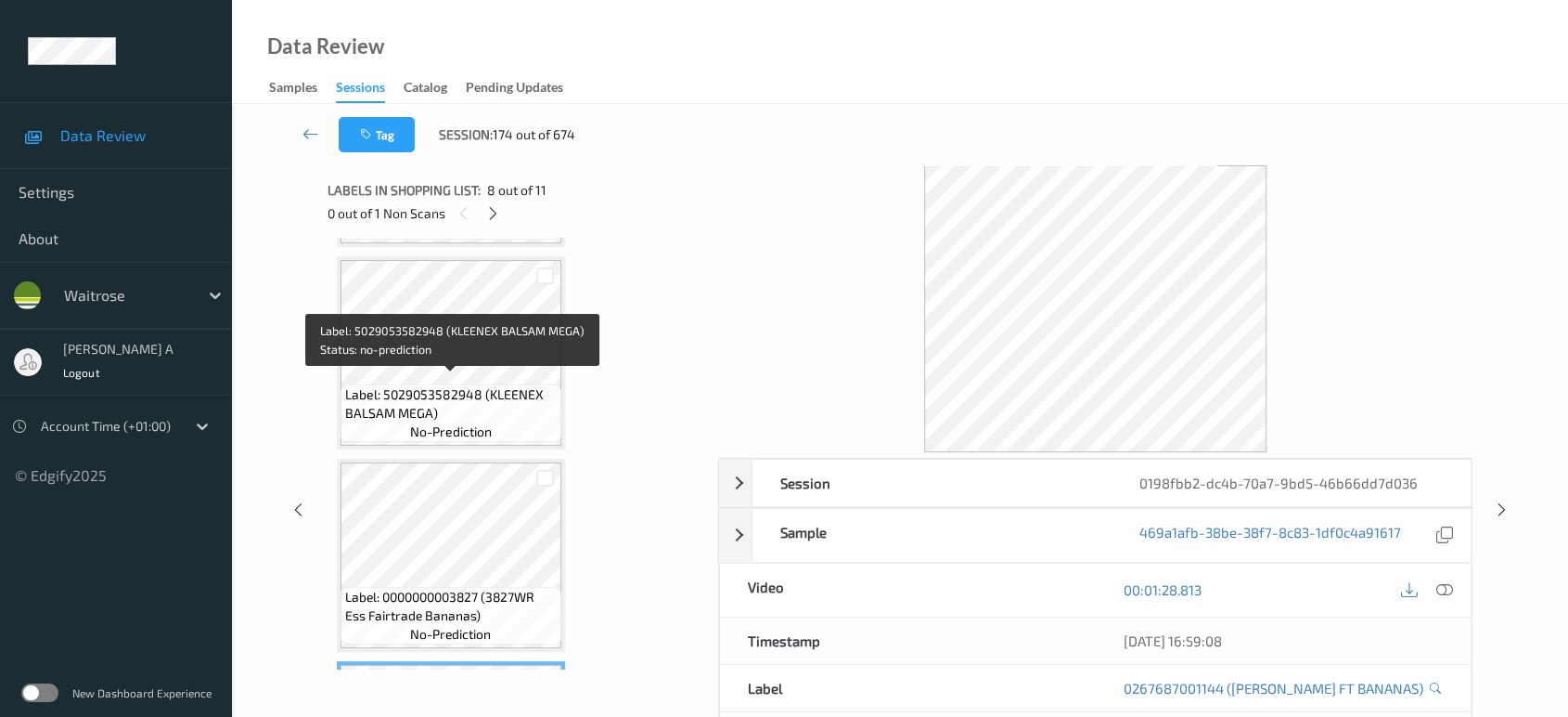
scroll to position [1007, 0]
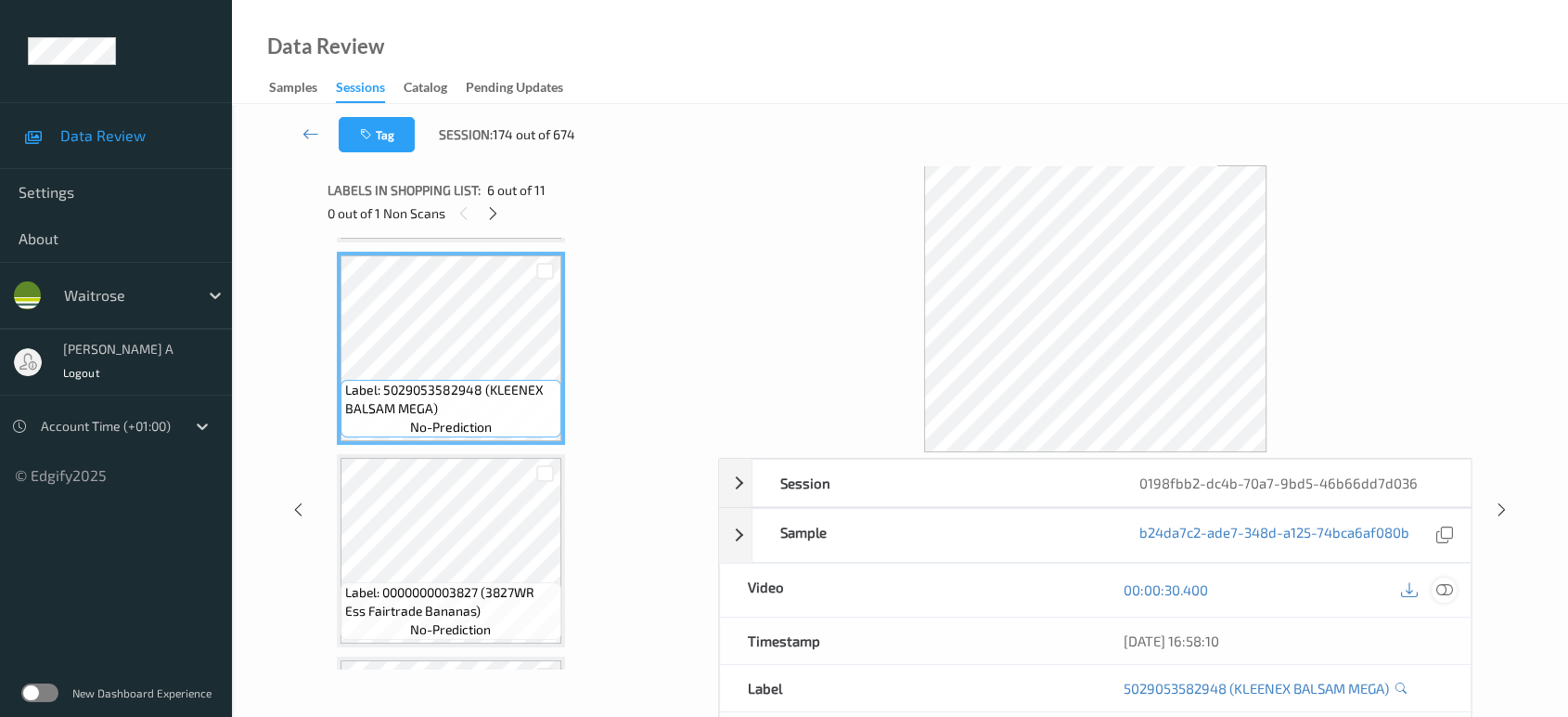
click at [1440, 590] on icon at bounding box center [1445, 590] width 17 height 17
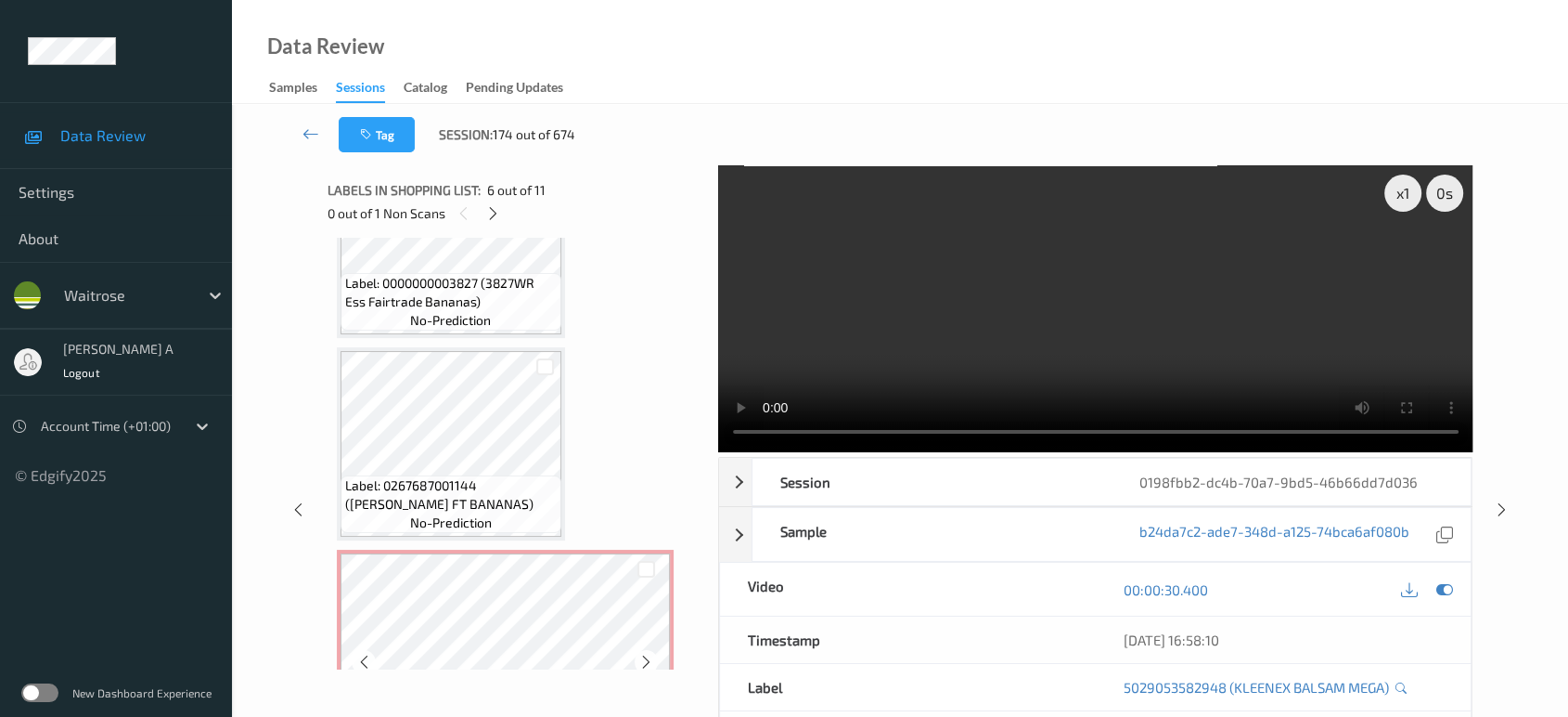
scroll to position [1213, 0]
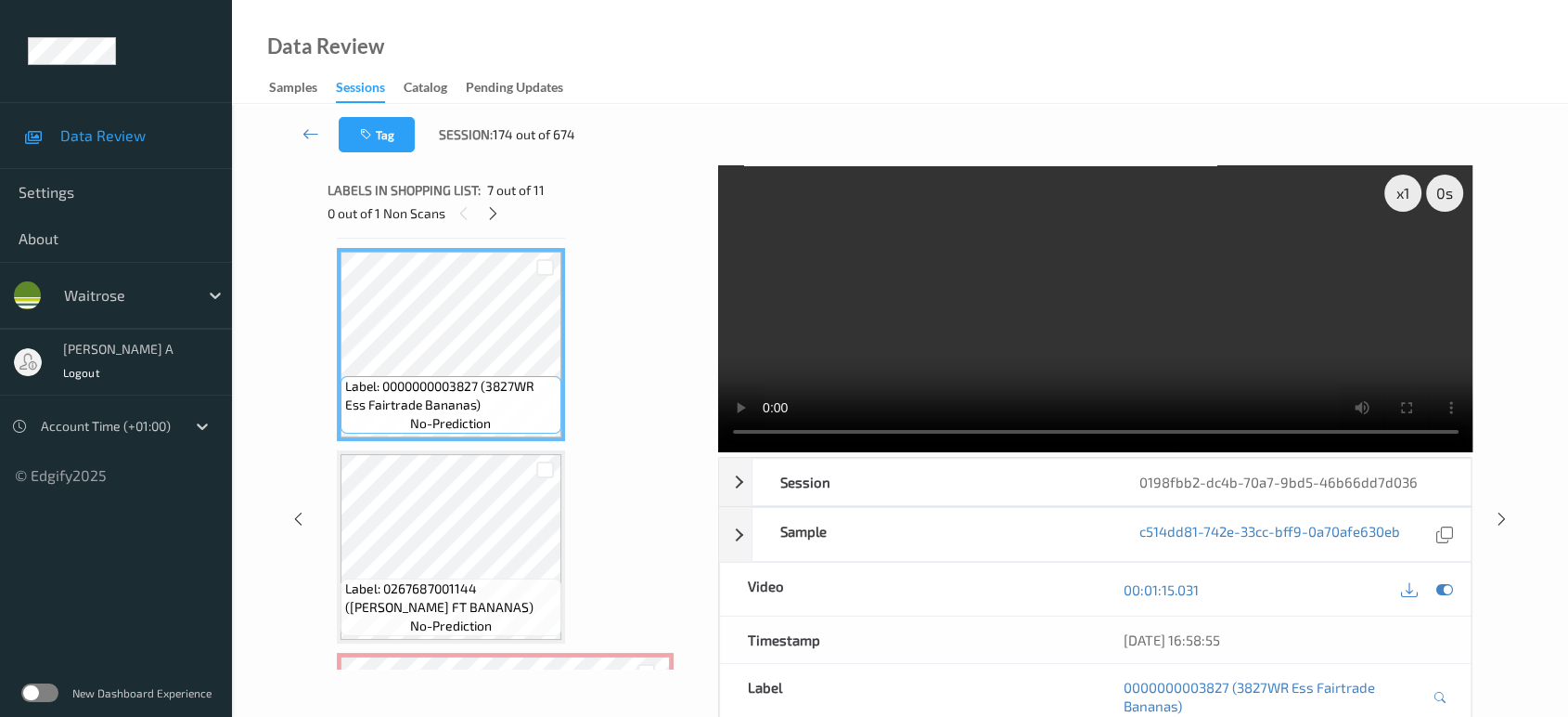
click at [1150, 262] on video at bounding box center [1096, 308] width 755 height 287
click at [1083, 327] on video at bounding box center [1096, 308] width 755 height 287
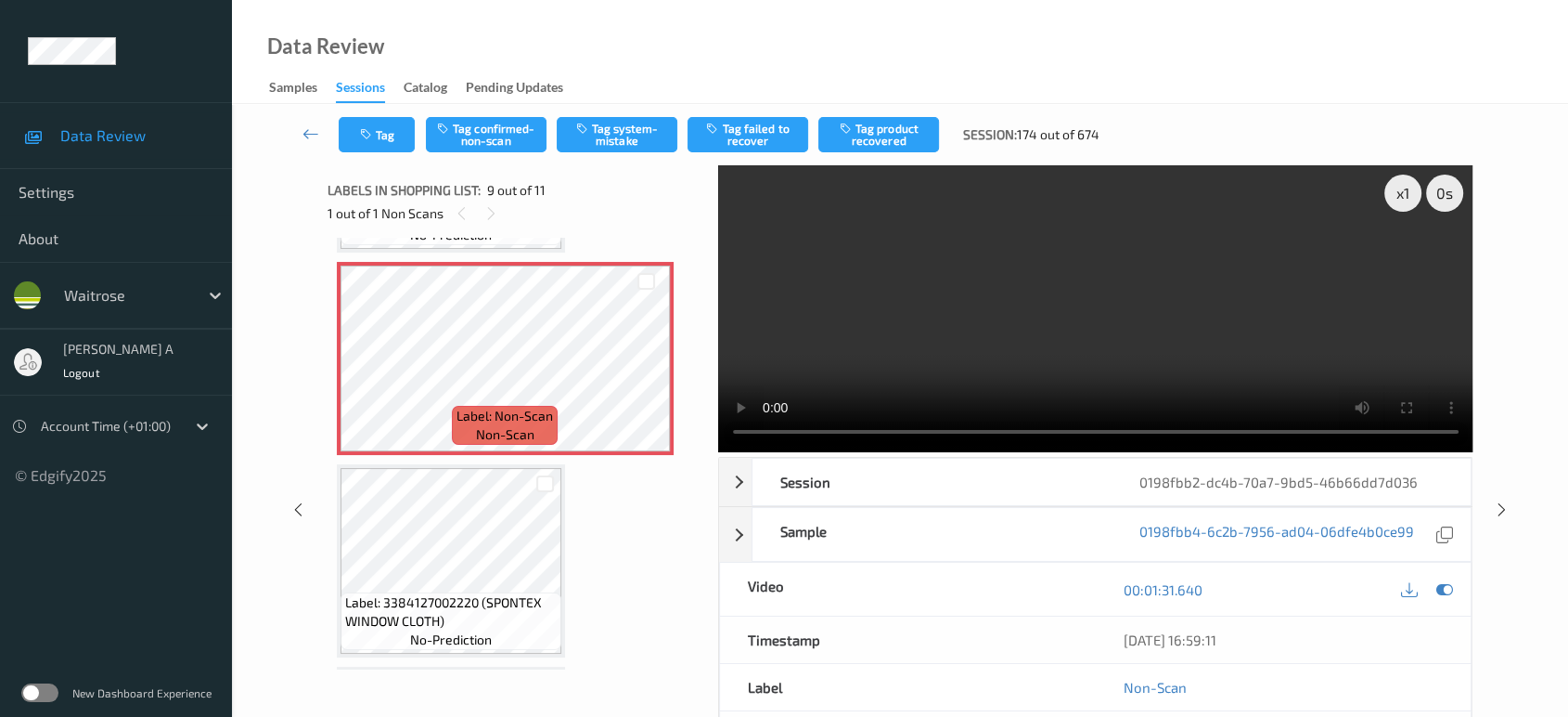
scroll to position [1627, 0]
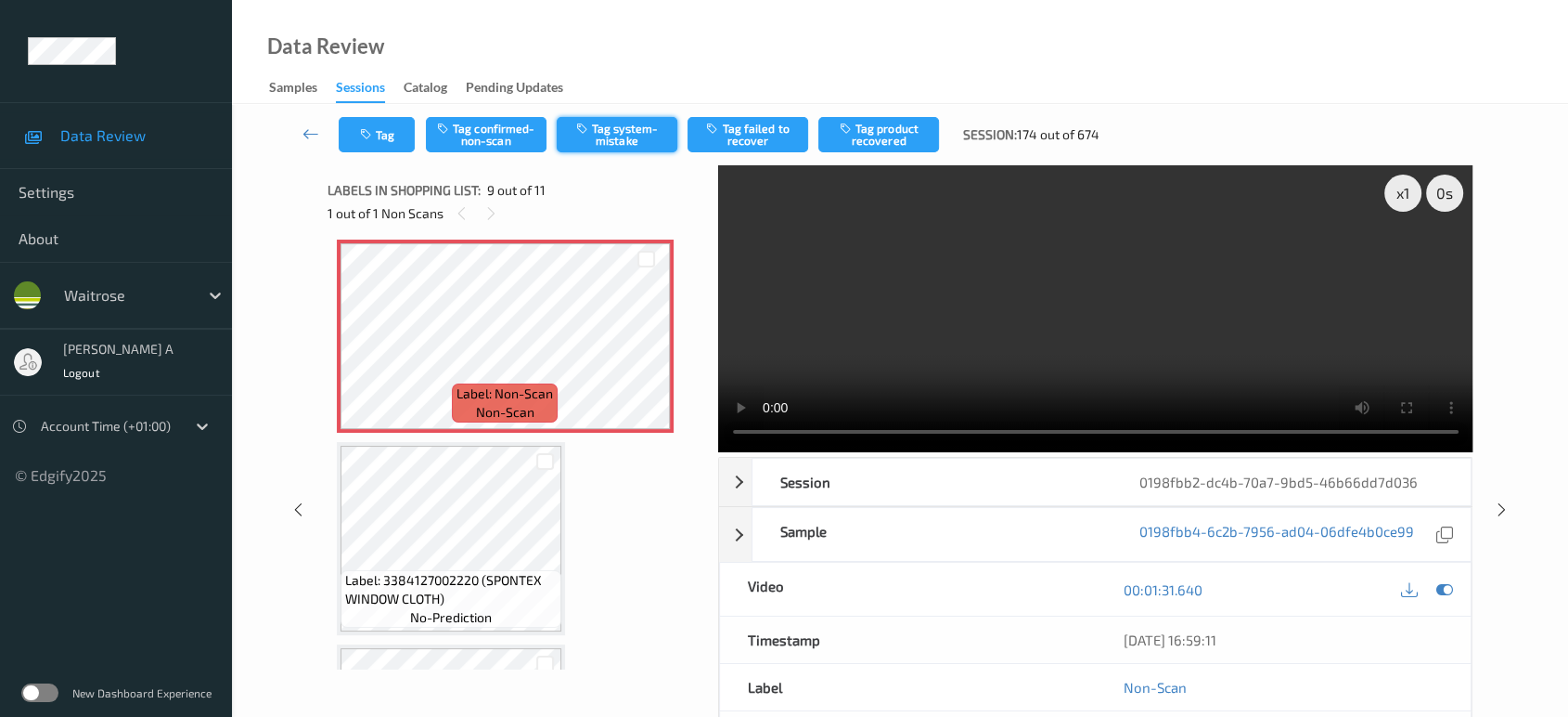
click at [621, 147] on button "Tag system-mistake" at bounding box center [617, 135] width 121 height 36
click at [384, 139] on button "Tag" at bounding box center [376, 135] width 76 height 36
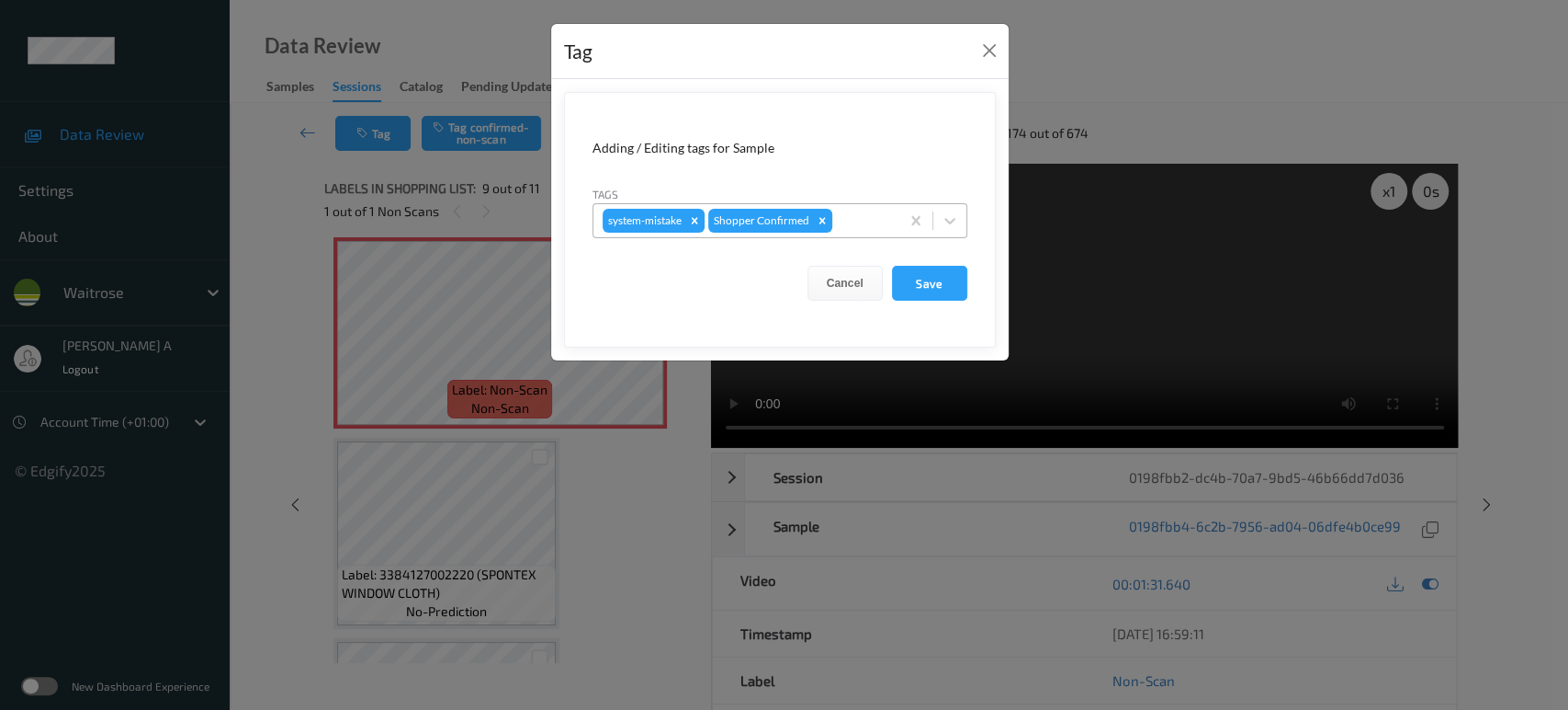
click at [886, 218] on div at bounding box center [863, 220] width 55 height 22
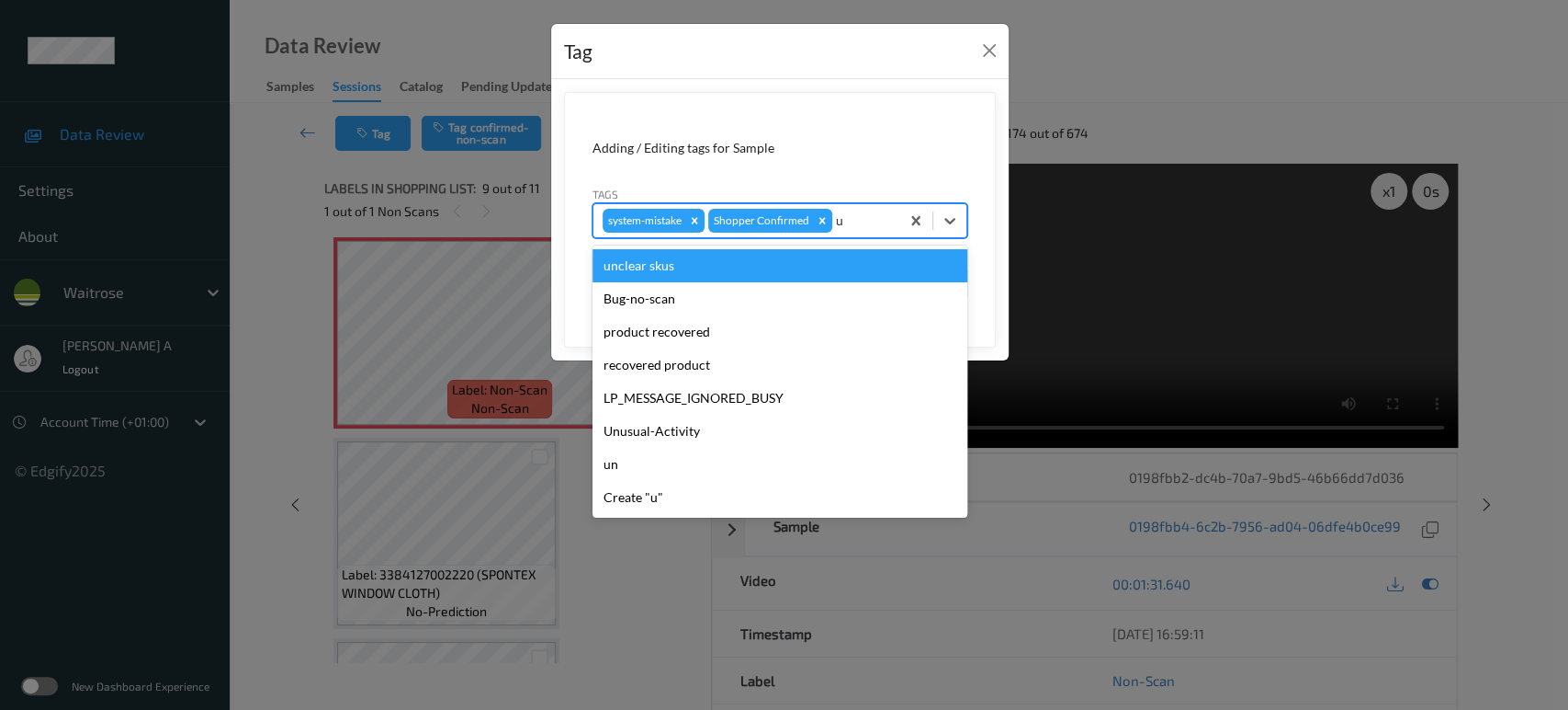
type input "un"
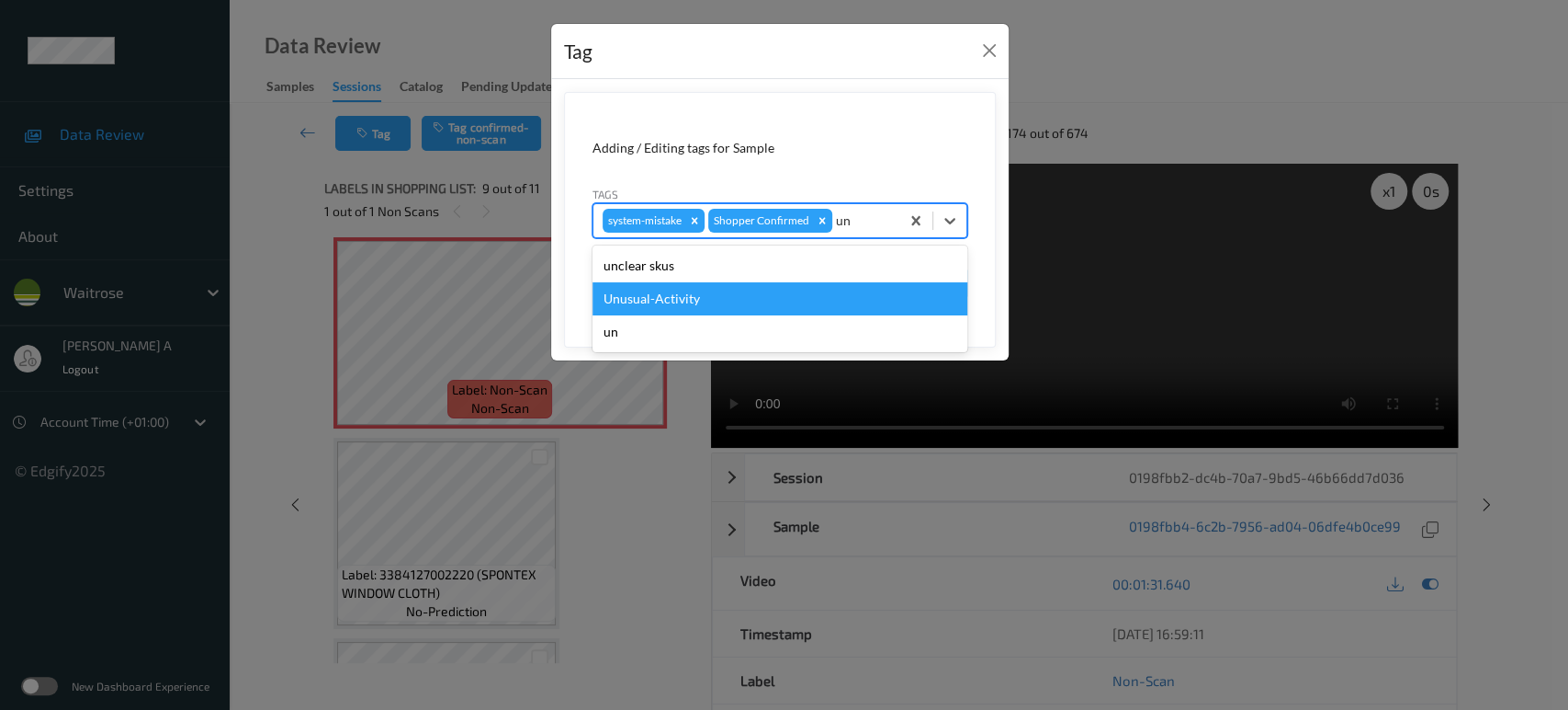
click at [704, 282] on div "Unusual-Activity" at bounding box center [779, 299] width 375 height 33
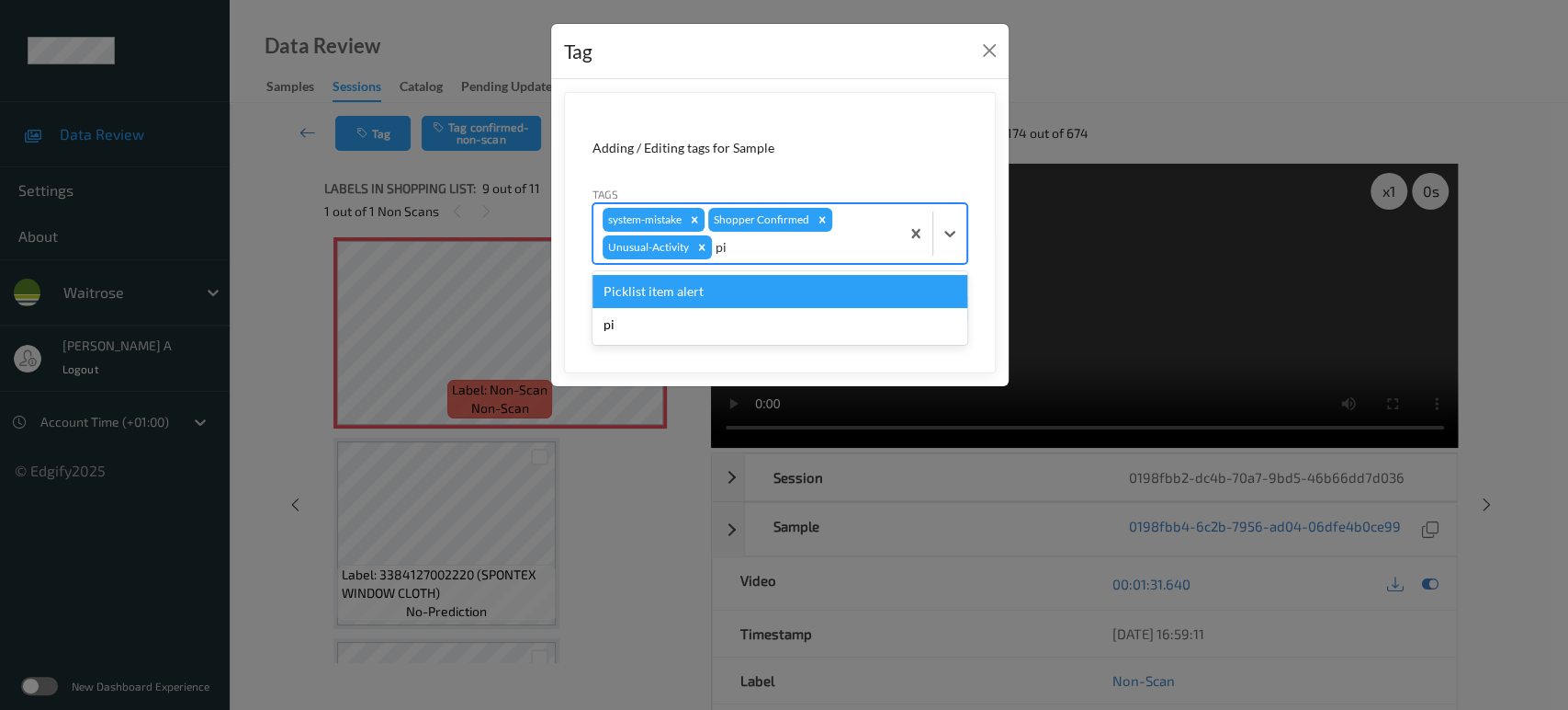
type input "pic"
click at [698, 286] on div "Picklist item alert" at bounding box center [779, 292] width 375 height 33
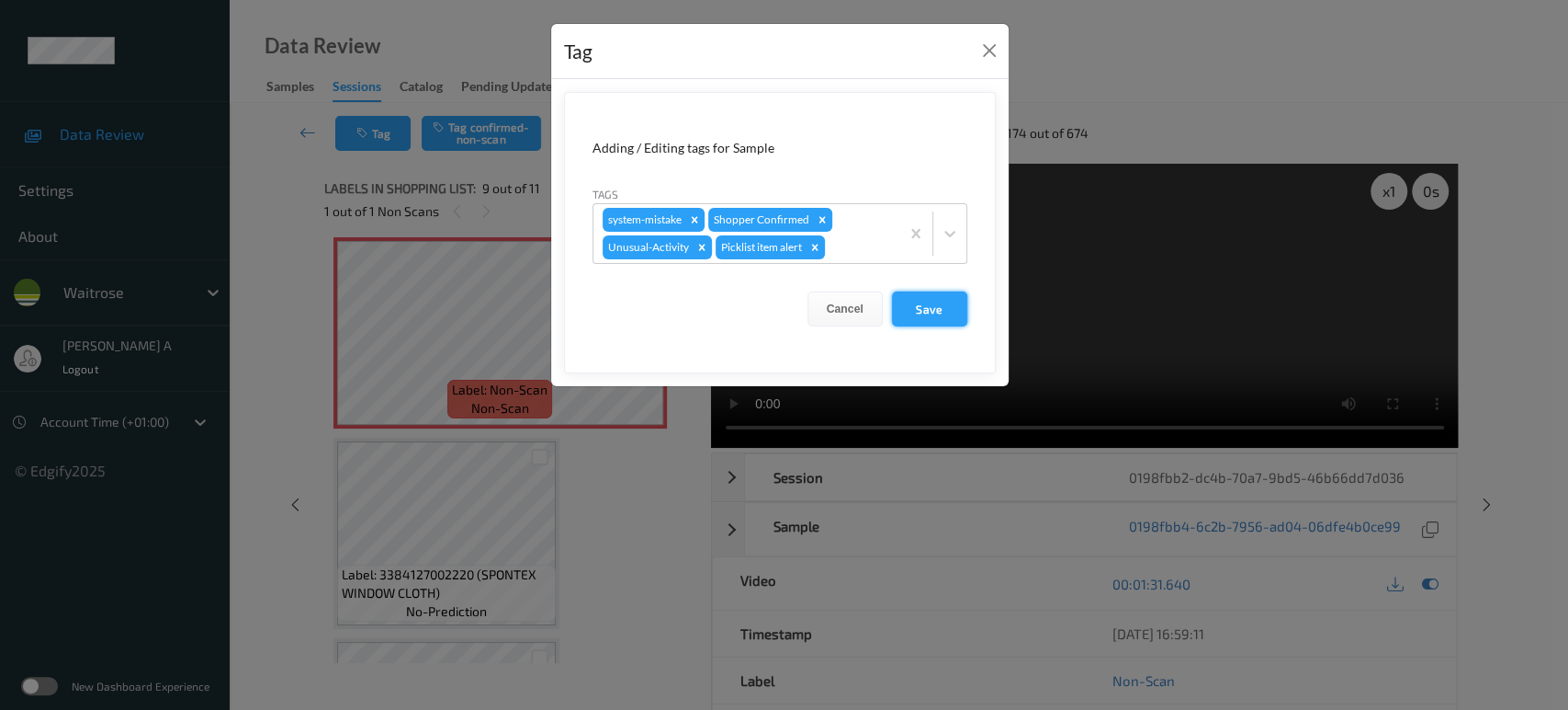
click at [928, 312] on button "Save" at bounding box center [929, 309] width 75 height 35
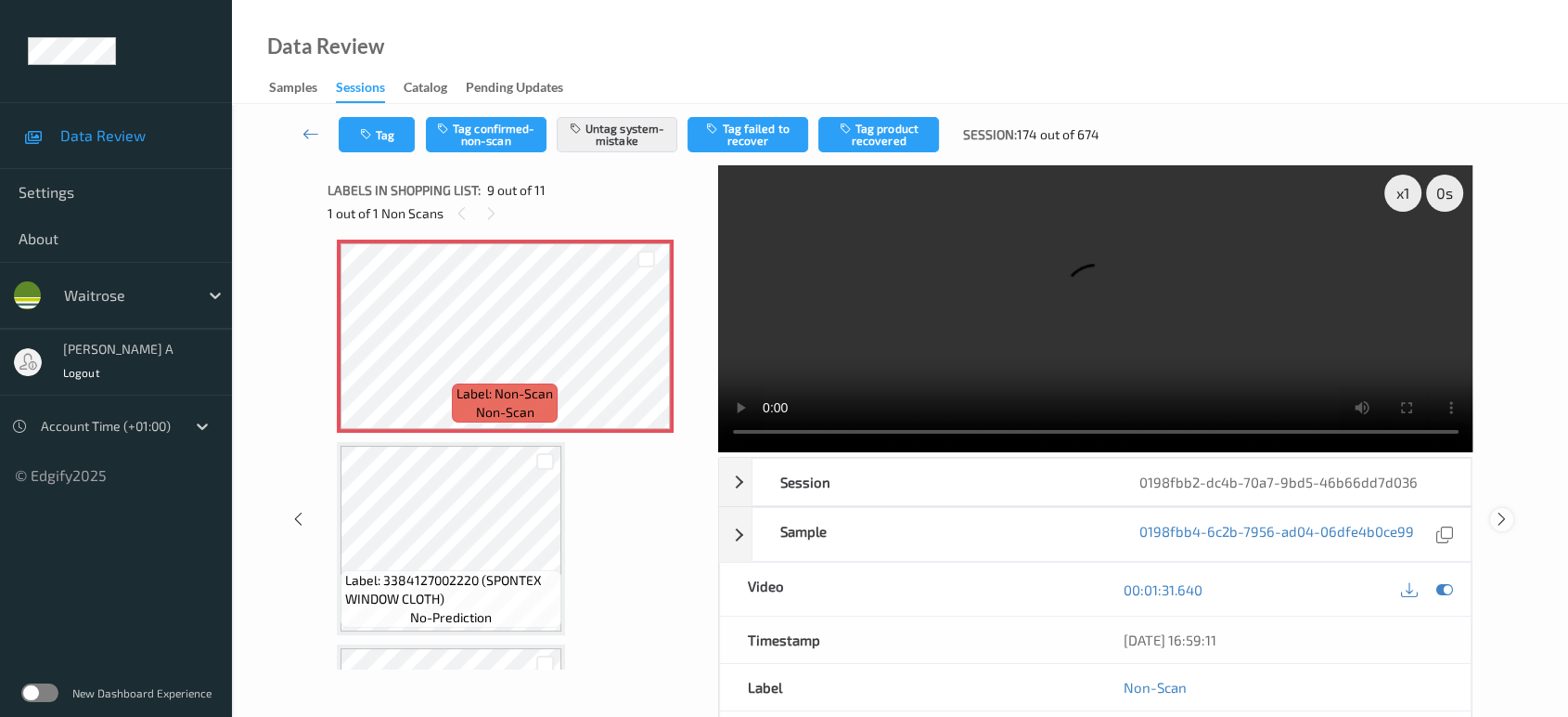
click at [1496, 510] on icon at bounding box center [1502, 519] width 16 height 17
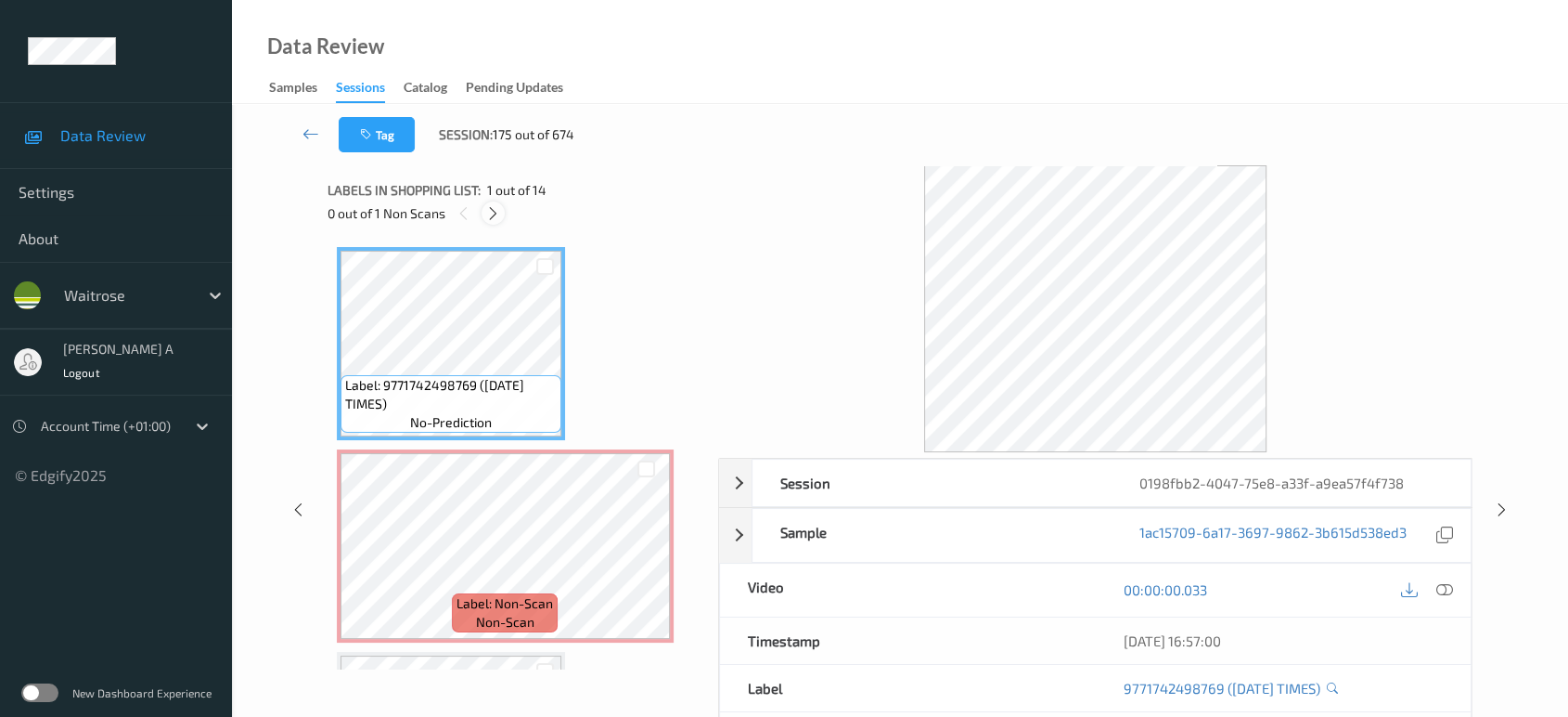
click at [490, 213] on icon at bounding box center [492, 213] width 16 height 17
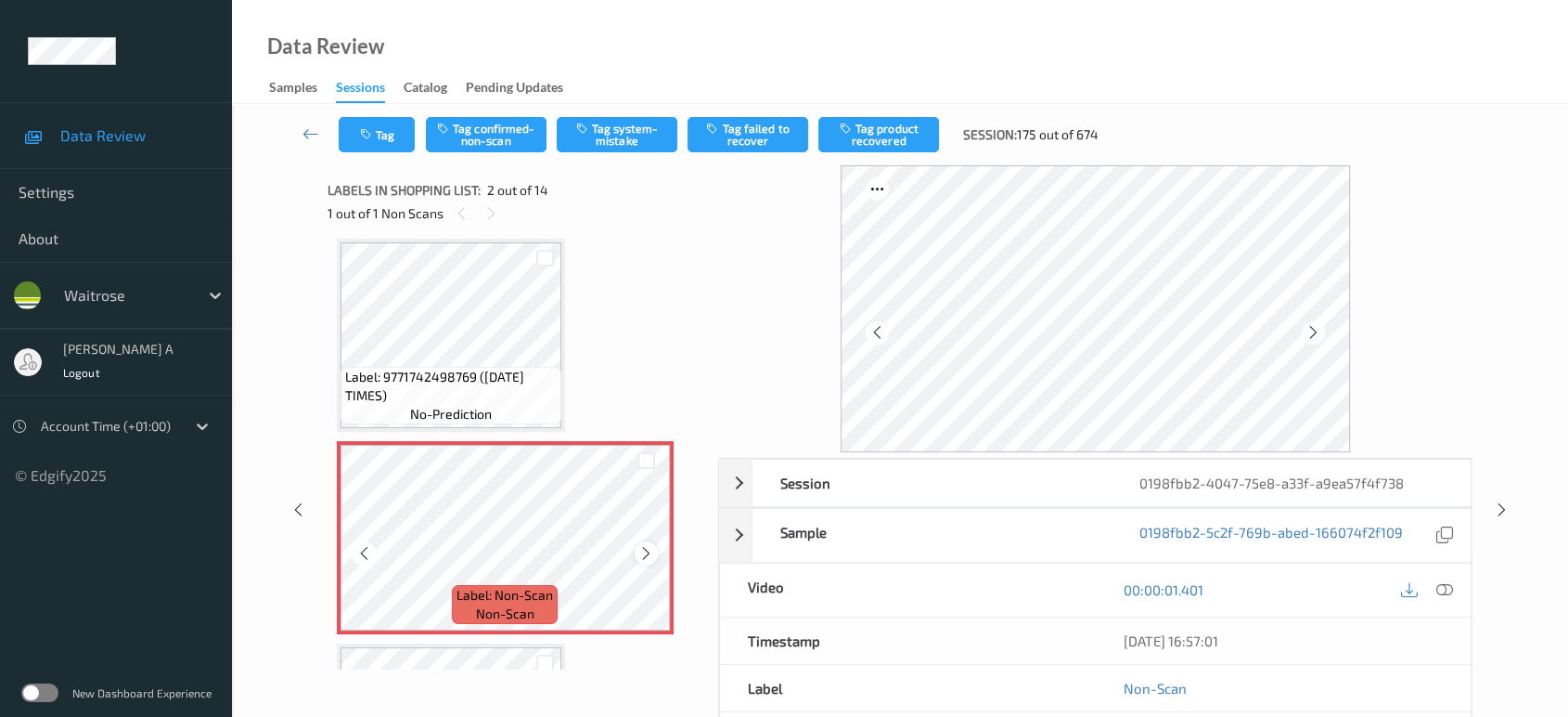
click at [649, 551] on icon at bounding box center [646, 553] width 16 height 17
click at [649, 548] on icon at bounding box center [646, 553] width 16 height 17
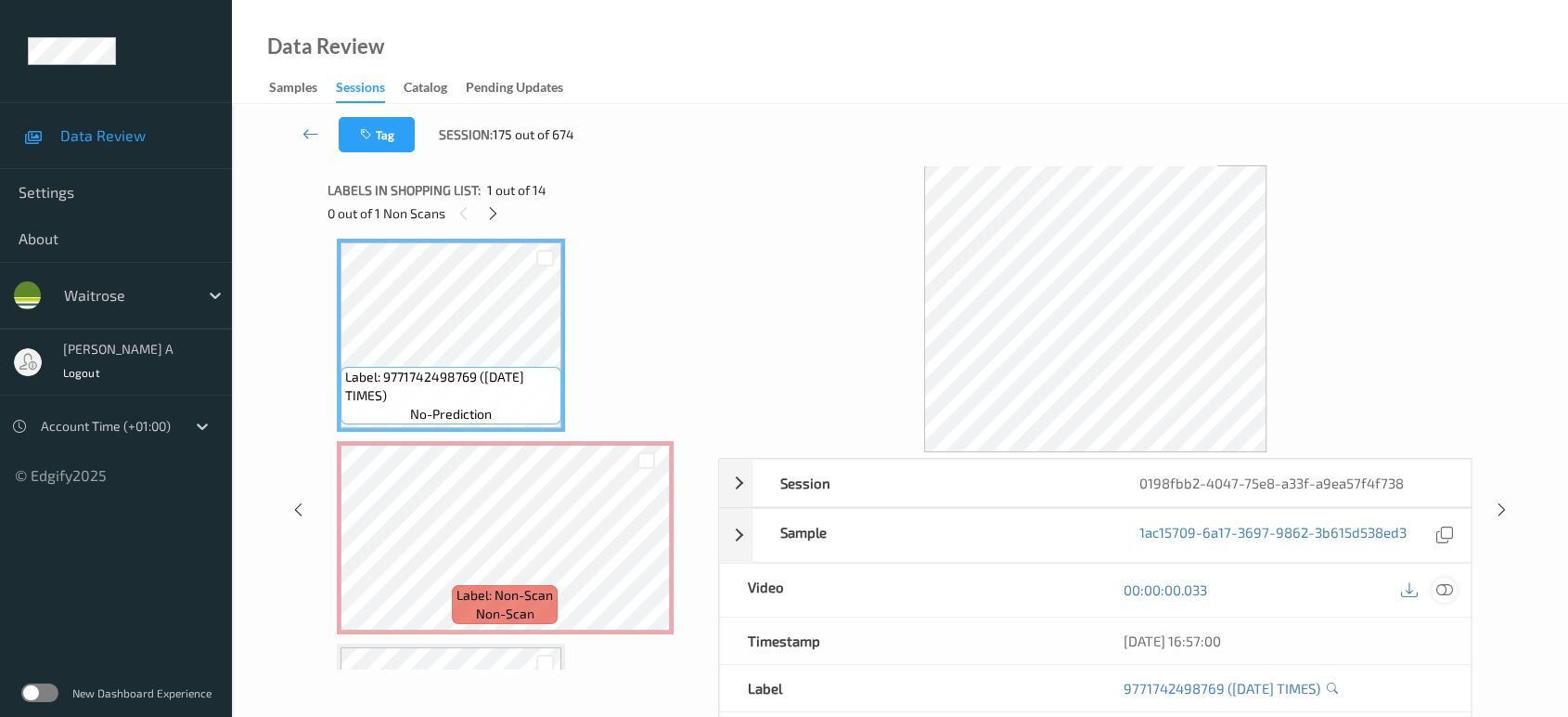
click at [1445, 585] on icon at bounding box center [1445, 590] width 17 height 17
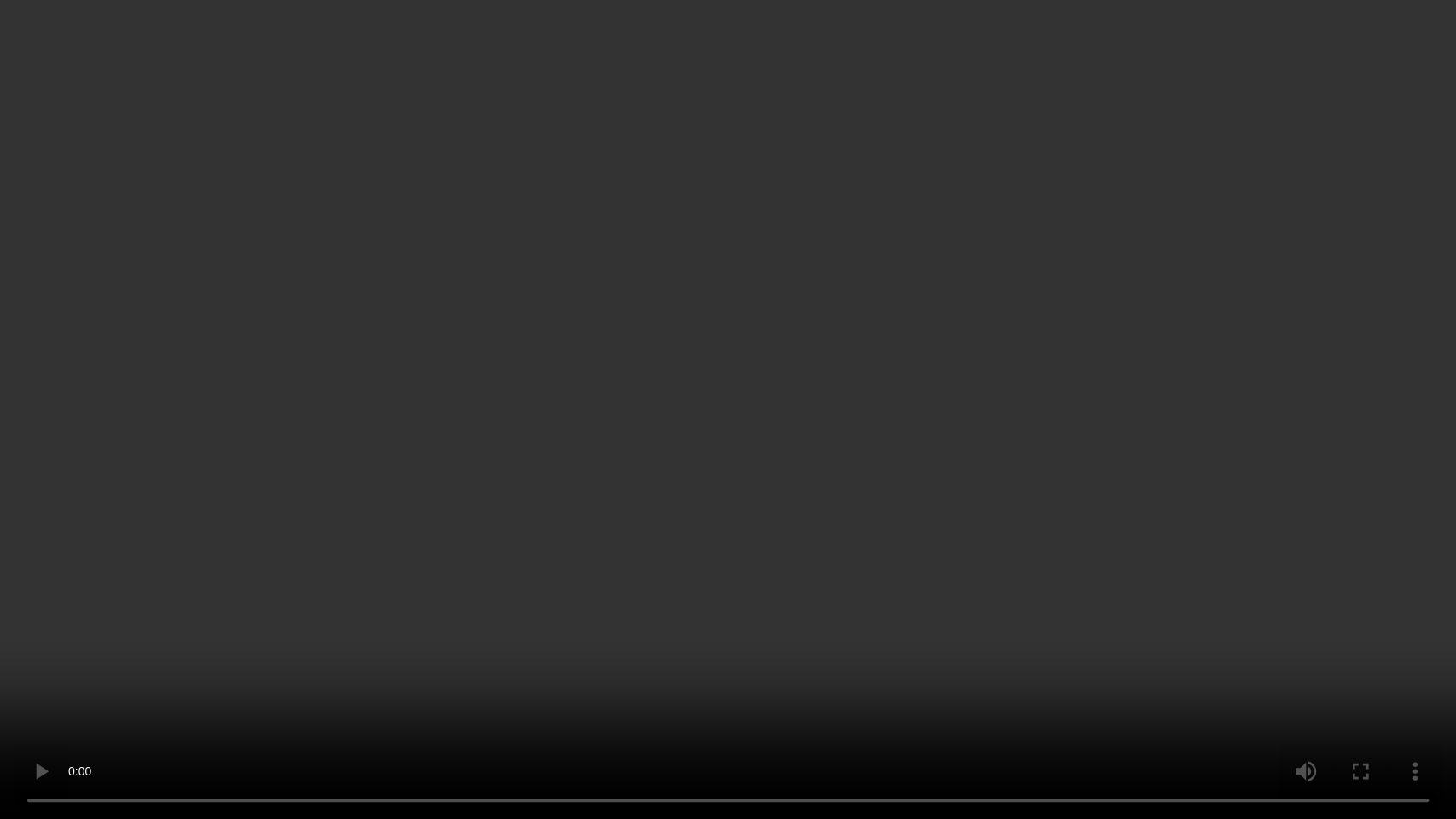
click at [783, 403] on video at bounding box center [728, 409] width 1456 height 819
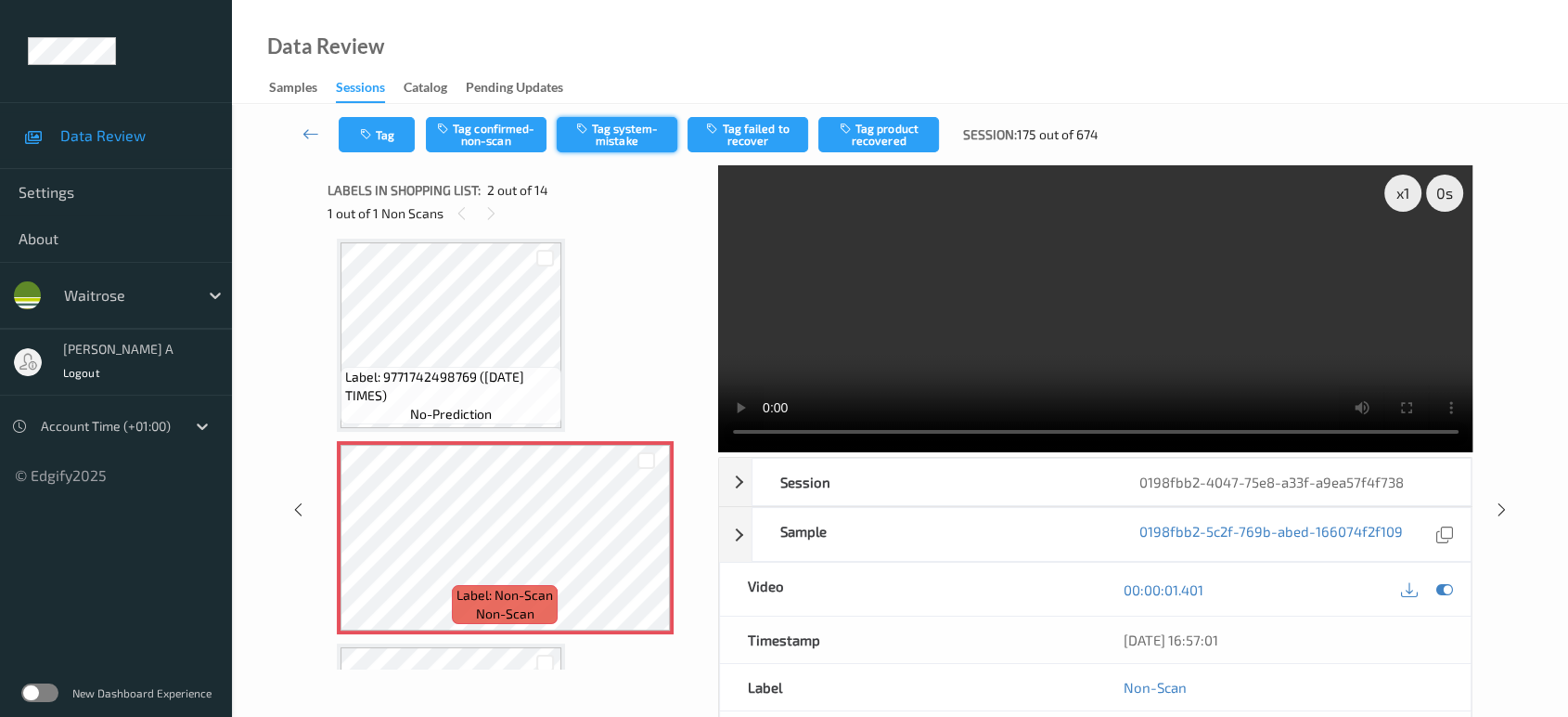
click at [594, 137] on button "Tag system-mistake" at bounding box center [617, 135] width 121 height 36
click at [378, 147] on button "Tag" at bounding box center [376, 135] width 76 height 36
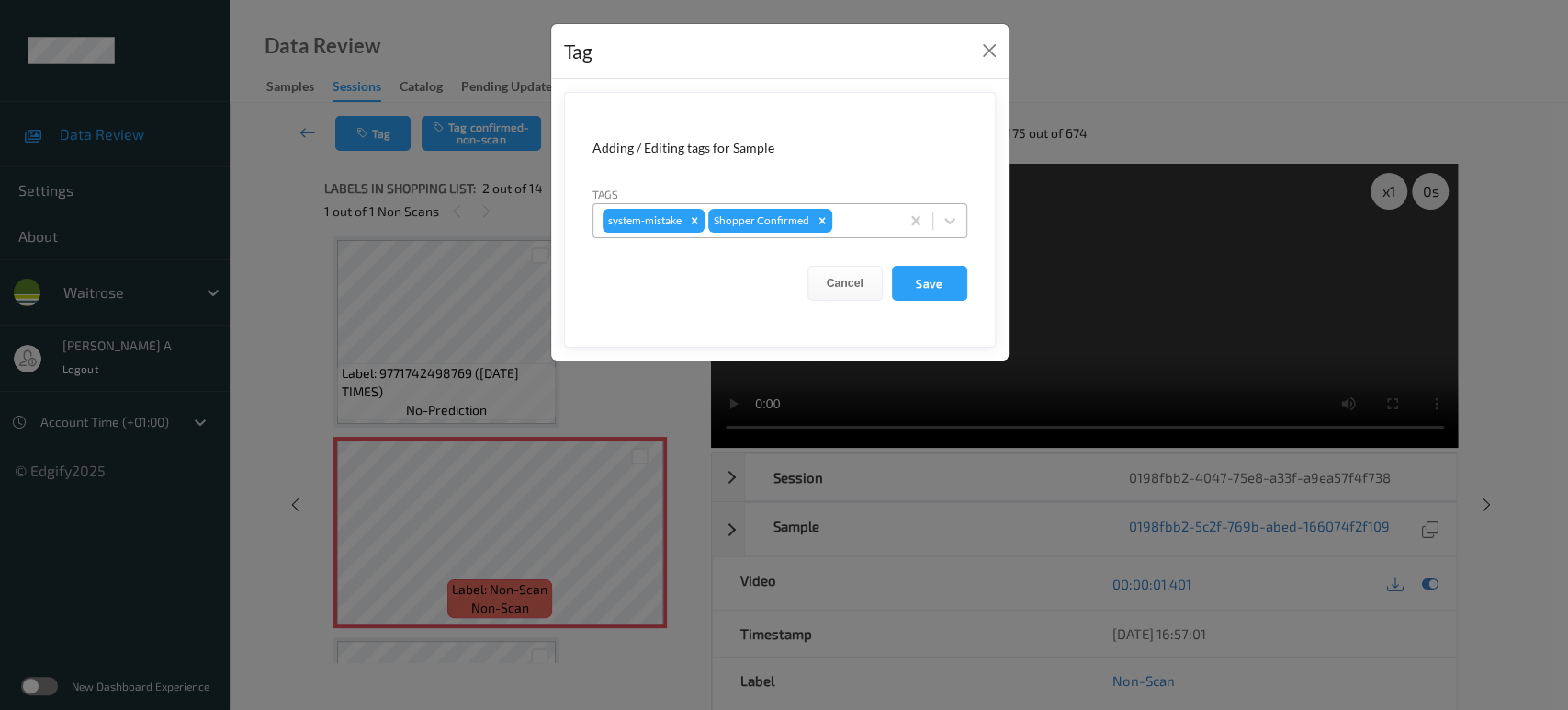
click at [851, 225] on div at bounding box center [863, 220] width 55 height 22
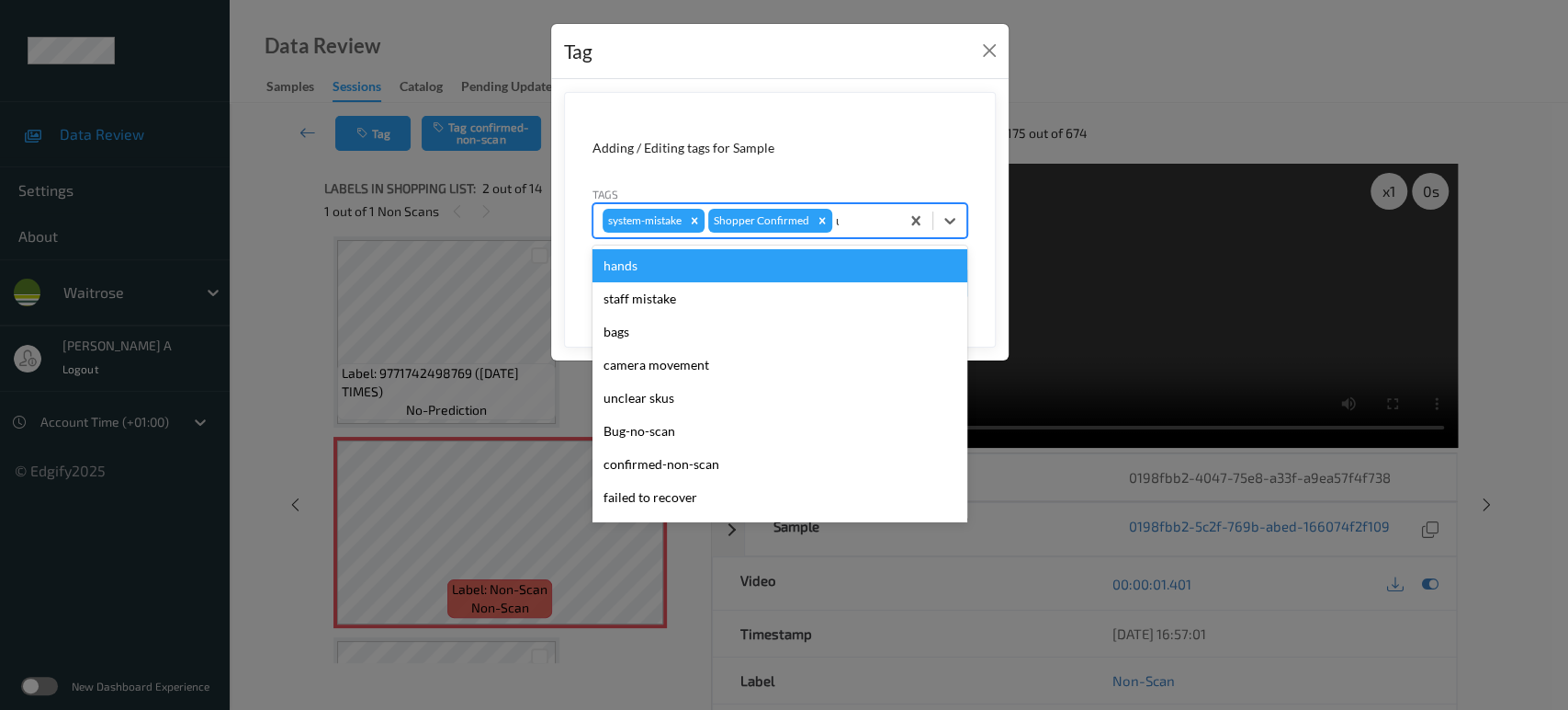
type input "un"
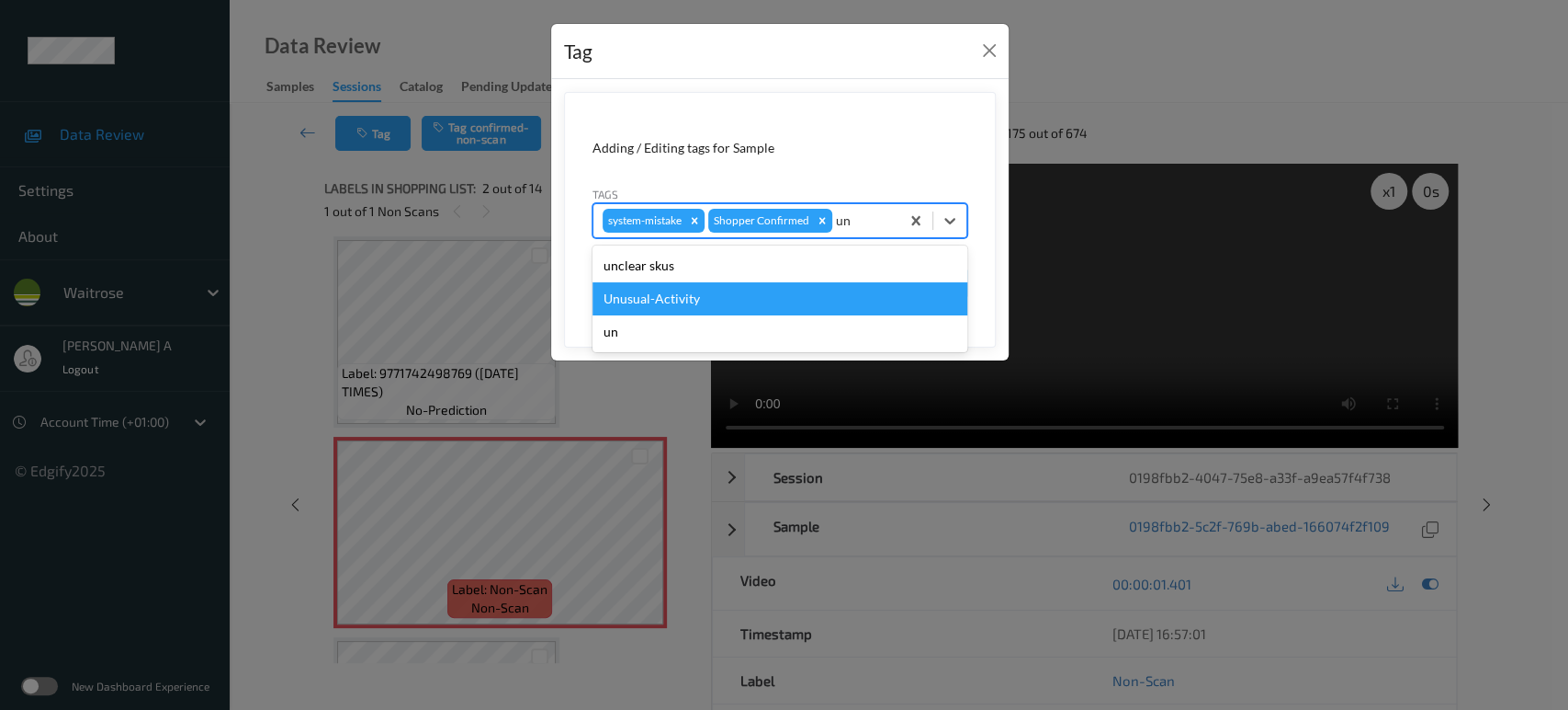
click at [775, 299] on div "Unusual-Activity" at bounding box center [779, 299] width 375 height 33
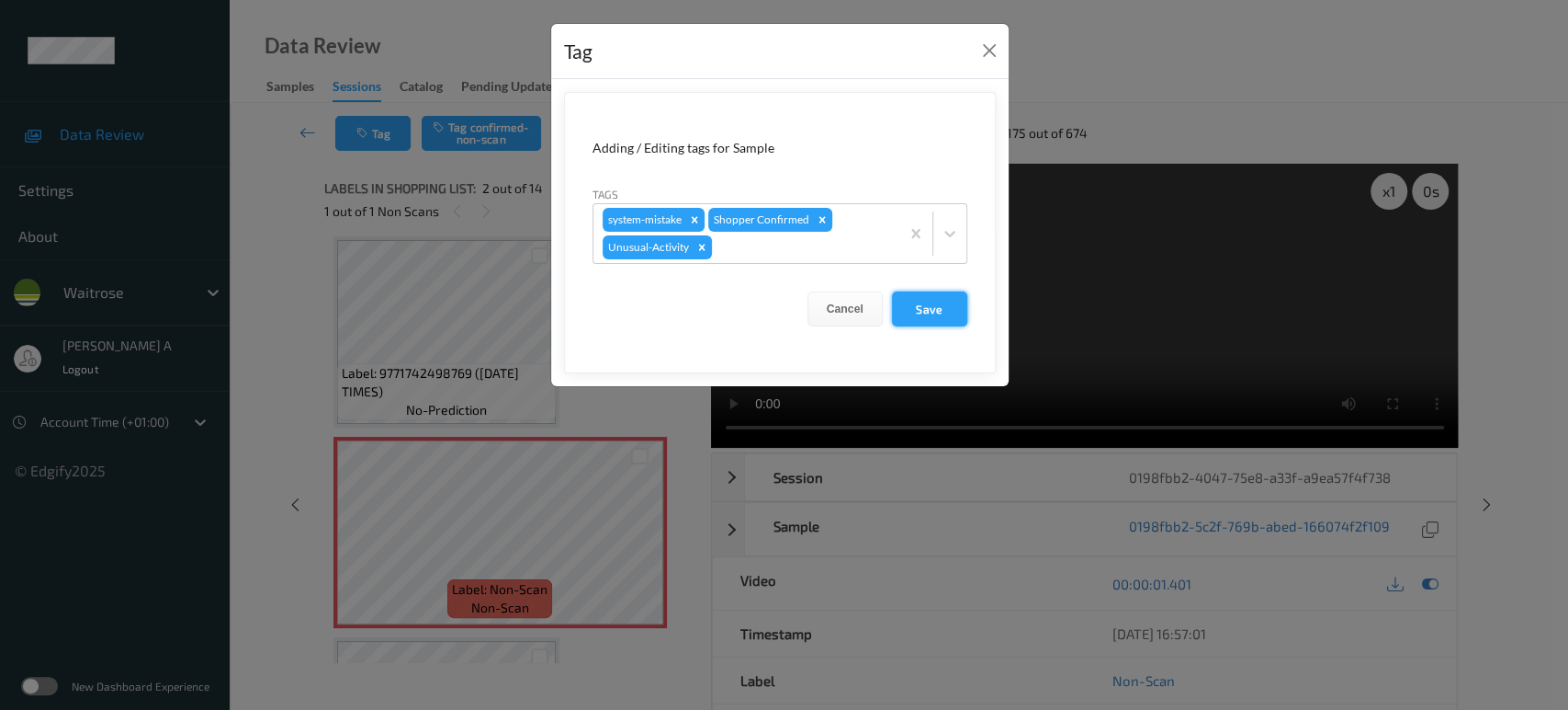
click at [922, 312] on button "Save" at bounding box center [929, 309] width 75 height 35
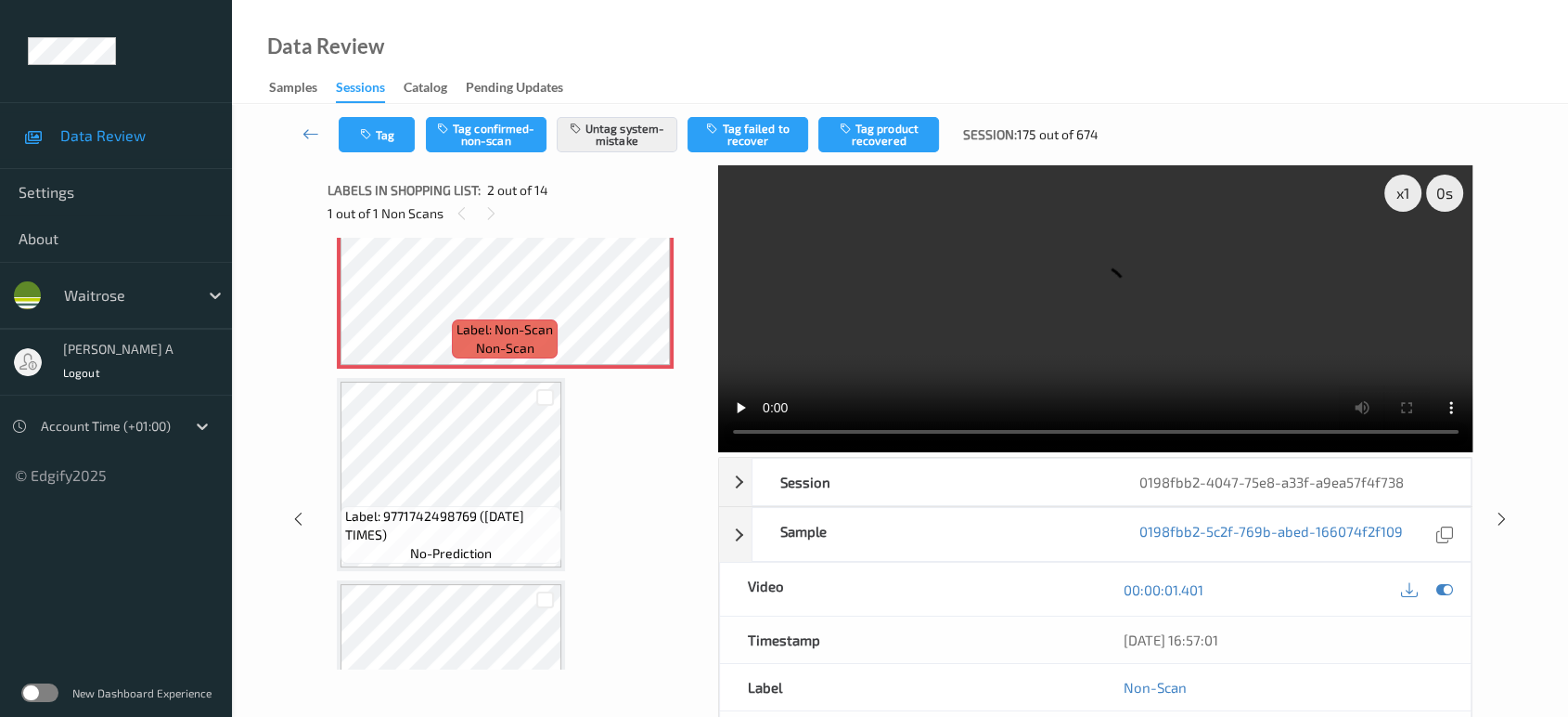
scroll to position [103, 0]
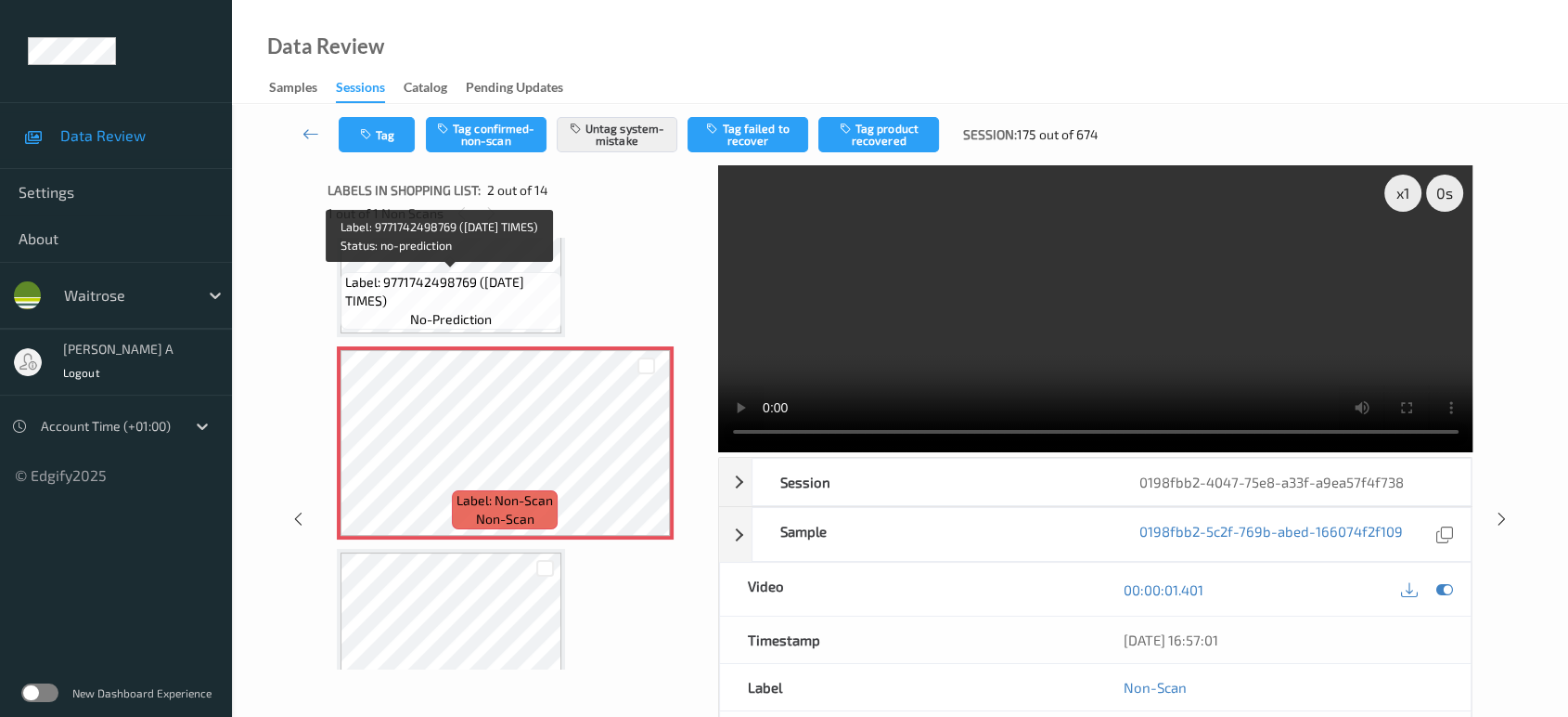
click at [481, 294] on span "Label: 9771742498769 (SATURDAY TIMES)" at bounding box center [450, 292] width 211 height 37
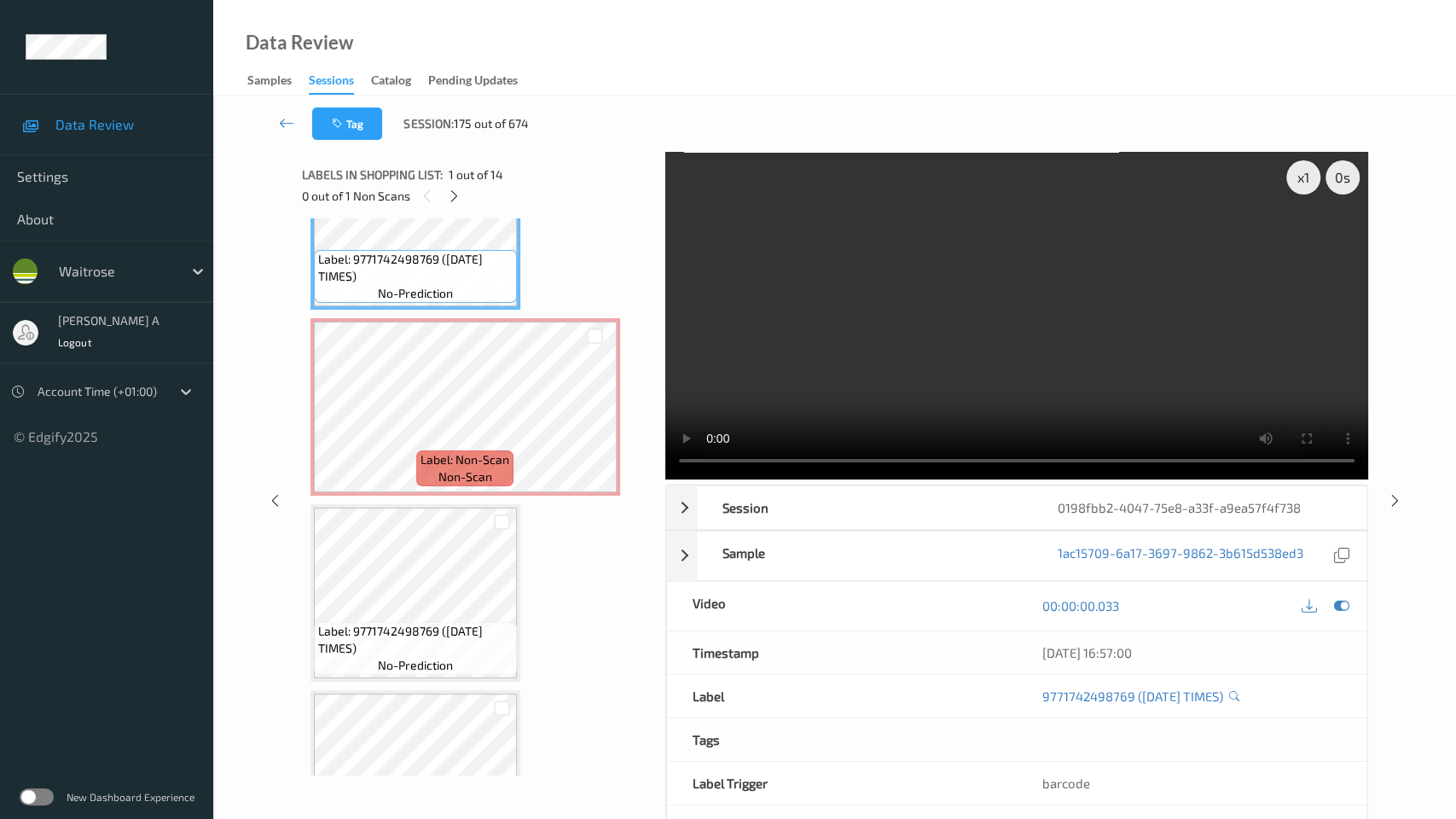
click at [887, 455] on video at bounding box center [1016, 315] width 703 height 327
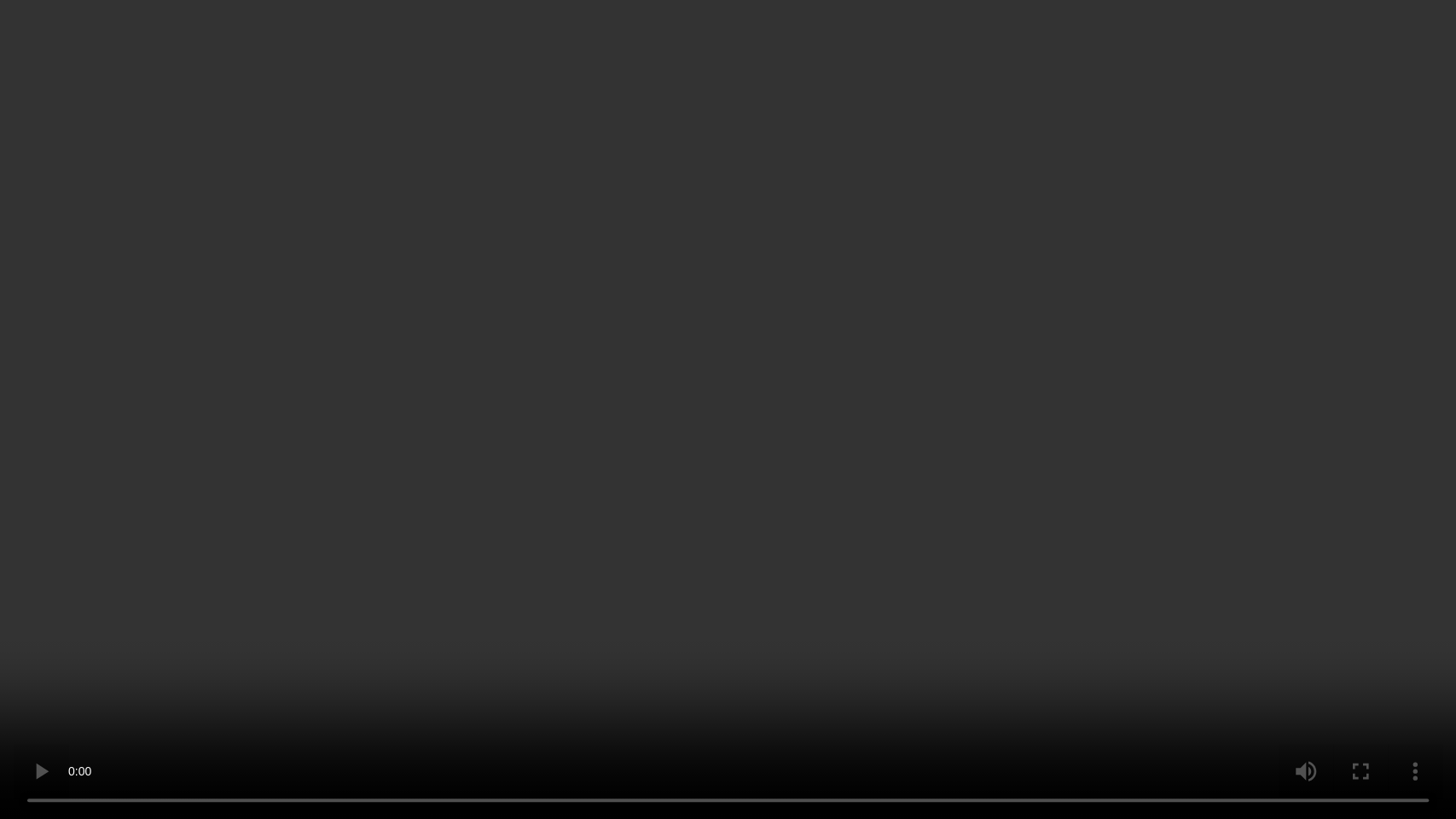
click at [845, 355] on video at bounding box center [728, 409] width 1456 height 819
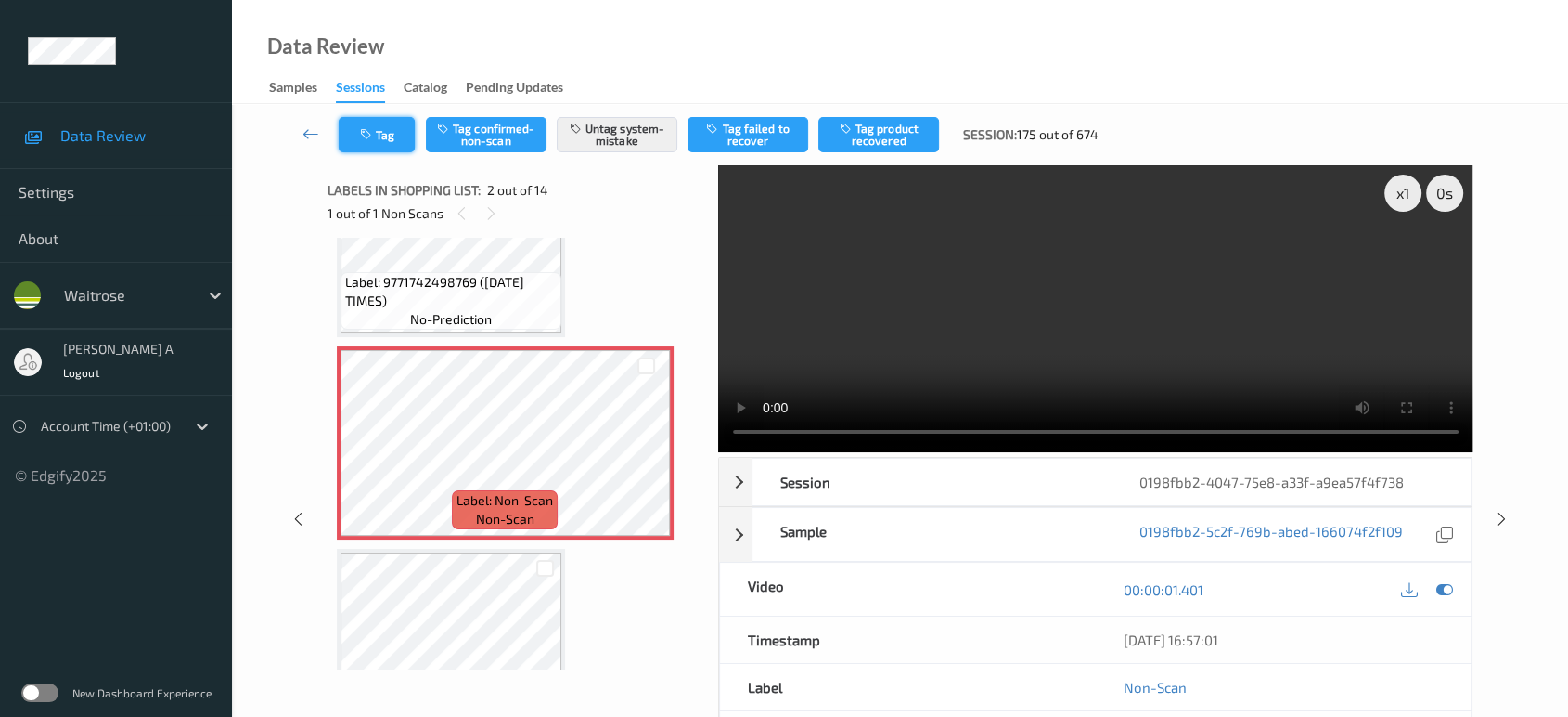
click at [384, 148] on button "Tag" at bounding box center [376, 135] width 76 height 36
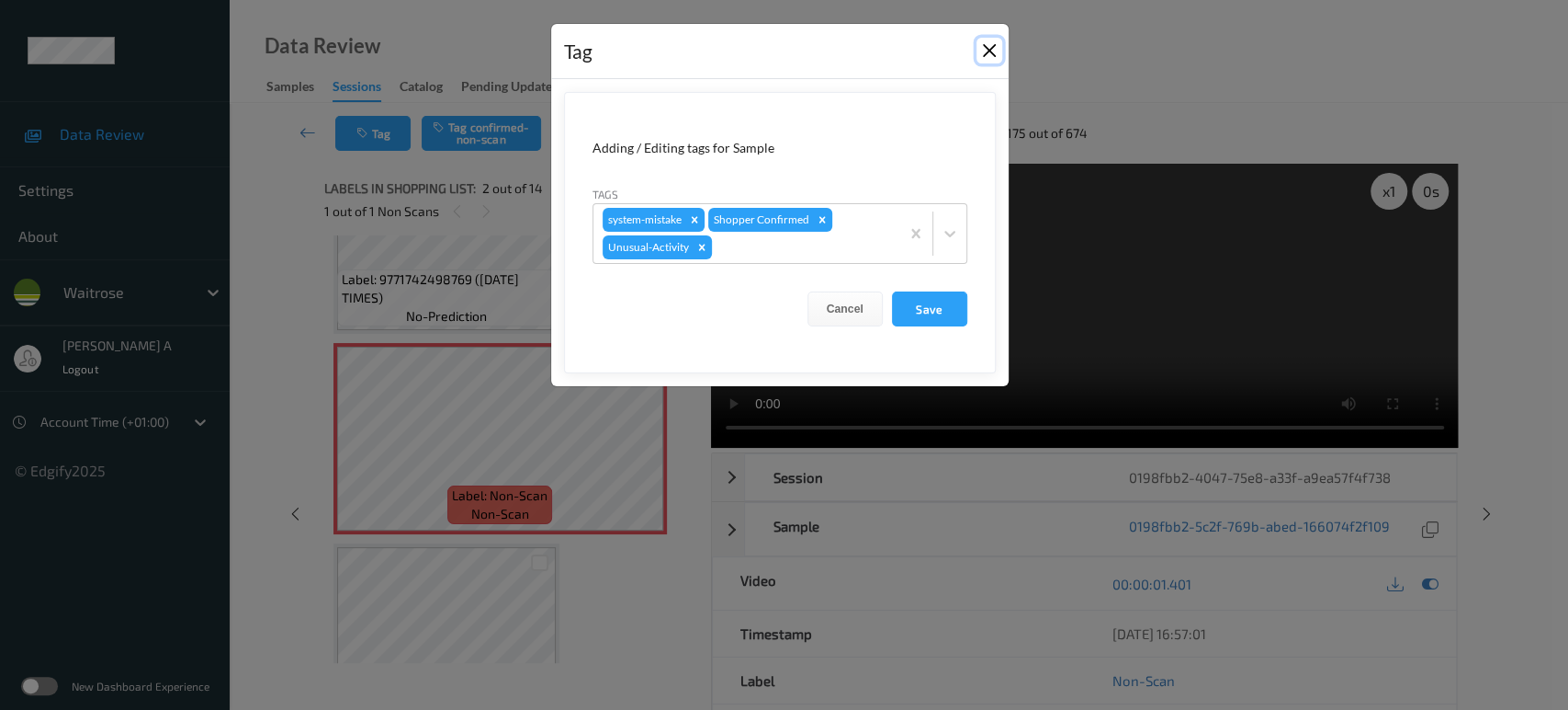
click at [985, 54] on button "Close" at bounding box center [989, 51] width 26 height 26
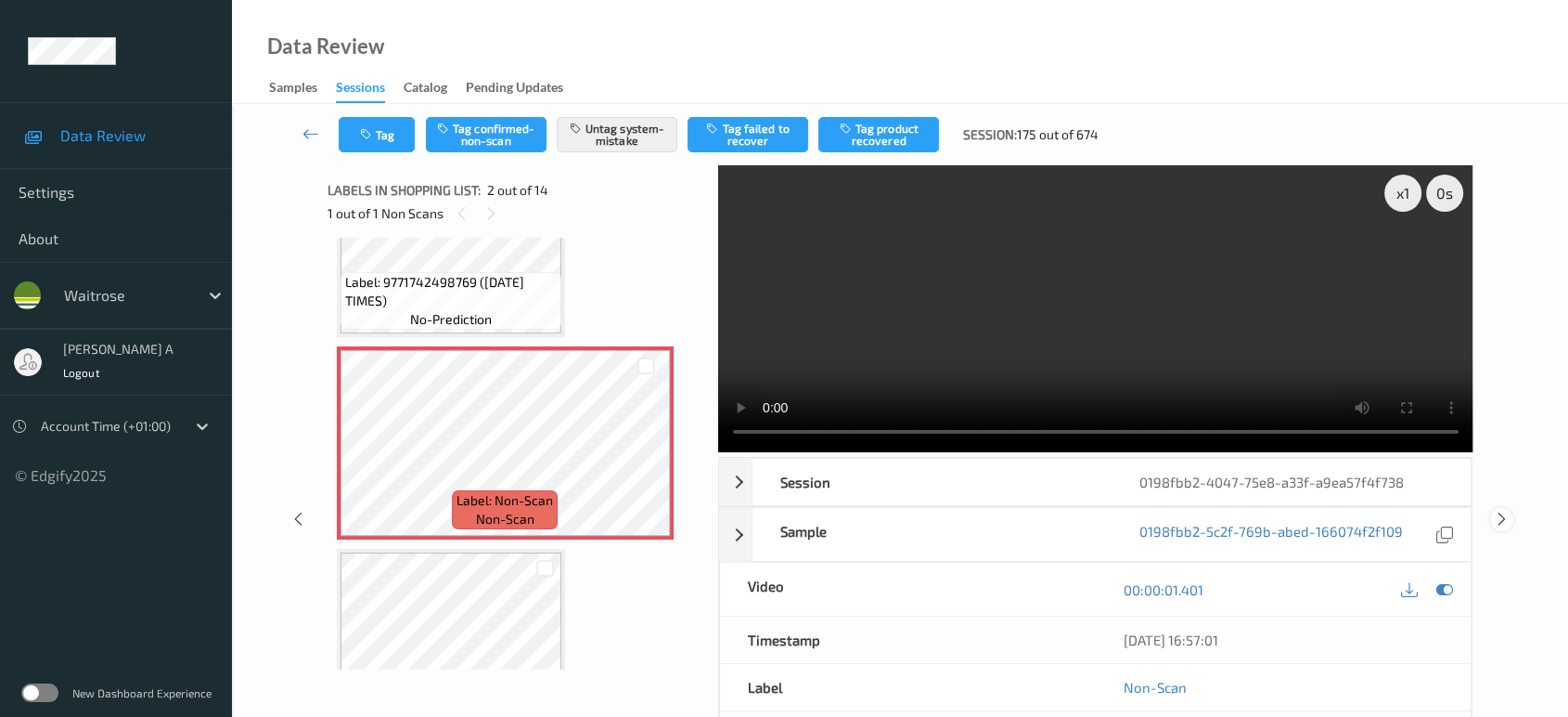
click at [1500, 524] on icon at bounding box center [1502, 519] width 16 height 17
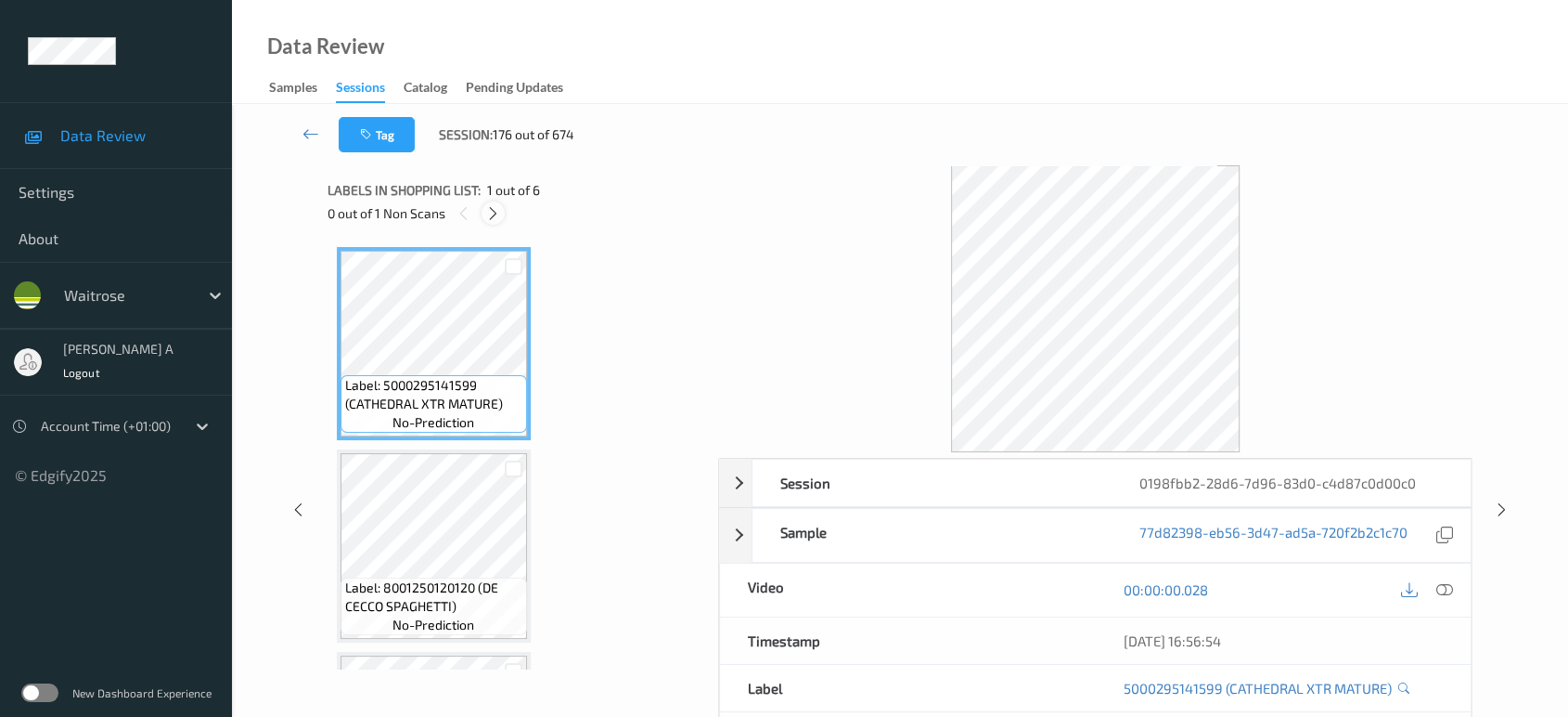
click at [496, 211] on icon at bounding box center [492, 213] width 16 height 17
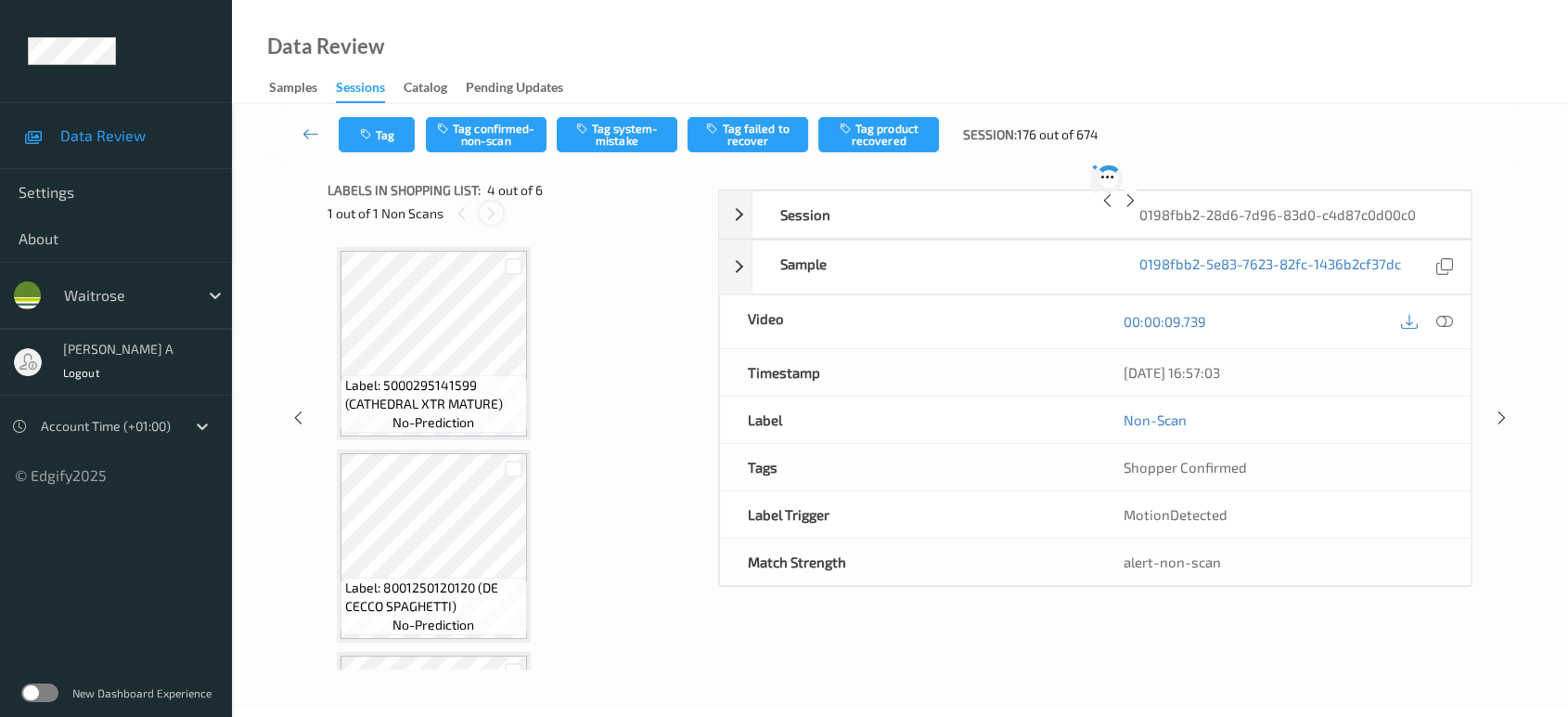
scroll to position [412, 0]
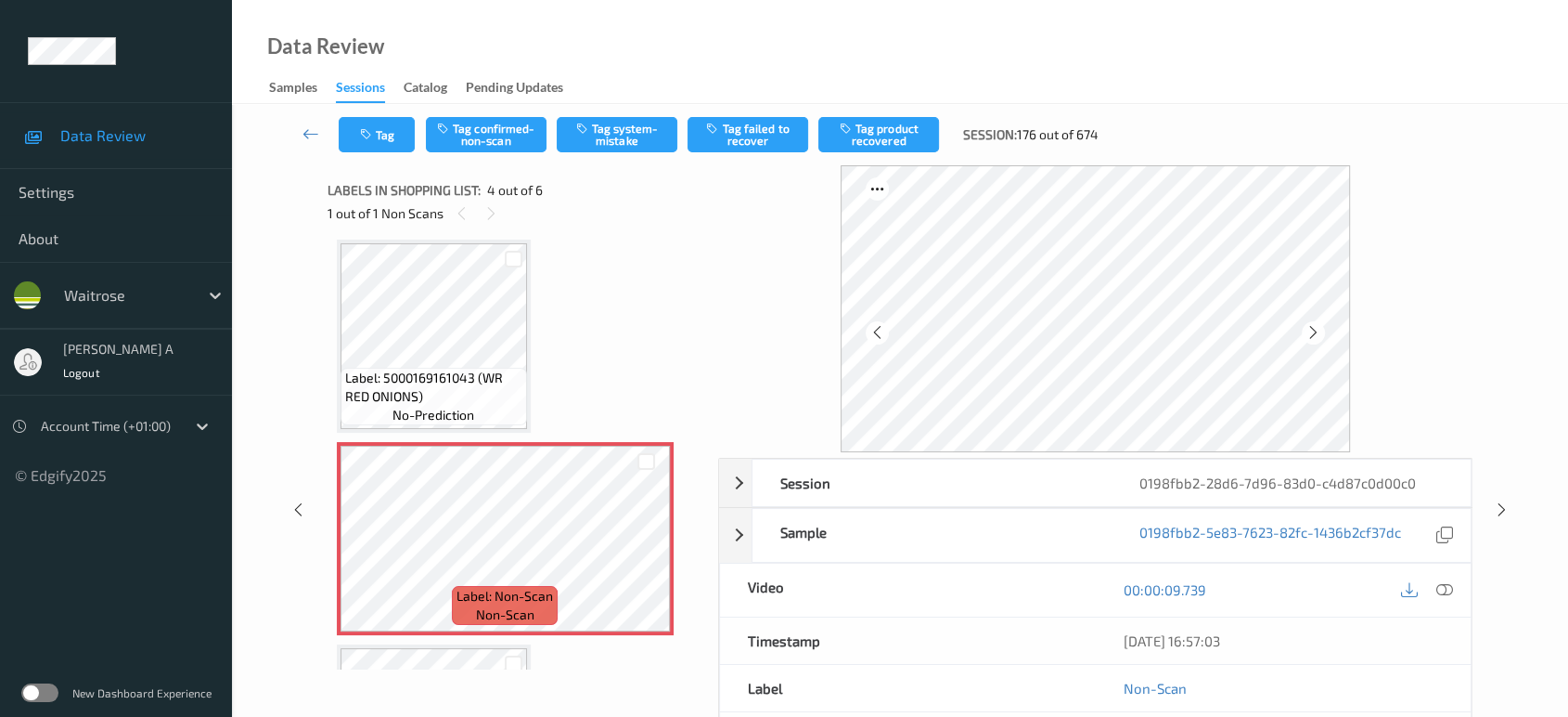
click at [1447, 589] on icon at bounding box center [1445, 590] width 17 height 17
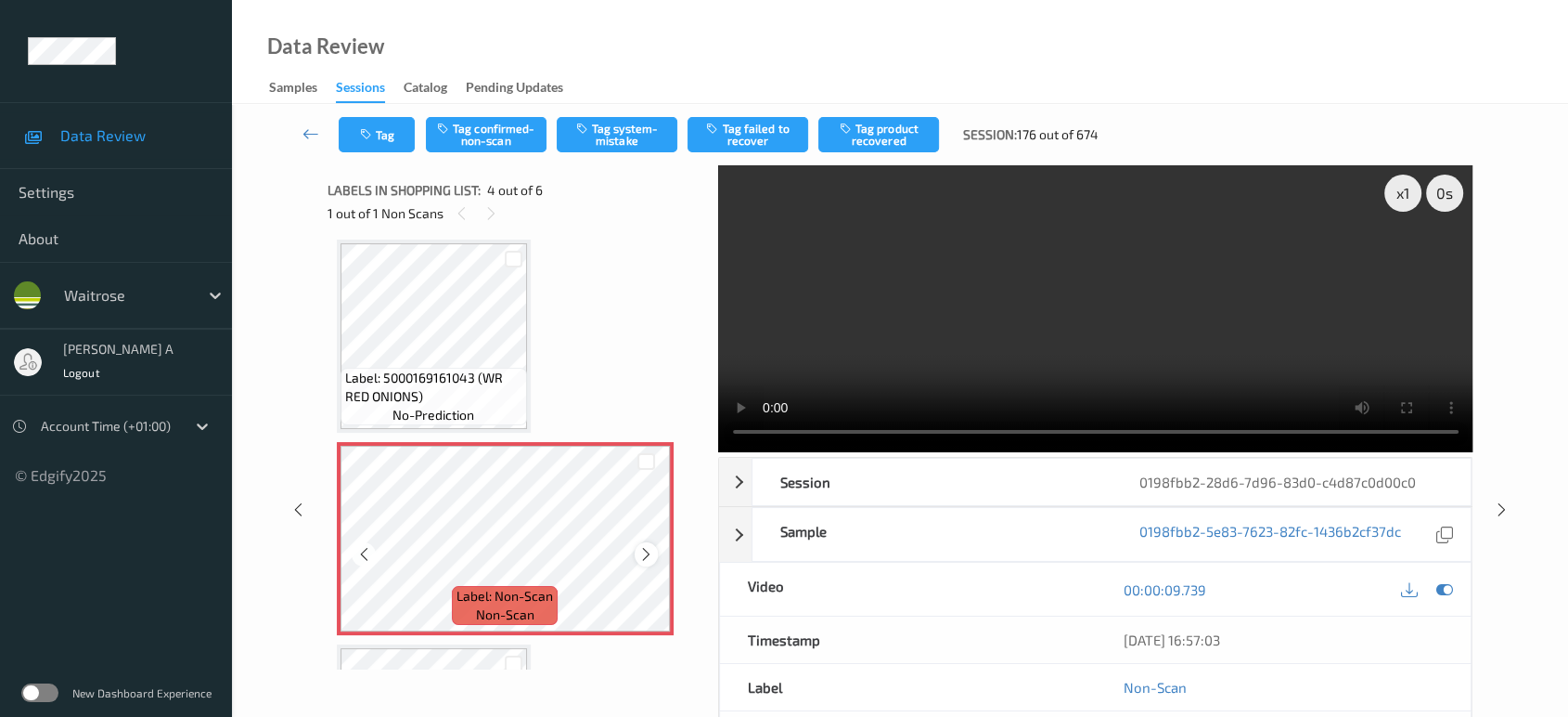
click at [650, 550] on icon at bounding box center [646, 554] width 16 height 17
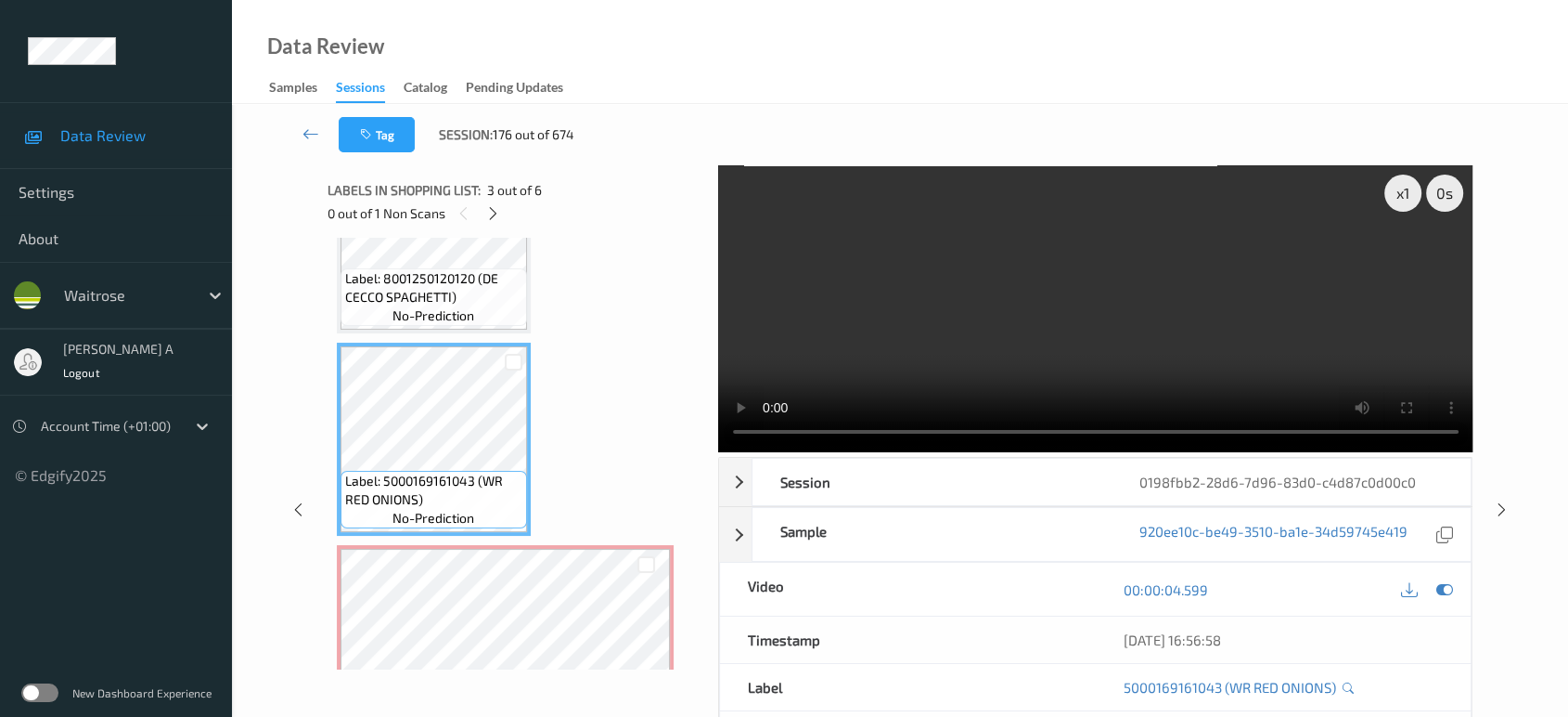
scroll to position [206, 0]
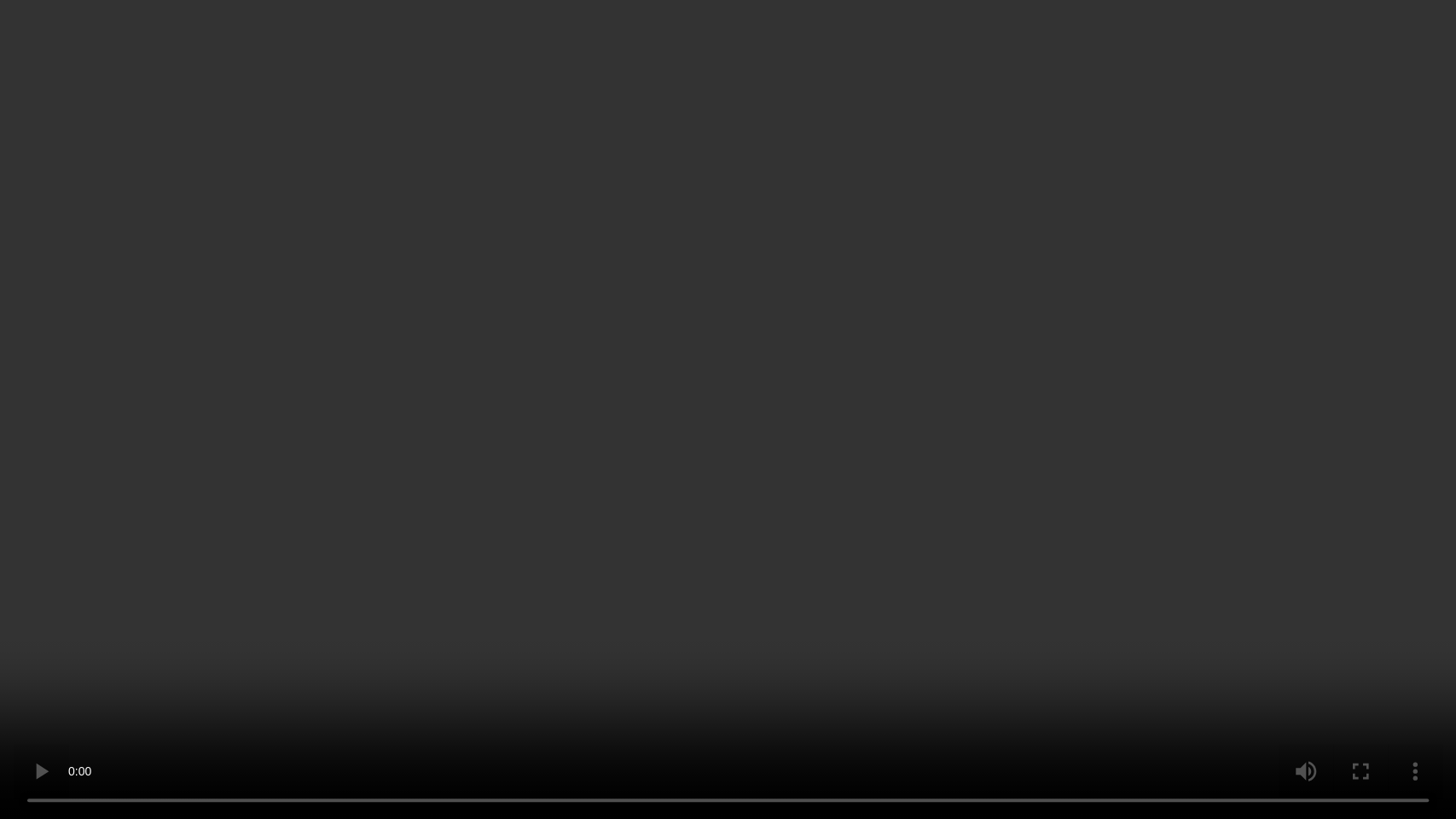
click at [958, 410] on video at bounding box center [728, 409] width 1456 height 819
click at [810, 449] on video at bounding box center [728, 409] width 1456 height 819
click at [901, 535] on video at bounding box center [728, 409] width 1456 height 819
click at [828, 475] on video at bounding box center [728, 409] width 1456 height 819
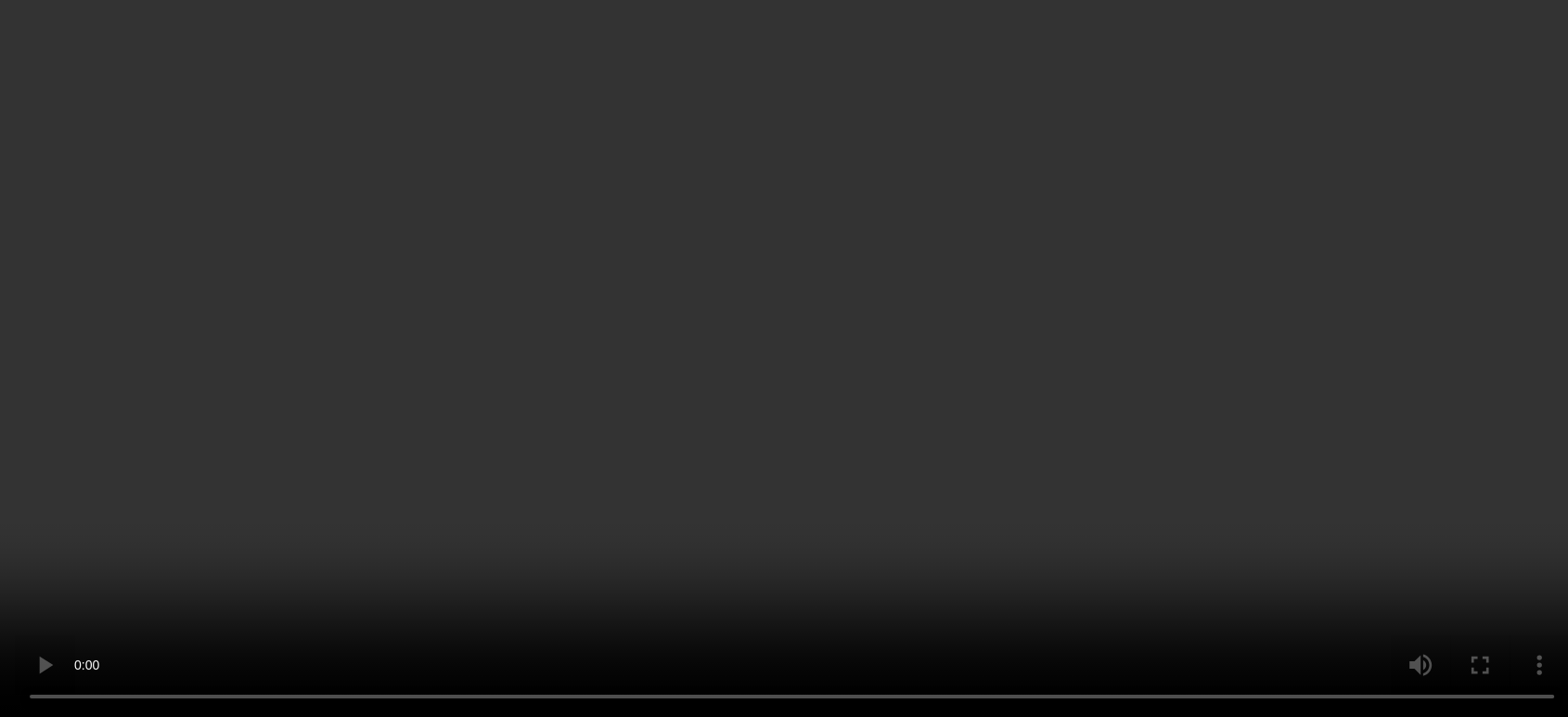
scroll to position [515, 0]
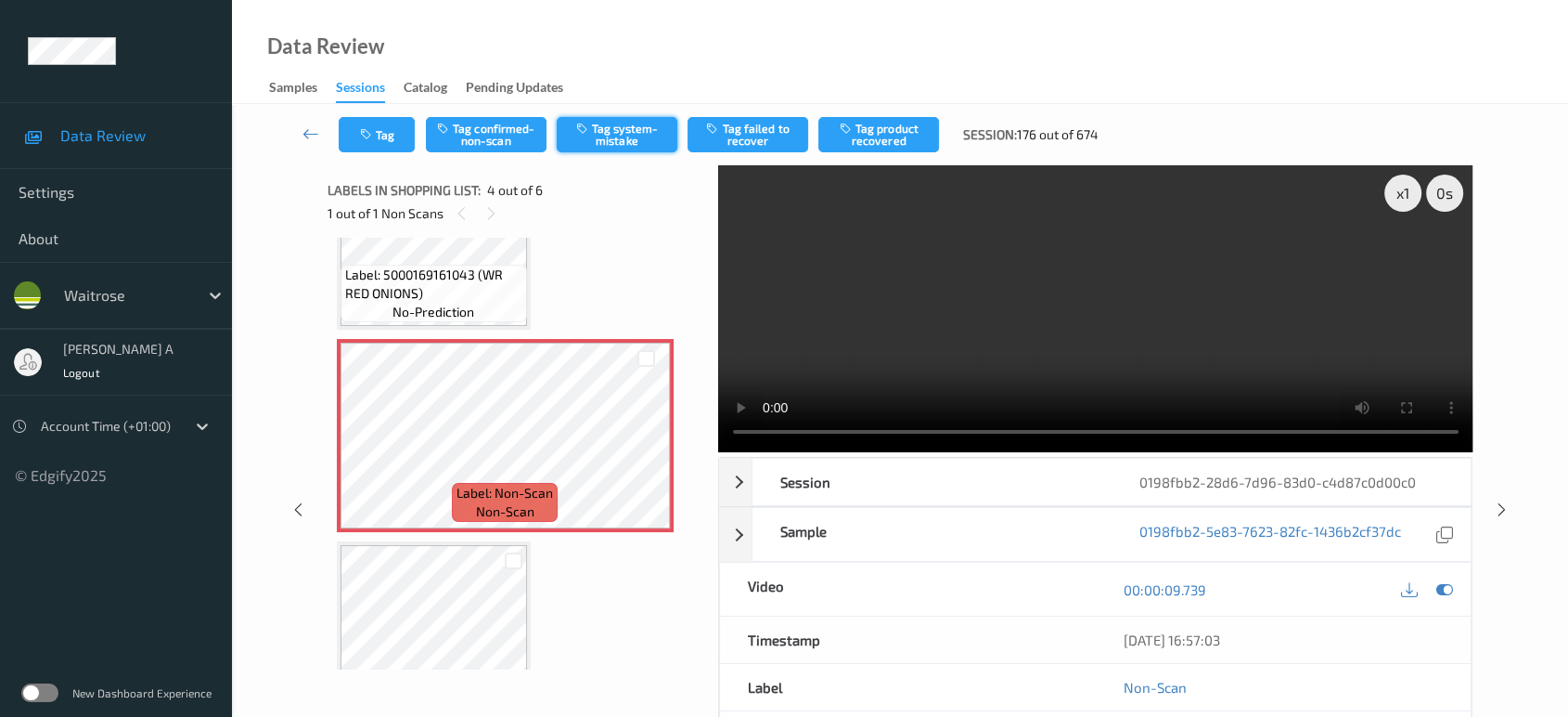
click at [601, 140] on button "Tag system-mistake" at bounding box center [617, 135] width 121 height 36
click at [378, 135] on button "Tag" at bounding box center [376, 135] width 76 height 36
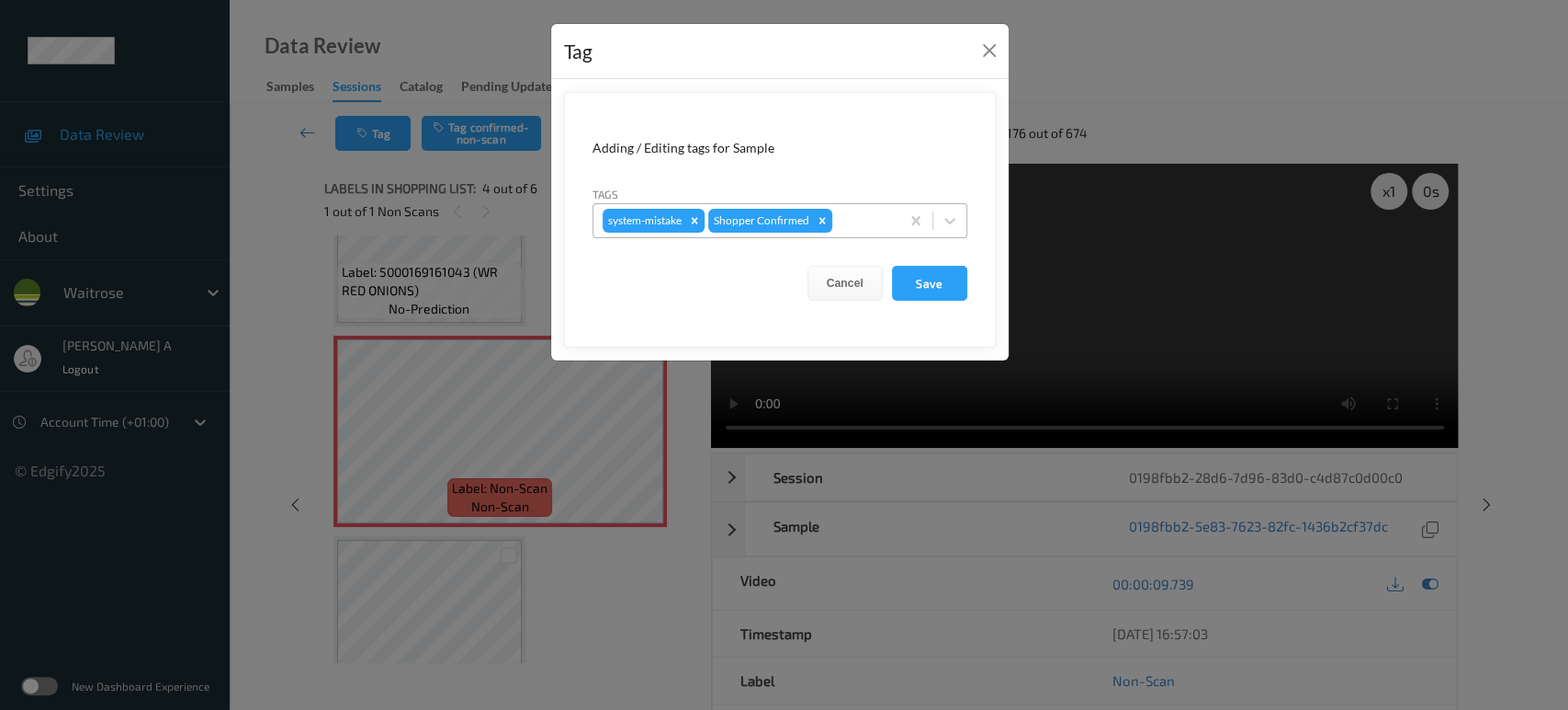
click at [850, 212] on div at bounding box center [863, 220] width 55 height 22
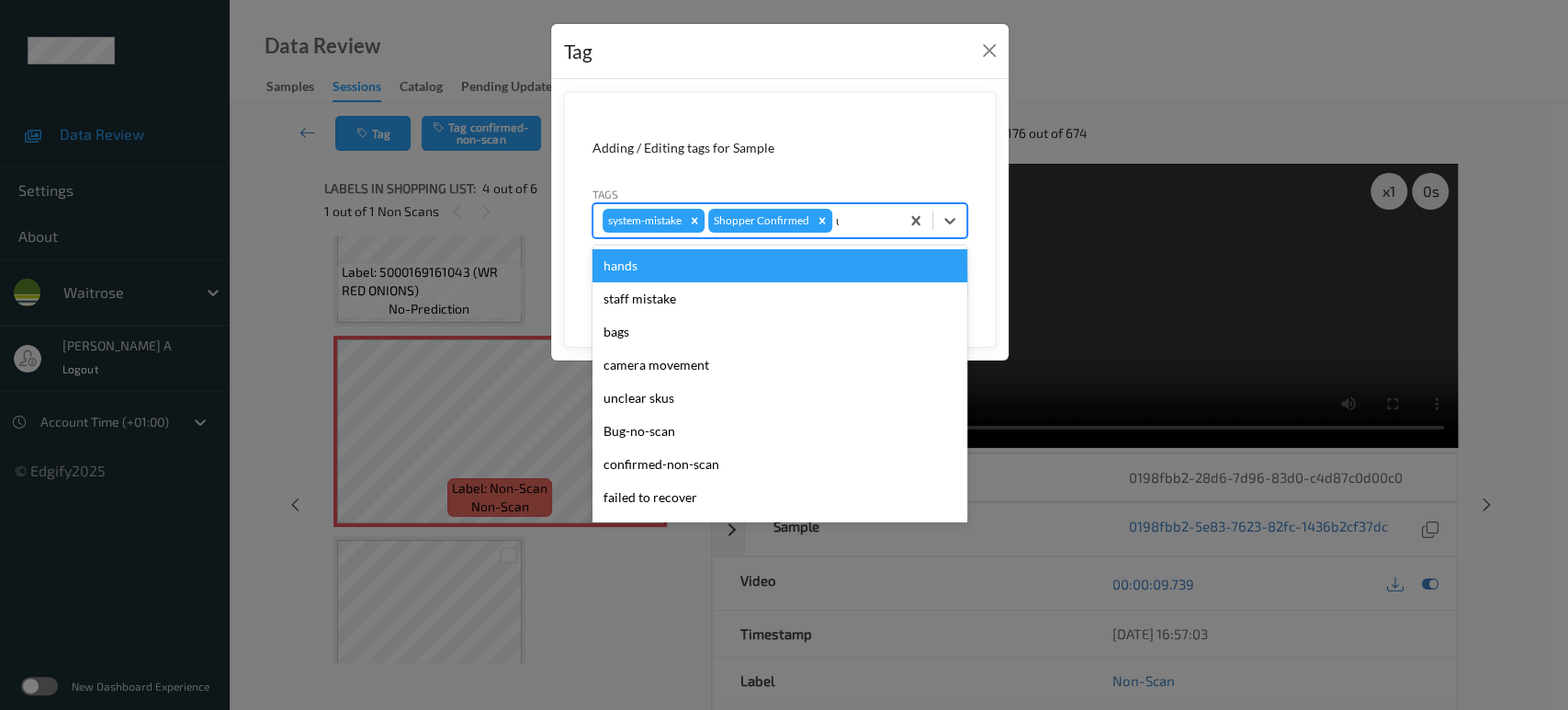
type input "un"
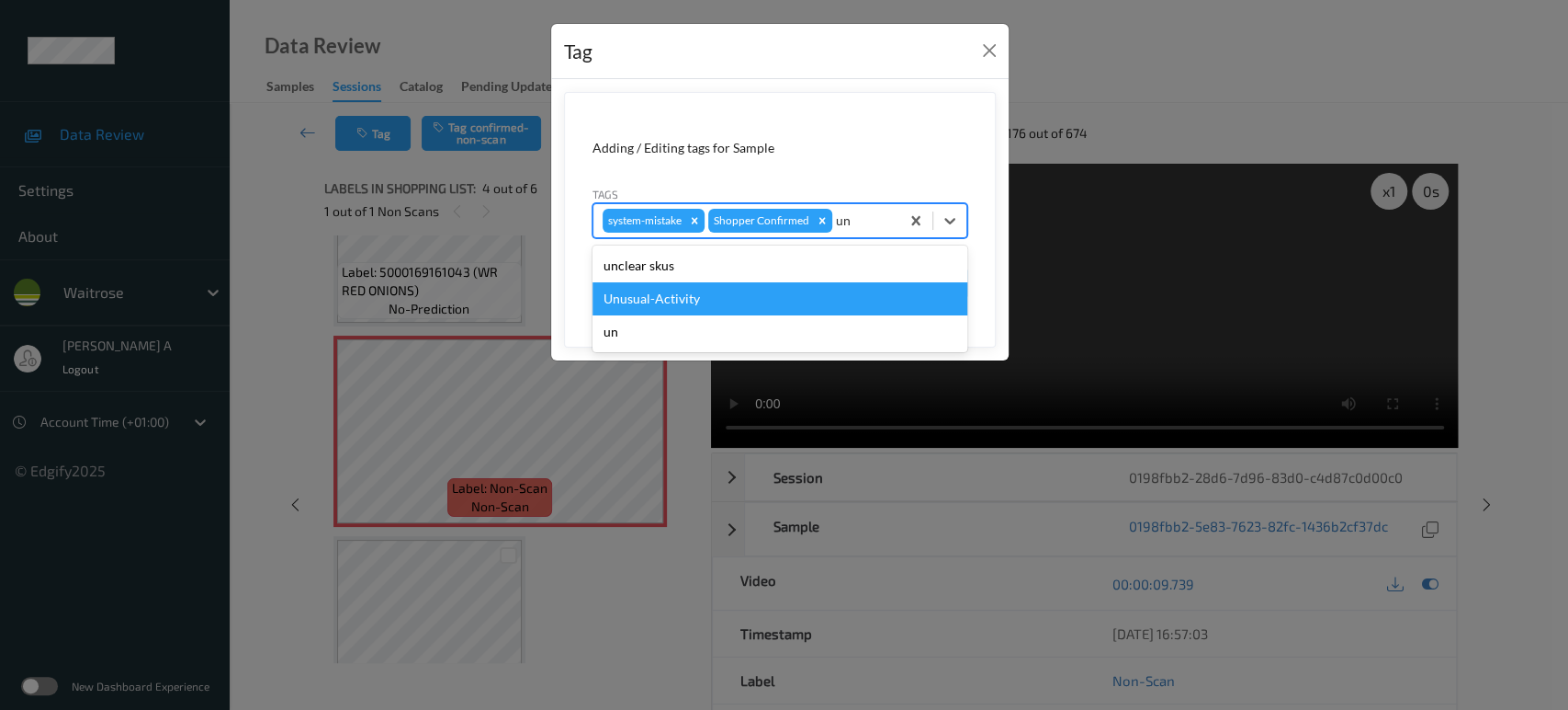
click at [730, 292] on div "Unusual-Activity" at bounding box center [779, 299] width 375 height 33
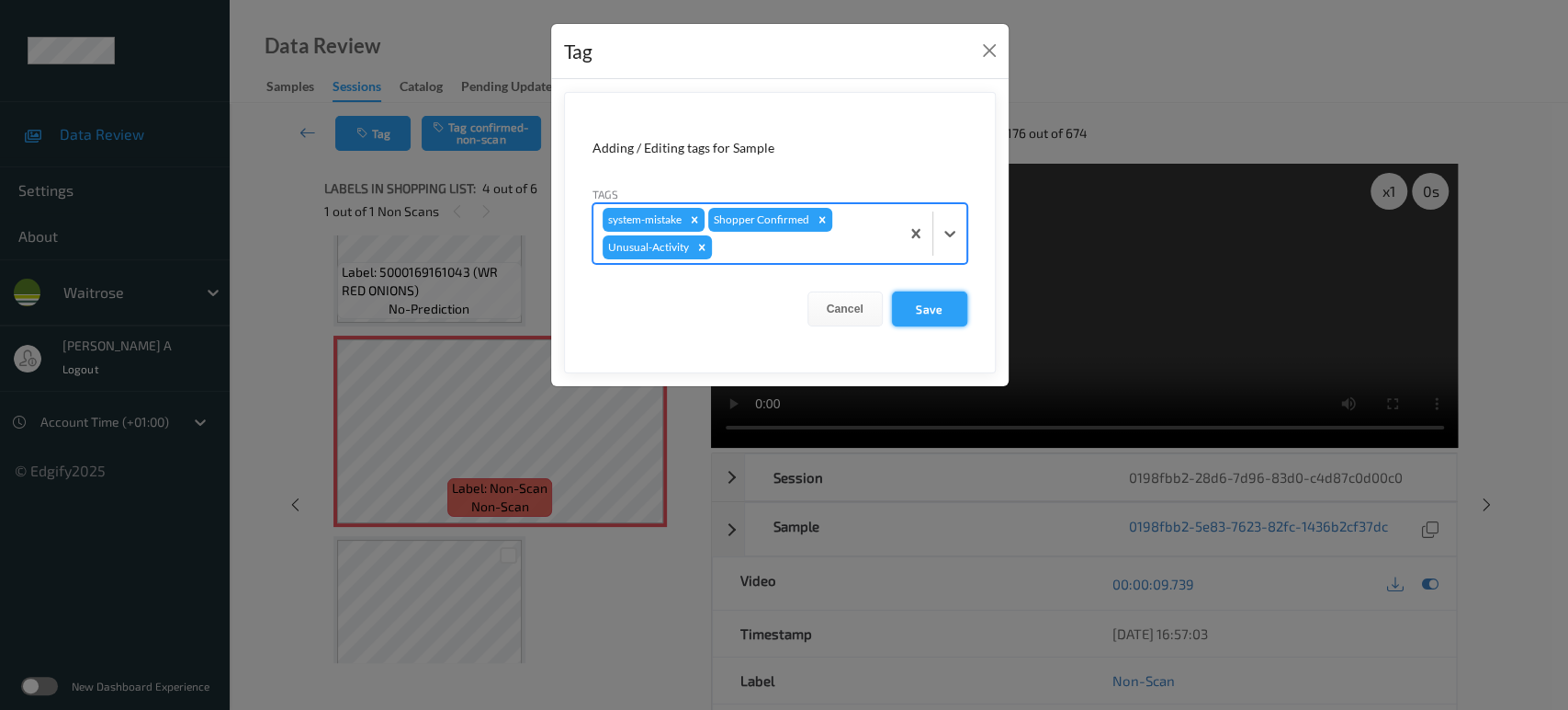
click at [920, 304] on button "Save" at bounding box center [929, 309] width 75 height 35
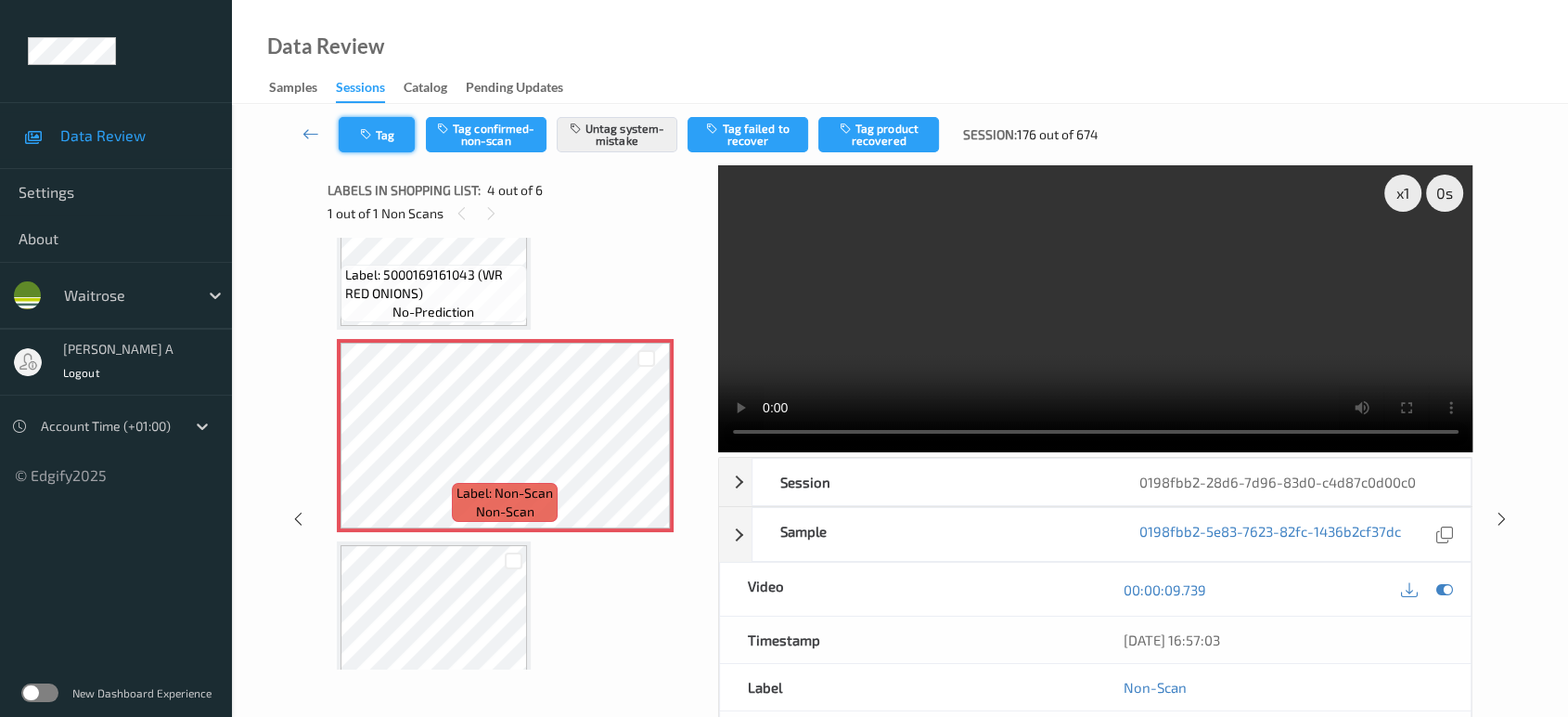
click at [404, 138] on button "Tag" at bounding box center [376, 135] width 76 height 36
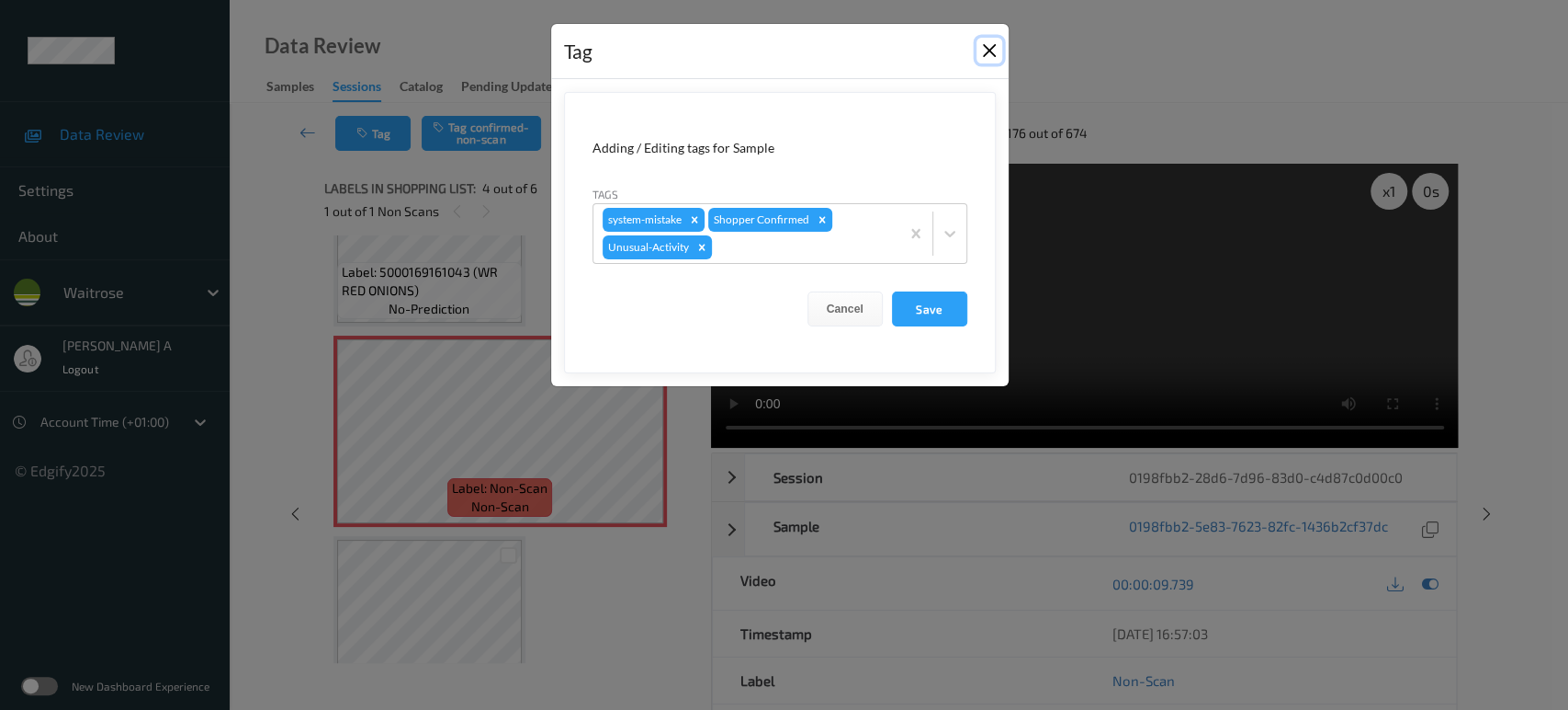
click at [986, 51] on button "Close" at bounding box center [989, 51] width 26 height 26
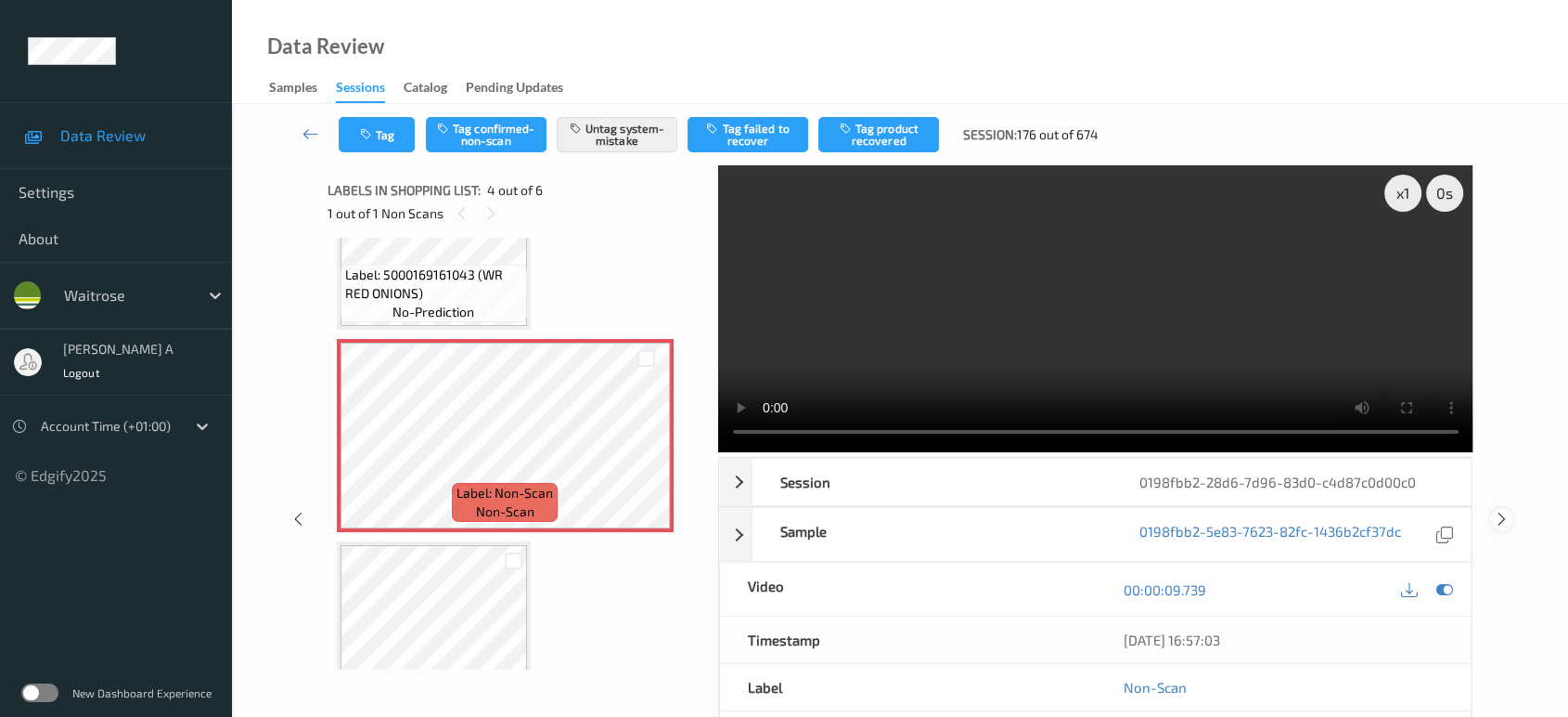
click at [1506, 511] on icon at bounding box center [1502, 519] width 16 height 17
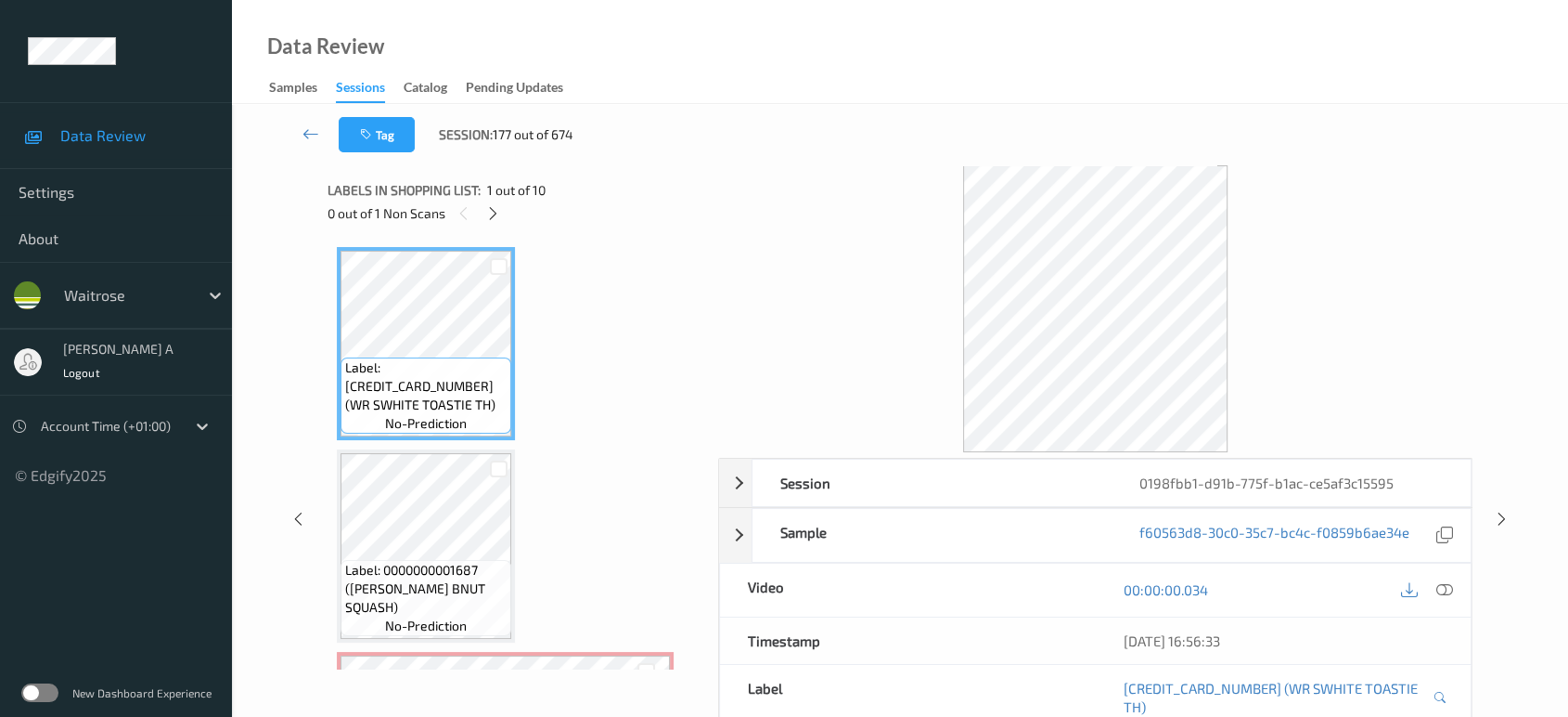
drag, startPoint x: 497, startPoint y: 208, endPoint x: 529, endPoint y: 282, distance: 80.6
click at [497, 208] on icon at bounding box center [492, 213] width 16 height 17
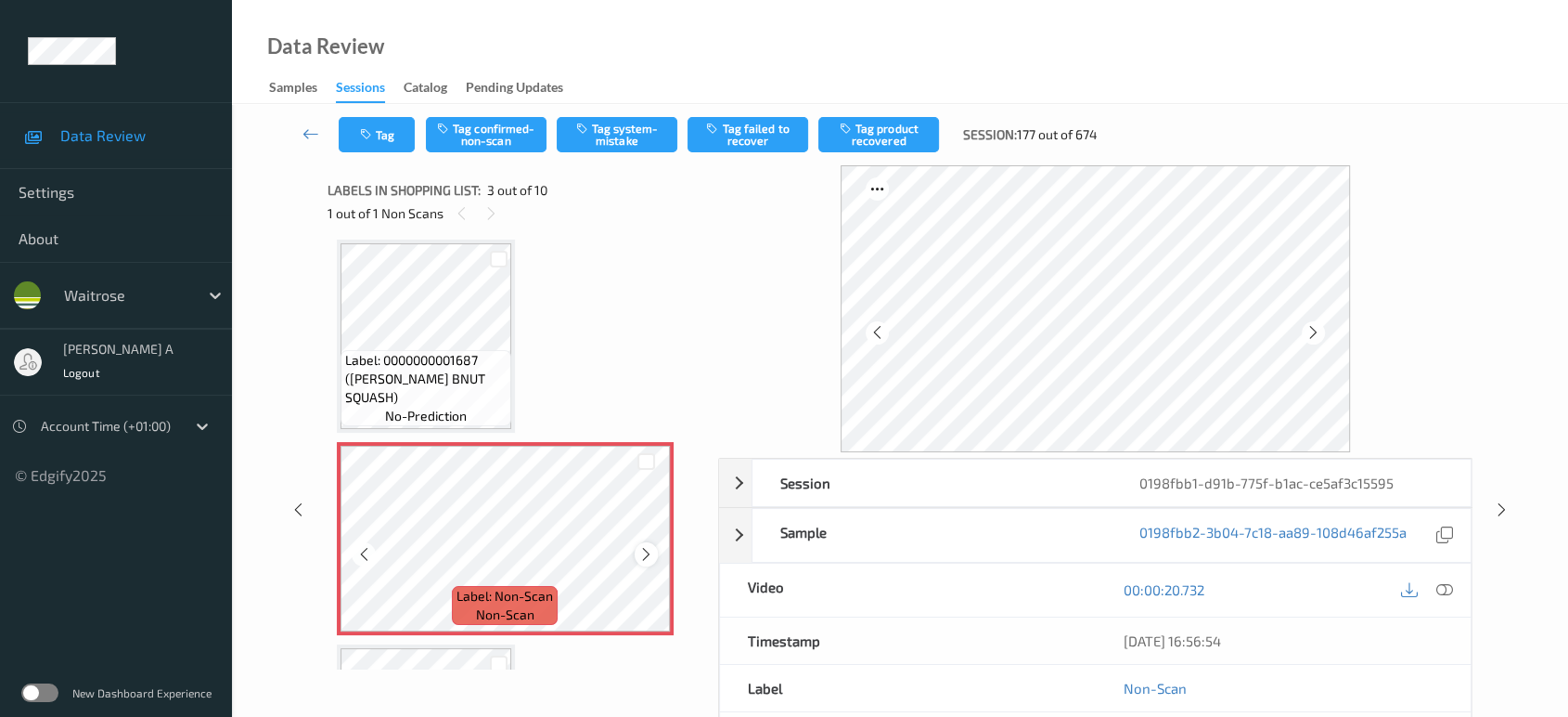
click at [650, 551] on icon at bounding box center [646, 554] width 16 height 17
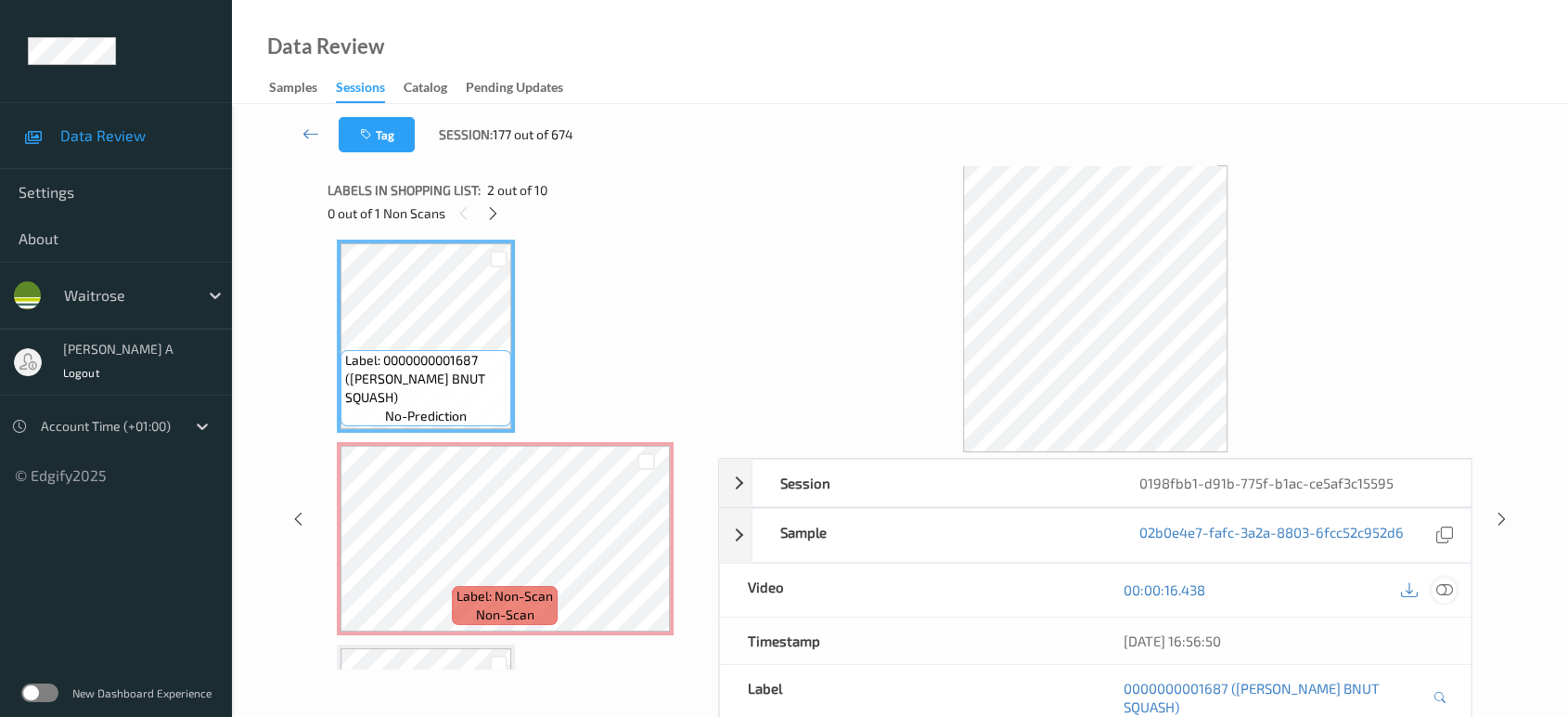
click at [1440, 589] on icon at bounding box center [1445, 590] width 17 height 17
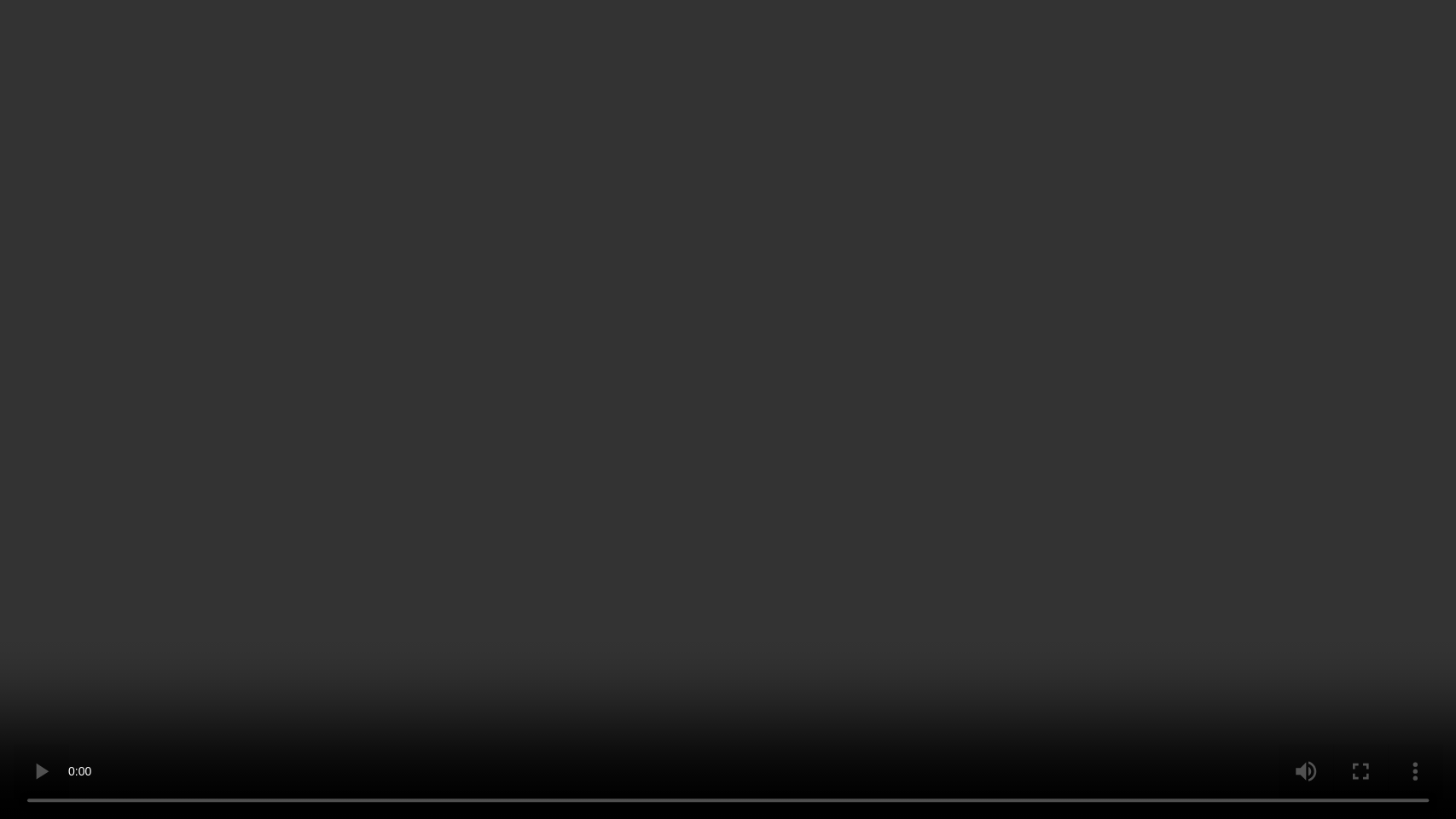
click at [804, 562] on video at bounding box center [728, 409] width 1456 height 819
click at [615, 555] on video at bounding box center [728, 409] width 1456 height 819
click at [821, 410] on video at bounding box center [728, 409] width 1456 height 819
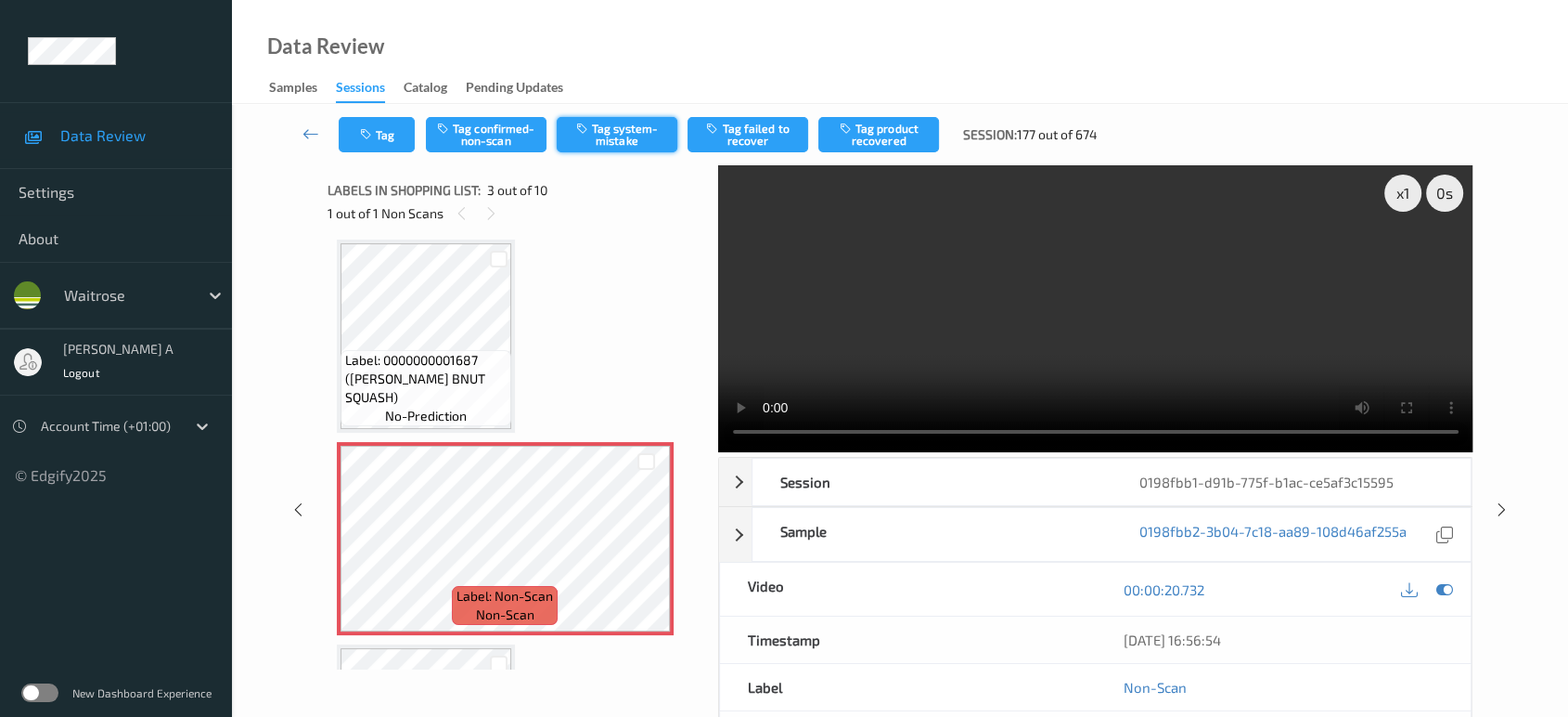
click at [616, 139] on button "Tag system-mistake" at bounding box center [617, 135] width 121 height 36
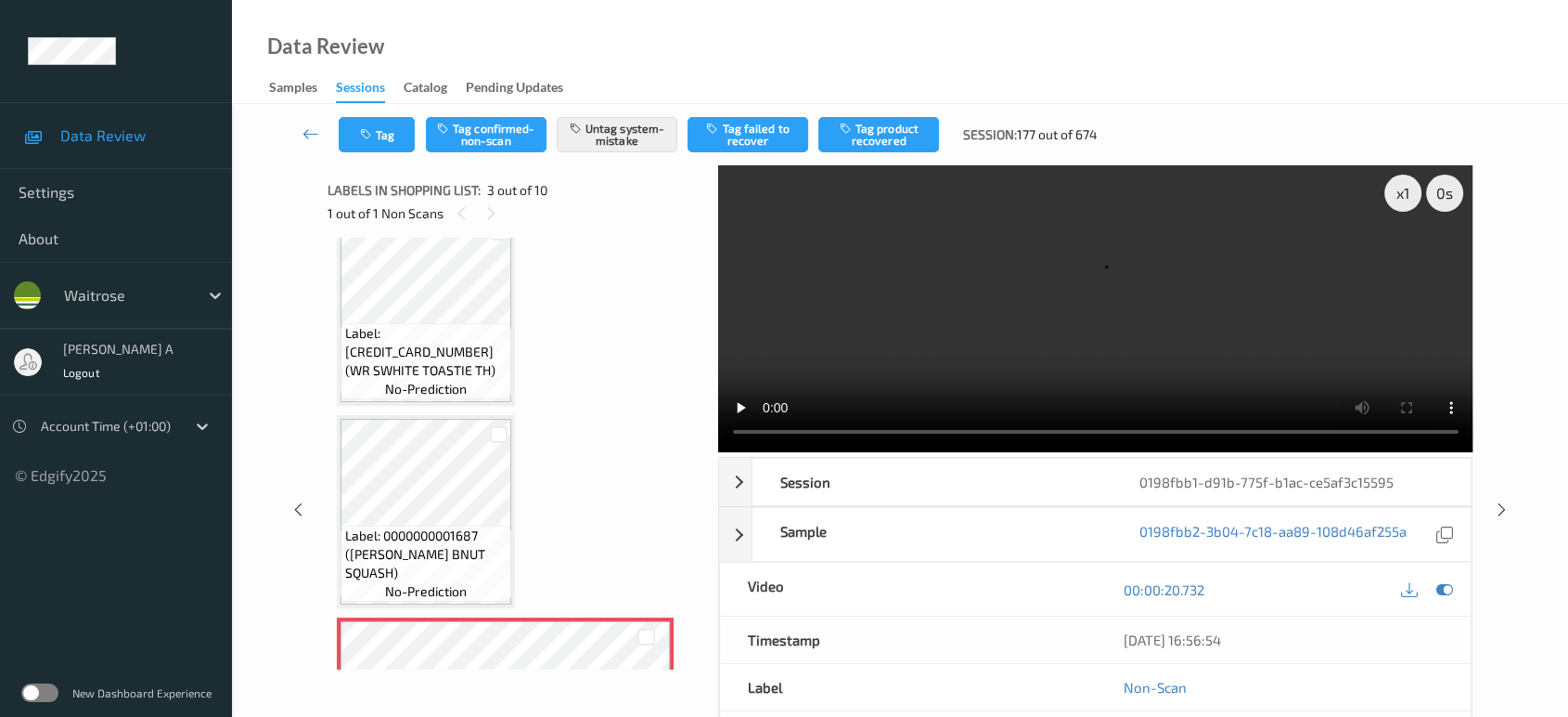
scroll to position [4, 0]
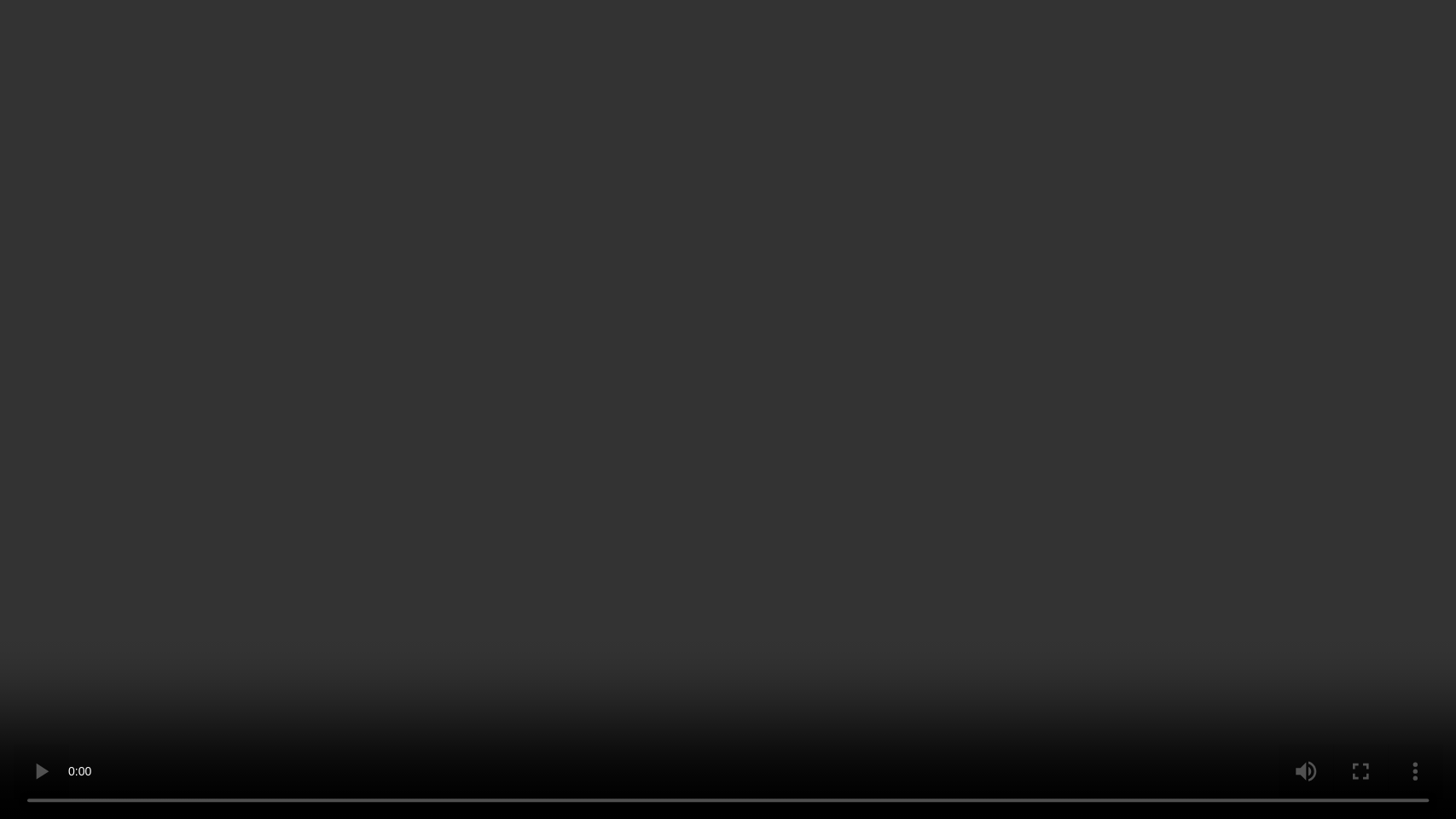
click at [690, 416] on video at bounding box center [728, 409] width 1456 height 819
click at [740, 500] on video at bounding box center [728, 409] width 1456 height 819
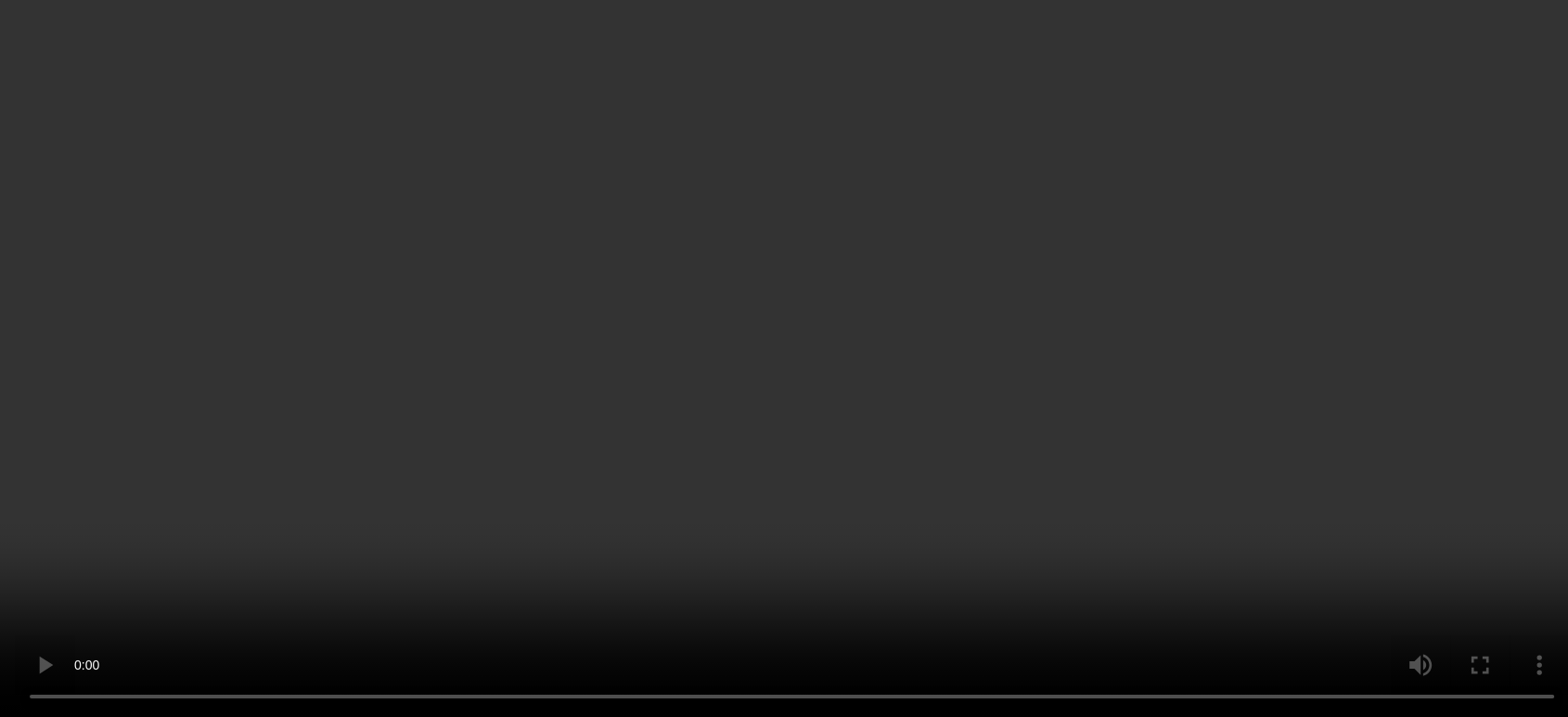
scroll to position [209, 0]
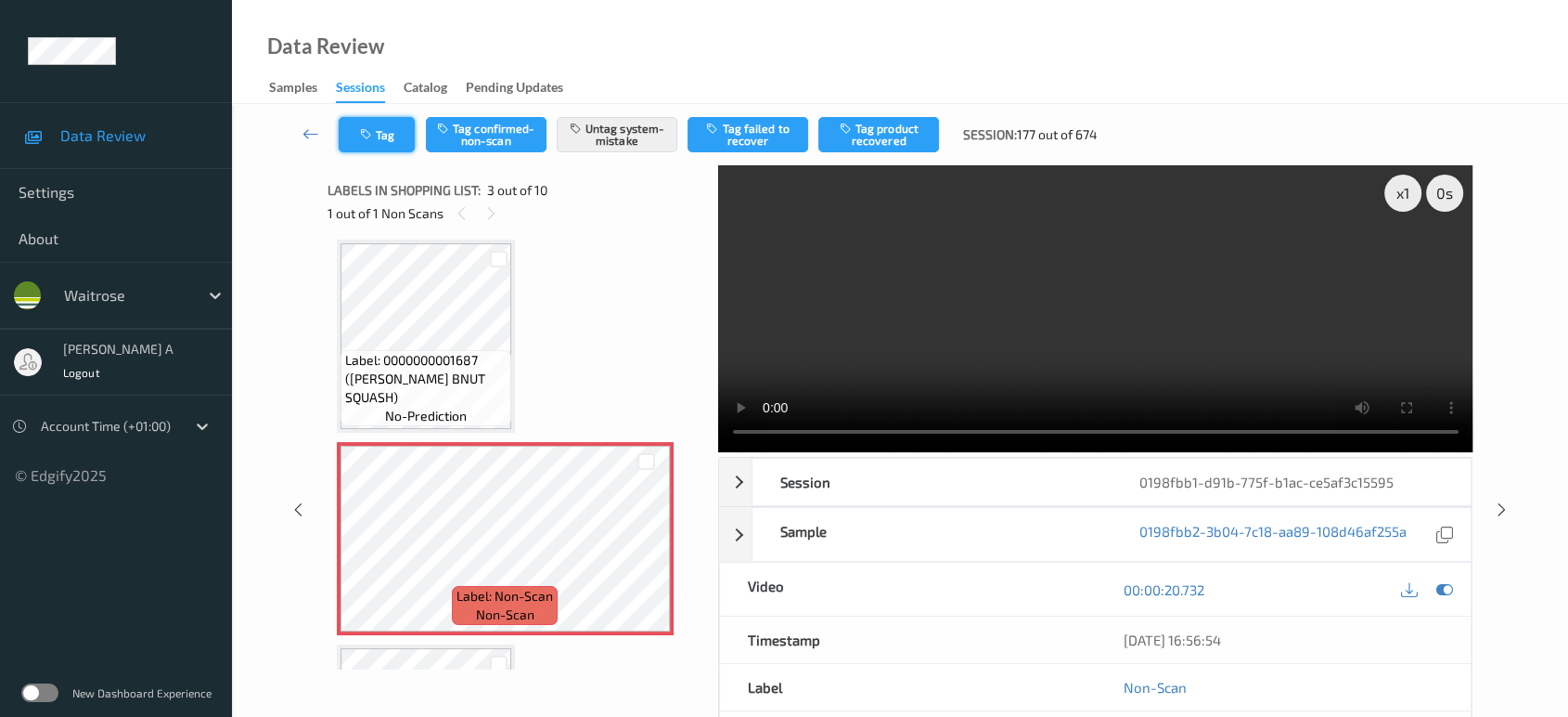
click at [367, 143] on button "Tag" at bounding box center [376, 135] width 76 height 36
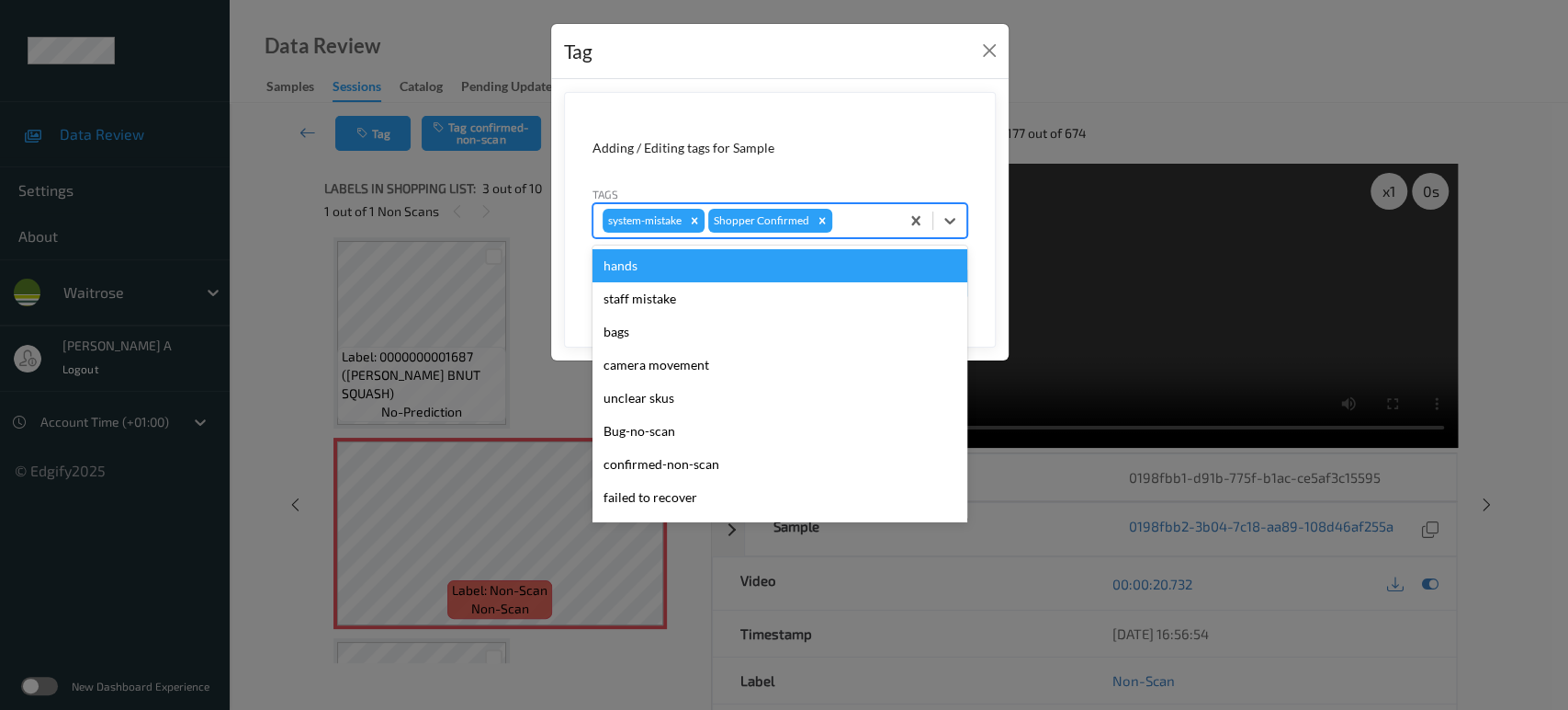
click at [852, 218] on div at bounding box center [863, 220] width 55 height 22
type input "un"
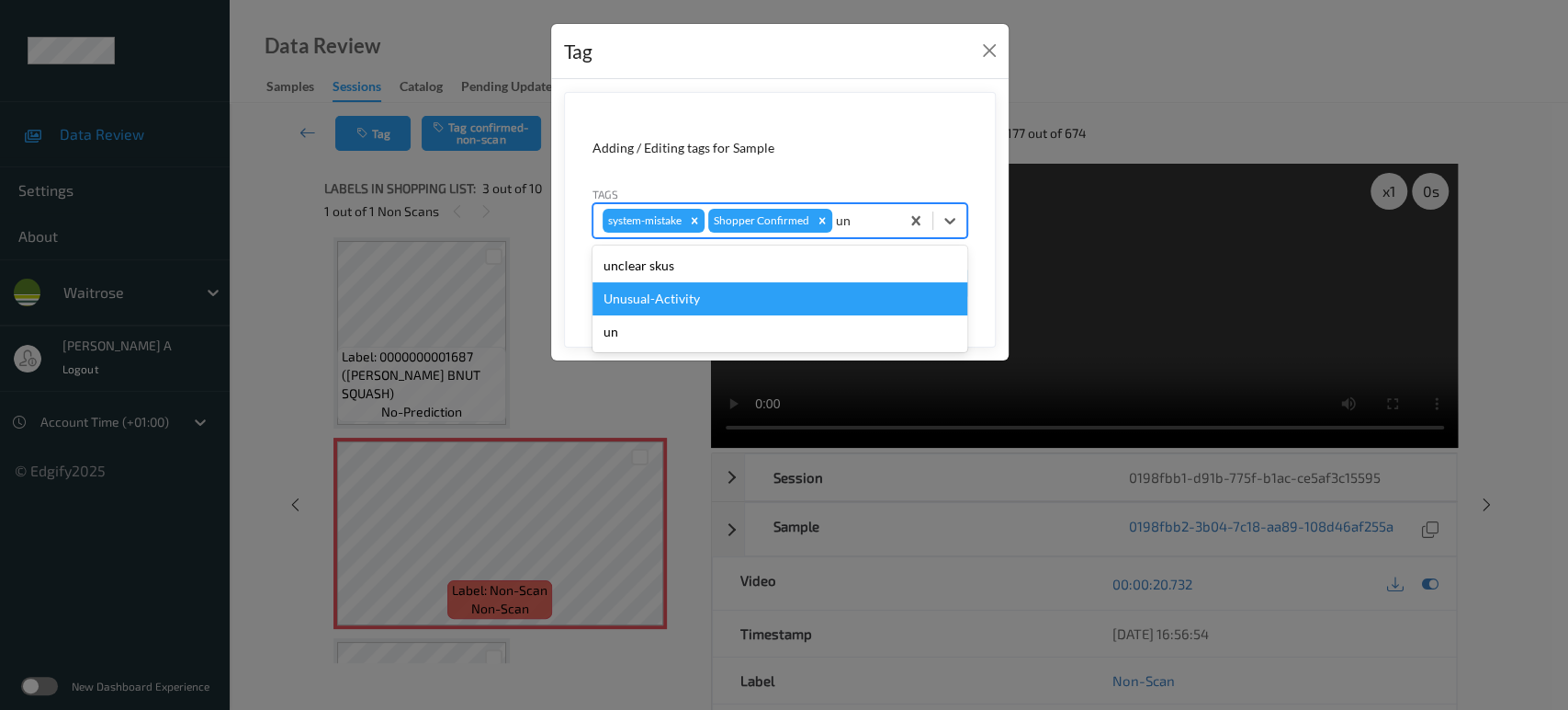
click at [723, 301] on div "Unusual-Activity" at bounding box center [779, 299] width 375 height 33
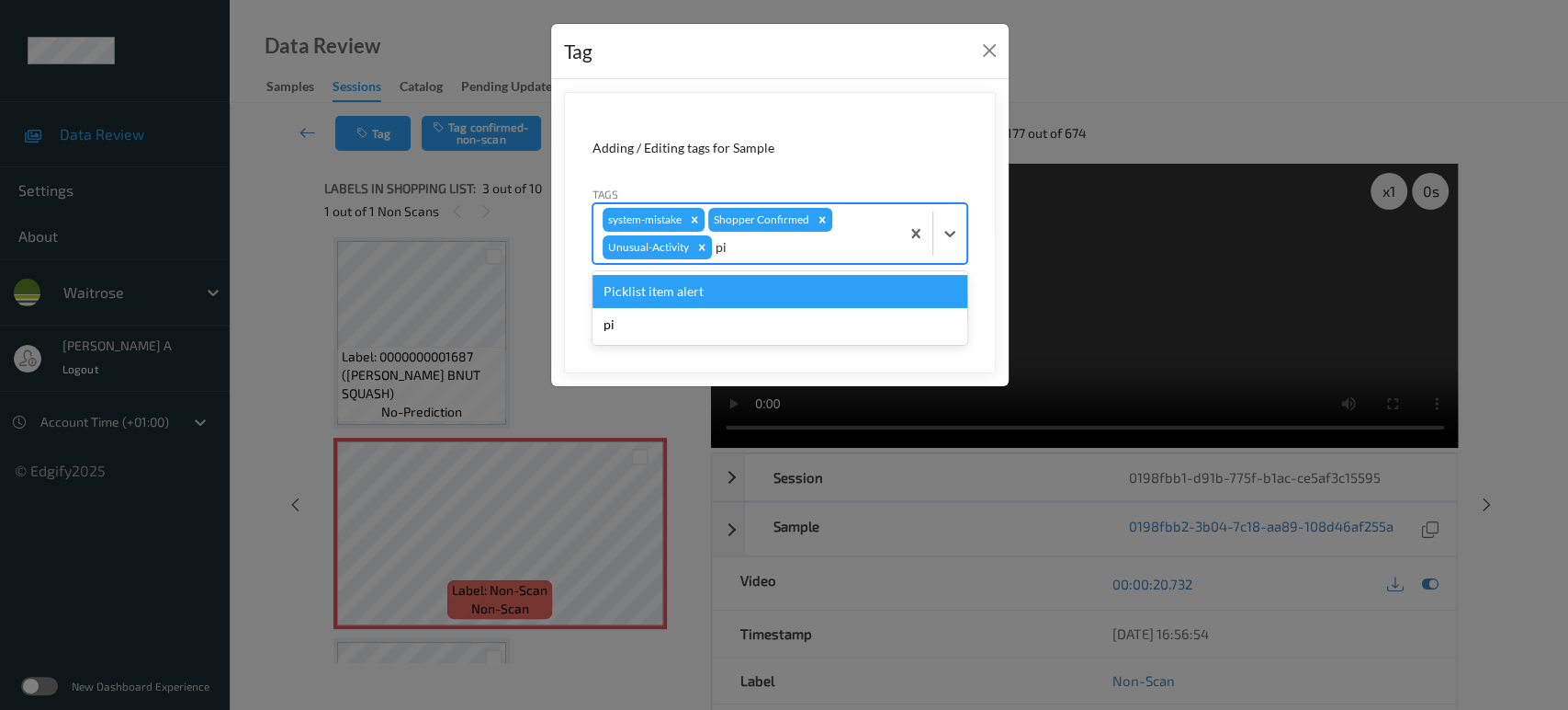
type input "pic"
click at [723, 301] on div "Picklist item alert" at bounding box center [779, 292] width 375 height 33
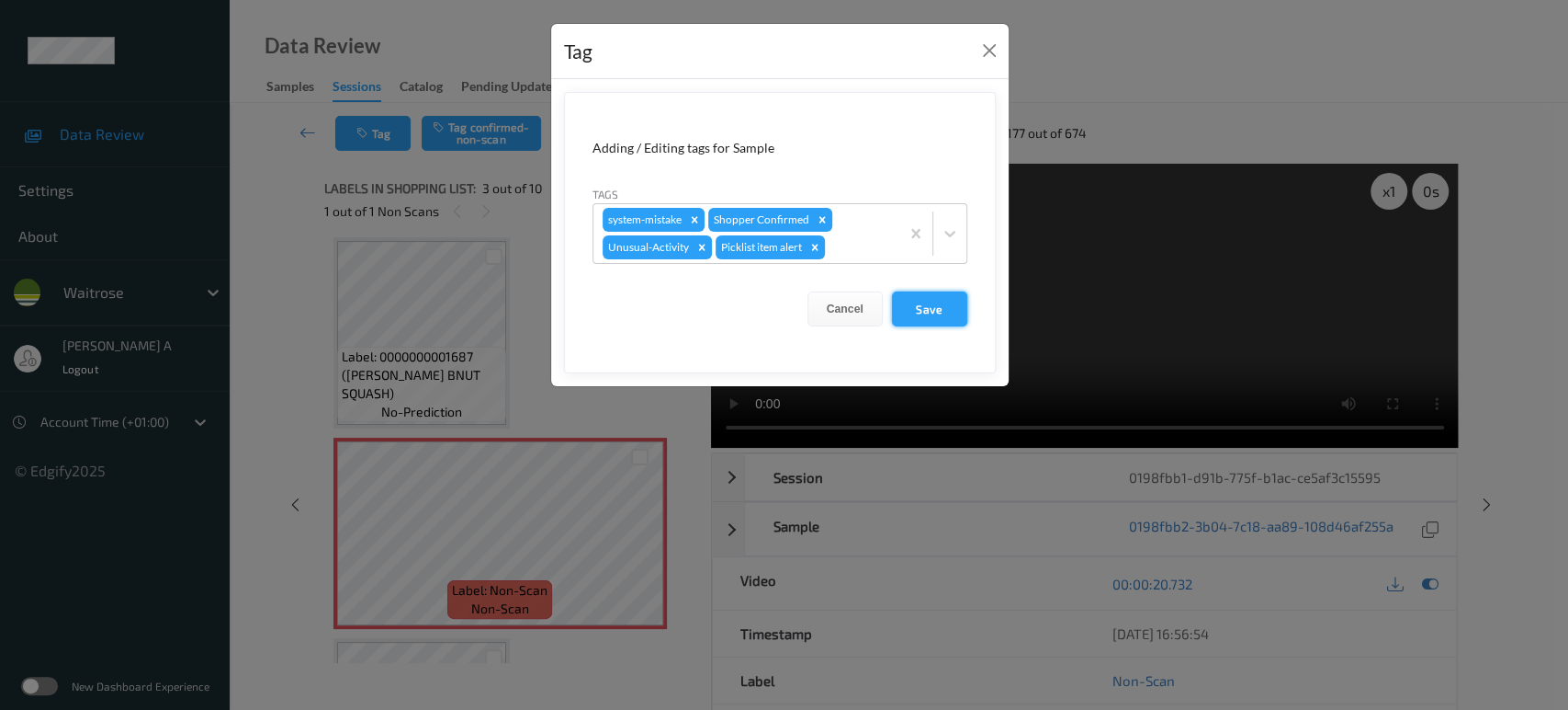
click at [911, 325] on button "Save" at bounding box center [929, 309] width 75 height 35
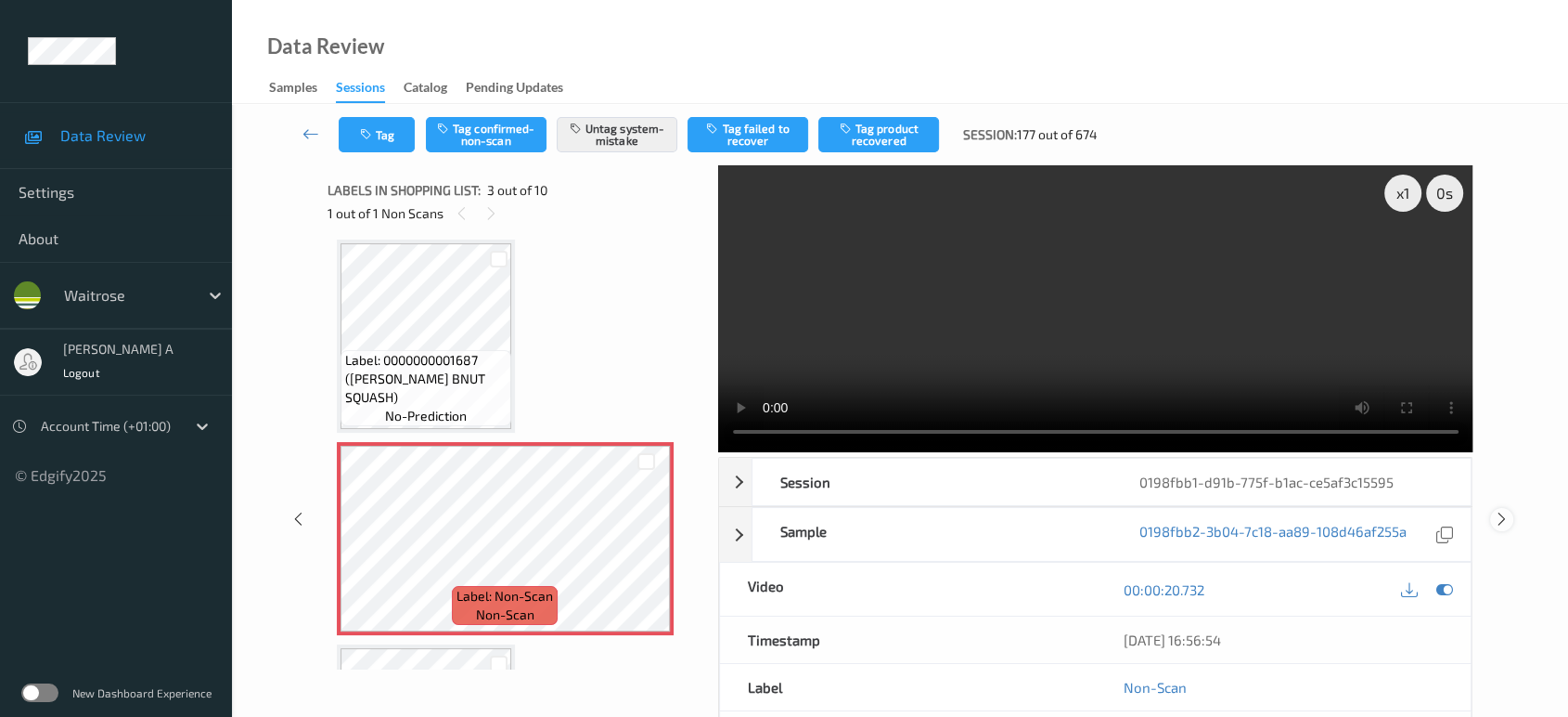
click at [1503, 510] on icon at bounding box center [1502, 519] width 16 height 17
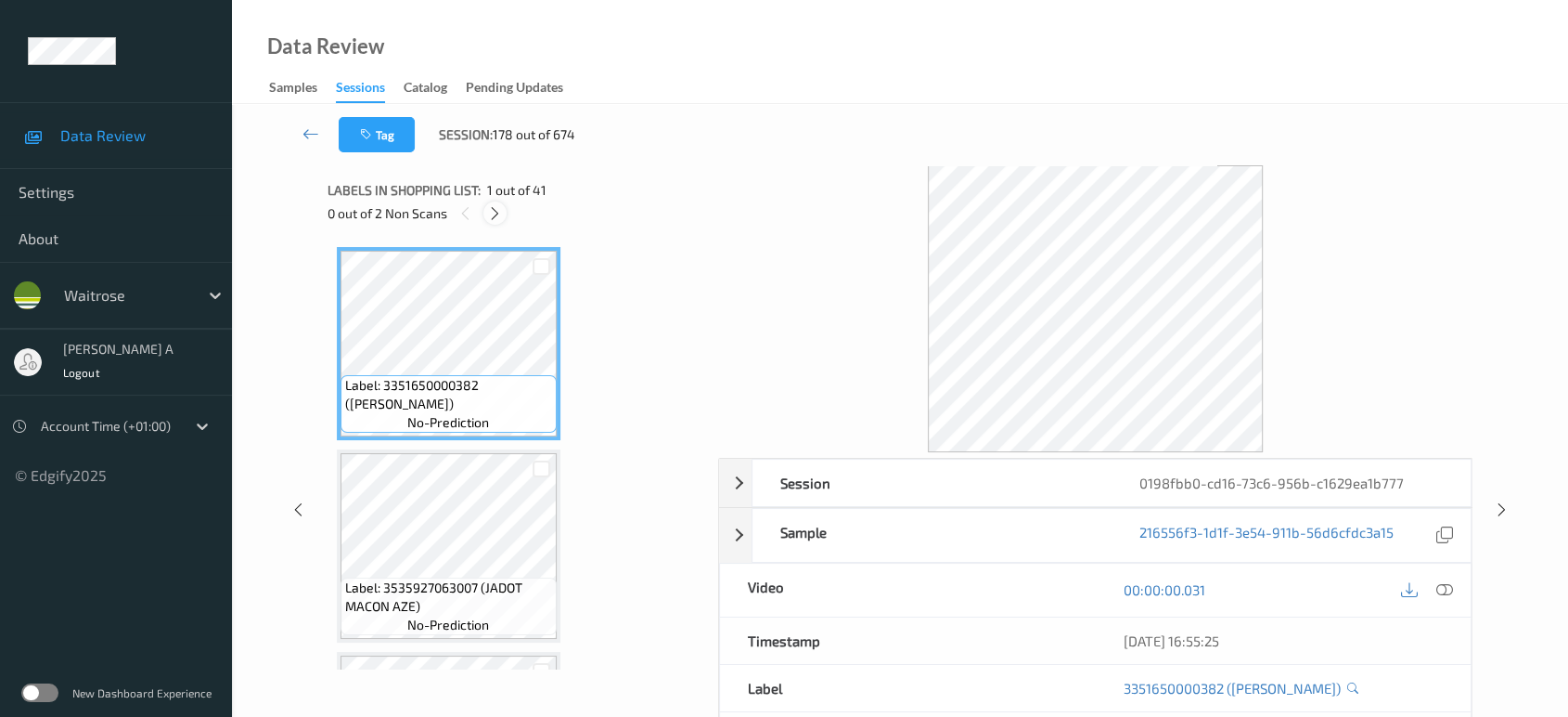
click at [499, 207] on icon at bounding box center [494, 213] width 16 height 17
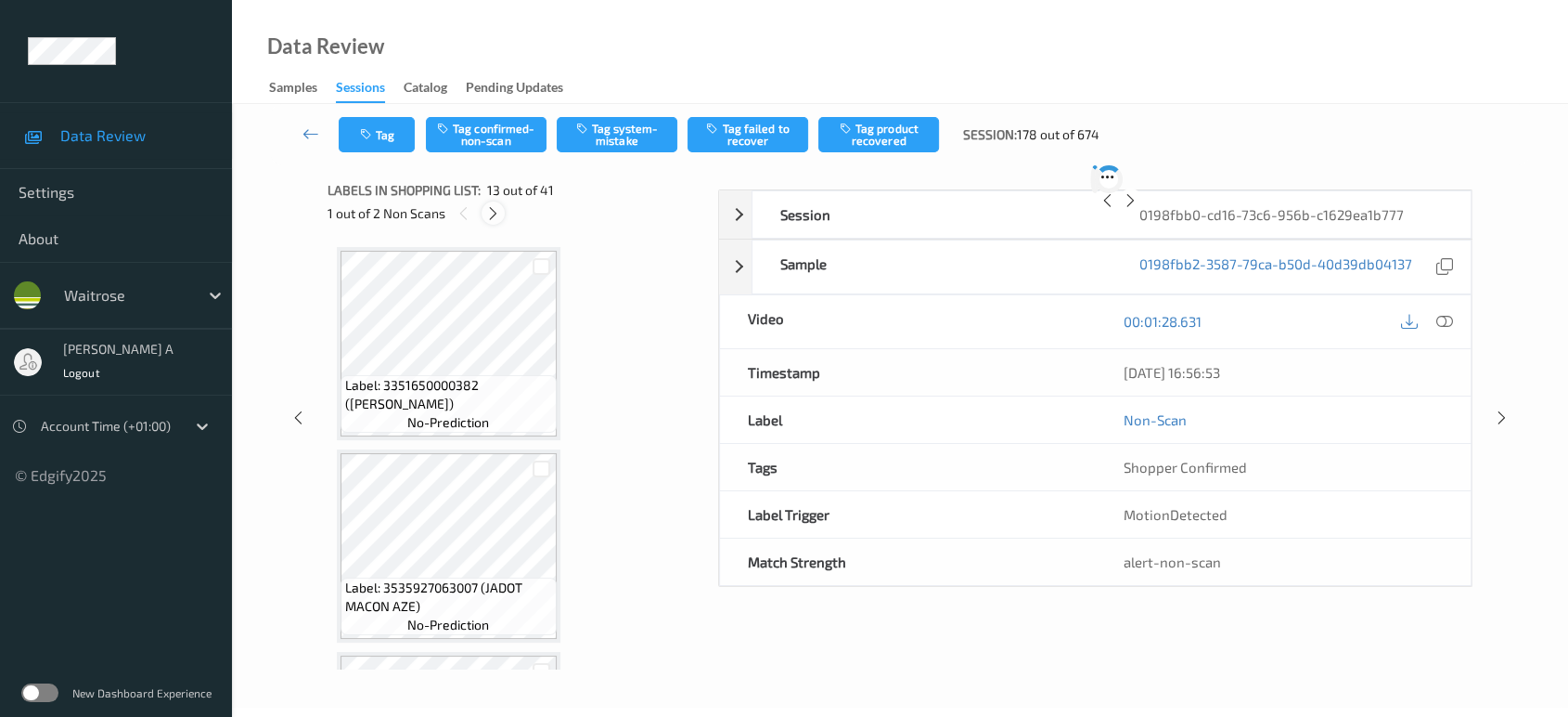
scroll to position [2226, 0]
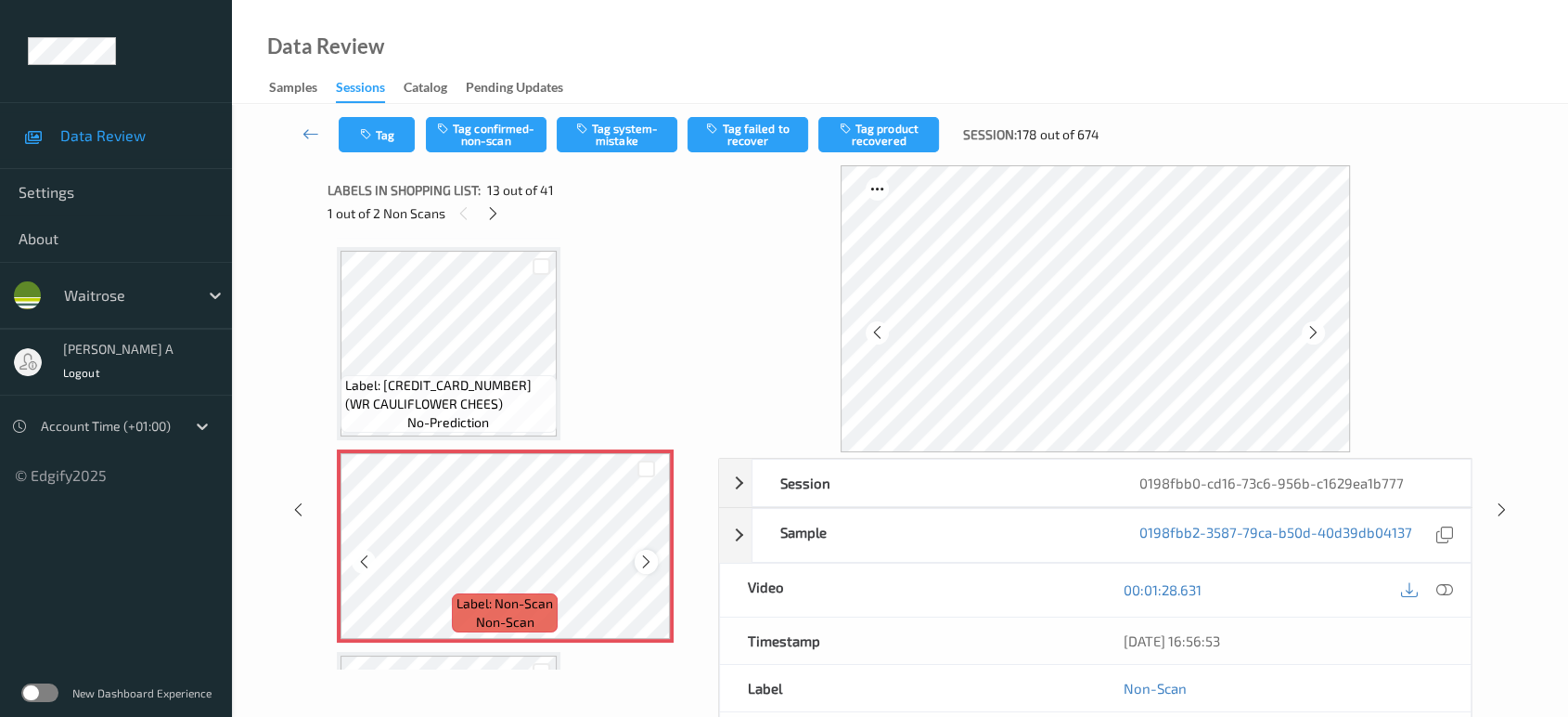
click at [643, 553] on icon at bounding box center [646, 562] width 16 height 17
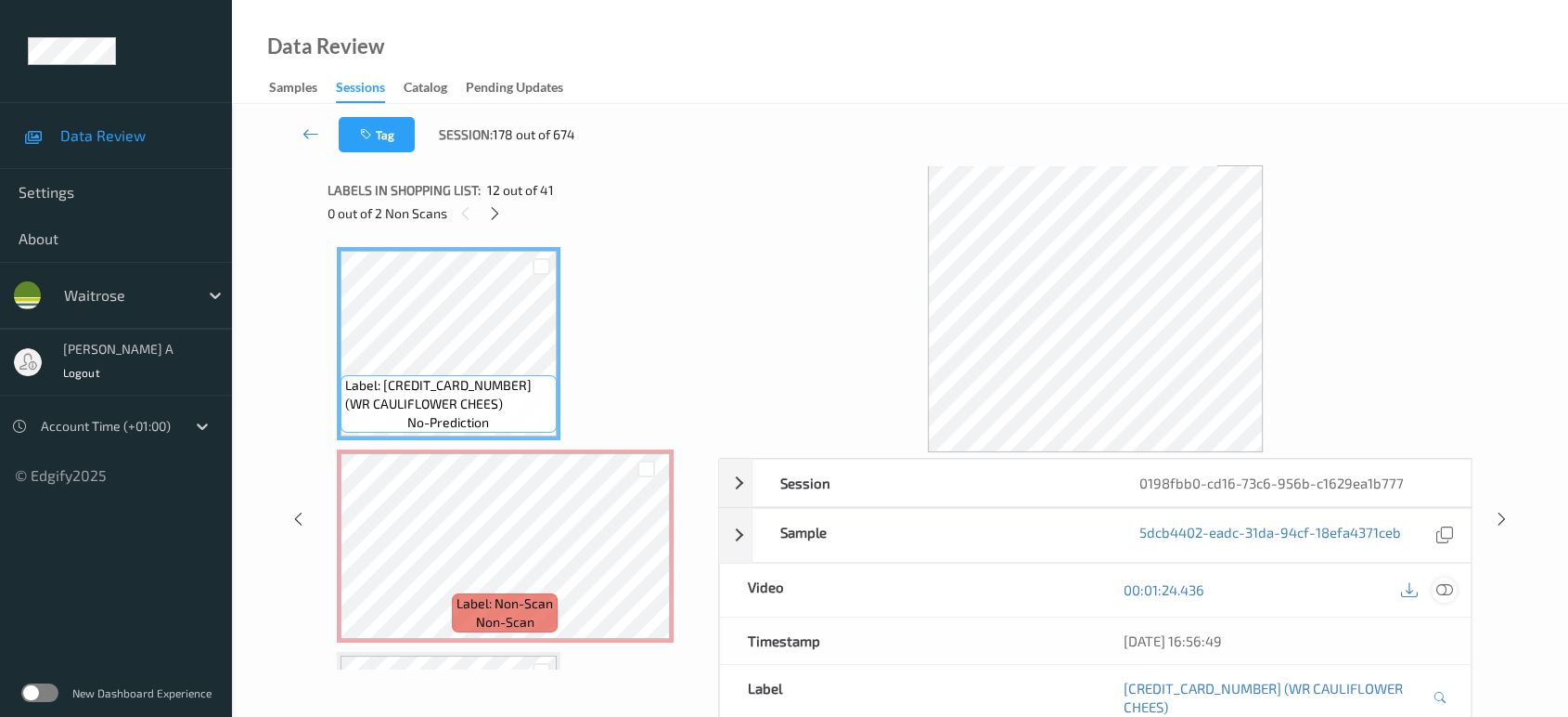
click at [1444, 588] on icon at bounding box center [1445, 590] width 17 height 17
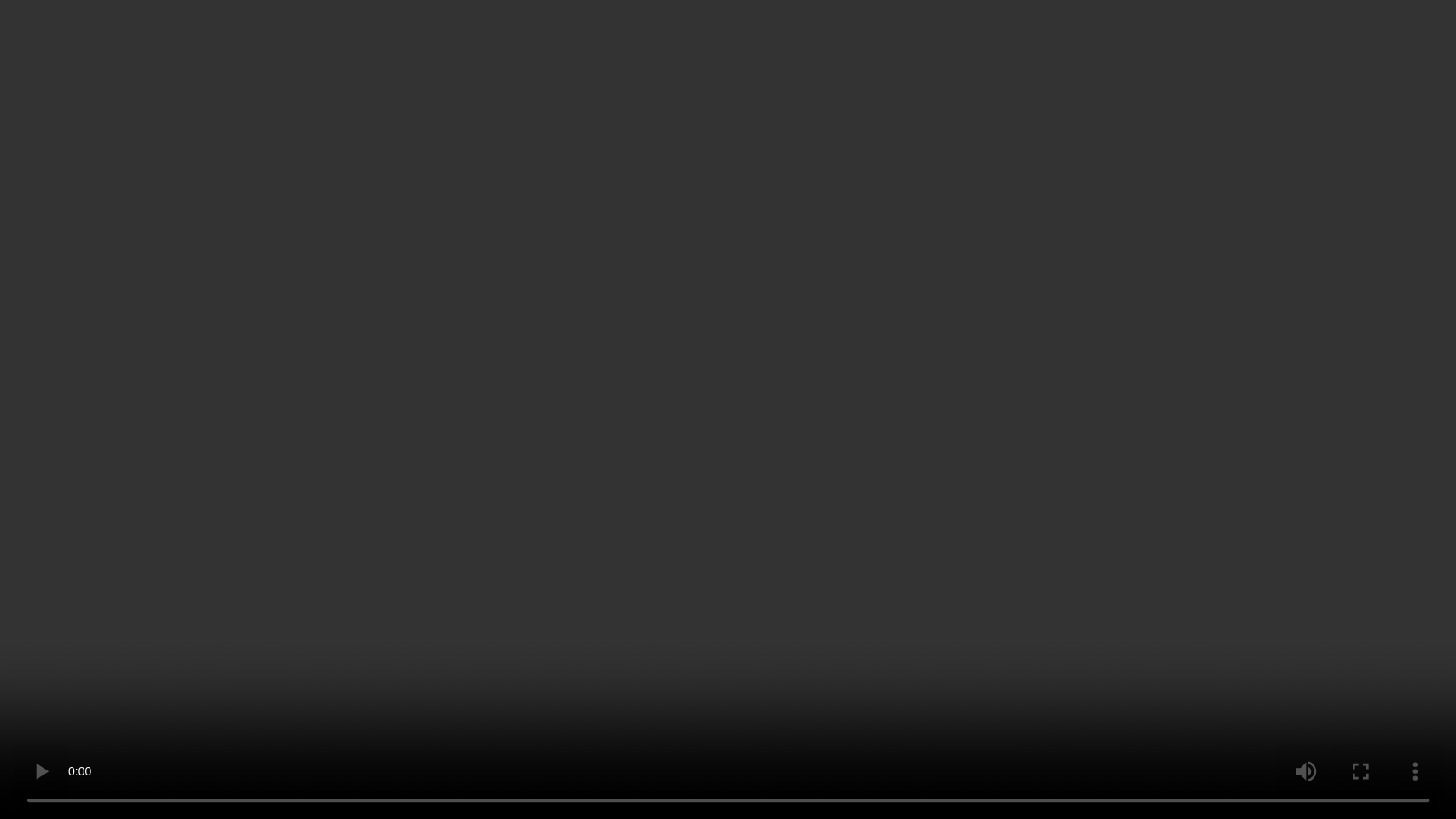
click at [729, 394] on video at bounding box center [728, 409] width 1456 height 819
click at [778, 504] on video at bounding box center [728, 409] width 1456 height 819
click at [742, 444] on video at bounding box center [728, 409] width 1456 height 819
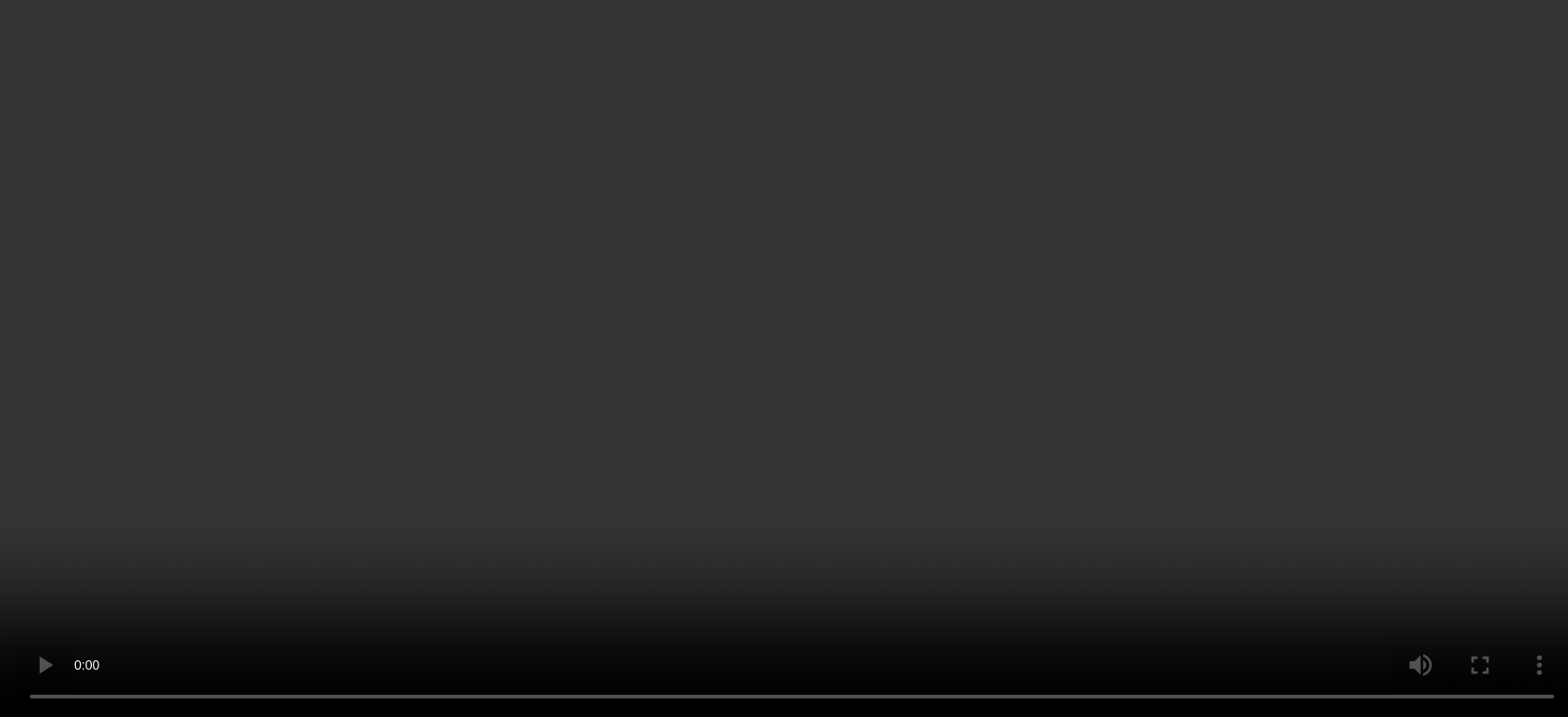
scroll to position [2638, 0]
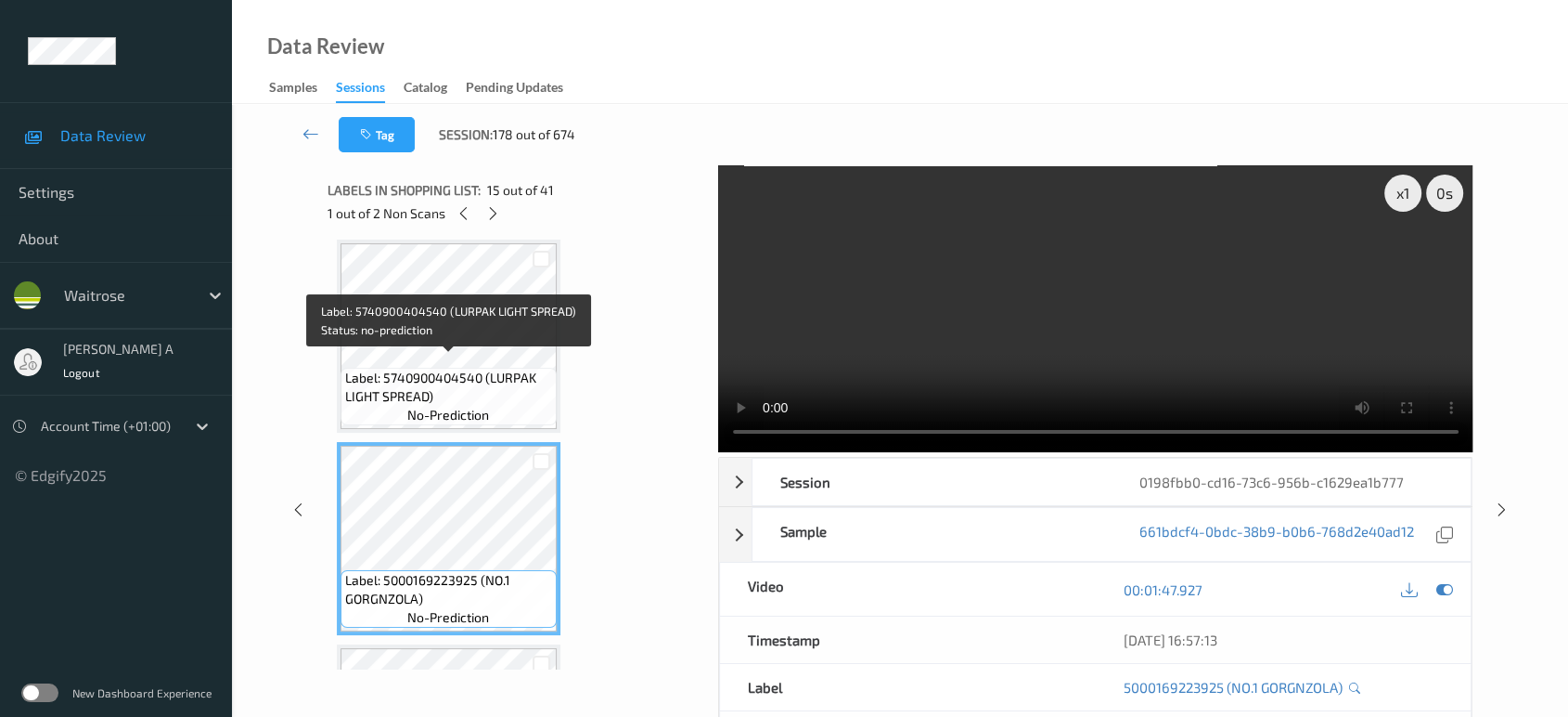
click at [459, 406] on span "no-prediction" at bounding box center [448, 415] width 81 height 19
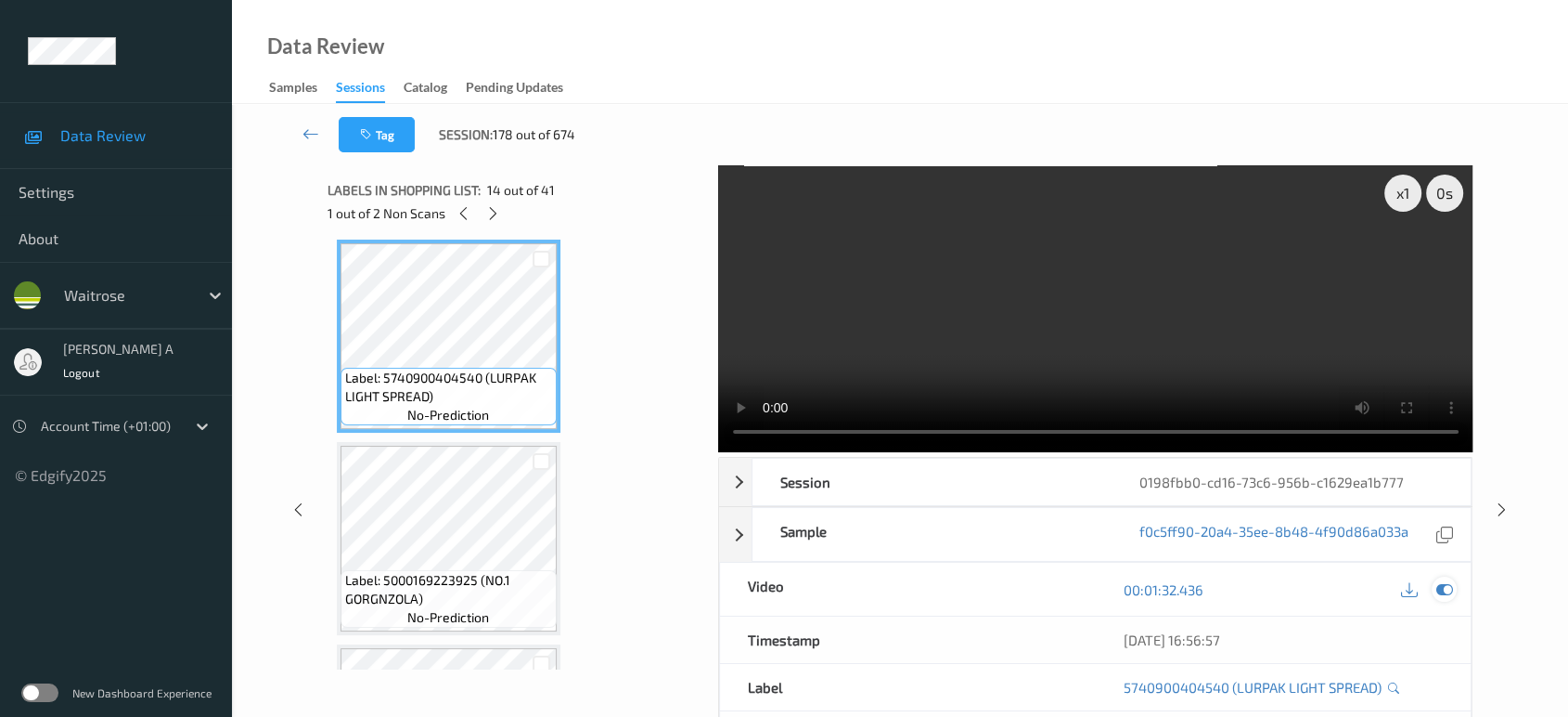
click at [1447, 581] on icon at bounding box center [1445, 590] width 17 height 17
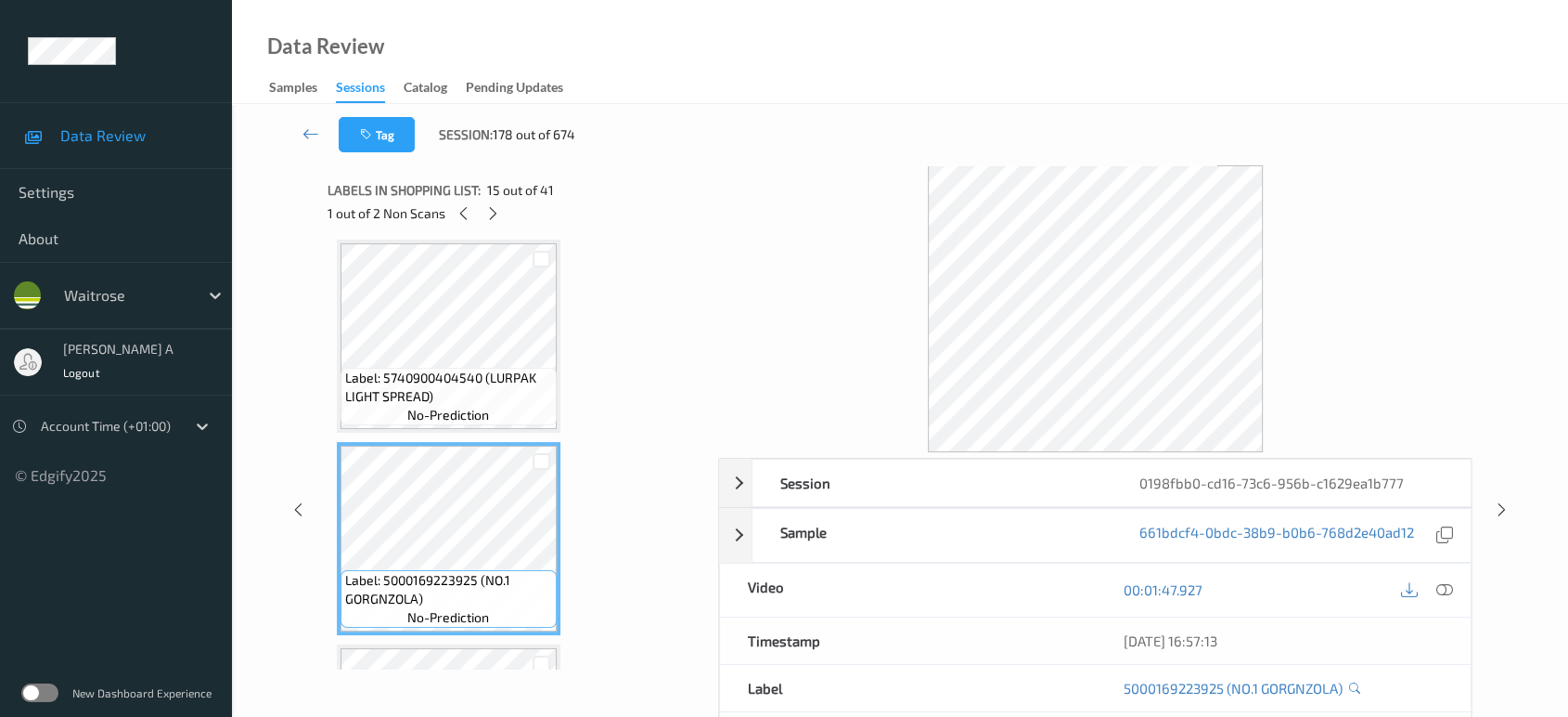
scroll to position [2431, 0]
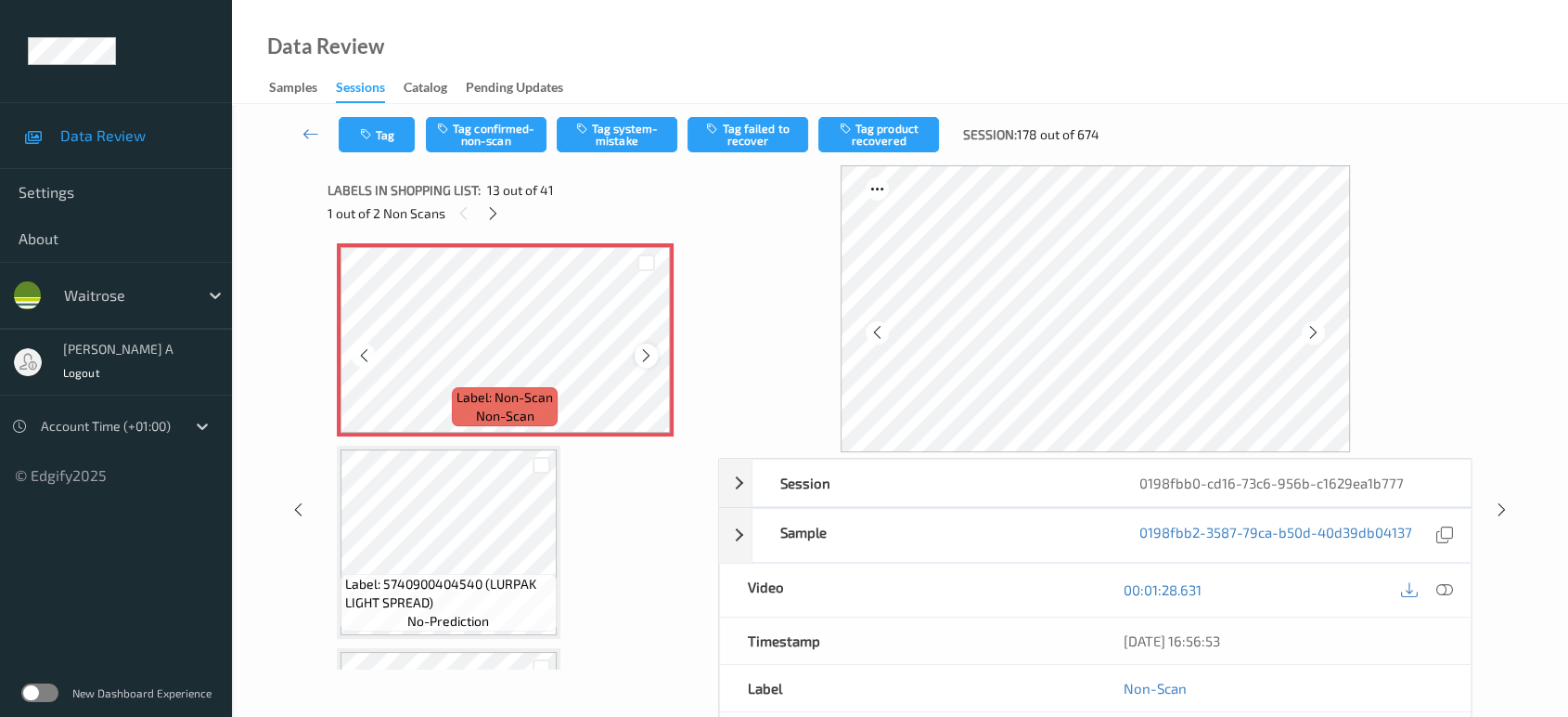
click at [643, 343] on div at bounding box center [646, 354] width 23 height 23
click at [498, 139] on button "Tag confirmed-non-scan" at bounding box center [486, 135] width 121 height 36
click at [928, 138] on button "Tag product recovered" at bounding box center [878, 135] width 121 height 36
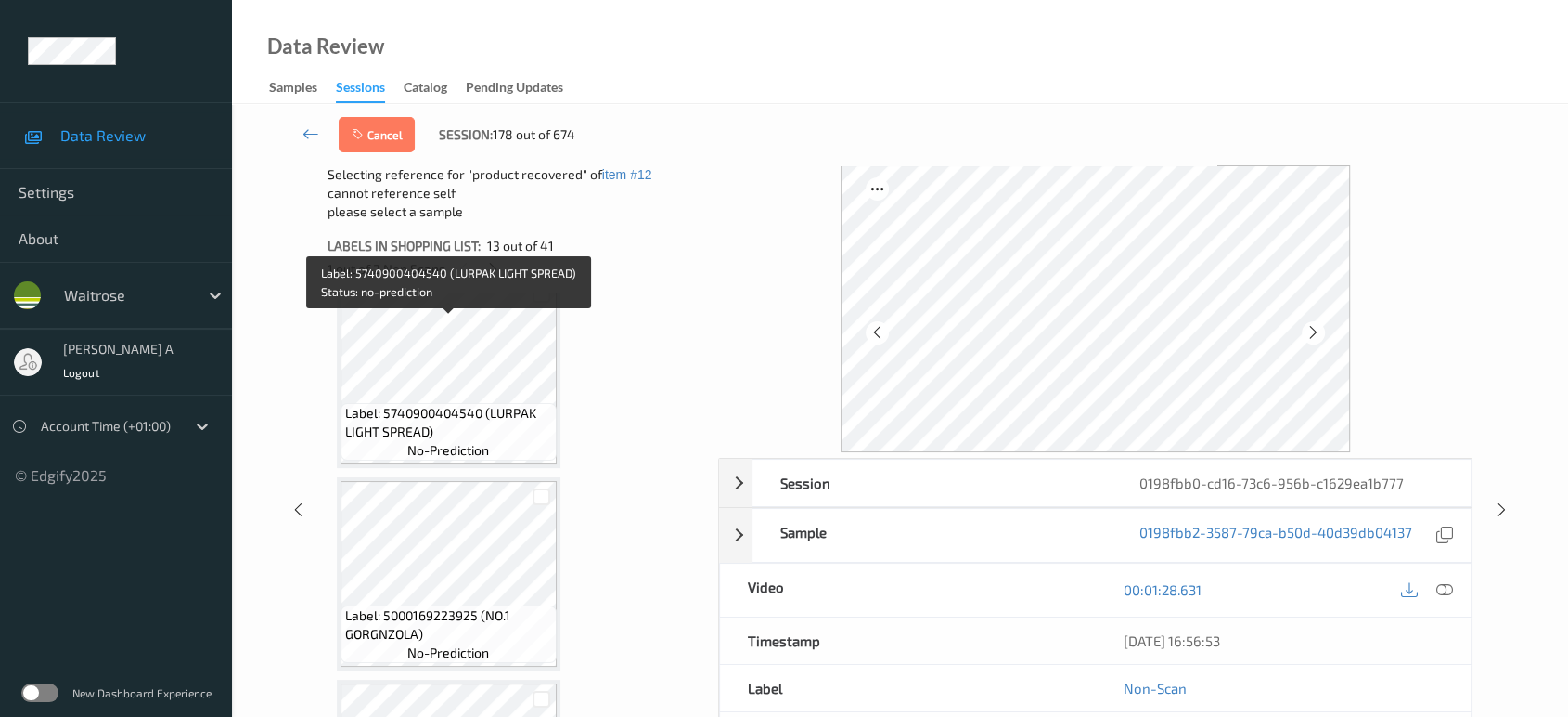
scroll to position [2741, 0]
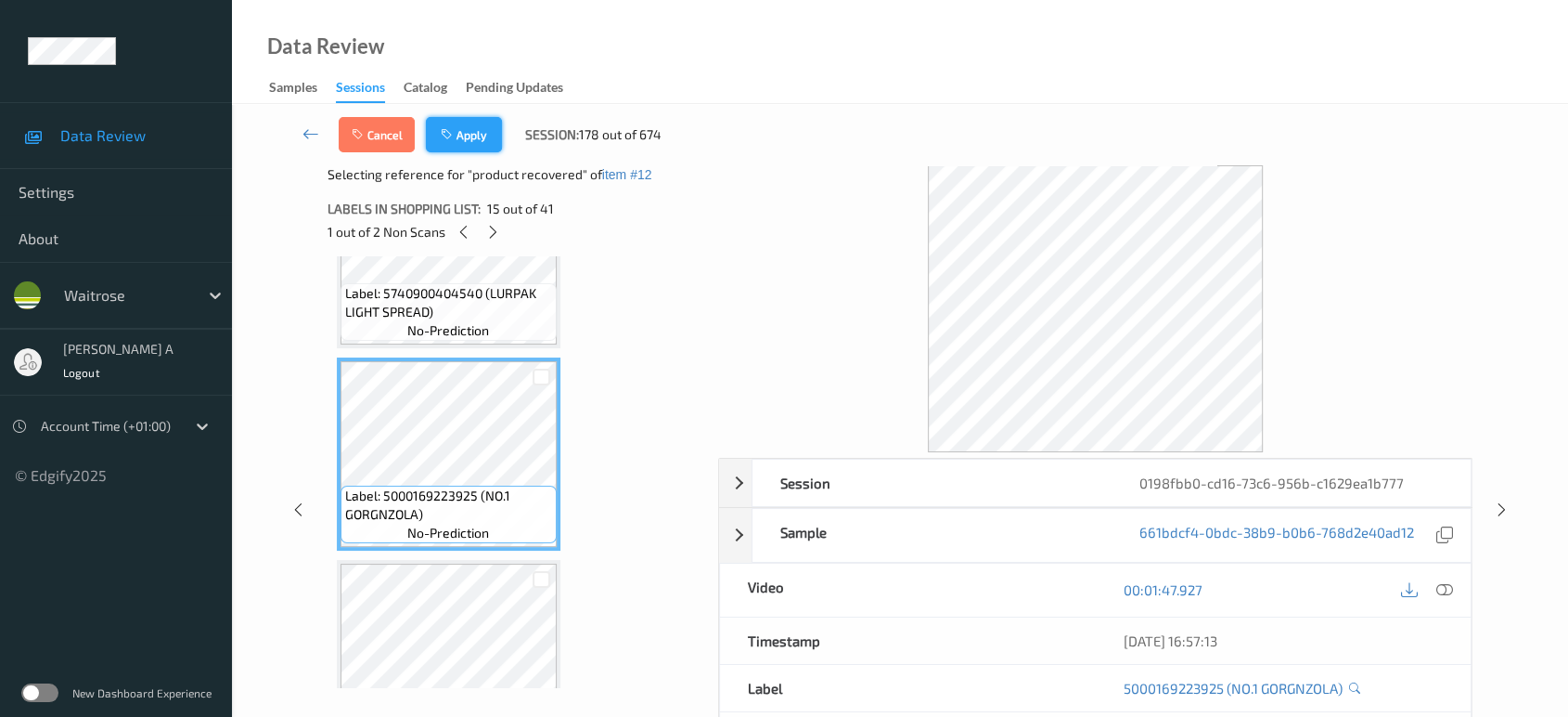
click at [479, 130] on button "Apply" at bounding box center [463, 135] width 76 height 36
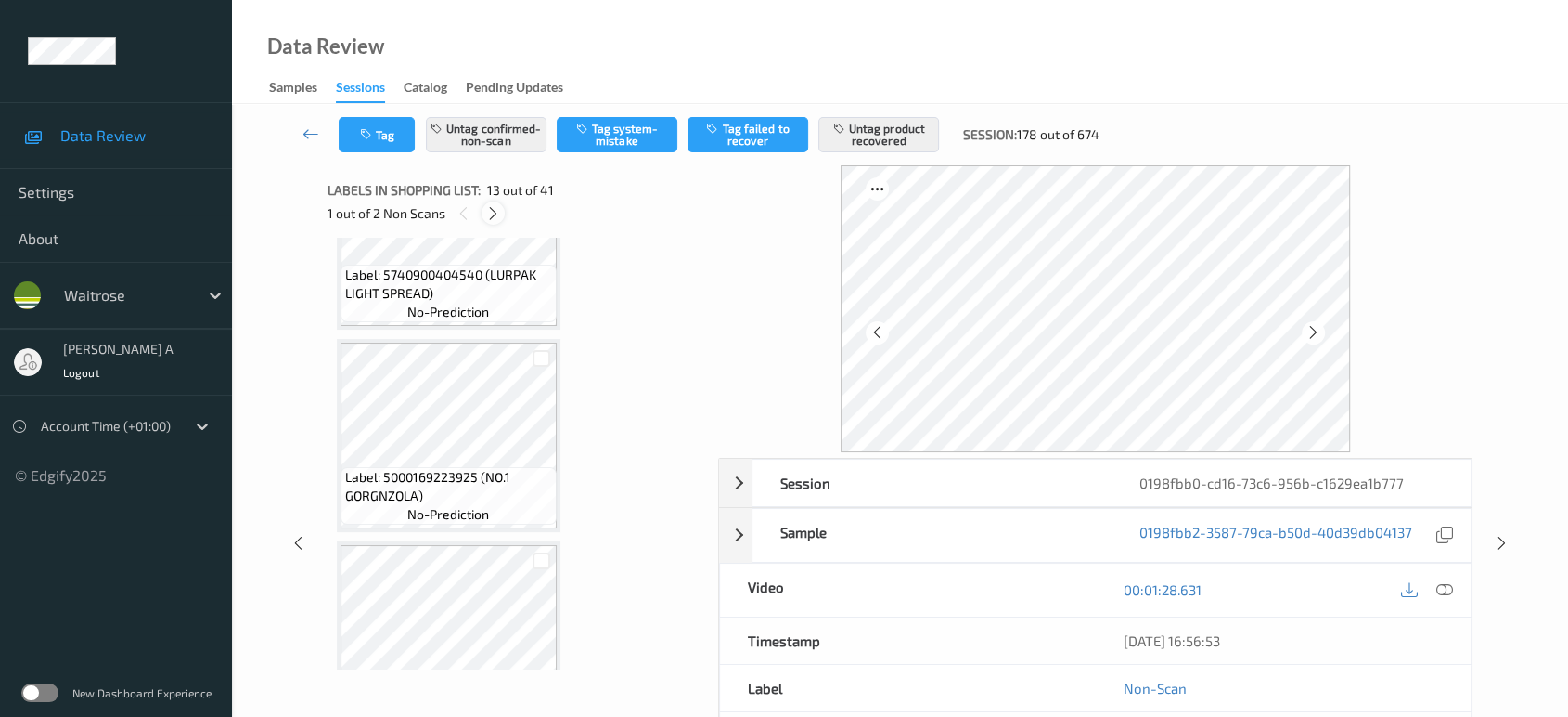
click at [488, 209] on icon at bounding box center [492, 213] width 16 height 17
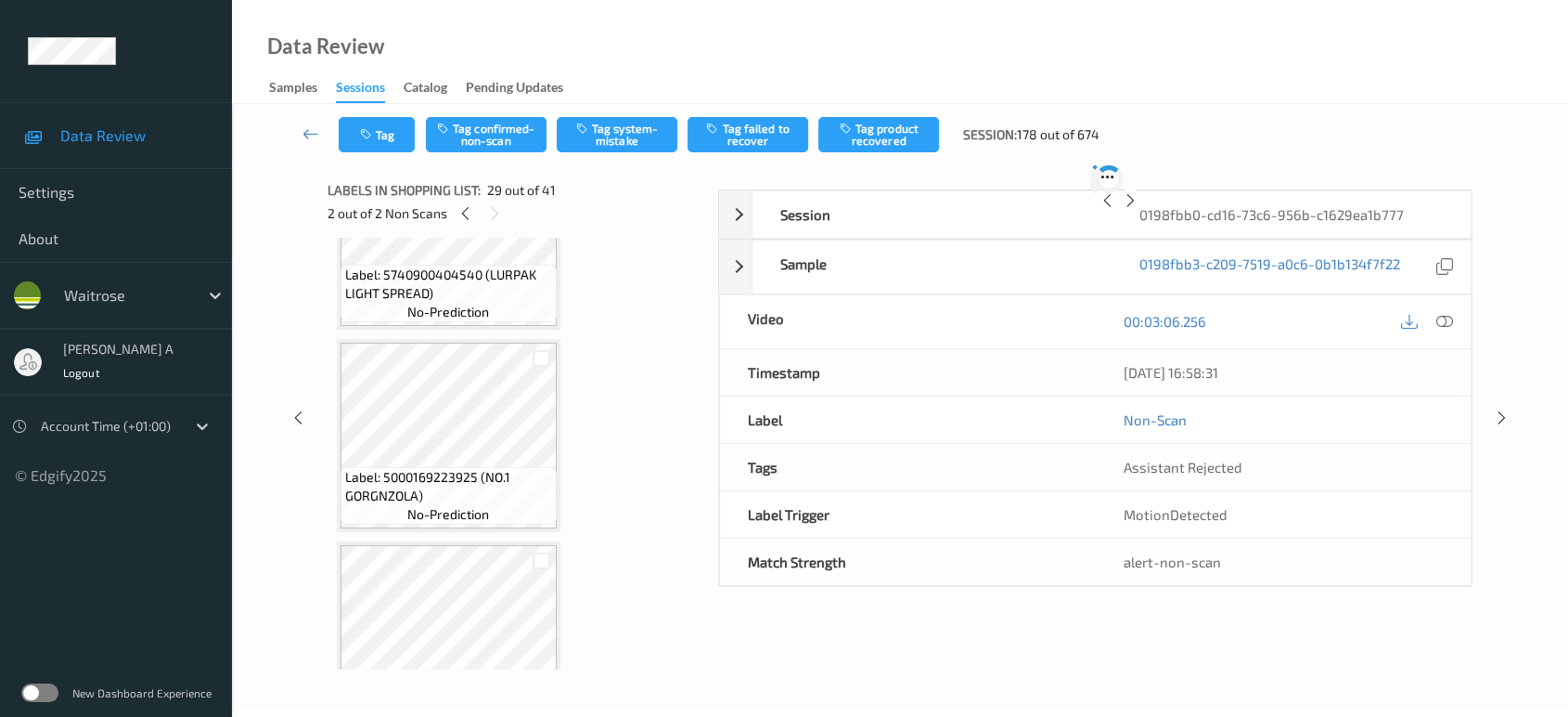
scroll to position [5450, 0]
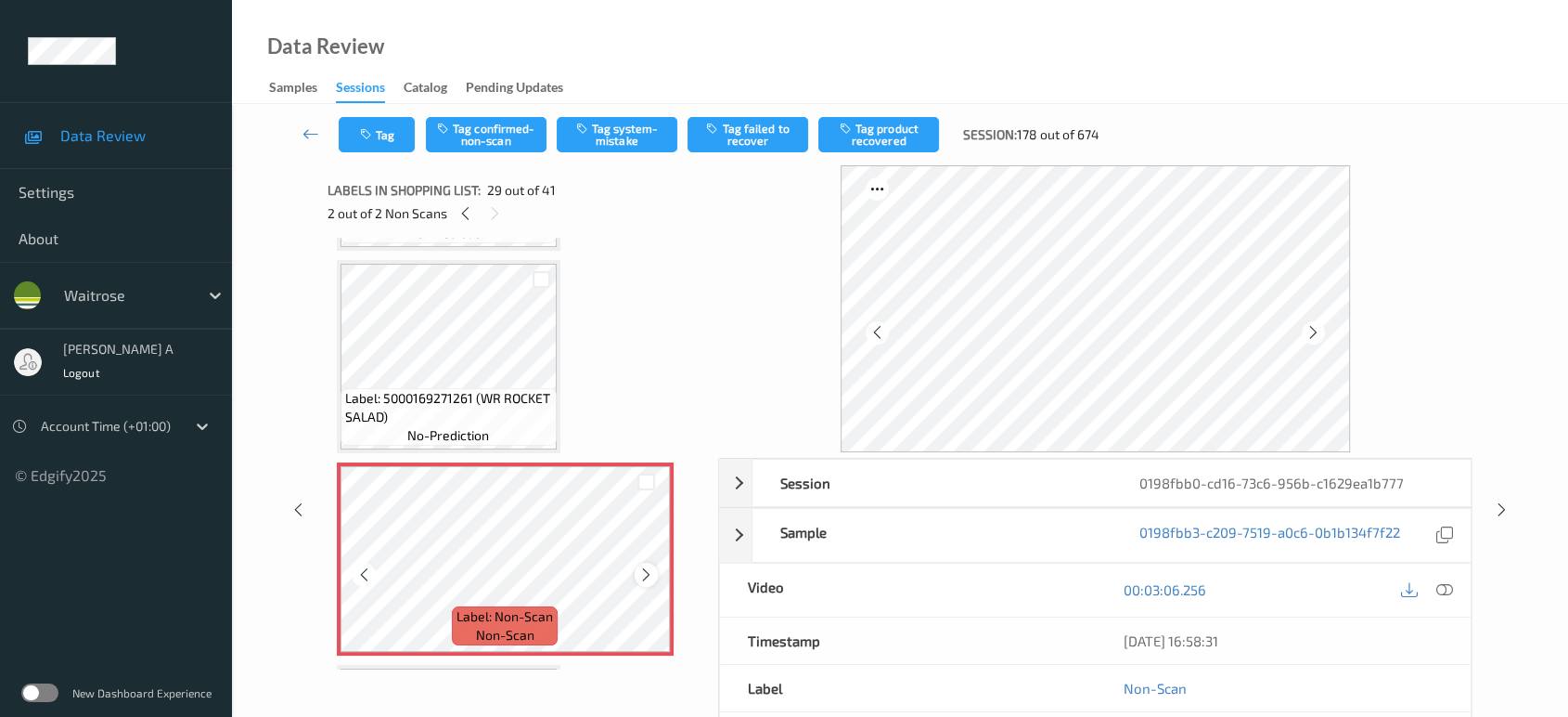
click at [645, 566] on icon at bounding box center [646, 575] width 16 height 17
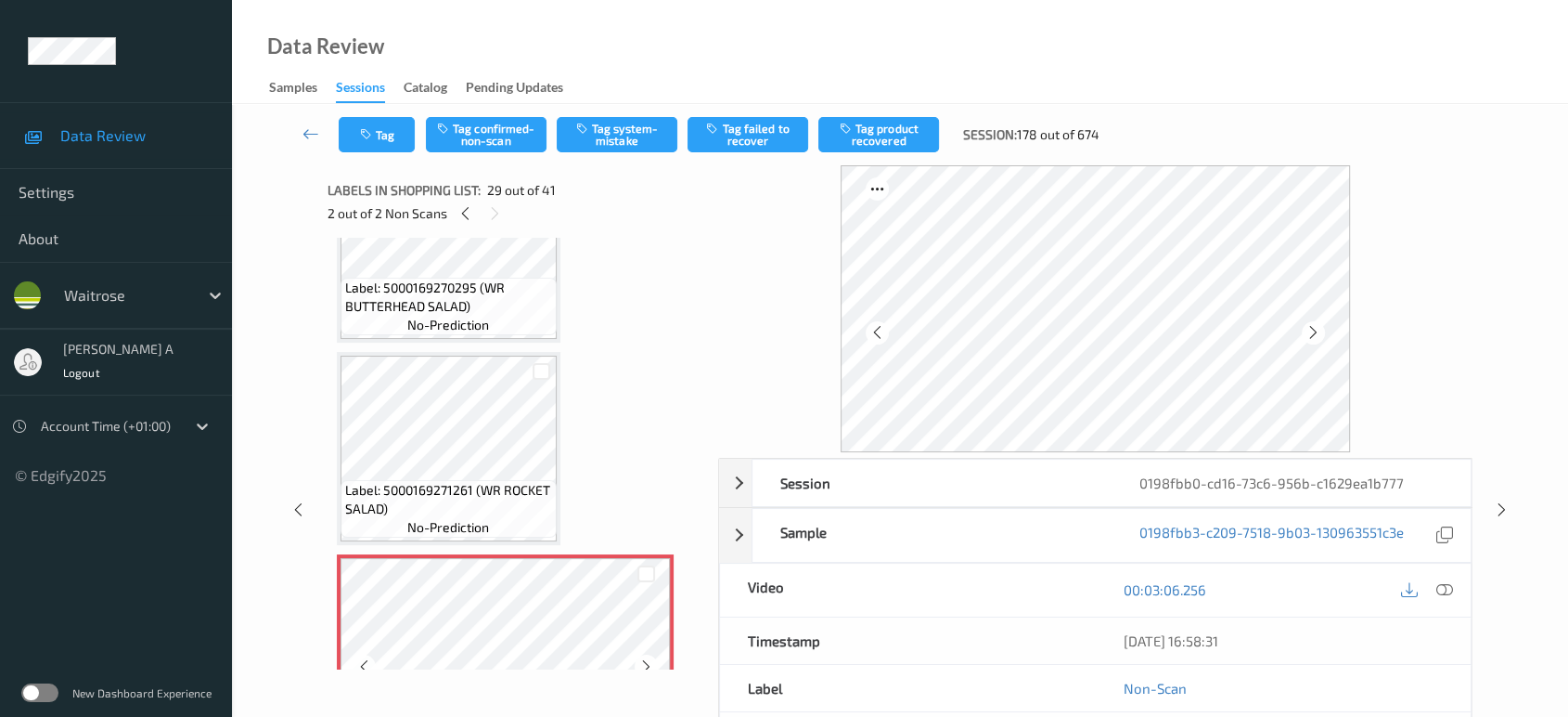
scroll to position [5346, 0]
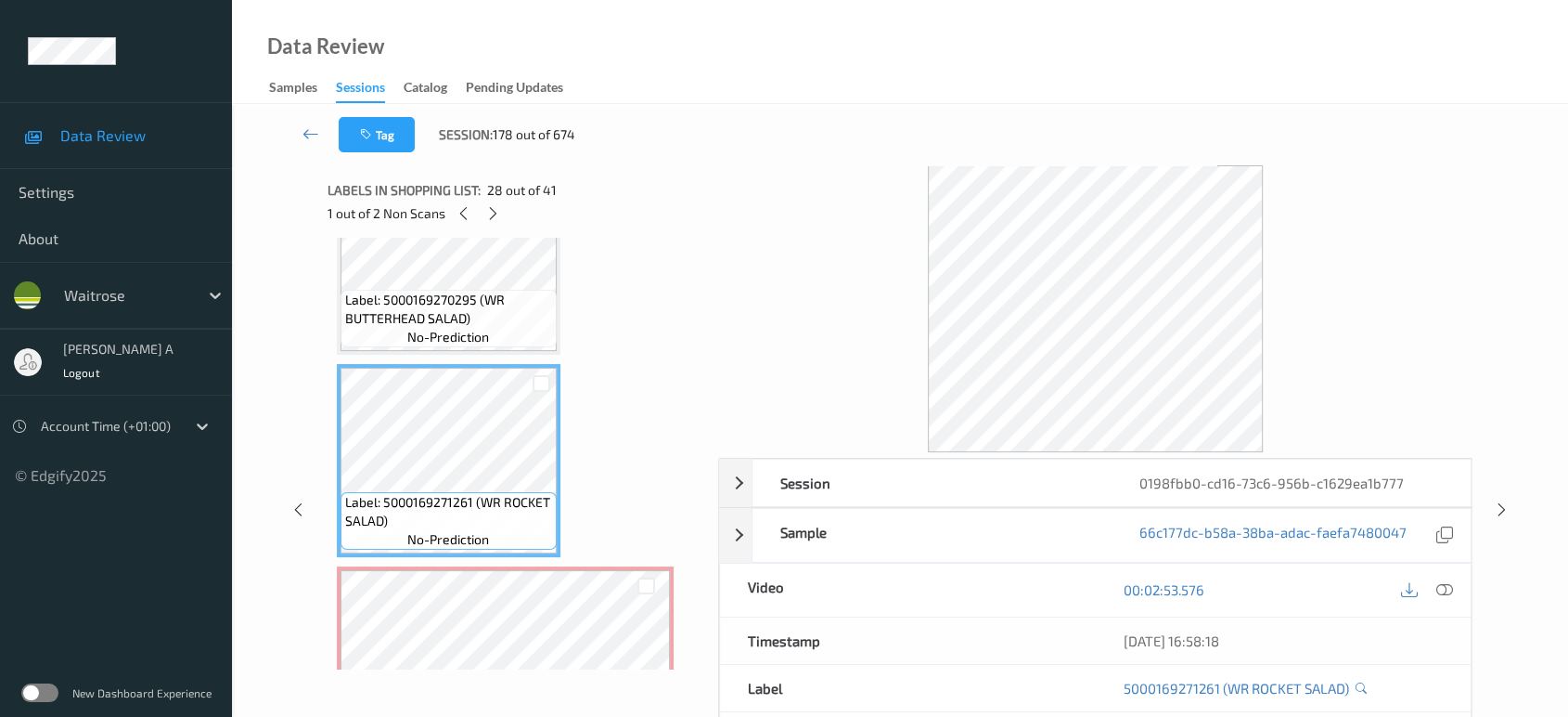
click at [1430, 590] on div at bounding box center [1426, 590] width 61 height 25
click at [1438, 578] on div at bounding box center [1444, 590] width 25 height 25
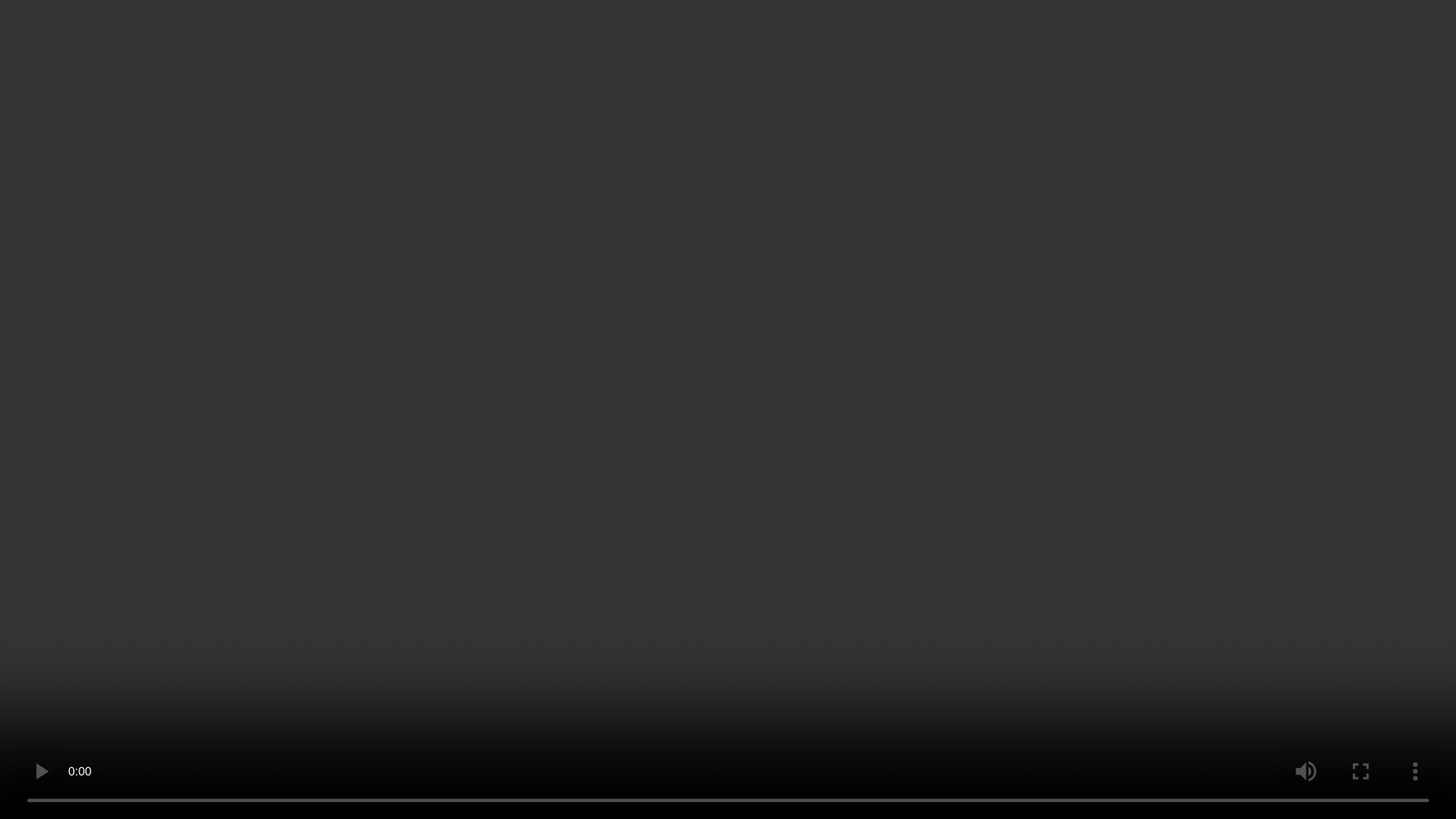
click at [835, 374] on video at bounding box center [728, 409] width 1456 height 819
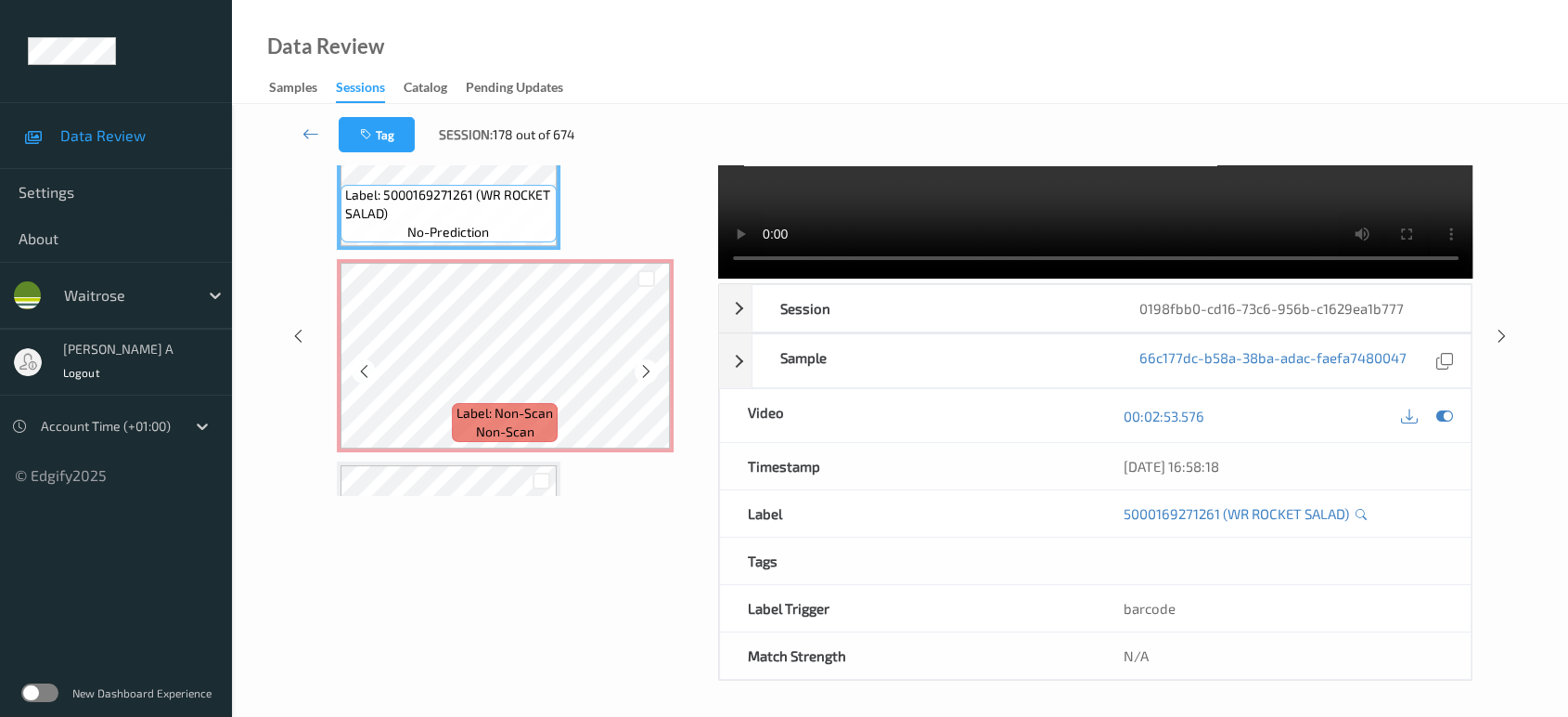
scroll to position [5450, 0]
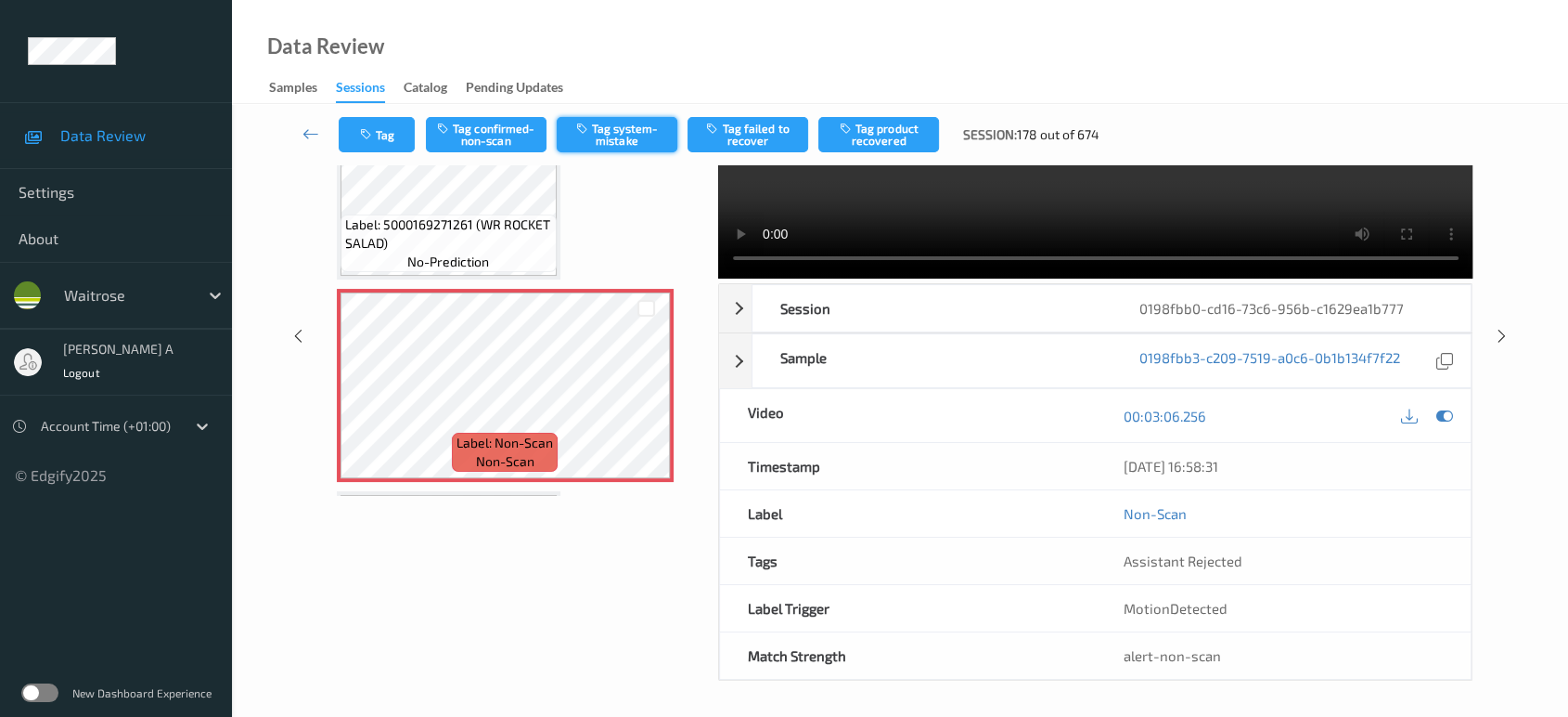
click at [595, 124] on button "Tag system-mistake" at bounding box center [617, 135] width 121 height 36
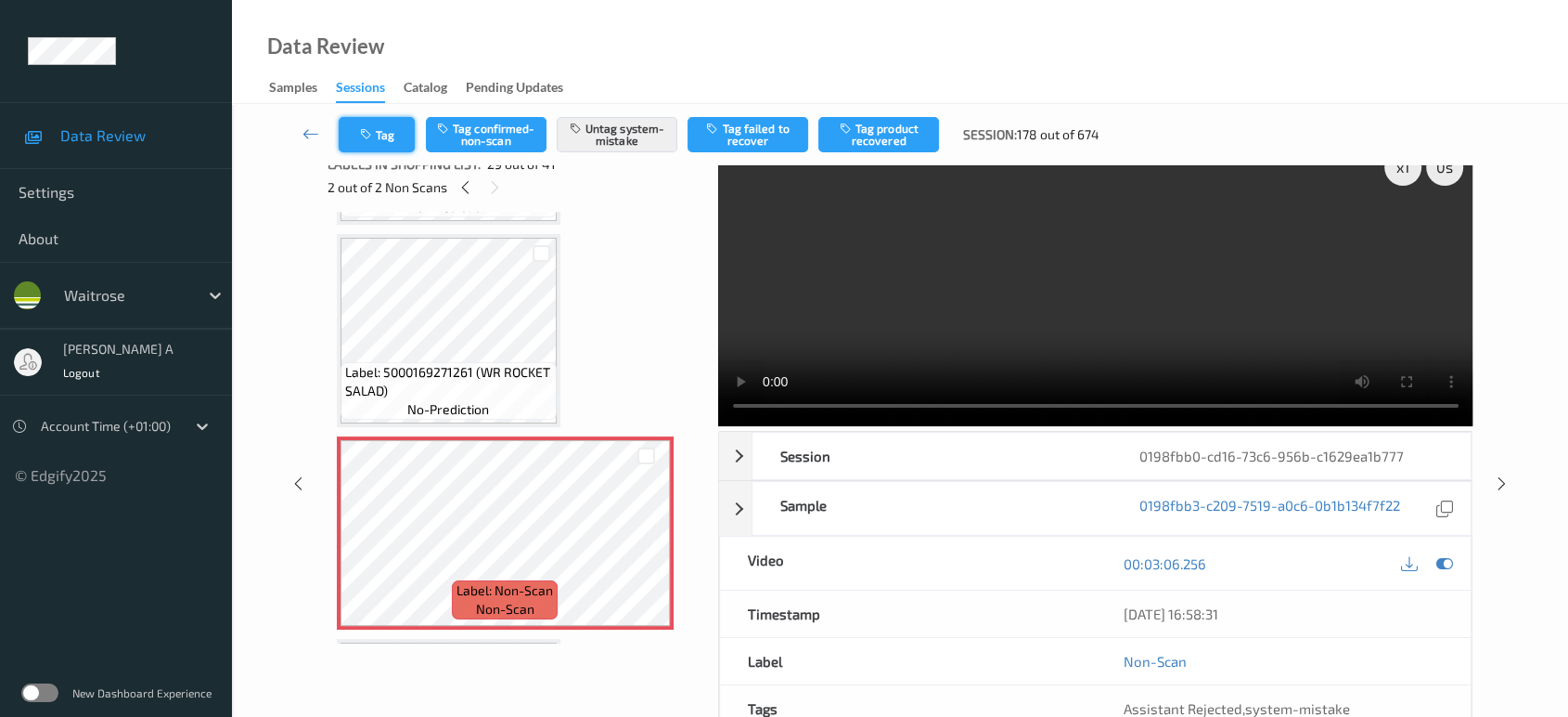
click at [378, 133] on button "Tag" at bounding box center [376, 135] width 76 height 36
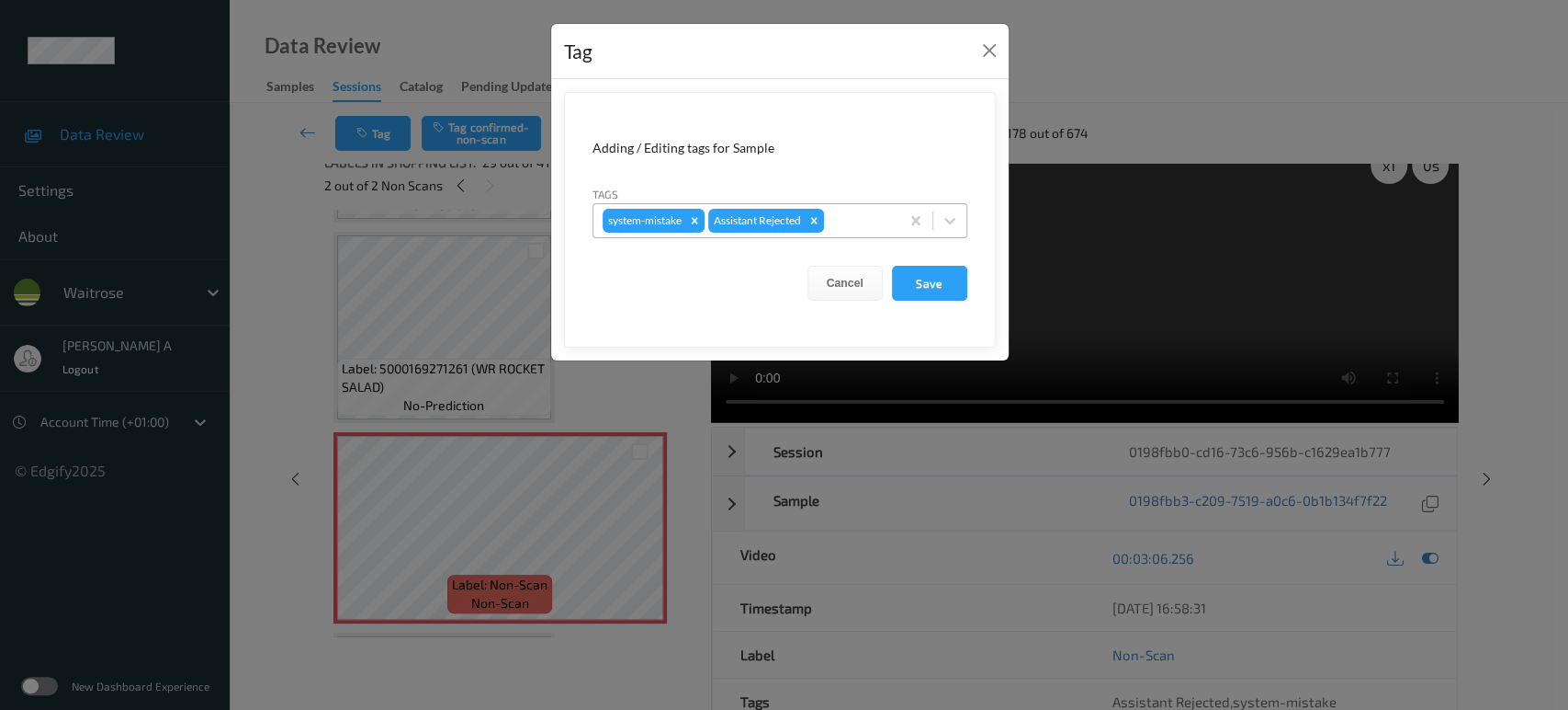
click at [857, 224] on div at bounding box center [859, 220] width 63 height 22
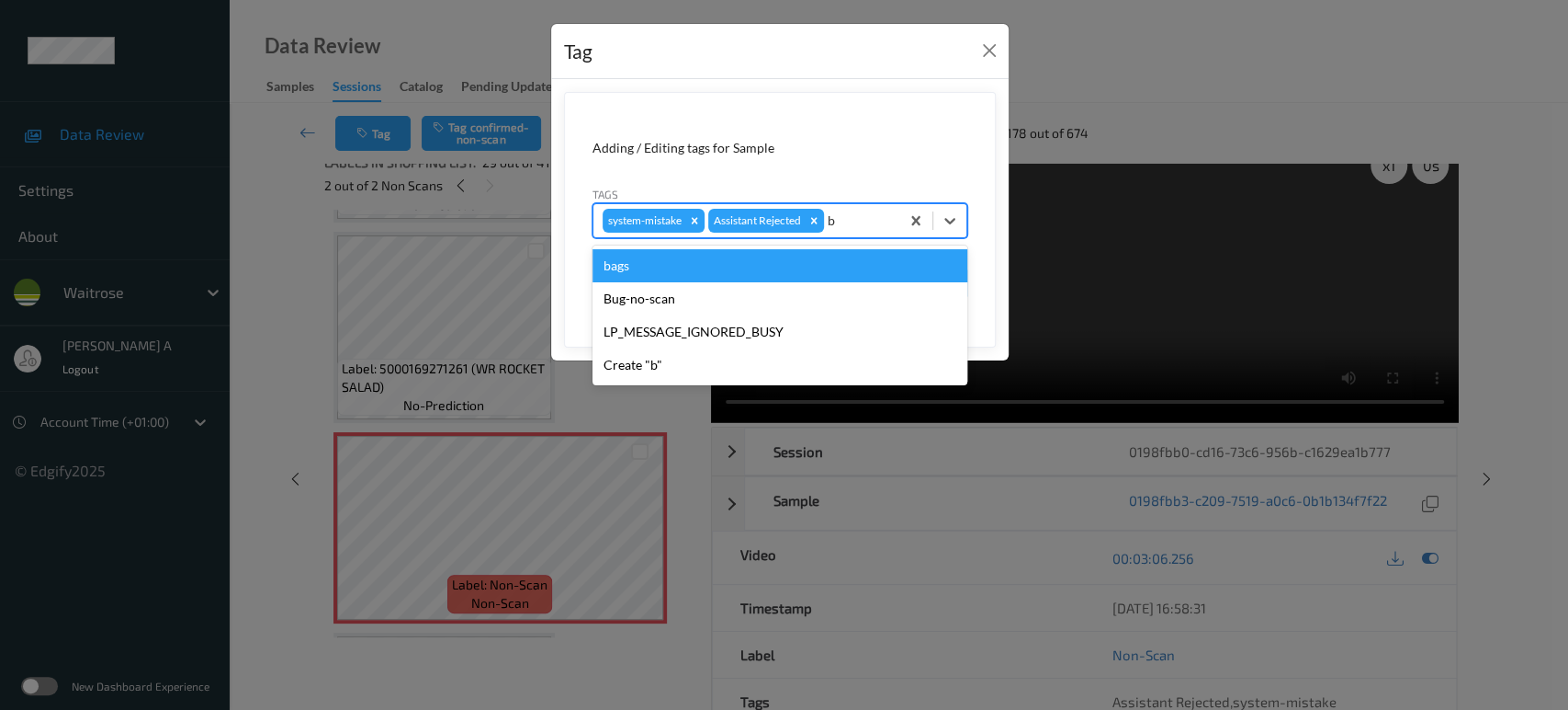
type input "ba"
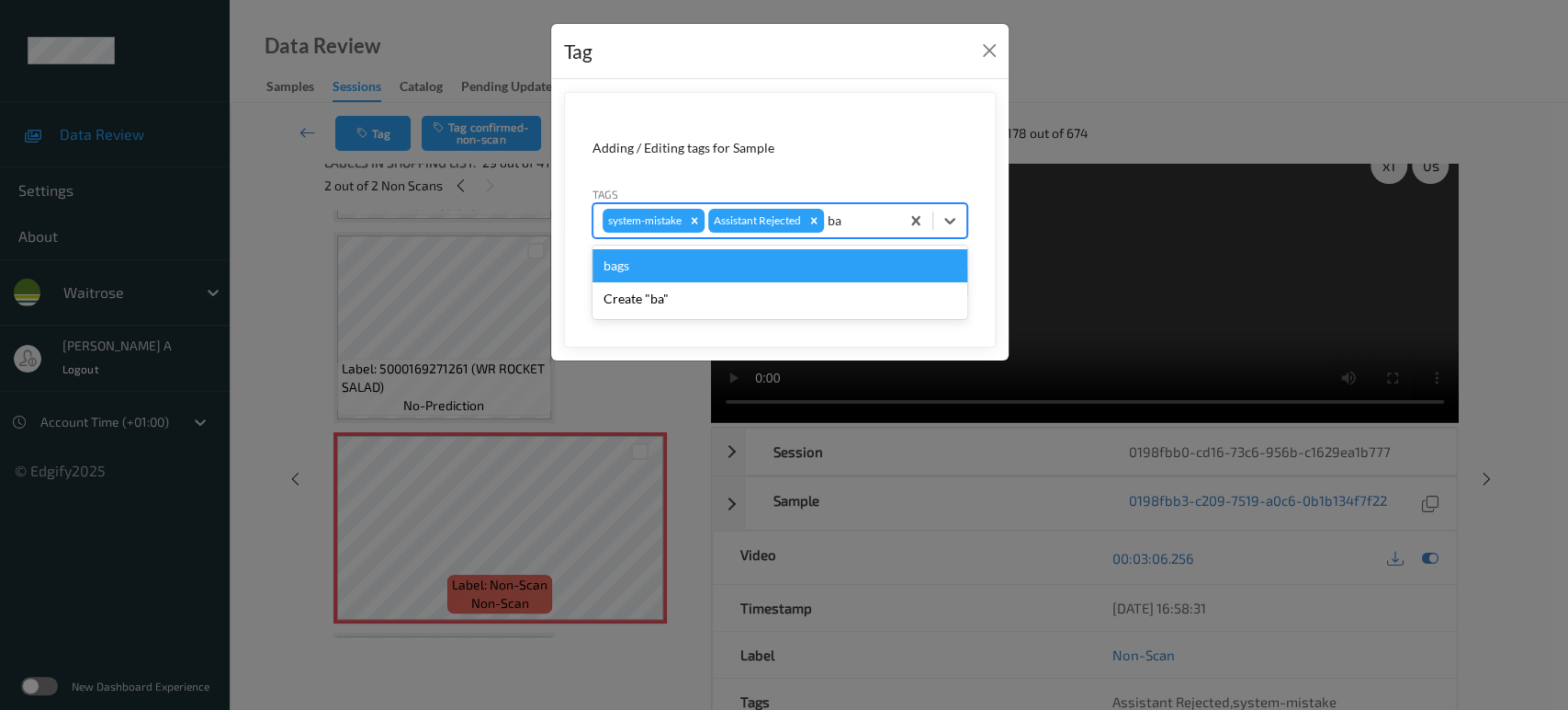
click at [817, 259] on div "bags" at bounding box center [779, 266] width 375 height 33
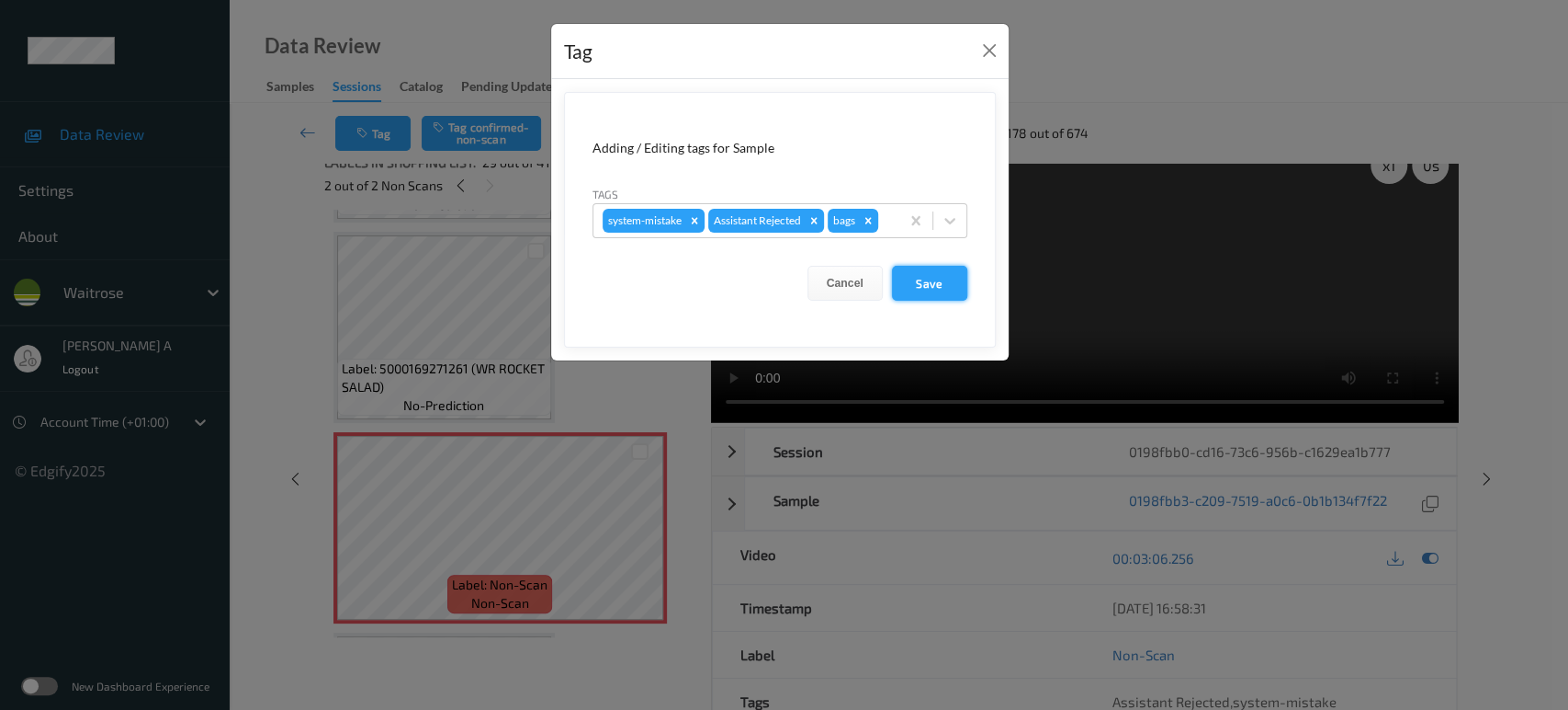
click at [926, 286] on button "Save" at bounding box center [929, 283] width 75 height 35
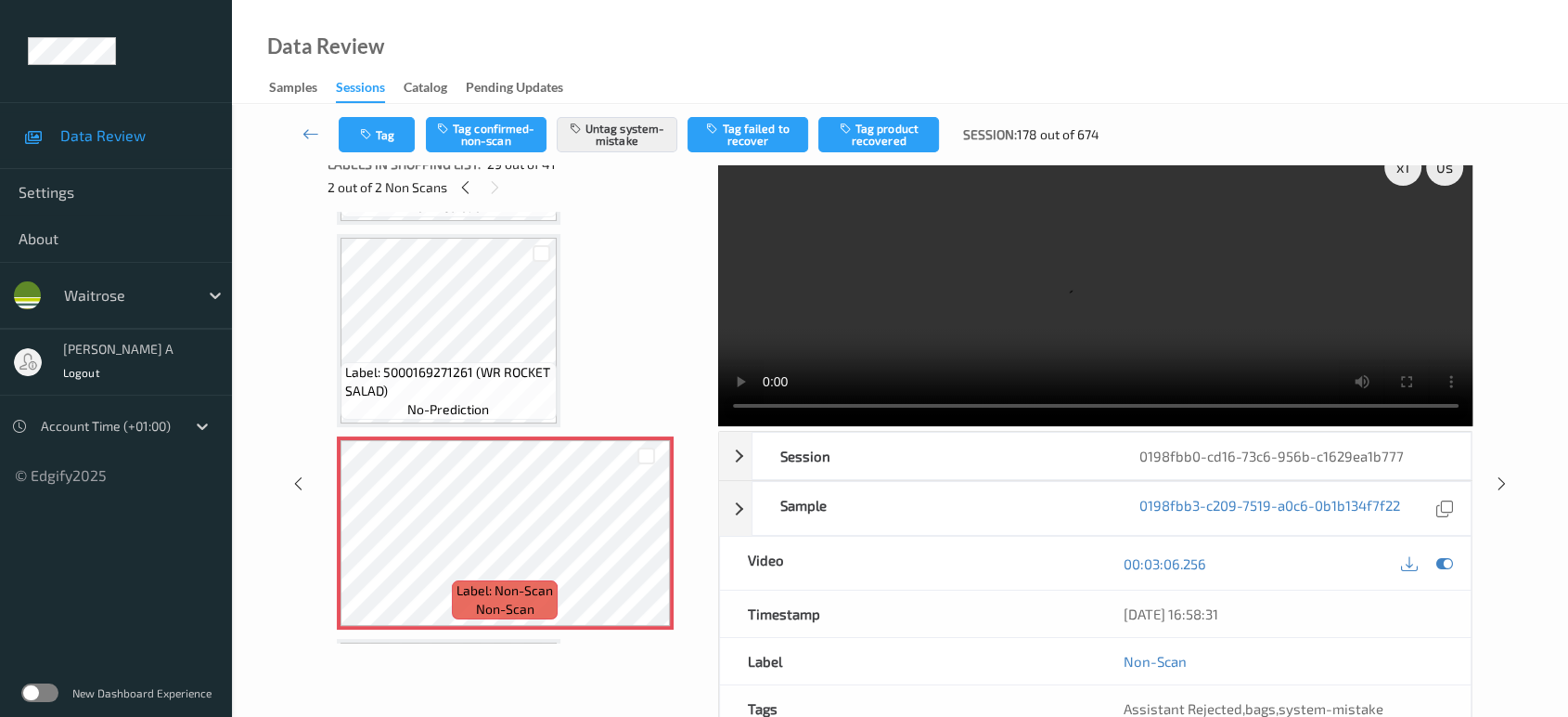
scroll to position [0, 0]
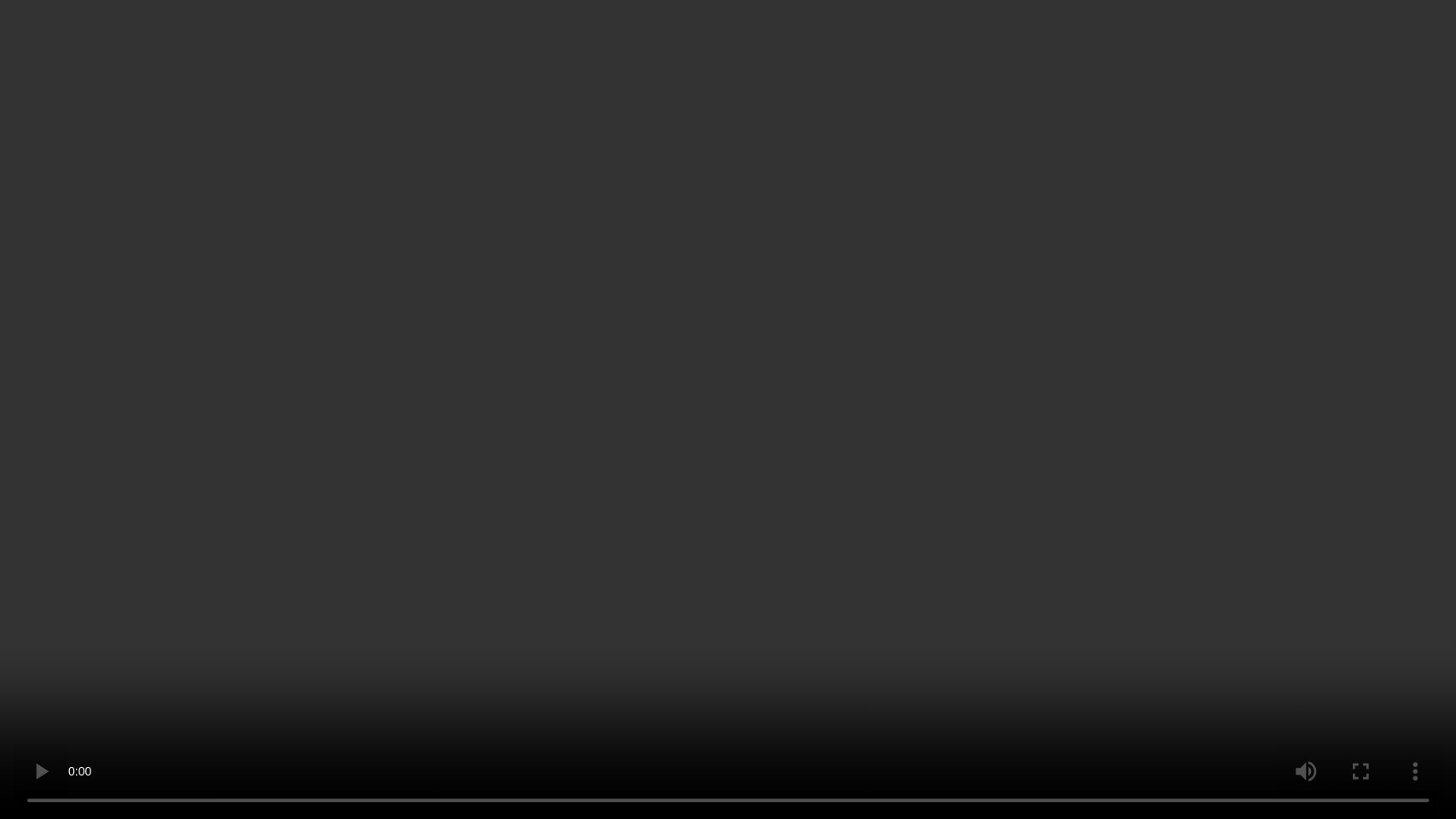
click at [742, 494] on video at bounding box center [728, 409] width 1456 height 819
click at [856, 431] on video at bounding box center [728, 409] width 1456 height 819
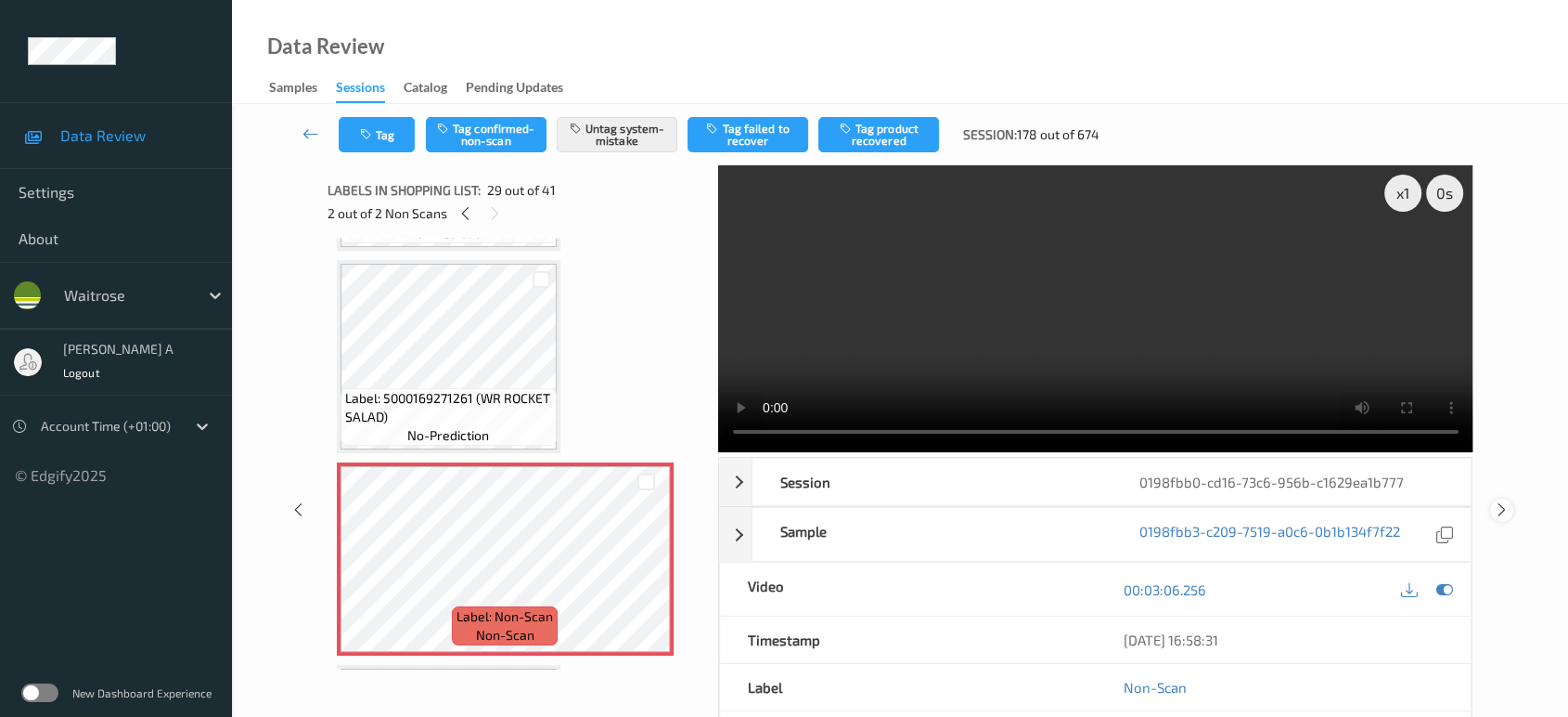
click at [1496, 506] on icon at bounding box center [1502, 509] width 16 height 17
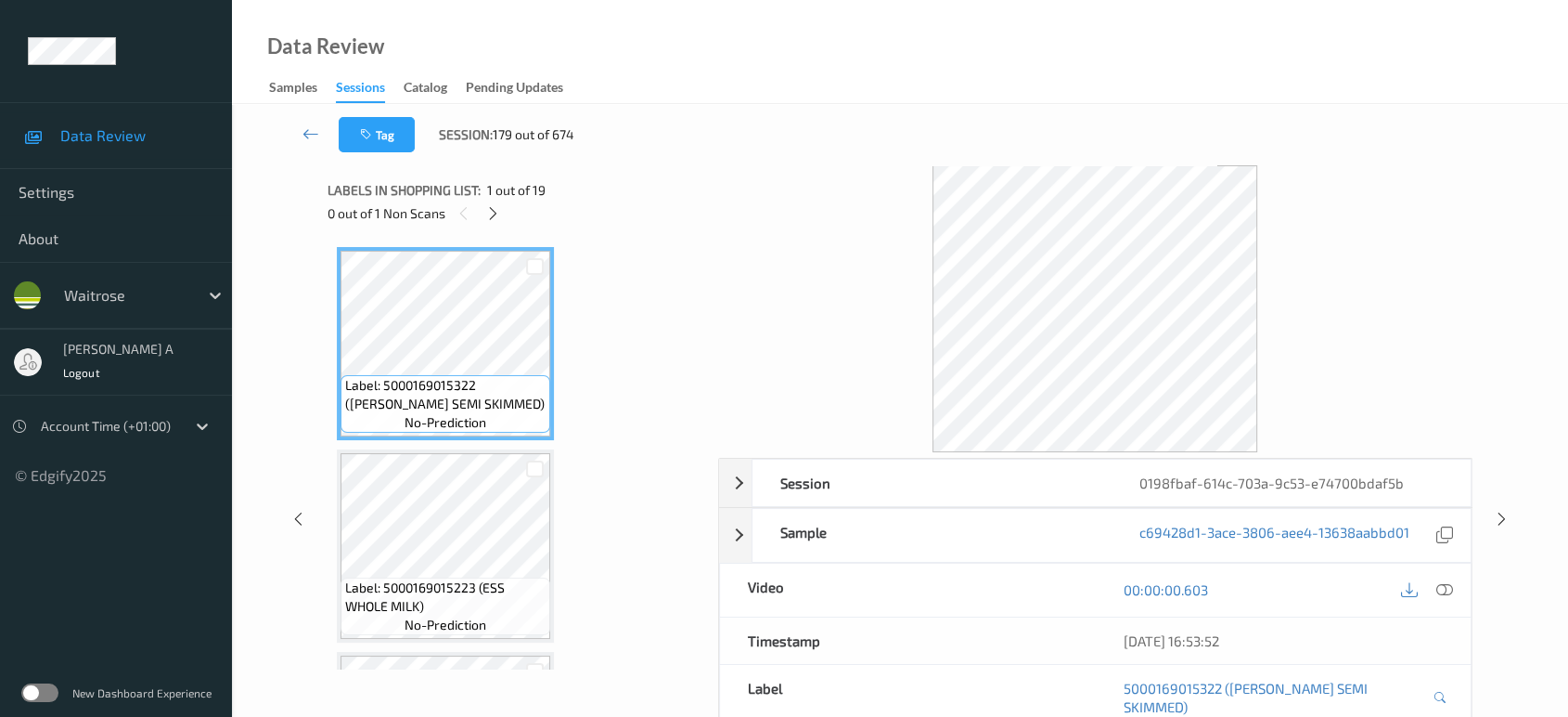
drag, startPoint x: 491, startPoint y: 211, endPoint x: 505, endPoint y: 233, distance: 26.1
click at [491, 211] on icon at bounding box center [492, 213] width 16 height 17
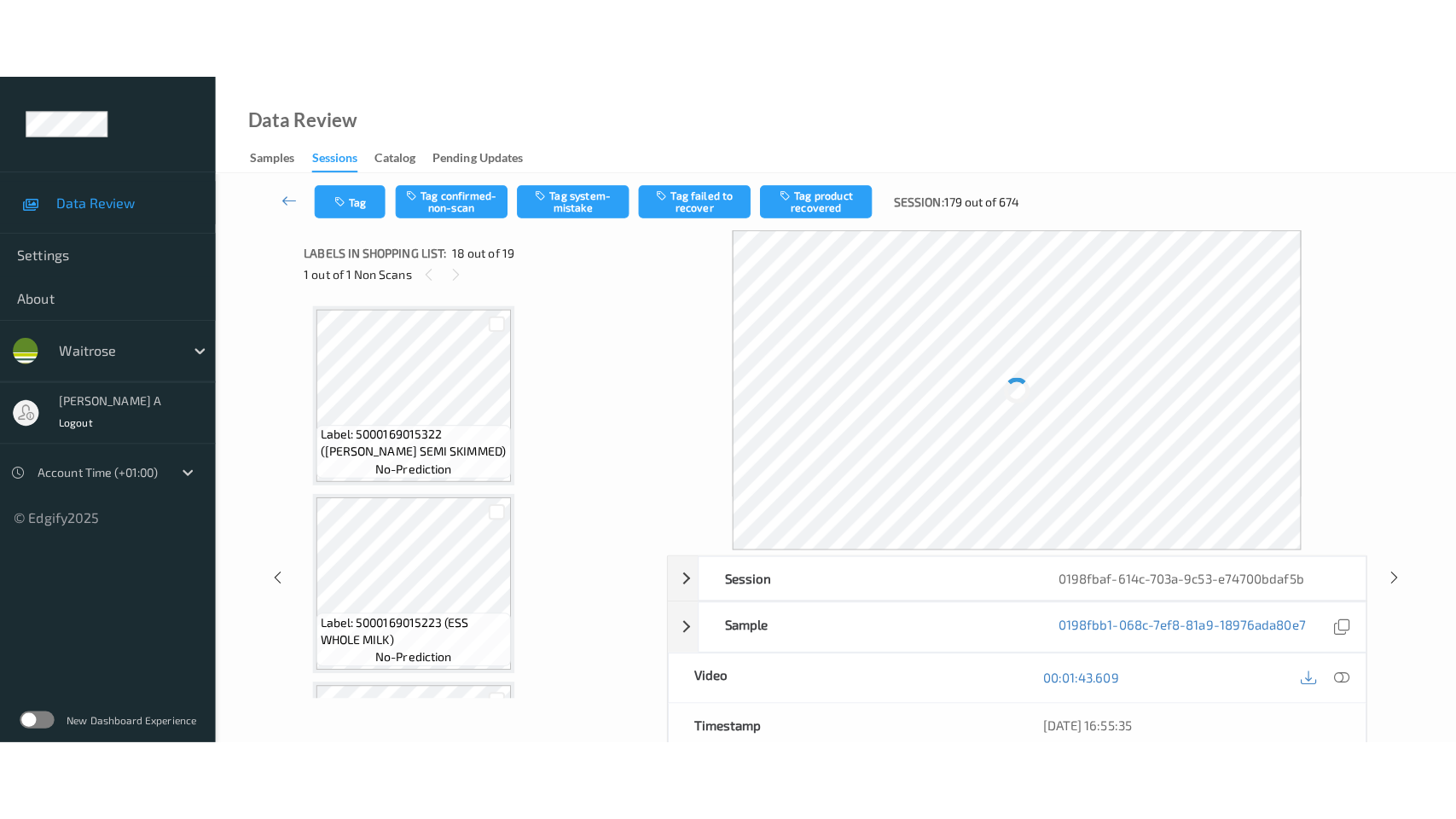
scroll to position [2973, 0]
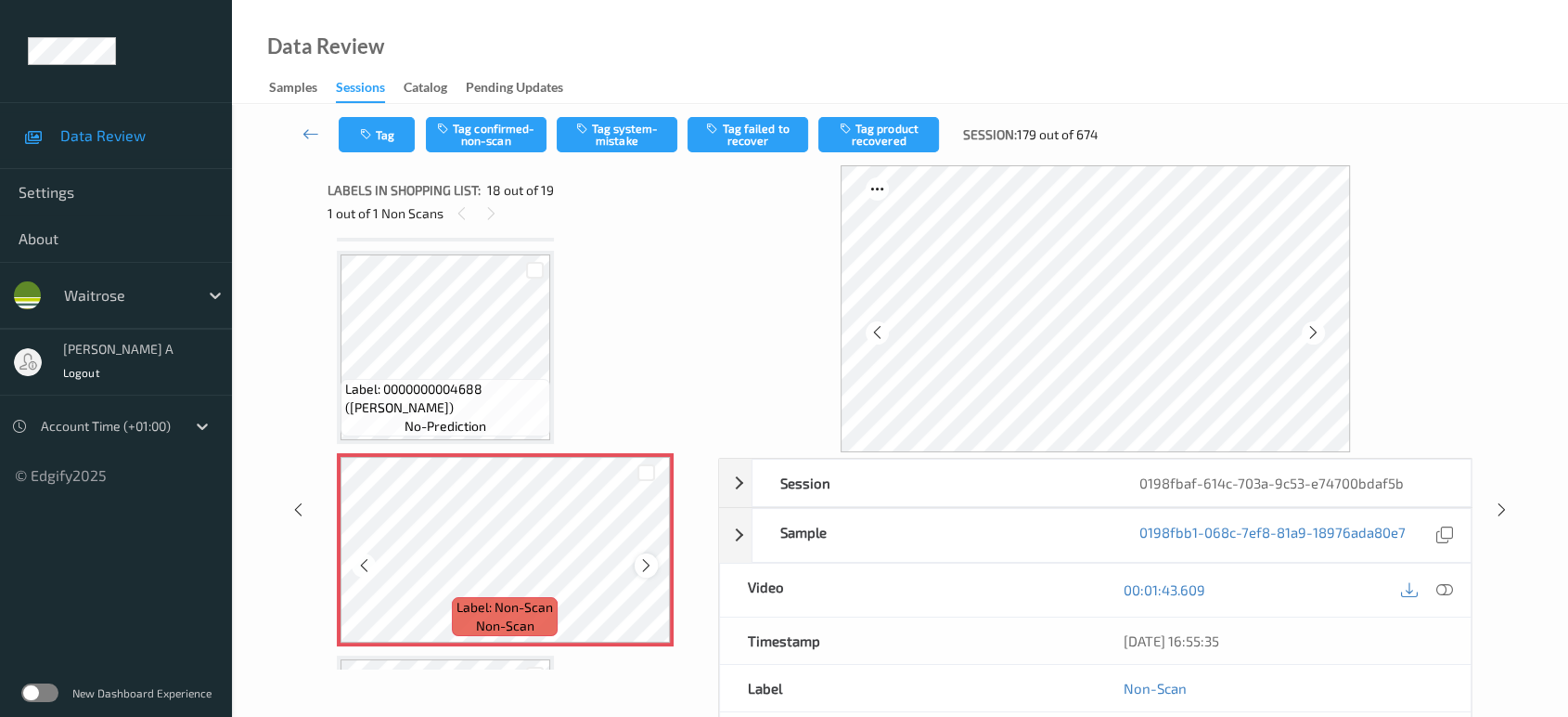
click at [640, 557] on icon at bounding box center [646, 566] width 16 height 17
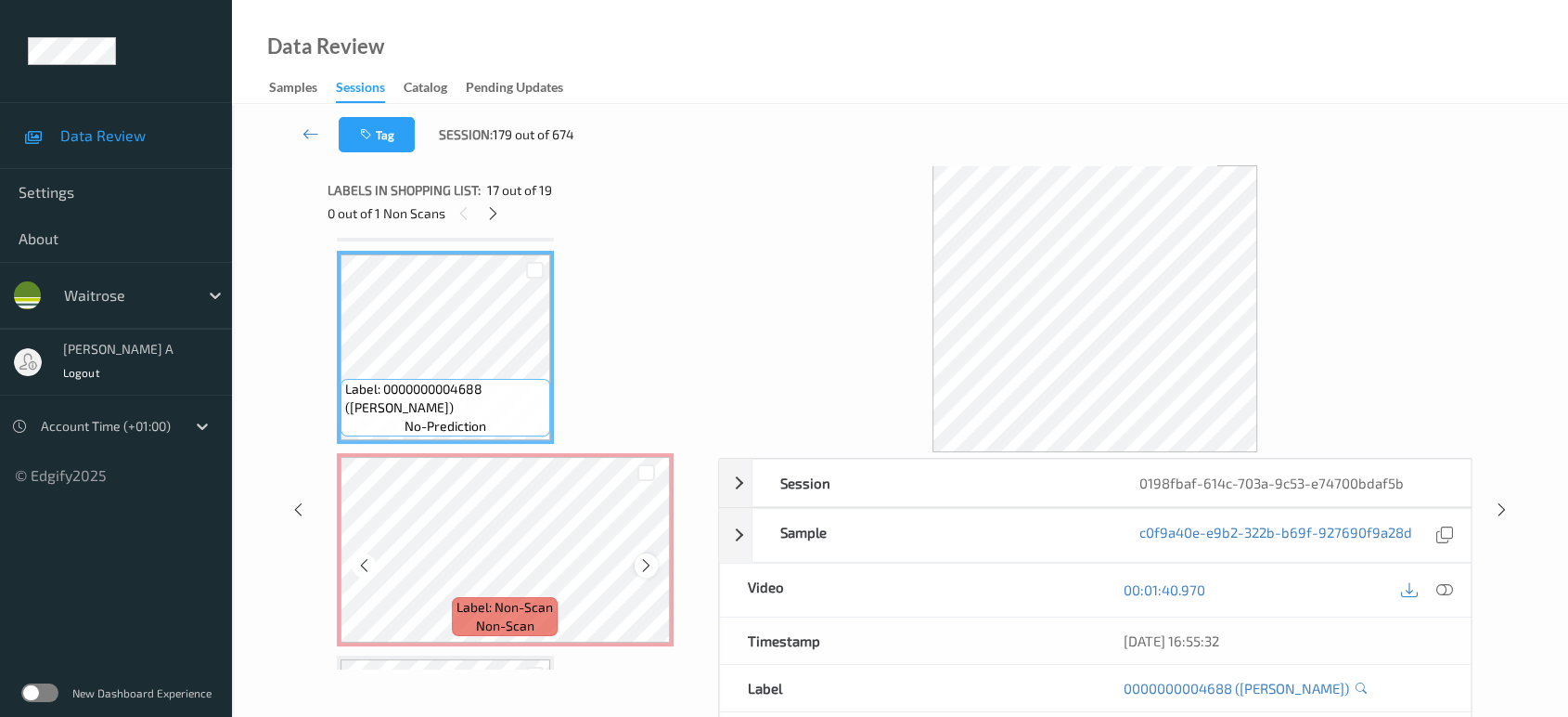
click at [647, 557] on icon at bounding box center [646, 566] width 16 height 17
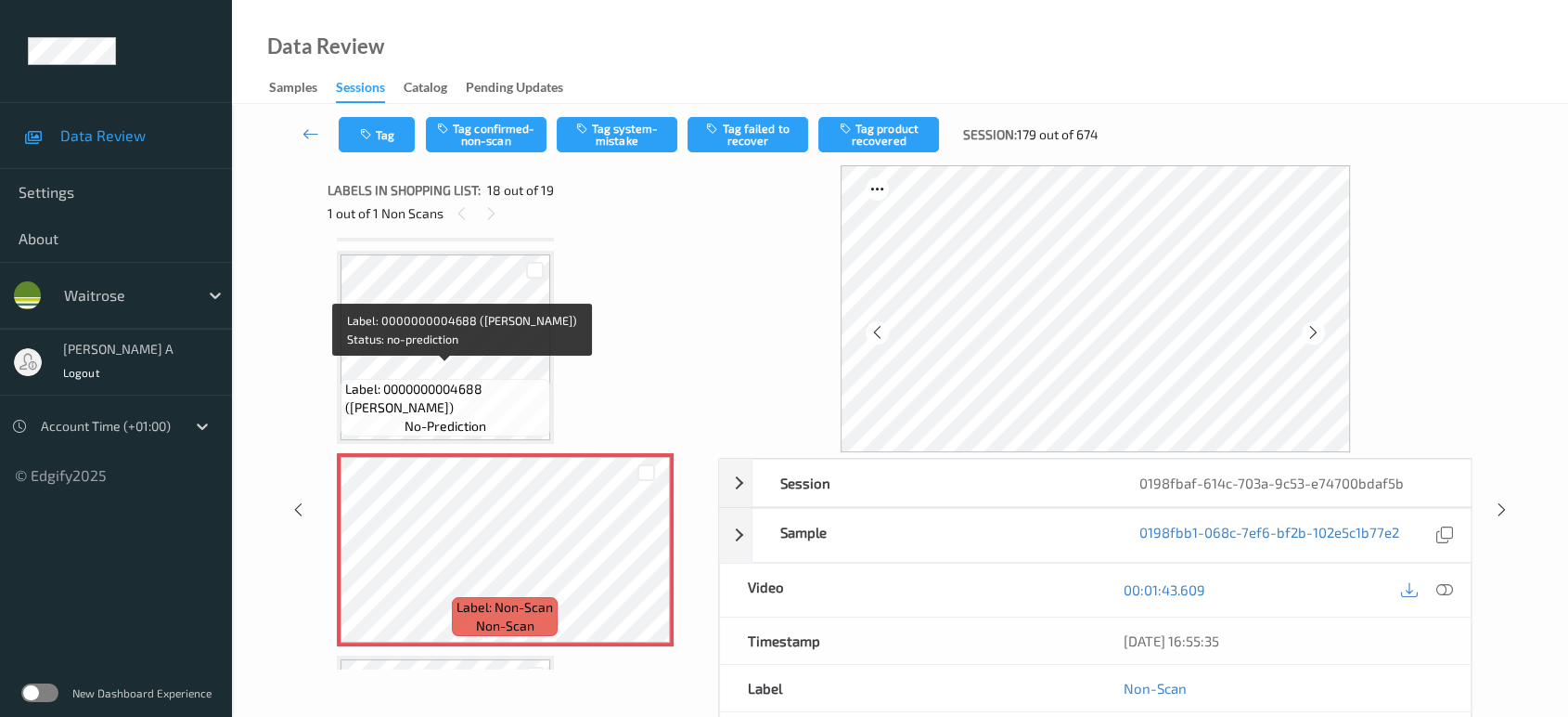
click at [484, 379] on div "Label: 0000000004688 (WR LEMON) no-prediction" at bounding box center [445, 408] width 209 height 58
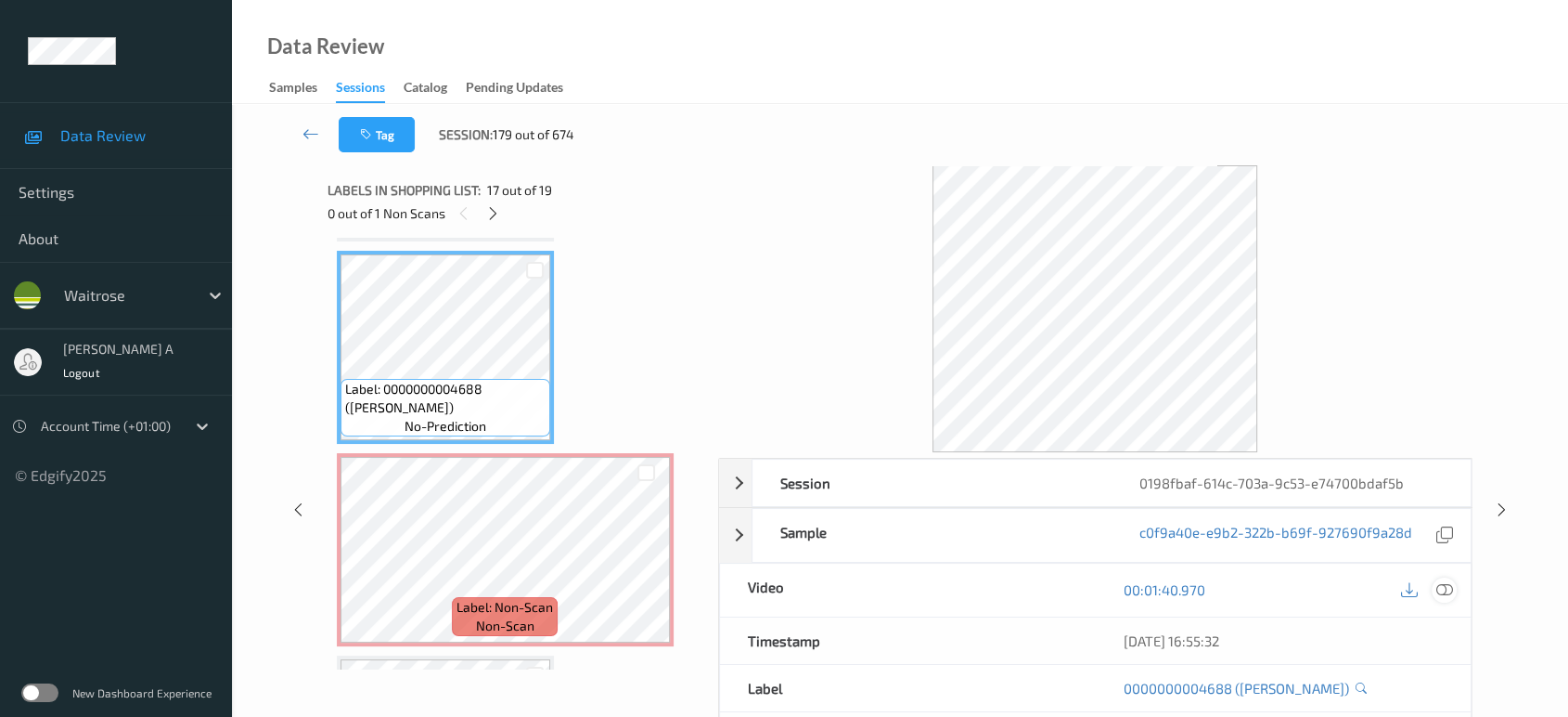
click at [1446, 592] on icon at bounding box center [1445, 590] width 17 height 17
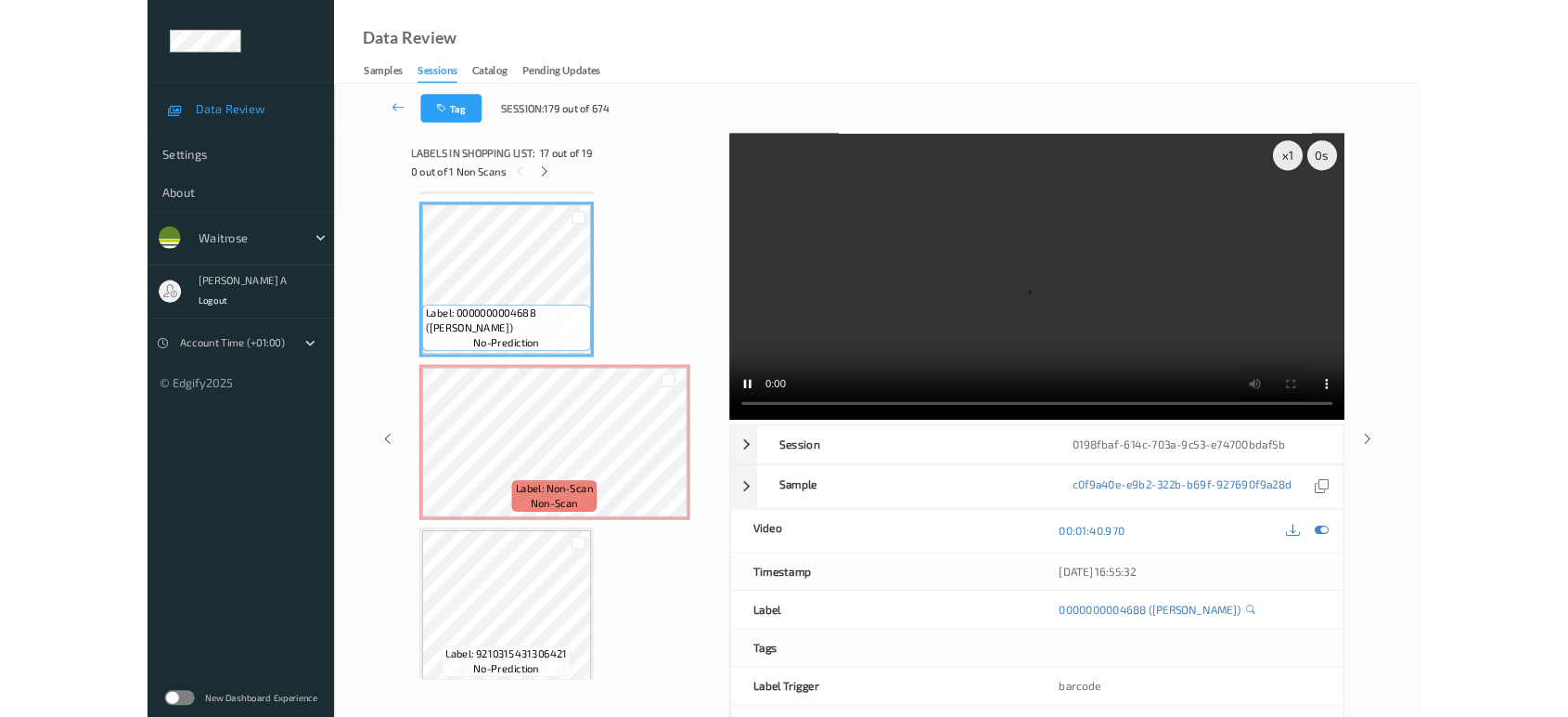
scroll to position [3231, 0]
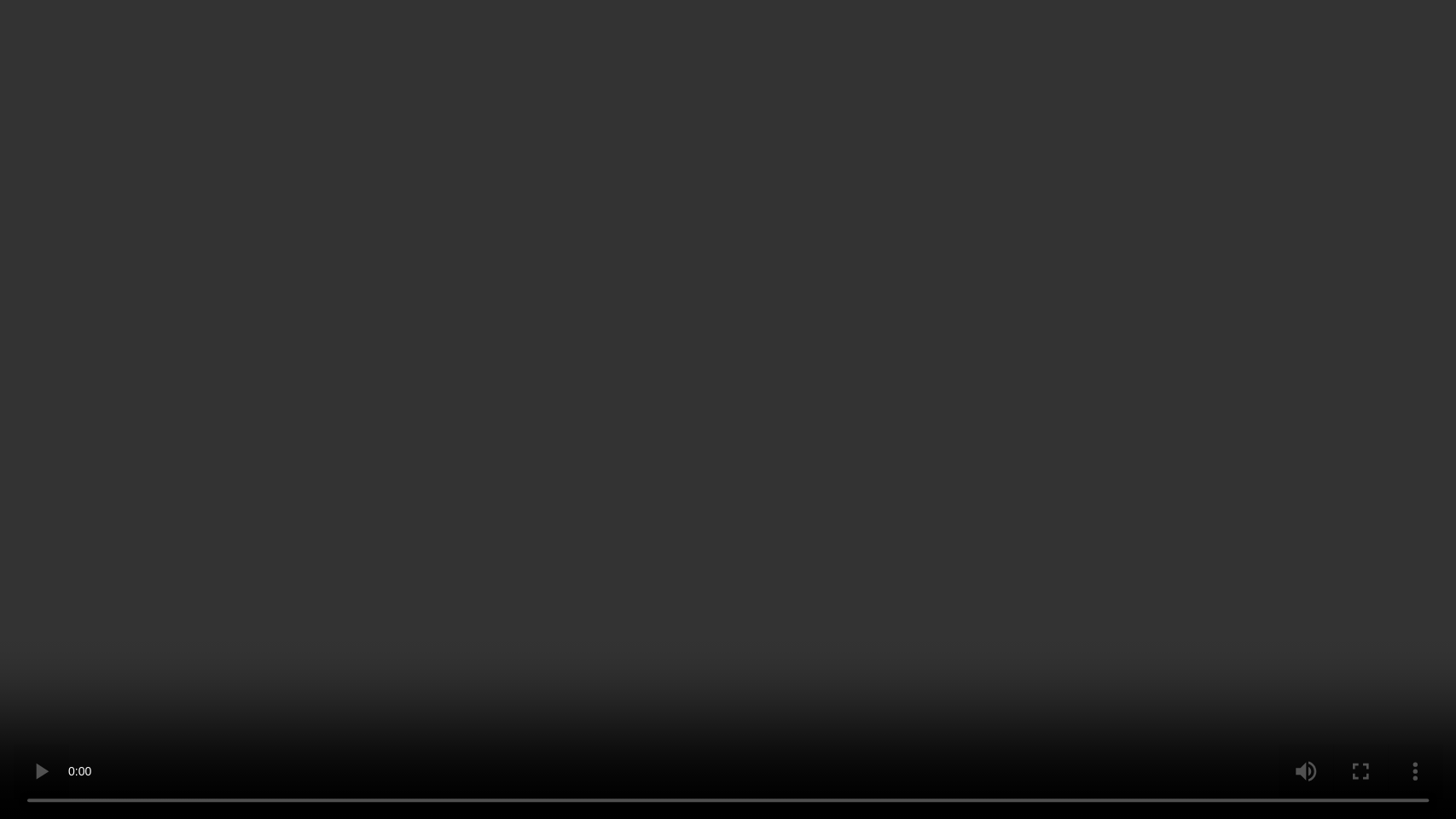
click at [741, 435] on video at bounding box center [728, 409] width 1456 height 819
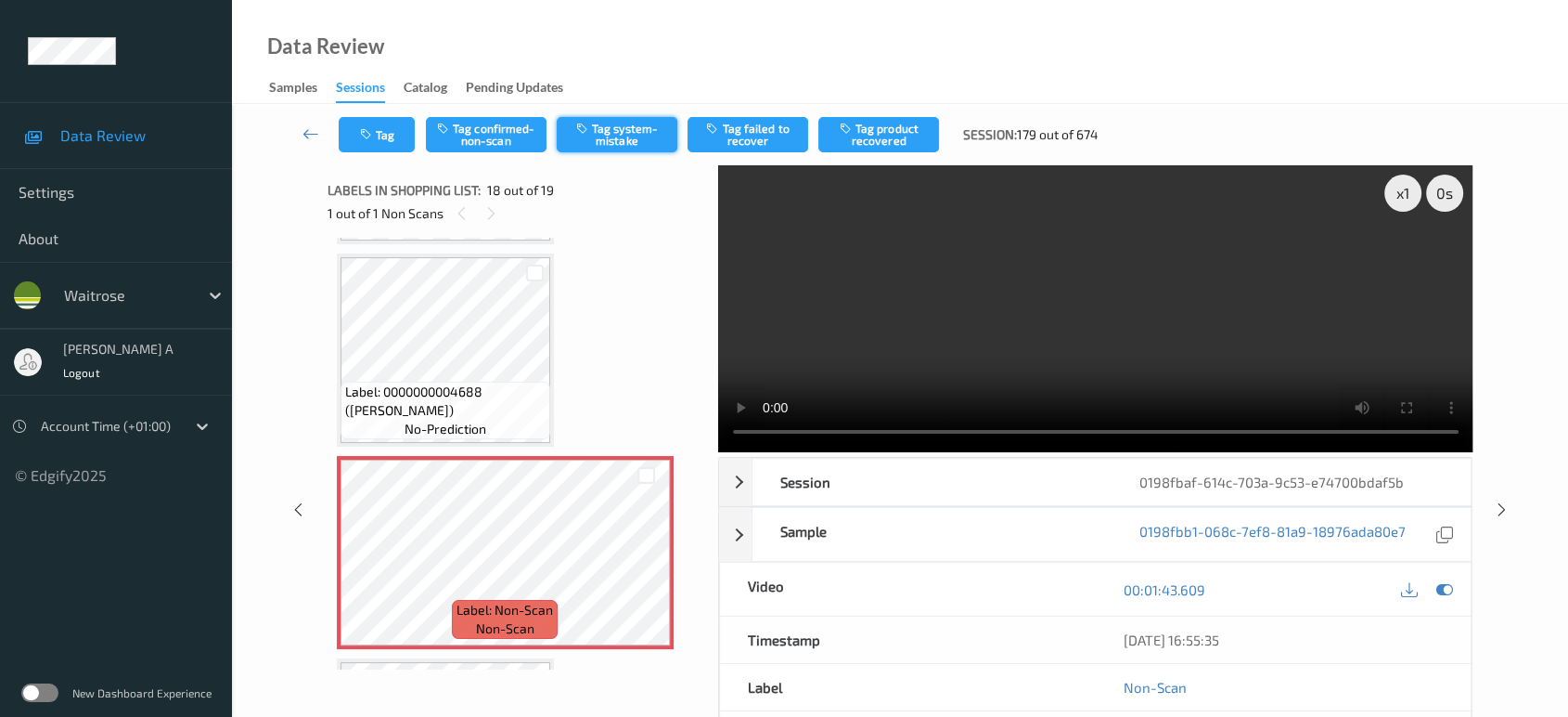
click at [616, 135] on button "Tag system-mistake" at bounding box center [617, 135] width 121 height 36
click at [382, 146] on button "Tag" at bounding box center [376, 135] width 76 height 36
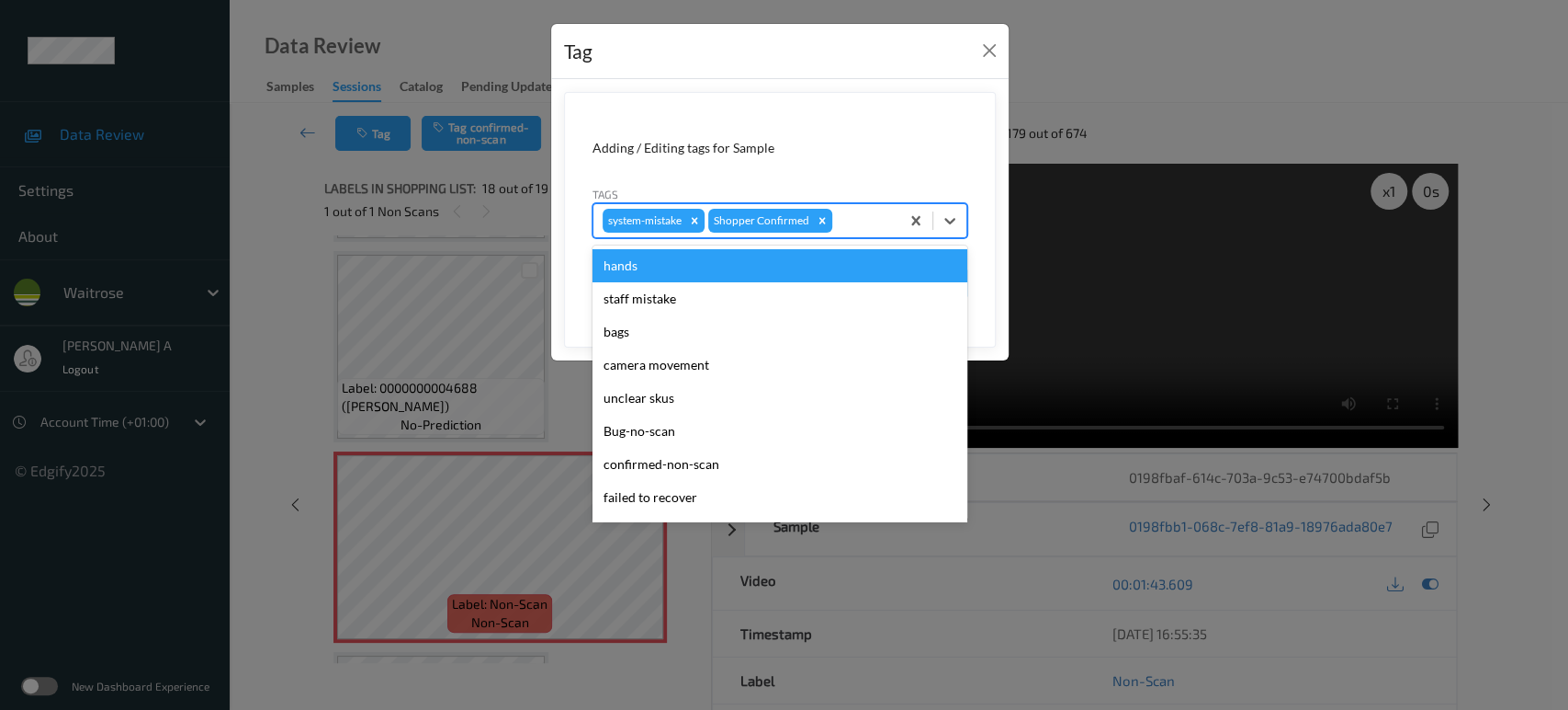
click at [870, 221] on div at bounding box center [863, 220] width 55 height 22
type input "un"
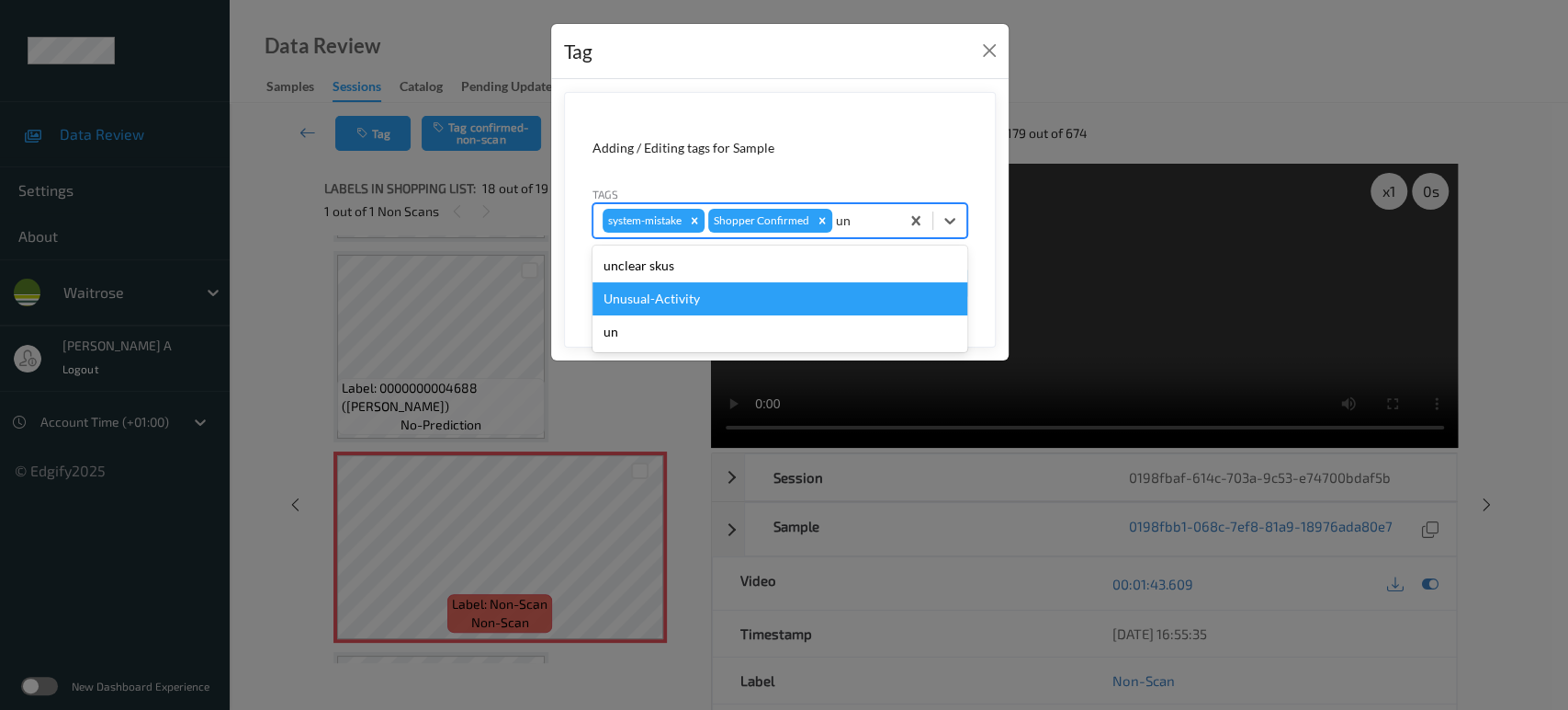
click at [784, 301] on div "Unusual-Activity" at bounding box center [779, 299] width 375 height 33
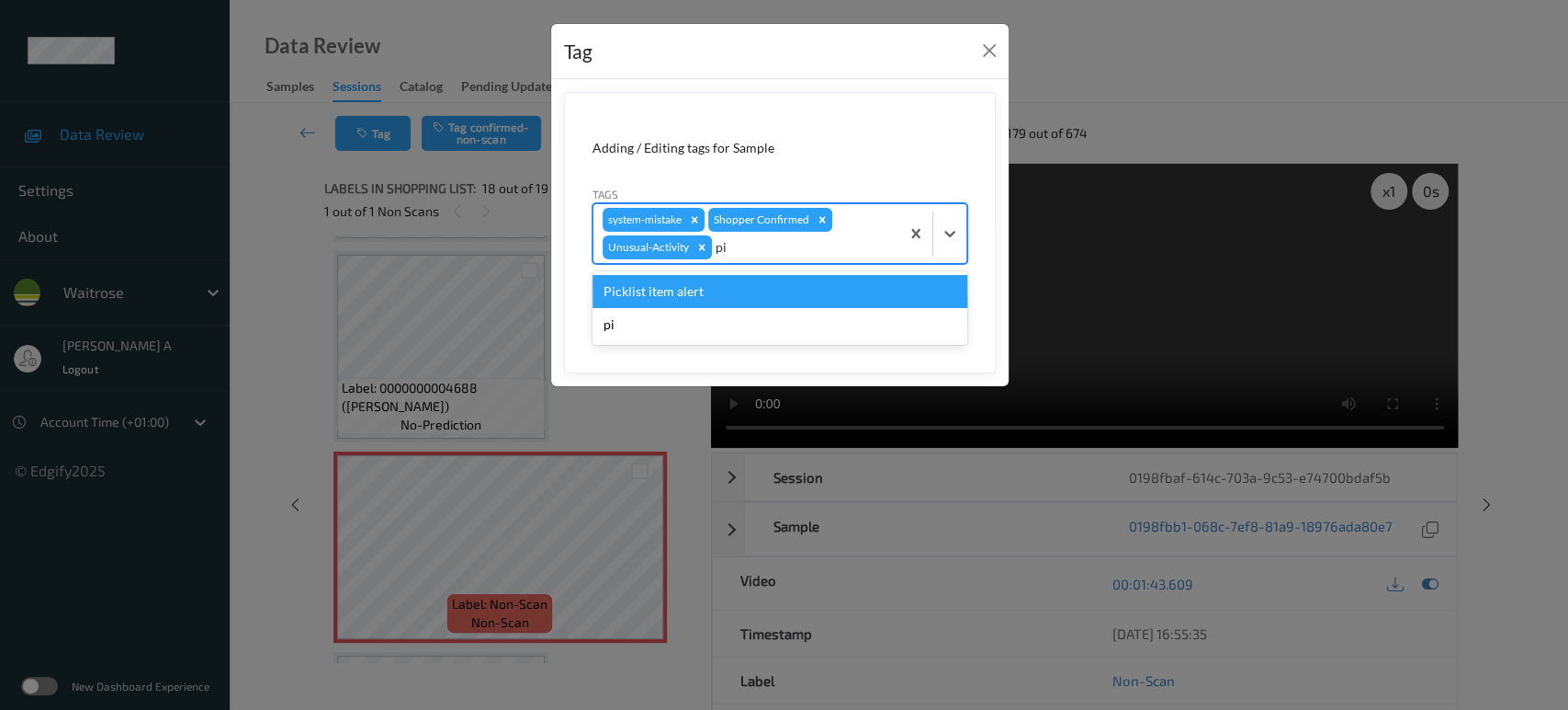
type input "pic"
click at [710, 293] on div "Picklist item alert" at bounding box center [779, 292] width 375 height 33
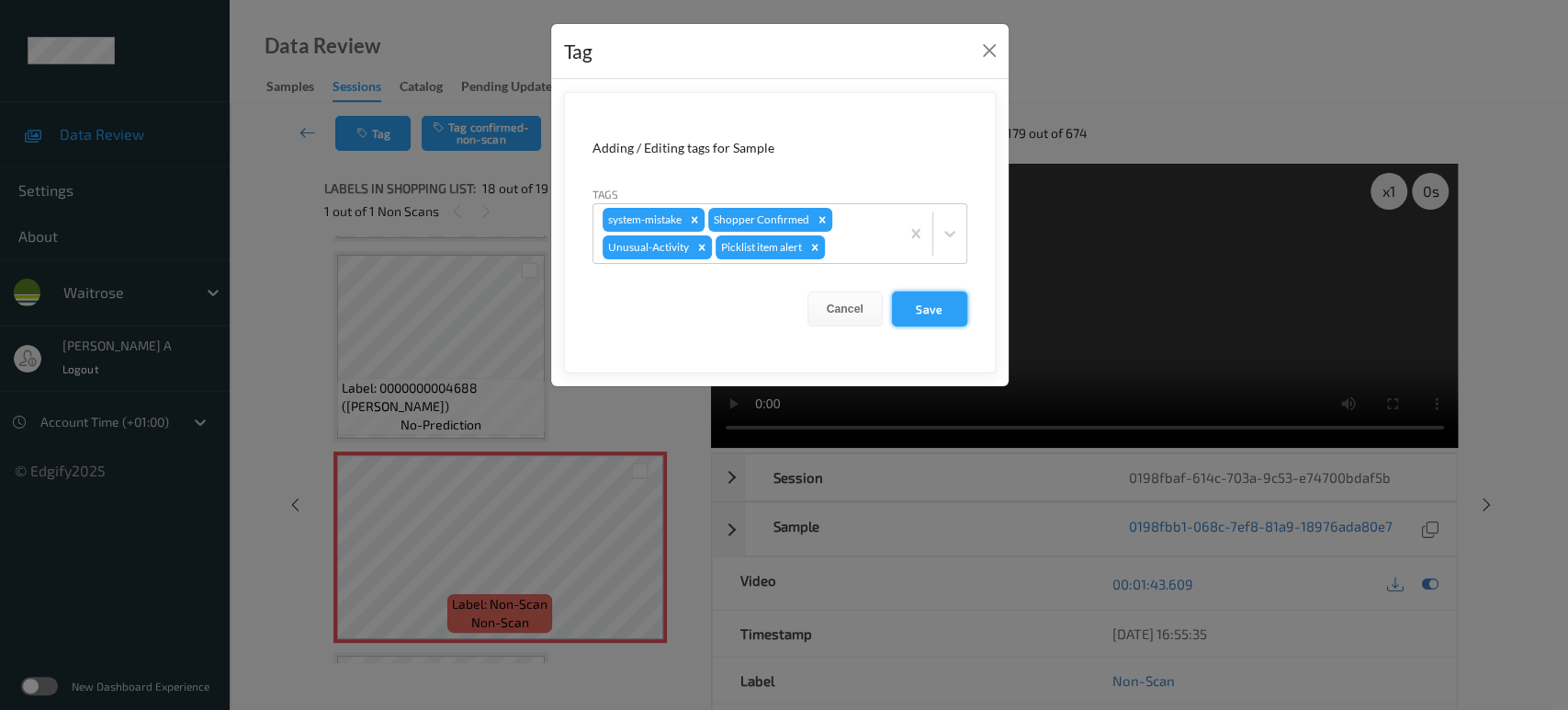
click at [910, 318] on button "Save" at bounding box center [929, 309] width 75 height 35
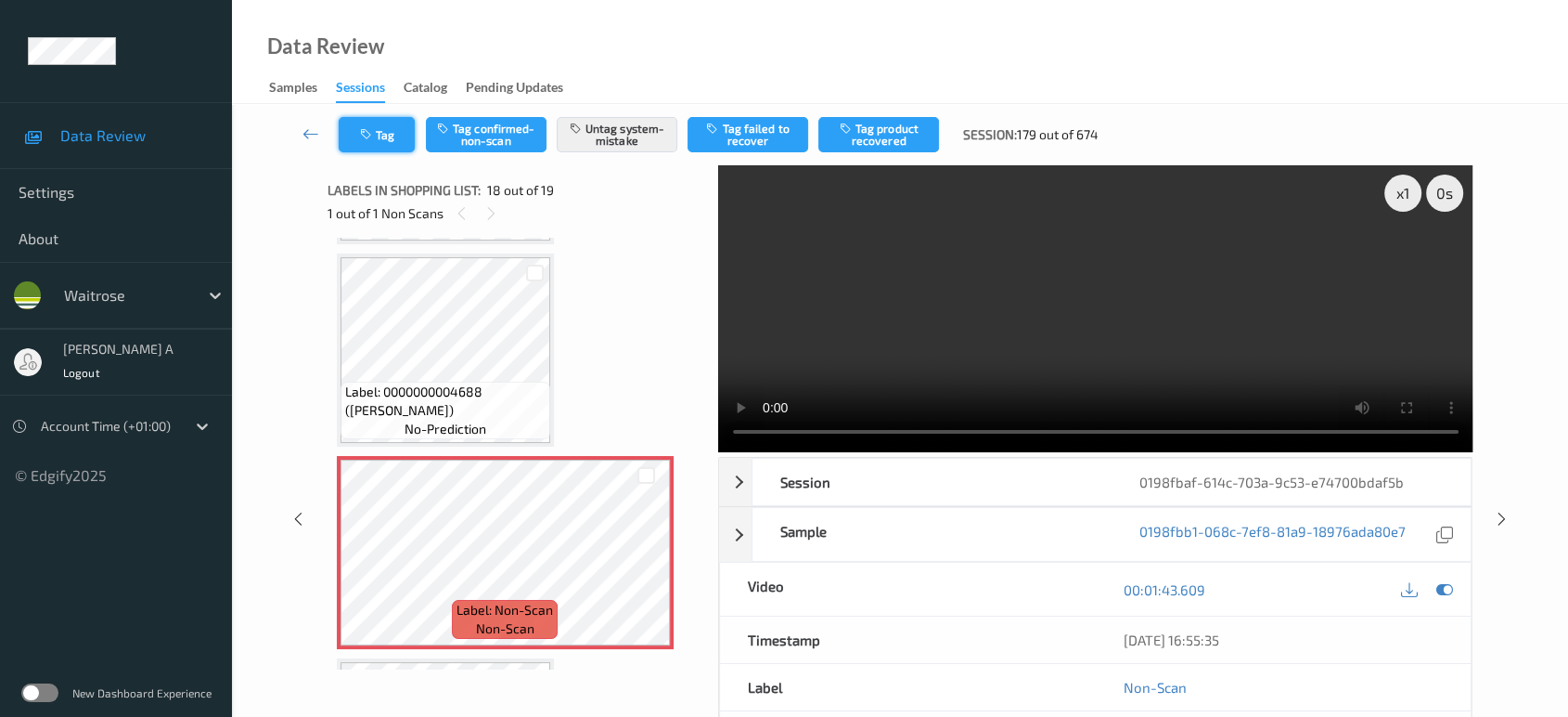
click at [372, 140] on icon "button" at bounding box center [367, 135] width 16 height 13
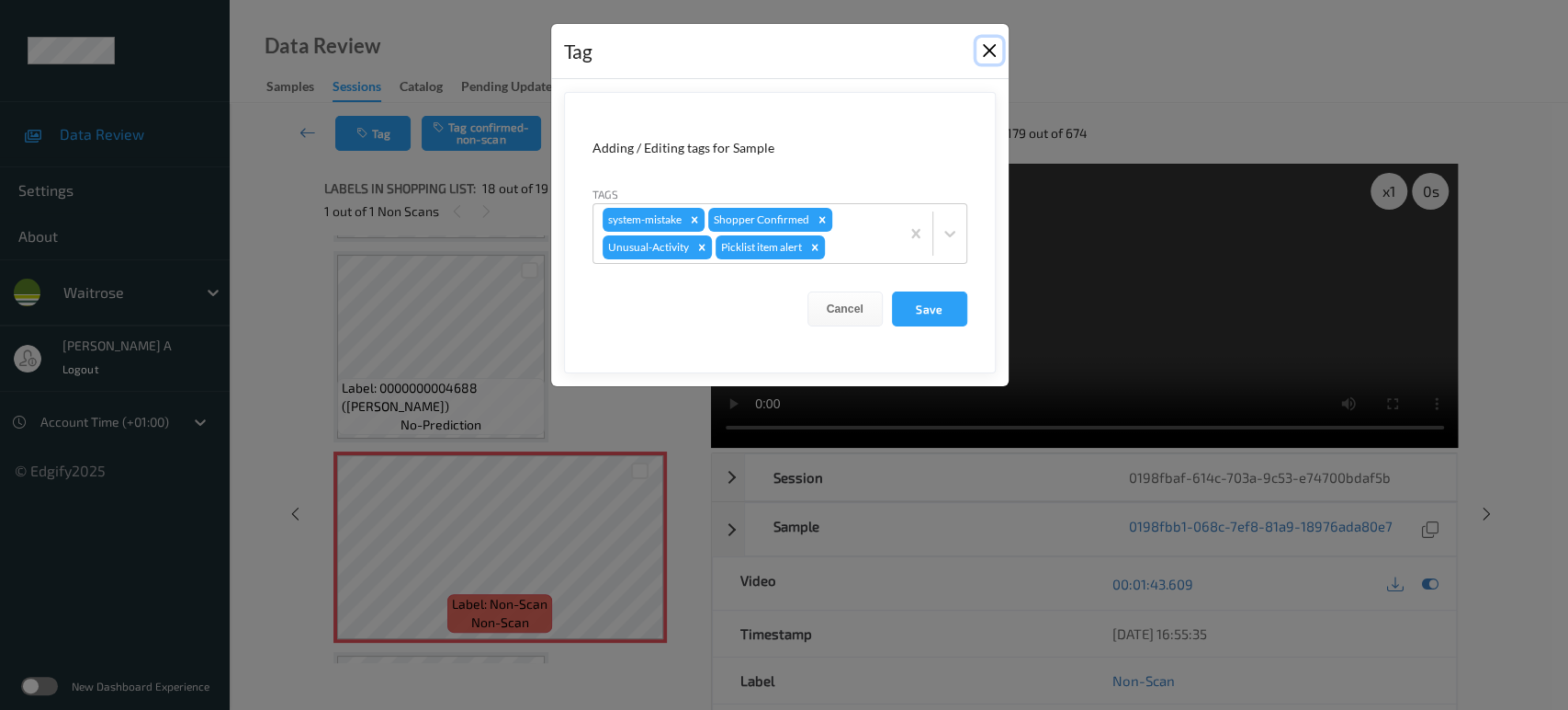
click at [992, 49] on button "Close" at bounding box center [989, 51] width 26 height 26
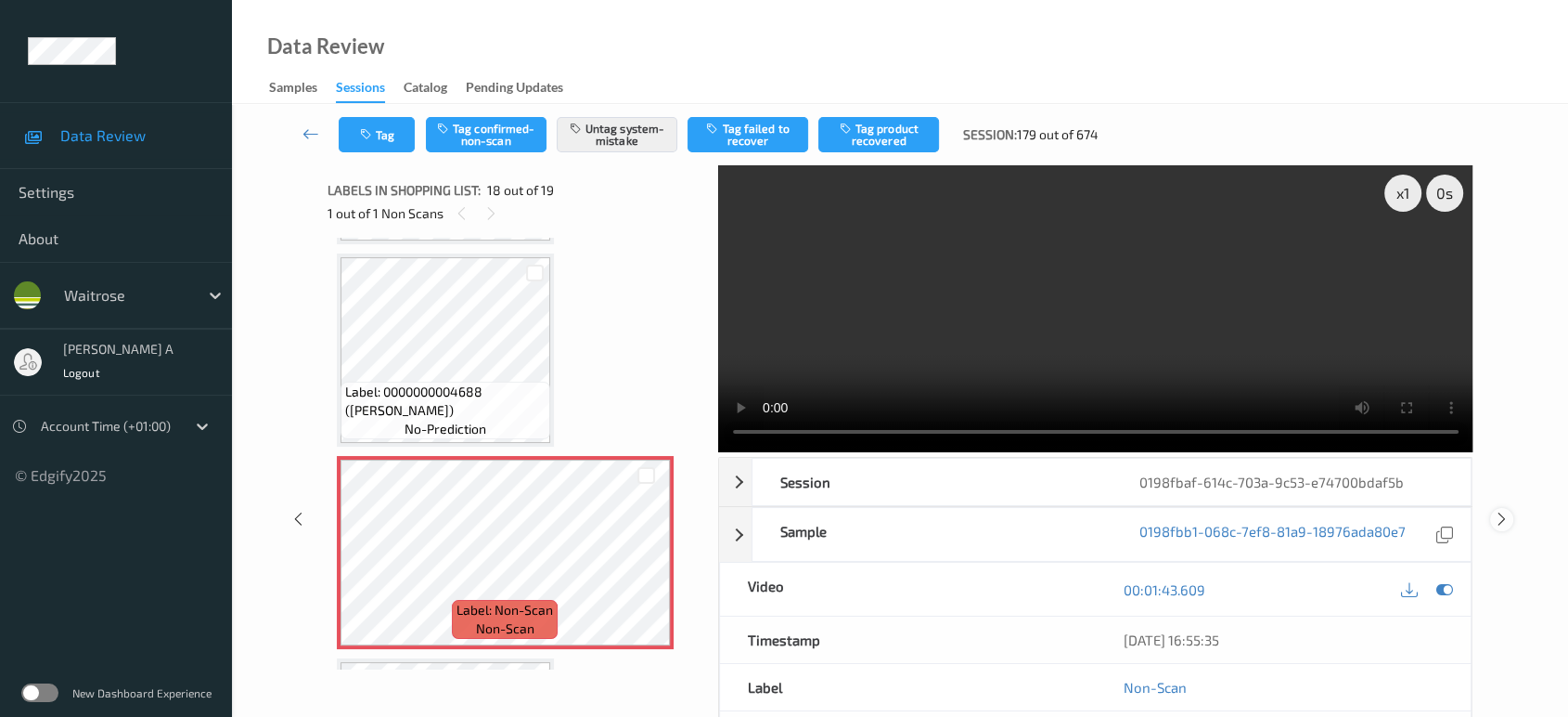
click at [1502, 510] on icon at bounding box center [1502, 519] width 16 height 17
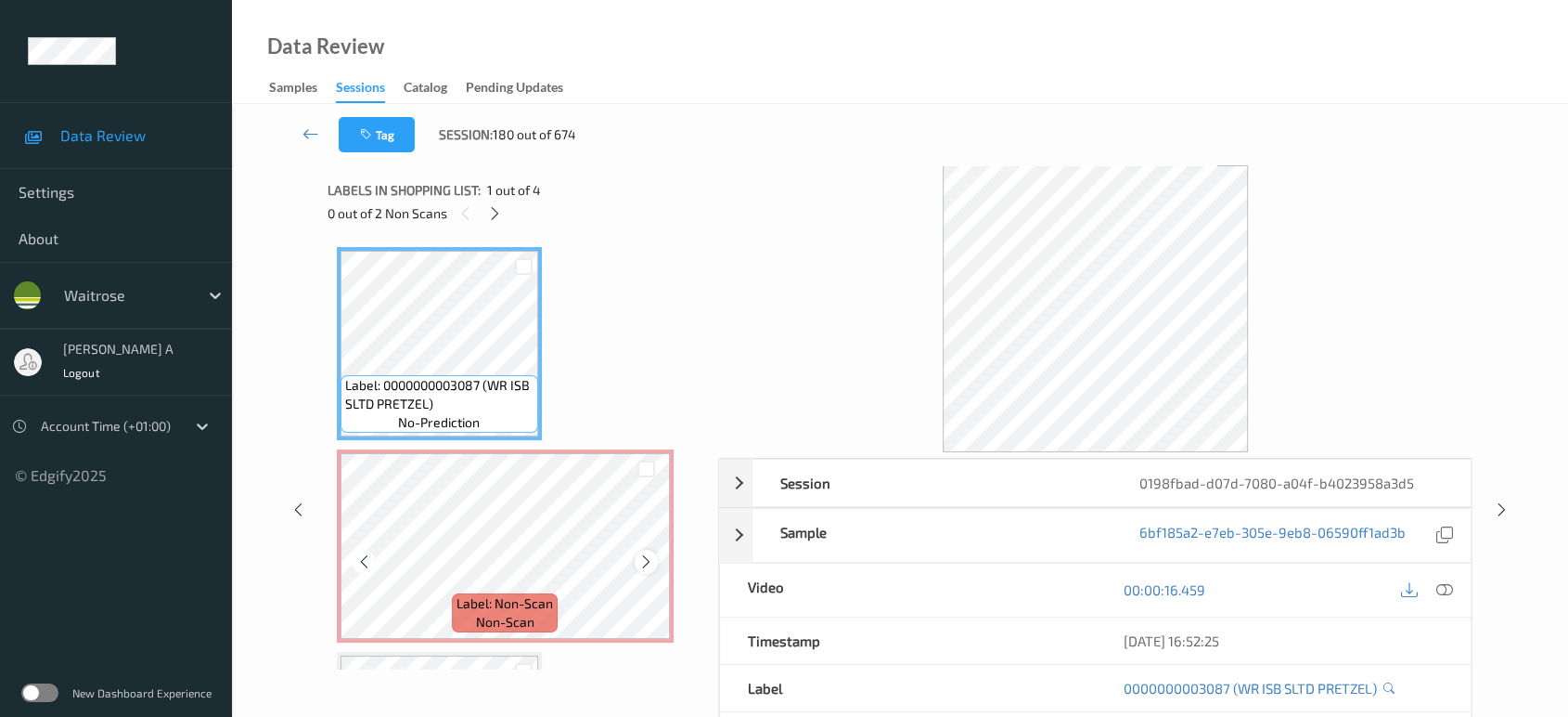
click at [646, 565] on icon at bounding box center [646, 562] width 16 height 17
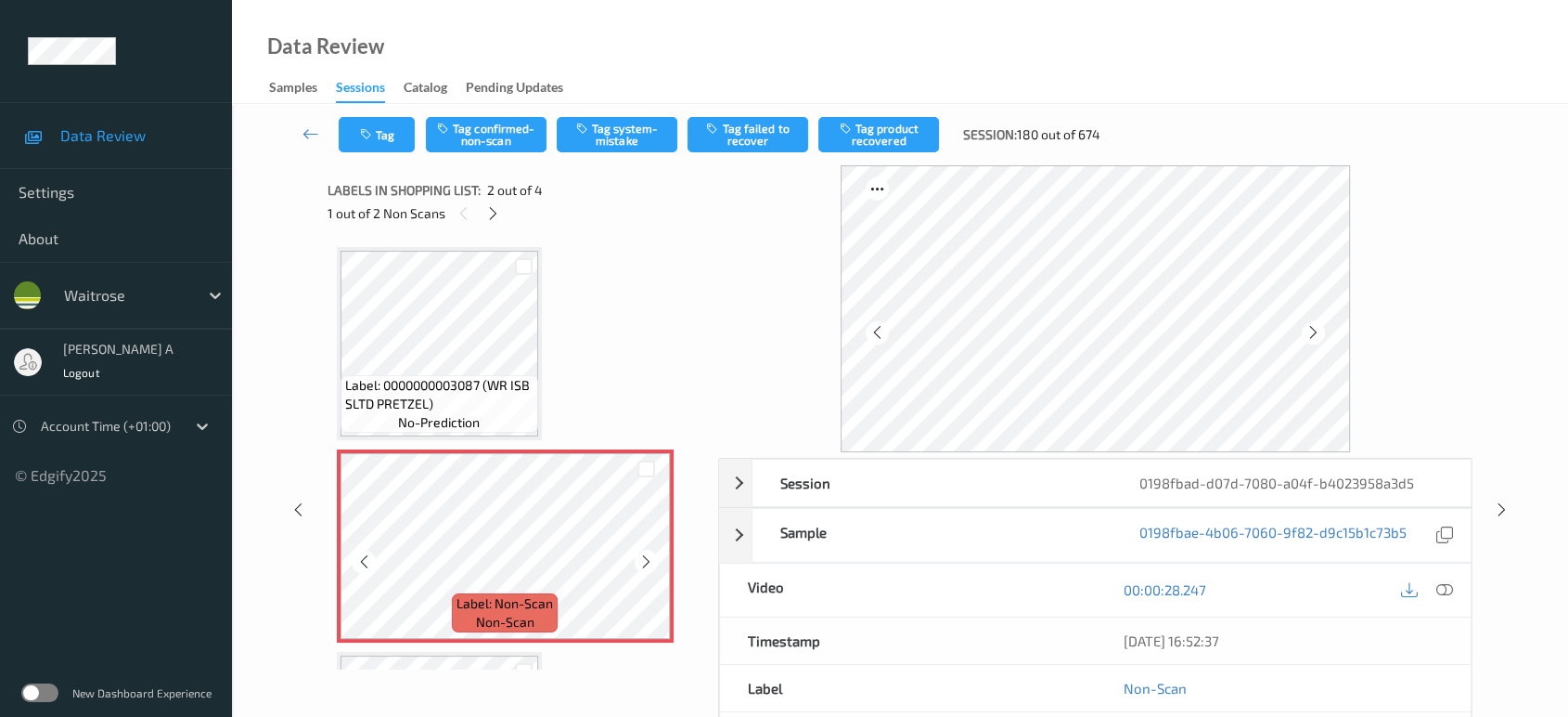
click at [646, 565] on icon at bounding box center [646, 562] width 16 height 17
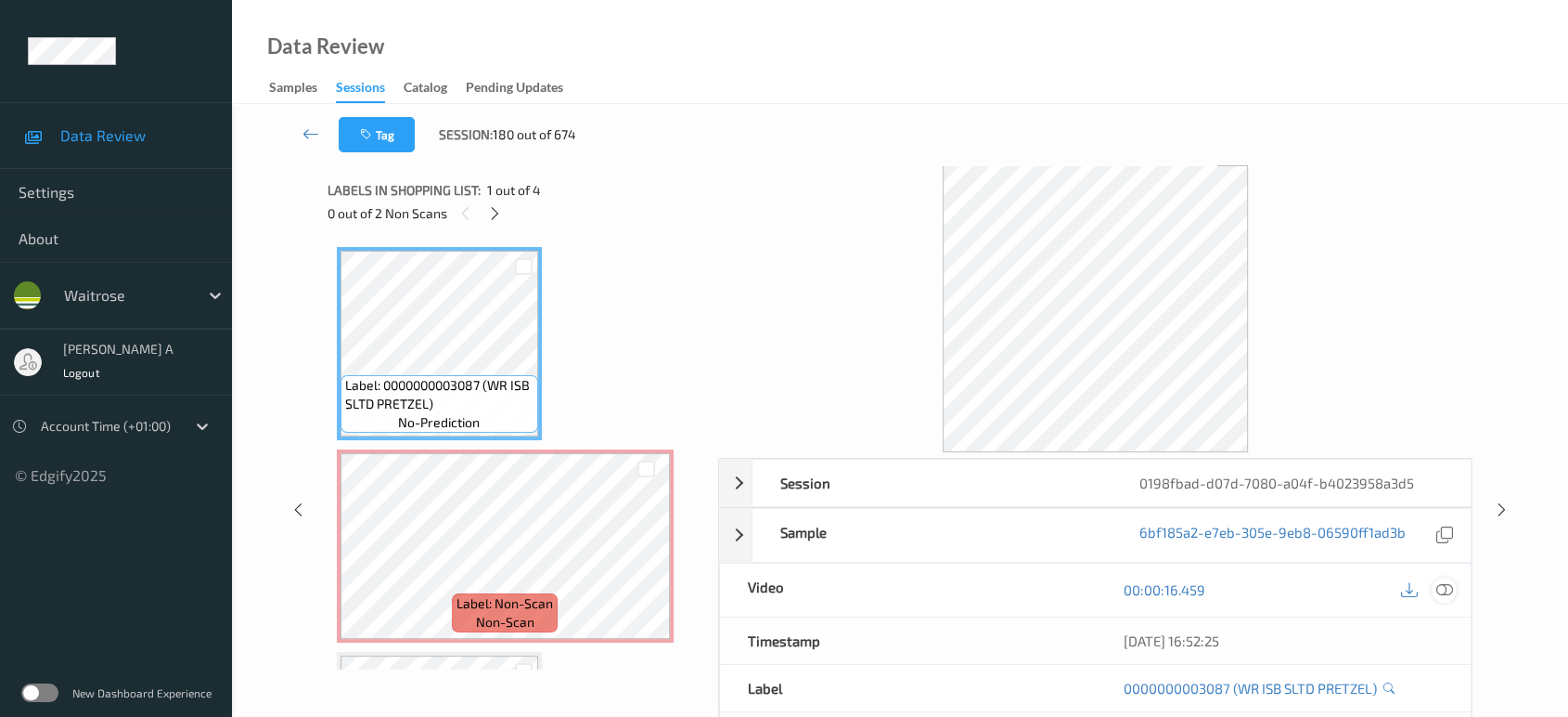
click at [1449, 592] on icon at bounding box center [1445, 590] width 17 height 17
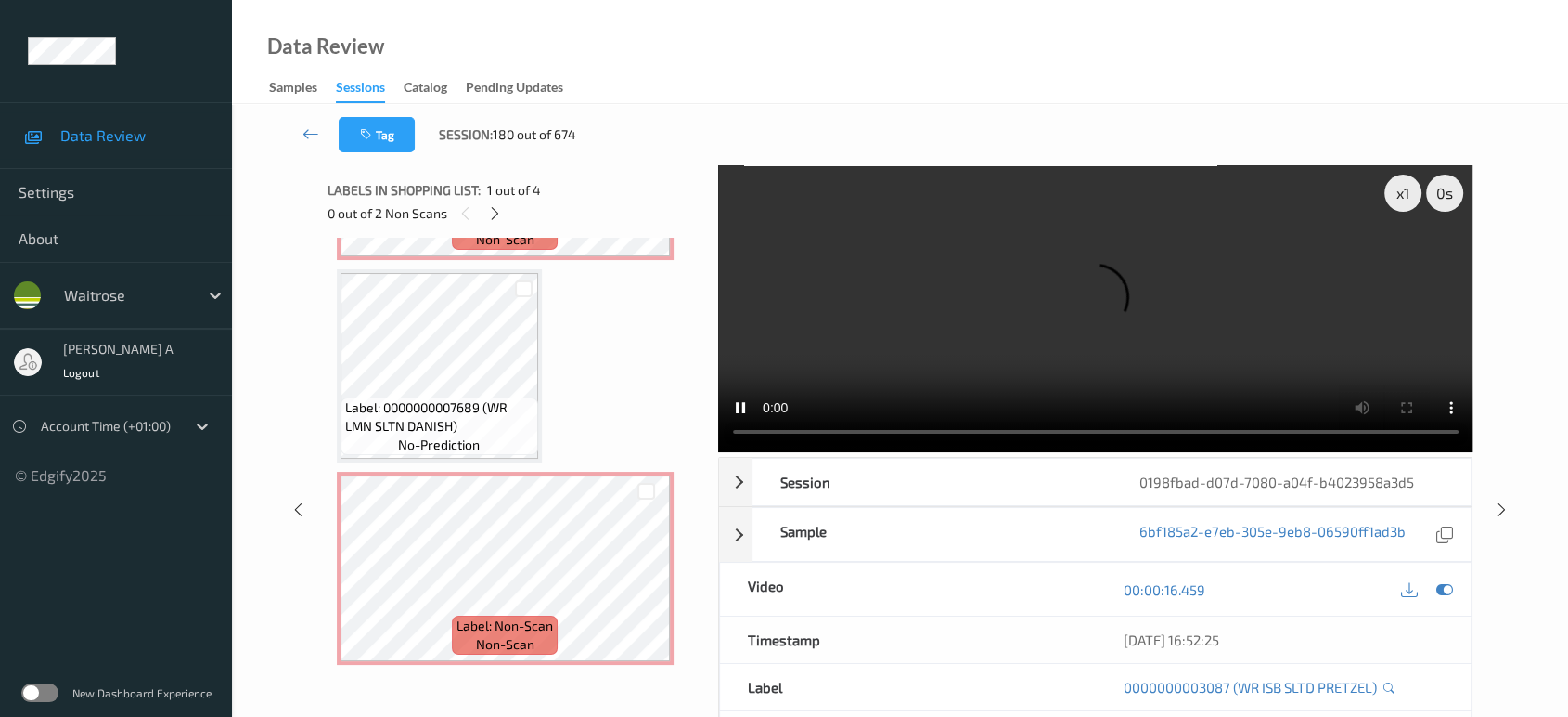
scroll to position [177, 0]
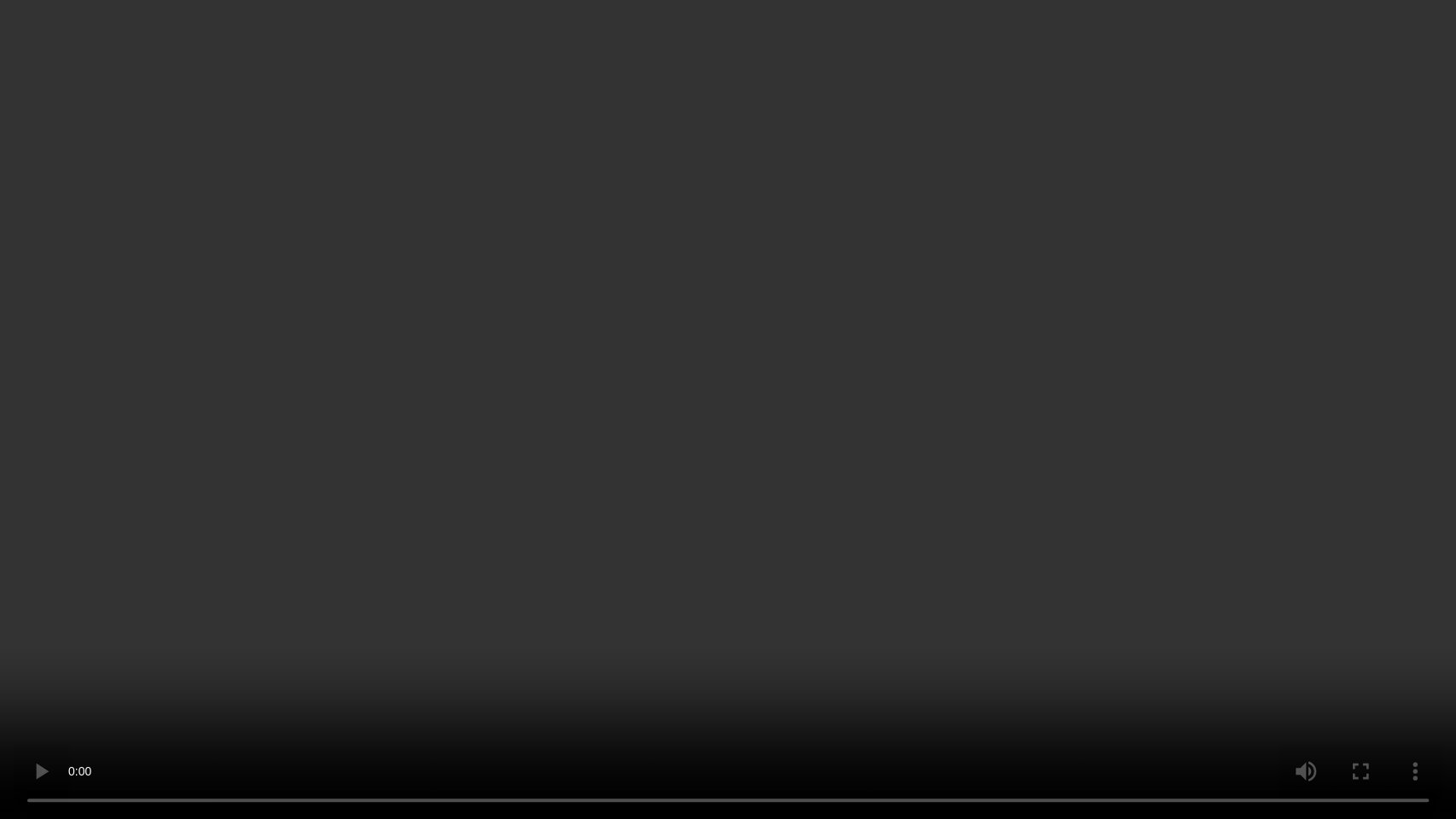
click at [709, 331] on video at bounding box center [728, 409] width 1456 height 819
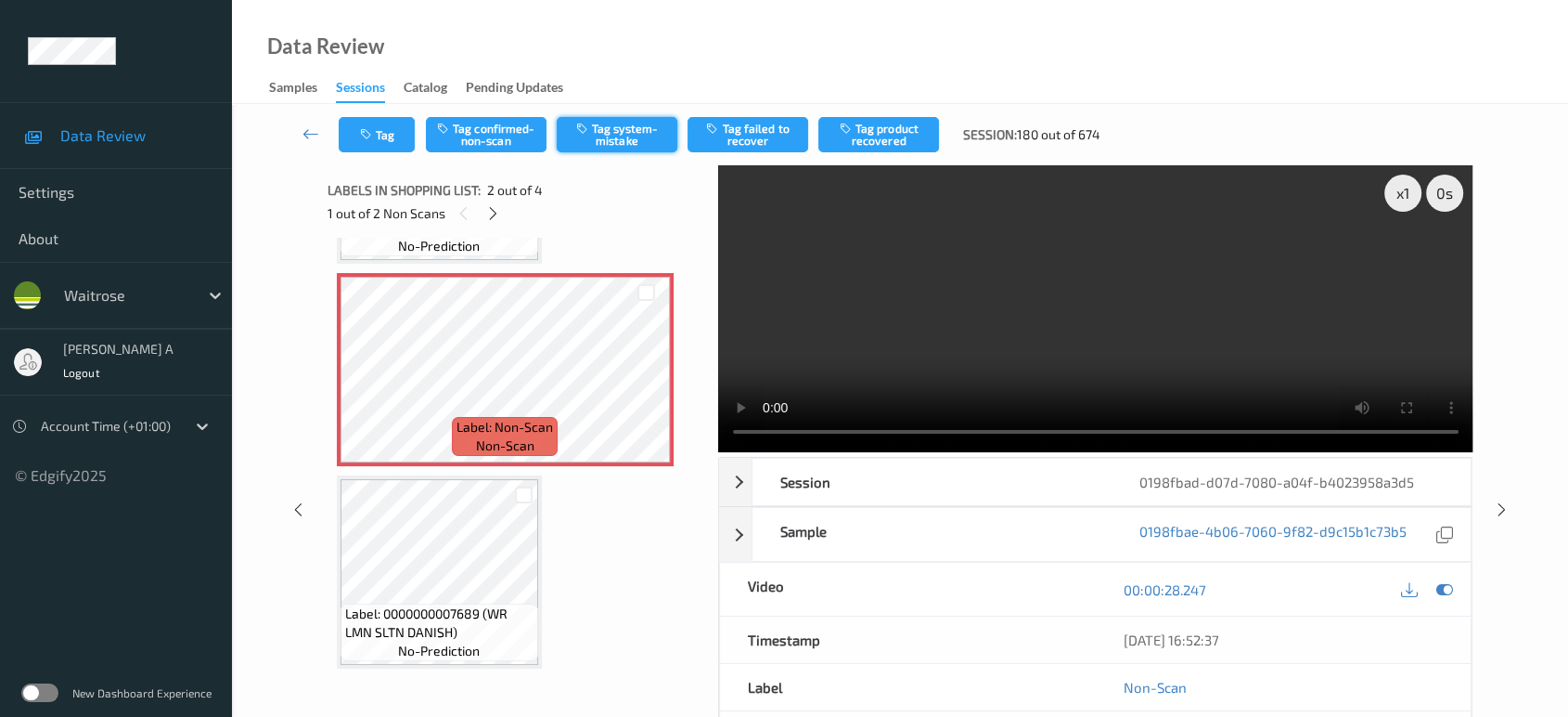
click at [606, 139] on button "Tag system-mistake" at bounding box center [617, 135] width 121 height 36
click at [358, 131] on button "Tag" at bounding box center [376, 135] width 76 height 36
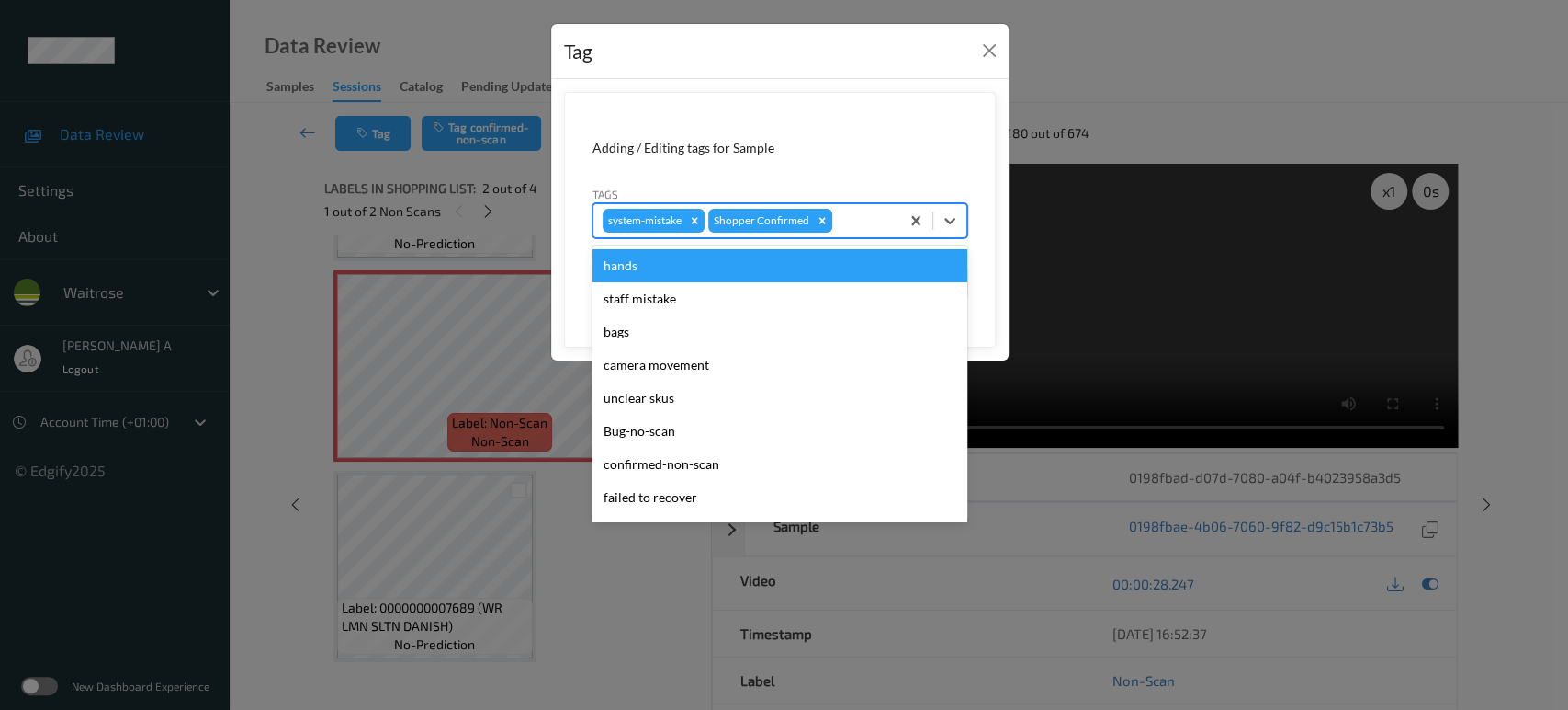
click at [875, 218] on div at bounding box center [863, 220] width 55 height 22
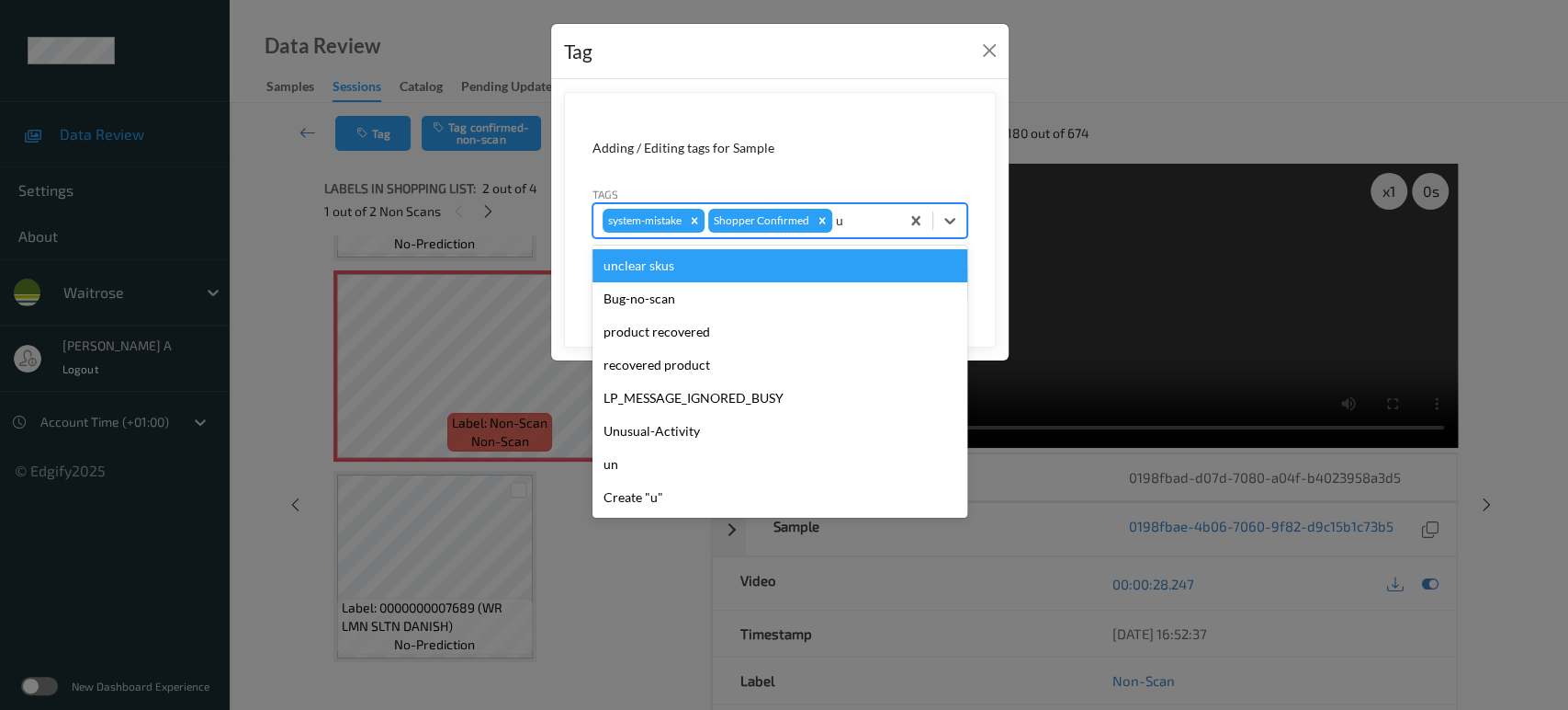
type input "un"
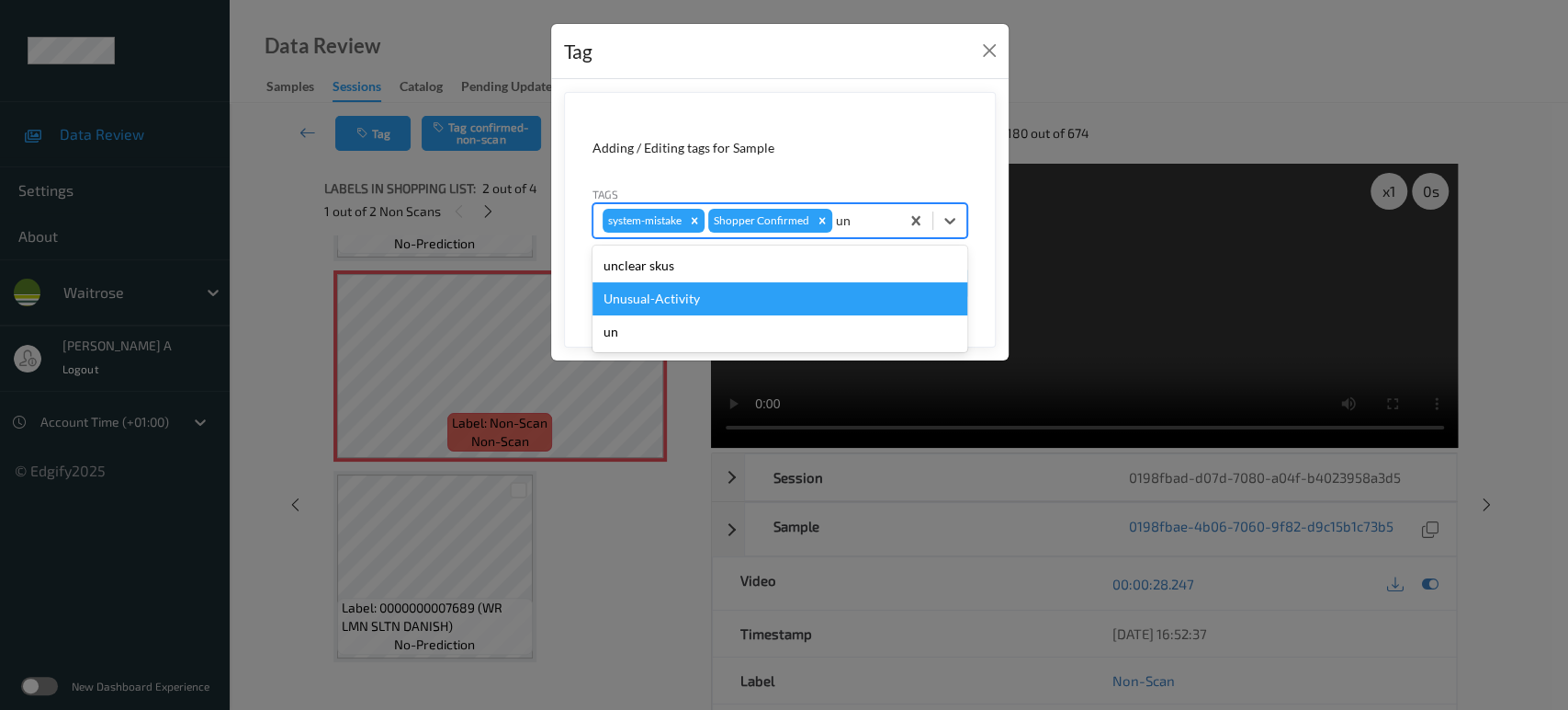
click at [784, 293] on div "Unusual-Activity" at bounding box center [779, 299] width 375 height 33
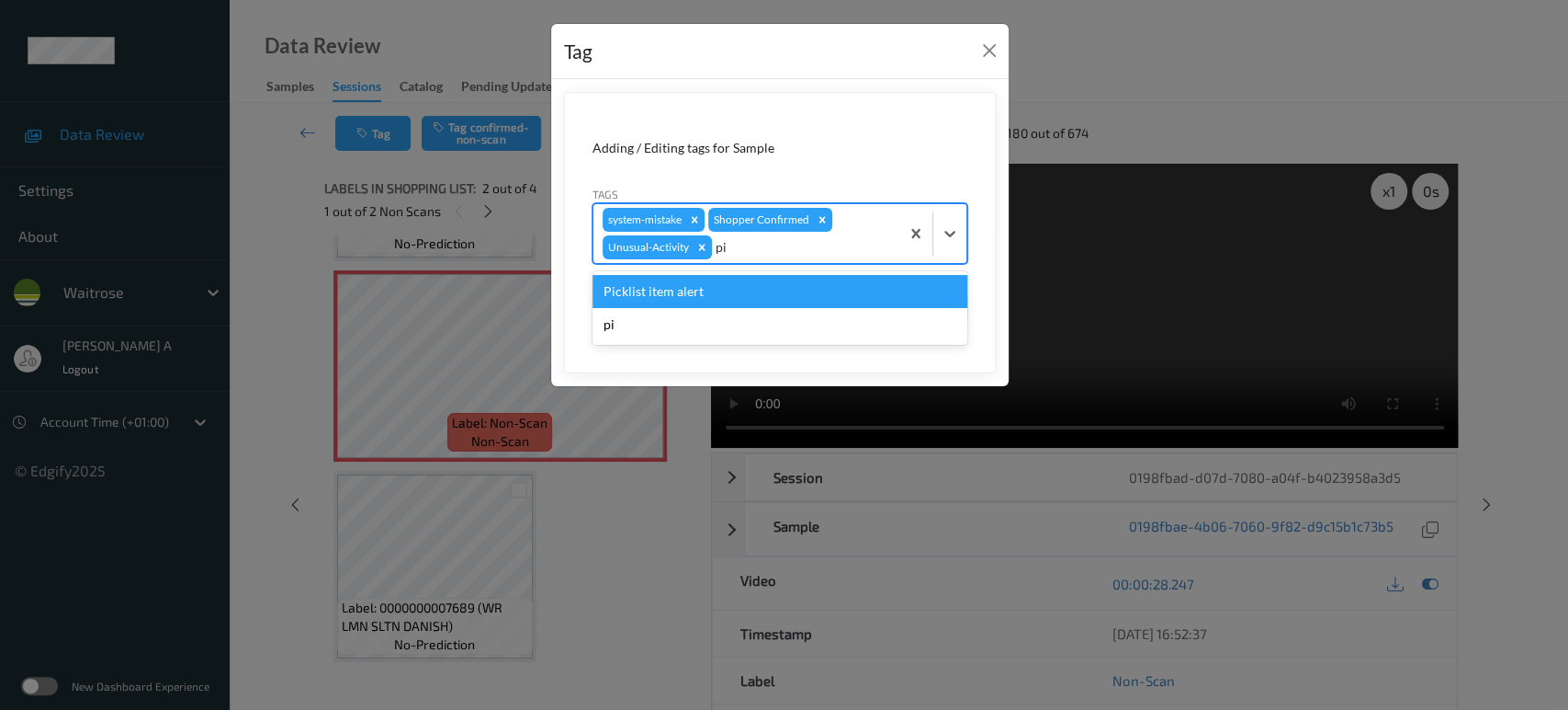
type input "pic"
click at [784, 293] on div "Picklist item alert" at bounding box center [779, 292] width 375 height 33
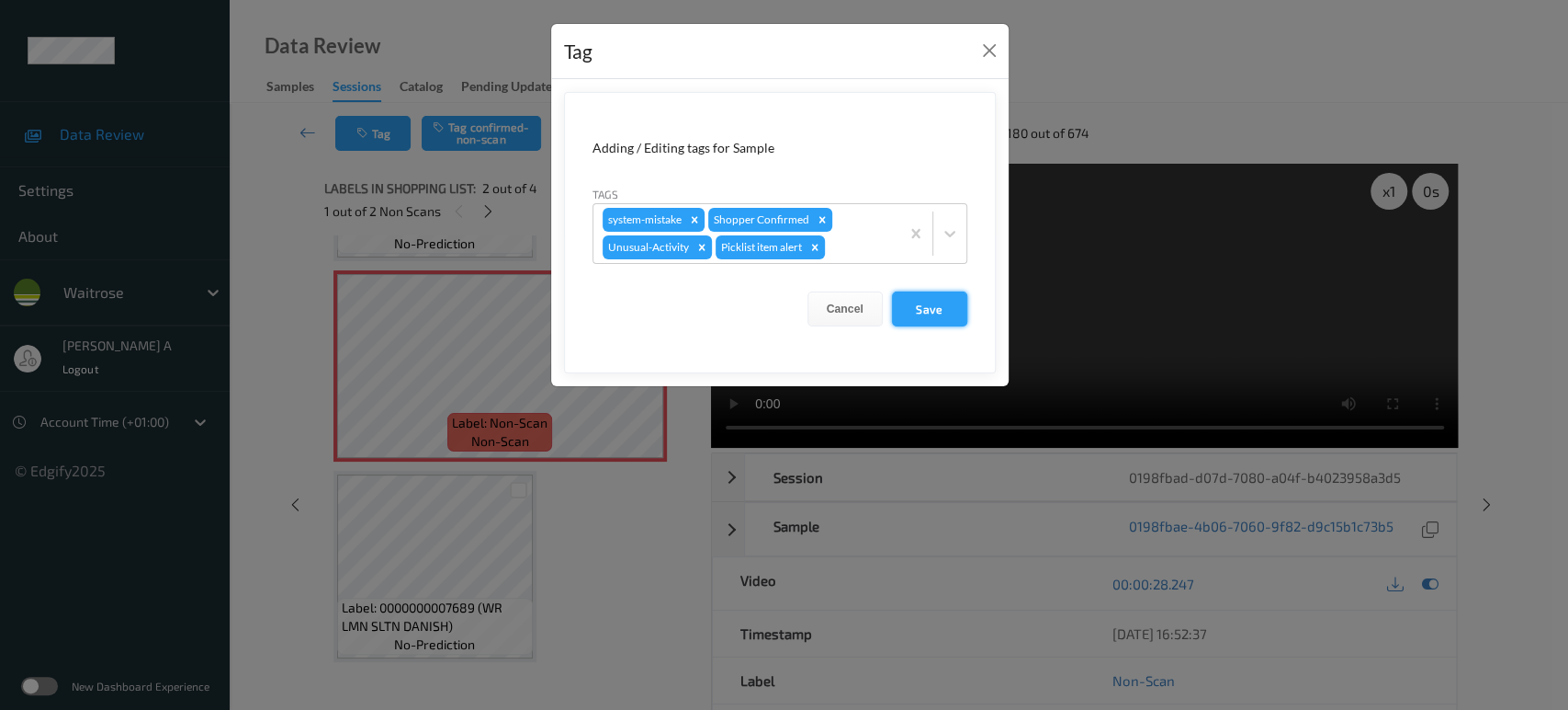
click at [919, 302] on button "Save" at bounding box center [929, 309] width 75 height 35
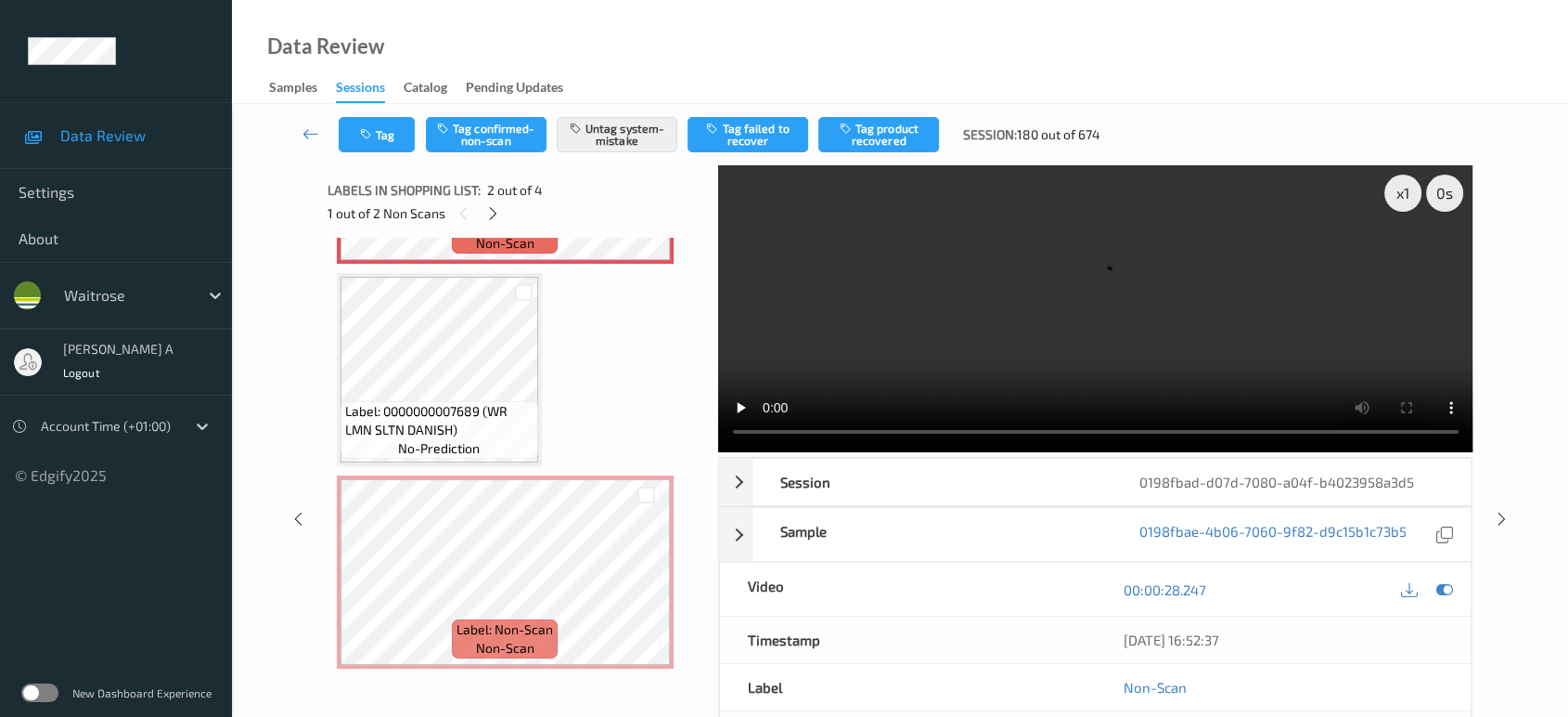
scroll to position [382, 0]
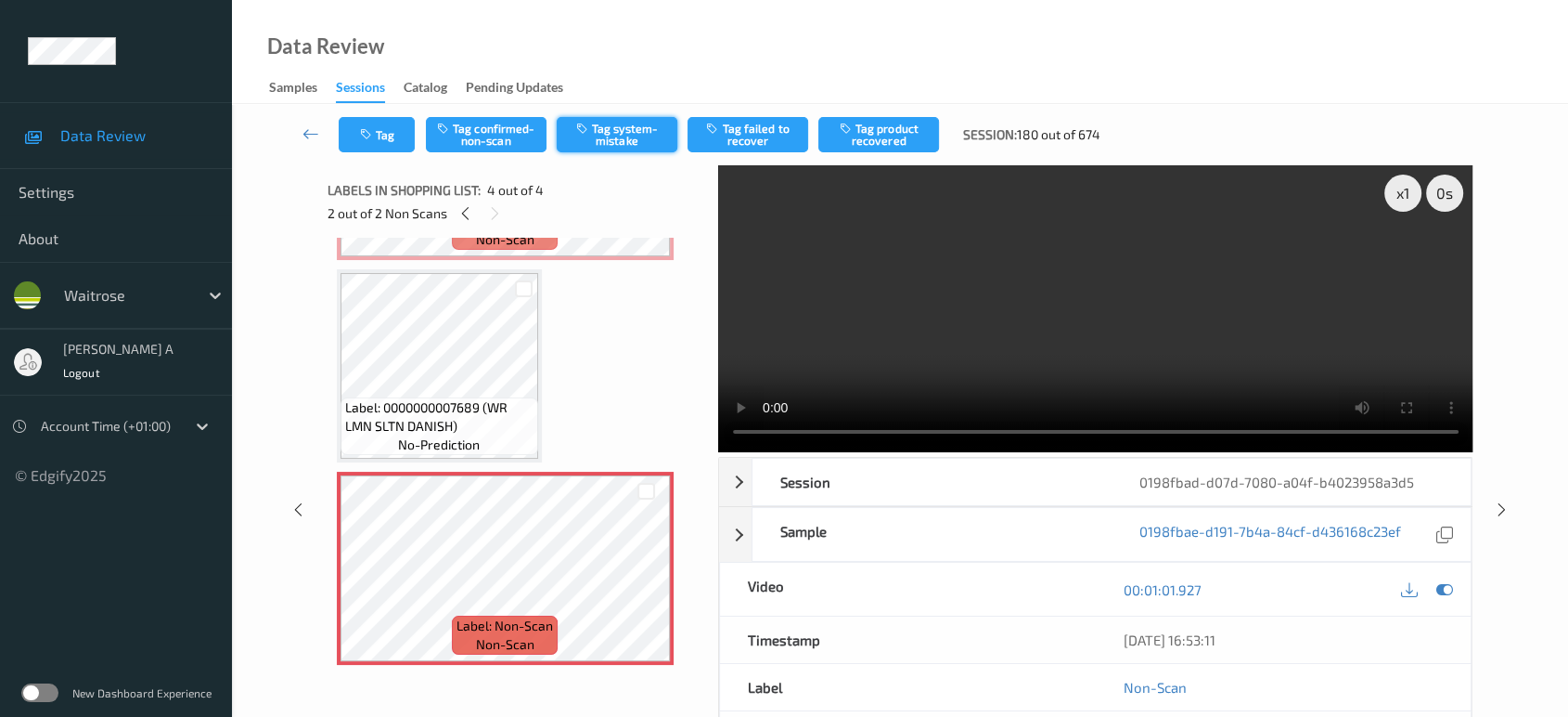
click at [644, 135] on button "Tag system-mistake" at bounding box center [617, 135] width 121 height 36
click at [376, 134] on button "Tag" at bounding box center [376, 135] width 76 height 36
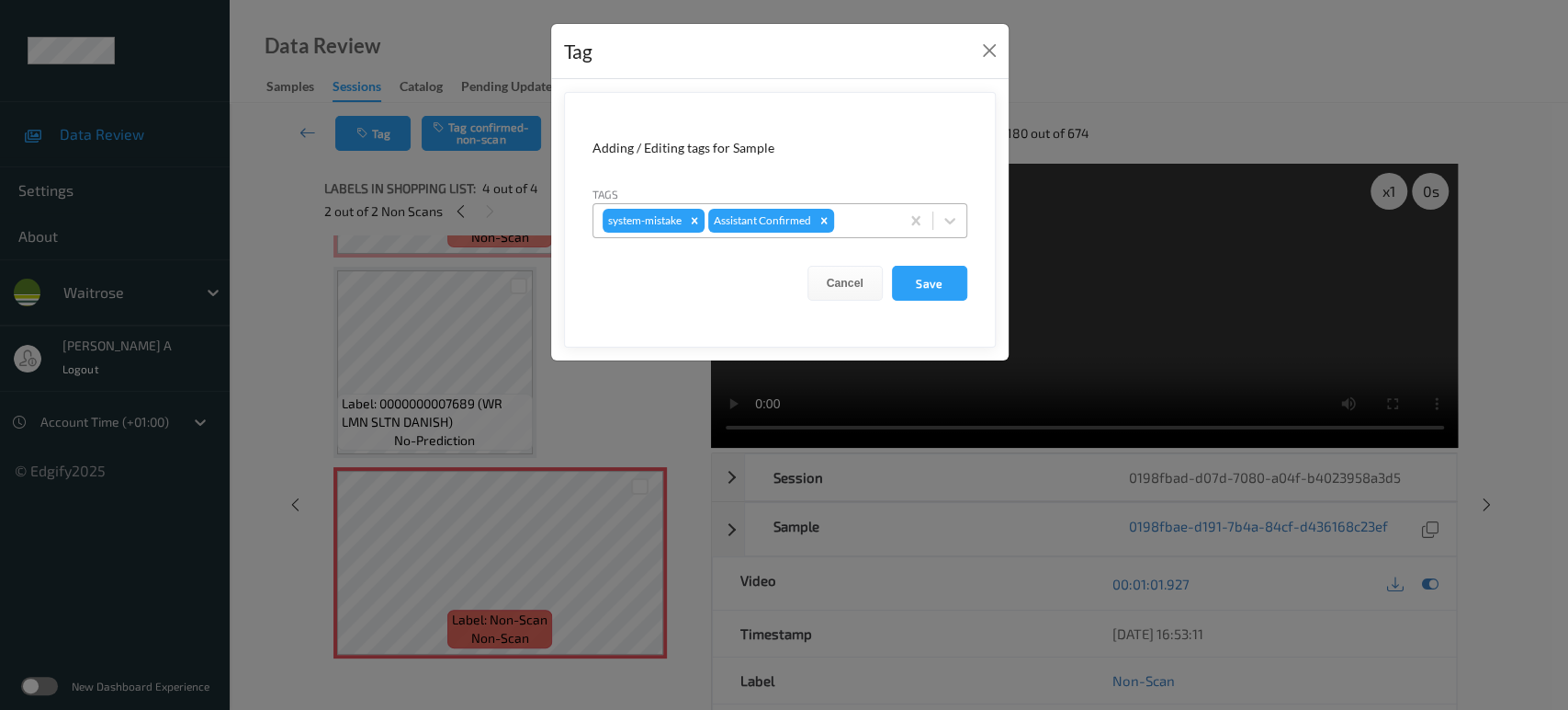
click at [854, 214] on div at bounding box center [864, 220] width 53 height 22
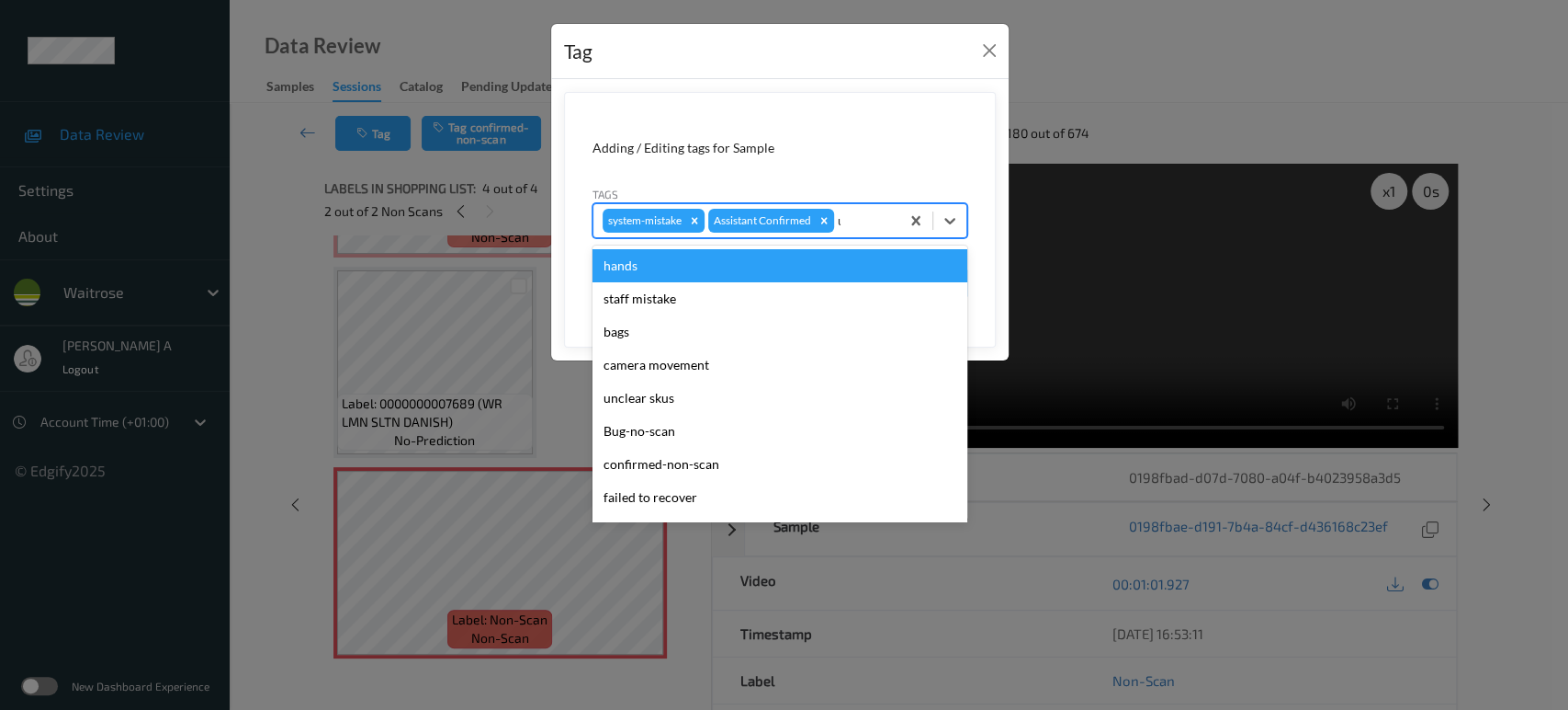
type input "un"
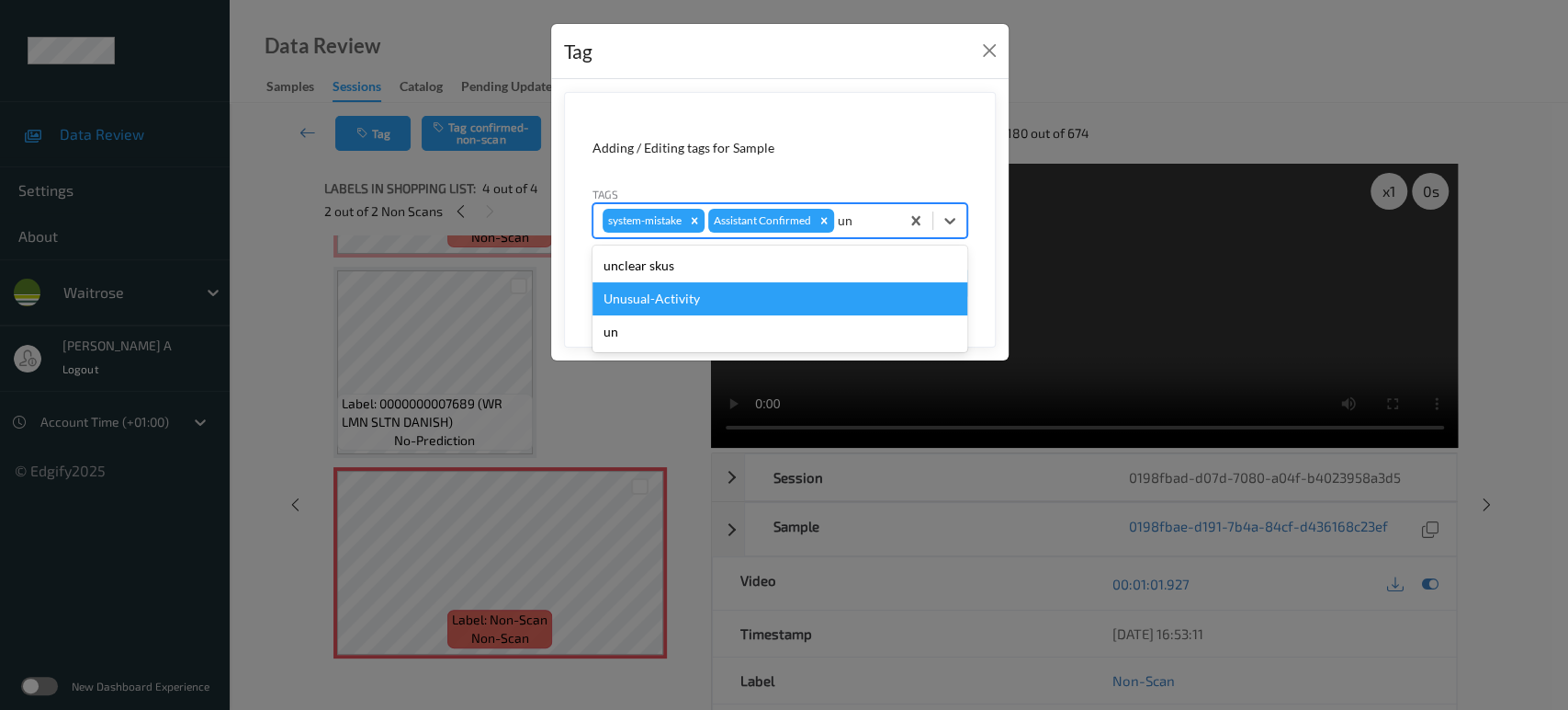
click at [749, 301] on div "Unusual-Activity" at bounding box center [779, 299] width 375 height 33
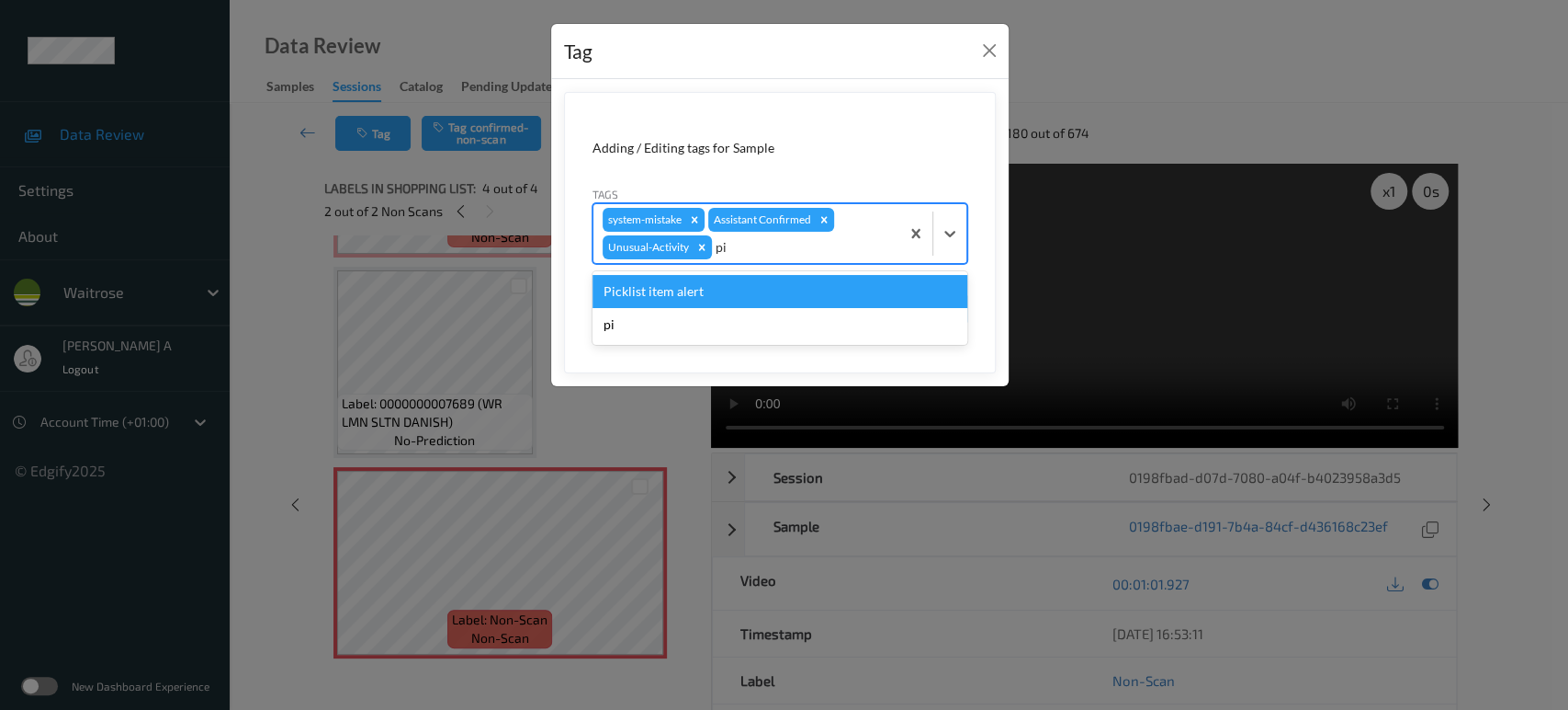
type input "pic"
click at [749, 301] on div "Picklist item alert" at bounding box center [779, 292] width 375 height 33
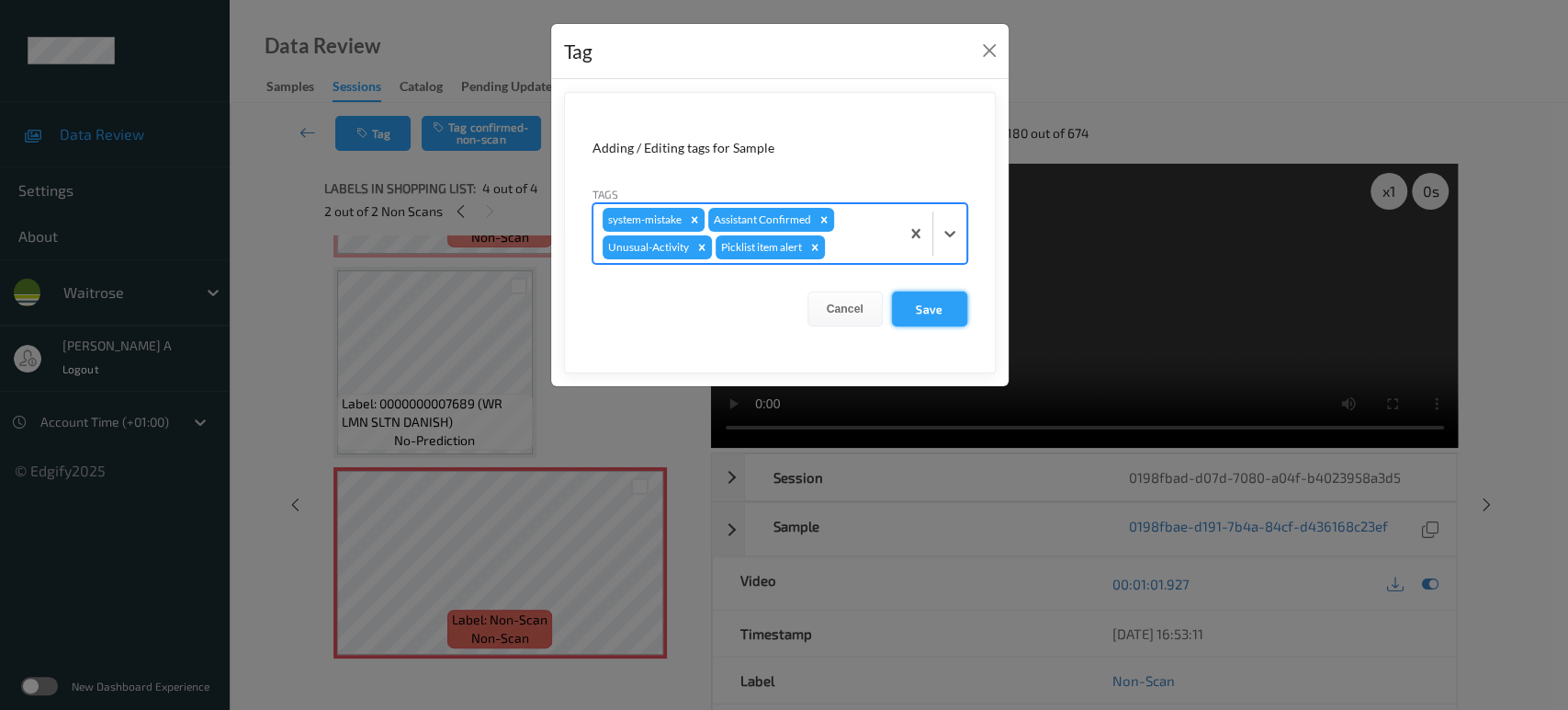
click at [931, 306] on button "Save" at bounding box center [929, 309] width 75 height 35
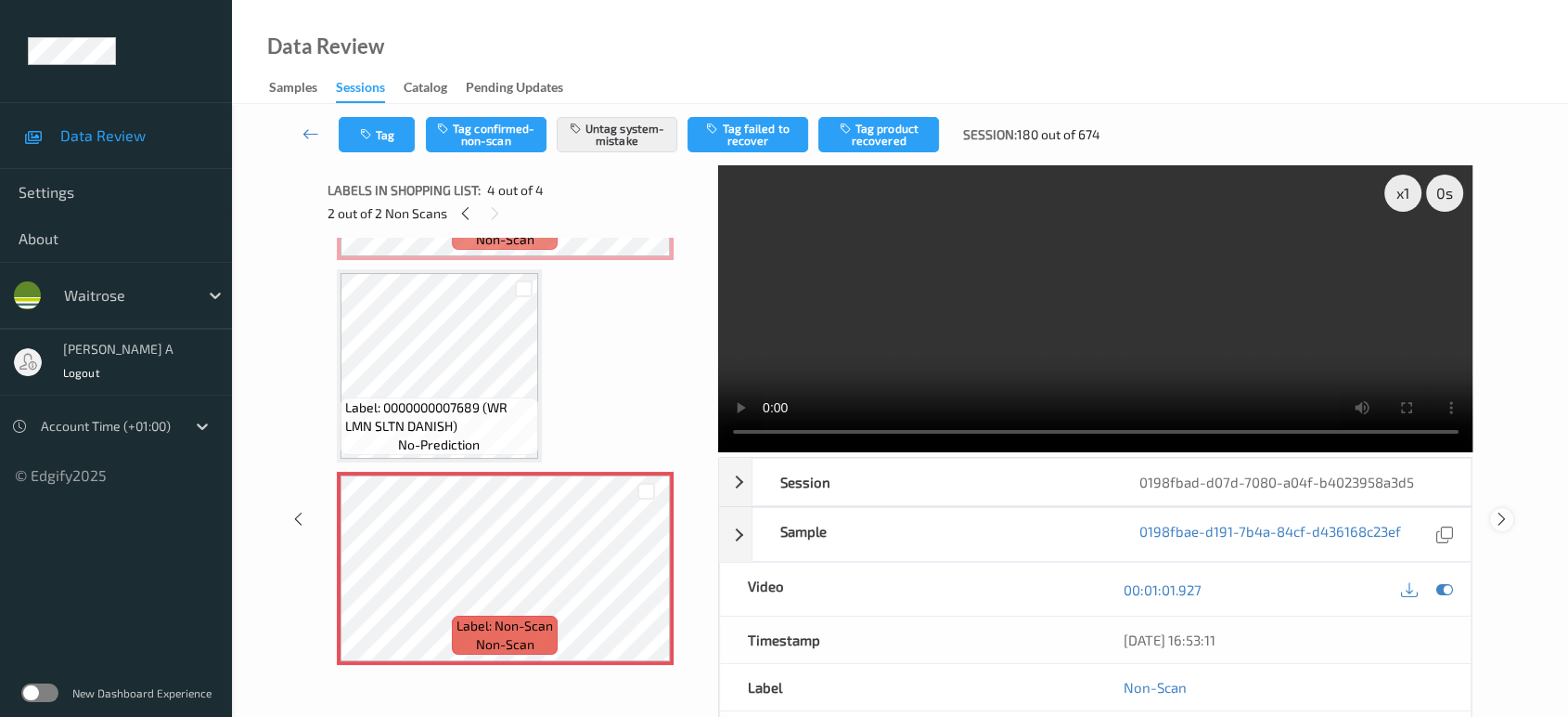
click at [1501, 510] on icon at bounding box center [1502, 519] width 16 height 17
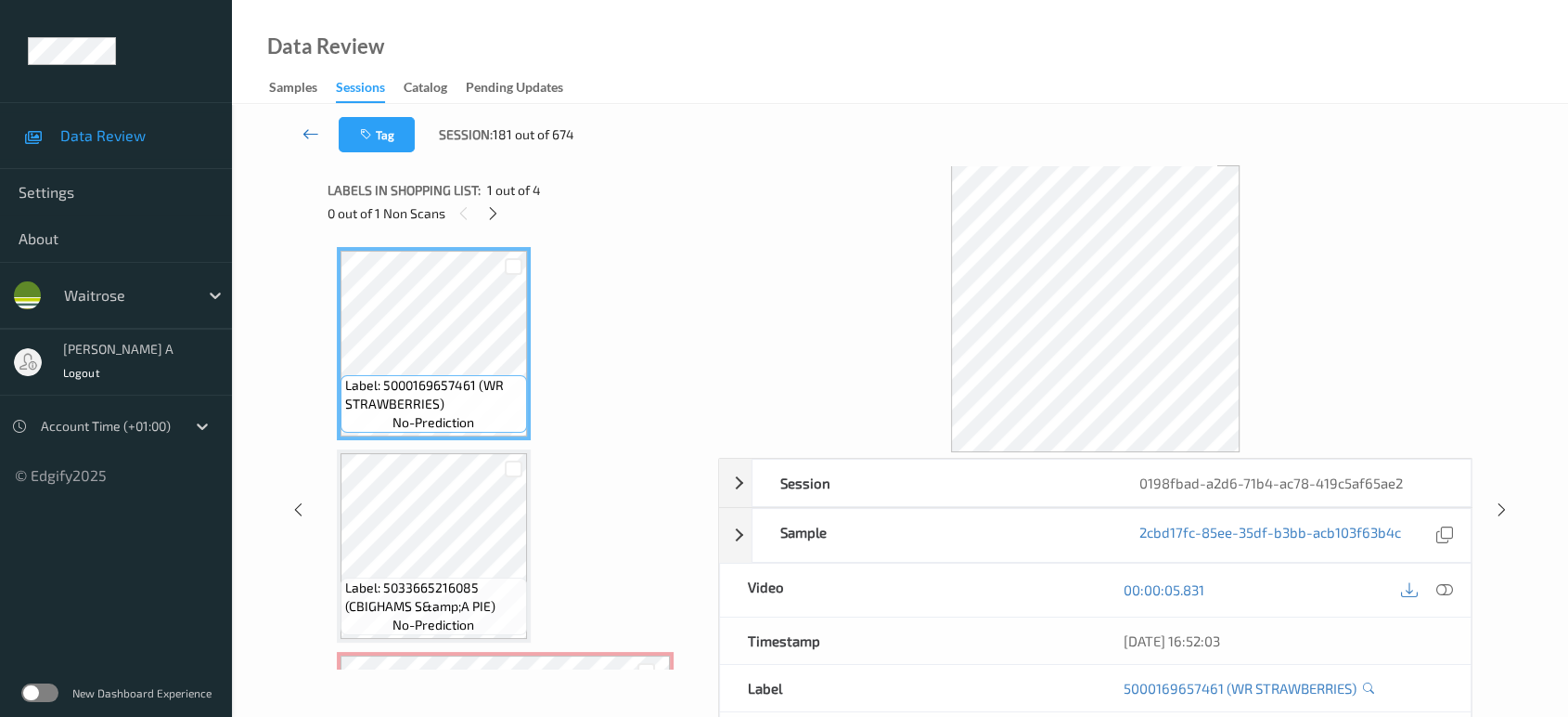
click at [320, 136] on icon at bounding box center [311, 134] width 17 height 19
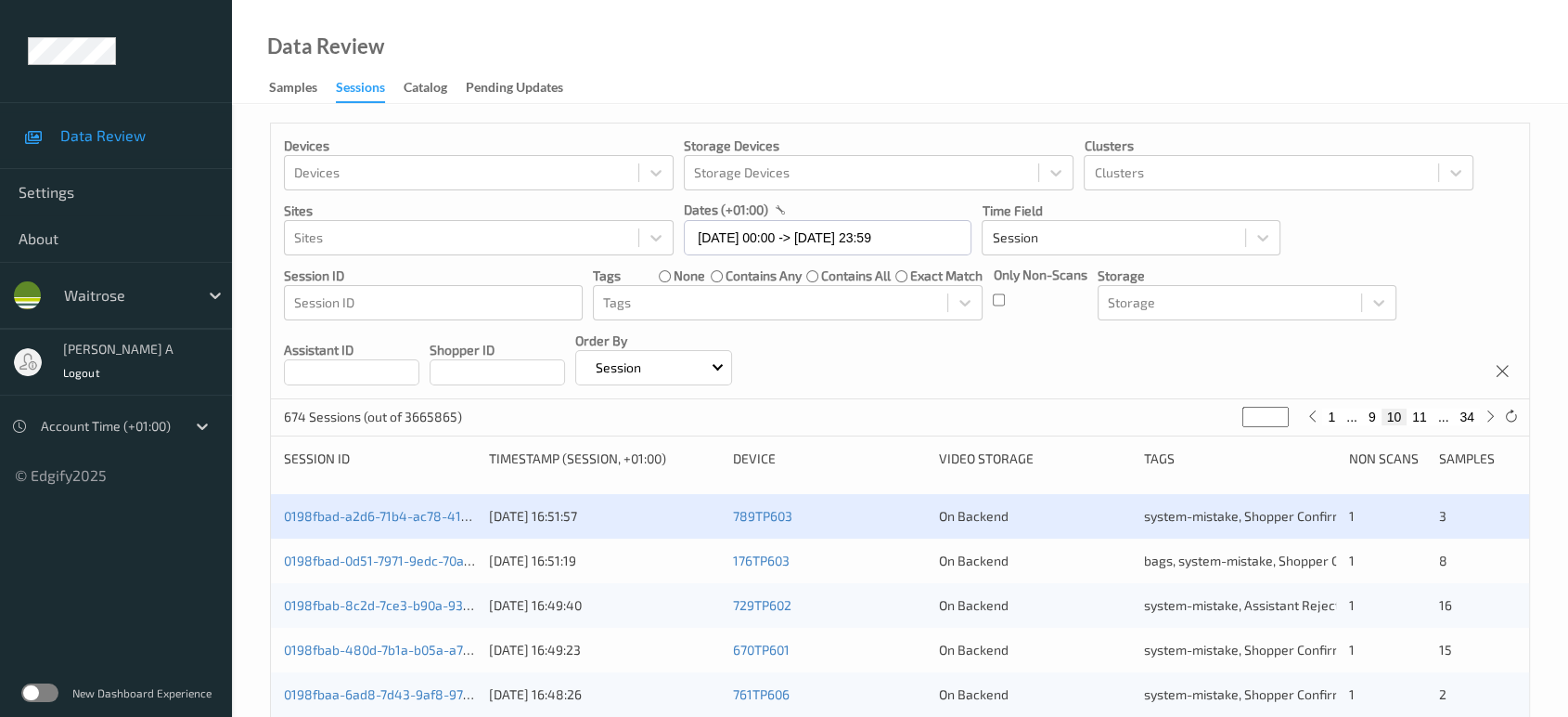
click at [1418, 416] on button "11" at bounding box center [1419, 417] width 26 height 17
type input "**"
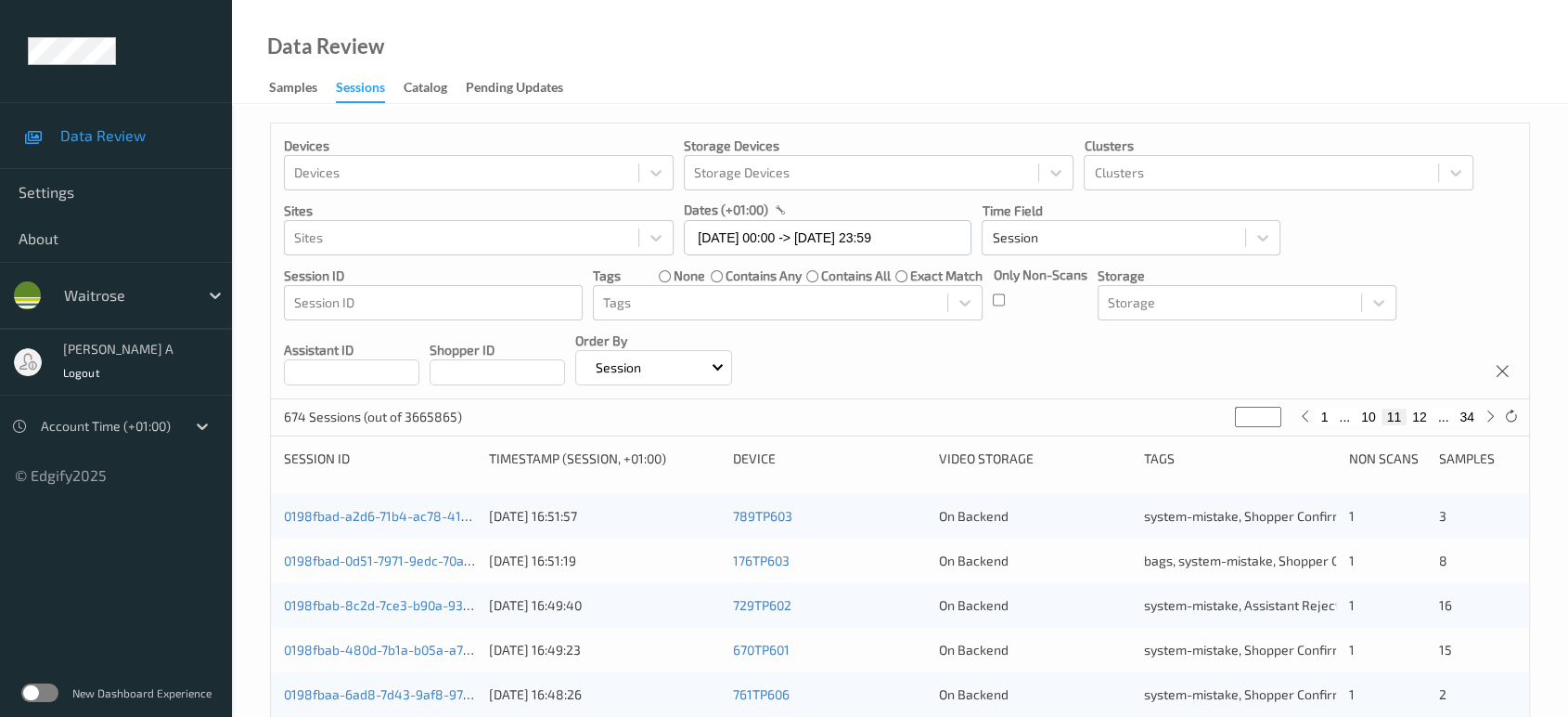
click at [1418, 416] on button "12" at bounding box center [1419, 417] width 26 height 17
type input "**"
click at [1418, 416] on button "13" at bounding box center [1419, 417] width 26 height 17
type input "**"
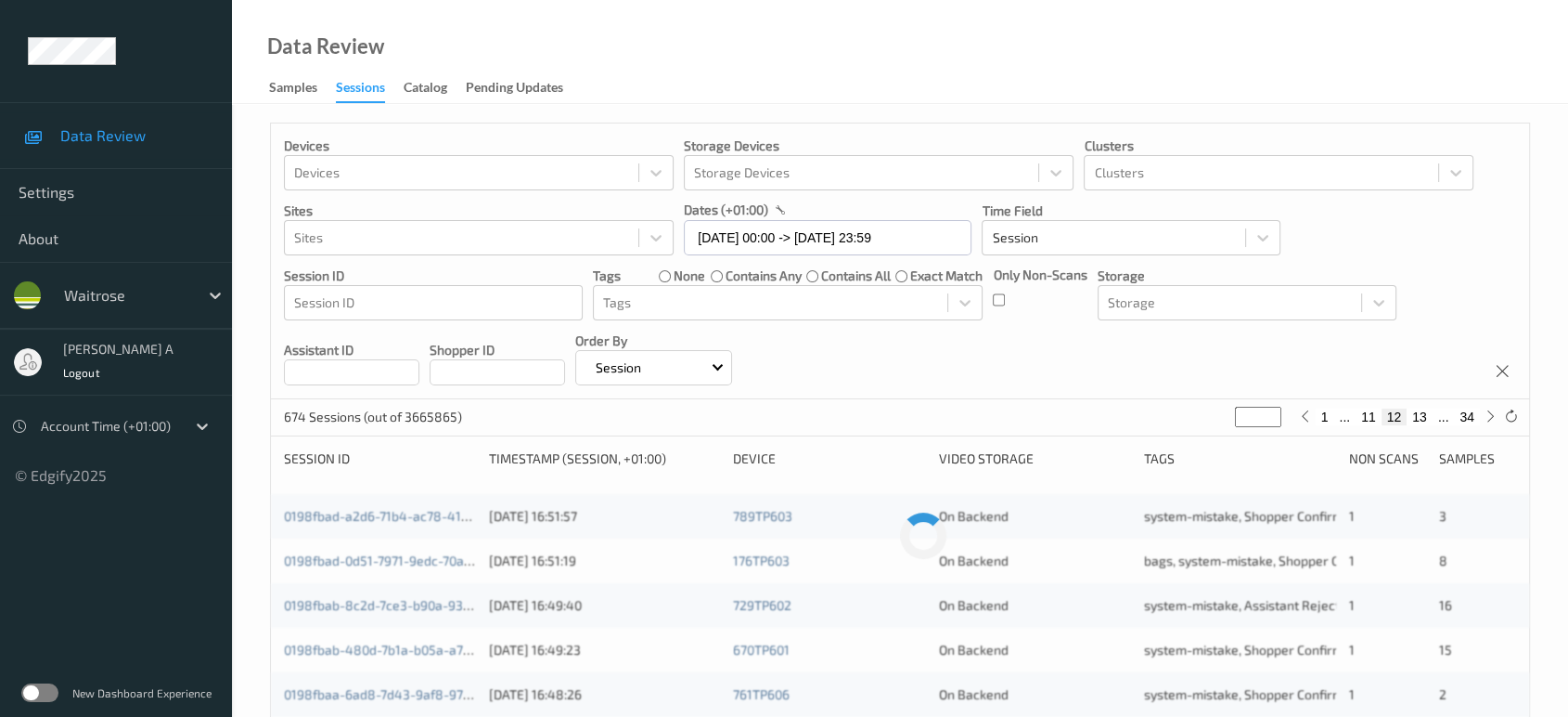
type input "**"
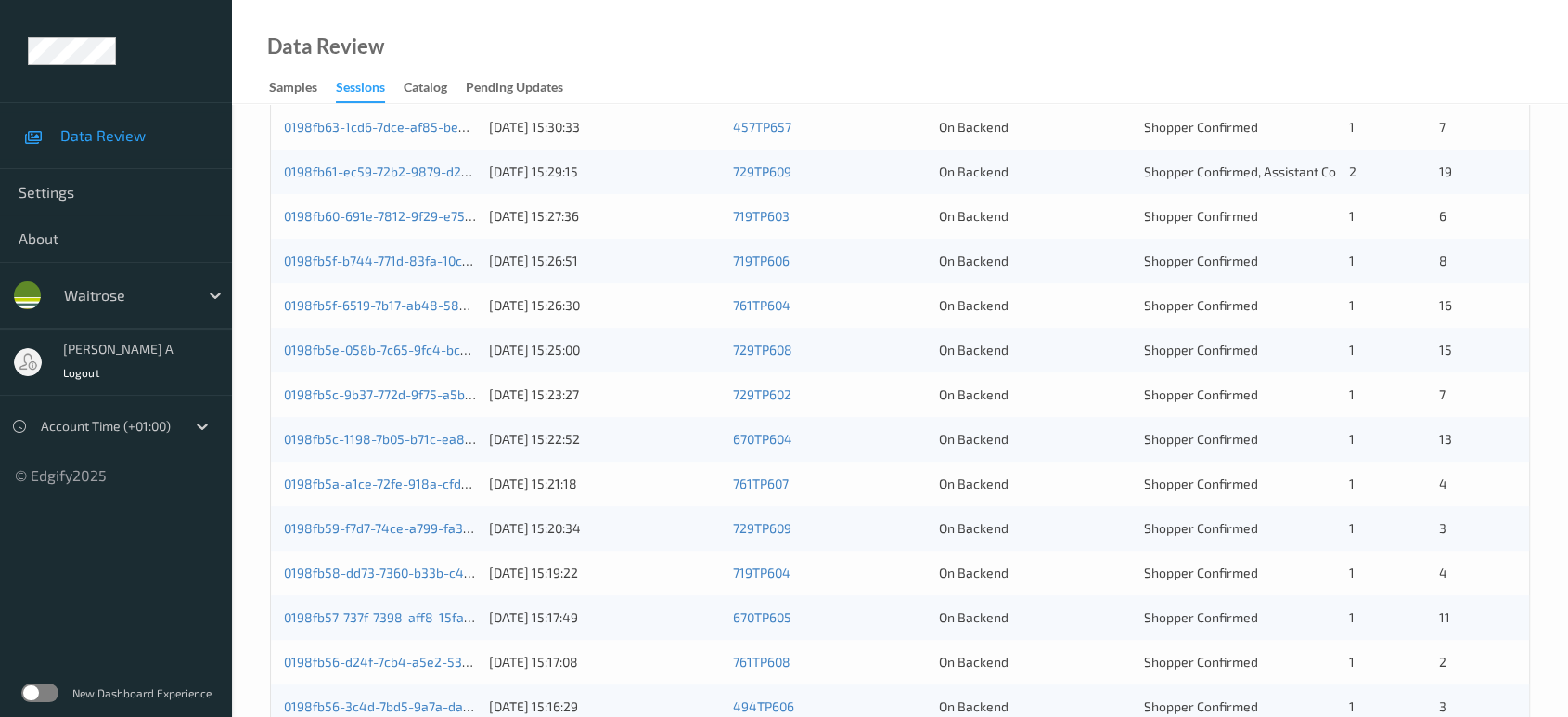
scroll to position [330, 0]
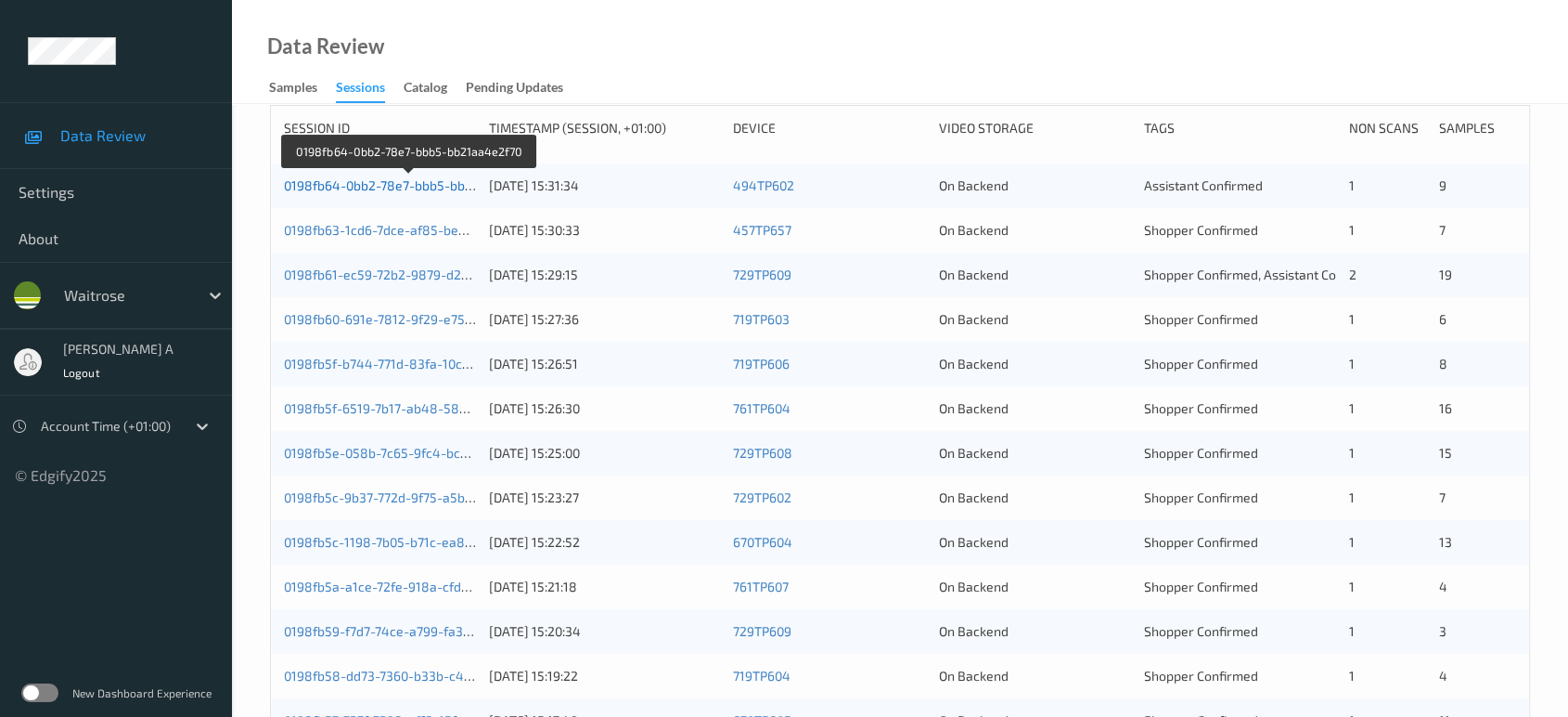
click at [349, 180] on link "0198fb64-0bb2-78e7-bbb5-bb21aa4e2f70" at bounding box center [409, 185] width 250 height 16
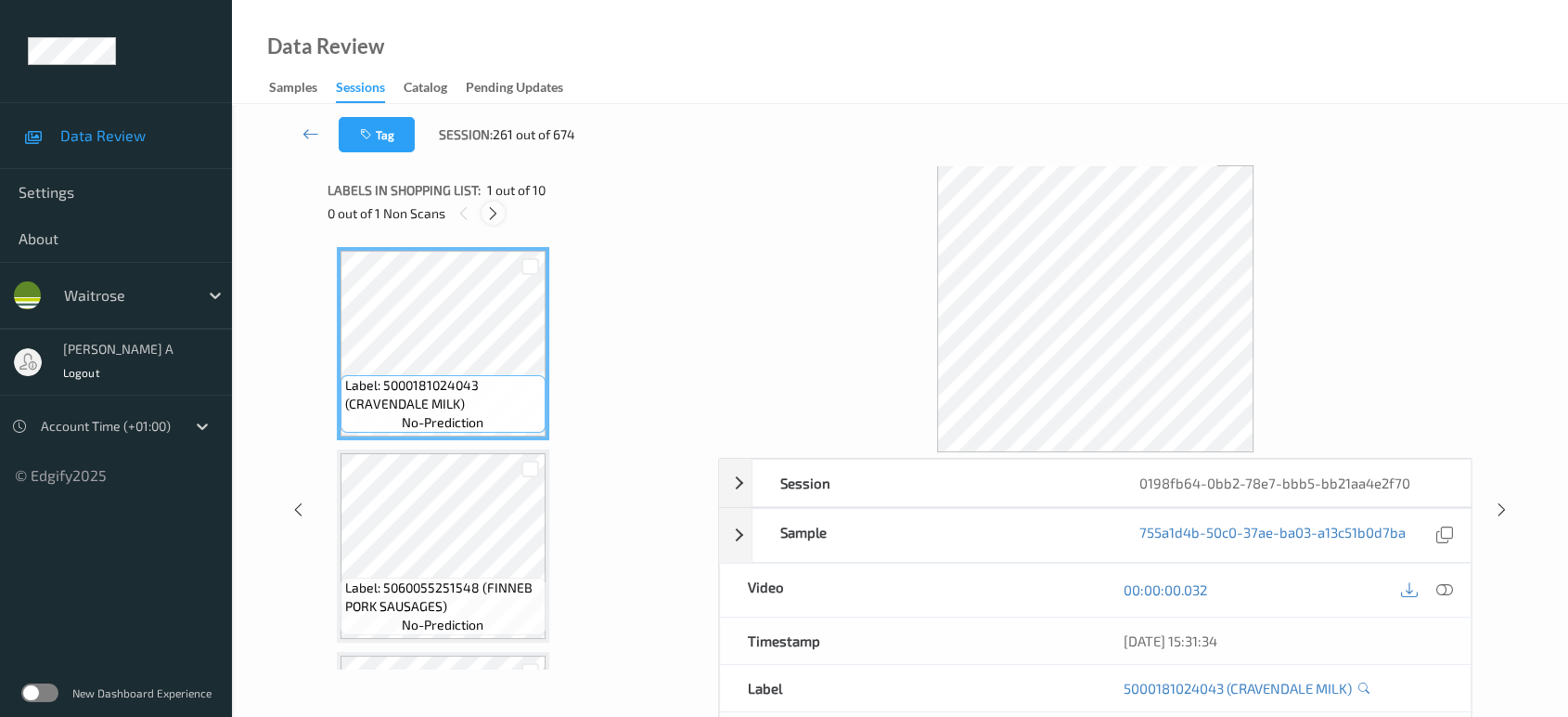
click at [503, 209] on div at bounding box center [492, 212] width 23 height 23
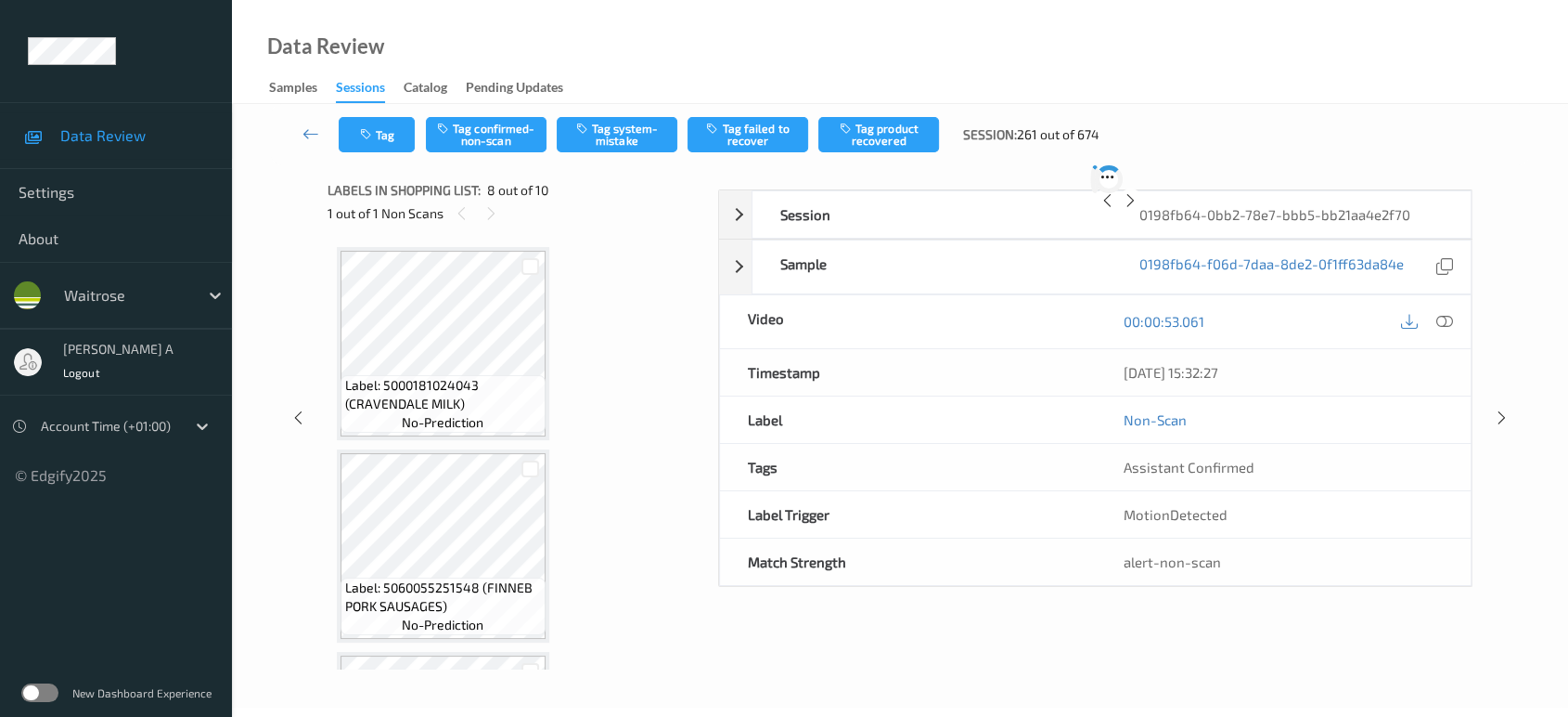
scroll to position [1218, 0]
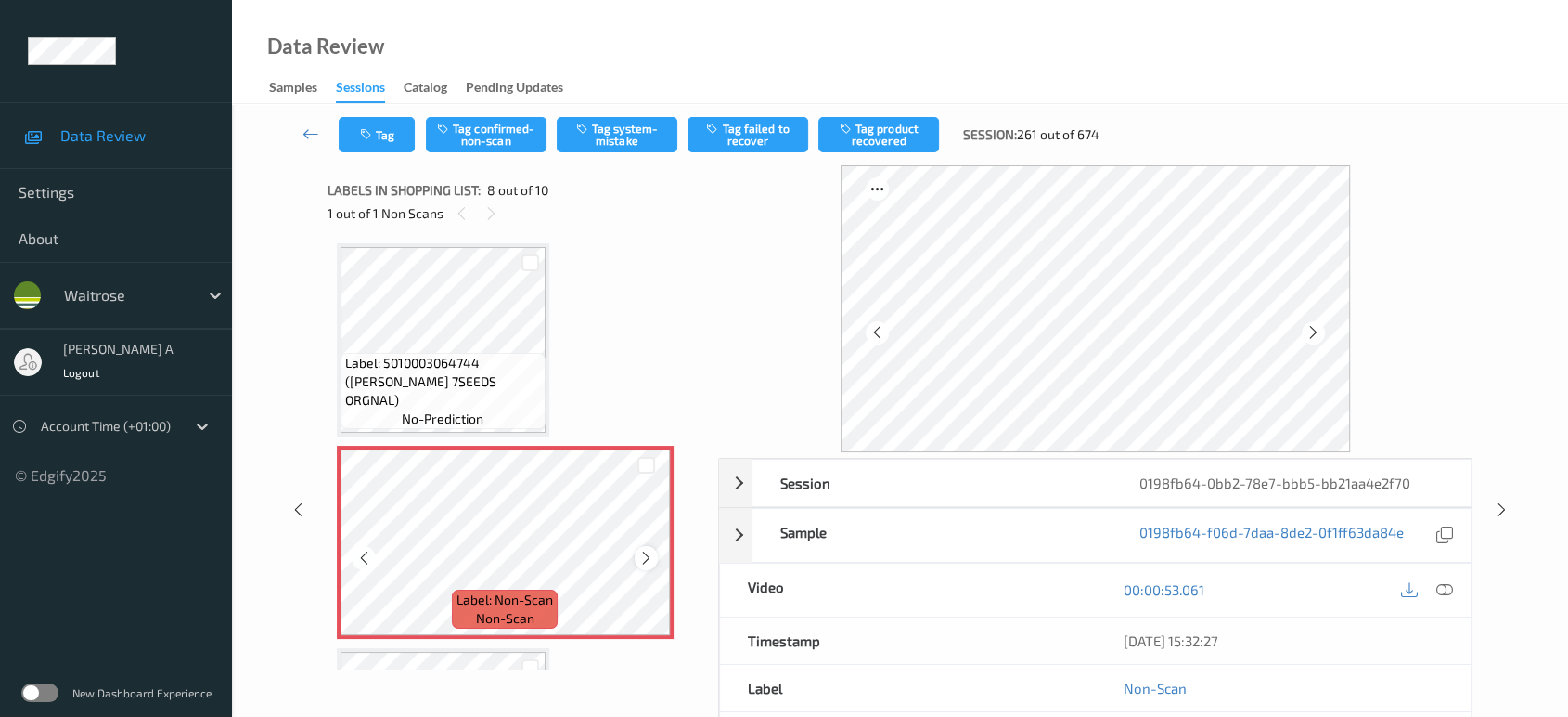
click at [648, 552] on icon at bounding box center [646, 558] width 16 height 17
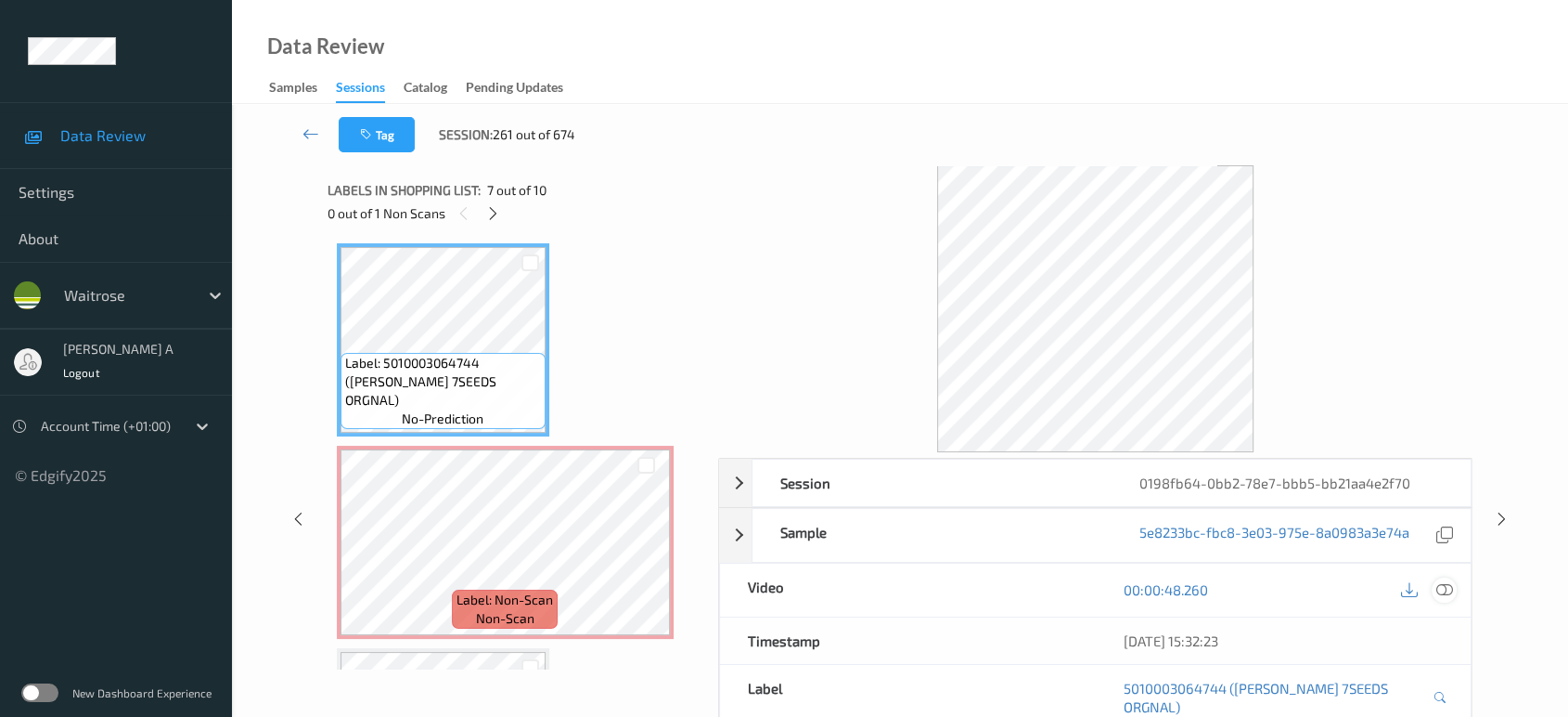
click at [1433, 596] on div at bounding box center [1444, 590] width 25 height 25
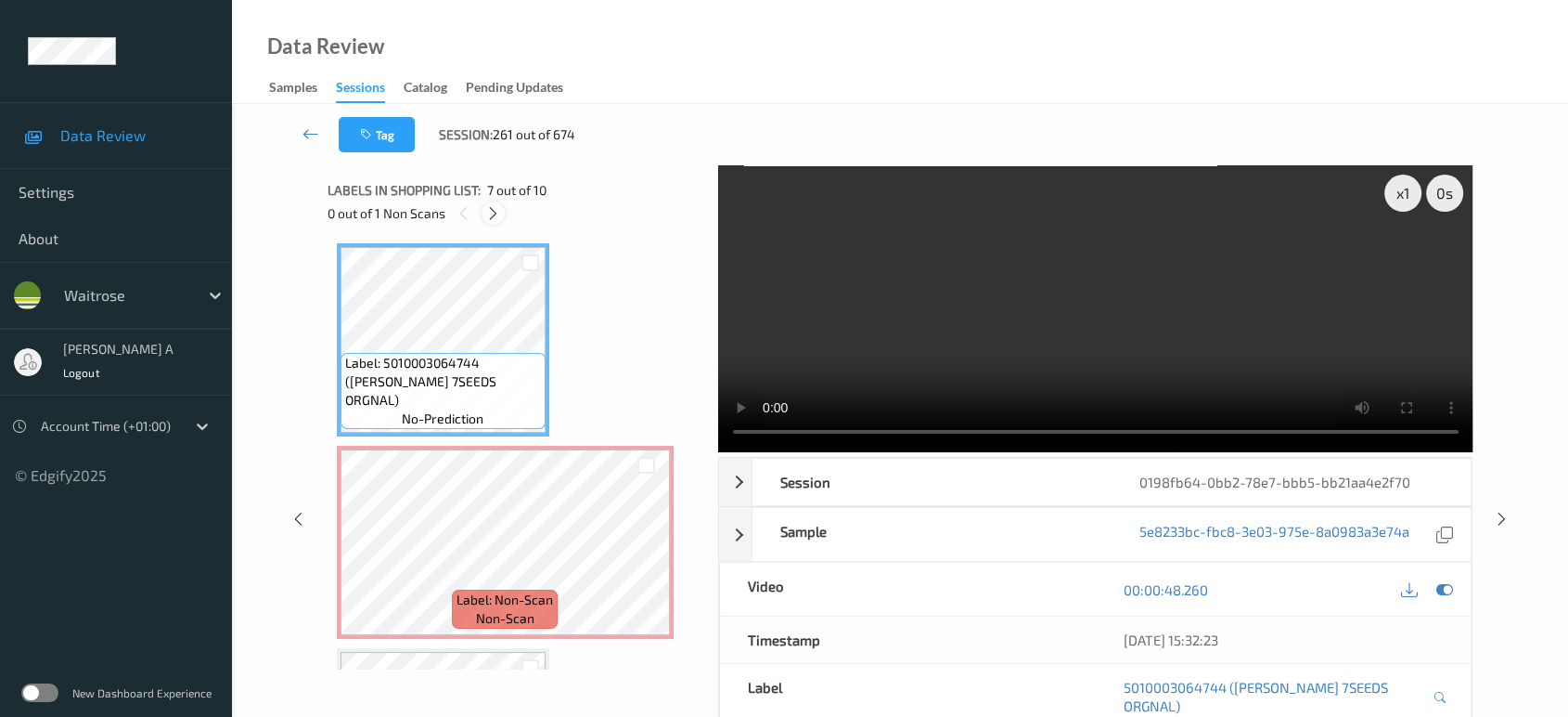
click at [496, 209] on icon at bounding box center [492, 213] width 16 height 17
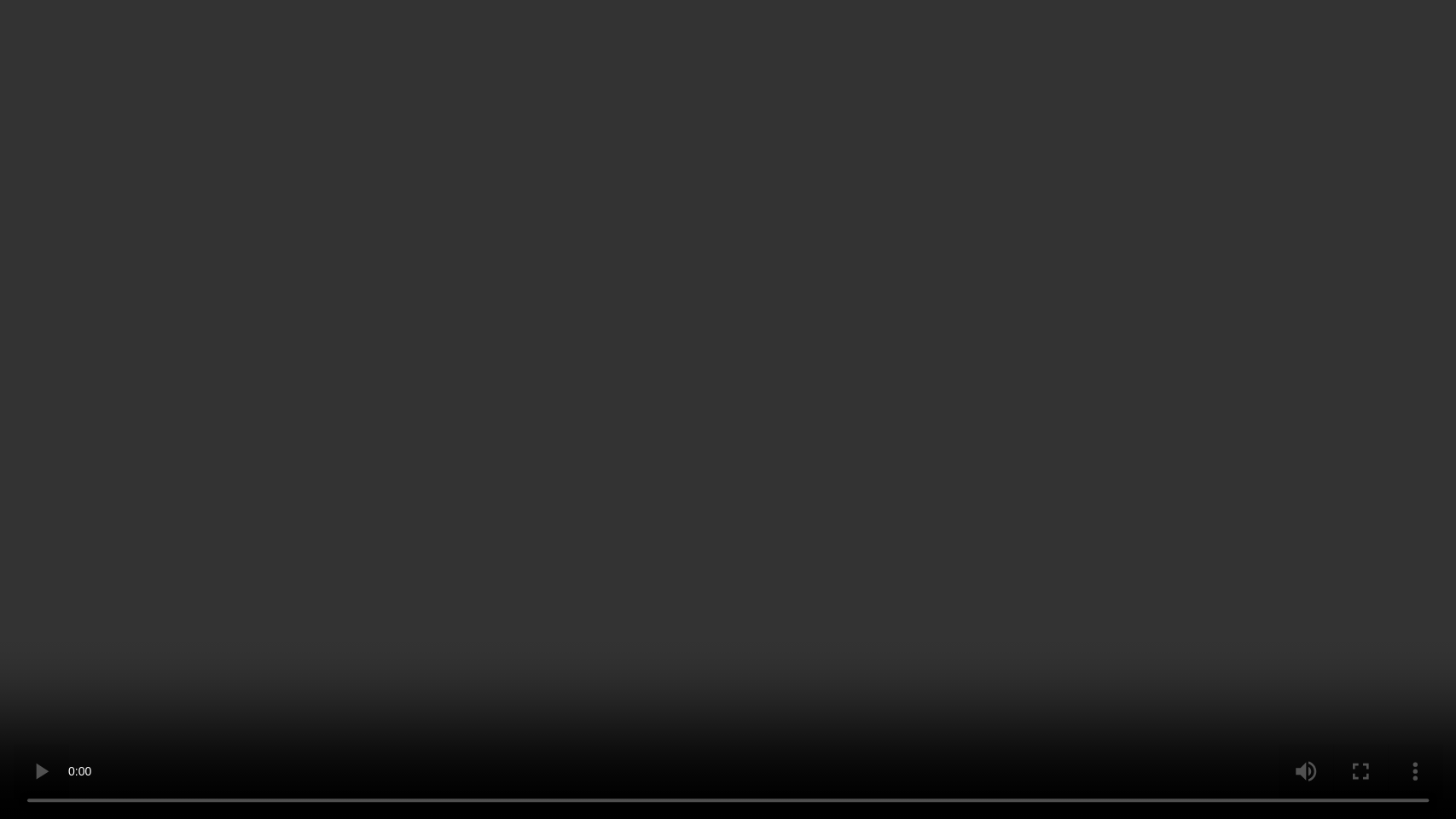
click at [626, 439] on video at bounding box center [728, 409] width 1456 height 819
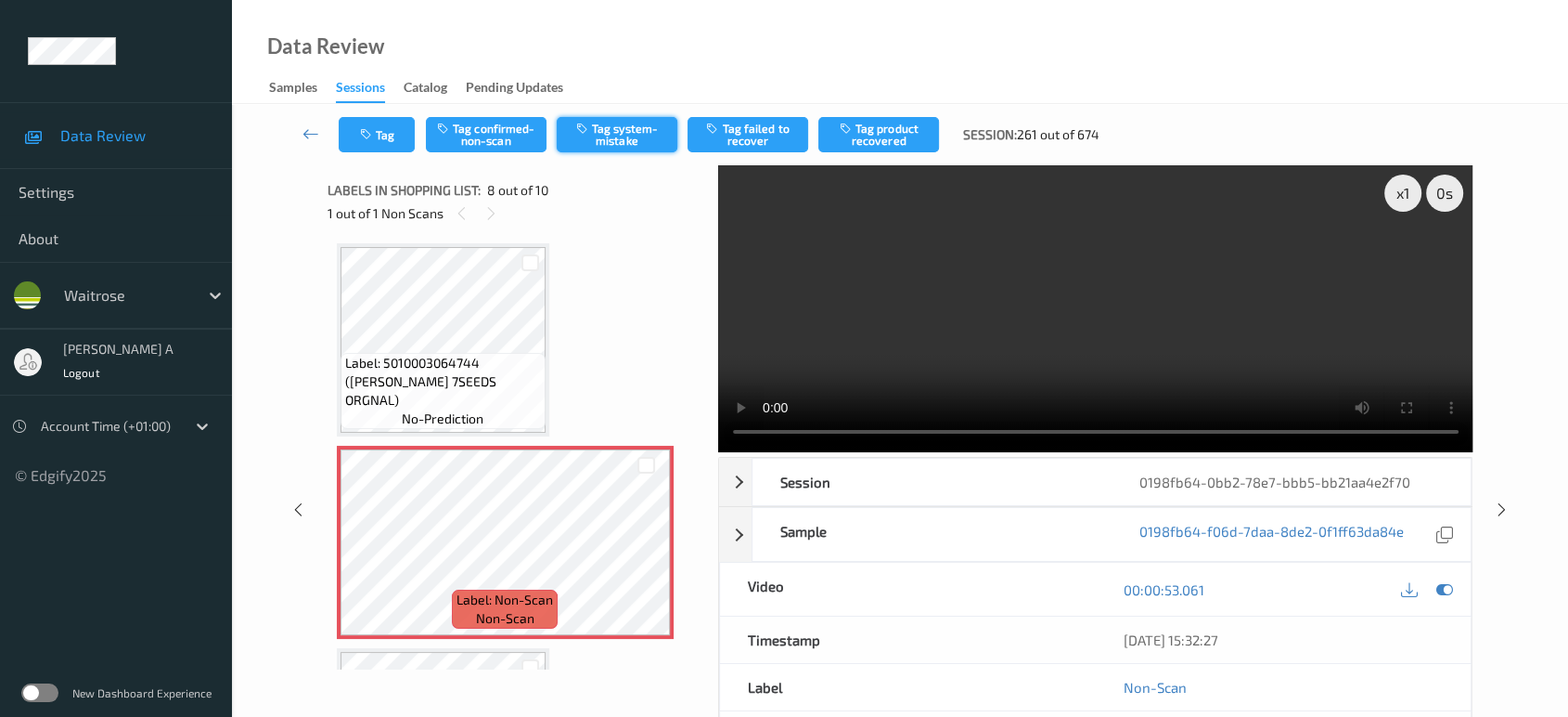
click at [592, 139] on button "Tag system-mistake" at bounding box center [617, 135] width 121 height 36
click at [391, 127] on button "Tag" at bounding box center [376, 135] width 76 height 36
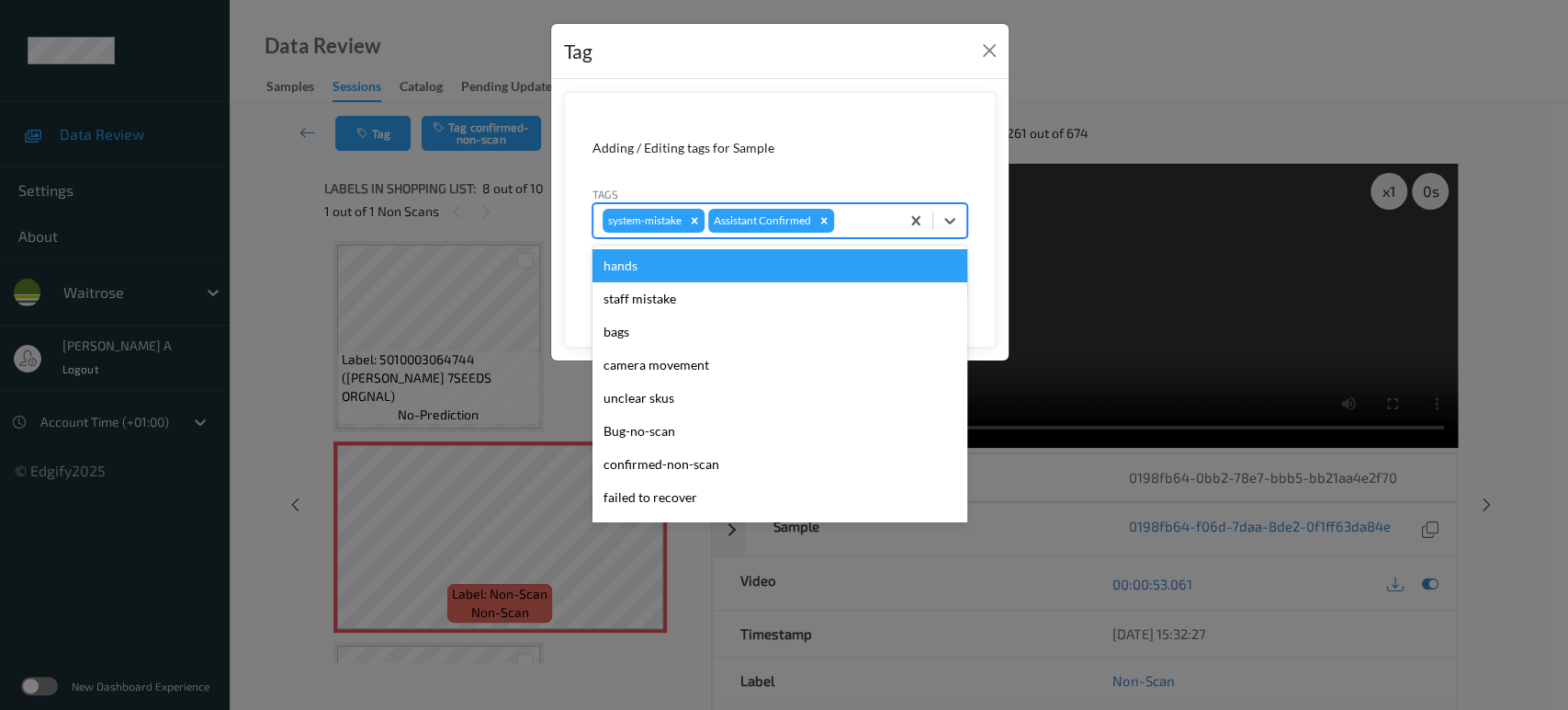
click at [874, 225] on div at bounding box center [864, 220] width 53 height 22
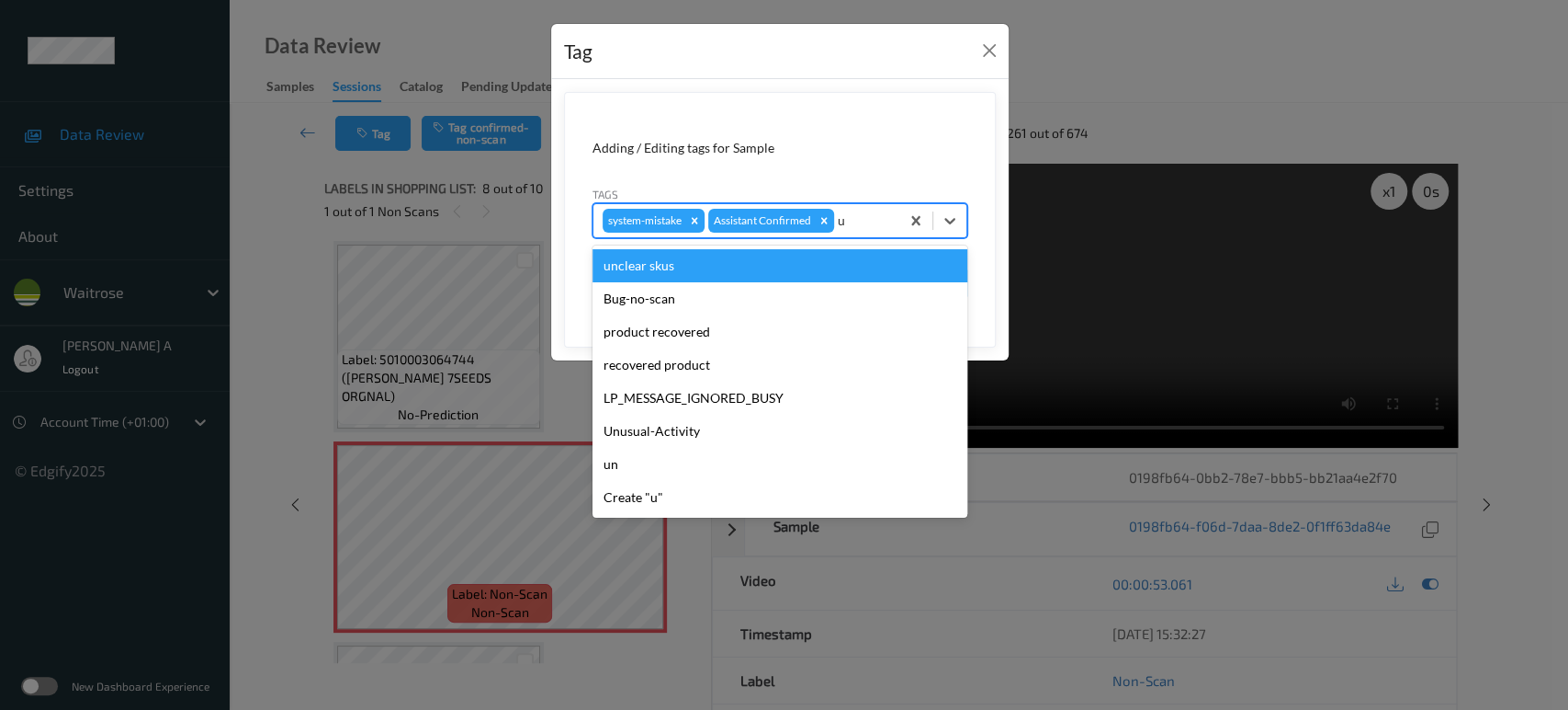
type input "un"
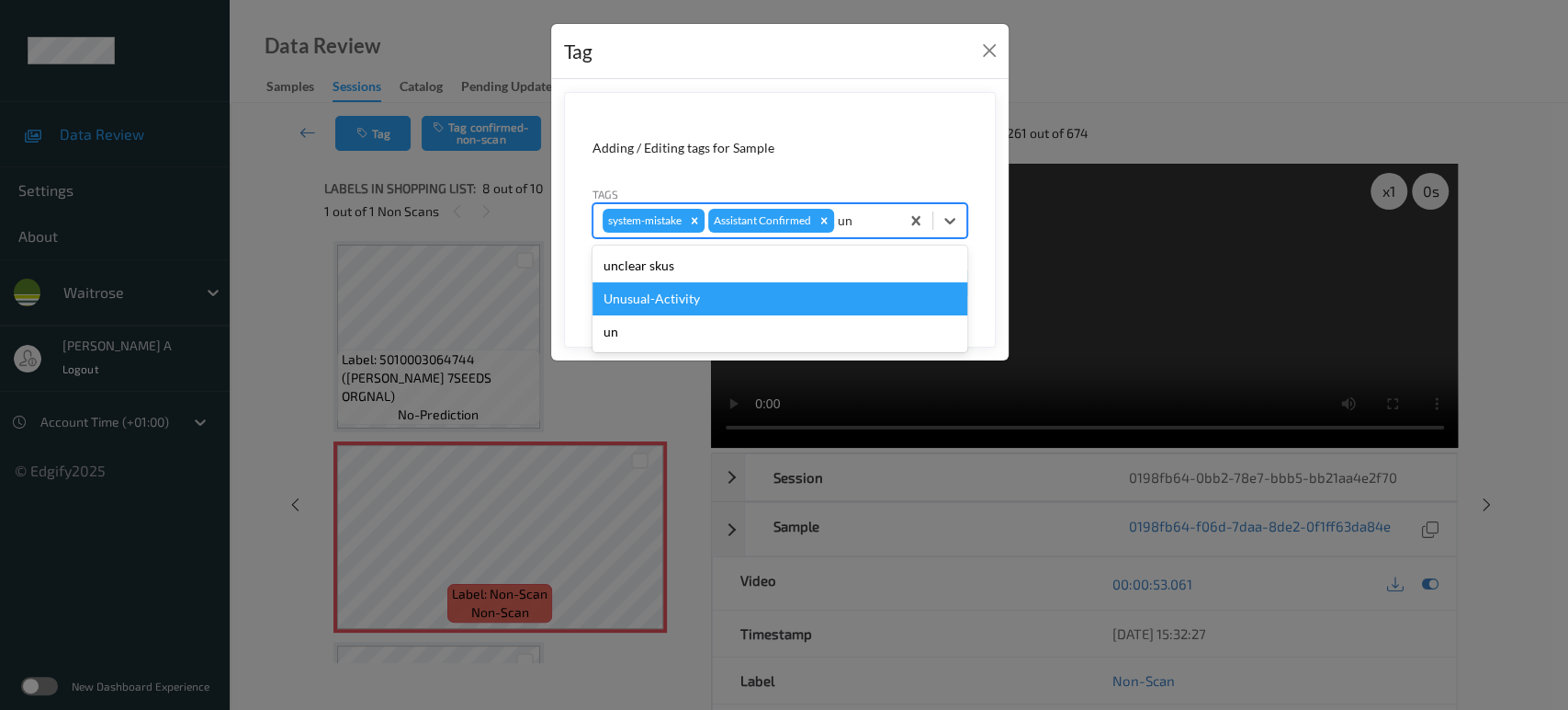
click at [810, 286] on div "Unusual-Activity" at bounding box center [779, 299] width 375 height 33
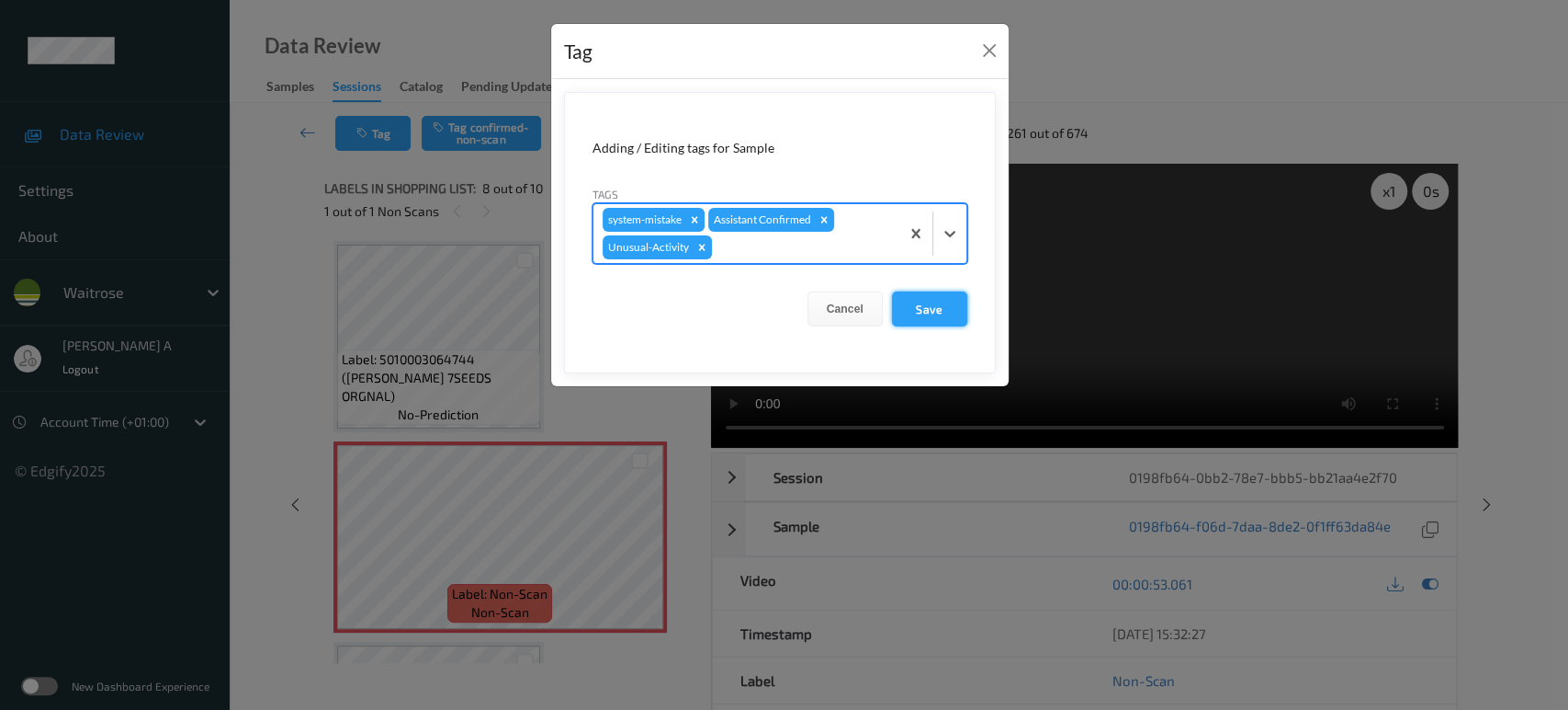
click at [906, 293] on button "Save" at bounding box center [929, 309] width 75 height 35
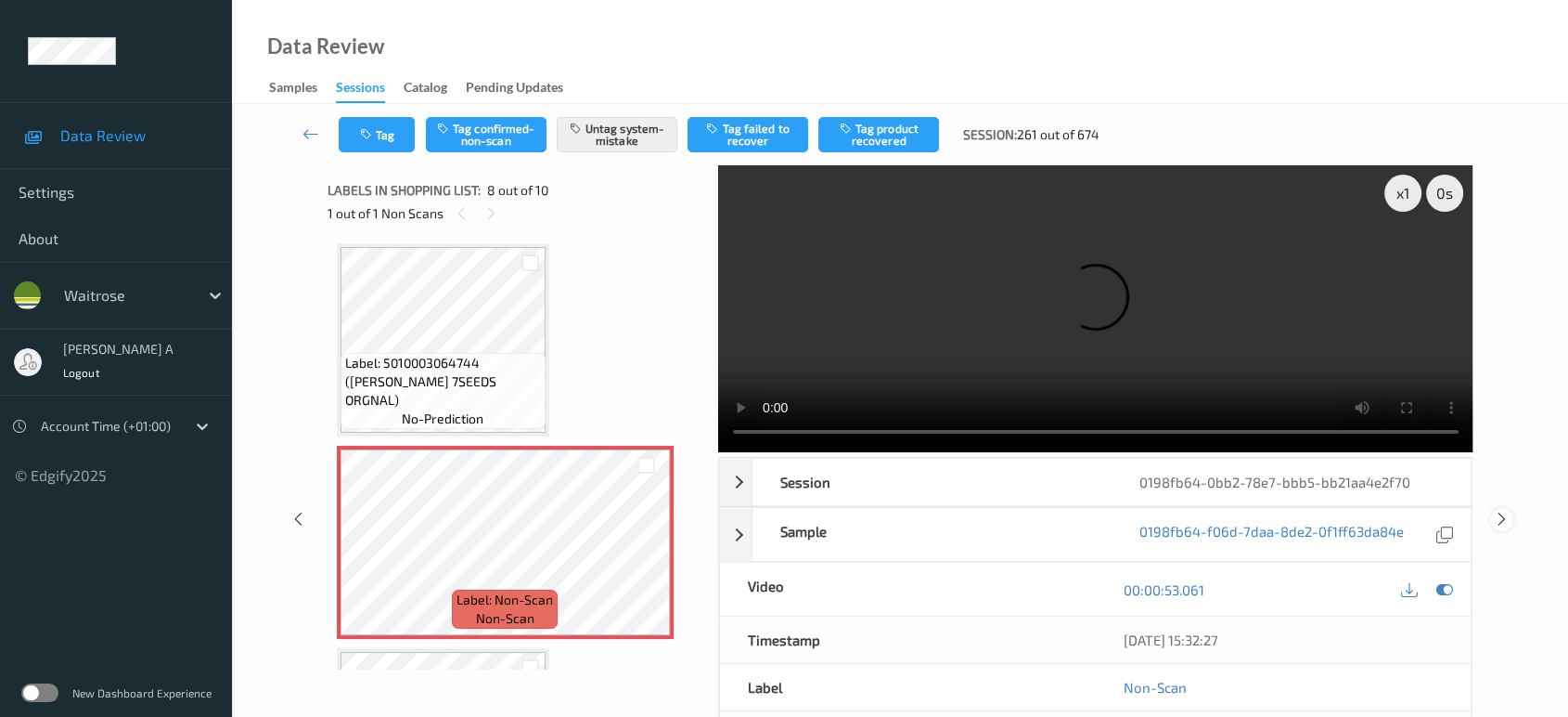
click at [1506, 510] on icon at bounding box center [1502, 519] width 16 height 17
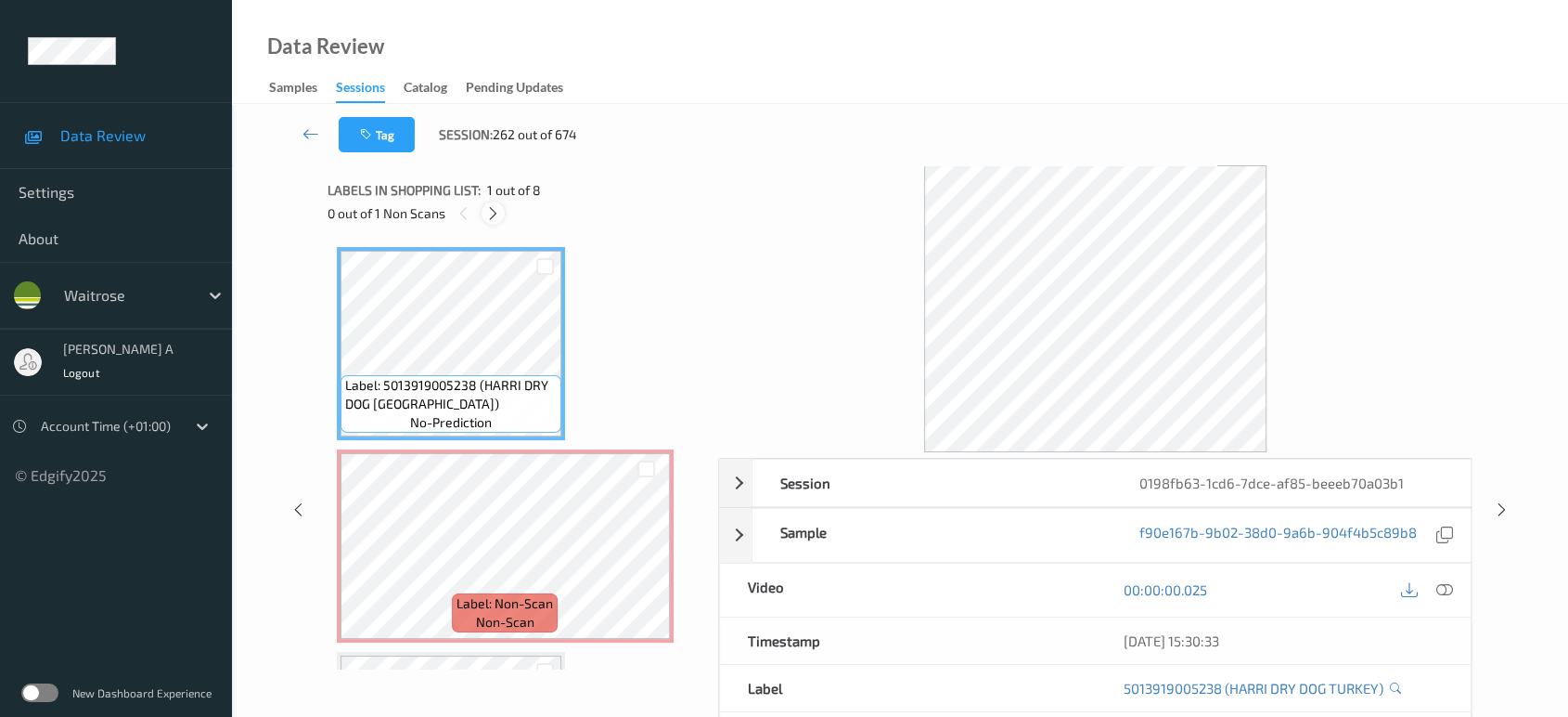
click at [491, 214] on icon at bounding box center [492, 213] width 16 height 17
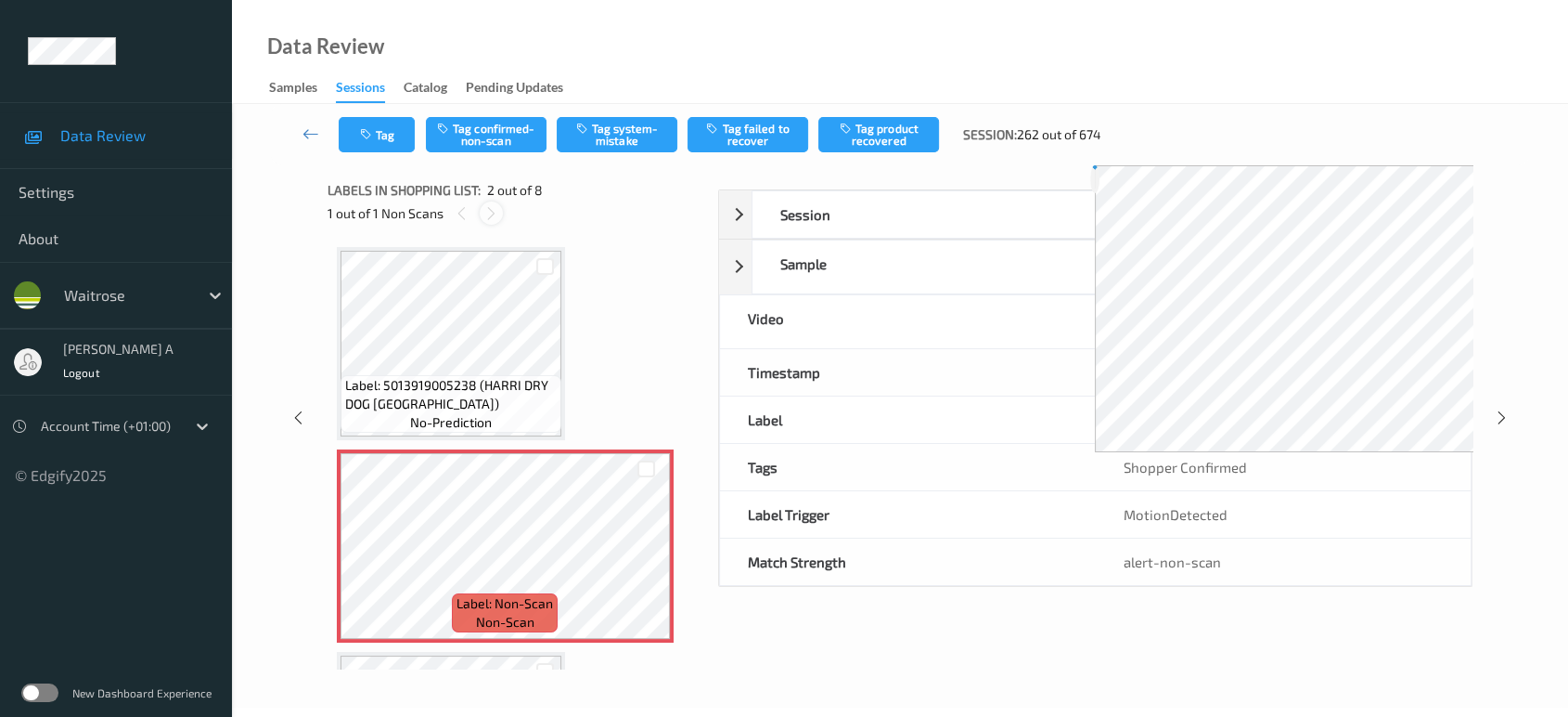
scroll to position [8, 0]
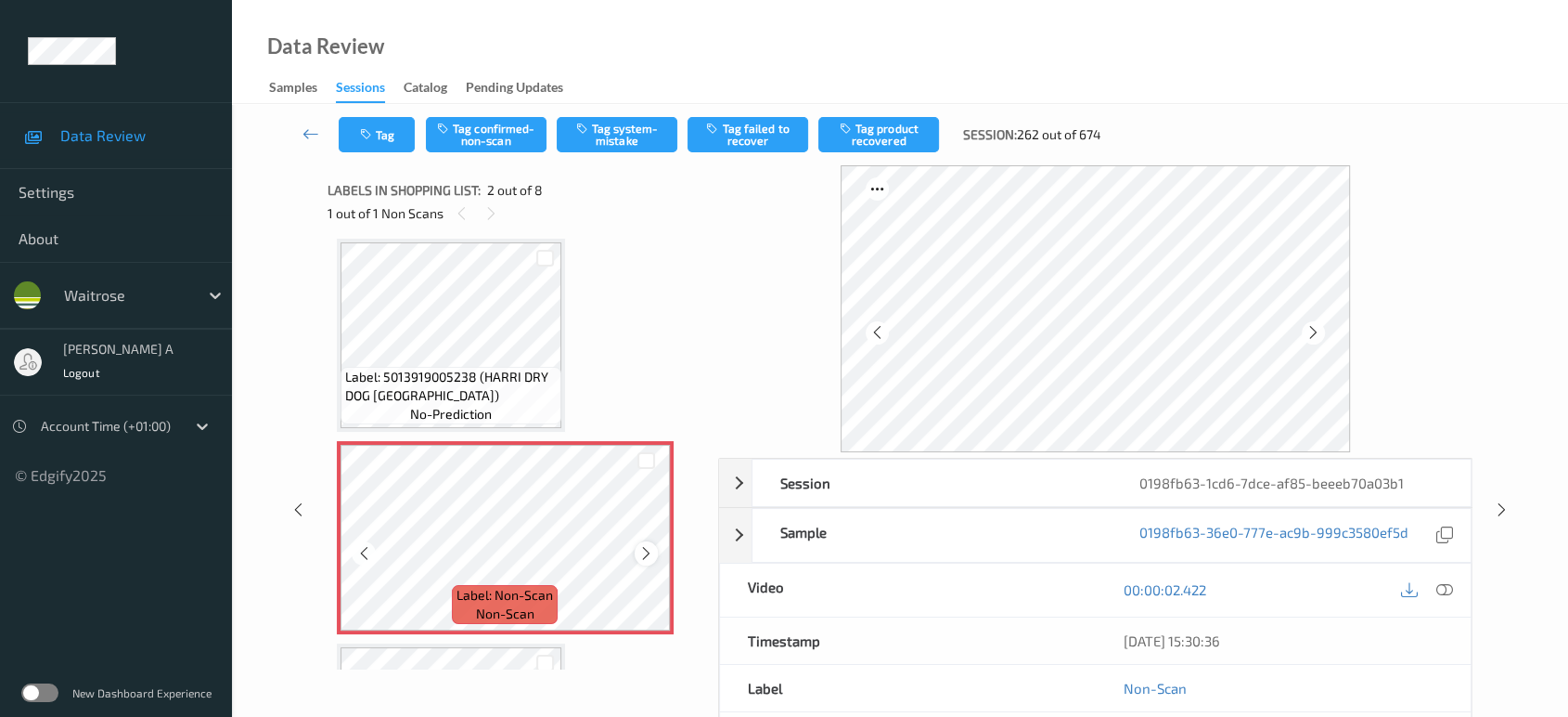
click at [646, 553] on icon at bounding box center [646, 553] width 16 height 17
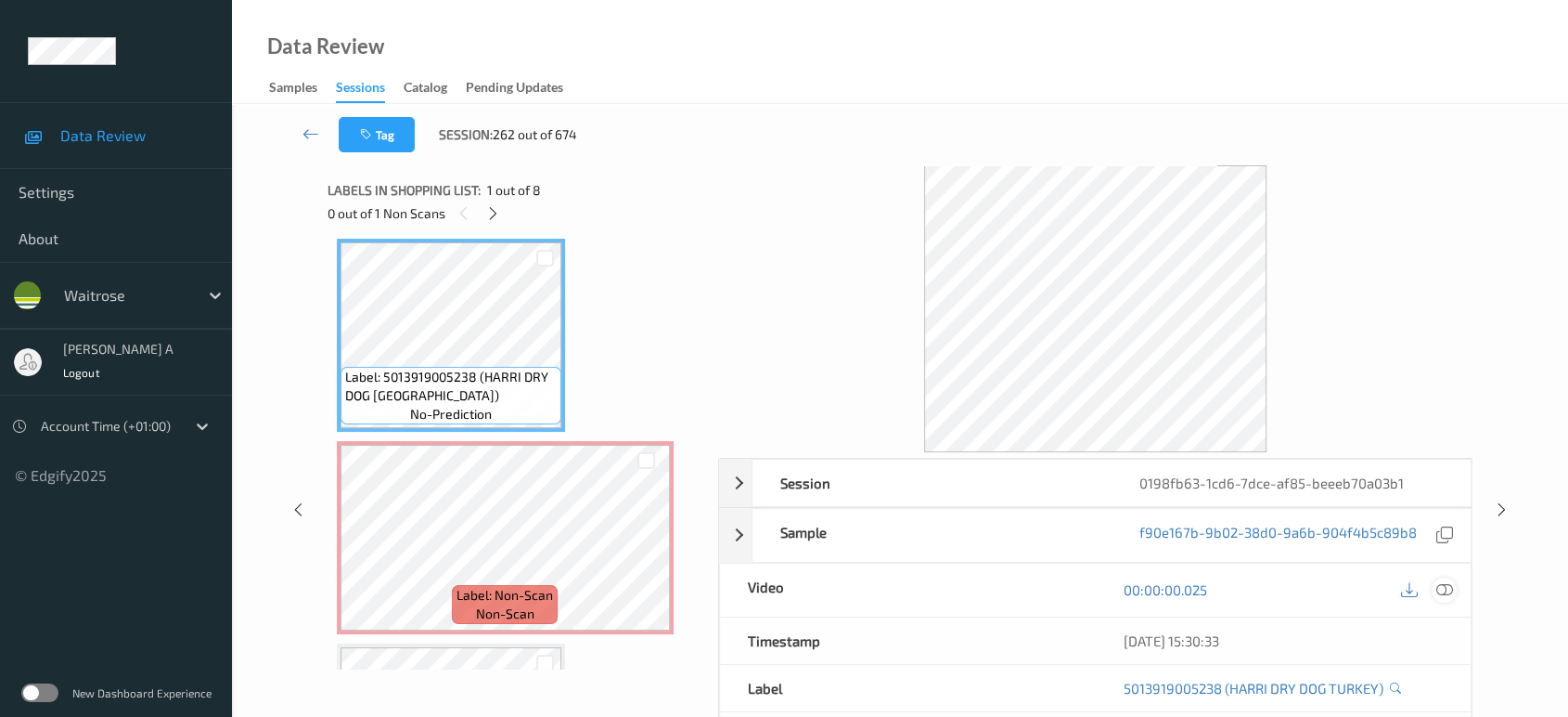
click at [1445, 585] on icon at bounding box center [1445, 590] width 17 height 17
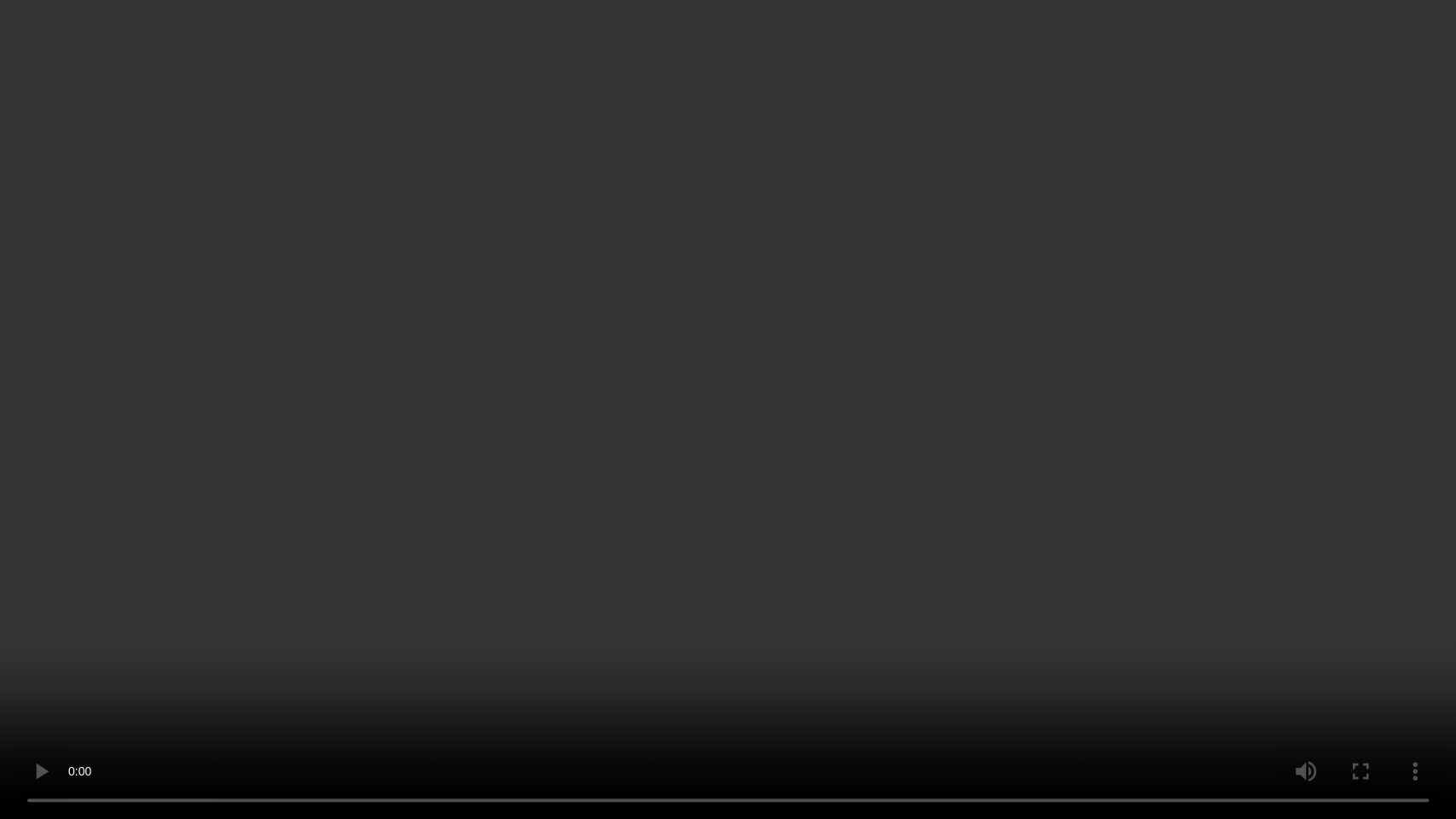
click at [910, 392] on video at bounding box center [728, 409] width 1456 height 819
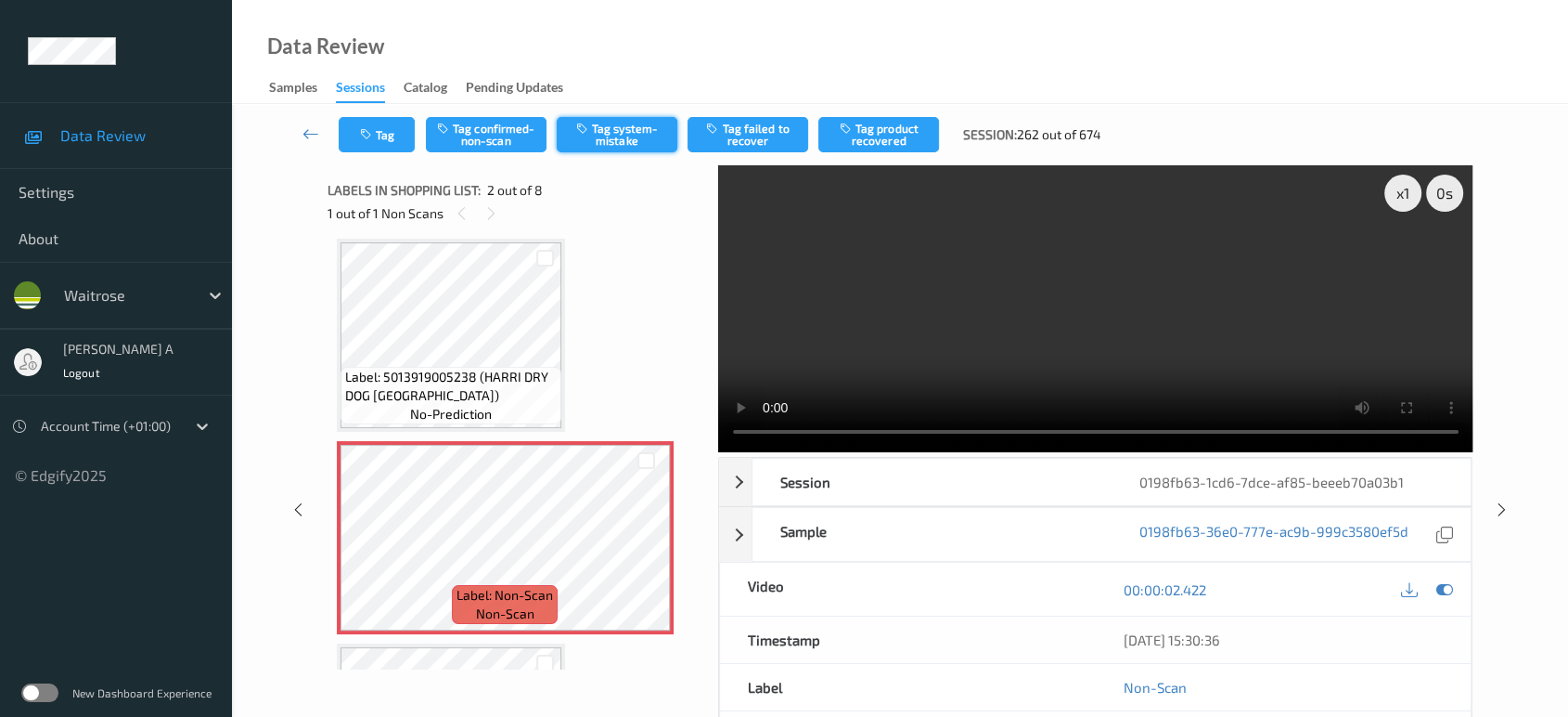
click at [619, 138] on button "Tag system-mistake" at bounding box center [617, 135] width 121 height 36
click at [370, 136] on icon "button" at bounding box center [367, 135] width 16 height 13
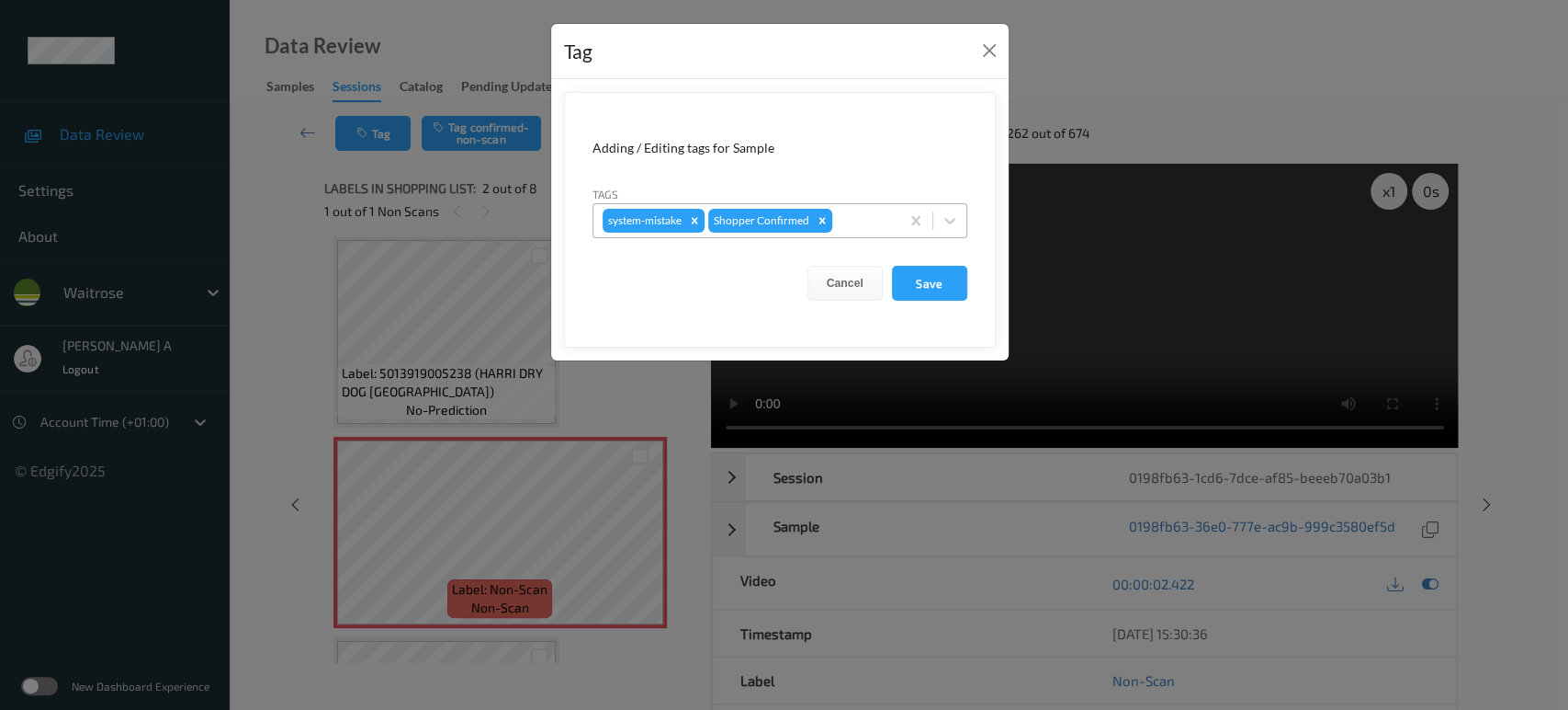
click at [862, 226] on div at bounding box center [863, 220] width 55 height 22
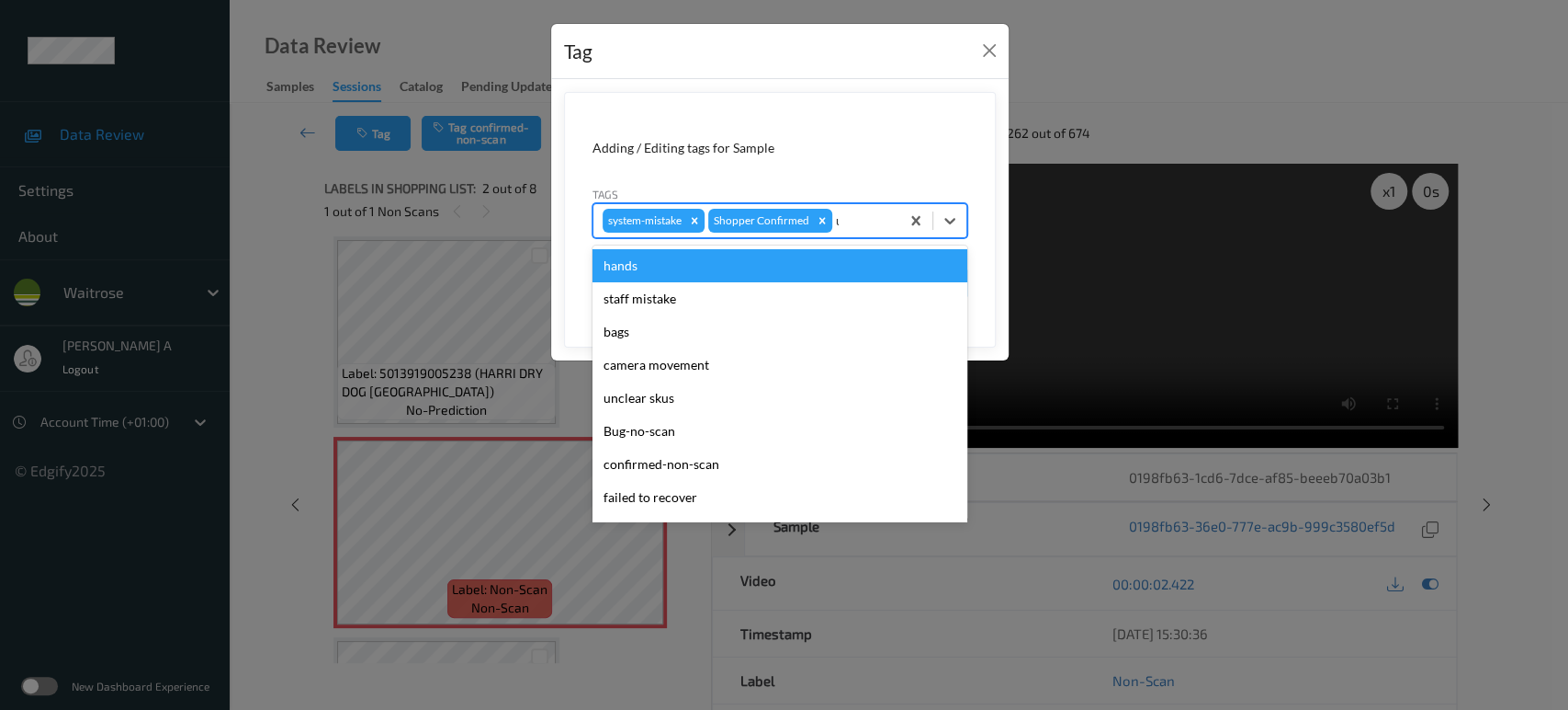
type input "un"
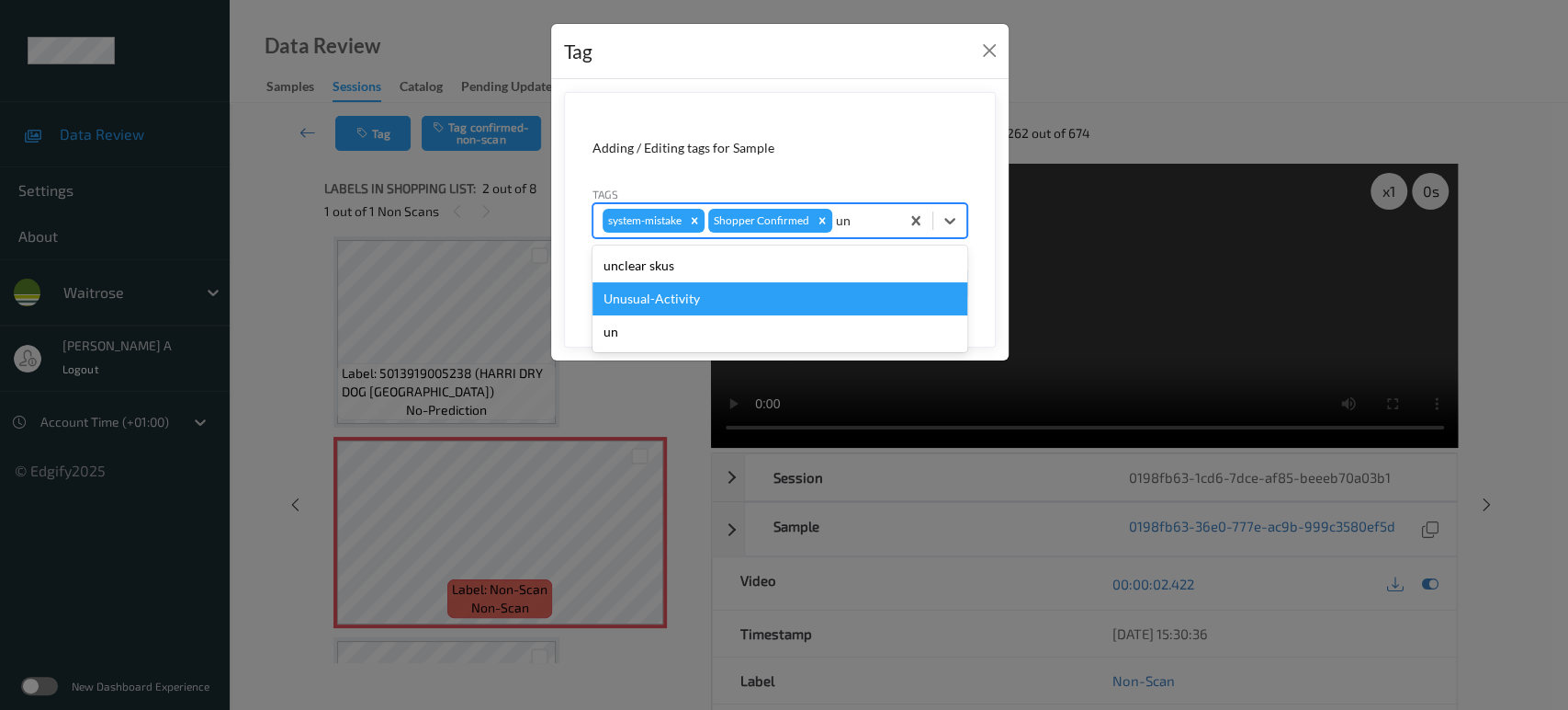
click at [734, 291] on div "Unusual-Activity" at bounding box center [779, 299] width 375 height 33
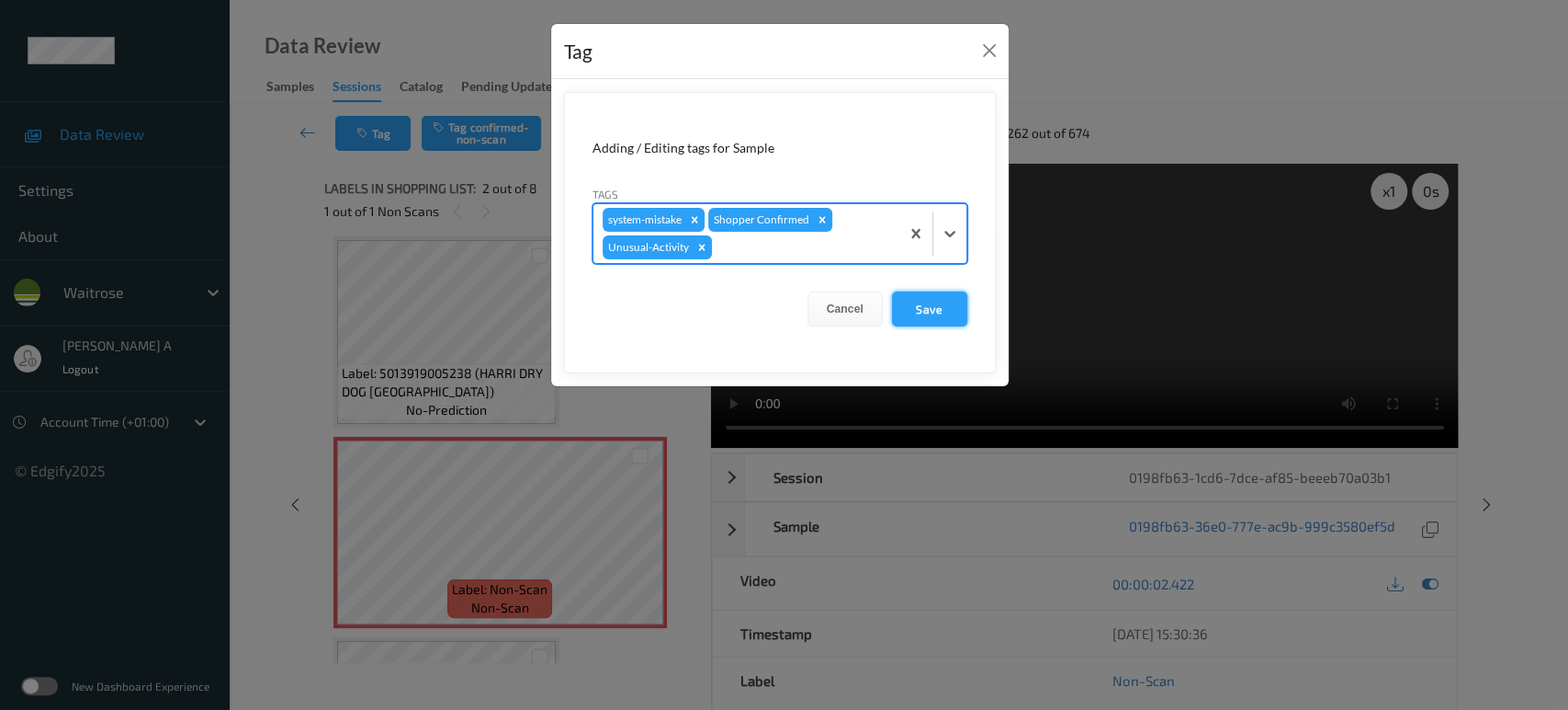
click at [906, 300] on button "Save" at bounding box center [929, 309] width 75 height 35
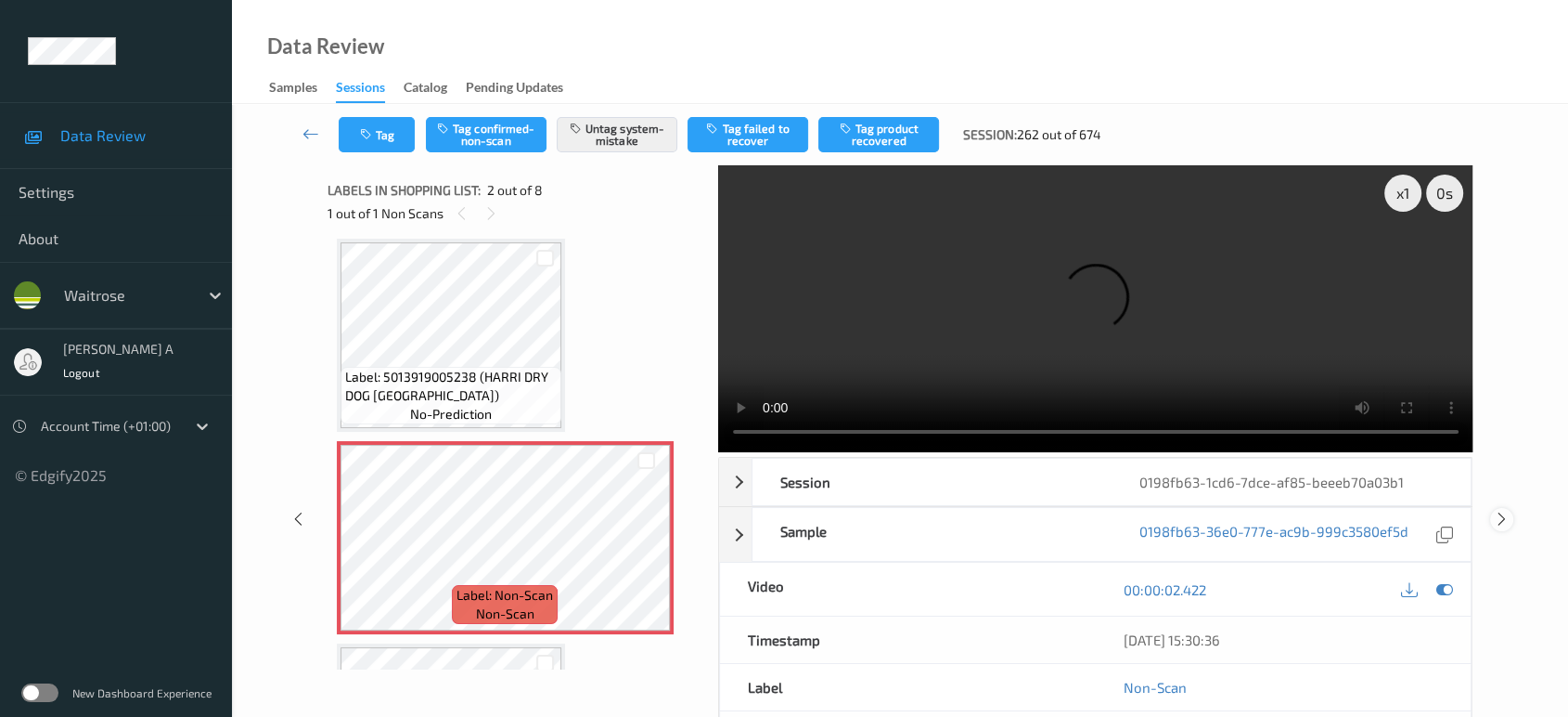
click at [1507, 510] on icon at bounding box center [1502, 519] width 16 height 17
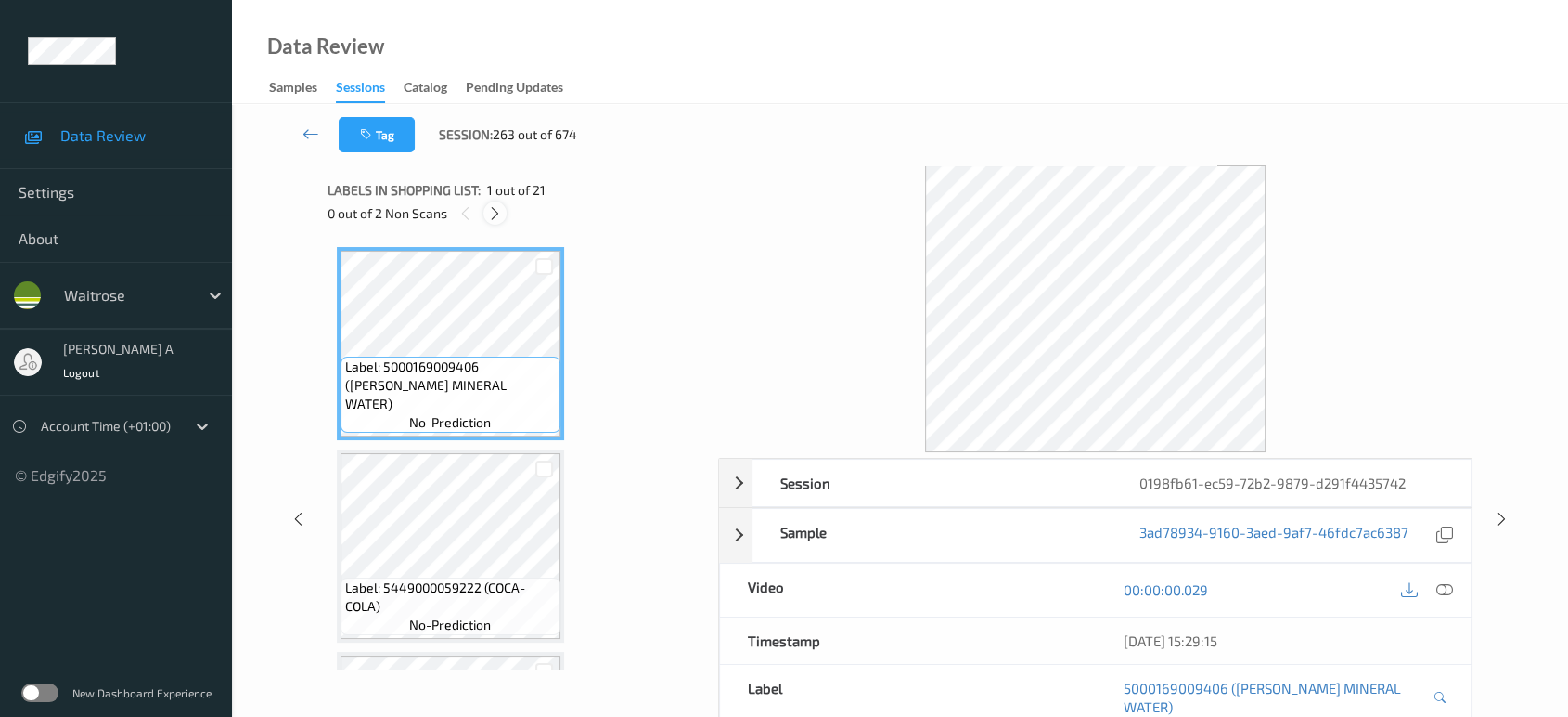
click at [504, 206] on div at bounding box center [494, 212] width 23 height 23
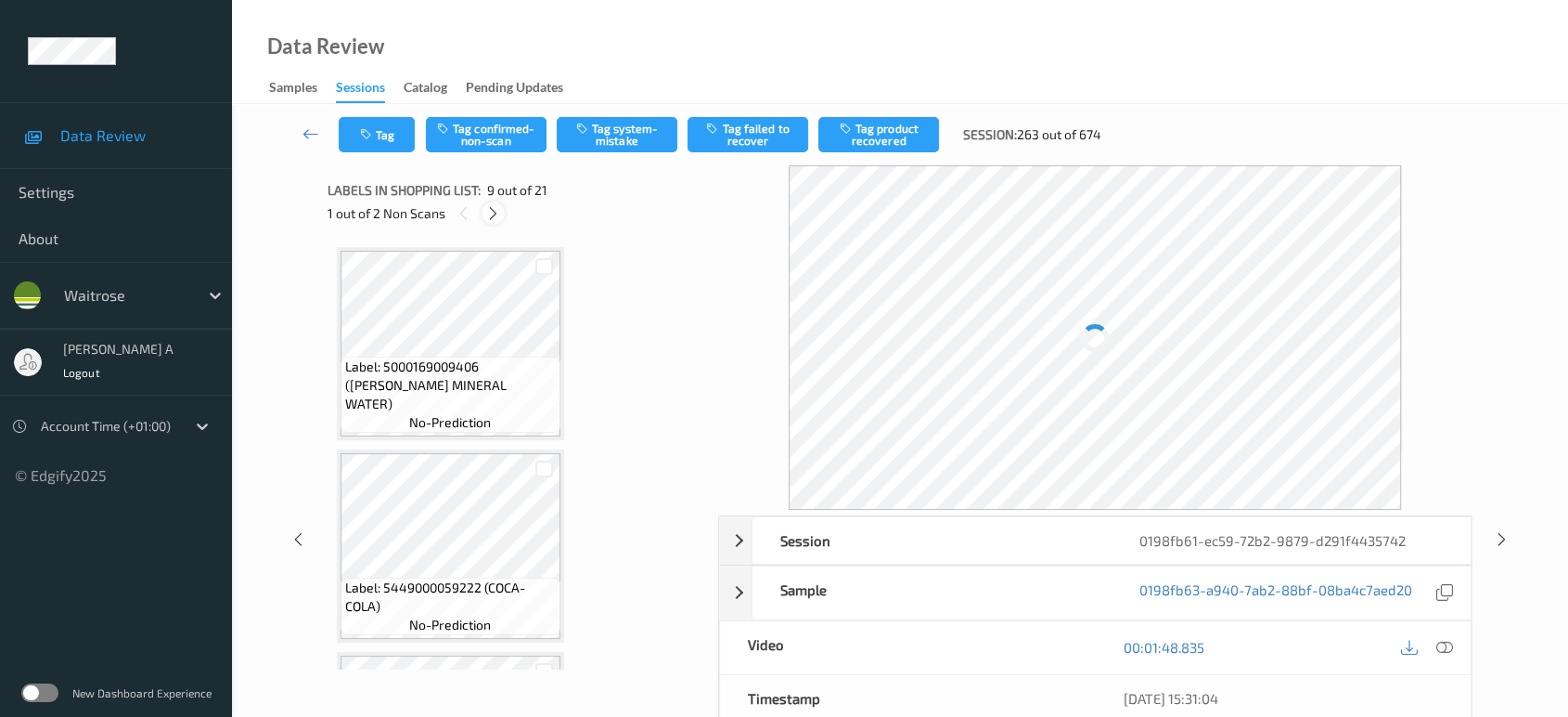
scroll to position [1419, 0]
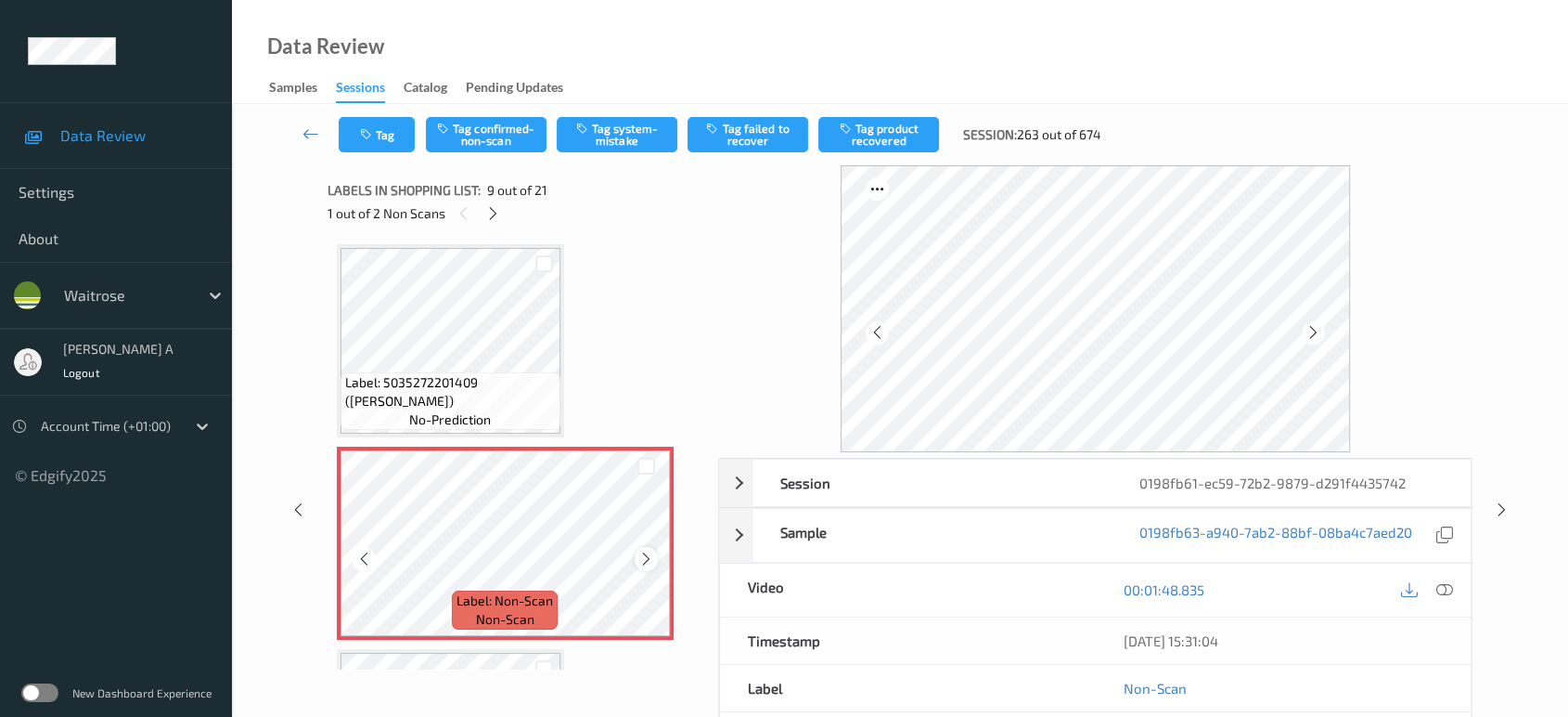
click at [649, 551] on icon at bounding box center [646, 559] width 16 height 17
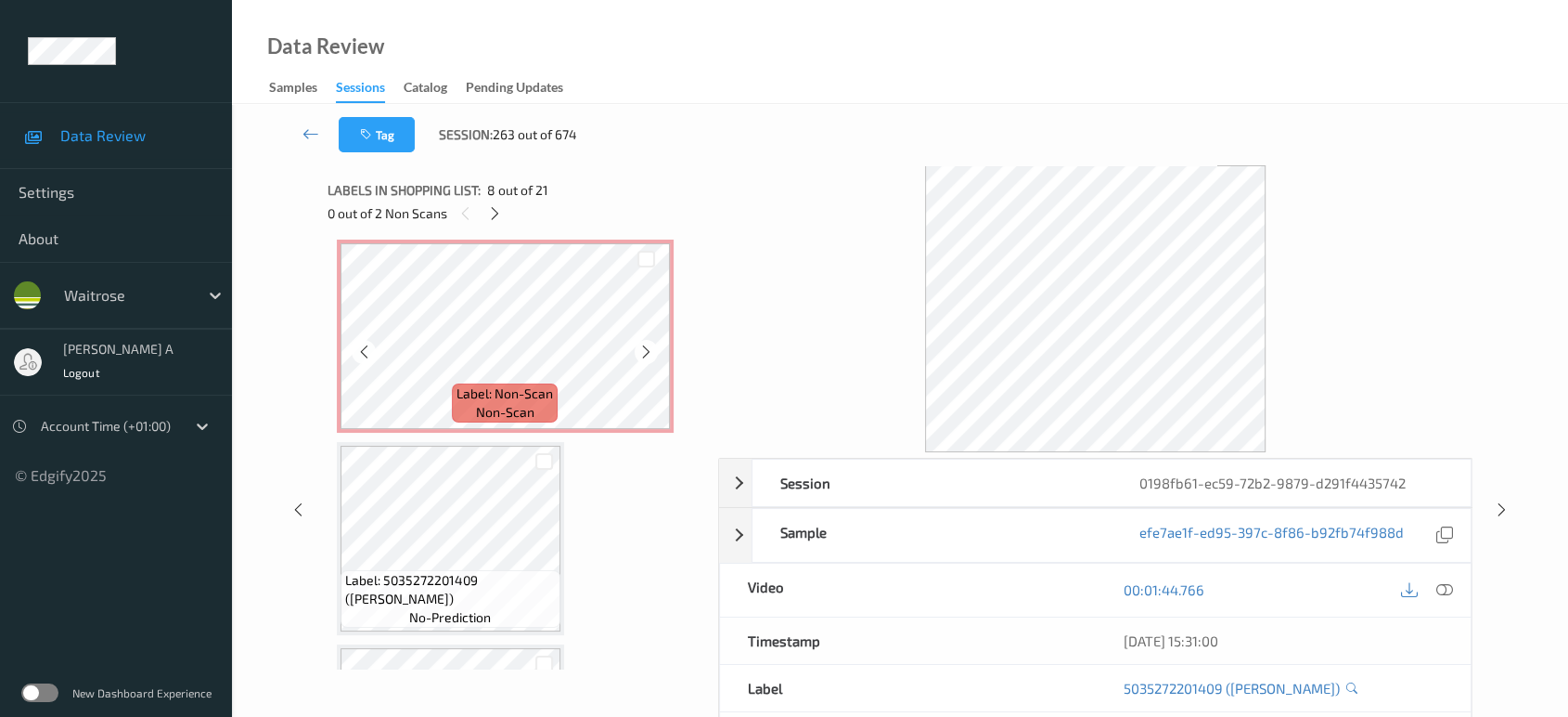
scroll to position [1729, 0]
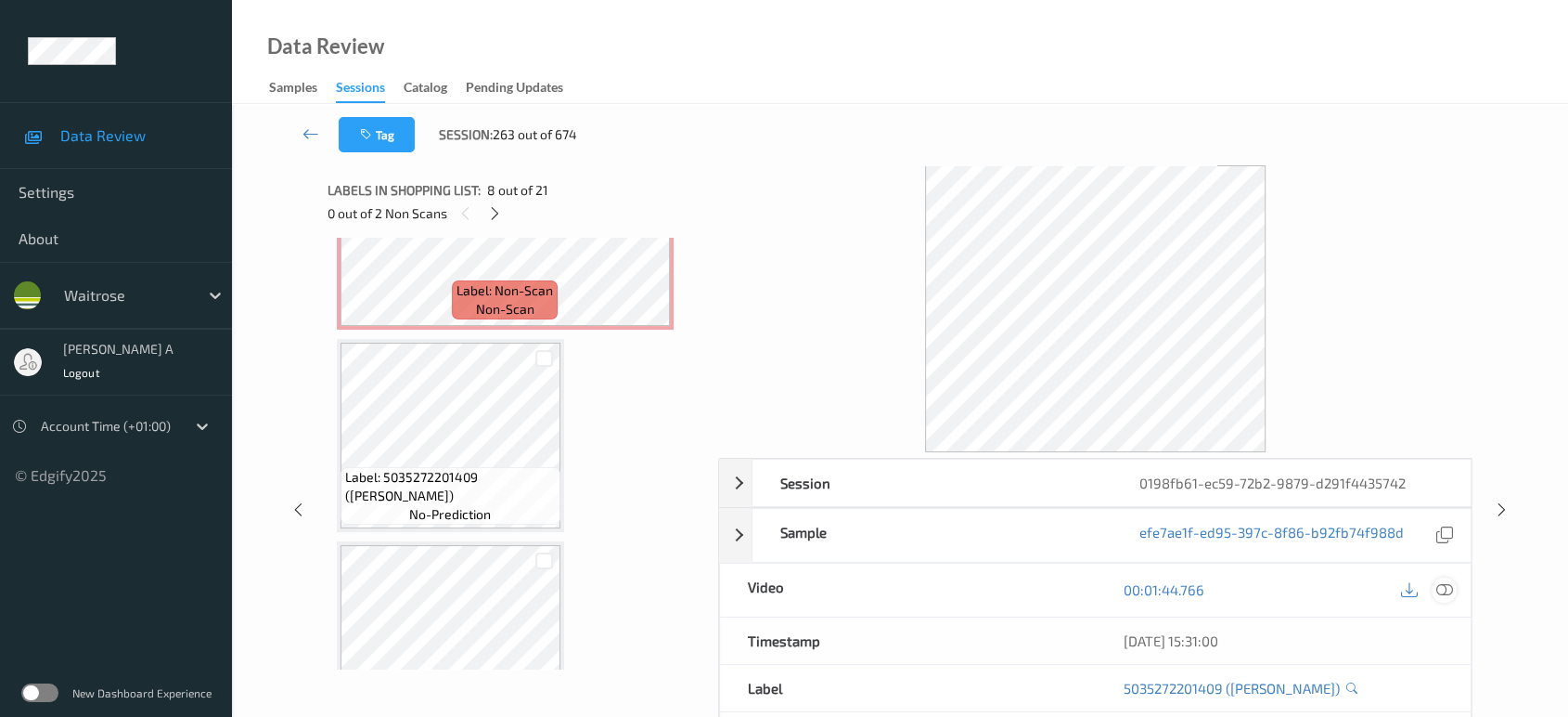
click at [1440, 585] on icon at bounding box center [1445, 590] width 17 height 17
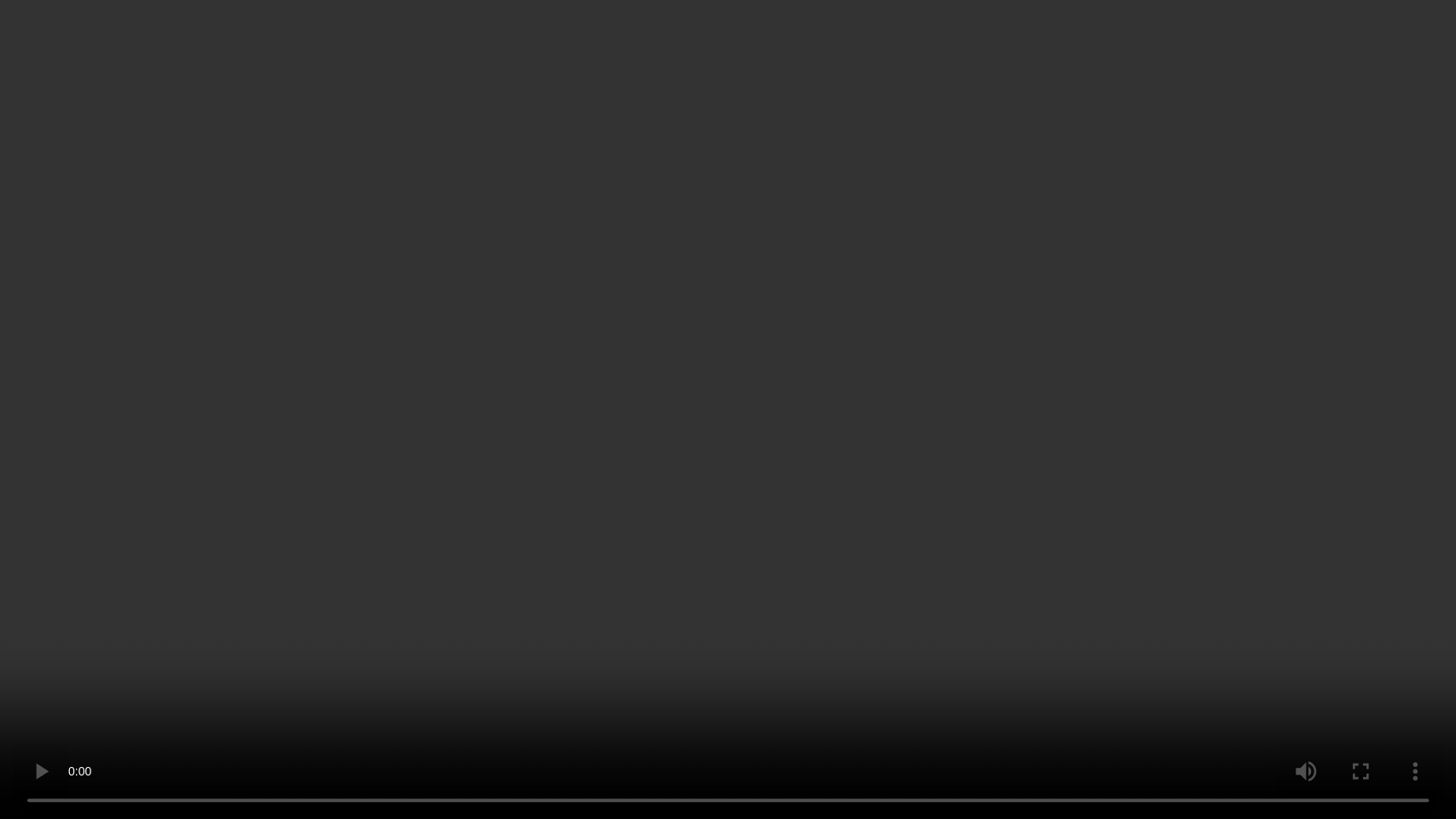
drag, startPoint x: 671, startPoint y: 366, endPoint x: 675, endPoint y: 205, distance: 161.0
click at [671, 366] on video at bounding box center [728, 409] width 1456 height 819
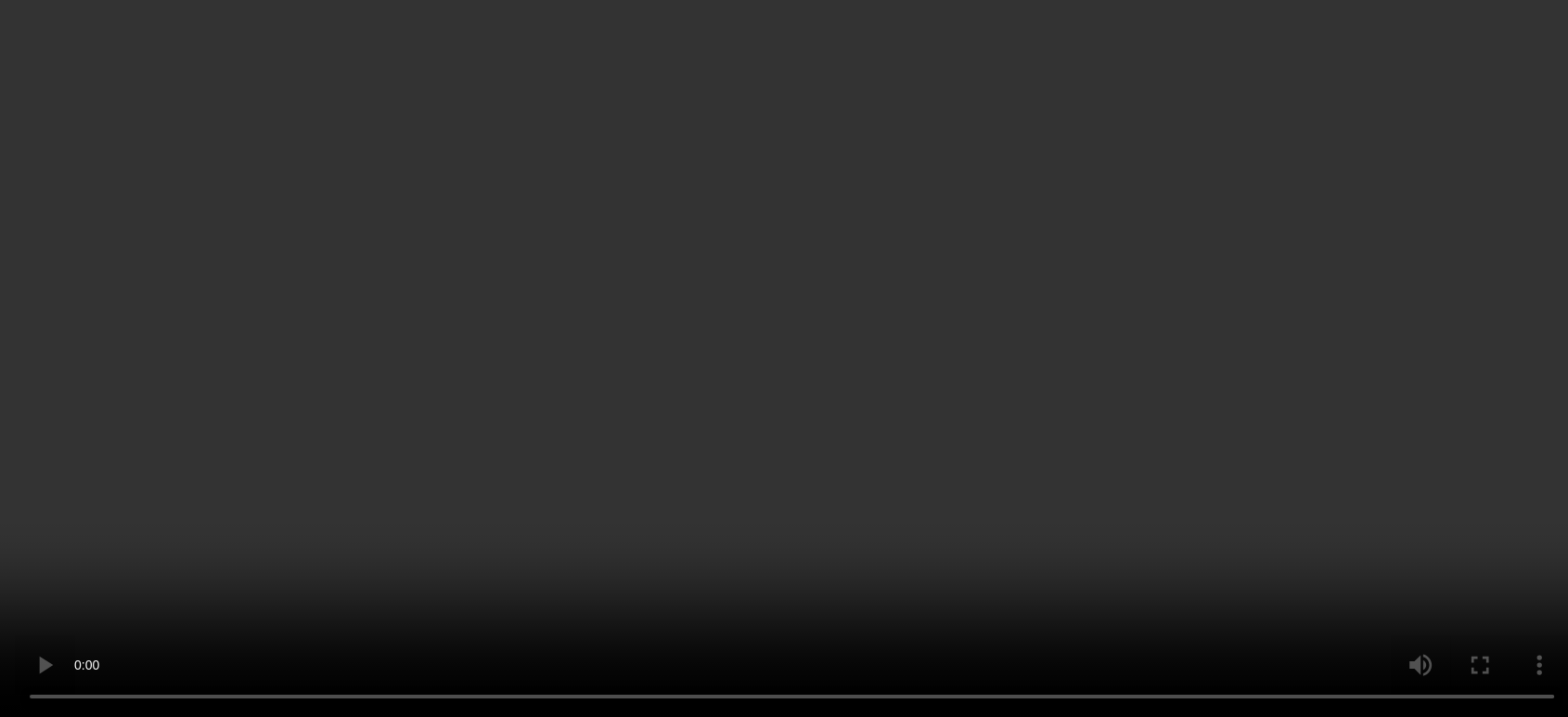
scroll to position [1522, 0]
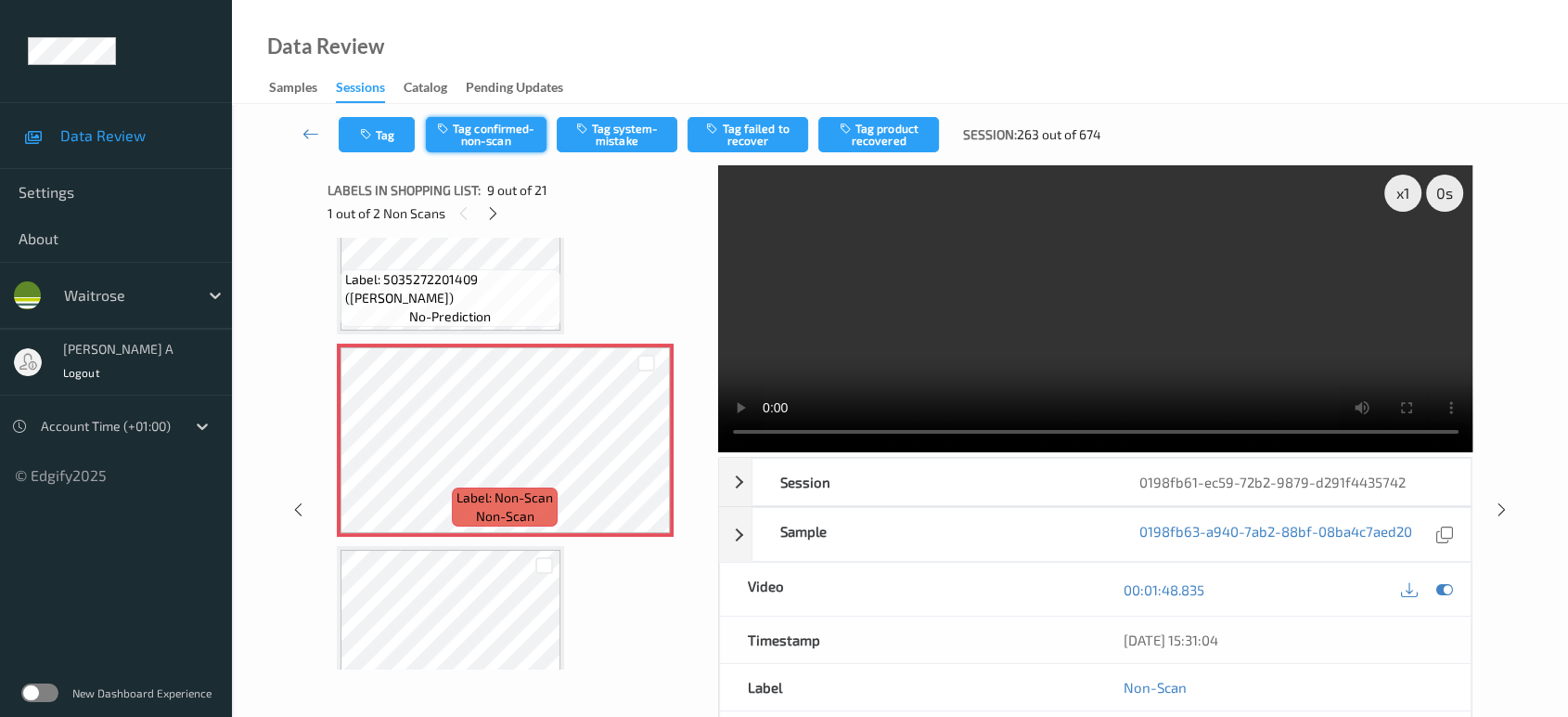
click at [520, 134] on button "Tag confirmed-non-scan" at bounding box center [486, 135] width 121 height 36
click at [886, 136] on button "Tag product recovered" at bounding box center [878, 135] width 121 height 36
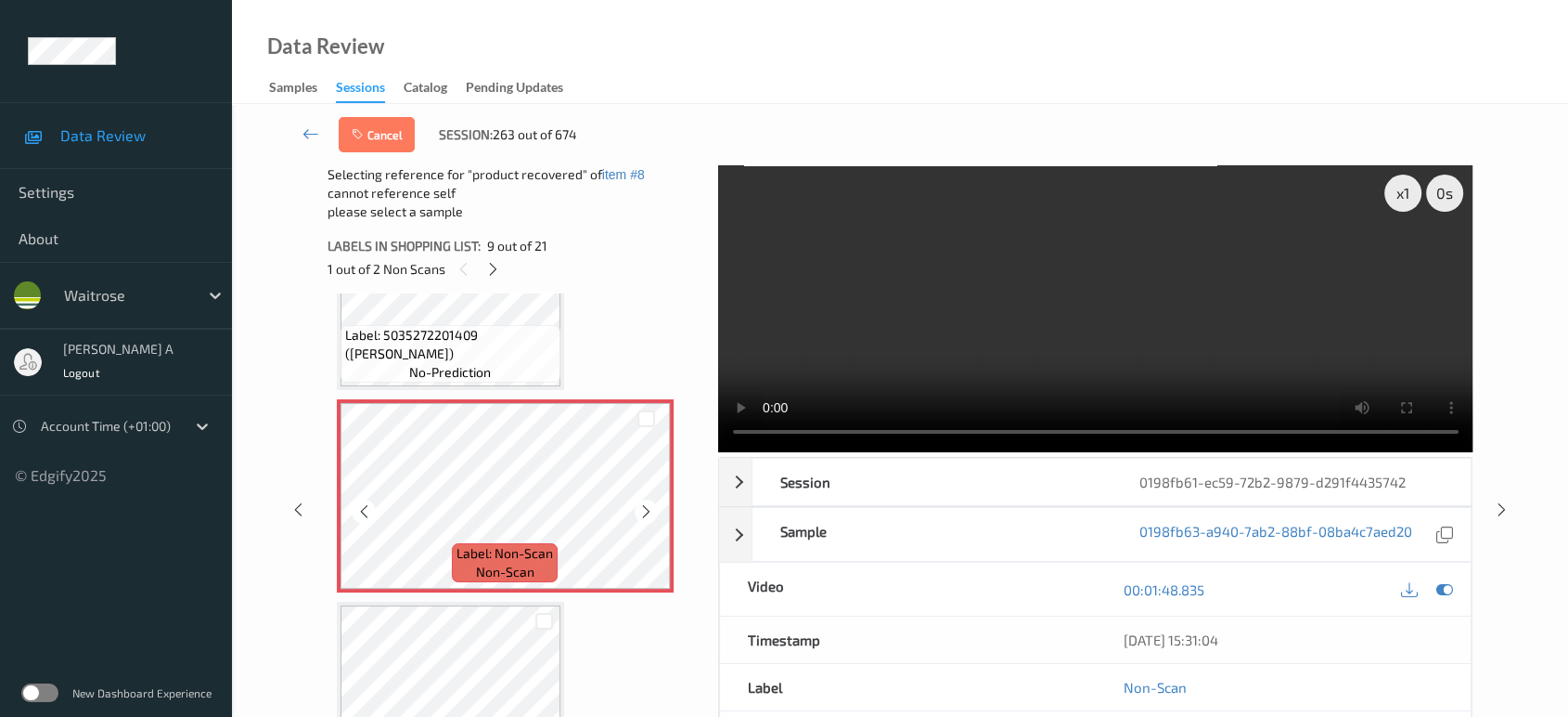
scroll to position [1627, 0]
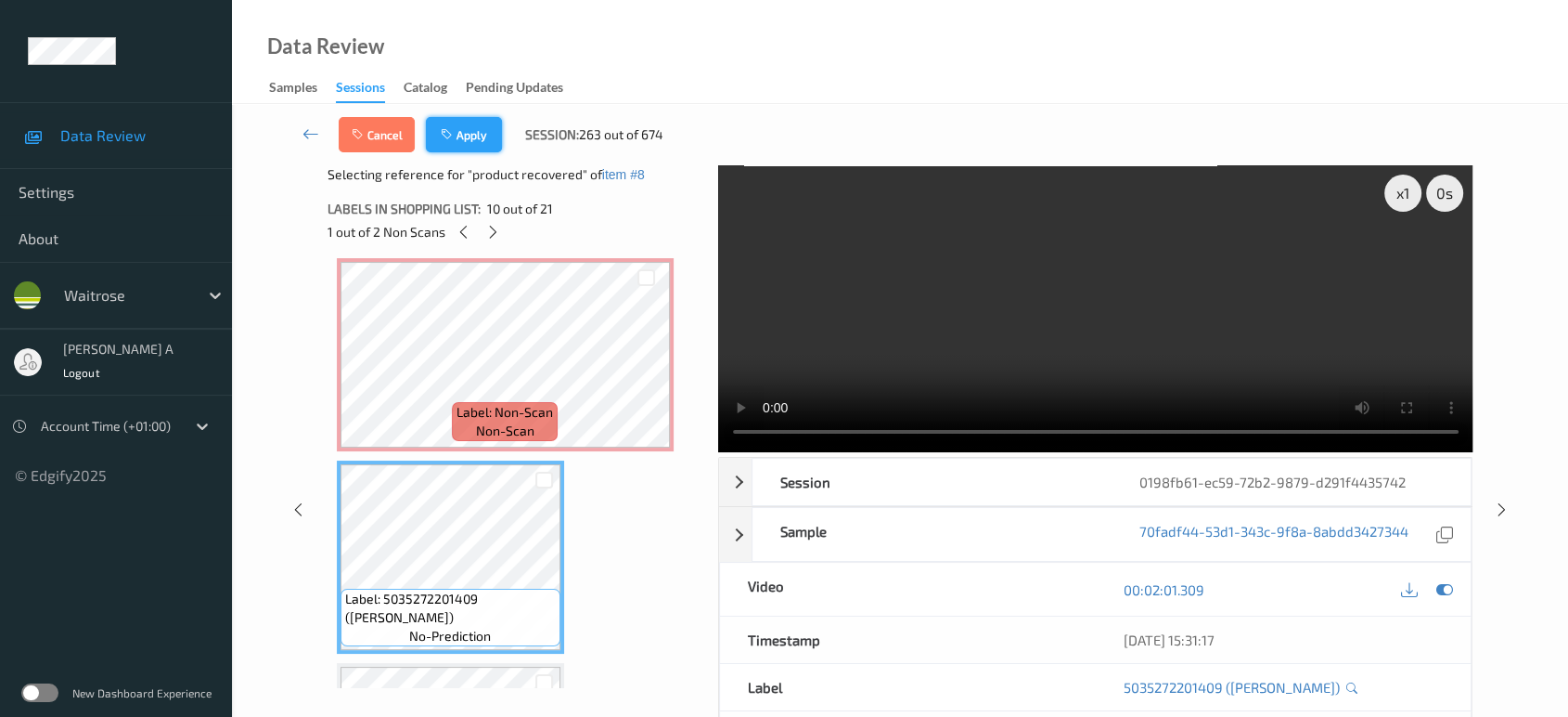
click at [476, 139] on button "Apply" at bounding box center [463, 135] width 76 height 36
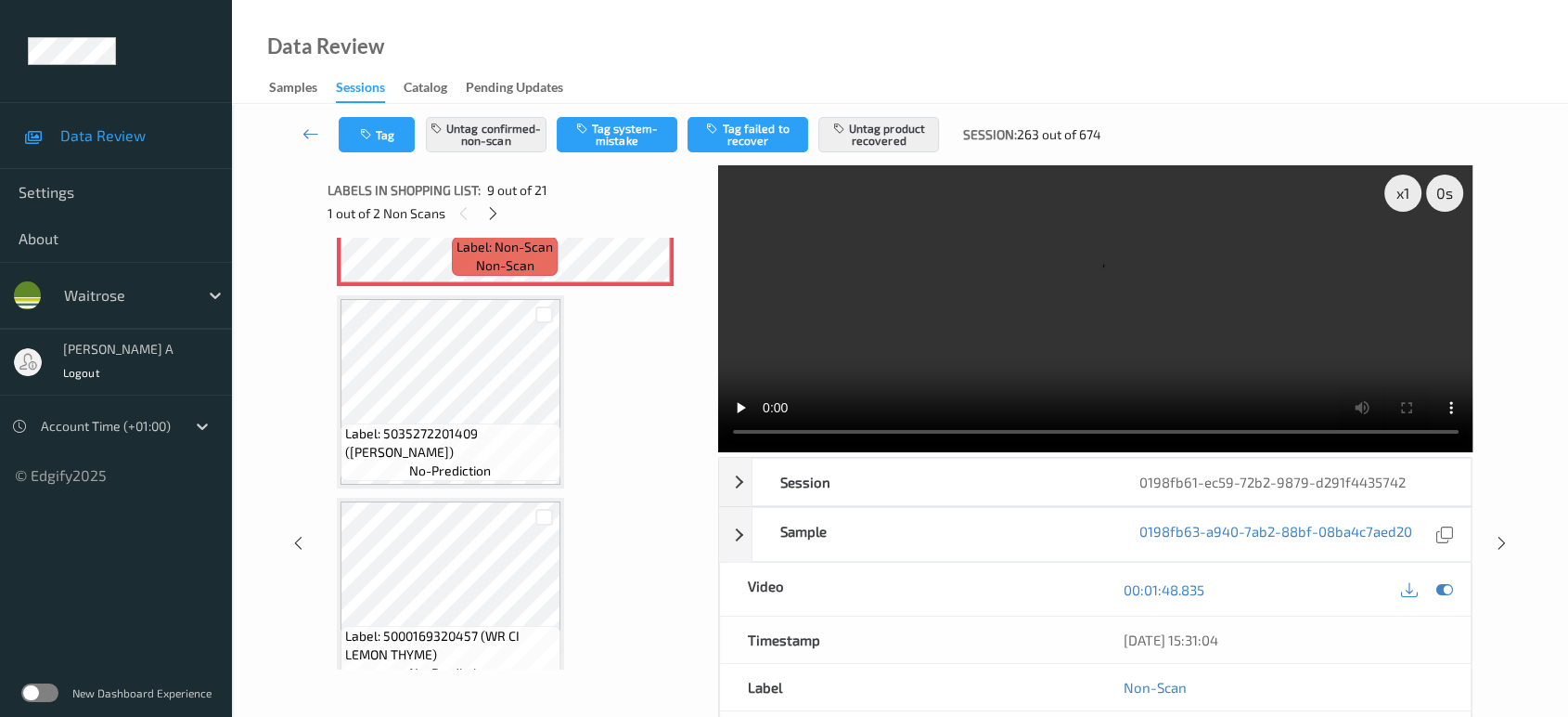
scroll to position [1832, 0]
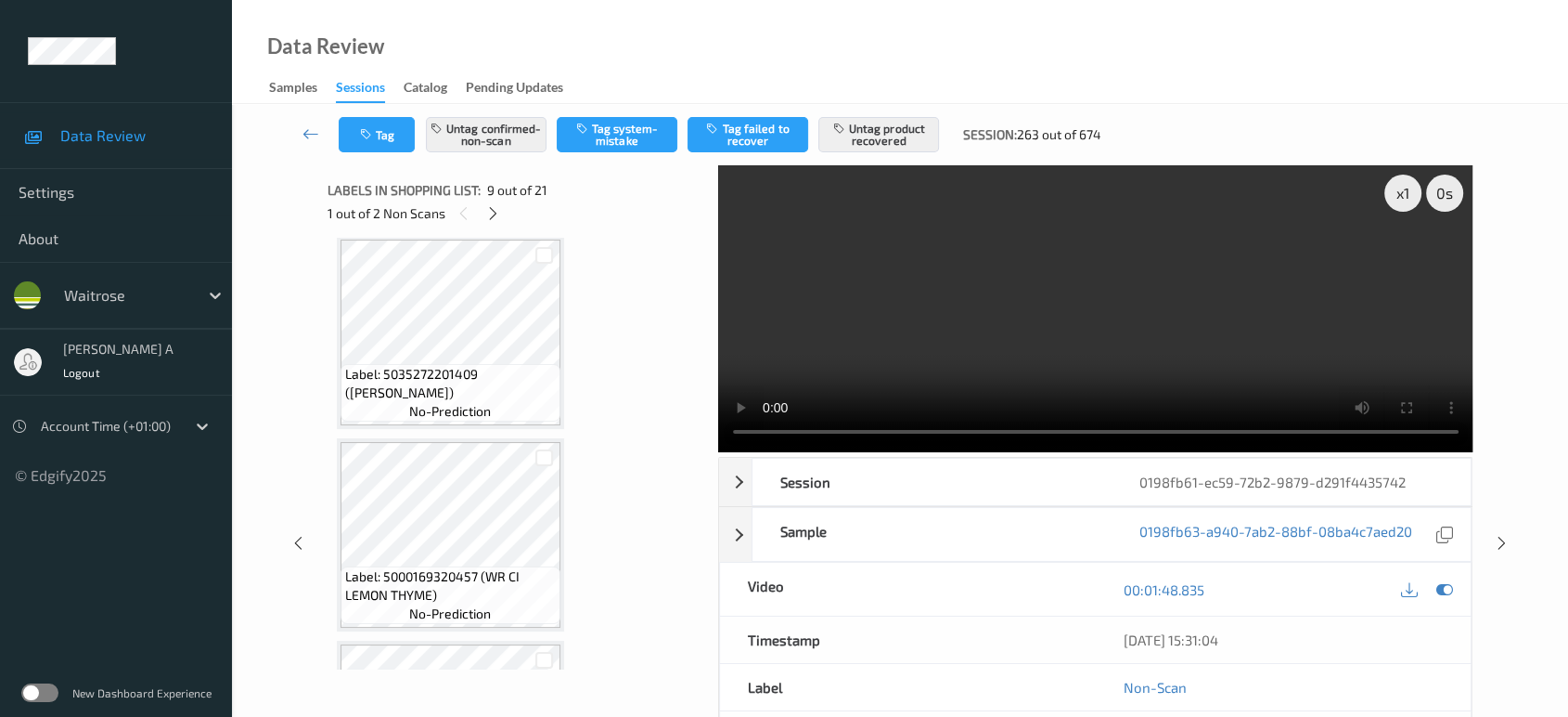
click at [505, 217] on div "1 out of 2 Non Scans" at bounding box center [517, 212] width 378 height 23
click at [495, 211] on icon at bounding box center [492, 213] width 16 height 17
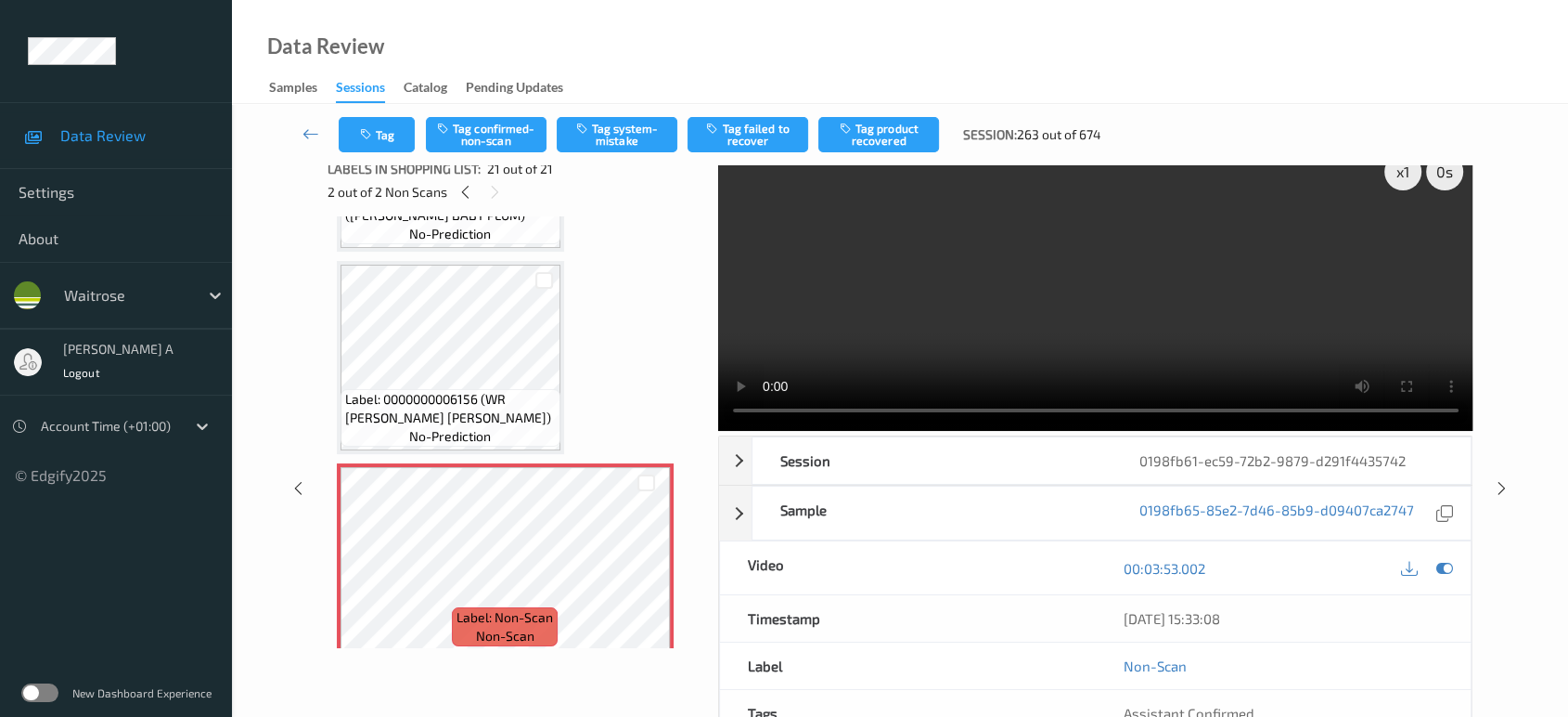
scroll to position [26, 0]
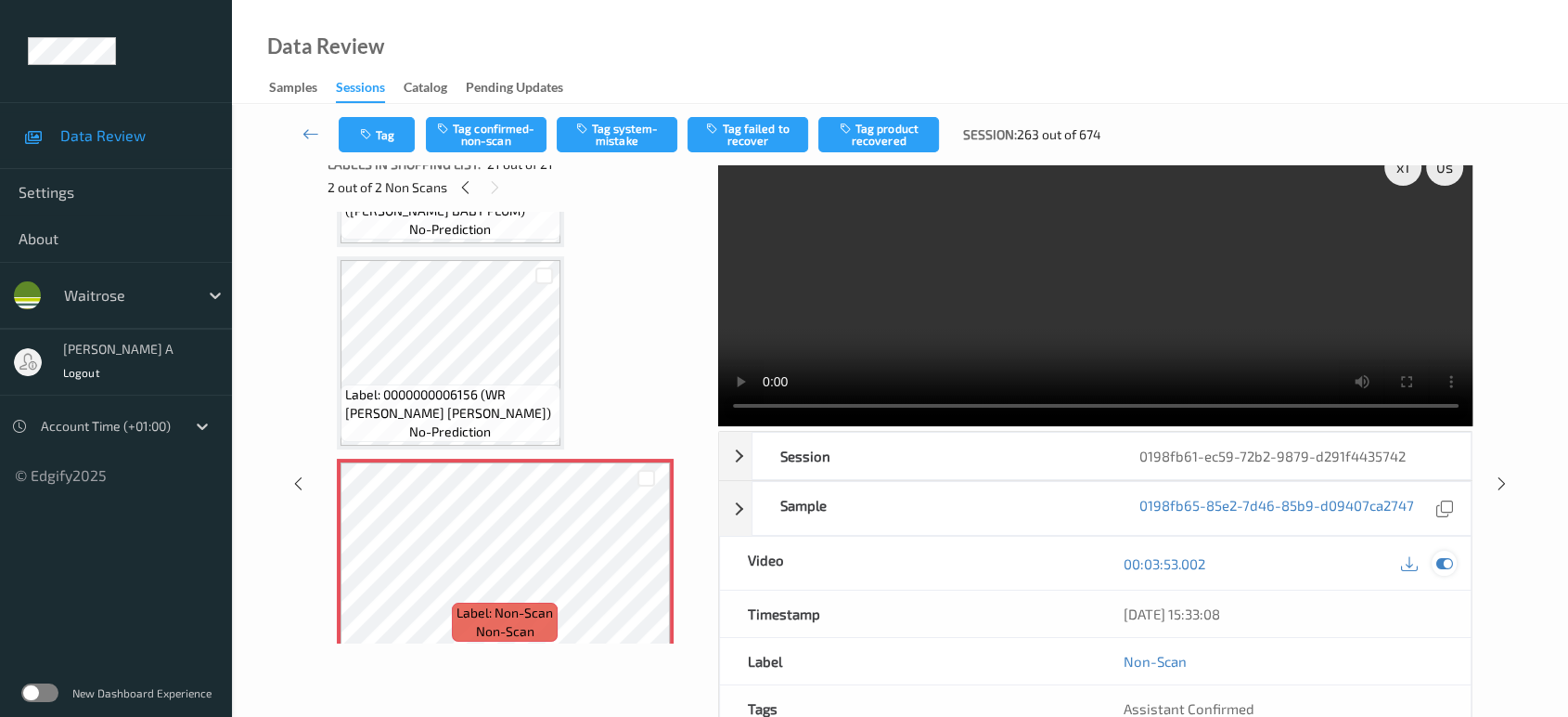
click at [1447, 560] on icon at bounding box center [1445, 564] width 17 height 17
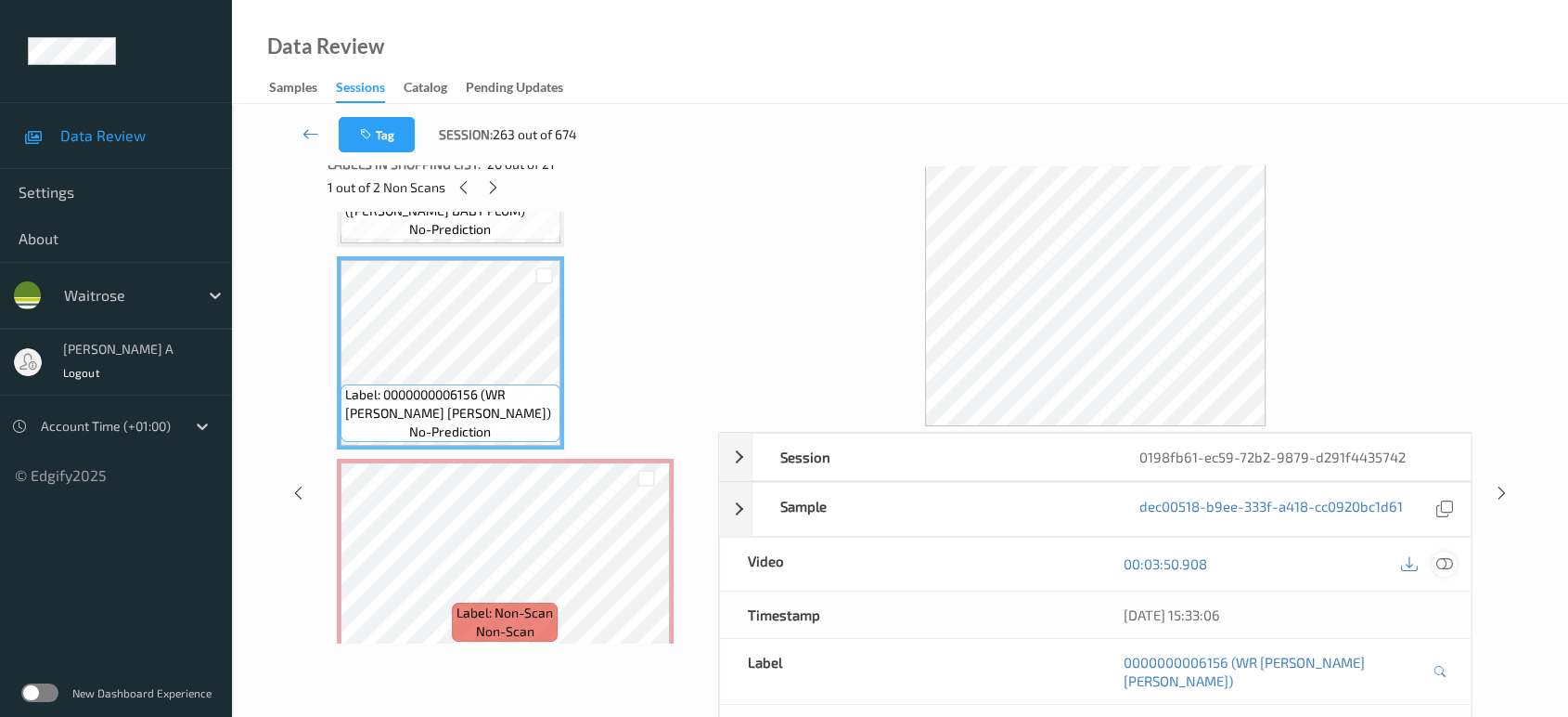
click at [1438, 555] on icon at bounding box center [1445, 564] width 17 height 17
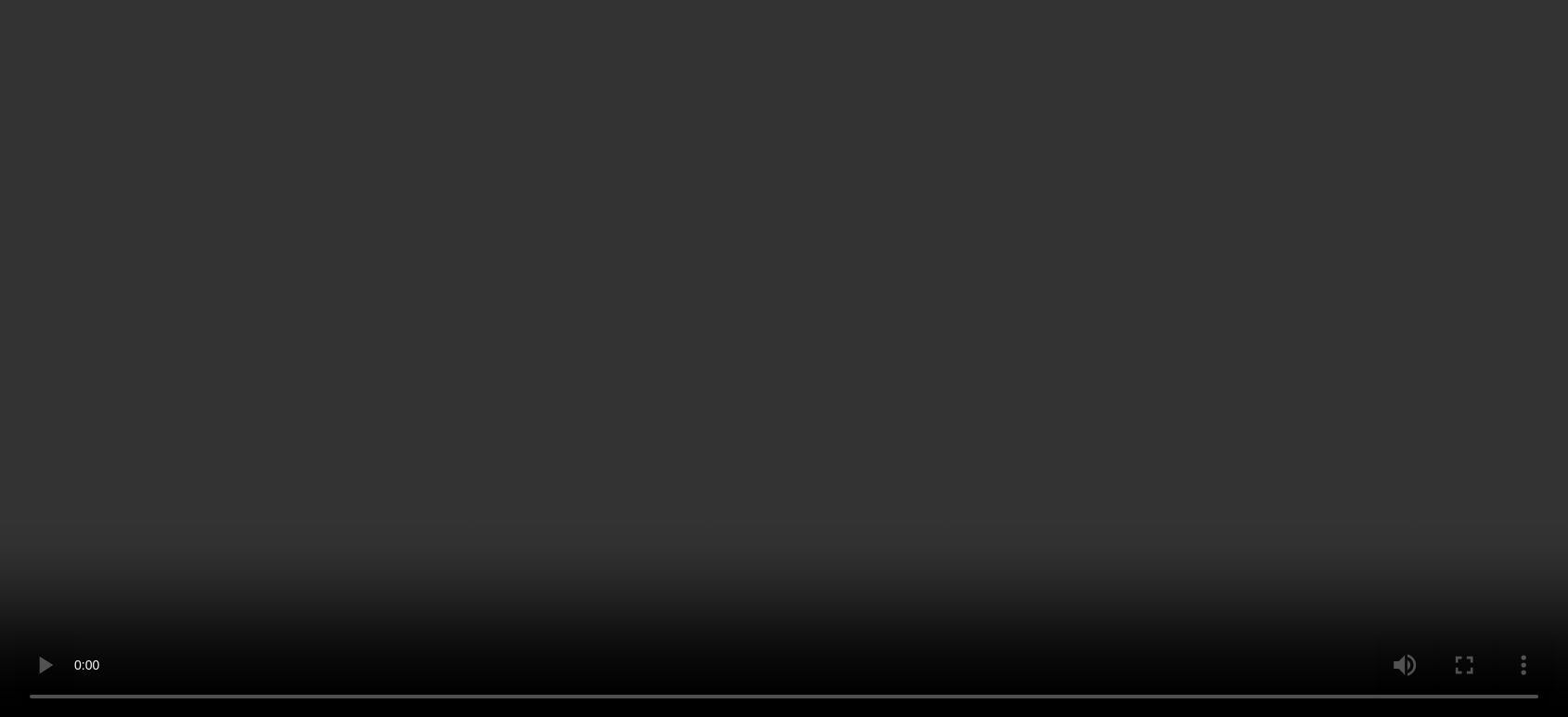
scroll to position [3635, 0]
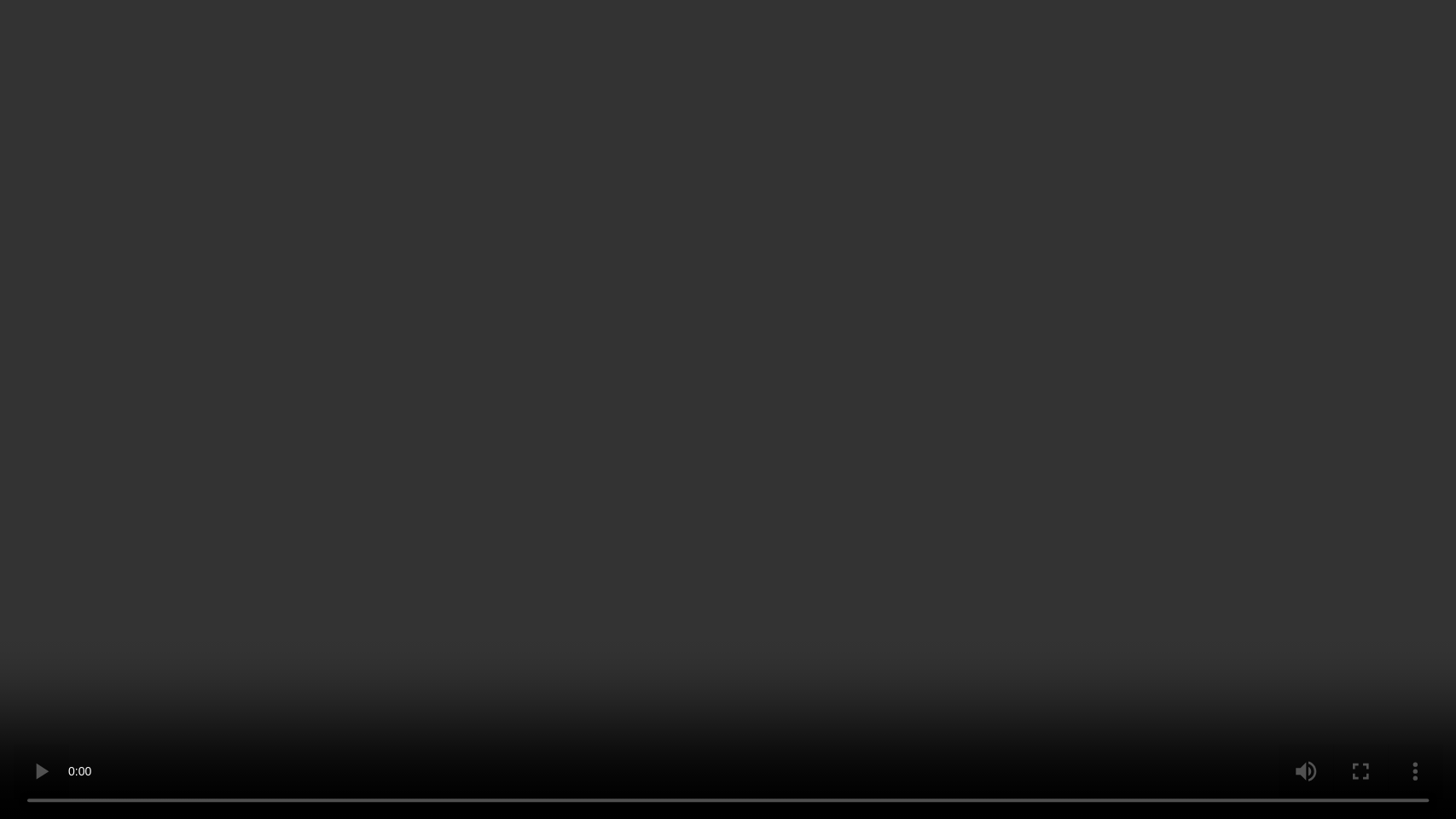
click at [805, 492] on video at bounding box center [728, 409] width 1456 height 819
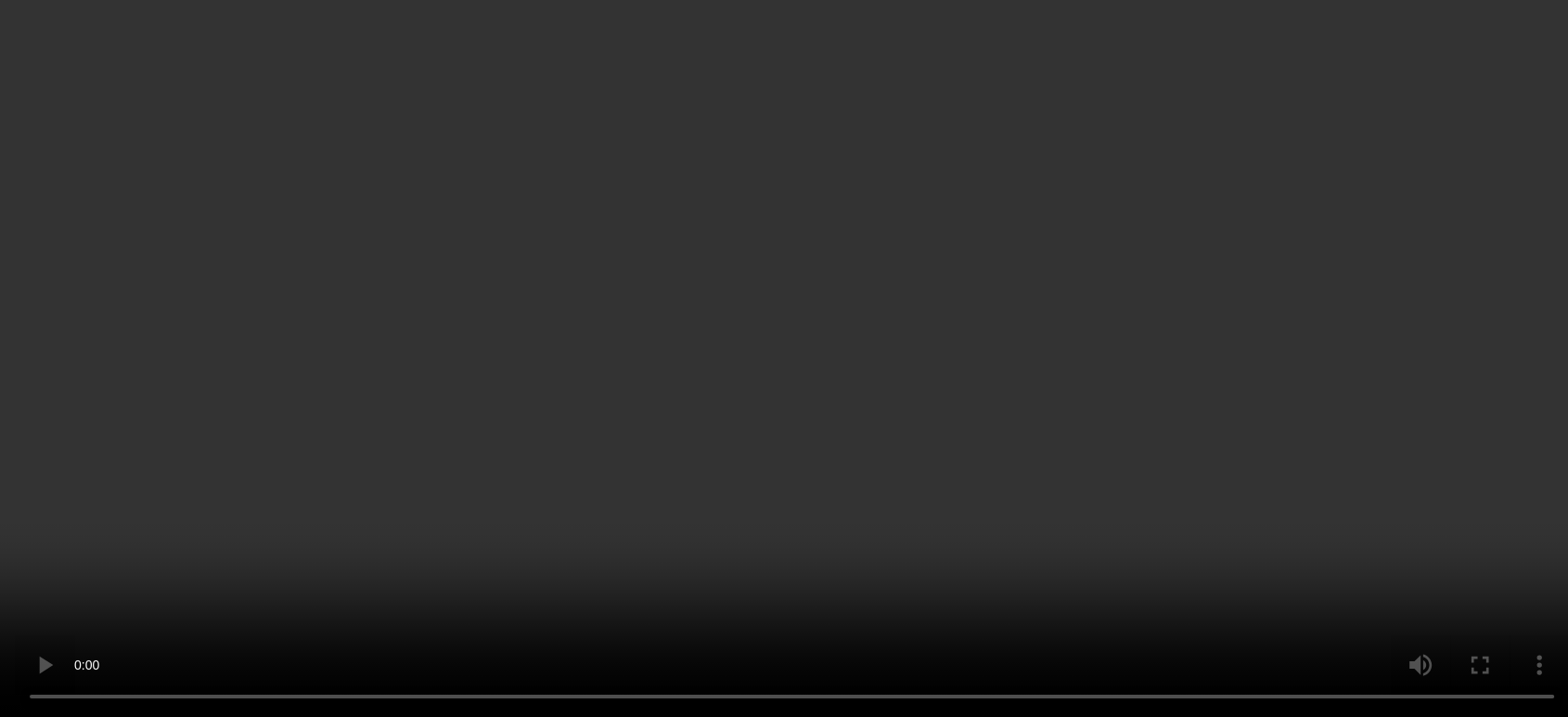
scroll to position [3809, 0]
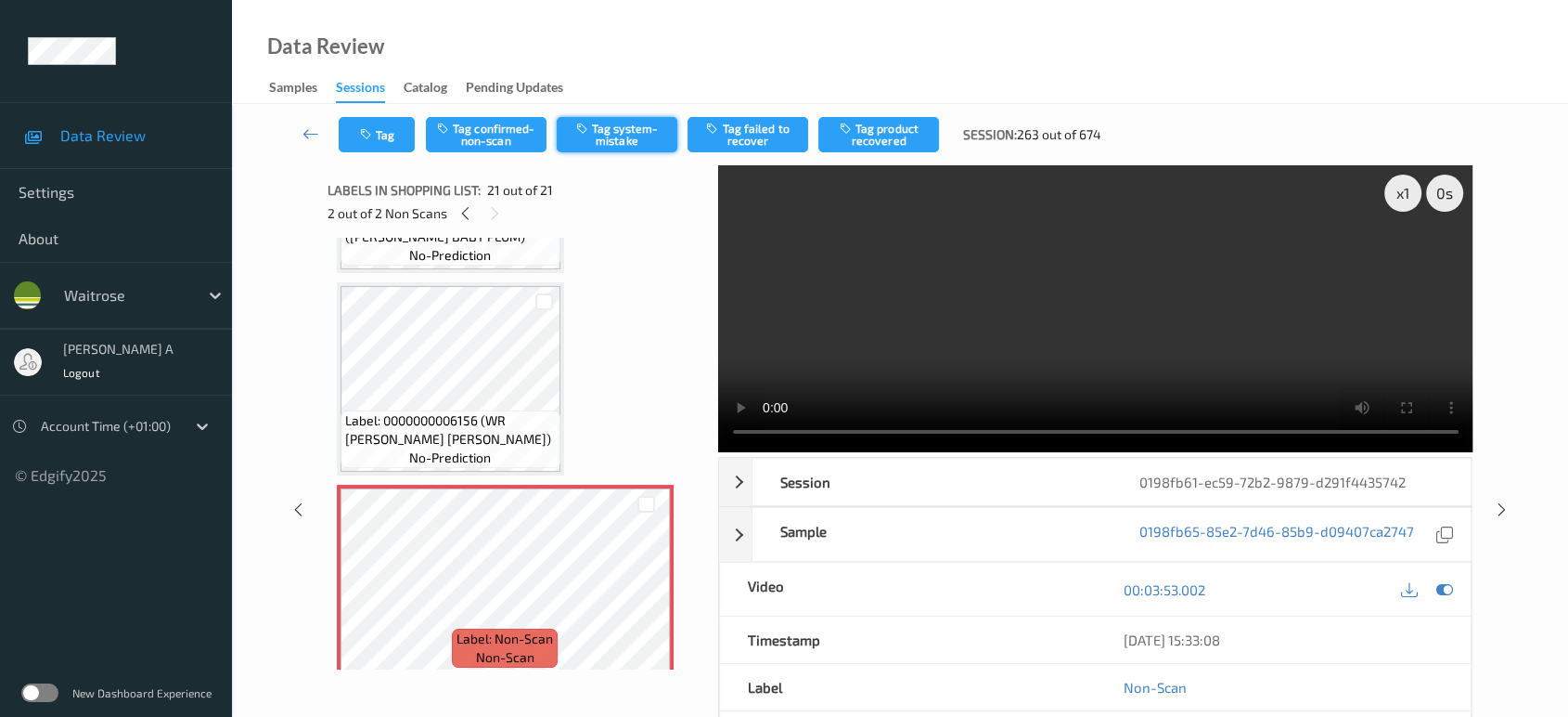
click at [598, 143] on button "Tag system-mistake" at bounding box center [617, 135] width 121 height 36
click at [378, 120] on button "Tag" at bounding box center [376, 135] width 76 height 36
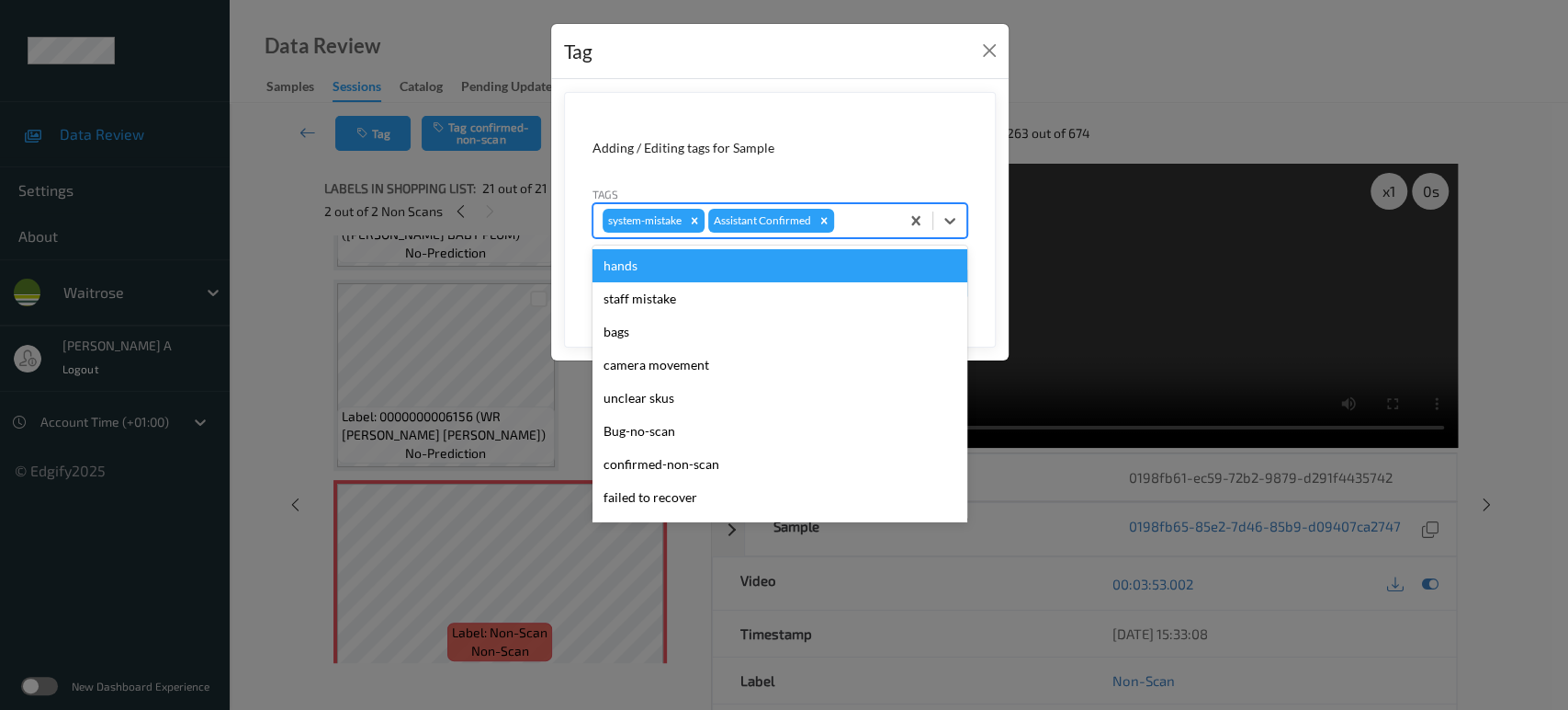
click at [866, 217] on div at bounding box center [864, 220] width 53 height 22
type input "un"
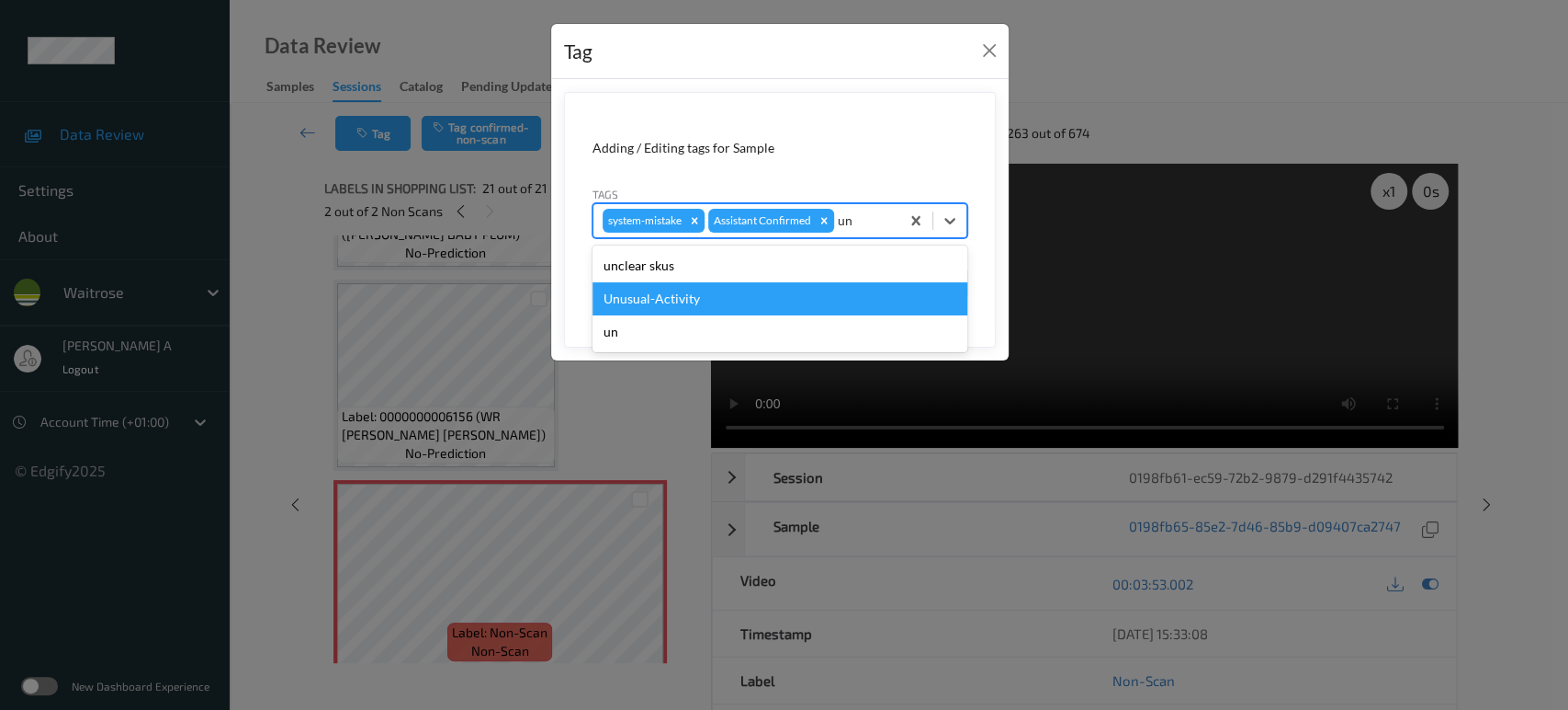
click at [745, 297] on div "Unusual-Activity" at bounding box center [779, 299] width 375 height 33
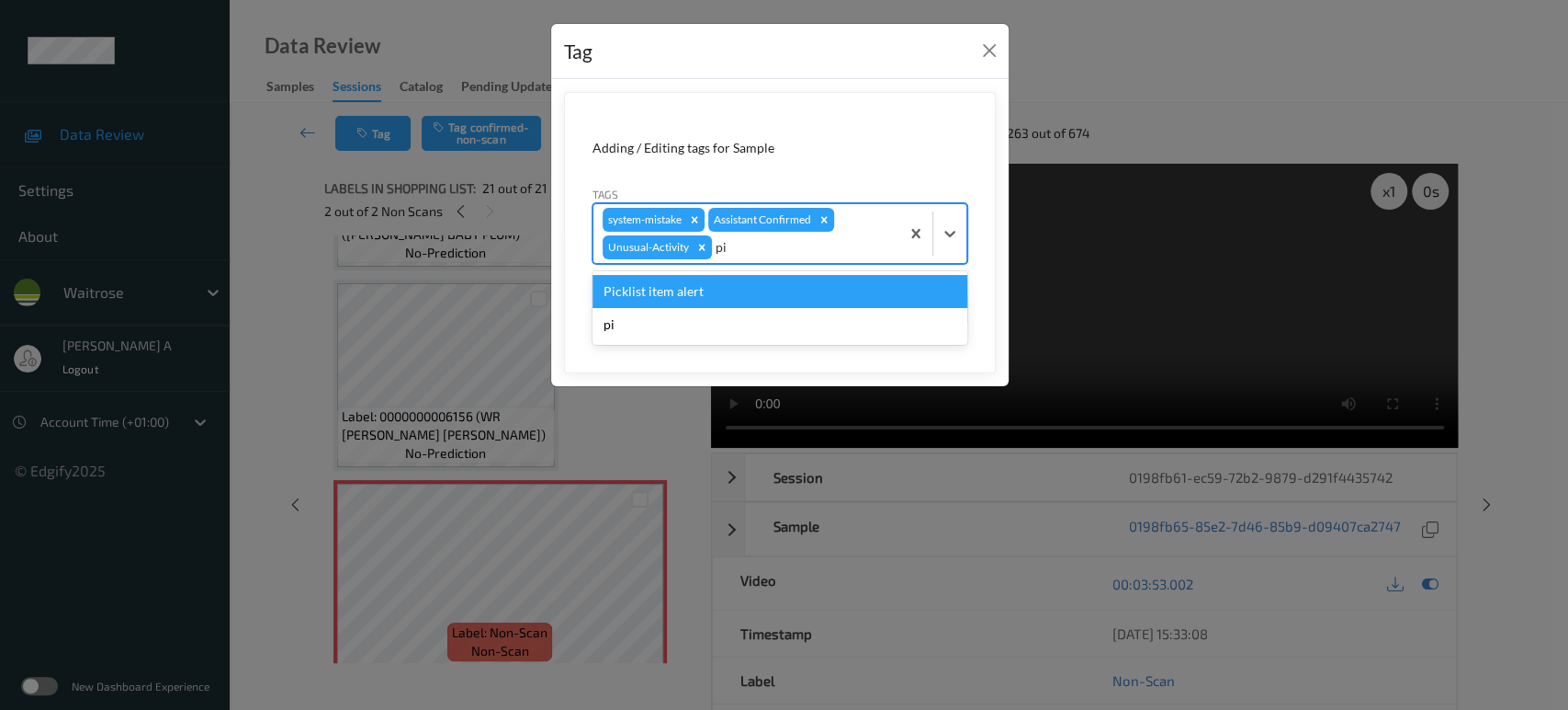
type input "pic"
click at [745, 297] on div "Picklist item alert" at bounding box center [779, 292] width 375 height 33
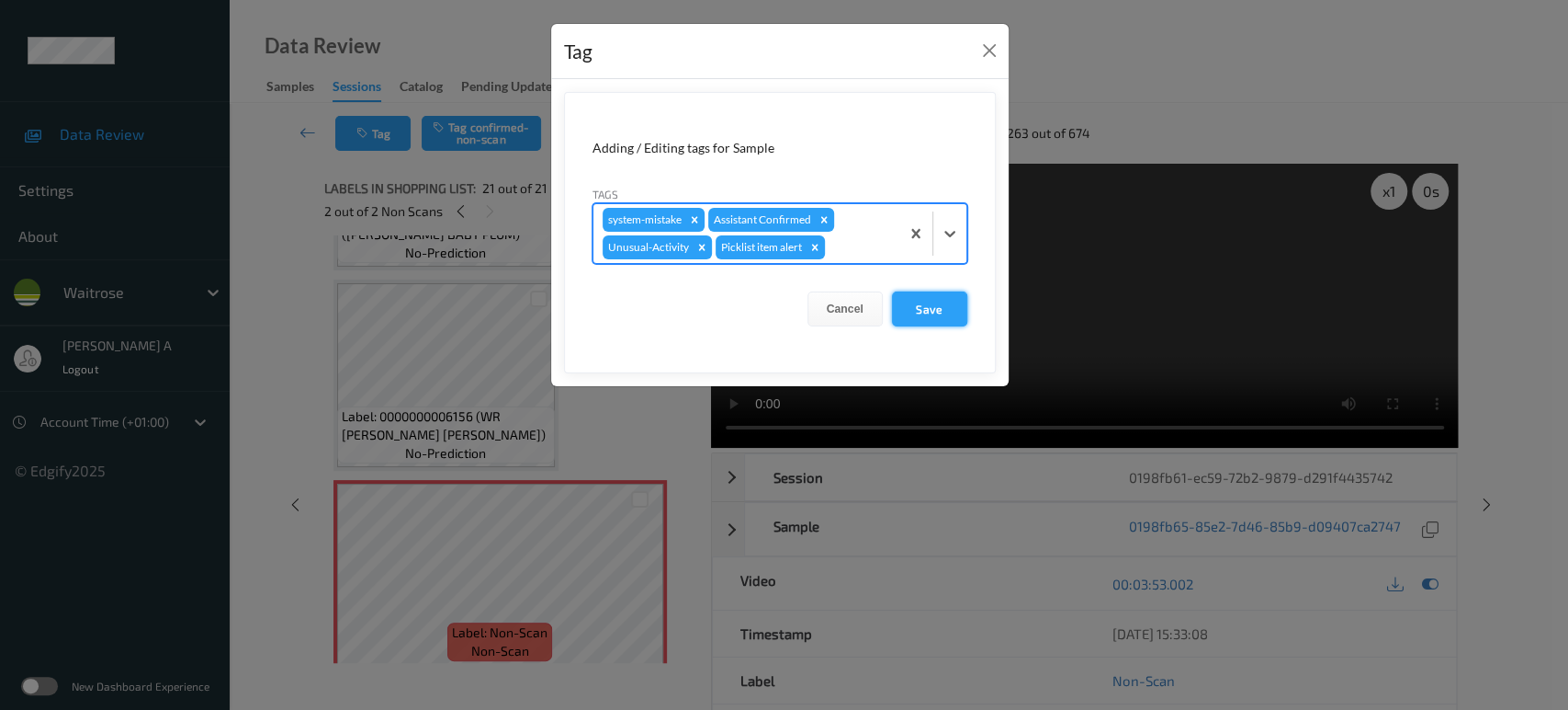
click at [936, 322] on button "Save" at bounding box center [929, 309] width 75 height 35
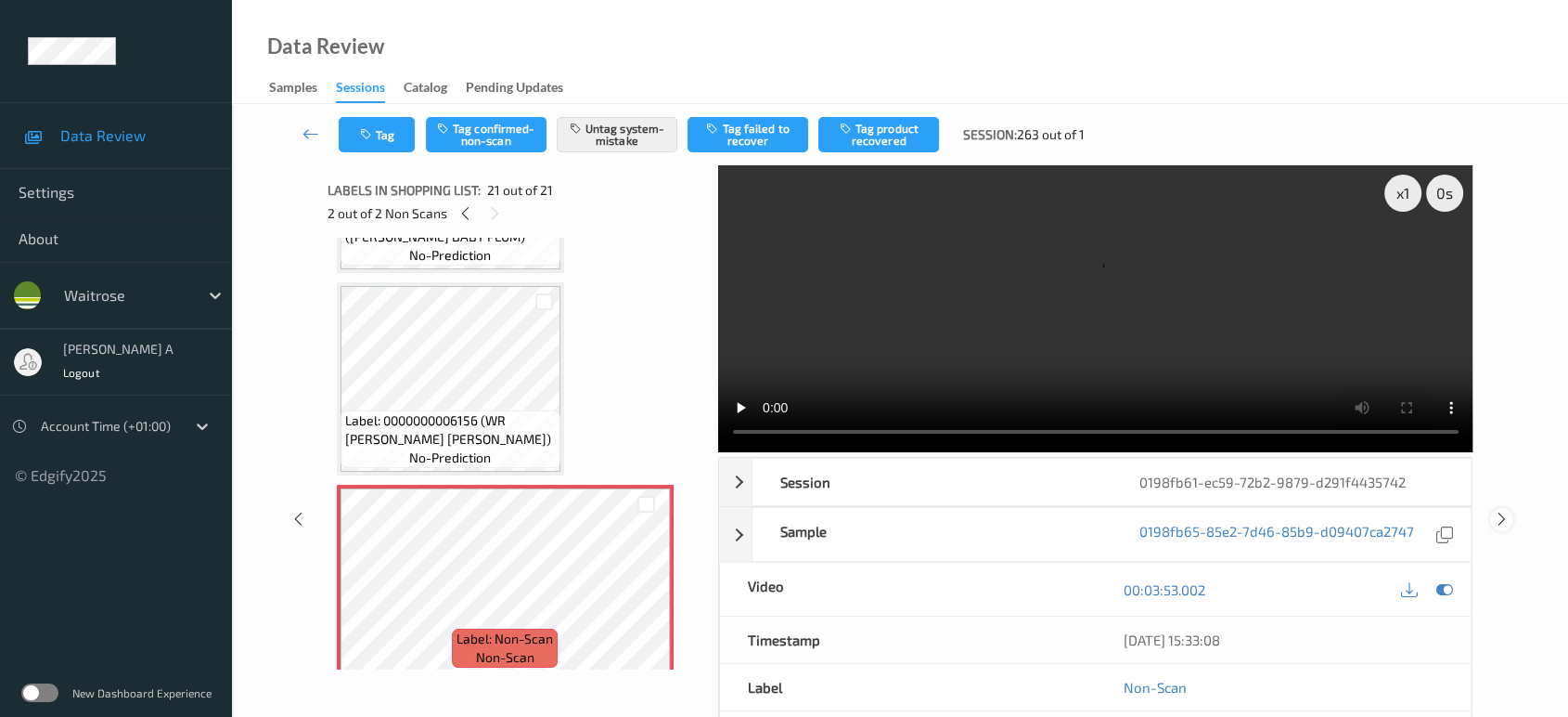
click at [1503, 510] on icon at bounding box center [1502, 519] width 16 height 17
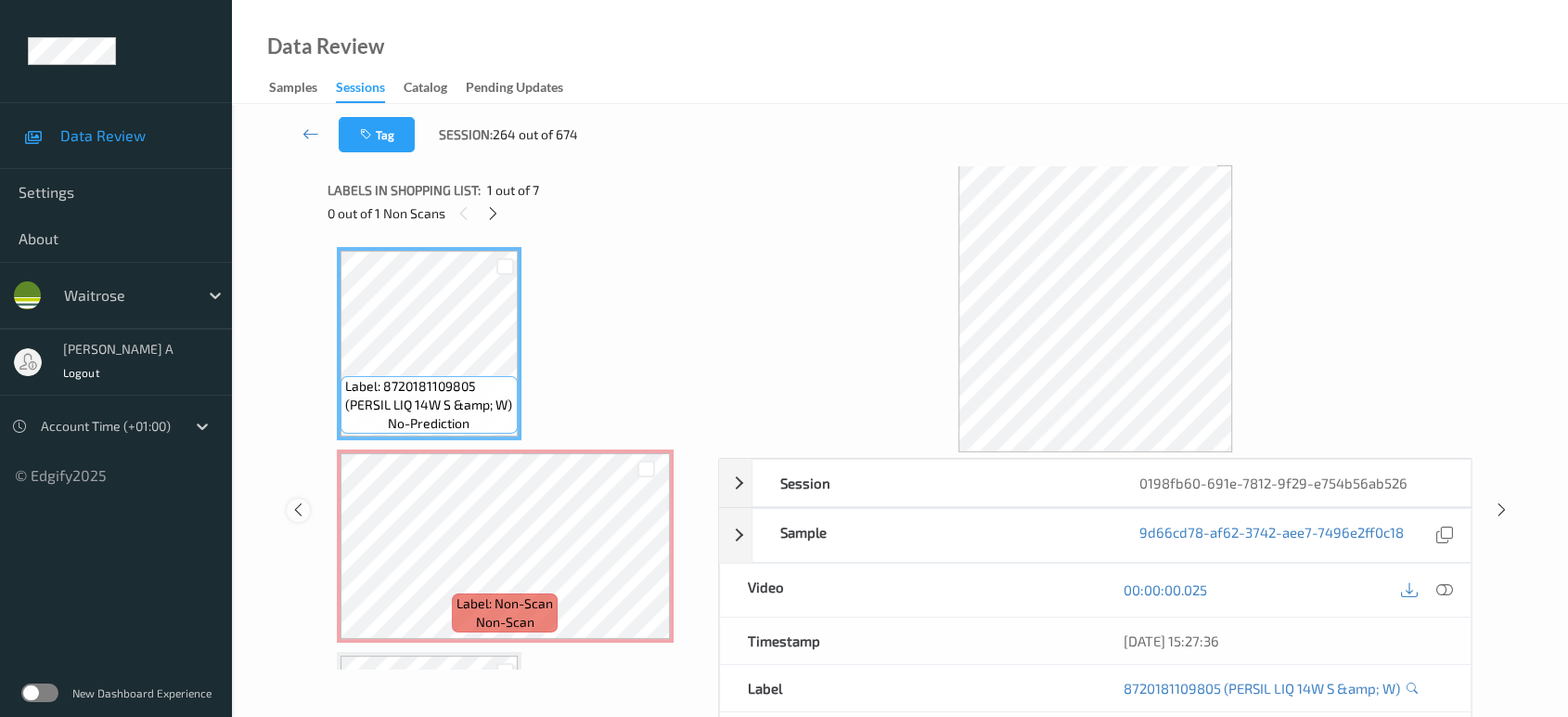
click at [303, 508] on icon at bounding box center [298, 509] width 16 height 17
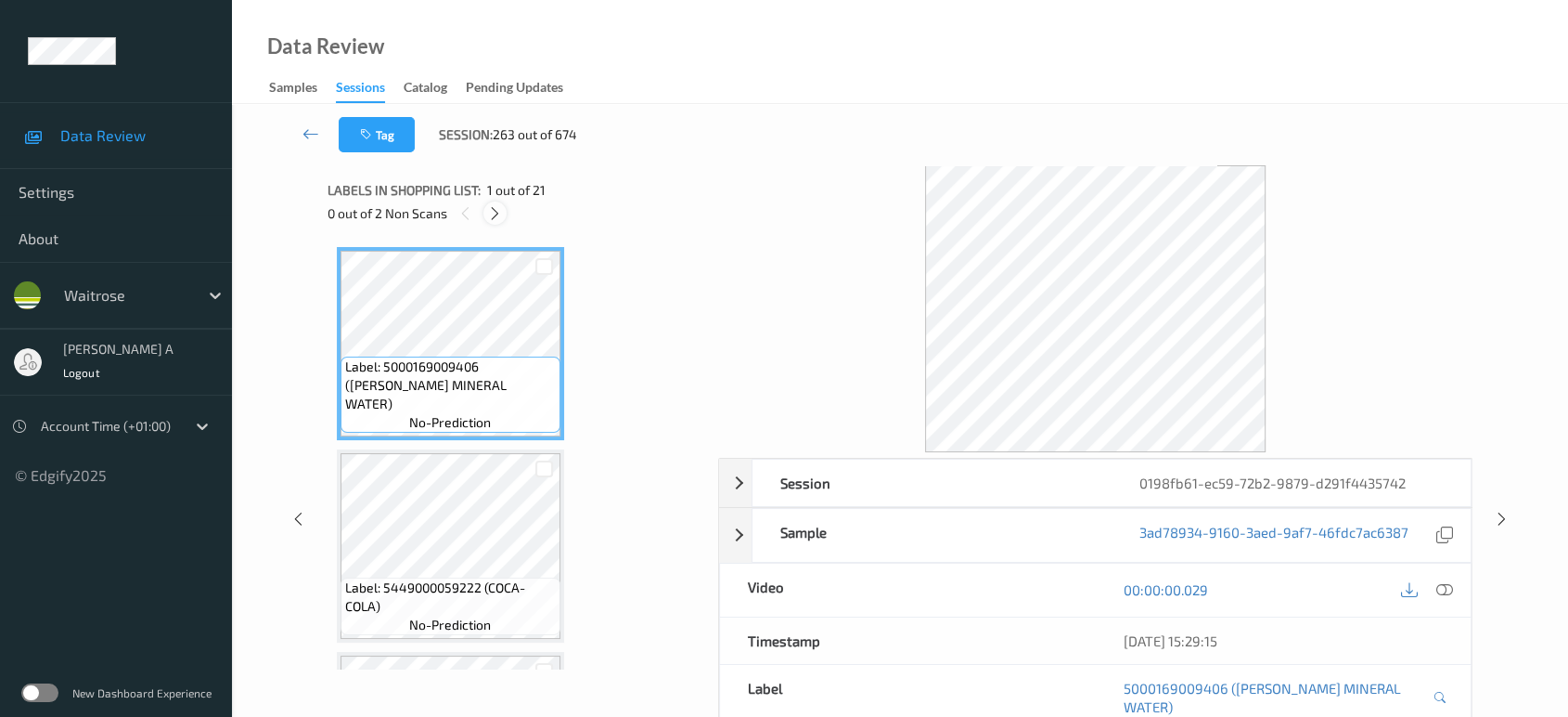
click at [501, 212] on icon at bounding box center [494, 213] width 16 height 17
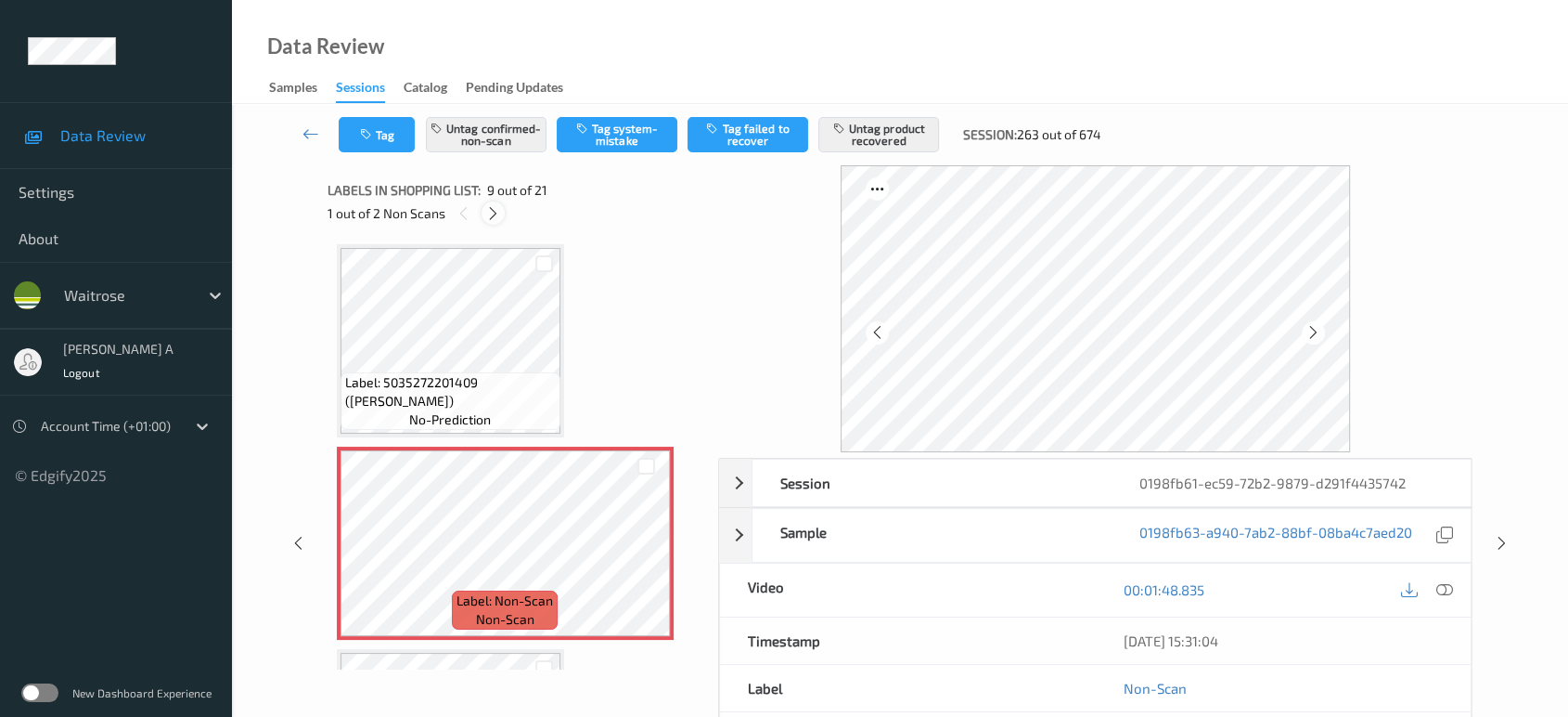
click at [501, 212] on div at bounding box center [492, 212] width 23 height 23
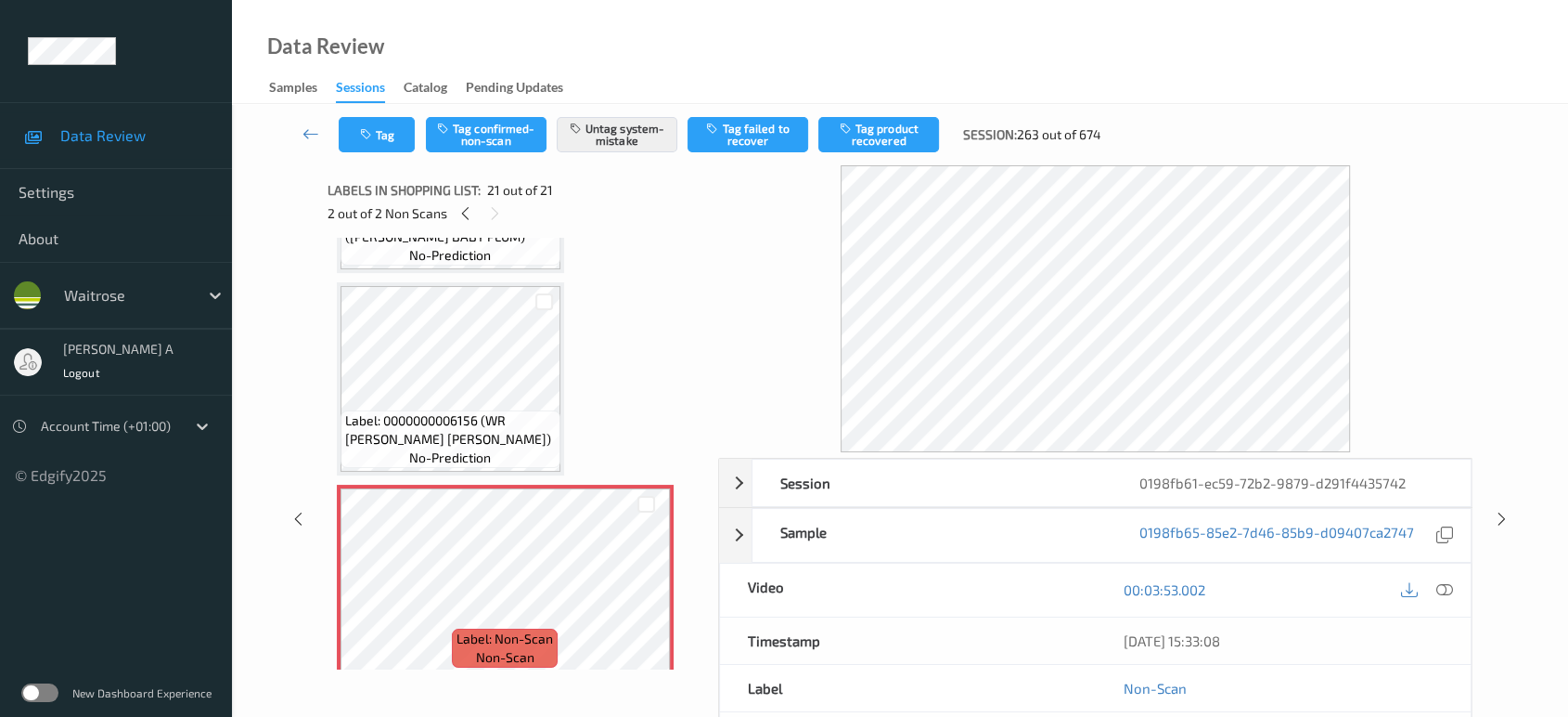
drag, startPoint x: 1495, startPoint y: 520, endPoint x: 1488, endPoint y: 502, distance: 19.3
click at [1495, 520] on icon at bounding box center [1502, 519] width 16 height 17
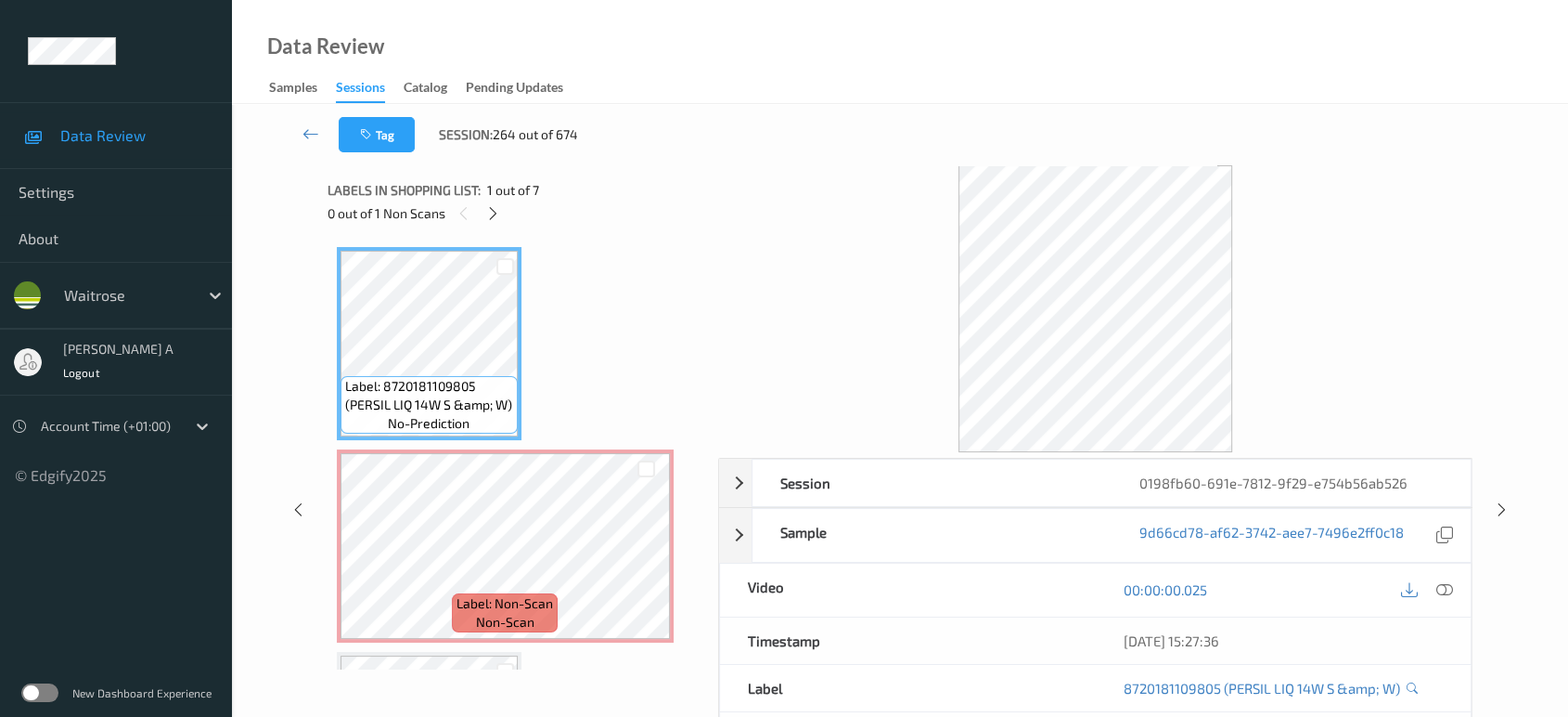
drag, startPoint x: 498, startPoint y: 218, endPoint x: 592, endPoint y: 369, distance: 177.9
click at [497, 218] on icon at bounding box center [492, 213] width 16 height 17
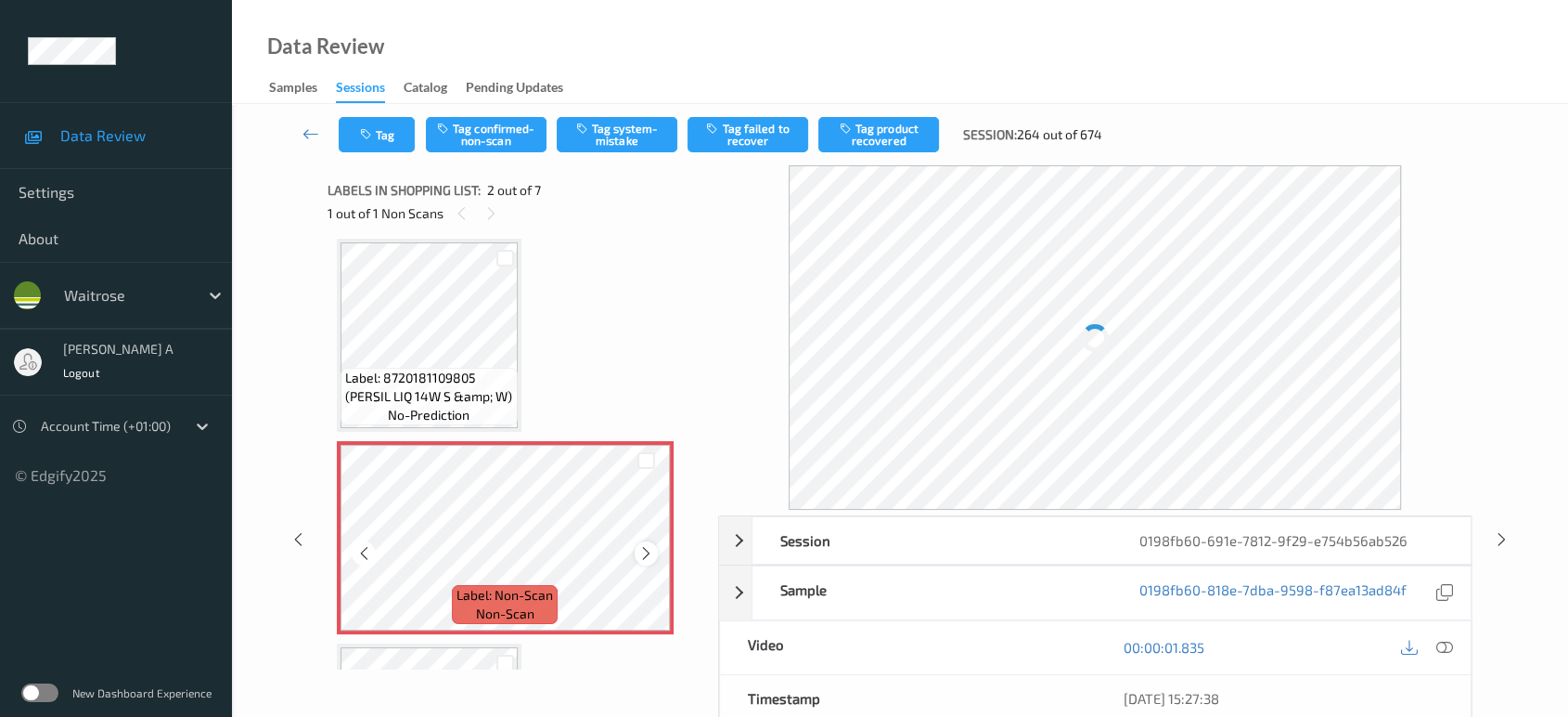
click at [643, 545] on icon at bounding box center [646, 553] width 16 height 17
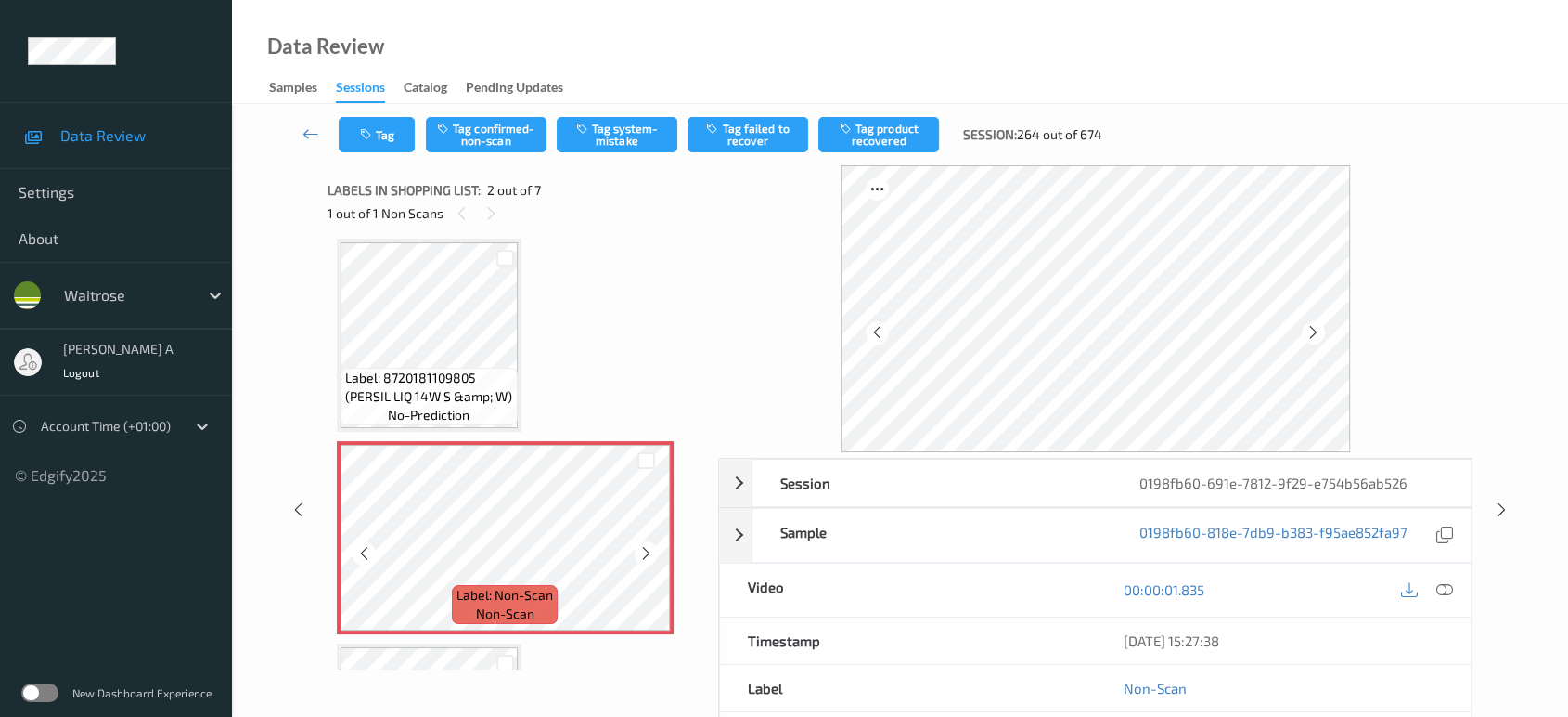
click at [643, 545] on icon at bounding box center [646, 553] width 16 height 17
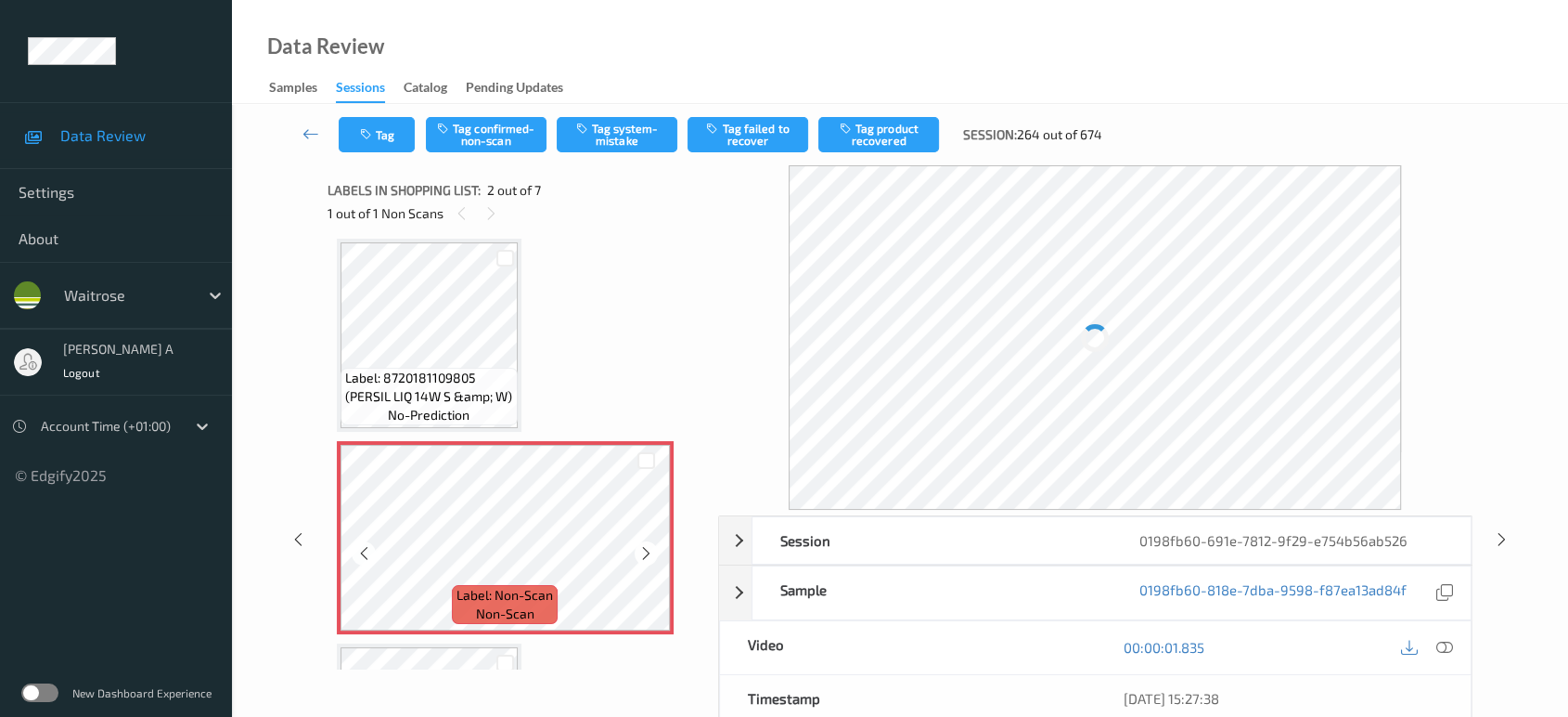
click at [643, 545] on icon at bounding box center [646, 553] width 16 height 17
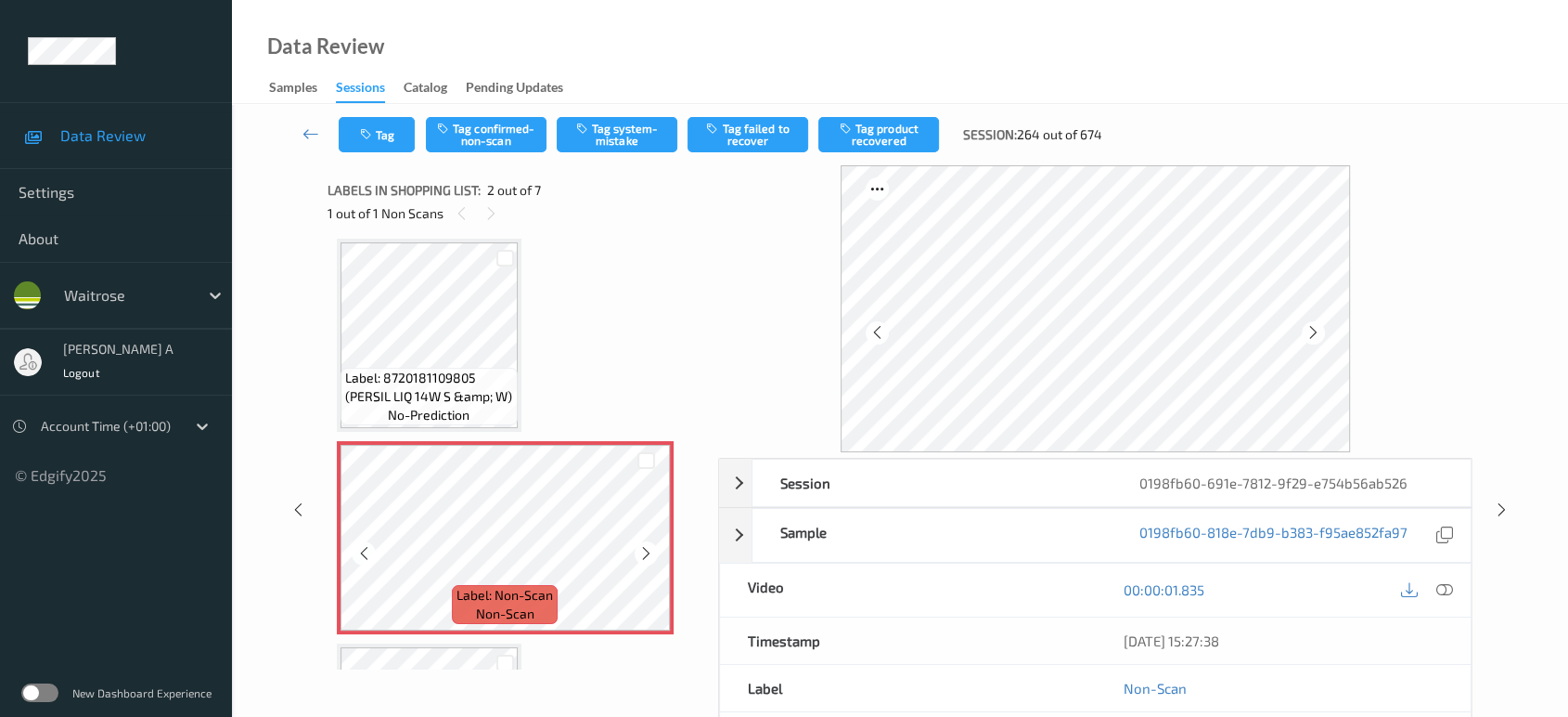
click at [643, 545] on icon at bounding box center [646, 553] width 16 height 17
click at [643, 546] on icon at bounding box center [646, 553] width 16 height 17
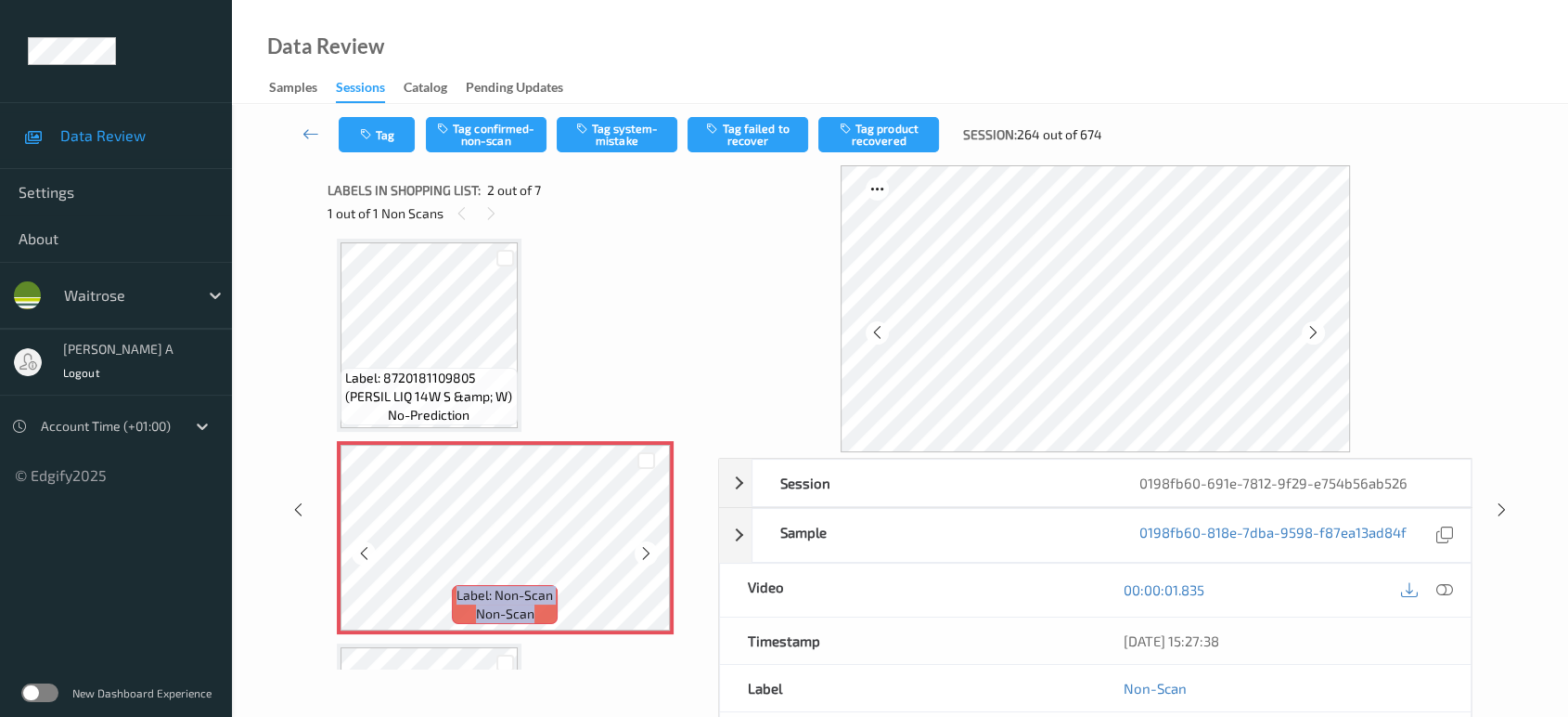
click at [643, 546] on icon at bounding box center [646, 553] width 16 height 17
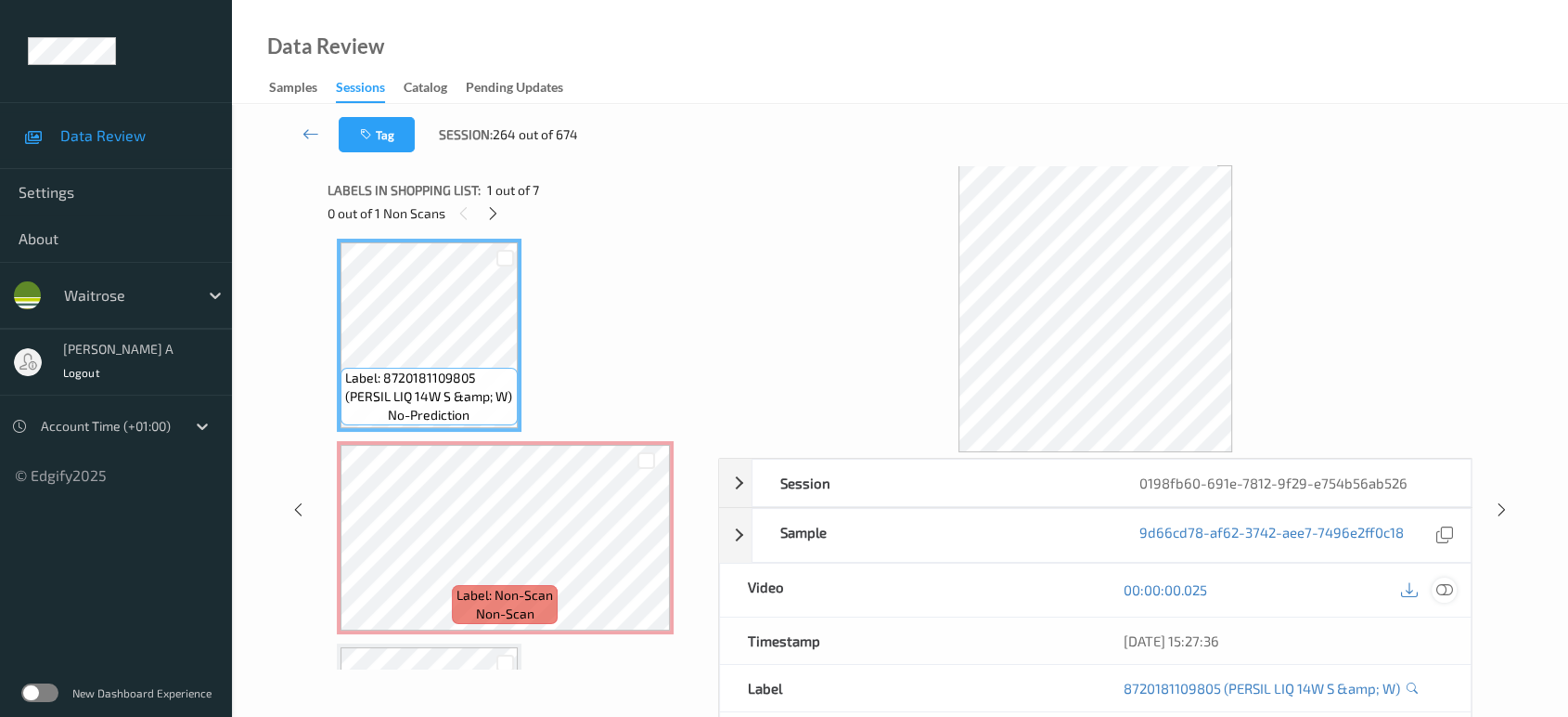
click at [1444, 592] on icon at bounding box center [1445, 590] width 17 height 17
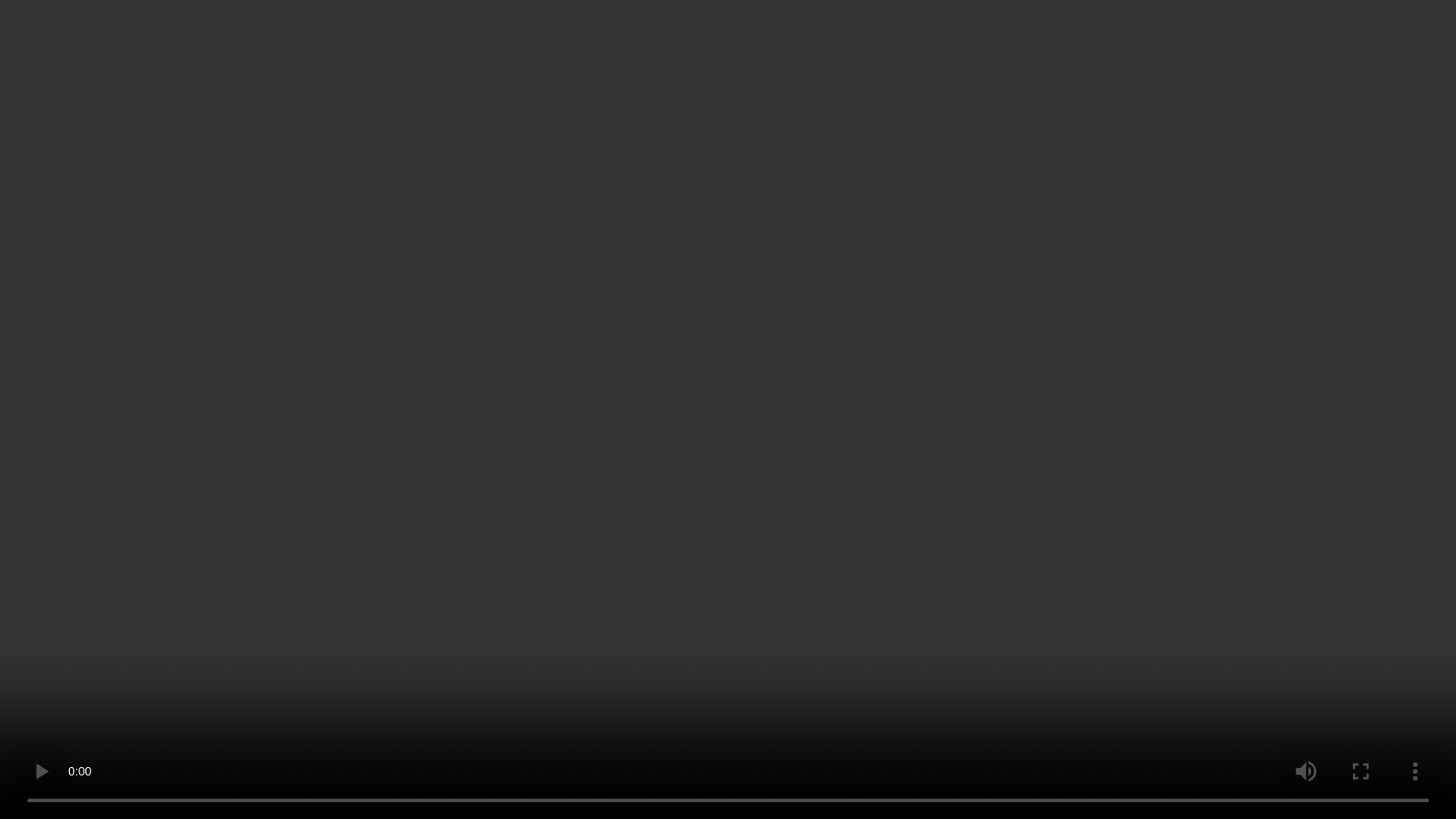
click at [606, 355] on video at bounding box center [728, 409] width 1456 height 819
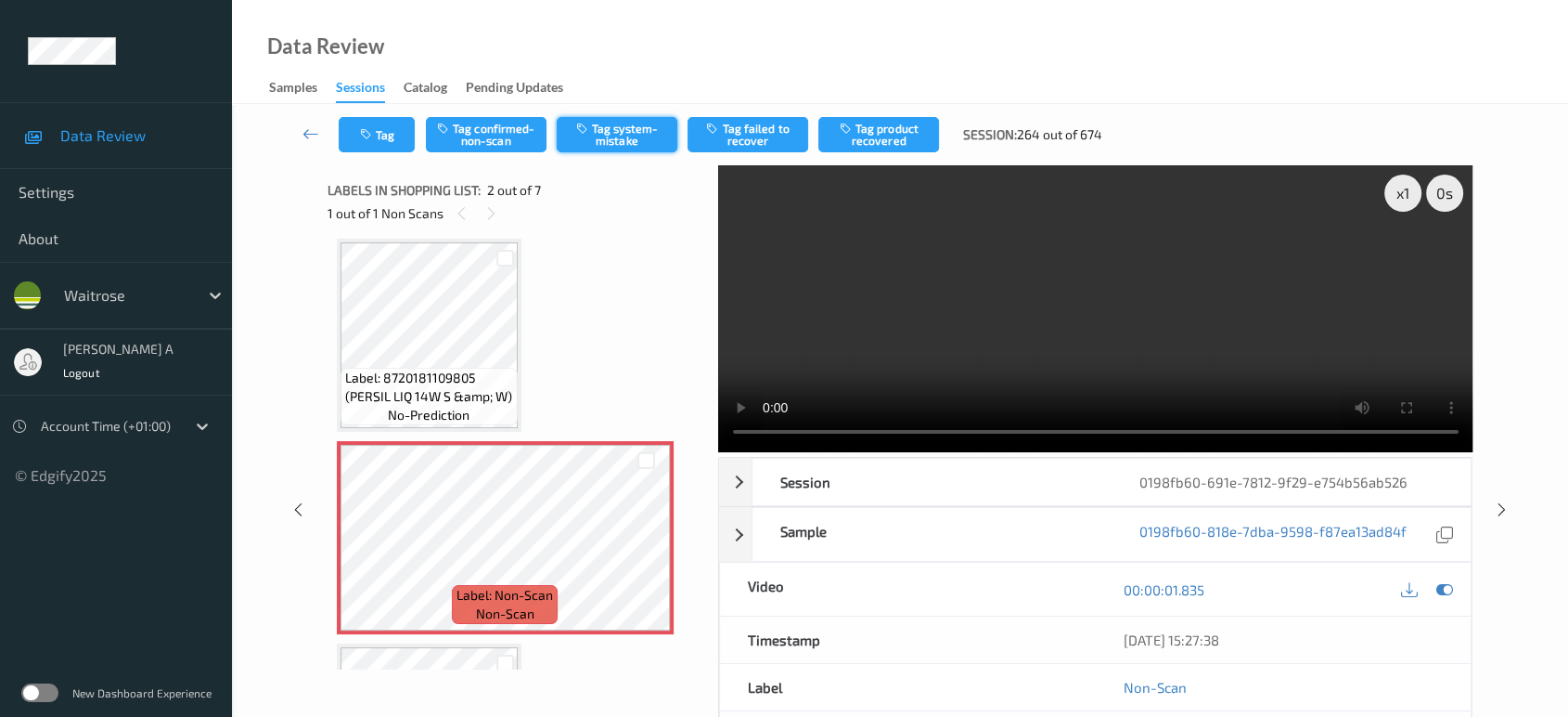
click at [618, 136] on button "Tag system-mistake" at bounding box center [617, 135] width 121 height 36
click at [398, 138] on button "Tag" at bounding box center [376, 135] width 76 height 36
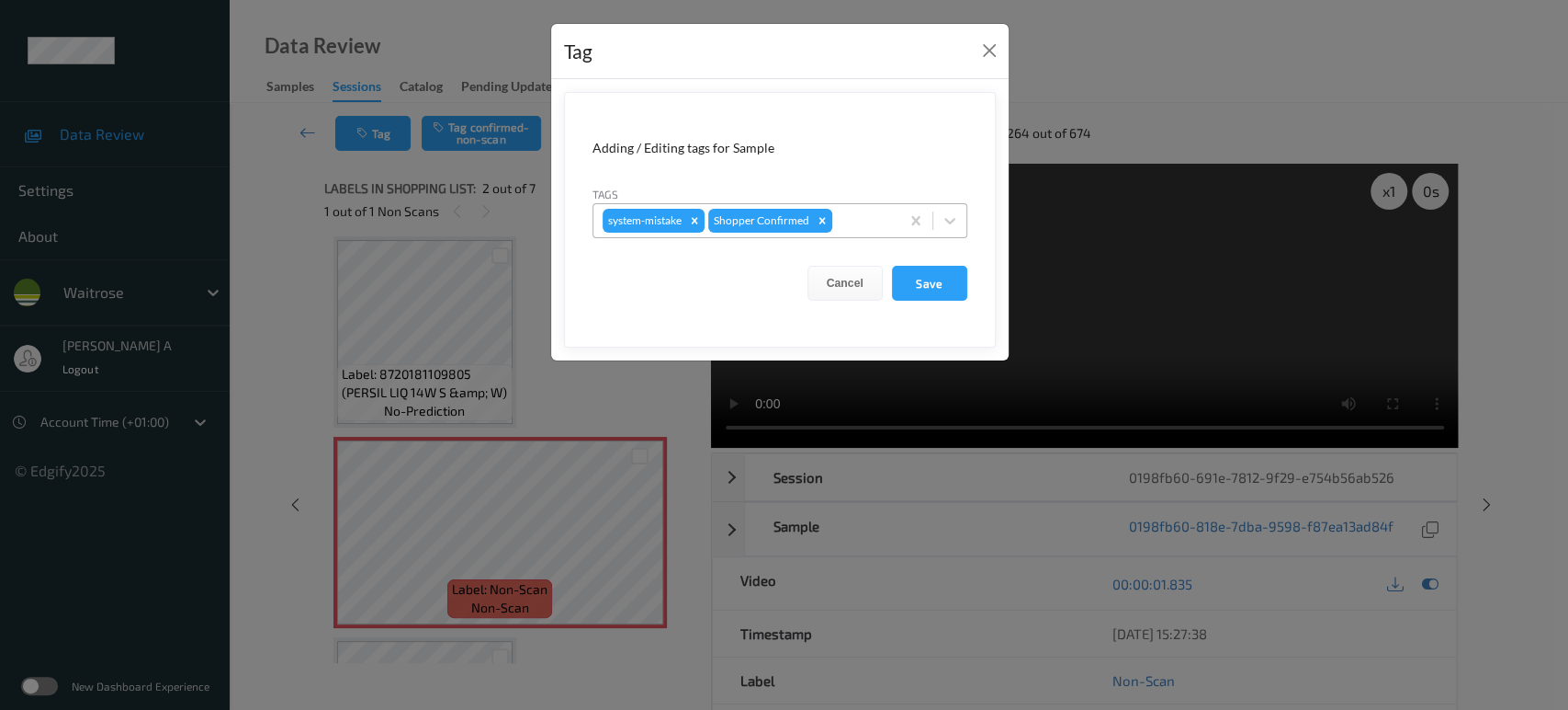
click at [875, 221] on div at bounding box center [863, 220] width 55 height 22
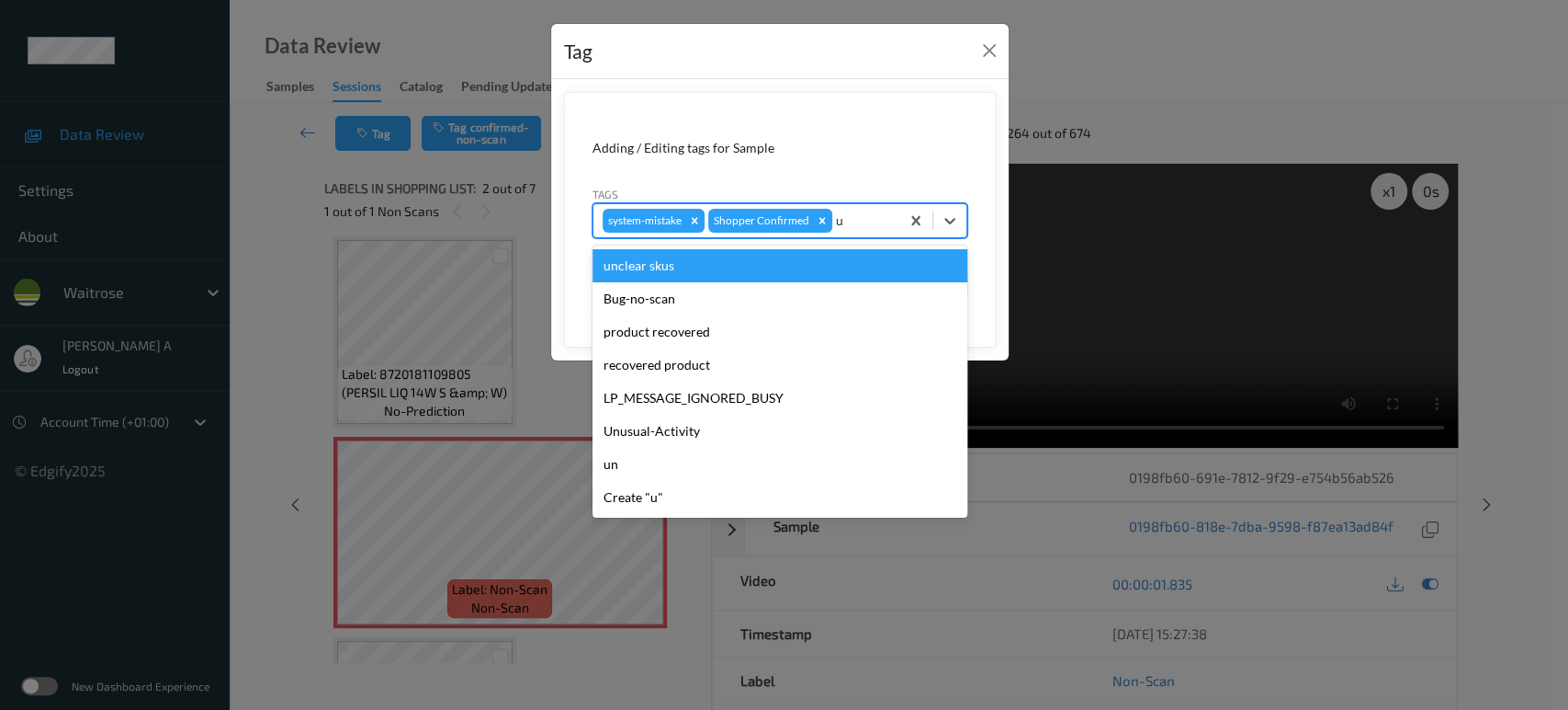
type input "un"
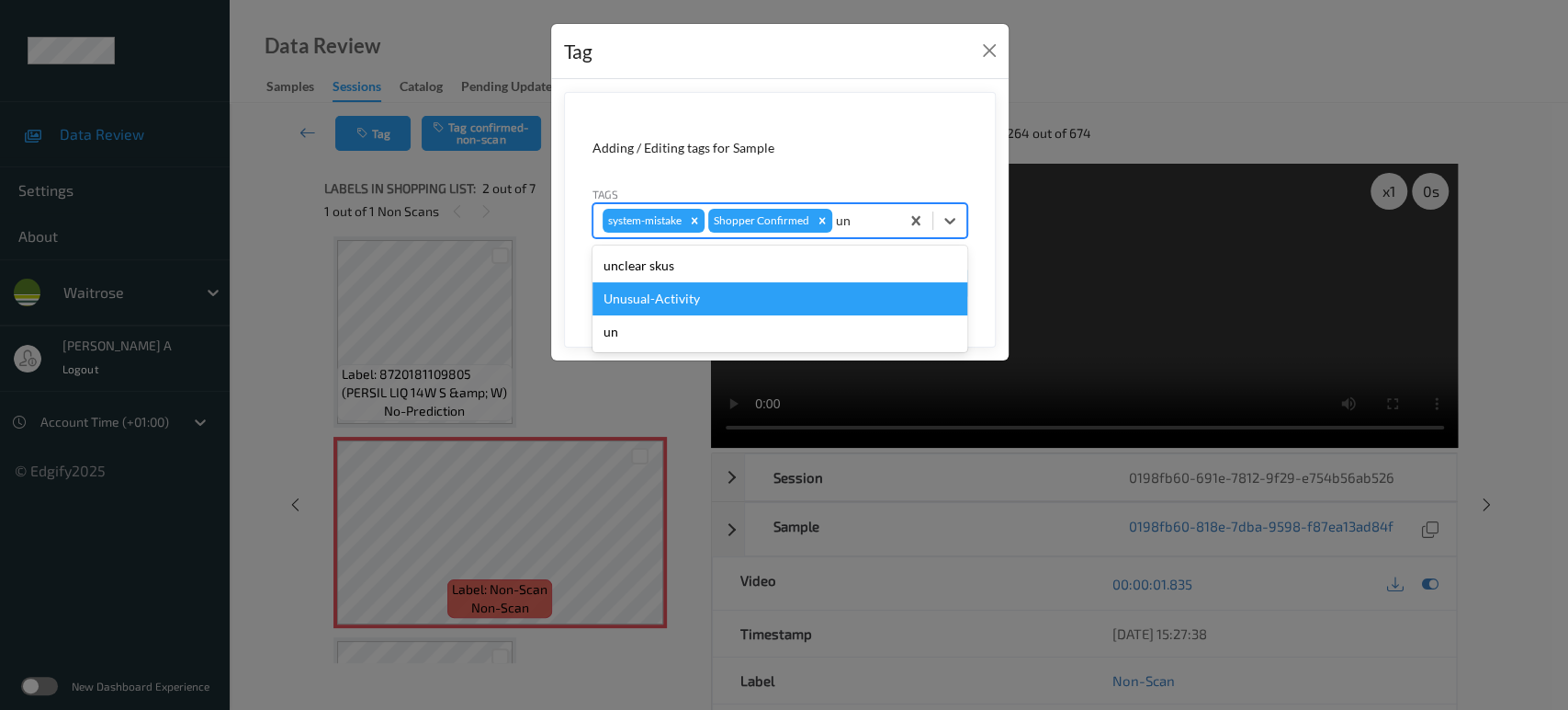
click at [775, 283] on div "Unusual-Activity" at bounding box center [779, 299] width 375 height 33
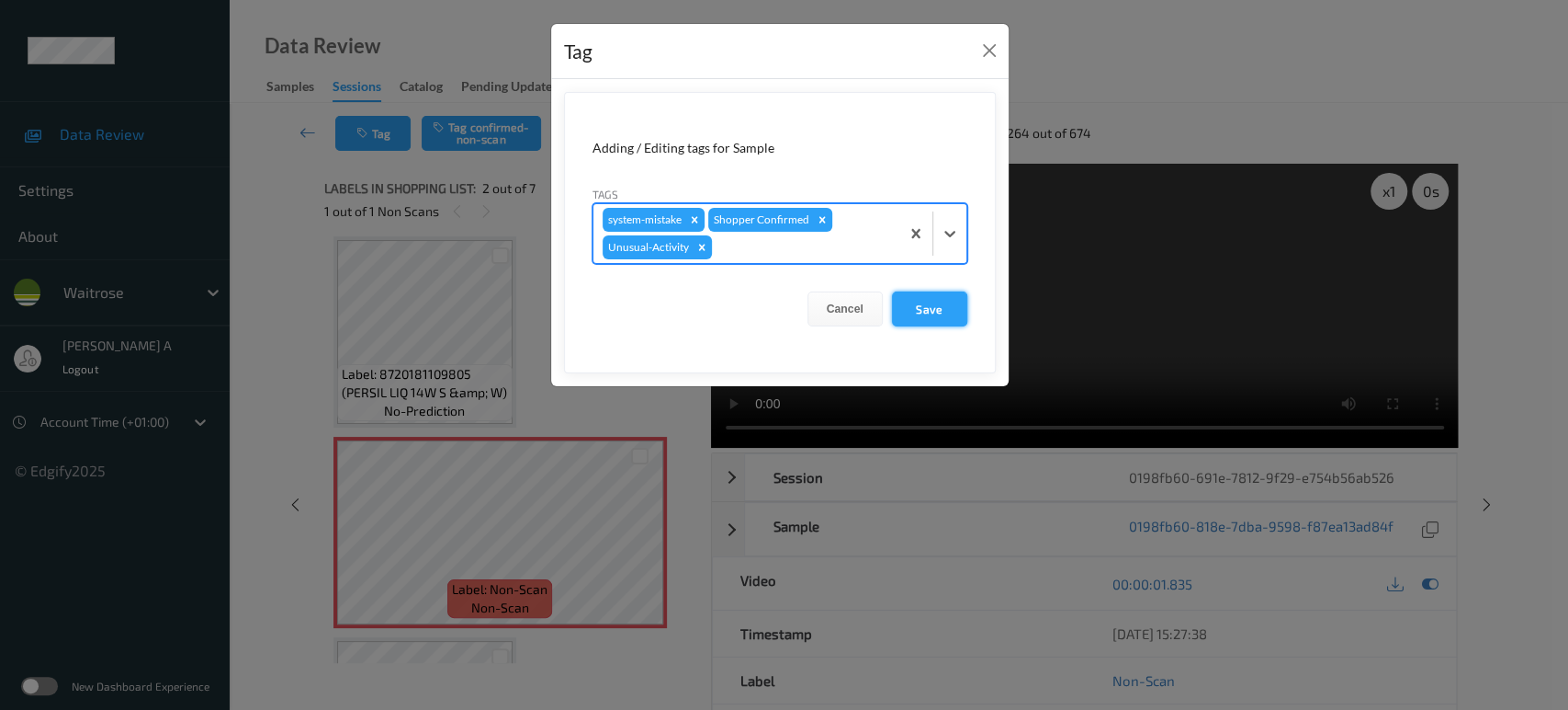
click at [905, 311] on button "Save" at bounding box center [929, 309] width 75 height 35
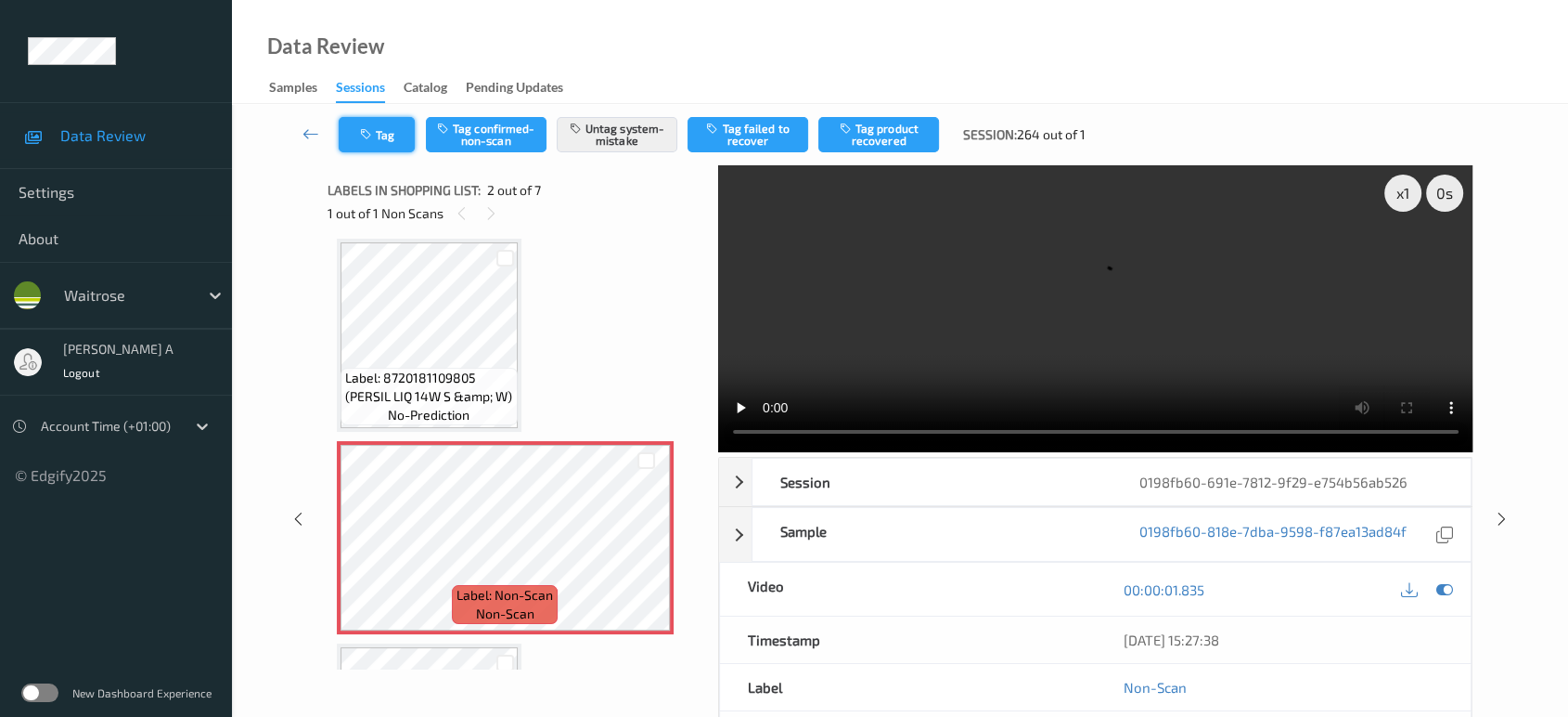
click at [361, 128] on icon "button" at bounding box center [367, 135] width 16 height 13
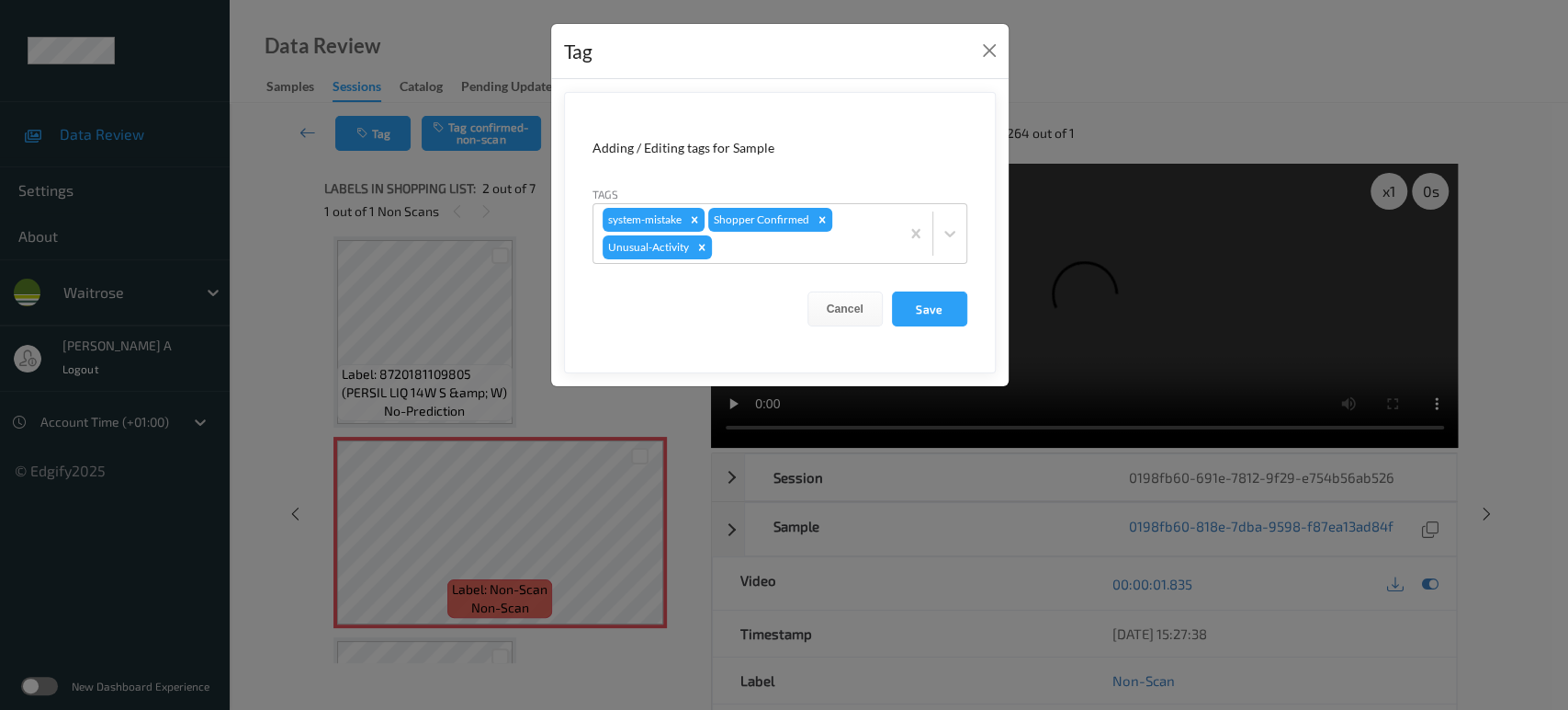
click at [701, 248] on icon "Remove Unusual-Activity" at bounding box center [701, 246] width 6 height 6
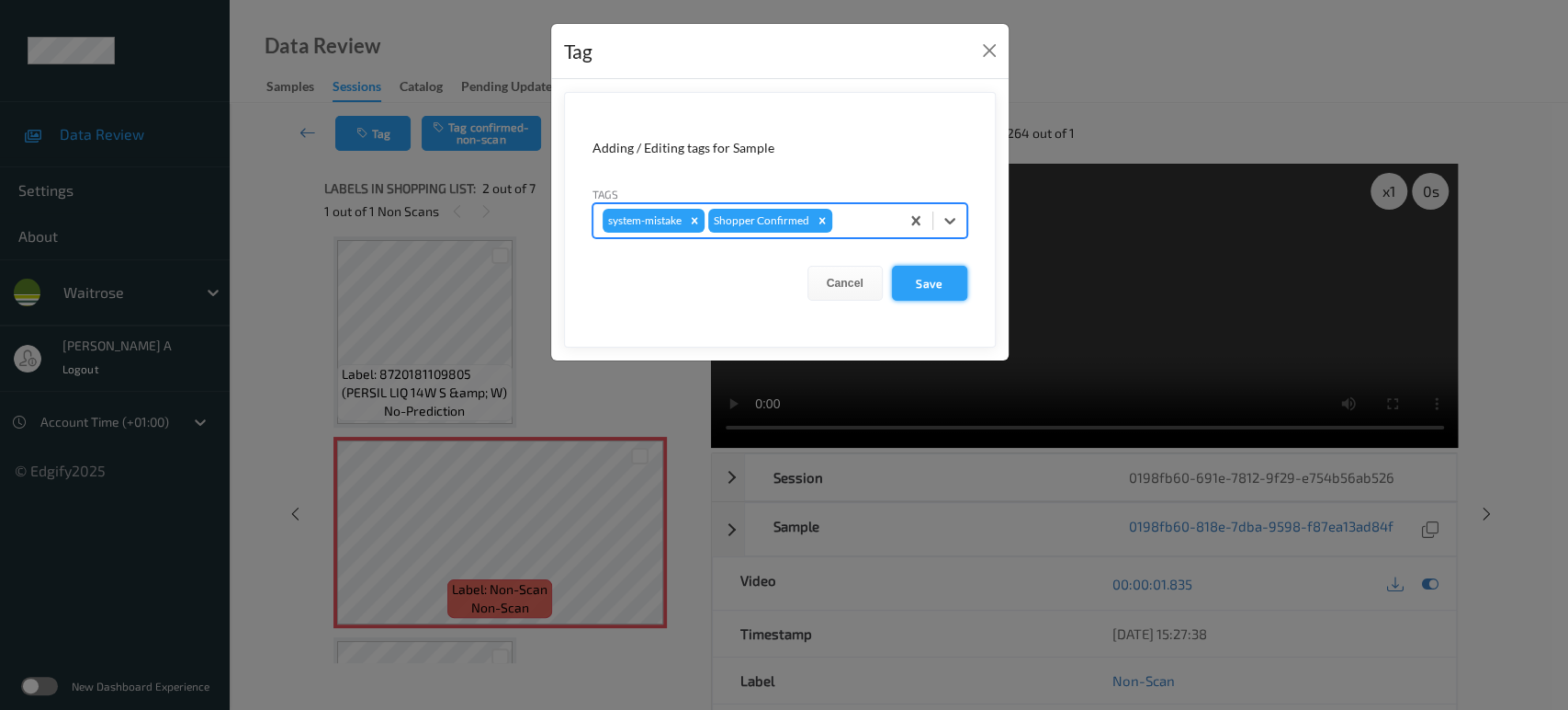
click at [933, 286] on button "Save" at bounding box center [929, 283] width 75 height 35
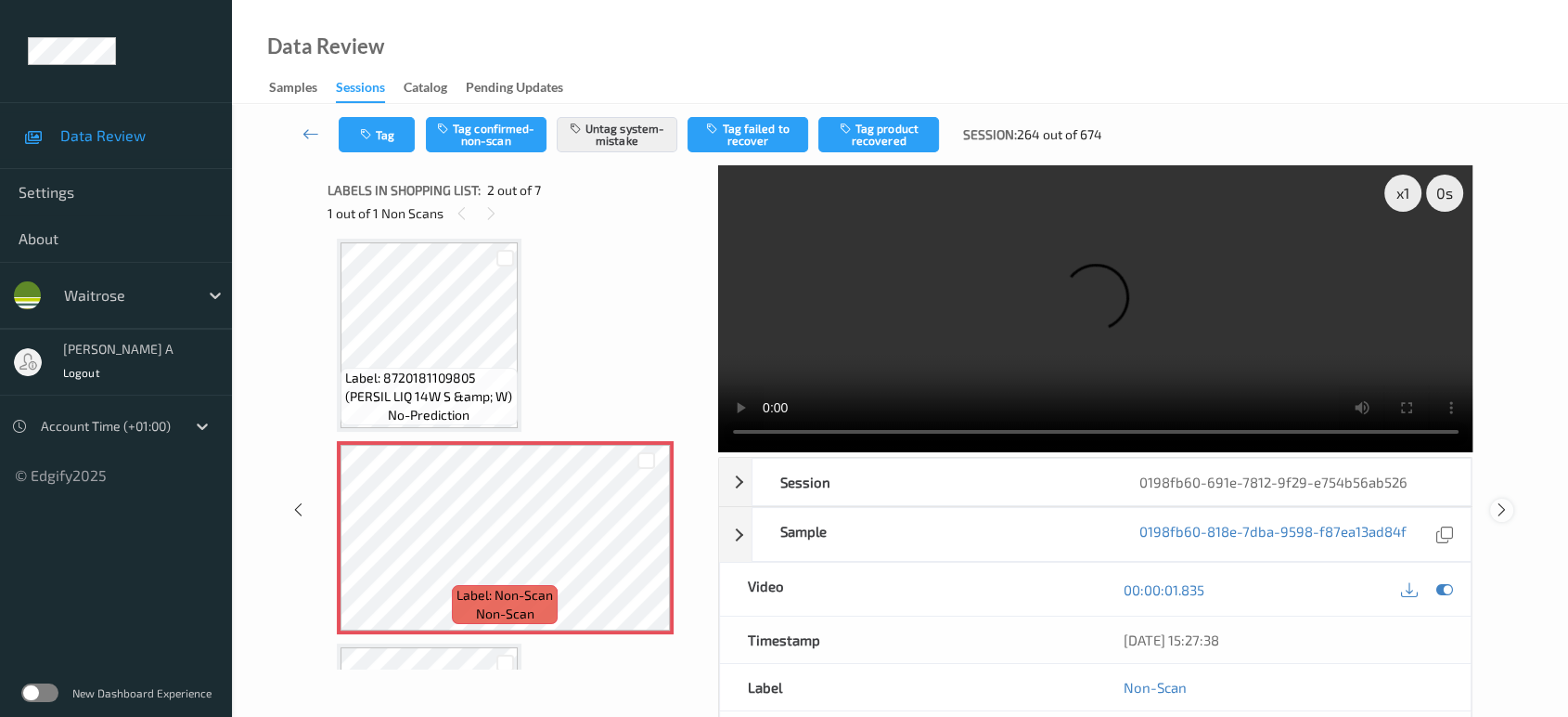
click at [1498, 501] on icon at bounding box center [1502, 509] width 16 height 17
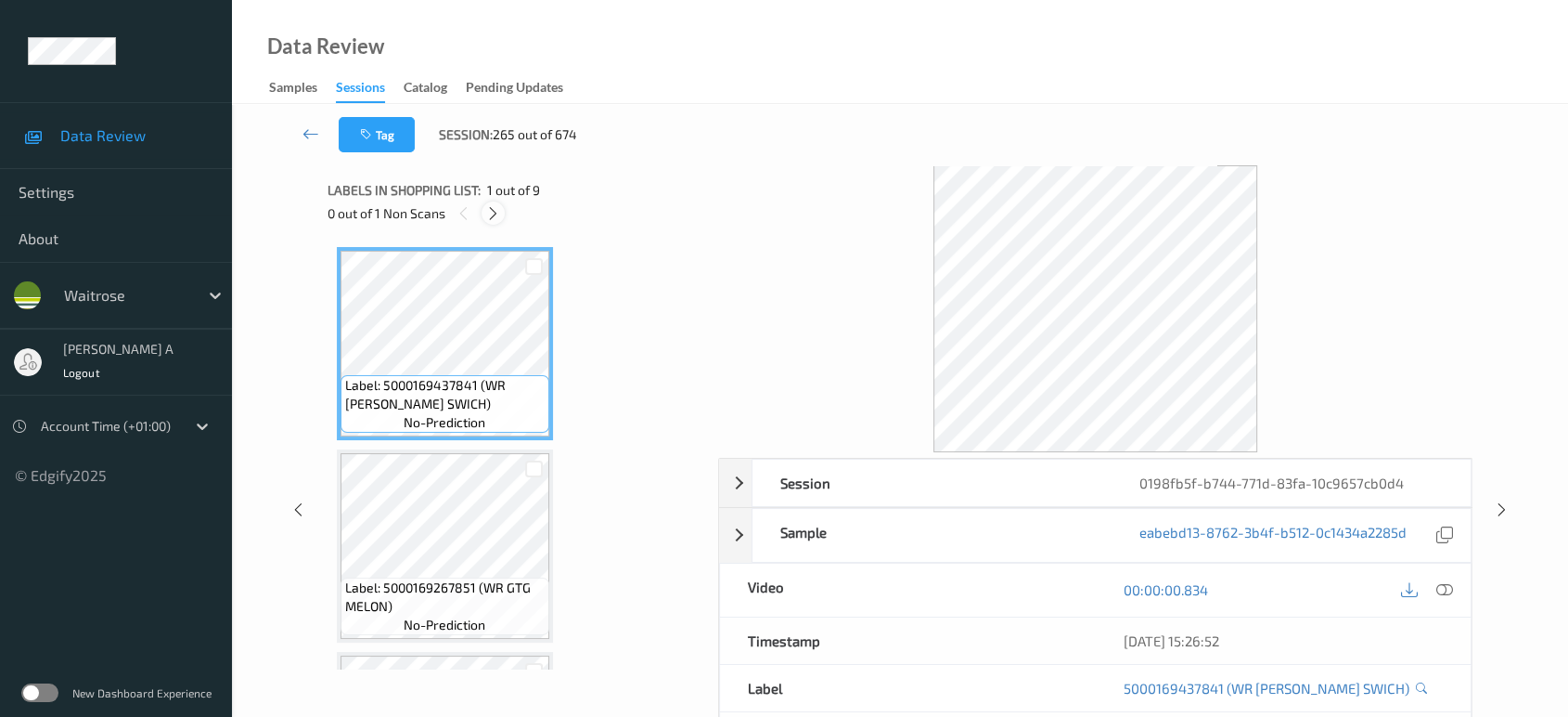
click at [500, 207] on icon at bounding box center [492, 213] width 16 height 17
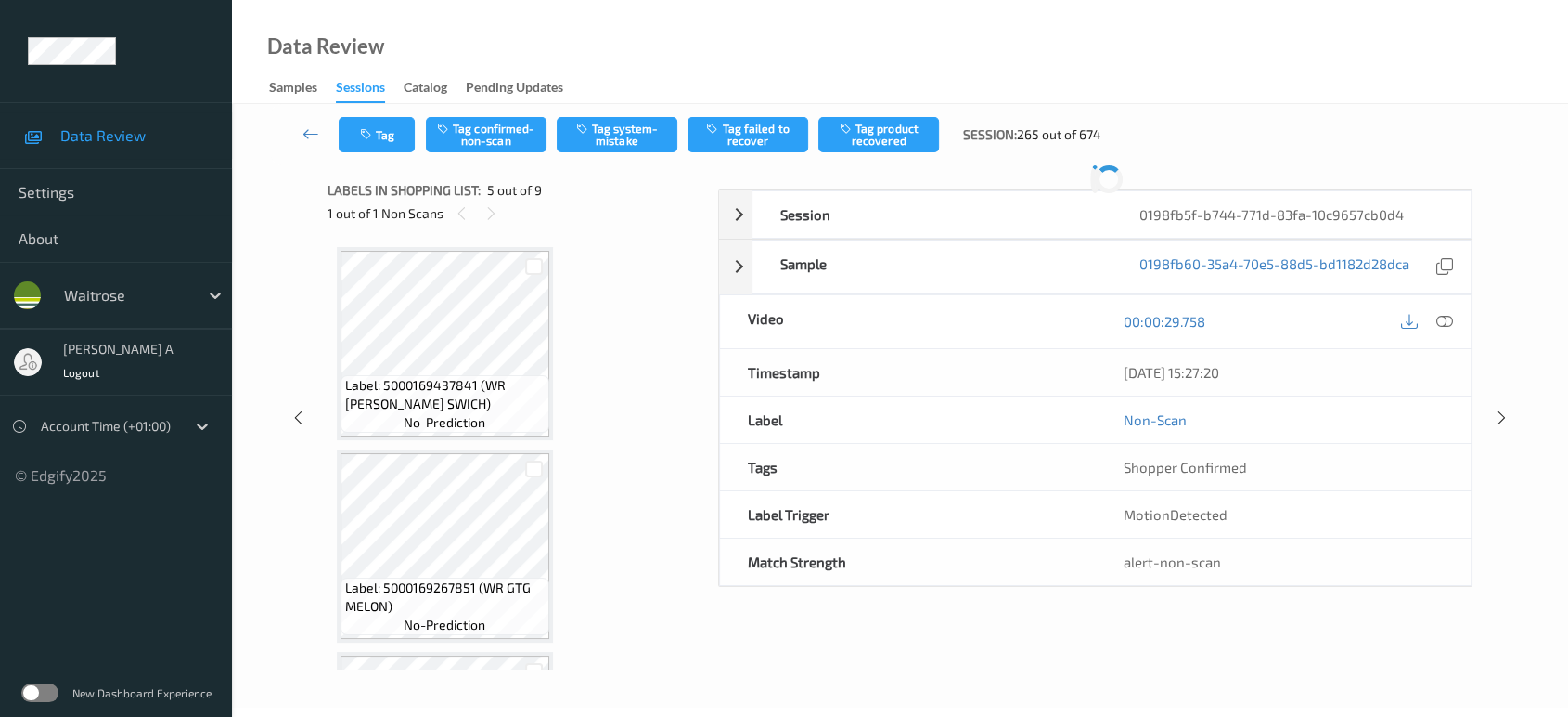
scroll to position [613, 0]
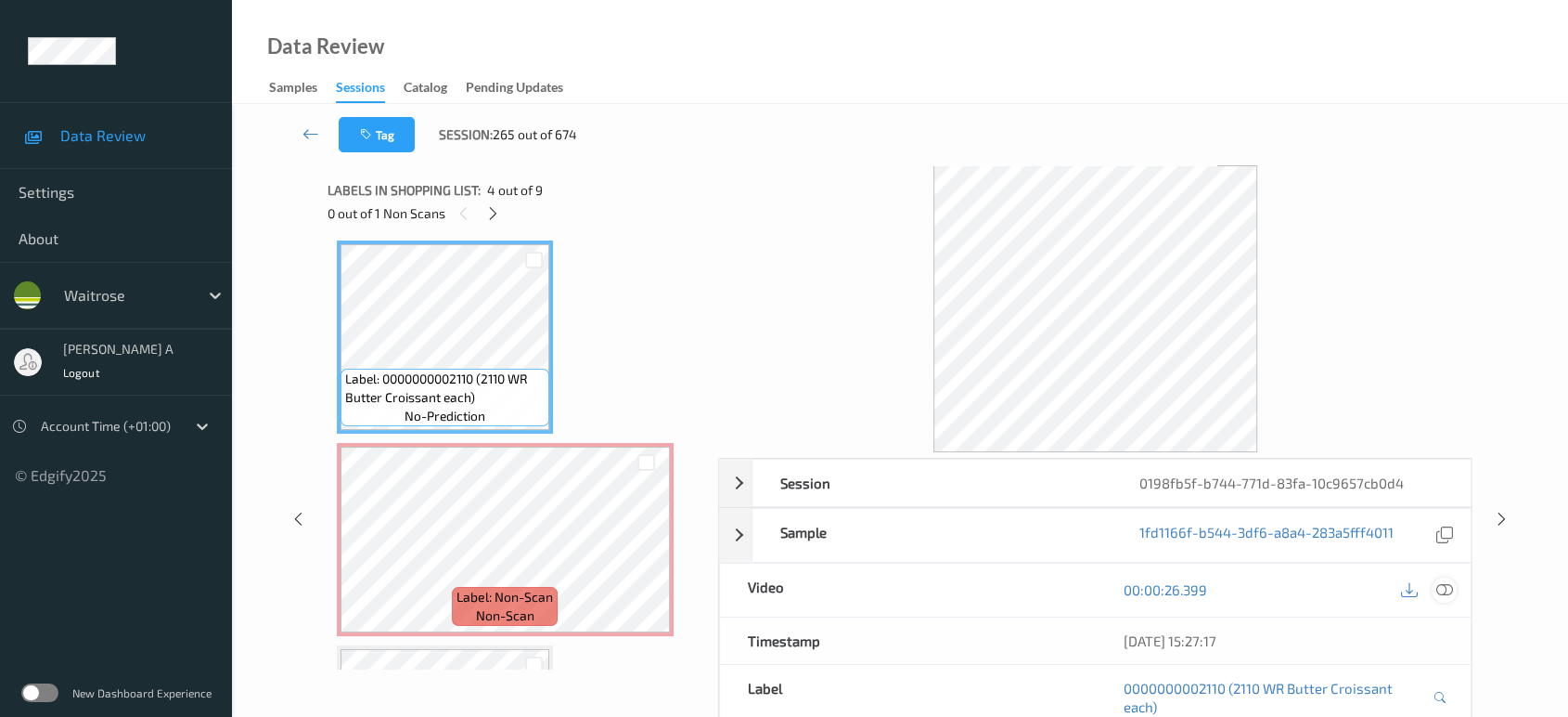
click at [1444, 587] on icon at bounding box center [1445, 590] width 17 height 17
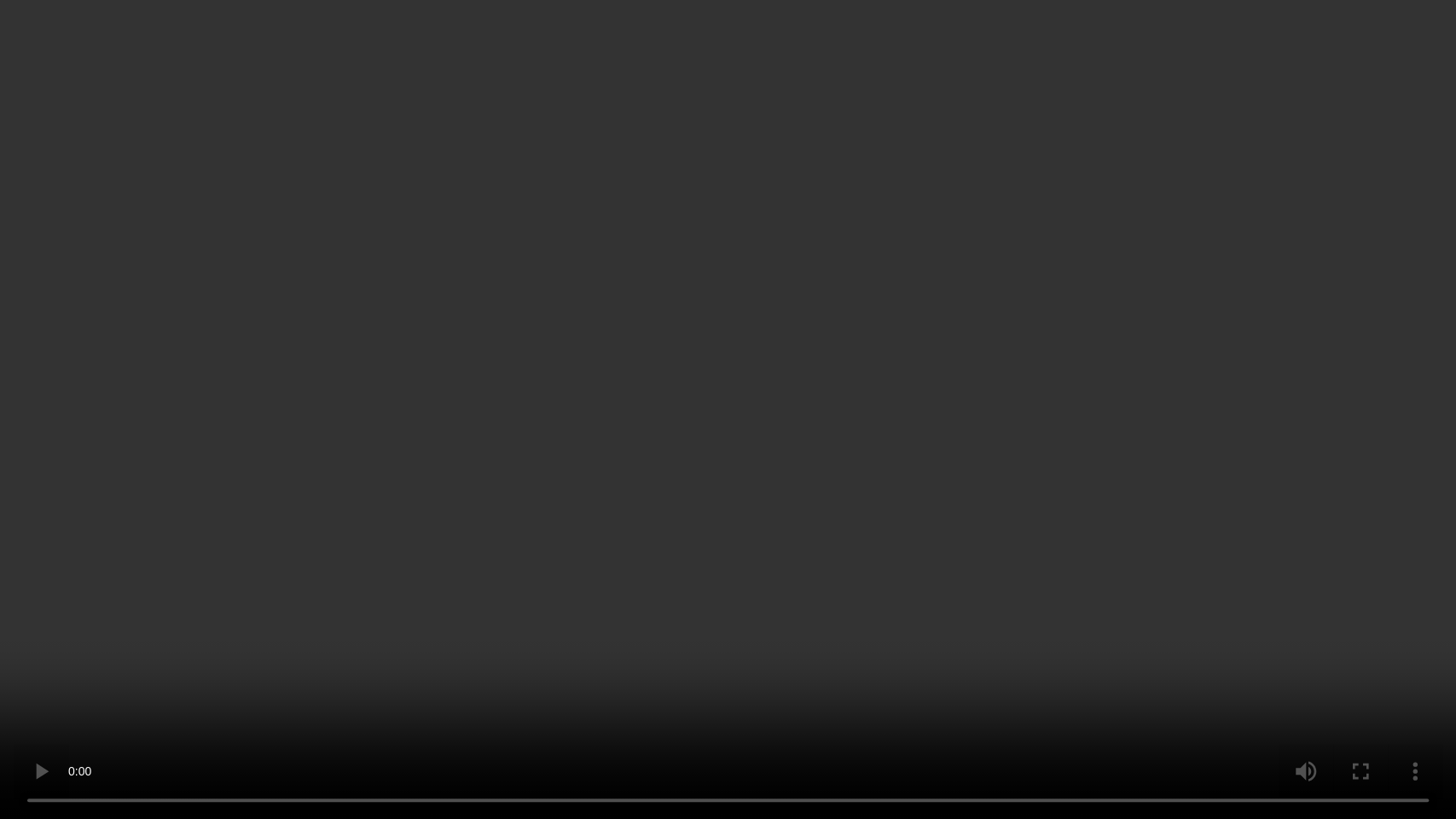
click at [604, 319] on video at bounding box center [728, 409] width 1456 height 819
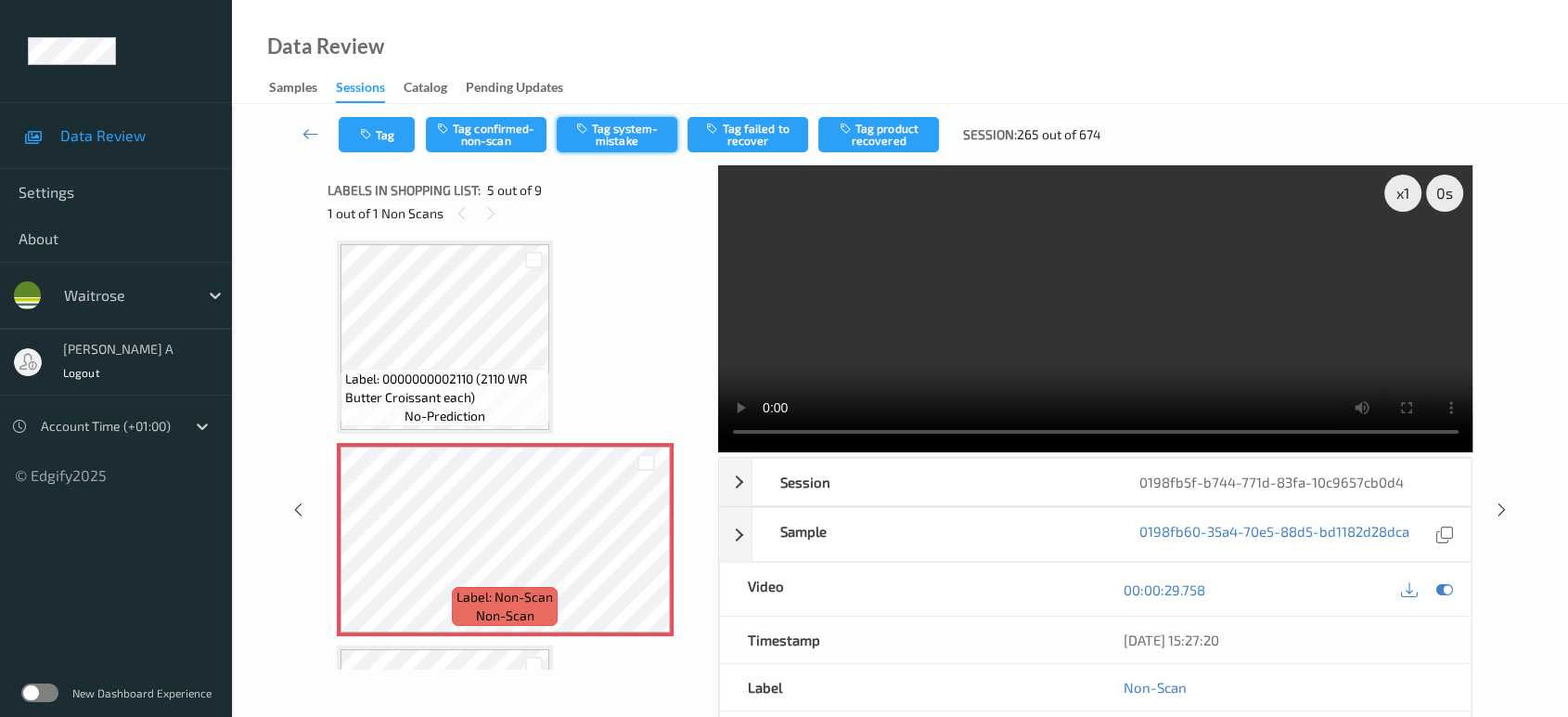
click at [616, 144] on button "Tag system-mistake" at bounding box center [617, 135] width 121 height 36
click at [386, 144] on button "Tag" at bounding box center [376, 135] width 76 height 36
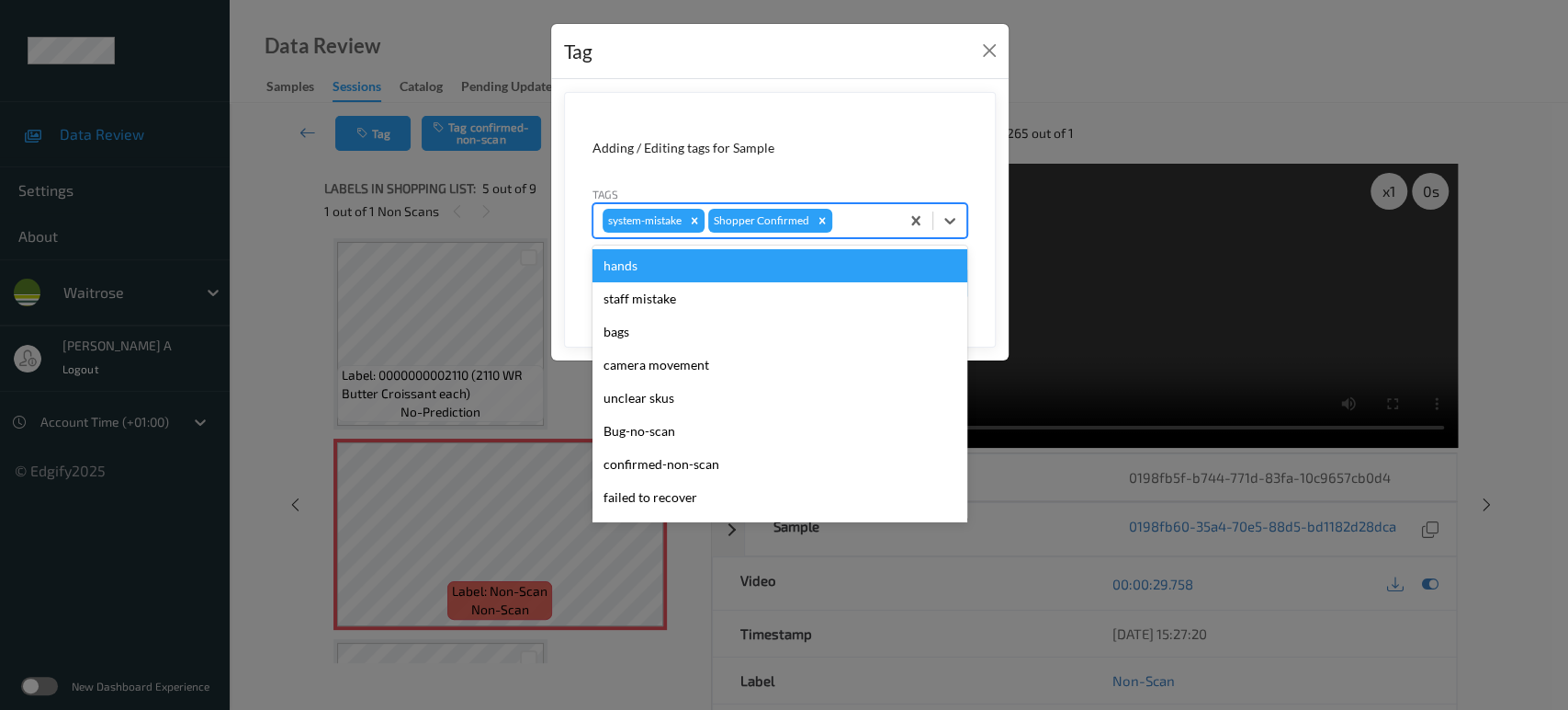
click at [862, 225] on div at bounding box center [863, 220] width 55 height 22
type input "un"
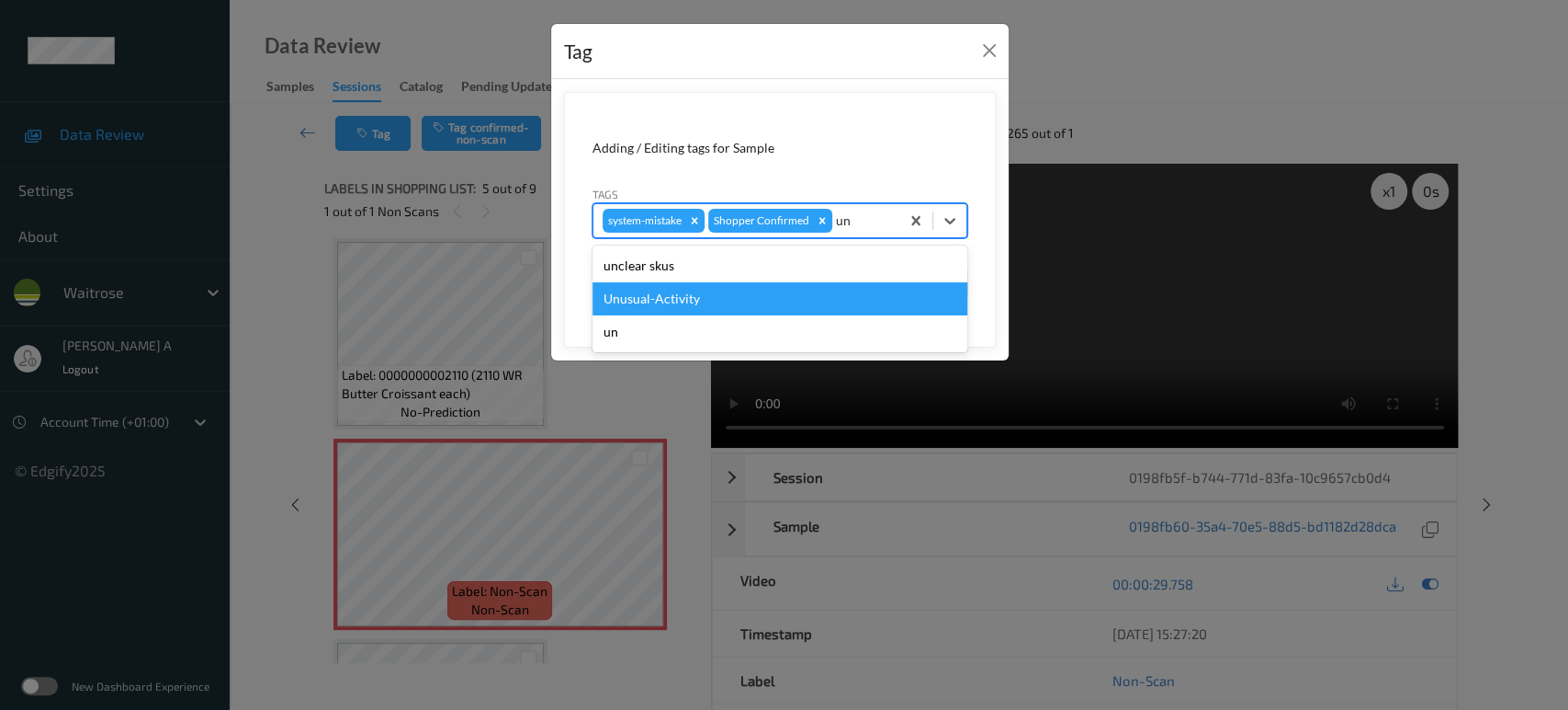
click at [759, 300] on div "Unusual-Activity" at bounding box center [779, 299] width 375 height 33
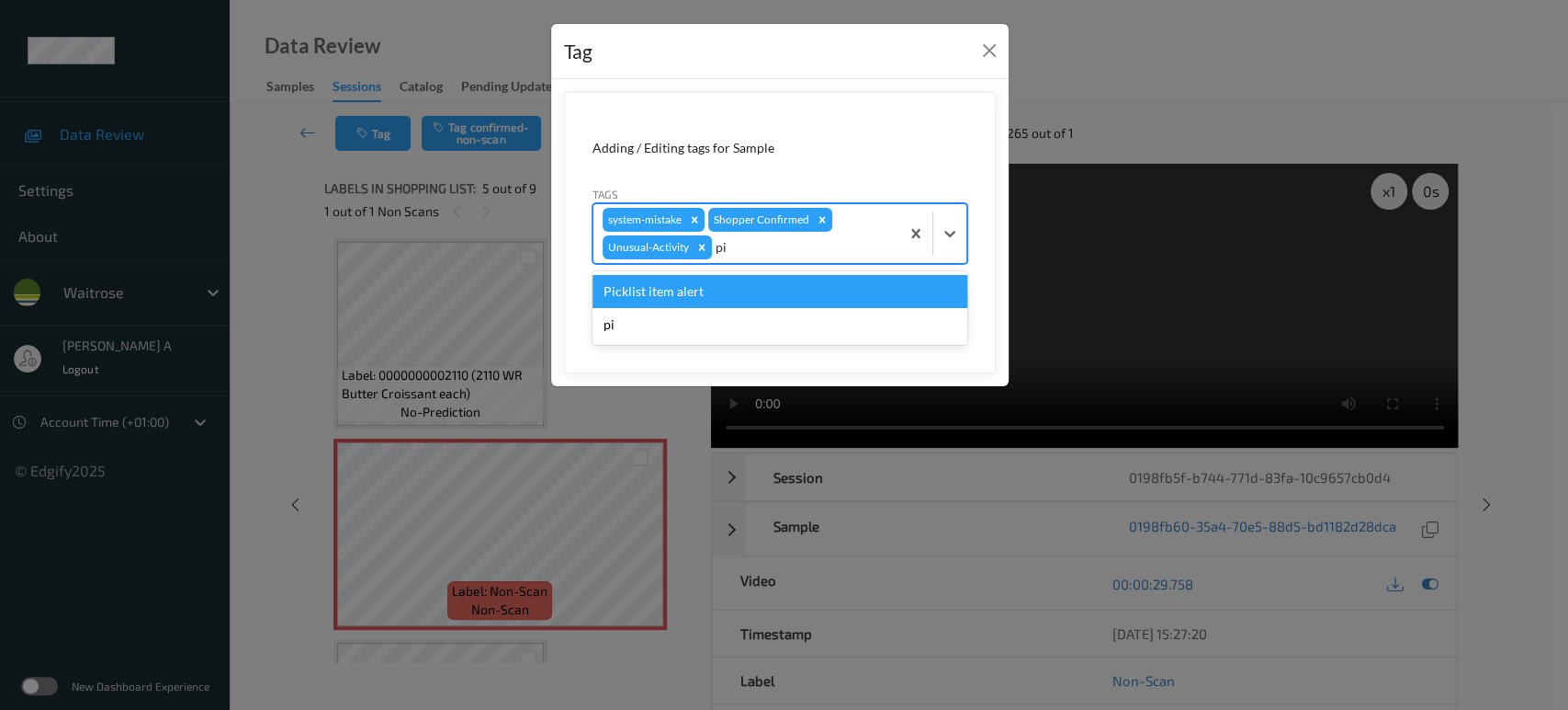
type input "pic"
click at [759, 300] on div "Picklist item alert" at bounding box center [779, 292] width 375 height 33
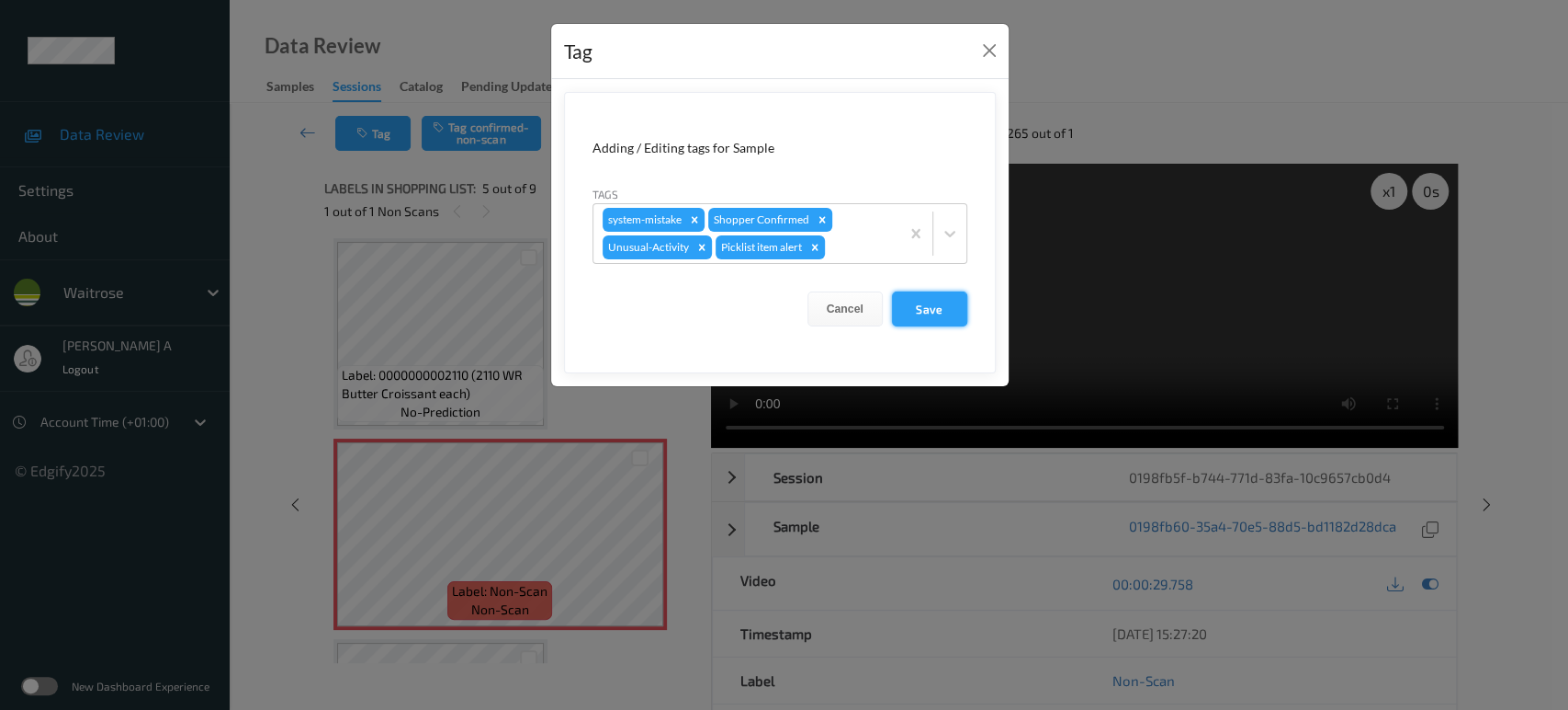
click at [910, 316] on button "Save" at bounding box center [929, 309] width 75 height 35
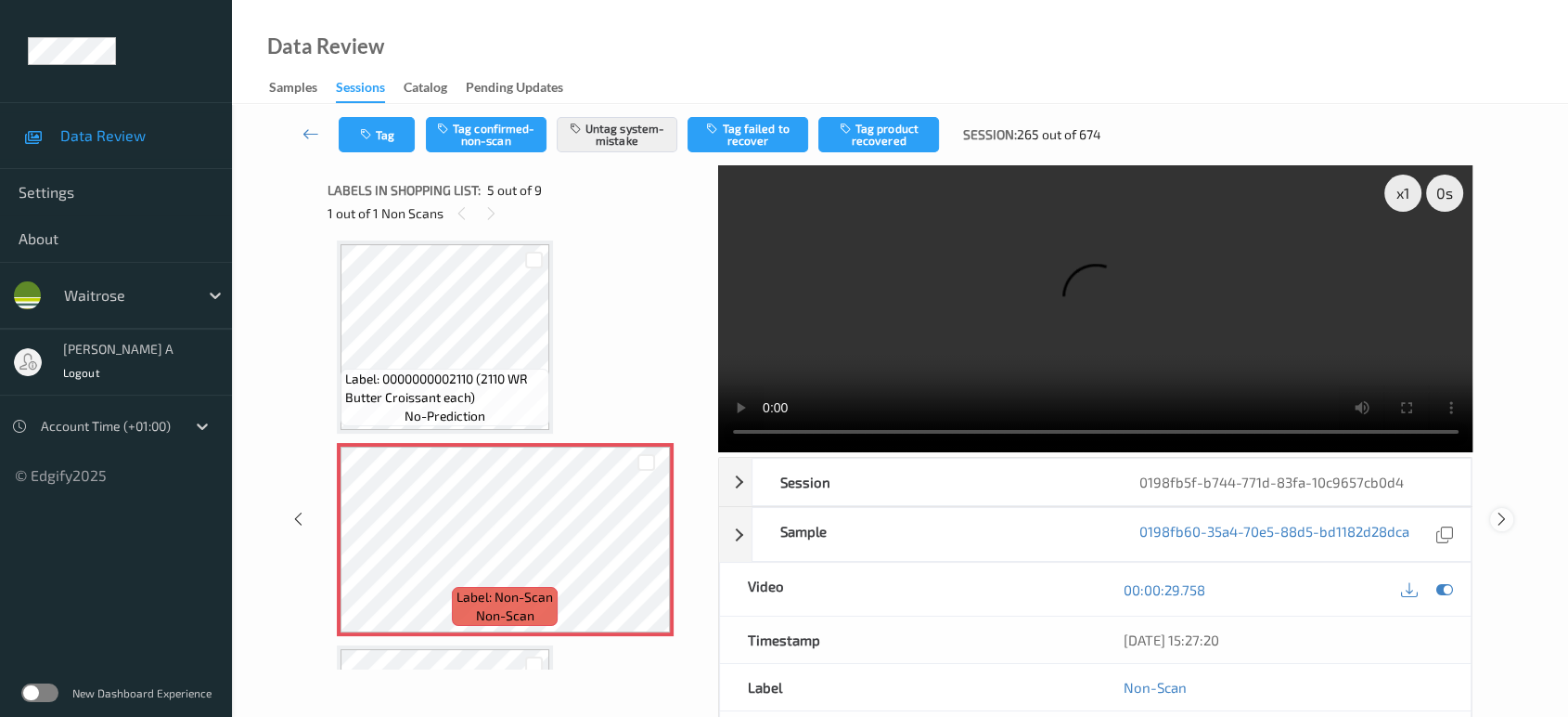
click at [1504, 510] on icon at bounding box center [1502, 519] width 16 height 17
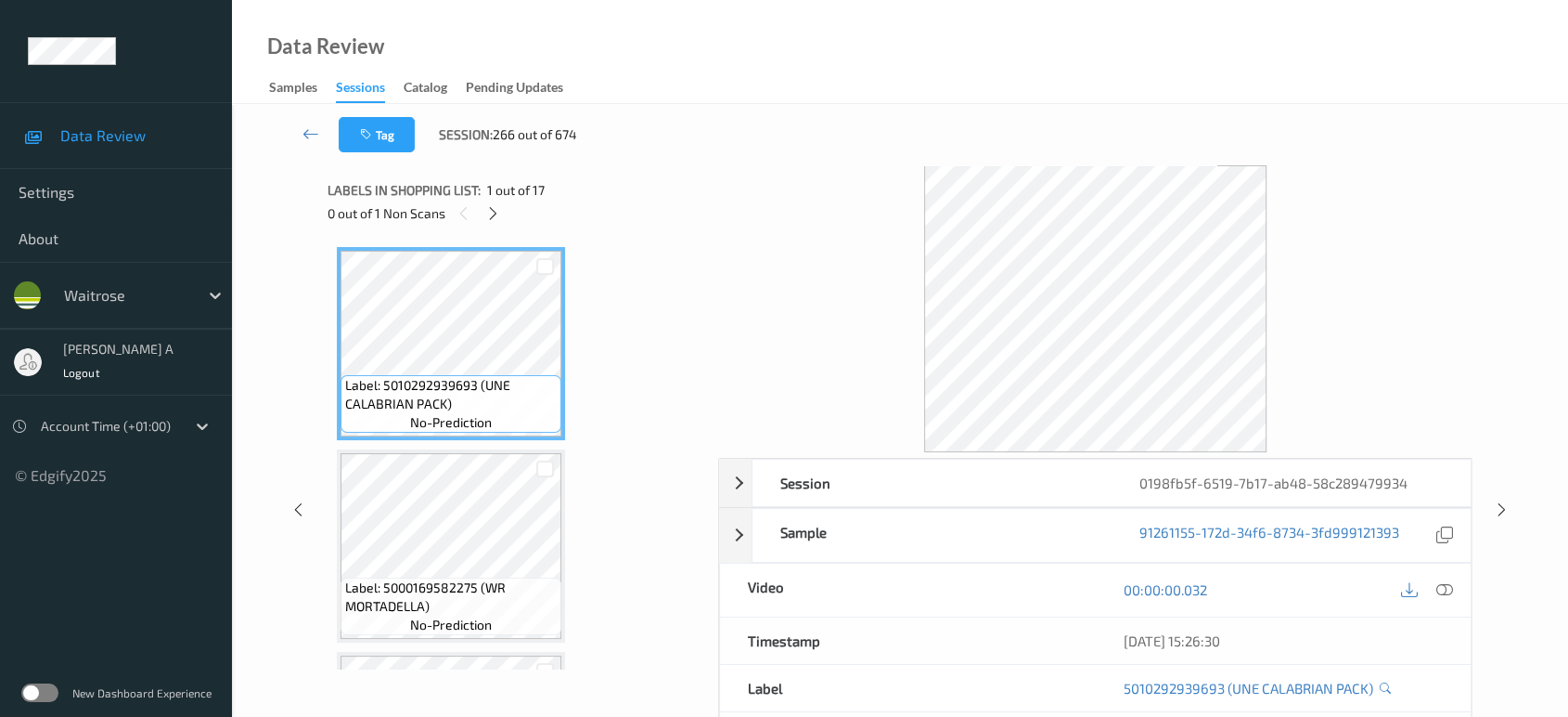
drag, startPoint x: 490, startPoint y: 211, endPoint x: 488, endPoint y: 233, distance: 22.1
click at [490, 211] on icon at bounding box center [492, 213] width 16 height 17
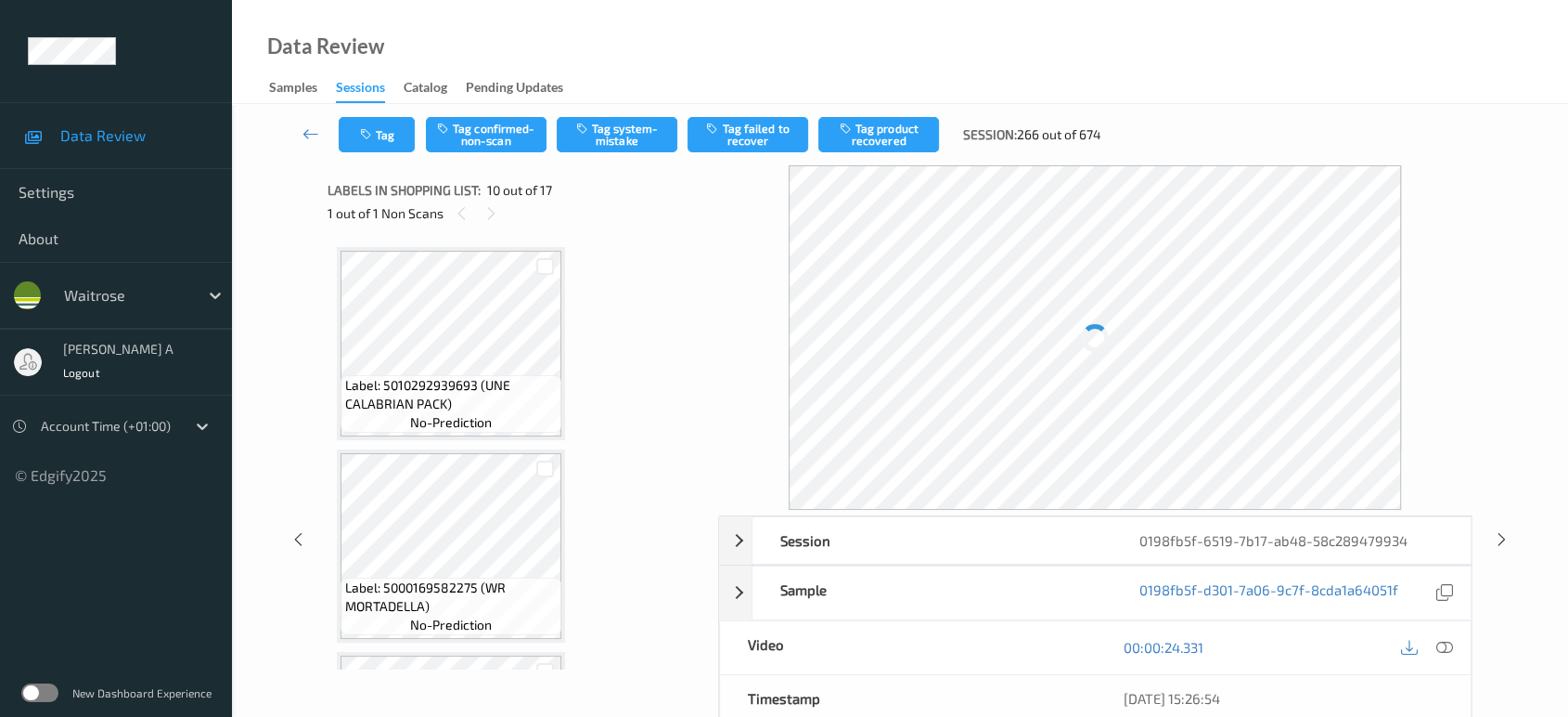
scroll to position [1621, 0]
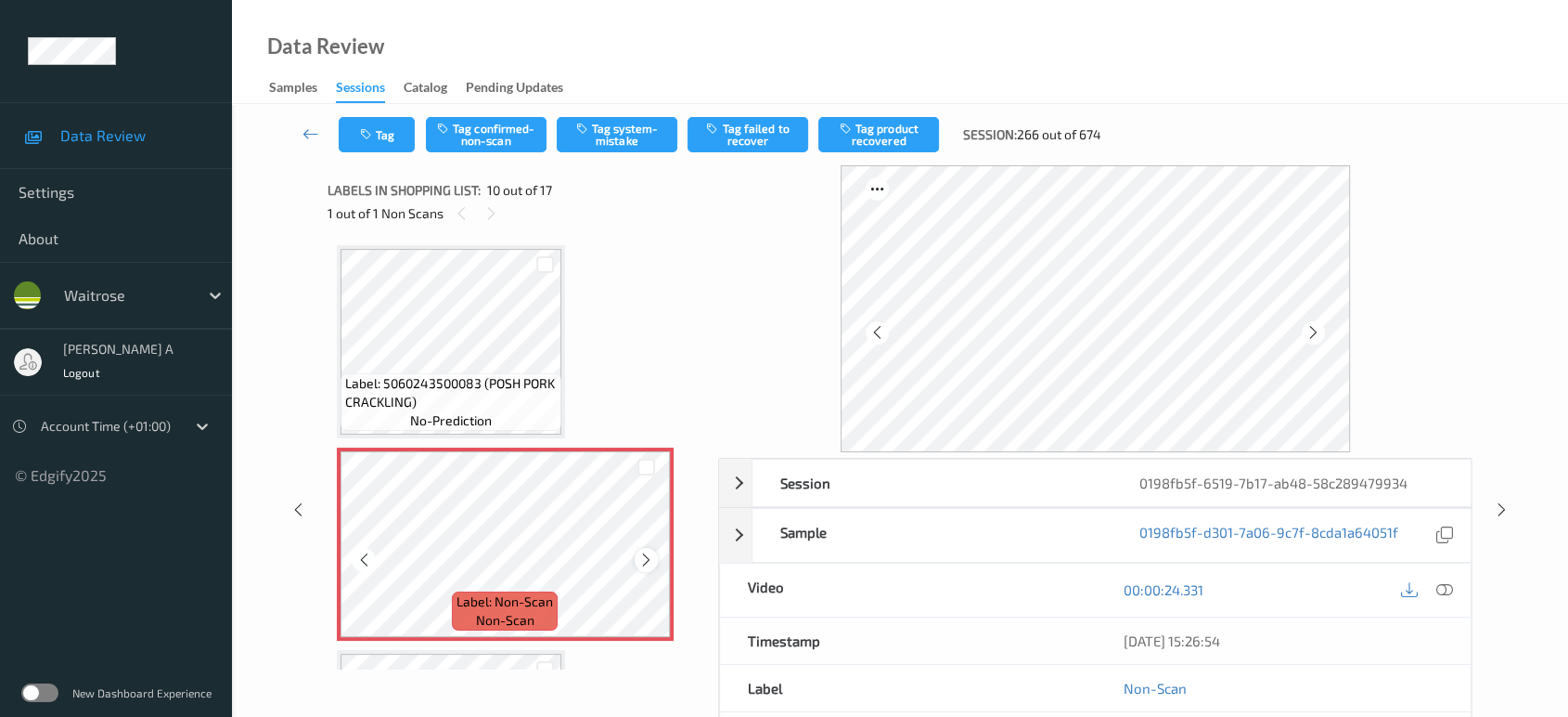
click at [649, 552] on icon at bounding box center [646, 560] width 16 height 17
click at [645, 552] on icon at bounding box center [646, 560] width 16 height 17
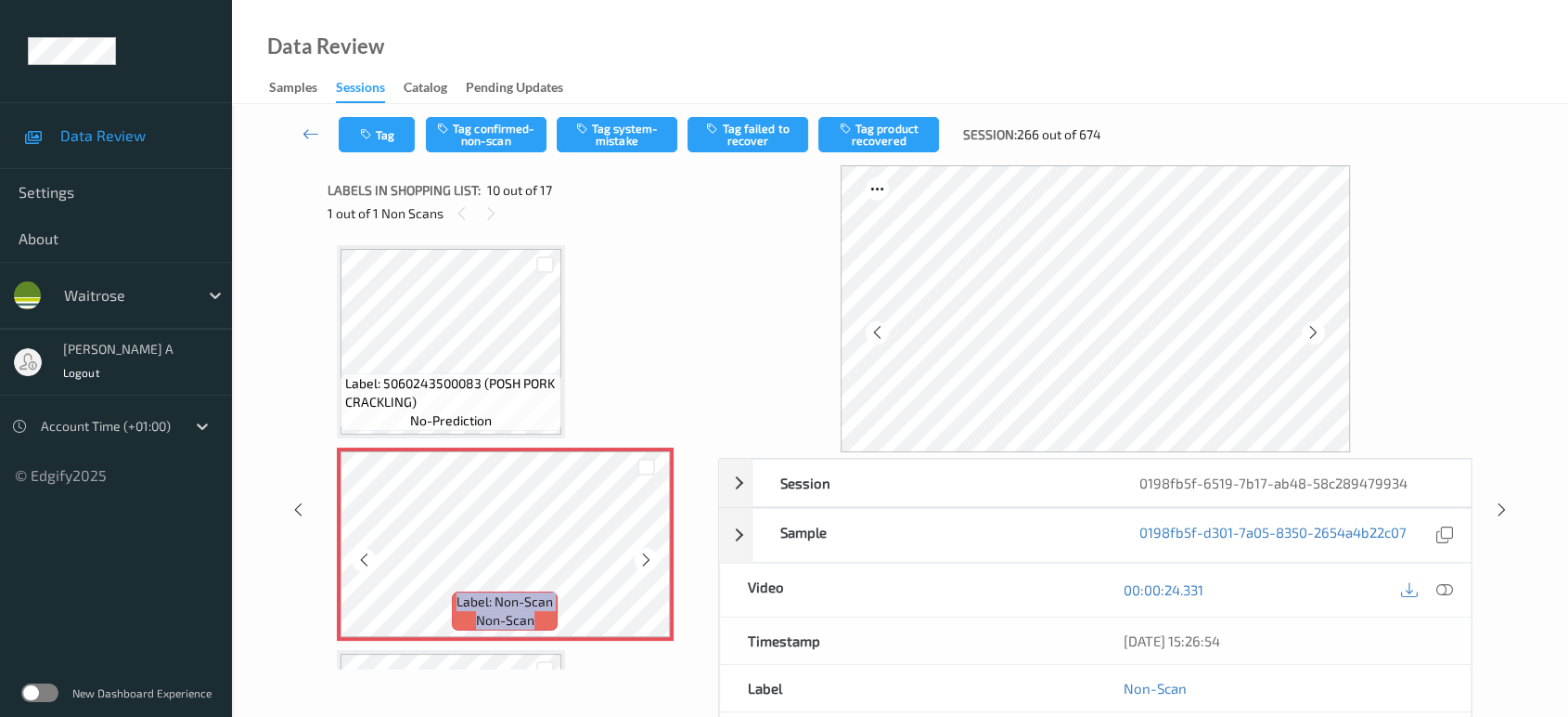
click at [645, 552] on icon at bounding box center [646, 560] width 16 height 17
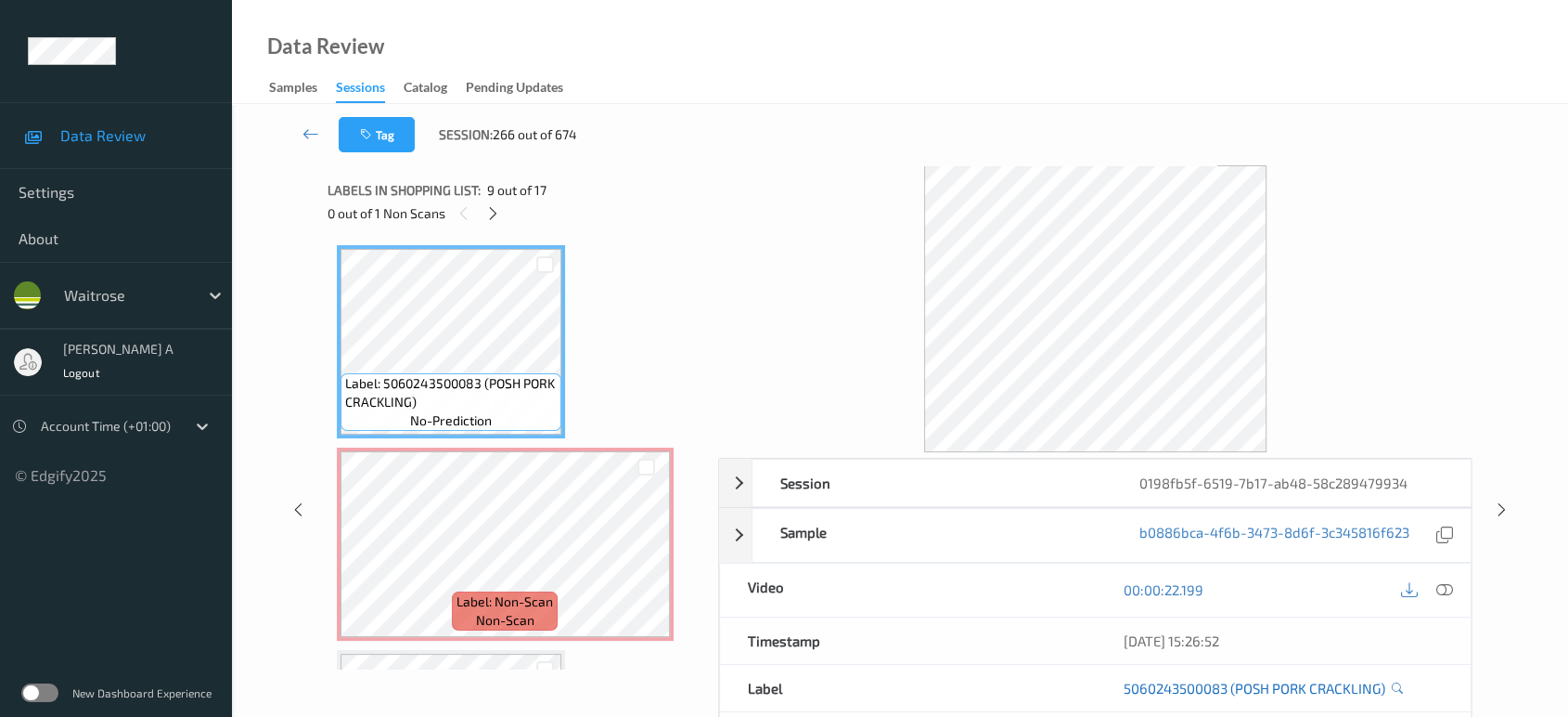
drag, startPoint x: 1439, startPoint y: 589, endPoint x: 1359, endPoint y: 543, distance: 92.3
click at [1439, 589] on icon at bounding box center [1445, 590] width 17 height 17
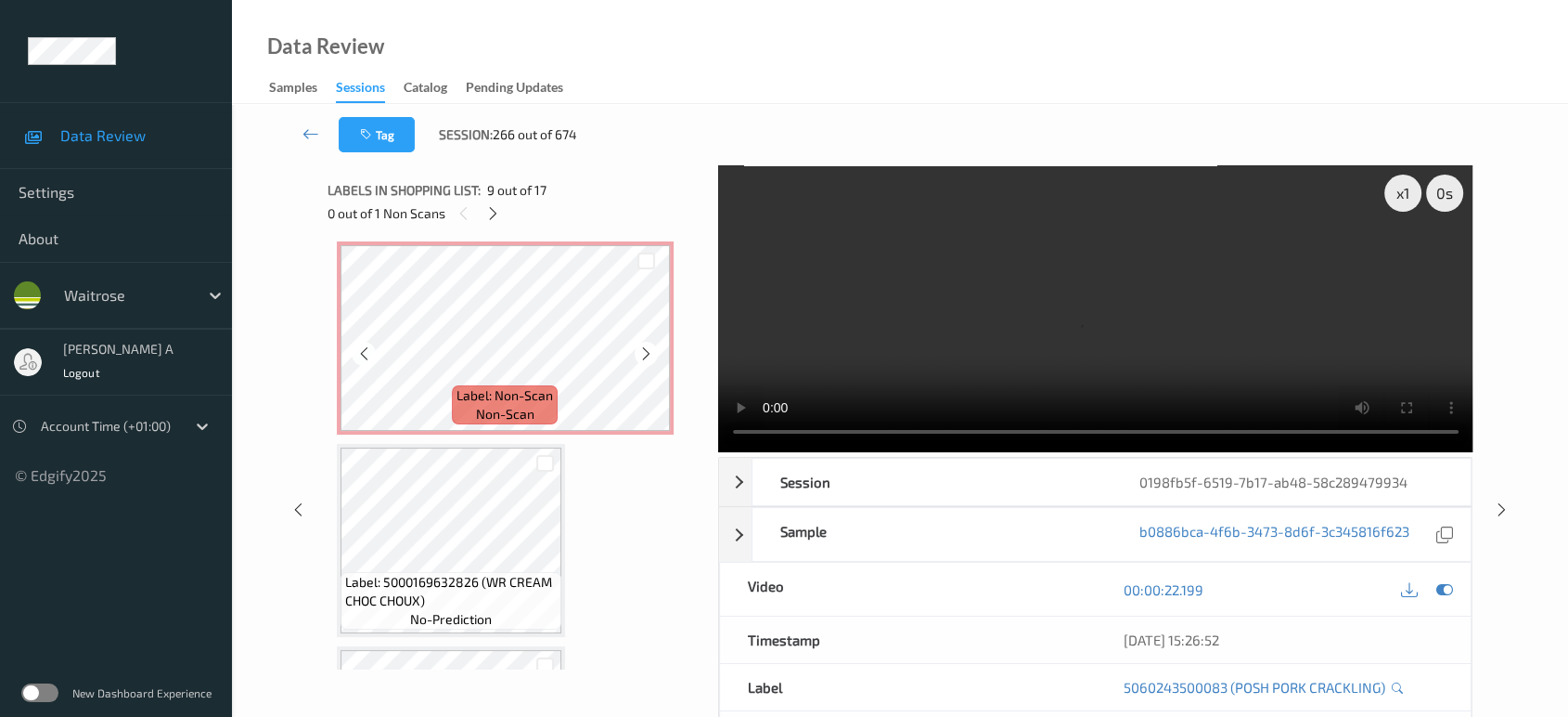
scroll to position [1827, 0]
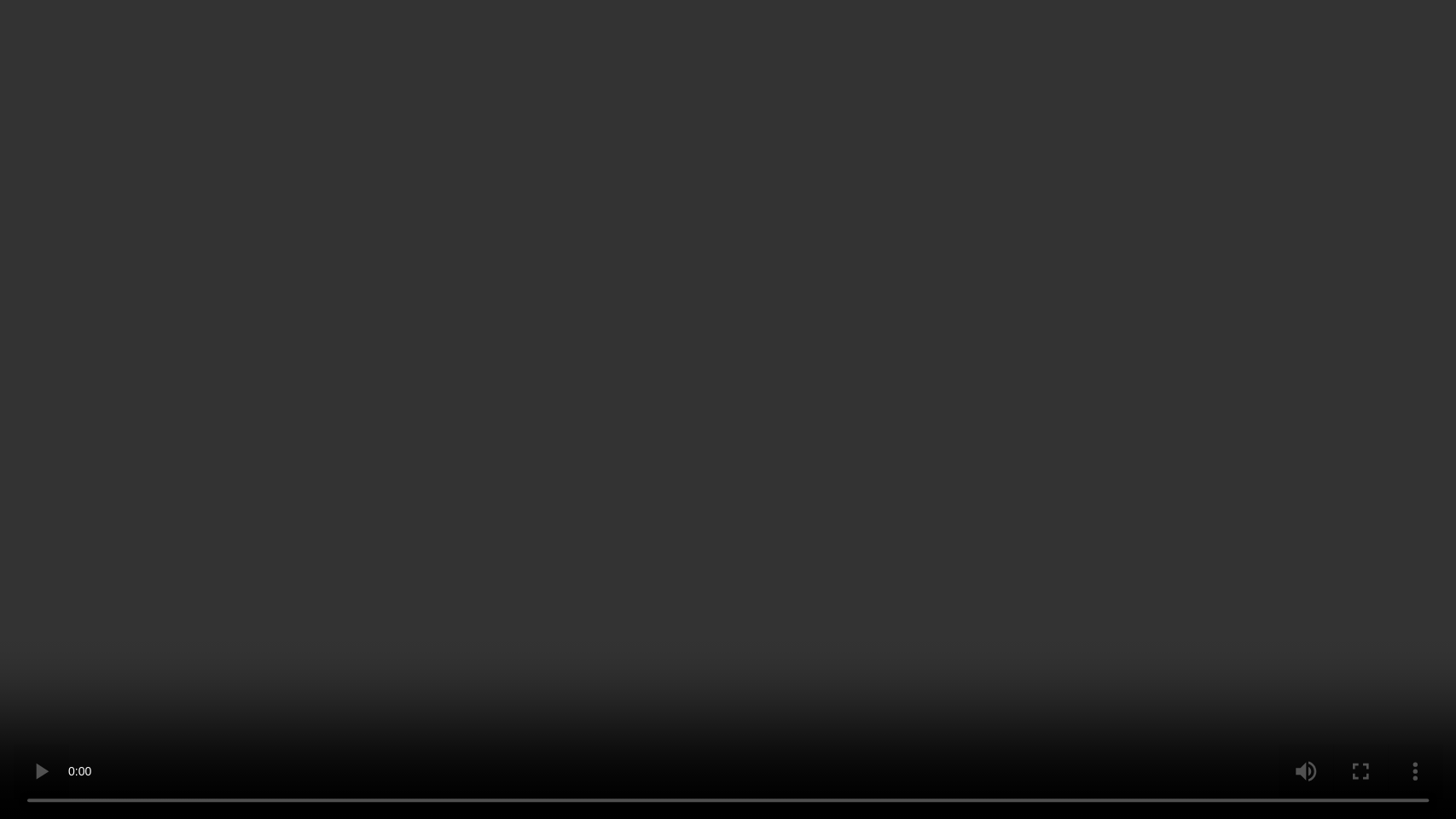
drag, startPoint x: 914, startPoint y: 575, endPoint x: 874, endPoint y: 18, distance: 558.4
click at [911, 571] on video at bounding box center [728, 409] width 1456 height 819
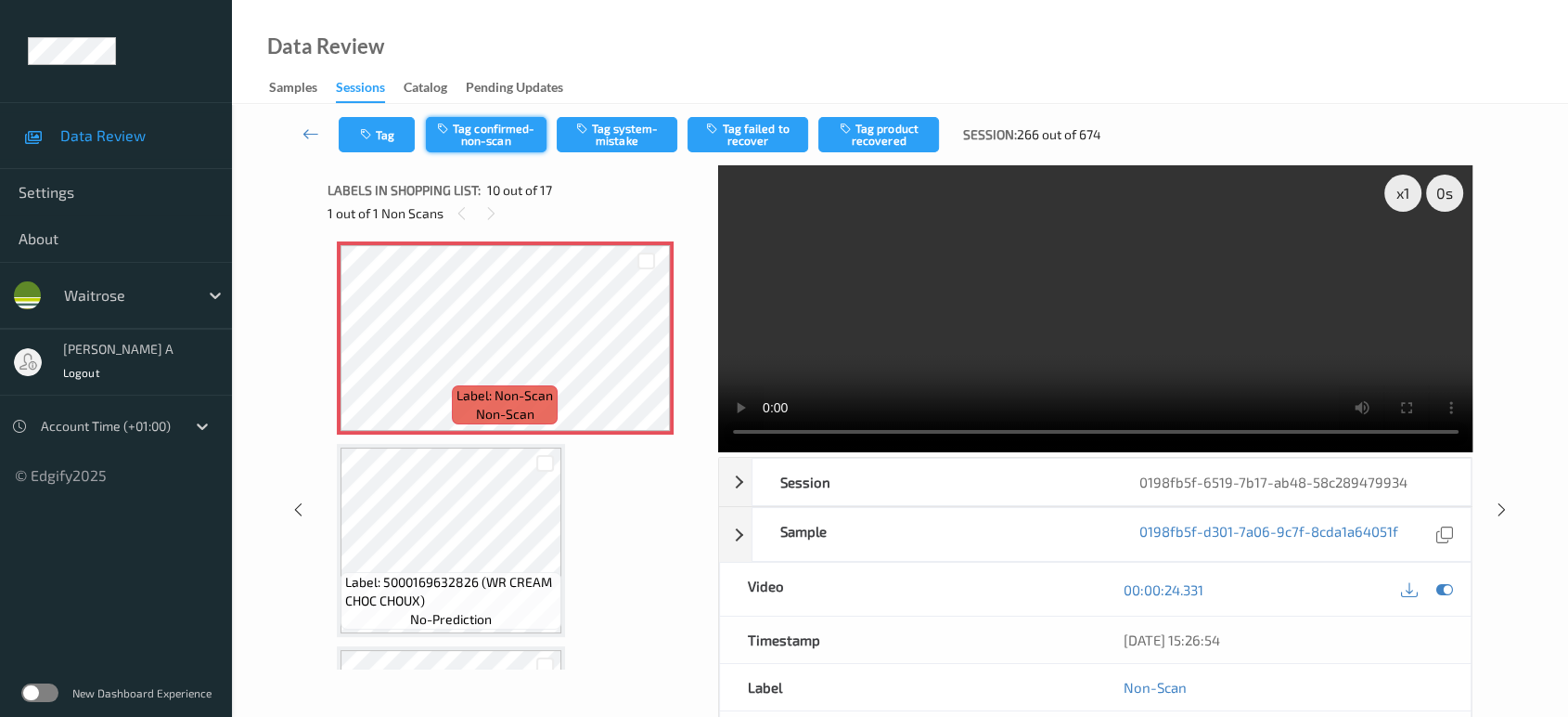
click at [501, 138] on button "Tag confirmed-non-scan" at bounding box center [486, 135] width 121 height 36
click at [889, 146] on button "Tag product recovered" at bounding box center [878, 135] width 121 height 36
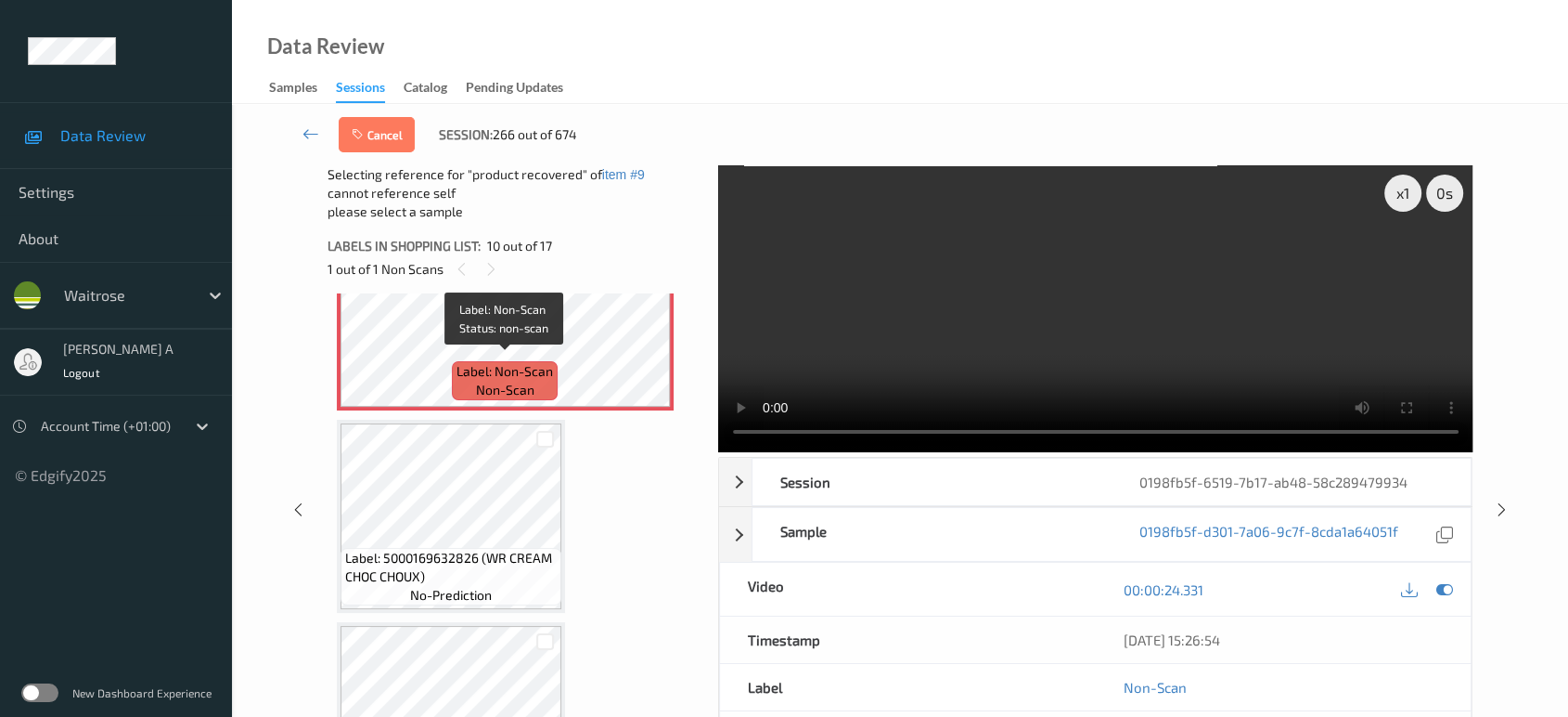
scroll to position [2033, 0]
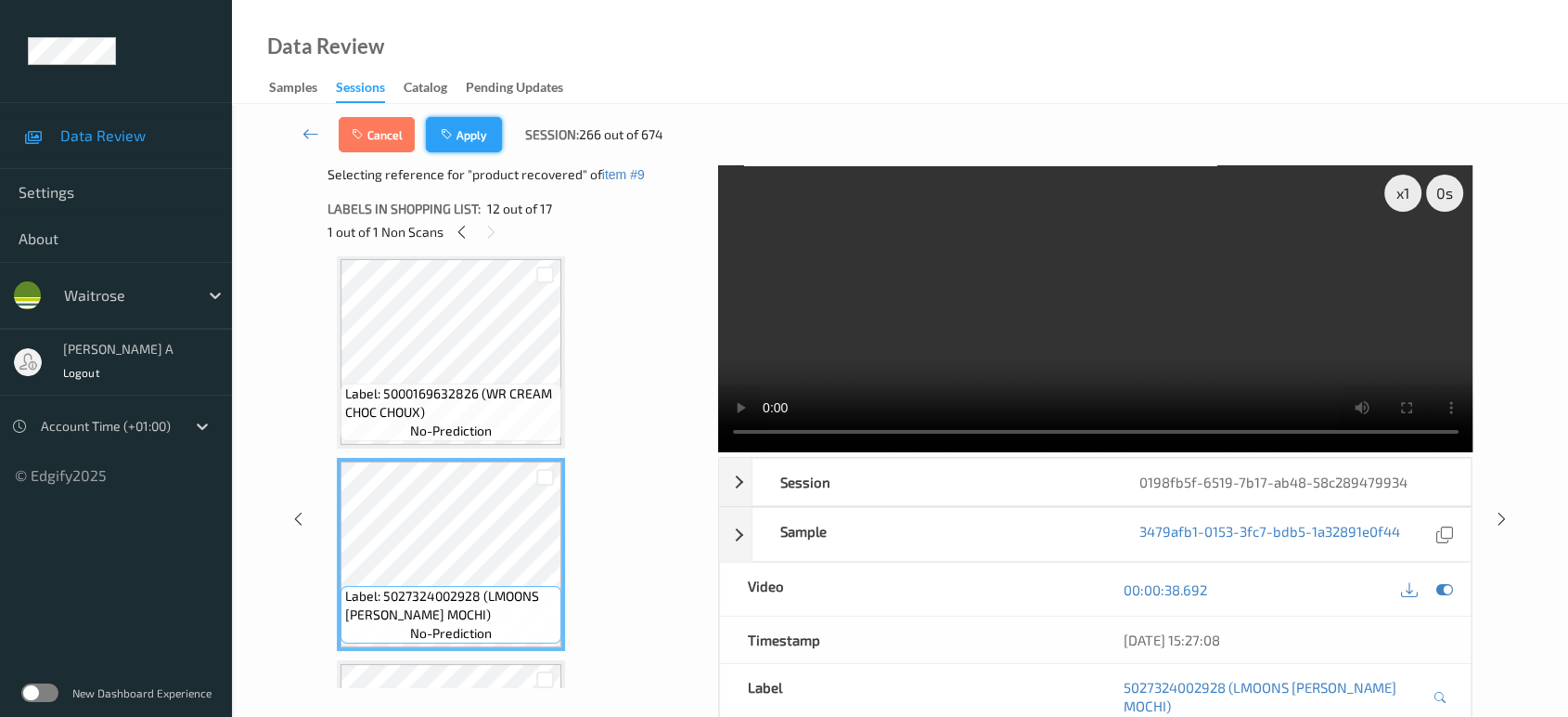
click at [494, 138] on button "Apply" at bounding box center [463, 135] width 76 height 36
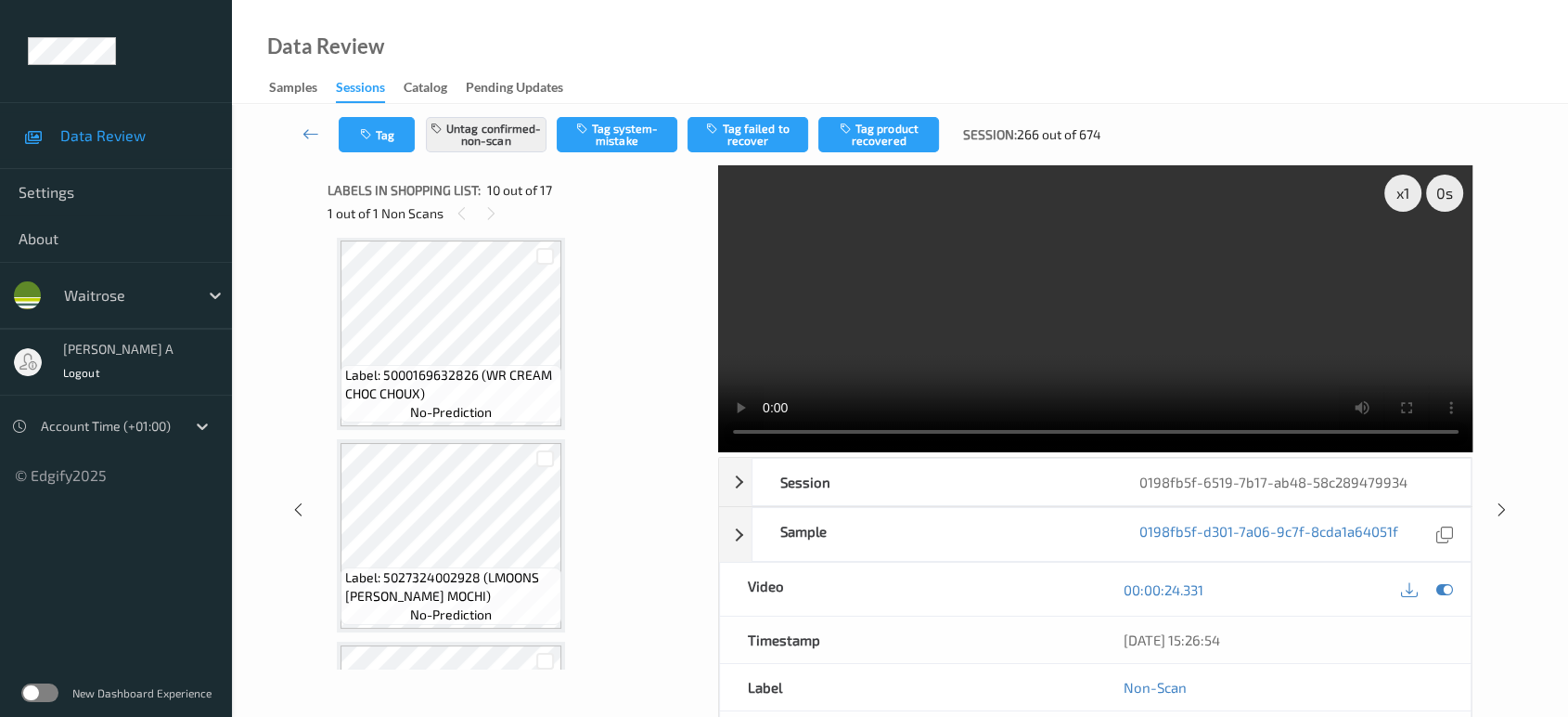
scroll to position [1621, 0]
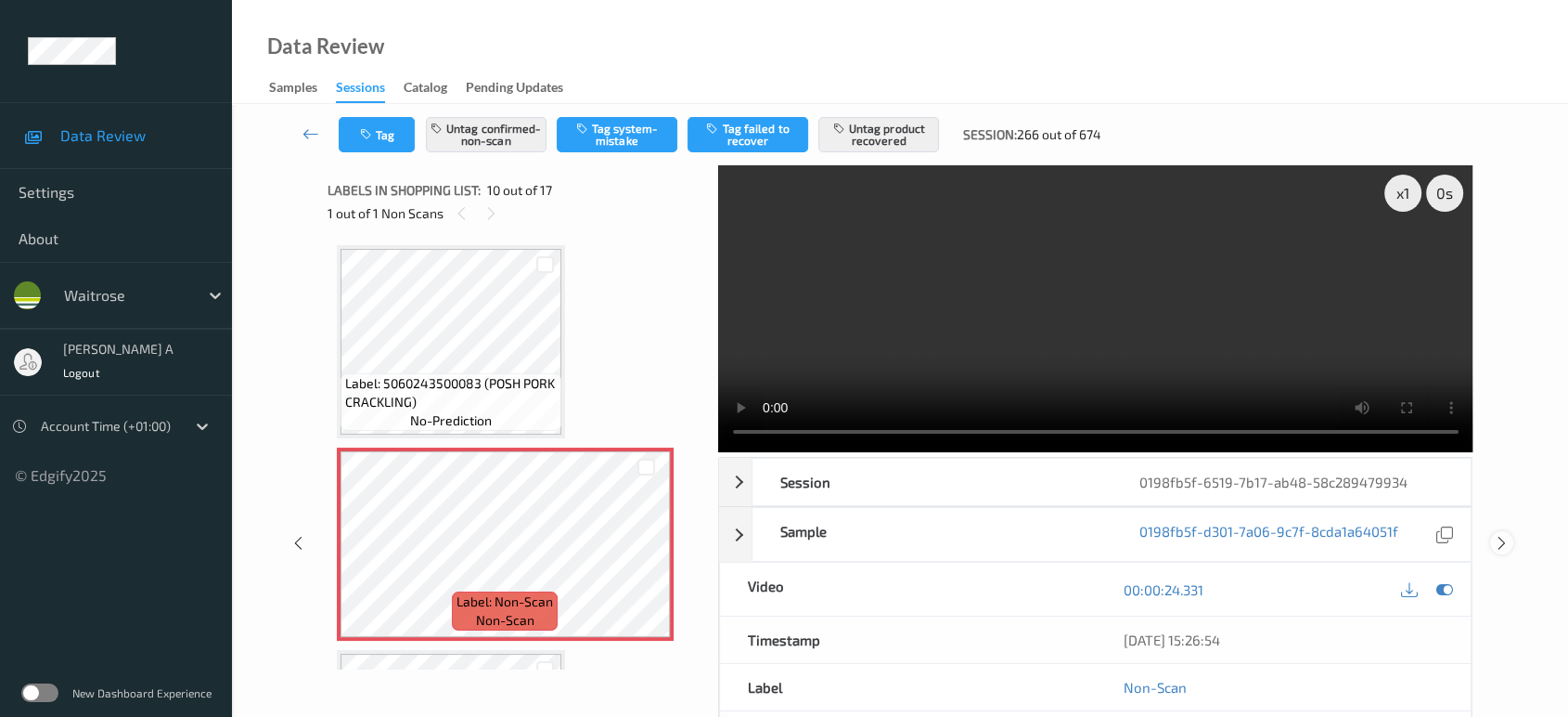
click at [1501, 535] on icon at bounding box center [1502, 543] width 16 height 17
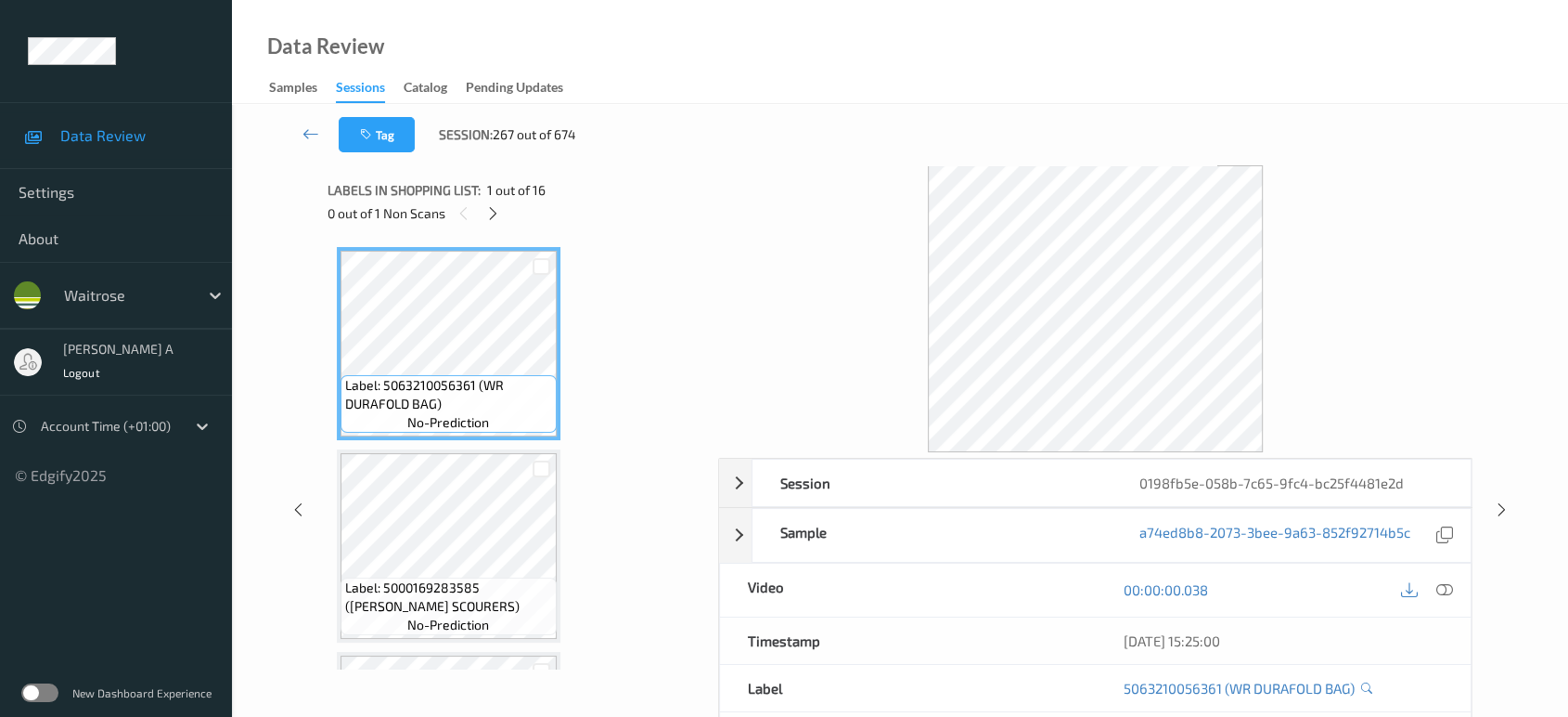
drag, startPoint x: 492, startPoint y: 215, endPoint x: 493, endPoint y: 236, distance: 21.0
click at [492, 215] on icon at bounding box center [492, 213] width 16 height 17
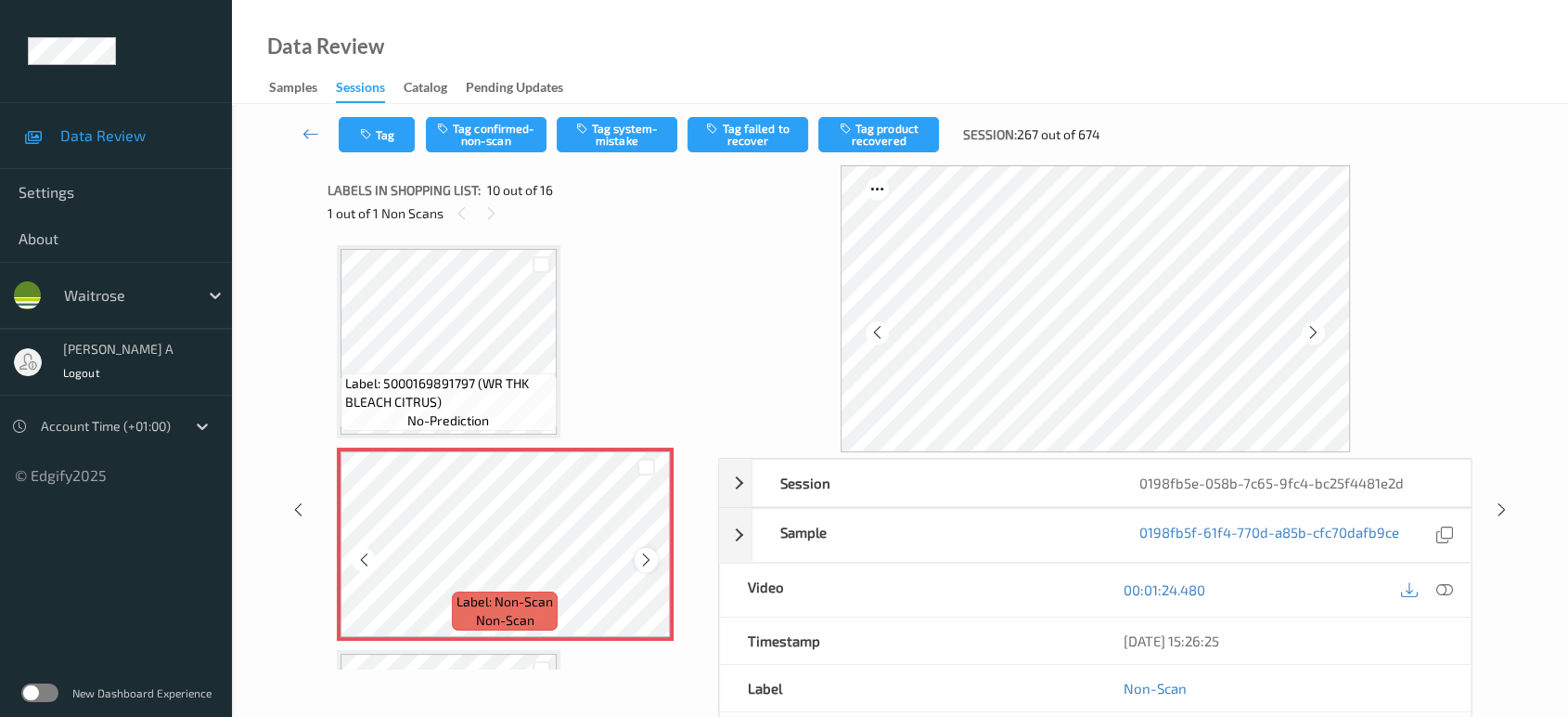
click at [641, 552] on icon at bounding box center [646, 560] width 16 height 17
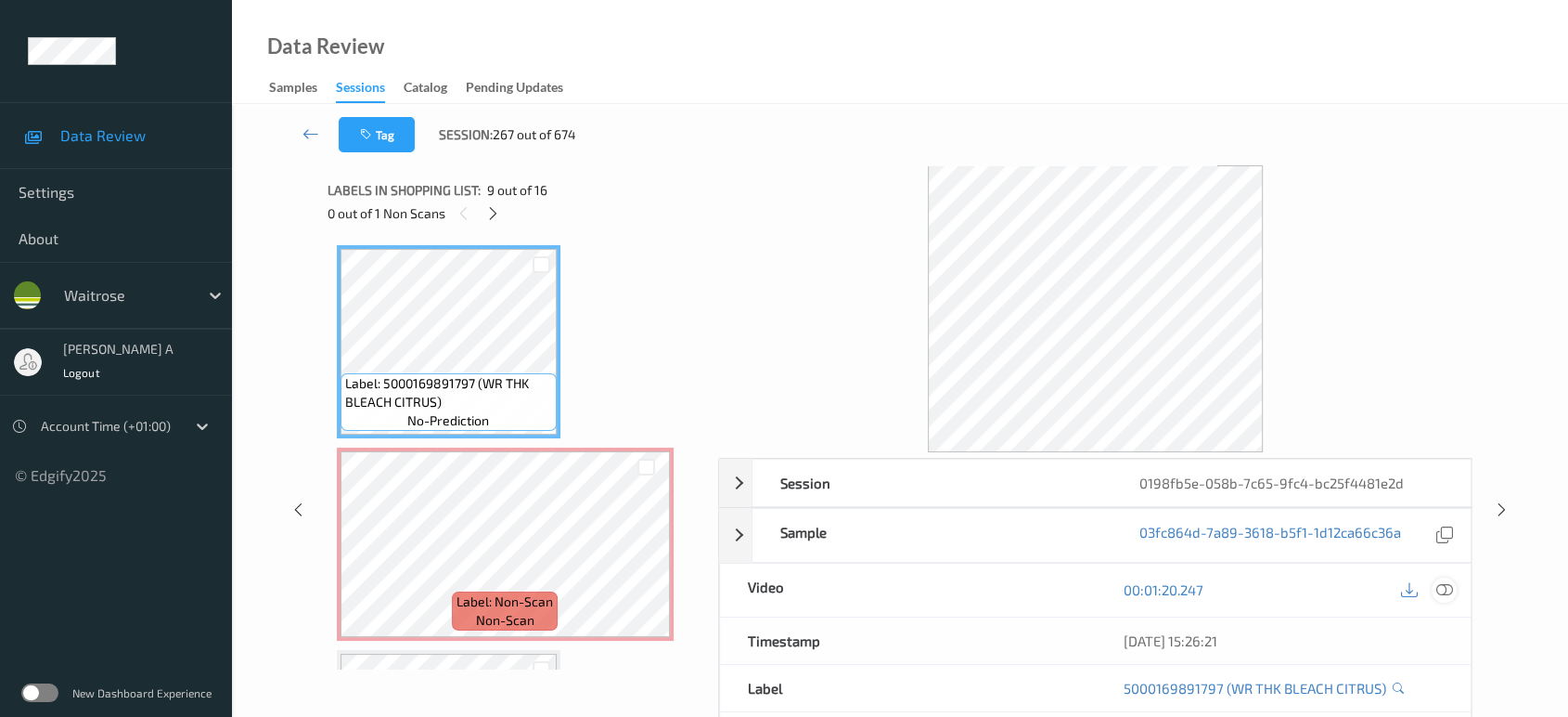
click at [1439, 585] on icon at bounding box center [1445, 590] width 17 height 17
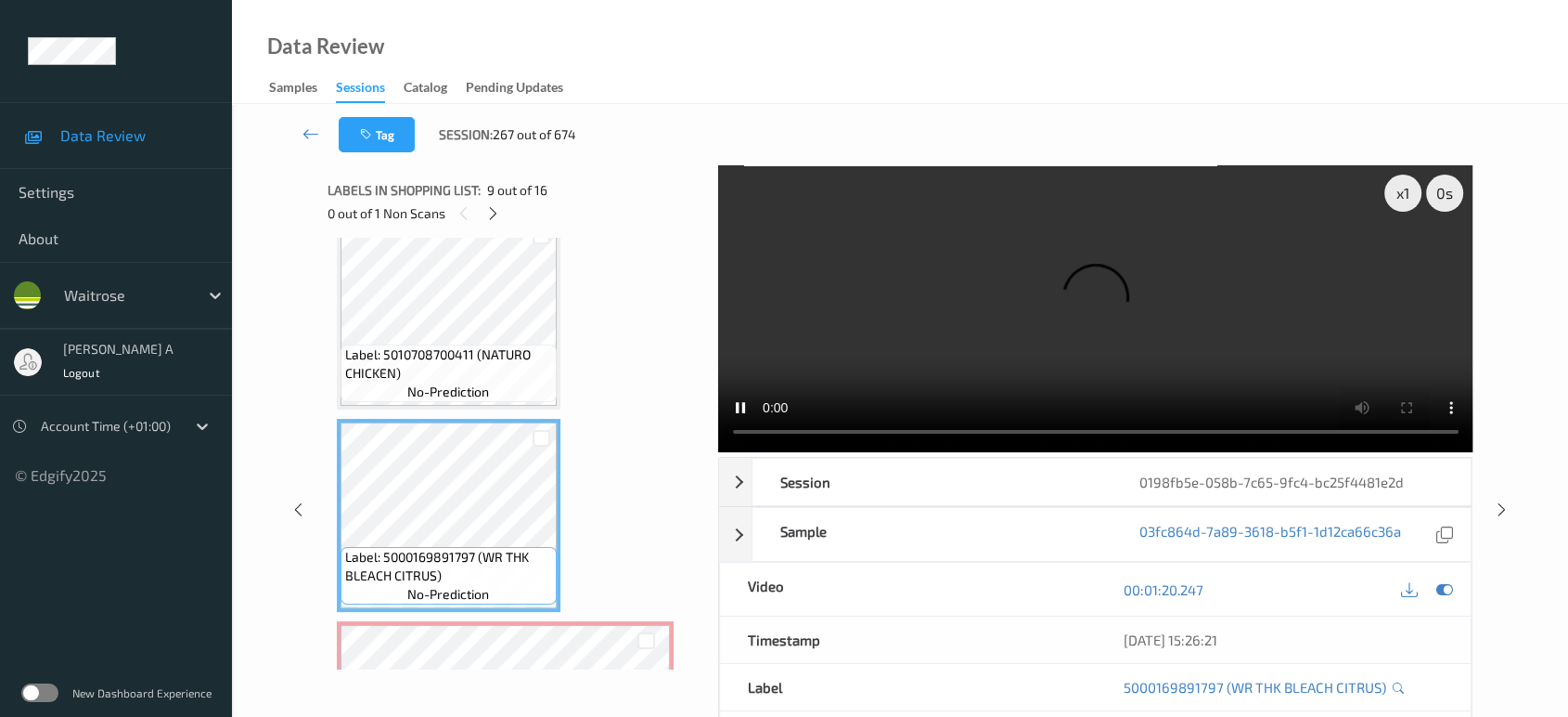
scroll to position [1414, 0]
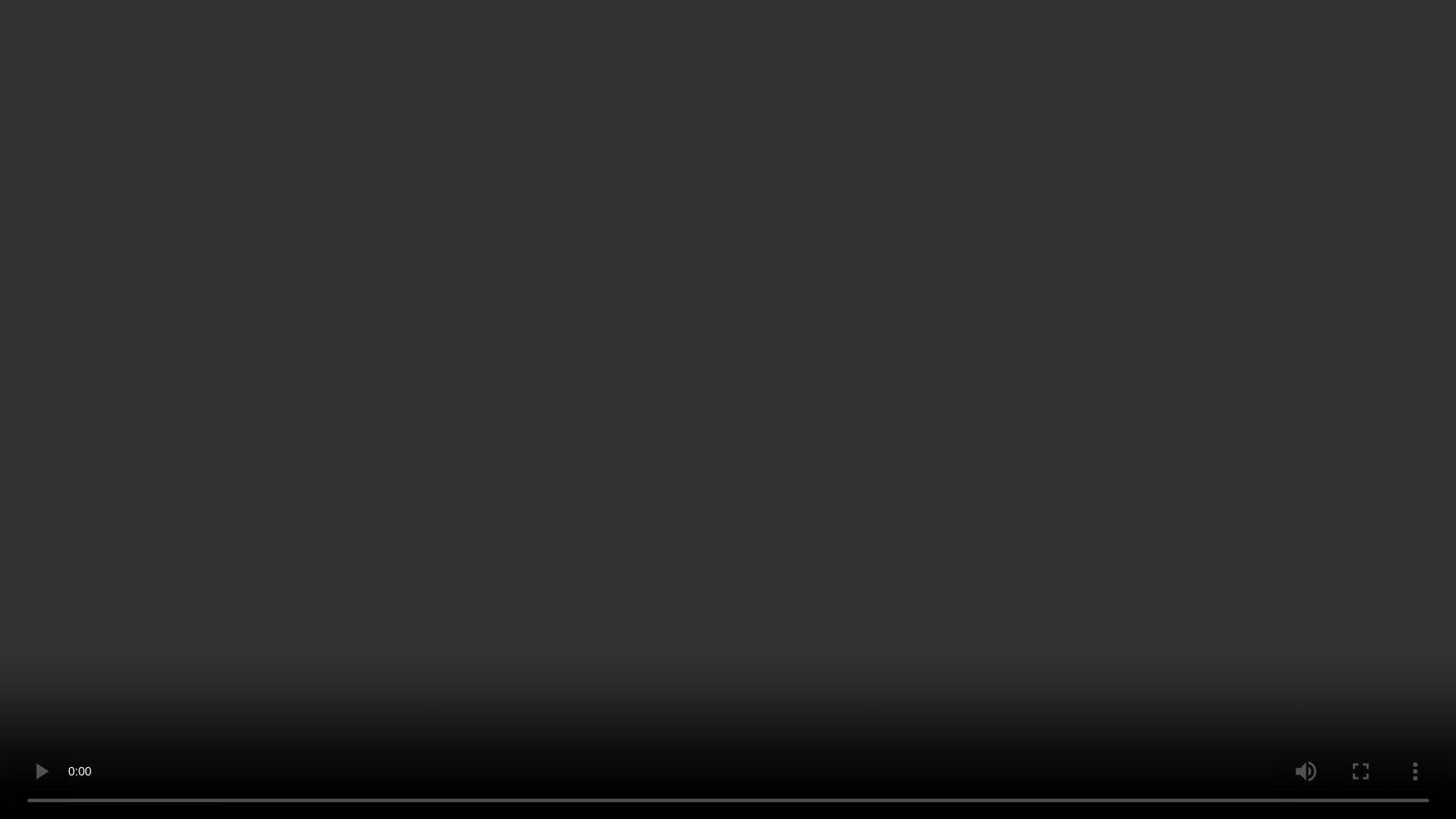
click at [864, 353] on video at bounding box center [728, 409] width 1456 height 819
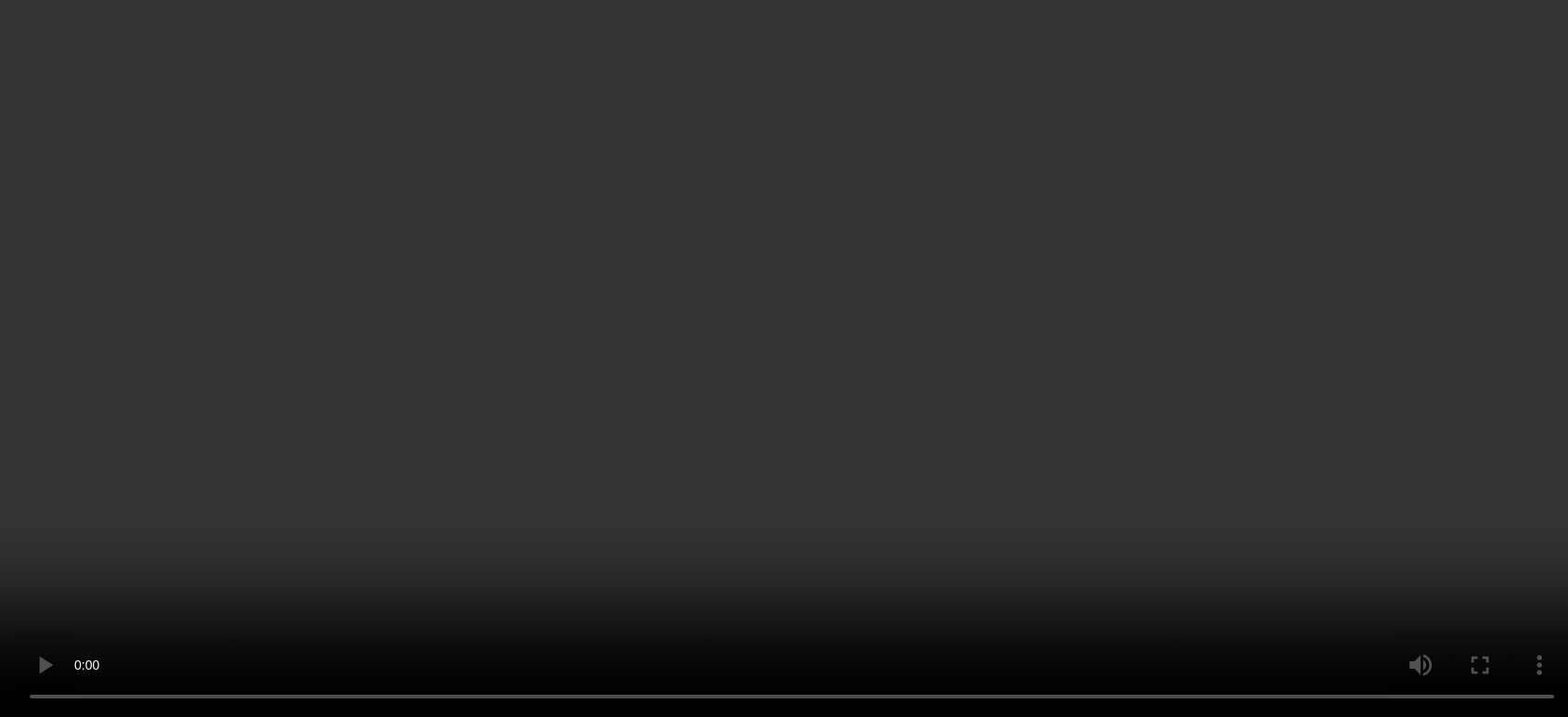
scroll to position [1621, 0]
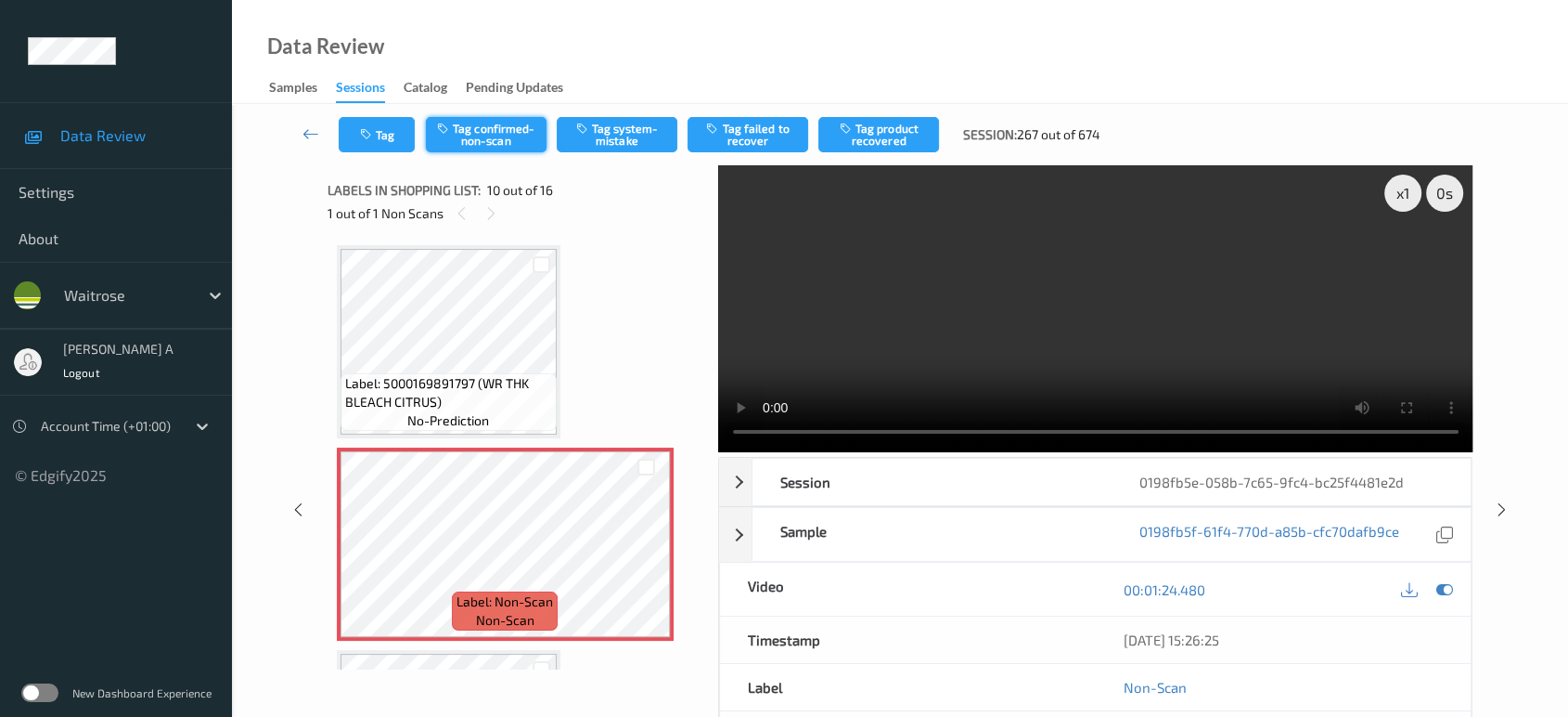
click at [490, 133] on button "Tag confirmed-non-scan" at bounding box center [486, 135] width 121 height 36
click at [772, 127] on button "Tag failed to recover" at bounding box center [748, 135] width 121 height 36
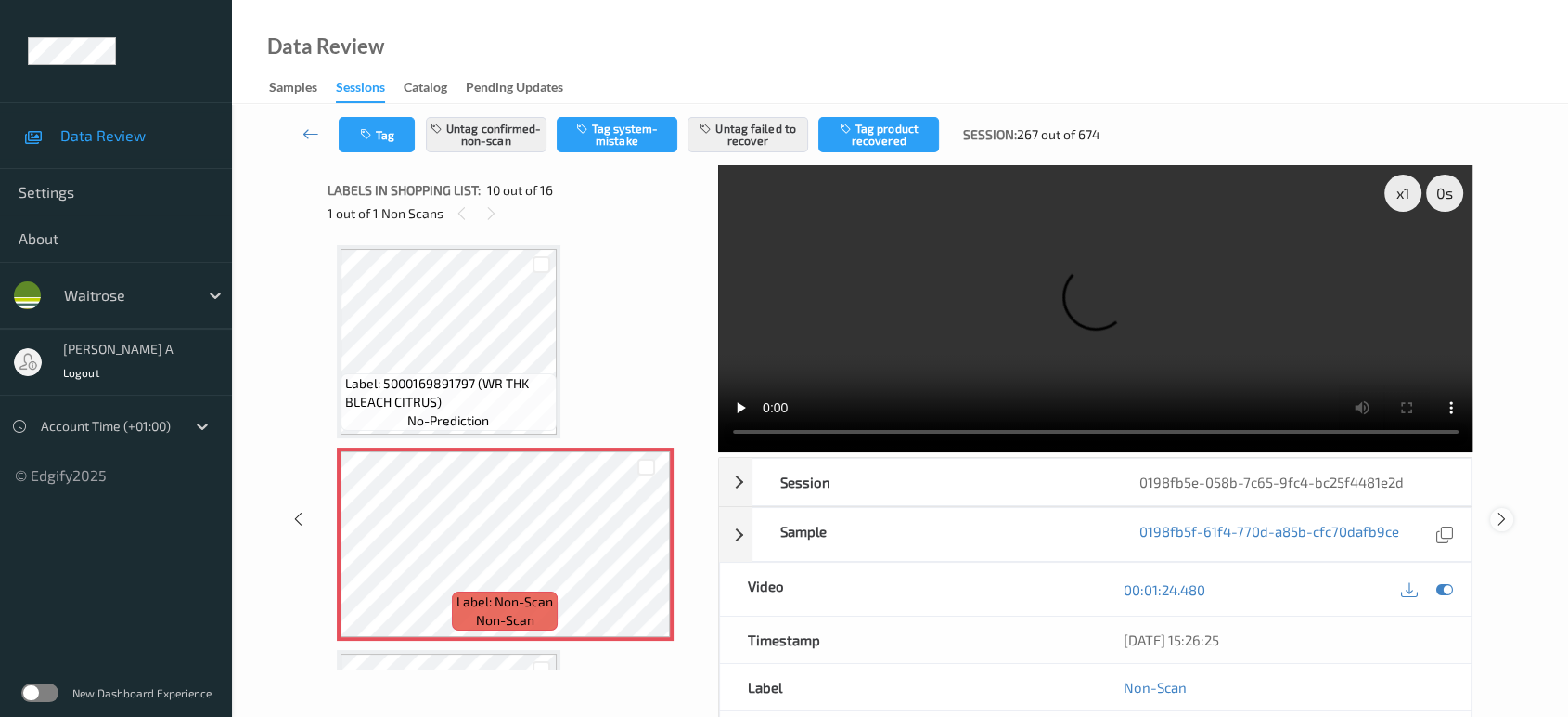
click at [1504, 510] on icon at bounding box center [1502, 519] width 16 height 17
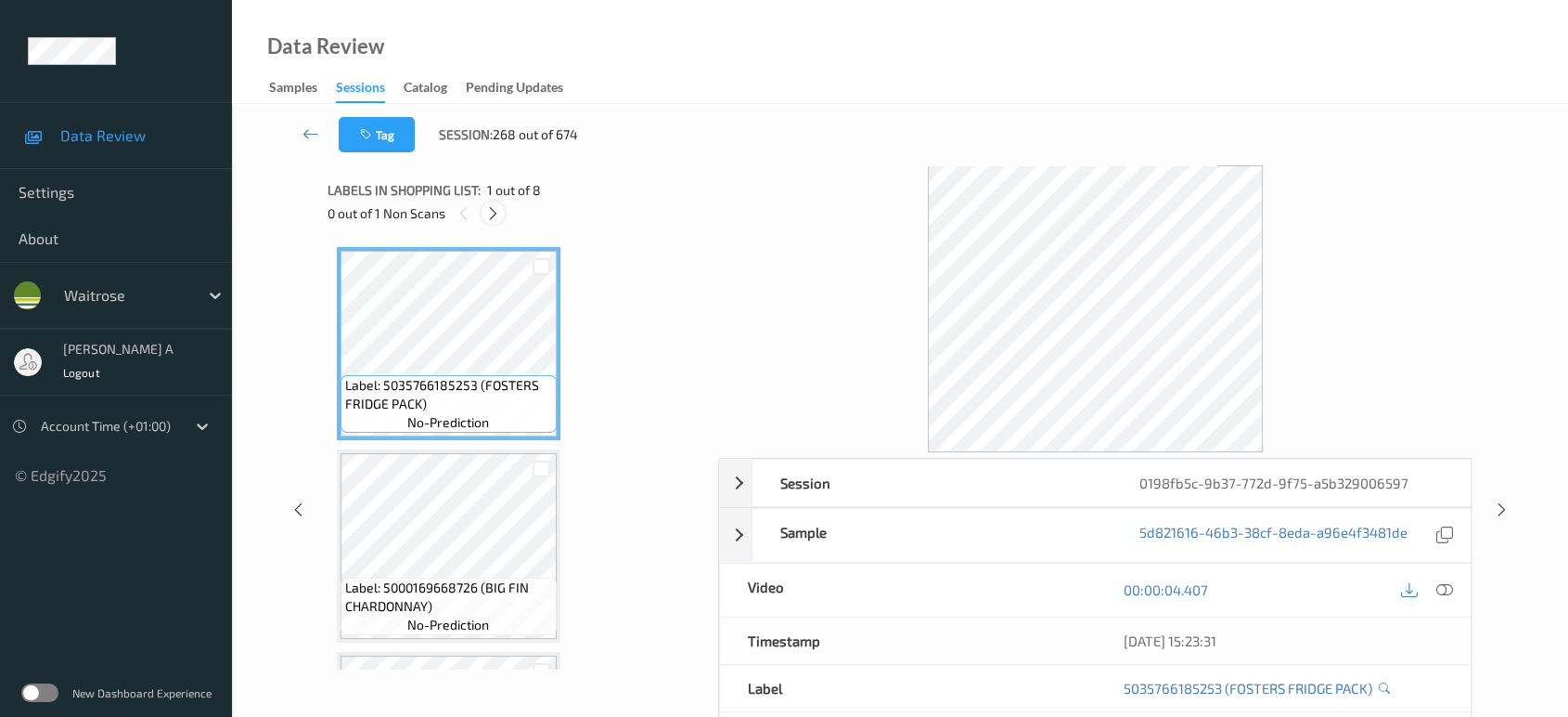
click at [492, 214] on icon at bounding box center [492, 213] width 16 height 17
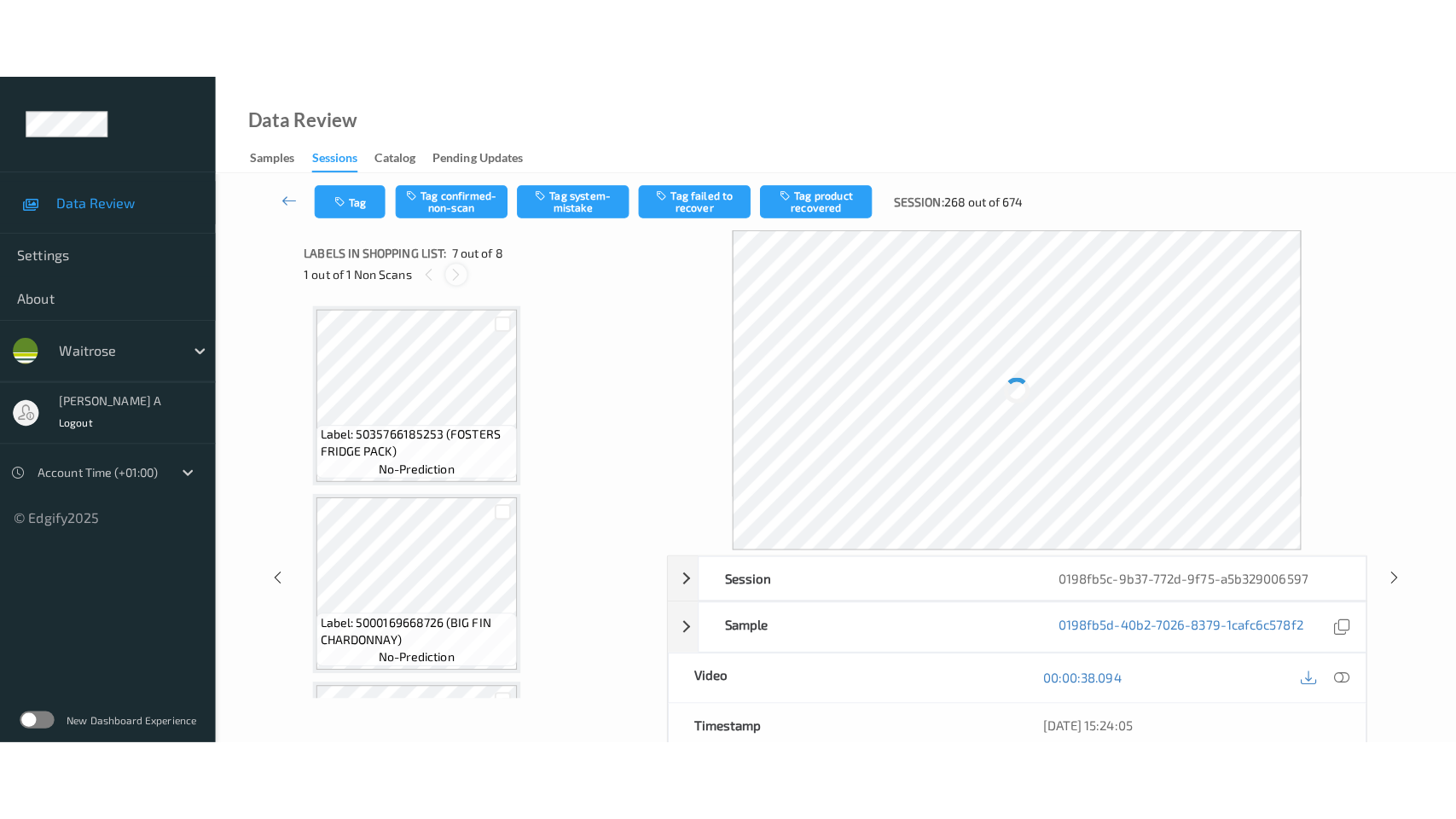
scroll to position [935, 0]
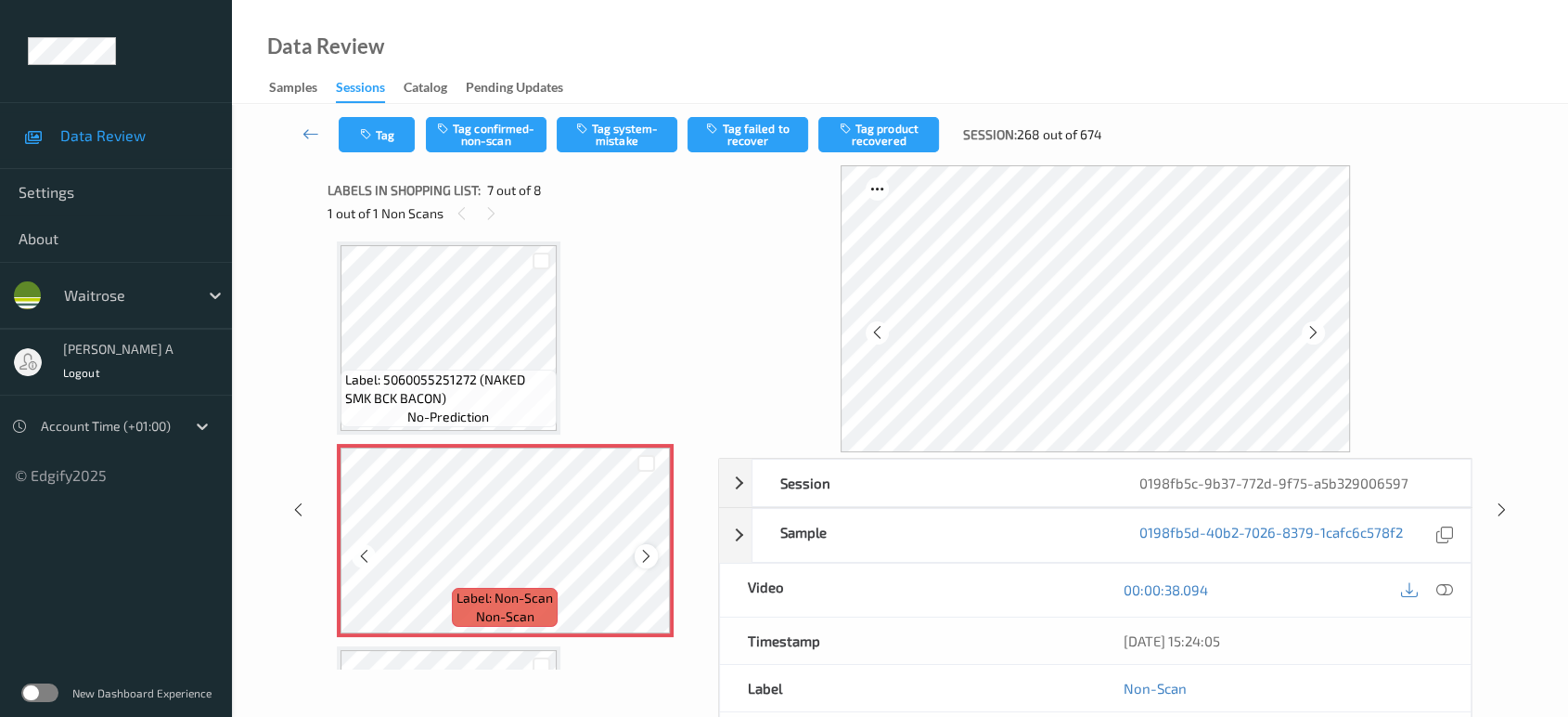
click at [649, 550] on icon at bounding box center [646, 556] width 16 height 17
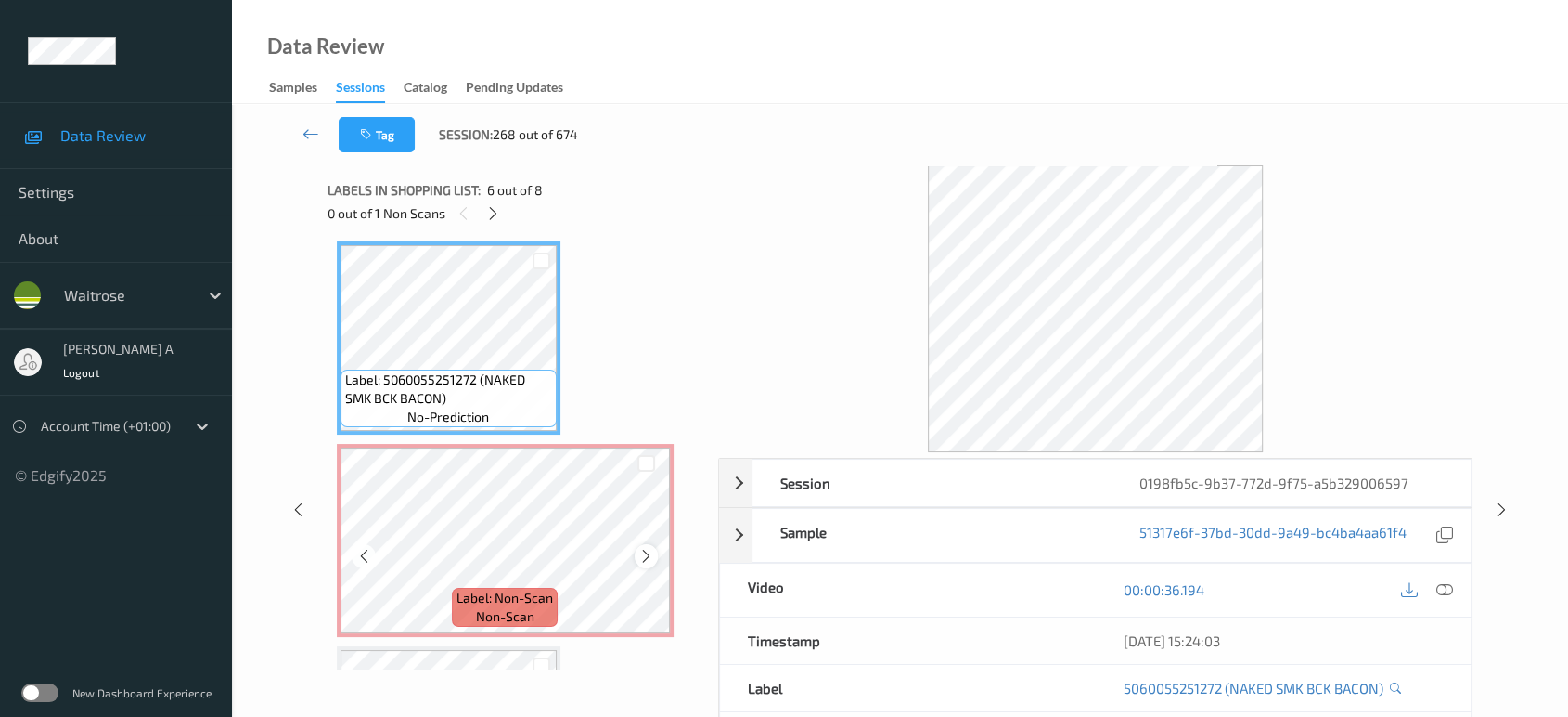
click at [651, 553] on icon at bounding box center [646, 556] width 16 height 17
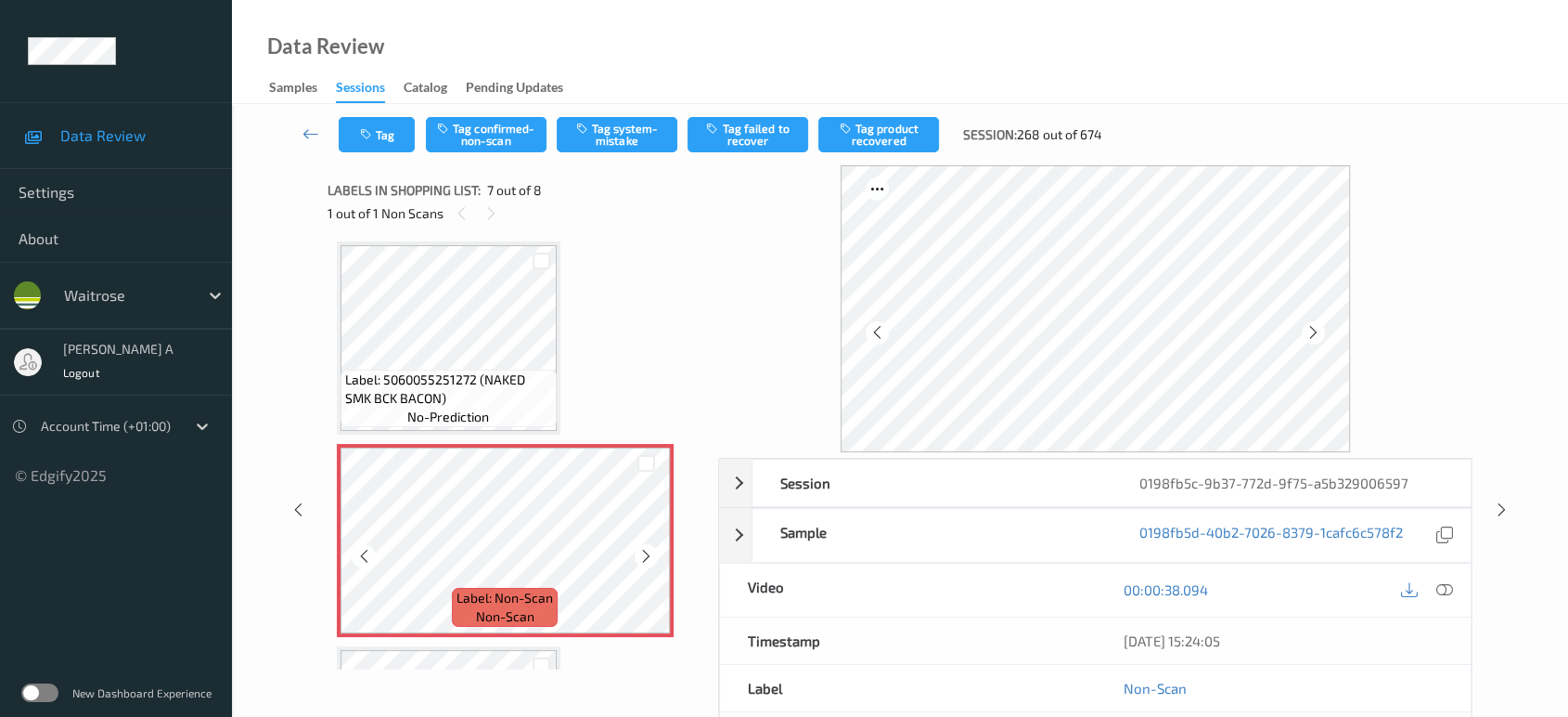
click at [651, 553] on icon at bounding box center [646, 556] width 16 height 17
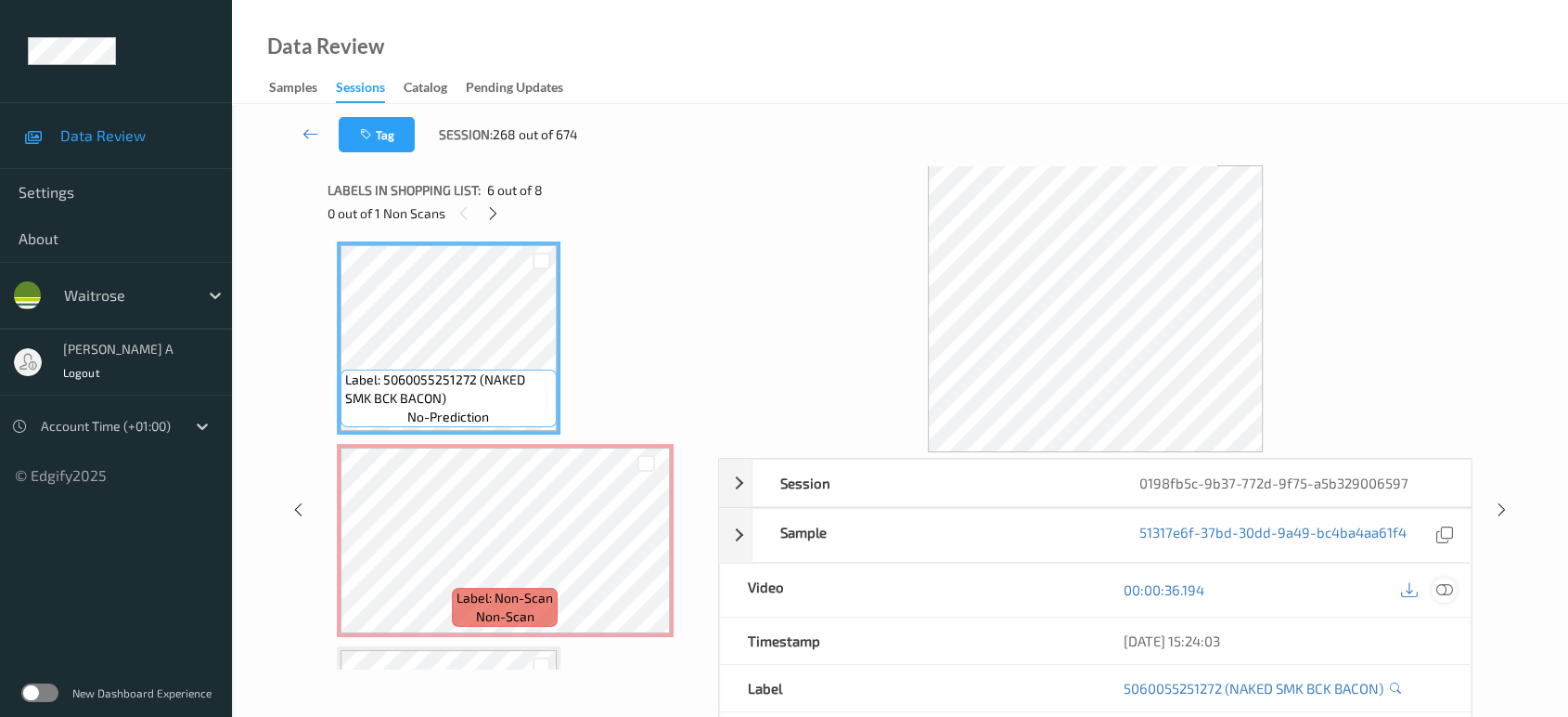
click at [1448, 592] on icon at bounding box center [1445, 590] width 17 height 17
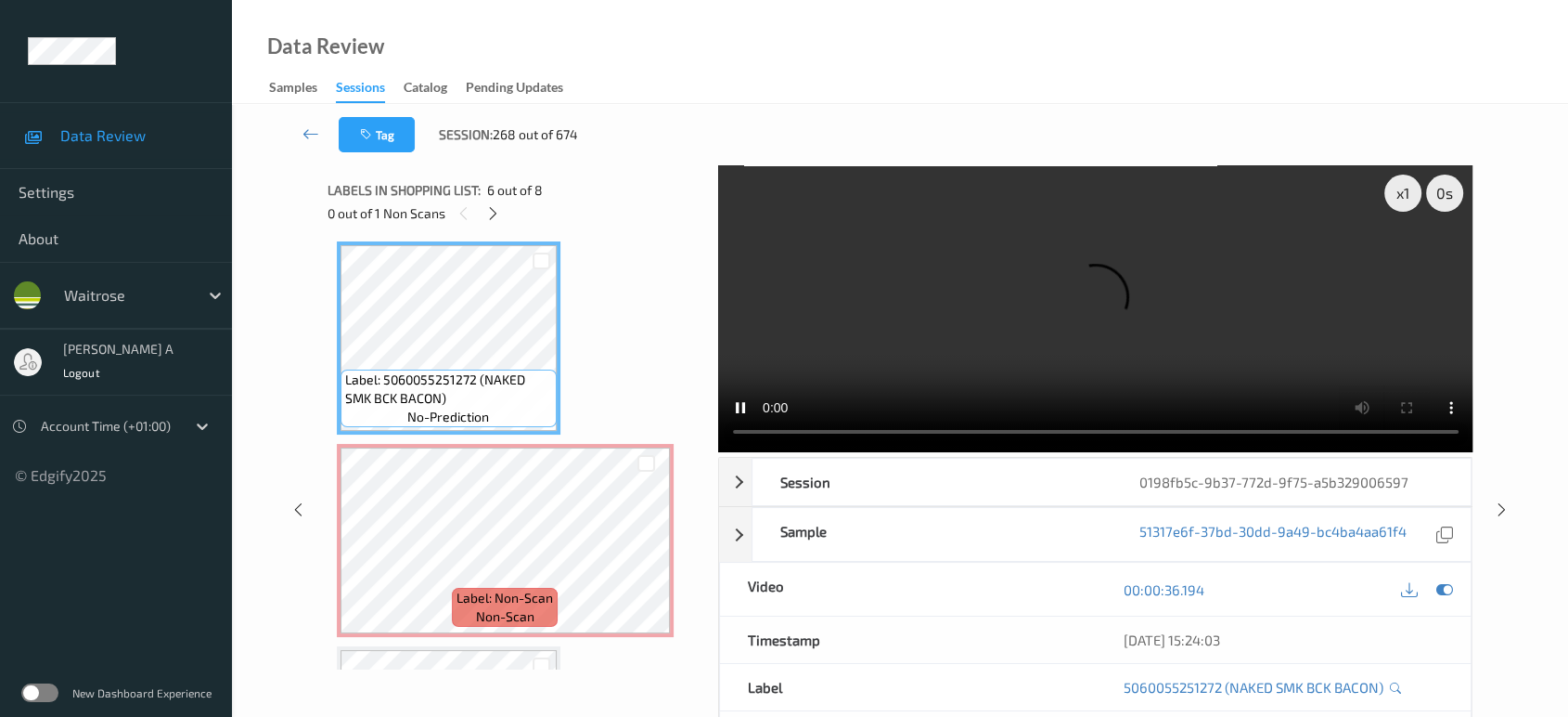
scroll to position [1014, 0]
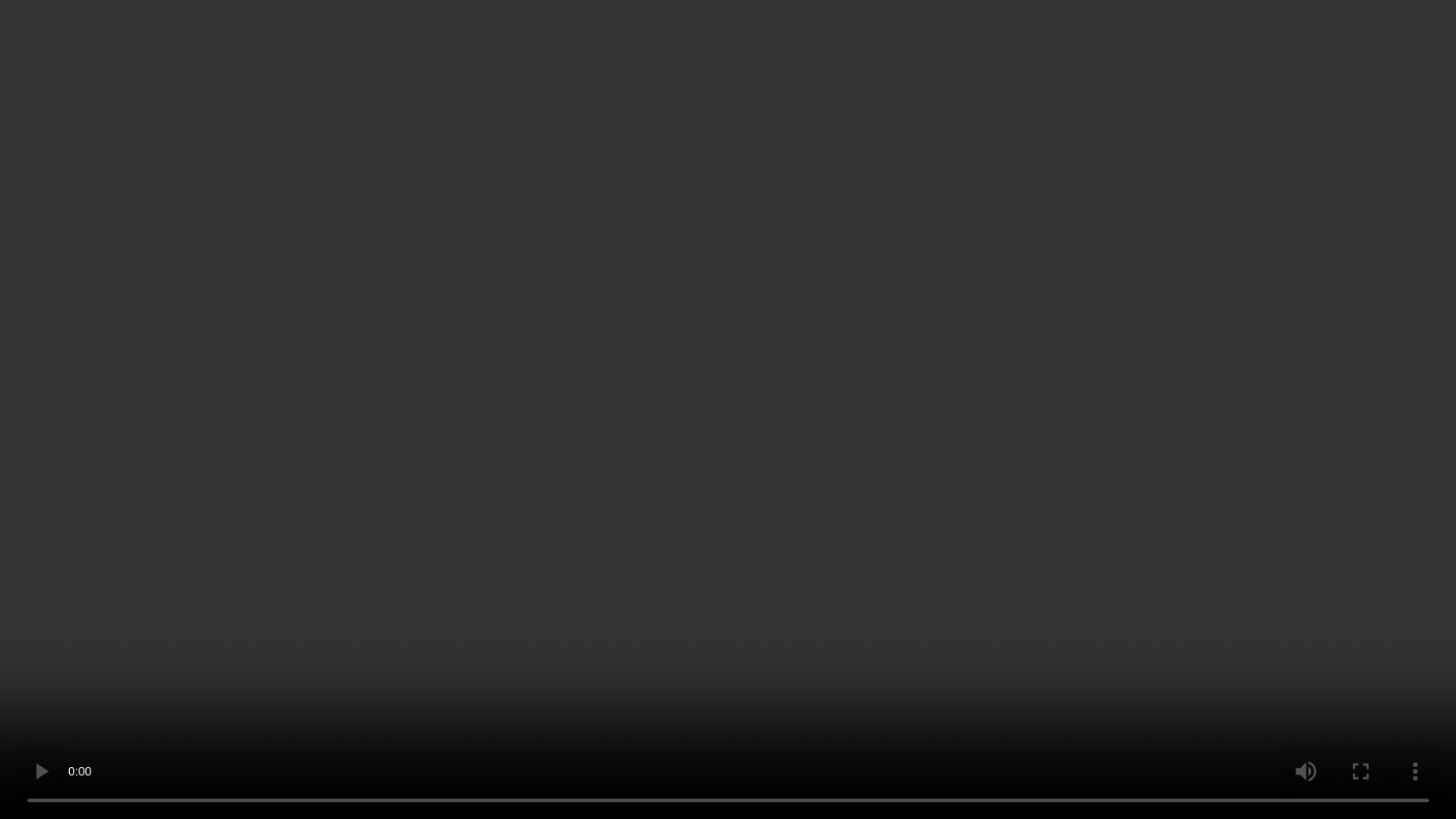
click at [657, 523] on video at bounding box center [728, 409] width 1456 height 819
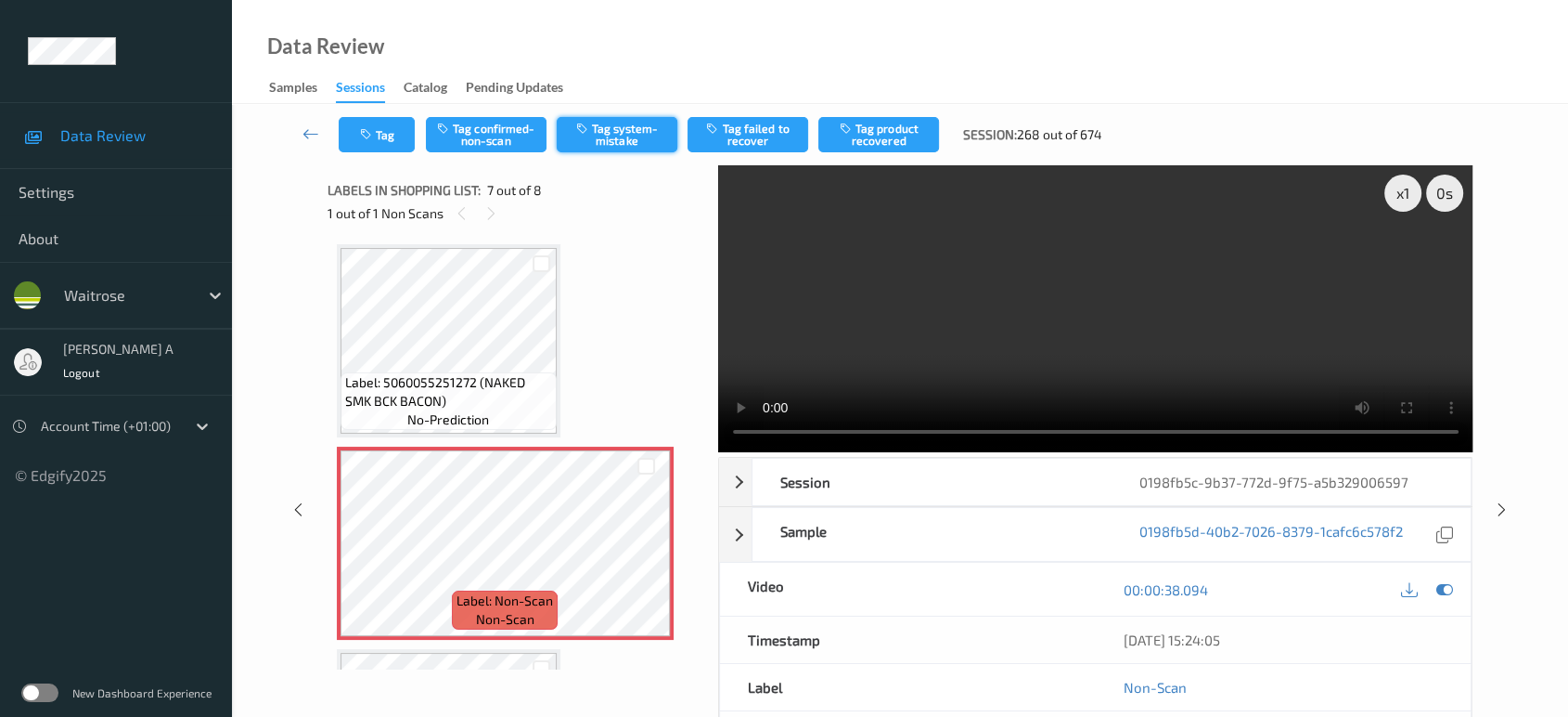
click at [627, 151] on button "Tag system-mistake" at bounding box center [617, 135] width 121 height 36
click at [392, 131] on button "Tag" at bounding box center [376, 135] width 76 height 36
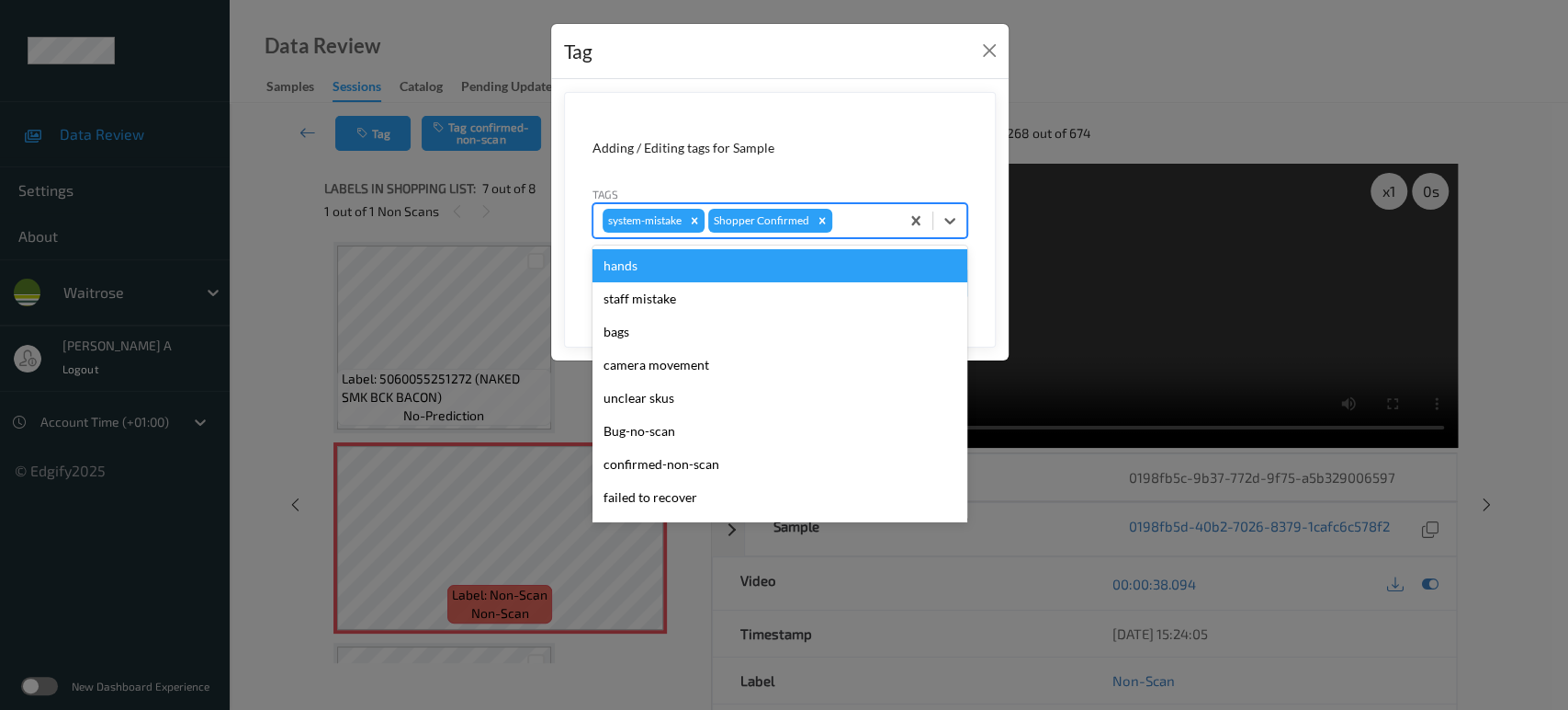
click at [850, 219] on div at bounding box center [863, 220] width 55 height 22
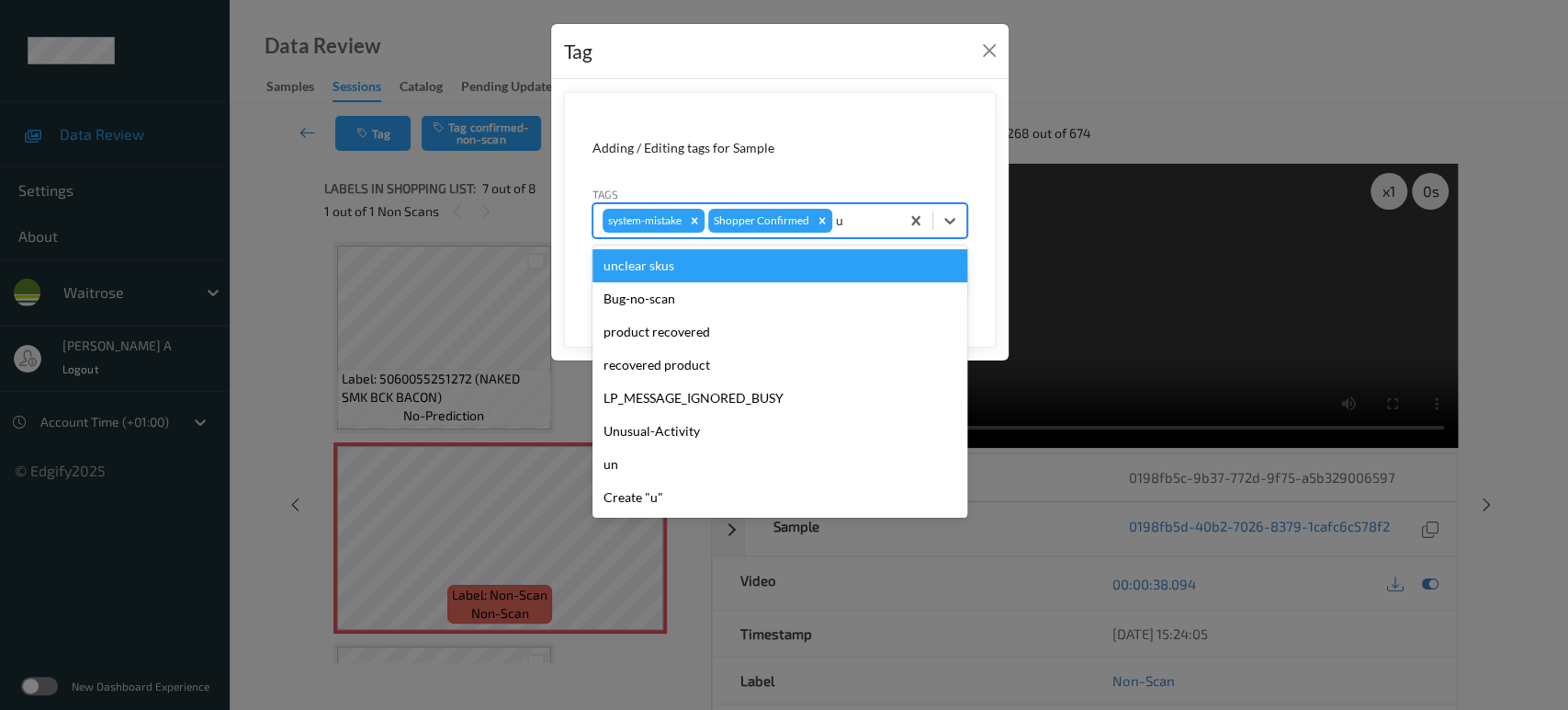
type input "un"
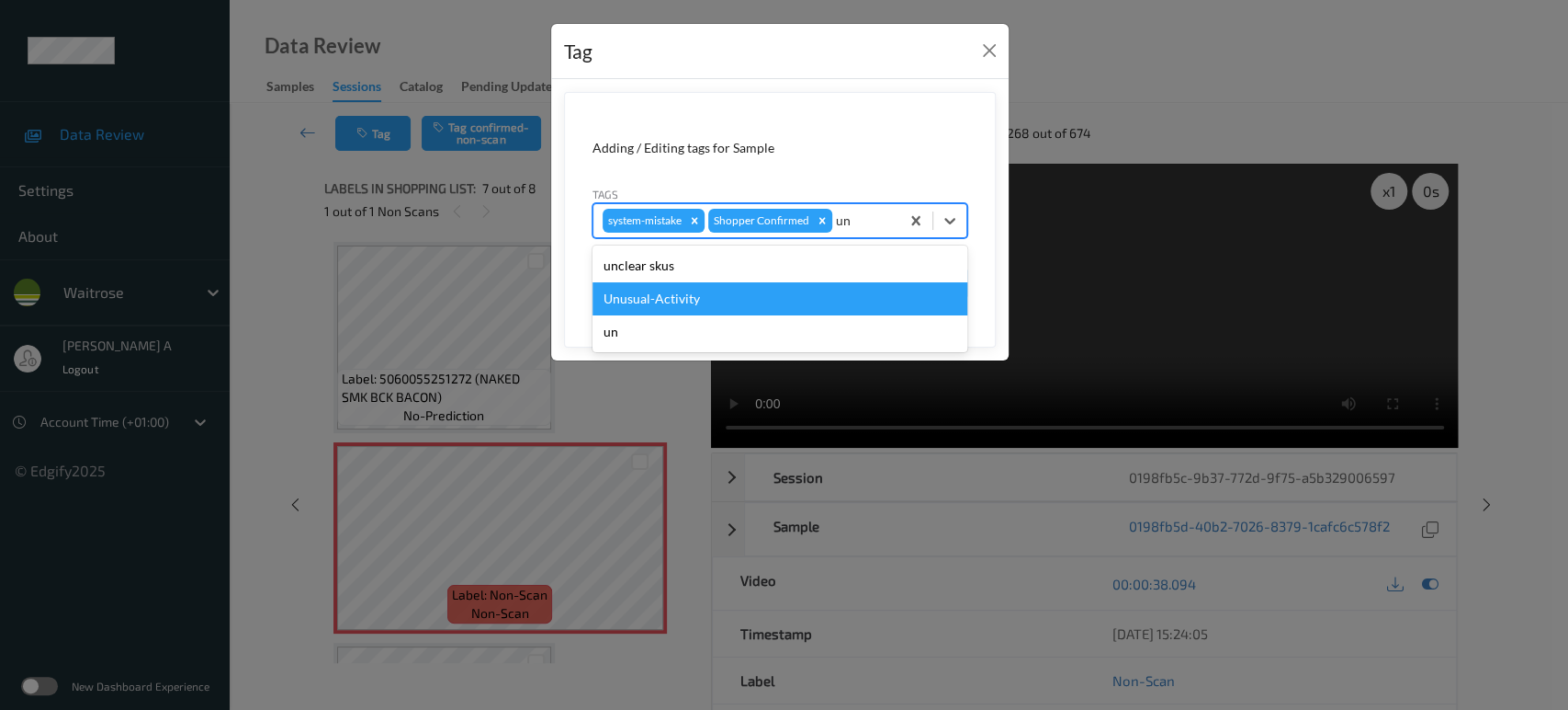
click at [702, 290] on div "Unusual-Activity" at bounding box center [779, 299] width 375 height 33
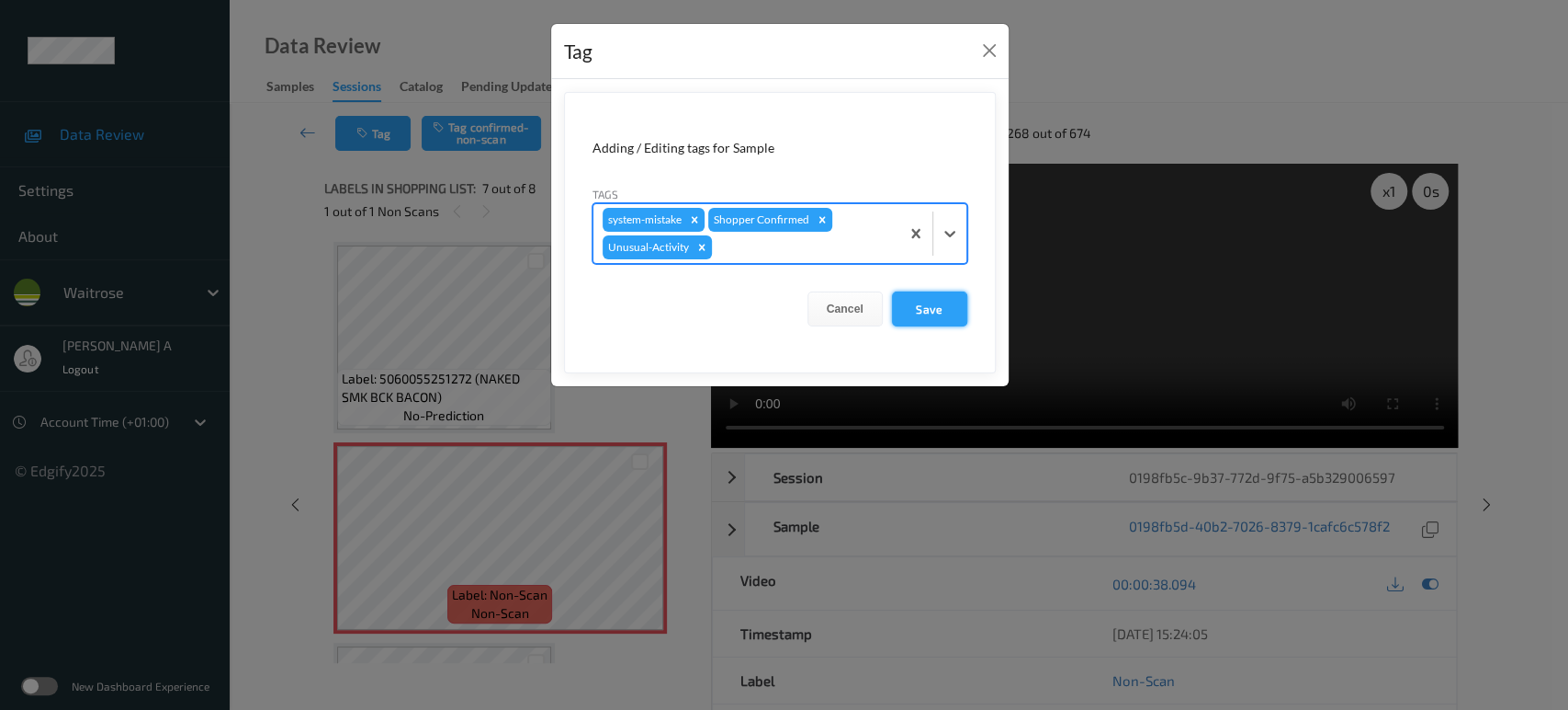
click at [905, 305] on button "Save" at bounding box center [929, 309] width 75 height 35
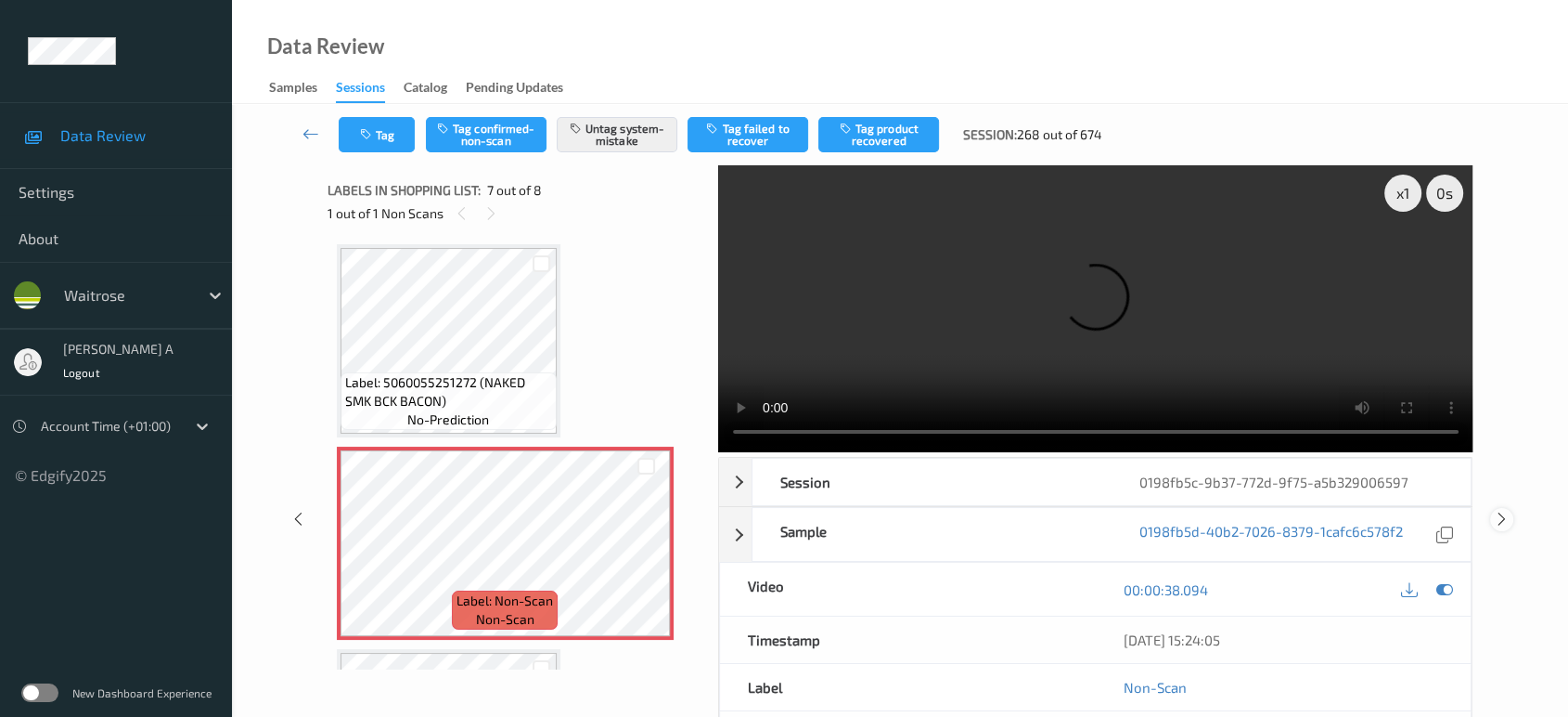
click at [1505, 510] on icon at bounding box center [1502, 519] width 16 height 17
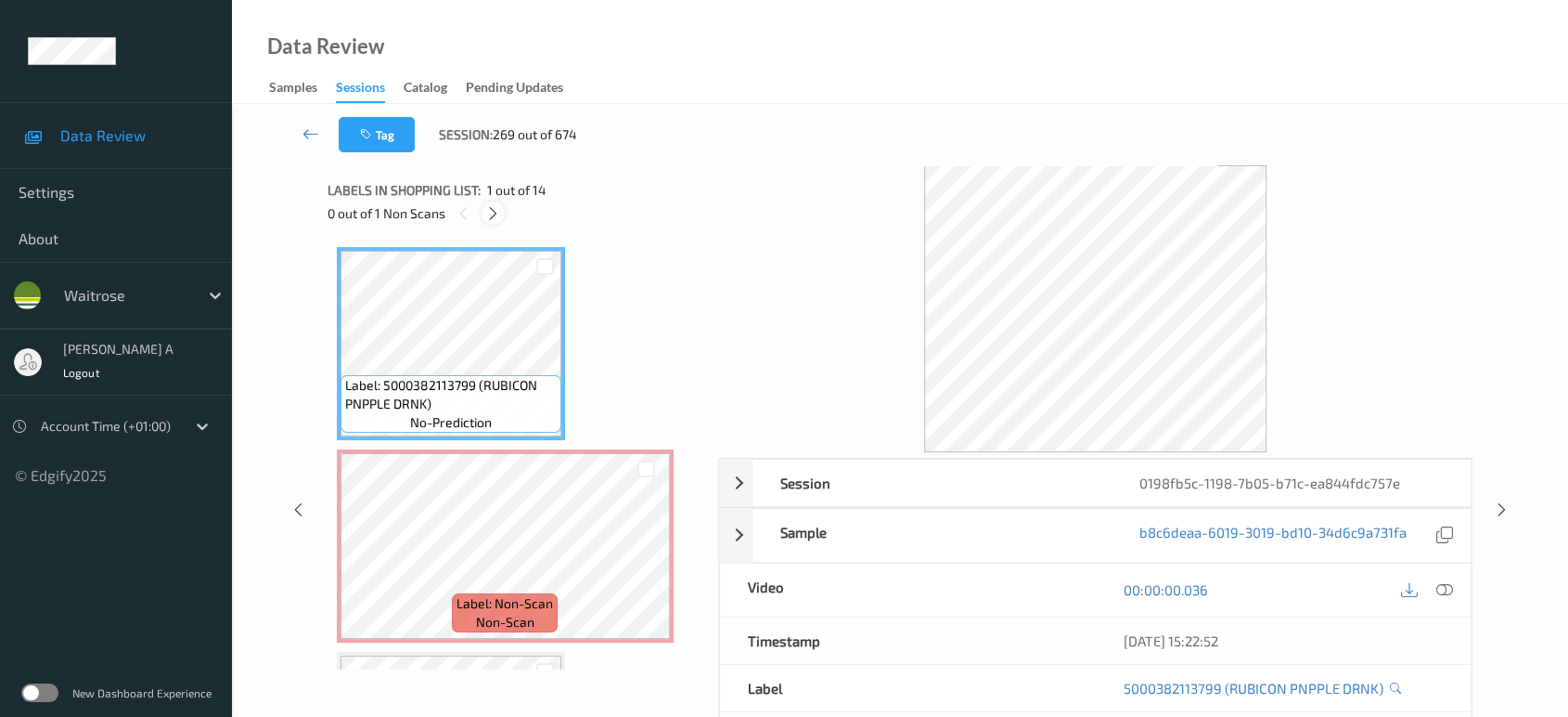
click at [504, 214] on div at bounding box center [492, 212] width 23 height 23
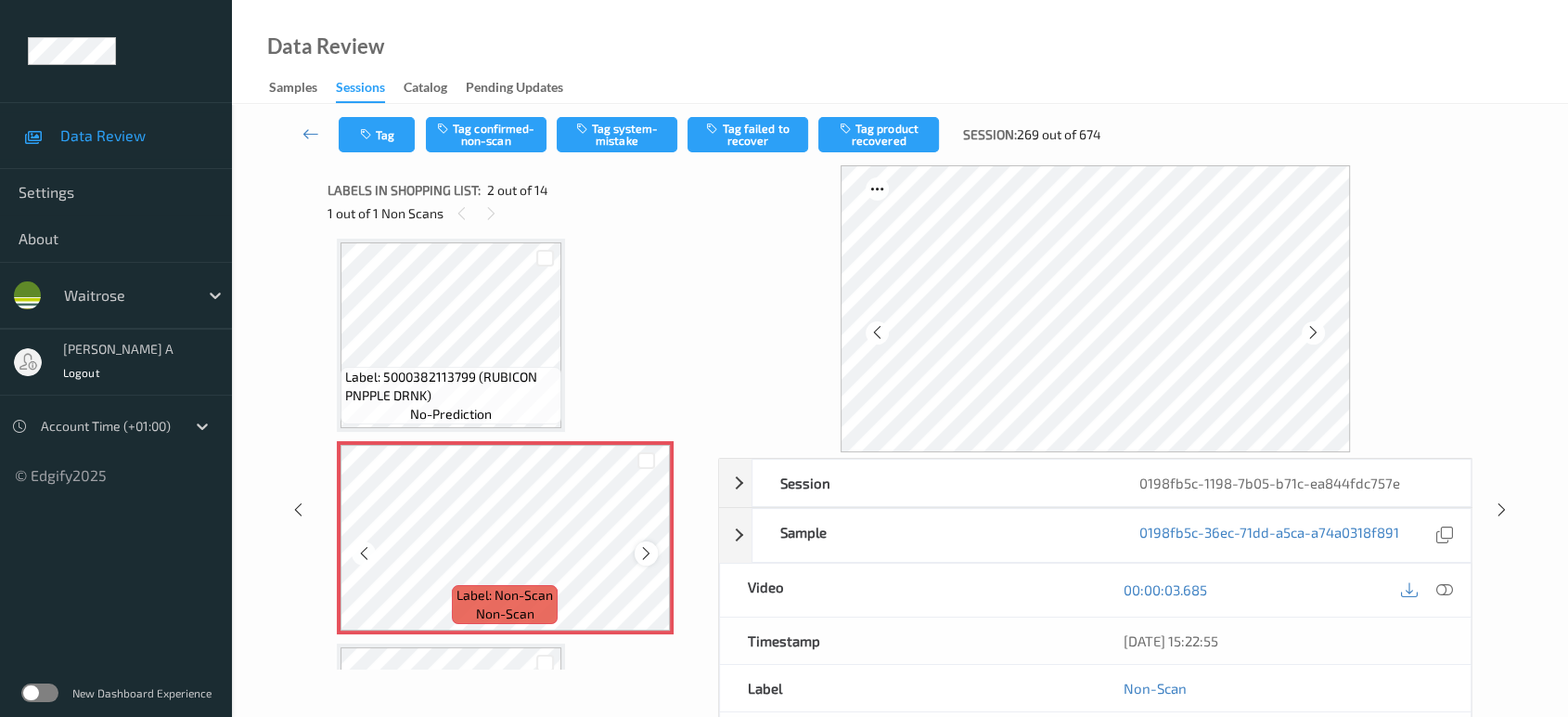
click at [646, 546] on icon at bounding box center [646, 553] width 16 height 17
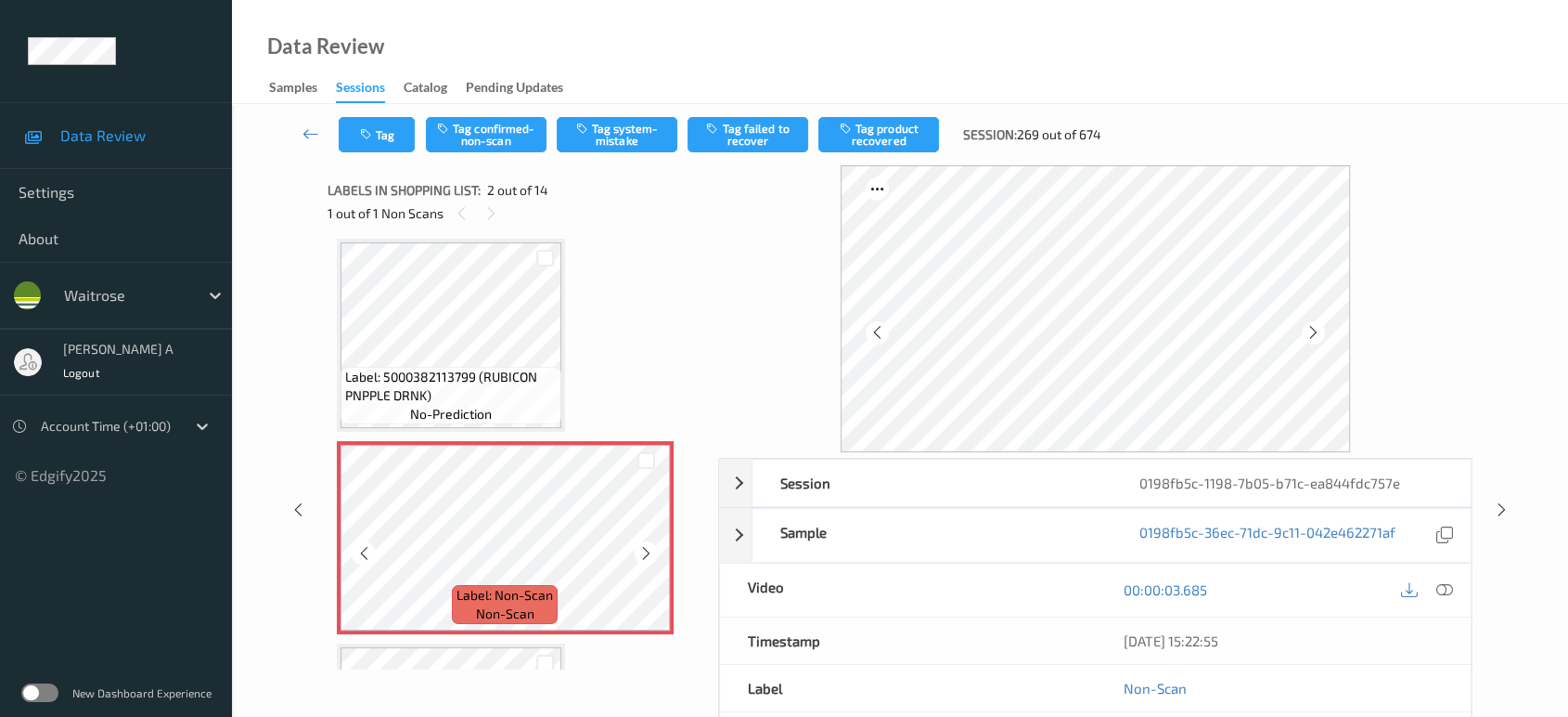
click at [646, 546] on icon at bounding box center [646, 553] width 16 height 17
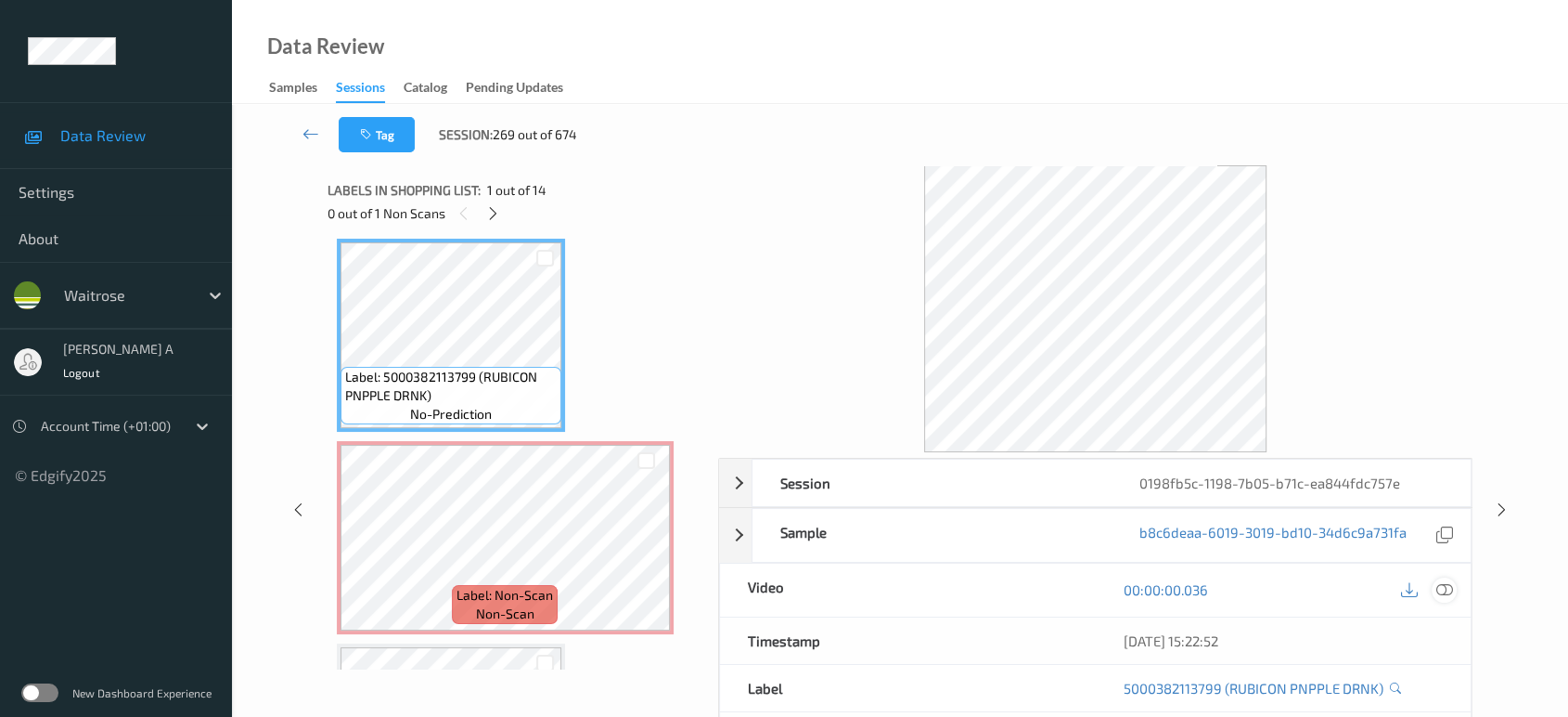
click at [1449, 585] on icon at bounding box center [1445, 590] width 17 height 17
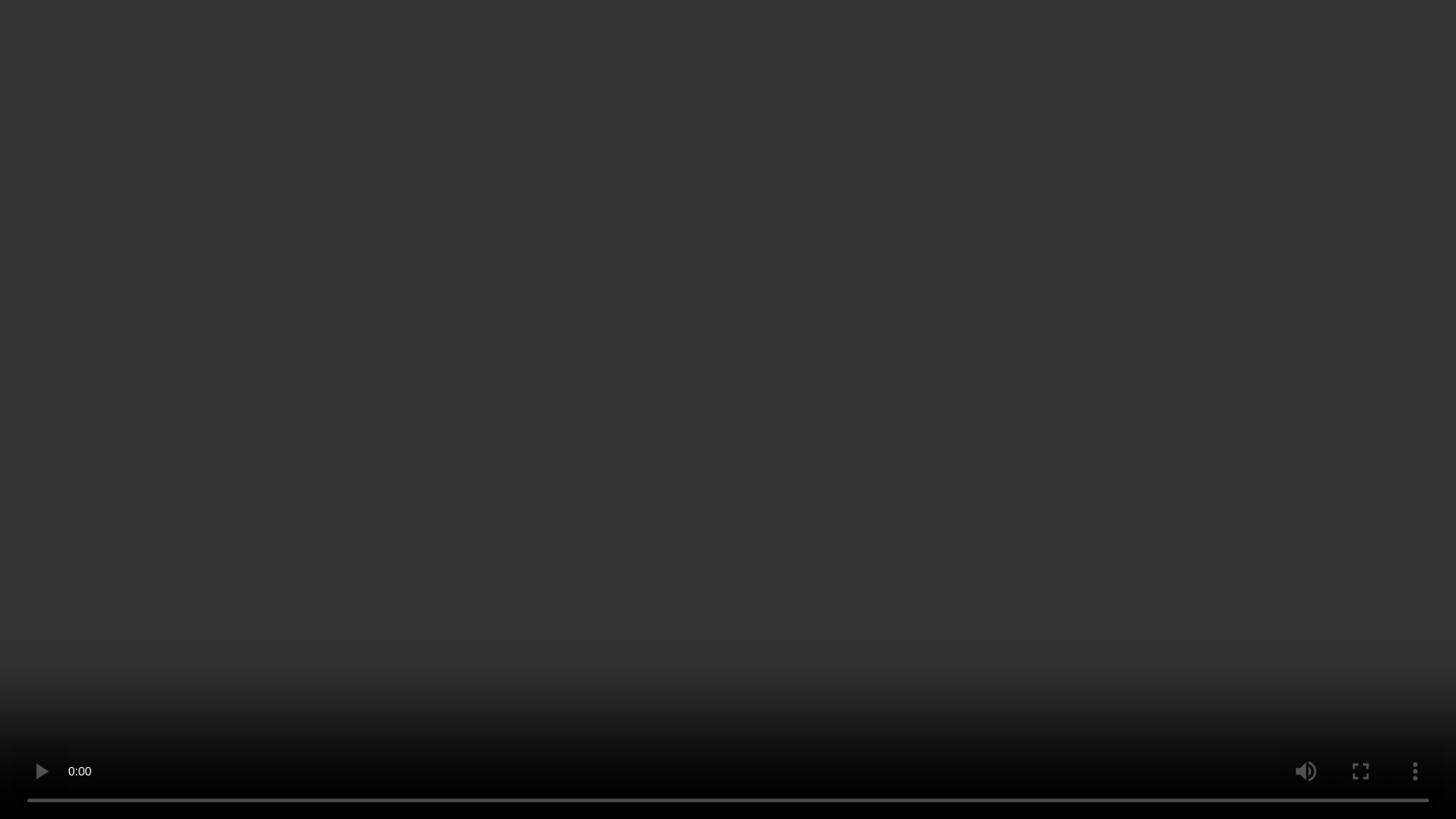
click at [734, 437] on video at bounding box center [728, 409] width 1456 height 819
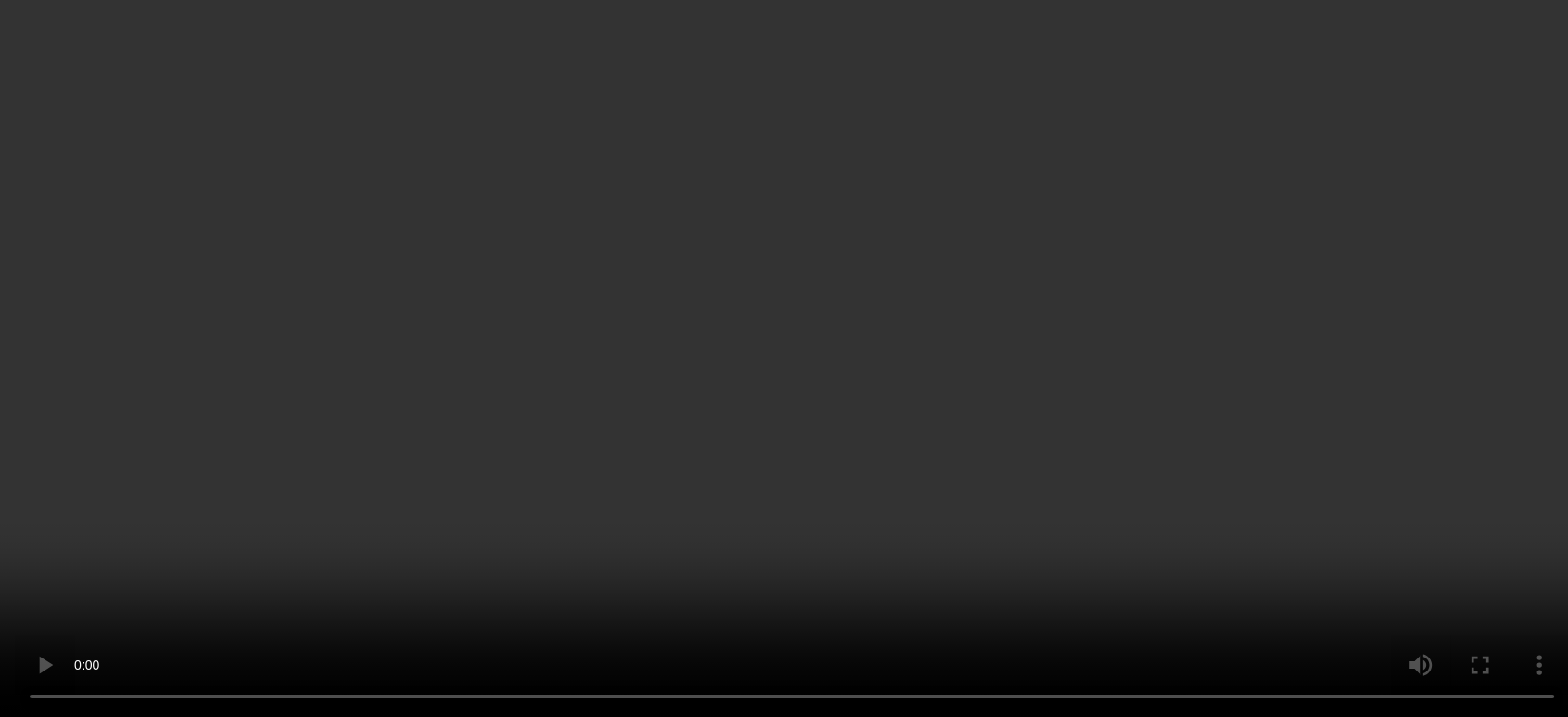
scroll to position [0, 0]
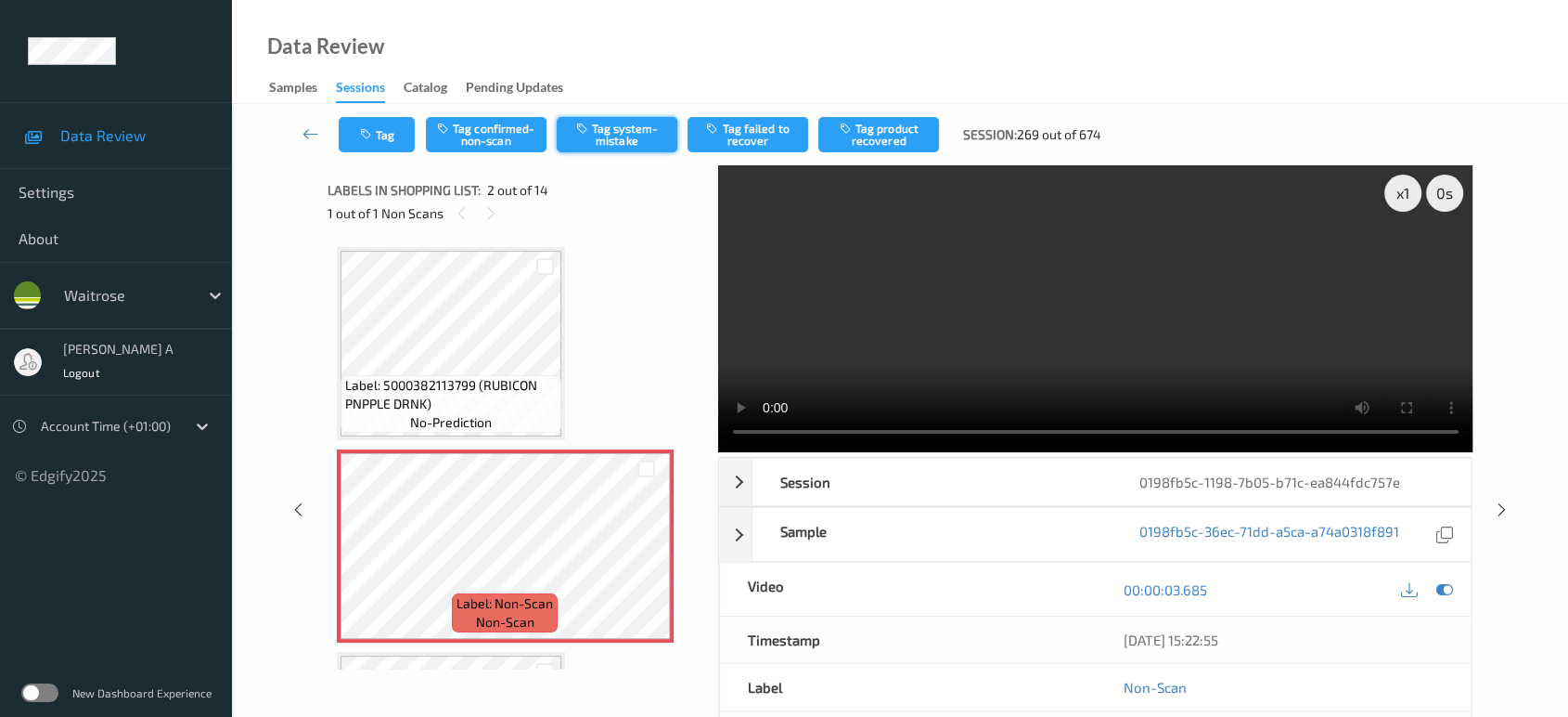
click at [633, 133] on button "Tag system-mistake" at bounding box center [617, 135] width 121 height 36
click at [395, 138] on button "Tag" at bounding box center [376, 135] width 76 height 36
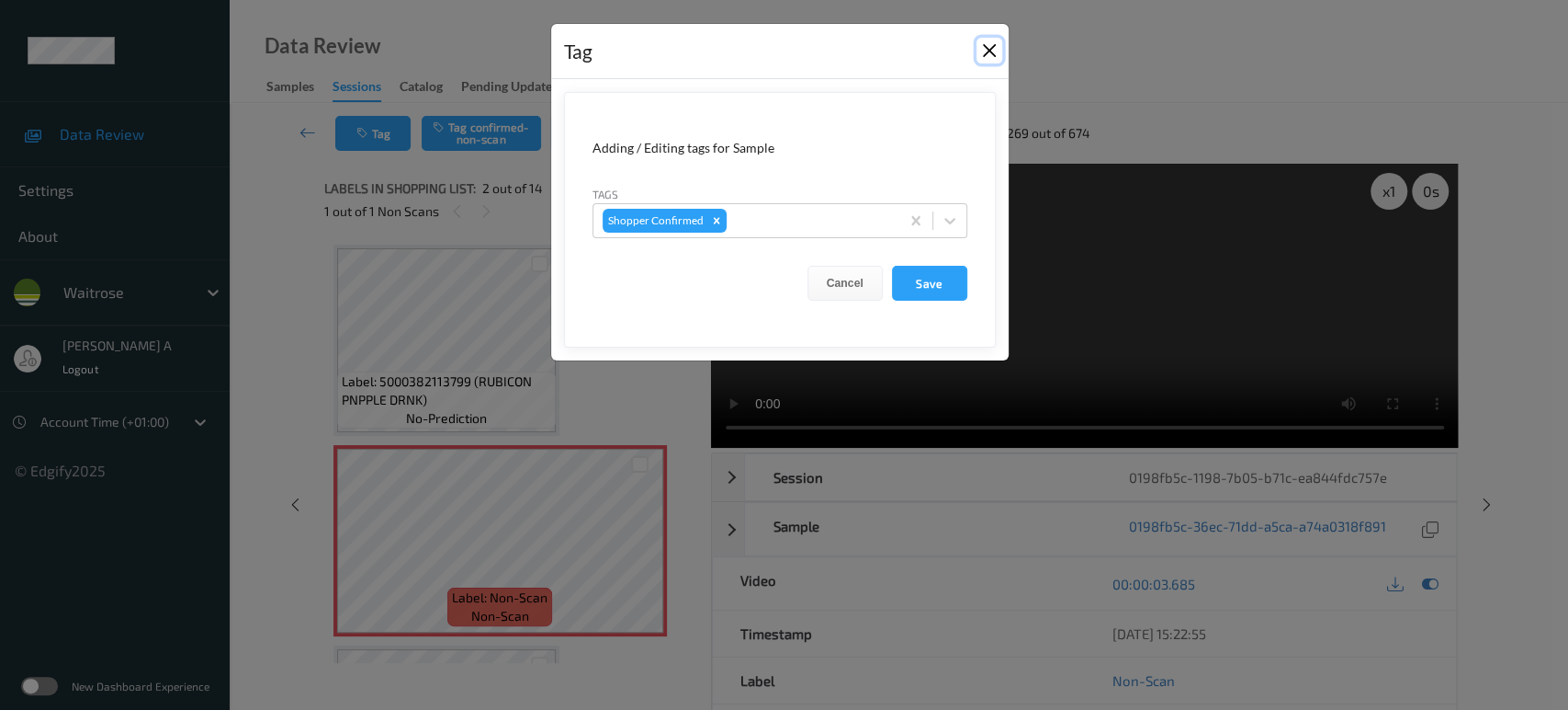
click at [994, 52] on button "Close" at bounding box center [989, 51] width 26 height 26
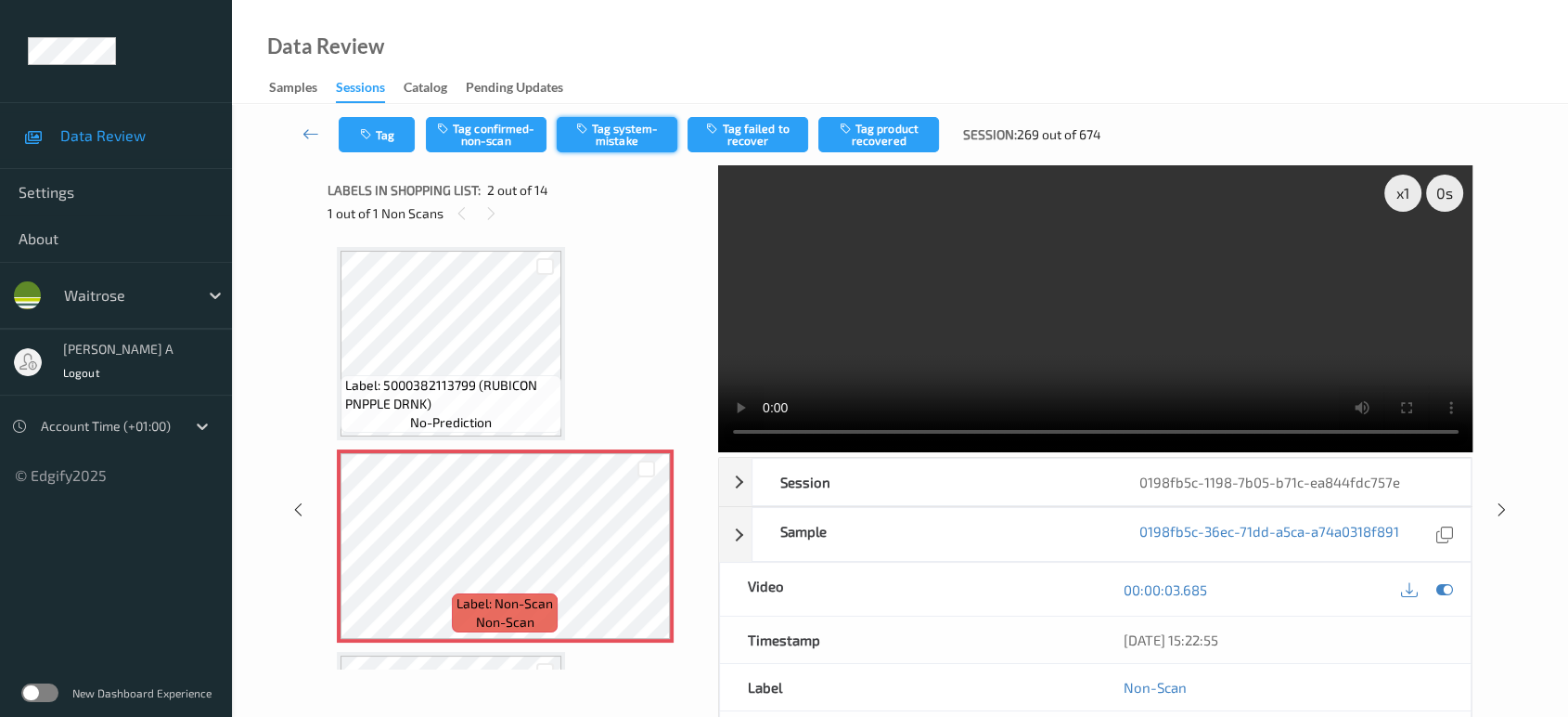
click at [607, 132] on button "Tag system-mistake" at bounding box center [617, 135] width 121 height 36
click at [356, 129] on button "Tag" at bounding box center [376, 135] width 76 height 36
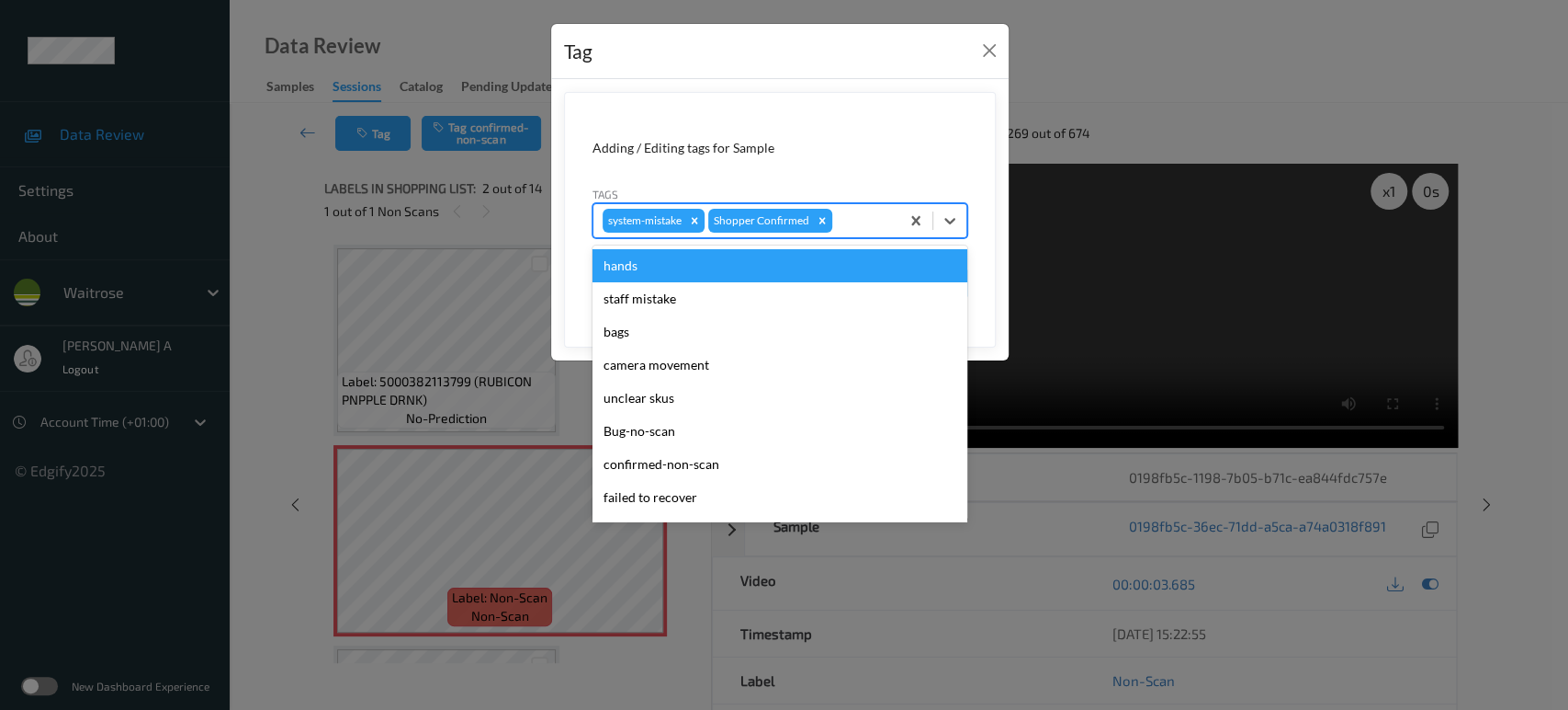
click at [845, 224] on div at bounding box center [863, 220] width 55 height 22
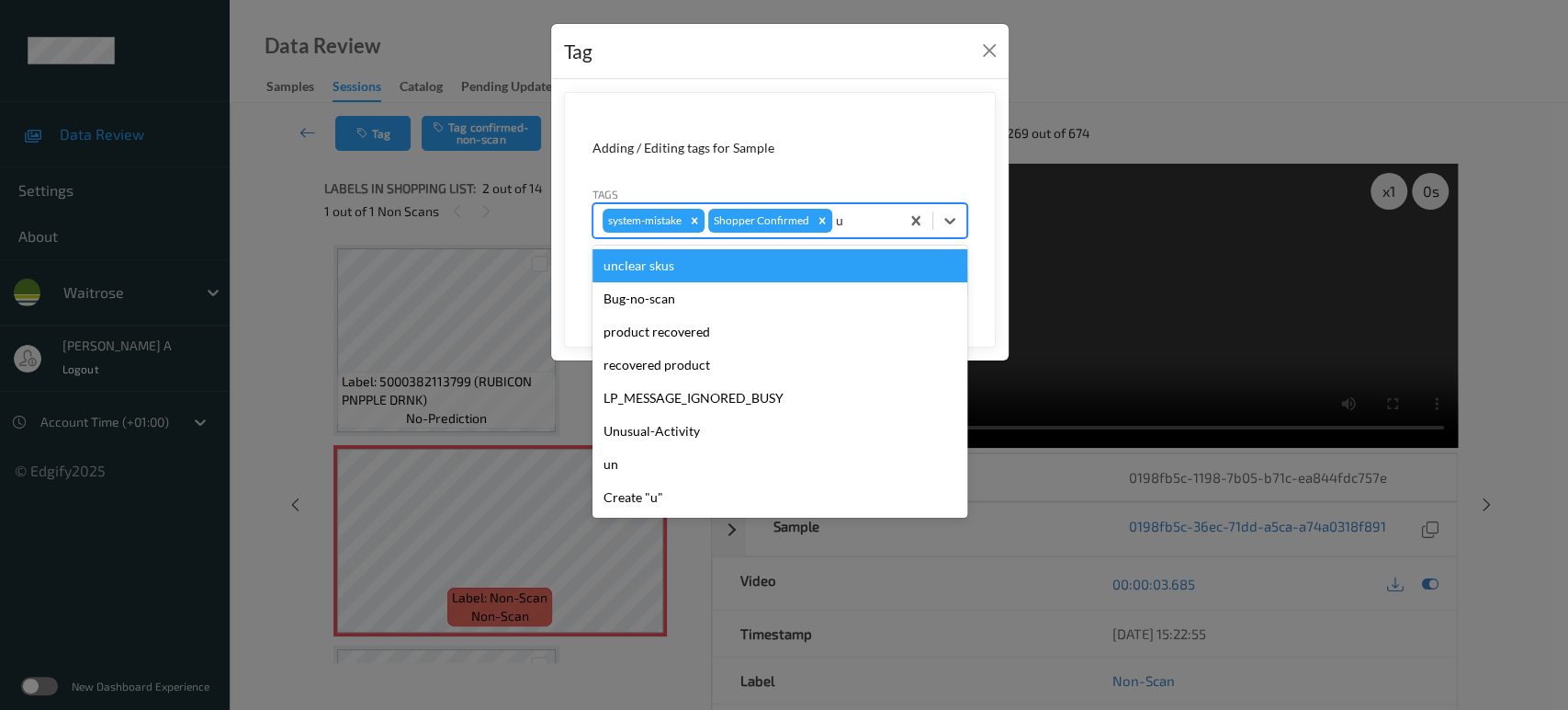
type input "un"
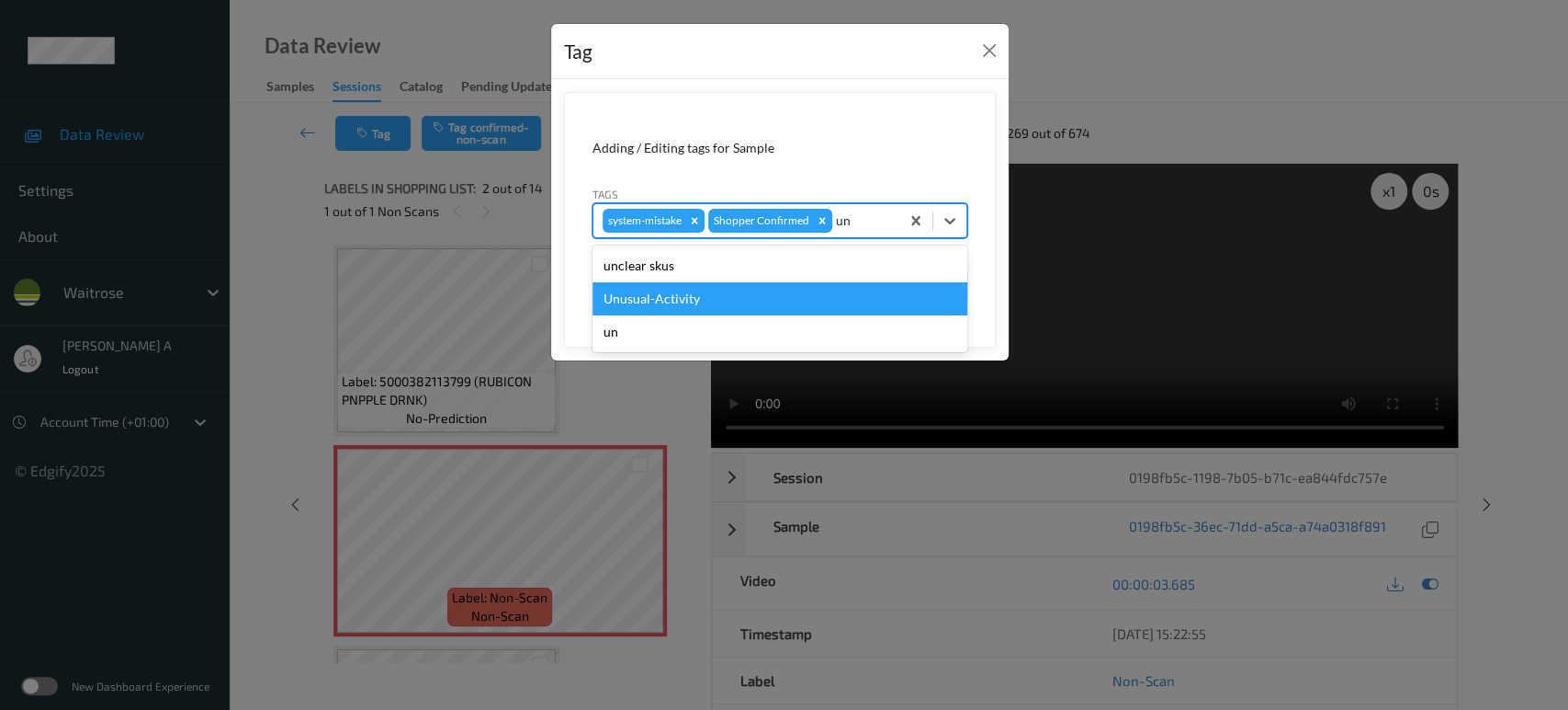
click at [767, 294] on div "Unusual-Activity" at bounding box center [779, 299] width 375 height 33
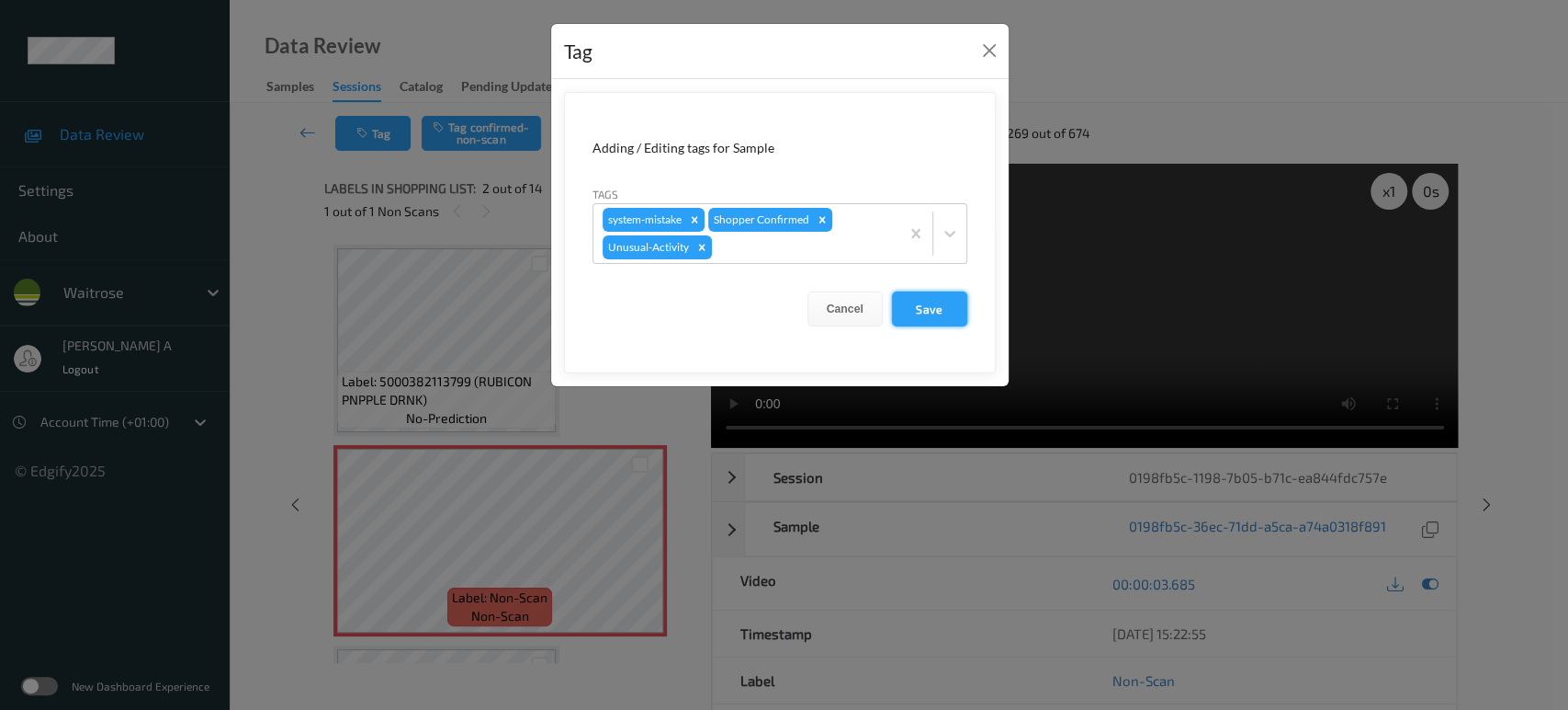
click at [939, 307] on button "Save" at bounding box center [929, 309] width 75 height 35
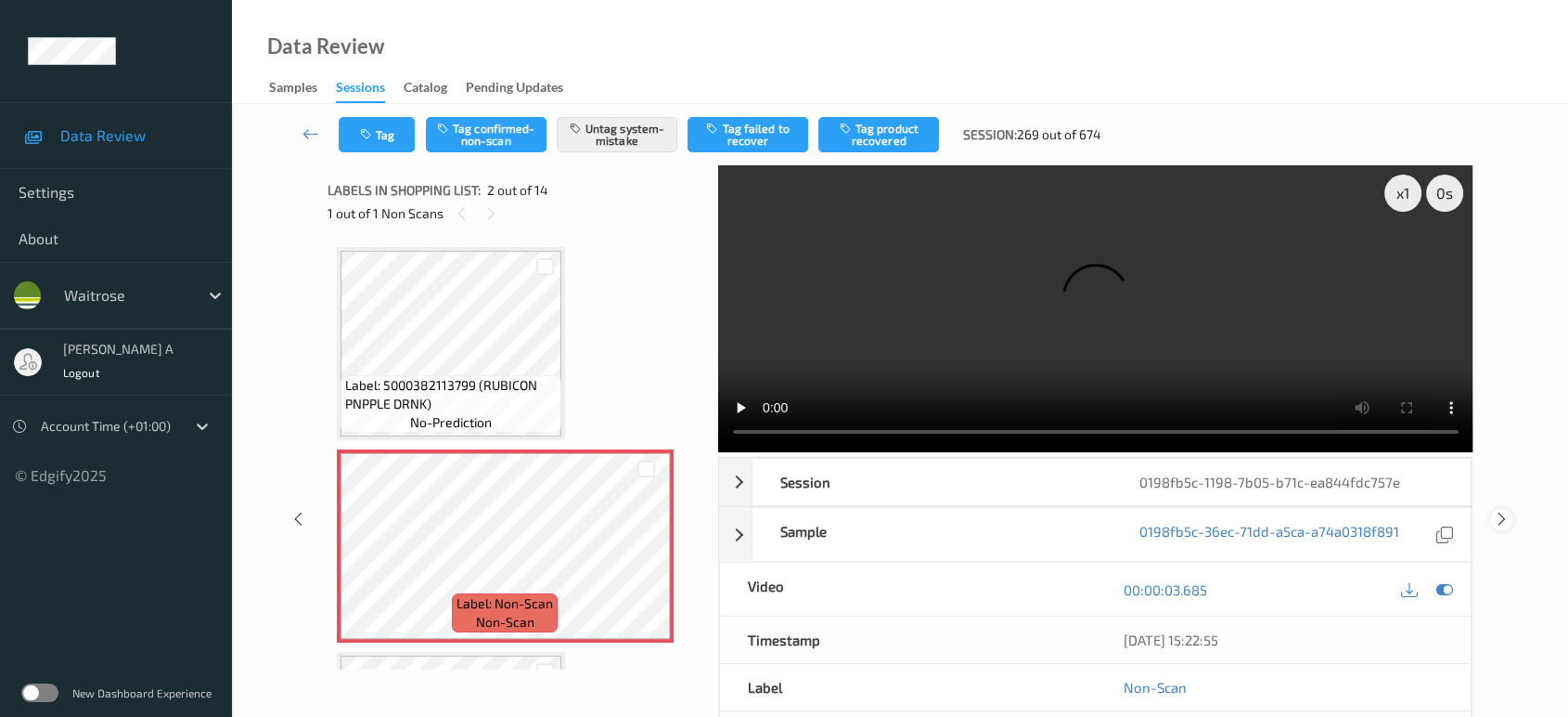
click at [1500, 524] on icon at bounding box center [1502, 519] width 16 height 17
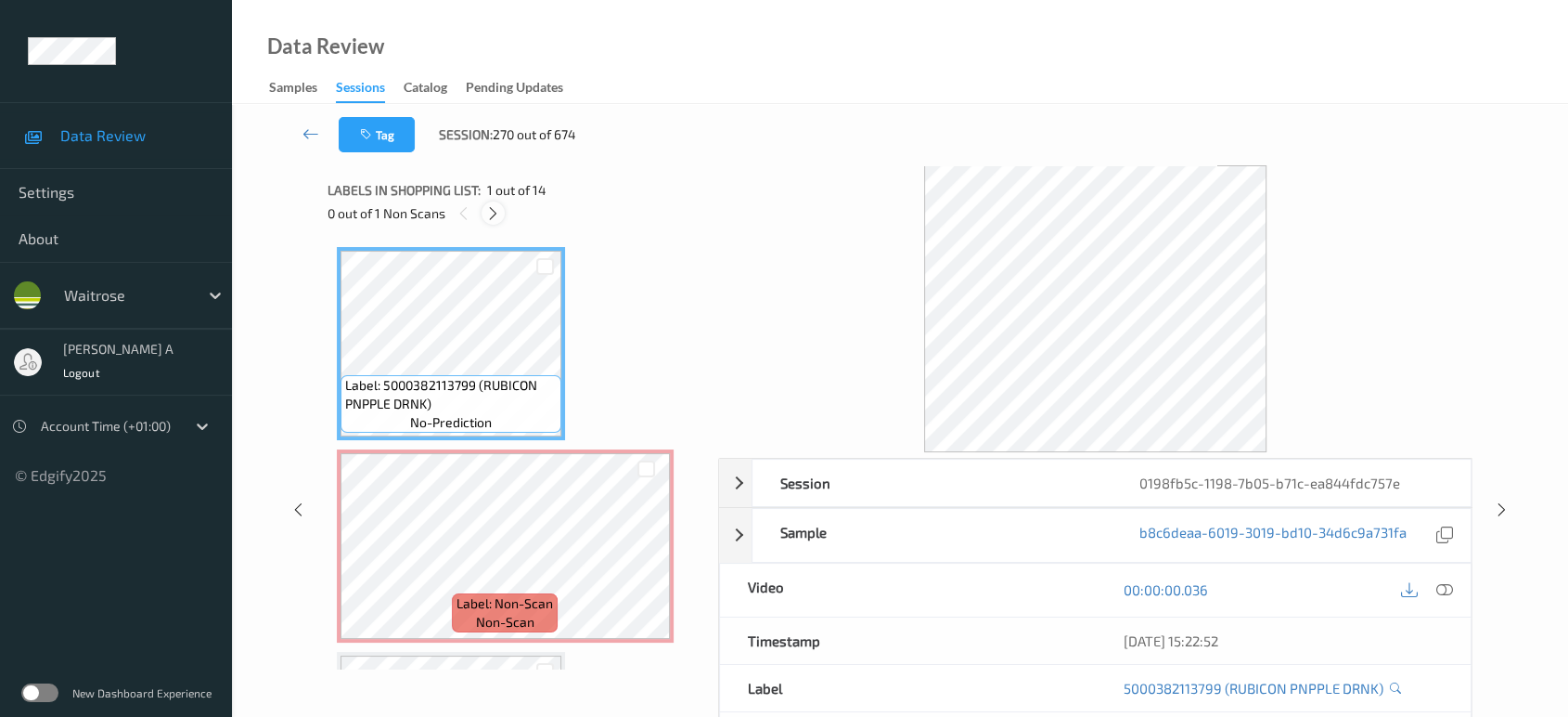
click at [497, 206] on icon at bounding box center [492, 213] width 16 height 17
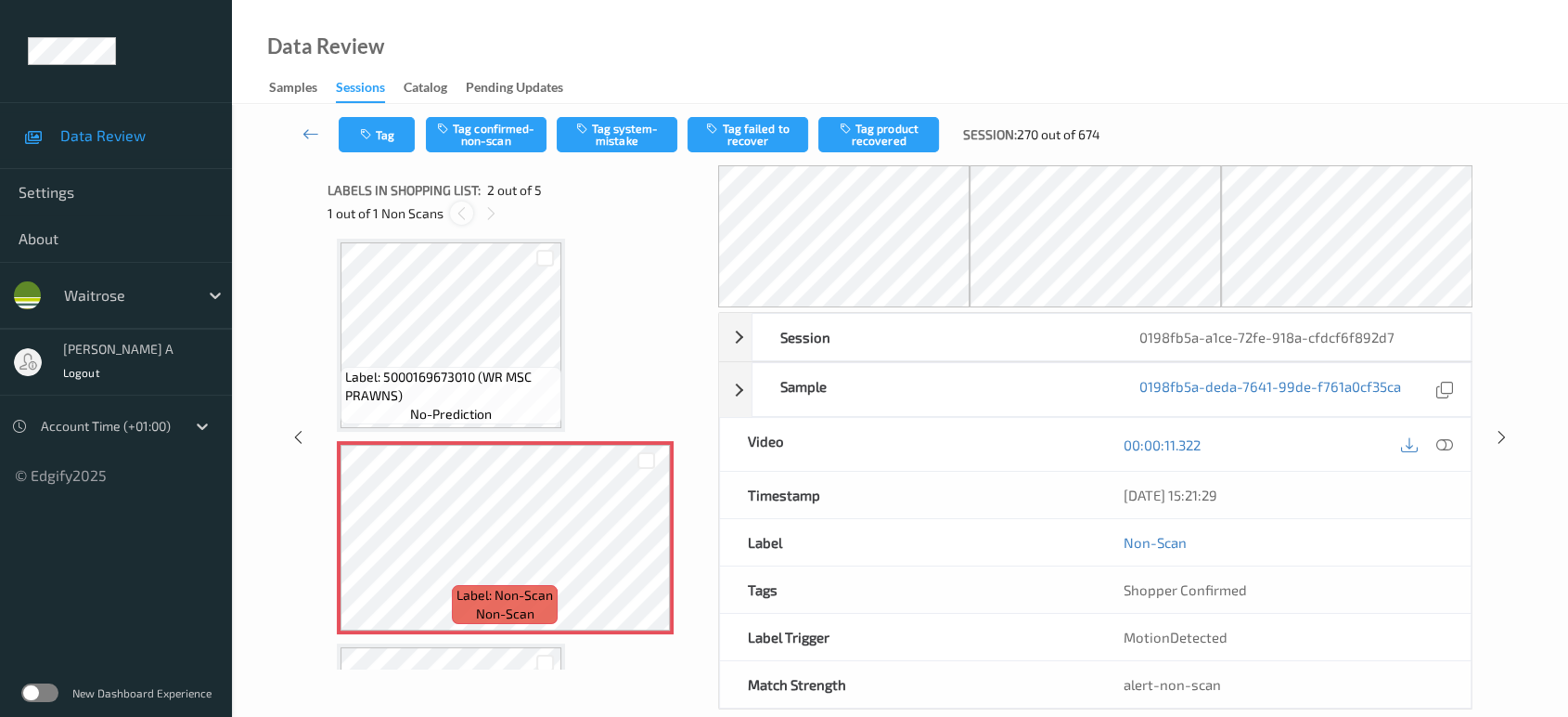
click at [464, 208] on icon at bounding box center [462, 213] width 16 height 17
click at [496, 214] on icon at bounding box center [491, 213] width 16 height 17
click at [646, 550] on icon at bounding box center [646, 553] width 16 height 17
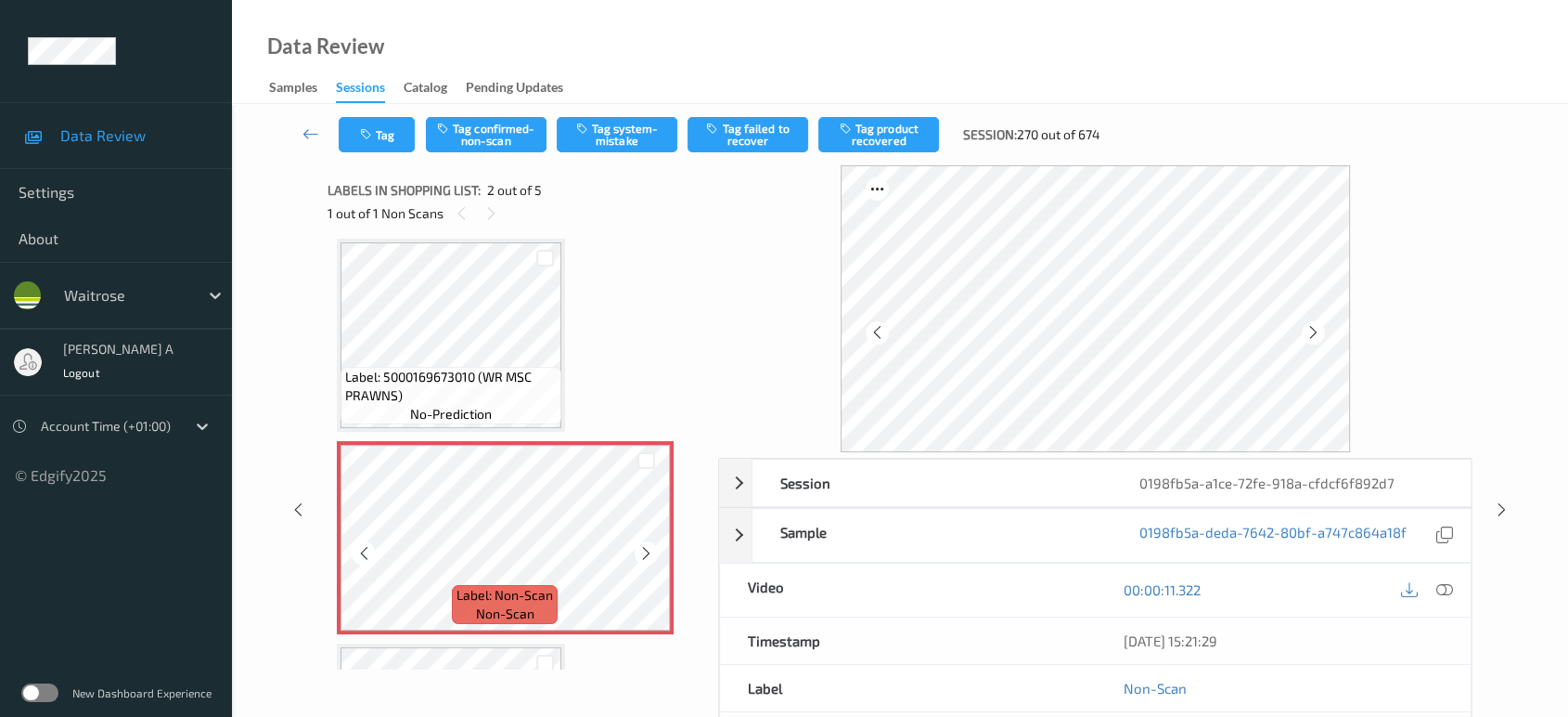
click at [646, 550] on icon at bounding box center [646, 553] width 16 height 17
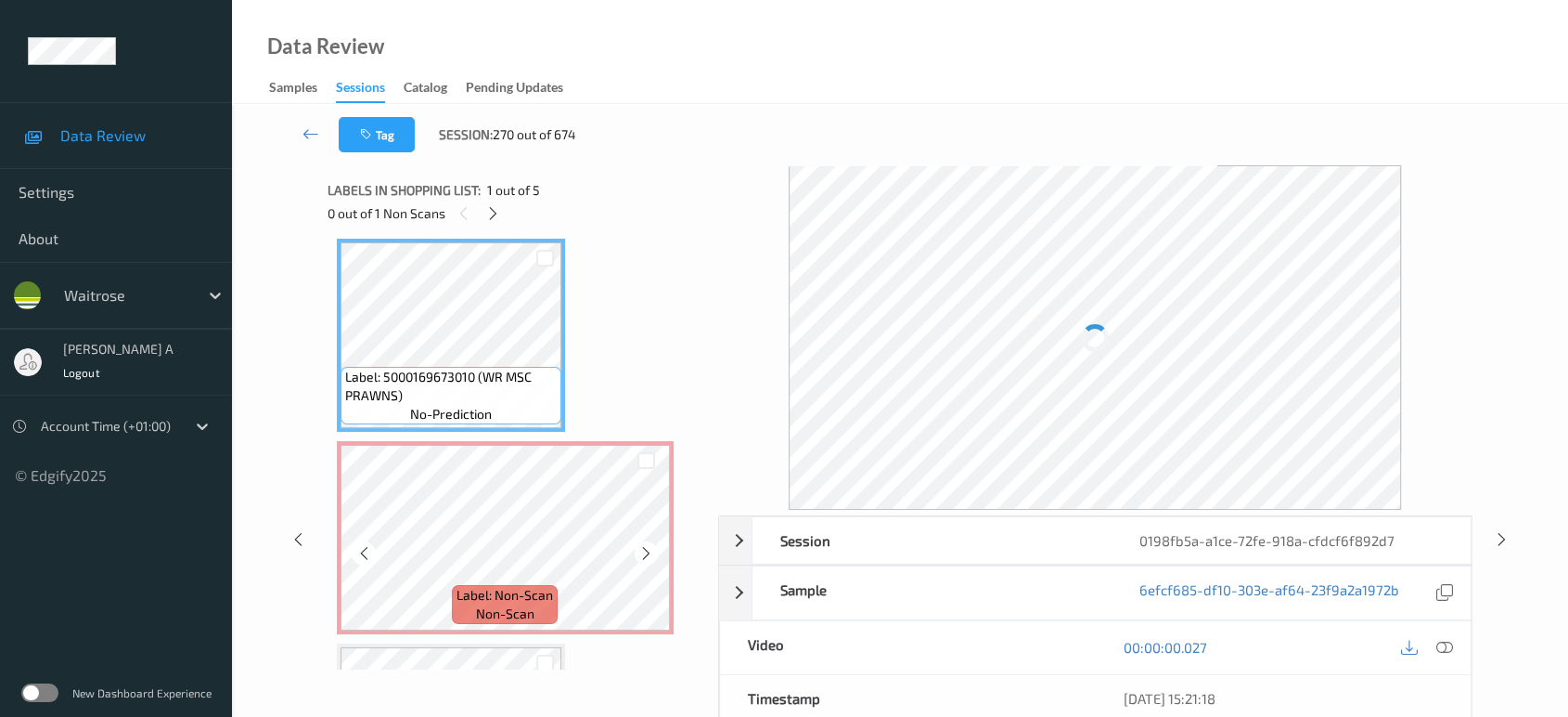
scroll to position [0, 0]
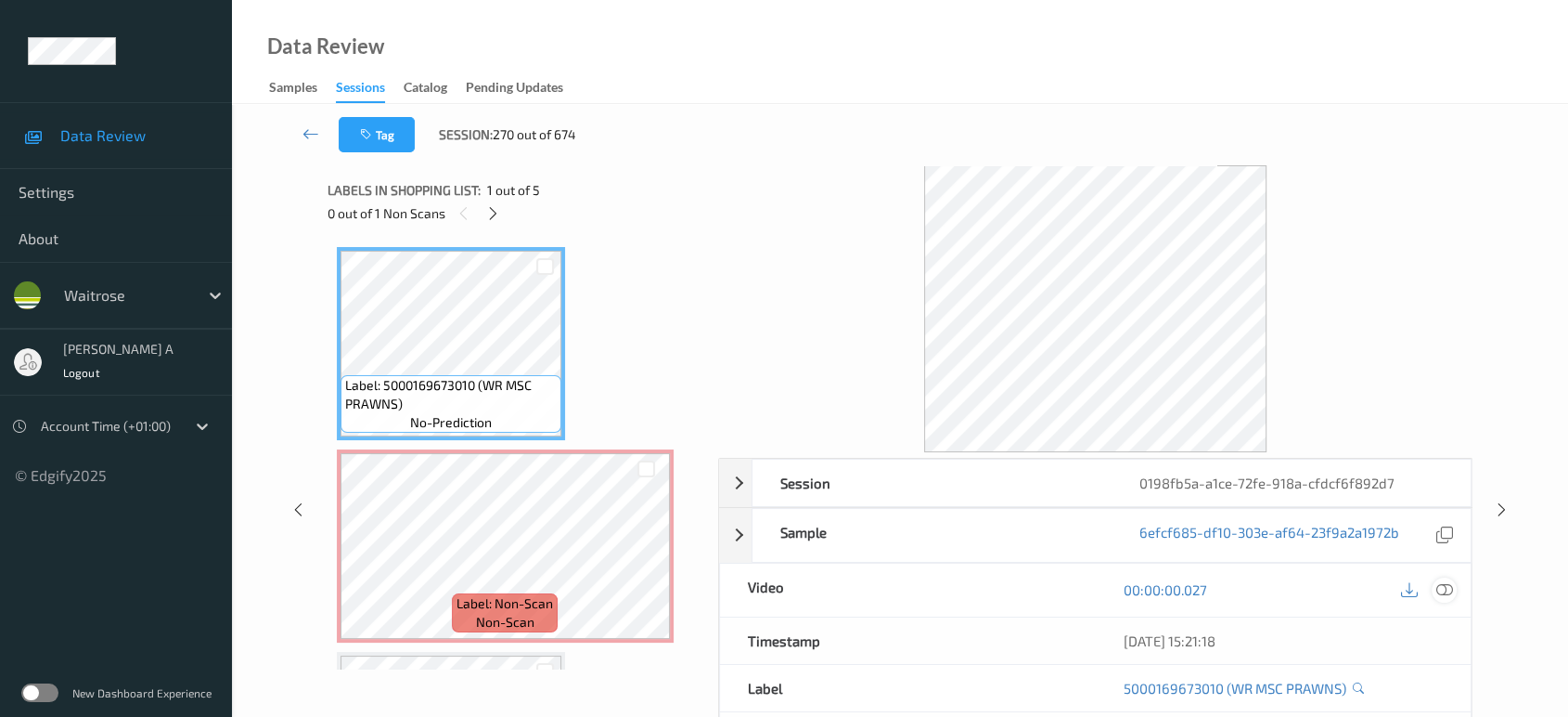
click at [1439, 588] on icon at bounding box center [1445, 590] width 17 height 17
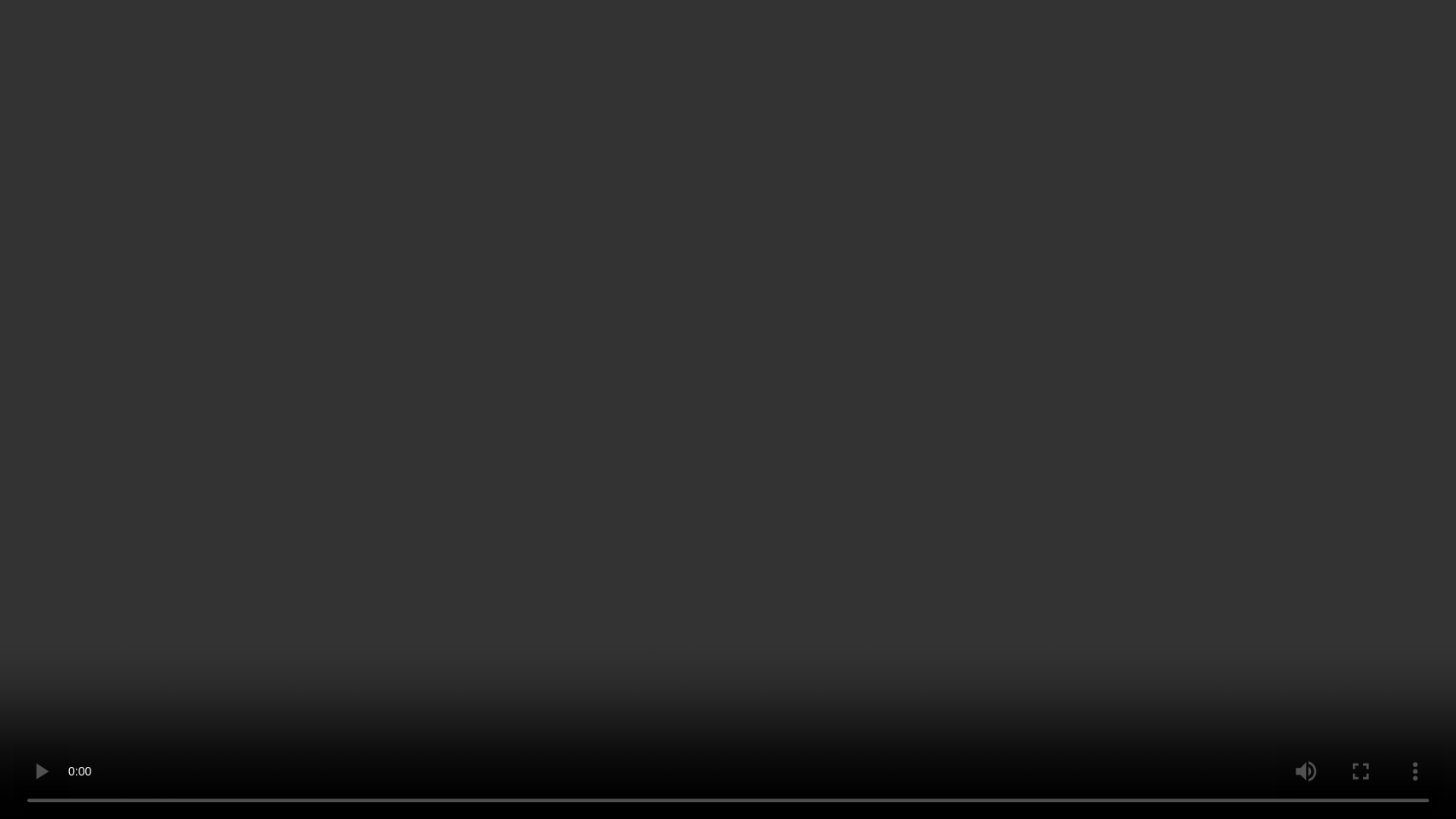
click at [942, 446] on video at bounding box center [728, 409] width 1456 height 819
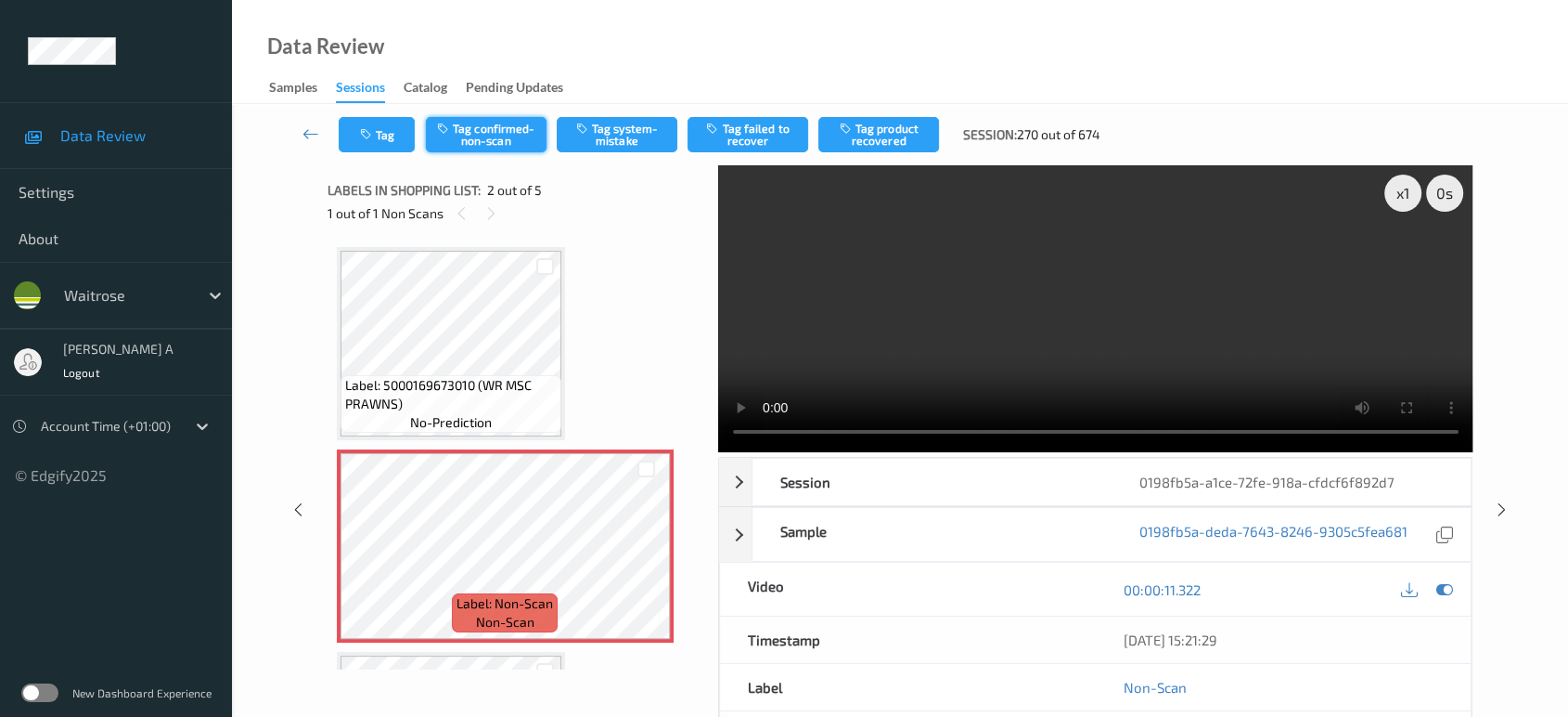
click at [478, 144] on button "Tag confirmed-non-scan" at bounding box center [486, 135] width 121 height 36
click at [853, 134] on button "Tag product recovered" at bounding box center [878, 135] width 121 height 36
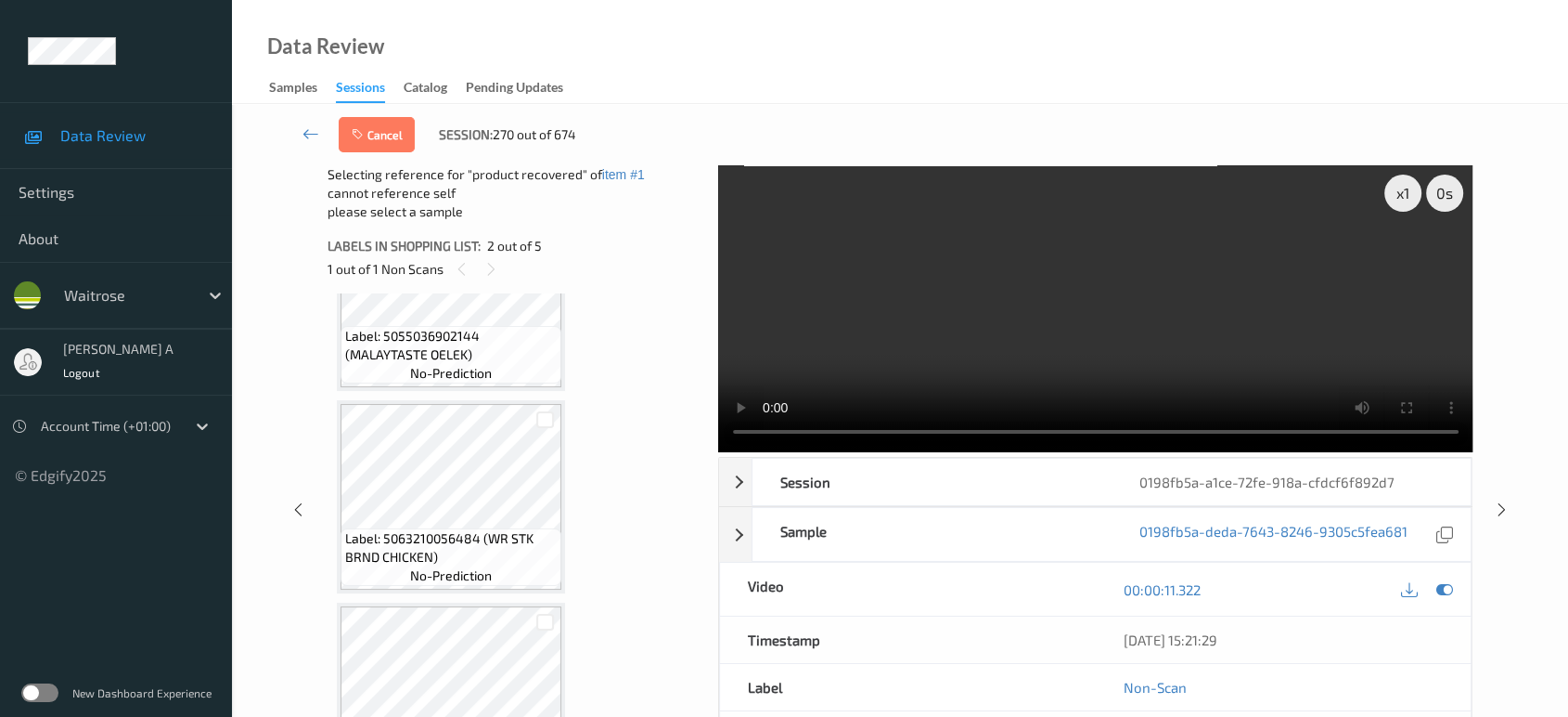
scroll to position [515, 0]
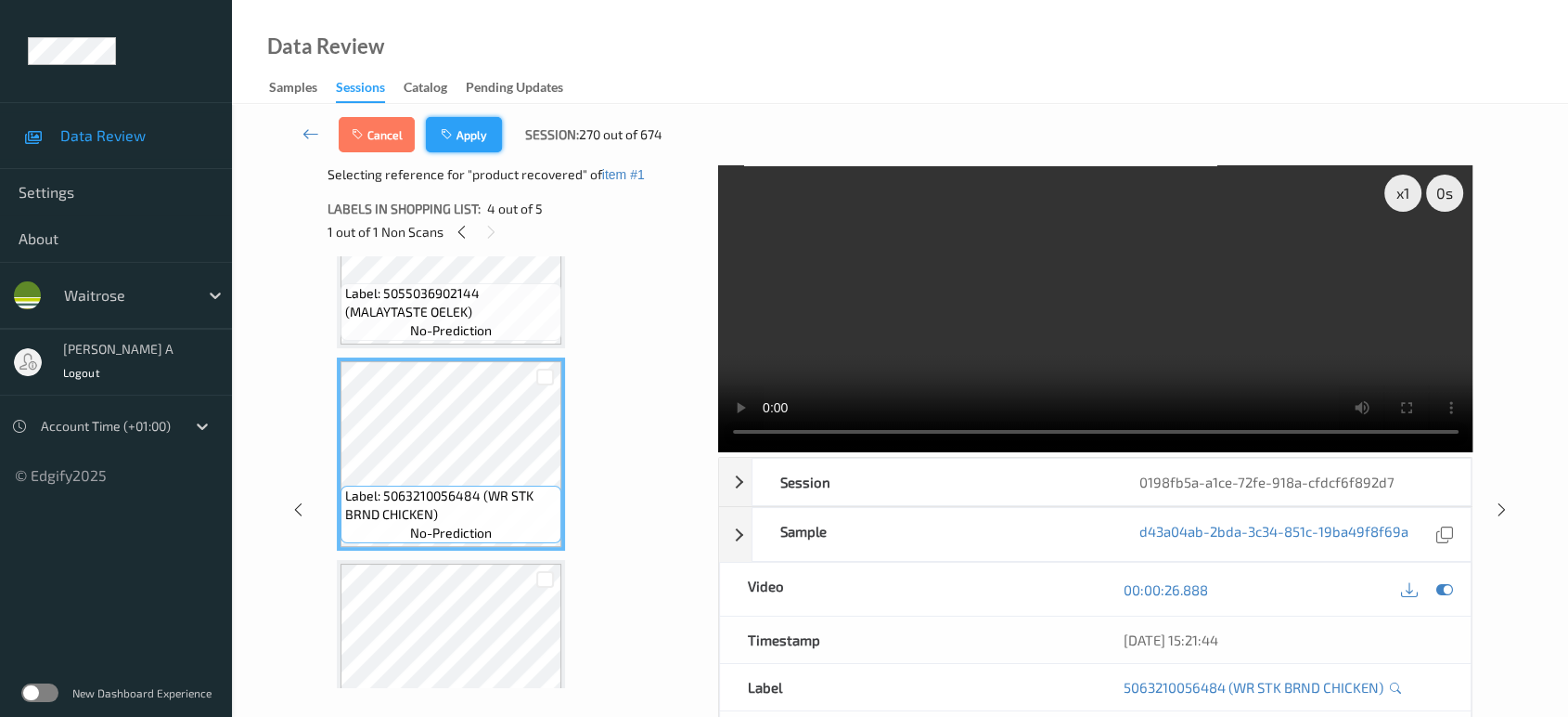
click at [472, 142] on button "Apply" at bounding box center [463, 135] width 76 height 36
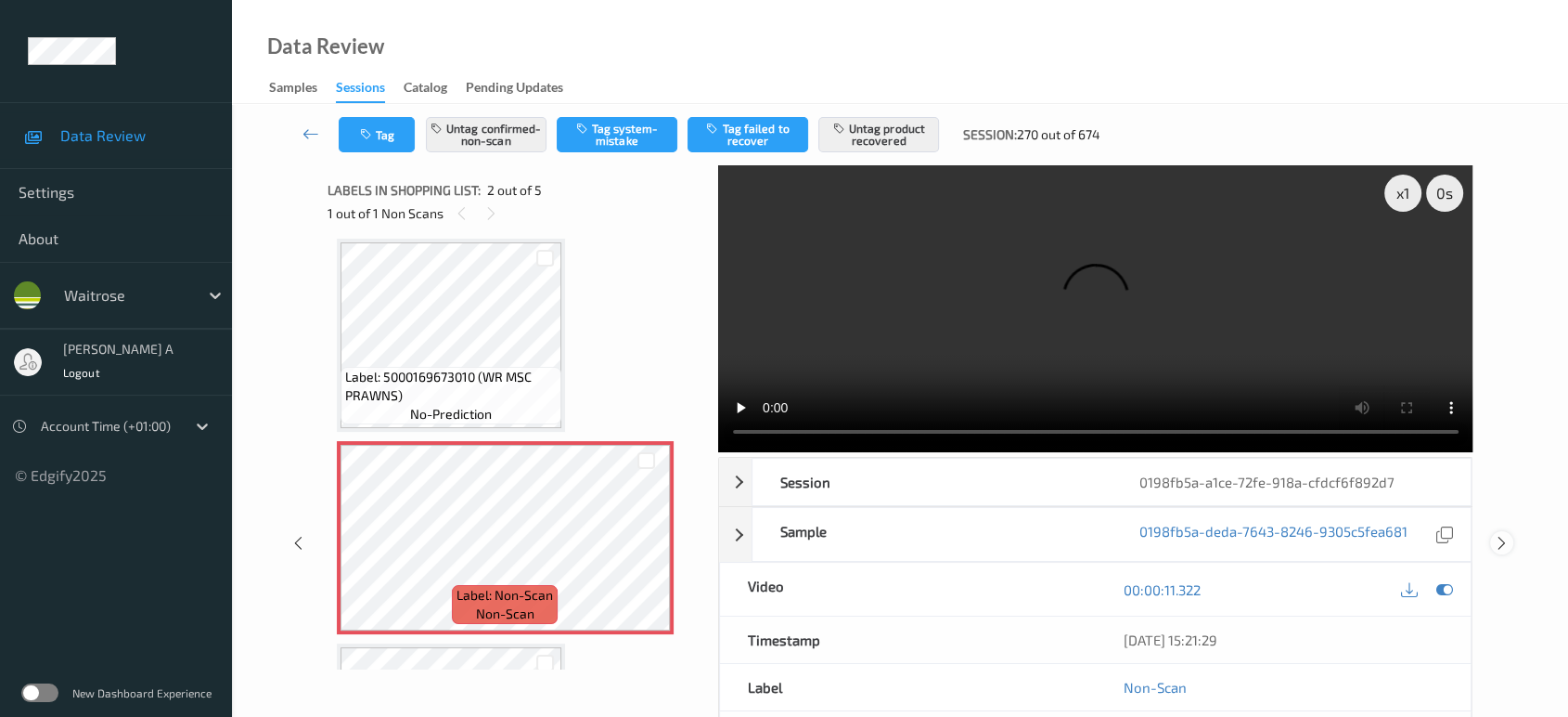
click at [1506, 535] on icon at bounding box center [1502, 543] width 16 height 17
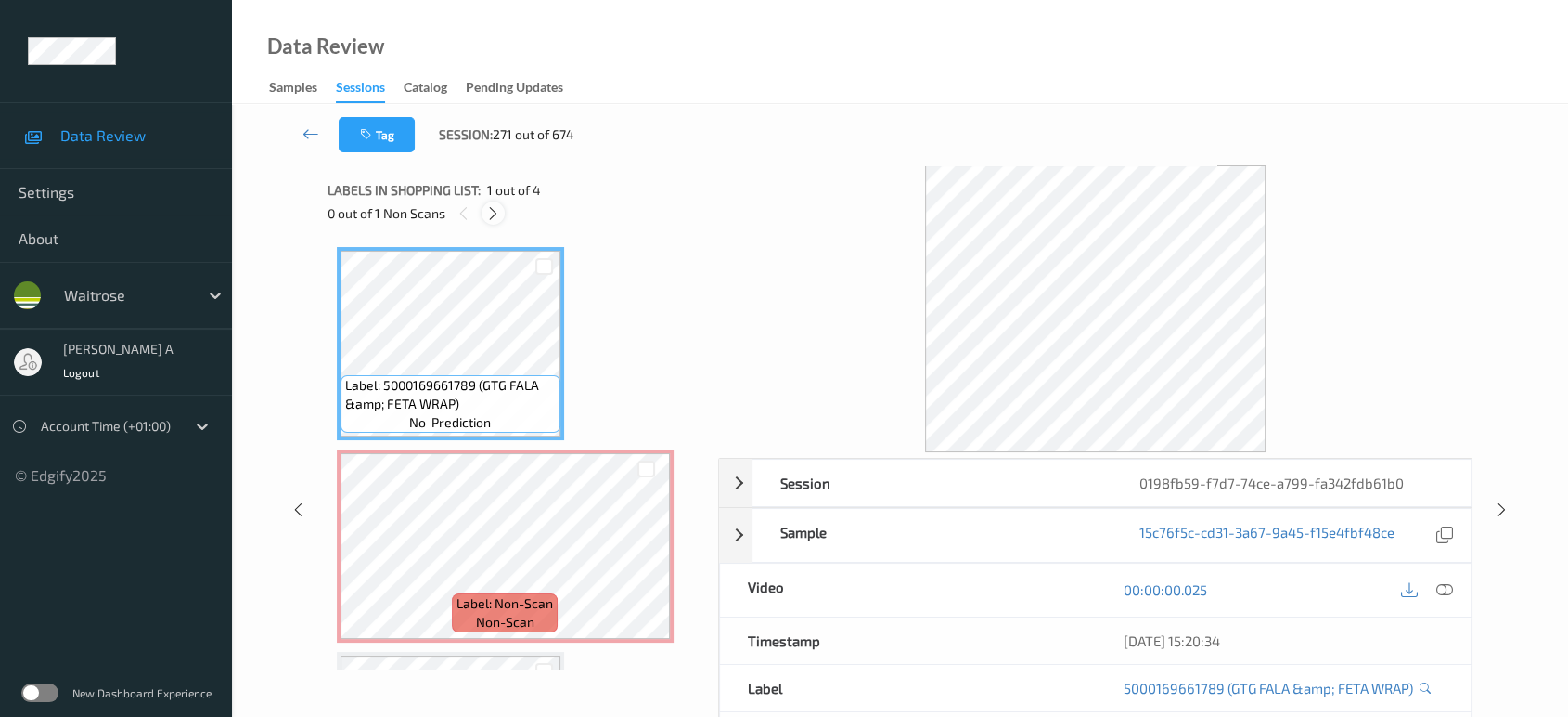
click at [496, 205] on icon at bounding box center [492, 213] width 16 height 17
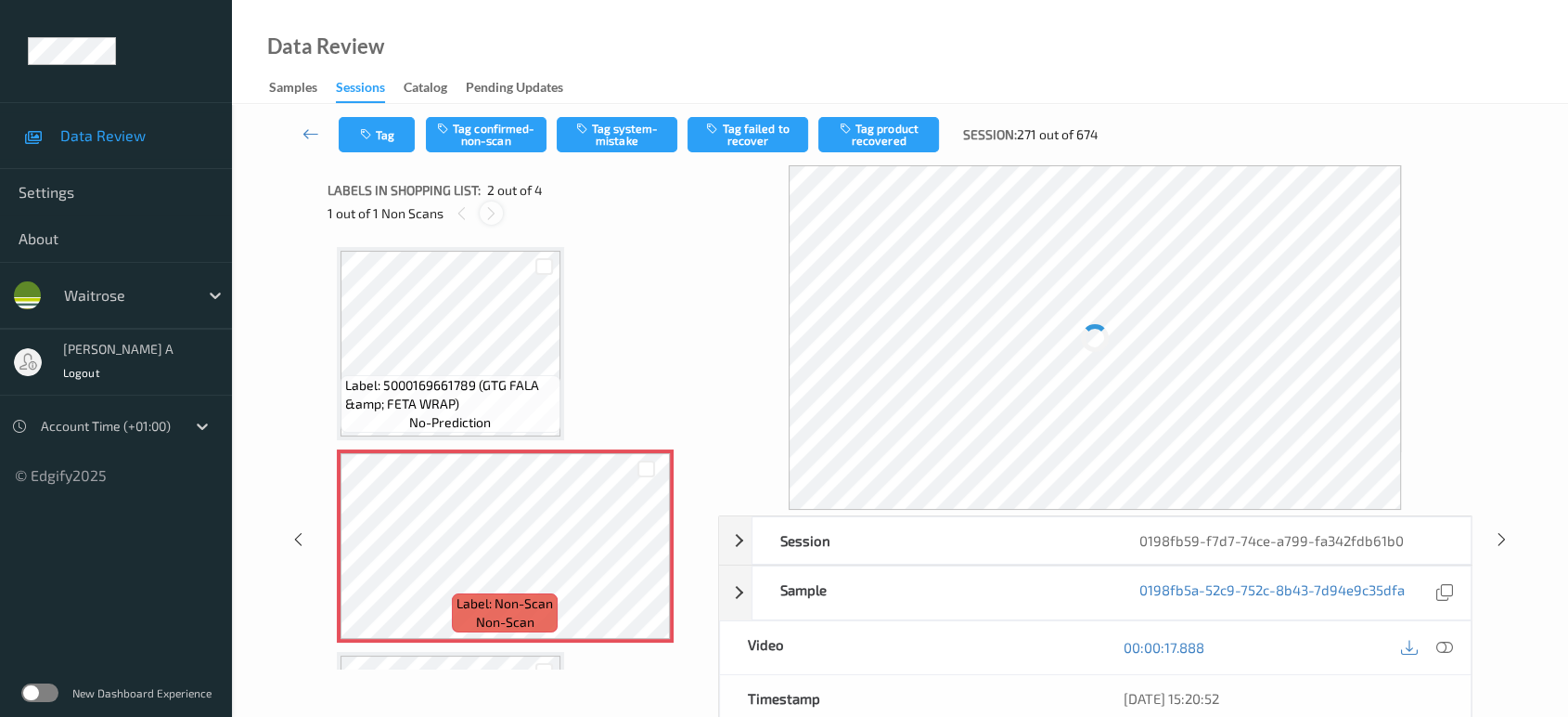
scroll to position [8, 0]
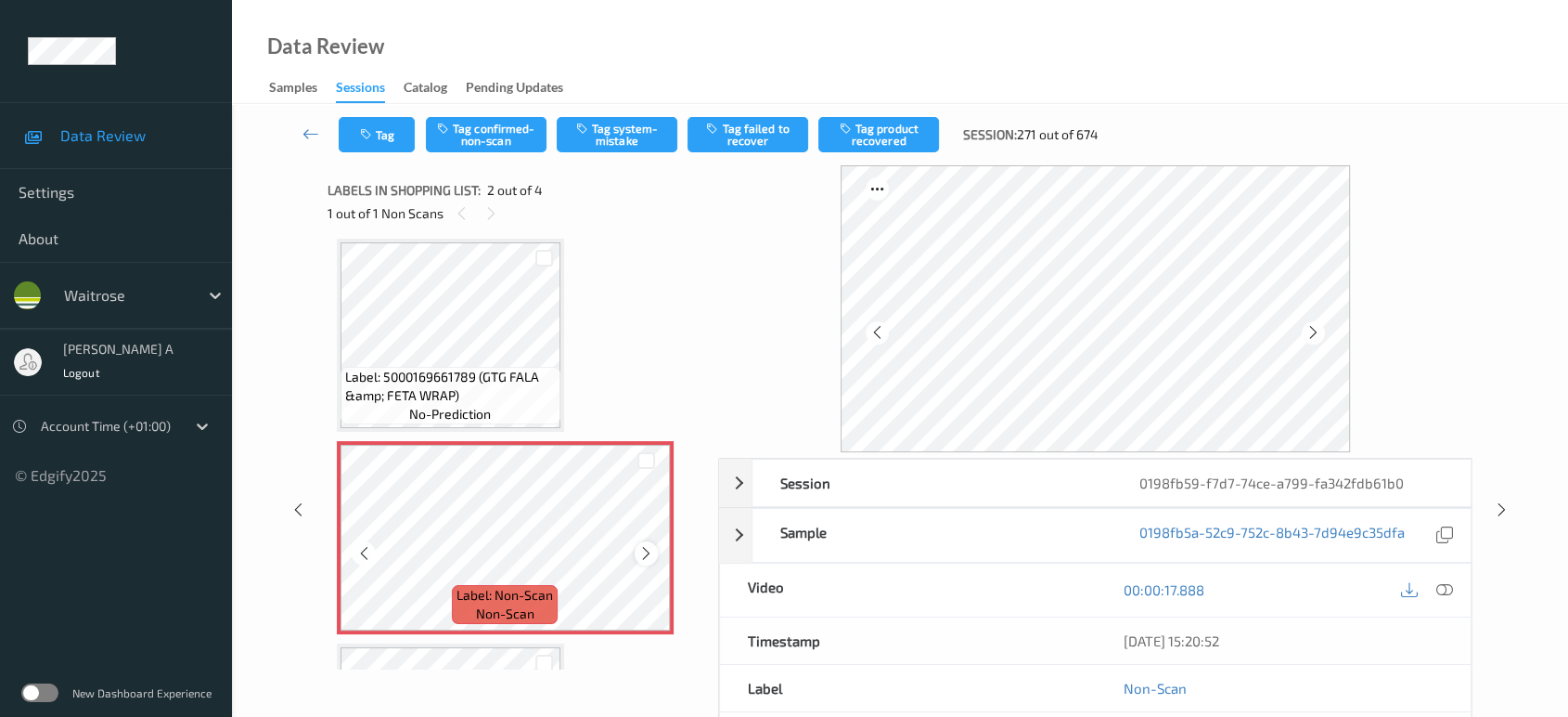
click at [651, 546] on icon at bounding box center [646, 553] width 16 height 17
click at [649, 547] on icon at bounding box center [646, 553] width 16 height 17
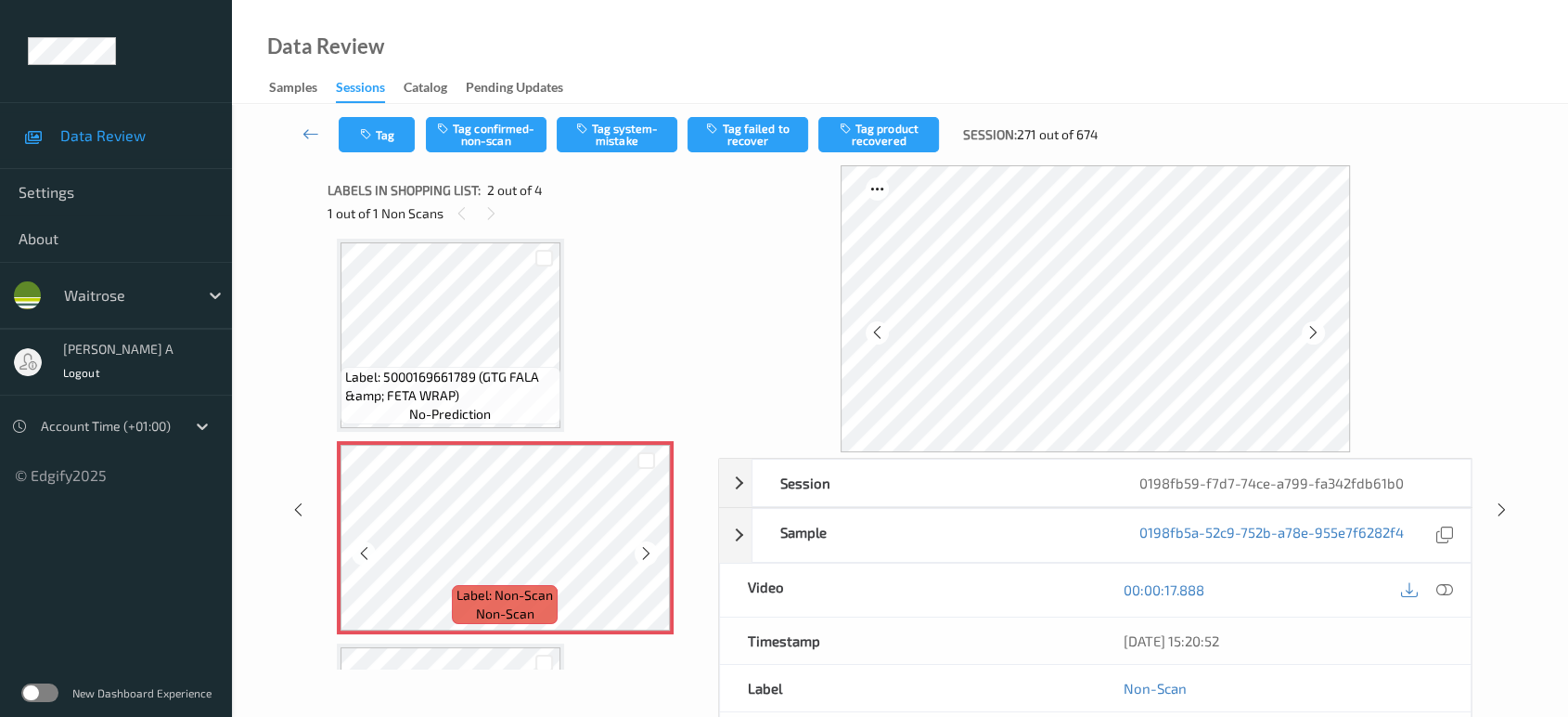
click at [649, 547] on icon at bounding box center [646, 553] width 16 height 17
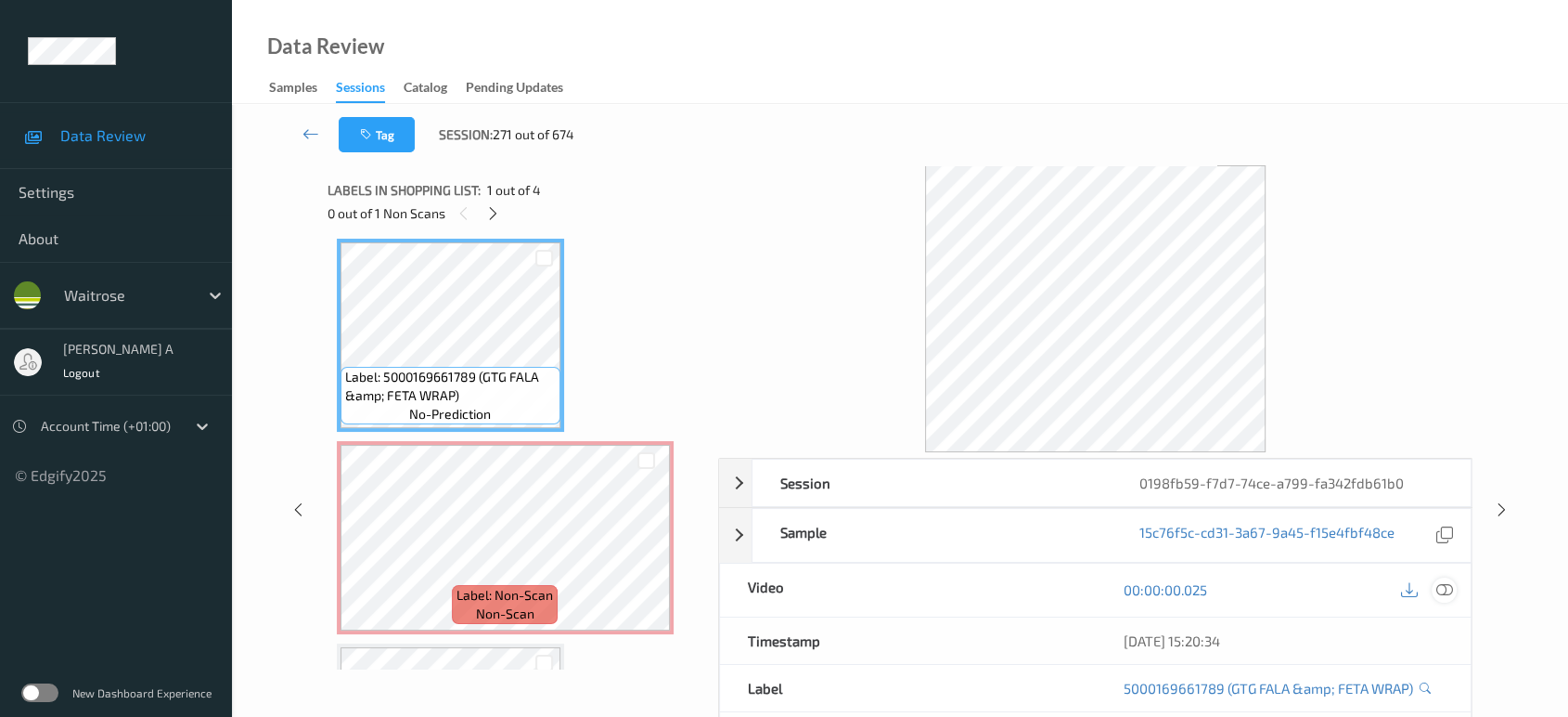
click at [1449, 595] on icon at bounding box center [1445, 590] width 17 height 17
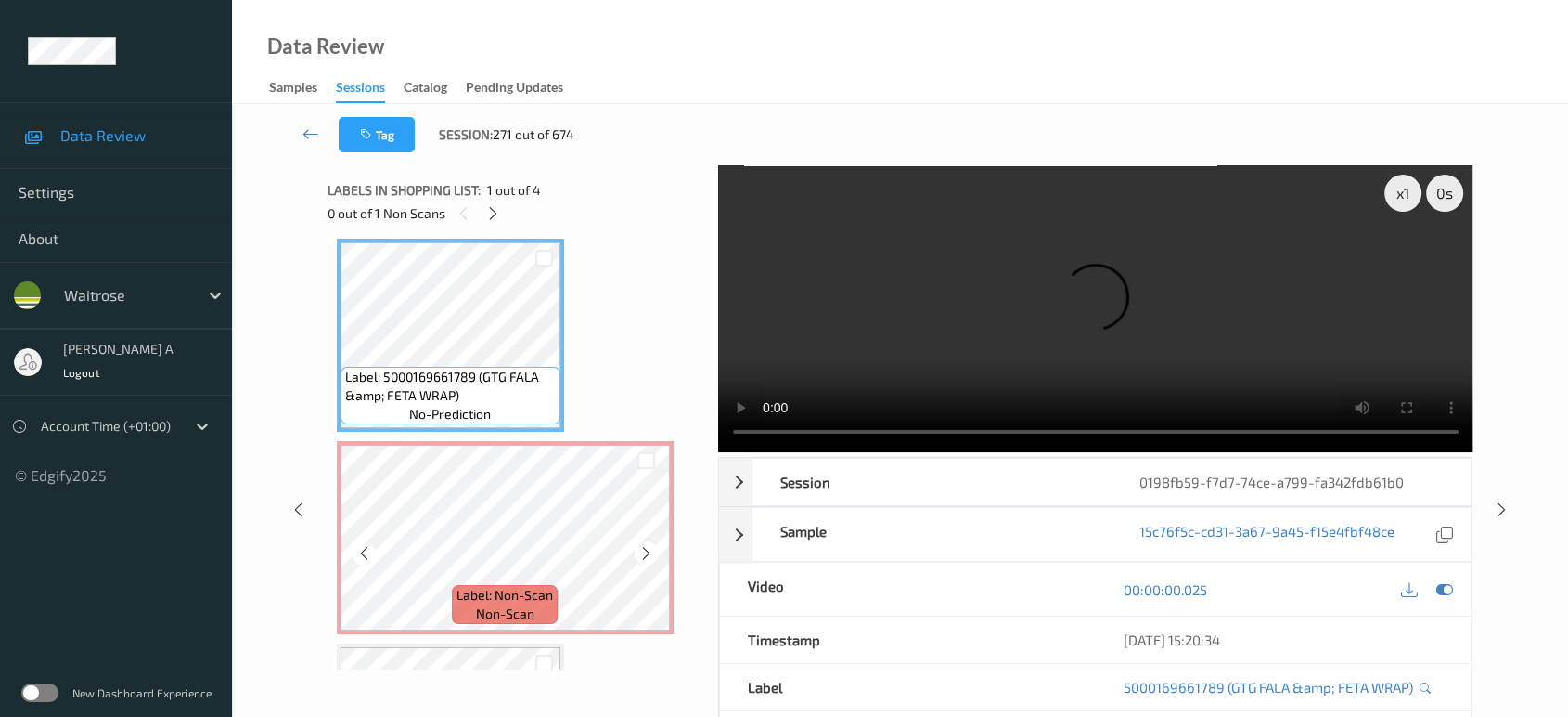
scroll to position [0, 0]
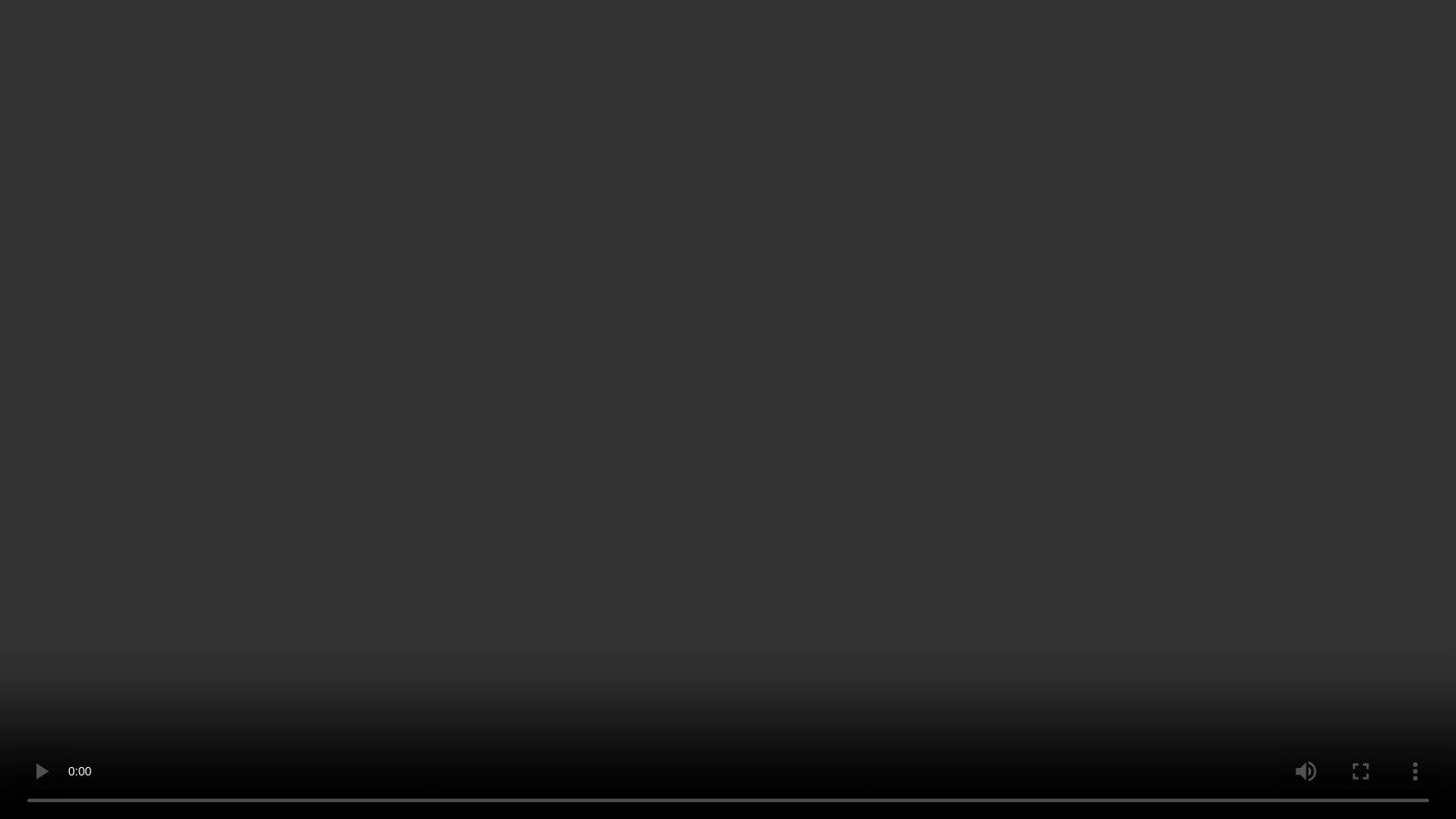
click at [880, 351] on video at bounding box center [728, 409] width 1456 height 819
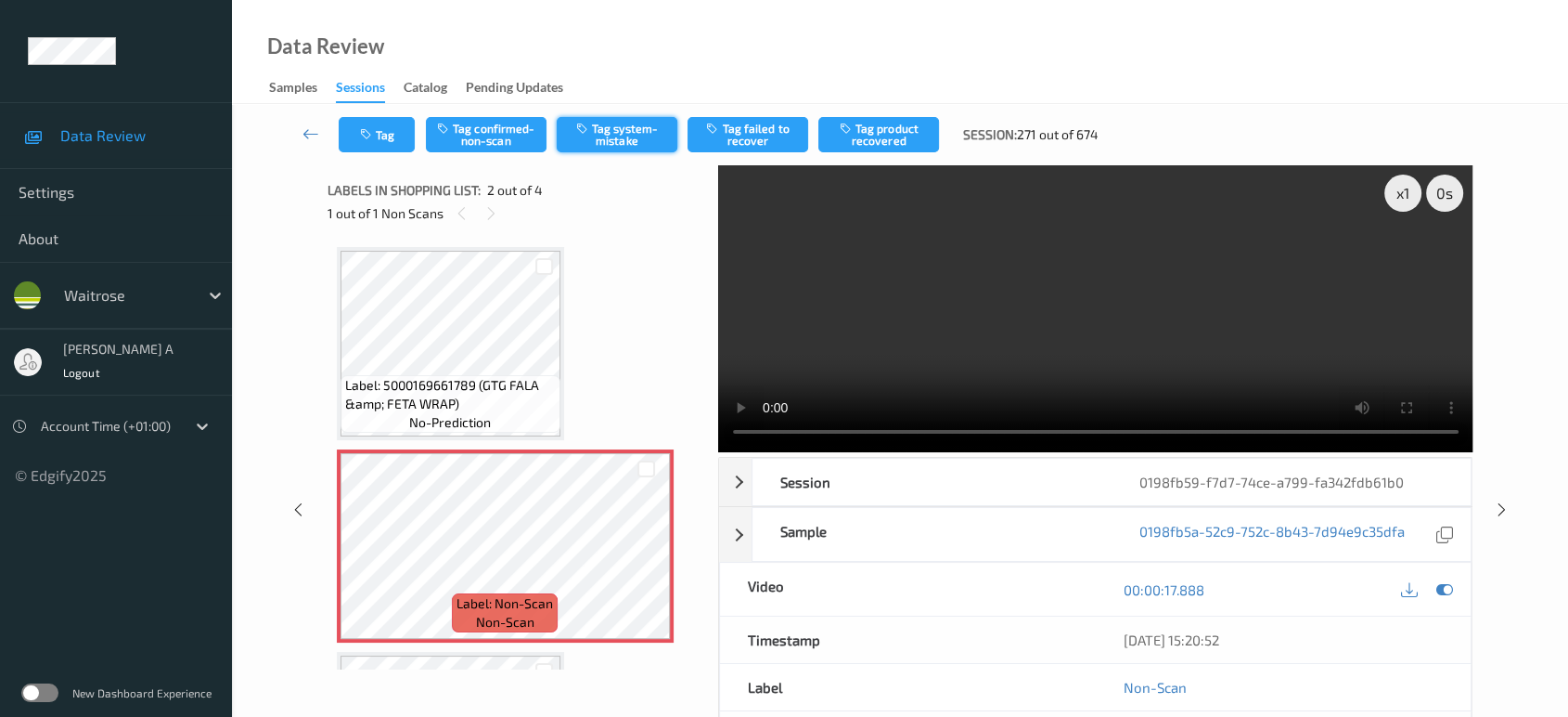
click at [635, 132] on button "Tag system-mistake" at bounding box center [617, 135] width 121 height 36
click at [362, 131] on icon "button" at bounding box center [367, 135] width 16 height 13
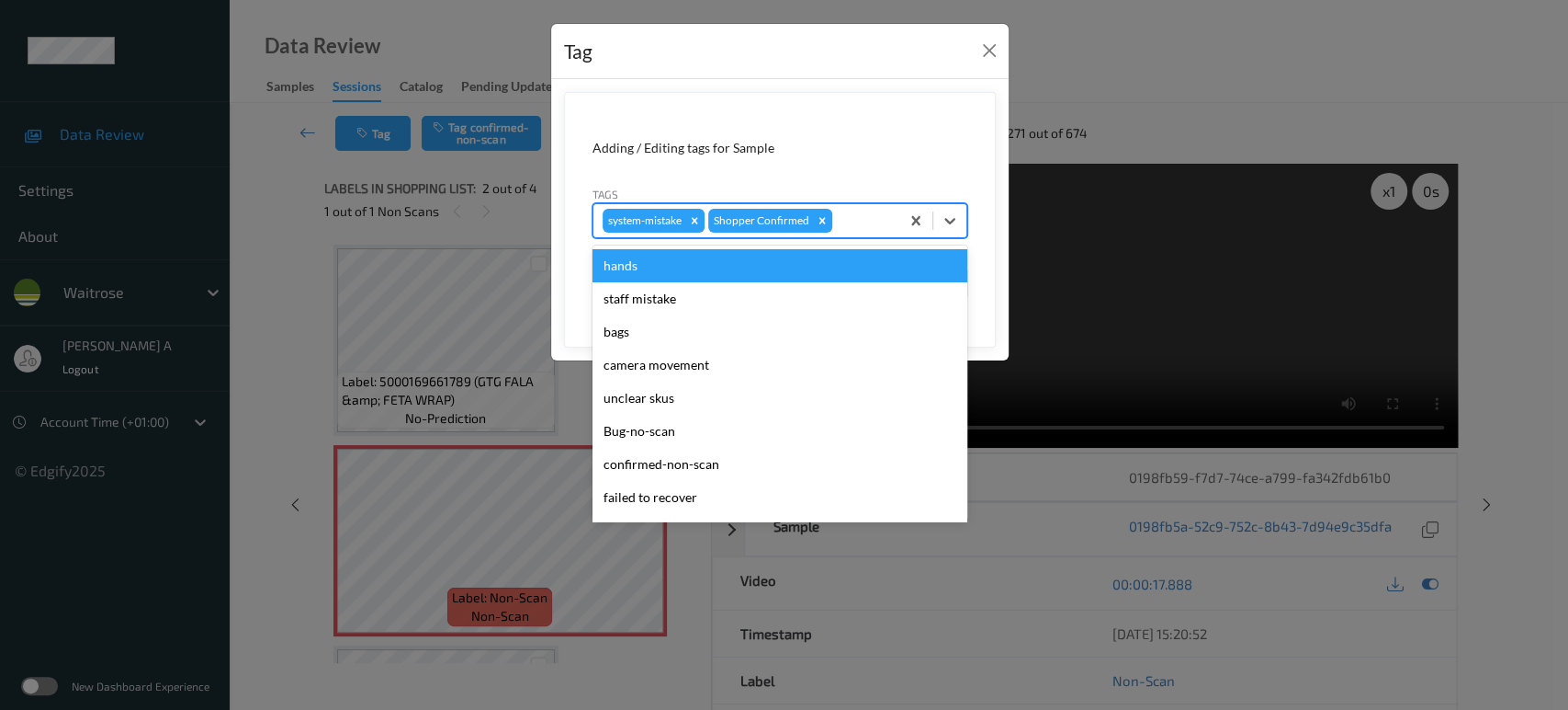
click at [862, 216] on div at bounding box center [863, 220] width 55 height 22
type input "un"
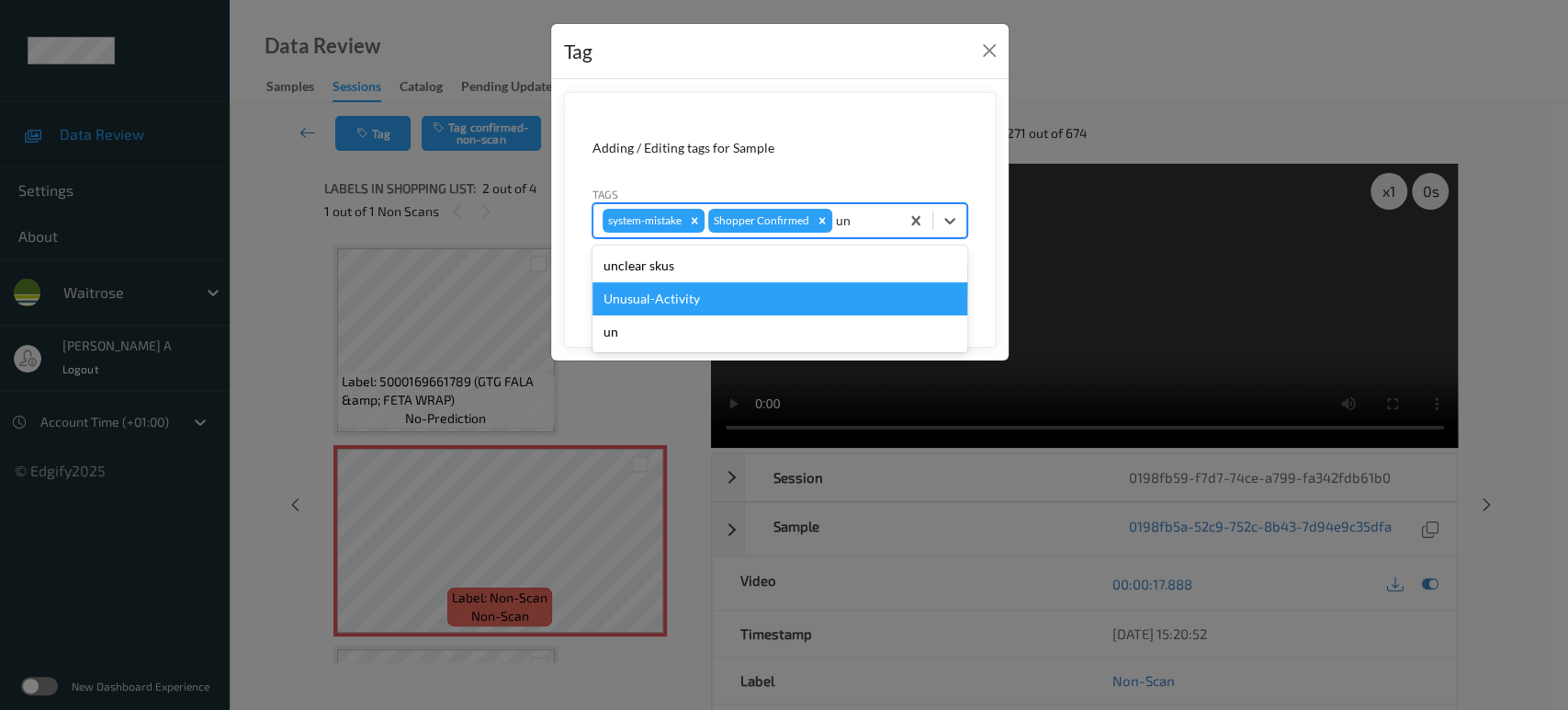
click at [767, 294] on div "Unusual-Activity" at bounding box center [779, 299] width 375 height 33
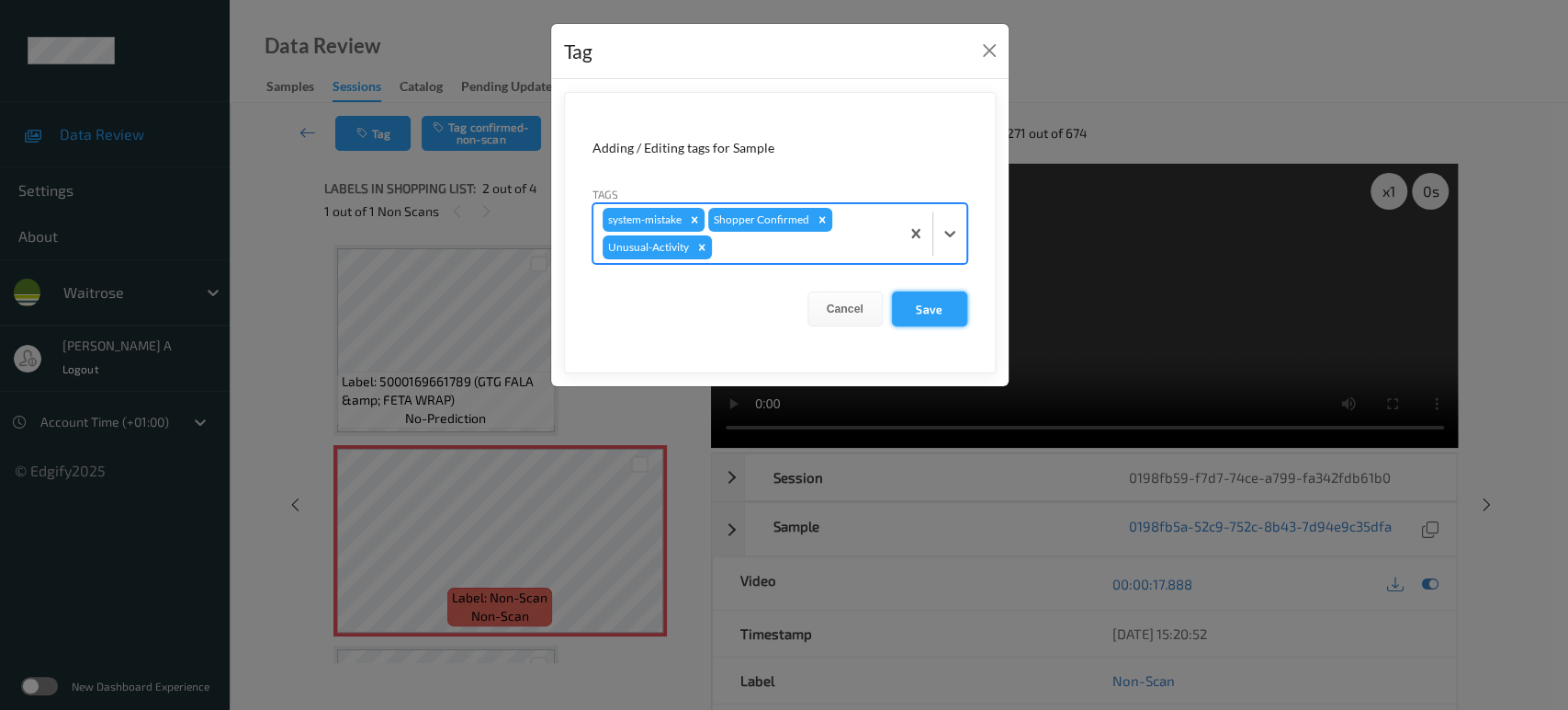
click at [927, 308] on button "Save" at bounding box center [929, 309] width 75 height 35
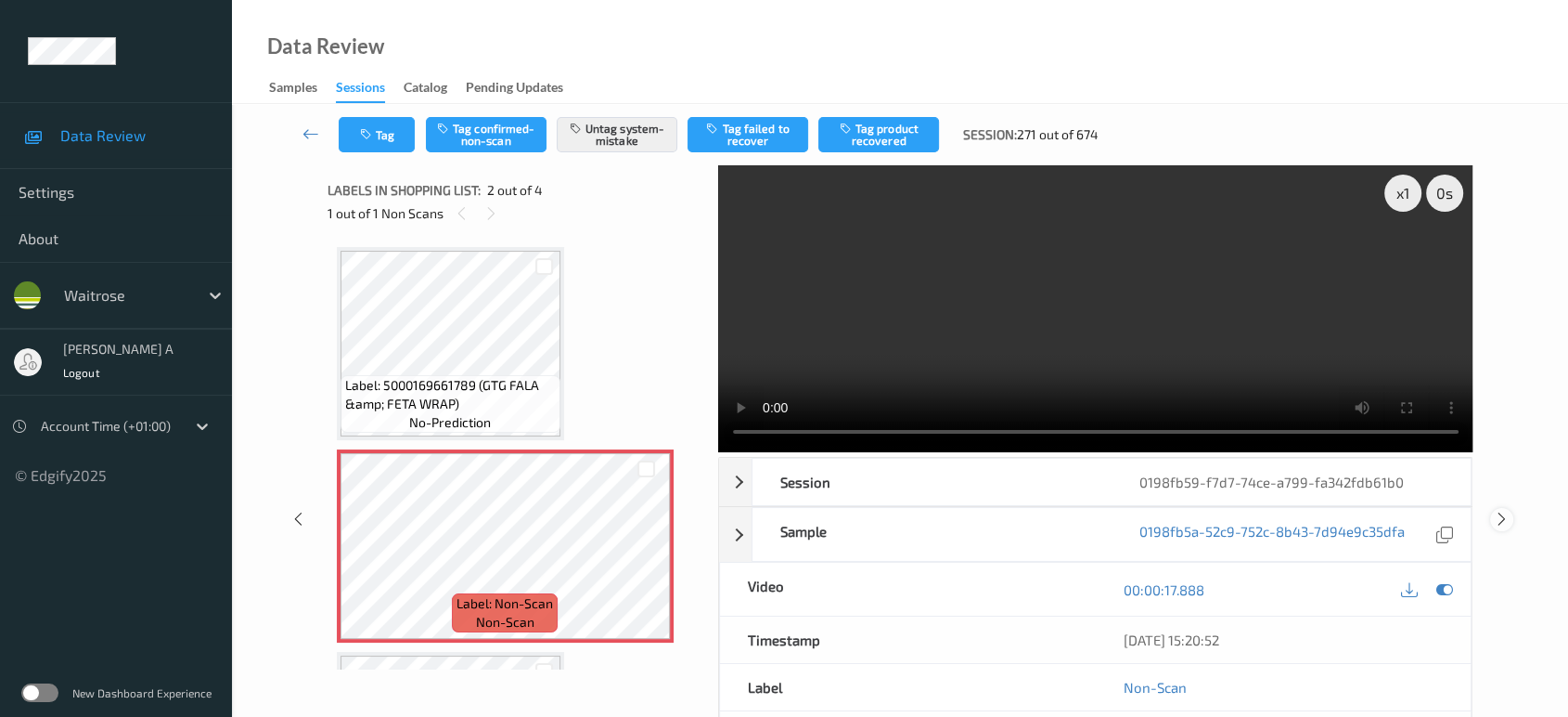
click at [1507, 510] on icon at bounding box center [1502, 519] width 16 height 17
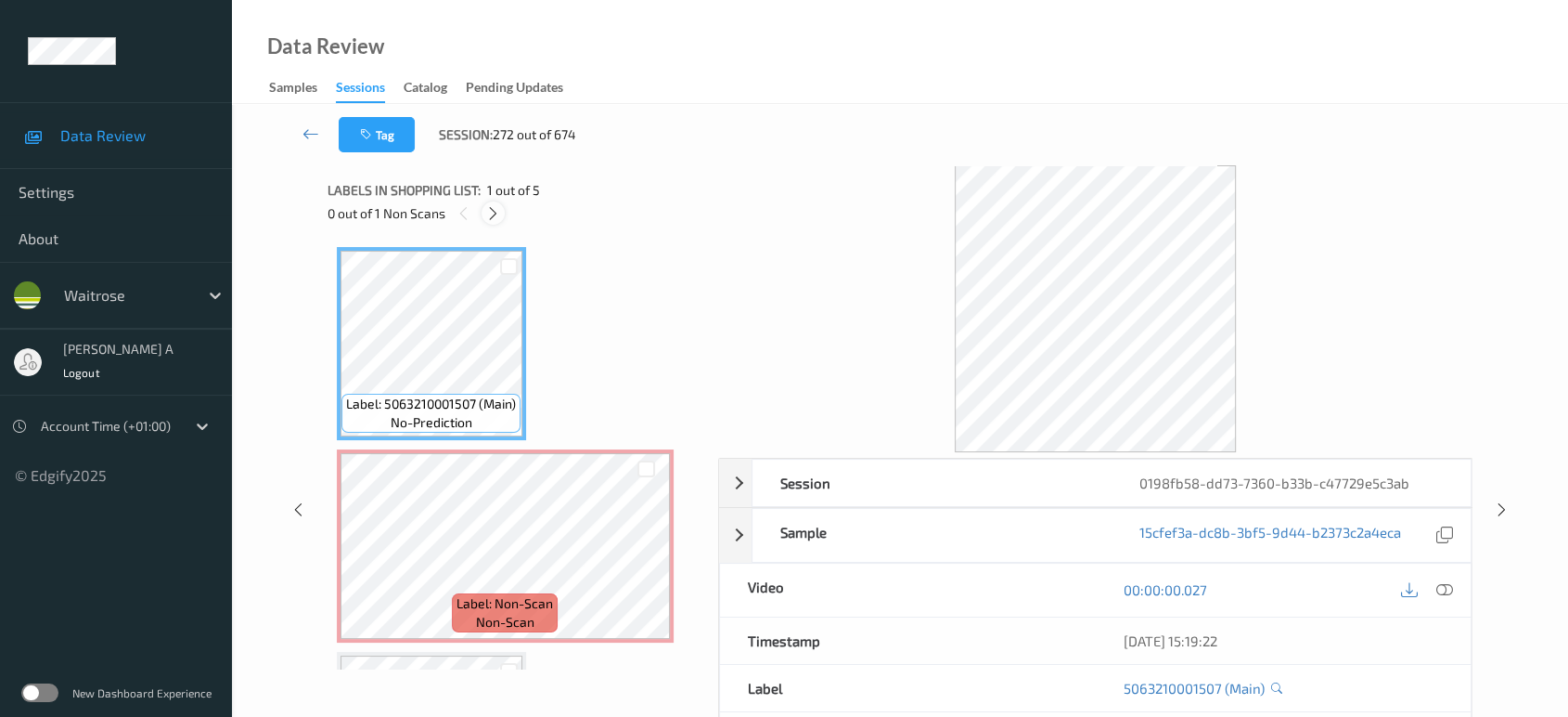
click at [499, 210] on icon at bounding box center [492, 213] width 16 height 17
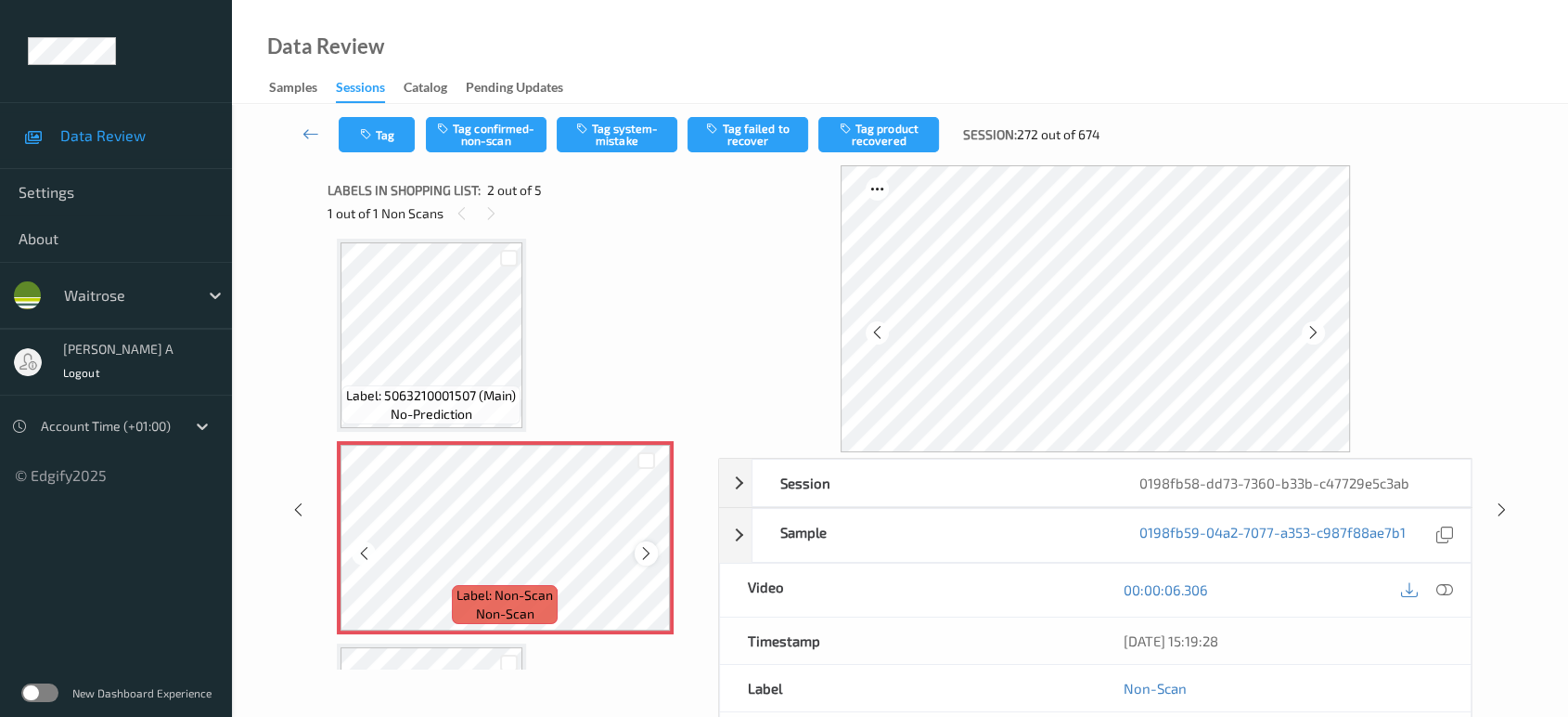
click at [644, 541] on div at bounding box center [646, 552] width 23 height 23
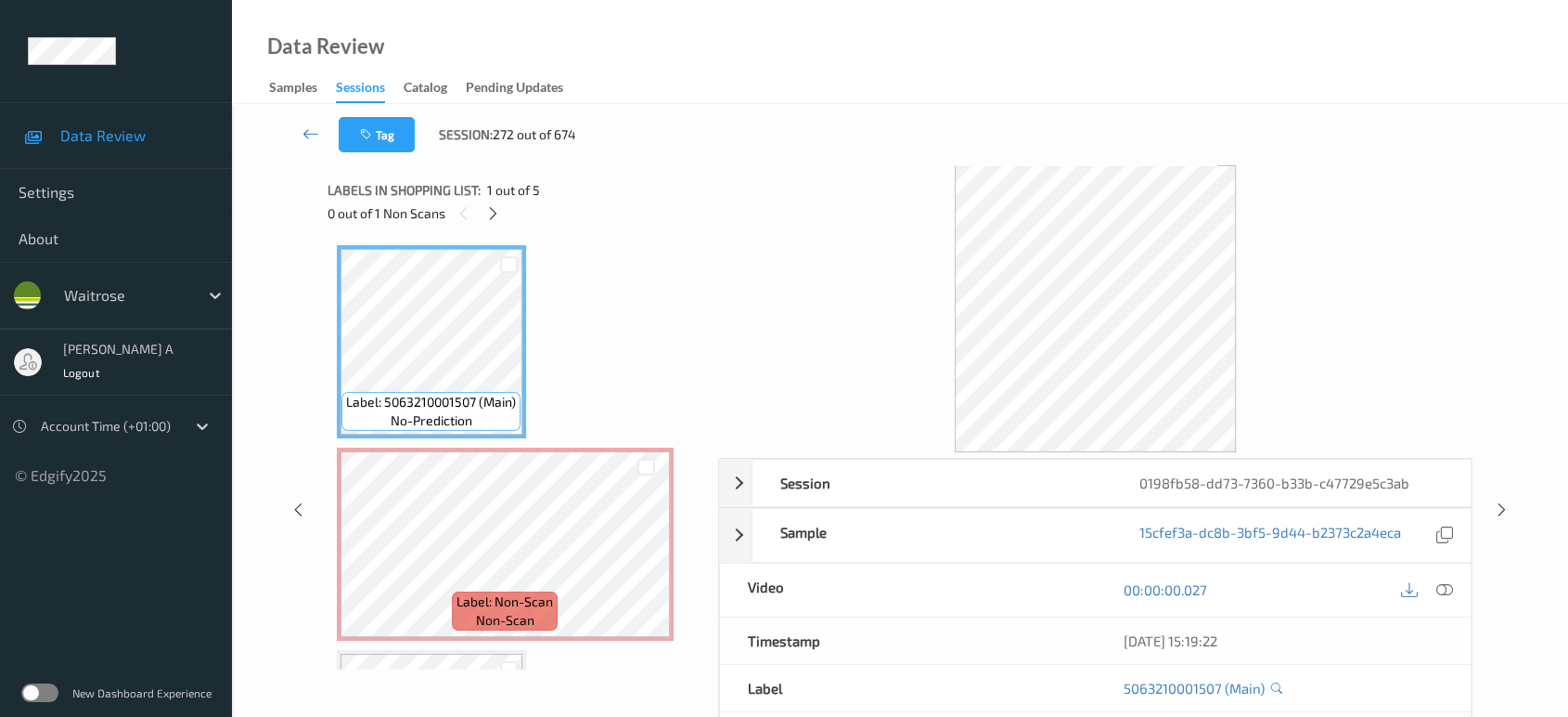
scroll to position [0, 0]
click at [1451, 585] on icon at bounding box center [1445, 590] width 17 height 17
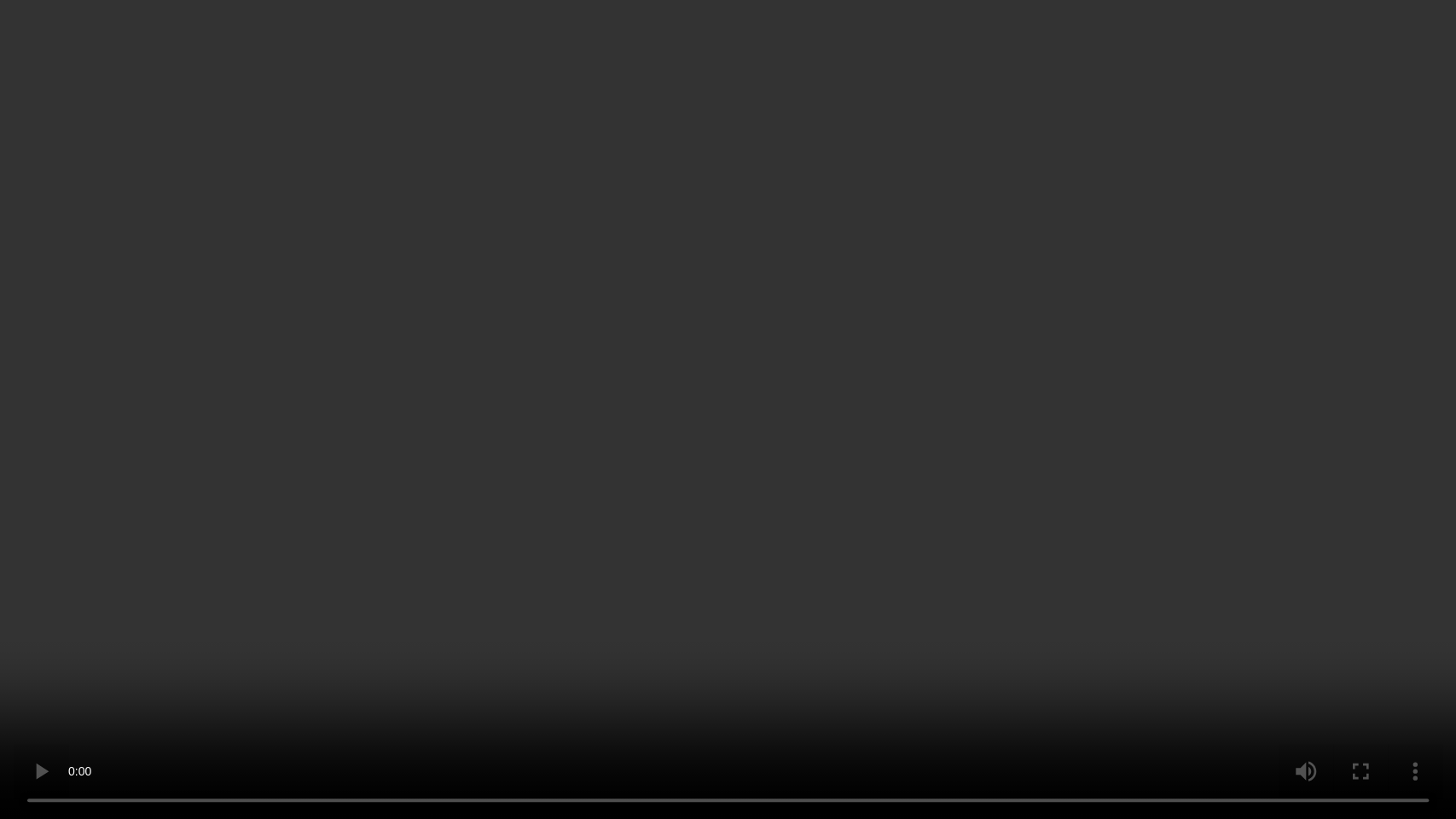
click at [660, 519] on video at bounding box center [728, 409] width 1456 height 819
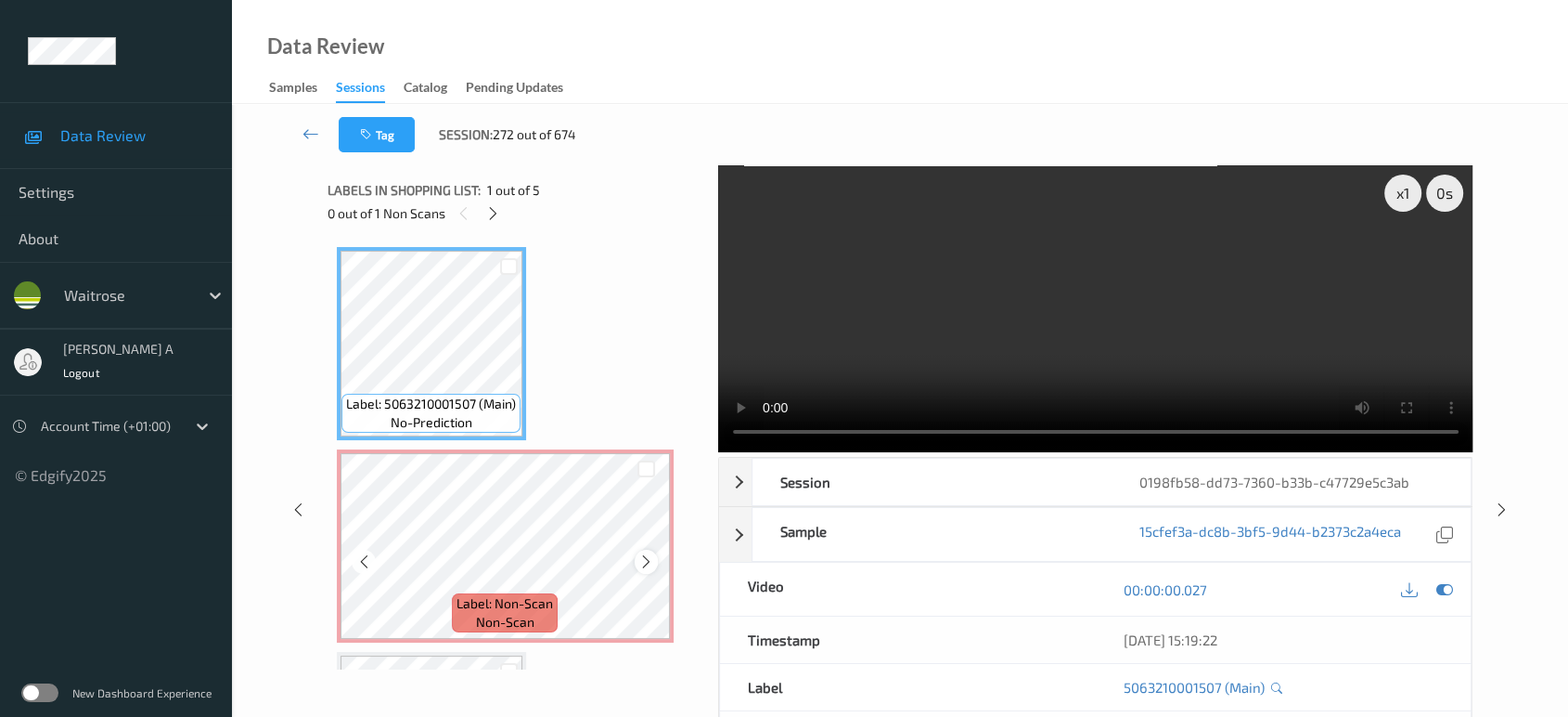
click at [654, 562] on div at bounding box center [646, 561] width 23 height 23
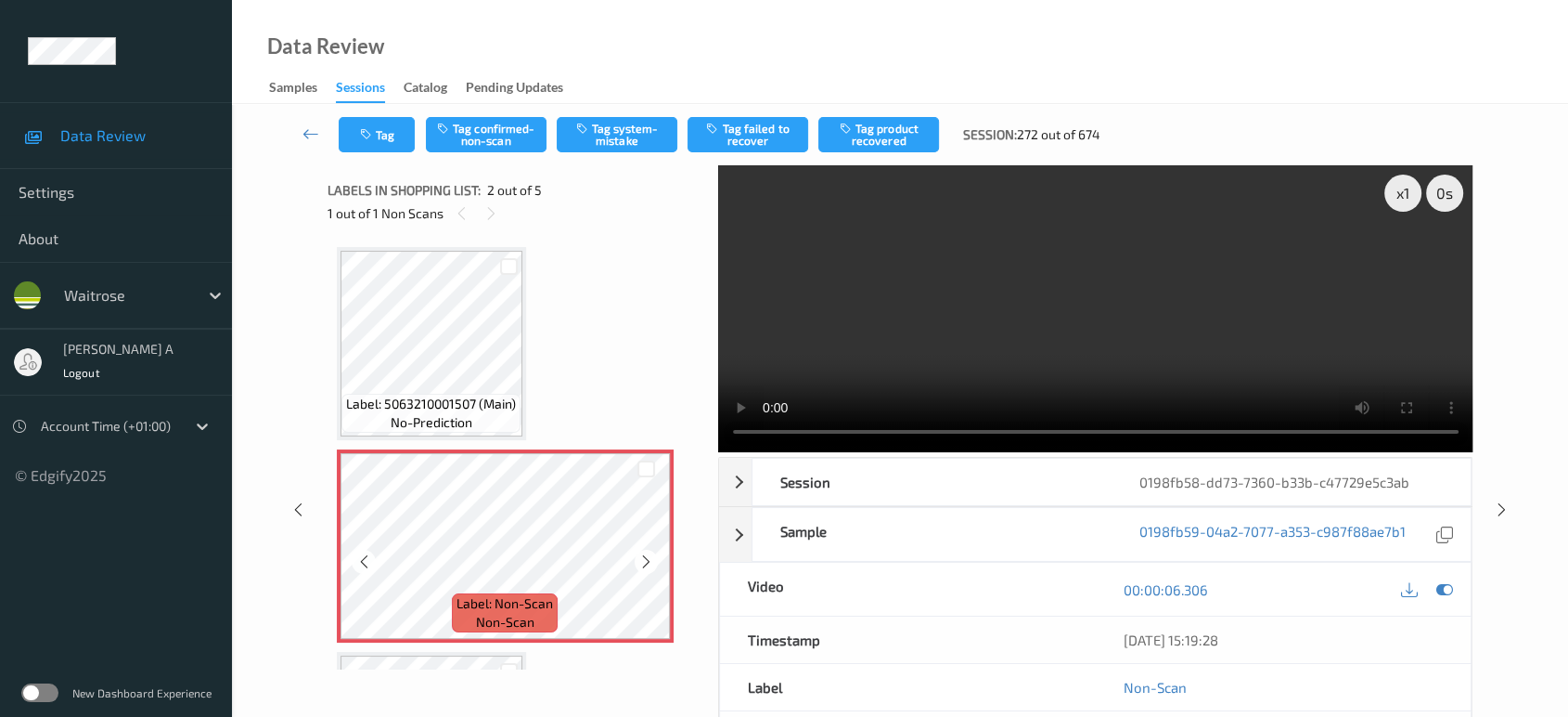
click at [654, 564] on div at bounding box center [646, 561] width 23 height 23
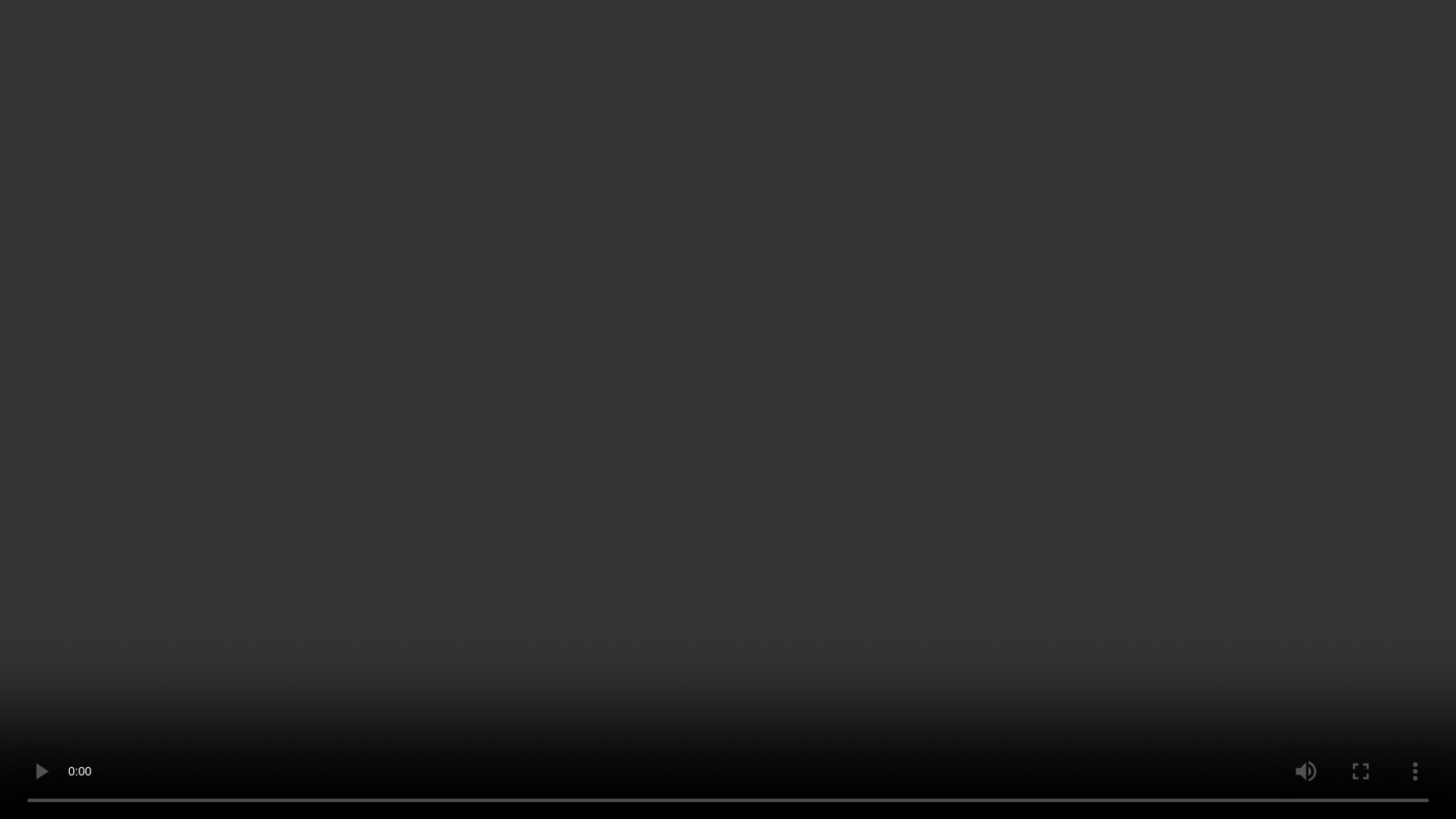
click at [624, 490] on video at bounding box center [728, 409] width 1456 height 819
click at [1051, 345] on video at bounding box center [728, 409] width 1456 height 819
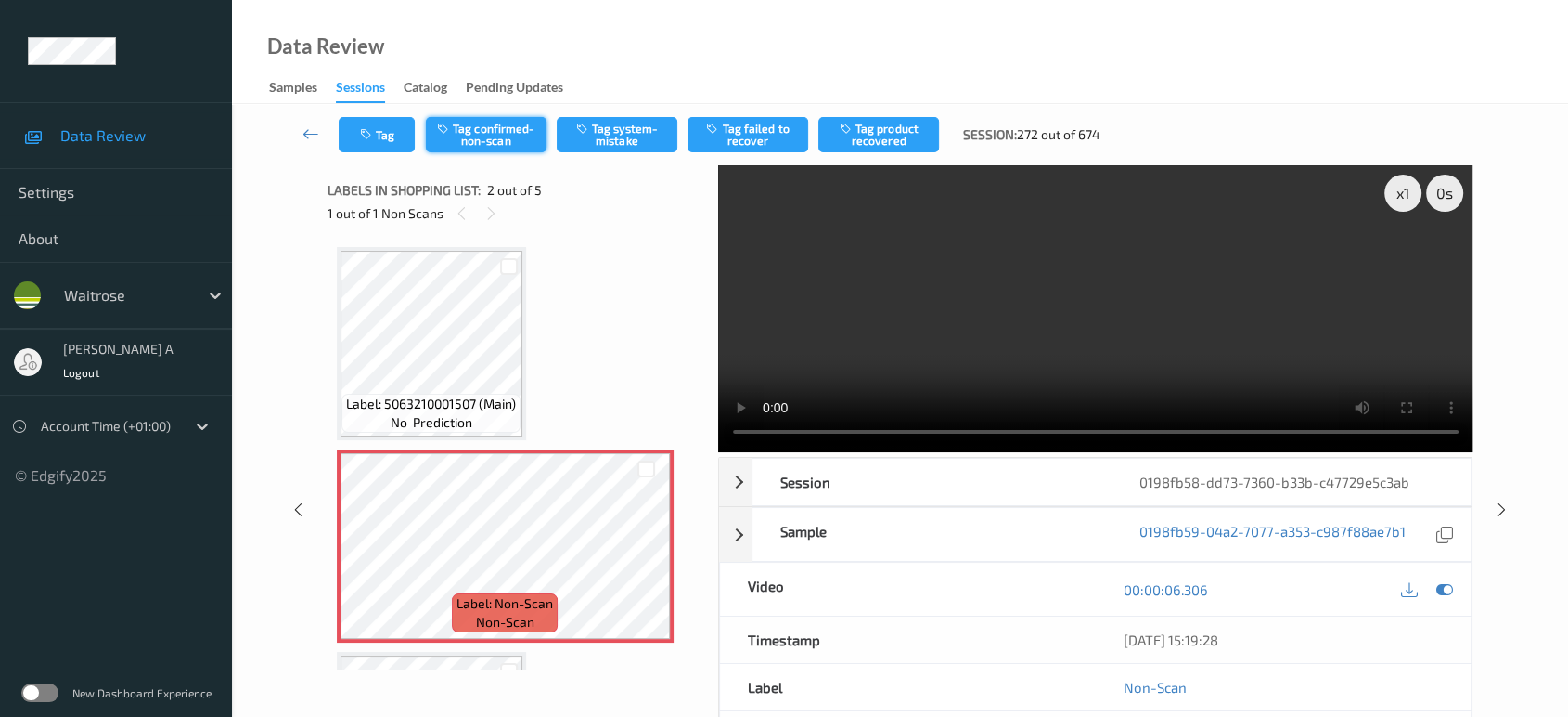
click at [486, 133] on button "Tag confirmed-non-scan" at bounding box center [486, 135] width 121 height 36
click at [885, 146] on button "Tag product recovered" at bounding box center [878, 135] width 121 height 36
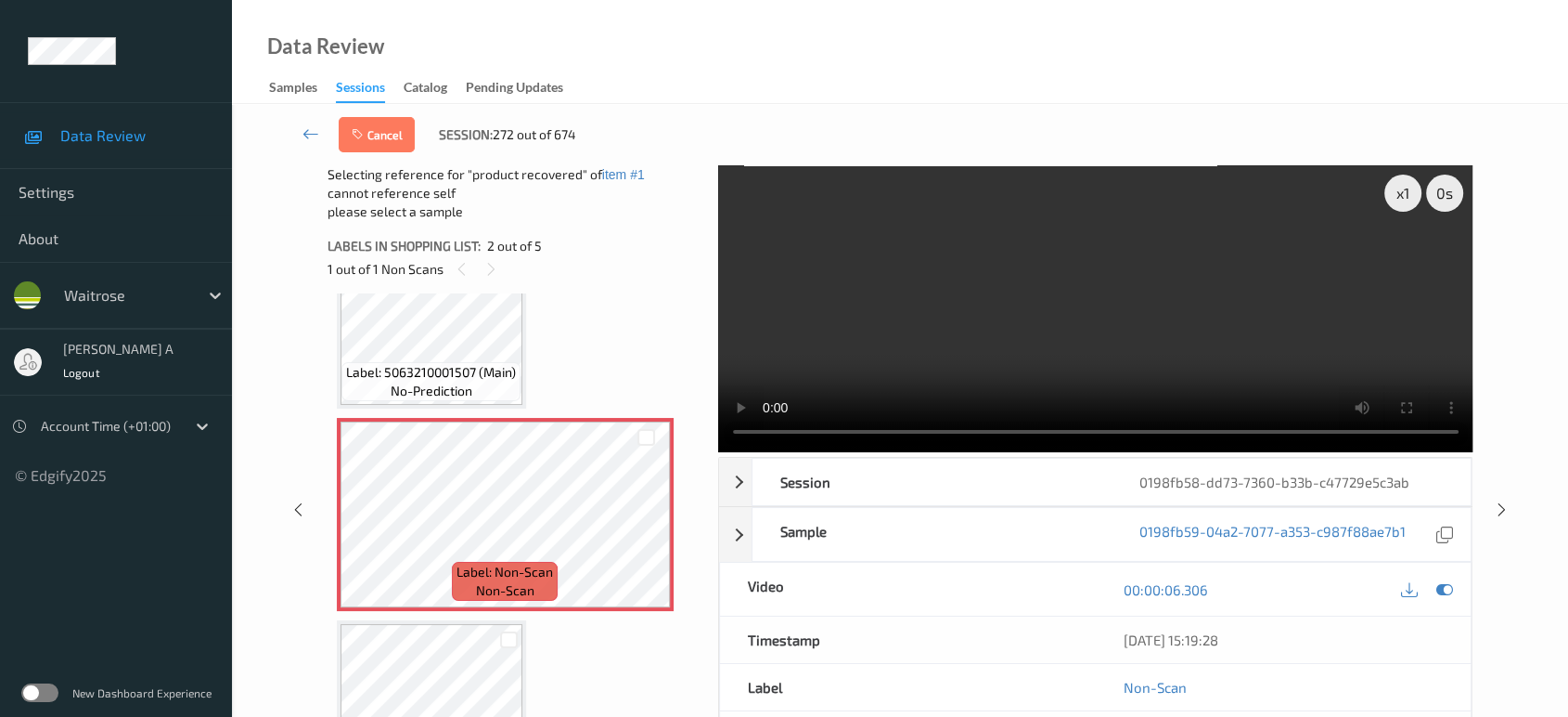
scroll to position [309, 0]
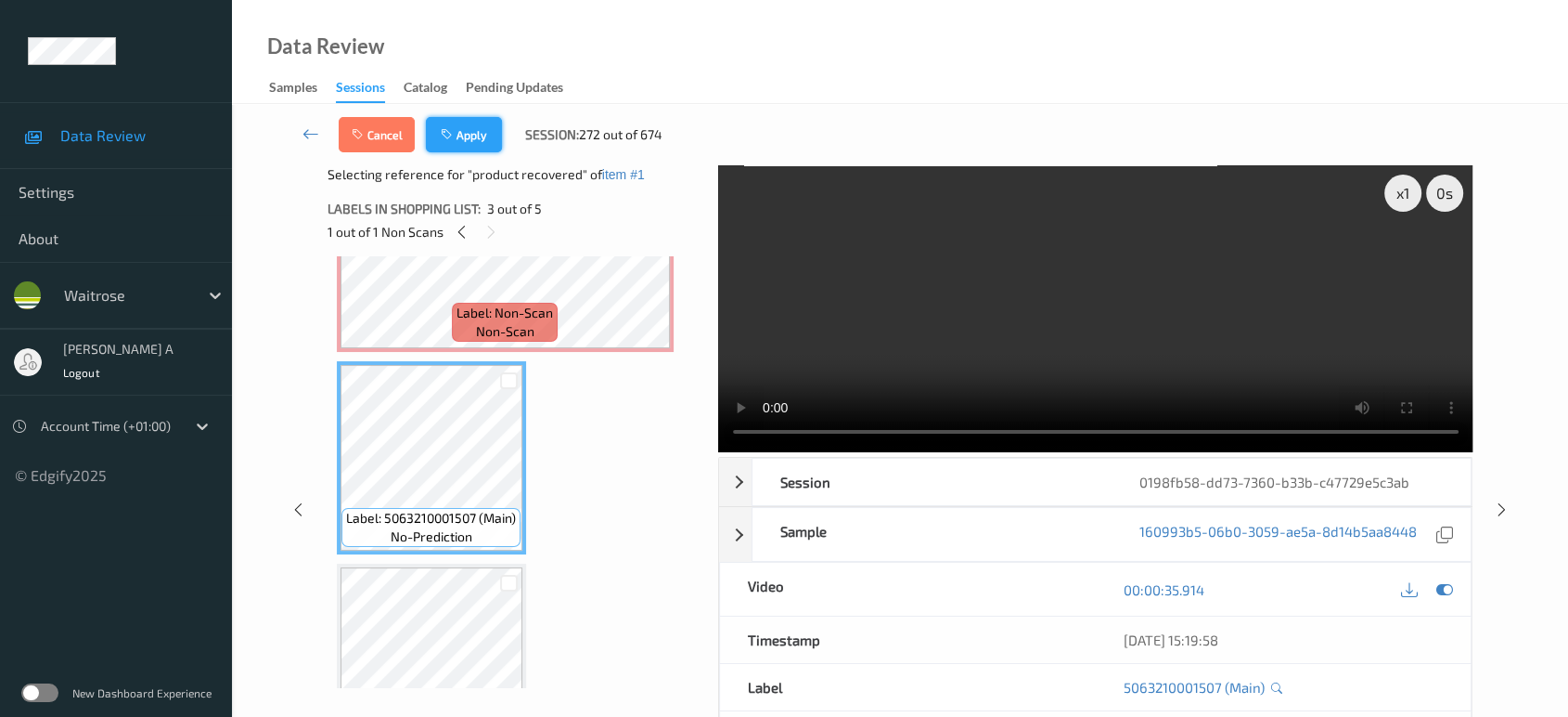
click at [473, 142] on button "Apply" at bounding box center [463, 135] width 76 height 36
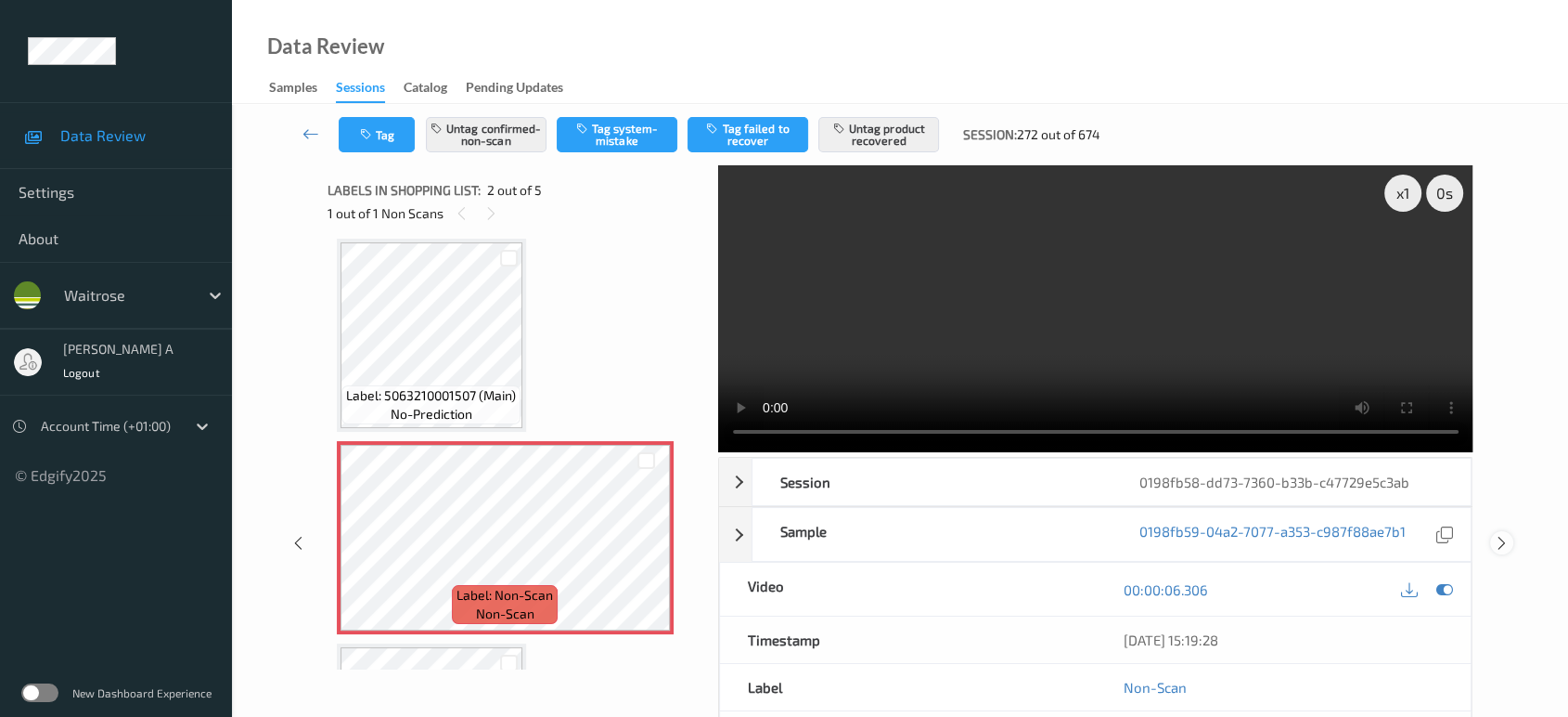
click at [1500, 535] on icon at bounding box center [1502, 543] width 16 height 17
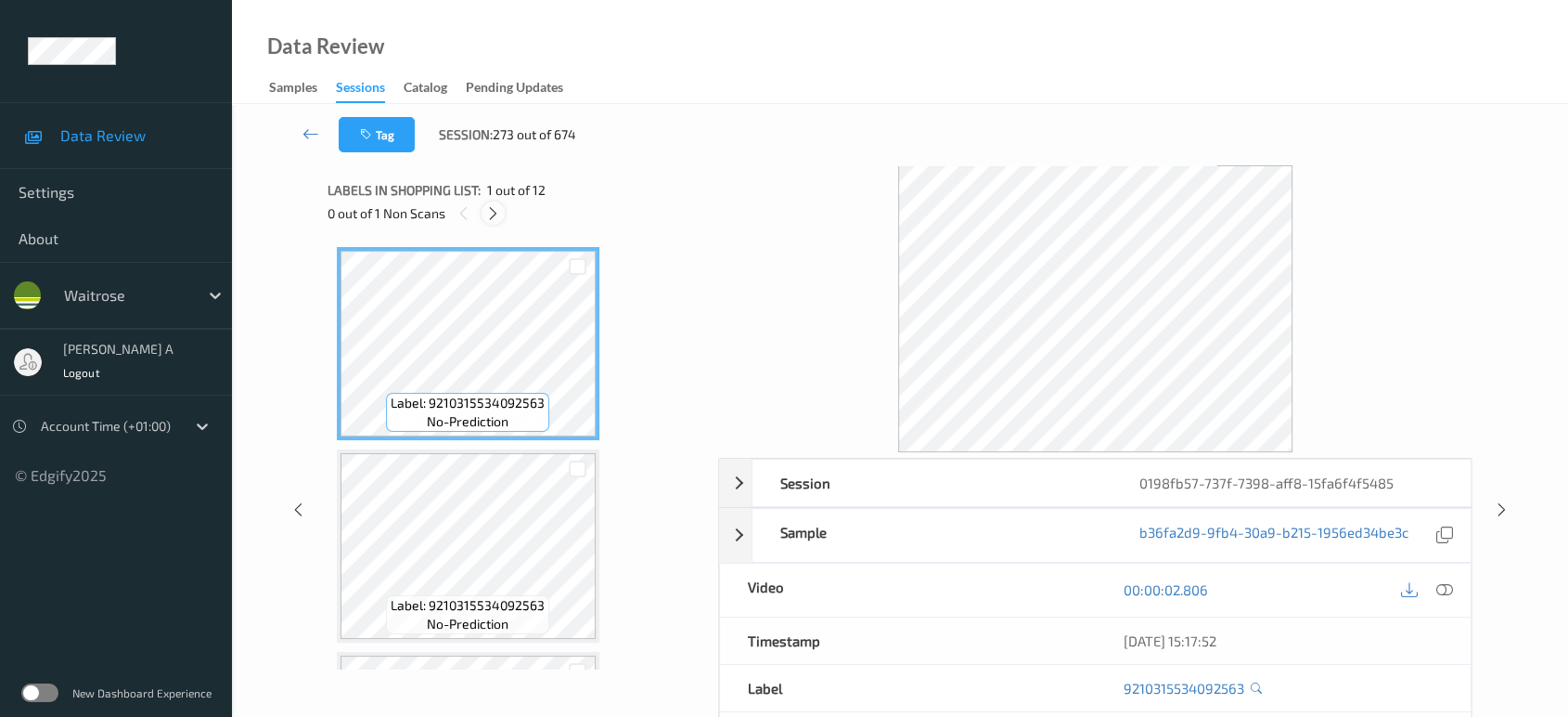
click at [492, 213] on icon at bounding box center [492, 213] width 16 height 17
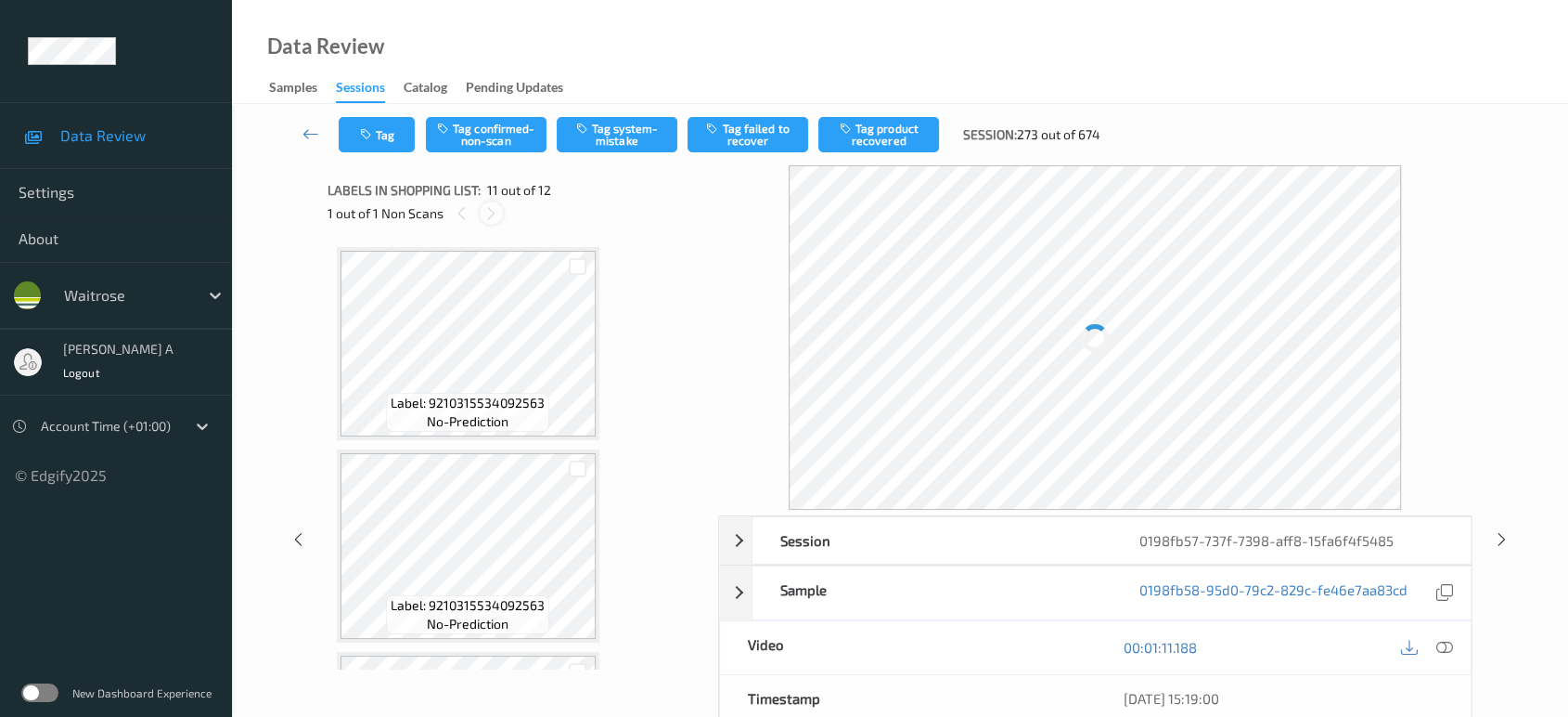
scroll to position [1823, 0]
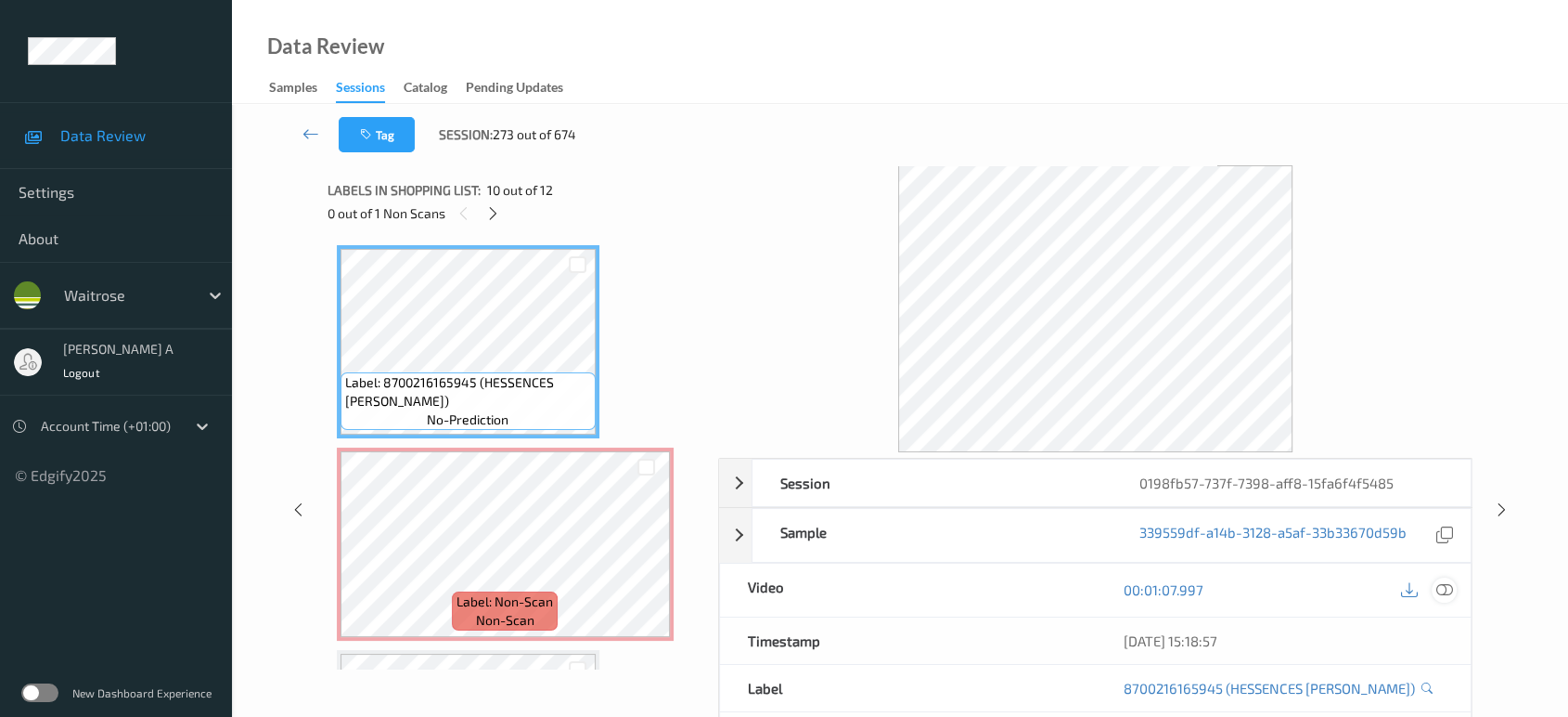
click at [1441, 592] on icon at bounding box center [1445, 590] width 17 height 17
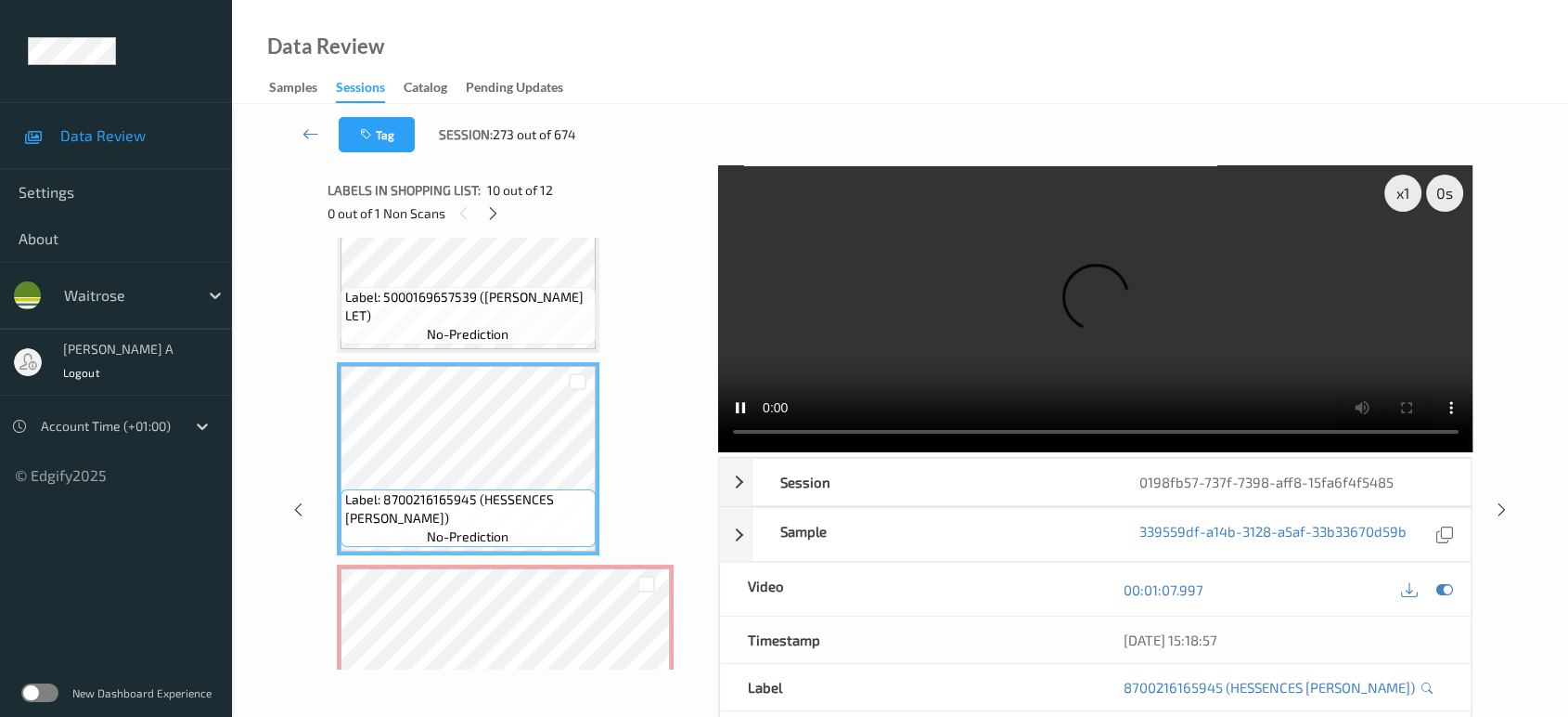
scroll to position [1617, 0]
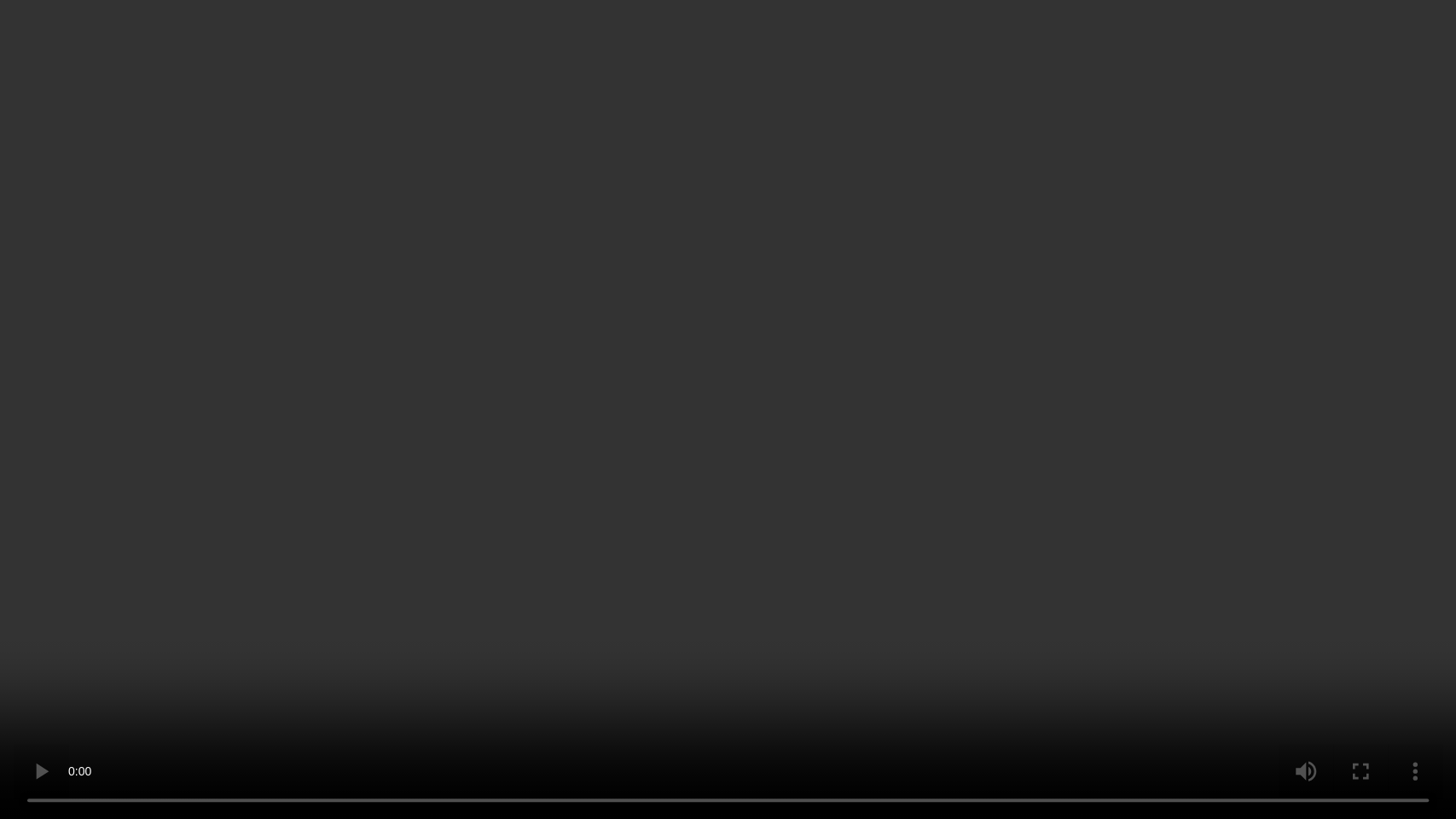
click at [752, 500] on video at bounding box center [728, 409] width 1456 height 819
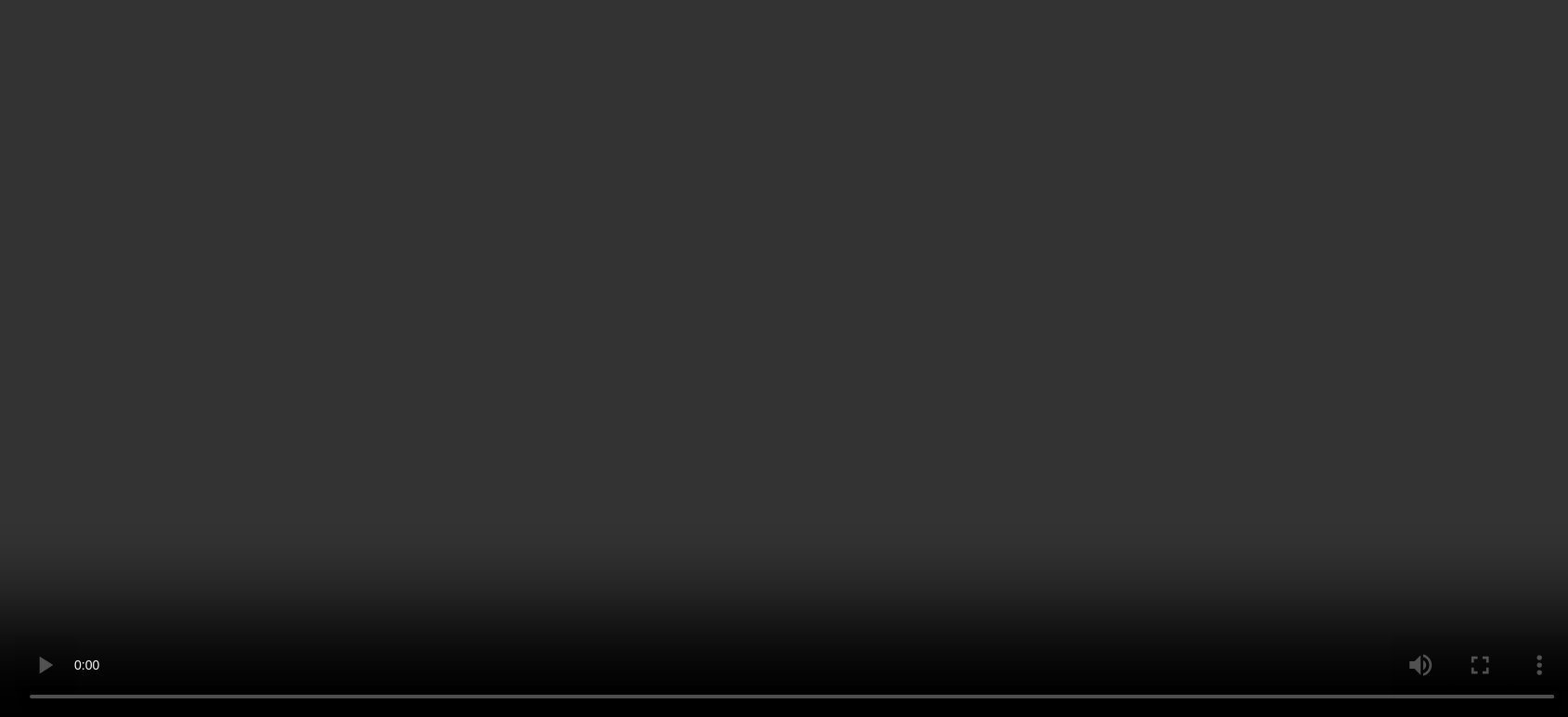
scroll to position [1926, 0]
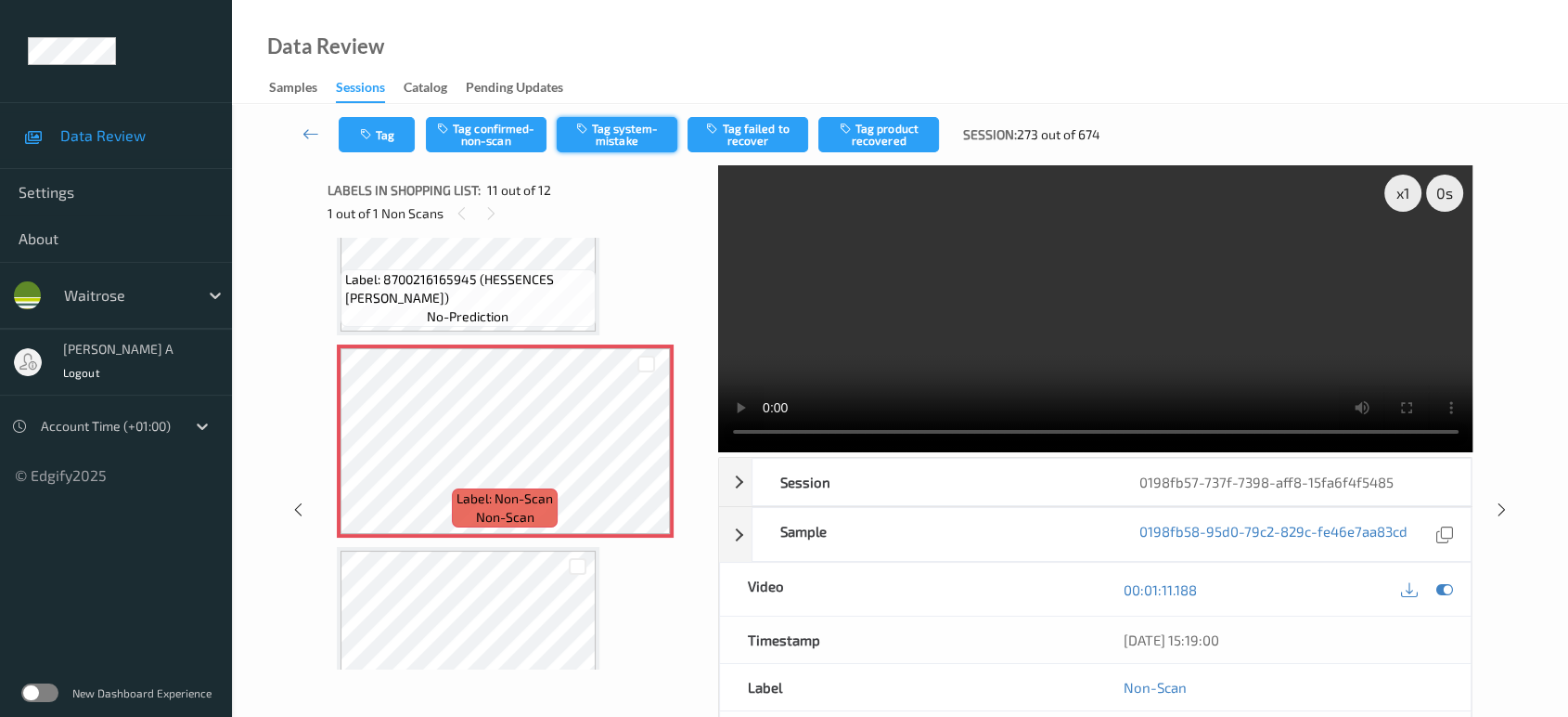
click at [630, 139] on button "Tag system-mistake" at bounding box center [617, 135] width 121 height 36
click at [390, 140] on button "Tag" at bounding box center [376, 135] width 76 height 36
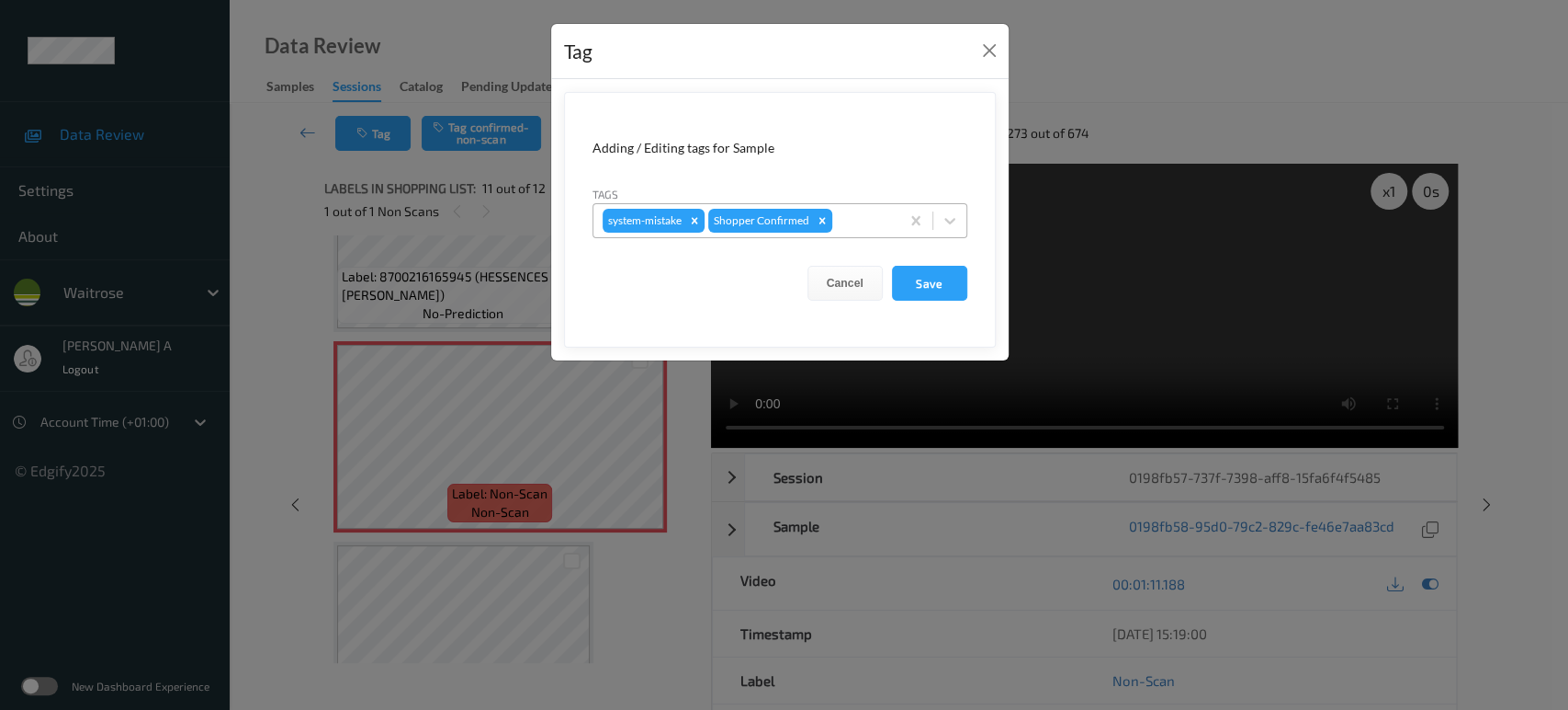
click at [861, 213] on div at bounding box center [863, 220] width 55 height 22
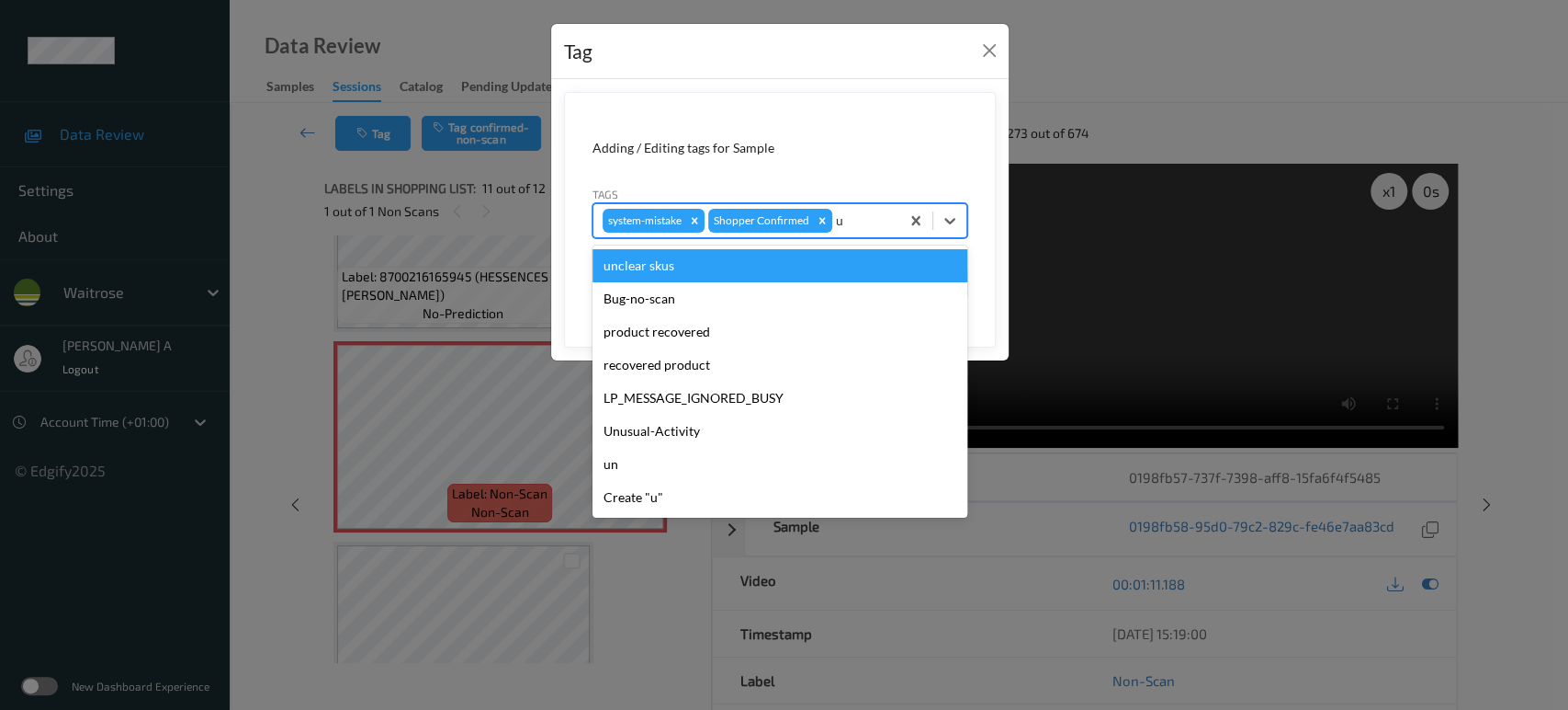
type input "un"
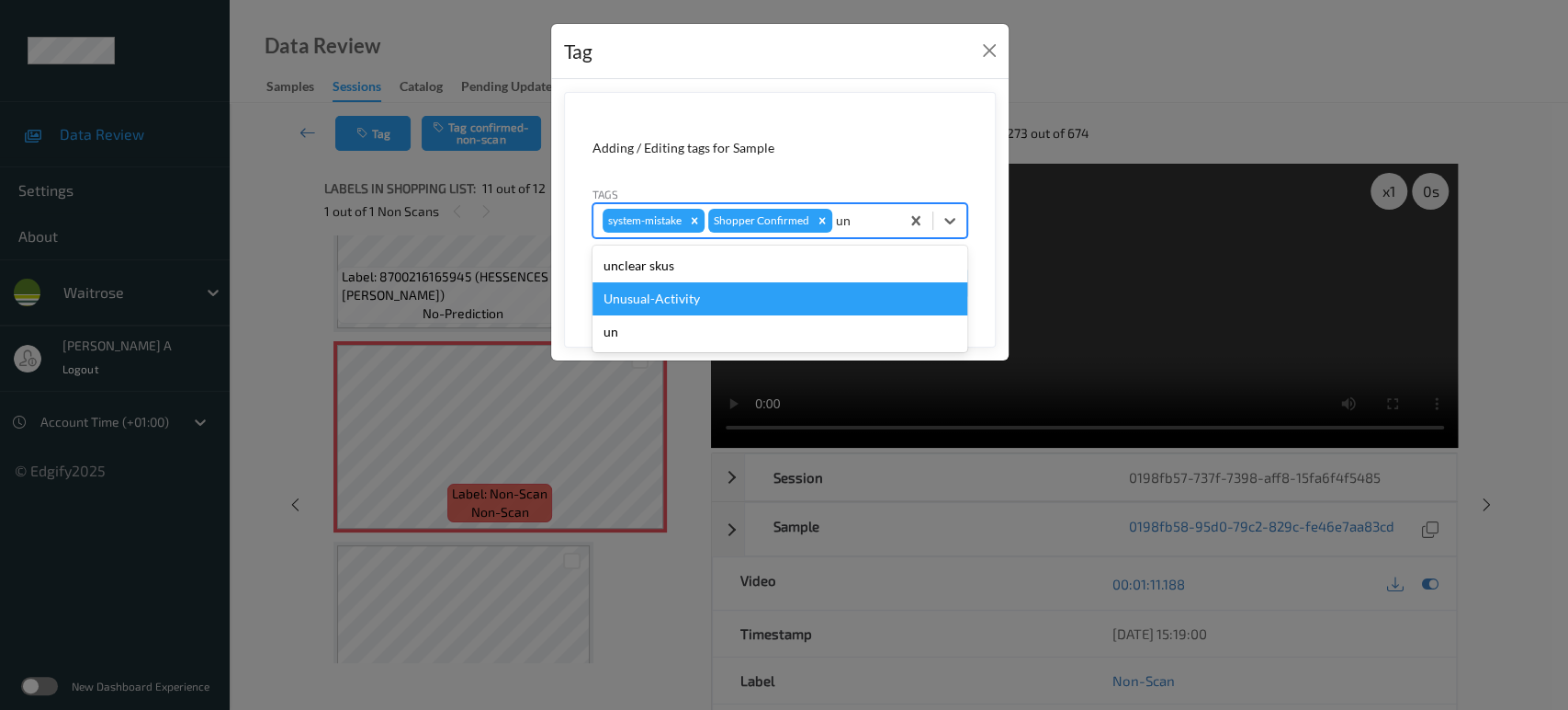
click at [768, 301] on div "Unusual-Activity" at bounding box center [779, 299] width 375 height 33
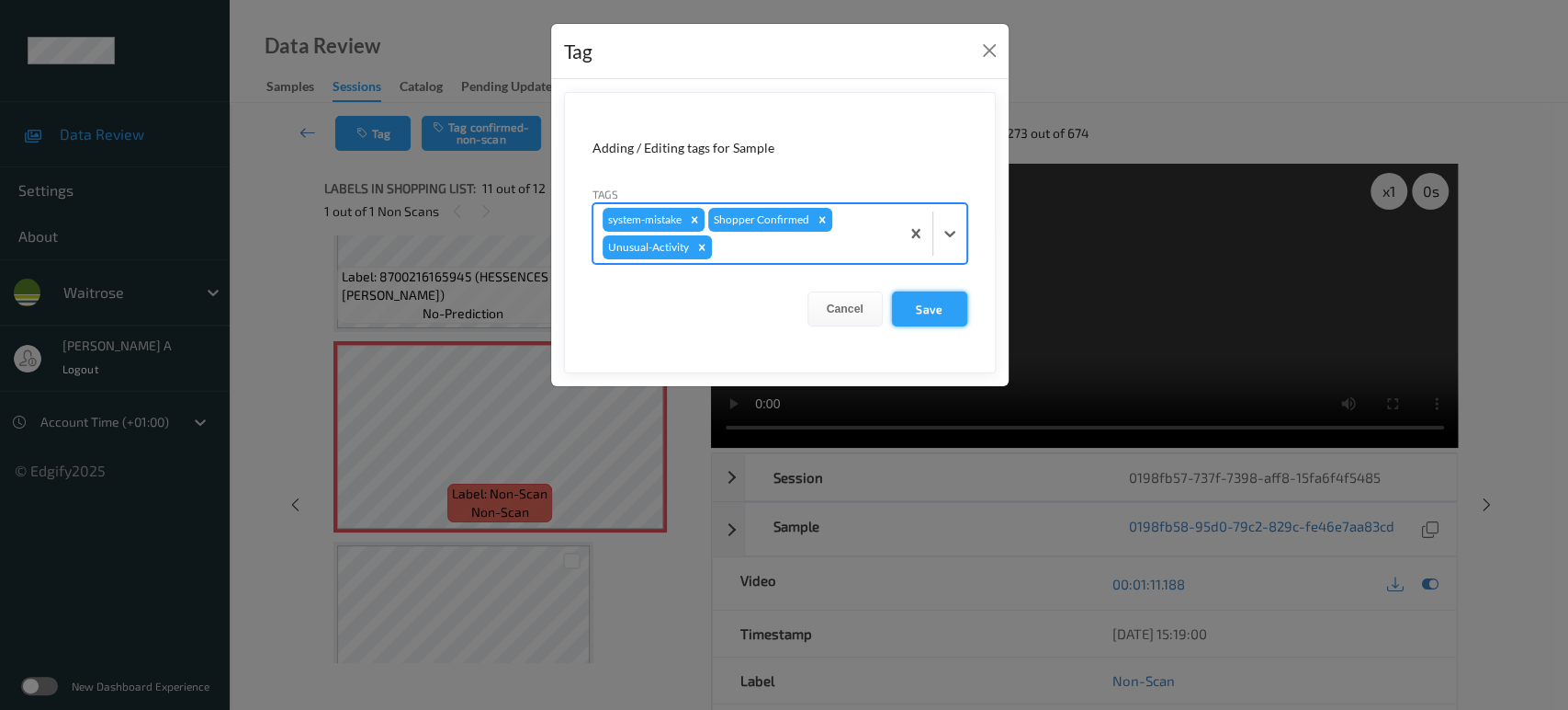
click at [928, 304] on button "Save" at bounding box center [929, 309] width 75 height 35
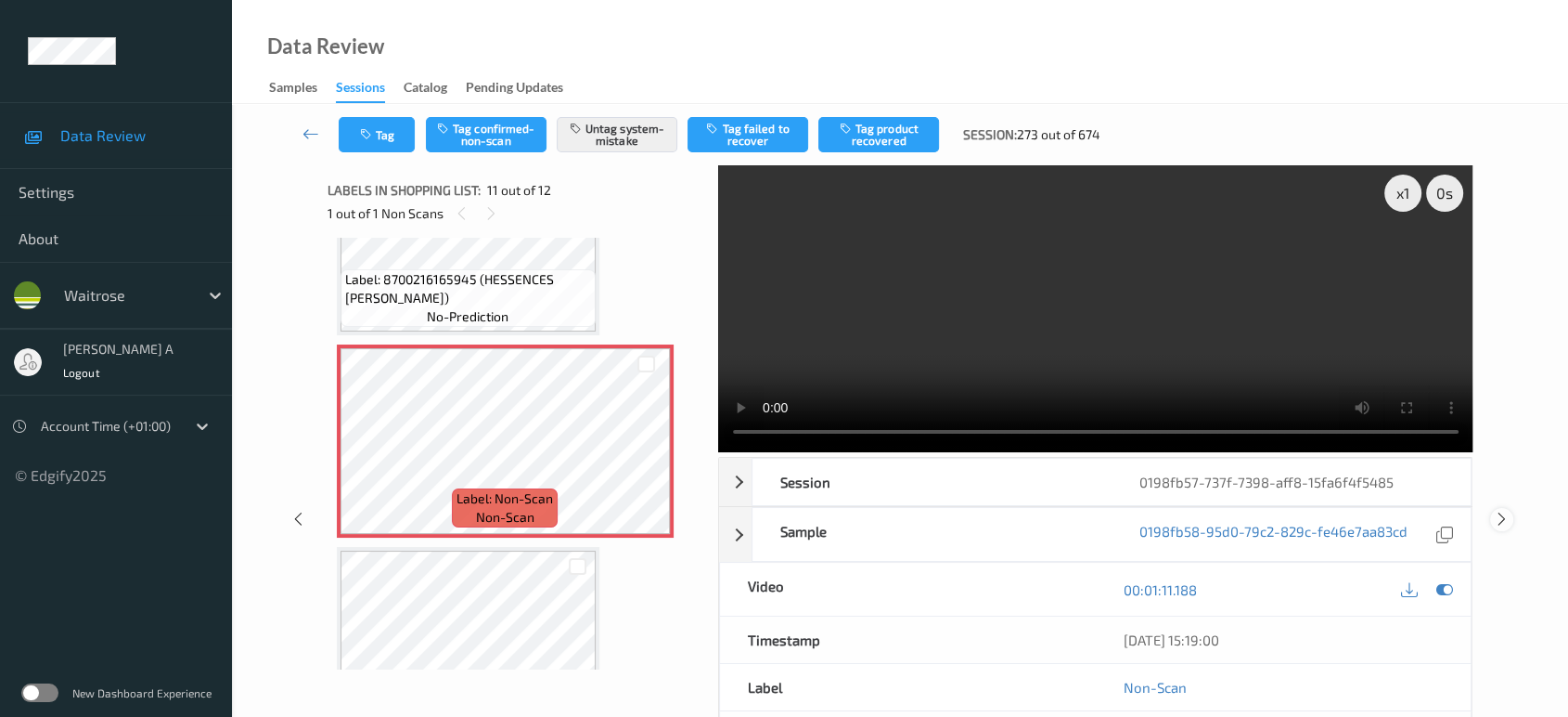
click at [1500, 510] on icon at bounding box center [1502, 519] width 16 height 17
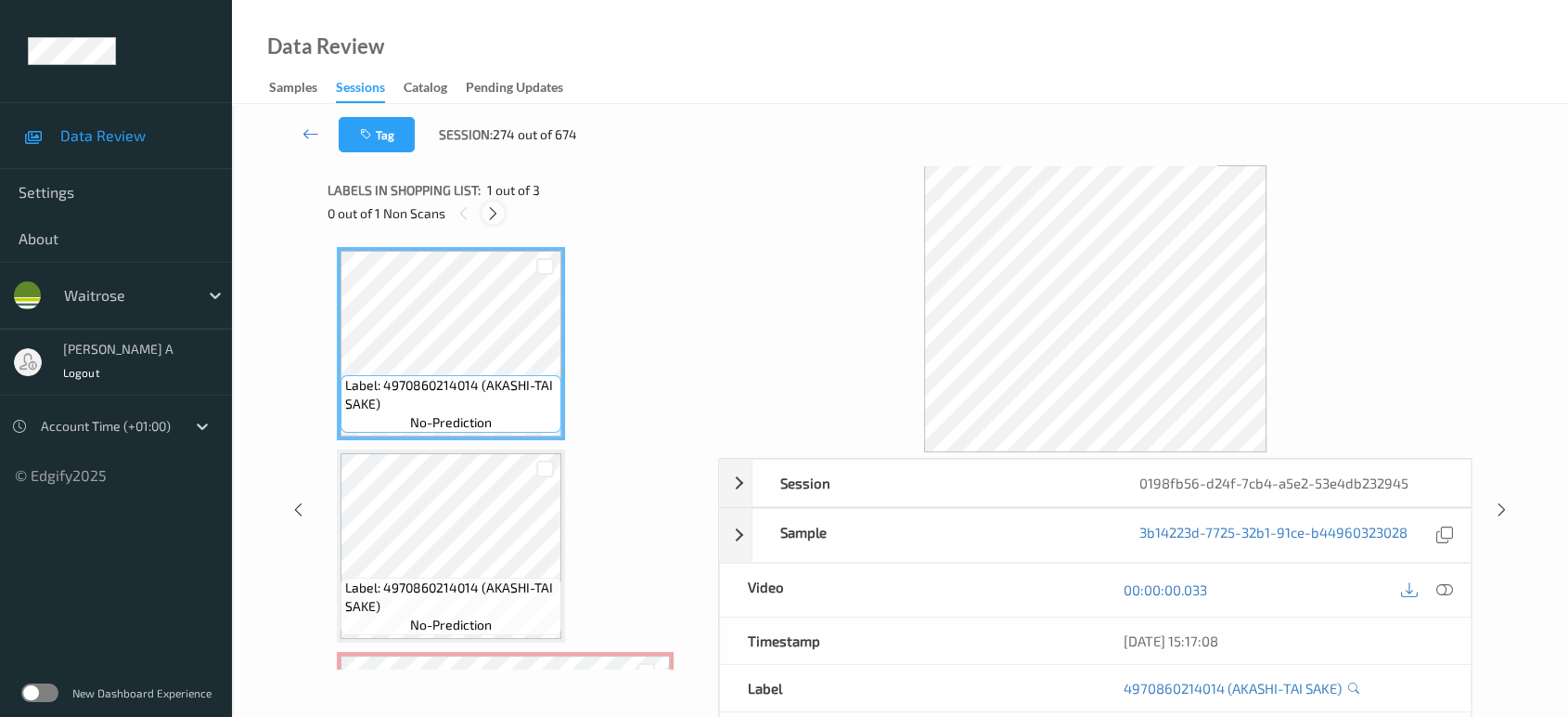
click at [490, 212] on icon at bounding box center [492, 213] width 16 height 17
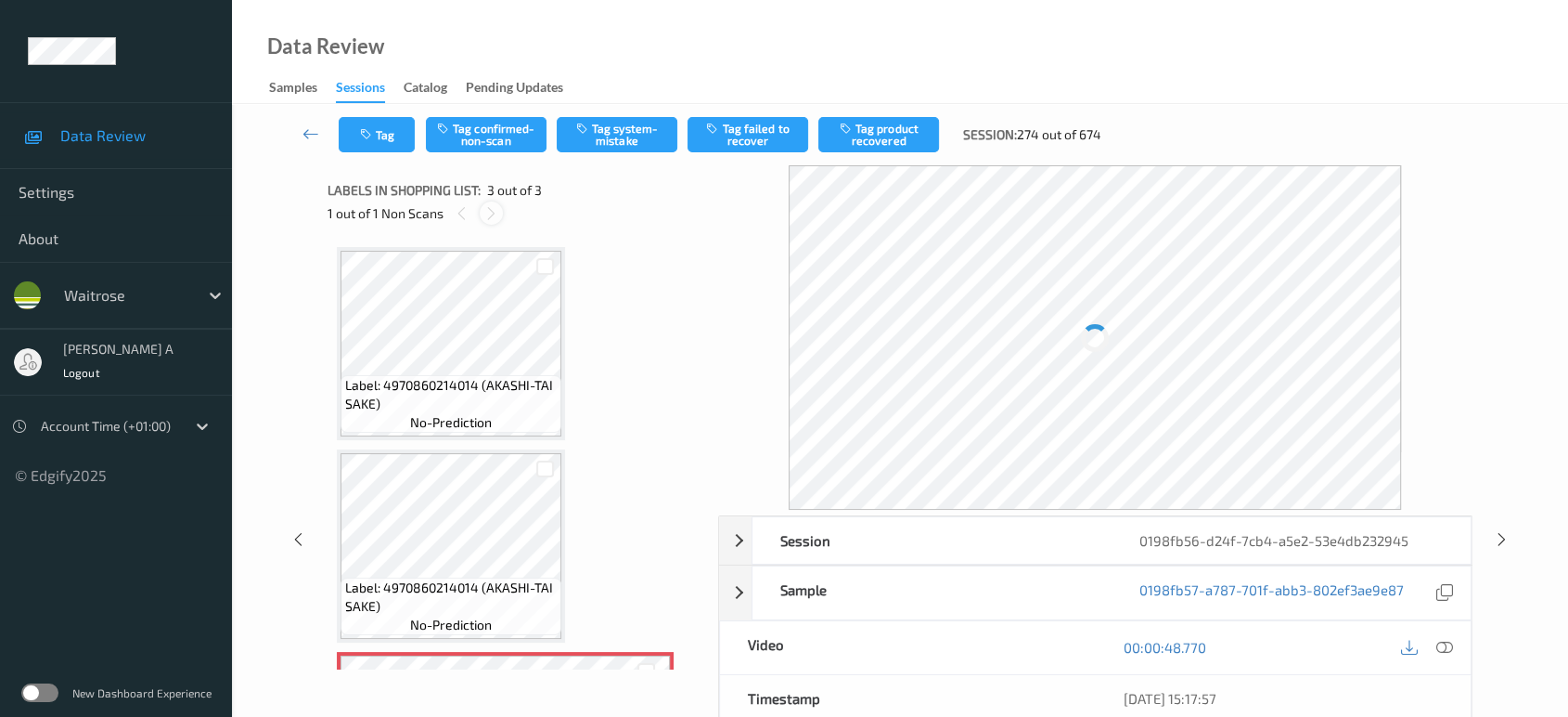
scroll to position [181, 0]
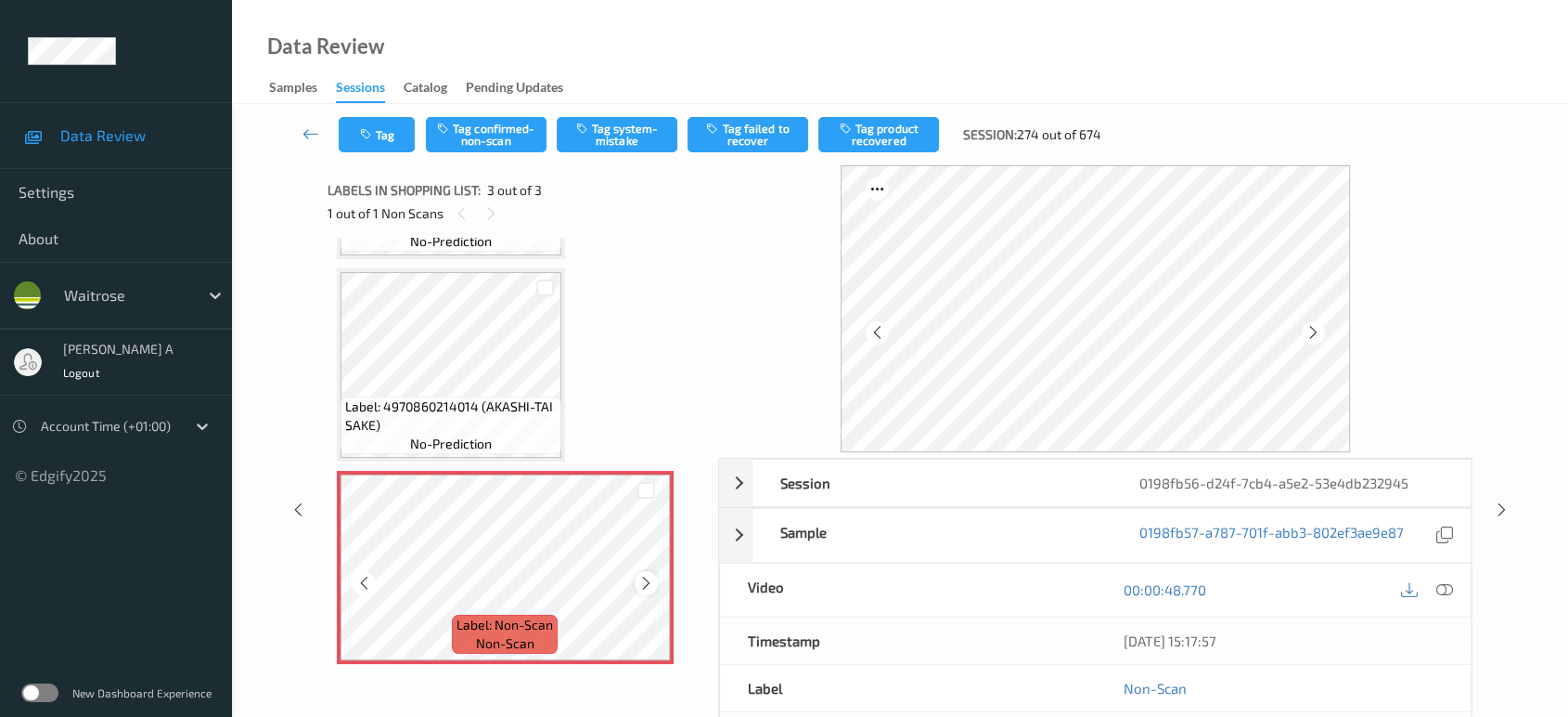
click at [645, 578] on icon at bounding box center [646, 583] width 16 height 17
click at [651, 585] on icon at bounding box center [646, 583] width 16 height 17
click at [652, 585] on icon at bounding box center [646, 583] width 16 height 17
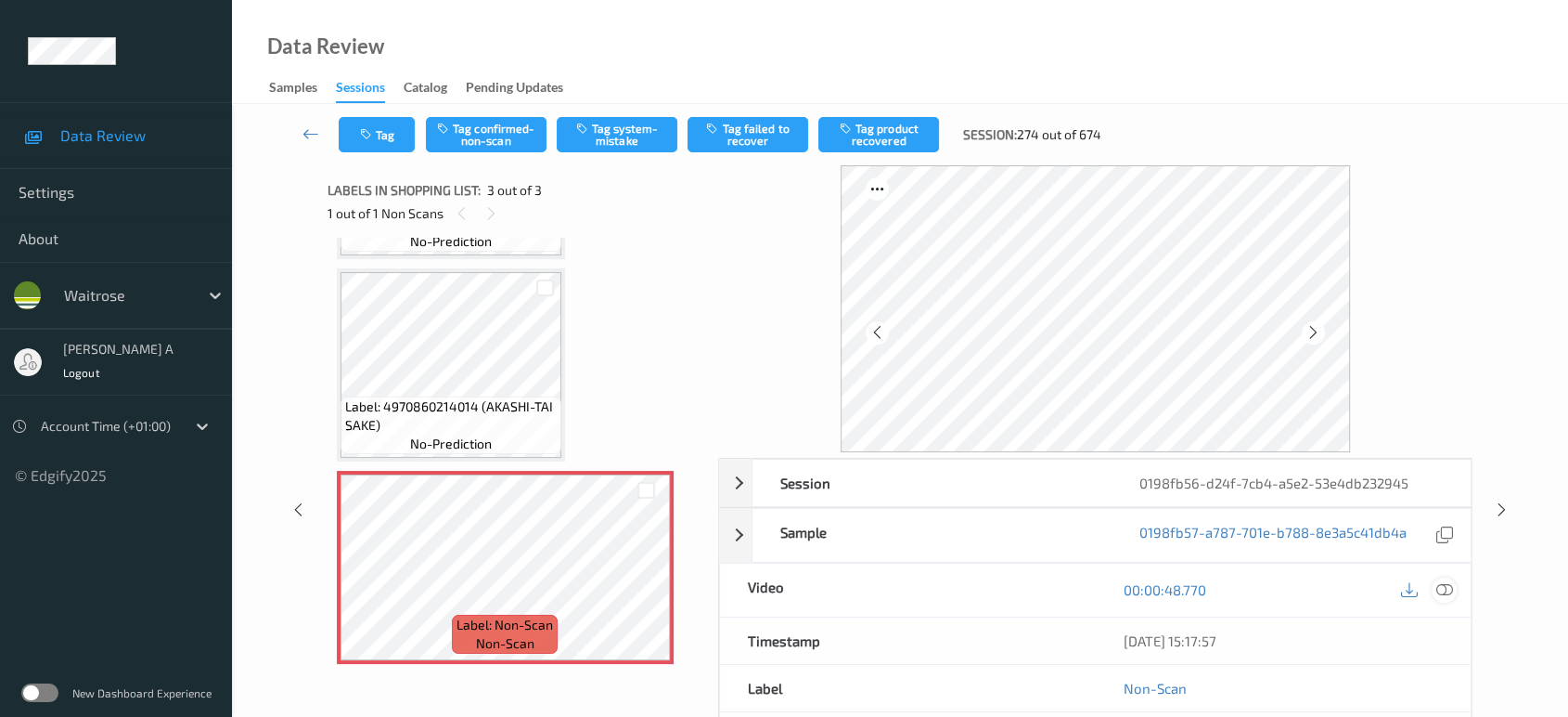
click at [1437, 592] on icon at bounding box center [1445, 590] width 17 height 17
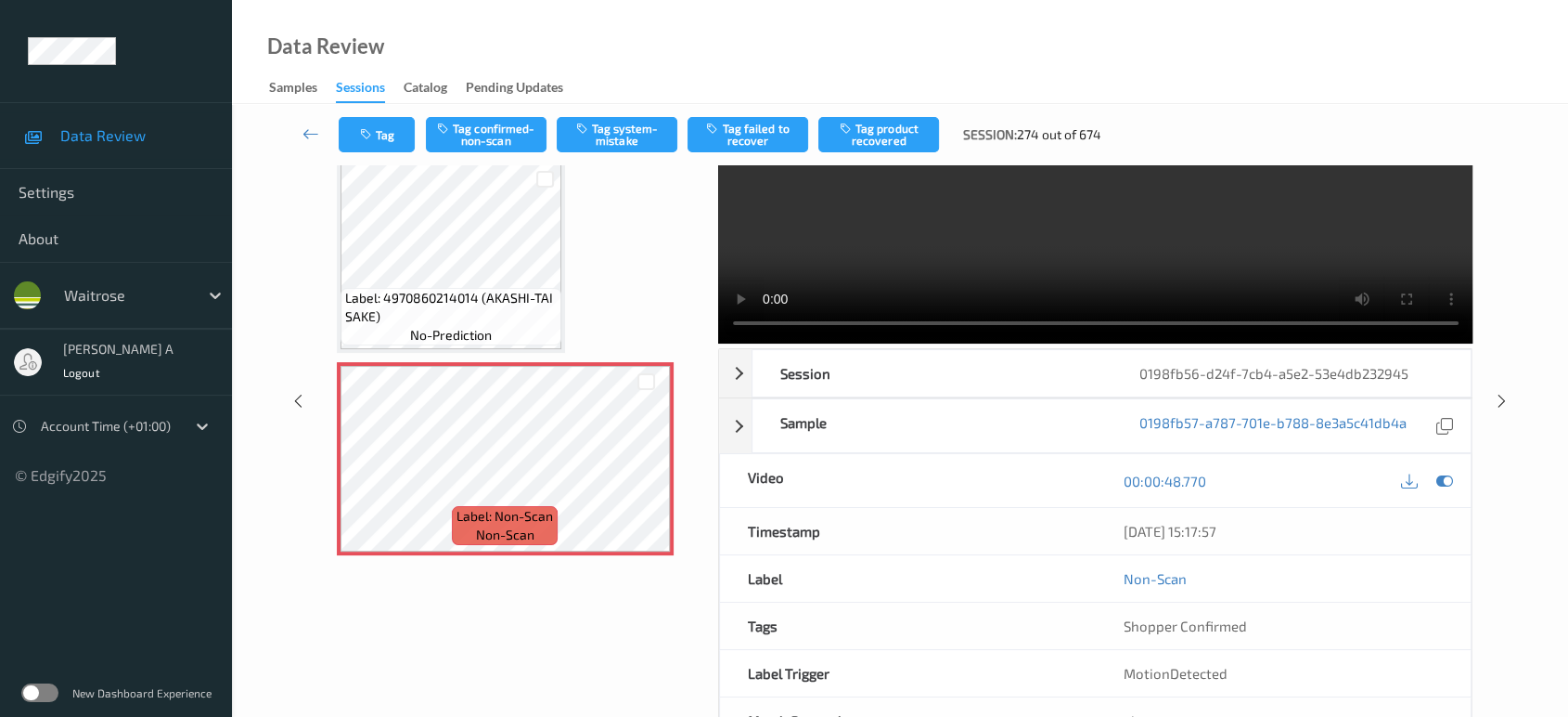
scroll to position [174, 0]
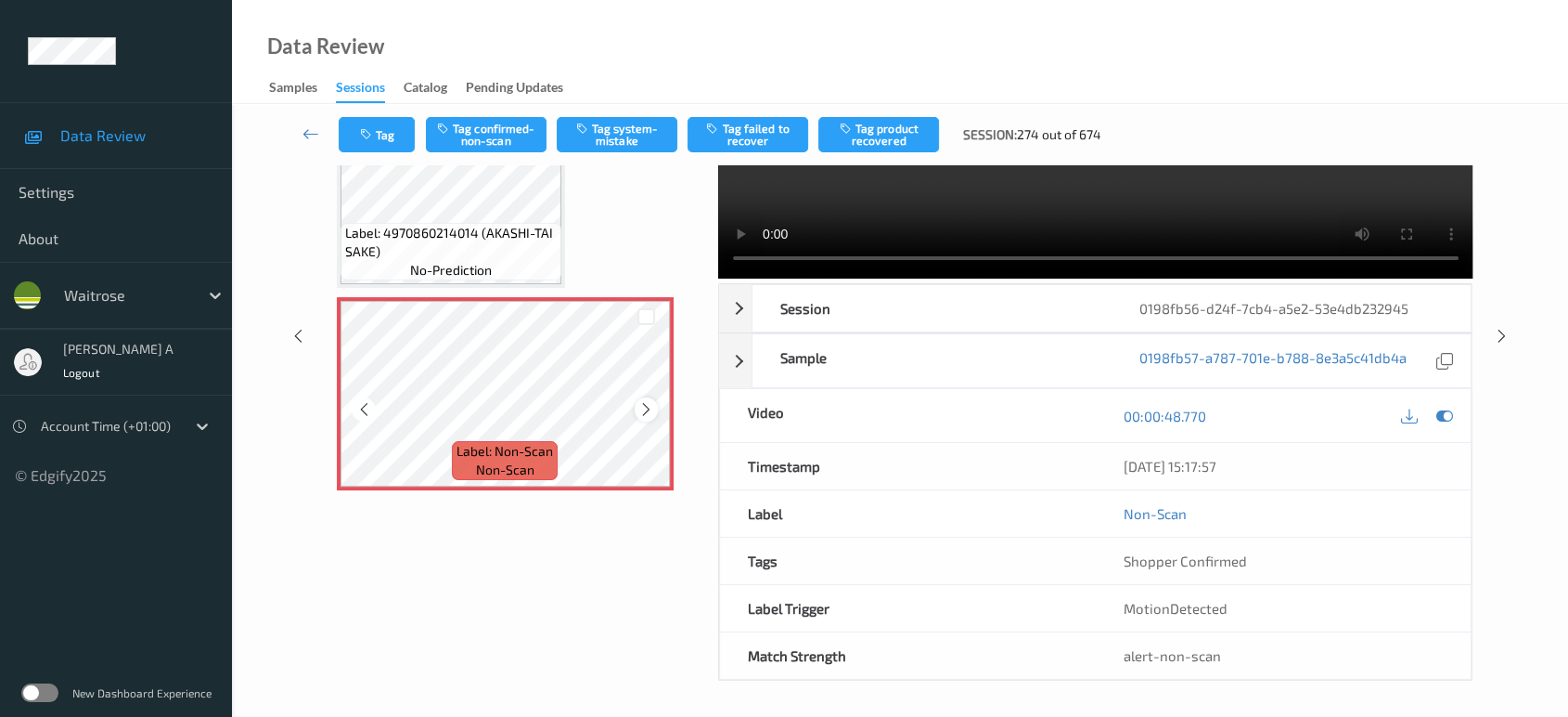
click at [653, 406] on div at bounding box center [646, 409] width 23 height 23
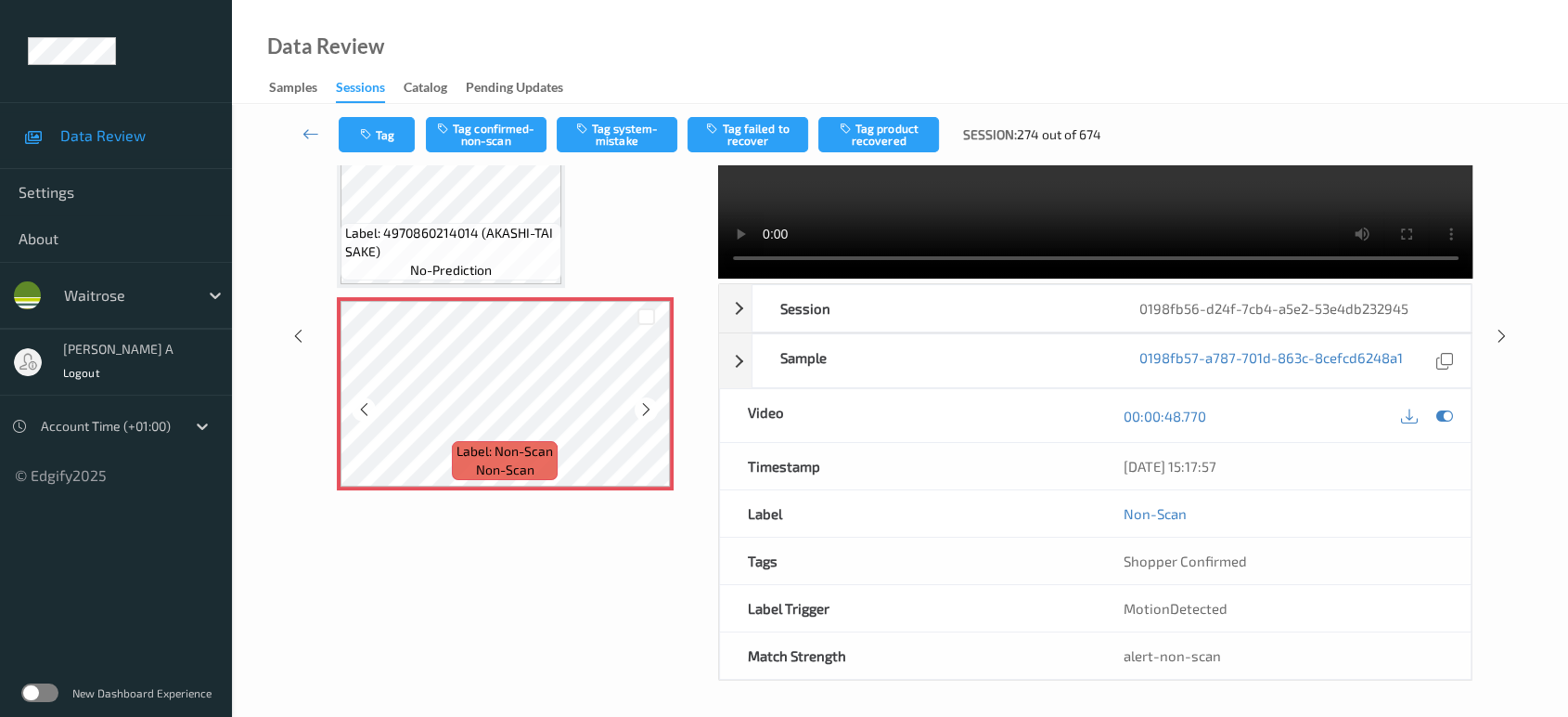
click at [653, 406] on div at bounding box center [646, 409] width 23 height 23
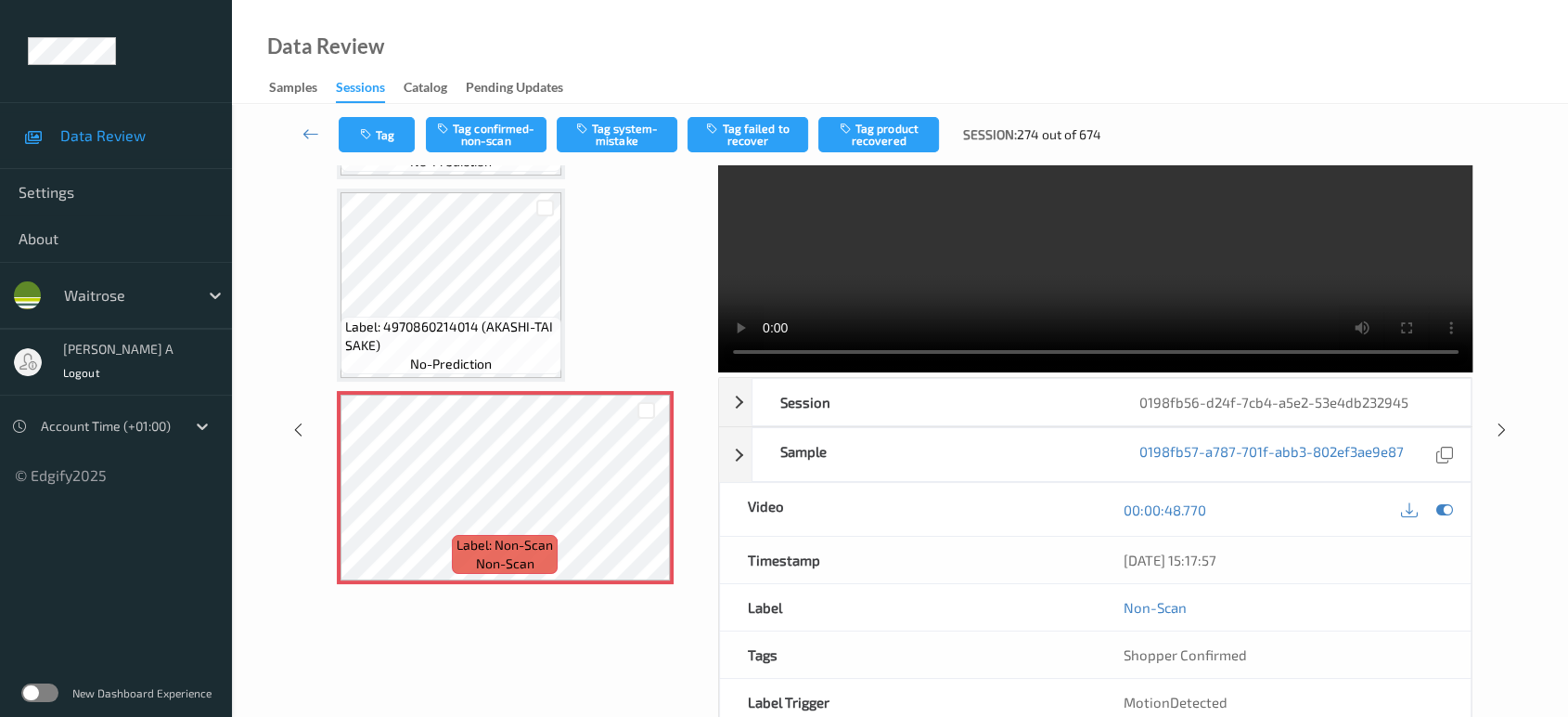
scroll to position [0, 0]
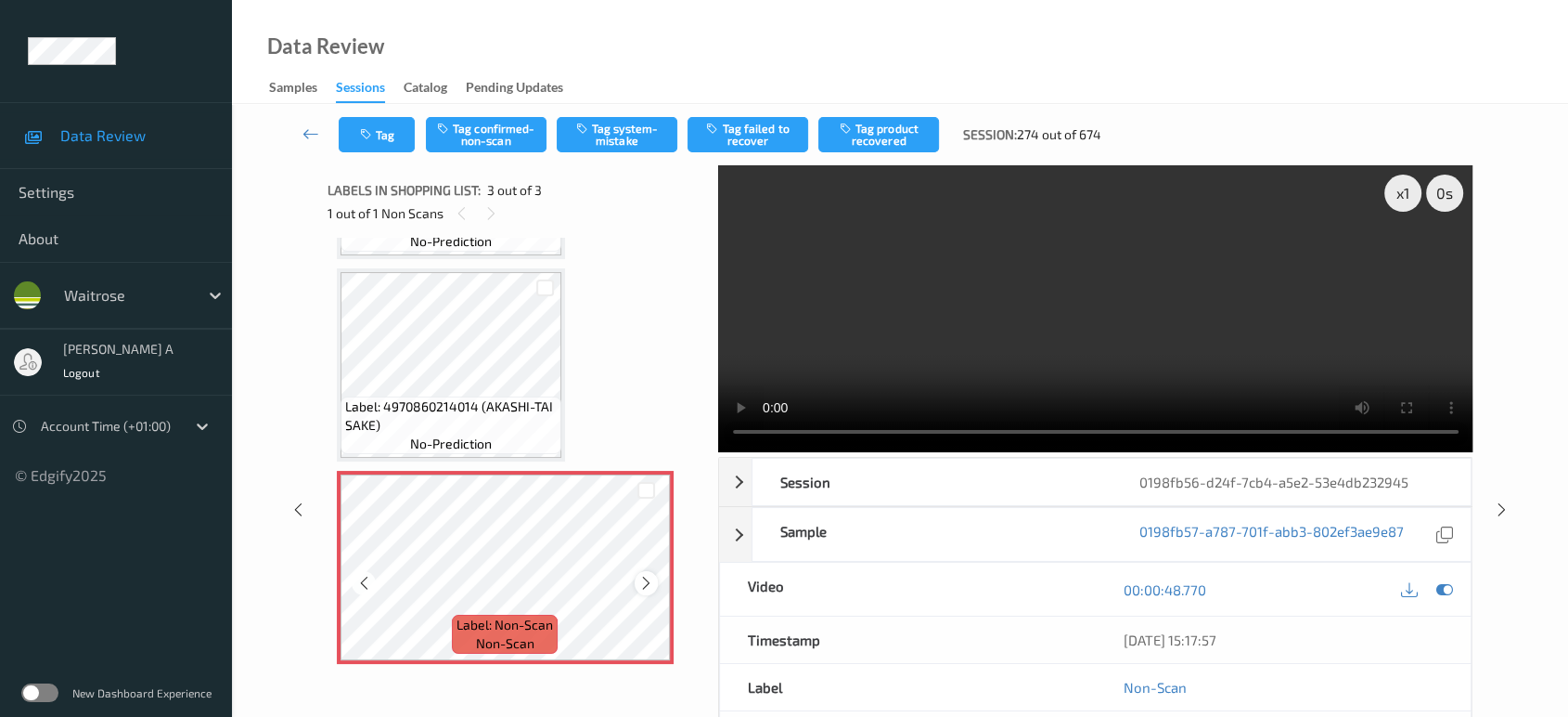
click at [649, 581] on icon at bounding box center [646, 583] width 16 height 17
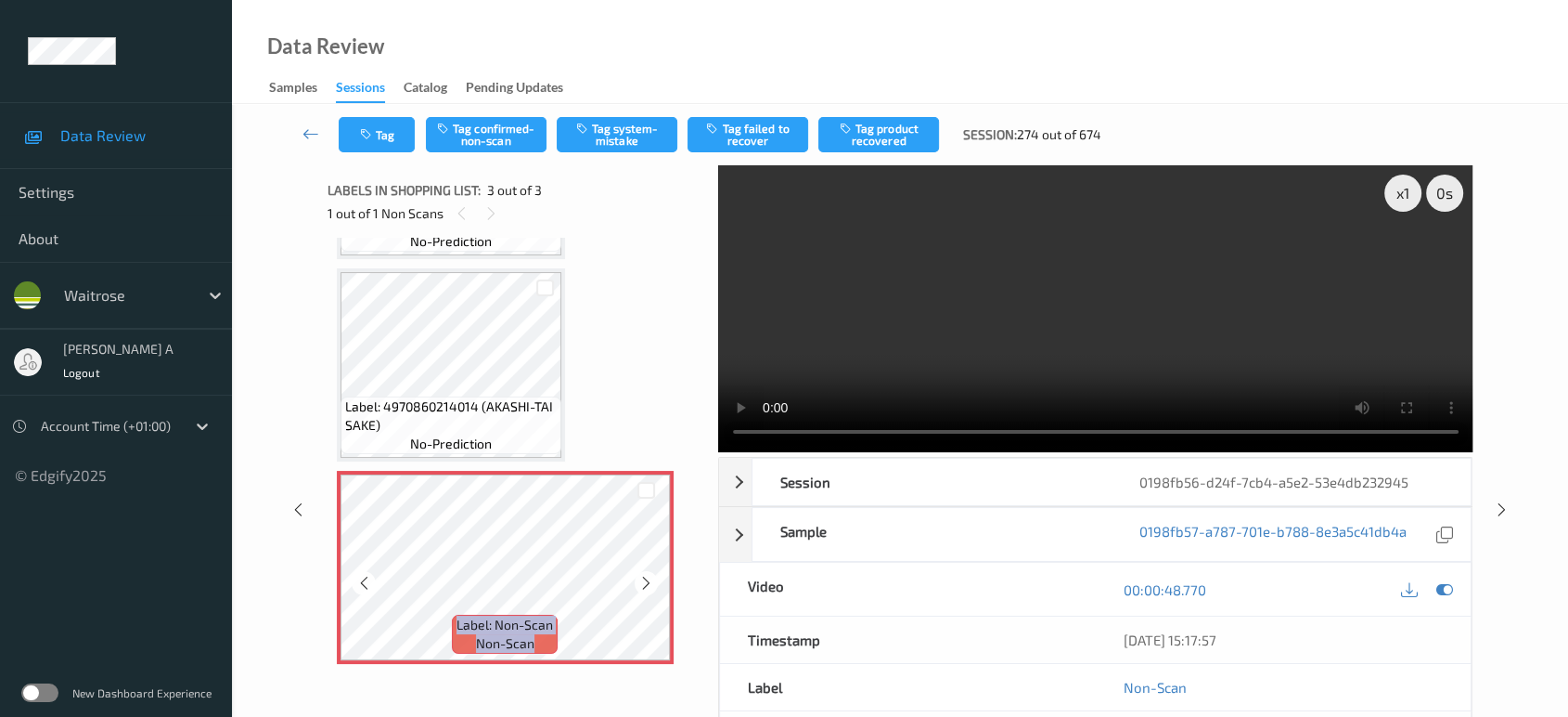
click at [649, 581] on icon at bounding box center [646, 583] width 16 height 17
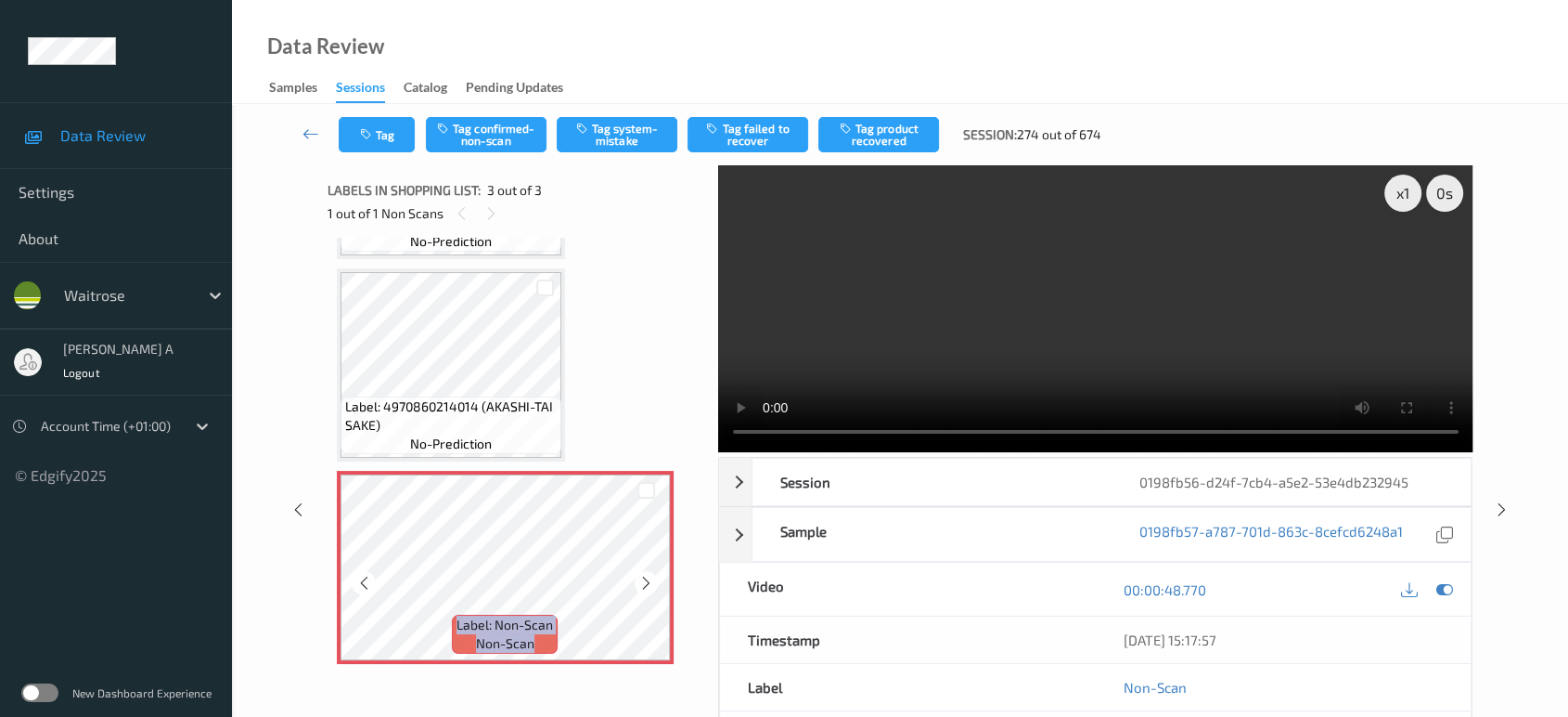
click at [649, 581] on icon at bounding box center [646, 583] width 16 height 17
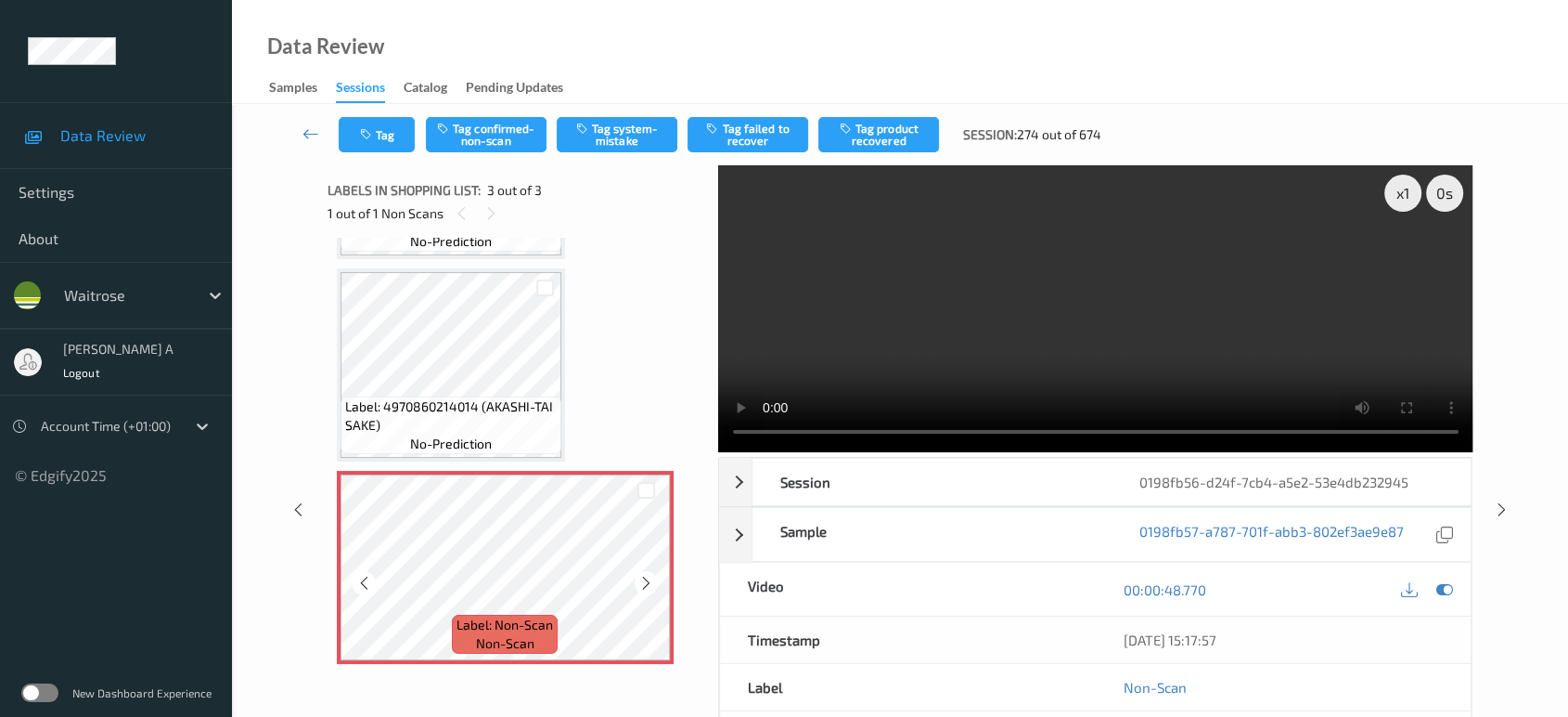
click at [649, 581] on icon at bounding box center [646, 583] width 16 height 17
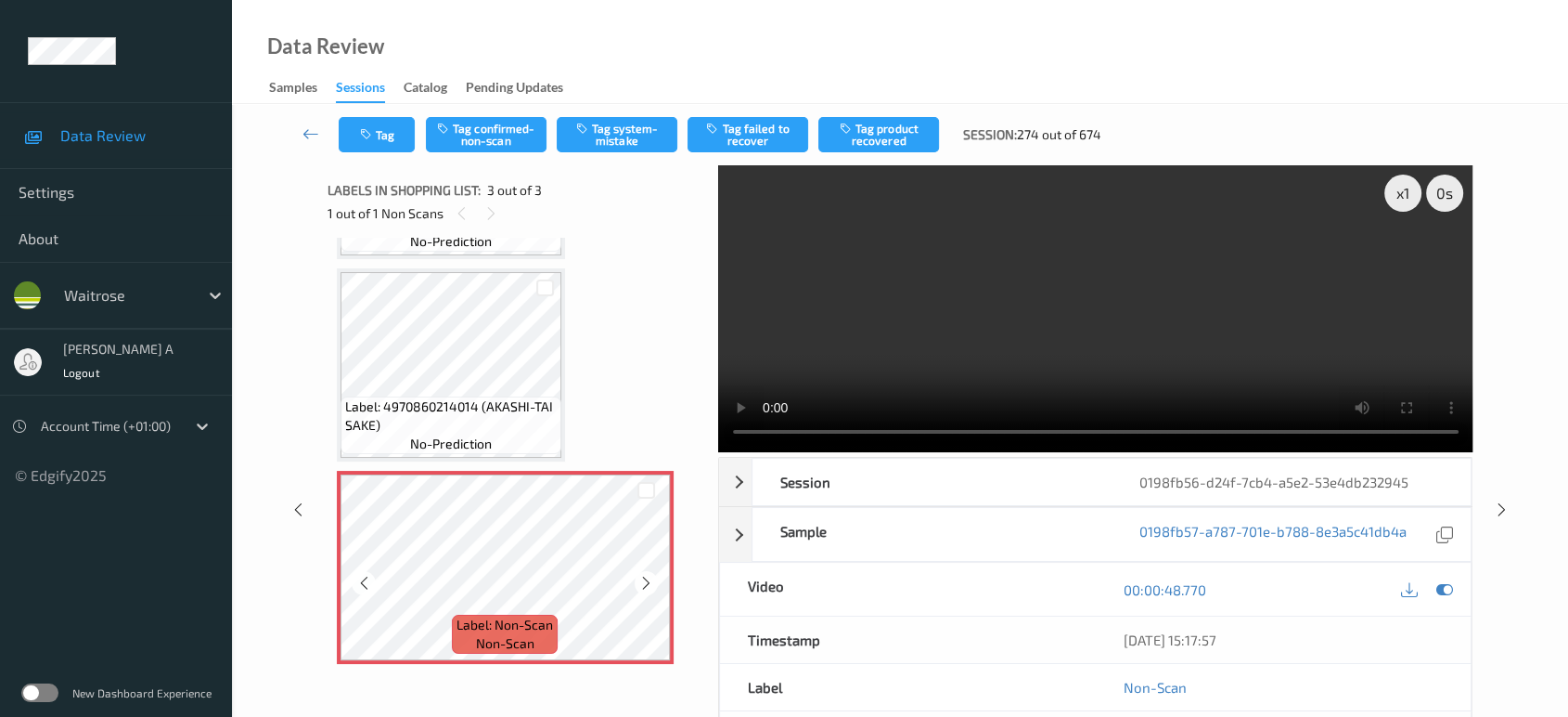
click at [649, 581] on icon at bounding box center [646, 583] width 16 height 17
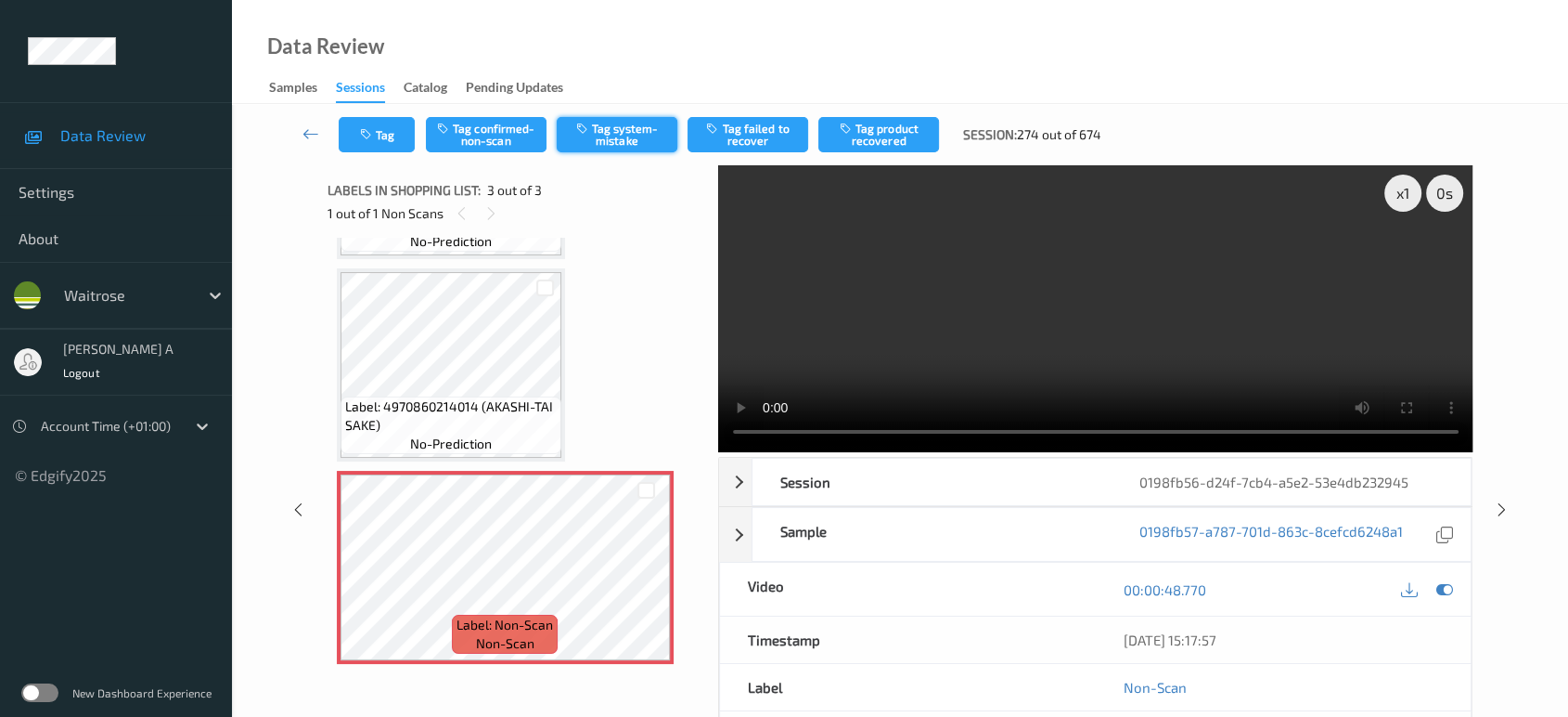
click at [588, 140] on button "Tag system-mistake" at bounding box center [617, 135] width 121 height 36
click at [365, 140] on icon "button" at bounding box center [367, 135] width 16 height 13
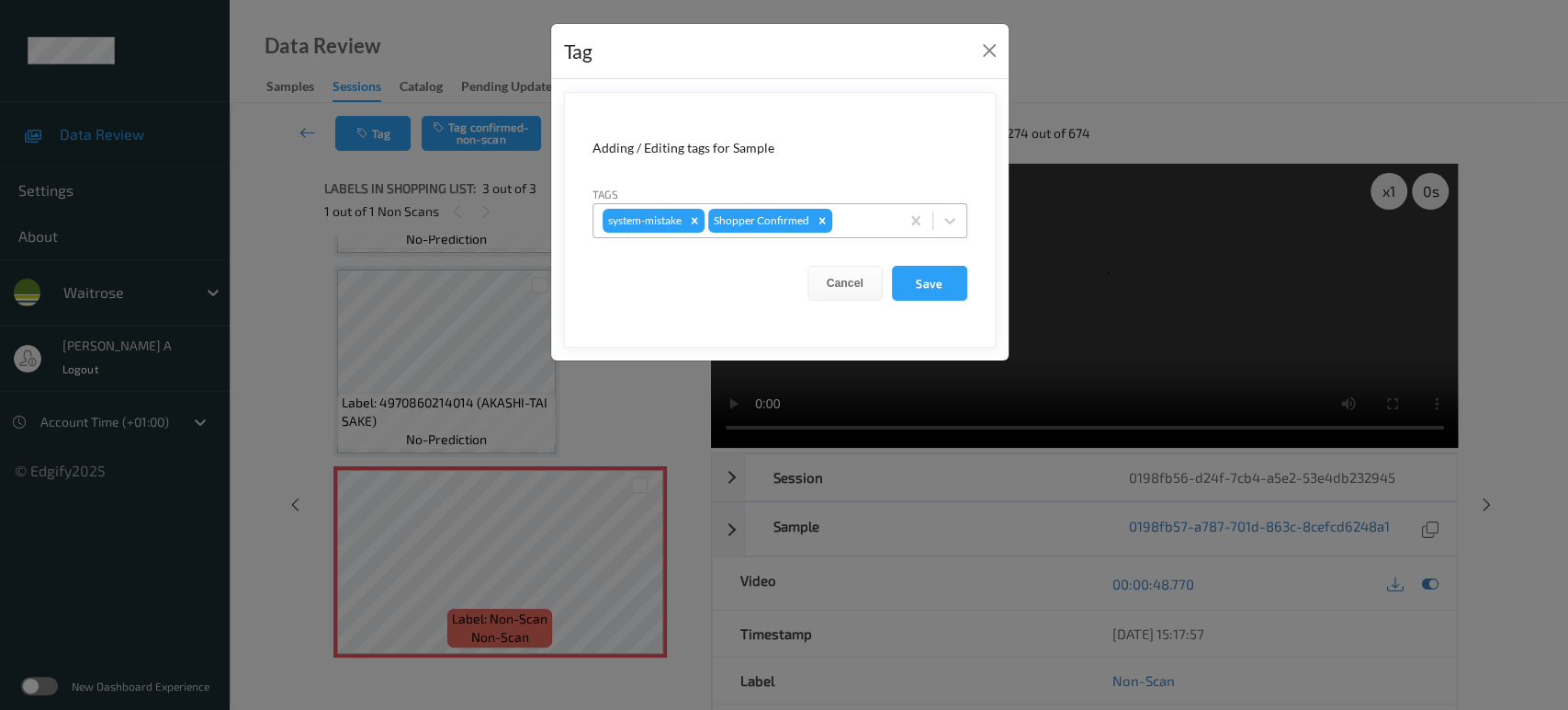
click at [850, 222] on div at bounding box center [863, 220] width 55 height 22
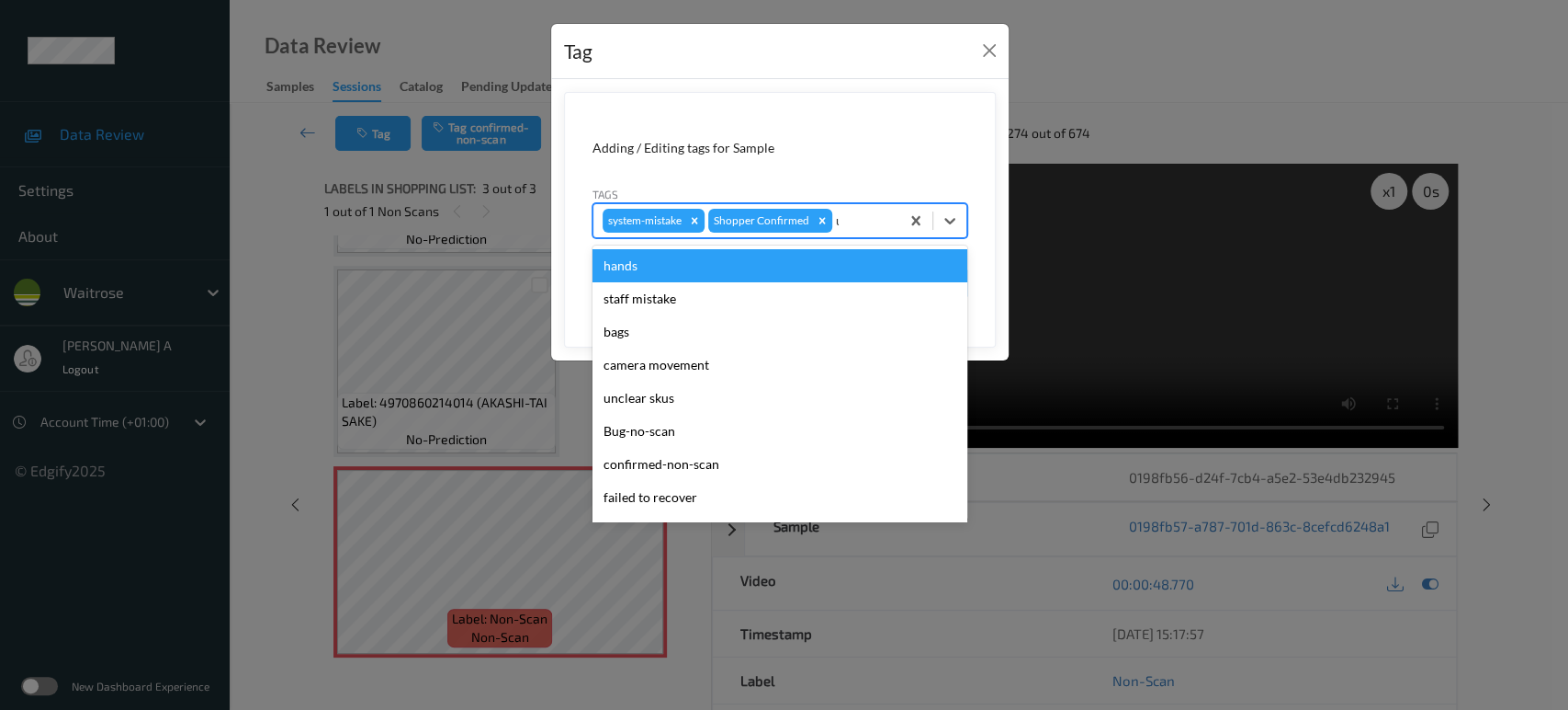
type input "un"
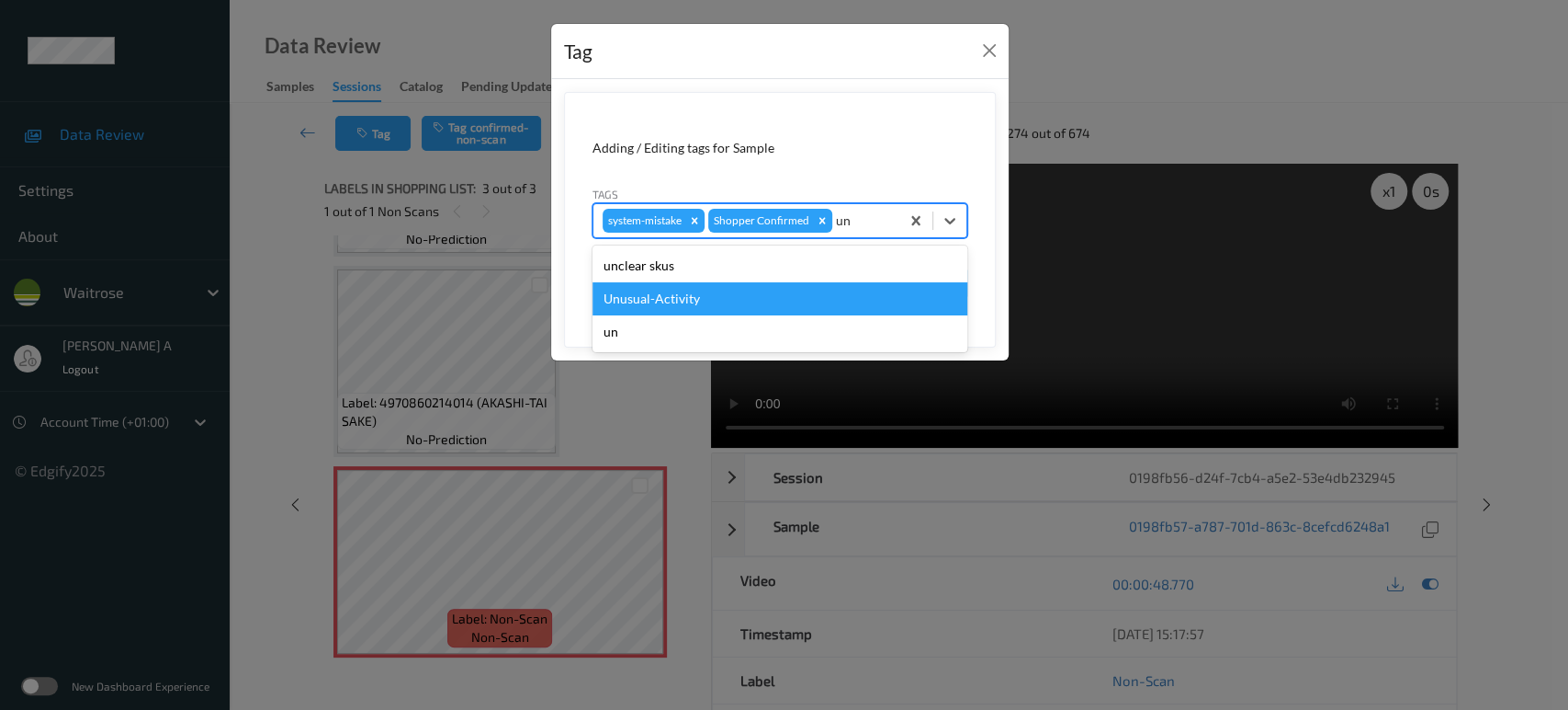
click at [866, 291] on div "Unusual-Activity" at bounding box center [779, 299] width 375 height 33
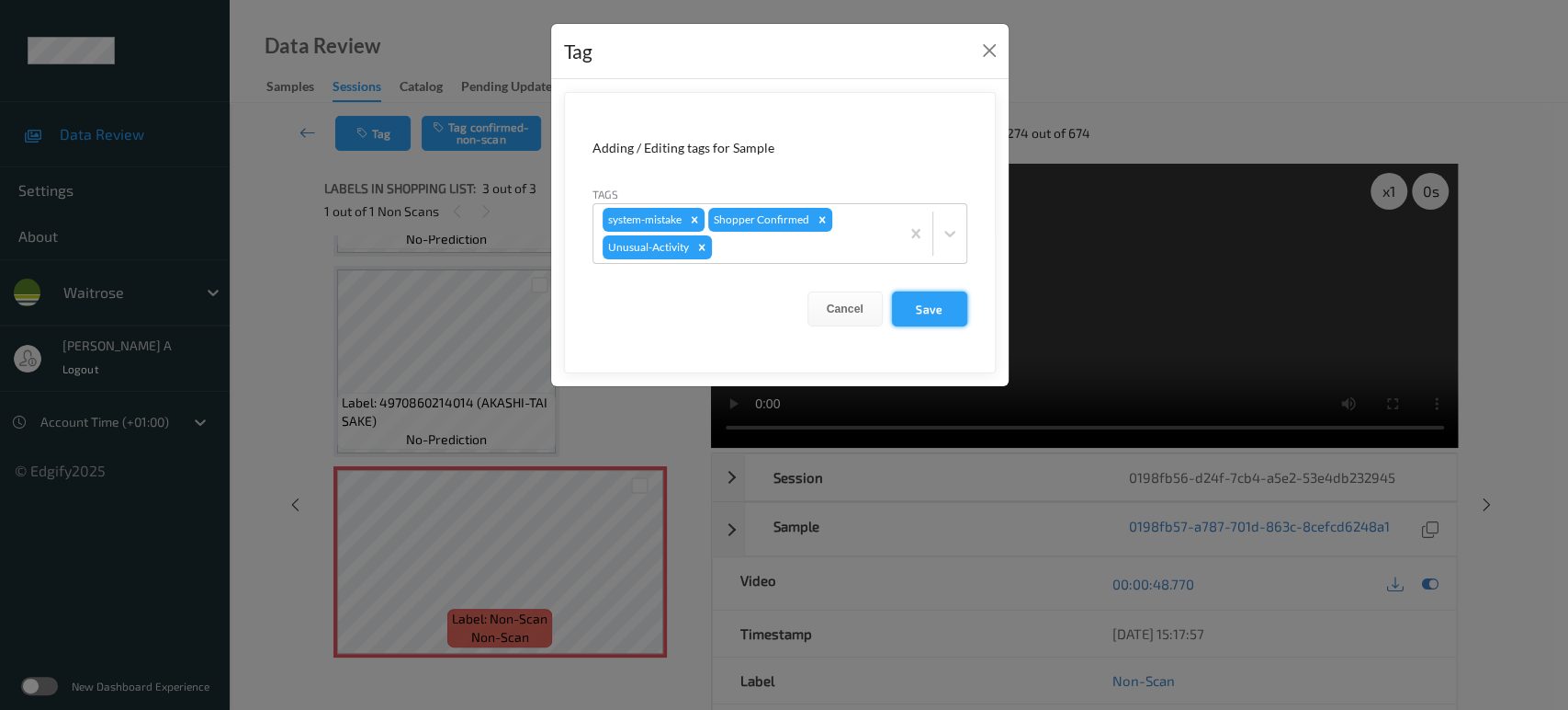
click at [924, 305] on button "Save" at bounding box center [929, 309] width 75 height 35
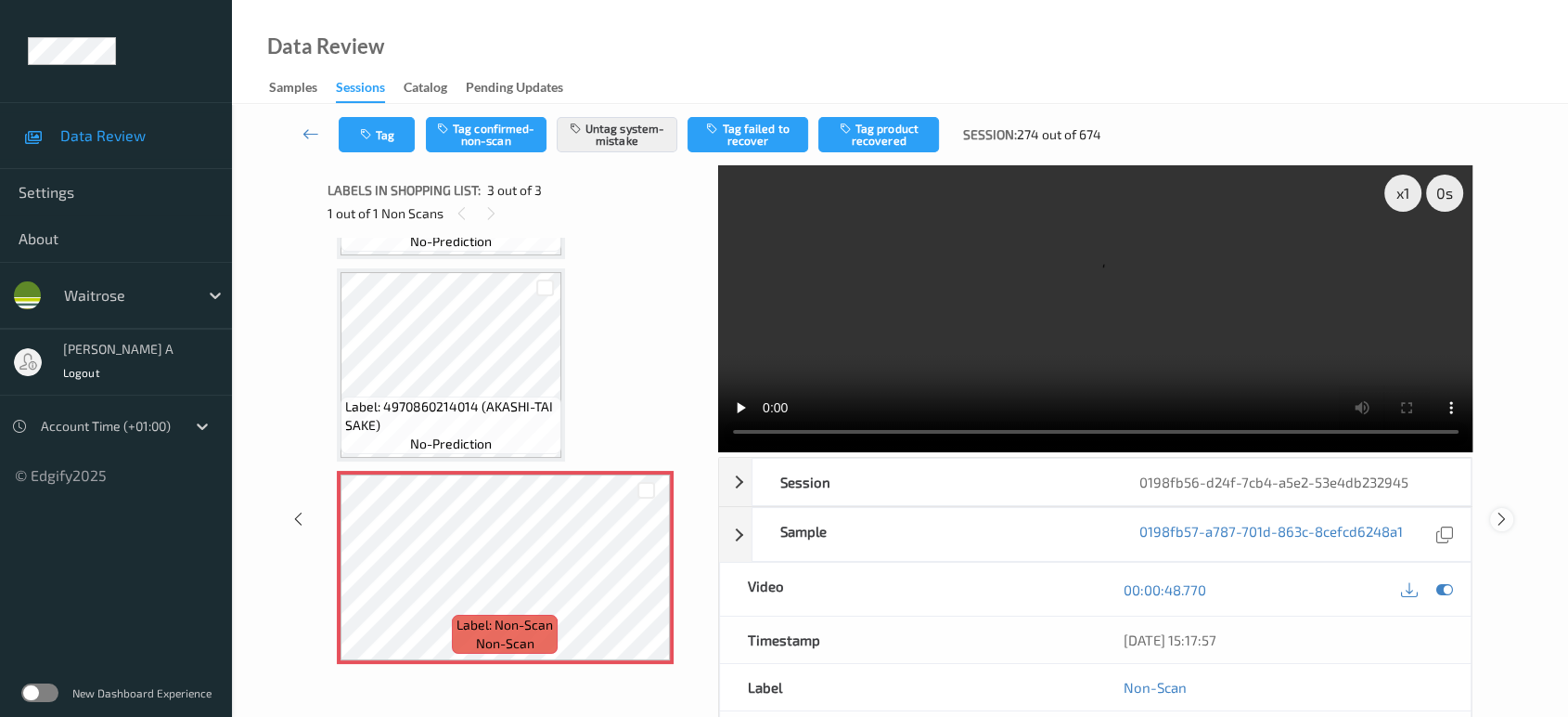
click at [1502, 510] on icon at bounding box center [1502, 519] width 16 height 17
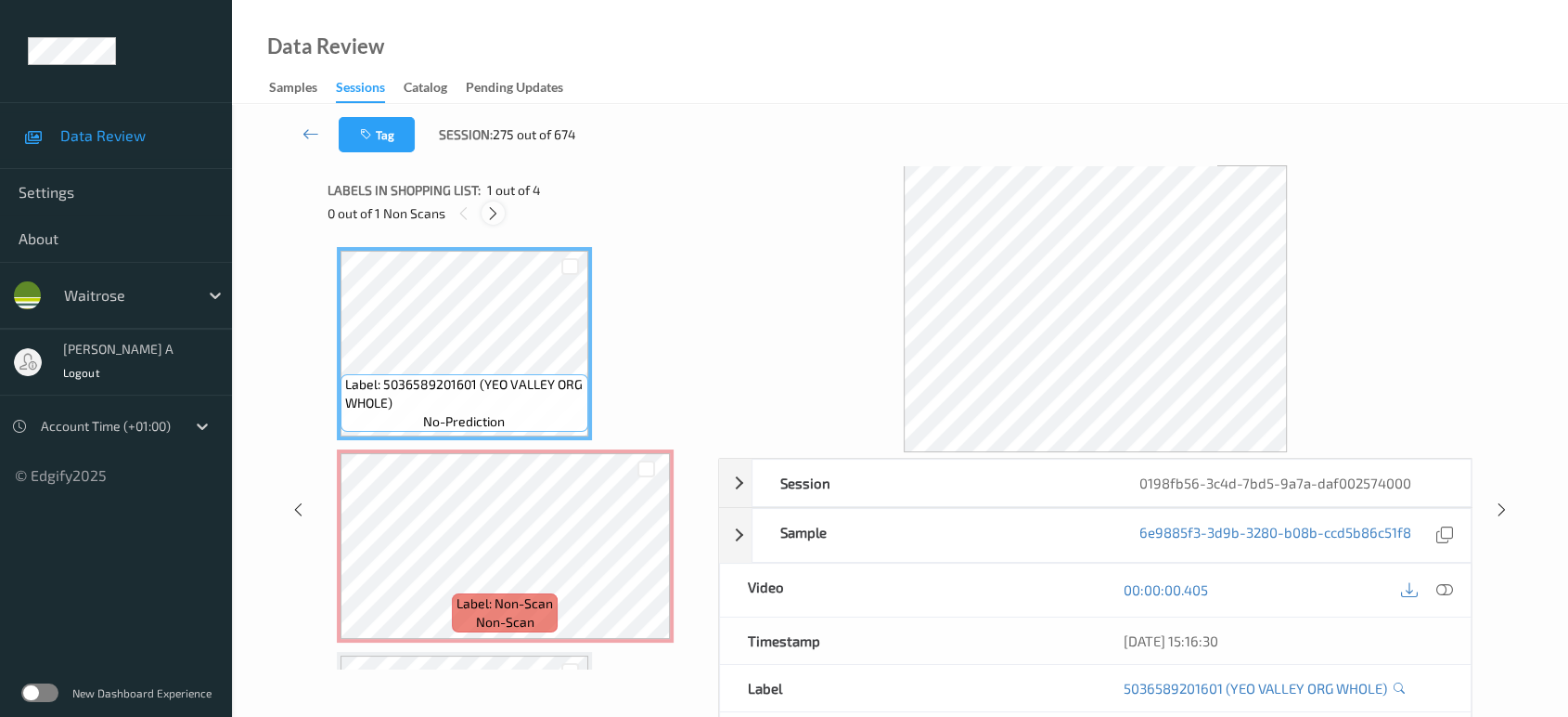
click at [499, 206] on icon at bounding box center [492, 213] width 16 height 17
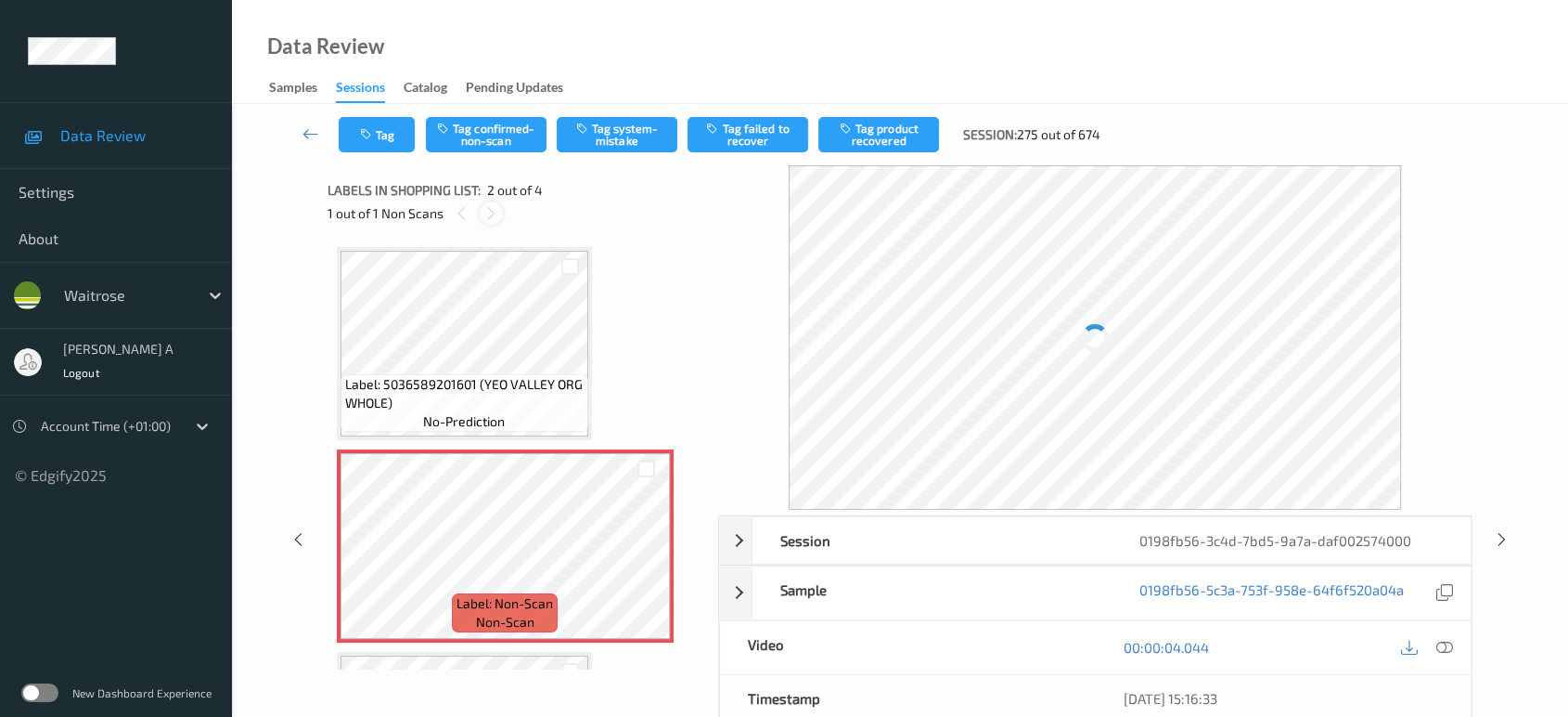
scroll to position [8, 0]
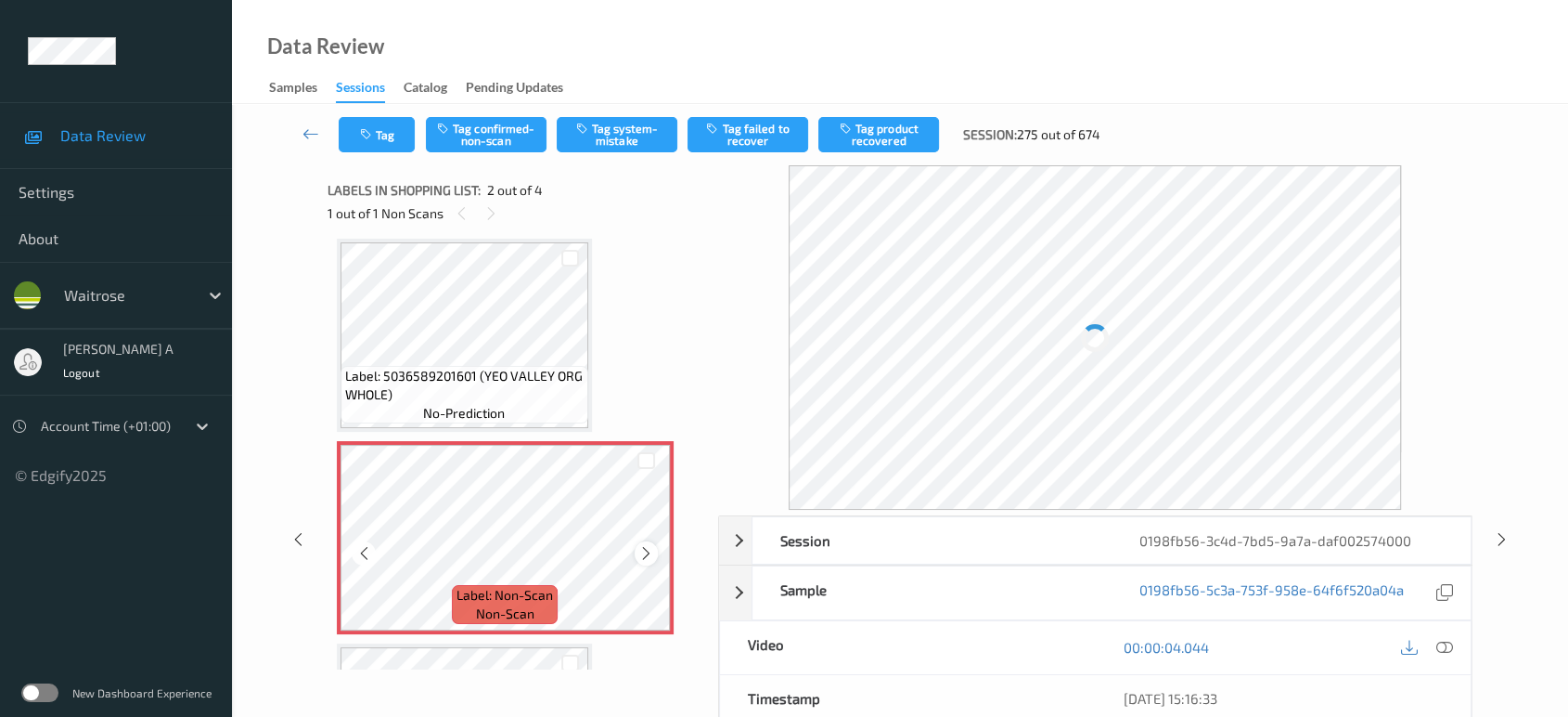
click at [642, 550] on icon at bounding box center [646, 553] width 16 height 17
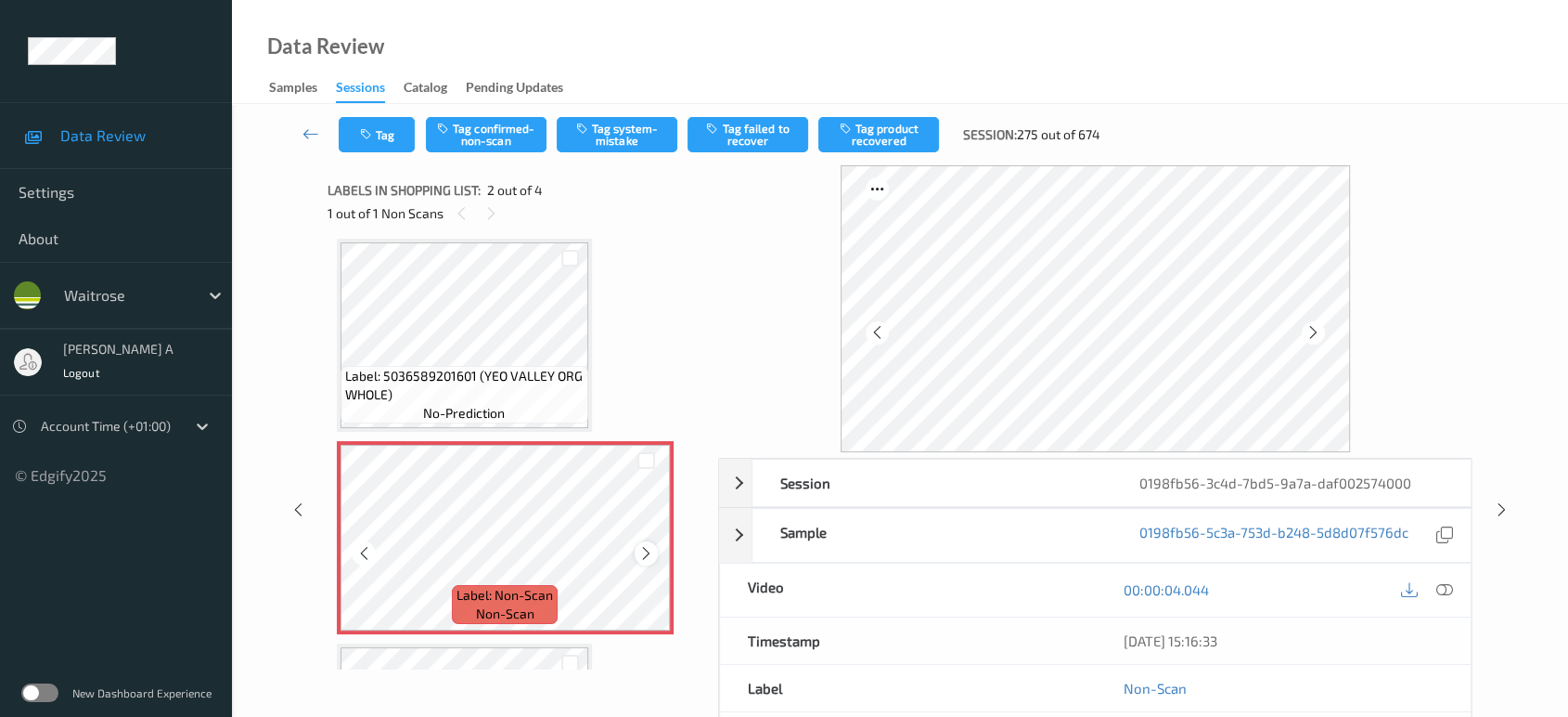
click at [643, 555] on icon at bounding box center [646, 553] width 16 height 17
click at [1441, 585] on icon at bounding box center [1445, 590] width 17 height 17
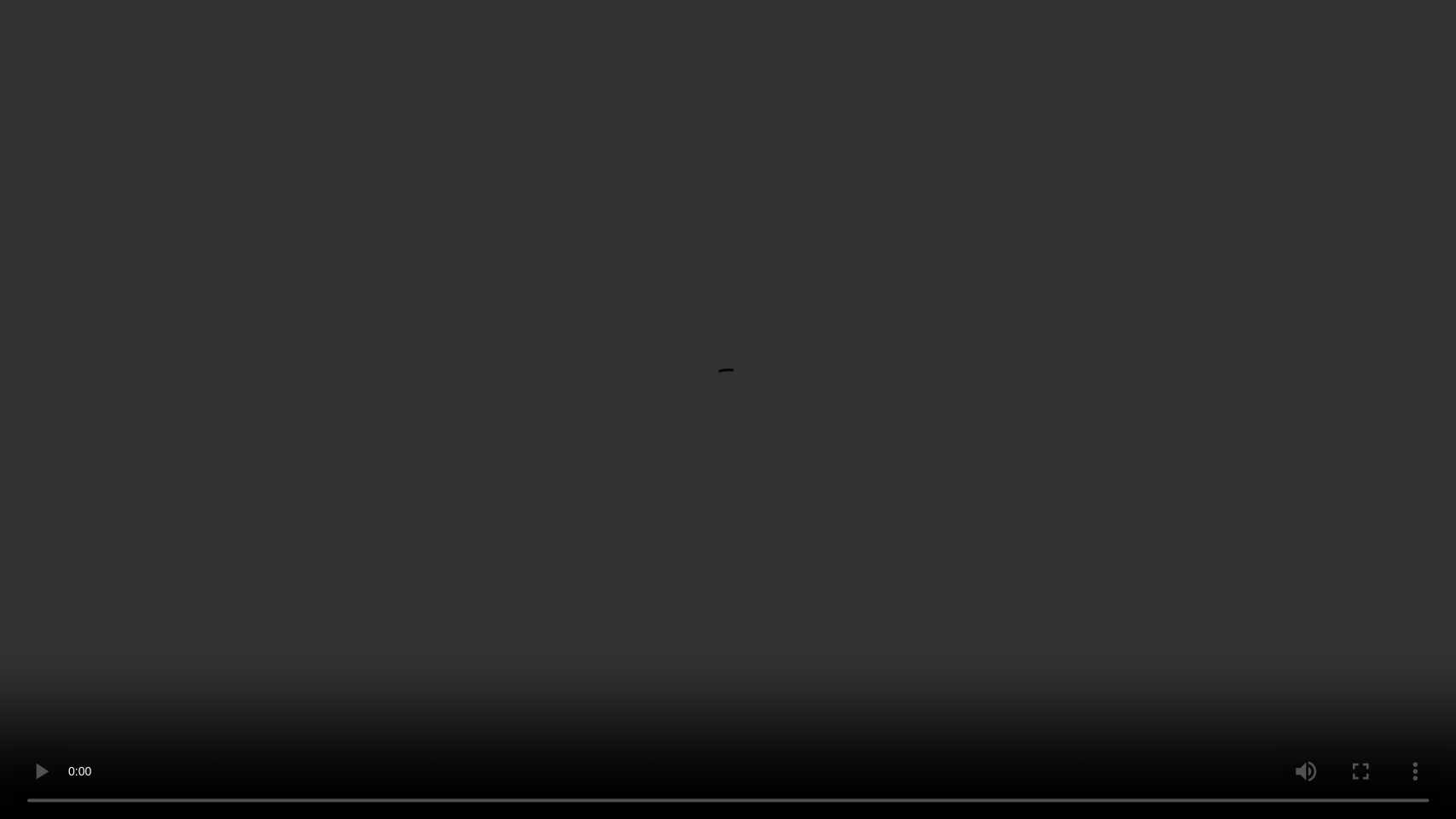
click at [762, 600] on video at bounding box center [728, 409] width 1456 height 819
click at [645, 584] on video at bounding box center [728, 409] width 1456 height 819
click at [667, 443] on video at bounding box center [728, 409] width 1456 height 819
click at [648, 505] on video at bounding box center [728, 409] width 1456 height 819
click at [539, 467] on video at bounding box center [728, 409] width 1456 height 819
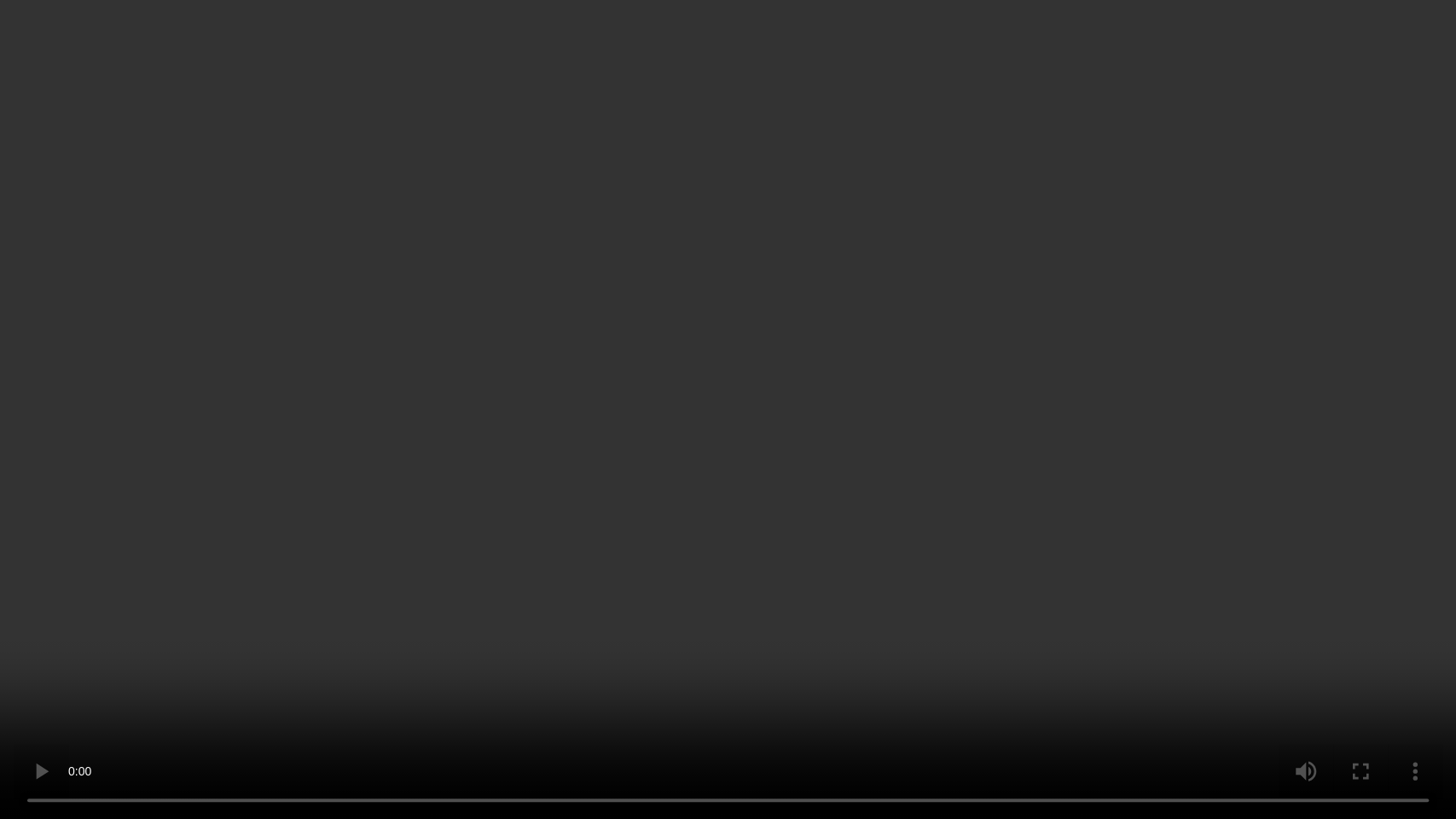
click at [595, 410] on video at bounding box center [728, 409] width 1456 height 819
click at [559, 605] on video at bounding box center [728, 409] width 1456 height 819
click at [588, 157] on video at bounding box center [728, 409] width 1456 height 819
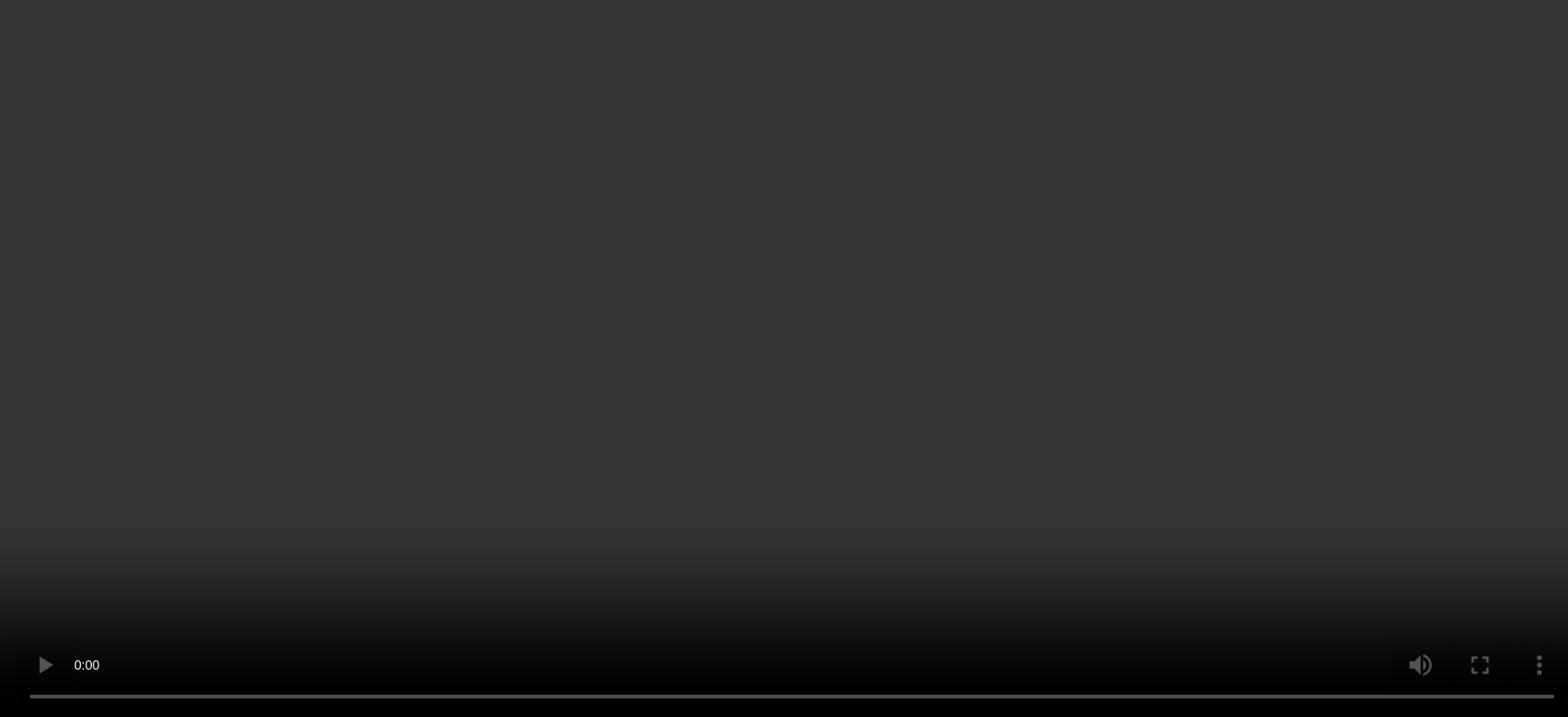
scroll to position [280, 0]
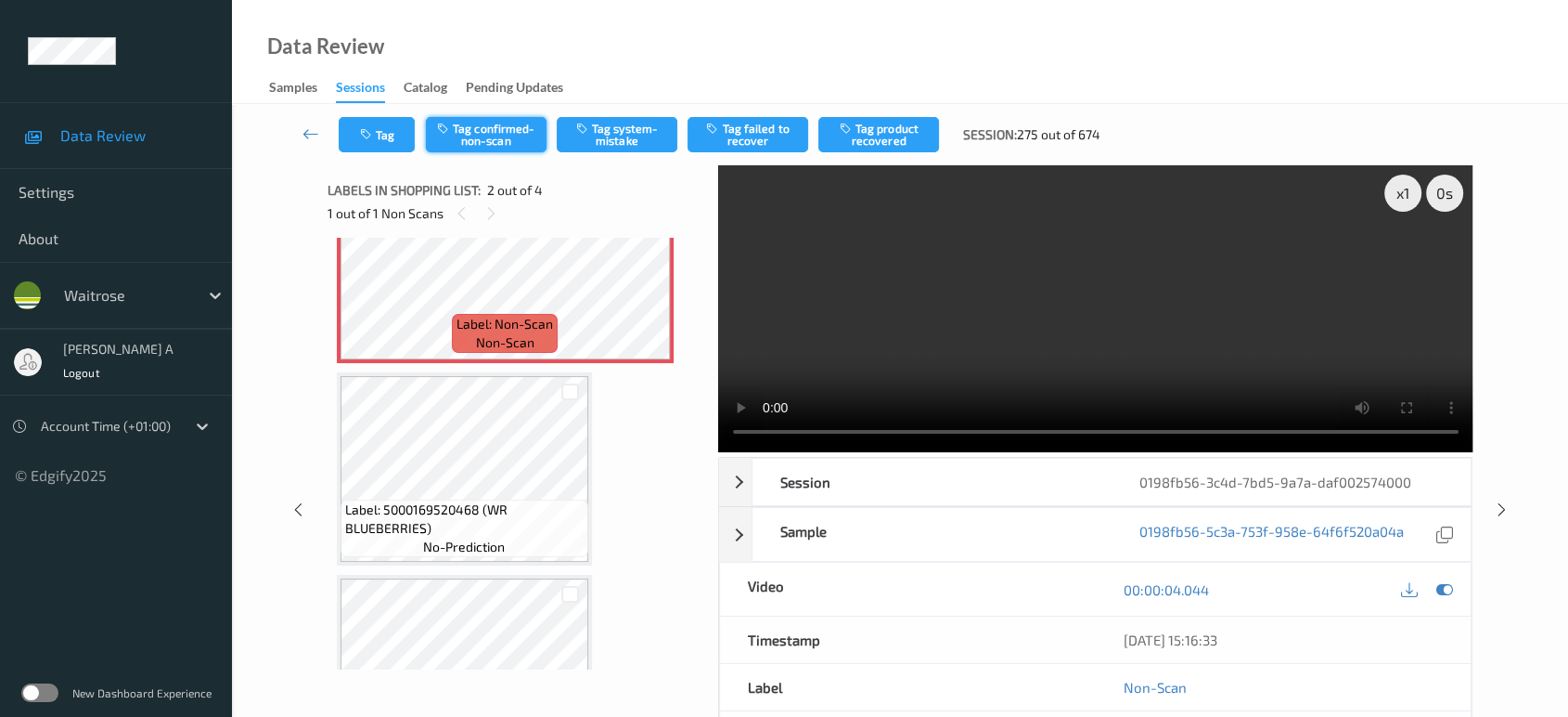
click at [478, 145] on button "Tag confirmed-non-scan" at bounding box center [486, 135] width 121 height 36
click at [866, 139] on button "Tag product recovered" at bounding box center [878, 135] width 121 height 36
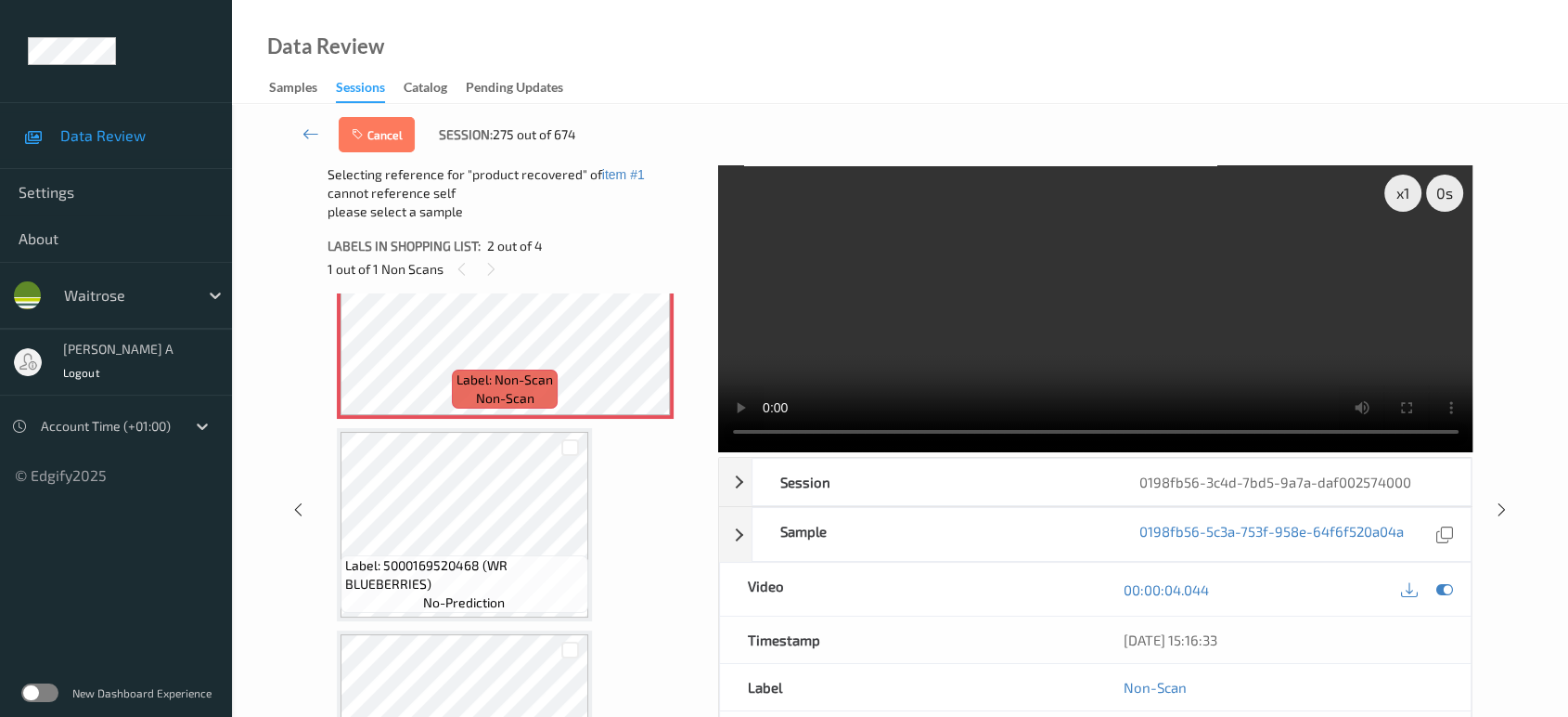
scroll to position [382, 0]
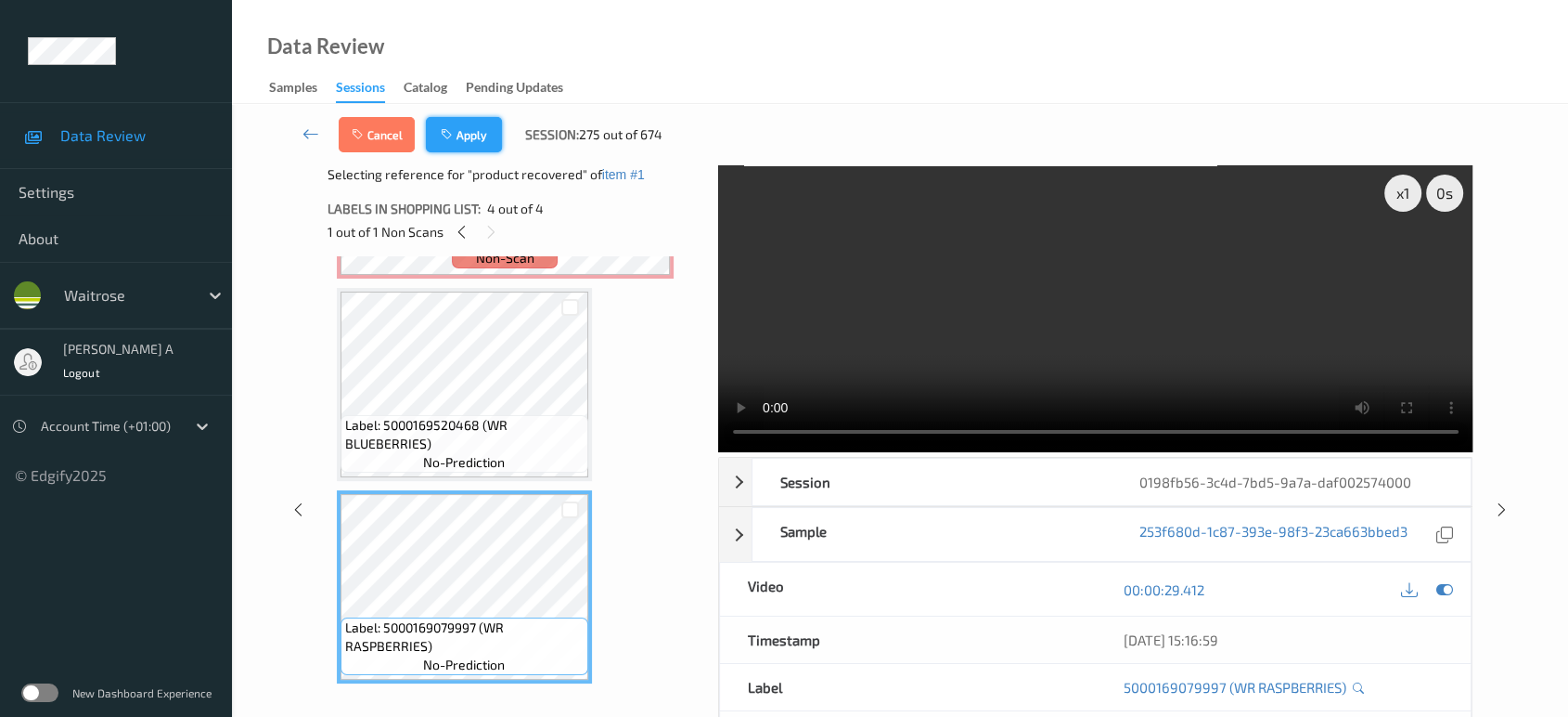
click at [446, 150] on button "Apply" at bounding box center [463, 135] width 76 height 36
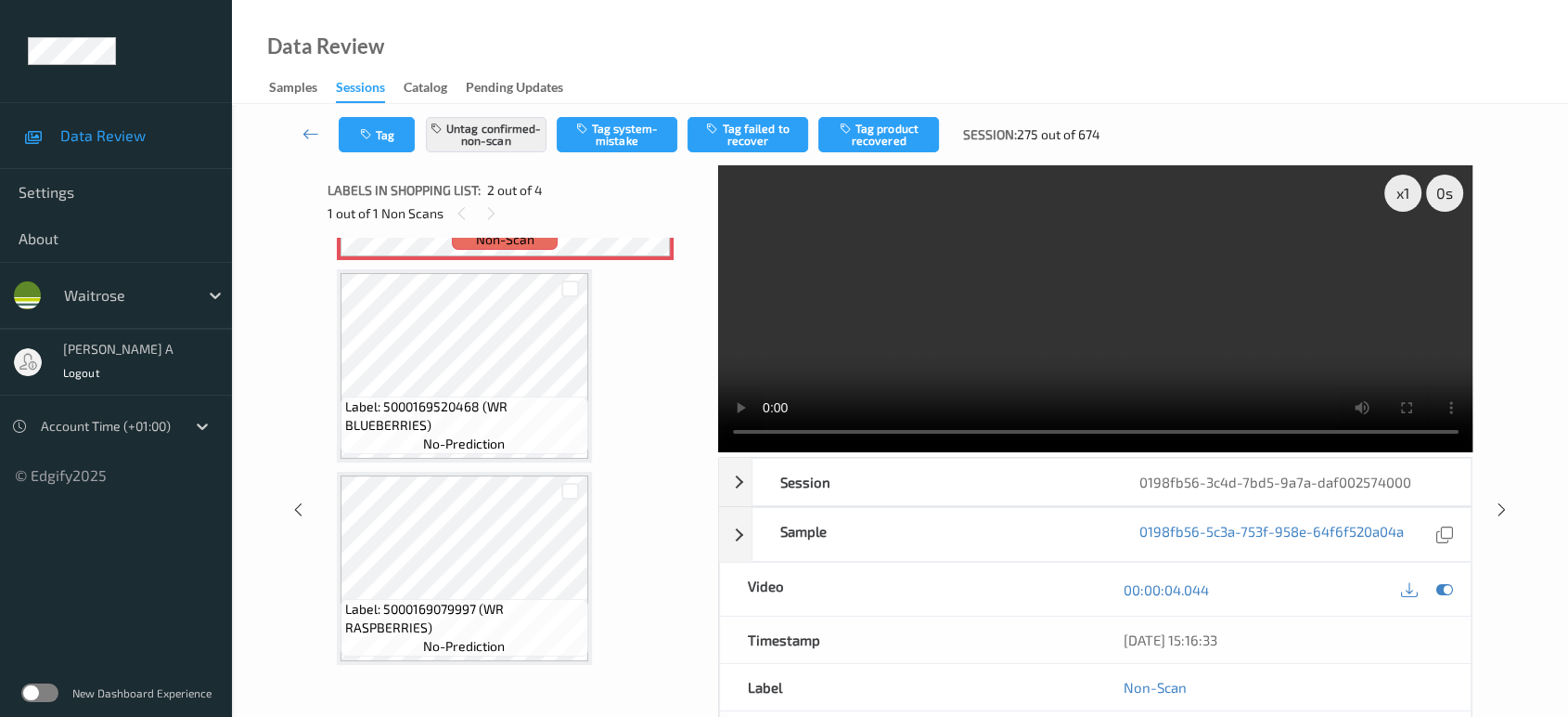
scroll to position [8, 0]
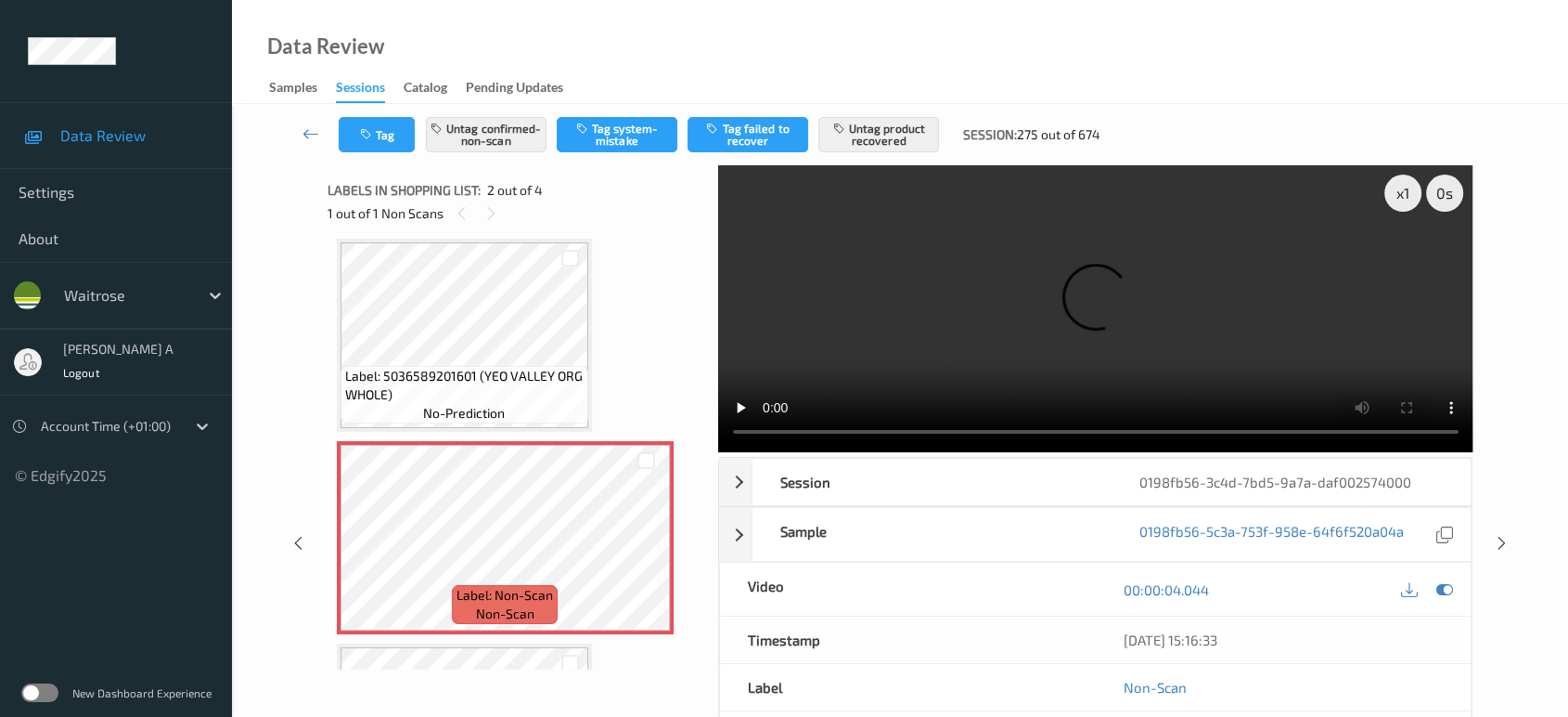
drag, startPoint x: 1497, startPoint y: 466, endPoint x: 1476, endPoint y: 374, distance: 94.4
click at [1497, 535] on icon at bounding box center [1502, 543] width 16 height 17
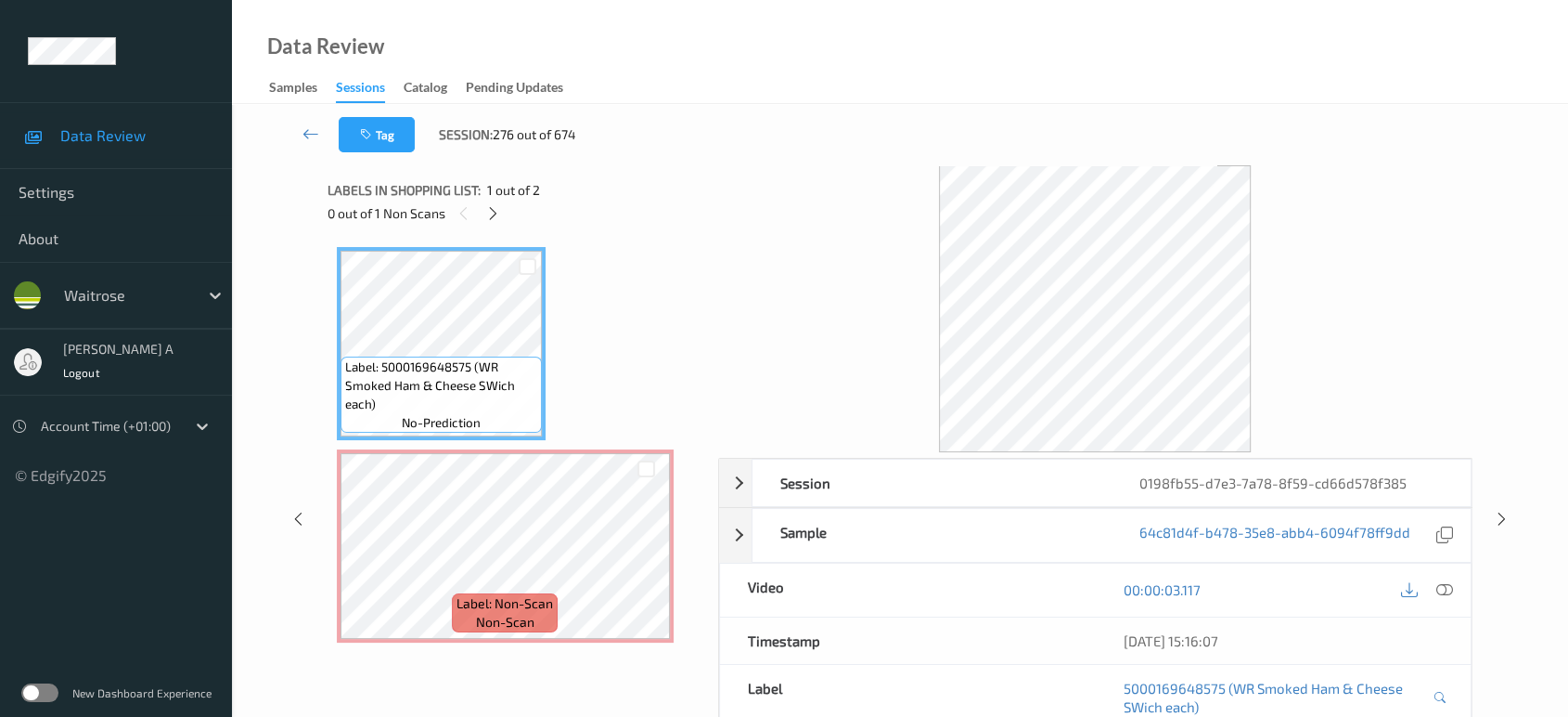
drag, startPoint x: 487, startPoint y: 213, endPoint x: 505, endPoint y: 247, distance: 38.5
click at [487, 213] on icon at bounding box center [492, 213] width 16 height 17
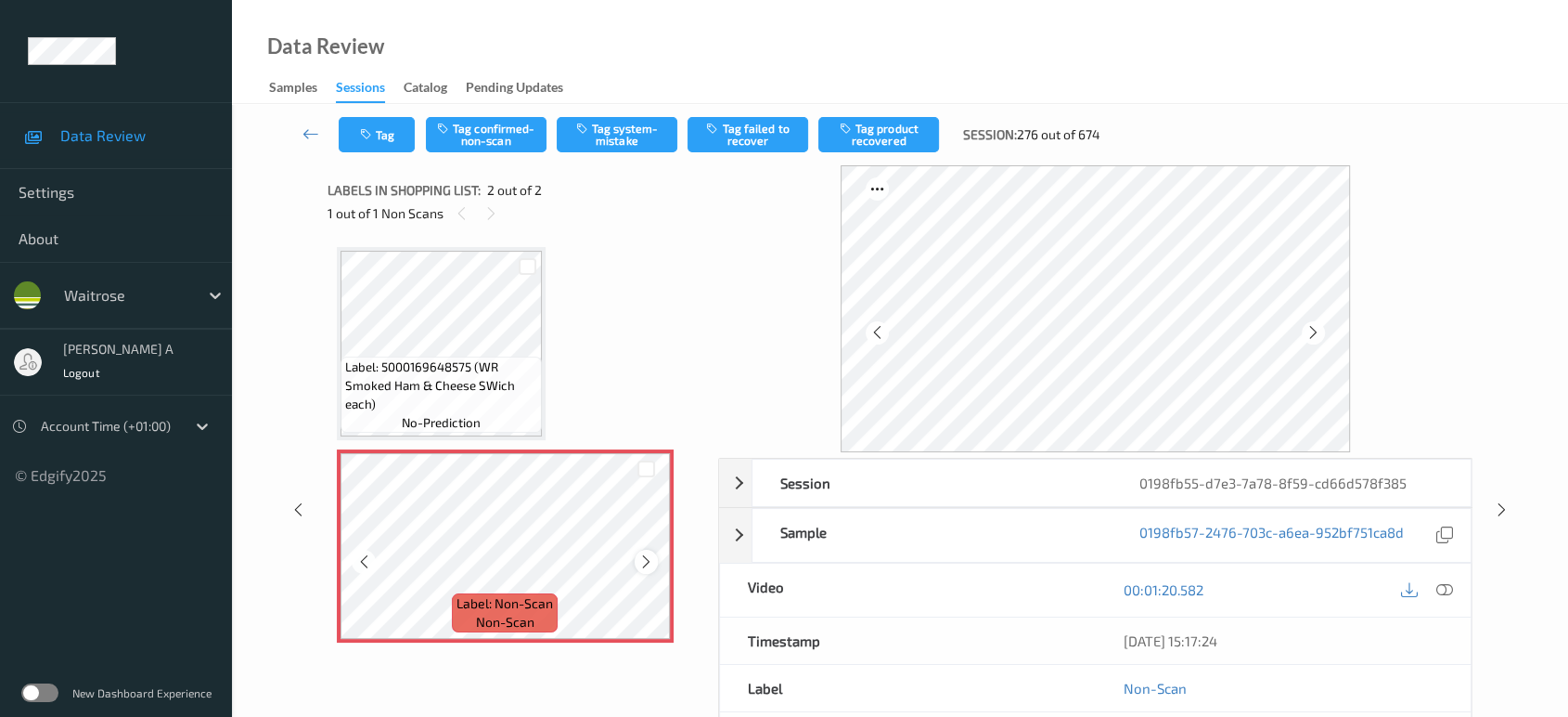
click at [644, 561] on icon at bounding box center [646, 562] width 16 height 17
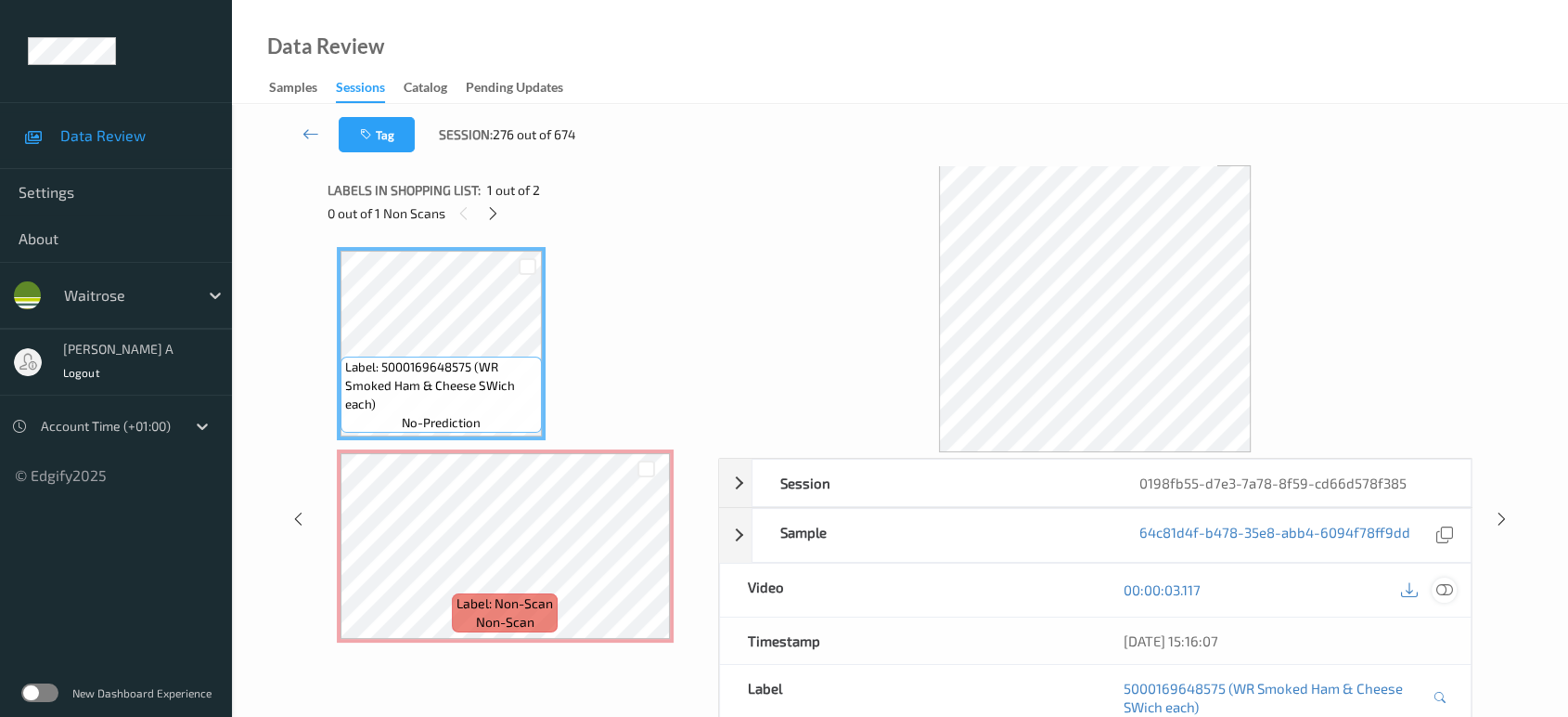
click at [1437, 583] on icon at bounding box center [1445, 590] width 17 height 17
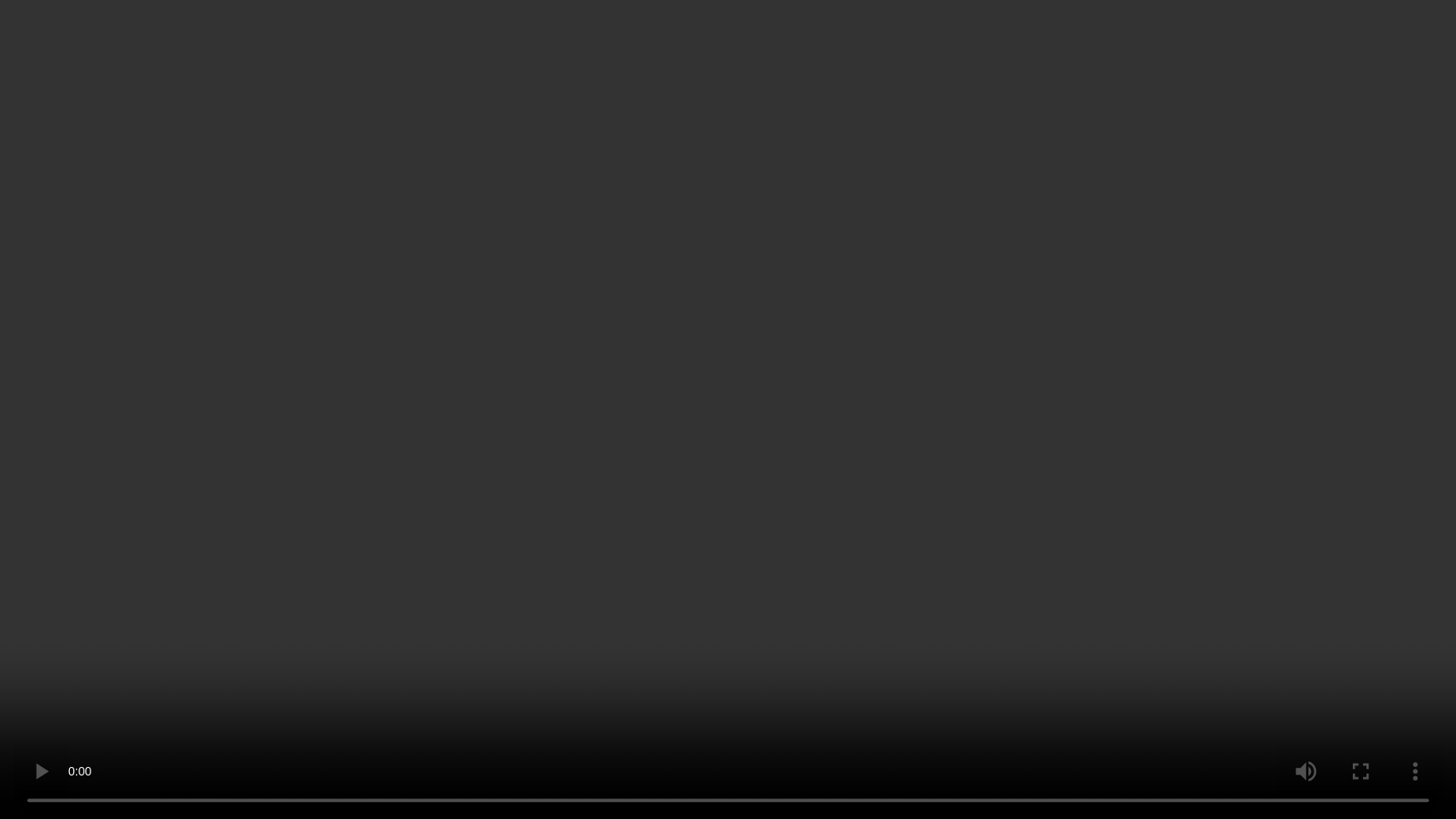
click at [805, 461] on video at bounding box center [728, 409] width 1456 height 819
click at [791, 476] on video at bounding box center [728, 409] width 1456 height 819
click at [832, 410] on video at bounding box center [728, 409] width 1456 height 819
click at [737, 504] on video at bounding box center [728, 409] width 1456 height 819
click at [811, 396] on video at bounding box center [728, 409] width 1456 height 819
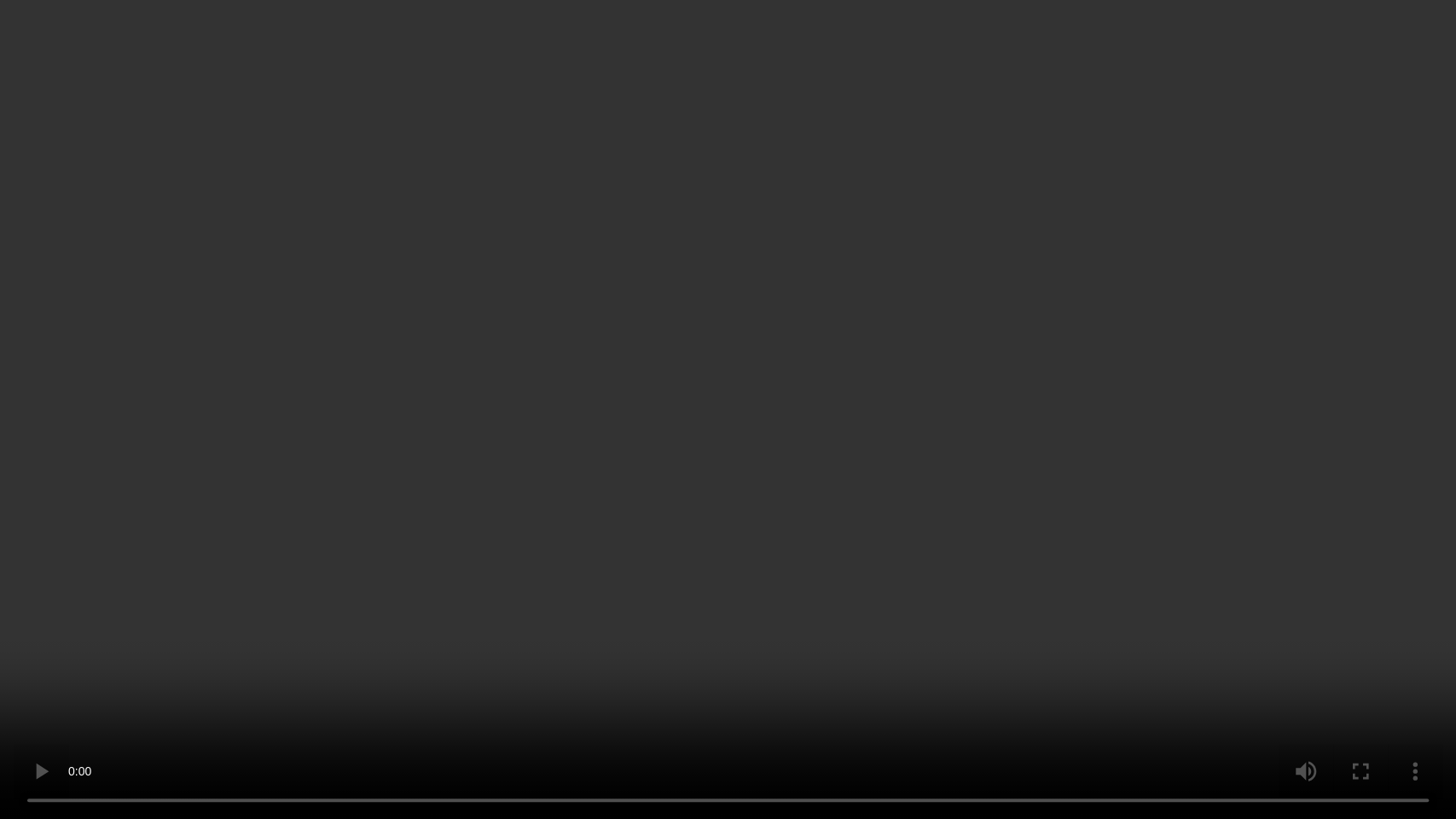
click at [837, 417] on video at bounding box center [728, 409] width 1456 height 819
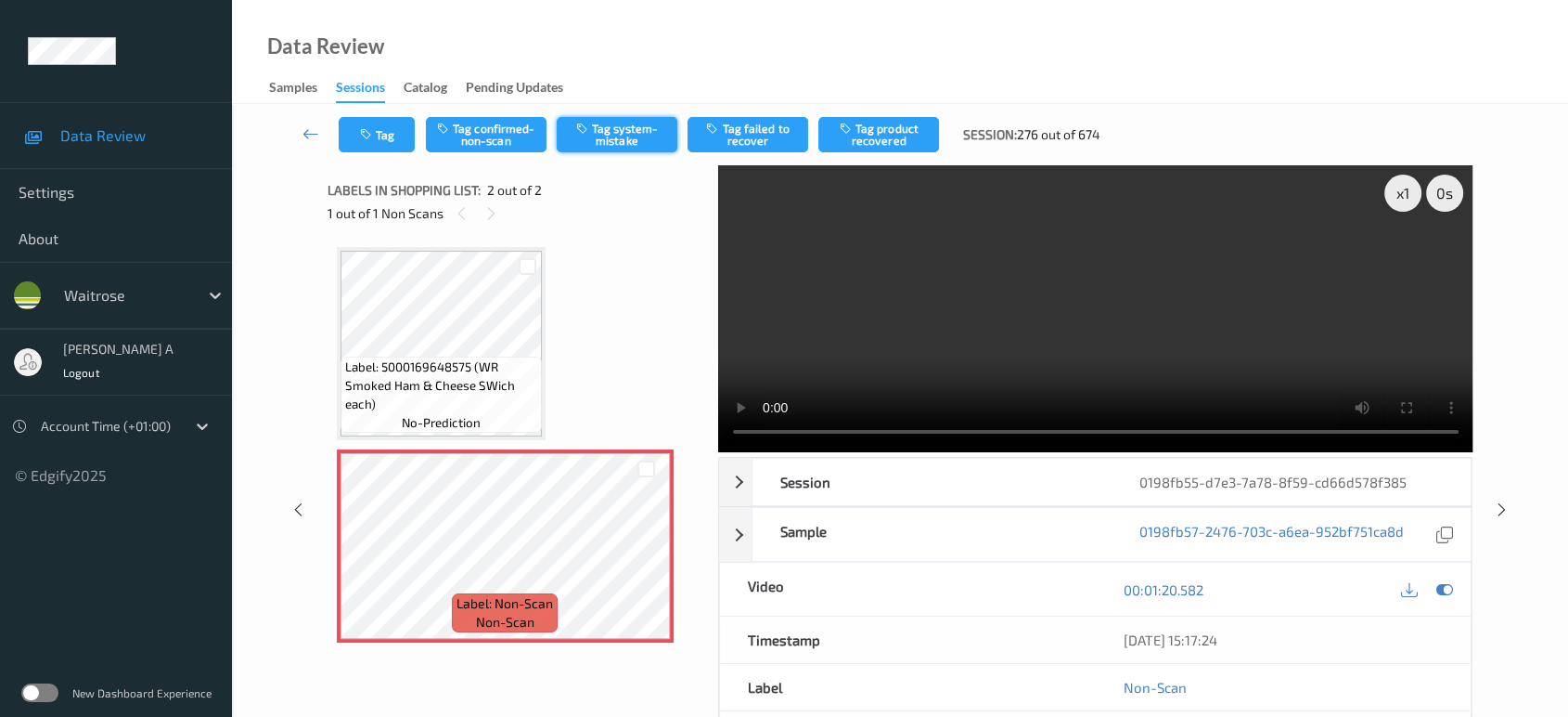
click at [622, 130] on button "Tag system-mistake" at bounding box center [617, 135] width 121 height 36
click at [386, 128] on button "Tag" at bounding box center [376, 135] width 76 height 36
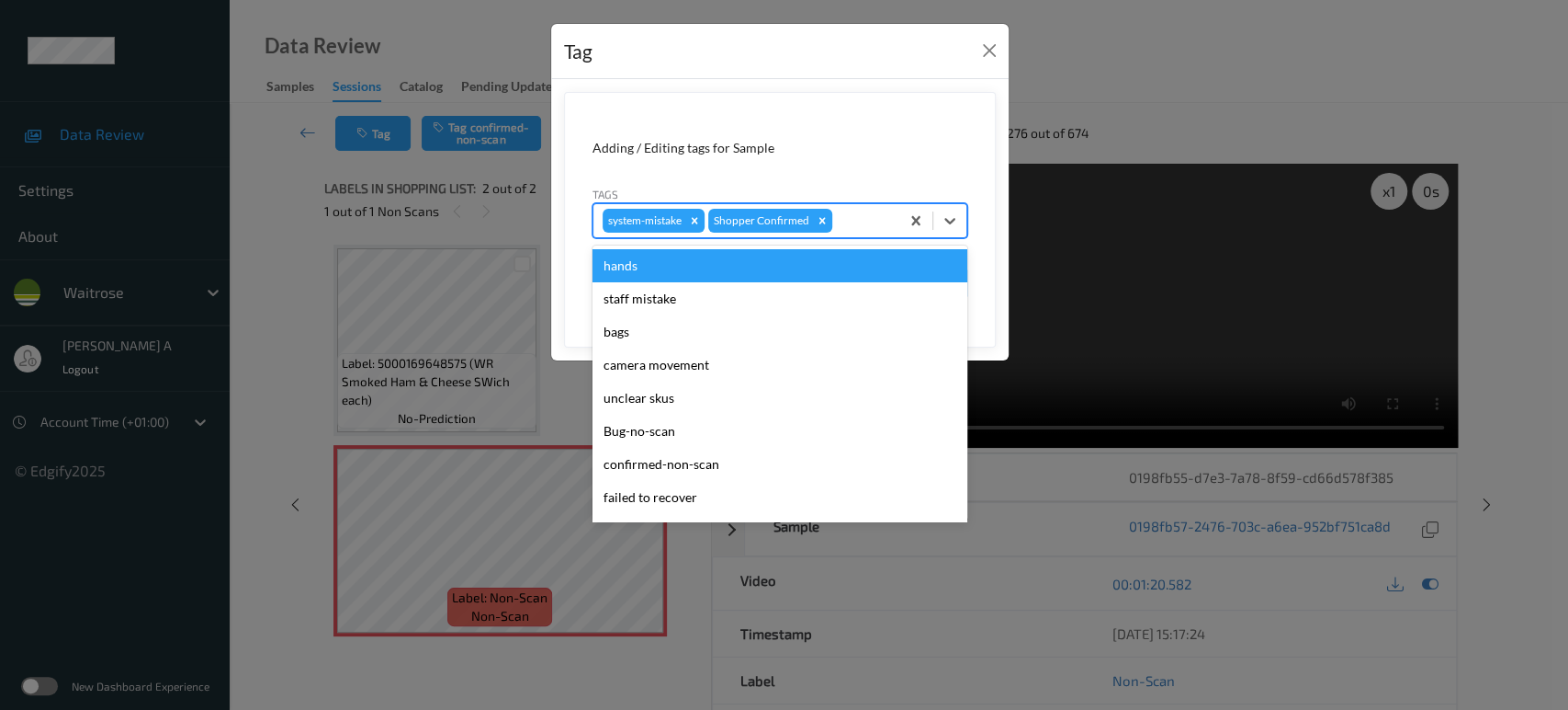
click at [850, 218] on div at bounding box center [863, 220] width 55 height 22
type input "un"
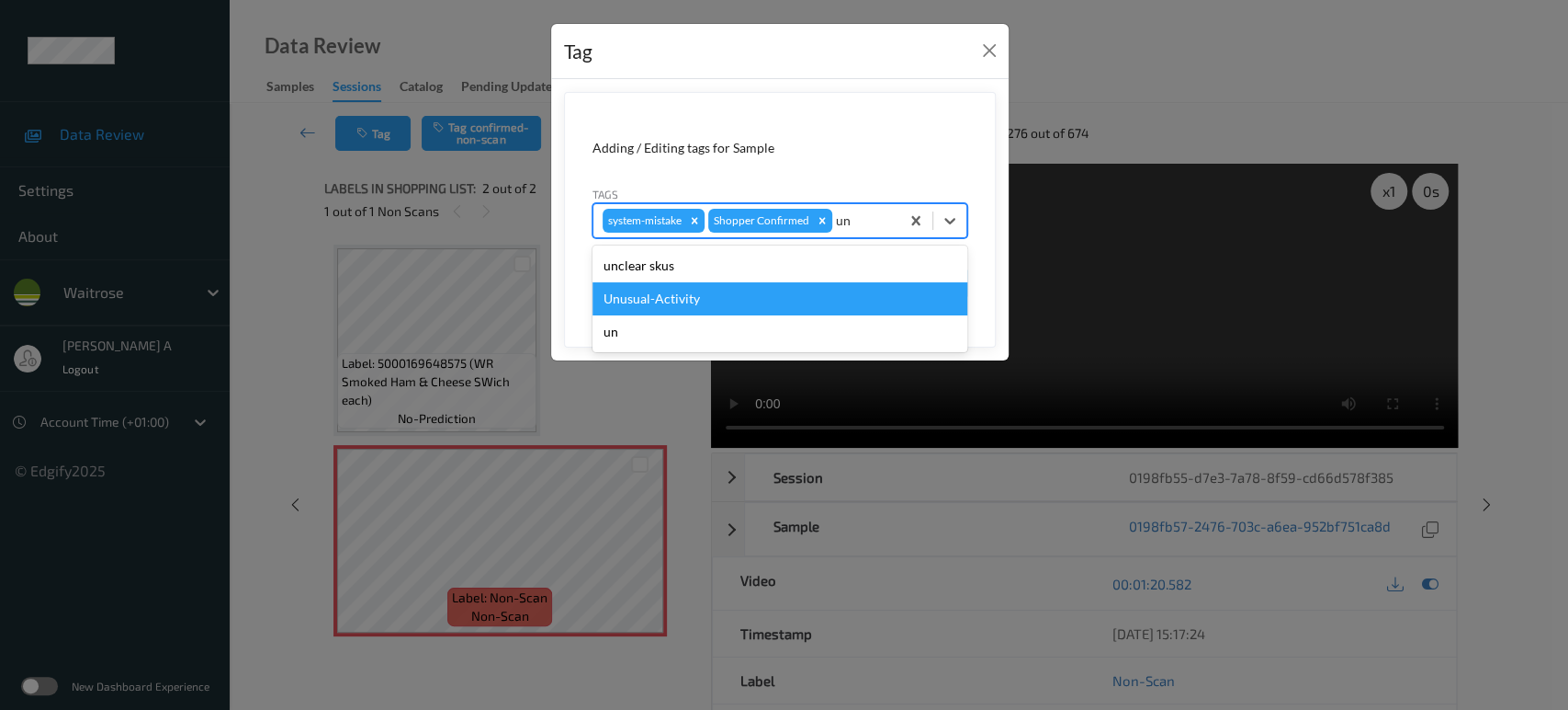
click at [751, 295] on div "Unusual-Activity" at bounding box center [779, 299] width 375 height 33
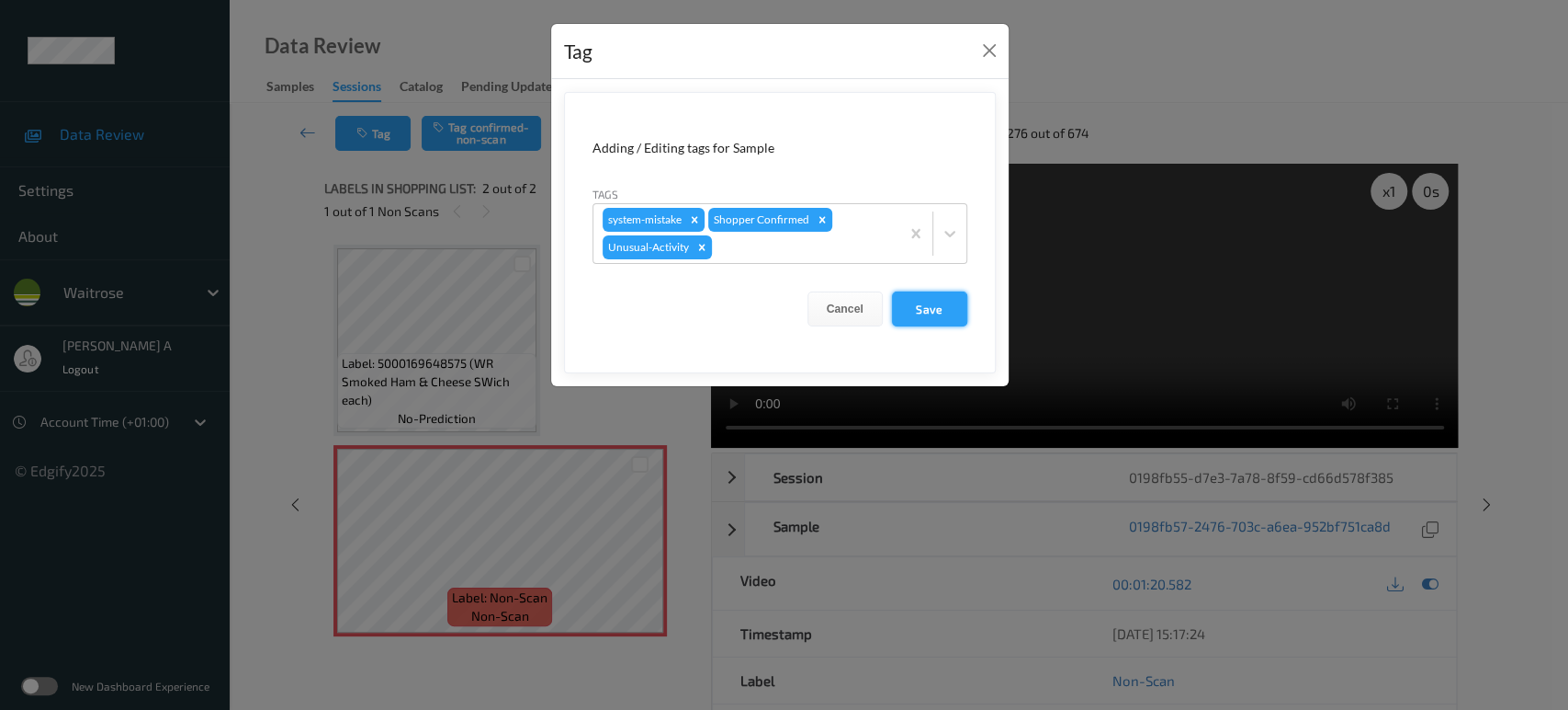
click at [919, 307] on button "Save" at bounding box center [929, 309] width 75 height 35
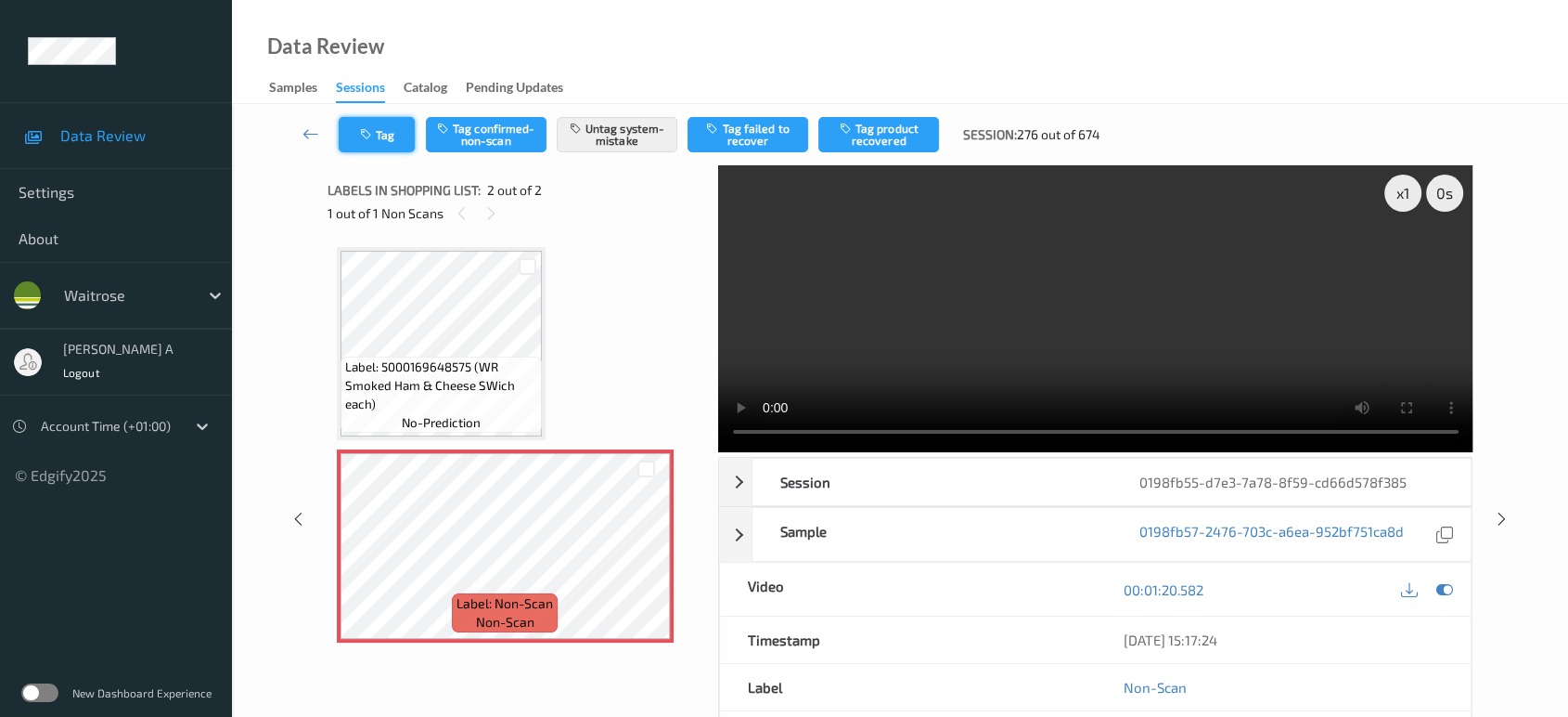
click at [387, 131] on button "Tag" at bounding box center [376, 135] width 76 height 36
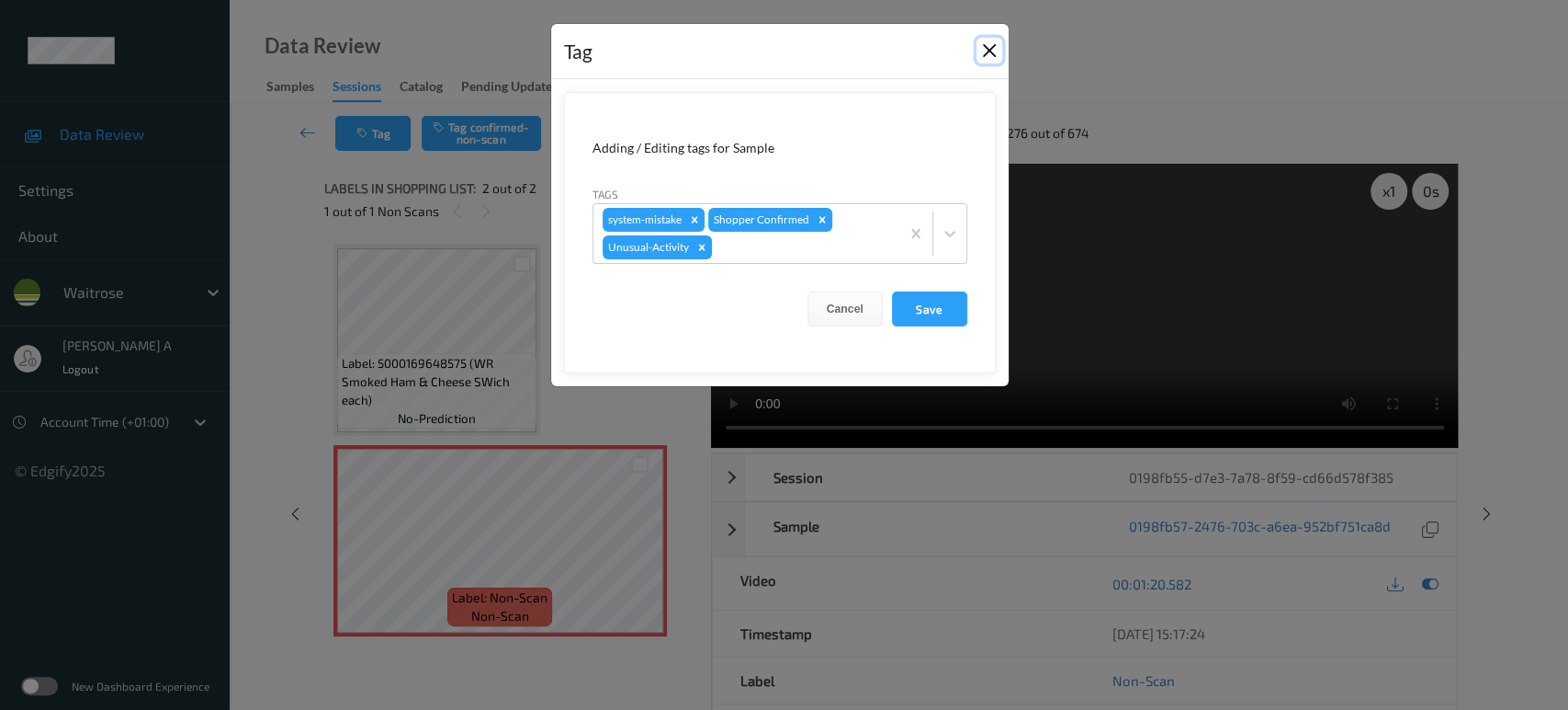
click at [989, 50] on button "Close" at bounding box center [989, 51] width 26 height 26
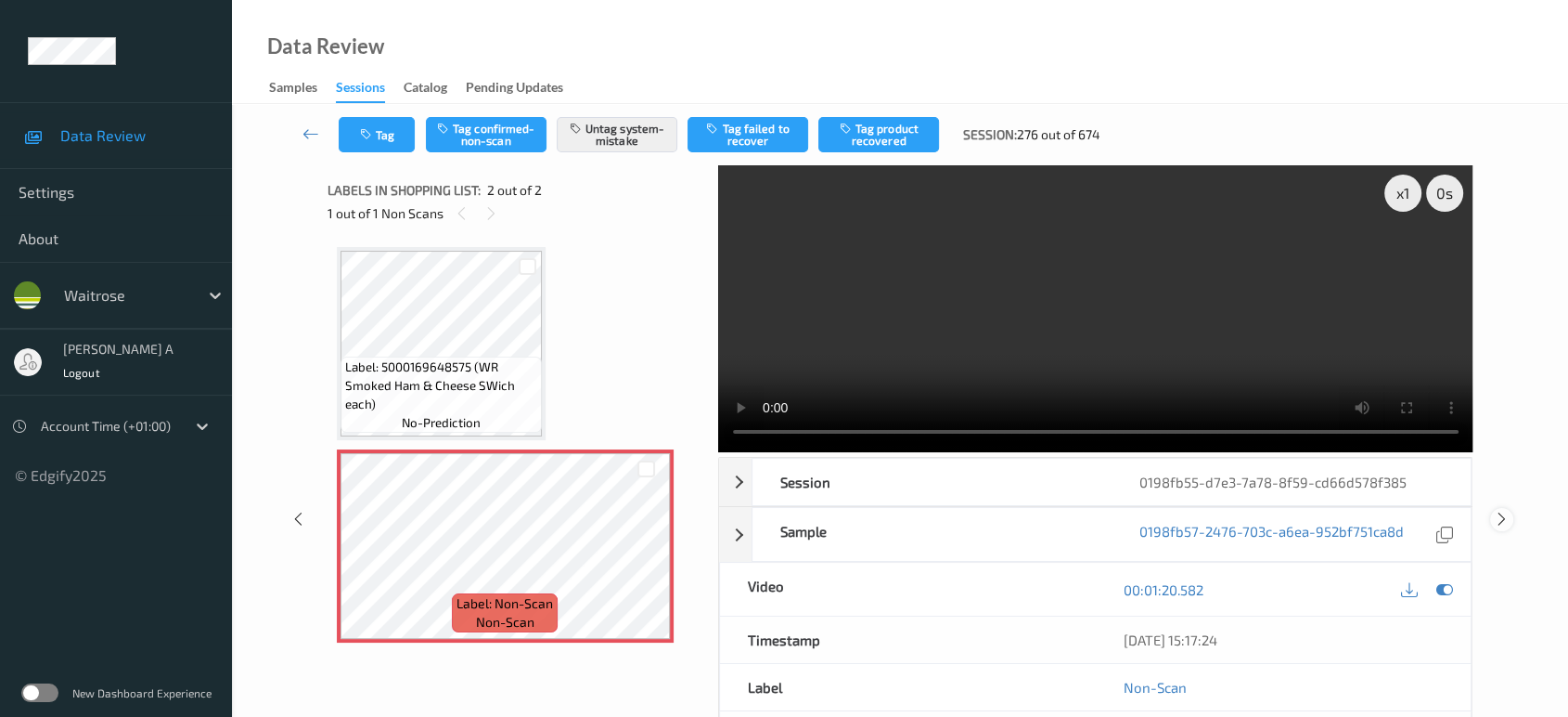
click at [1497, 512] on icon at bounding box center [1502, 519] width 16 height 17
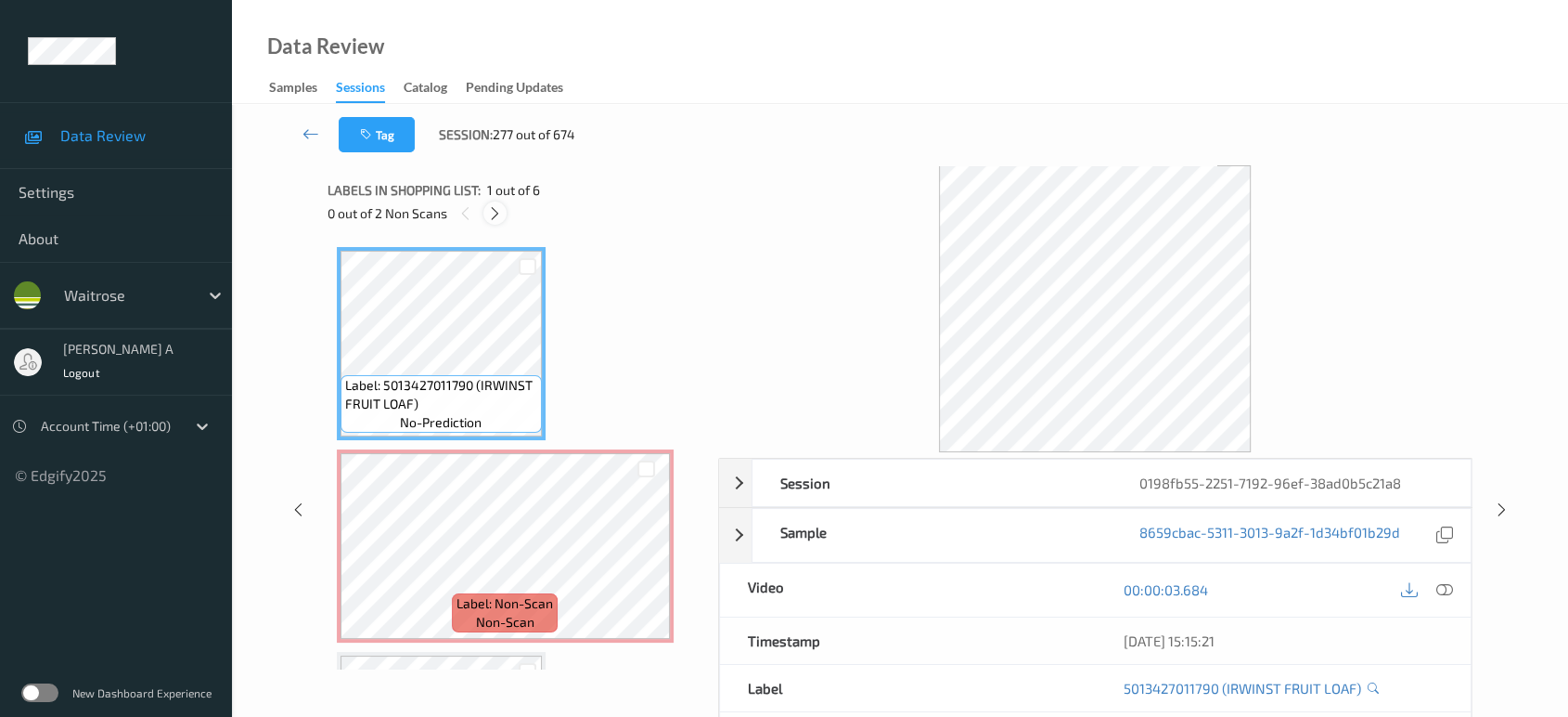
click at [497, 215] on icon at bounding box center [494, 213] width 16 height 17
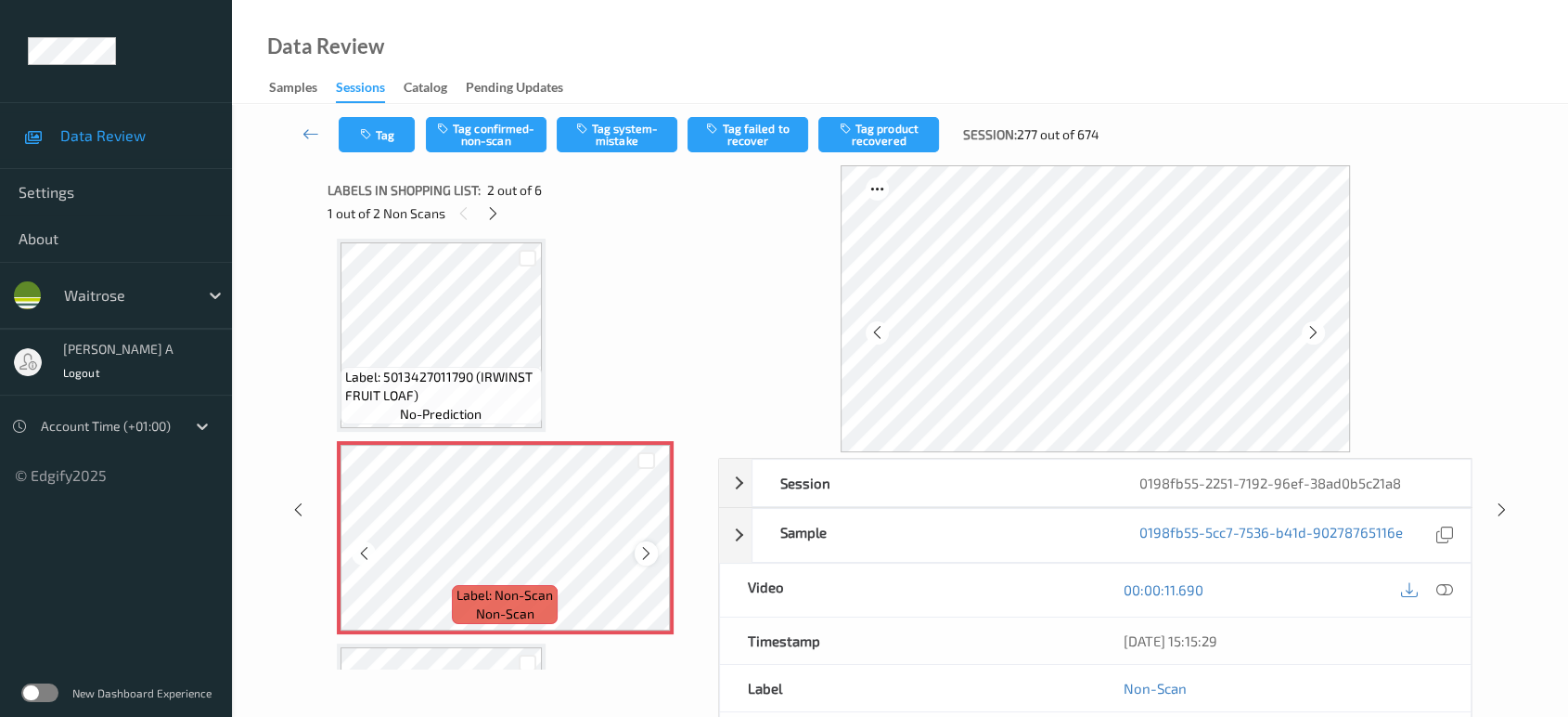
click at [638, 554] on icon at bounding box center [646, 553] width 16 height 17
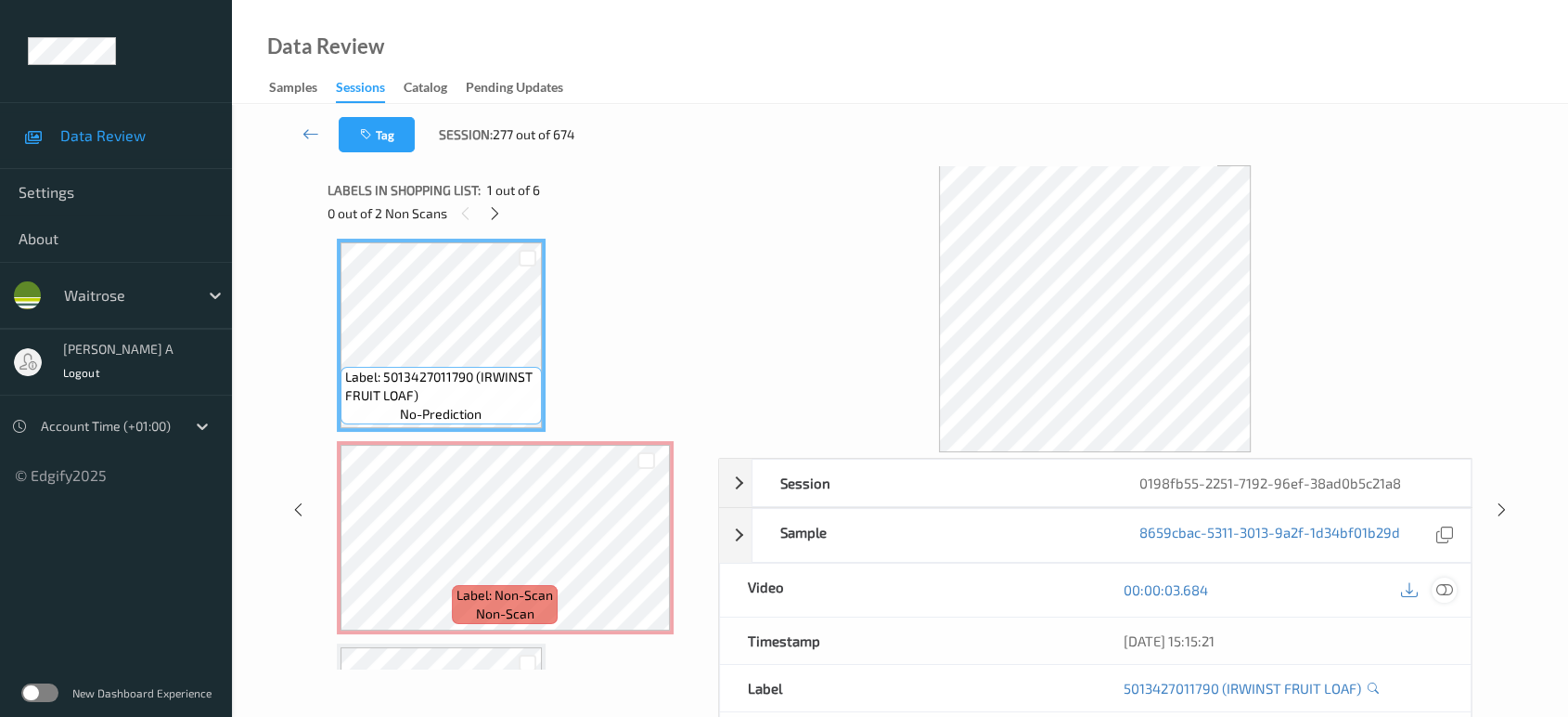
click at [1440, 591] on icon at bounding box center [1445, 590] width 17 height 17
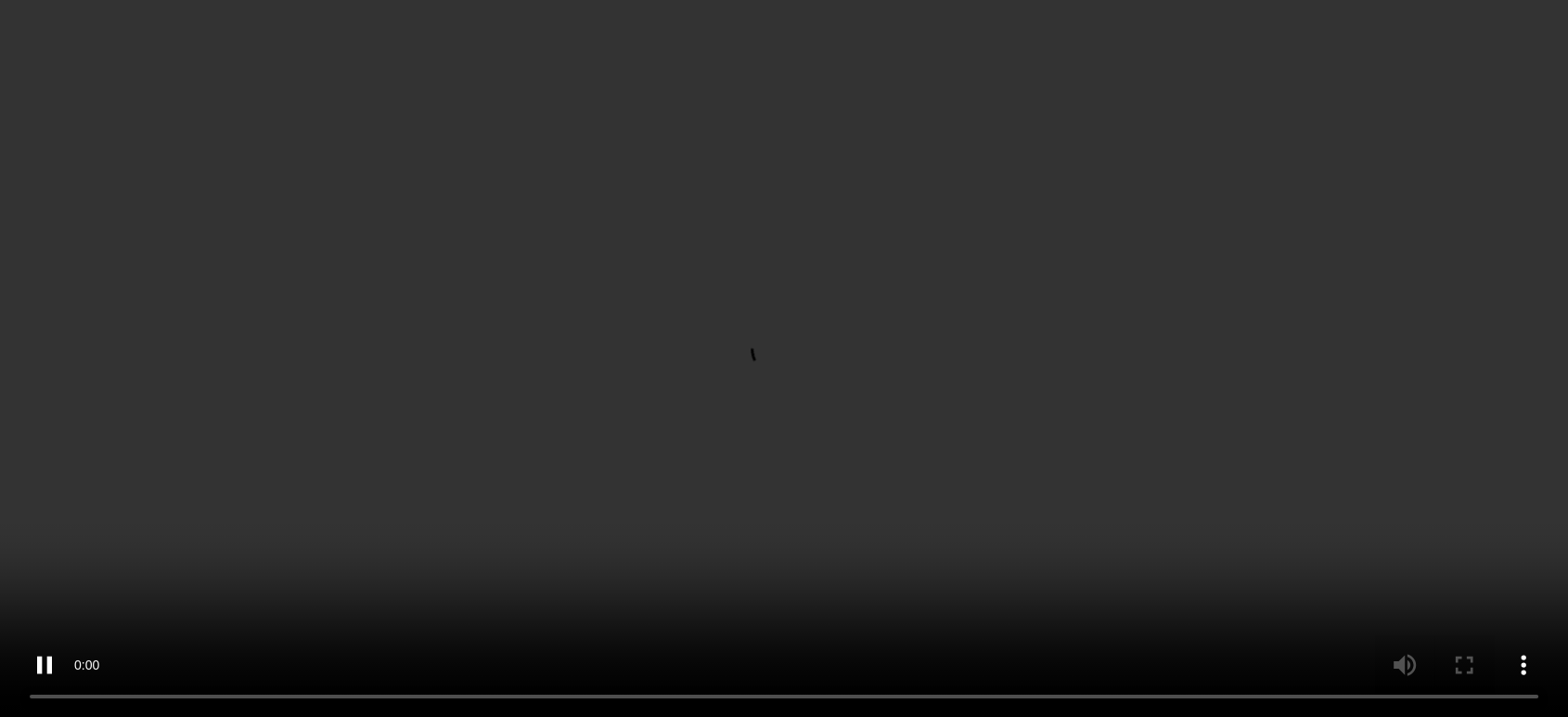
scroll to position [111, 0]
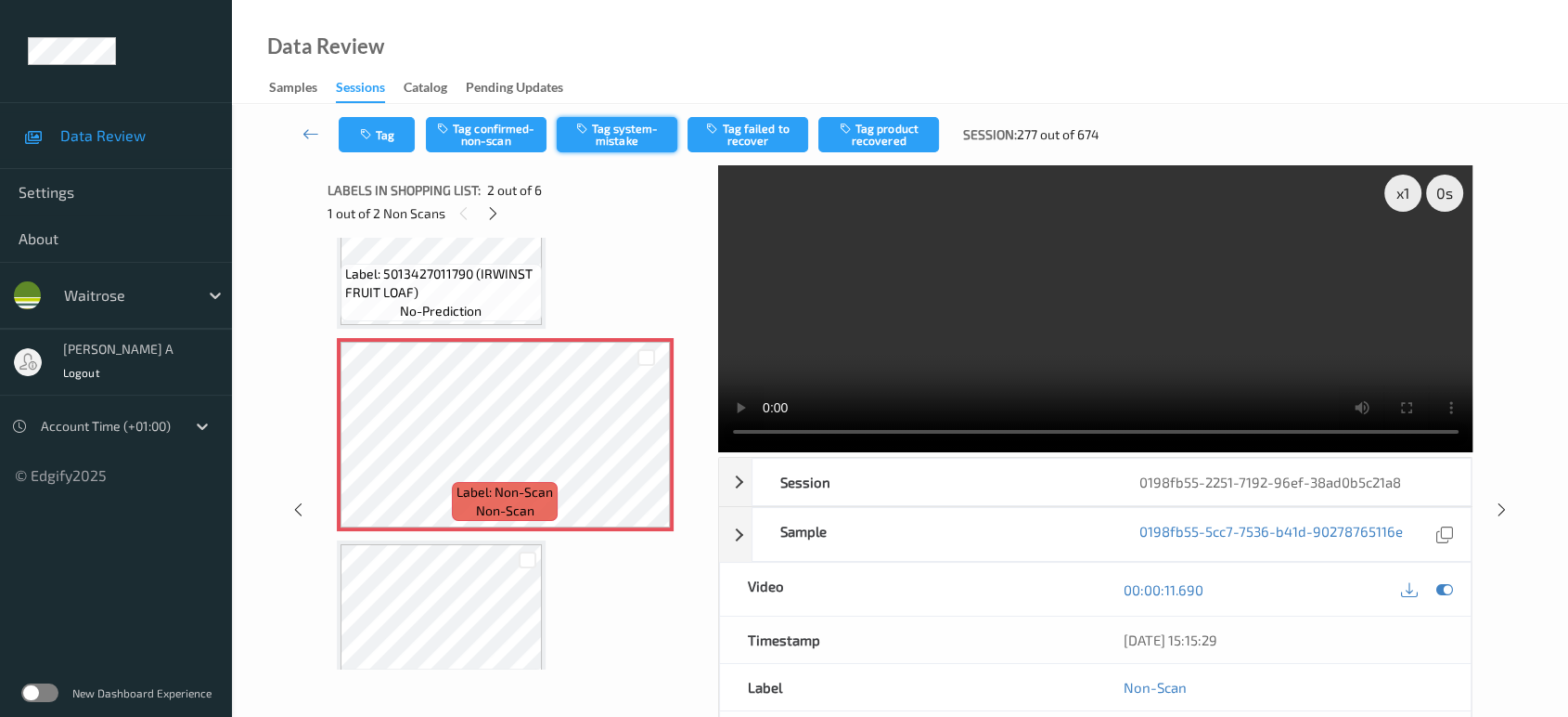
click at [610, 130] on button "Tag system-mistake" at bounding box center [617, 135] width 121 height 36
click at [363, 136] on icon "button" at bounding box center [367, 135] width 16 height 13
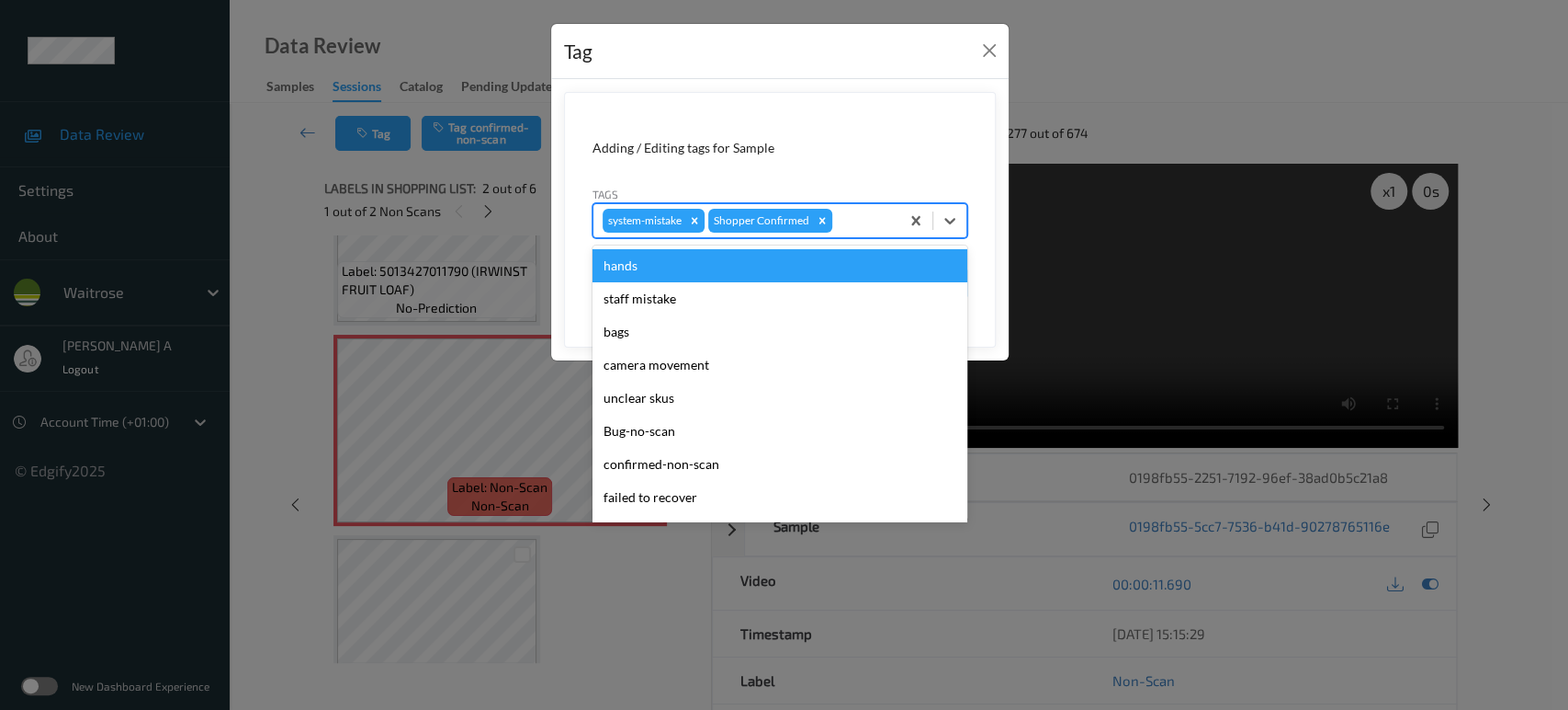
click at [882, 216] on div at bounding box center [863, 220] width 55 height 22
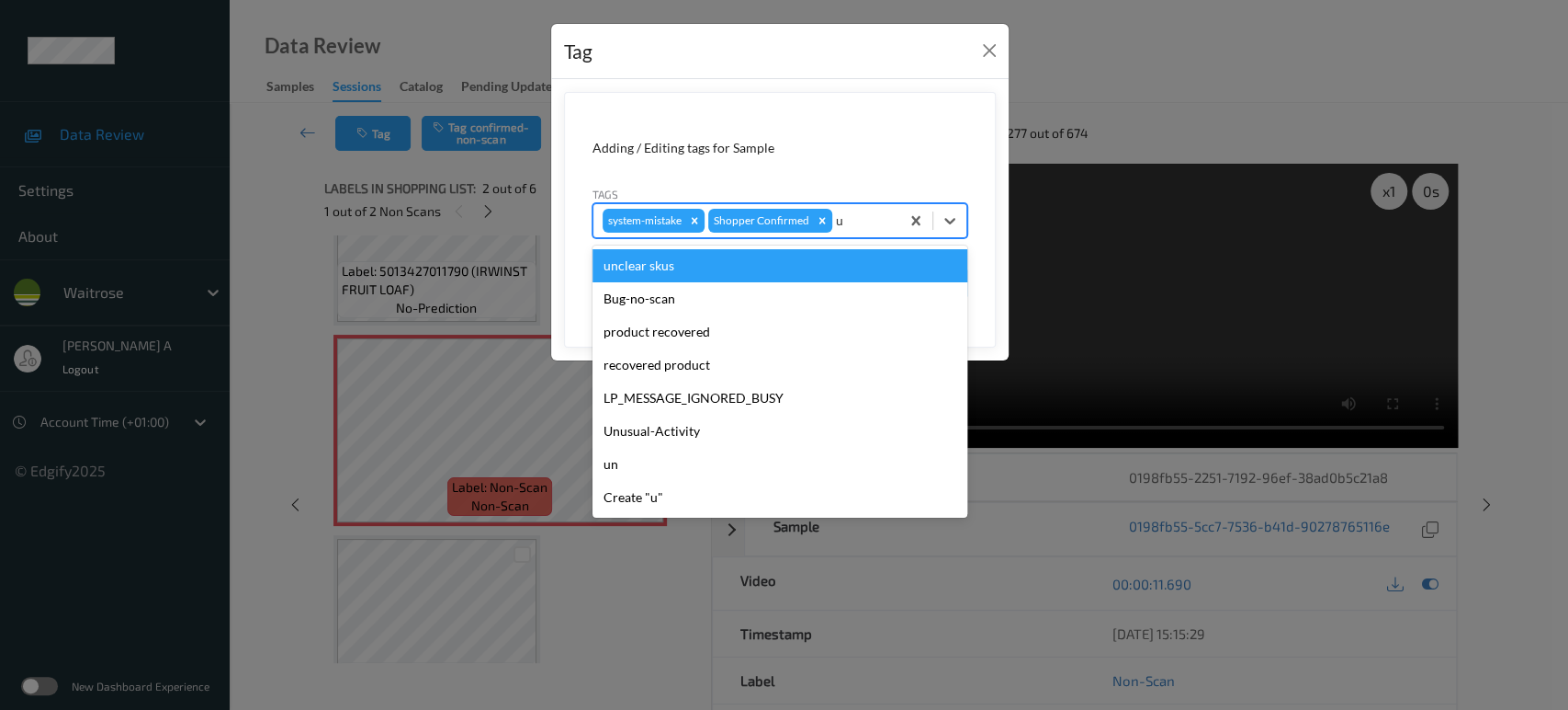
type input "un"
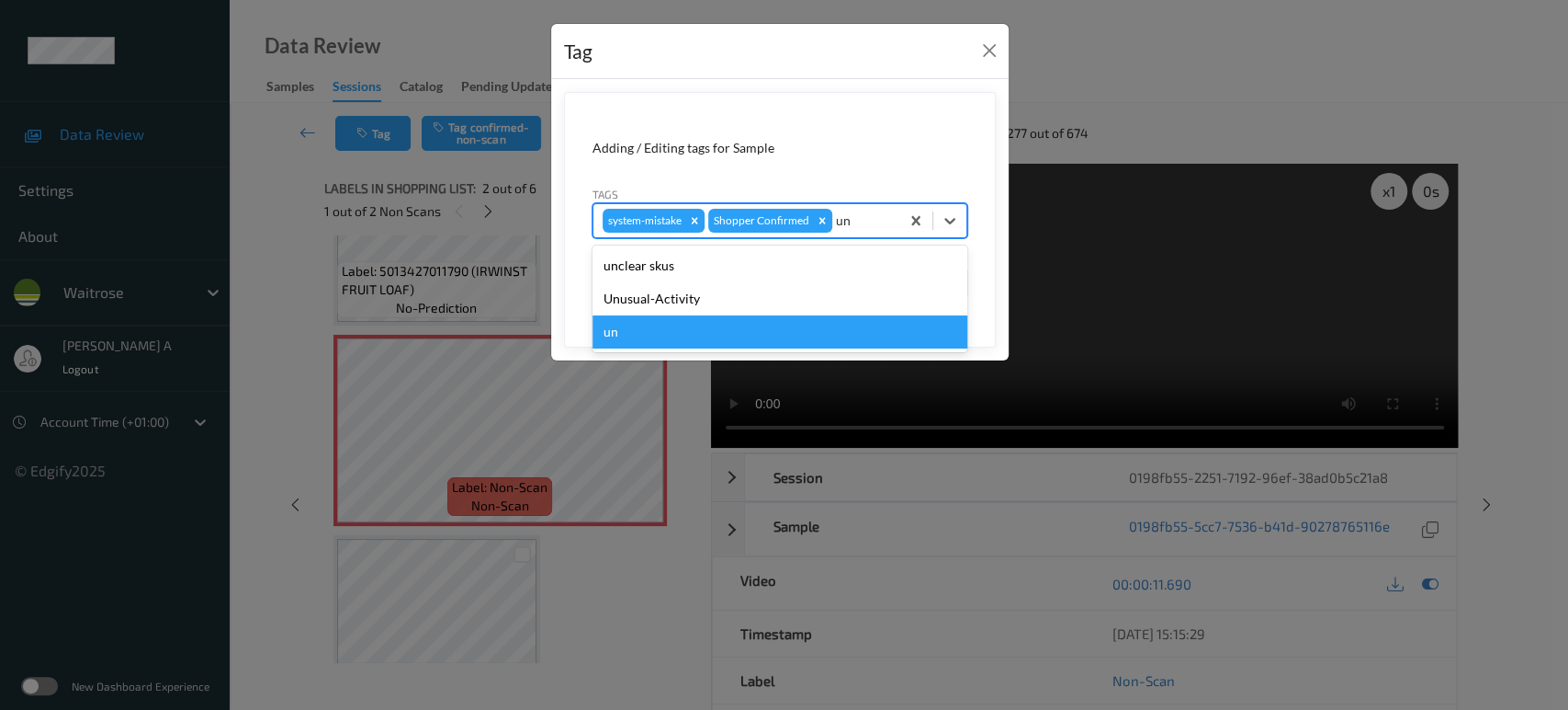
click at [708, 316] on div "un" at bounding box center [779, 332] width 375 height 33
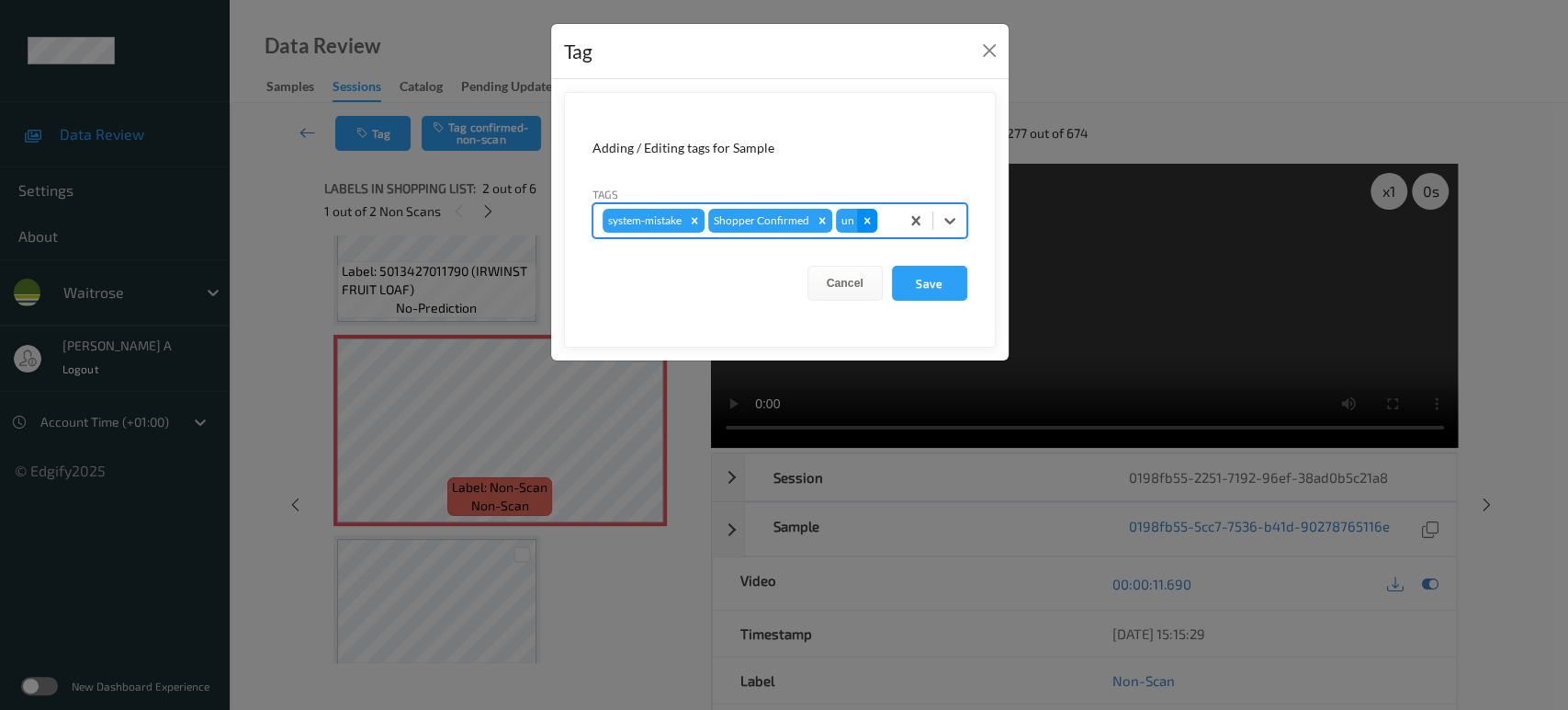
click at [864, 217] on icon "Remove un" at bounding box center [867, 220] width 13 height 13
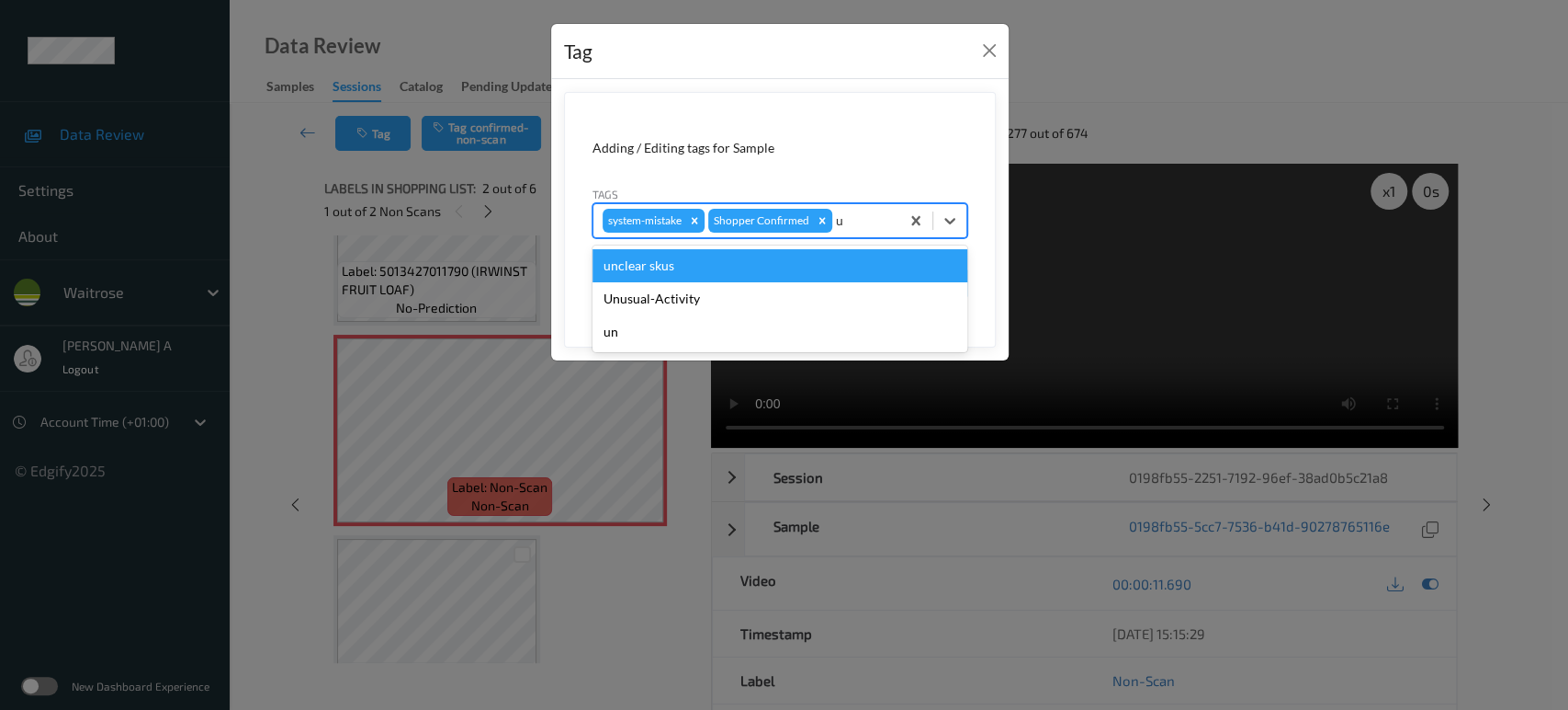
type input "un"
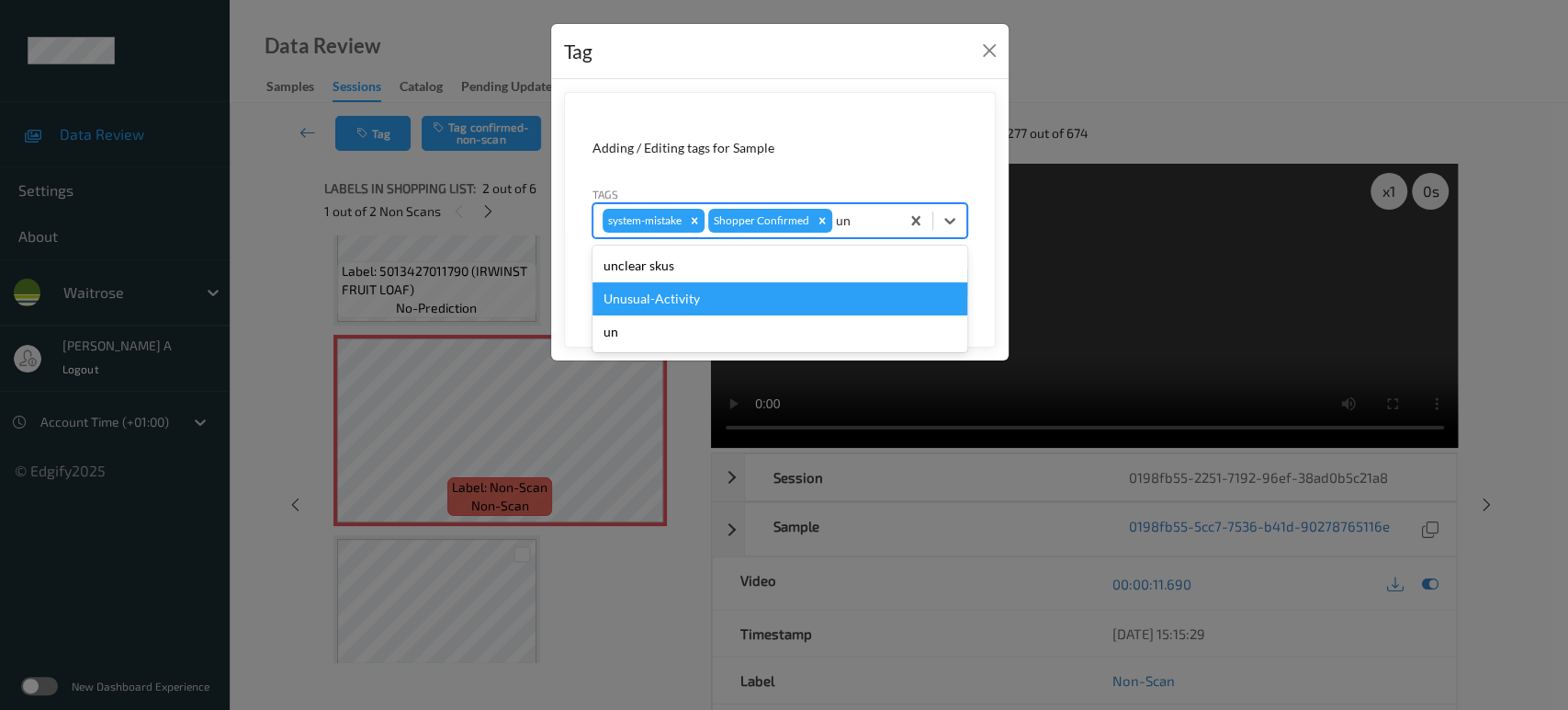
click at [713, 306] on div "Unusual-Activity" at bounding box center [779, 299] width 375 height 33
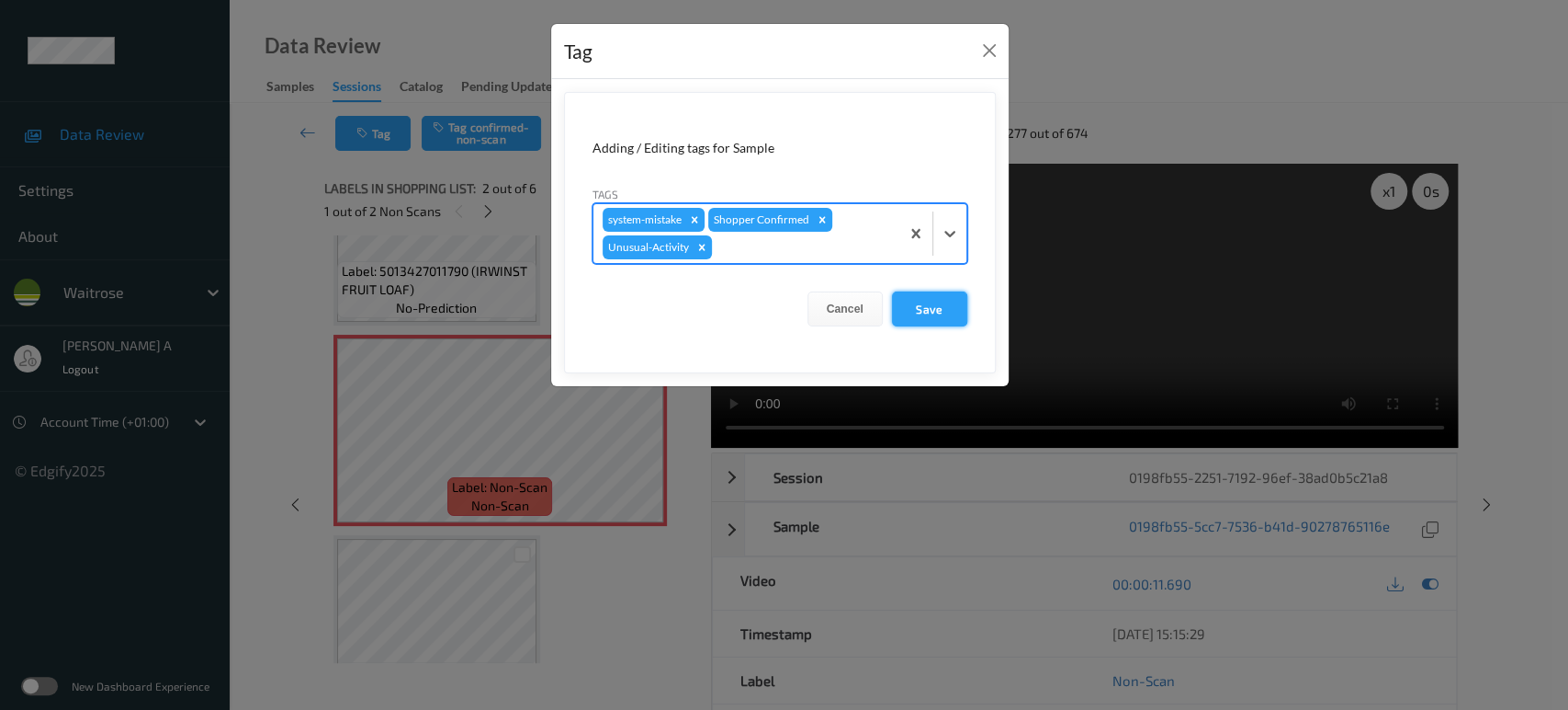
click at [919, 315] on button "Save" at bounding box center [929, 309] width 75 height 35
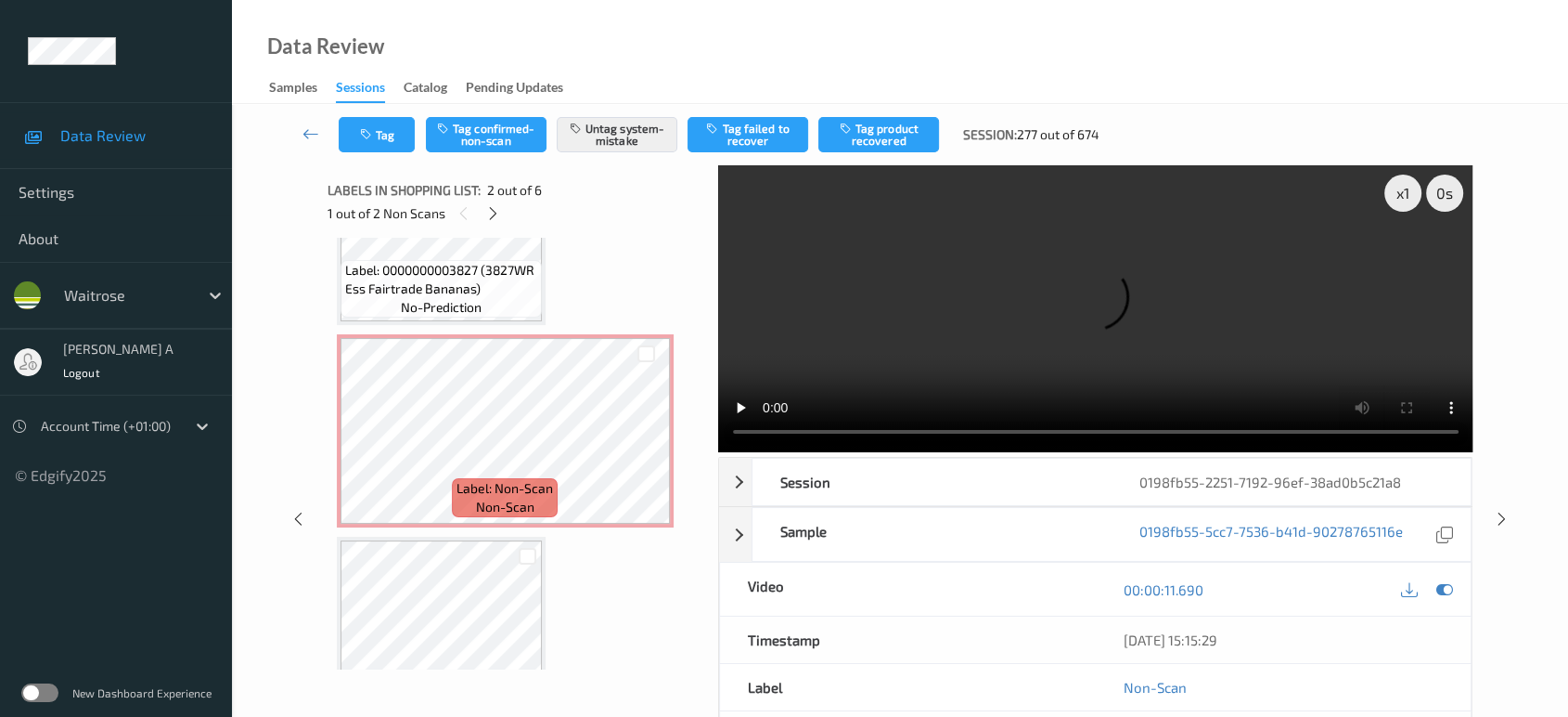
scroll to position [524, 0]
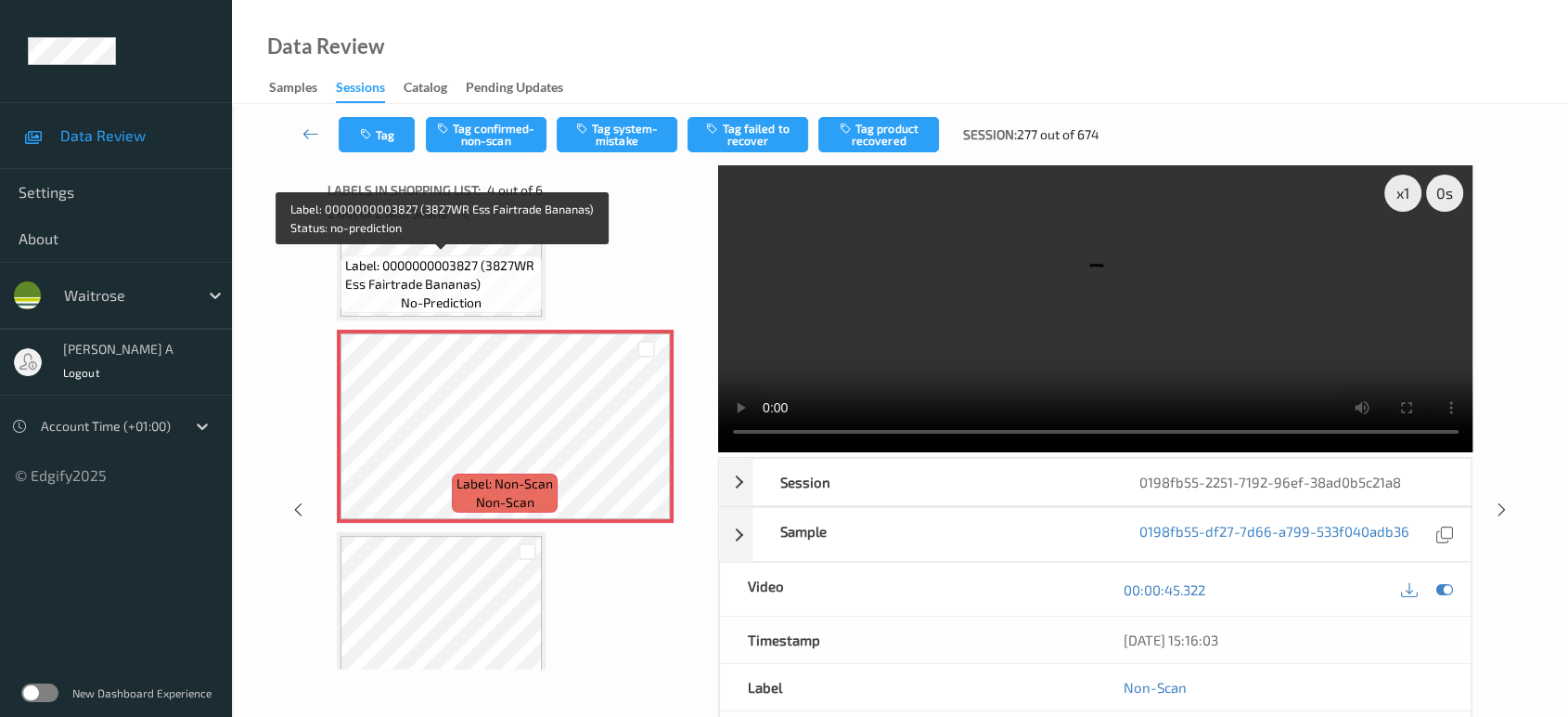
click at [503, 265] on span "Label: 0000000003827 (3827WR Ess Fairtrade Bananas)" at bounding box center [441, 275] width 192 height 37
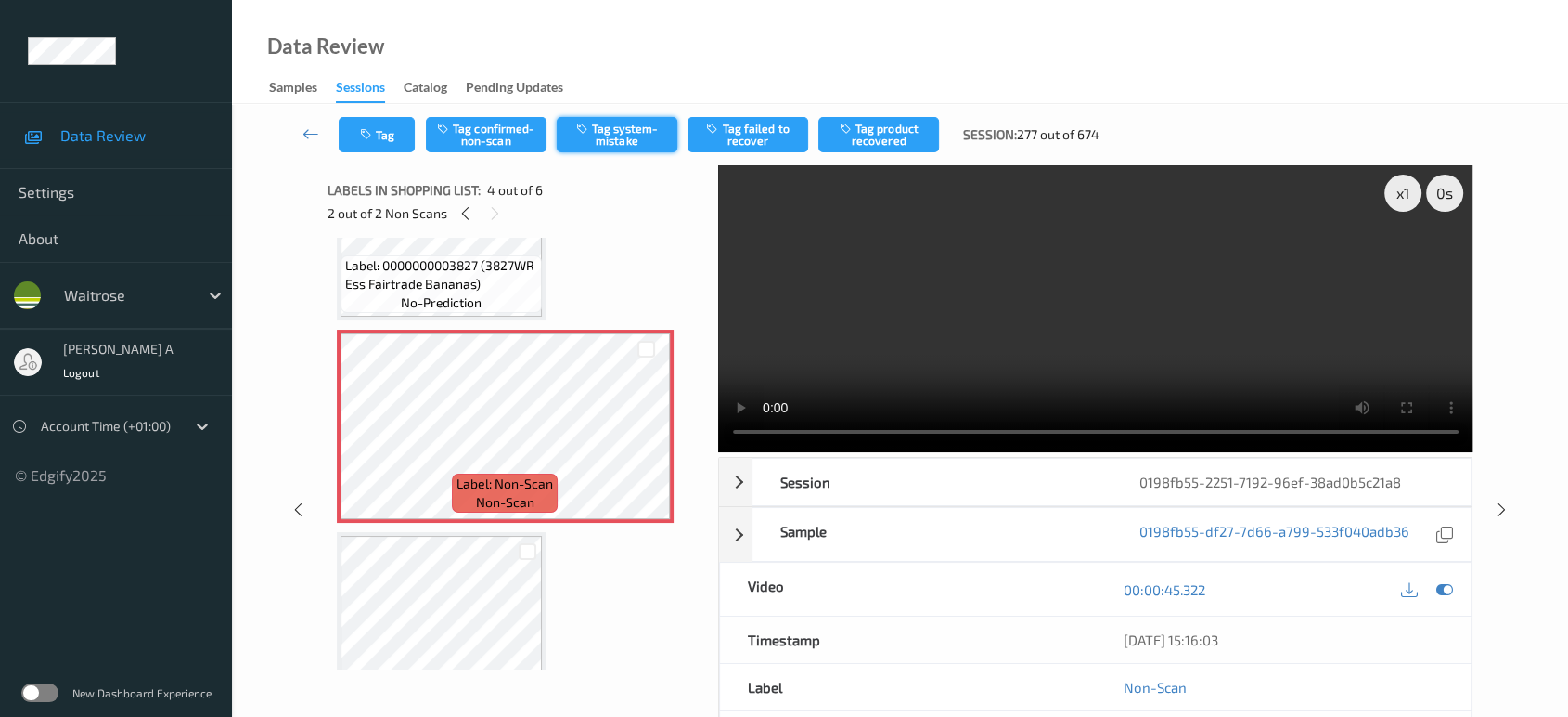
click at [592, 135] on button "Tag system-mistake" at bounding box center [617, 135] width 121 height 36
click at [381, 146] on button "Tag" at bounding box center [376, 135] width 76 height 36
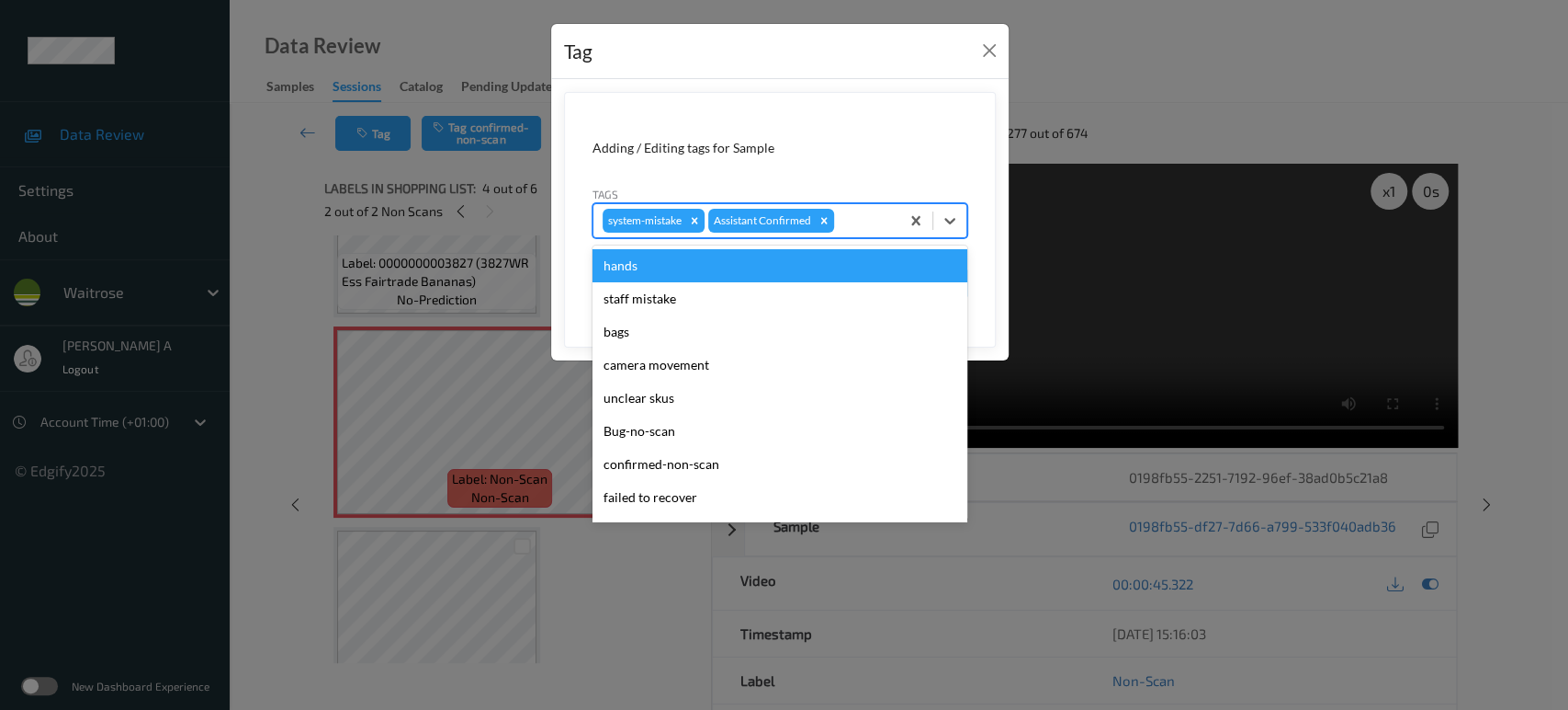
click at [861, 220] on div at bounding box center [864, 220] width 53 height 22
type input "un"
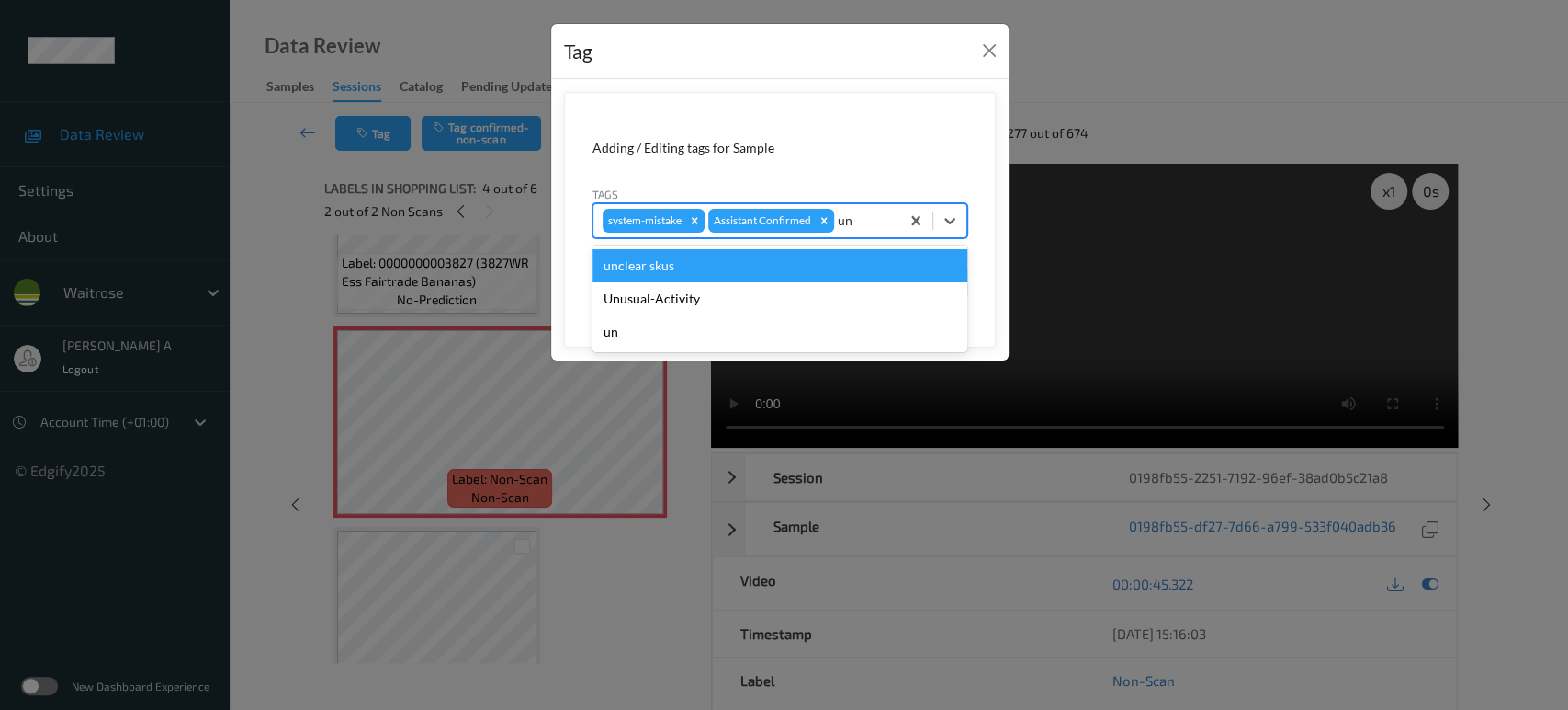
click at [753, 280] on div "unclear skus" at bounding box center [779, 266] width 375 height 33
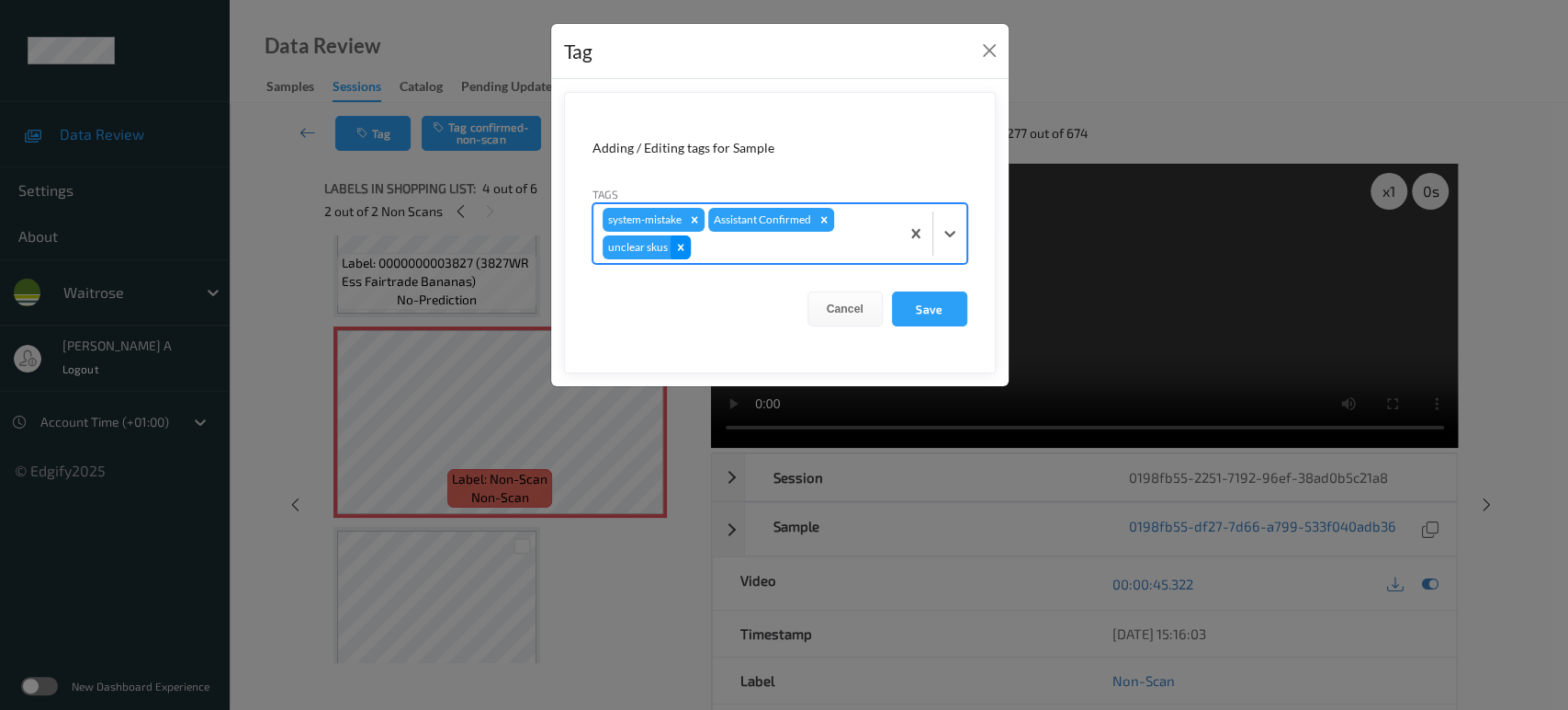
click at [679, 248] on icon "Remove unclear skus" at bounding box center [681, 247] width 13 height 13
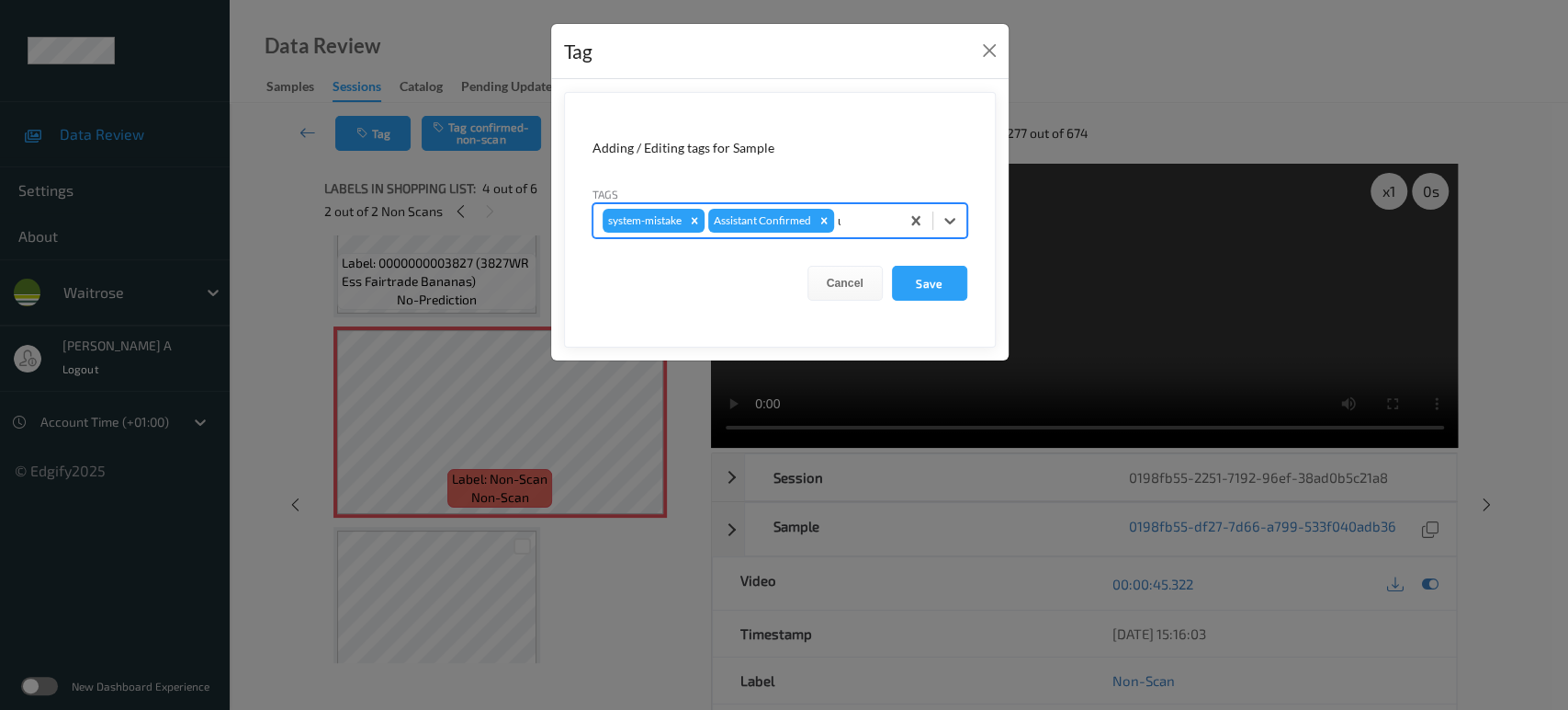
type input "un"
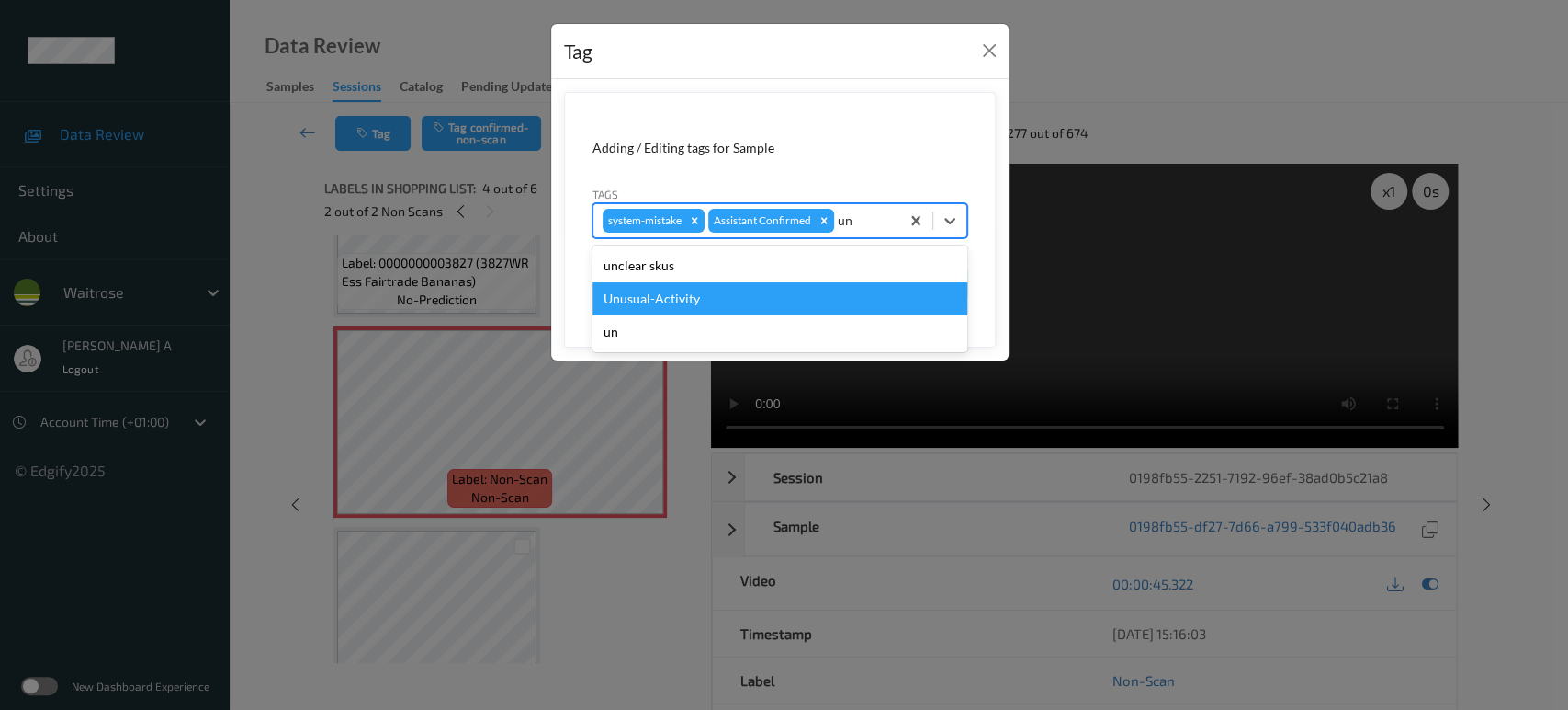
click at [637, 293] on div "Unusual-Activity" at bounding box center [779, 299] width 375 height 33
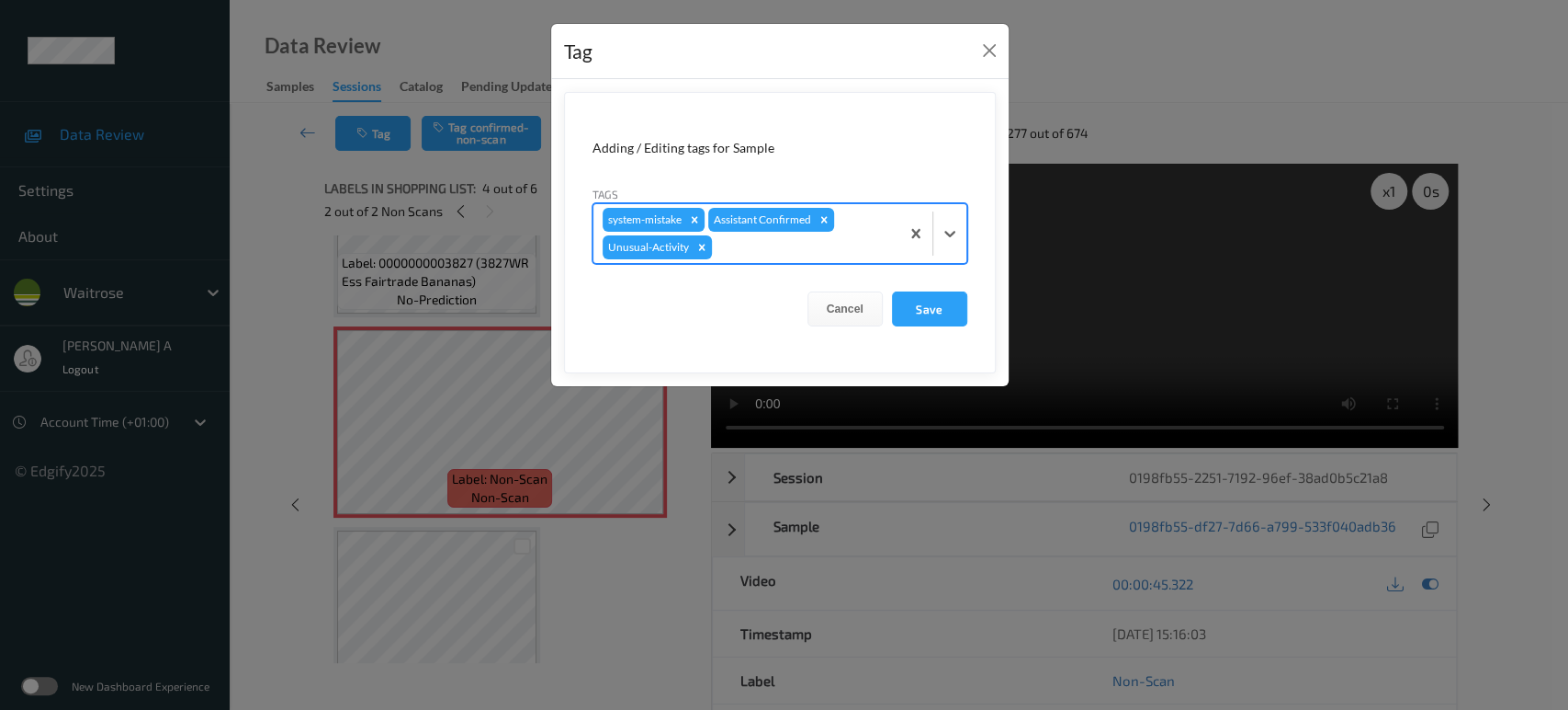
type input "o"
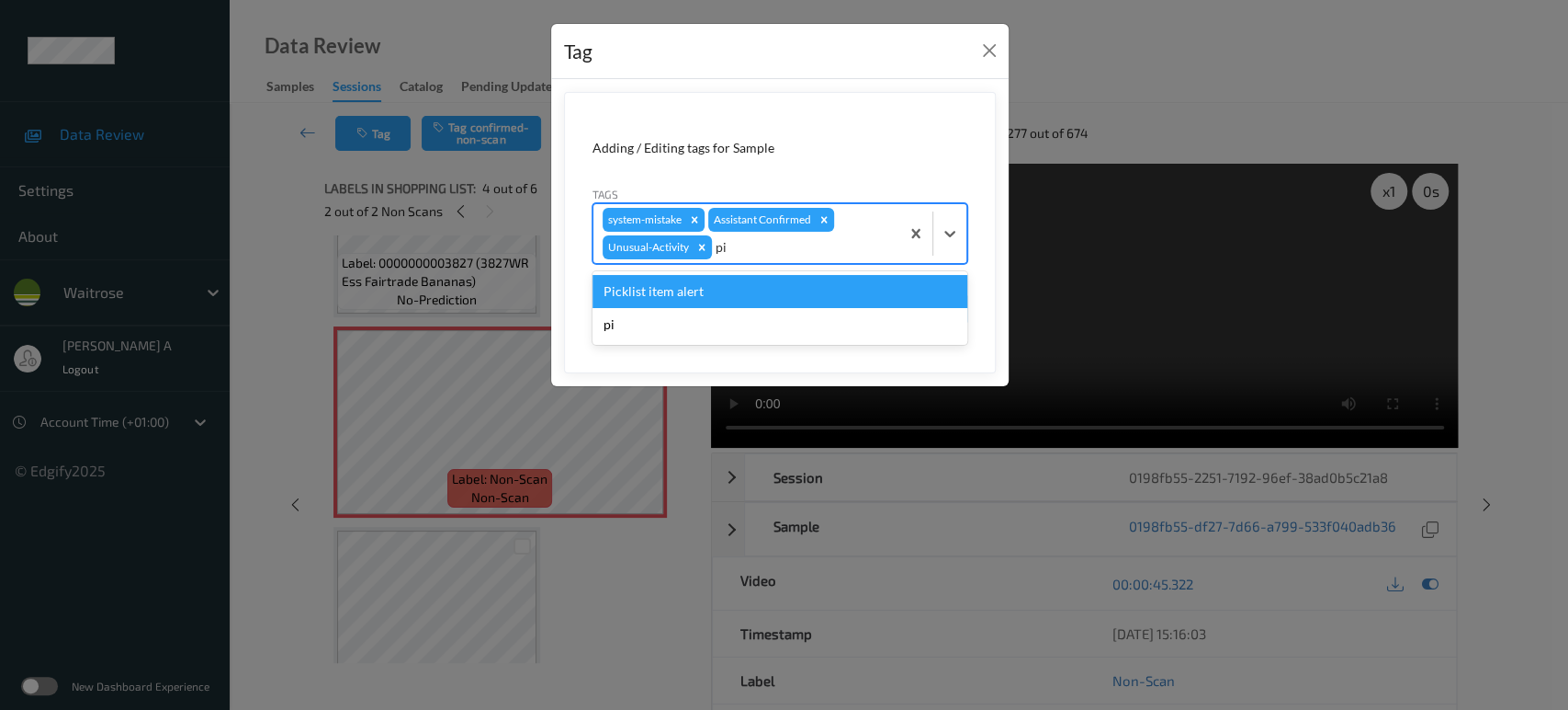
type input "pic"
click at [647, 300] on div "Picklist item alert" at bounding box center [779, 292] width 375 height 33
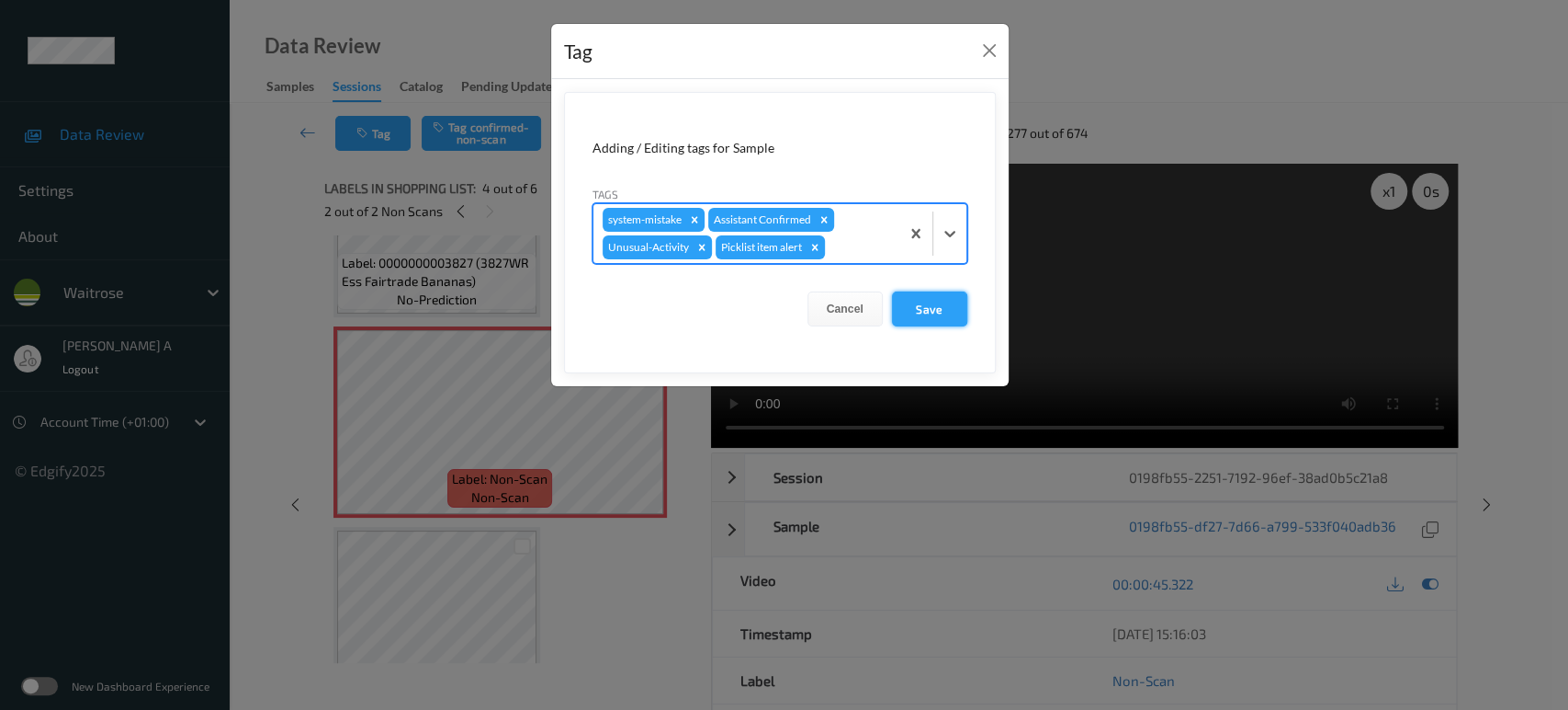
click at [929, 314] on button "Save" at bounding box center [929, 309] width 75 height 35
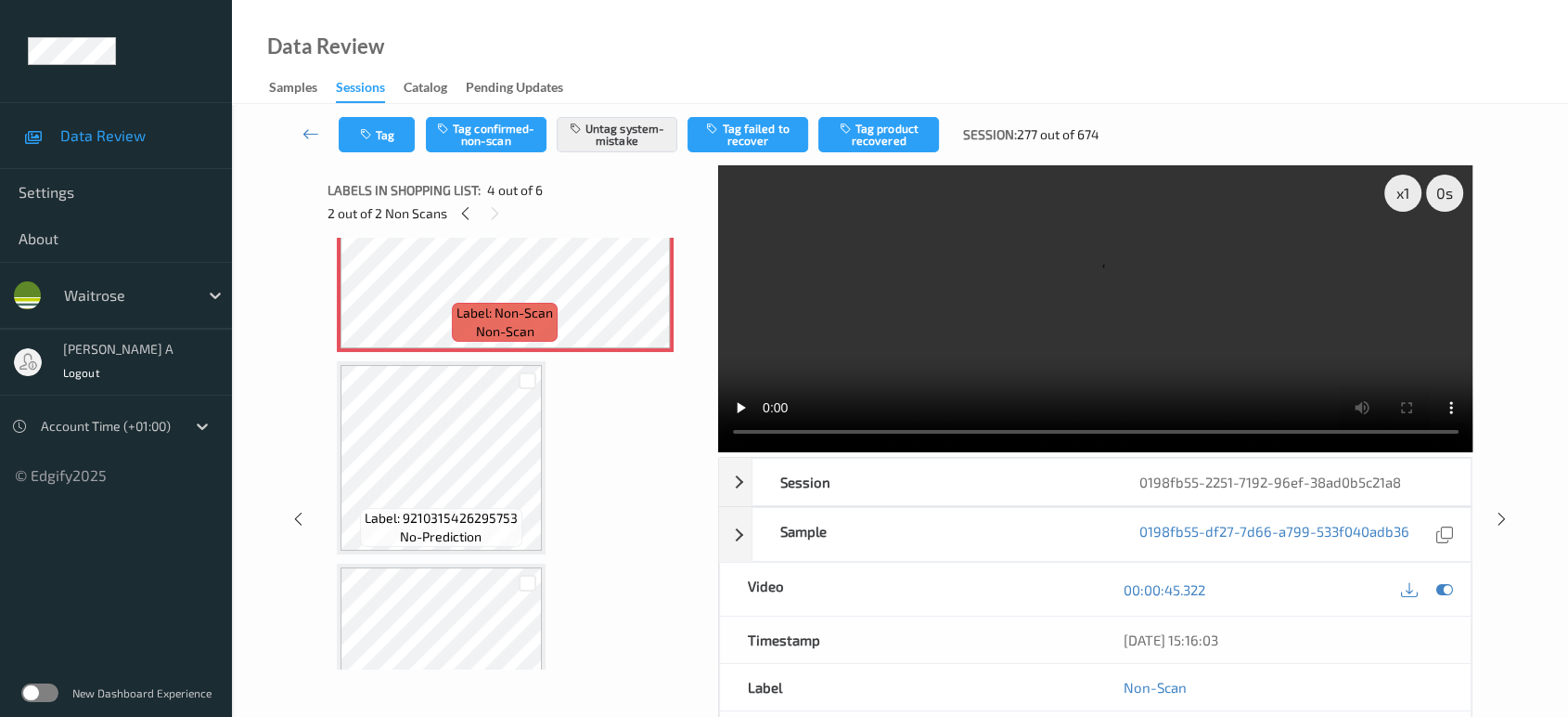
scroll to position [580, 0]
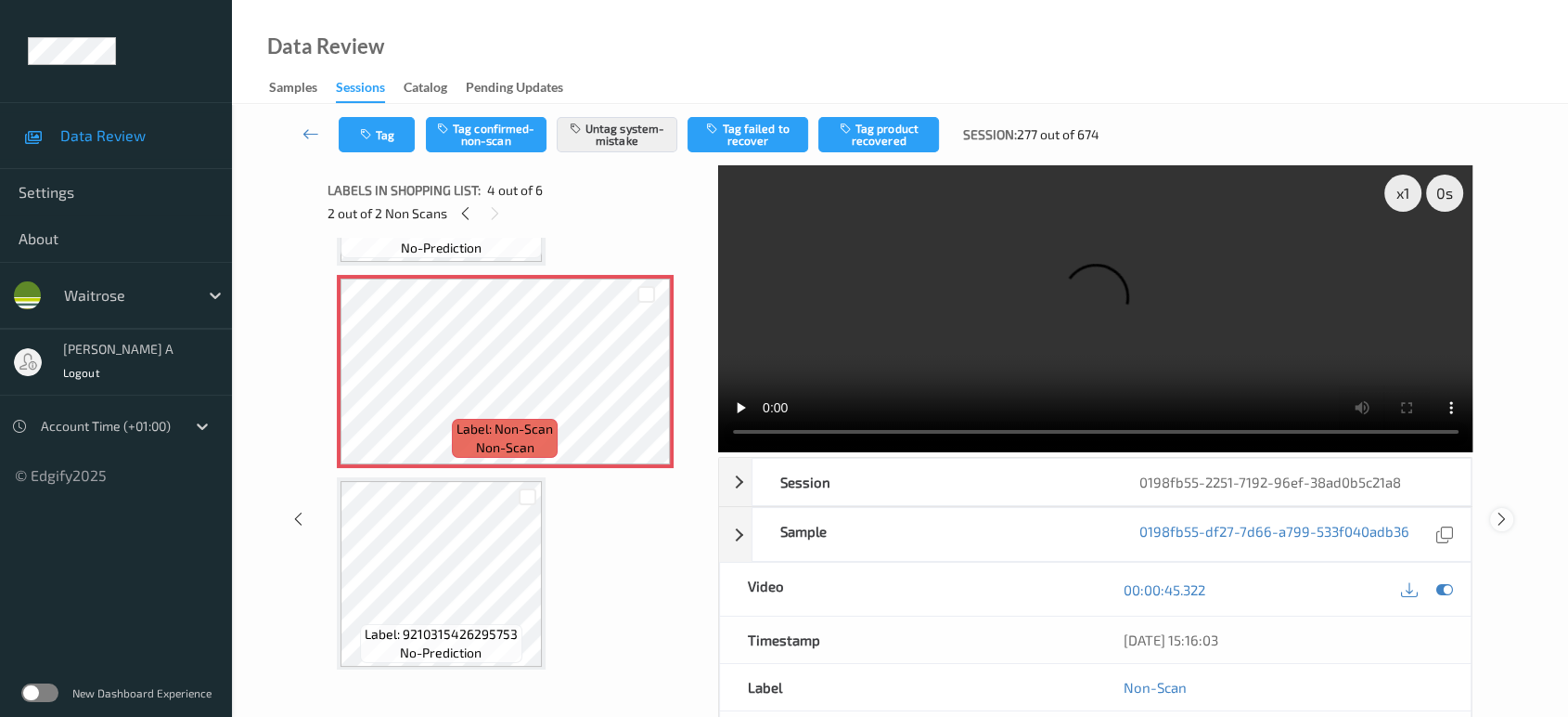
click at [1495, 510] on icon at bounding box center [1502, 519] width 16 height 17
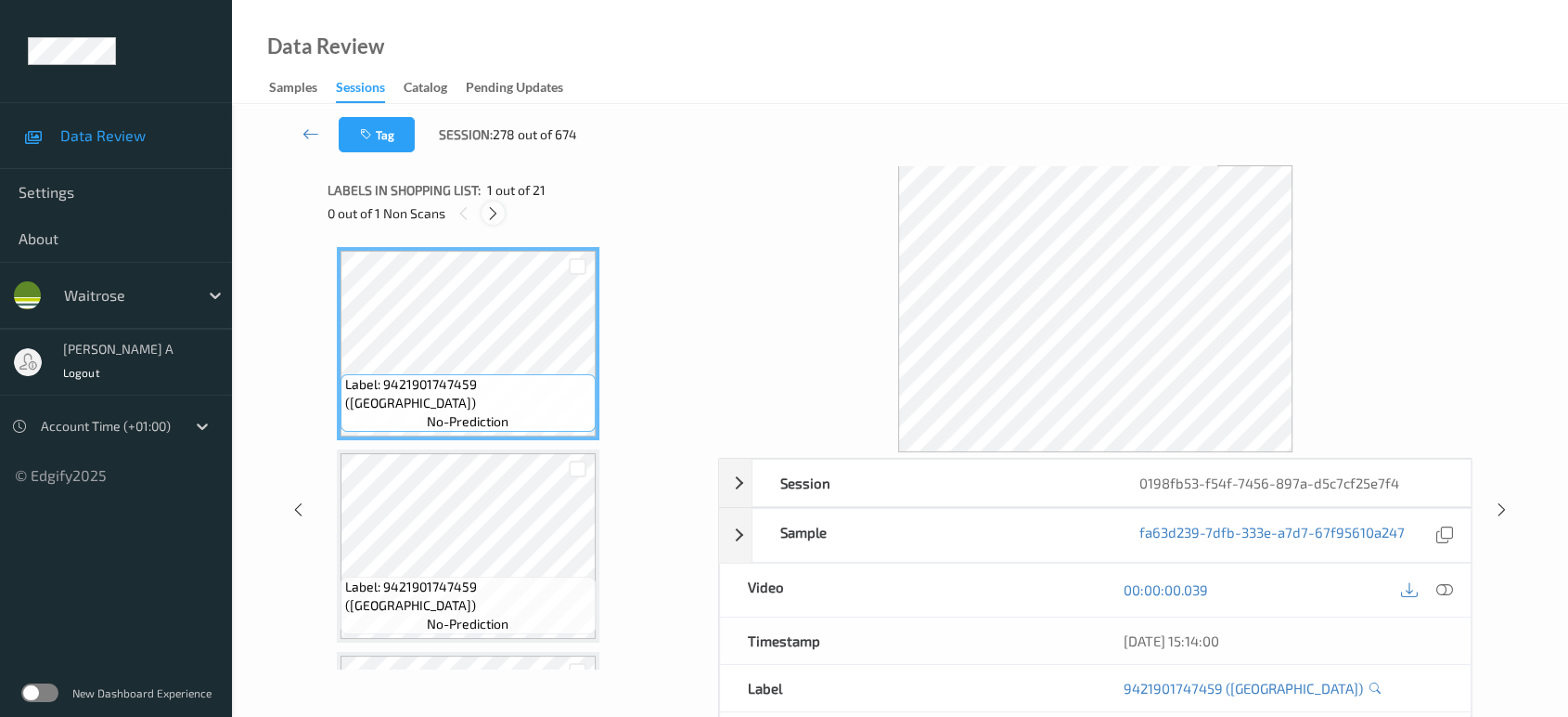
click at [492, 209] on icon at bounding box center [492, 213] width 16 height 17
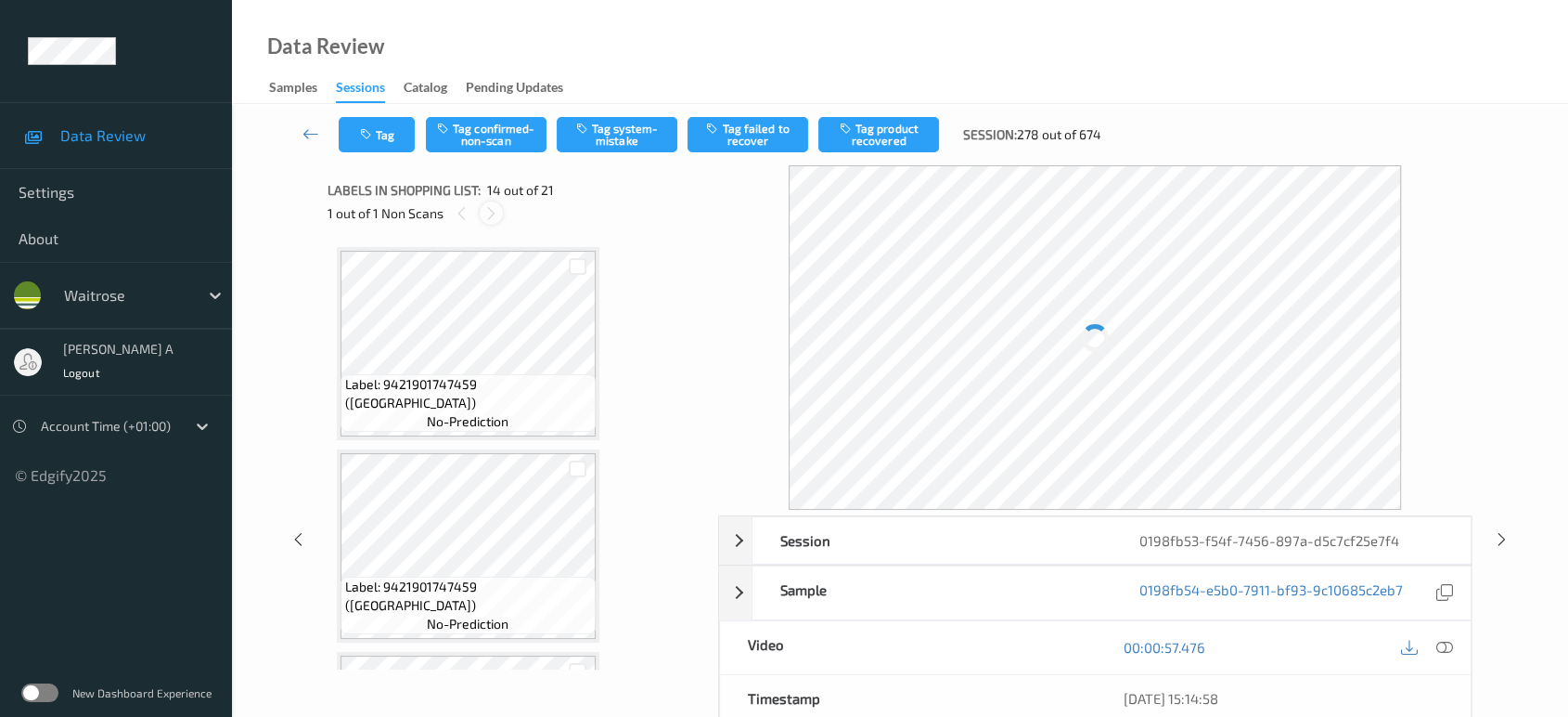
scroll to position [2427, 0]
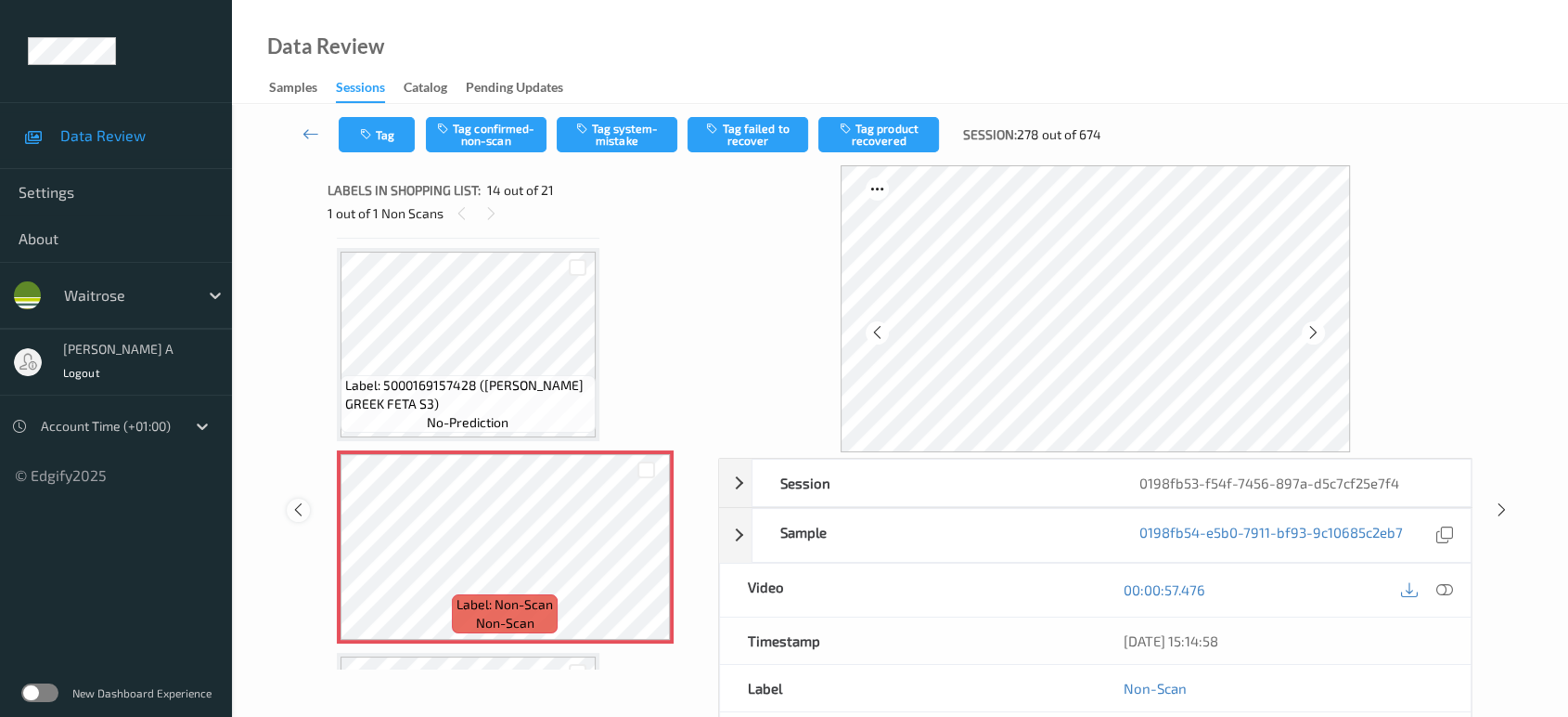
click at [304, 506] on icon at bounding box center [298, 509] width 16 height 17
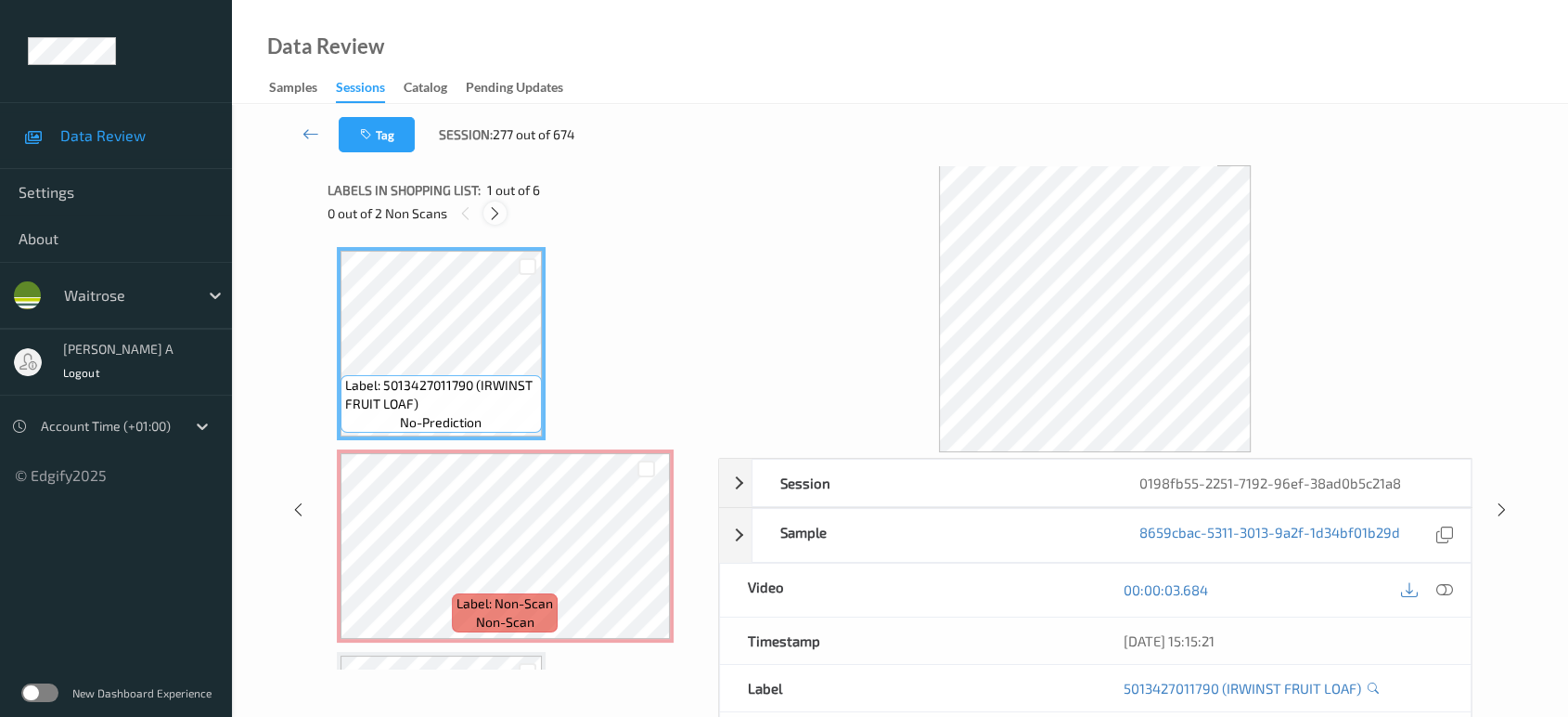
click at [498, 206] on icon at bounding box center [494, 213] width 16 height 17
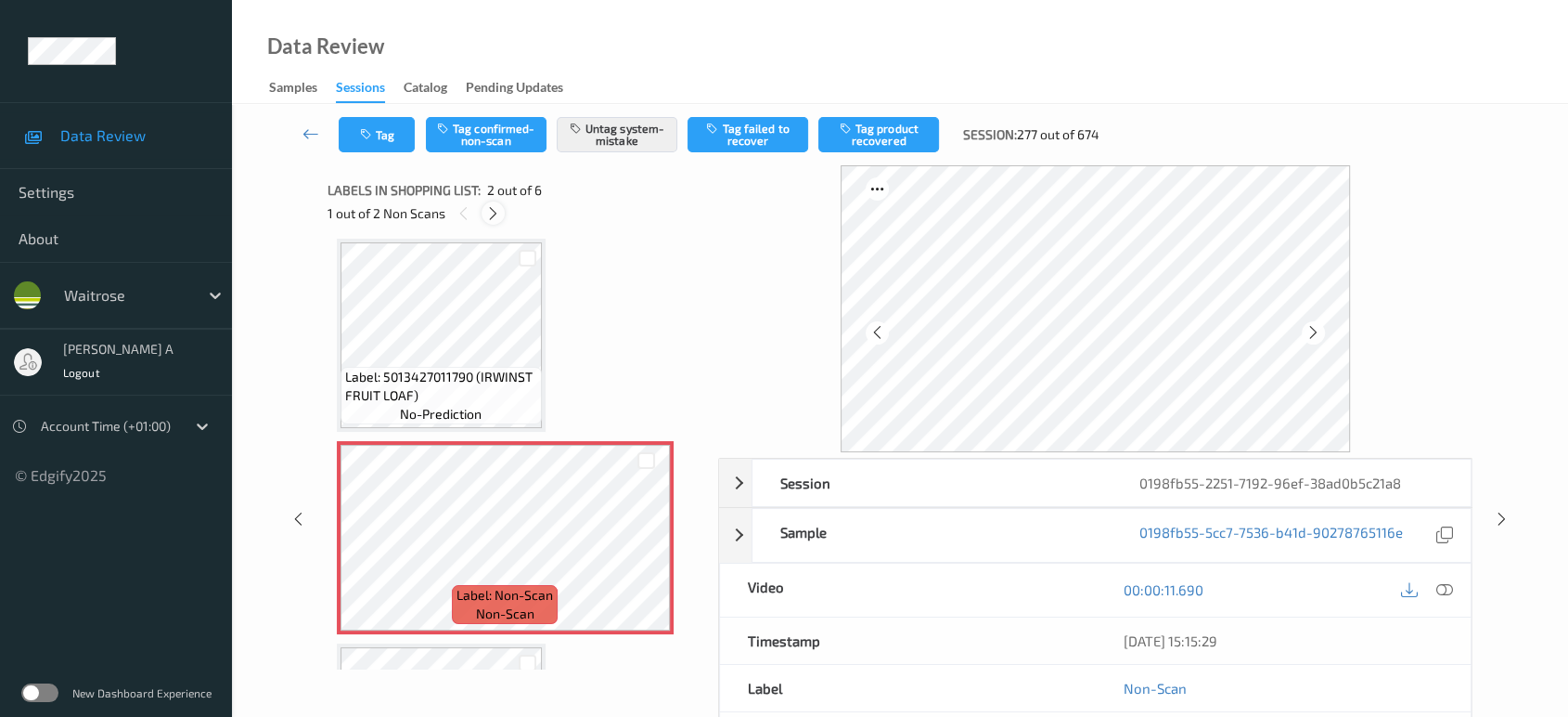
click at [498, 206] on icon at bounding box center [492, 213] width 16 height 17
click at [1499, 514] on icon at bounding box center [1502, 519] width 16 height 17
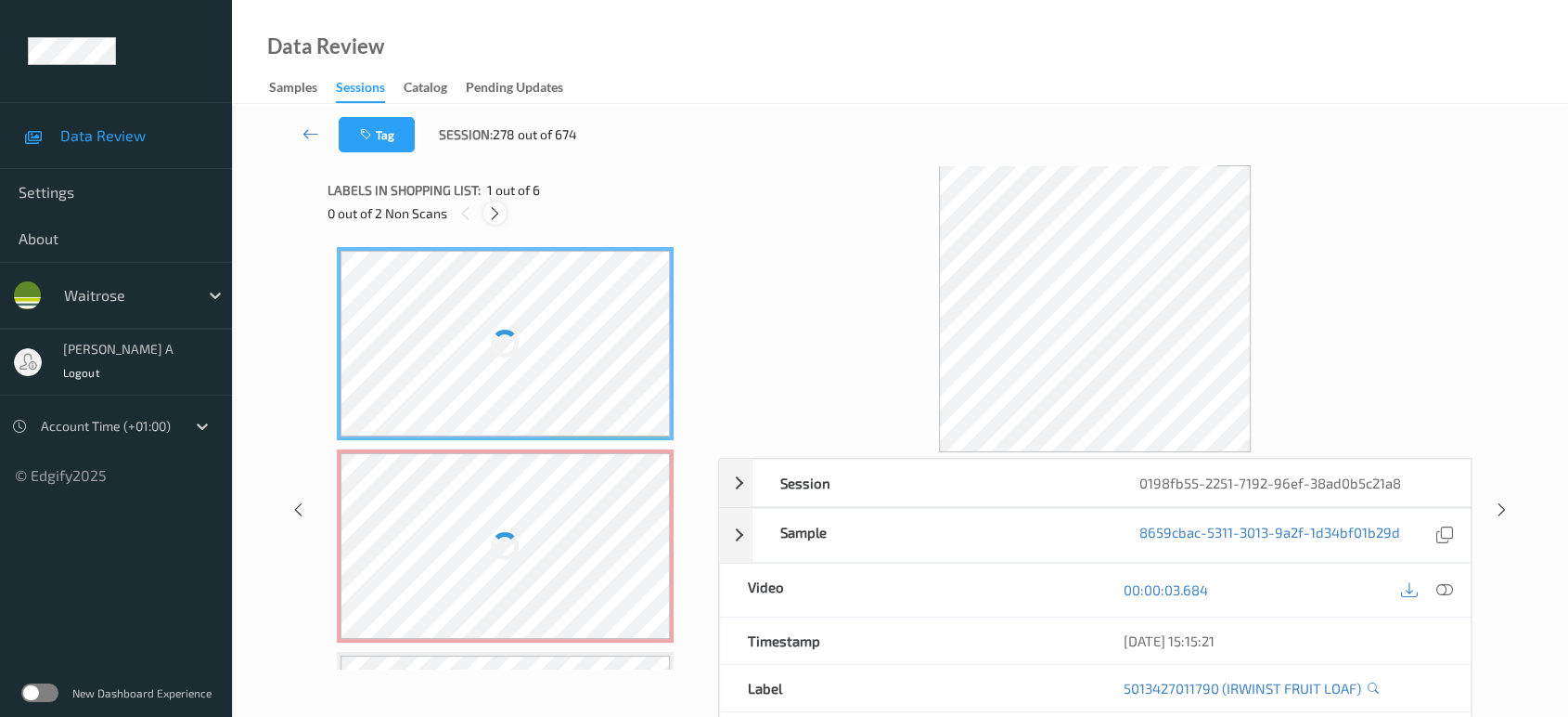
click at [505, 208] on div at bounding box center [494, 212] width 23 height 23
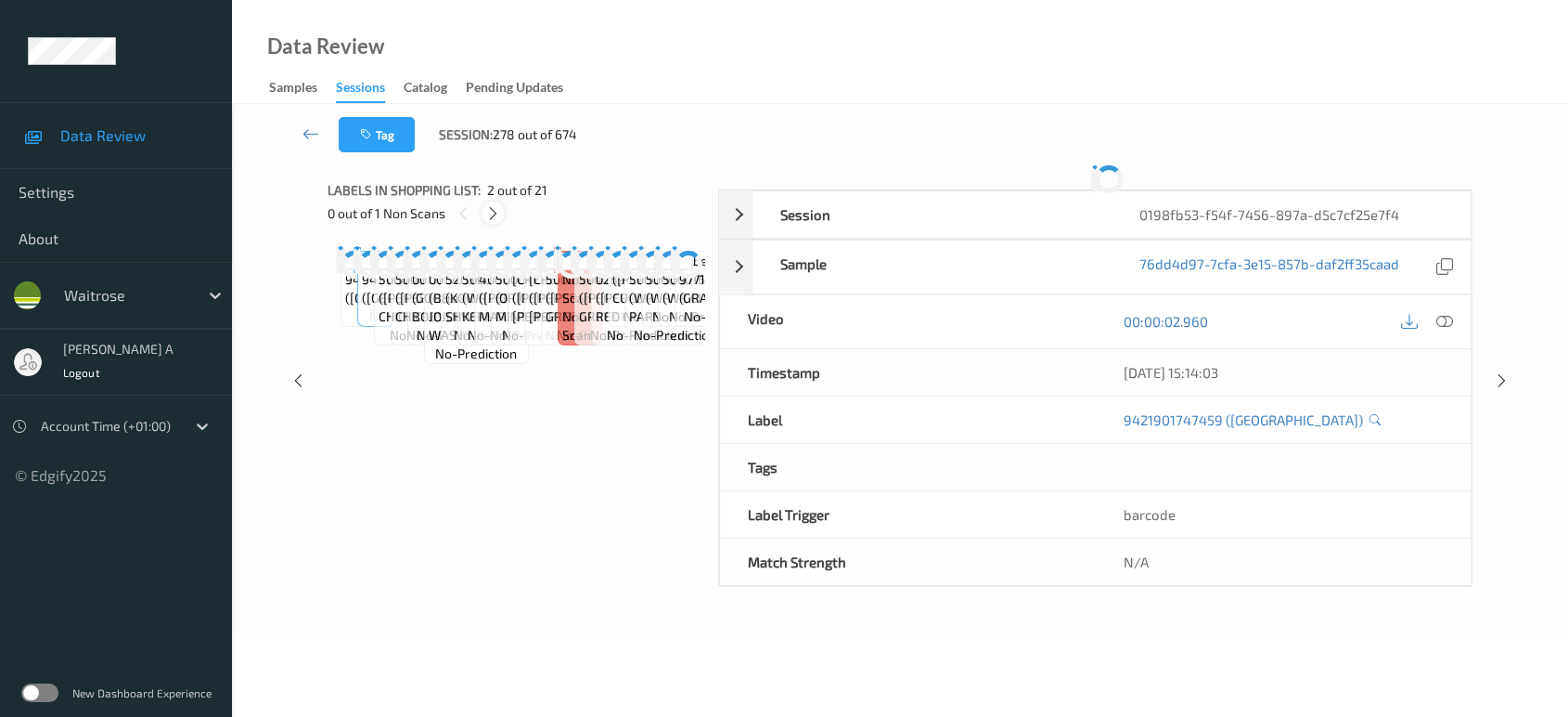
scroll to position [8, 0]
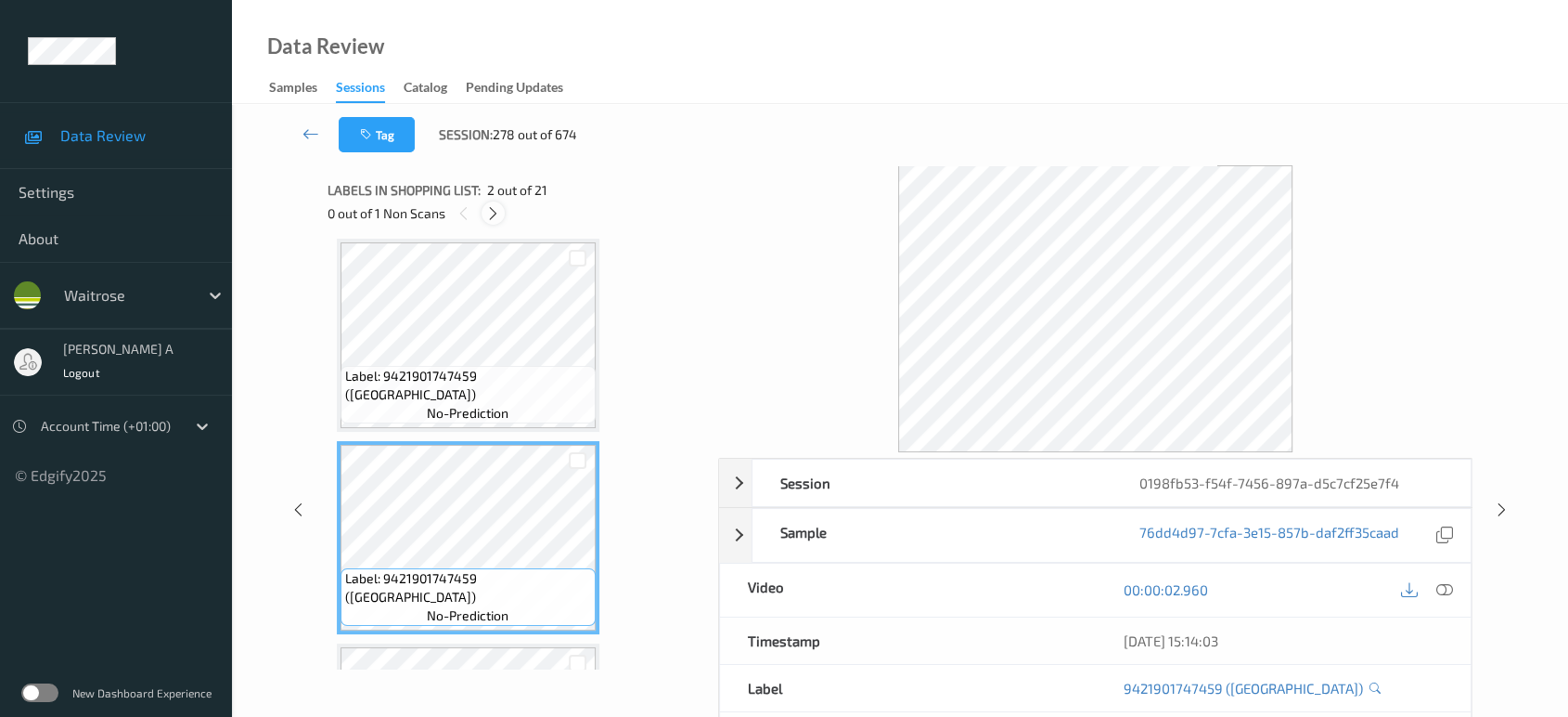
click at [491, 205] on icon at bounding box center [492, 213] width 16 height 17
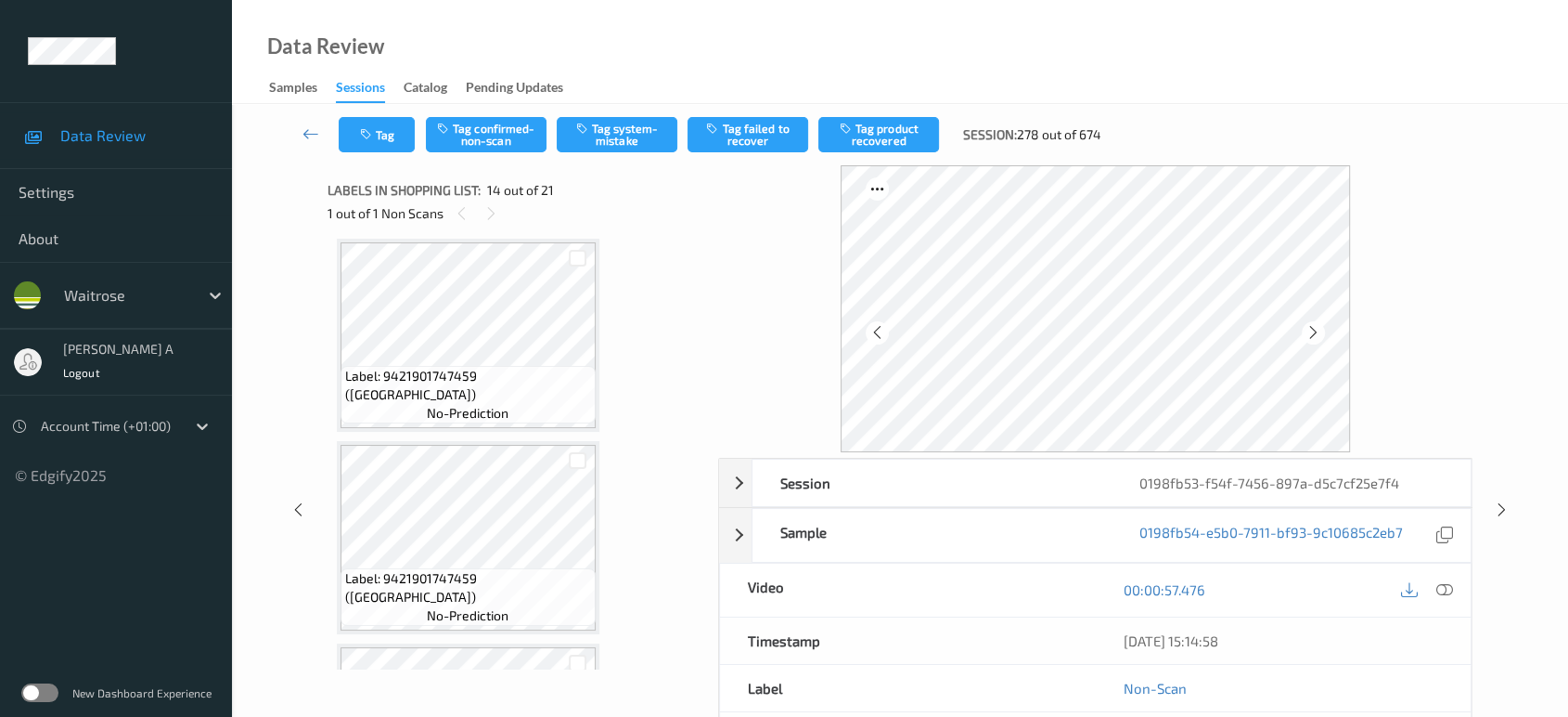
scroll to position [2427, 0]
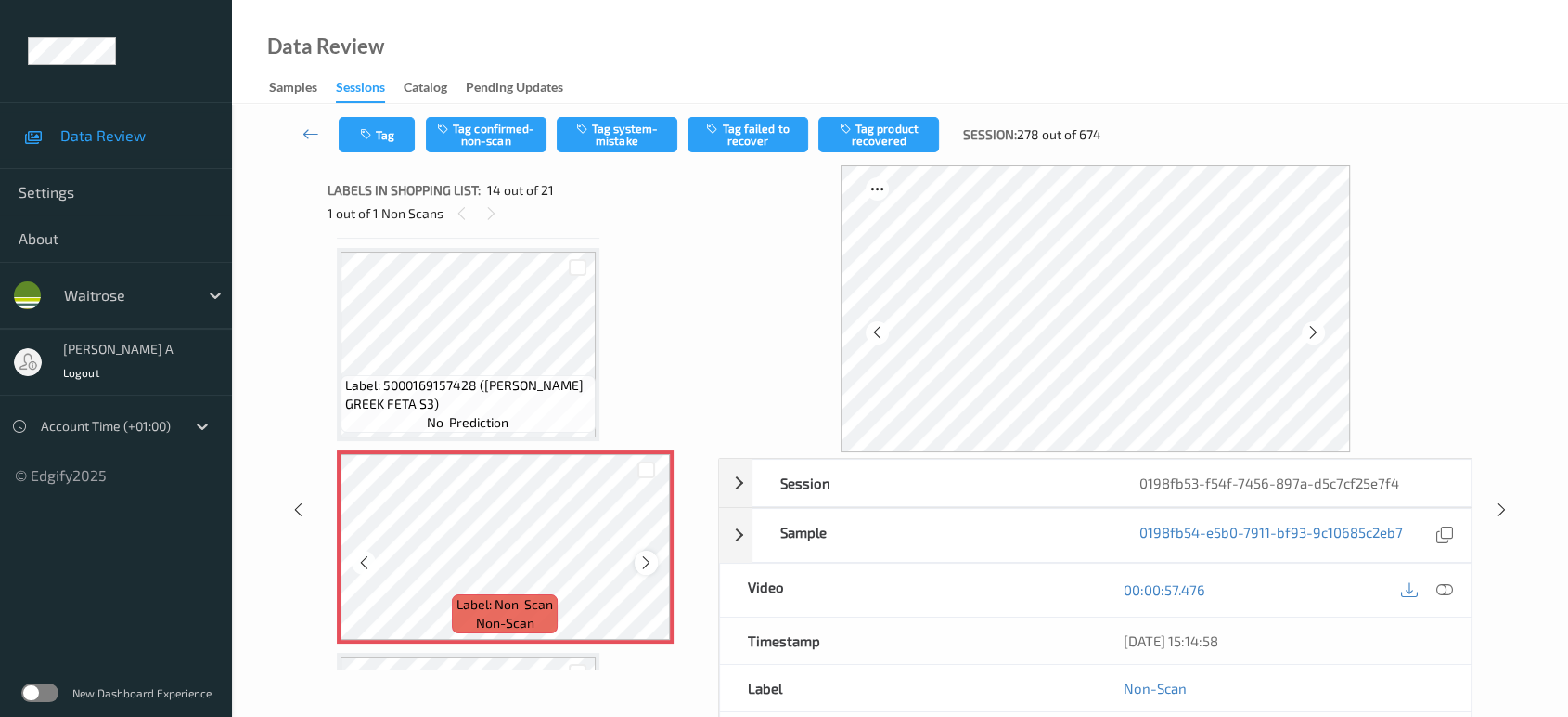
click at [642, 555] on icon at bounding box center [646, 563] width 16 height 17
click at [650, 554] on icon at bounding box center [646, 563] width 16 height 17
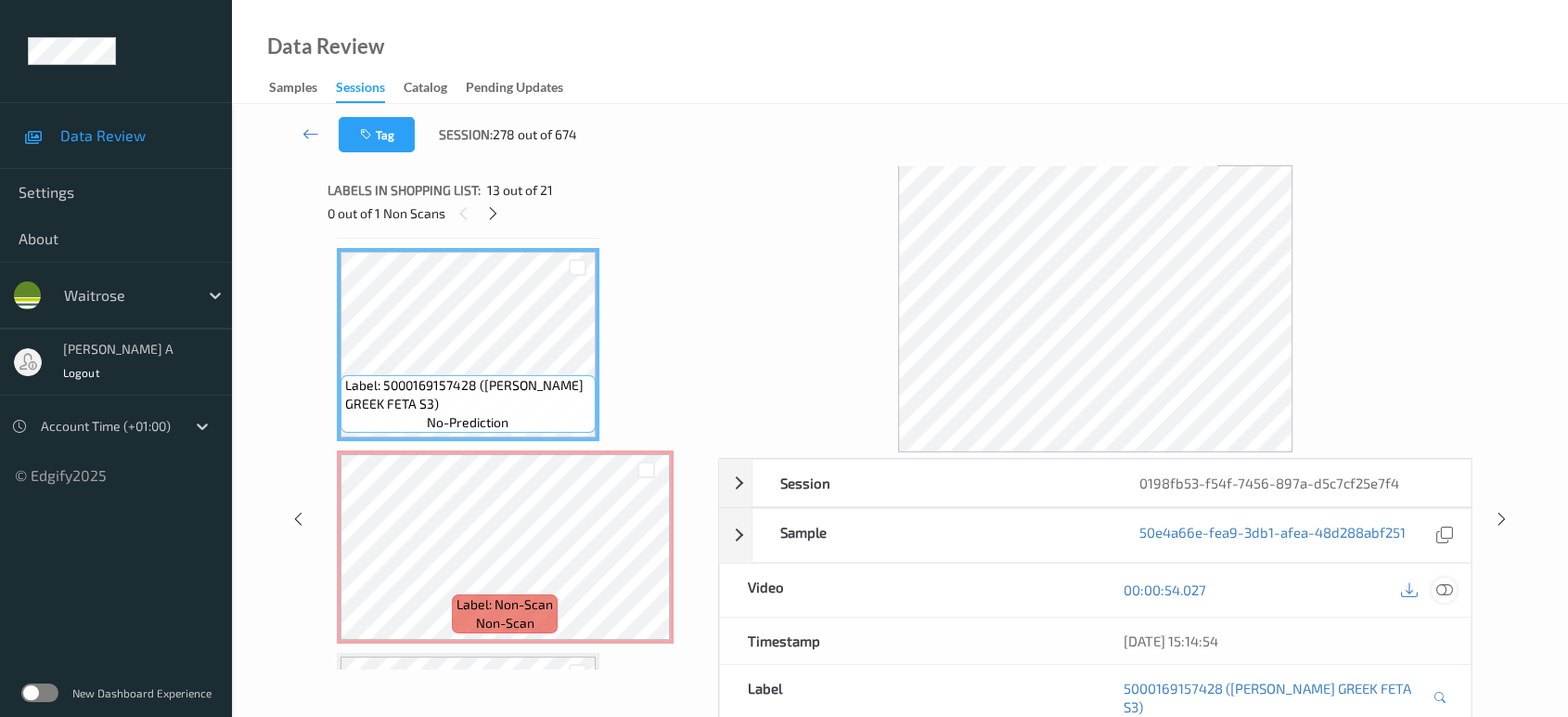
click at [1447, 587] on icon at bounding box center [1445, 590] width 17 height 17
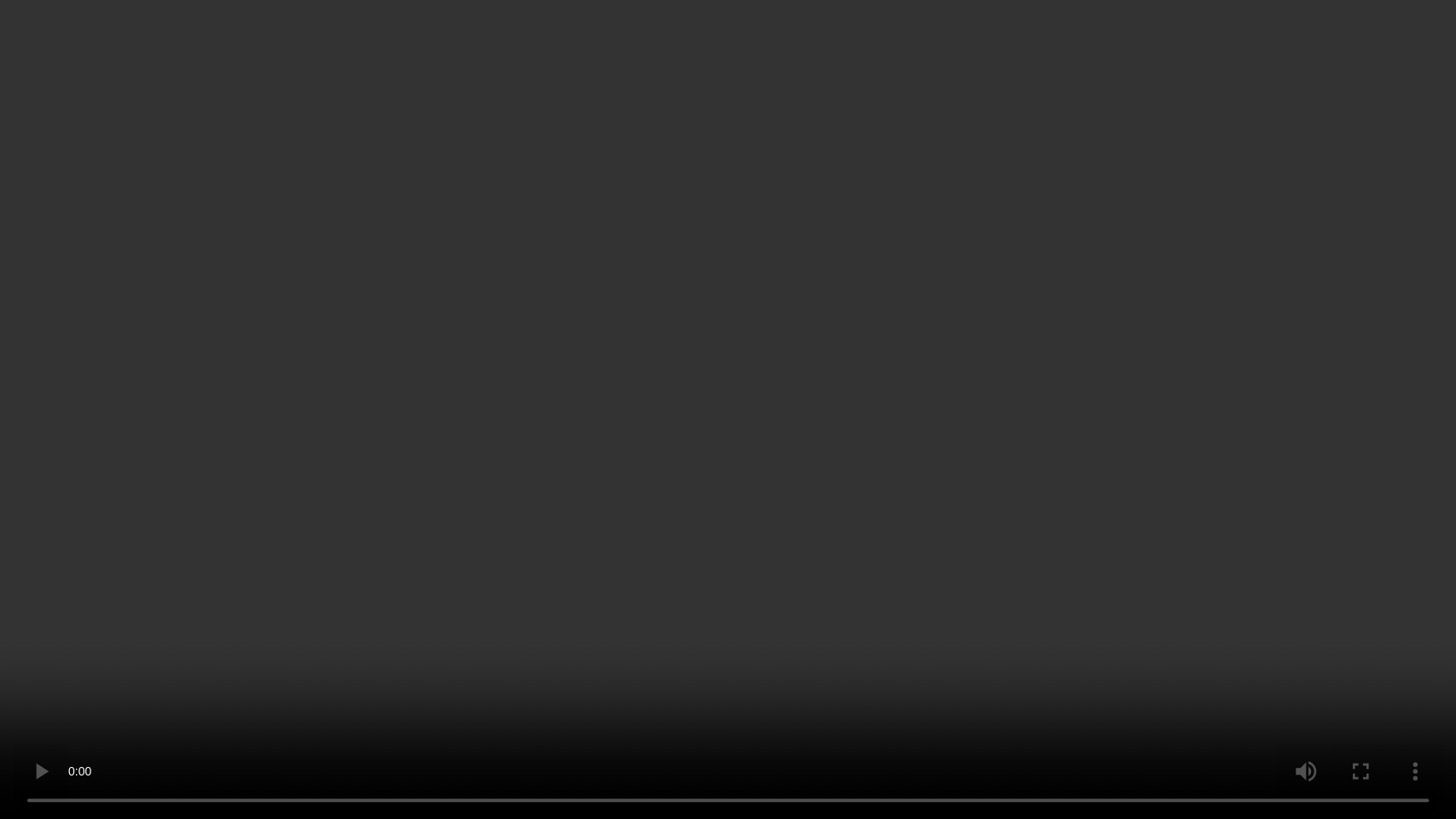
click at [894, 451] on video at bounding box center [728, 409] width 1456 height 819
click at [779, 370] on video at bounding box center [728, 409] width 1456 height 819
click at [676, 555] on video at bounding box center [728, 409] width 1456 height 819
click at [930, 493] on video at bounding box center [728, 409] width 1456 height 819
click at [741, 578] on video at bounding box center [728, 409] width 1456 height 819
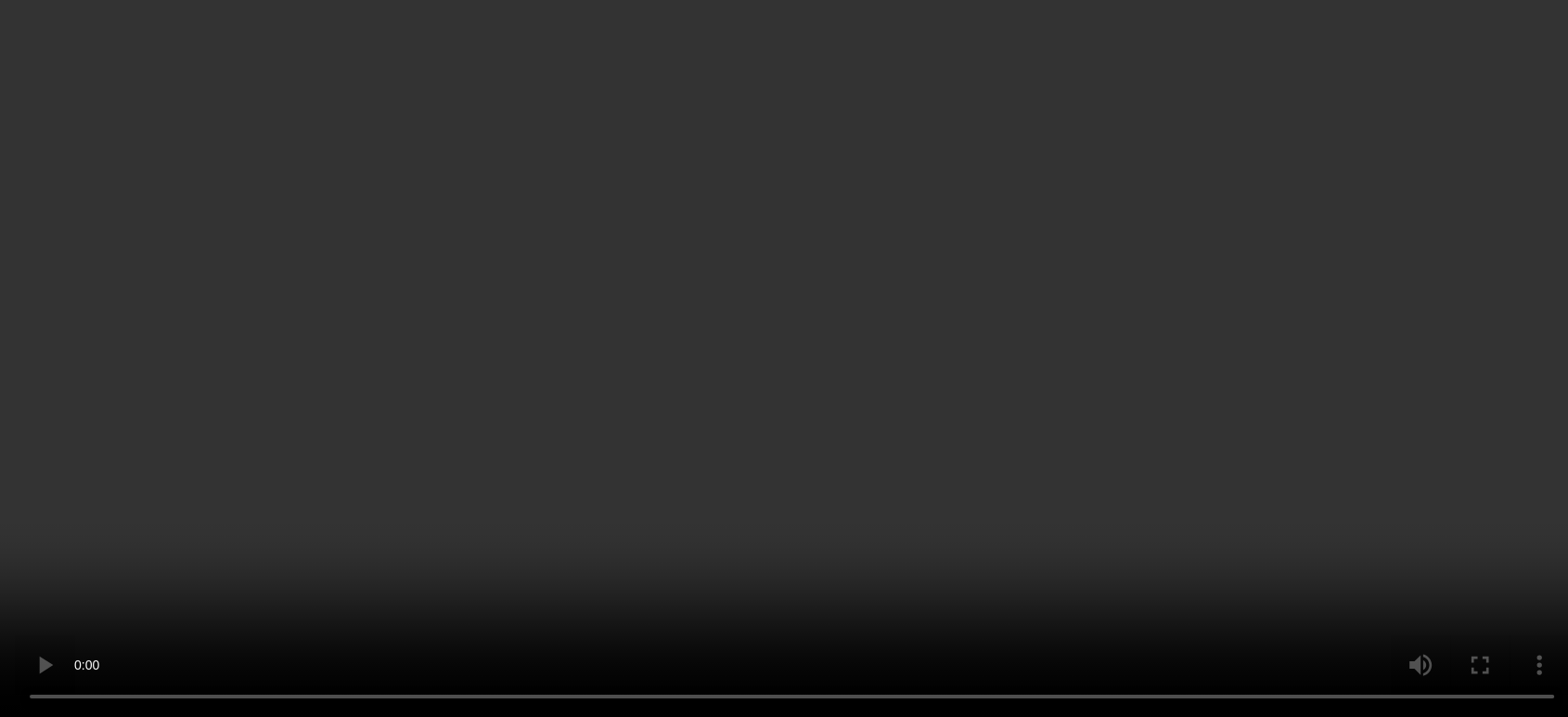
scroll to position [2531, 0]
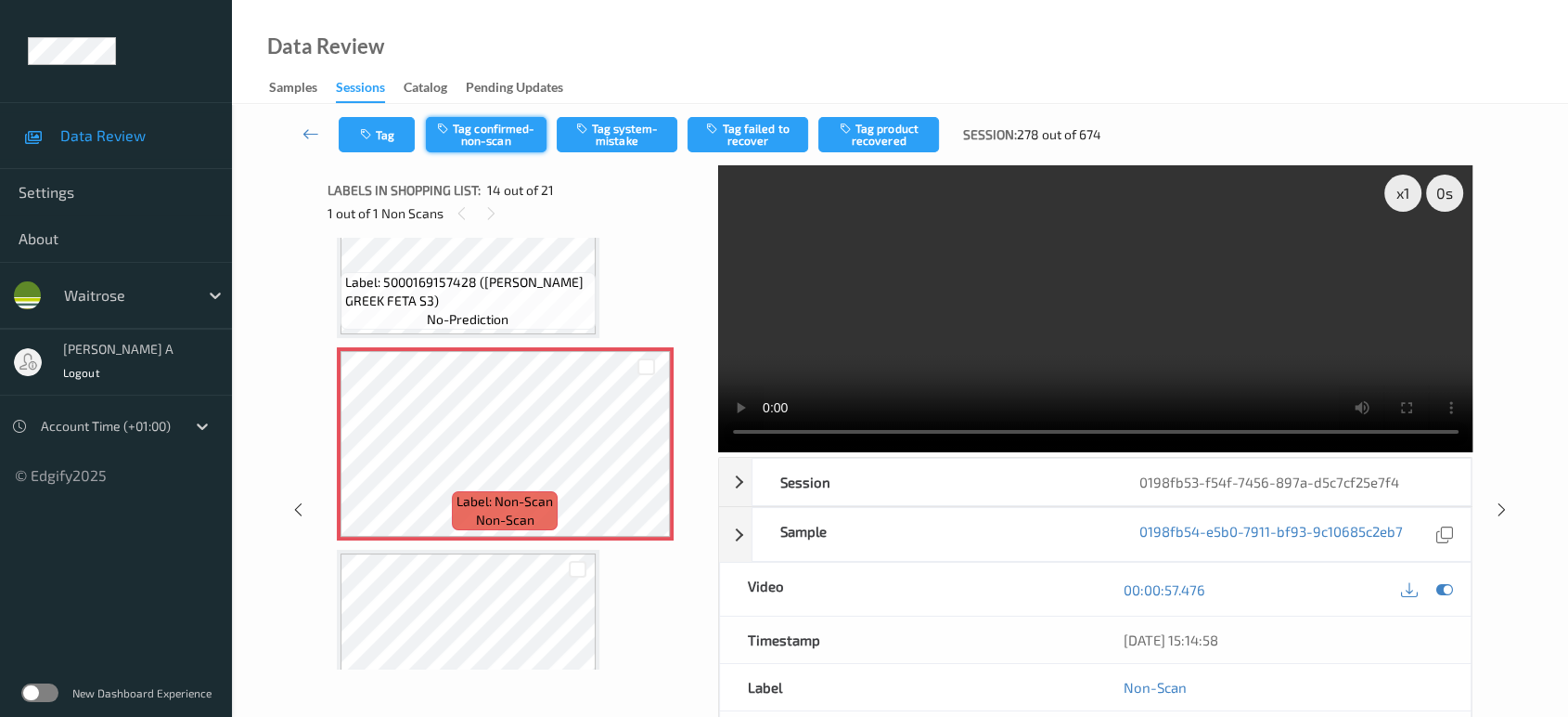
click at [482, 136] on button "Tag confirmed-non-scan" at bounding box center [486, 135] width 121 height 36
click at [871, 138] on button "Tag product recovered" at bounding box center [878, 135] width 121 height 36
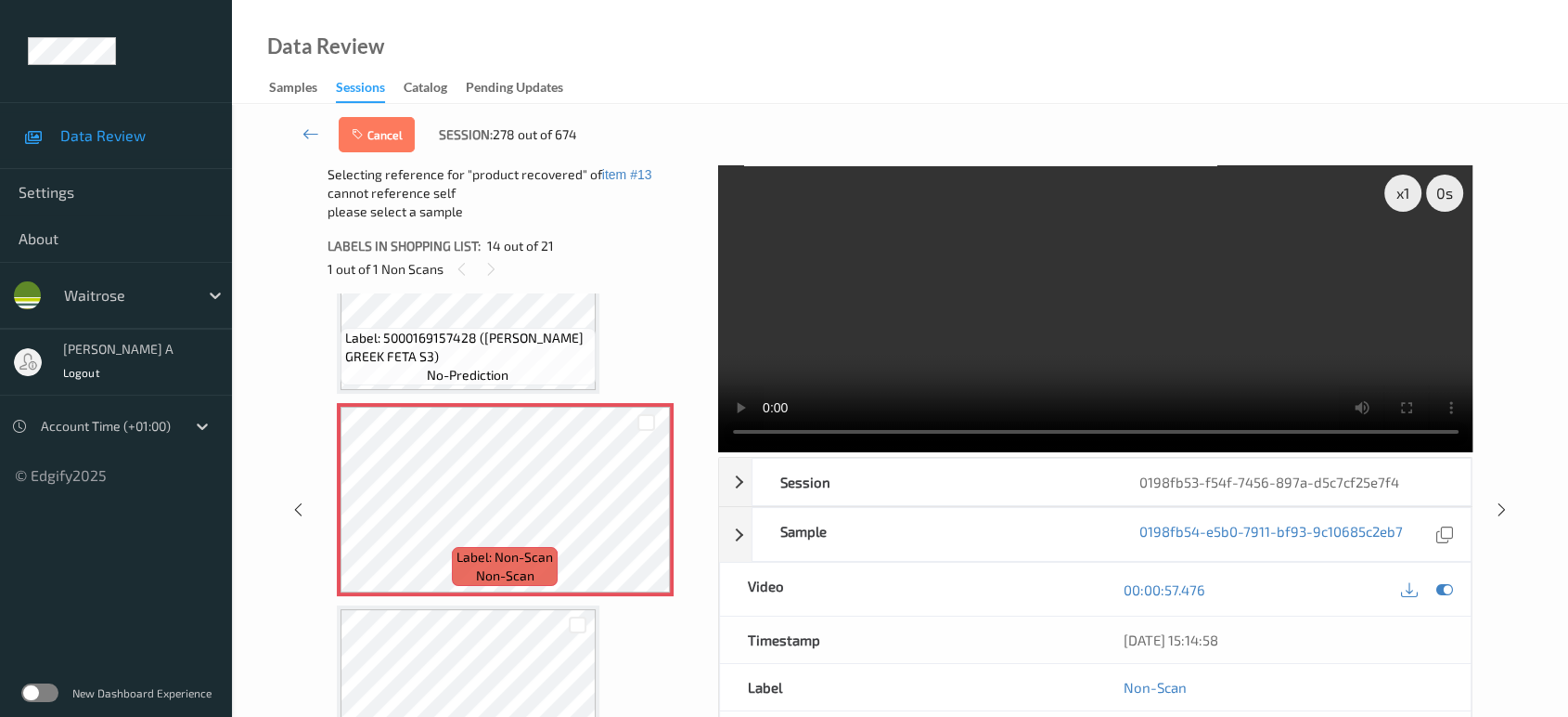
click at [559, 615] on div at bounding box center [577, 624] width 36 height 31
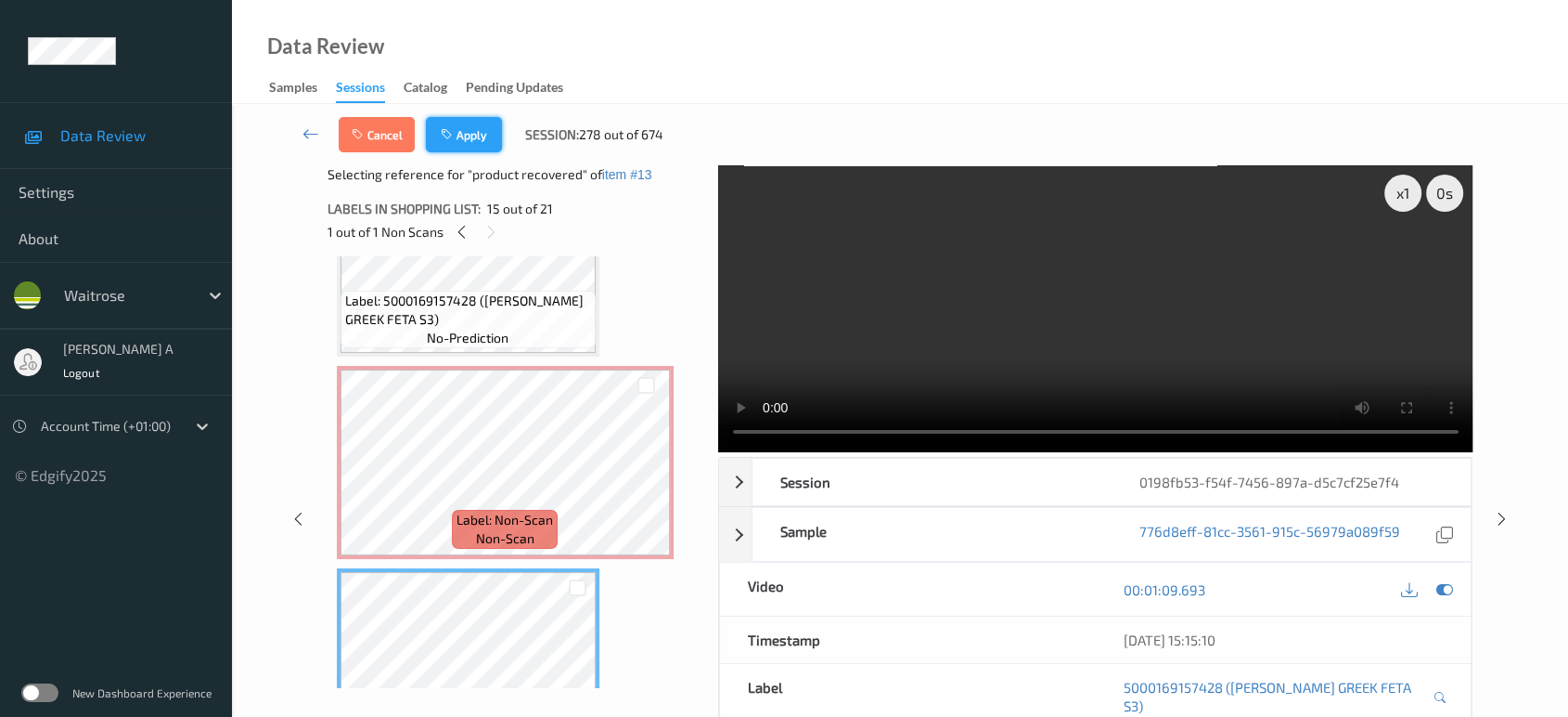
click at [456, 138] on icon "button" at bounding box center [449, 135] width 16 height 13
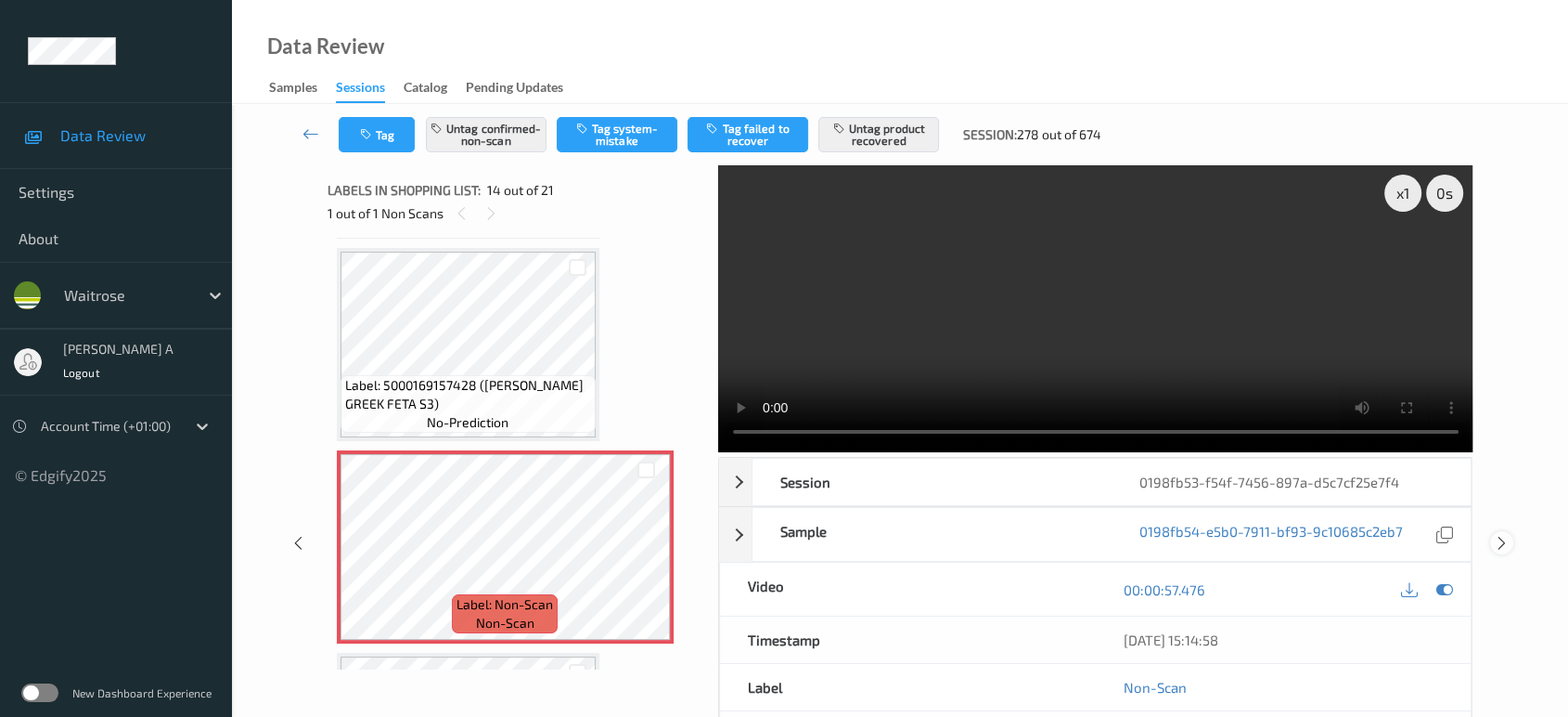
click at [1500, 542] on icon at bounding box center [1502, 543] width 16 height 17
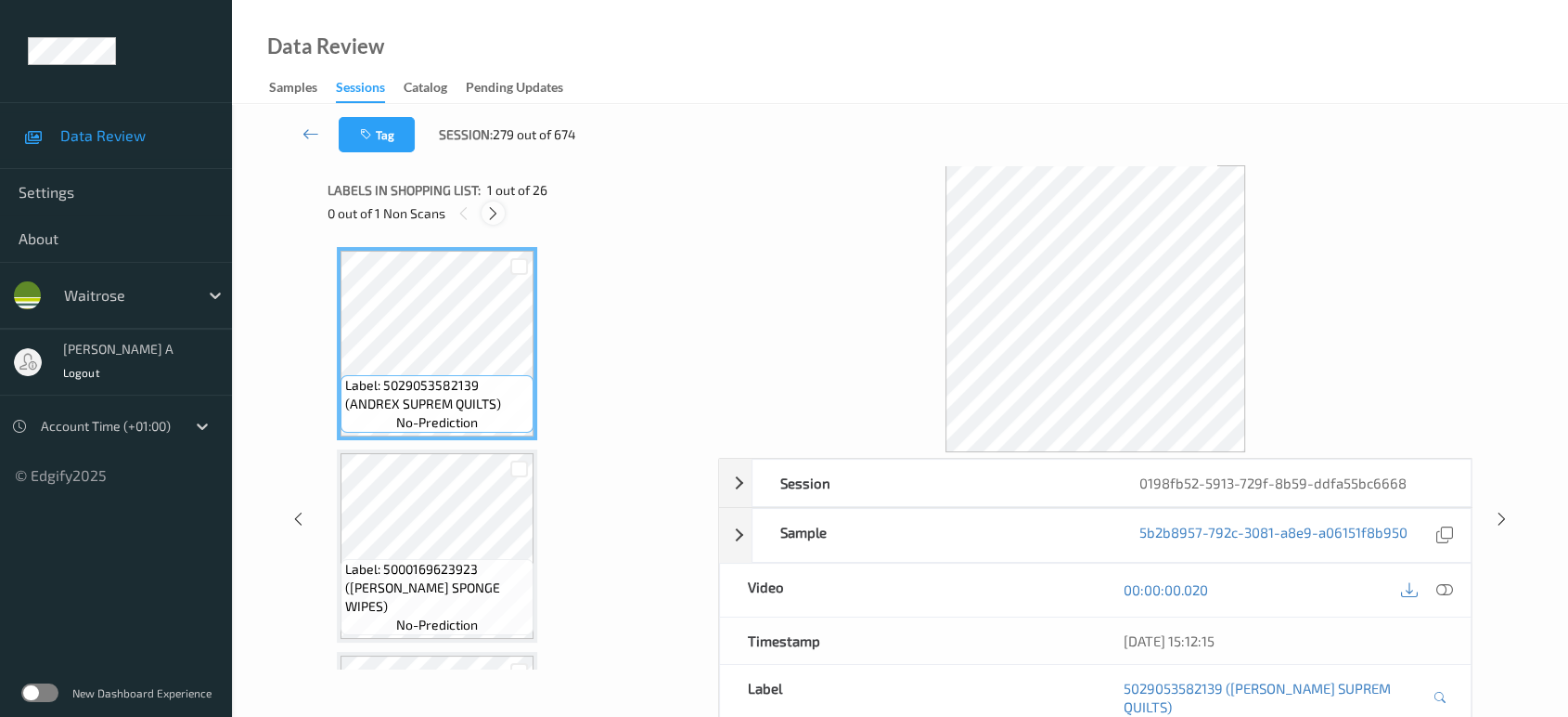
click at [495, 213] on icon at bounding box center [492, 213] width 16 height 17
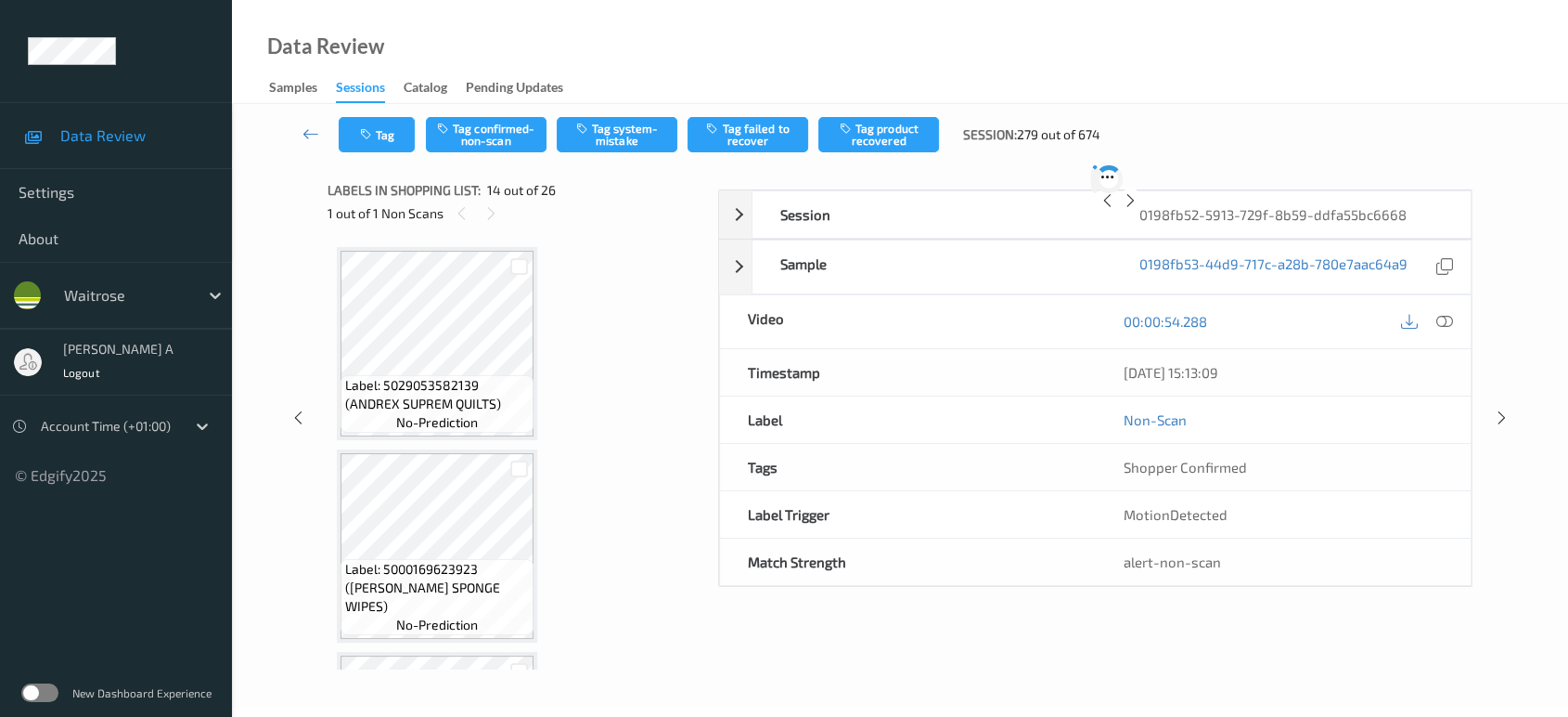
scroll to position [2427, 0]
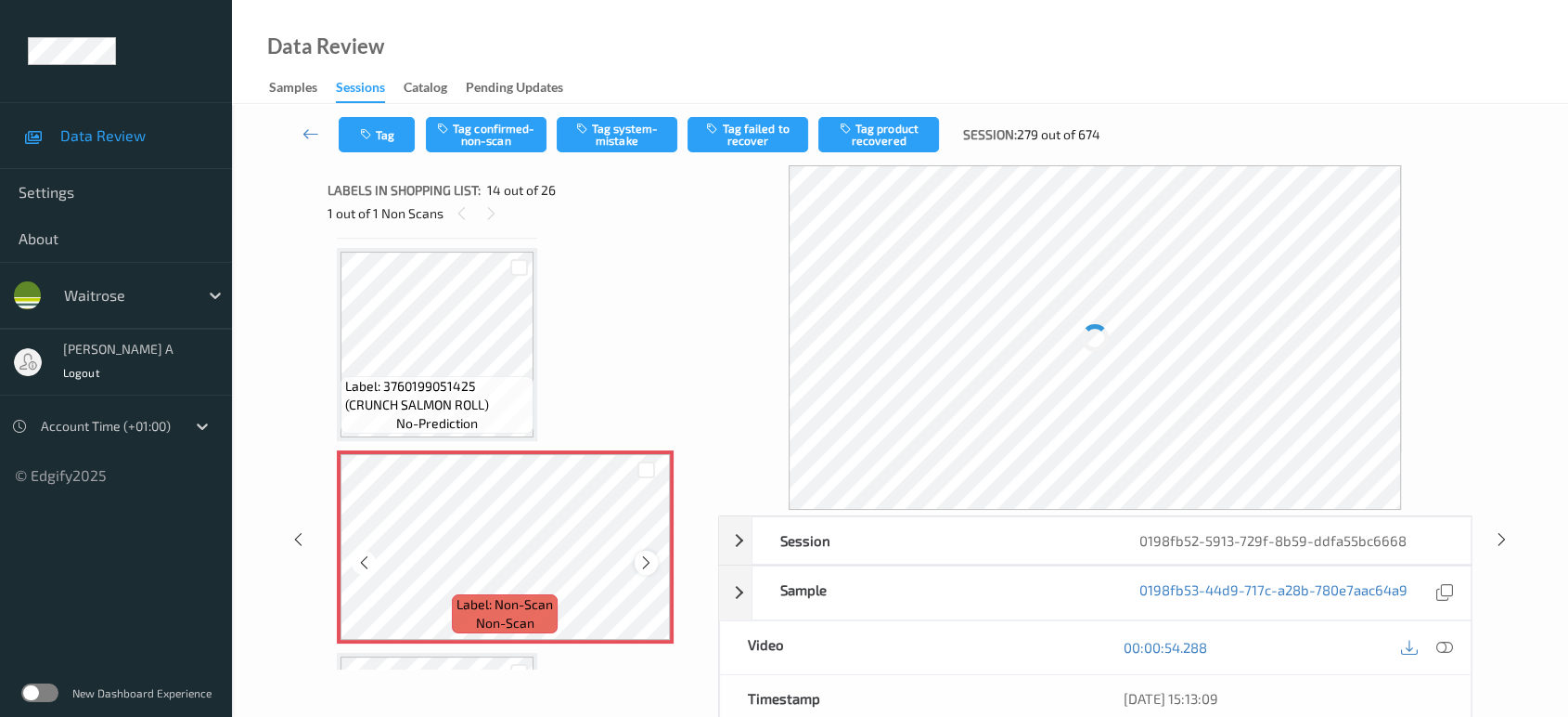
click at [647, 554] on icon at bounding box center [646, 563] width 16 height 17
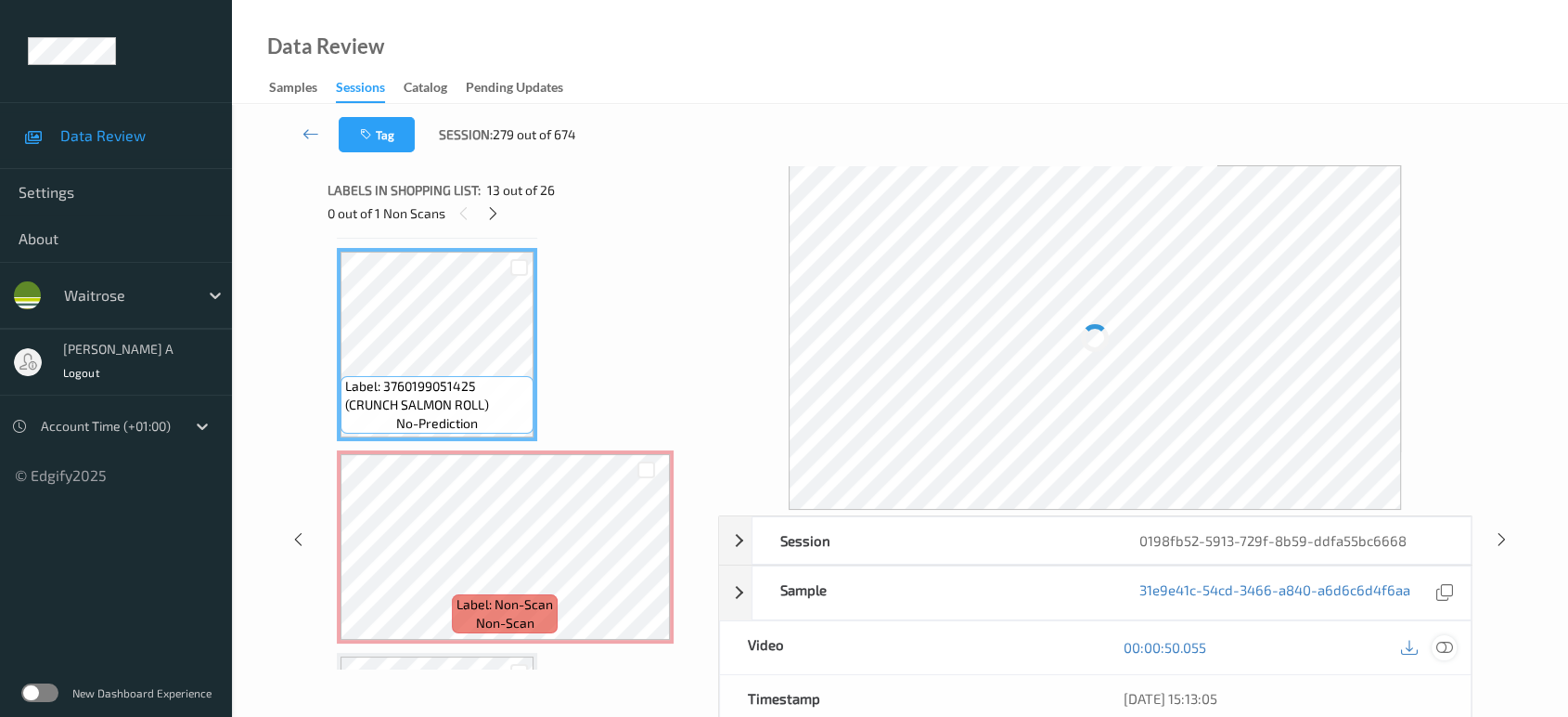
click at [1444, 638] on icon at bounding box center [1445, 647] width 17 height 17
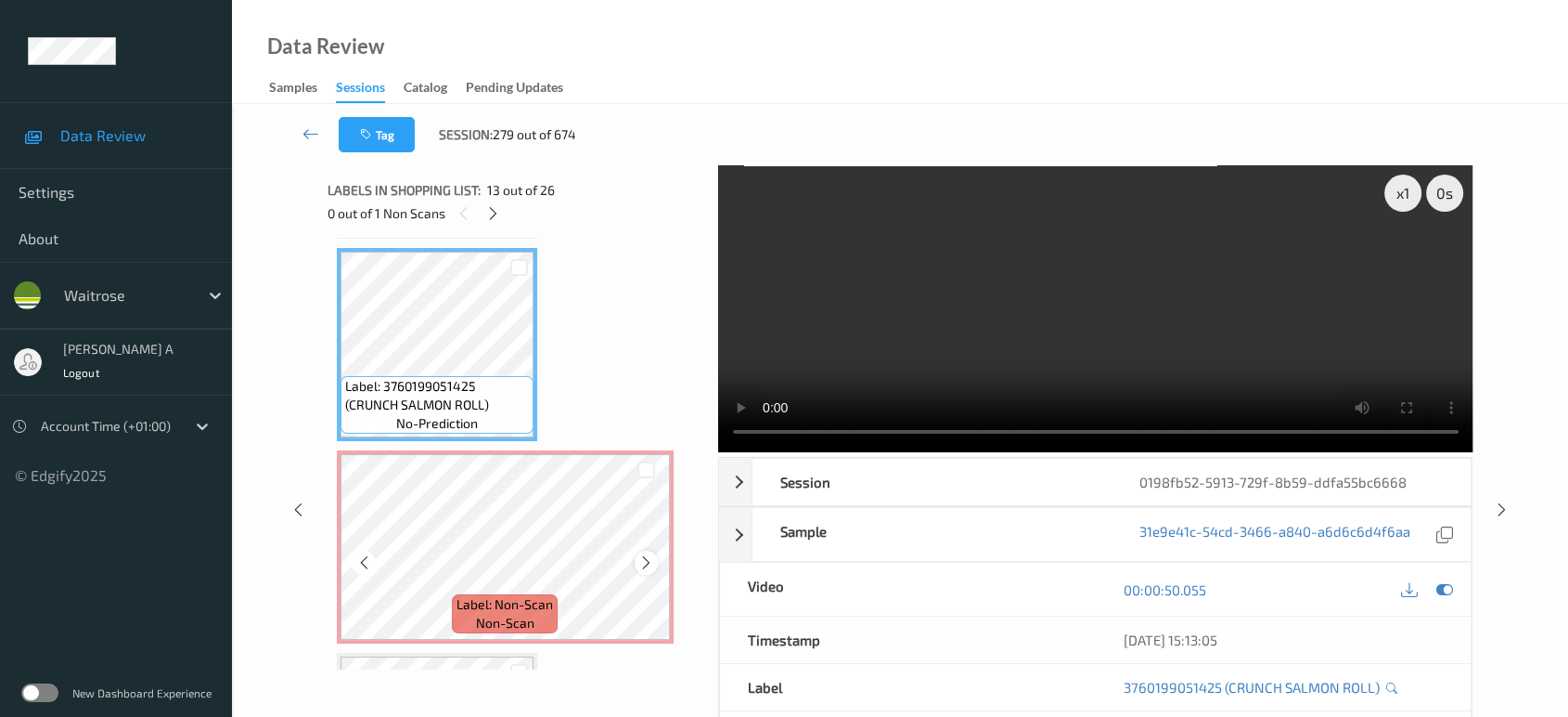
click at [645, 554] on icon at bounding box center [646, 563] width 16 height 17
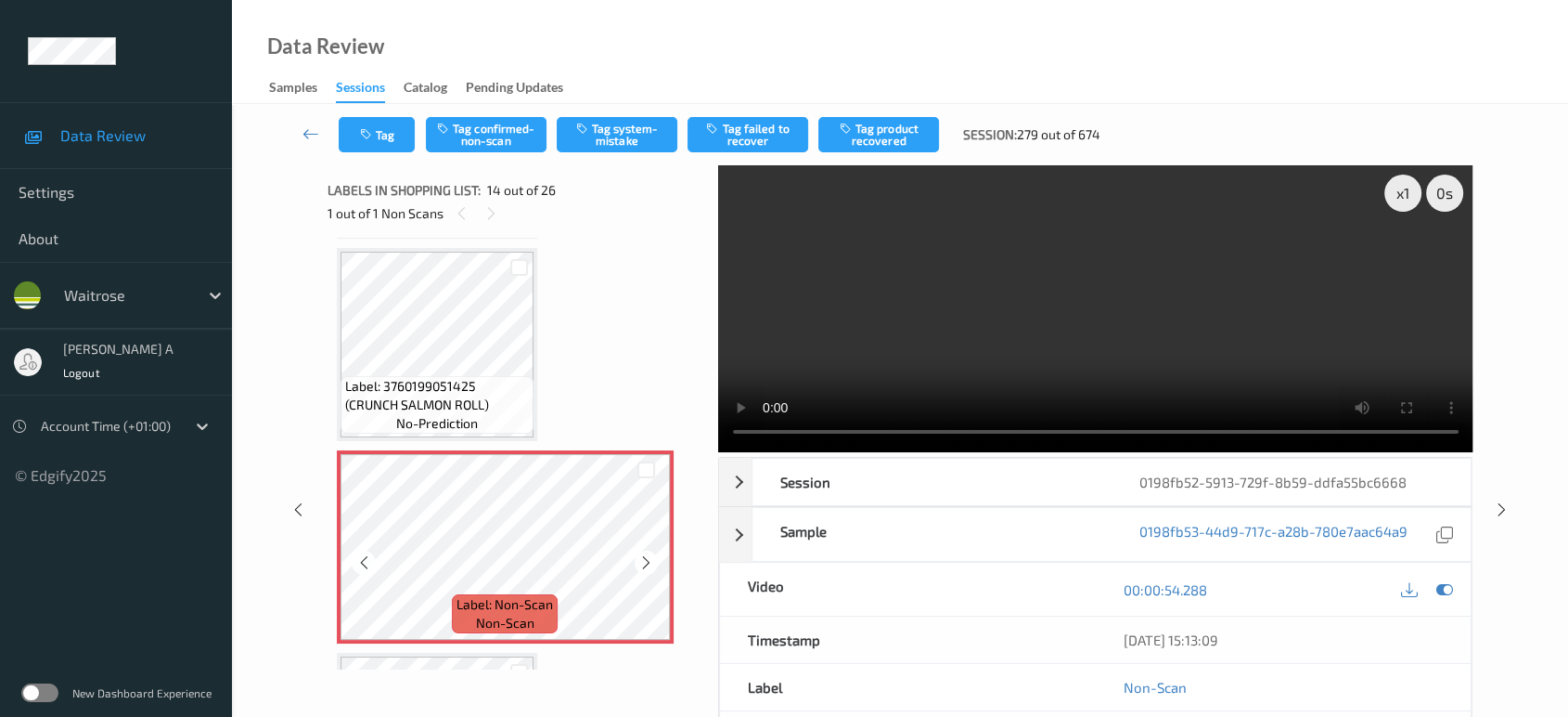
click at [645, 554] on icon at bounding box center [646, 563] width 16 height 17
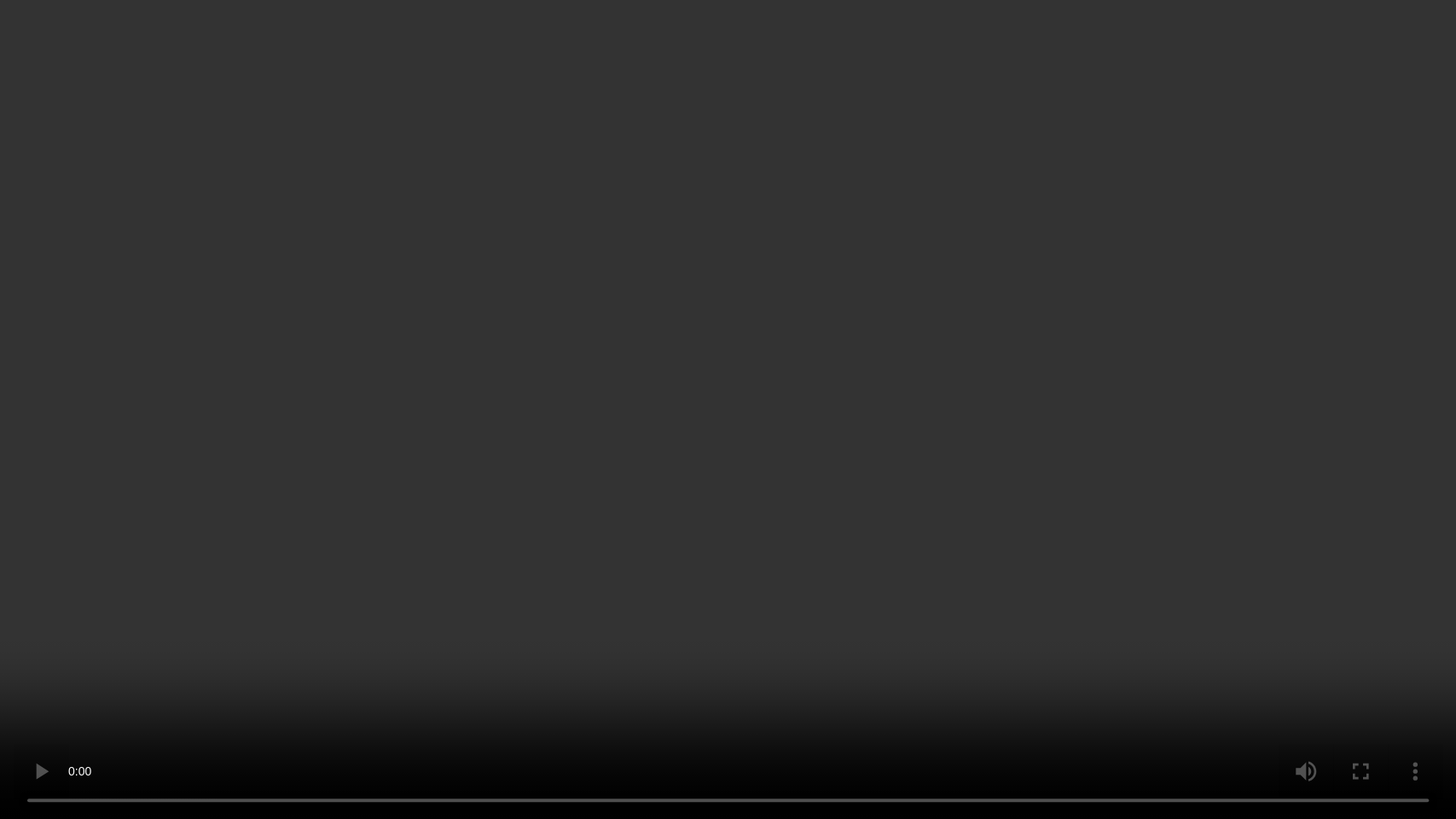
click at [970, 428] on video at bounding box center [728, 409] width 1456 height 819
click at [357, 658] on video at bounding box center [728, 409] width 1456 height 819
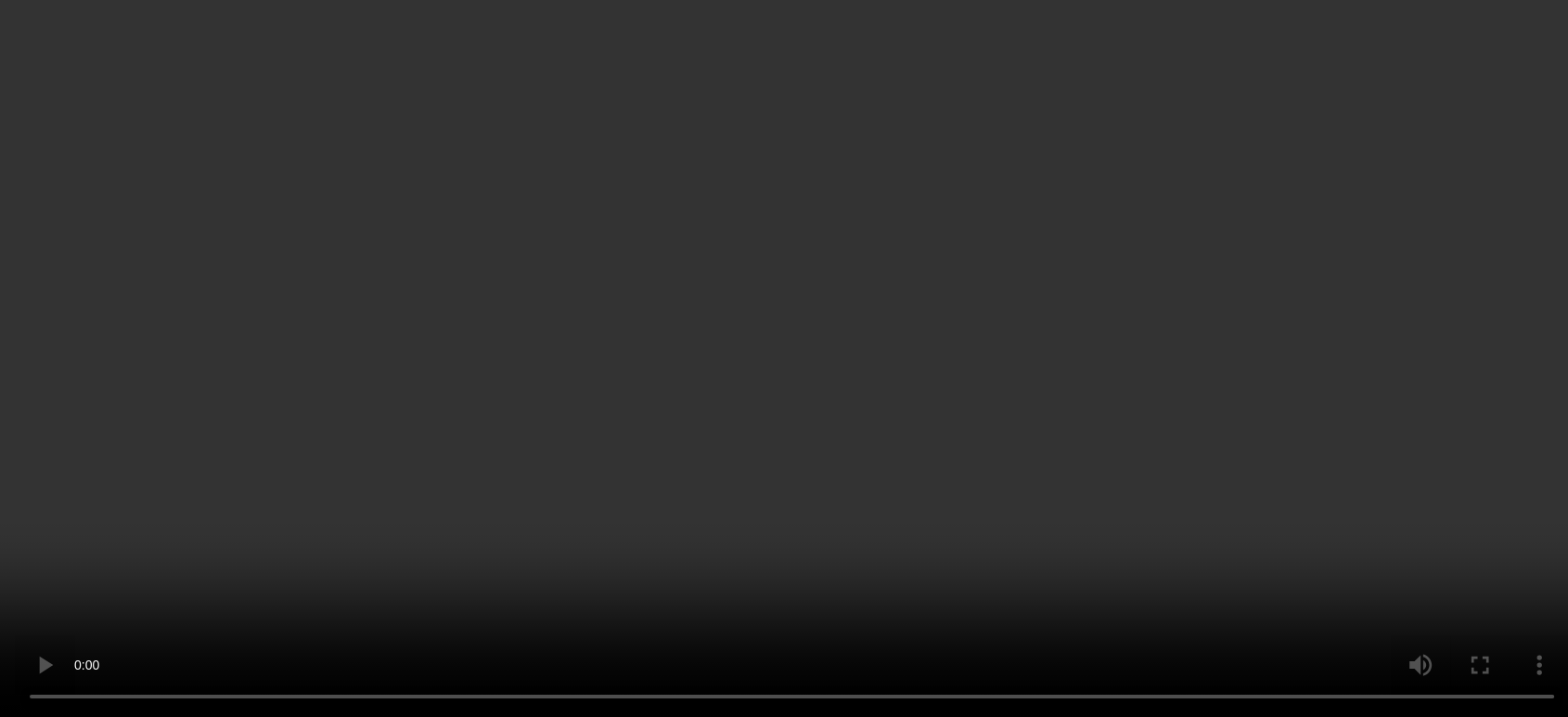
scroll to position [2633, 0]
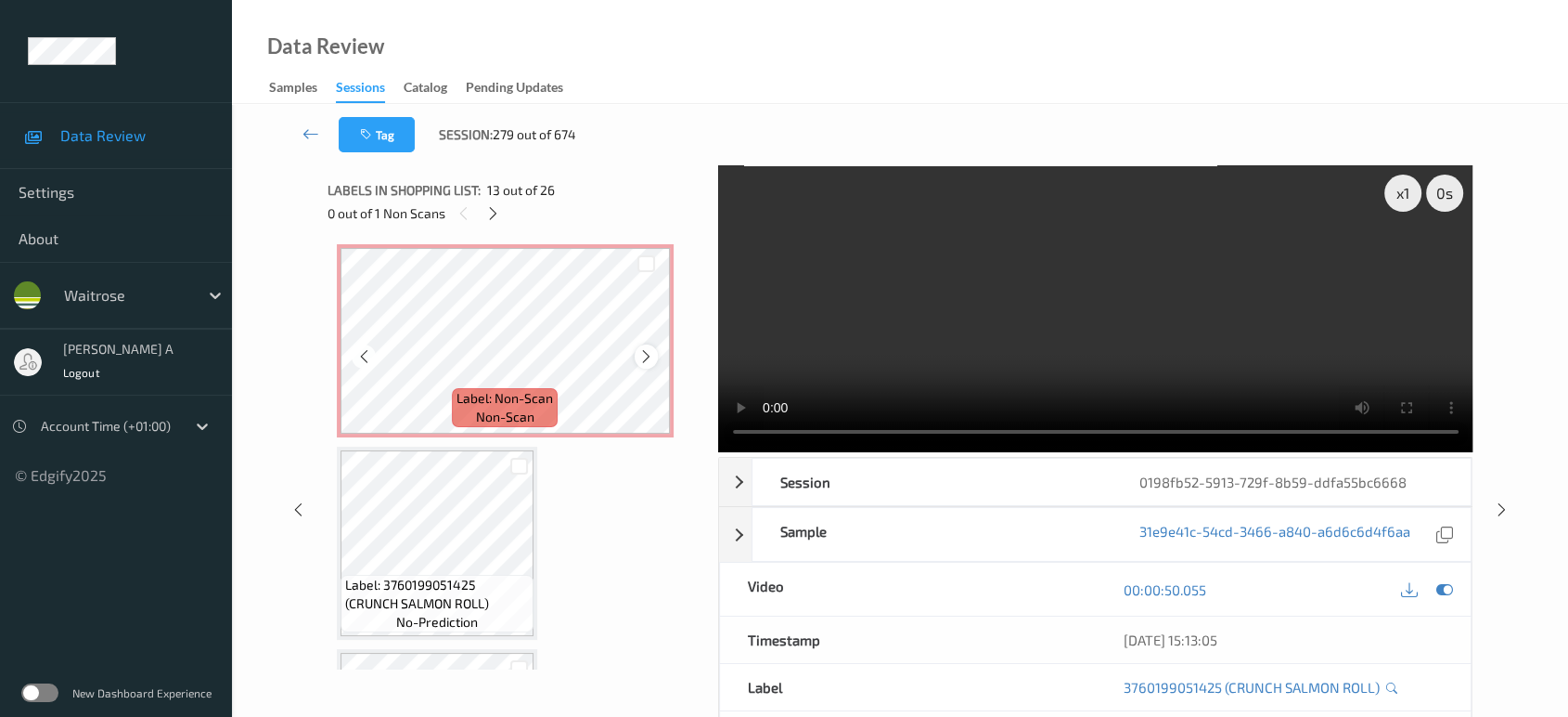
click at [646, 348] on icon at bounding box center [646, 356] width 16 height 17
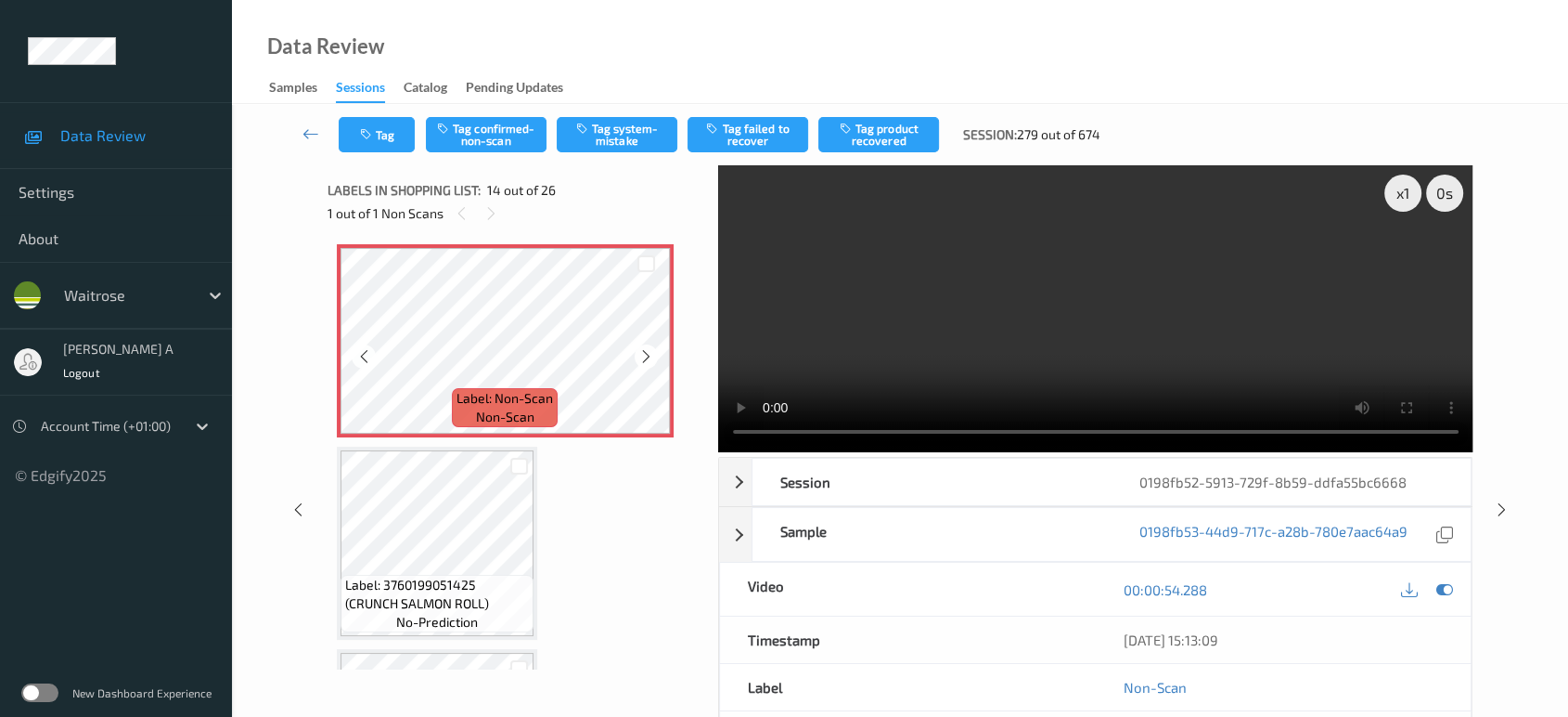
click at [646, 348] on icon at bounding box center [646, 356] width 16 height 17
click at [592, 136] on button "Tag system-mistake" at bounding box center [617, 135] width 121 height 36
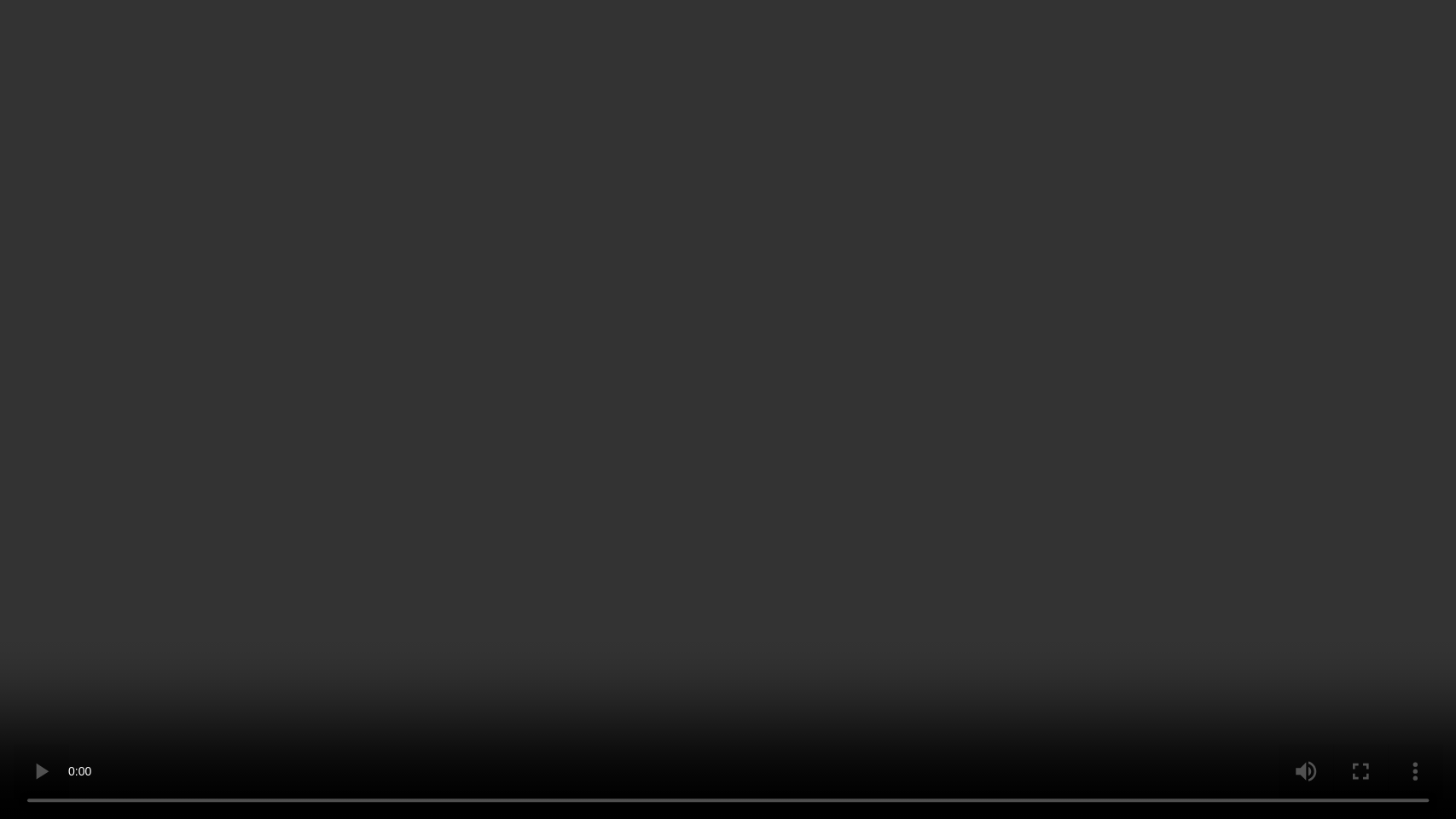
click at [959, 310] on video at bounding box center [728, 409] width 1456 height 819
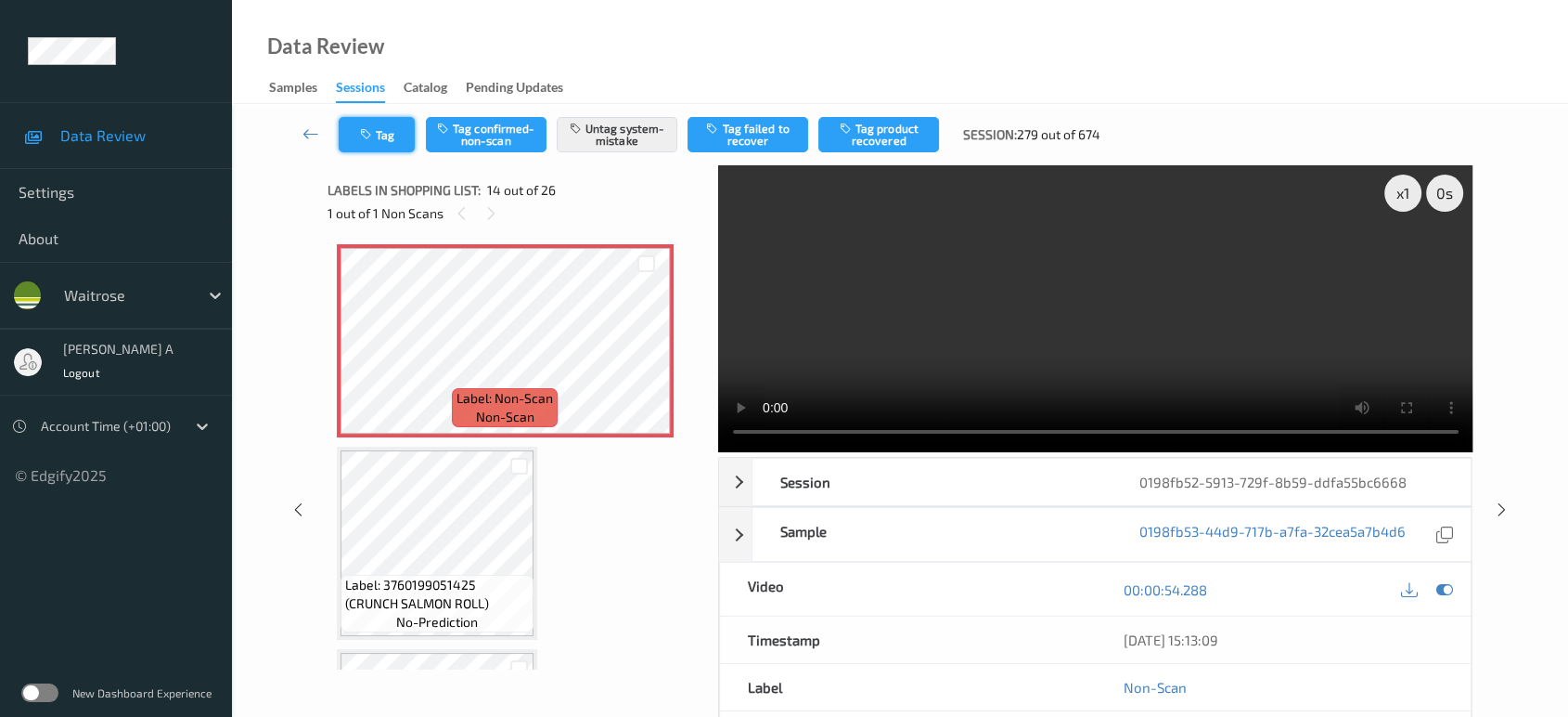
click at [371, 131] on icon "button" at bounding box center [367, 135] width 16 height 13
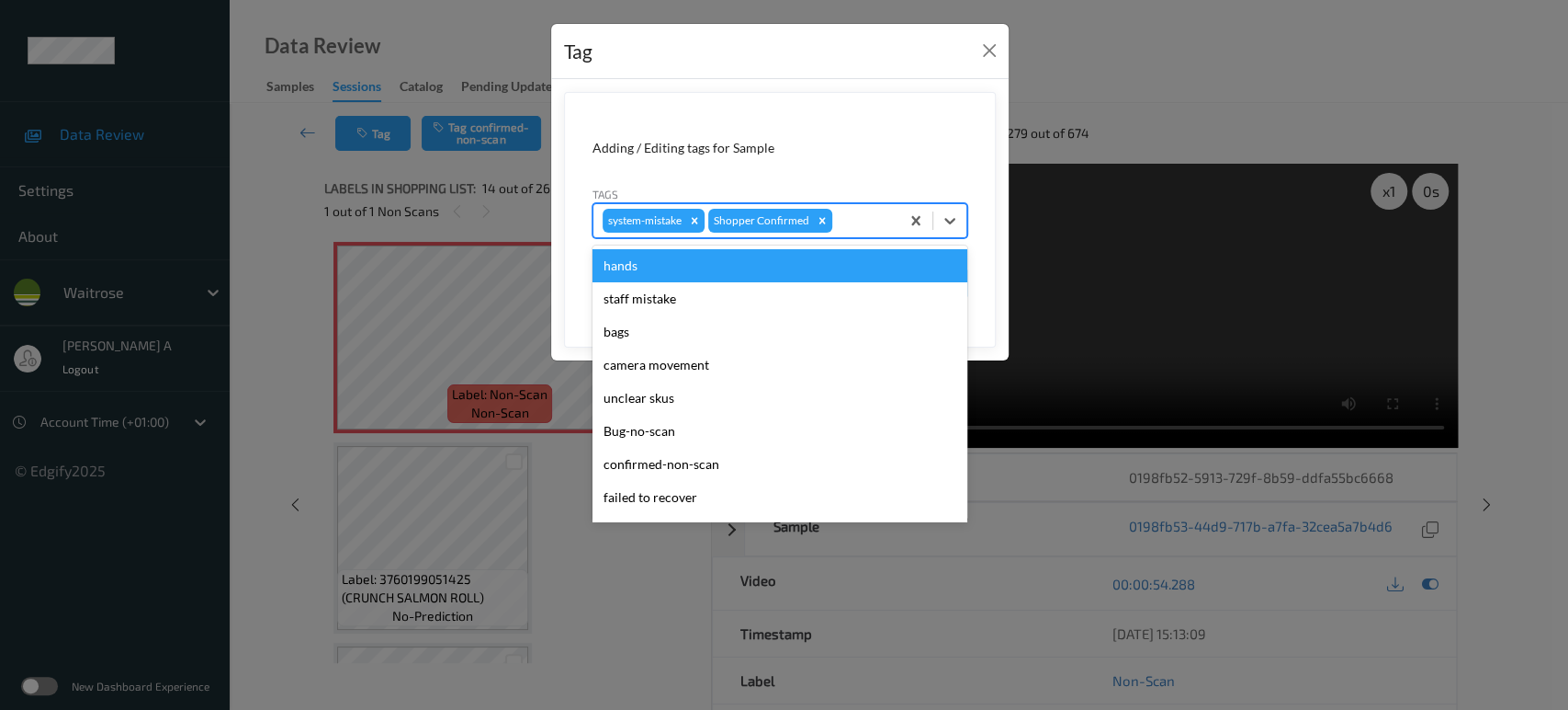
click at [848, 219] on div at bounding box center [863, 220] width 55 height 22
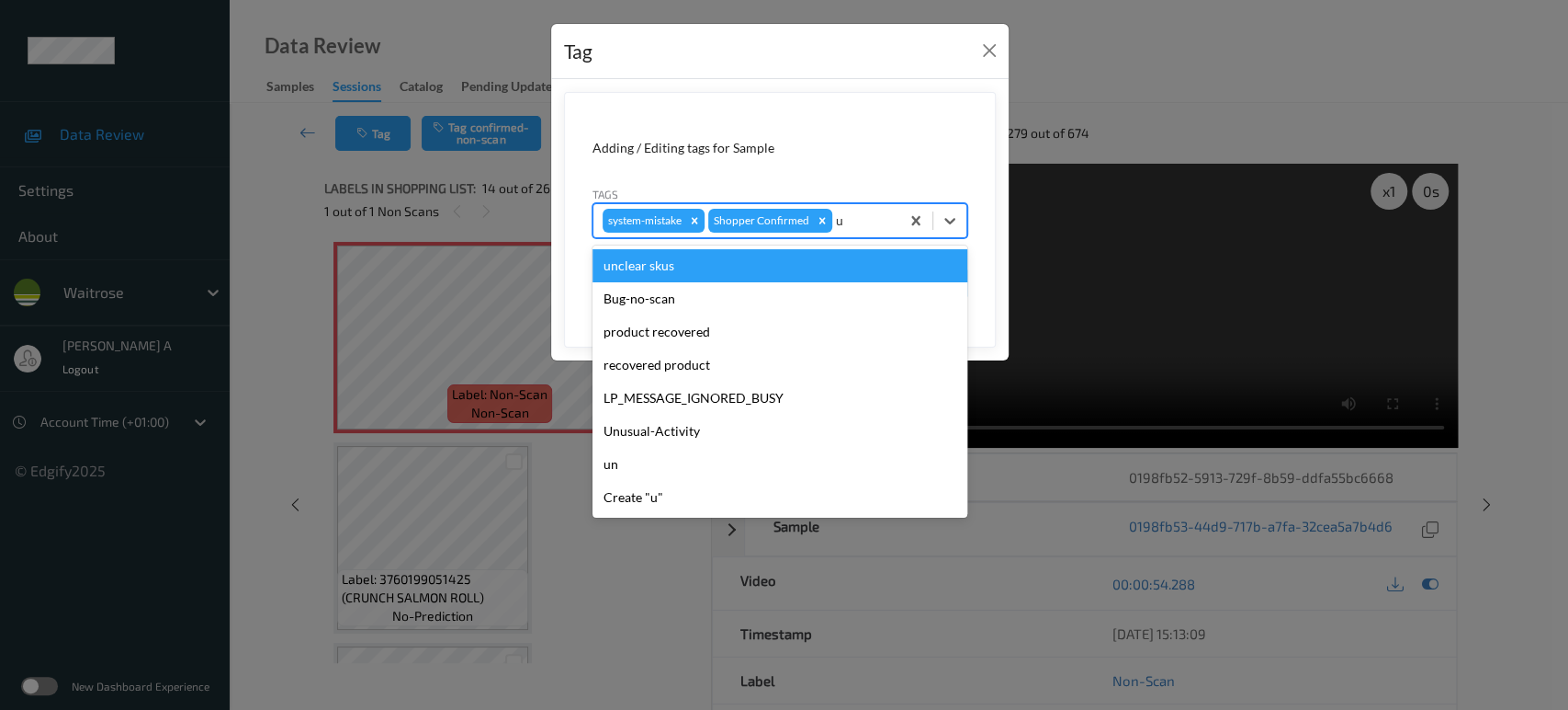
type input "un"
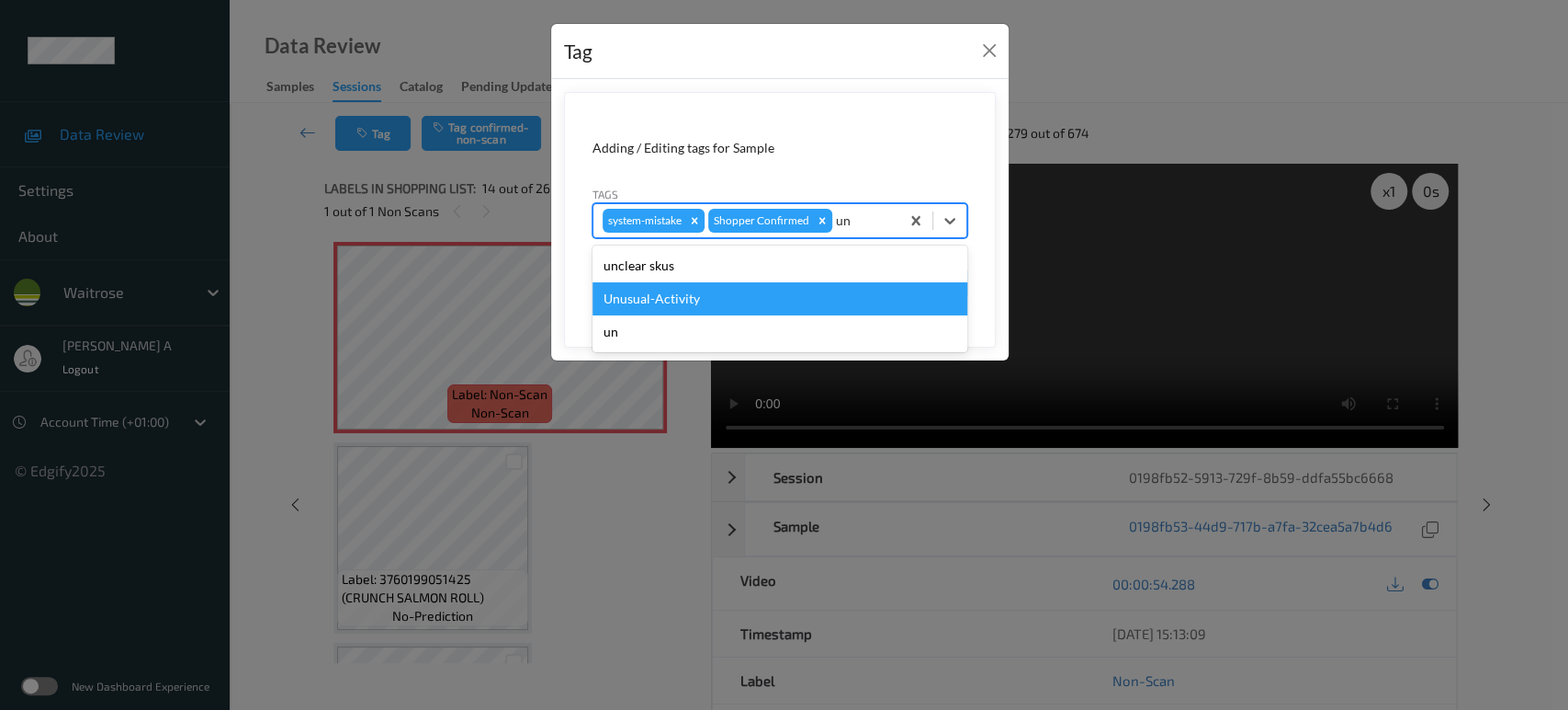
click at [706, 292] on div "Unusual-Activity" at bounding box center [779, 299] width 375 height 33
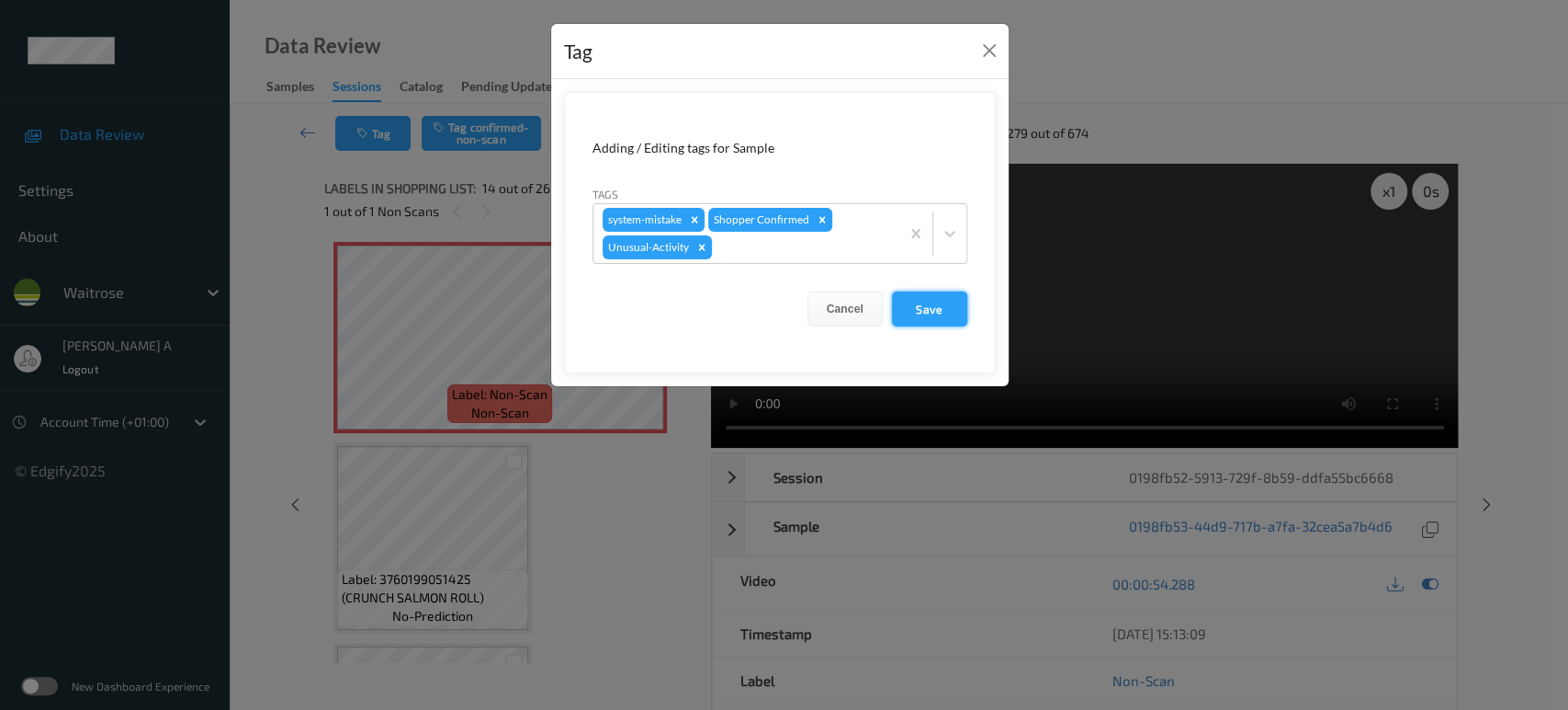
click at [911, 309] on button "Save" at bounding box center [929, 309] width 75 height 35
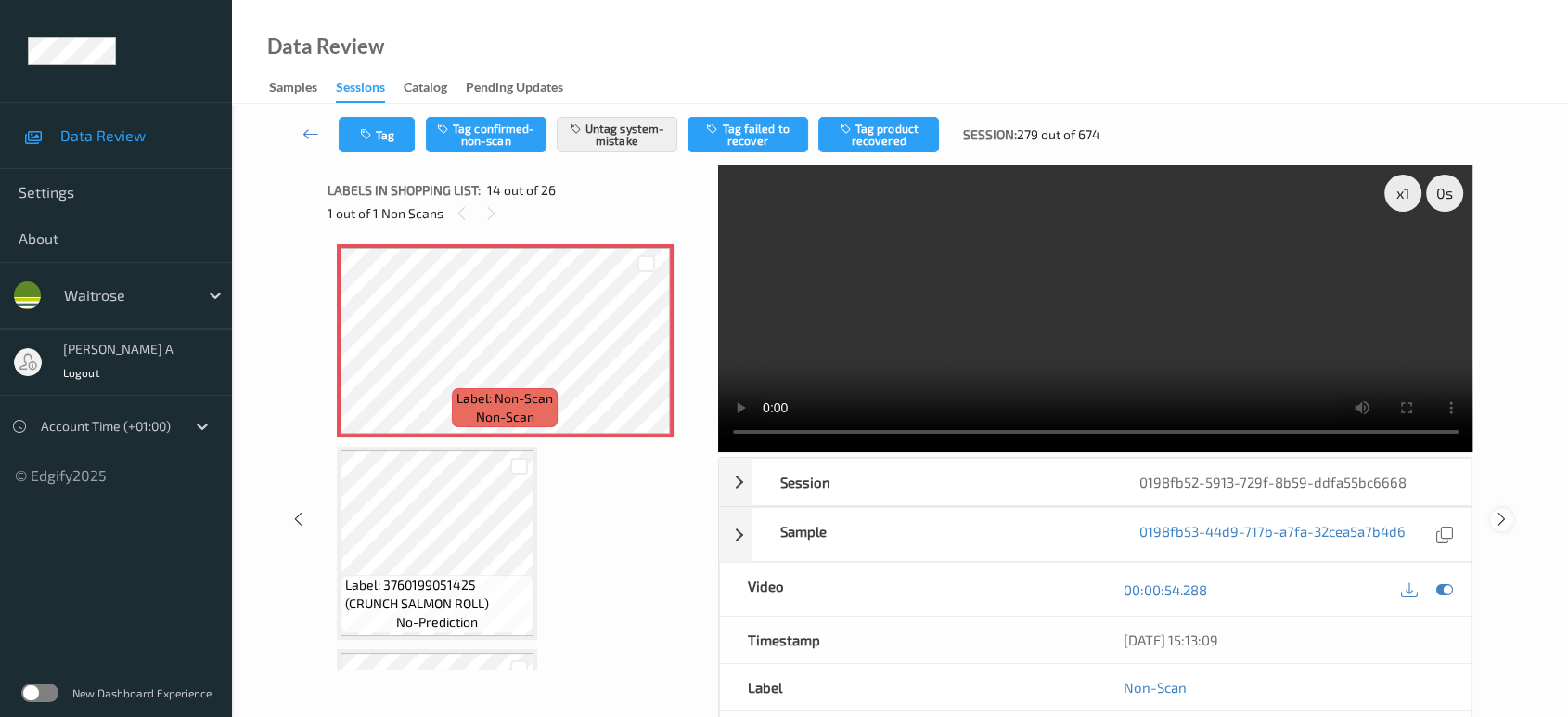
click at [1499, 510] on icon at bounding box center [1502, 519] width 16 height 17
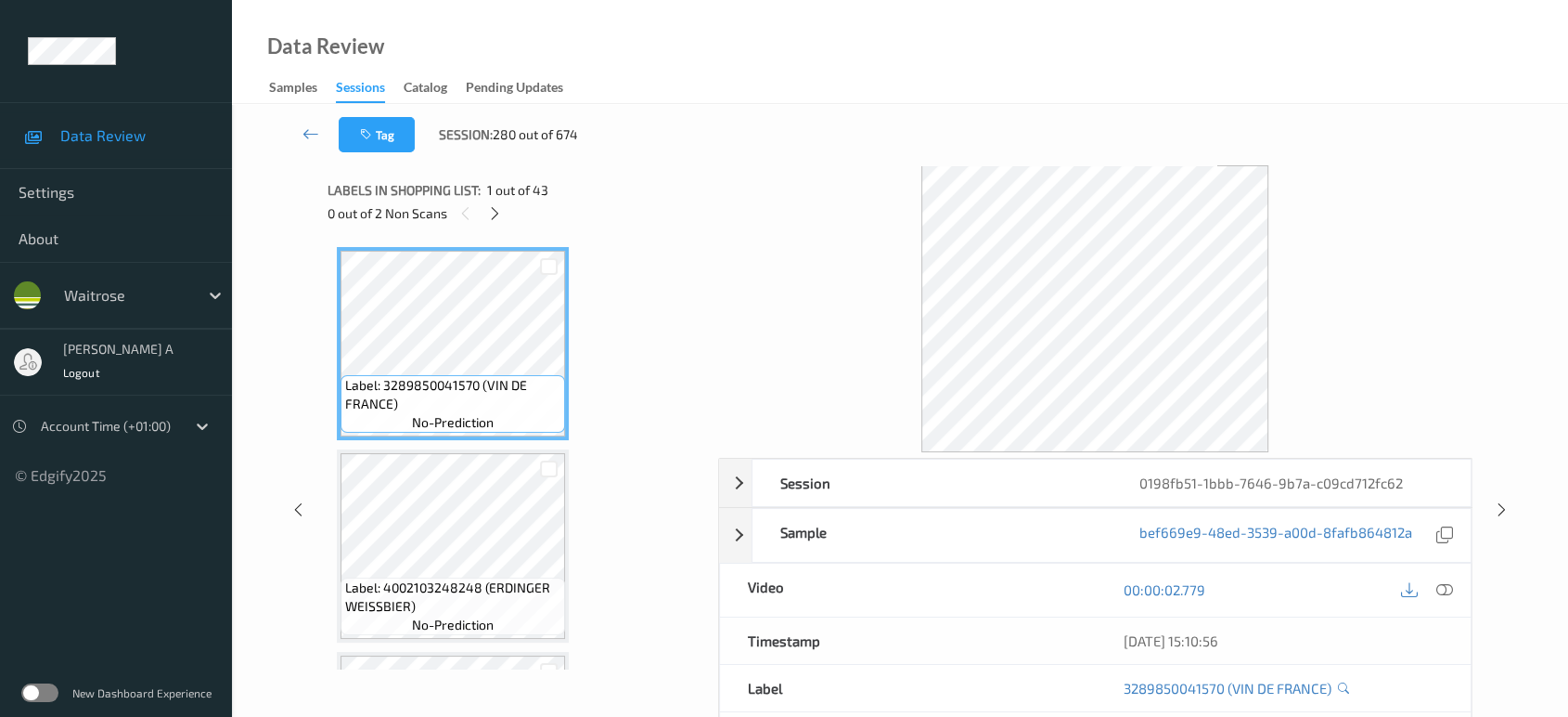
click at [508, 221] on div "0 out of 2 Non Scans" at bounding box center [517, 212] width 378 height 23
click at [505, 215] on div at bounding box center [494, 212] width 23 height 23
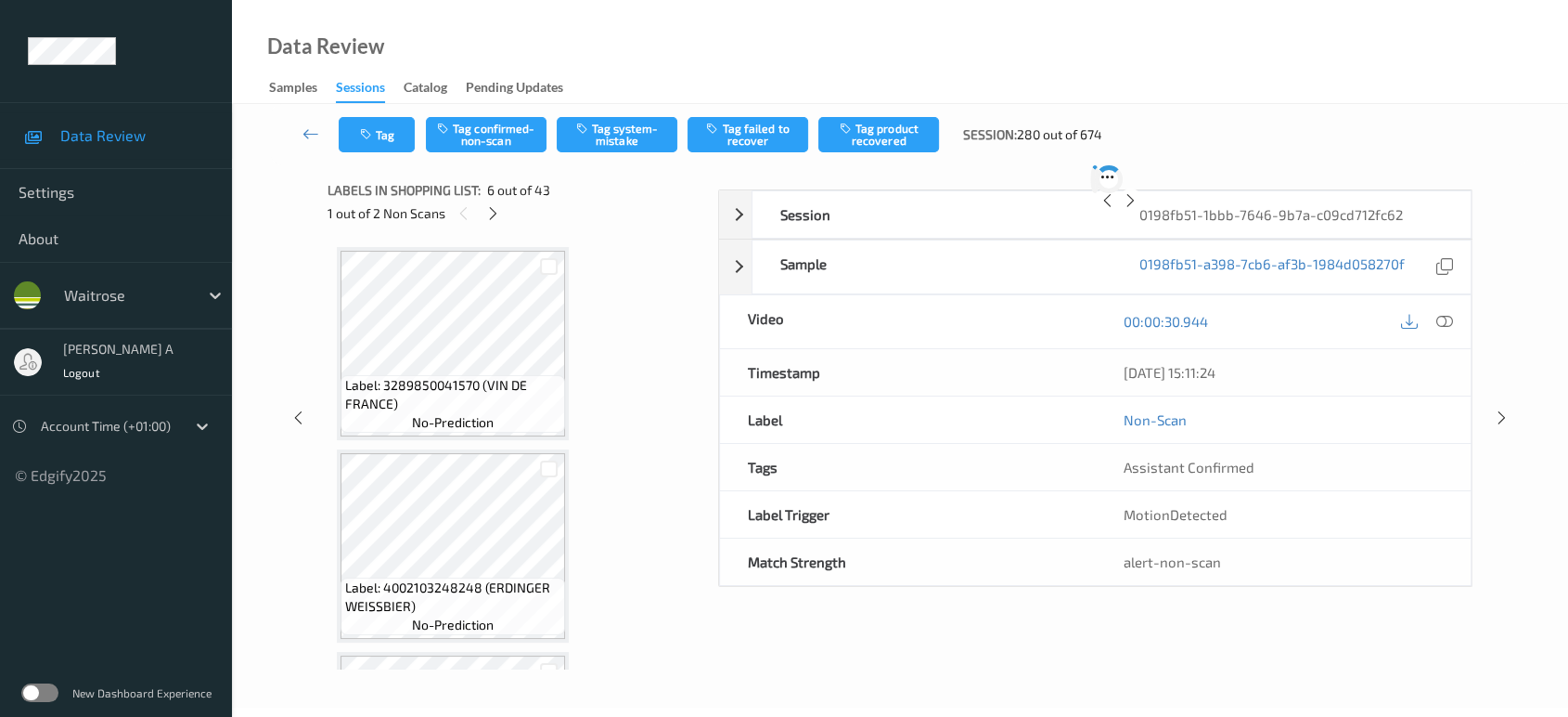
scroll to position [815, 0]
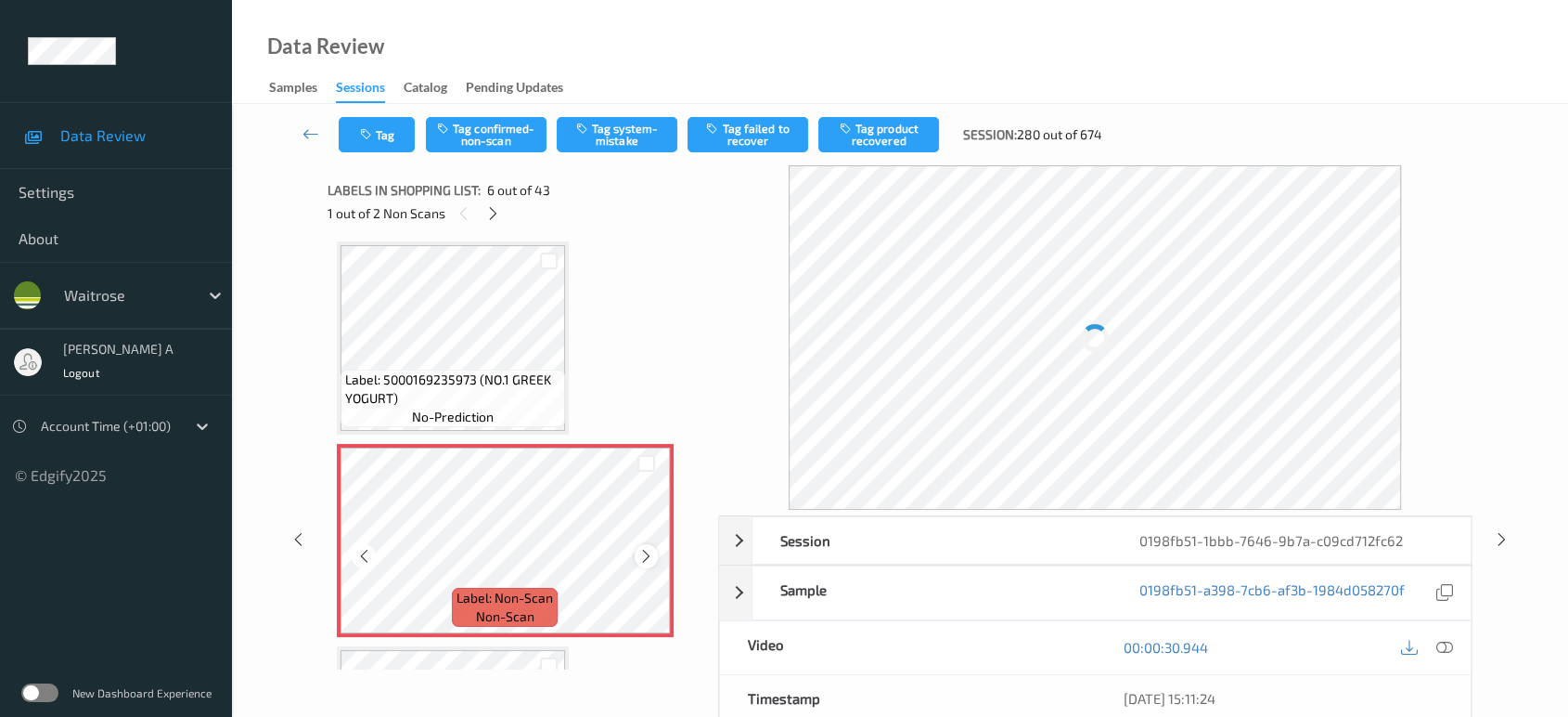
click at [651, 558] on icon at bounding box center [646, 556] width 16 height 17
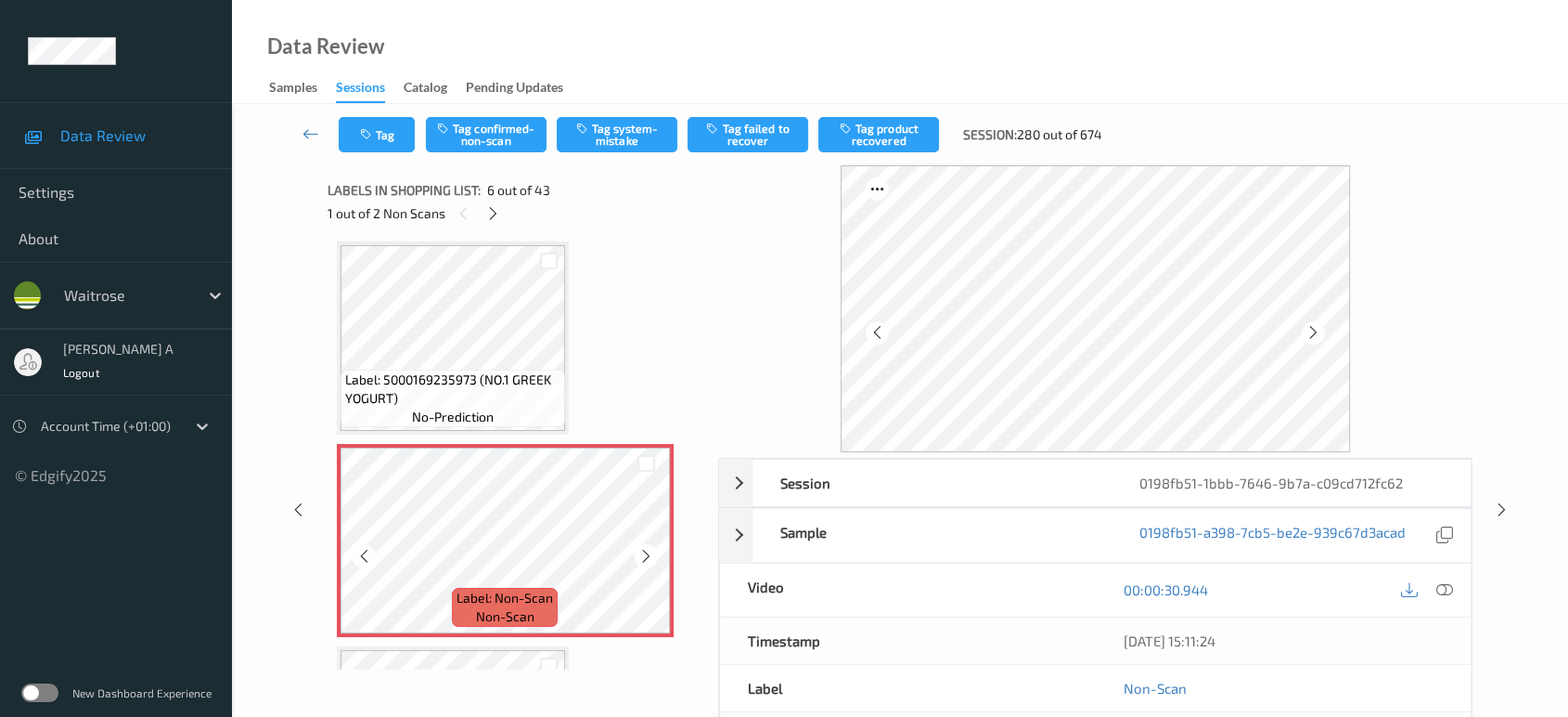
click at [651, 558] on icon at bounding box center [646, 556] width 16 height 17
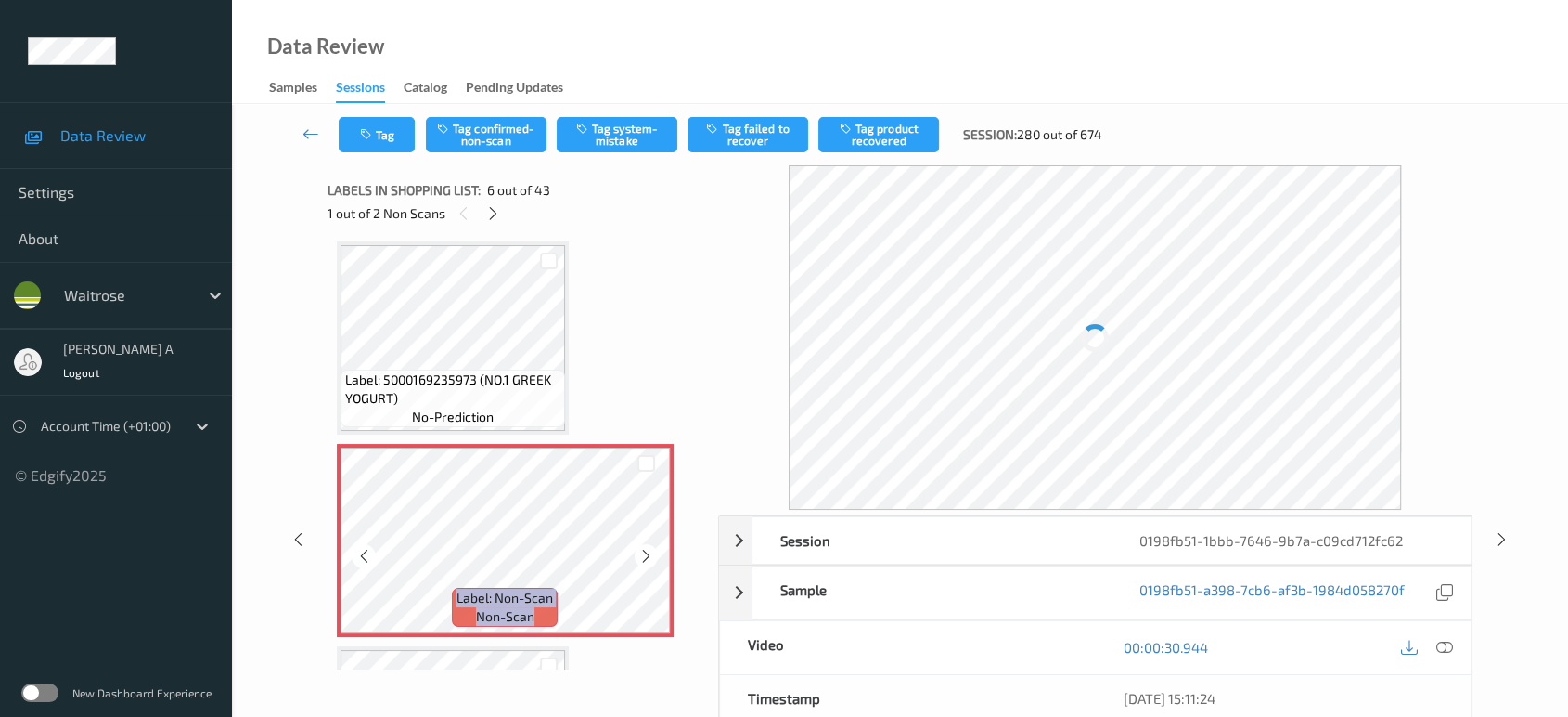
click at [651, 558] on icon at bounding box center [646, 556] width 16 height 17
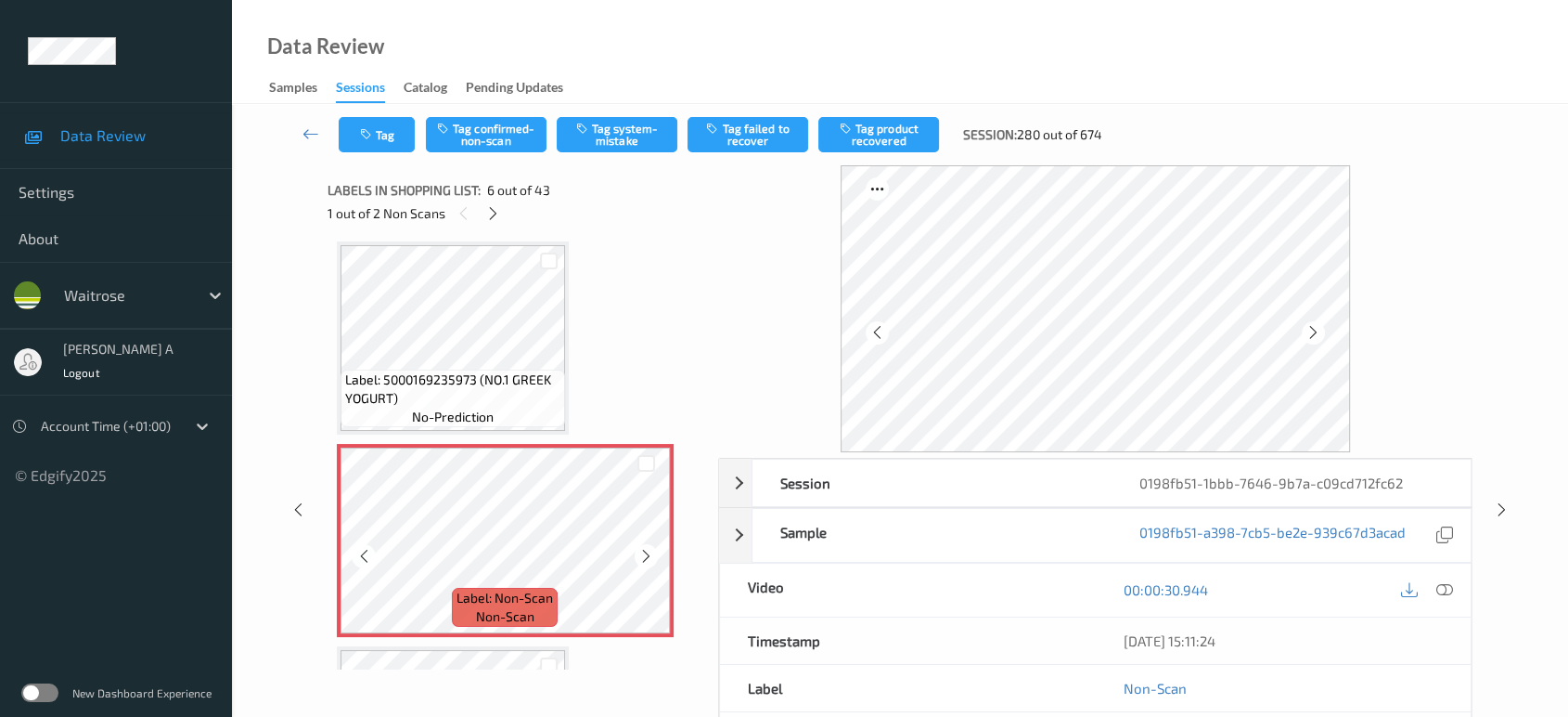
click at [651, 558] on icon at bounding box center [646, 556] width 16 height 17
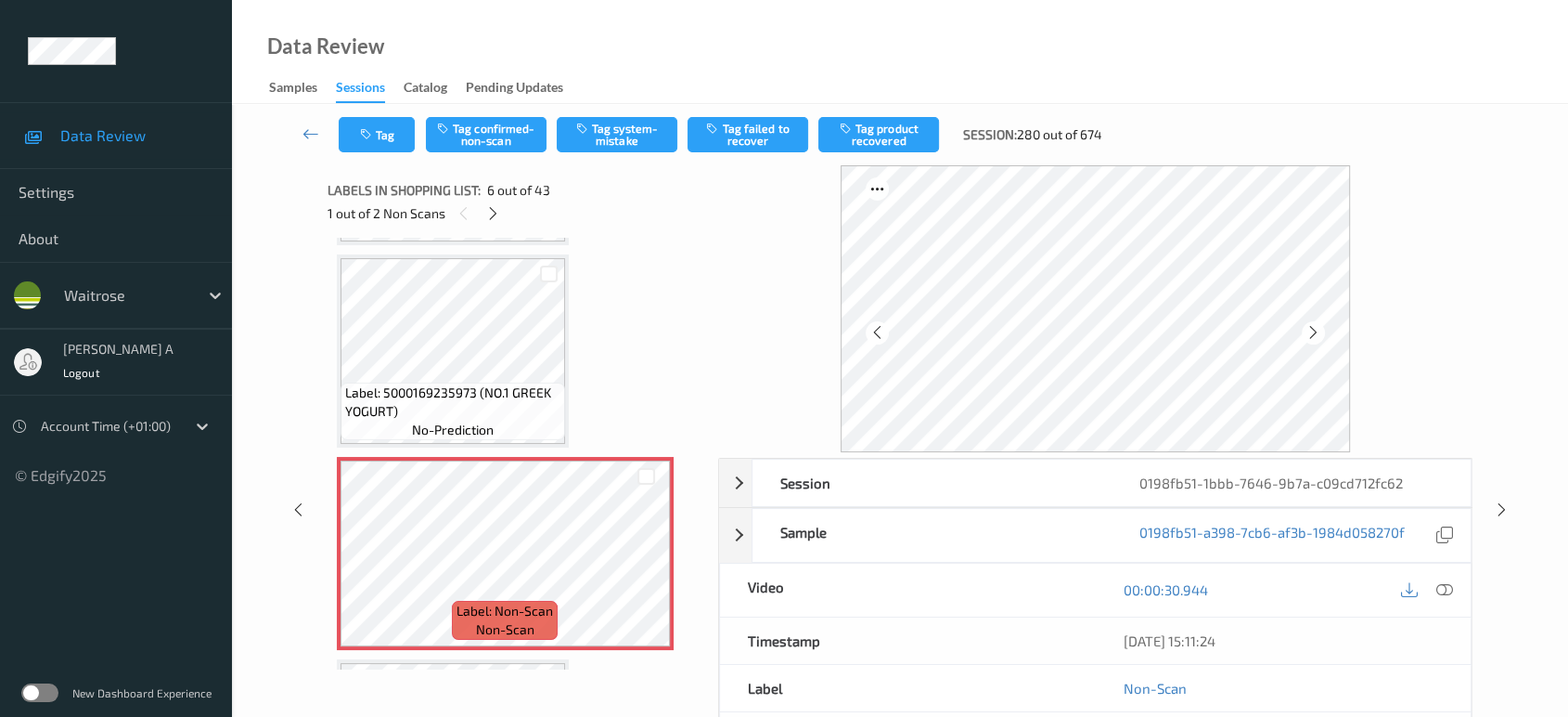
scroll to position [712, 0]
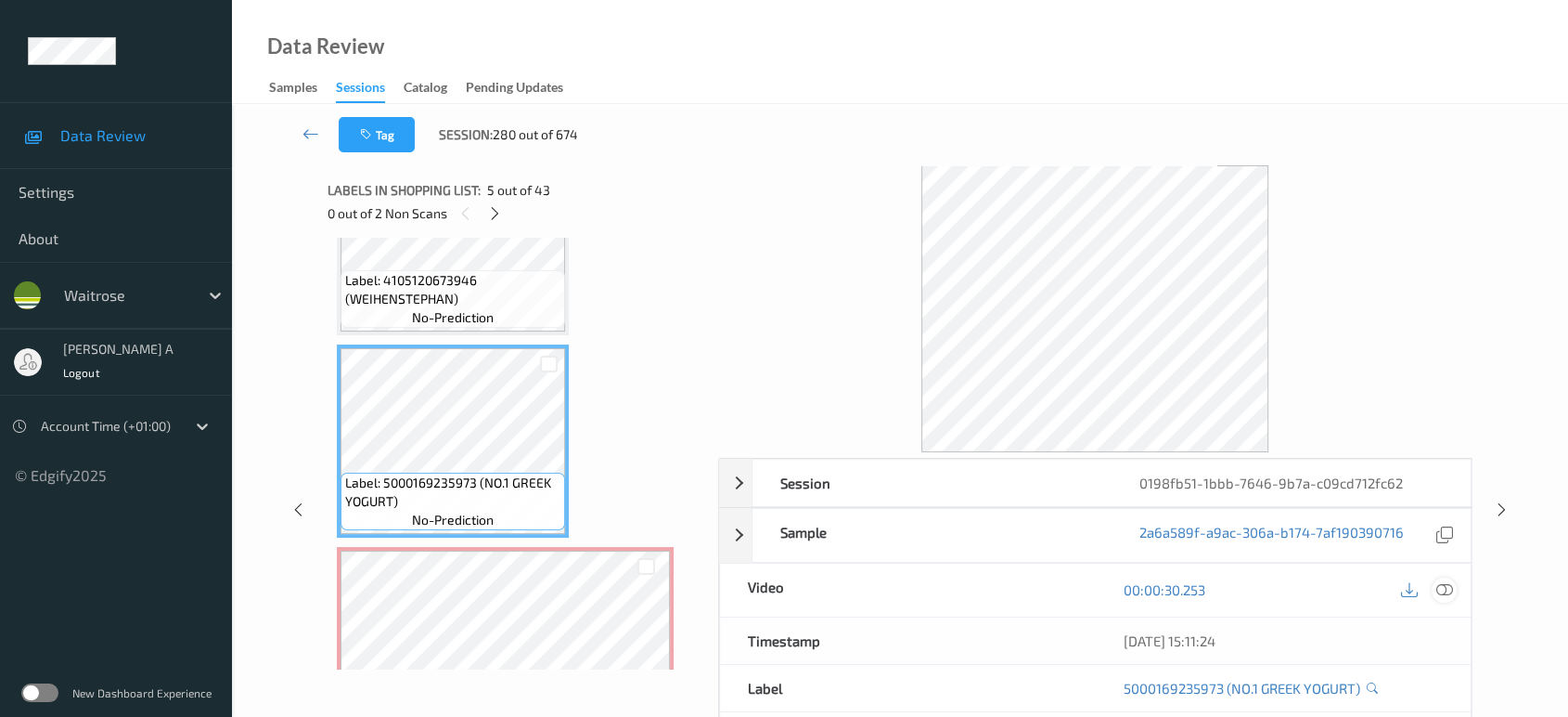
click at [1439, 587] on icon at bounding box center [1445, 590] width 17 height 17
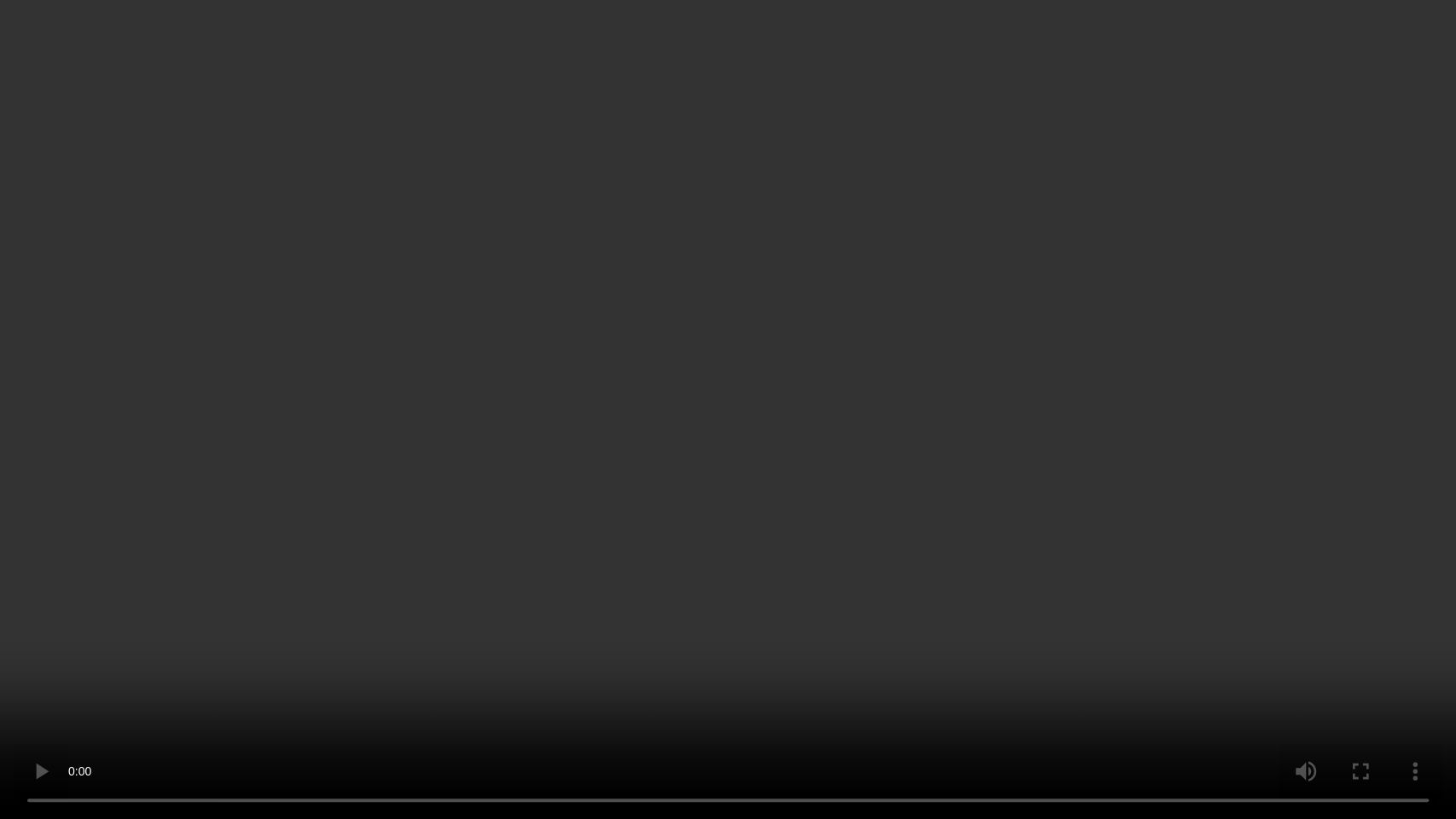
click at [774, 443] on video at bounding box center [728, 409] width 1456 height 819
click at [945, 307] on video at bounding box center [728, 409] width 1456 height 819
click at [907, 330] on video at bounding box center [728, 409] width 1456 height 819
click at [972, 493] on video at bounding box center [728, 409] width 1456 height 819
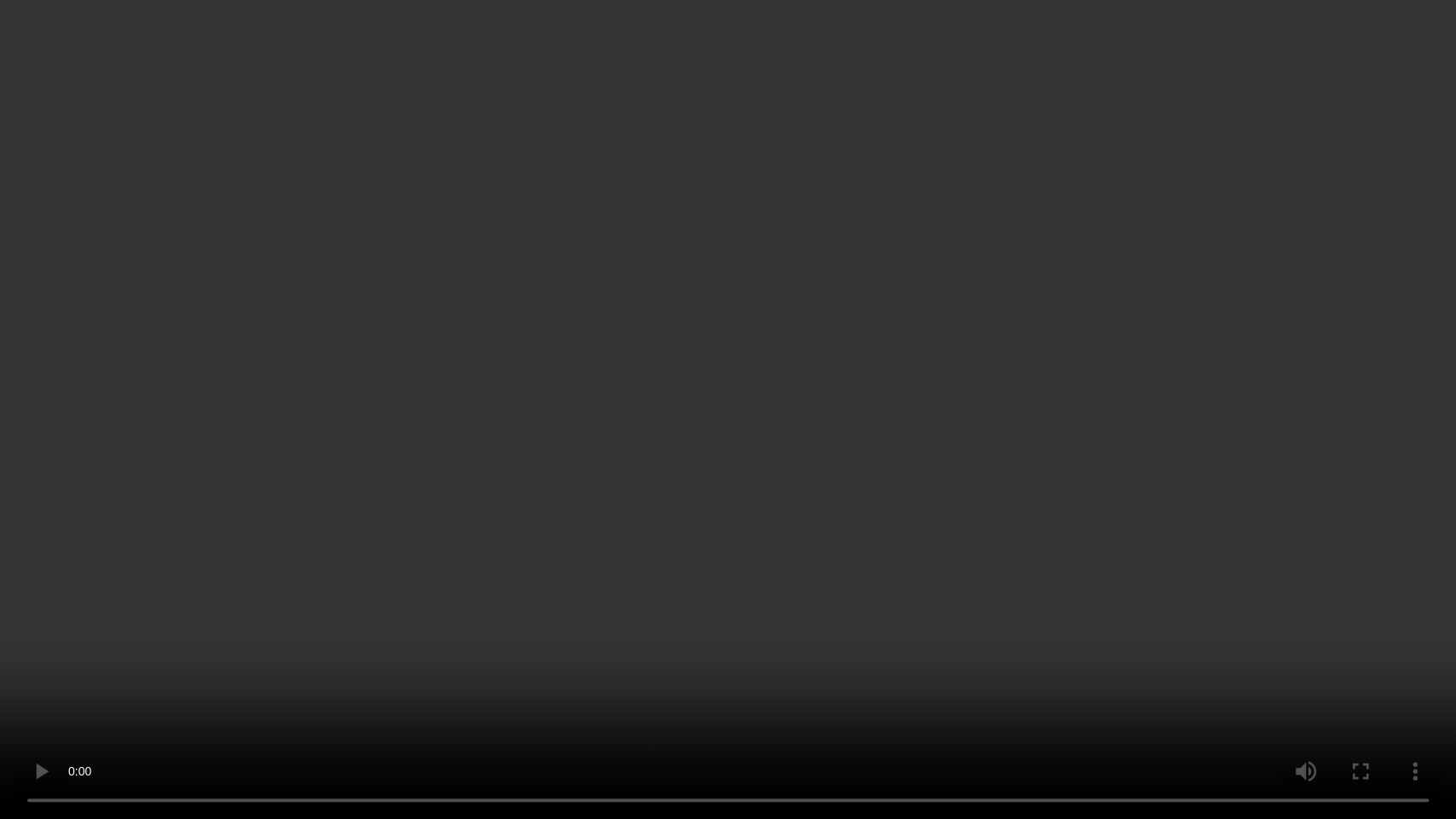
click at [572, 555] on video at bounding box center [728, 409] width 1456 height 819
click at [688, 512] on video at bounding box center [728, 409] width 1456 height 819
click at [743, 470] on video at bounding box center [728, 409] width 1456 height 819
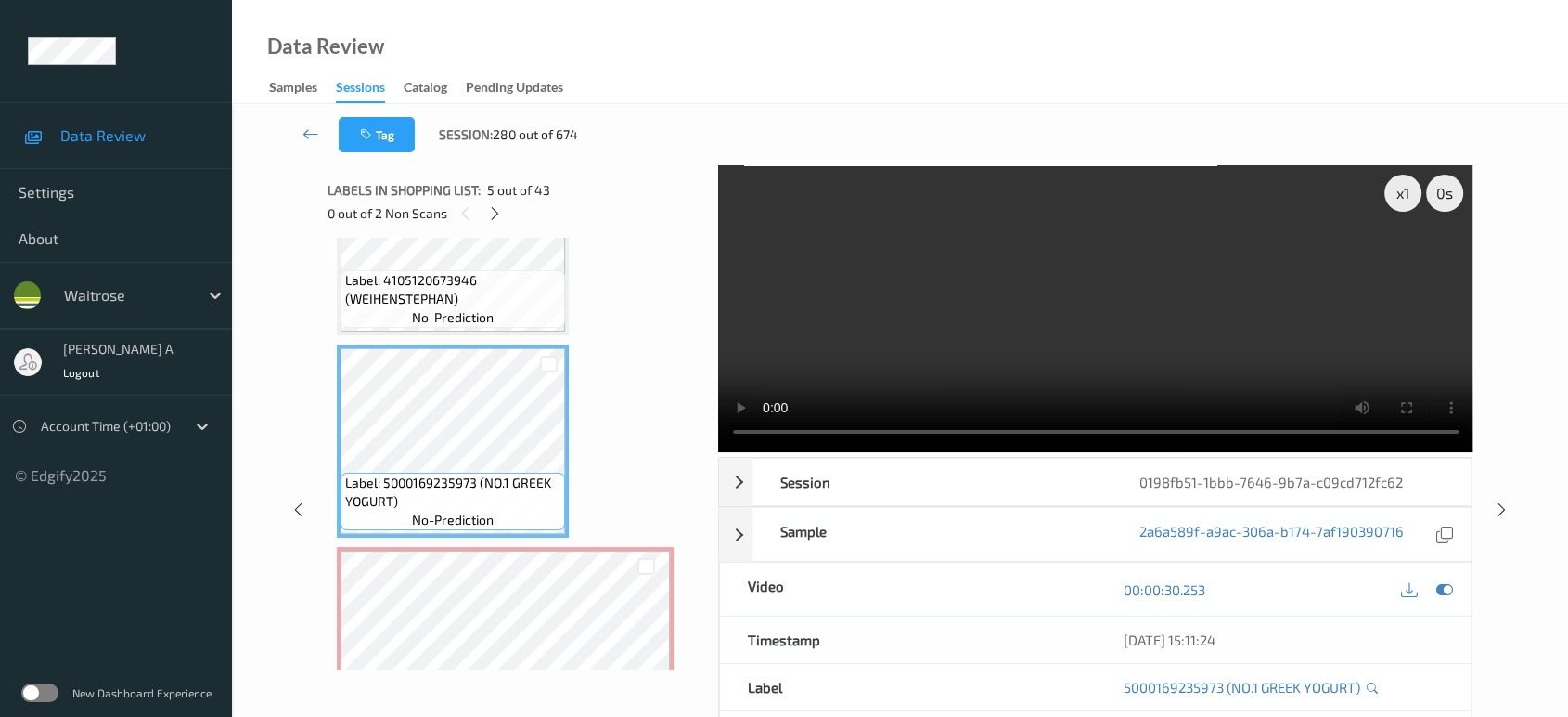
click at [1085, 328] on video at bounding box center [1096, 308] width 755 height 287
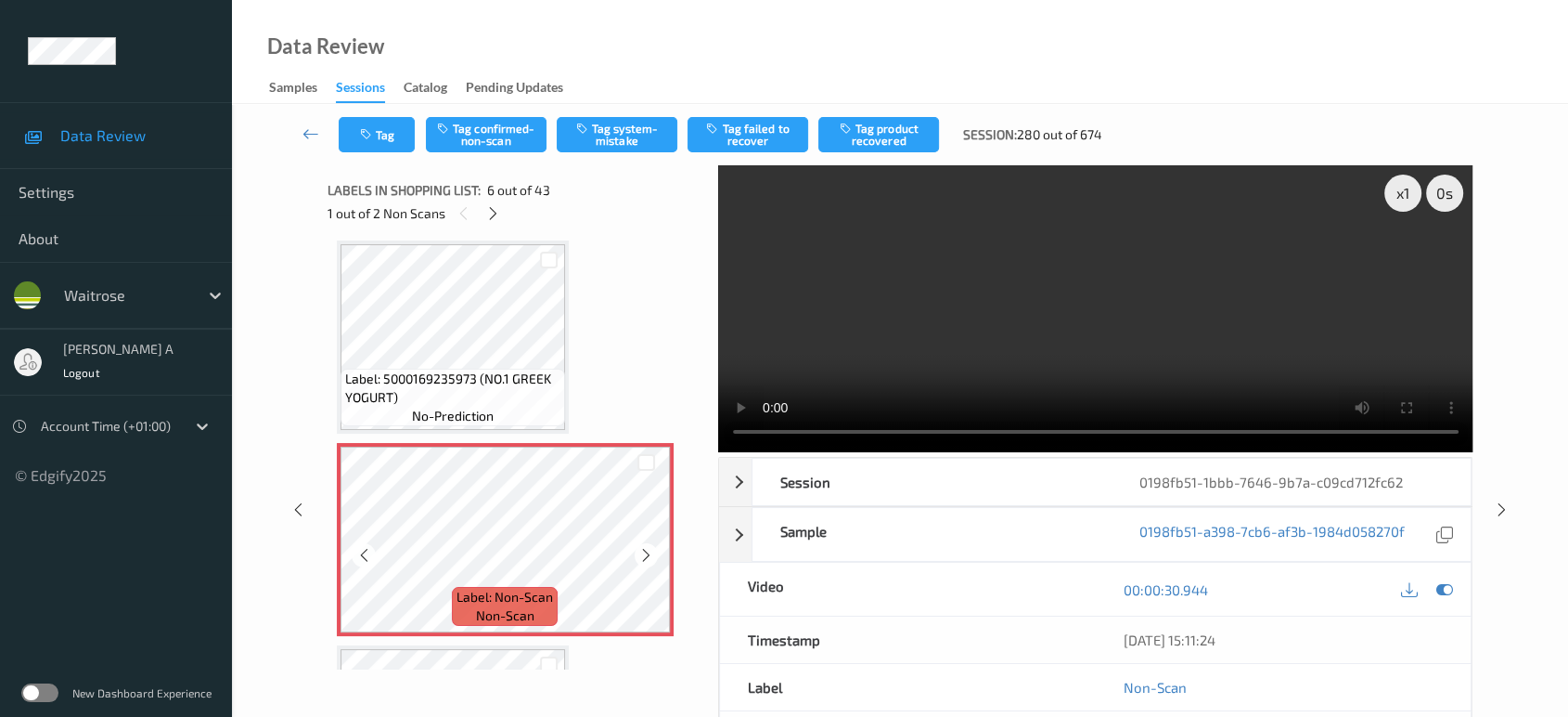
scroll to position [918, 0]
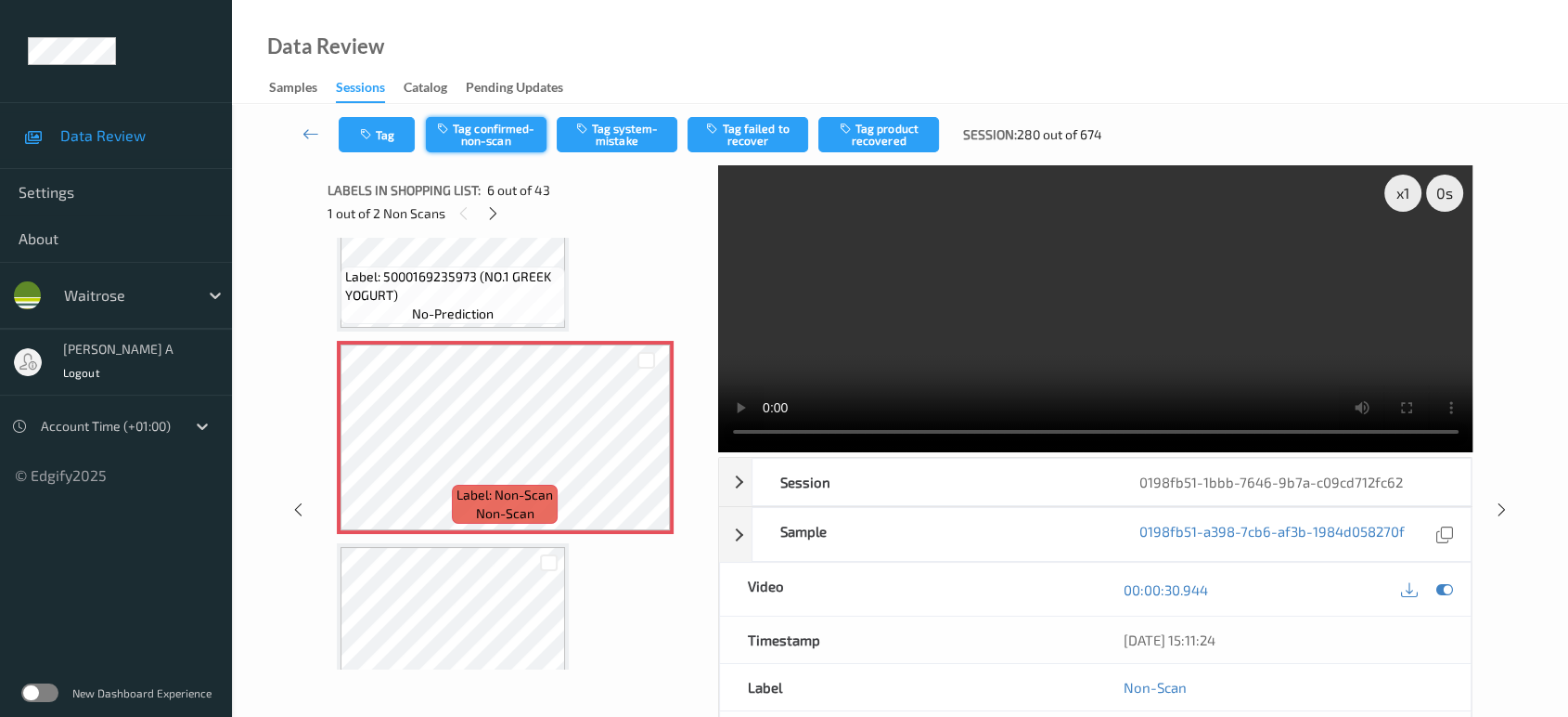
click at [482, 136] on button "Tag confirmed-non-scan" at bounding box center [486, 135] width 121 height 36
click at [745, 133] on button "Tag failed to recover" at bounding box center [748, 135] width 121 height 36
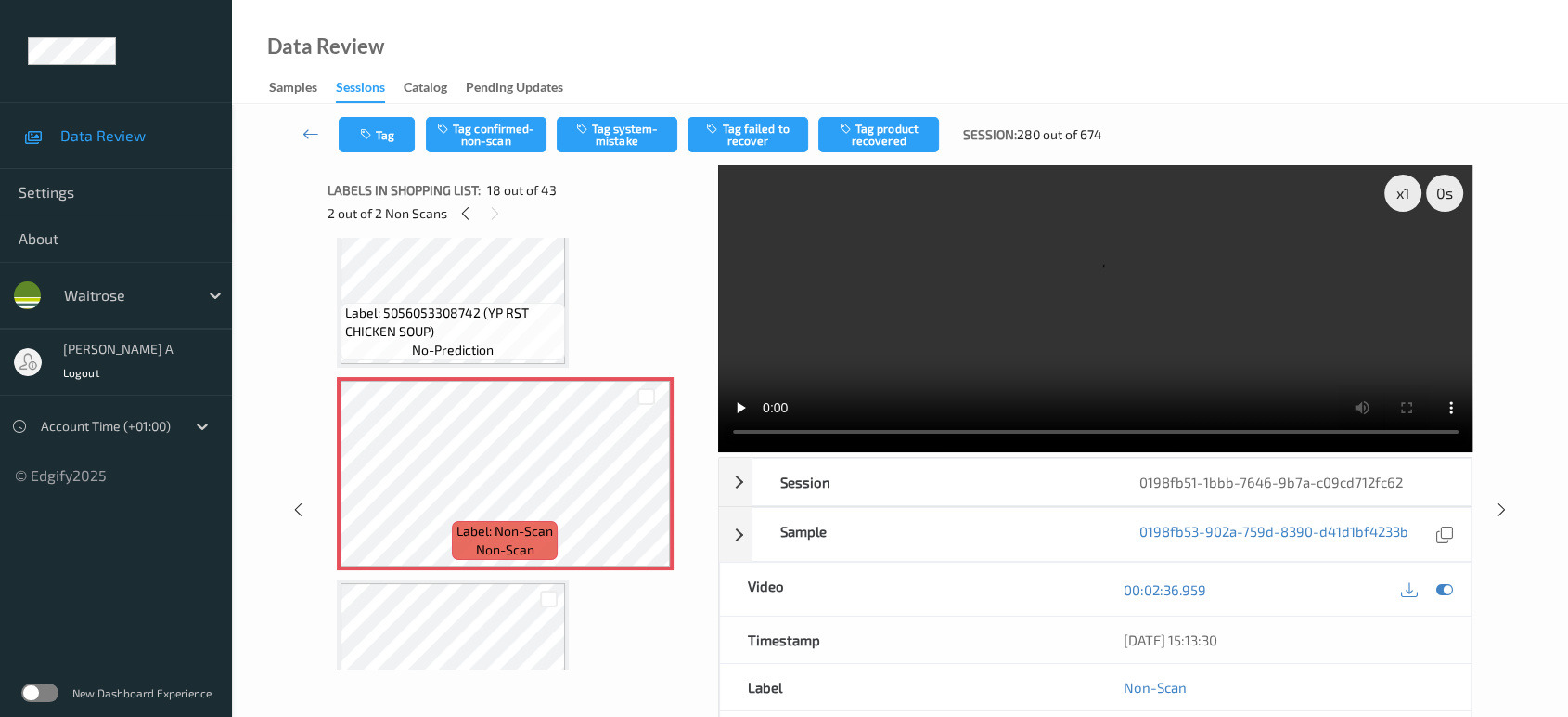
scroll to position [3290, 0]
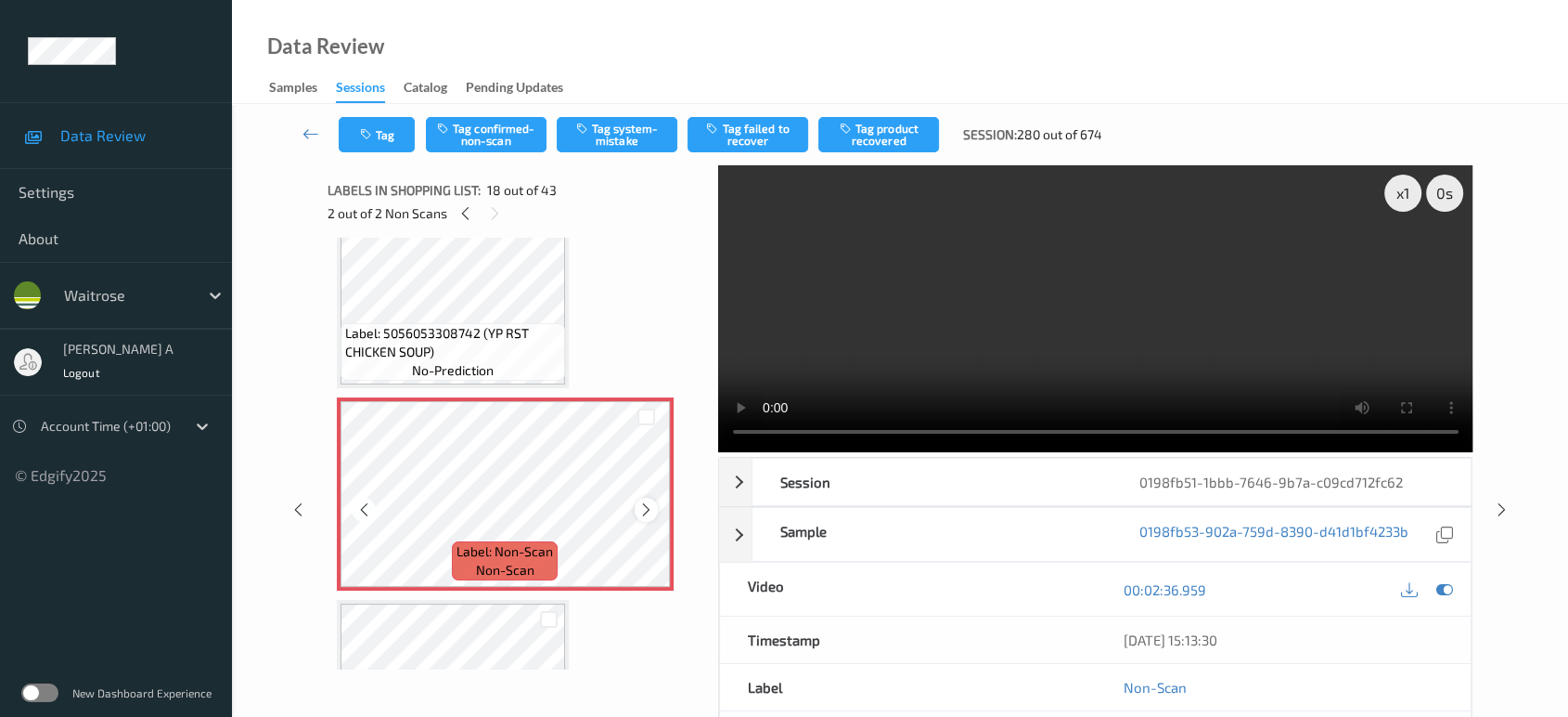
click at [645, 501] on icon at bounding box center [646, 509] width 16 height 17
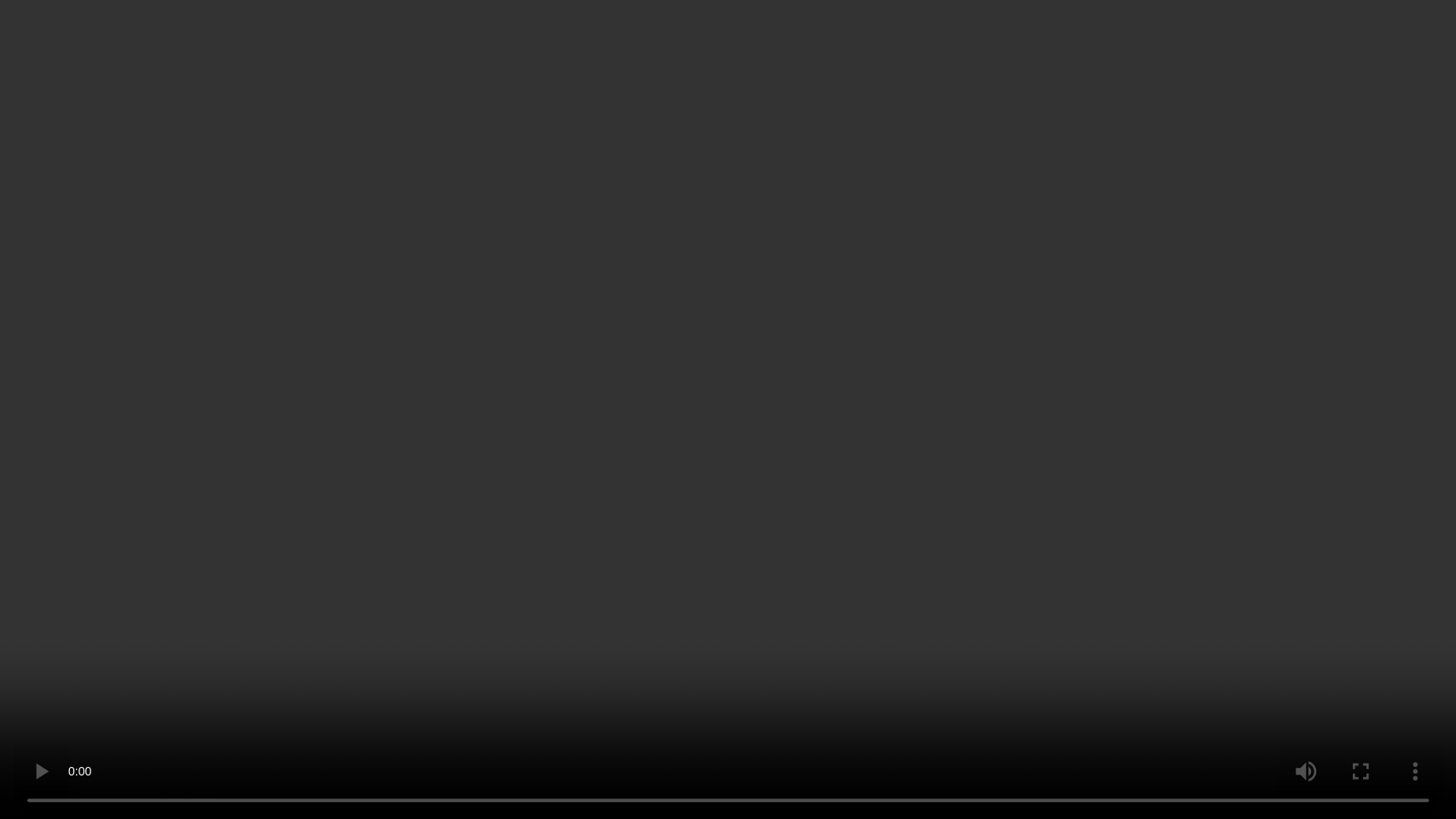
click at [888, 450] on video at bounding box center [728, 409] width 1456 height 819
click at [899, 496] on video at bounding box center [728, 409] width 1456 height 819
click at [661, 354] on video at bounding box center [728, 409] width 1456 height 819
click at [539, 330] on video at bounding box center [728, 409] width 1456 height 819
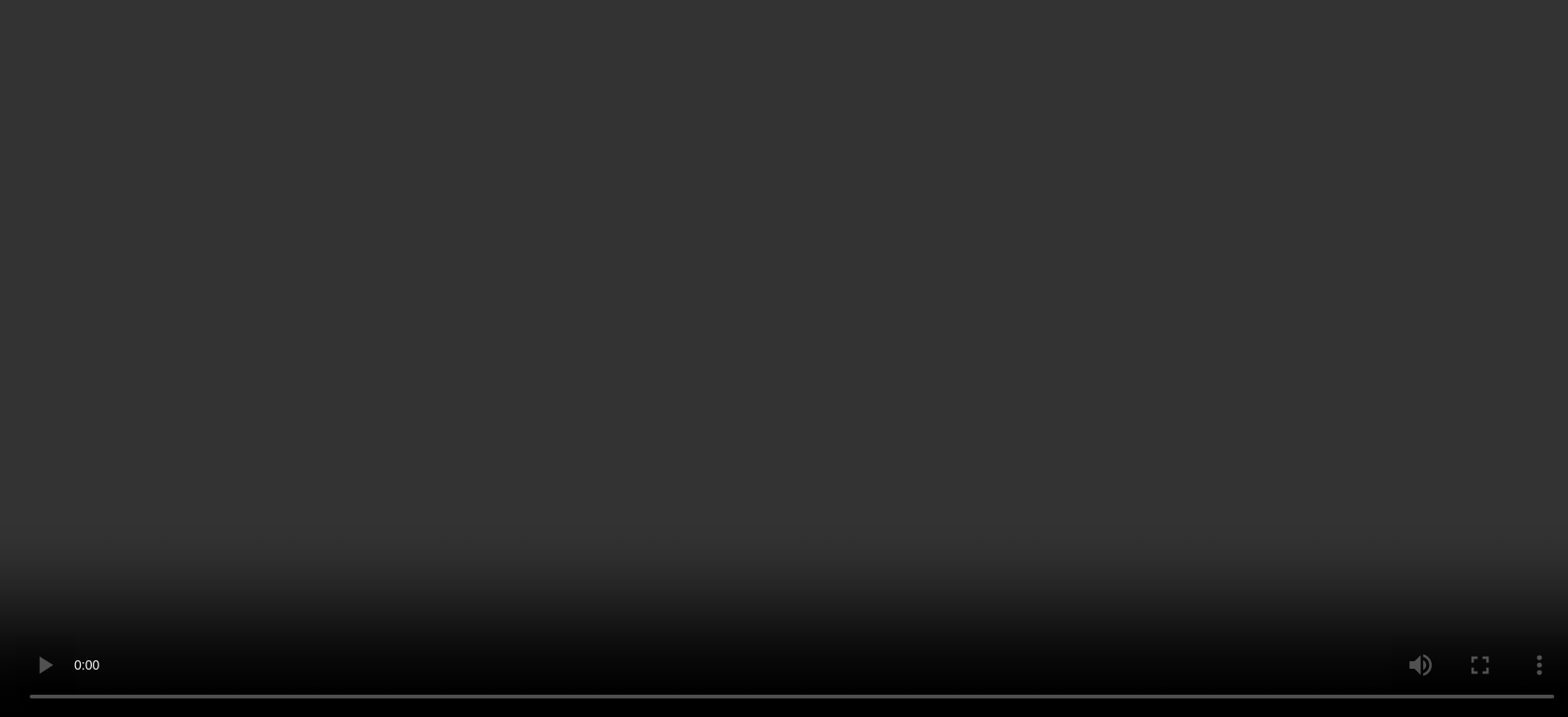
scroll to position [3496, 0]
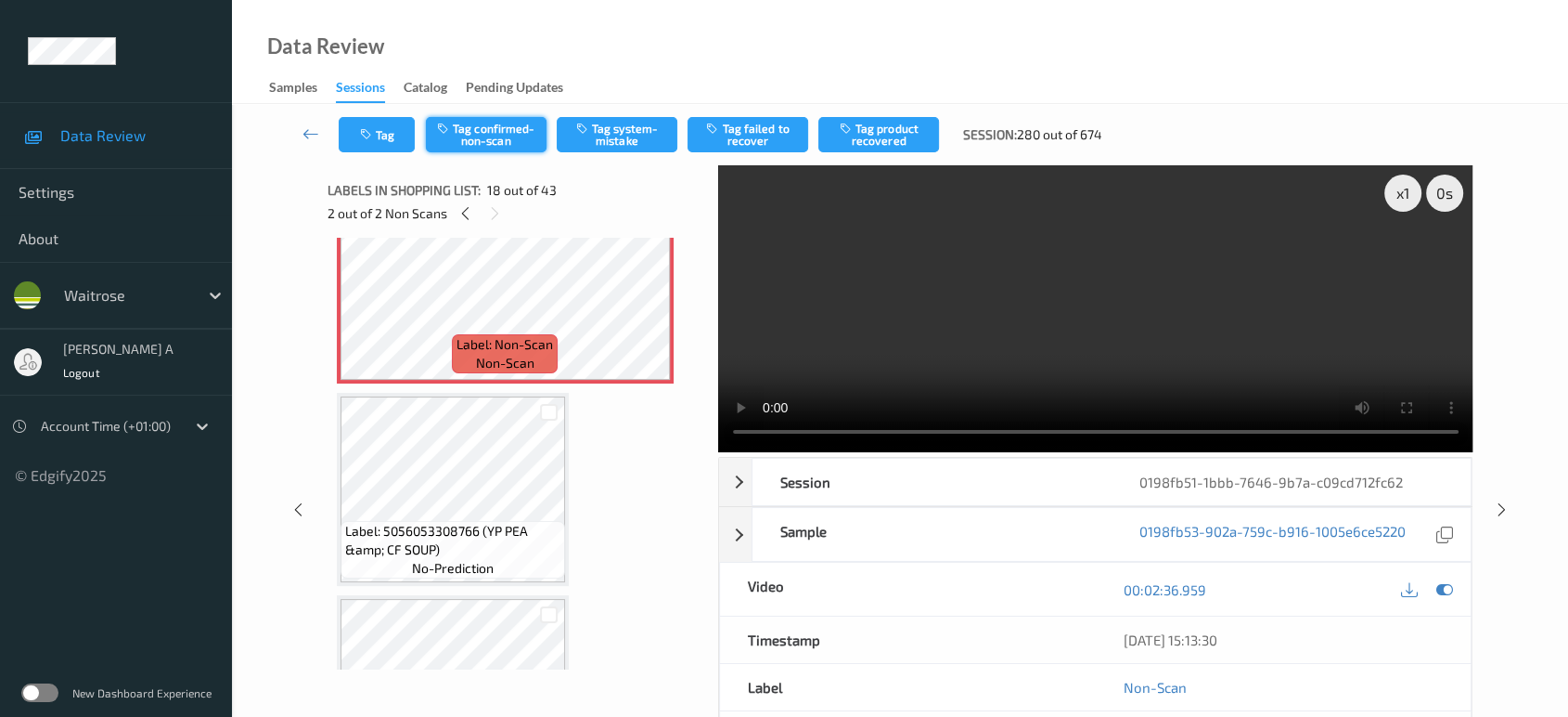
click at [474, 126] on button "Tag confirmed-non-scan" at bounding box center [486, 135] width 121 height 36
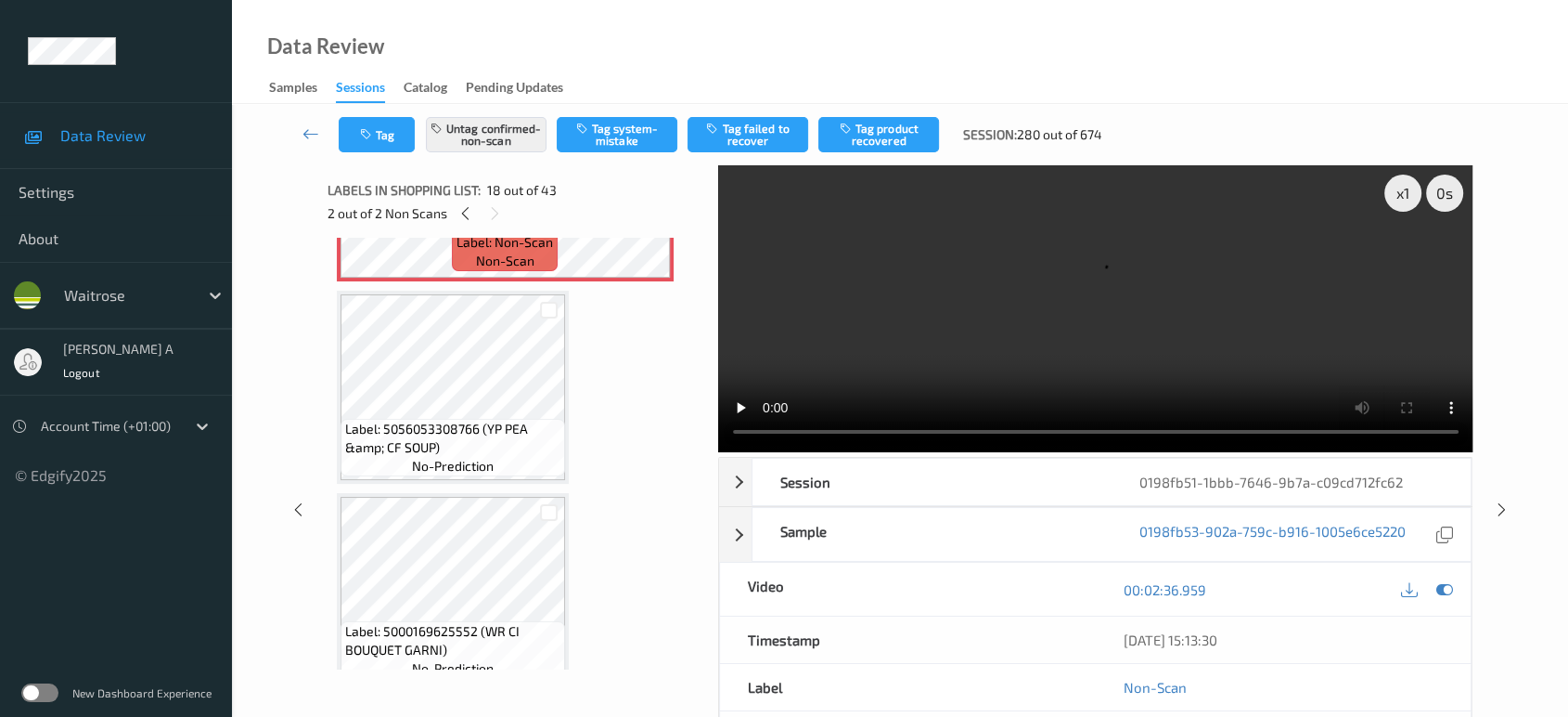
scroll to position [3600, 0]
click at [867, 134] on button "Tag product recovered" at bounding box center [878, 135] width 121 height 36
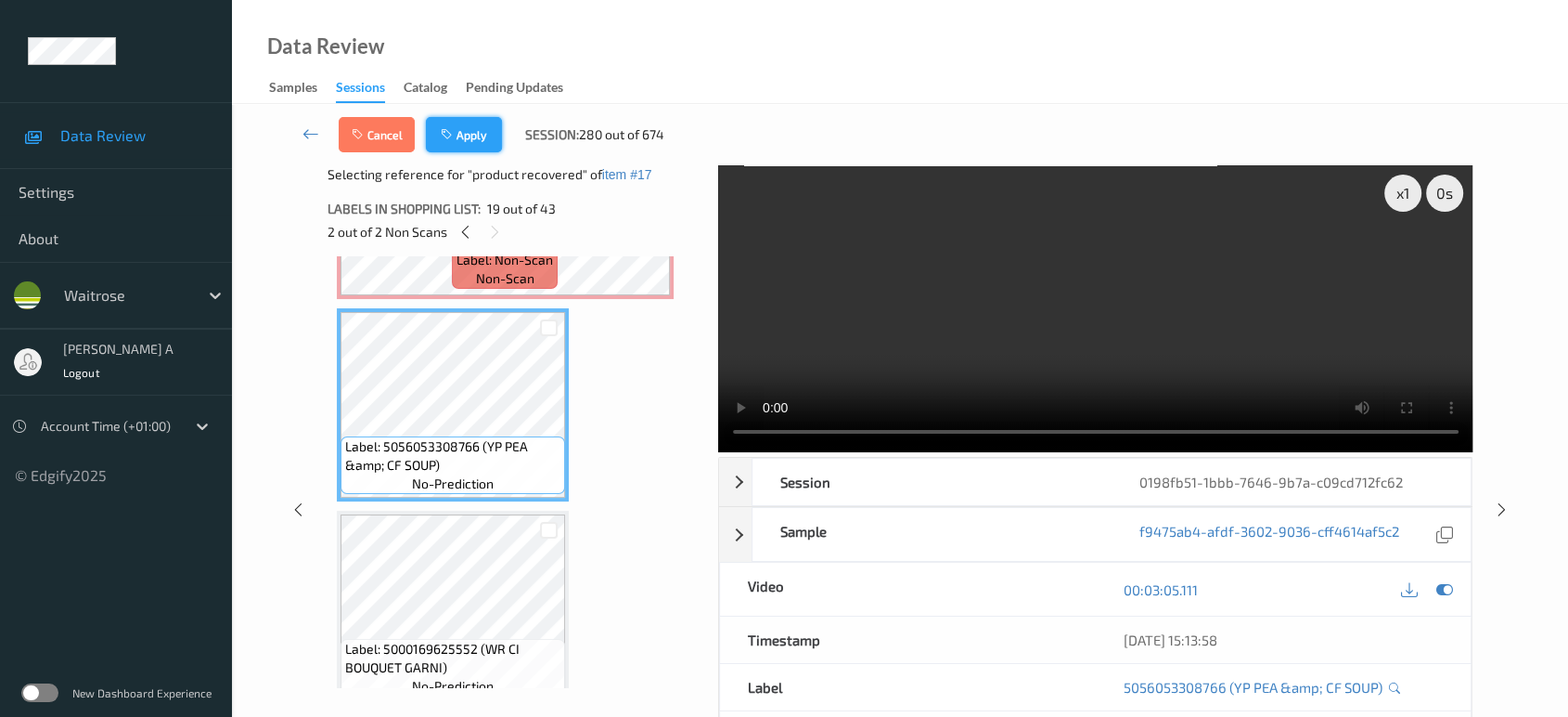
click at [478, 131] on button "Apply" at bounding box center [463, 135] width 76 height 36
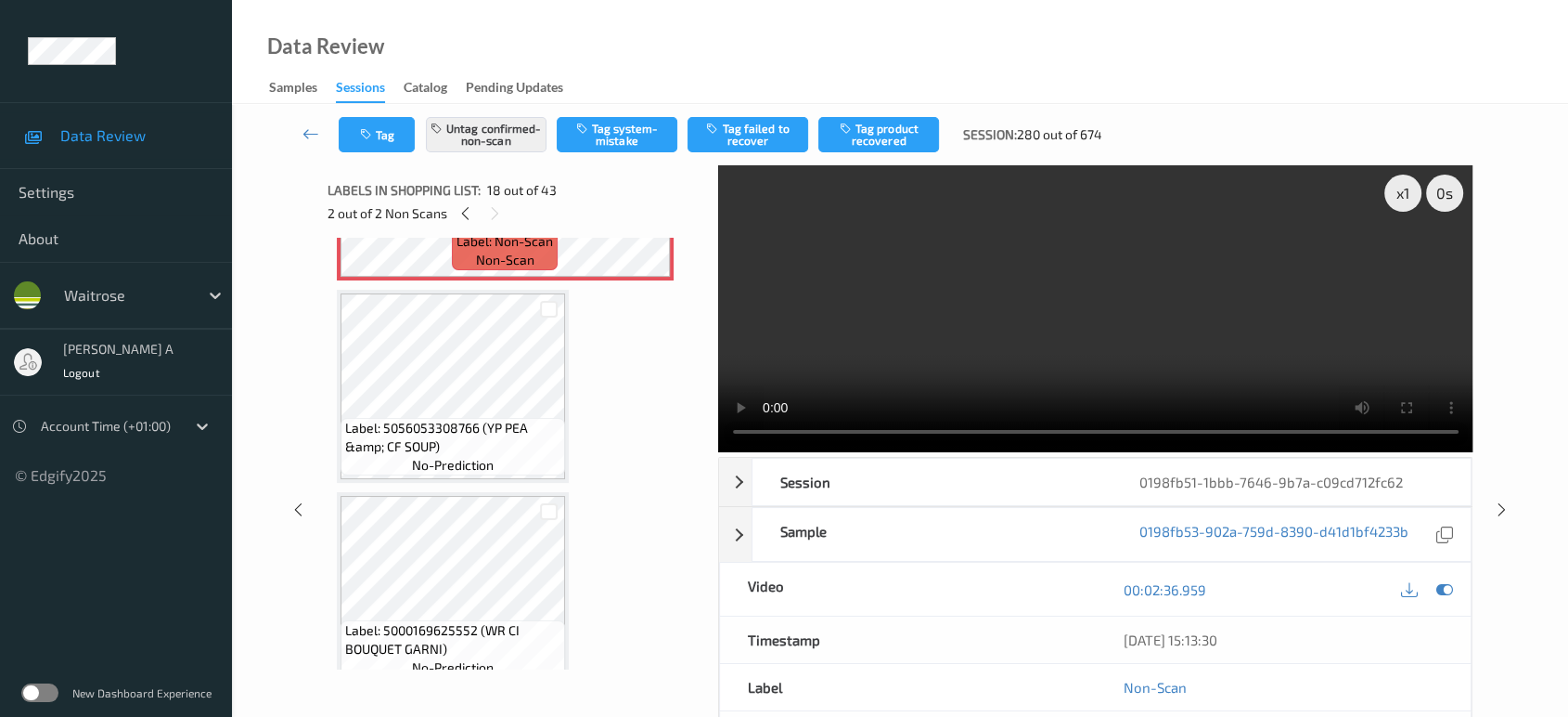
scroll to position [3234, 0]
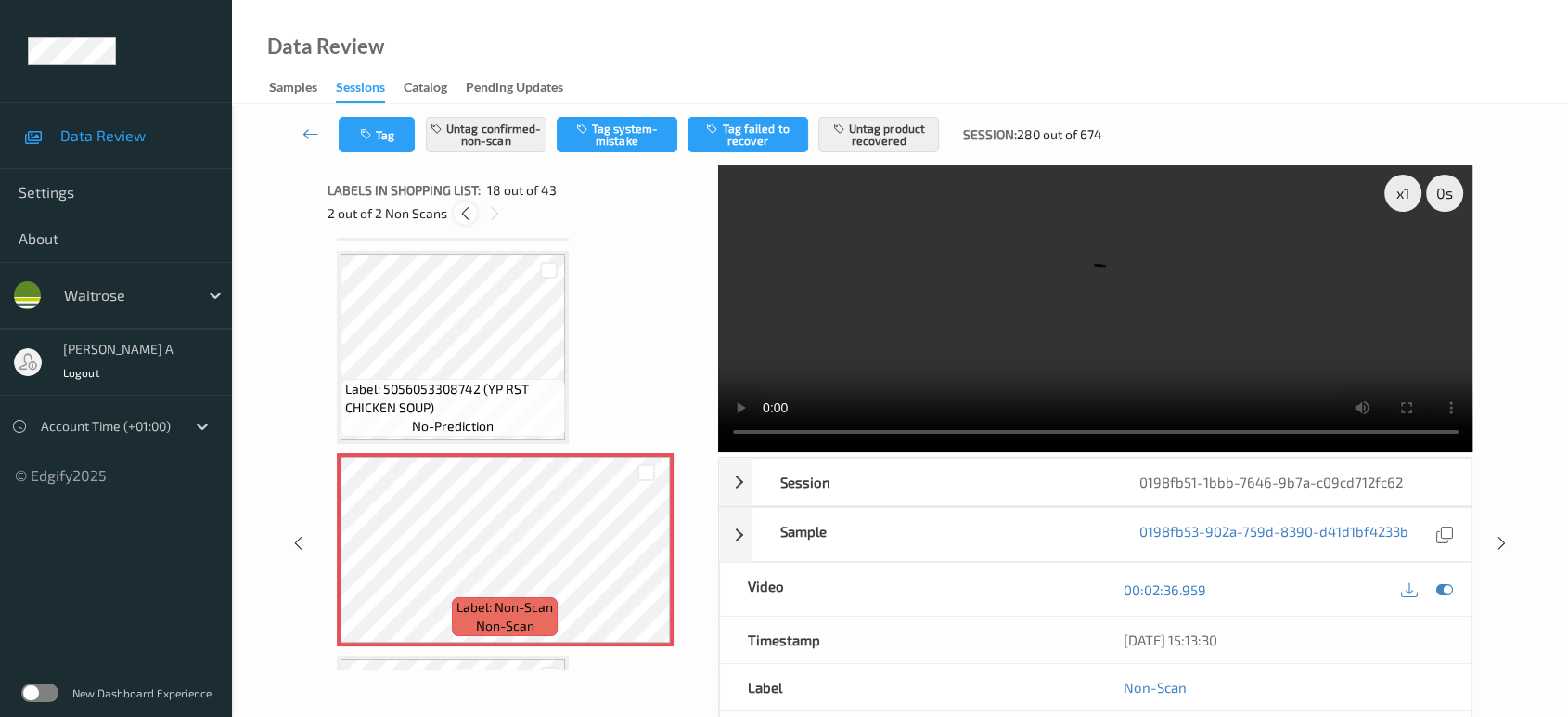
click at [459, 210] on icon at bounding box center [465, 213] width 16 height 17
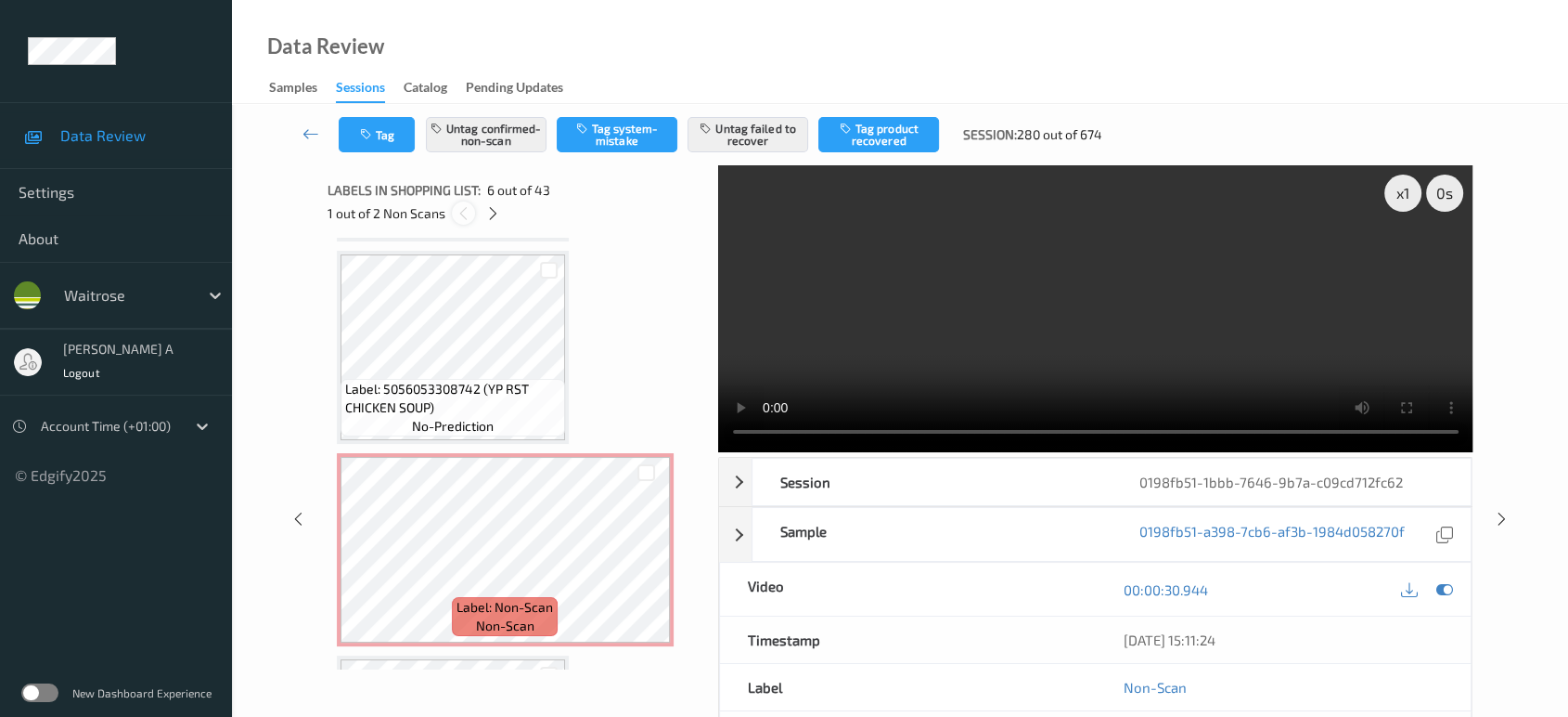
scroll to position [815, 0]
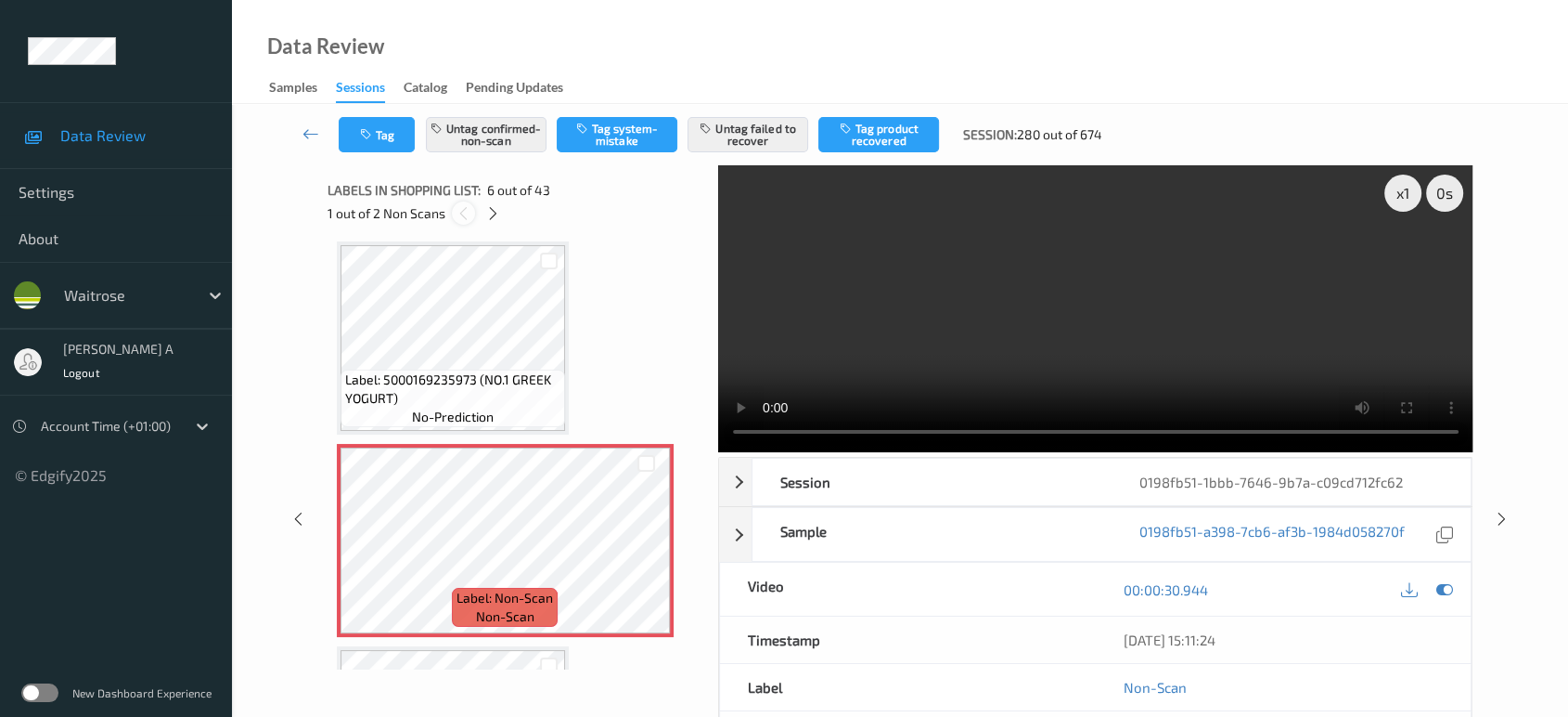
click at [467, 220] on icon at bounding box center [463, 213] width 16 height 17
click at [495, 213] on icon at bounding box center [492, 213] width 16 height 17
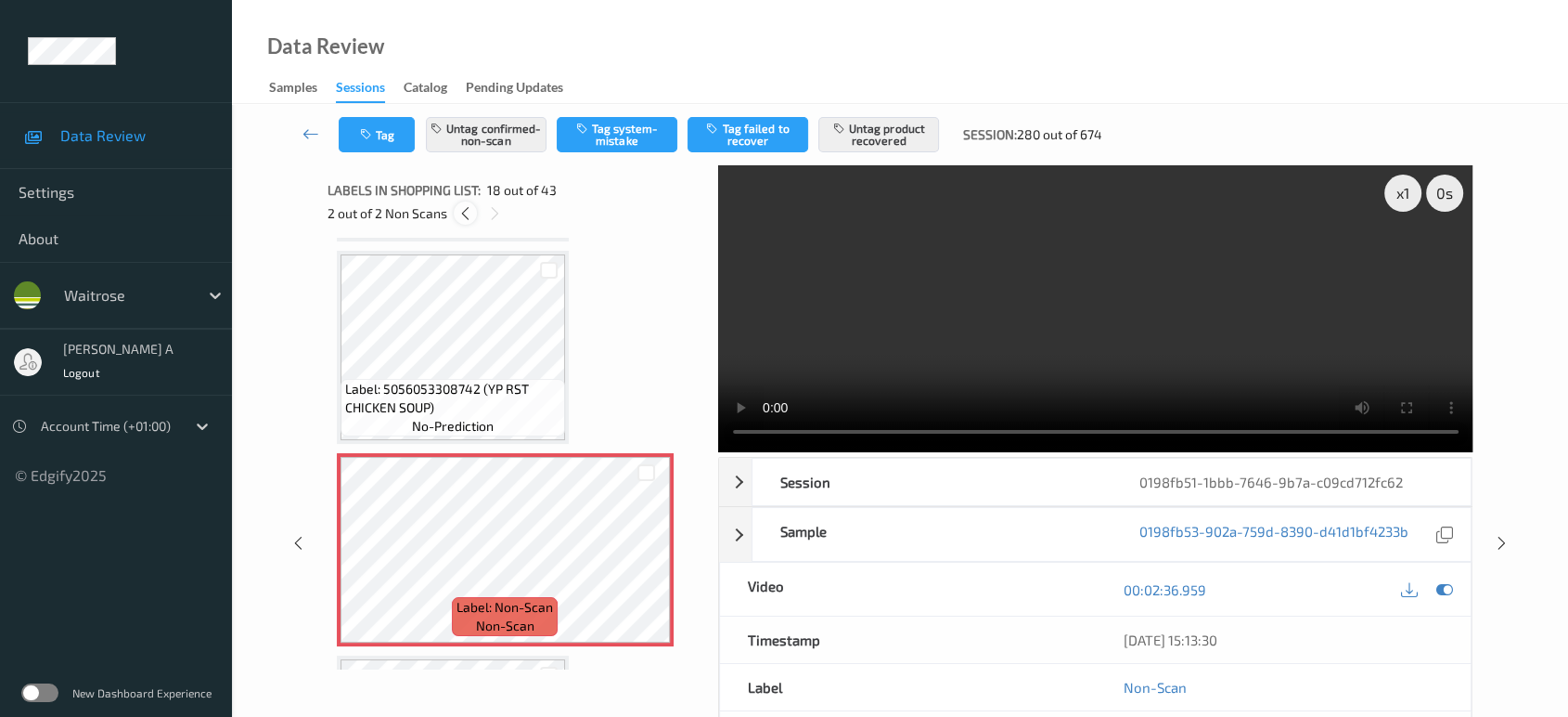
click at [469, 214] on icon at bounding box center [465, 213] width 16 height 17
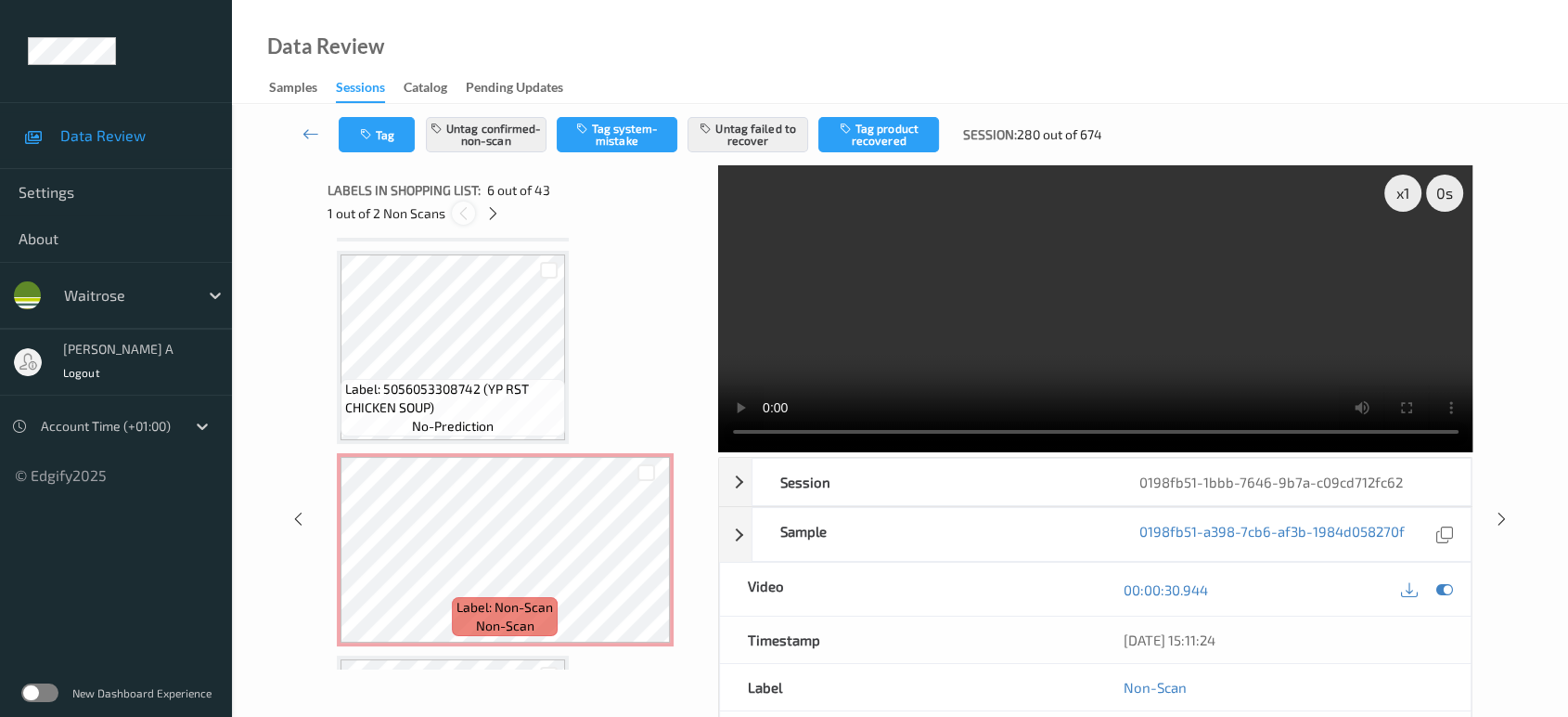
scroll to position [815, 0]
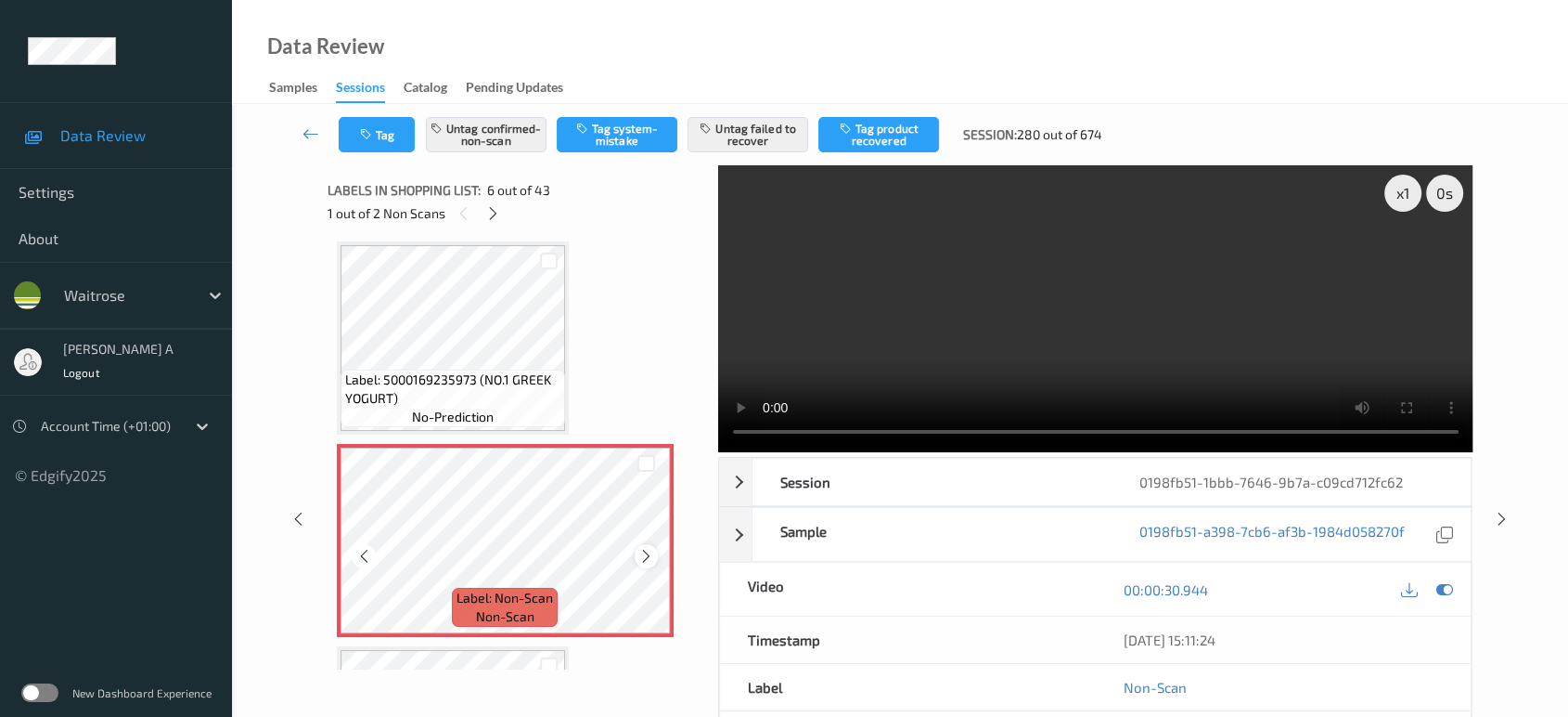
click at [640, 550] on icon at bounding box center [646, 556] width 16 height 17
click at [645, 549] on icon at bounding box center [646, 556] width 16 height 17
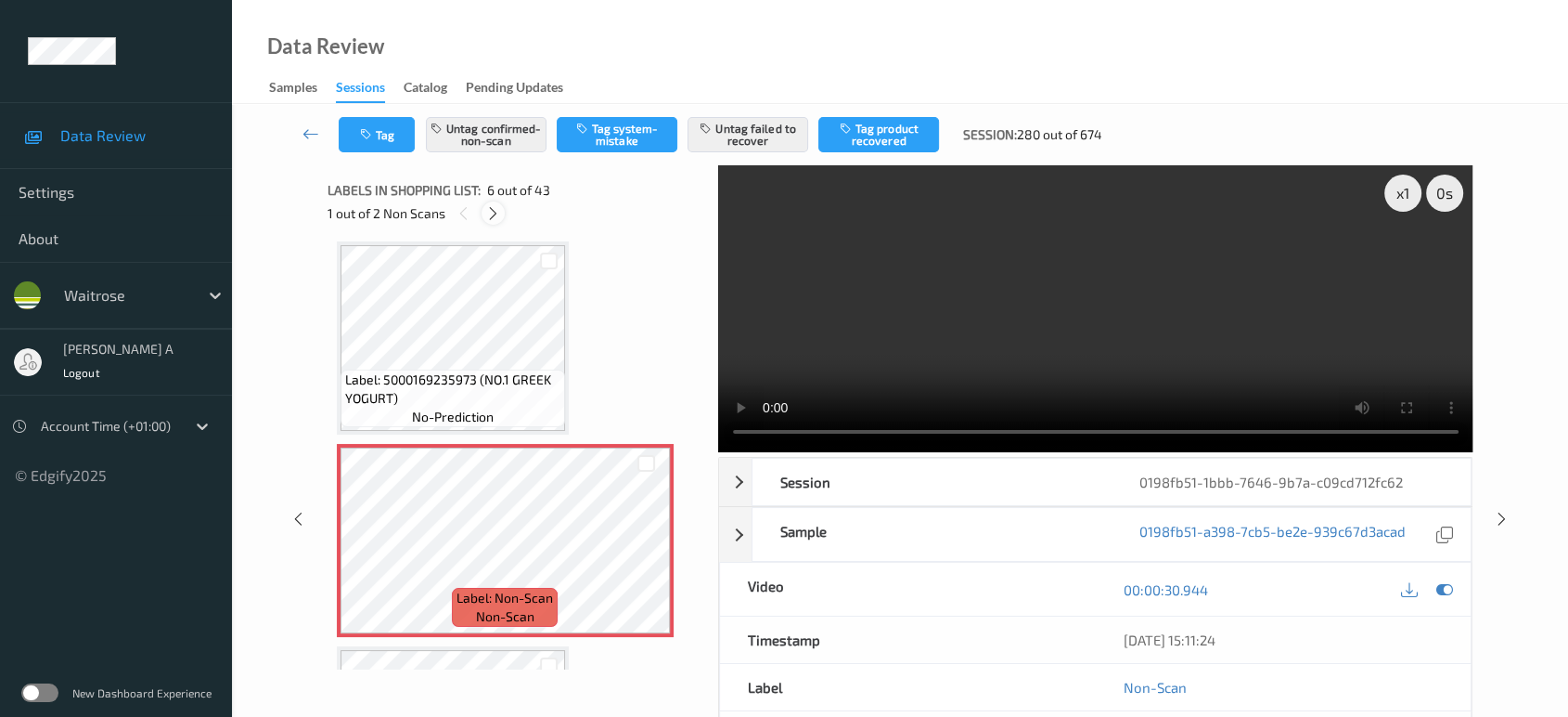
click at [494, 209] on icon at bounding box center [492, 213] width 16 height 17
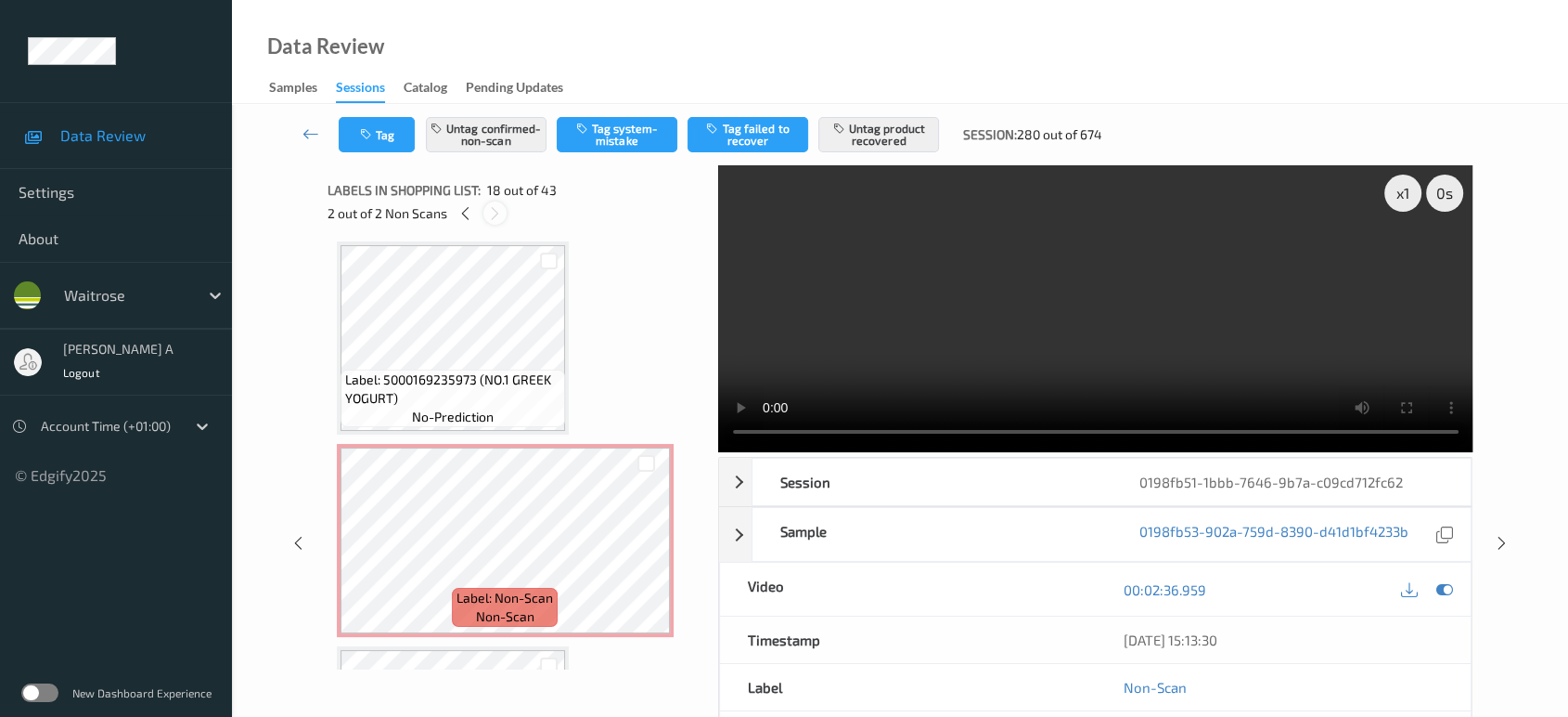
scroll to position [3234, 0]
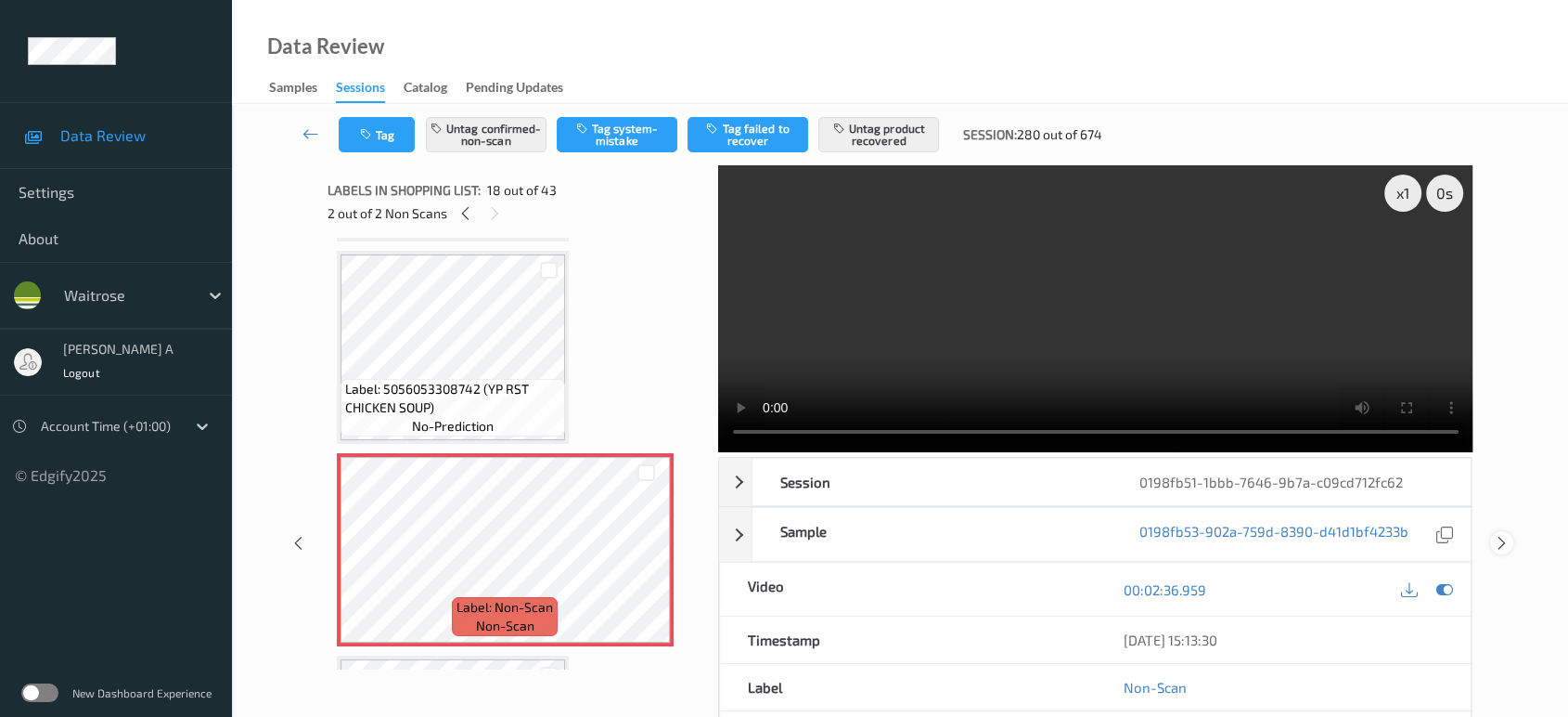
click at [1505, 548] on icon at bounding box center [1502, 543] width 16 height 17
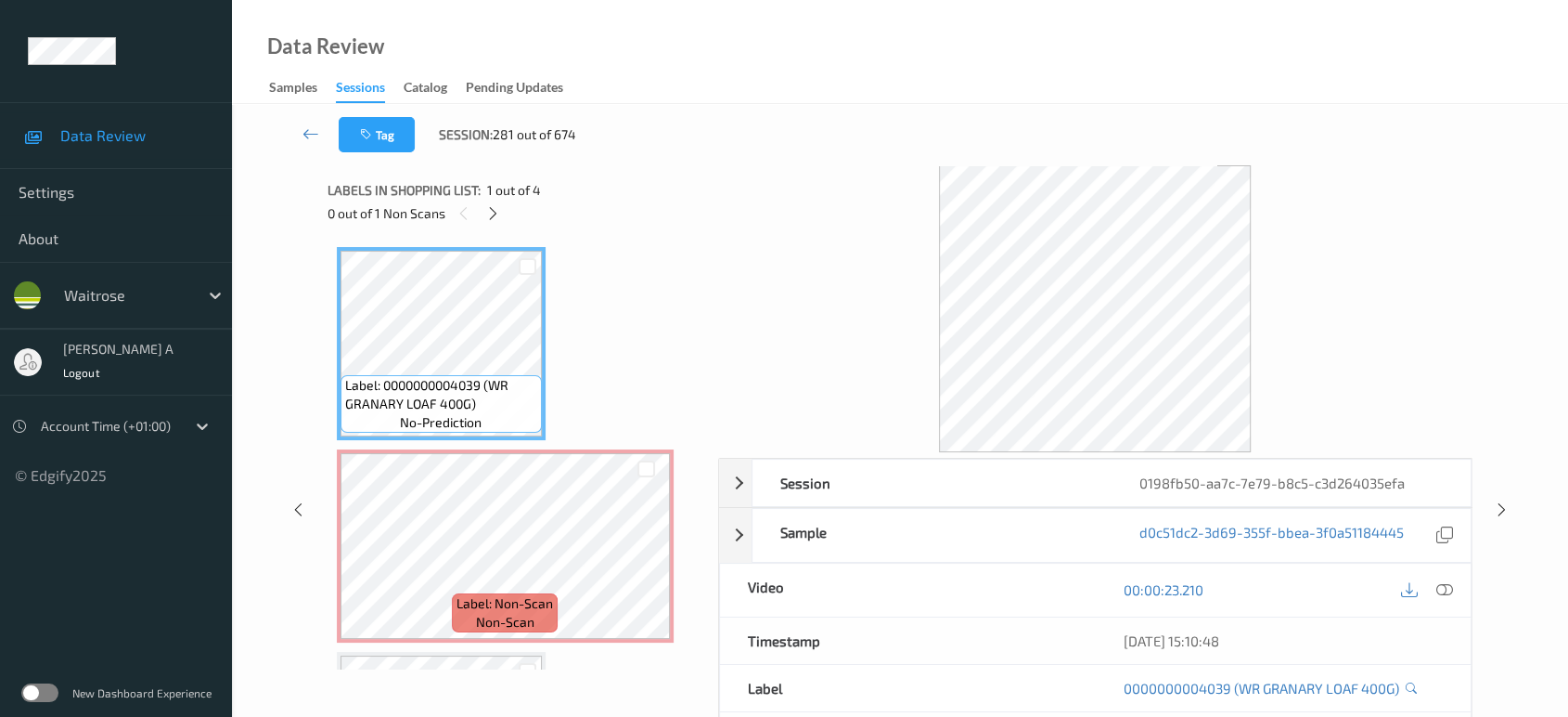
drag, startPoint x: 305, startPoint y: 134, endPoint x: 569, endPoint y: 116, distance: 264.6
click at [305, 134] on icon at bounding box center [311, 134] width 17 height 19
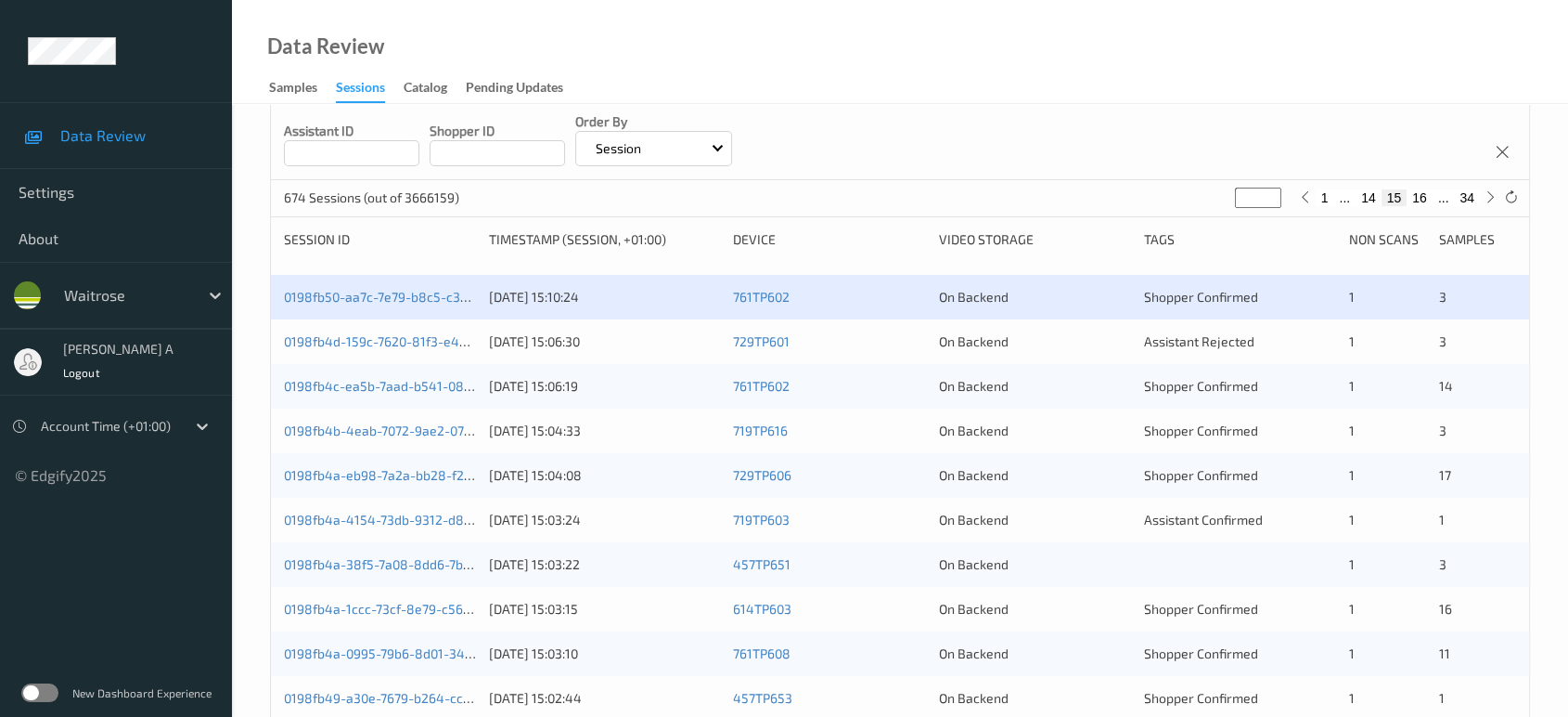
scroll to position [103, 0]
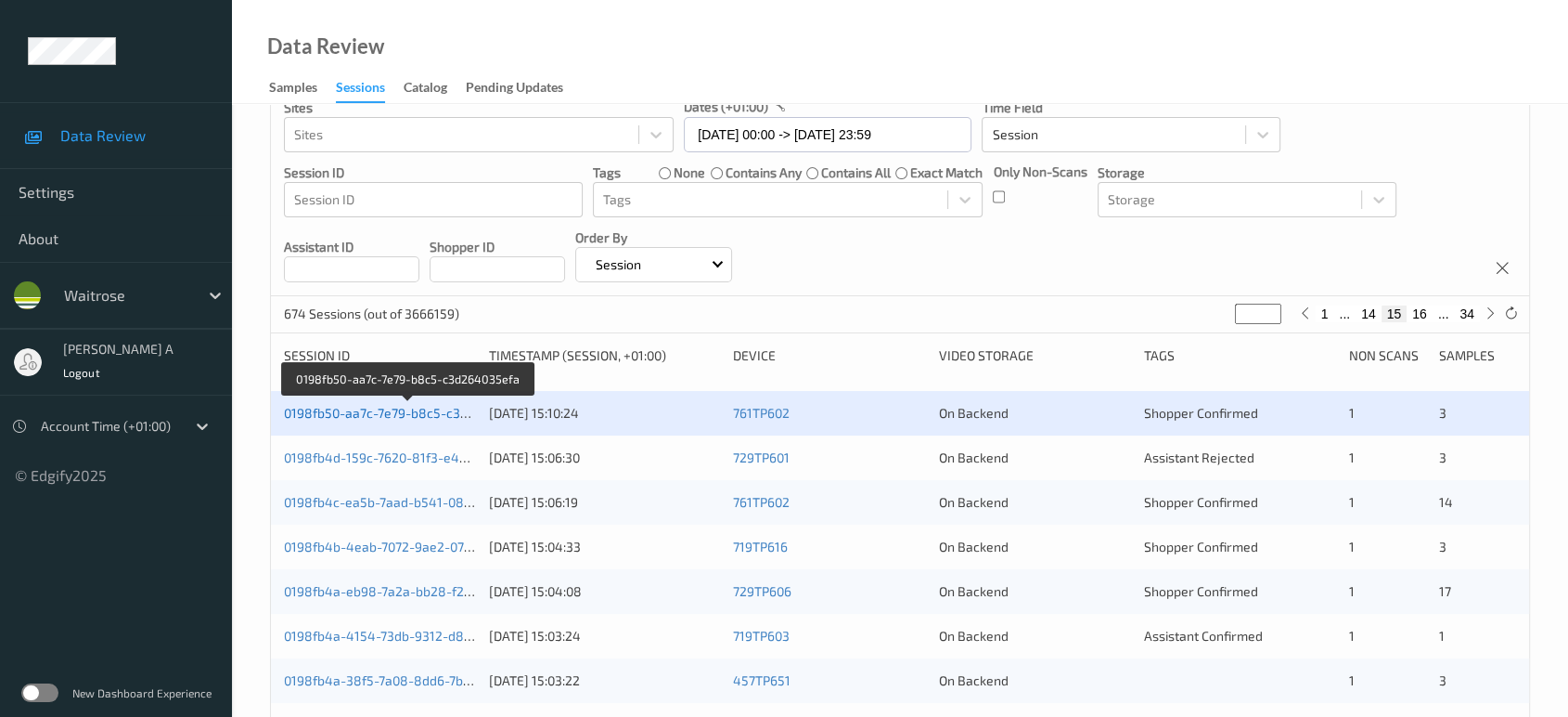
click at [413, 409] on link "0198fb50-aa7c-7e79-b8c5-c3d264035efa" at bounding box center [408, 412] width 249 height 16
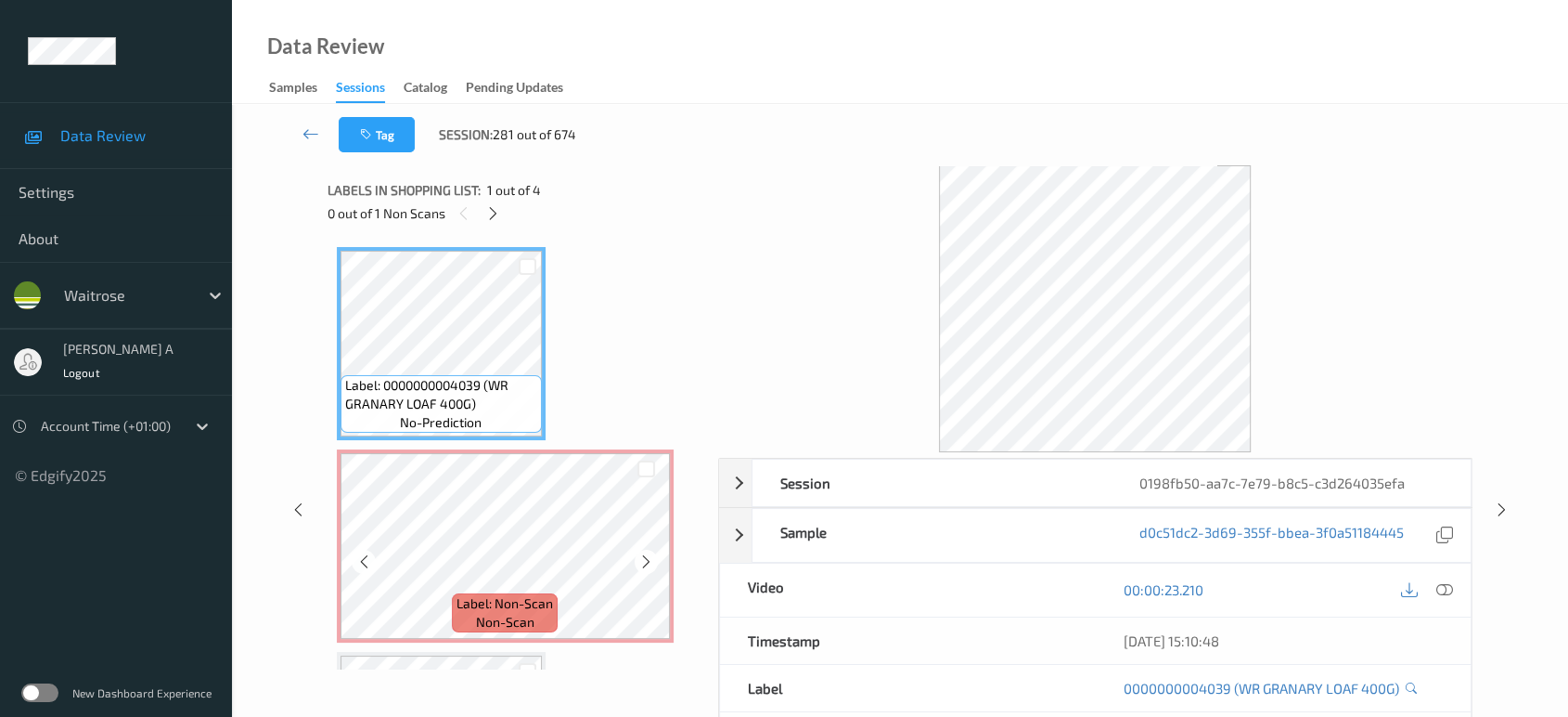
scroll to position [103, 0]
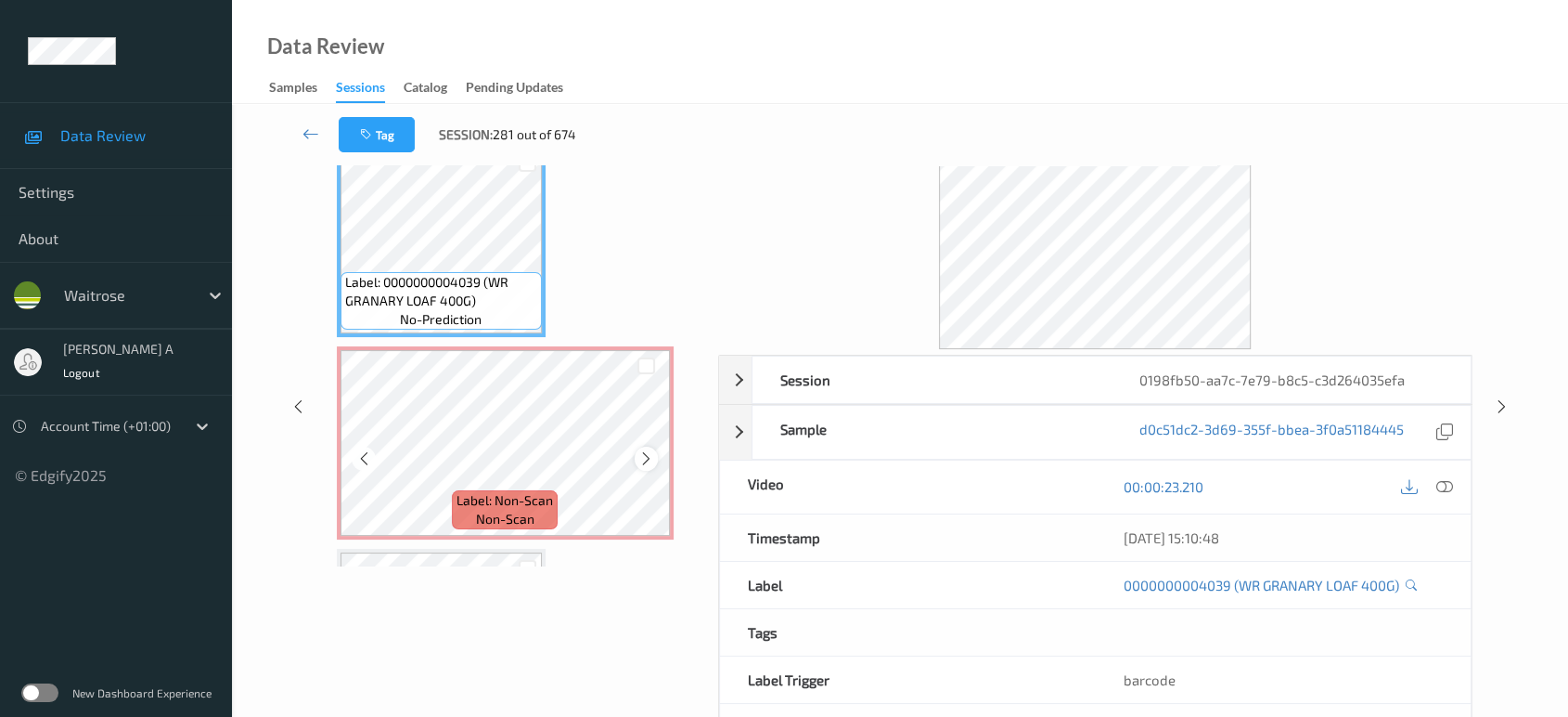
click at [647, 457] on icon at bounding box center [646, 459] width 16 height 17
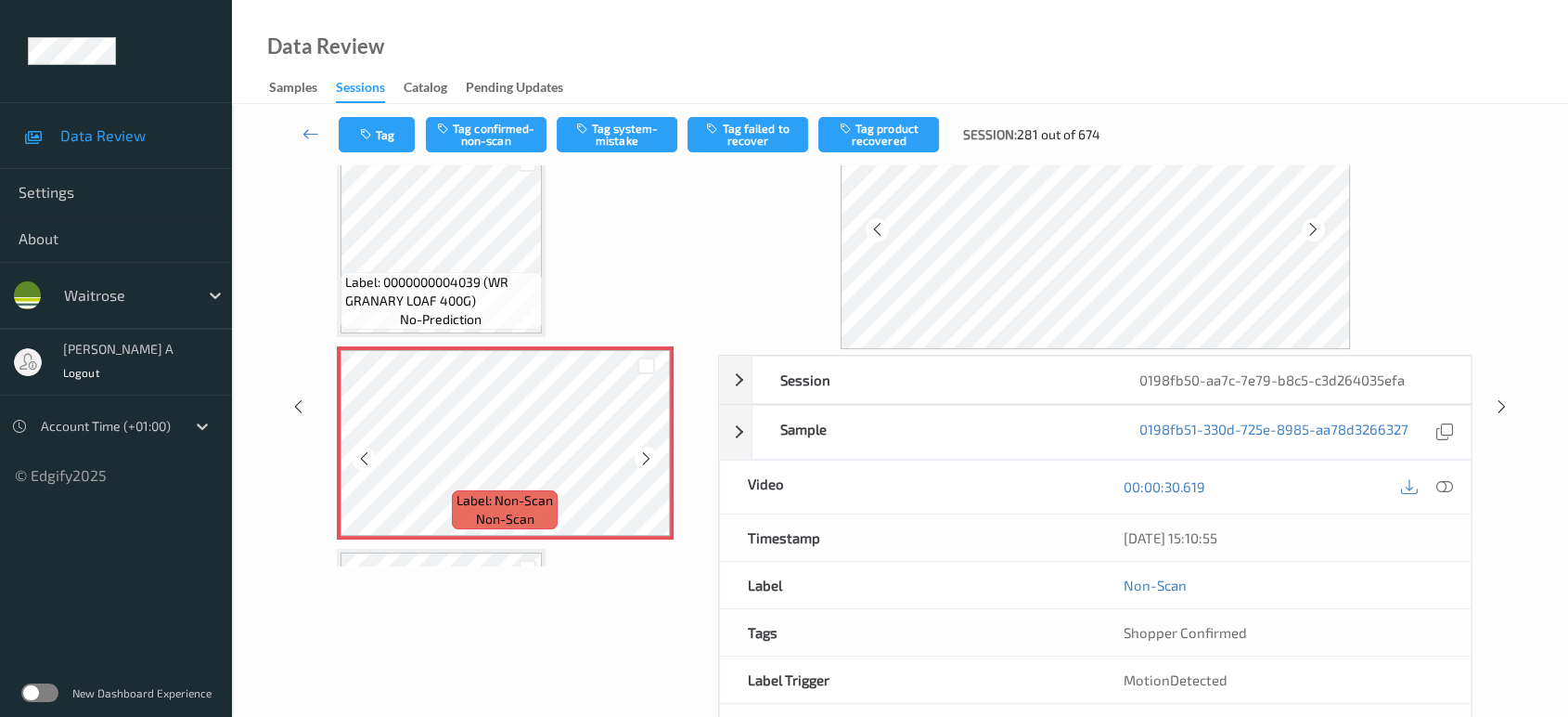
click at [647, 457] on icon at bounding box center [646, 459] width 16 height 17
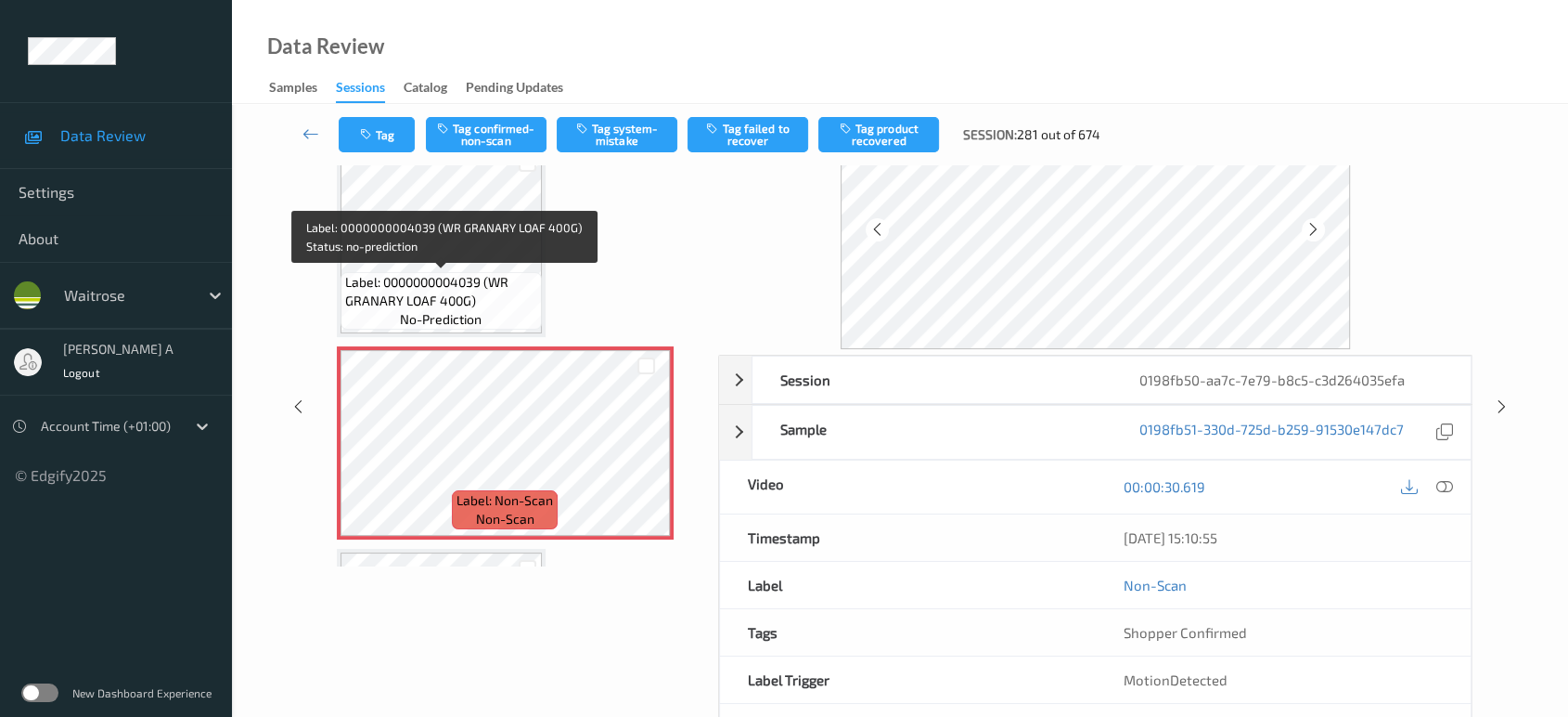
click at [490, 272] on div "Label: 0000000004039 (WR GRANARY LOAF 400G) no-prediction" at bounding box center [440, 301] width 201 height 58
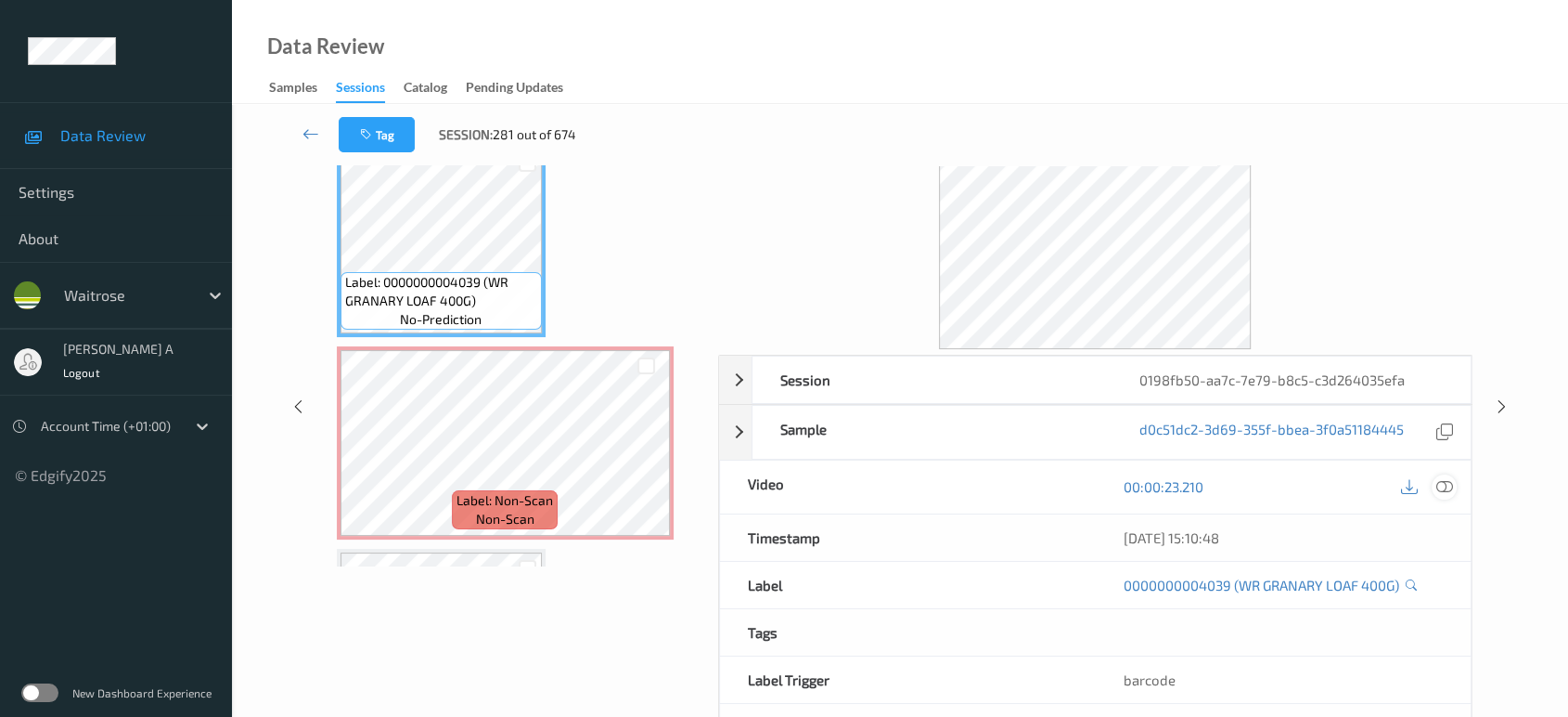
click at [1450, 488] on icon at bounding box center [1445, 486] width 17 height 17
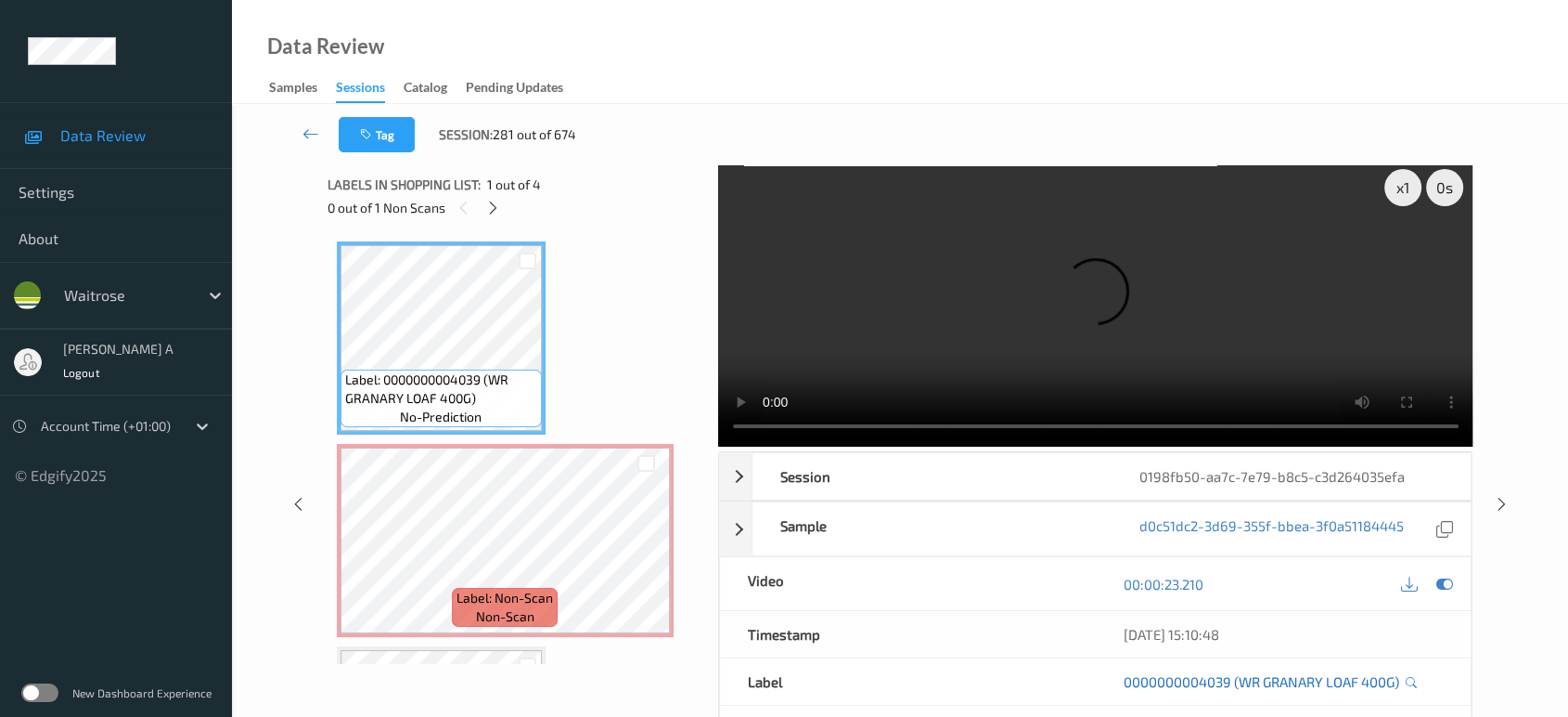
scroll to position [0, 0]
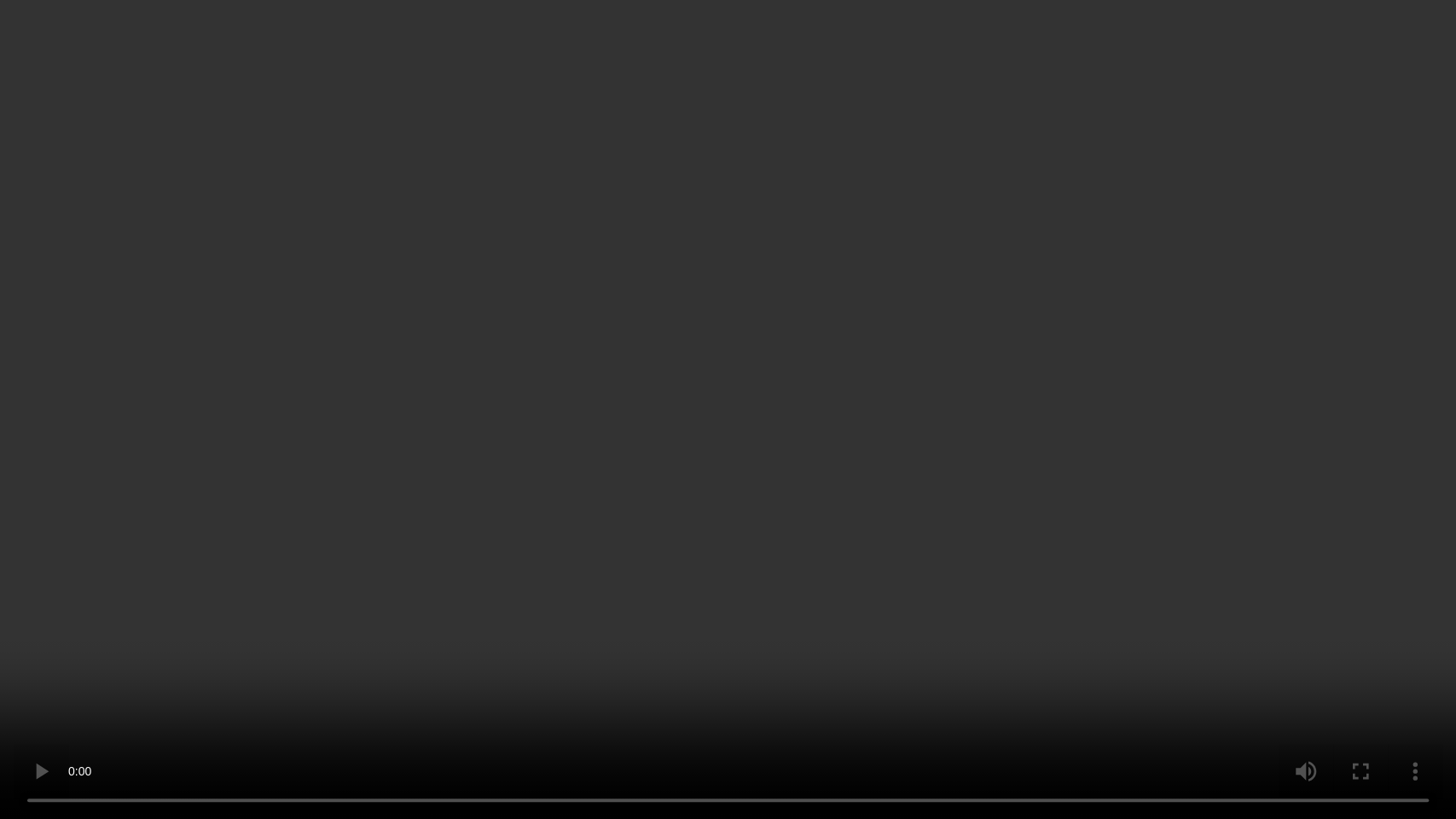
click at [780, 413] on video at bounding box center [728, 409] width 1456 height 819
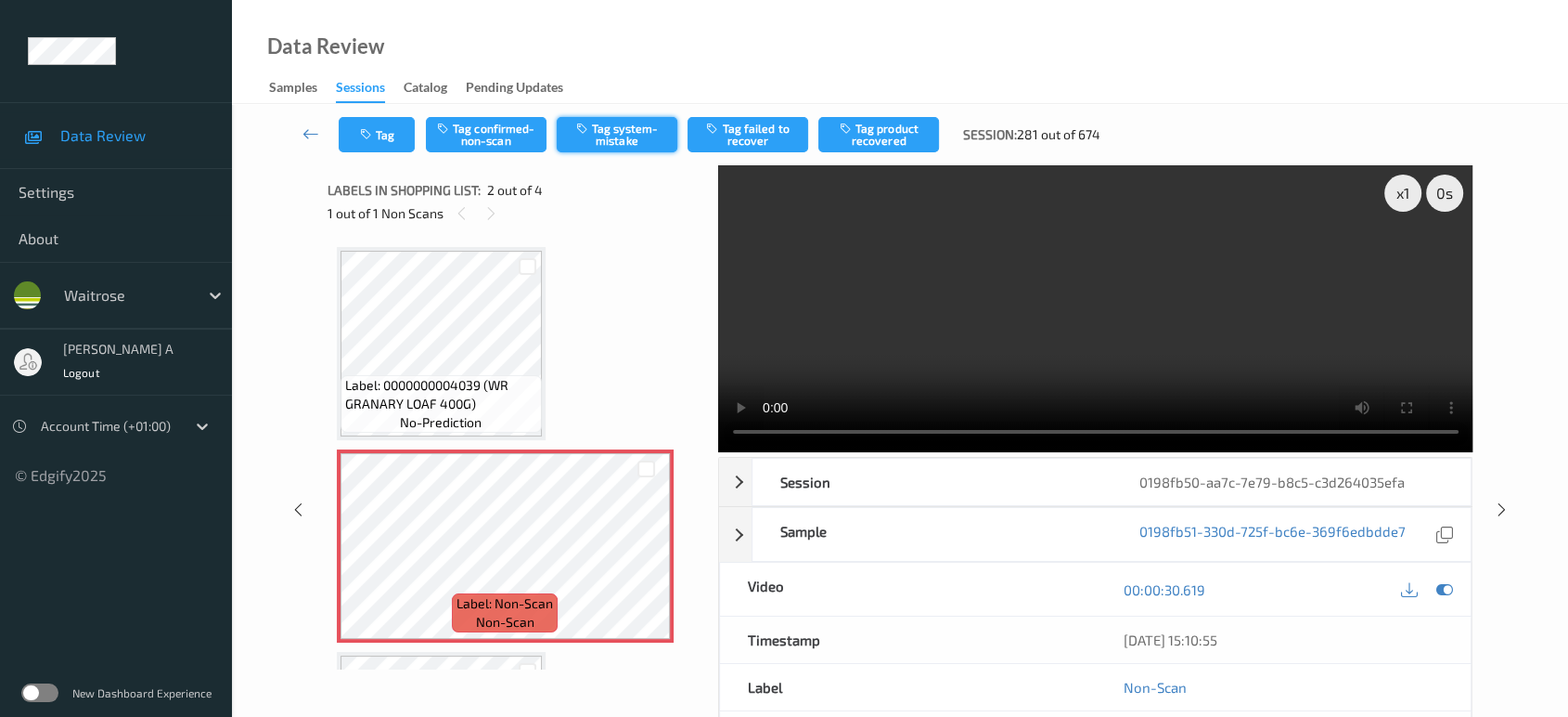
click at [608, 139] on button "Tag system-mistake" at bounding box center [617, 135] width 121 height 36
click at [368, 124] on button "Tag" at bounding box center [376, 135] width 76 height 36
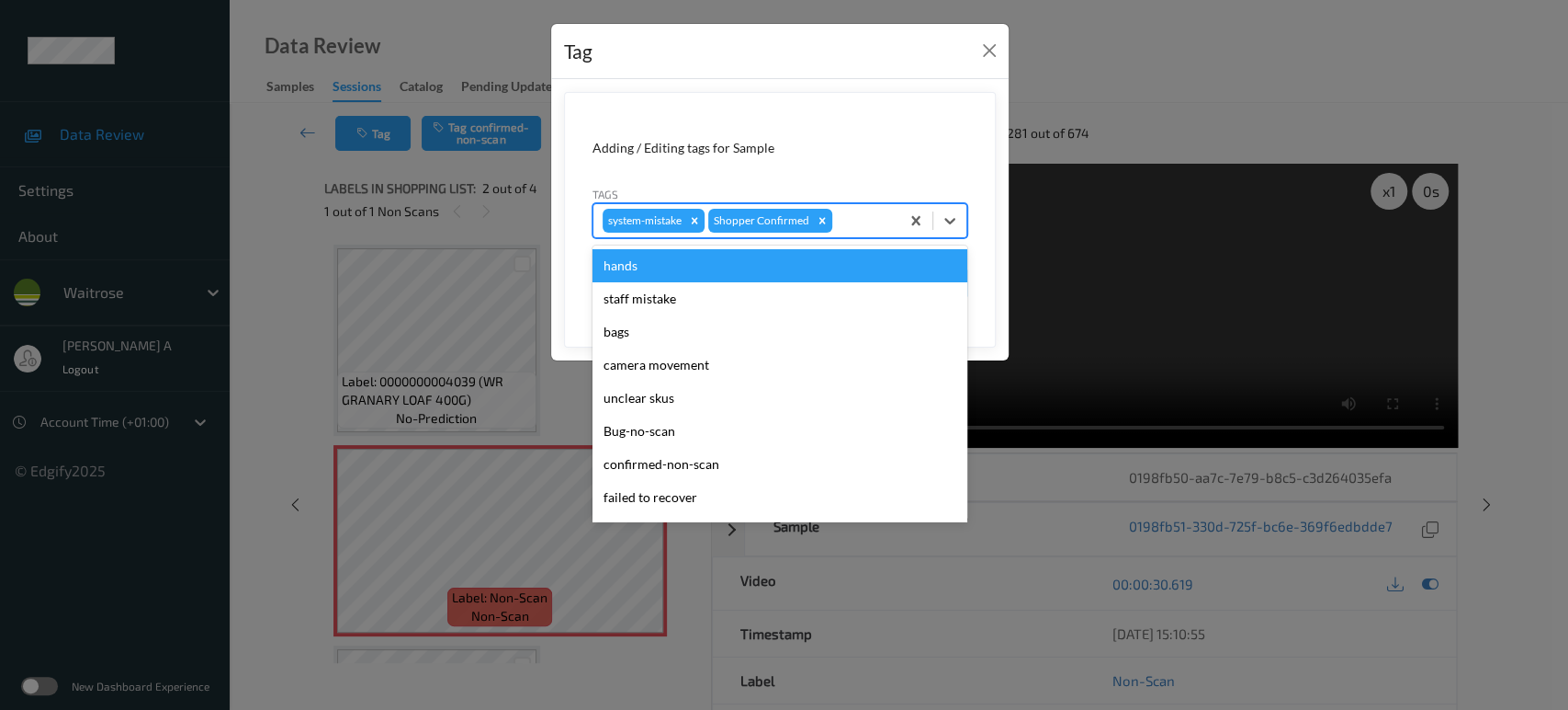
click at [853, 218] on div at bounding box center [863, 220] width 55 height 22
type input "un"
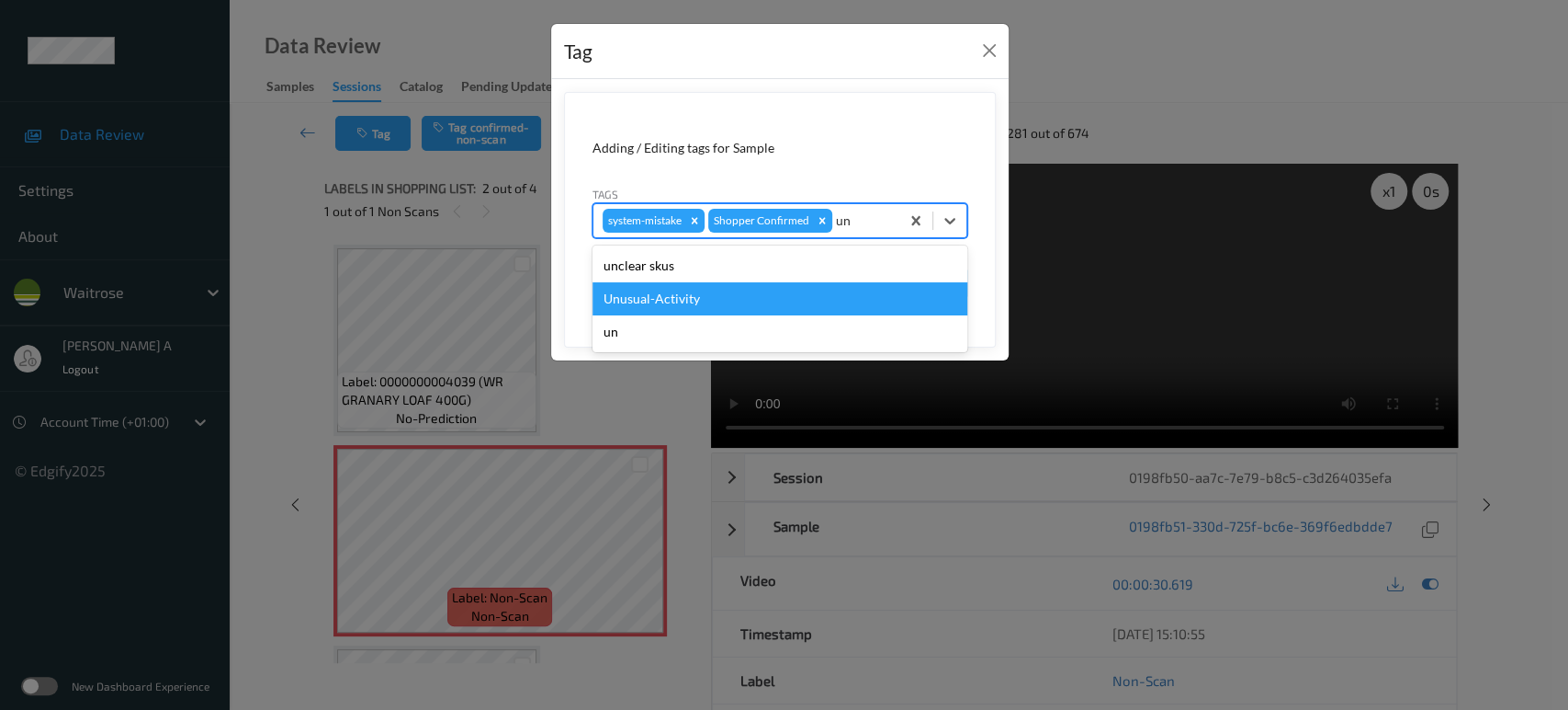
click at [676, 289] on div "Unusual-Activity" at bounding box center [779, 299] width 375 height 33
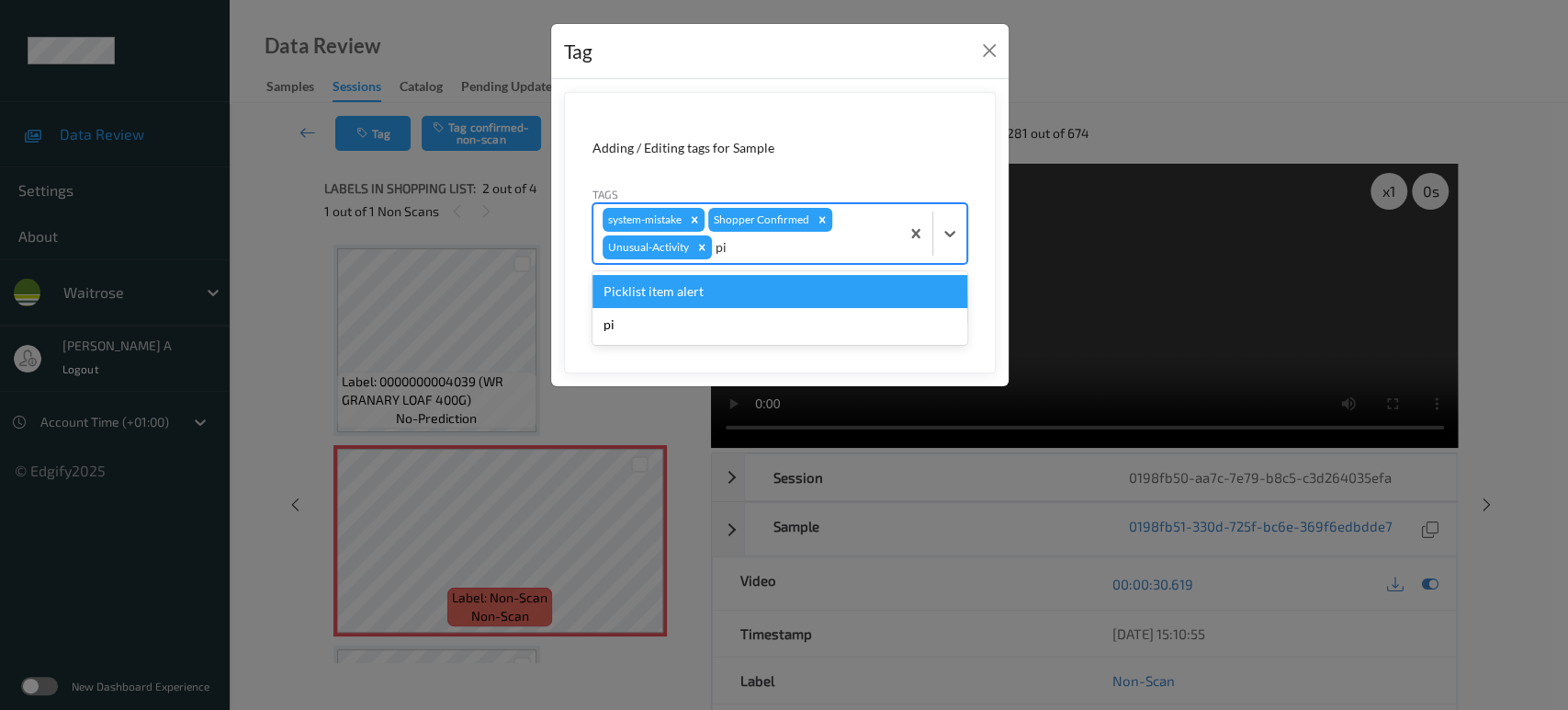
type input "pic"
click at [676, 289] on div "Picklist item alert" at bounding box center [779, 292] width 375 height 33
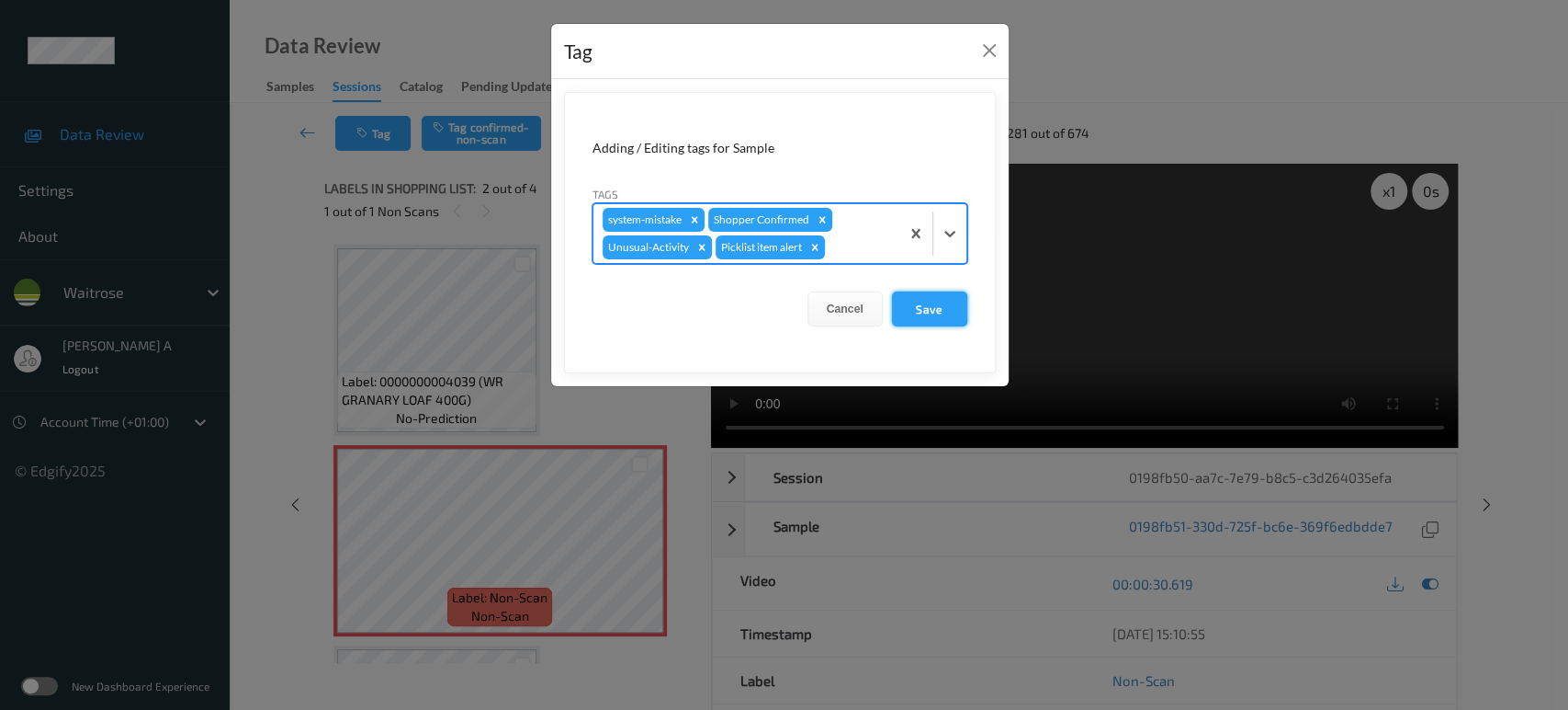
click at [947, 314] on button "Save" at bounding box center [929, 309] width 75 height 35
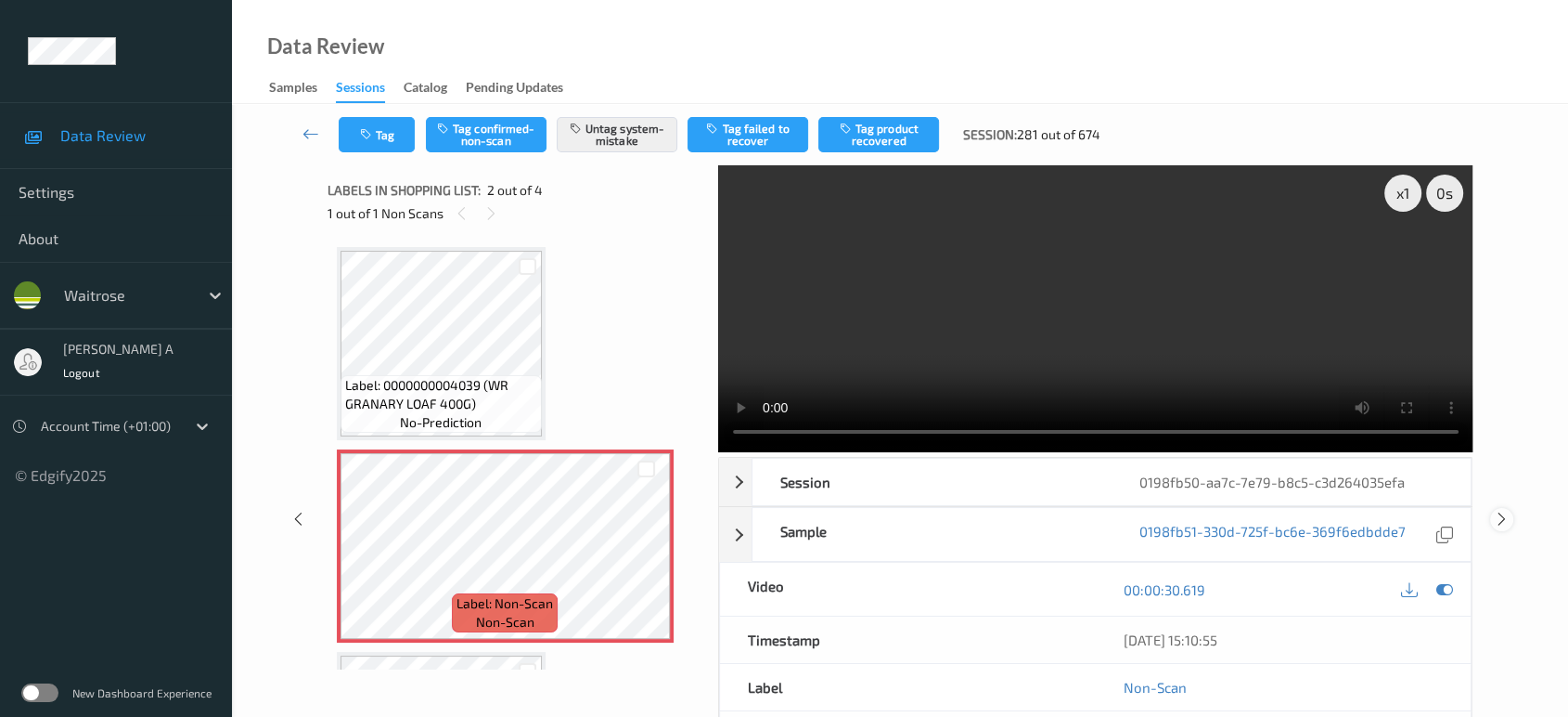
click at [1502, 518] on icon at bounding box center [1502, 519] width 16 height 17
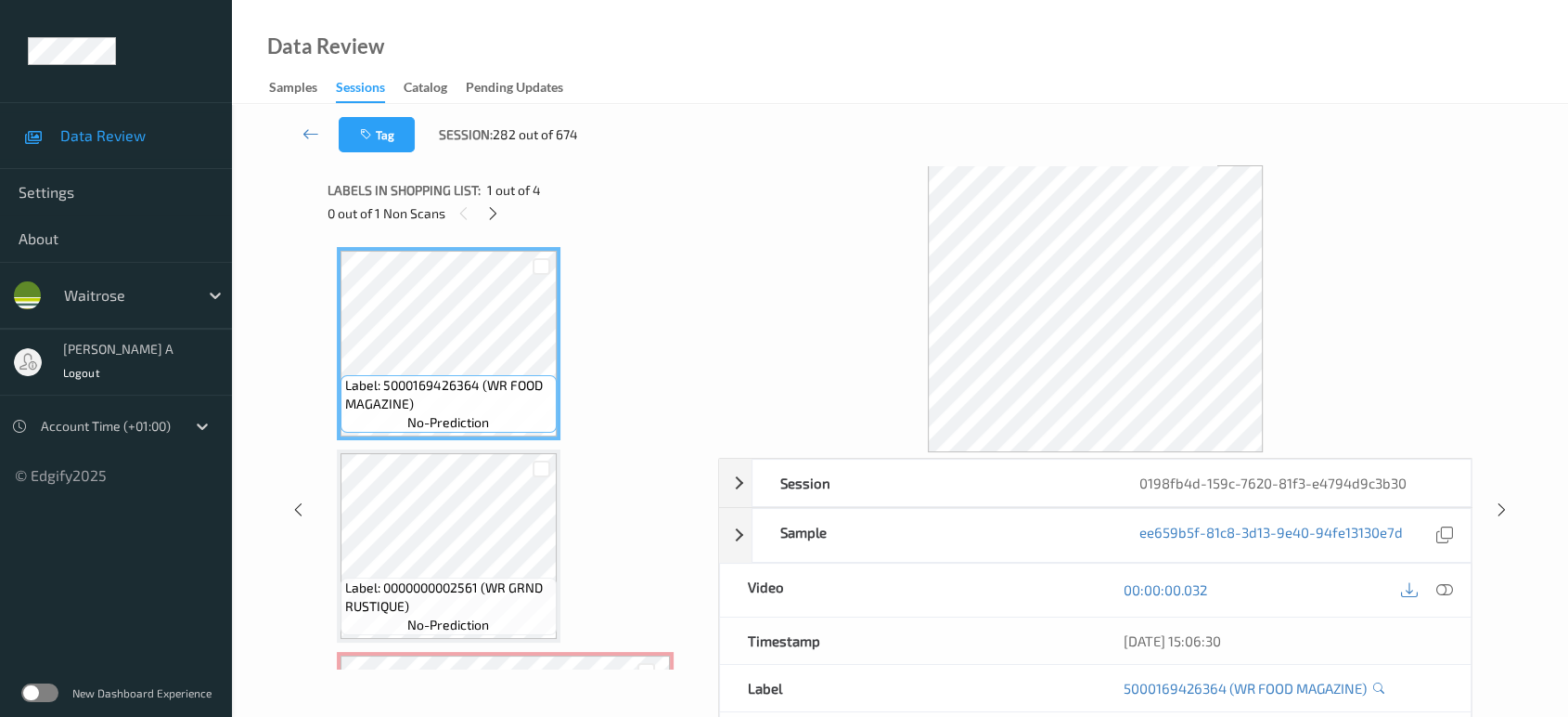
click at [478, 210] on div "0 out of 1 Non Scans" at bounding box center [517, 212] width 378 height 23
click at [492, 218] on icon at bounding box center [492, 213] width 16 height 17
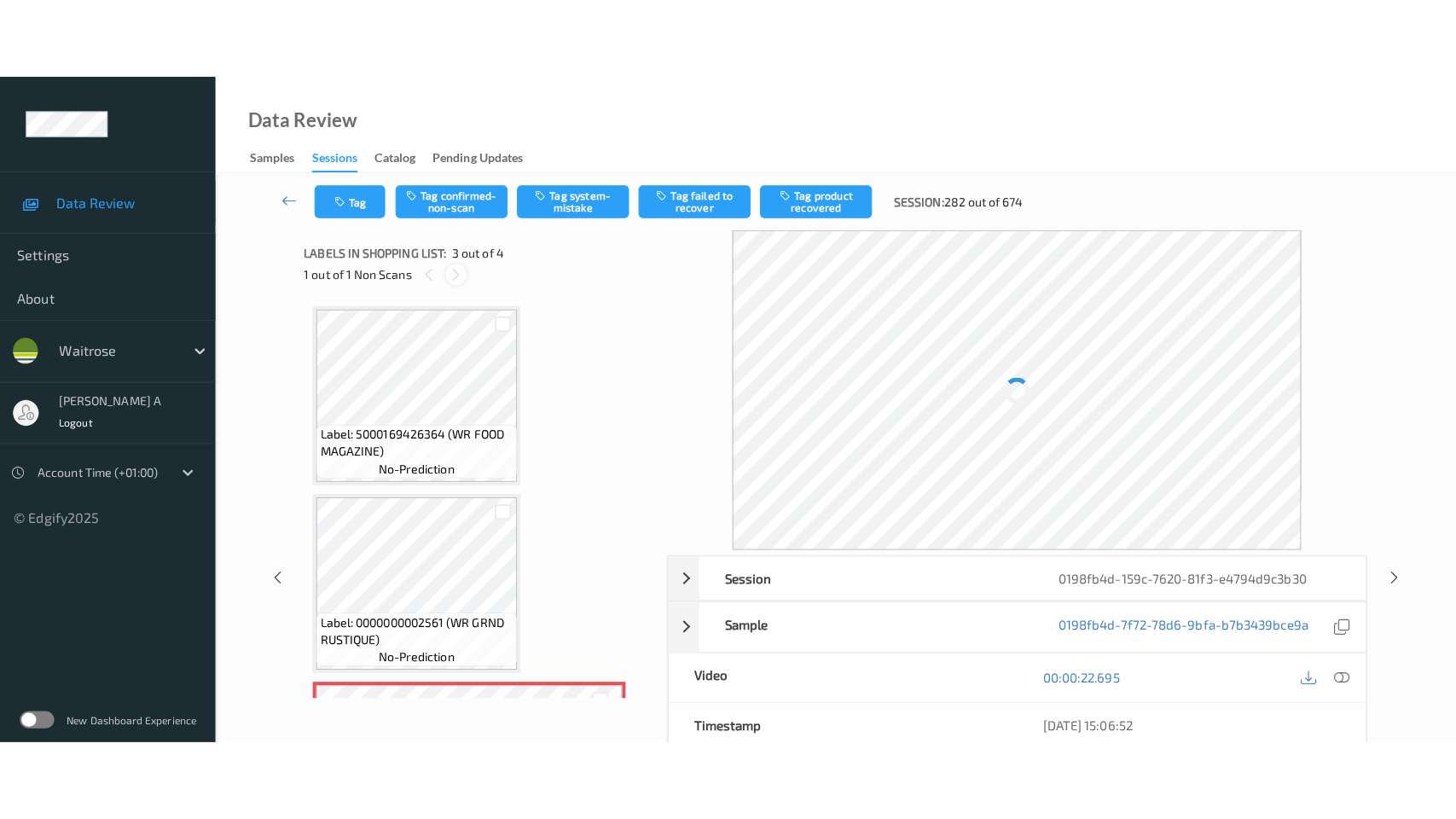
scroll to position [193, 0]
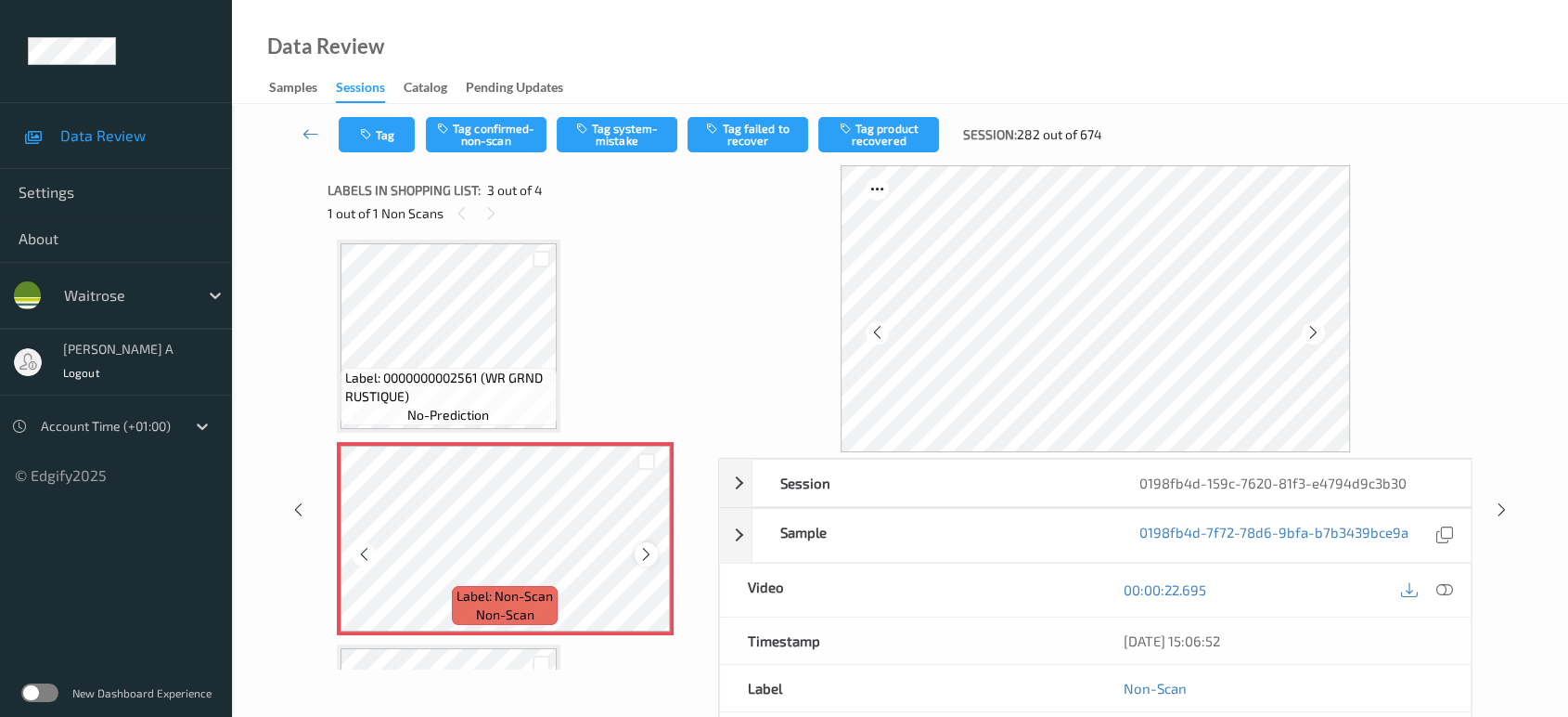
click at [651, 555] on icon at bounding box center [646, 554] width 16 height 17
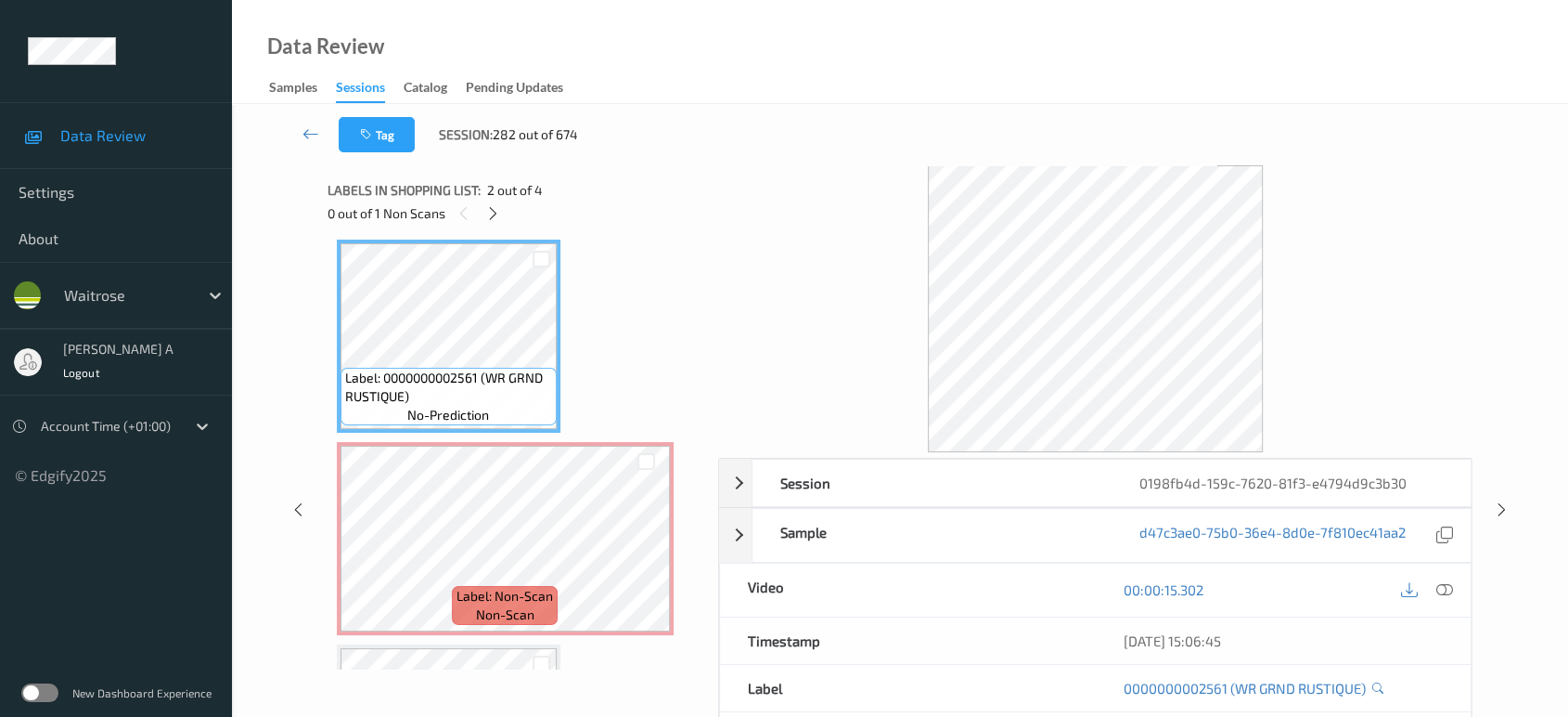
click at [1453, 586] on div at bounding box center [1444, 590] width 25 height 25
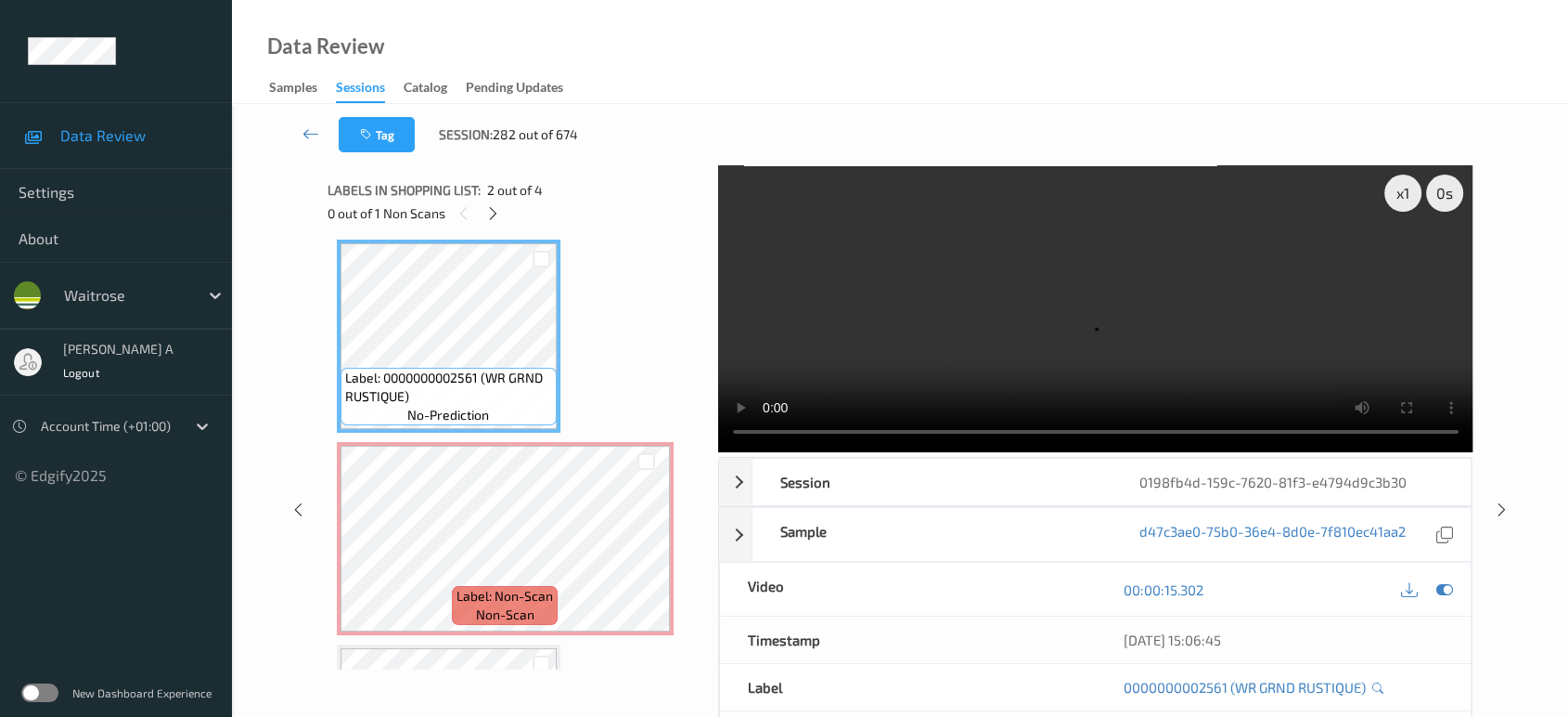
scroll to position [208, 0]
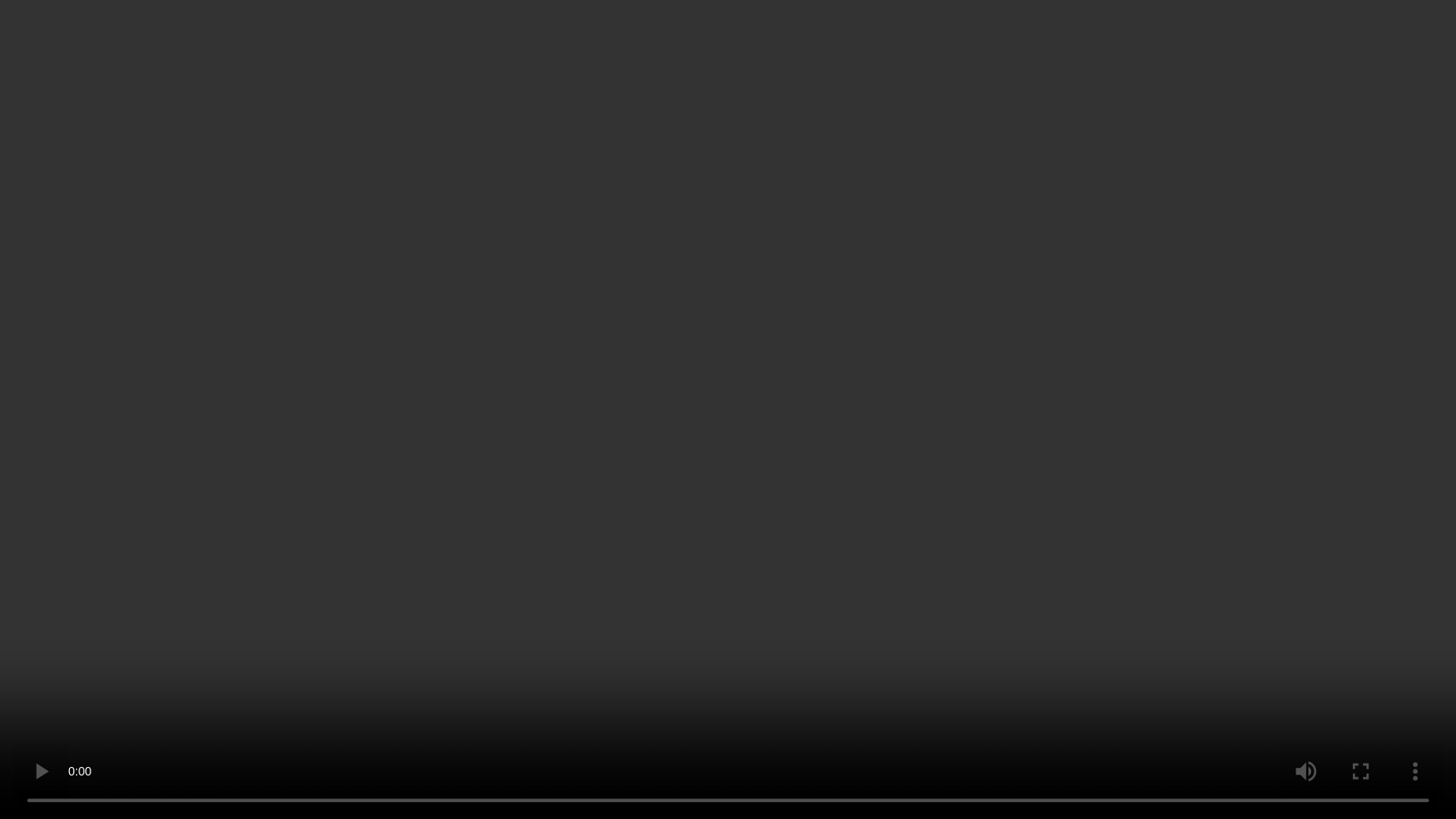
click at [912, 391] on video at bounding box center [728, 409] width 1456 height 819
click at [878, 431] on video at bounding box center [728, 409] width 1456 height 819
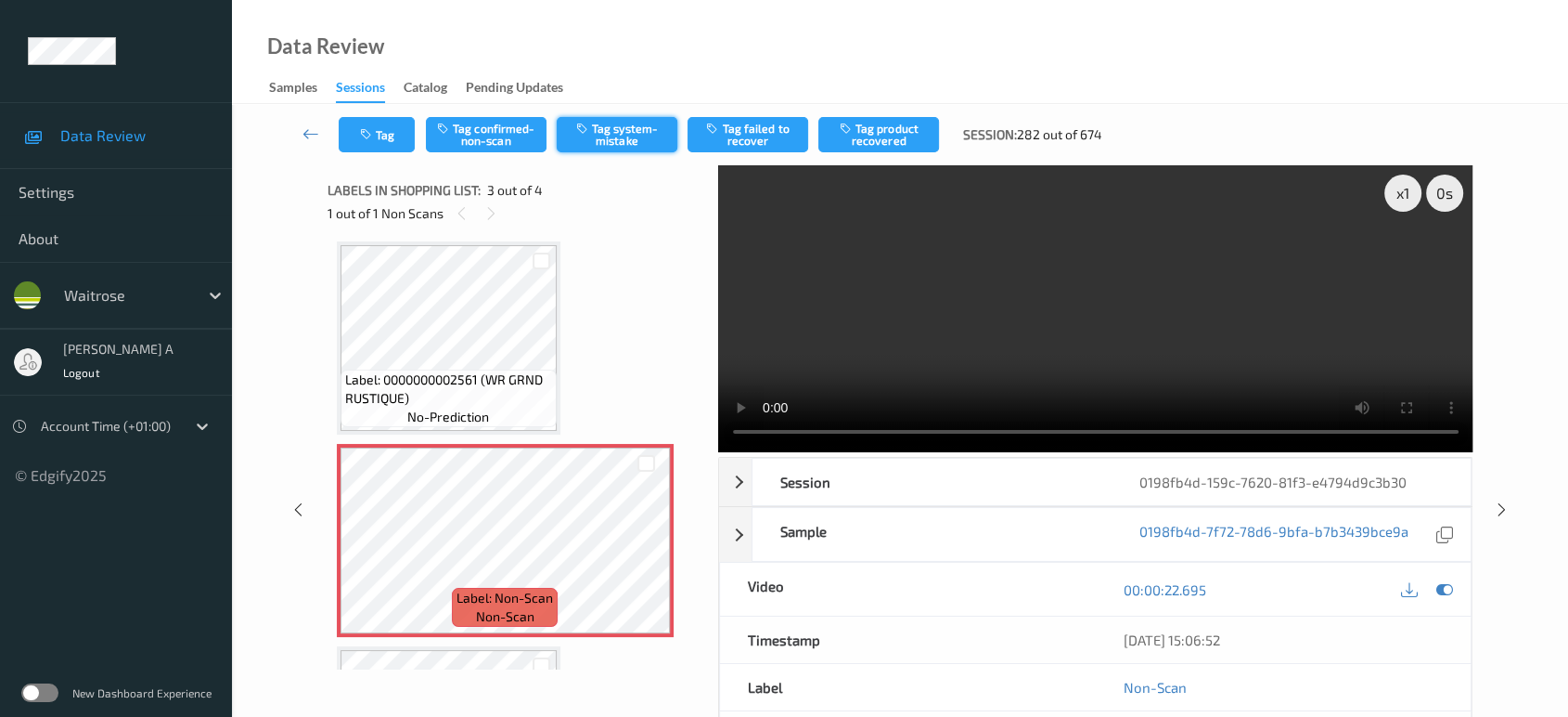
click at [611, 137] on button "Tag system-mistake" at bounding box center [617, 135] width 121 height 36
click at [385, 139] on button "Tag" at bounding box center [376, 135] width 76 height 36
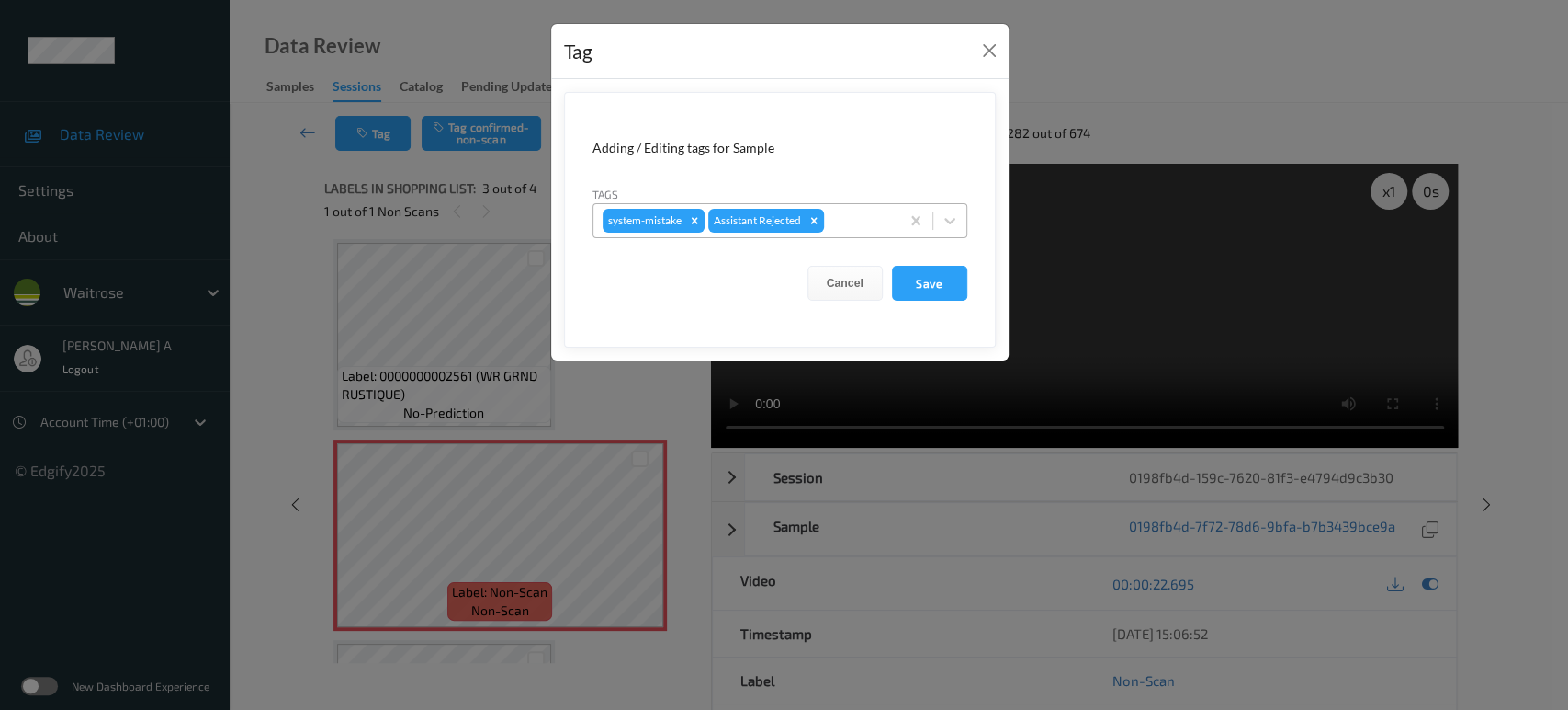
click at [862, 218] on div at bounding box center [859, 220] width 63 height 22
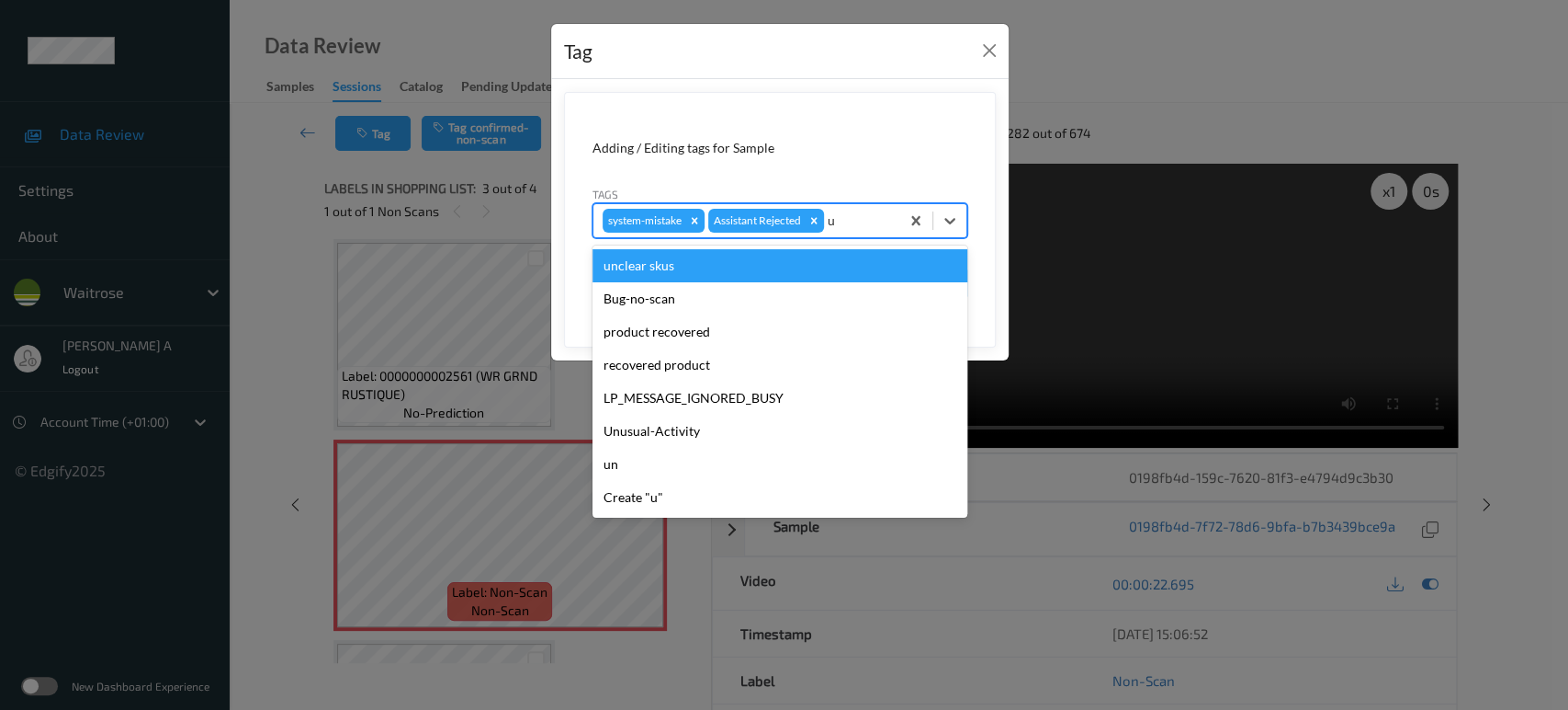
type input "un"
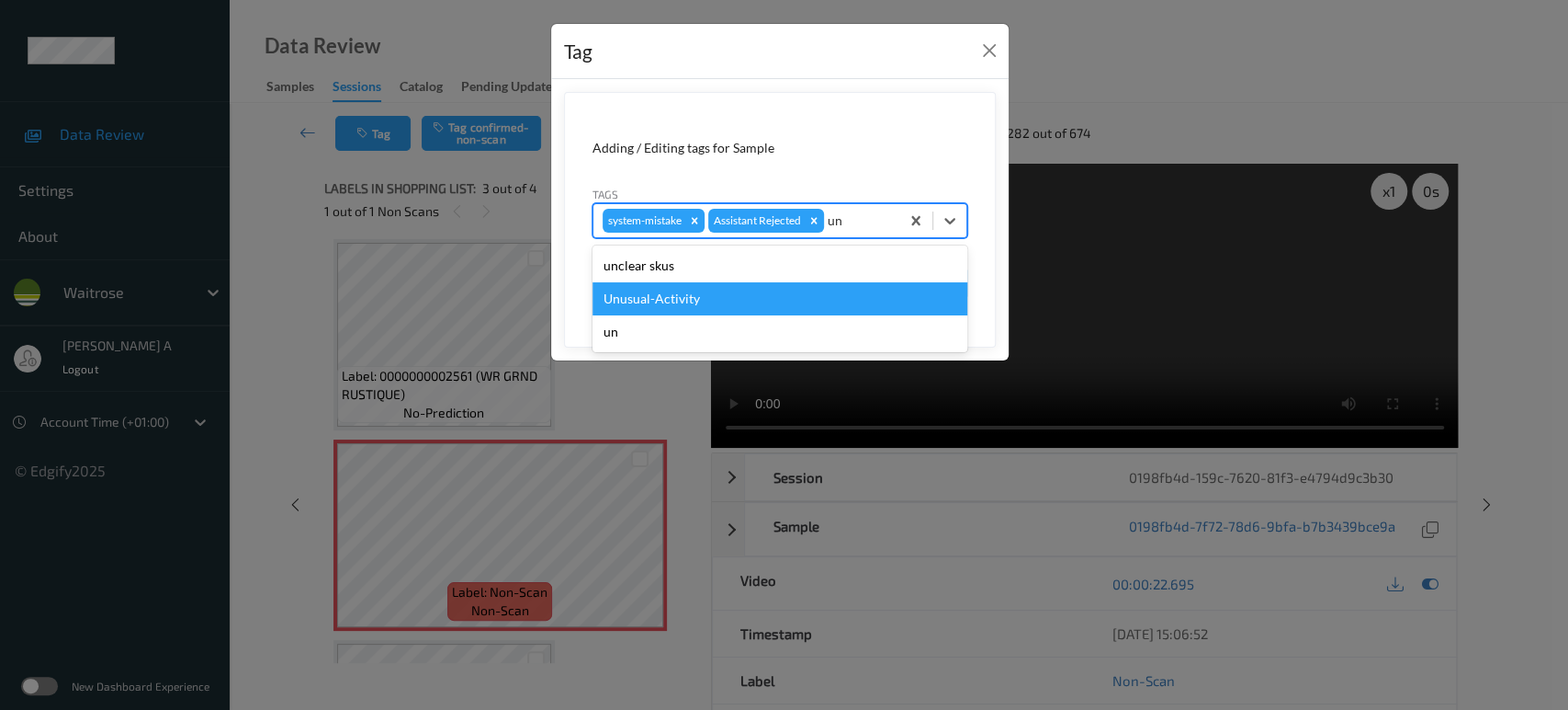
click at [735, 290] on div "Unusual-Activity" at bounding box center [779, 299] width 375 height 33
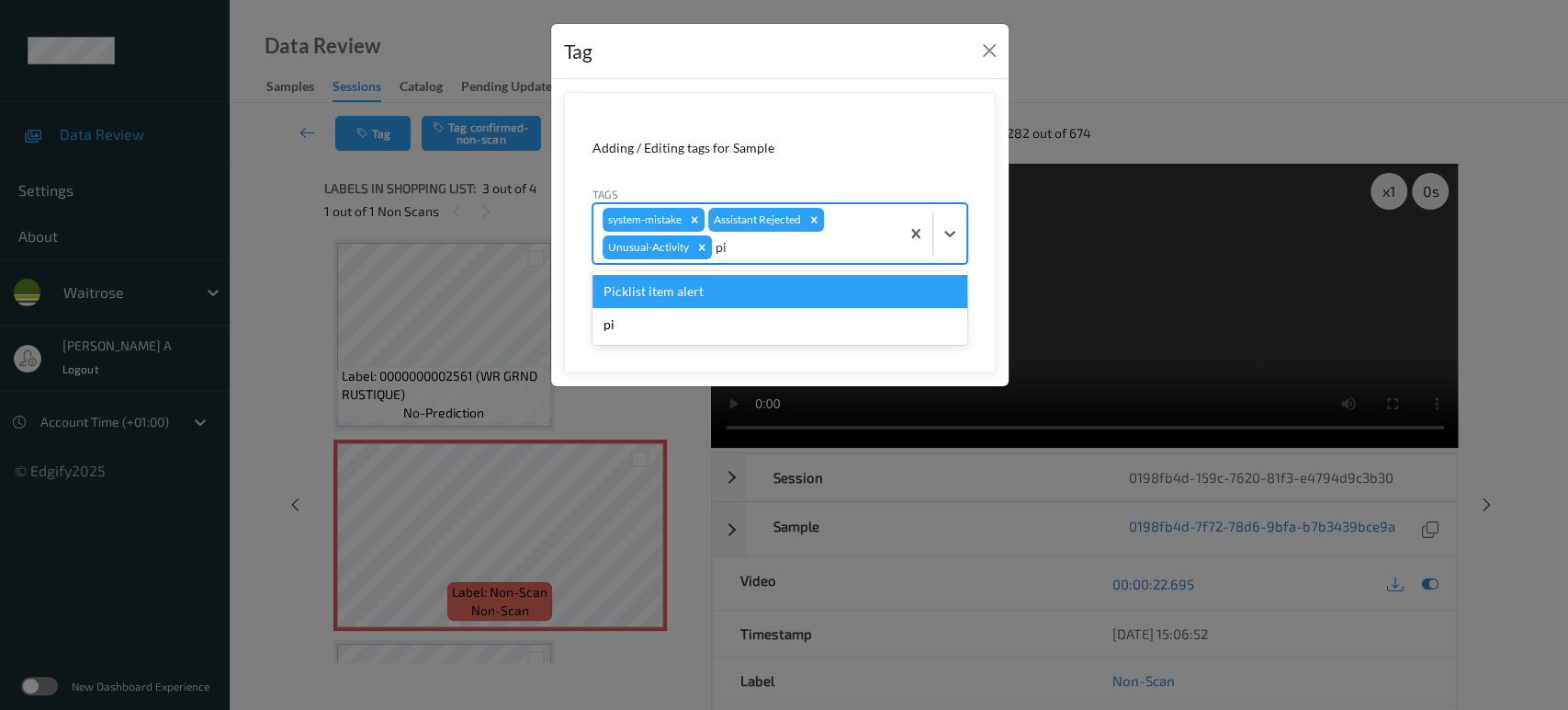
type input "pic"
click at [735, 290] on div "Picklist item alert" at bounding box center [779, 292] width 375 height 33
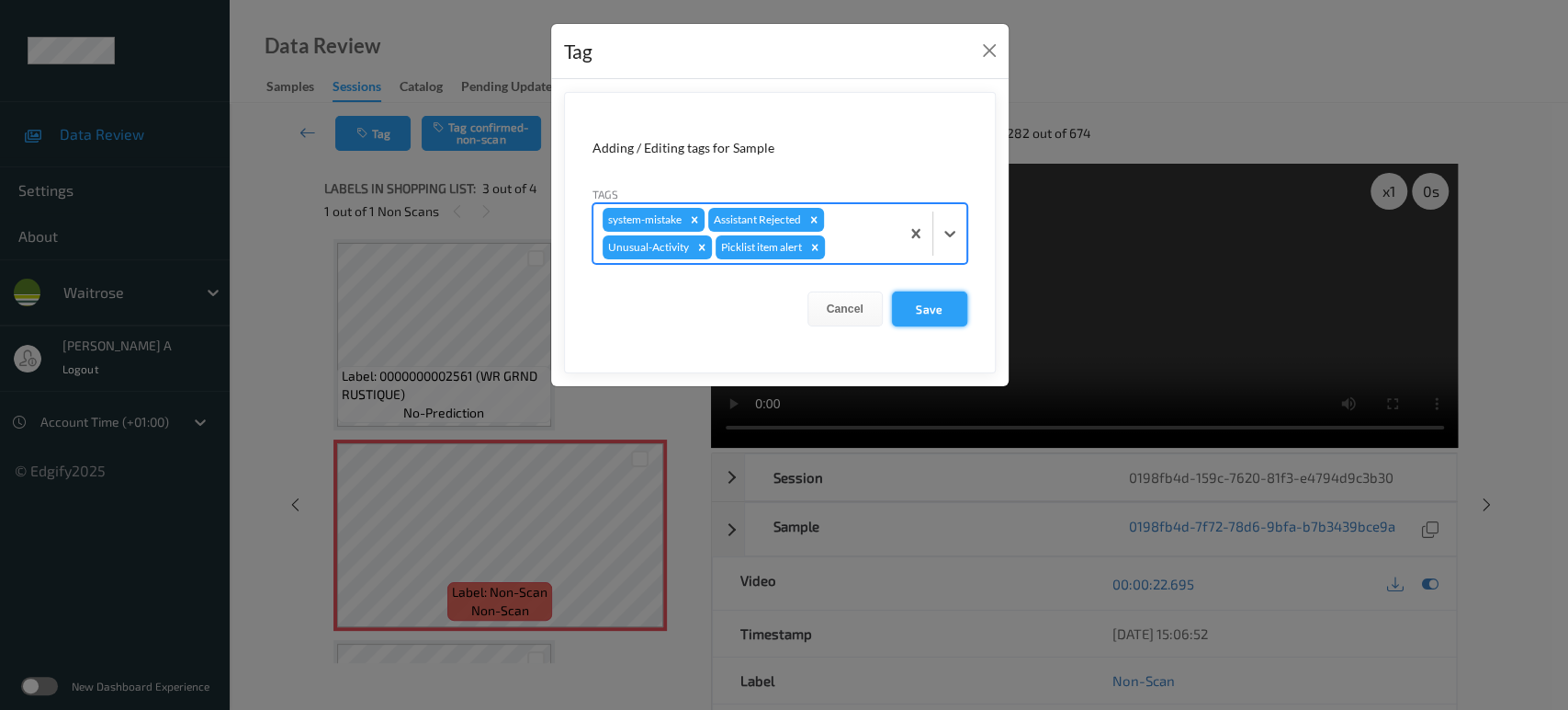
click at [954, 306] on button "Save" at bounding box center [929, 309] width 75 height 35
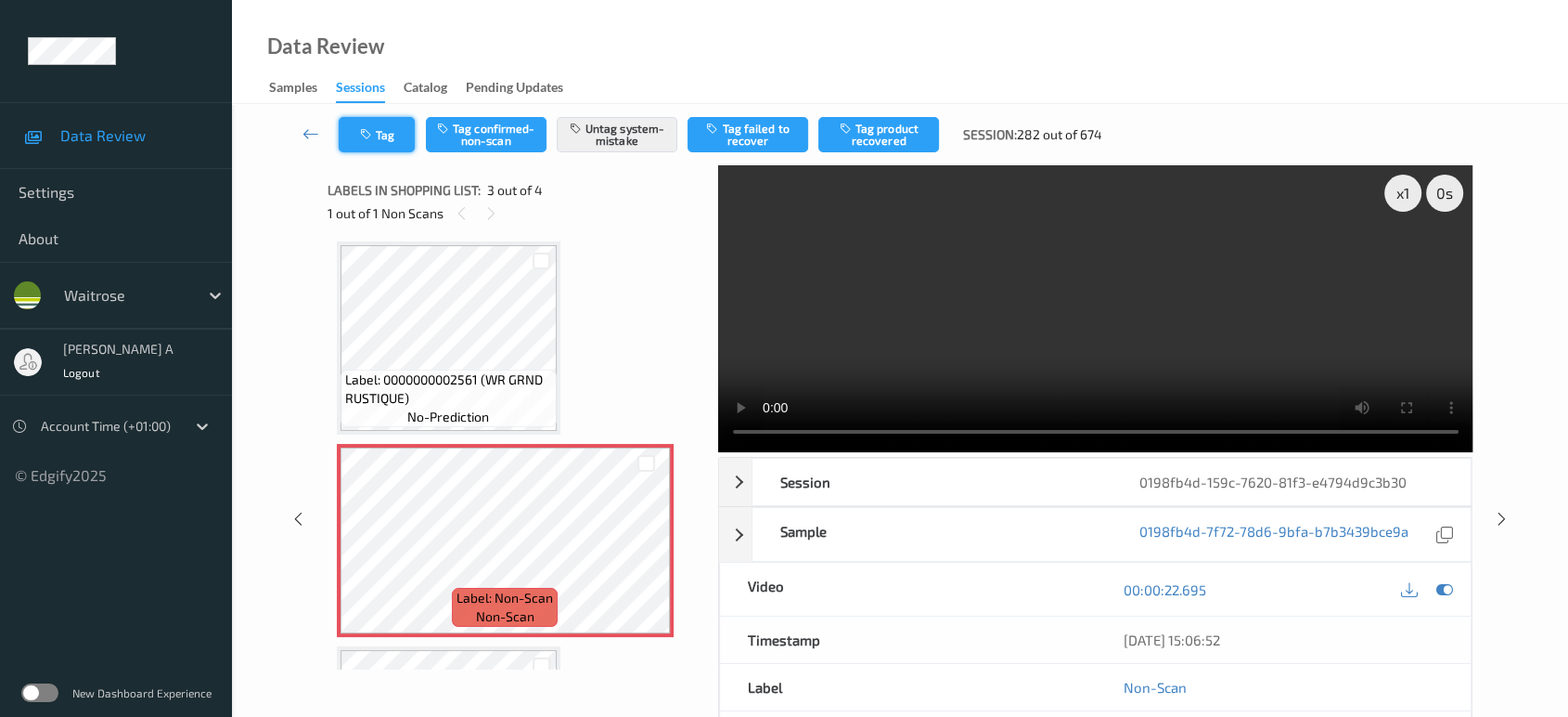
click at [371, 133] on icon "button" at bounding box center [367, 135] width 16 height 13
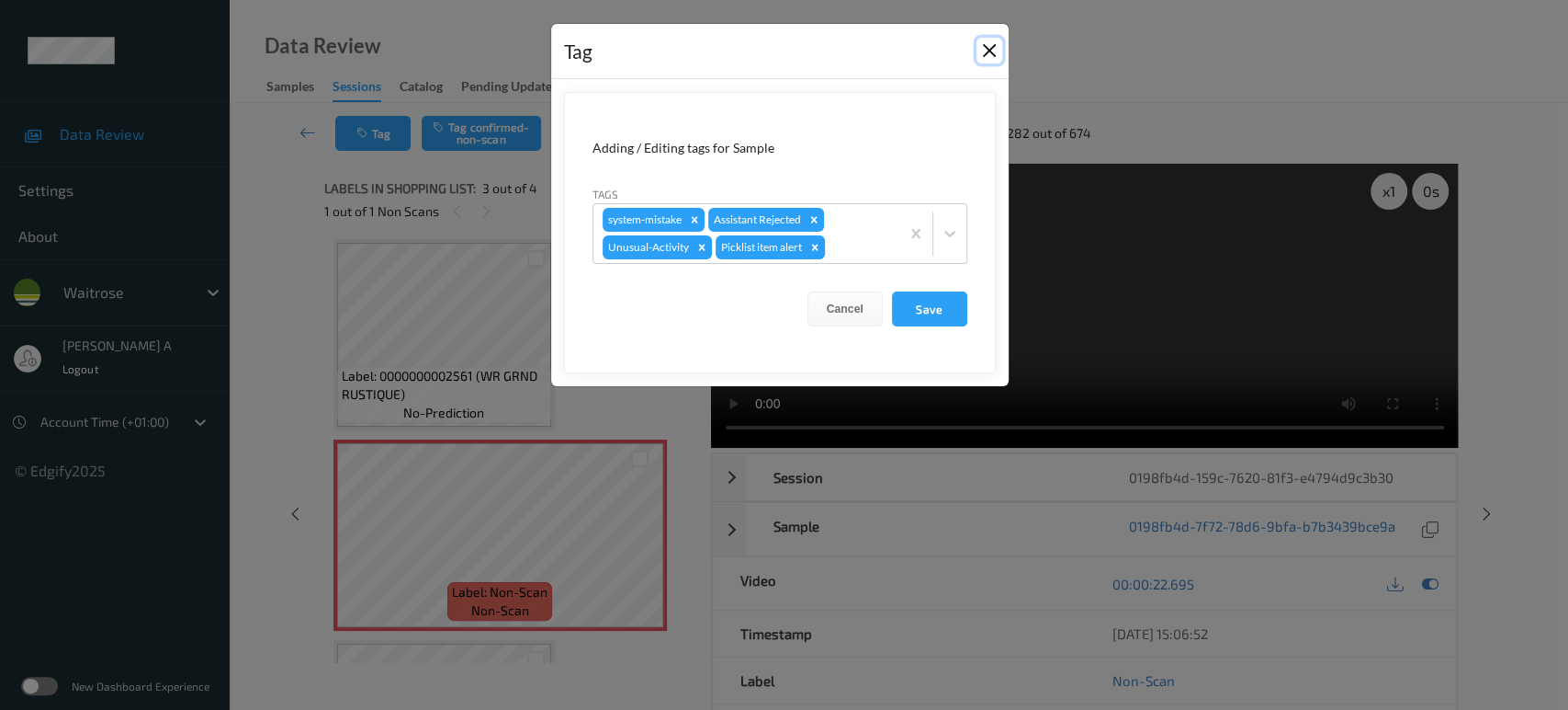
click at [982, 56] on button "Close" at bounding box center [989, 51] width 26 height 26
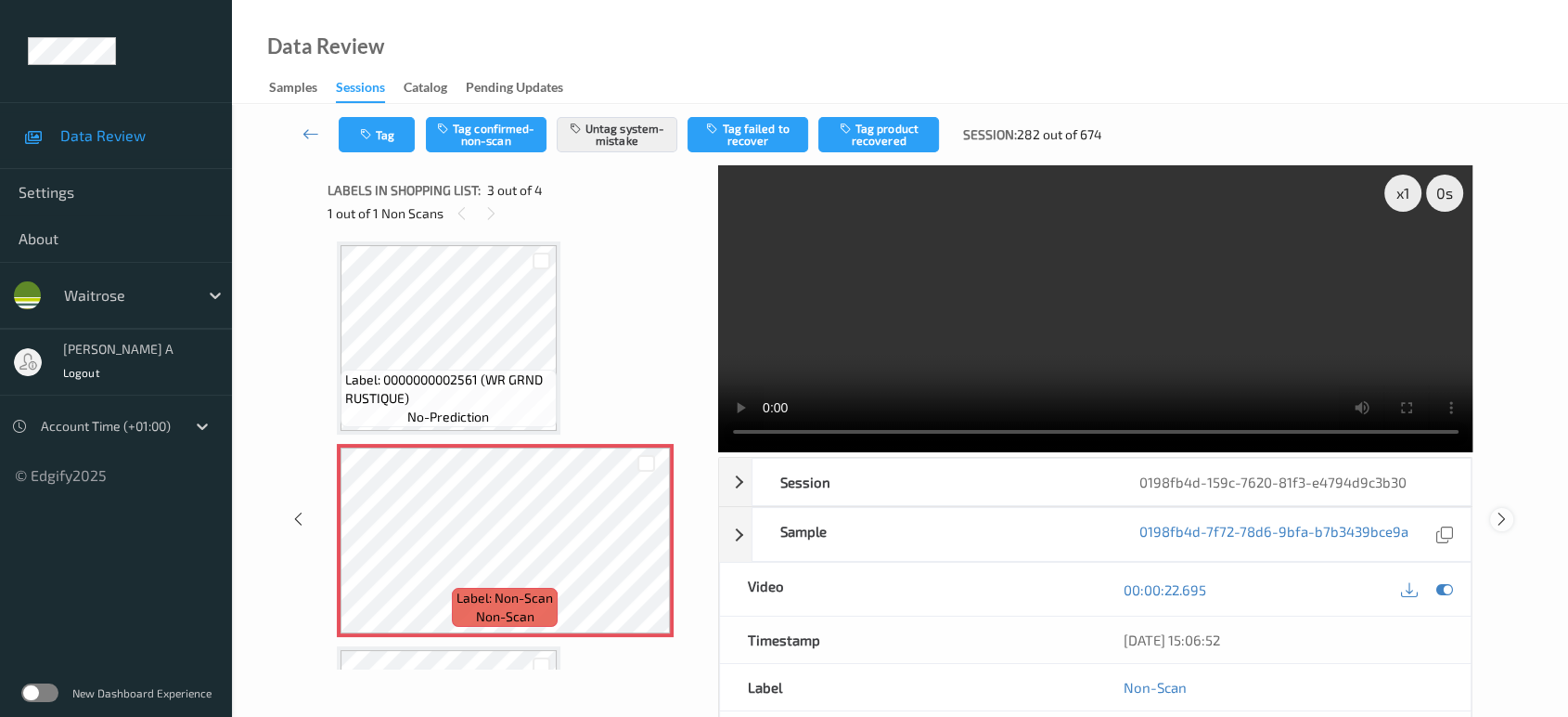
click at [1501, 518] on icon at bounding box center [1502, 519] width 16 height 17
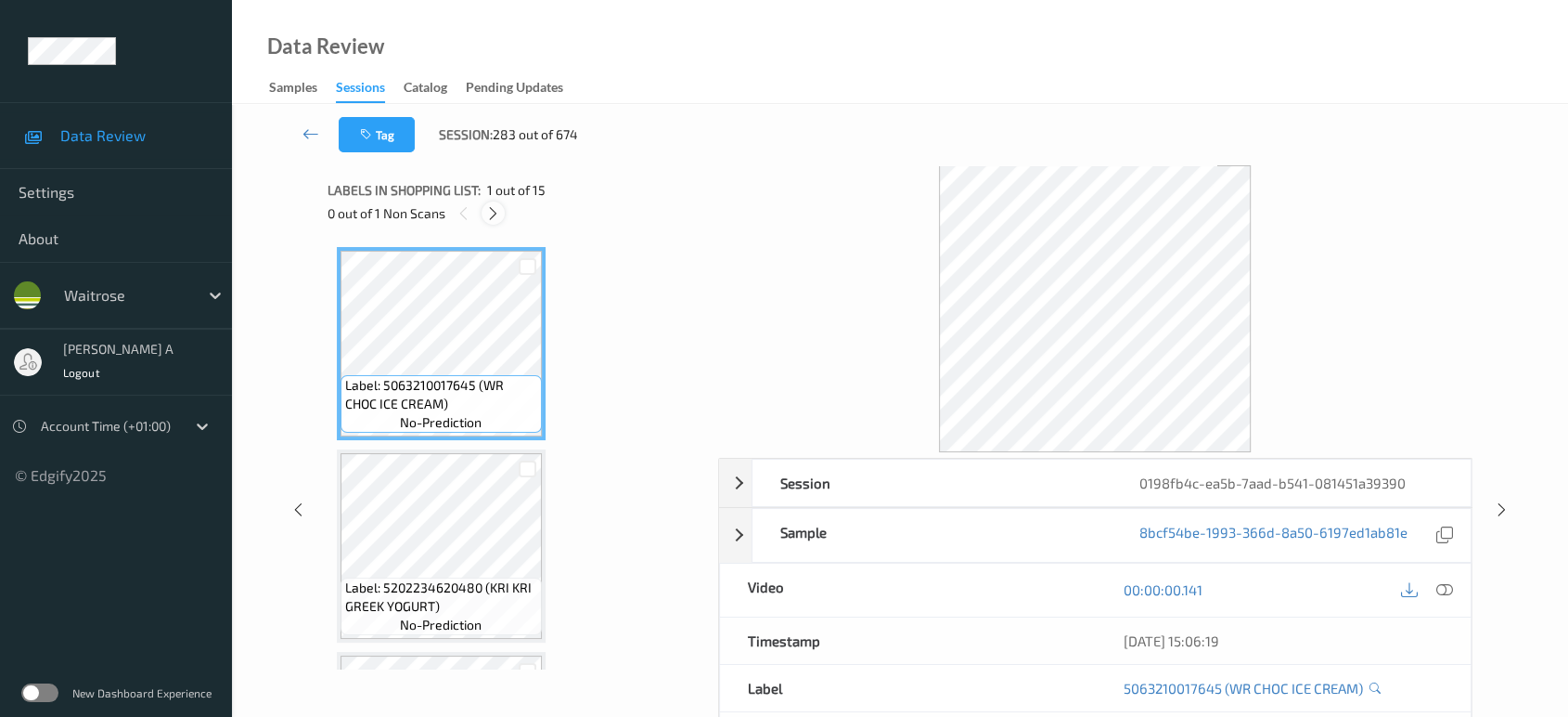
click at [497, 216] on icon at bounding box center [492, 213] width 16 height 17
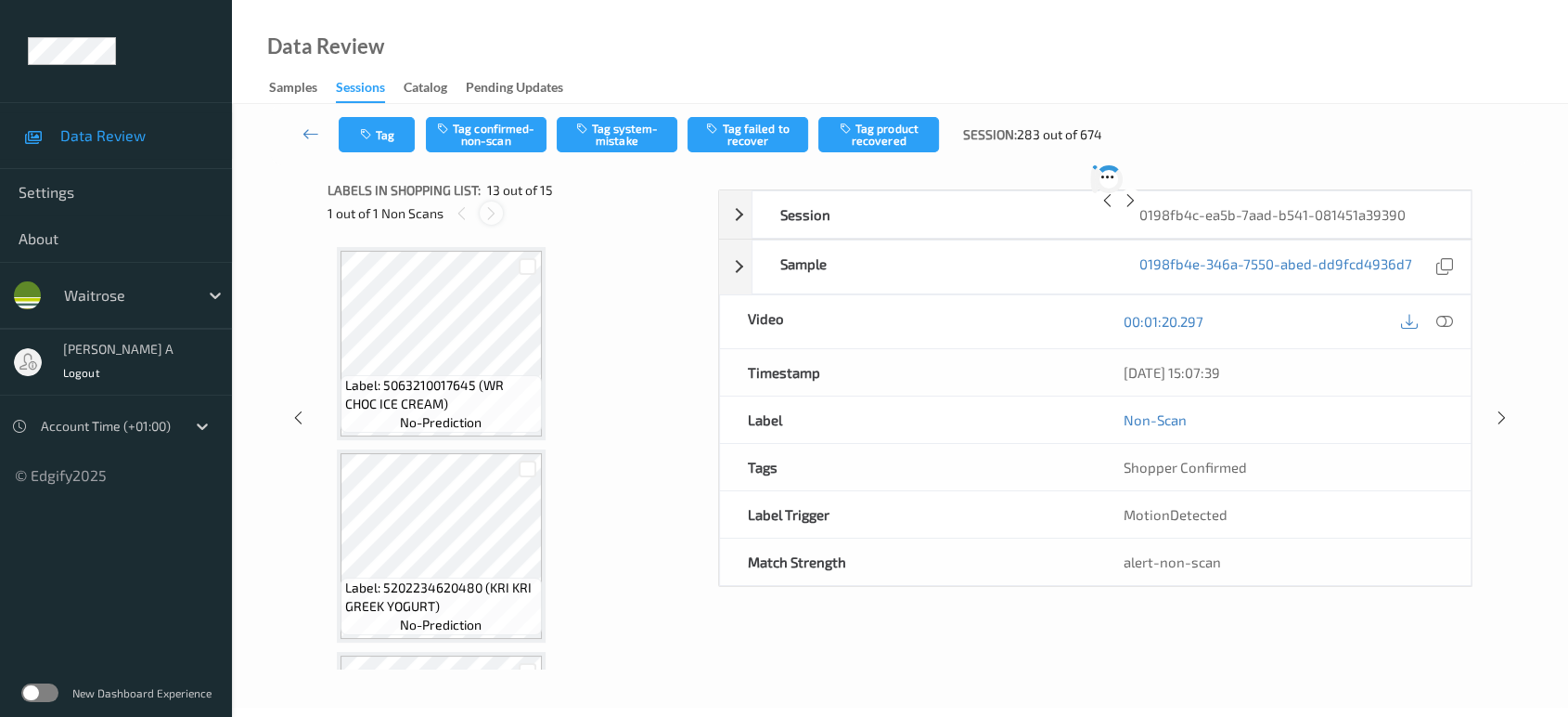
scroll to position [2226, 0]
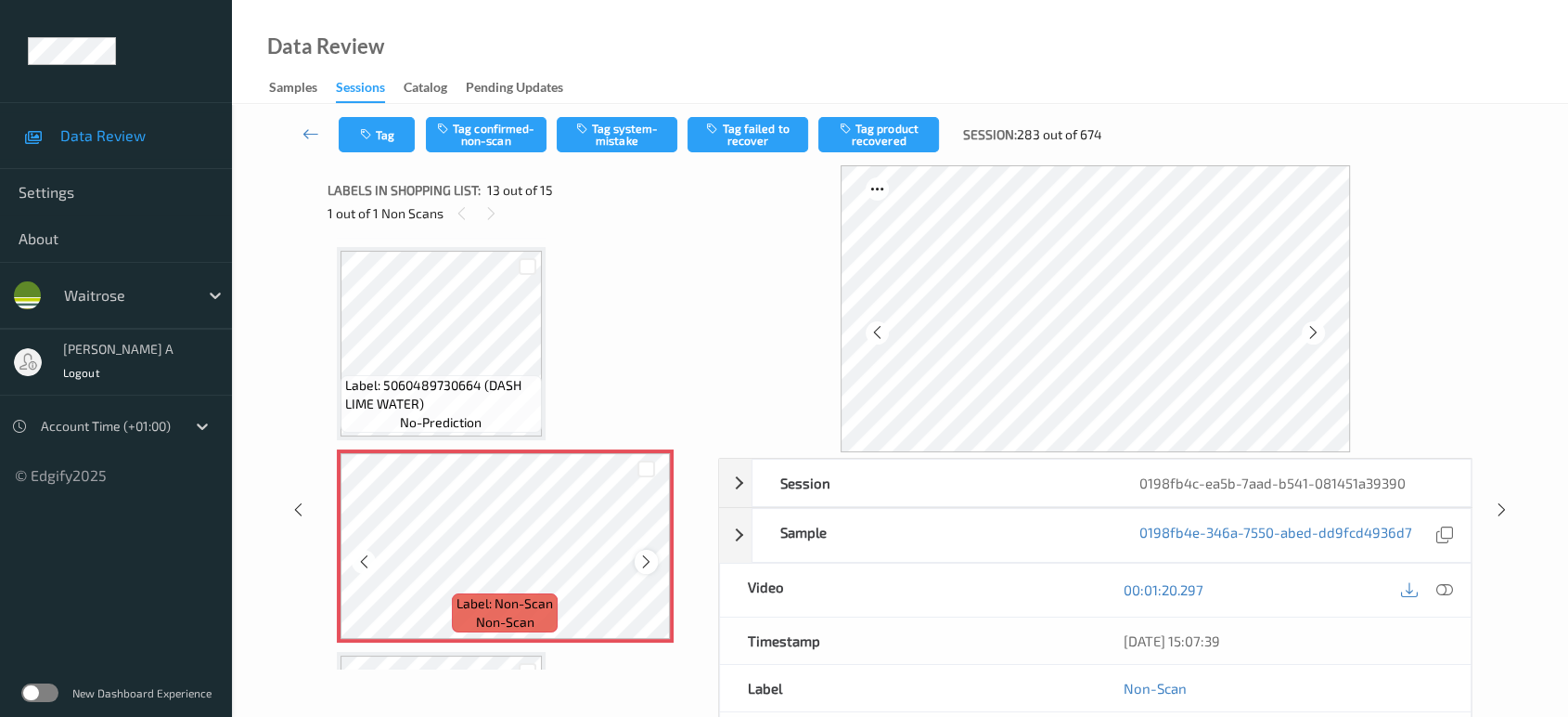
click at [652, 553] on icon at bounding box center [646, 562] width 16 height 17
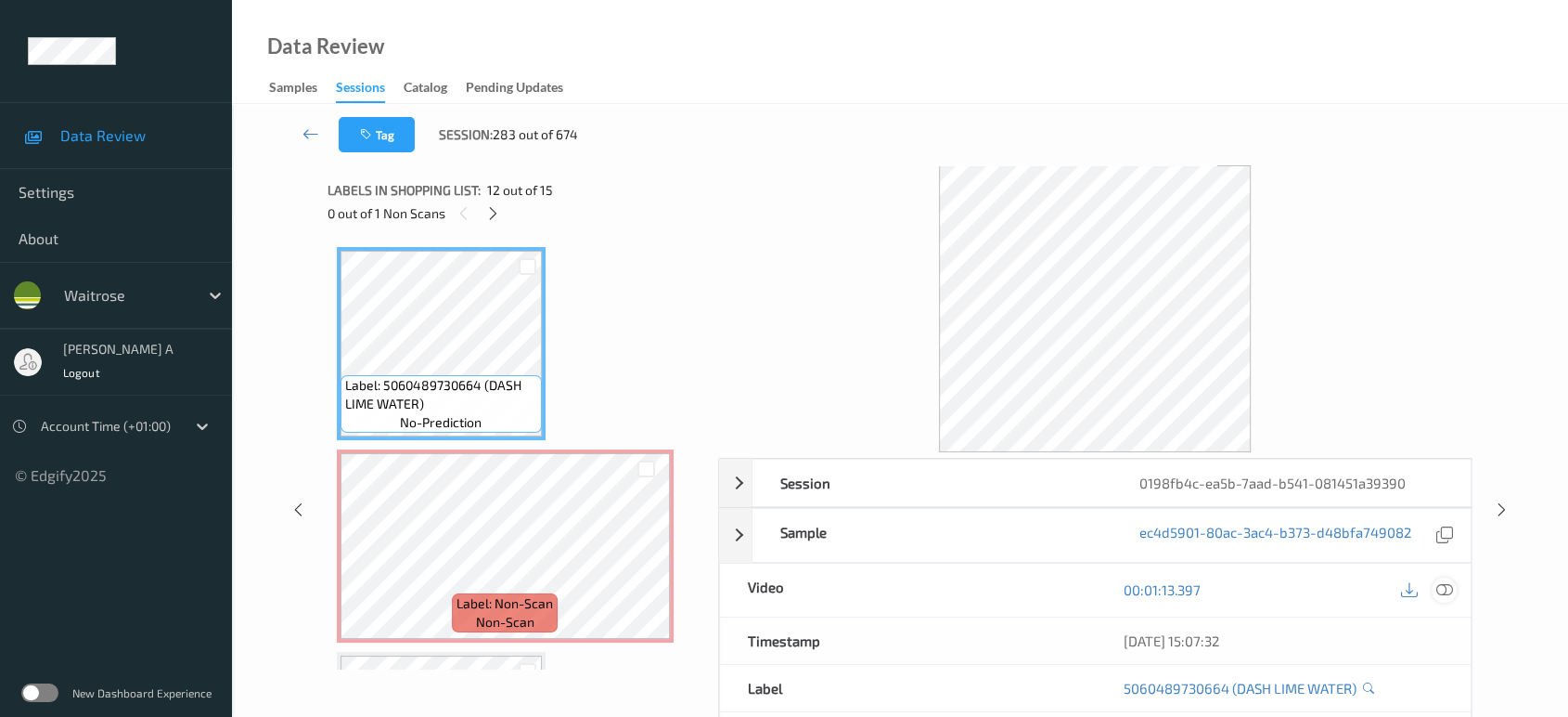
click at [1445, 591] on icon at bounding box center [1445, 590] width 17 height 17
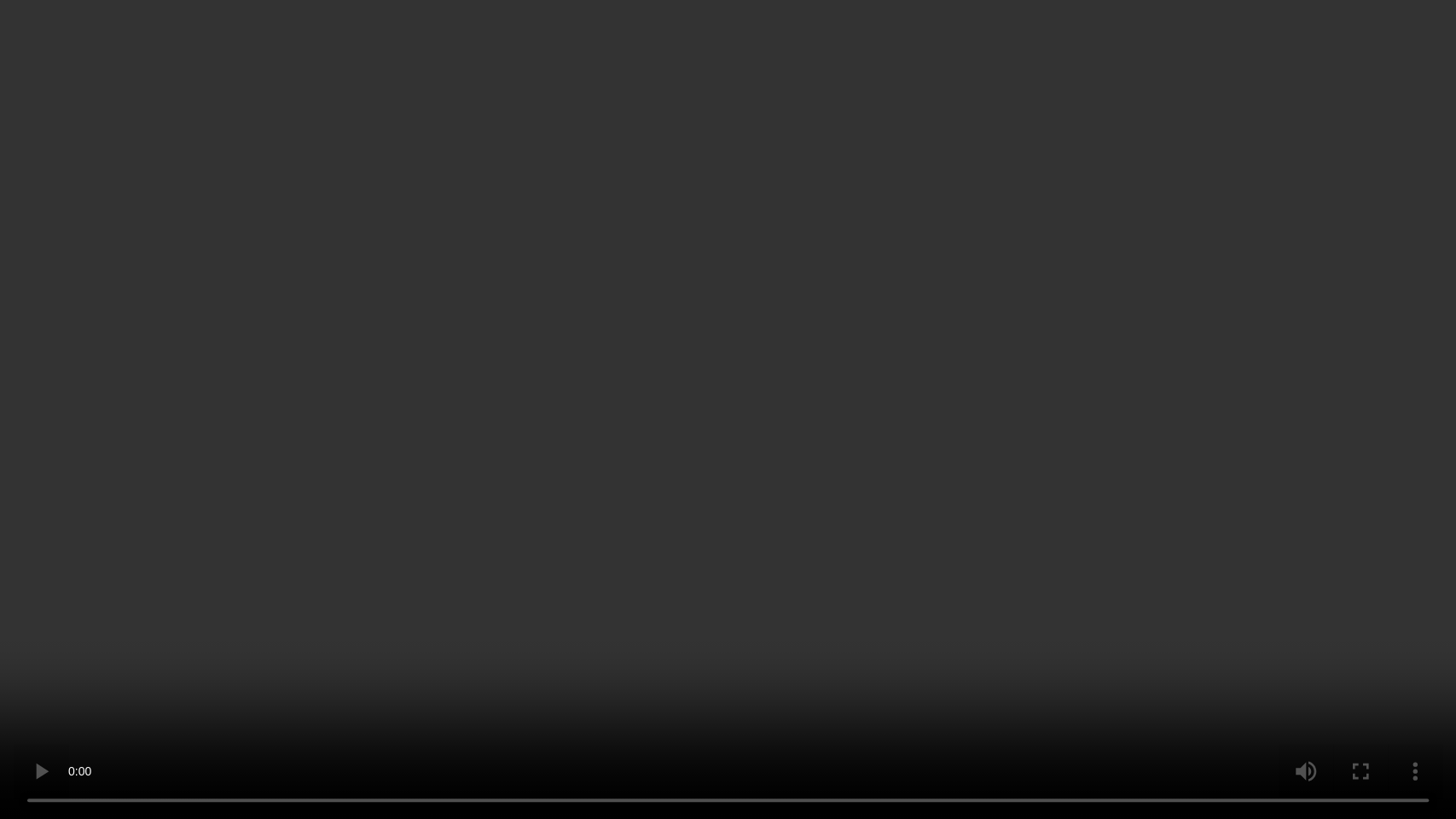
click at [739, 437] on video at bounding box center [728, 409] width 1456 height 819
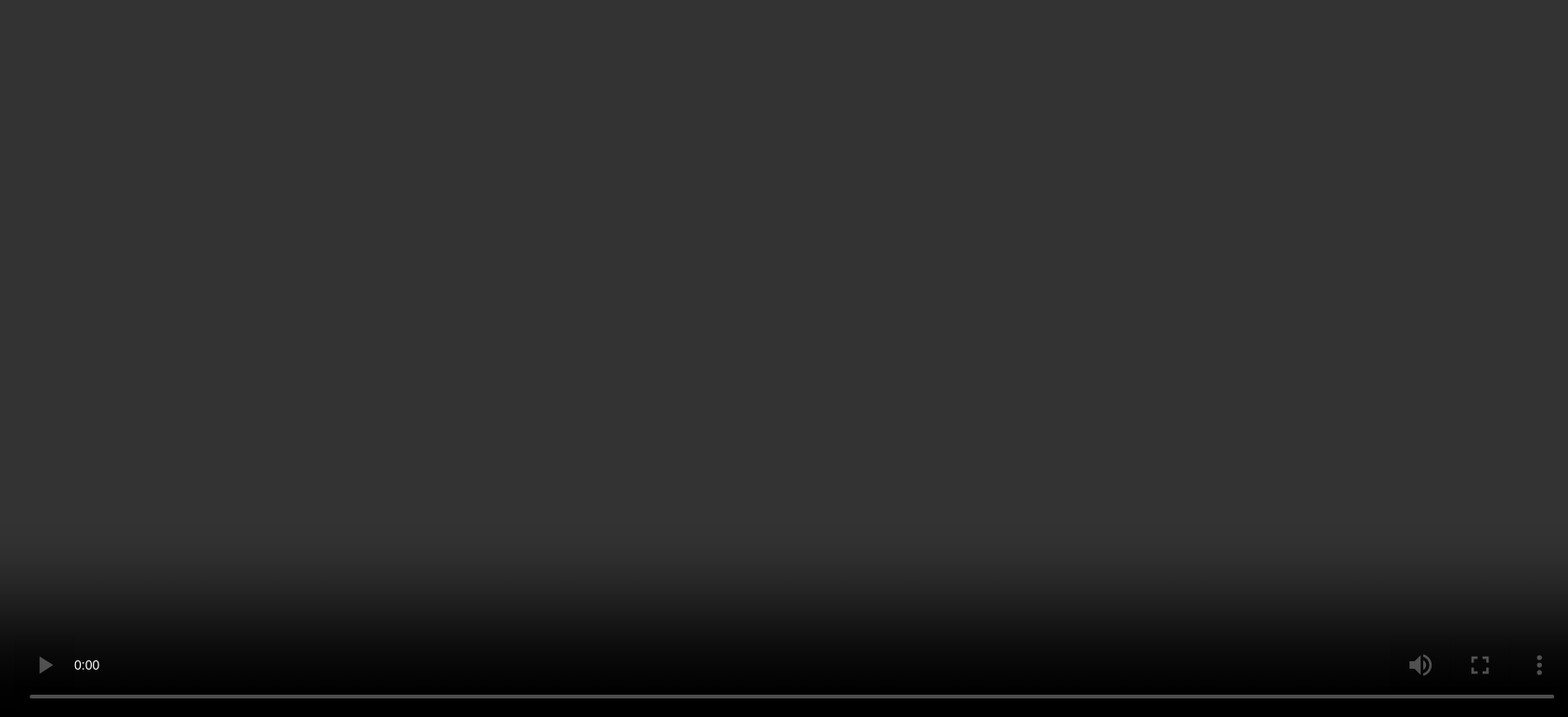
scroll to position [2329, 0]
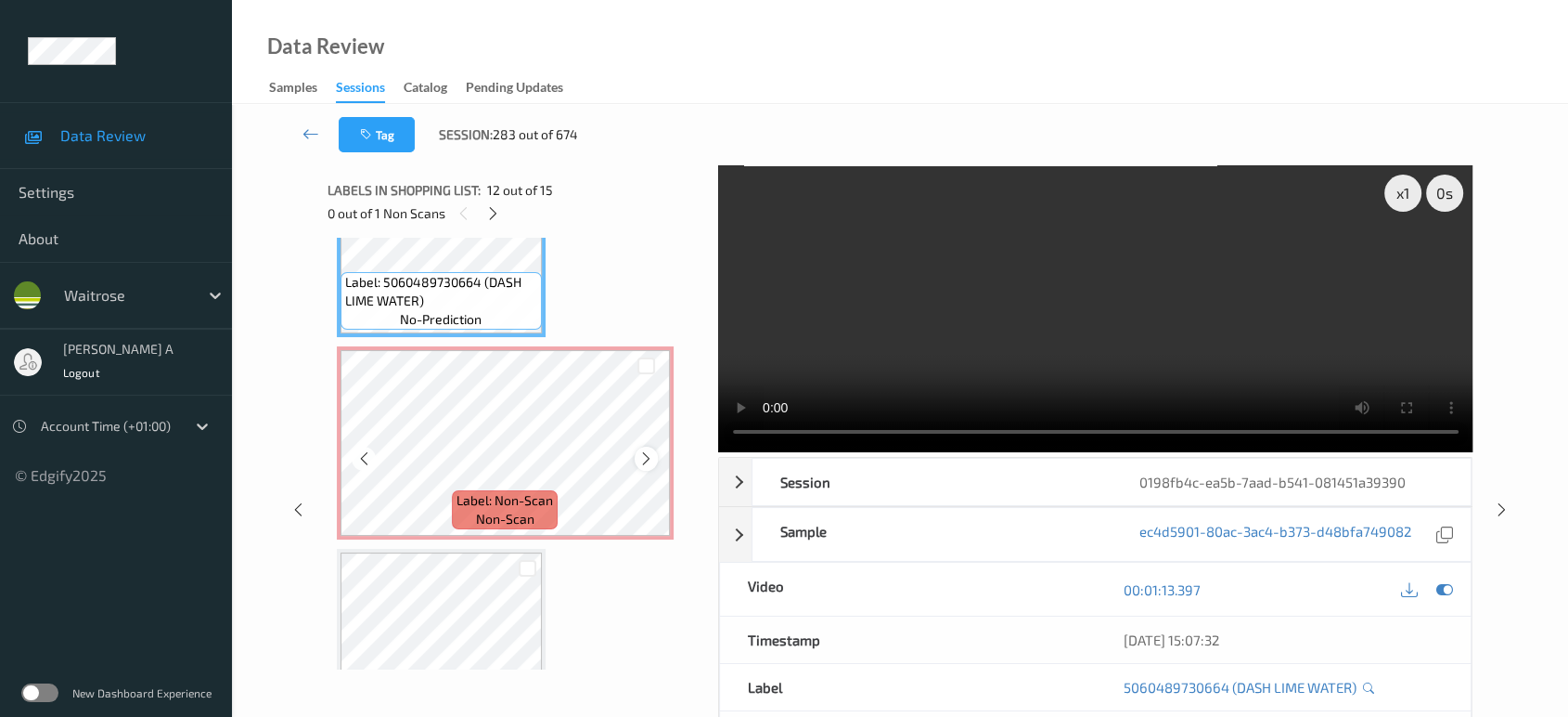
click at [645, 458] on div at bounding box center [646, 458] width 23 height 23
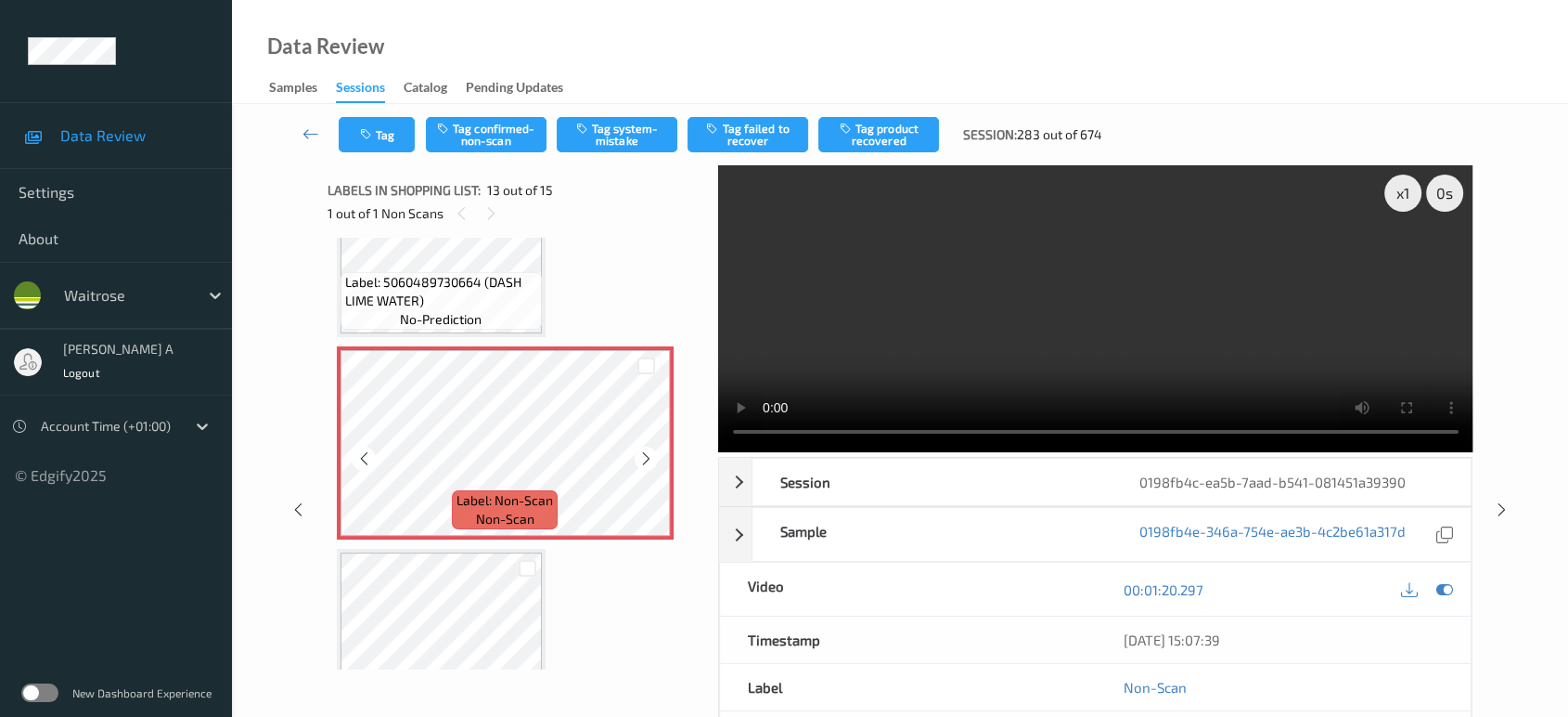
click at [645, 458] on div at bounding box center [646, 458] width 23 height 23
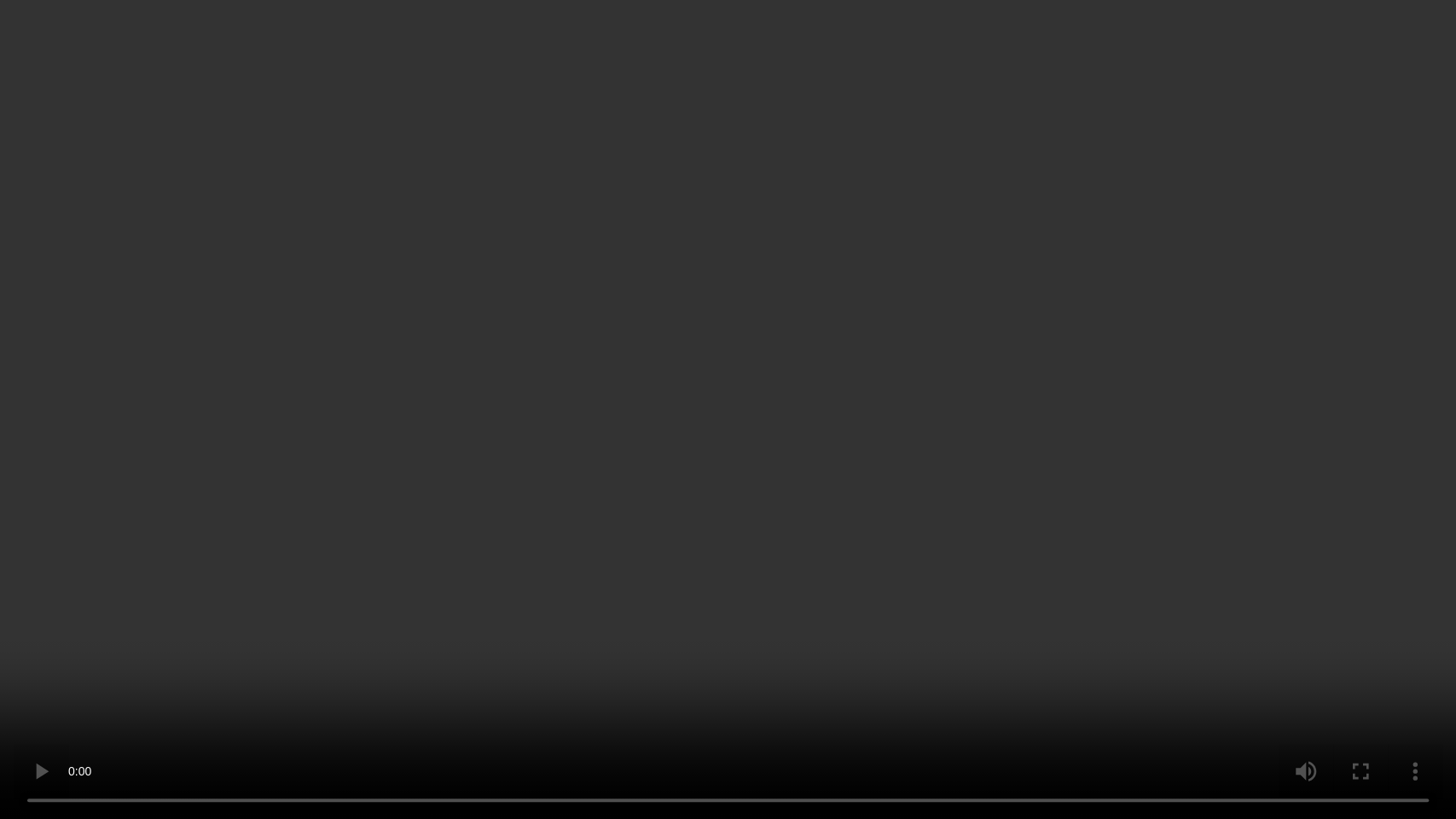
click at [606, 424] on video at bounding box center [728, 409] width 1456 height 819
click at [988, 566] on video at bounding box center [728, 409] width 1456 height 819
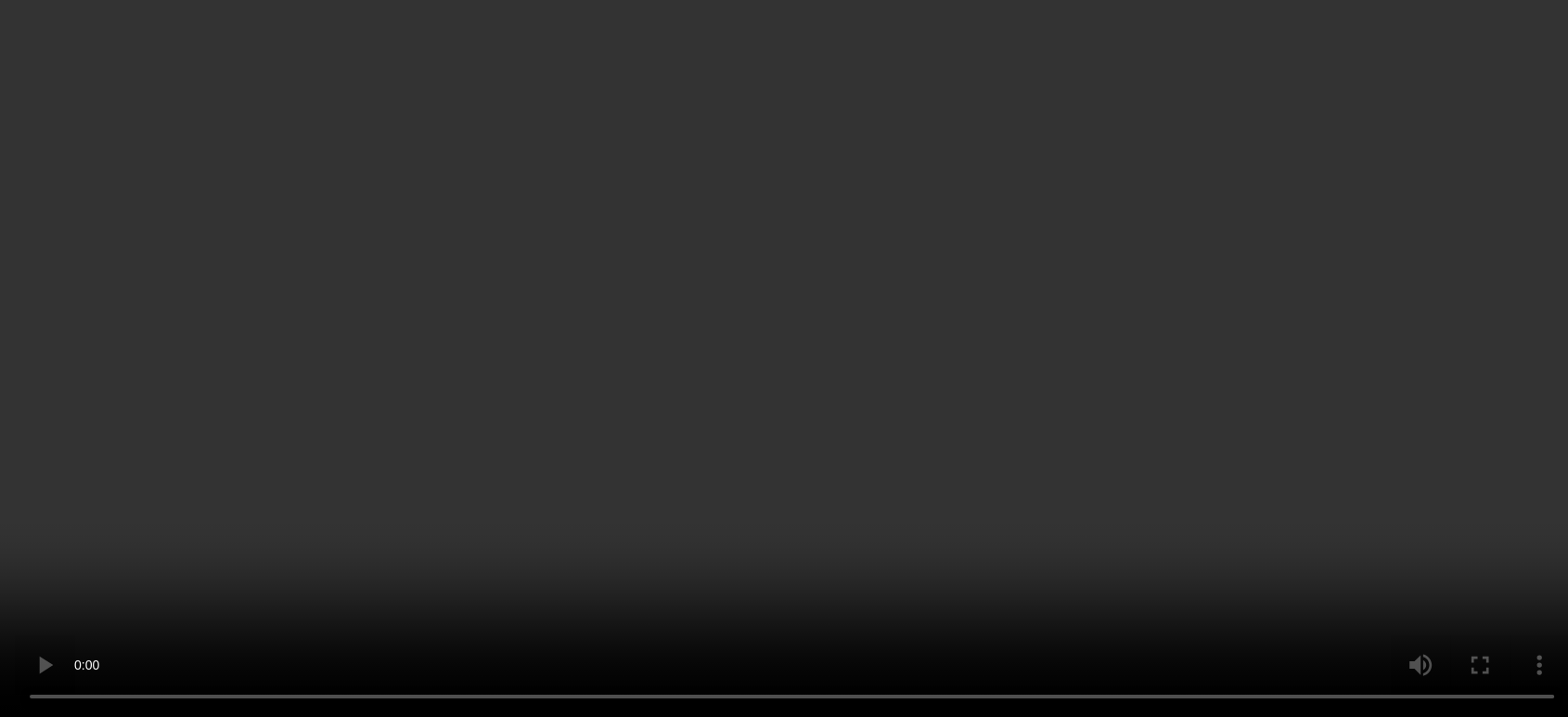
scroll to position [2393, 0]
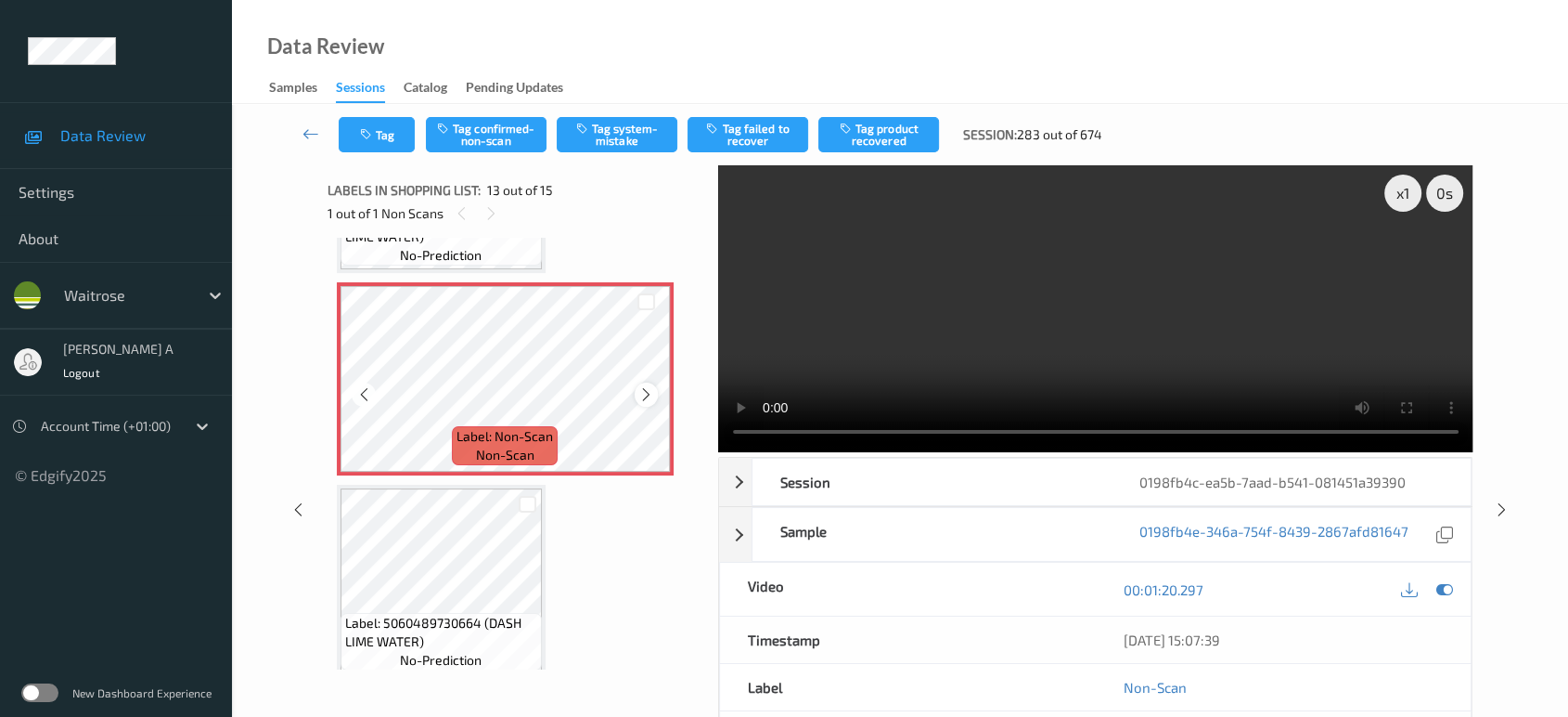
click at [640, 386] on icon at bounding box center [646, 394] width 16 height 17
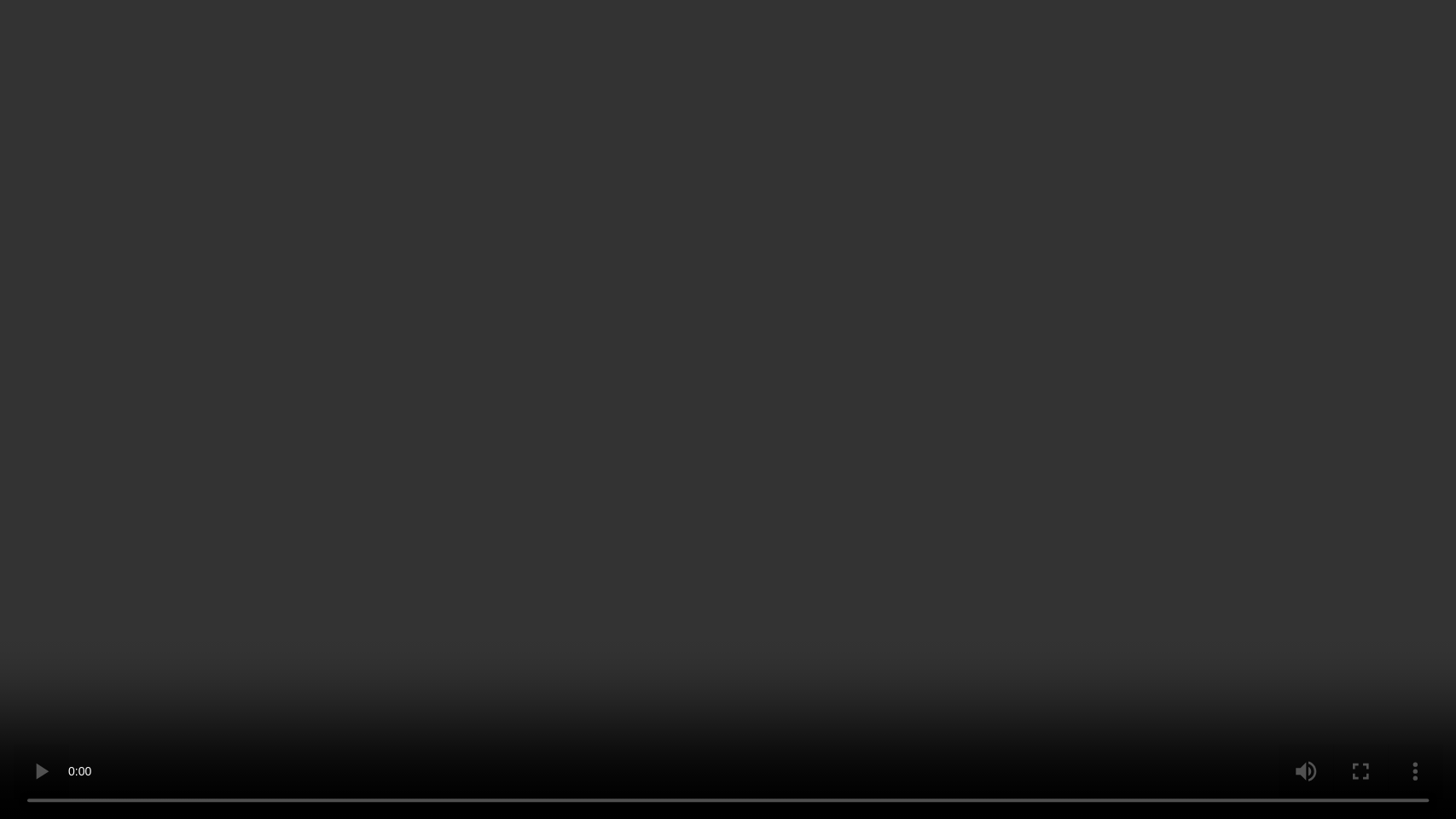
click at [834, 376] on video at bounding box center [728, 409] width 1456 height 819
click at [813, 410] on video at bounding box center [728, 409] width 1456 height 819
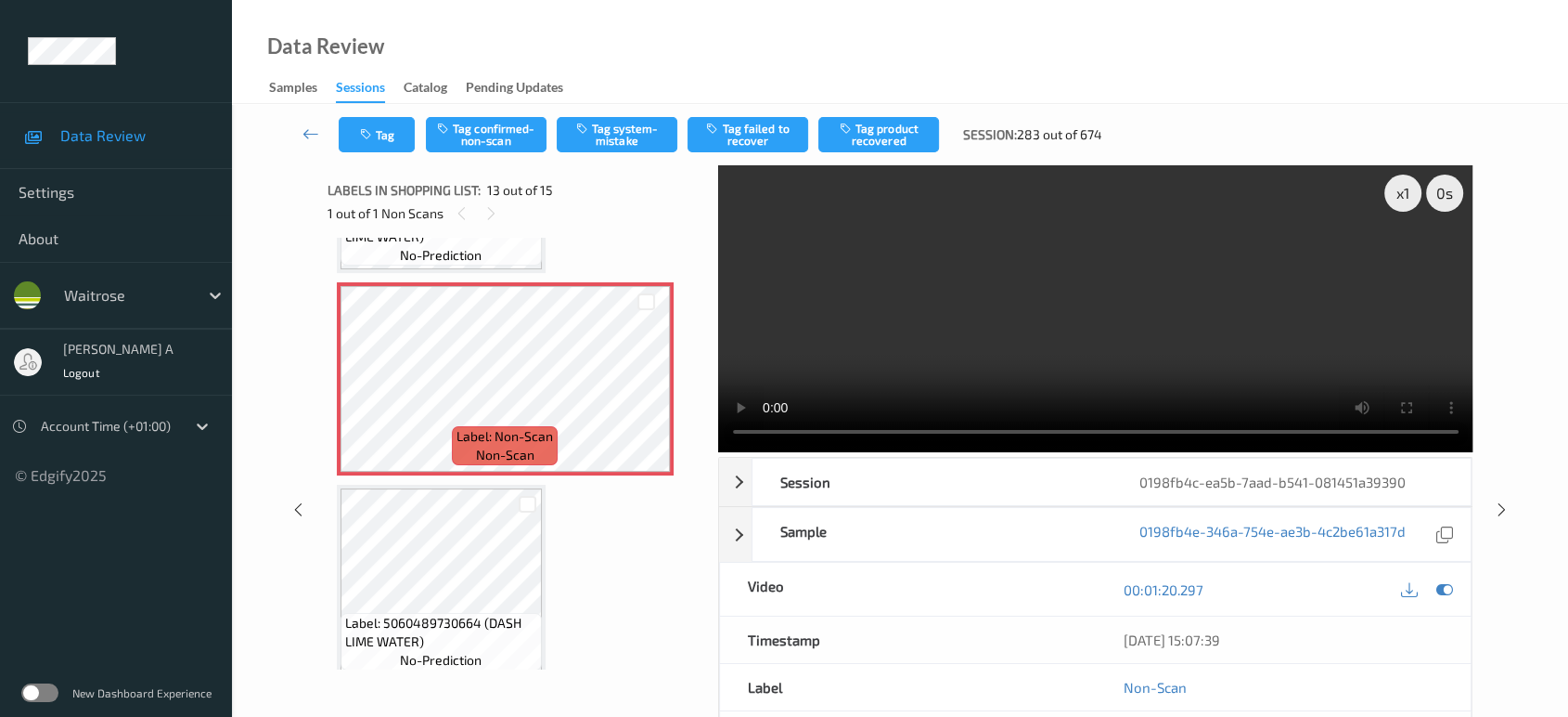
click at [982, 361] on video at bounding box center [1096, 308] width 755 height 287
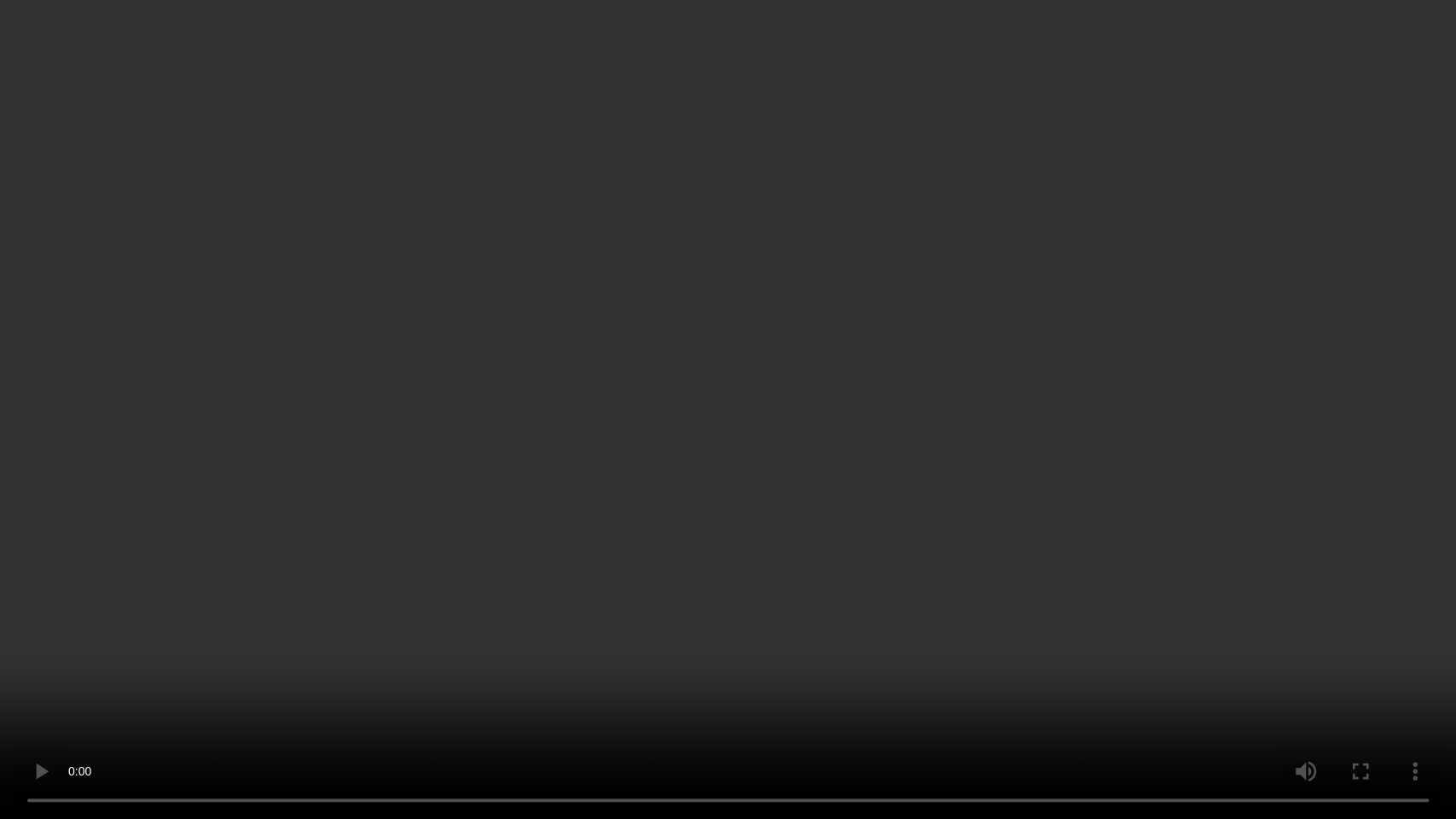
click at [598, 495] on video at bounding box center [728, 409] width 1456 height 819
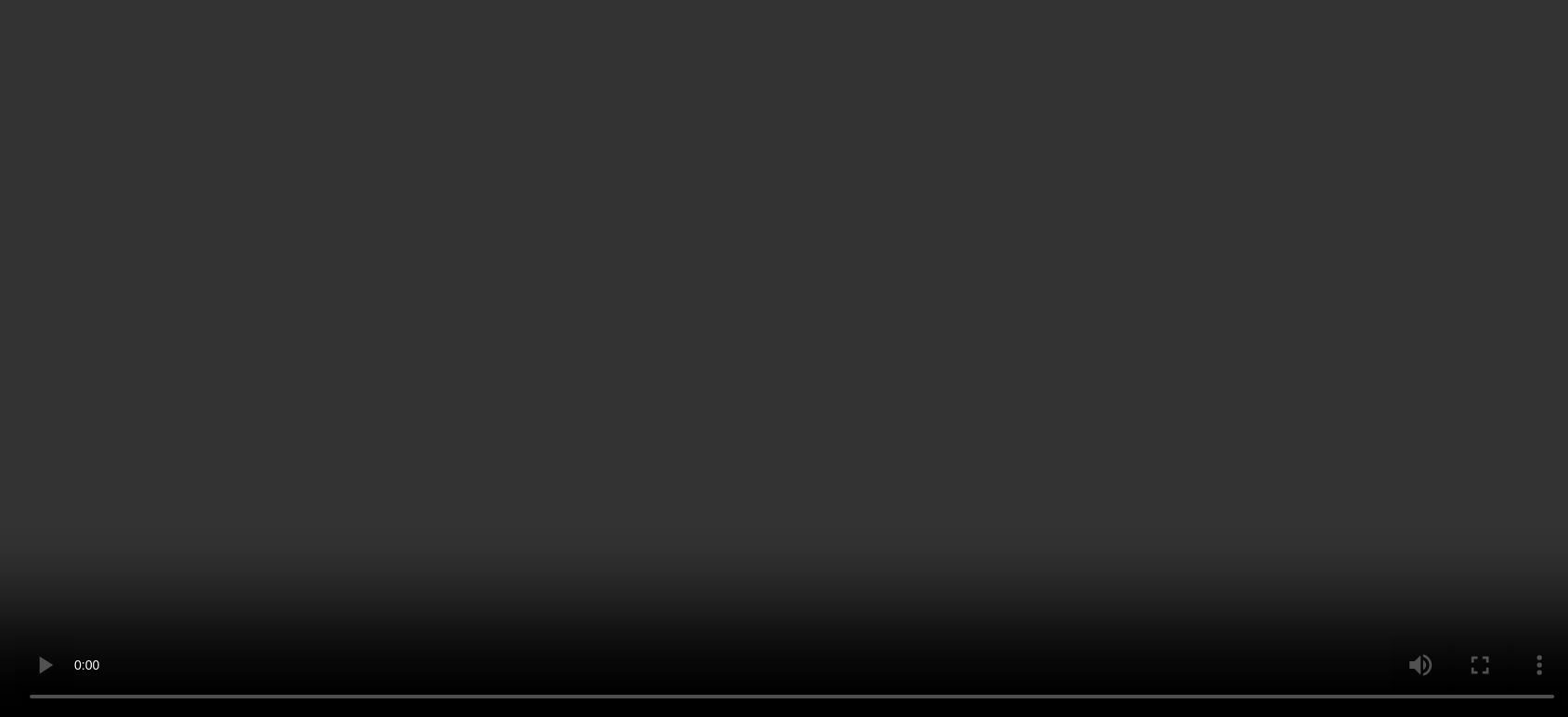
scroll to position [2290, 0]
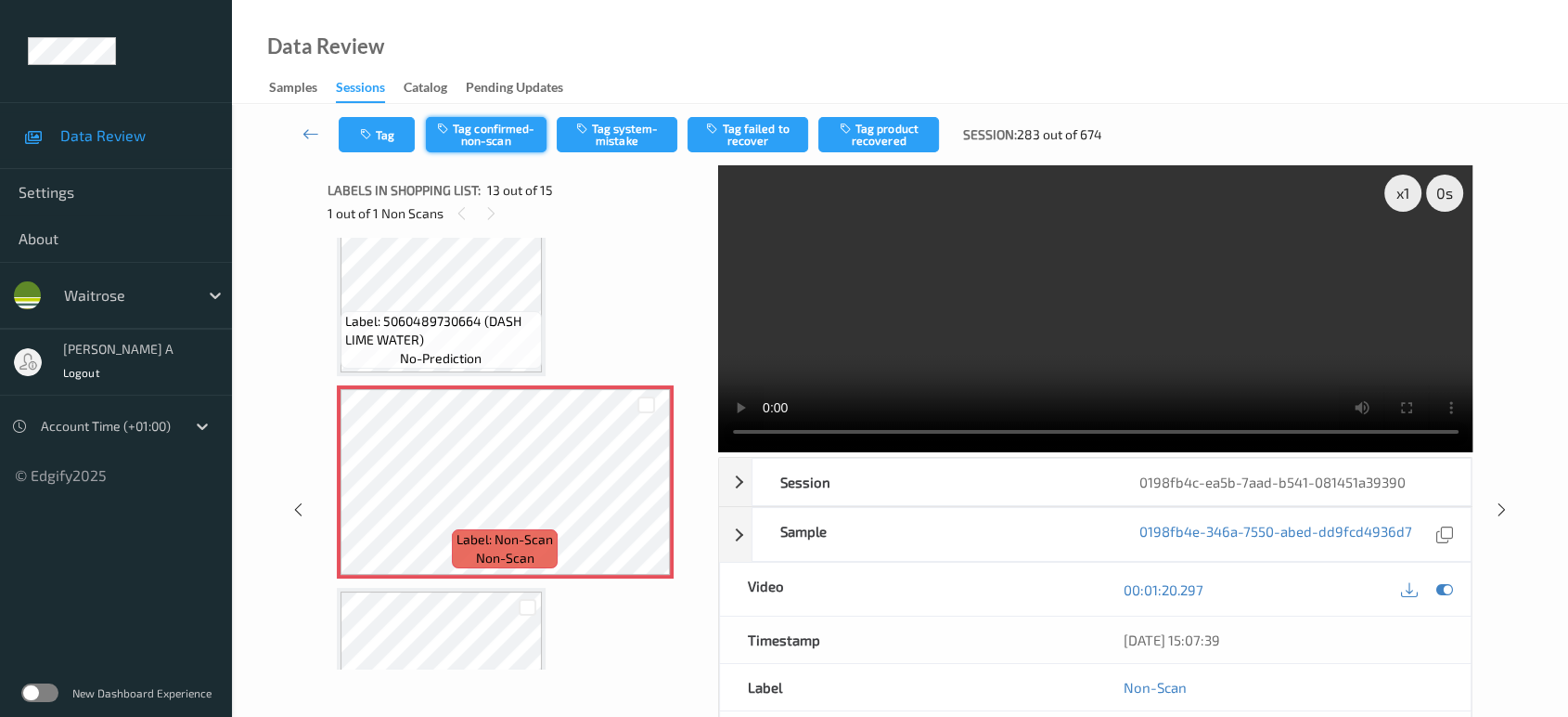
click at [483, 150] on button "Tag confirmed-non-scan" at bounding box center [486, 135] width 121 height 36
click at [877, 130] on button "Tag product recovered" at bounding box center [878, 135] width 121 height 36
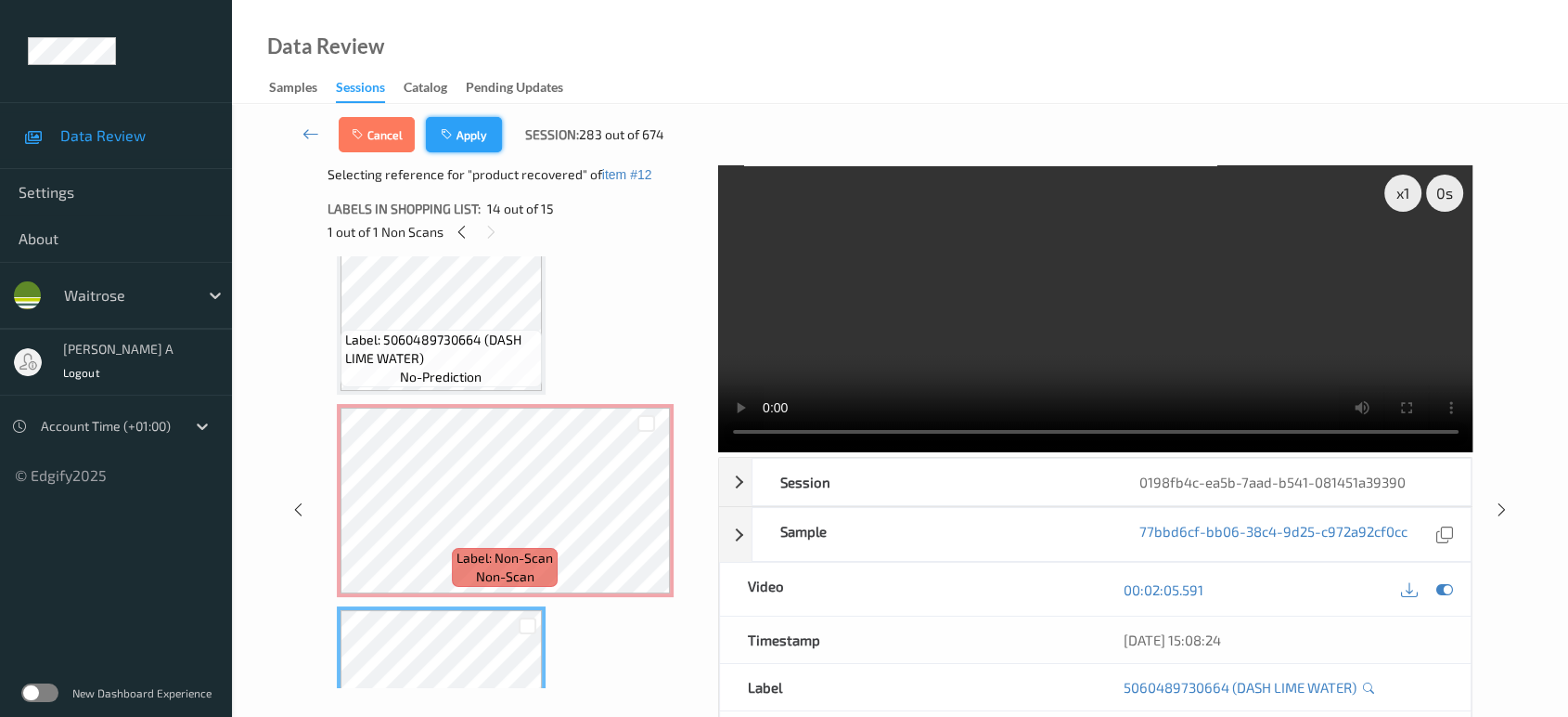
click at [477, 124] on button "Apply" at bounding box center [463, 135] width 76 height 36
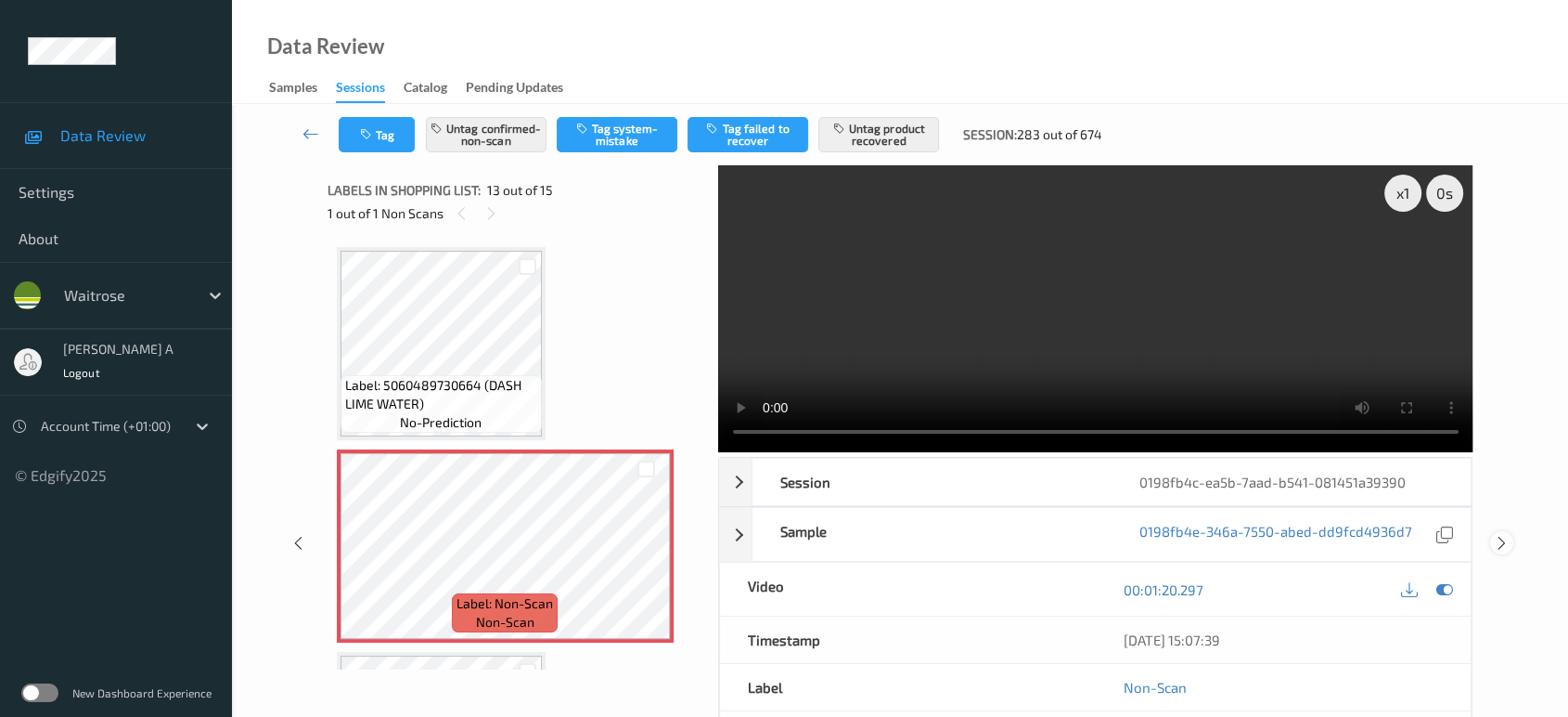
click at [1500, 543] on icon at bounding box center [1502, 543] width 16 height 17
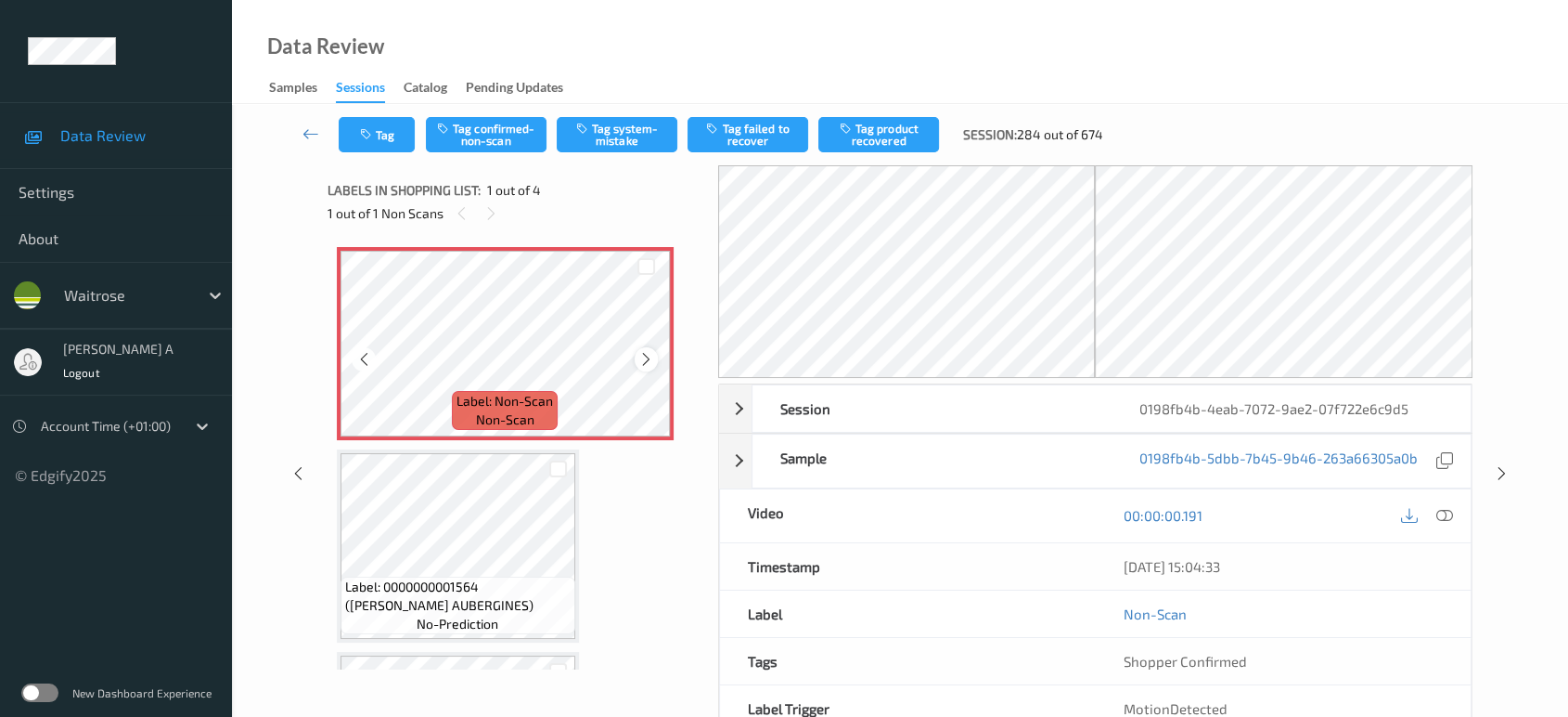
click at [647, 361] on icon at bounding box center [646, 359] width 16 height 17
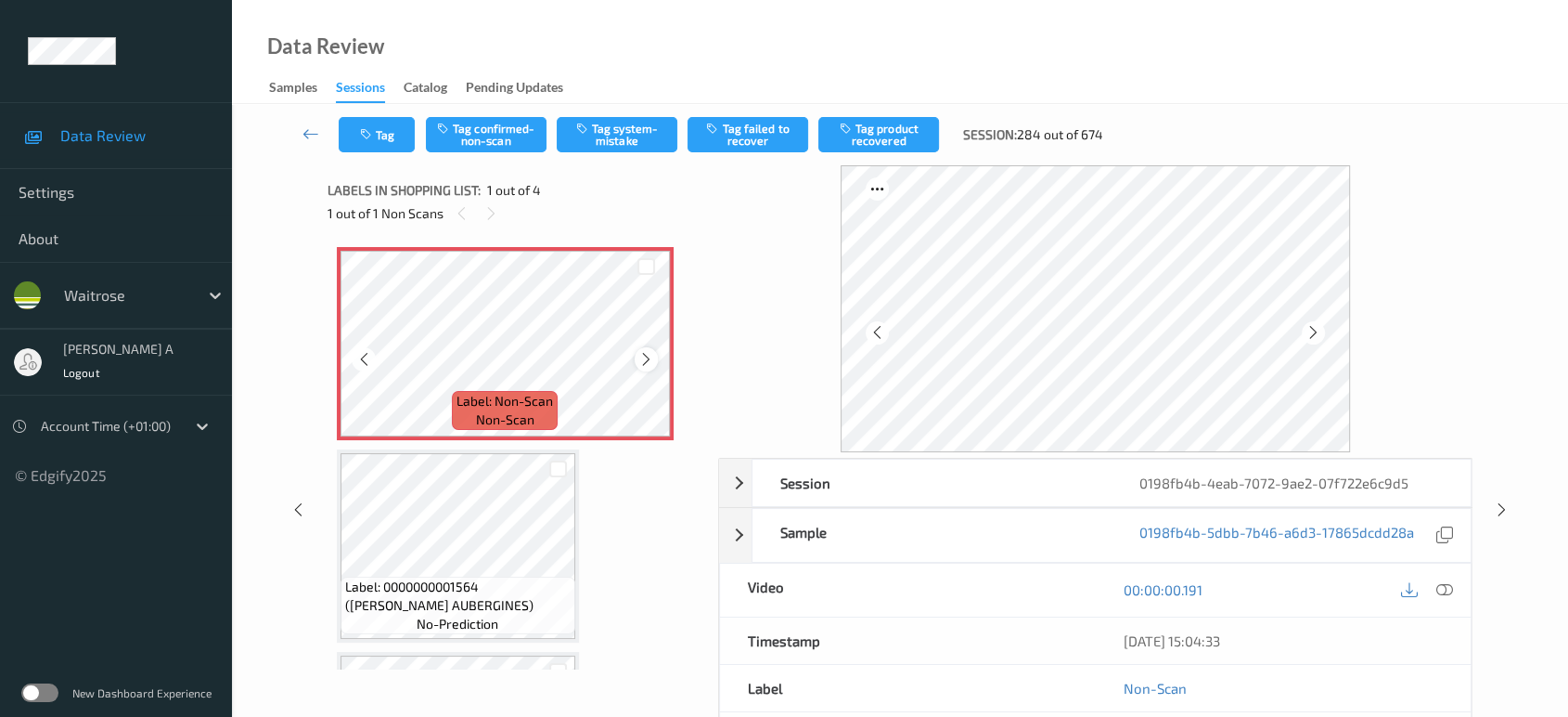
click at [646, 352] on icon at bounding box center [646, 359] width 16 height 17
click at [1442, 584] on icon at bounding box center [1445, 590] width 17 height 17
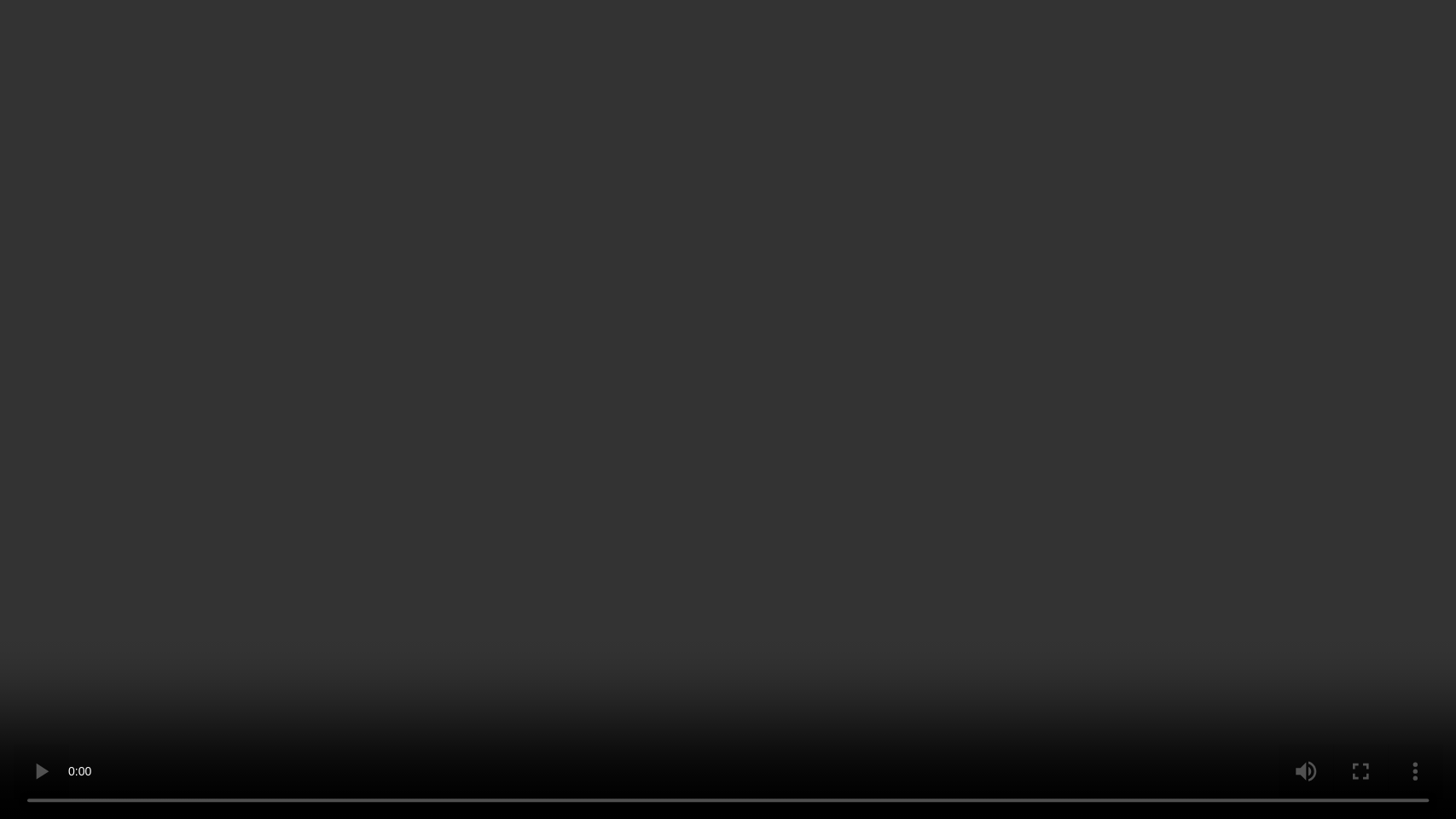
click at [642, 351] on video at bounding box center [728, 409] width 1456 height 819
click at [752, 57] on video at bounding box center [728, 409] width 1456 height 819
click at [691, 480] on video at bounding box center [728, 409] width 1456 height 819
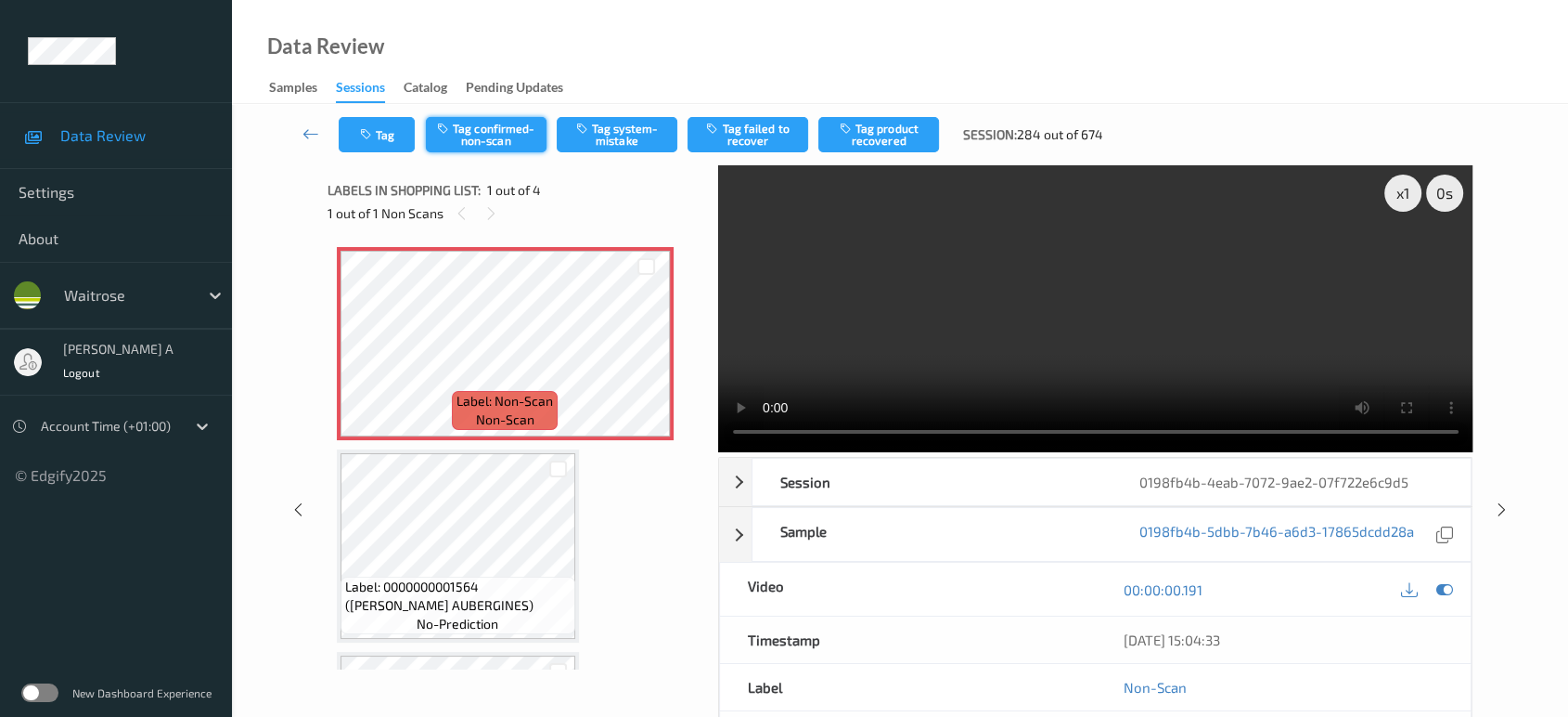
click at [504, 141] on button "Tag confirmed-non-scan" at bounding box center [486, 135] width 121 height 36
click at [907, 142] on button "Tag product recovered" at bounding box center [878, 135] width 121 height 36
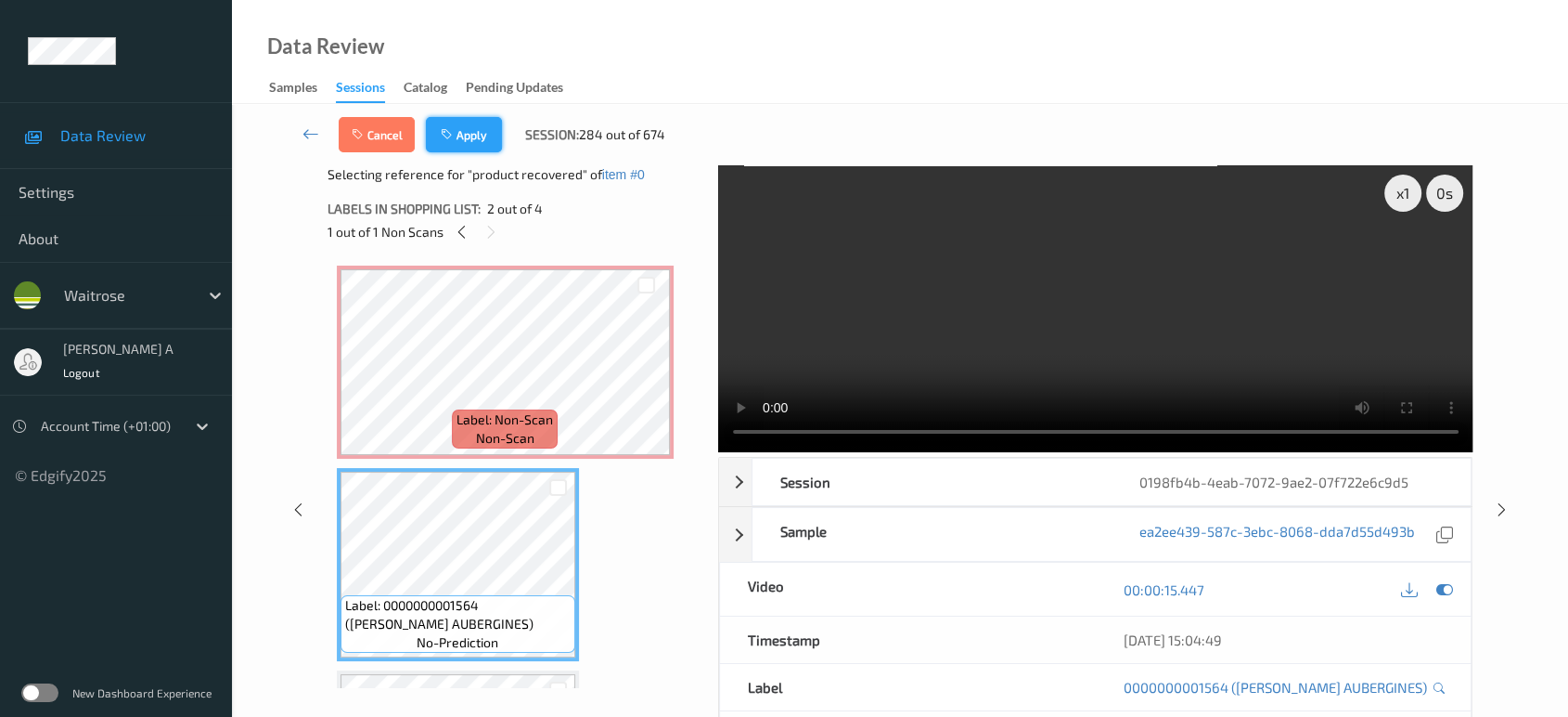
click at [458, 124] on button "Apply" at bounding box center [463, 135] width 76 height 36
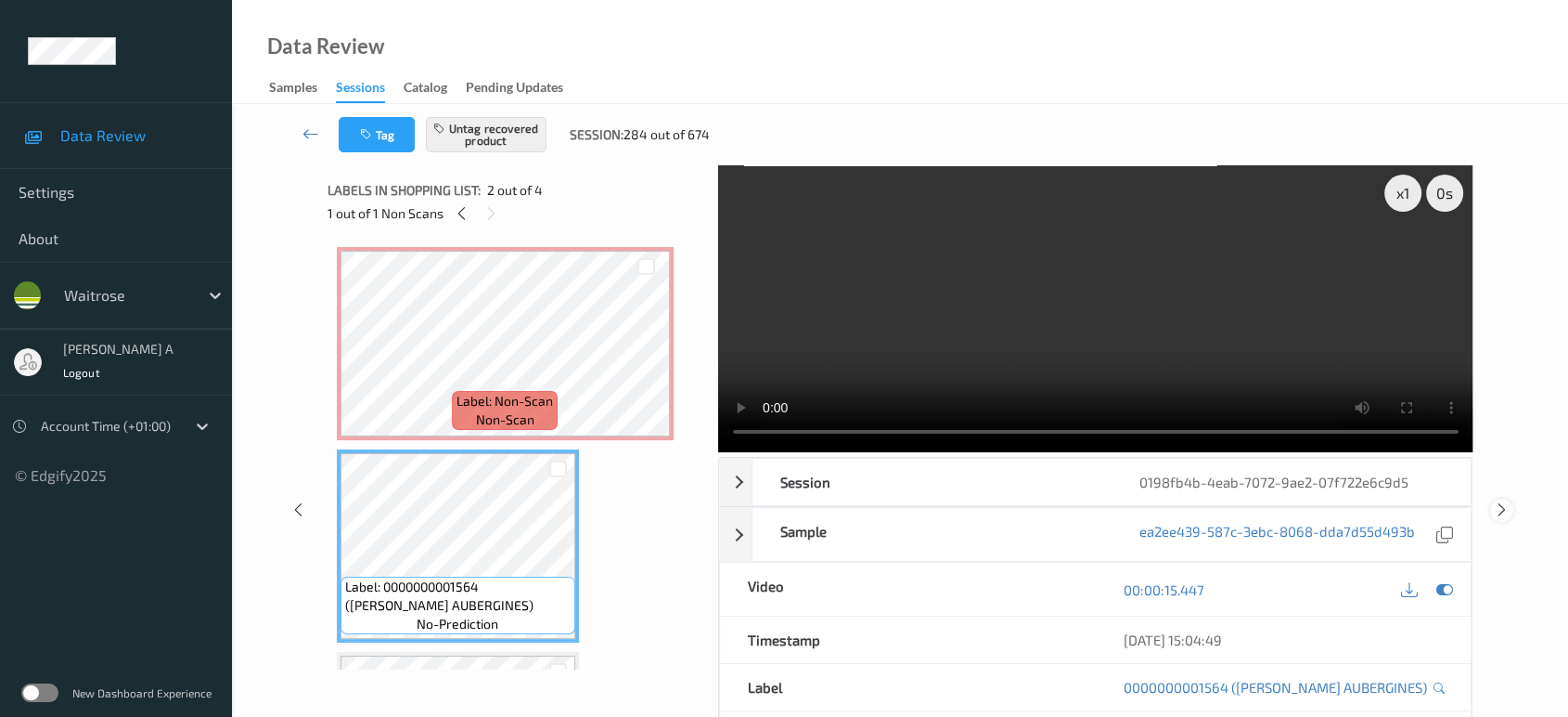
click at [1500, 501] on icon at bounding box center [1502, 509] width 16 height 17
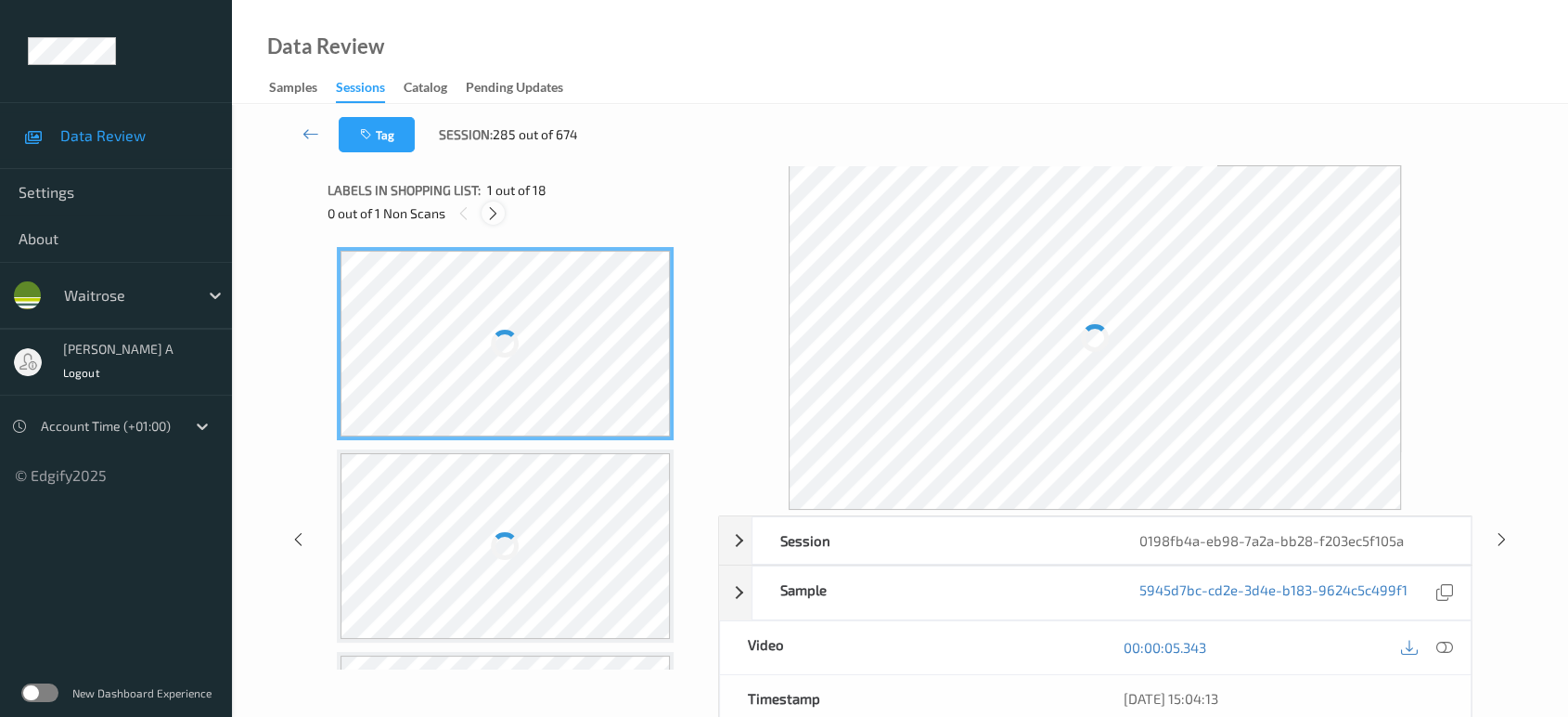
click at [497, 210] on icon at bounding box center [492, 213] width 16 height 17
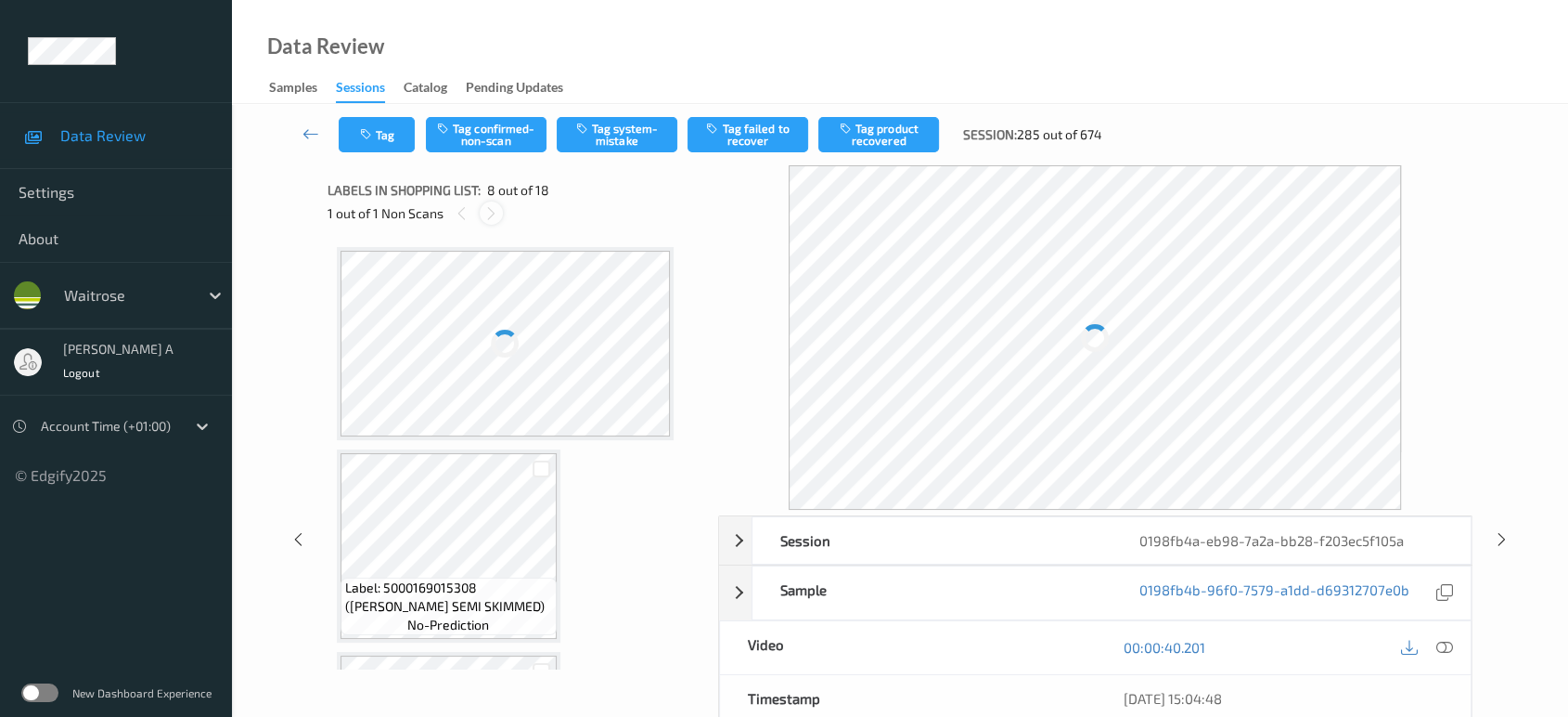
scroll to position [1218, 0]
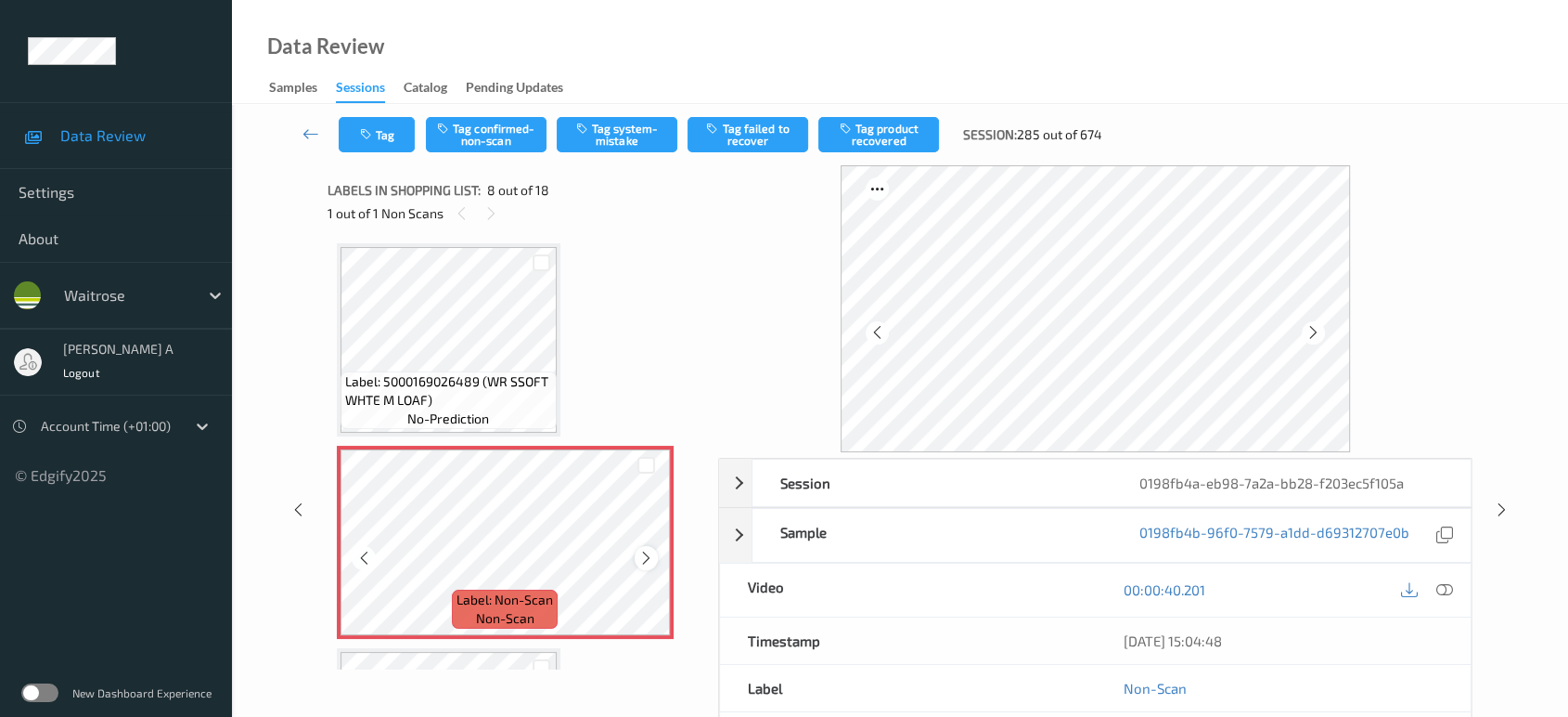
click at [646, 550] on icon at bounding box center [646, 558] width 16 height 17
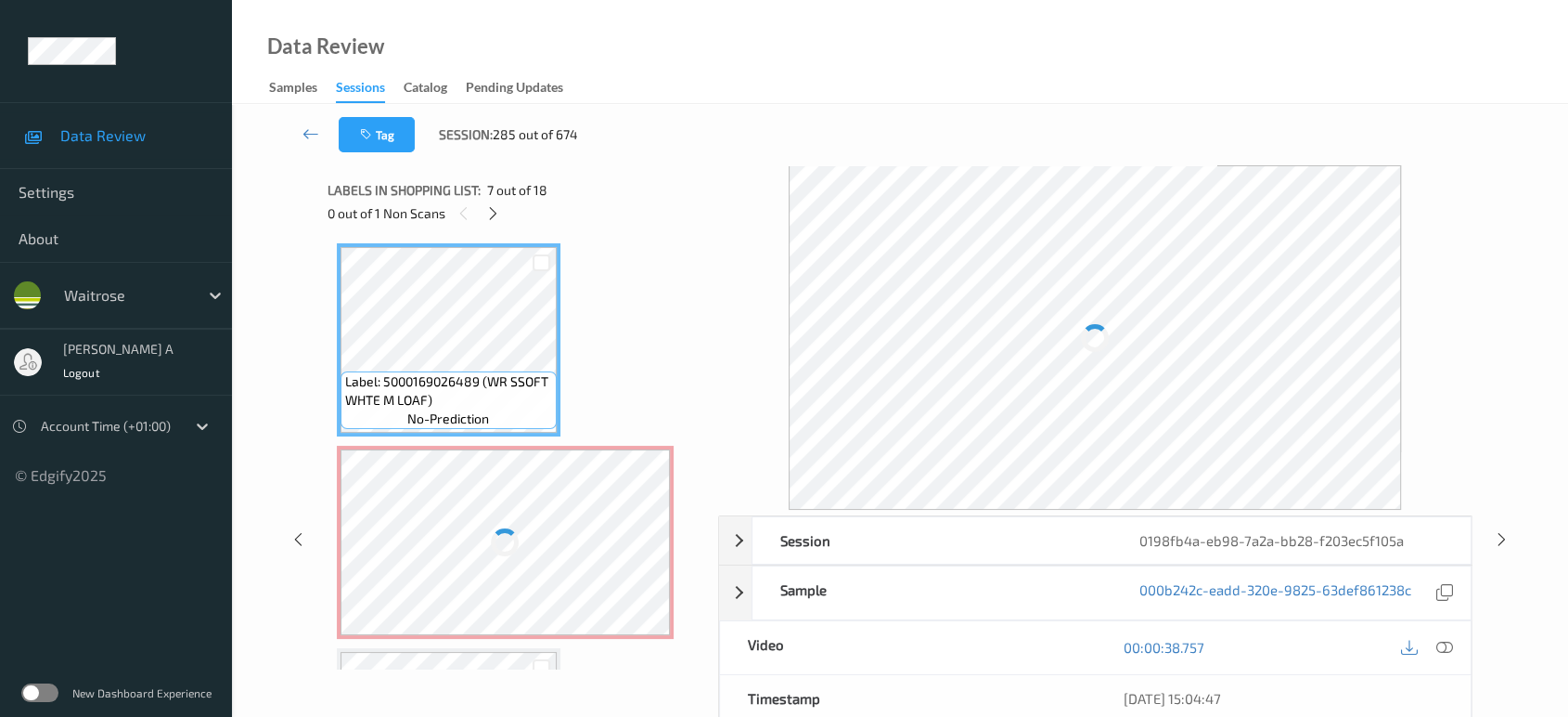
drag, startPoint x: 1447, startPoint y: 654, endPoint x: 1437, endPoint y: 639, distance: 18.0
click at [1445, 652] on icon at bounding box center [1445, 647] width 17 height 17
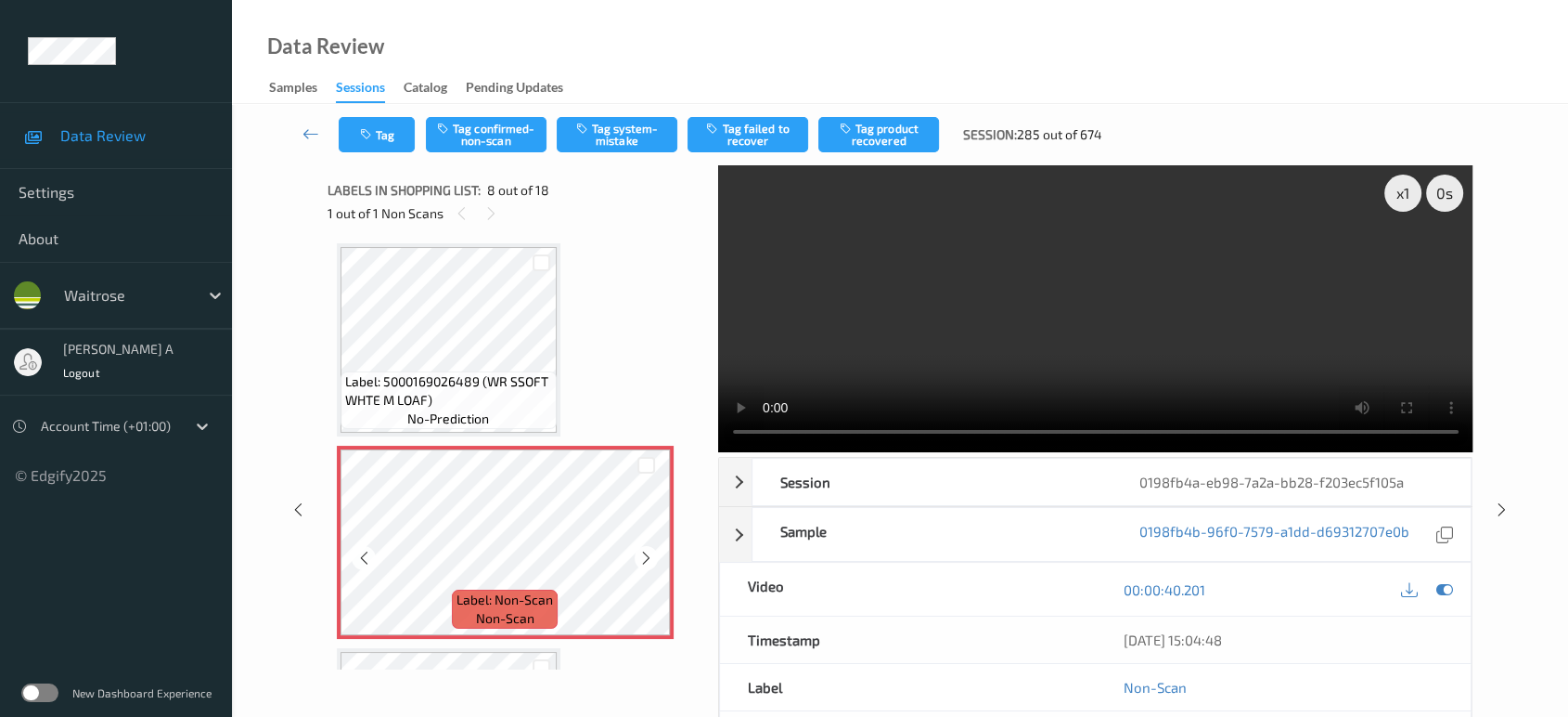
click at [648, 550] on icon at bounding box center [646, 558] width 16 height 17
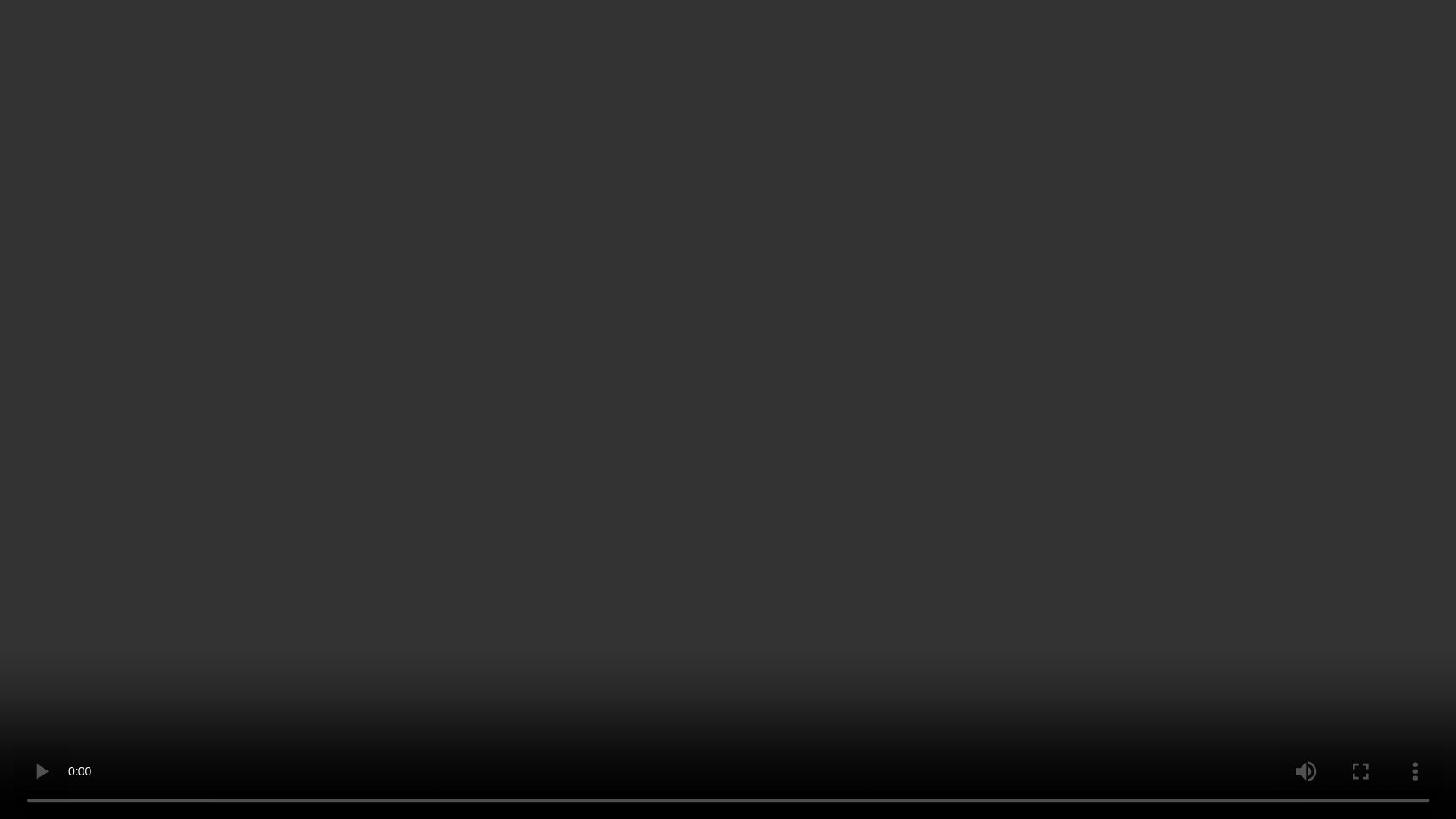
click at [977, 461] on video at bounding box center [728, 409] width 1456 height 819
click at [536, 571] on video at bounding box center [728, 409] width 1456 height 819
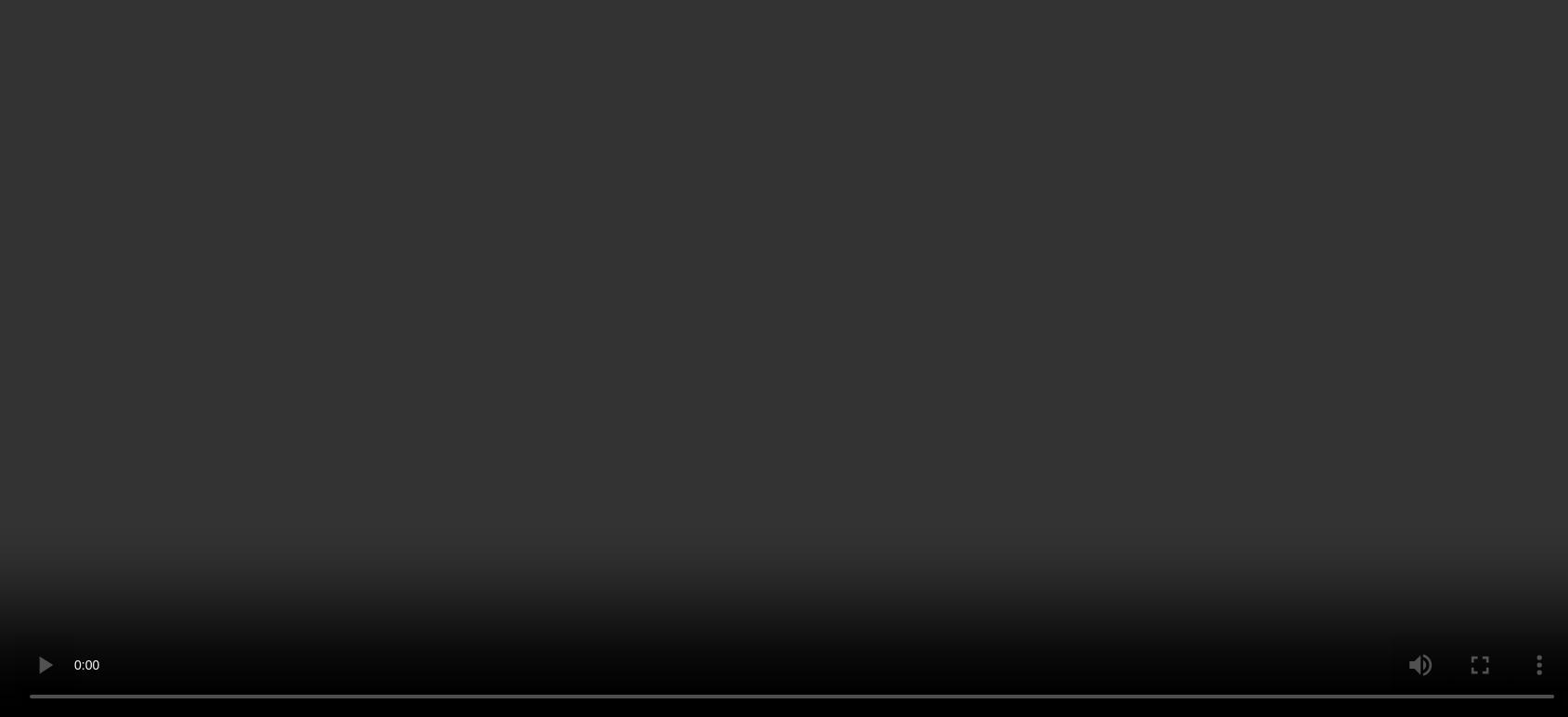
scroll to position [1425, 0]
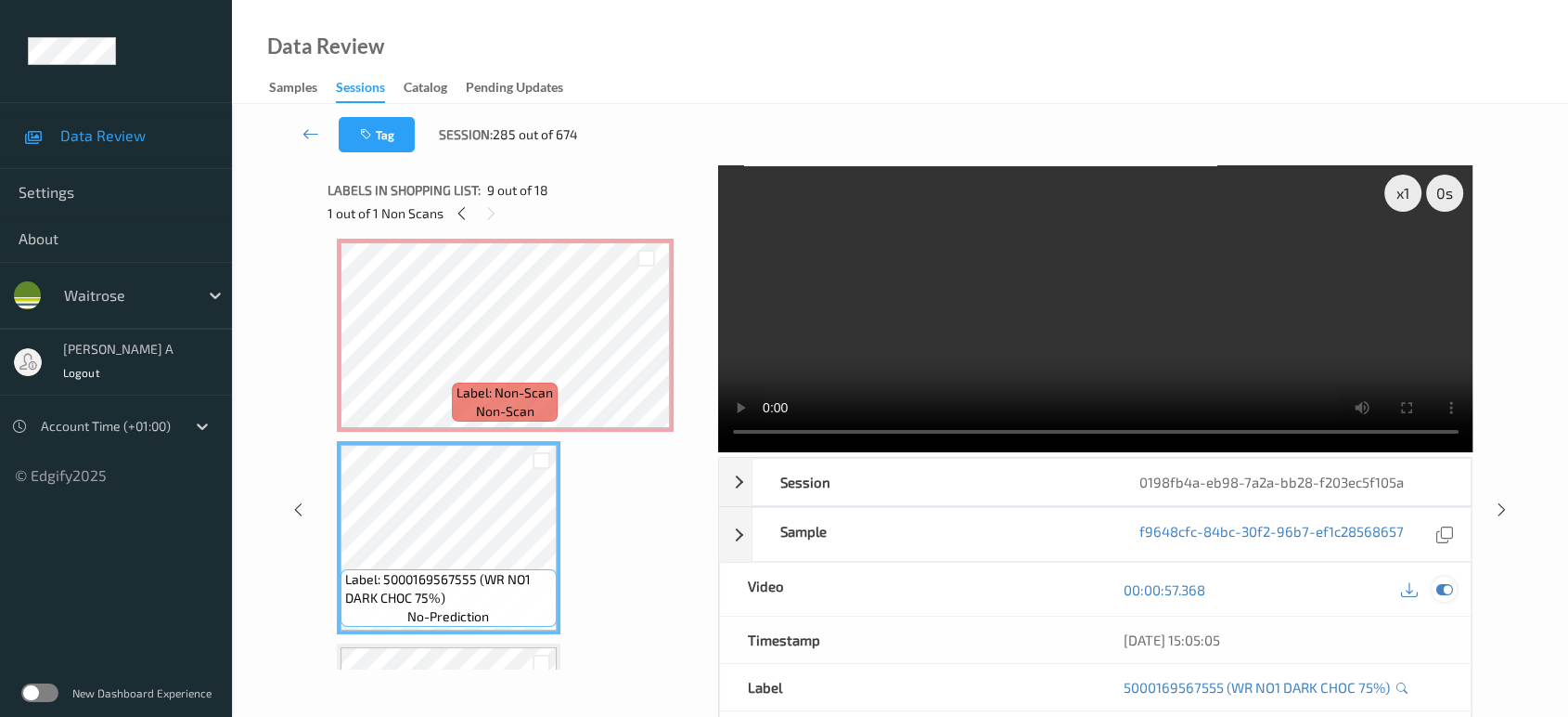
click at [1450, 593] on icon at bounding box center [1445, 590] width 17 height 17
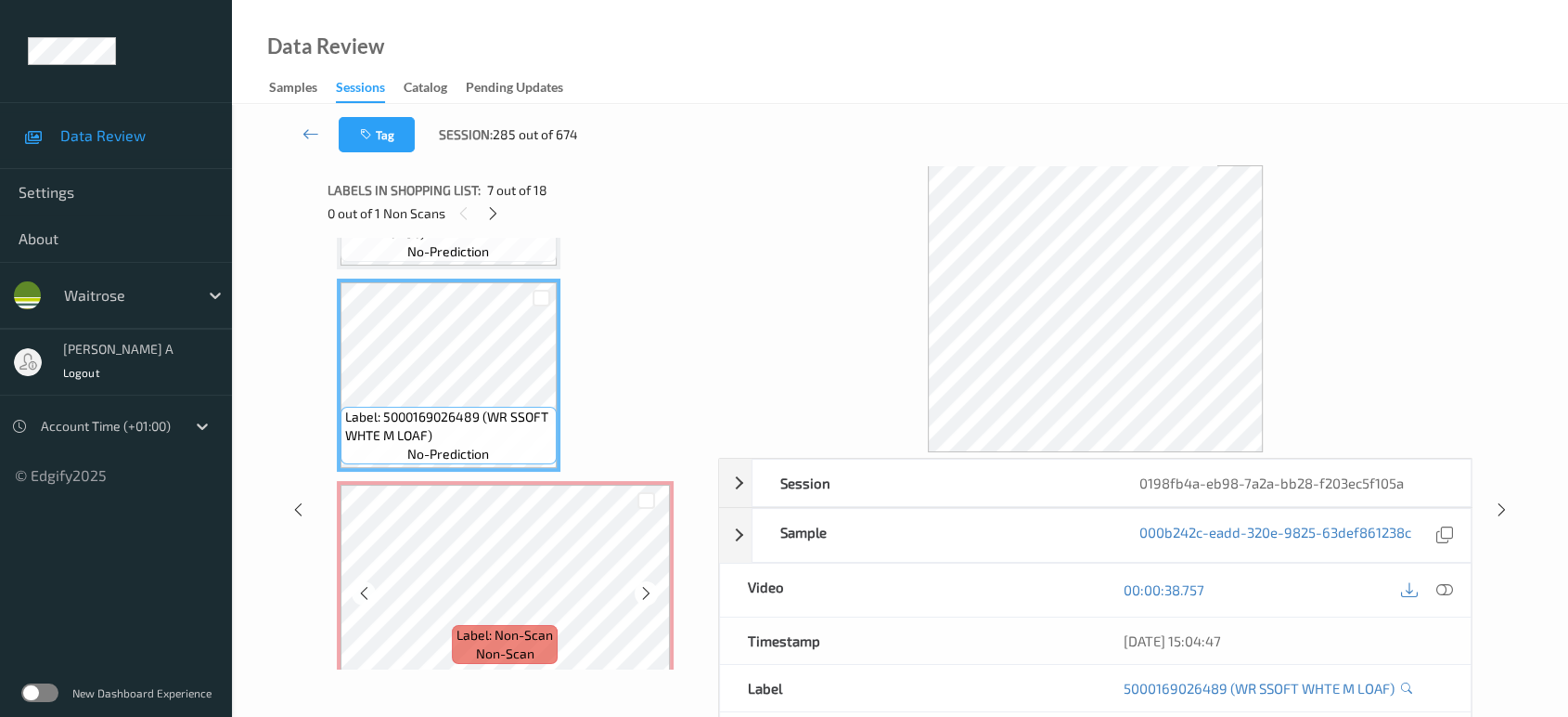
scroll to position [1218, 0]
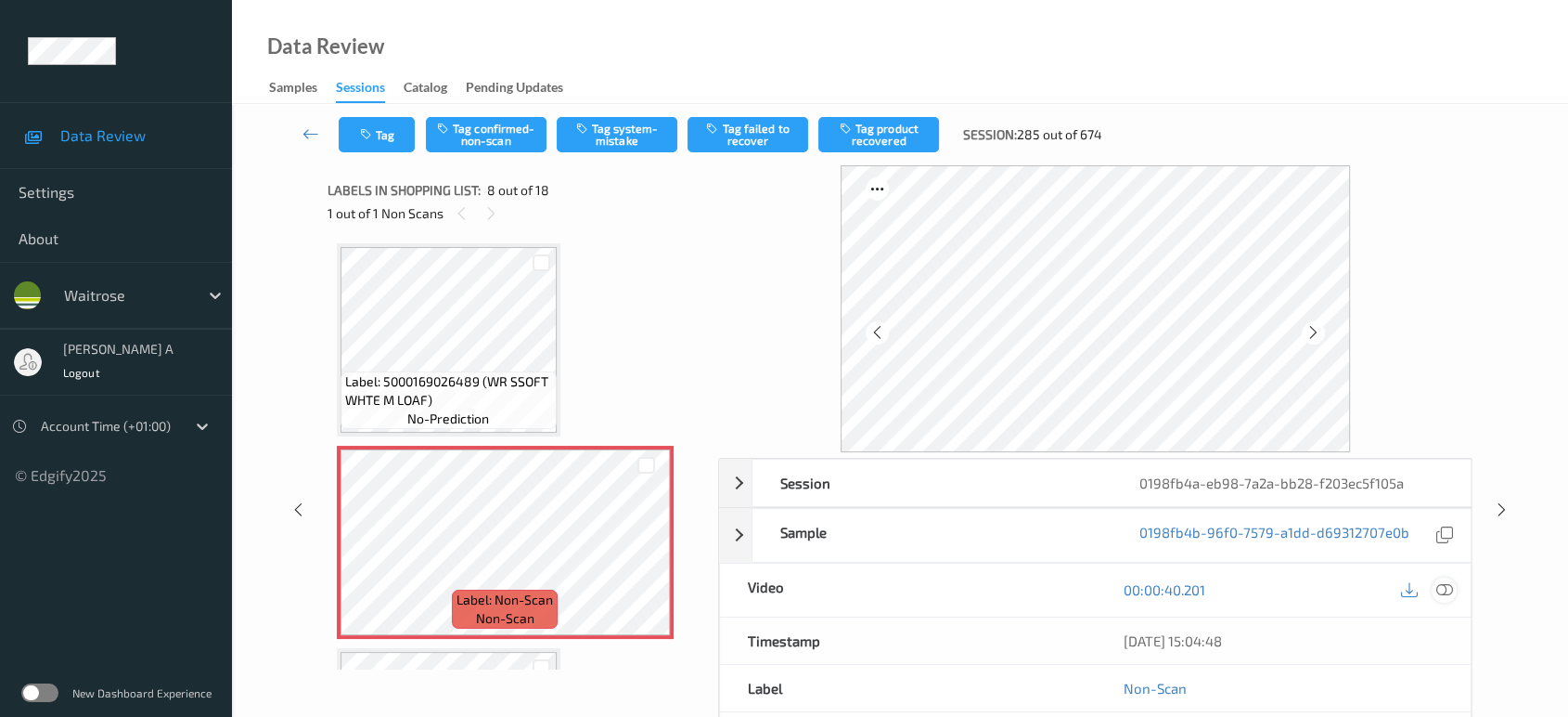
click at [1444, 589] on icon at bounding box center [1445, 590] width 17 height 17
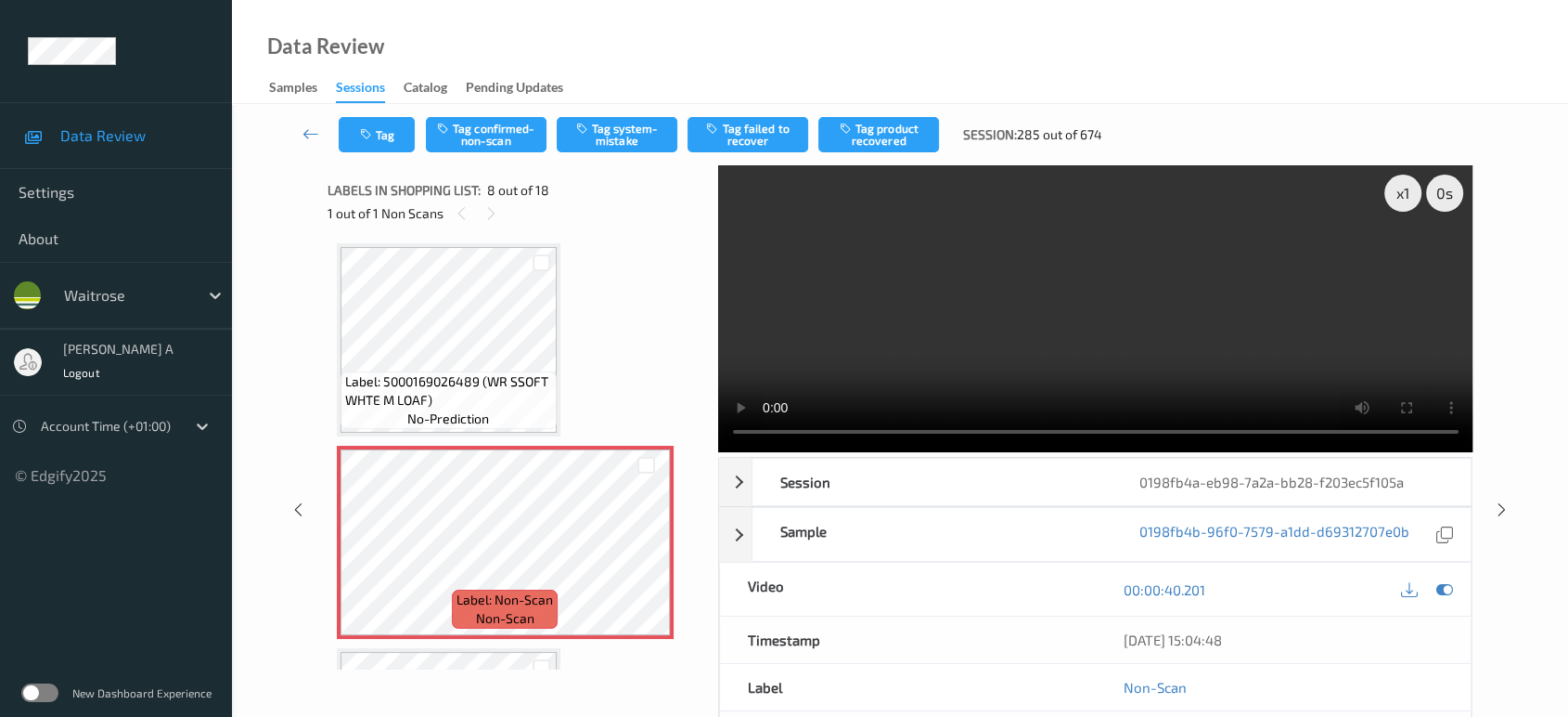
click at [1115, 327] on video at bounding box center [1096, 308] width 755 height 287
click at [623, 151] on button "Tag system-mistake" at bounding box center [617, 135] width 121 height 36
click at [385, 147] on button "Tag" at bounding box center [376, 135] width 76 height 36
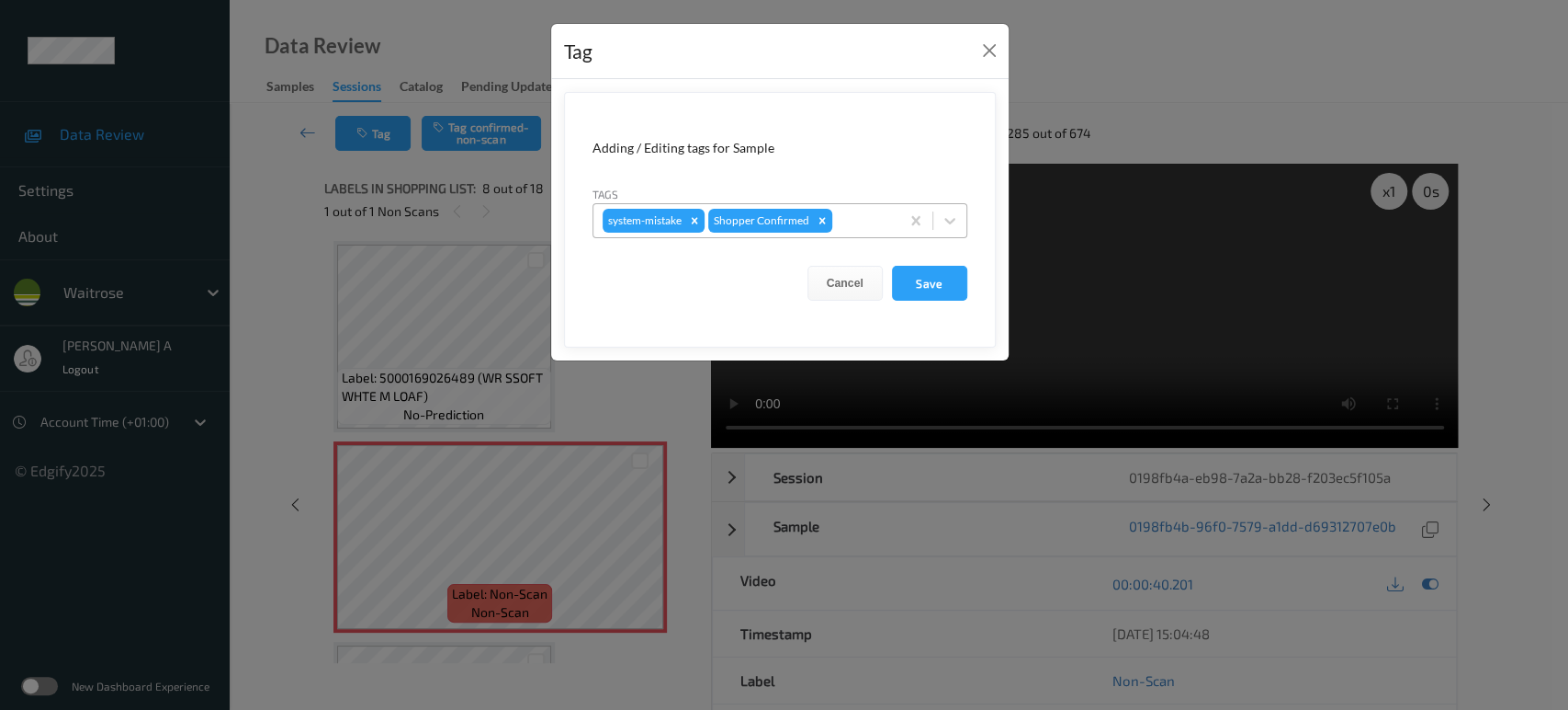
click at [859, 215] on div at bounding box center [863, 220] width 55 height 22
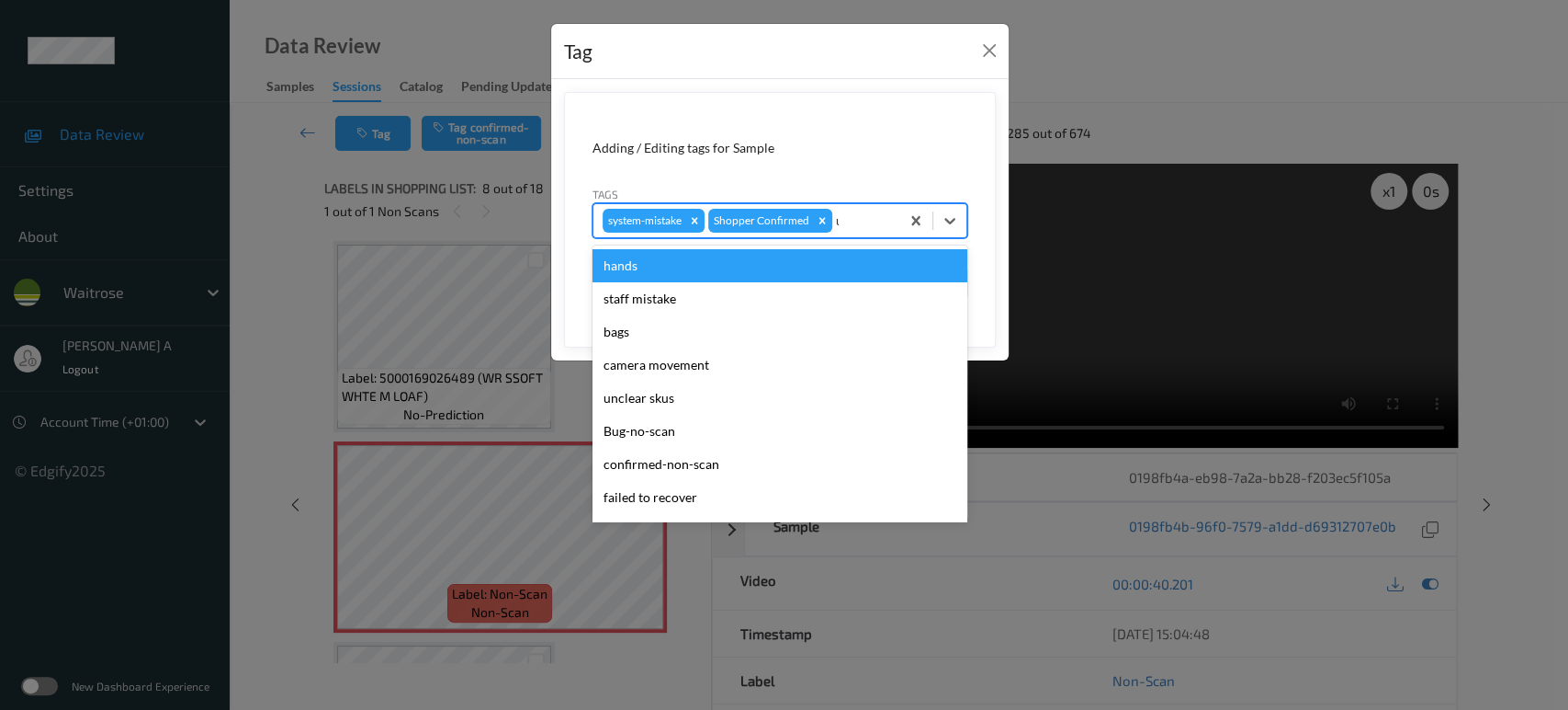
type input "un"
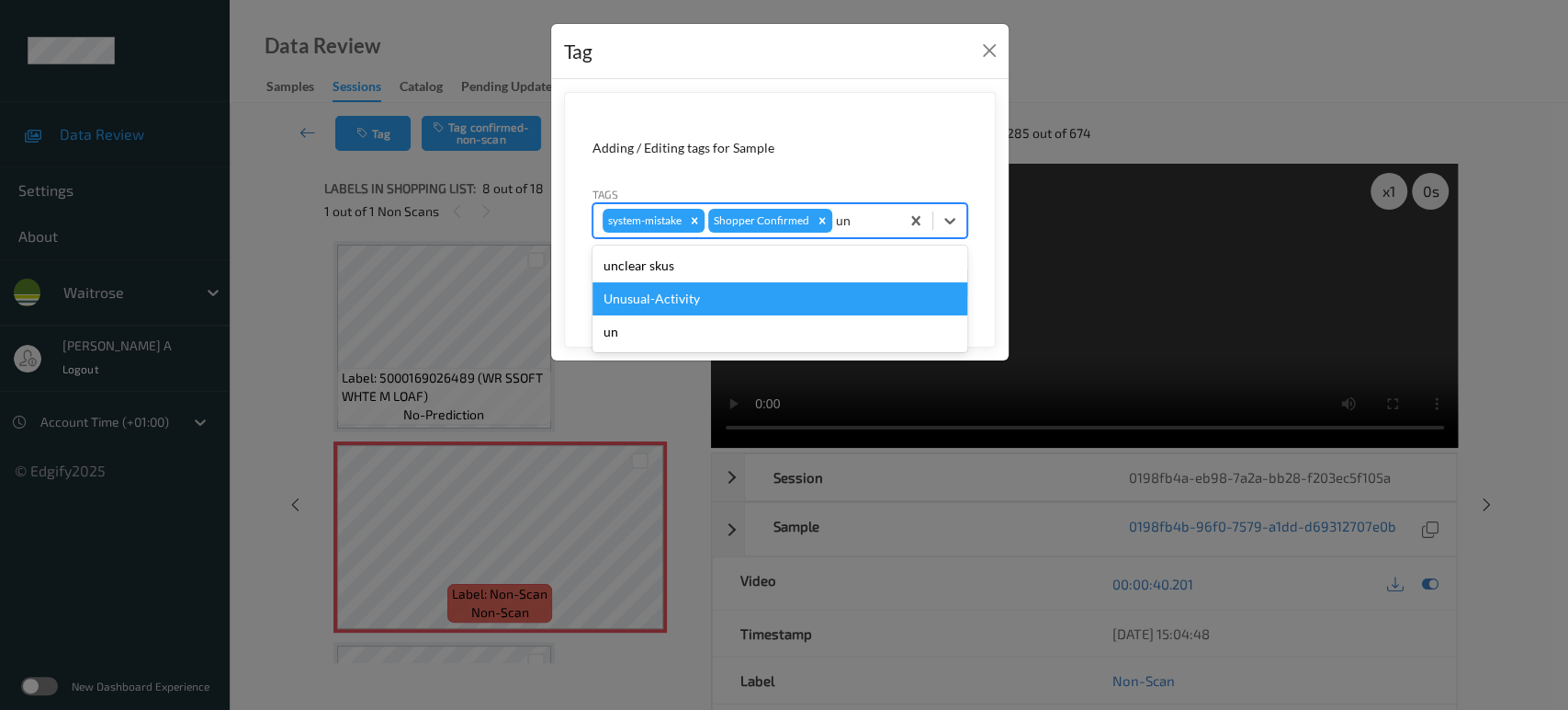
click at [708, 293] on div "Unusual-Activity" at bounding box center [779, 299] width 375 height 33
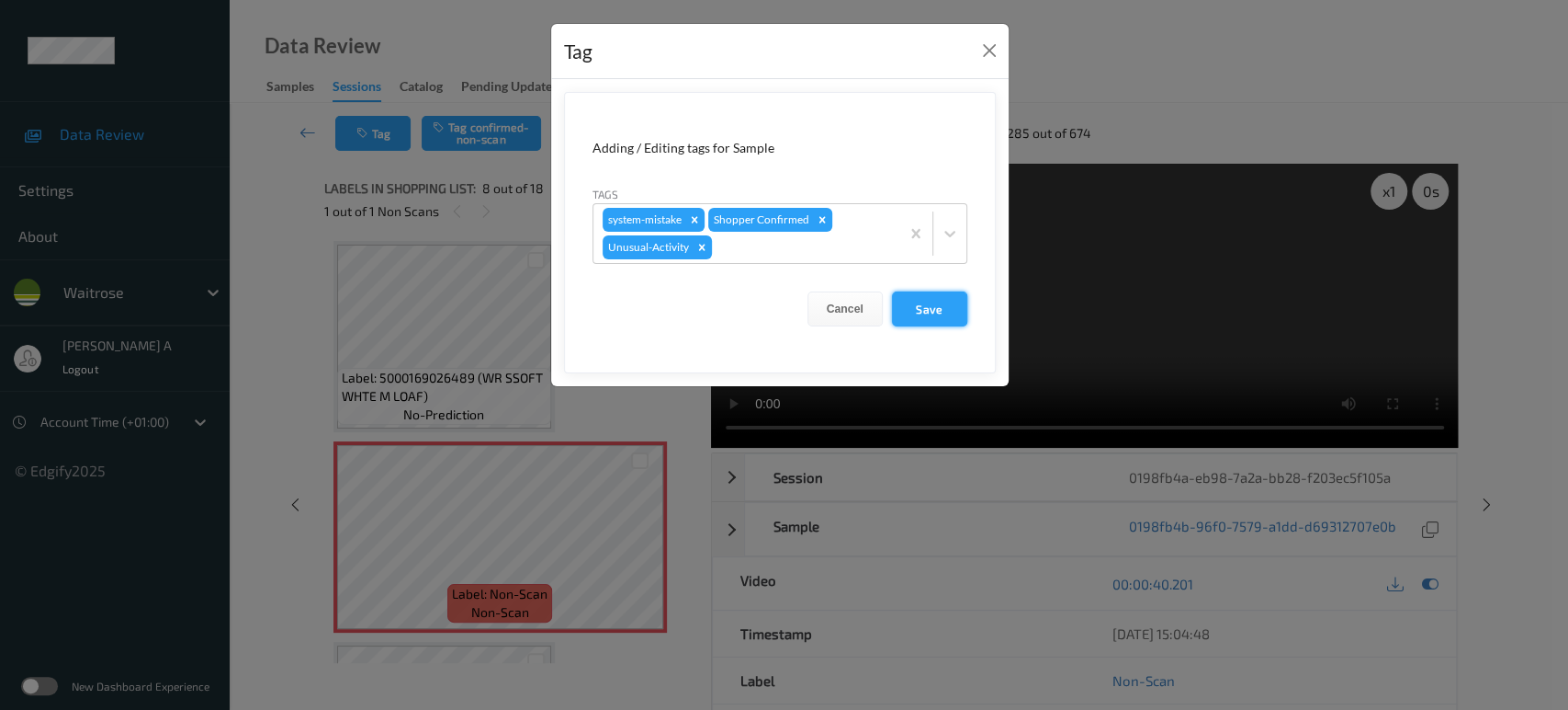
click at [920, 305] on button "Save" at bounding box center [929, 309] width 75 height 35
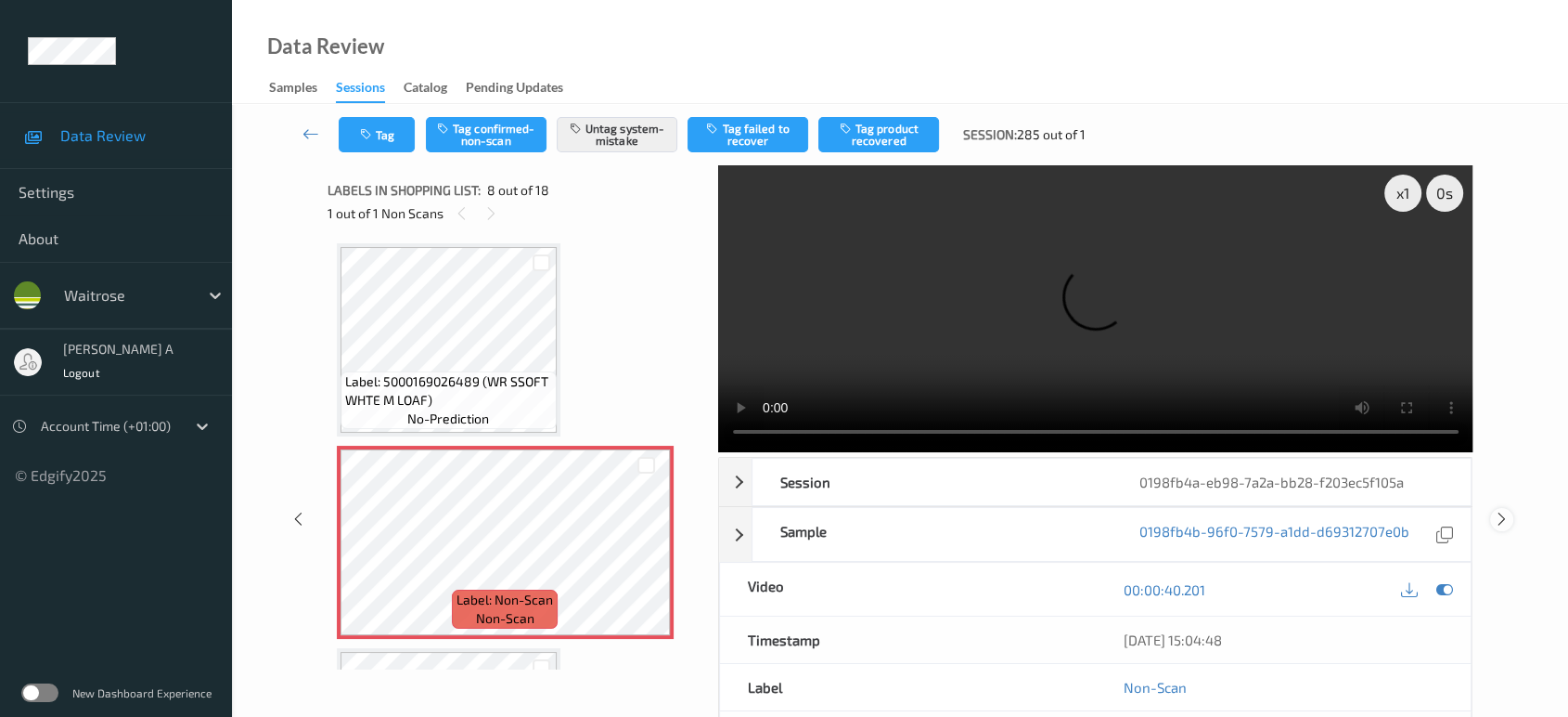
click at [1500, 510] on icon at bounding box center [1502, 519] width 16 height 17
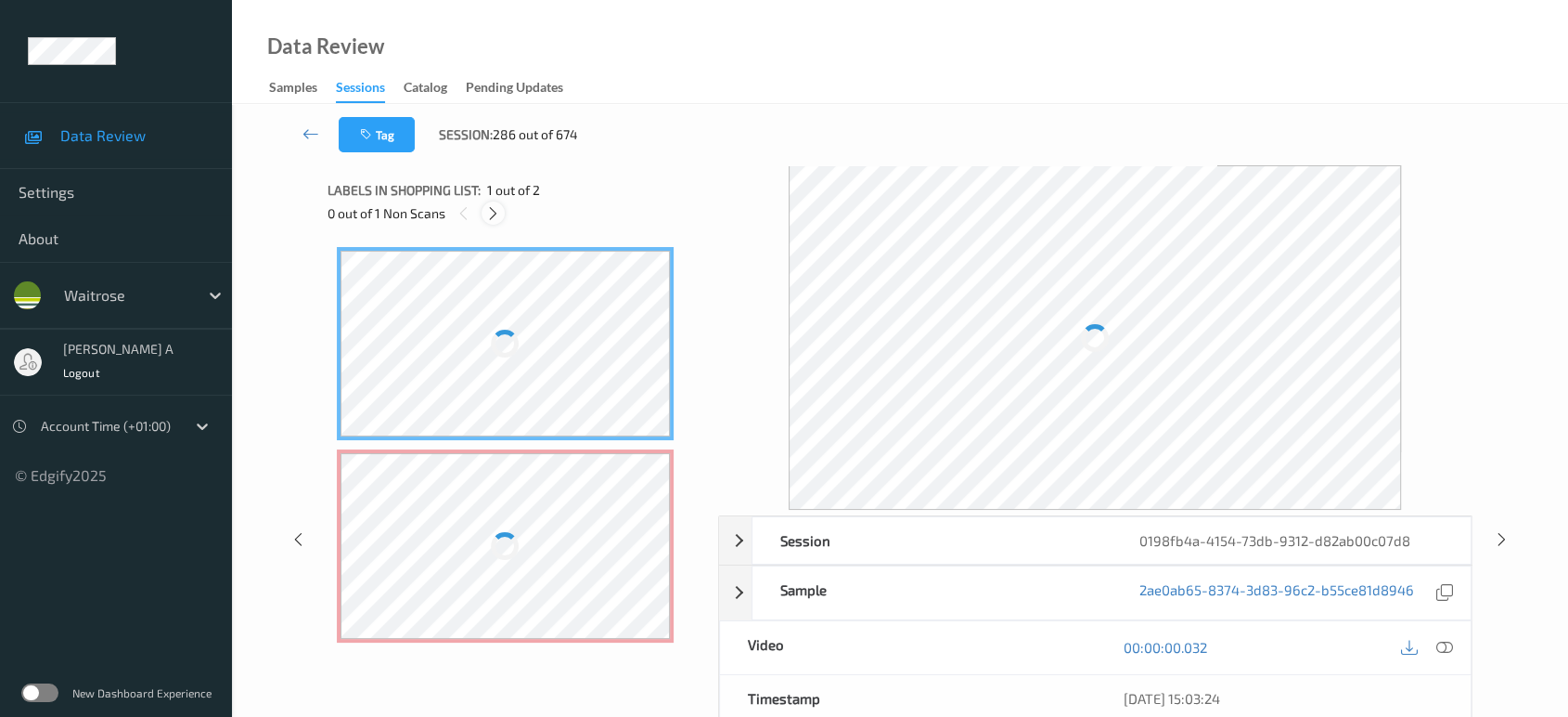
click at [494, 215] on icon at bounding box center [492, 213] width 16 height 17
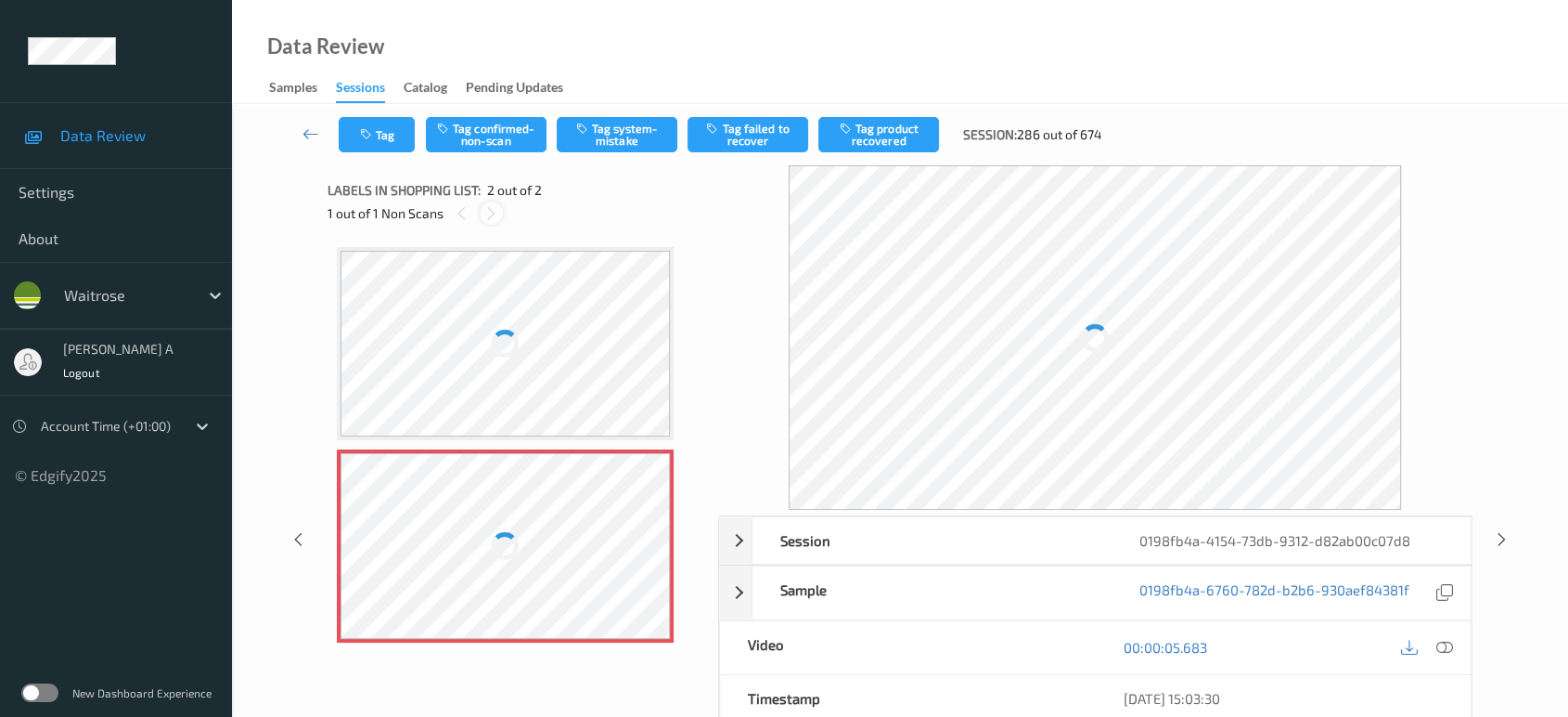
click at [494, 216] on icon at bounding box center [491, 213] width 16 height 17
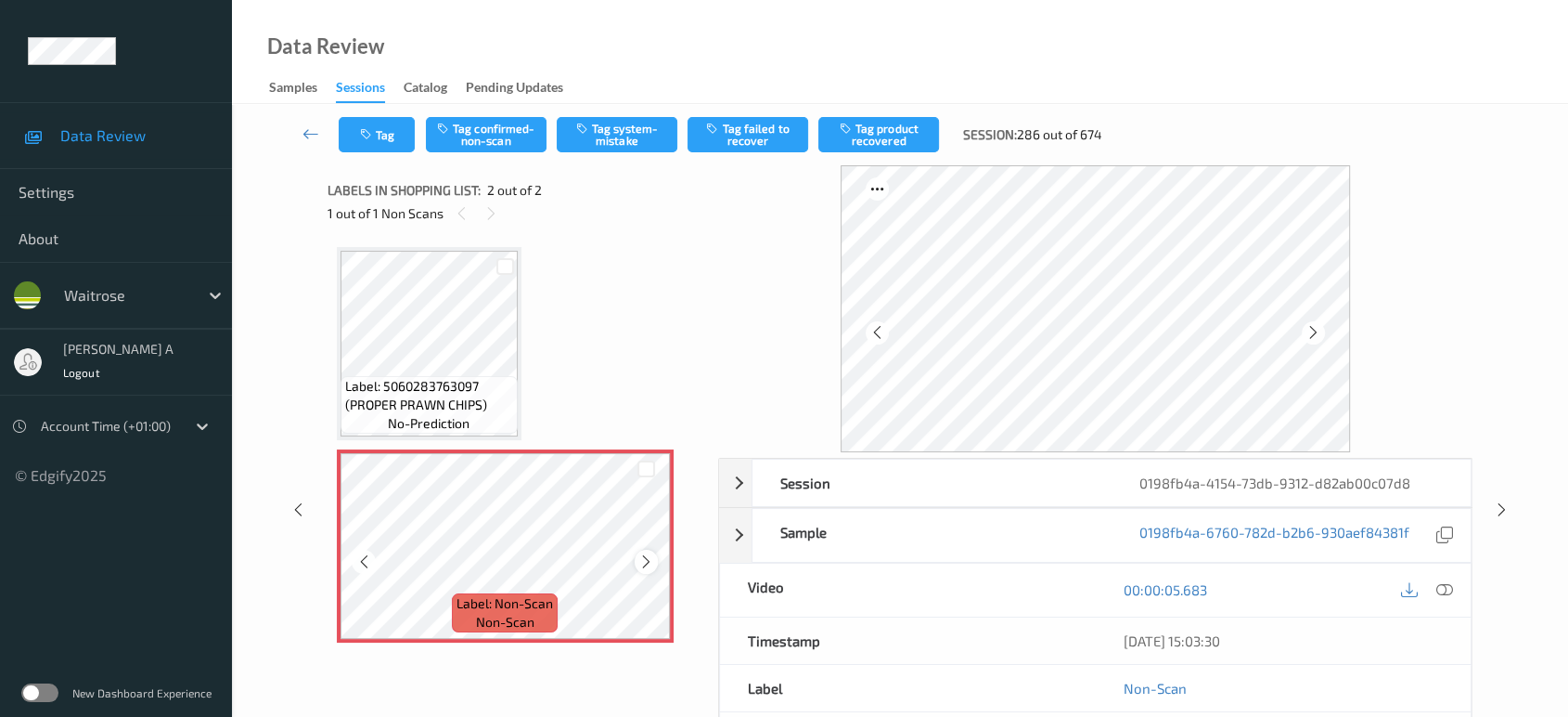
click at [644, 563] on icon at bounding box center [646, 562] width 16 height 17
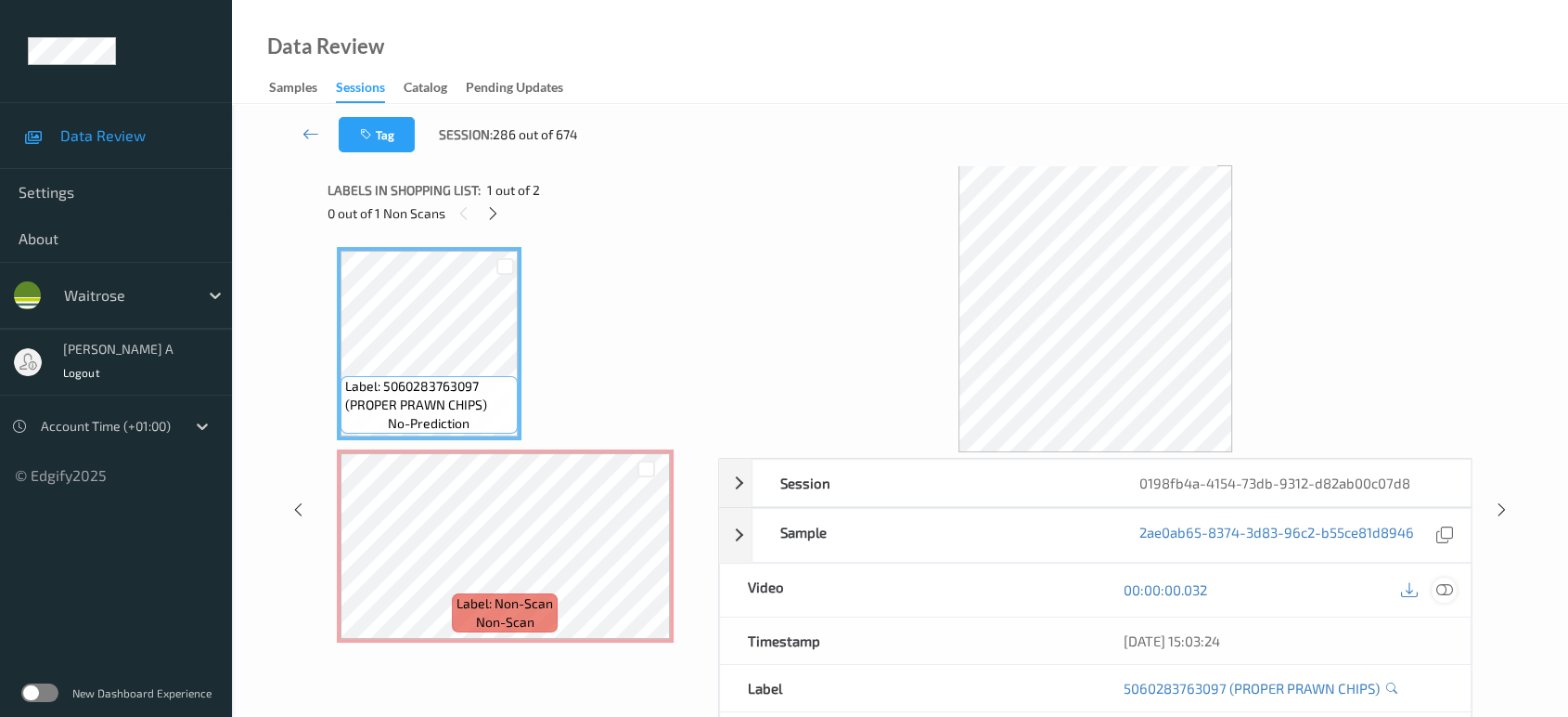
click at [1455, 586] on div at bounding box center [1444, 590] width 25 height 25
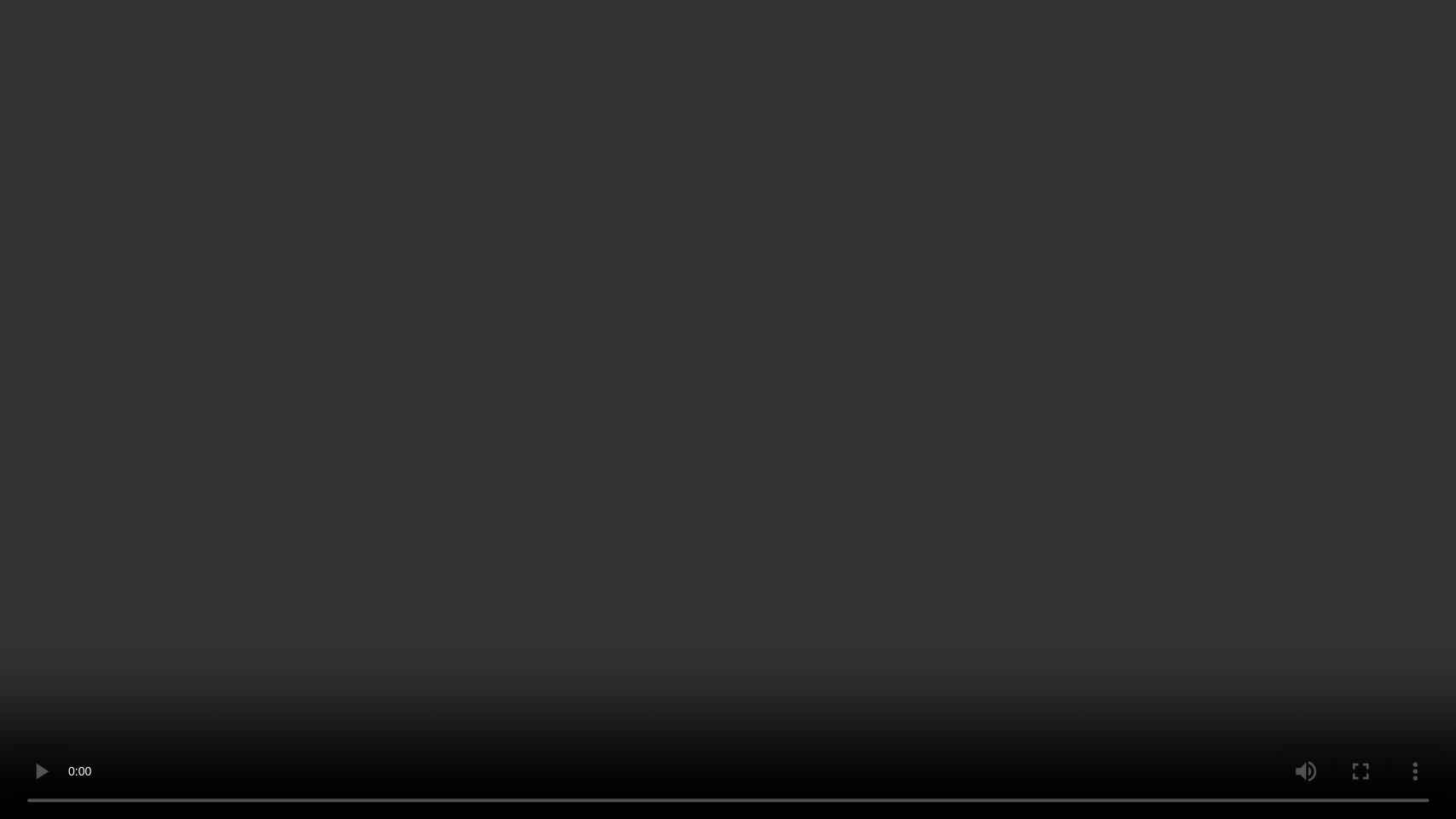
click at [752, 375] on video at bounding box center [728, 409] width 1456 height 819
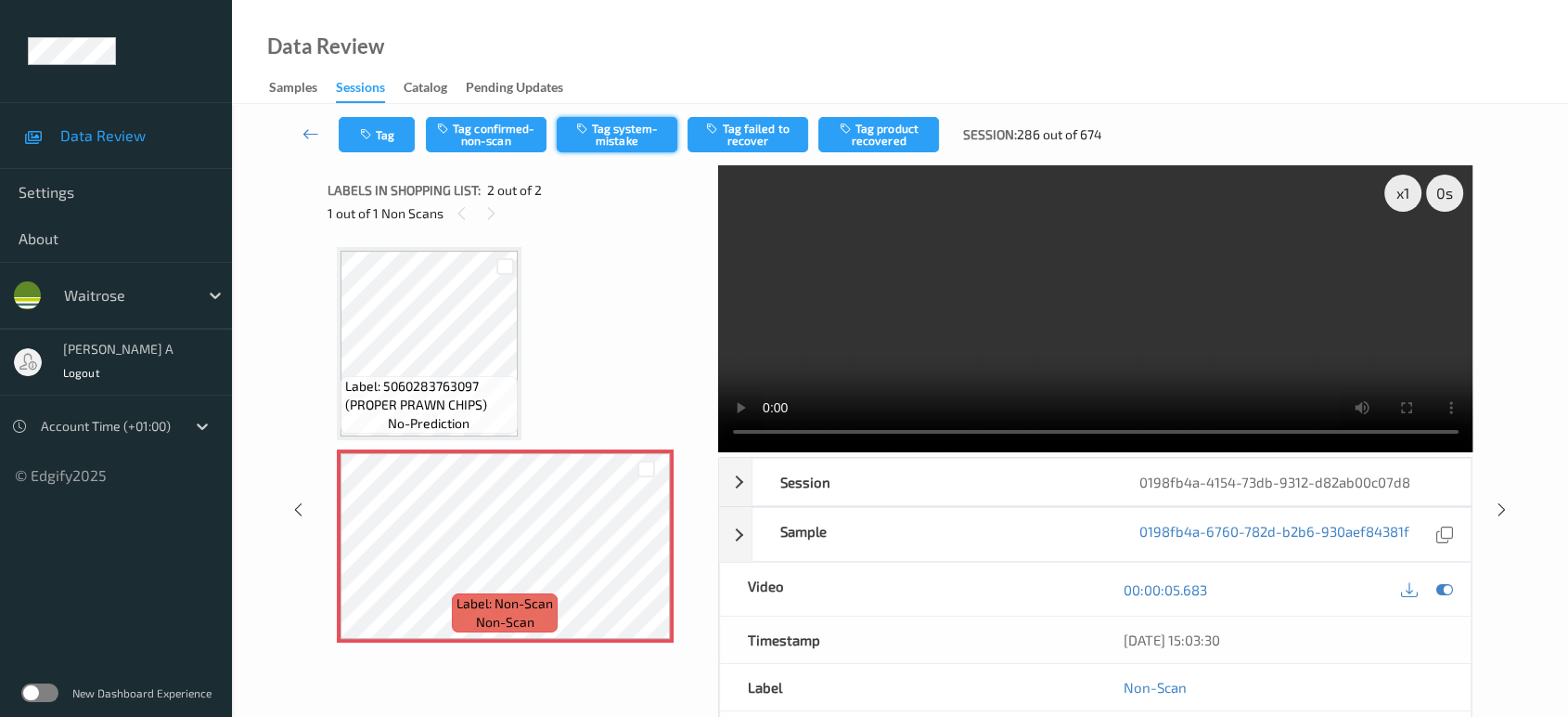
click at [631, 136] on button "Tag system-mistake" at bounding box center [617, 135] width 121 height 36
click at [392, 122] on button "Tag" at bounding box center [376, 135] width 76 height 36
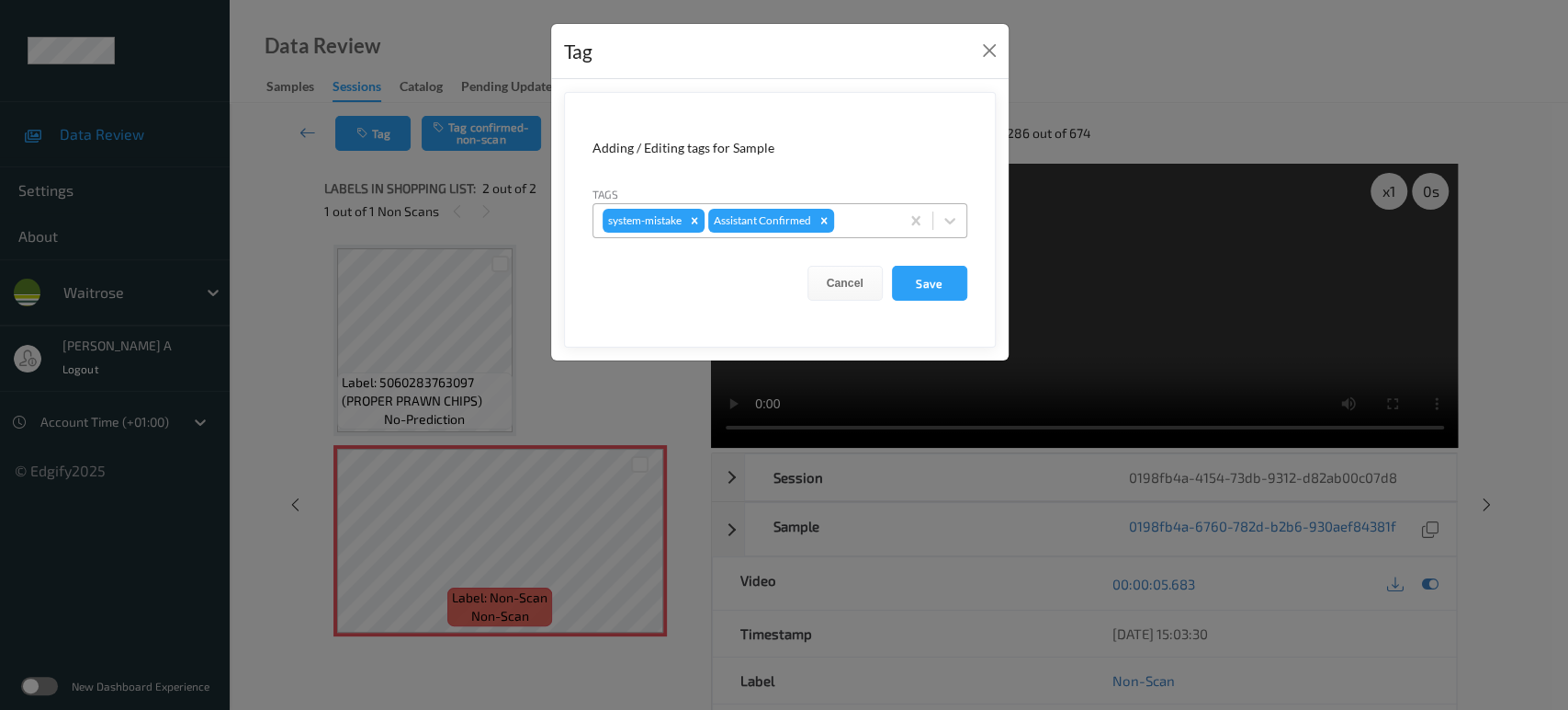
click at [859, 218] on div at bounding box center [864, 220] width 53 height 22
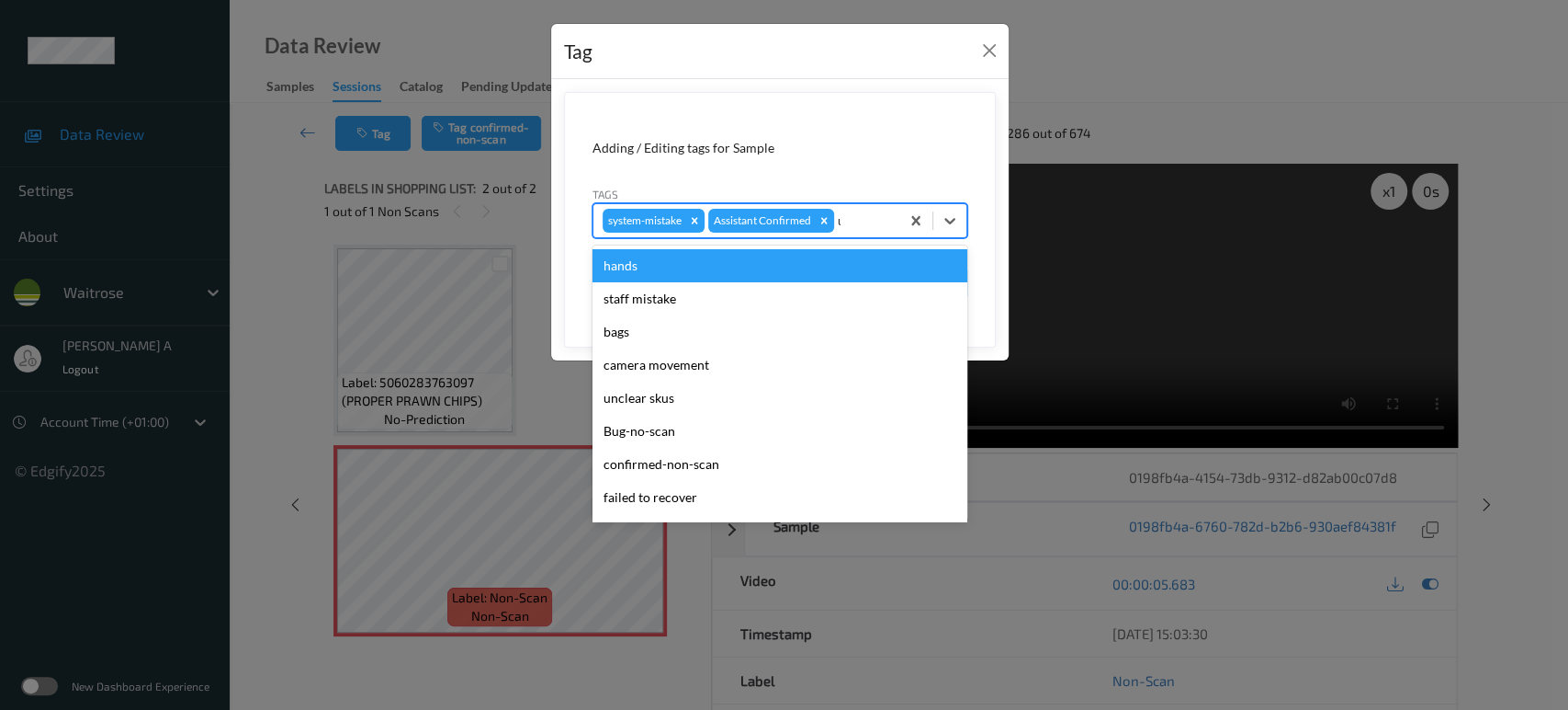
type input "un"
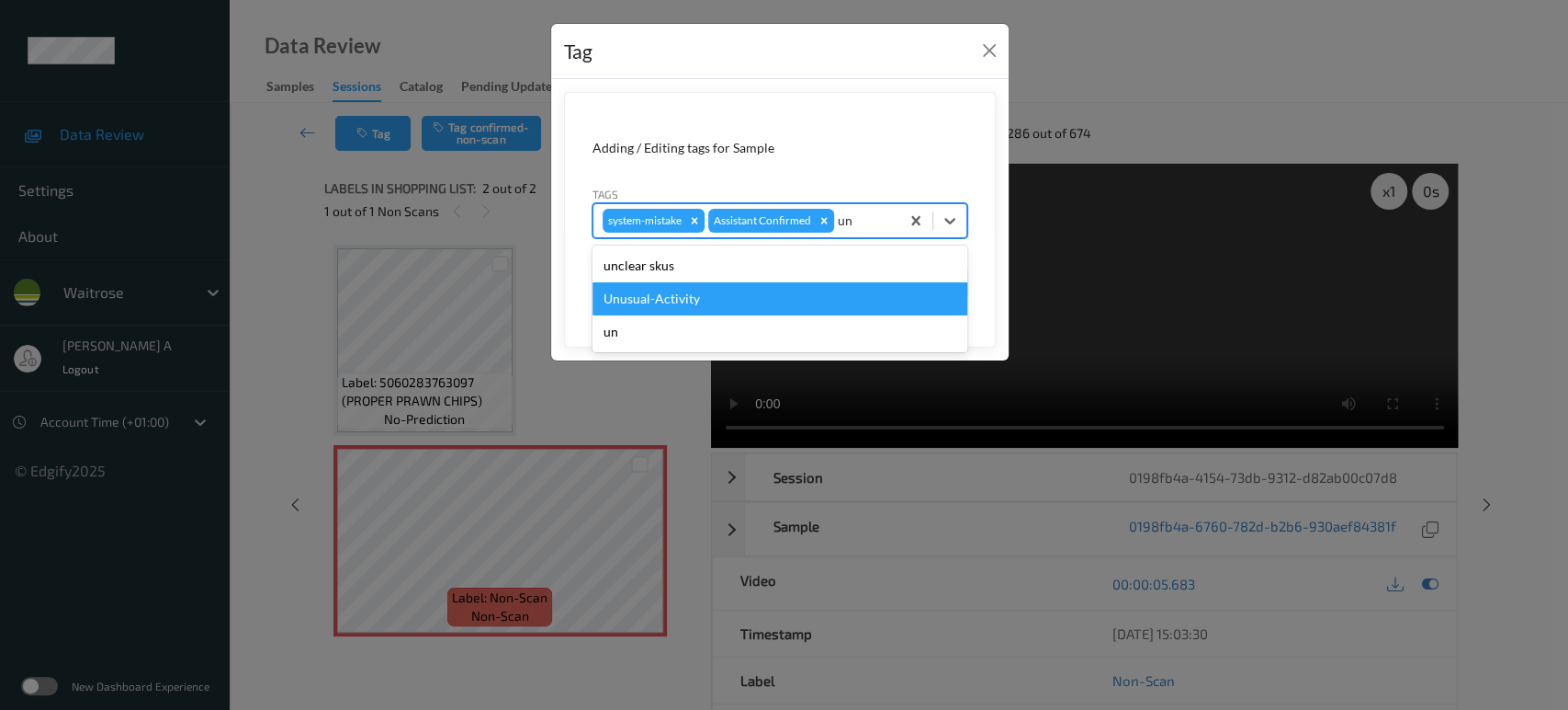
click at [760, 293] on div "Unusual-Activity" at bounding box center [779, 299] width 375 height 33
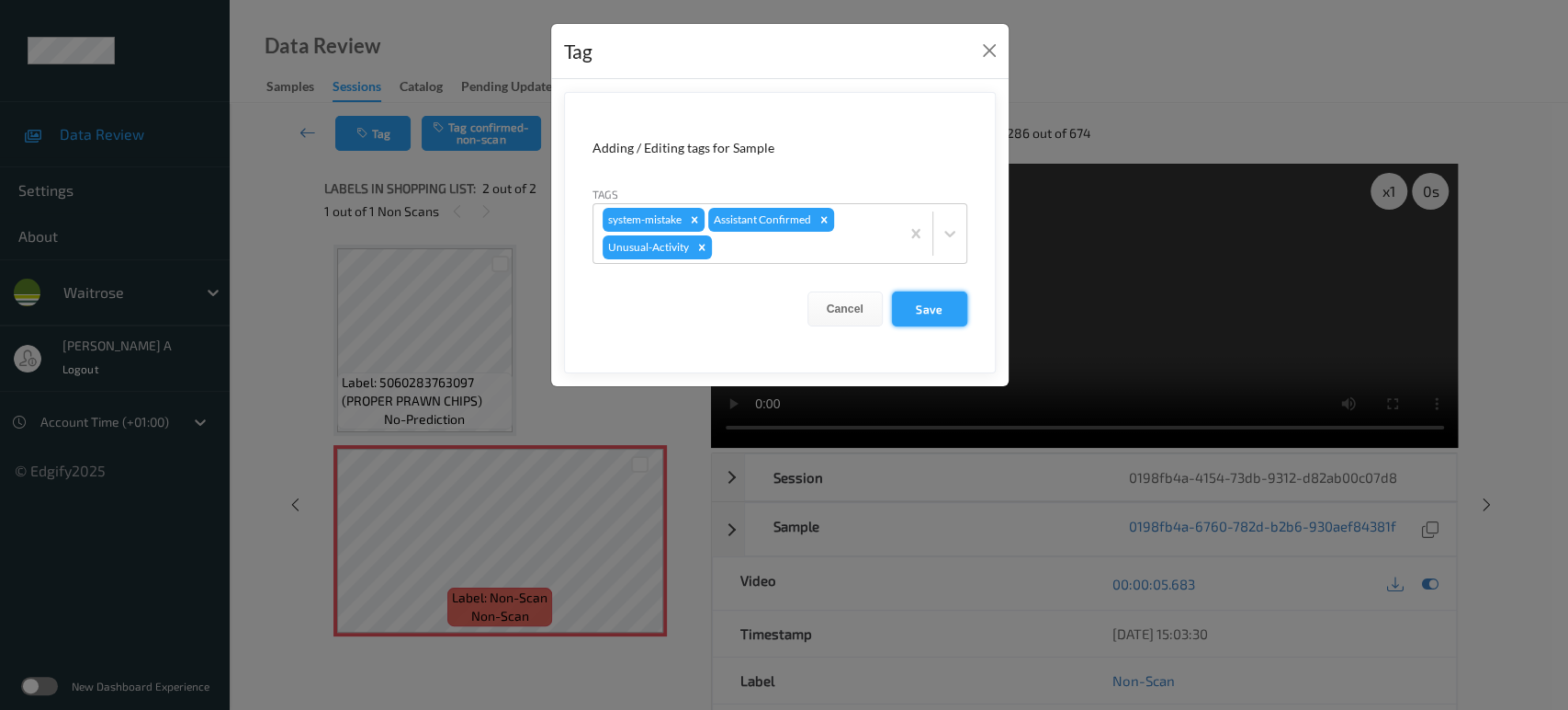
click at [916, 313] on button "Save" at bounding box center [929, 309] width 75 height 35
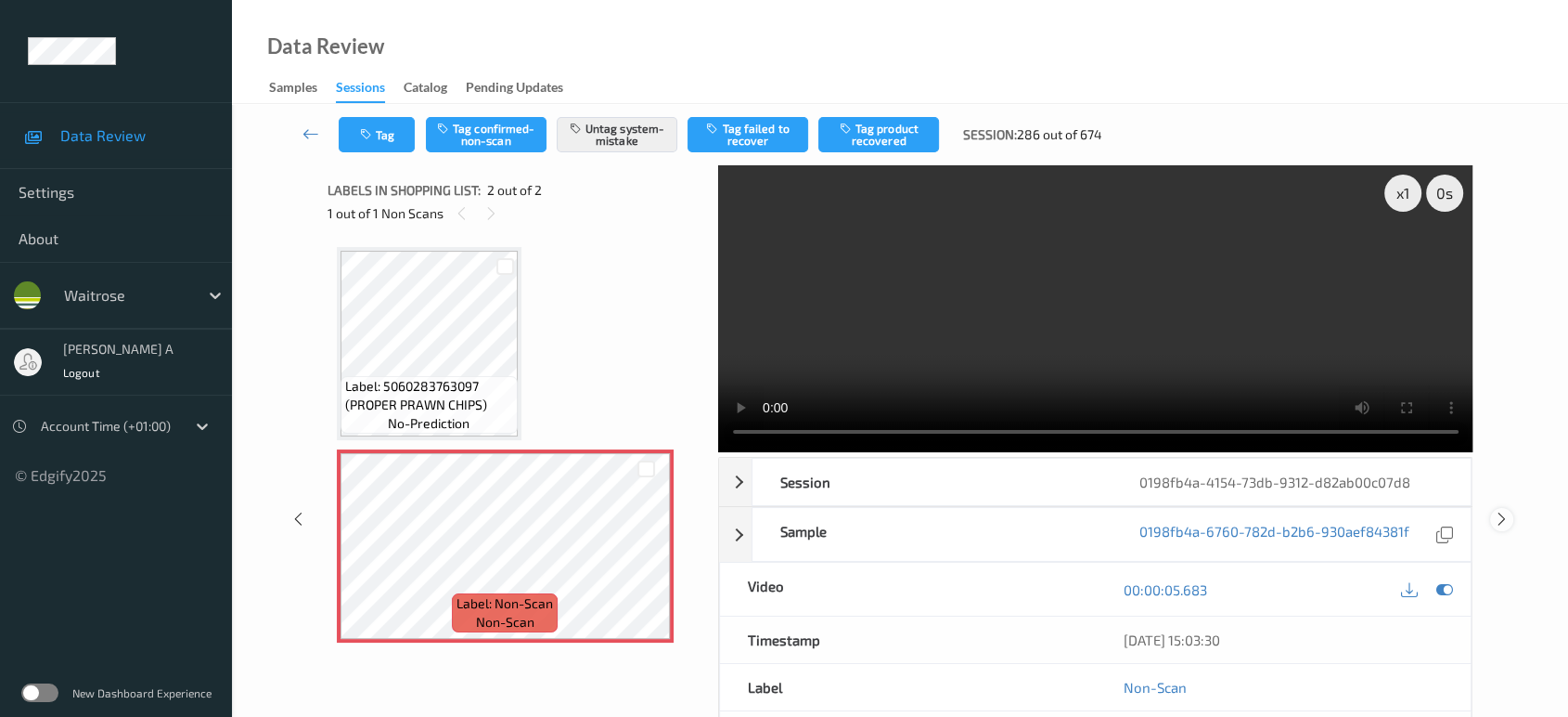
click at [1504, 510] on icon at bounding box center [1502, 519] width 16 height 17
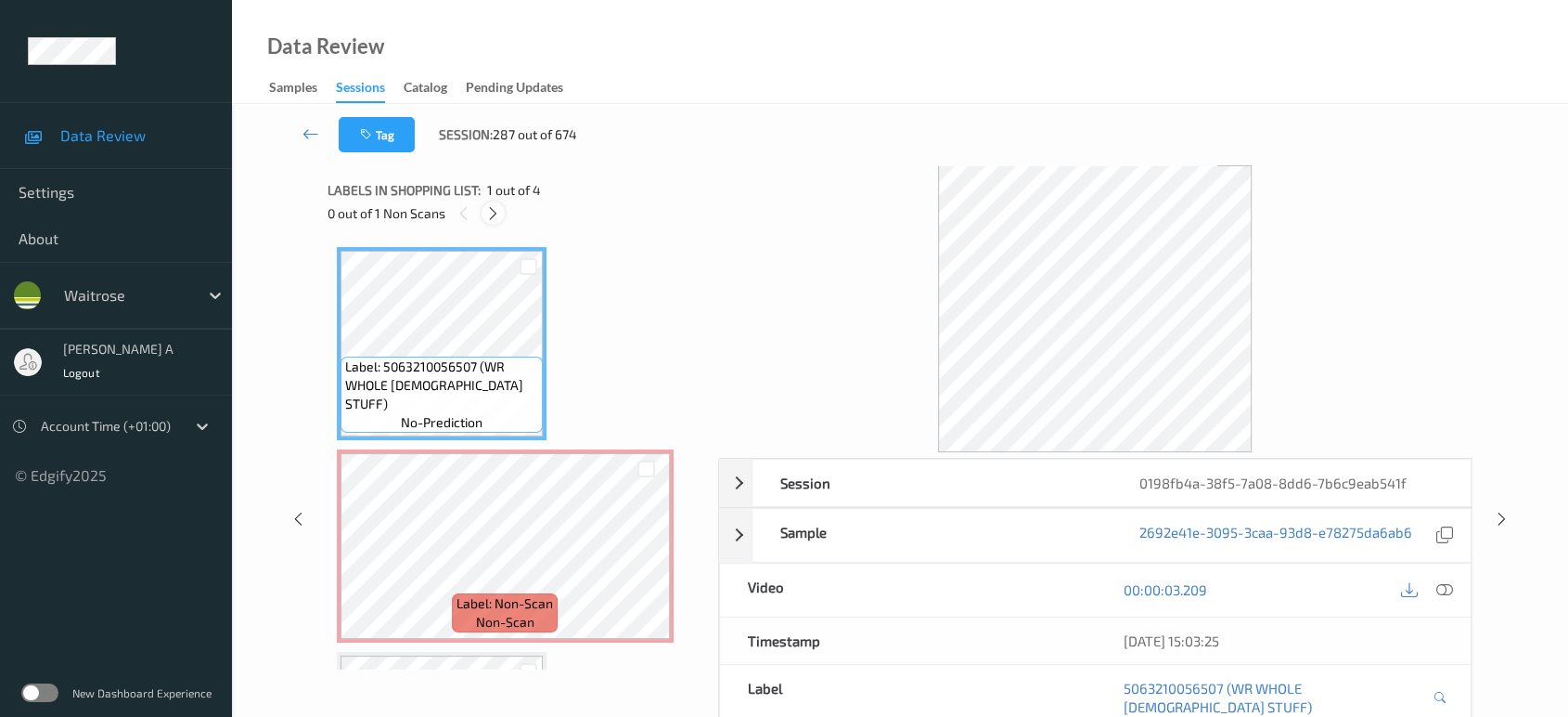
click at [504, 214] on div at bounding box center [492, 212] width 23 height 23
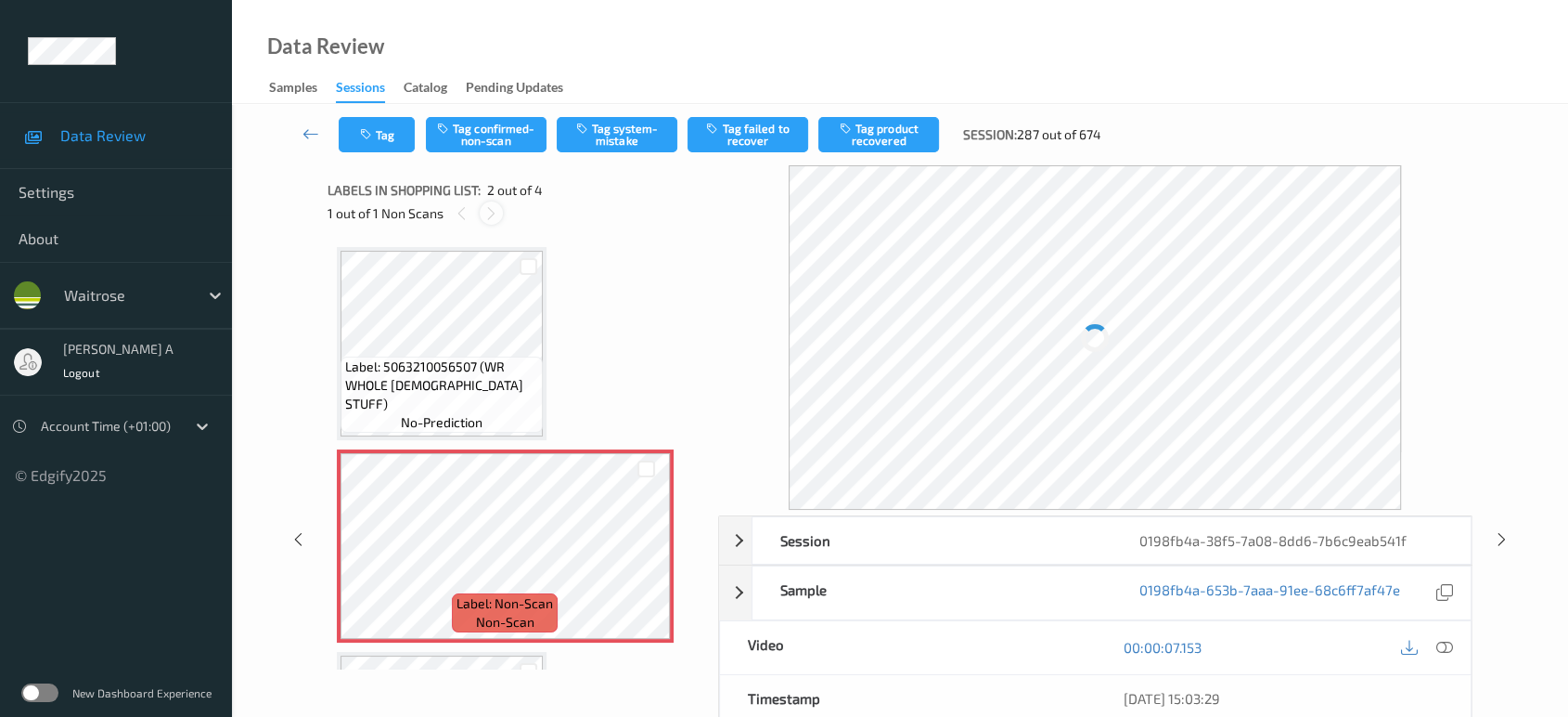
scroll to position [8, 0]
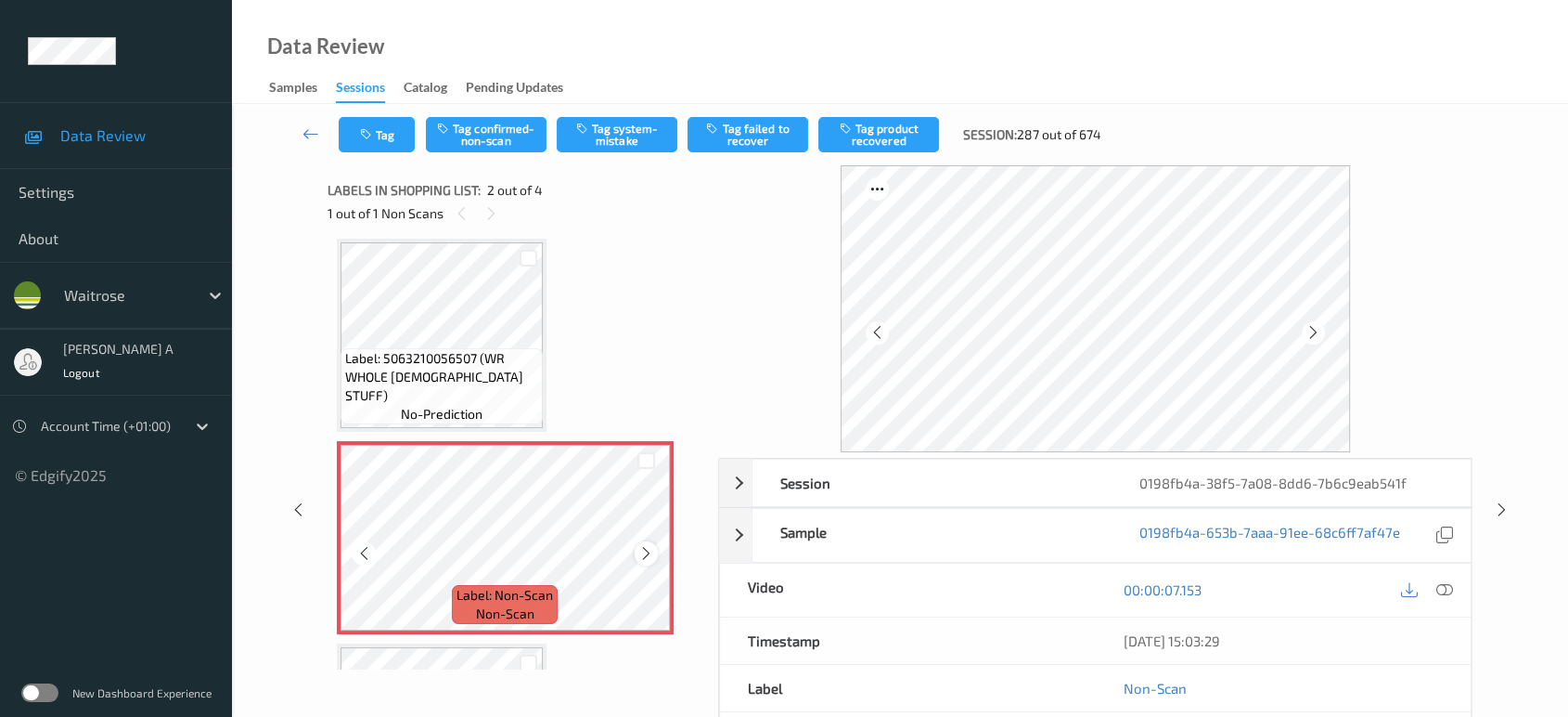
click at [647, 555] on icon at bounding box center [646, 553] width 16 height 17
